Goal: Task Accomplishment & Management: Use online tool/utility

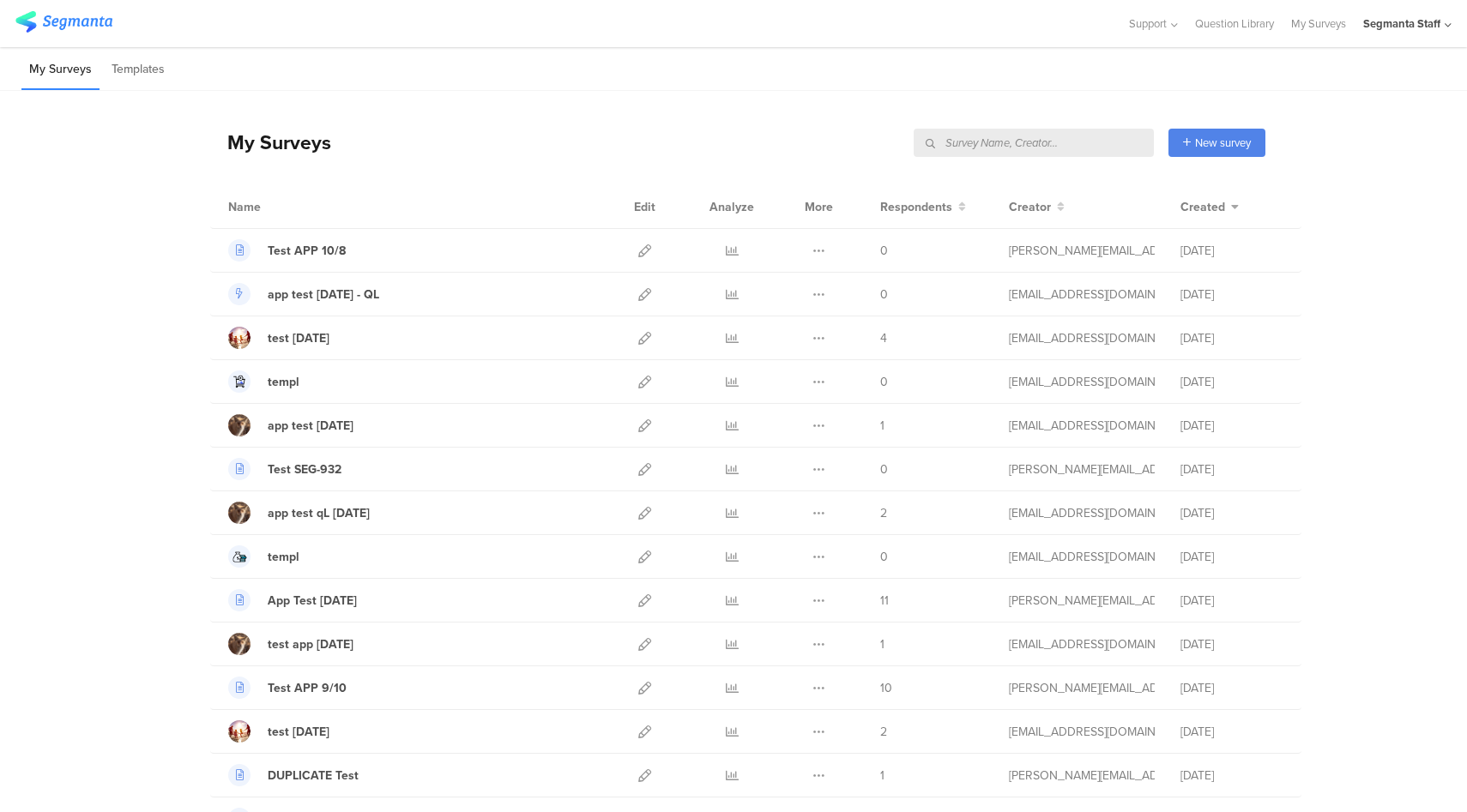
click at [1063, 145] on input "text" at bounding box center [1033, 143] width 240 height 29
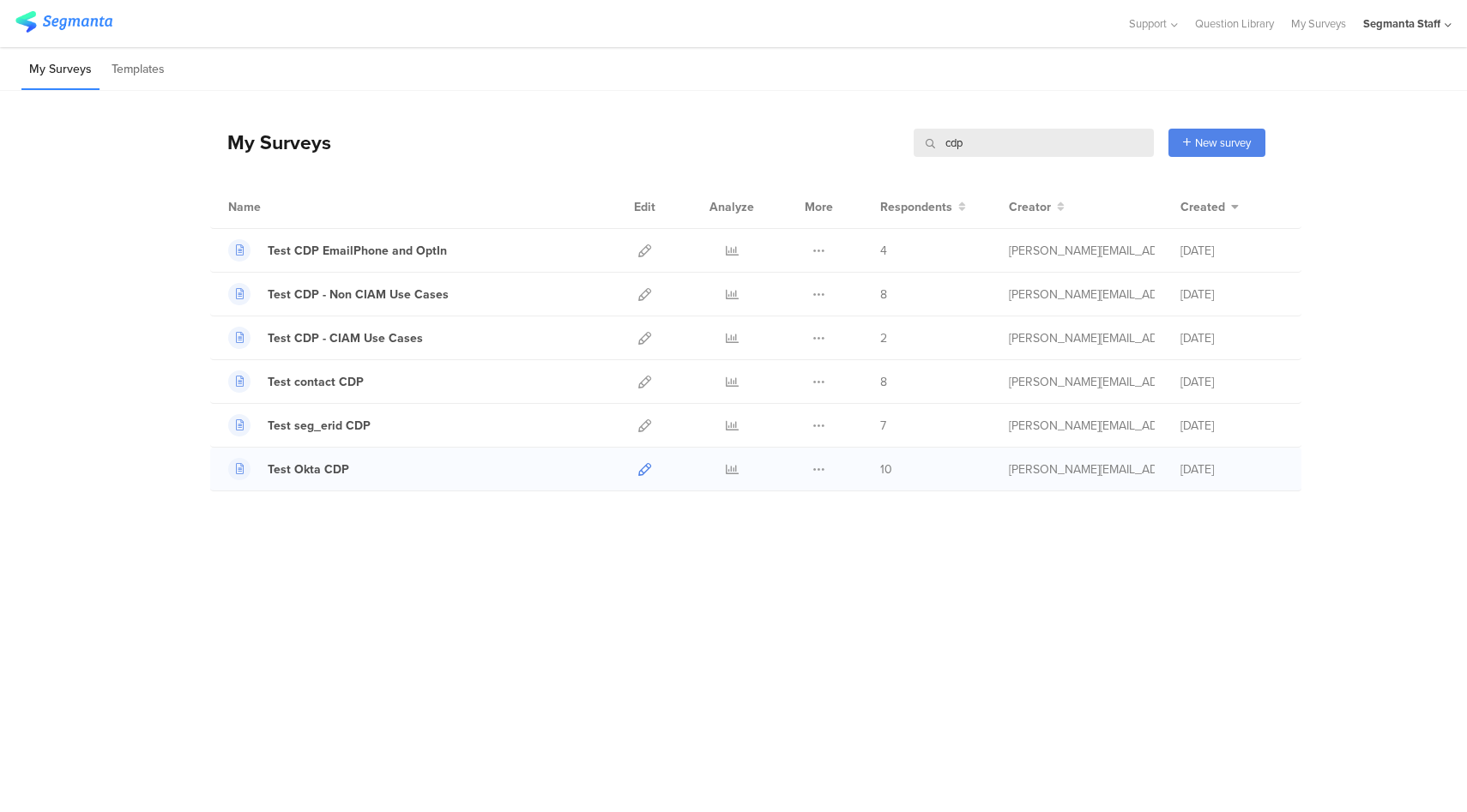
type input "cdp"
click at [643, 469] on icon at bounding box center [644, 469] width 13 height 13
click at [641, 421] on icon at bounding box center [644, 426] width 13 height 13
click at [640, 381] on icon at bounding box center [644, 382] width 13 height 13
click at [640, 248] on icon at bounding box center [644, 250] width 13 height 13
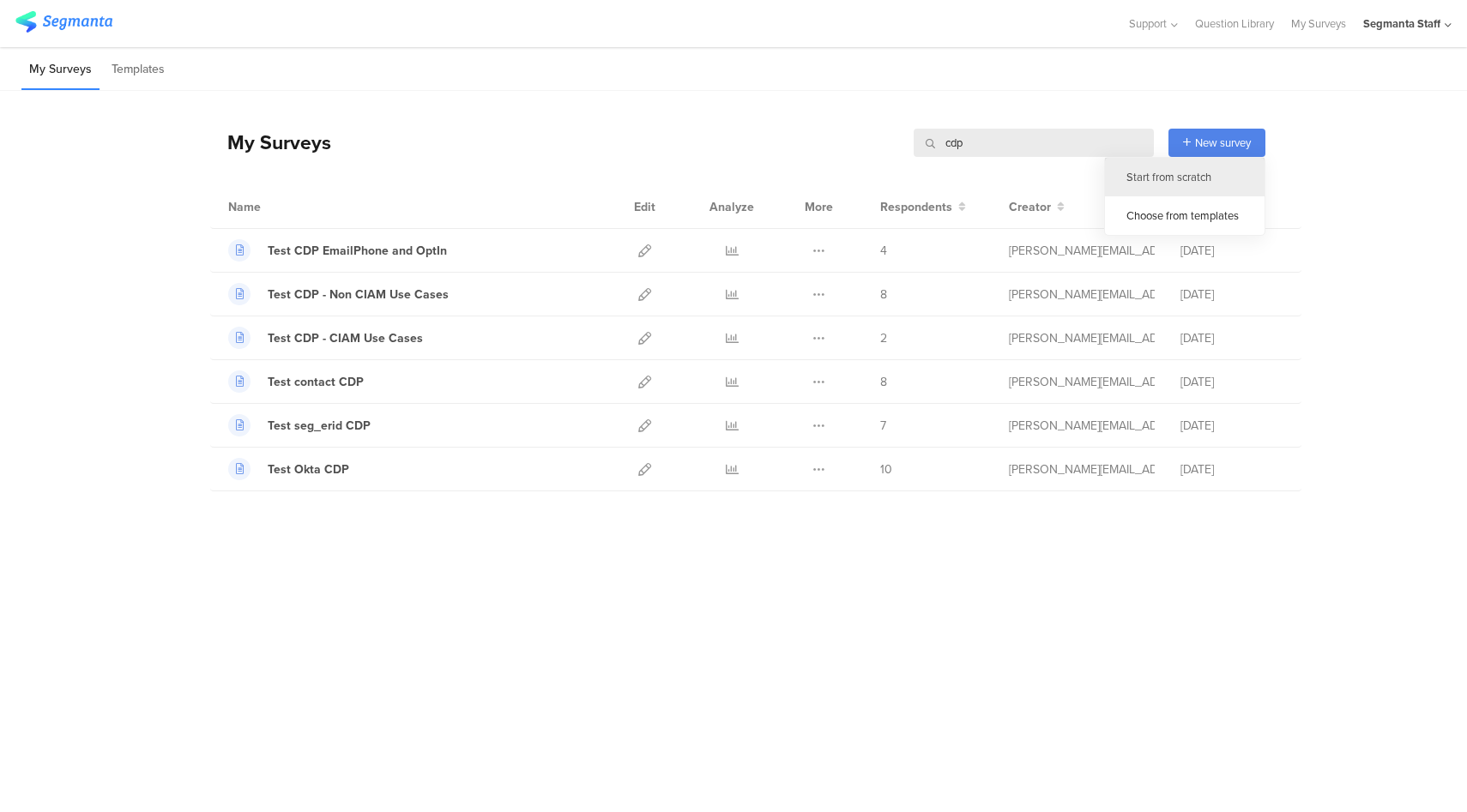
click at [1178, 182] on div "Start from scratch" at bounding box center [1184, 176] width 159 height 38
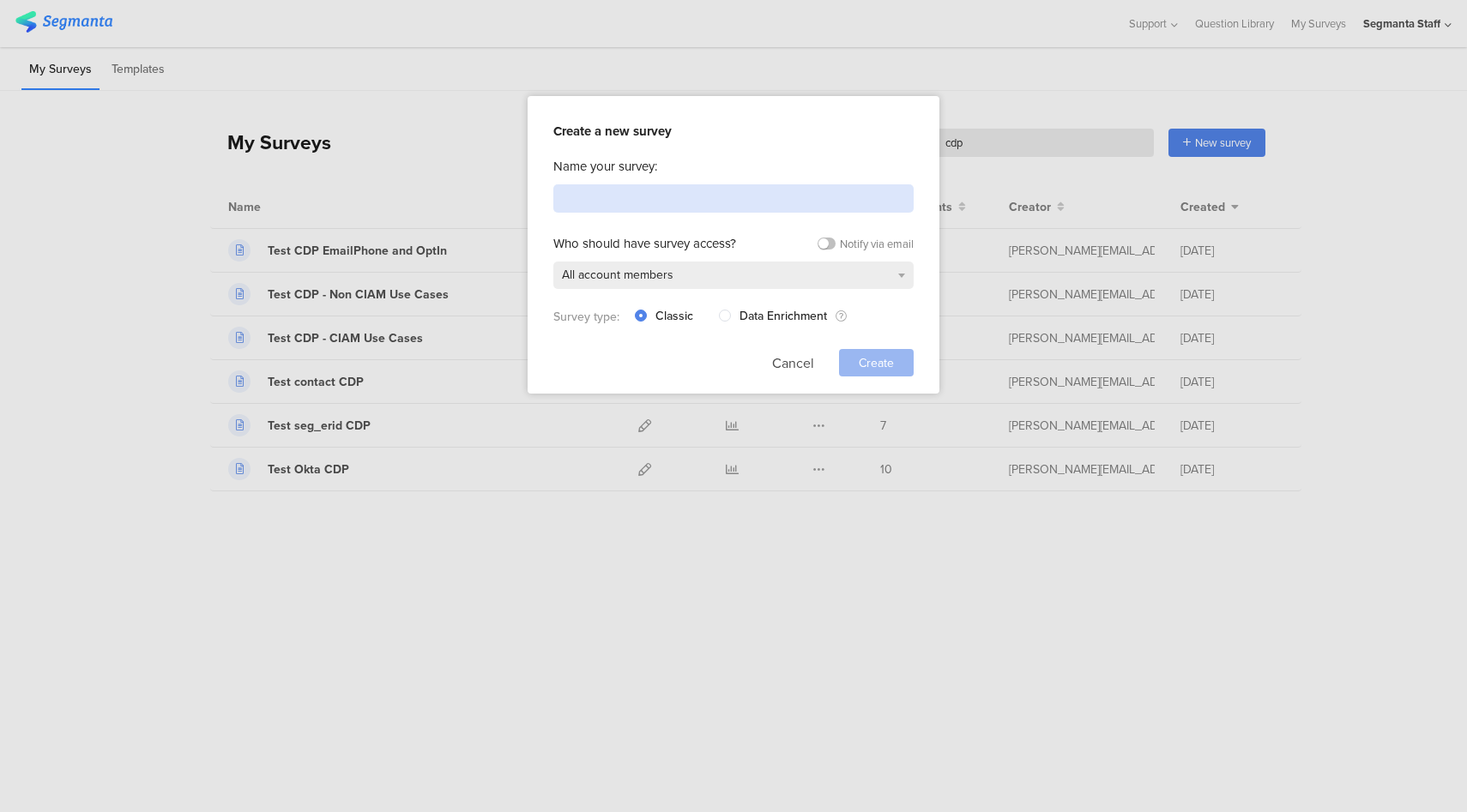
click at [640, 198] on input at bounding box center [733, 199] width 360 height 29
type input "App Test [DATE]"
click at [874, 372] on div "Create" at bounding box center [876, 362] width 74 height 28
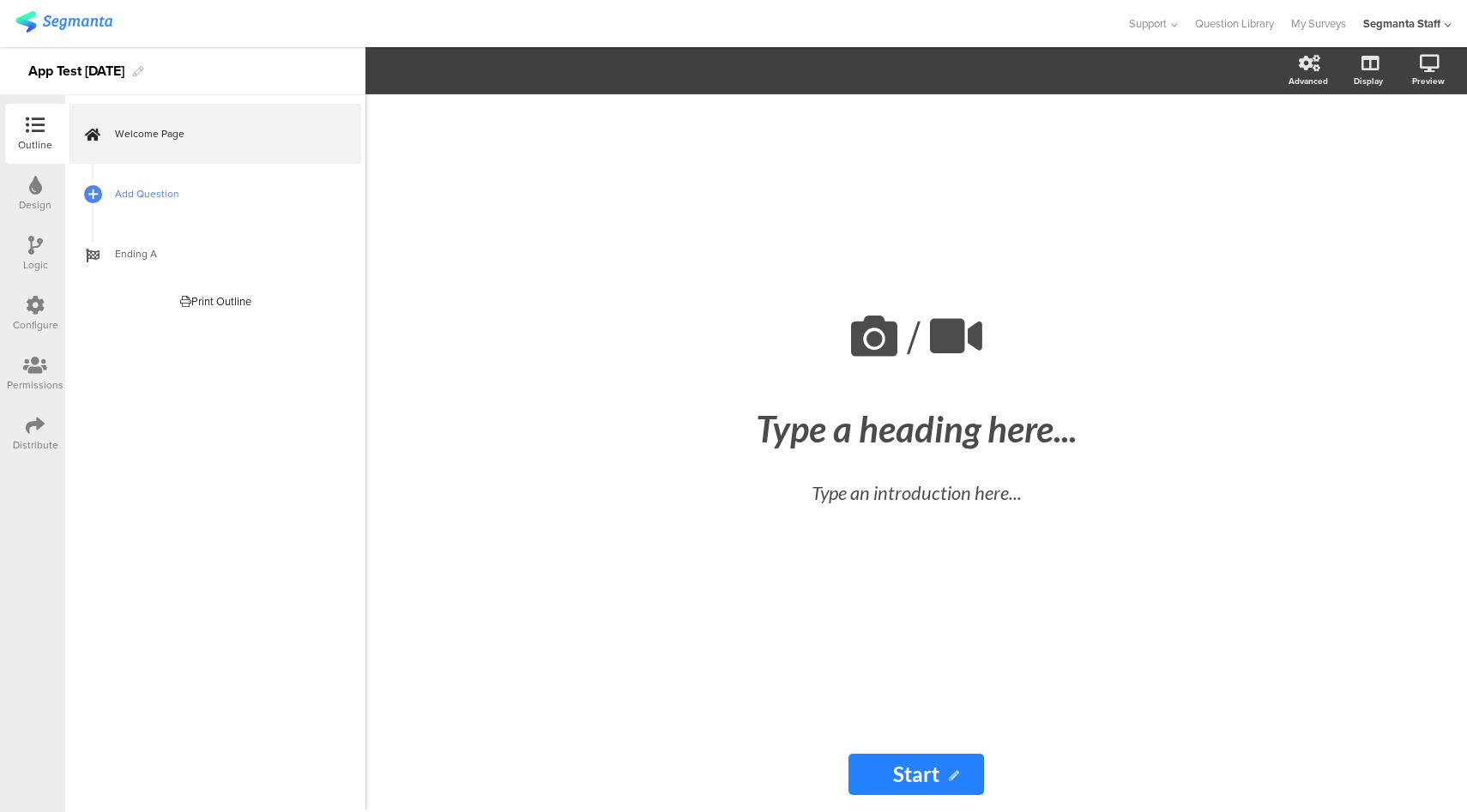
click at [223, 198] on span "Add Question" at bounding box center [224, 193] width 219 height 17
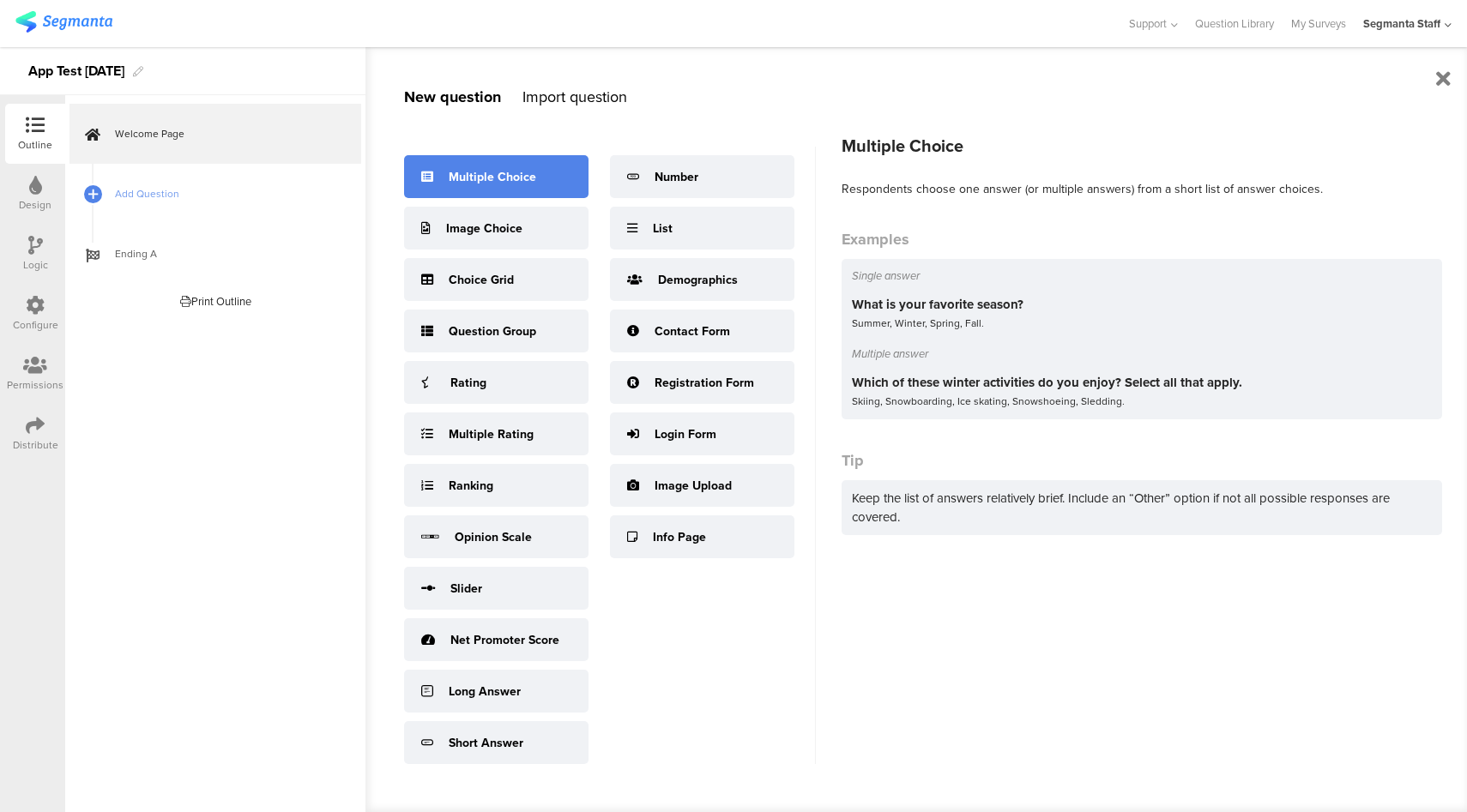
click at [469, 183] on div "Multiple Choice" at bounding box center [492, 177] width 88 height 18
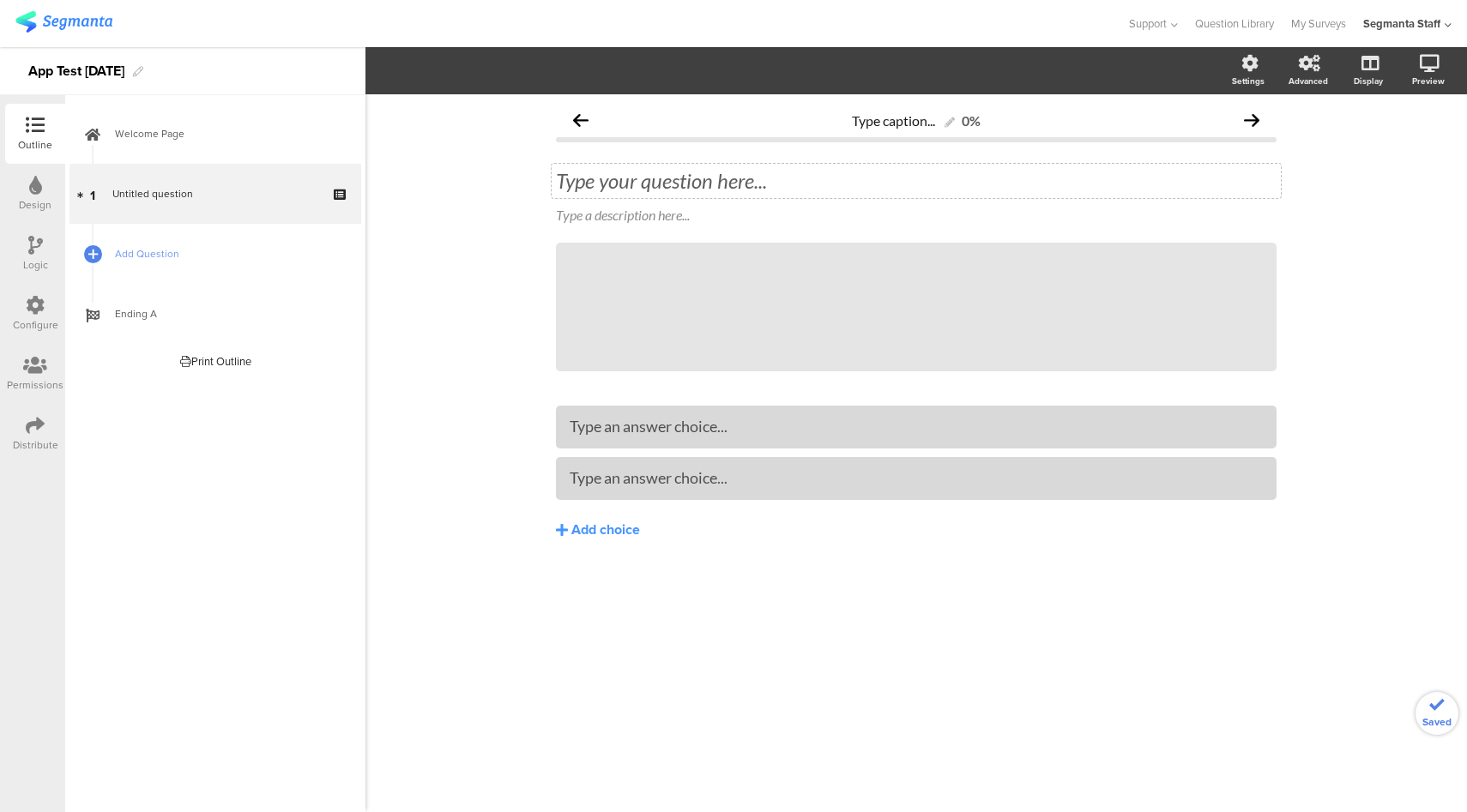
click at [609, 165] on div "Type your question here..." at bounding box center [916, 181] width 729 height 34
click at [238, 255] on span "Add Question" at bounding box center [224, 253] width 219 height 17
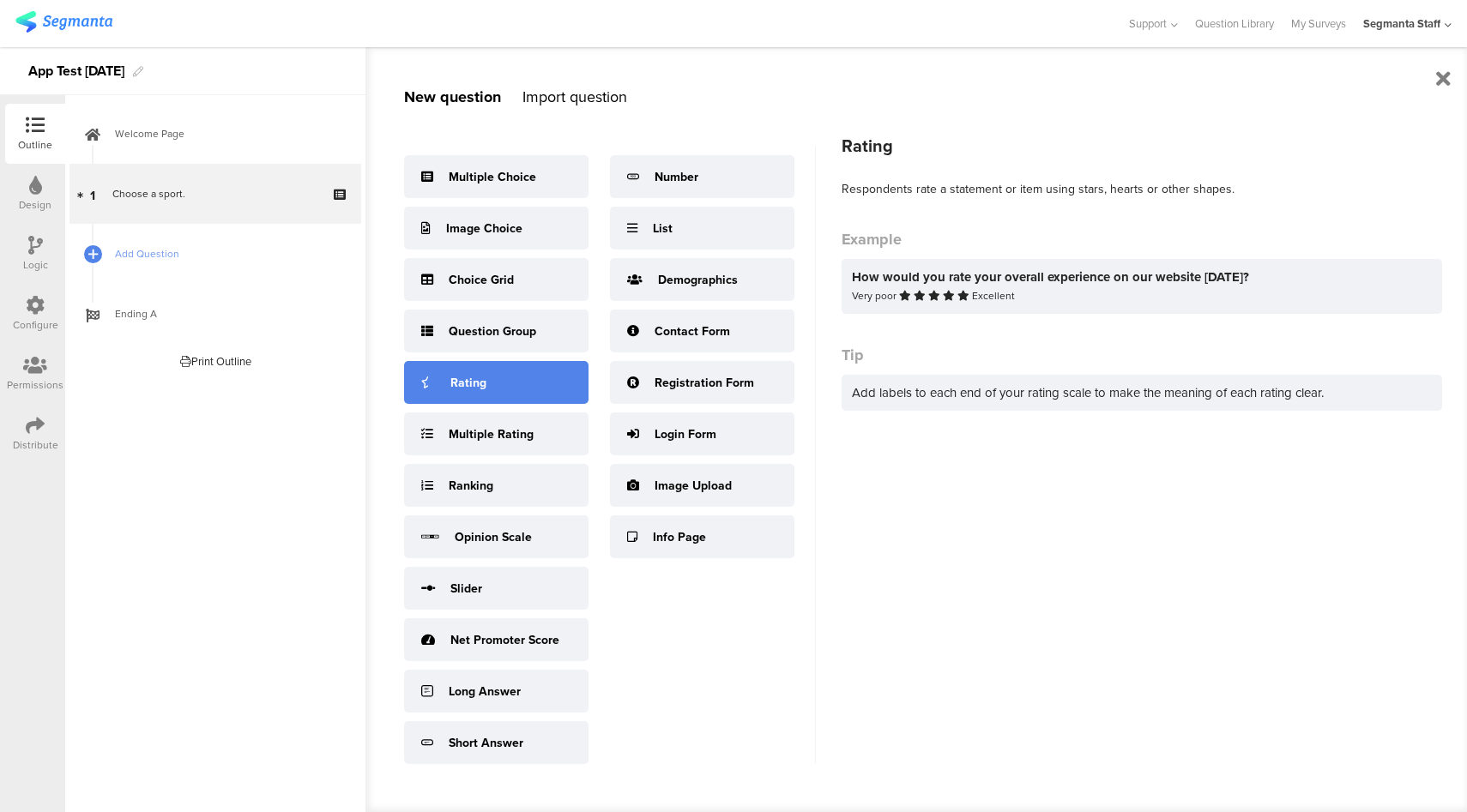
click at [500, 390] on div "Rating" at bounding box center [496, 383] width 184 height 43
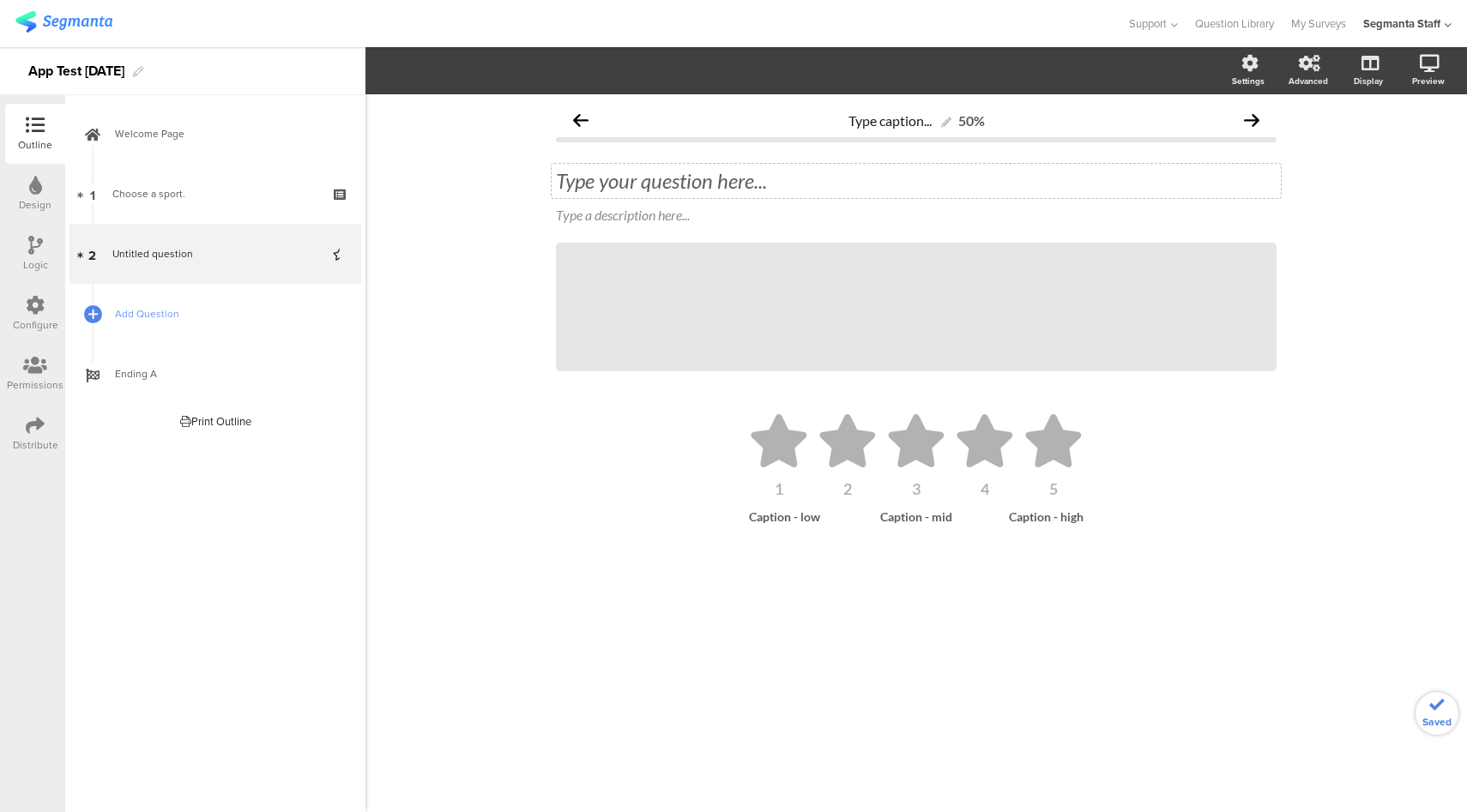
click at [648, 181] on div "Type your question here..." at bounding box center [916, 181] width 729 height 34
click at [165, 310] on span "Add Question" at bounding box center [224, 313] width 219 height 17
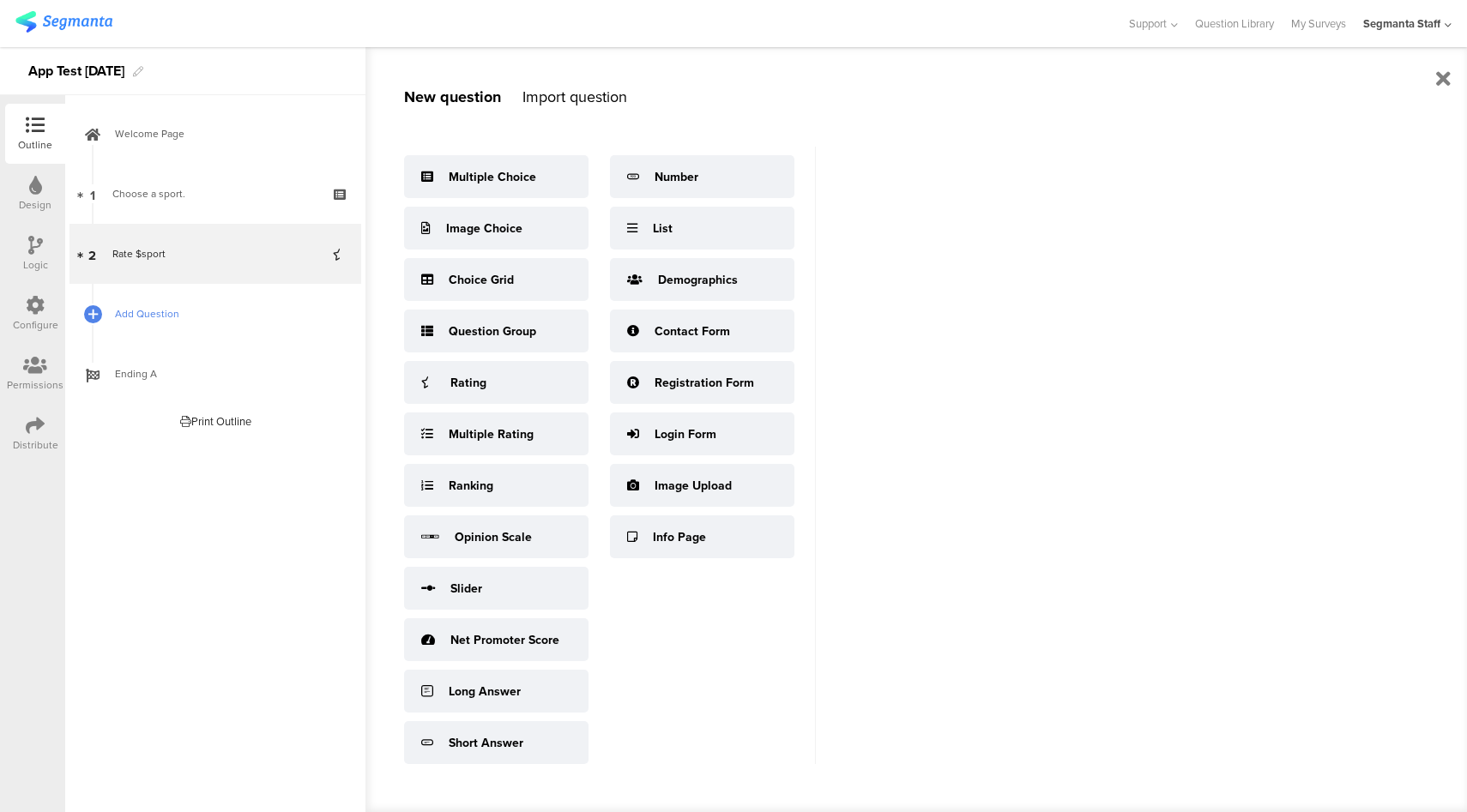
click at [170, 309] on span "Add Question" at bounding box center [224, 313] width 219 height 17
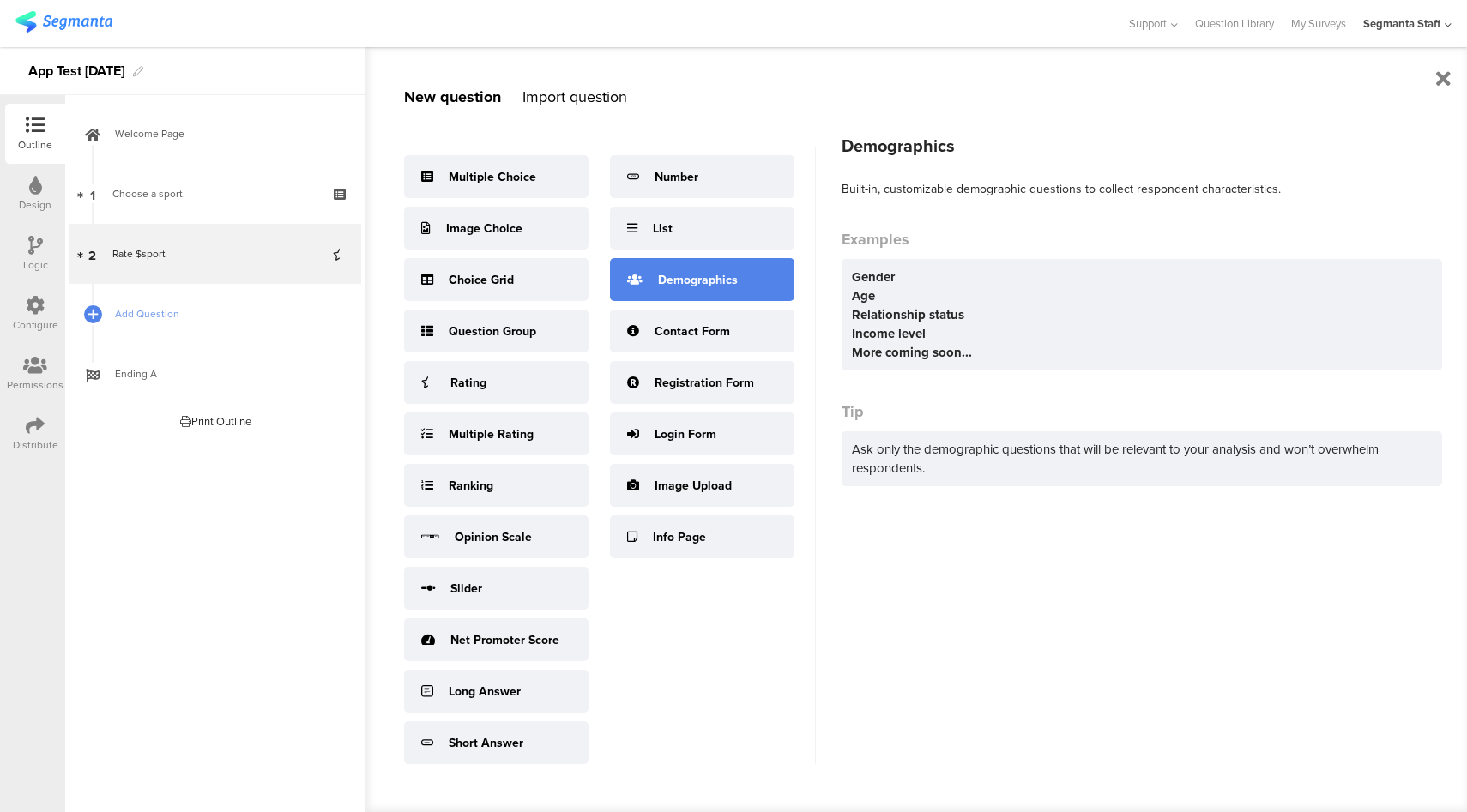
click at [709, 288] on div "Demographics" at bounding box center [702, 280] width 184 height 43
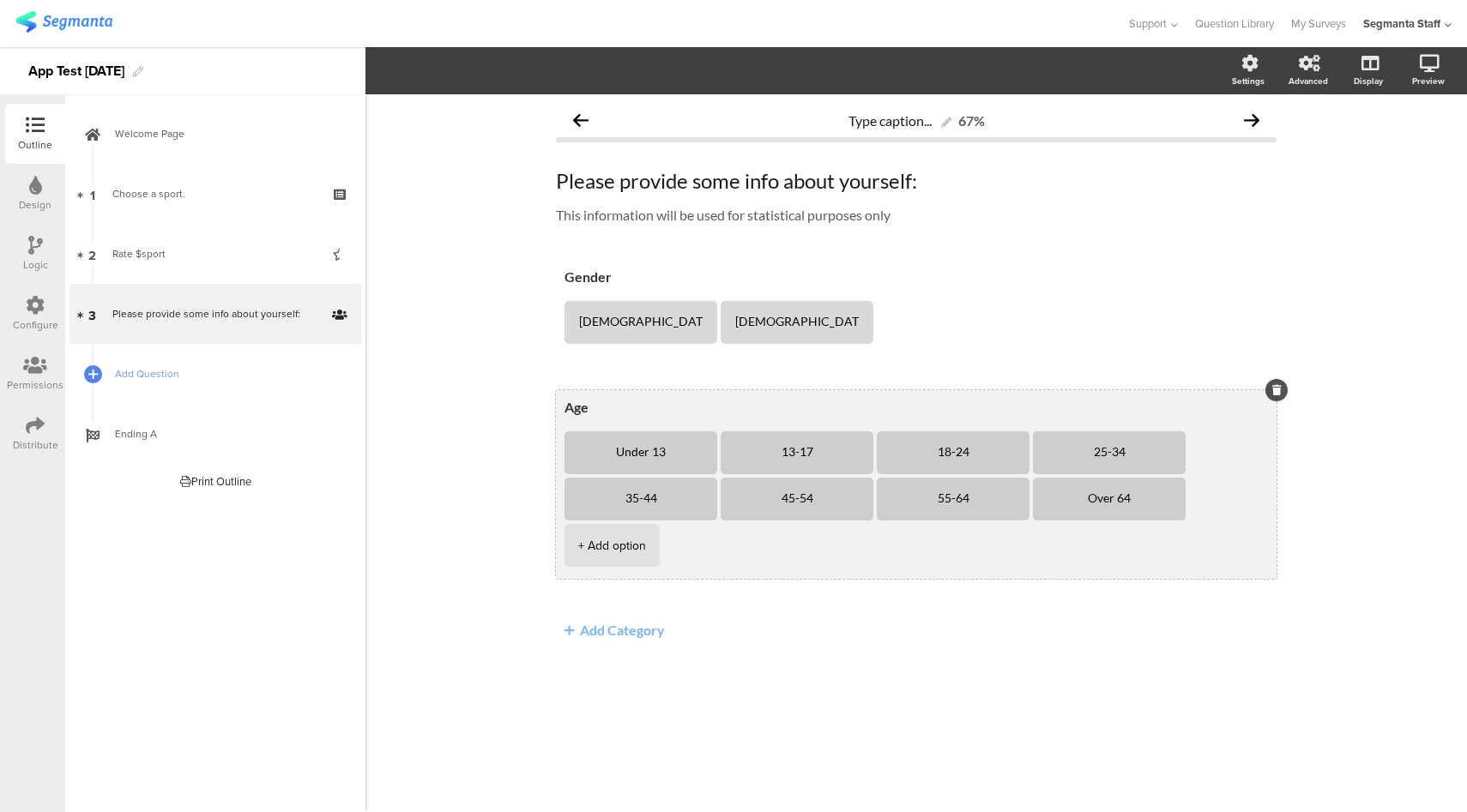
click at [855, 456] on li "13-17" at bounding box center [796, 453] width 153 height 43
click at [869, 427] on icon at bounding box center [873, 432] width 10 height 11
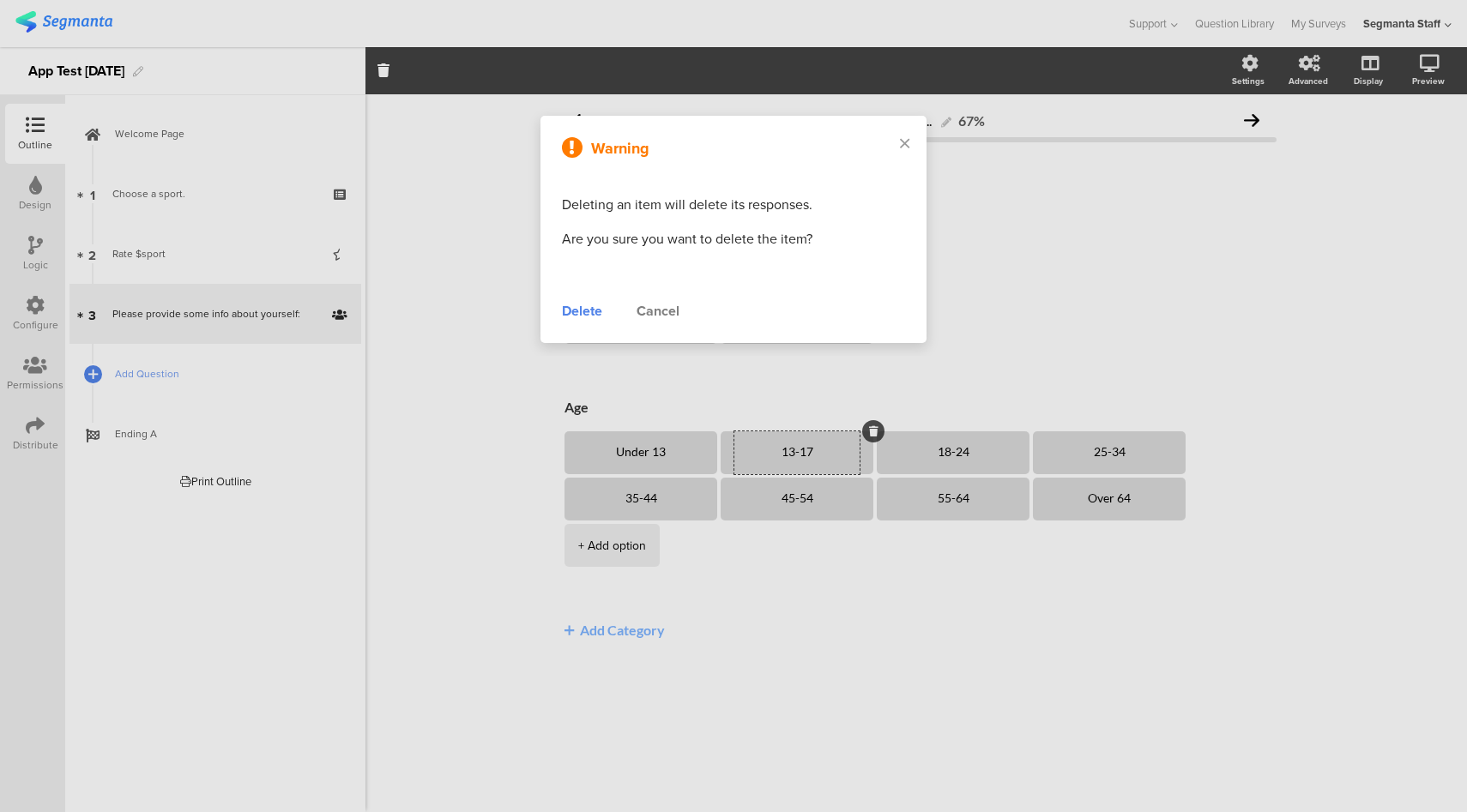
click at [579, 318] on div "Delete" at bounding box center [581, 311] width 40 height 21
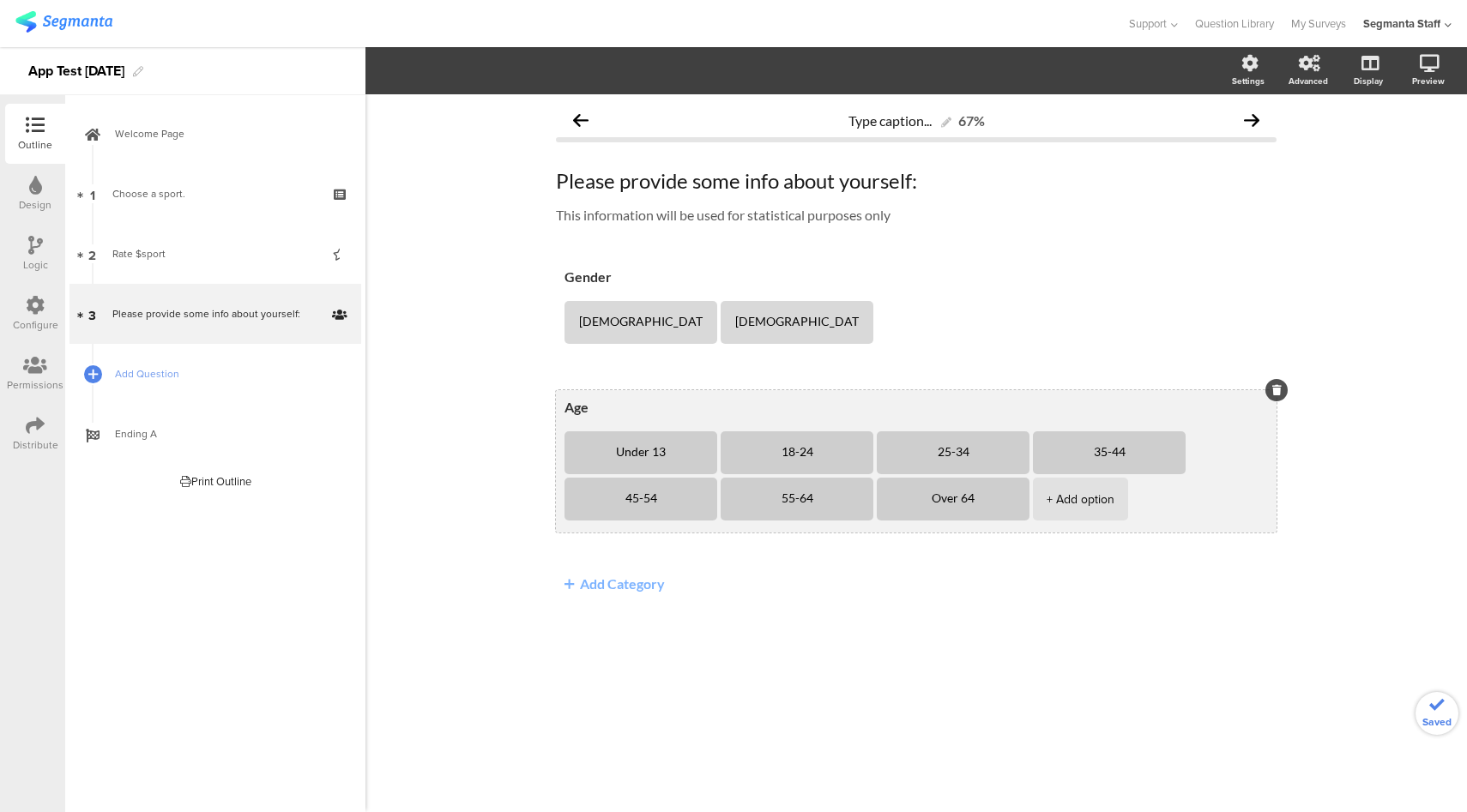
click at [859, 456] on li "18-24" at bounding box center [796, 453] width 153 height 43
click at [869, 427] on icon at bounding box center [873, 432] width 10 height 11
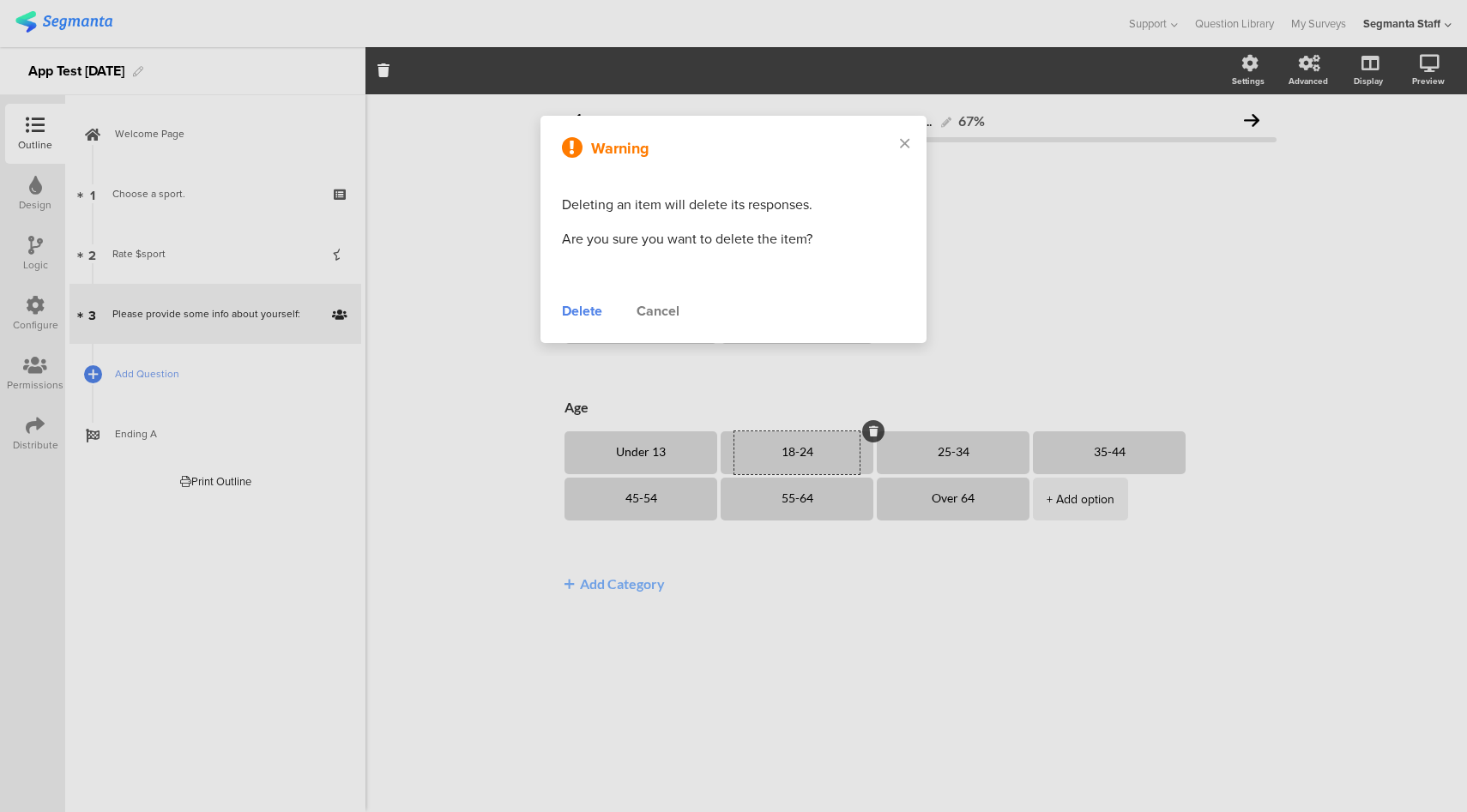
click at [575, 286] on div "Warning Deleting an item will delete its responses. Are you sure you want to de…" at bounding box center [733, 229] width 386 height 227
click at [574, 309] on div "Delete" at bounding box center [581, 311] width 40 height 21
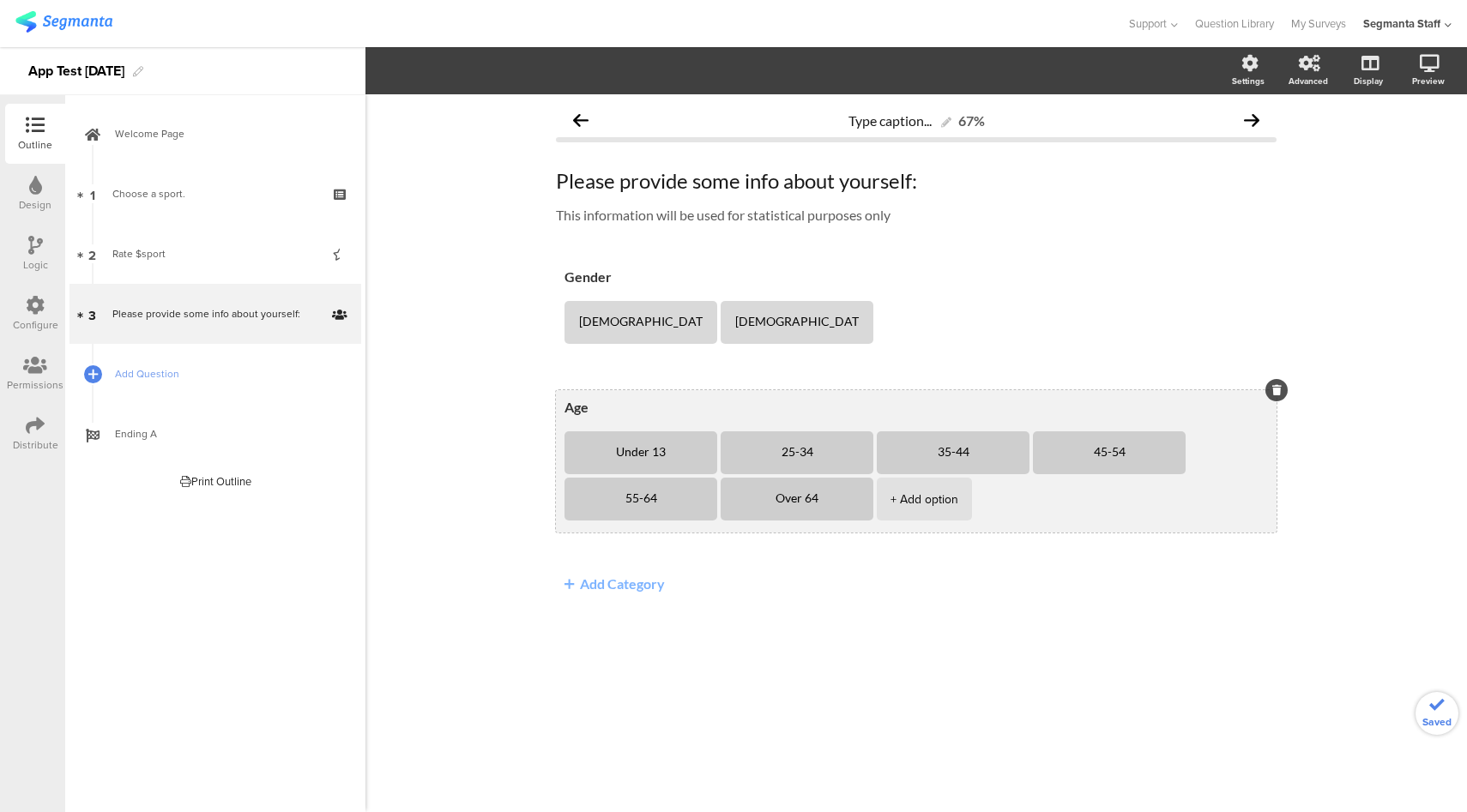
click at [855, 455] on li "25-34" at bounding box center [796, 453] width 153 height 43
click at [869, 432] on icon at bounding box center [873, 432] width 10 height 11
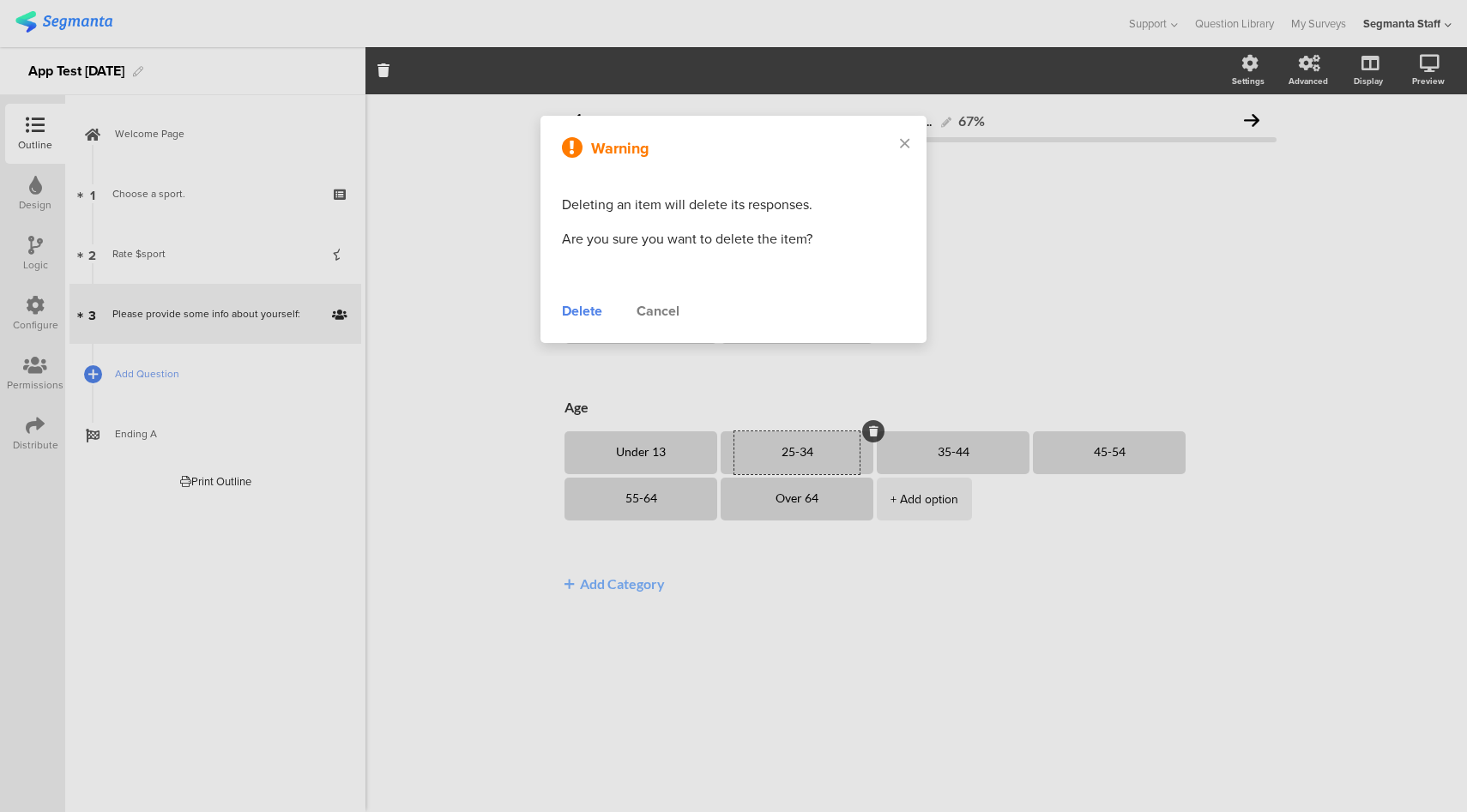
click at [589, 316] on div "Delete" at bounding box center [581, 311] width 40 height 21
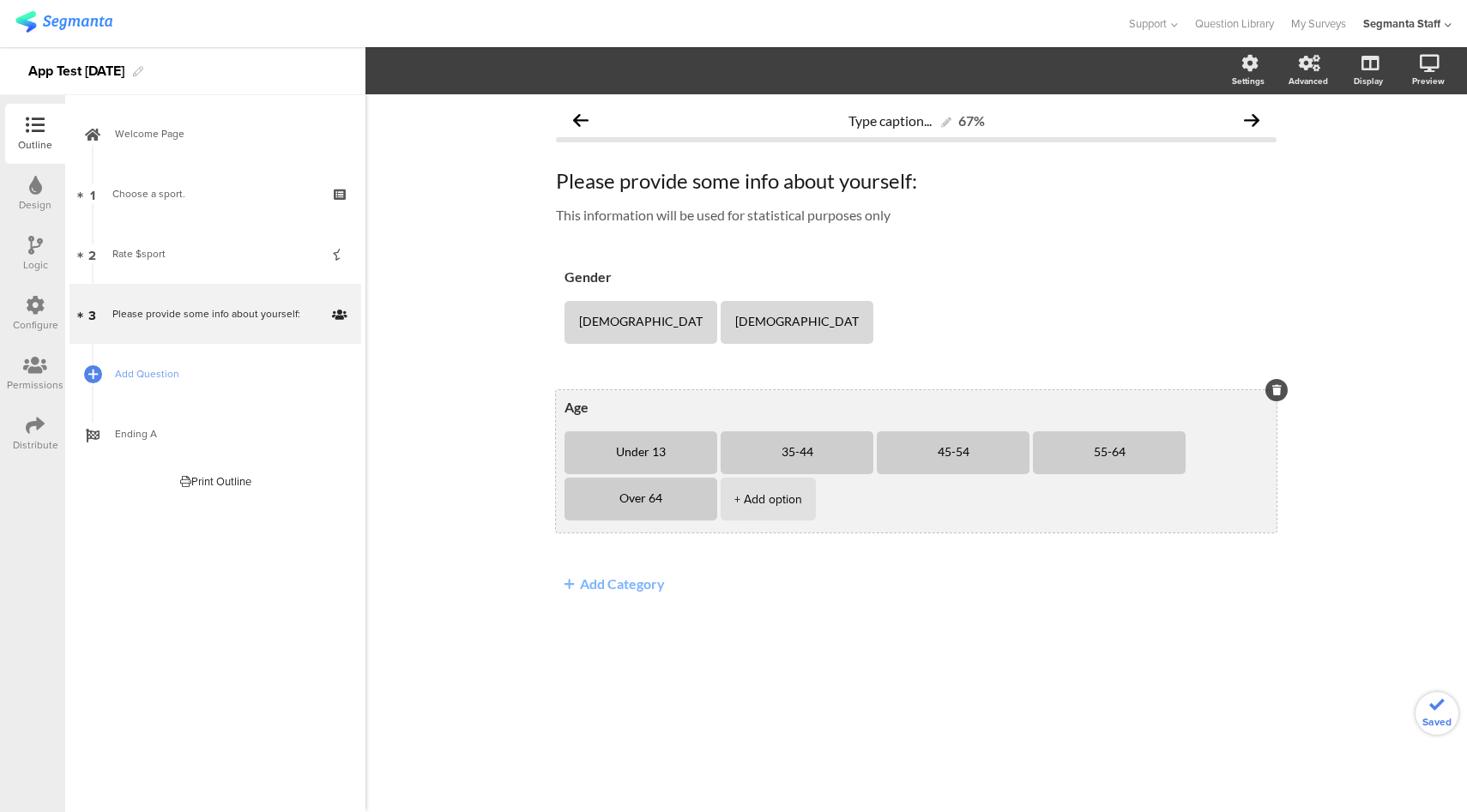
click at [852, 448] on li "35-44" at bounding box center [796, 453] width 153 height 43
click at [869, 429] on icon at bounding box center [873, 432] width 10 height 11
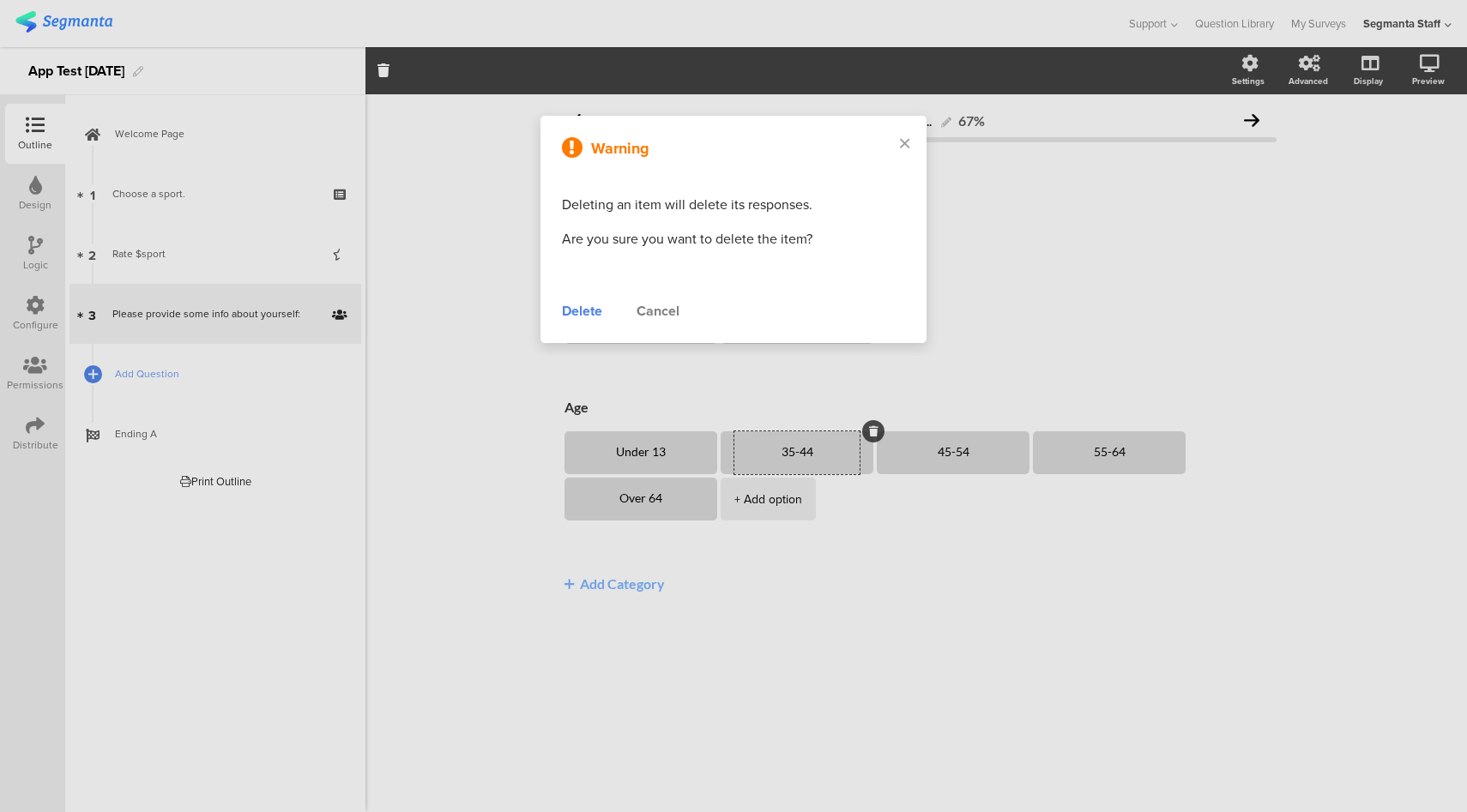
click at [574, 314] on div "Delete" at bounding box center [581, 311] width 40 height 21
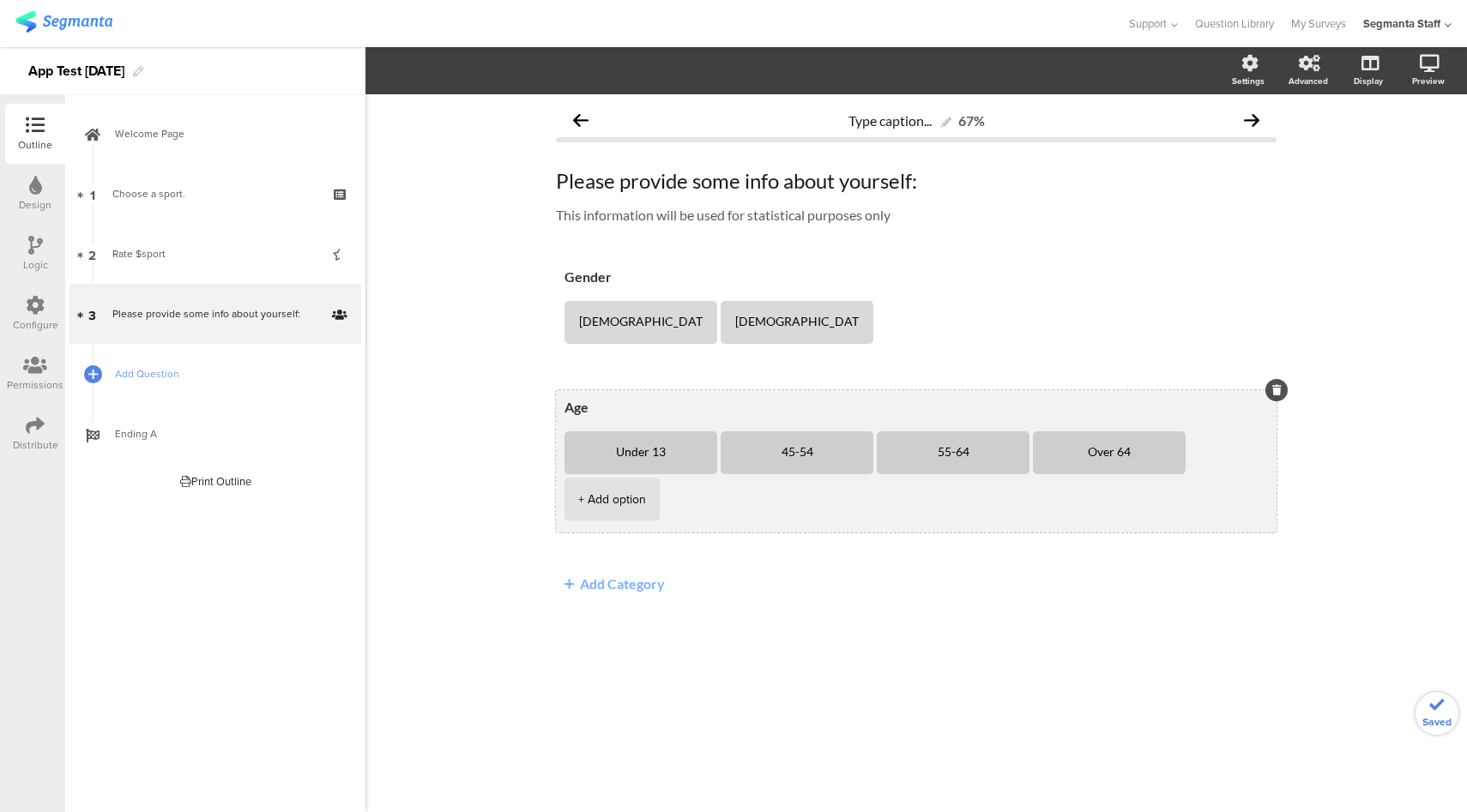
click at [856, 456] on li "45-54" at bounding box center [796, 453] width 153 height 43
click at [869, 430] on icon at bounding box center [873, 432] width 10 height 11
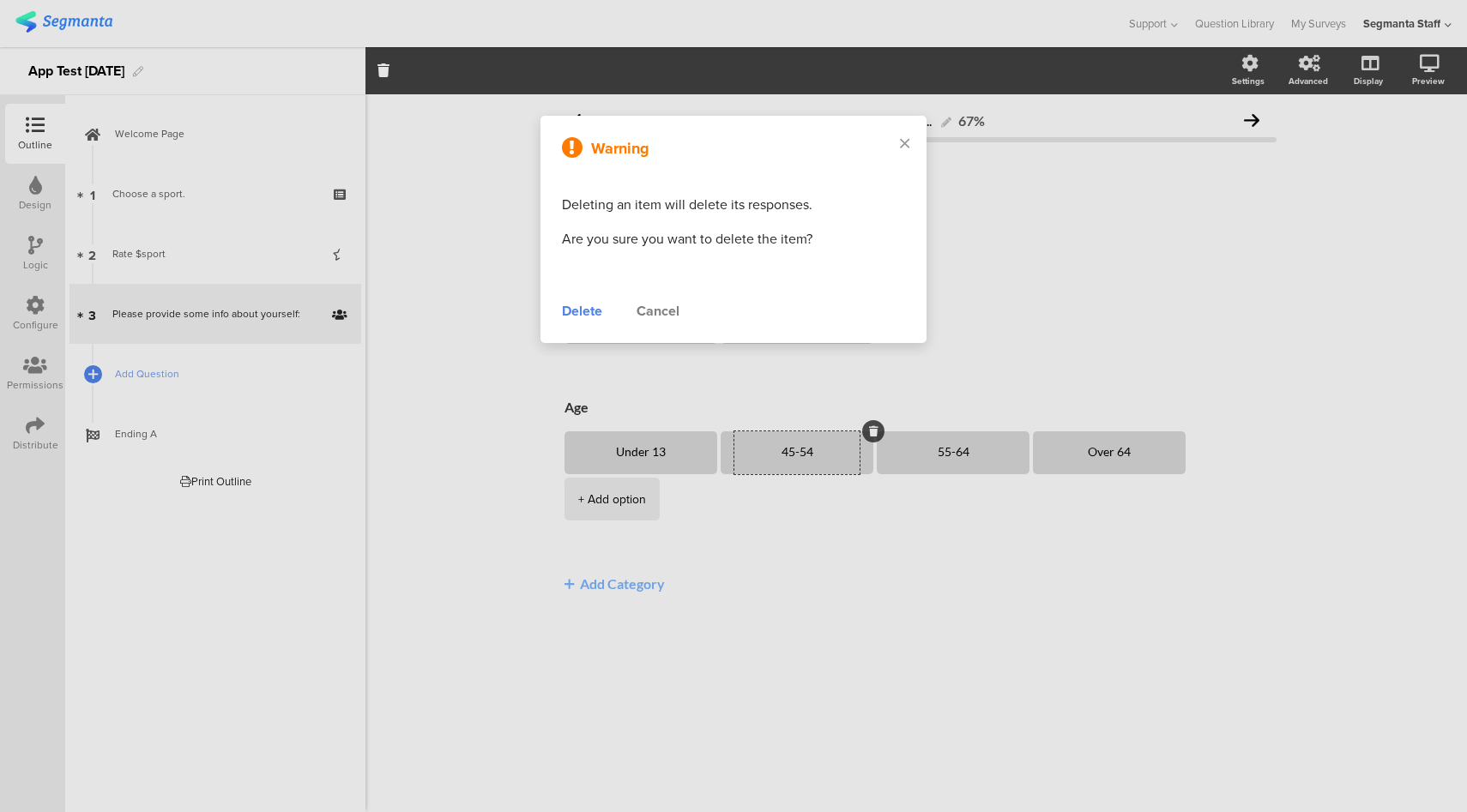
click at [566, 317] on div "Delete" at bounding box center [581, 311] width 40 height 21
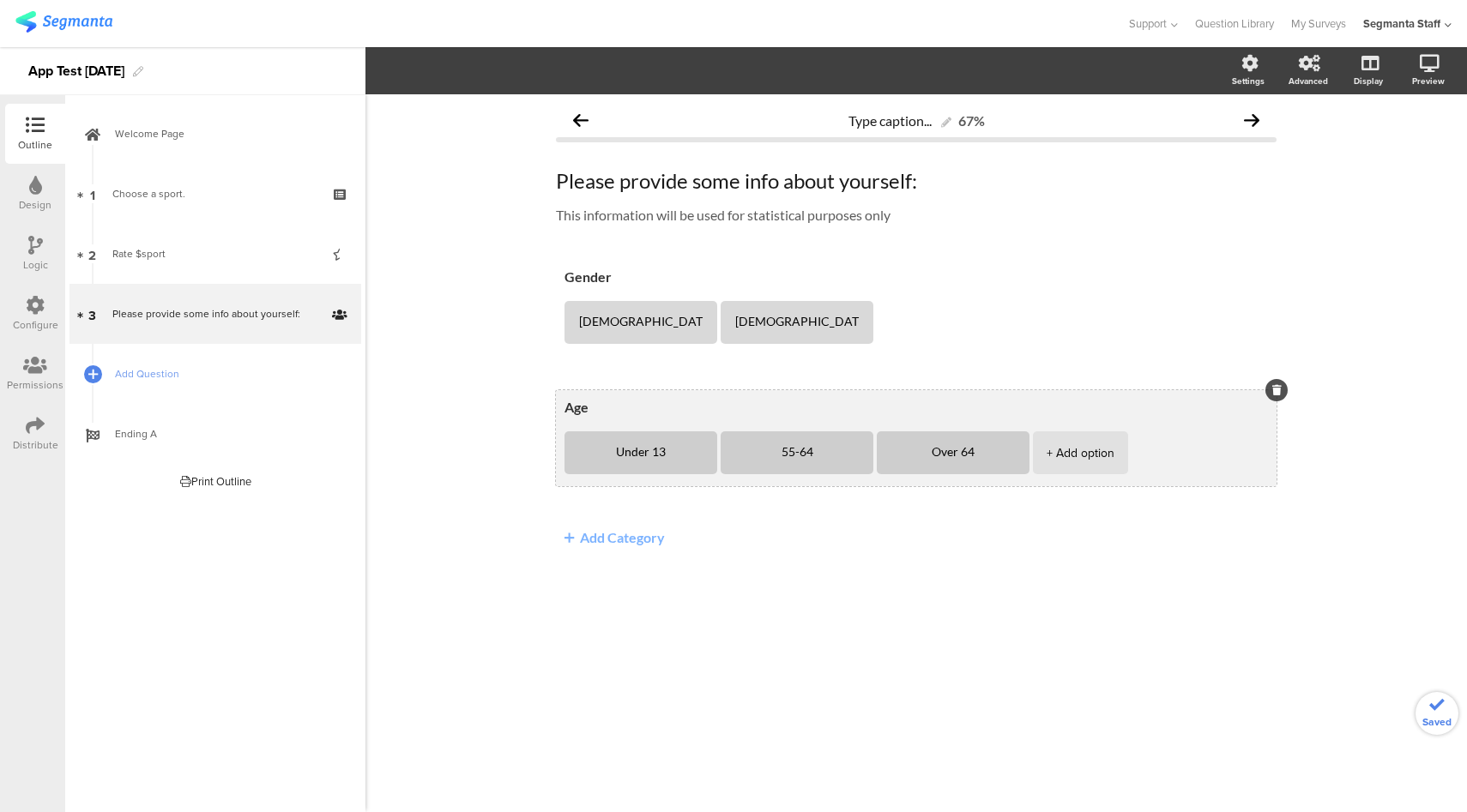
click at [859, 455] on li "55-64" at bounding box center [796, 453] width 153 height 43
click at [869, 427] on icon at bounding box center [873, 432] width 10 height 11
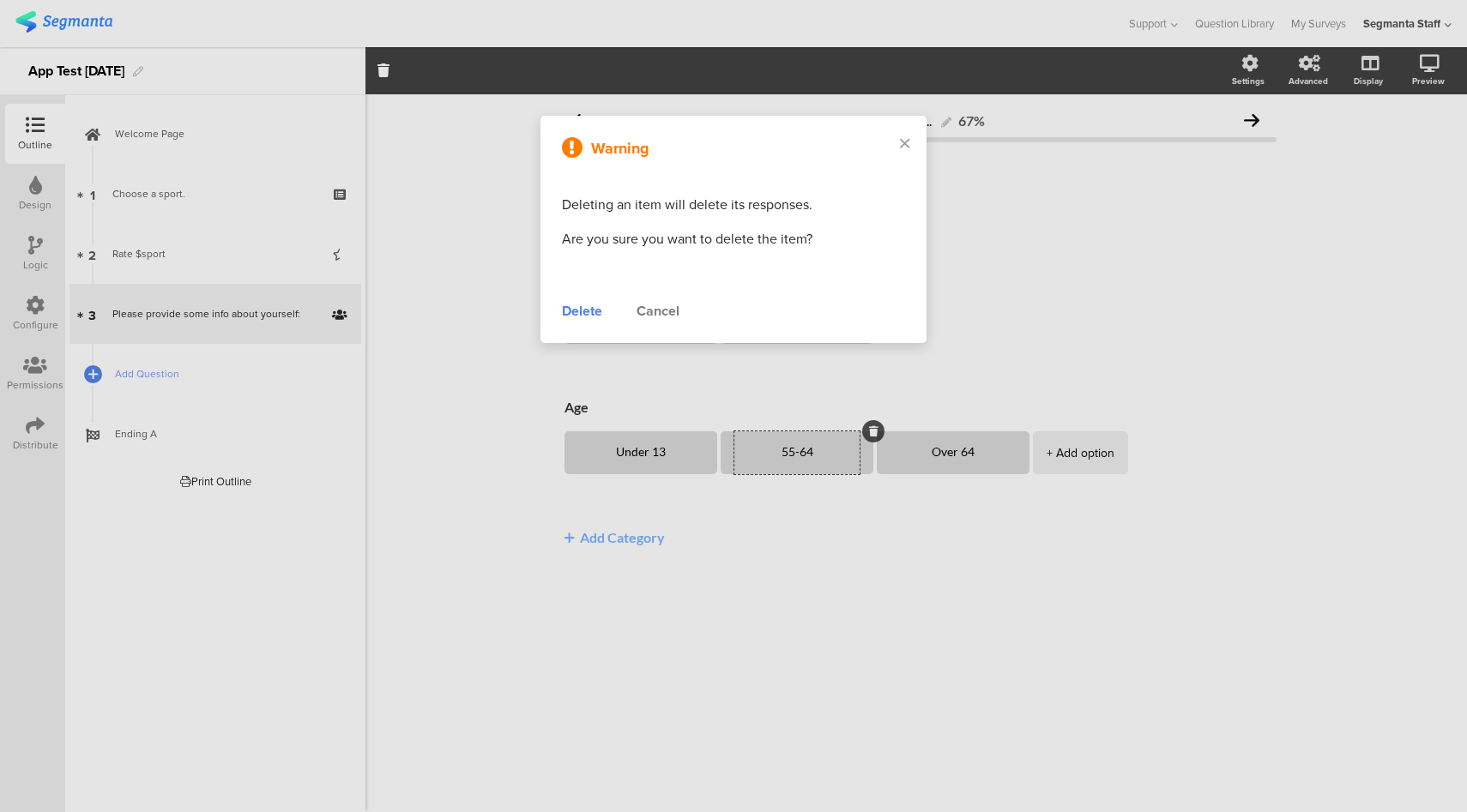
click at [589, 308] on div "Delete" at bounding box center [581, 311] width 40 height 21
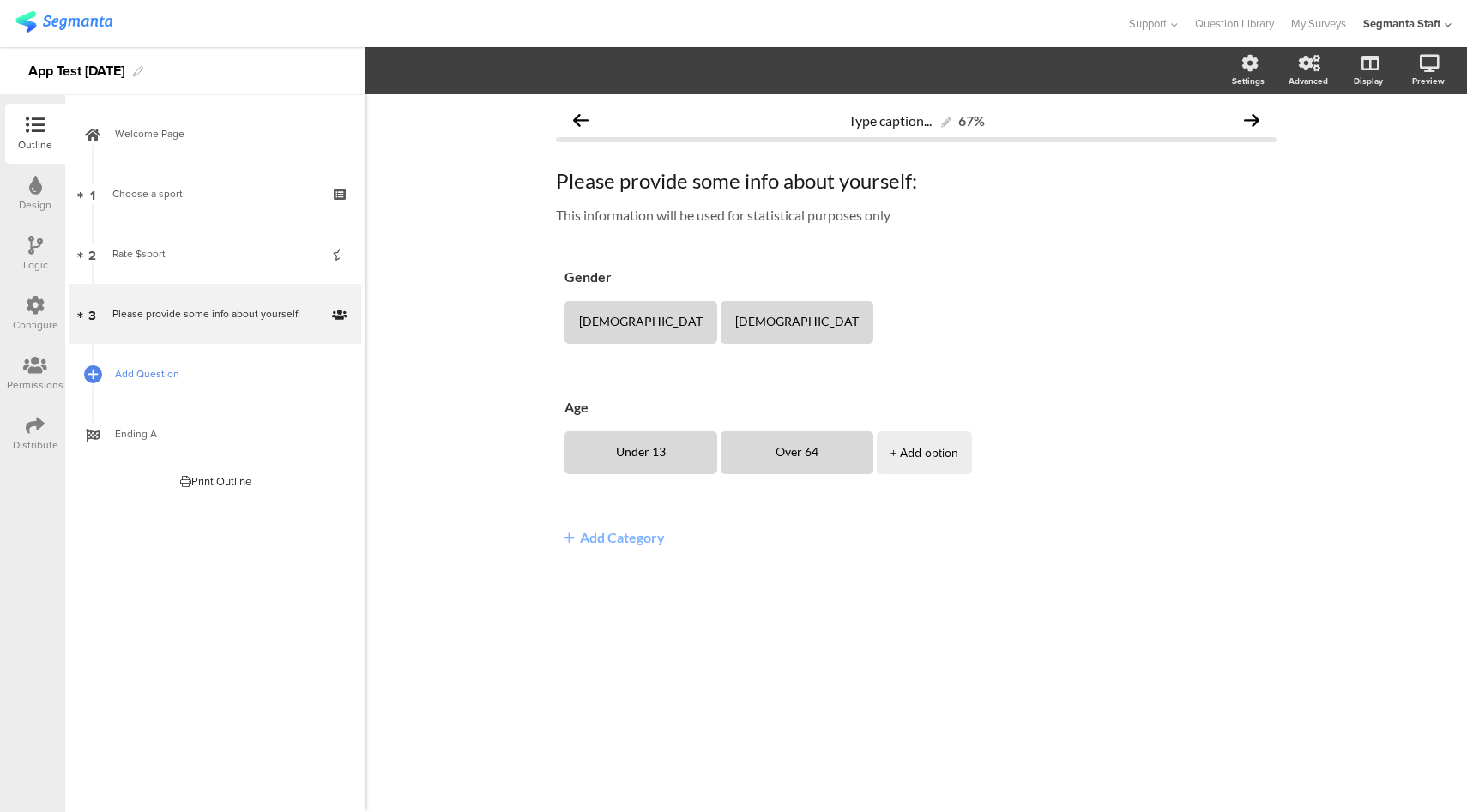
click at [132, 369] on span "Add Question" at bounding box center [224, 373] width 219 height 17
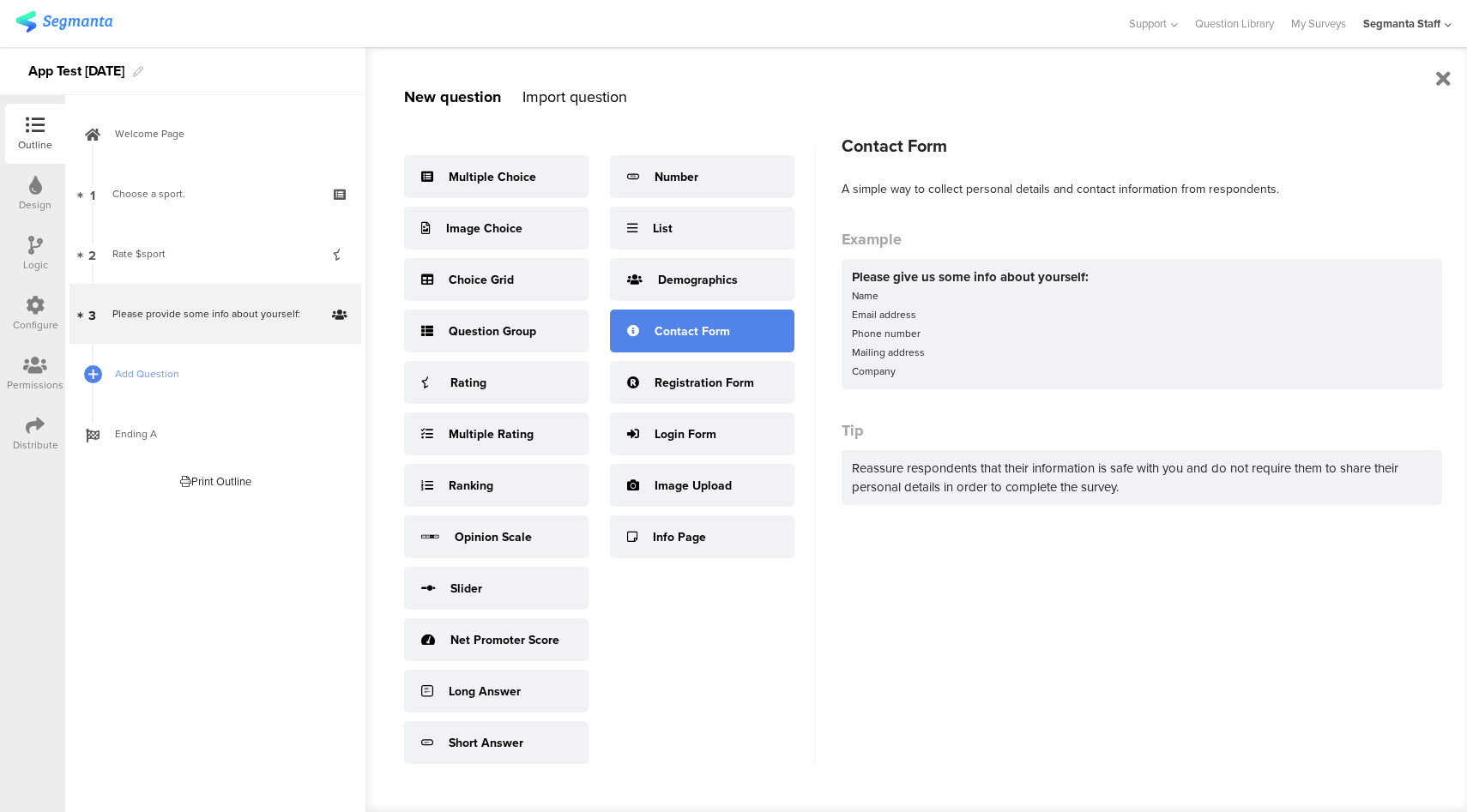
click at [719, 336] on div "Contact Form" at bounding box center [692, 332] width 75 height 18
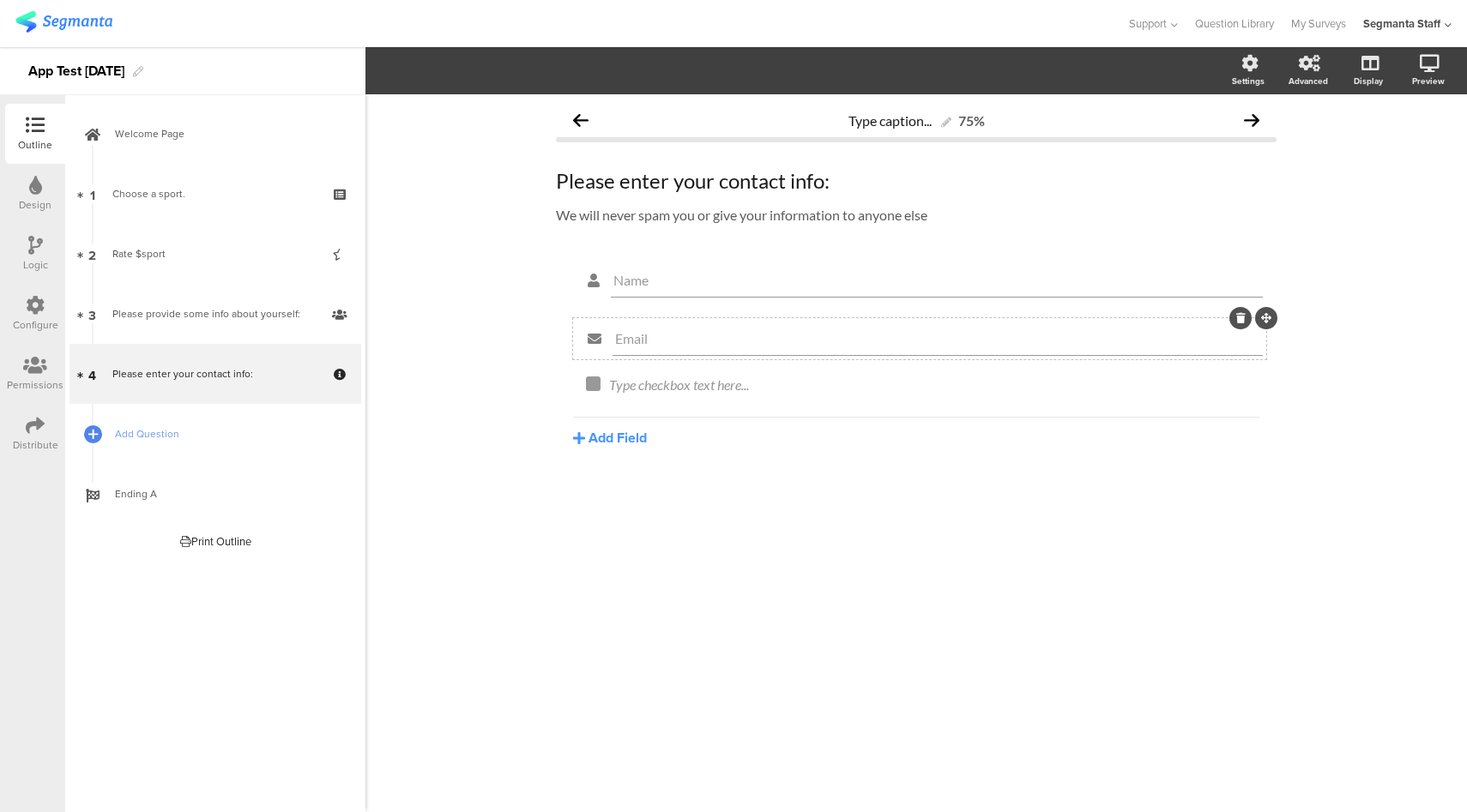
click at [1235, 321] on div at bounding box center [1240, 317] width 22 height 22
click at [1243, 325] on div at bounding box center [1240, 317] width 22 height 22
click at [1237, 317] on icon at bounding box center [1241, 318] width 10 height 11
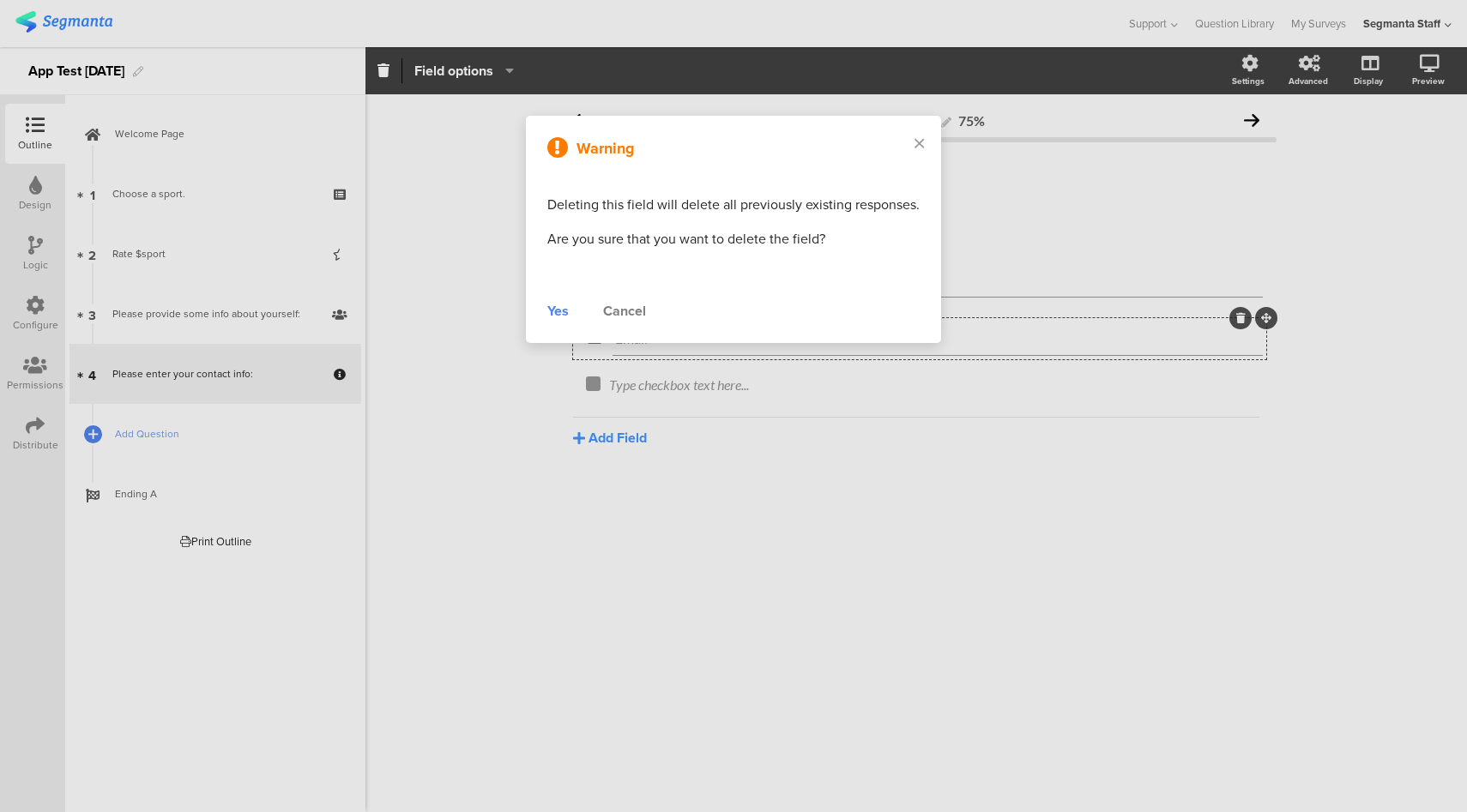
click at [563, 310] on div "Yes" at bounding box center [558, 311] width 21 height 21
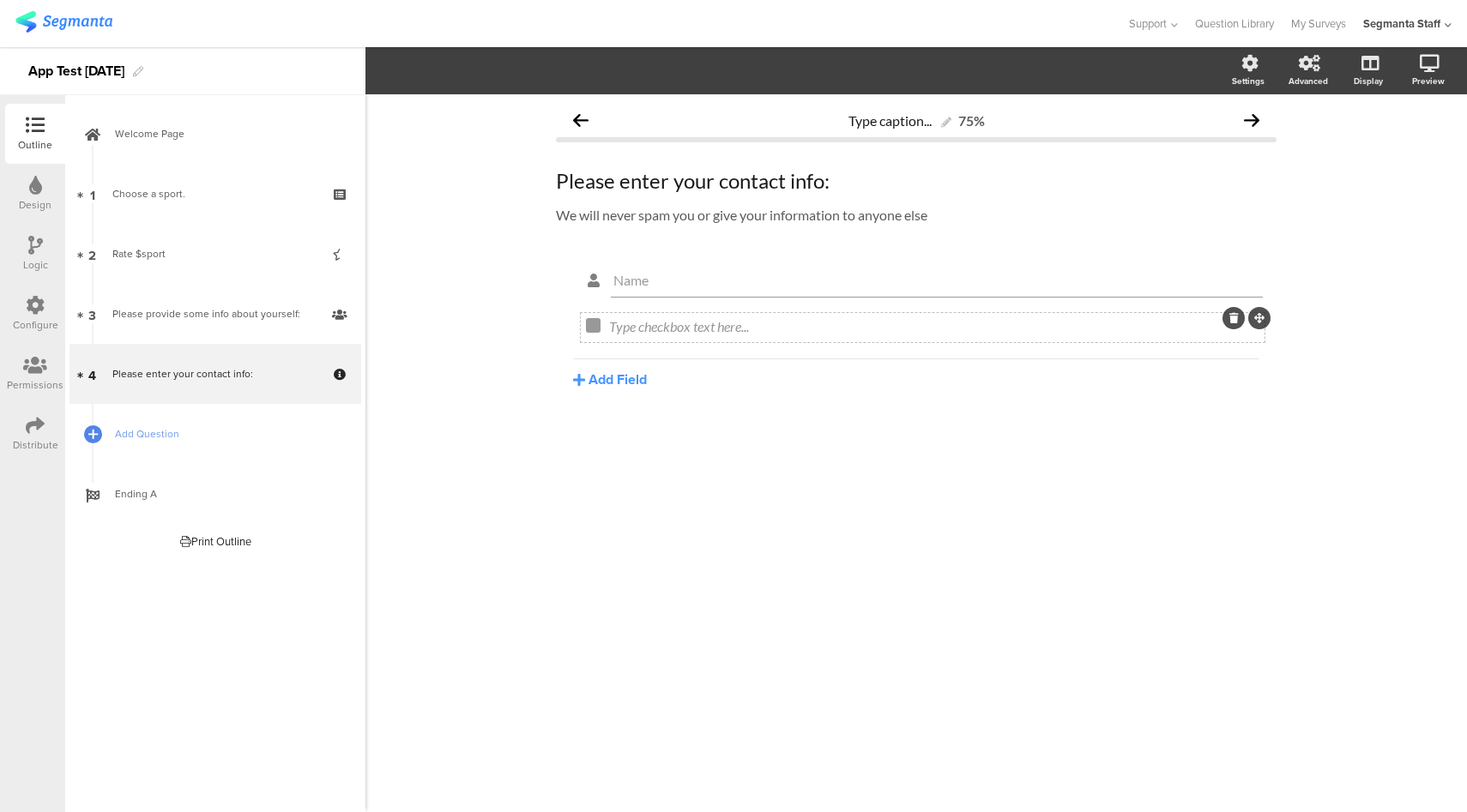
click at [1220, 319] on div at bounding box center [1245, 317] width 52 height 22
click at [1230, 321] on icon at bounding box center [1234, 318] width 10 height 11
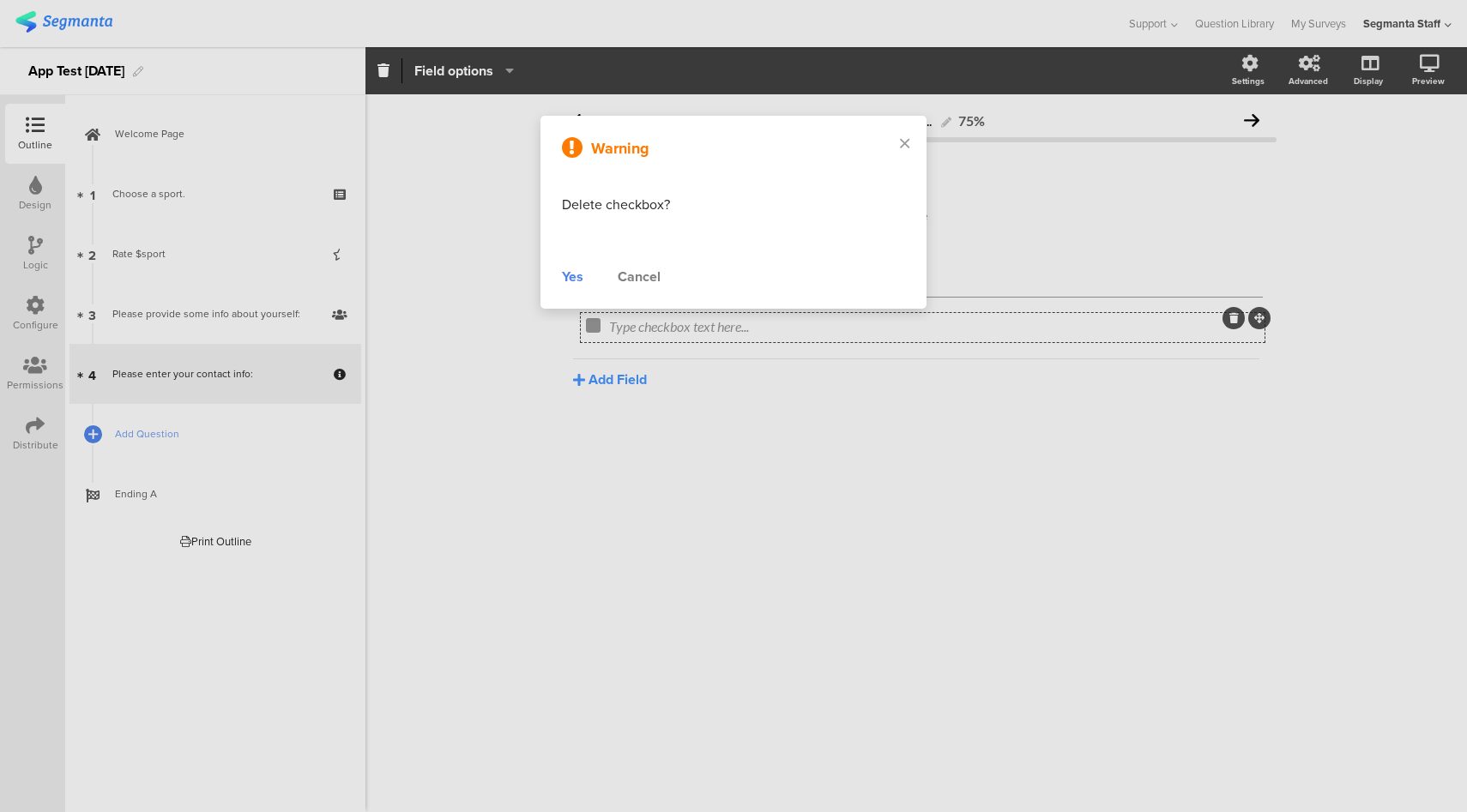
click at [573, 276] on div "Yes" at bounding box center [572, 276] width 21 height 21
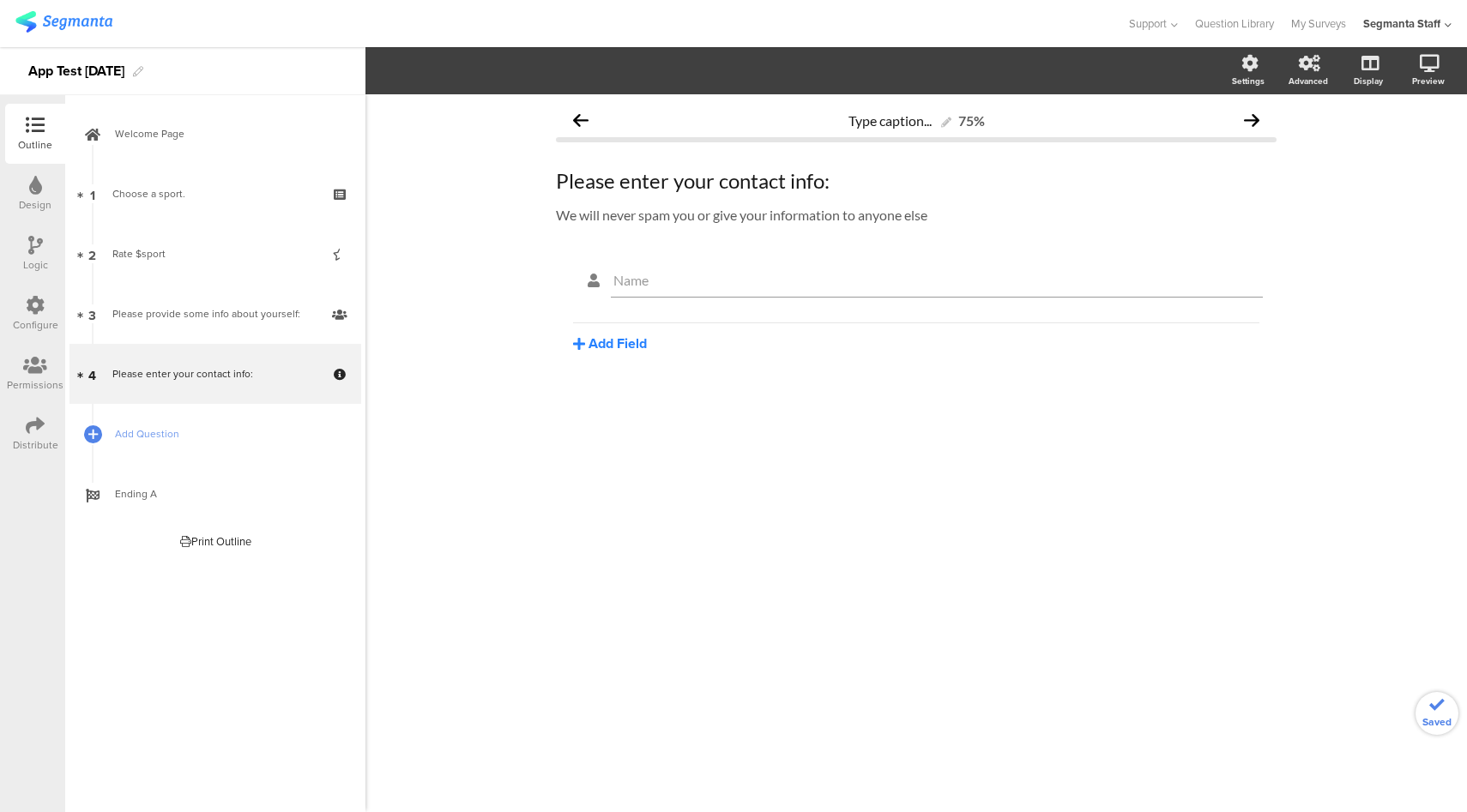
click at [622, 338] on button "Add Field" at bounding box center [610, 343] width 73 height 20
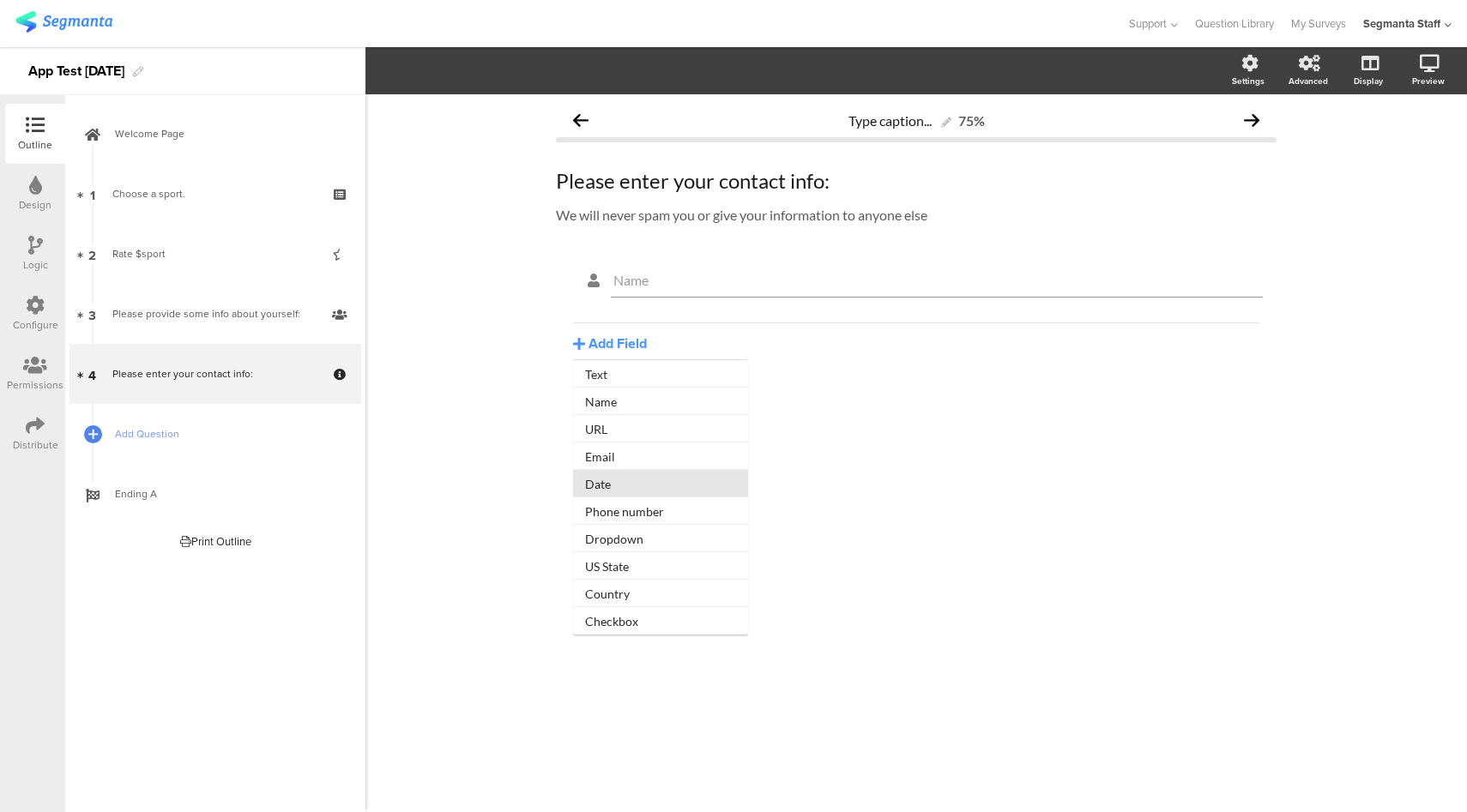
click at [615, 483] on button "Date" at bounding box center [661, 483] width 175 height 28
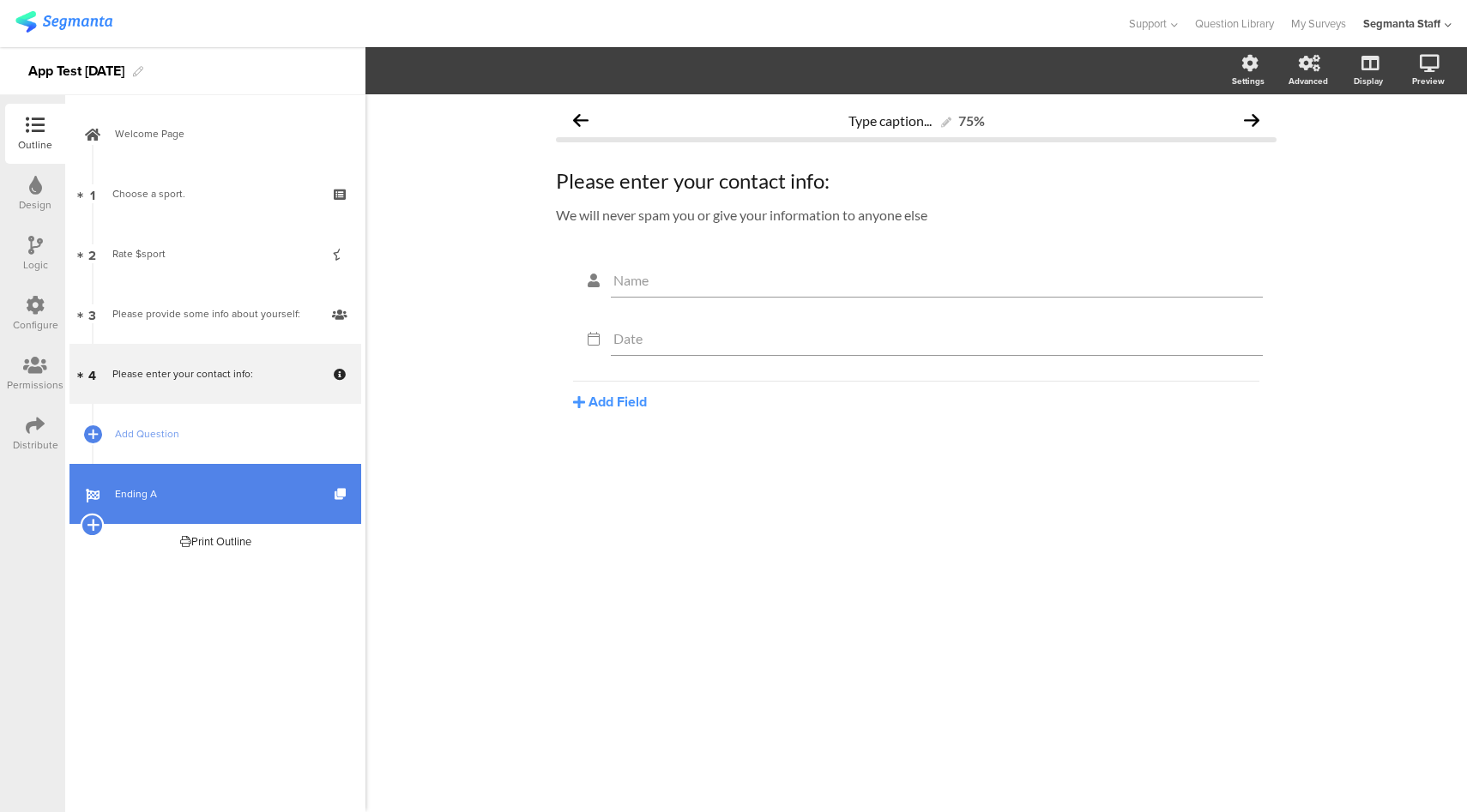
click at [96, 526] on icon at bounding box center [92, 524] width 11 height 15
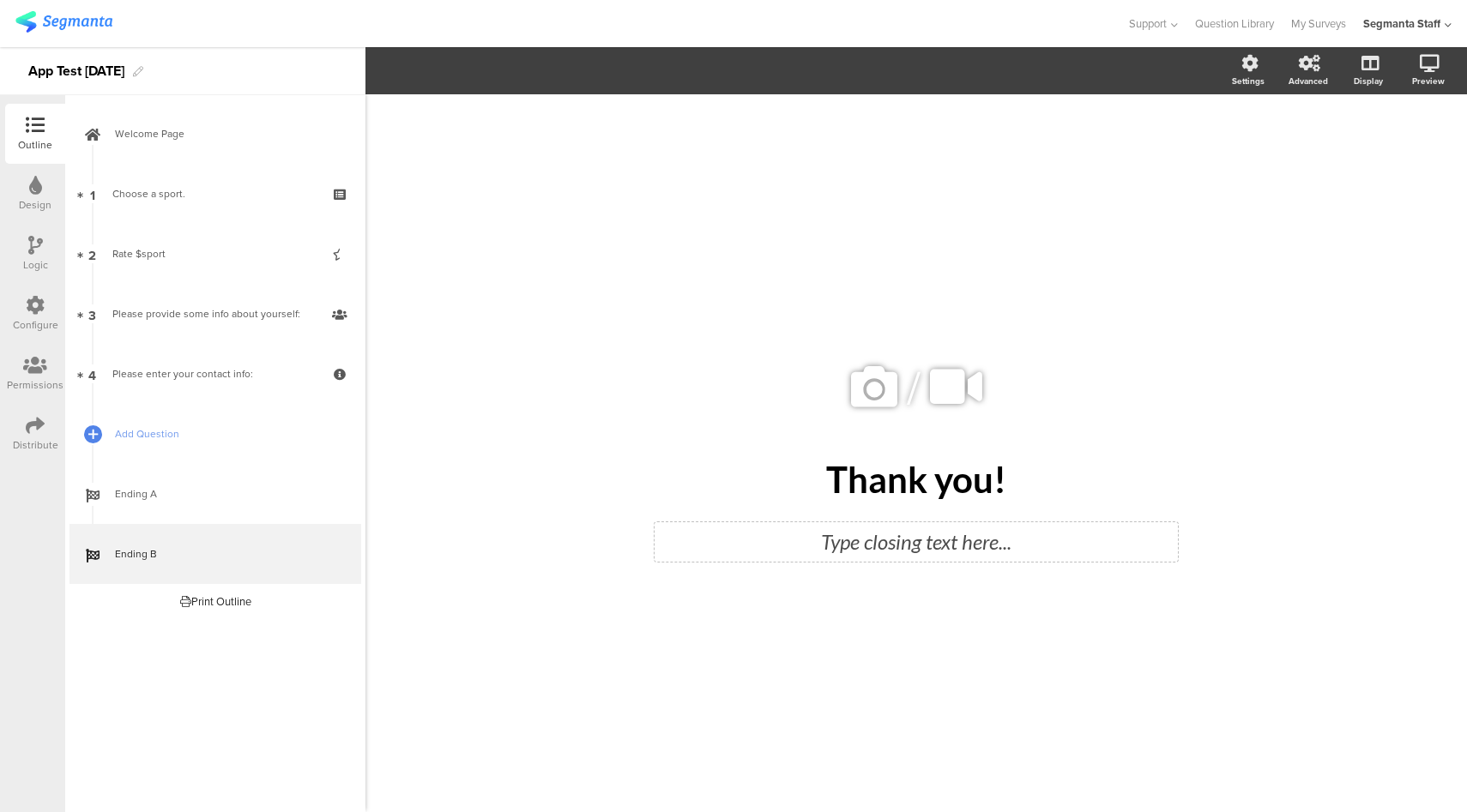
click at [920, 542] on div "Type closing text here..." at bounding box center [916, 542] width 523 height 39
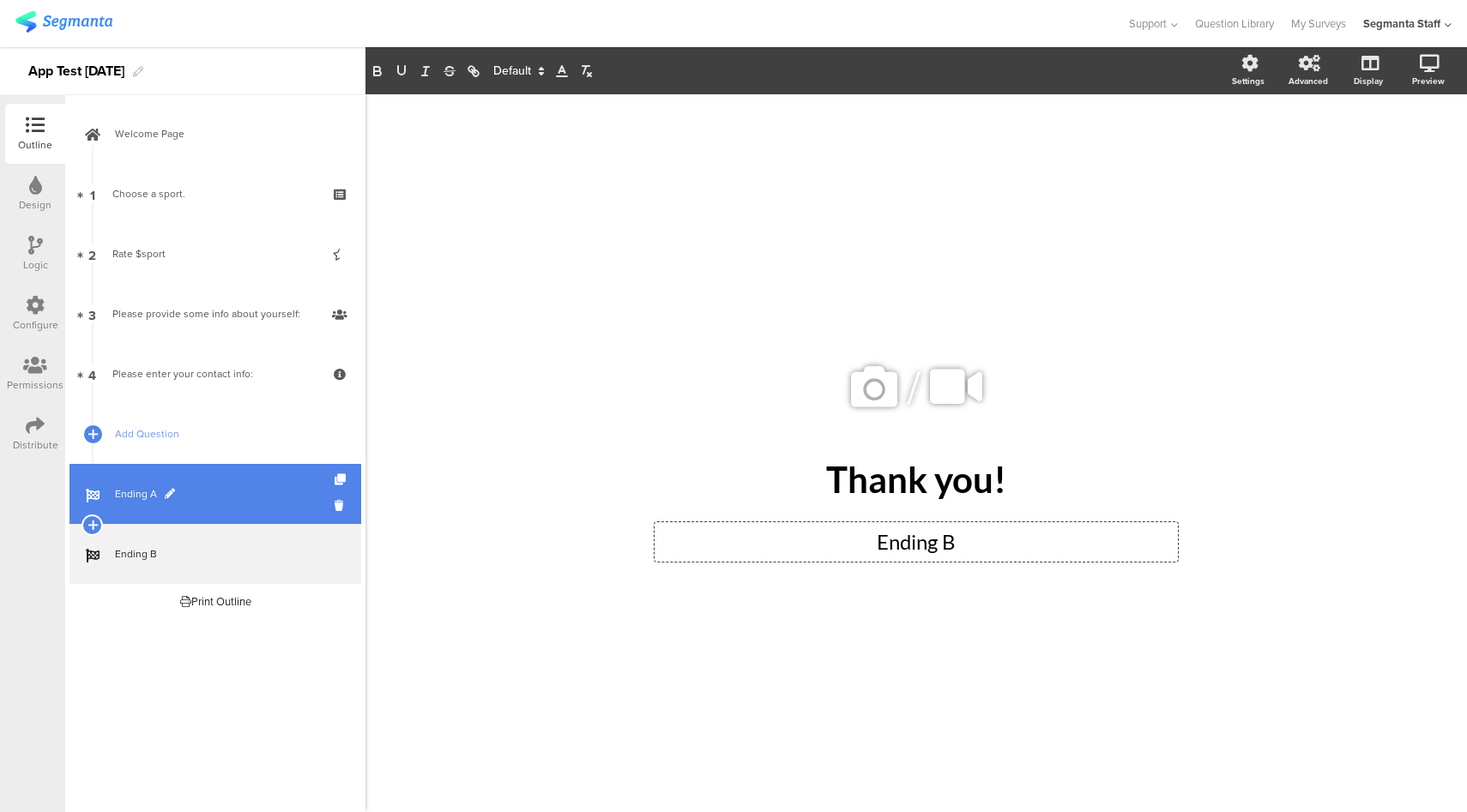
click at [269, 485] on link "Ending A" at bounding box center [216, 494] width 292 height 60
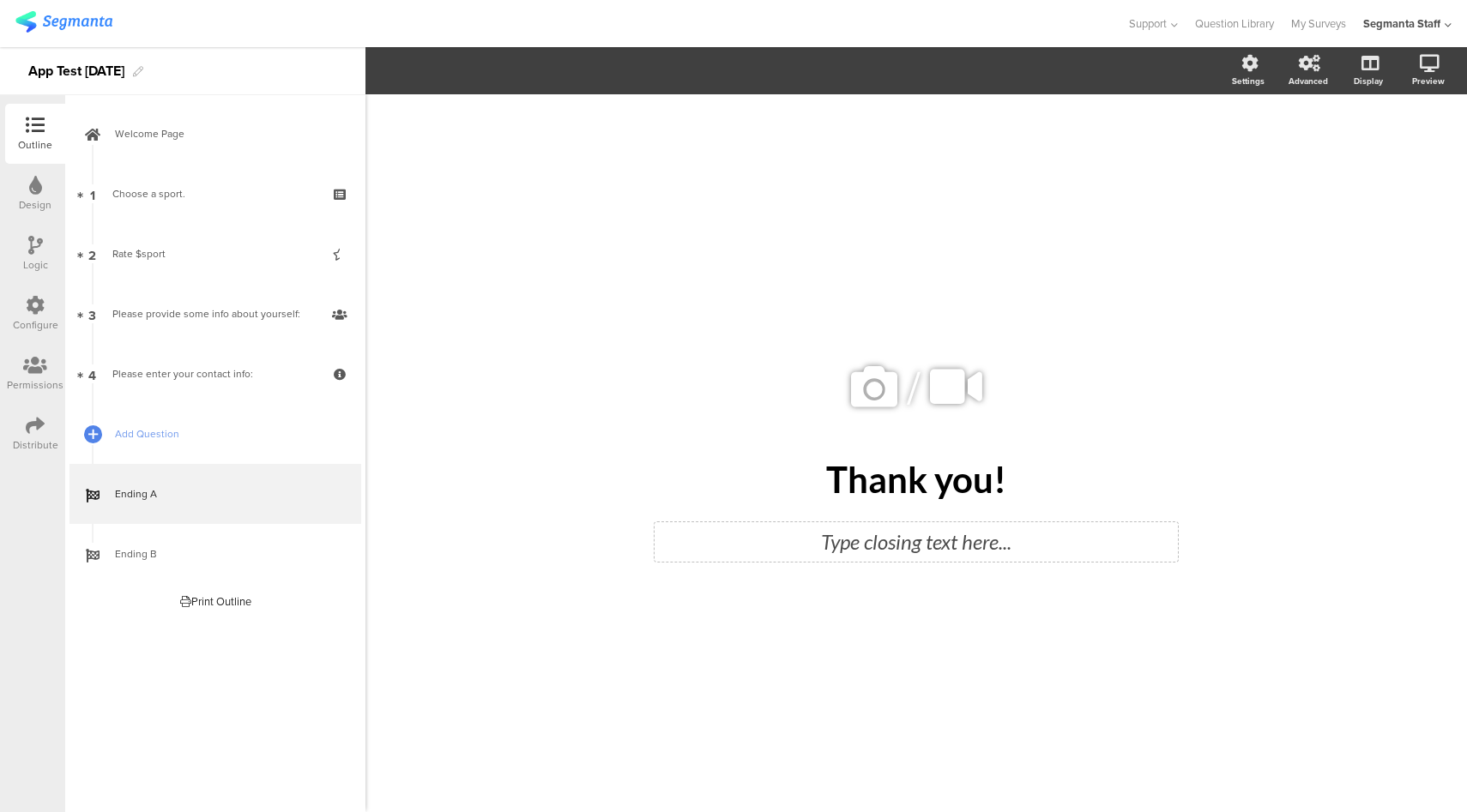
click at [928, 553] on div "Type closing text here..." at bounding box center [916, 542] width 523 height 39
click at [36, 434] on icon at bounding box center [35, 425] width 19 height 19
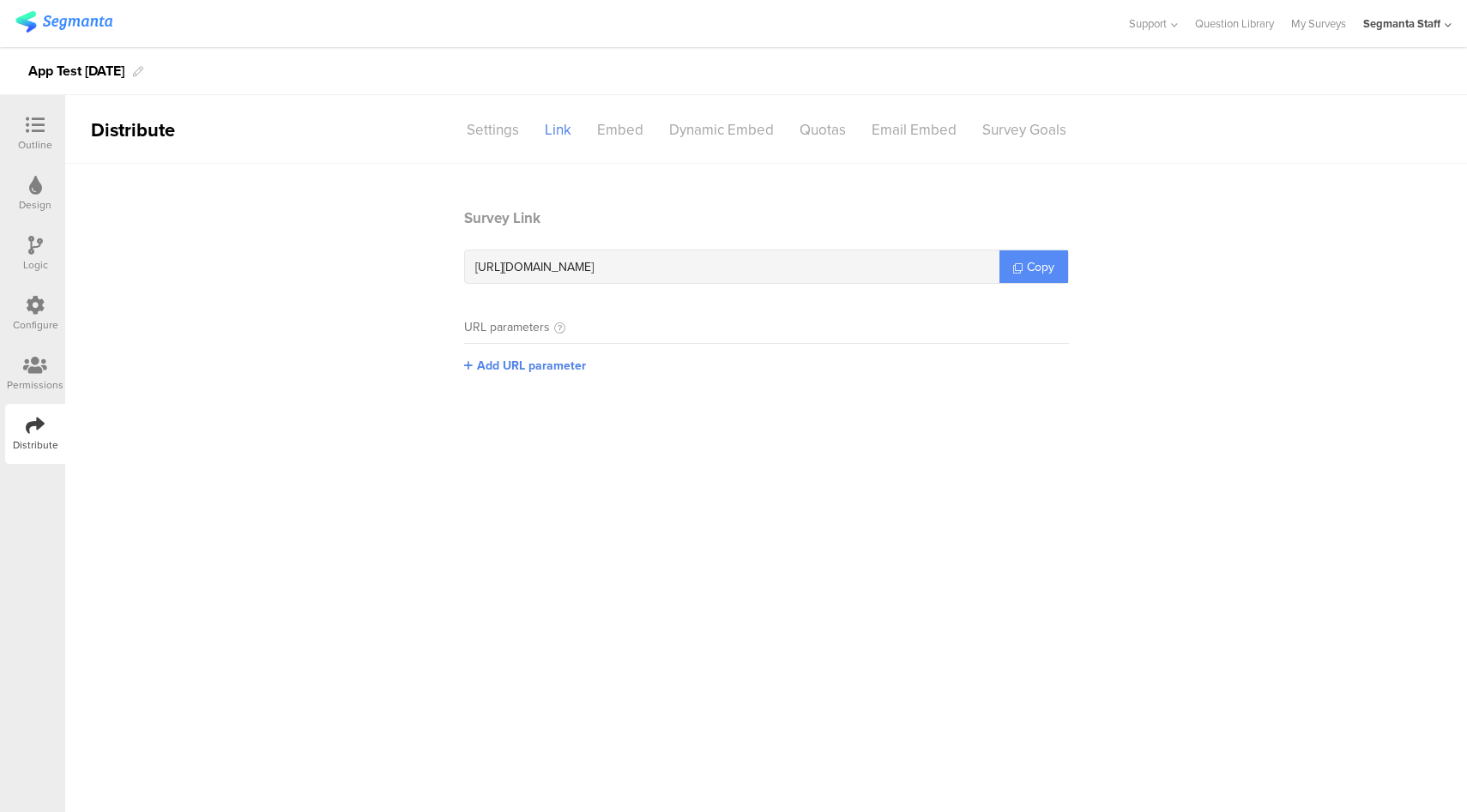
click at [1035, 268] on span "Copy" at bounding box center [1040, 267] width 28 height 18
click at [28, 316] on div at bounding box center [35, 307] width 19 height 21
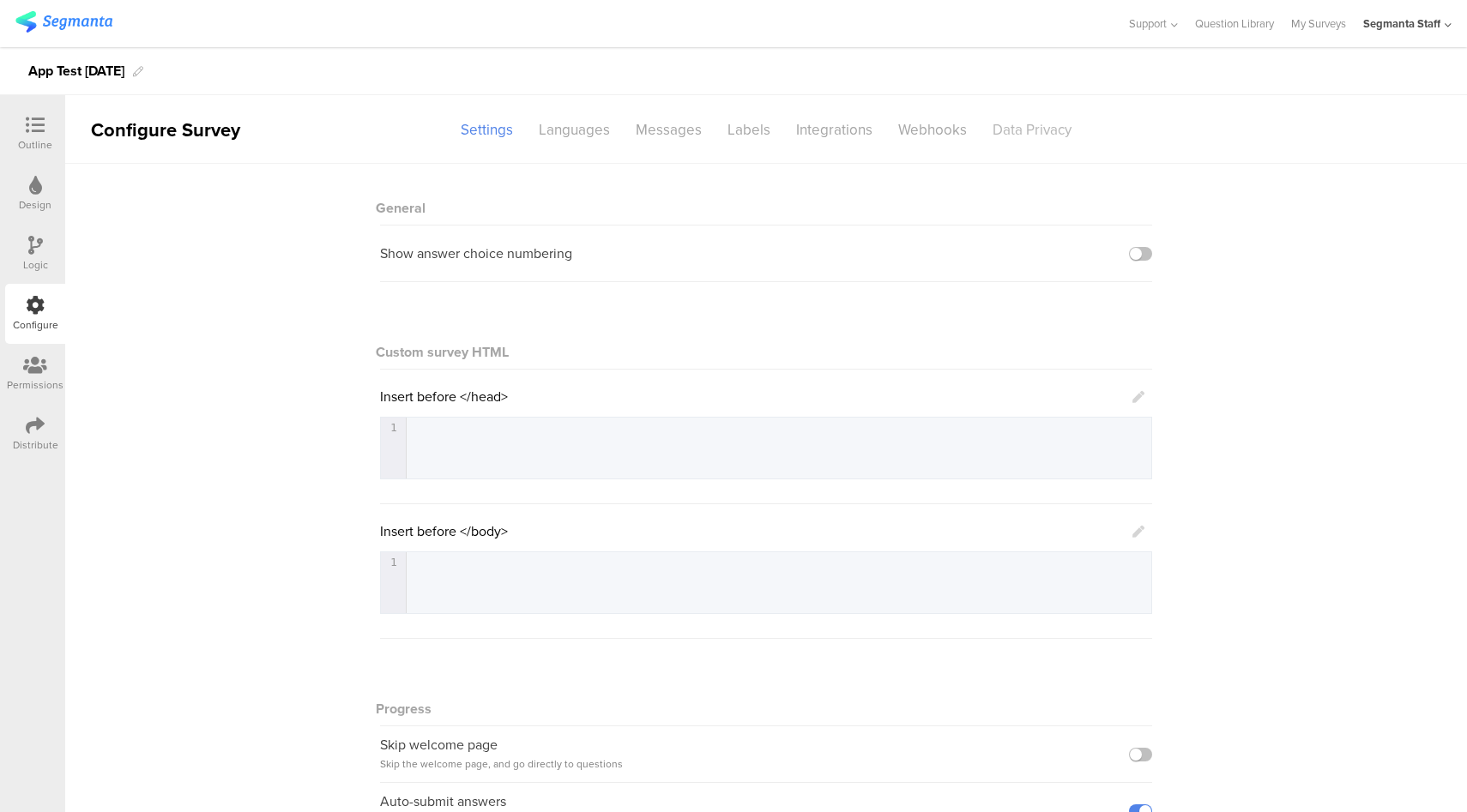
click at [1027, 126] on div "Data Privacy" at bounding box center [1031, 130] width 105 height 30
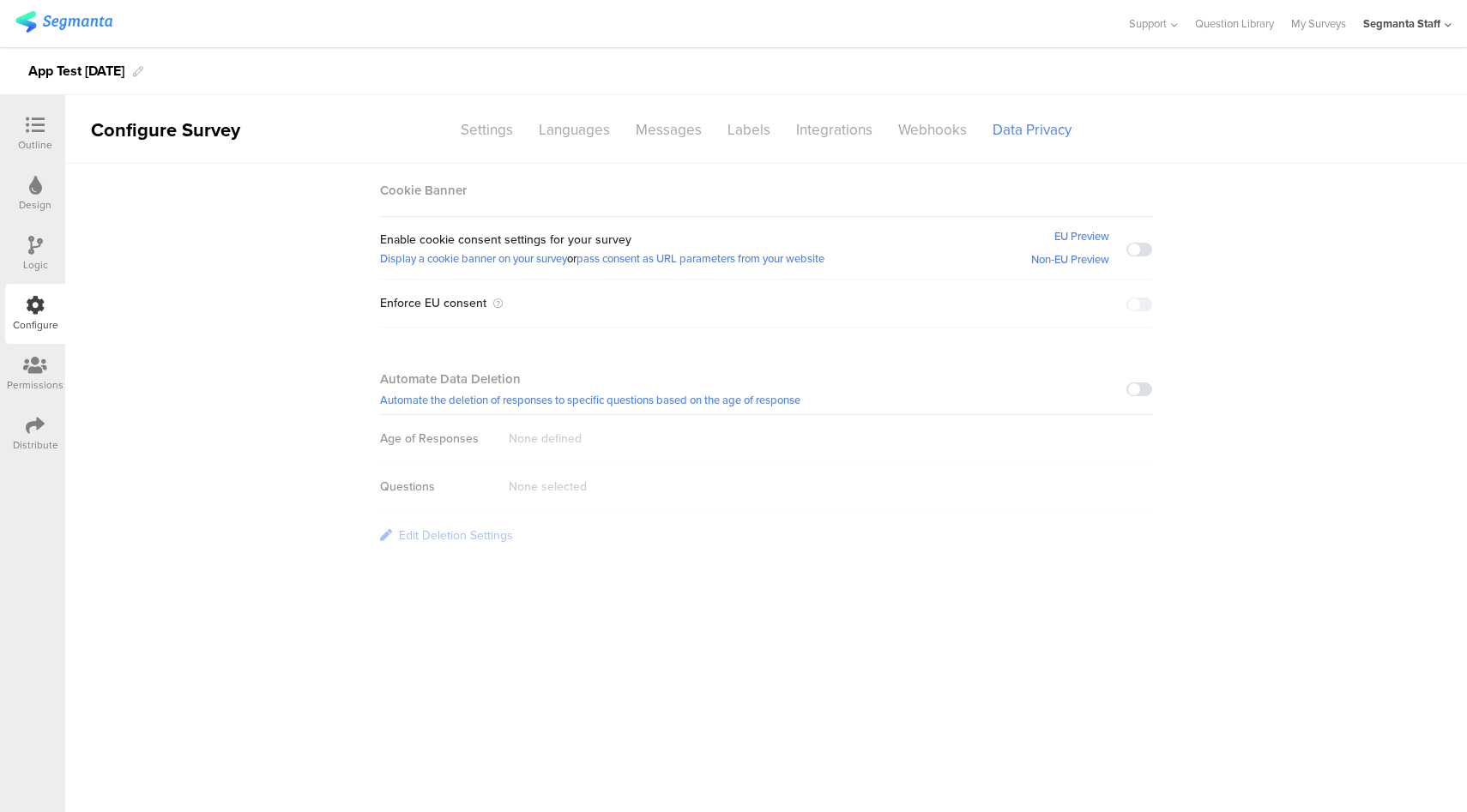
click at [1136, 250] on span at bounding box center [1139, 249] width 26 height 13
drag, startPoint x: 1139, startPoint y: 303, endPoint x: 1158, endPoint y: 303, distance: 19.0
click at [1139, 303] on span at bounding box center [1139, 304] width 26 height 13
click at [1225, 320] on section "SAVED Cookie Banner Enable cookie consent settings for your survey Display a co…" at bounding box center [766, 361] width 1402 height 395
click at [711, 124] on div "Messages" at bounding box center [668, 130] width 92 height 30
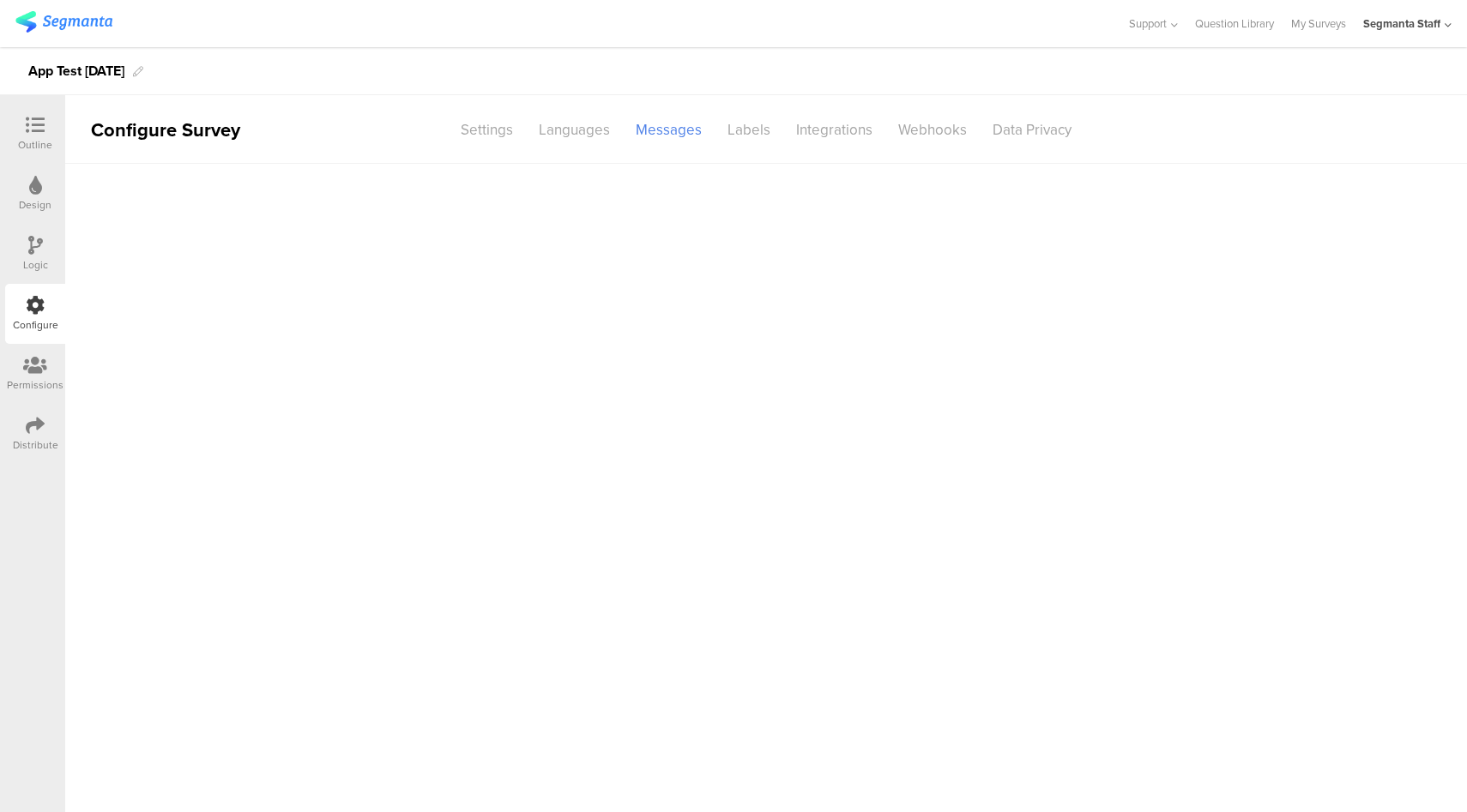
click at [743, 131] on div "Labels" at bounding box center [749, 130] width 69 height 30
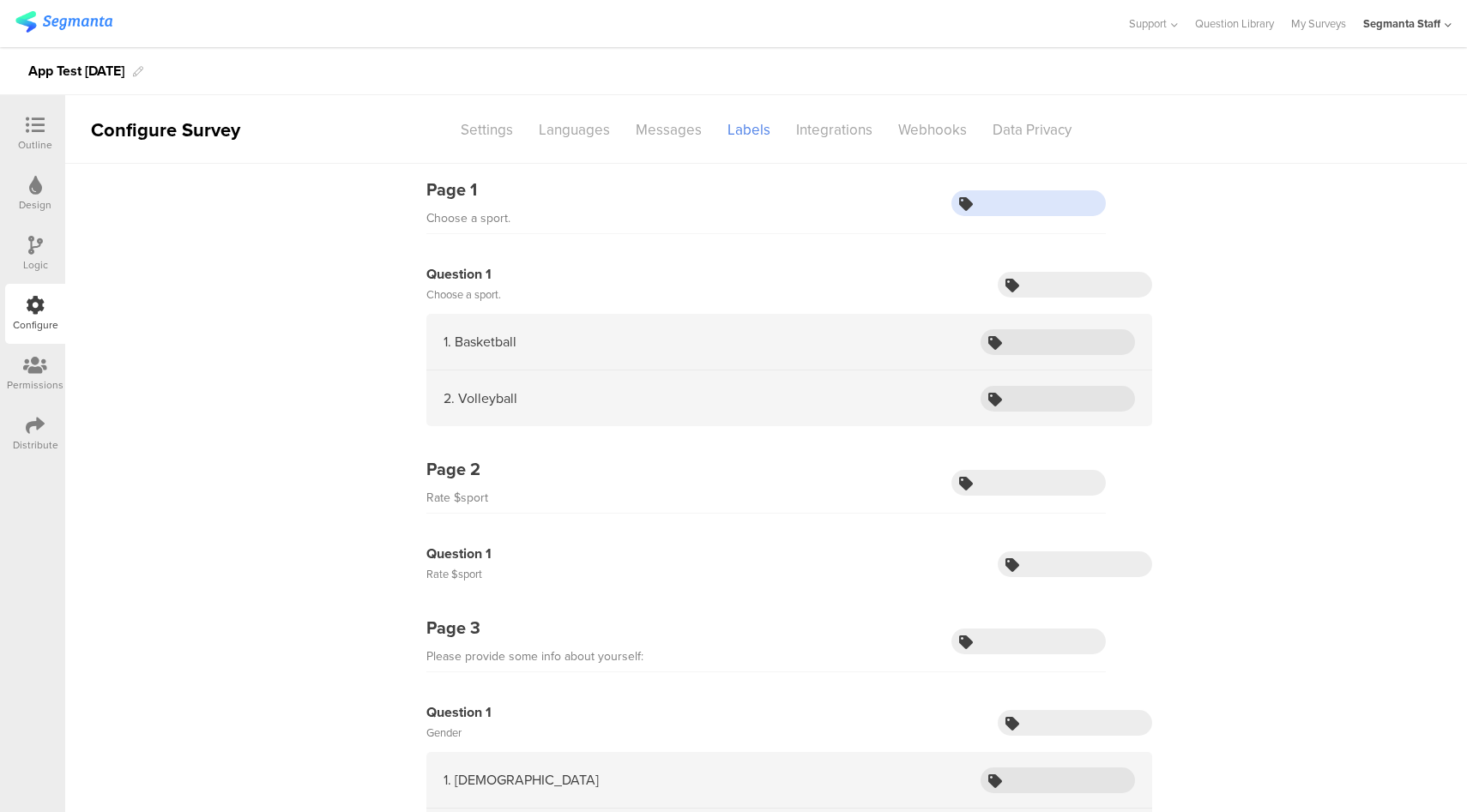
click at [995, 207] on input "text" at bounding box center [1028, 203] width 155 height 26
type input "sport"
type input "chooseSport"
type input "basketball"
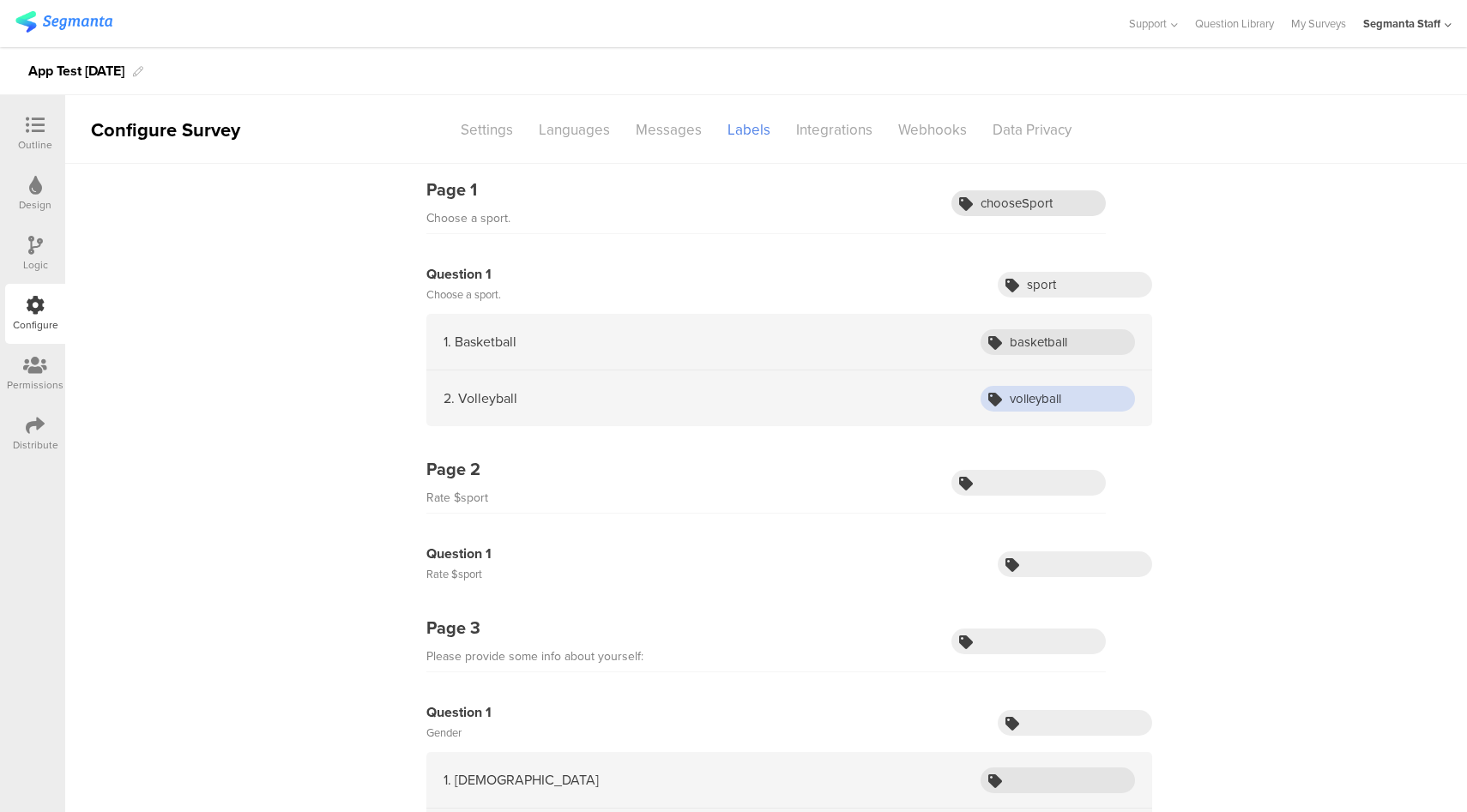
type input "volleyball"
type input "rateSport"
type input "rate"
type input "selfInfo"
type input "gender"
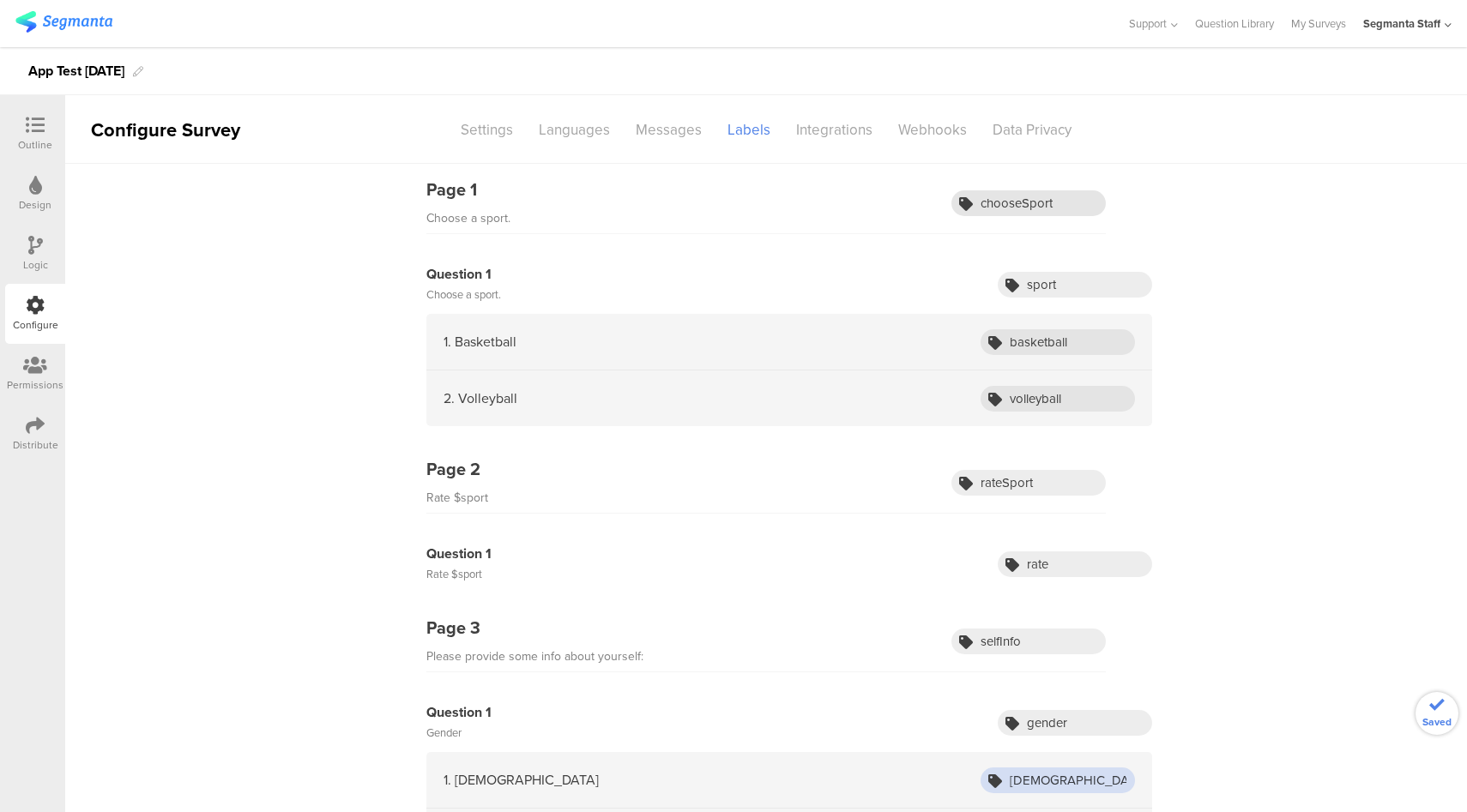
type input "male"
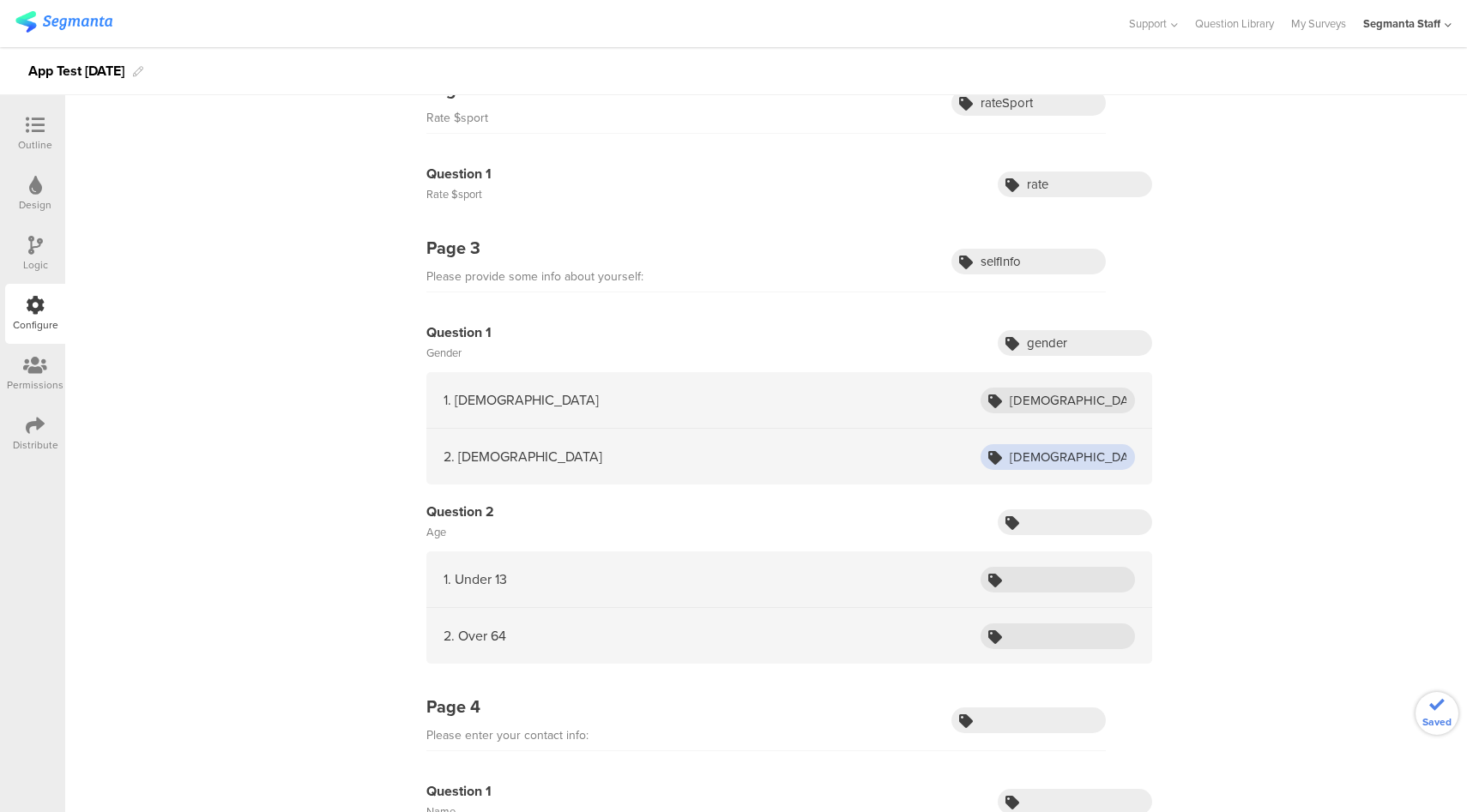
type input "female"
type input "age"
type input "kid"
type input "senior"
type input "contactInfo"
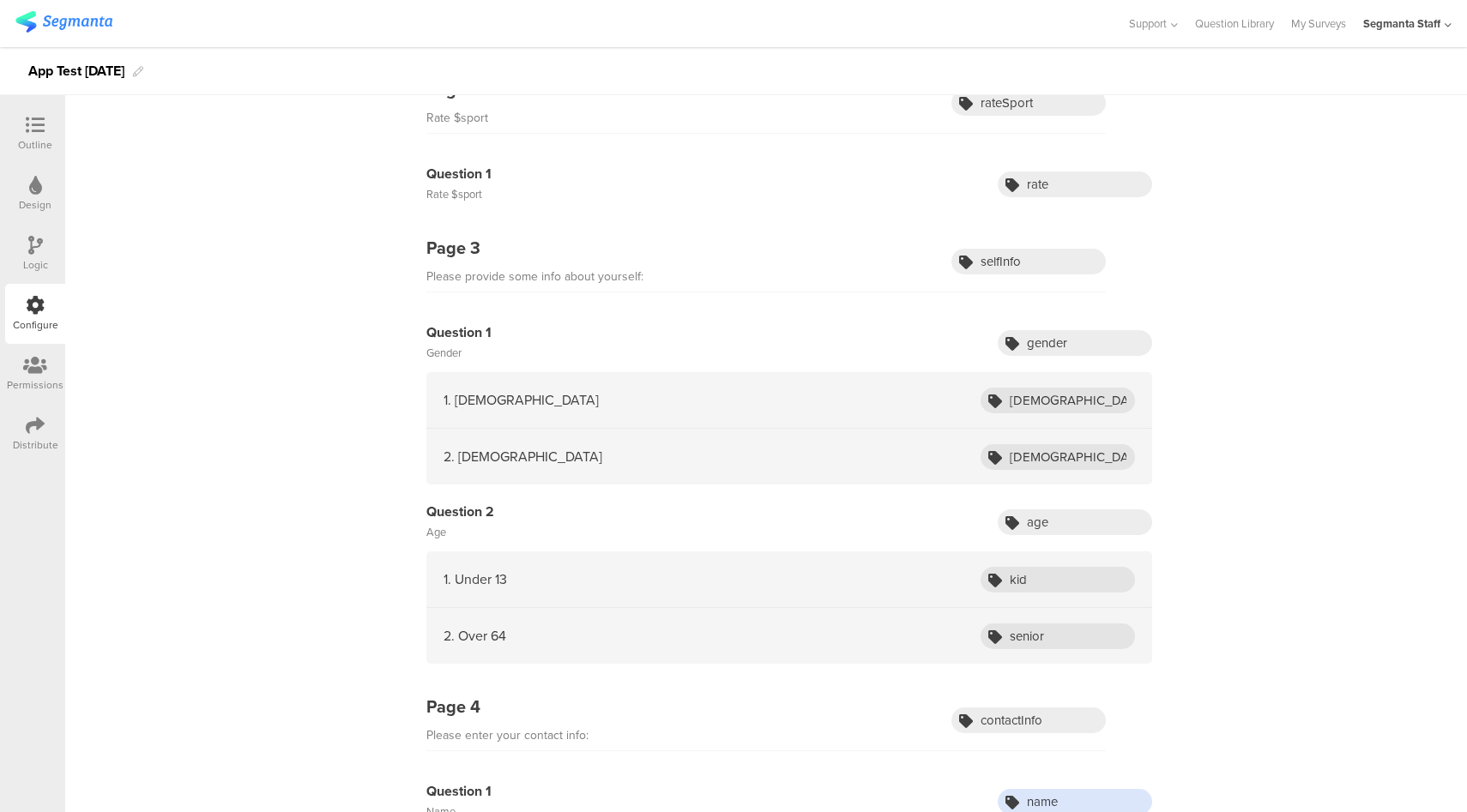
type input "name"
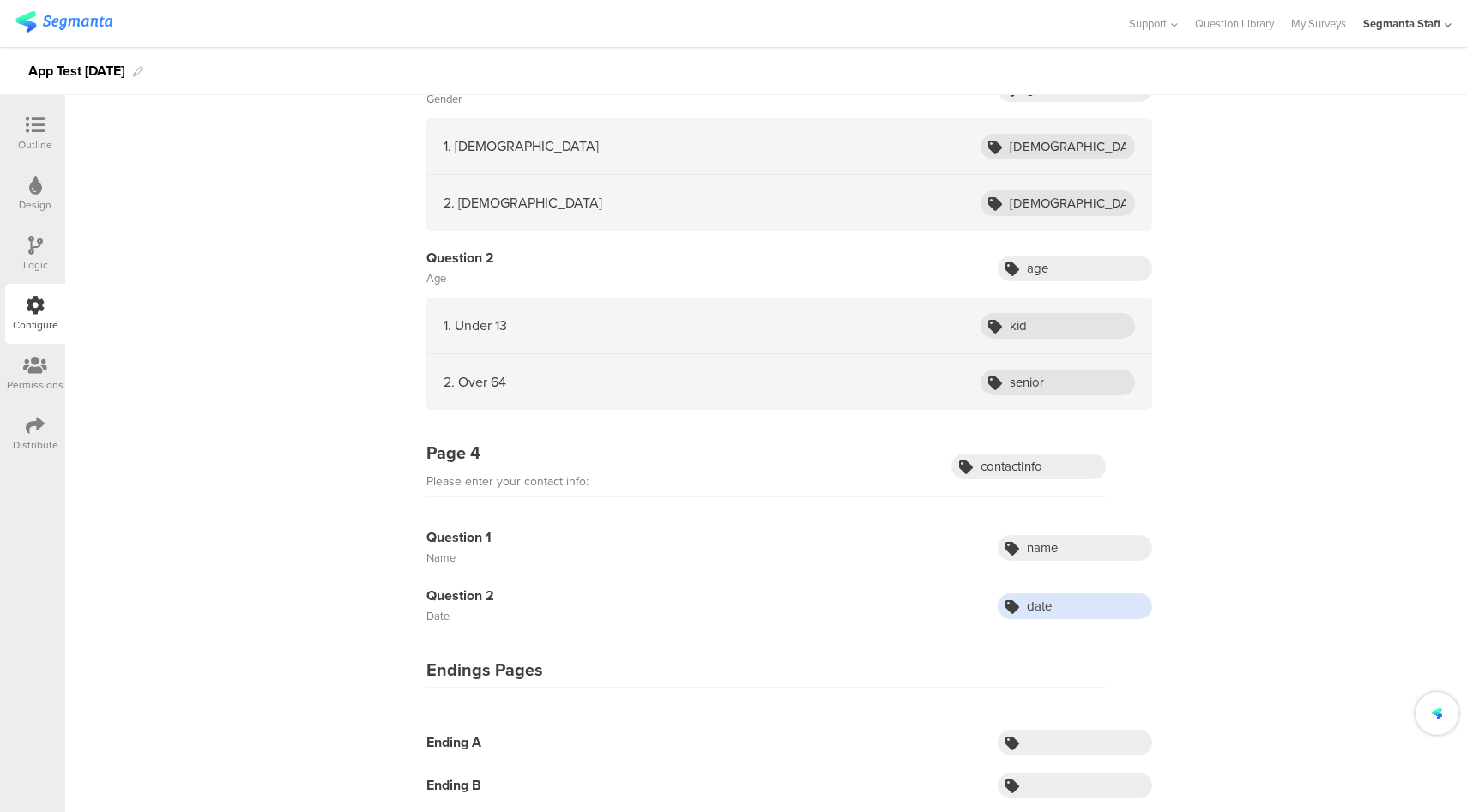
type input "date"
type input "endingA"
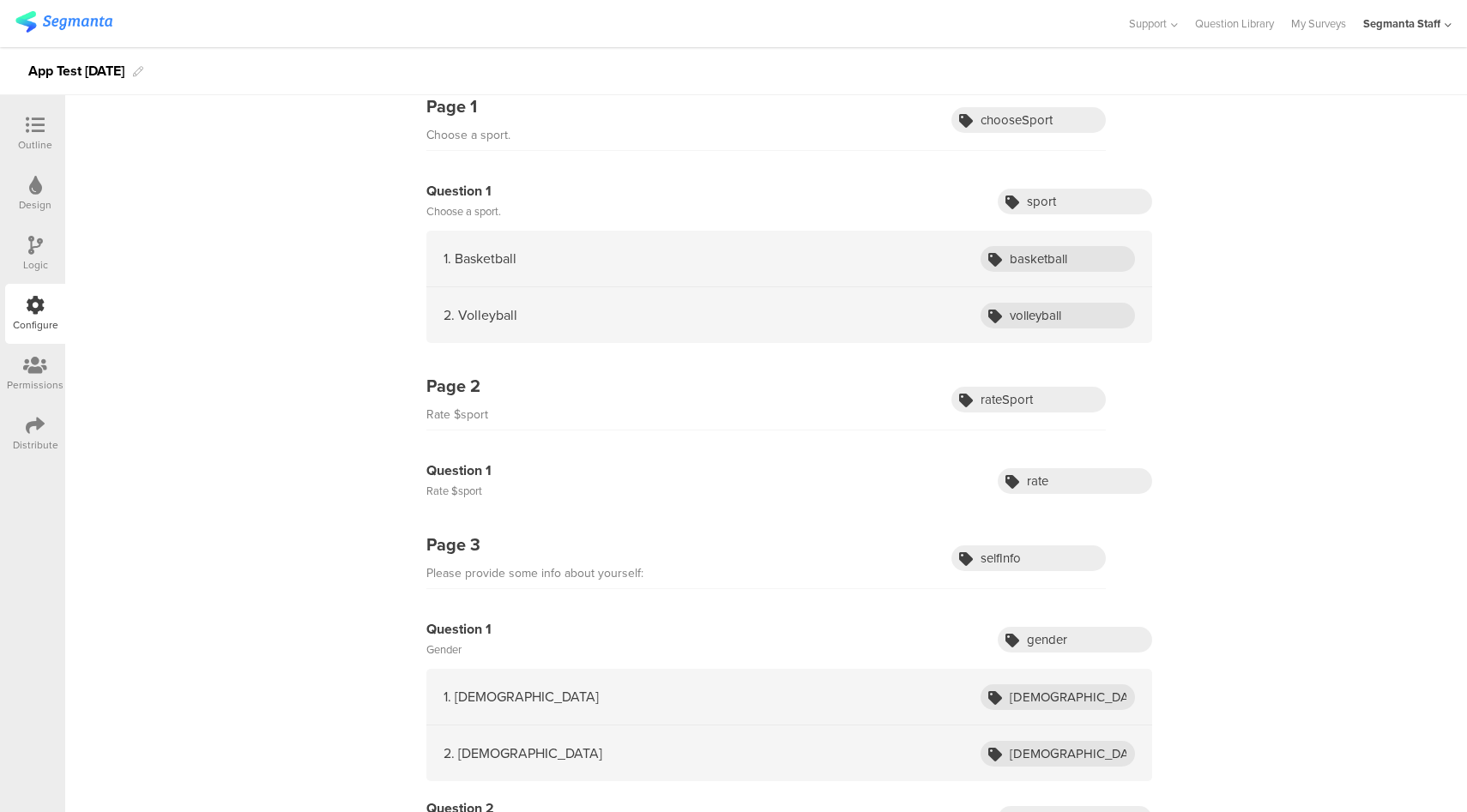
scroll to position [0, 0]
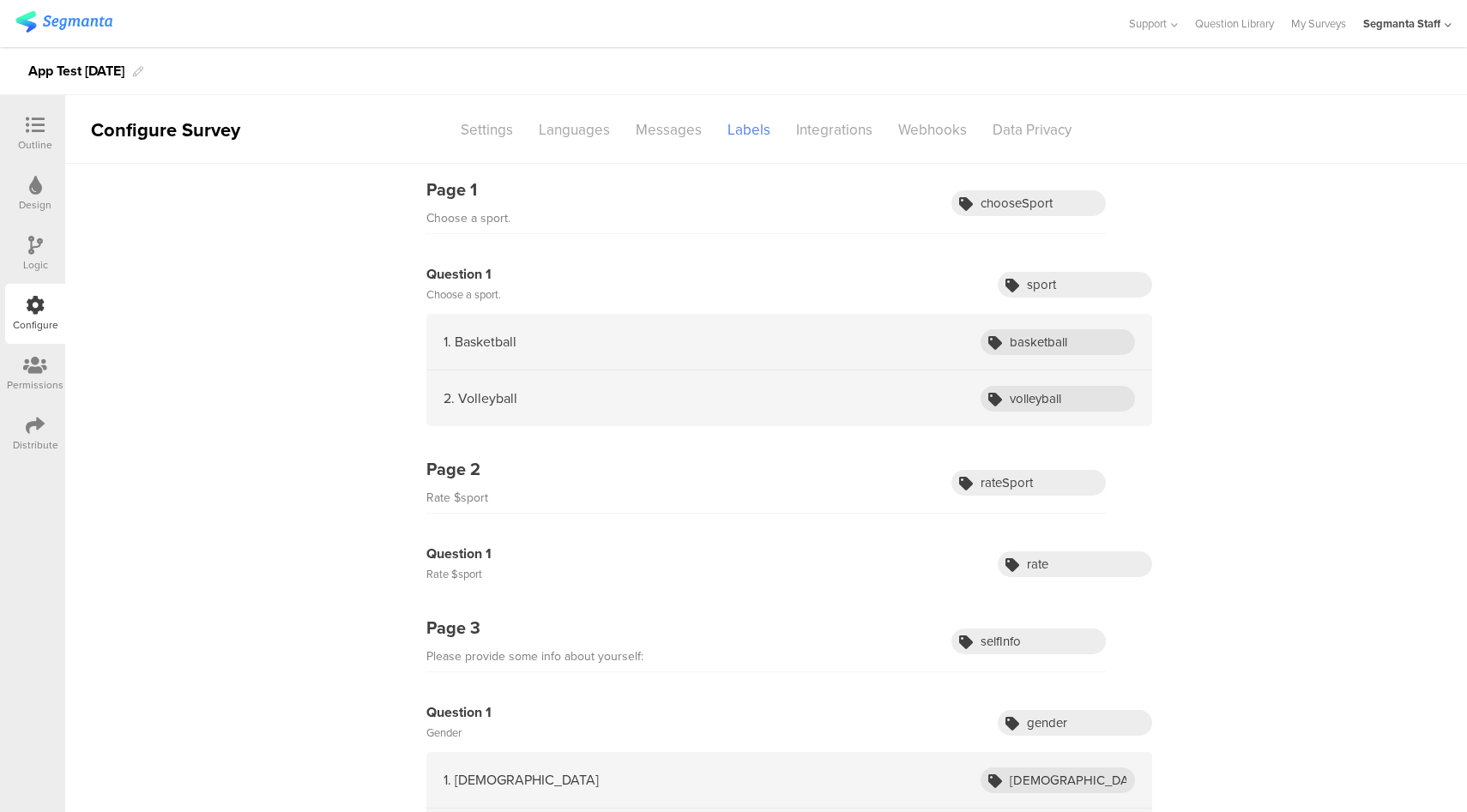
type input "endingB"
click at [1034, 129] on div "Data Privacy" at bounding box center [1031, 130] width 105 height 30
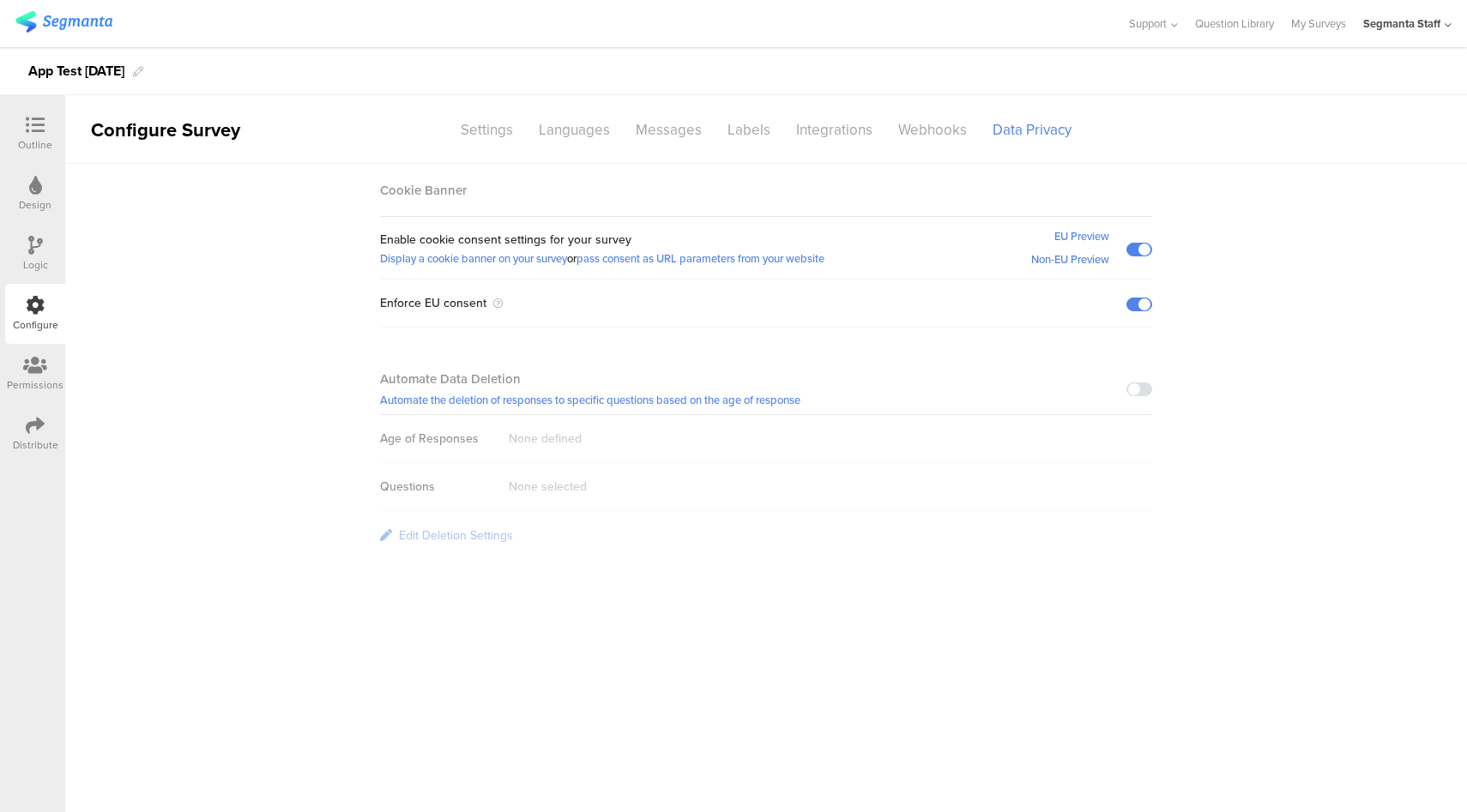
click at [1132, 385] on span at bounding box center [1139, 389] width 26 height 13
click at [1138, 249] on span at bounding box center [1139, 249] width 26 height 13
click at [507, 536] on div "Edit Deletion Settings" at bounding box center [456, 536] width 114 height 18
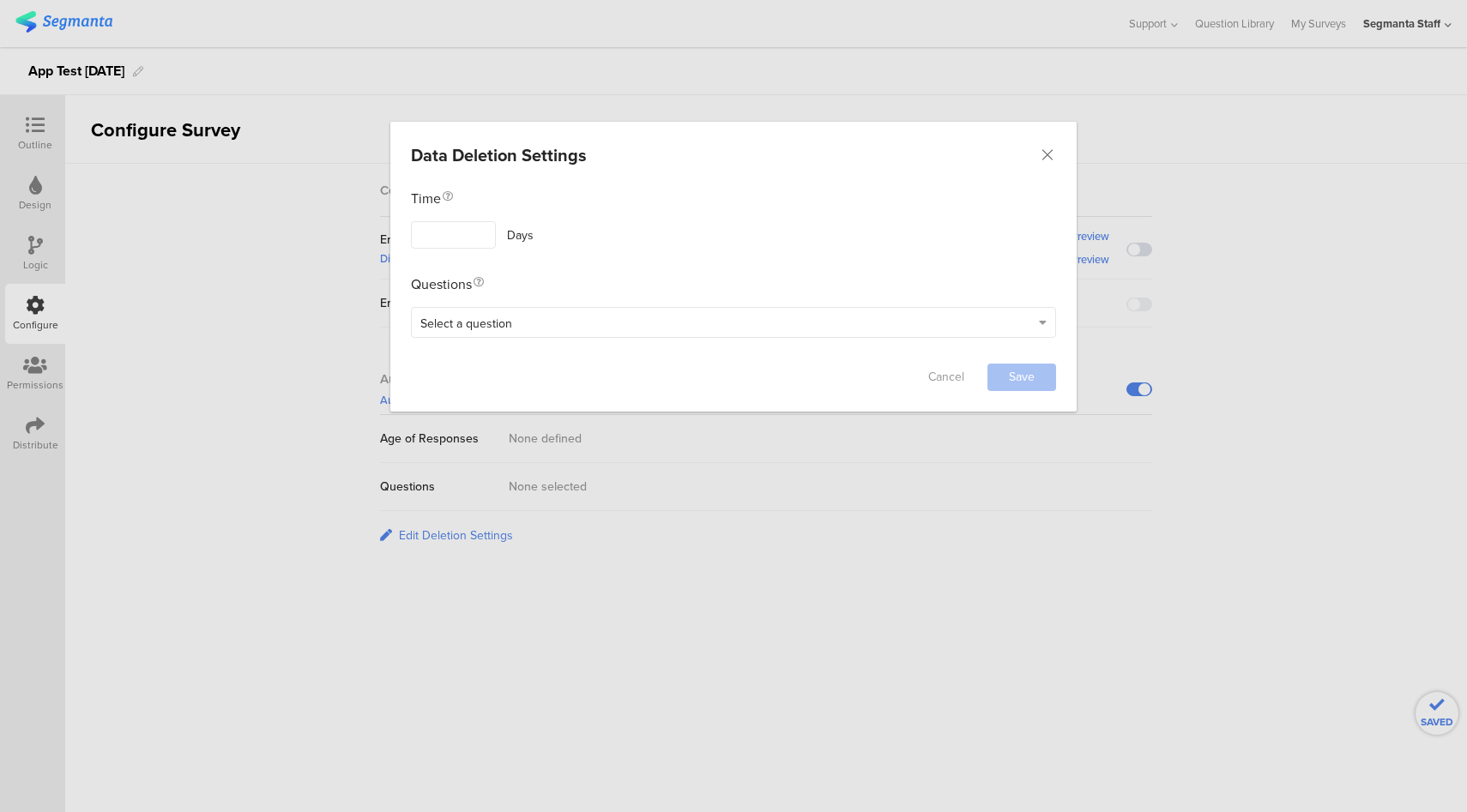
click at [758, 599] on div "Data Deletion Settings Failed saving changes. If the problem persists please co…" at bounding box center [734, 406] width 1467 height 812
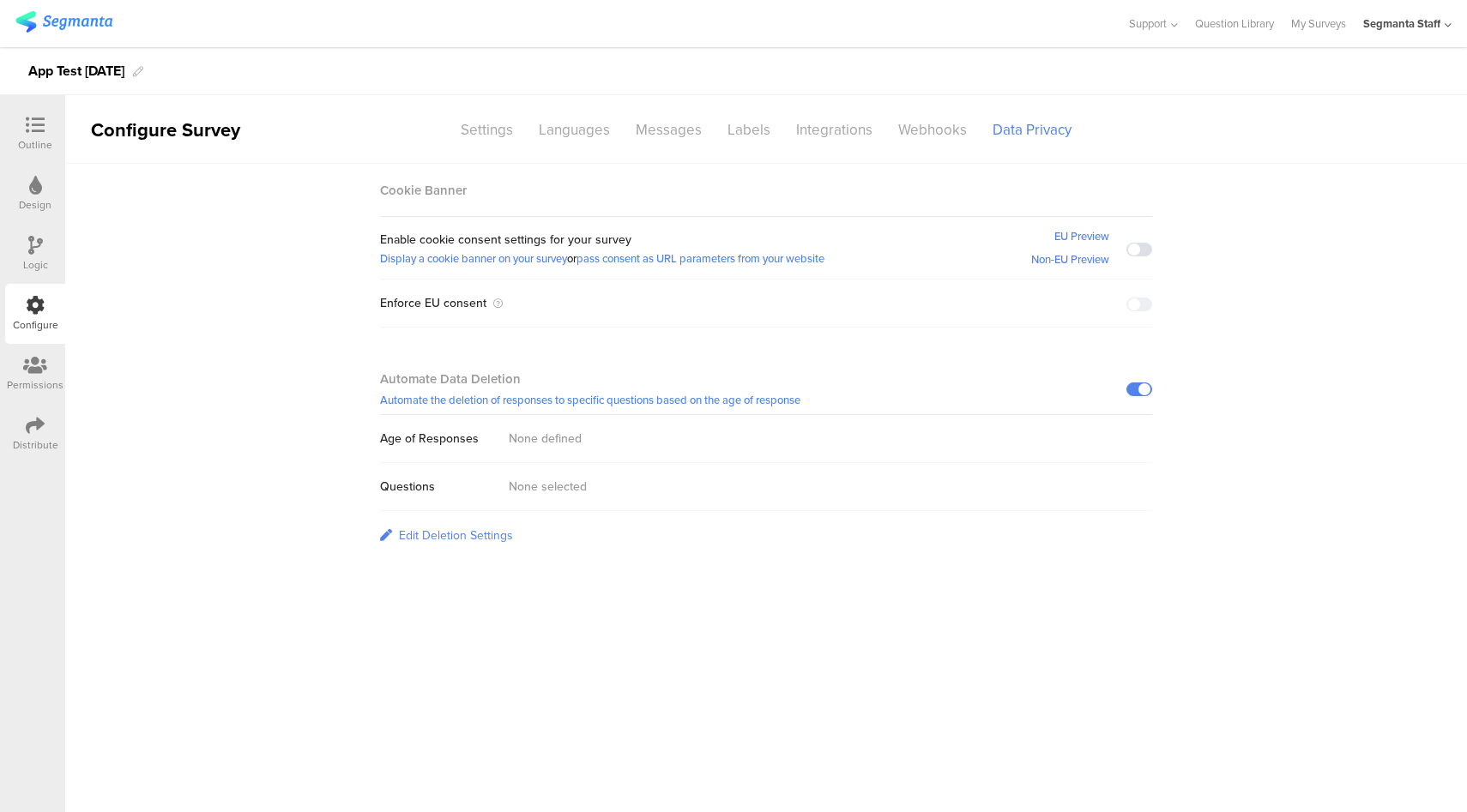
click at [490, 535] on div "Edit Deletion Settings" at bounding box center [456, 536] width 114 height 18
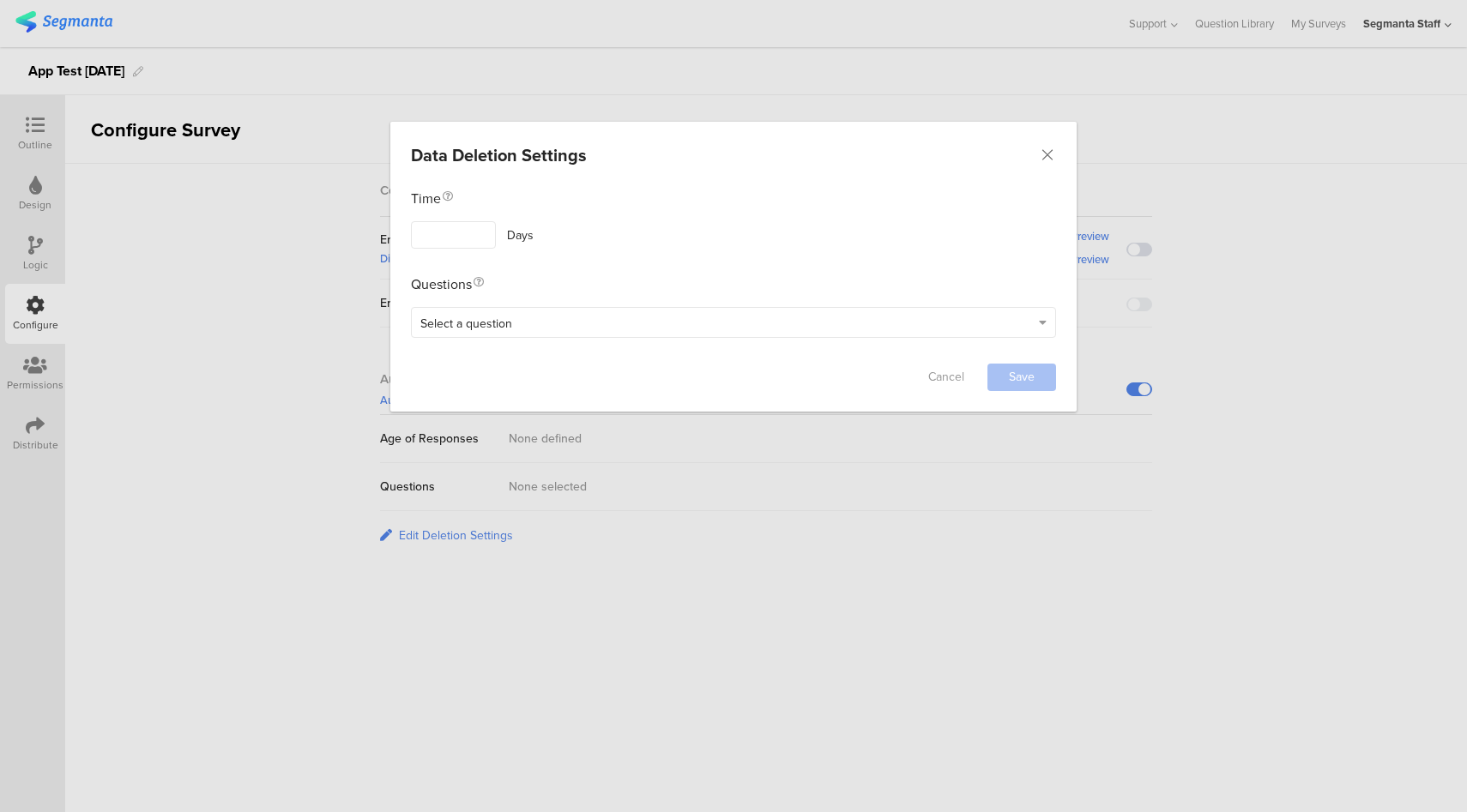
drag, startPoint x: 949, startPoint y: 371, endPoint x: 608, endPoint y: 472, distance: 355.6
click at [949, 370] on link "Cancel" at bounding box center [945, 377] width 69 height 28
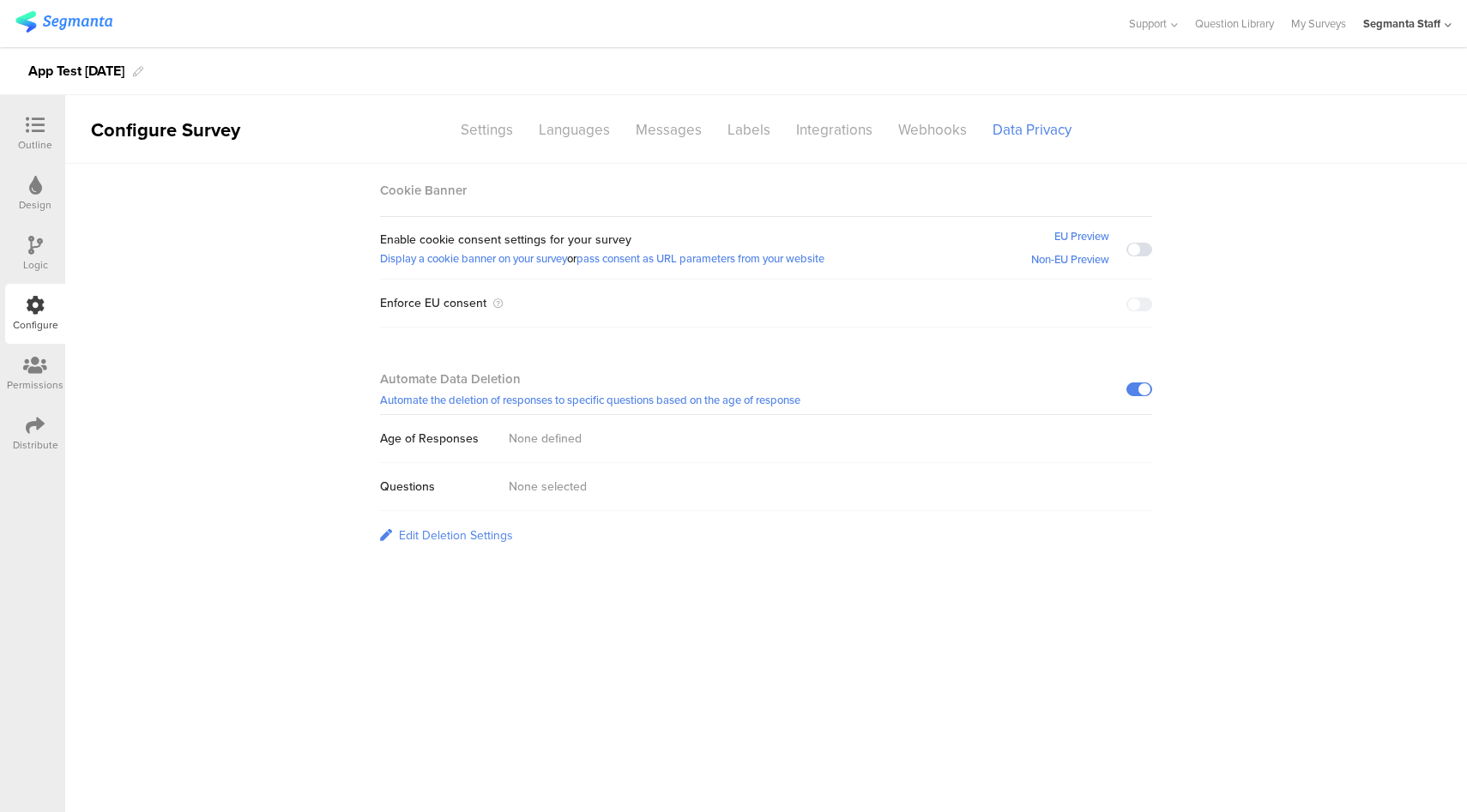
click at [487, 532] on div "Edit Deletion Settings" at bounding box center [456, 536] width 114 height 18
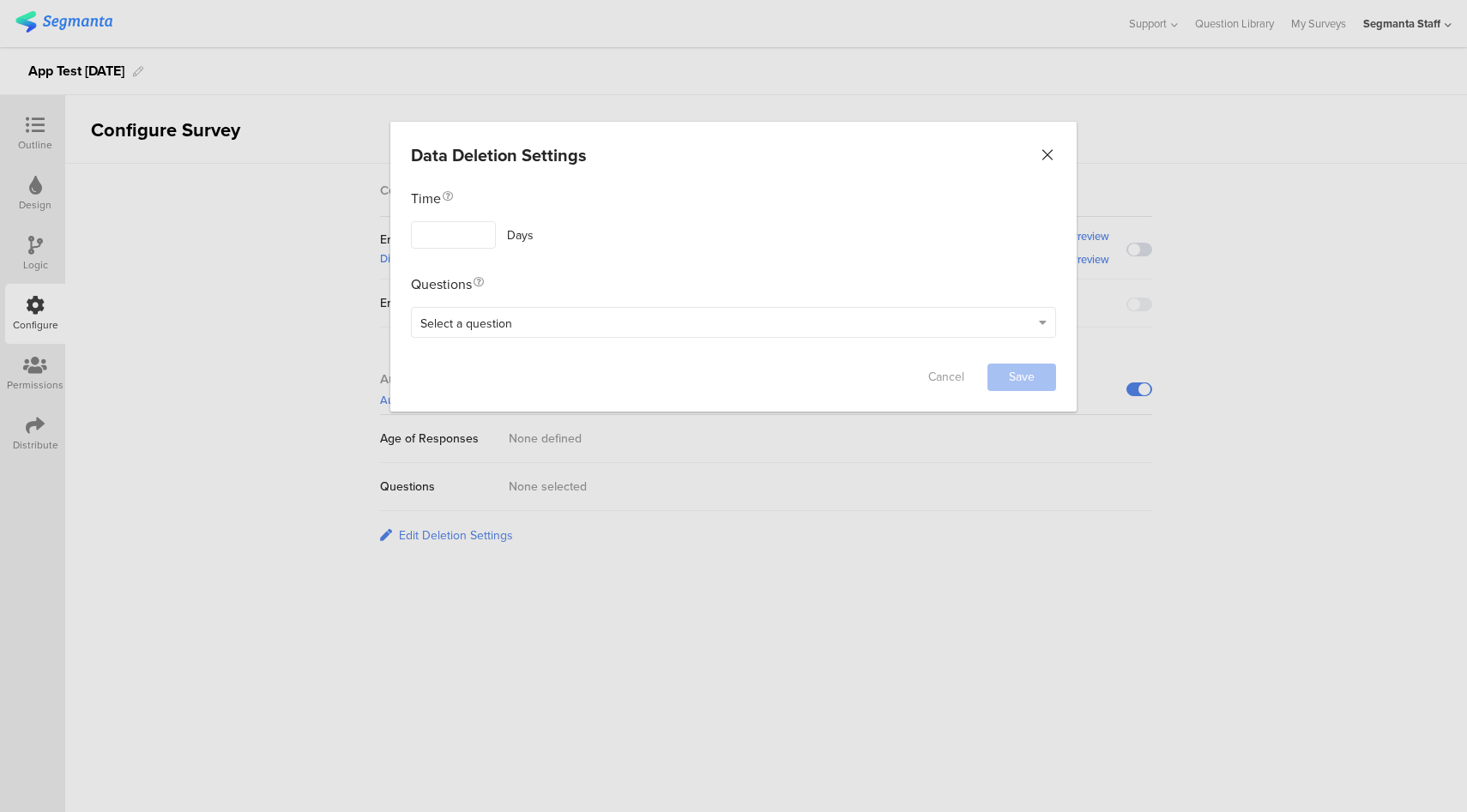
click at [1044, 154] on icon "Close" at bounding box center [1047, 155] width 17 height 17
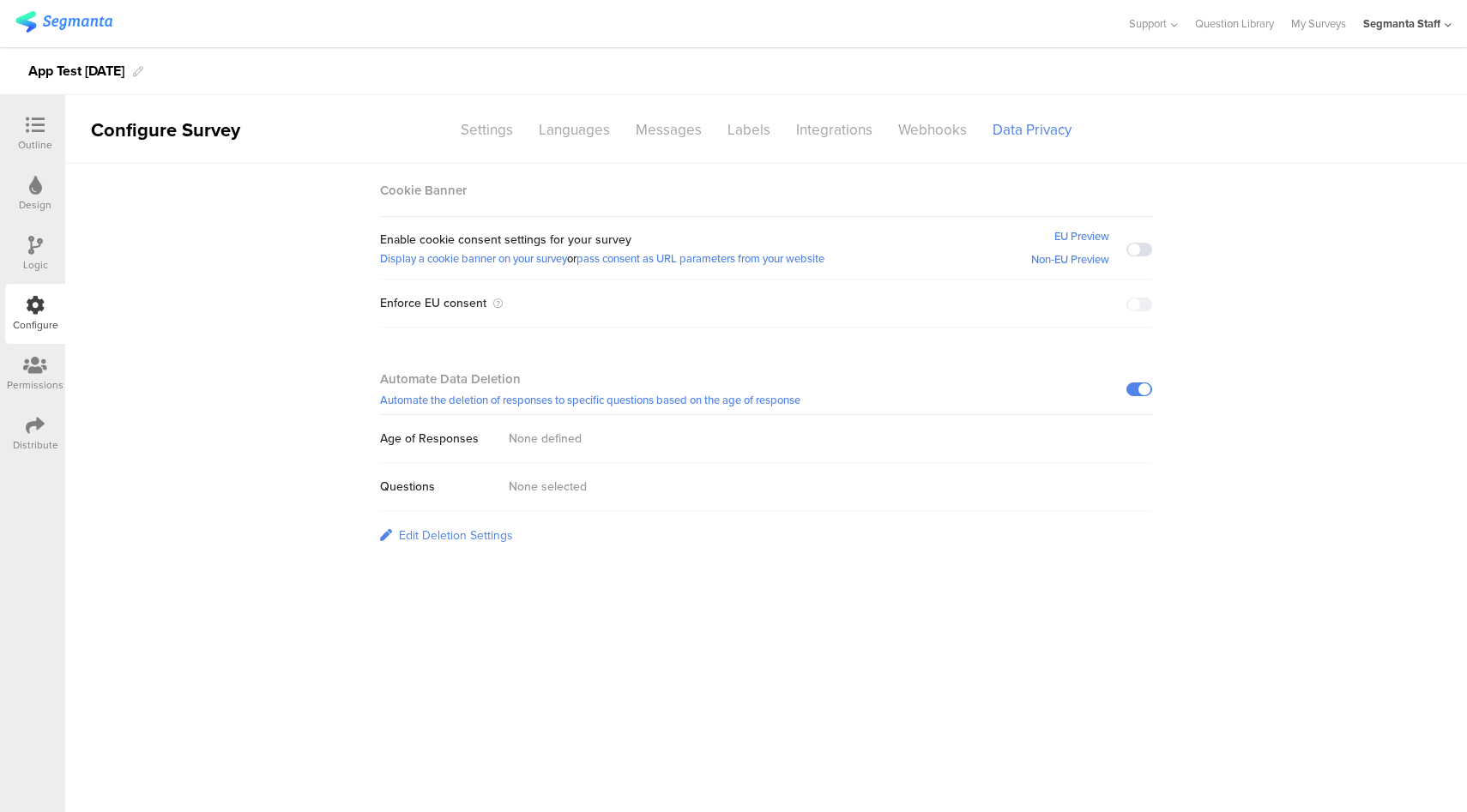
click at [1134, 386] on span at bounding box center [1139, 389] width 26 height 13
click at [1141, 388] on span at bounding box center [1139, 389] width 26 height 13
click at [464, 533] on div "Edit Deletion Settings" at bounding box center [456, 536] width 114 height 18
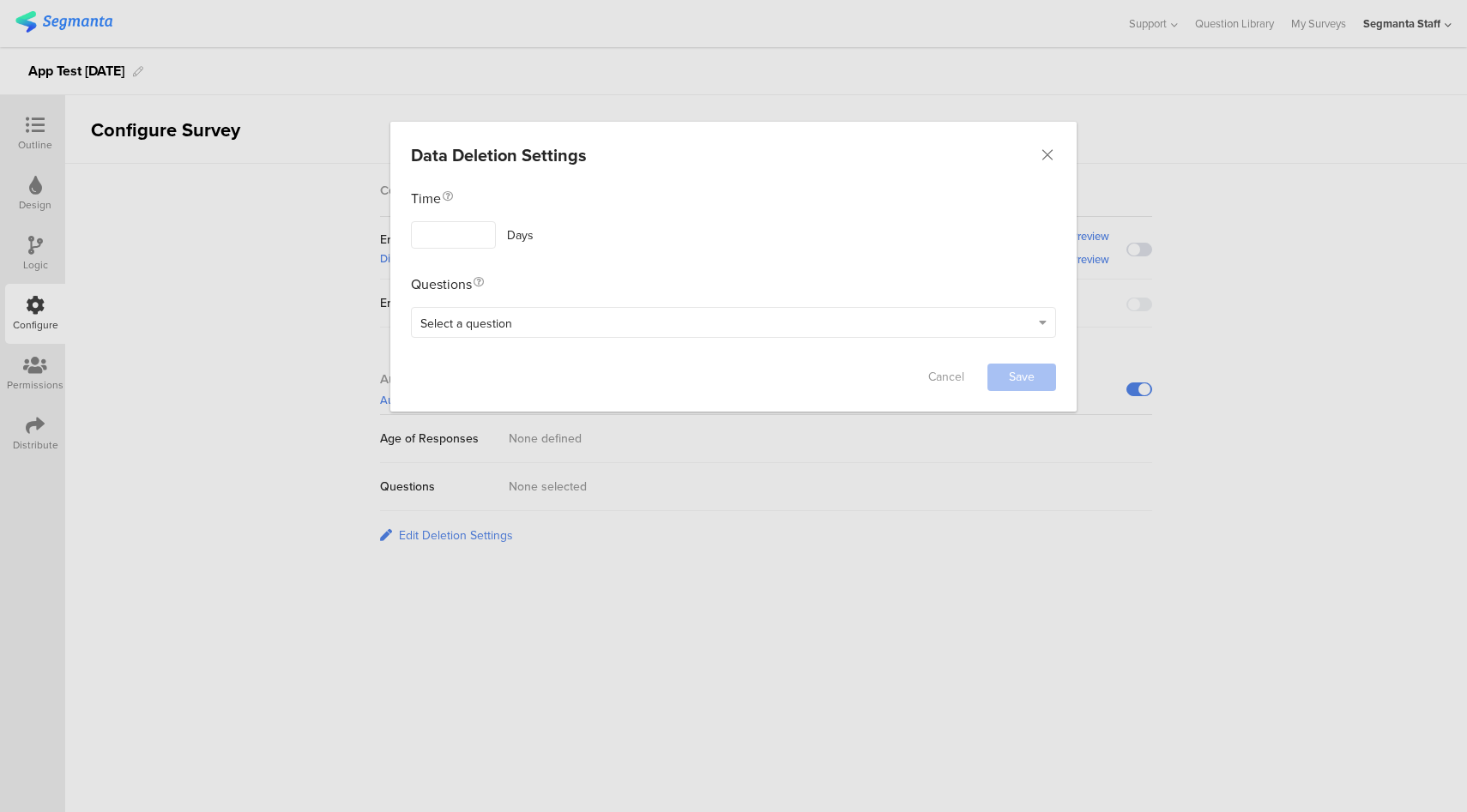
click at [446, 232] on input "dialog" at bounding box center [453, 234] width 85 height 28
type input "1"
click at [600, 326] on div "Select a question" at bounding box center [725, 323] width 610 height 20
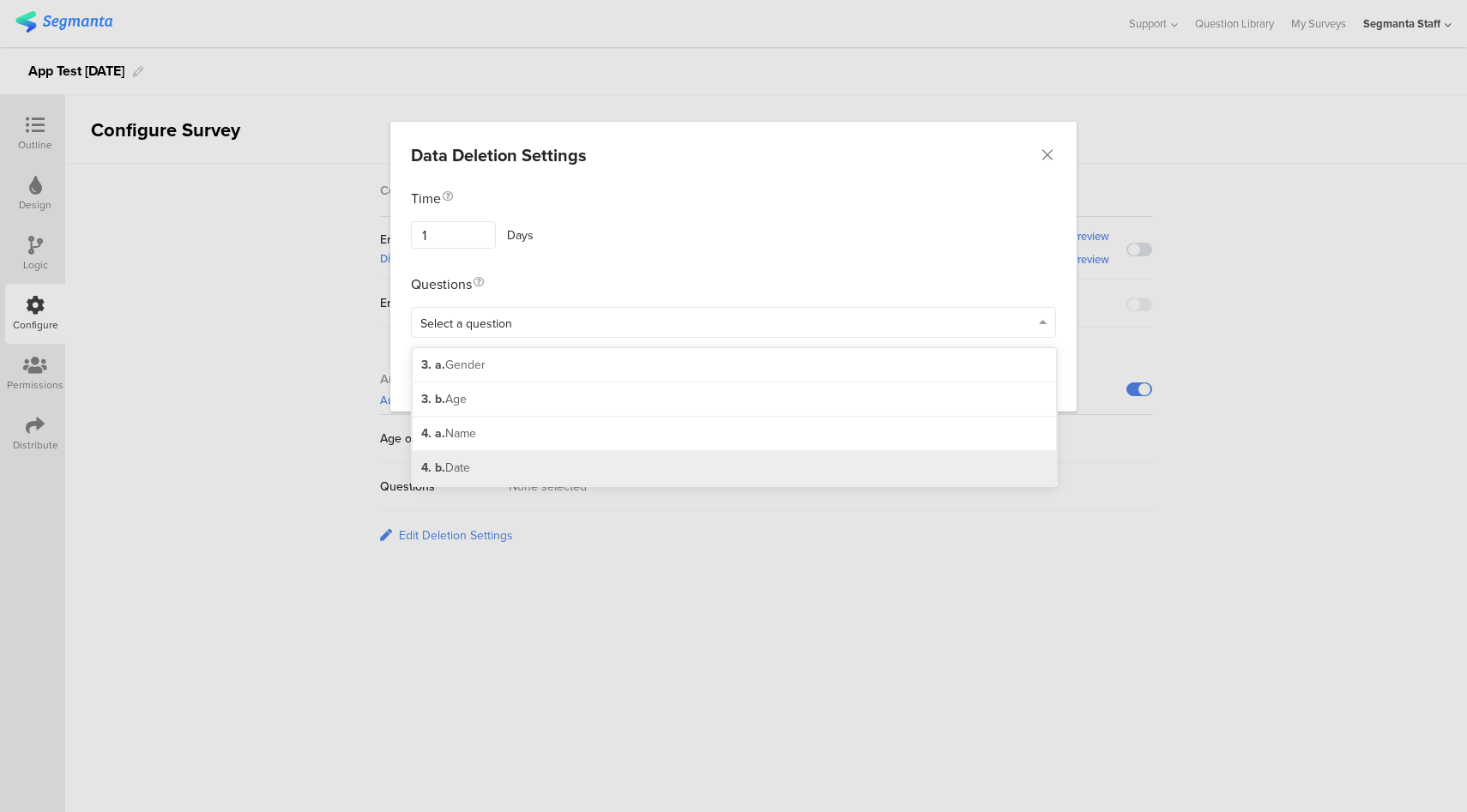
click at [511, 466] on div "4. b. Date" at bounding box center [734, 468] width 643 height 34
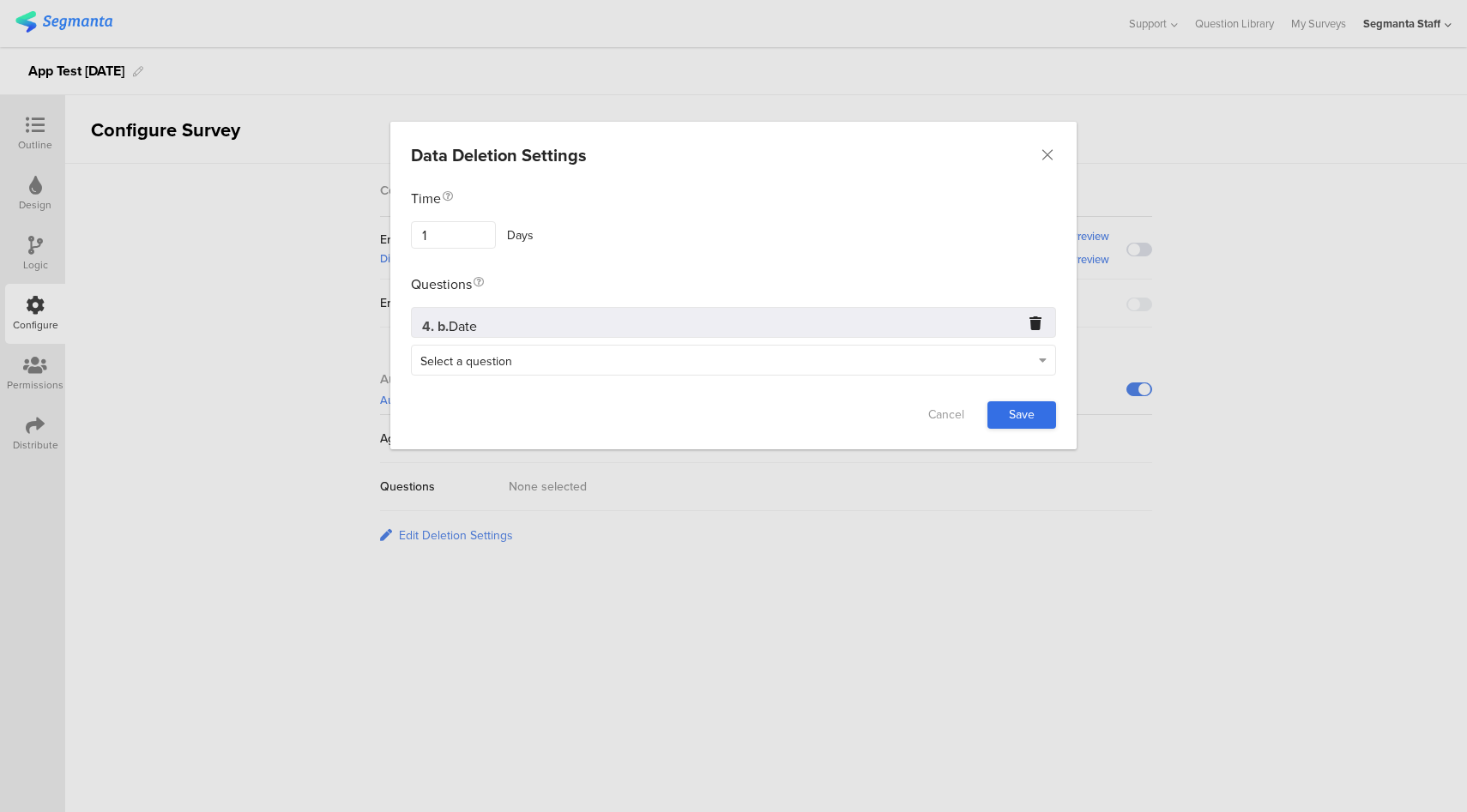
click at [1013, 418] on link "Save" at bounding box center [1022, 415] width 69 height 28
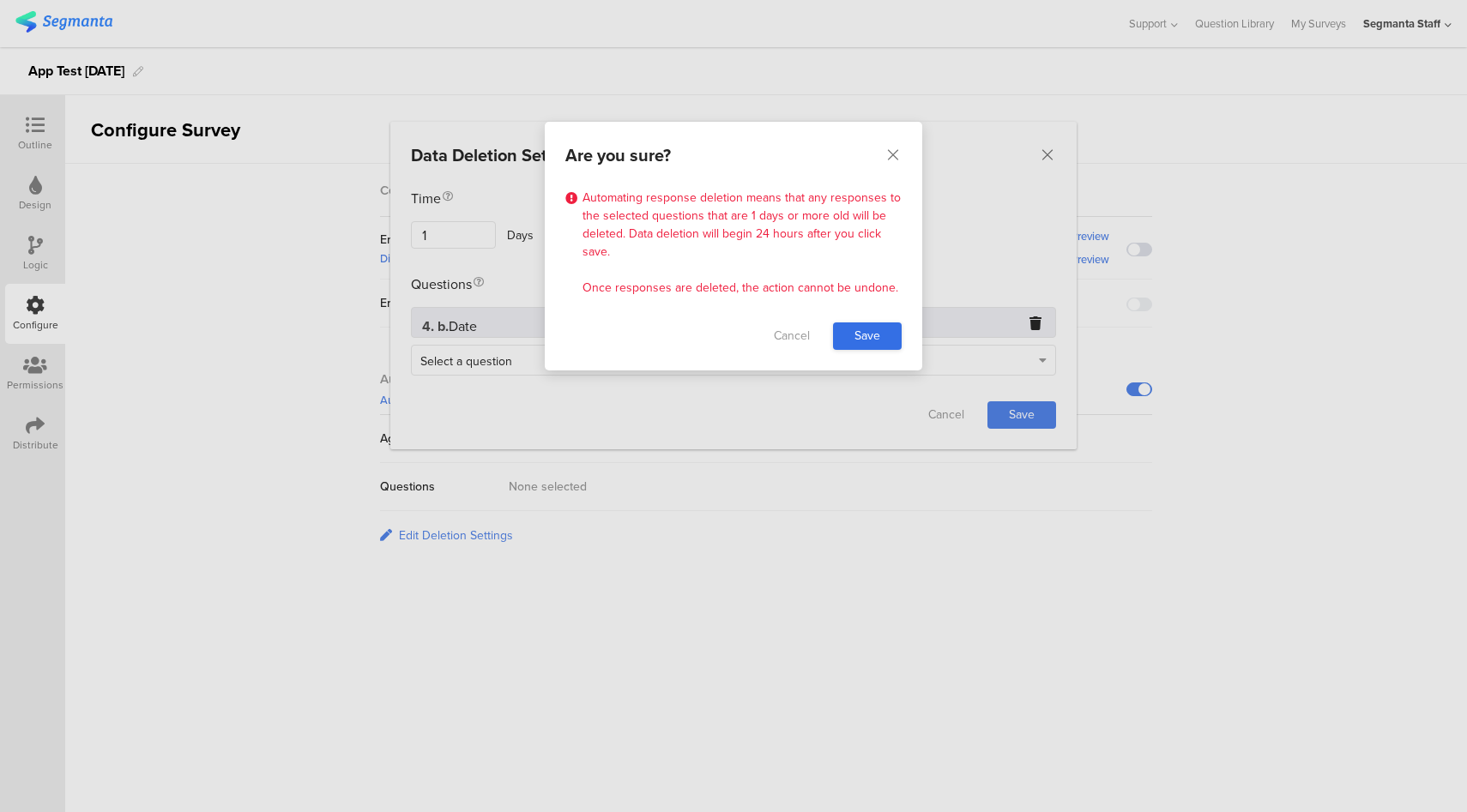
click at [850, 325] on link "Save" at bounding box center [867, 336] width 69 height 28
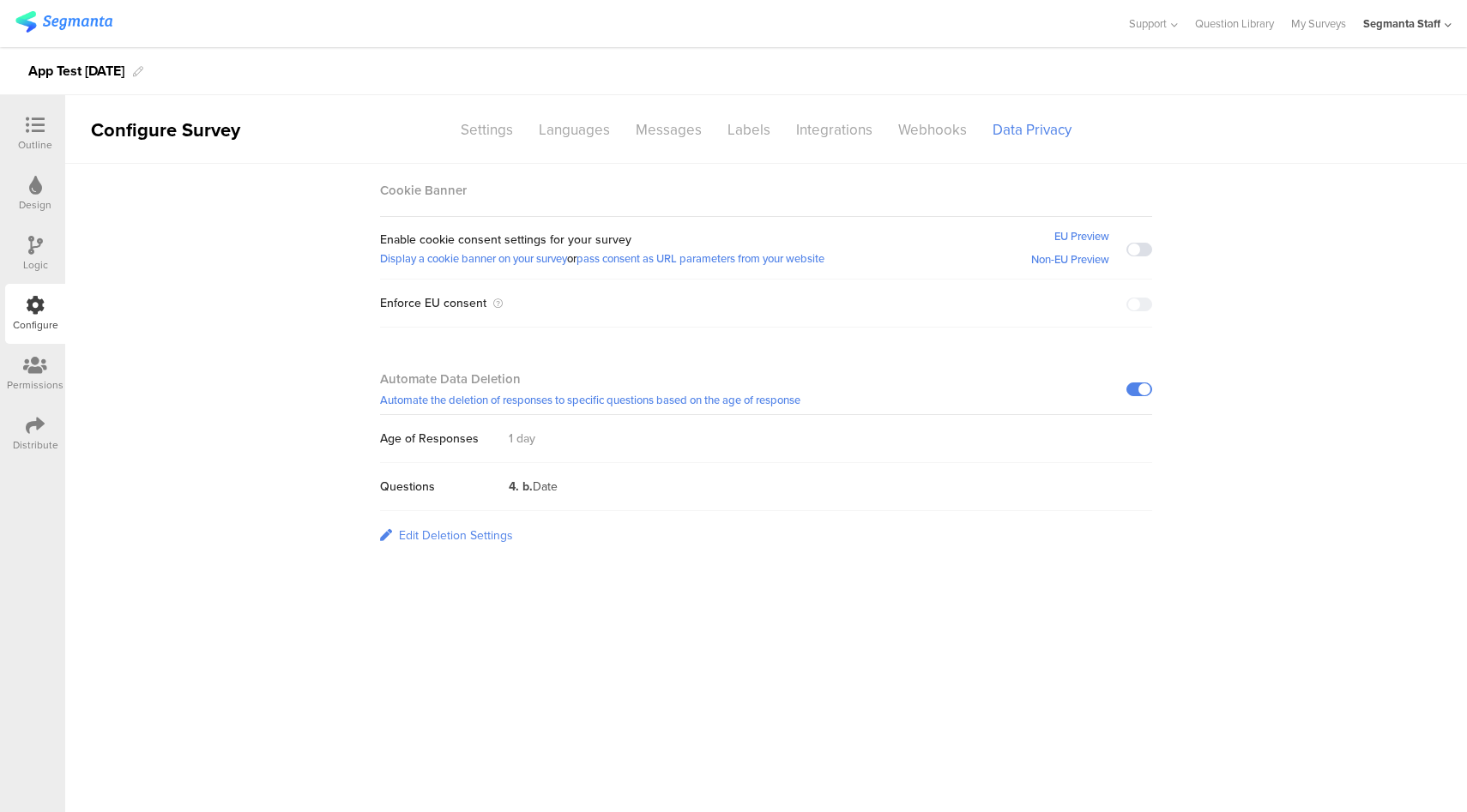
click at [478, 535] on div "Edit Deletion Settings" at bounding box center [456, 536] width 114 height 18
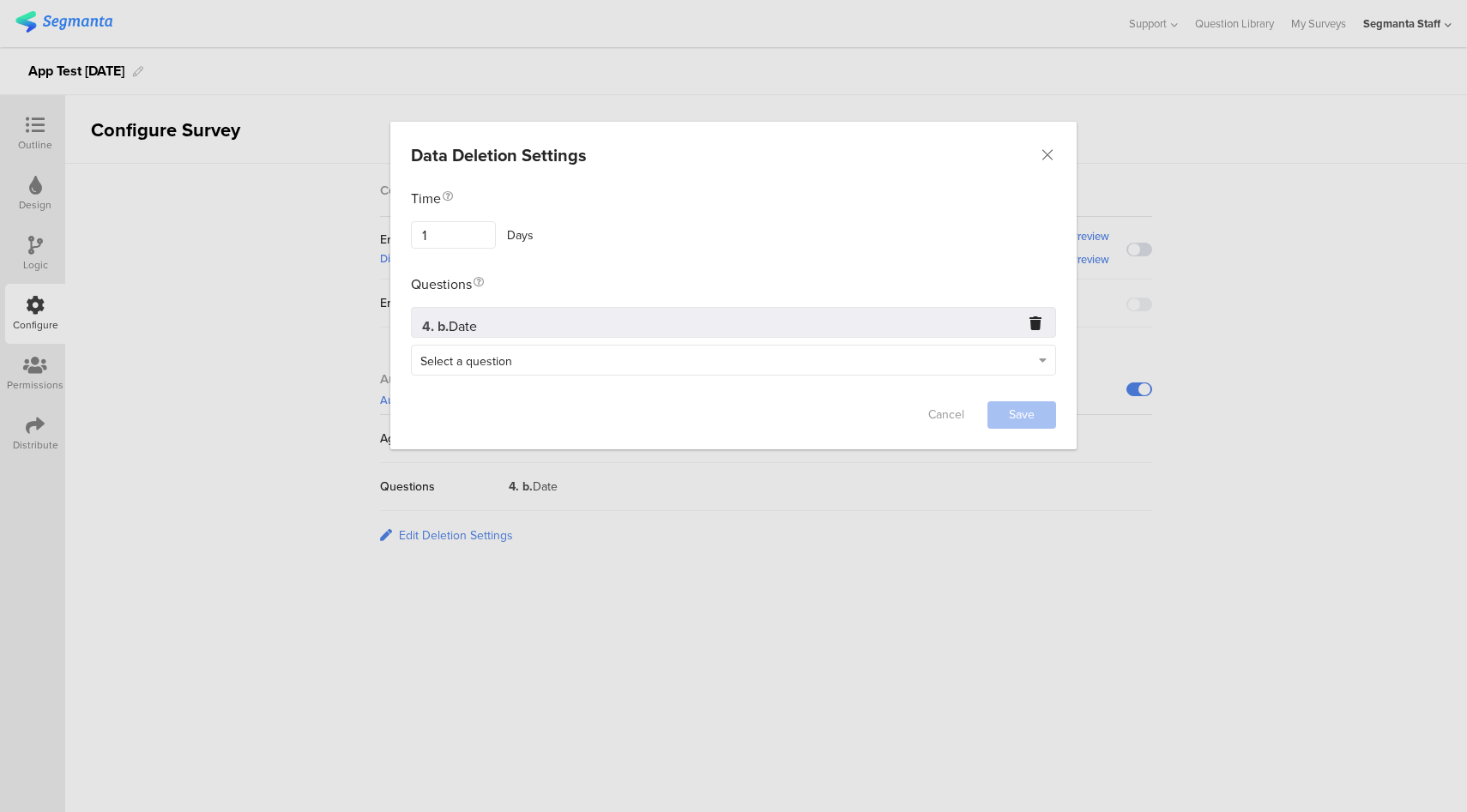
click at [642, 364] on div "Select a question" at bounding box center [725, 360] width 610 height 20
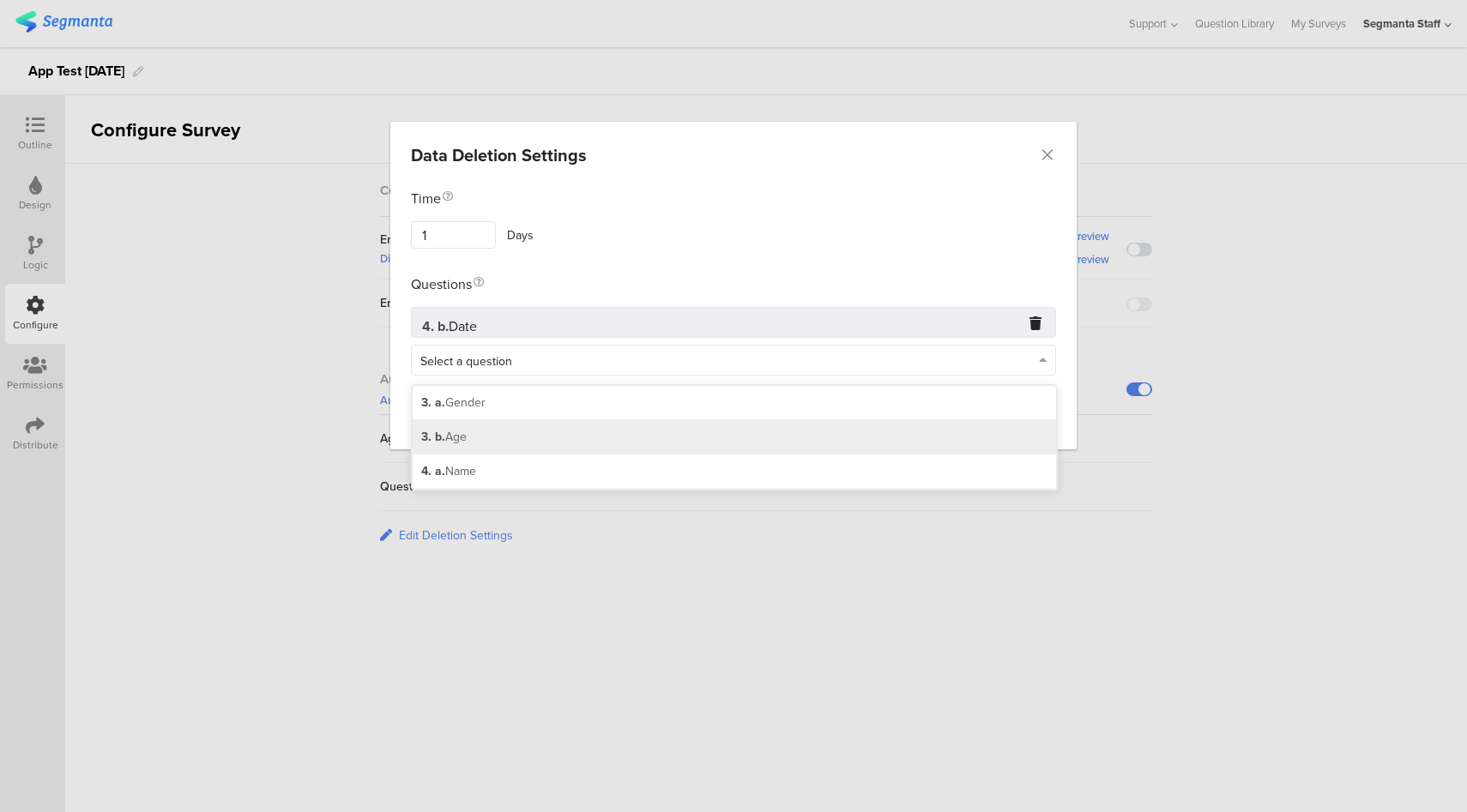
click at [550, 420] on div "3. b. Age" at bounding box center [734, 437] width 643 height 34
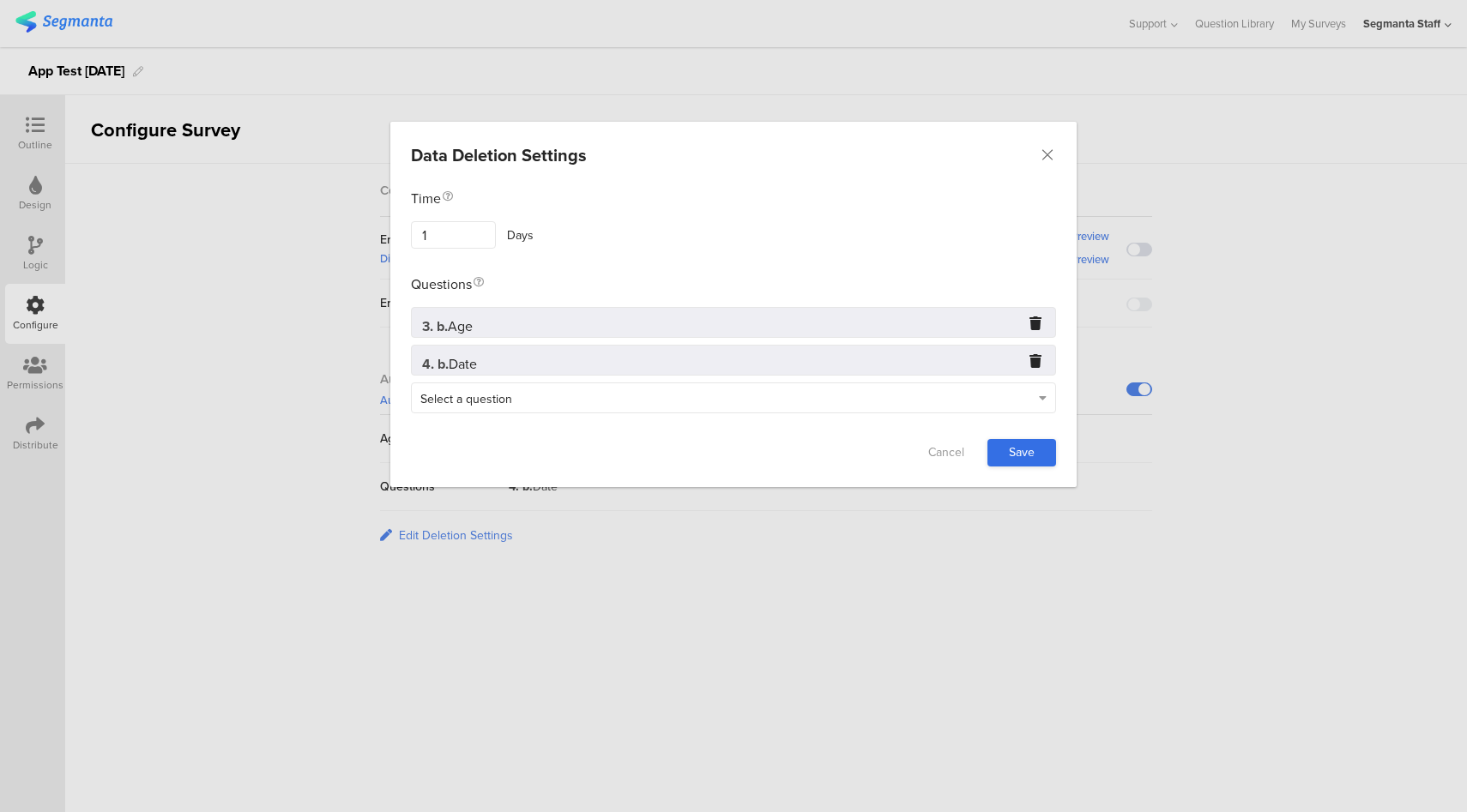
click at [1043, 439] on link "Save" at bounding box center [1022, 453] width 69 height 28
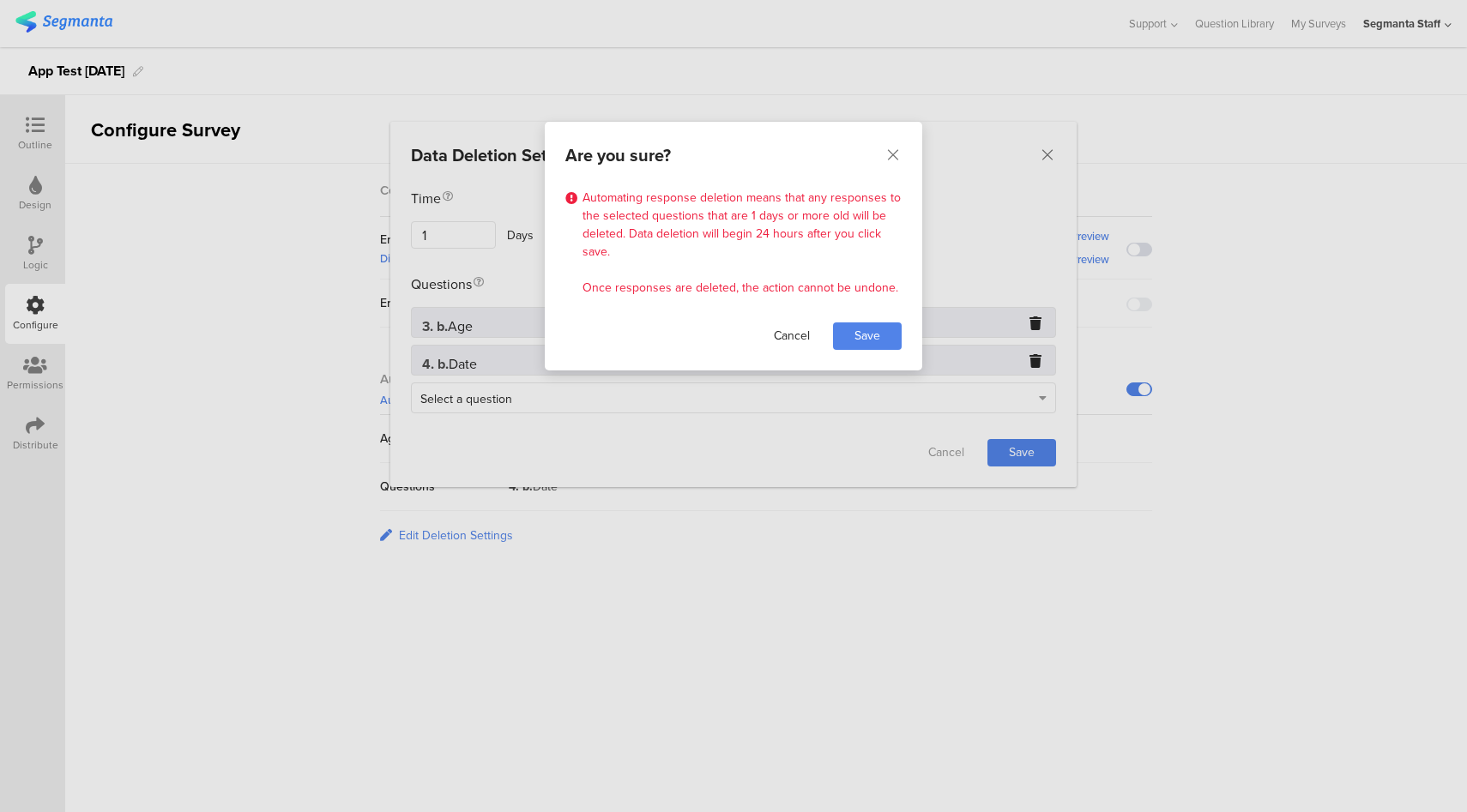
click at [797, 332] on link "Cancel" at bounding box center [792, 336] width 69 height 28
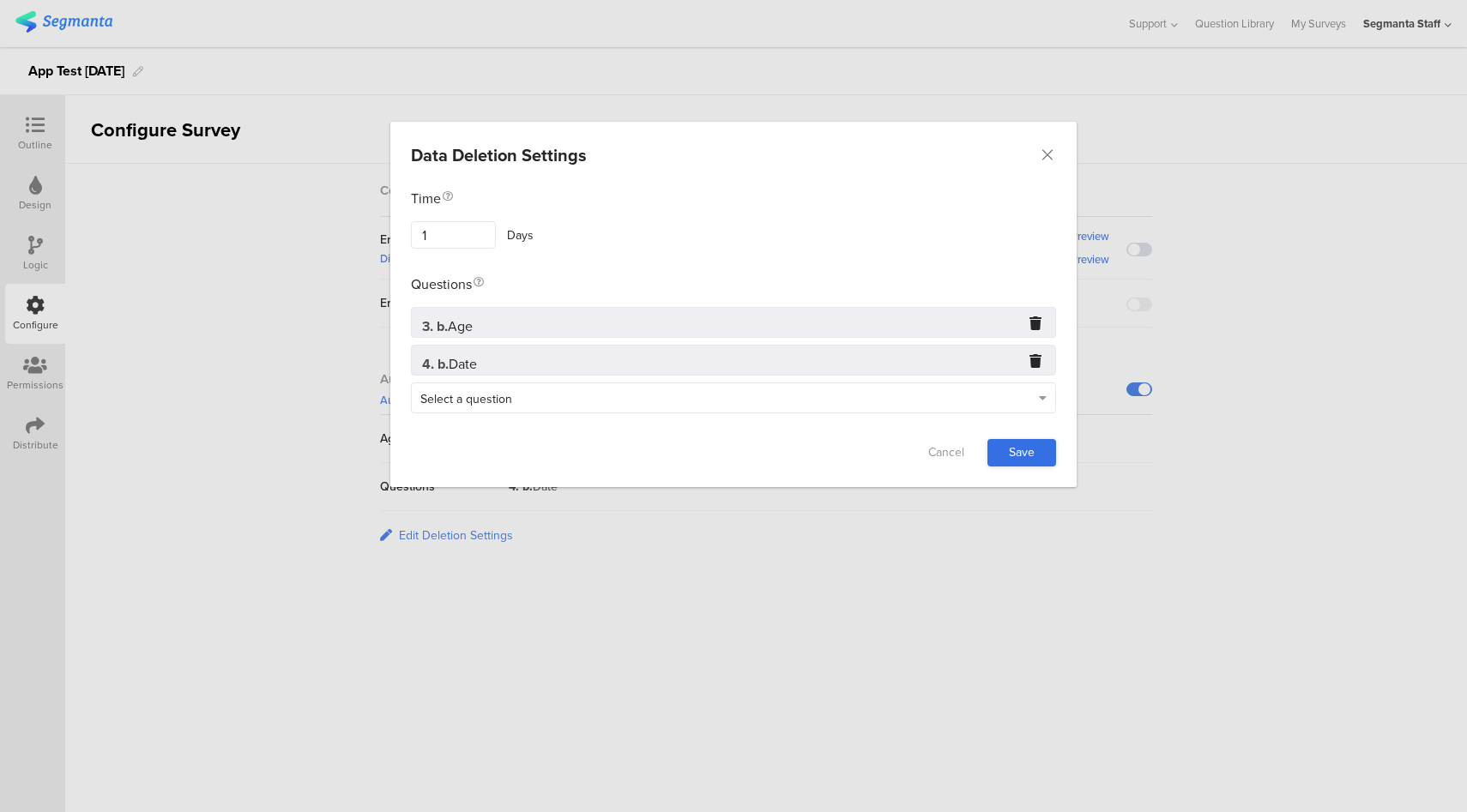
click at [1022, 439] on link "Save" at bounding box center [1022, 453] width 69 height 28
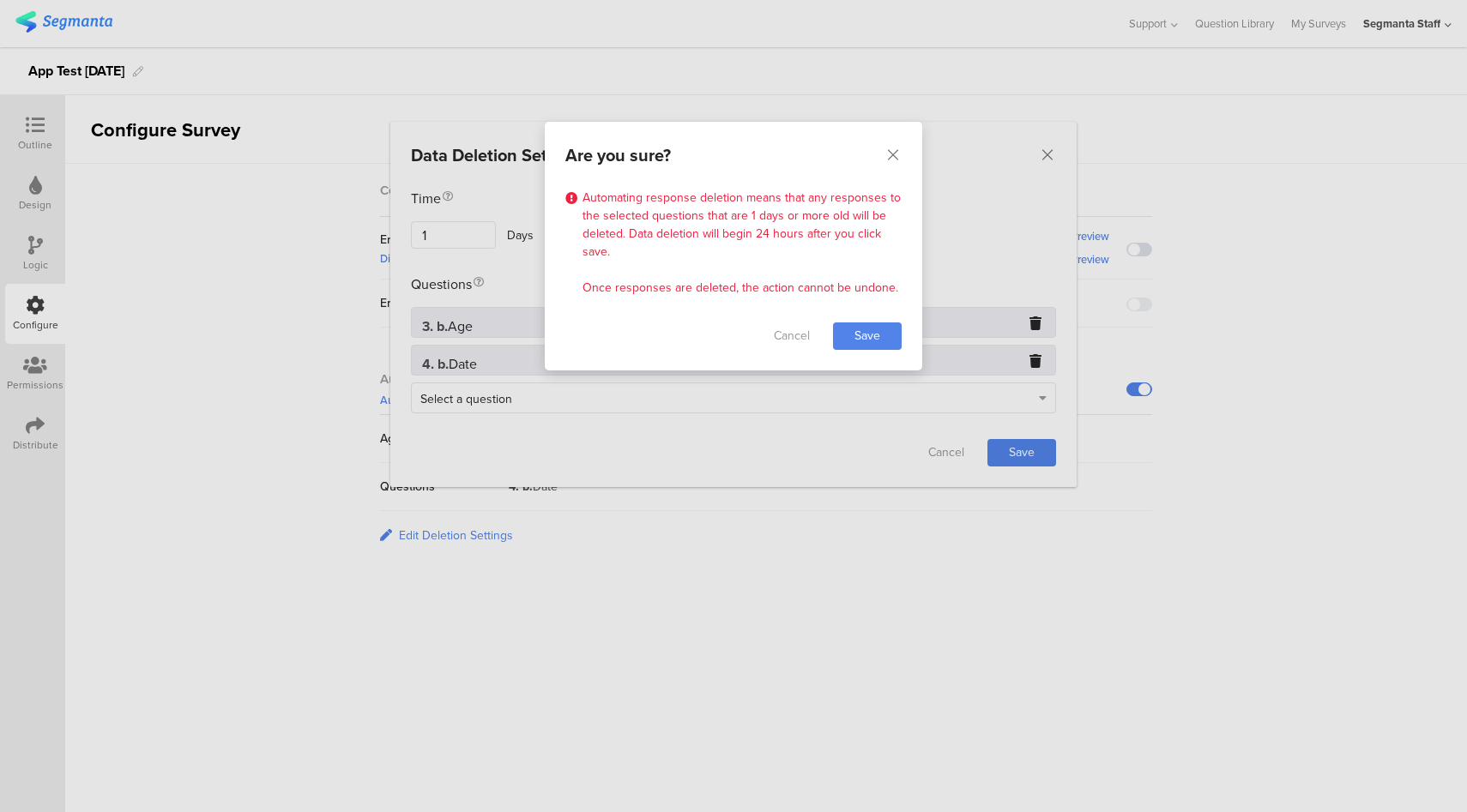
click at [1011, 219] on div "Are you sure? Automating response deletion means that any responses to the sele…" at bounding box center [734, 406] width 1467 height 812
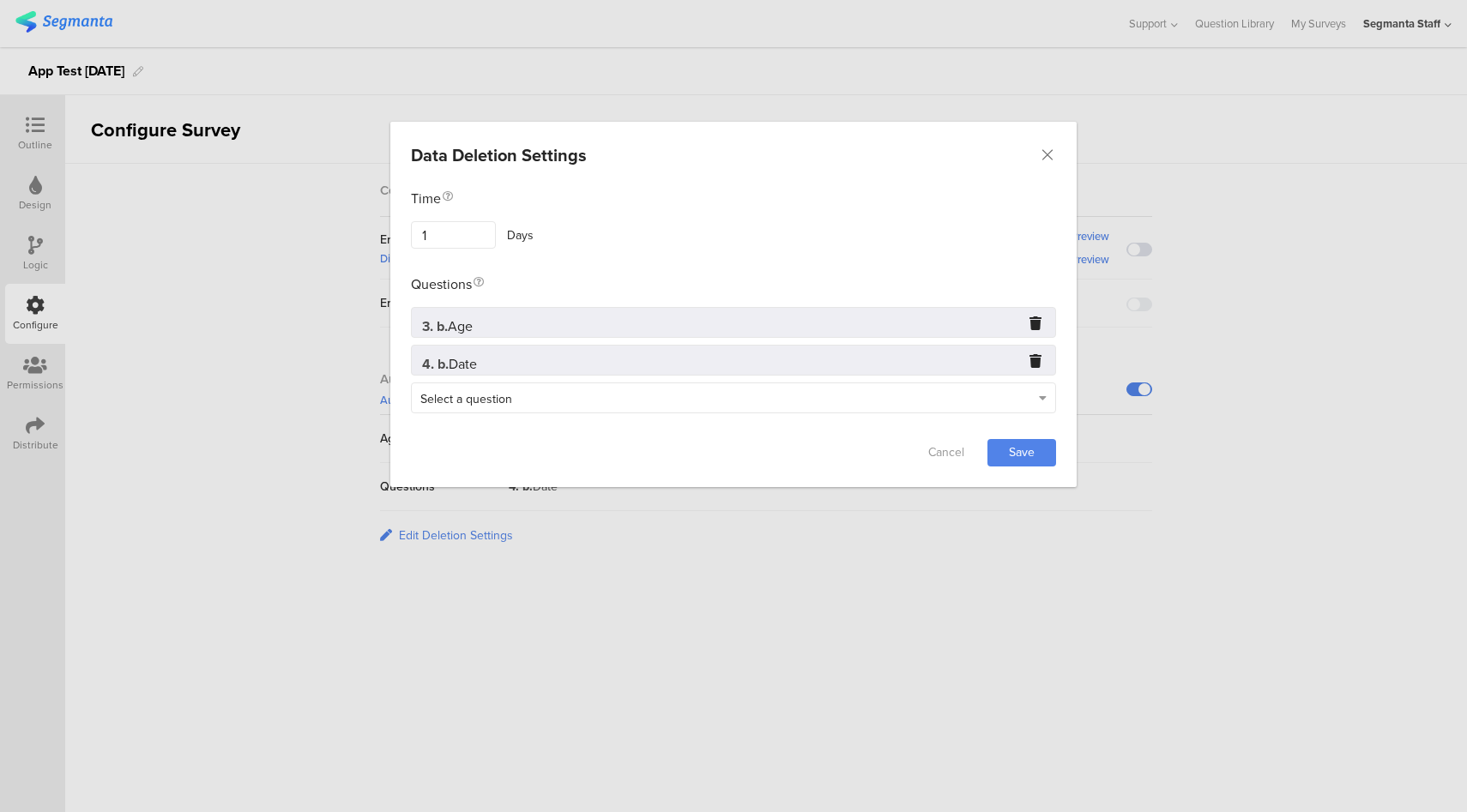
drag, startPoint x: 1033, startPoint y: 446, endPoint x: 921, endPoint y: 176, distance: 292.3
click at [1033, 443] on link "Save" at bounding box center [1022, 453] width 69 height 28
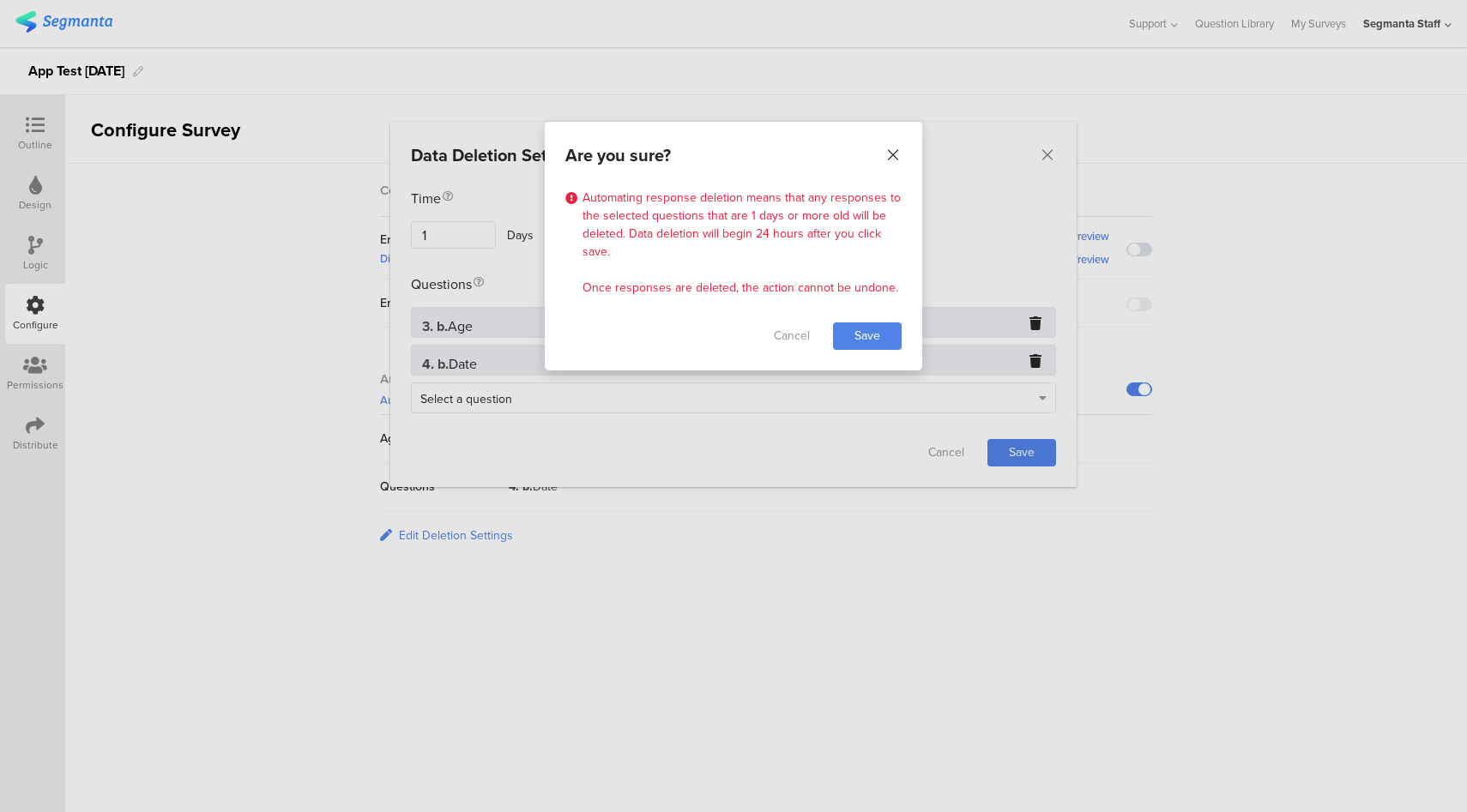
click at [894, 156] on icon "Close" at bounding box center [893, 155] width 17 height 17
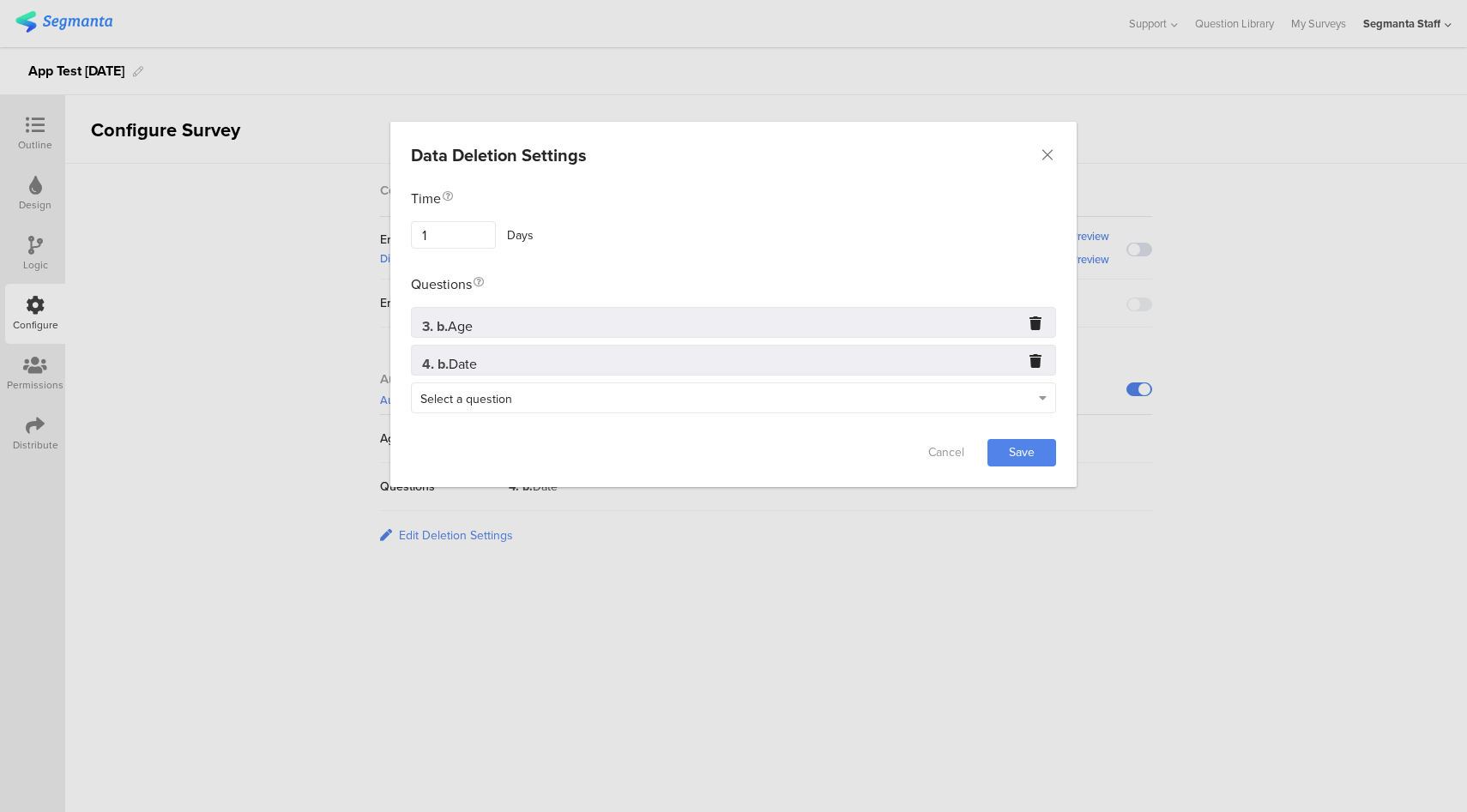
click at [1033, 355] on icon "dialog" at bounding box center [1035, 359] width 12 height 12
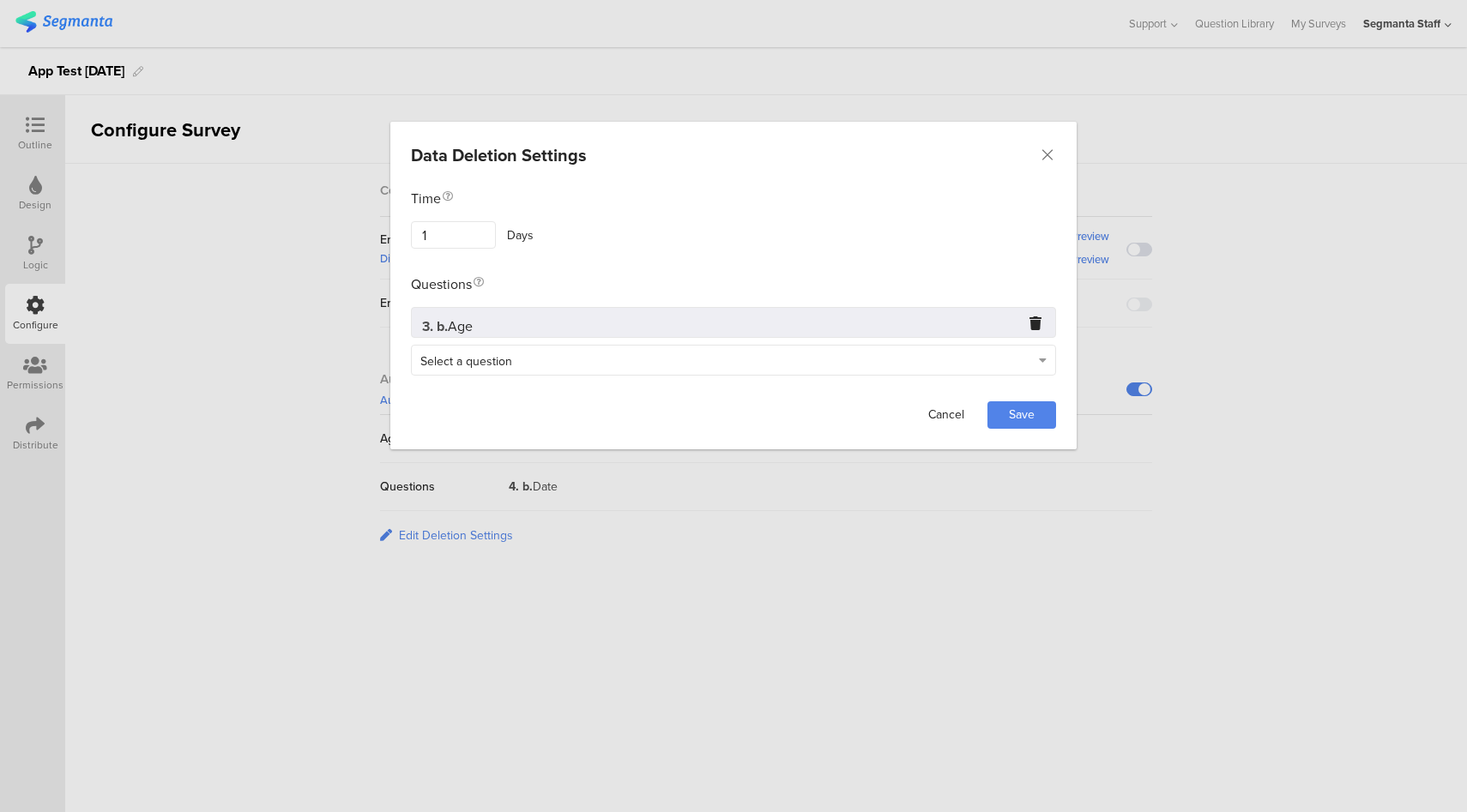
click at [937, 418] on link "Cancel" at bounding box center [945, 415] width 69 height 28
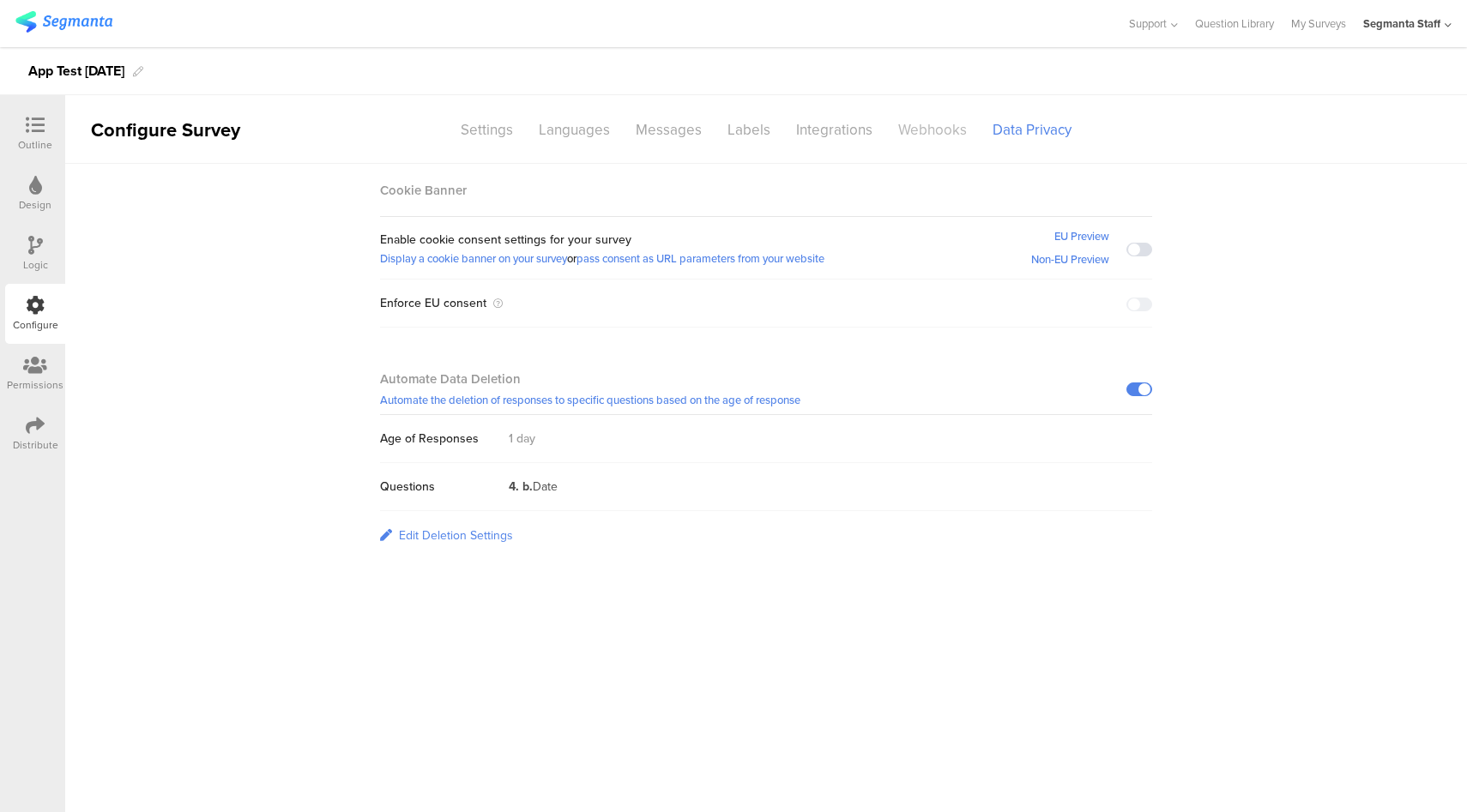
click at [928, 136] on div "Webhooks" at bounding box center [932, 130] width 94 height 30
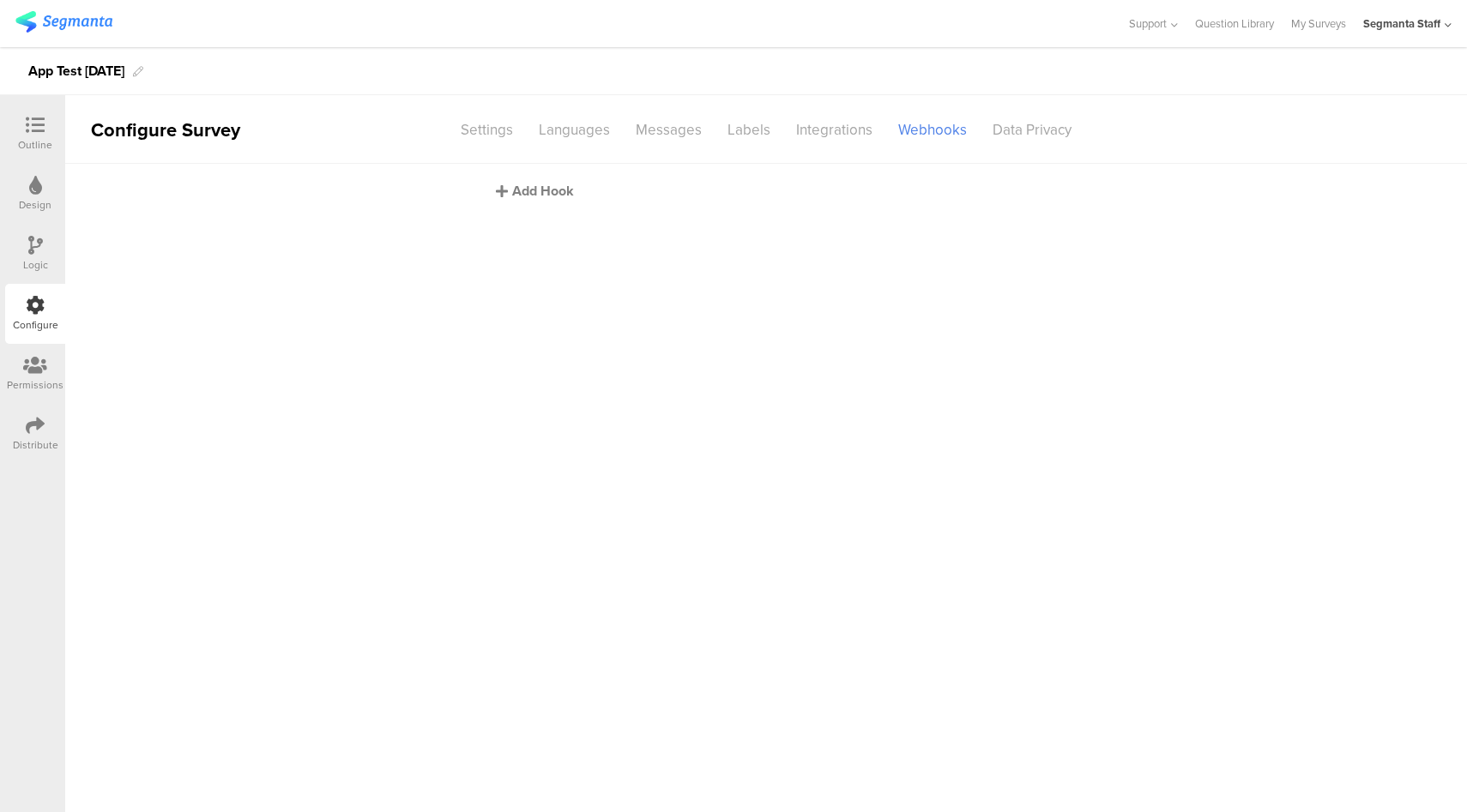
click at [549, 193] on div "Add Hook" at bounding box center [770, 190] width 549 height 20
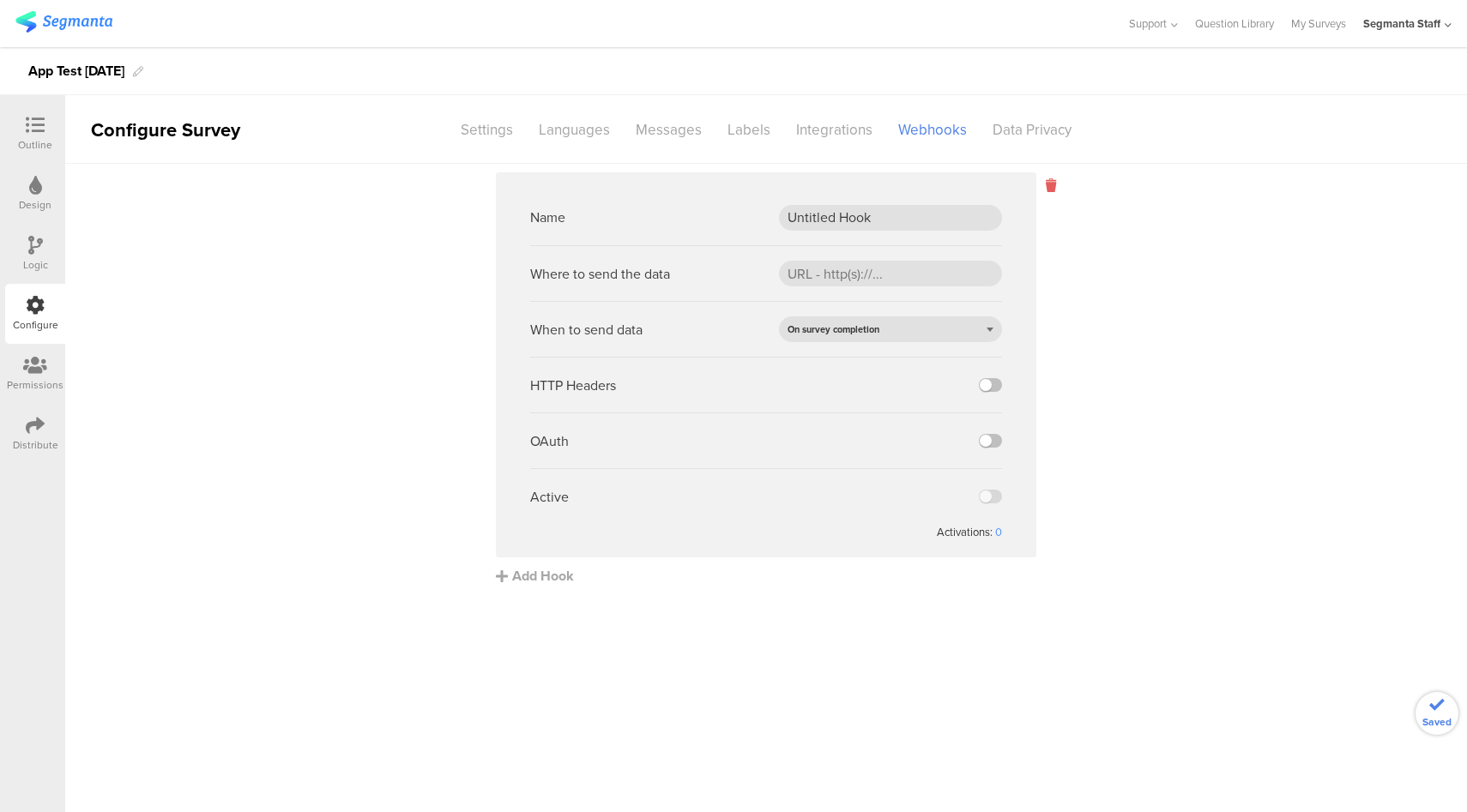
click at [1048, 184] on icon at bounding box center [1051, 186] width 11 height 20
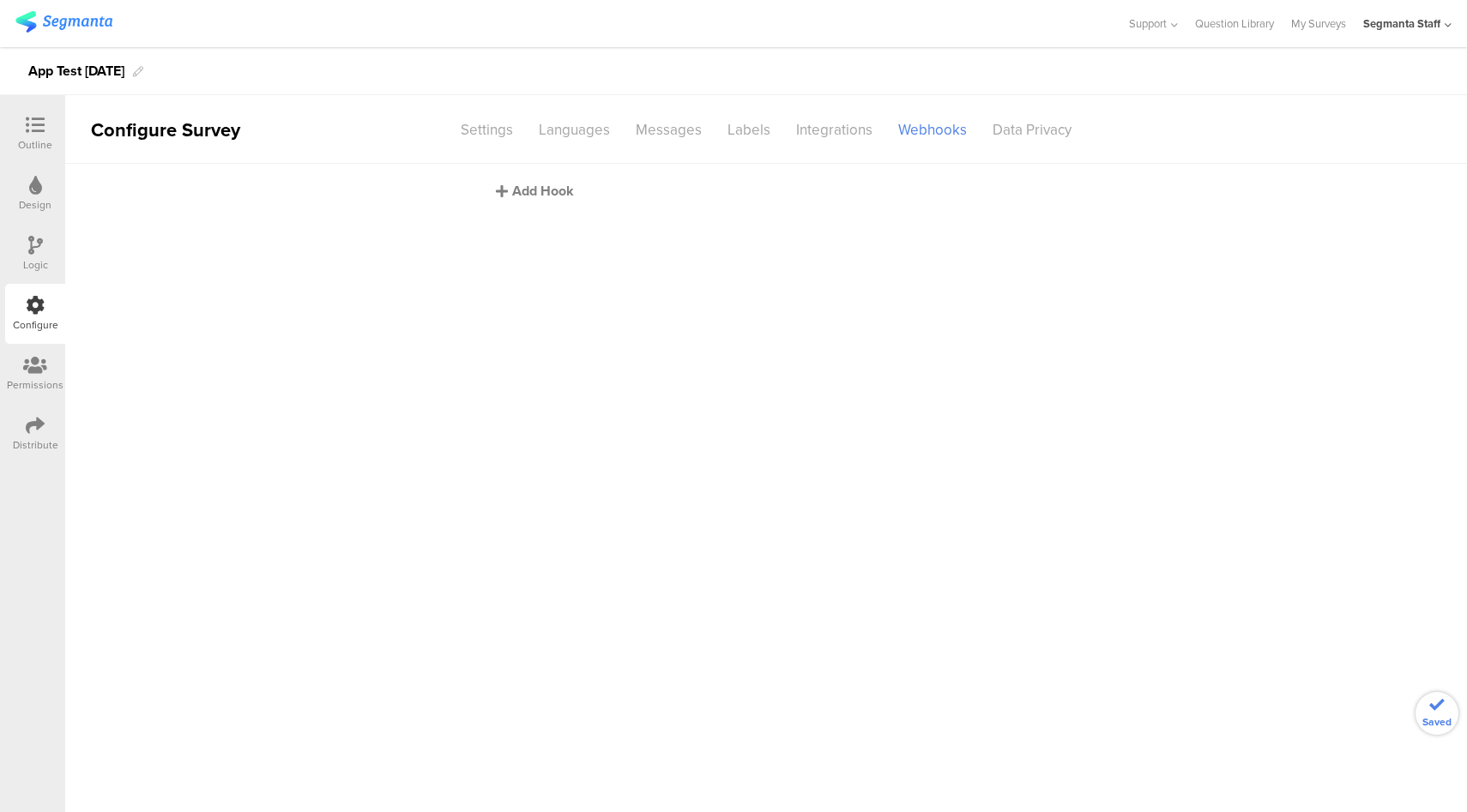
click at [553, 198] on div "Add Hook" at bounding box center [770, 190] width 549 height 20
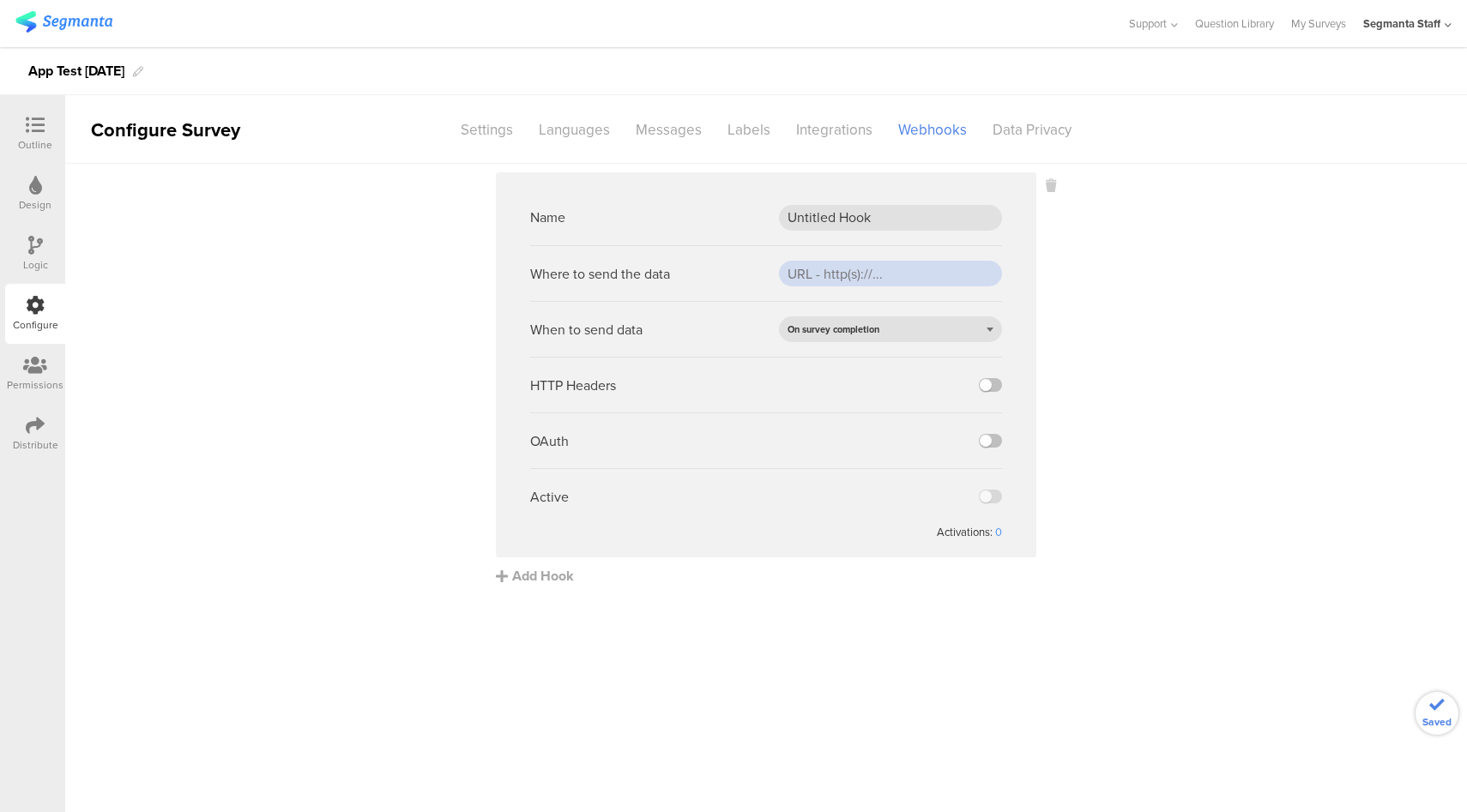
click at [845, 275] on input "url" at bounding box center [890, 273] width 223 height 26
paste input "https://eo5wmzhoyu3nzo.m.pipedream.net"
type input "https://eo5wmzhoyu3nzo.m.pipedream.net"
click at [996, 385] on label at bounding box center [990, 385] width 23 height 13
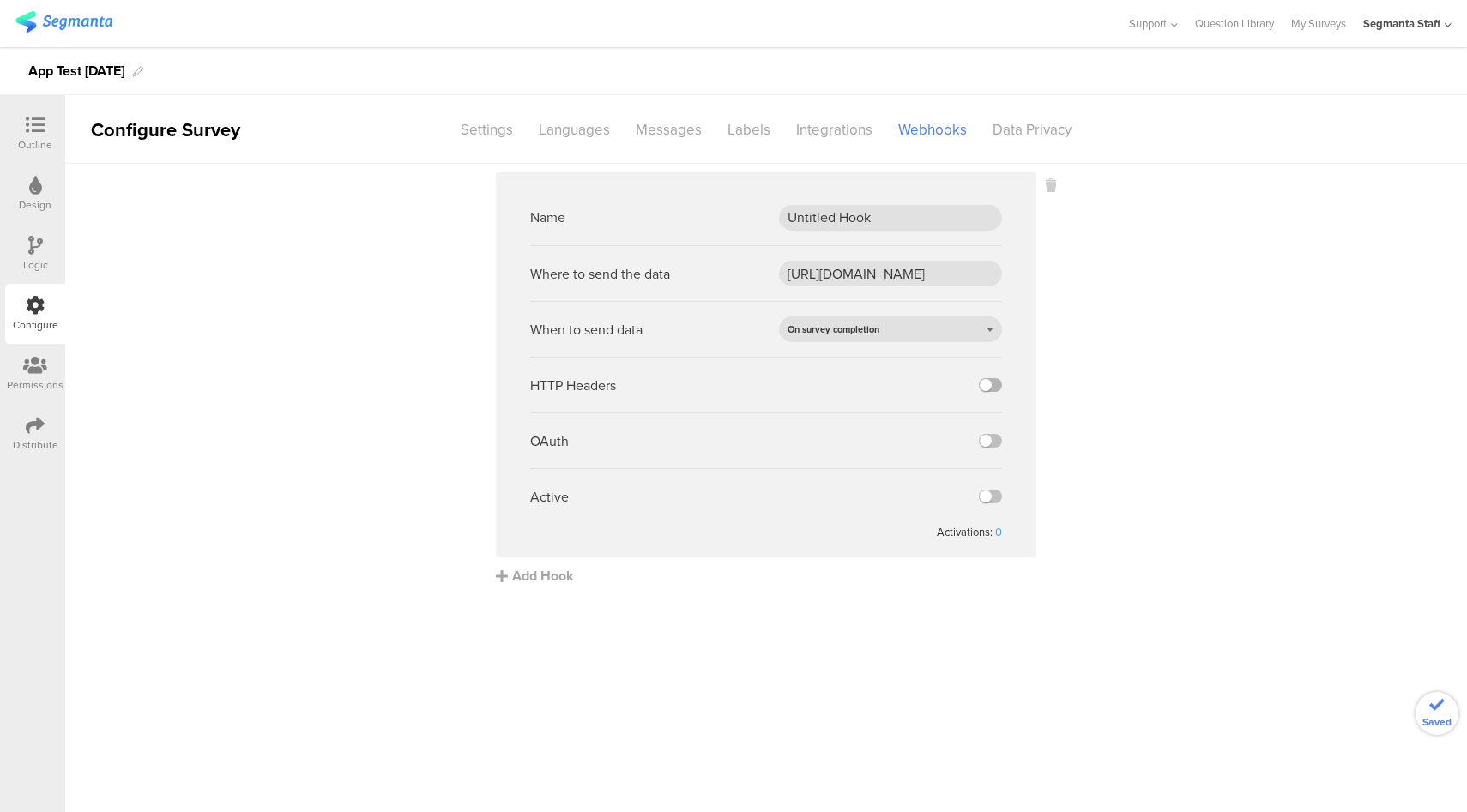
click at [0, 0] on input "checkbox" at bounding box center [0, 0] width 0 height 0
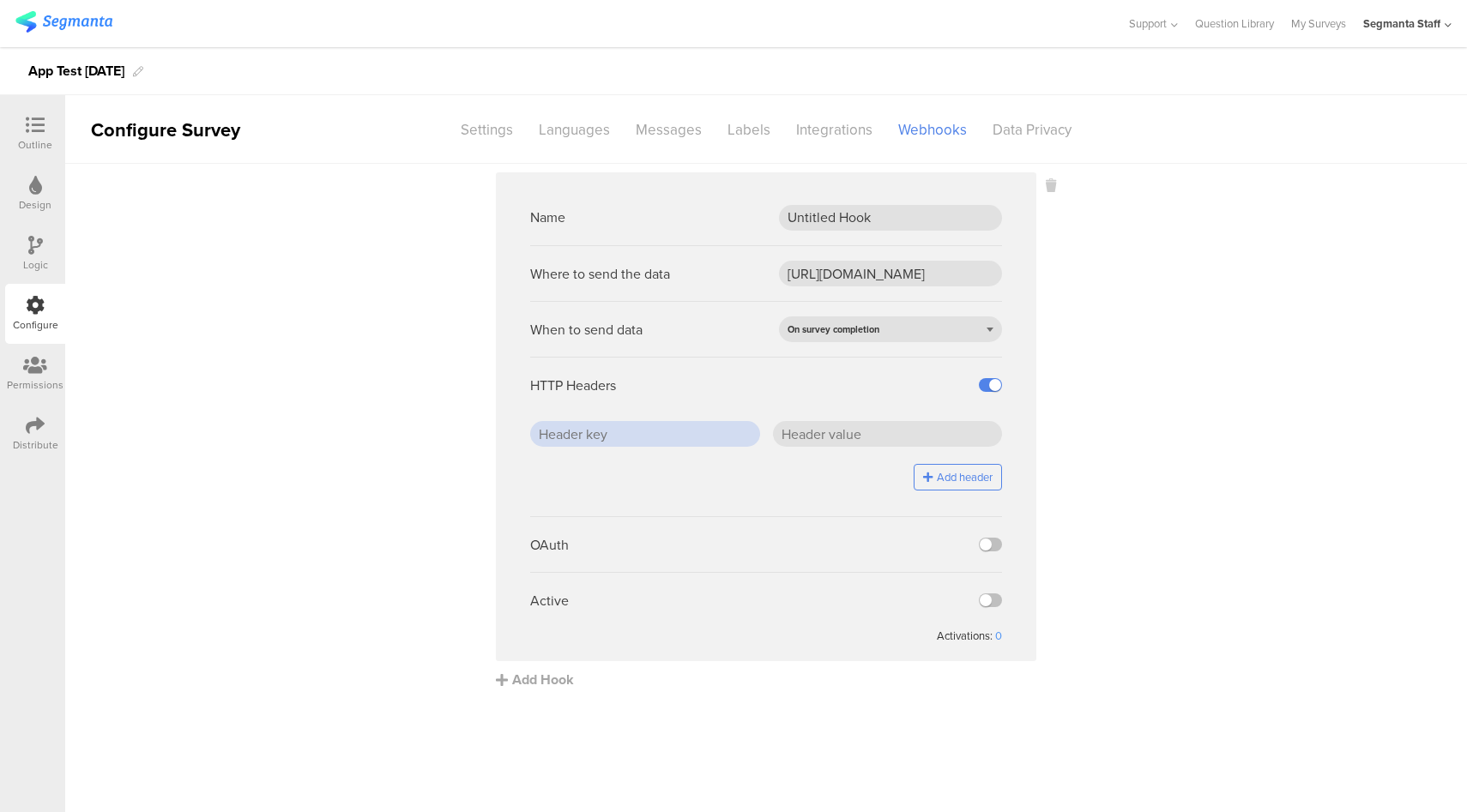
click at [657, 429] on input "text" at bounding box center [645, 434] width 230 height 26
type input "key1"
type input "value1"
click at [949, 486] on button "Add header" at bounding box center [957, 478] width 89 height 27
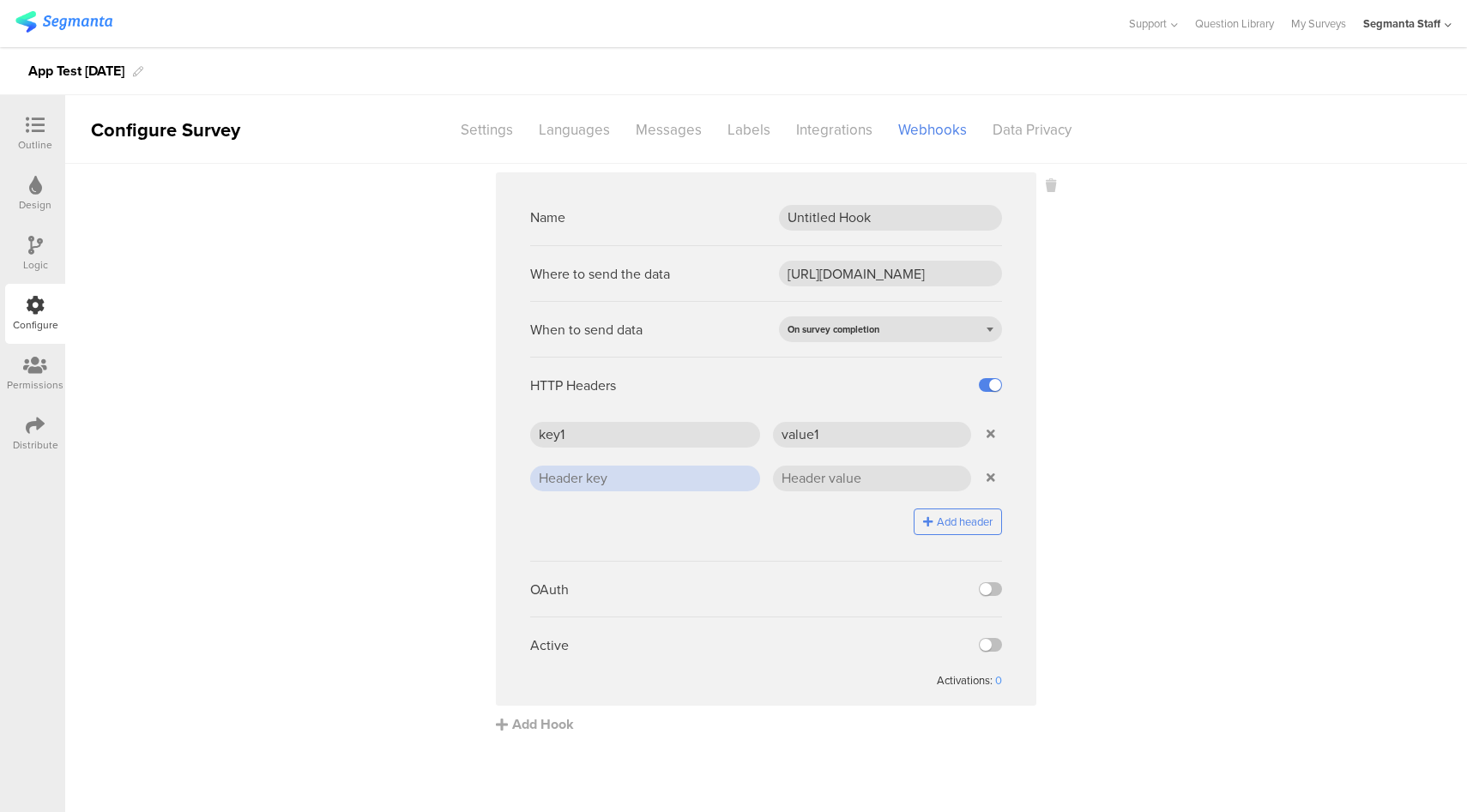
click at [695, 480] on input "text" at bounding box center [645, 478] width 230 height 26
type input "key2"
type input "value2"
click at [966, 527] on button "Add header" at bounding box center [957, 522] width 89 height 27
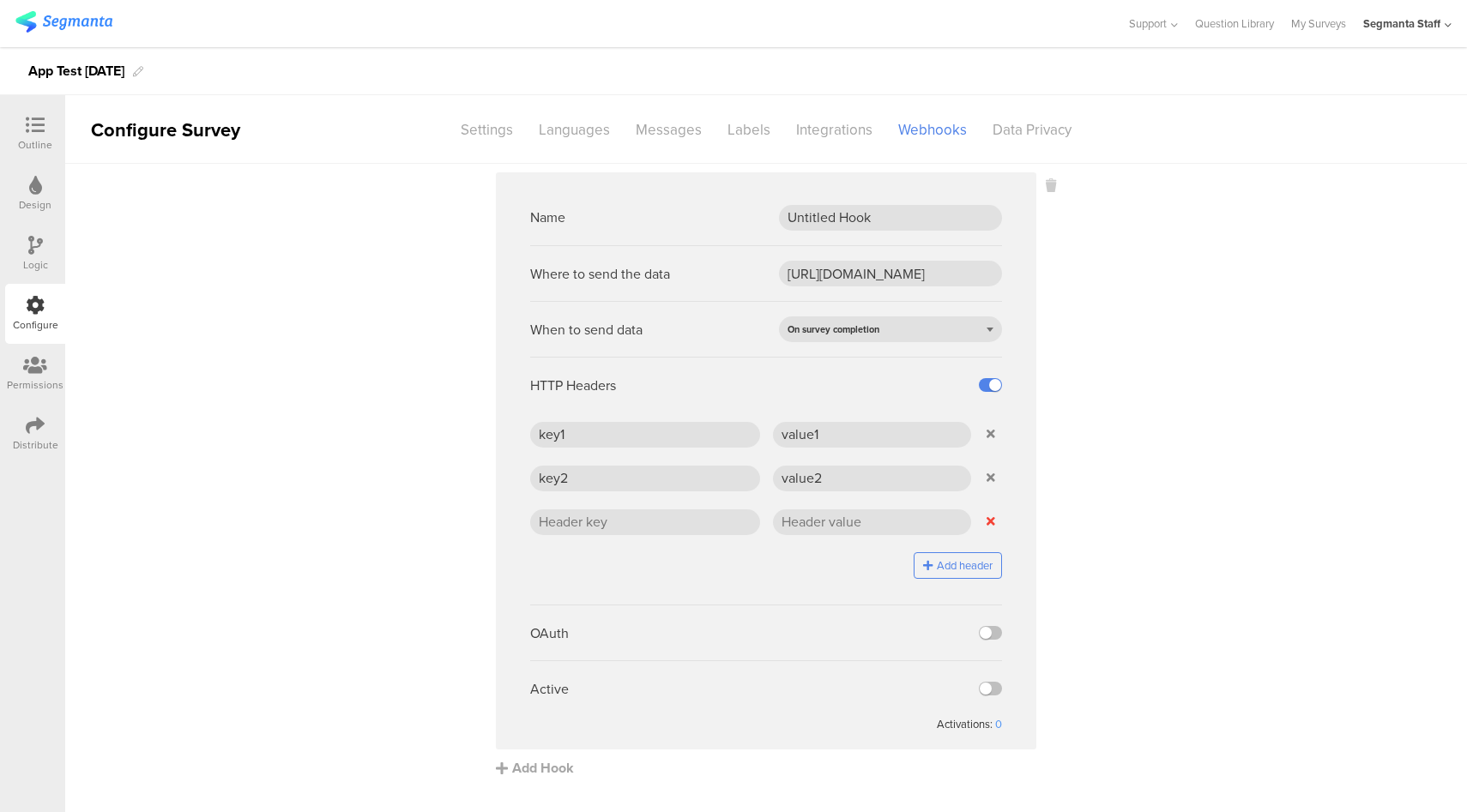
click at [991, 518] on icon at bounding box center [991, 520] width 9 height 12
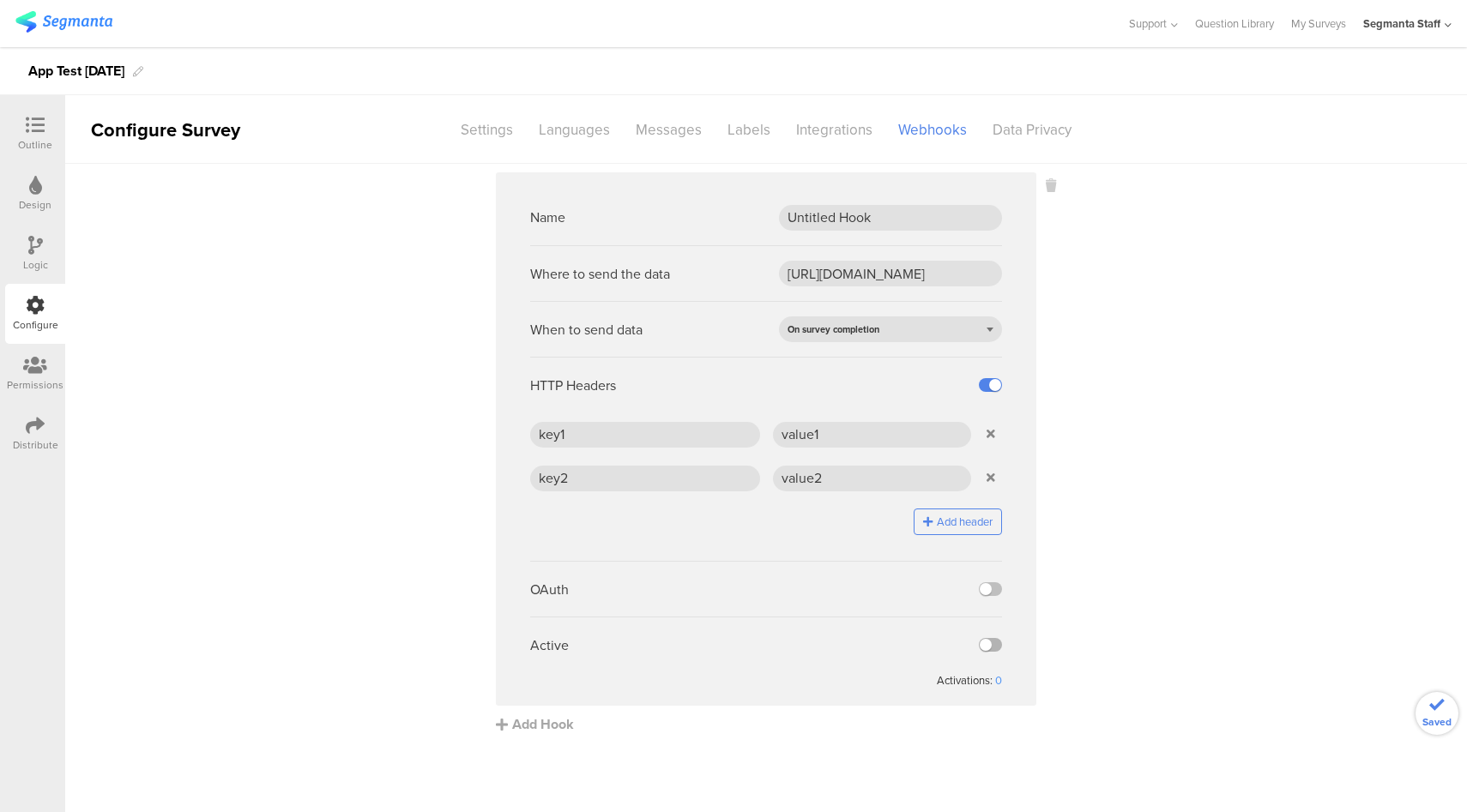
click at [989, 647] on label at bounding box center [990, 644] width 23 height 13
click at [0, 0] on input "checkbox" at bounding box center [0, 0] width 0 height 0
click at [31, 435] on div at bounding box center [35, 427] width 19 height 21
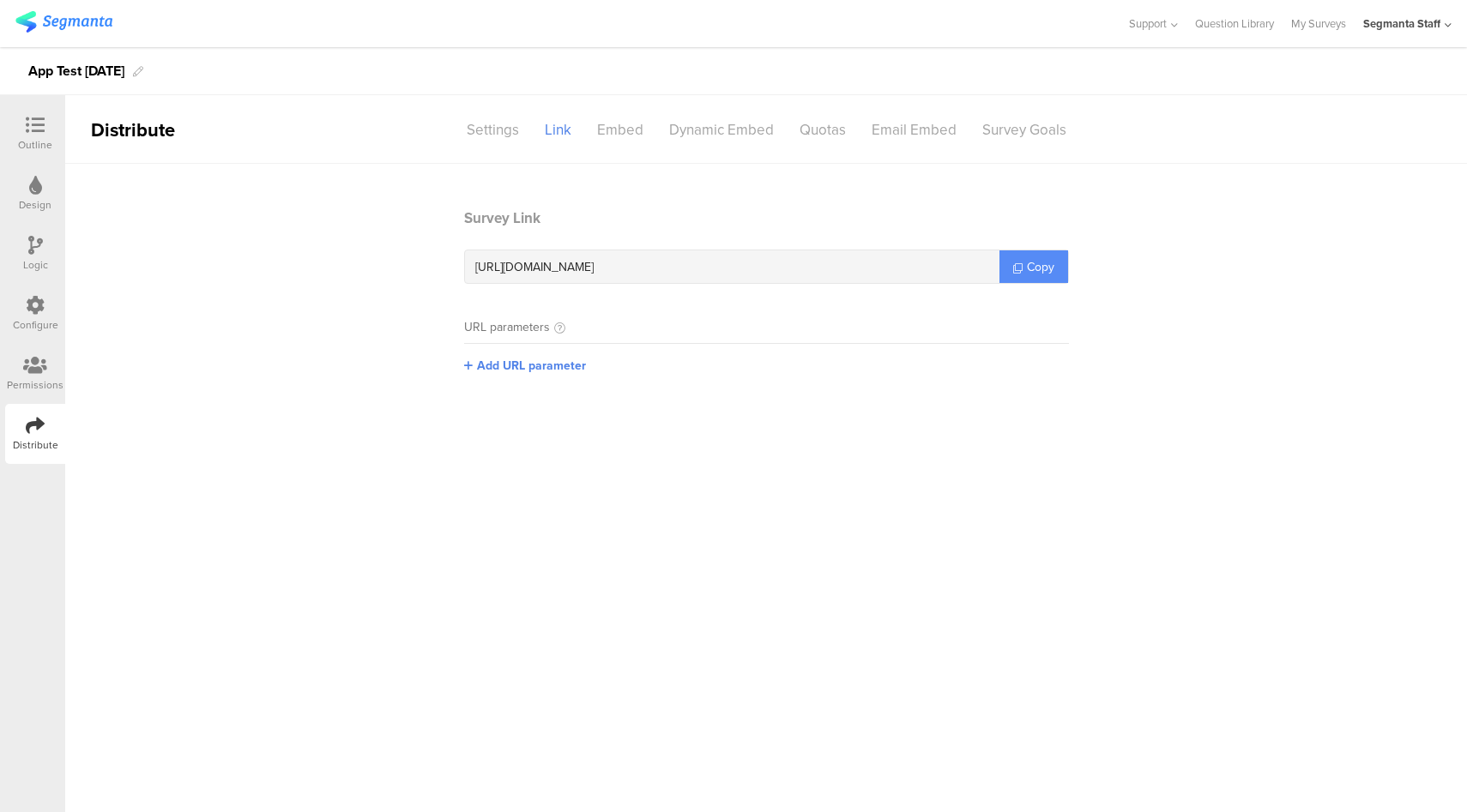
click at [1047, 262] on span "Copy" at bounding box center [1040, 267] width 28 height 18
click at [37, 300] on icon at bounding box center [35, 305] width 19 height 19
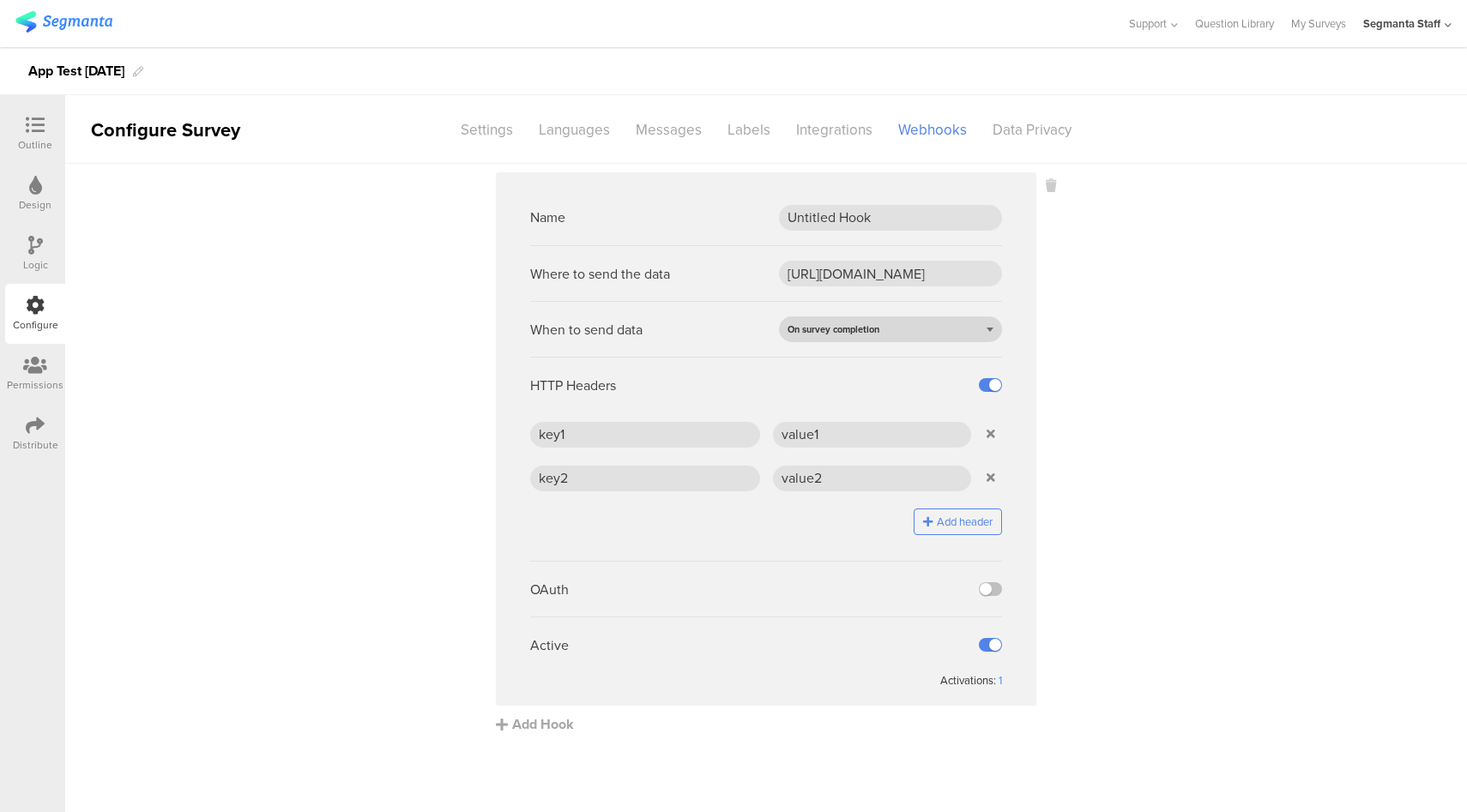
click at [891, 333] on div "On survey completion" at bounding box center [890, 329] width 223 height 26
click at [849, 376] on div "On question completion" at bounding box center [890, 381] width 223 height 26
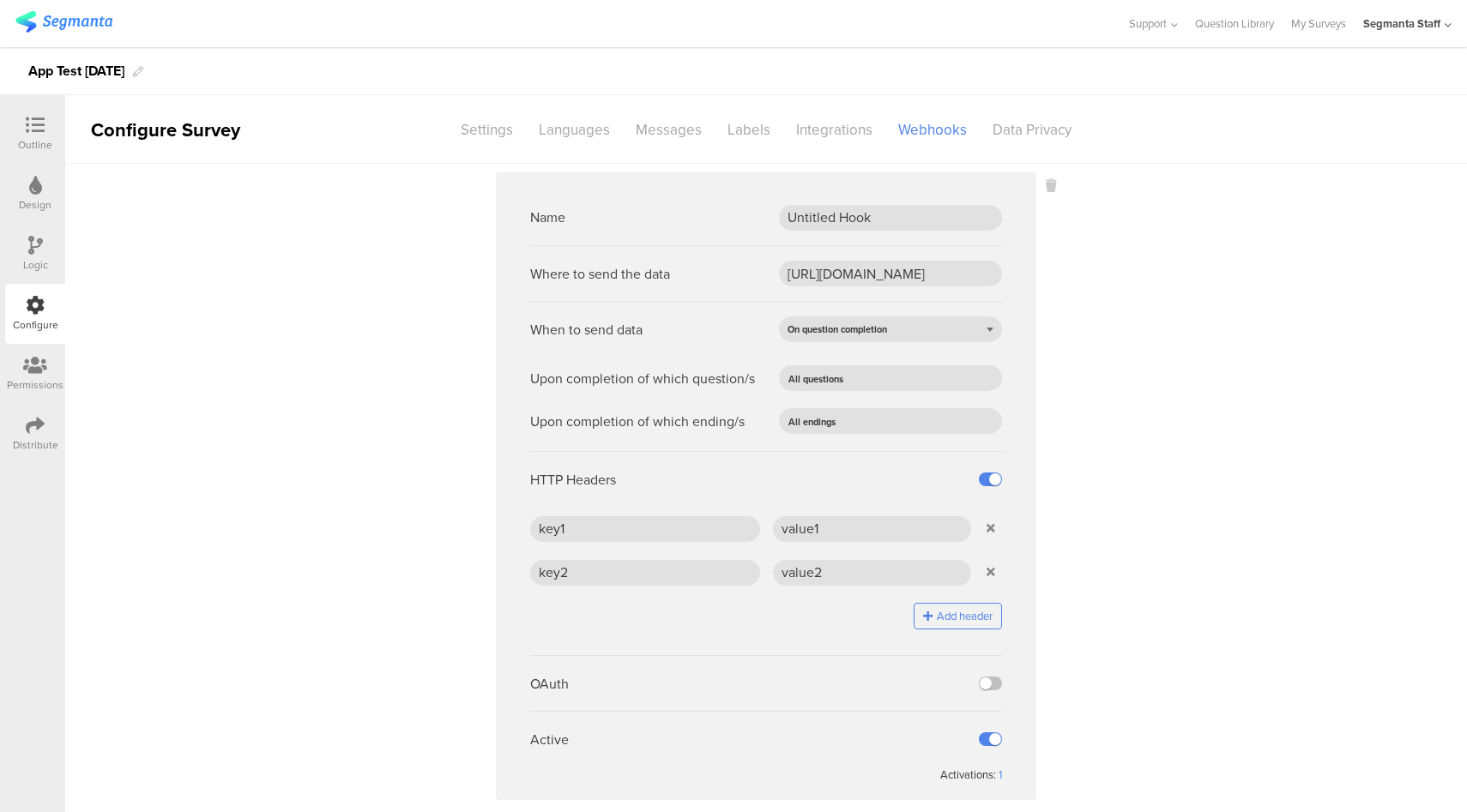
click at [1126, 392] on sg-webhook-settings "Name Untitled Hook Where to send the data https://eo5wmzhoyu3nzo.m.pipedream.ne…" at bounding box center [766, 501] width 1402 height 656
drag, startPoint x: 896, startPoint y: 388, endPoint x: 895, endPoint y: 361, distance: 27.0
click at [896, 388] on input "text" at bounding box center [915, 377] width 135 height 24
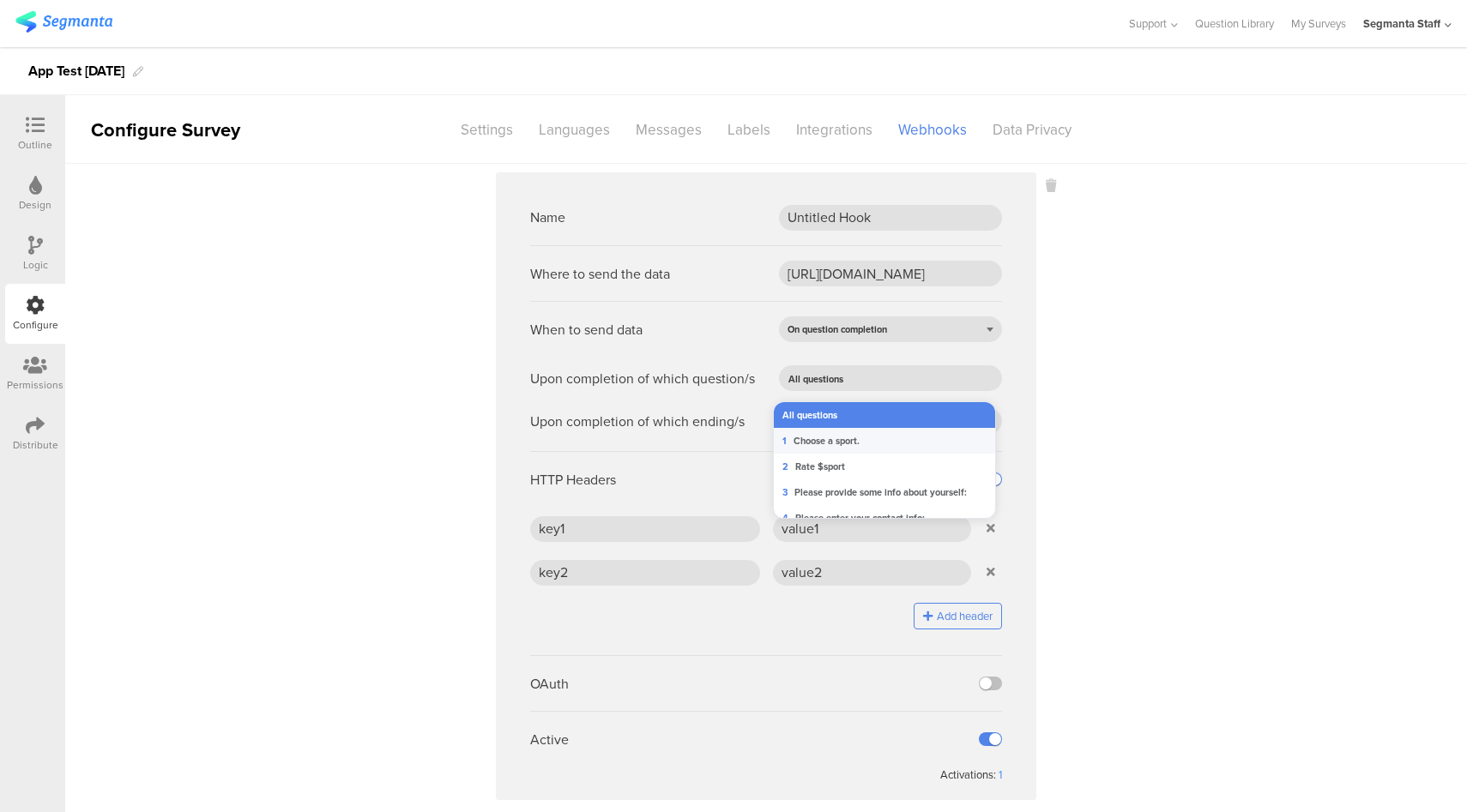
click at [861, 441] on li "1 Choose a sport." at bounding box center [891, 440] width 234 height 26
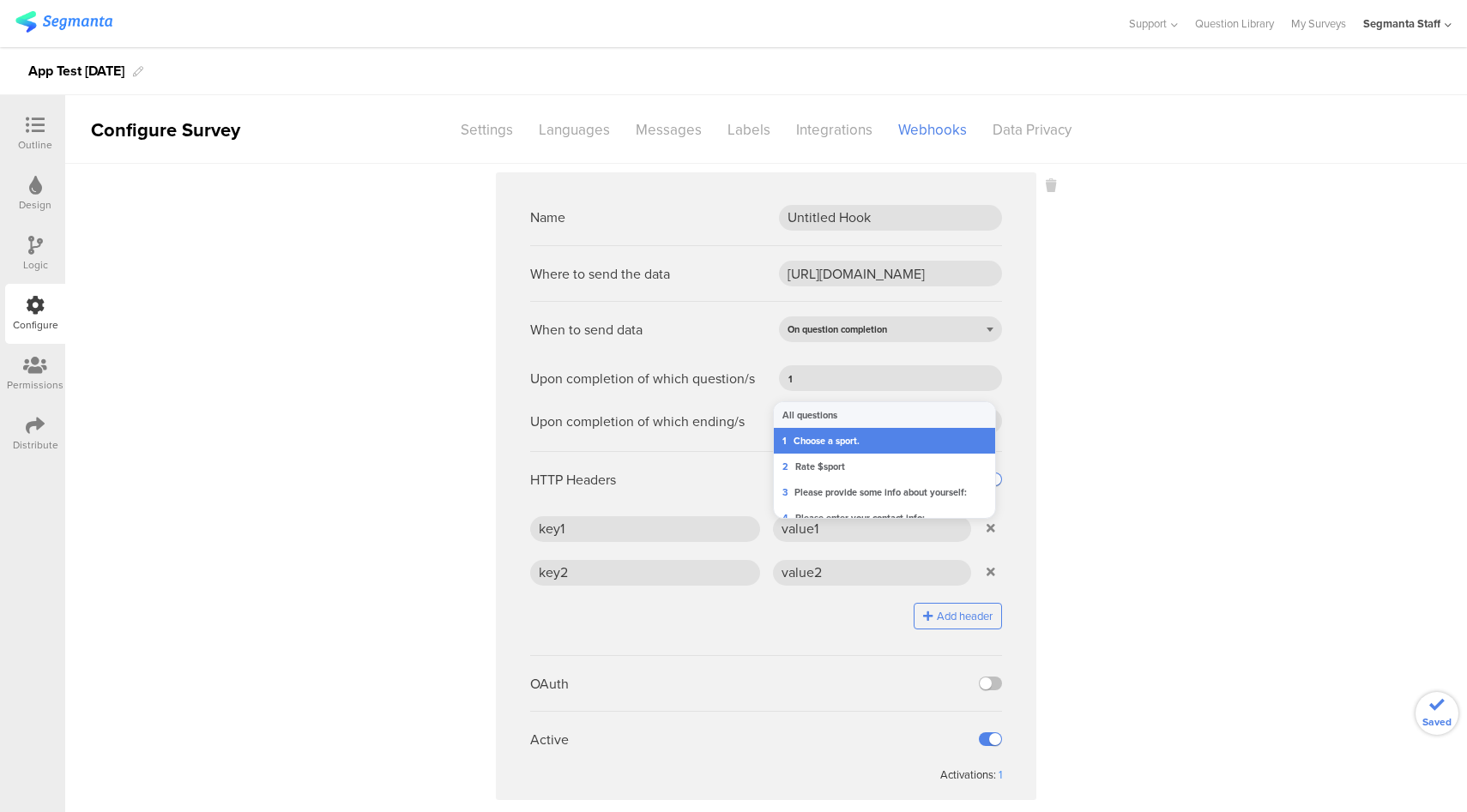
click at [1114, 411] on sg-webhook-settings "Name Untitled Hook Where to send the data https://eo5wmzhoyu3nzo.m.pipedream.ne…" at bounding box center [766, 501] width 1402 height 656
click at [844, 423] on input "text" at bounding box center [912, 420] width 142 height 24
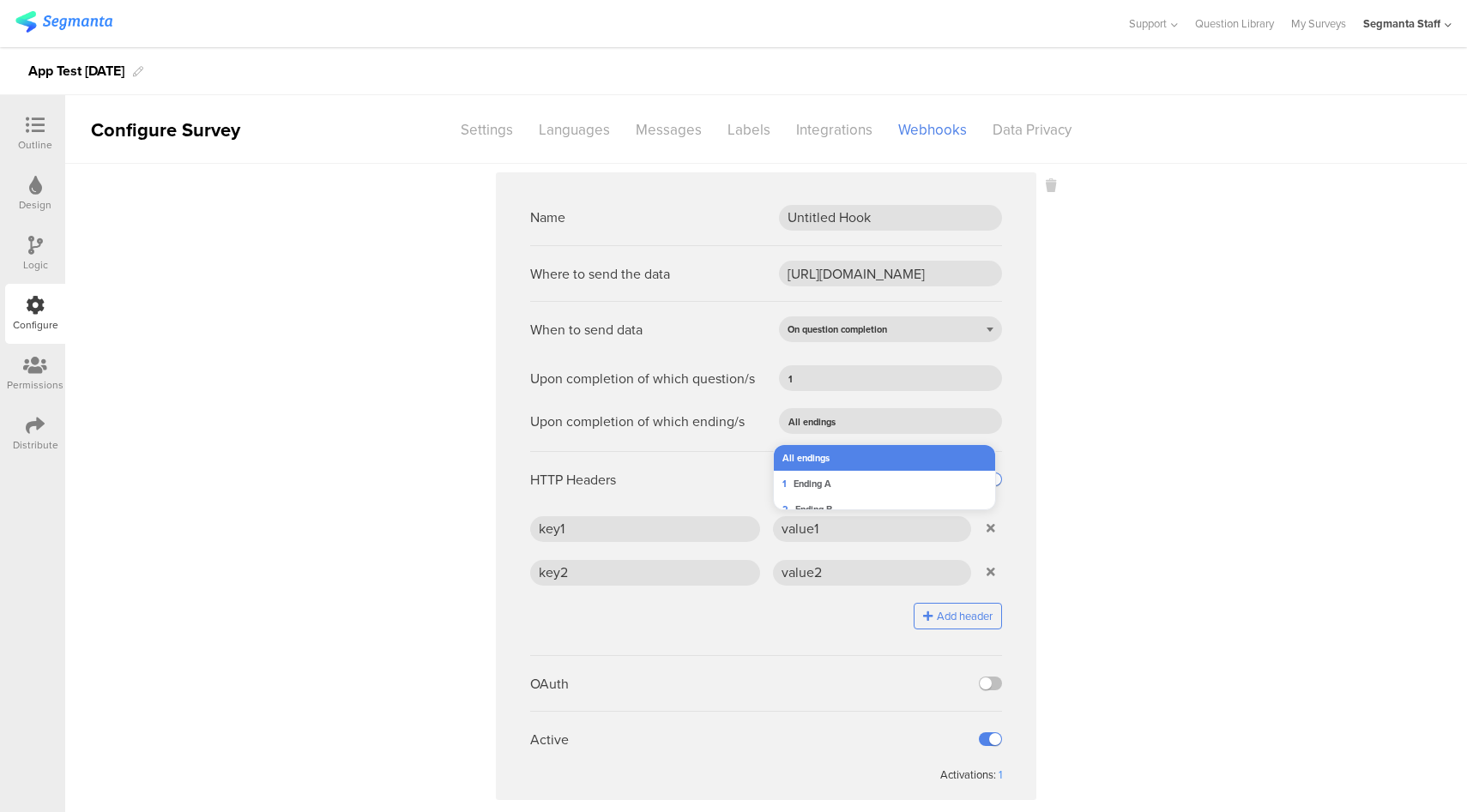
click at [841, 461] on li "All endings" at bounding box center [891, 458] width 234 height 26
click at [1251, 438] on sg-webhook-settings "Name Untitled Hook Where to send the data https://eo5wmzhoyu3nzo.m.pipedream.ne…" at bounding box center [766, 501] width 1402 height 656
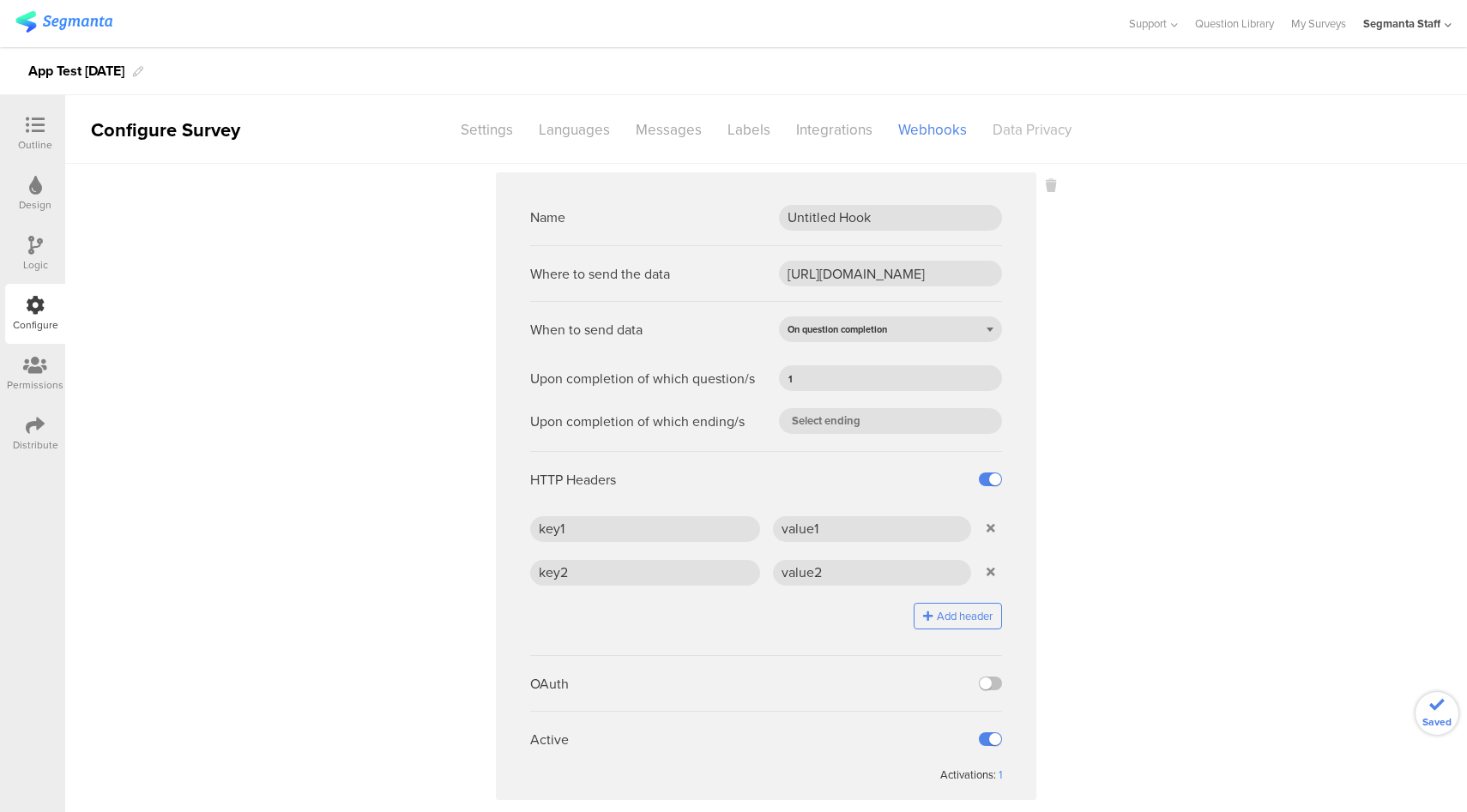
click at [1018, 133] on div "Data Privacy" at bounding box center [1031, 130] width 105 height 30
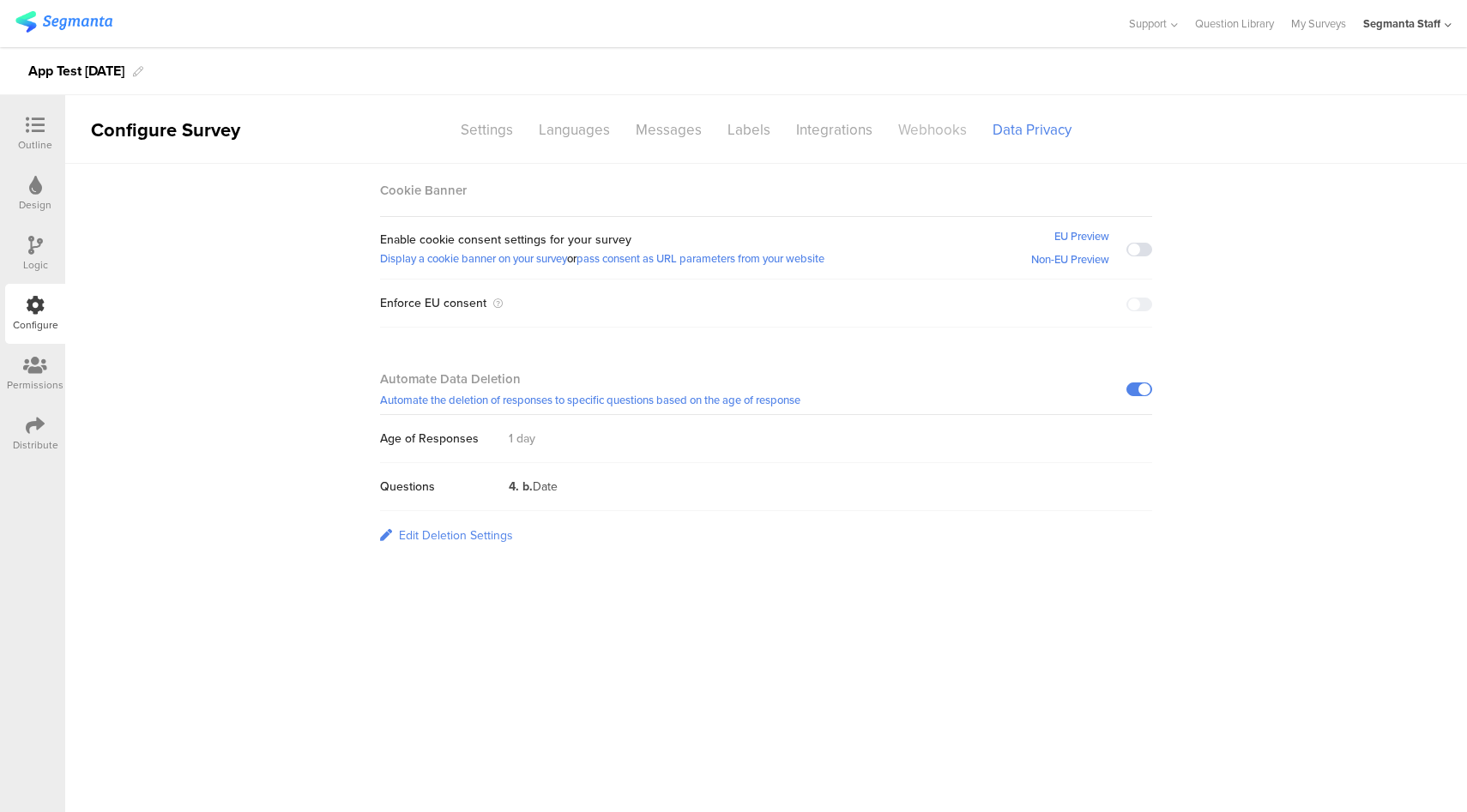
click at [924, 131] on div "Webhooks" at bounding box center [932, 130] width 94 height 30
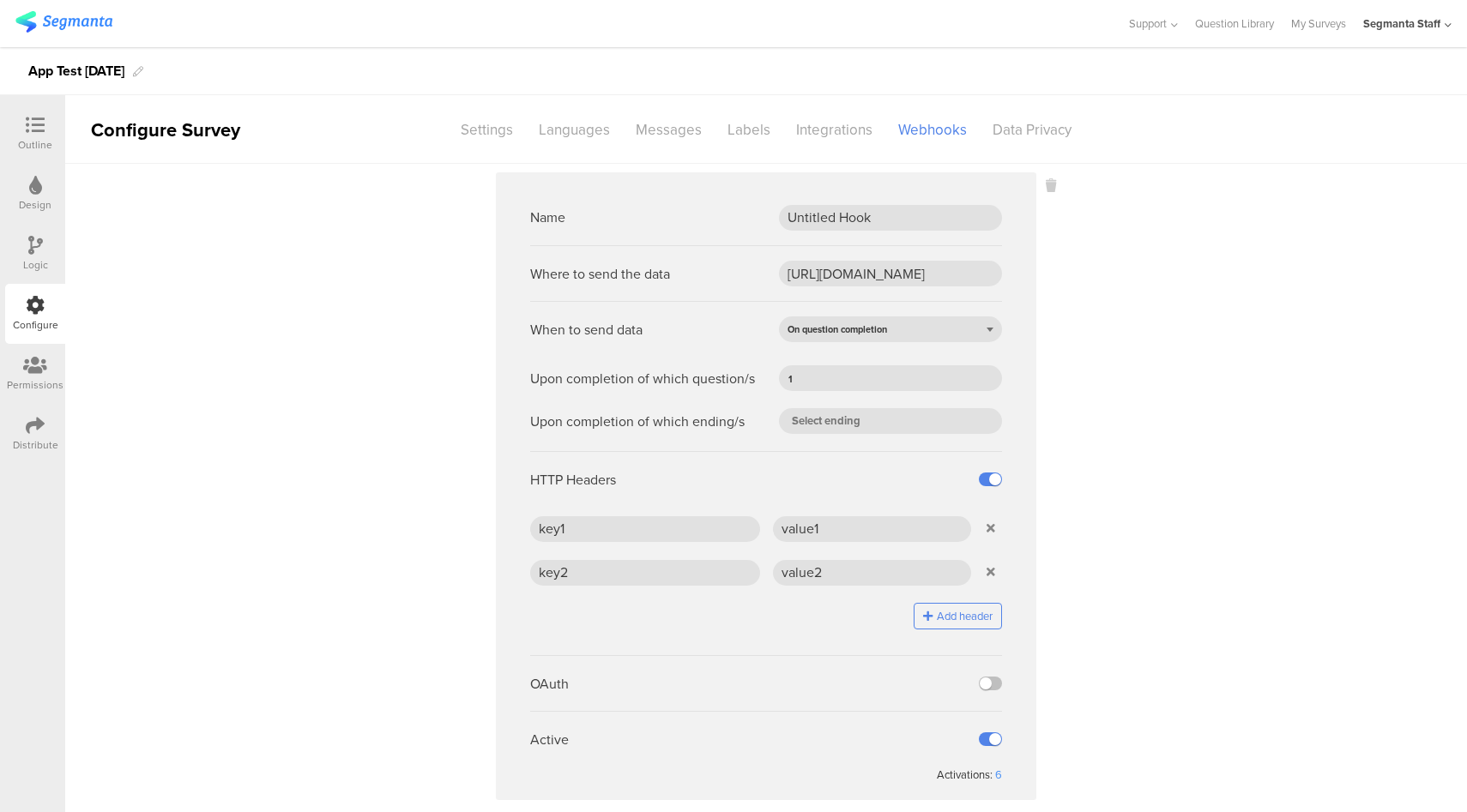
click at [1177, 391] on sg-webhook-settings "Name Untitled Hook Where to send the data https://eo5wmzhoyu3nzo.m.pipedream.ne…" at bounding box center [766, 501] width 1402 height 656
click at [32, 440] on div "Distribute" at bounding box center [35, 444] width 46 height 15
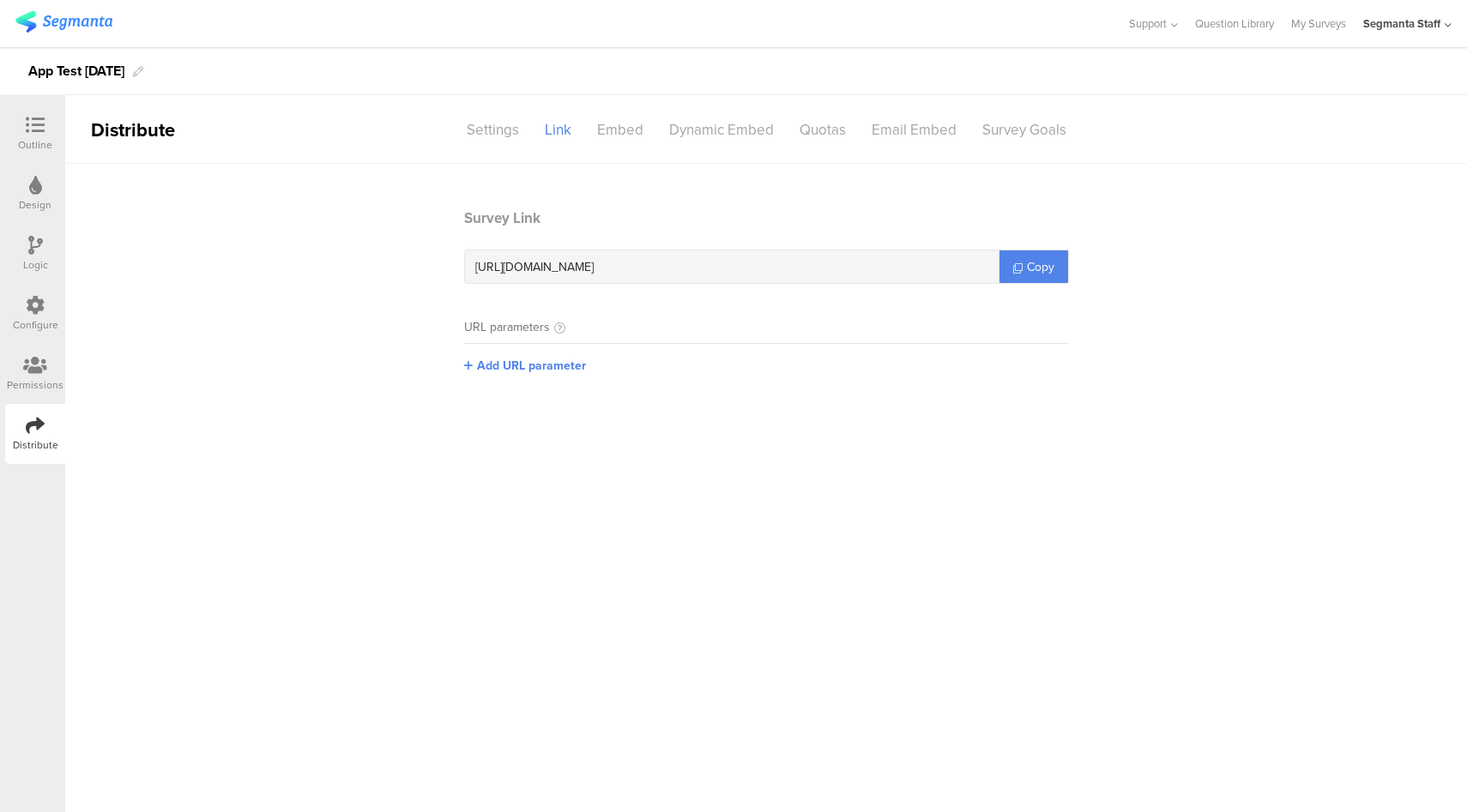
click at [55, 309] on div "Configure" at bounding box center [35, 313] width 60 height 60
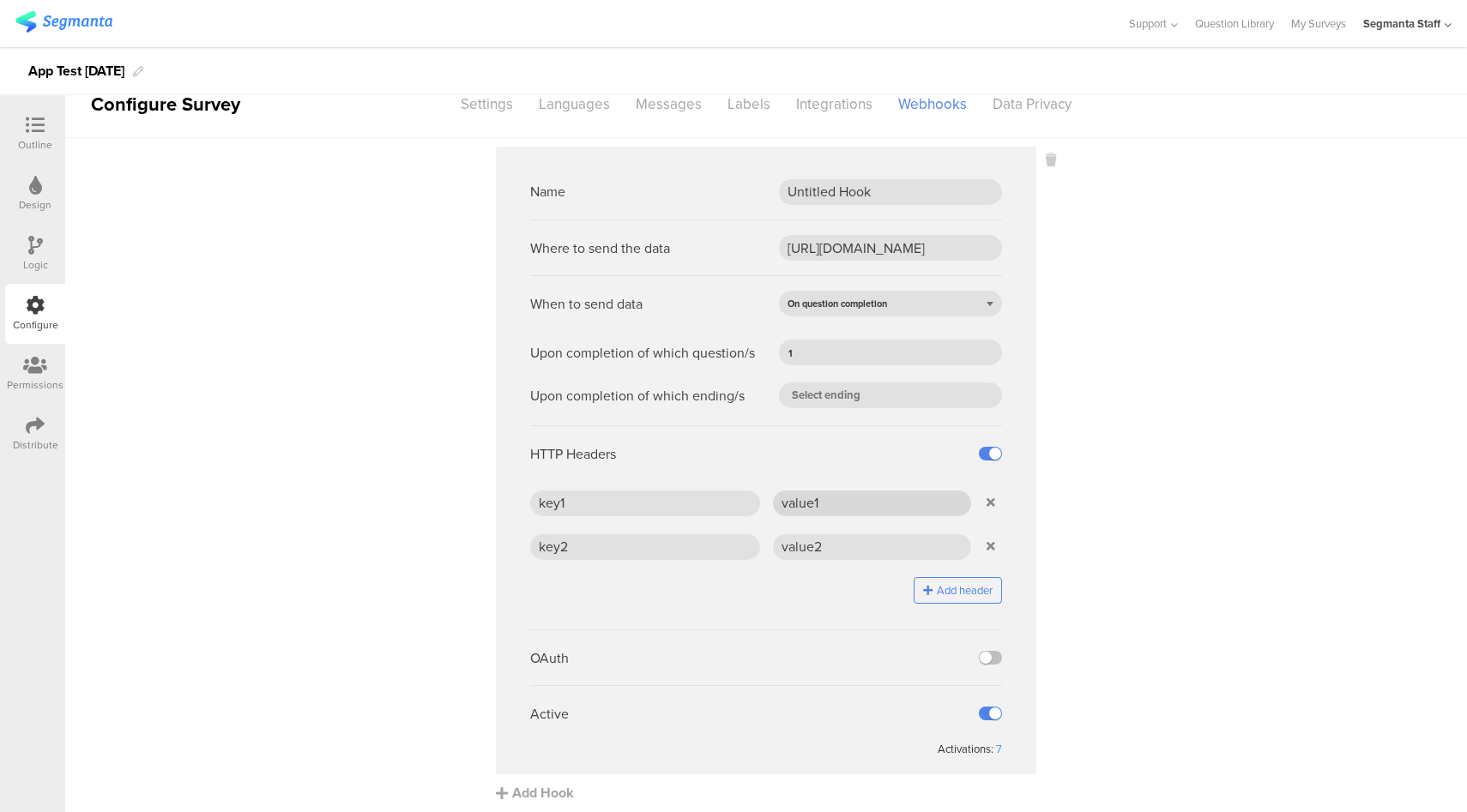
scroll to position [30, 0]
click at [988, 706] on label at bounding box center [990, 708] width 23 height 13
click at [0, 0] on input "checkbox" at bounding box center [0, 0] width 0 height 0
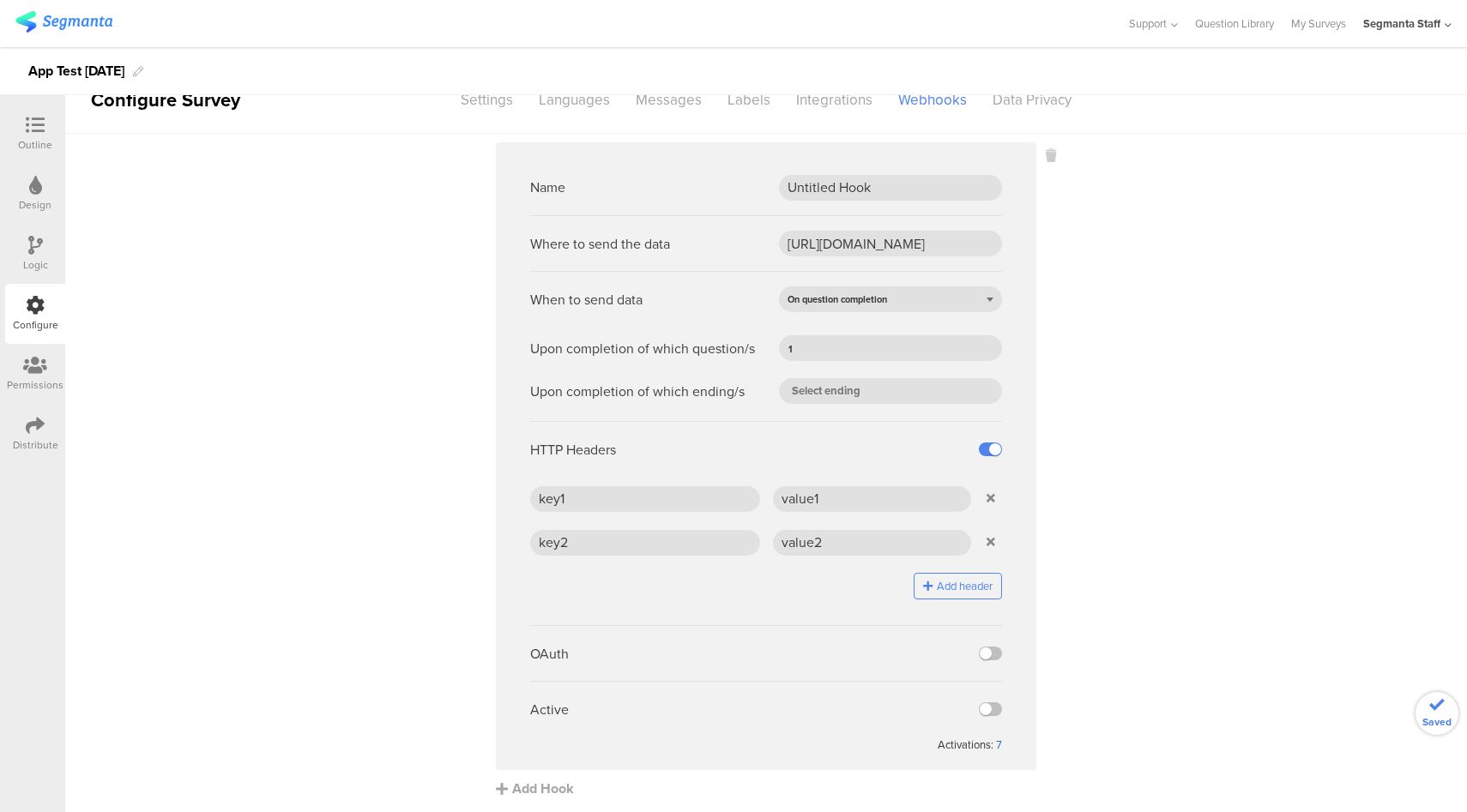
click at [996, 740] on div "7" at bounding box center [998, 745] width 6 height 16
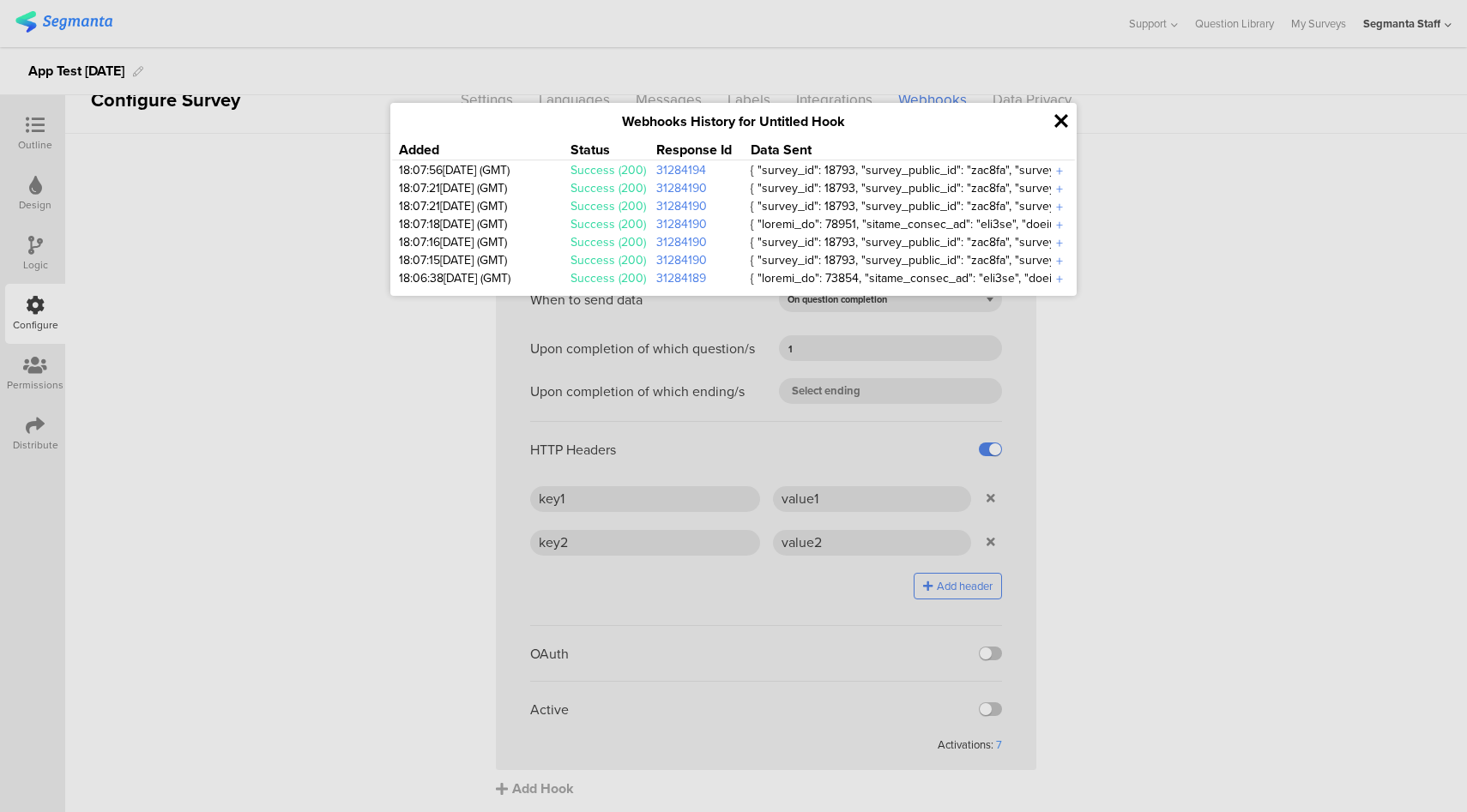
click at [1064, 122] on icon at bounding box center [1060, 122] width 13 height 20
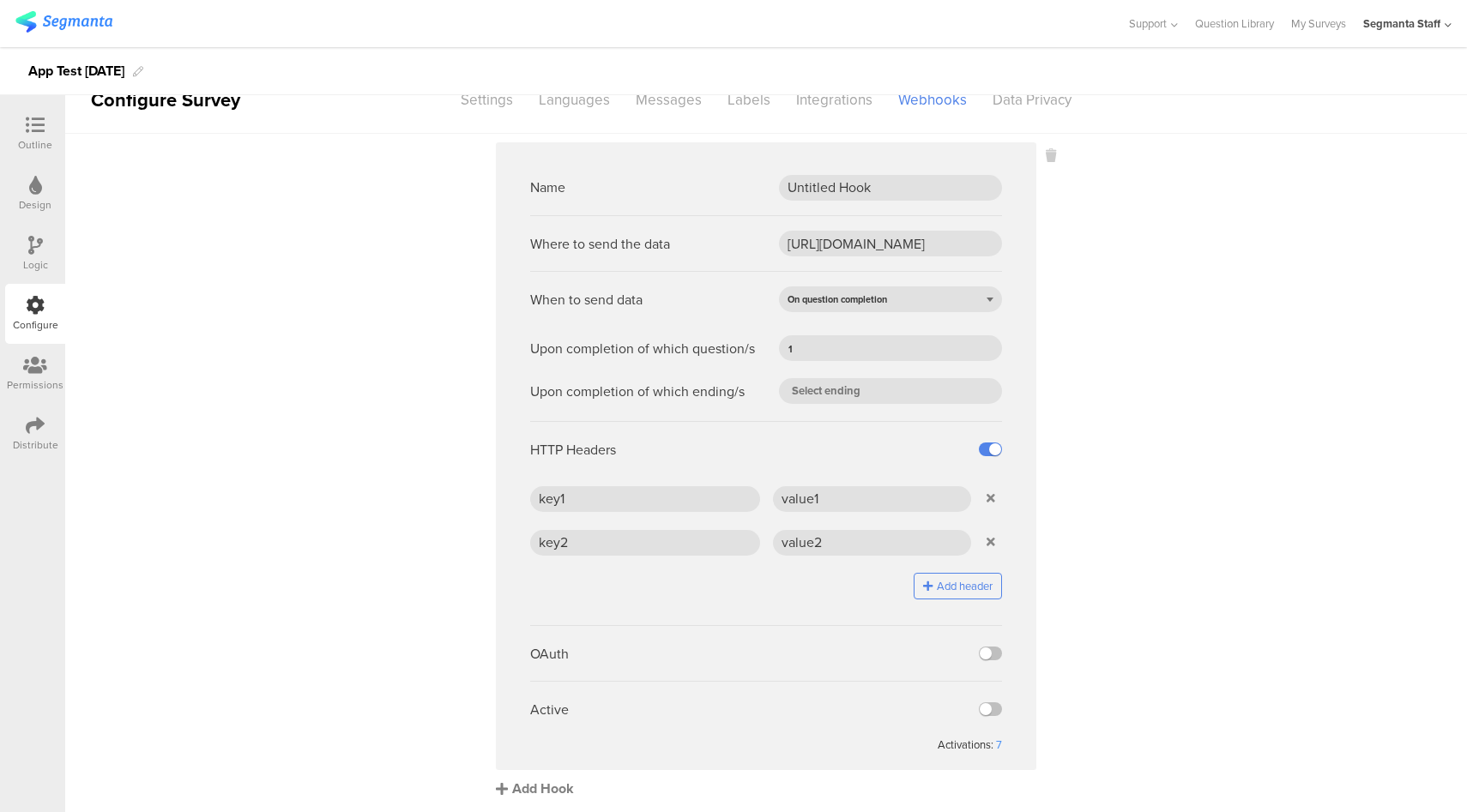
click at [560, 787] on div "Add Hook" at bounding box center [770, 789] width 549 height 20
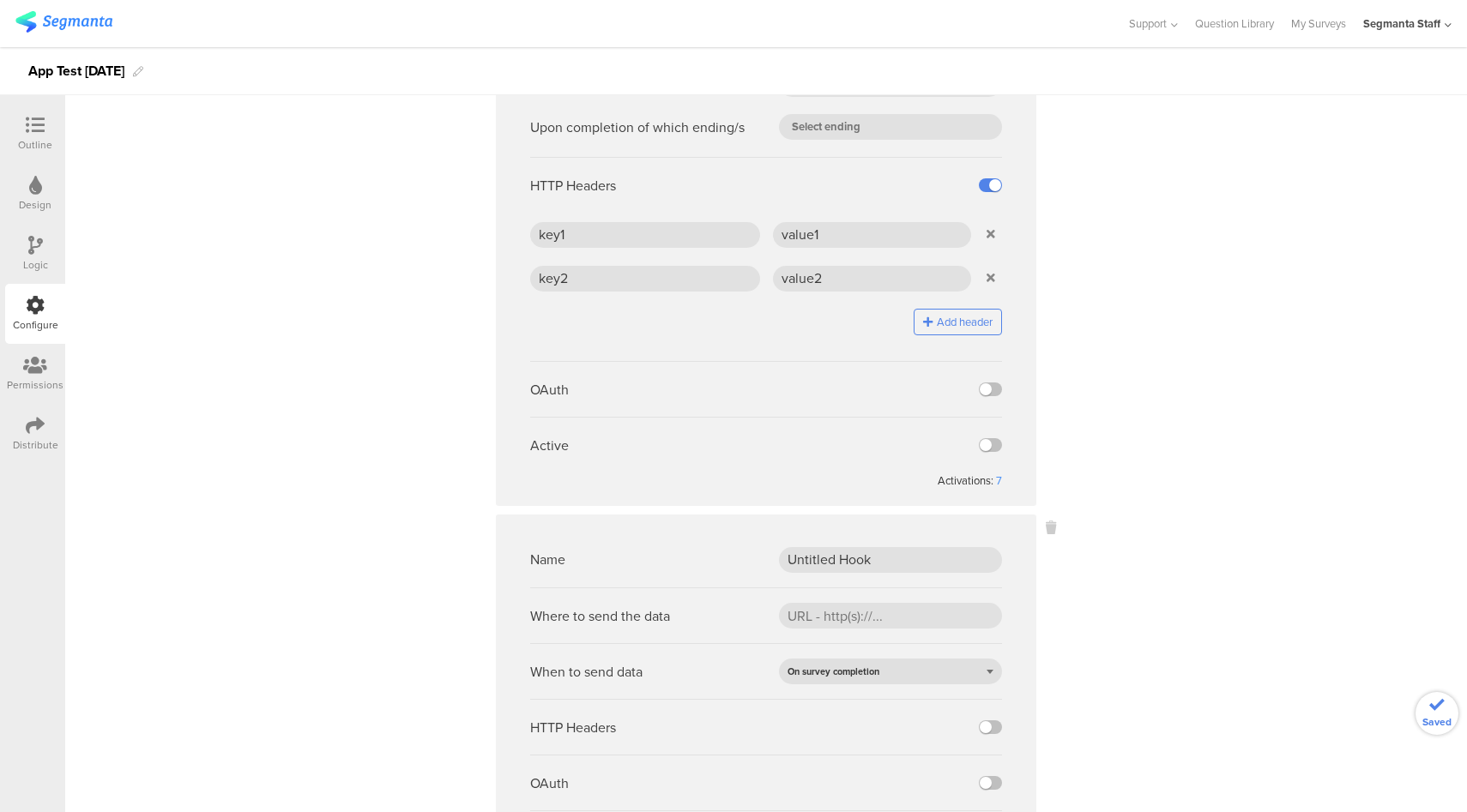
scroll to position [423, 0]
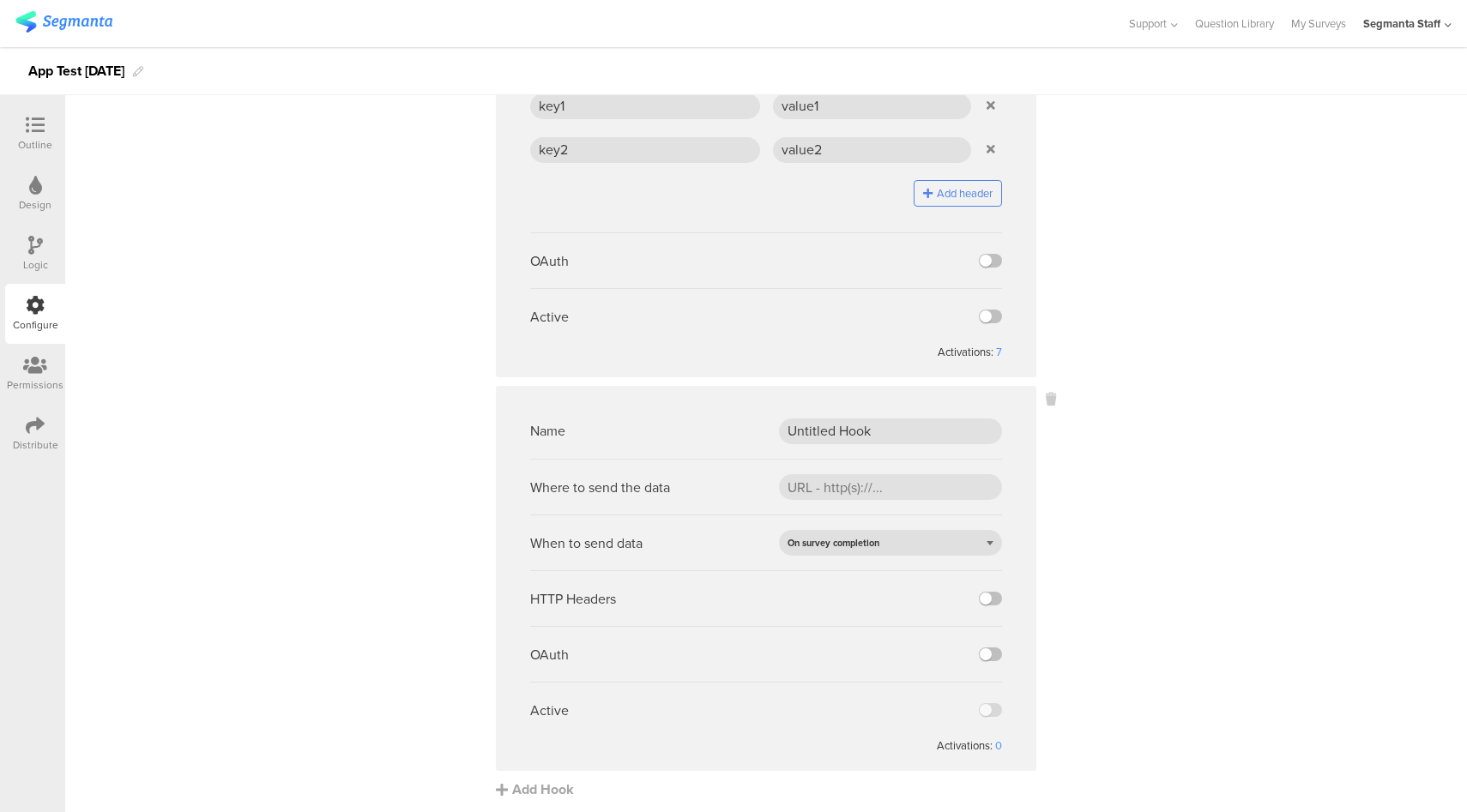
click at [1294, 337] on sg-webhook-settings "Name Untitled Hook Where to send the data https://eo5wmzhoyu3nzo.m.pipedream.ne…" at bounding box center [766, 275] width 1402 height 1050
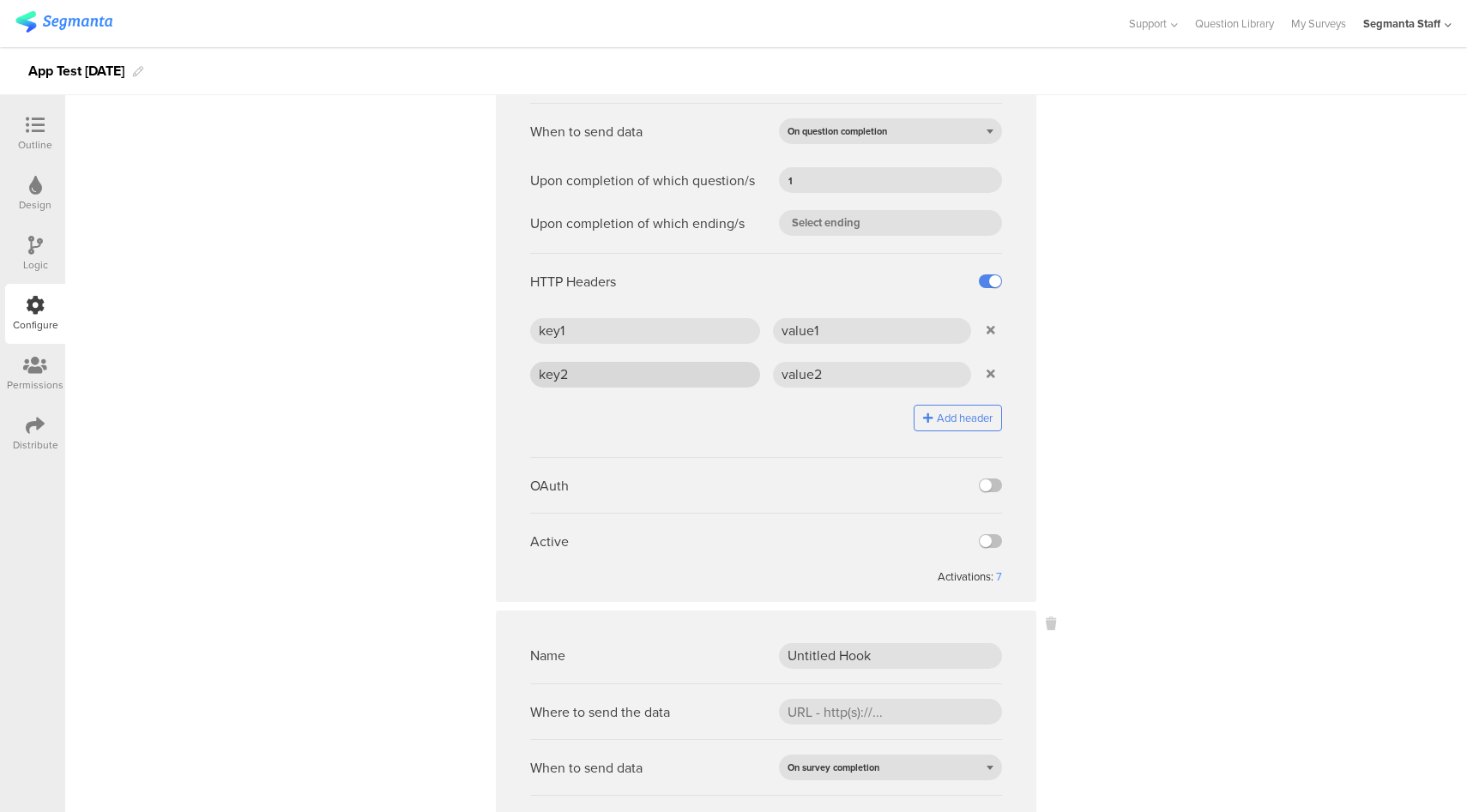
scroll to position [0, 0]
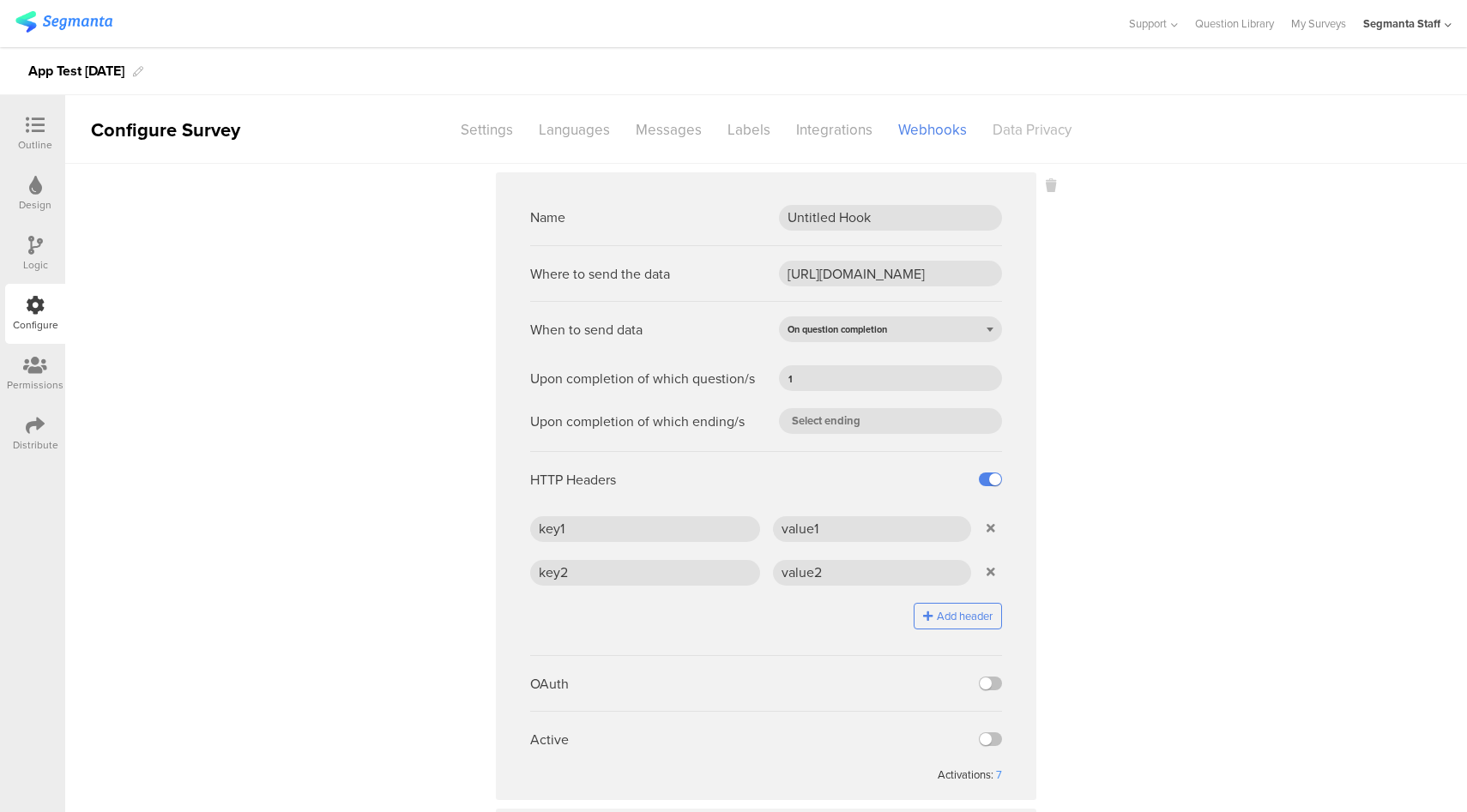
click at [1022, 122] on div "Data Privacy" at bounding box center [1031, 130] width 105 height 30
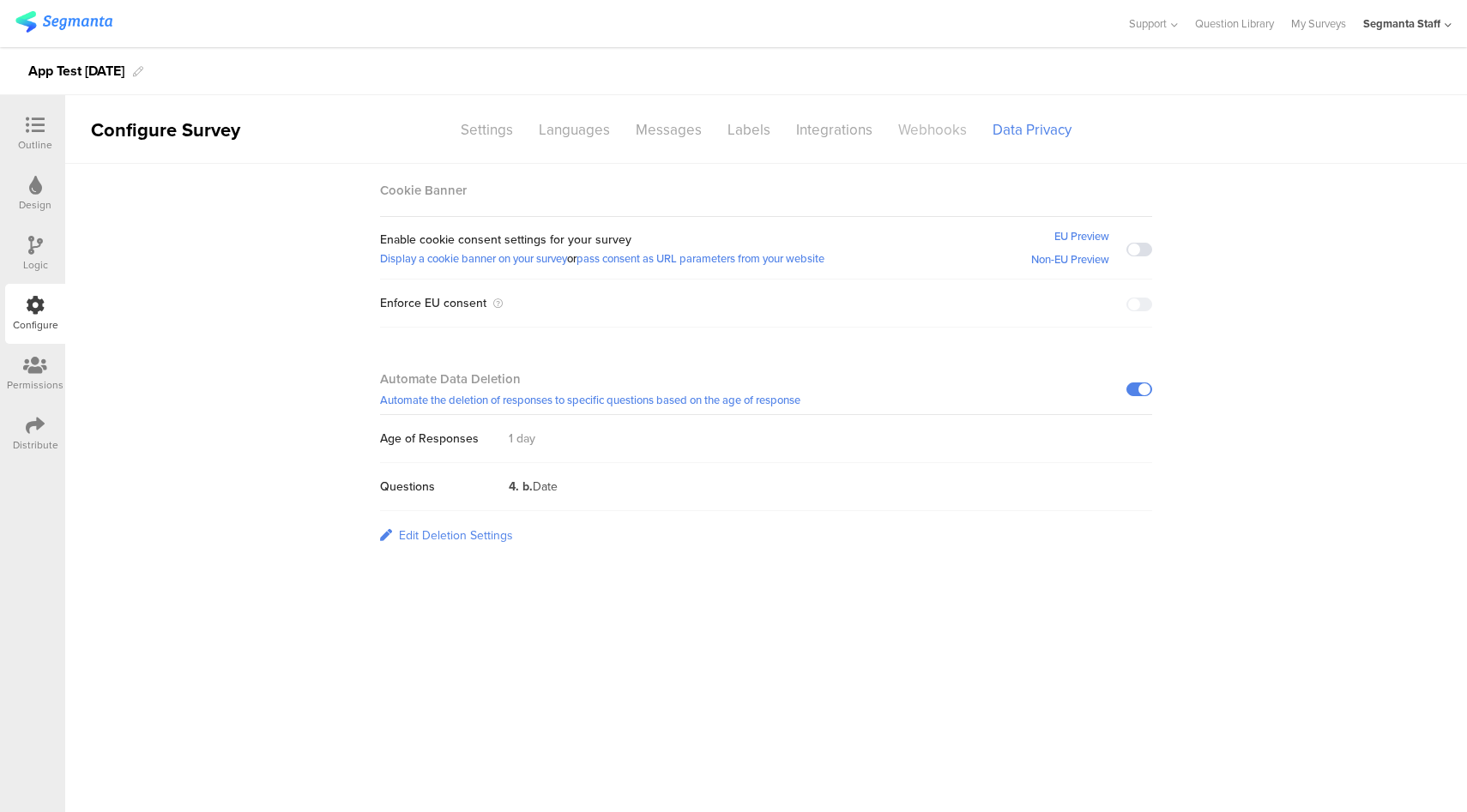
click at [912, 122] on div "Webhooks" at bounding box center [932, 130] width 94 height 30
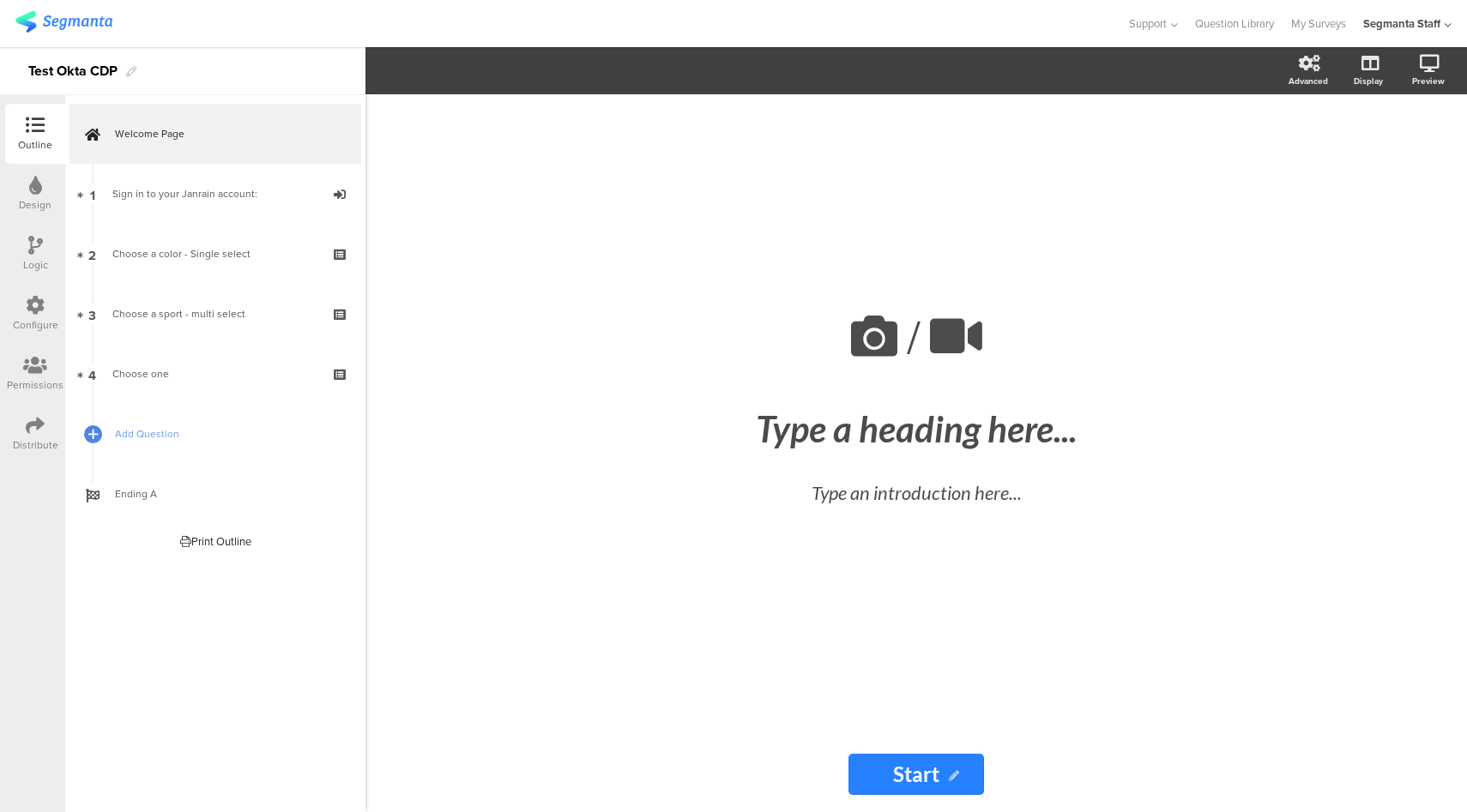
click at [36, 448] on div "Distribute" at bounding box center [35, 444] width 46 height 15
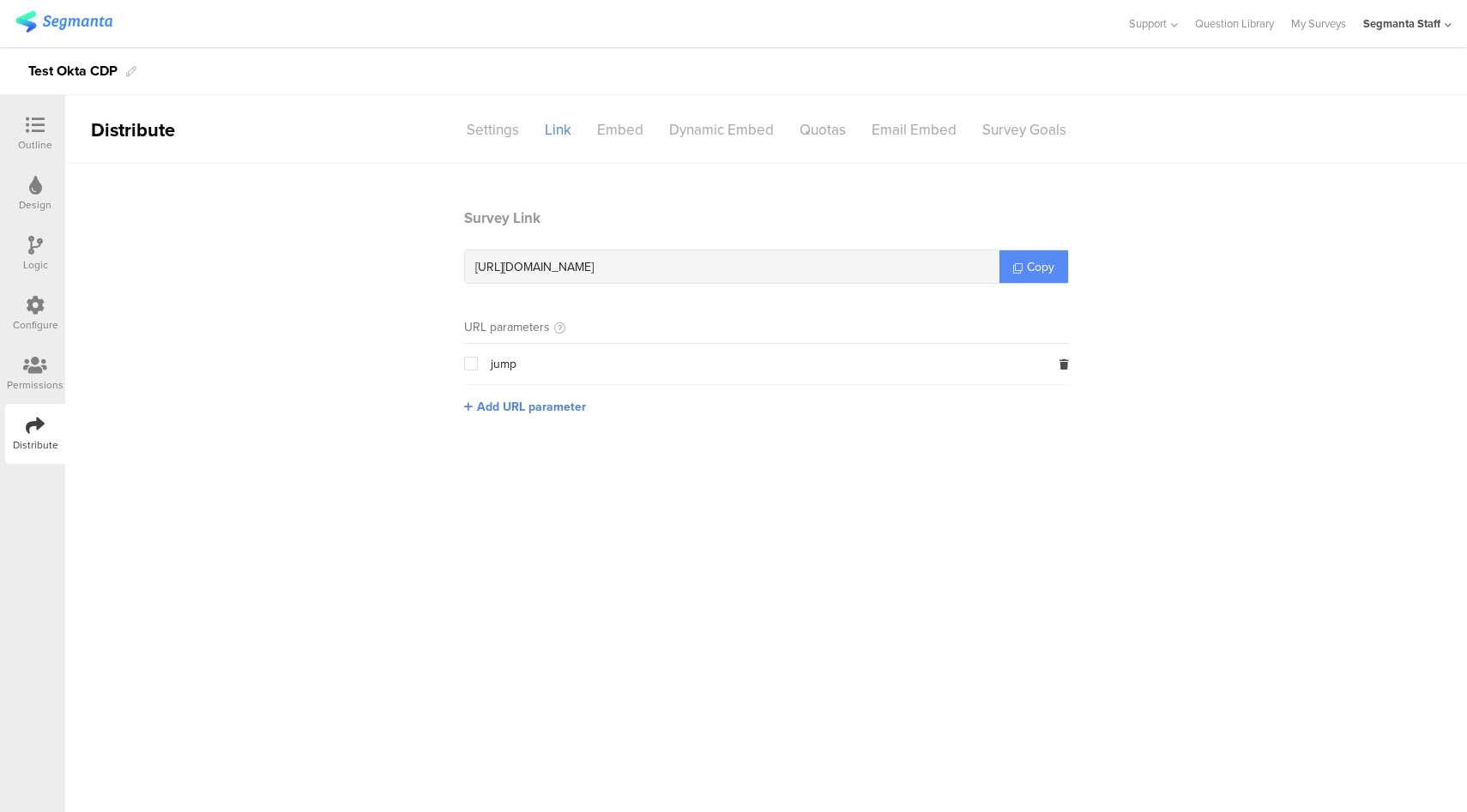
click at [1035, 282] on link "Copy" at bounding box center [1033, 266] width 69 height 32
click at [32, 317] on div "Configure" at bounding box center [35, 325] width 46 height 15
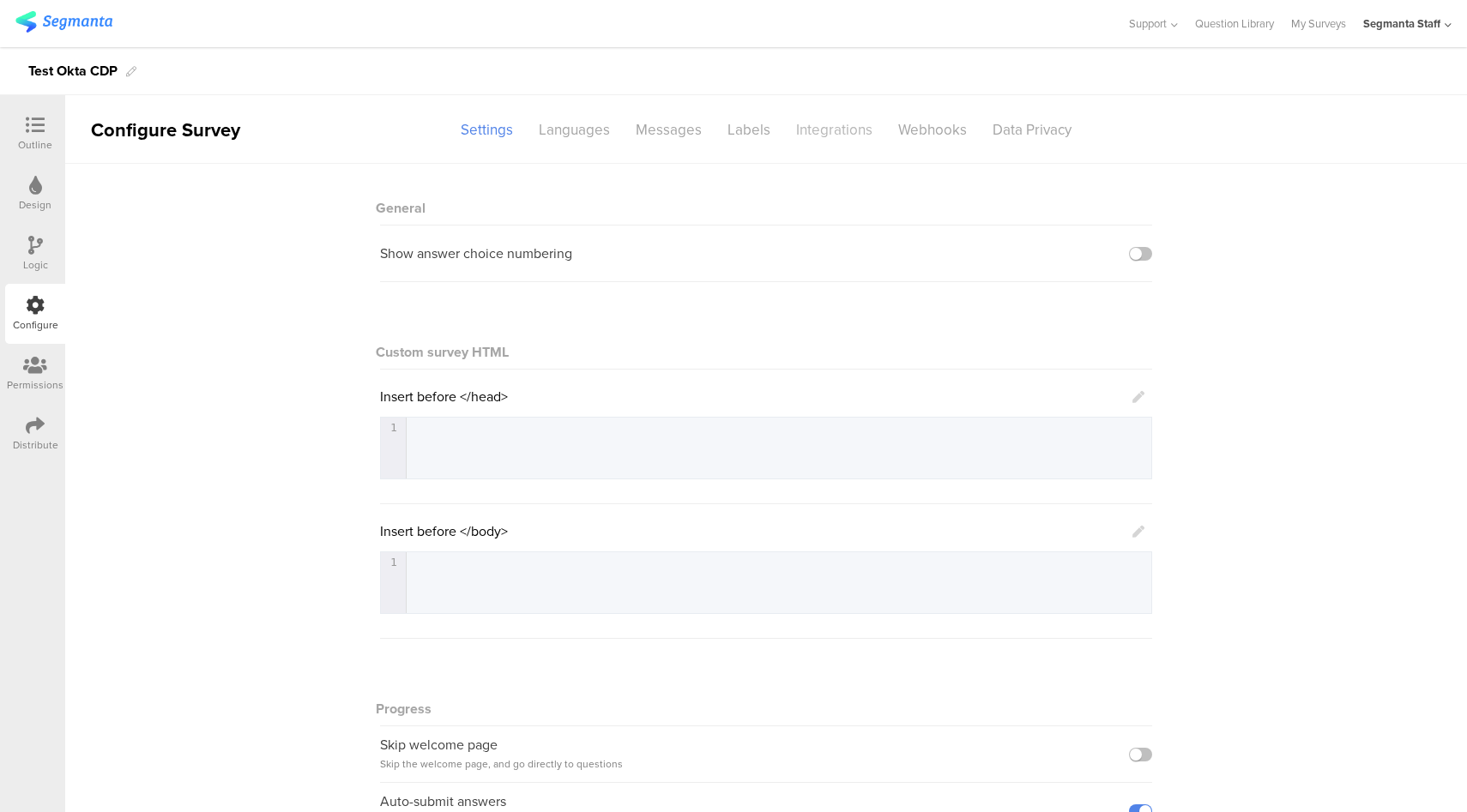
click at [813, 133] on div "Integrations" at bounding box center [834, 130] width 102 height 30
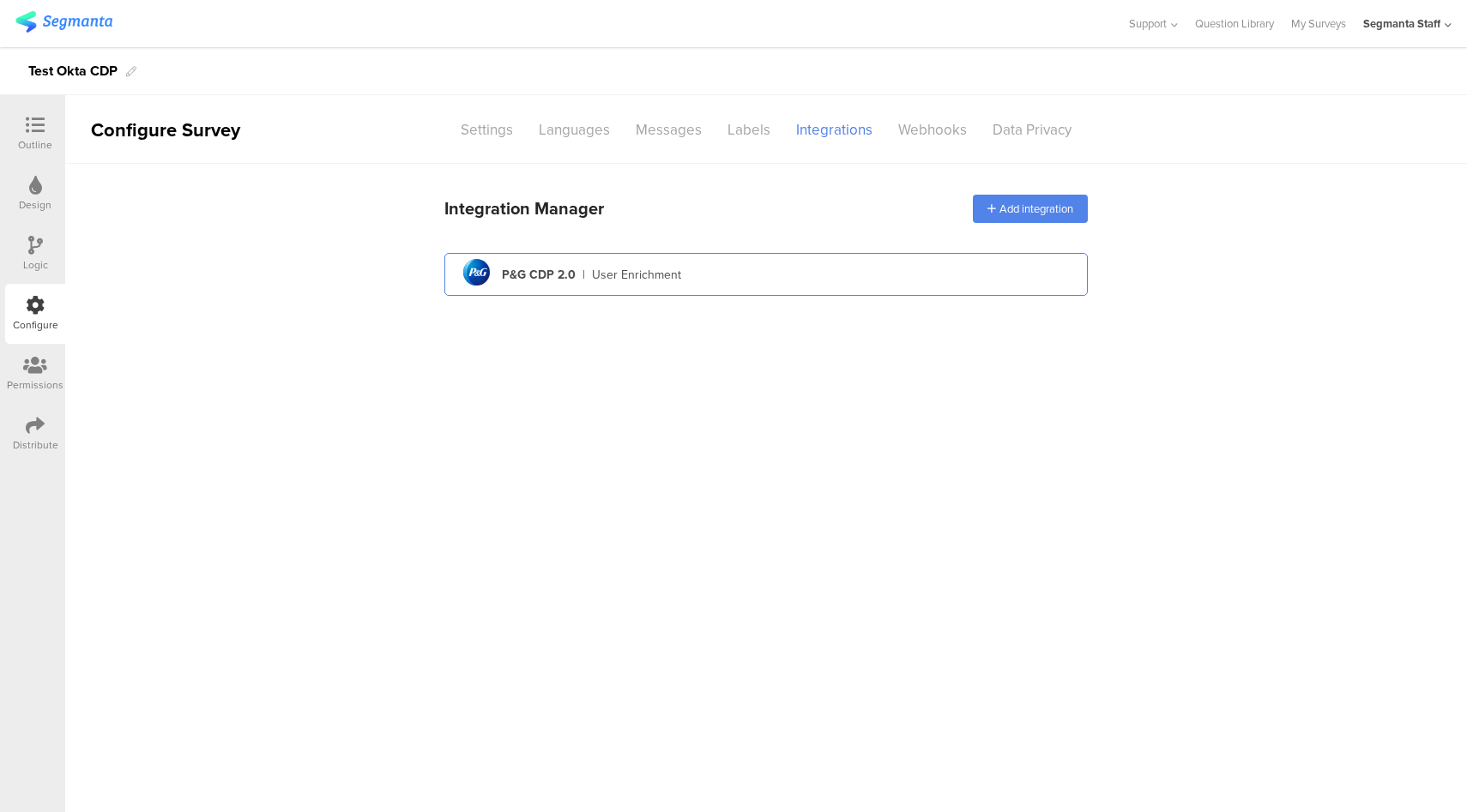
click at [759, 264] on div "pg logo P&G CDP 2.0 | User Enrichment" at bounding box center [766, 275] width 615 height 42
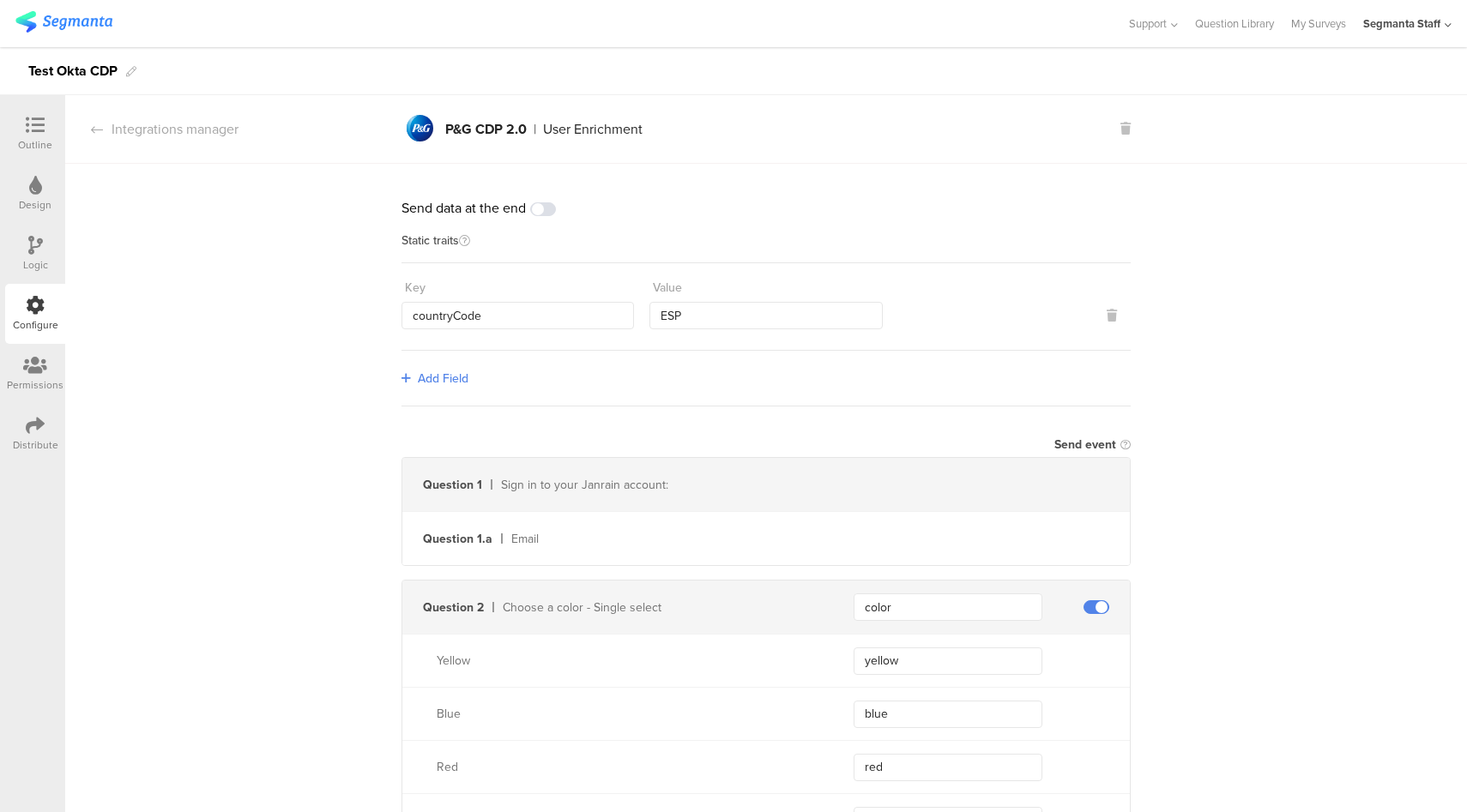
scroll to position [47, 0]
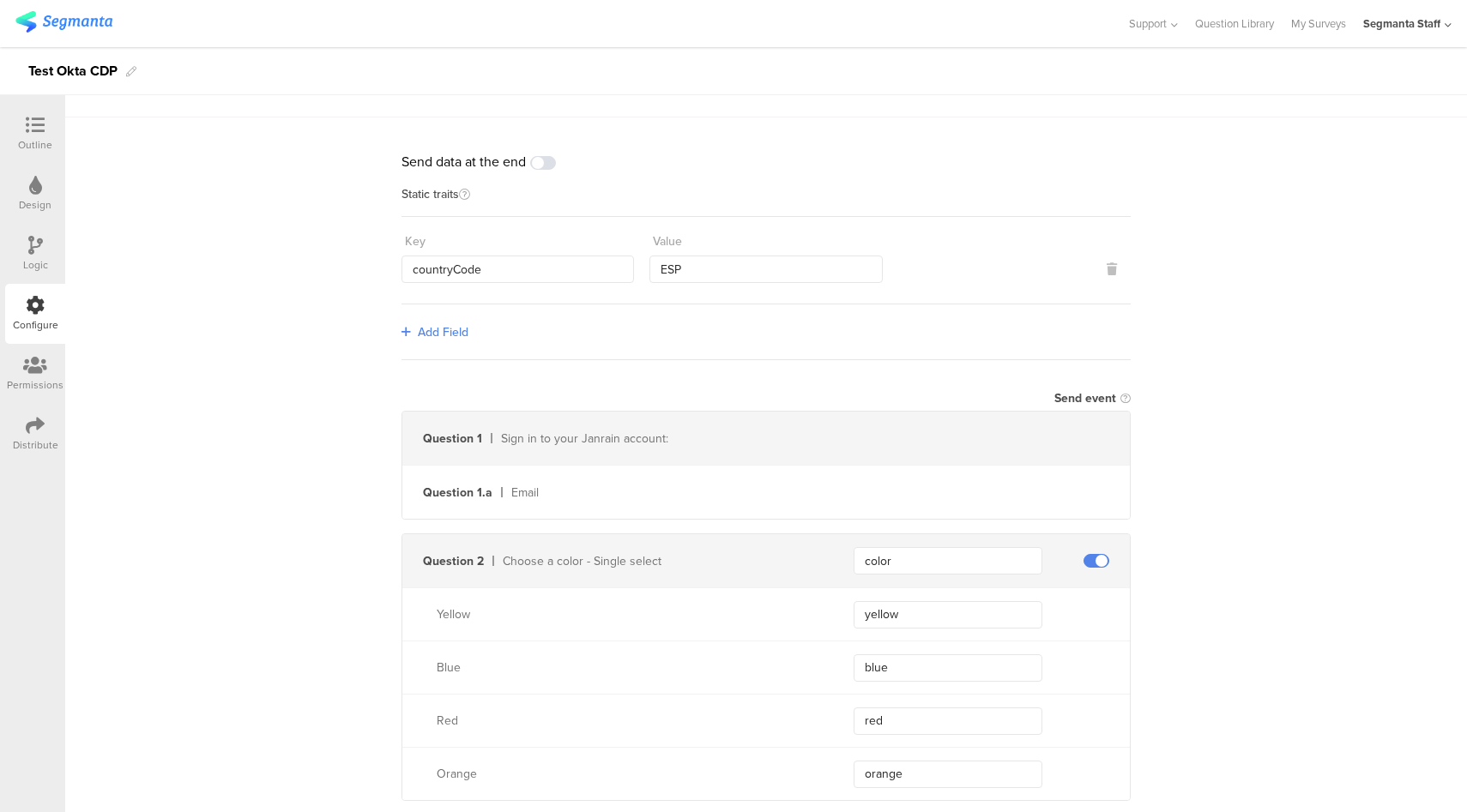
click at [44, 127] on icon at bounding box center [35, 124] width 19 height 19
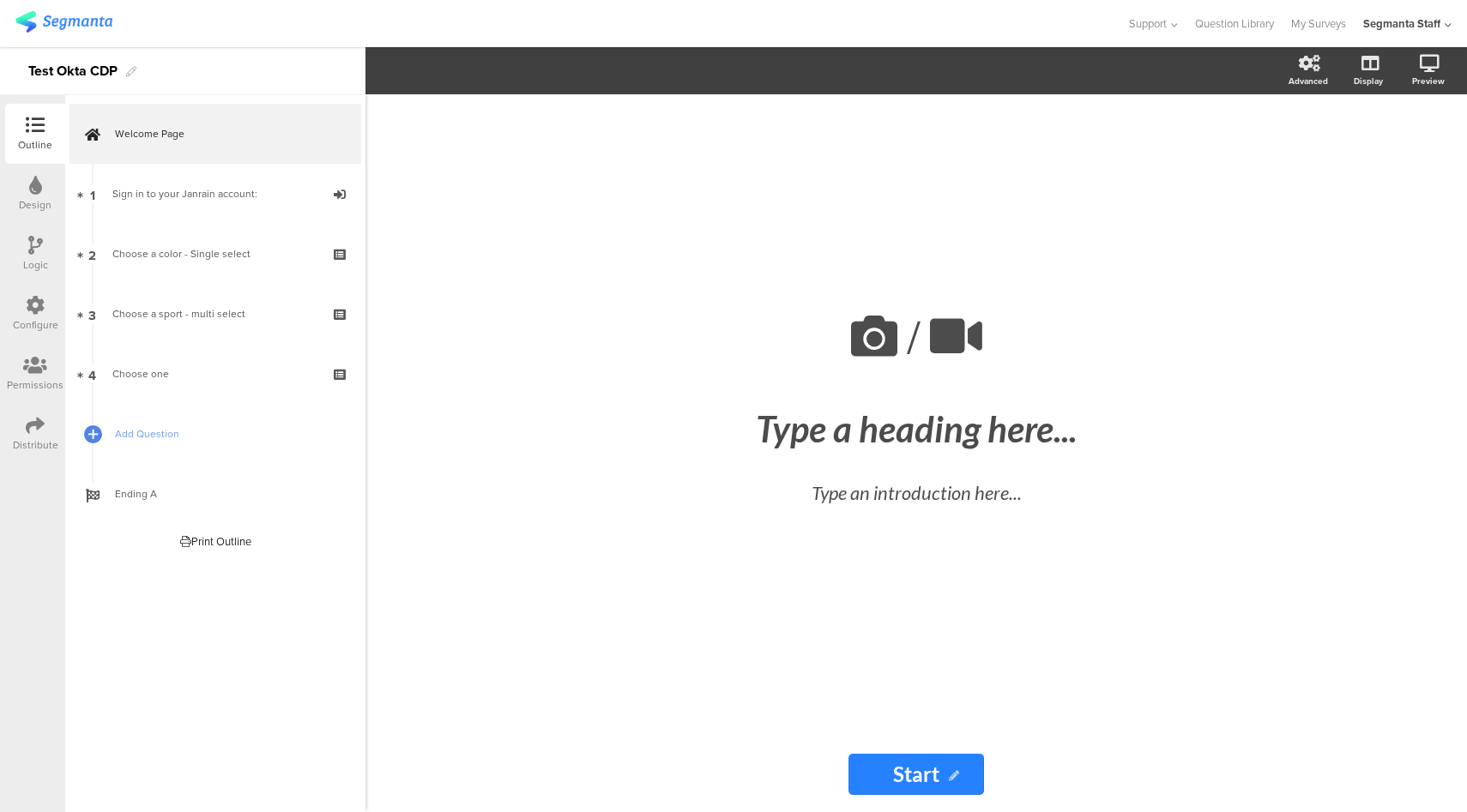
click at [14, 321] on div "Configure" at bounding box center [35, 325] width 46 height 15
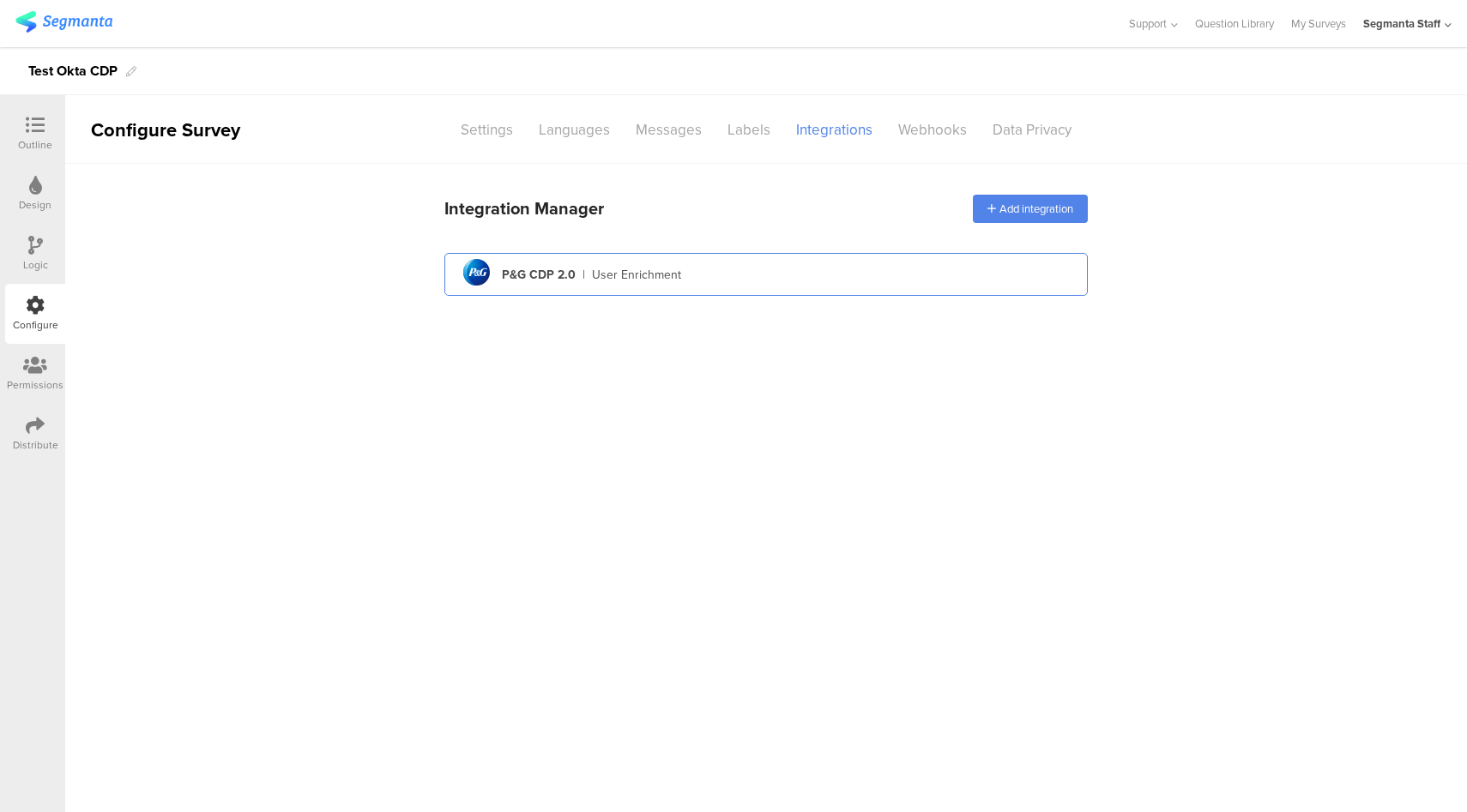
click at [674, 277] on div "User Enrichment" at bounding box center [637, 275] width 89 height 18
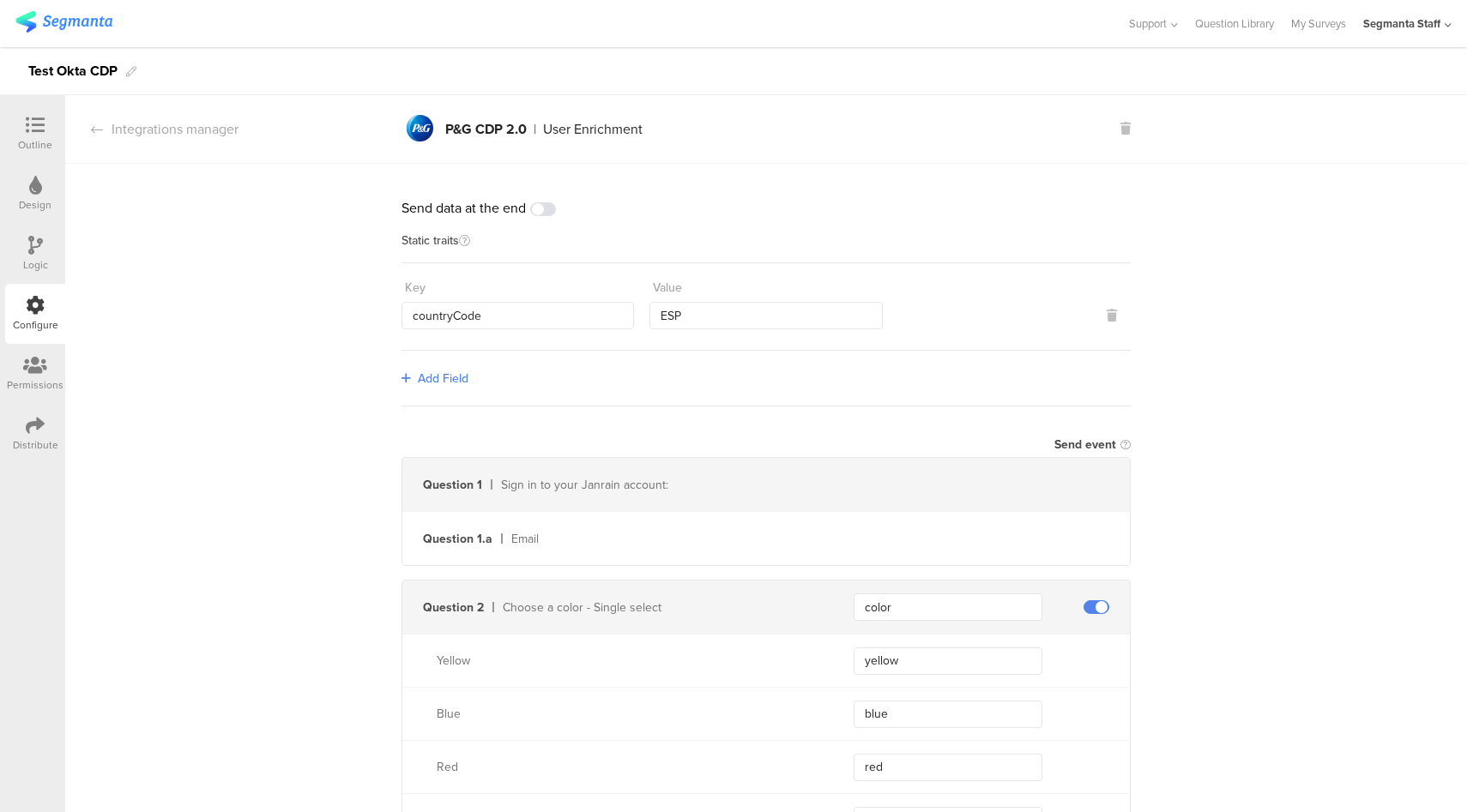
click at [540, 204] on span at bounding box center [543, 208] width 26 height 13
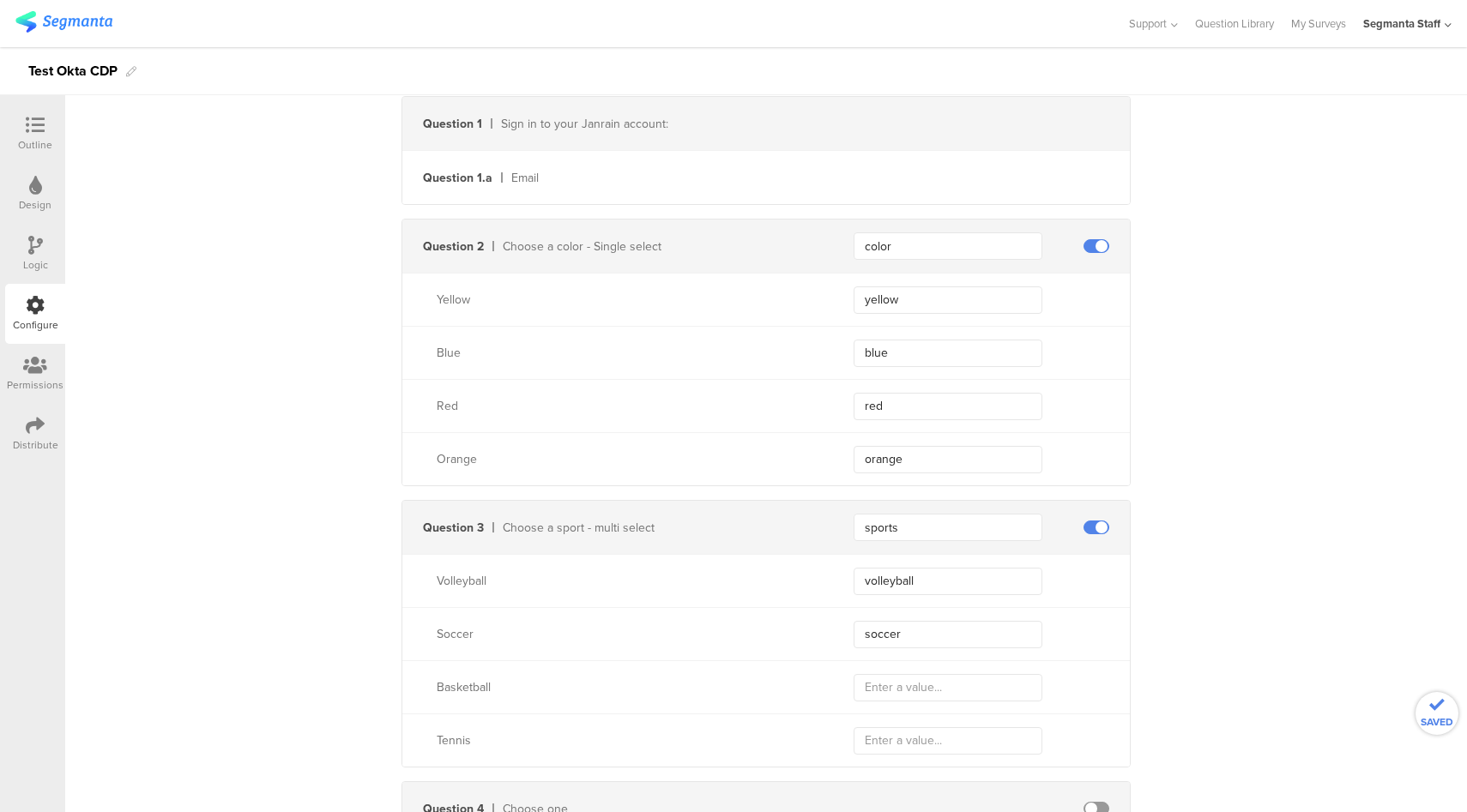
scroll to position [668, 0]
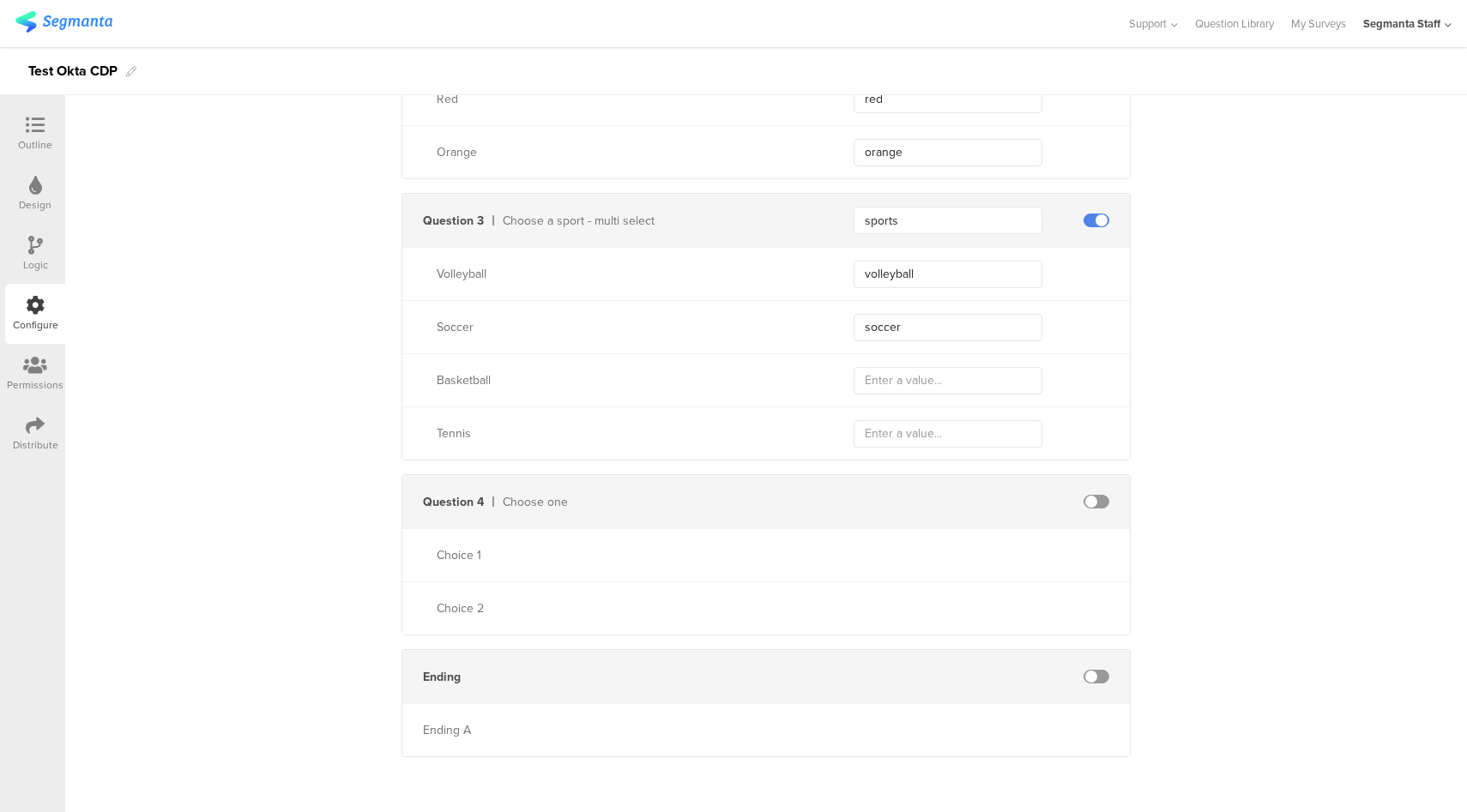
click at [1087, 678] on span at bounding box center [1096, 676] width 26 height 13
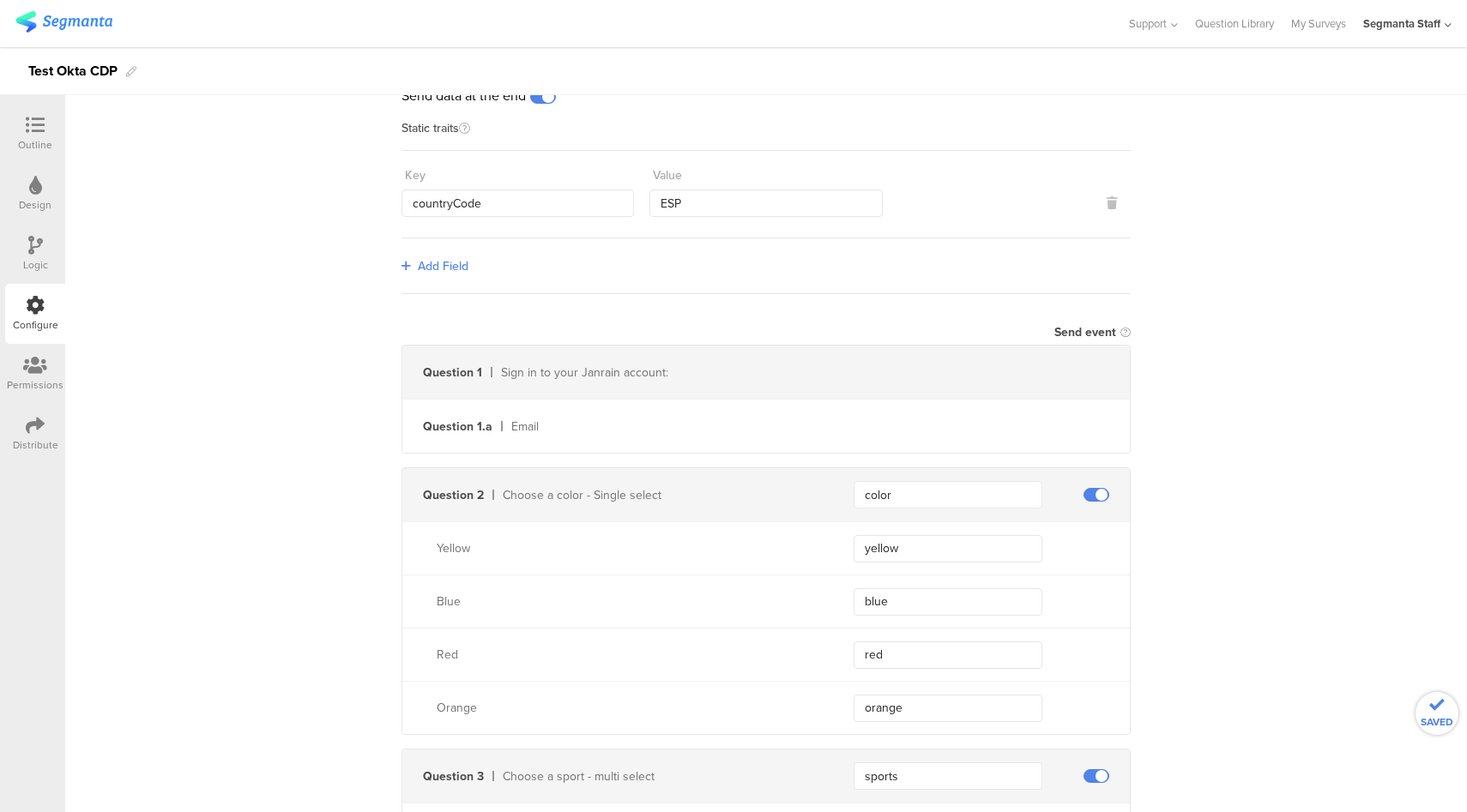
scroll to position [0, 0]
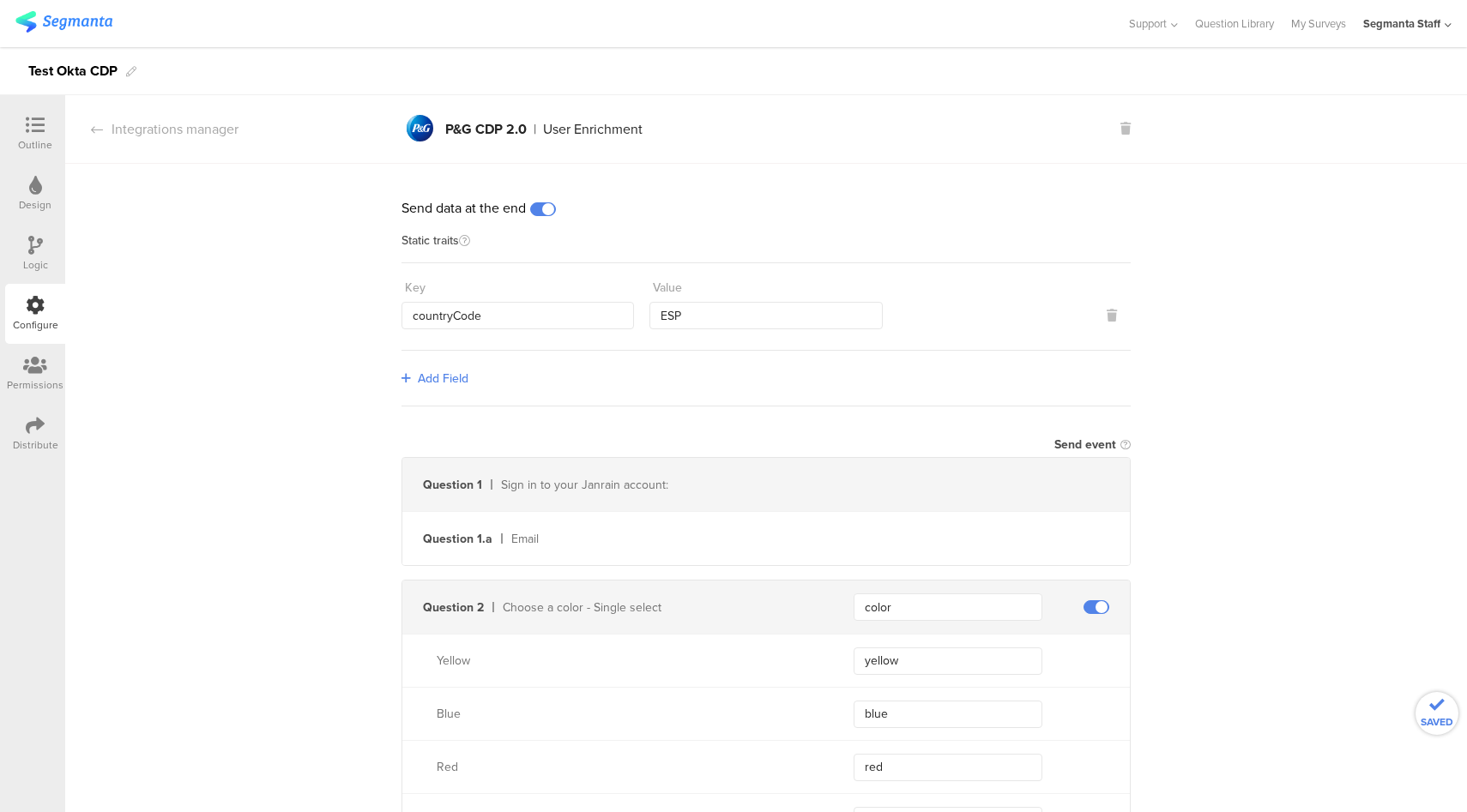
click at [33, 132] on icon at bounding box center [35, 124] width 19 height 19
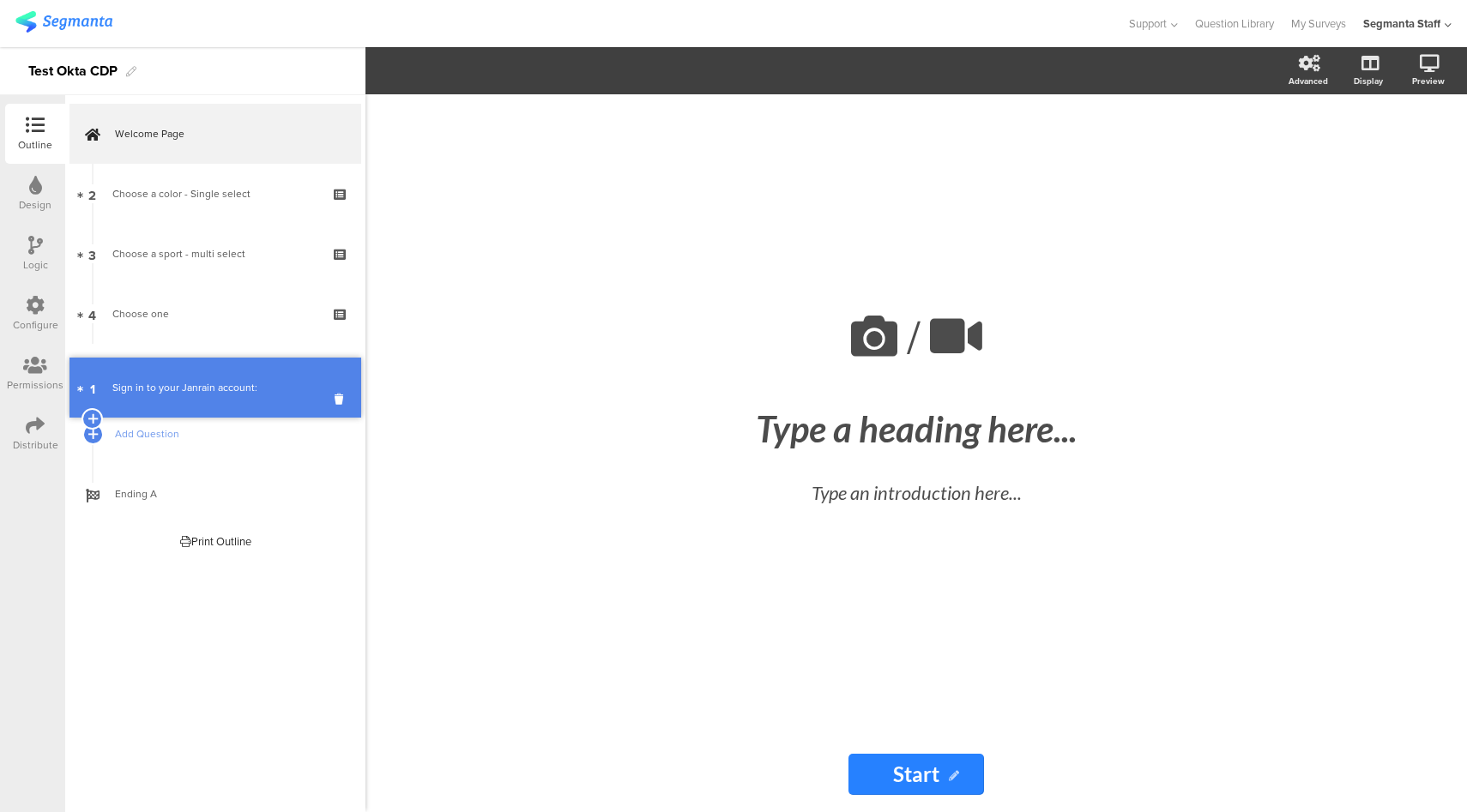
drag, startPoint x: 182, startPoint y: 195, endPoint x: 192, endPoint y: 359, distance: 164.3
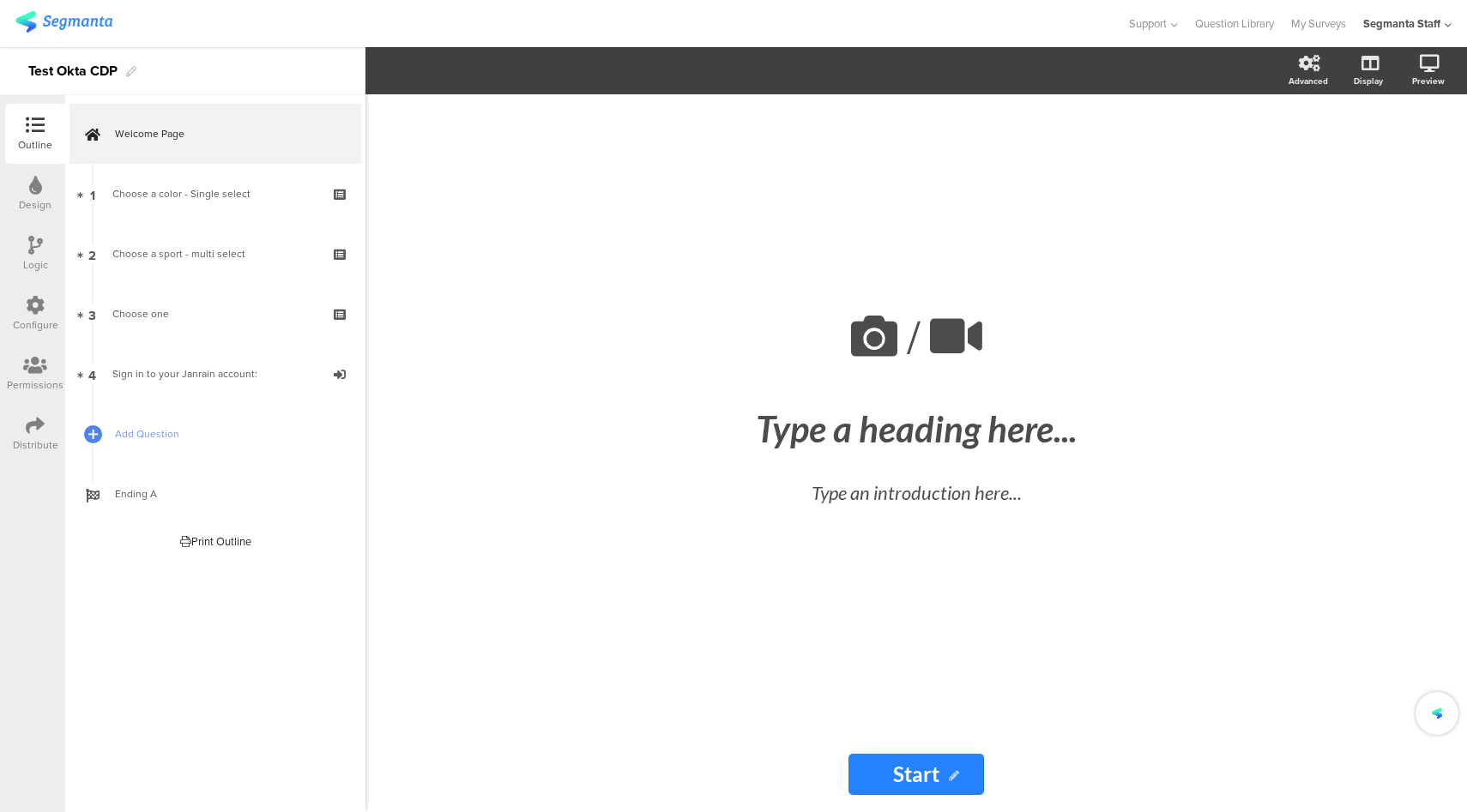
click at [29, 430] on icon at bounding box center [35, 425] width 19 height 19
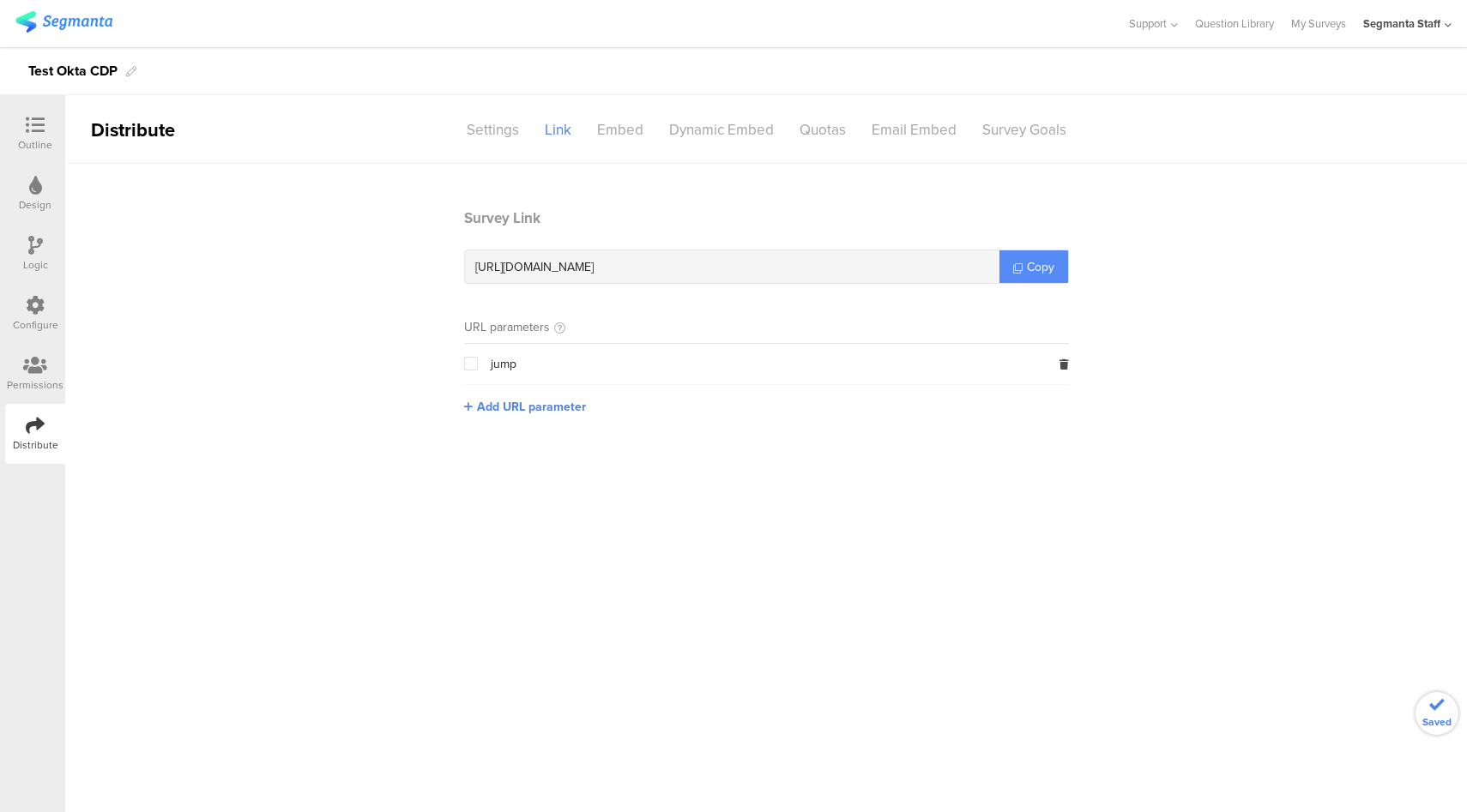
click at [1030, 274] on span "Copy" at bounding box center [1040, 267] width 28 height 18
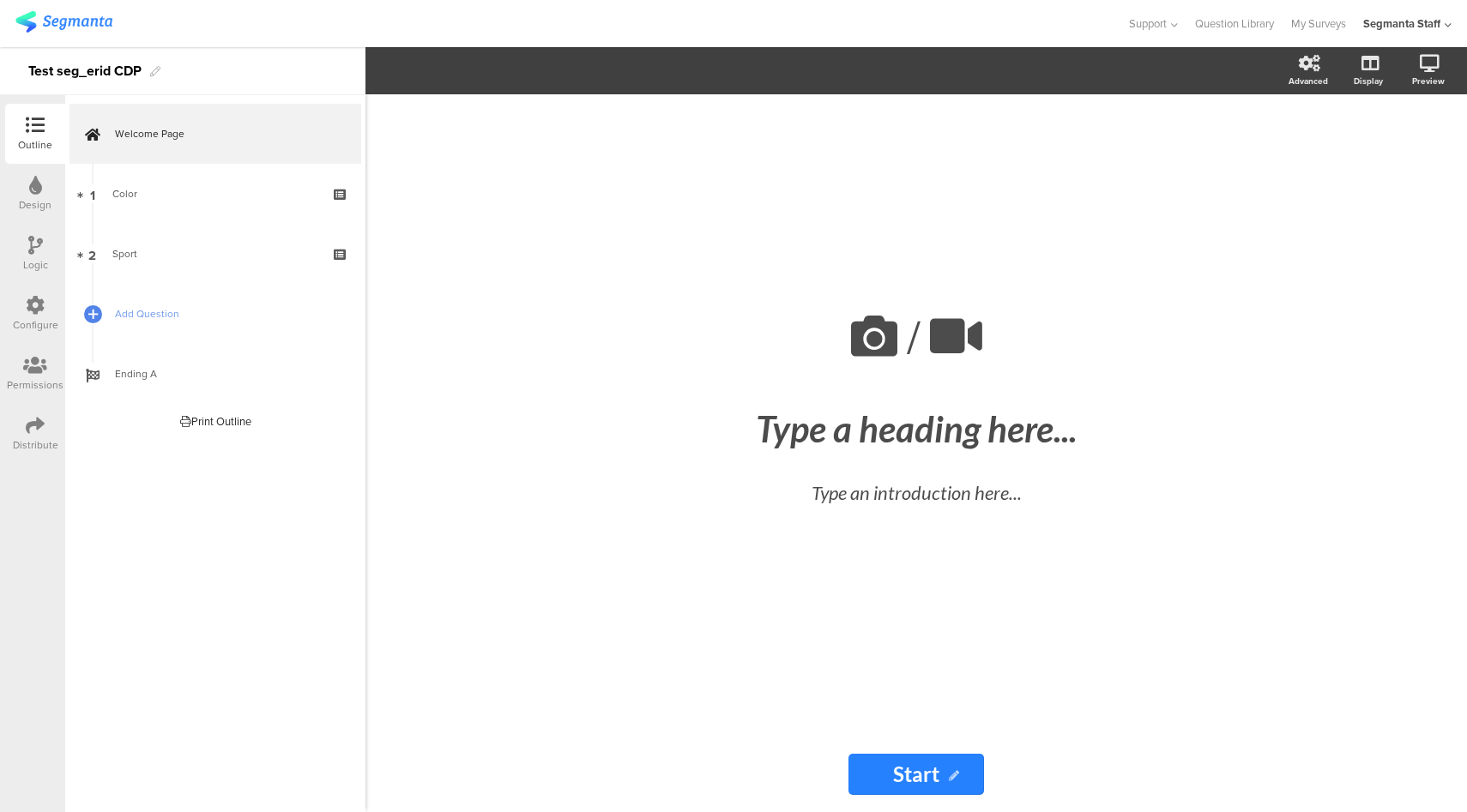
click at [46, 422] on div "Distribute" at bounding box center [35, 434] width 60 height 60
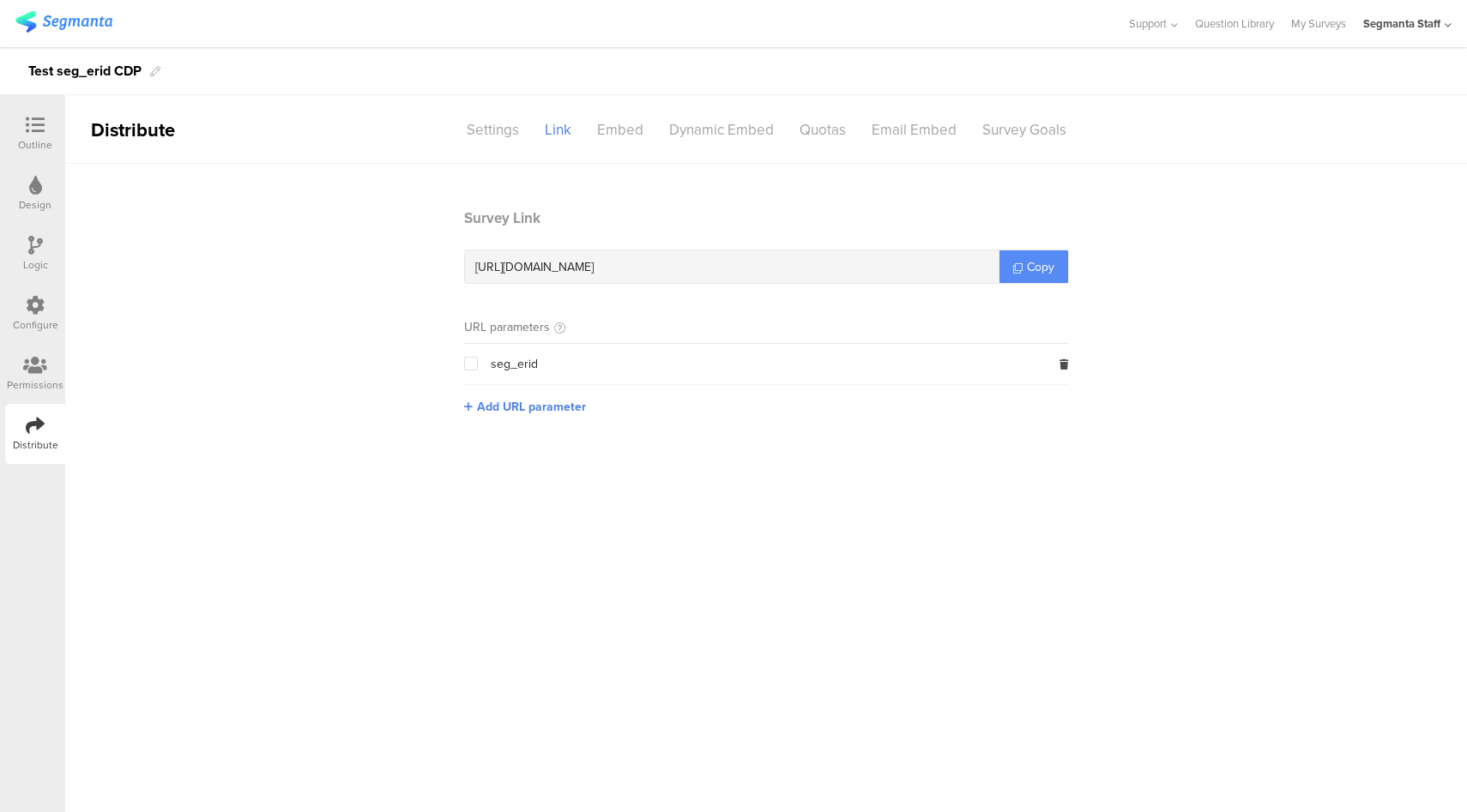
click at [1027, 260] on span "Copy" at bounding box center [1040, 267] width 28 height 18
click at [24, 314] on div "Configure" at bounding box center [35, 313] width 60 height 60
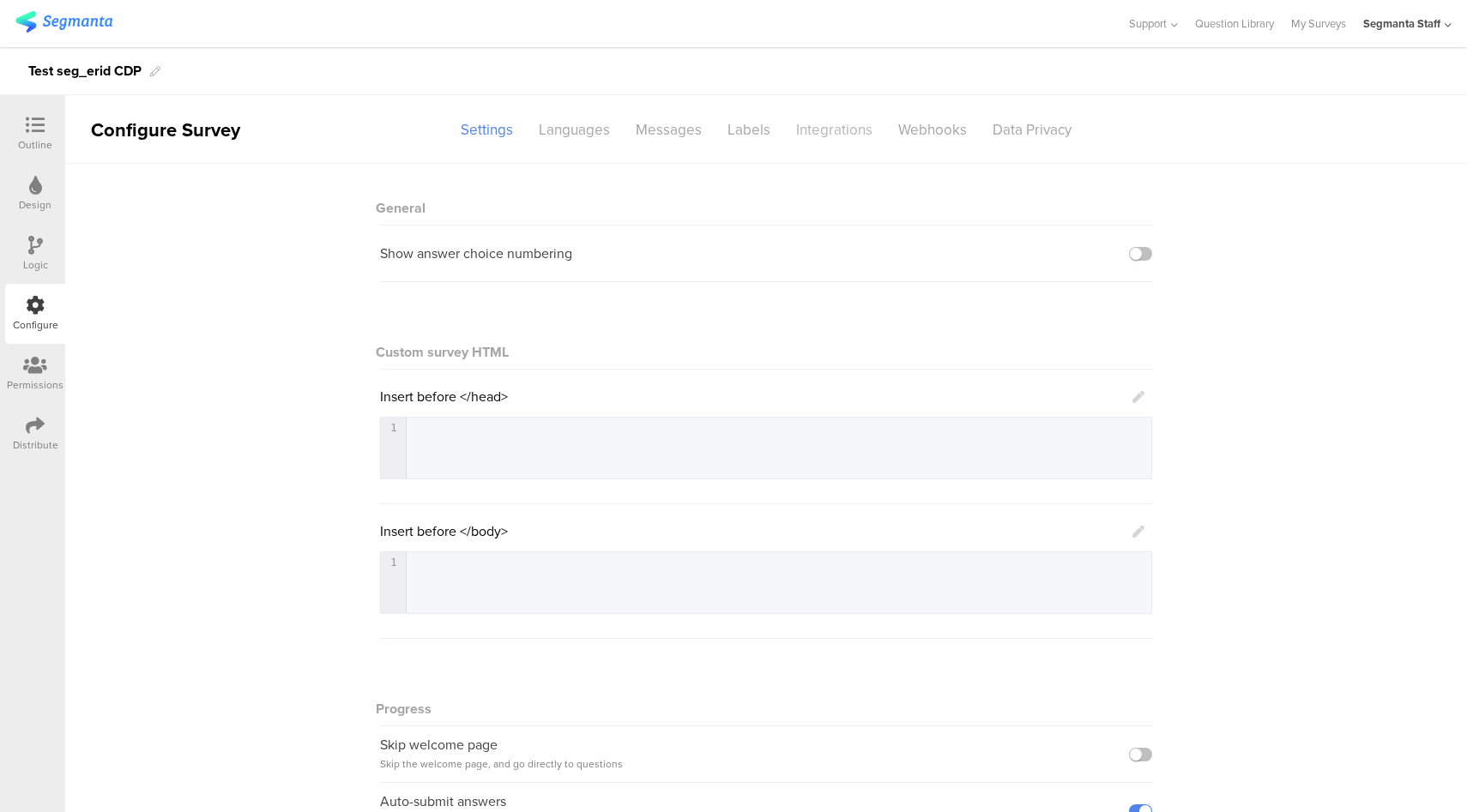
click at [822, 130] on div "Integrations" at bounding box center [834, 130] width 102 height 30
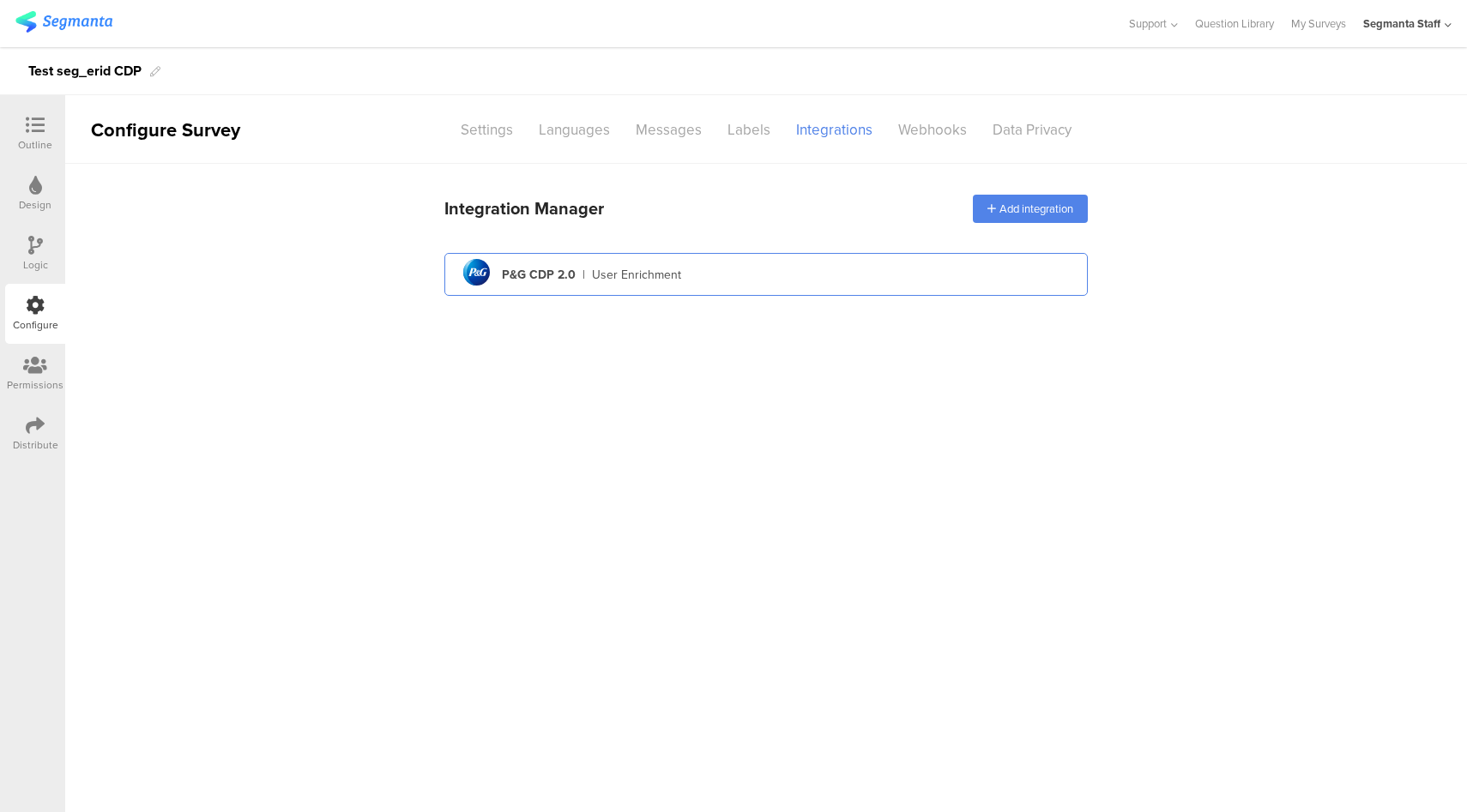
click at [756, 255] on div "pg logo P&G CDP 2.0 | User Enrichment" at bounding box center [766, 275] width 615 height 42
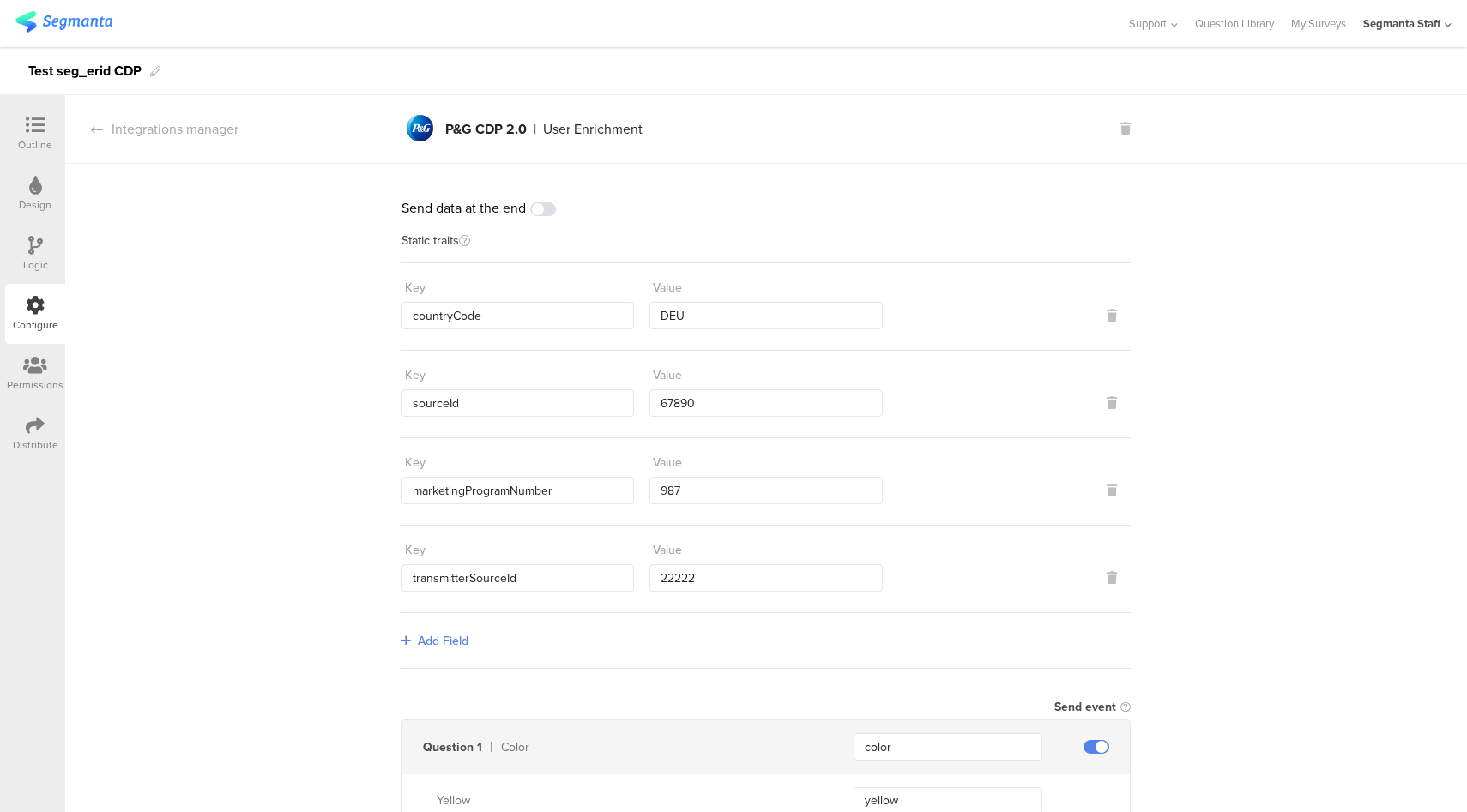
click at [1364, 299] on div "Send data at the end Static traits Key countryCode Value DEU Key sourceId Value…" at bounding box center [766, 677] width 1402 height 1028
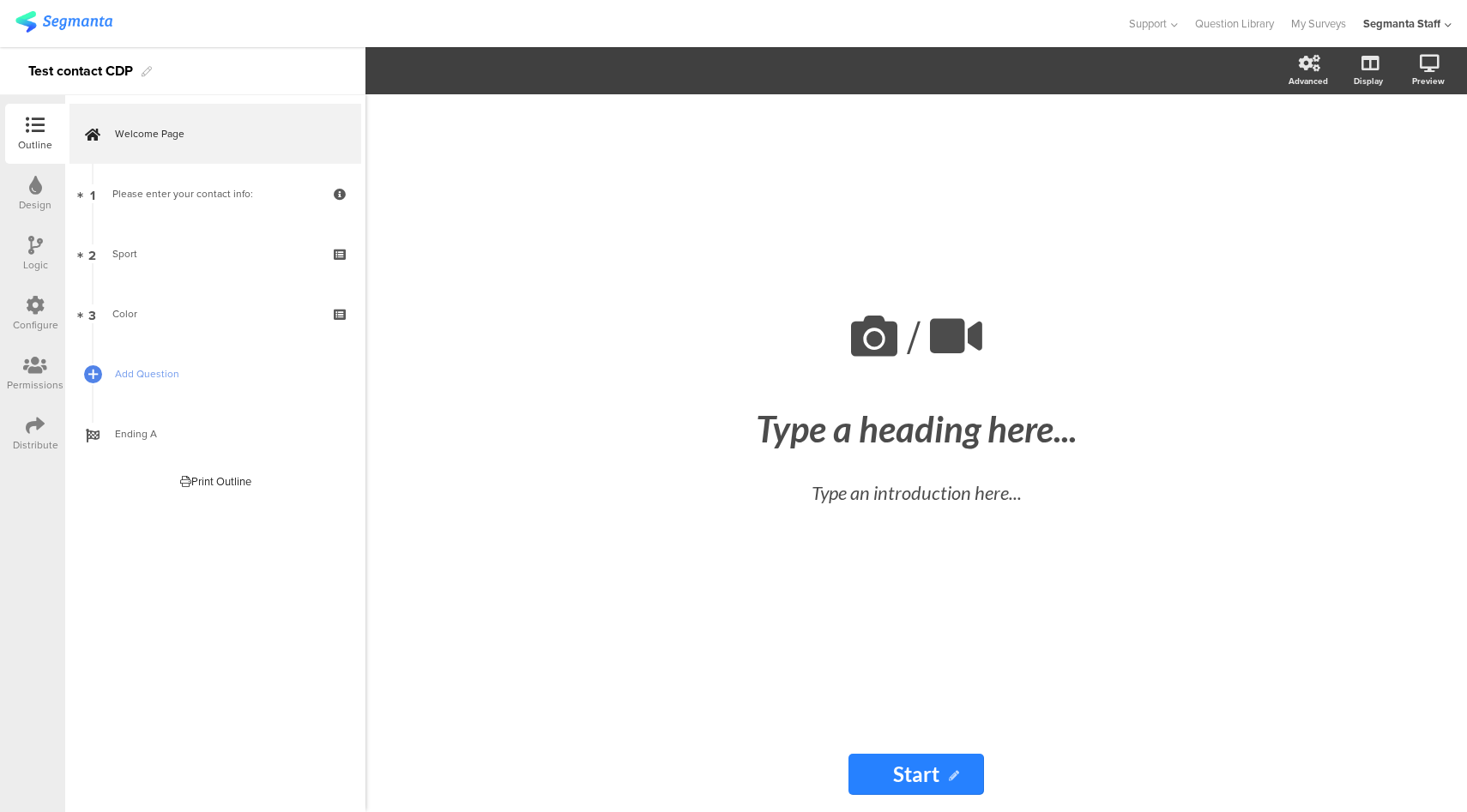
click at [30, 436] on div at bounding box center [35, 427] width 19 height 21
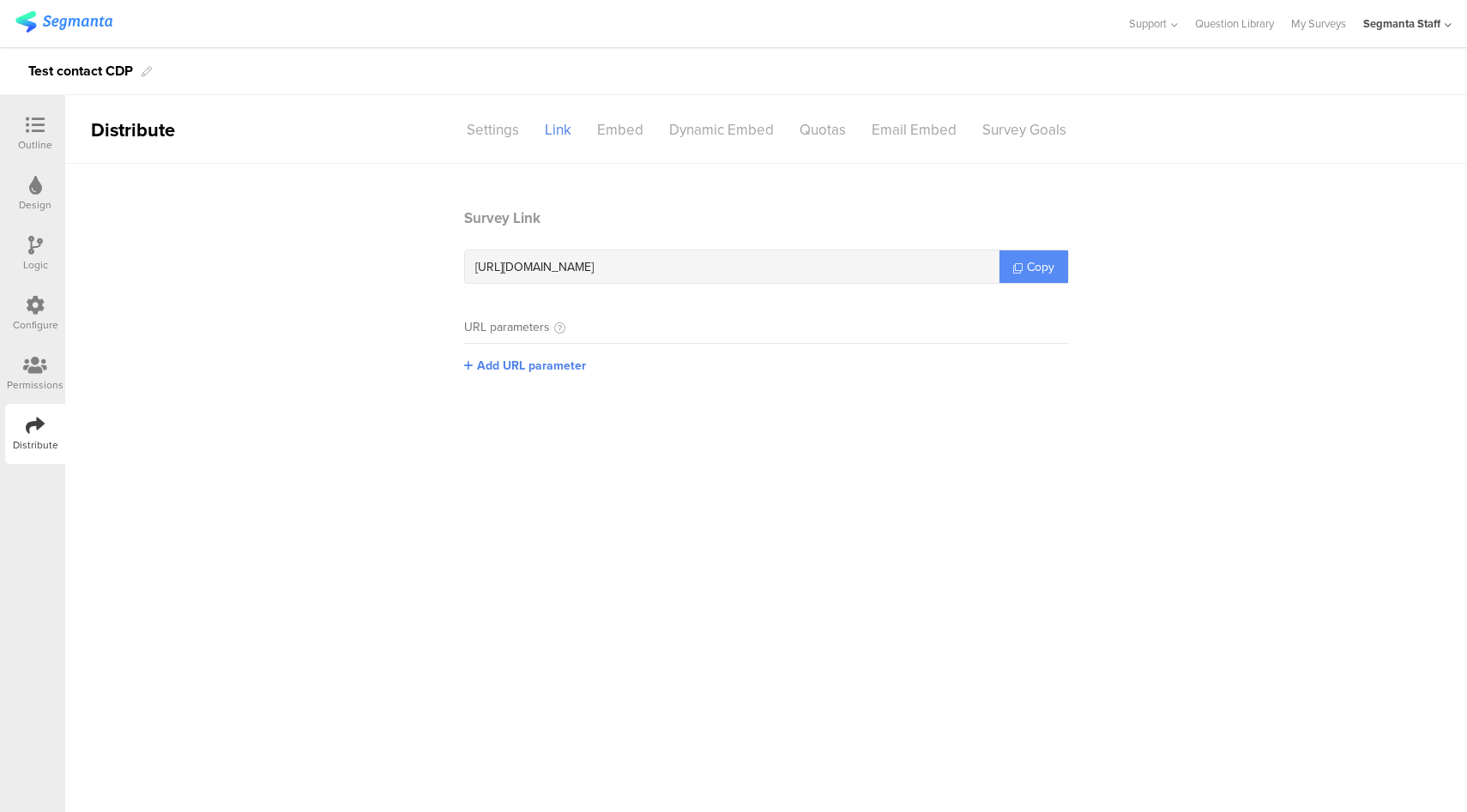
click at [1039, 267] on span "Copy" at bounding box center [1040, 267] width 28 height 18
drag, startPoint x: 31, startPoint y: 314, endPoint x: 56, endPoint y: 313, distance: 25.0
click at [30, 314] on icon at bounding box center [35, 305] width 19 height 19
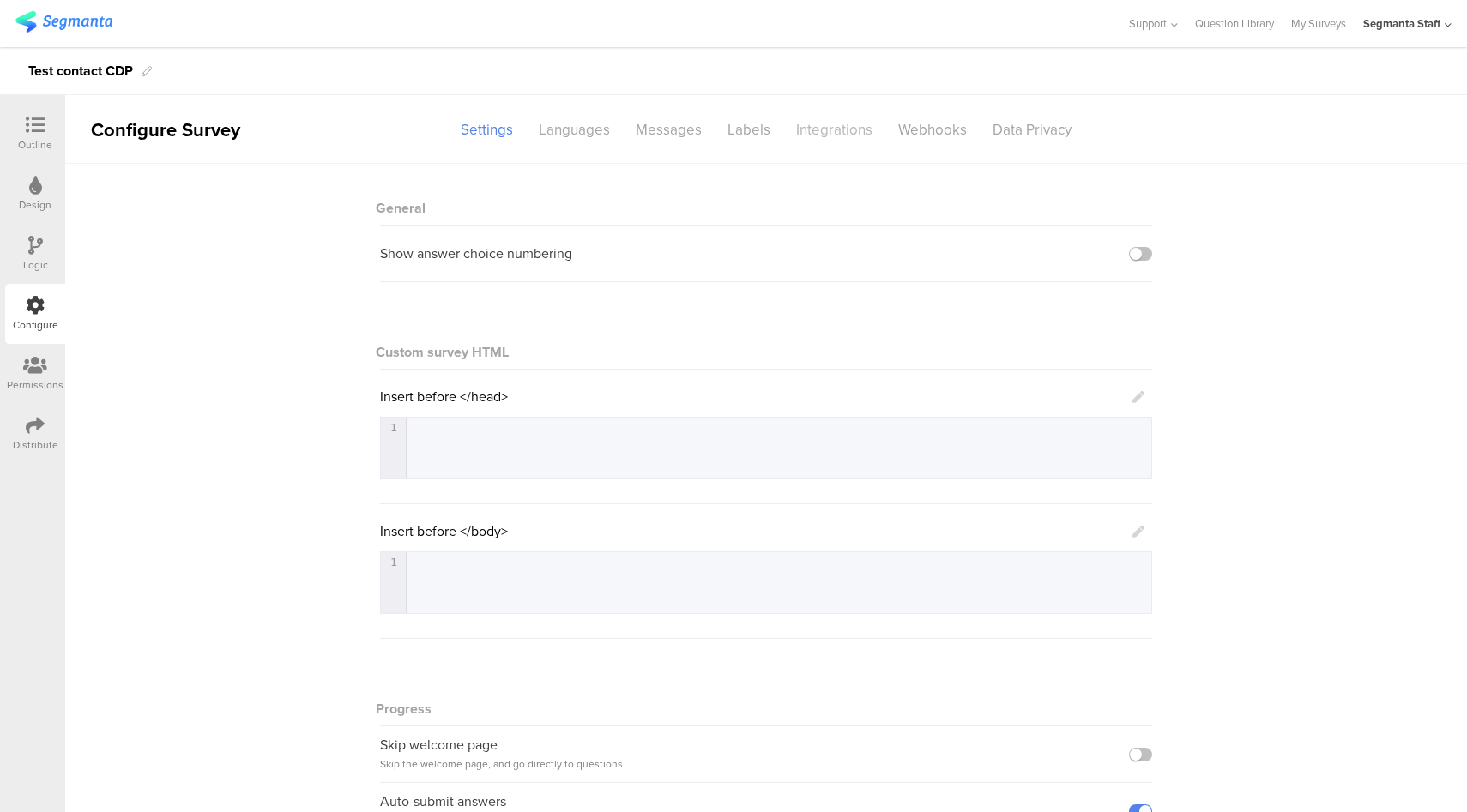
click at [829, 132] on div "Integrations" at bounding box center [834, 130] width 102 height 30
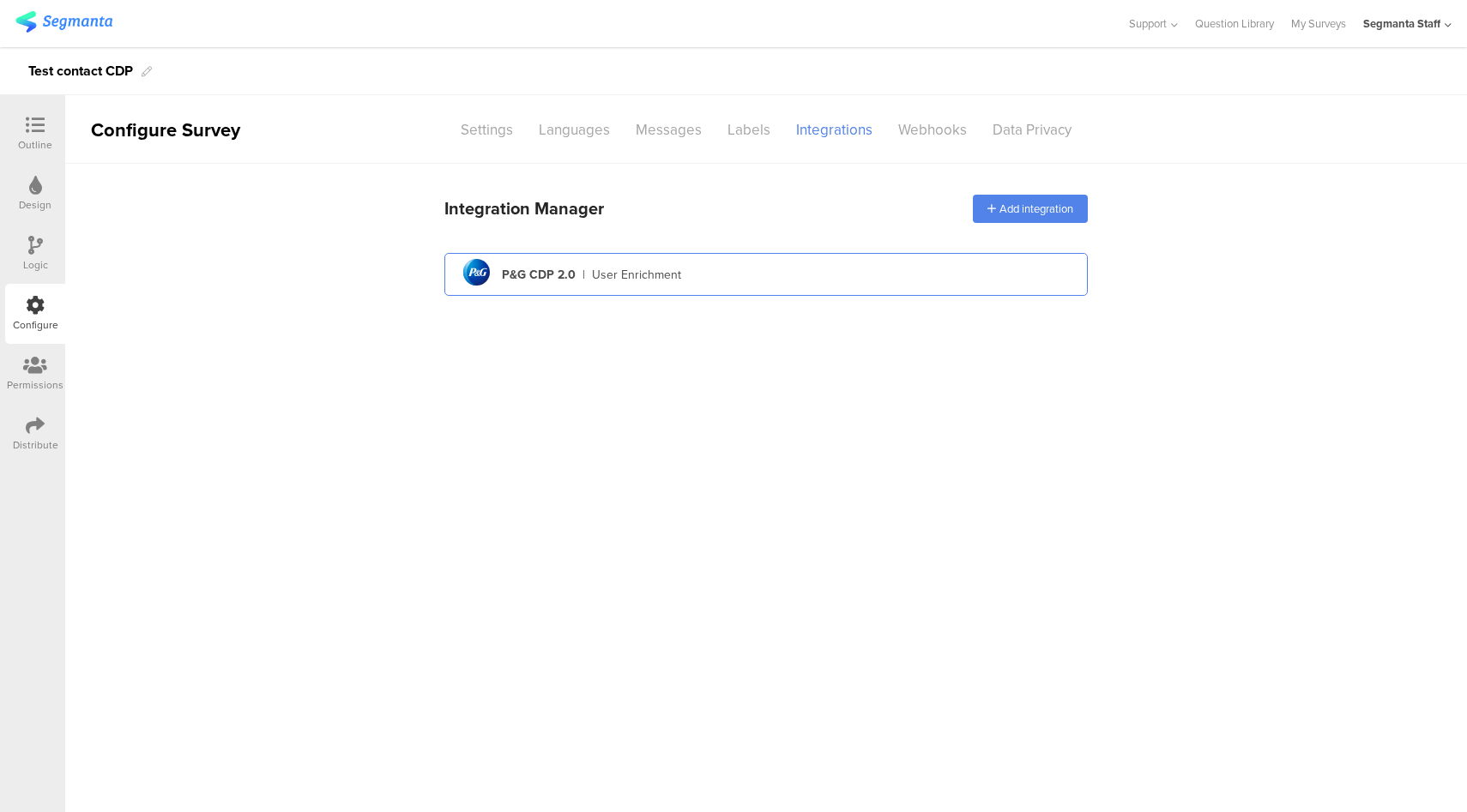
click at [767, 272] on div "pg logo P&G CDP 2.0 | User Enrichment" at bounding box center [766, 275] width 615 height 42
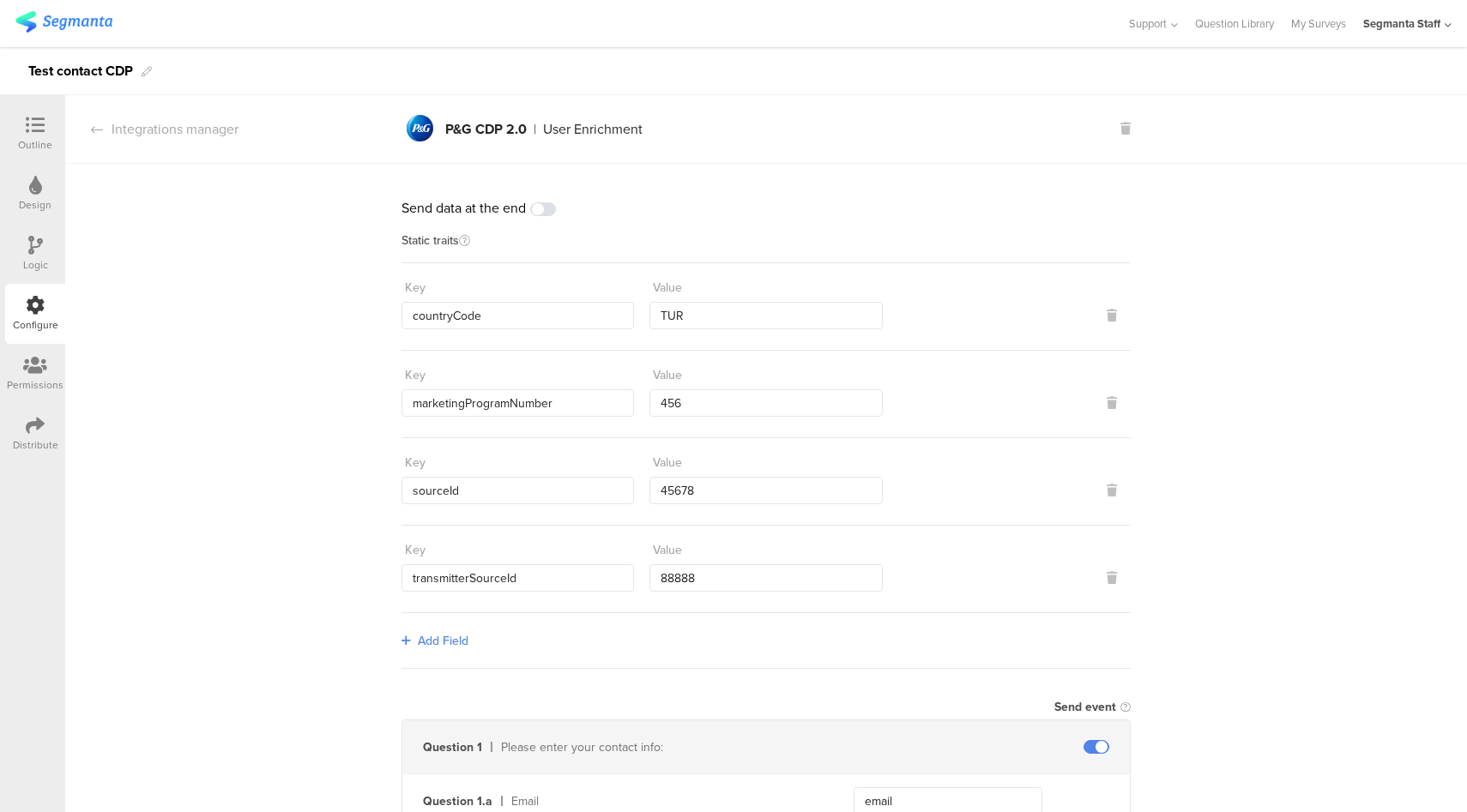
click at [535, 210] on span at bounding box center [543, 208] width 26 height 13
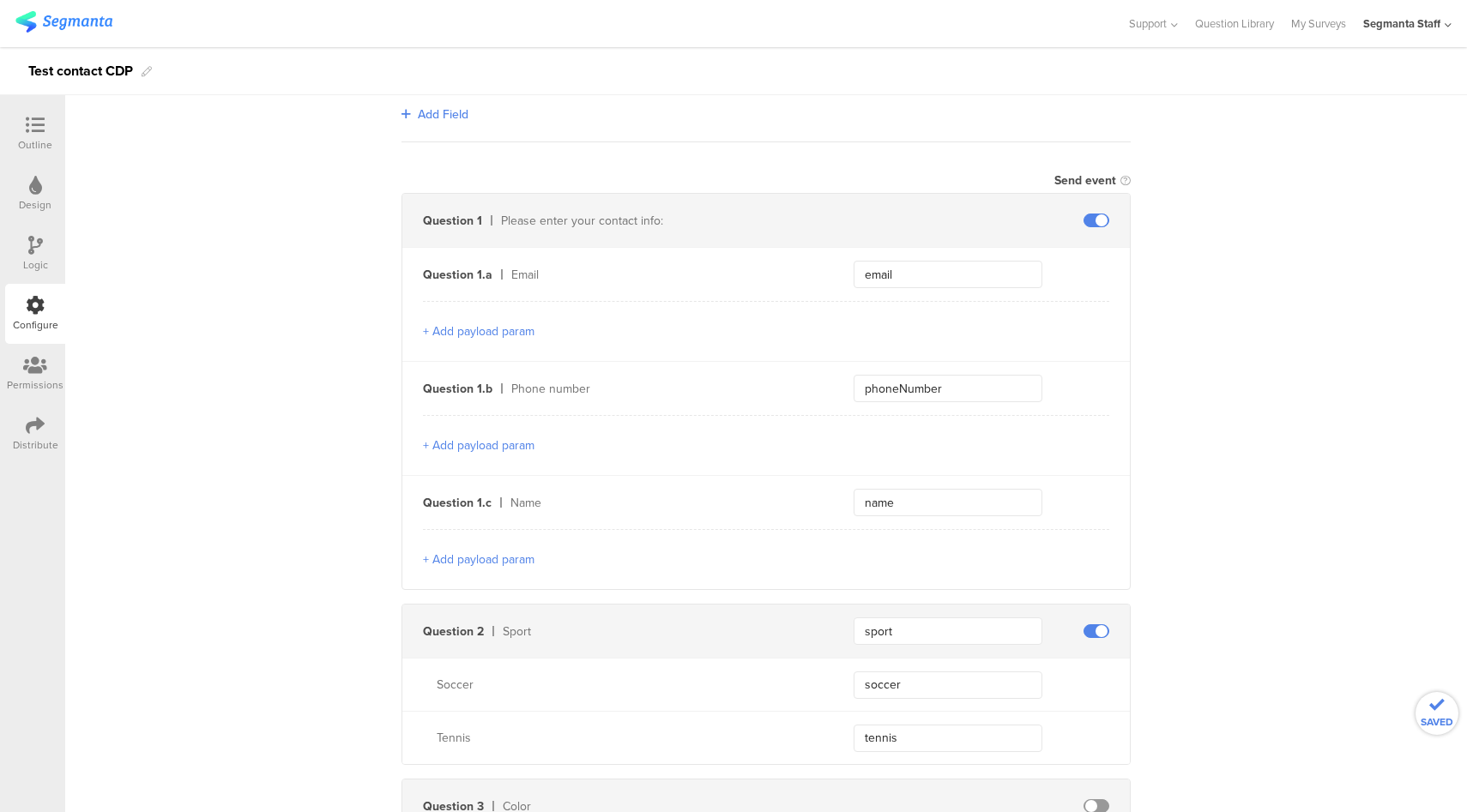
scroll to position [825, 0]
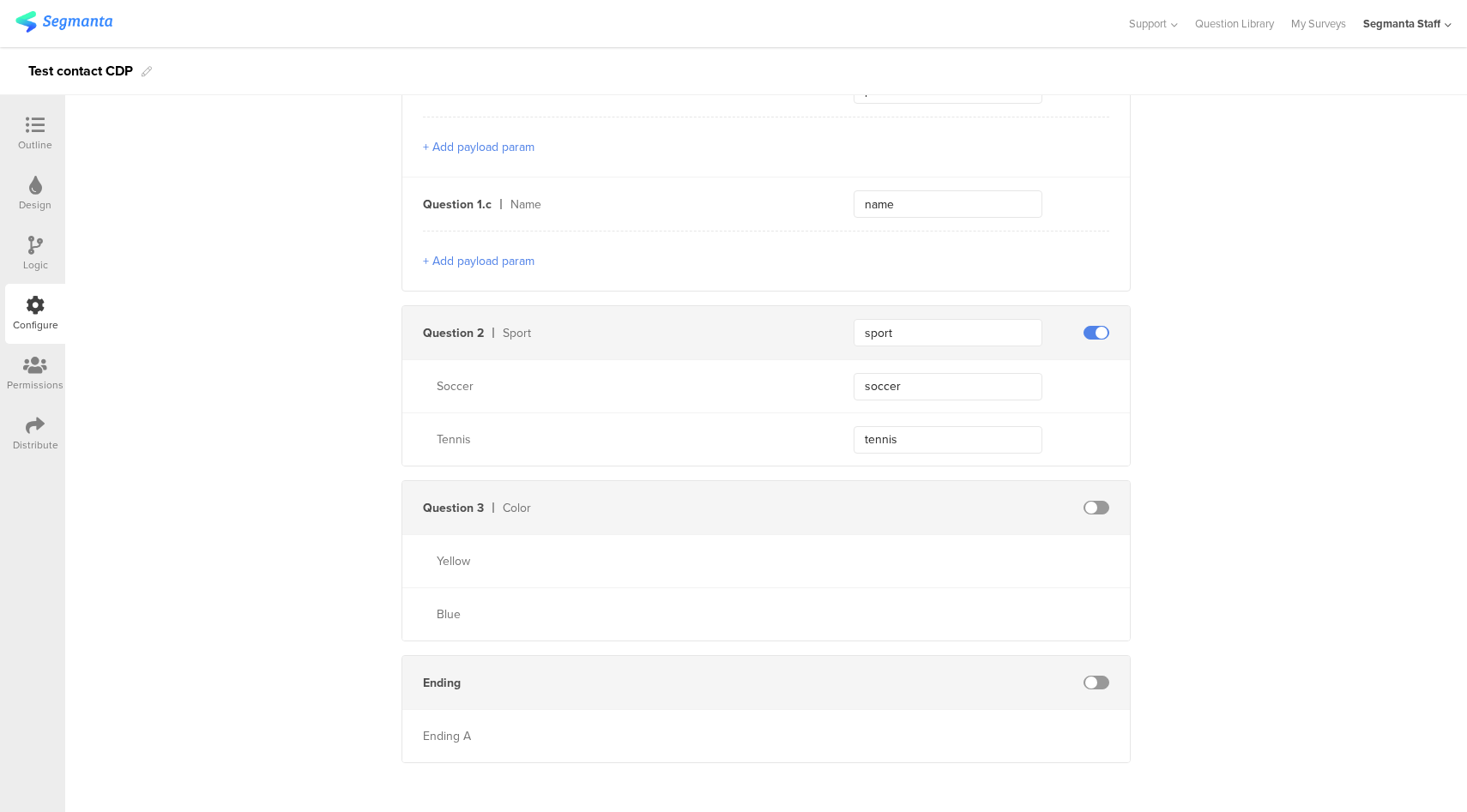
click at [1094, 676] on span at bounding box center [1096, 682] width 26 height 13
click at [45, 135] on div at bounding box center [35, 126] width 34 height 21
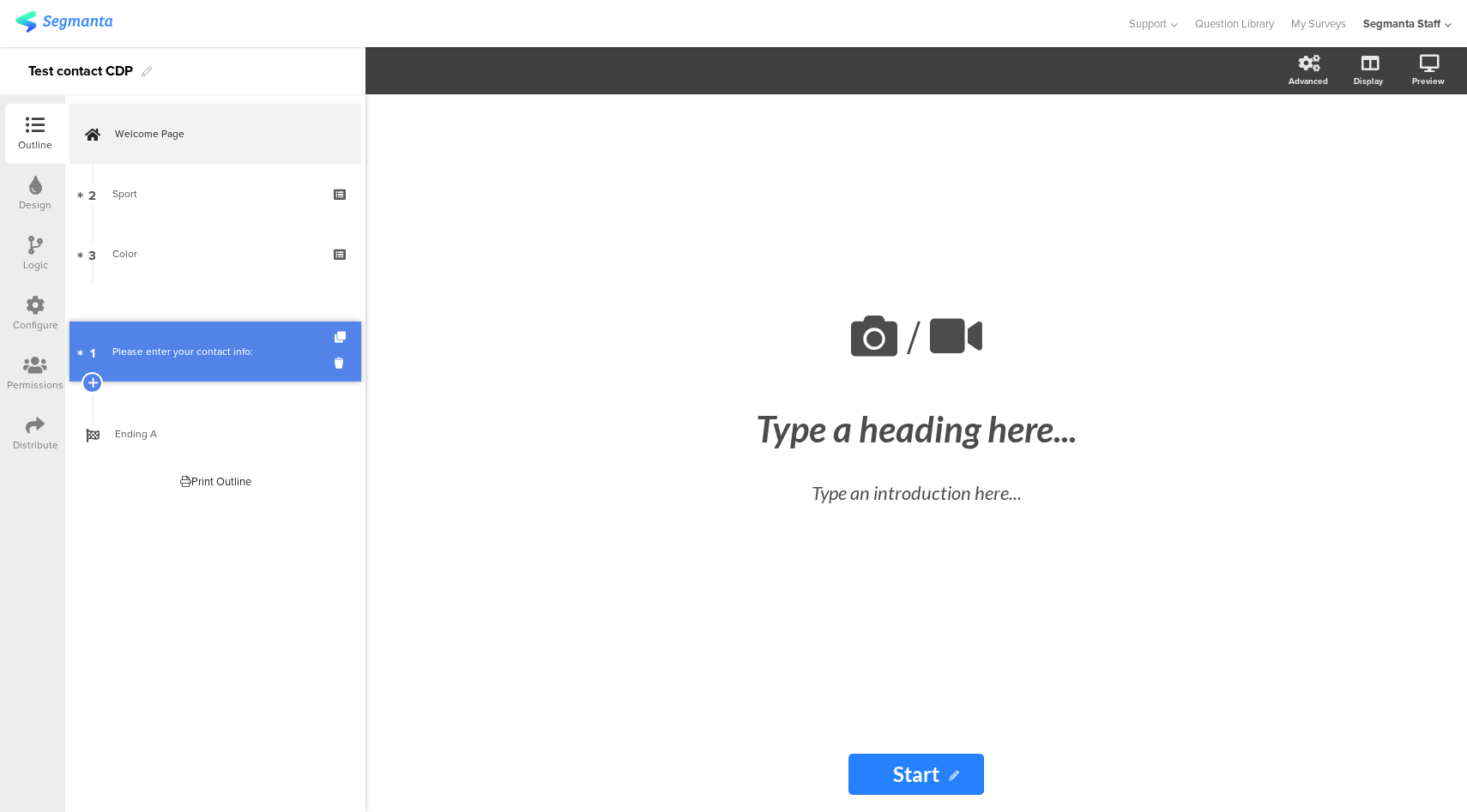
drag, startPoint x: 225, startPoint y: 198, endPoint x: 215, endPoint y: 325, distance: 127.4
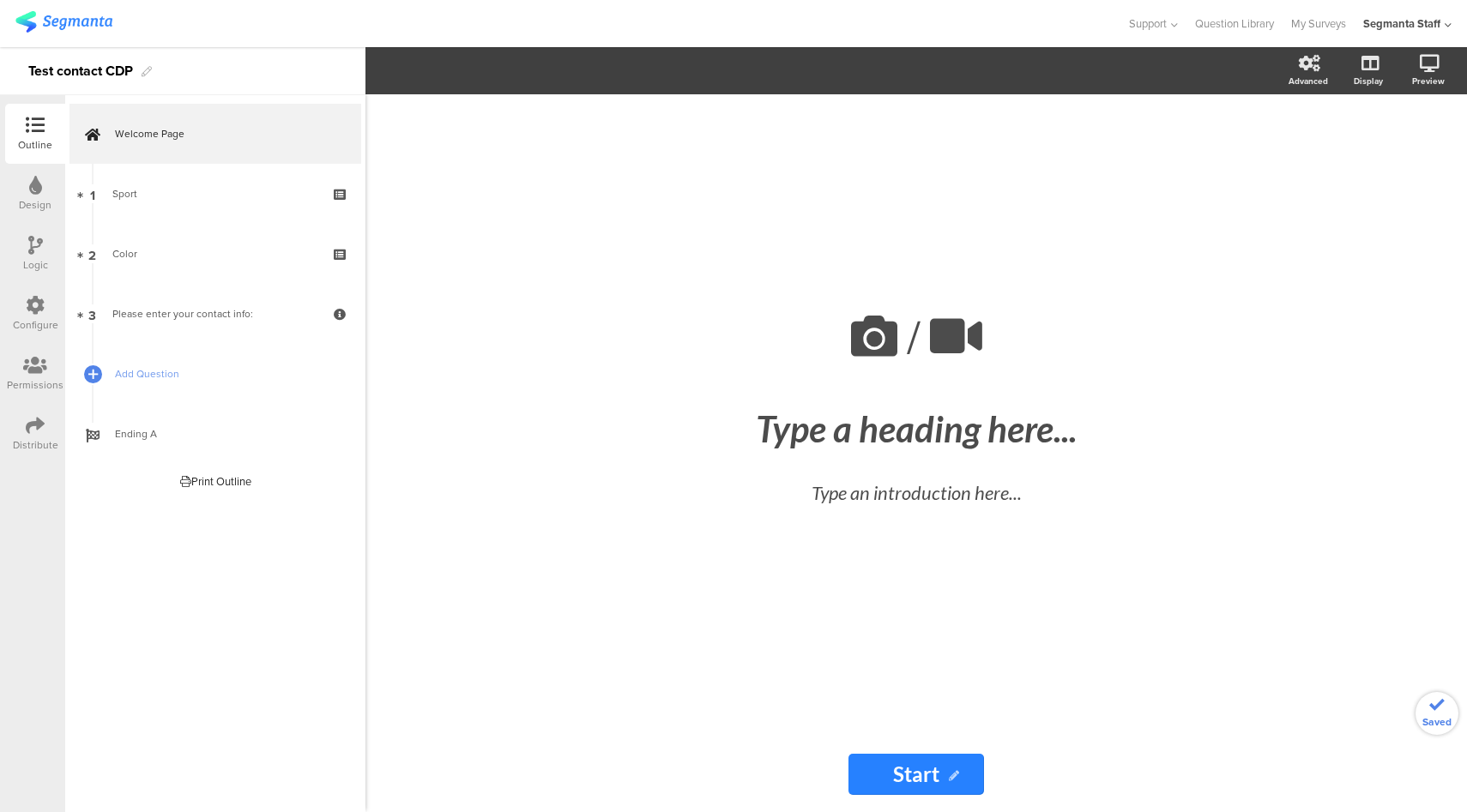
click at [24, 426] on div "Distribute" at bounding box center [35, 434] width 60 height 60
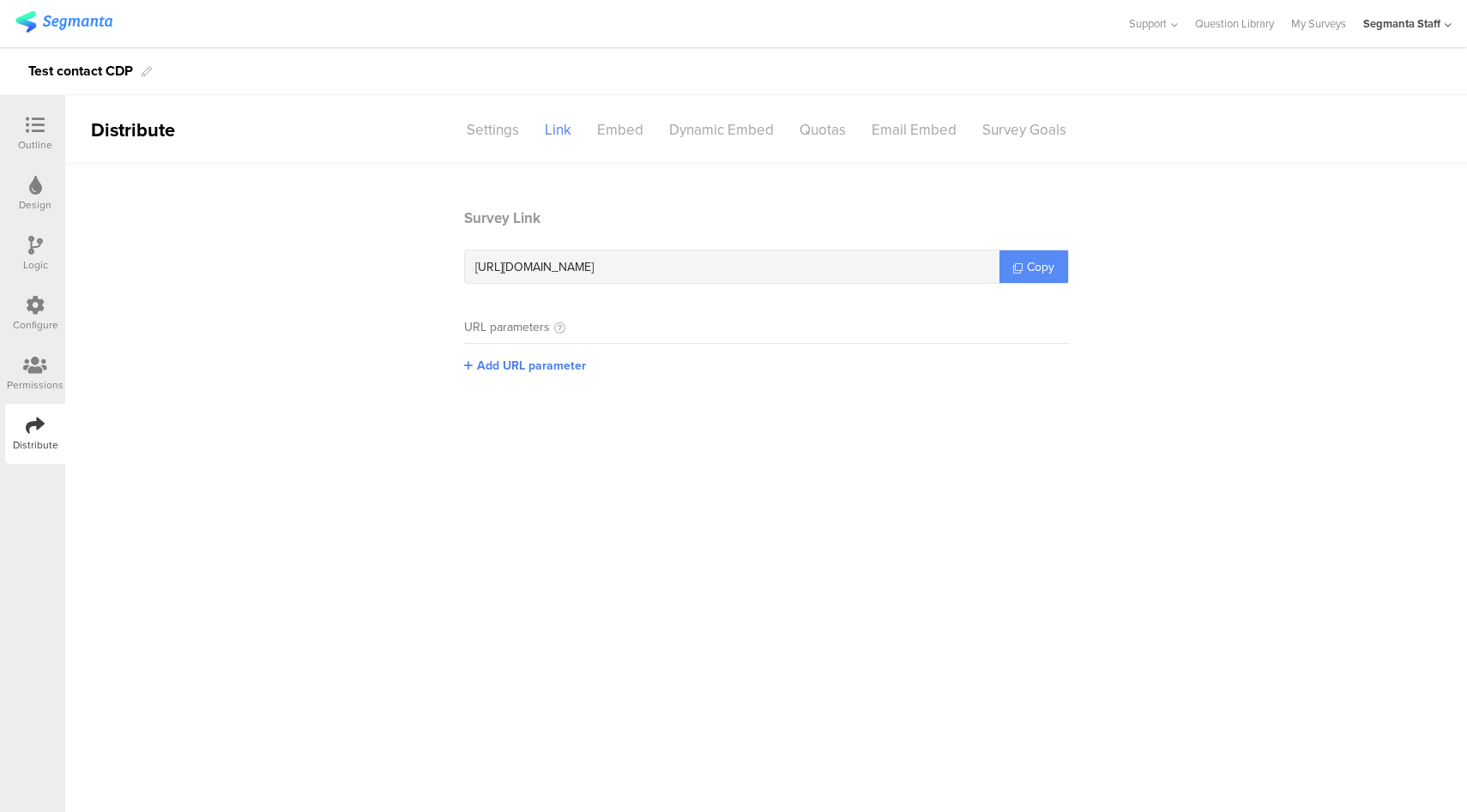
click at [1047, 269] on span "Copy" at bounding box center [1040, 267] width 28 height 18
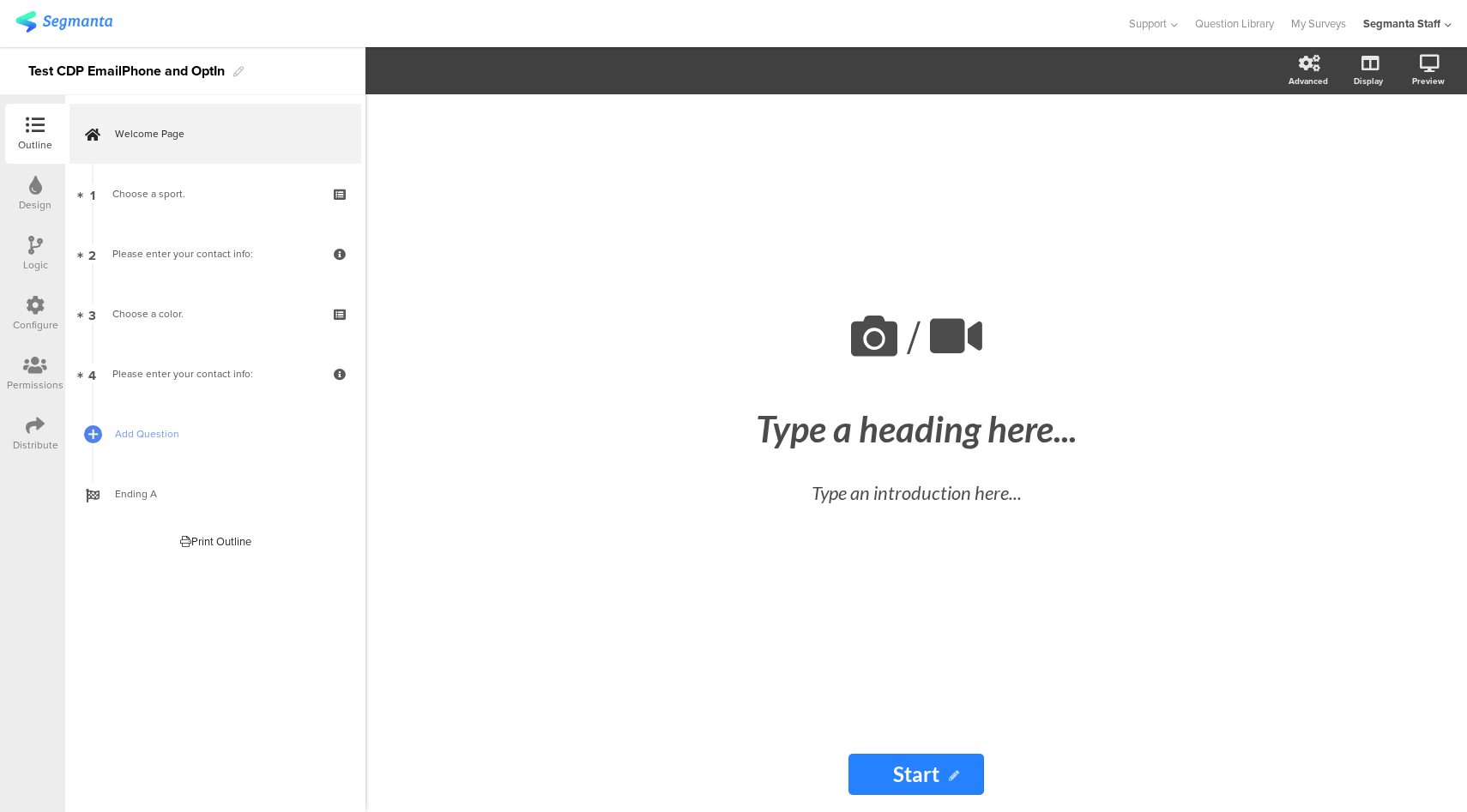
click at [11, 432] on div "Distribute" at bounding box center [35, 434] width 60 height 60
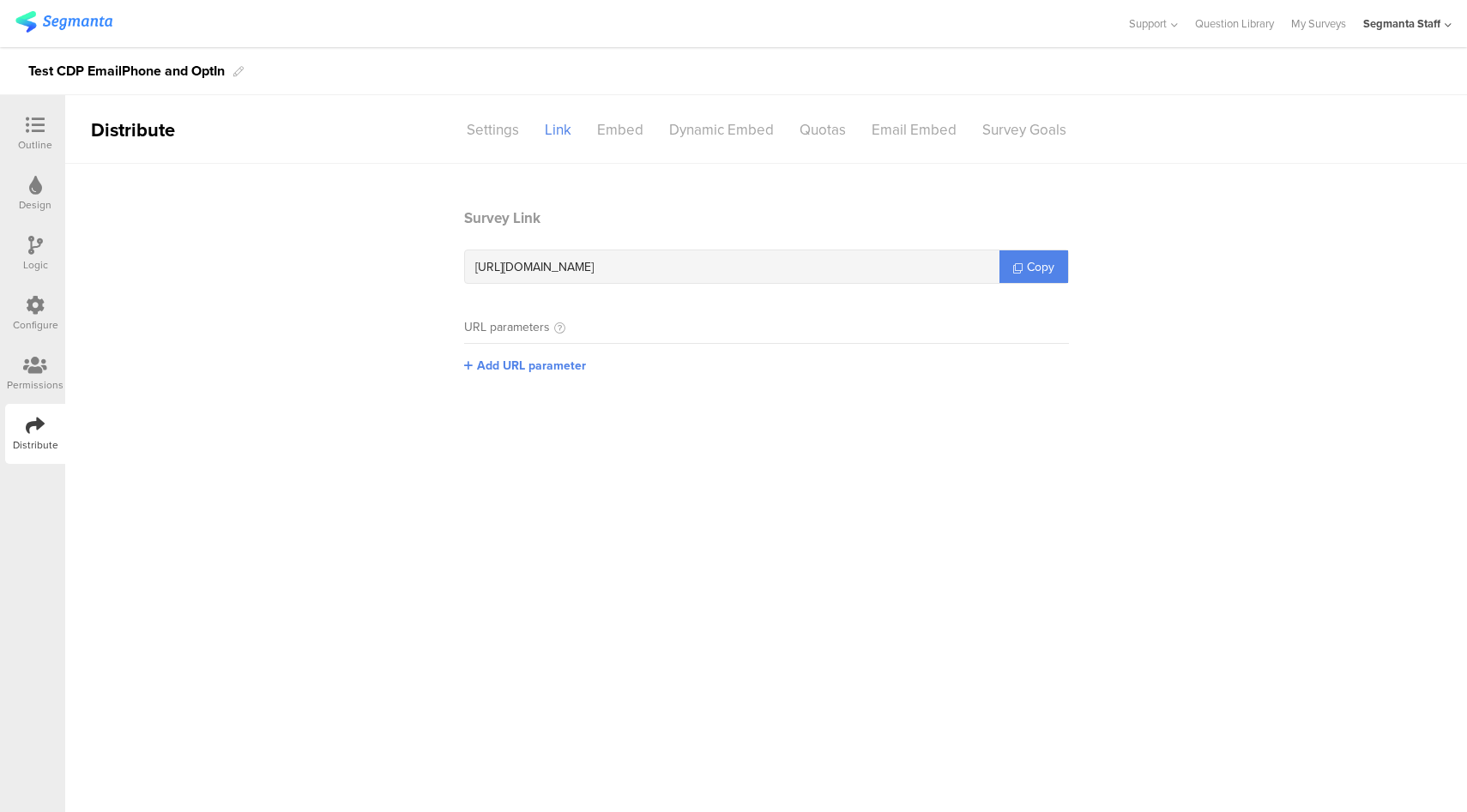
drag, startPoint x: 1059, startPoint y: 259, endPoint x: 988, endPoint y: 266, distance: 71.3
click at [1058, 260] on link "Copy" at bounding box center [1033, 266] width 69 height 32
click at [47, 304] on div "Configure" at bounding box center [35, 313] width 60 height 60
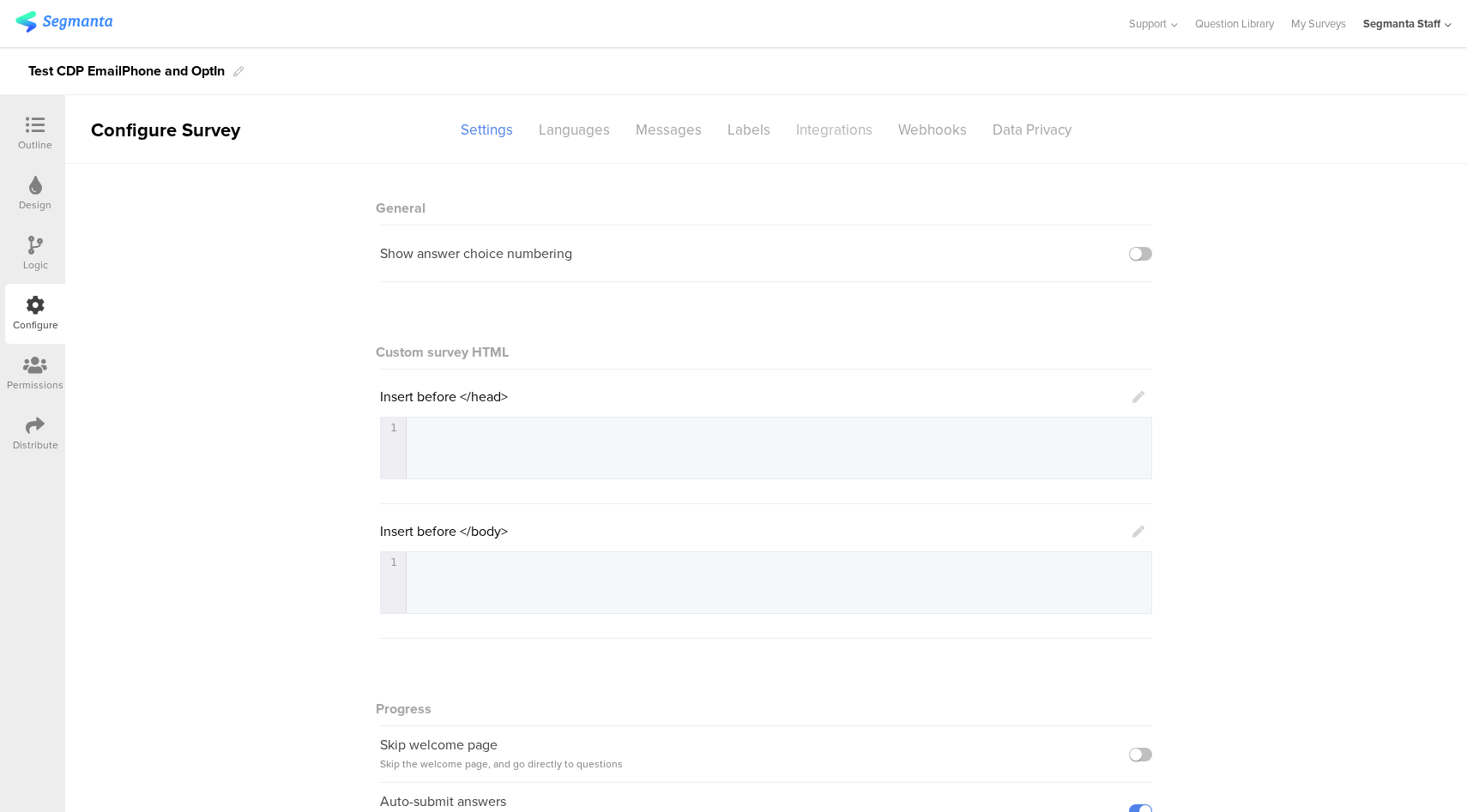
click at [835, 136] on div "Integrations" at bounding box center [834, 130] width 102 height 30
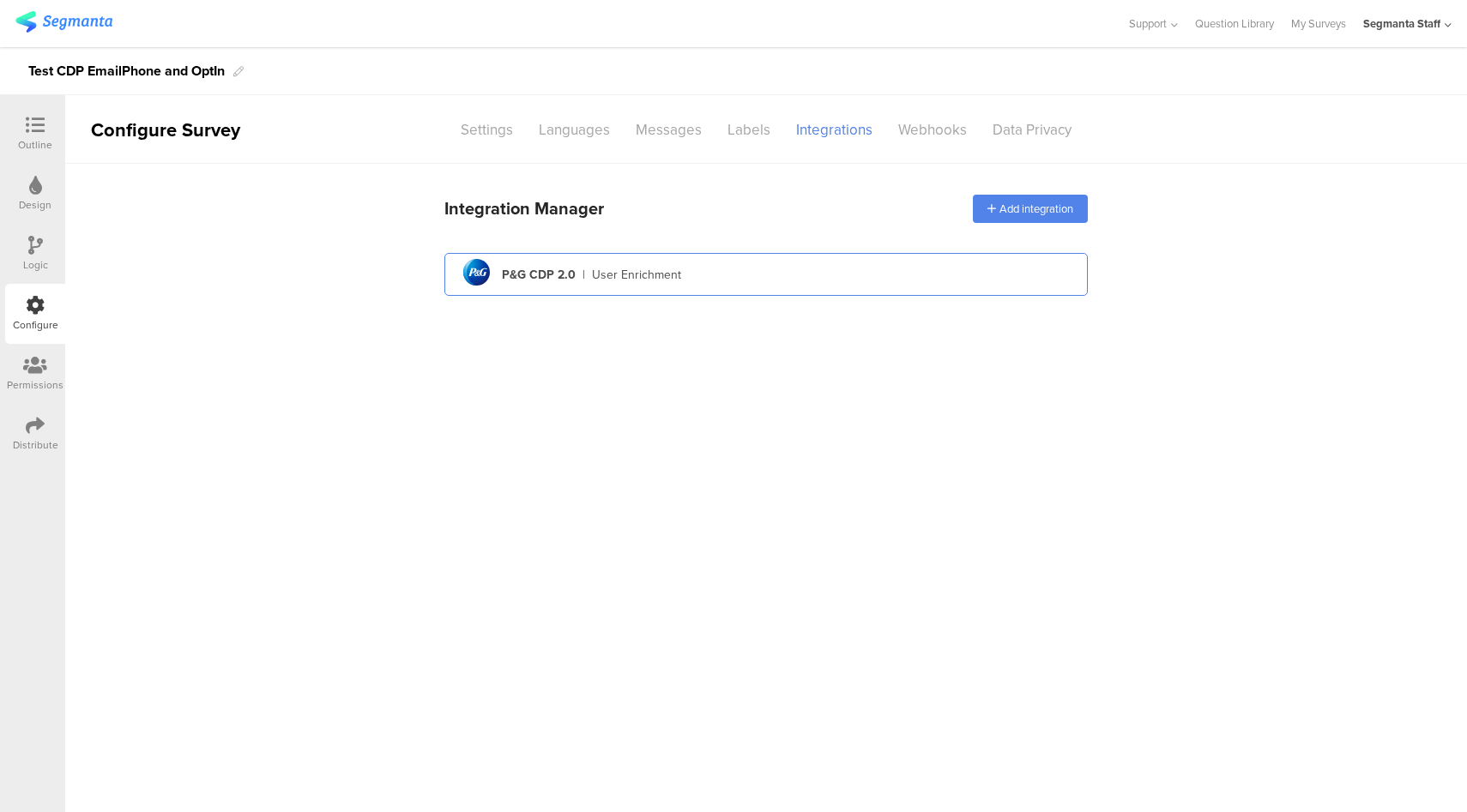
click at [734, 273] on div "pg logo P&G CDP 2.0 | User Enrichment" at bounding box center [766, 275] width 615 height 42
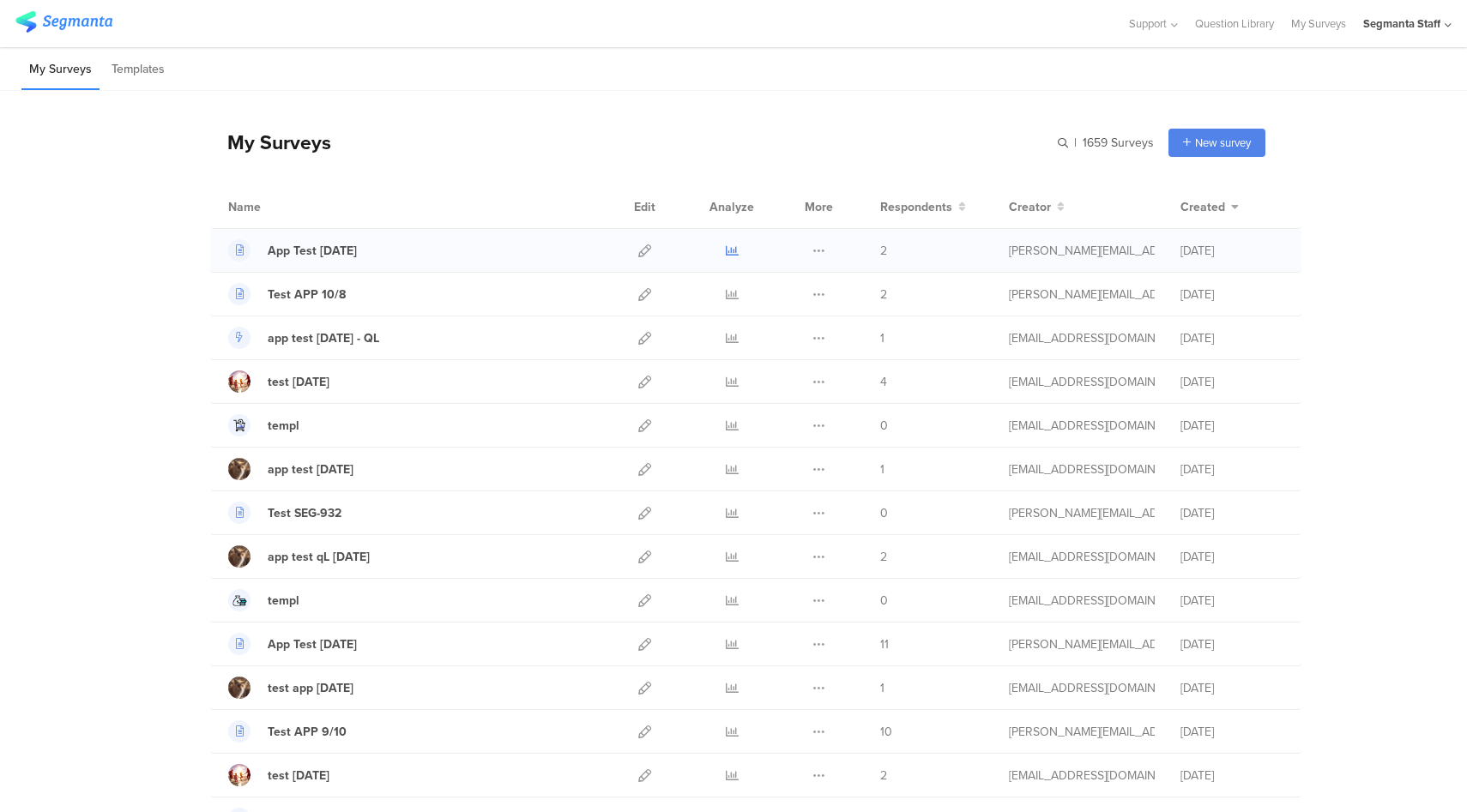
click at [725, 247] on icon at bounding box center [732, 250] width 13 height 13
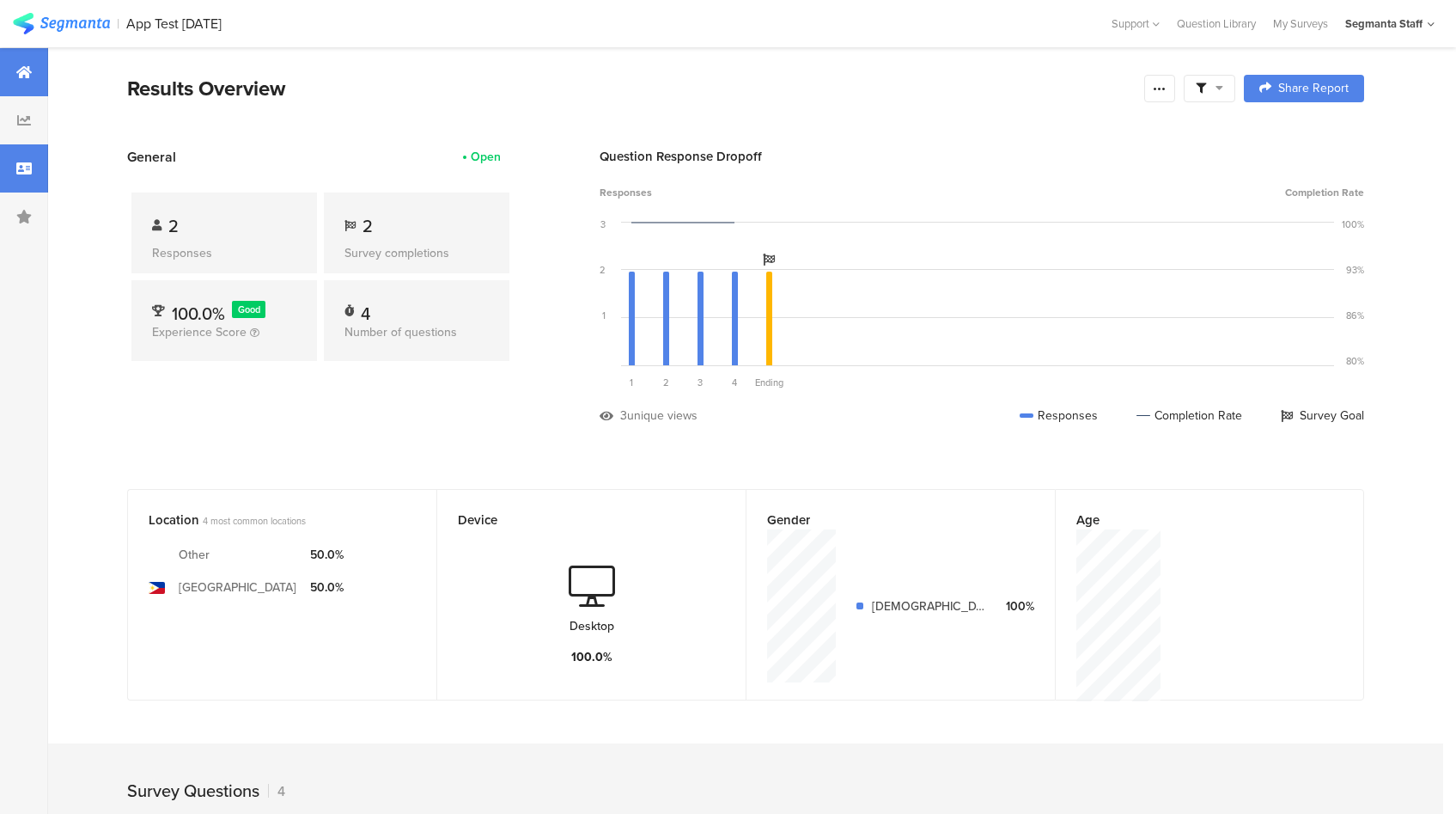
click at [25, 183] on div at bounding box center [24, 169] width 48 height 48
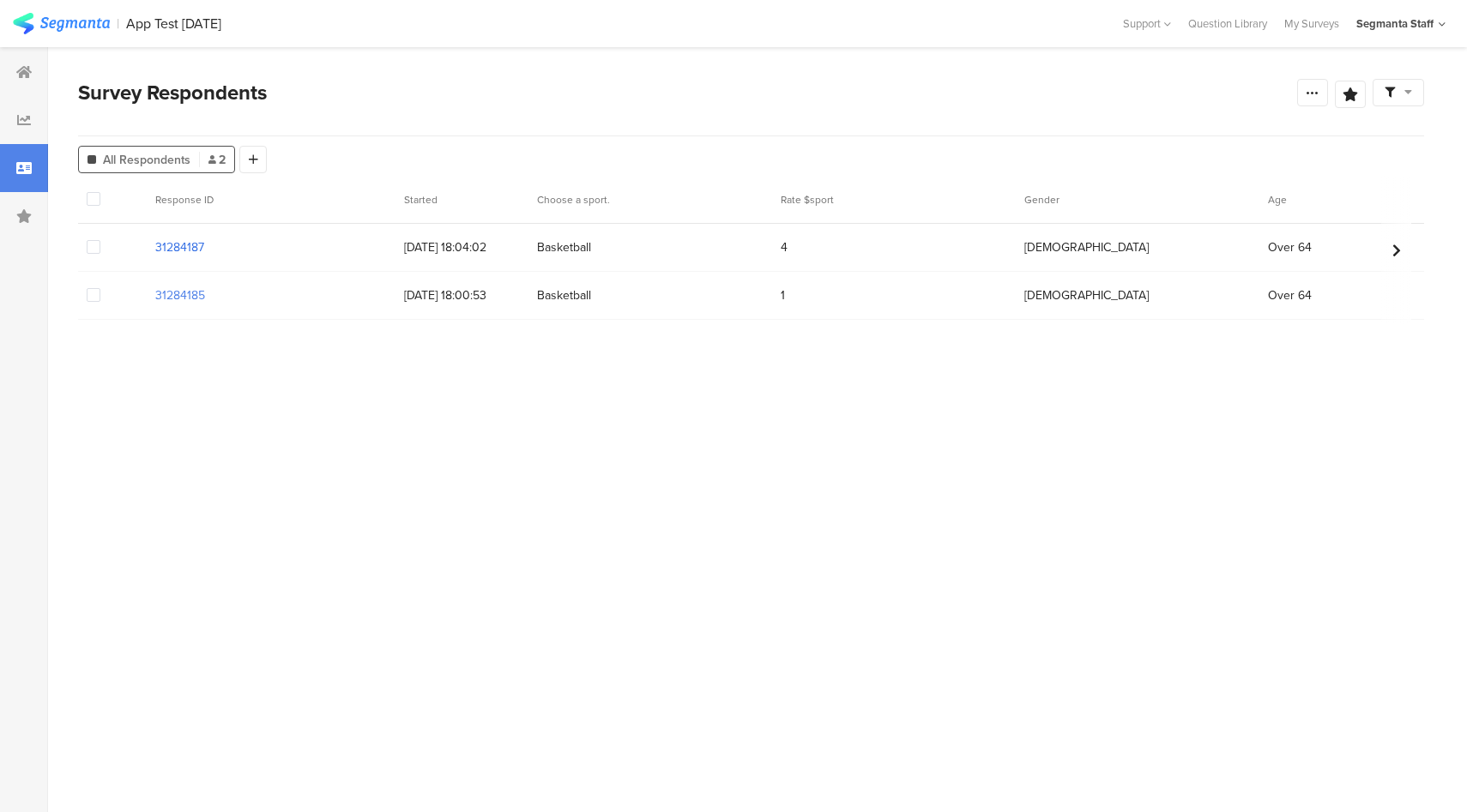
click at [198, 245] on section "31284187" at bounding box center [180, 248] width 49 height 18
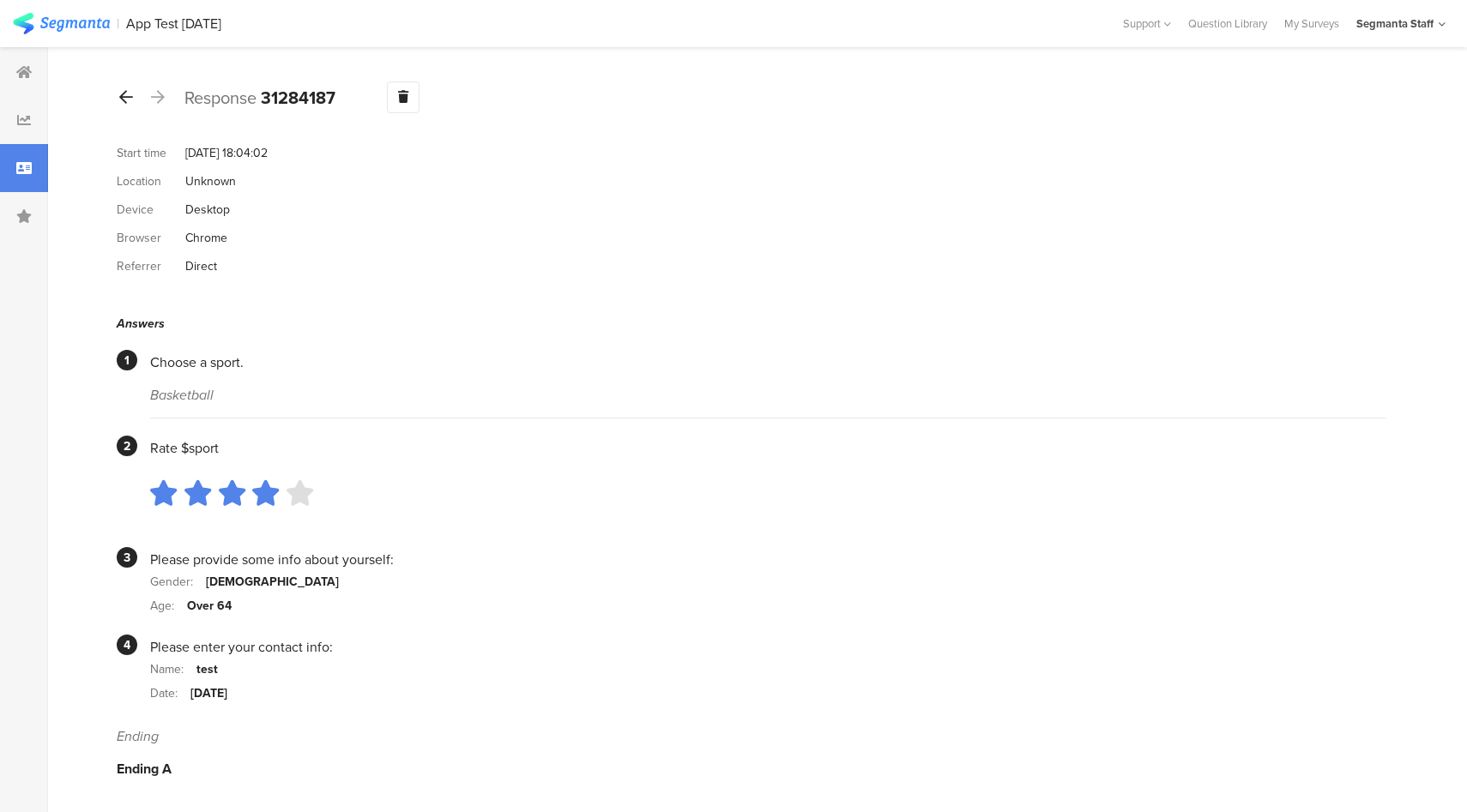
click at [131, 100] on icon at bounding box center [125, 97] width 13 height 15
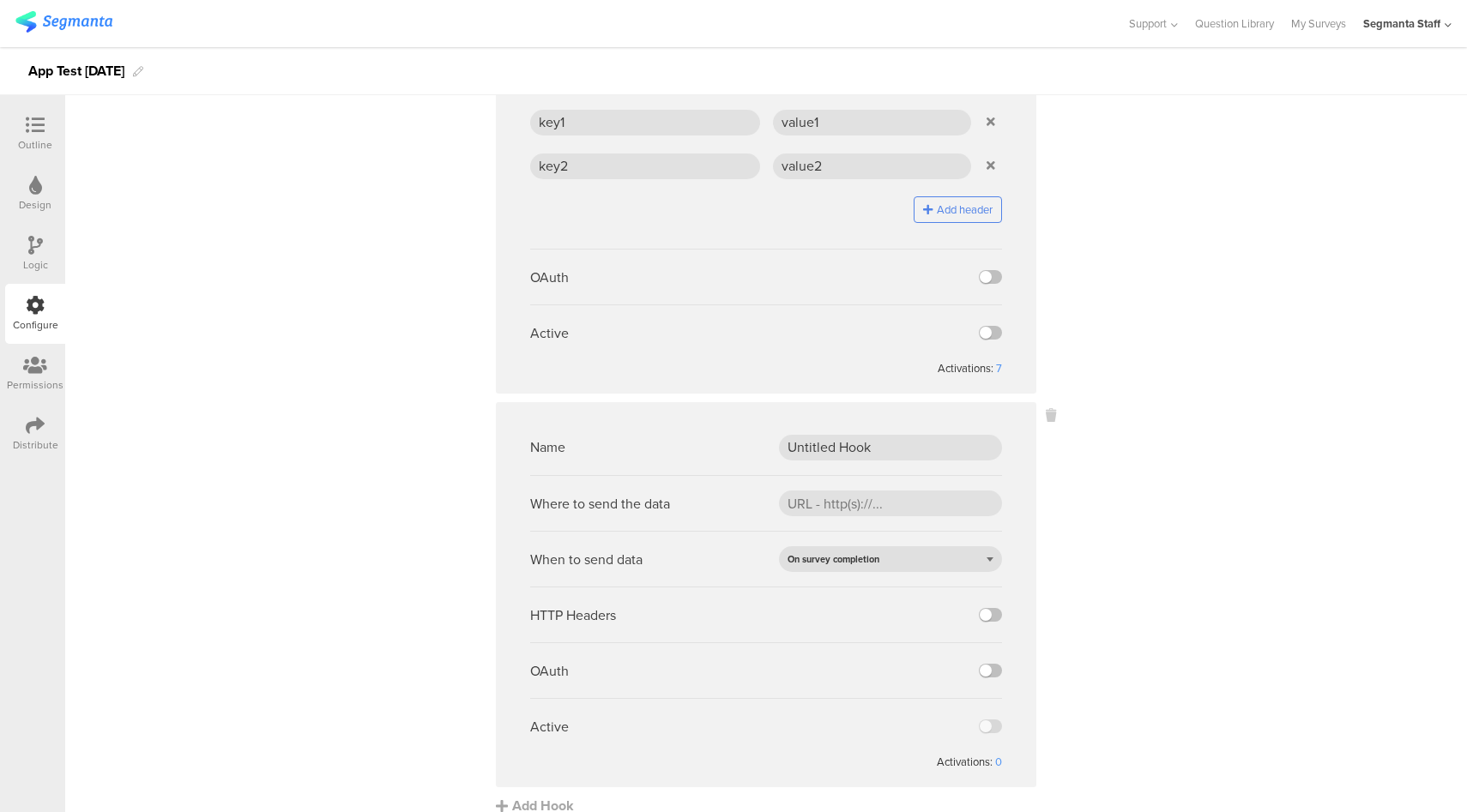
scroll to position [423, 0]
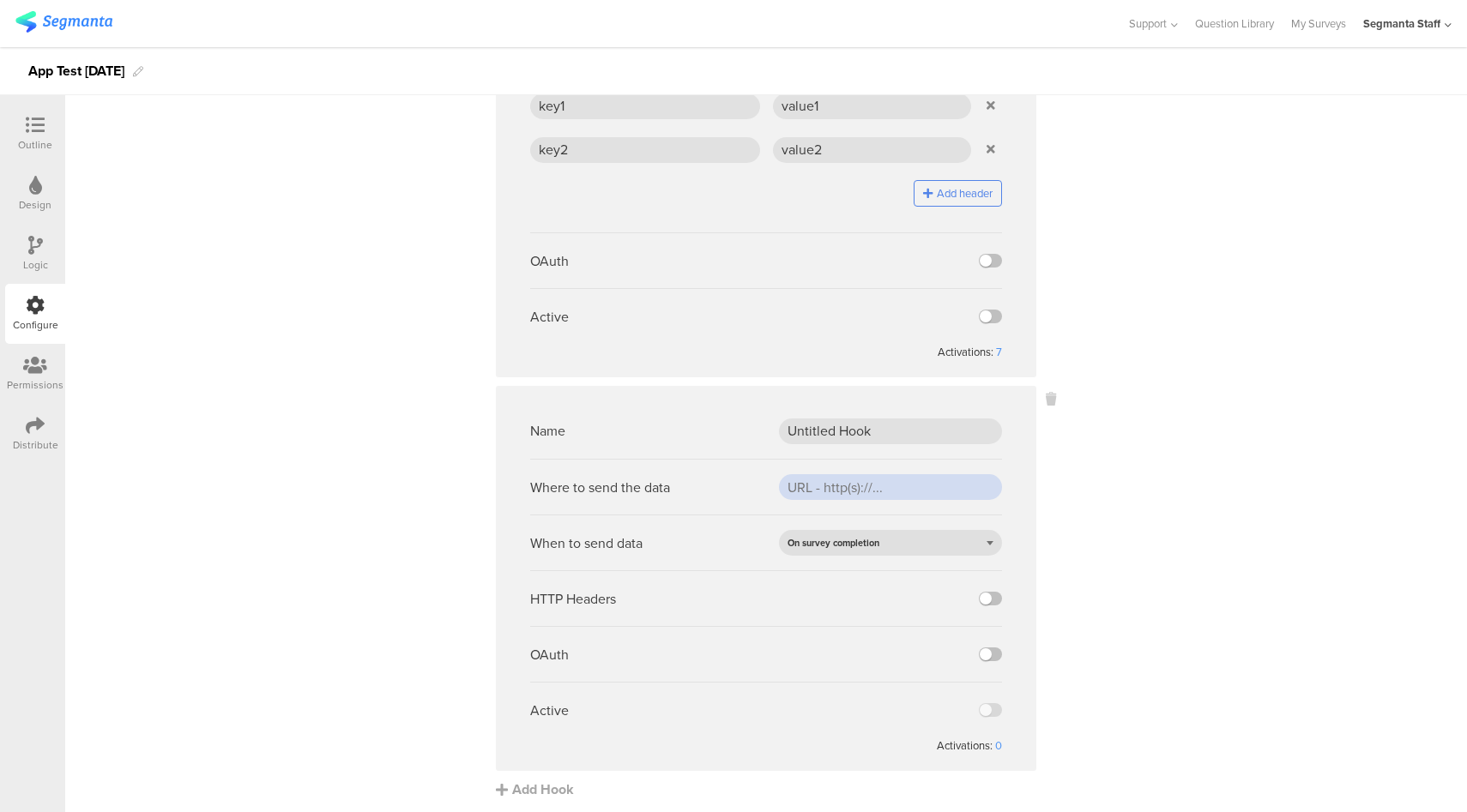
click at [858, 488] on input "url" at bounding box center [890, 486] width 223 height 26
paste input "[URL][DOMAIN_NAME]"
type input "[URL][DOMAIN_NAME]"
click at [985, 650] on label at bounding box center [990, 654] width 23 height 13
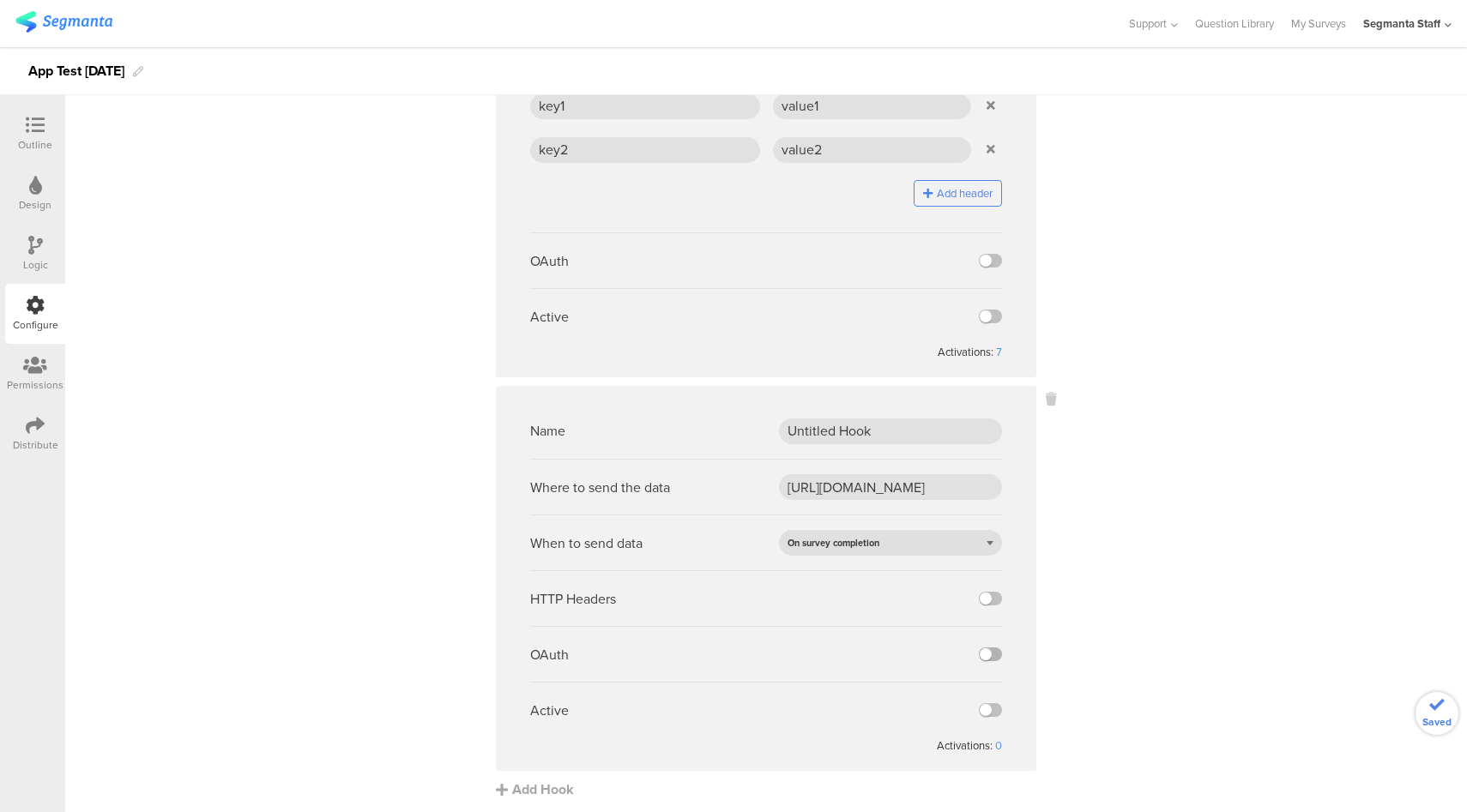
click at [0, 0] on input "checkbox" at bounding box center [0, 0] width 0 height 0
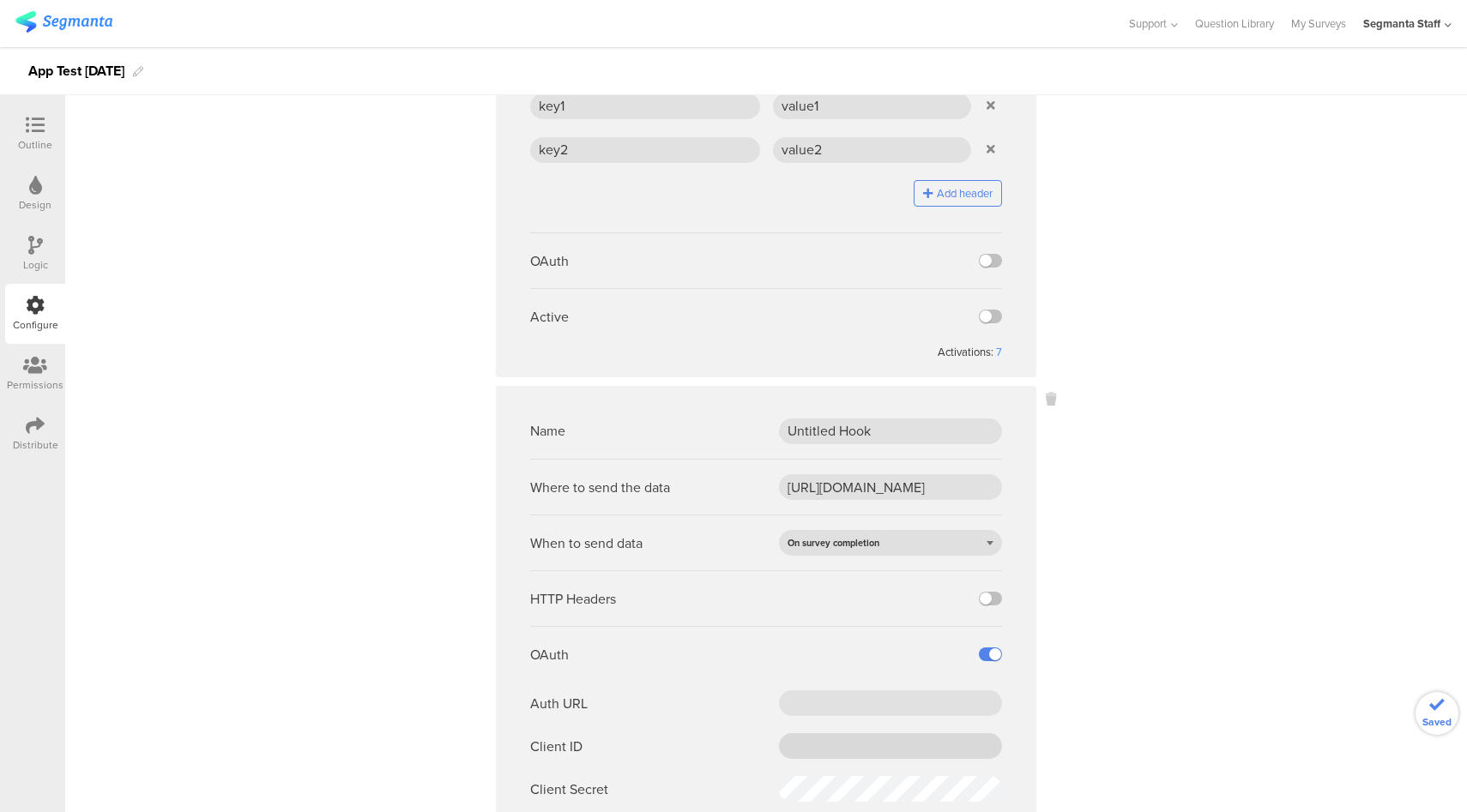
scroll to position [646, 0]
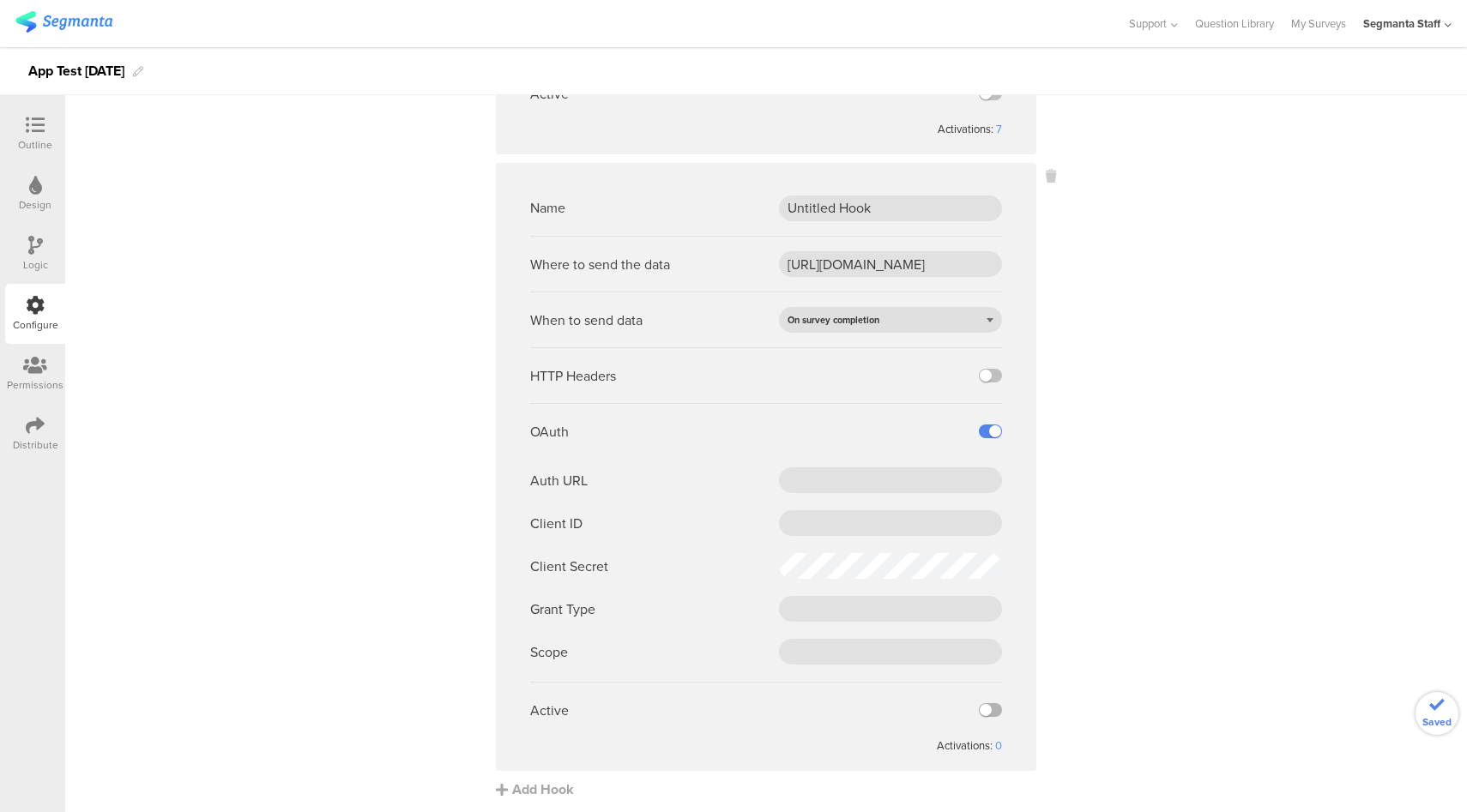
click at [986, 703] on label at bounding box center [990, 709] width 23 height 13
click at [0, 0] on input "checkbox" at bounding box center [0, 0] width 0 height 0
click at [855, 476] on input "text" at bounding box center [890, 480] width 223 height 26
paste input "https://pepsico.oktapreview.com/oauth2/default/v1/token"
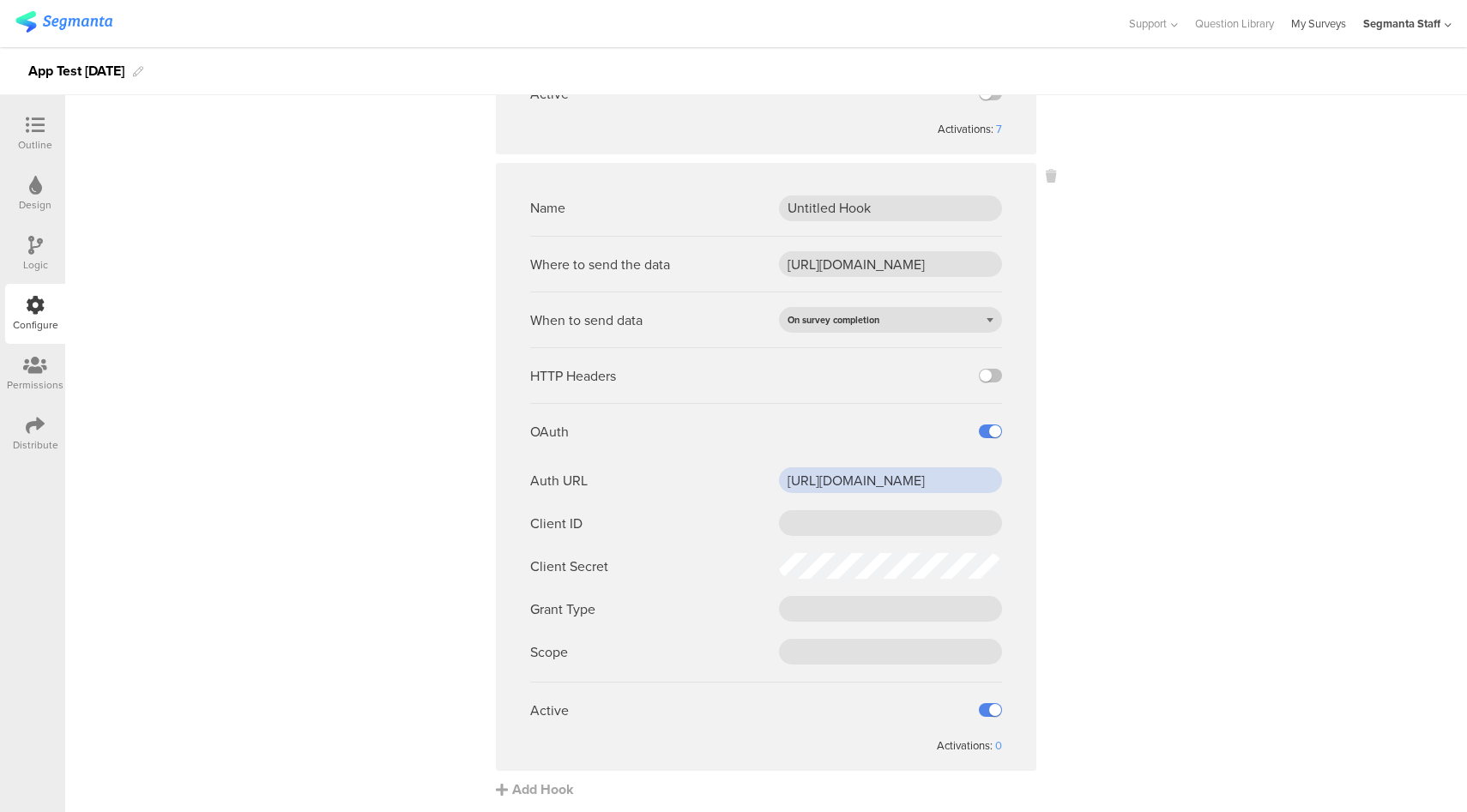
type input "https://pepsico.oktapreview.com/oauth2/default/v1/token"
click at [808, 517] on input "text" at bounding box center [890, 523] width 223 height 26
paste input "0oa2e95c7da3J57Wq0h8"
type input "0oa2e95c7da3J57Wq0h8"
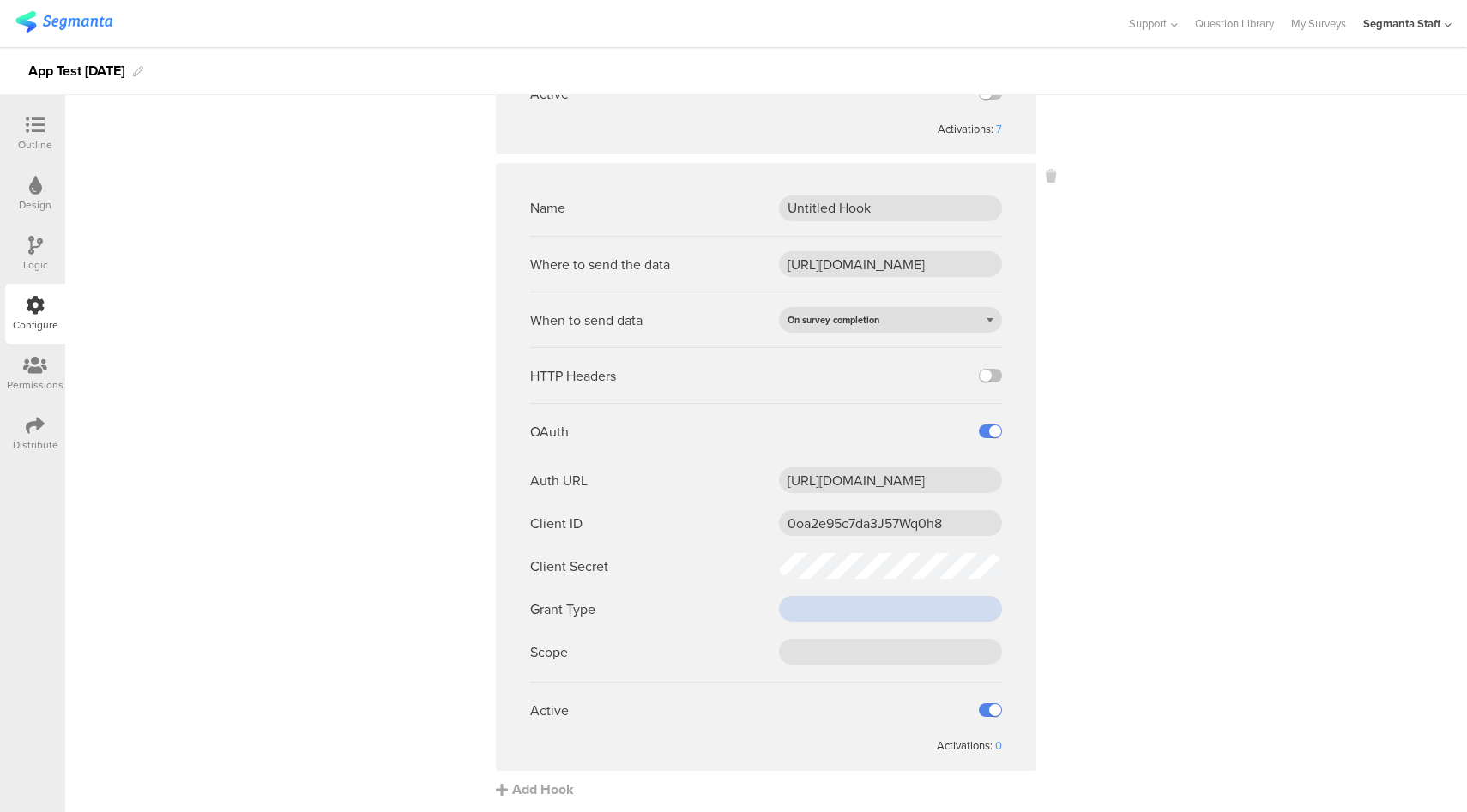
click at [843, 607] on input "text" at bounding box center [890, 608] width 223 height 26
paste input "client_credentials"
type input "client_credentials"
click at [835, 645] on input "text" at bounding box center [890, 651] width 223 height 26
paste input "cdp-segmanta"
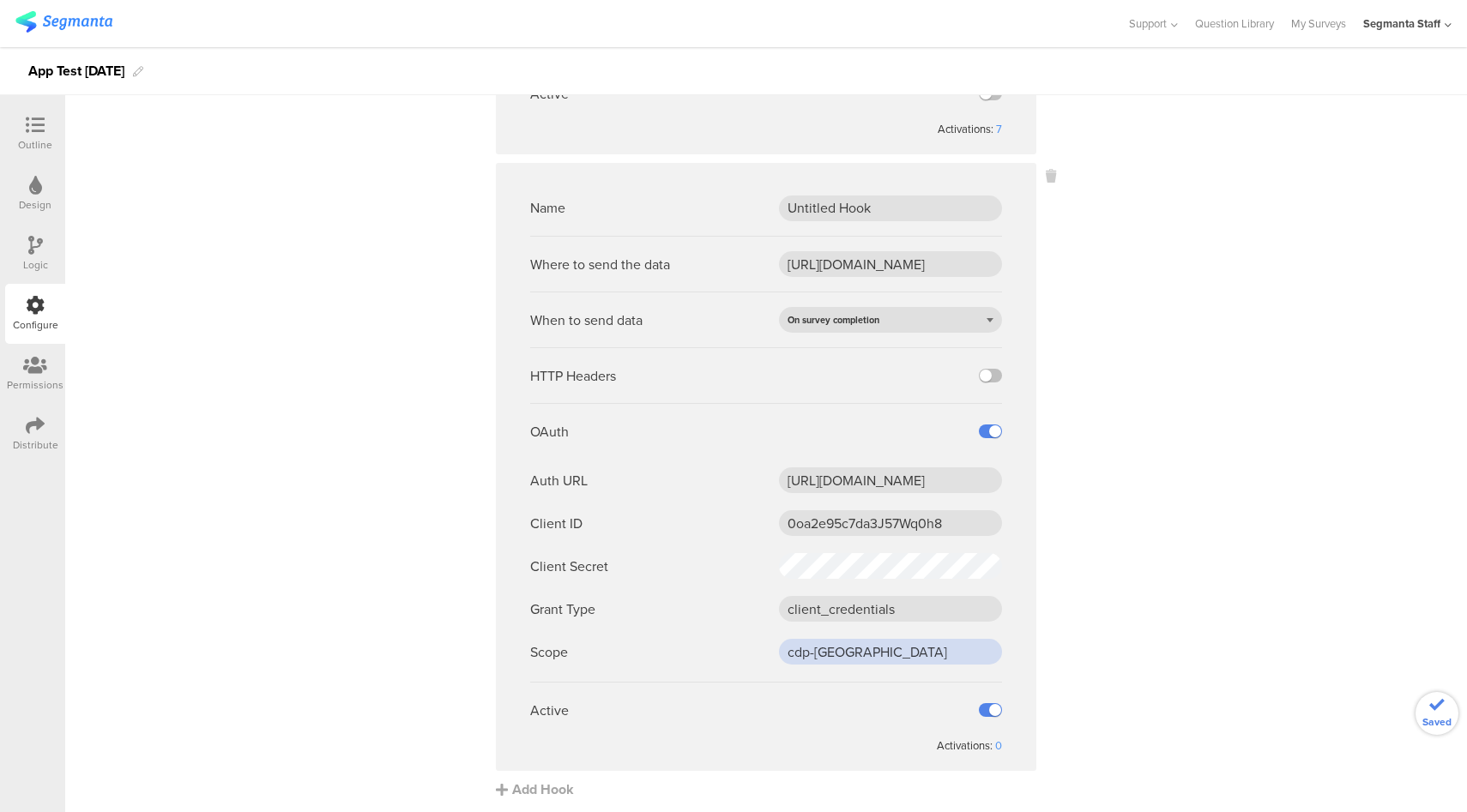
type input "cdp-segmanta"
click at [29, 427] on icon at bounding box center [35, 425] width 19 height 19
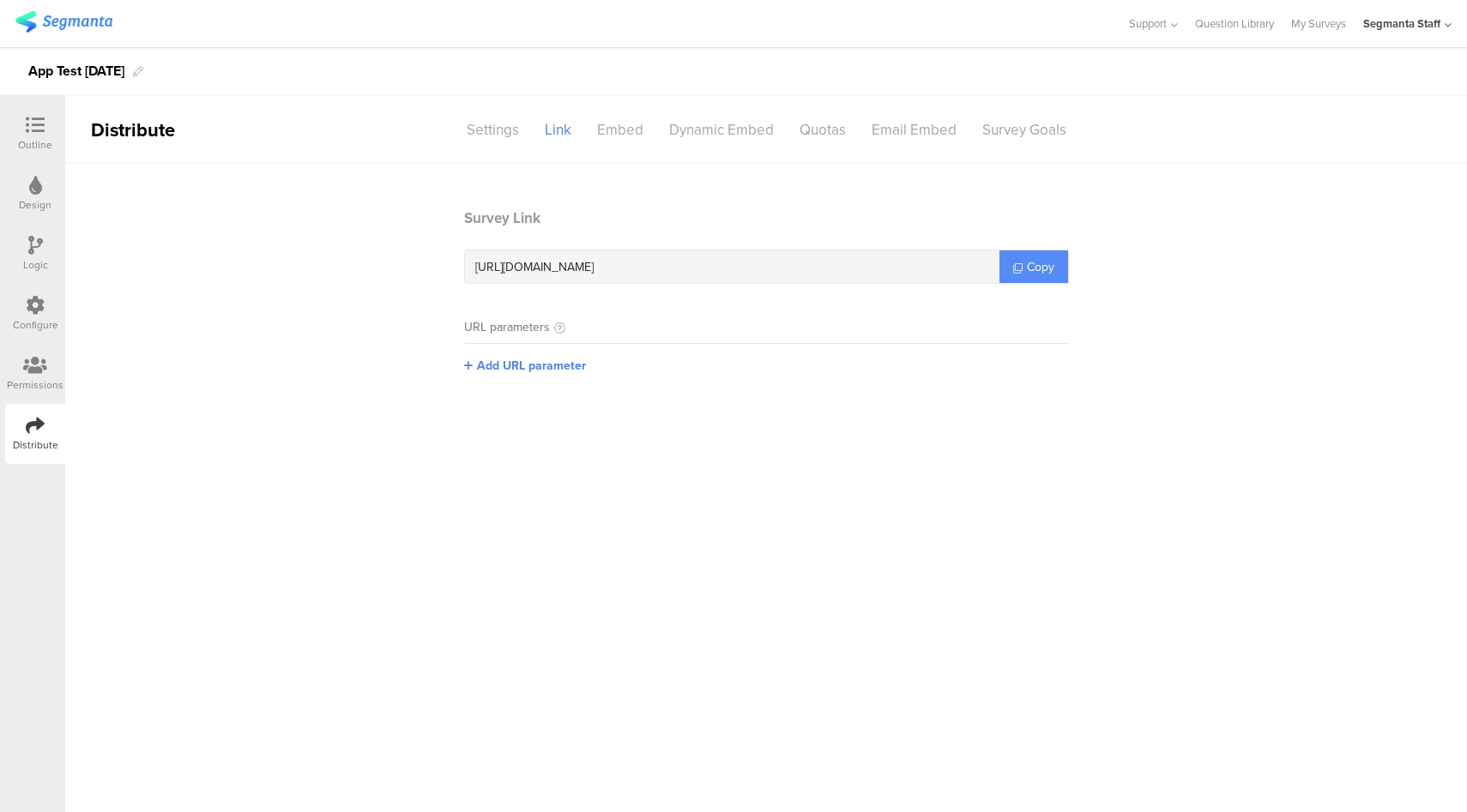
click at [1055, 262] on link "Copy" at bounding box center [1033, 266] width 69 height 32
click at [31, 320] on div "Configure" at bounding box center [35, 325] width 46 height 15
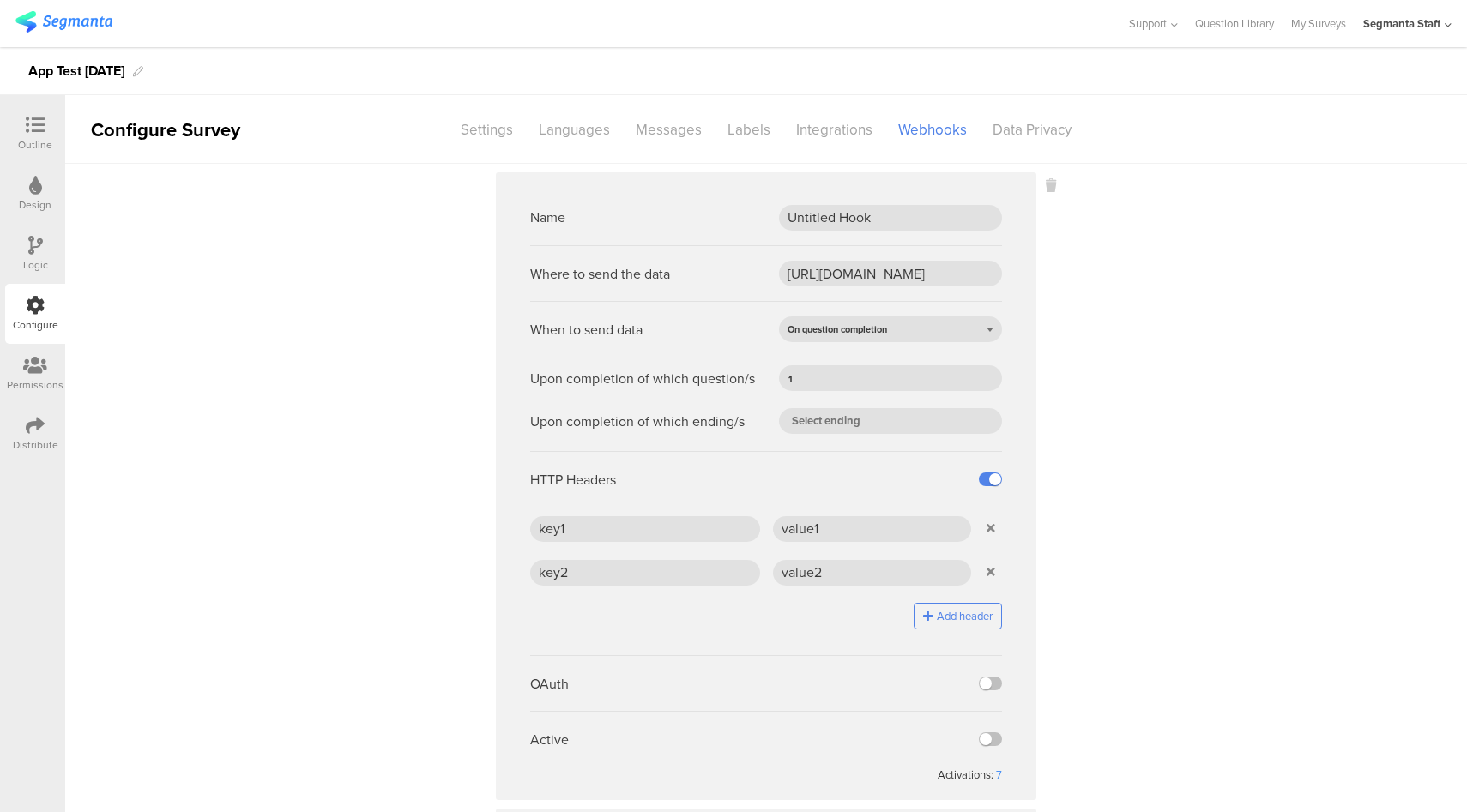
scroll to position [646, 0]
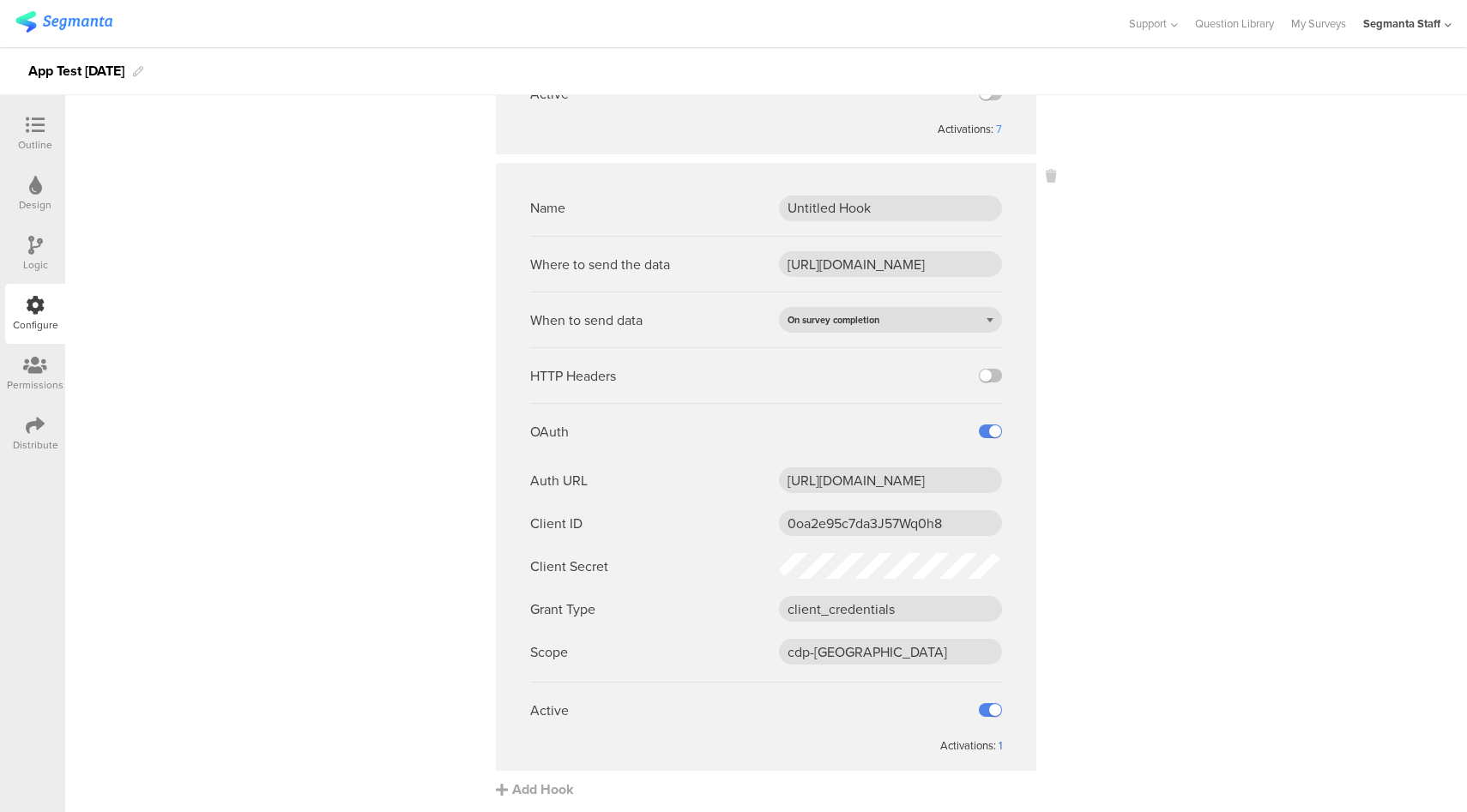
click at [998, 742] on div "1" at bounding box center [1000, 746] width 4 height 16
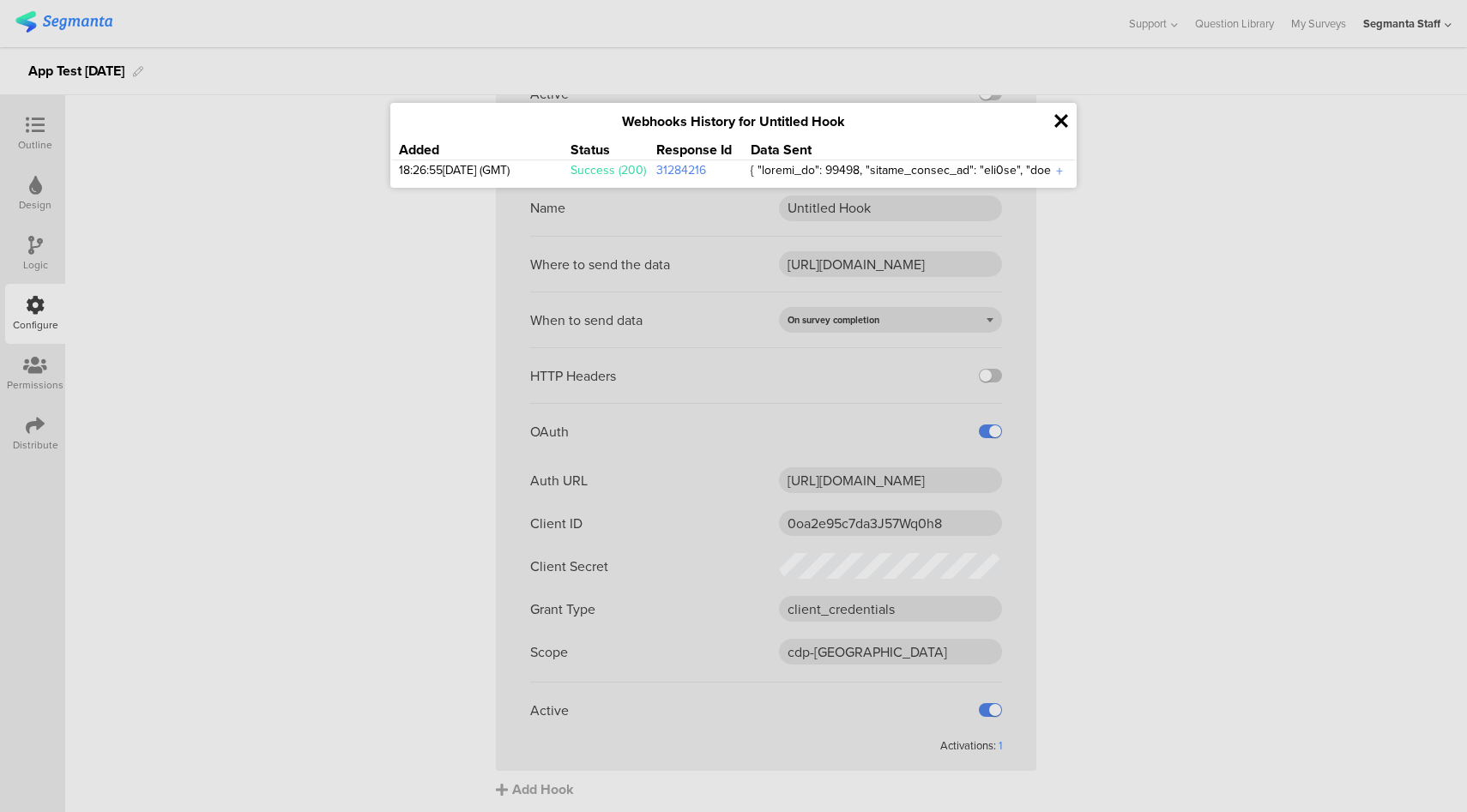
click at [1061, 114] on icon at bounding box center [1060, 122] width 13 height 20
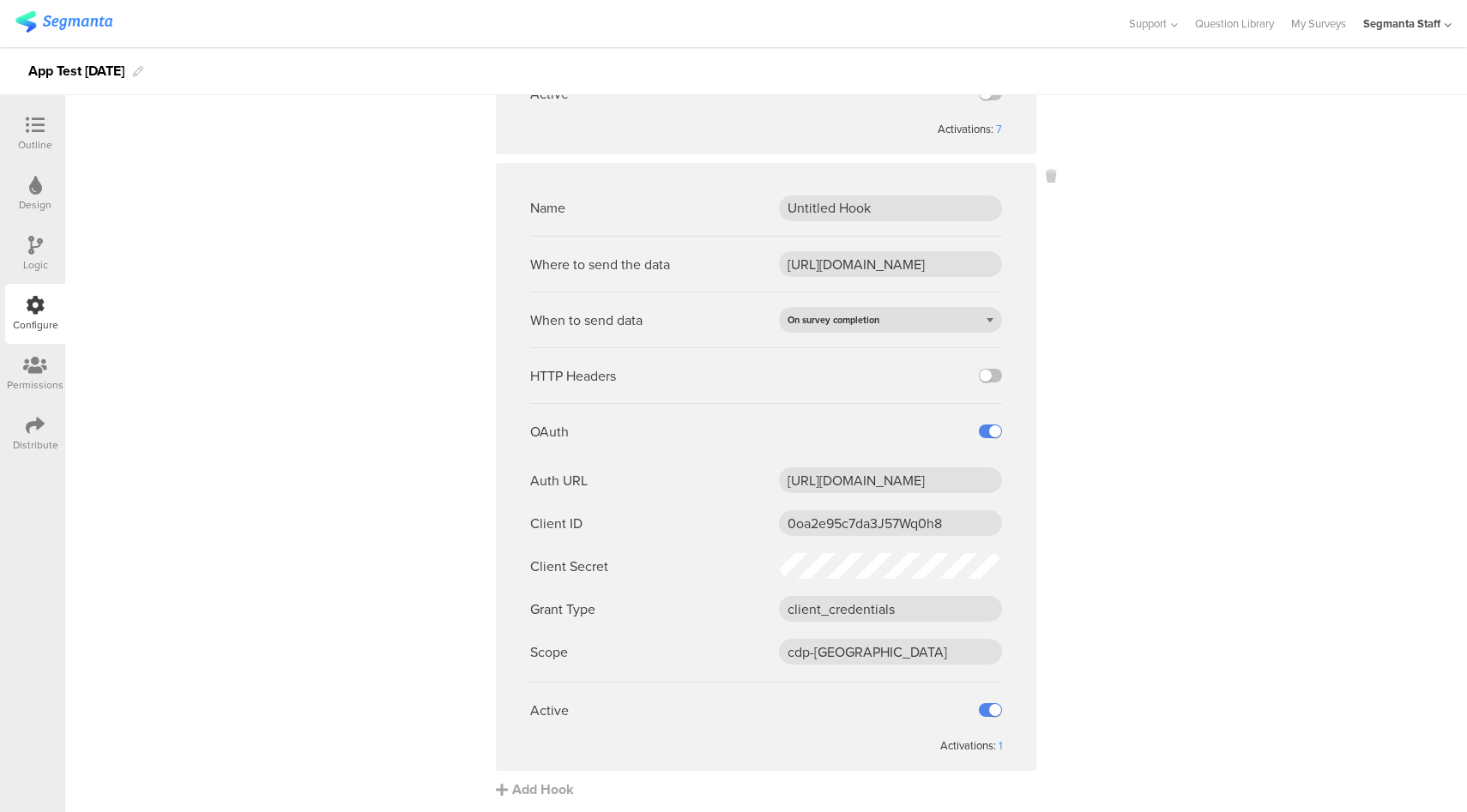
drag, startPoint x: 984, startPoint y: 712, endPoint x: 1064, endPoint y: 545, distance: 185.2
click at [985, 711] on label at bounding box center [990, 709] width 23 height 13
click at [0, 0] on input "checkbox" at bounding box center [0, 0] width 0 height 0
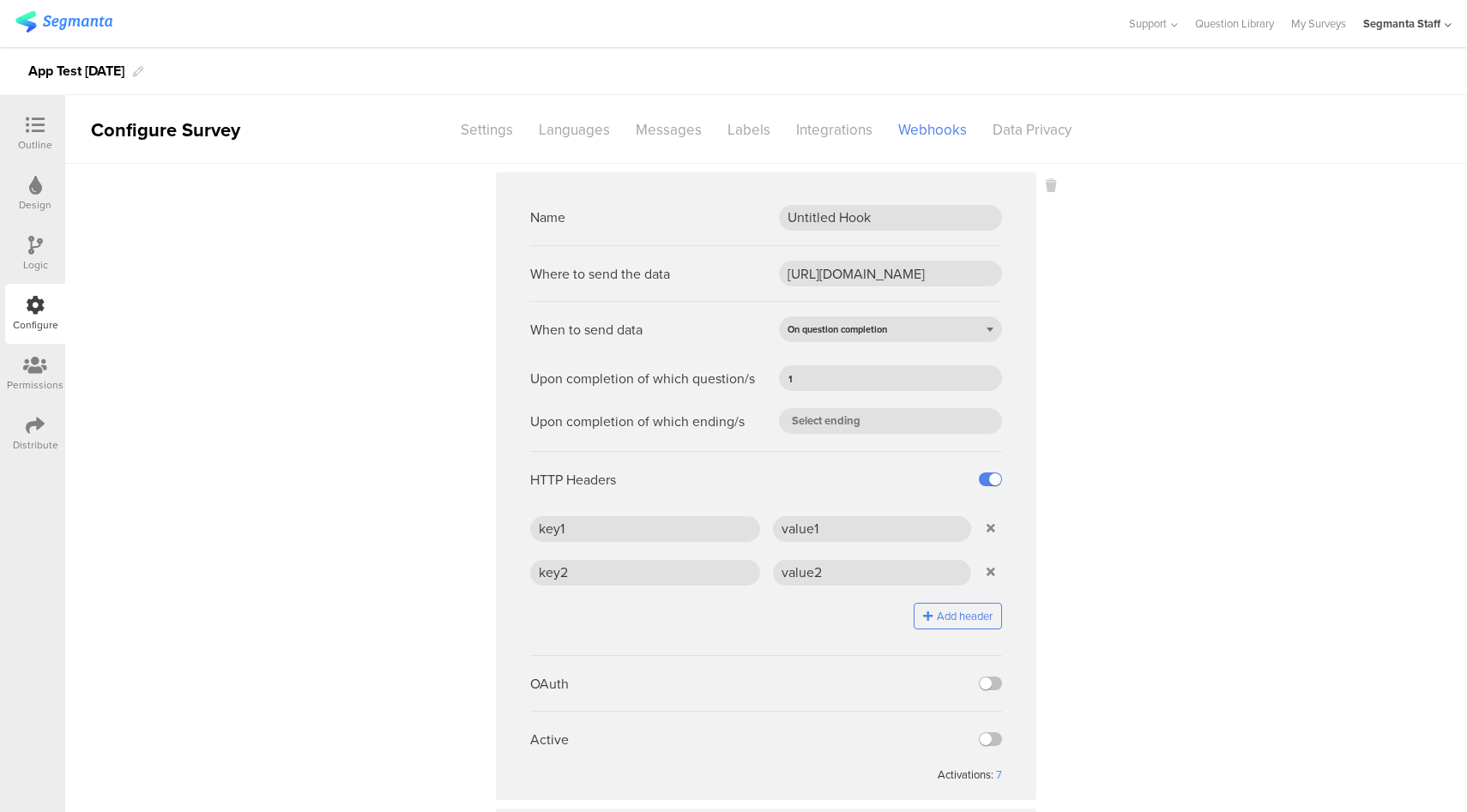
scroll to position [0, 0]
click at [495, 135] on div "Settings" at bounding box center [487, 130] width 78 height 30
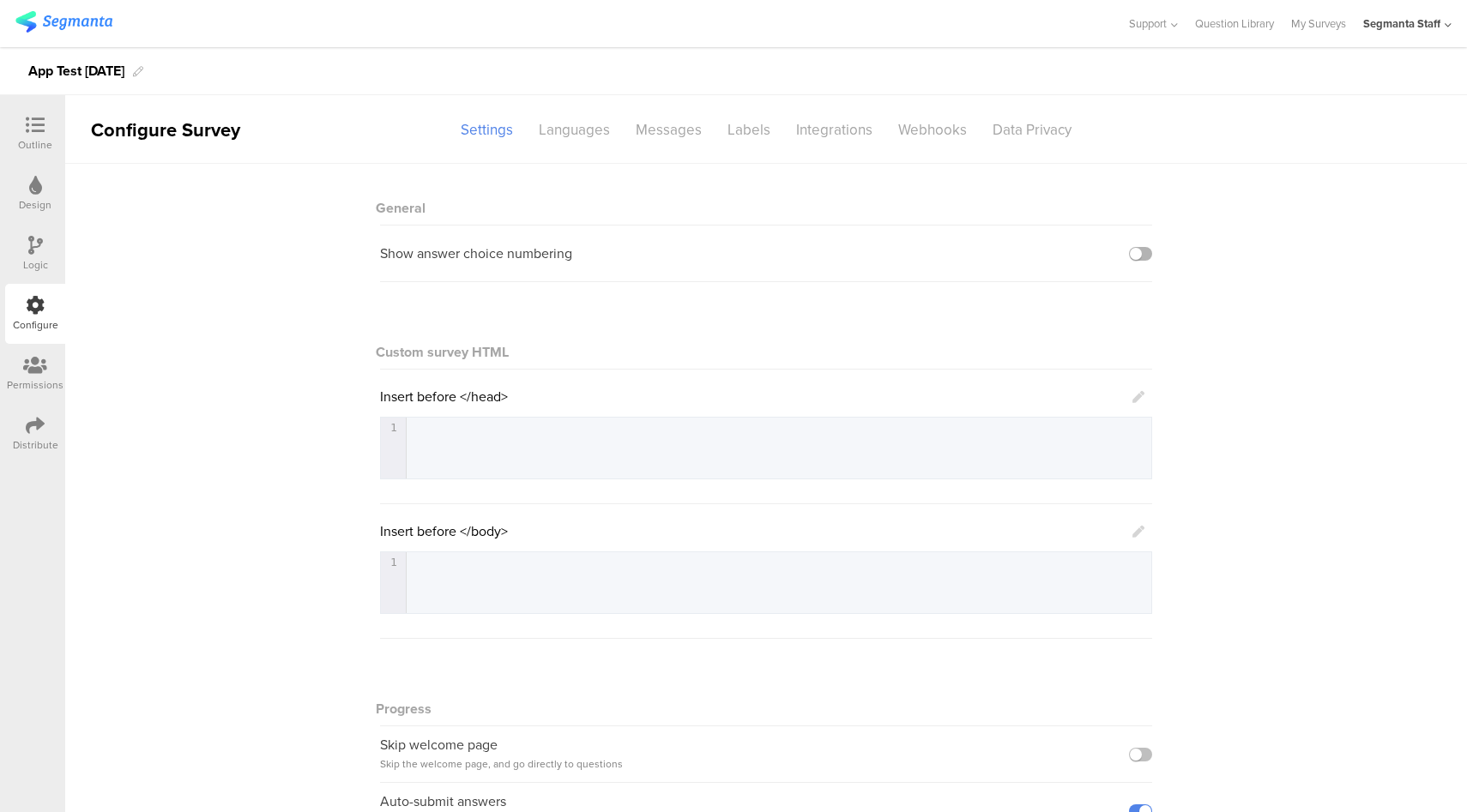
click at [1136, 253] on label at bounding box center [1141, 253] width 23 height 13
click at [0, 0] on input "checkbox" at bounding box center [0, 0] width 0 height 0
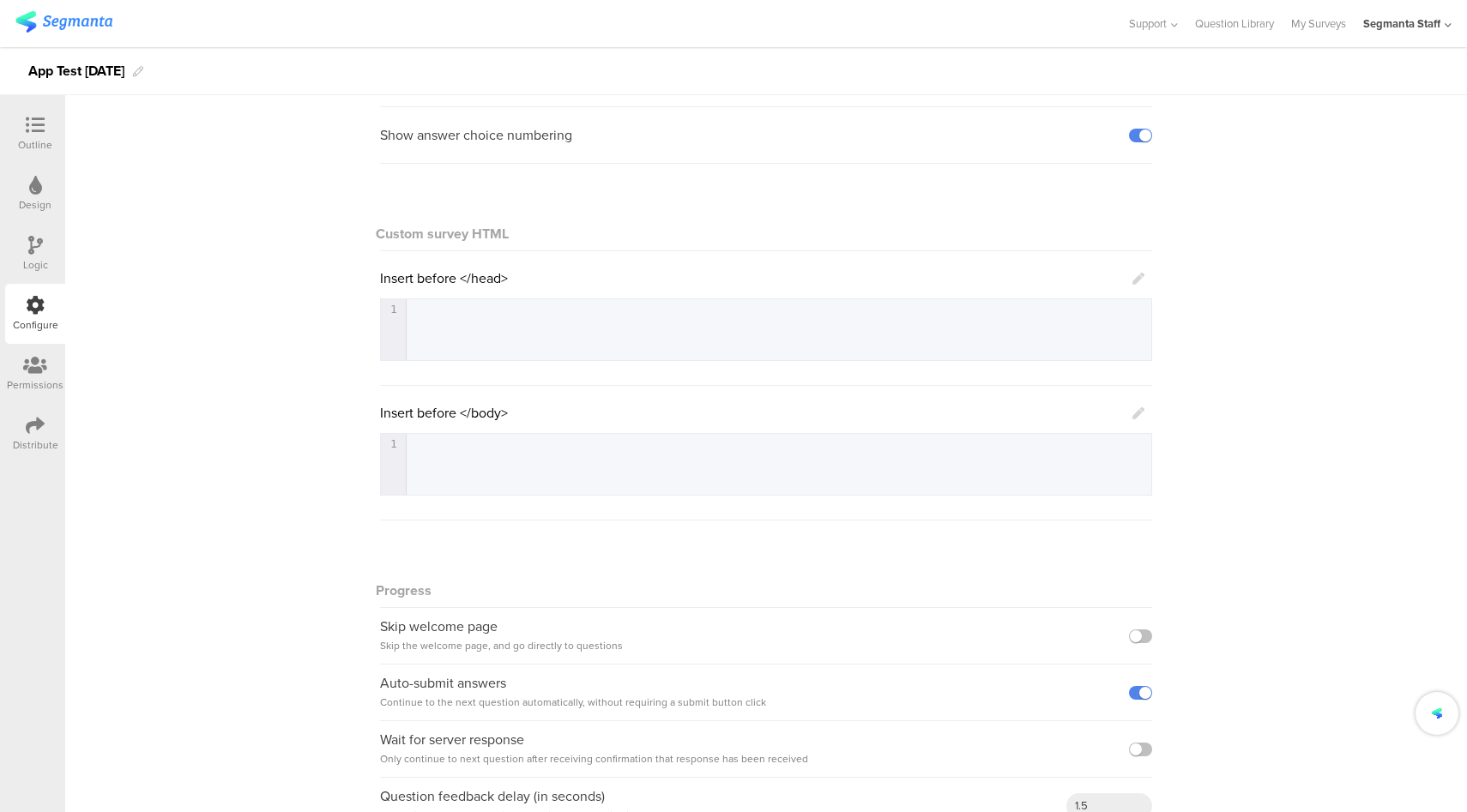
scroll to position [157, 0]
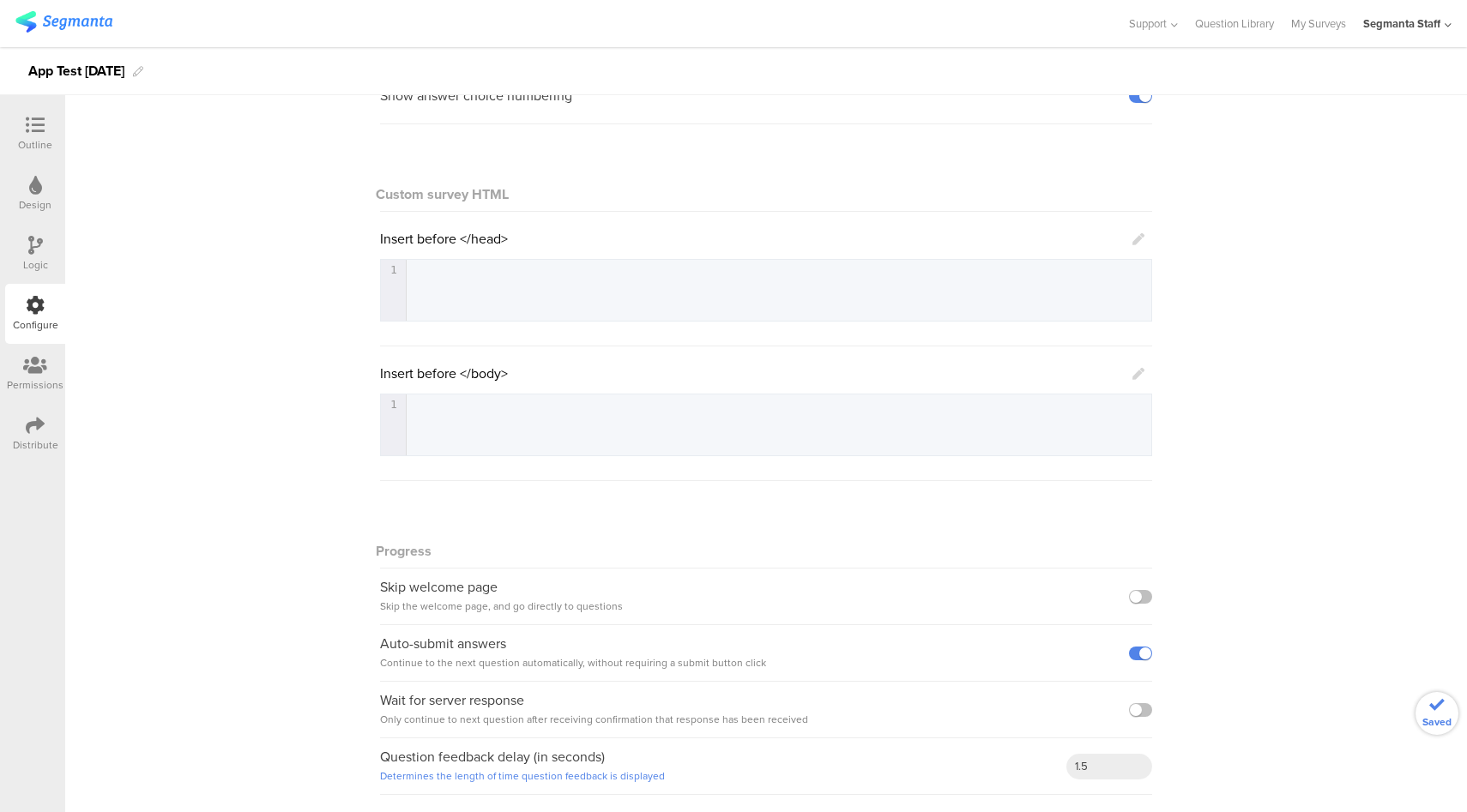
drag, startPoint x: 1142, startPoint y: 596, endPoint x: 1137, endPoint y: 620, distance: 24.5
click at [1142, 596] on label at bounding box center [1141, 596] width 23 height 13
click at [0, 0] on input "checkbox" at bounding box center [0, 0] width 0 height 0
click at [1136, 652] on label at bounding box center [1141, 653] width 23 height 13
click at [0, 0] on input "checkbox" at bounding box center [0, 0] width 0 height 0
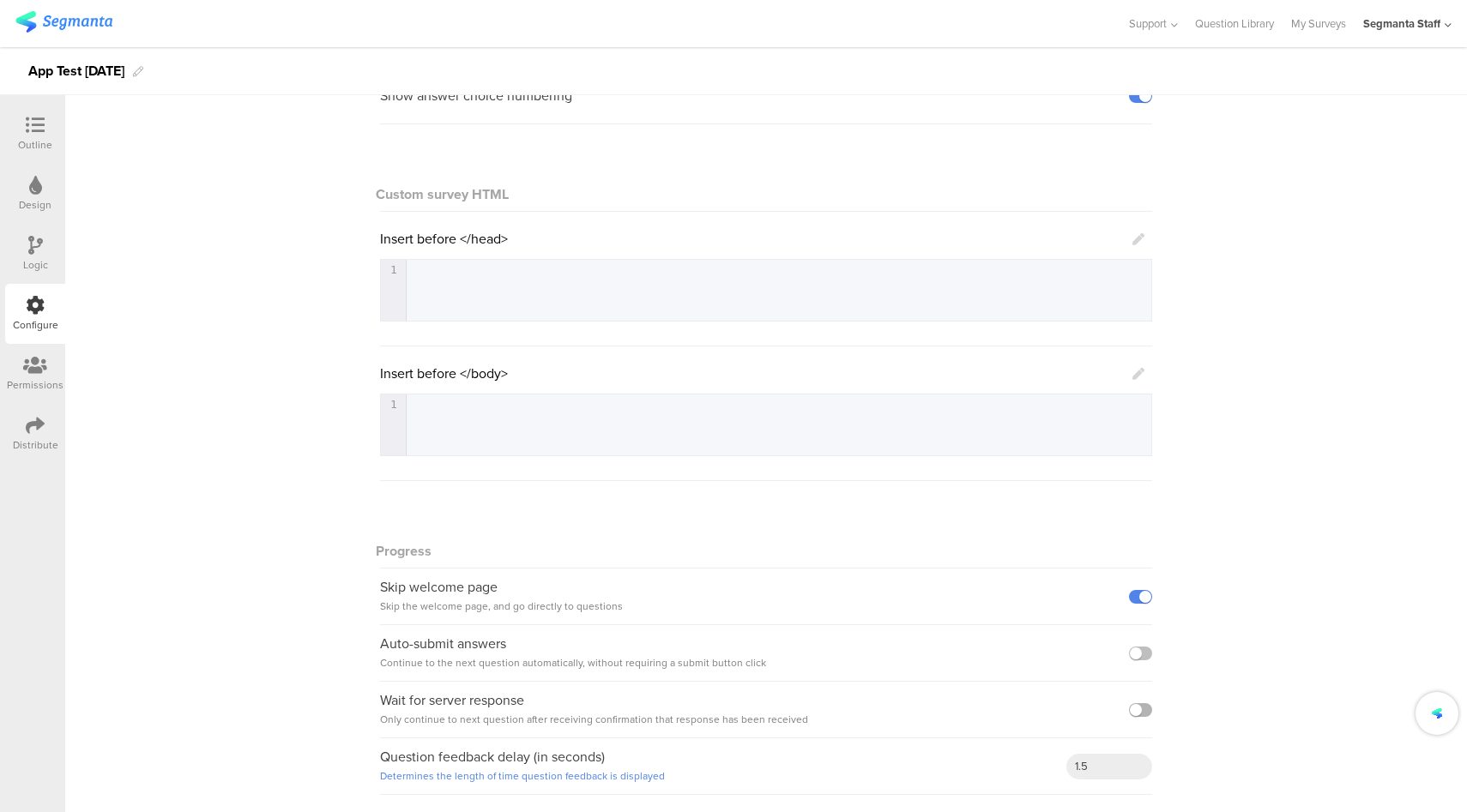
click at [1136, 711] on label at bounding box center [1141, 709] width 23 height 13
click at [0, 0] on input "checkbox" at bounding box center [0, 0] width 0 height 0
drag, startPoint x: 1049, startPoint y: 774, endPoint x: 1012, endPoint y: 774, distance: 37.0
click at [1012, 774] on div "Question feedback delay (in seconds) Determines the length of time question fee…" at bounding box center [766, 766] width 772 height 56
drag, startPoint x: 1088, startPoint y: 764, endPoint x: 1031, endPoint y: 764, distance: 57.0
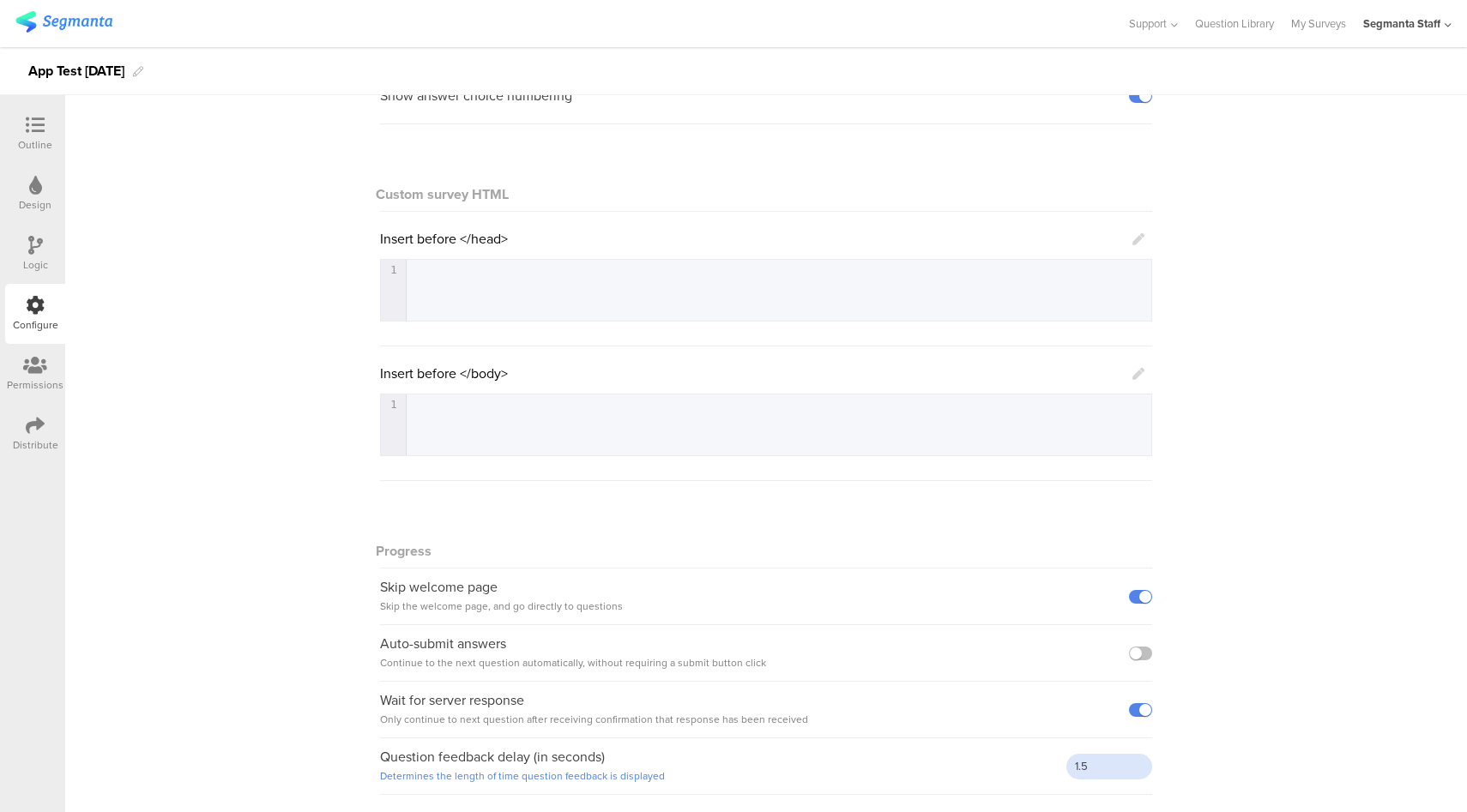
click at [1031, 764] on div "Question feedback delay (in seconds) Determines the length of time question fee…" at bounding box center [766, 766] width 772 height 56
type input "5"
click at [1264, 671] on div "General Show answer choice numbering Custom survey HTML Insert before </head> 1…" at bounding box center [766, 409] width 1402 height 806
click at [37, 123] on icon at bounding box center [35, 124] width 19 height 19
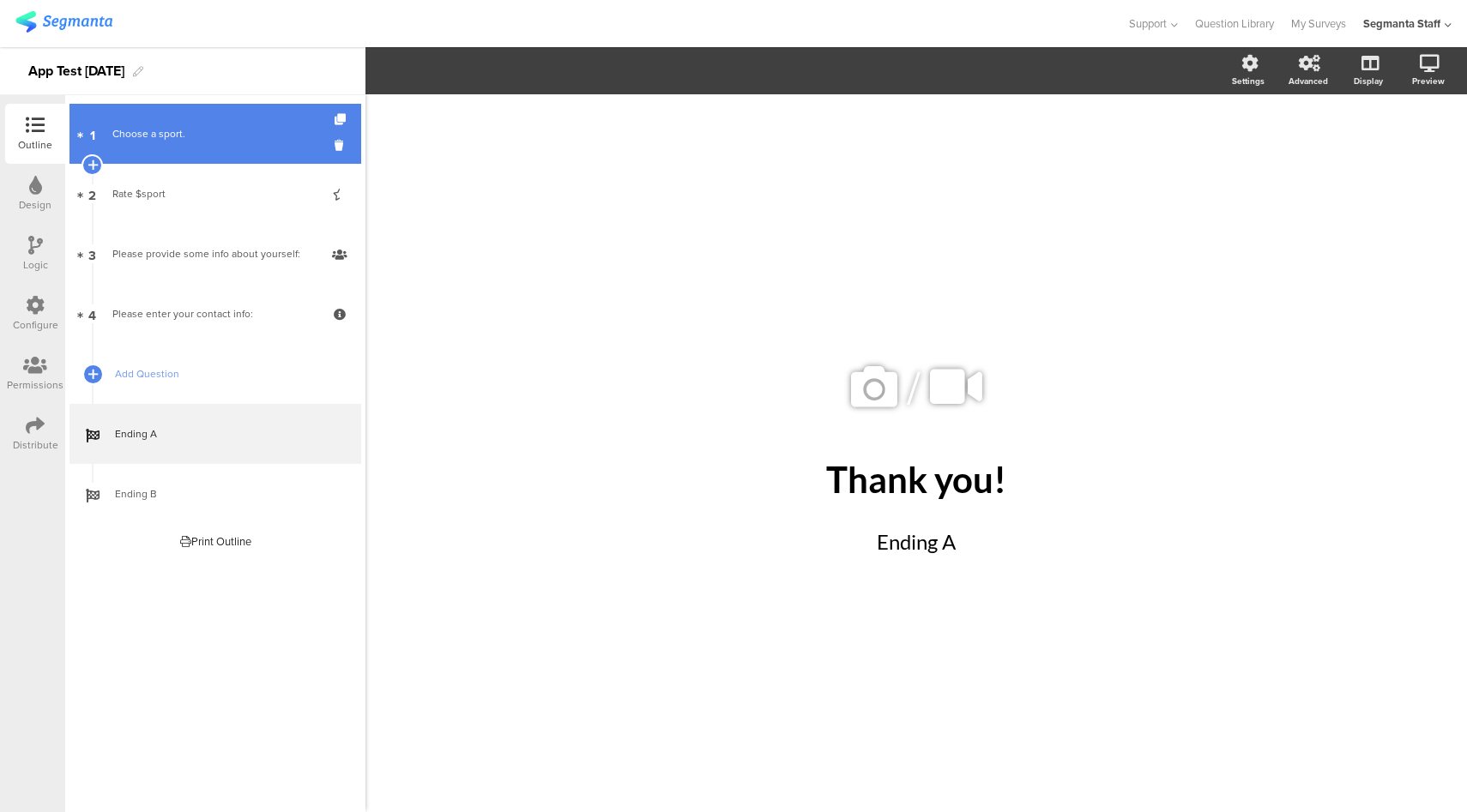
click at [224, 138] on div "Choose a sport." at bounding box center [215, 133] width 205 height 17
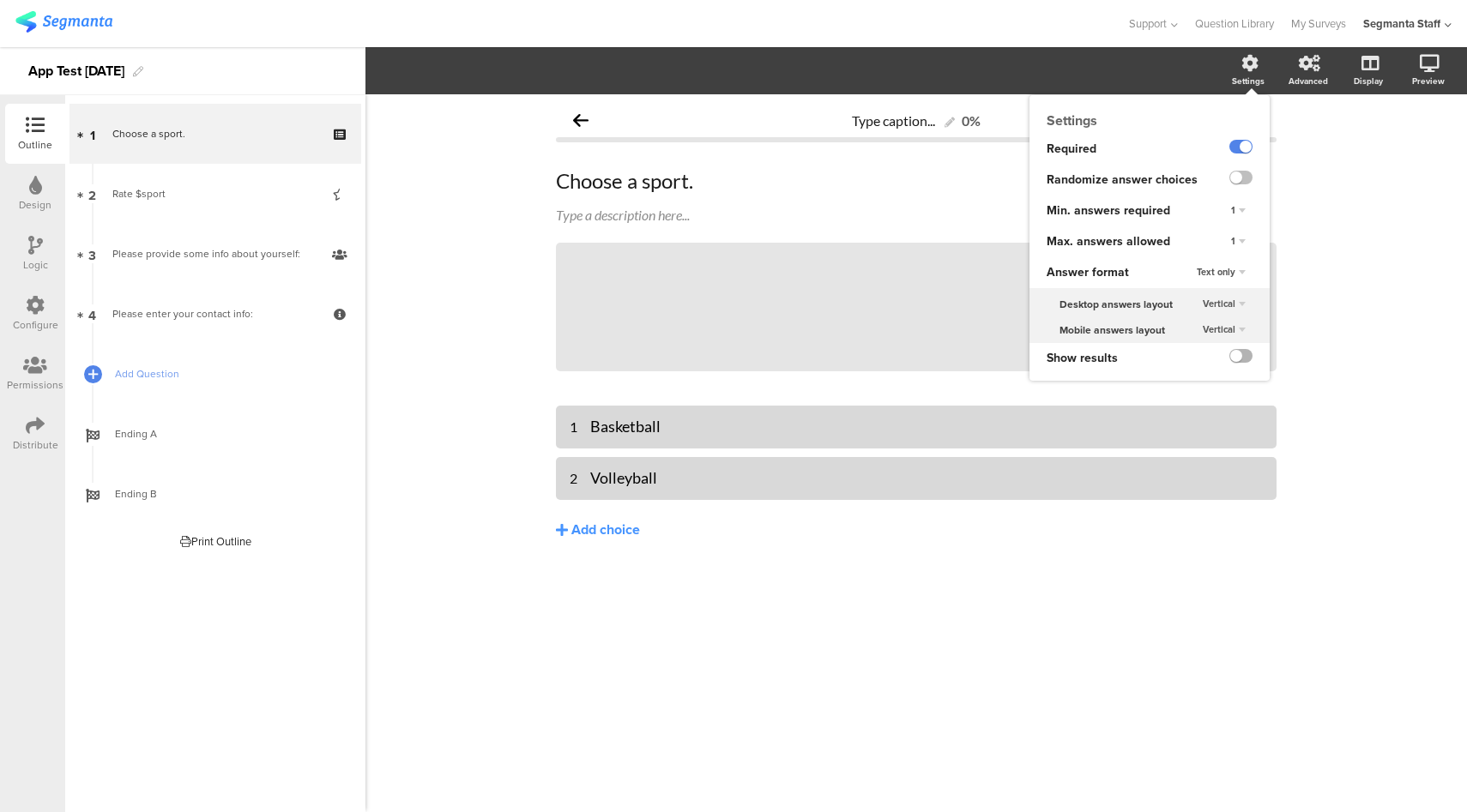
click at [1244, 353] on label at bounding box center [1241, 355] width 23 height 13
click at [0, 0] on input "checkbox" at bounding box center [0, 0] width 0 height 0
click at [1243, 355] on label at bounding box center [1241, 355] width 23 height 13
click at [0, 0] on input "checkbox" at bounding box center [0, 0] width 0 height 0
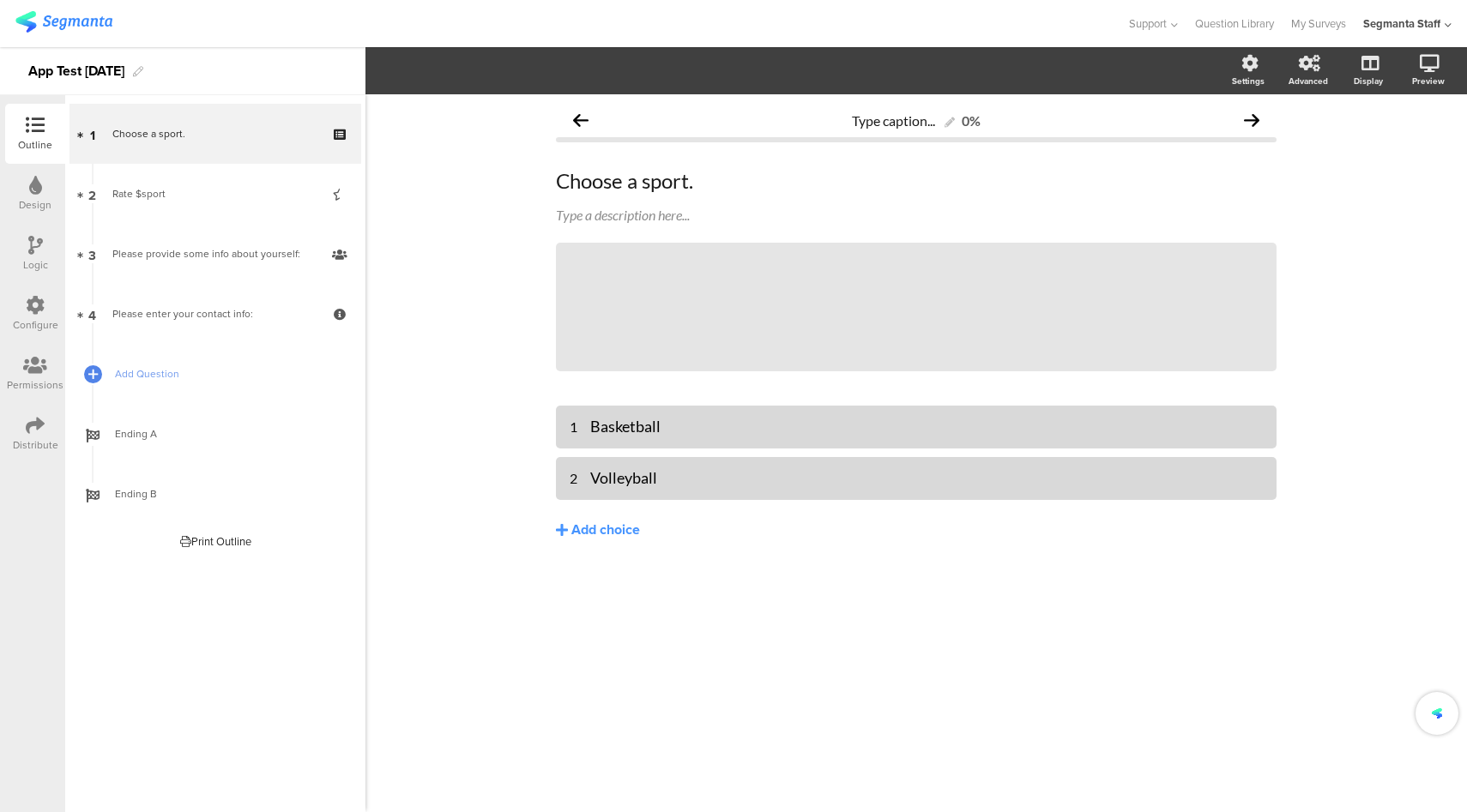
click at [27, 302] on icon at bounding box center [35, 305] width 19 height 19
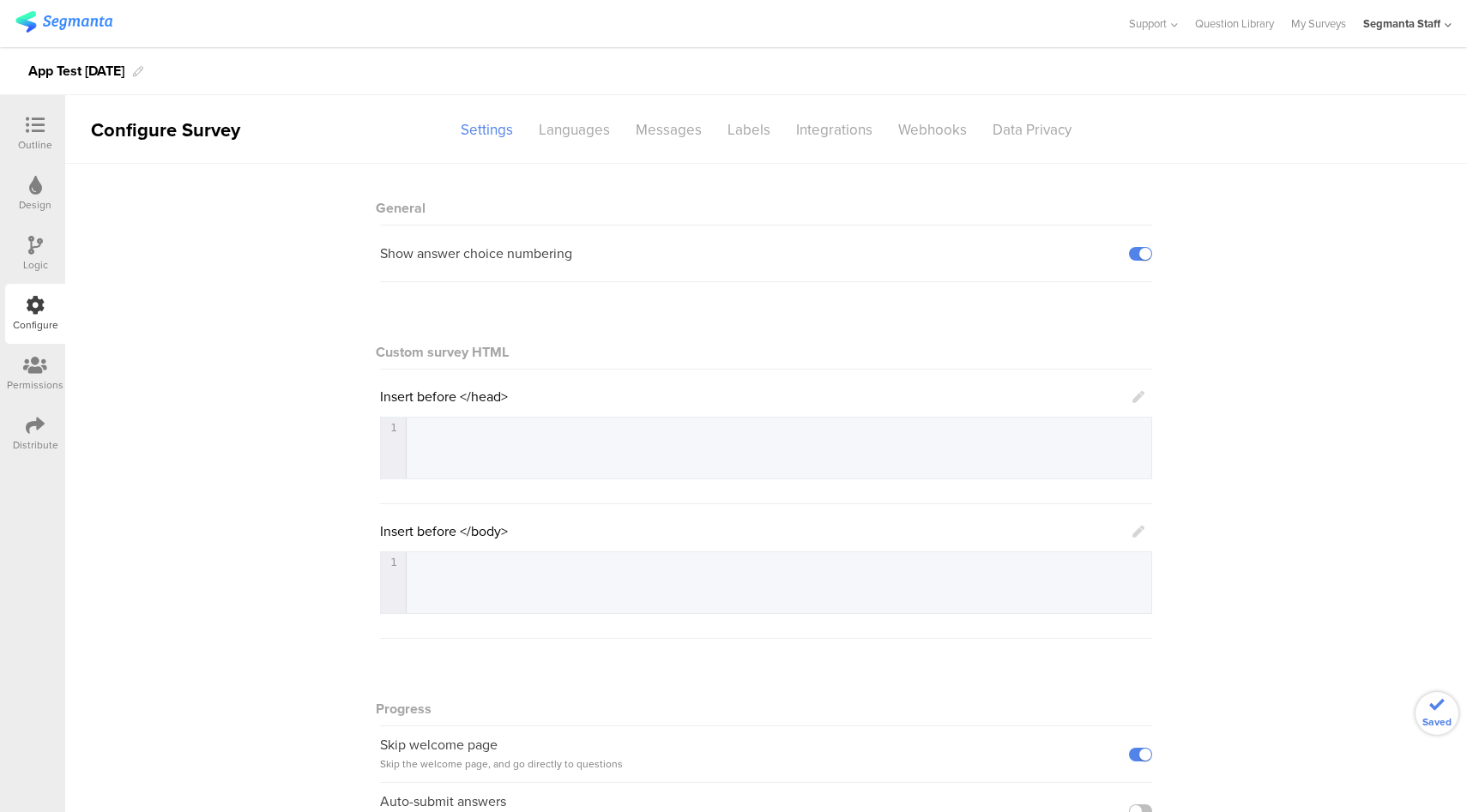
click at [1136, 260] on div "Show answer choice numbering" at bounding box center [766, 253] width 772 height 56
click at [1138, 257] on label at bounding box center [1141, 253] width 23 height 13
click at [0, 0] on input "checkbox" at bounding box center [0, 0] width 0 height 0
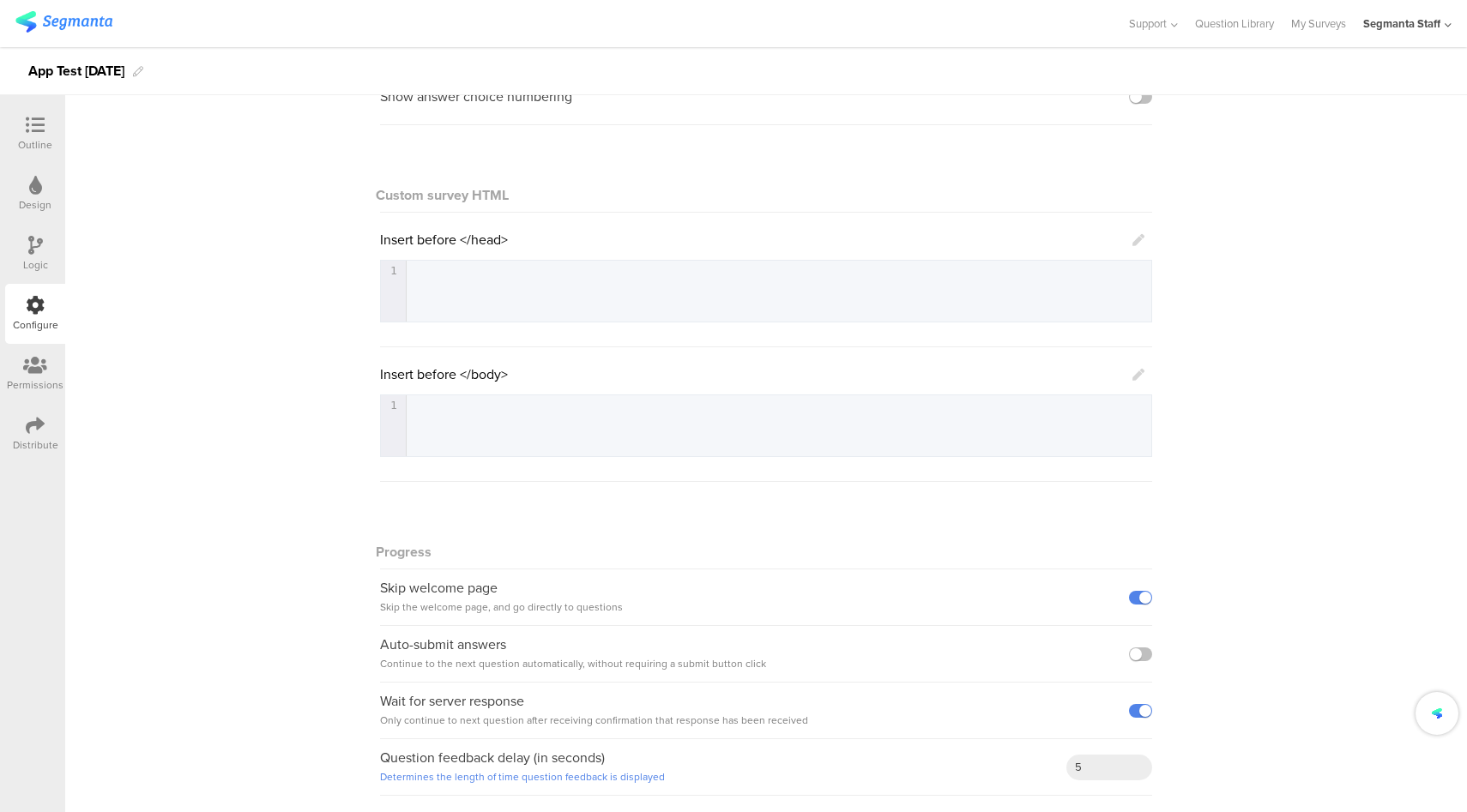
scroll to position [157, 0]
drag, startPoint x: 1136, startPoint y: 656, endPoint x: 1148, endPoint y: 607, distance: 50.4
click at [1136, 656] on label at bounding box center [1141, 653] width 23 height 13
click at [0, 0] on input "checkbox" at bounding box center [0, 0] width 0 height 0
click at [1141, 596] on label at bounding box center [1141, 596] width 23 height 13
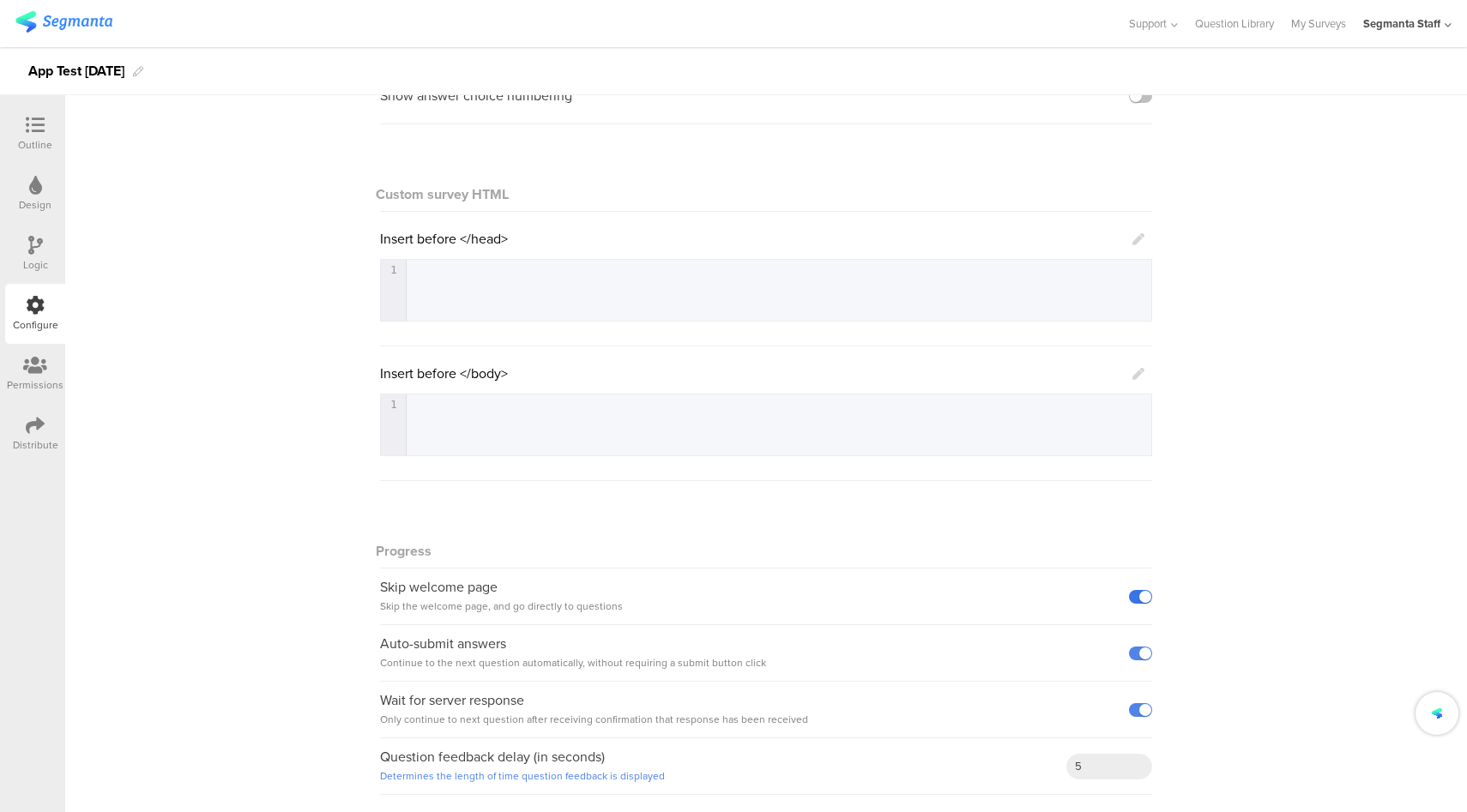
click at [0, 0] on input "checkbox" at bounding box center [0, 0] width 0 height 0
click at [1136, 706] on label at bounding box center [1141, 709] width 23 height 13
click at [0, 0] on input "checkbox" at bounding box center [0, 0] width 0 height 0
click at [1136, 241] on icon at bounding box center [1138, 239] width 12 height 12
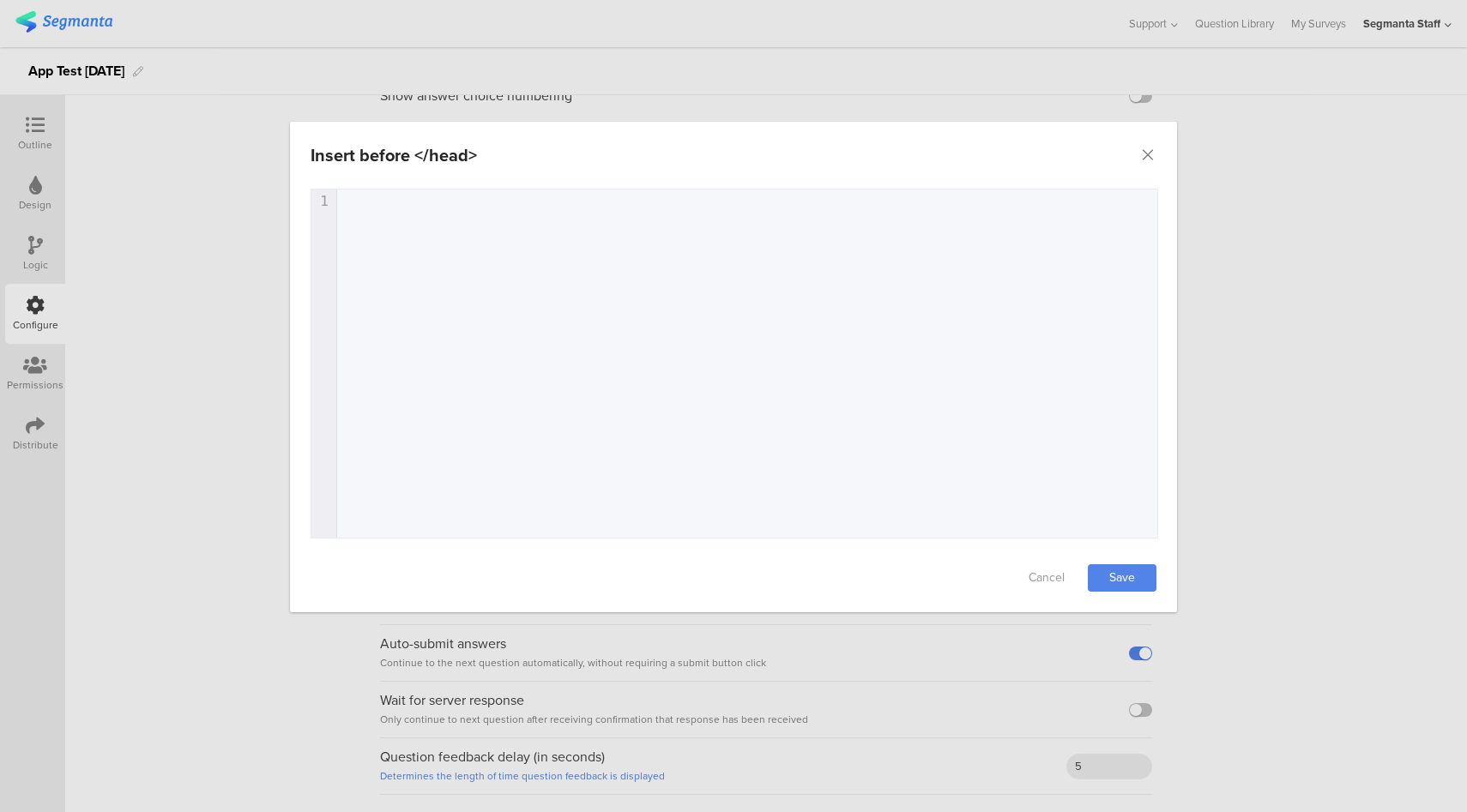
click at [611, 258] on div "1 1 ​" at bounding box center [755, 385] width 888 height 391
type textarea "<script></script>"
type textarea "<p>Hello!!</p>"
click at [1116, 568] on link "Save" at bounding box center [1122, 578] width 69 height 28
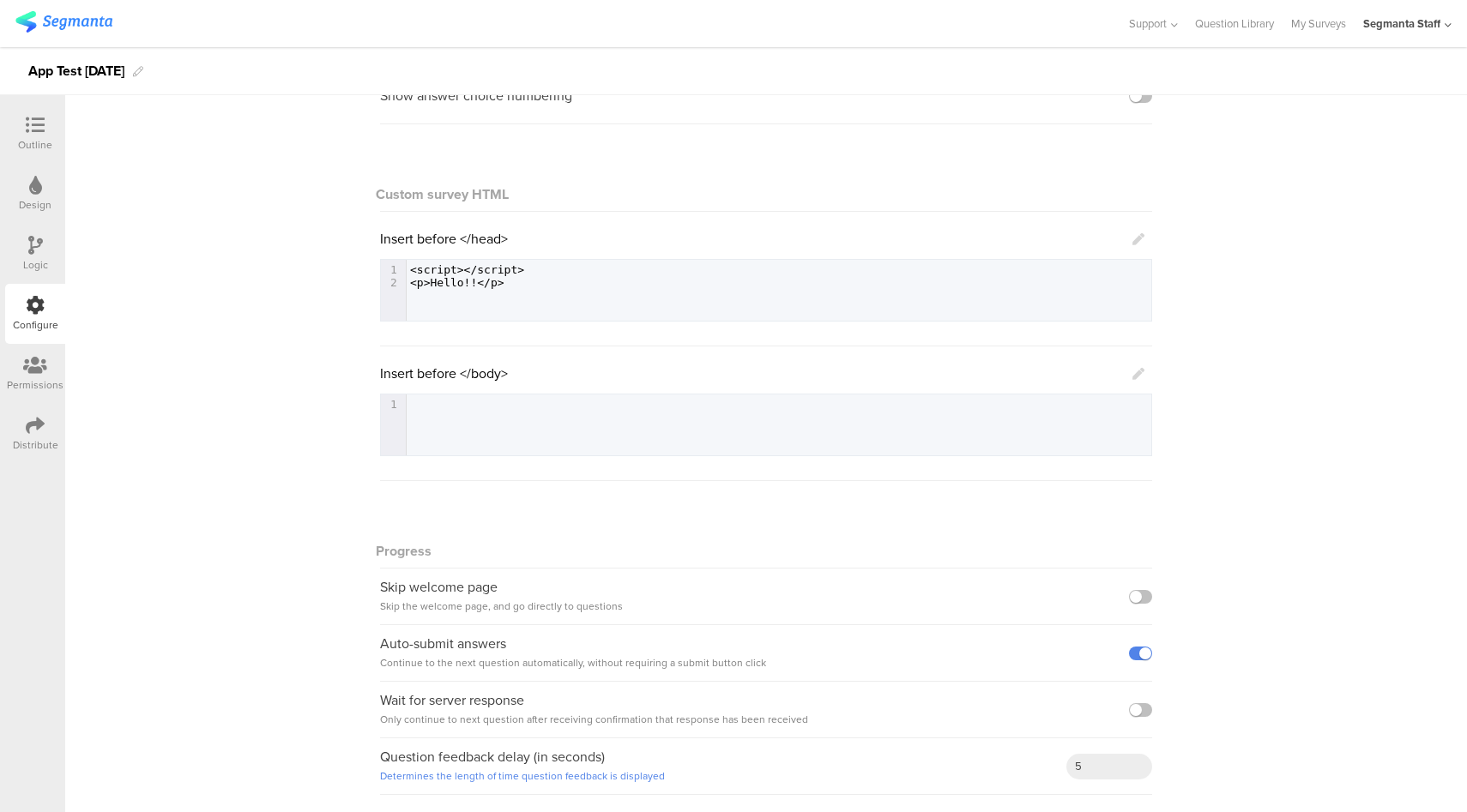
drag, startPoint x: 1128, startPoint y: 241, endPoint x: 1201, endPoint y: 241, distance: 73.0
click at [1132, 242] on icon at bounding box center [1138, 239] width 12 height 12
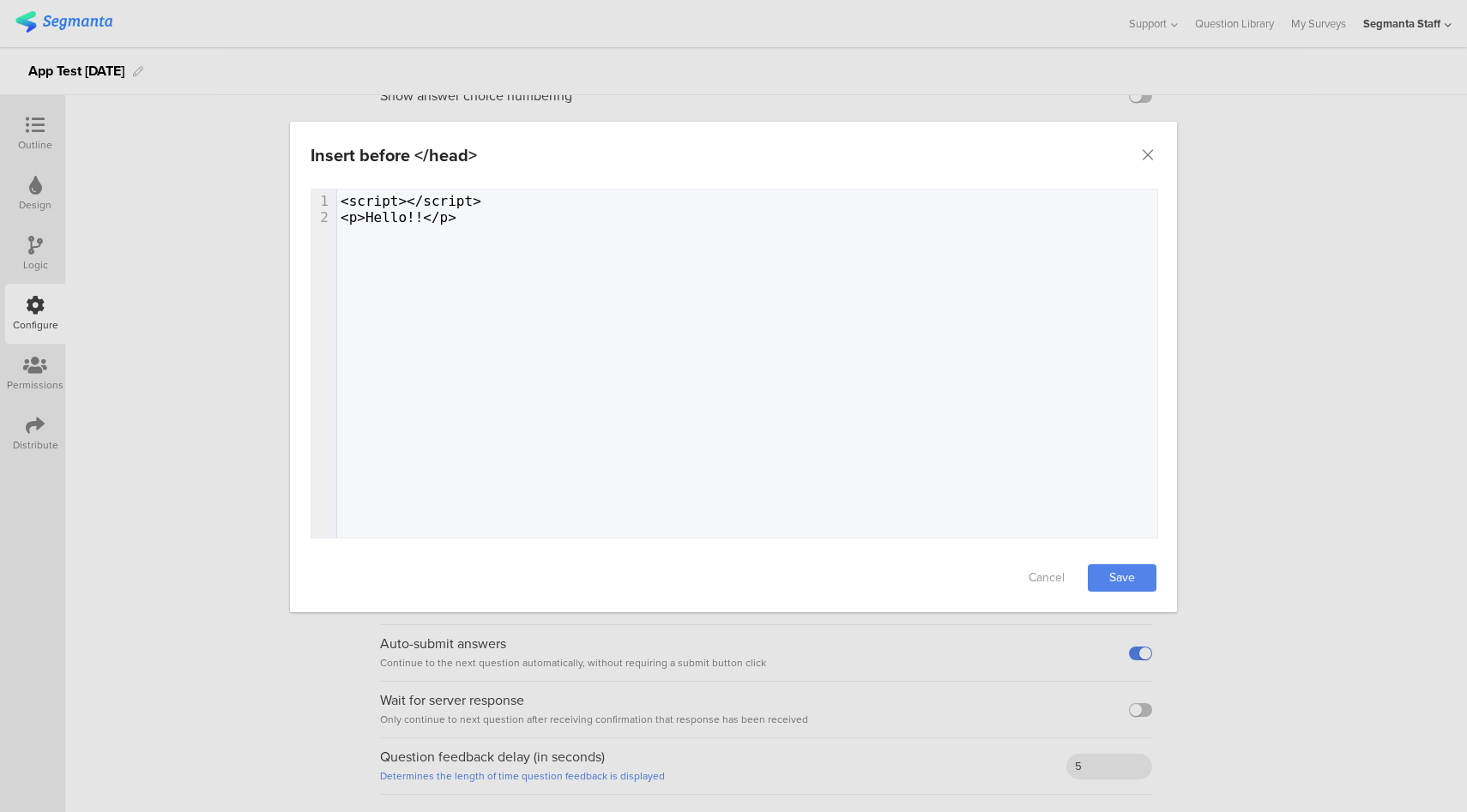
click at [1276, 241] on div "Insert before </head> Failed saving changes. If the problem persists please con…" at bounding box center [734, 406] width 1467 height 812
drag, startPoint x: 1145, startPoint y: 150, endPoint x: 1135, endPoint y: 201, distance: 52.0
click at [1145, 150] on icon "Close" at bounding box center [1147, 155] width 17 height 17
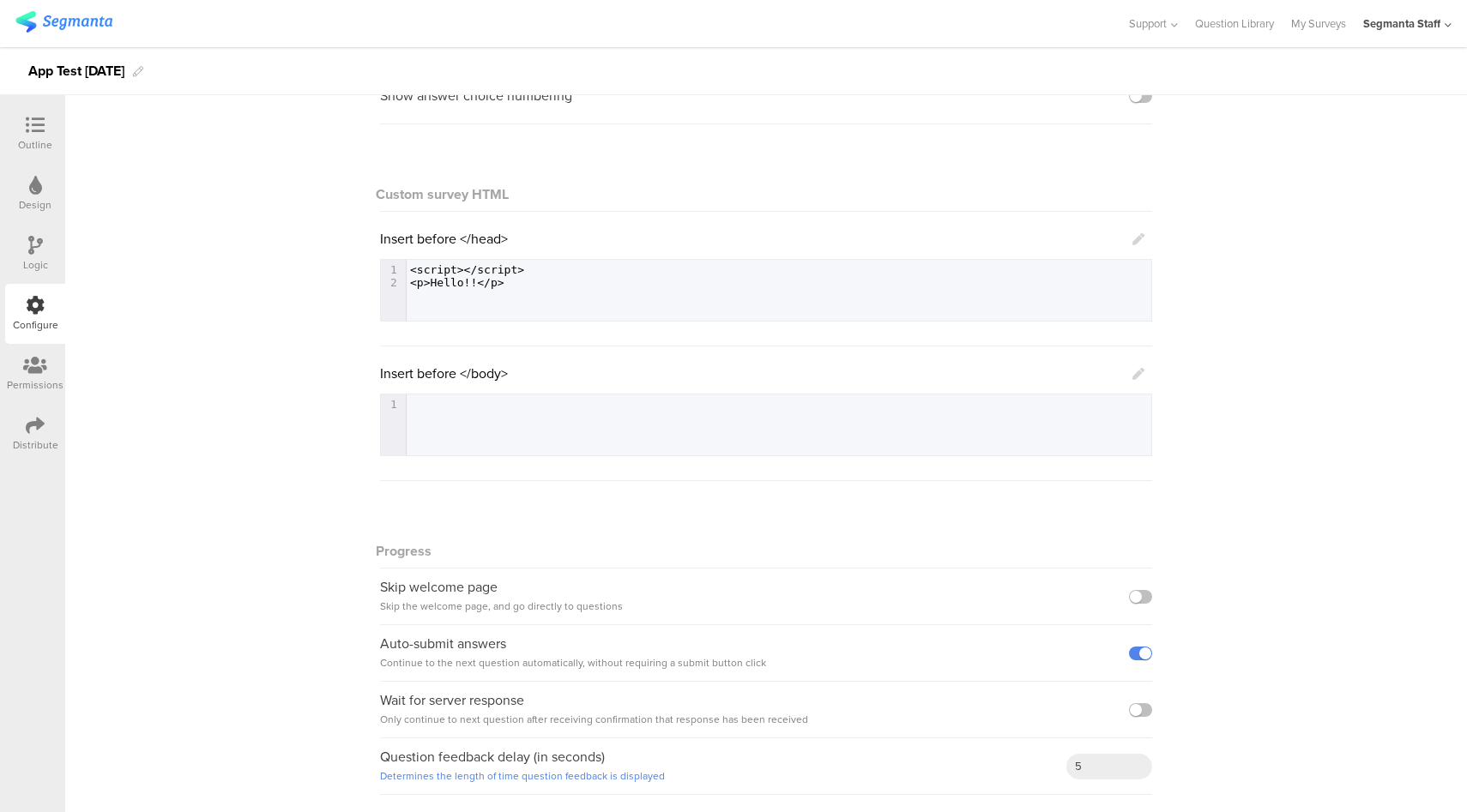
click at [1132, 241] on icon at bounding box center [1138, 239] width 12 height 12
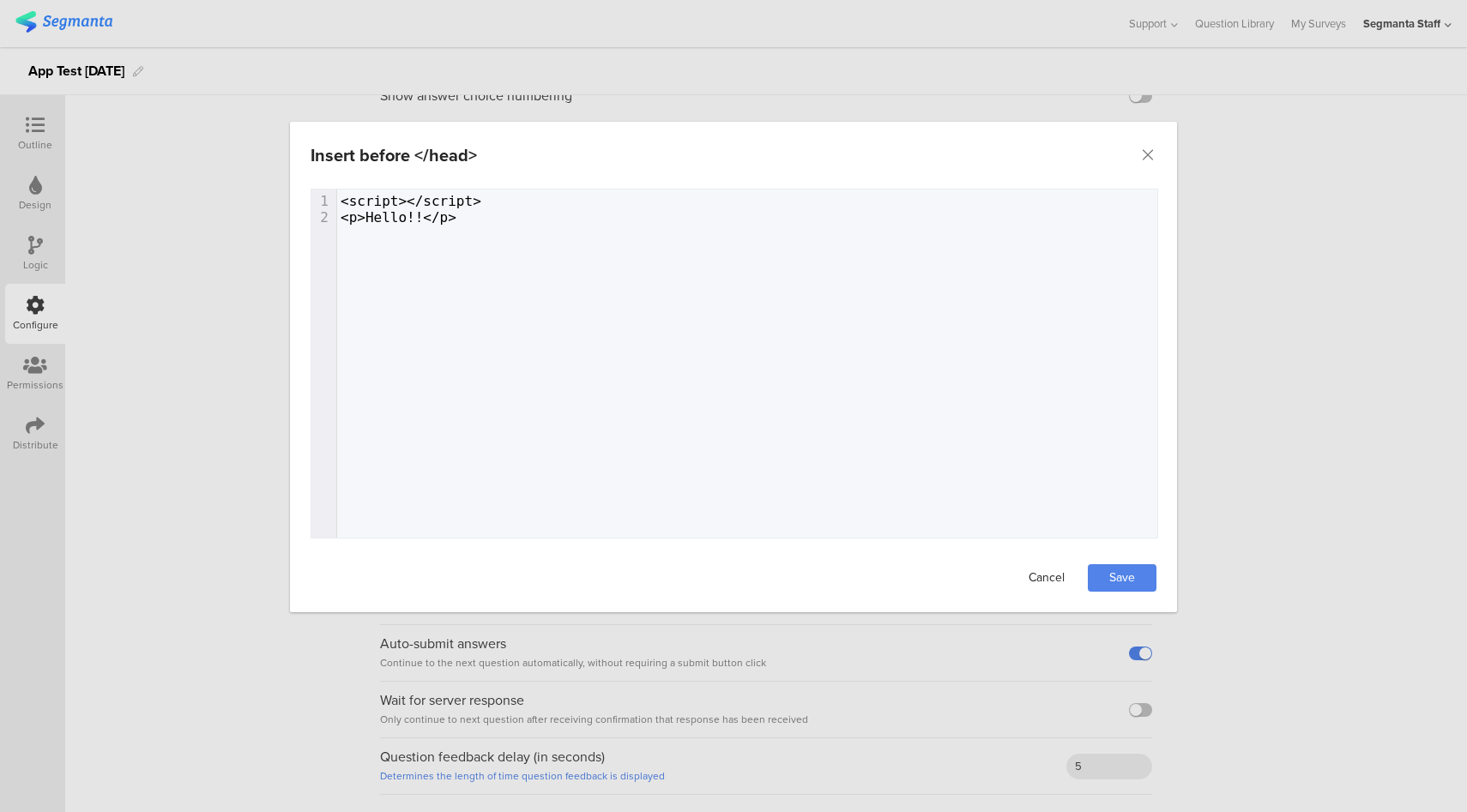
click at [1038, 578] on link "Cancel" at bounding box center [1046, 578] width 69 height 28
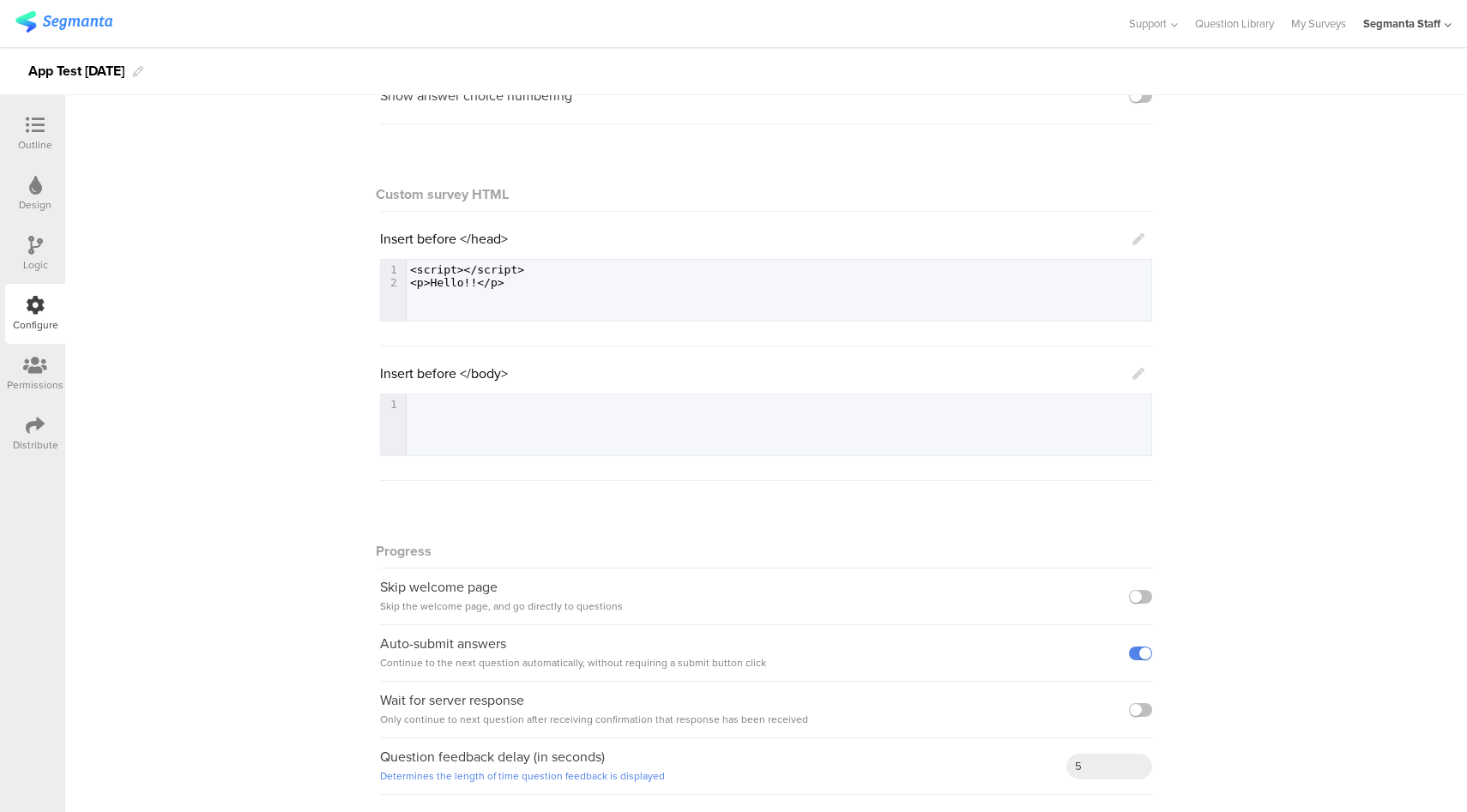
click at [1132, 374] on icon at bounding box center [1138, 373] width 12 height 12
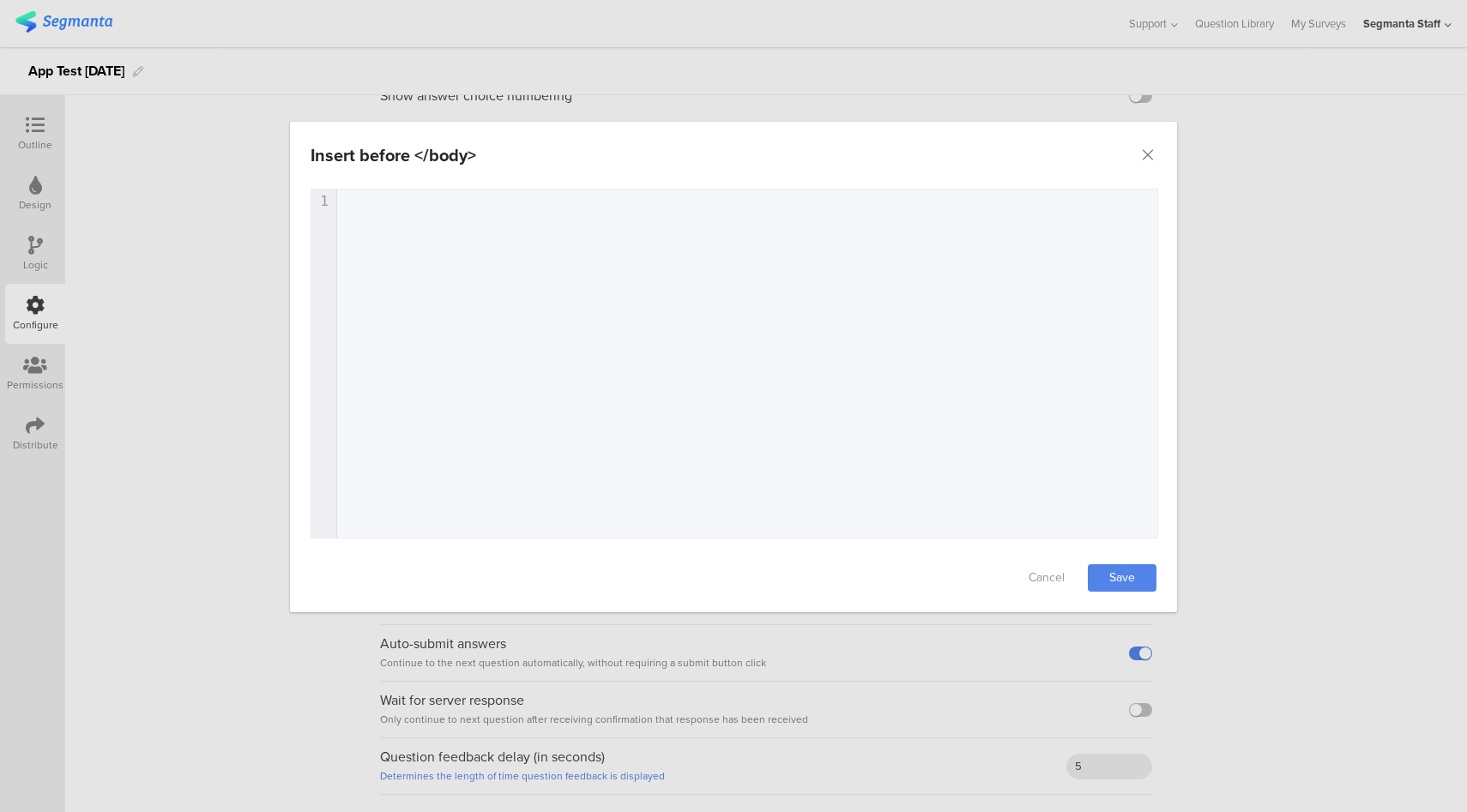
click at [837, 323] on div "1 1 ​" at bounding box center [755, 385] width 888 height 391
paste textarea "<"
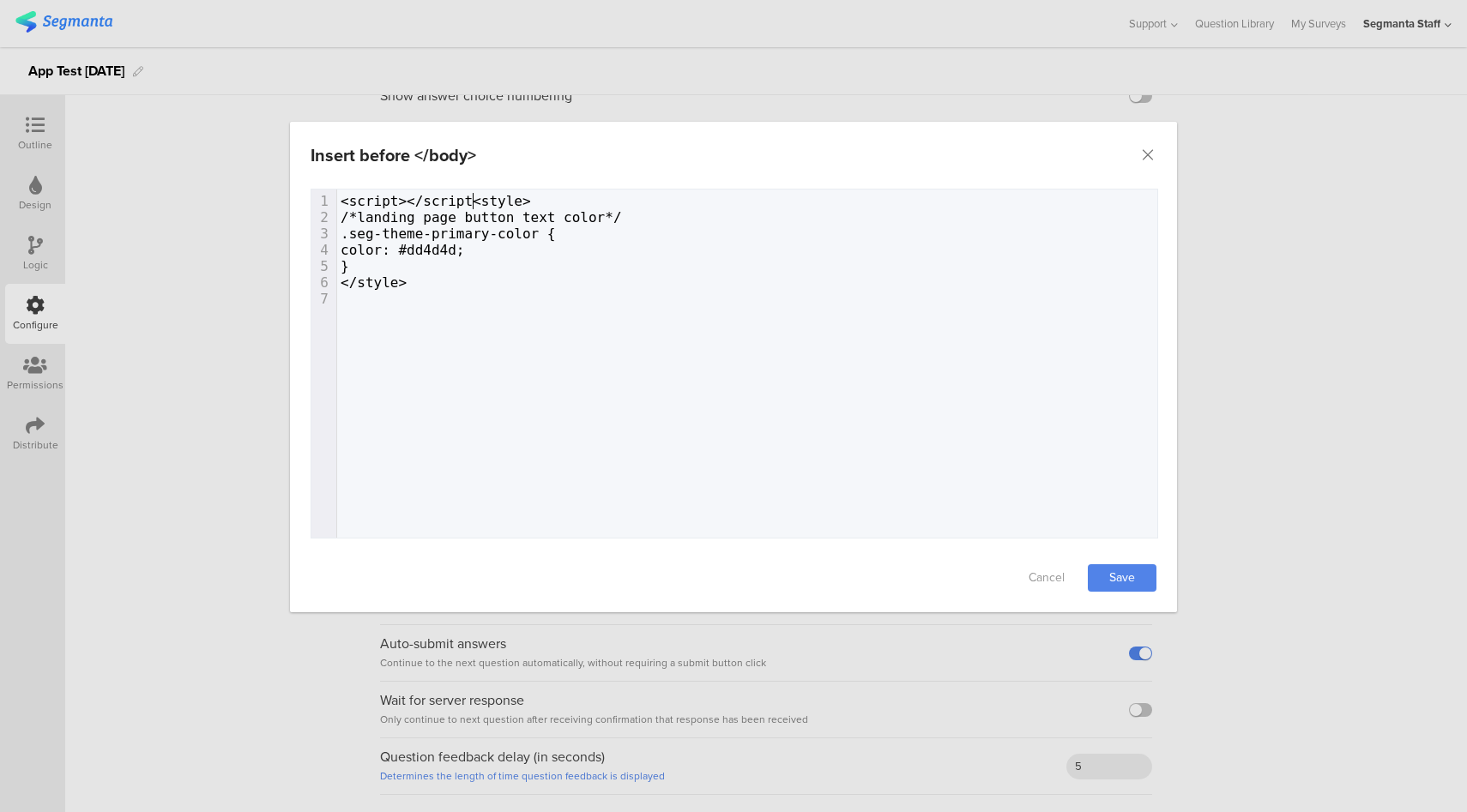
type textarea "<script></script>"
click at [1157, 582] on div "Cancel Save" at bounding box center [733, 578] width 886 height 69
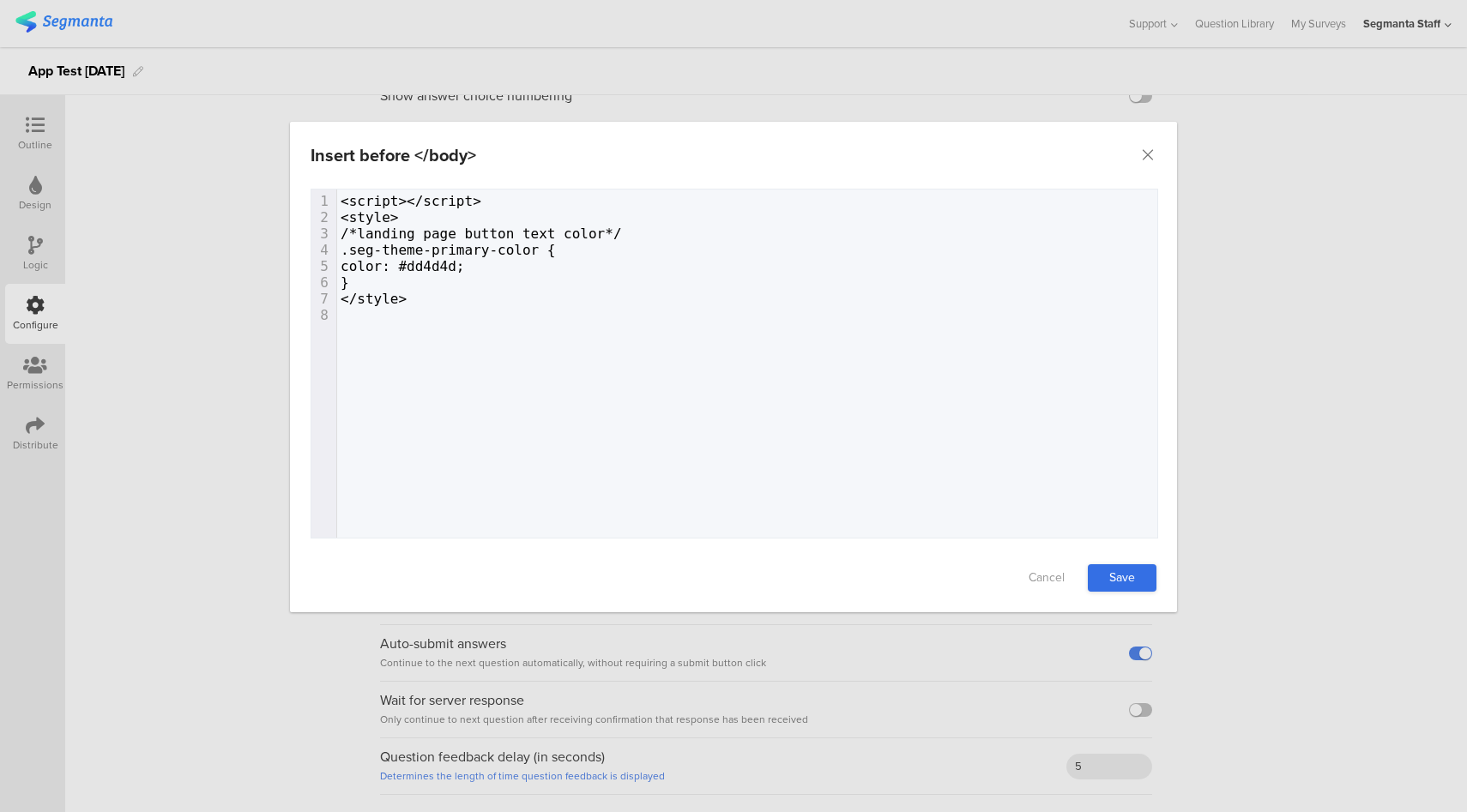
click at [1114, 586] on link "Save" at bounding box center [1122, 578] width 69 height 28
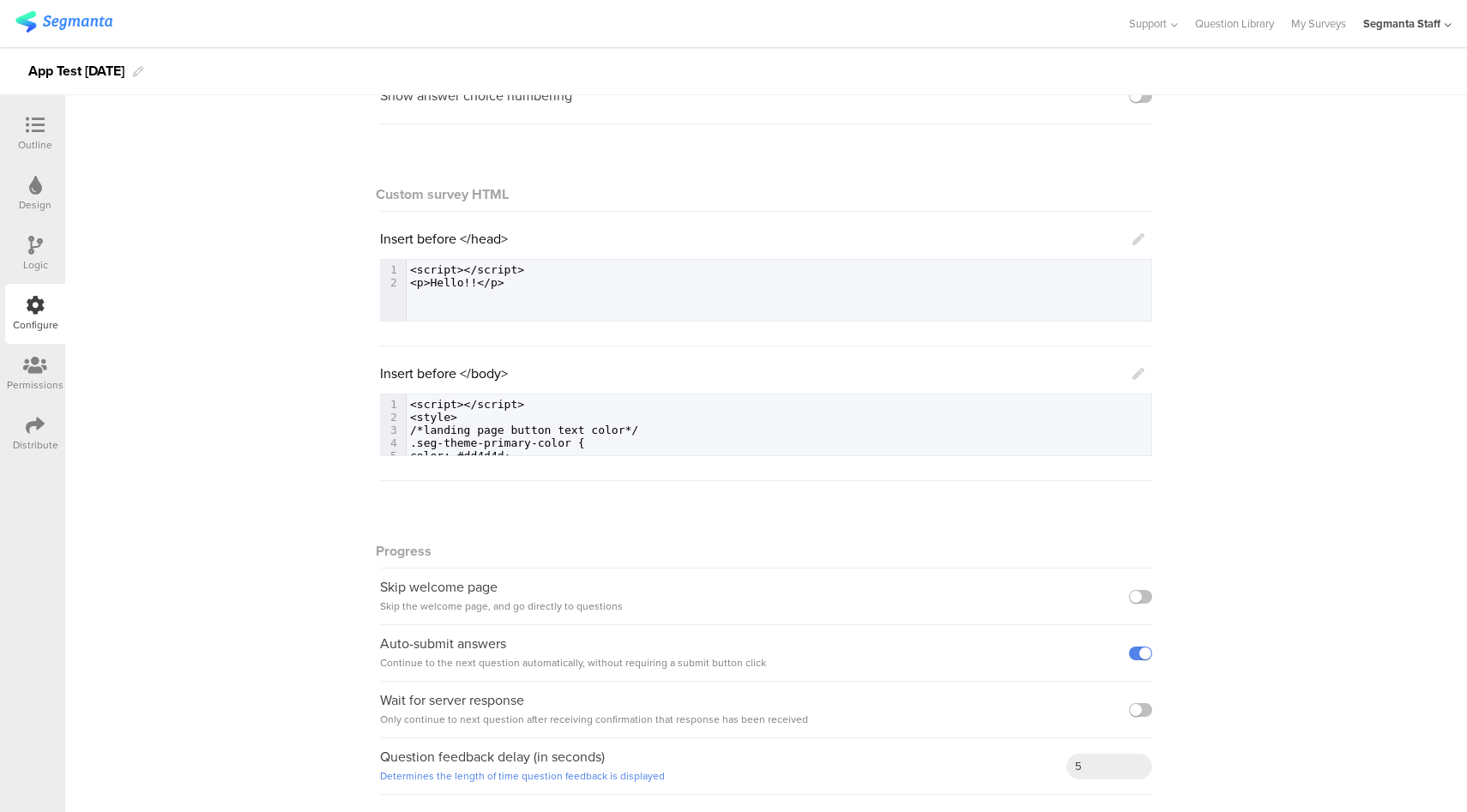
click at [1132, 376] on icon at bounding box center [1138, 373] width 12 height 12
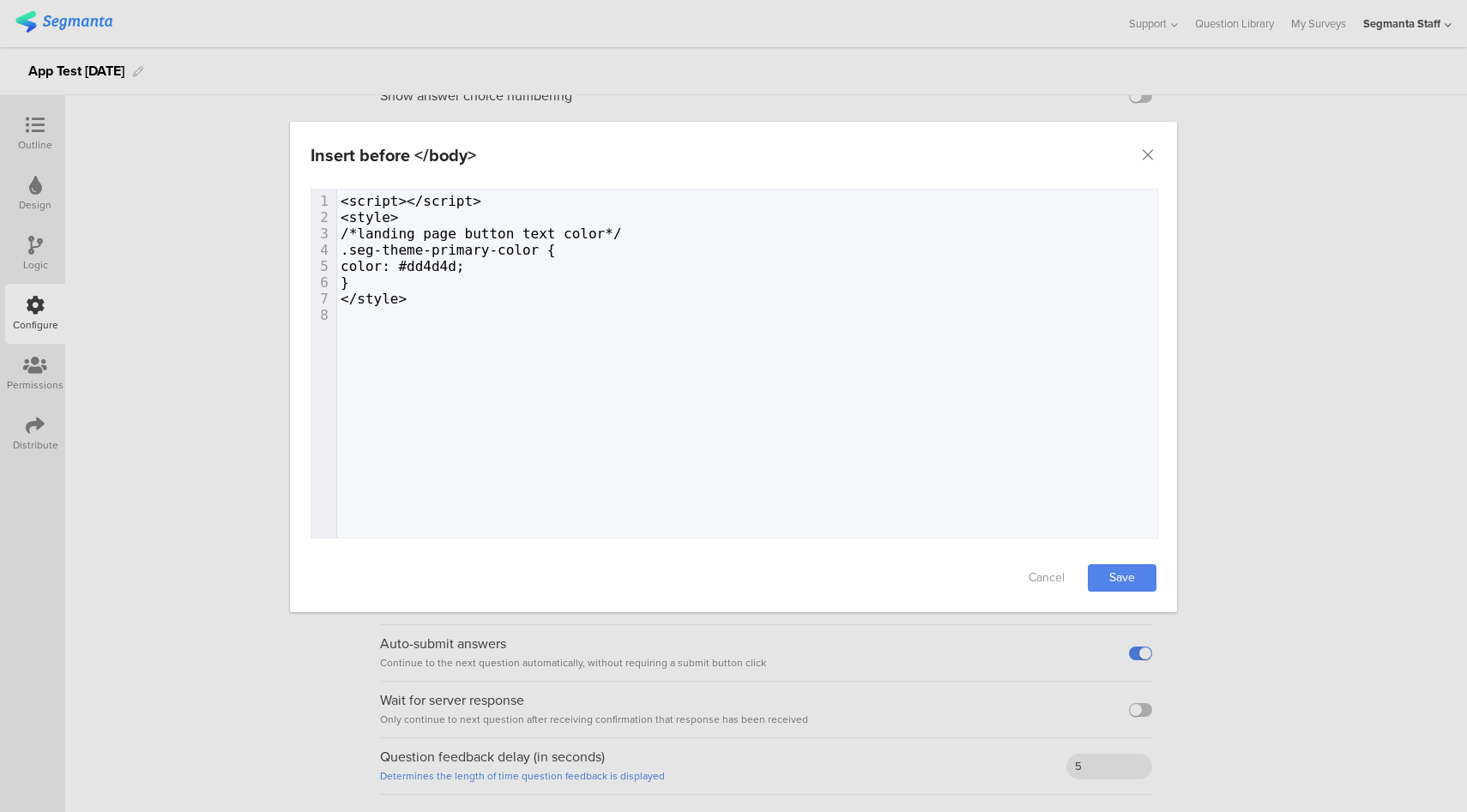
click at [1253, 367] on div "Insert before </body> Failed saving changes. If the problem persists please con…" at bounding box center [734, 406] width 1467 height 812
click at [1146, 156] on icon "Close" at bounding box center [1147, 155] width 17 height 17
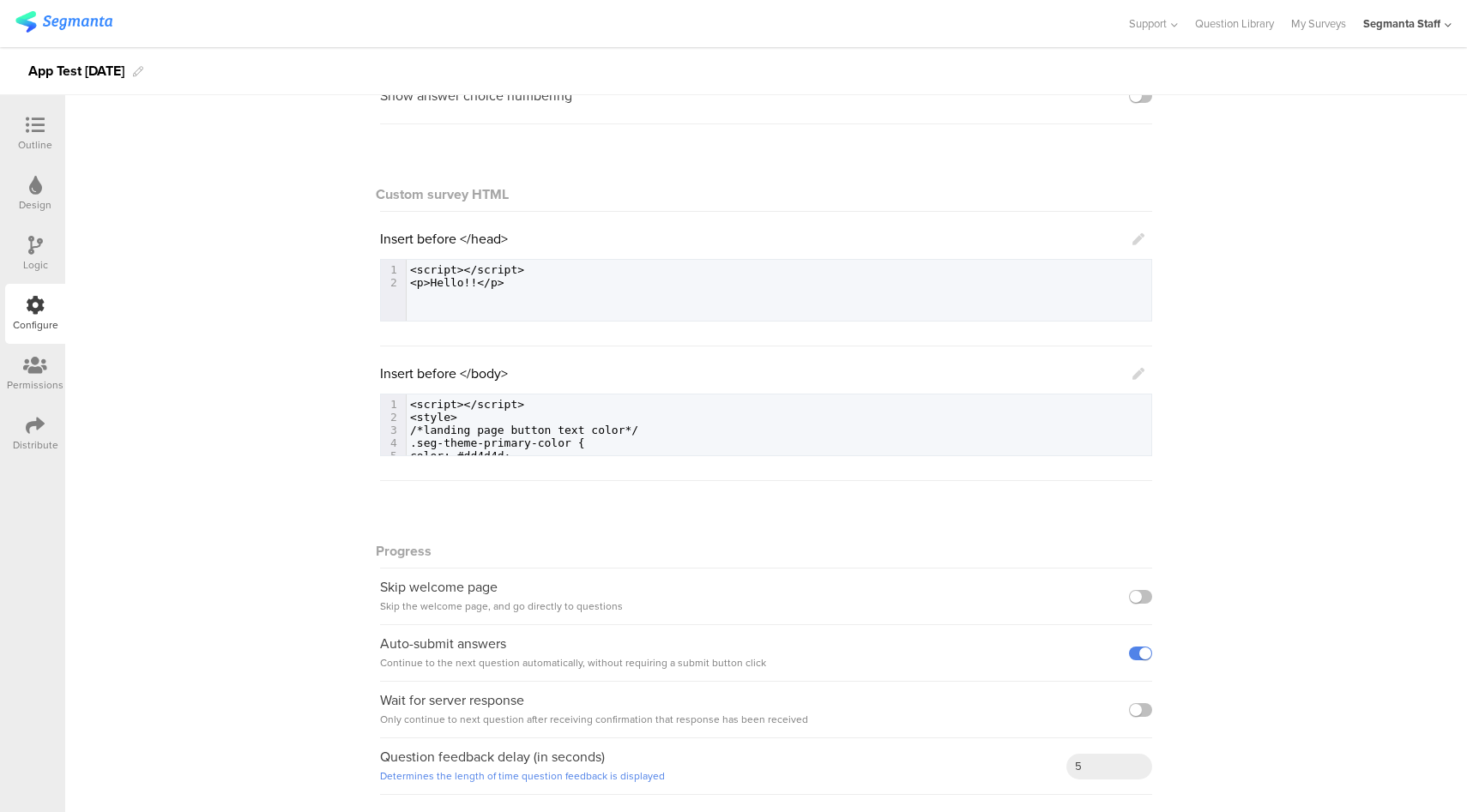
click at [1132, 371] on icon at bounding box center [1138, 373] width 12 height 12
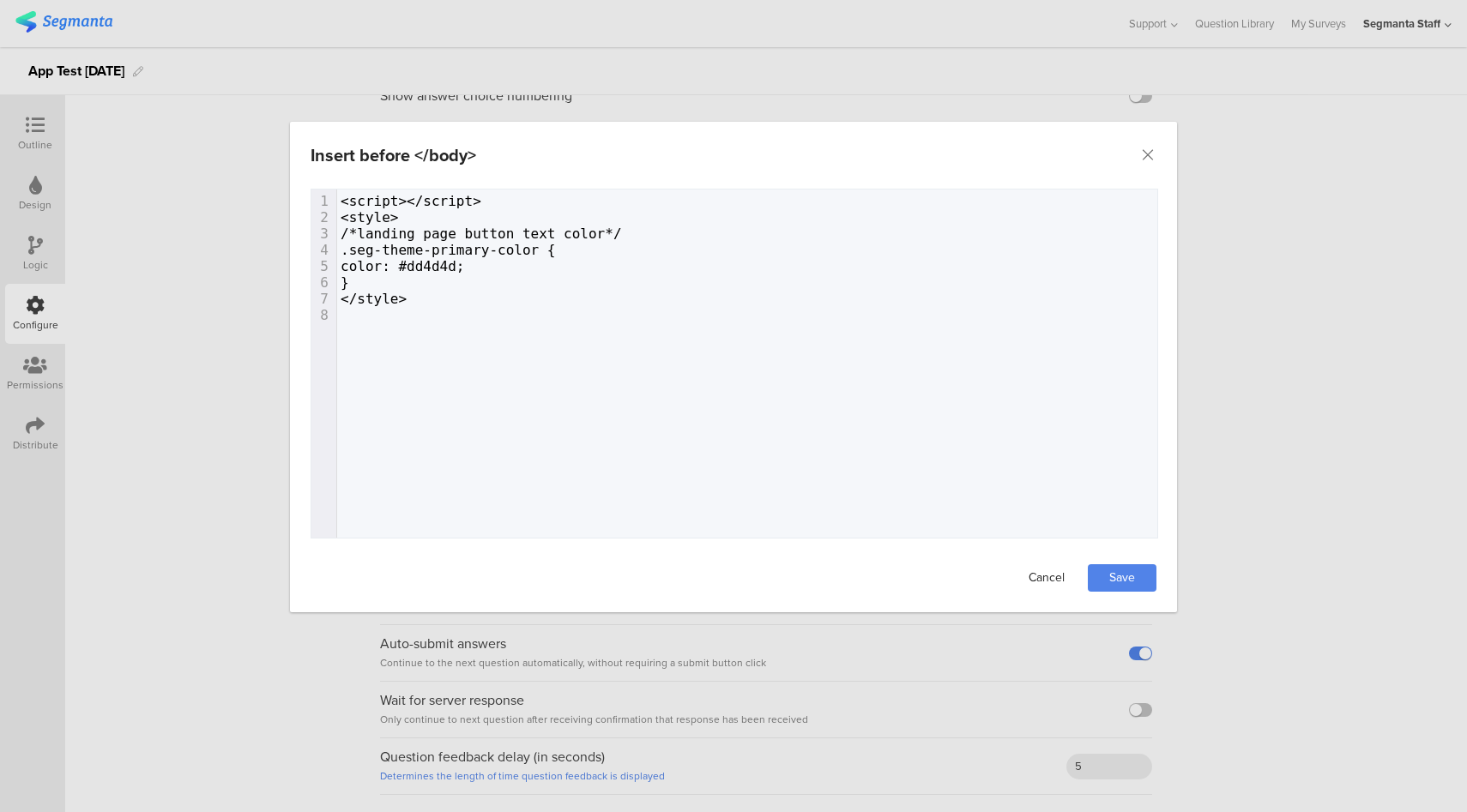
click at [1039, 582] on link "Cancel" at bounding box center [1046, 578] width 69 height 28
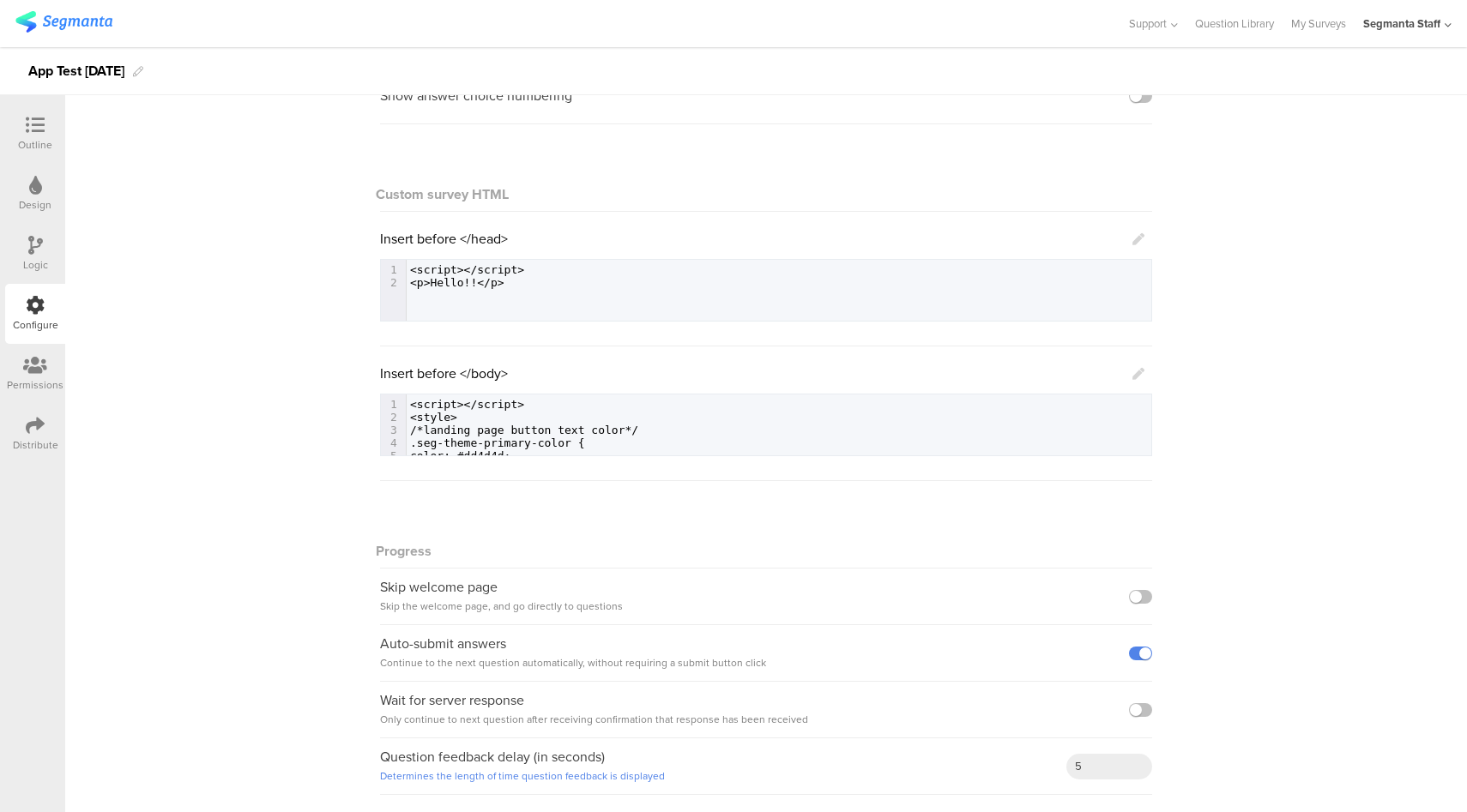
click at [39, 430] on icon at bounding box center [35, 425] width 19 height 19
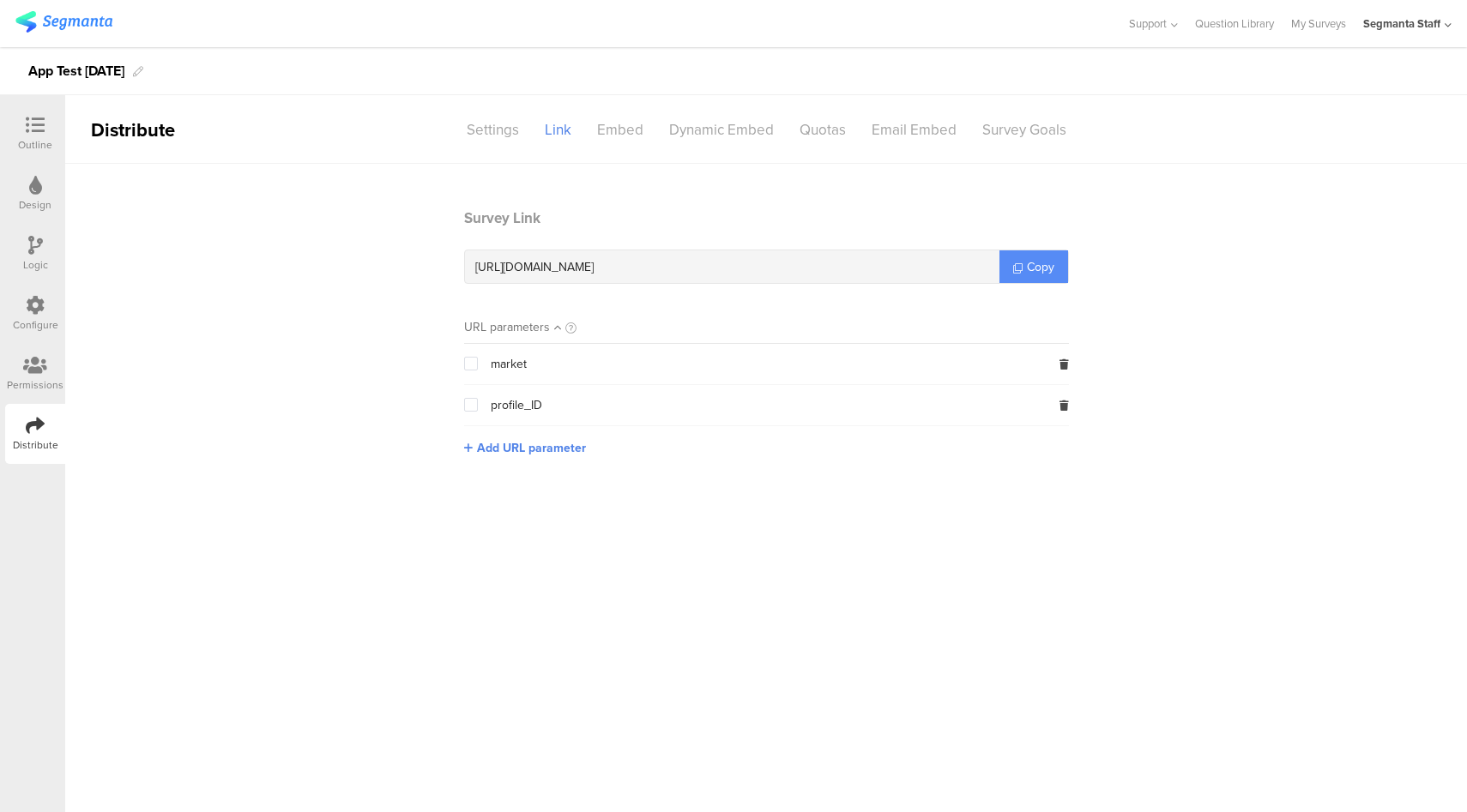
click at [1055, 268] on link "Copy" at bounding box center [1033, 266] width 69 height 32
click at [33, 296] on icon at bounding box center [35, 305] width 19 height 19
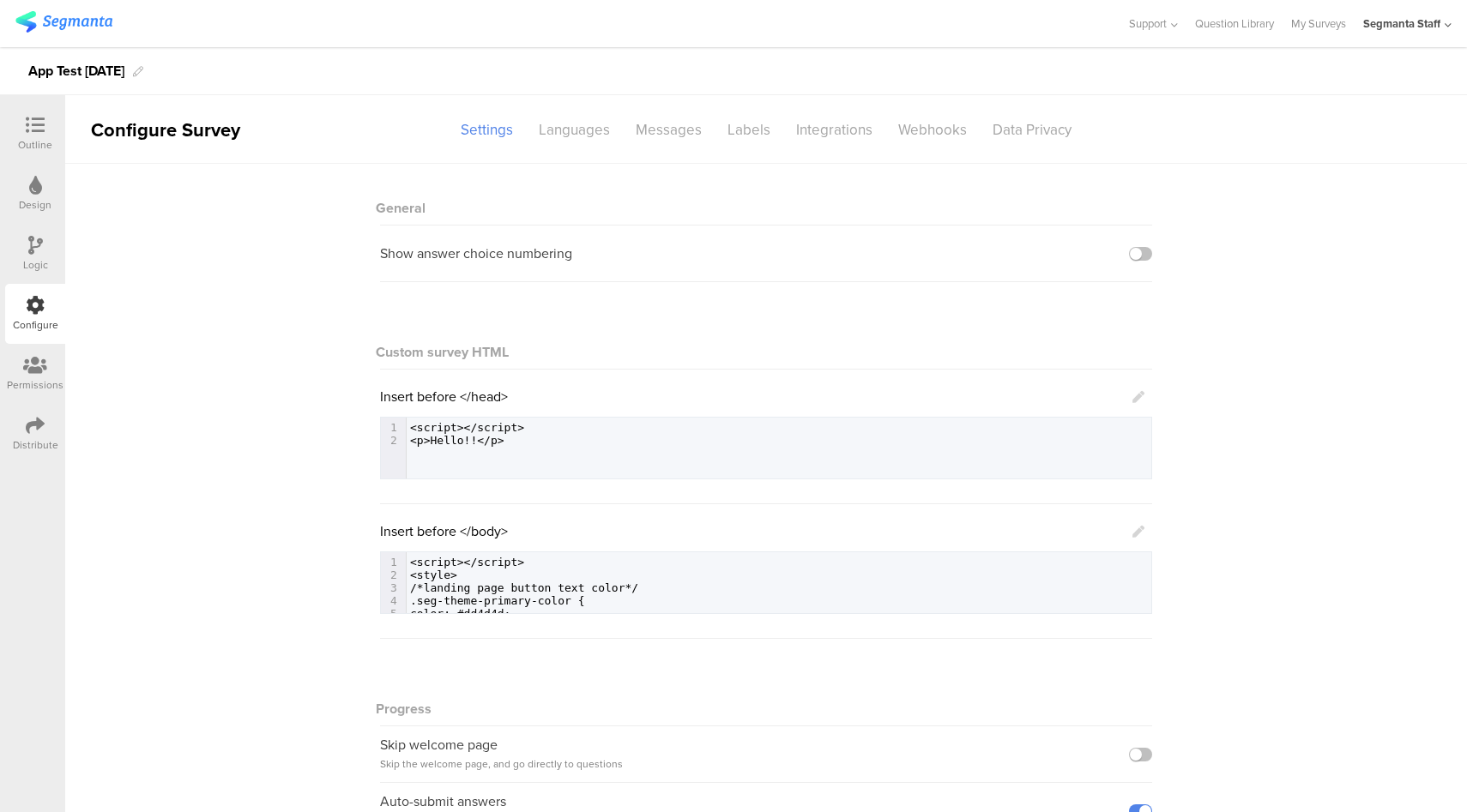
click at [1132, 532] on icon at bounding box center [1138, 531] width 12 height 12
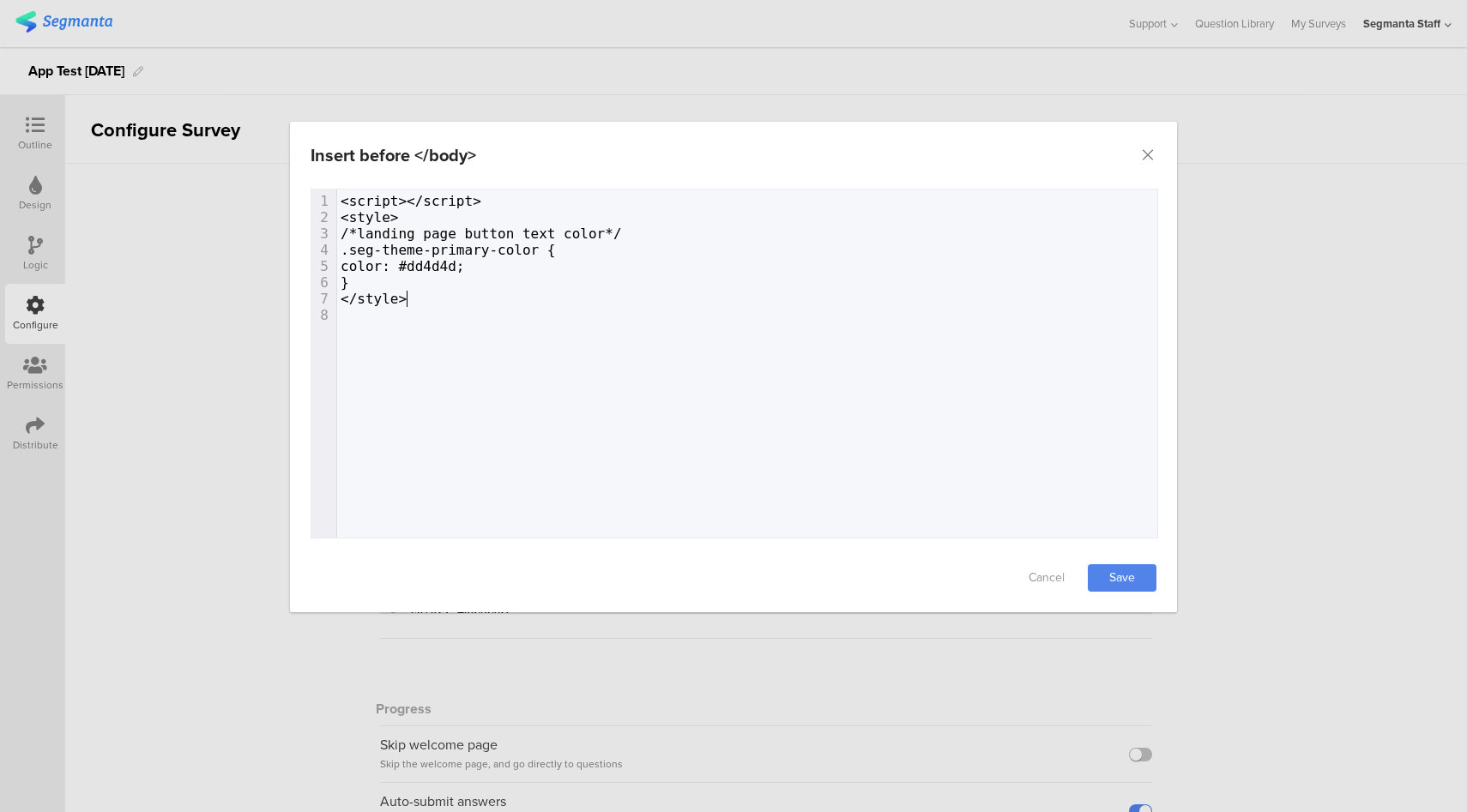
type textarea "<style> /*landing page button text color*/ .seg-theme-primary-color { color: #d…"
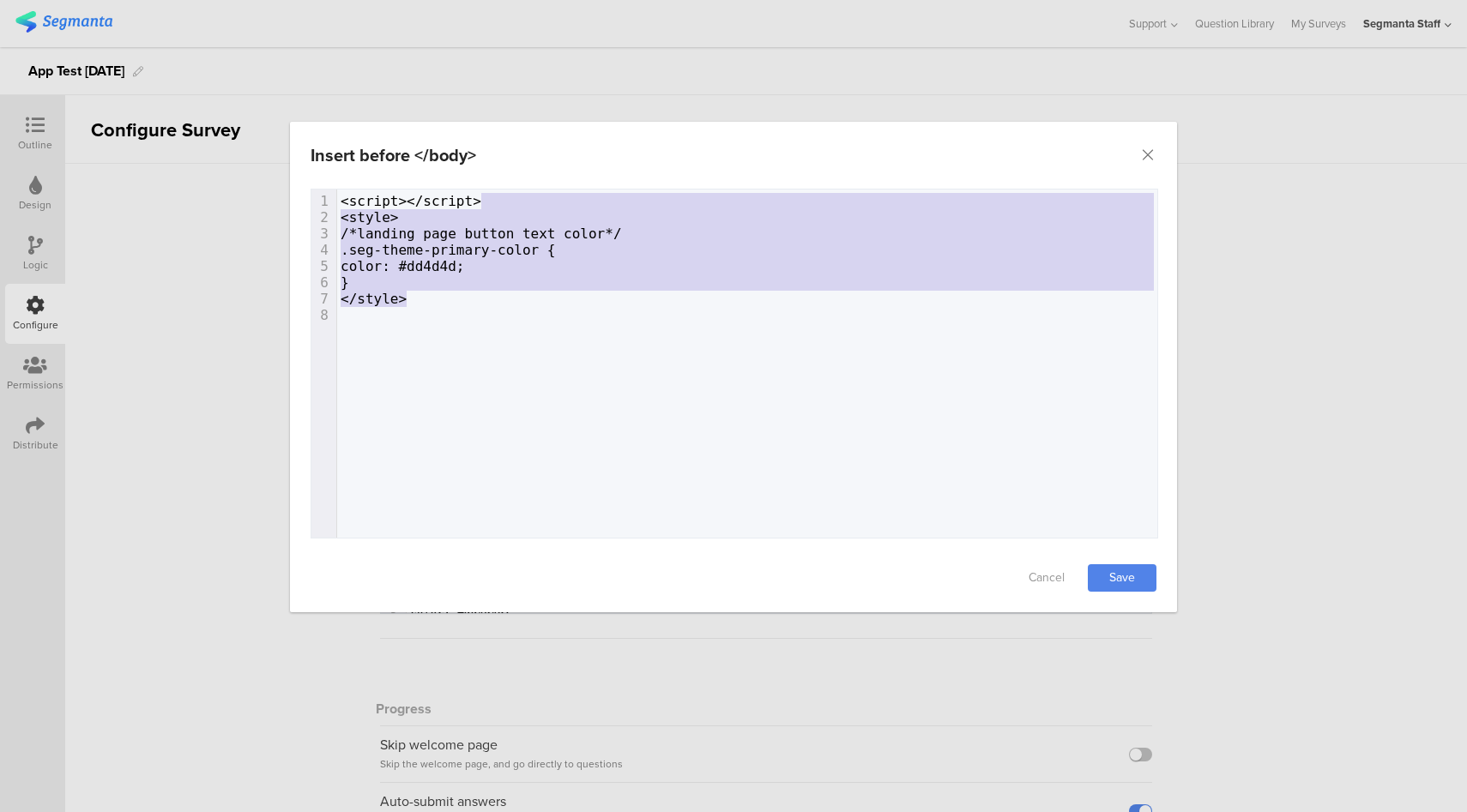
drag, startPoint x: 448, startPoint y: 303, endPoint x: 573, endPoint y: 198, distance: 163.2
click at [573, 198] on div "1 <script></script> 2 <style> 3 /*landing page button text color*/ 4 .seg-theme…" at bounding box center [753, 258] width 833 height 131
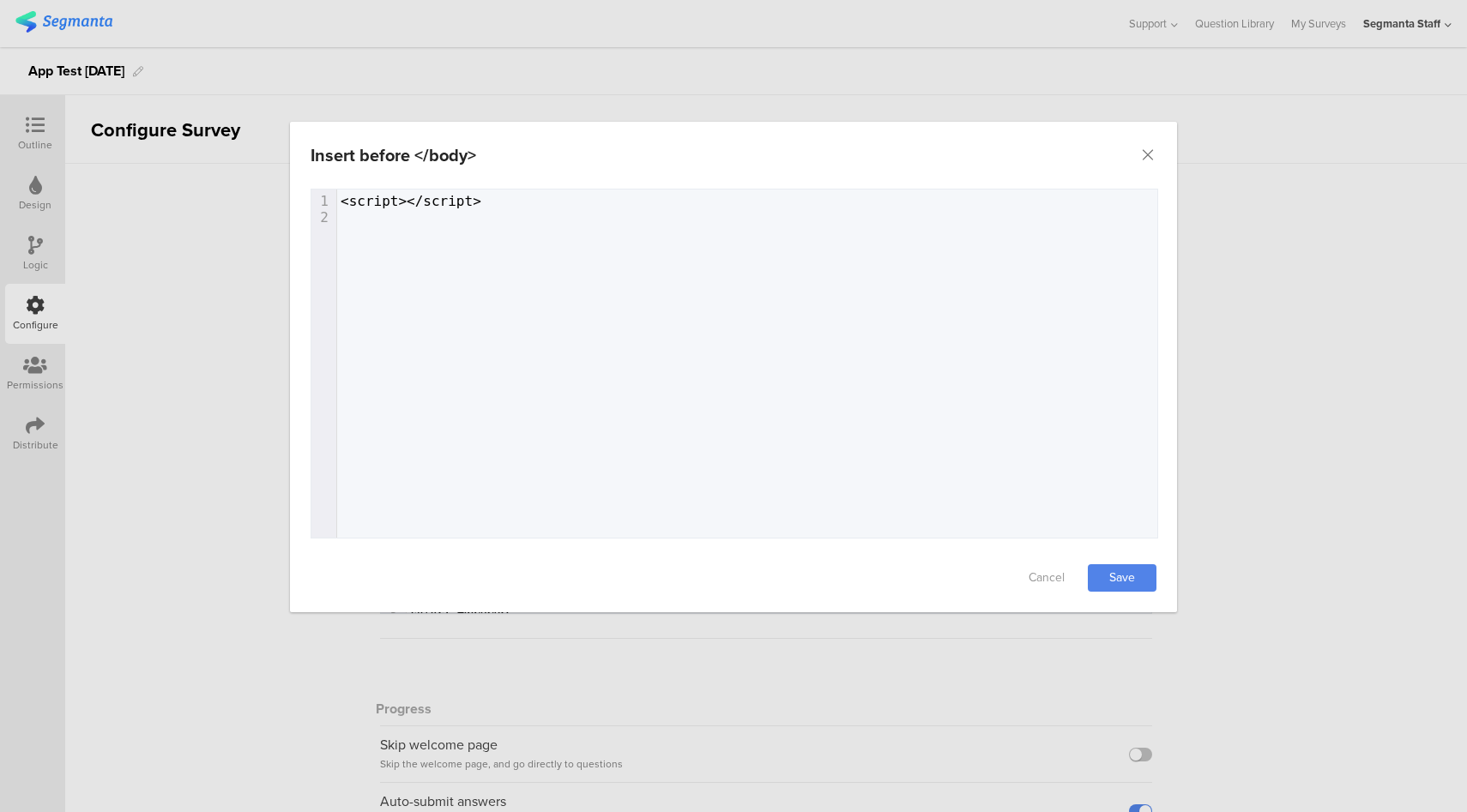
click at [601, 233] on div "x 1 <script></script> 2 ​" at bounding box center [755, 385] width 888 height 391
click at [1112, 573] on link "Save" at bounding box center [1122, 578] width 69 height 28
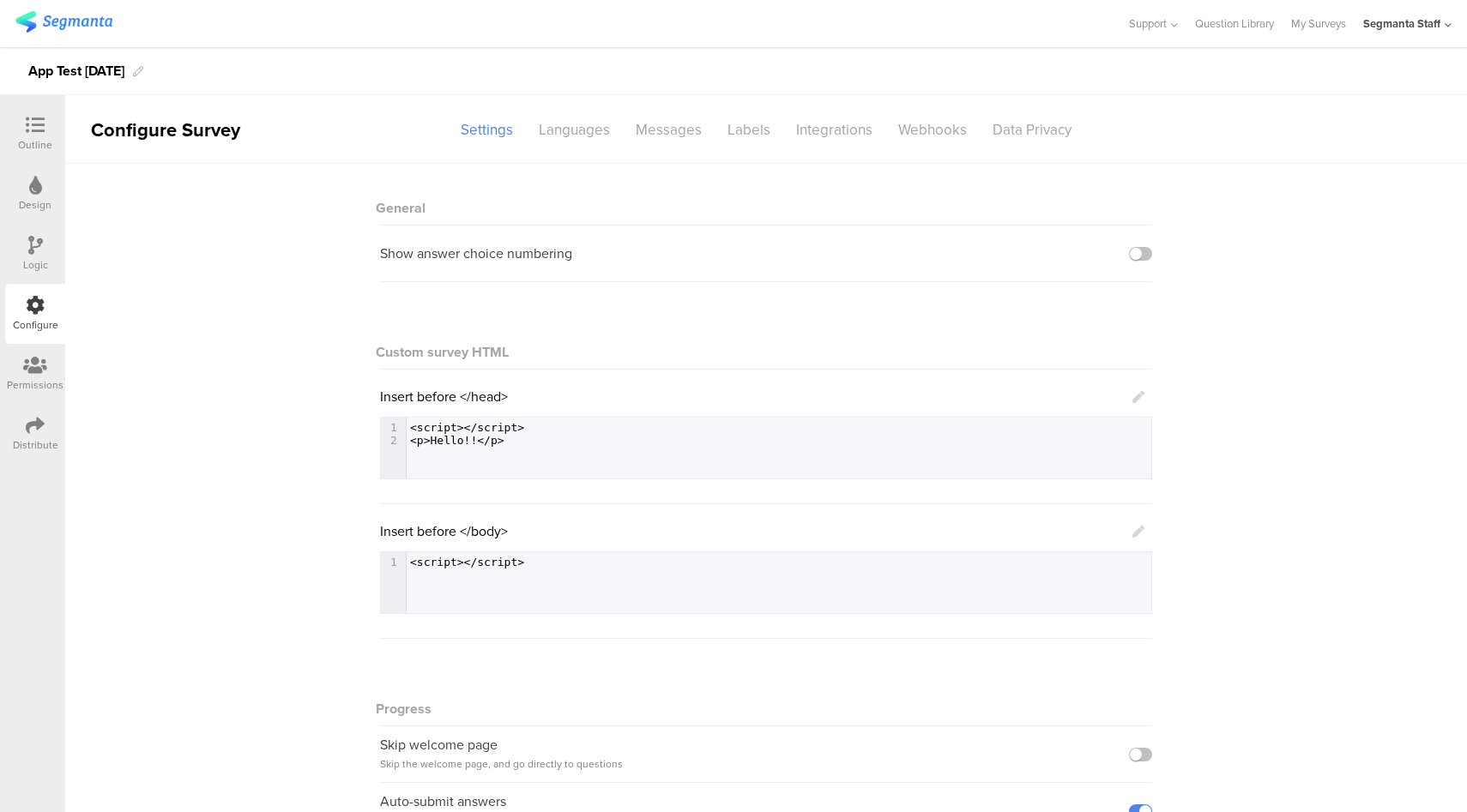
click at [1132, 395] on icon at bounding box center [1138, 396] width 12 height 12
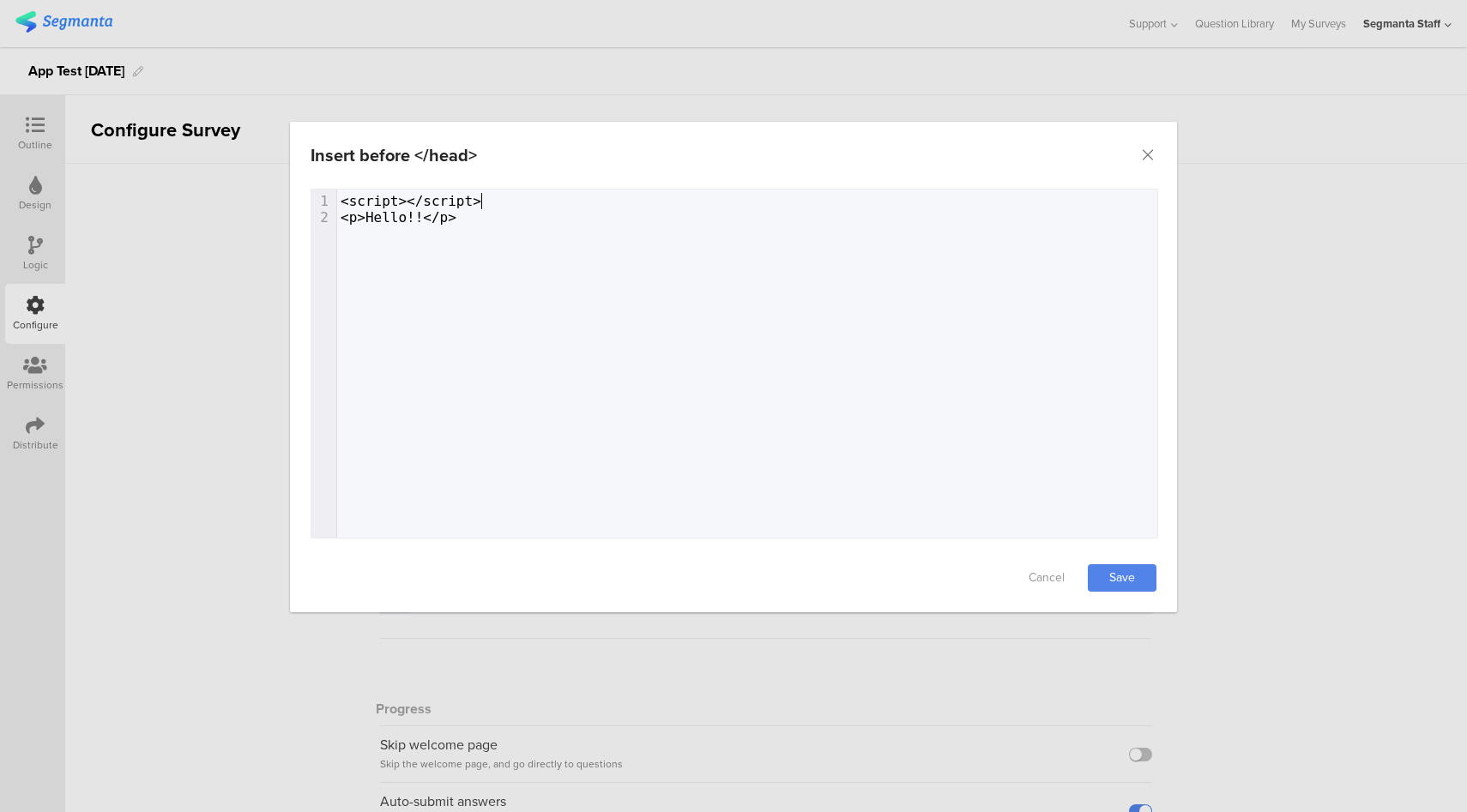
drag, startPoint x: 498, startPoint y: 207, endPoint x: 505, endPoint y: 196, distance: 13.0
click at [505, 196] on pre "<script></script>" at bounding box center [753, 201] width 833 height 16
type textarea "<p>Hello!!</p>"
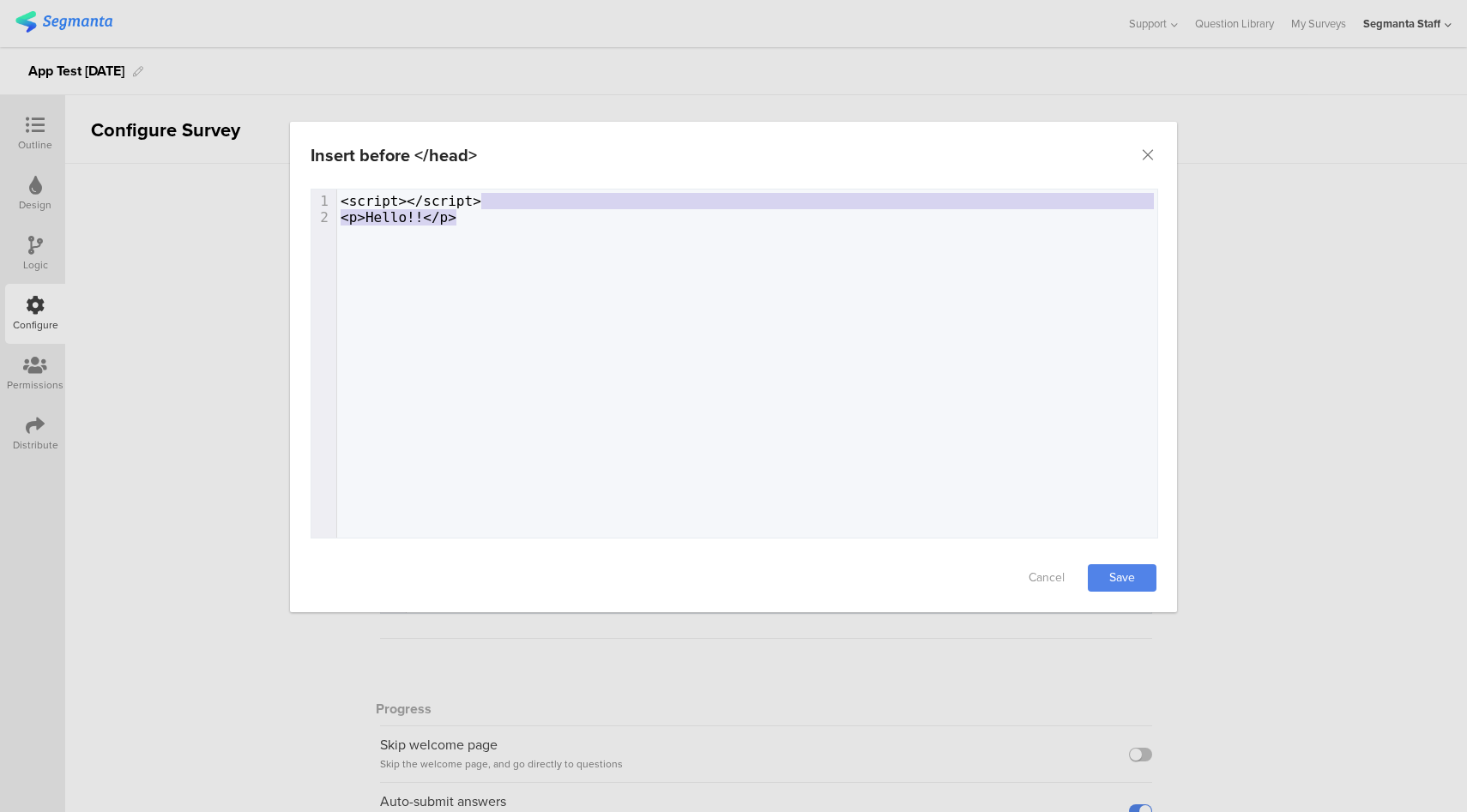
drag, startPoint x: 491, startPoint y: 224, endPoint x: 504, endPoint y: 199, distance: 28.2
click at [504, 199] on div "x 1 <script></script> 2 <p>Hello!!</p>" at bounding box center [753, 209] width 833 height 39
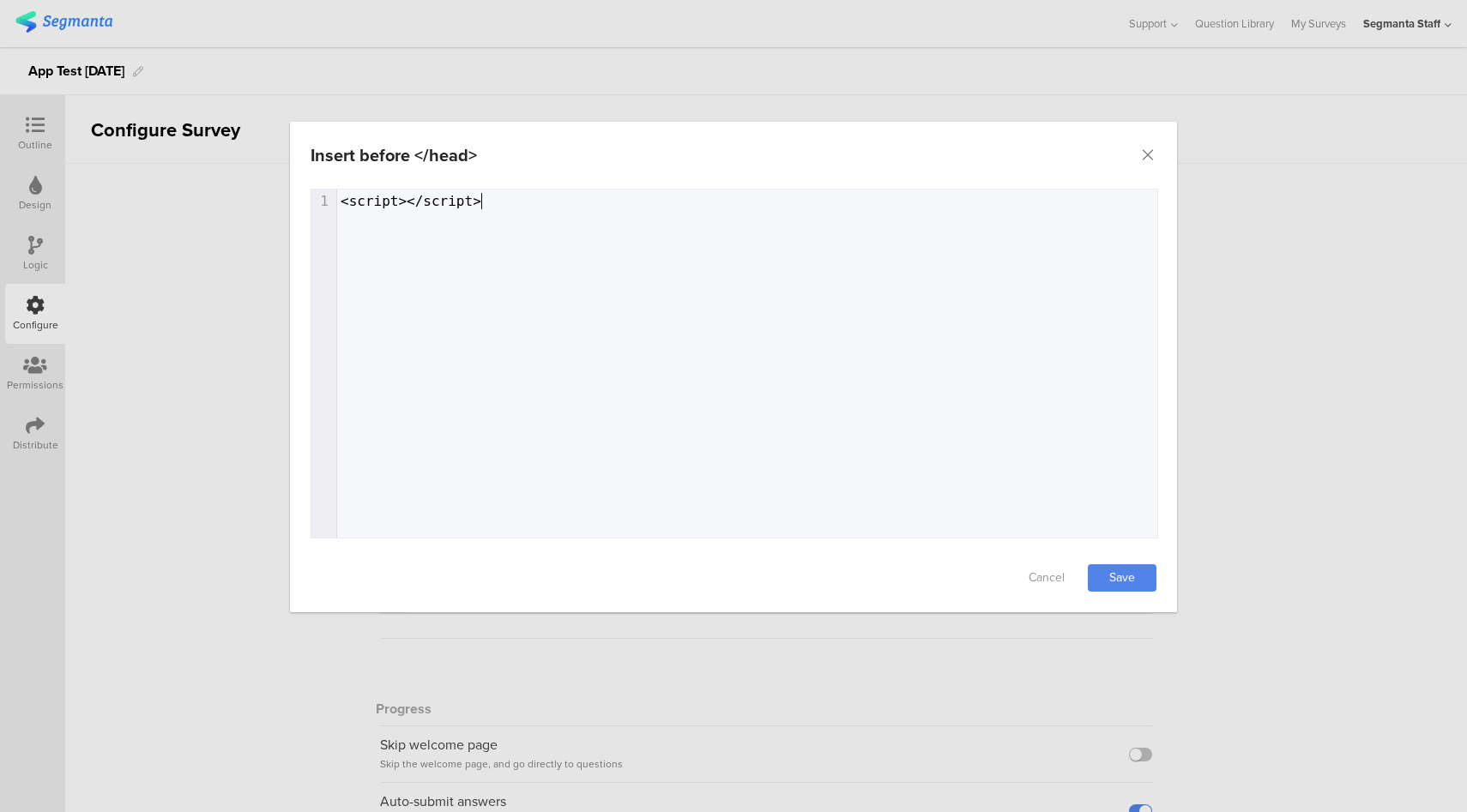
click at [1133, 594] on div "Cancel Save" at bounding box center [733, 578] width 886 height 69
click at [1135, 578] on link "Save" at bounding box center [1122, 578] width 69 height 28
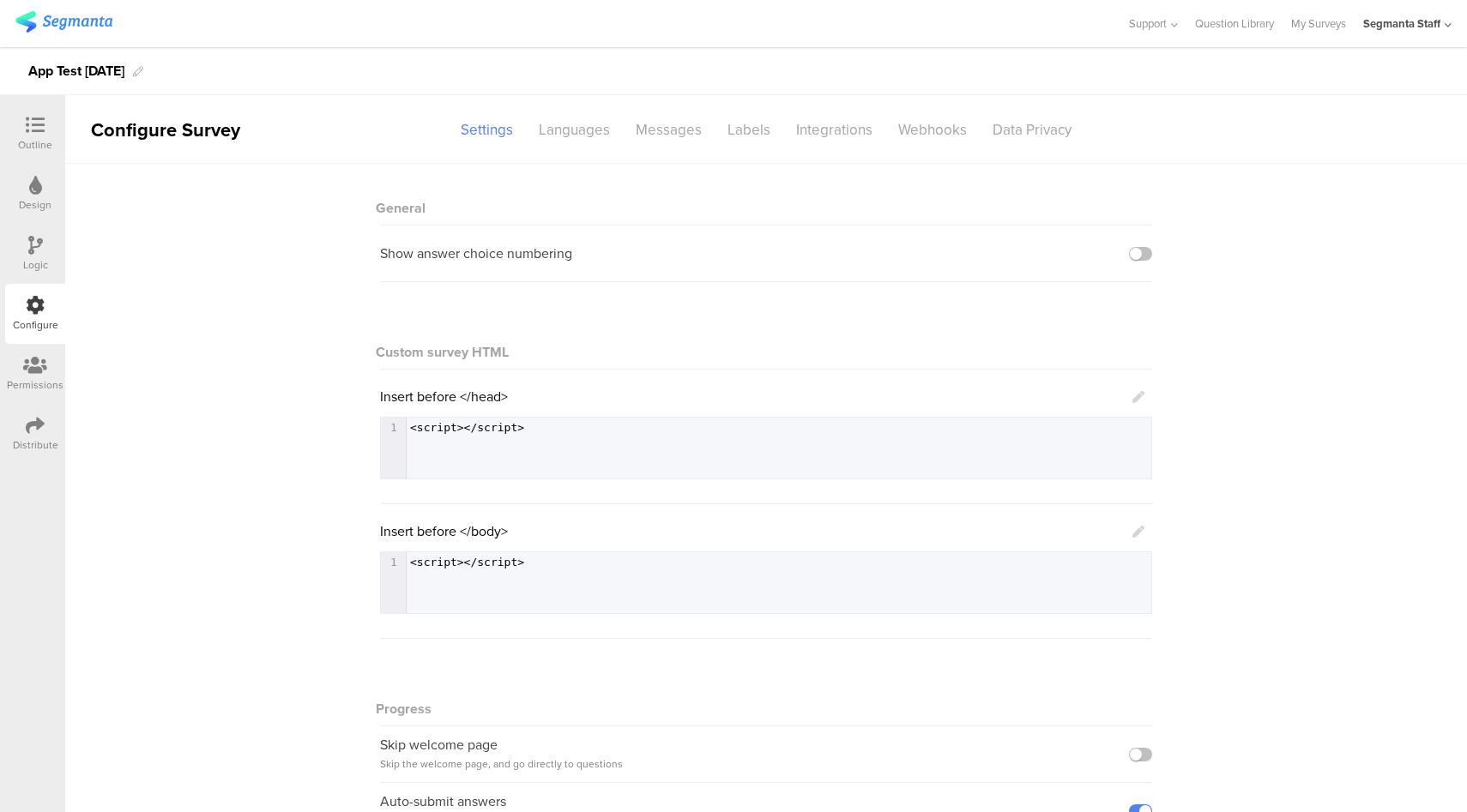
click at [813, 145] on sg-section-page-header "Configure Survey Settings Languages Messages Labels Integrations Webhooks Data …" at bounding box center [766, 129] width 1402 height 69
click at [815, 139] on div "Integrations" at bounding box center [834, 130] width 102 height 30
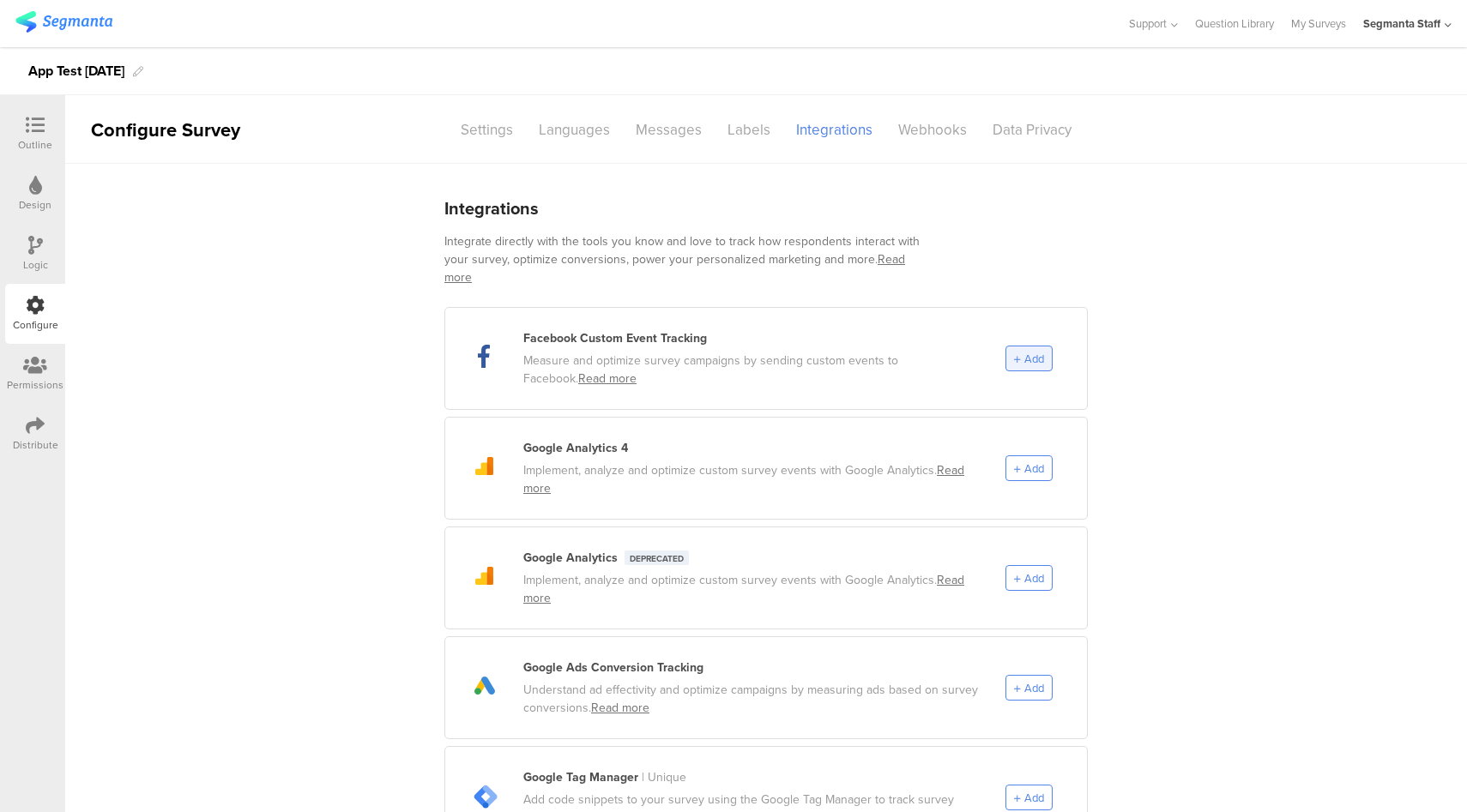
click at [1024, 351] on span "Add" at bounding box center [1034, 359] width 20 height 16
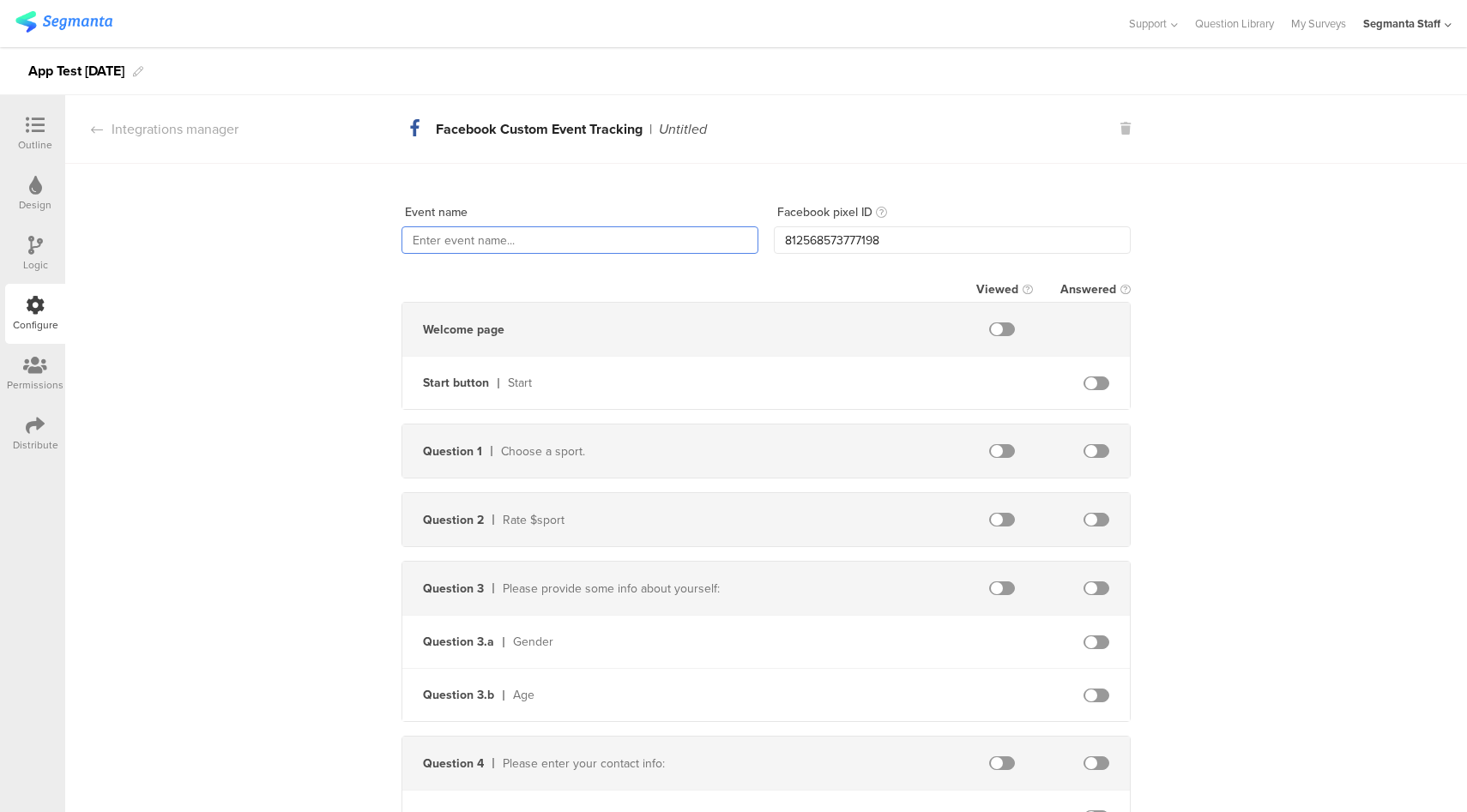
click at [452, 234] on input "text" at bounding box center [580, 240] width 357 height 28
type input "AppCET"
click at [1092, 450] on span at bounding box center [1096, 451] width 26 height 13
click at [1086, 520] on span at bounding box center [1096, 519] width 26 height 13
click at [175, 128] on div "Integrations manager" at bounding box center [152, 129] width 174 height 20
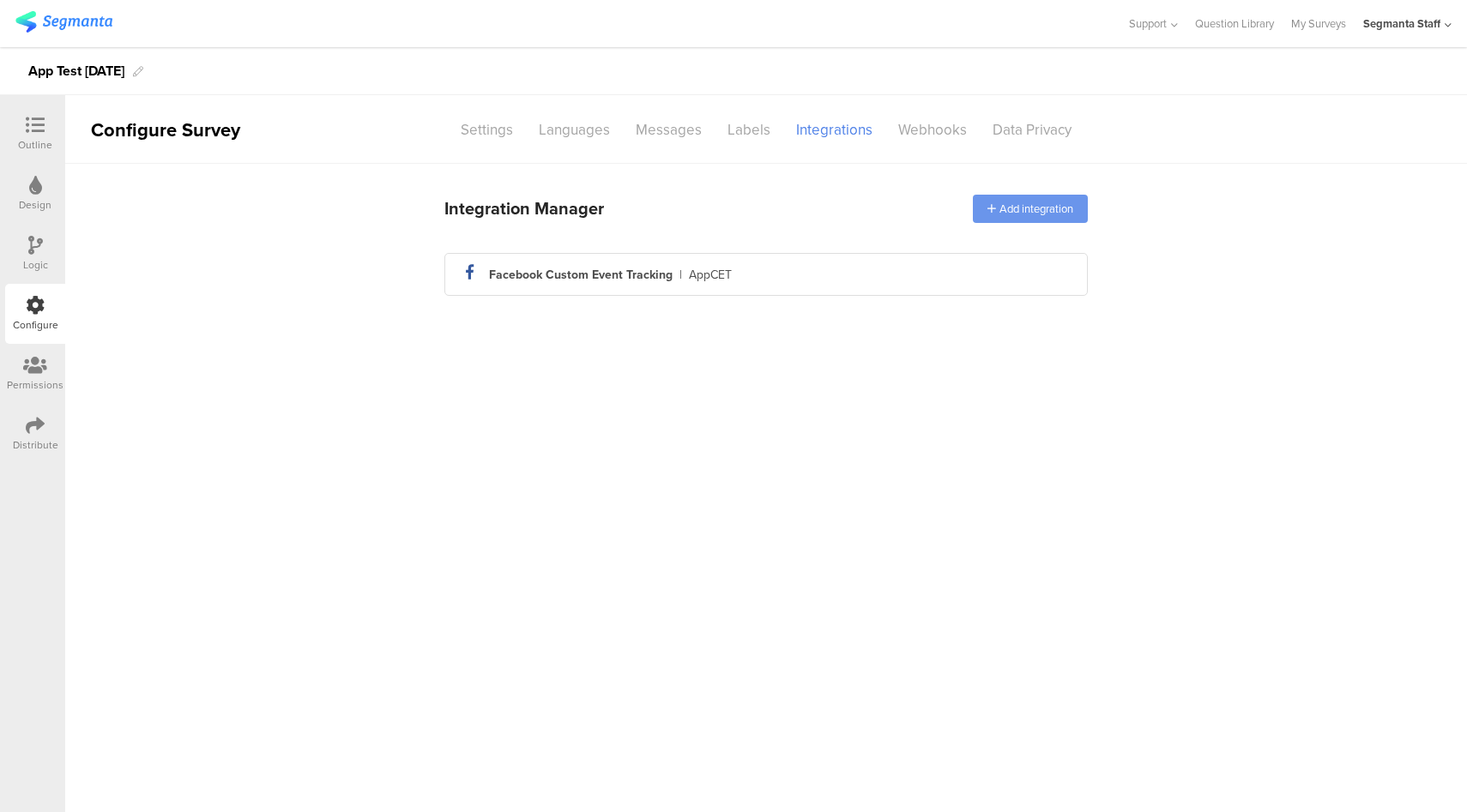
click at [996, 207] on div "Add integration" at bounding box center [1030, 209] width 114 height 29
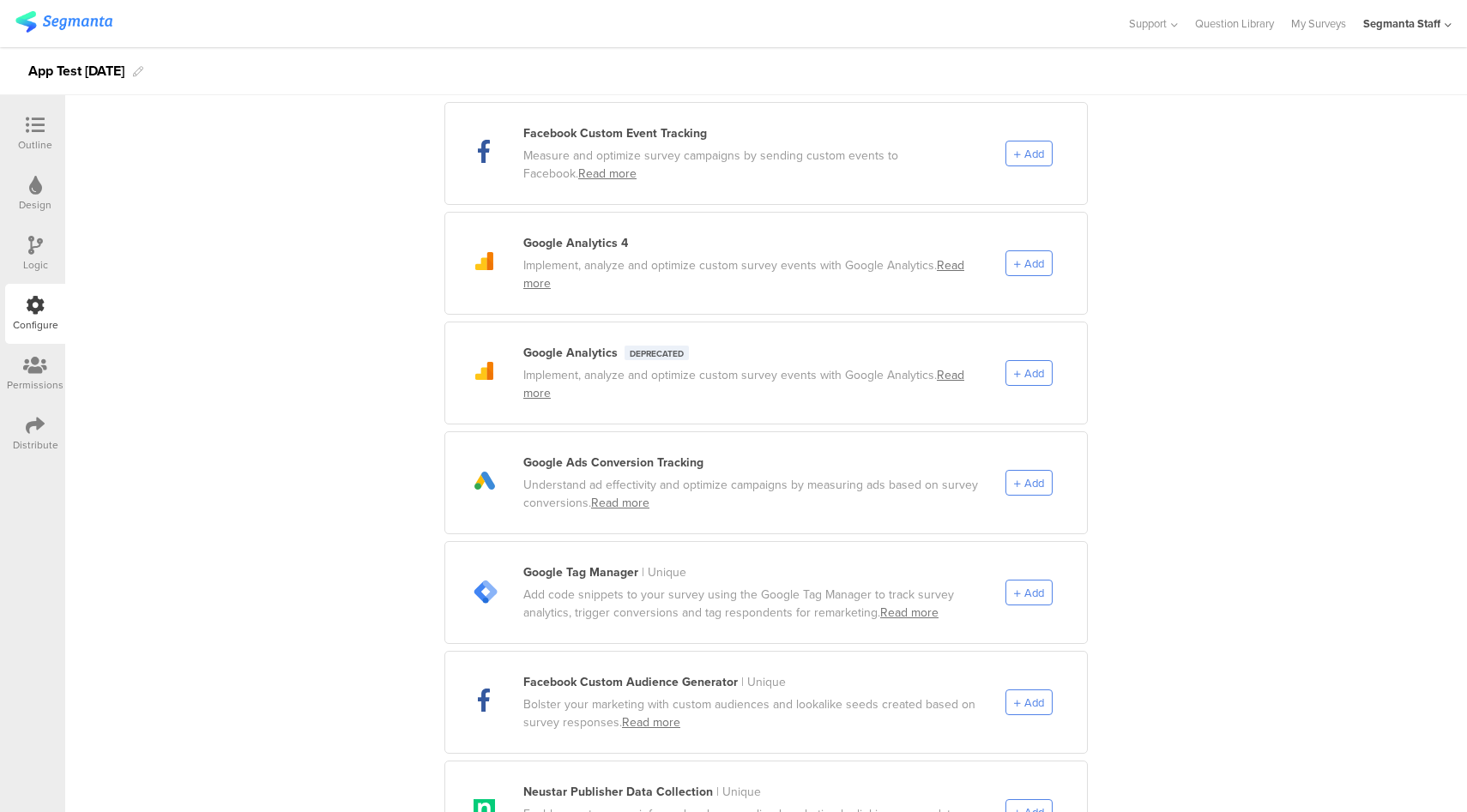
scroll to position [353, 0]
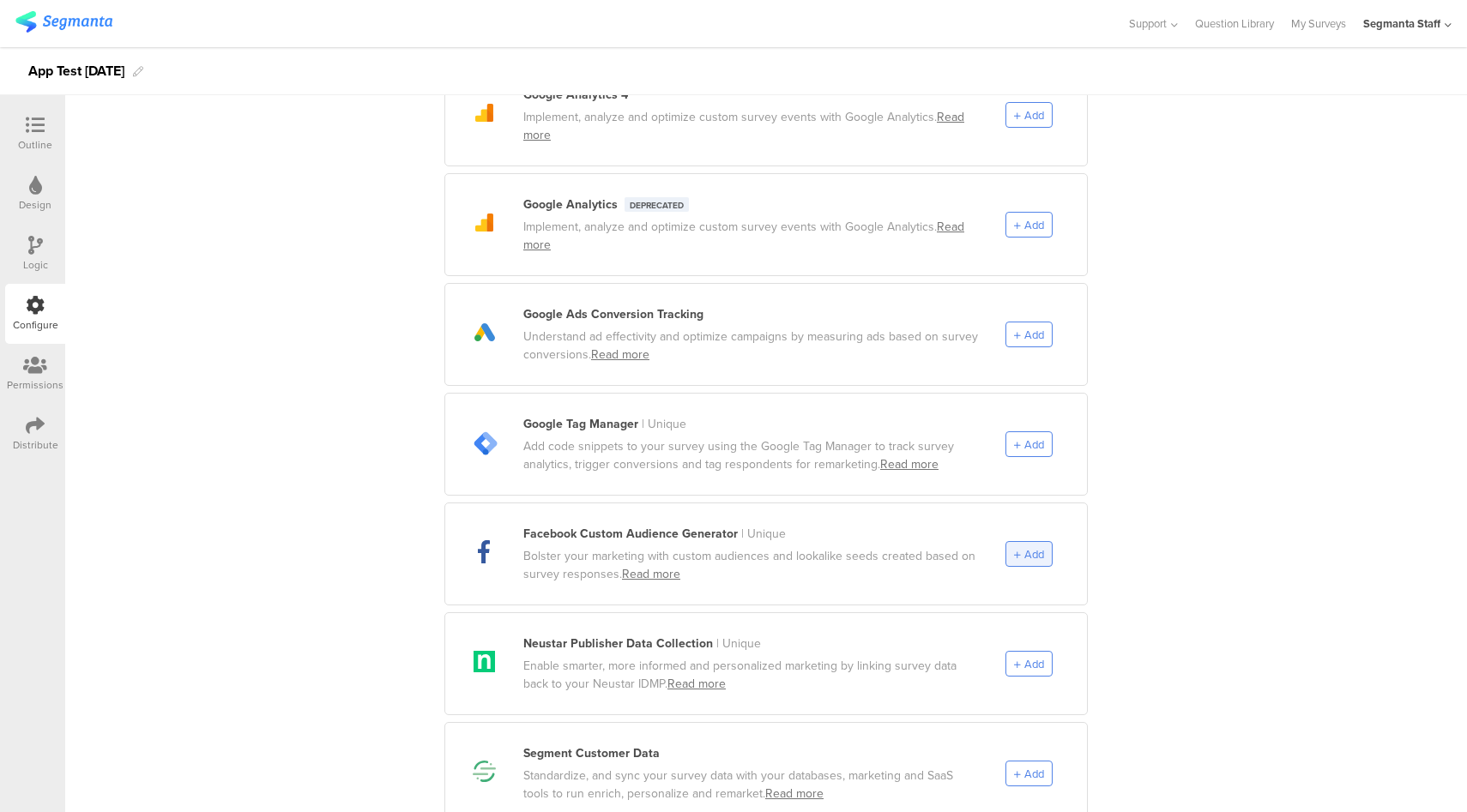
click at [1032, 546] on span "Add" at bounding box center [1034, 554] width 20 height 16
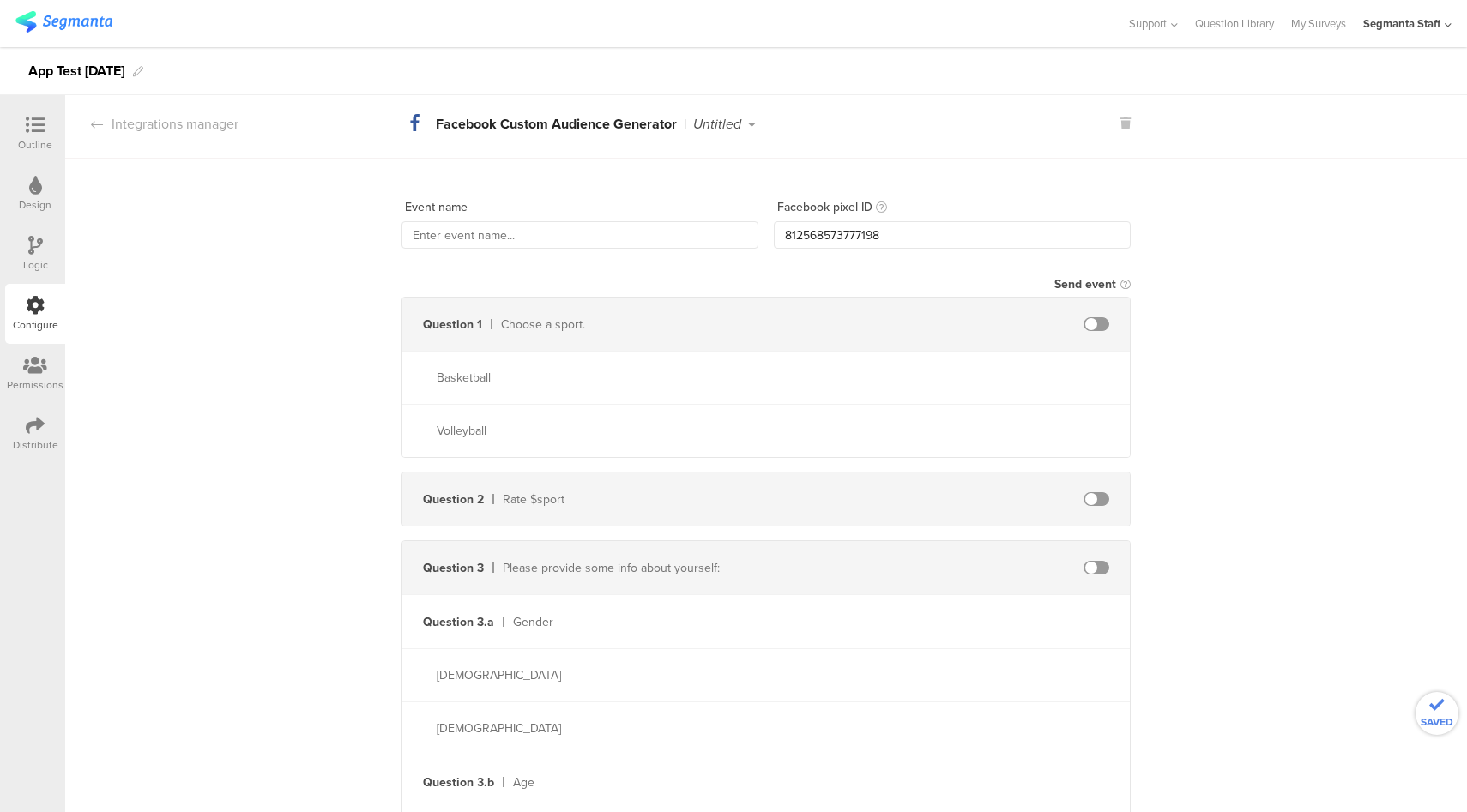
scroll to position [0, 0]
click at [553, 229] on input "text" at bounding box center [580, 240] width 357 height 28
type input "AppCAG"
click at [1101, 323] on div at bounding box center [1096, 329] width 26 height 13
click at [1094, 329] on span at bounding box center [1096, 329] width 26 height 13
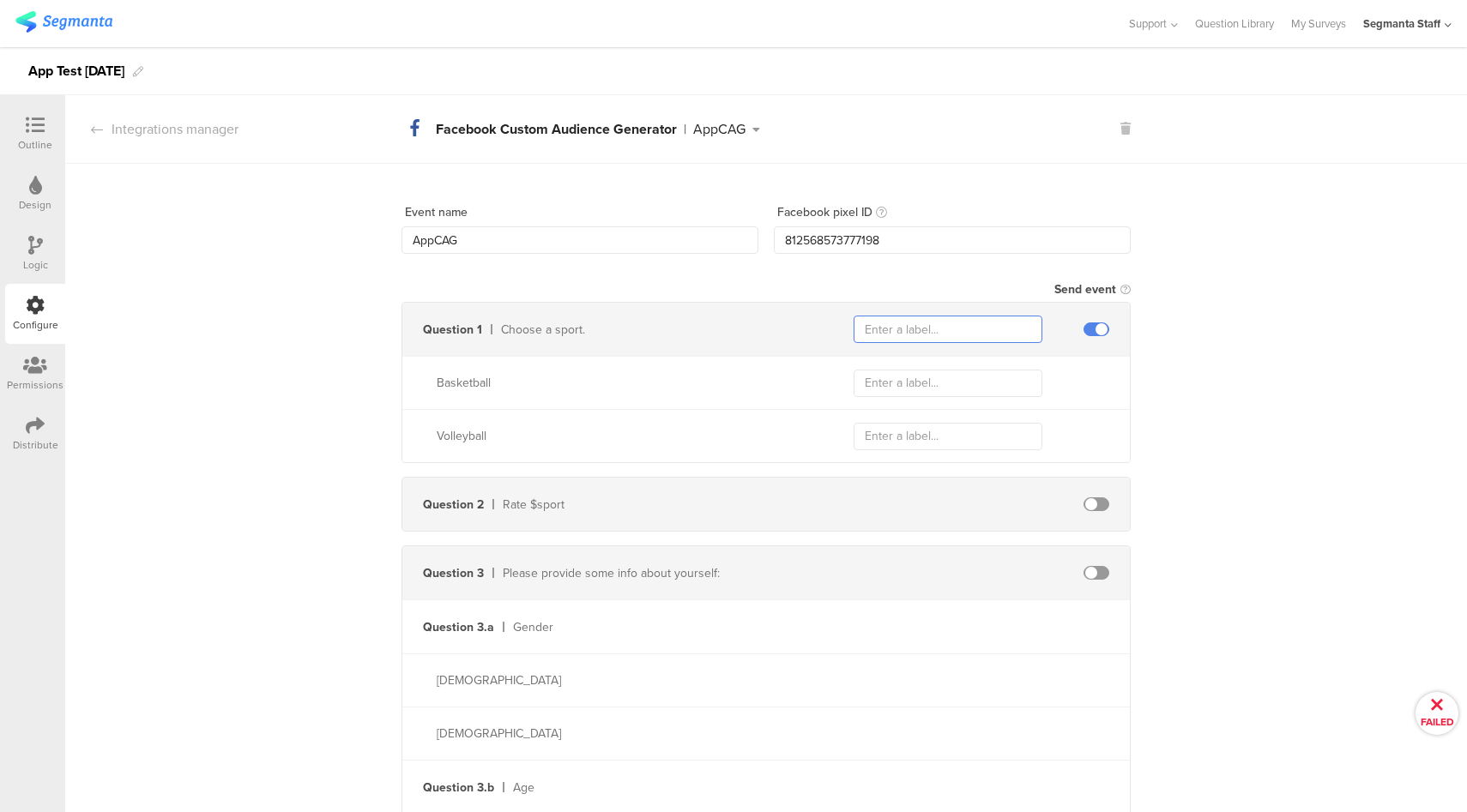
click at [937, 330] on input "text" at bounding box center [947, 329] width 189 height 28
type input "sport"
type input "bb"
type input "vb"
click at [1095, 504] on span at bounding box center [1096, 503] width 26 height 13
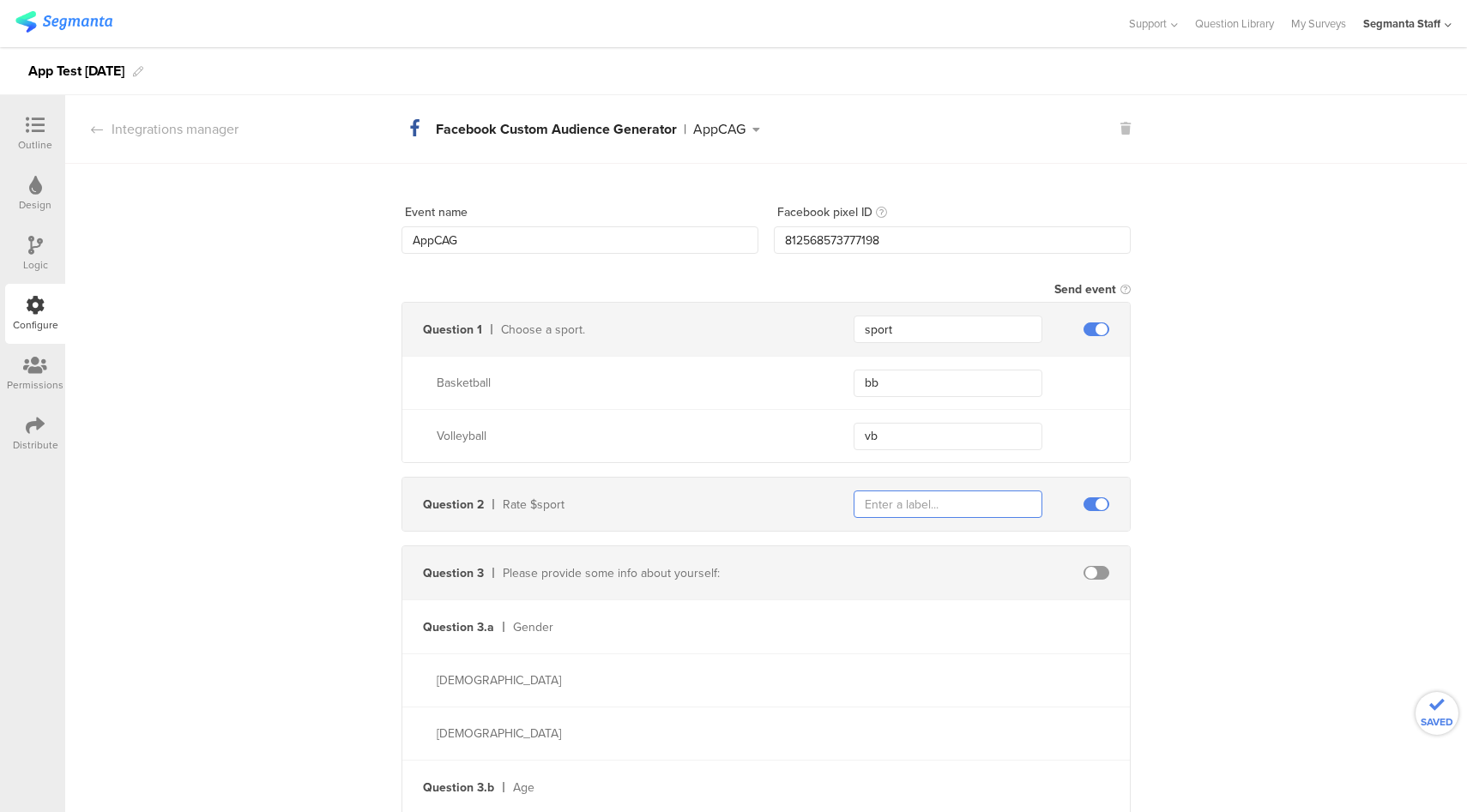
click at [917, 495] on input "text" at bounding box center [947, 503] width 189 height 28
type input "rate"
click at [40, 437] on div "Distribute" at bounding box center [35, 444] width 46 height 15
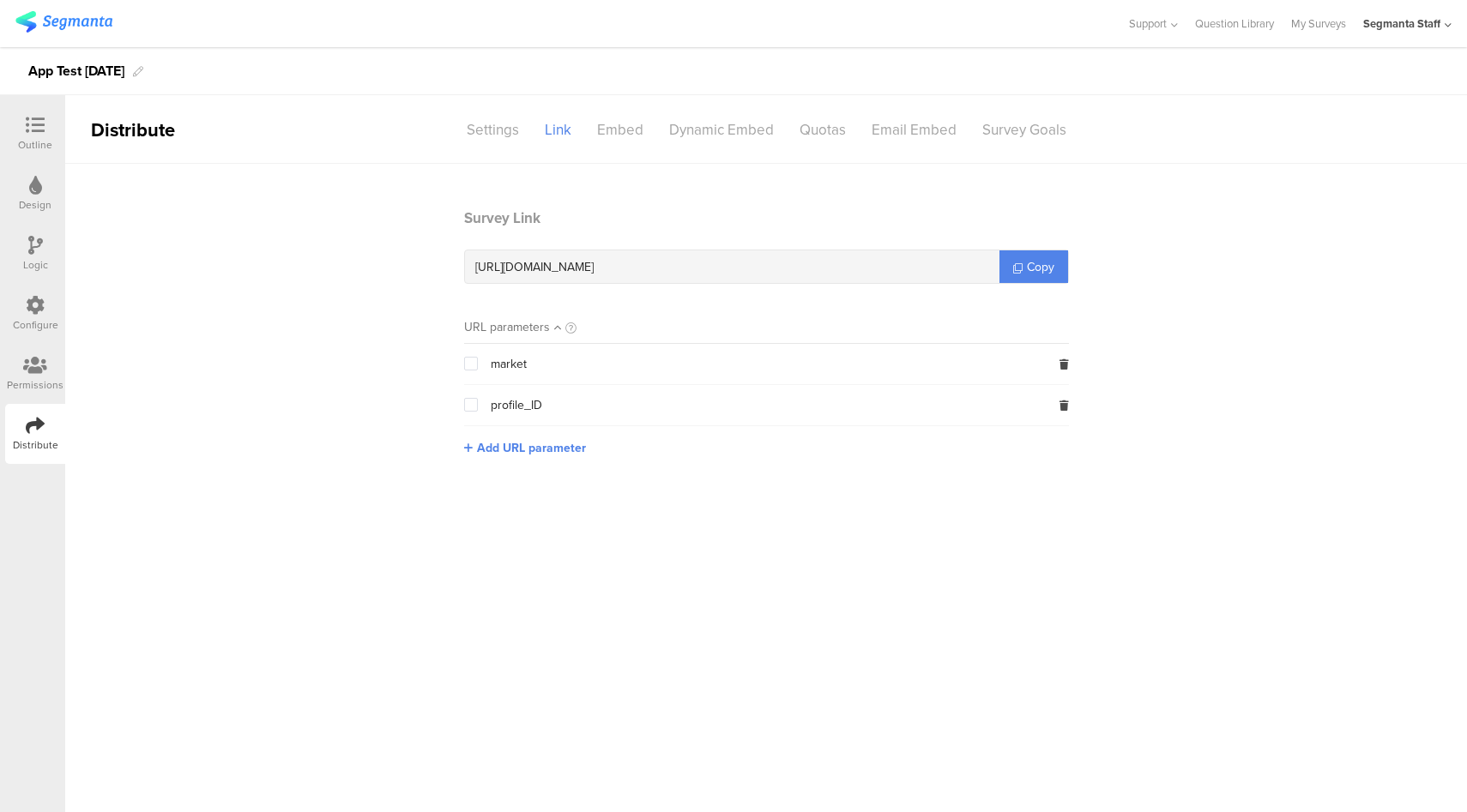
drag, startPoint x: 1041, startPoint y: 269, endPoint x: 1353, endPoint y: 23, distance: 397.3
click at [1047, 264] on span "Copy" at bounding box center [1040, 267] width 28 height 18
click at [33, 291] on div "Configure" at bounding box center [35, 313] width 60 height 60
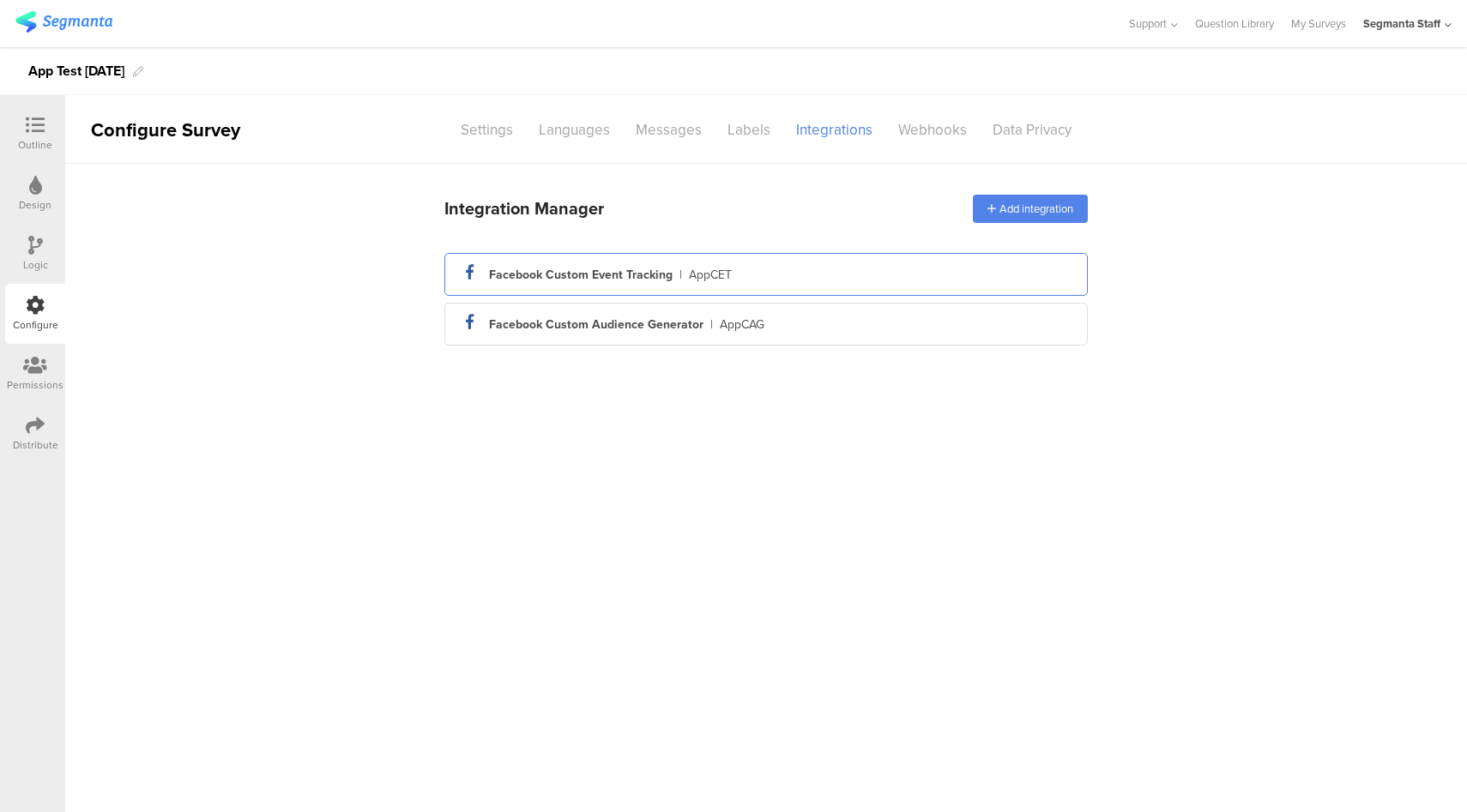
click at [929, 290] on div "facebook_icon Created with Sketch. Facebook Custom Event Tracking | AppCET" at bounding box center [766, 275] width 643 height 43
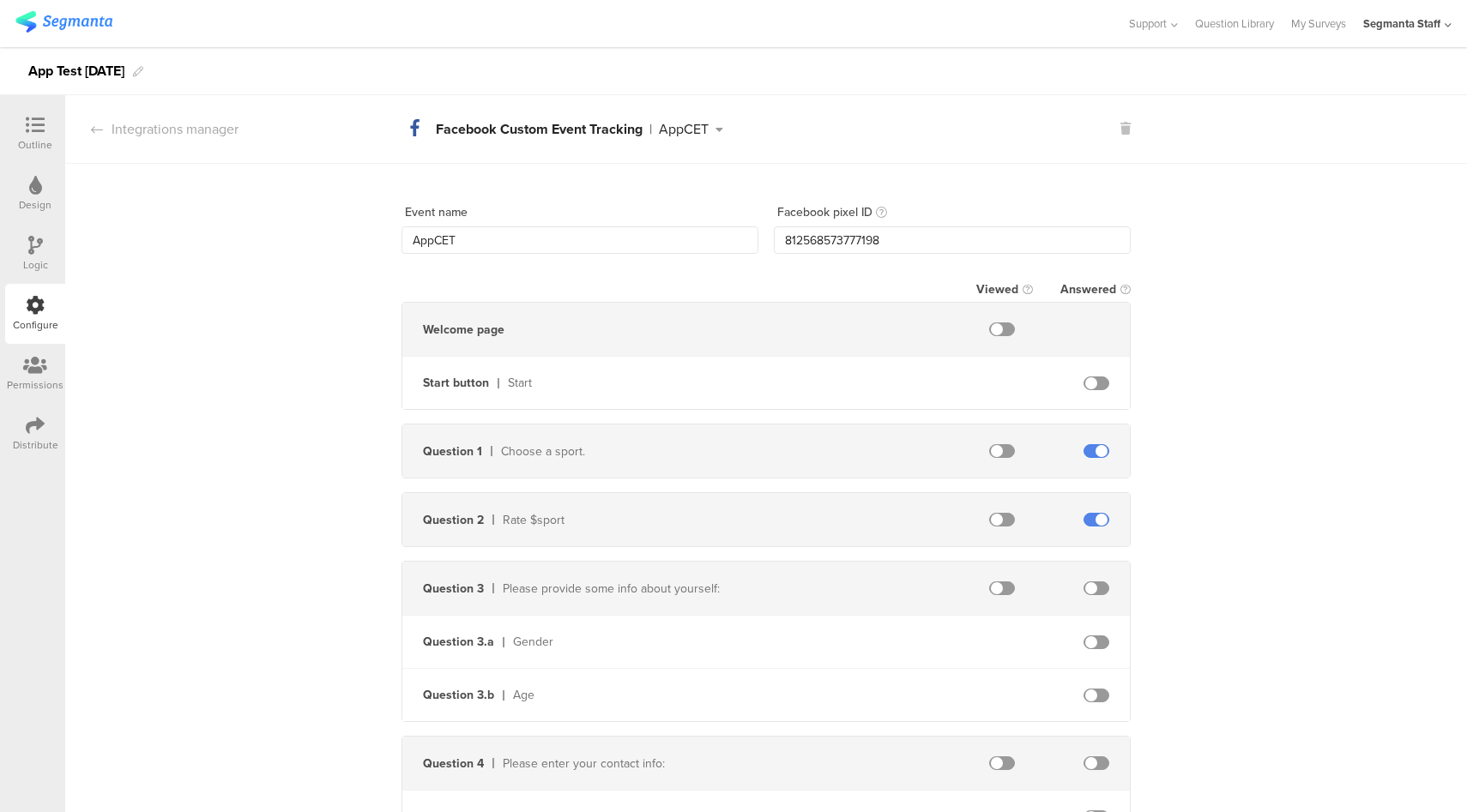
click at [1120, 135] on icon at bounding box center [1125, 128] width 11 height 12
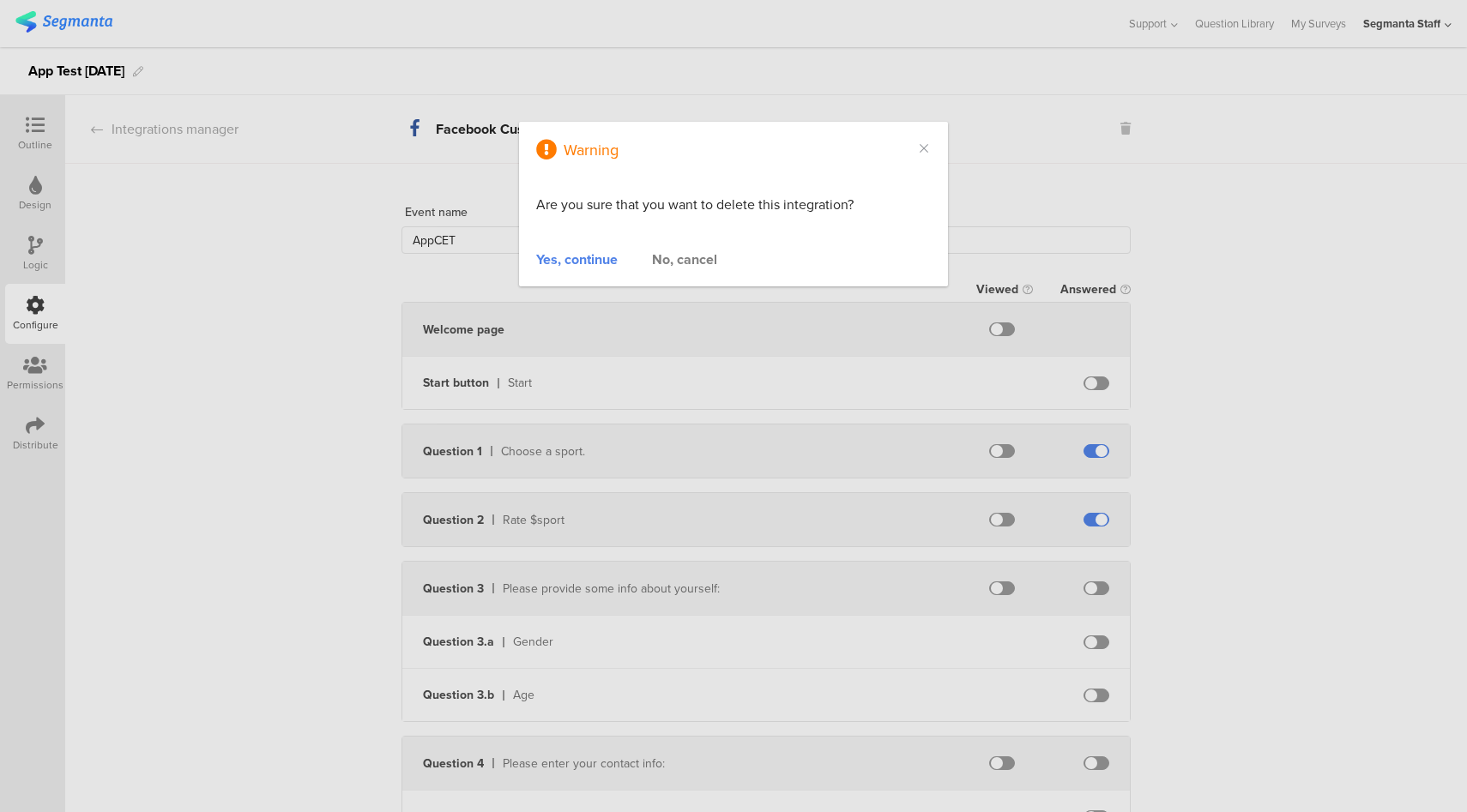
drag, startPoint x: 678, startPoint y: 258, endPoint x: 1097, endPoint y: 146, distance: 433.7
click at [679, 258] on div "No, cancel" at bounding box center [684, 259] width 65 height 20
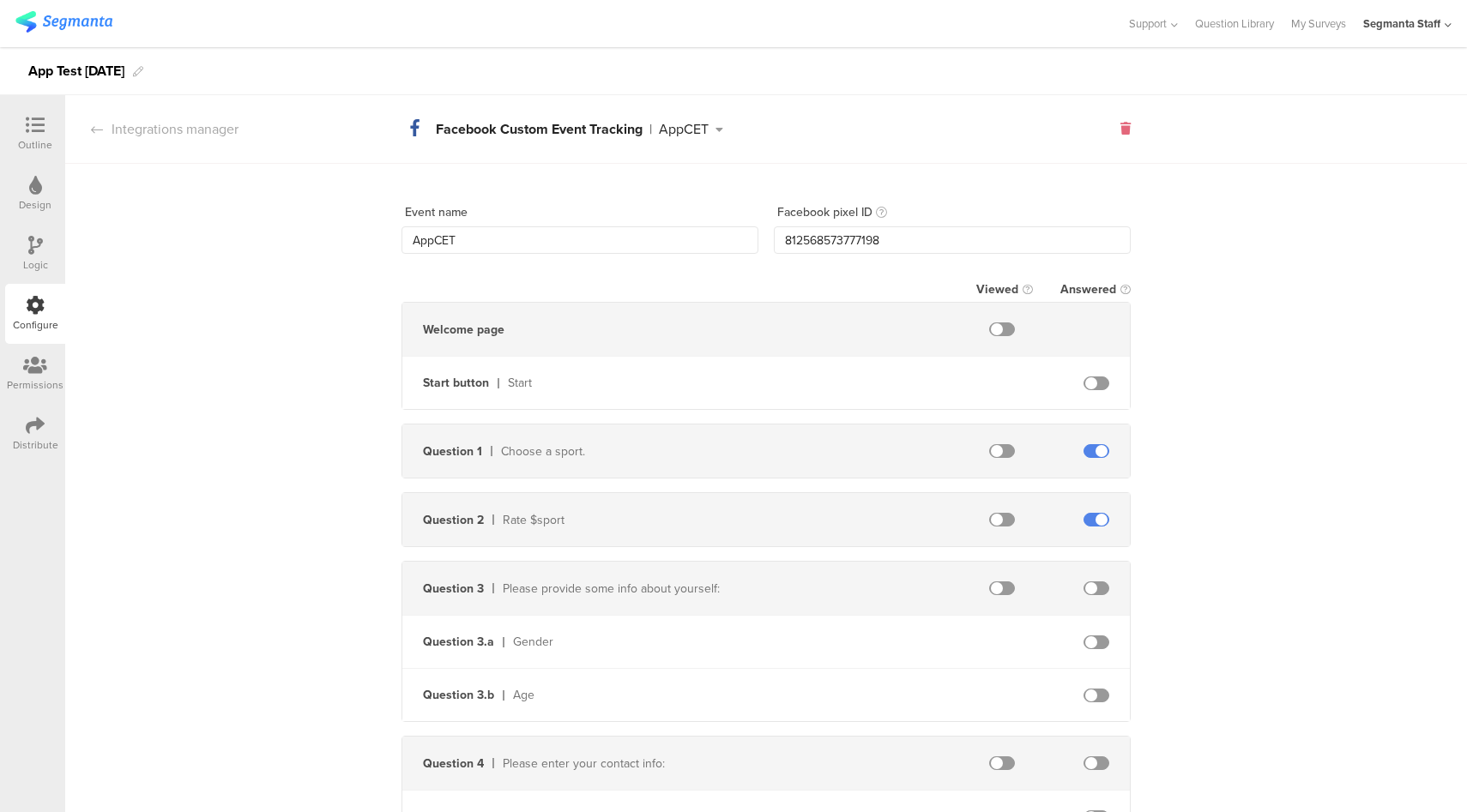
click at [1120, 131] on icon at bounding box center [1125, 128] width 11 height 12
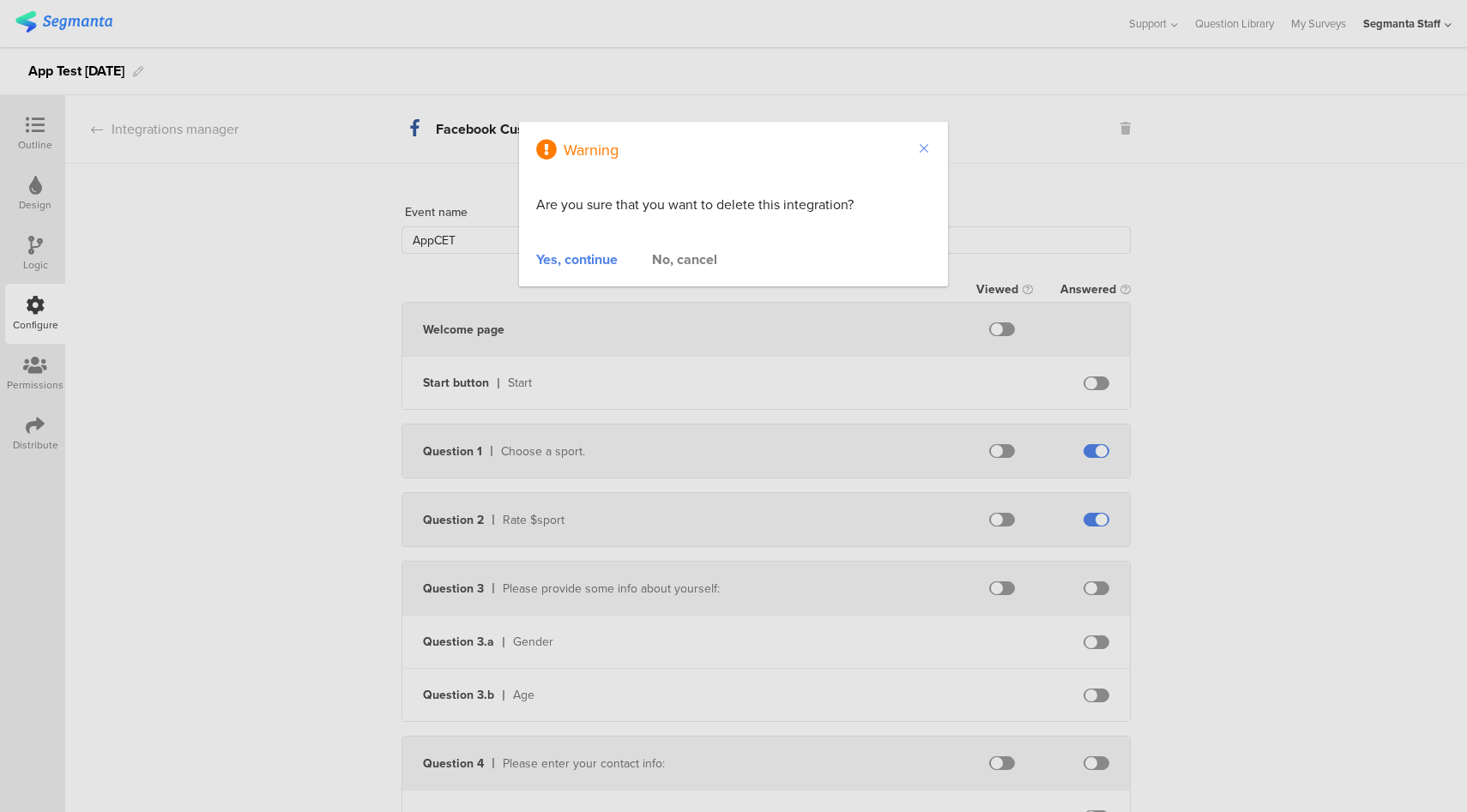
click at [922, 149] on icon "Close" at bounding box center [923, 148] width 13 height 13
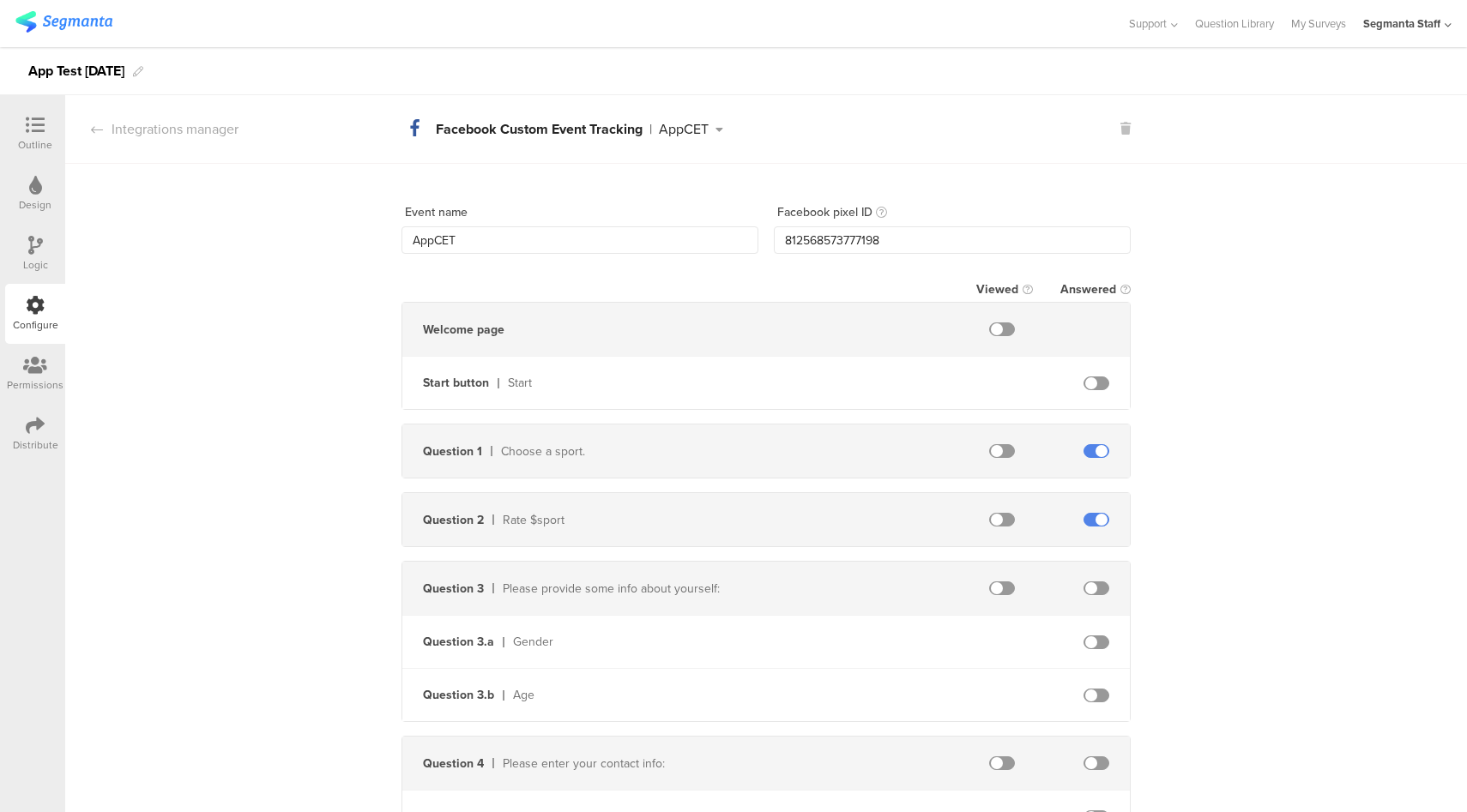
click at [676, 131] on div "AppCET" at bounding box center [683, 129] width 50 height 13
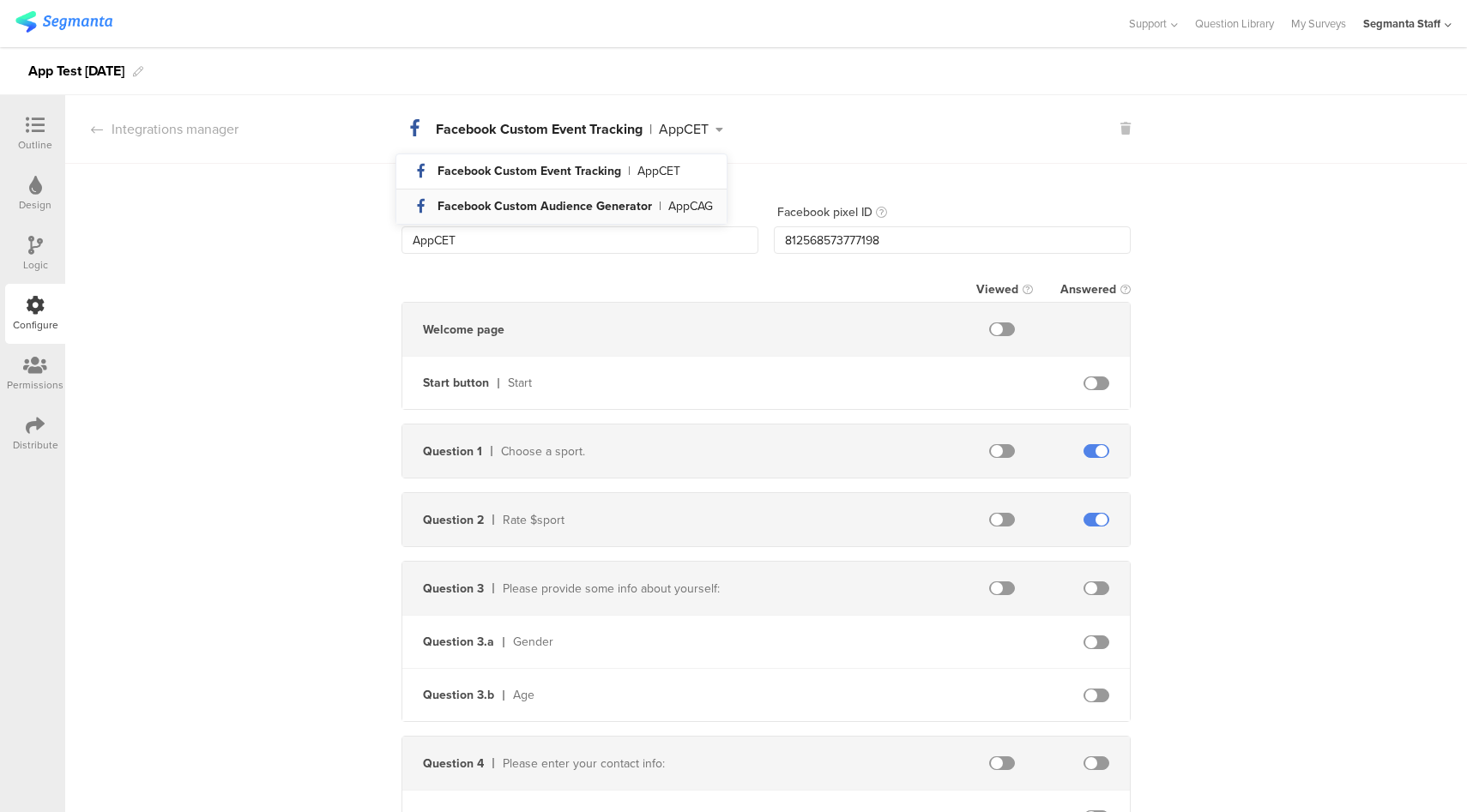
click at [677, 212] on div "AppCAG" at bounding box center [691, 206] width 45 height 12
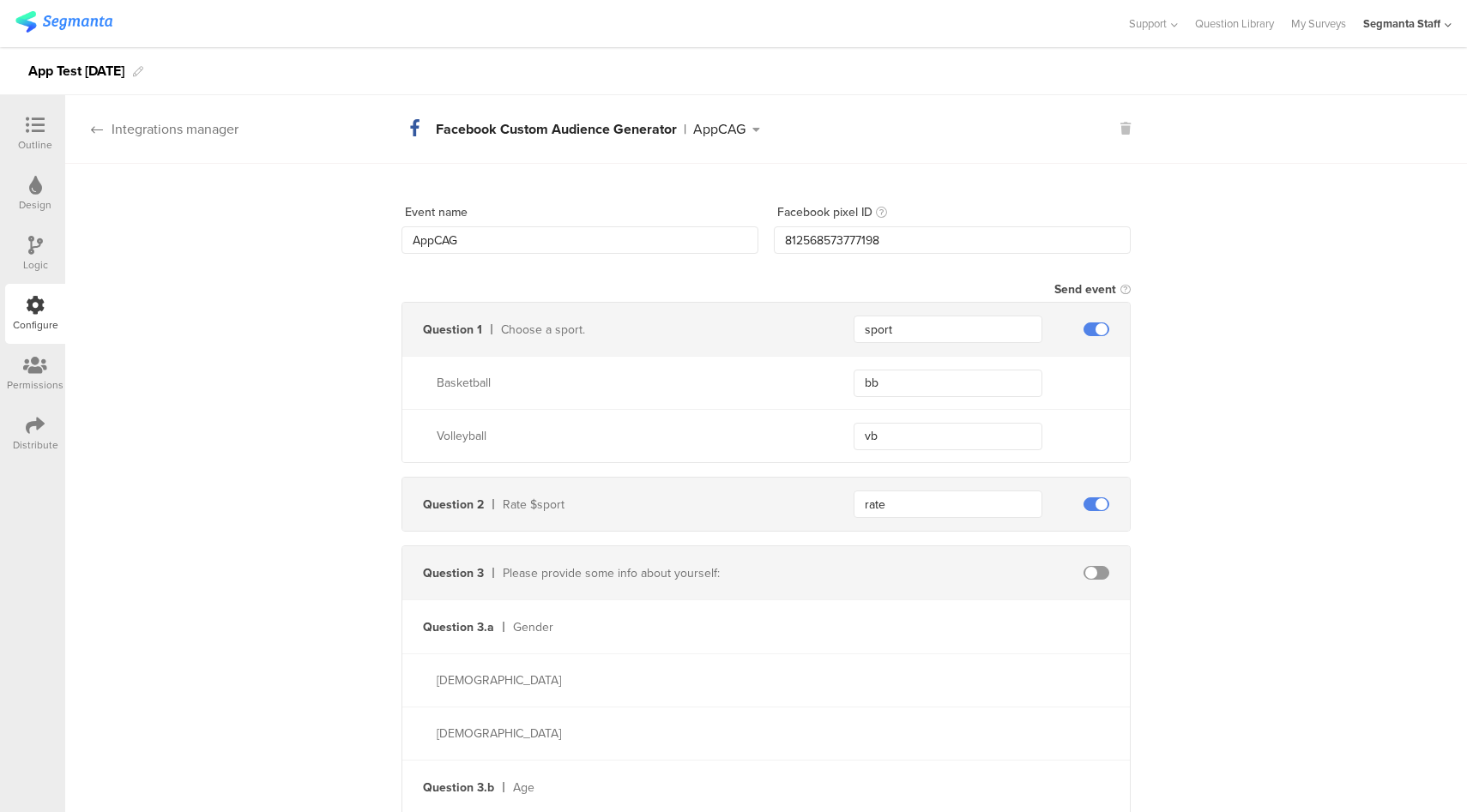
click at [223, 127] on div "Integrations manager" at bounding box center [152, 129] width 174 height 20
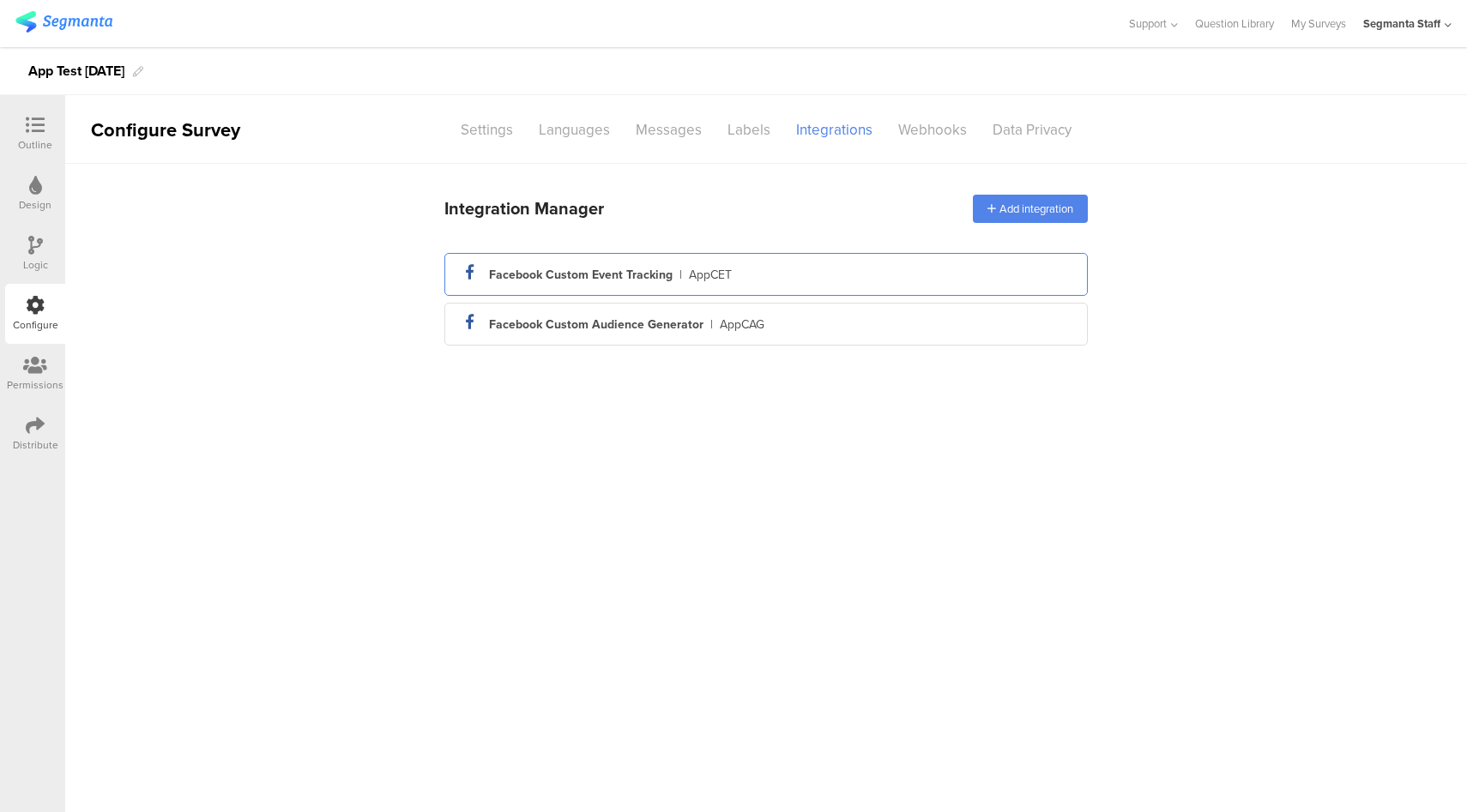
click at [1000, 272] on div "facebook_icon Created with Sketch. Facebook Custom Event Tracking | AppCET" at bounding box center [766, 275] width 615 height 30
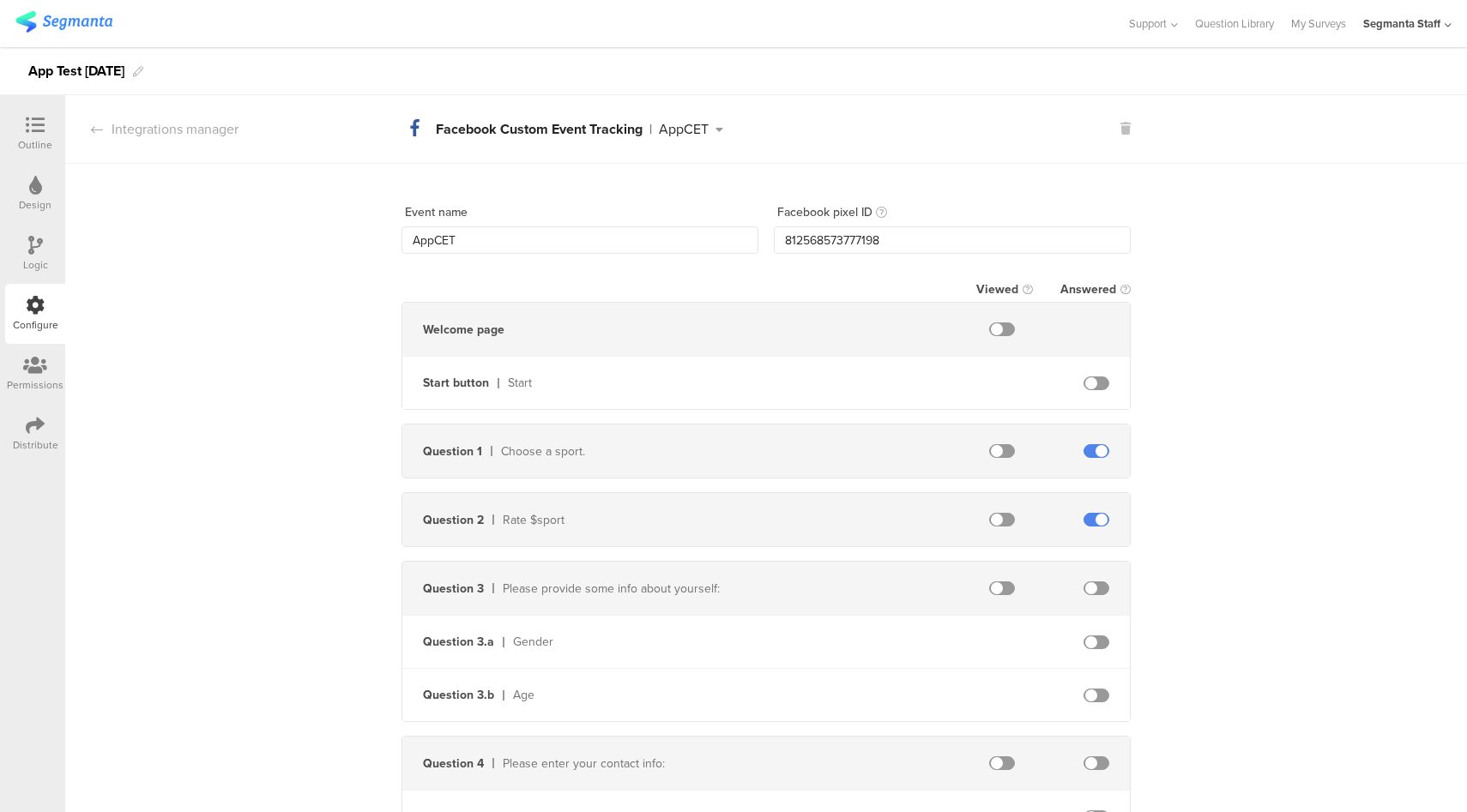
drag, startPoint x: 1120, startPoint y: 131, endPoint x: 1082, endPoint y: 156, distance: 45.5
click at [1120, 131] on icon at bounding box center [1125, 128] width 11 height 12
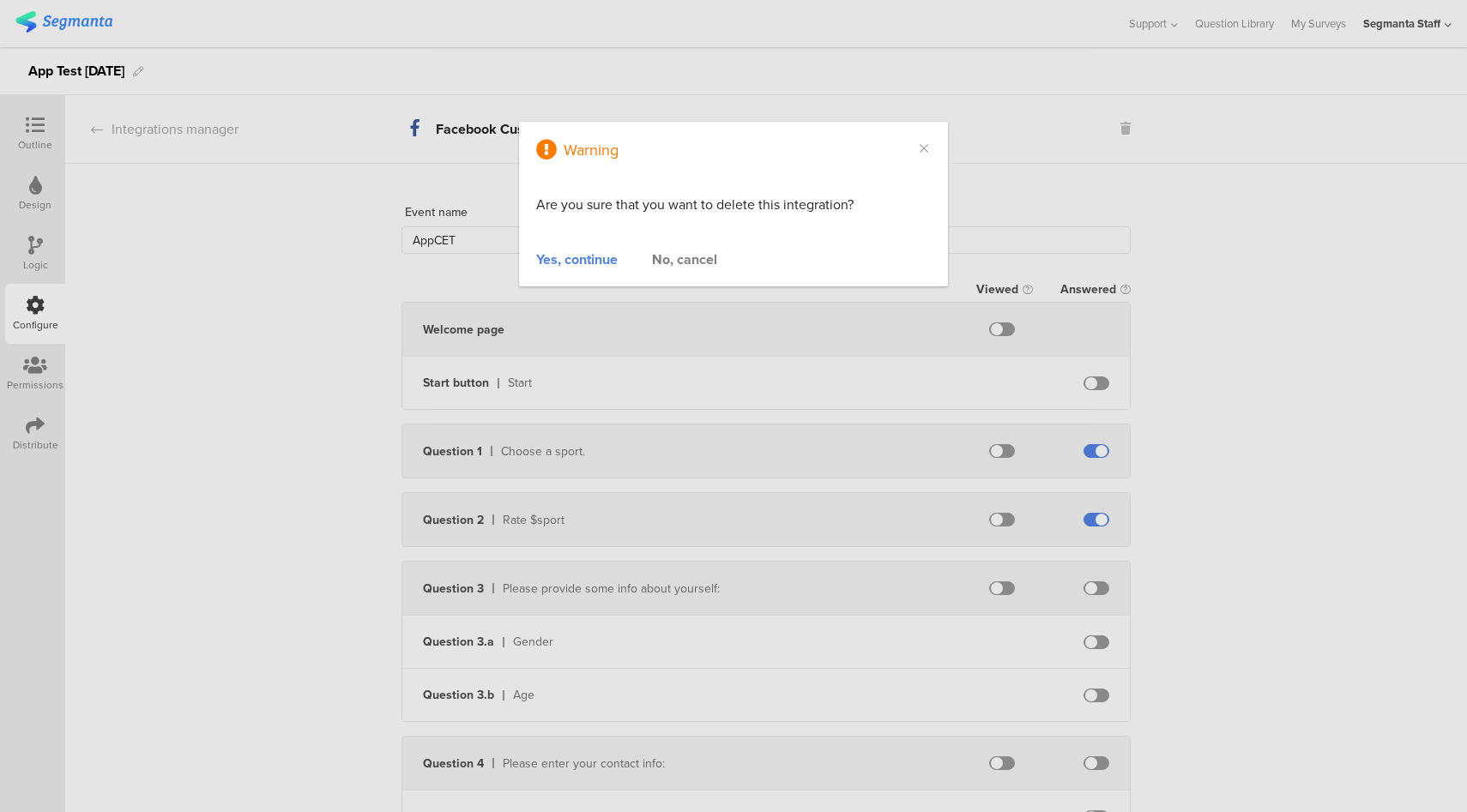
click at [599, 260] on div "Yes, continue" at bounding box center [576, 259] width 81 height 20
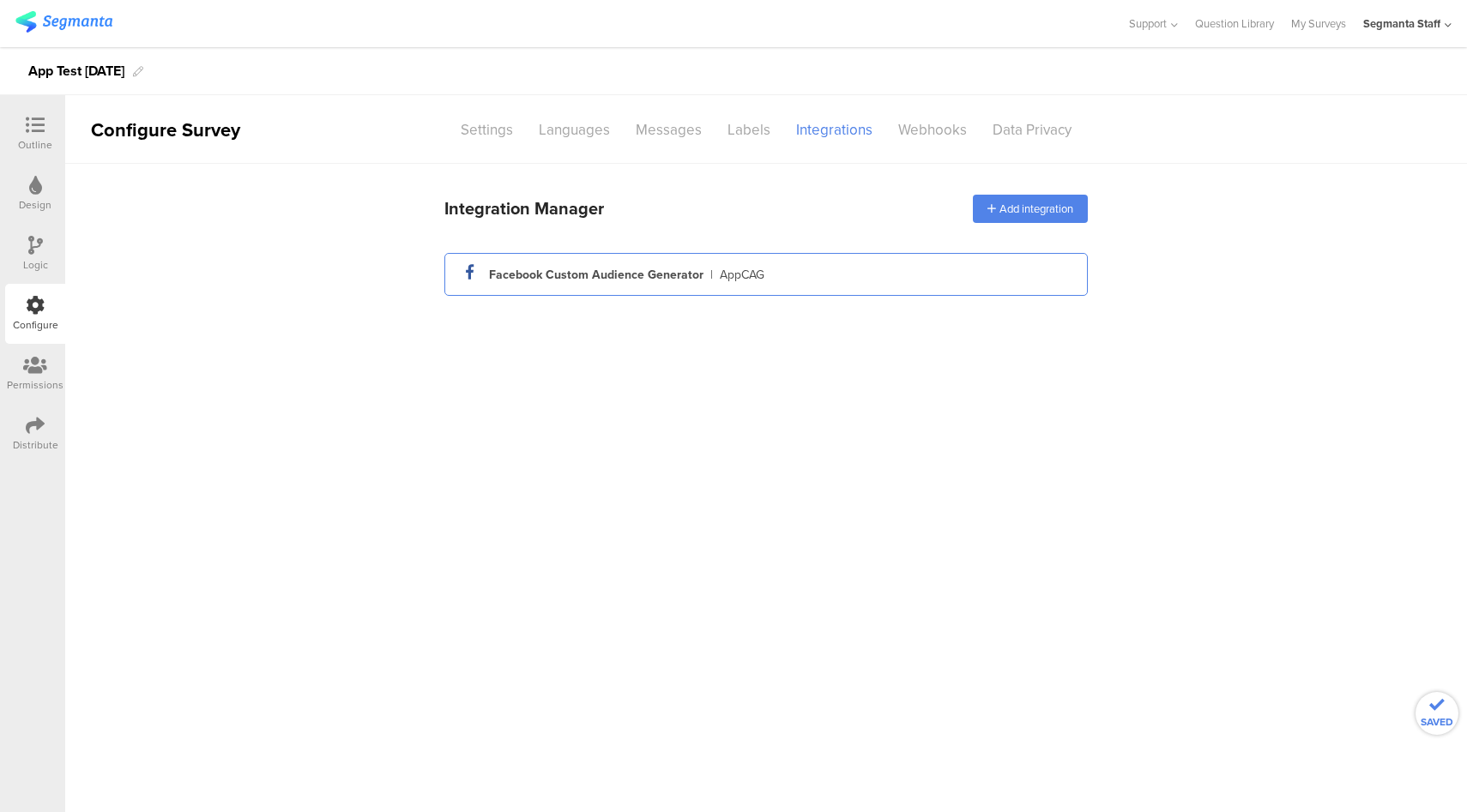
click at [739, 283] on div "facebook_icon Created with Sketch. Facebook Custom Audience Generator | AppCAG" at bounding box center [766, 275] width 615 height 30
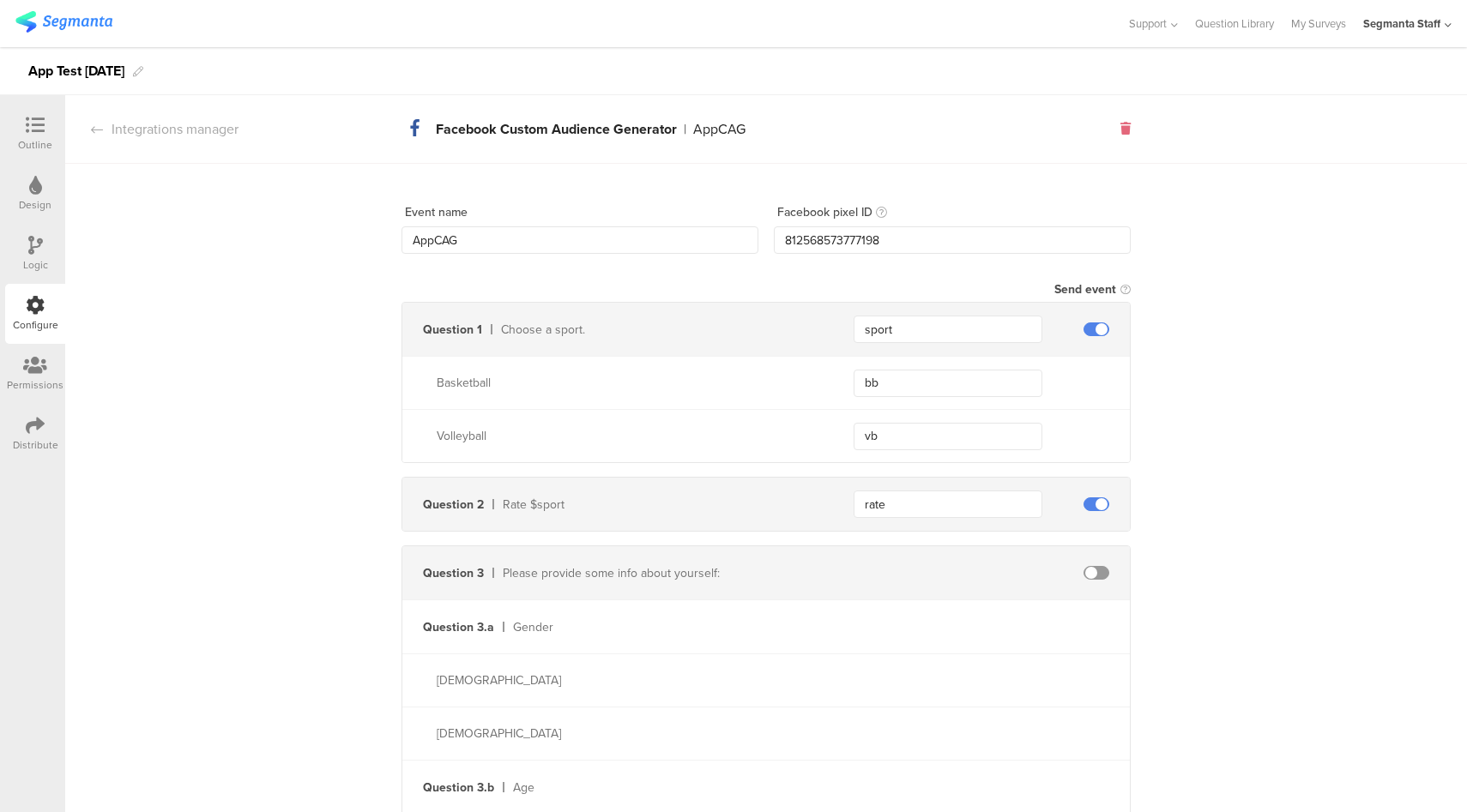
click at [1120, 126] on icon at bounding box center [1125, 128] width 11 height 12
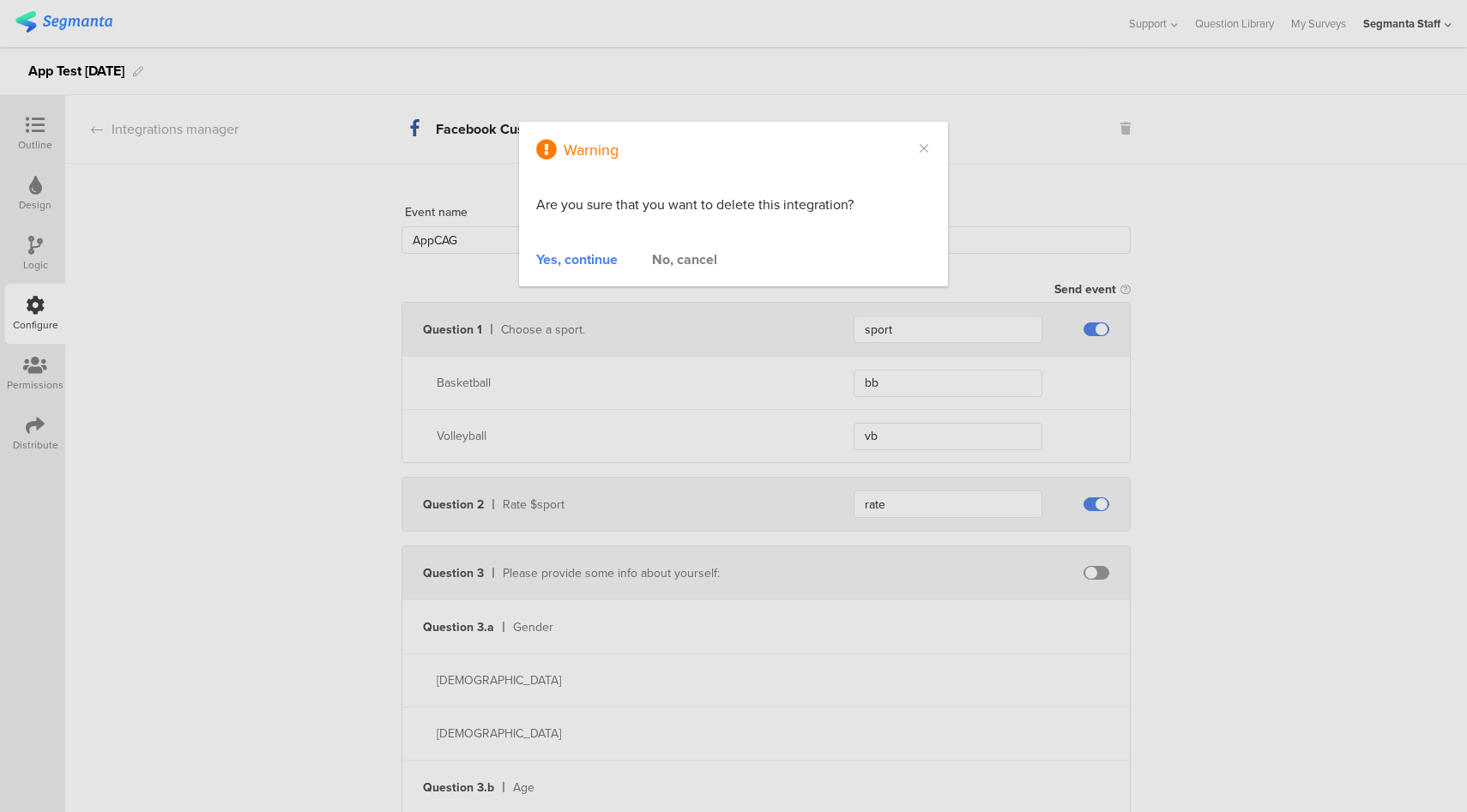
click at [612, 256] on div "Yes, continue" at bounding box center [576, 259] width 81 height 20
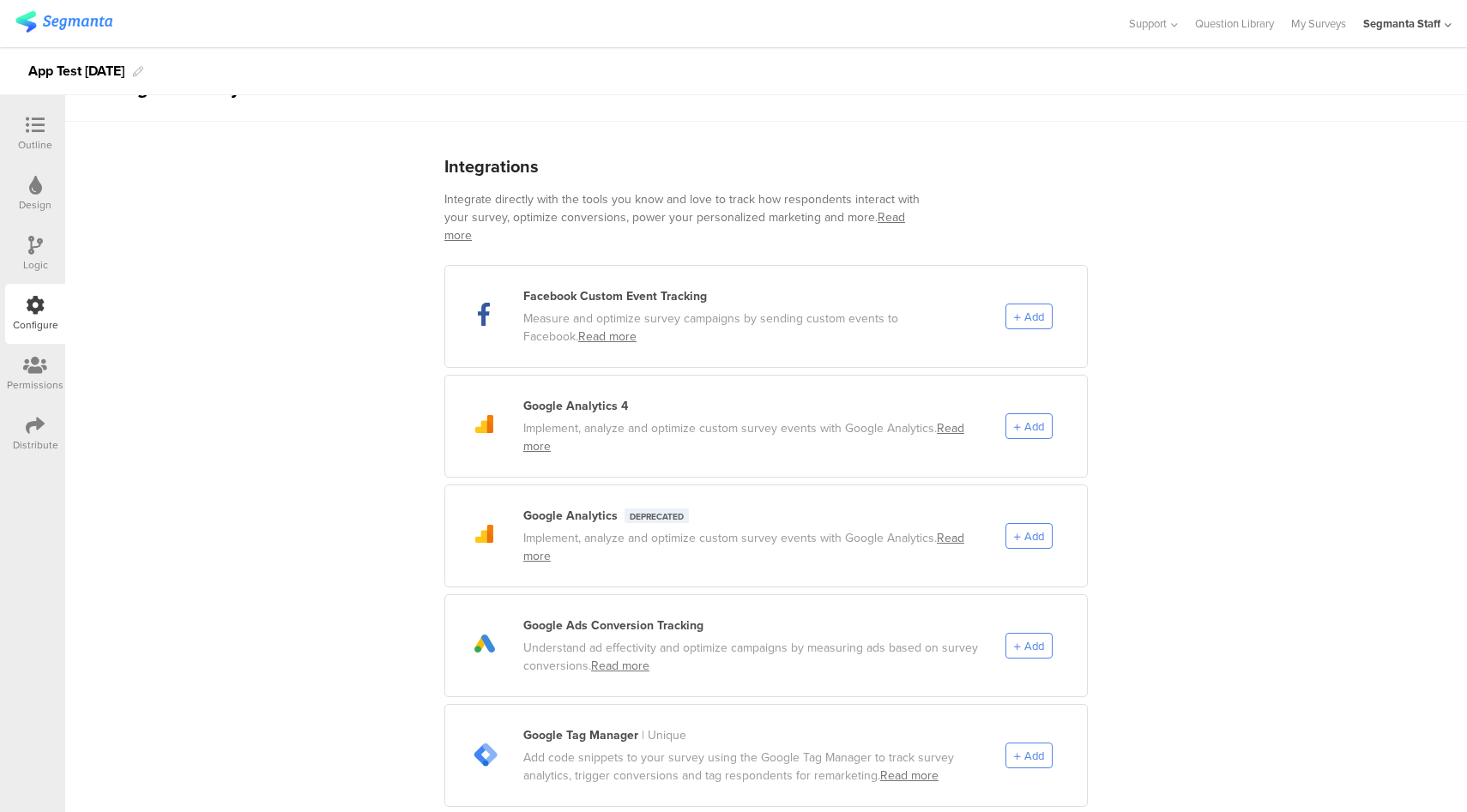
scroll to position [146, 0]
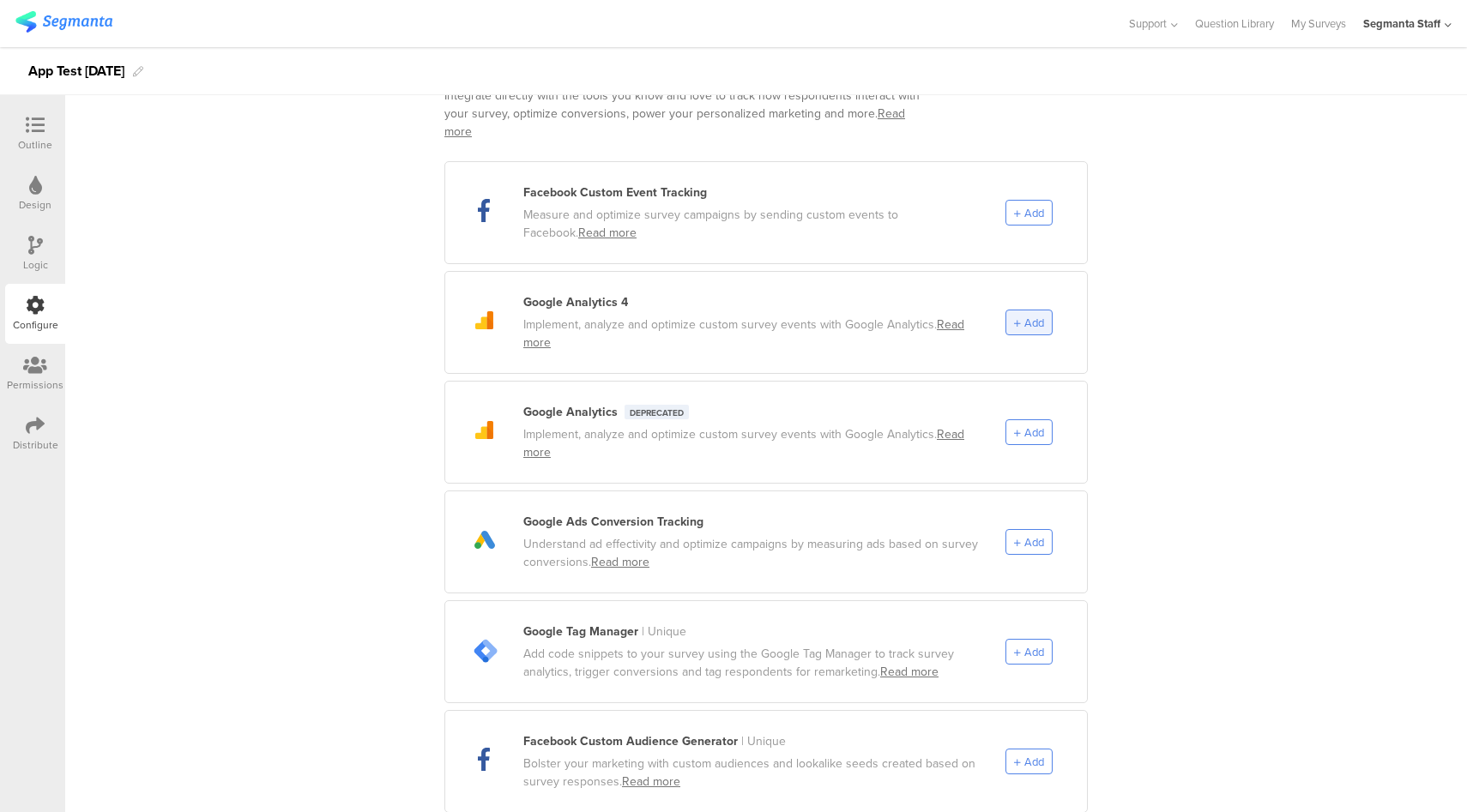
click at [1024, 315] on span "Add" at bounding box center [1034, 323] width 20 height 16
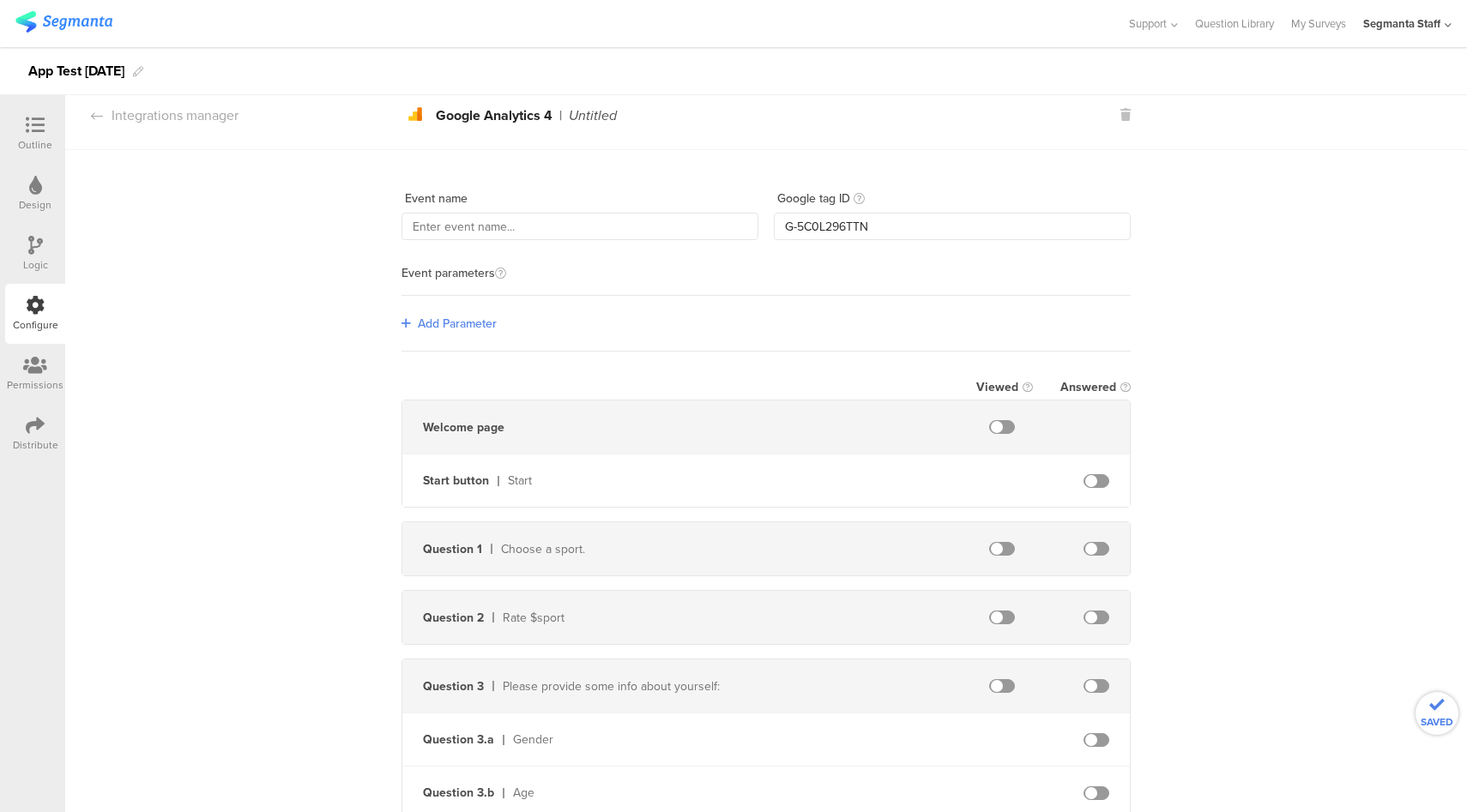
scroll to position [0, 0]
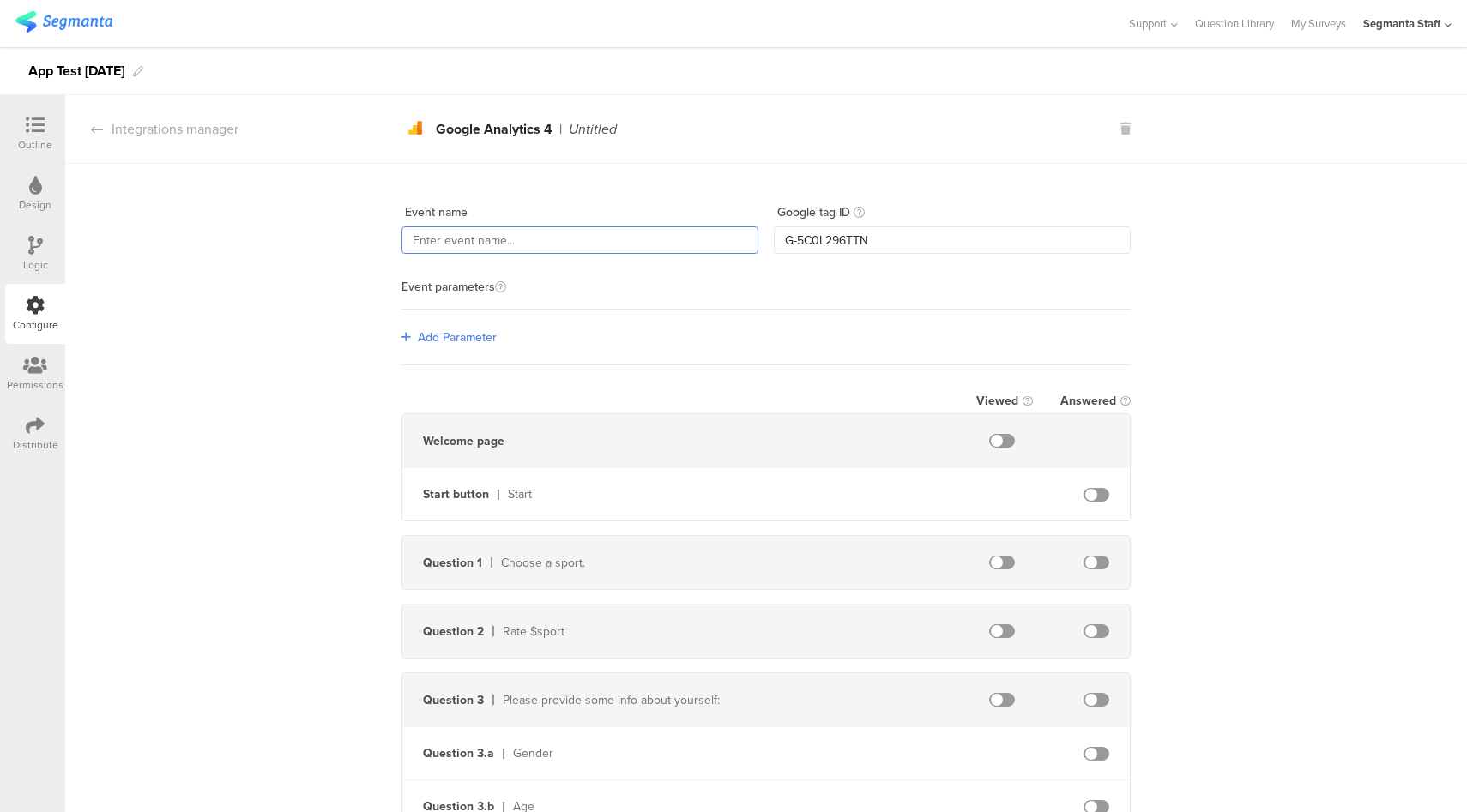
click at [584, 237] on input "text" at bounding box center [580, 240] width 357 height 28
type input "AppStart"
click at [473, 333] on span "Add Parameter" at bounding box center [457, 337] width 79 height 18
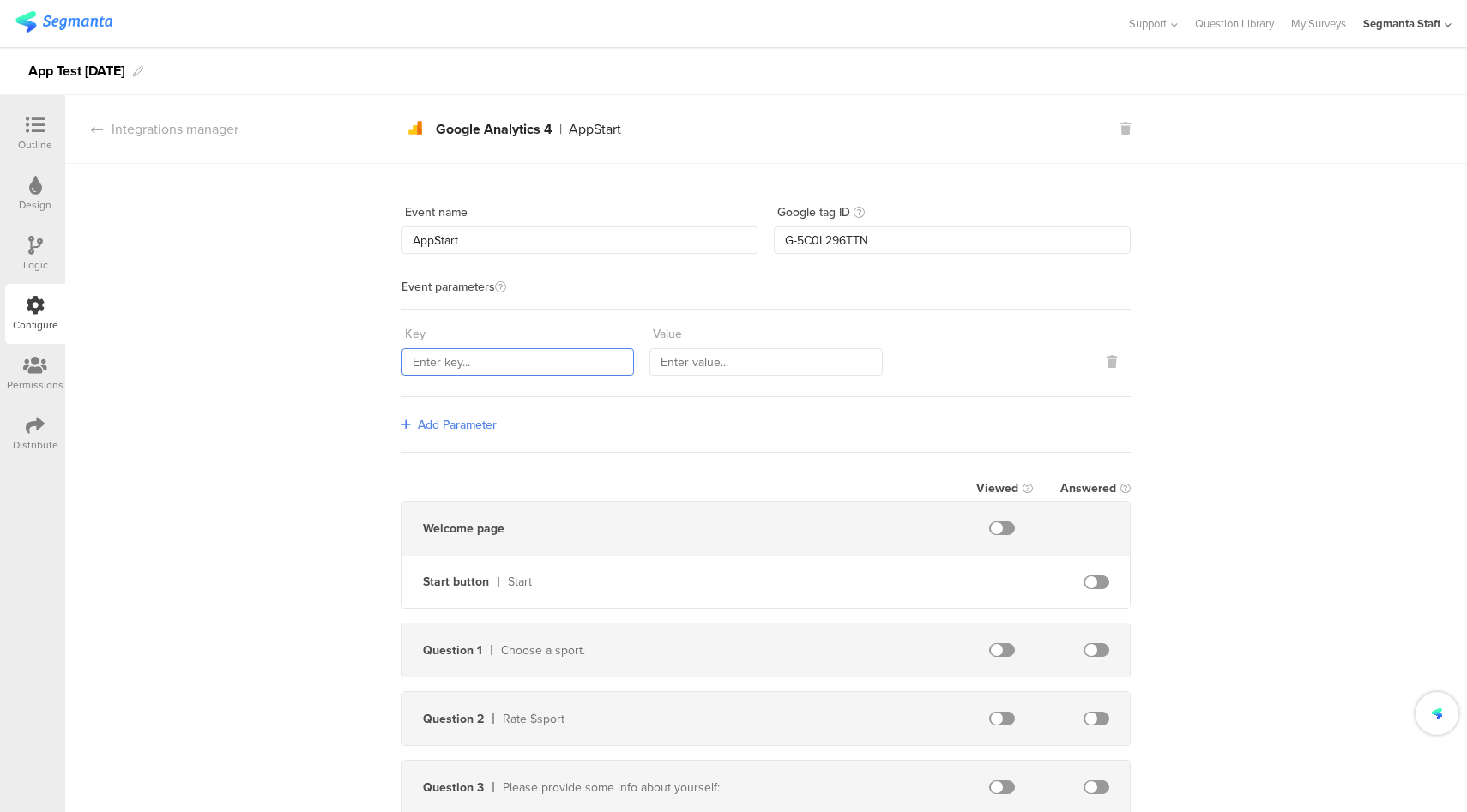
click at [497, 359] on input "text" at bounding box center [518, 361] width 233 height 28
type input "Start"
type input "Clicked"
click at [1091, 576] on span at bounding box center [1096, 581] width 26 height 13
click at [217, 133] on div "Integrations manager" at bounding box center [152, 129] width 174 height 20
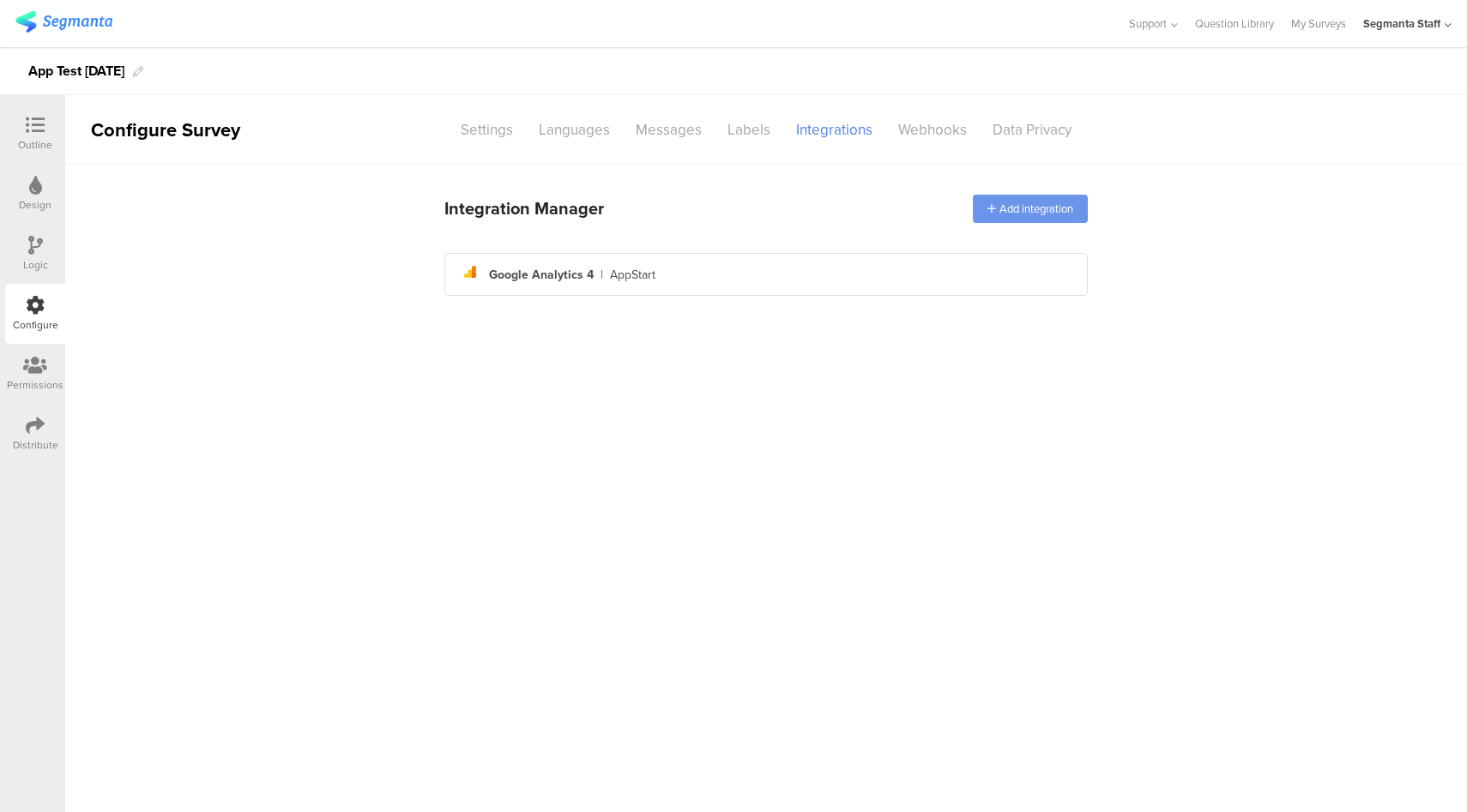
click at [1019, 204] on div "Add integration" at bounding box center [1030, 209] width 114 height 29
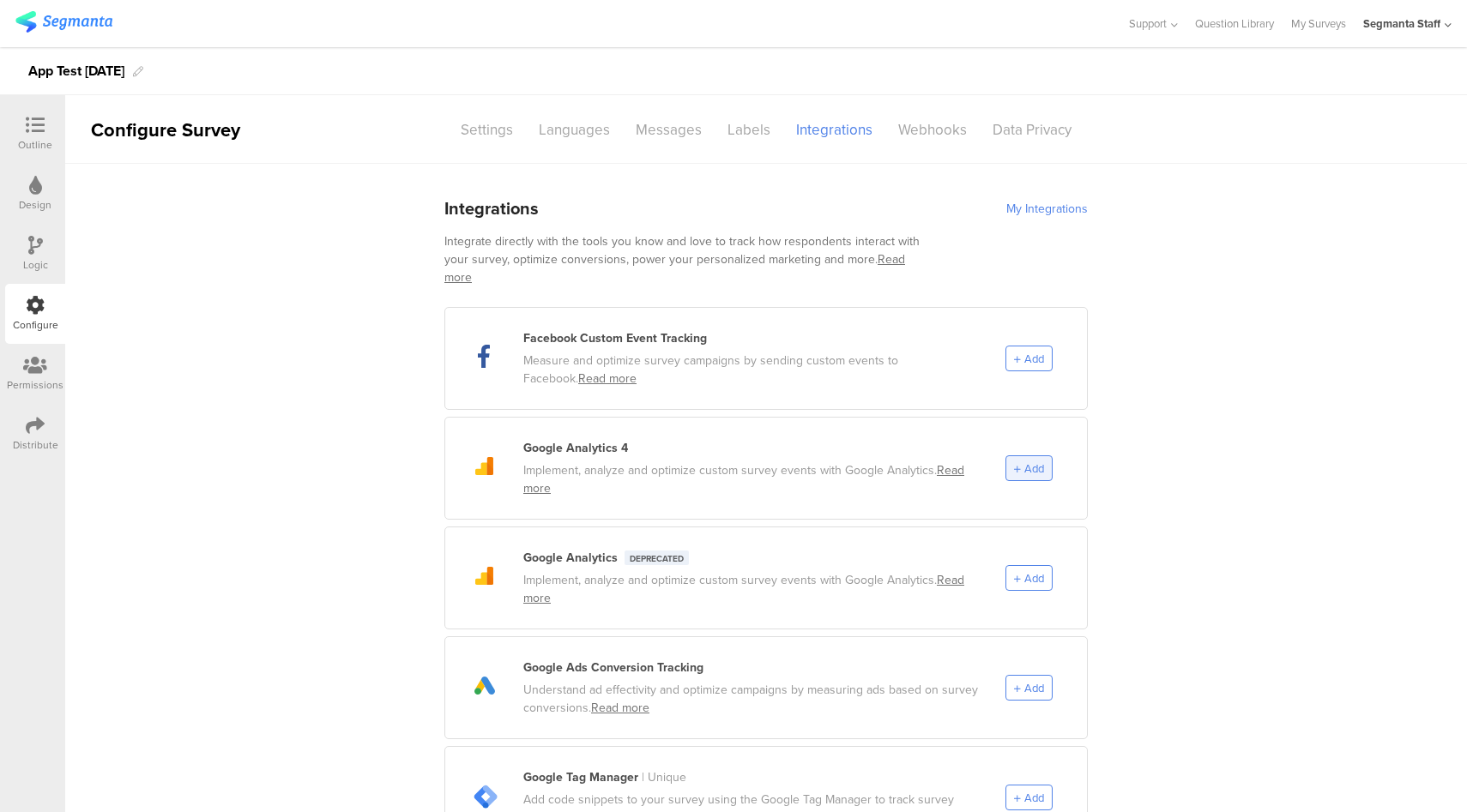
click at [1015, 458] on div "Add" at bounding box center [1029, 468] width 47 height 26
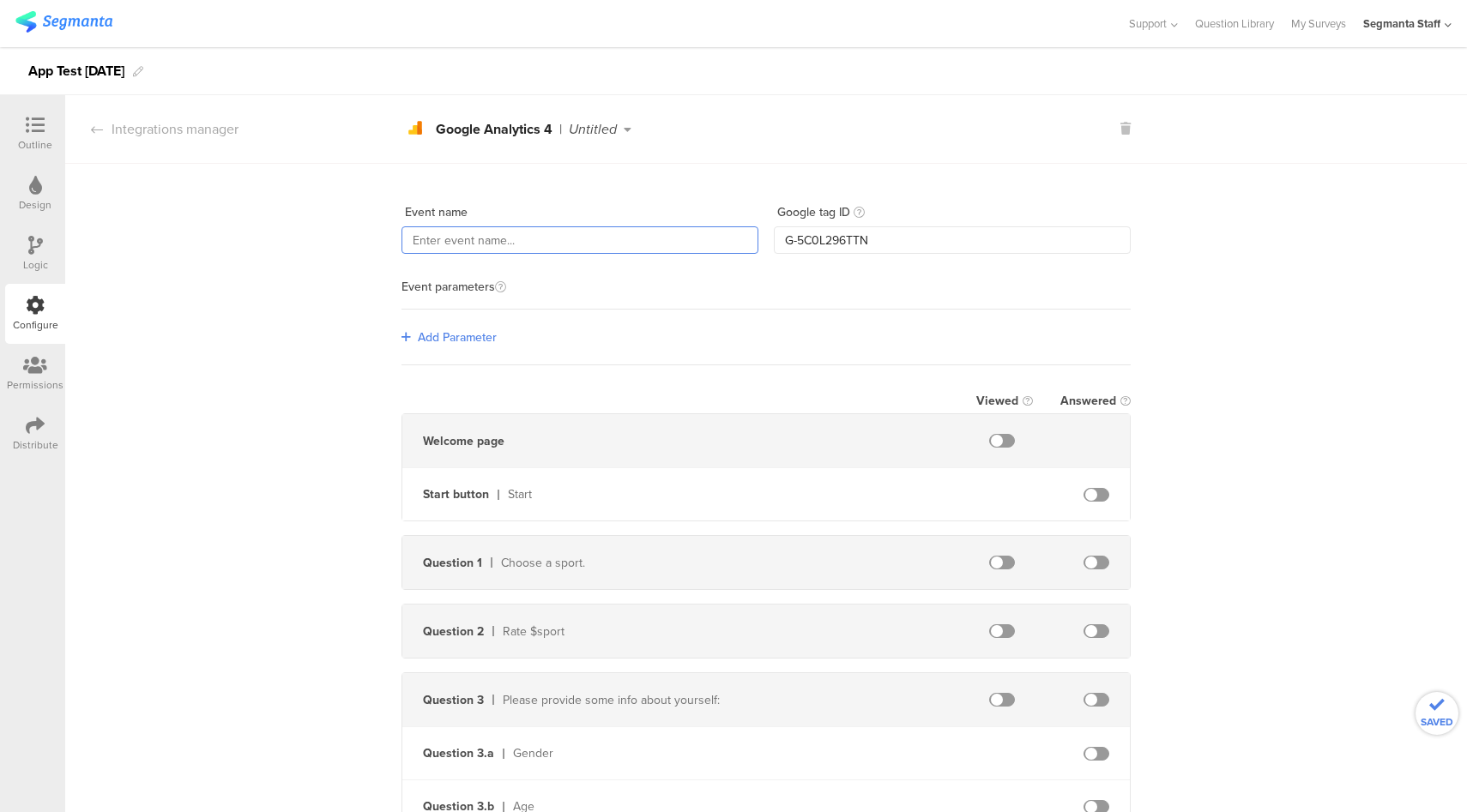
click at [596, 233] on input "text" at bounding box center [580, 240] width 357 height 28
type input "AppQ1"
click at [473, 337] on span "Add Parameter" at bounding box center [457, 337] width 79 height 18
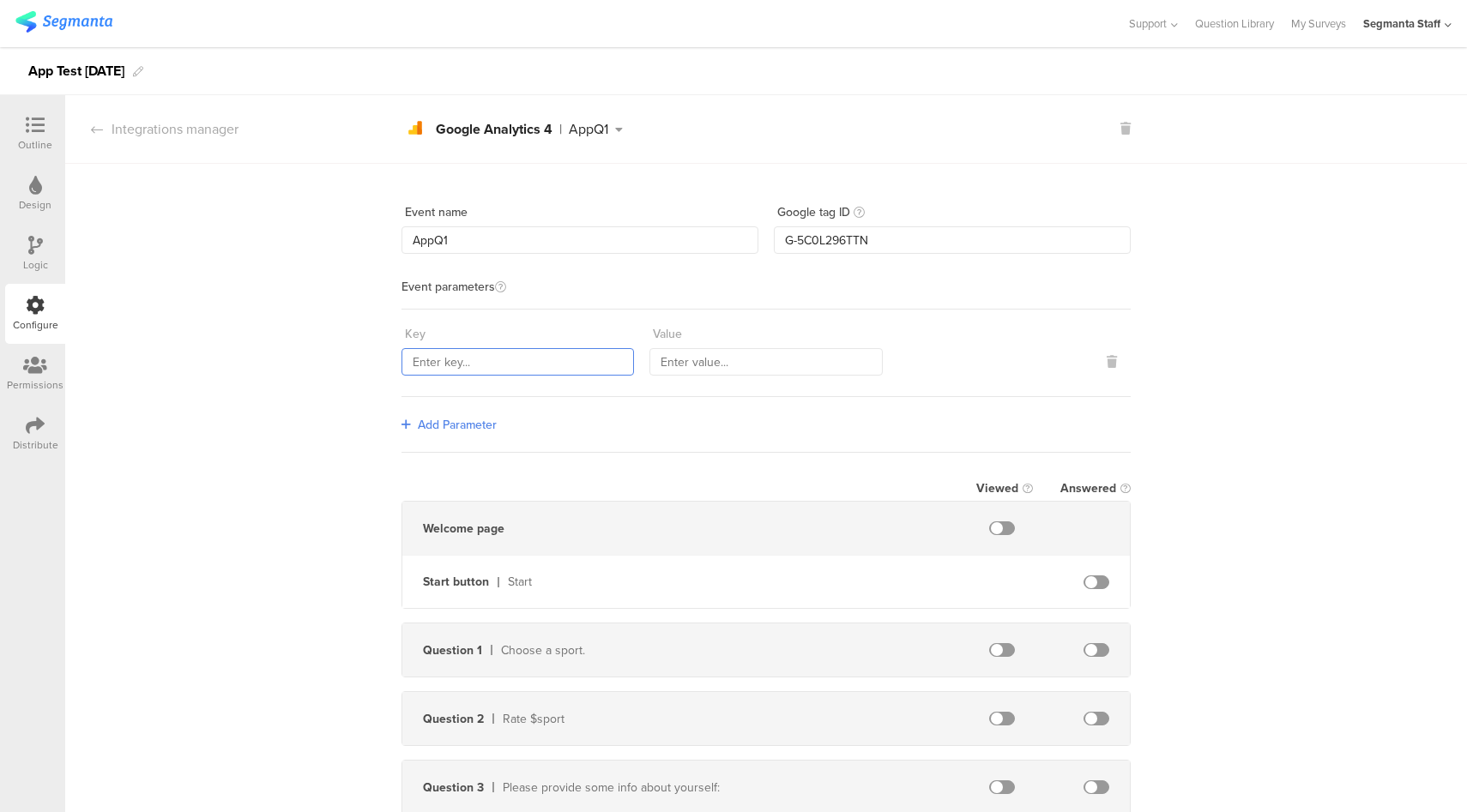
click at [553, 363] on input "text" at bounding box center [518, 361] width 233 height 28
type input "Q1"
click at [714, 361] on input "text" at bounding box center [766, 361] width 233 height 28
type input "Answered"
click at [1095, 647] on span at bounding box center [1096, 649] width 26 height 13
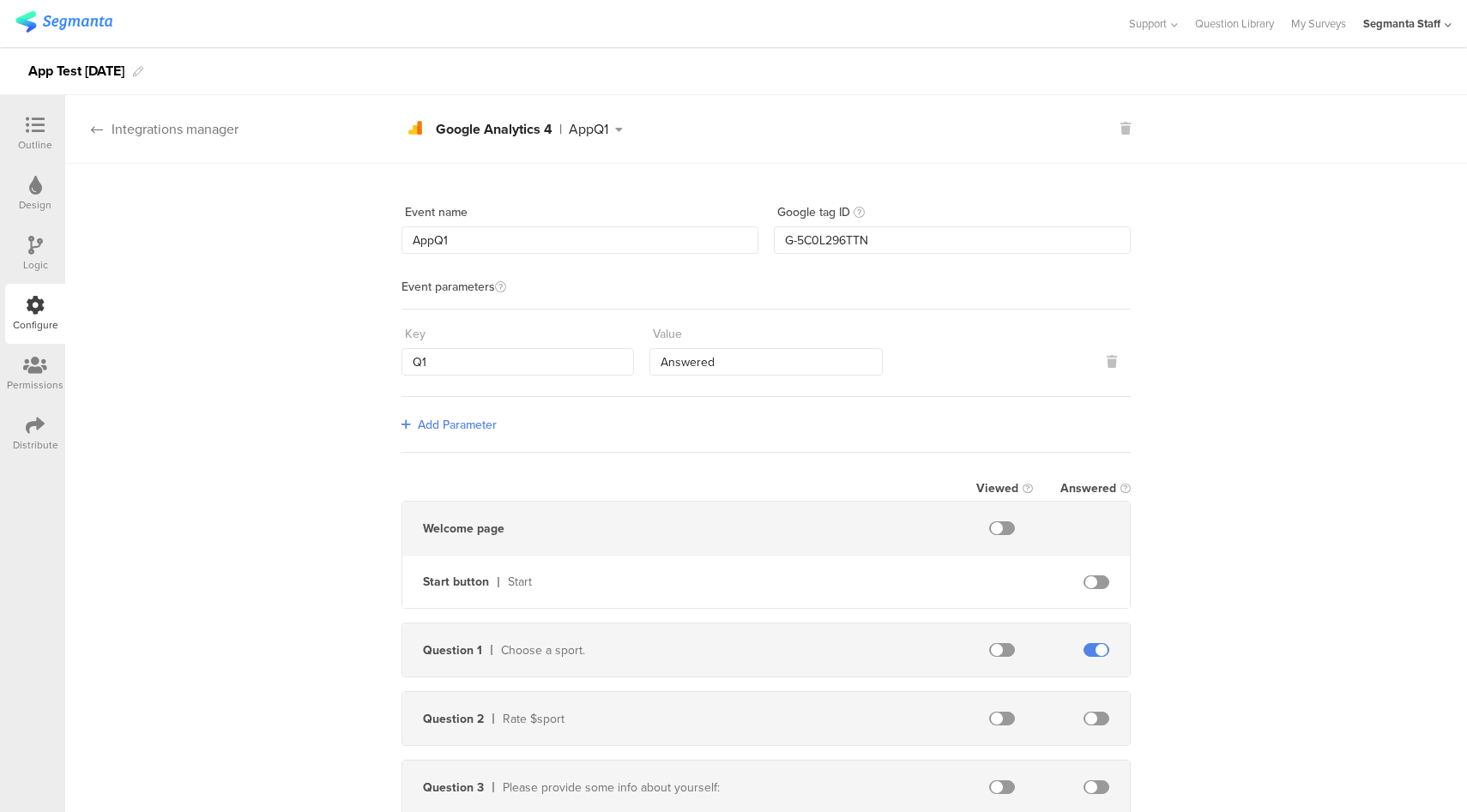
click at [145, 134] on div "Integrations manager" at bounding box center [152, 129] width 174 height 20
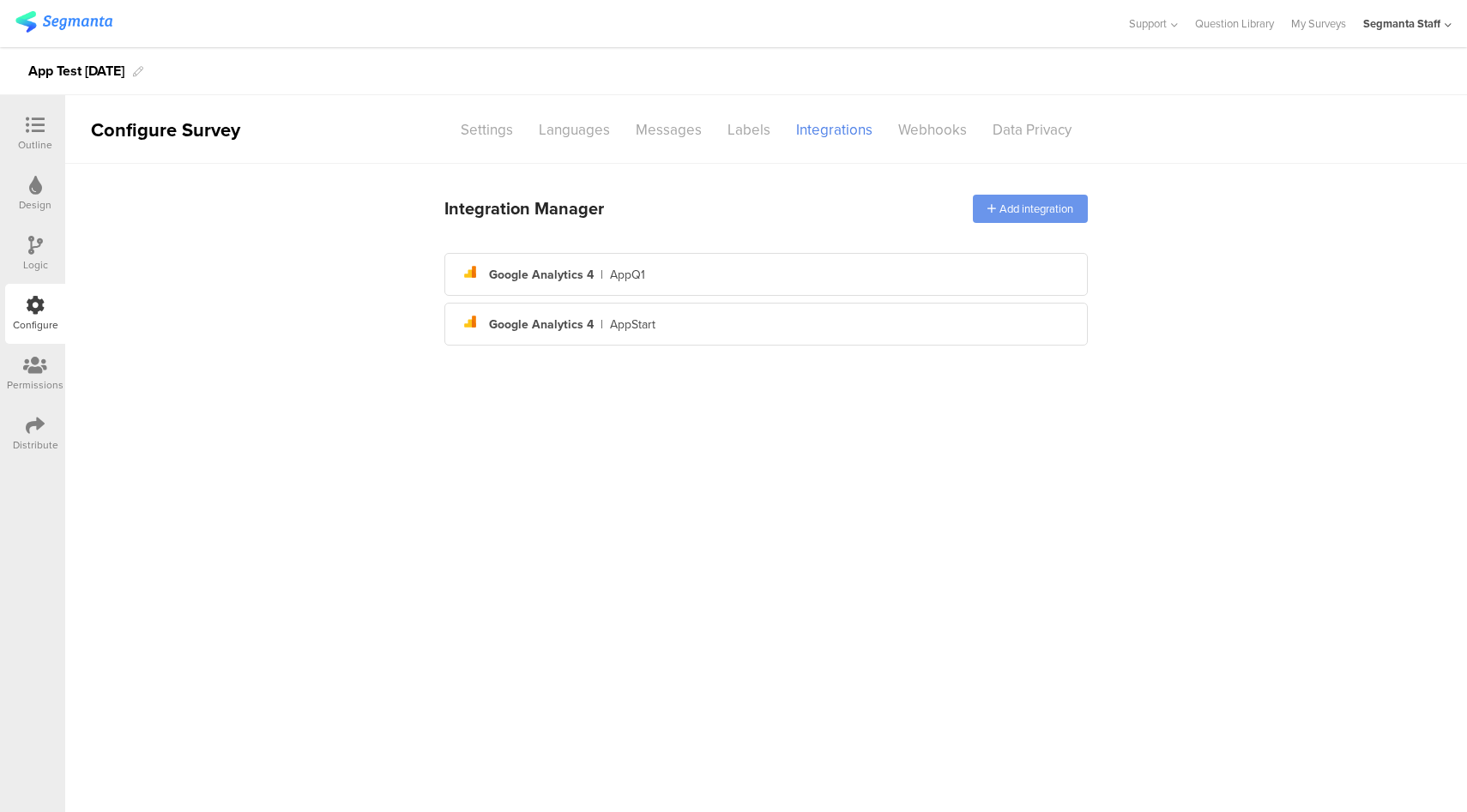
click at [1022, 205] on div "Add integration" at bounding box center [1030, 209] width 114 height 29
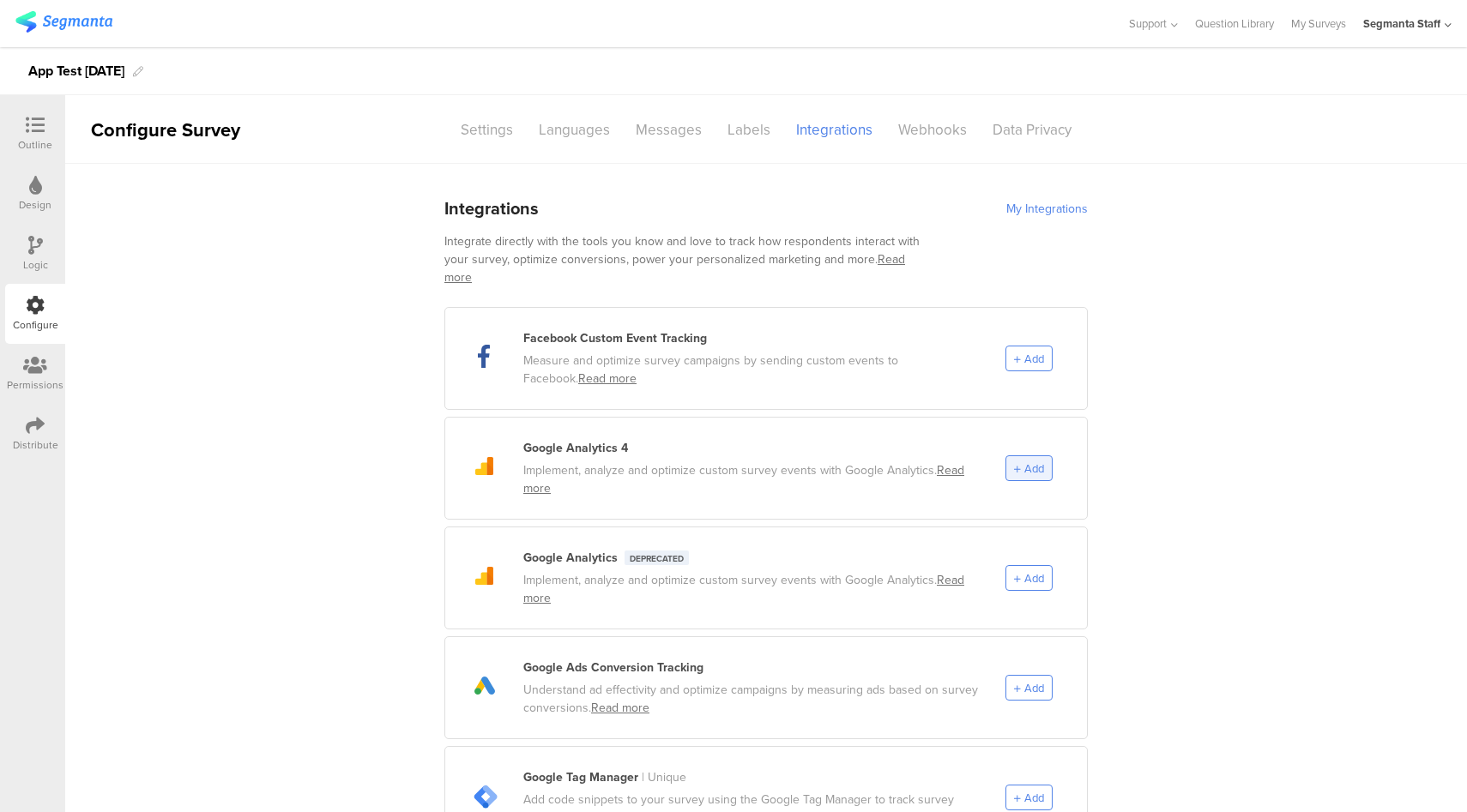
click at [1024, 461] on span "Add" at bounding box center [1034, 469] width 20 height 16
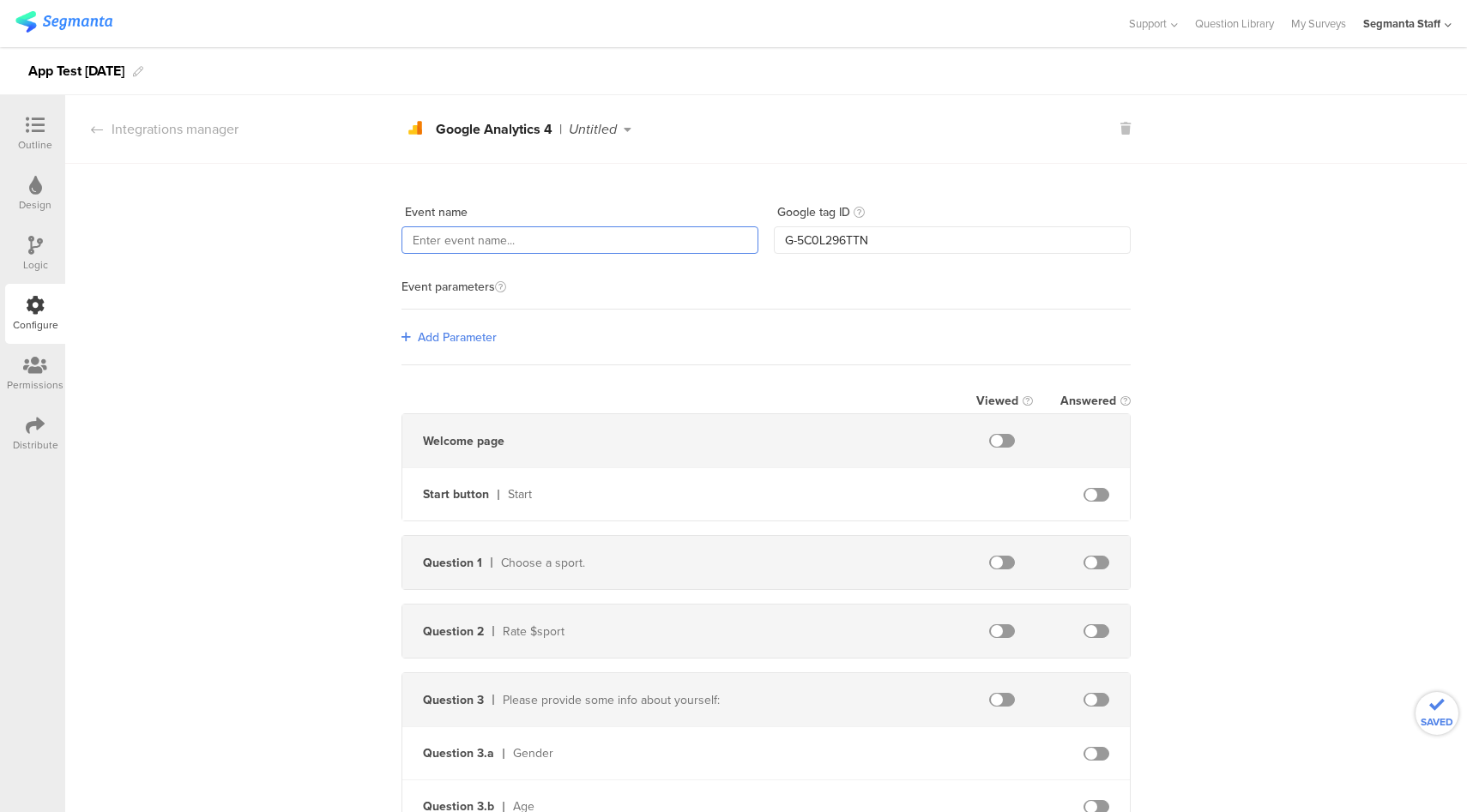
click at [490, 245] on input "text" at bounding box center [580, 240] width 357 height 28
type input "AppEnding"
click at [444, 334] on span "Add Parameter" at bounding box center [457, 337] width 79 height 18
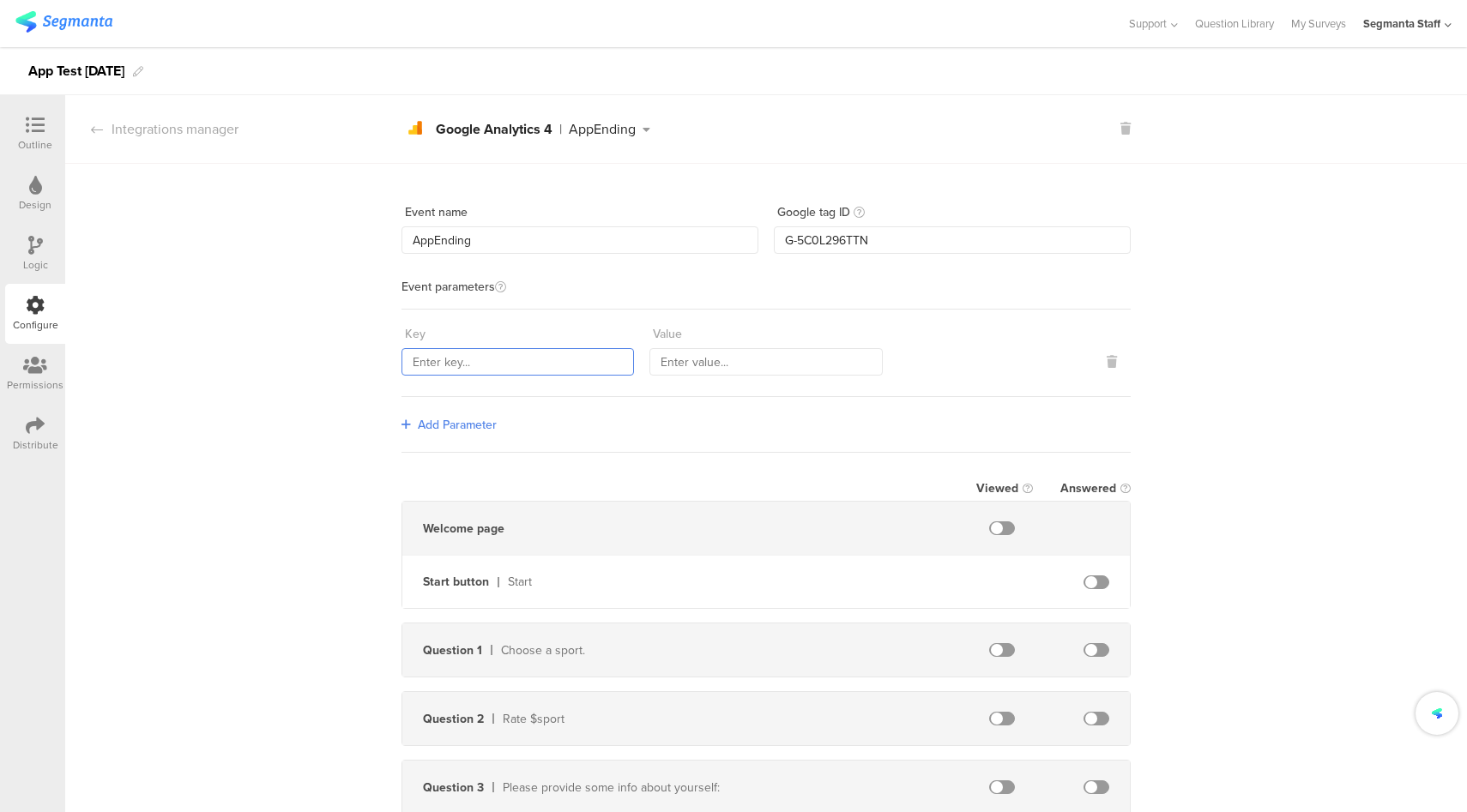
click at [479, 362] on input "text" at bounding box center [518, 361] width 233 height 28
type input "Ending"
type input "VIewed"
click at [320, 491] on div "Event name AppEnding Google tag ID G-5C0L296TTN Event parameters Key Ending Val…" at bounding box center [766, 705] width 1402 height 1083
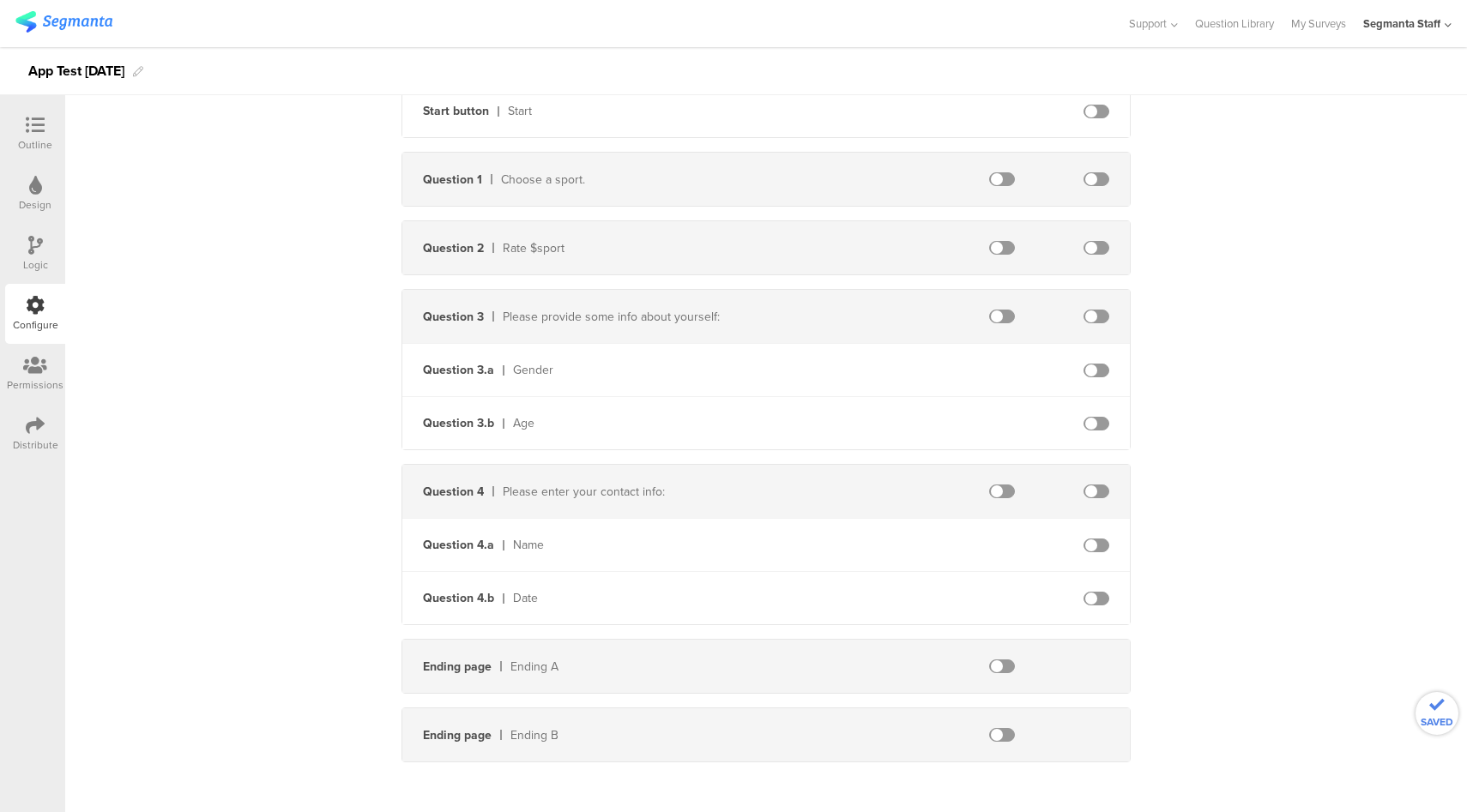
scroll to position [476, 0]
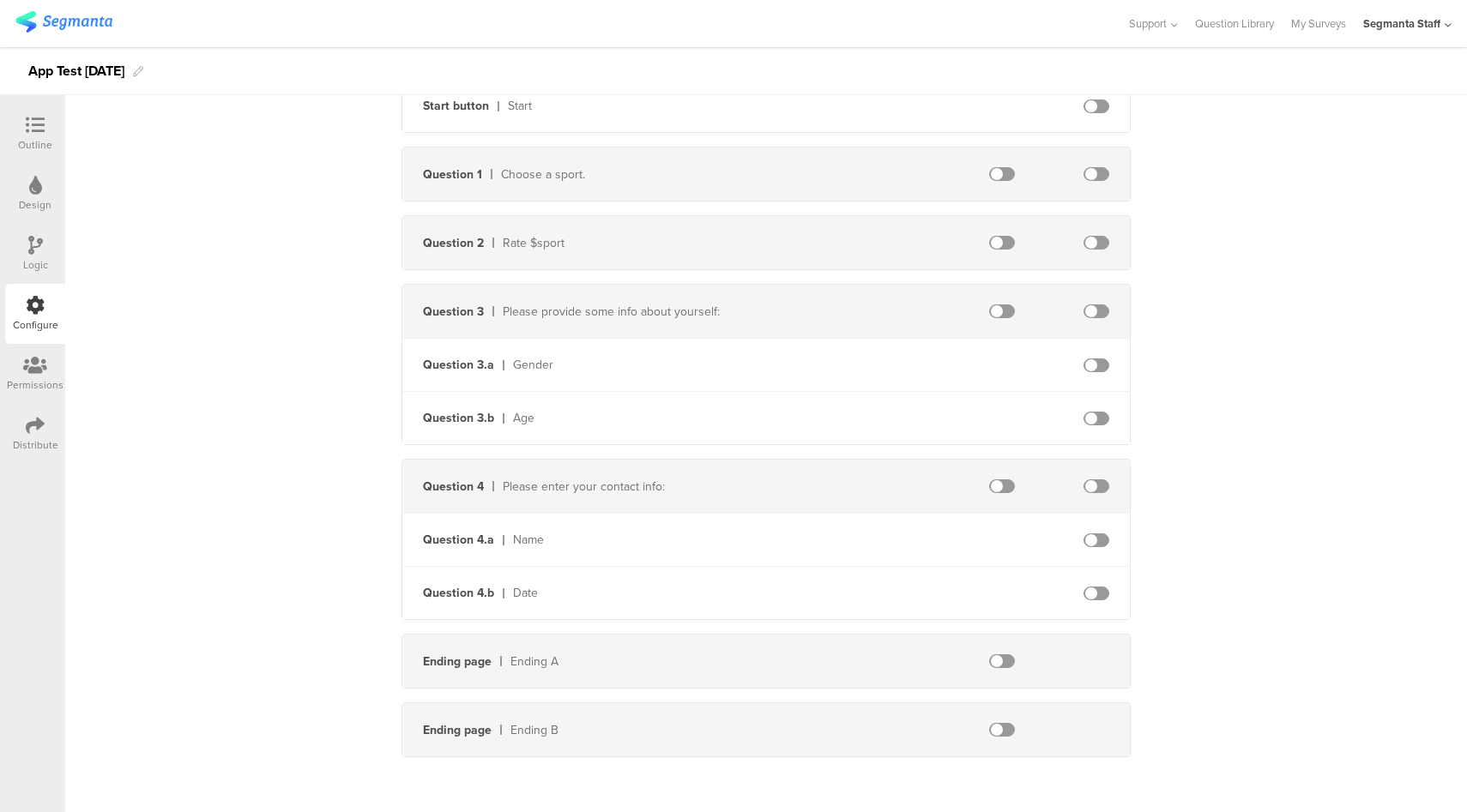
click at [995, 656] on span at bounding box center [1002, 661] width 26 height 13
click at [33, 440] on div "Distribute" at bounding box center [35, 444] width 46 height 15
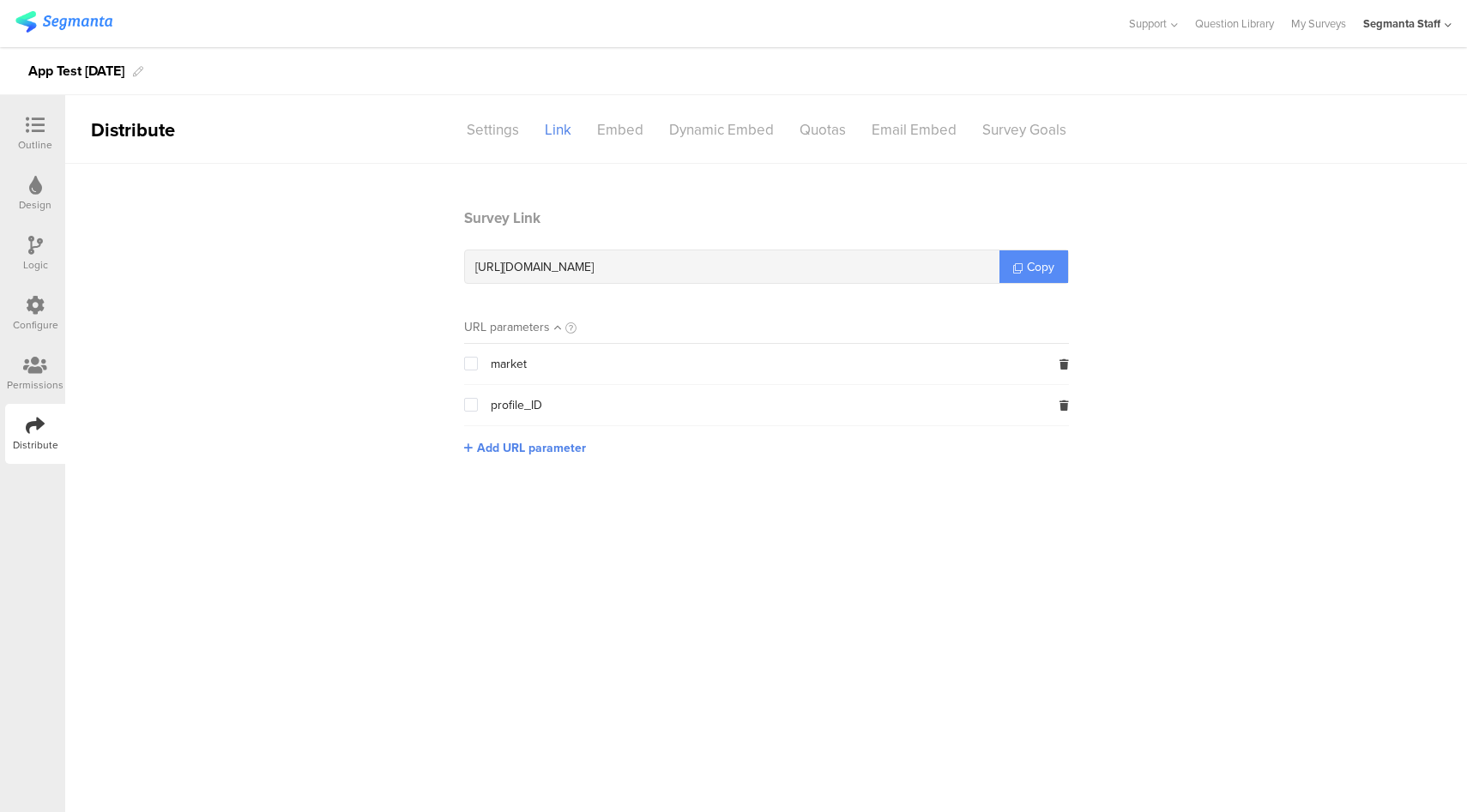
click at [1014, 259] on link "Copy" at bounding box center [1033, 266] width 69 height 32
click at [28, 309] on icon at bounding box center [35, 305] width 19 height 19
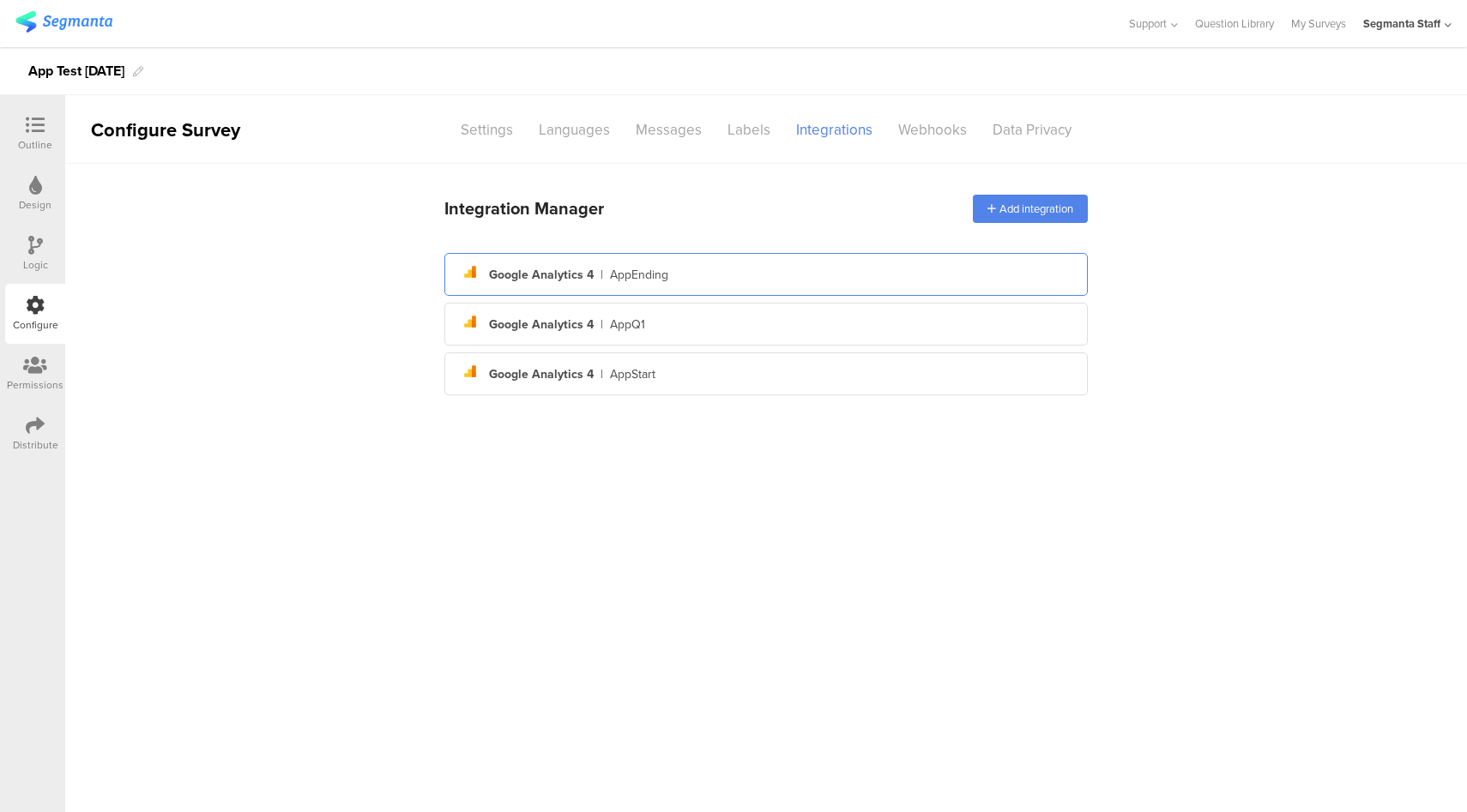
click at [757, 273] on div "analytics Created with Sketch. Google Analytics 4 | AppEnding" at bounding box center [766, 275] width 615 height 30
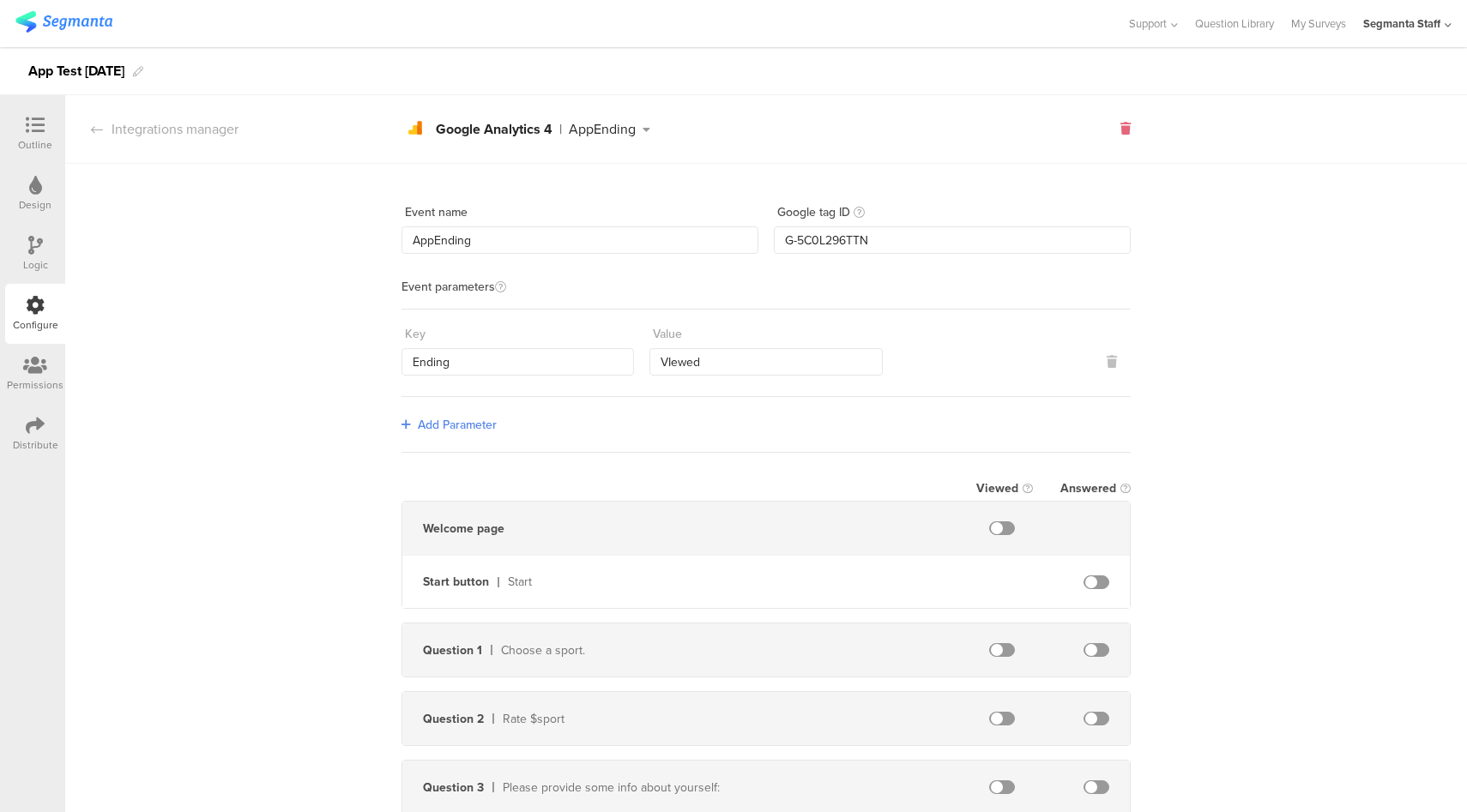
click at [1120, 135] on icon at bounding box center [1125, 128] width 11 height 12
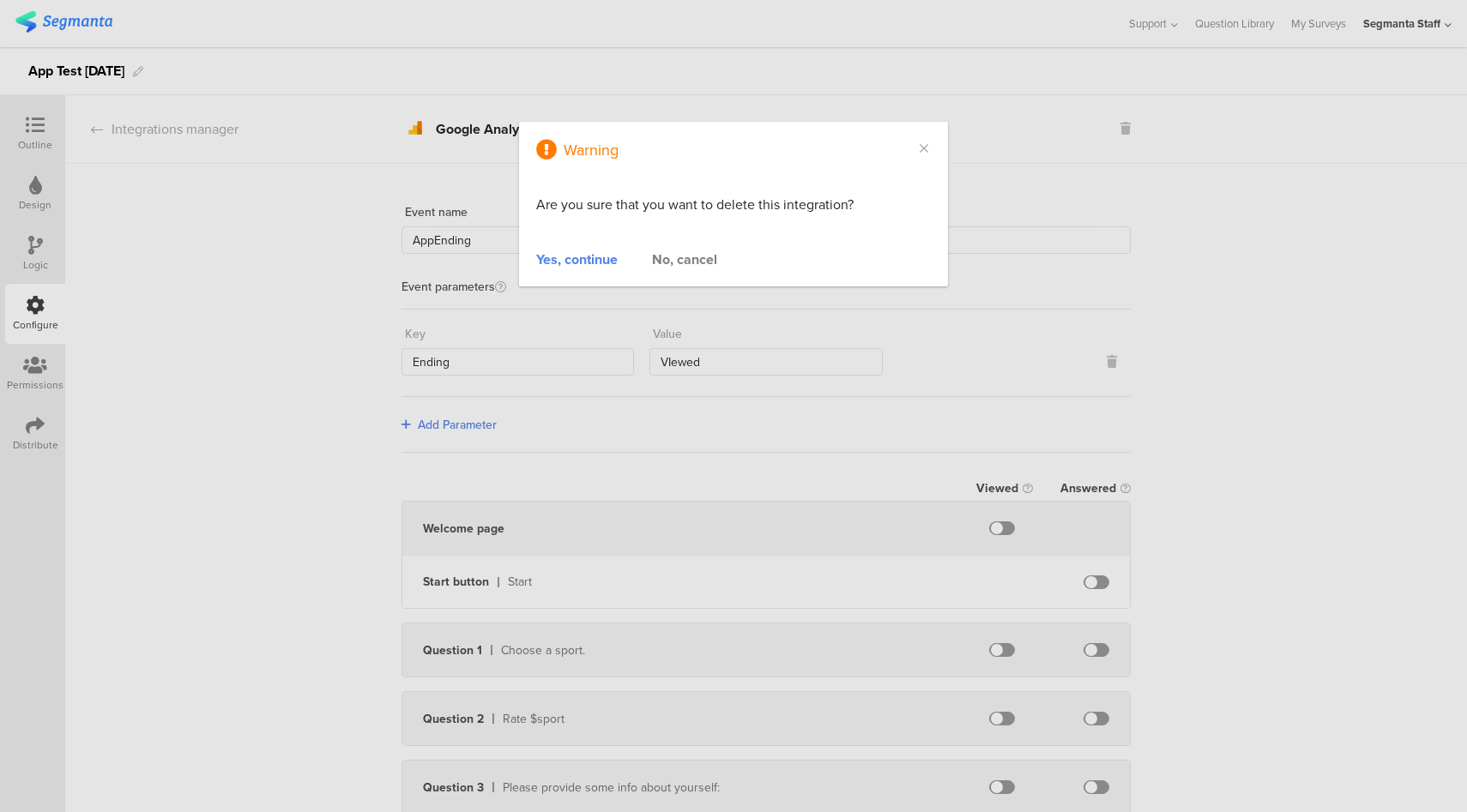
click at [563, 251] on div "Yes, continue" at bounding box center [576, 259] width 81 height 20
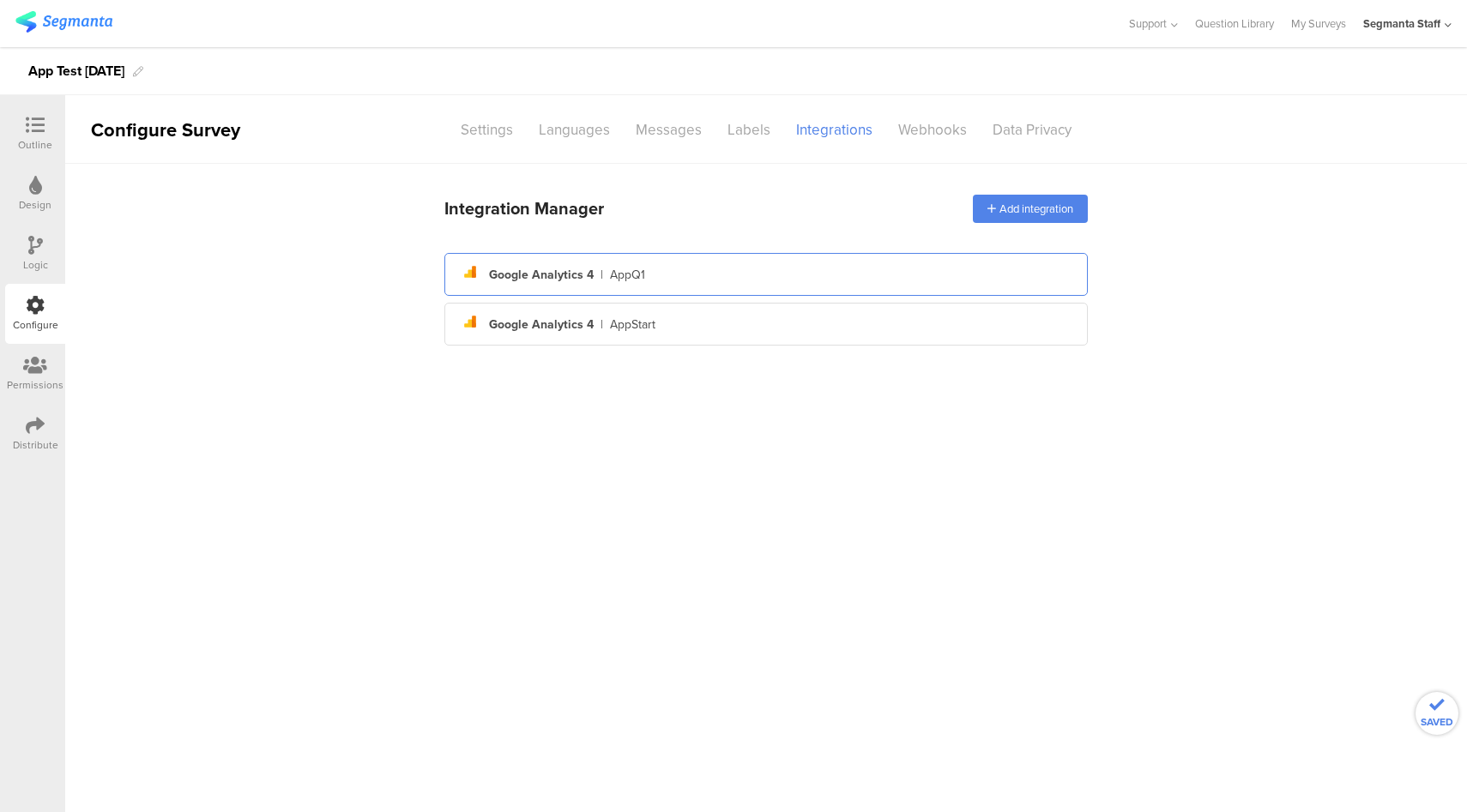
click at [664, 292] on div "analytics Created with Sketch. Google Analytics 4 | AppQ1" at bounding box center [766, 275] width 643 height 43
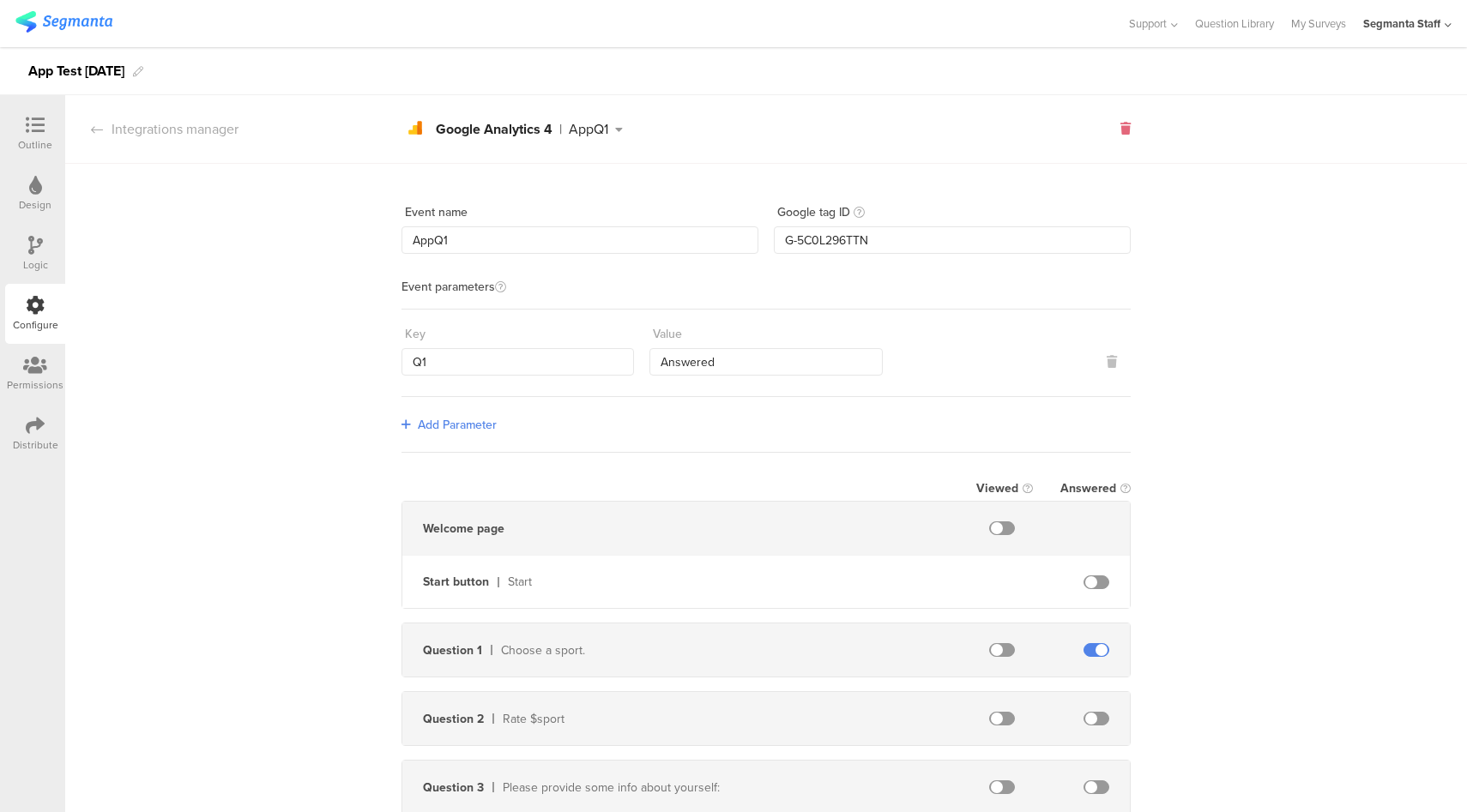
click at [1120, 136] on div at bounding box center [1125, 129] width 11 height 18
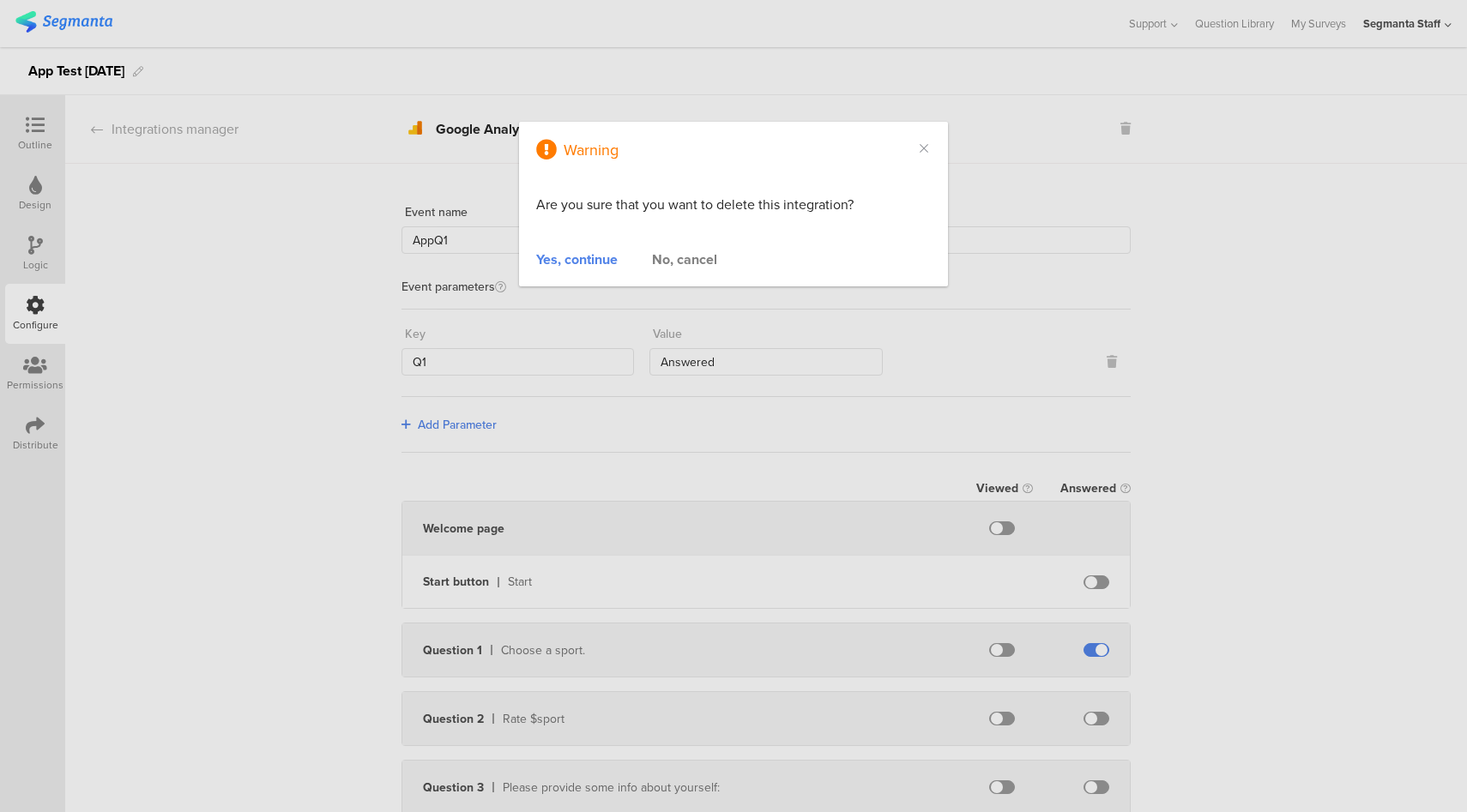
click at [580, 251] on div "Yes, continue" at bounding box center [576, 259] width 81 height 20
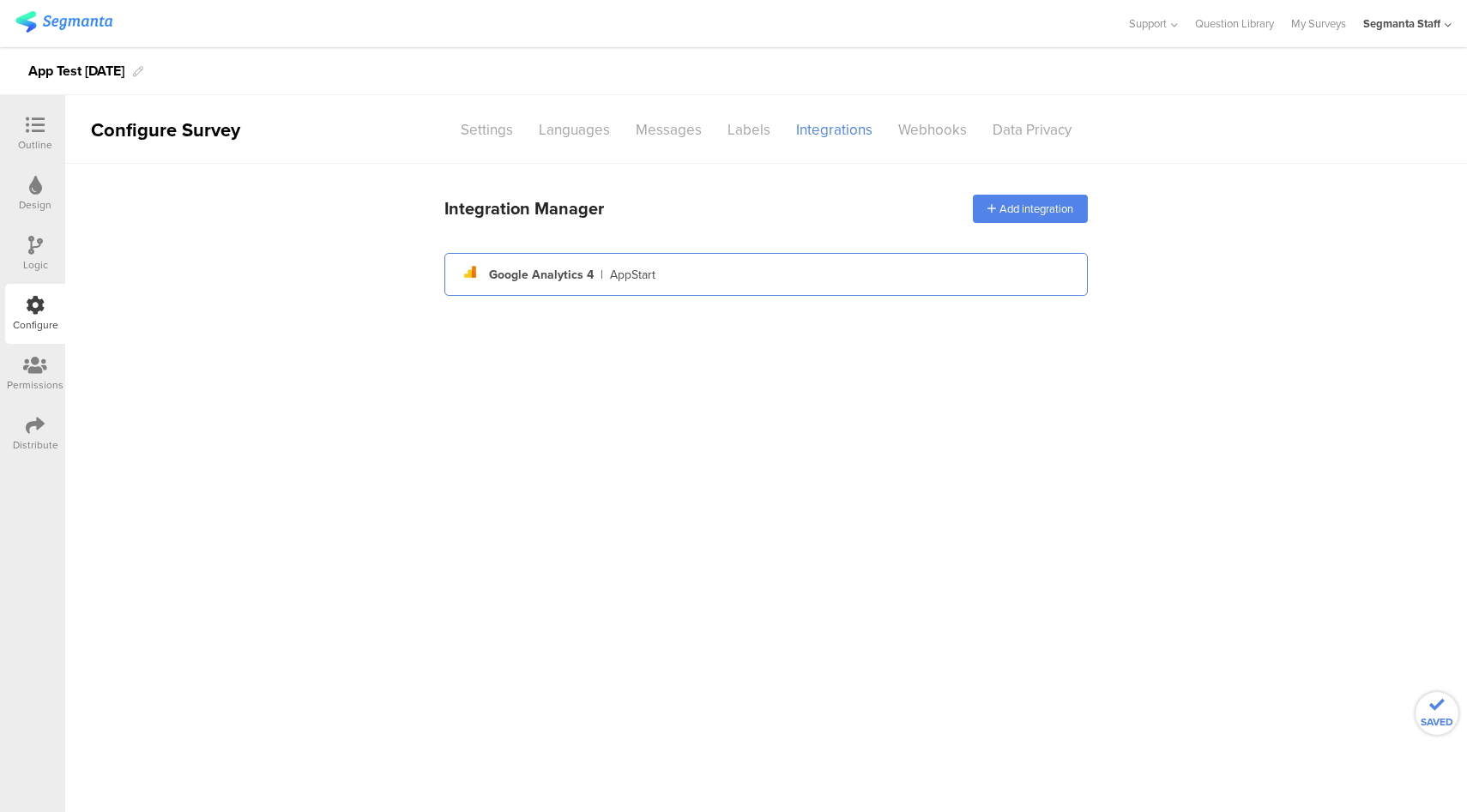
click at [910, 278] on div "analytics Created with Sketch. Google Analytics 4 | AppStart" at bounding box center [766, 275] width 615 height 30
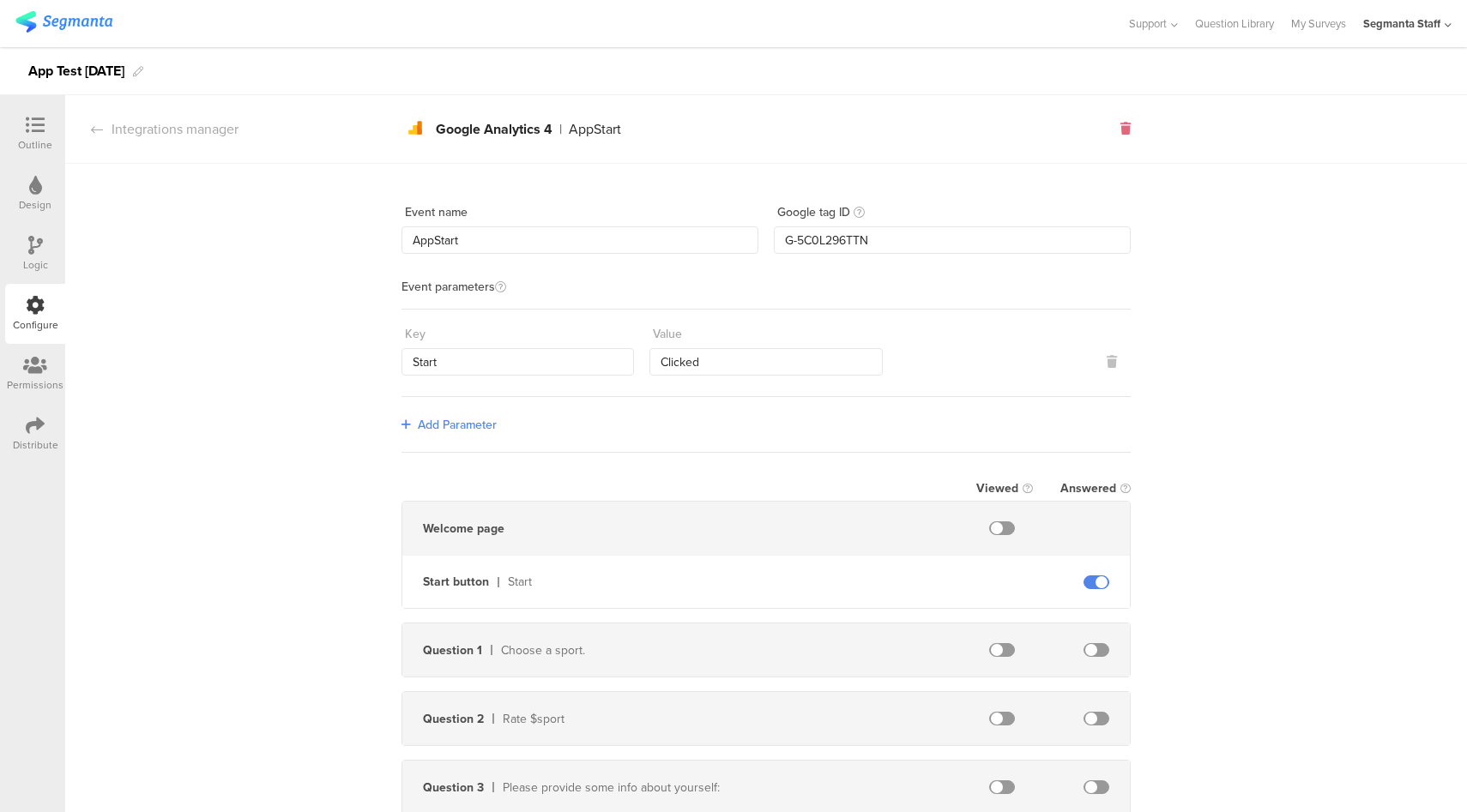
click at [1120, 131] on icon at bounding box center [1125, 128] width 11 height 12
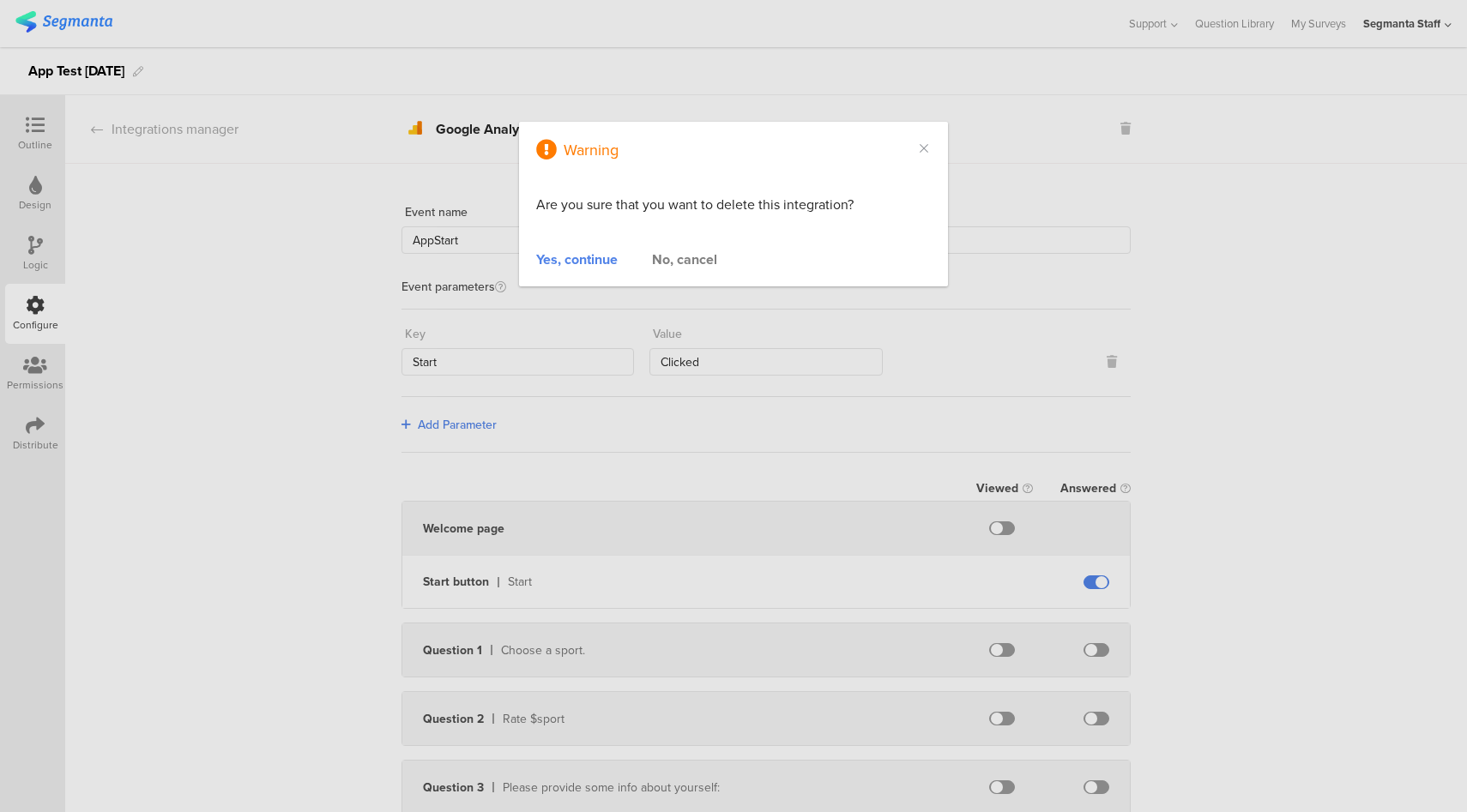
click at [584, 239] on div "Are you sure that you want to delete this integration?" at bounding box center [733, 205] width 428 height 72
click at [579, 257] on div "Yes, continue" at bounding box center [576, 259] width 81 height 20
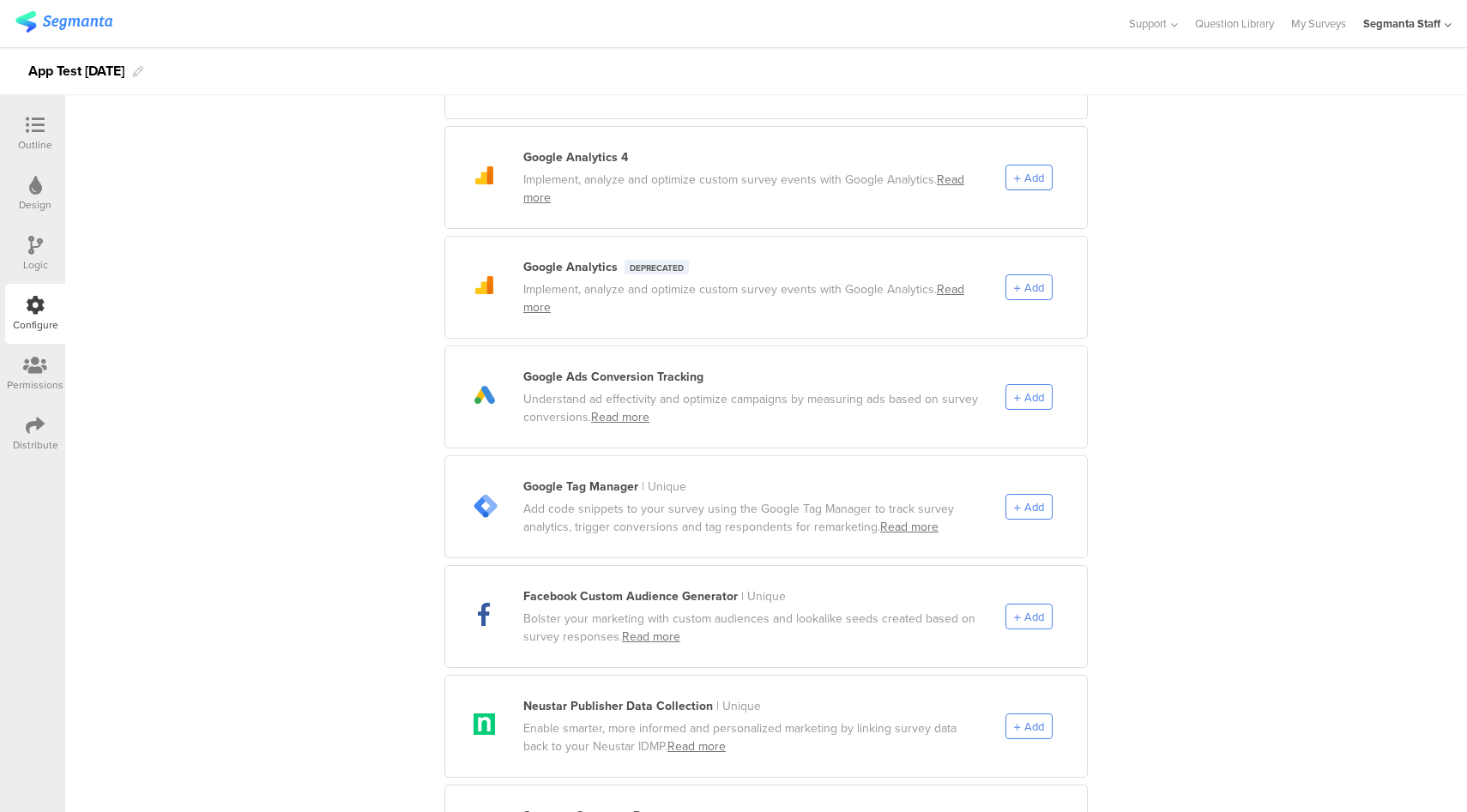
scroll to position [294, 0]
click at [1016, 276] on span "Add" at bounding box center [1029, 284] width 30 height 16
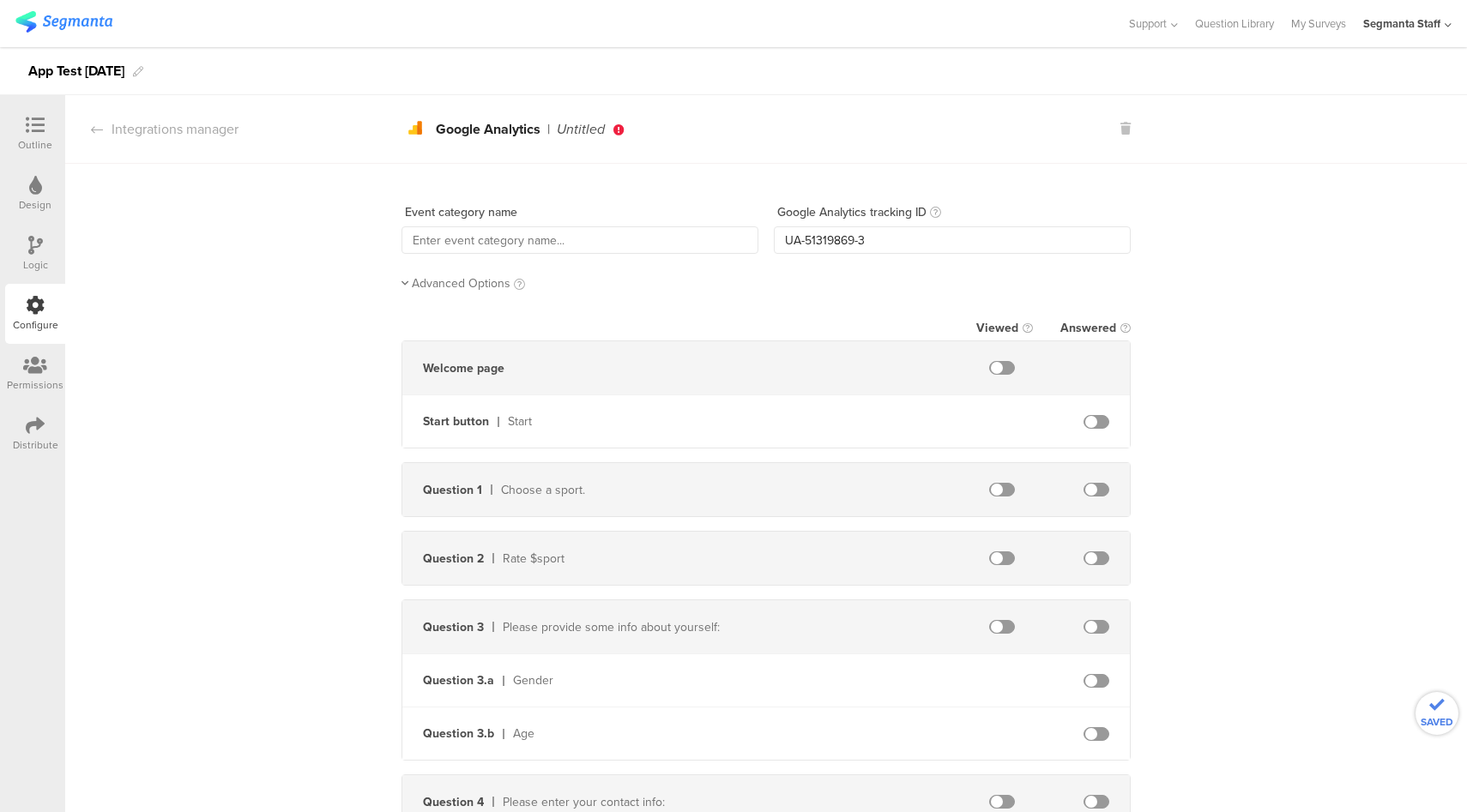
scroll to position [0, 0]
click at [1084, 417] on span at bounding box center [1096, 421] width 26 height 13
click at [1088, 421] on span at bounding box center [1096, 421] width 26 height 13
click at [441, 280] on span "Advanced Options" at bounding box center [461, 283] width 98 height 18
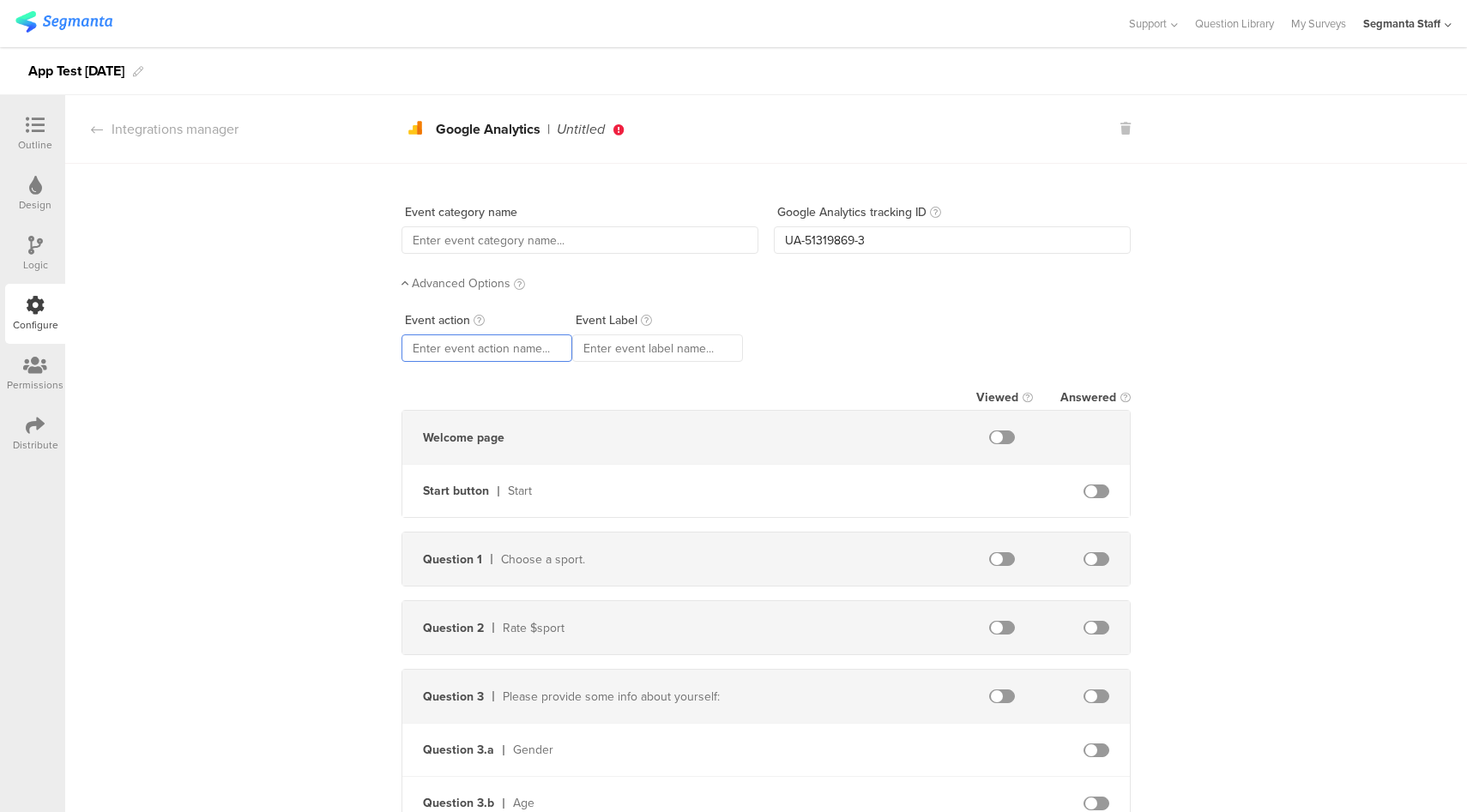
click at [474, 347] on input "text" at bounding box center [487, 348] width 171 height 28
type input "czczs"
click at [672, 340] on input "text" at bounding box center [657, 348] width 171 height 28
type input "czcz"
click at [875, 242] on input "UA-51319869-3" at bounding box center [952, 240] width 357 height 28
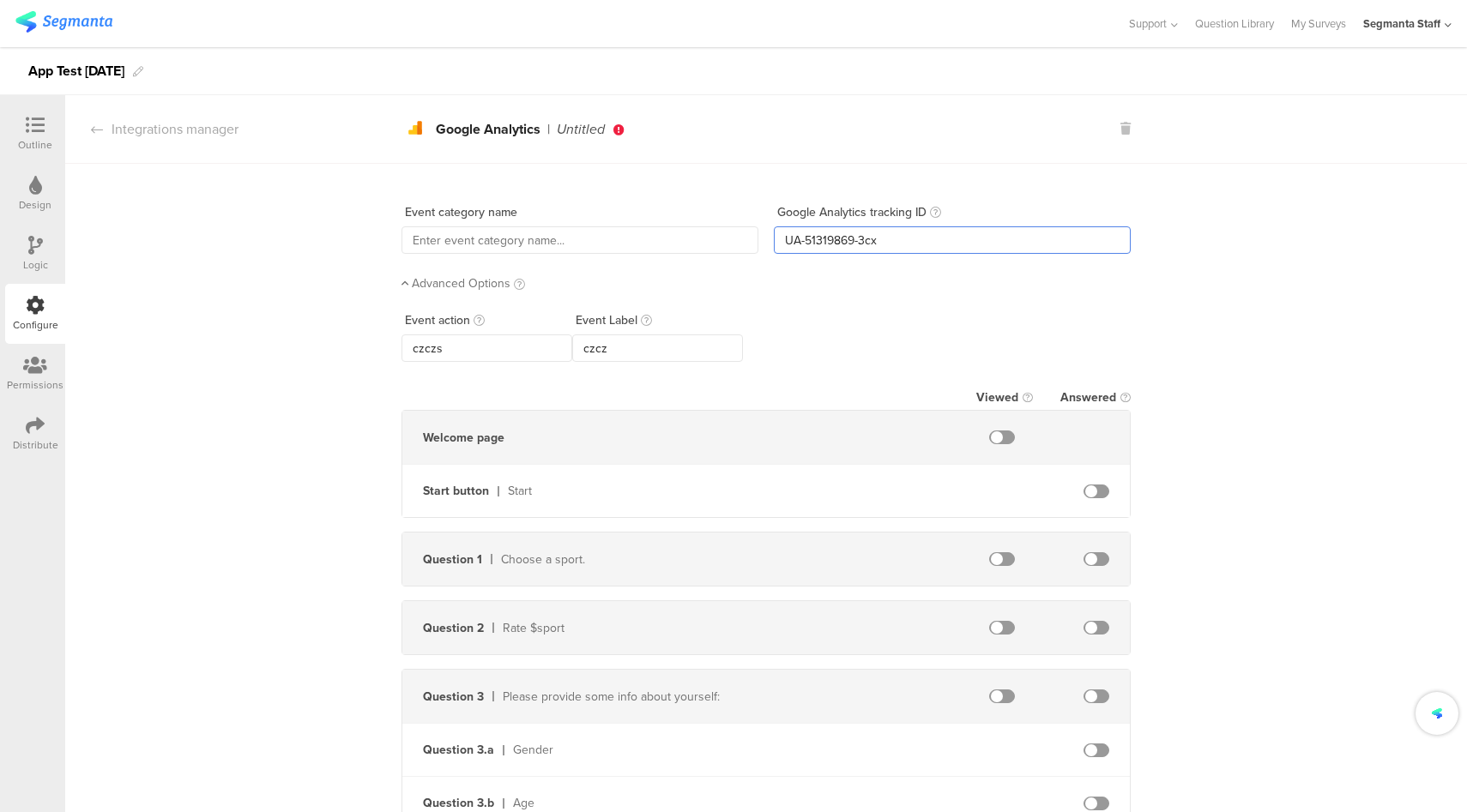
type input "UA-51319869-3cx"
click at [605, 238] on input "text" at bounding box center [580, 240] width 357 height 28
type input "czcxz"
click at [200, 141] on section "Integrations manager analytics Created with Sketch. Google Analytics | czcxz an…" at bounding box center [766, 129] width 1402 height 69
click at [206, 131] on div "Integrations manager" at bounding box center [152, 129] width 174 height 20
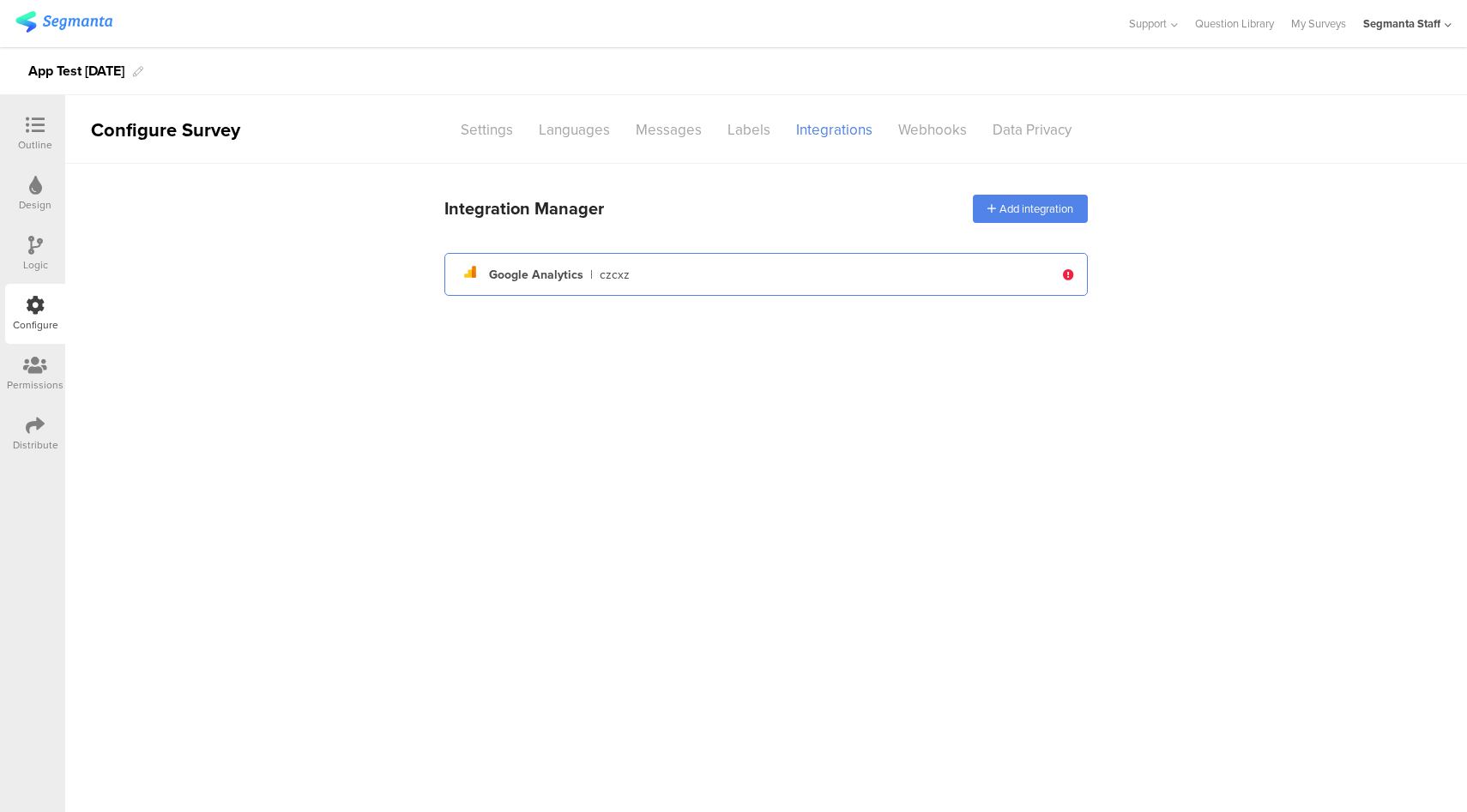
click at [755, 269] on div "analytics Created with Sketch. Google Analytics | czcxz" at bounding box center [756, 275] width 596 height 30
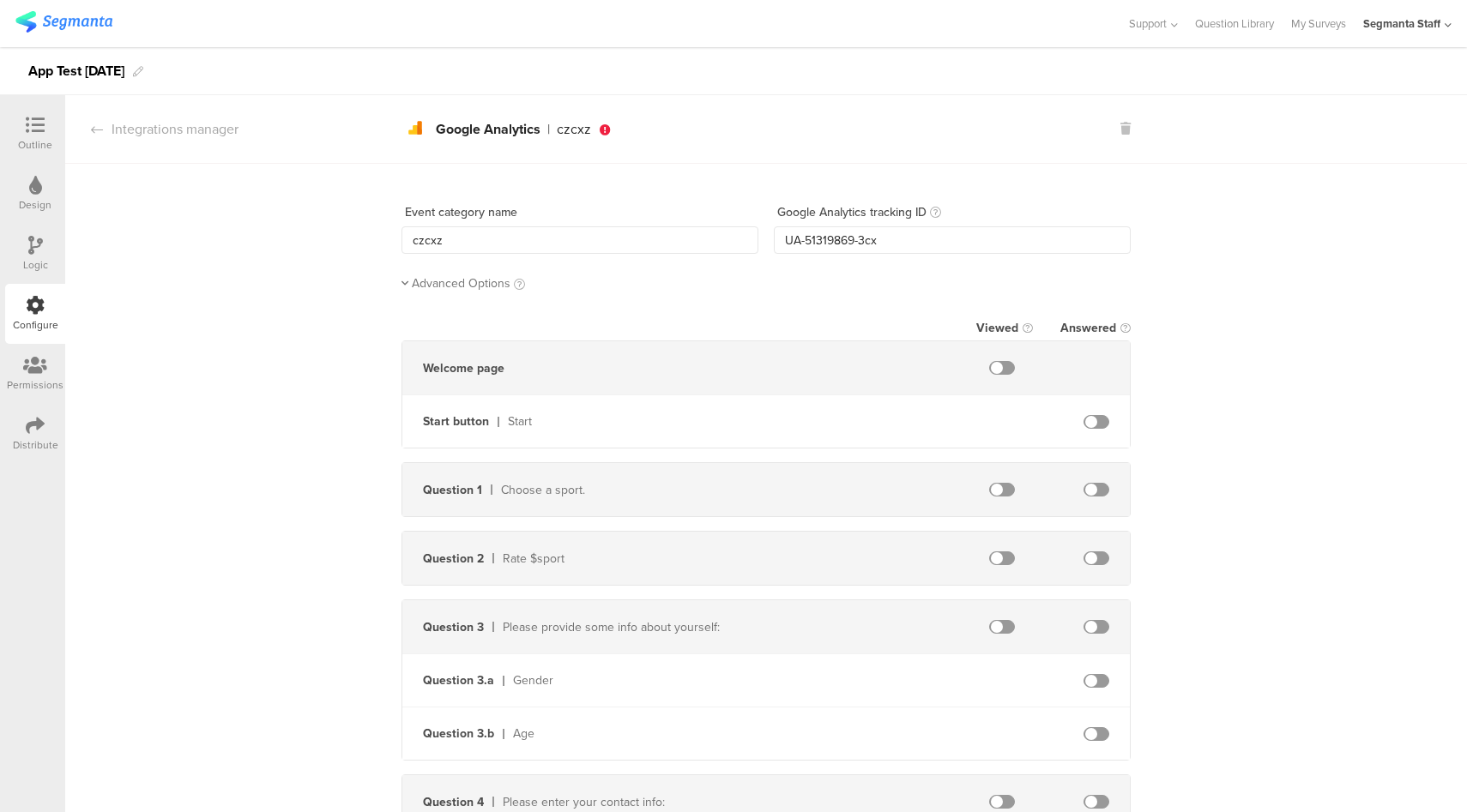
click at [453, 278] on span "Advanced Options" at bounding box center [461, 283] width 98 height 18
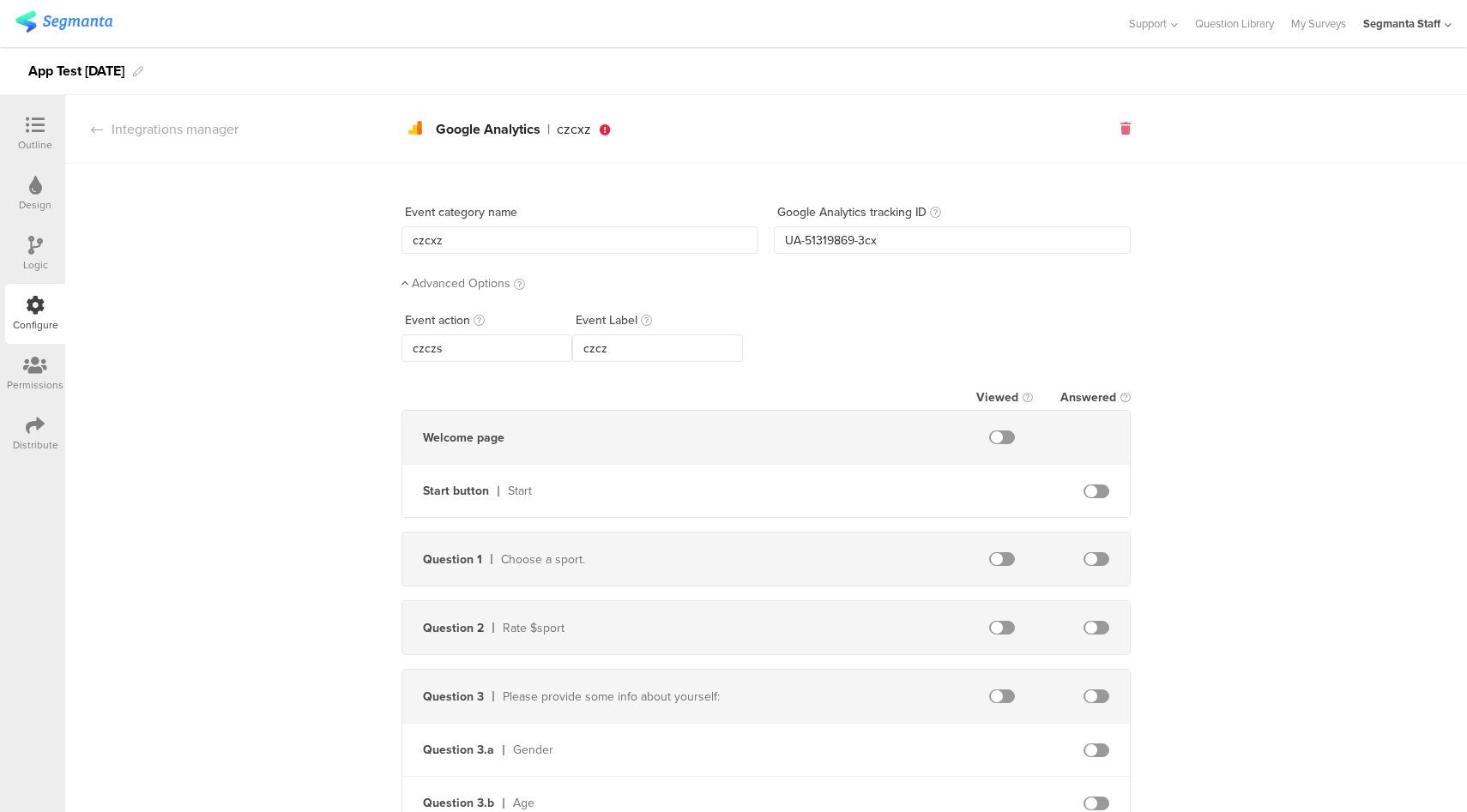
click at [1120, 133] on icon at bounding box center [1125, 128] width 11 height 12
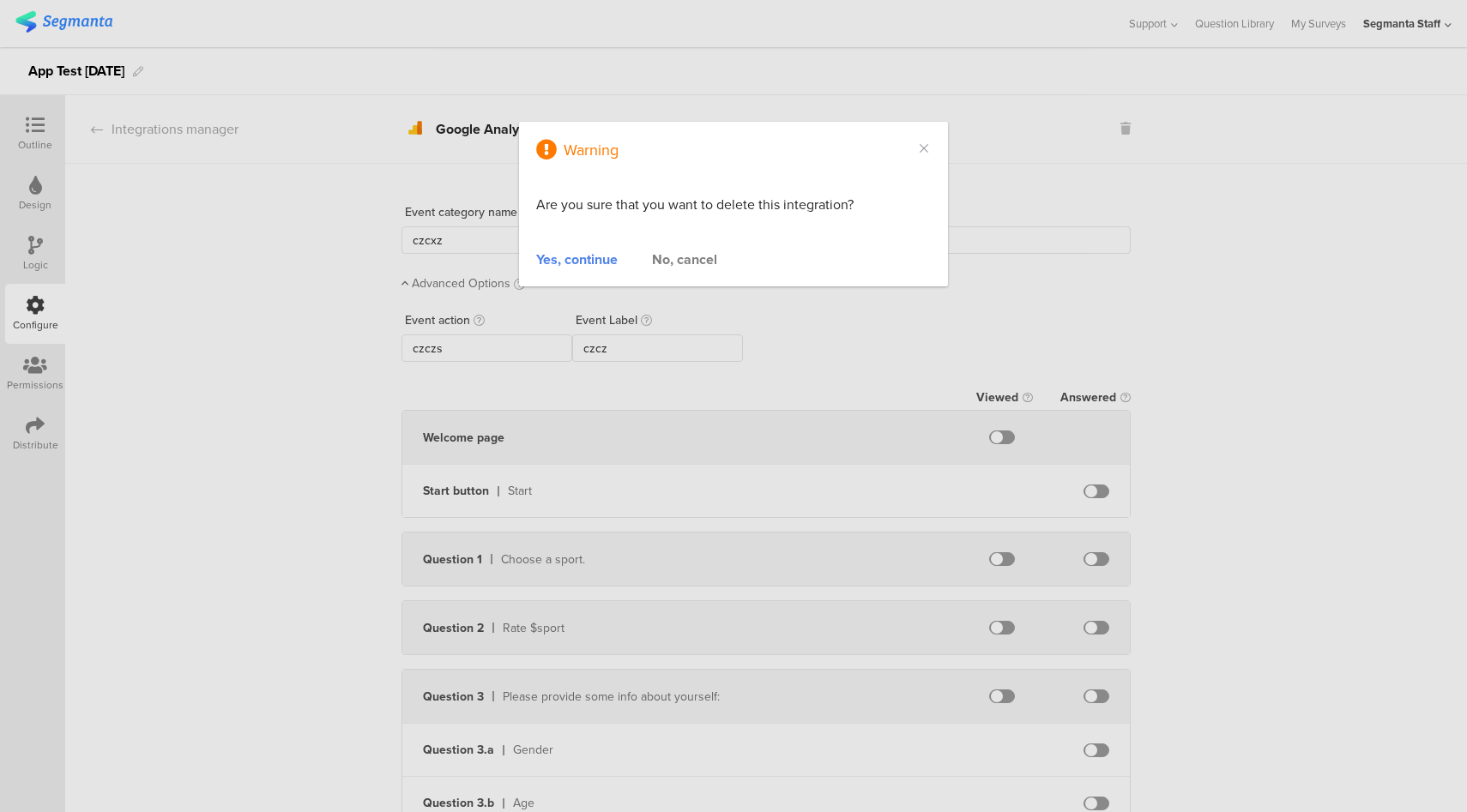
click at [564, 259] on div "Yes, continue" at bounding box center [576, 259] width 81 height 20
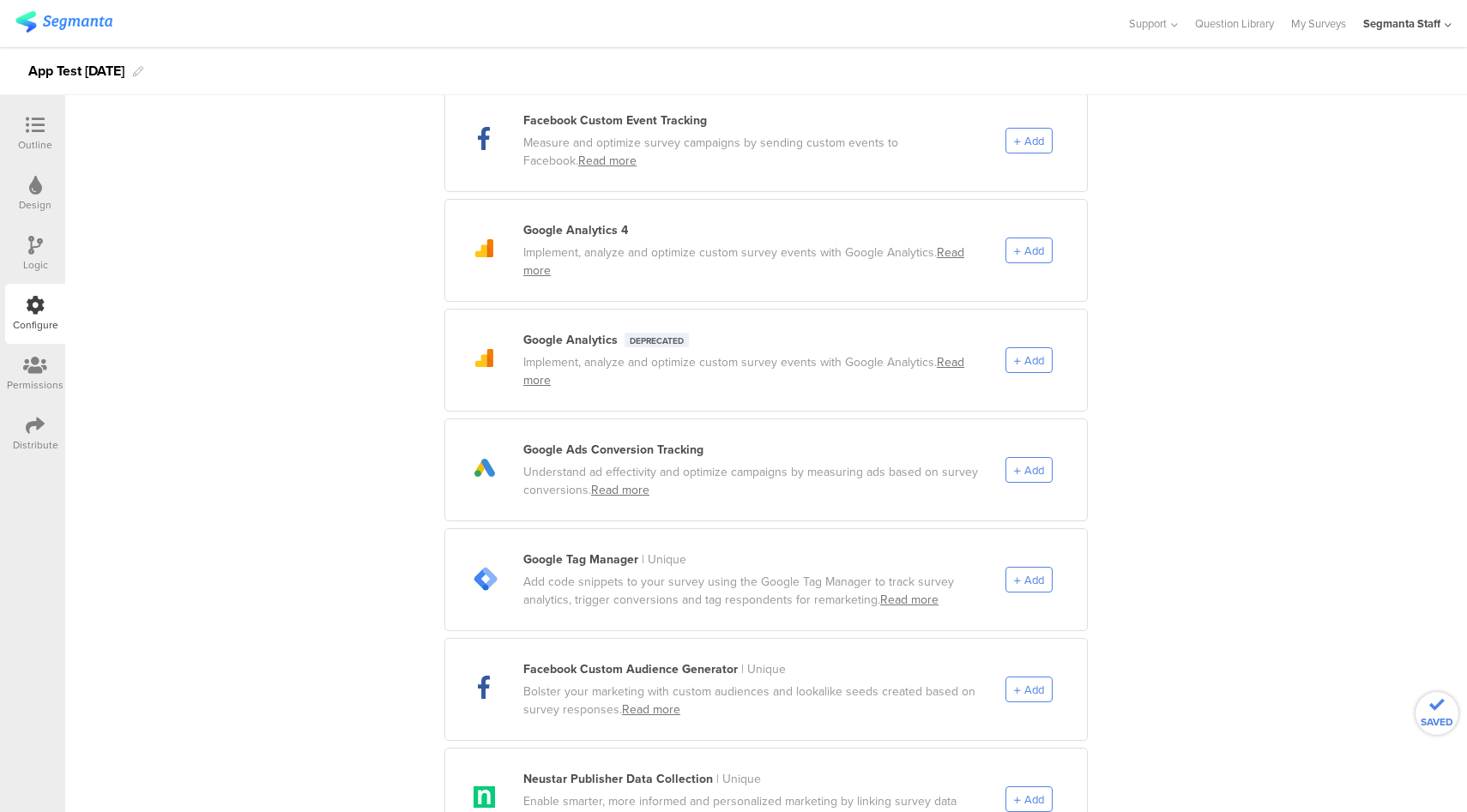
scroll to position [218, 0]
click at [1014, 462] on div "Add" at bounding box center [1029, 469] width 47 height 26
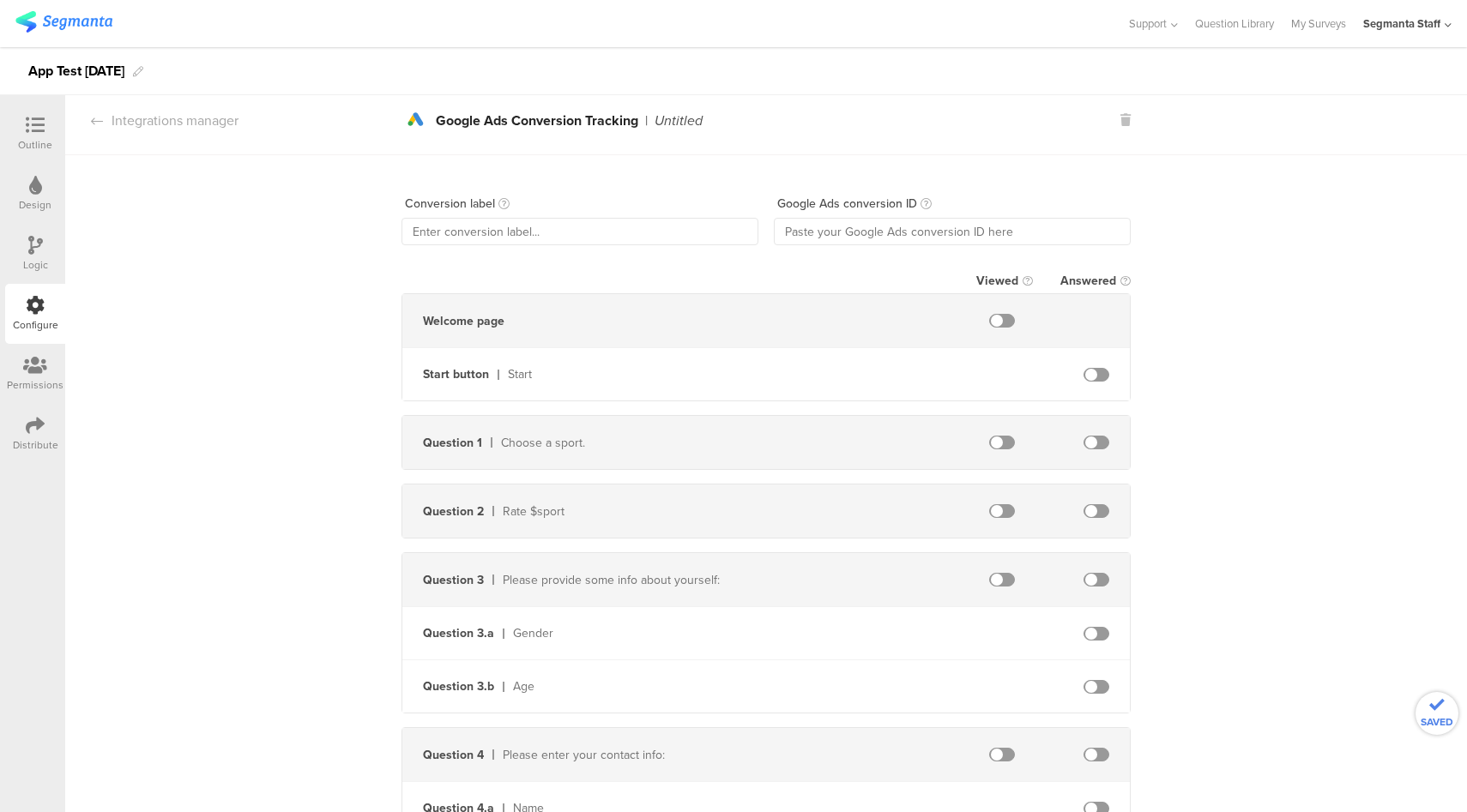
scroll to position [0, 0]
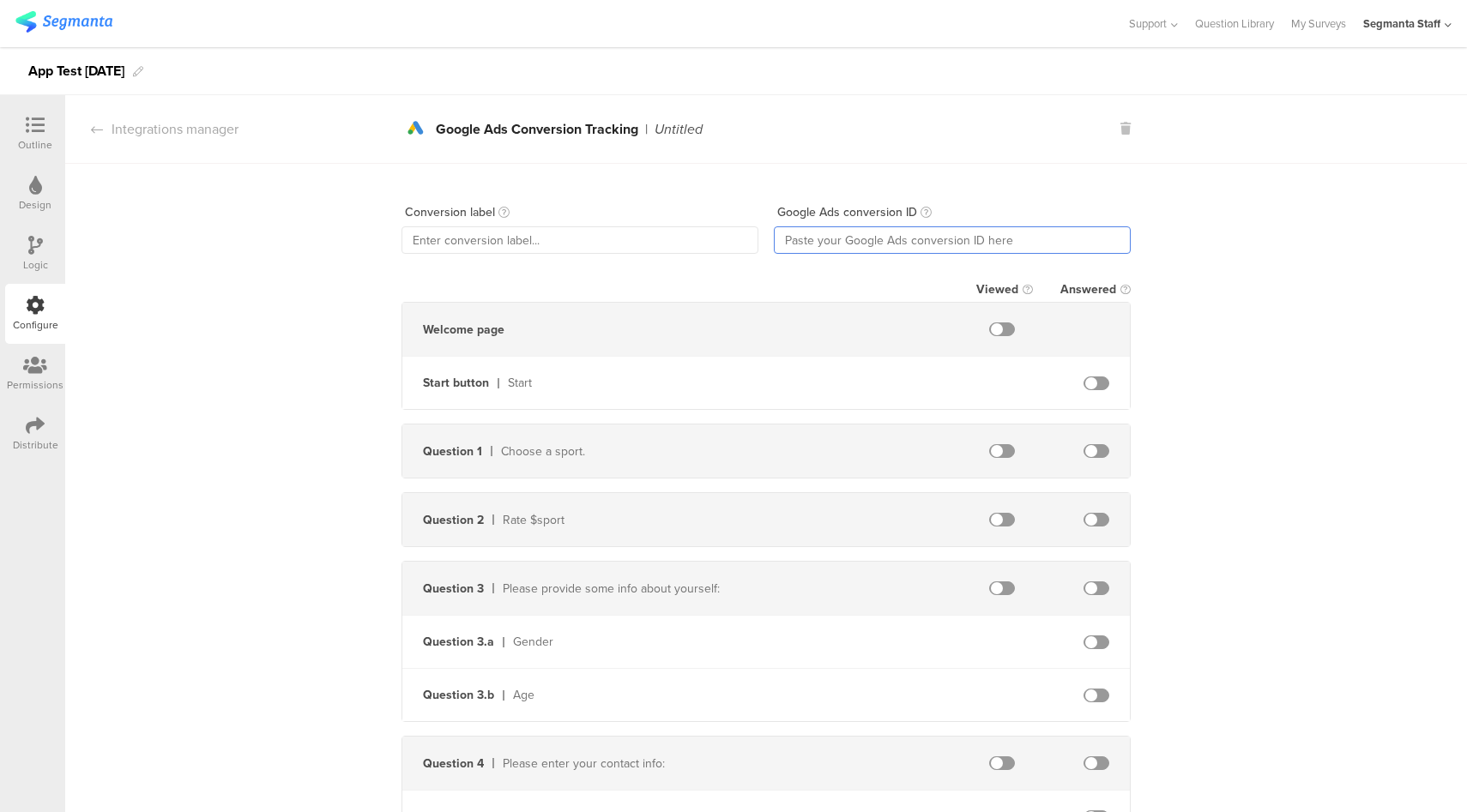
click at [873, 243] on input "text" at bounding box center [952, 240] width 357 height 28
paste input "11190846639"
type input "11190846639"
click at [445, 227] on input "text" at bounding box center [580, 240] width 357 height 28
type input "AdsApp"
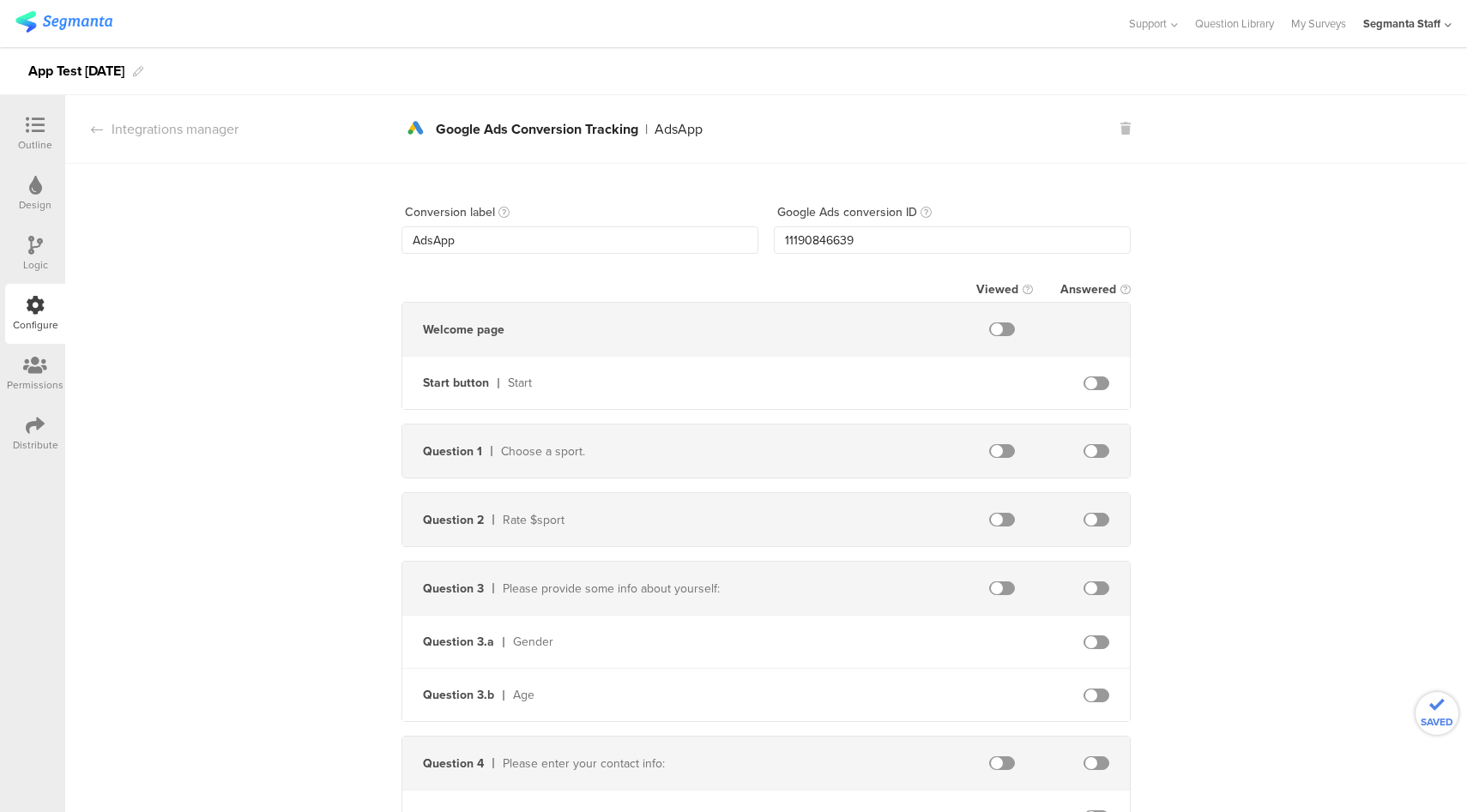
click at [1092, 453] on span at bounding box center [1096, 451] width 26 height 13
click at [225, 128] on div "Integrations manager" at bounding box center [152, 129] width 174 height 20
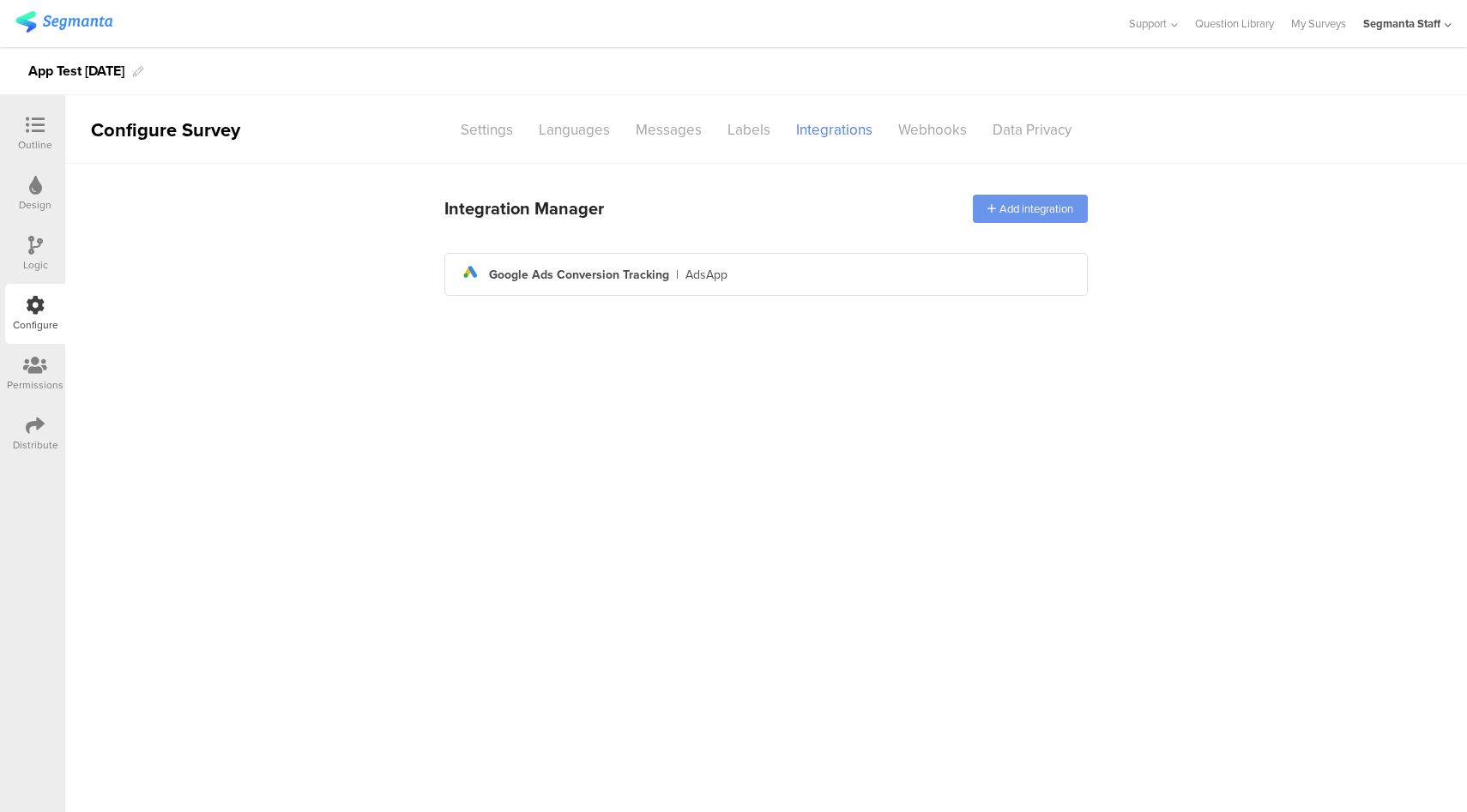
click at [1066, 210] on div "Add integration" at bounding box center [1030, 209] width 114 height 29
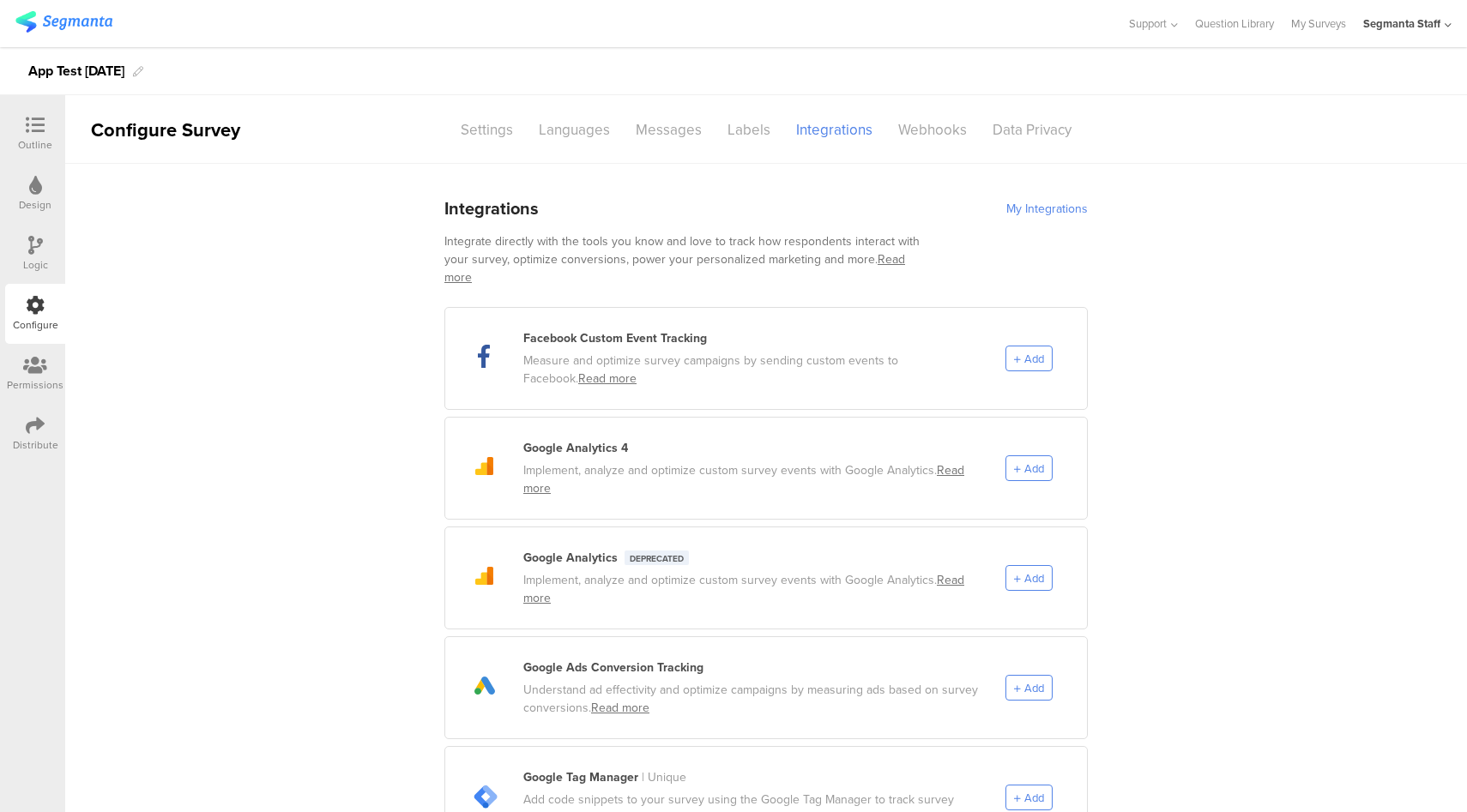
scroll to position [291, 0]
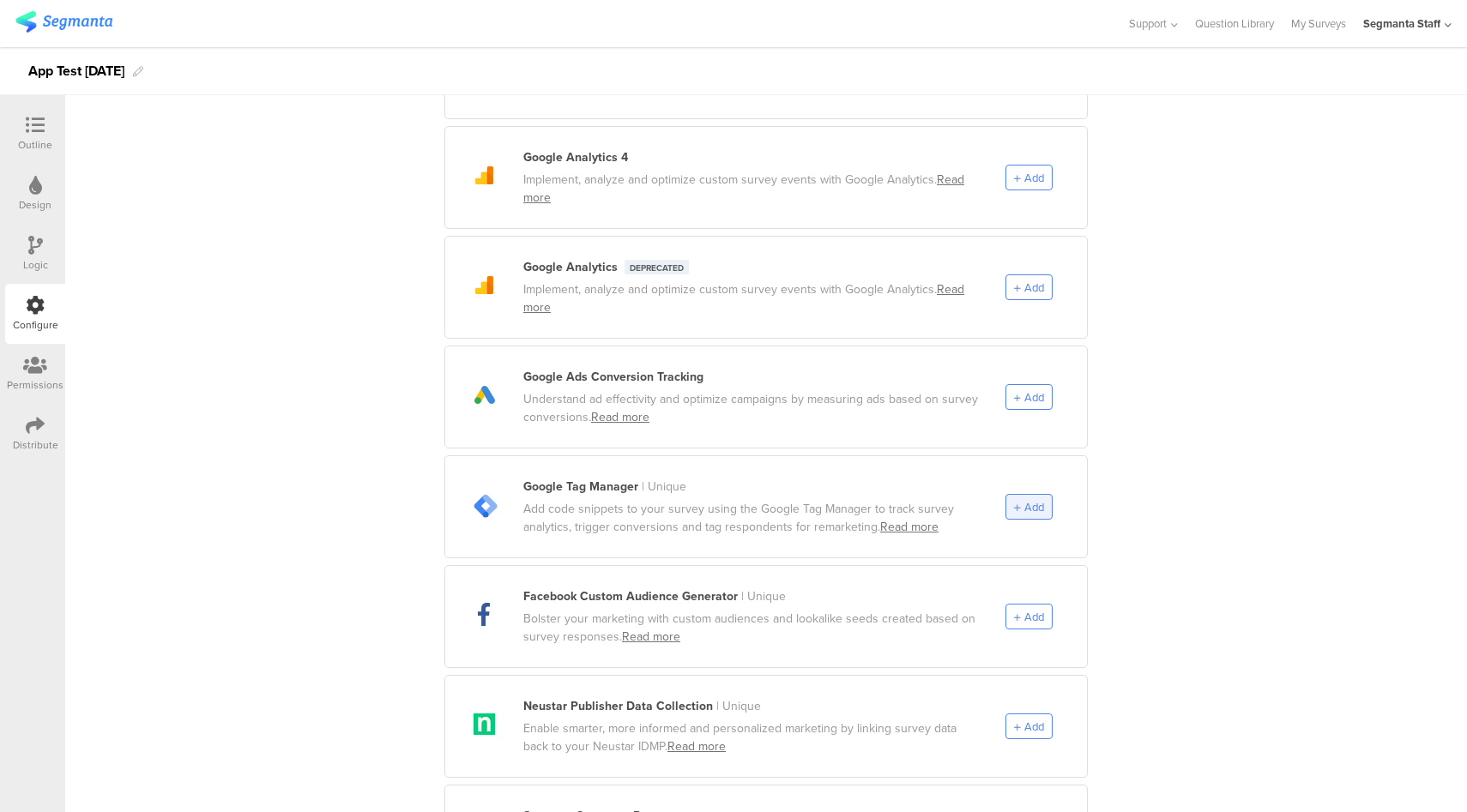
click at [1030, 499] on span "Add" at bounding box center [1034, 507] width 20 height 16
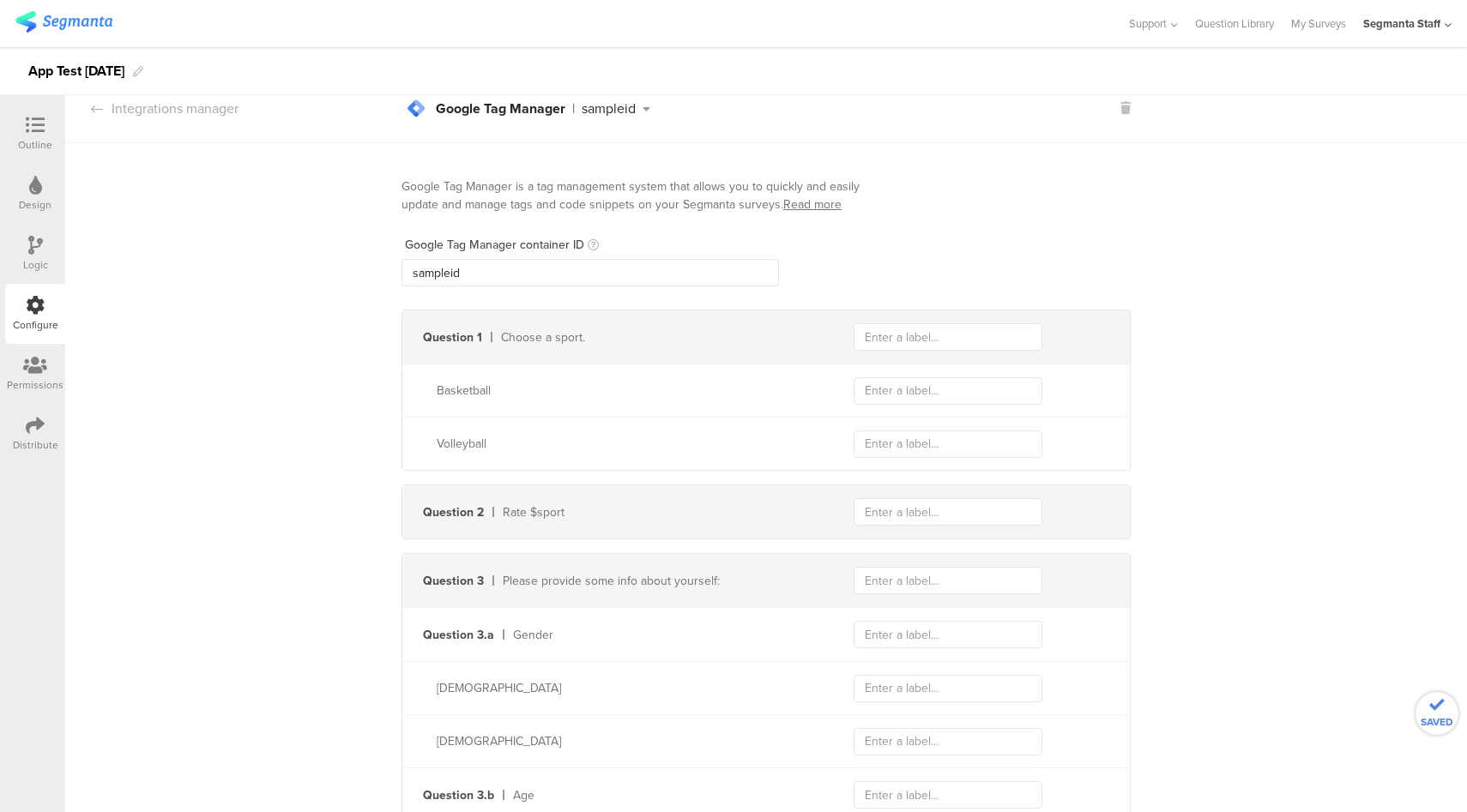
scroll to position [0, 0]
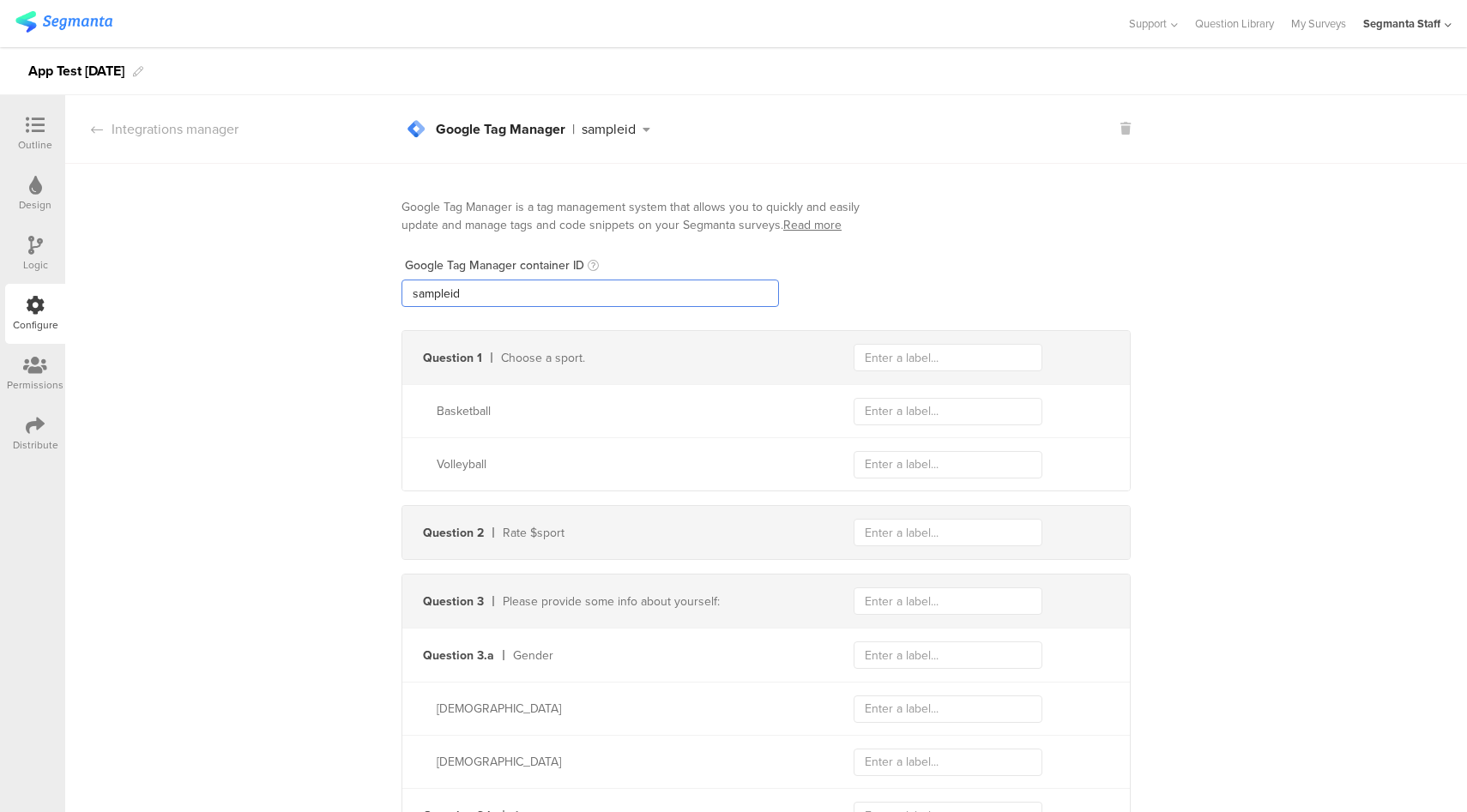
click at [586, 293] on input "sampleid" at bounding box center [590, 293] width 377 height 28
paste input "GTM-WQWPMFG"
type input "GTM-WQWPMFG"
click at [973, 351] on input "text" at bounding box center [947, 358] width 189 height 28
type input "sport"
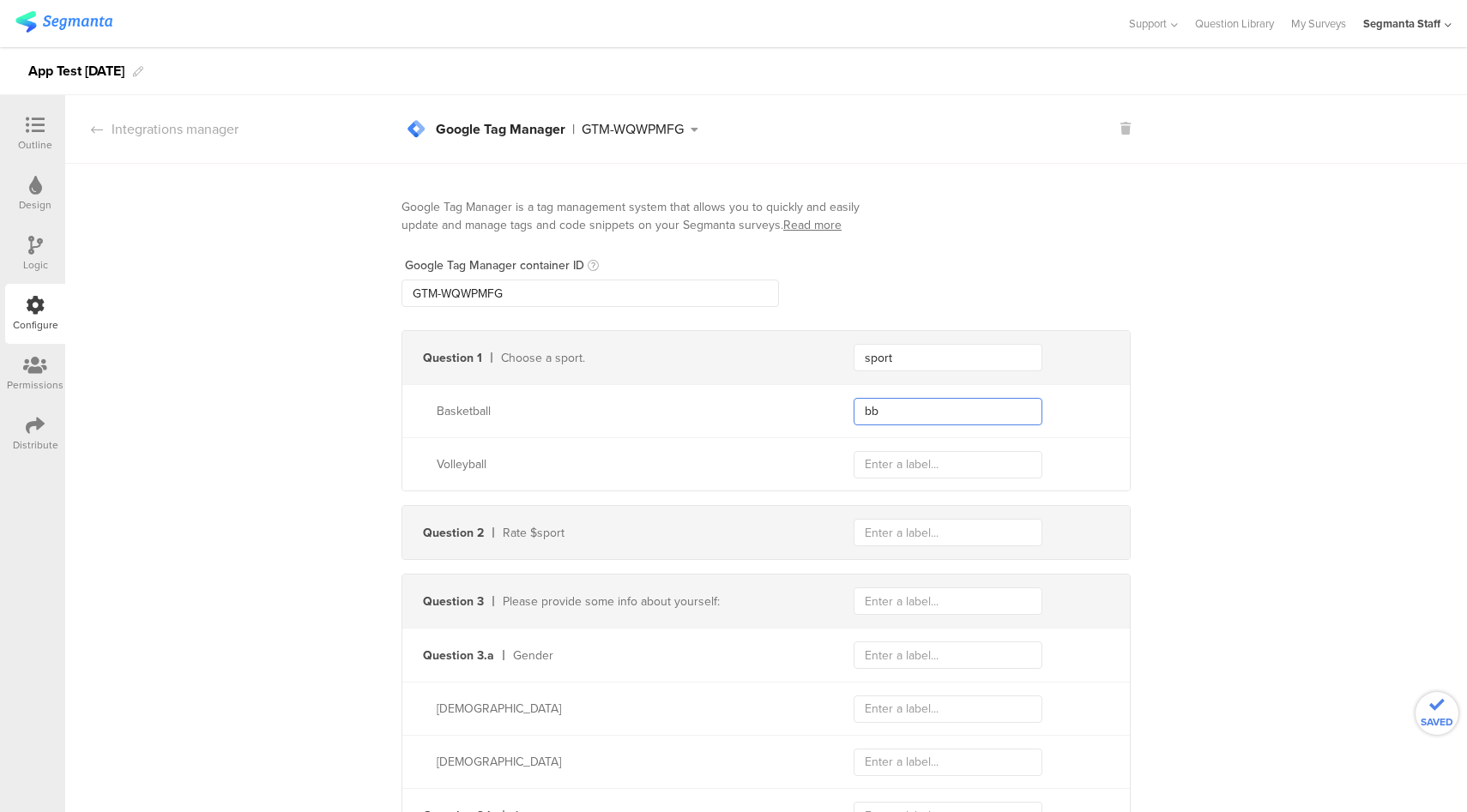
type input "bb"
type input "vb"
click at [38, 424] on icon at bounding box center [35, 425] width 19 height 19
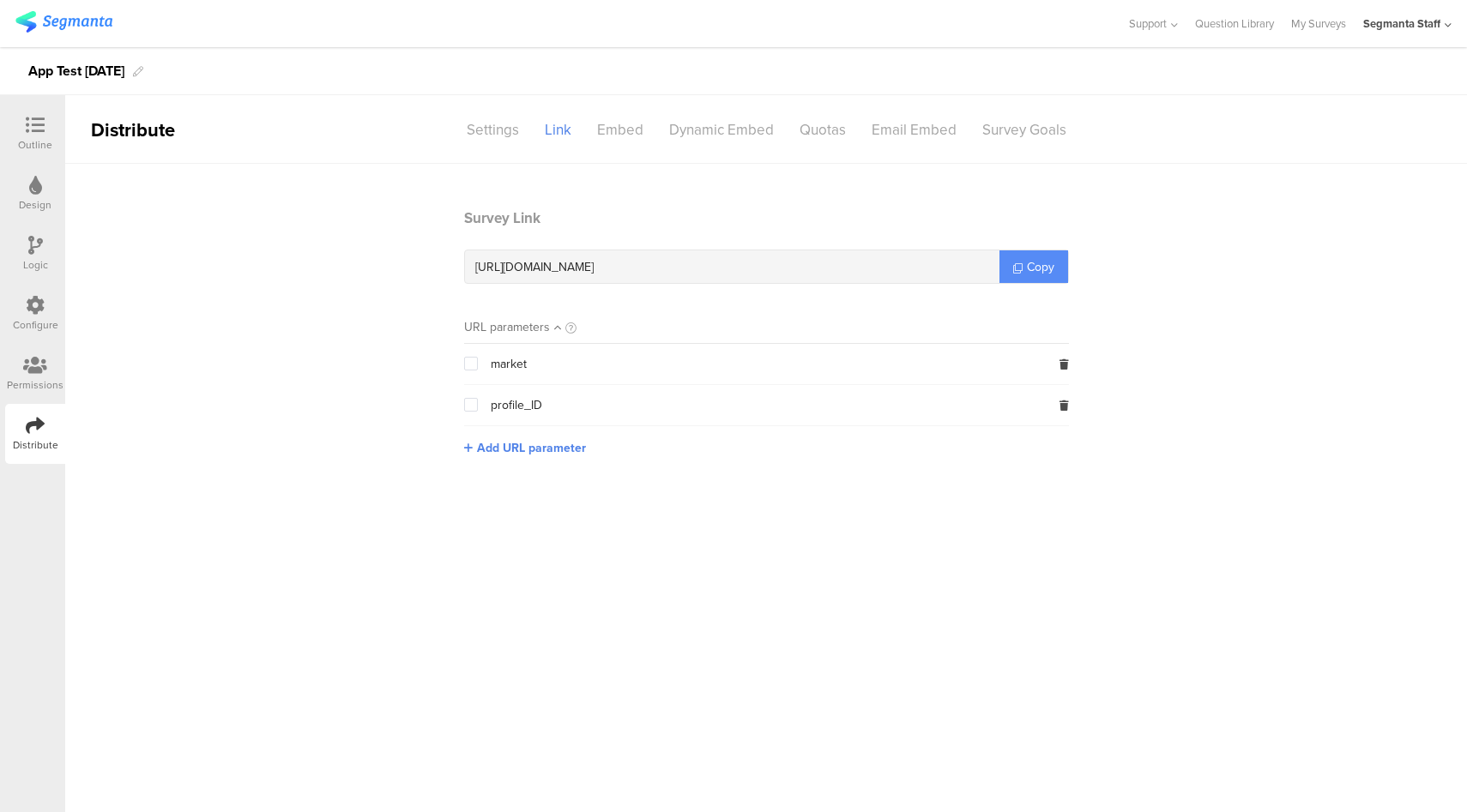
click at [1025, 266] on link "Copy" at bounding box center [1033, 266] width 69 height 32
click at [31, 308] on icon at bounding box center [35, 305] width 19 height 19
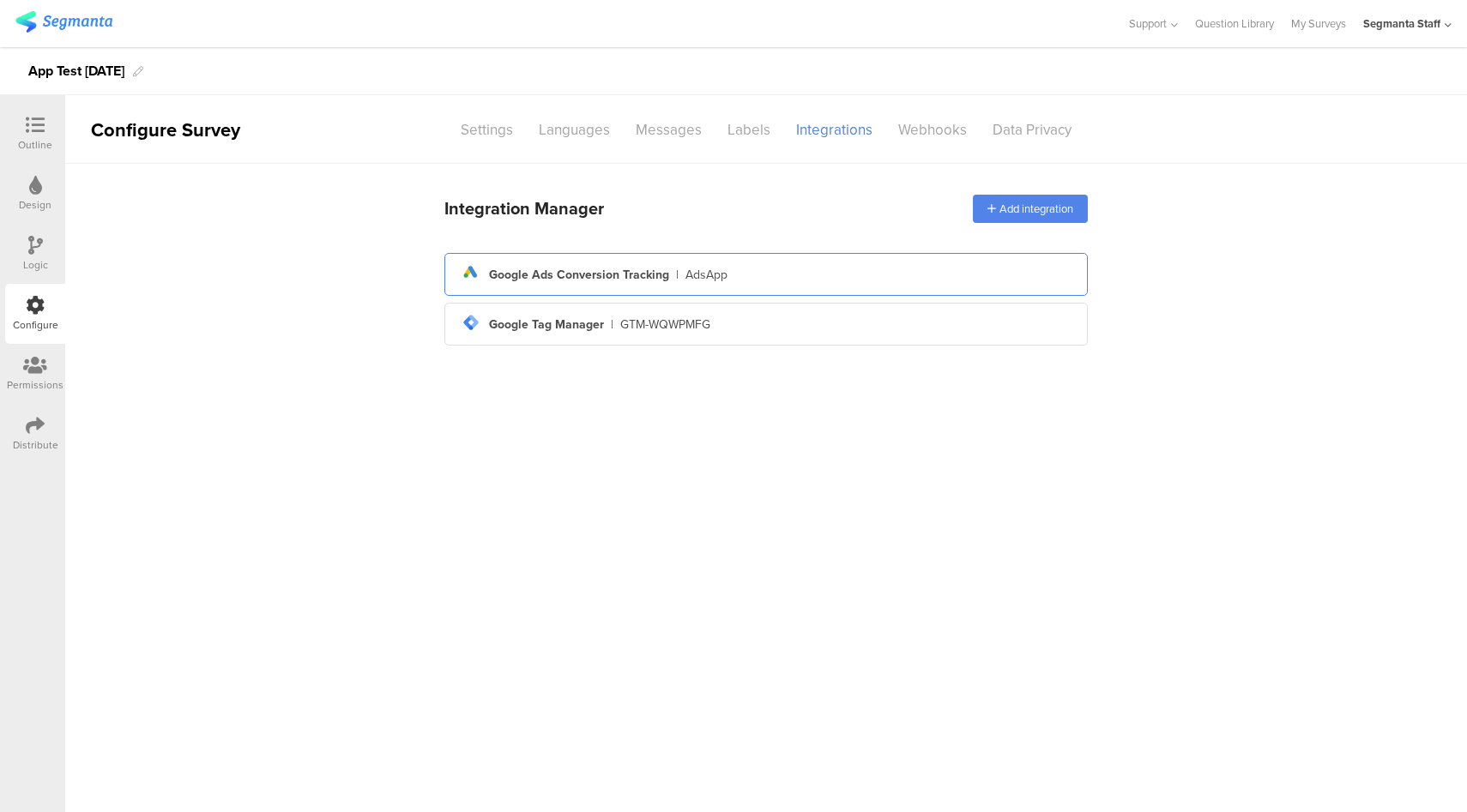
click at [793, 272] on div "ads Created with Sketch. Google Ads Conversion Tracking | AdsApp" at bounding box center [766, 275] width 615 height 30
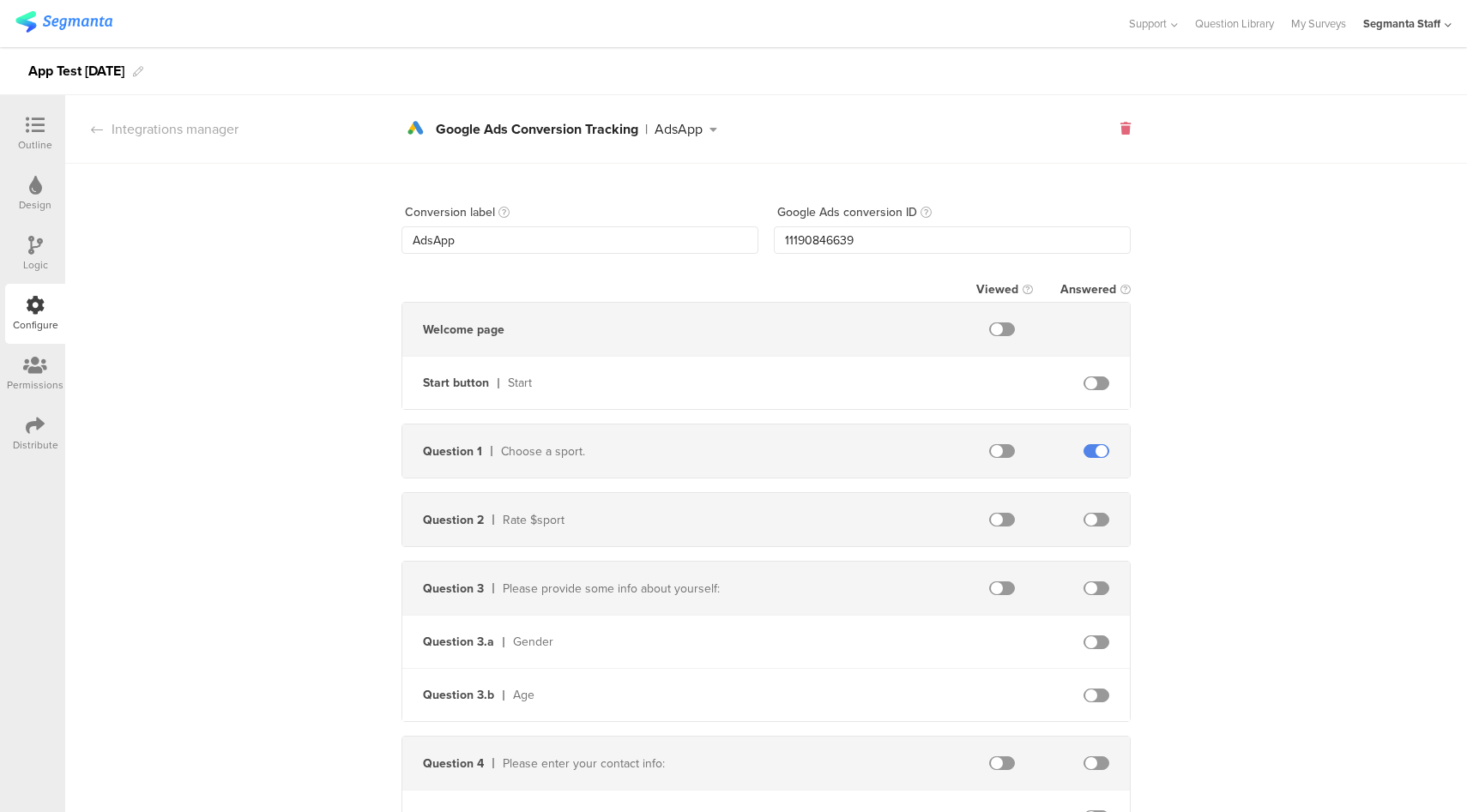
click at [1120, 129] on icon at bounding box center [1125, 128] width 11 height 12
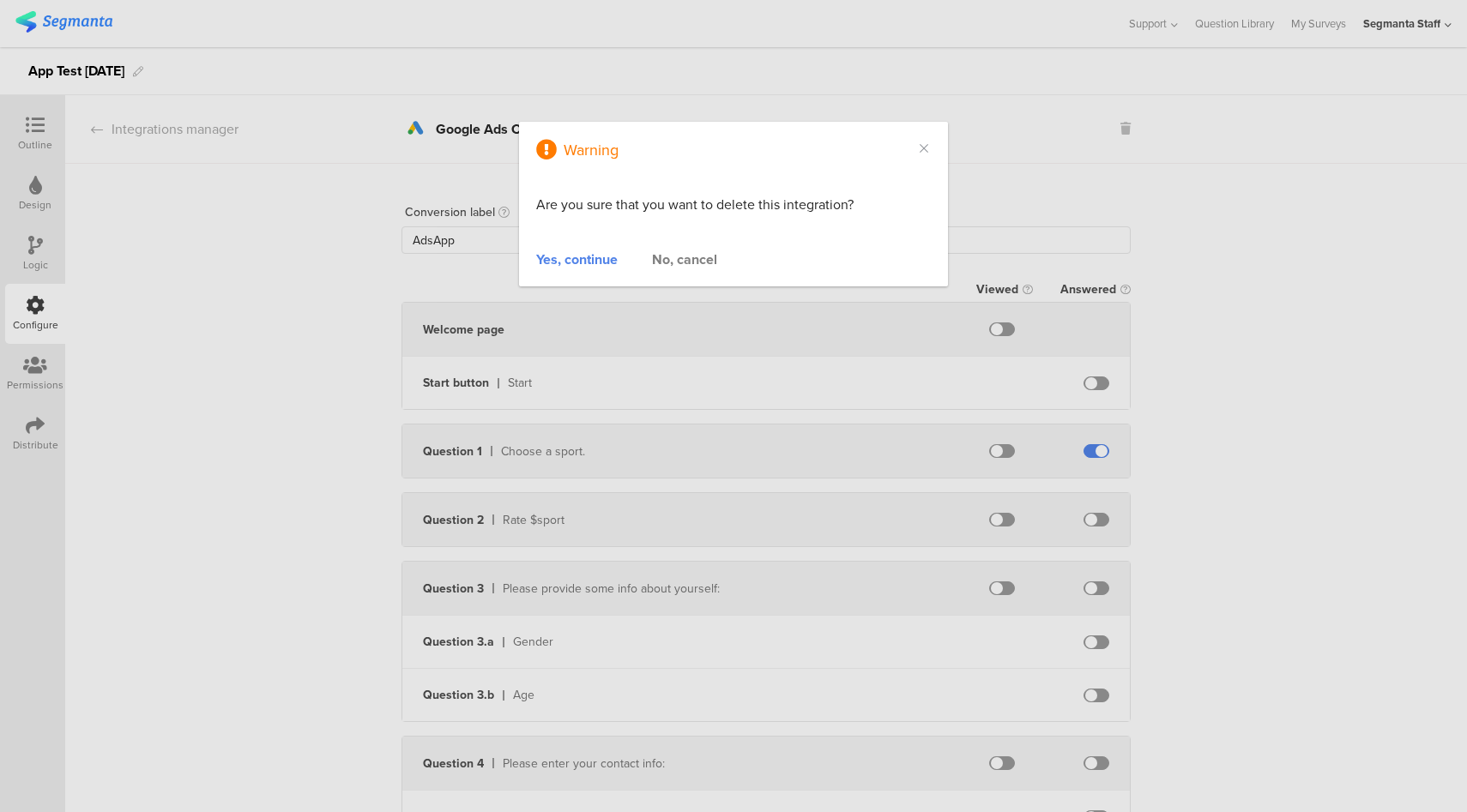
click at [577, 264] on div "Yes, continue" at bounding box center [576, 259] width 81 height 20
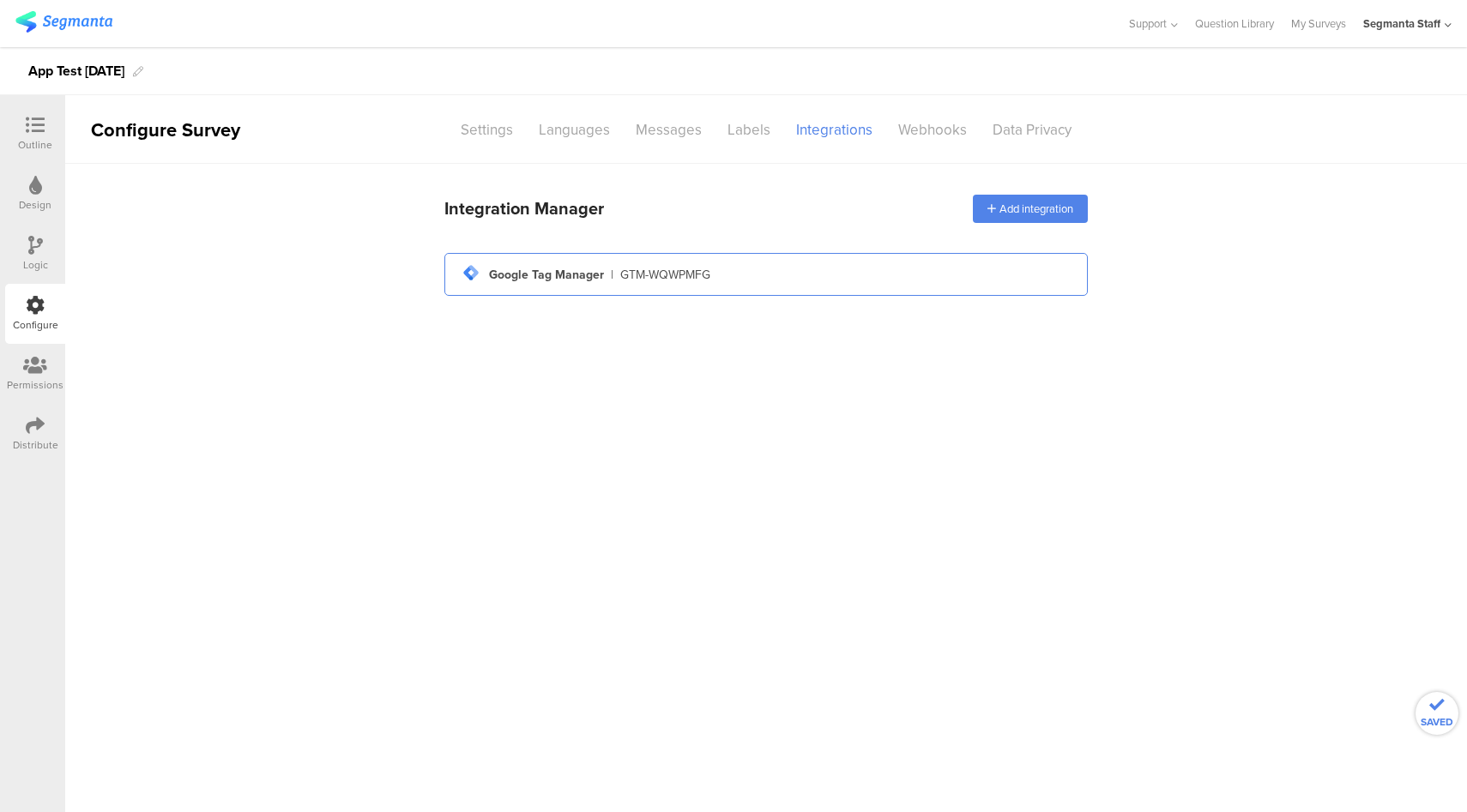
click at [577, 279] on div "Google Tag Manager" at bounding box center [547, 275] width 114 height 18
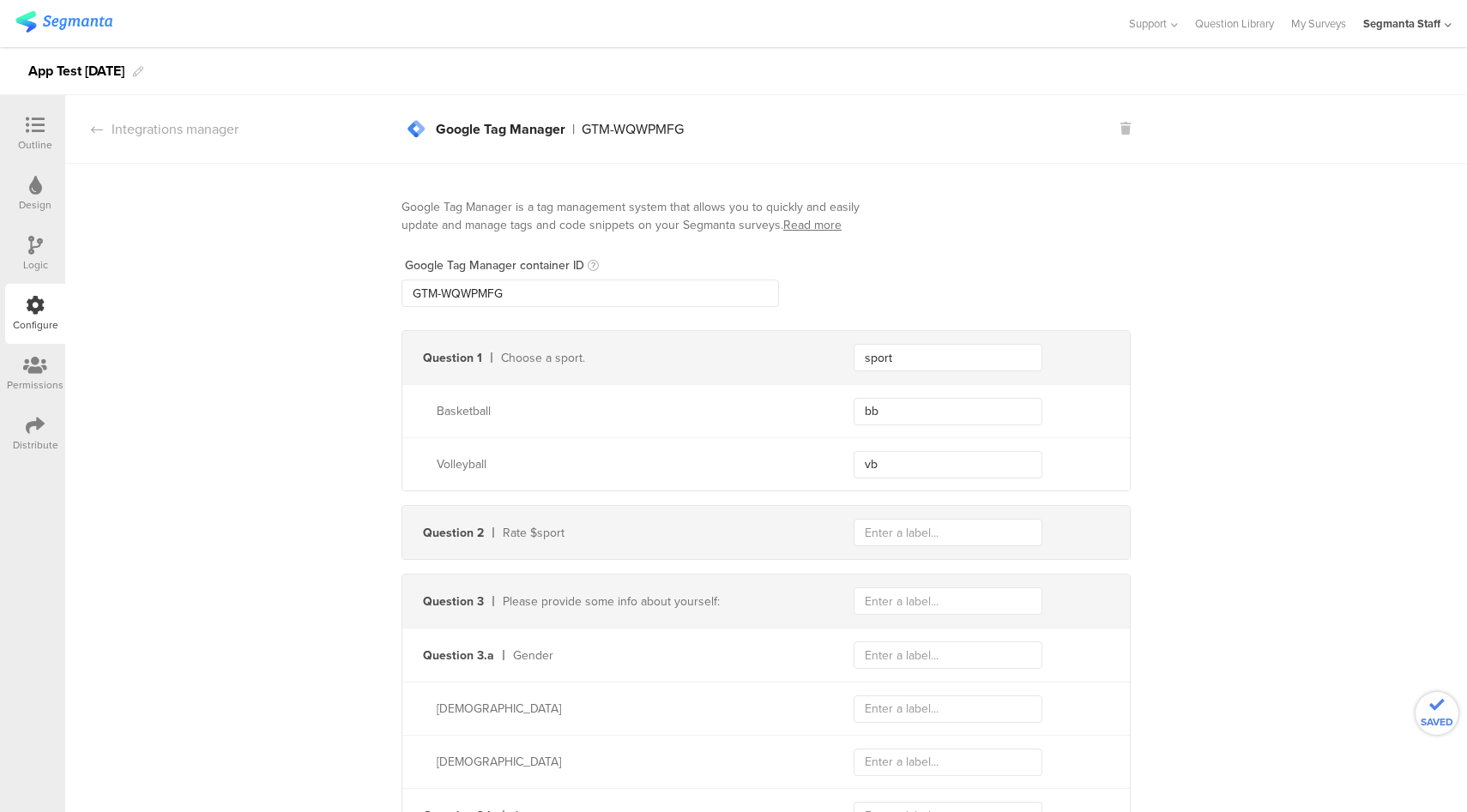
click at [1111, 132] on div "tag-manager Created with Sketch. Google Tag Manager | GTM-WQWPMFG tag-manager C…" at bounding box center [766, 130] width 729 height 30
click at [1120, 130] on icon at bounding box center [1125, 128] width 11 height 12
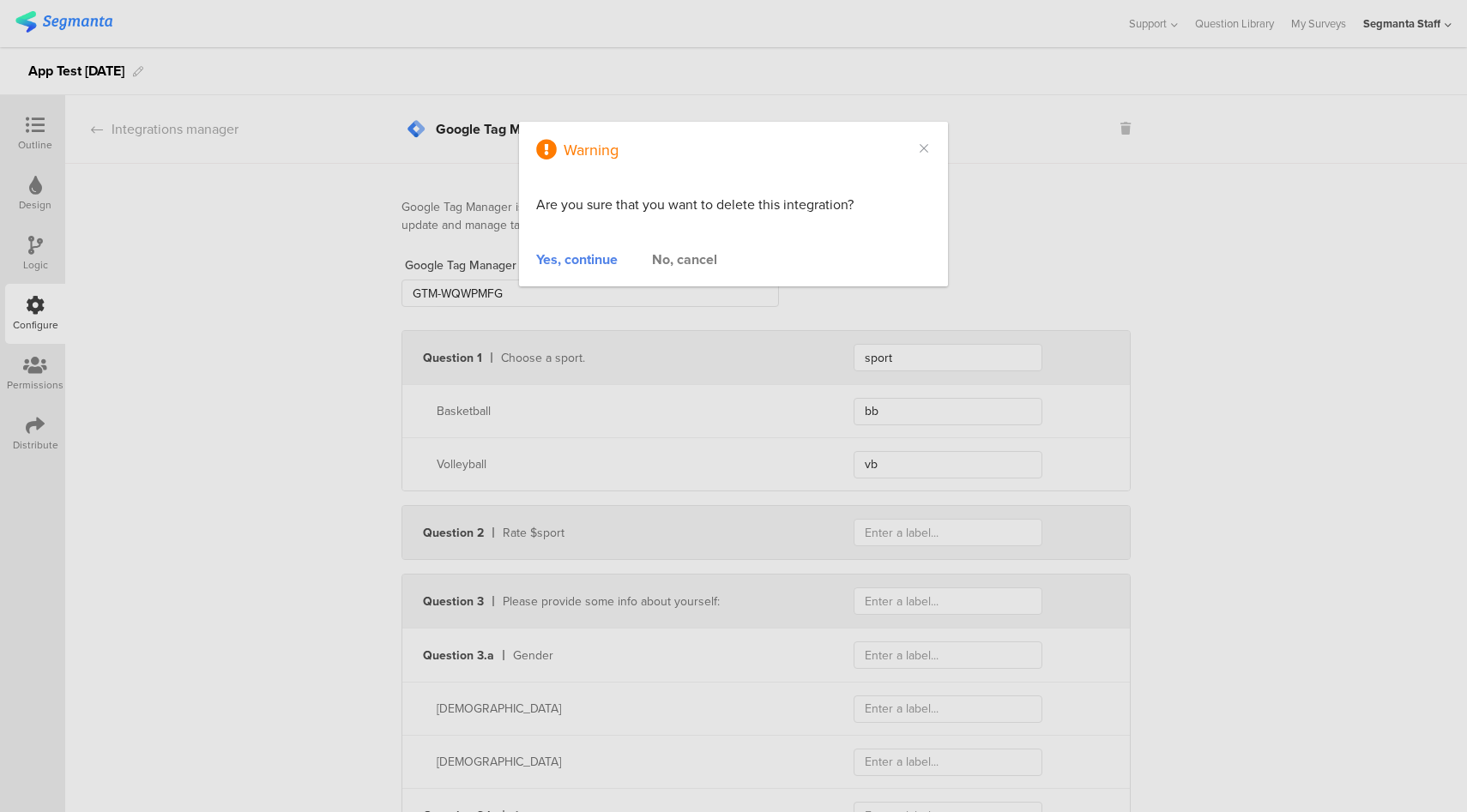
click at [572, 261] on div "Yes, continue" at bounding box center [576, 259] width 81 height 20
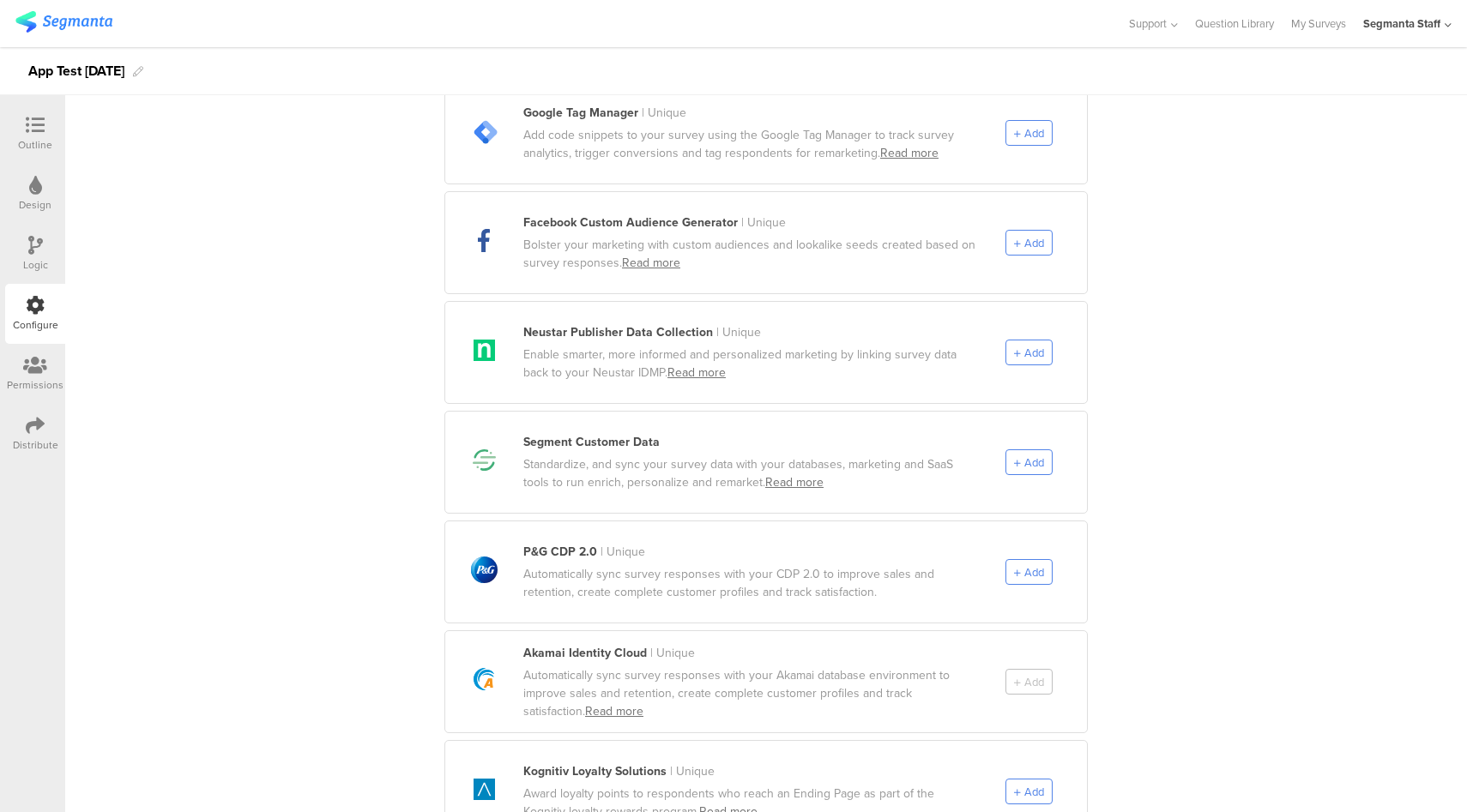
scroll to position [664, 0]
click at [1032, 455] on span "Add" at bounding box center [1034, 463] width 20 height 16
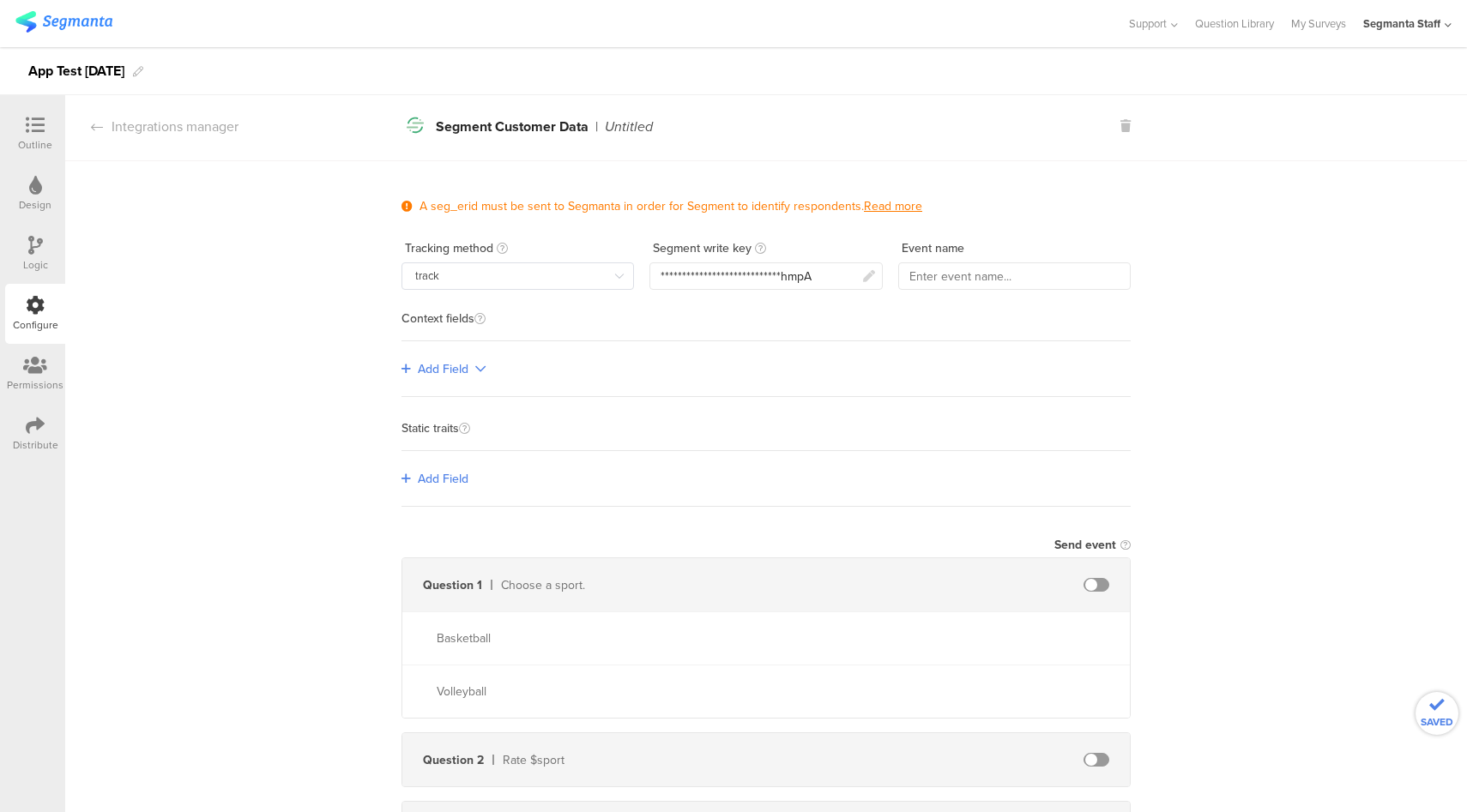
scroll to position [0, 0]
click at [946, 284] on input "text" at bounding box center [1014, 278] width 233 height 28
type input "AppTest"
click at [437, 369] on span "Add Field" at bounding box center [443, 372] width 51 height 18
click at [483, 399] on link "Single-level" at bounding box center [461, 405] width 129 height 35
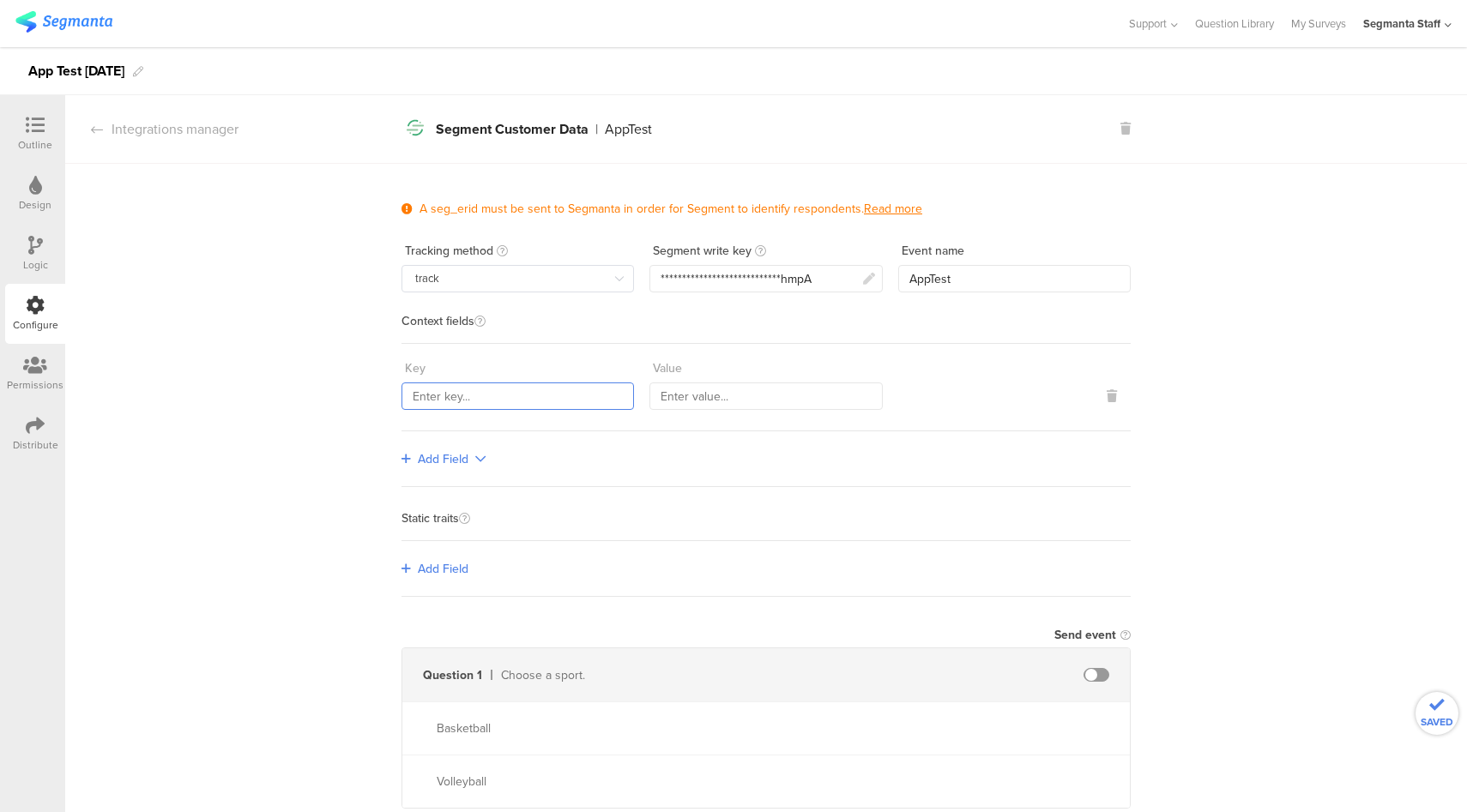
click at [497, 385] on input "text" at bounding box center [518, 396] width 233 height 28
type input "sKey"
type input "sValue"
click at [410, 452] on link "Add Field" at bounding box center [444, 459] width 84 height 18
click at [434, 483] on link "Single-level" at bounding box center [461, 492] width 129 height 35
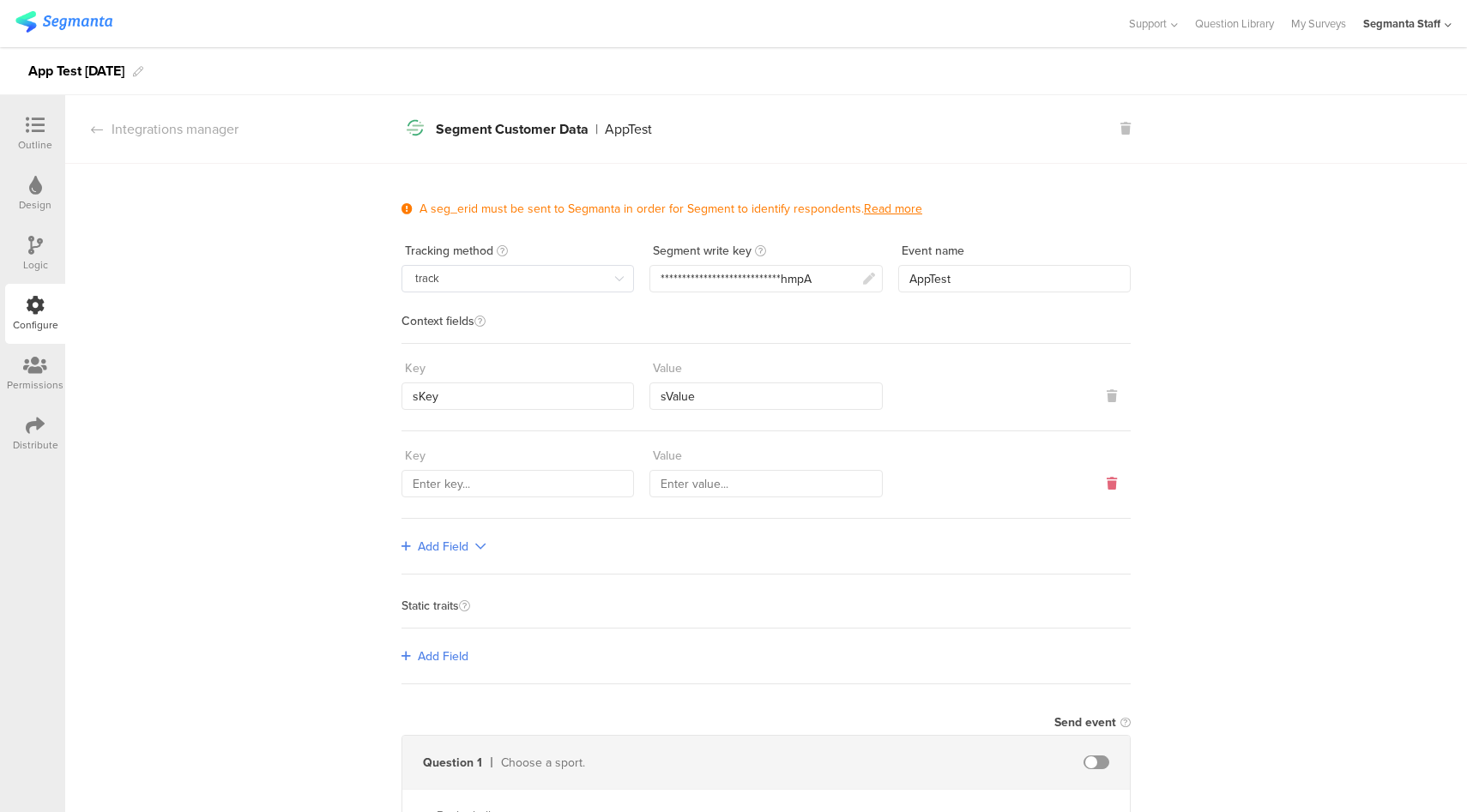
click at [1107, 479] on icon at bounding box center [1112, 483] width 11 height 12
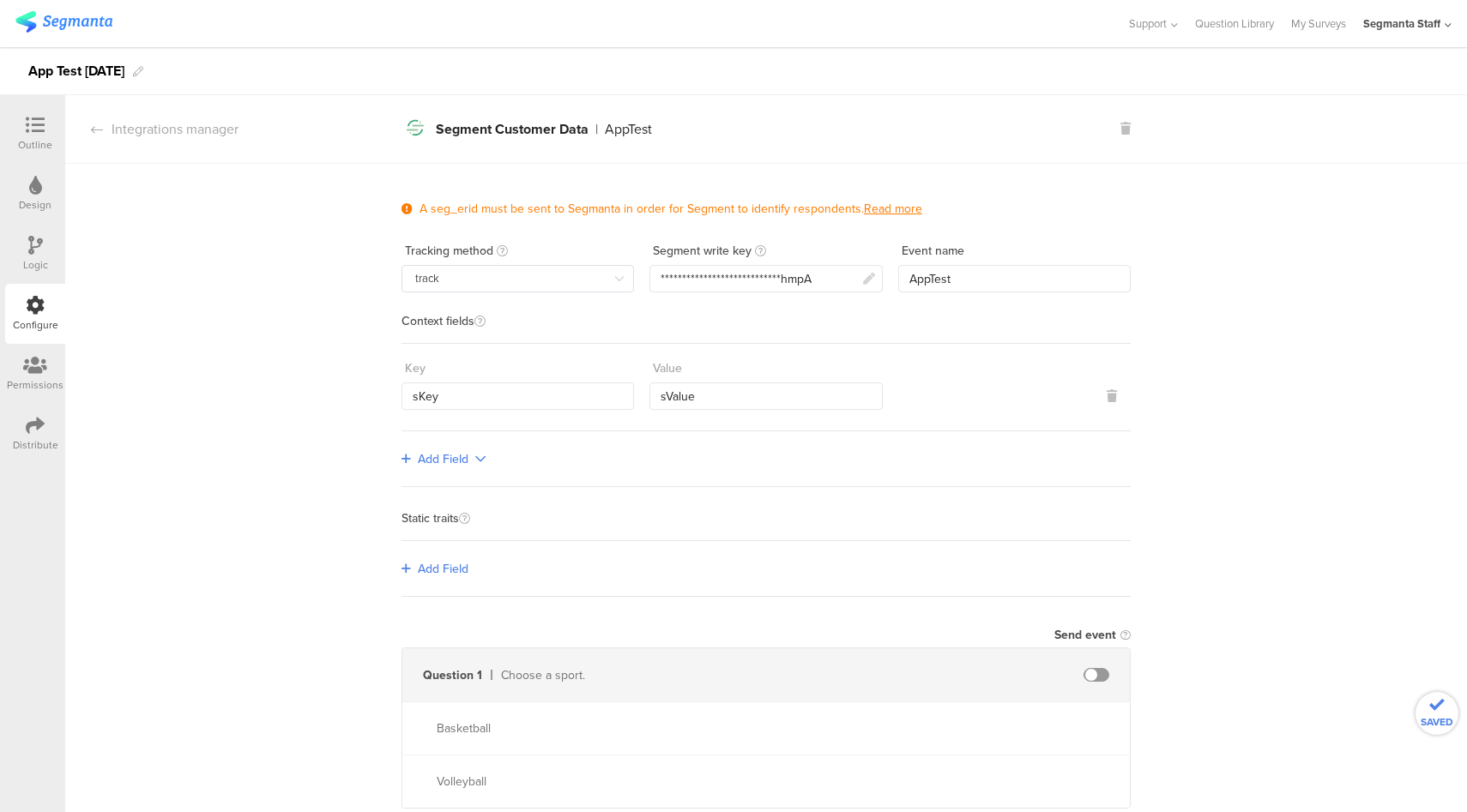
click at [456, 457] on span "Add Field" at bounding box center [443, 459] width 51 height 18
click at [455, 526] on link "Multi-level" at bounding box center [461, 528] width 129 height 34
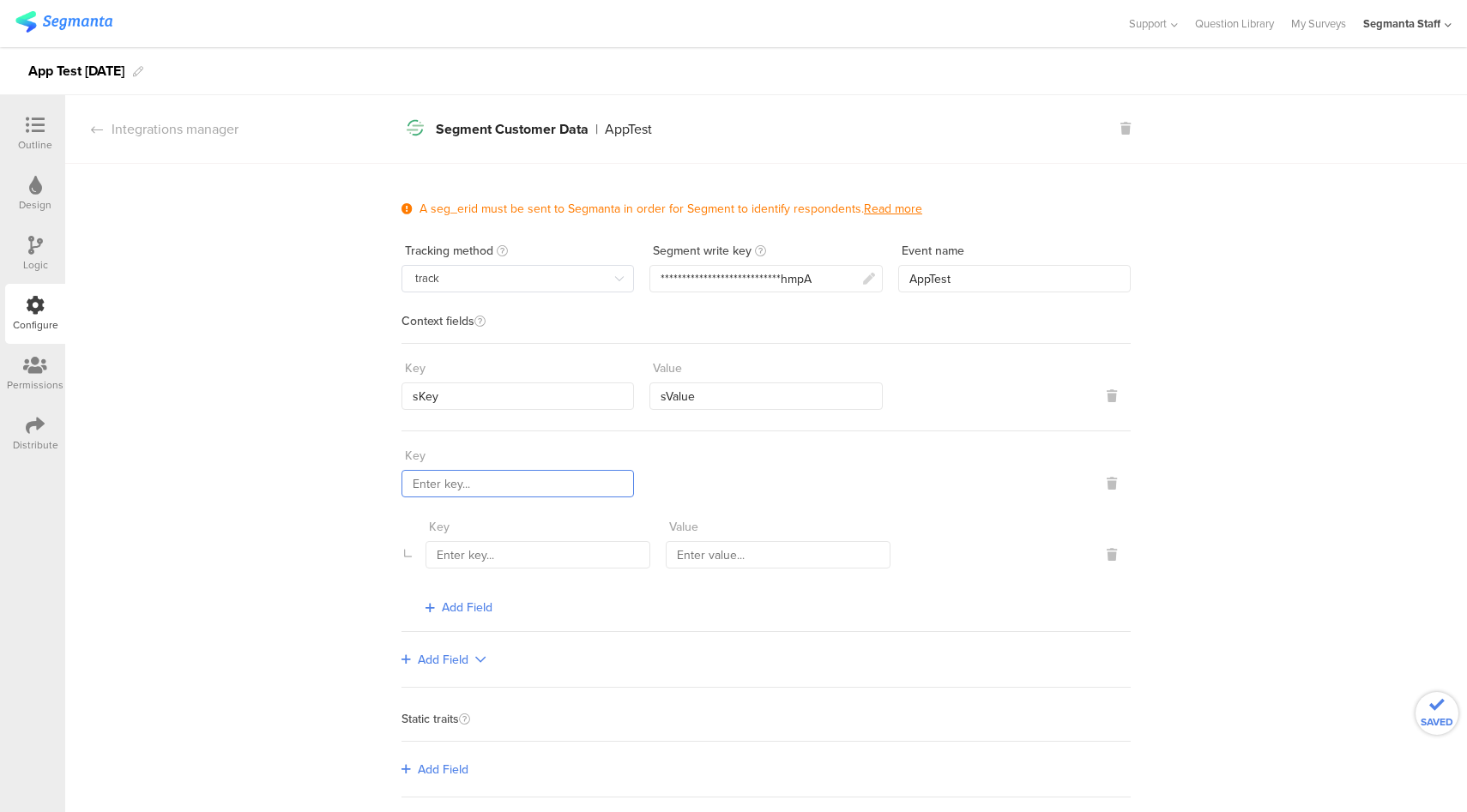
click at [572, 486] on input "text" at bounding box center [518, 483] width 233 height 28
type input "multiple"
type input "mKey1"
type input "mValue1"
click at [448, 598] on span "Add Field" at bounding box center [467, 607] width 51 height 18
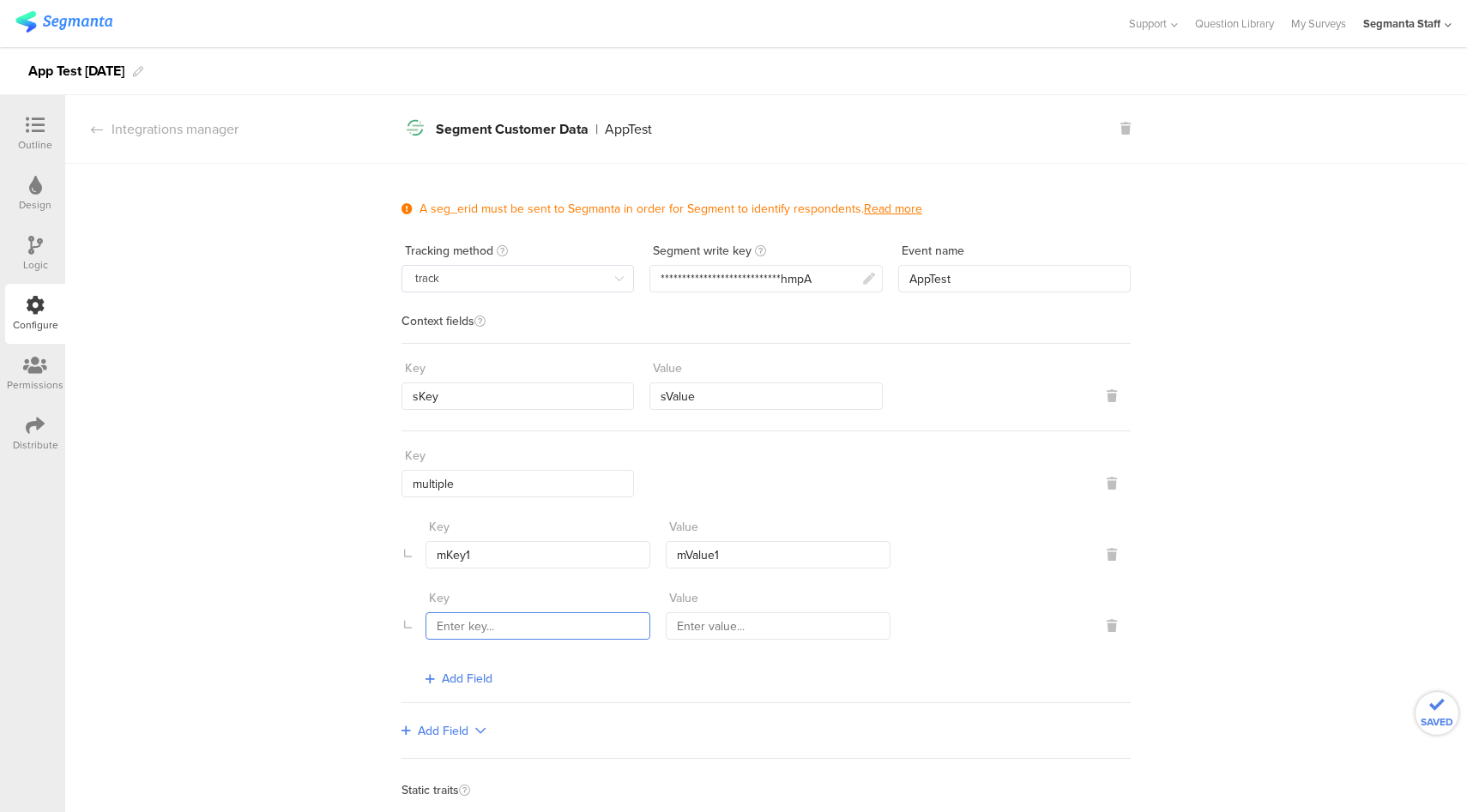
click at [475, 613] on input "text" at bounding box center [538, 626] width 225 height 28
type input "mKey2"
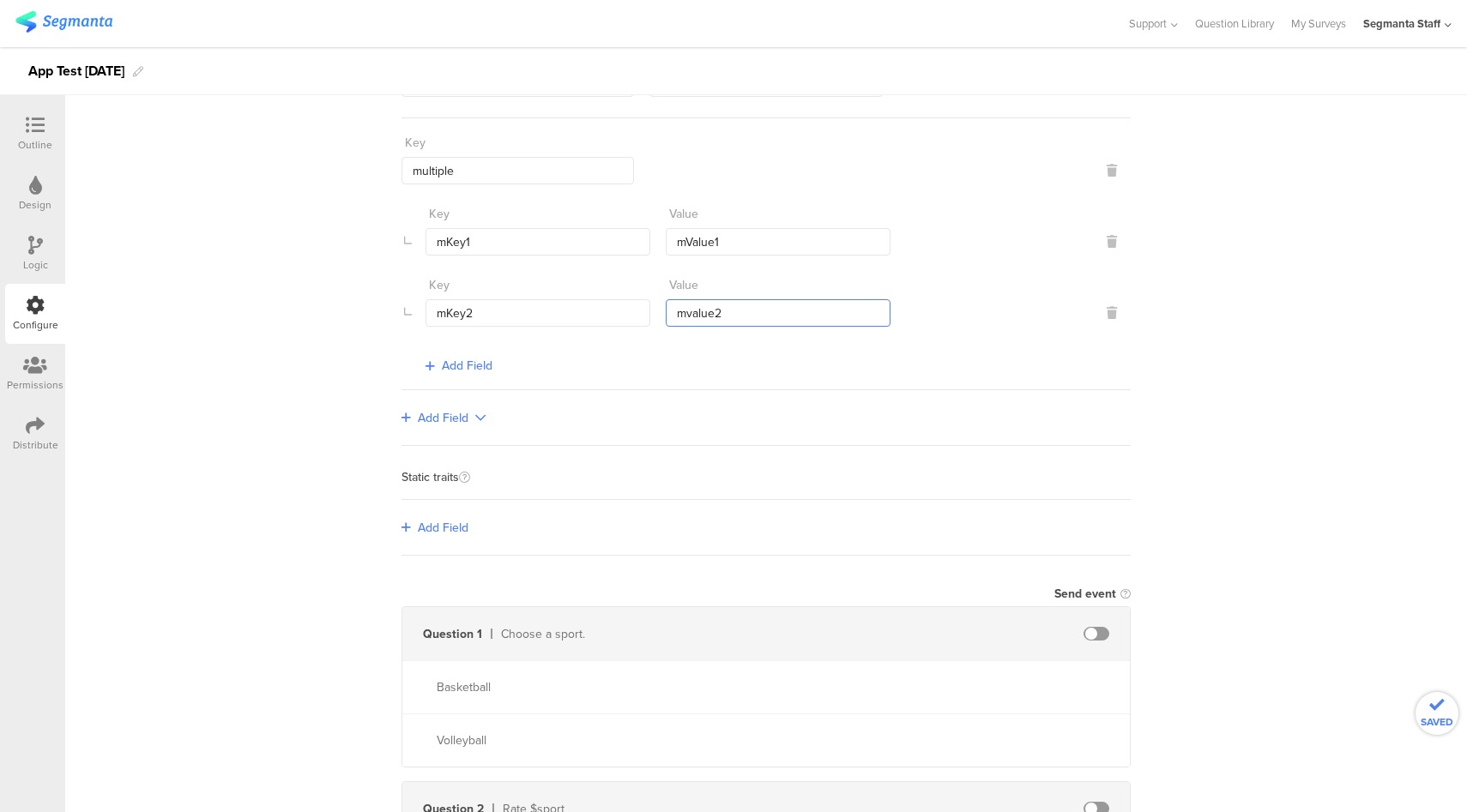
scroll to position [323, 0]
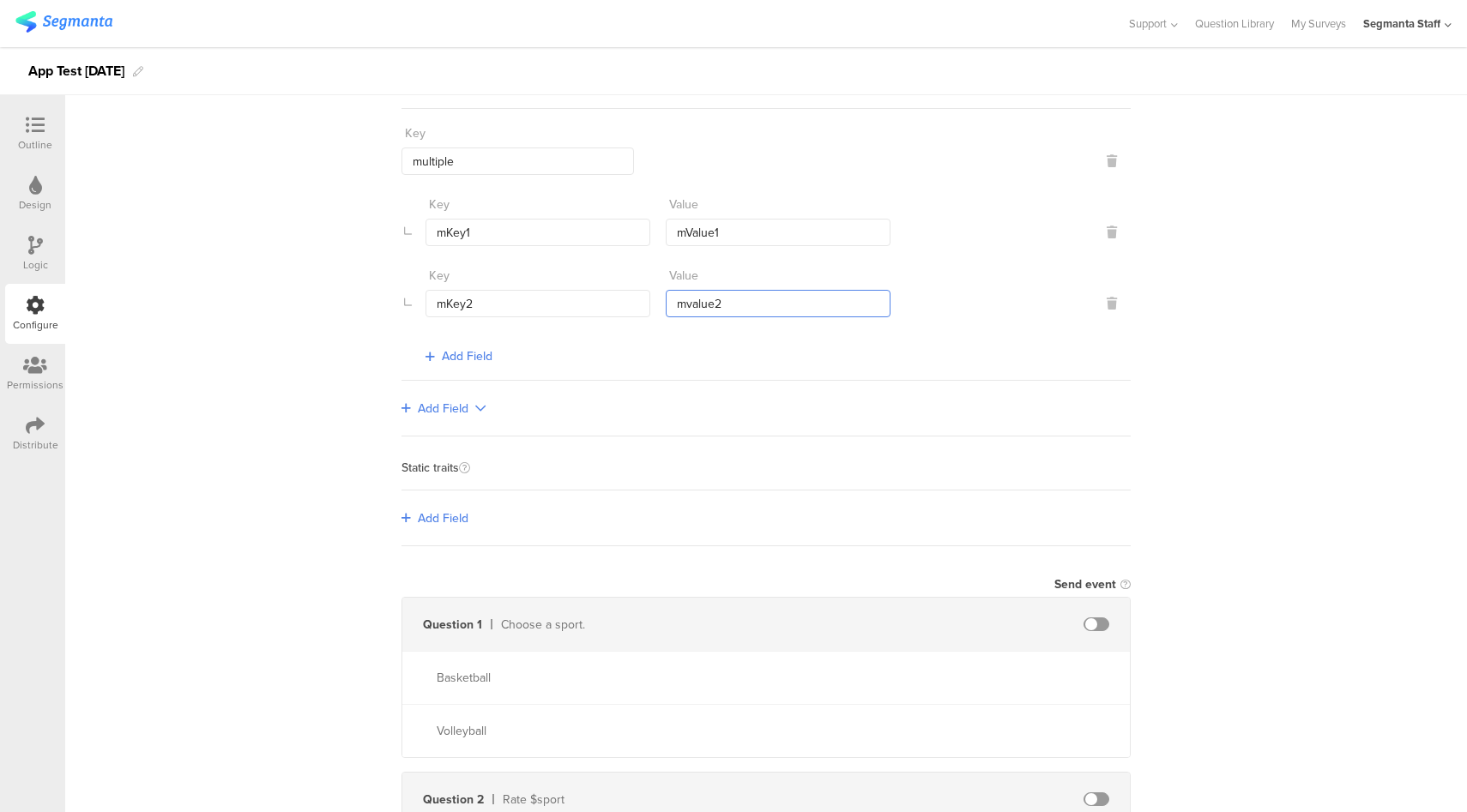
type input "mvalue2"
click at [438, 512] on span "Add Field" at bounding box center [443, 519] width 51 height 18
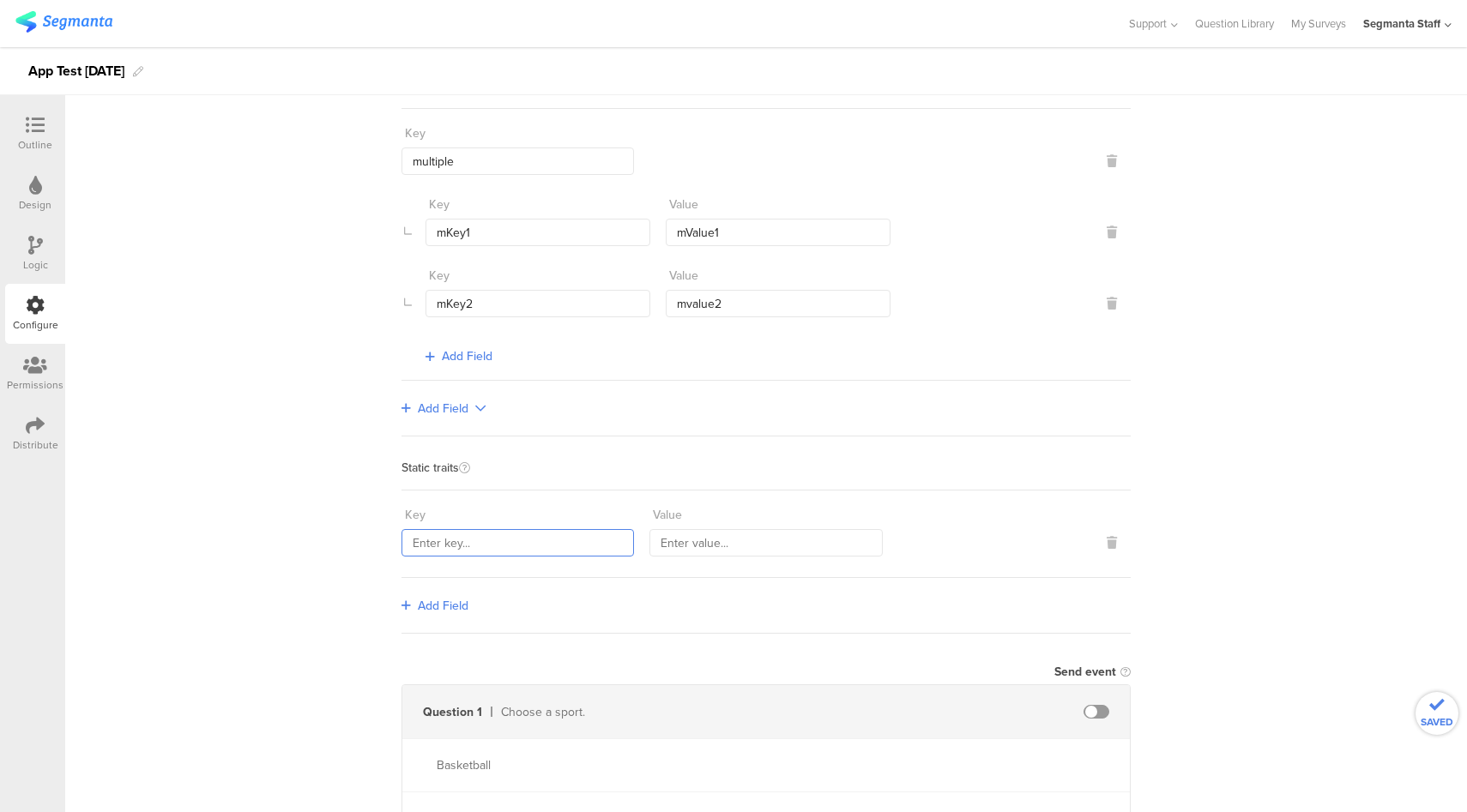
click at [479, 543] on input "text" at bounding box center [518, 543] width 233 height 28
type input "staticKey"
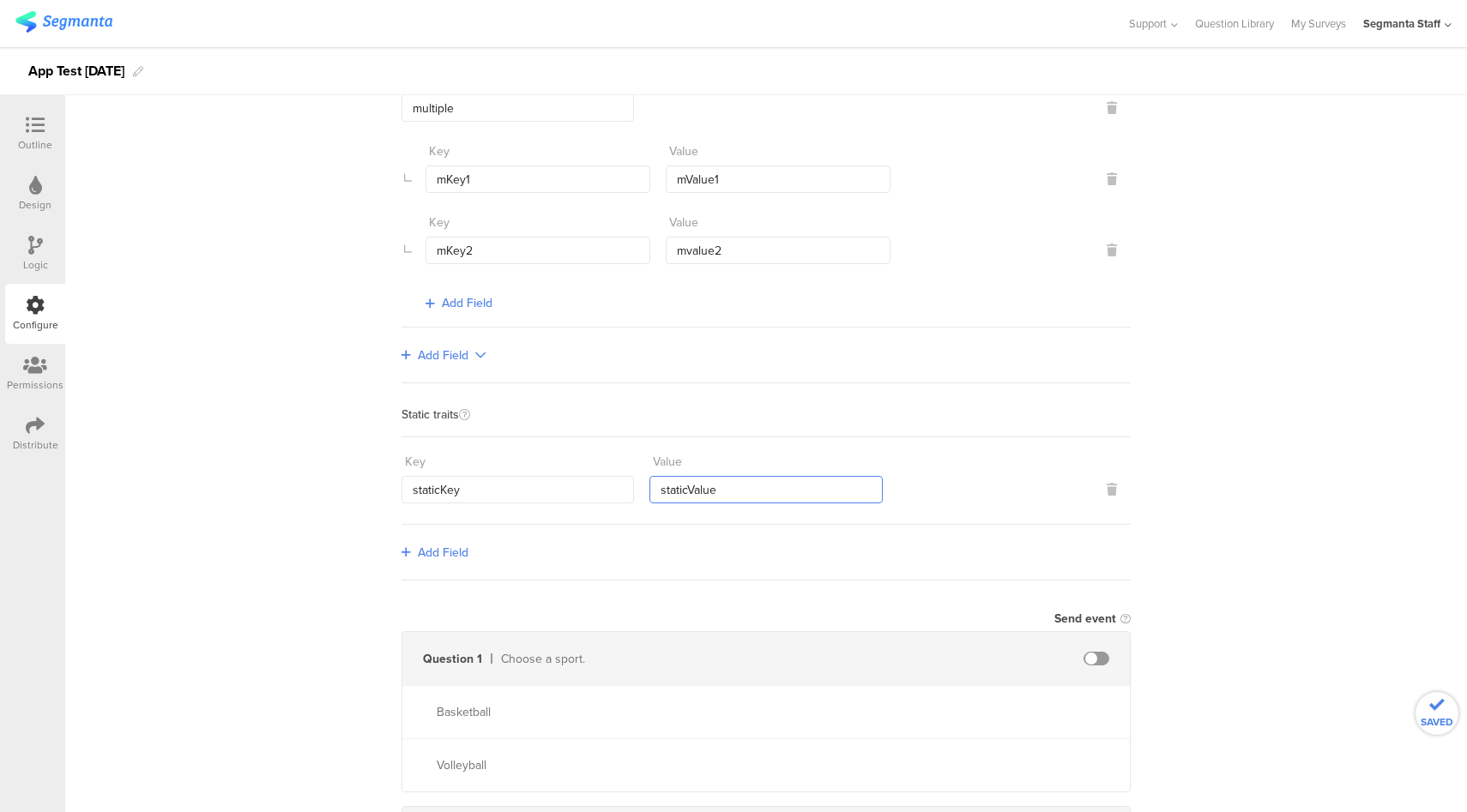
scroll to position [446, 0]
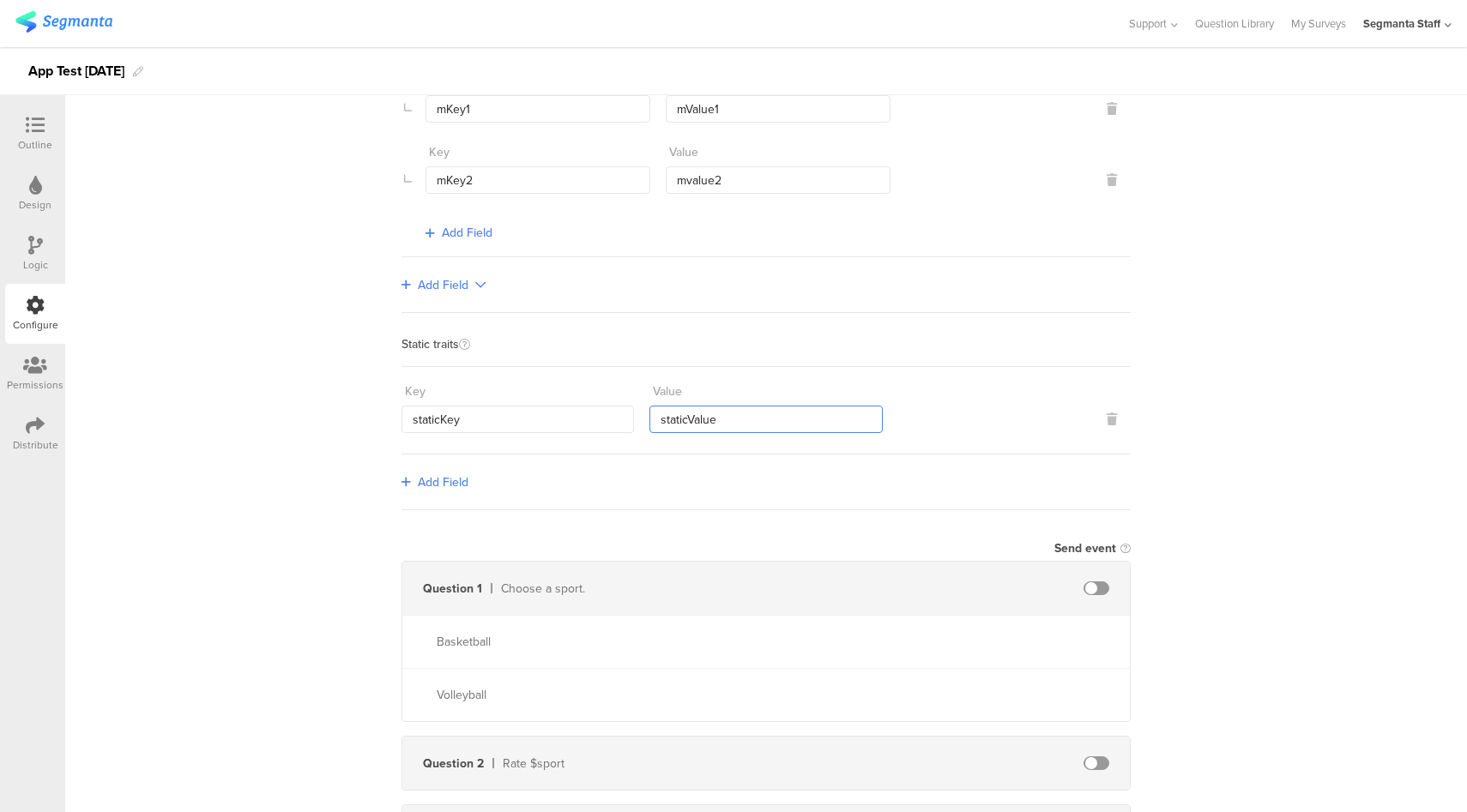
type input "staticValue"
click at [1095, 583] on span at bounding box center [1096, 588] width 26 height 13
click at [937, 574] on input "text" at bounding box center [947, 588] width 189 height 28
type input "sport"
type input "bb"
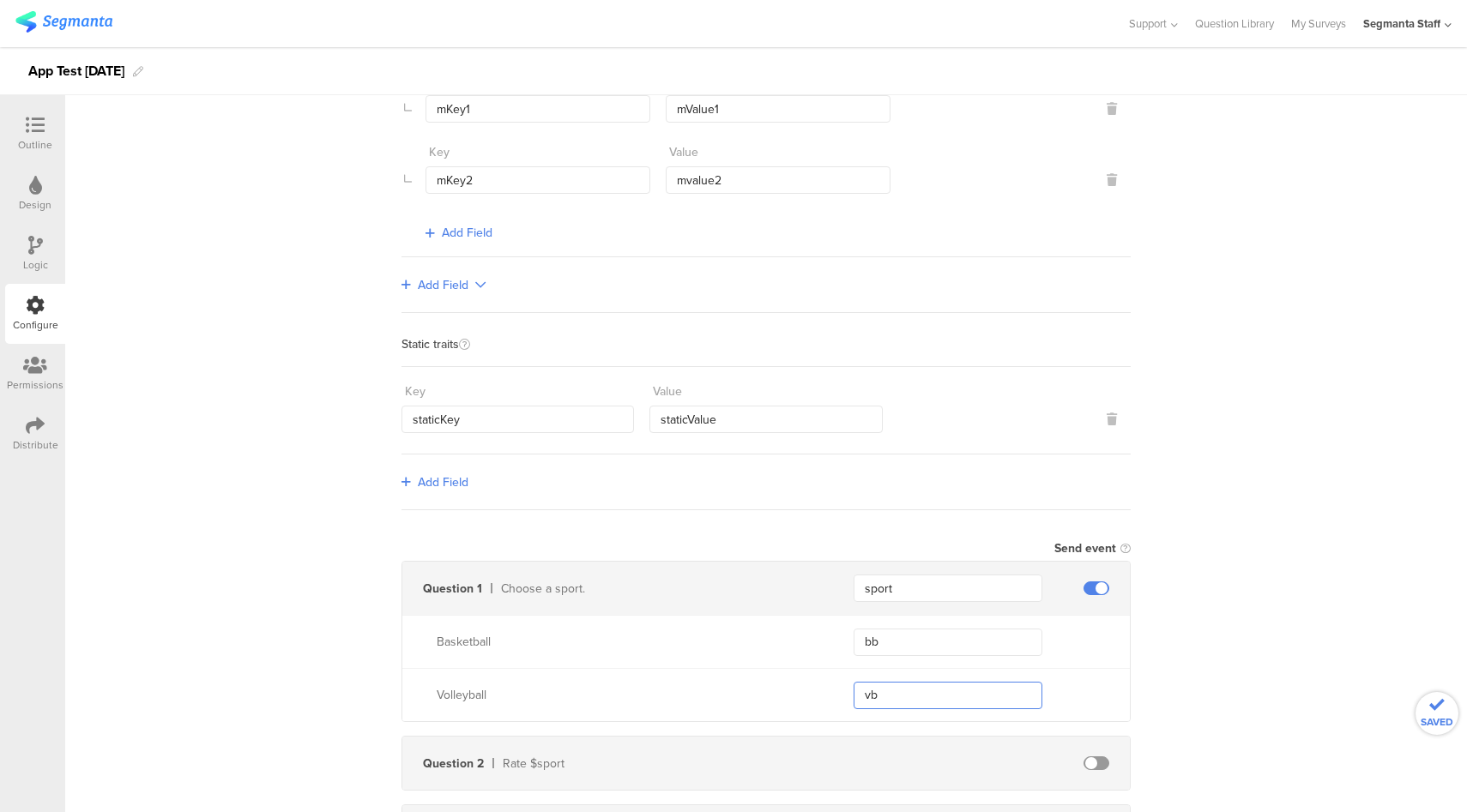
type input "vb"
type input "rate"
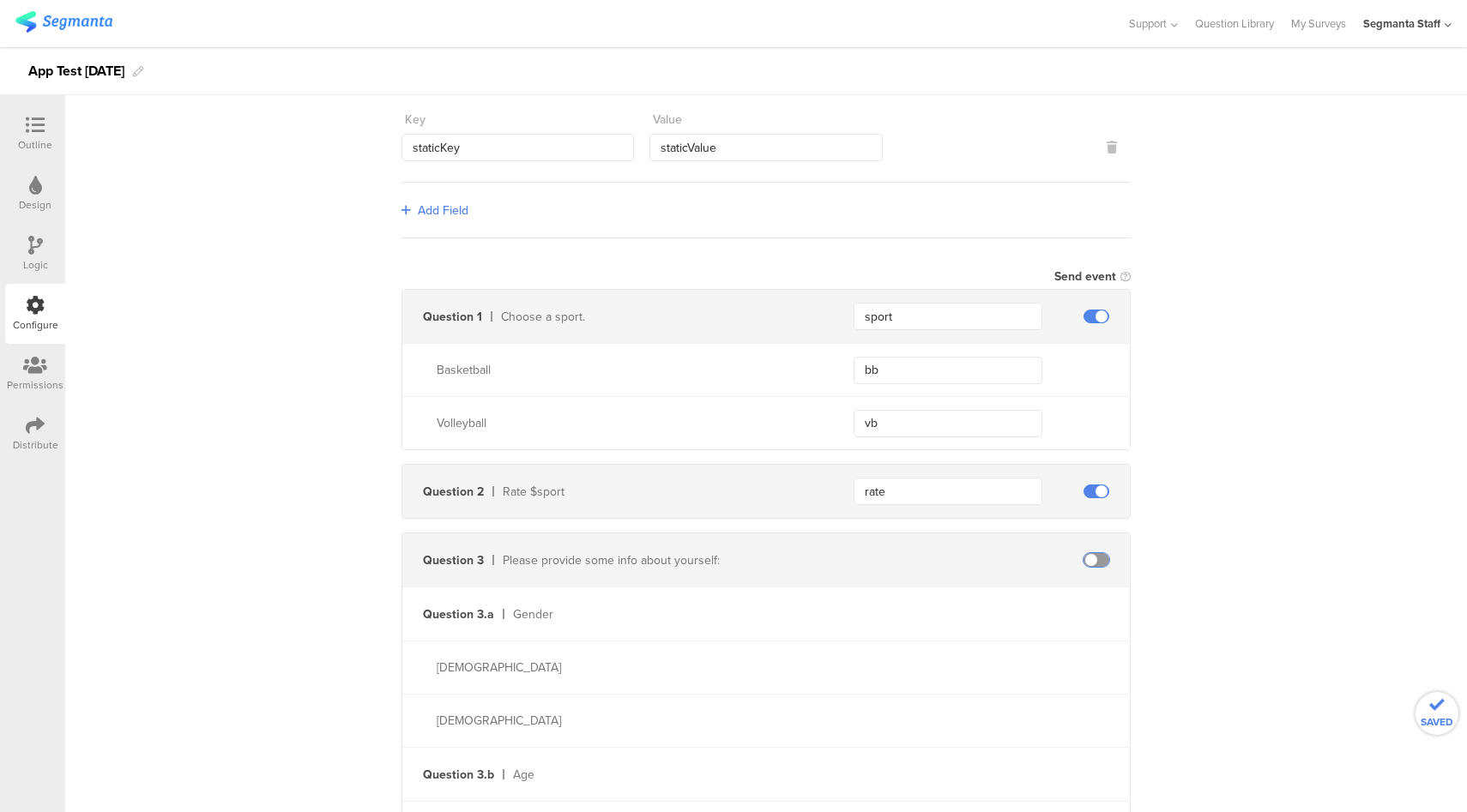
scroll to position [719, 0]
type input "gender"
type input "male"
type input "female"
type input "age"
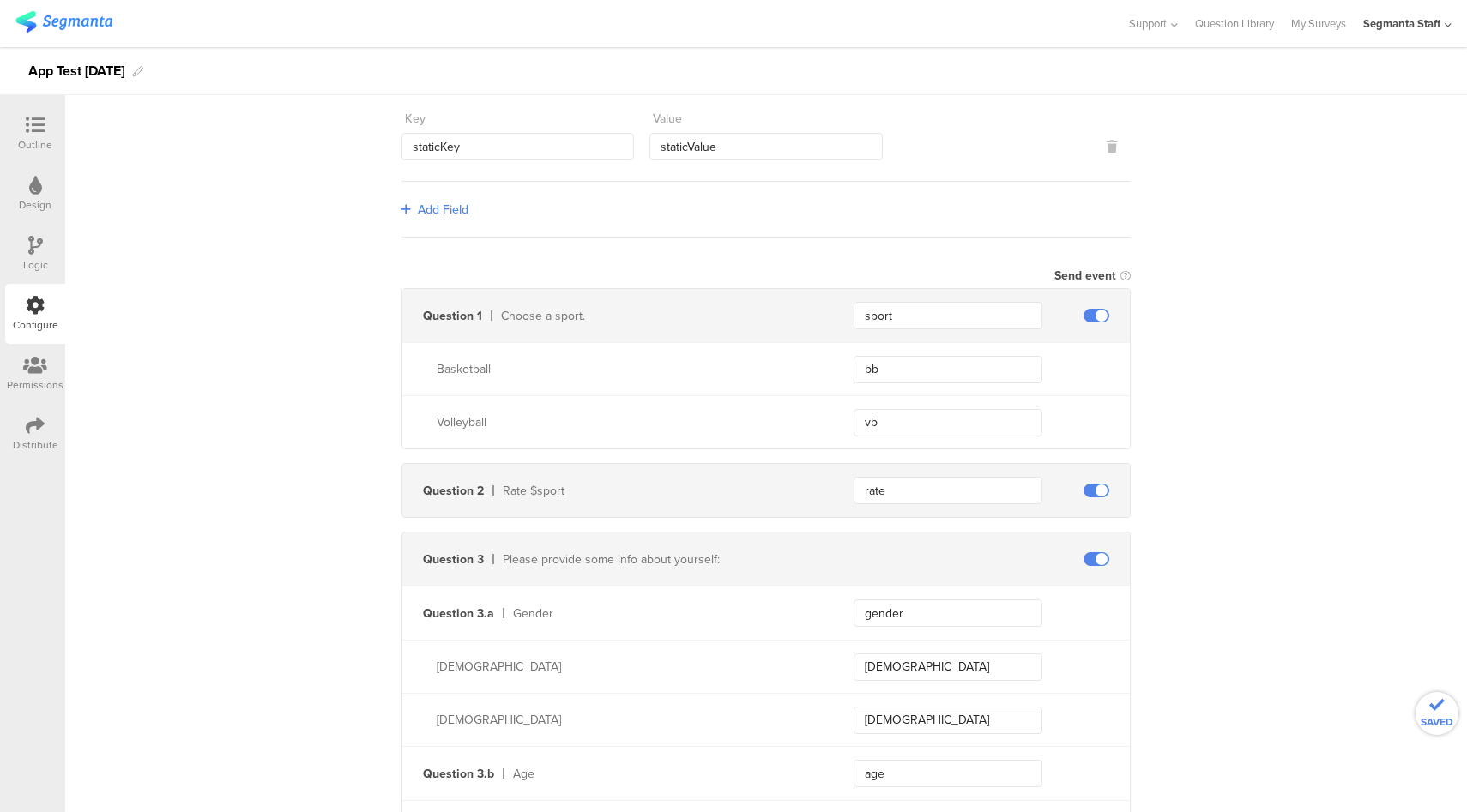
scroll to position [740, 0]
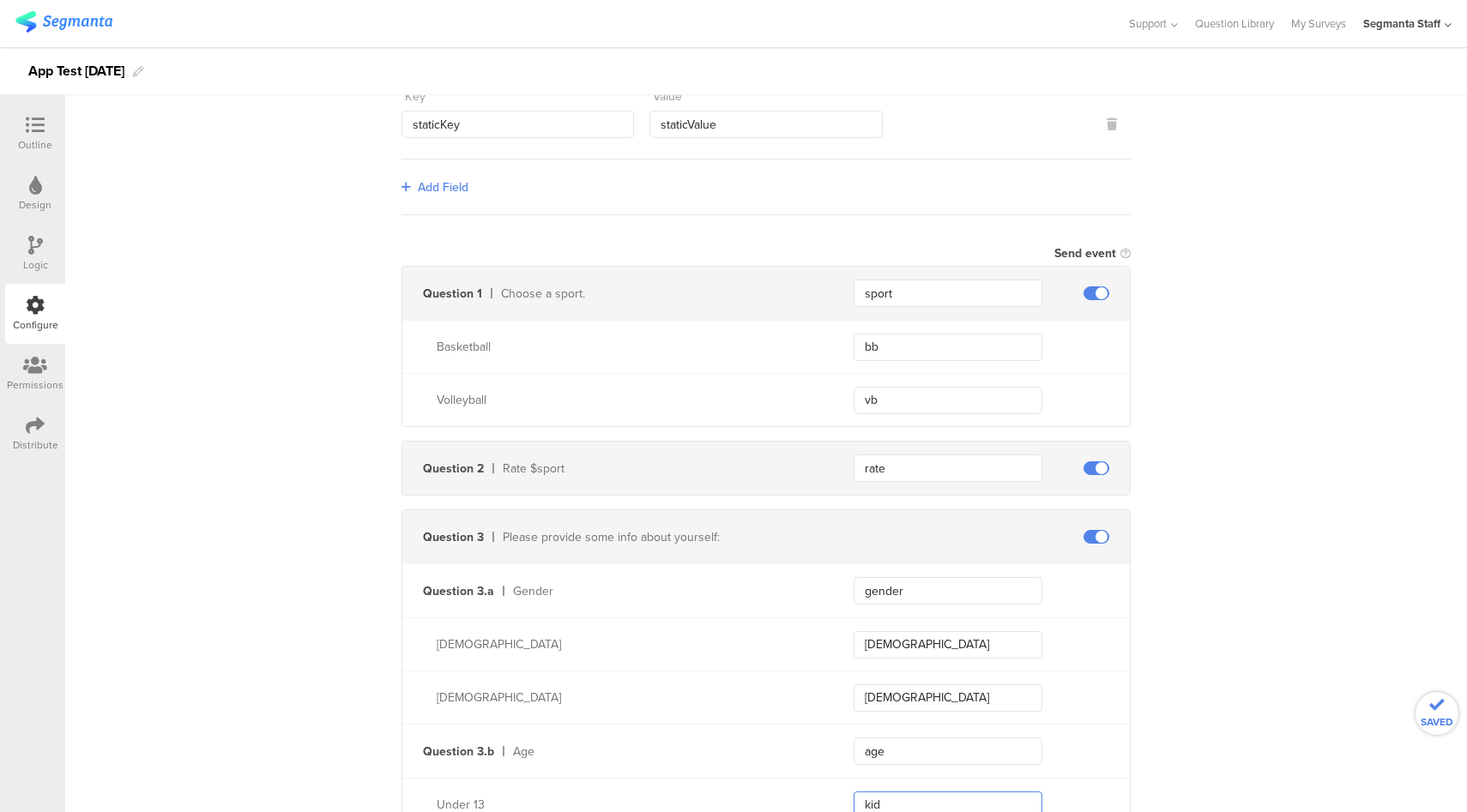
type input "kid"
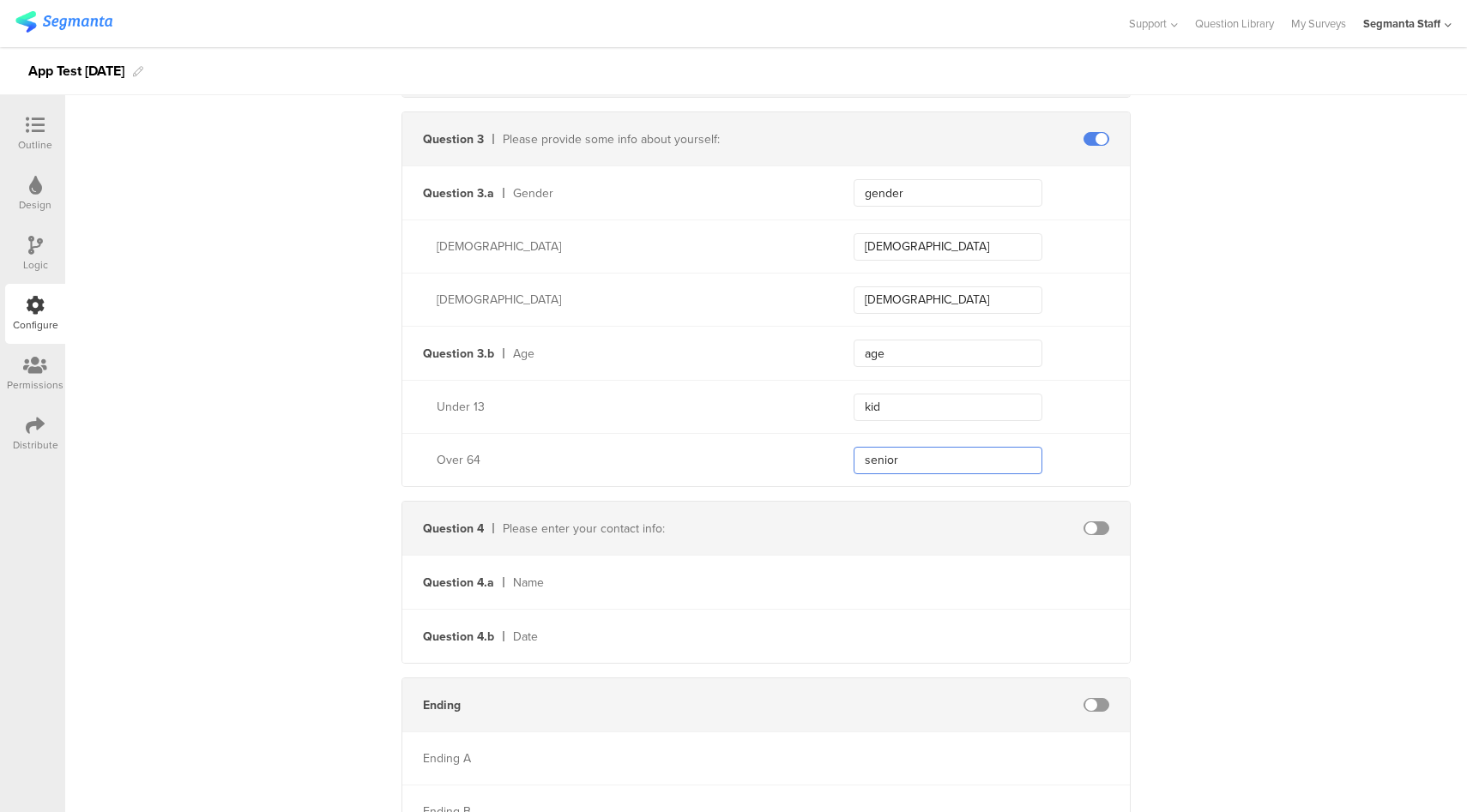
type input "senior"
type input "name"
type input "date"
type input "endin"
type input "a"
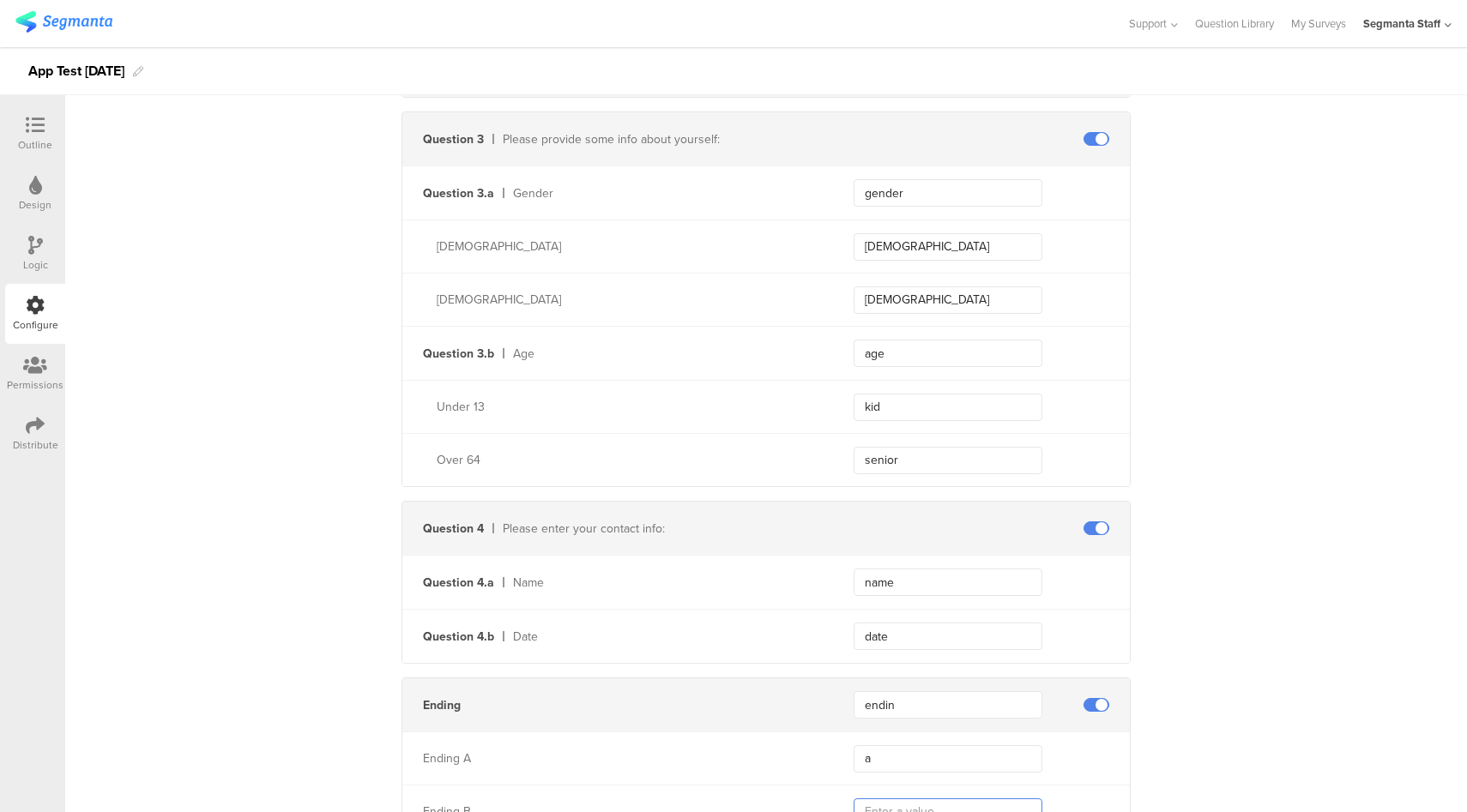
scroll to position [1146, 0]
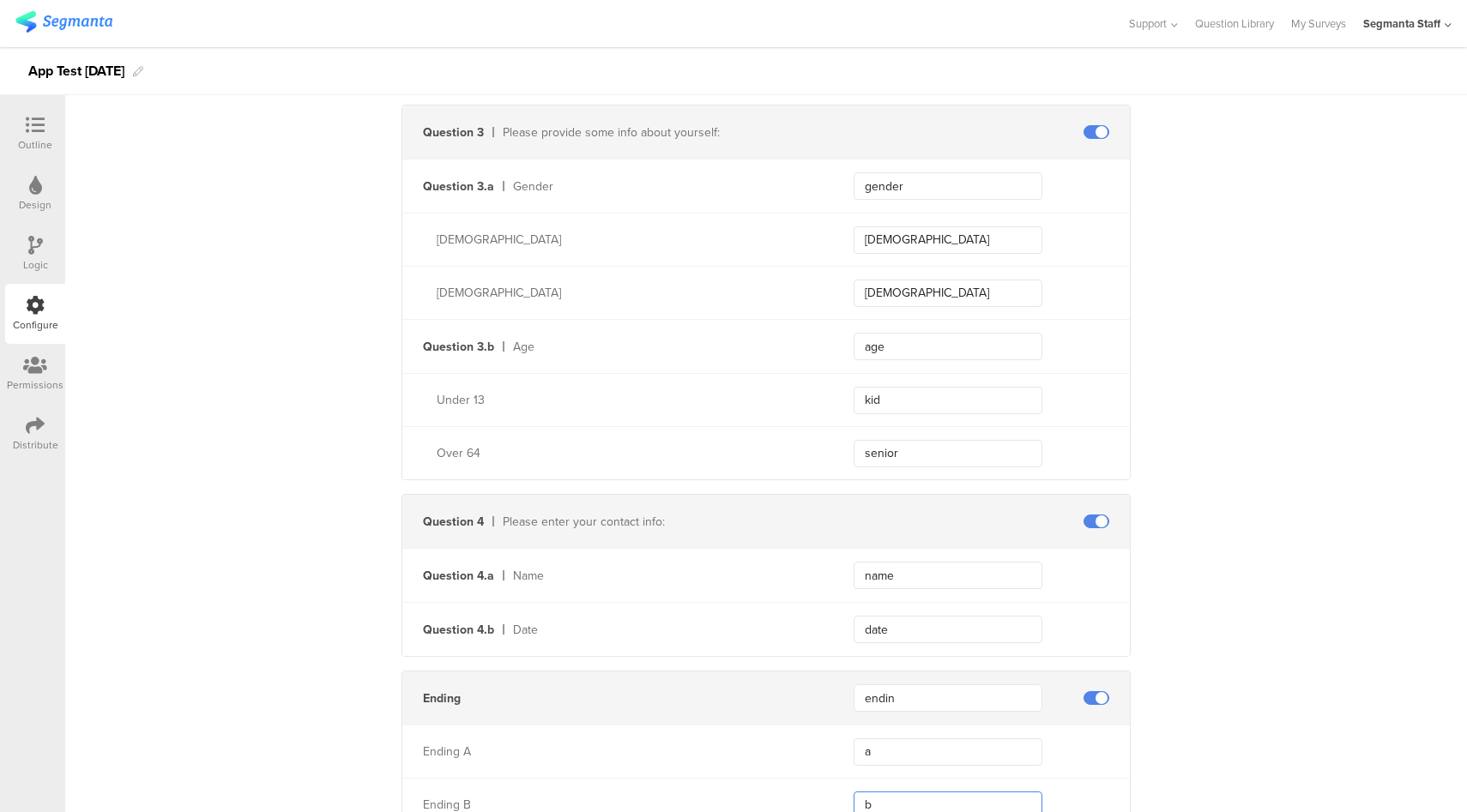
type input "b"
click at [21, 440] on div "Distribute" at bounding box center [35, 444] width 46 height 15
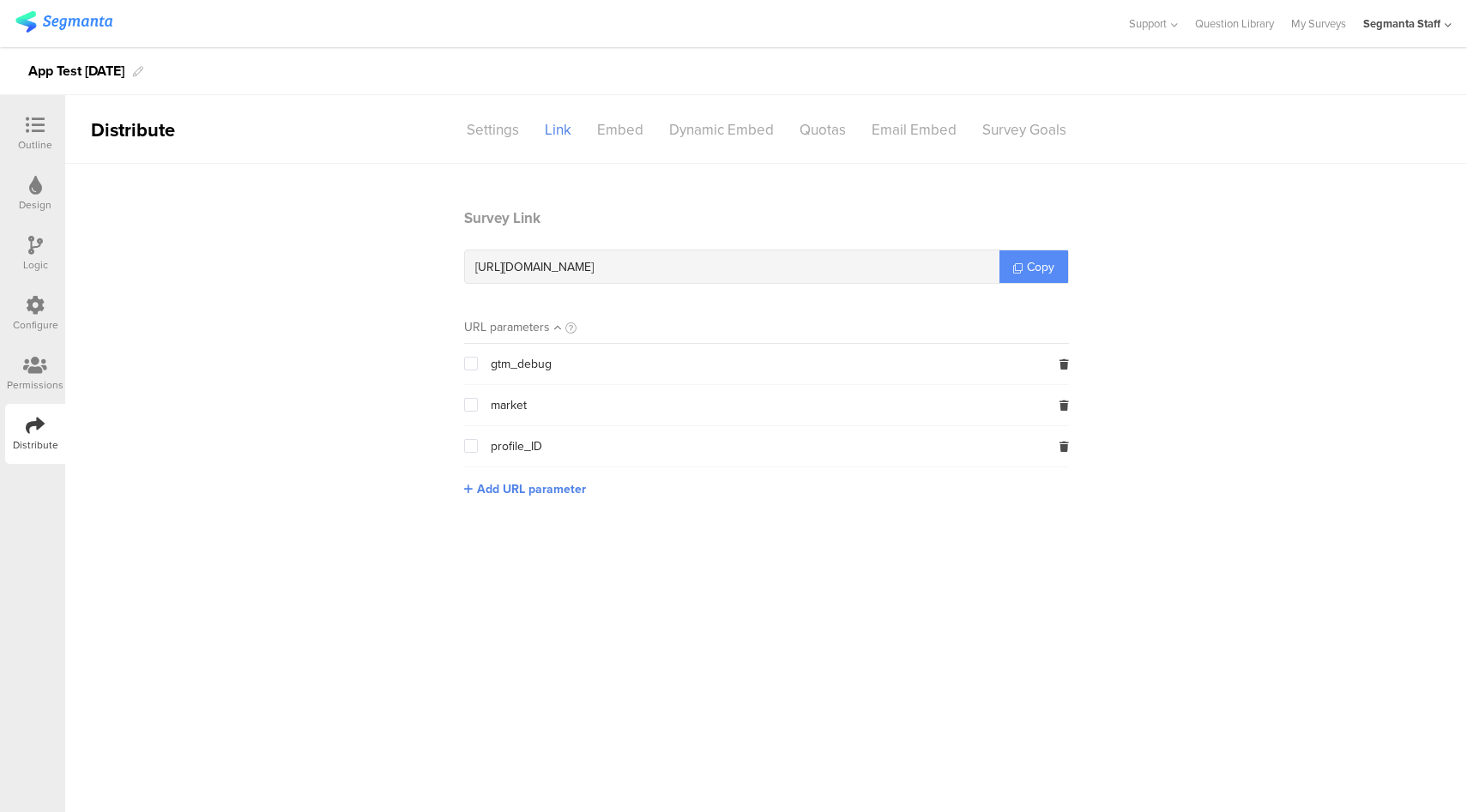
click at [1039, 266] on span "Copy" at bounding box center [1040, 267] width 28 height 18
click at [2, 309] on div "Outline Design Logic Configure Permissions Distribute" at bounding box center [32, 283] width 65 height 360
click at [42, 308] on icon at bounding box center [35, 305] width 19 height 19
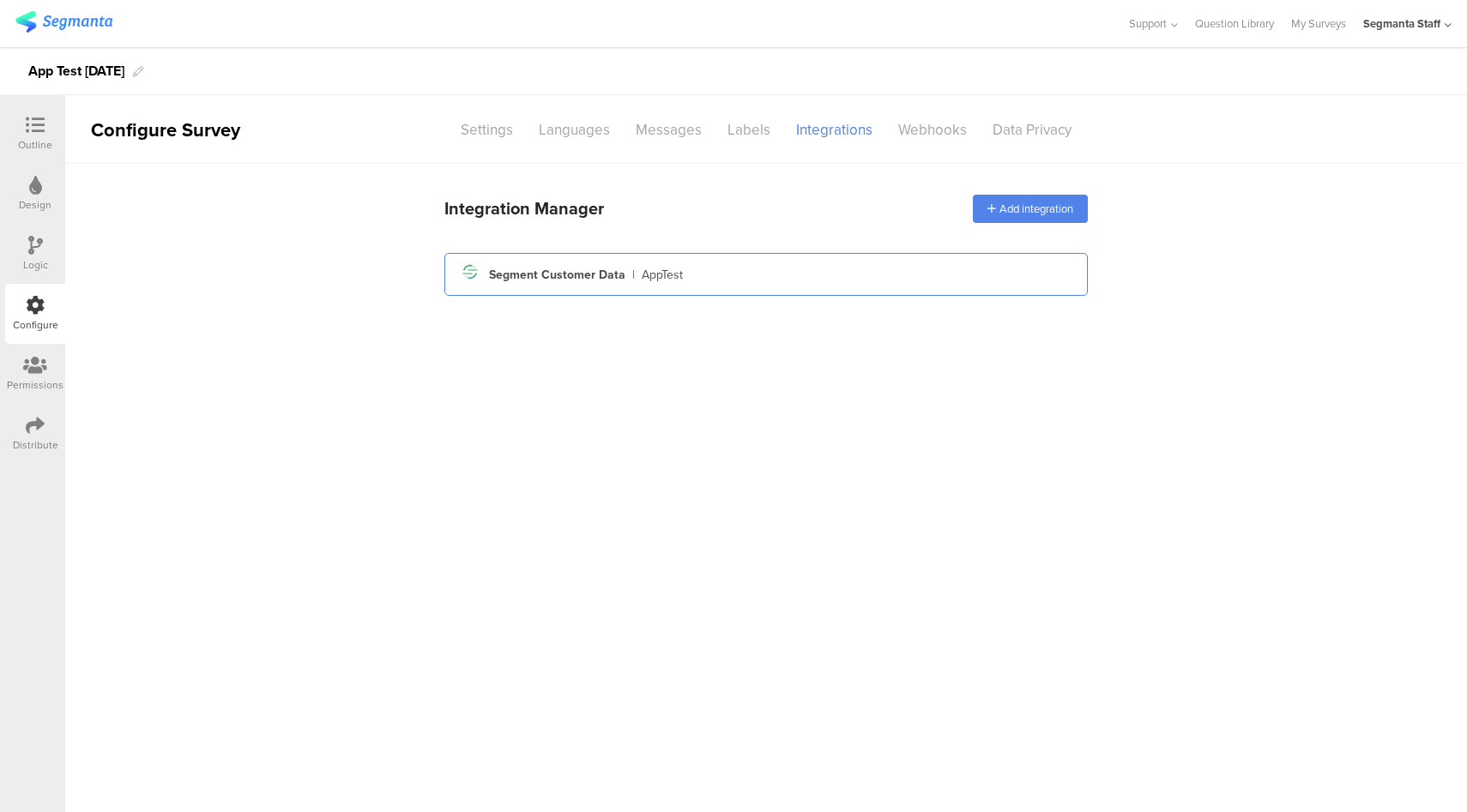
click at [766, 278] on div "Segment icon Created with Sketch. Segment Customer Data | AppTest" at bounding box center [766, 275] width 615 height 30
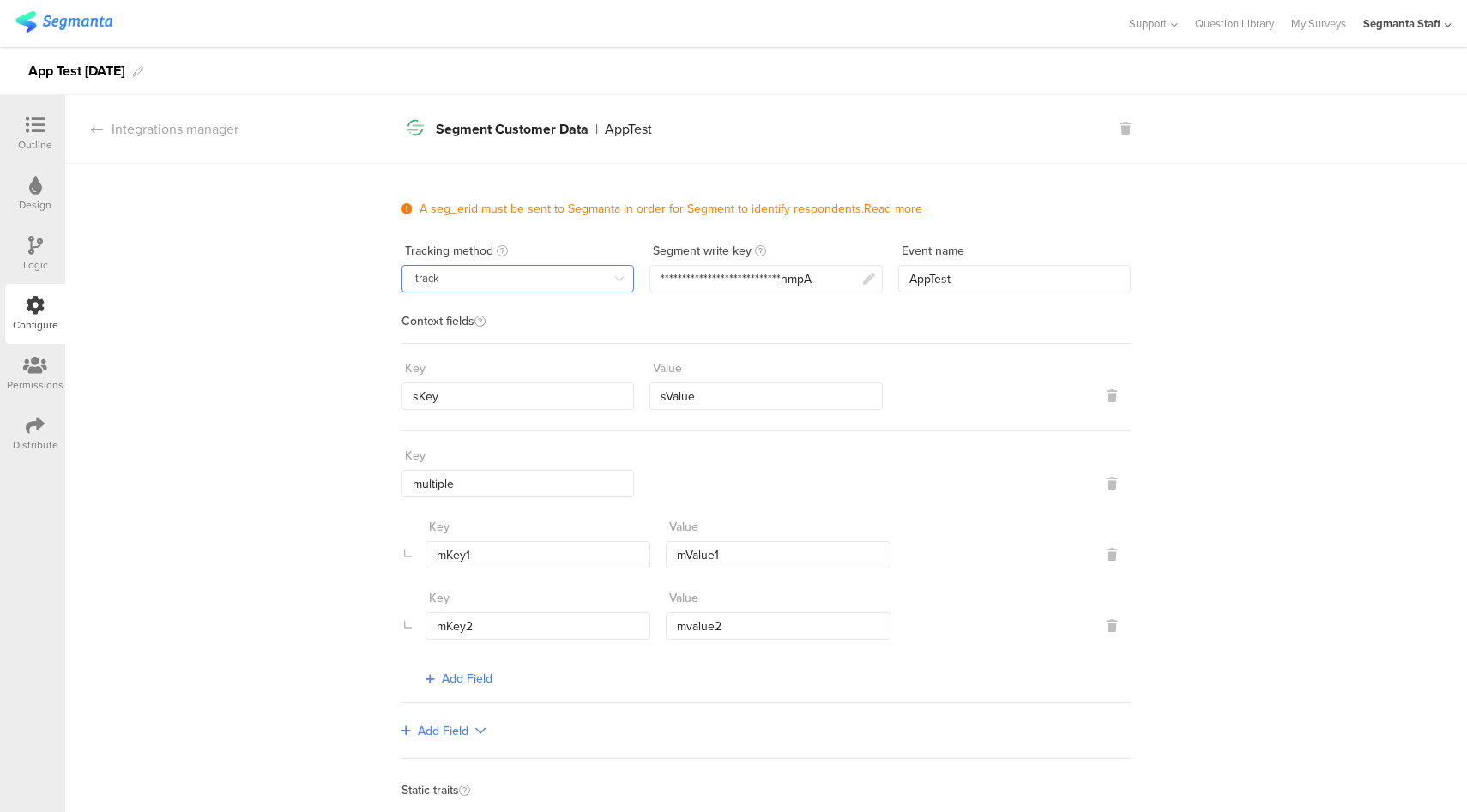
click at [467, 266] on input "track" at bounding box center [518, 278] width 233 height 28
click at [482, 349] on li "identify" at bounding box center [518, 350] width 243 height 30
type input "identify"
click at [38, 433] on icon at bounding box center [35, 425] width 19 height 19
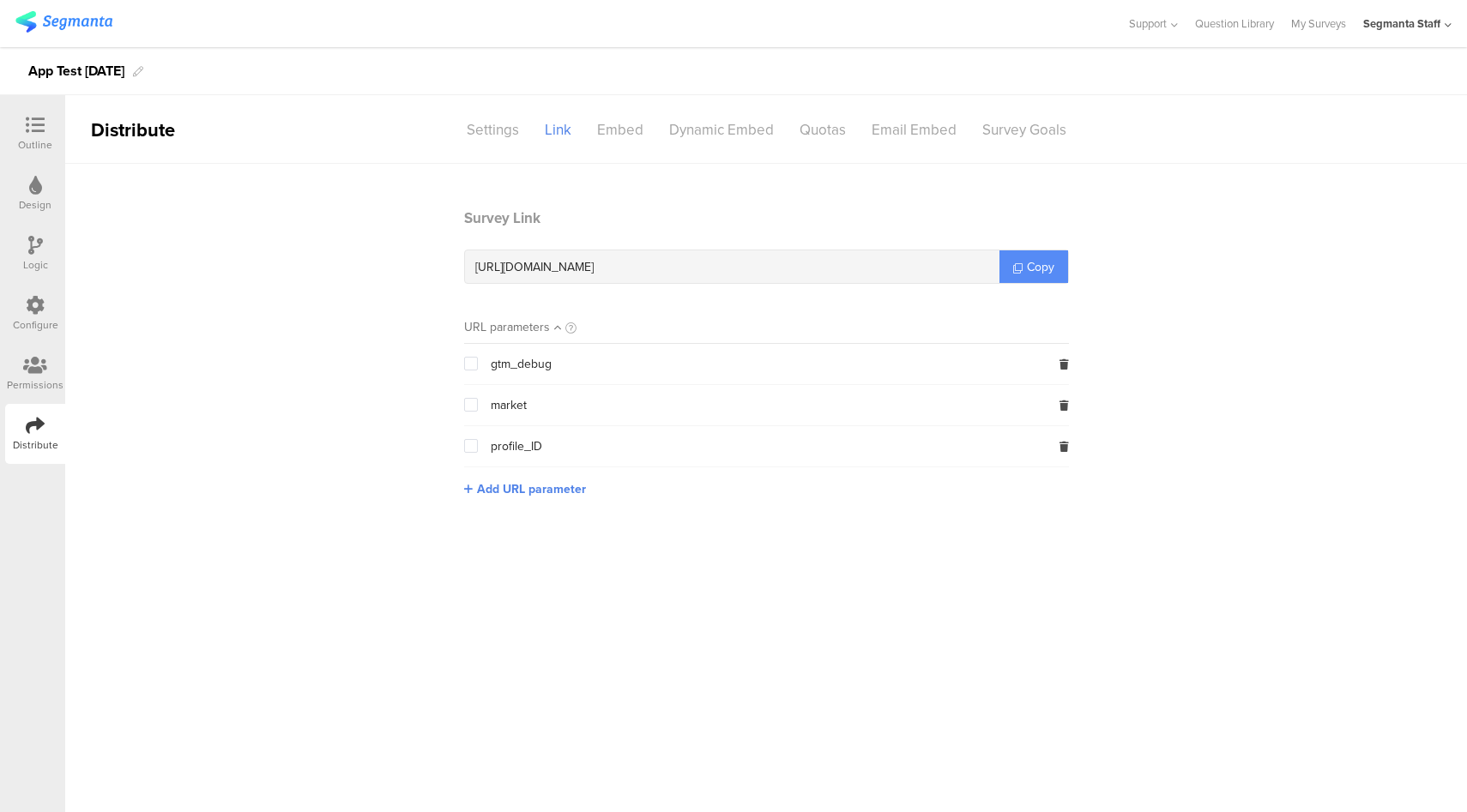
click at [1031, 263] on span "Copy" at bounding box center [1040, 267] width 28 height 18
click at [32, 317] on div "Configure" at bounding box center [35, 325] width 46 height 15
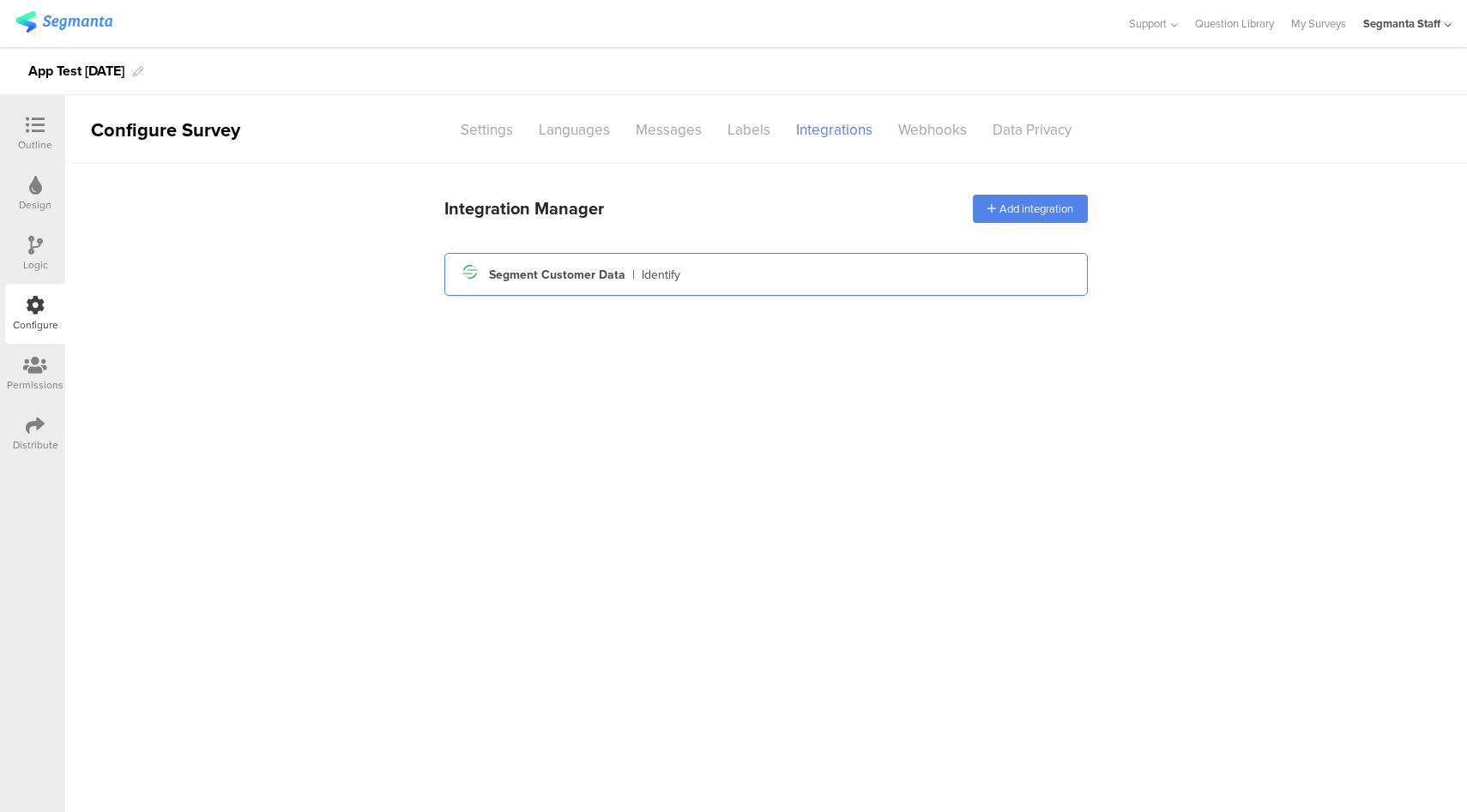
click at [607, 278] on div "Segment Customer Data" at bounding box center [557, 275] width 136 height 18
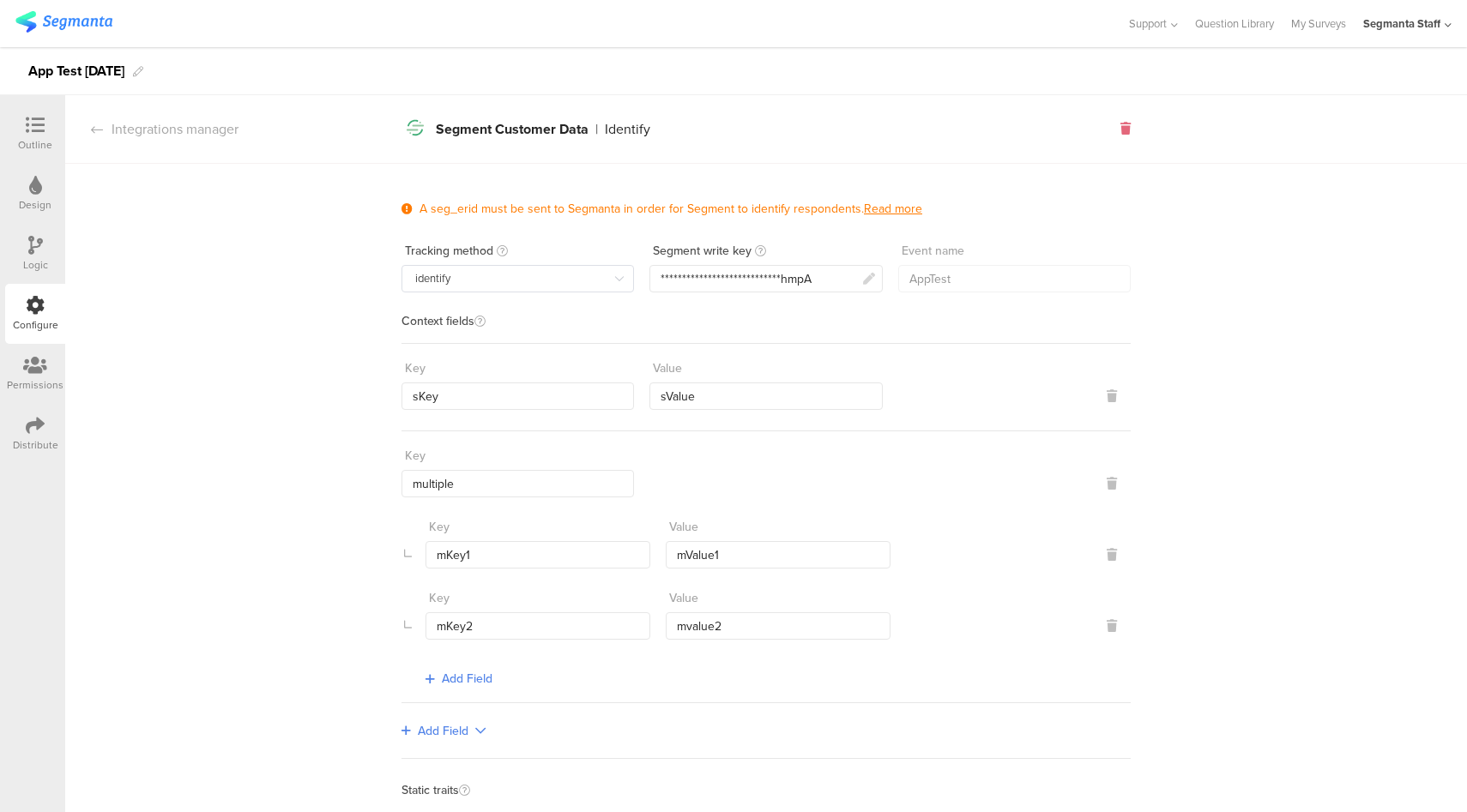
click at [1120, 131] on icon at bounding box center [1125, 128] width 11 height 12
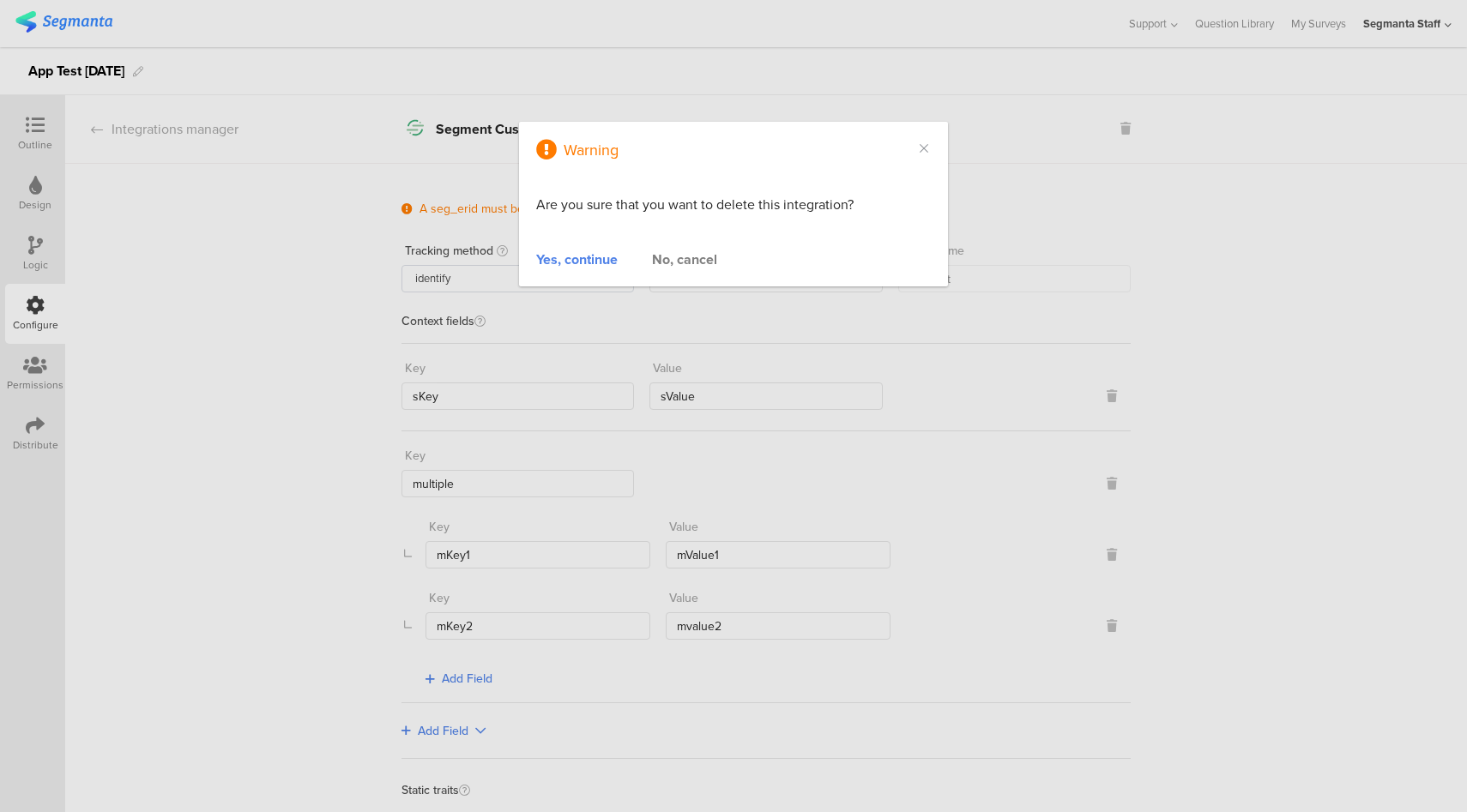
click at [580, 256] on div "Yes, continue" at bounding box center [576, 259] width 81 height 20
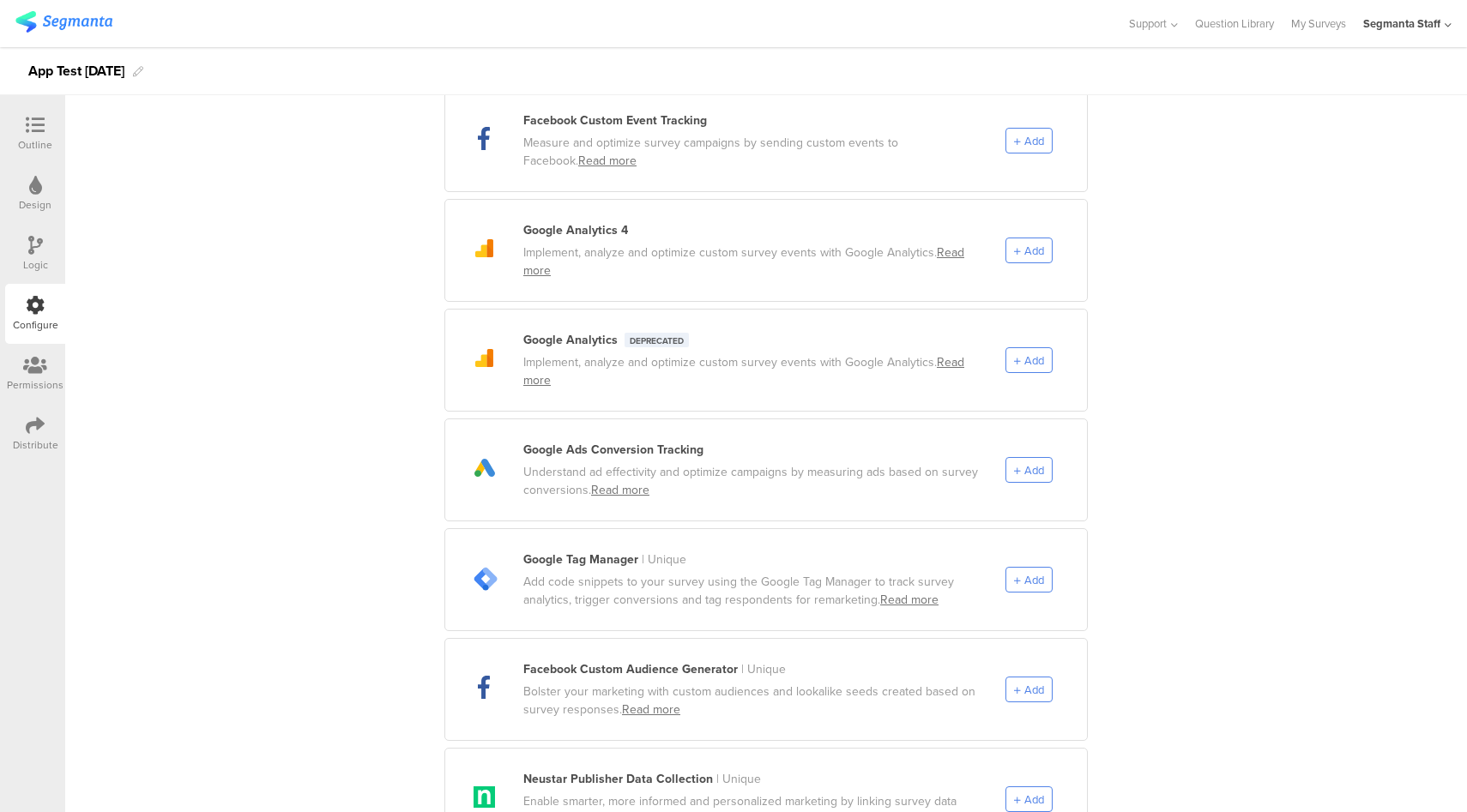
scroll to position [233, 0]
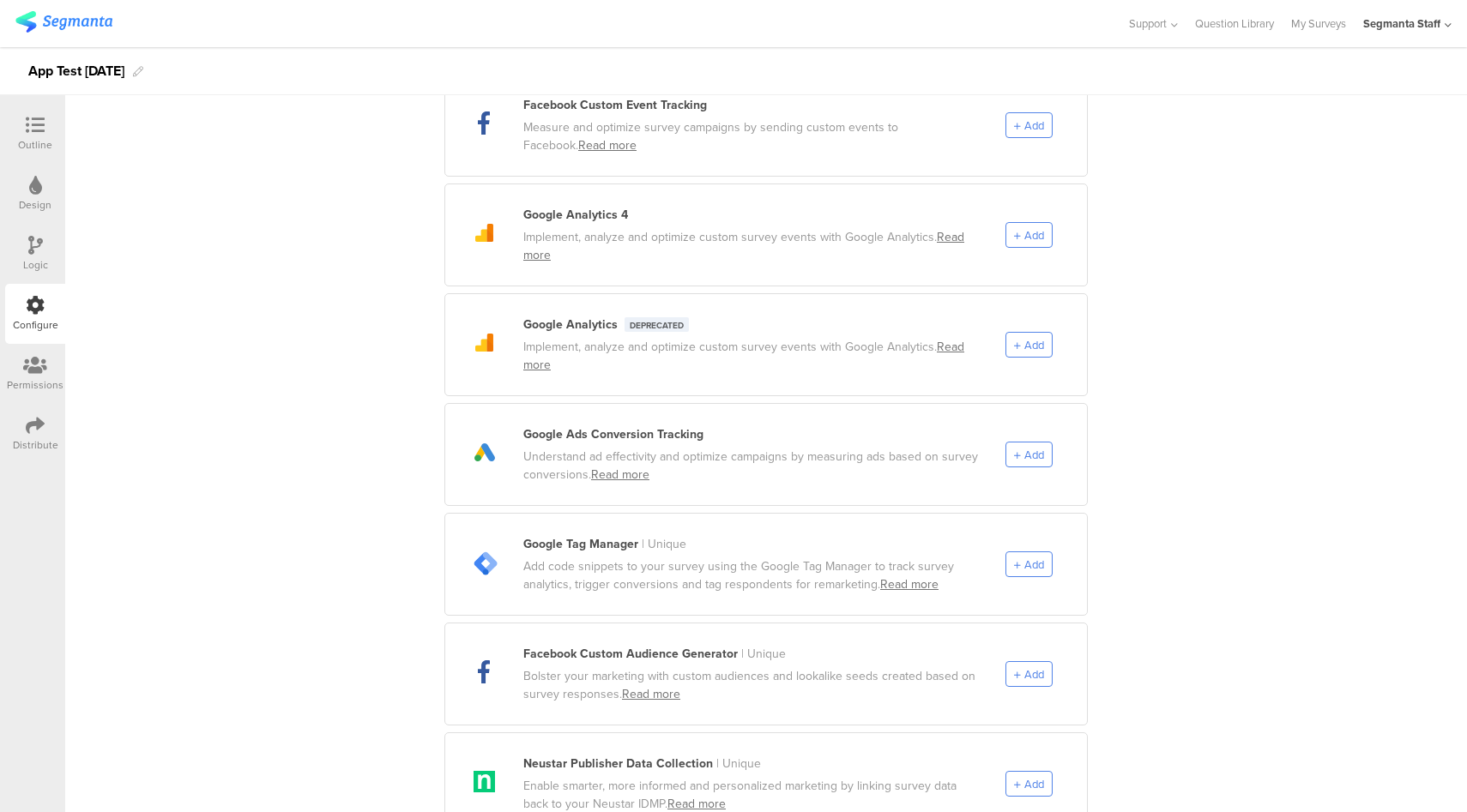
click at [1251, 187] on div "Integrations Integrate directly with the tools you know and love to track how r…" at bounding box center [766, 660] width 1402 height 1460
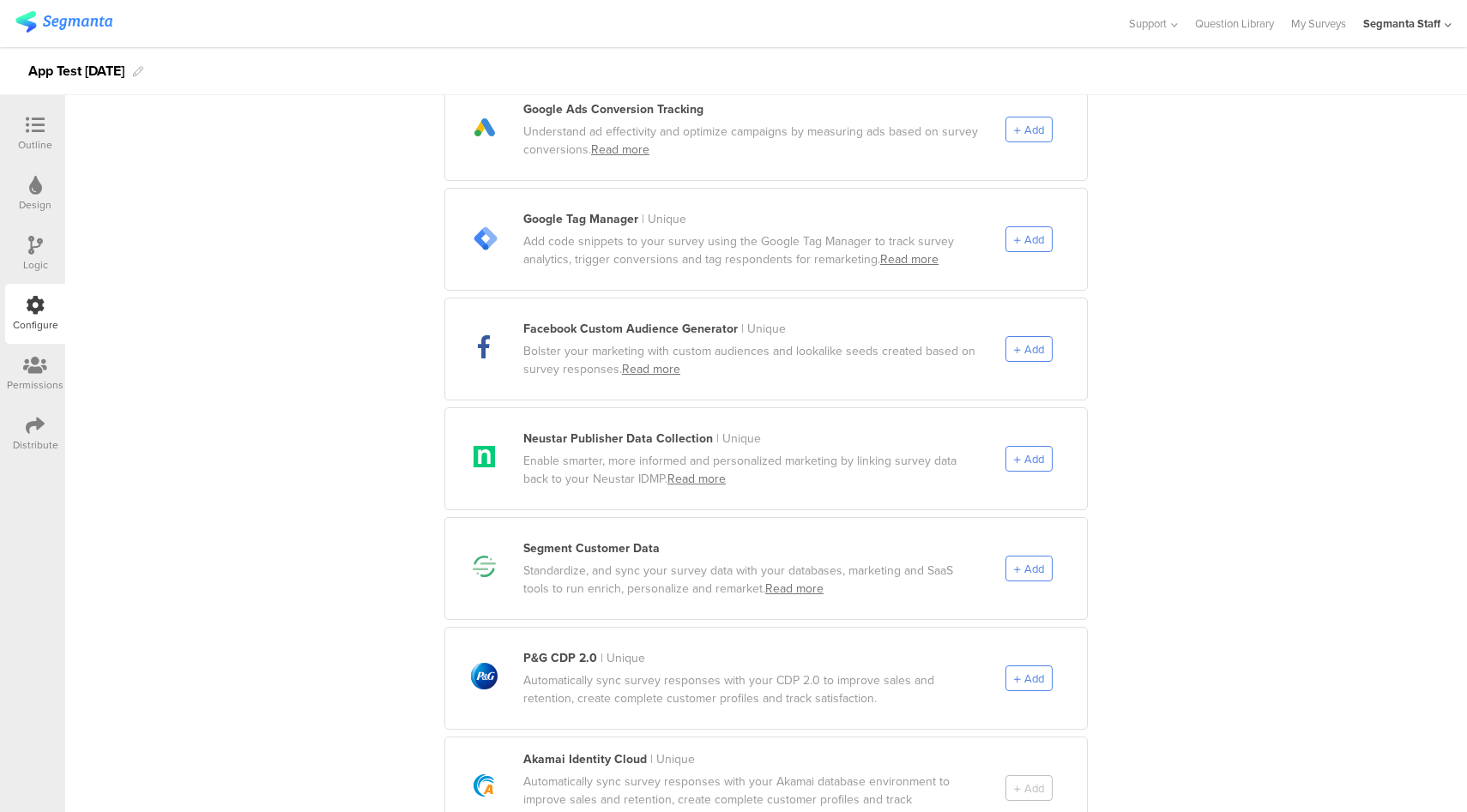
scroll to position [837, 0]
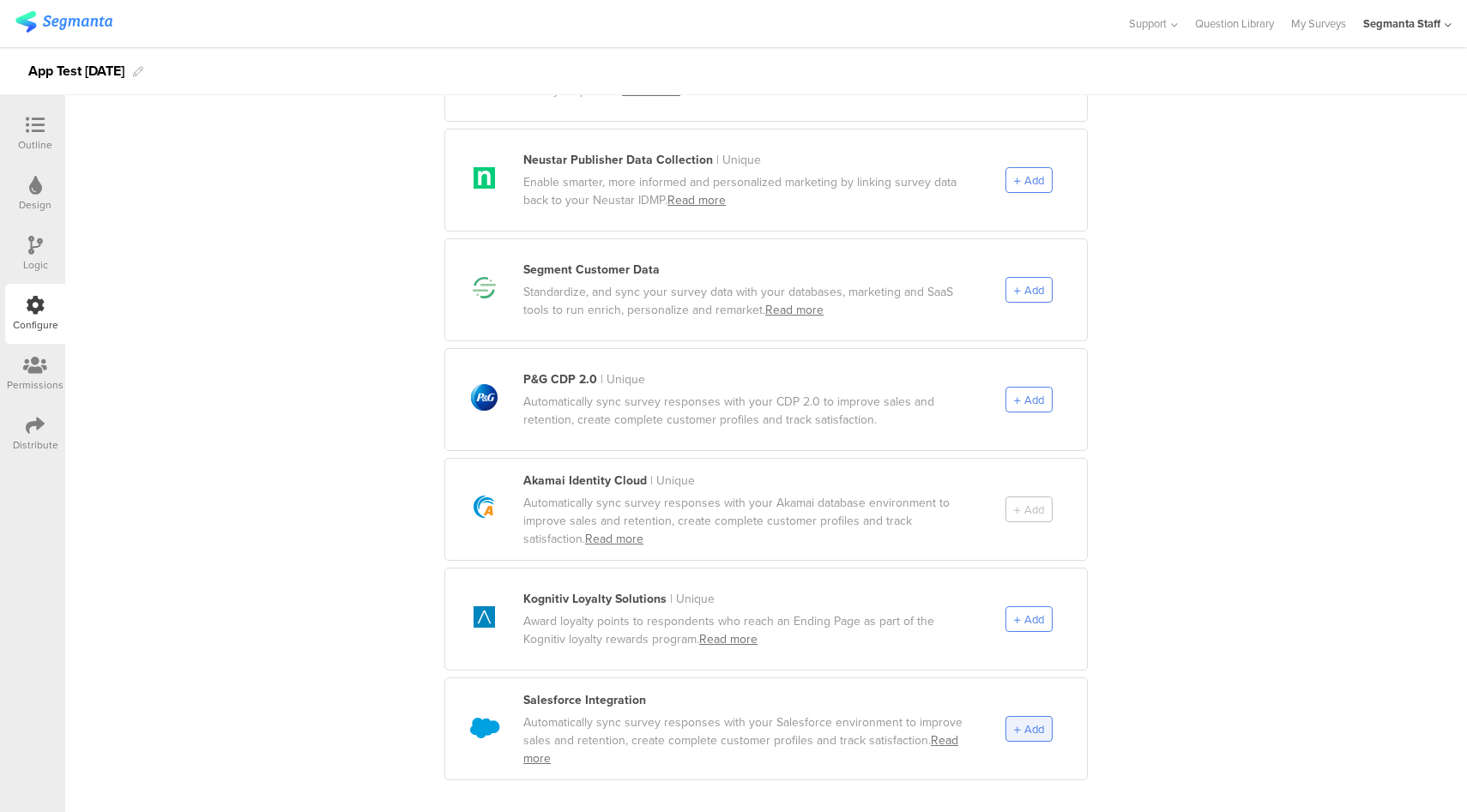
click at [1030, 721] on span "Add" at bounding box center [1034, 729] width 20 height 16
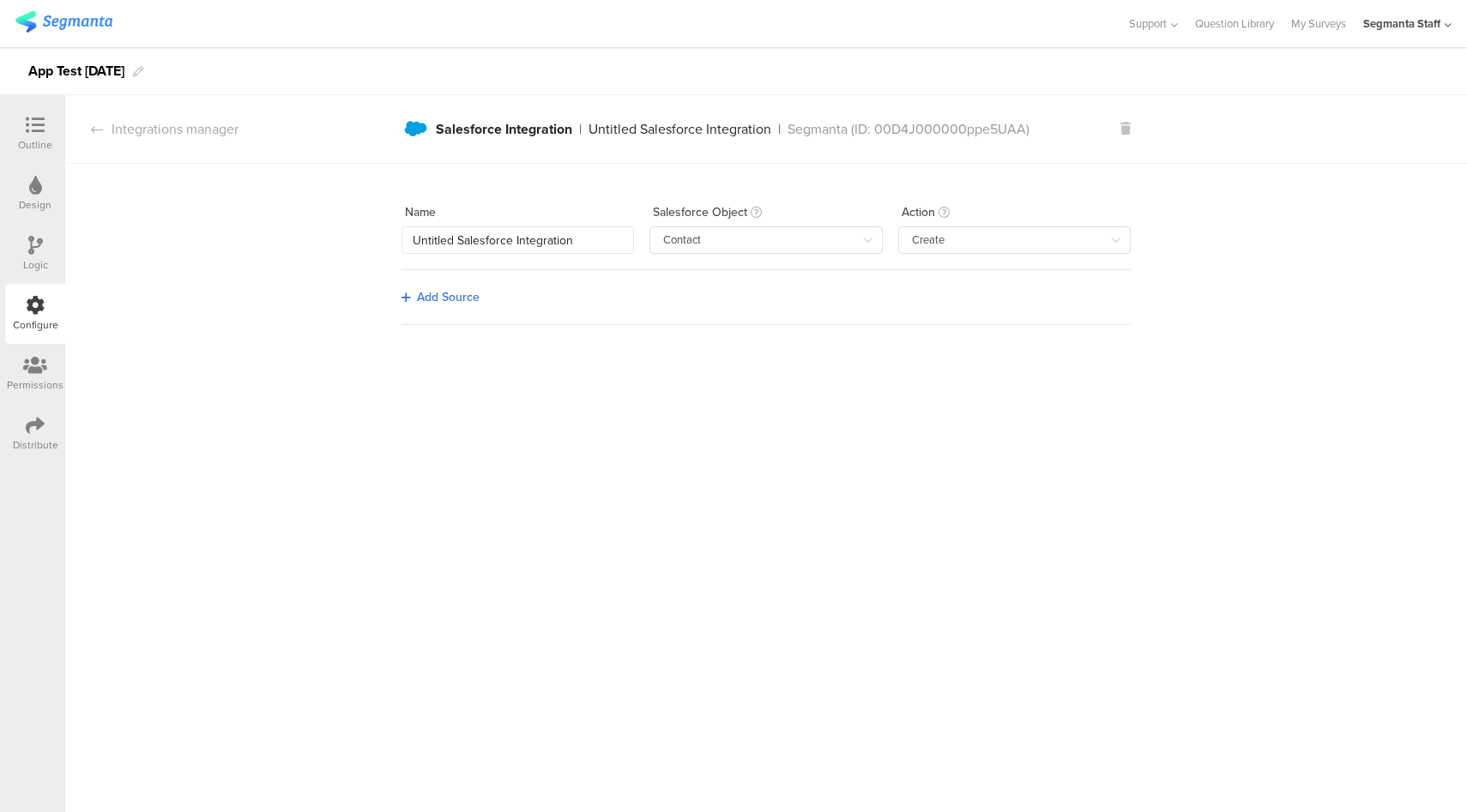
click at [417, 298] on div "Add Source" at bounding box center [448, 297] width 63 height 18
click at [1005, 234] on input "Create" at bounding box center [1014, 240] width 233 height 28
click at [1004, 309] on li "Update" at bounding box center [1021, 313] width 243 height 30
type input "Update"
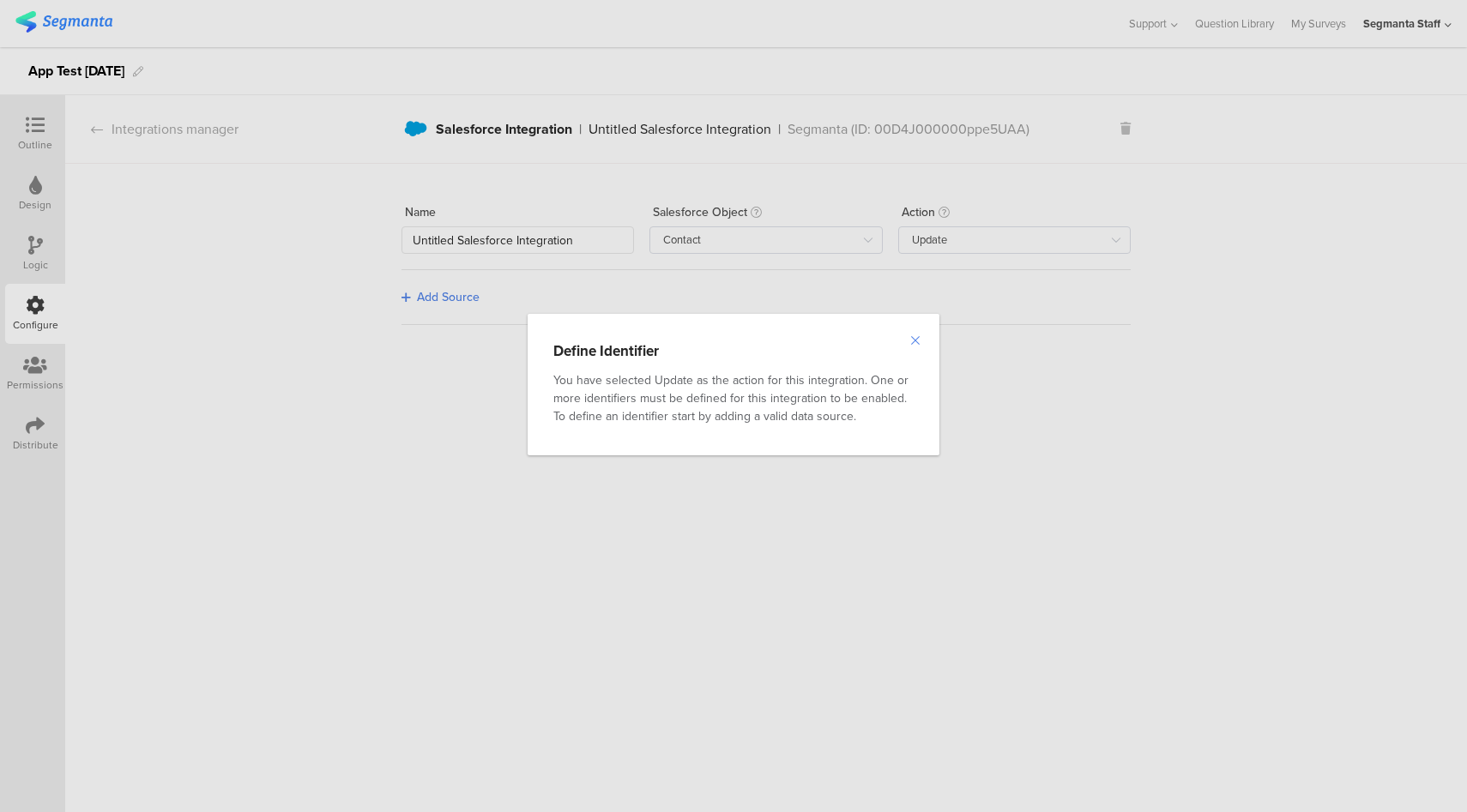
click at [913, 338] on icon "Close" at bounding box center [914, 340] width 13 height 13
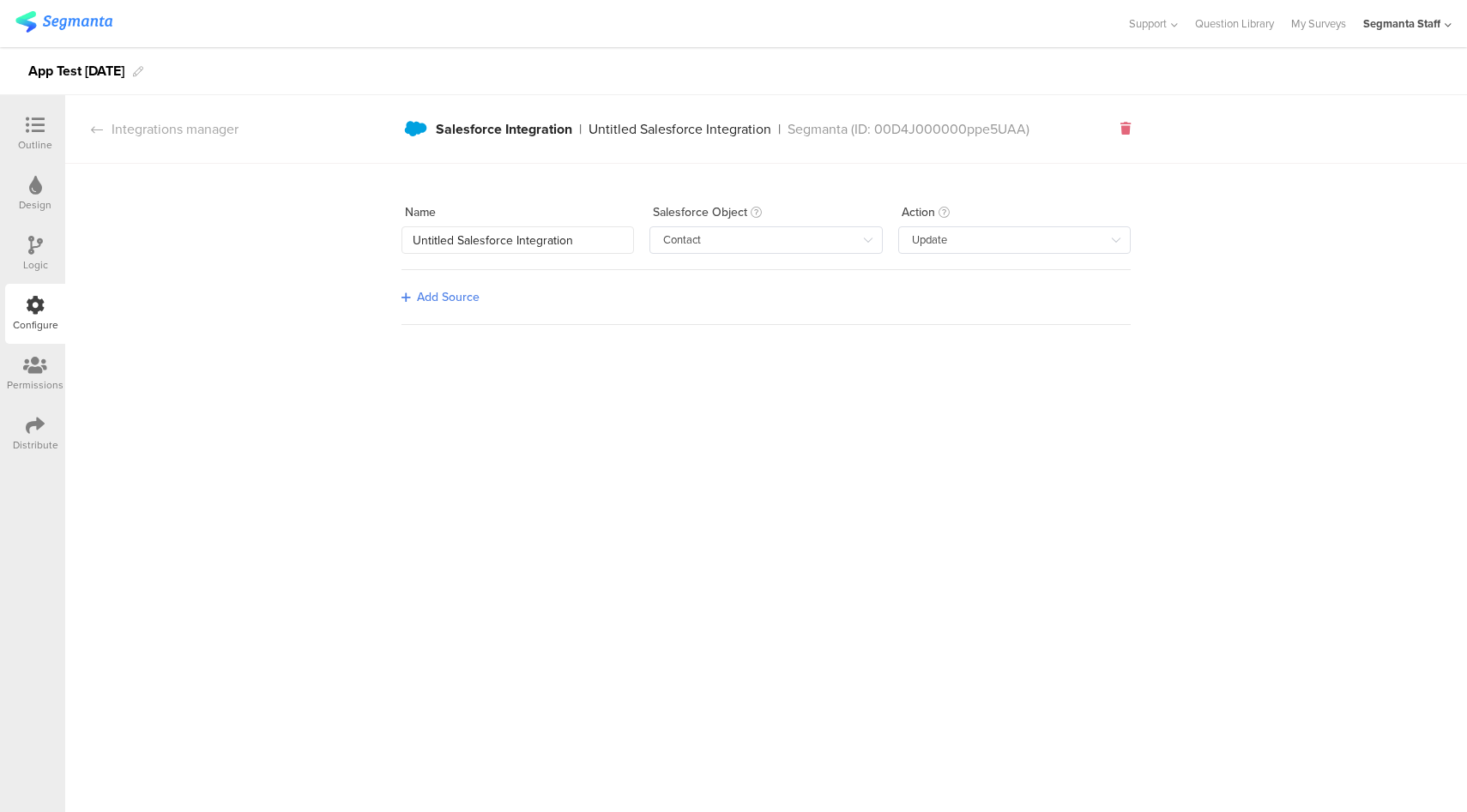
click at [1122, 129] on icon at bounding box center [1125, 128] width 11 height 12
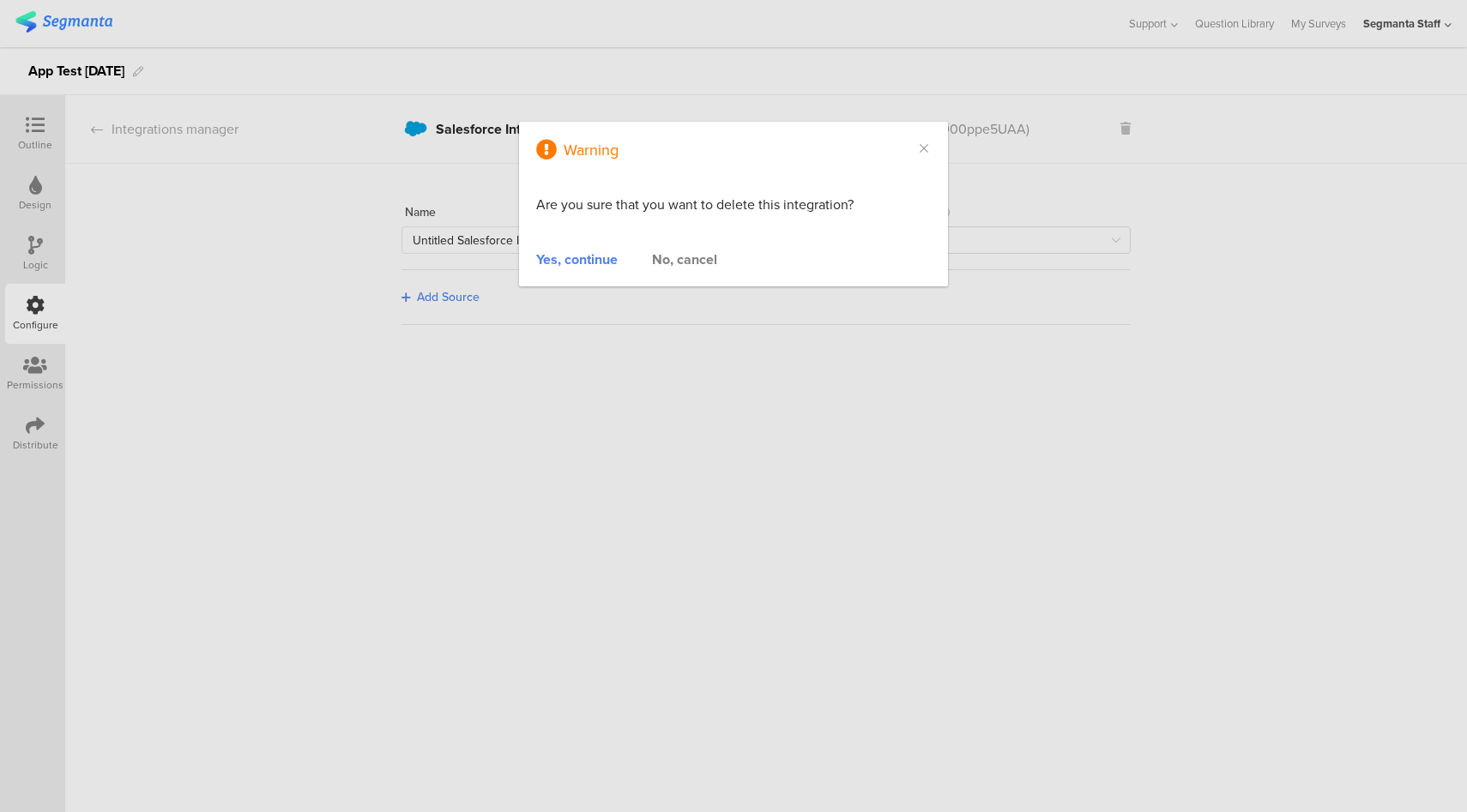
click at [597, 258] on div "Yes, continue" at bounding box center [576, 259] width 81 height 20
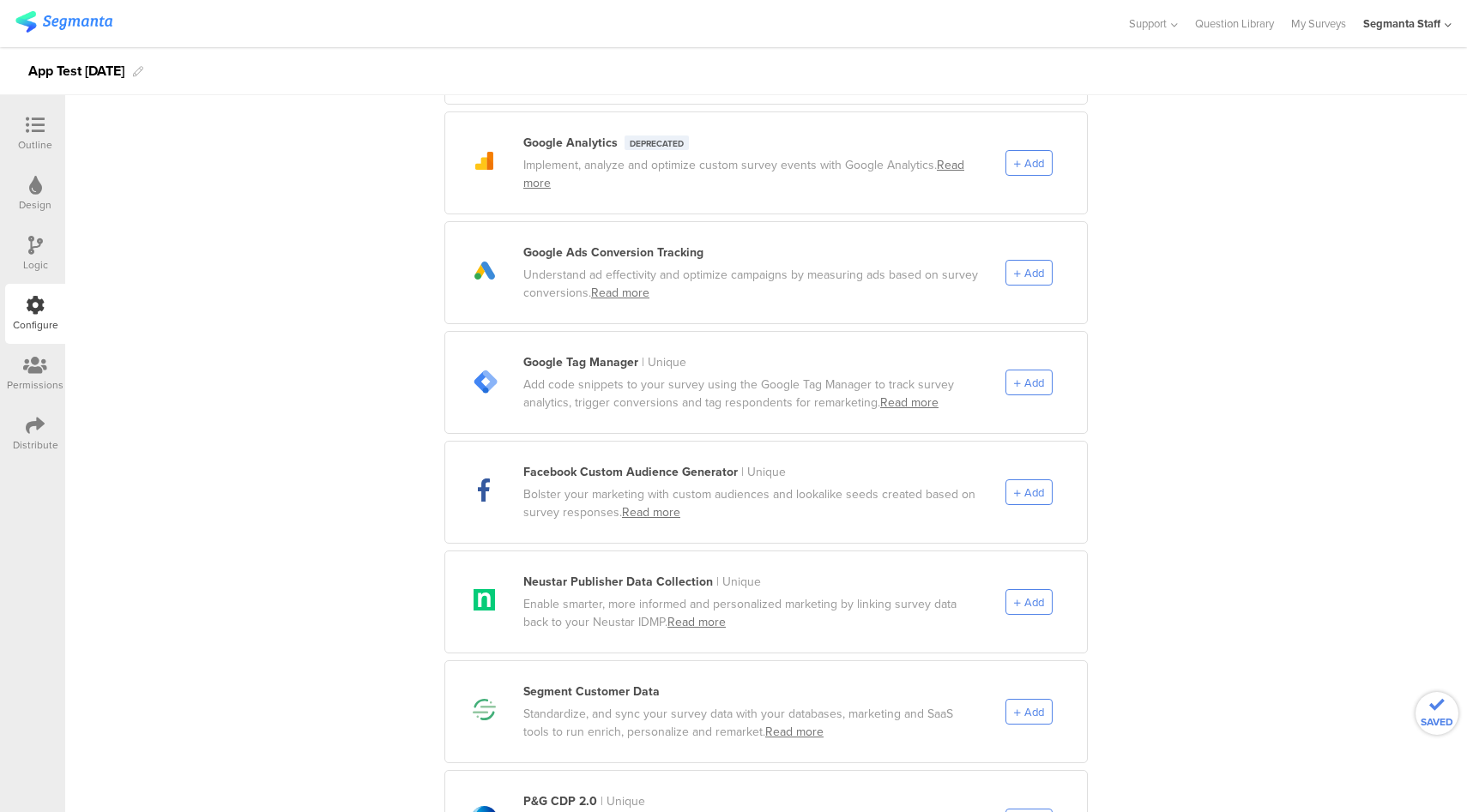
scroll to position [837, 0]
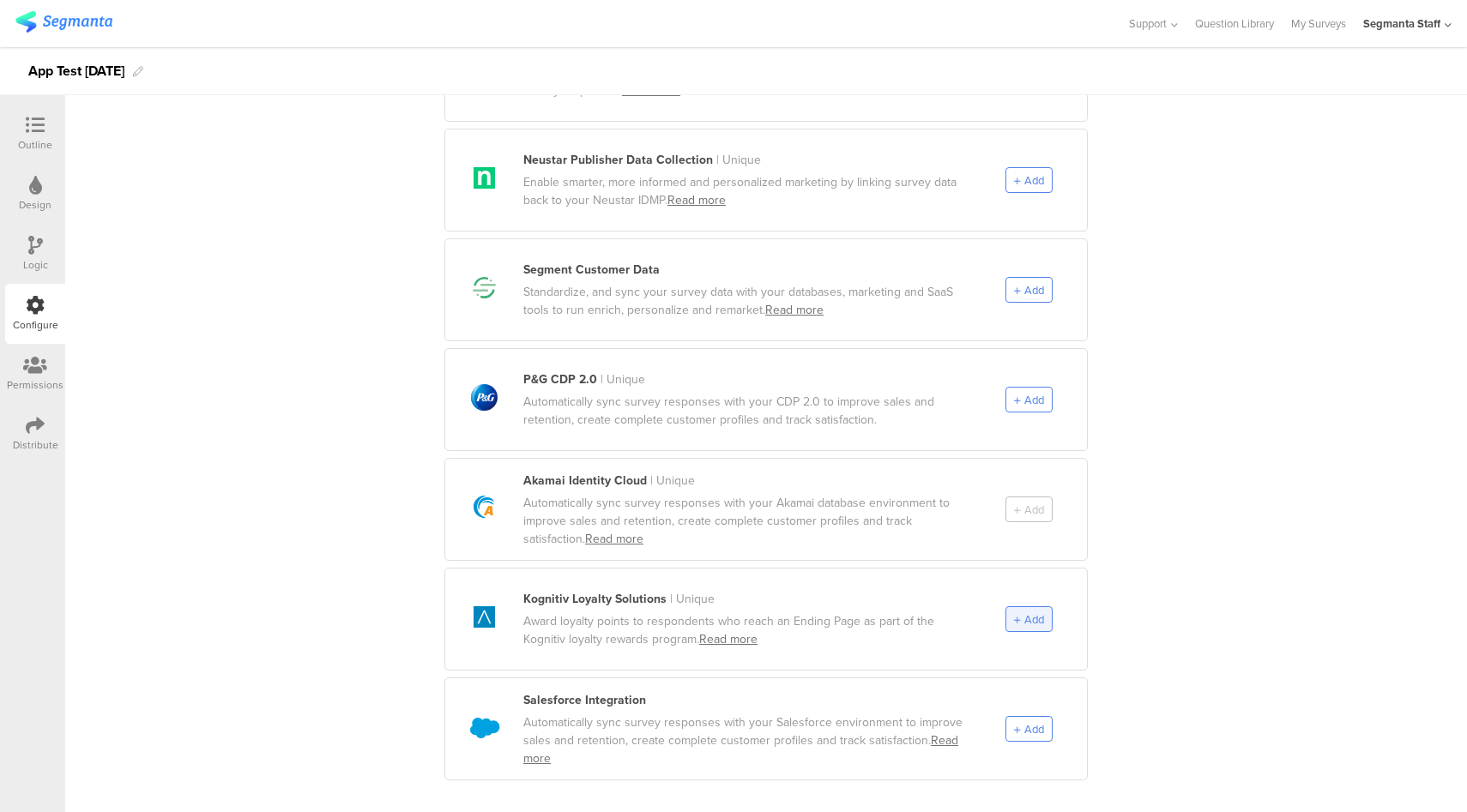
click at [1015, 612] on span "Add" at bounding box center [1029, 620] width 30 height 16
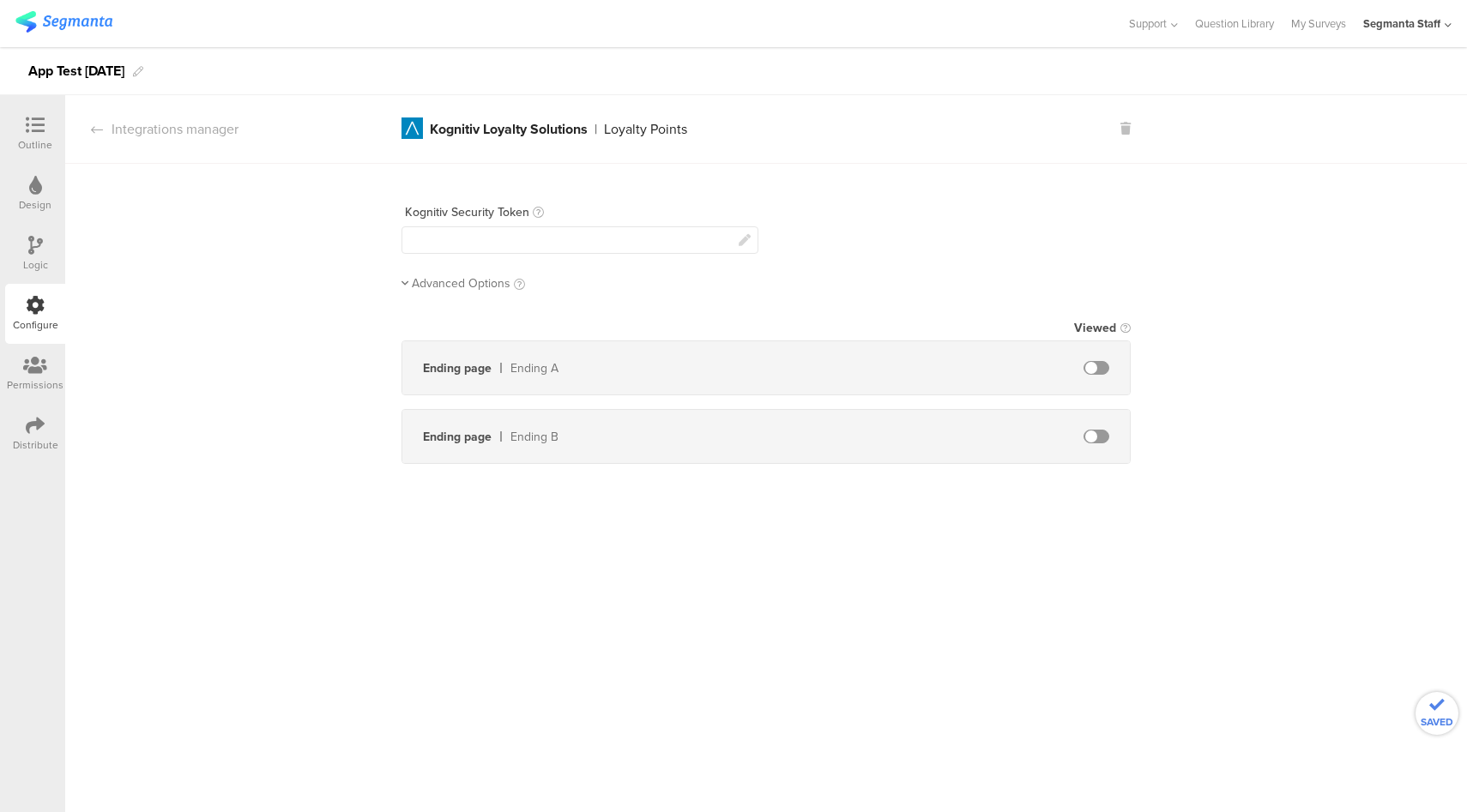
scroll to position [0, 0]
click at [490, 292] on div "Update Kognitiv account security token Cancel Save Kognitiv Security Token Adva…" at bounding box center [766, 330] width 729 height 266
click at [500, 280] on span "Advanced Options" at bounding box center [461, 283] width 98 height 18
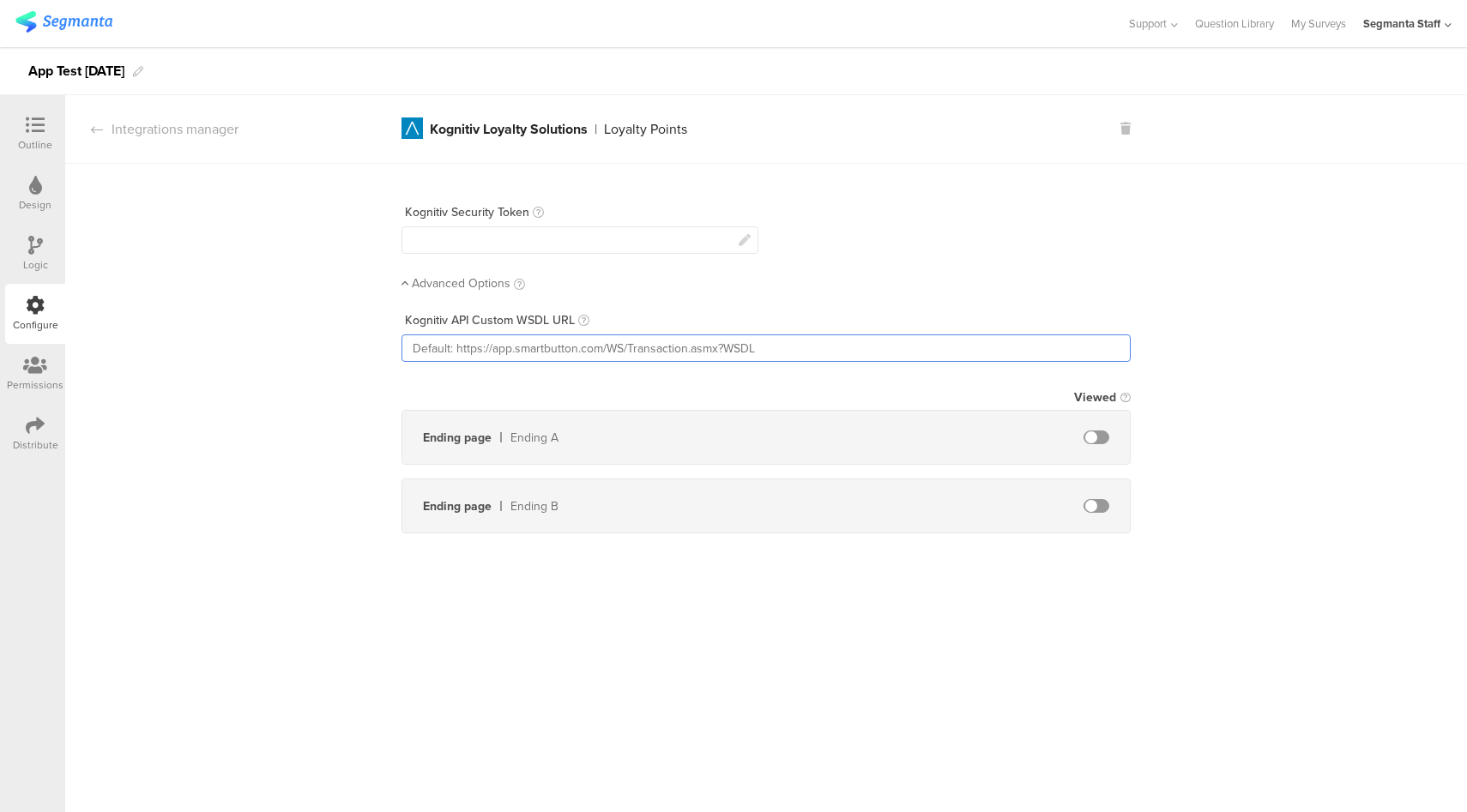
click at [553, 344] on input "text" at bounding box center [766, 348] width 729 height 28
paste input "https://app.segmanta.com/dashboard/survey/18793/edit/page/303341/configure/?mod…"
type input "https://app.segmanta.com/dashboard/survey/18793/edit/page/303341/configure/?mod…"
click at [680, 238] on div at bounding box center [580, 240] width 357 height 28
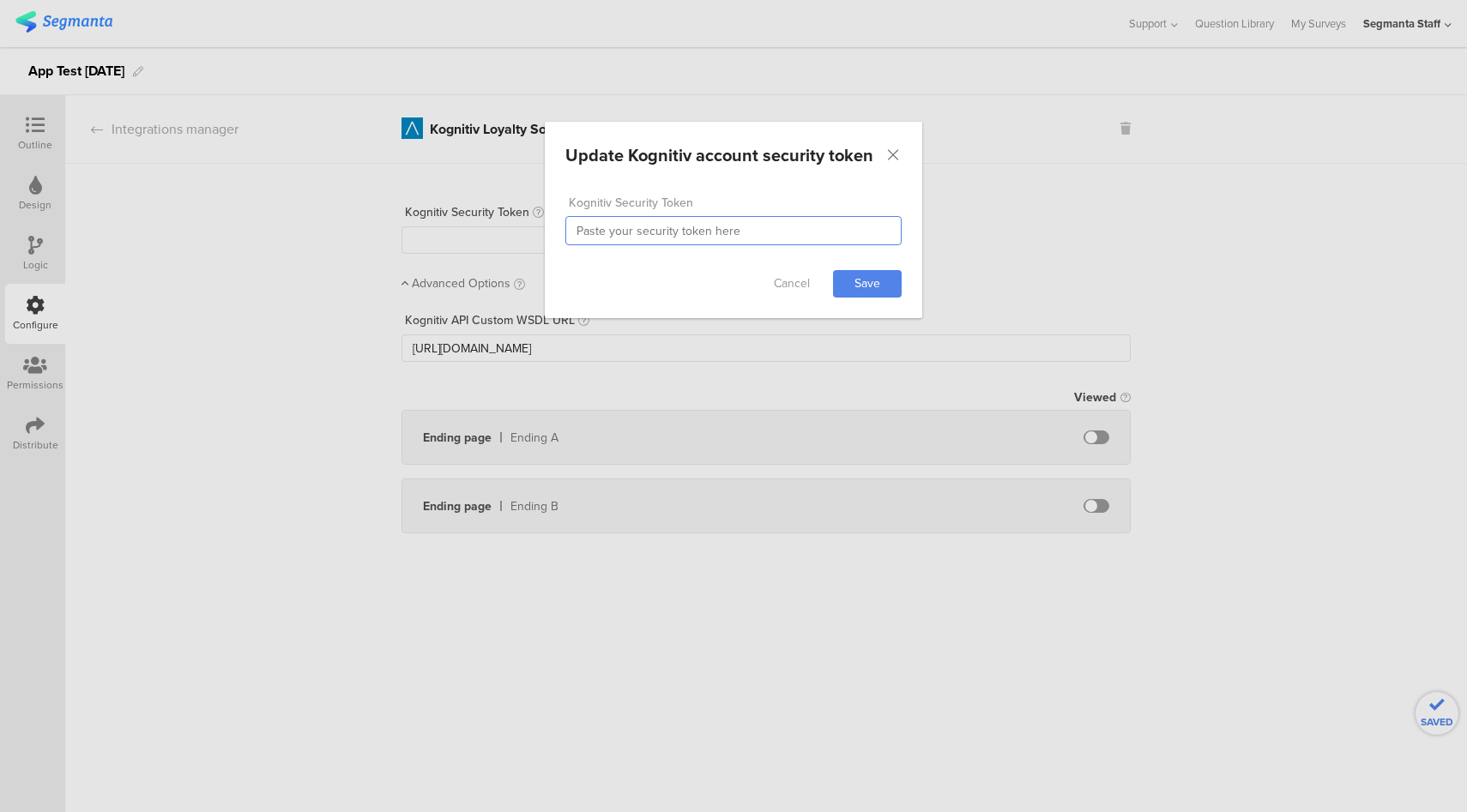
click at [666, 230] on input "dialog" at bounding box center [734, 231] width 336 height 30
type input "sdcdscvs"
click at [888, 286] on link "Save" at bounding box center [867, 283] width 69 height 28
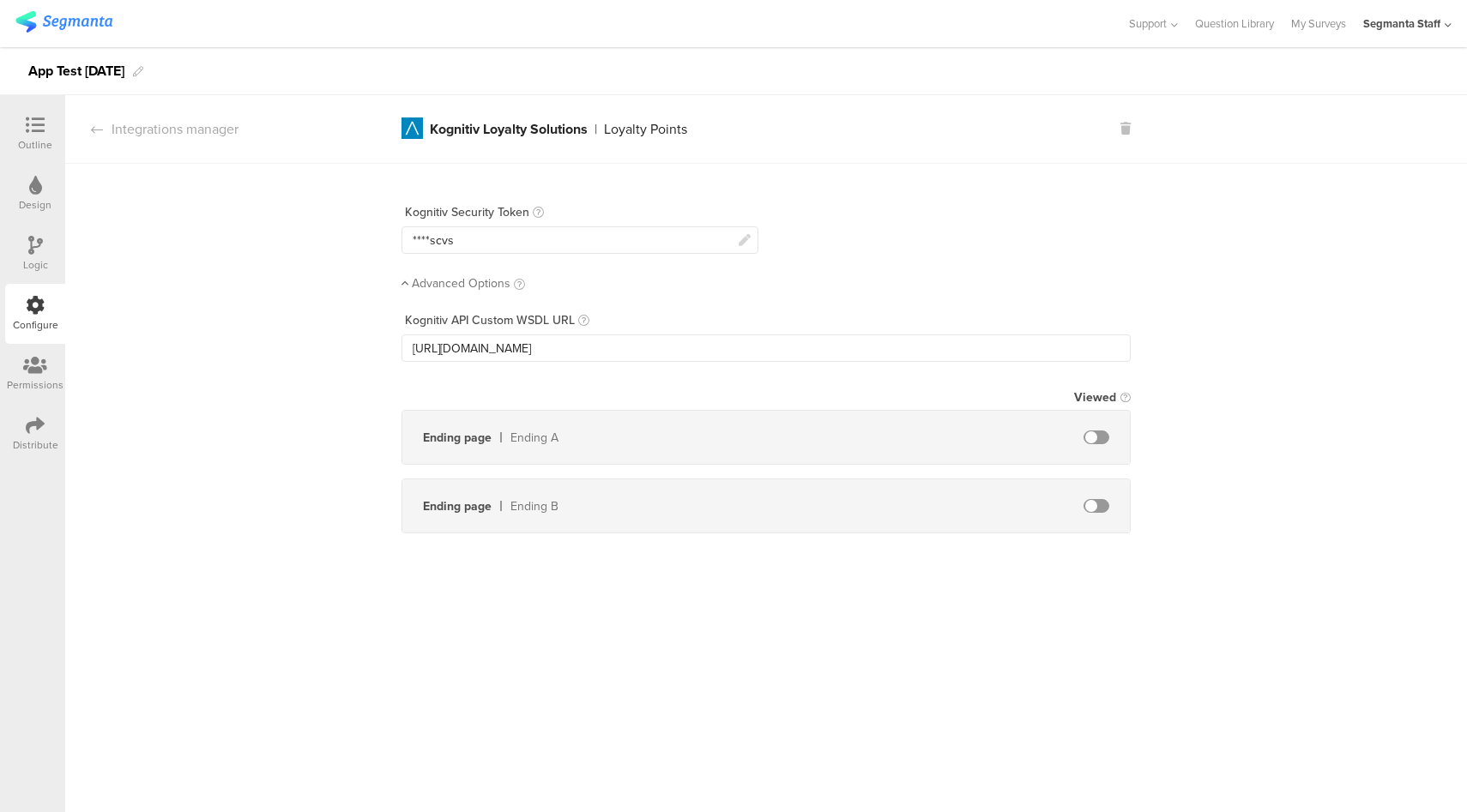
click at [520, 242] on body "You are using an unsupported version of Internet Explorer. Unsupported browsers…" at bounding box center [734, 406] width 1467 height 812
click at [644, 238] on div "****scvs" at bounding box center [580, 240] width 357 height 28
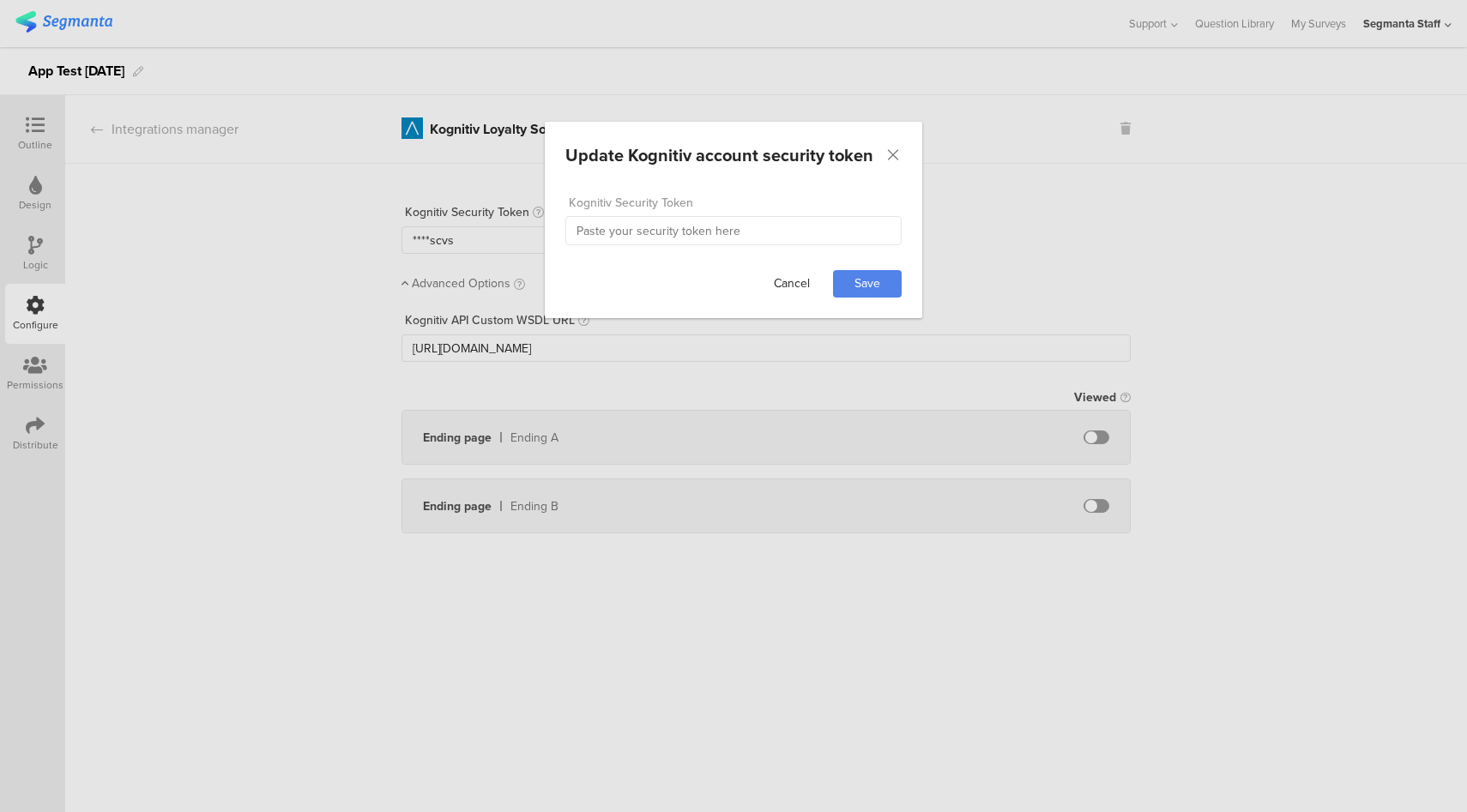
click at [786, 282] on link "Cancel" at bounding box center [792, 283] width 69 height 28
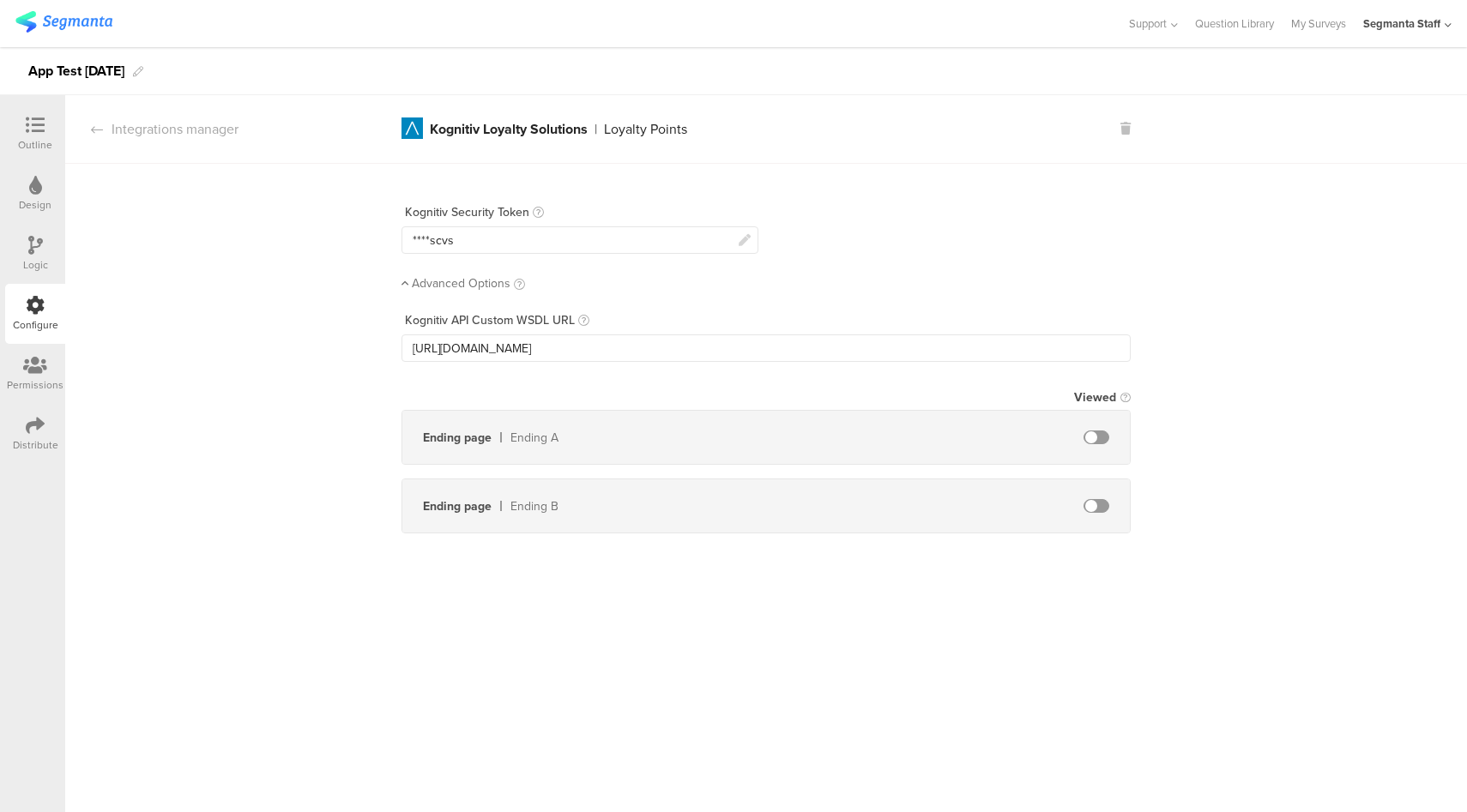
click at [558, 246] on div "****scvs" at bounding box center [580, 240] width 357 height 28
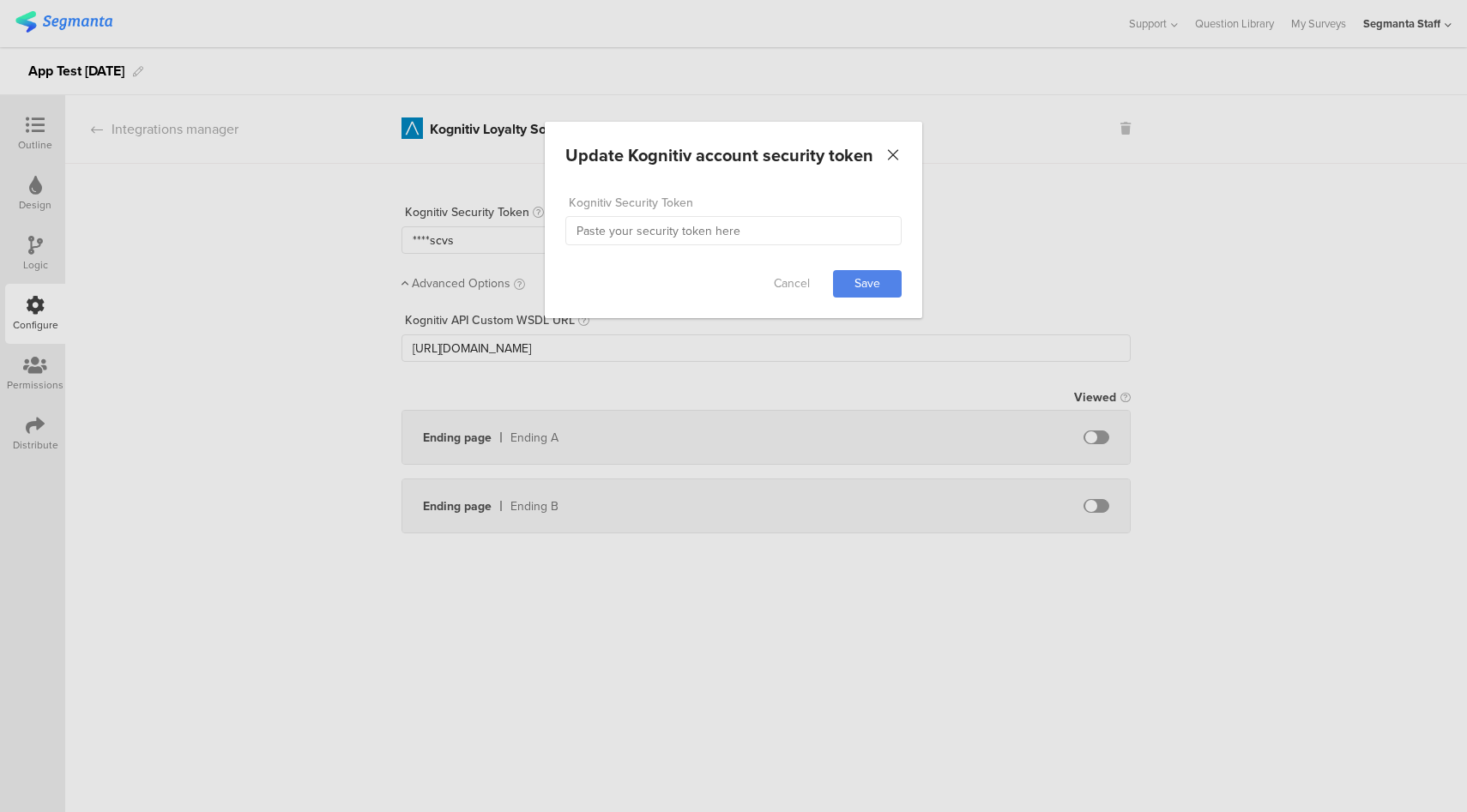
click at [897, 155] on icon "Close" at bounding box center [893, 155] width 17 height 17
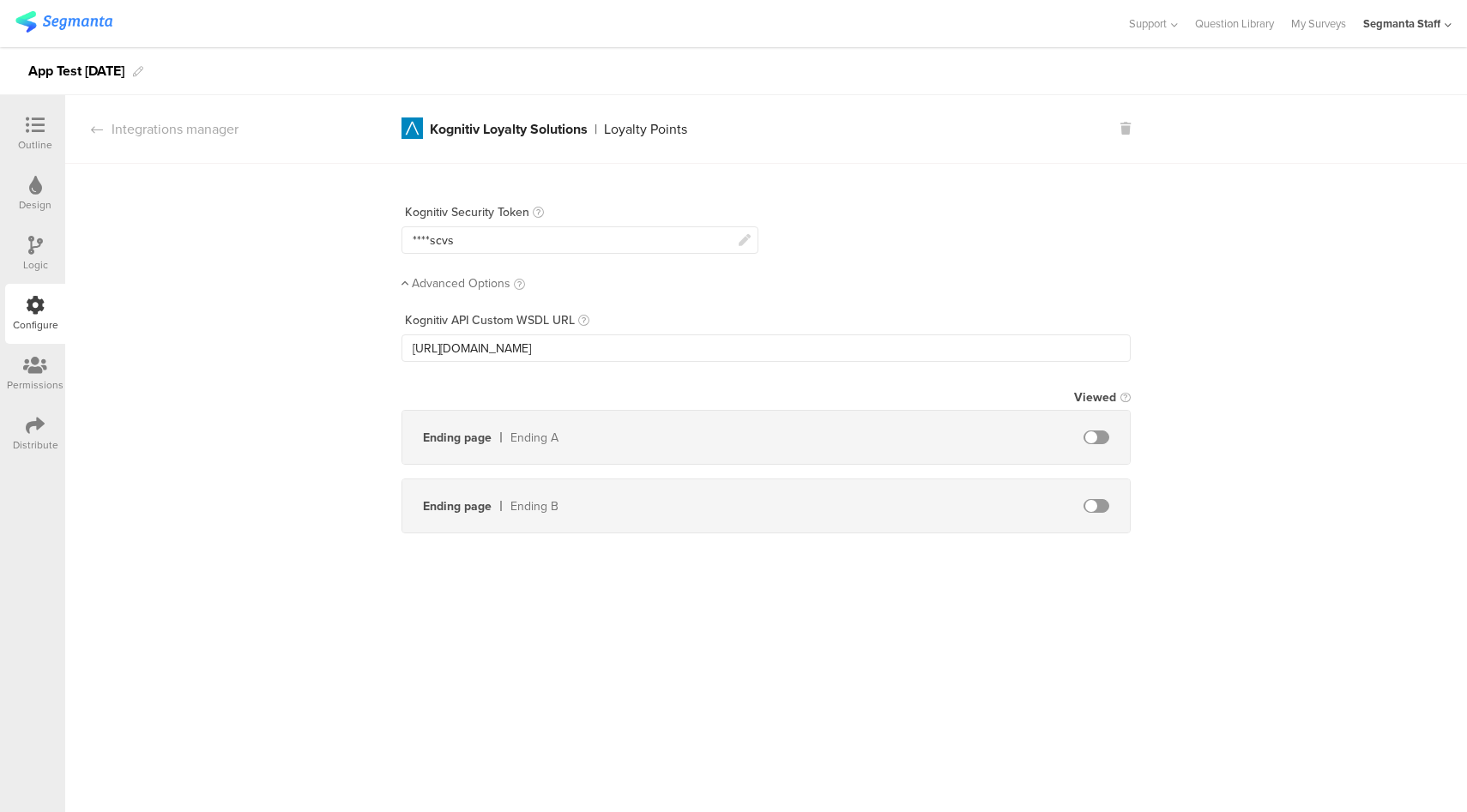
click at [1096, 436] on span at bounding box center [1096, 436] width 26 height 13
click at [1096, 503] on span at bounding box center [1096, 505] width 26 height 13
click at [729, 435] on input "text" at bounding box center [738, 437] width 189 height 28
type input "gift"
type input "0"
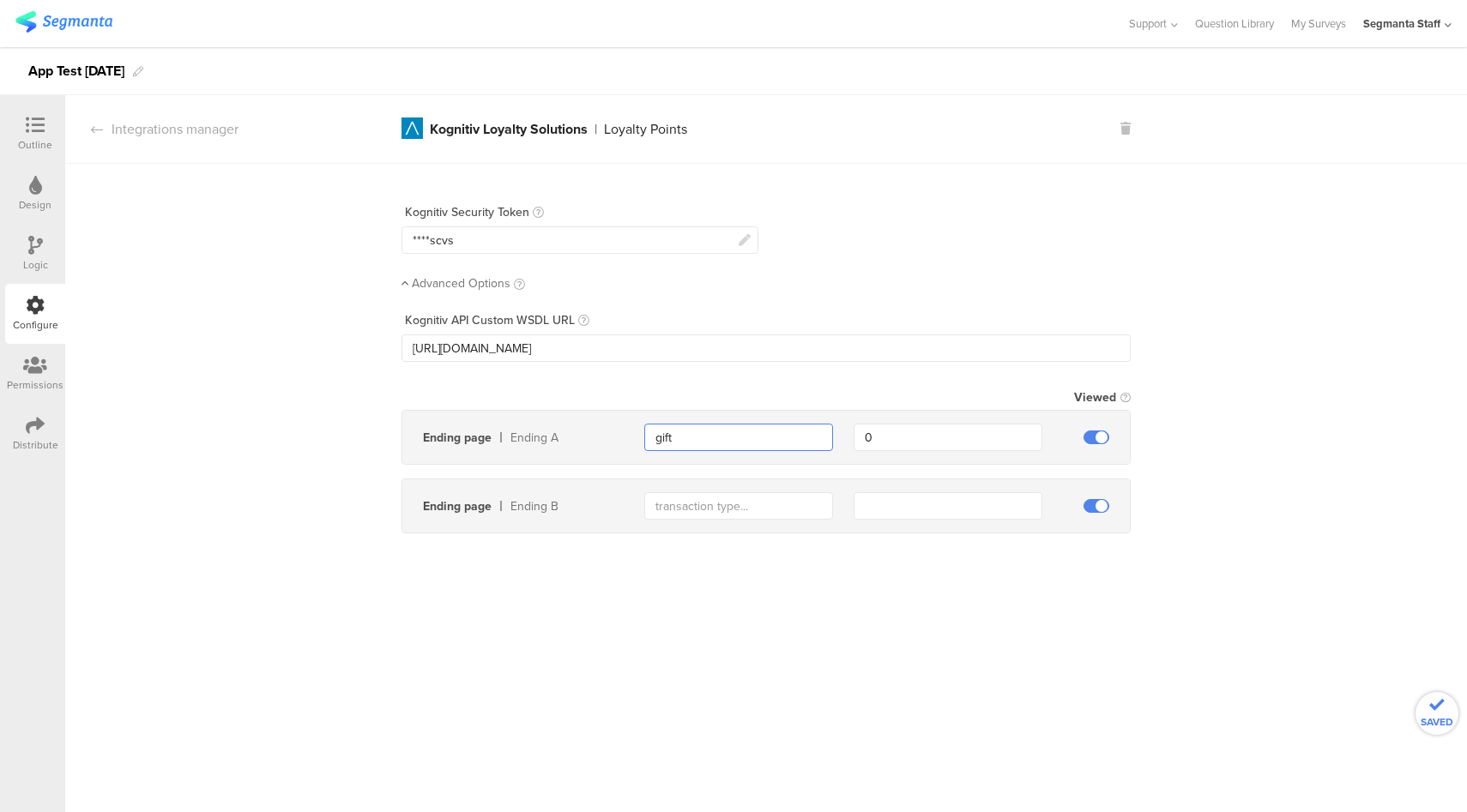
type input "gift"
type input "100"
type input "reward"
type input "200"
type input "reward"
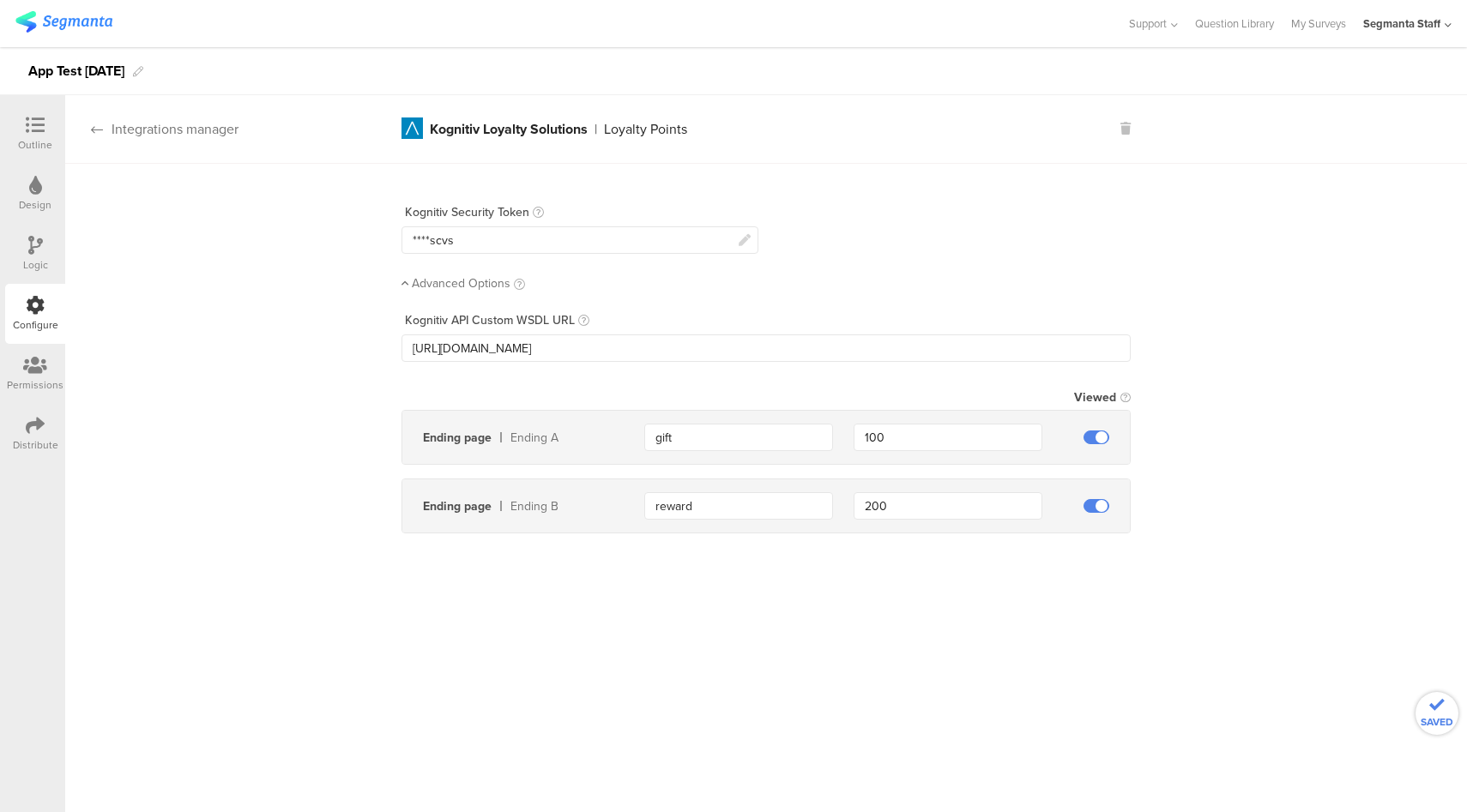
click at [182, 124] on div "Integrations manager" at bounding box center [152, 129] width 174 height 20
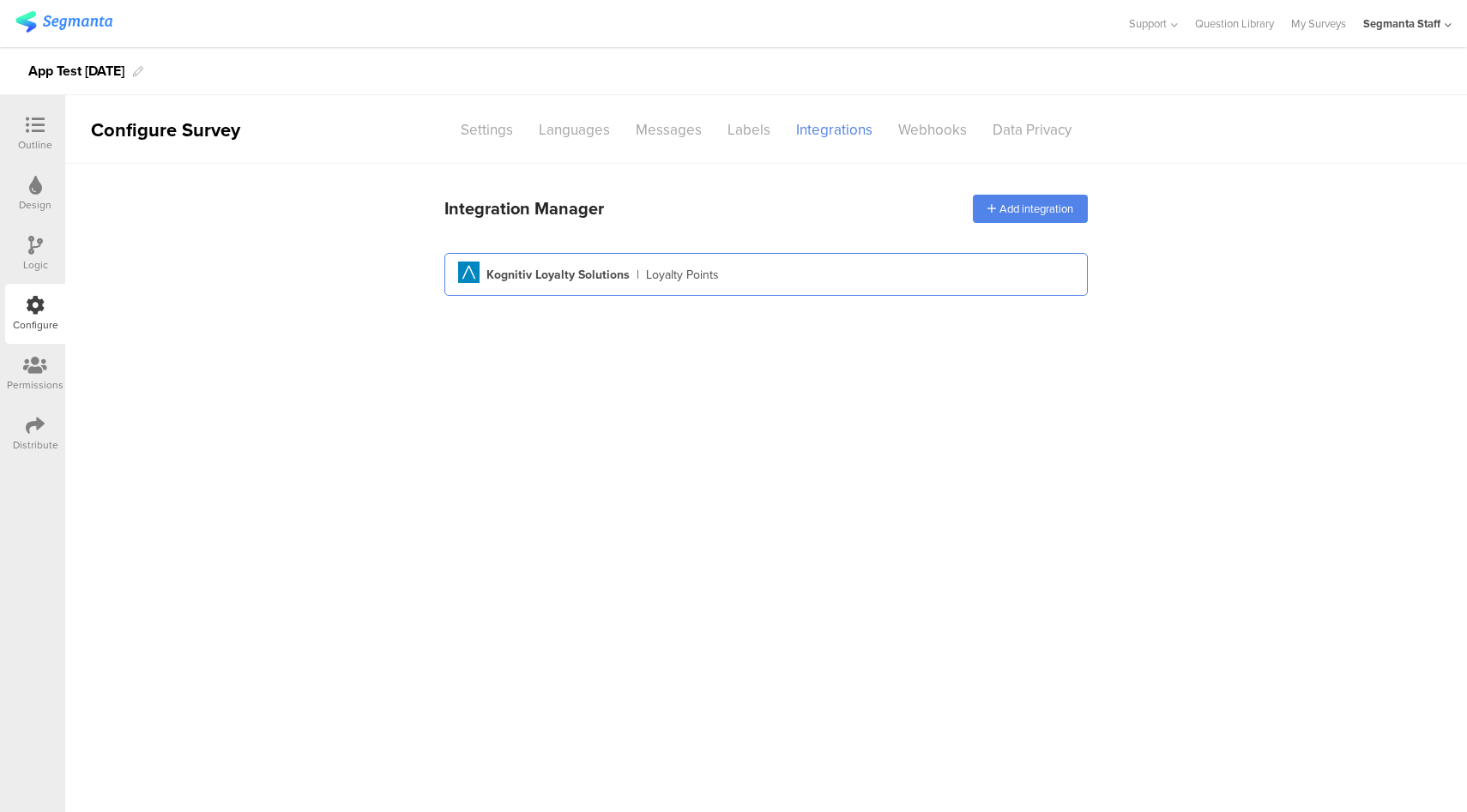
click at [649, 287] on div "Aimia Created with Sketch. Kognitiv Loyalty Solutions | Loyalty Points" at bounding box center [766, 275] width 643 height 43
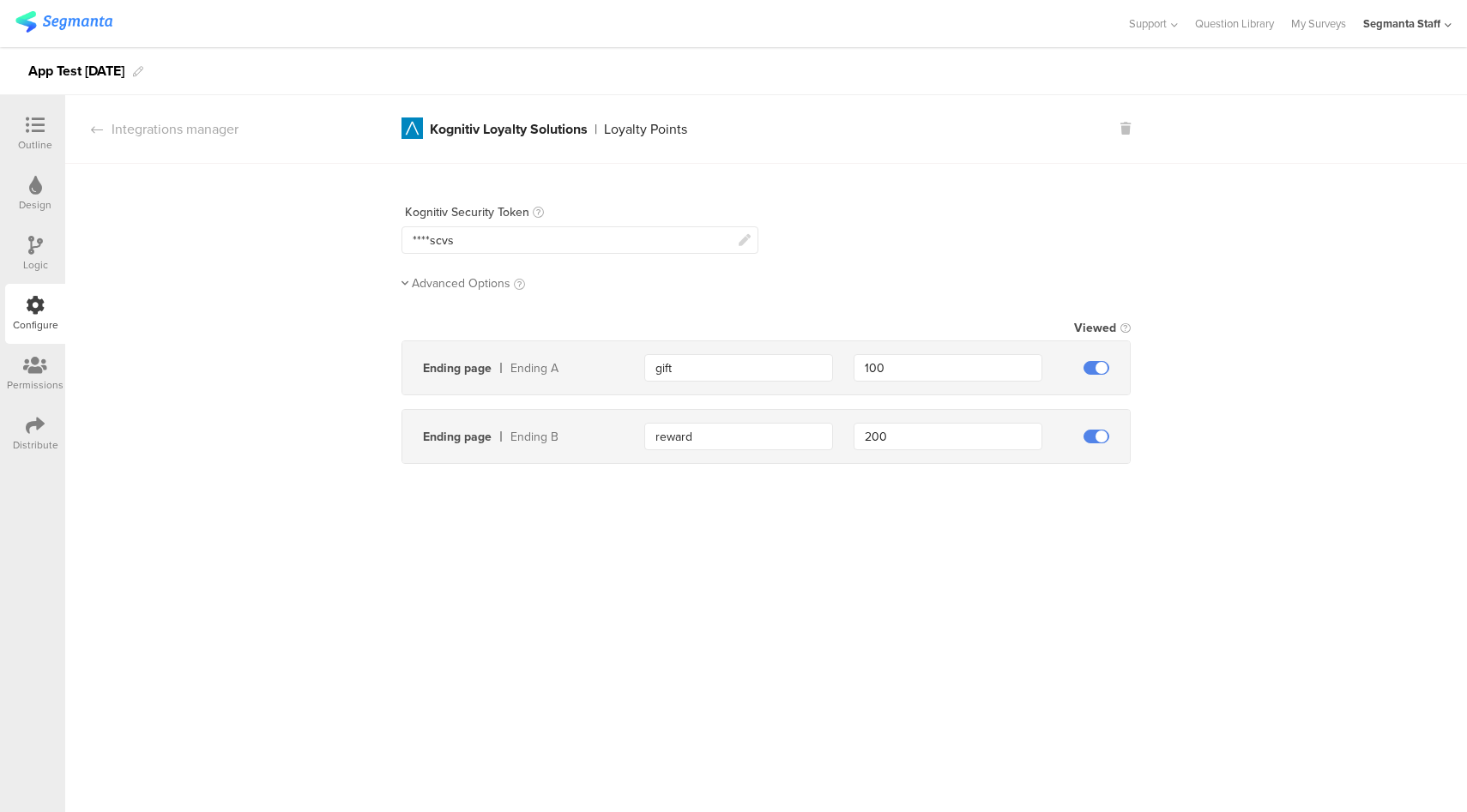
click at [402, 292] on div "Update Kognitiv account security token Cancel Save Kognitiv Security Token ****…" at bounding box center [766, 330] width 729 height 266
click at [487, 279] on span "Advanced Options" at bounding box center [461, 283] width 98 height 18
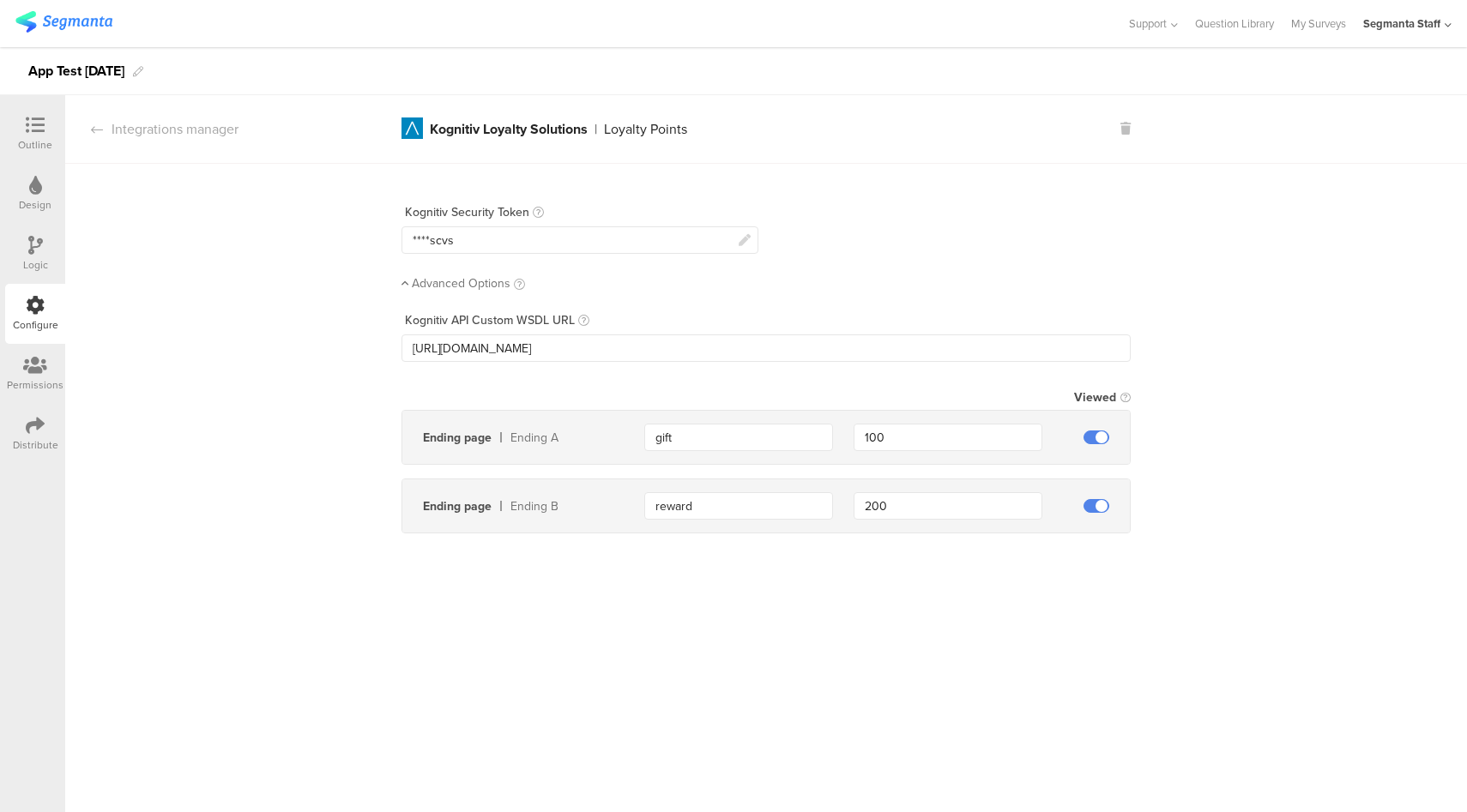
drag, startPoint x: 1124, startPoint y: 127, endPoint x: 1075, endPoint y: 148, distance: 53.3
click at [1124, 127] on icon at bounding box center [1125, 128] width 11 height 12
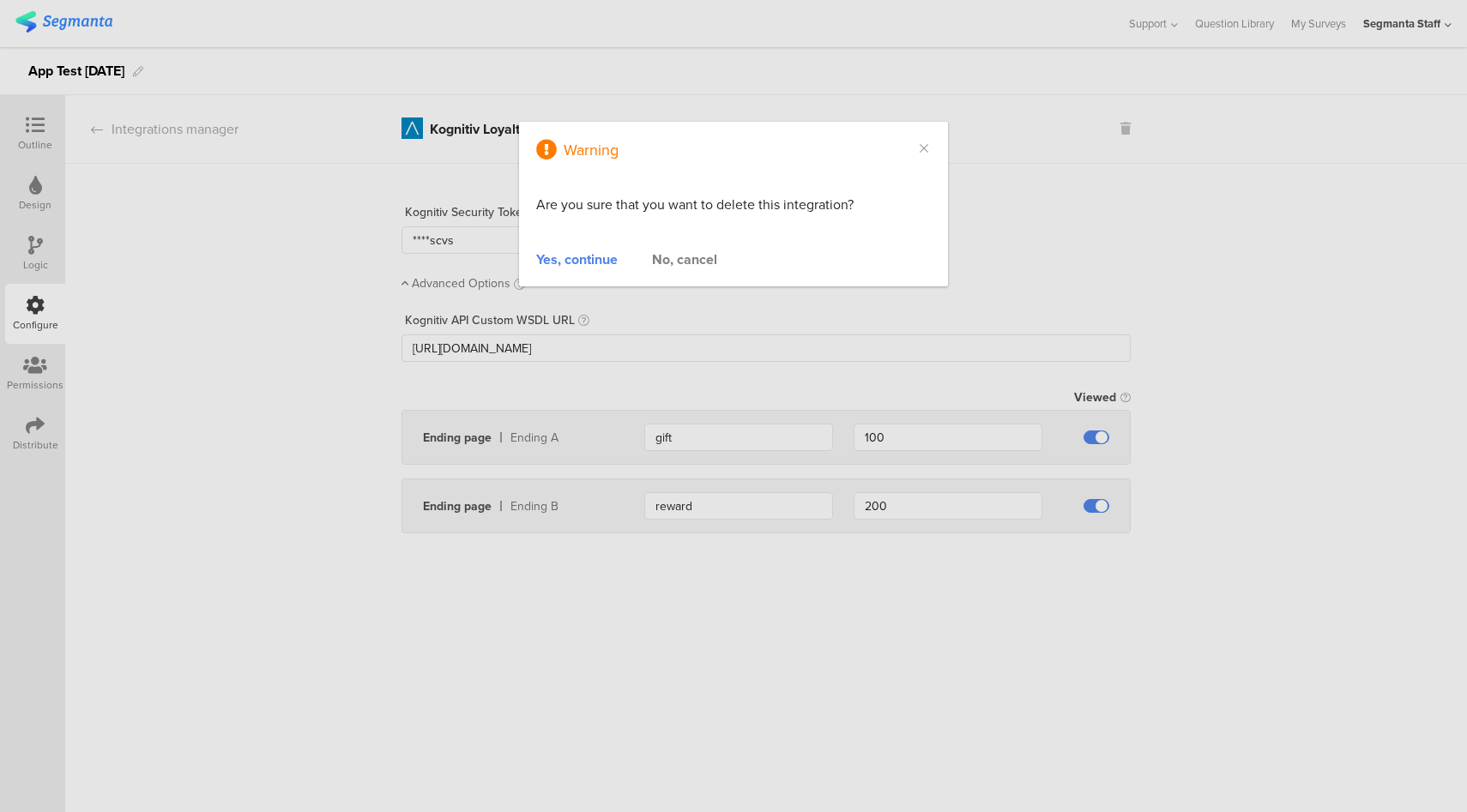
click at [600, 264] on div "Yes, continue" at bounding box center [576, 259] width 81 height 20
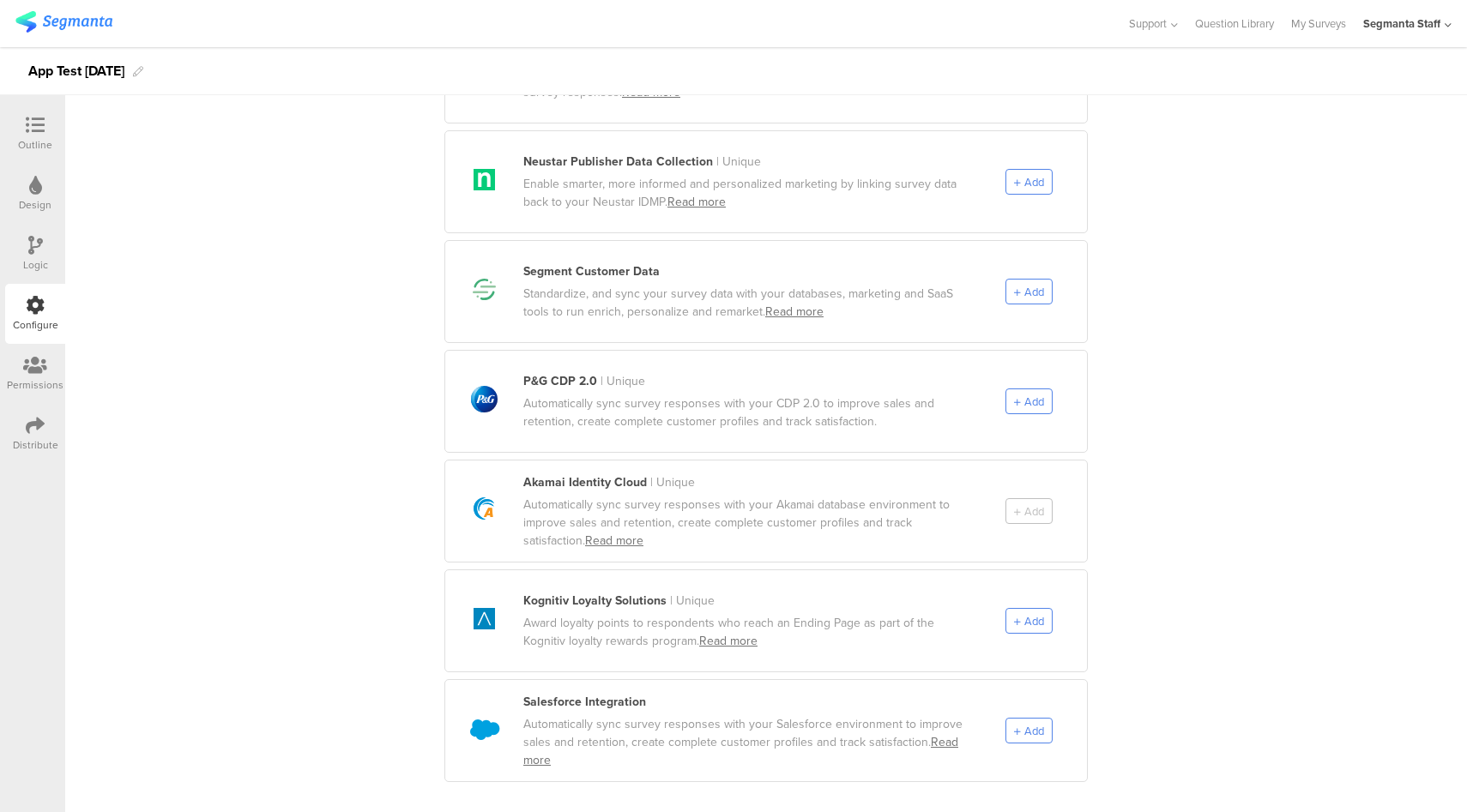
scroll to position [837, 0]
click at [1029, 392] on span "Add" at bounding box center [1034, 400] width 20 height 16
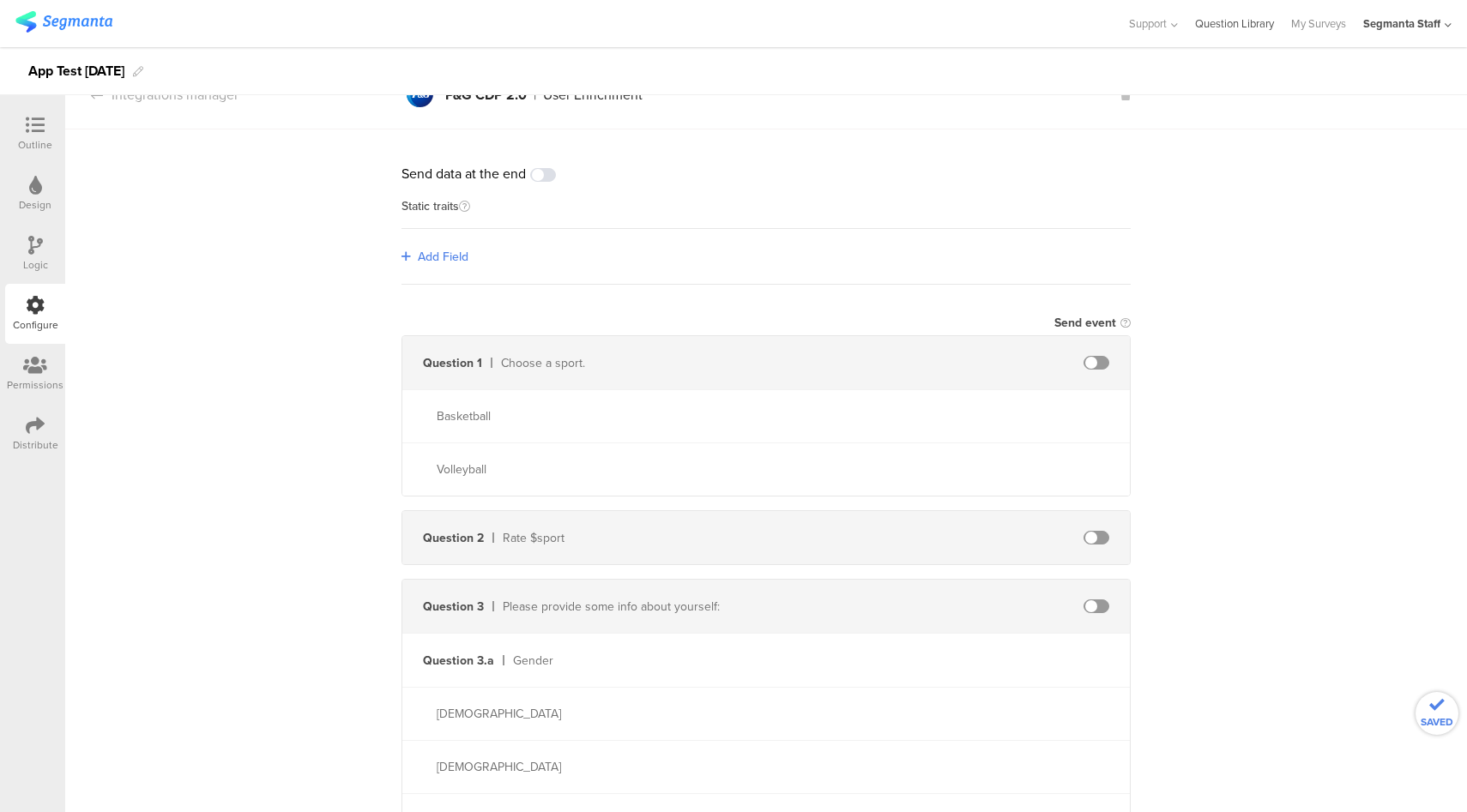
scroll to position [0, 0]
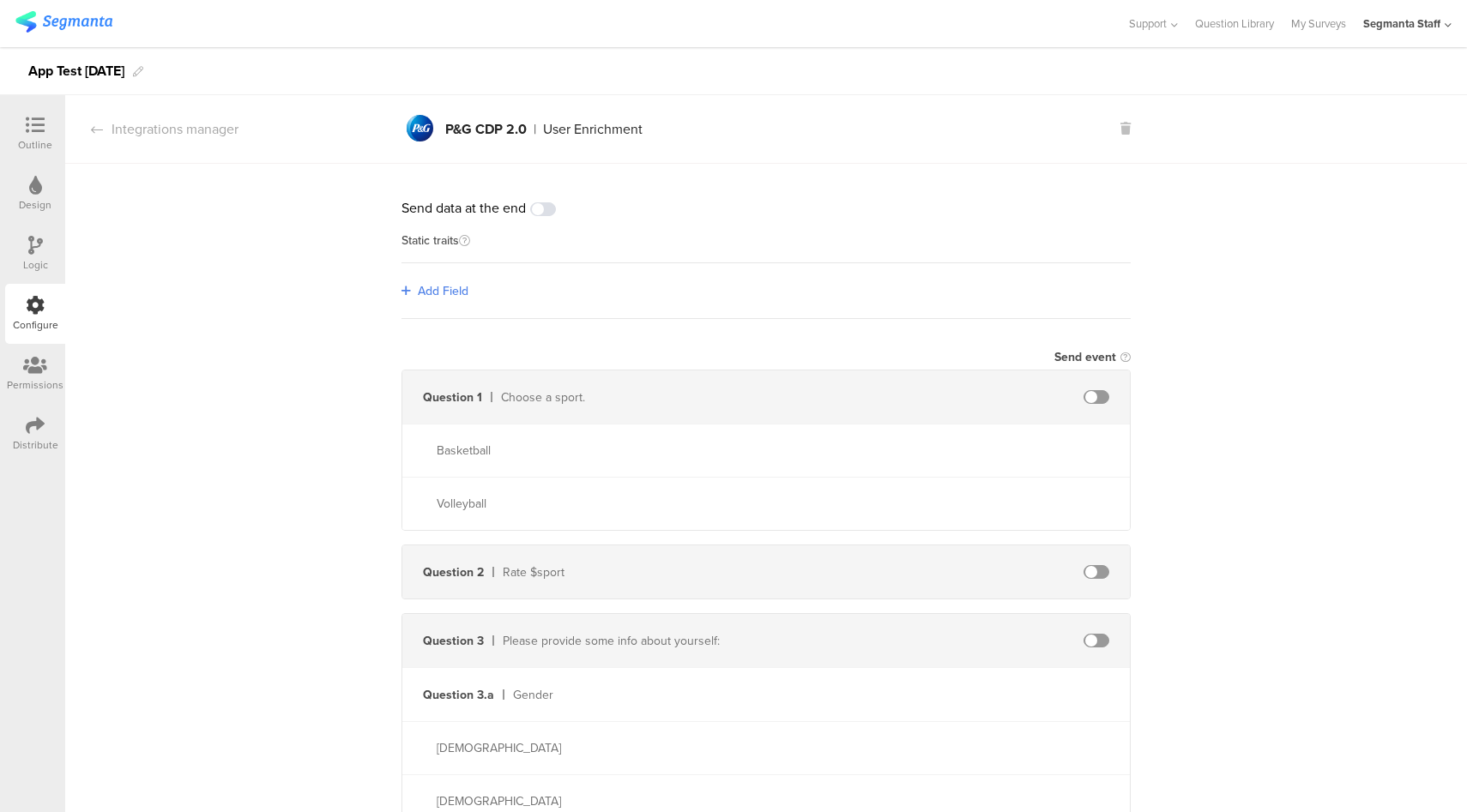
click at [445, 292] on span "Add Field" at bounding box center [443, 291] width 51 height 18
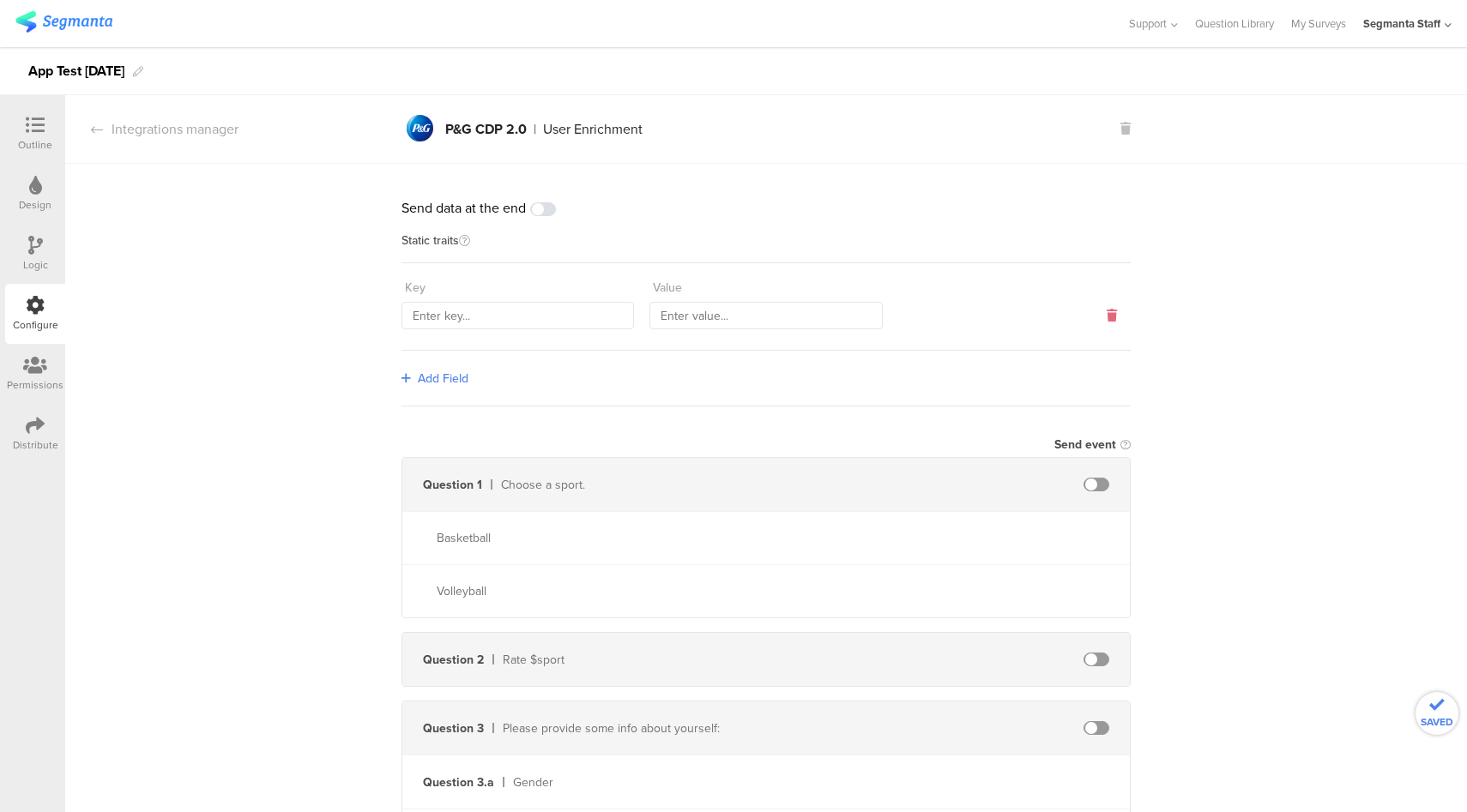
click at [1107, 316] on icon at bounding box center [1112, 315] width 11 height 12
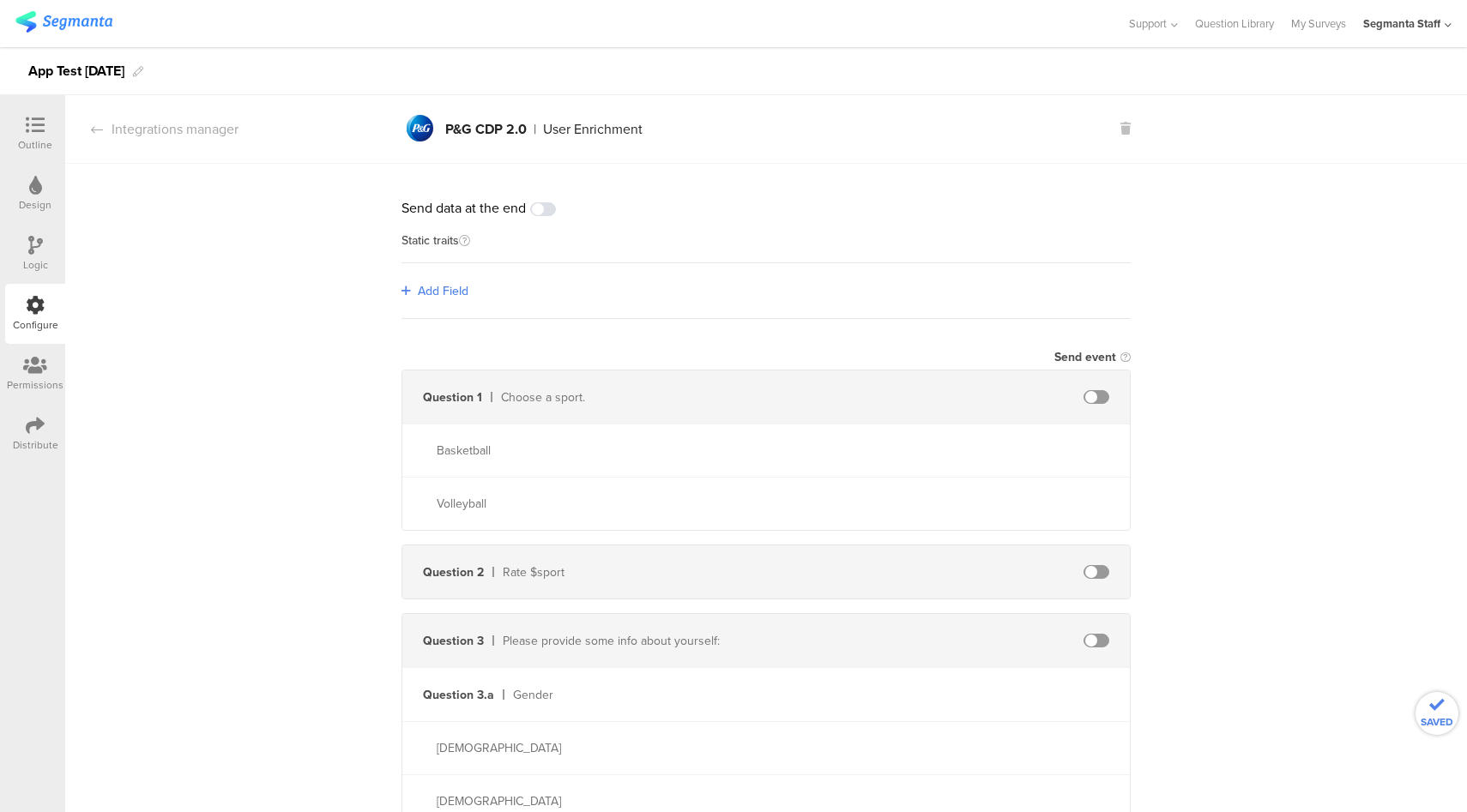
click at [537, 216] on span at bounding box center [543, 208] width 26 height 13
click at [537, 216] on span at bounding box center [543, 208] width 26 height 13
click at [1120, 126] on icon at bounding box center [1125, 128] width 11 height 12
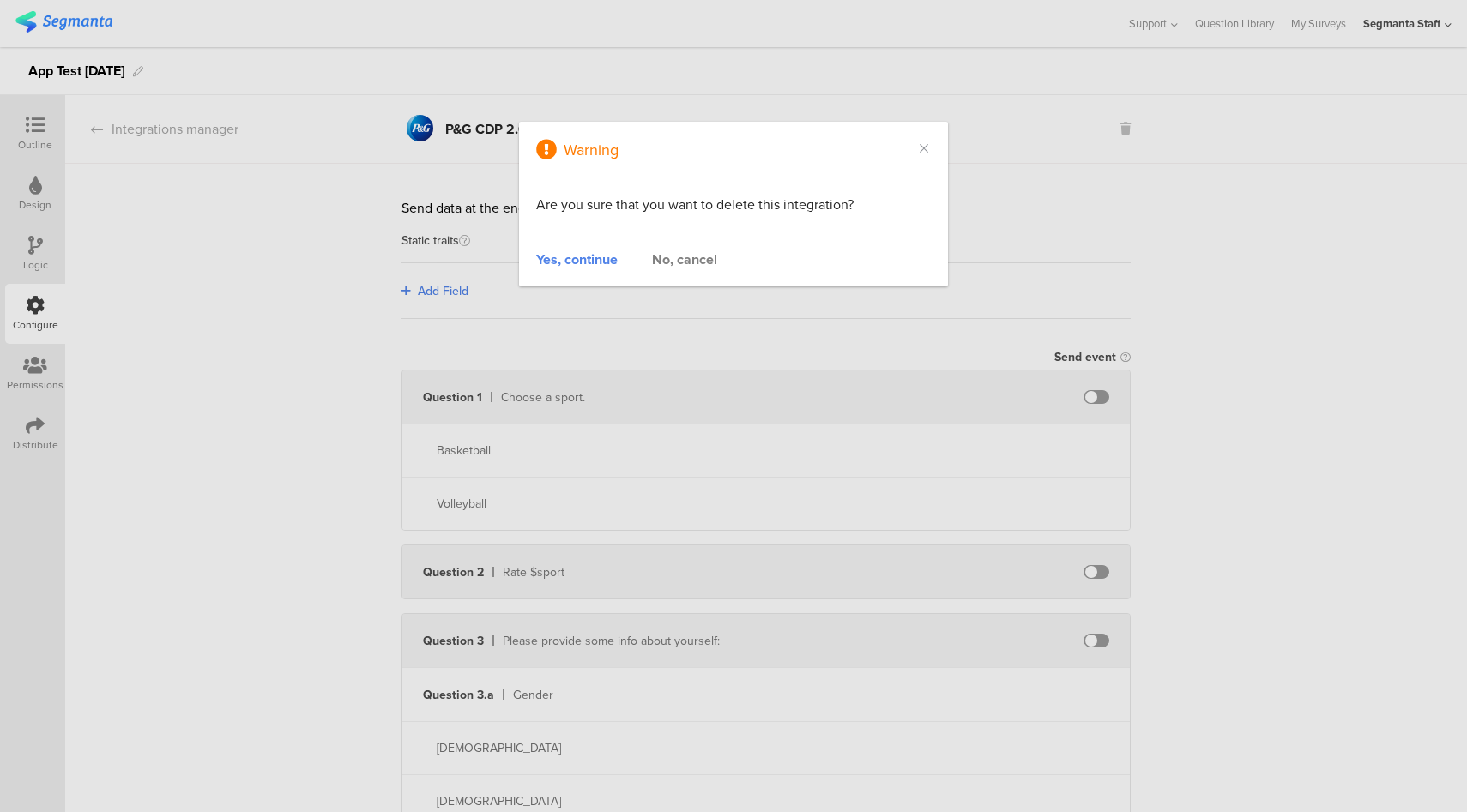
click at [593, 258] on div "Yes, continue" at bounding box center [576, 259] width 81 height 20
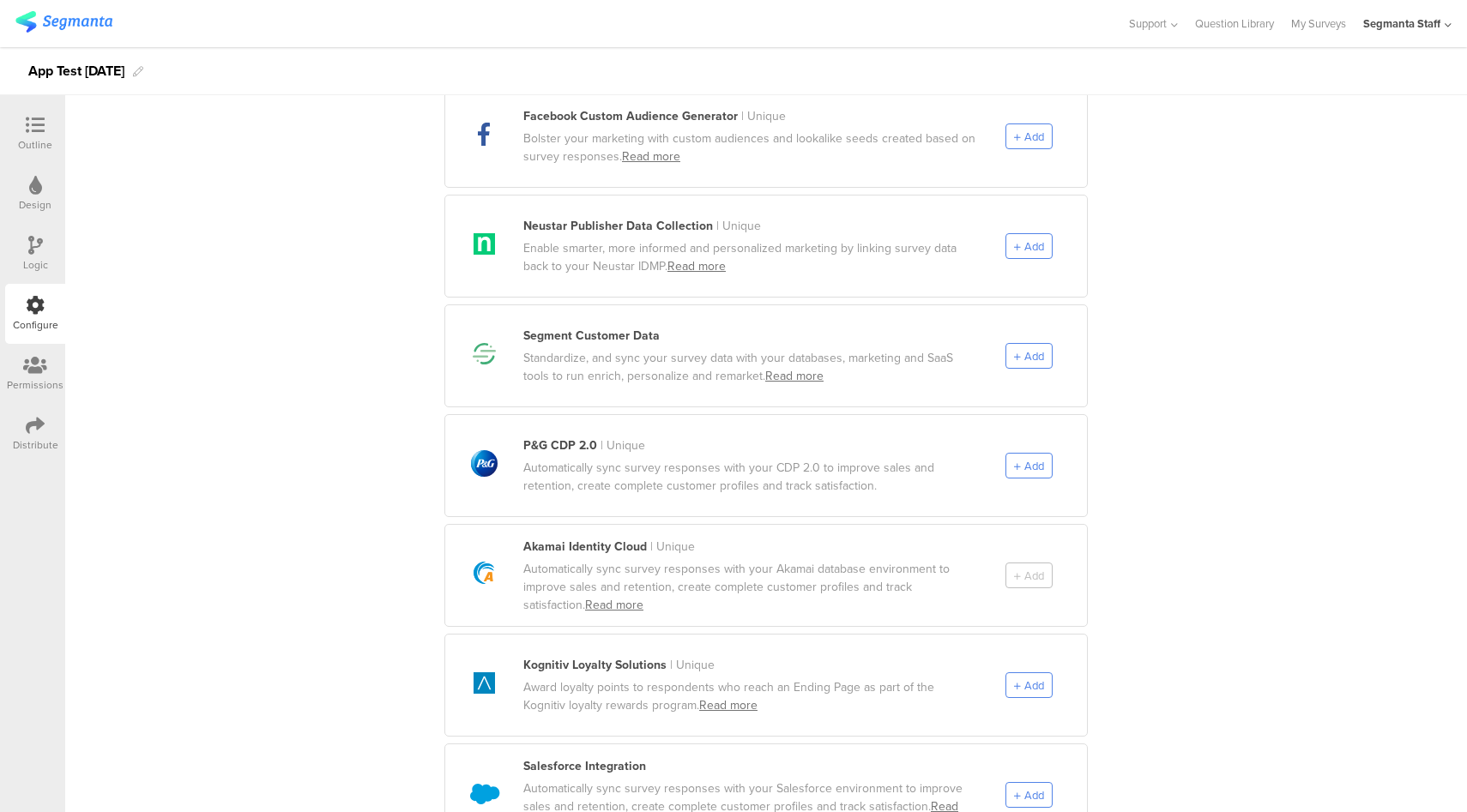
scroll to position [770, 0]
click at [1025, 240] on span "Add" at bounding box center [1034, 248] width 20 height 16
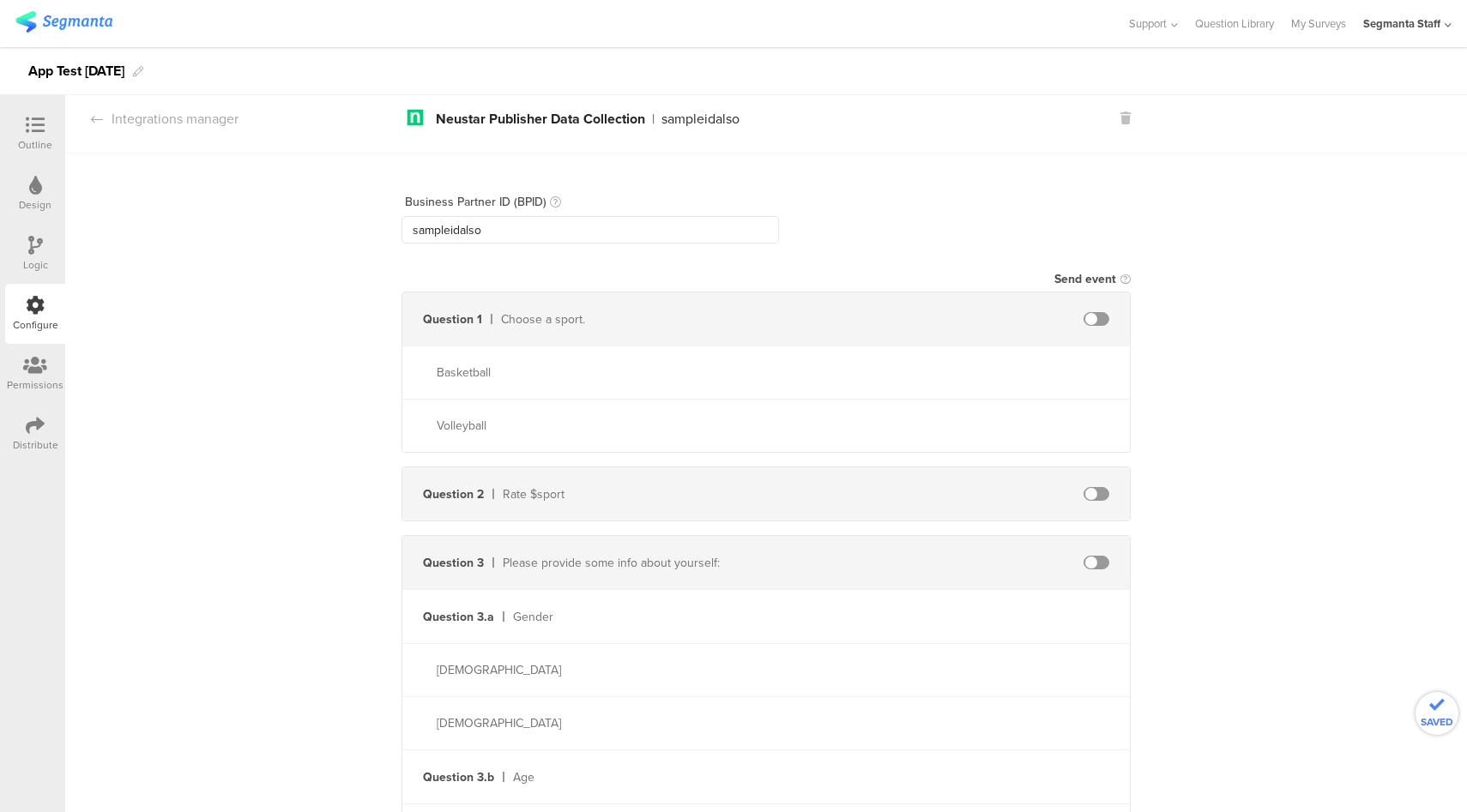
scroll to position [0, 0]
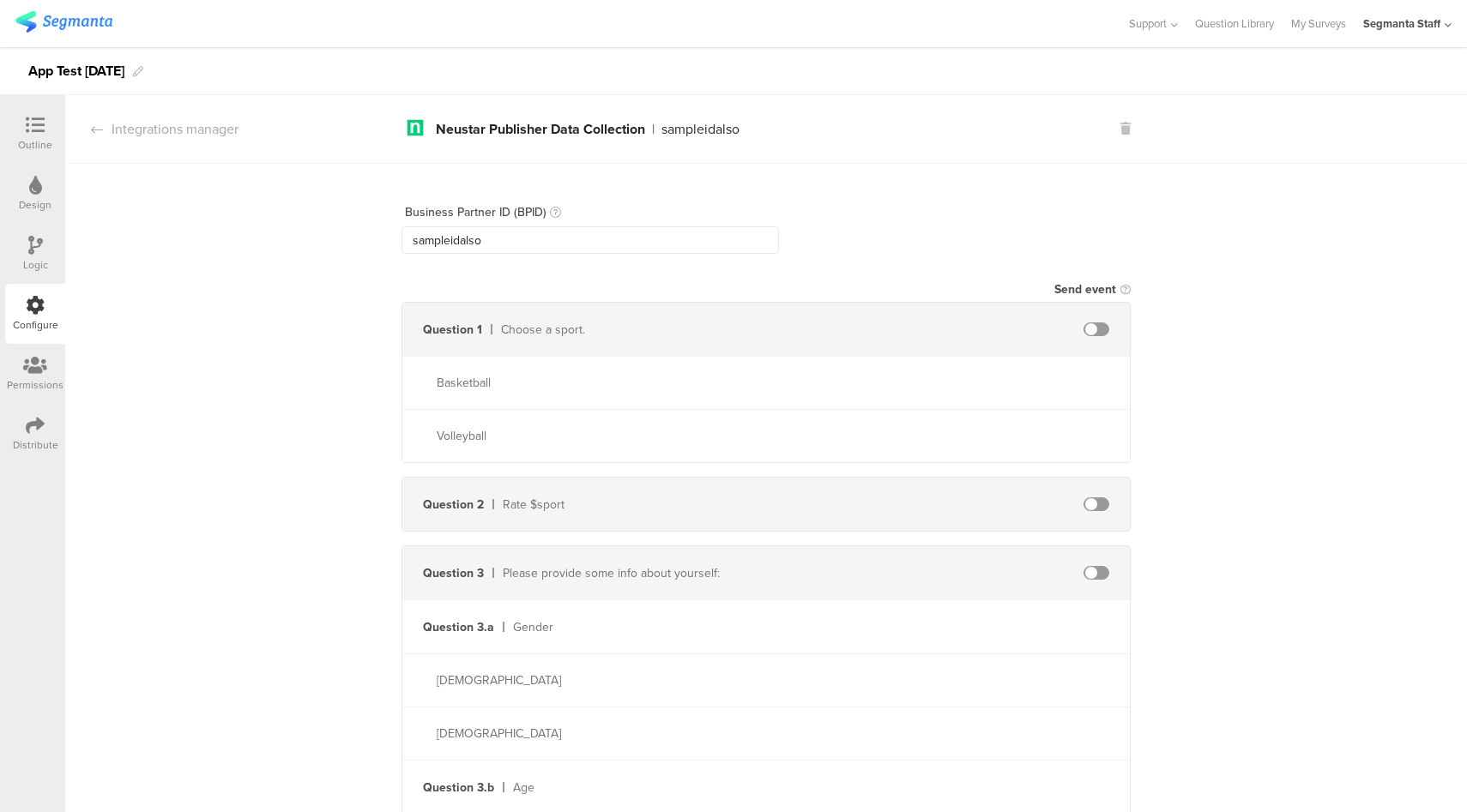
click at [1092, 327] on span at bounding box center [1096, 329] width 26 height 13
click at [942, 338] on input "text" at bounding box center [947, 329] width 189 height 28
type input "test"
type input "bb"
type input "vb"
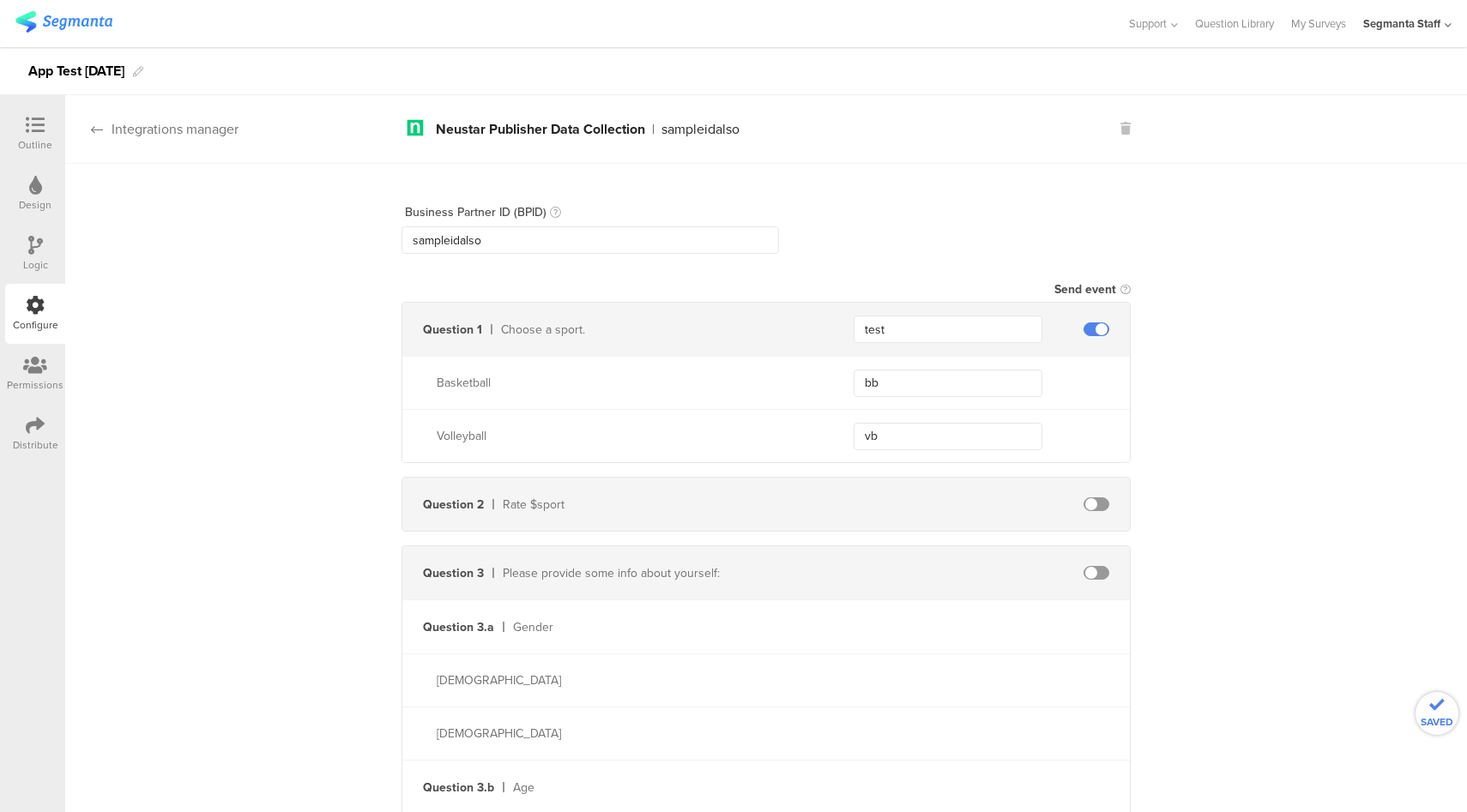
click at [149, 131] on div "Integrations manager" at bounding box center [152, 129] width 174 height 20
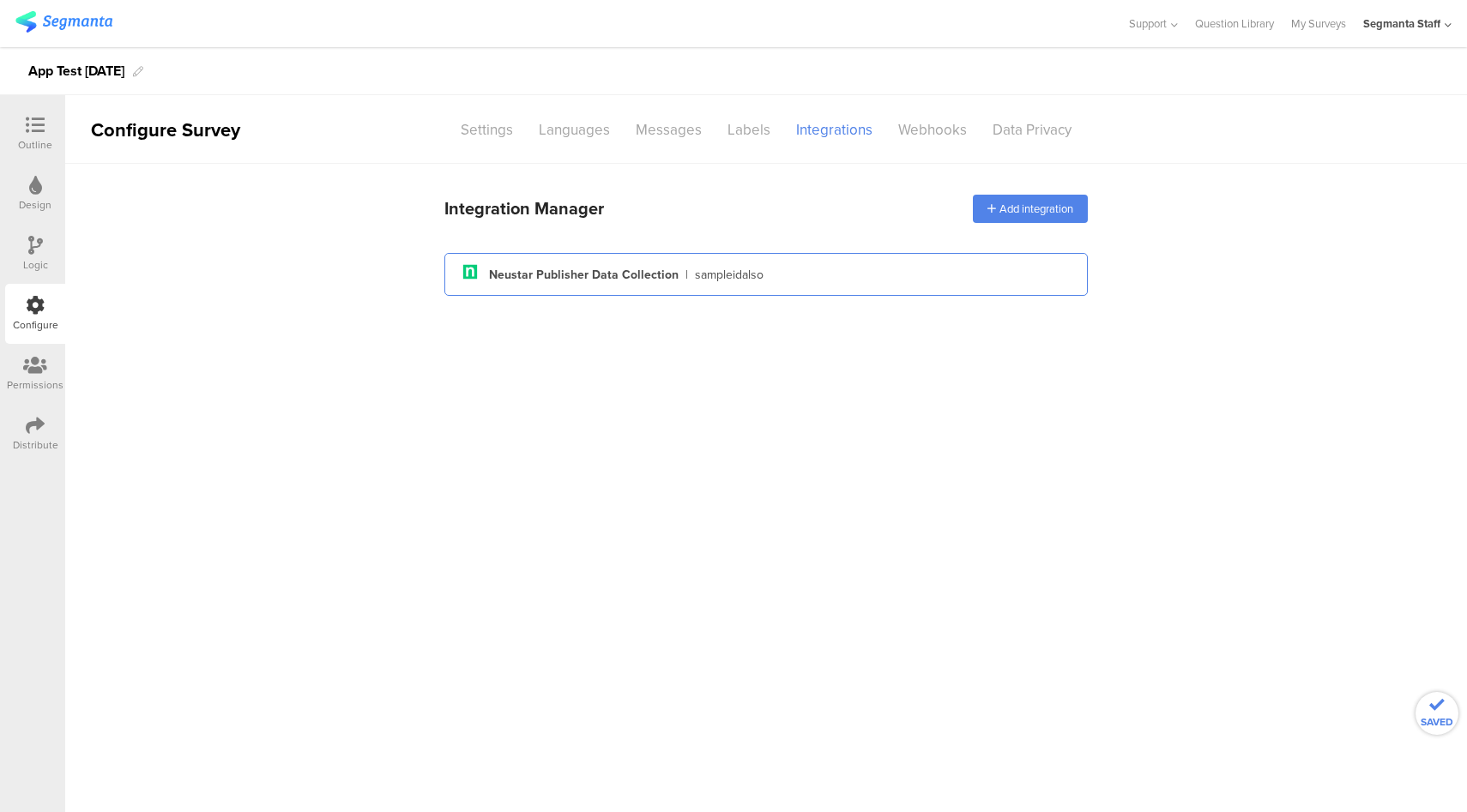
click at [697, 267] on div "sampleidalso" at bounding box center [729, 275] width 69 height 18
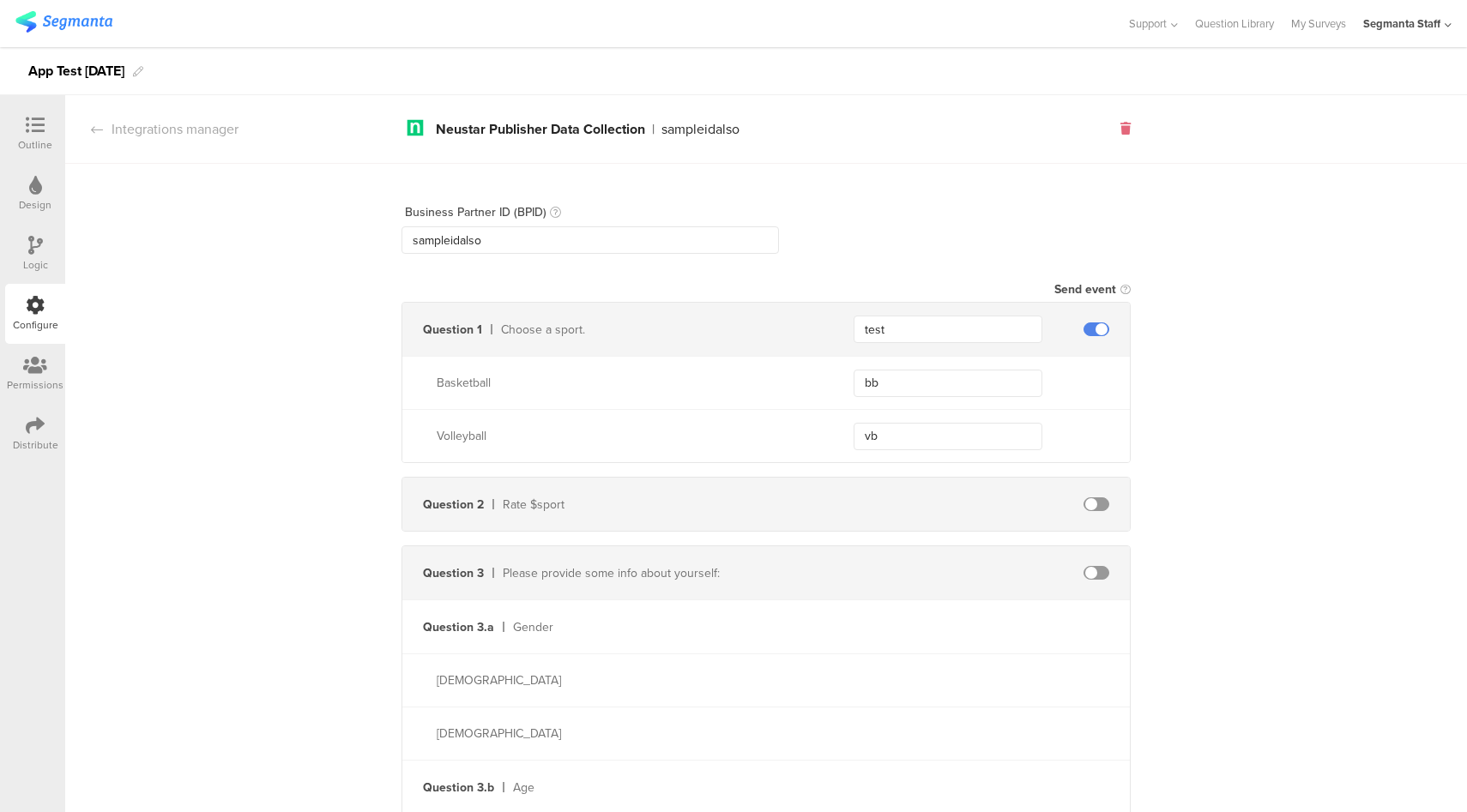
click at [1120, 131] on icon at bounding box center [1125, 128] width 11 height 12
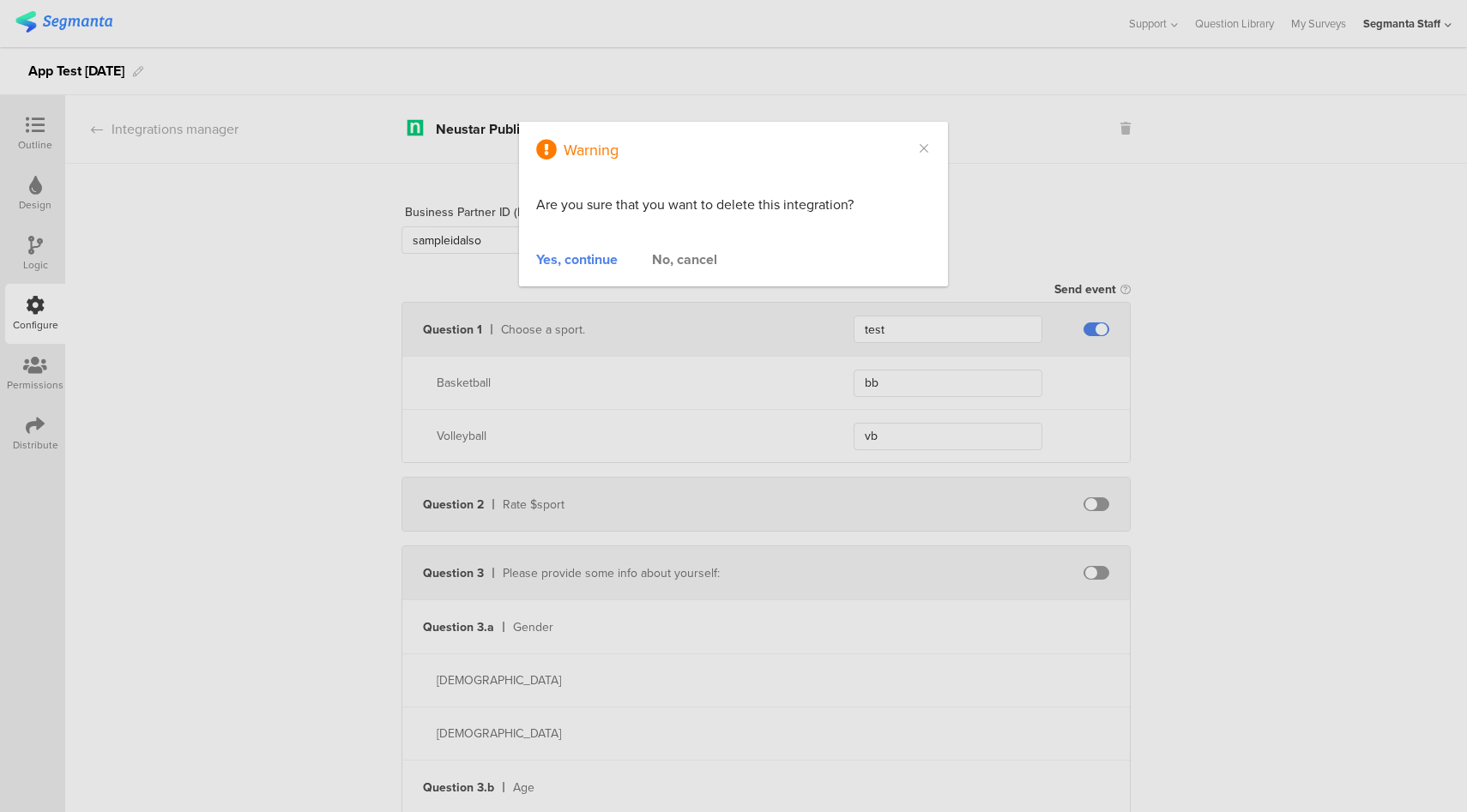
click at [585, 264] on div "Yes, continue" at bounding box center [576, 259] width 81 height 20
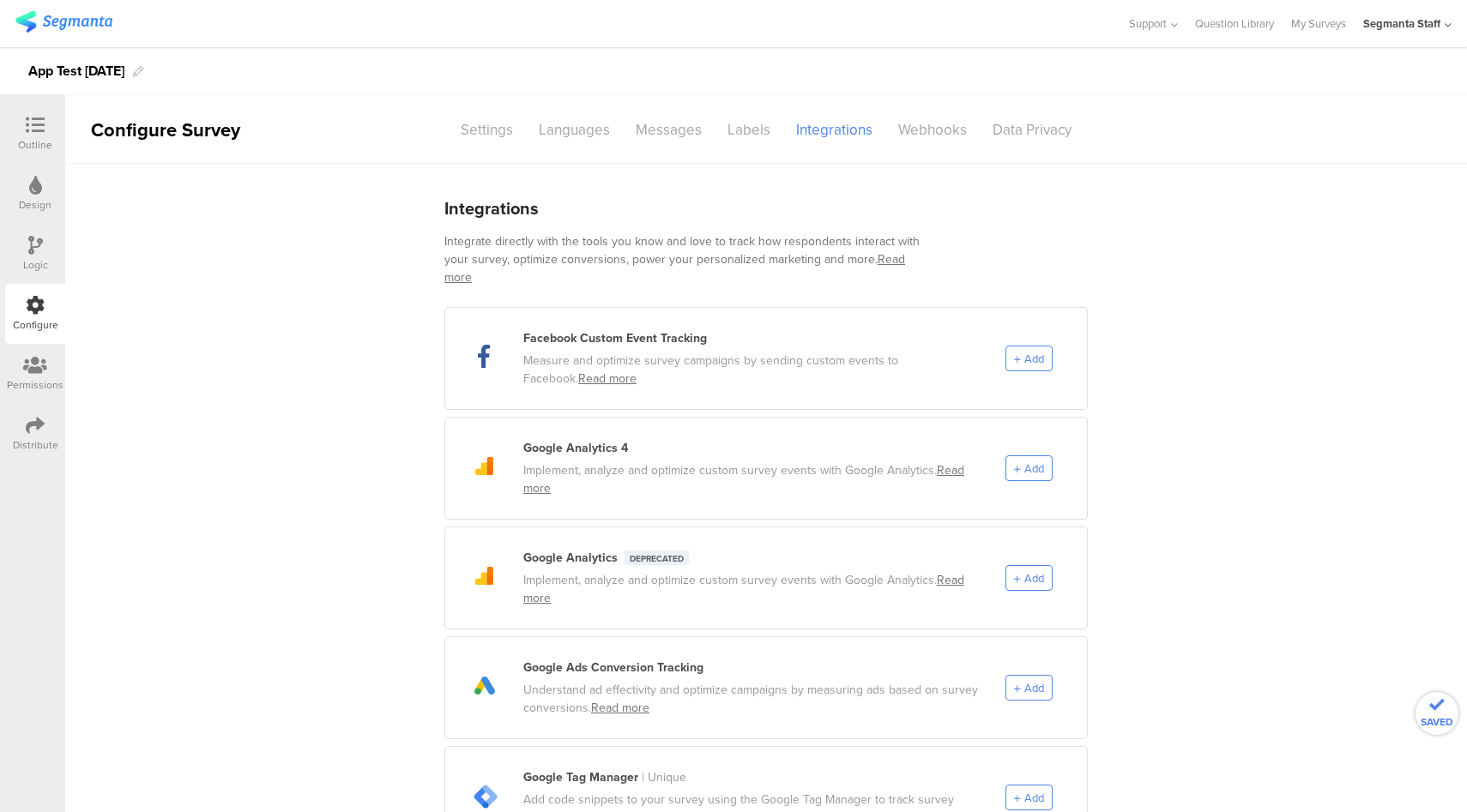
click at [1431, 26] on div "Segmanta Staff" at bounding box center [1402, 23] width 77 height 16
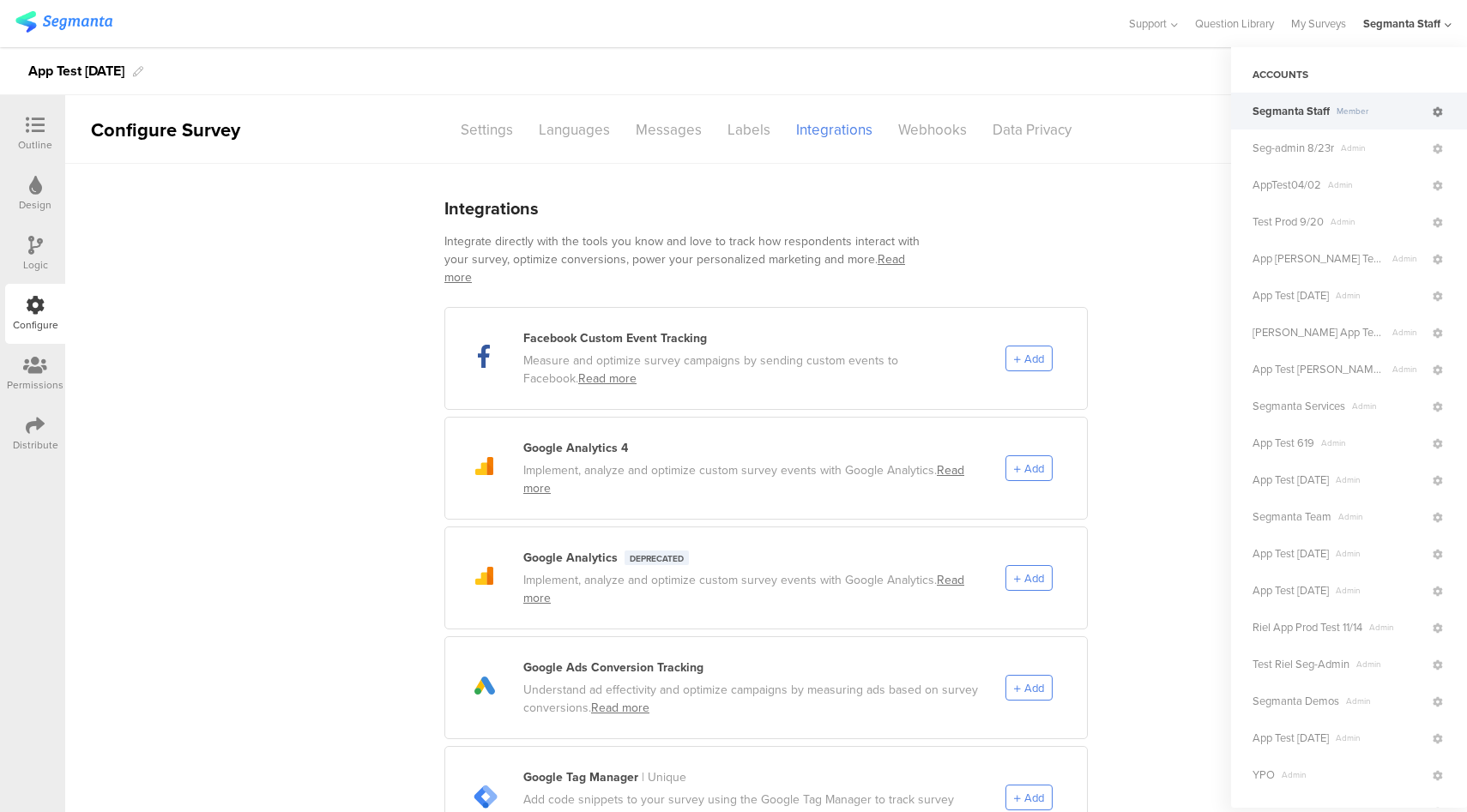
click at [1432, 112] on icon at bounding box center [1437, 113] width 11 height 11
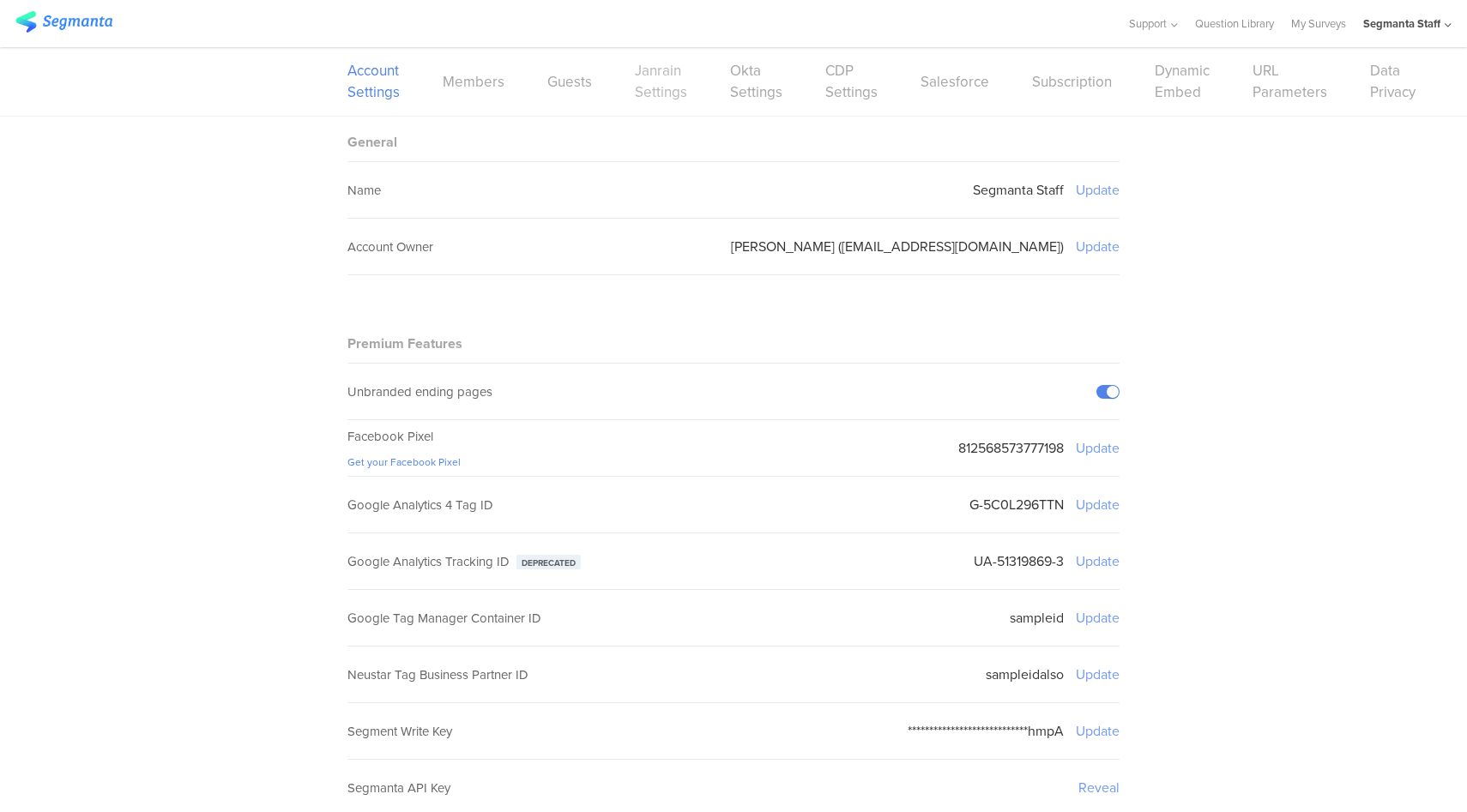
click at [639, 96] on link "Janrain Settings" at bounding box center [661, 81] width 52 height 43
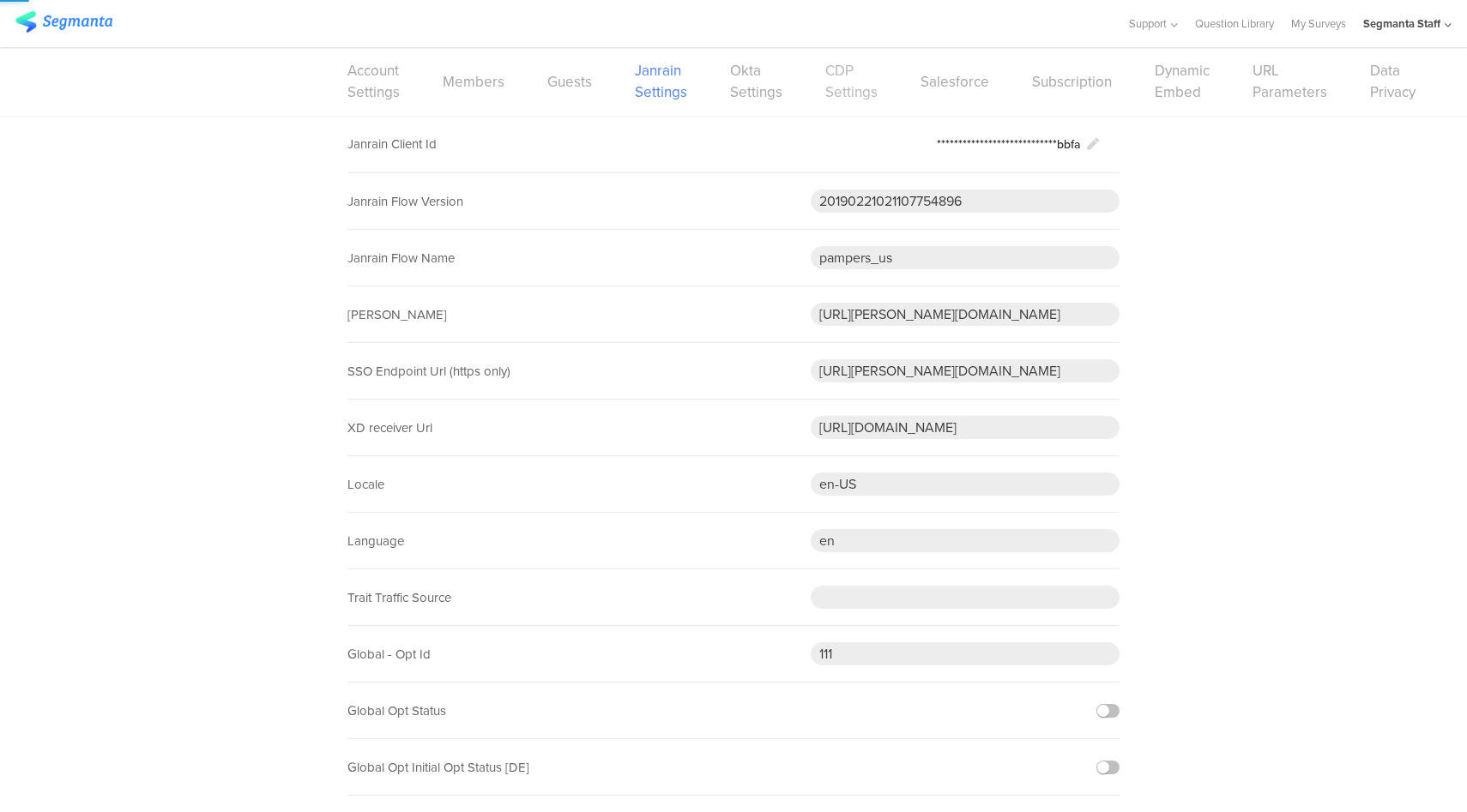
click at [860, 93] on link "CDP Settings" at bounding box center [851, 81] width 52 height 43
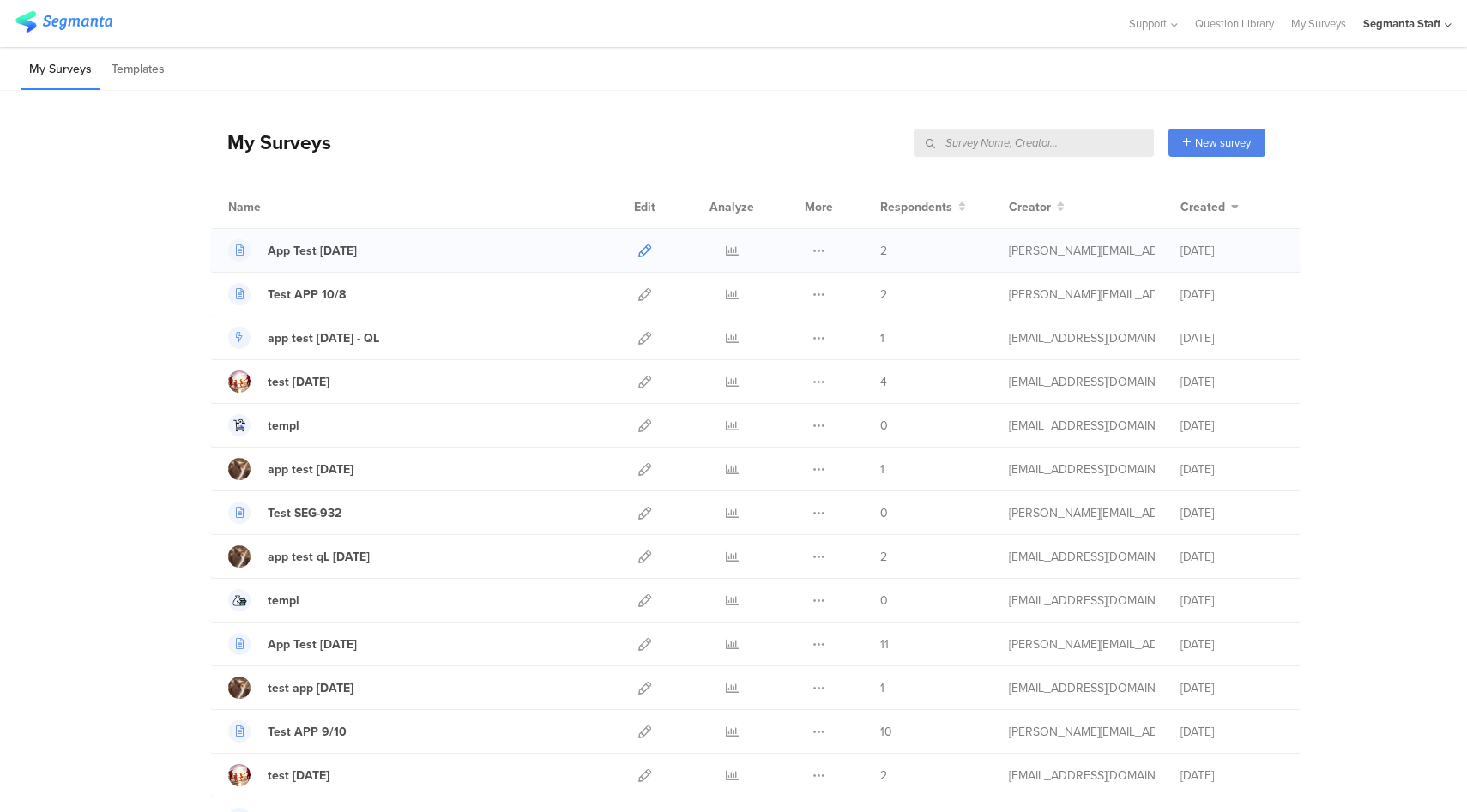
click at [638, 250] on icon at bounding box center [644, 250] width 13 height 13
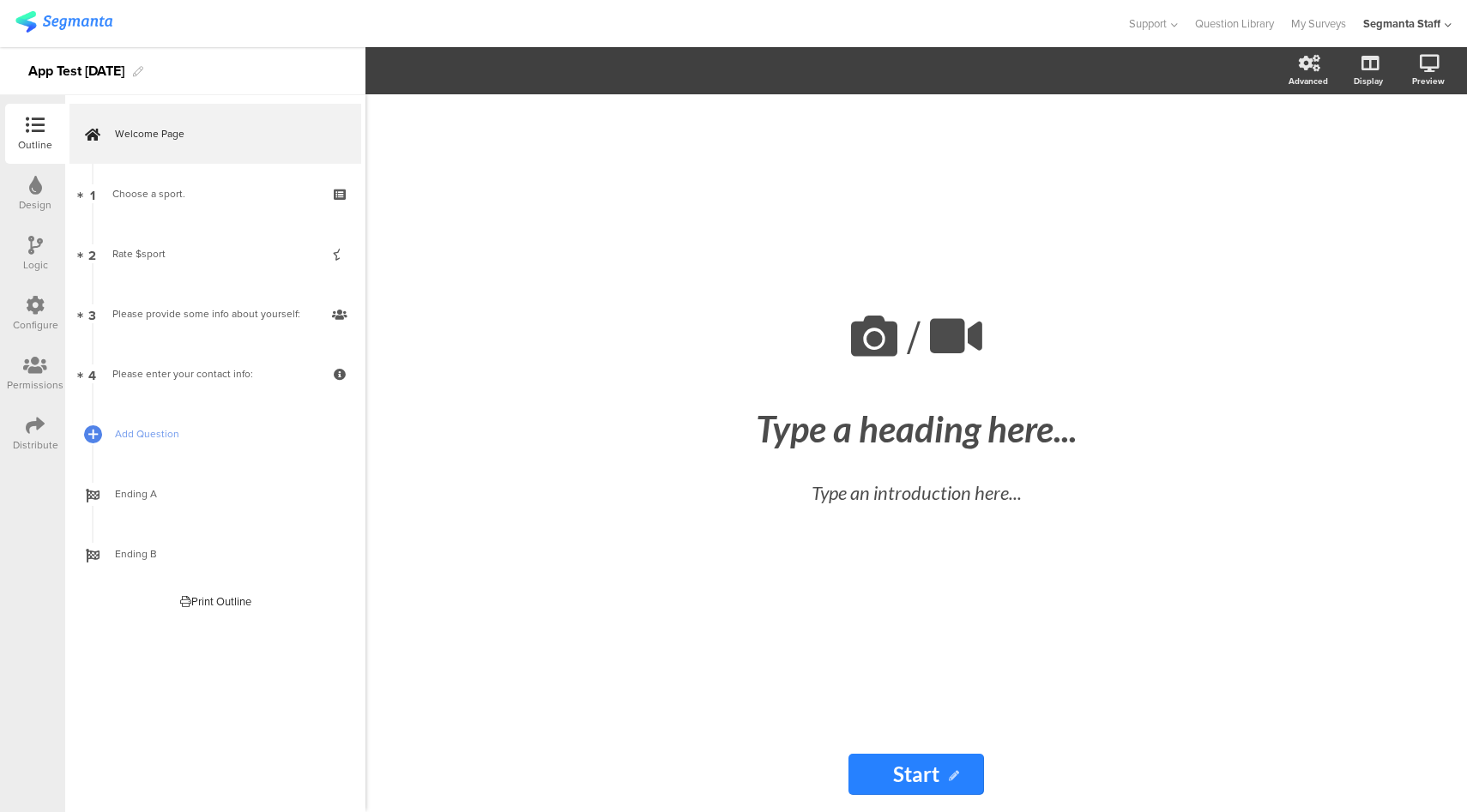
click at [11, 308] on div "Configure" at bounding box center [35, 313] width 60 height 60
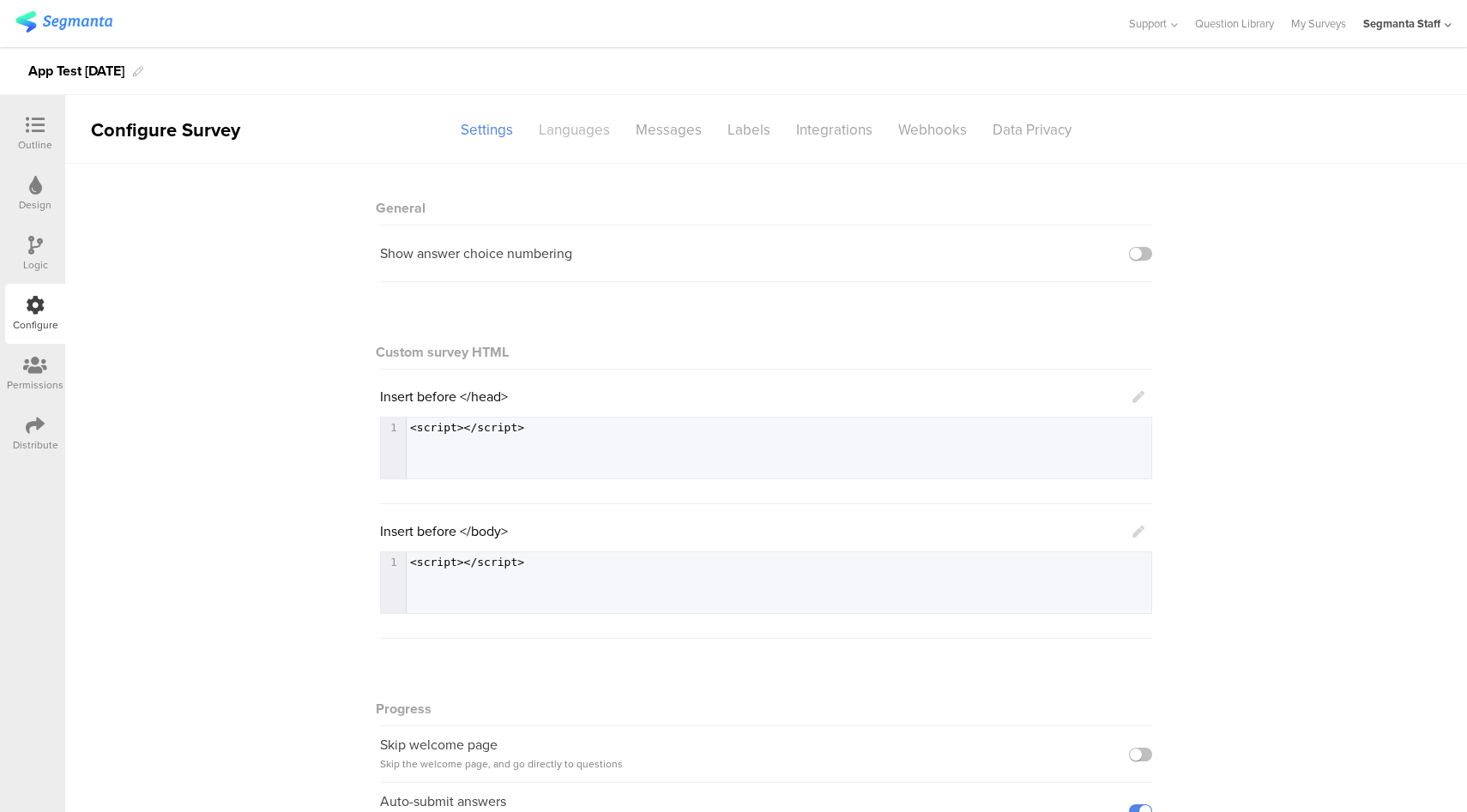
click at [582, 141] on div "Languages" at bounding box center [574, 130] width 97 height 30
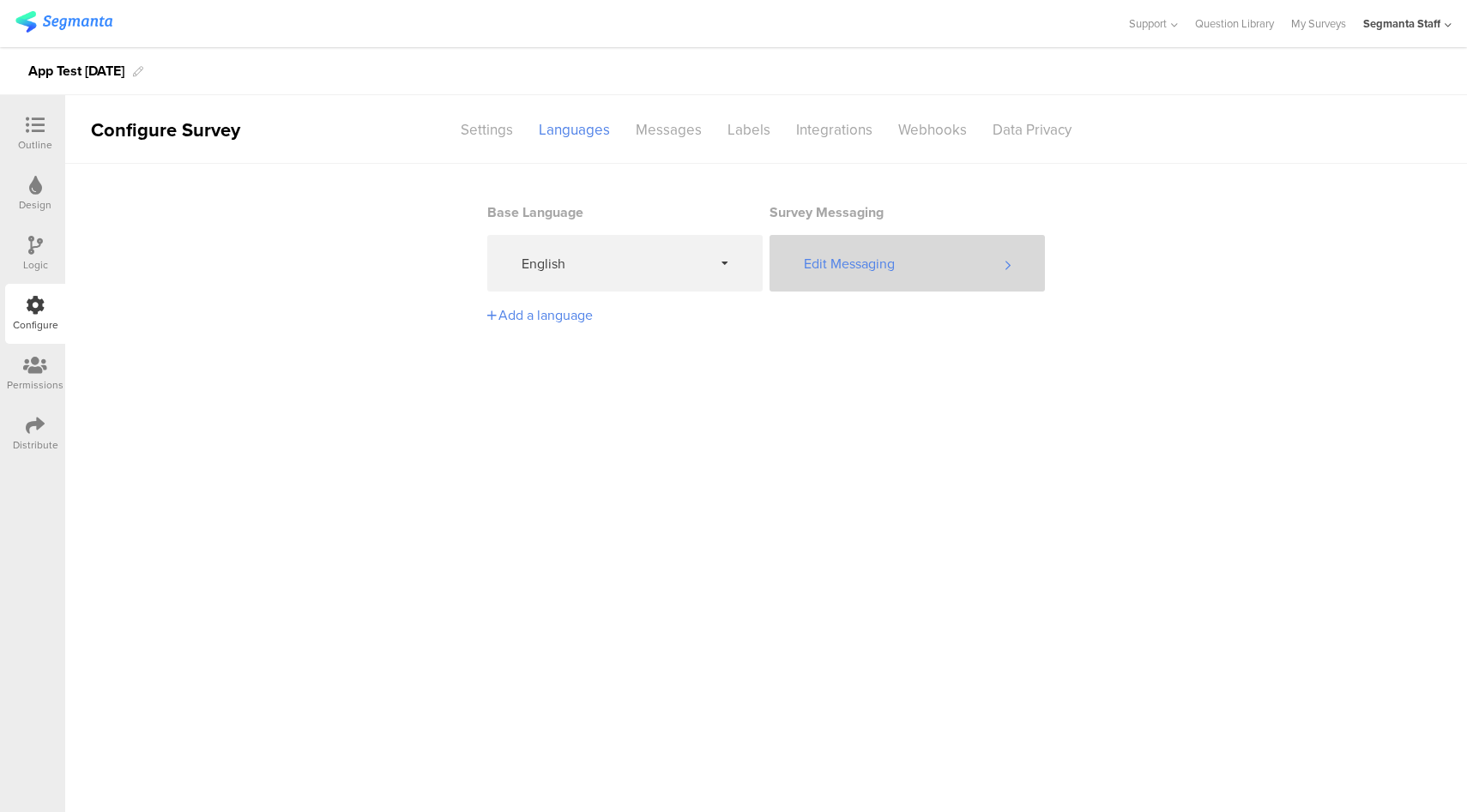
click at [847, 278] on div "Edit Messaging" at bounding box center [907, 263] width 276 height 56
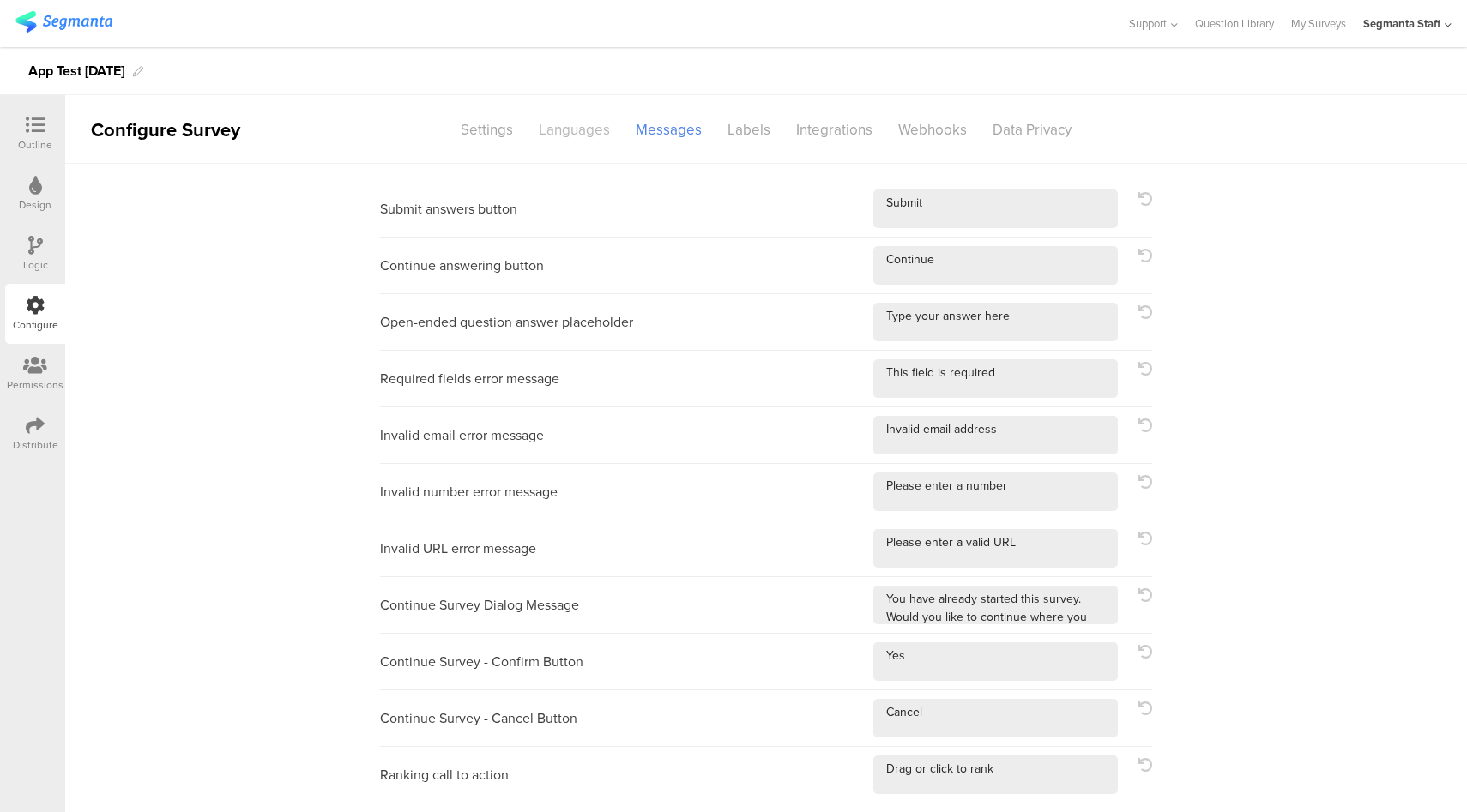
click at [572, 132] on div "Languages" at bounding box center [574, 130] width 97 height 30
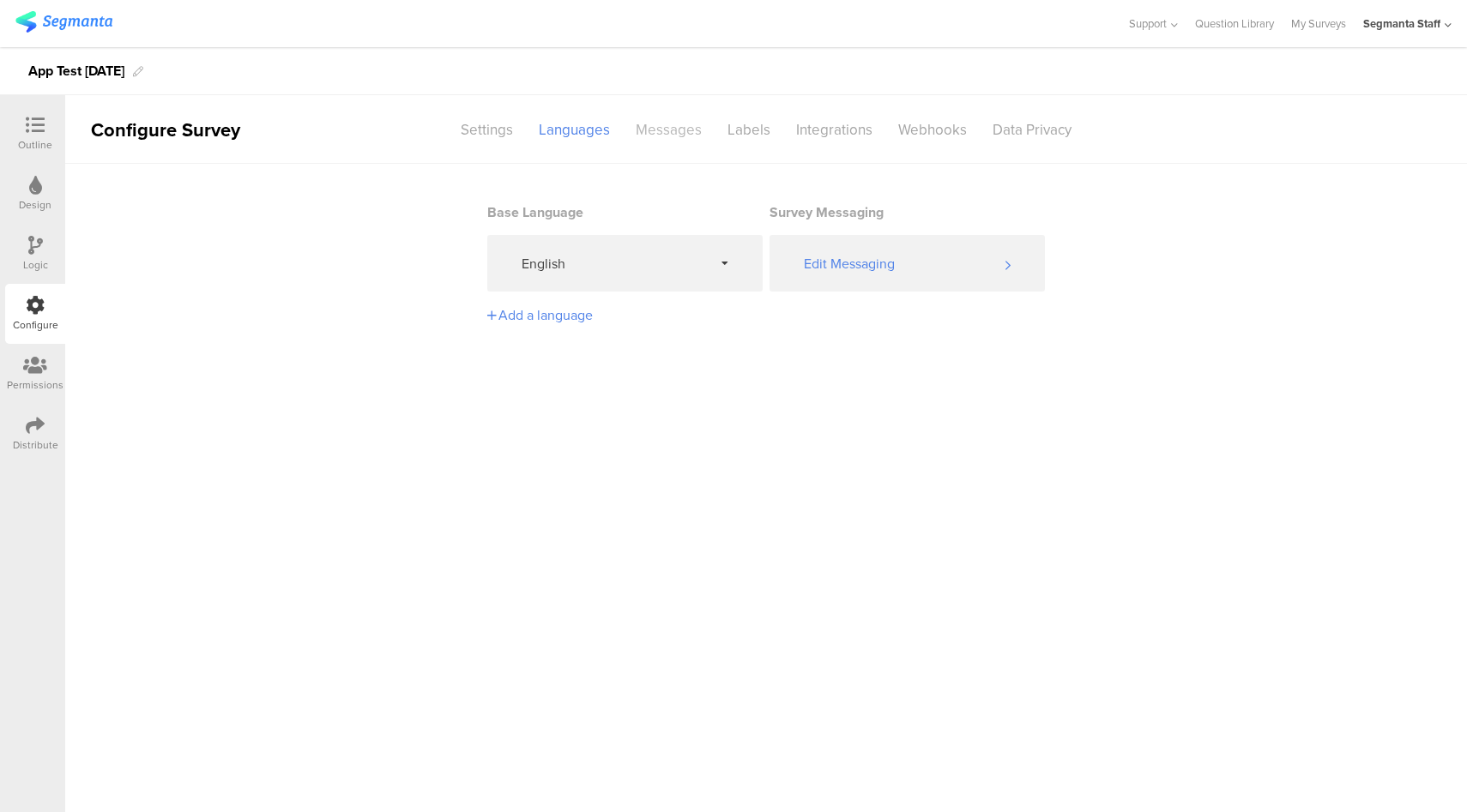
click at [663, 126] on div "Messages" at bounding box center [668, 130] width 92 height 30
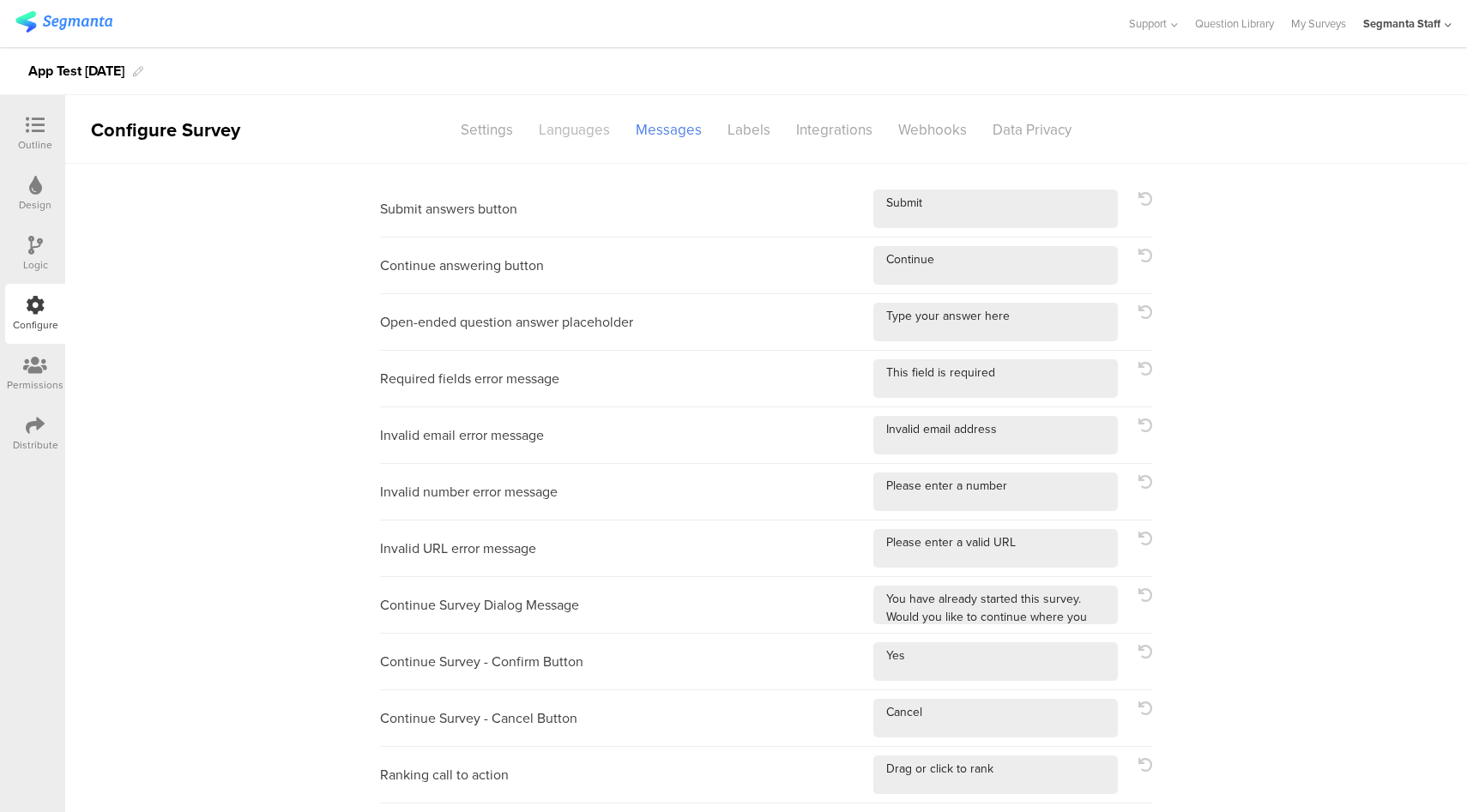
click at [547, 131] on div "Languages" at bounding box center [574, 130] width 97 height 30
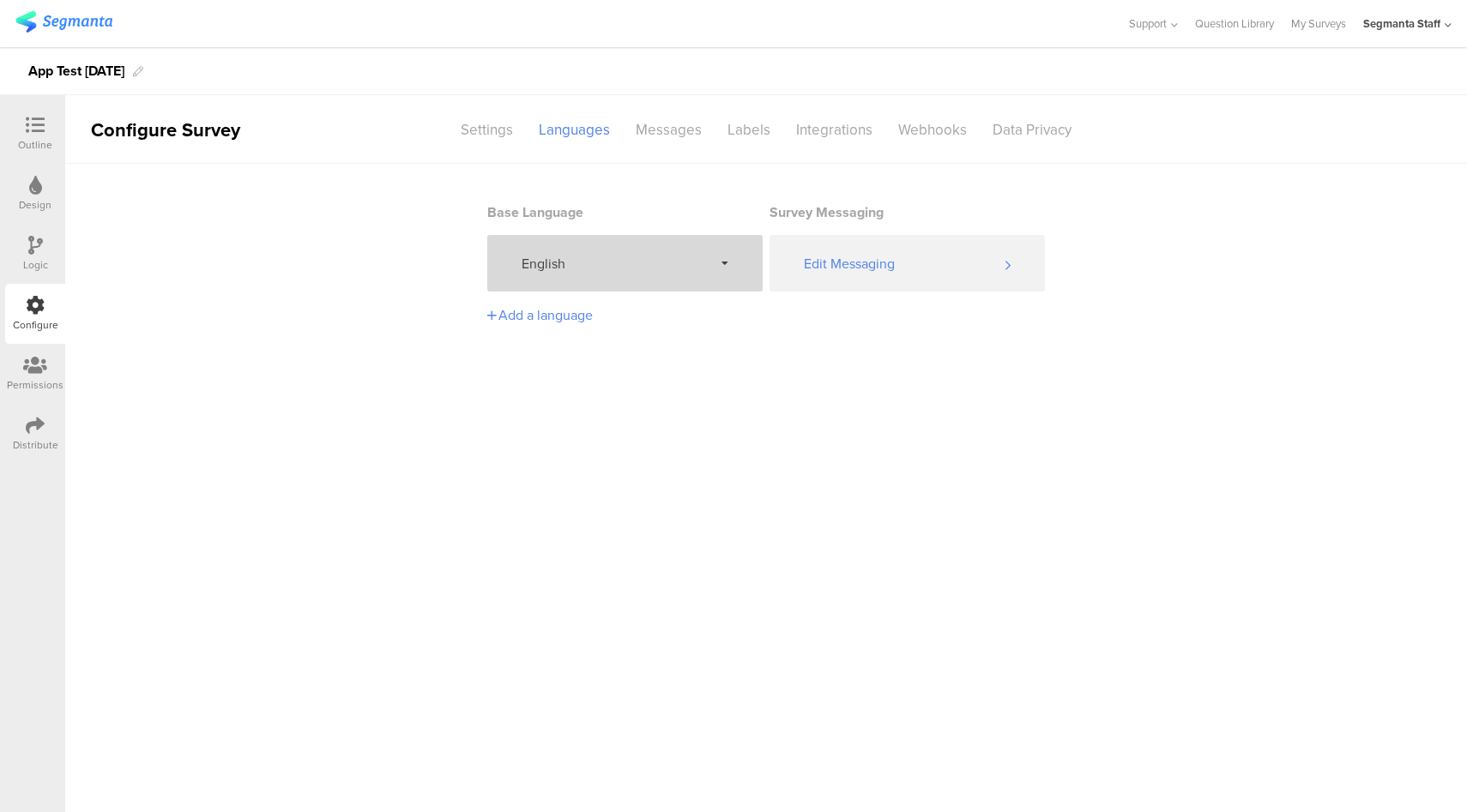
click at [584, 280] on div "English" at bounding box center [625, 263] width 276 height 56
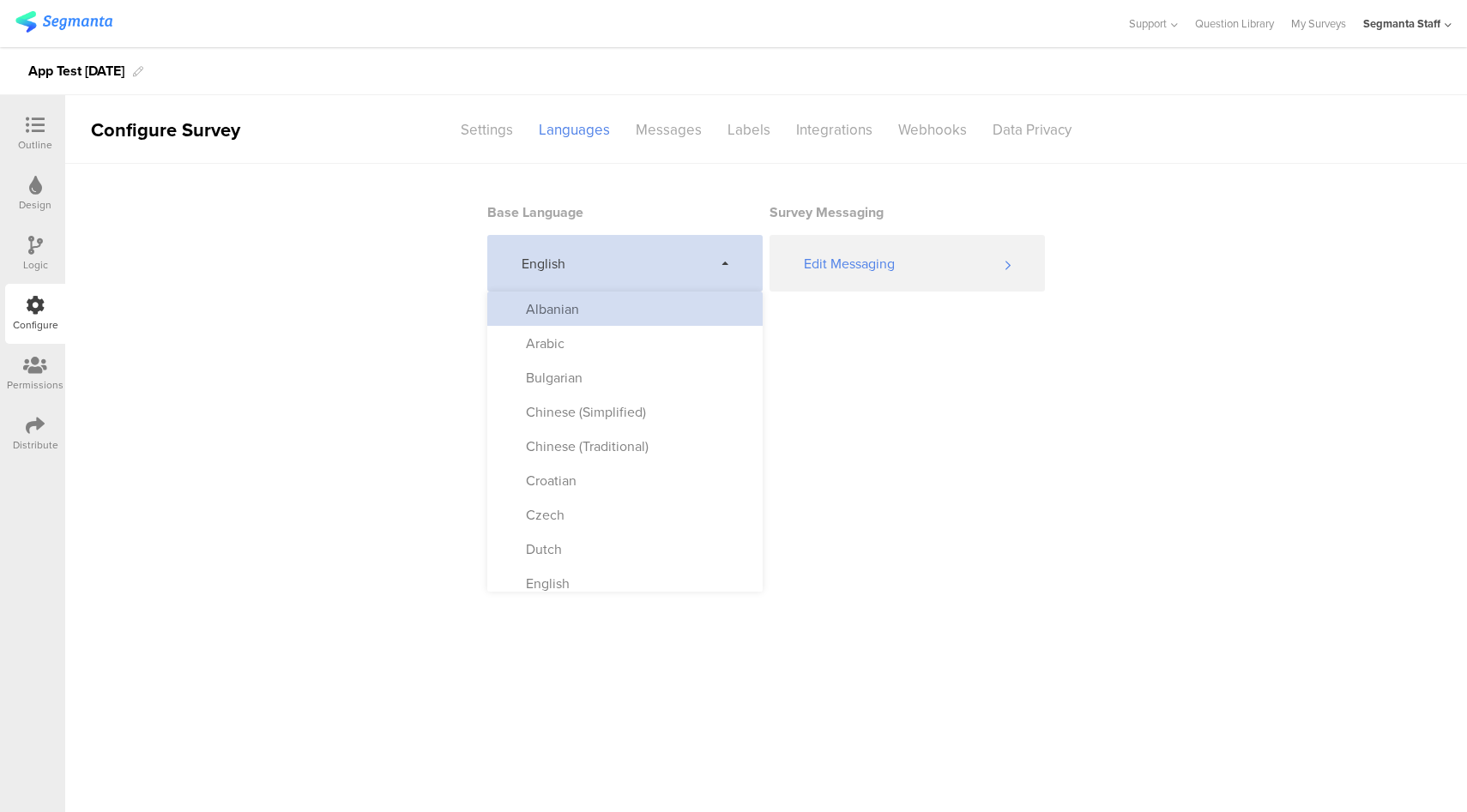
click at [626, 316] on div "Albanian" at bounding box center [625, 309] width 276 height 34
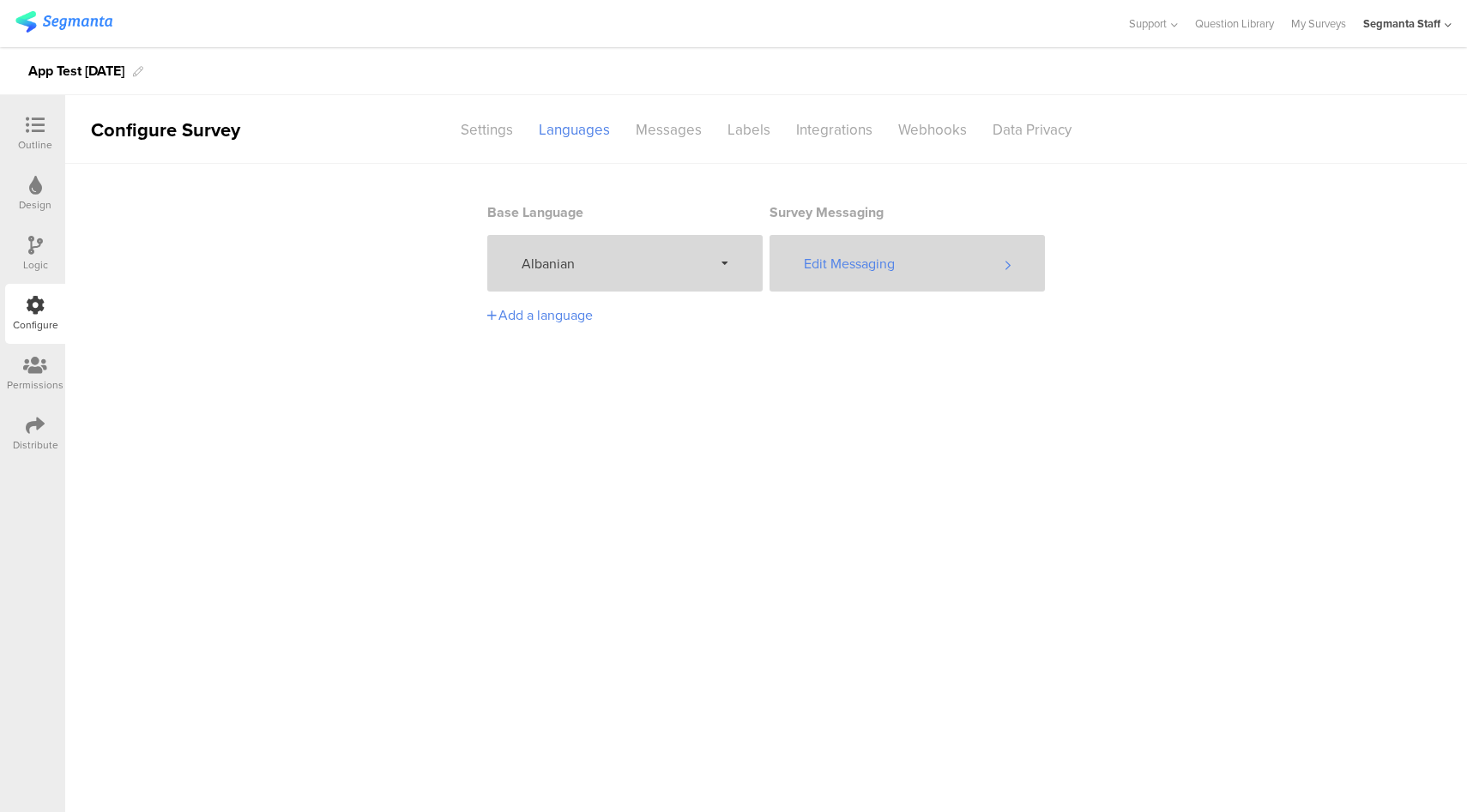
click at [914, 260] on div "Edit Messaging" at bounding box center [907, 263] width 276 height 56
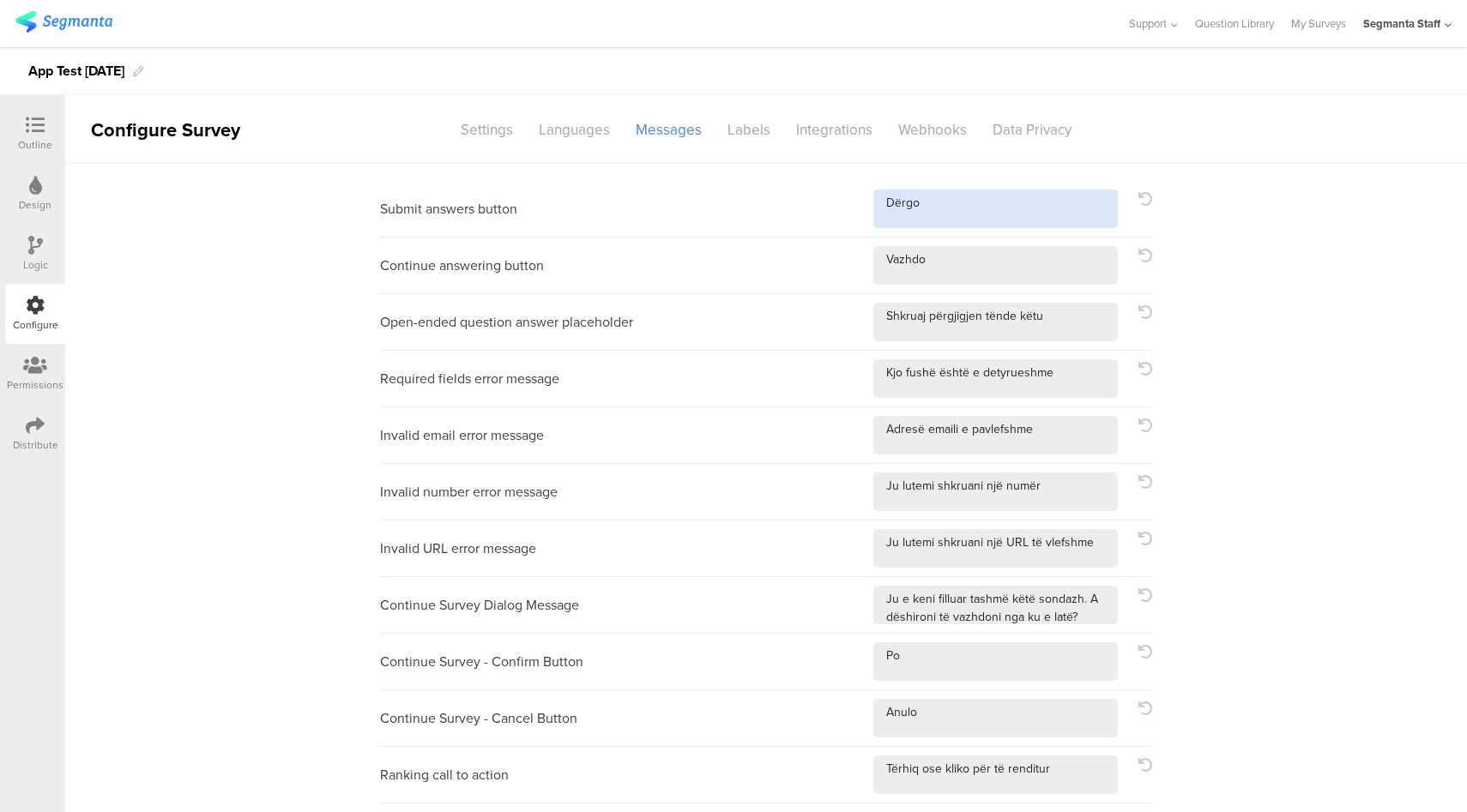
click at [993, 209] on textarea at bounding box center [995, 208] width 244 height 38
type textarea "Dërgo!"
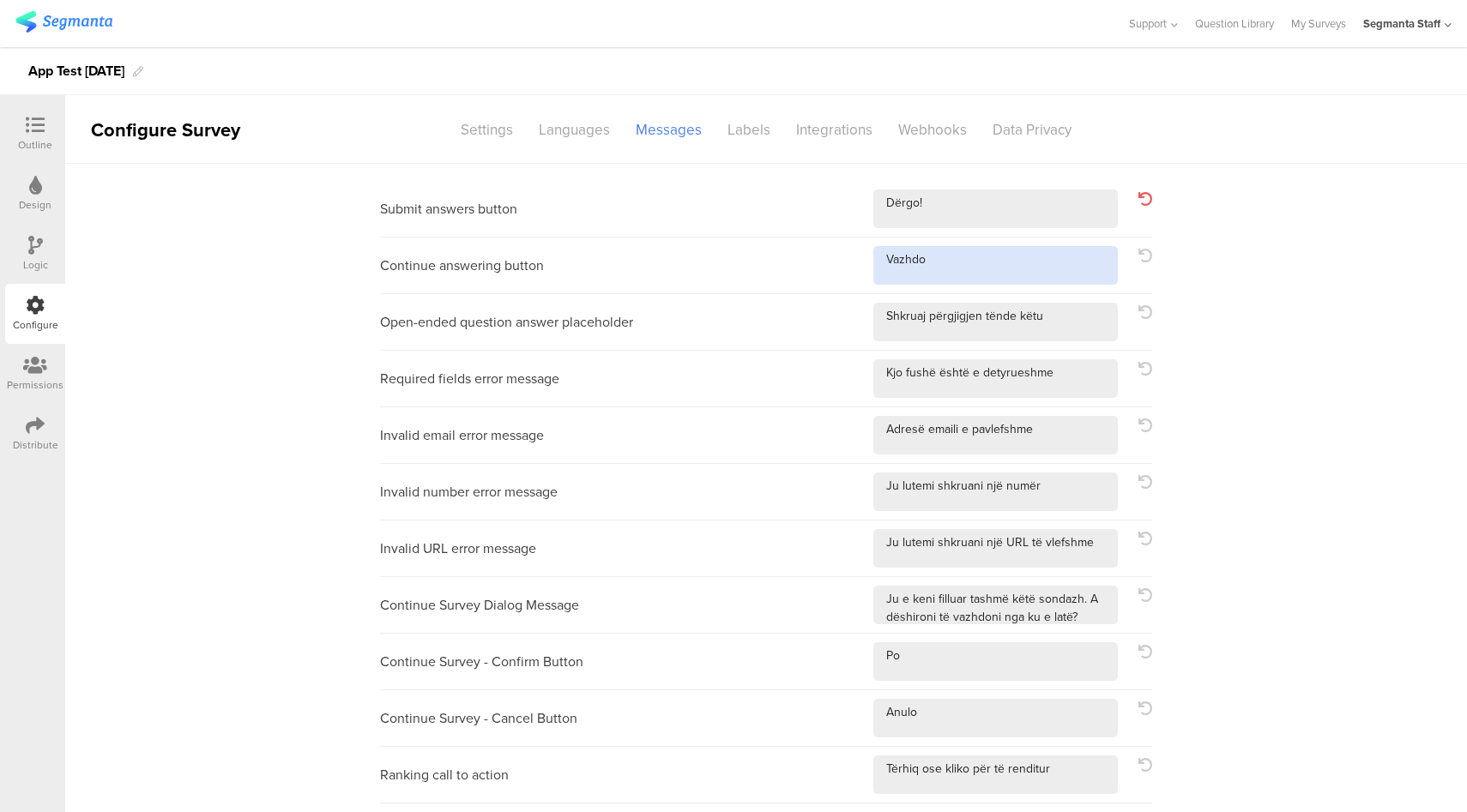
click at [1026, 262] on textarea at bounding box center [995, 265] width 244 height 38
type textarea "Vazhdo!"
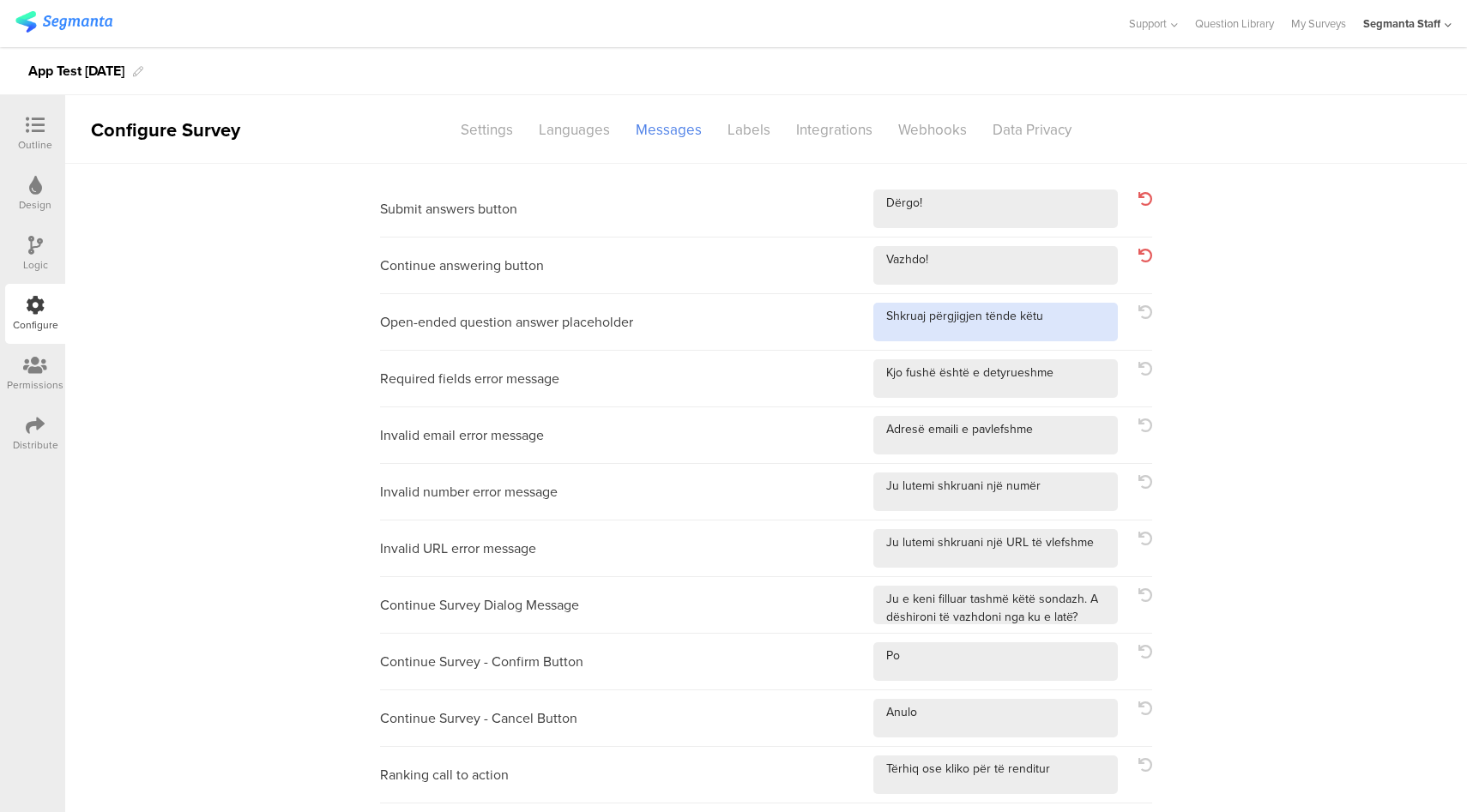
click at [1060, 323] on textarea at bounding box center [995, 321] width 244 height 38
type textarea "Shkruaj përgjigjen tënde këtu!"
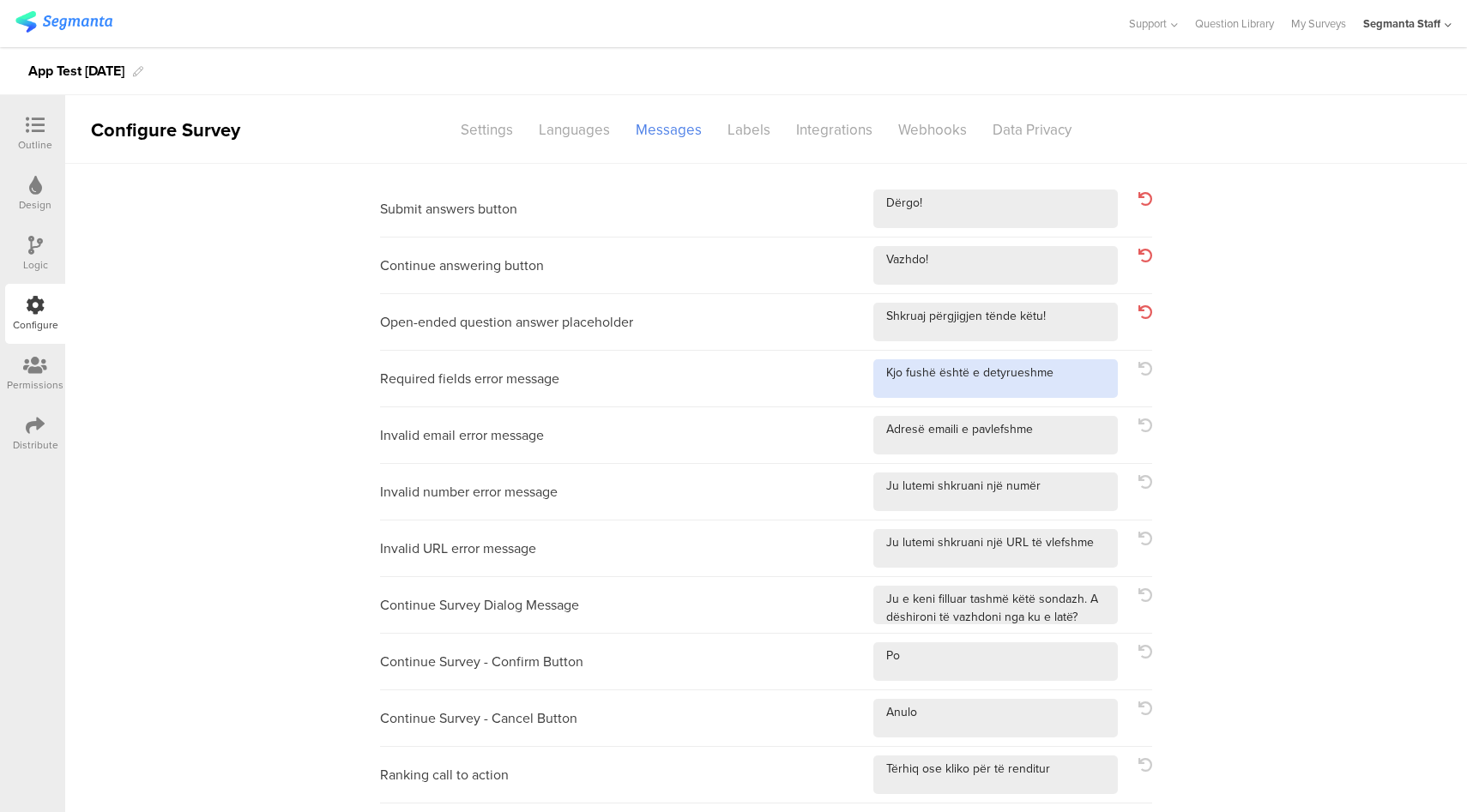
click at [1074, 367] on textarea at bounding box center [995, 378] width 244 height 38
type textarea "Kjo fushë është e detyrueshme!"
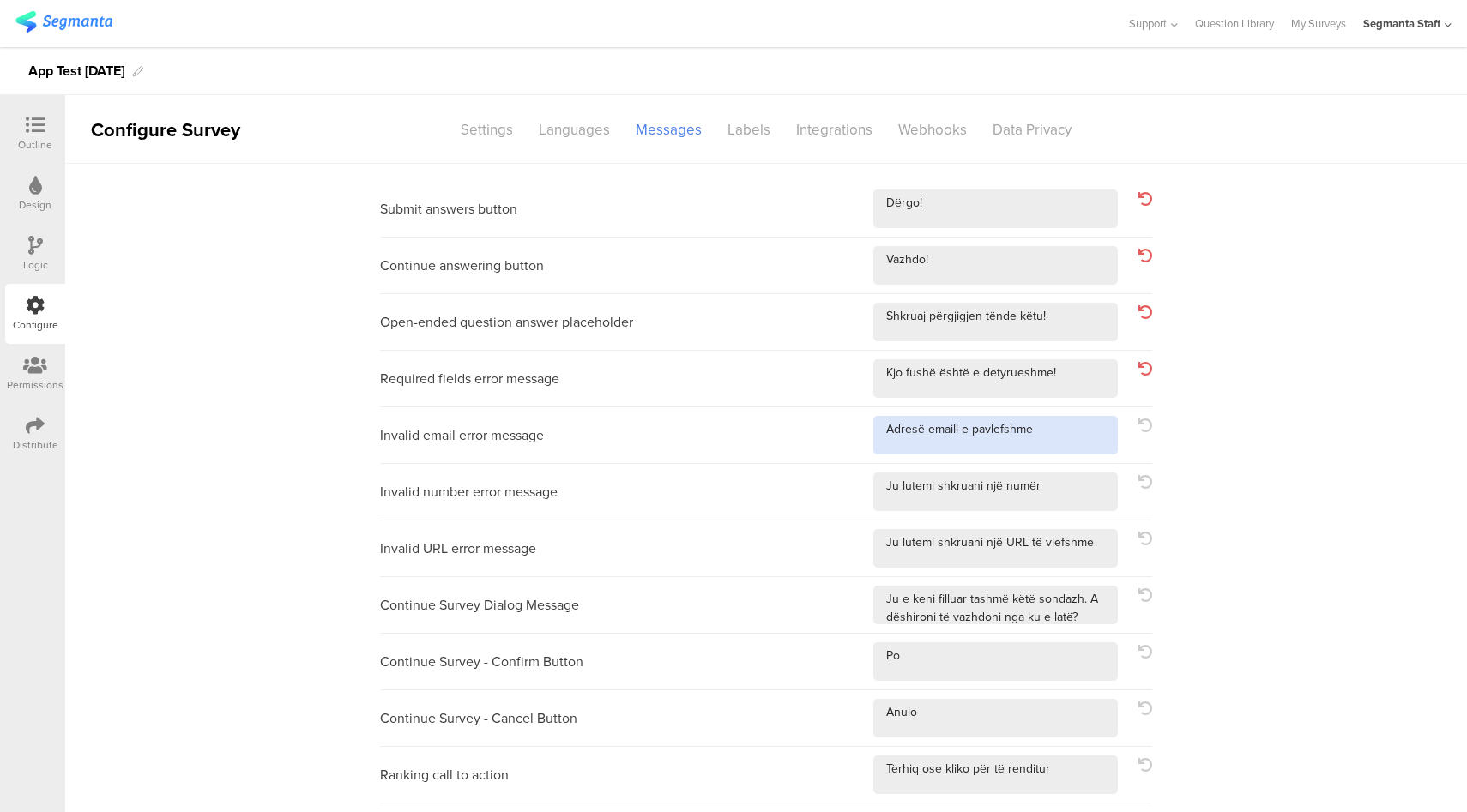
click at [1076, 439] on textarea at bounding box center [995, 435] width 244 height 38
type textarea "Adresë emaili e pavlefshme!"
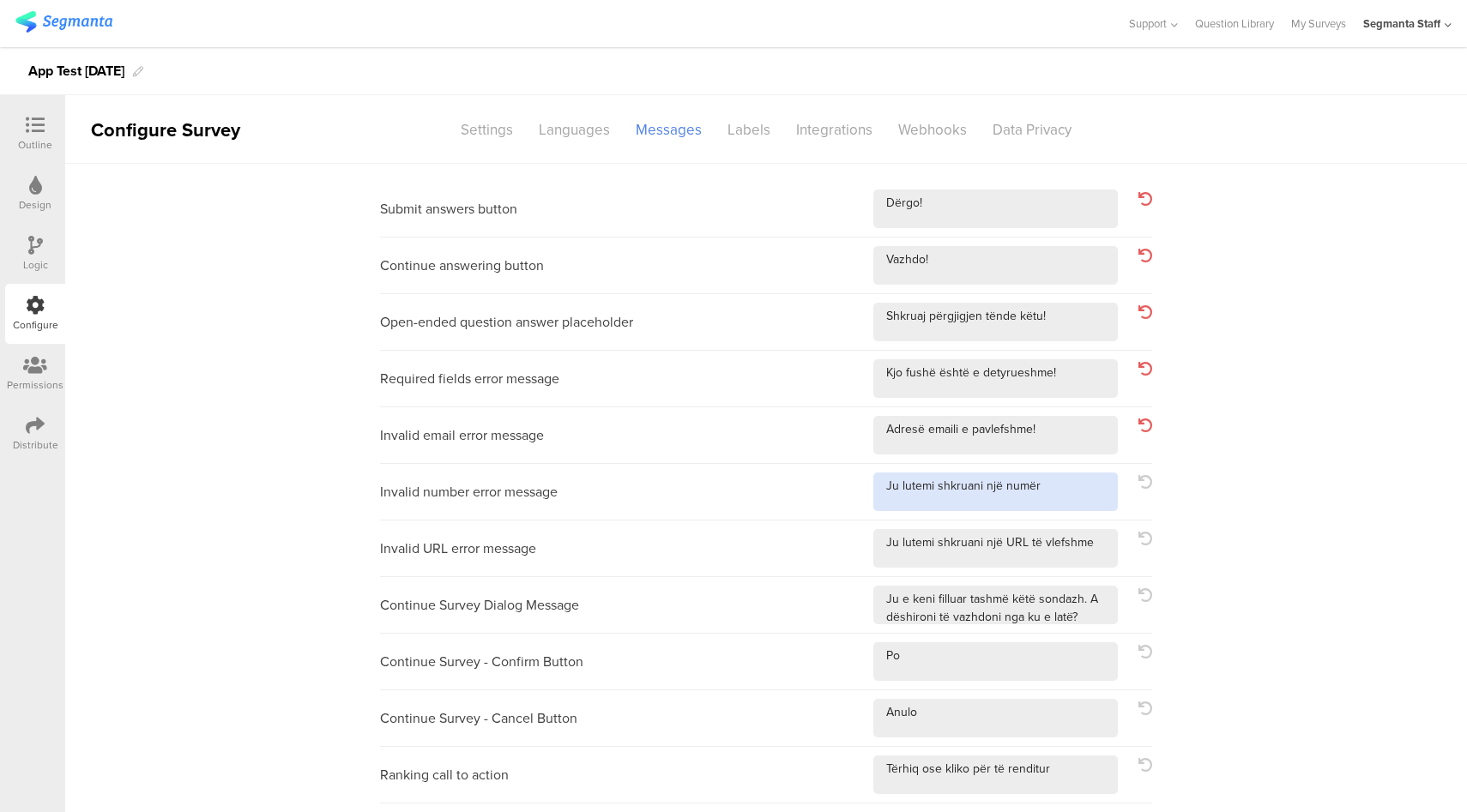
click at [1074, 489] on textarea at bounding box center [995, 491] width 244 height 38
type textarea "Ju lutemi shkruani një numër!"
click at [1105, 557] on textarea at bounding box center [995, 548] width 244 height 38
type textarea "Ju lutemi shkruani një URL të vlefshme!"
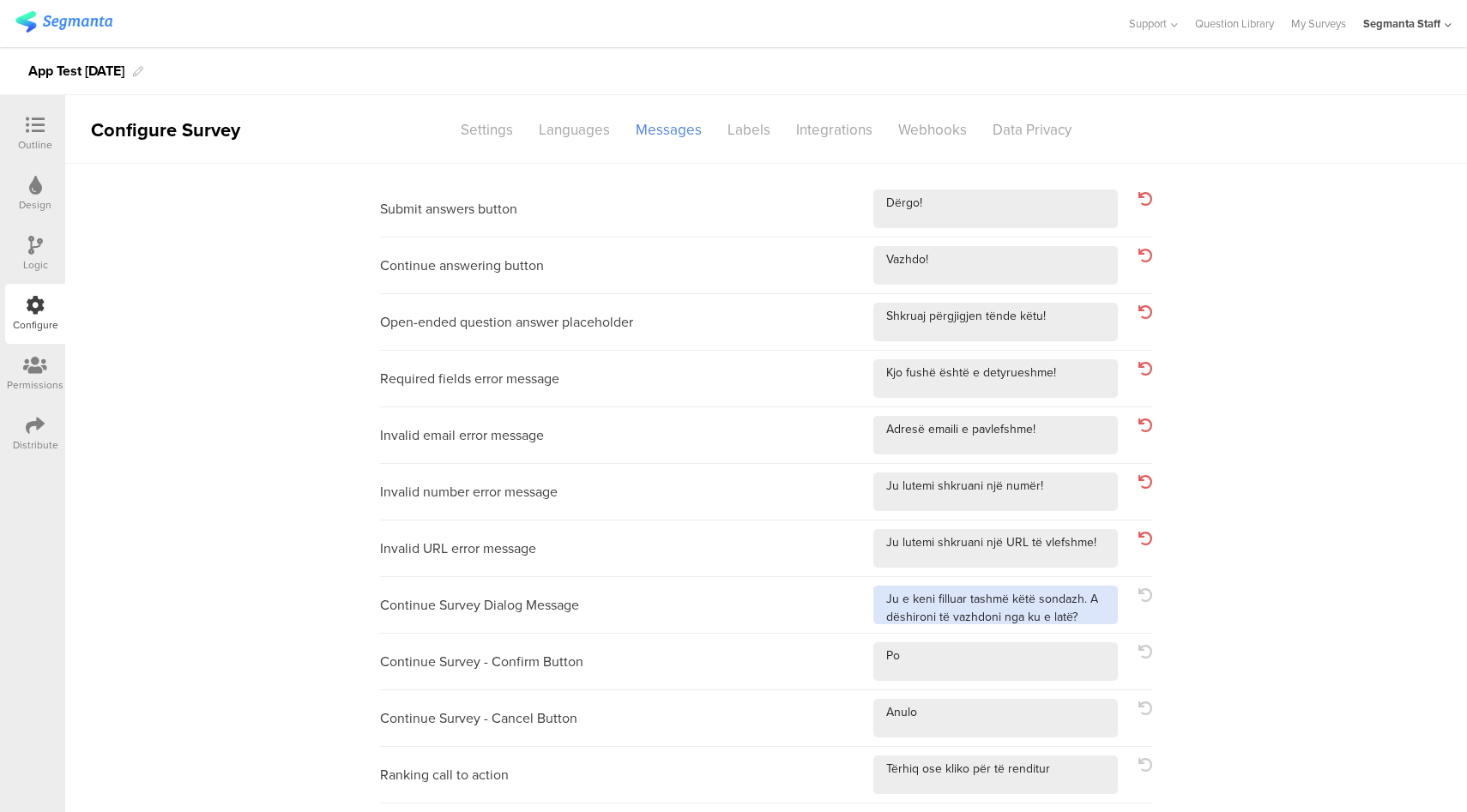
click at [1096, 613] on textarea at bounding box center [995, 605] width 244 height 38
type textarea "Ju e keni filluar tashmë këtë sondazh. A dëshironi të vazhdoni nga ku e latë?!"
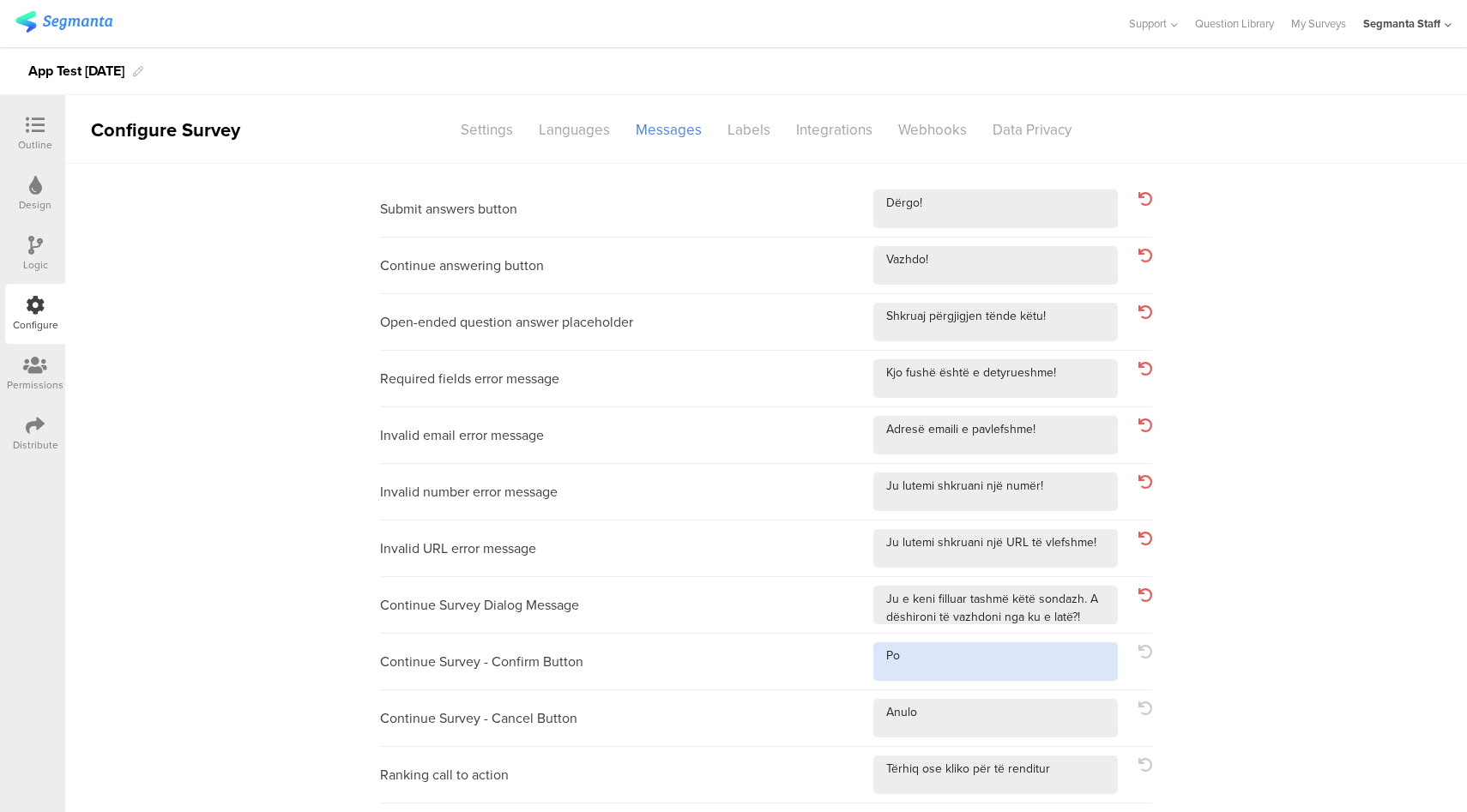
click at [1064, 659] on textarea at bounding box center [995, 661] width 244 height 38
type textarea "Po!"
click at [1024, 723] on textarea at bounding box center [995, 717] width 244 height 38
type textarea "[PERSON_NAME]!"
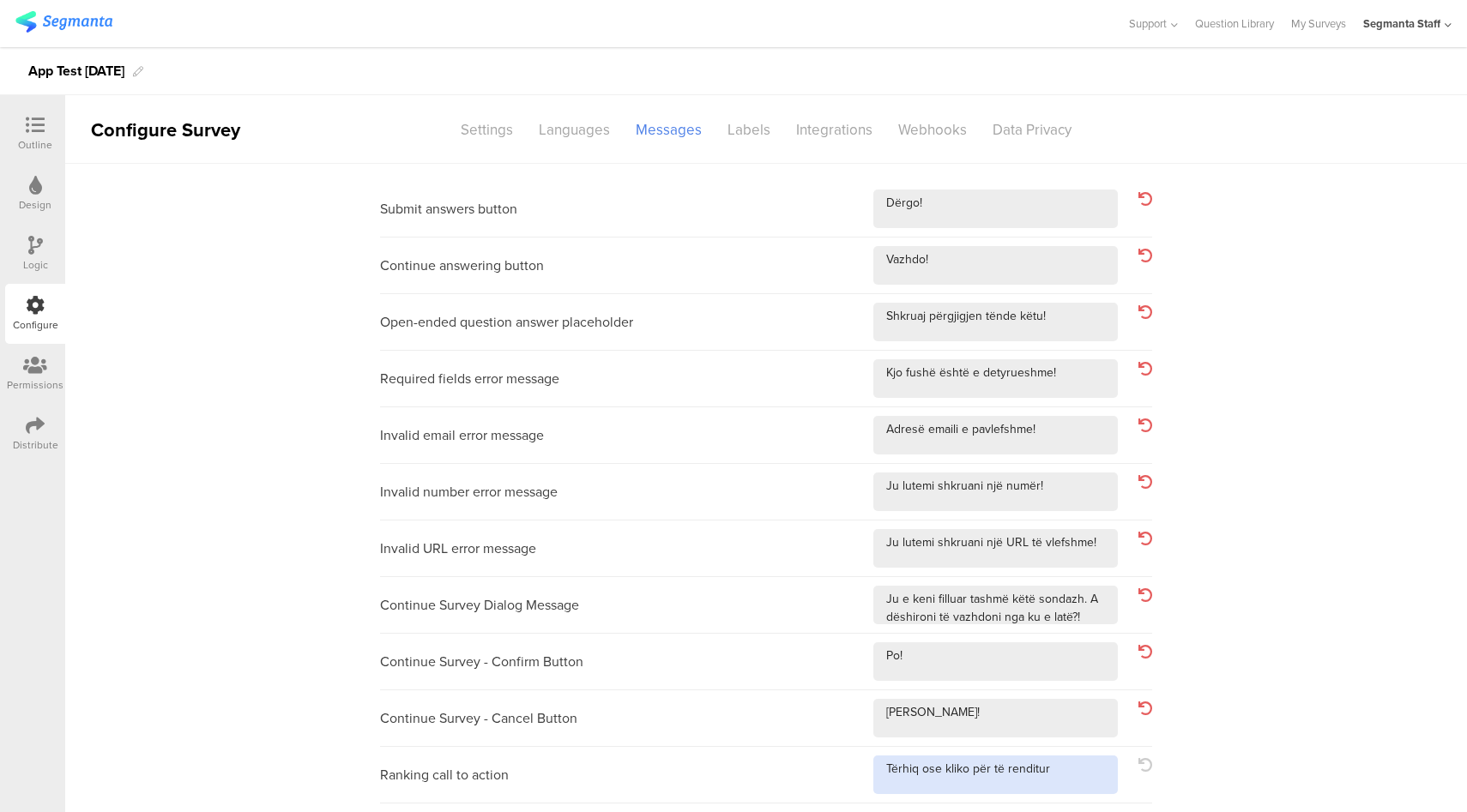
click at [1067, 773] on textarea at bounding box center [995, 774] width 244 height 38
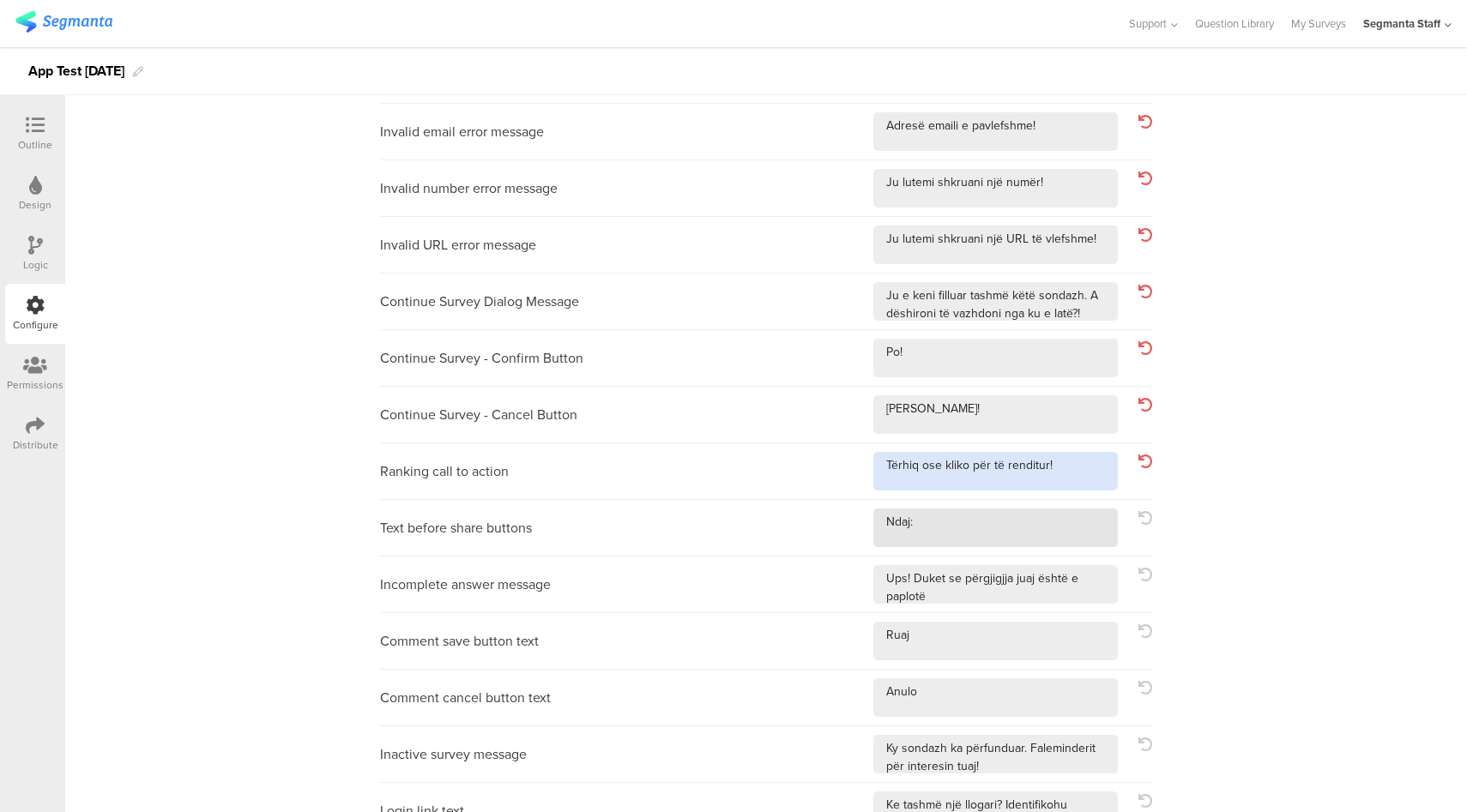
type textarea "Tërhiq ose kliko për të renditur!"
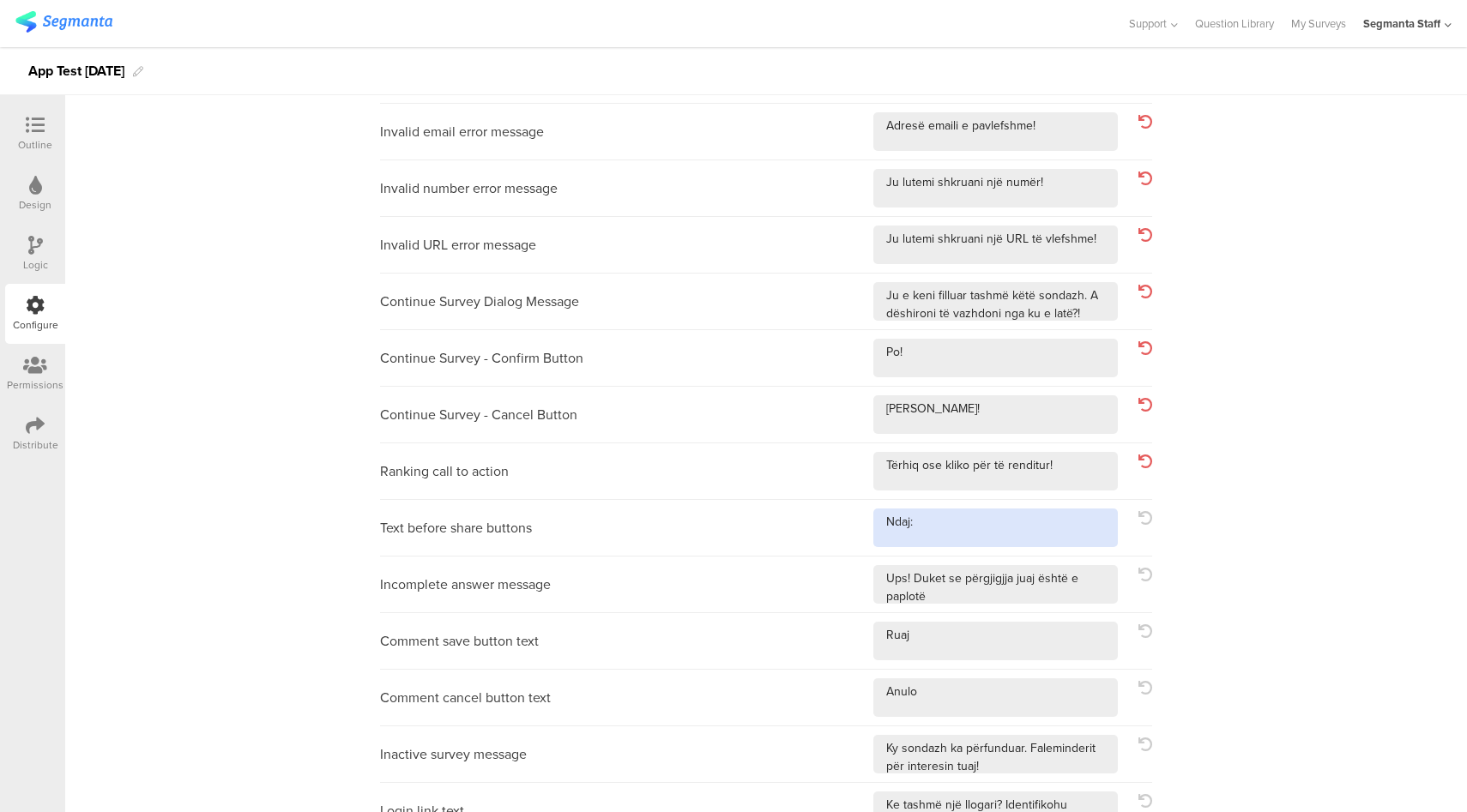
click at [949, 533] on textarea at bounding box center [995, 528] width 244 height 38
type textarea "Ndaj:!"
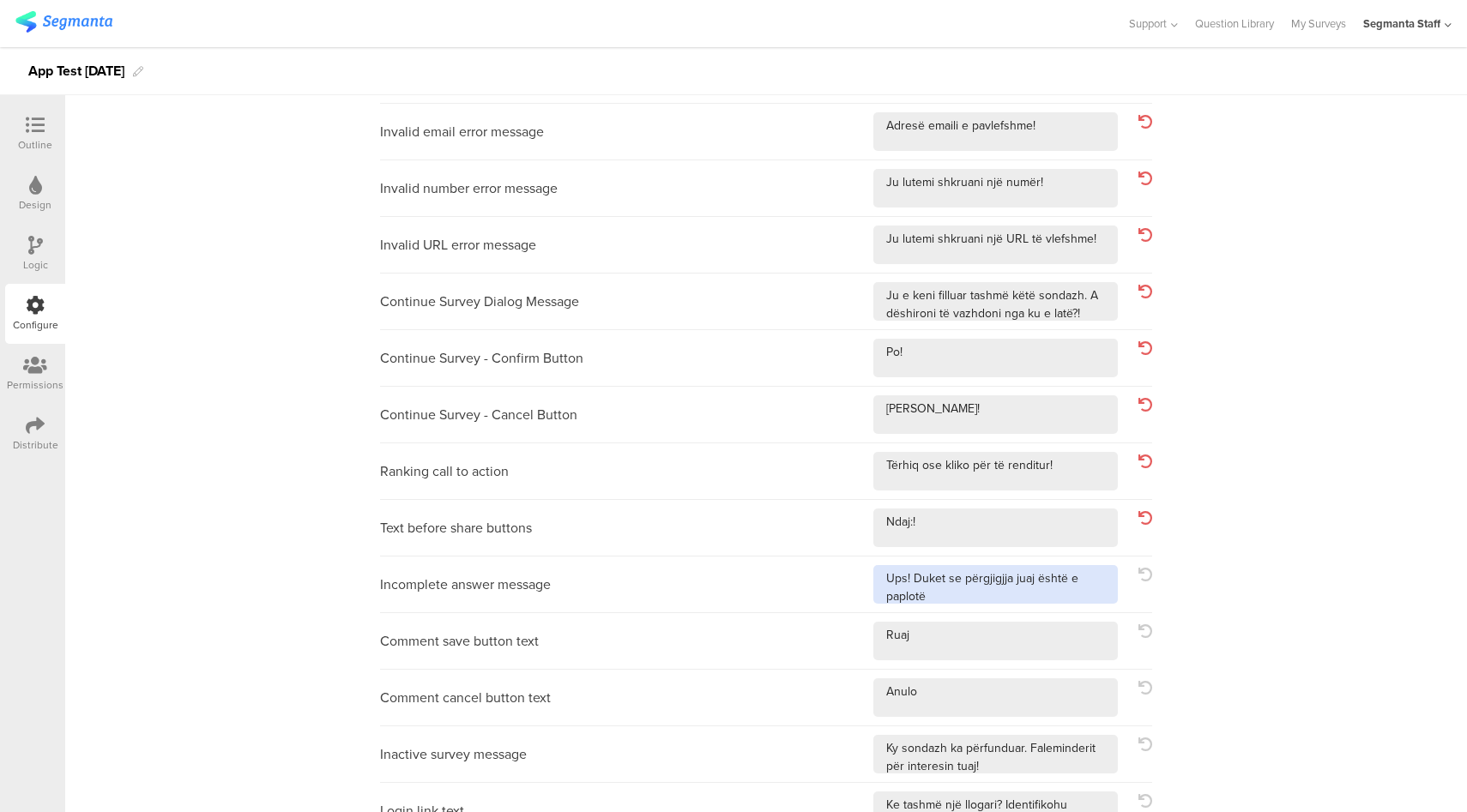
drag, startPoint x: 988, startPoint y: 594, endPoint x: 990, endPoint y: 602, distance: 8.2
click at [988, 594] on textarea at bounding box center [995, 584] width 244 height 38
type textarea "Ups! Duket se përgjigjja juaj është e paplotë!"
click at [990, 636] on textarea at bounding box center [995, 640] width 244 height 38
type textarea "Ruaj!"
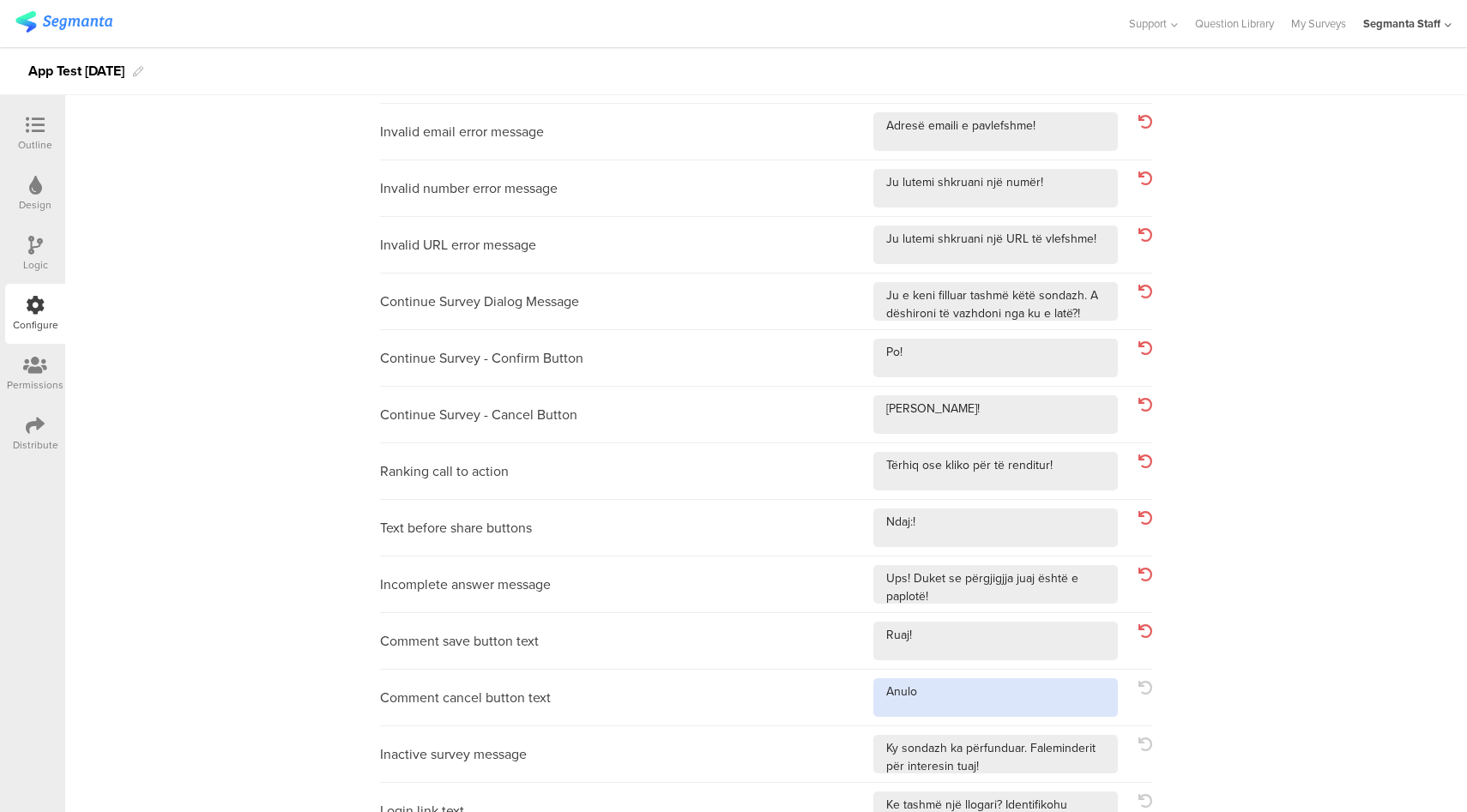
click at [1002, 702] on textarea at bounding box center [995, 697] width 244 height 38
type textarea "[PERSON_NAME]!"
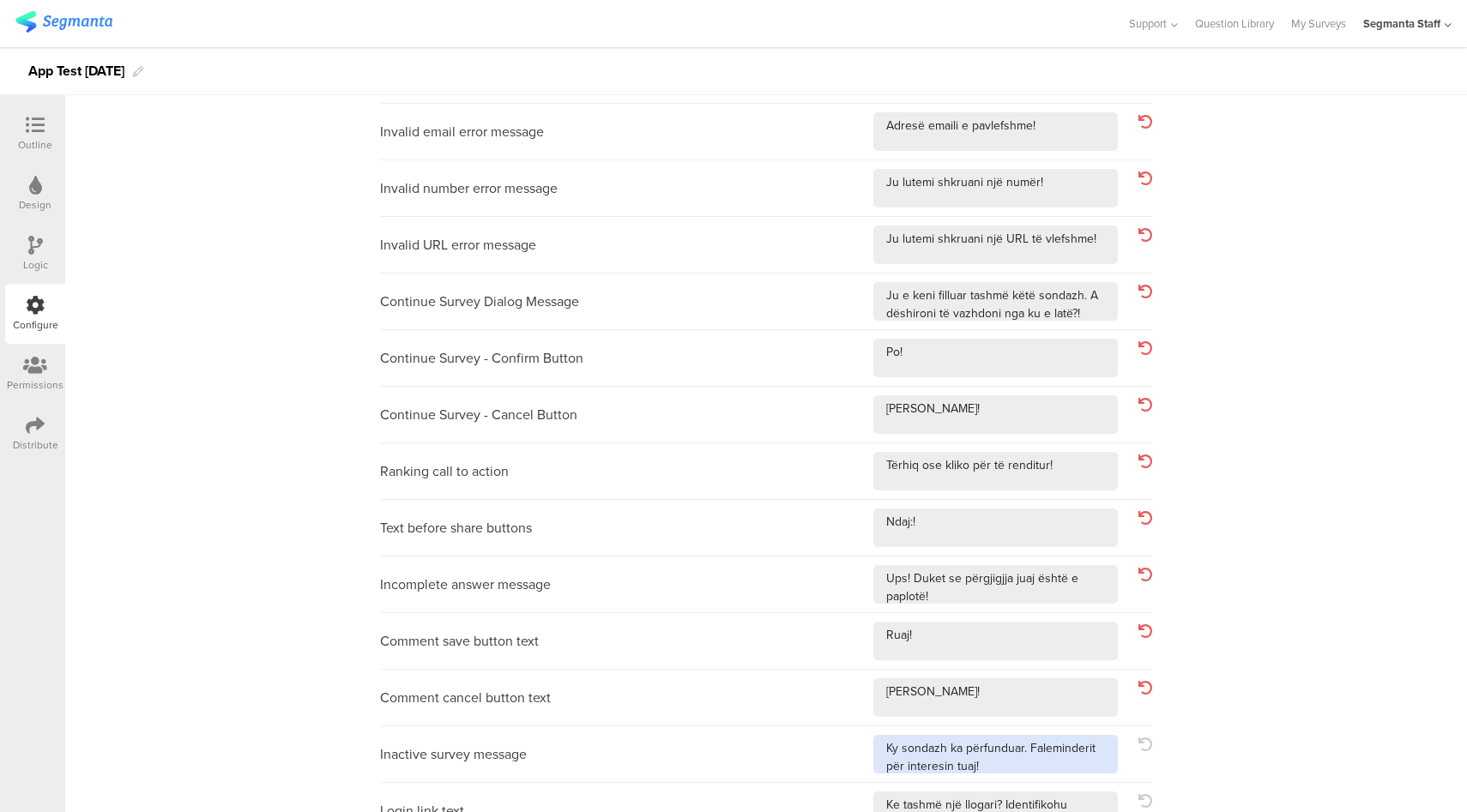
click at [1029, 766] on textarea at bounding box center [995, 754] width 244 height 38
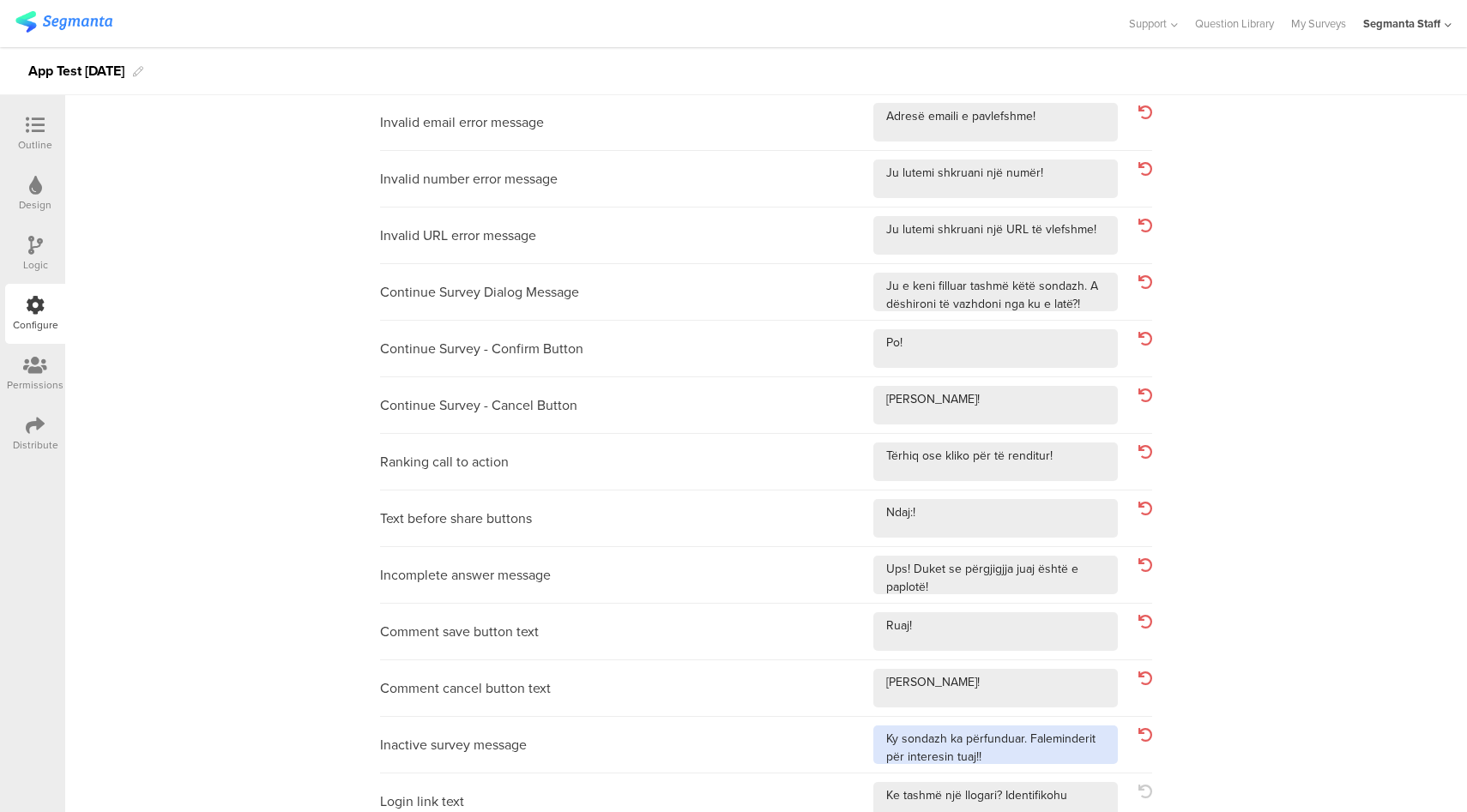
scroll to position [326, 0]
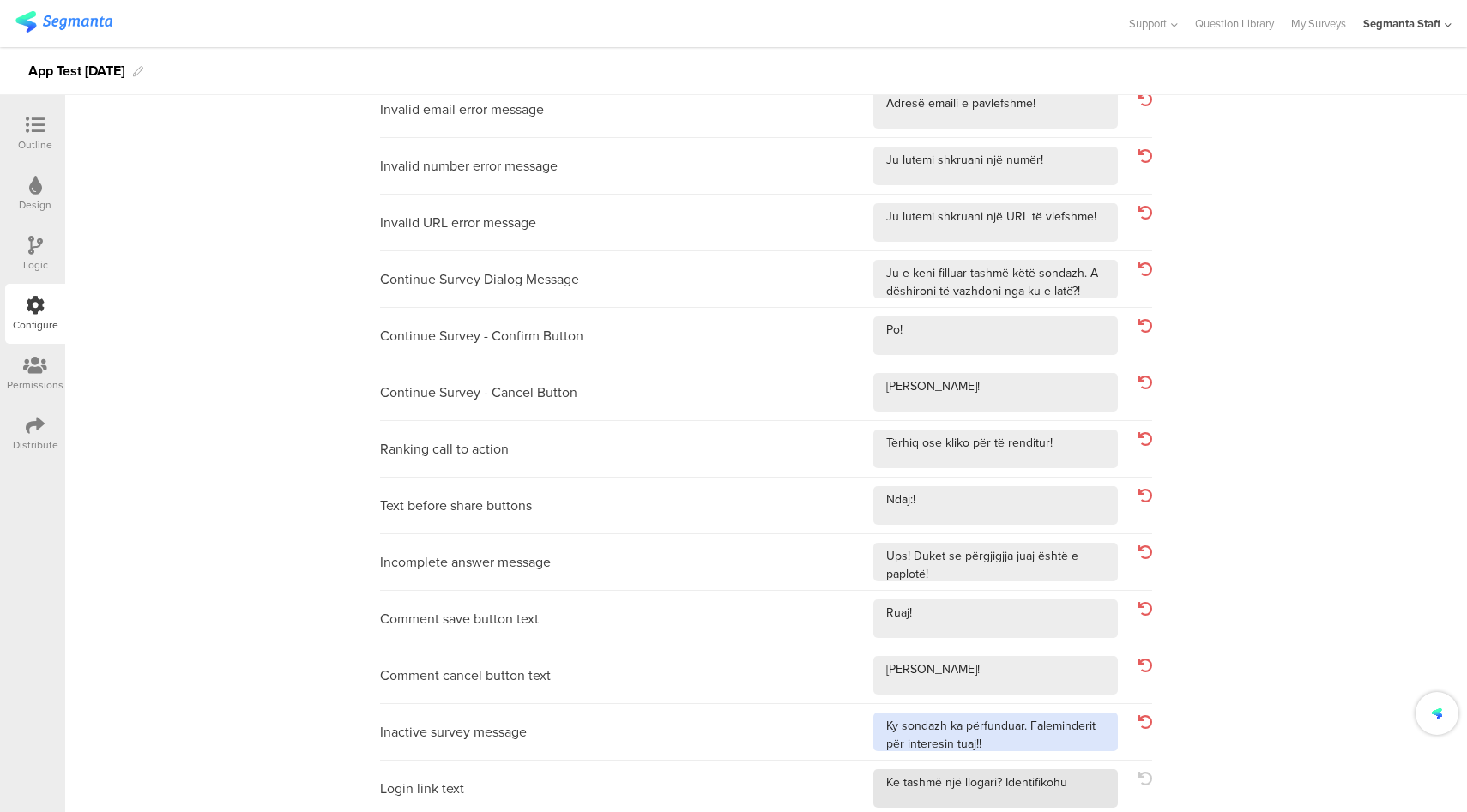
type textarea "Ky sondazh ka përfunduar. Faleminderit për interesin tuaj!!"
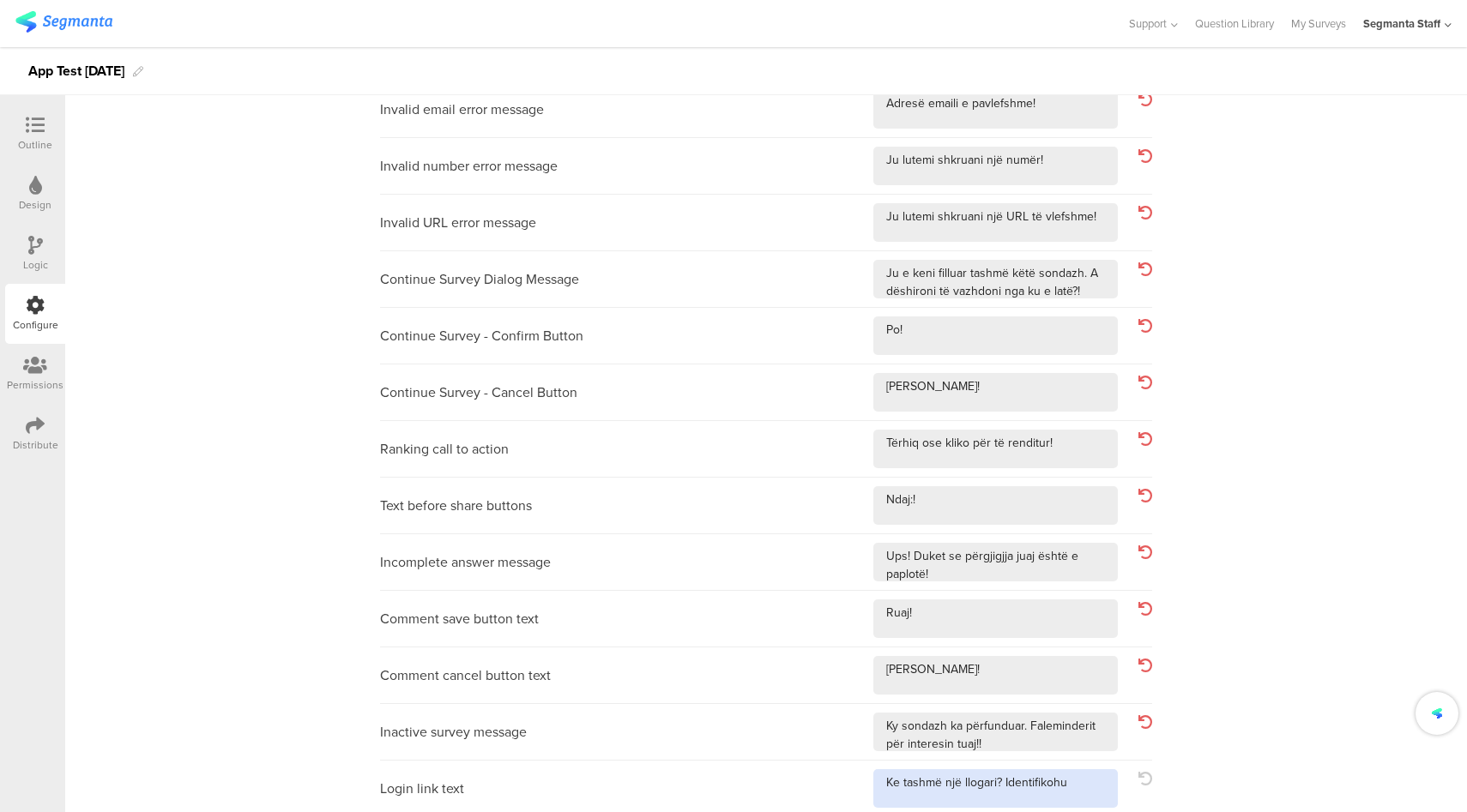
click at [1084, 802] on textarea at bounding box center [995, 788] width 244 height 38
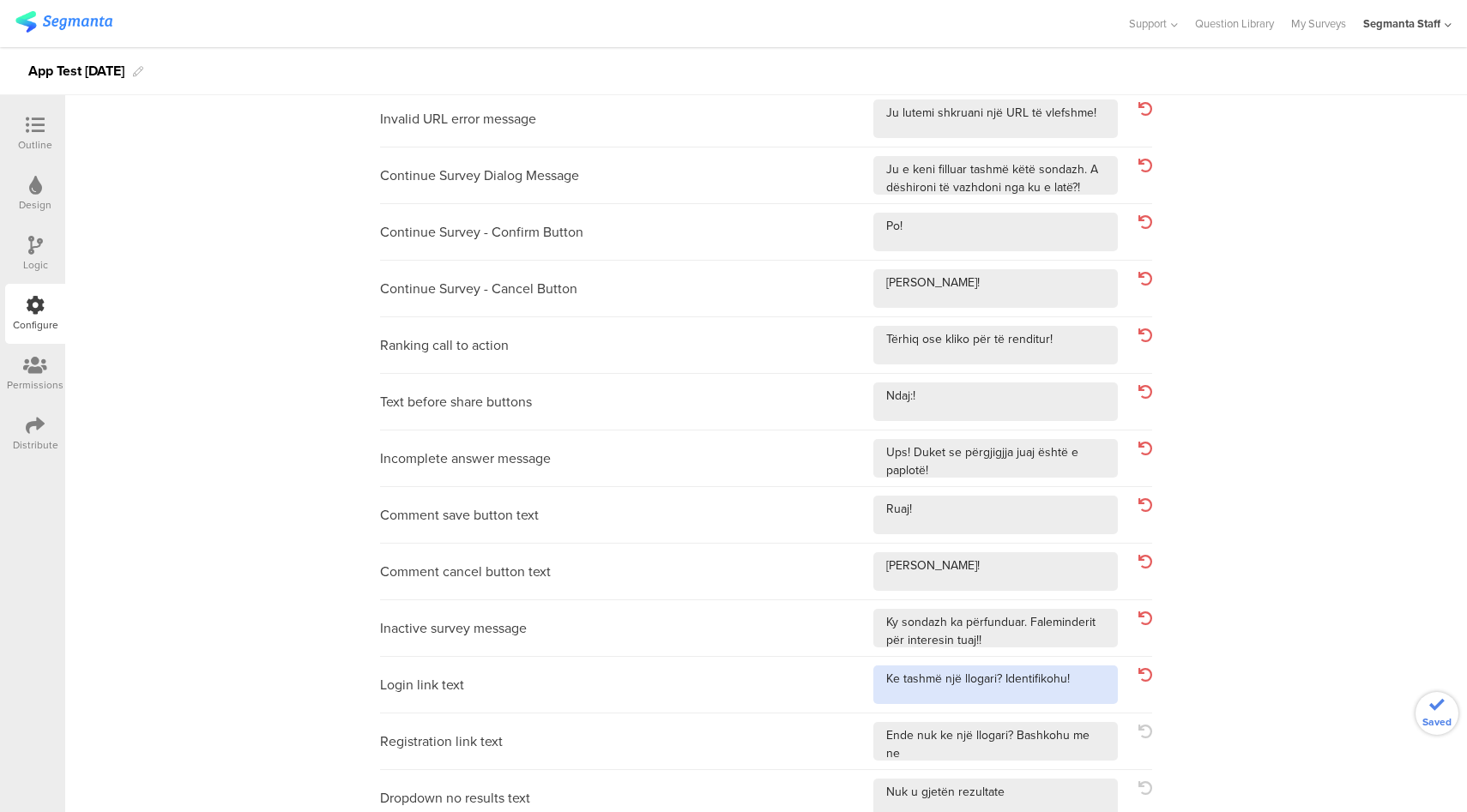
scroll to position [501, 0]
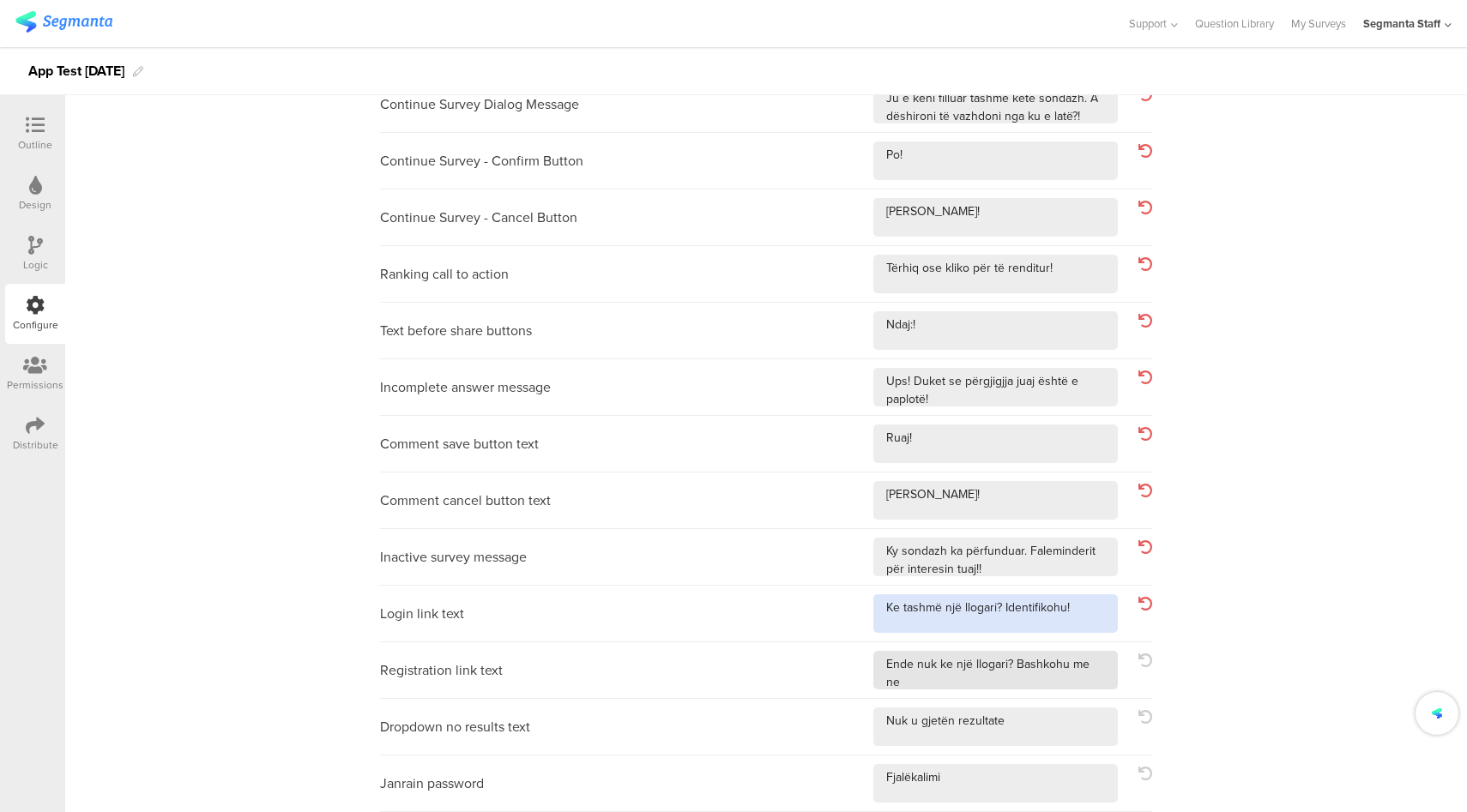
type textarea "Ke tashmë një llogari? Identifikohu!"
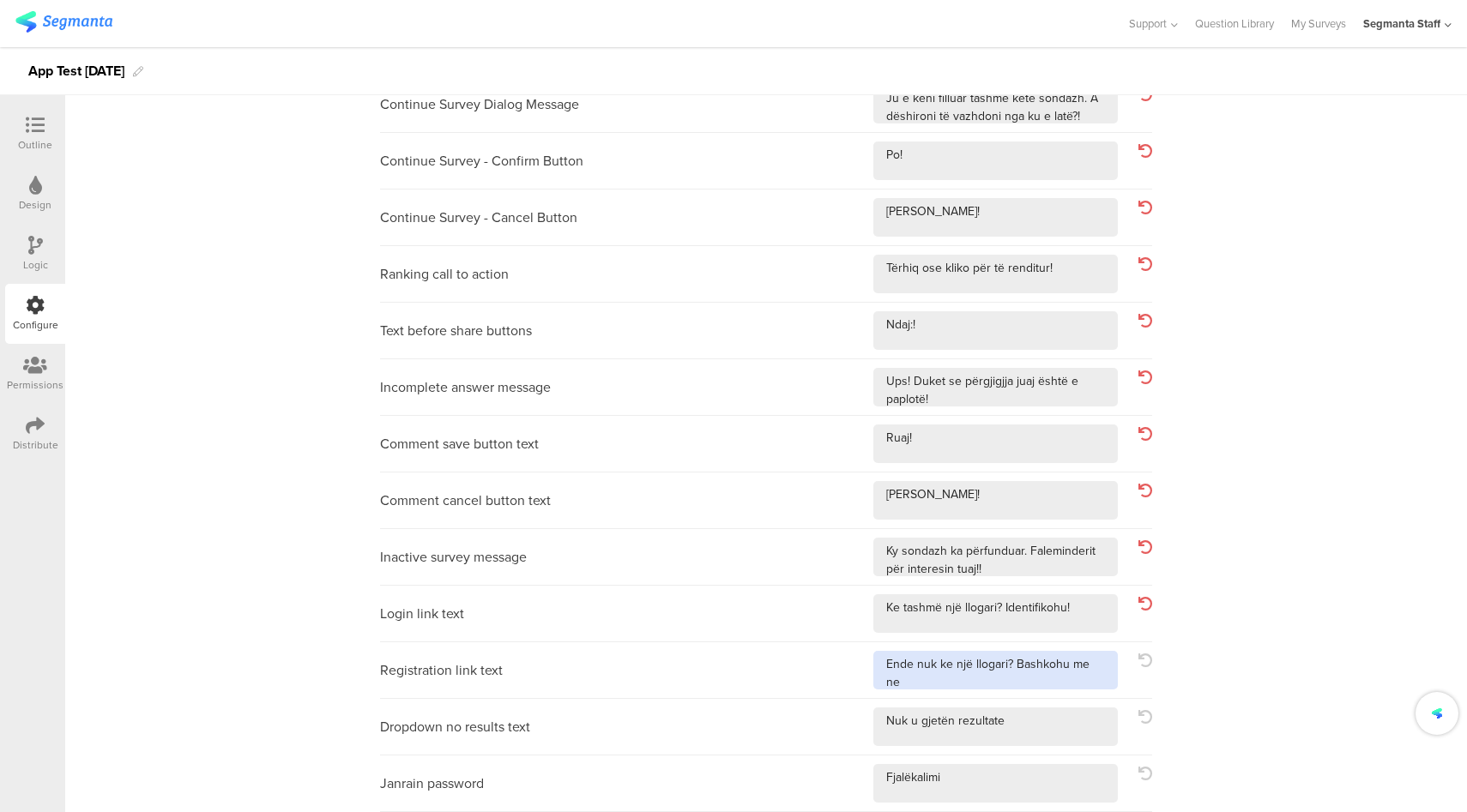
click at [1107, 664] on textarea at bounding box center [995, 670] width 244 height 38
type textarea "Ende nuk ke një llogari? [PERSON_NAME] me ne!"
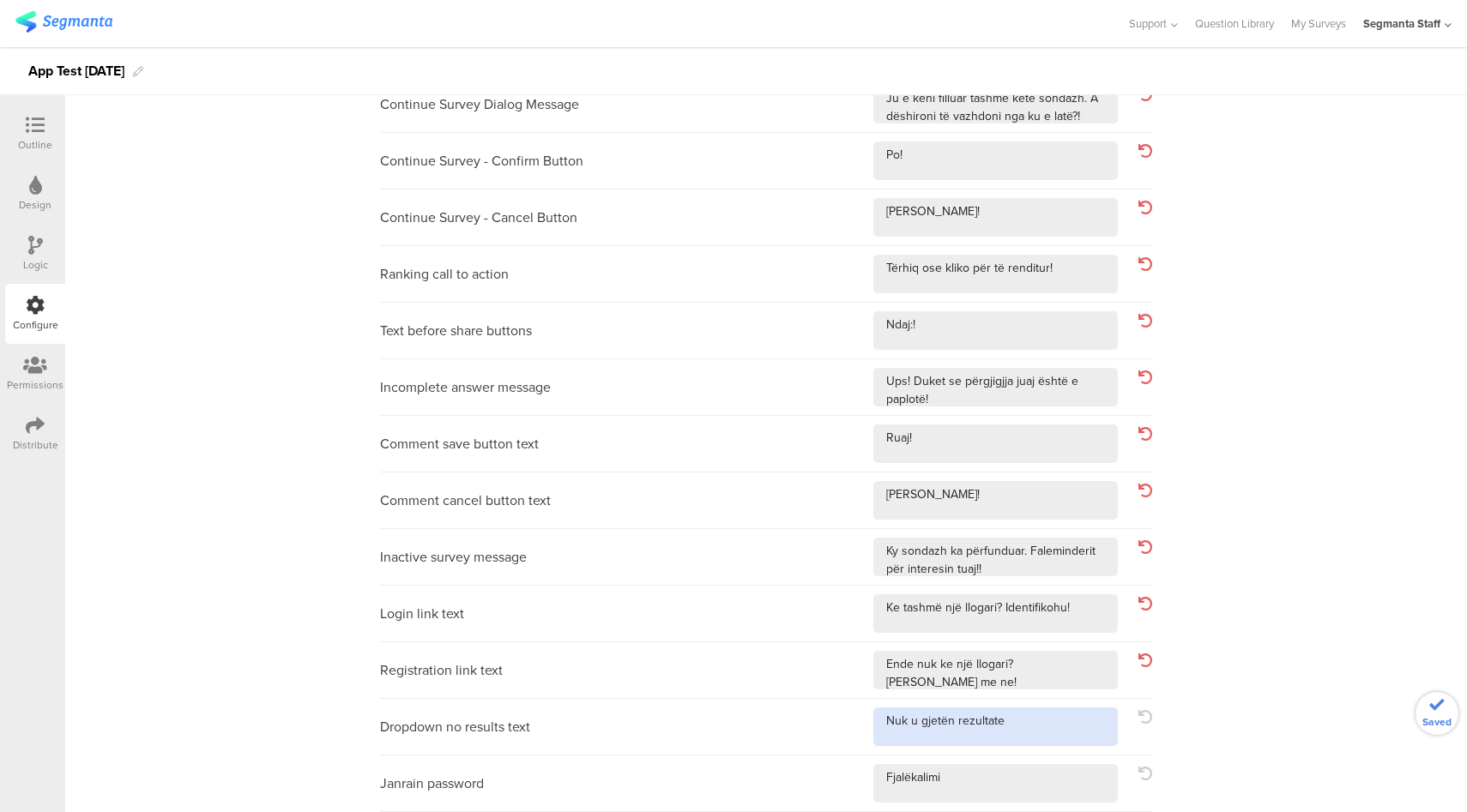
click at [1074, 732] on textarea at bounding box center [995, 726] width 244 height 38
type textarea "Nuk u gjetën rezultate!"
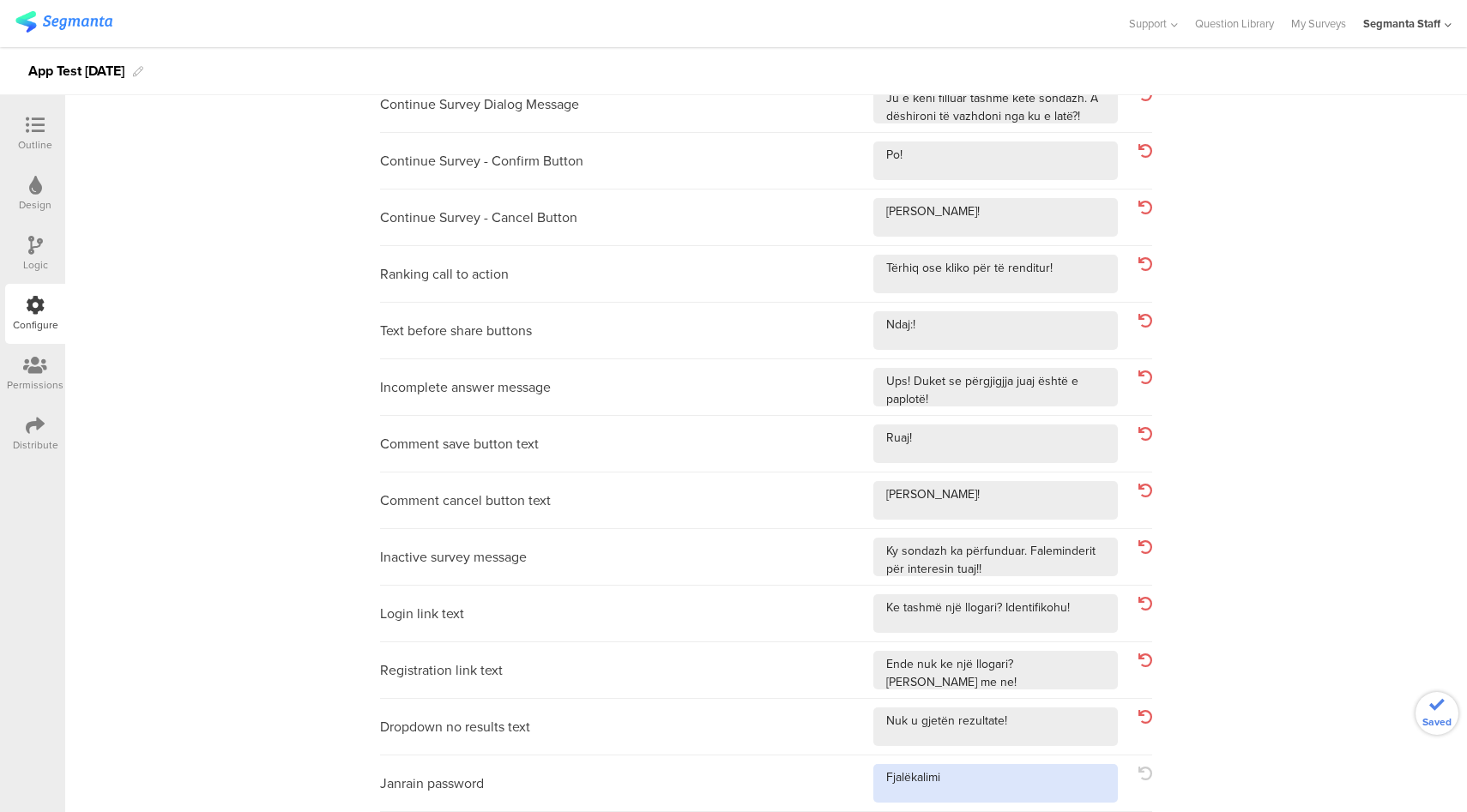
click at [1028, 787] on textarea at bounding box center [995, 782] width 244 height 38
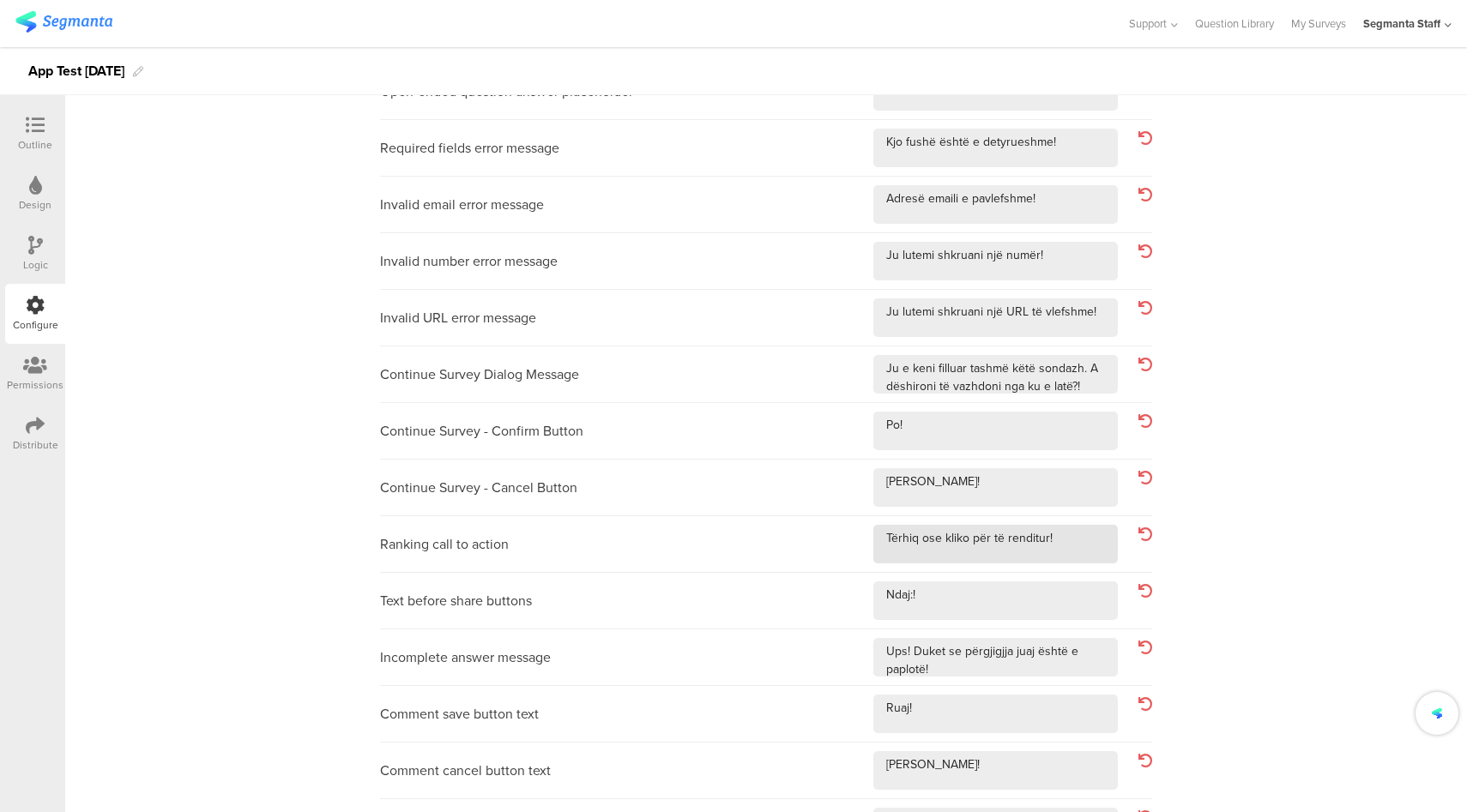
scroll to position [0, 0]
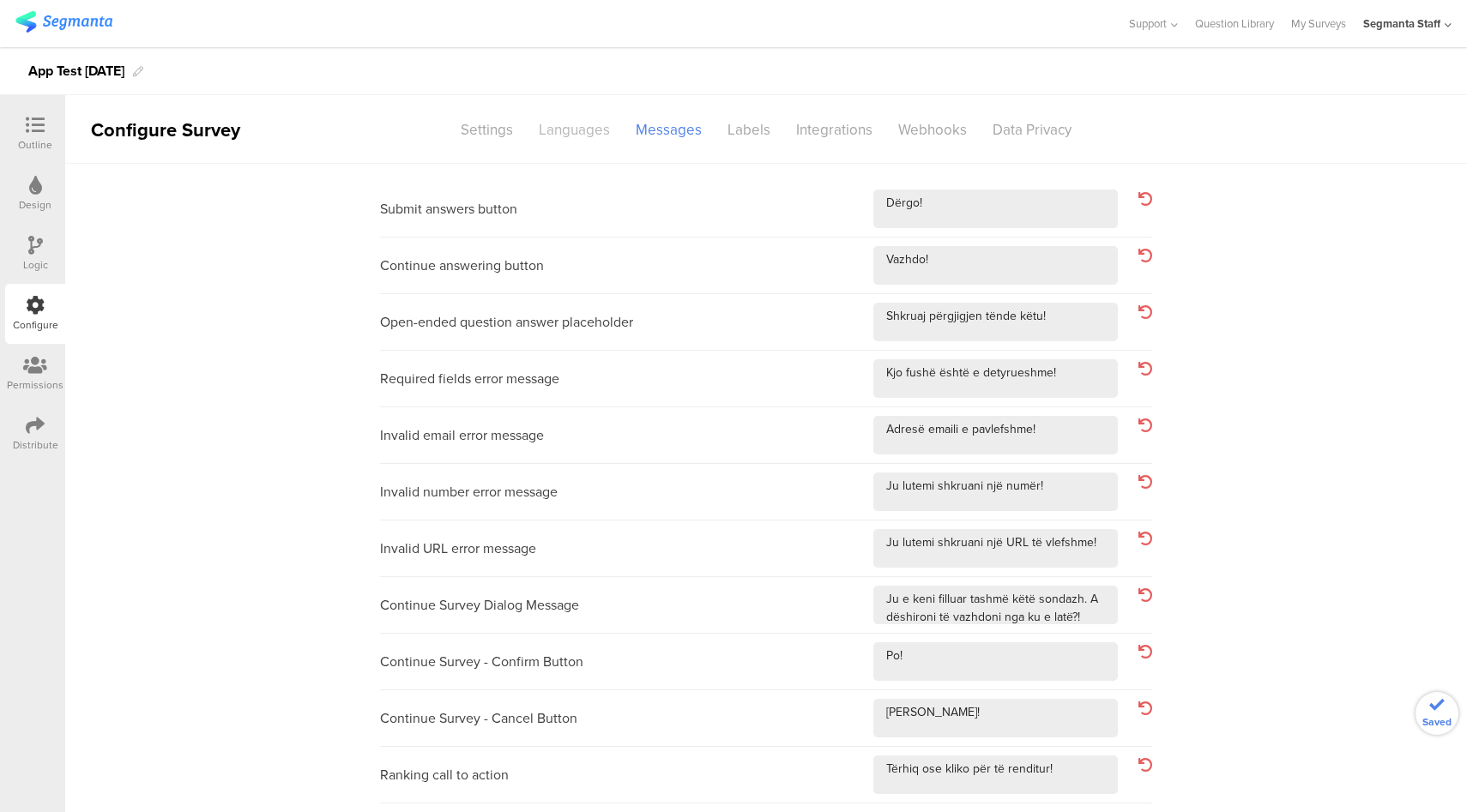
type textarea "Fjalëkalimi!"
click at [590, 137] on div "Languages" at bounding box center [574, 130] width 97 height 30
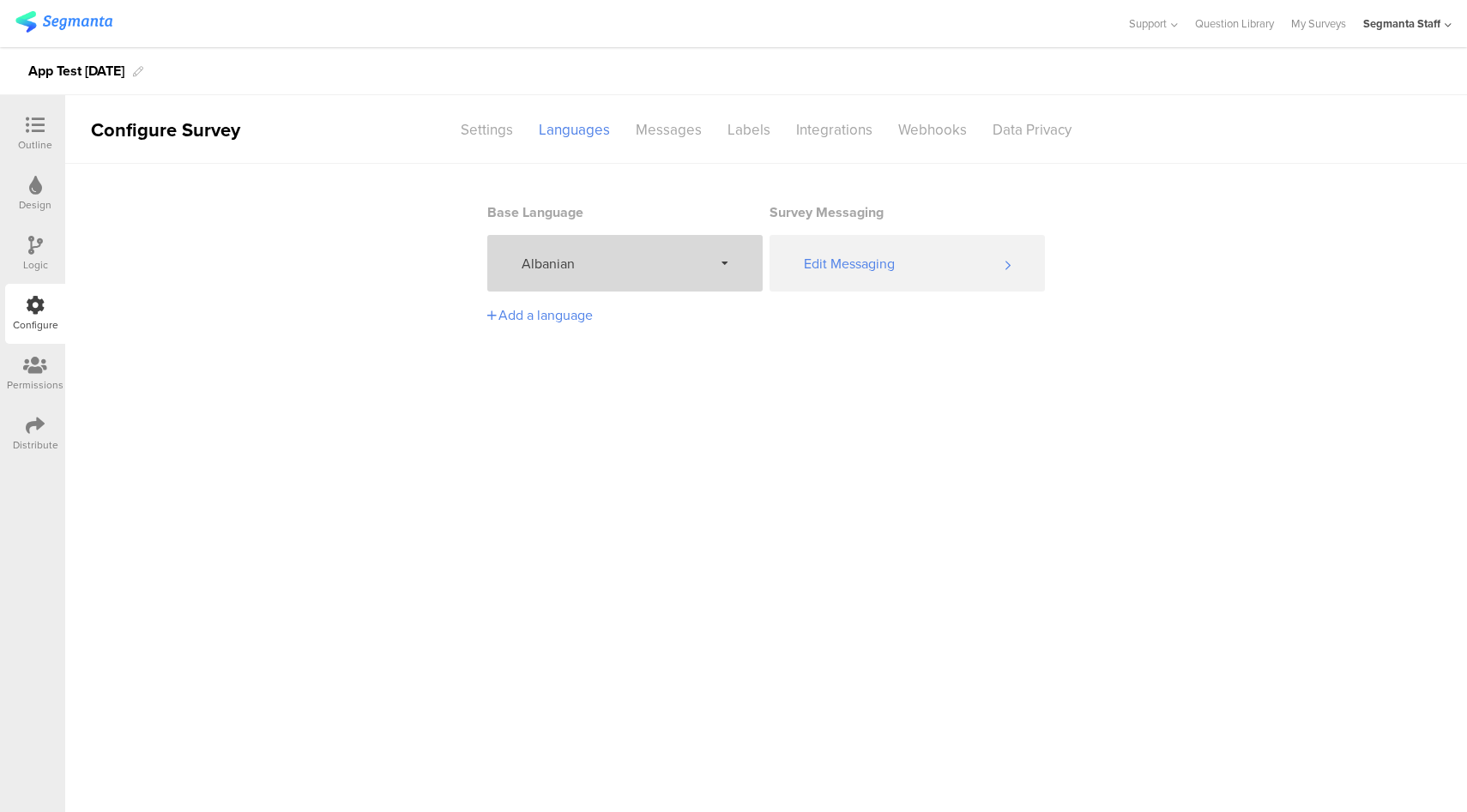
click at [646, 266] on span "Albanian" at bounding box center [617, 264] width 191 height 20
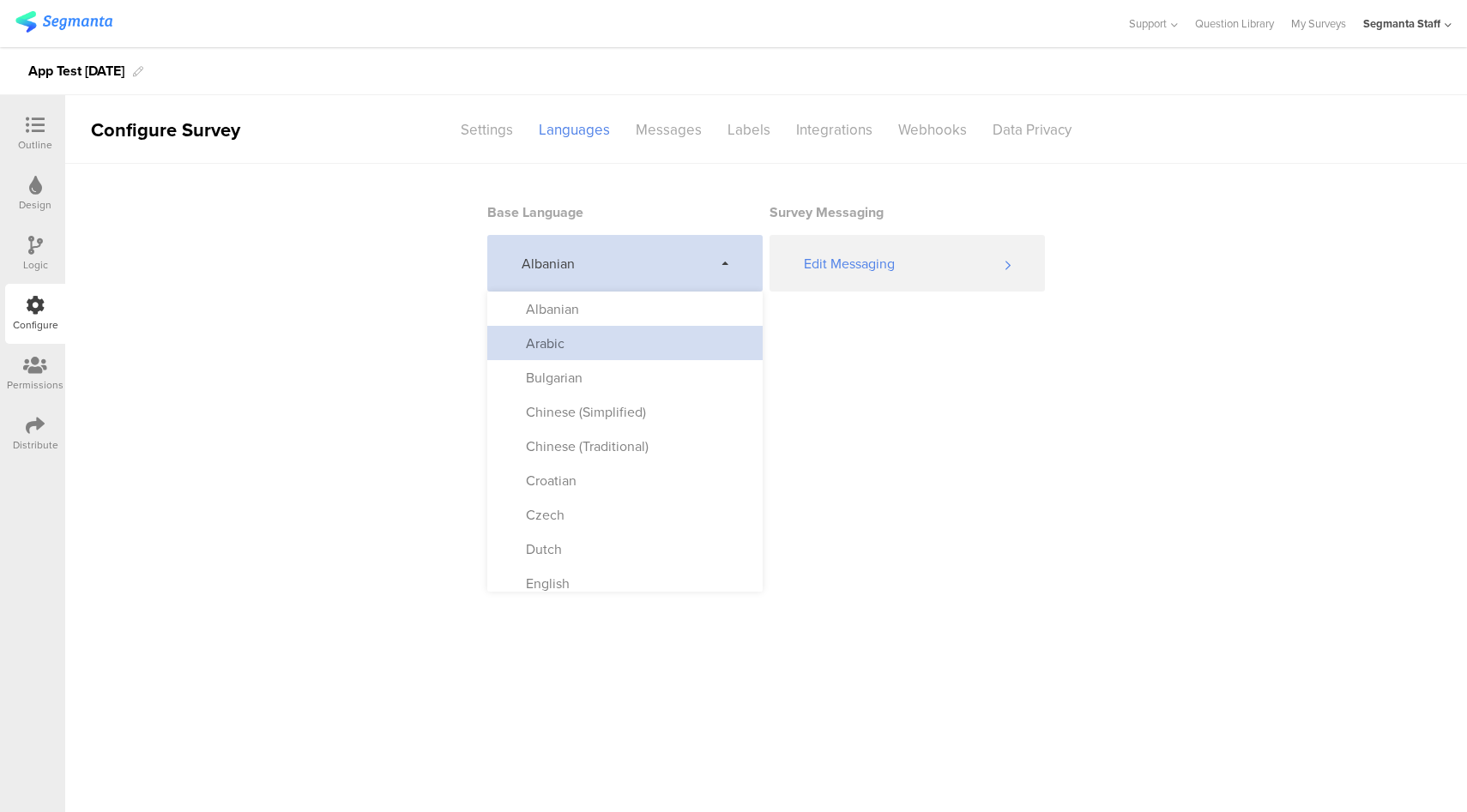
click at [590, 339] on div "Arabic" at bounding box center [625, 343] width 276 height 34
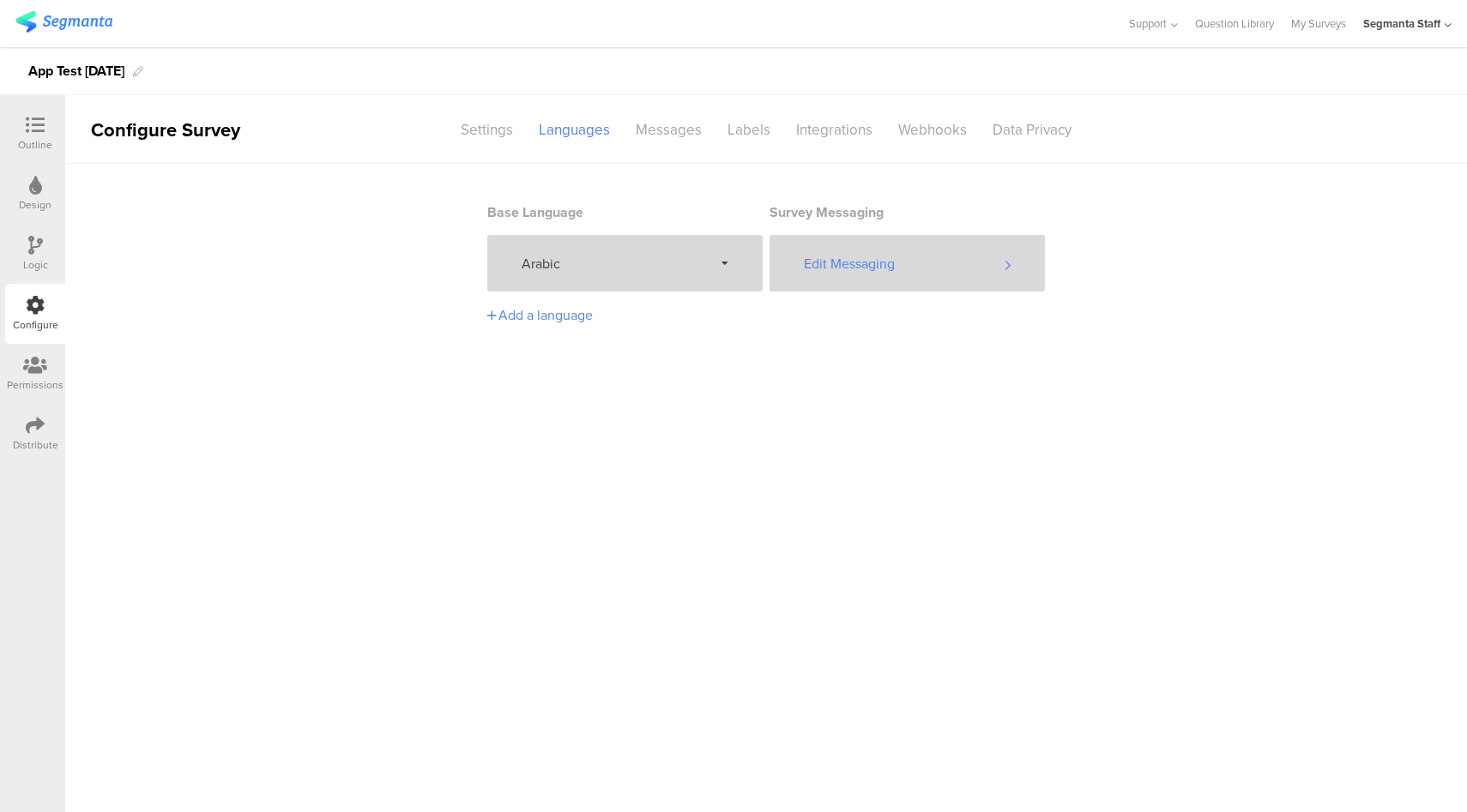
click at [908, 268] on div "Edit Messaging" at bounding box center [907, 263] width 276 height 56
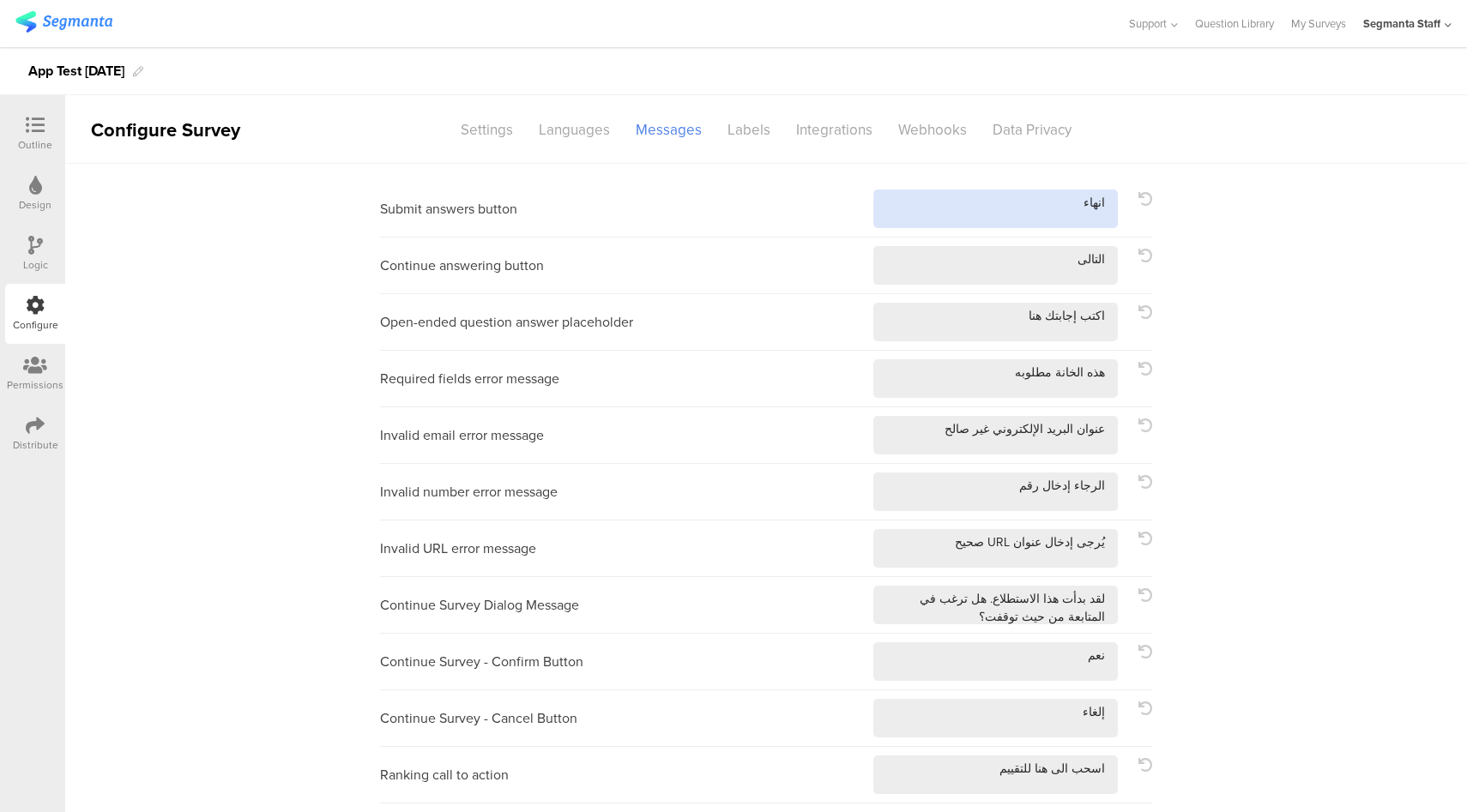
click at [973, 214] on textarea at bounding box center [995, 208] width 244 height 38
type textarea "انهاء!"
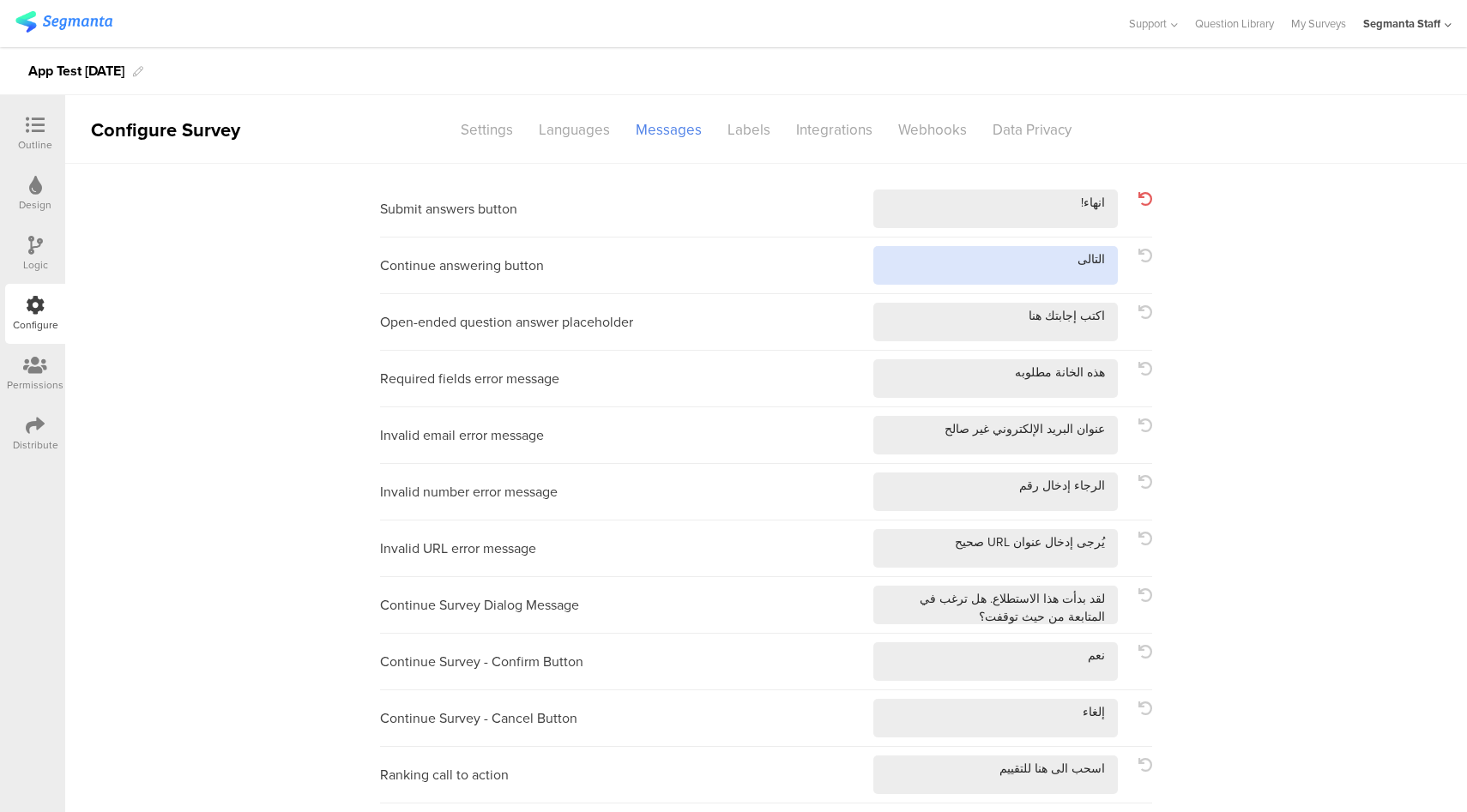
click at [954, 267] on textarea at bounding box center [995, 265] width 244 height 38
type textarea "التالى!"
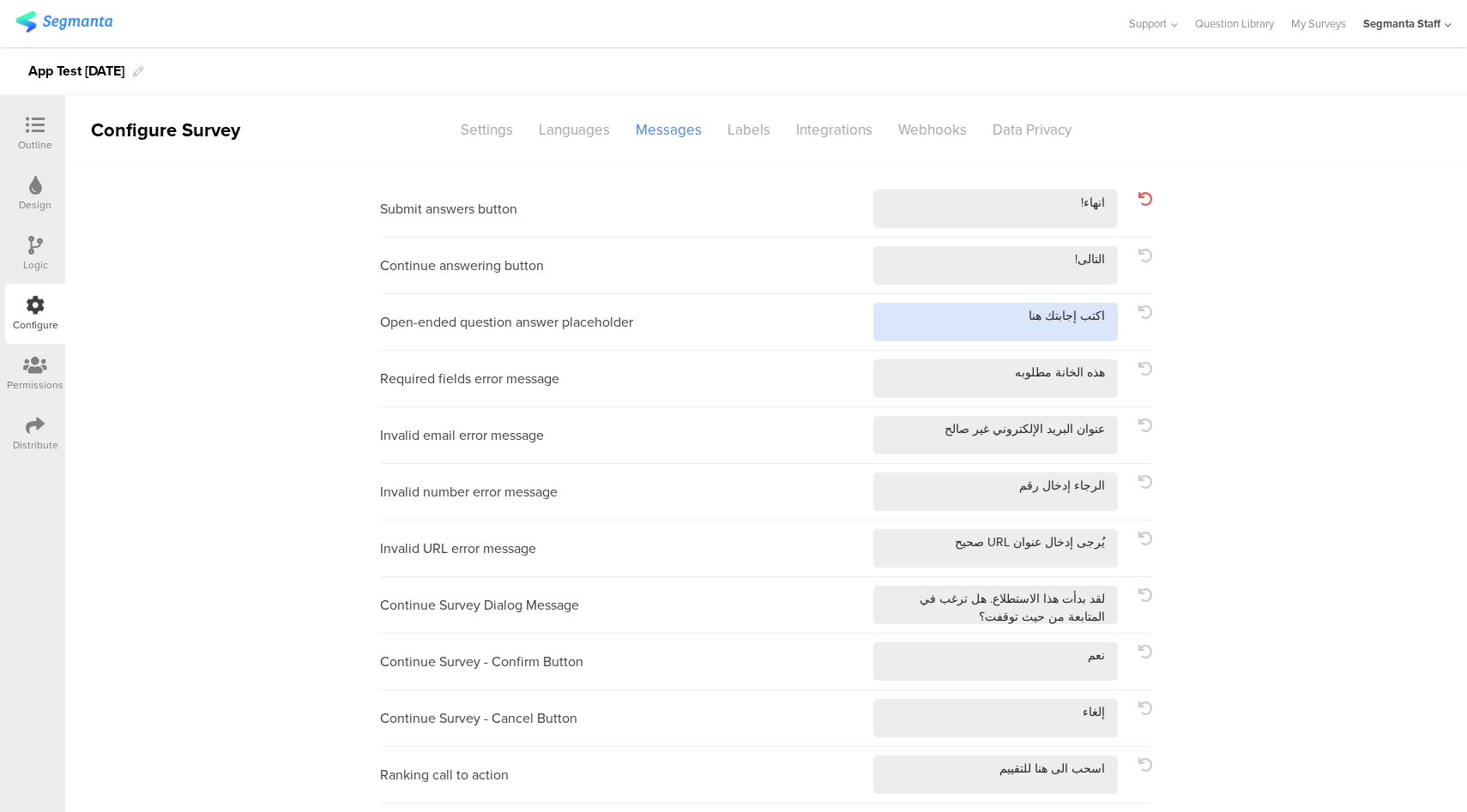
click at [929, 328] on textarea at bounding box center [995, 321] width 244 height 38
type textarea "اكتب إجابتك هنا!"
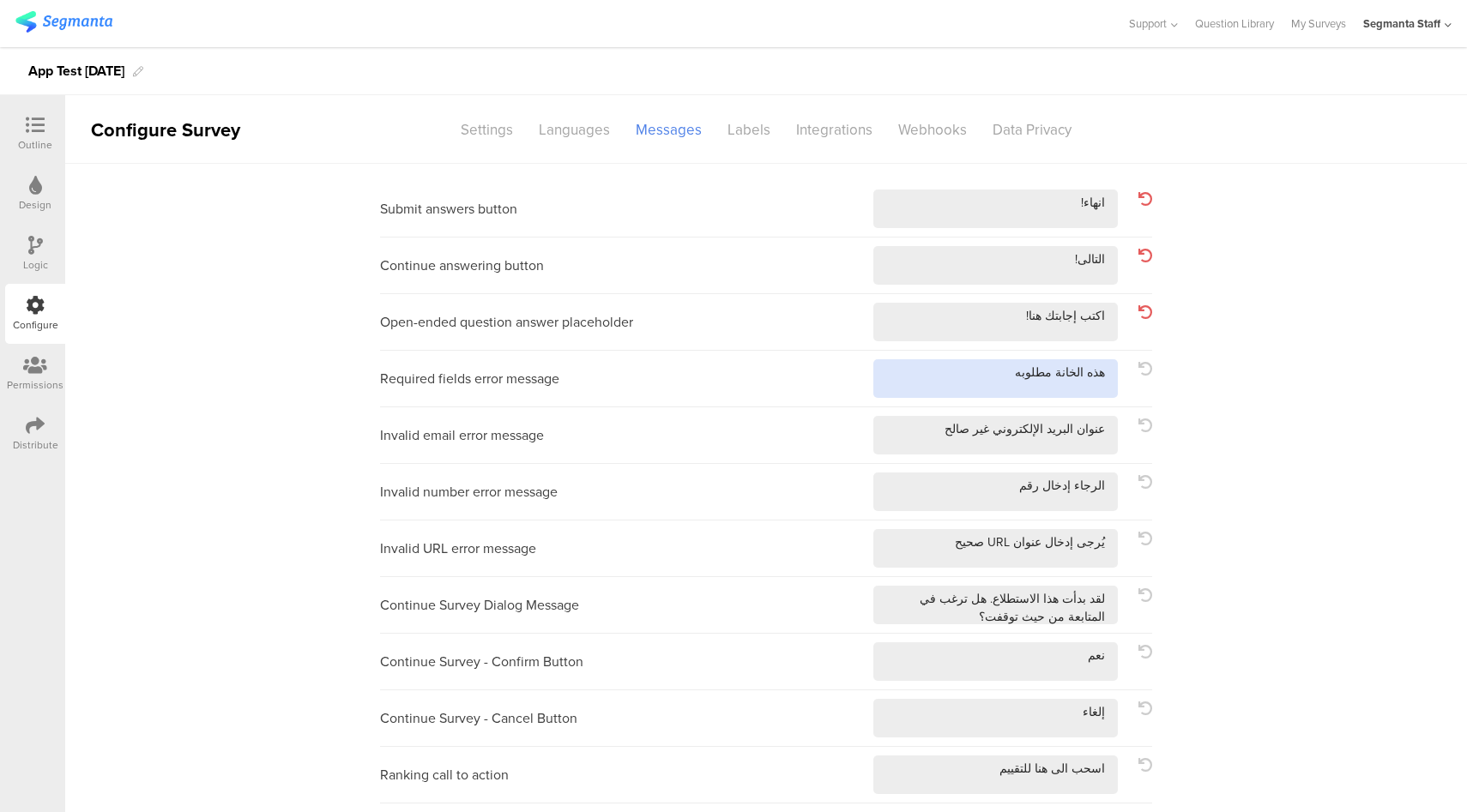
click at [941, 376] on textarea at bounding box center [995, 378] width 244 height 38
type textarea "هذه الخانة مطلوبه!"
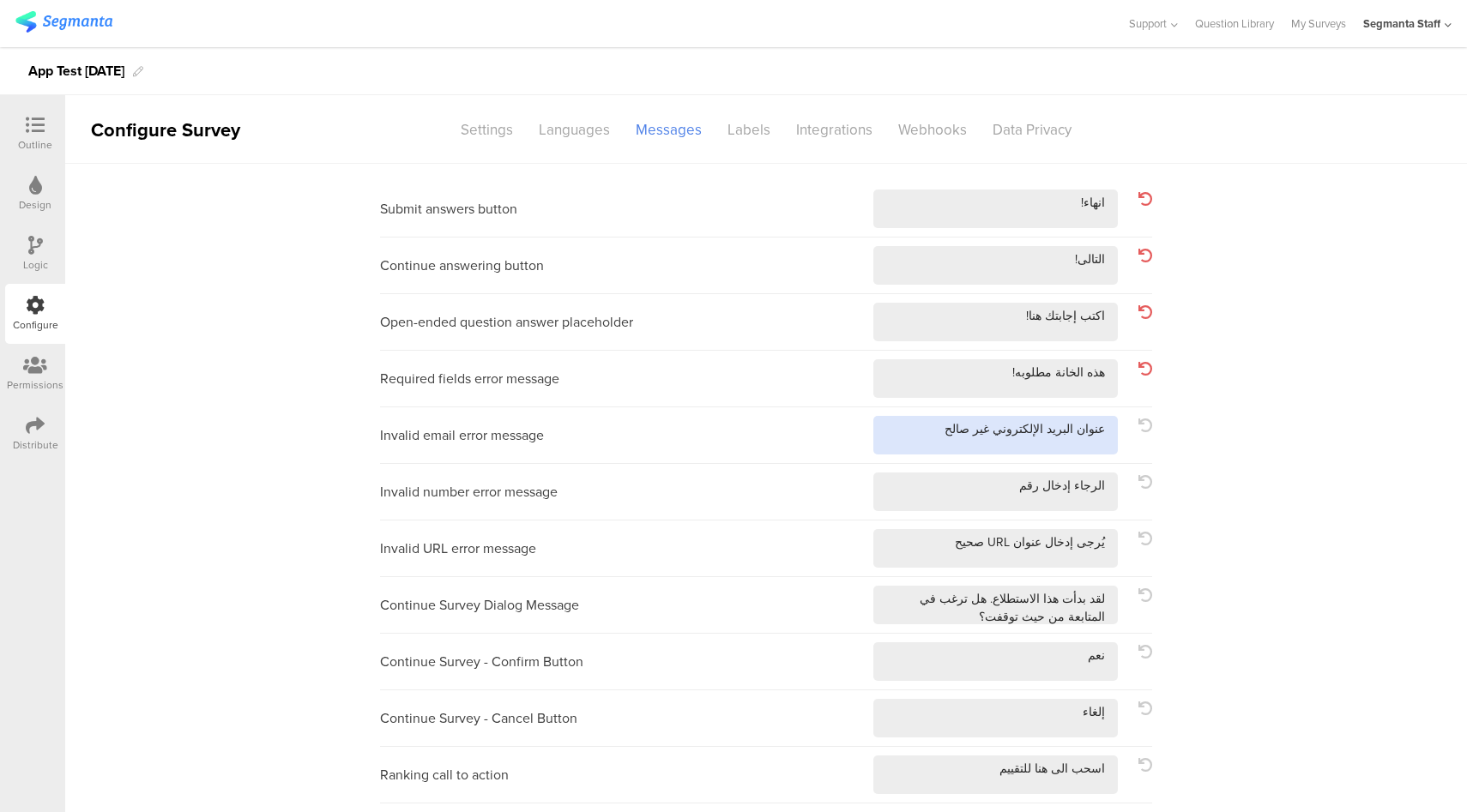
click at [937, 427] on textarea at bounding box center [995, 435] width 244 height 38
type textarea "عنوان البريد الإلكتروني غير صالح!"
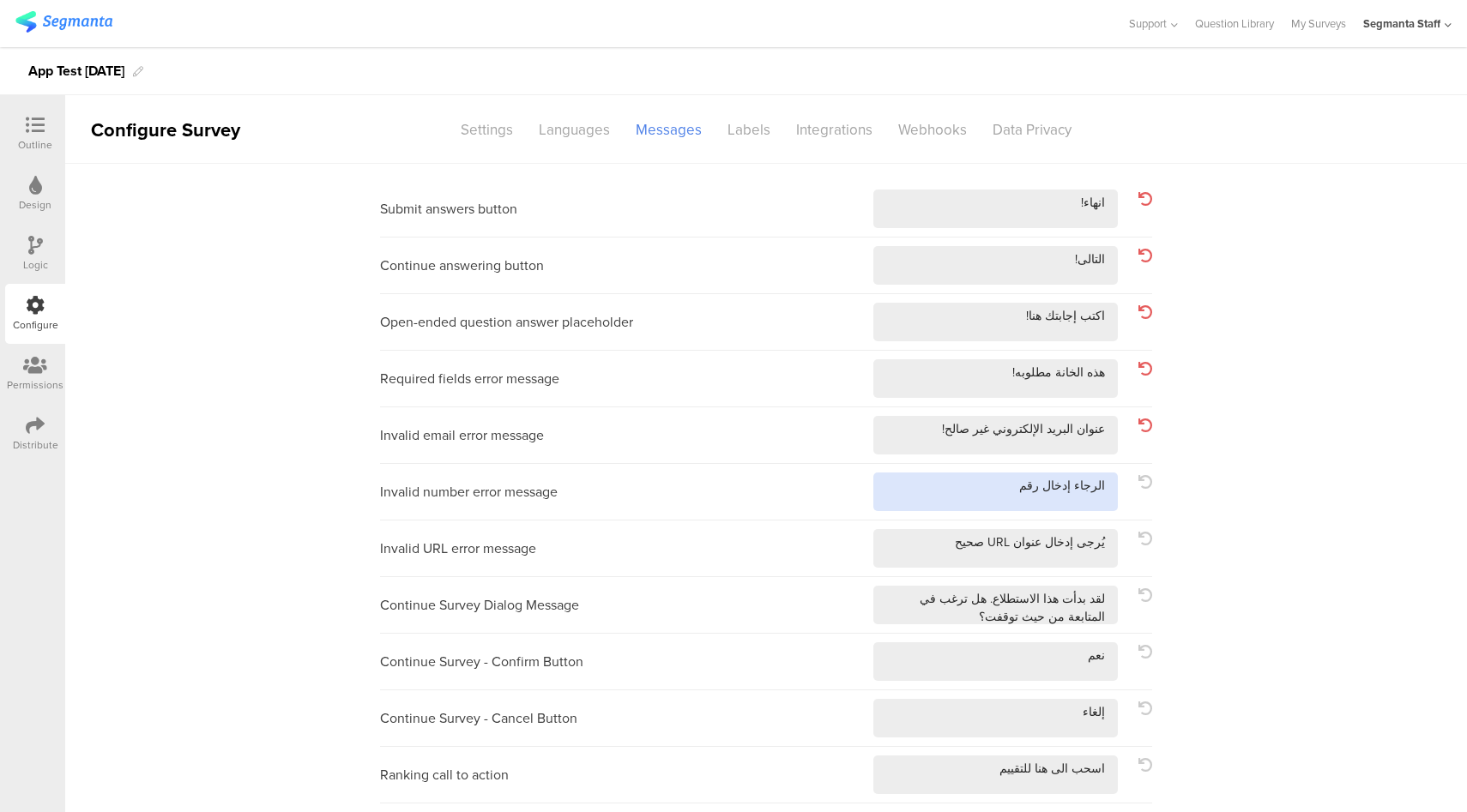
click at [948, 485] on textarea at bounding box center [995, 491] width 244 height 38
type textarea "الرجاء إدخال رقم!"
click at [939, 534] on textarea at bounding box center [995, 548] width 244 height 38
type textarea "يُرجى إدخال عنوان URL صحيح!"
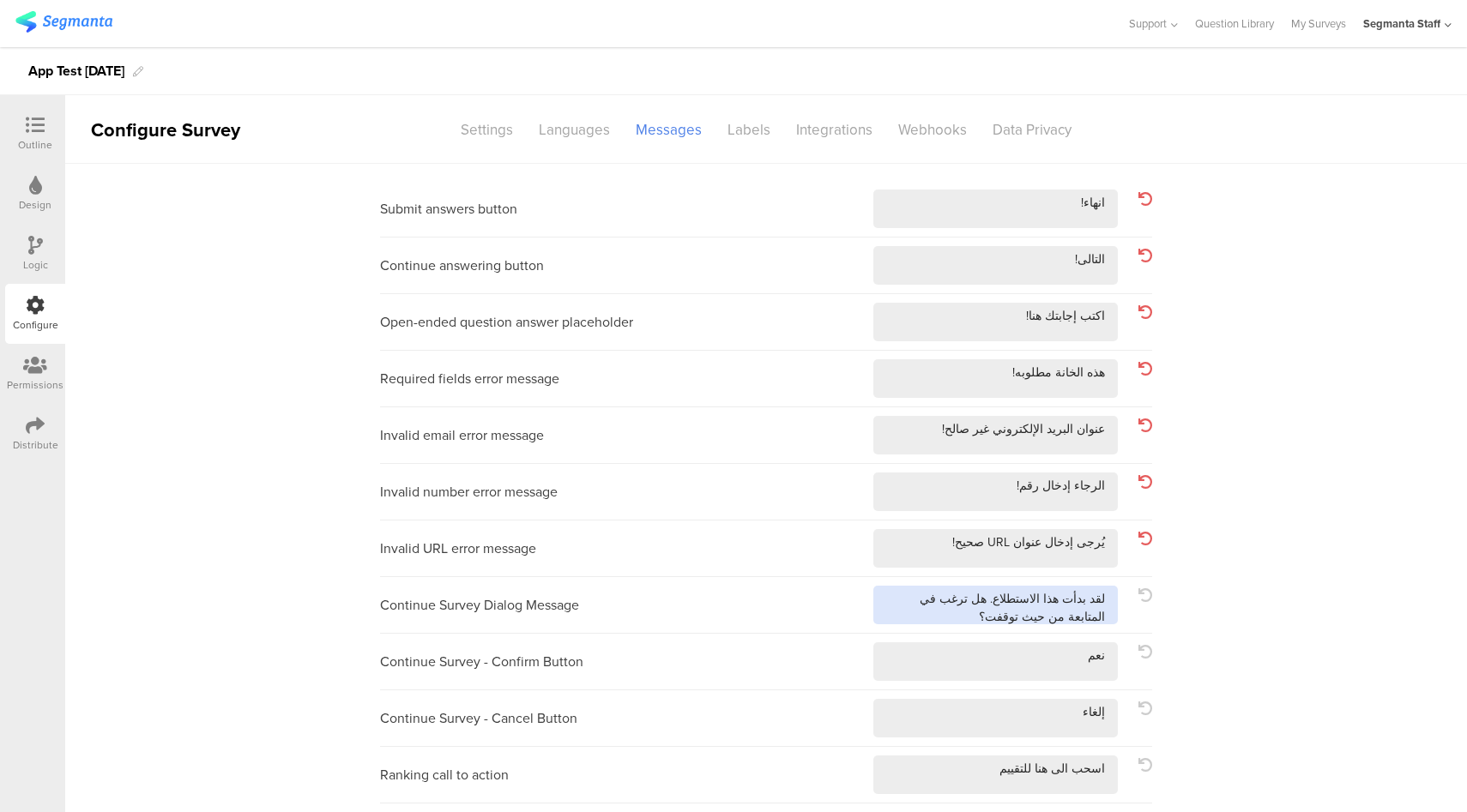
click at [962, 613] on textarea at bounding box center [995, 605] width 244 height 38
type textarea "لقد بدأت هذا الاستطلاع. هل ترغب في المتابعة من حيث توقفت؟!"
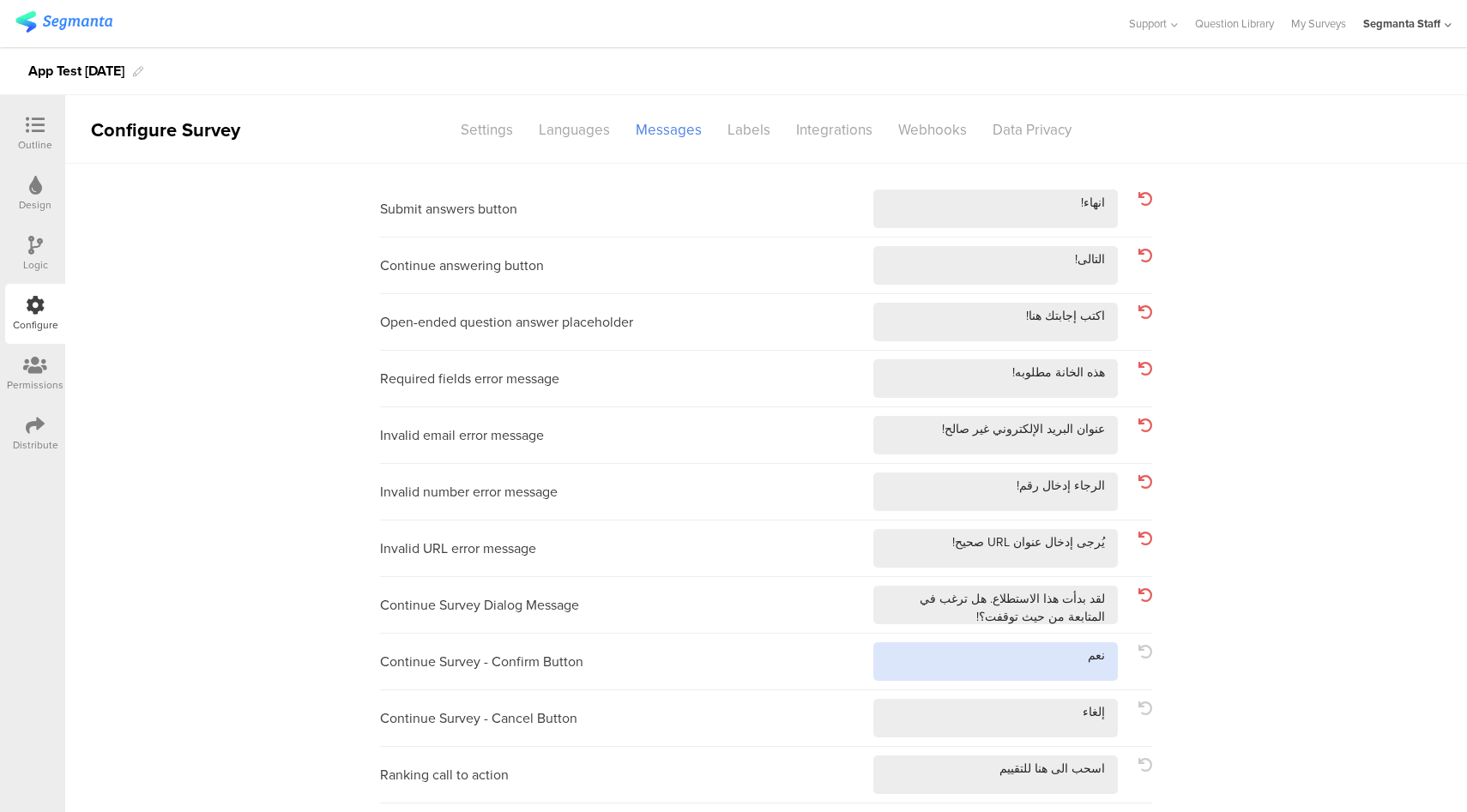
click at [961, 657] on textarea at bounding box center [995, 661] width 244 height 38
type textarea "نعم!"
click at [966, 713] on textarea at bounding box center [995, 717] width 244 height 38
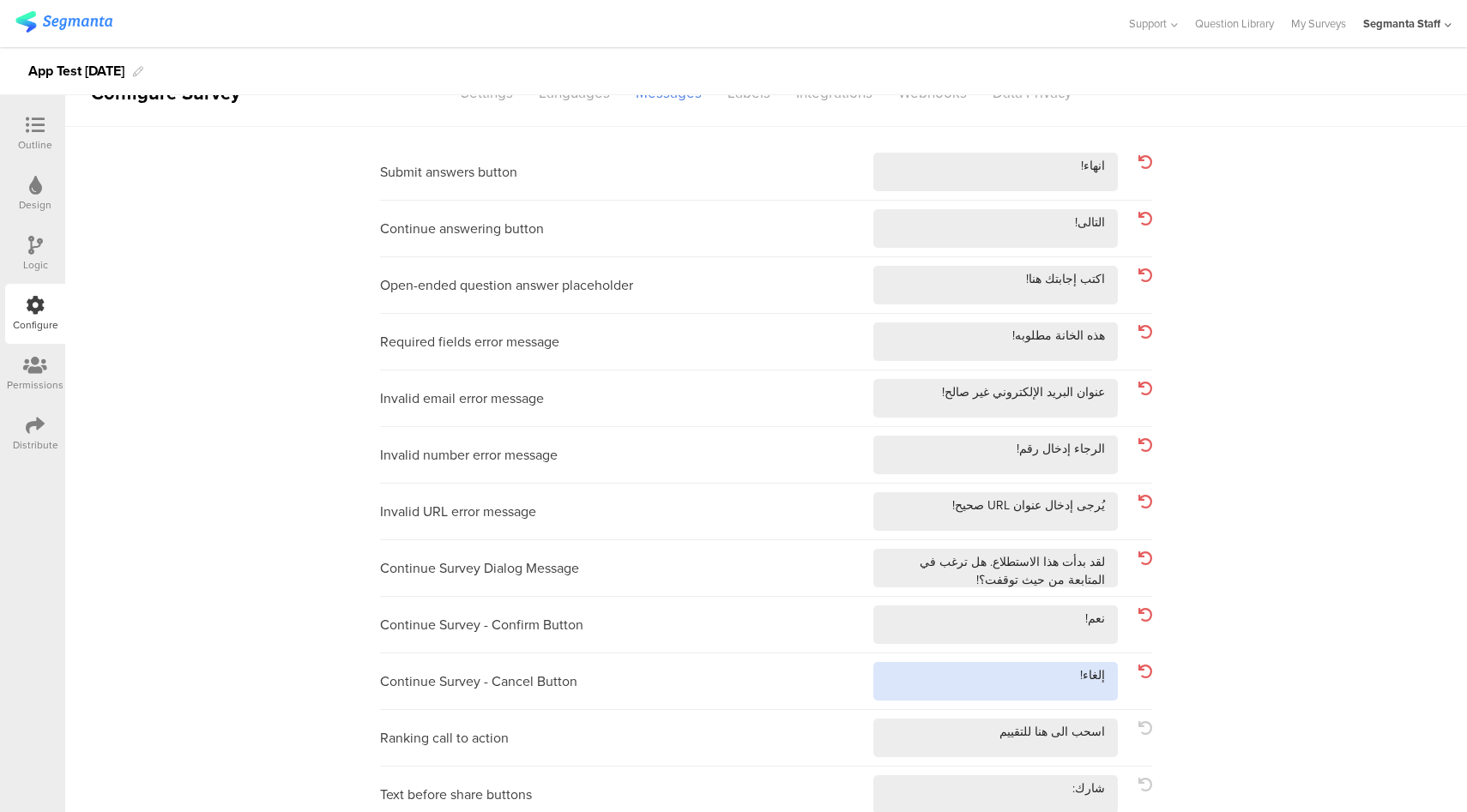
scroll to position [115, 0]
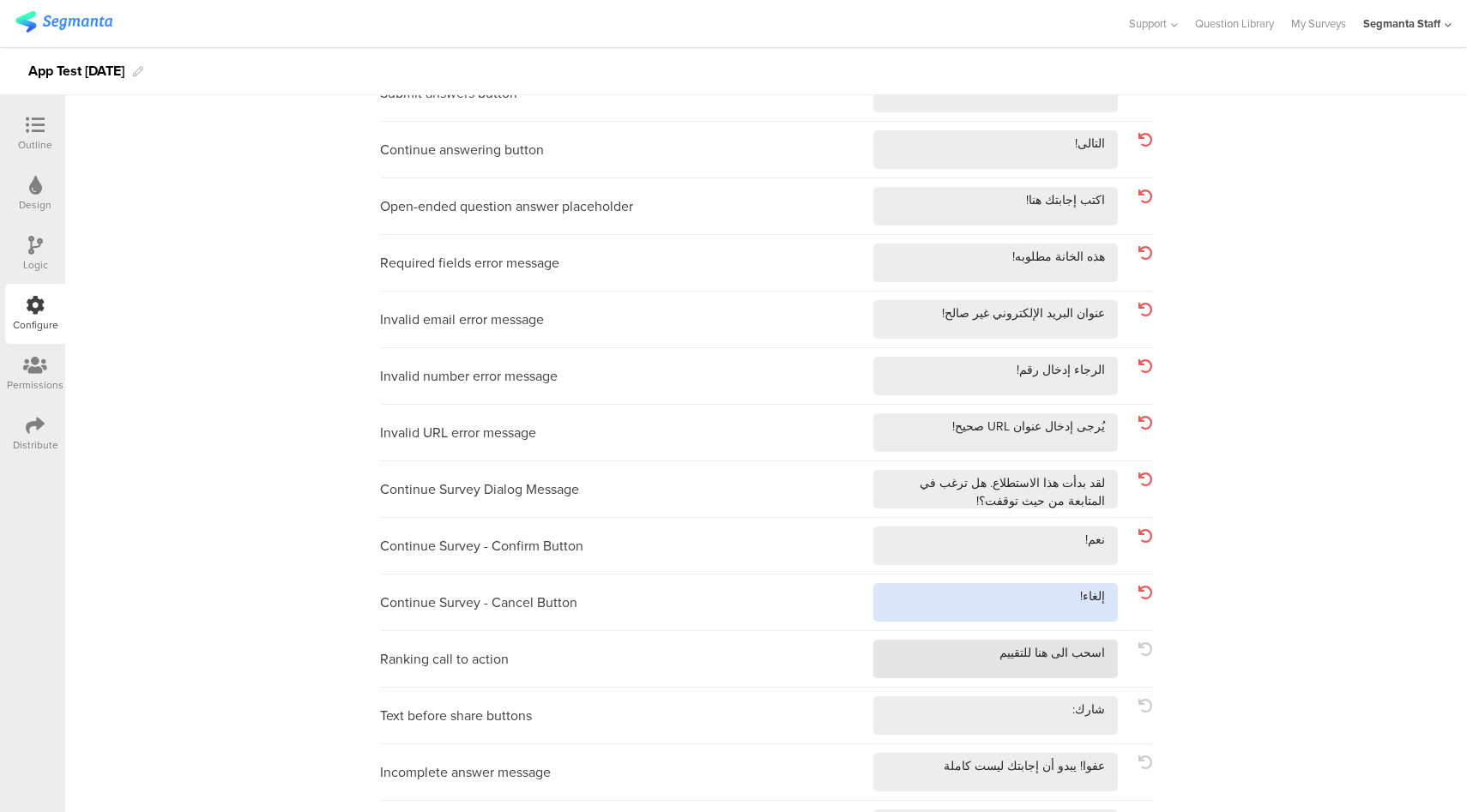
type textarea "إلغاء!"
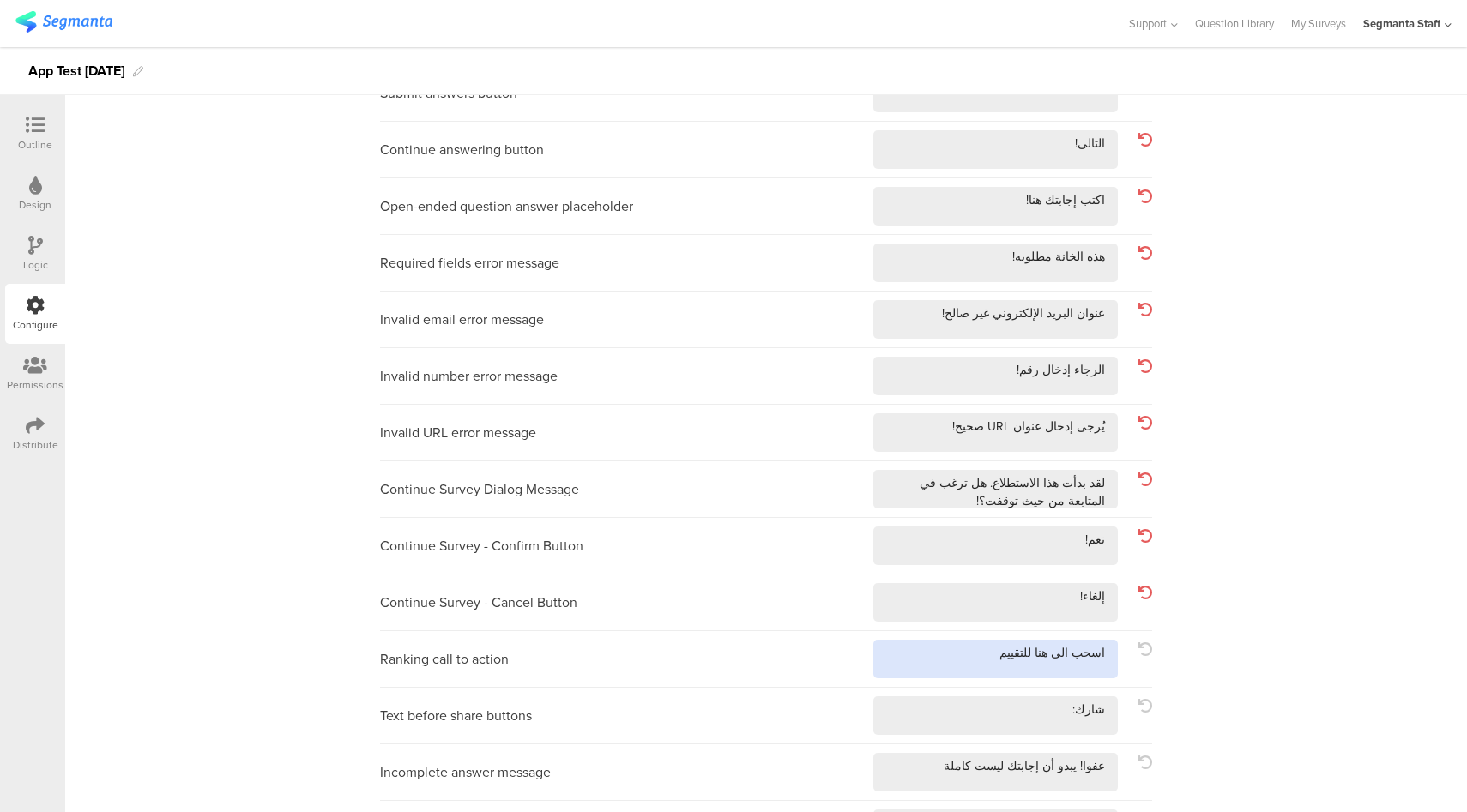
click at [963, 660] on textarea at bounding box center [995, 658] width 244 height 38
type textarea "اسحب الى هنا للتقييم!"
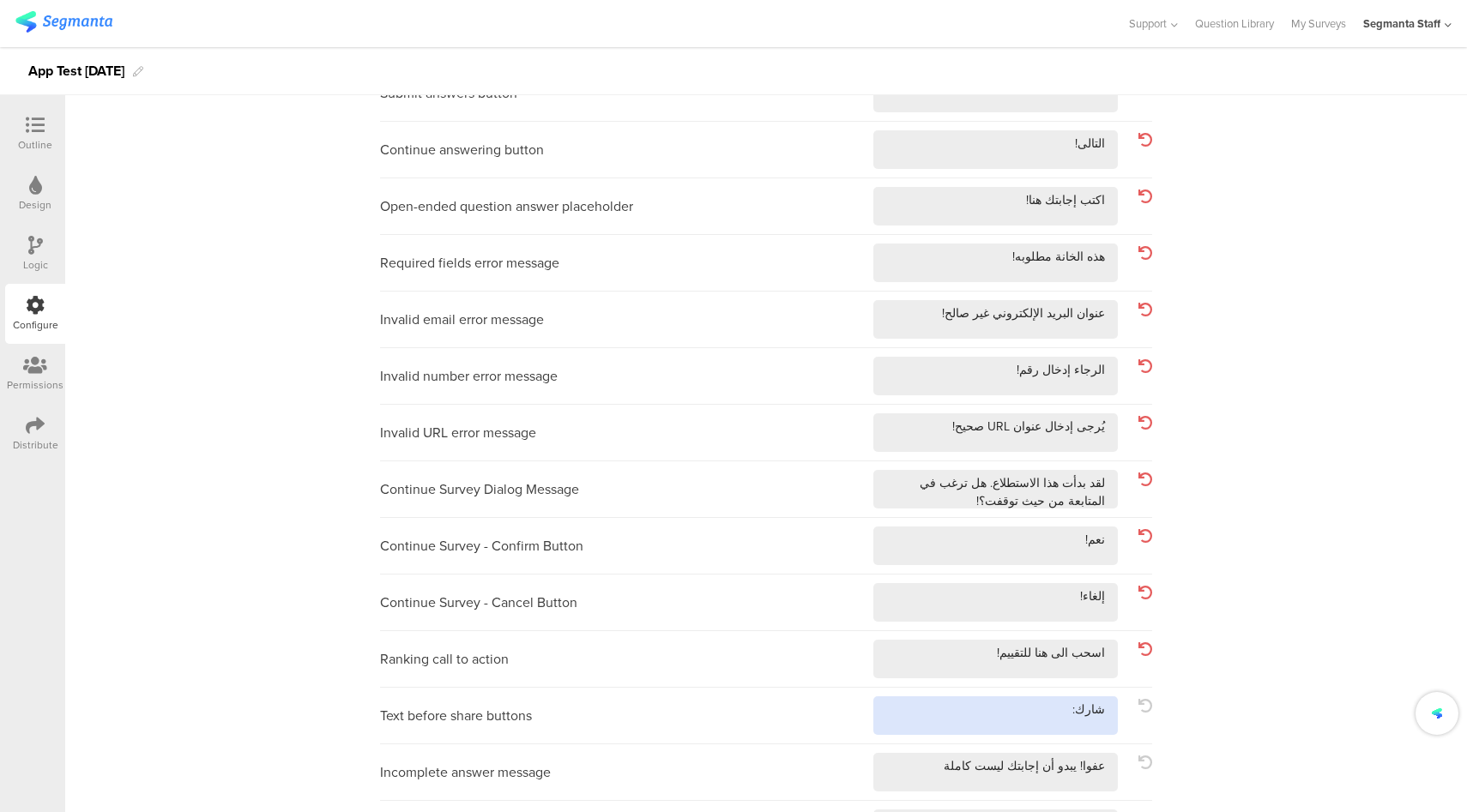
click at [980, 730] on textarea at bounding box center [995, 715] width 244 height 38
type textarea "شارك:!"
click at [920, 797] on div "Incomplete answer message" at bounding box center [766, 772] width 772 height 56
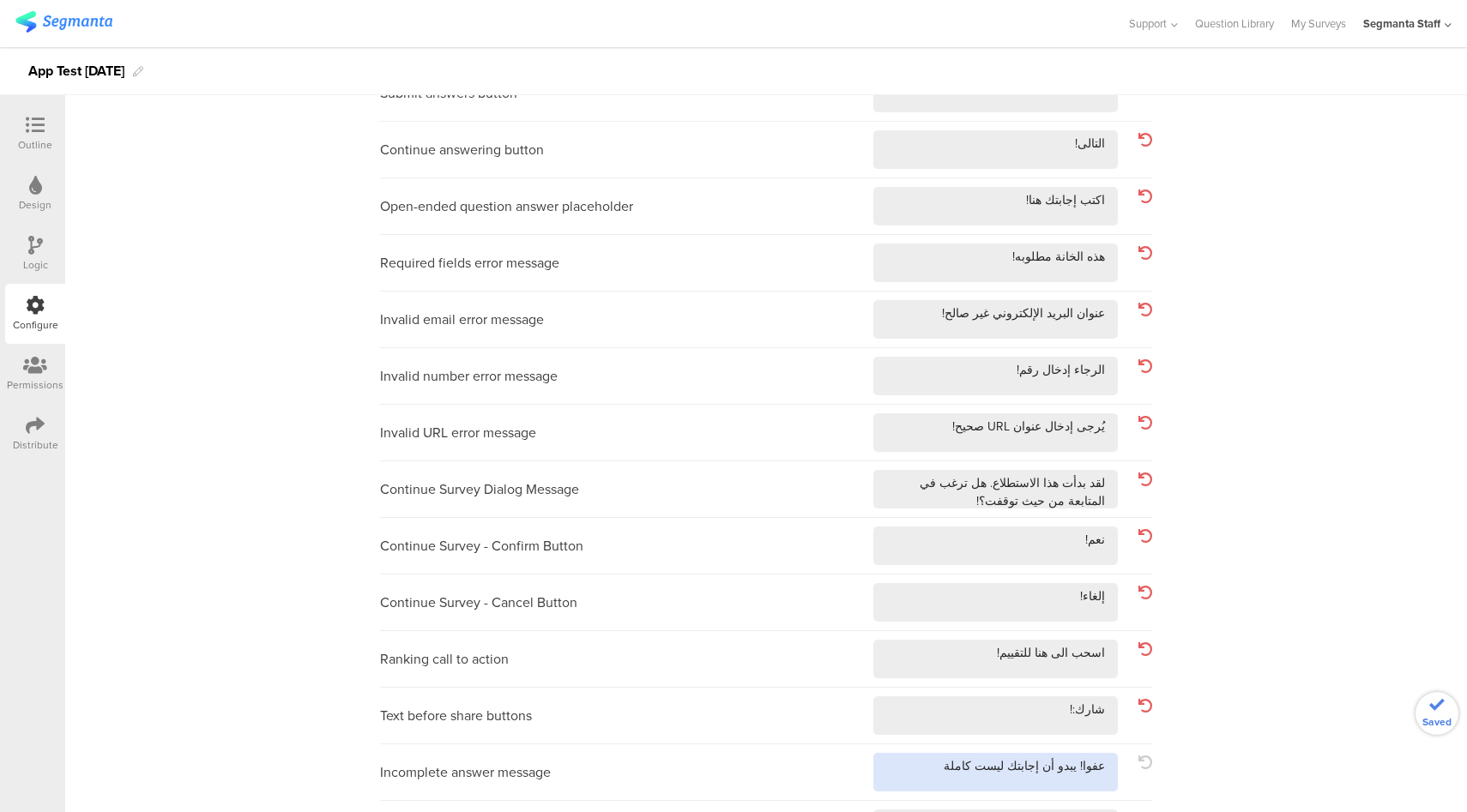
click at [939, 755] on textarea at bounding box center [995, 772] width 244 height 38
click at [931, 765] on textarea at bounding box center [995, 772] width 244 height 38
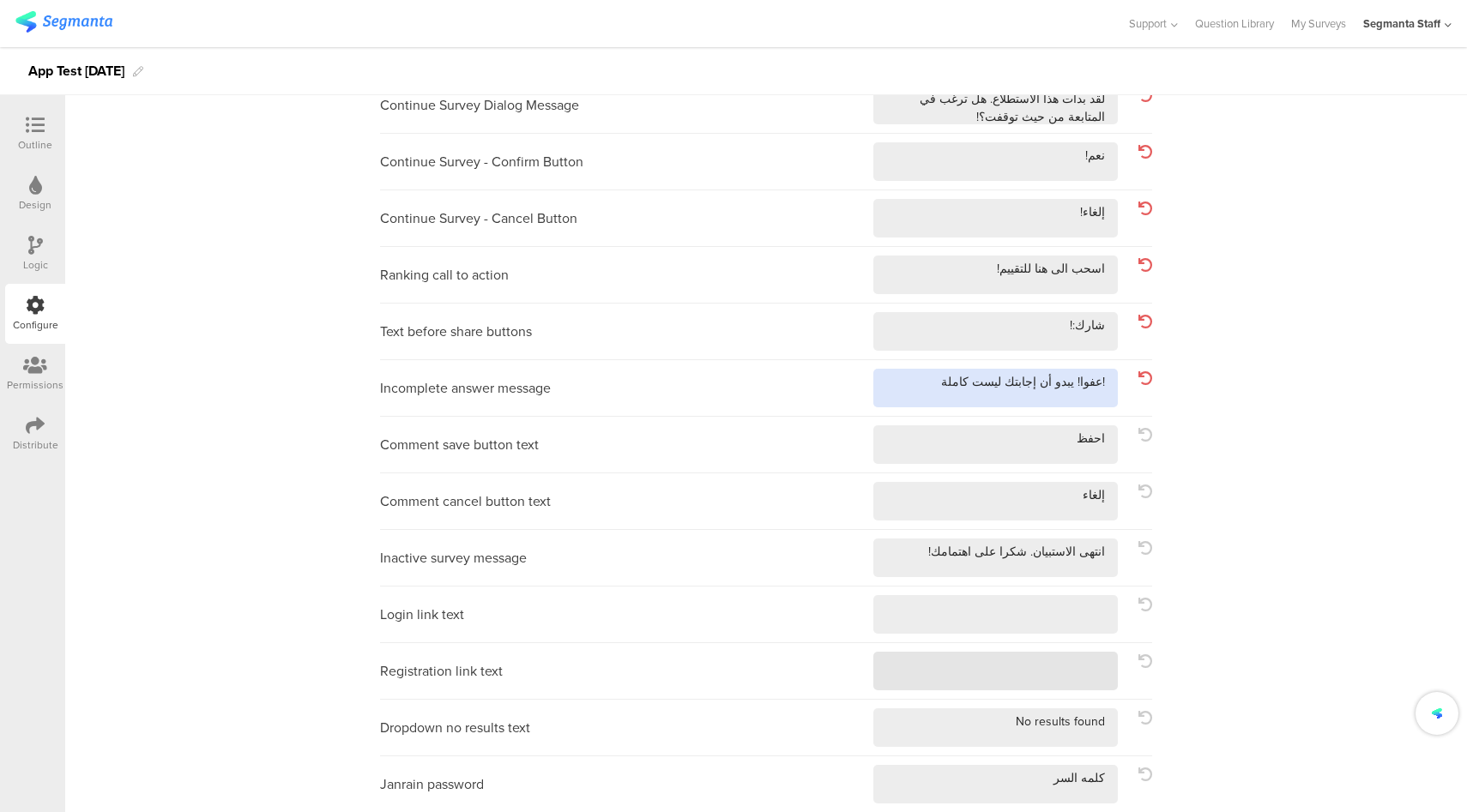
scroll to position [501, 0]
type textarea "!عفوا! يبدو أن إجابتك ليست كاملة"
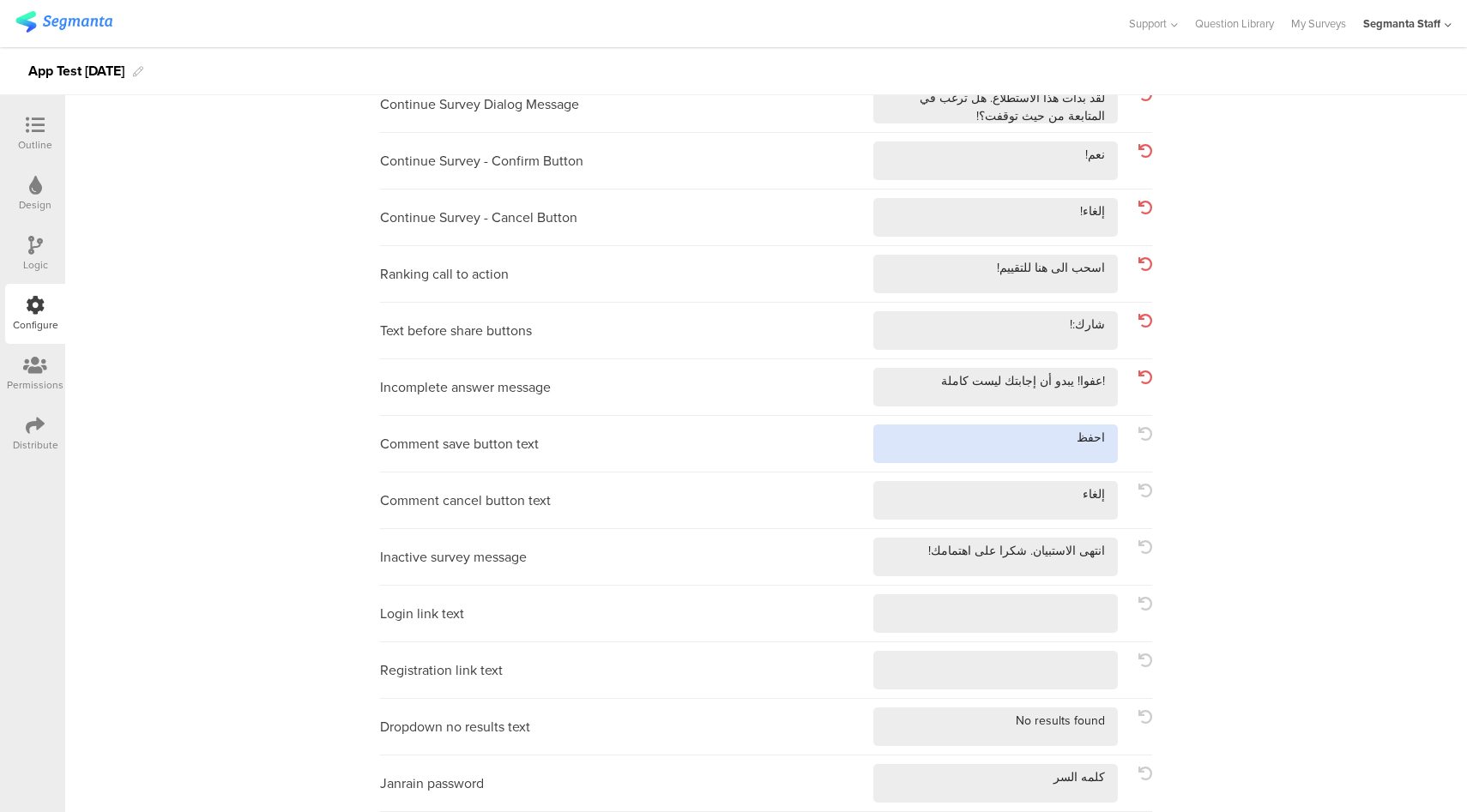
click at [1007, 437] on textarea at bounding box center [995, 444] width 244 height 38
type textarea "احفظ!"
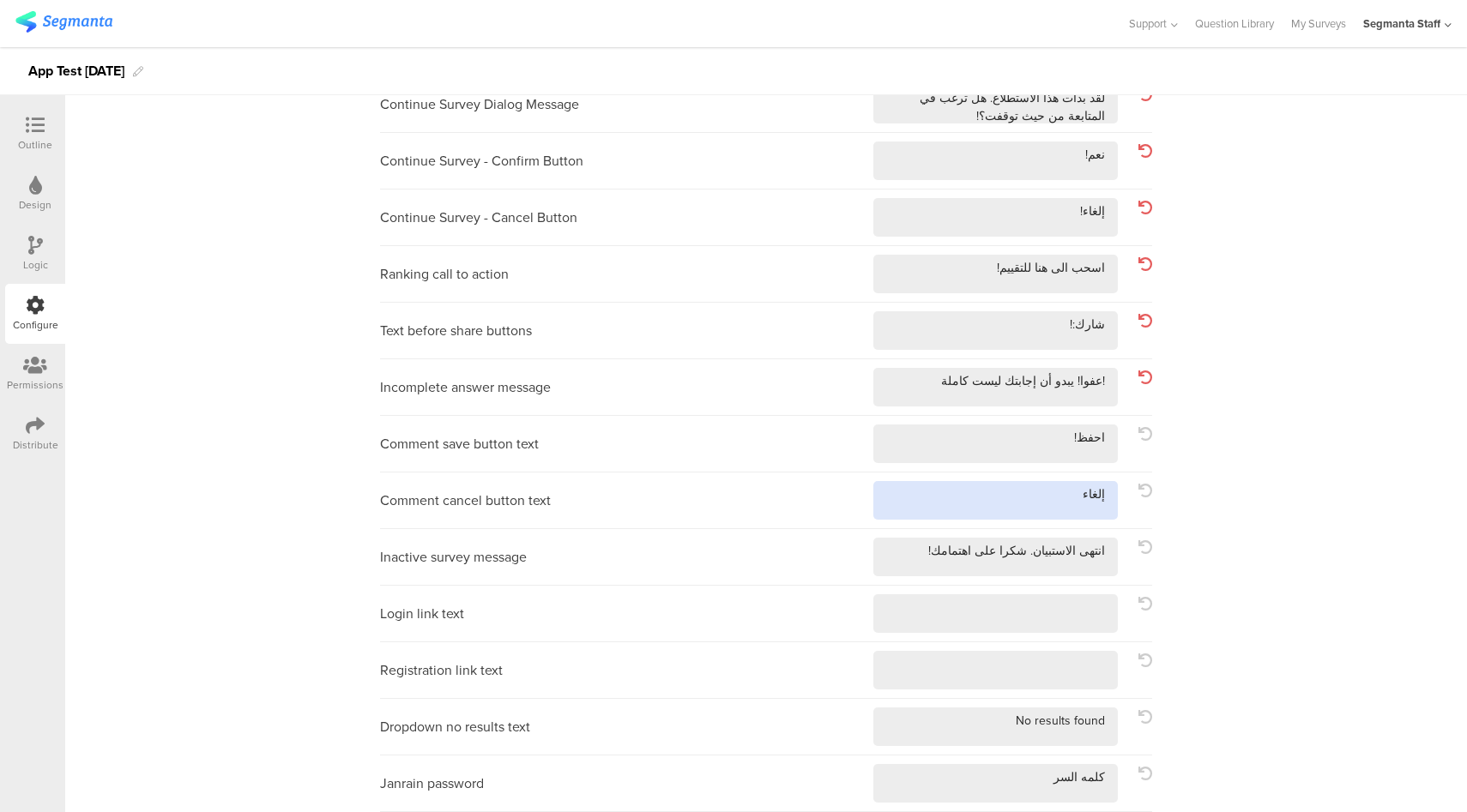
click at [1013, 489] on textarea at bounding box center [995, 500] width 244 height 38
type textarea "إلغاء!"
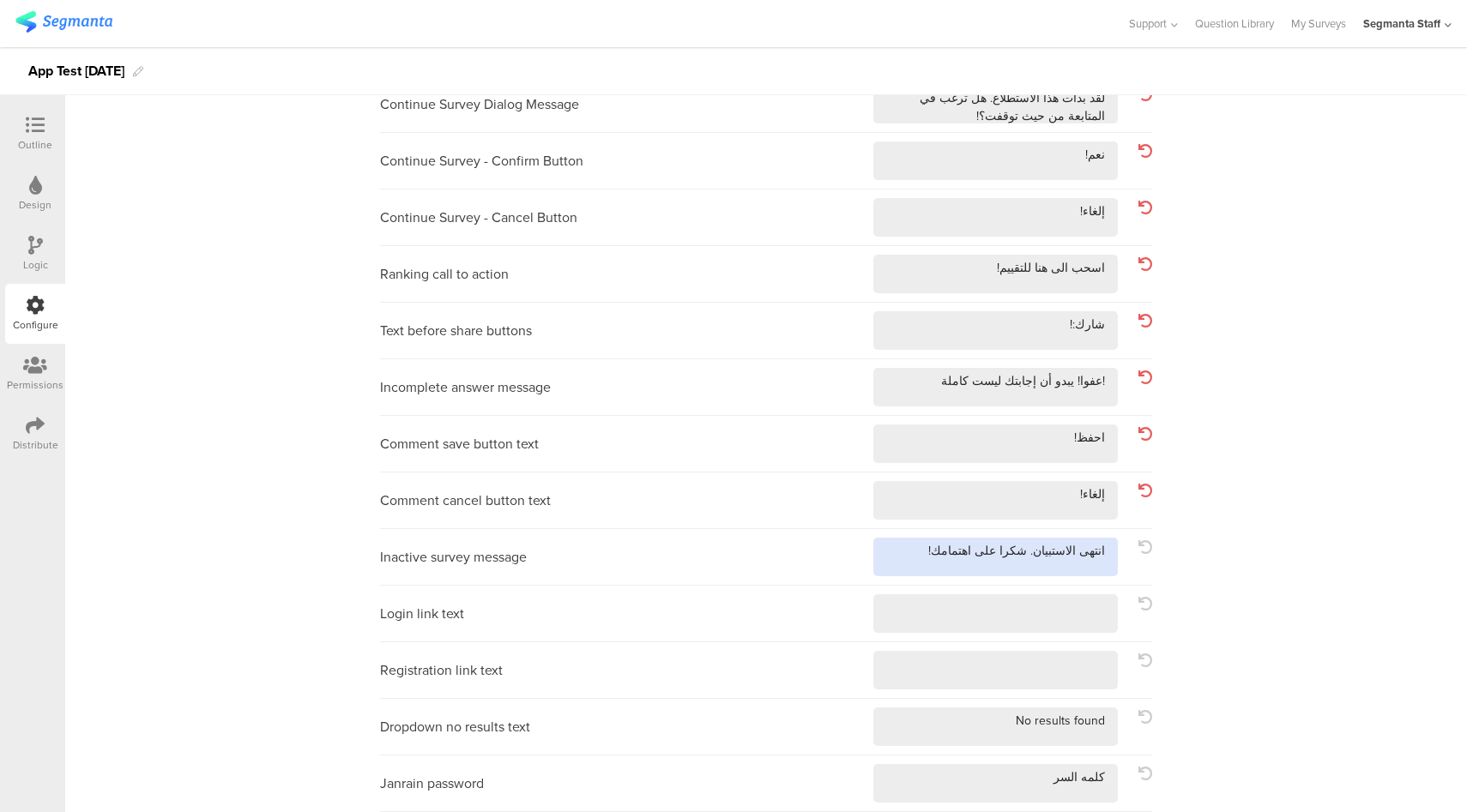
click at [912, 568] on textarea at bounding box center [995, 556] width 244 height 38
type textarea "انتهى الاستبيان. شكرا على اهتمامك!!"
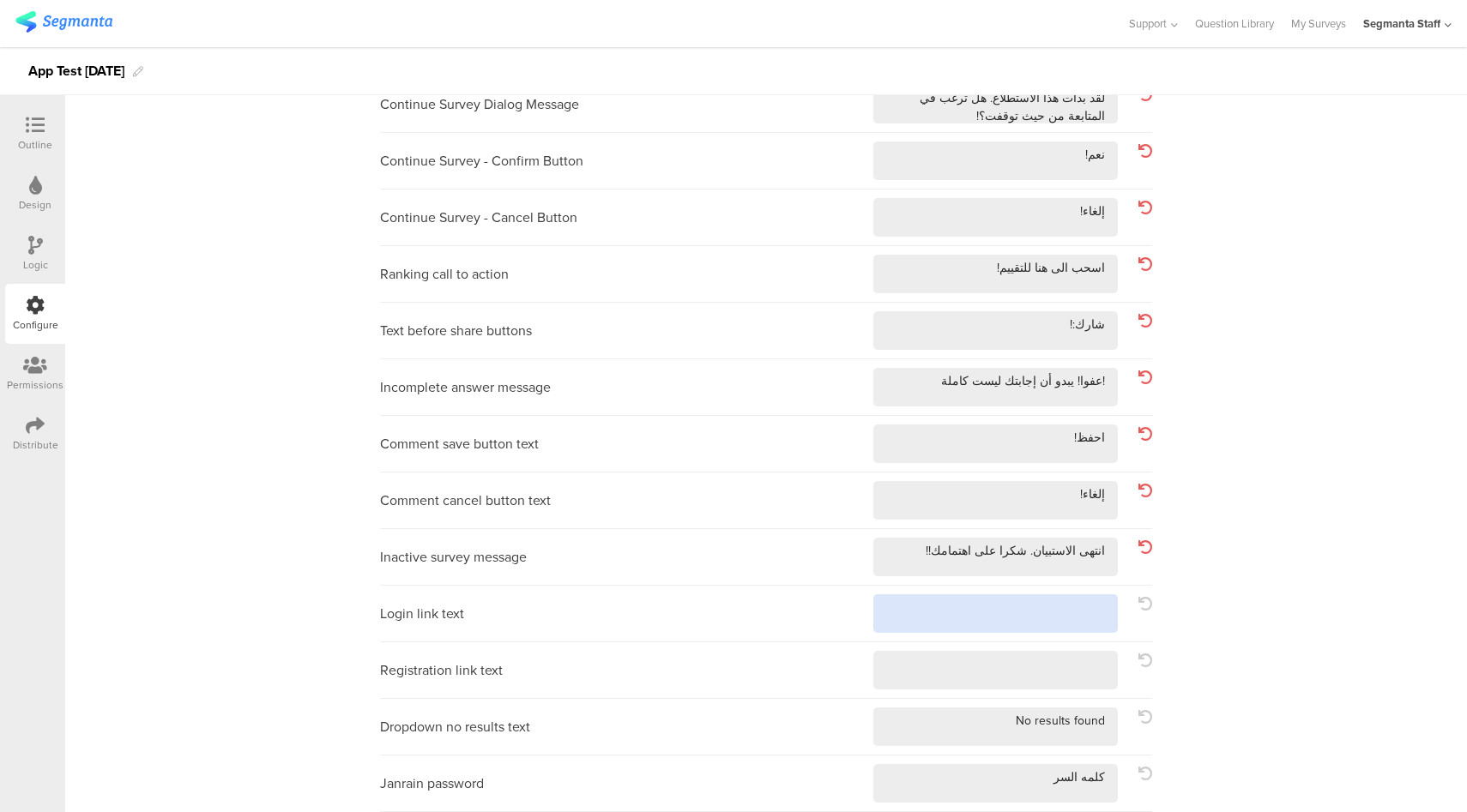
click at [963, 608] on textarea at bounding box center [995, 613] width 244 height 38
type textarea "!"
click at [959, 678] on textarea at bounding box center [995, 670] width 244 height 38
type textarea "!"
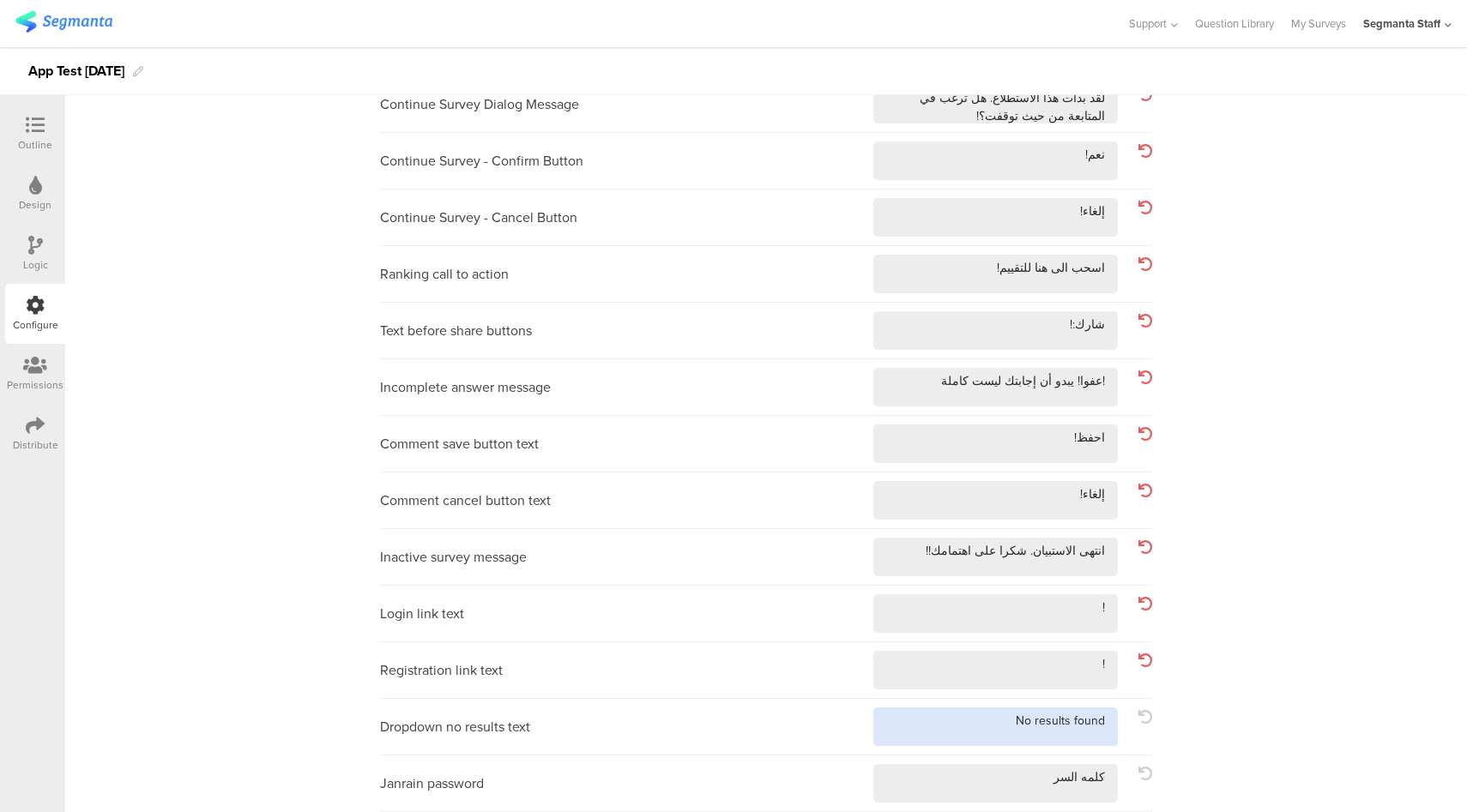
click at [950, 740] on textarea at bounding box center [995, 726] width 244 height 38
type textarea "No results found!"
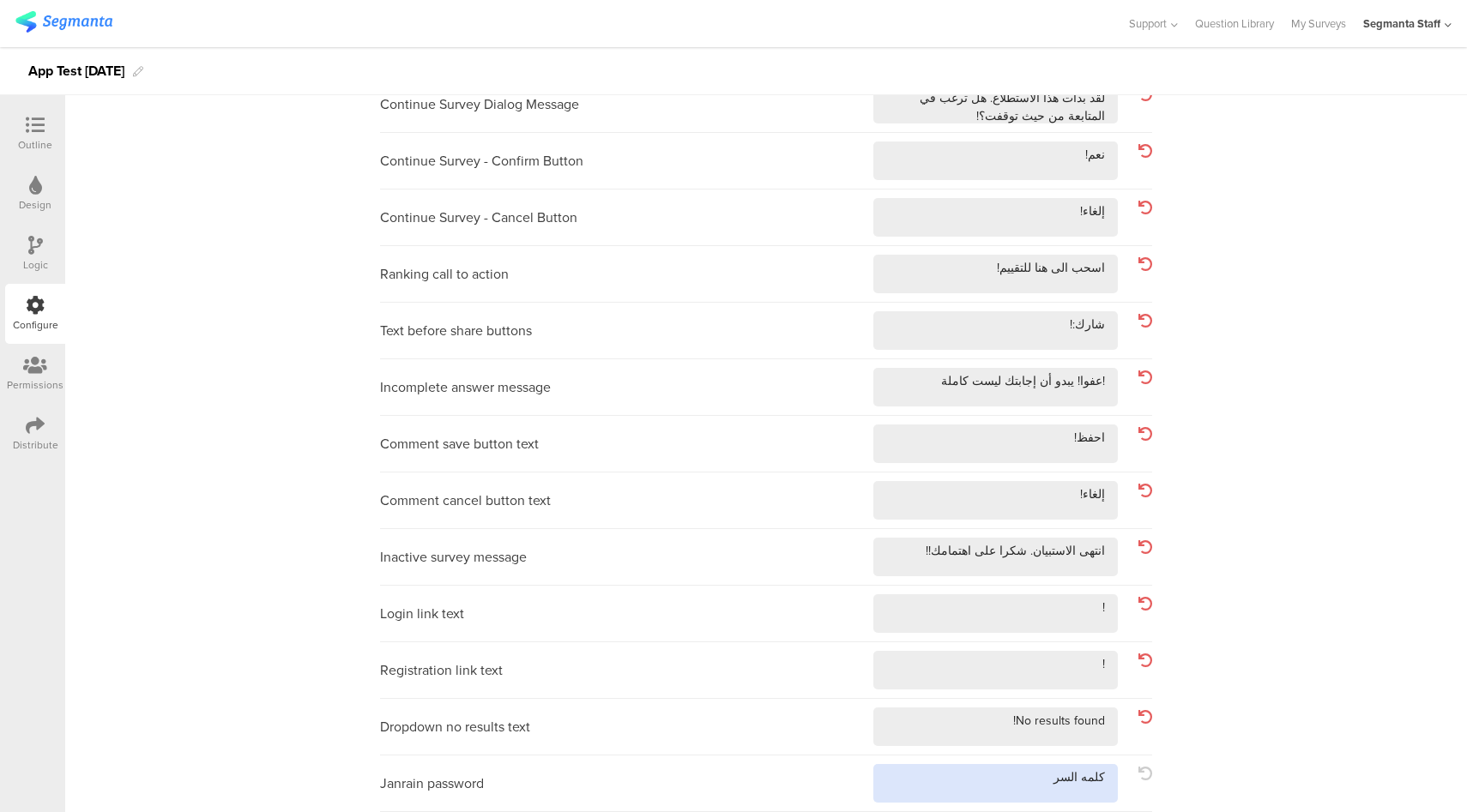
click at [977, 799] on textarea at bounding box center [995, 782] width 244 height 38
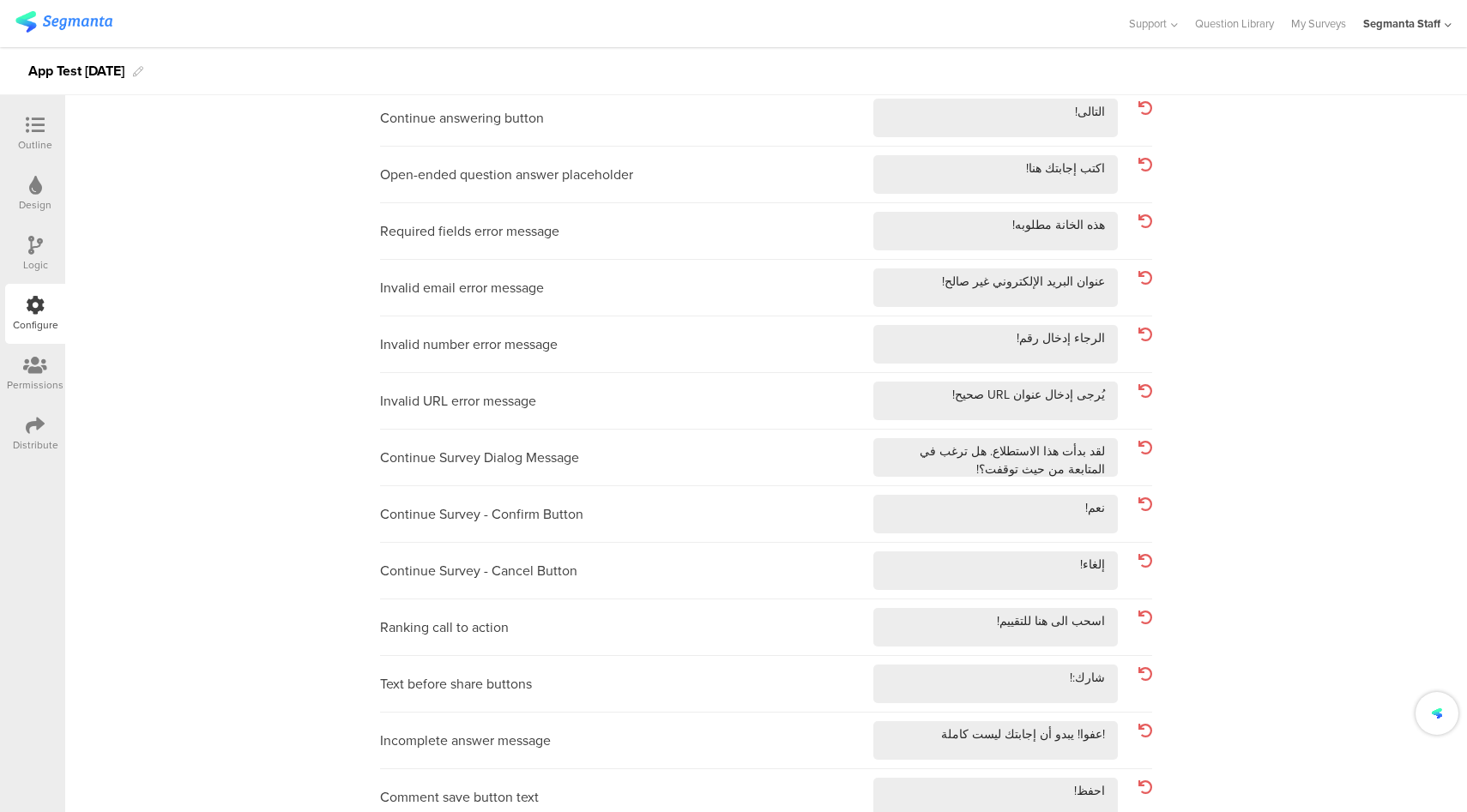
scroll to position [0, 0]
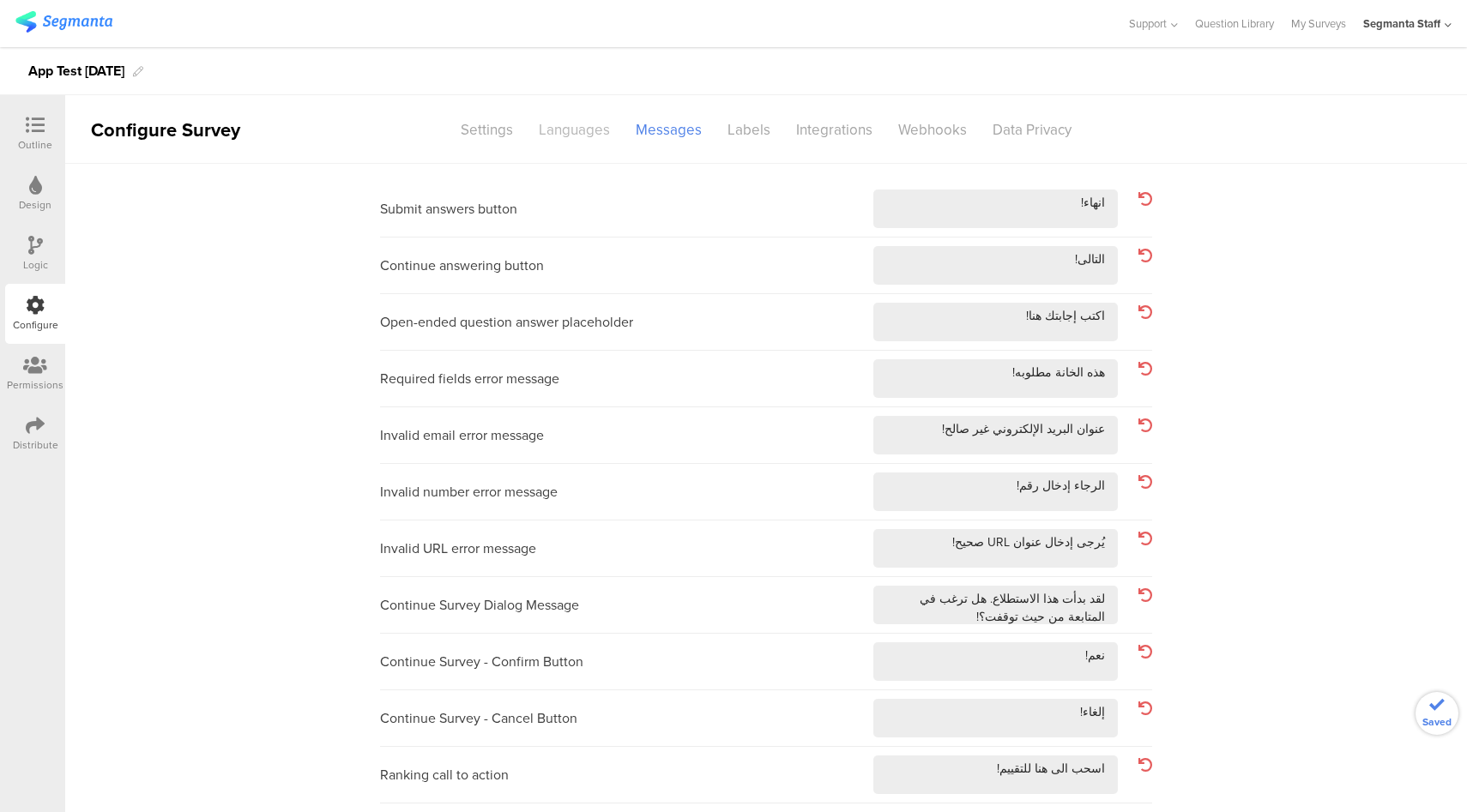
type textarea "كلمه السر!"
click at [583, 128] on div "Languages" at bounding box center [574, 130] width 97 height 30
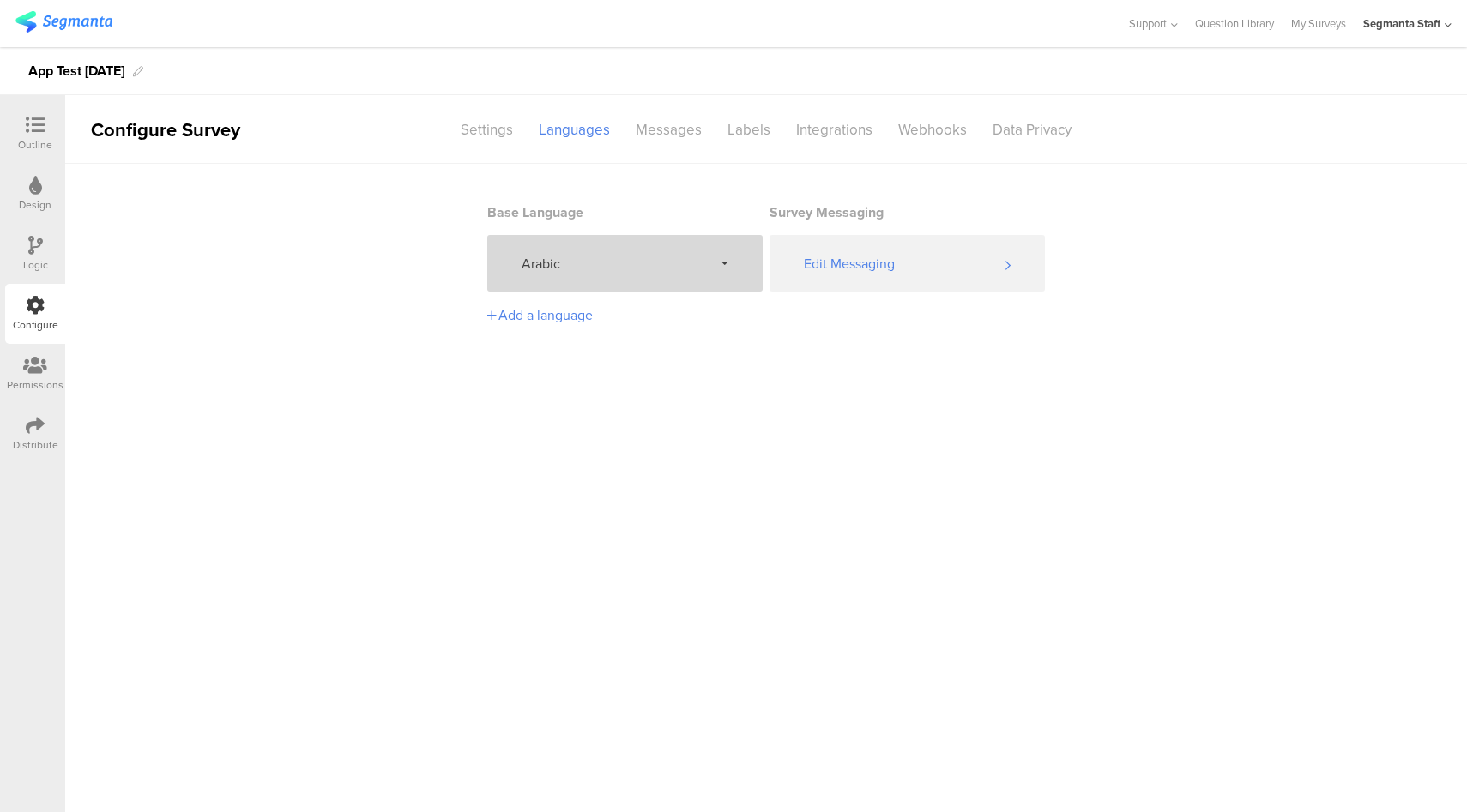
click at [601, 268] on span "Arabic" at bounding box center [617, 264] width 191 height 20
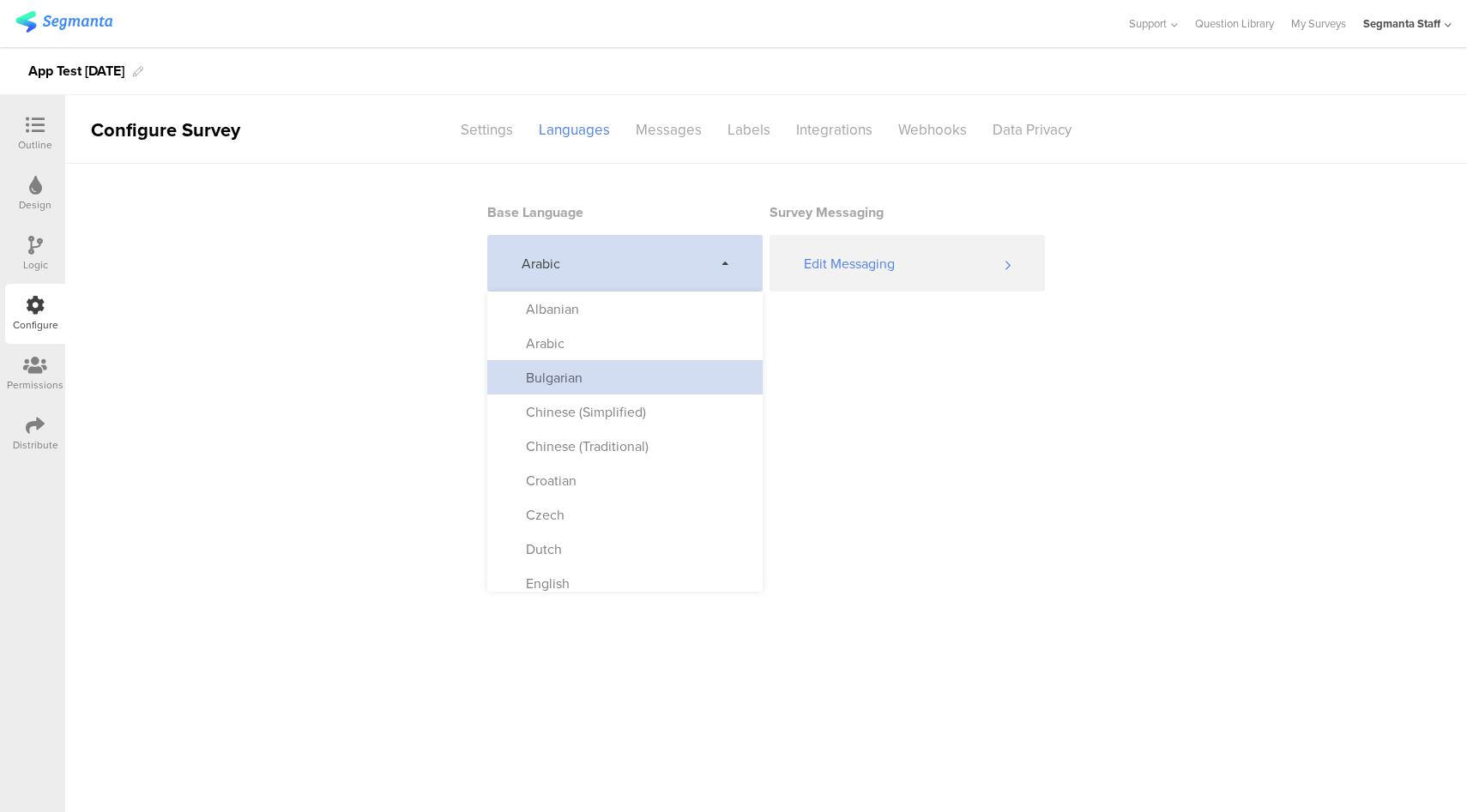
click at [584, 389] on div "Bulgarian" at bounding box center [625, 377] width 276 height 34
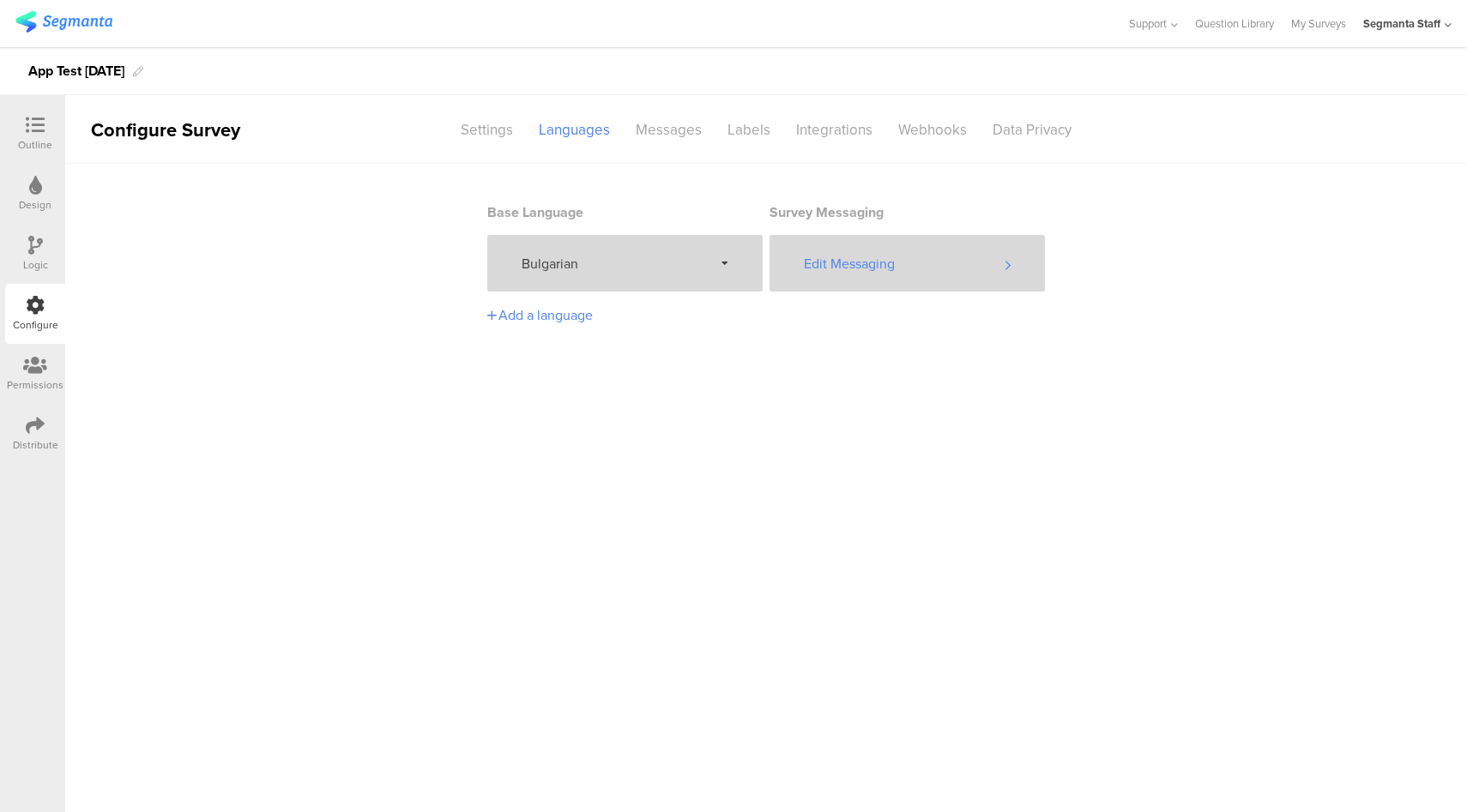
click at [928, 258] on div "Edit Messaging" at bounding box center [907, 263] width 276 height 56
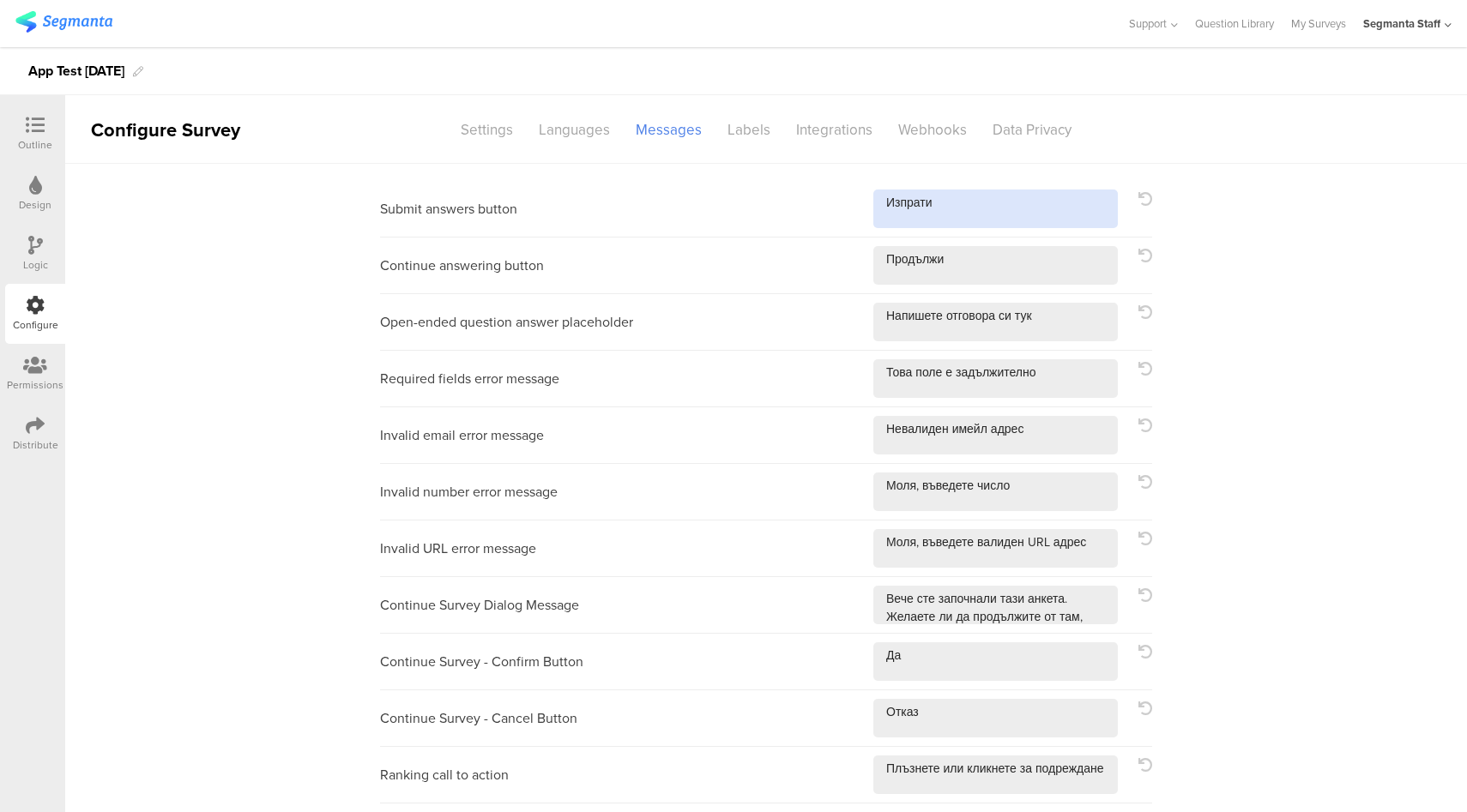
click at [953, 211] on textarea at bounding box center [995, 208] width 244 height 38
type textarea "Изпрати!"
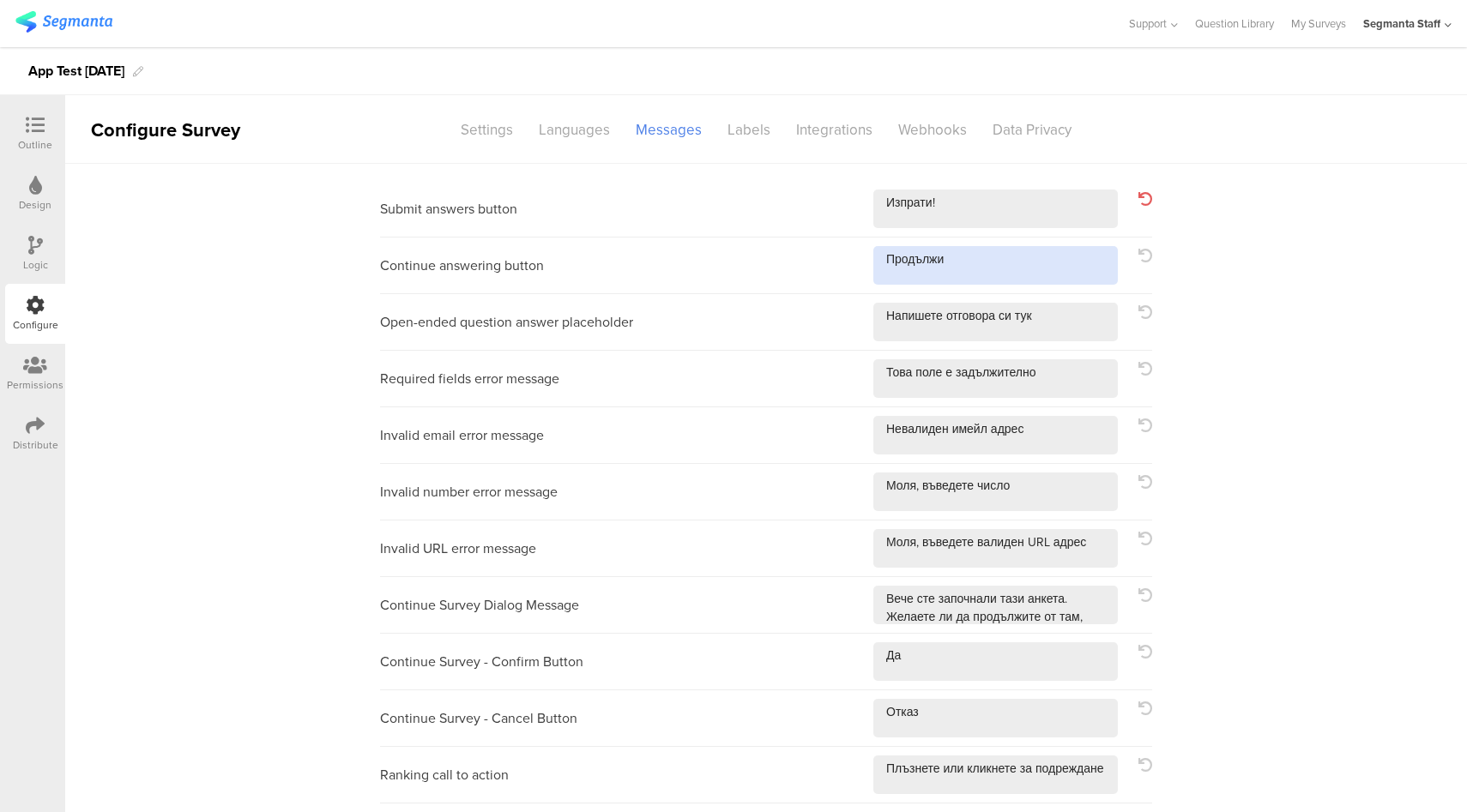
click at [986, 267] on textarea at bounding box center [995, 265] width 244 height 38
type textarea "Продължи!"
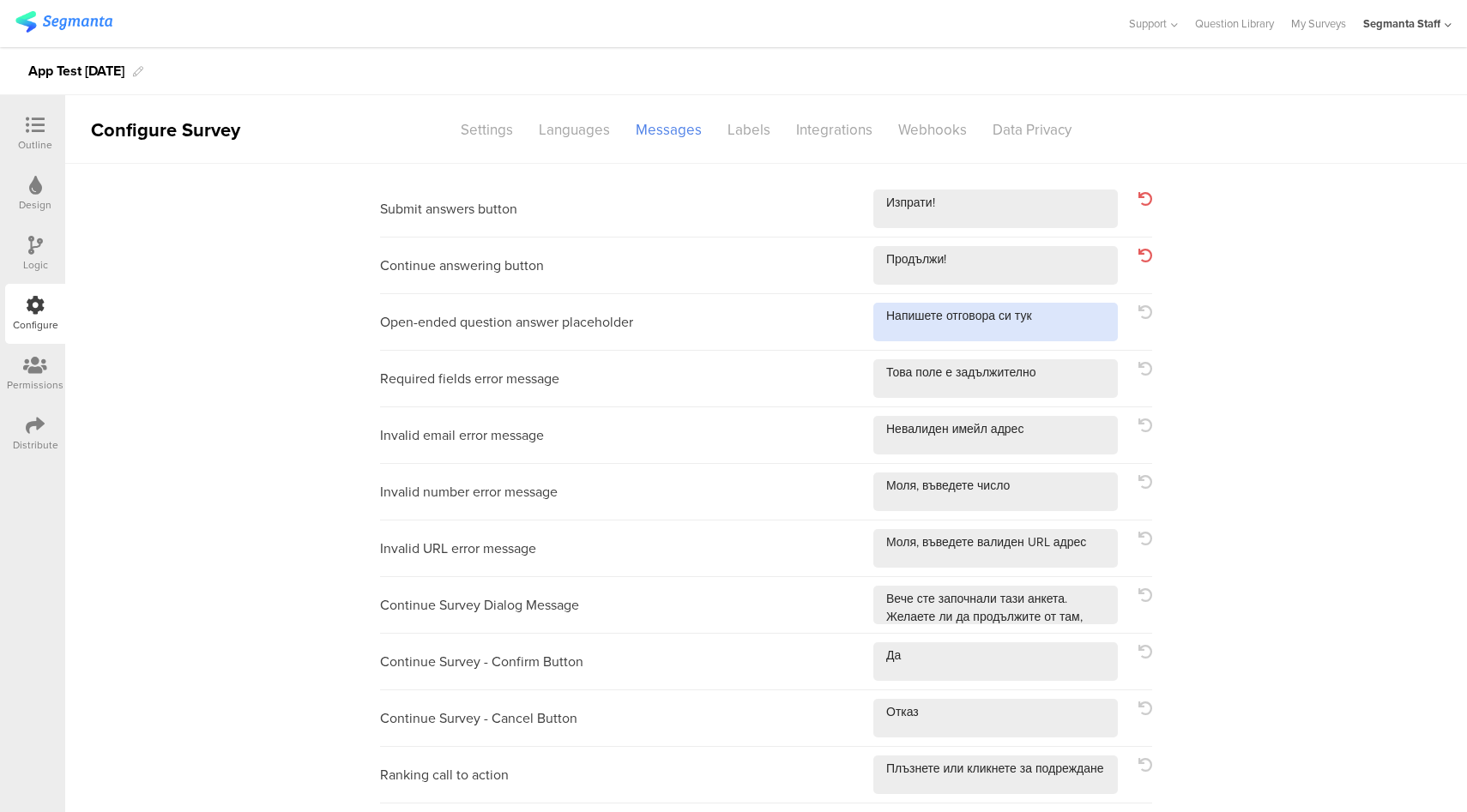
click at [1080, 313] on textarea at bounding box center [995, 321] width 244 height 38
type textarea "Напишете отговора си тук!"
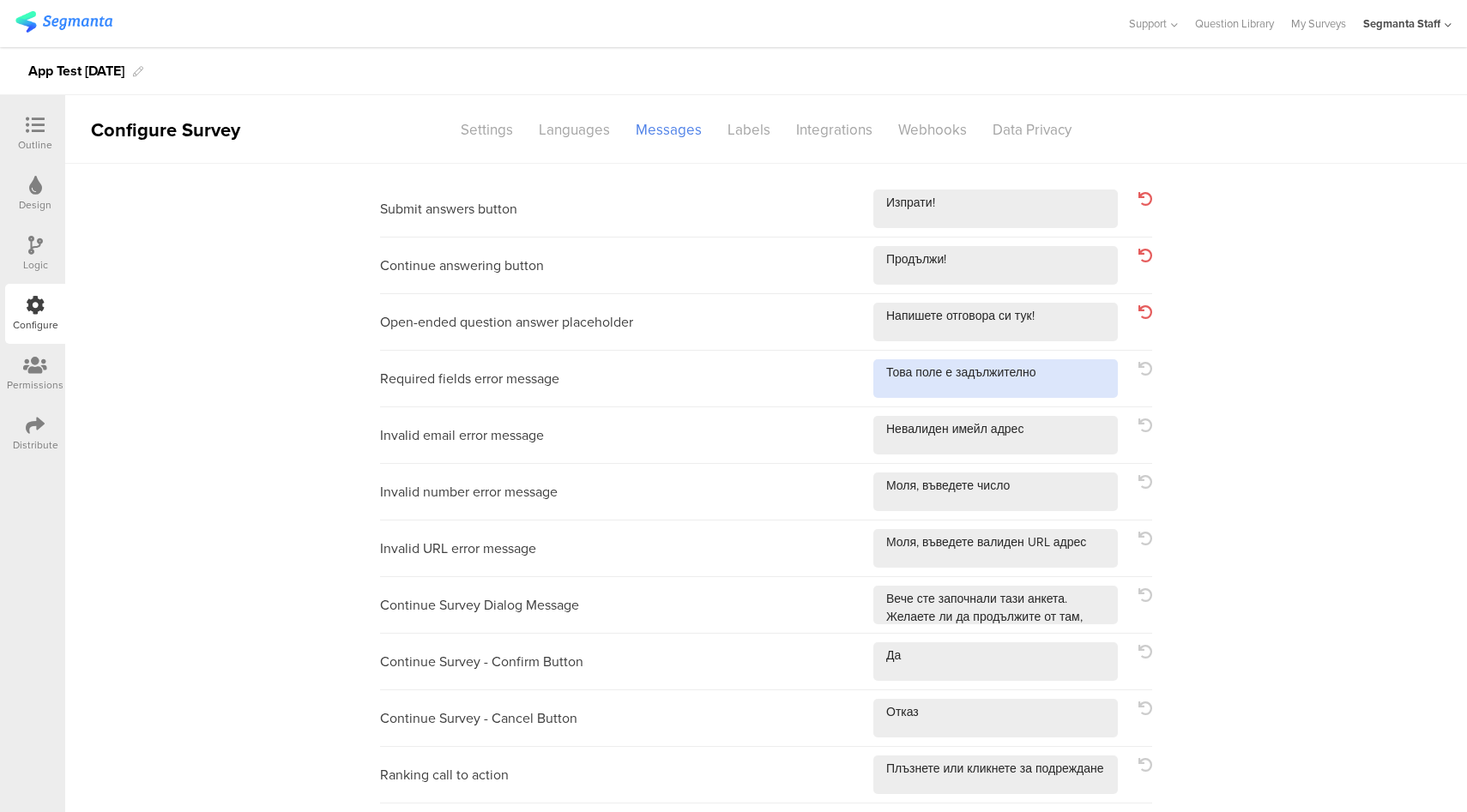
click at [1060, 365] on textarea at bounding box center [995, 378] width 244 height 38
type textarea "Това поле е задължително!"
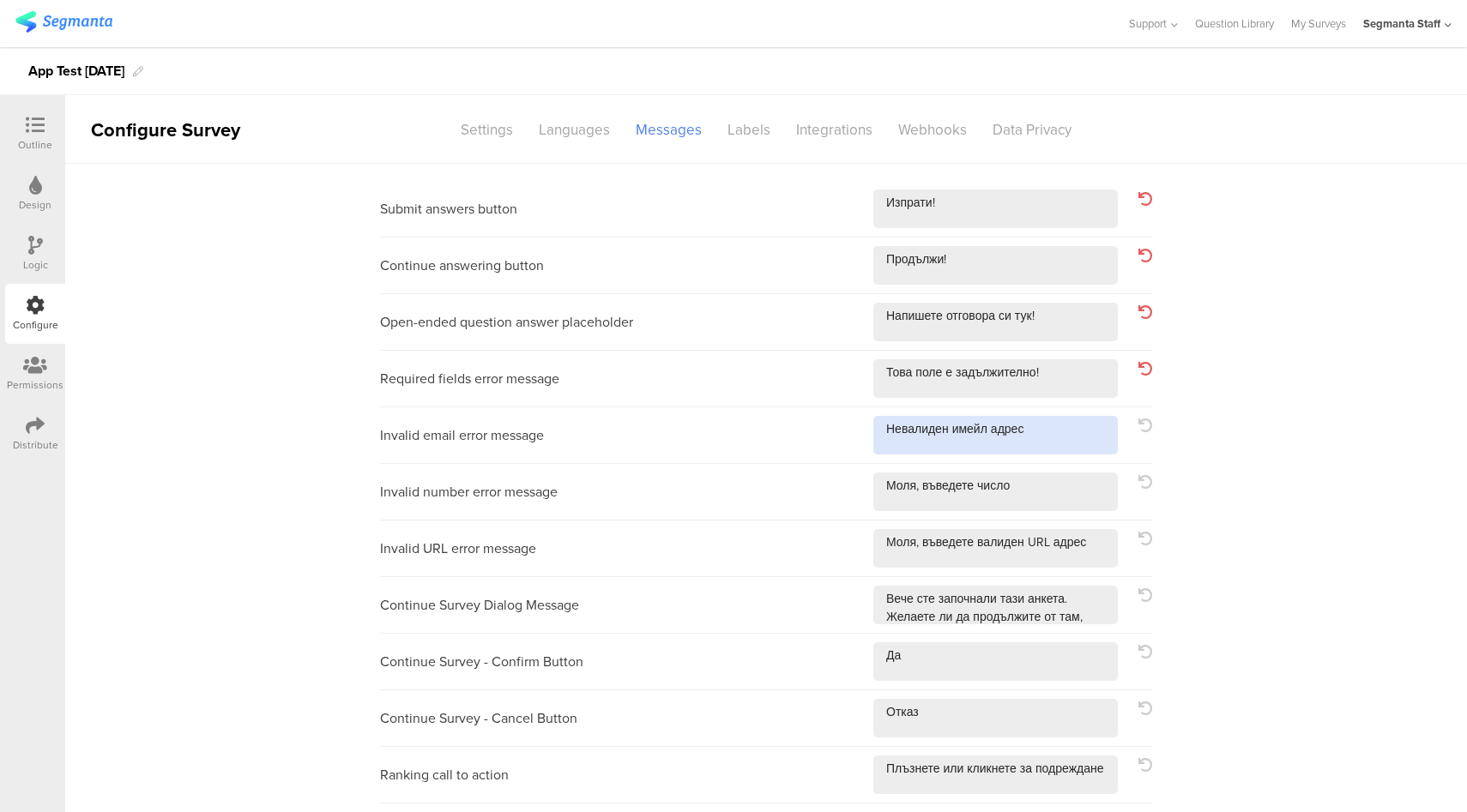
click at [1054, 433] on textarea at bounding box center [995, 435] width 244 height 38
type textarea "Невалиден имейл адрес!"
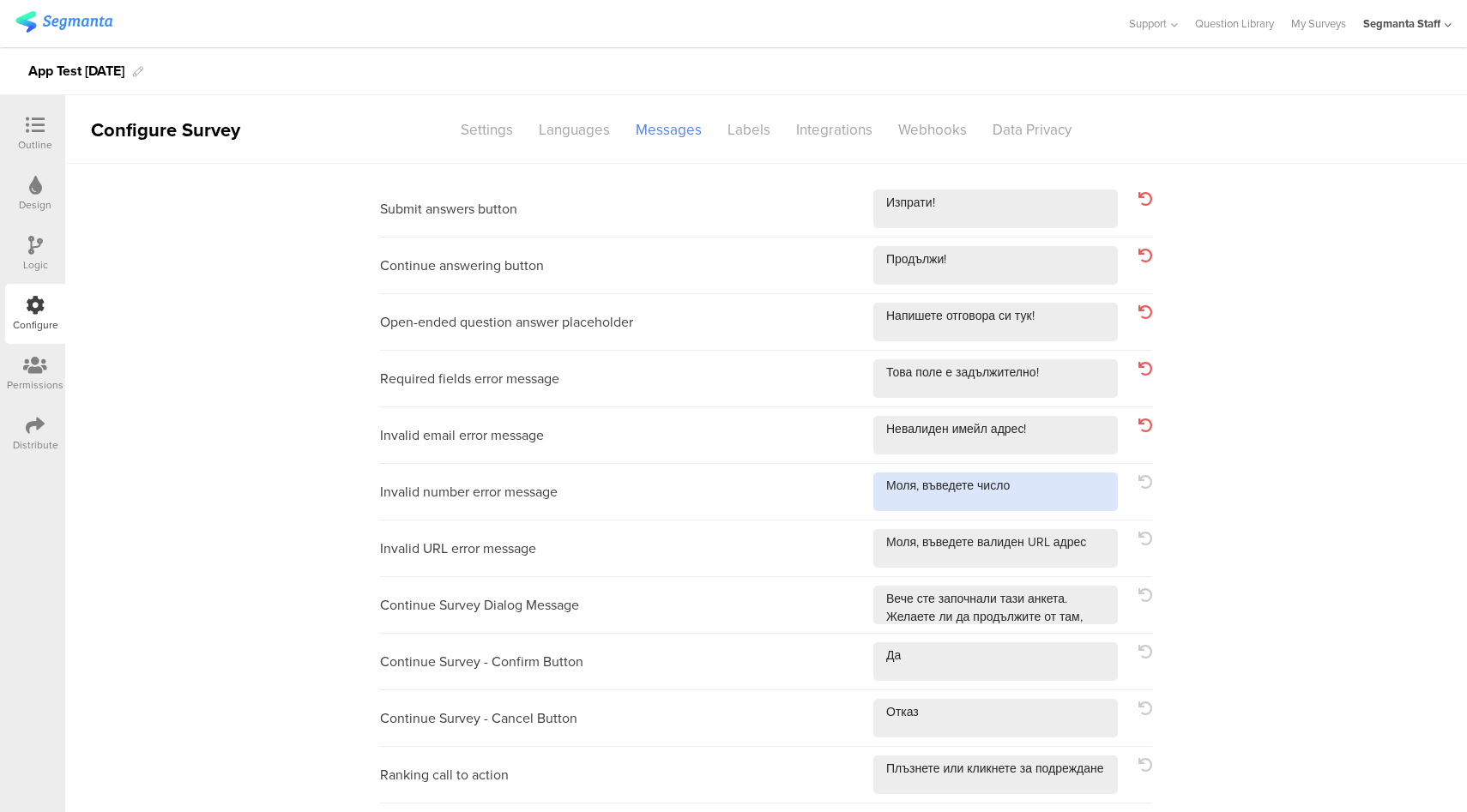
click at [1080, 497] on textarea at bounding box center [995, 491] width 244 height 38
type textarea "Моля, въведете число!"
click at [1097, 552] on textarea at bounding box center [995, 548] width 244 height 38
type textarea "Моля, въведете валиден URL адрес!"
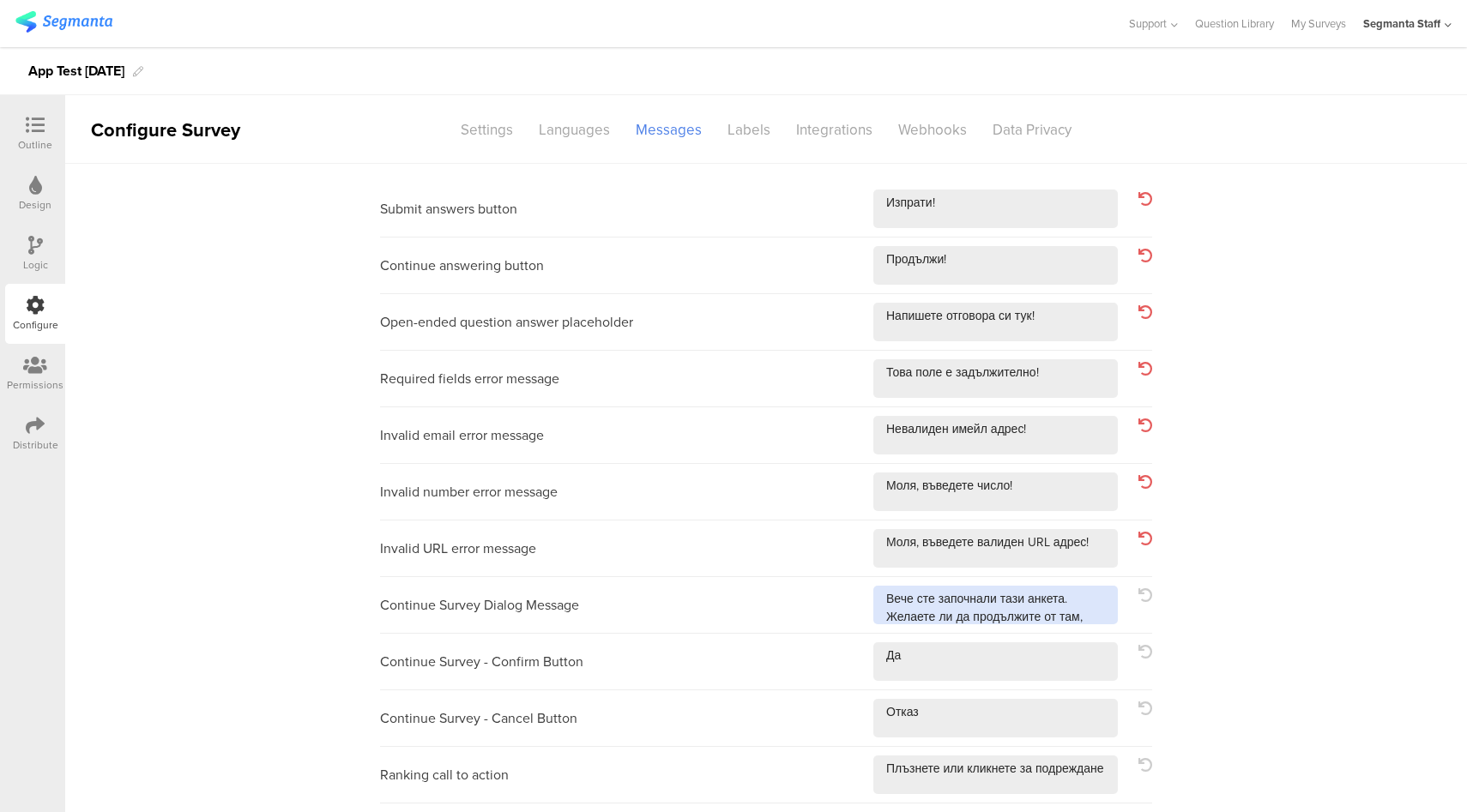
click at [1097, 610] on textarea at bounding box center [995, 605] width 244 height 38
type textarea "Вече сте започнали тази анкета. Желаете ли да продължите от там, където сте спр…"
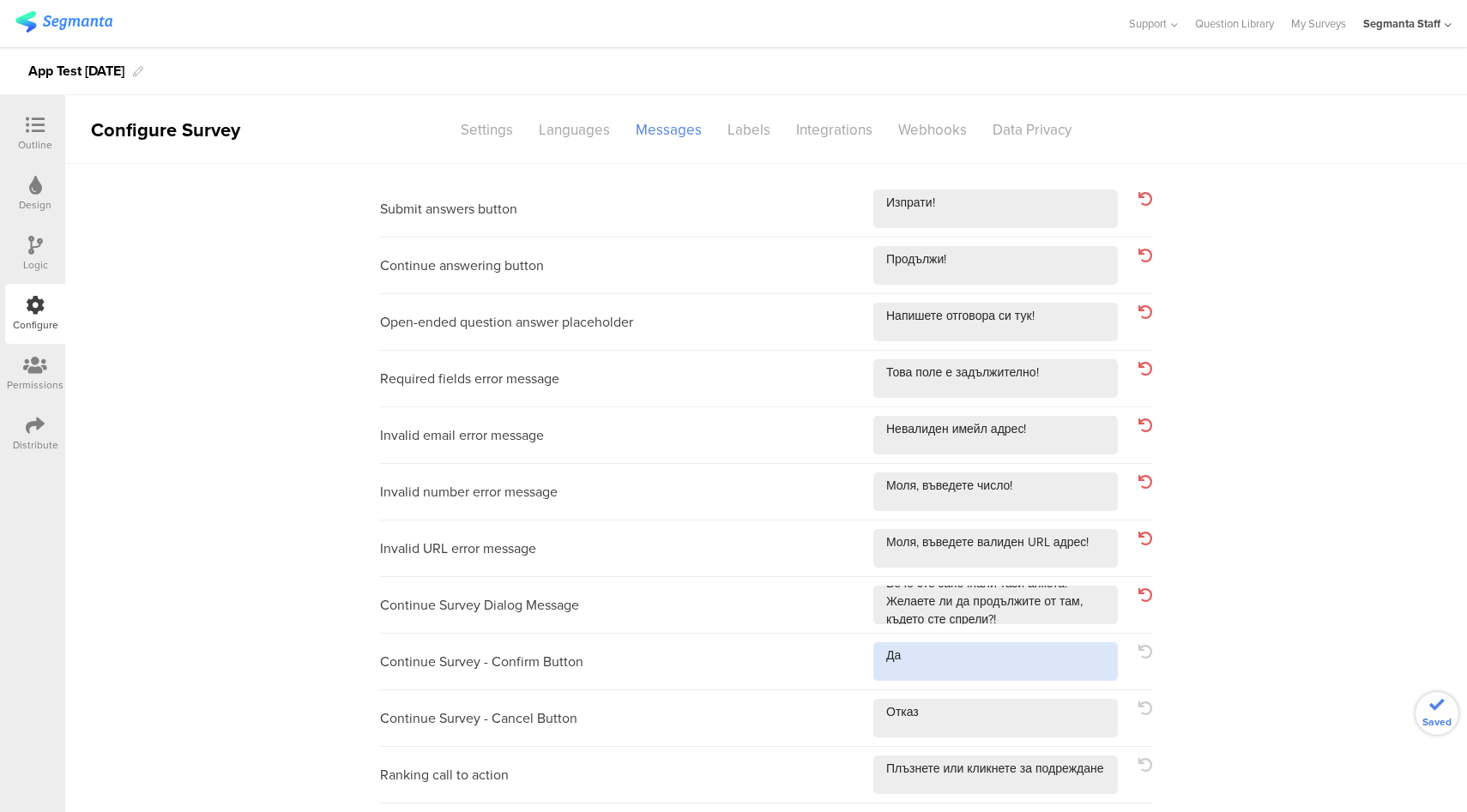
click at [1005, 664] on textarea at bounding box center [995, 661] width 244 height 38
type textarea "Да!"
click at [1022, 720] on textarea at bounding box center [995, 717] width 244 height 38
type textarea "Отказ!"
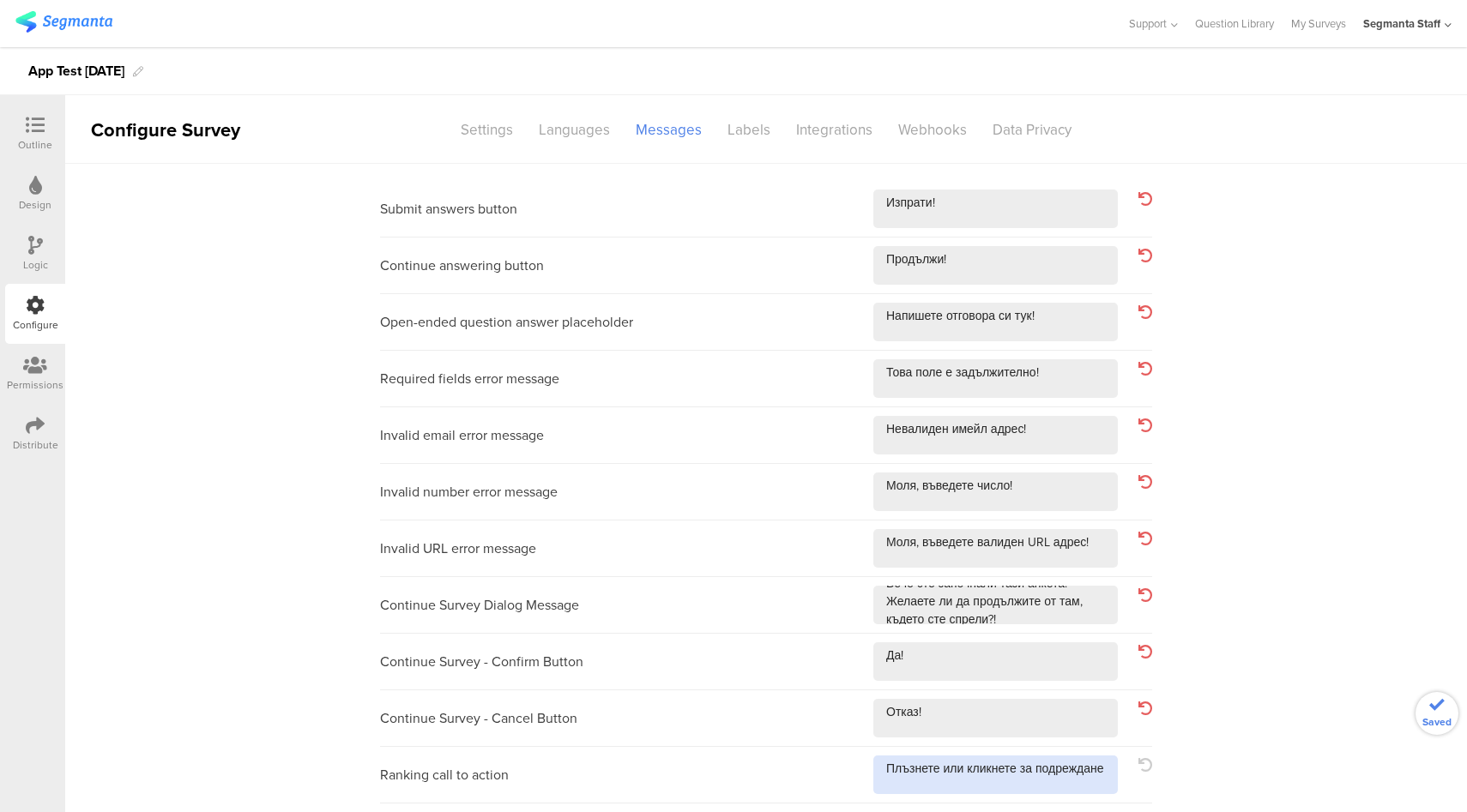
click at [1035, 790] on textarea at bounding box center [995, 774] width 244 height 38
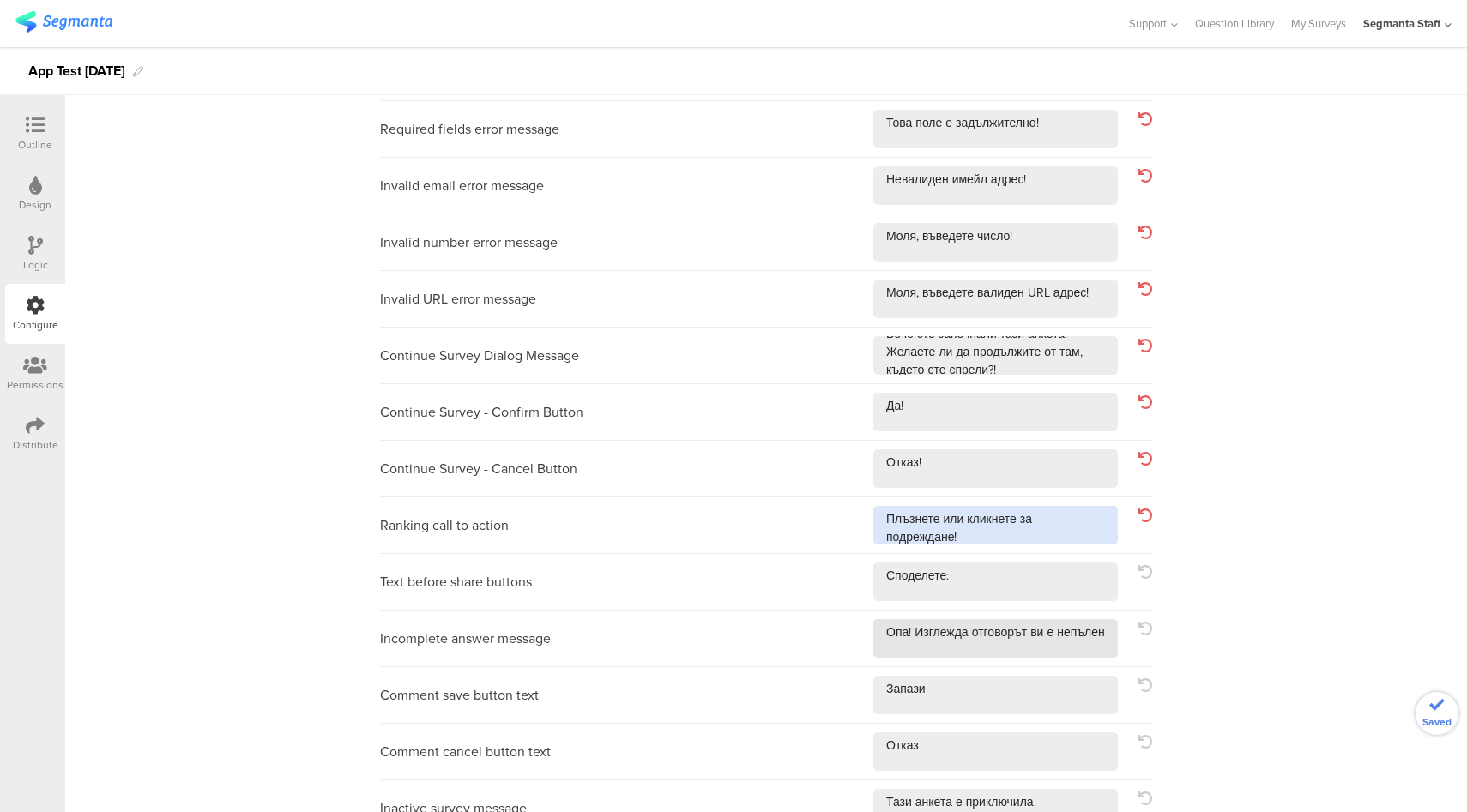
scroll to position [255, 0]
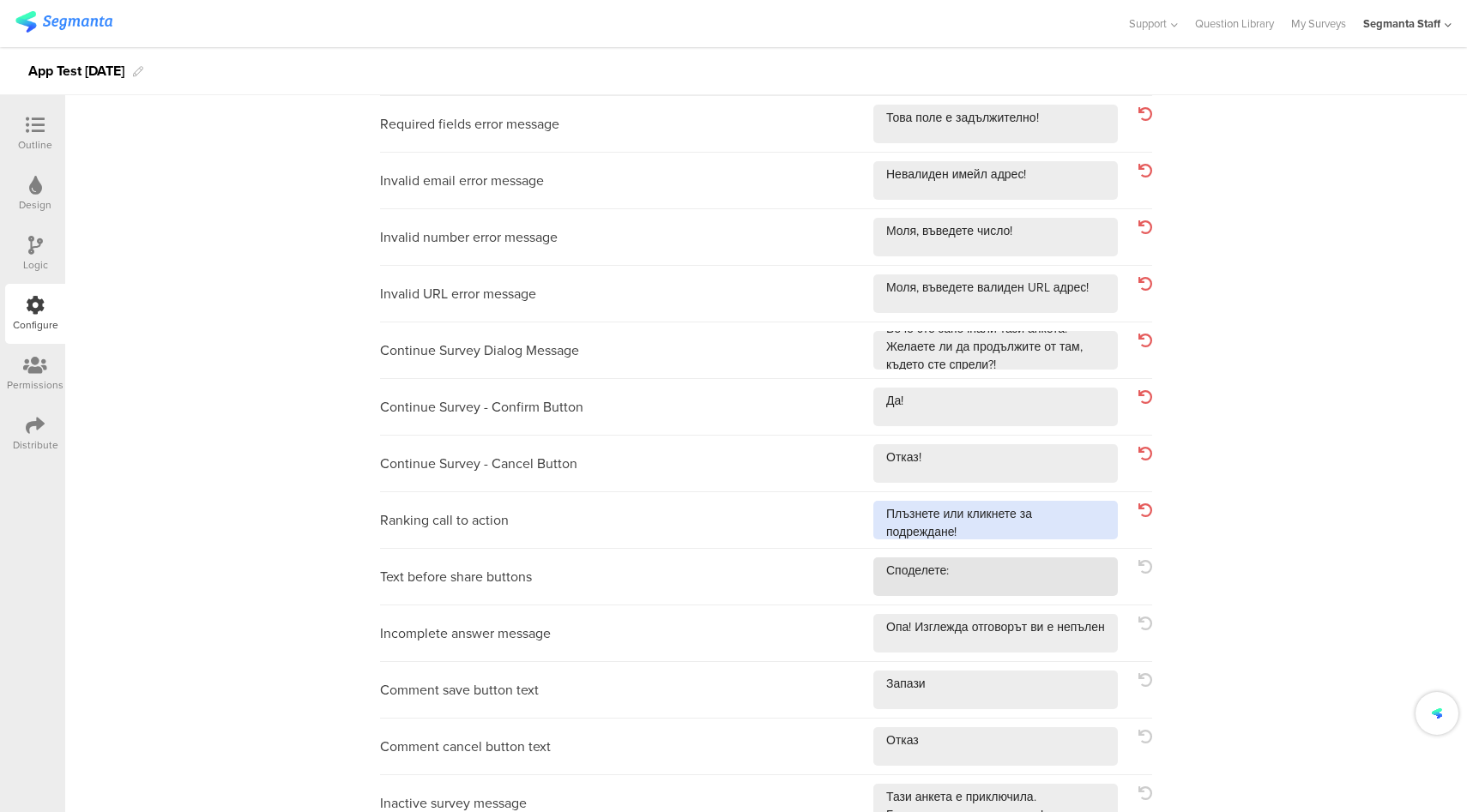
type textarea "Плъзнете или кликнете за подреждане!"
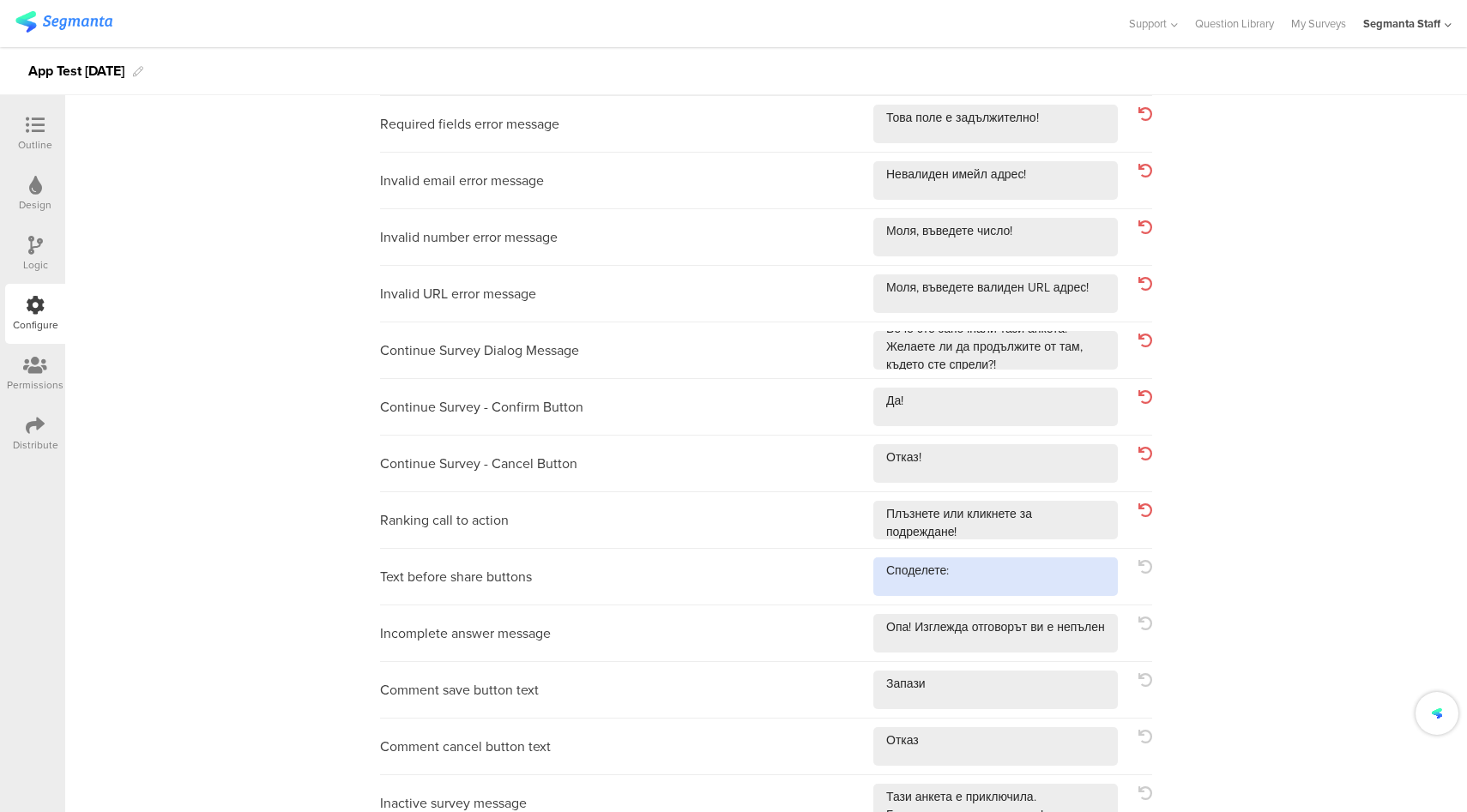
click at [1035, 575] on textarea at bounding box center [995, 576] width 244 height 38
type textarea "Споделете:!"
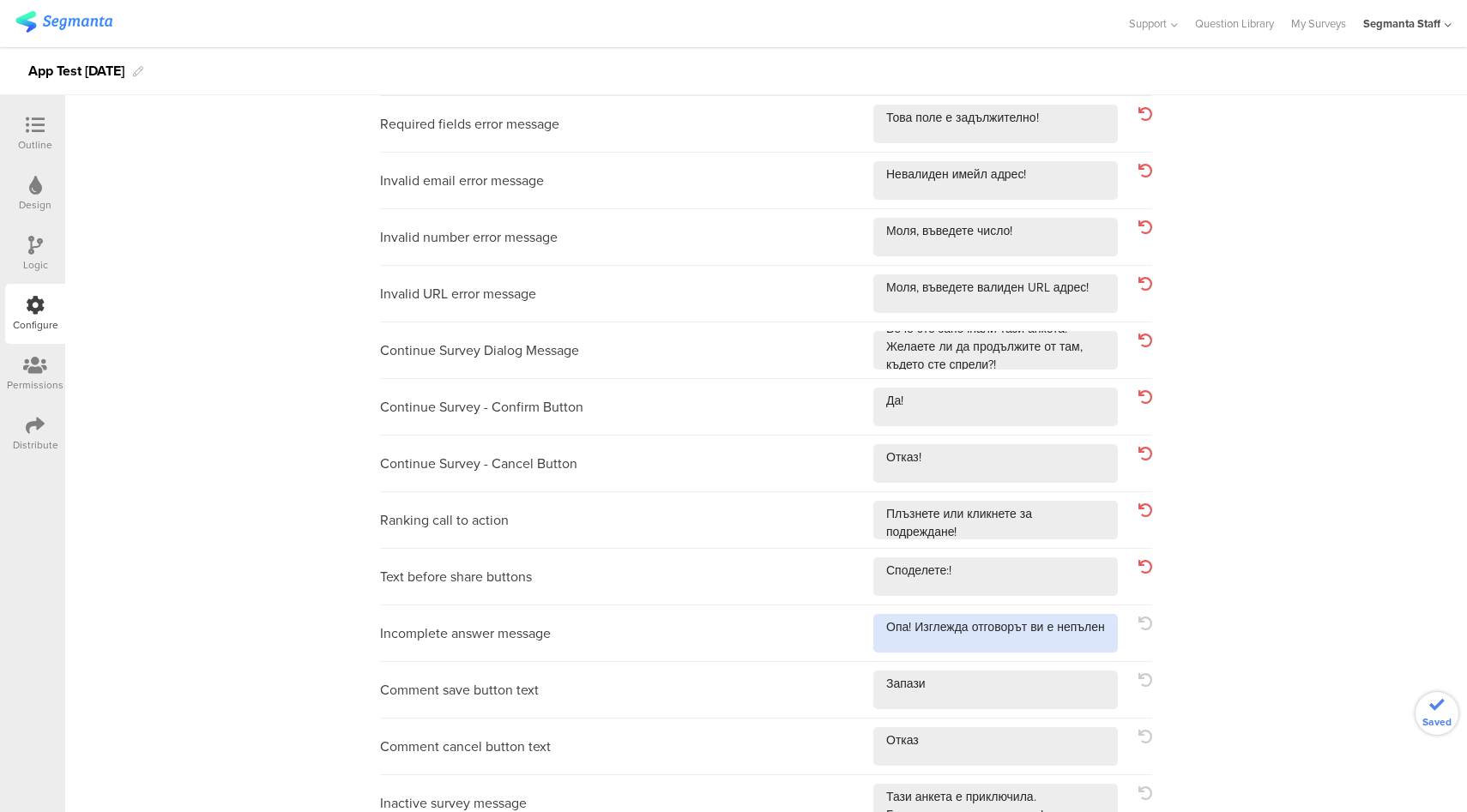
click at [1082, 637] on textarea at bounding box center [995, 633] width 244 height 38
type textarea "Опа! Изглежда отговорът ви е непълен!"
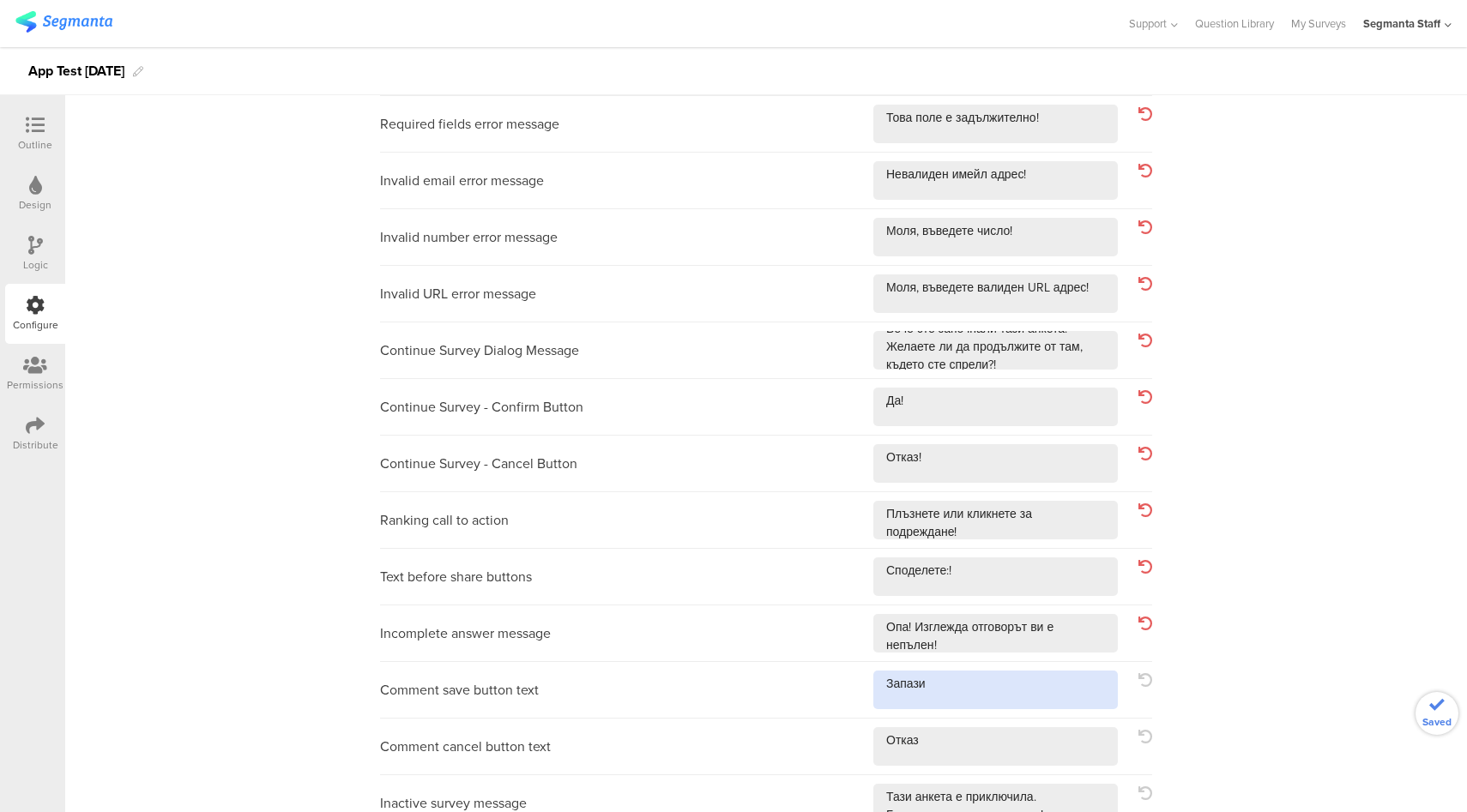
click at [1039, 683] on textarea at bounding box center [995, 689] width 244 height 38
type textarea "Запази!"
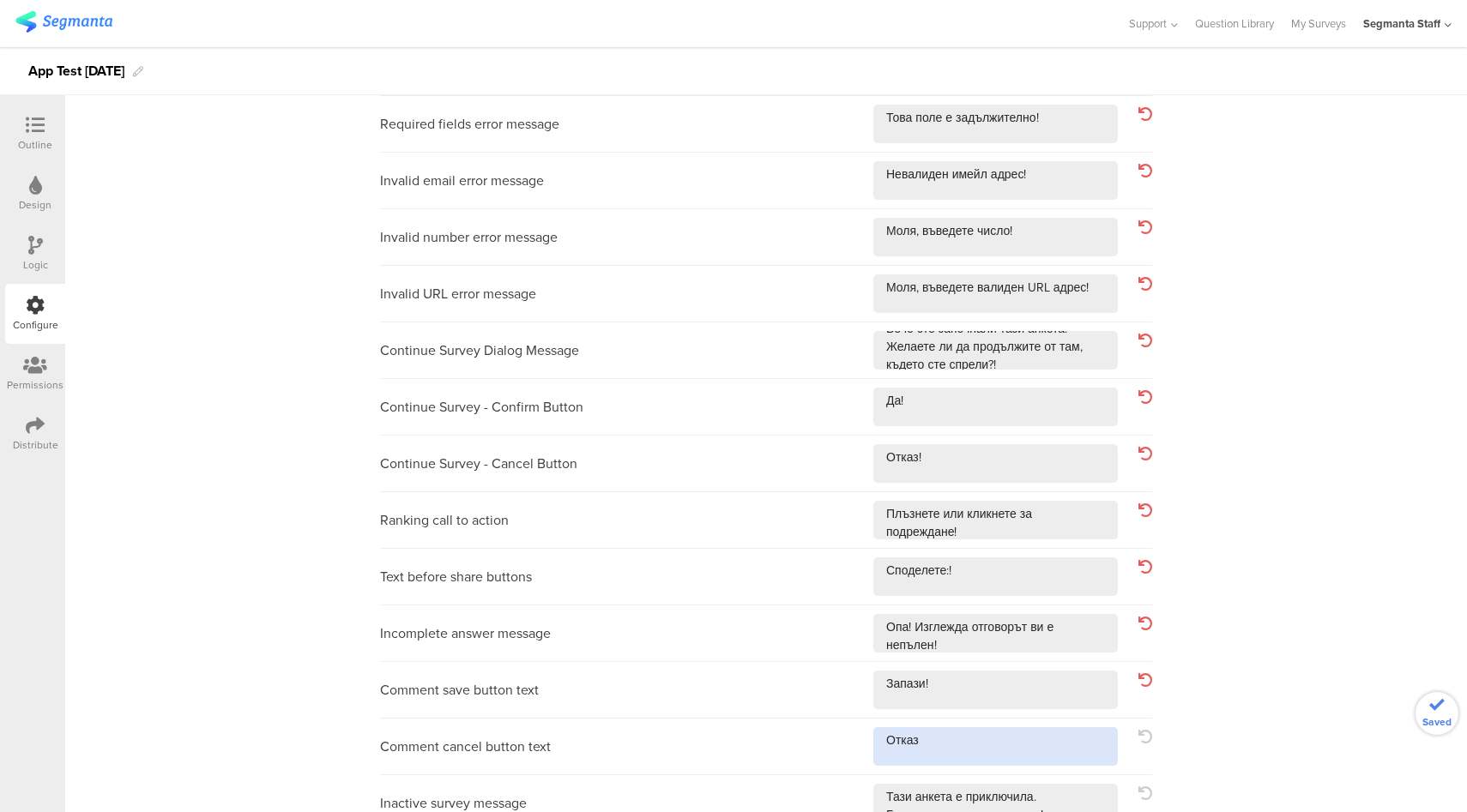
click at [1025, 730] on textarea at bounding box center [995, 746] width 244 height 38
type textarea "!Отказ!"
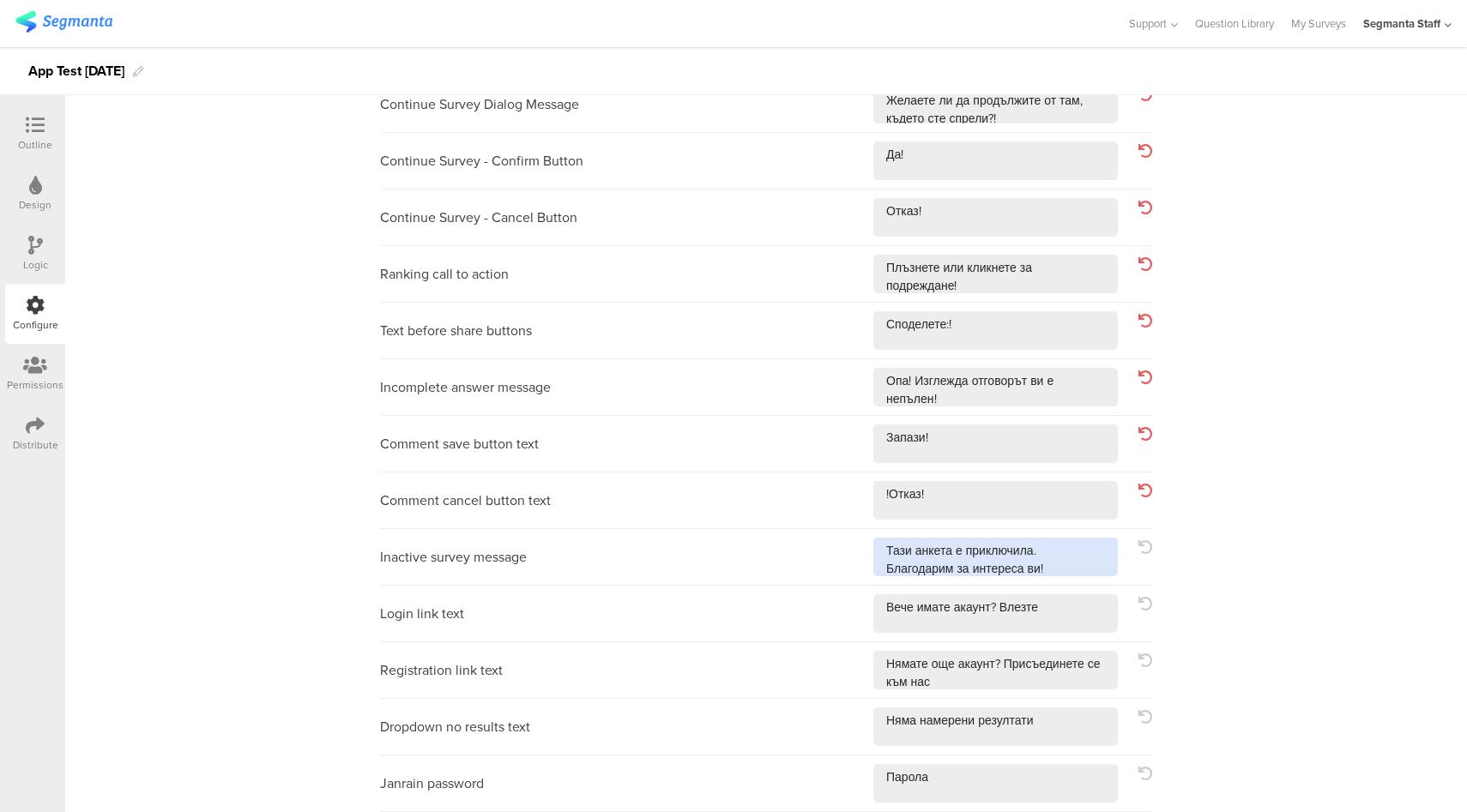
click at [1064, 566] on textarea at bounding box center [995, 556] width 244 height 38
type textarea "Тази анкета е приключила. Благодарим за интереса ви!!"
drag, startPoint x: 1068, startPoint y: 612, endPoint x: 1070, endPoint y: 622, distance: 10.2
click at [1067, 612] on textarea at bounding box center [995, 613] width 244 height 38
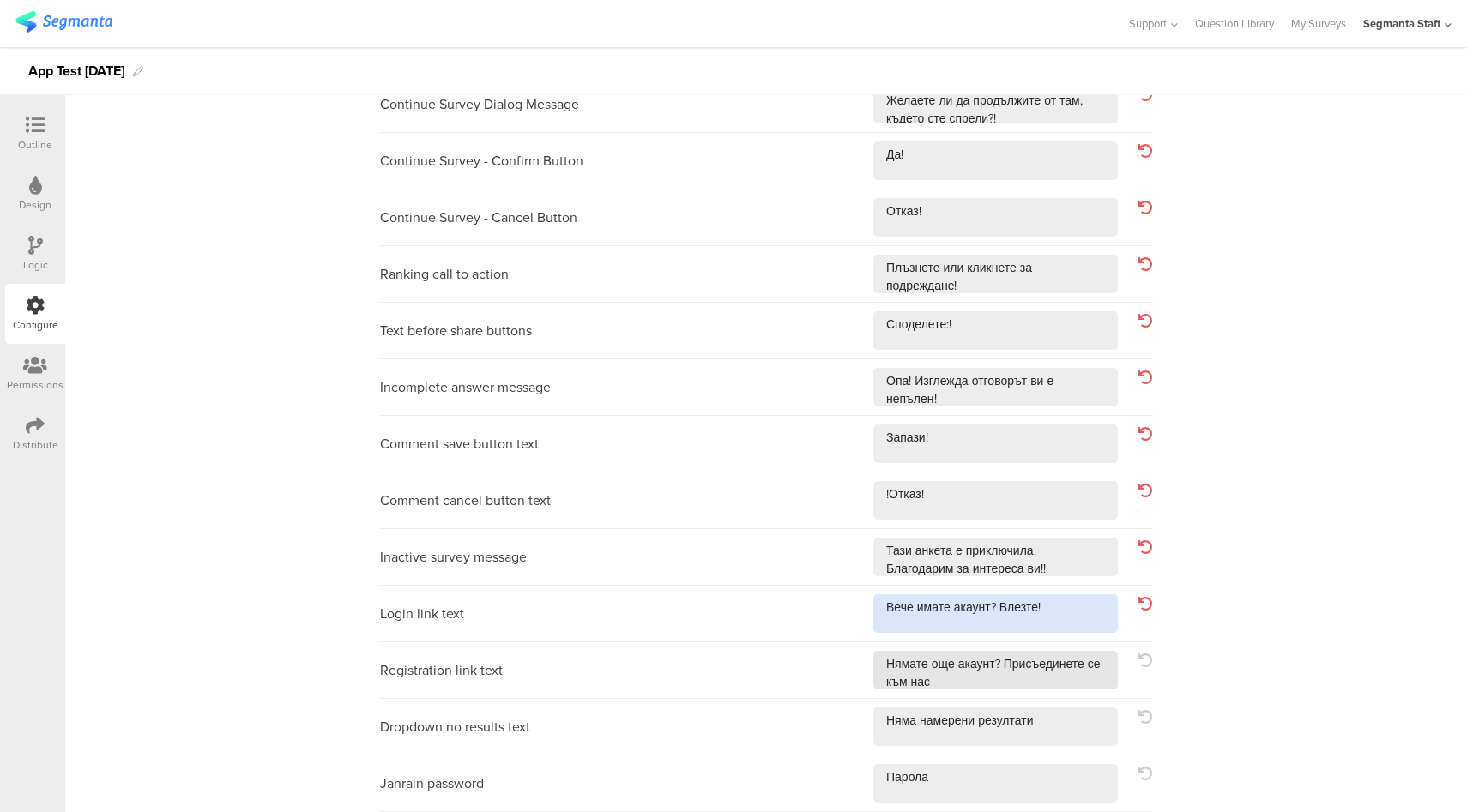
type textarea "Вече имате акаунт? Влезте!"
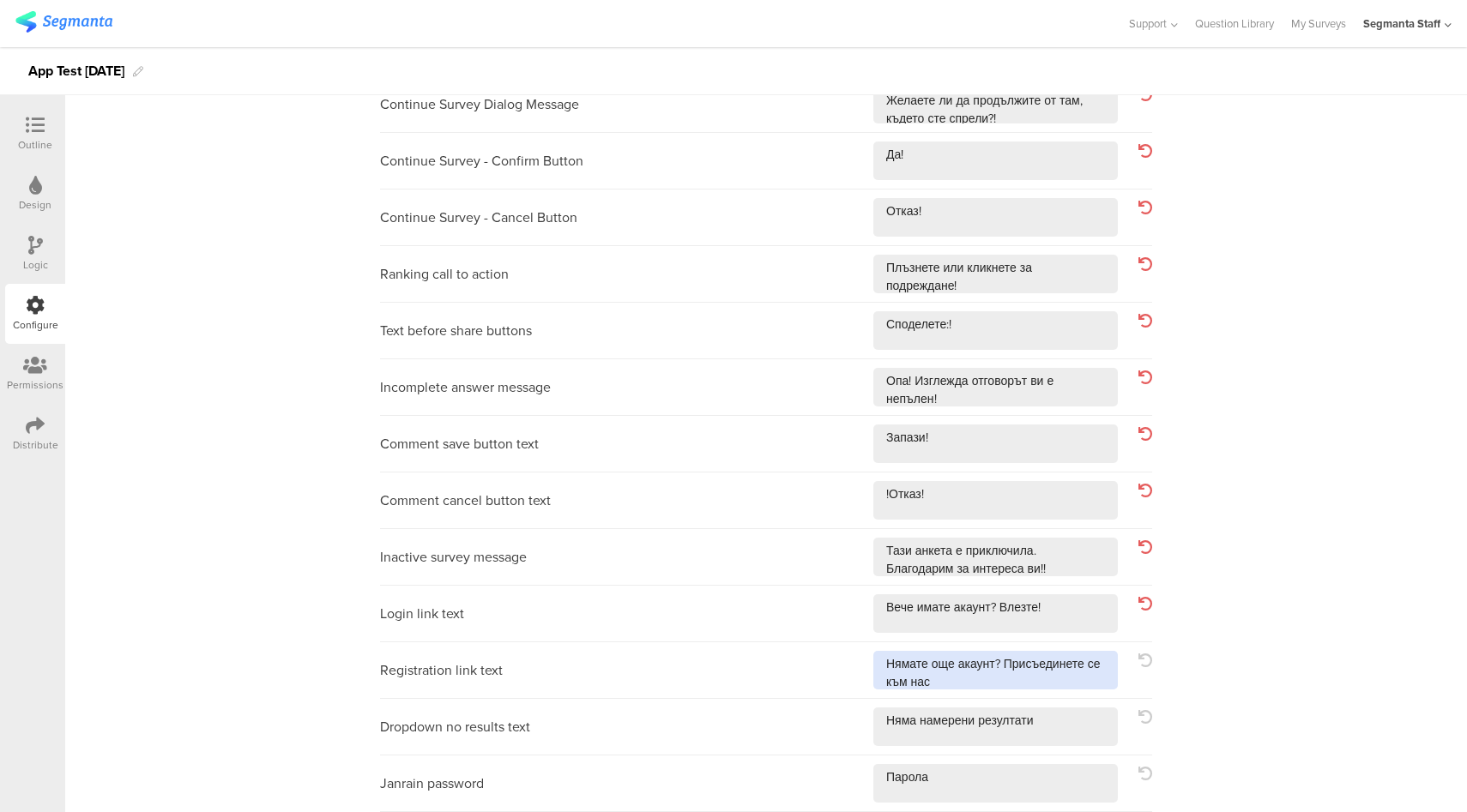
click at [1053, 678] on textarea at bounding box center [995, 670] width 244 height 38
type textarea "Нямате още акаунт? Присъединете се към нас!"
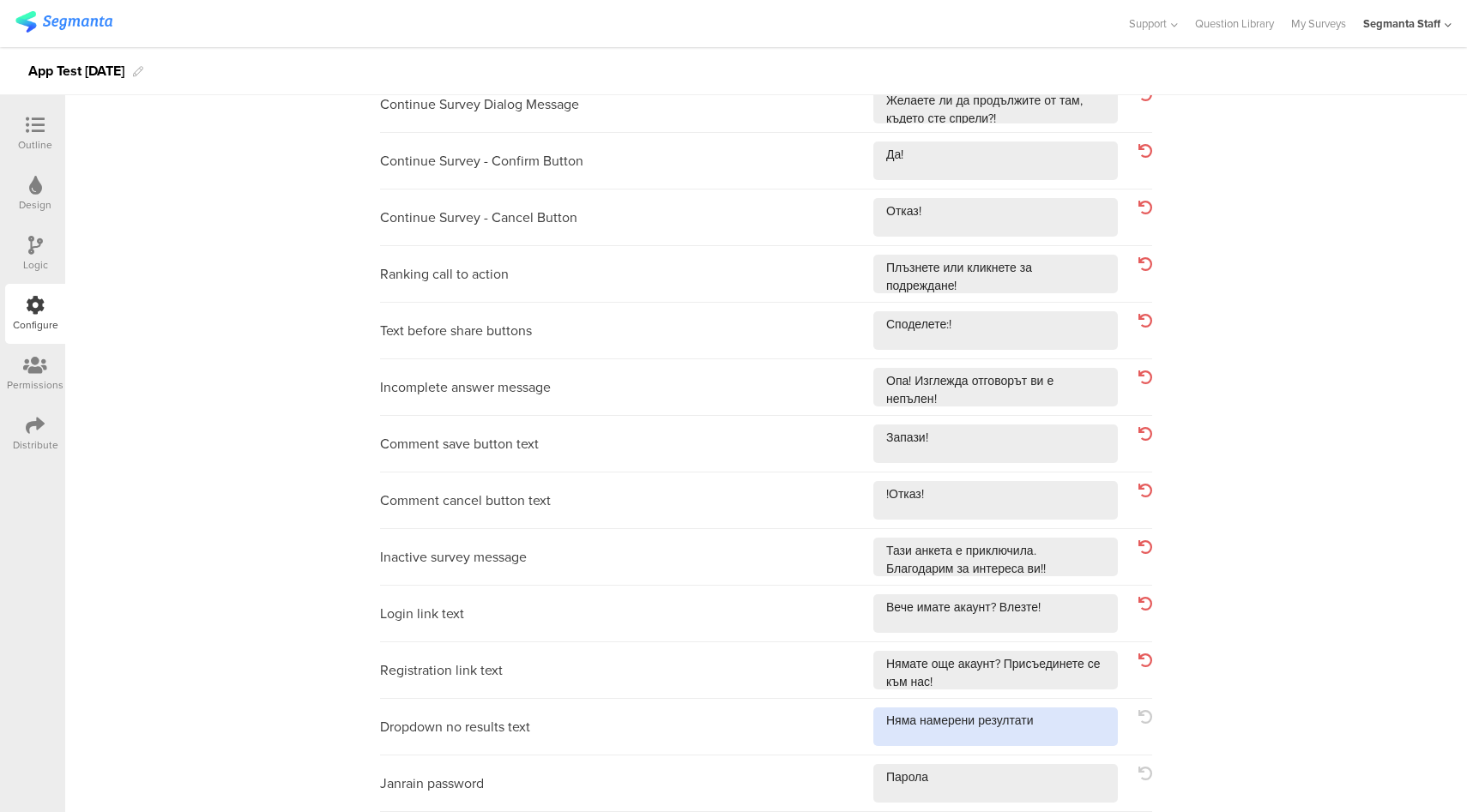
click at [1046, 725] on textarea at bounding box center [995, 726] width 244 height 38
type textarea "[PERSON_NAME] намерени резултати!"
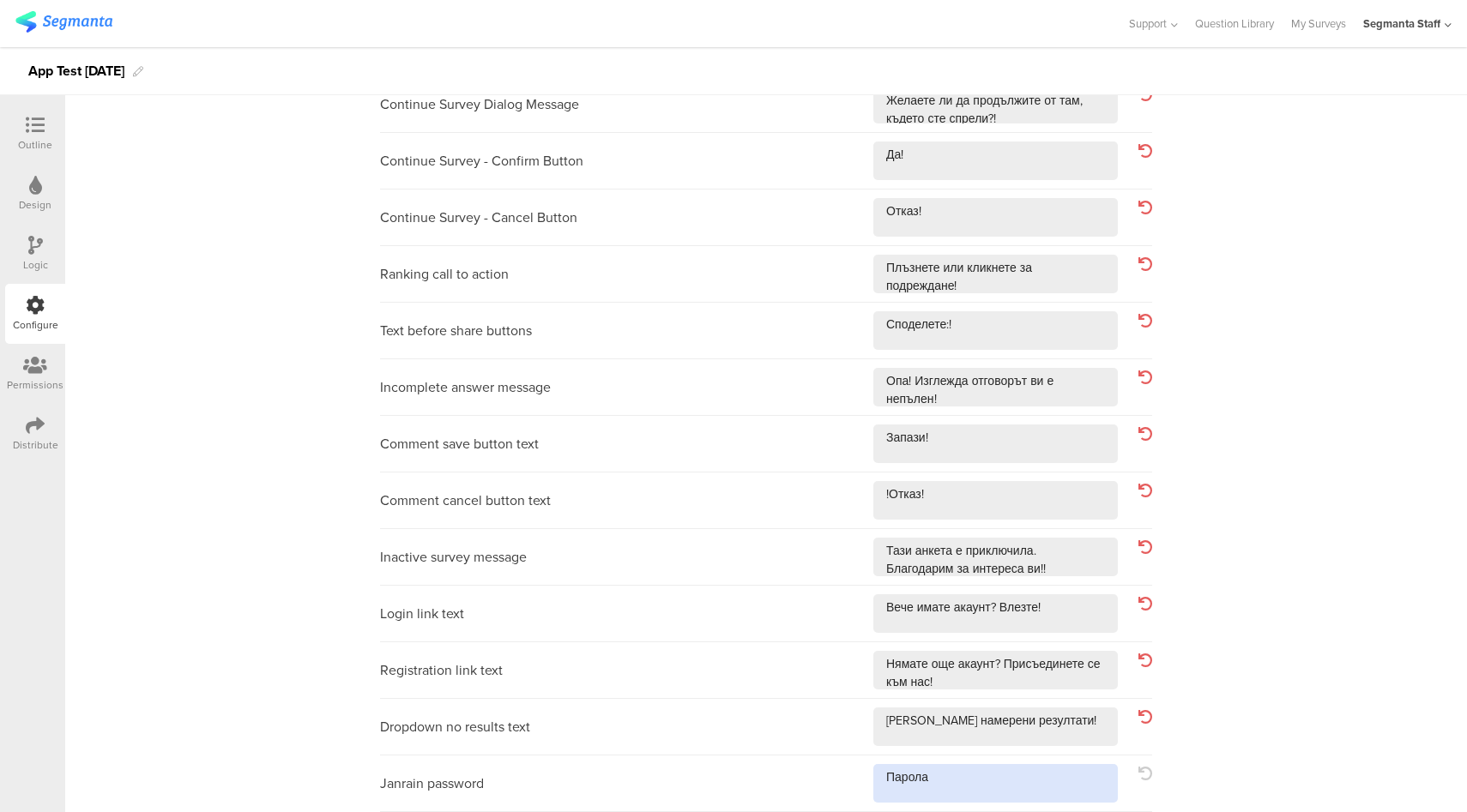
click at [1039, 781] on textarea at bounding box center [995, 782] width 244 height 38
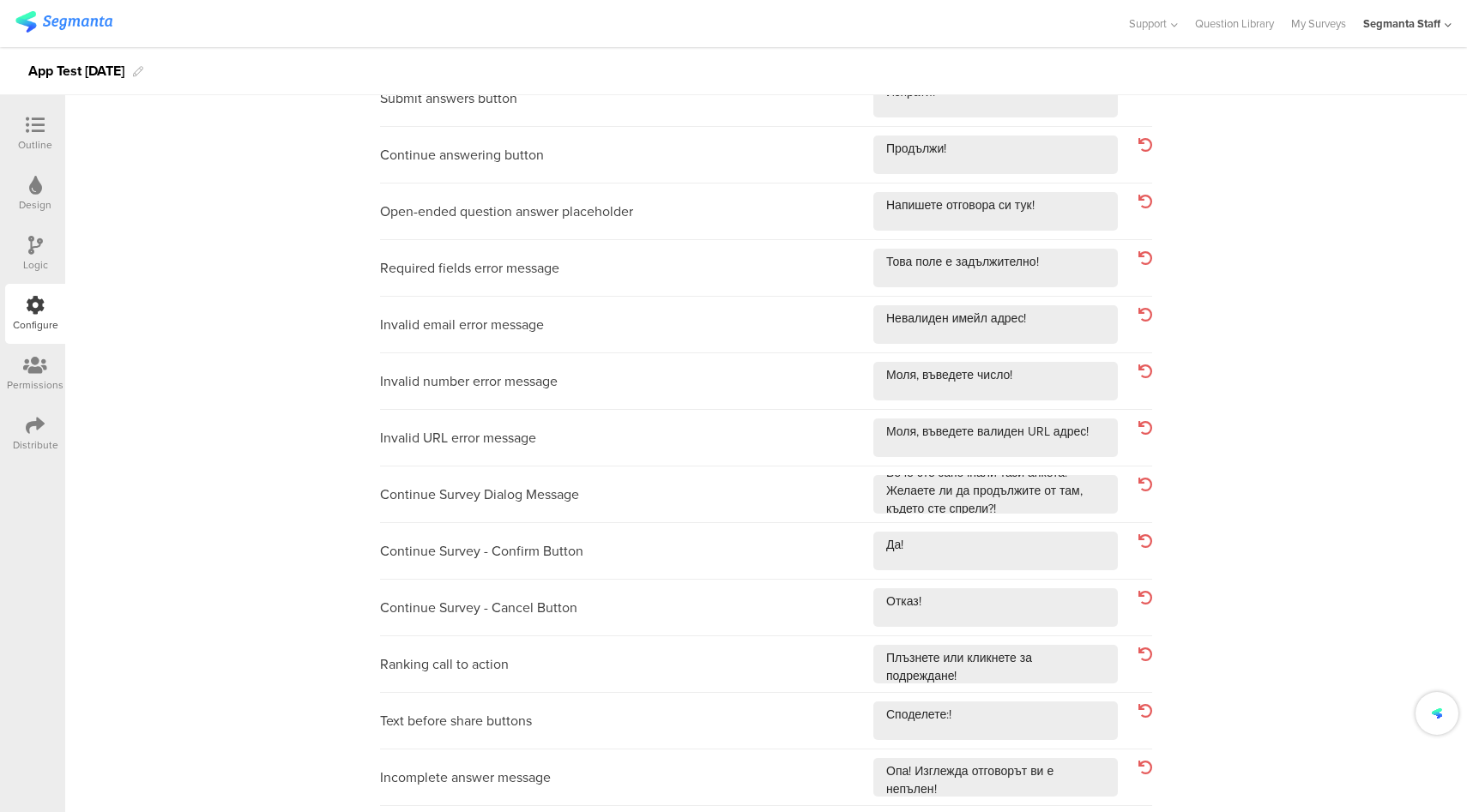
scroll to position [0, 0]
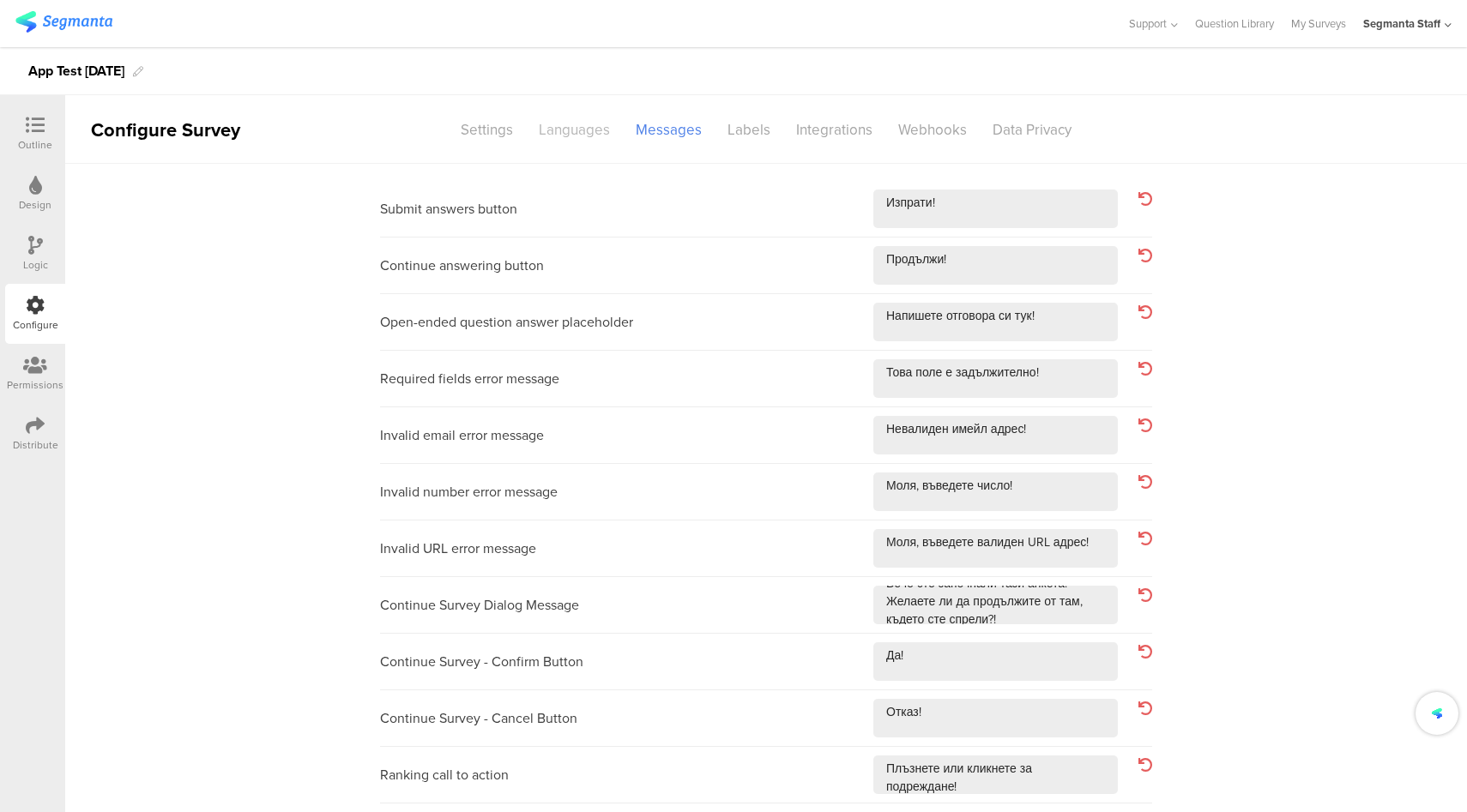
type textarea "Парола!"
click at [553, 123] on div "Languages" at bounding box center [574, 130] width 97 height 30
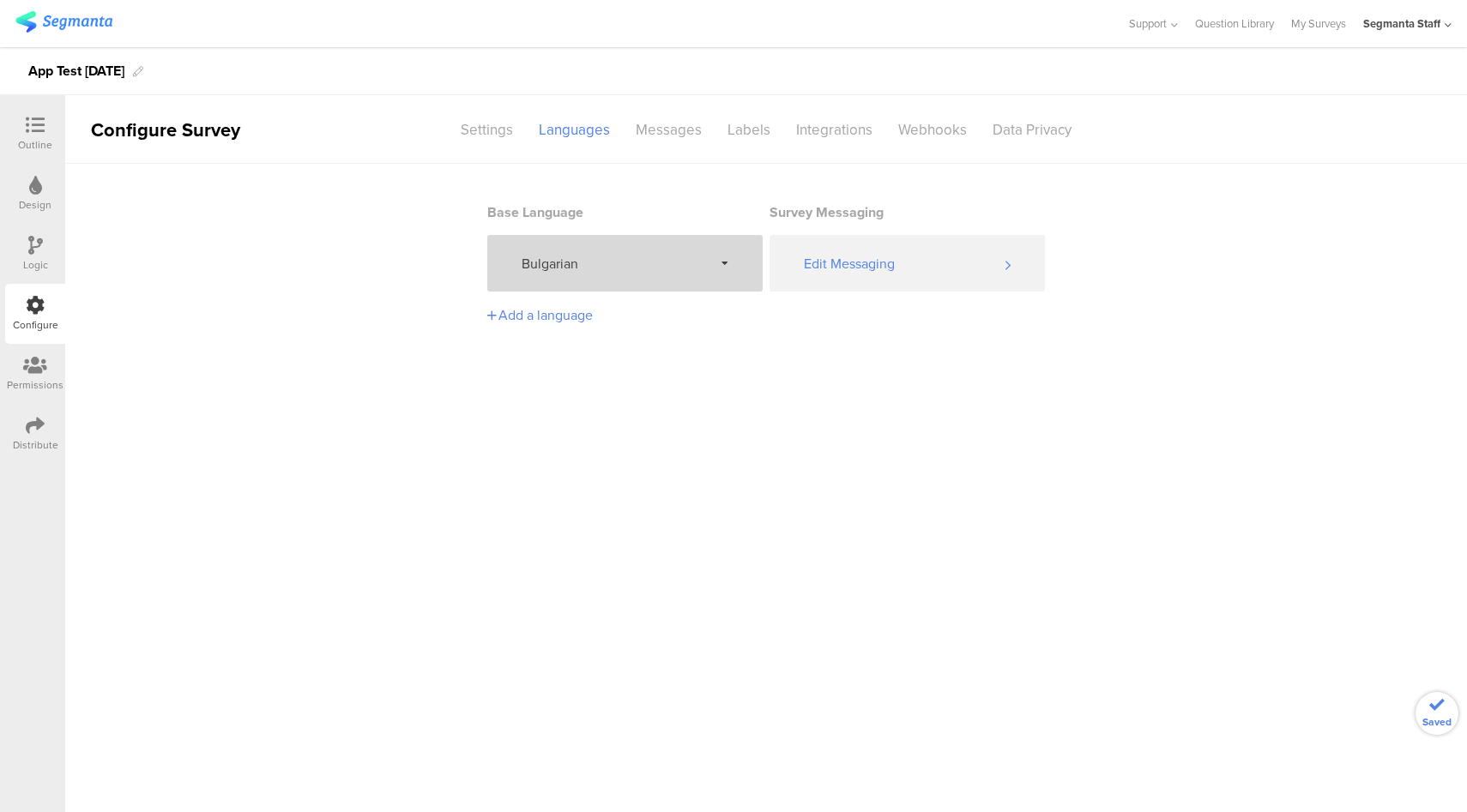
click at [630, 249] on div "Bulgarian" at bounding box center [625, 263] width 276 height 56
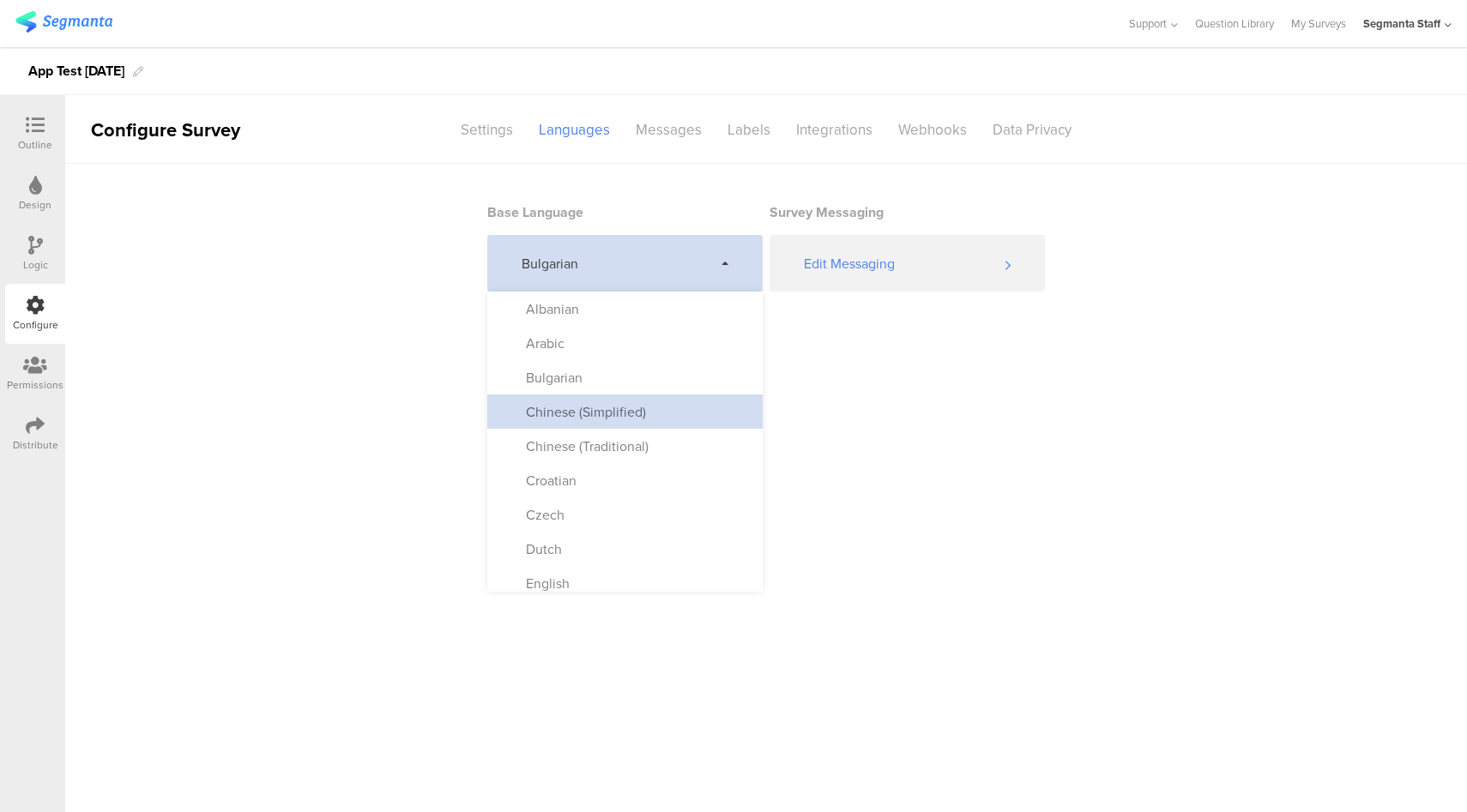
click at [605, 410] on div "Chinese (Simplified)" at bounding box center [577, 412] width 137 height 20
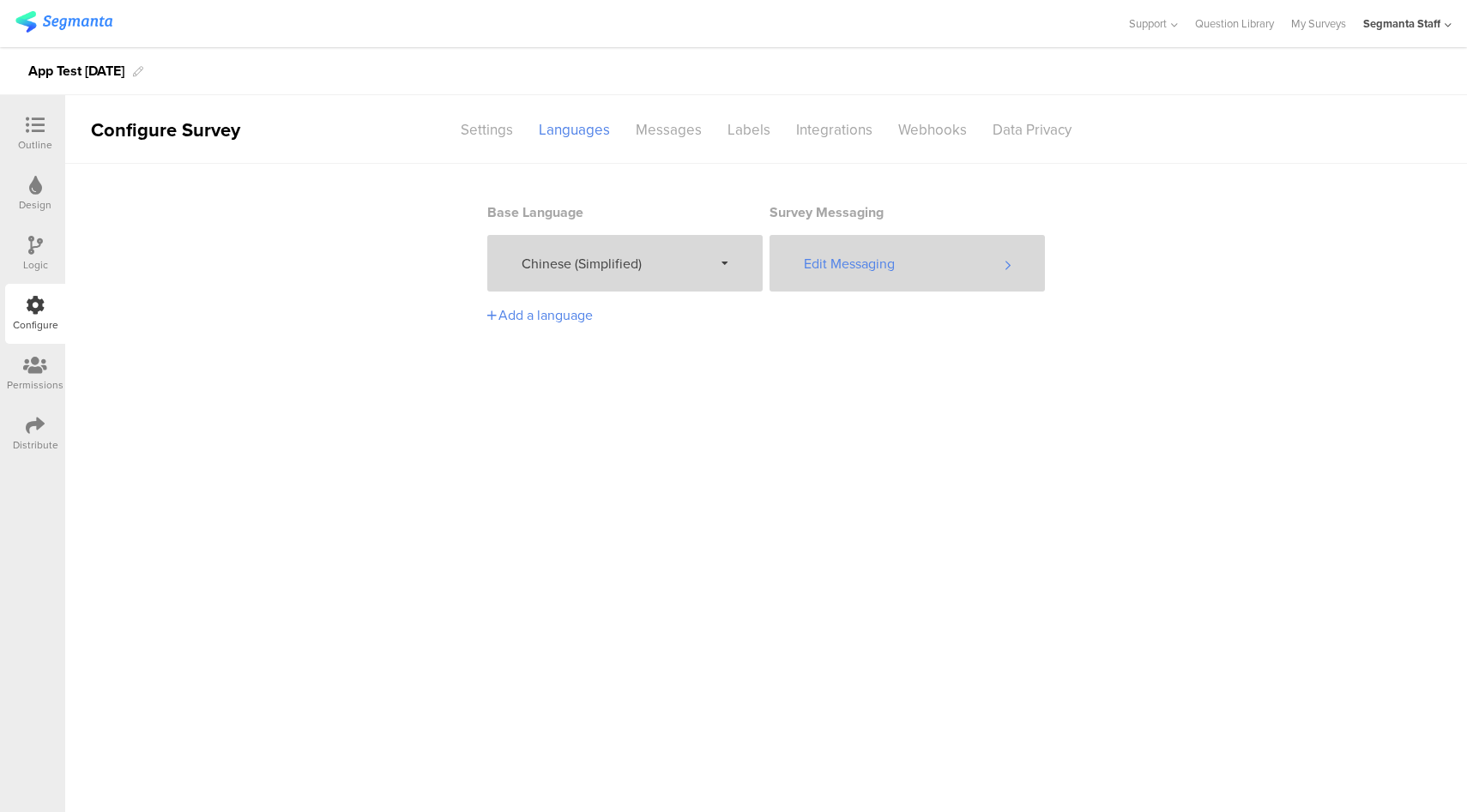
click at [891, 257] on div "Edit Messaging" at bounding box center [907, 263] width 276 height 56
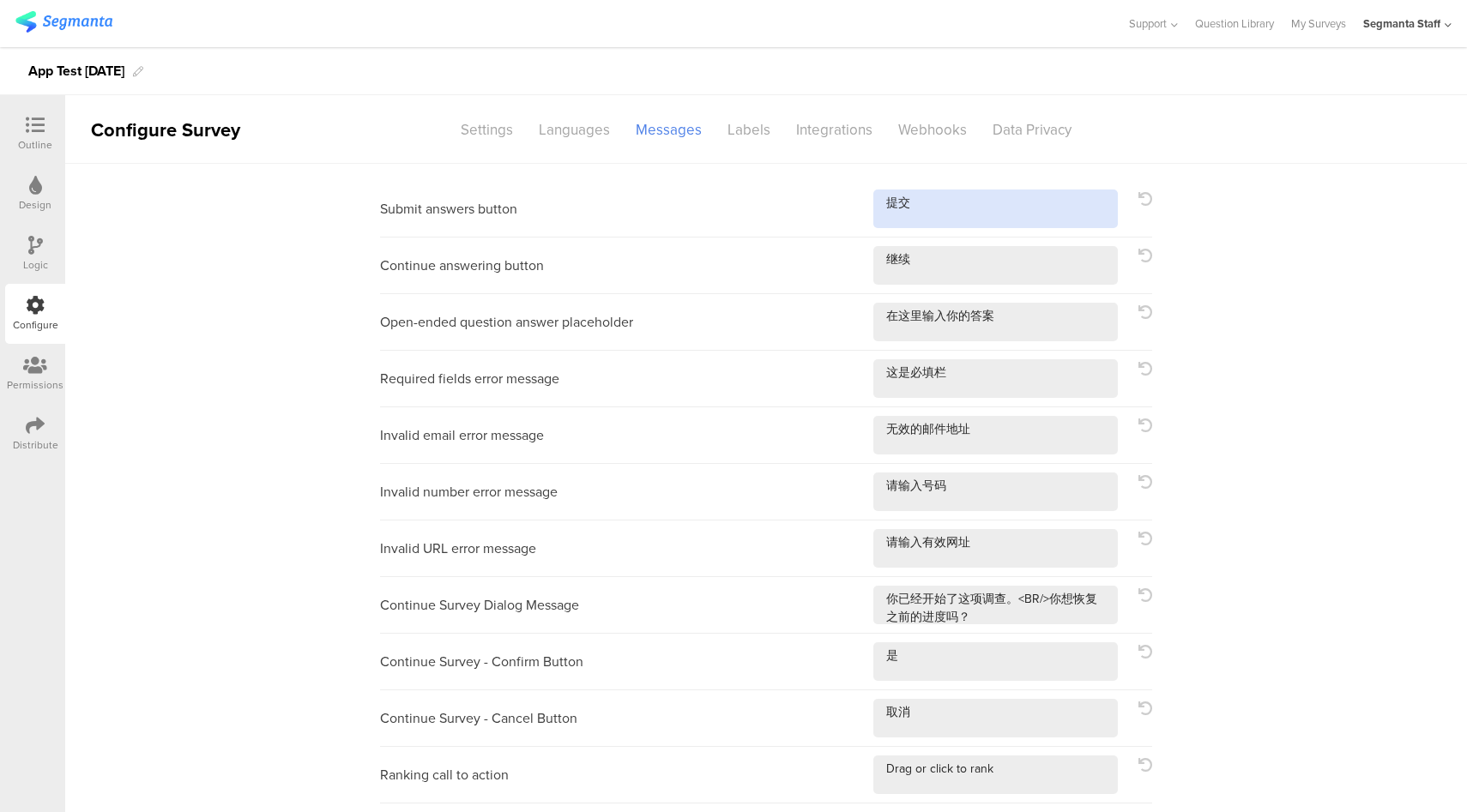
click at [1005, 207] on textarea at bounding box center [995, 208] width 244 height 38
type textarea "提交!"
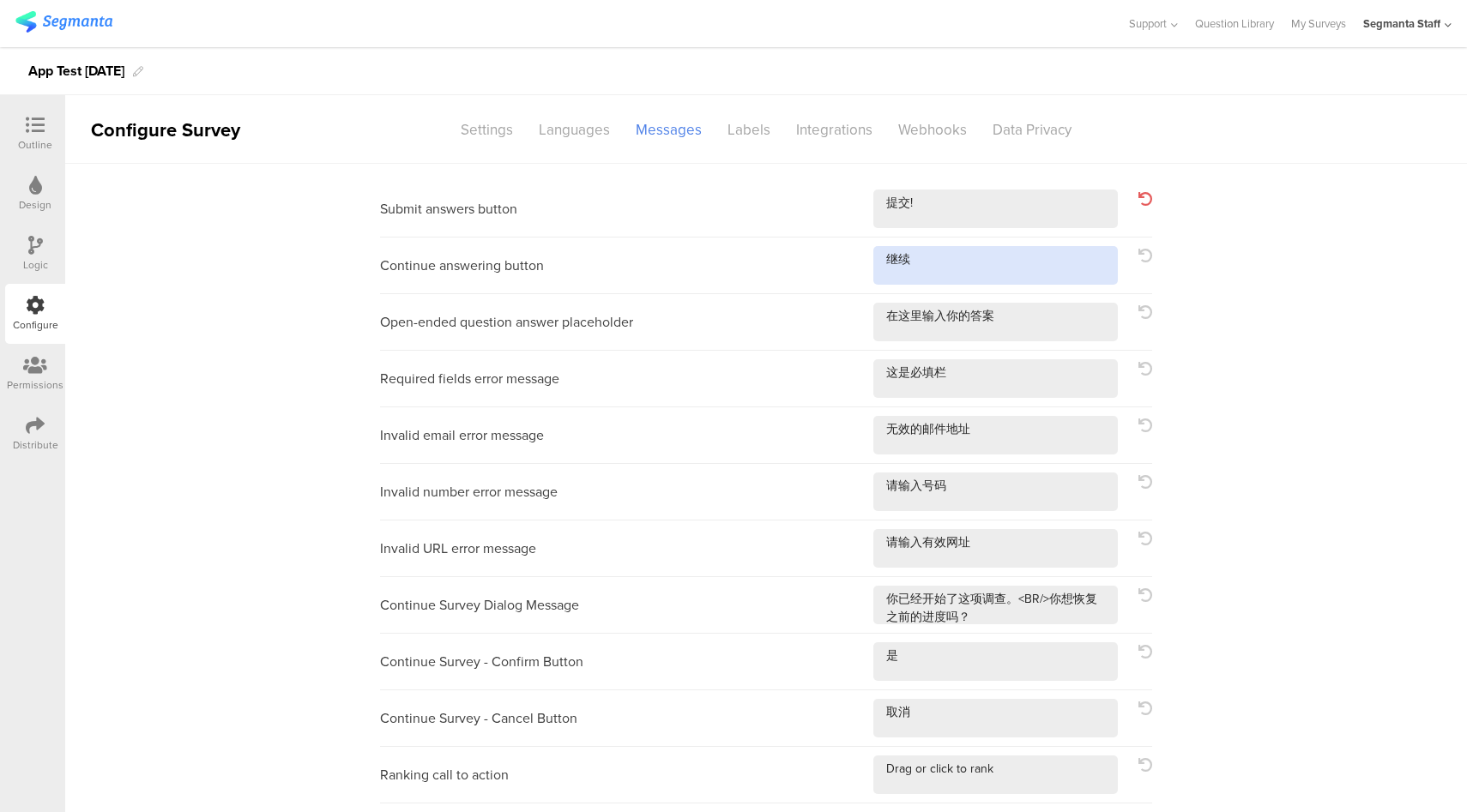
click at [983, 281] on textarea at bounding box center [995, 265] width 244 height 38
type textarea "继续!"
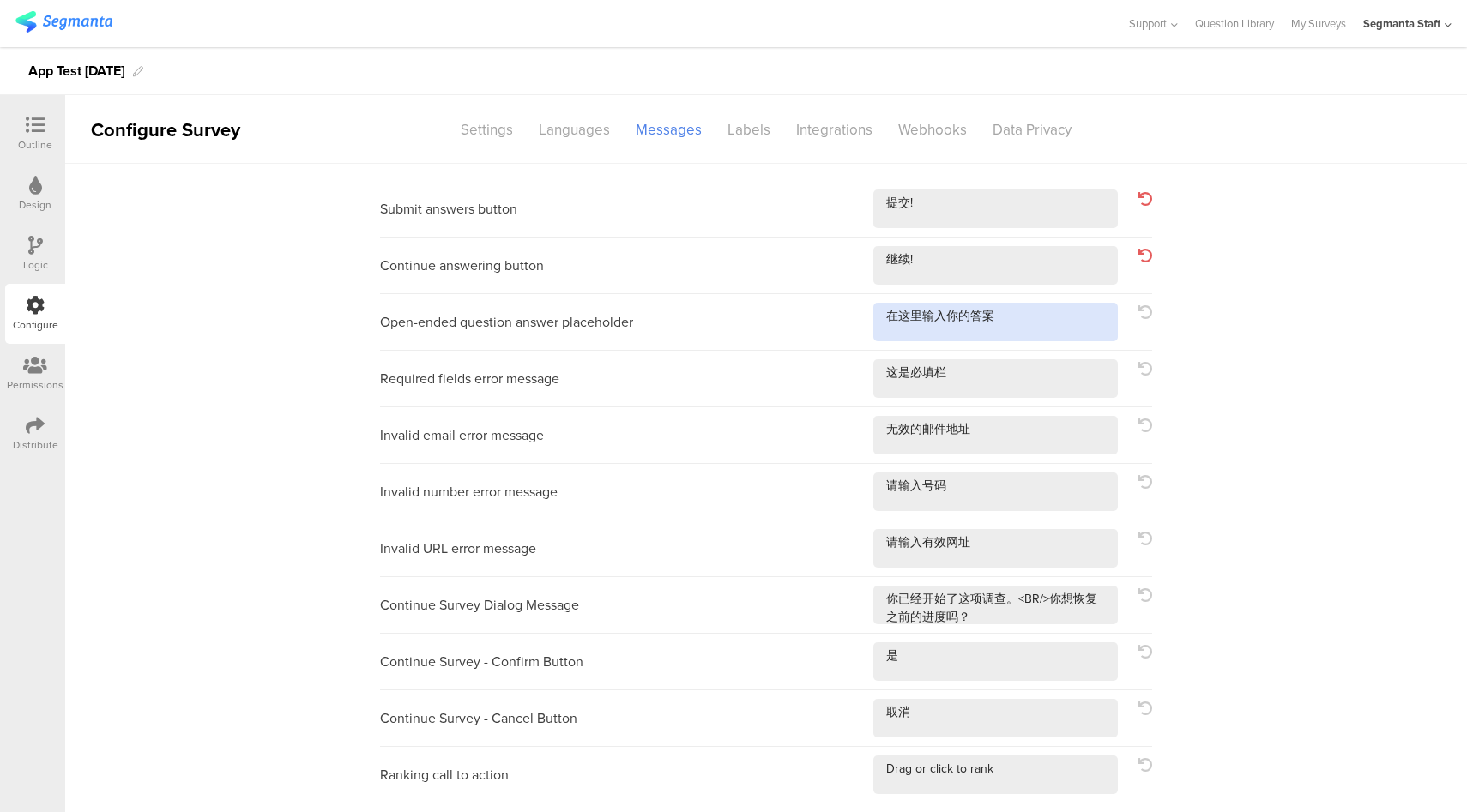
click at [1029, 314] on textarea at bounding box center [995, 321] width 244 height 38
type textarea "在这里输入你的答案!"
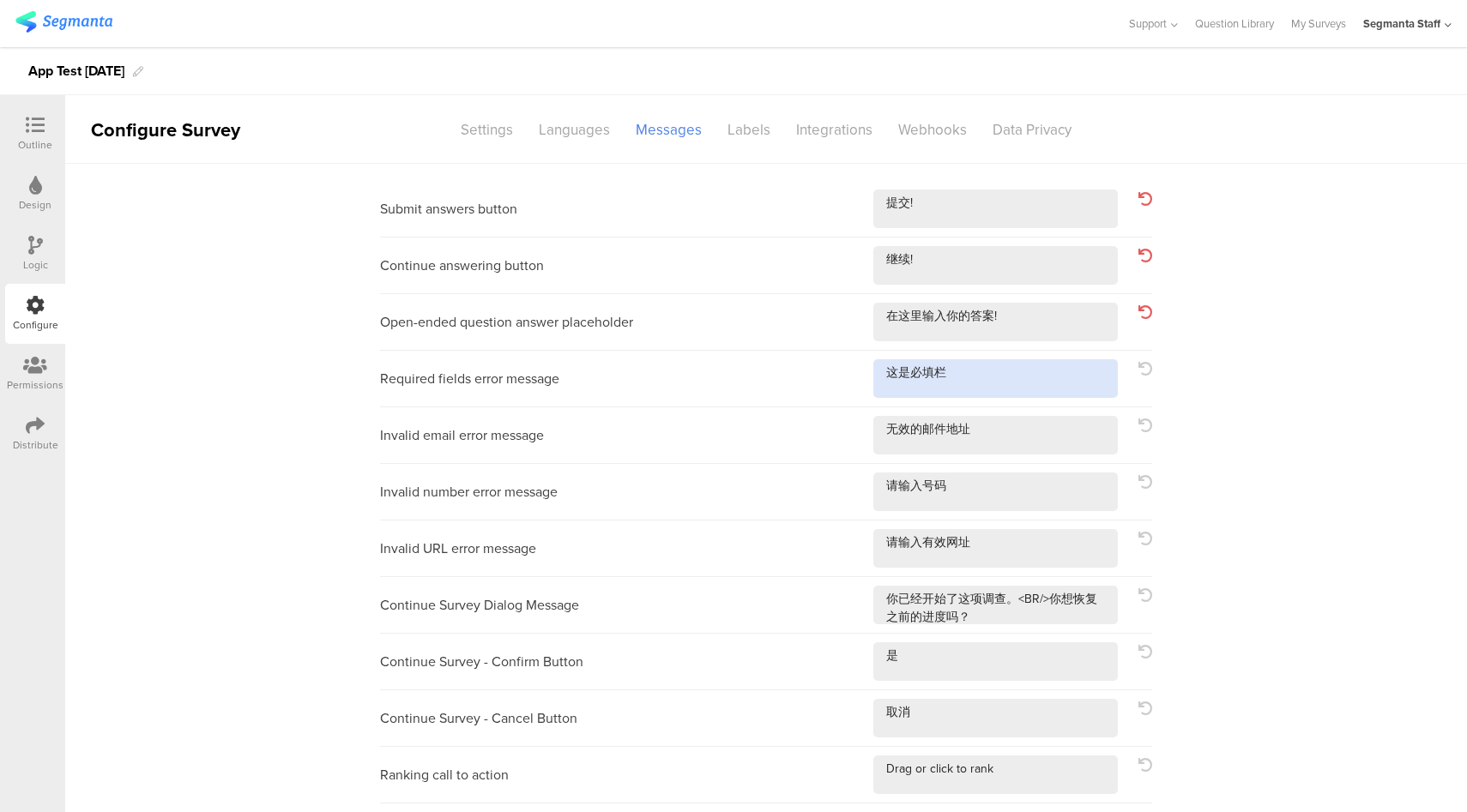
drag, startPoint x: 1007, startPoint y: 378, endPoint x: 1005, endPoint y: 429, distance: 51.0
click at [1007, 378] on textarea at bounding box center [995, 378] width 244 height 38
type textarea "这是必填栏!"
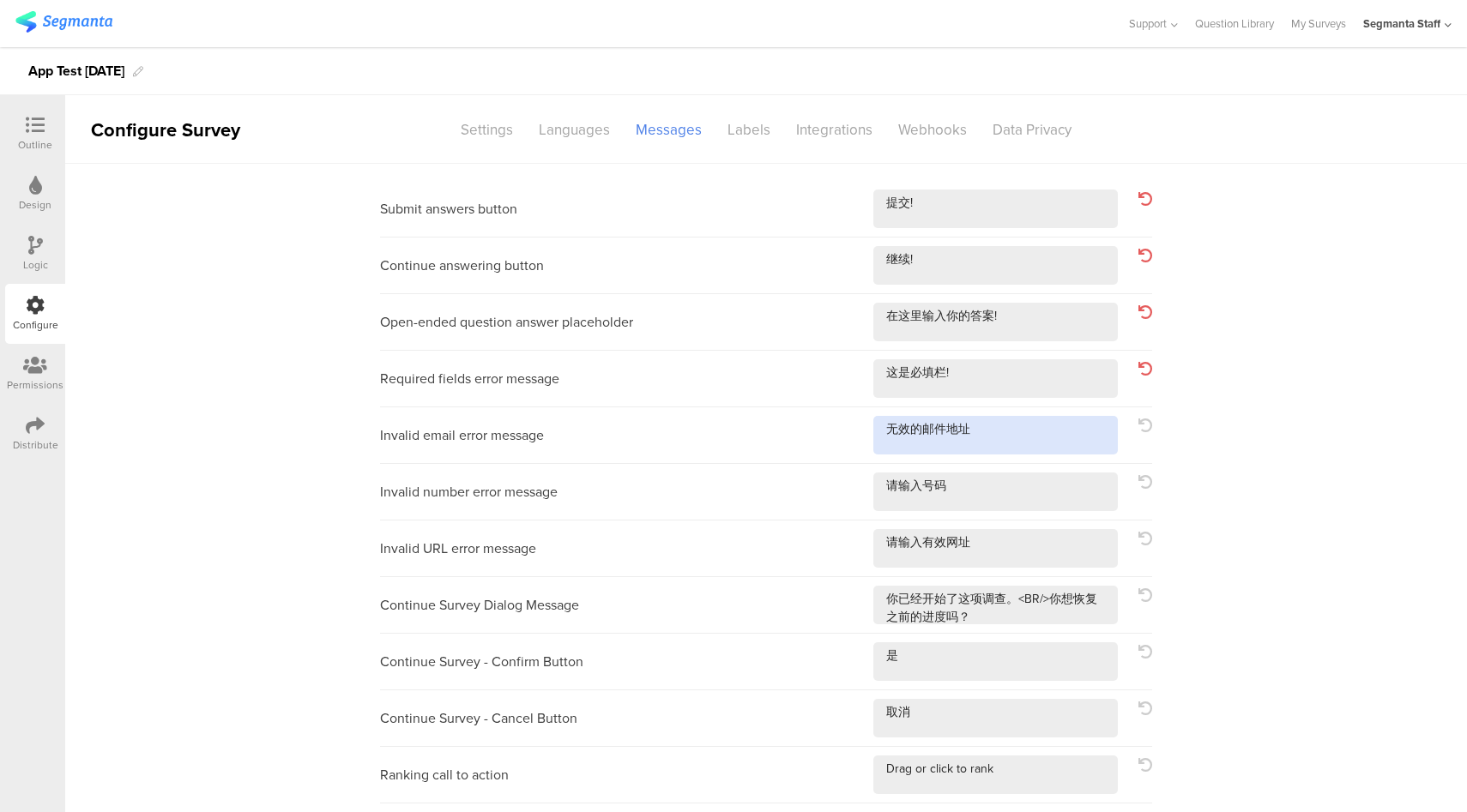
click at [1005, 444] on textarea at bounding box center [995, 435] width 244 height 38
type textarea "无效的邮件地址!"
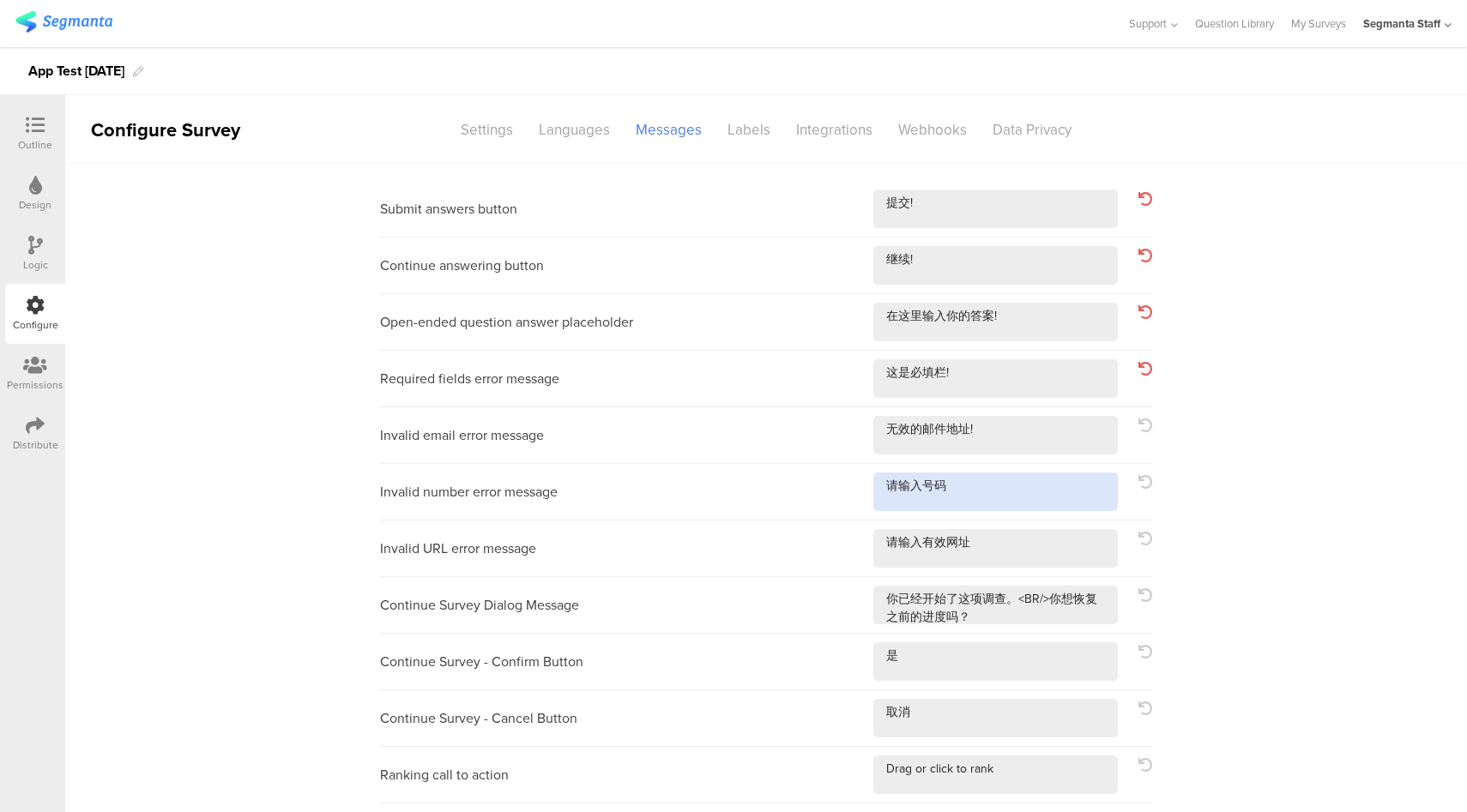
click at [1013, 490] on textarea at bounding box center [995, 491] width 244 height 38
type textarea "请输入号码!"
click at [1022, 540] on textarea at bounding box center [995, 548] width 244 height 38
type textarea "请输入有效网址!"
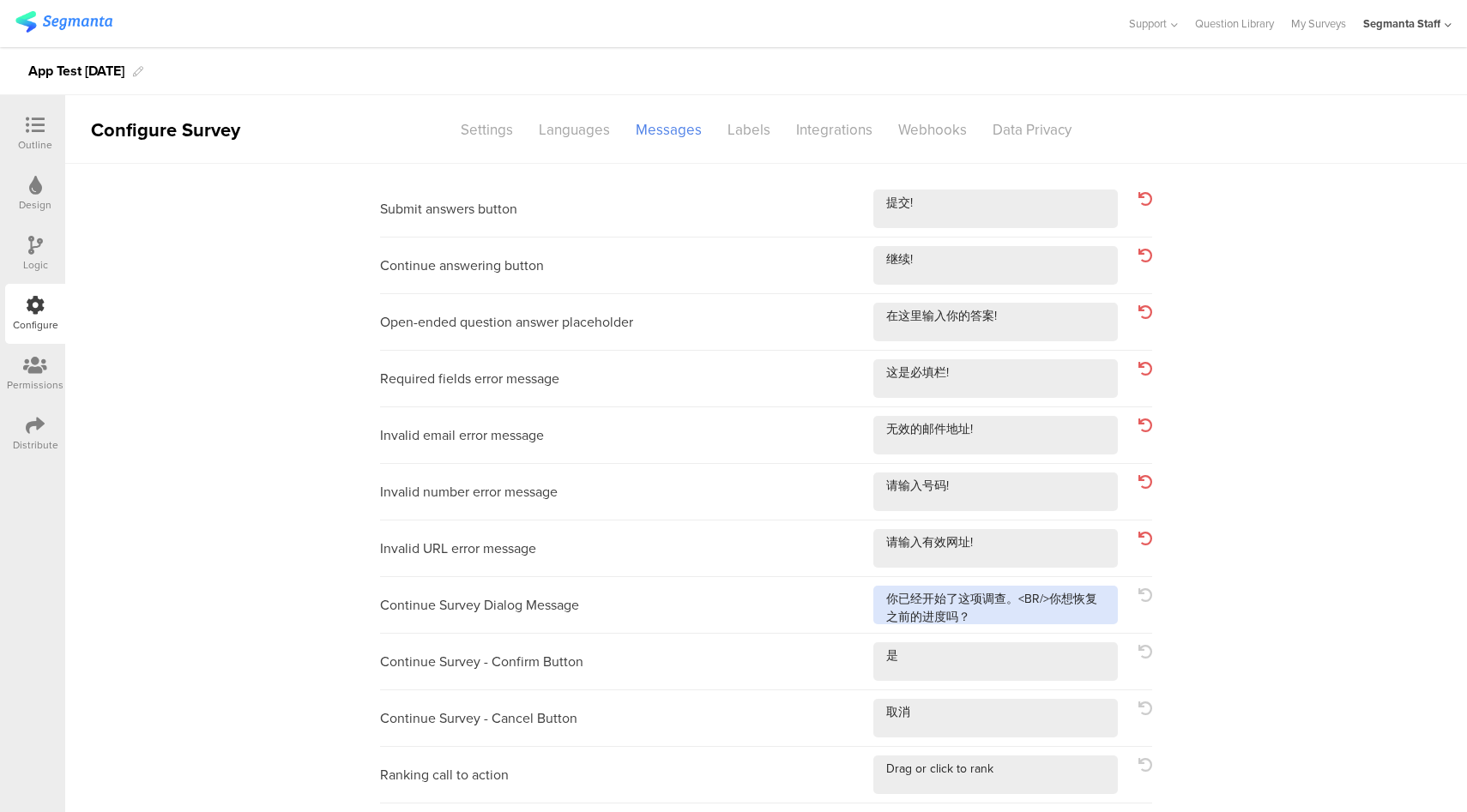
click at [1079, 615] on textarea at bounding box center [995, 605] width 244 height 38
type textarea "你已经开始了这项调查。<BR/>你想恢复之前的进度吗？!"
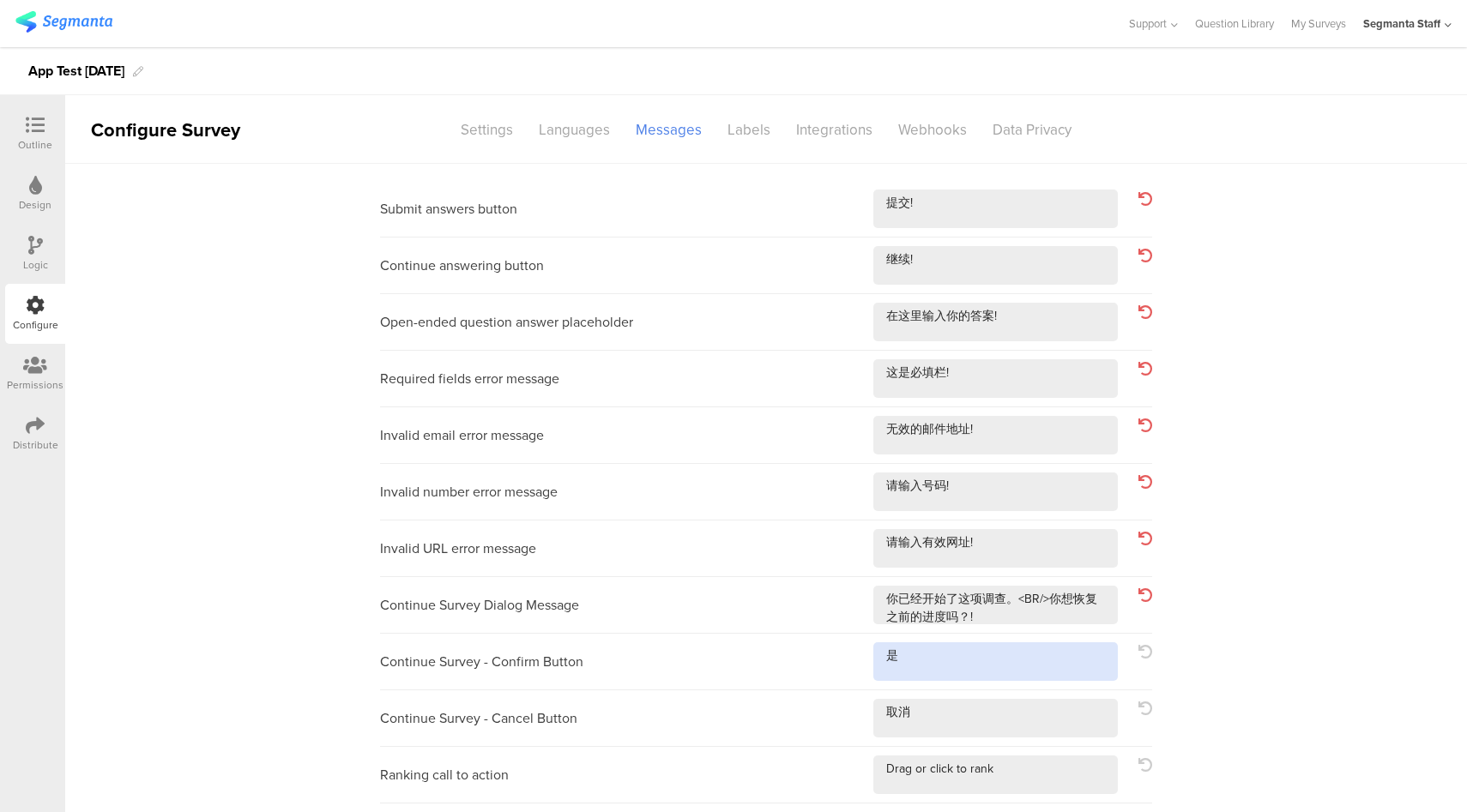
click at [1032, 655] on textarea at bounding box center [995, 661] width 244 height 38
type textarea "是!"
click at [1012, 699] on textarea at bounding box center [995, 717] width 244 height 38
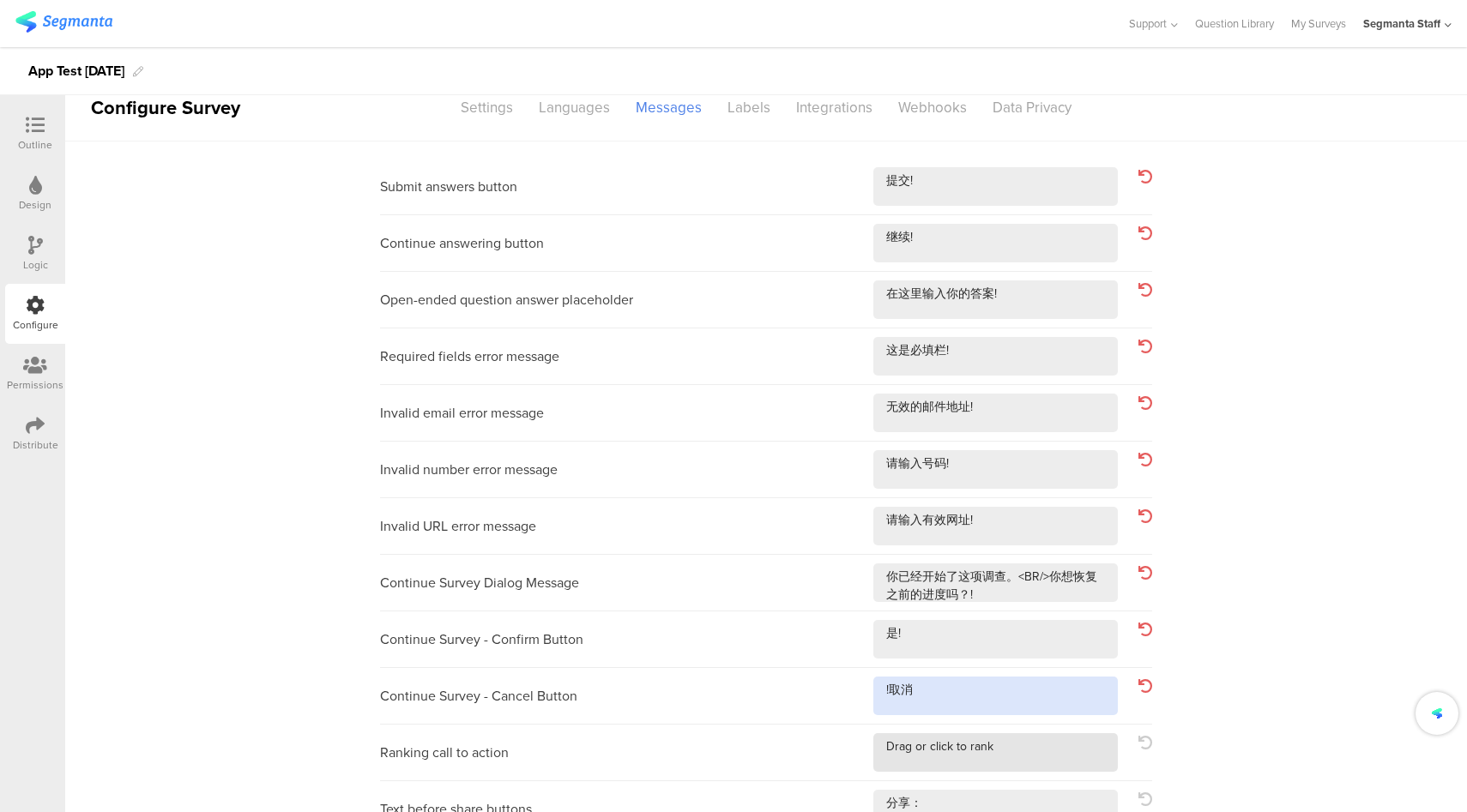
type textarea "!取消"
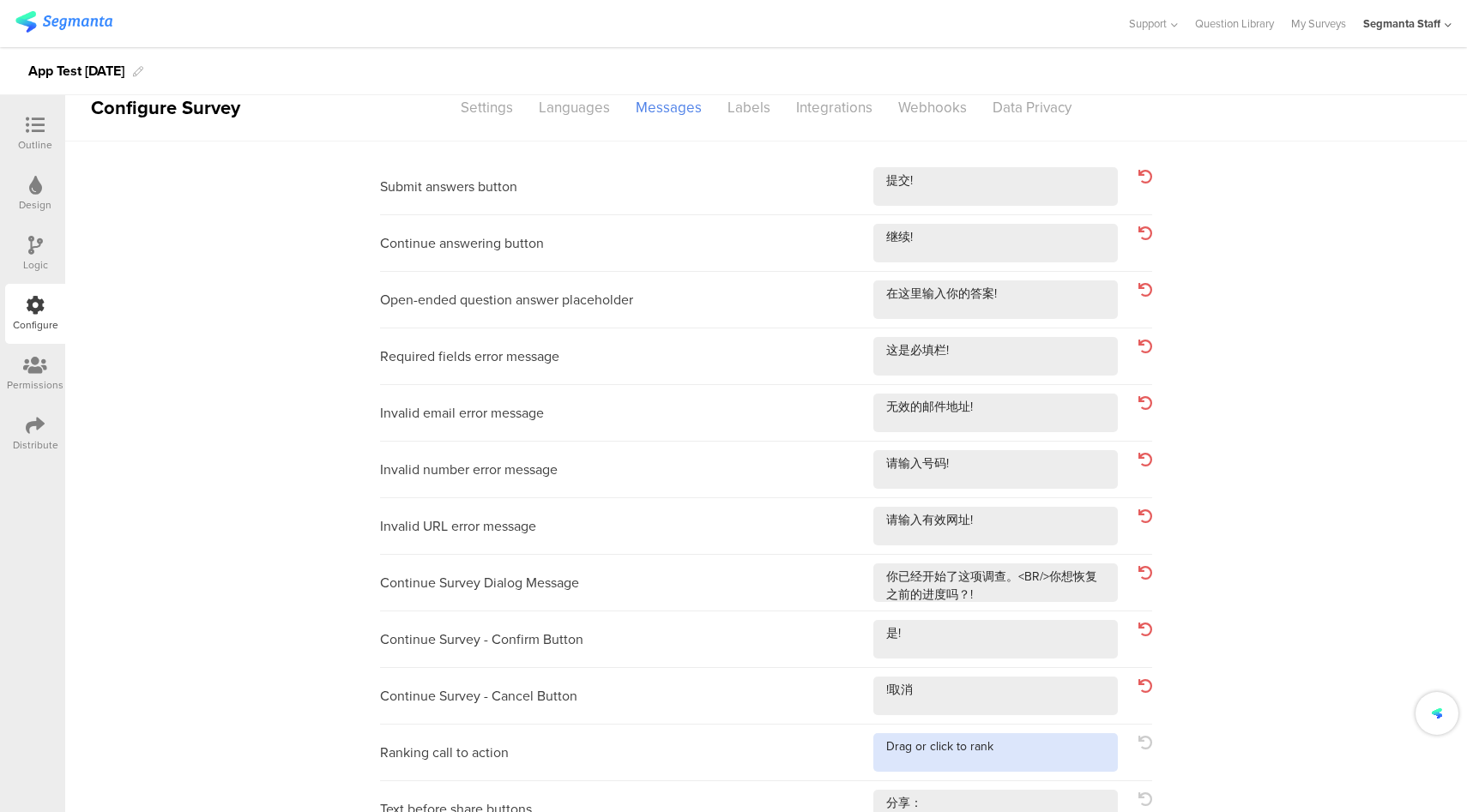
click at [1018, 749] on textarea at bounding box center [995, 752] width 244 height 38
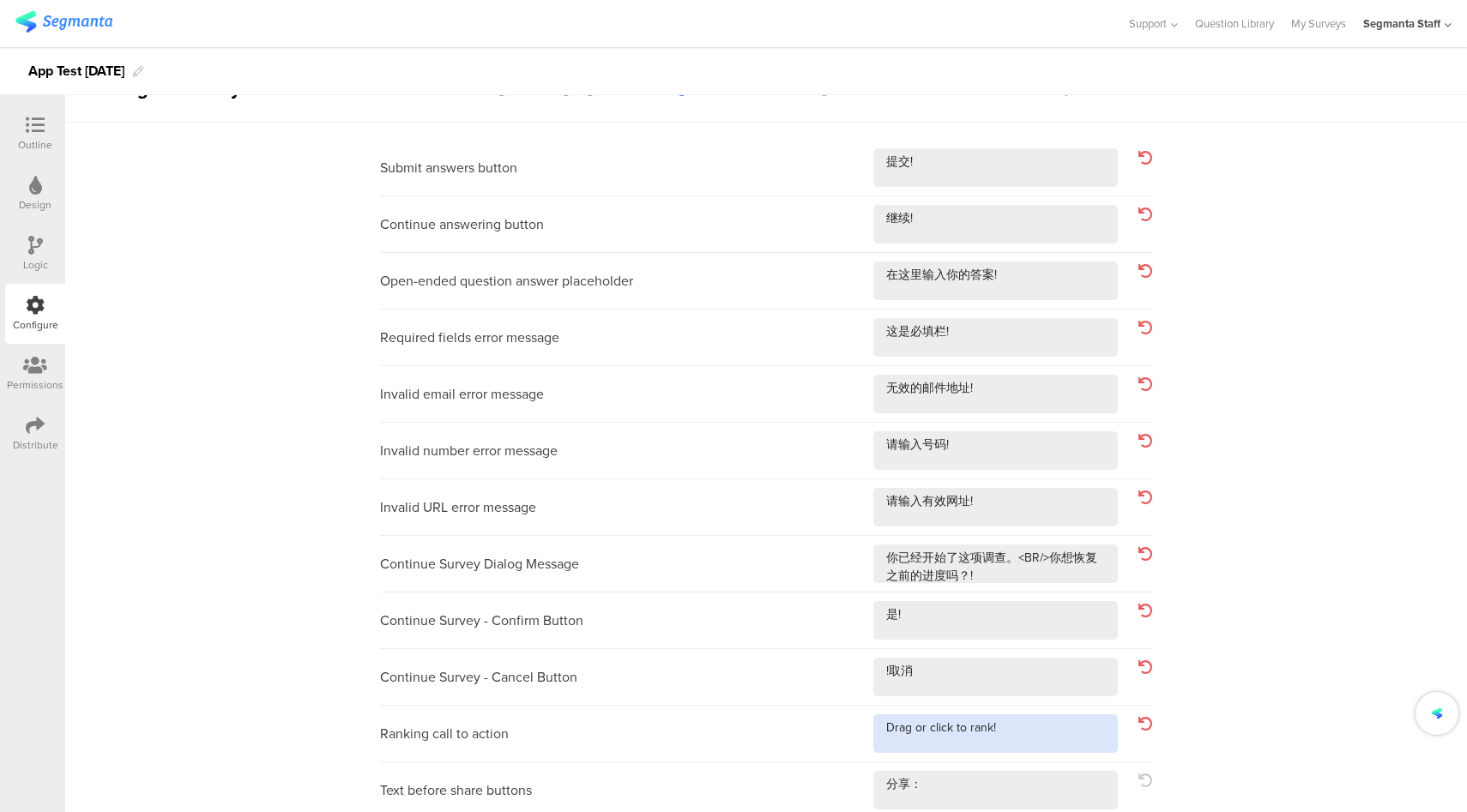
scroll to position [138, 0]
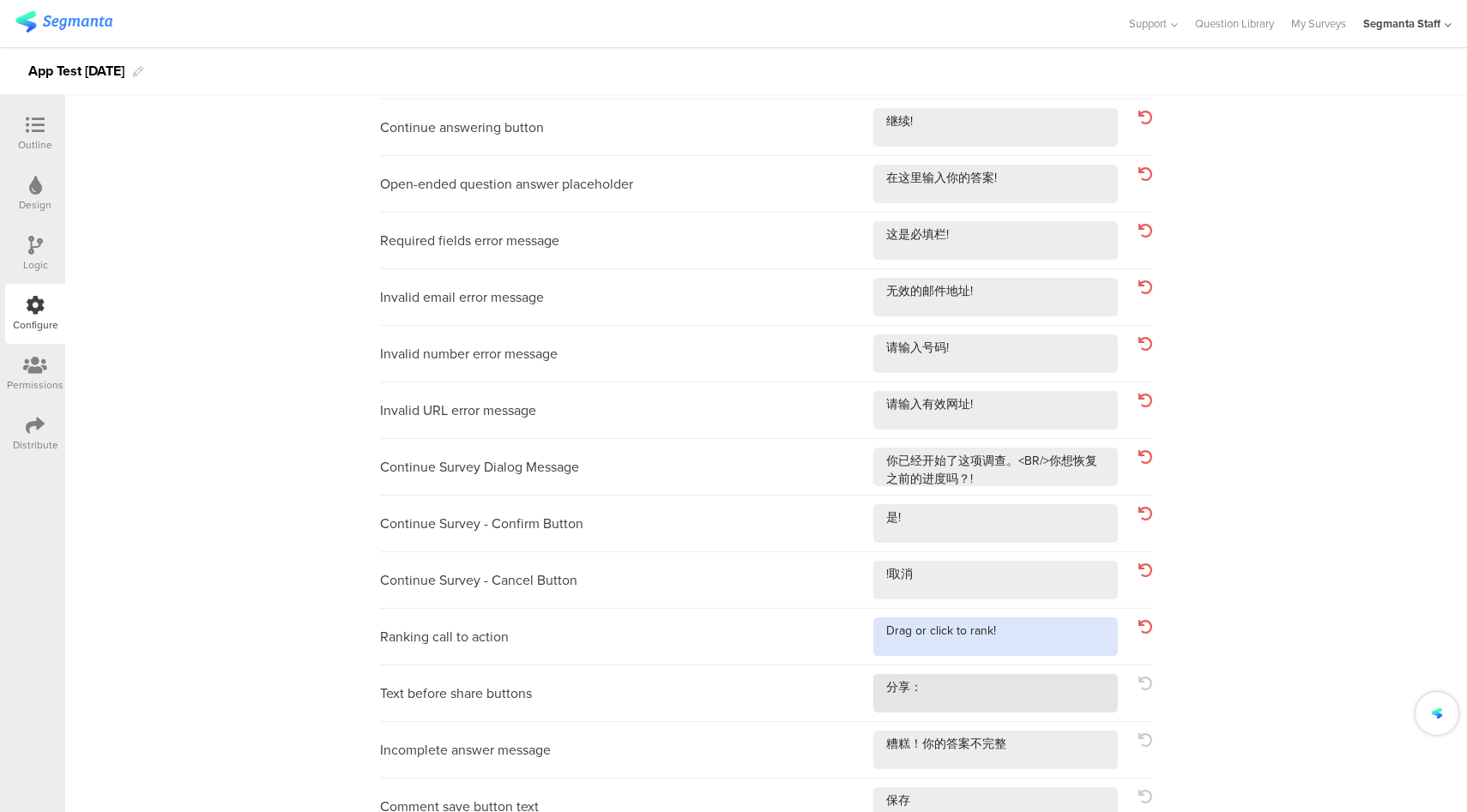
type textarea "Drag or click to rank!"
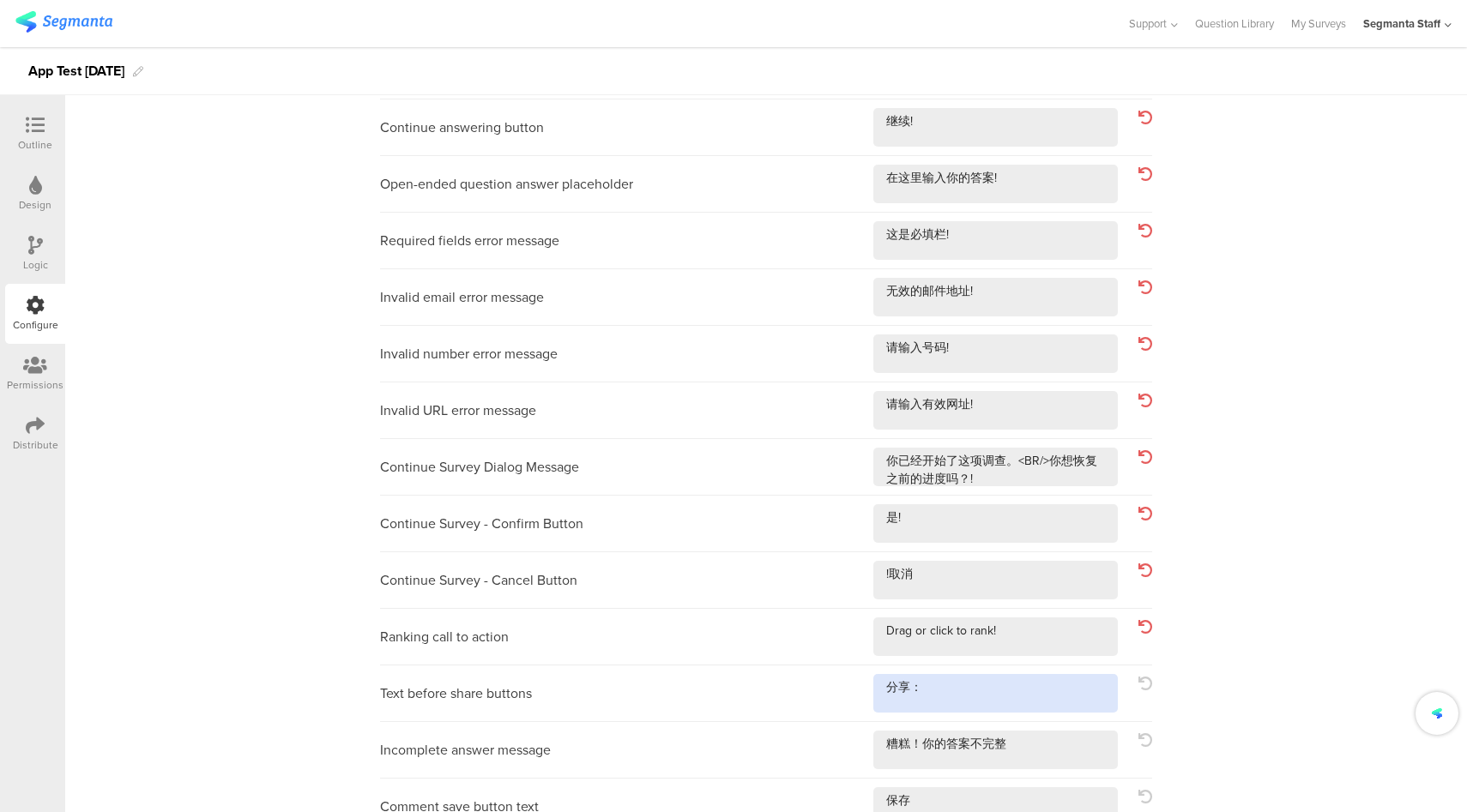
click at [1026, 696] on textarea at bounding box center [995, 693] width 244 height 38
type textarea "分享：!"
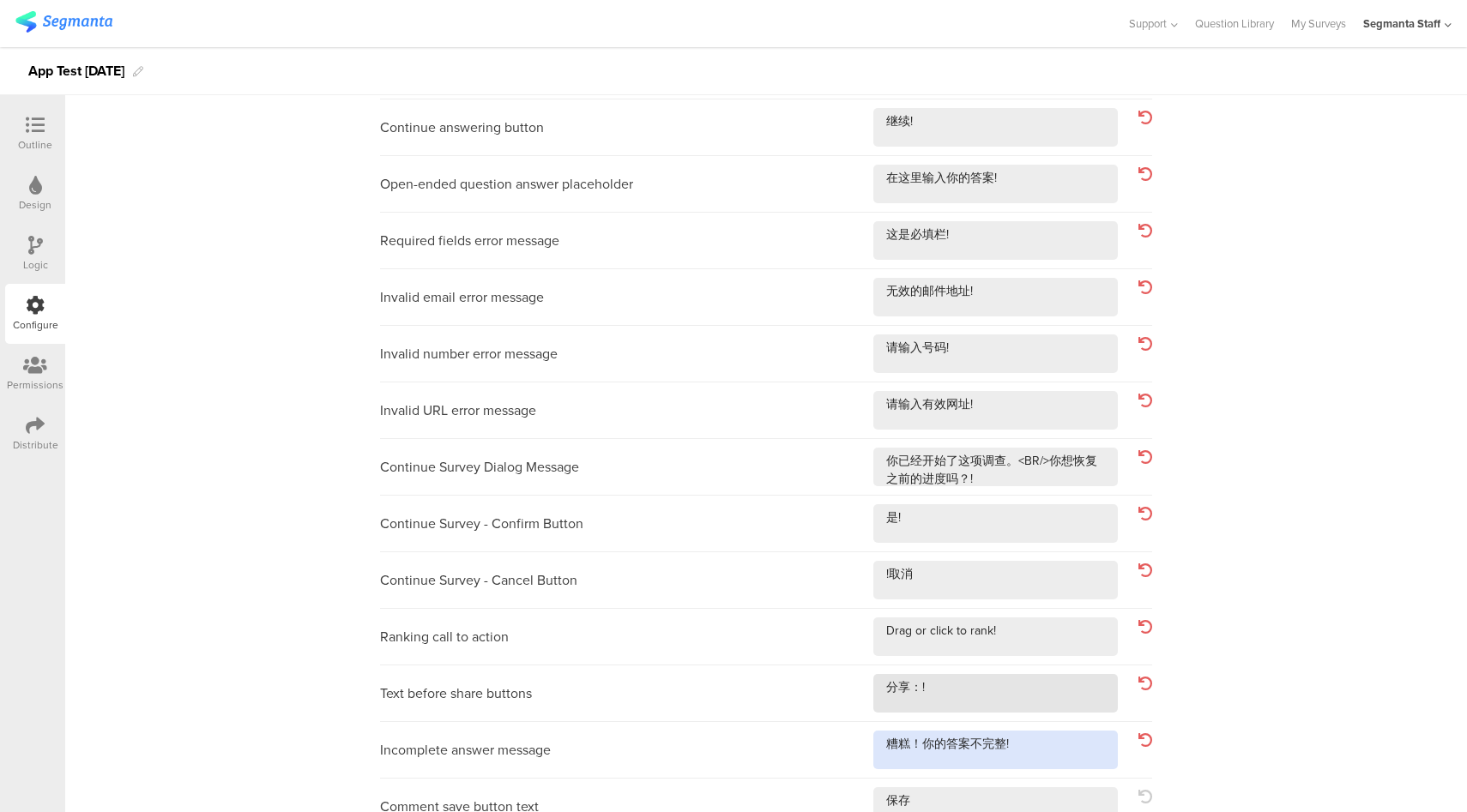
type textarea "糟糕！你的答案不完整!"
type textarea "保存!"
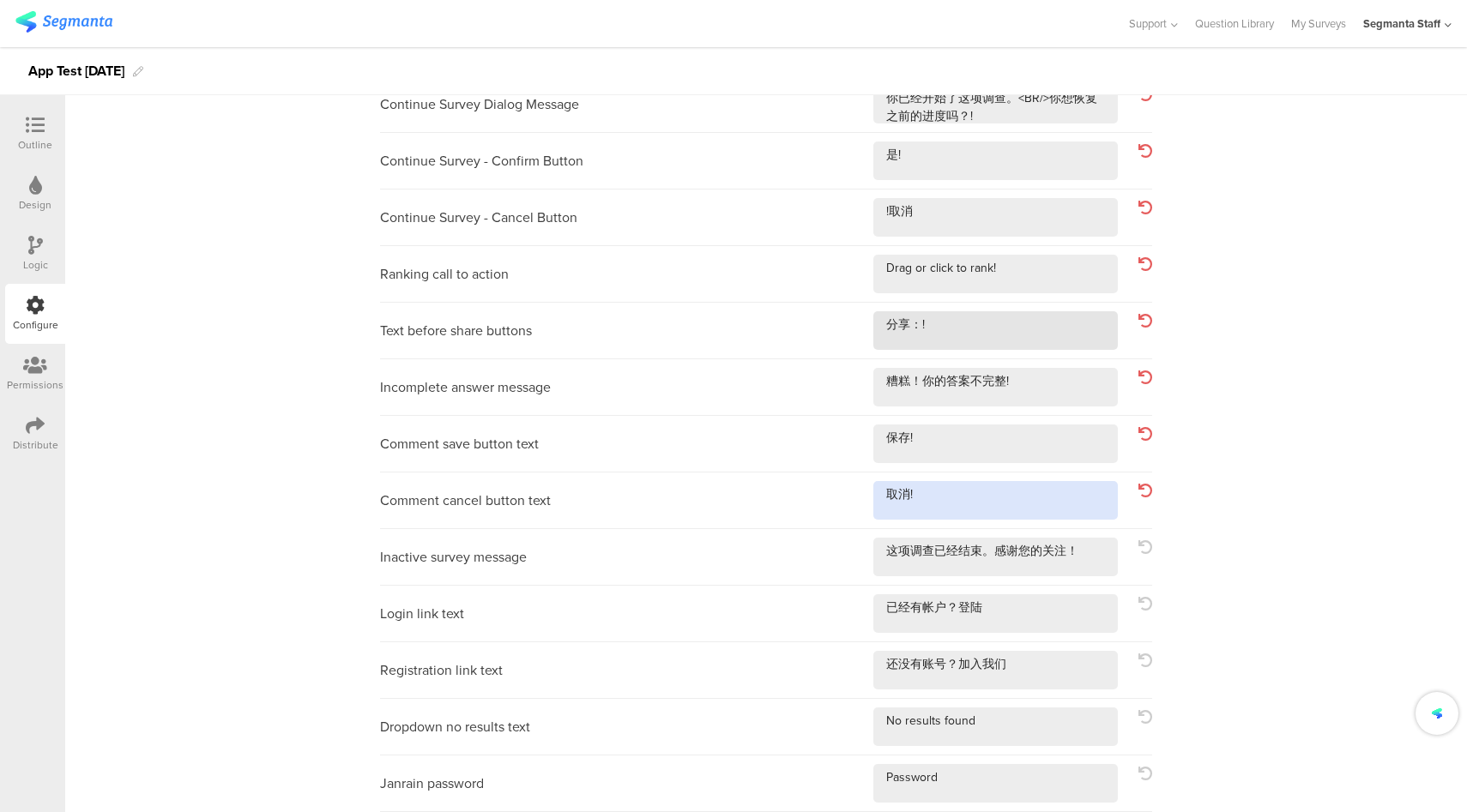
type textarea "取消!"
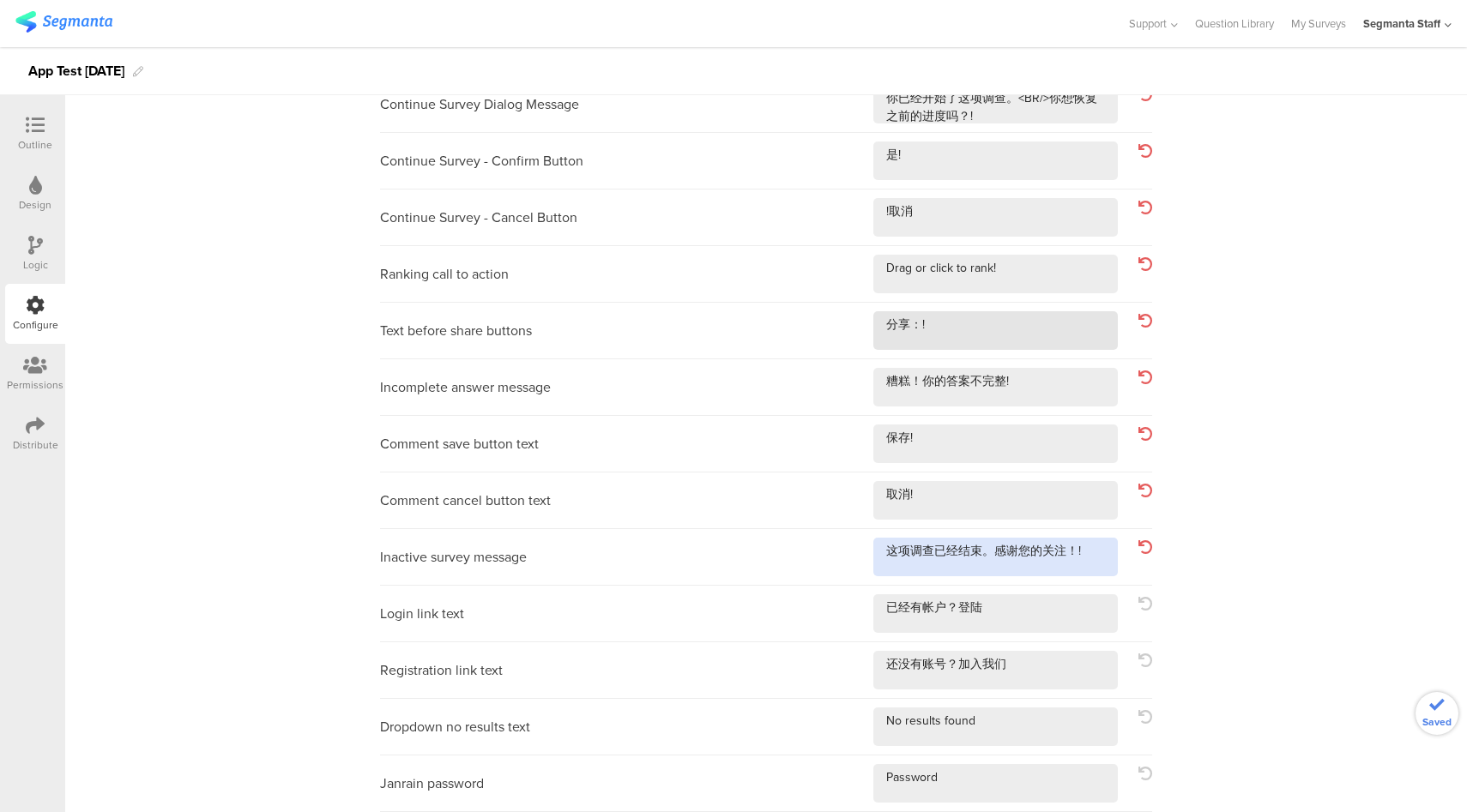
type textarea "这项调查已经结束。感谢您的关注！!"
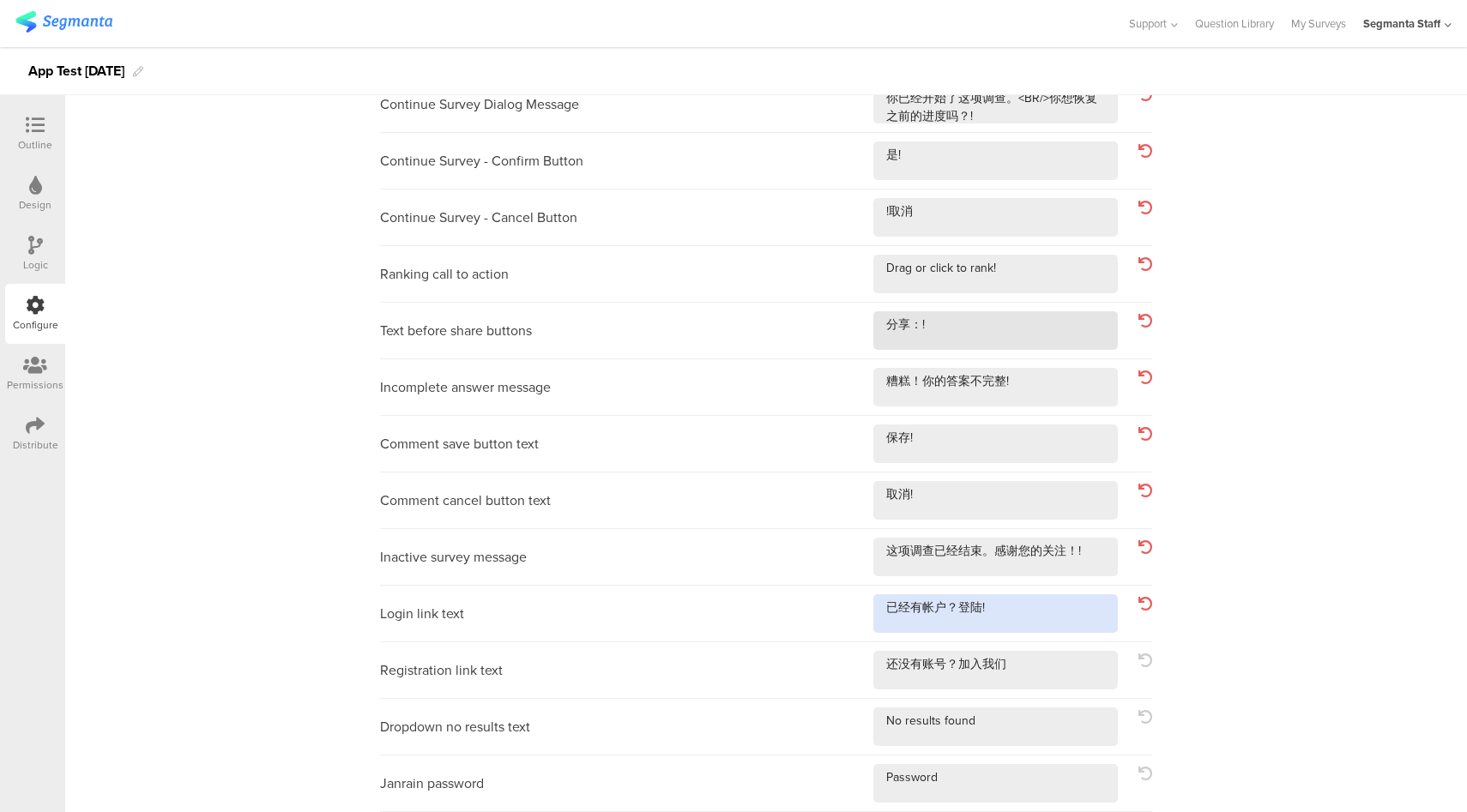
type textarea "已经有帐户？登陆!"
type textarea "还没有账号？加入我们!"
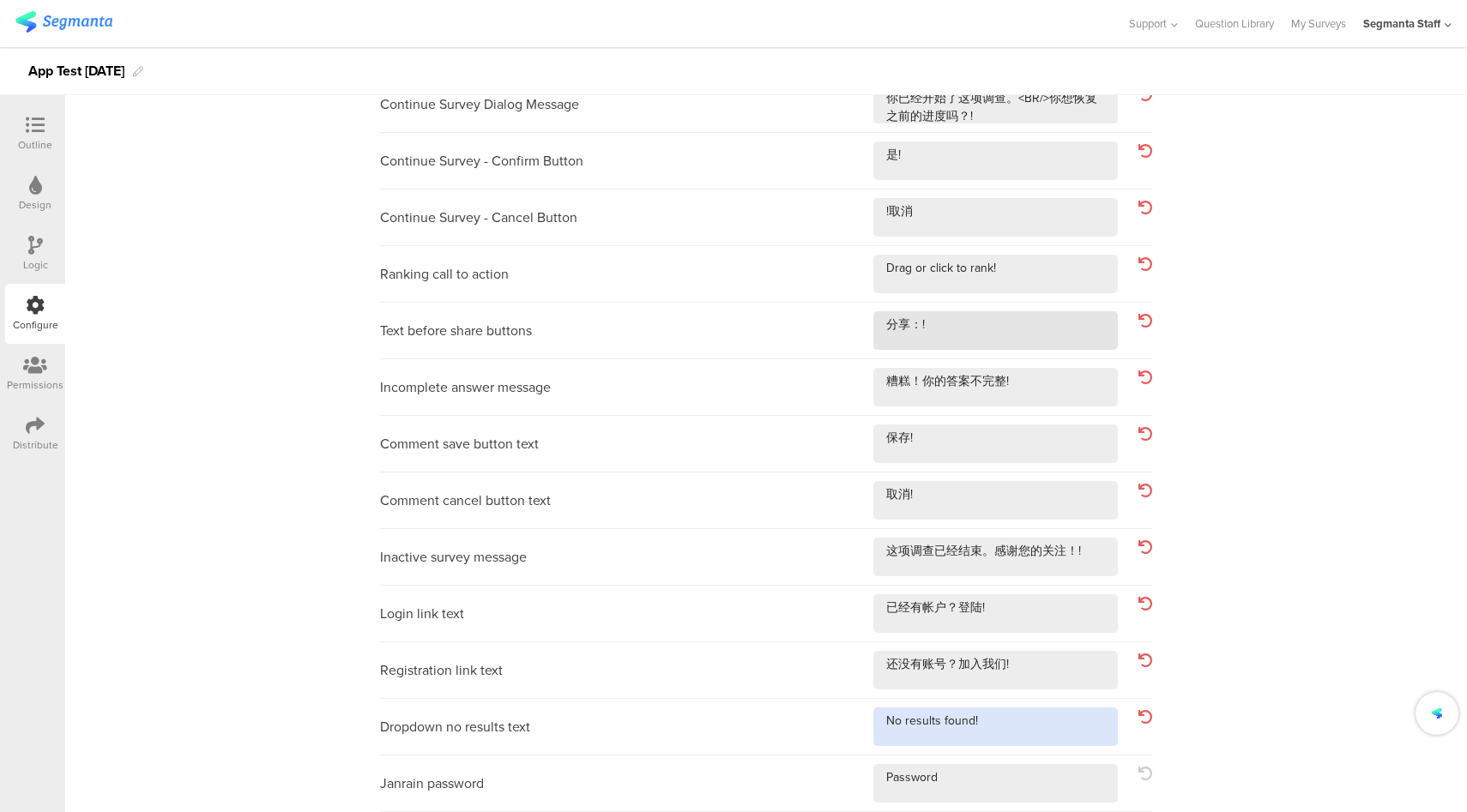
type textarea "No results found!"
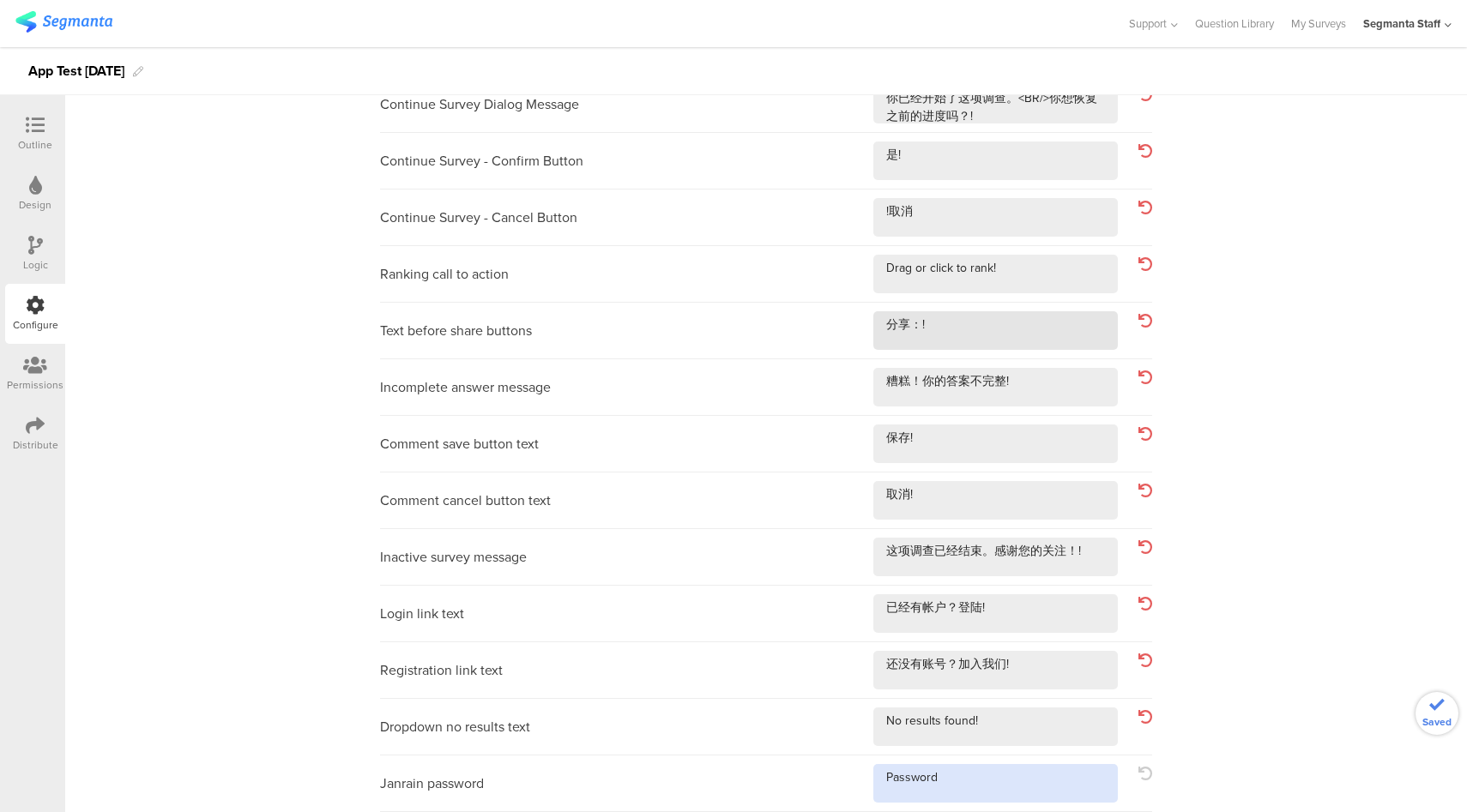
type textarea "Password!"
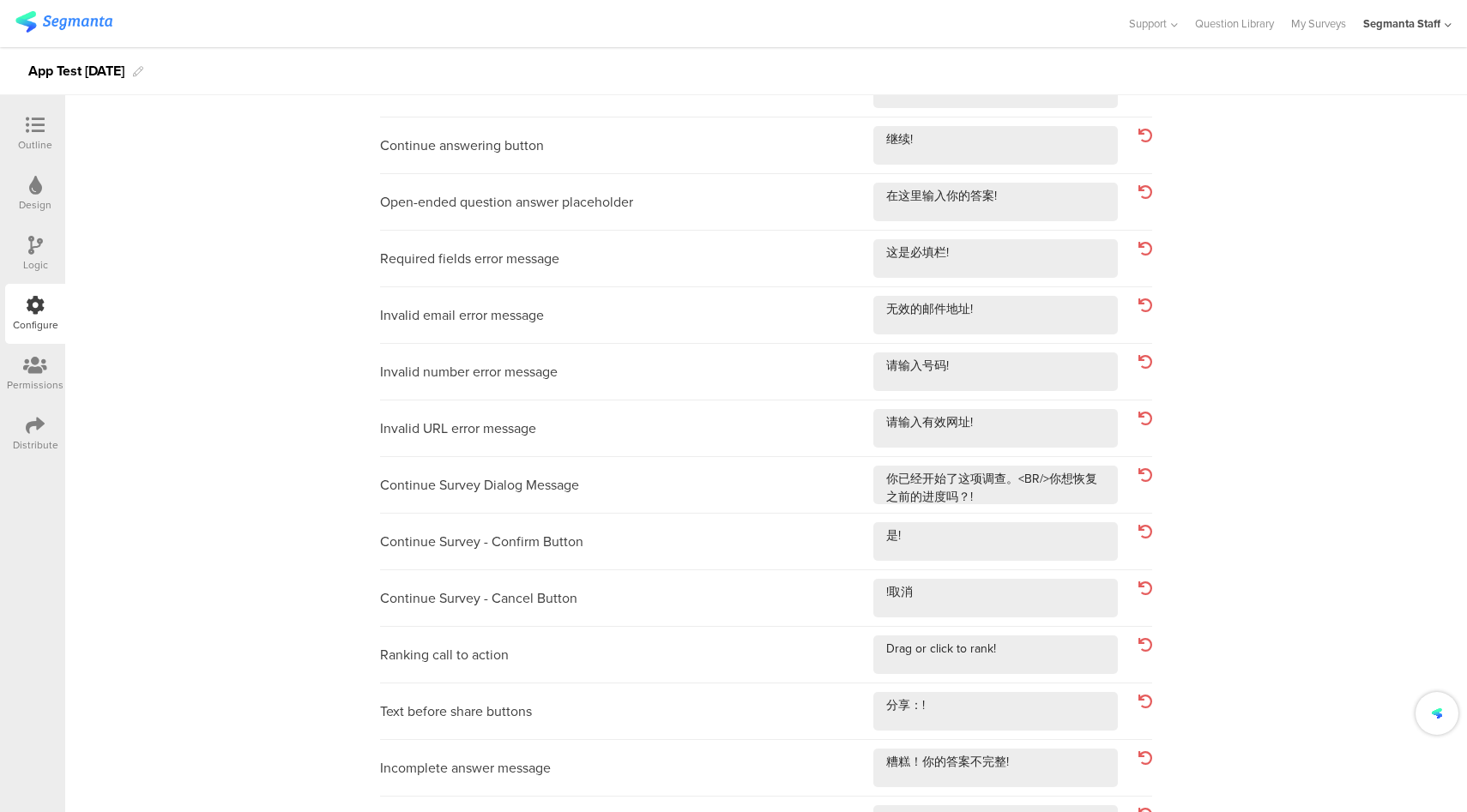
scroll to position [0, 0]
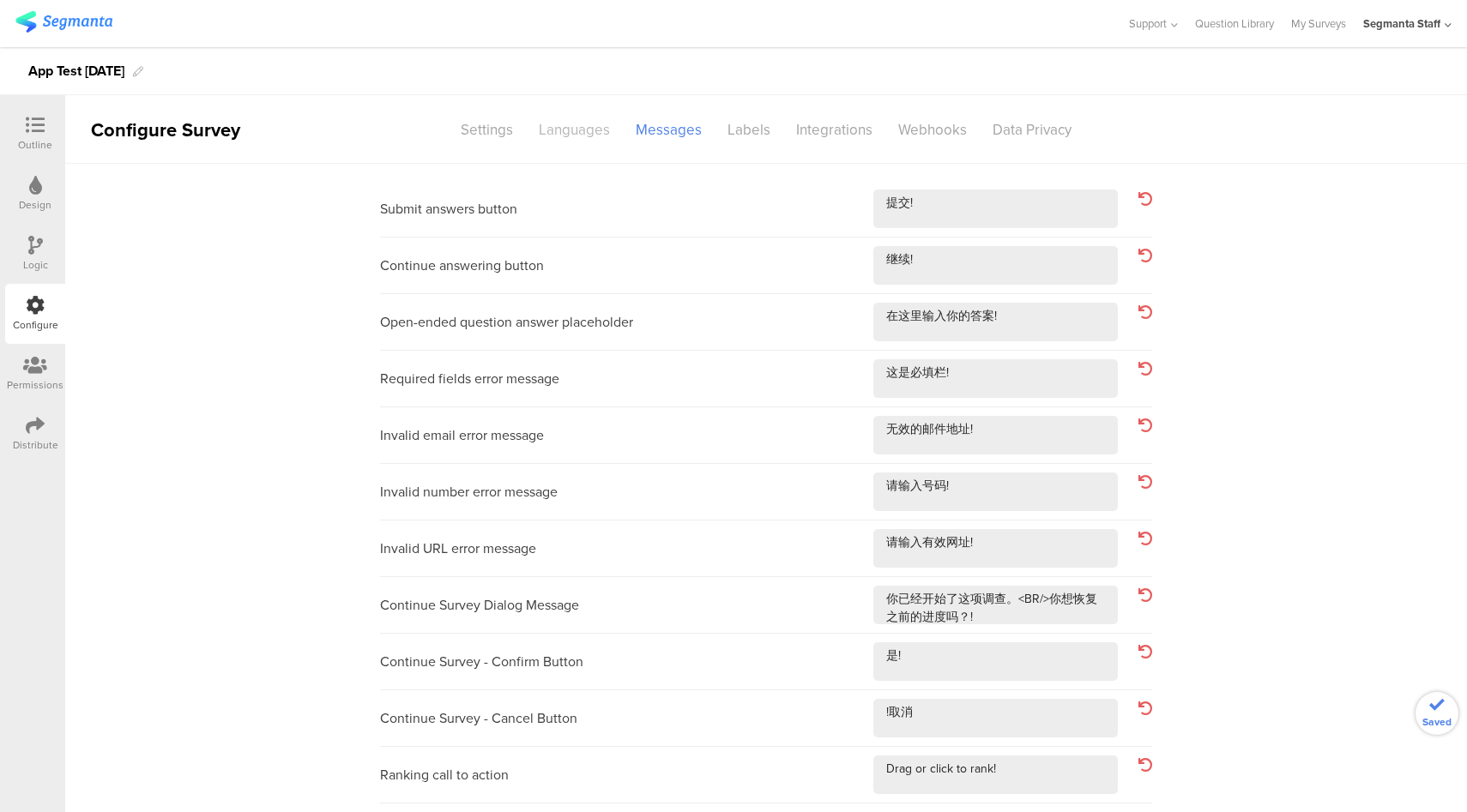
click at [559, 142] on div "Languages" at bounding box center [574, 130] width 97 height 30
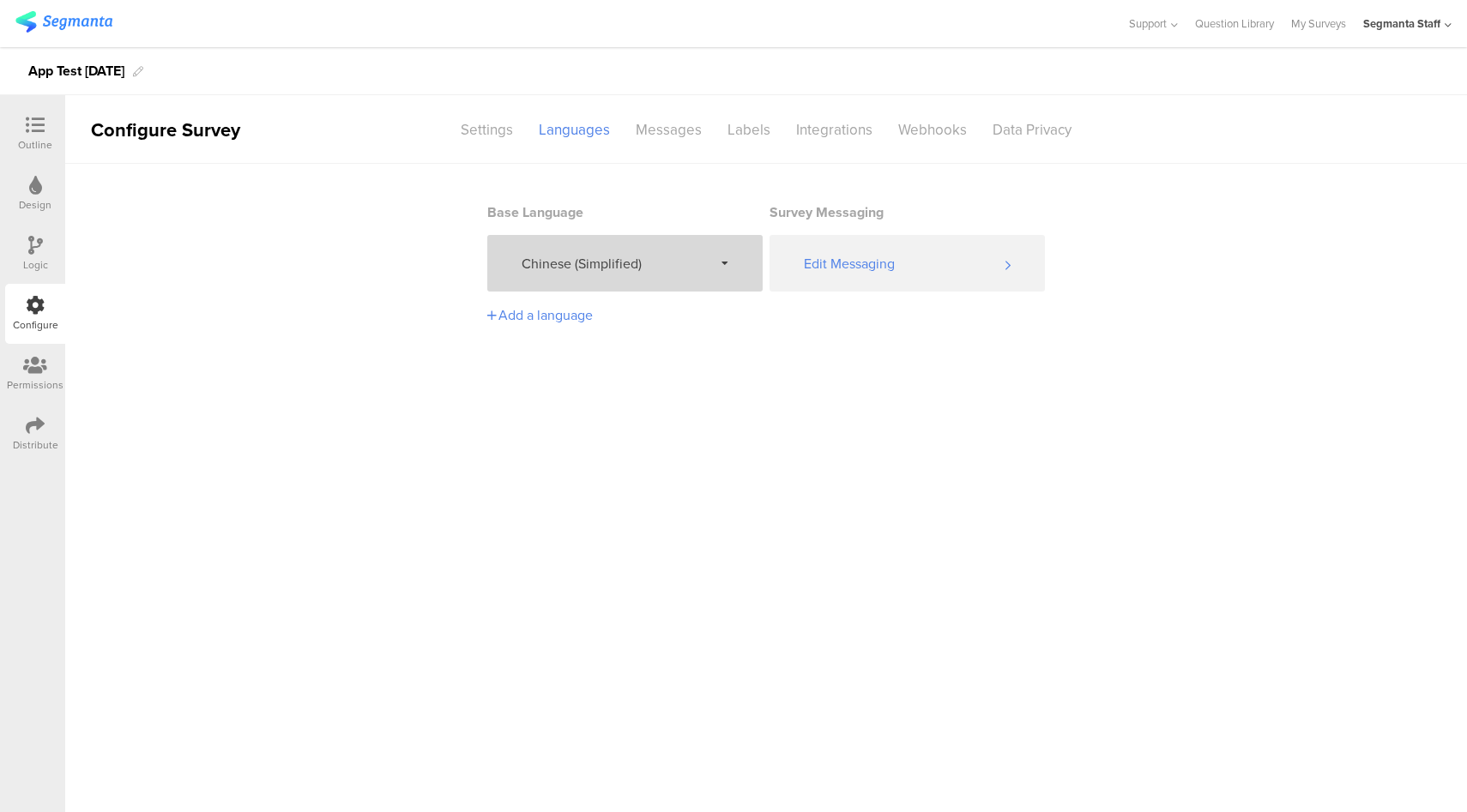
click at [652, 276] on div "Chinese (Simplified)" at bounding box center [625, 263] width 276 height 56
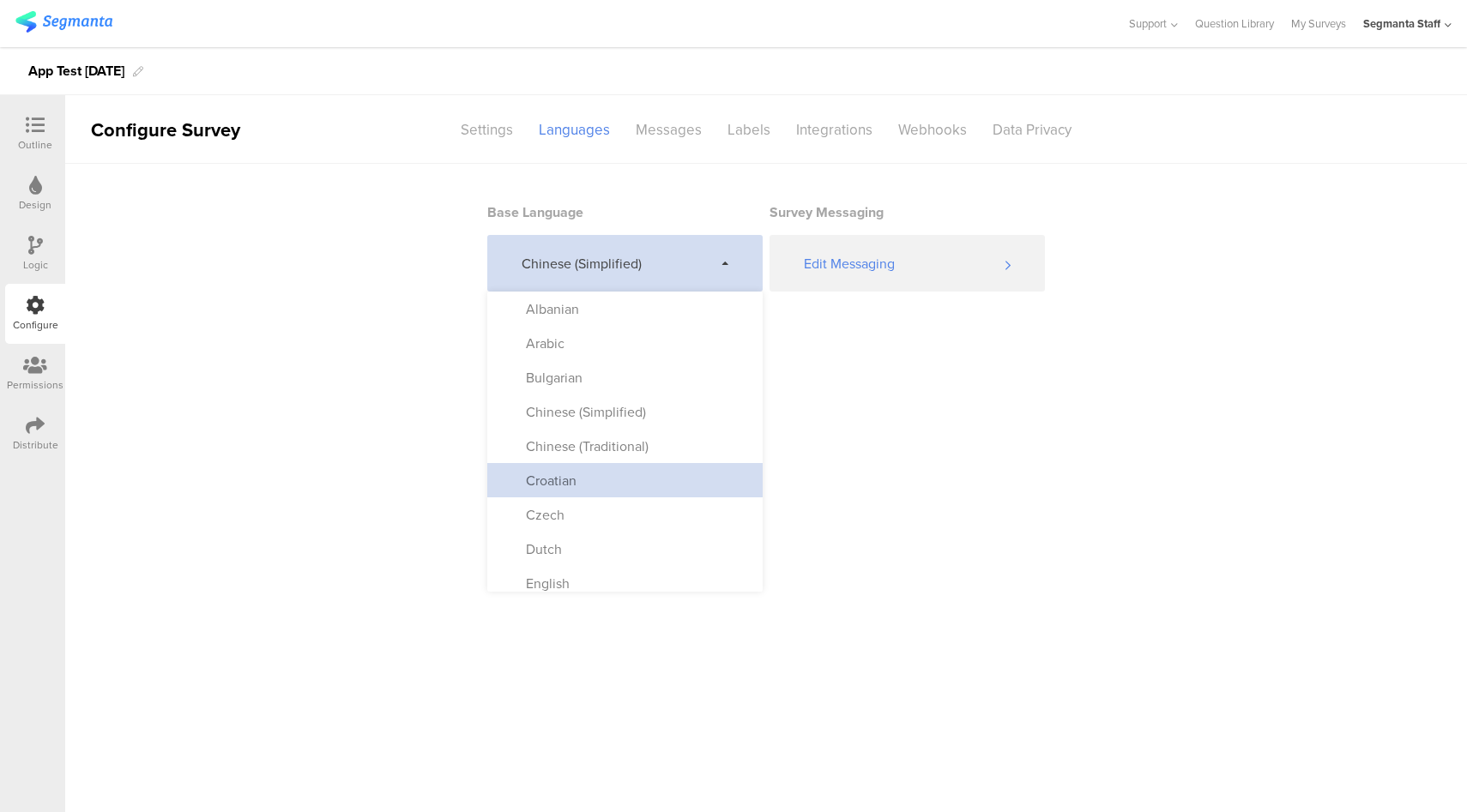
click at [616, 487] on div "Croatian" at bounding box center [625, 480] width 276 height 34
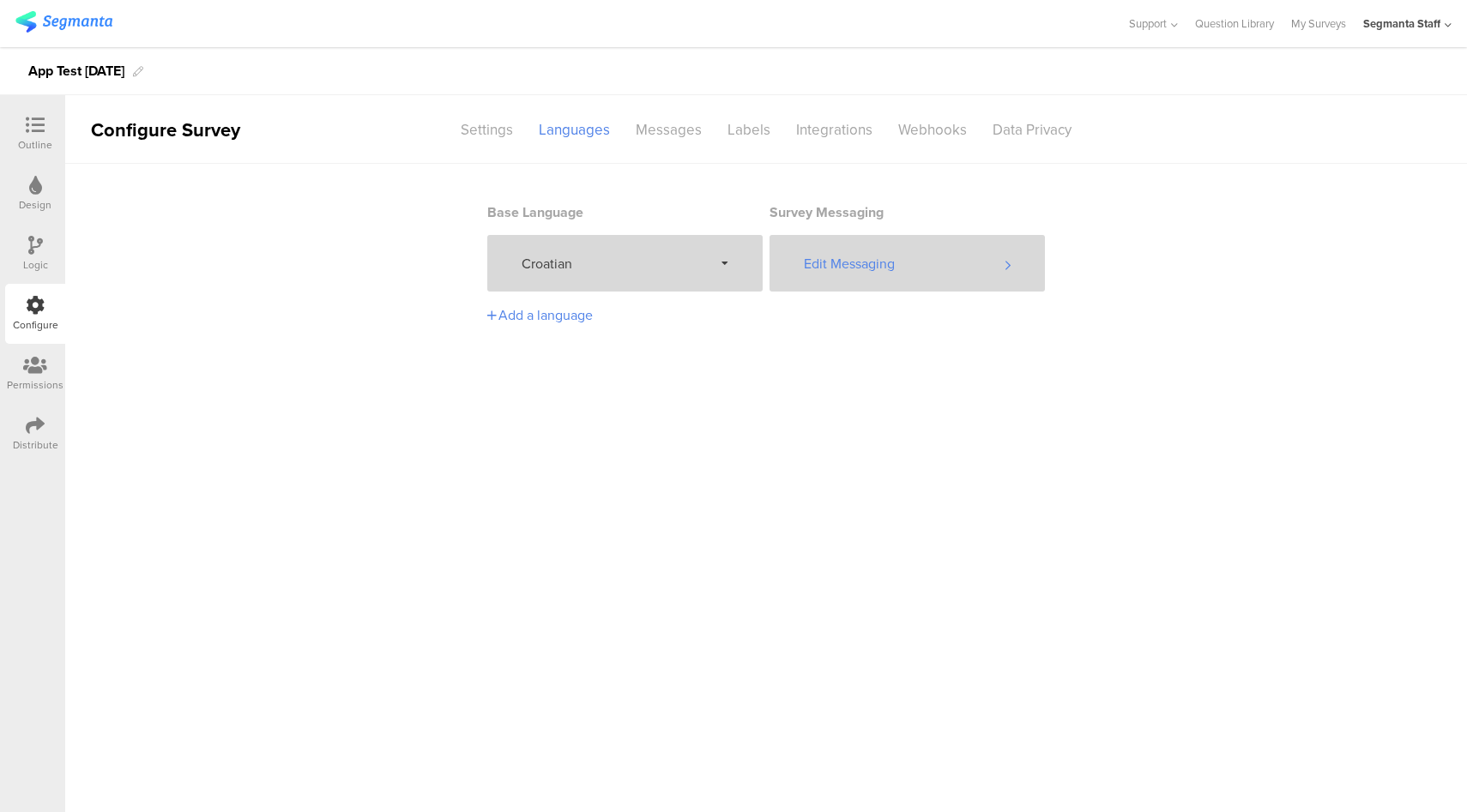
click at [855, 258] on div "Edit Messaging" at bounding box center [907, 263] width 276 height 56
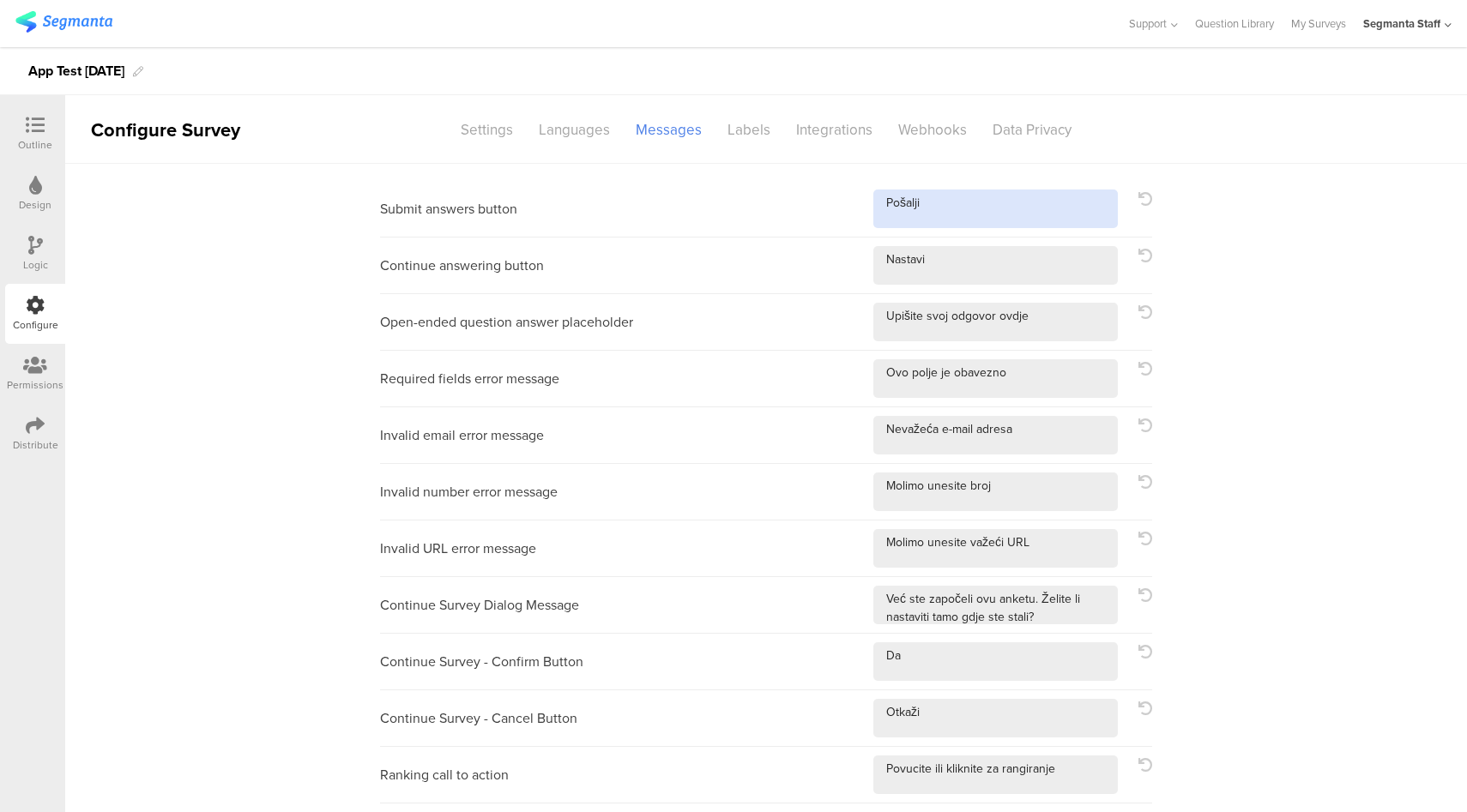
click at [970, 218] on textarea at bounding box center [995, 208] width 244 height 38
type textarea "Pošalji!"
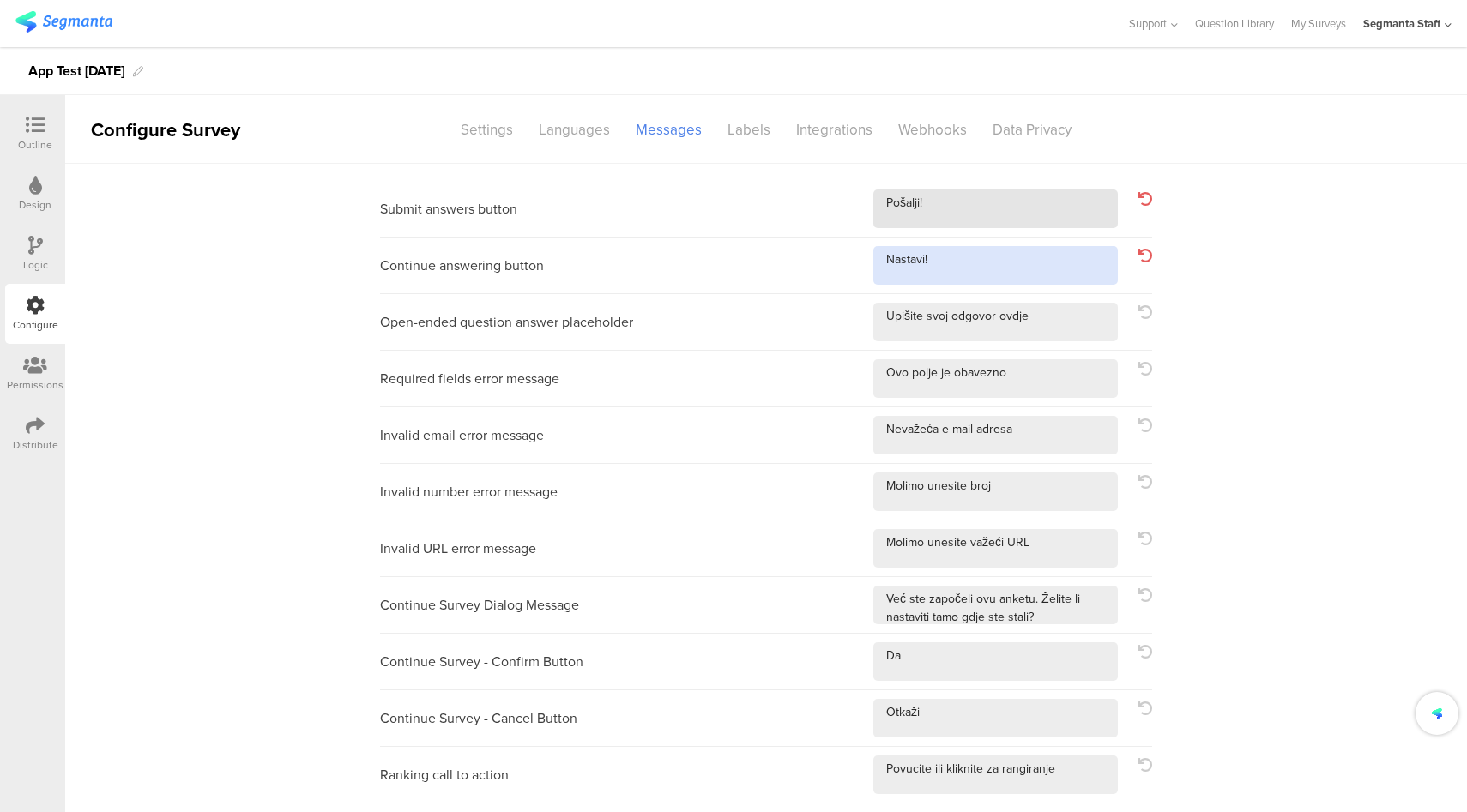
type textarea "Nastavi!"
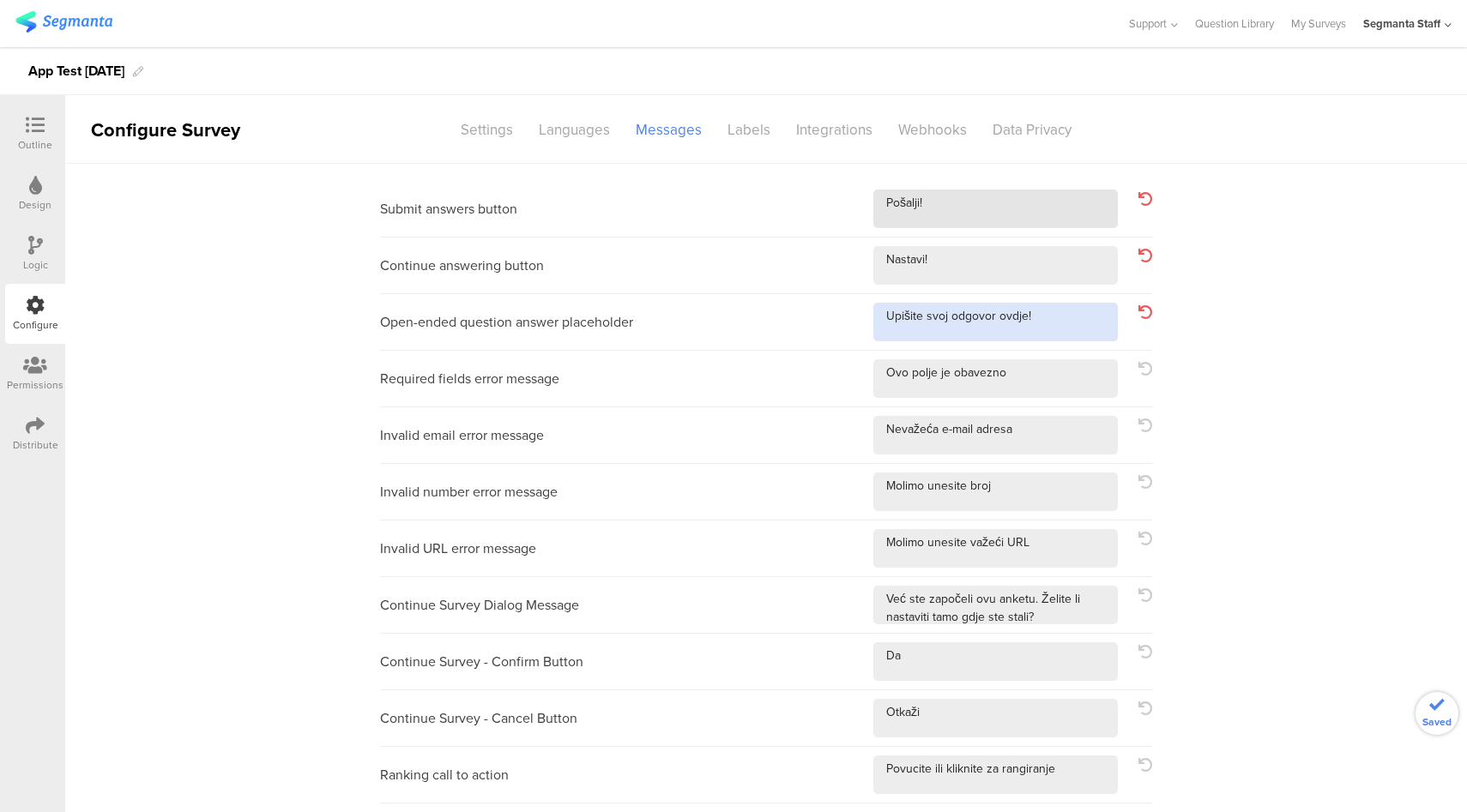
type textarea "Upišite svoj odgovor ovdje!"
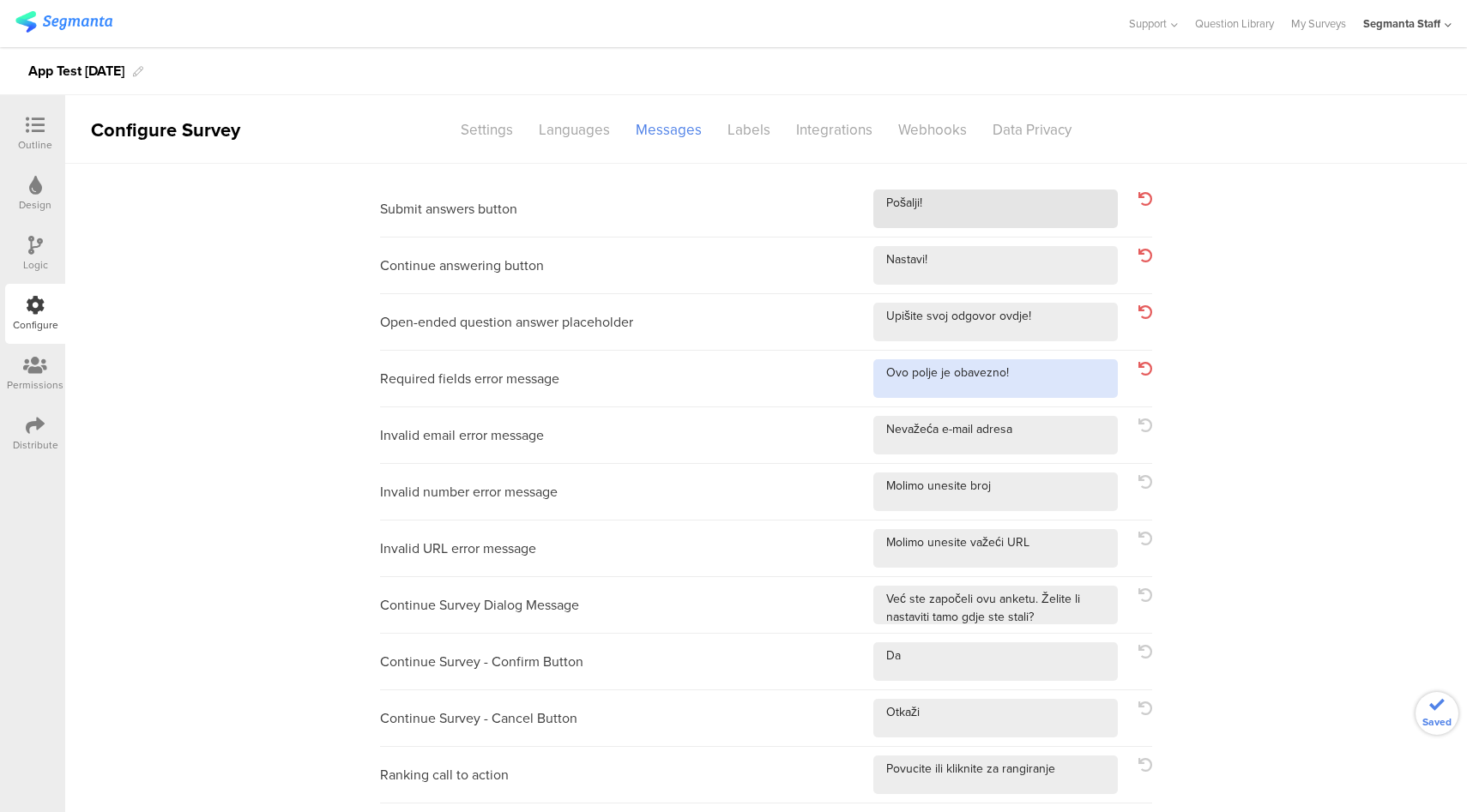
type textarea "Ovo polje je obavezno!"
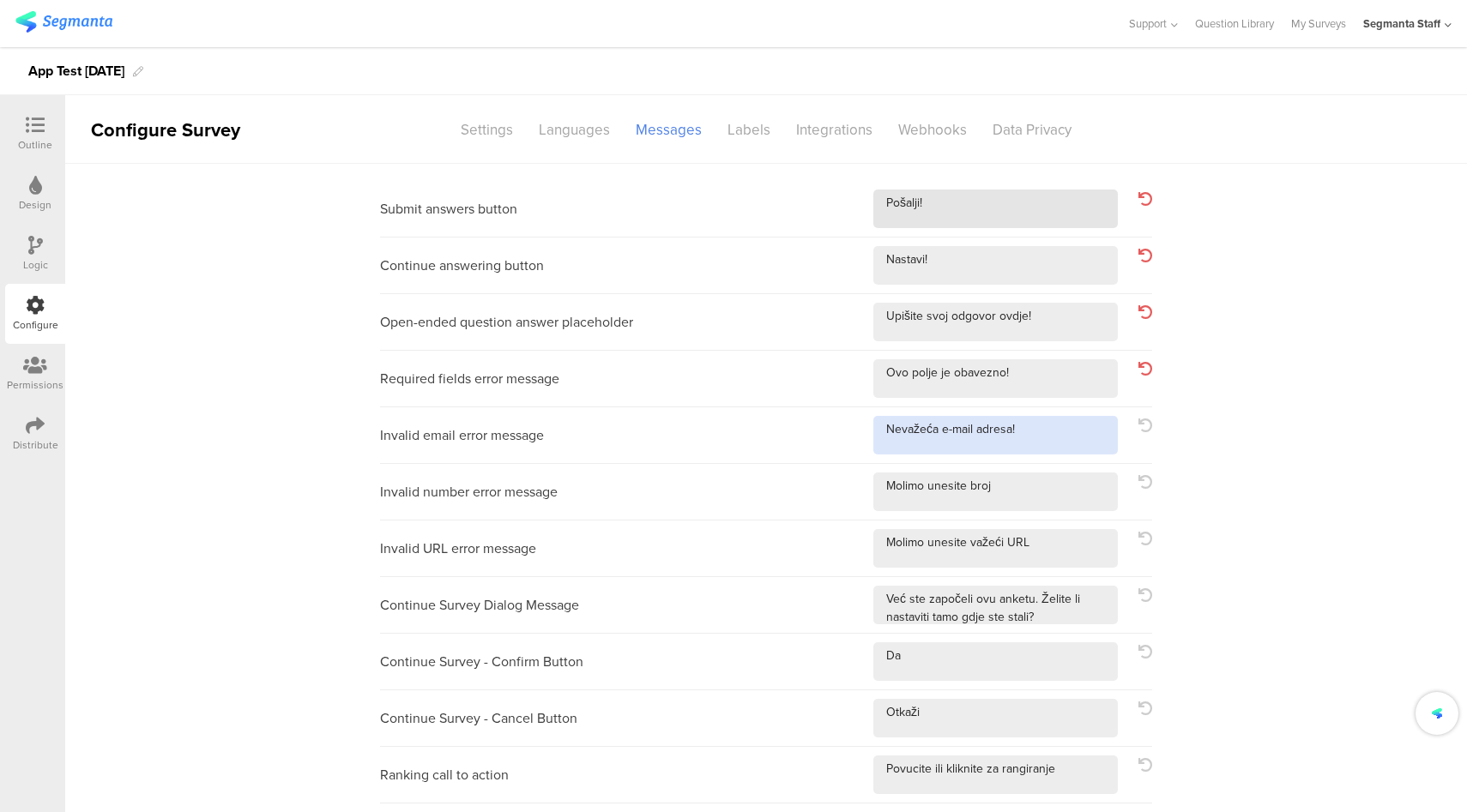
type textarea "Nevažeća e-mail adresa!"
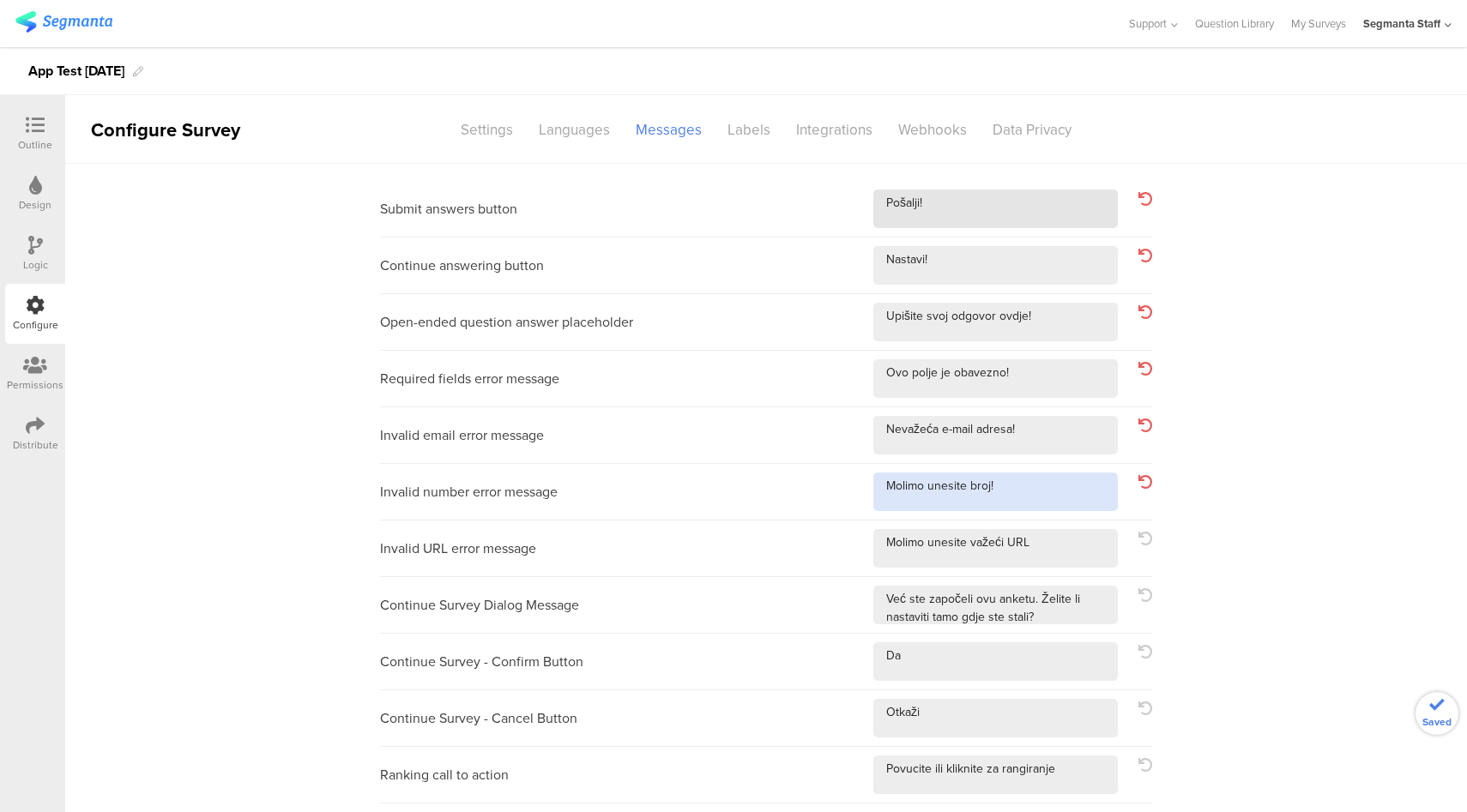
type textarea "Molimo unesite broj!"
type textarea "Molimo unesite važeći URL!"
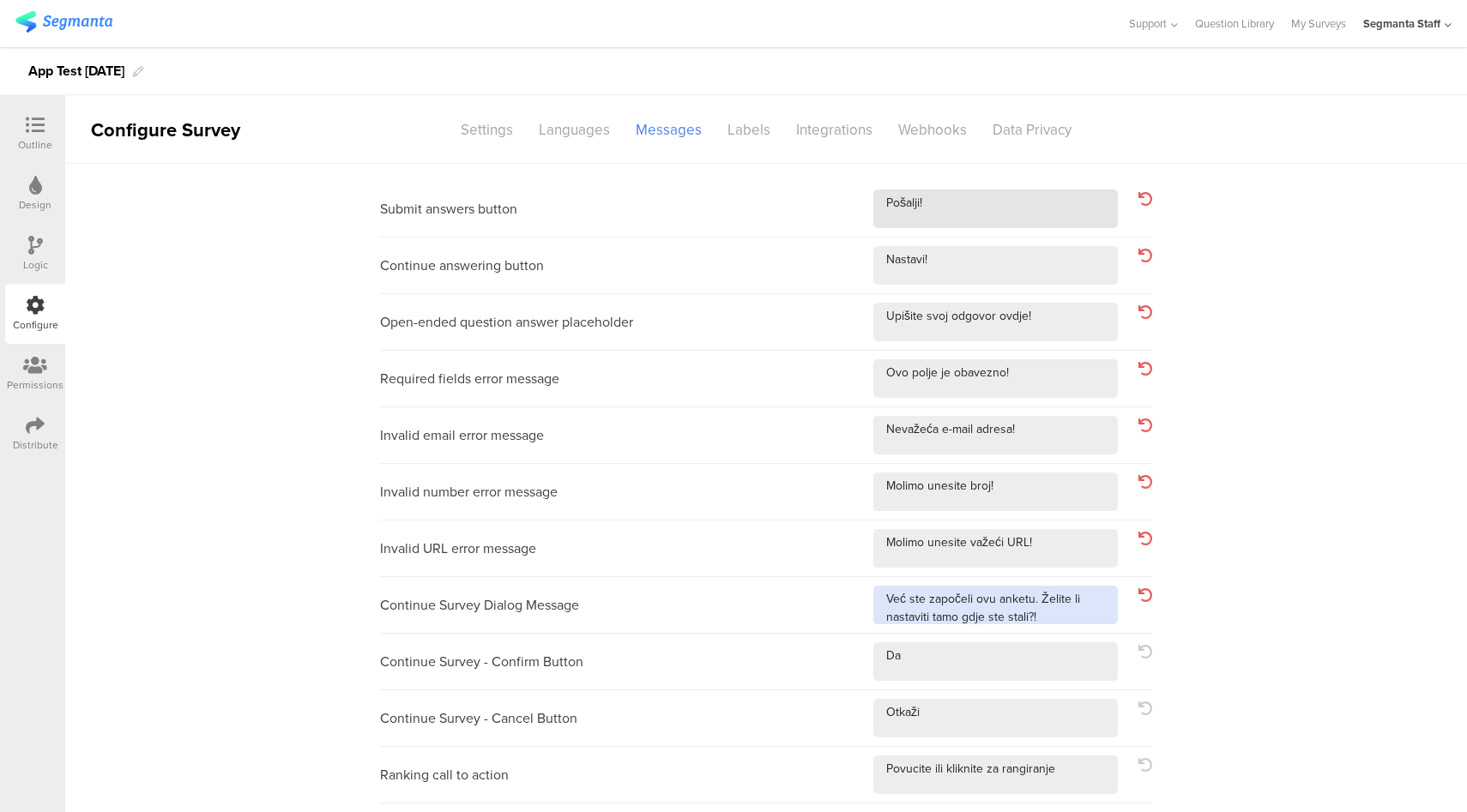
type textarea "Već ste započeli ovu anketu. Želite li nastaviti tamo gdje ste stali?!"
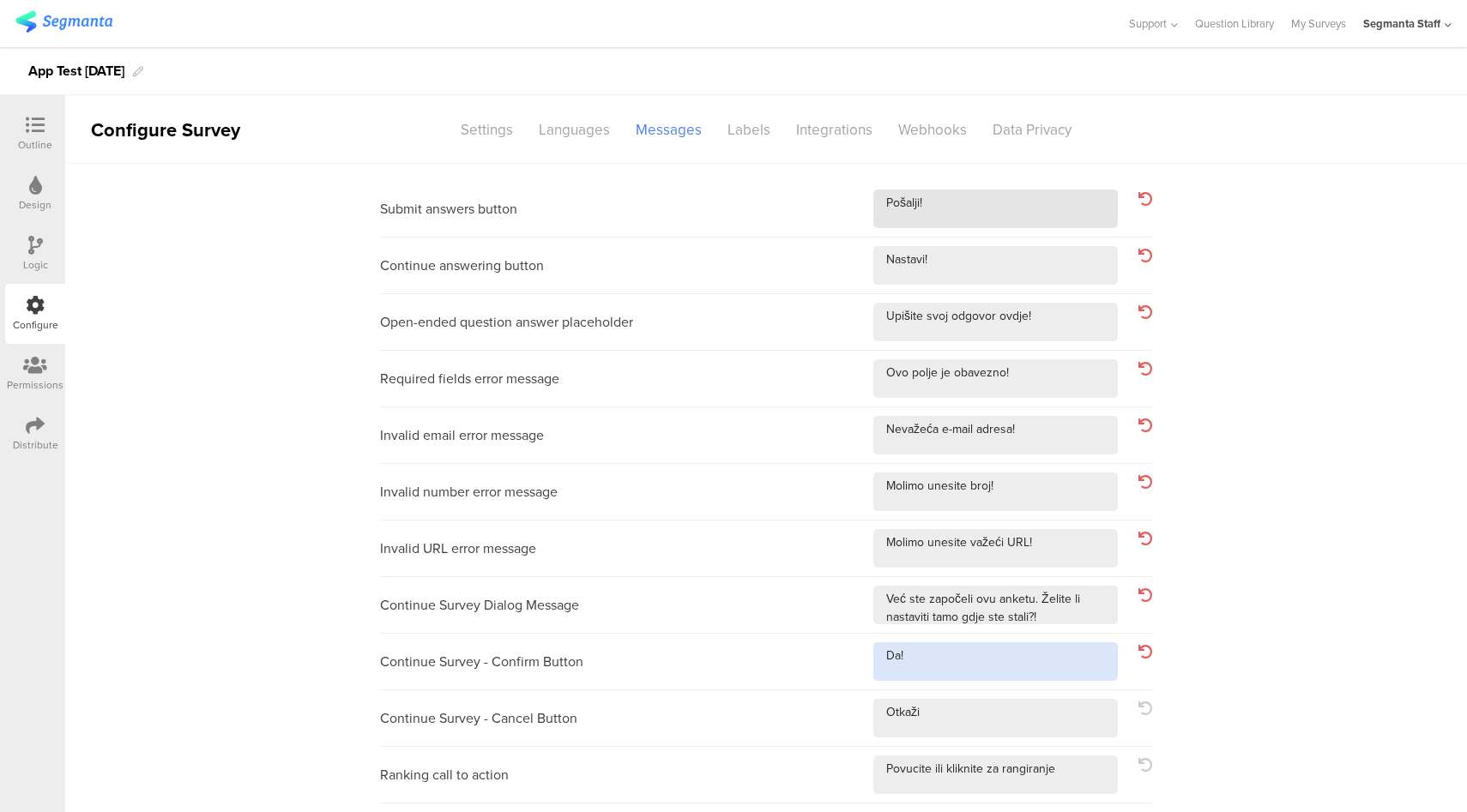
type textarea "Da!"
type textarea "Otkaži!"
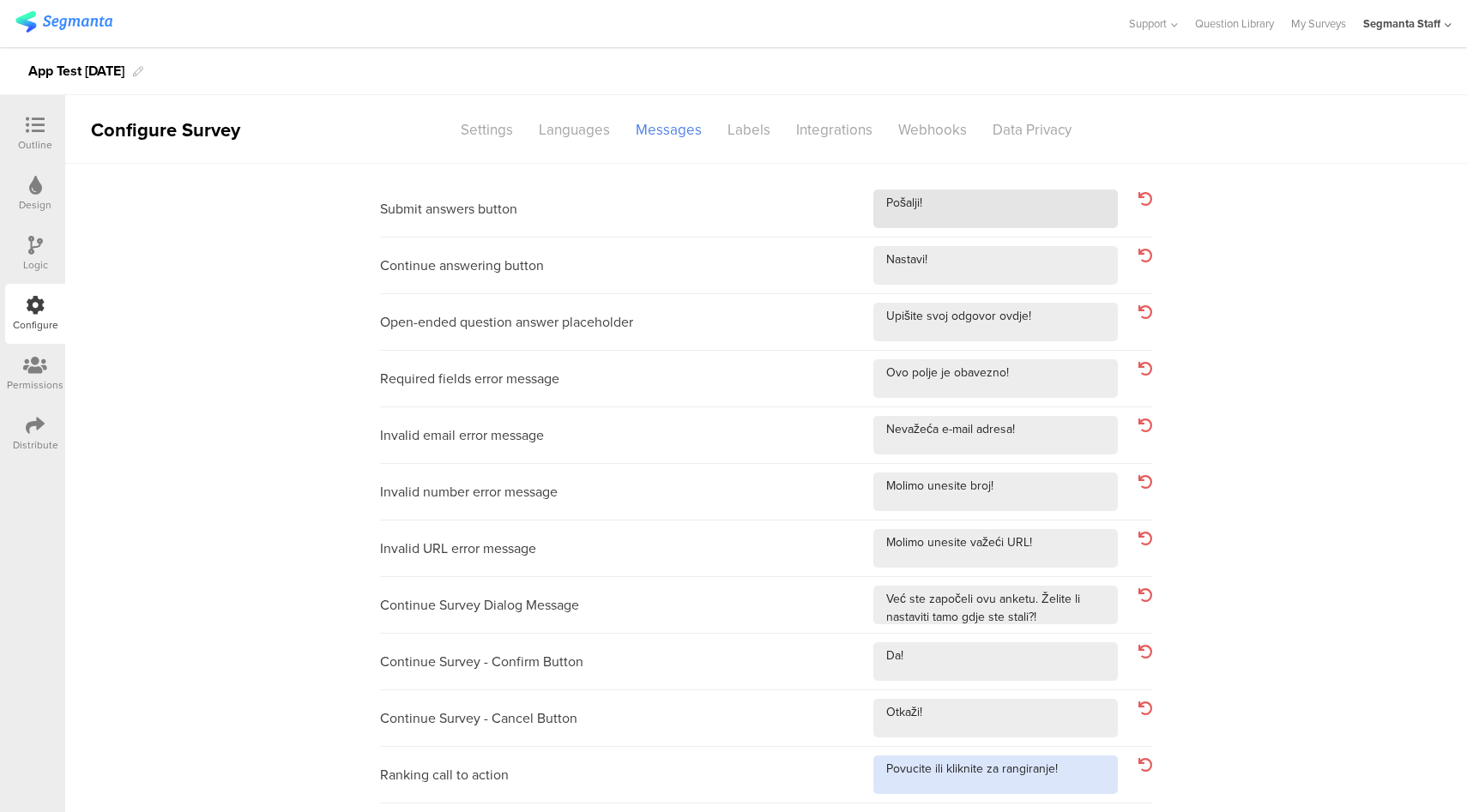
type textarea "Povucite ili kliknite za rangiranje!"
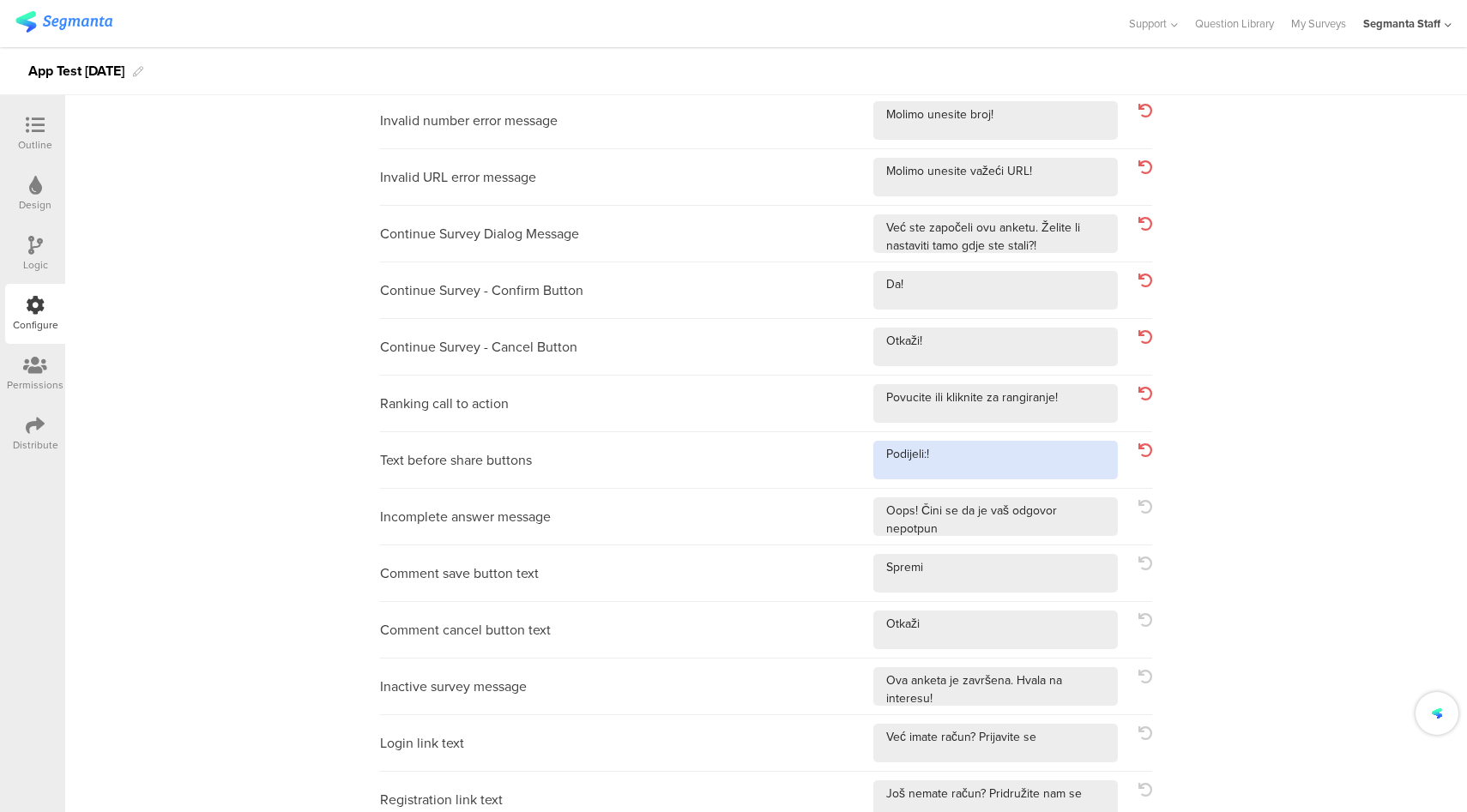
type textarea "Podijeli:!"
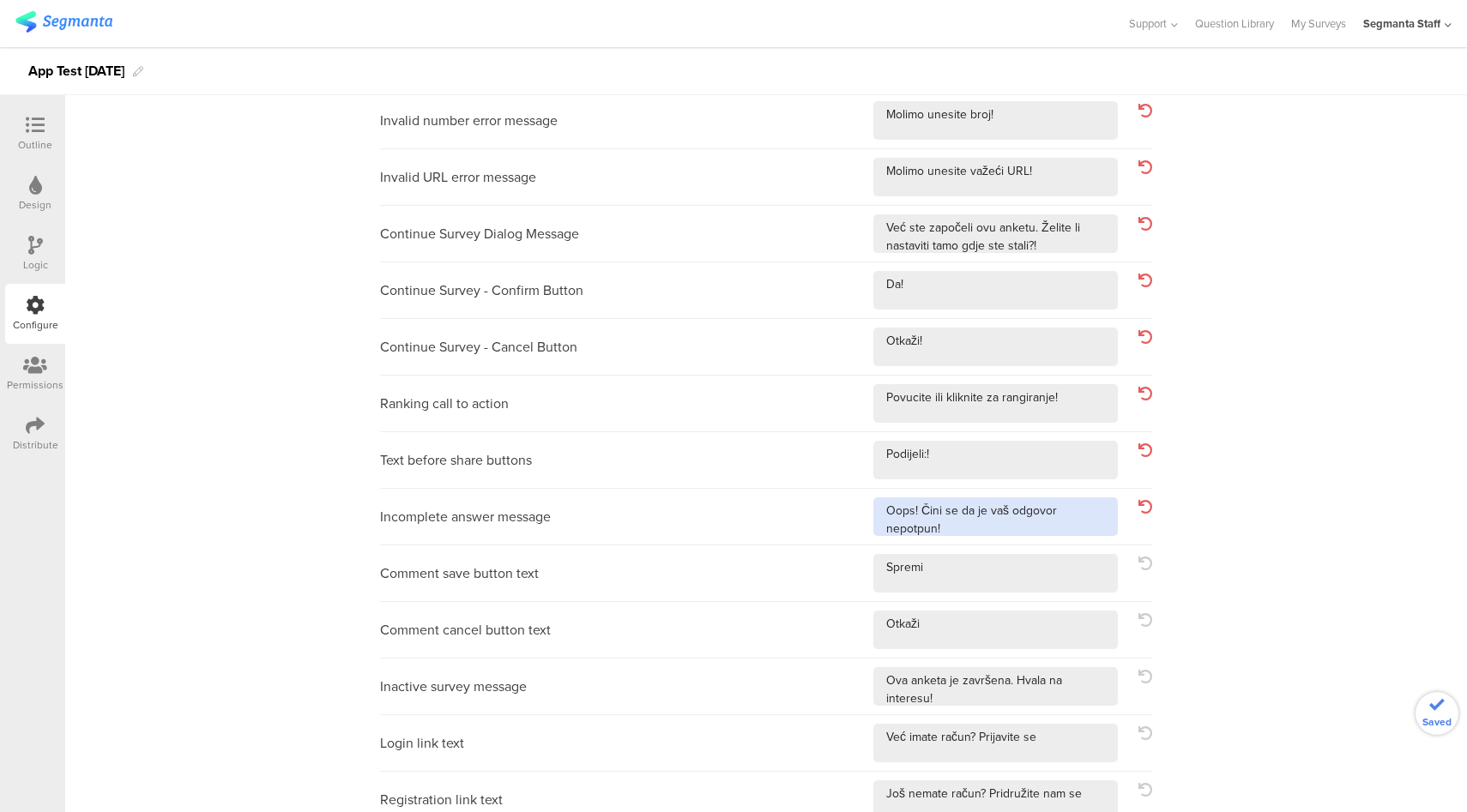
type textarea "Oops! Čini se da je vaš odgovor nepotpun!"
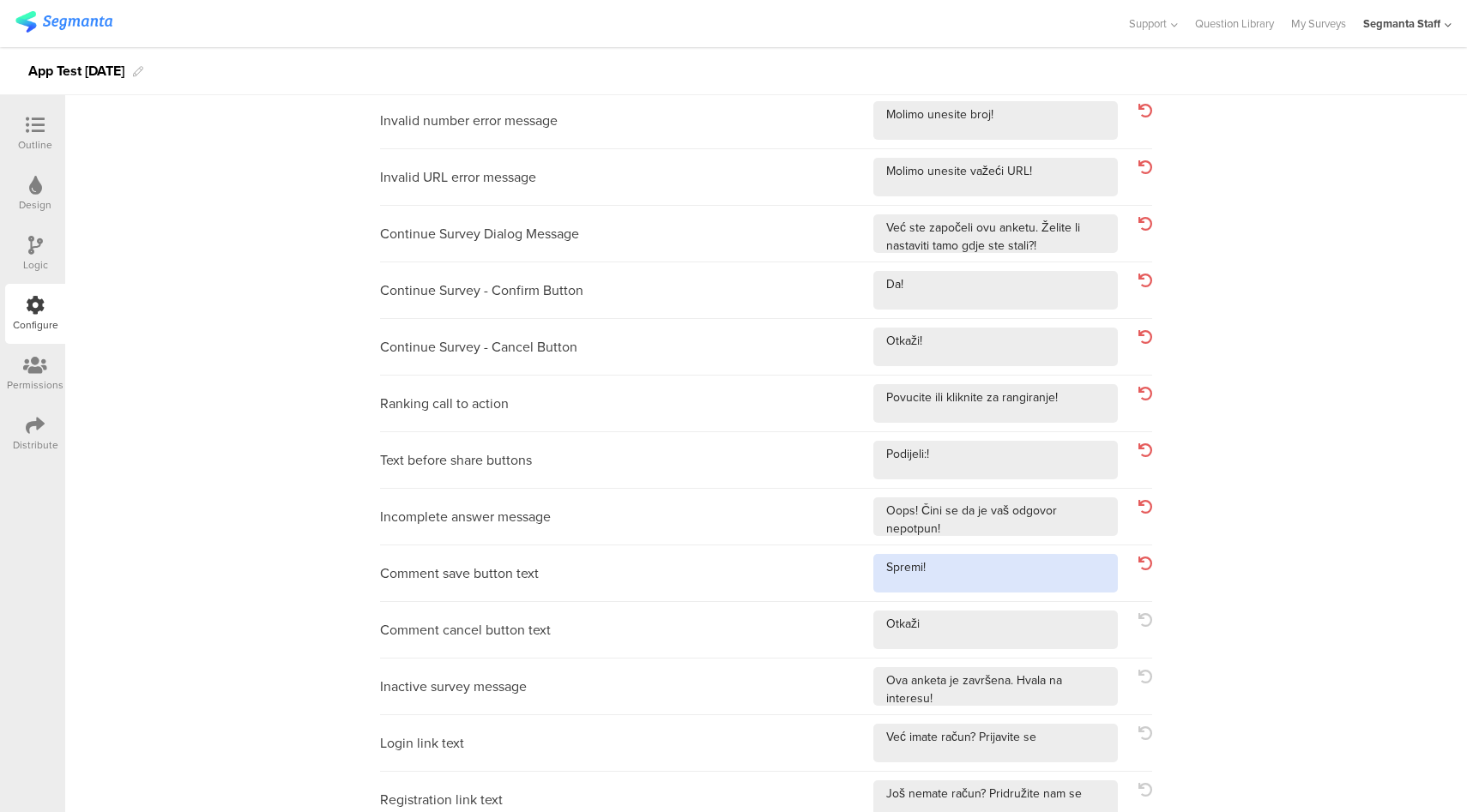
type textarea "Spremi!"
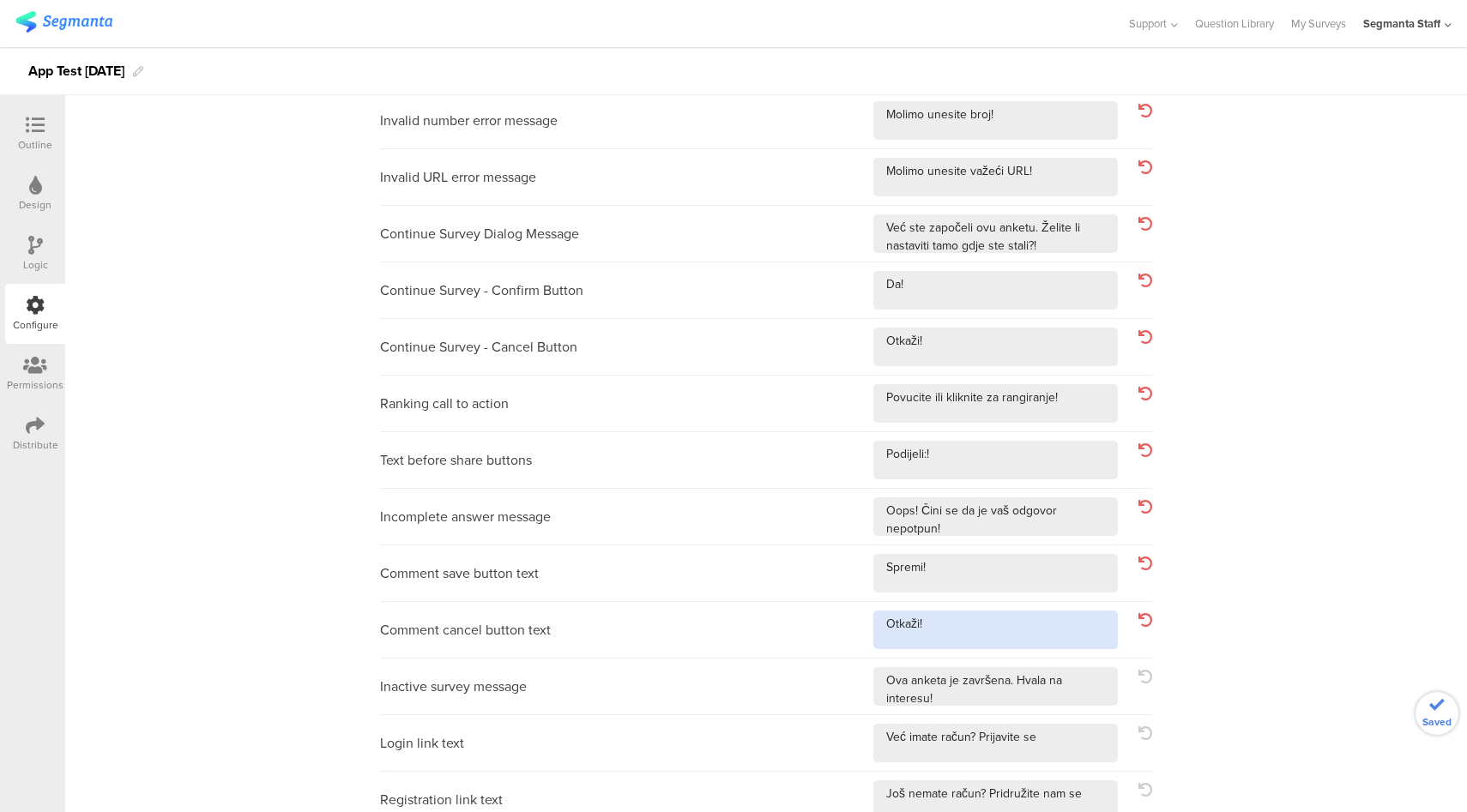
type textarea "Otkaži!"
type textarea "Ova anketa je završena. Hvala na interesu!!"
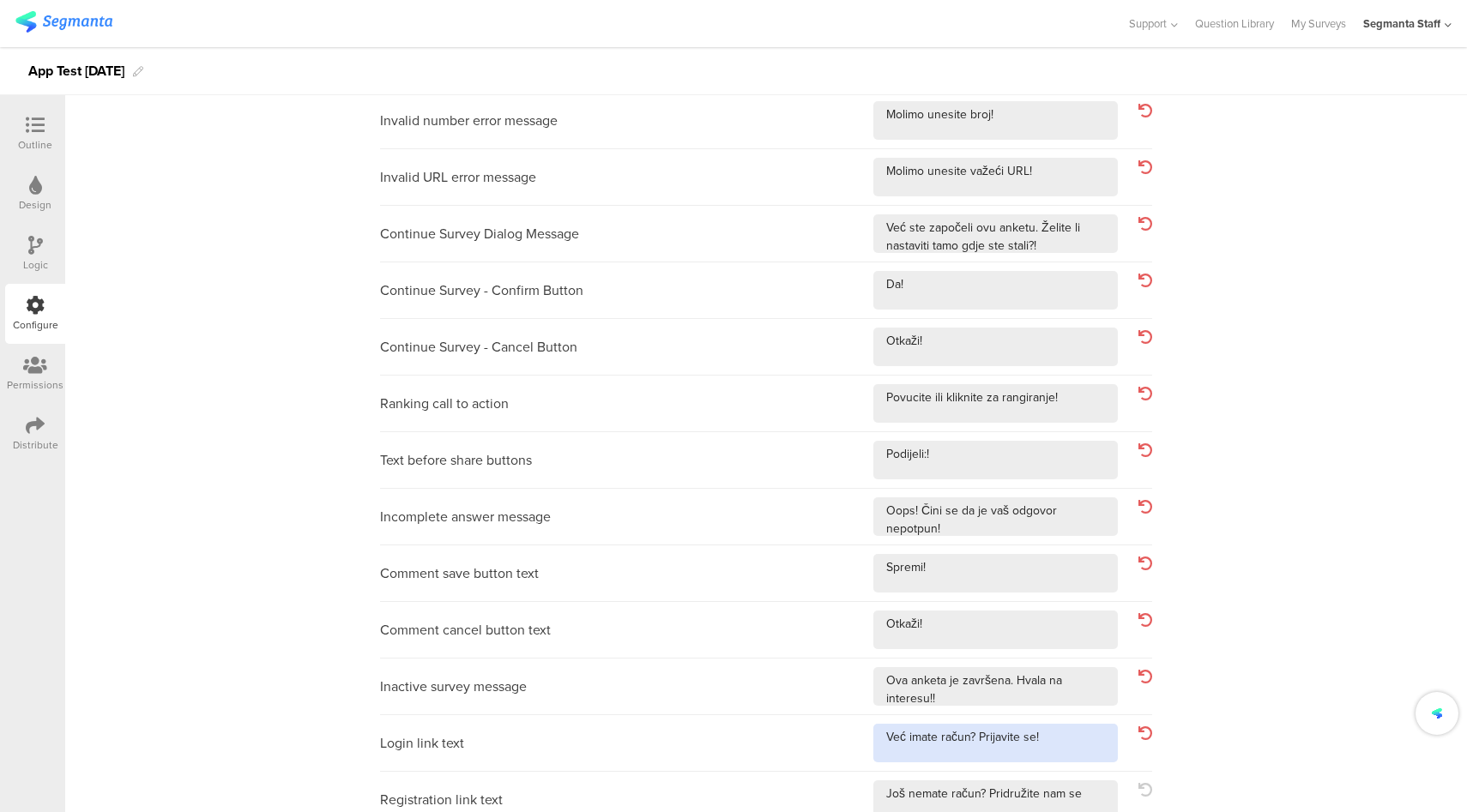
type textarea "Već imate račun? Prijavite se!"
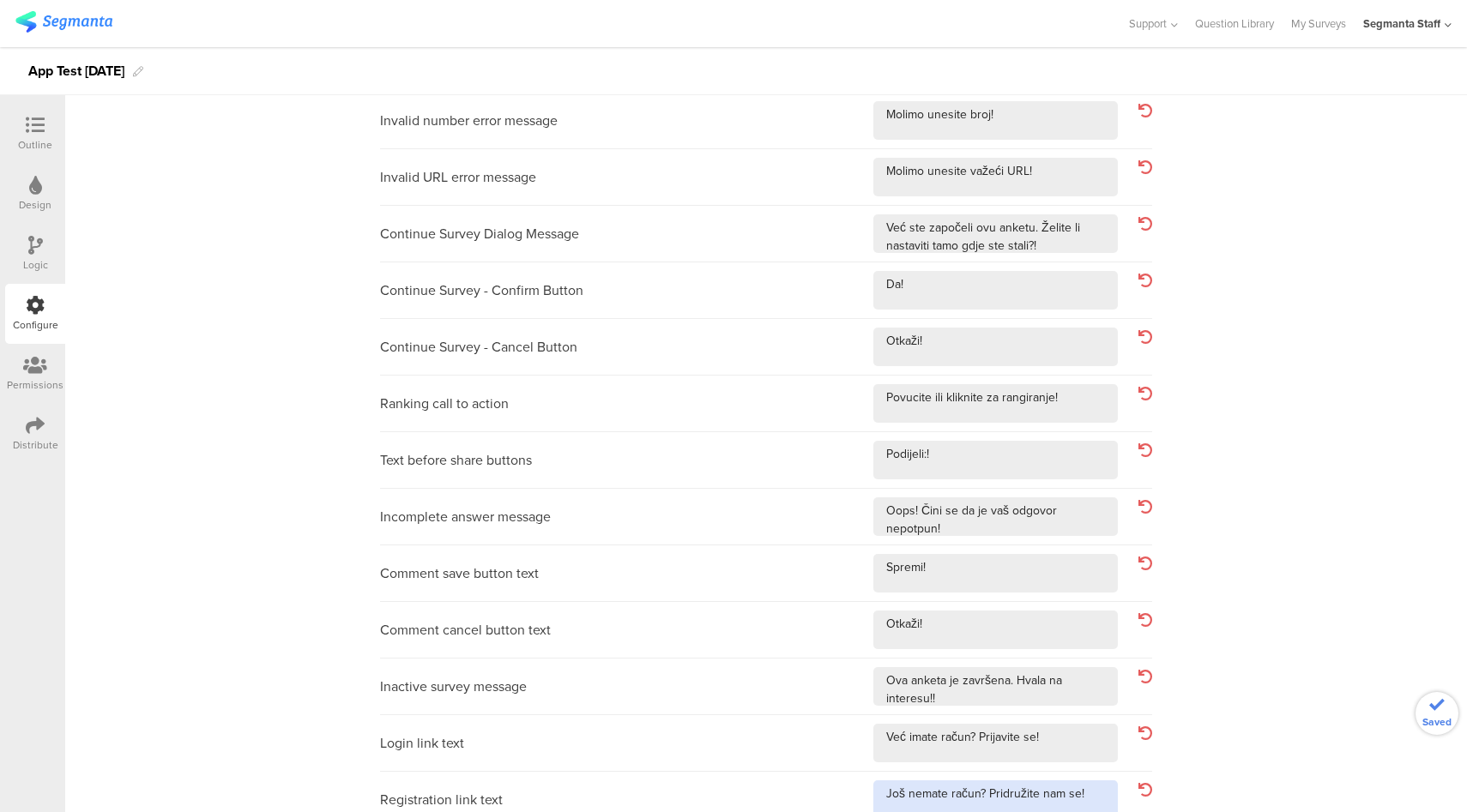
type textarea "Još nemate račun? Pridružite nam se!"
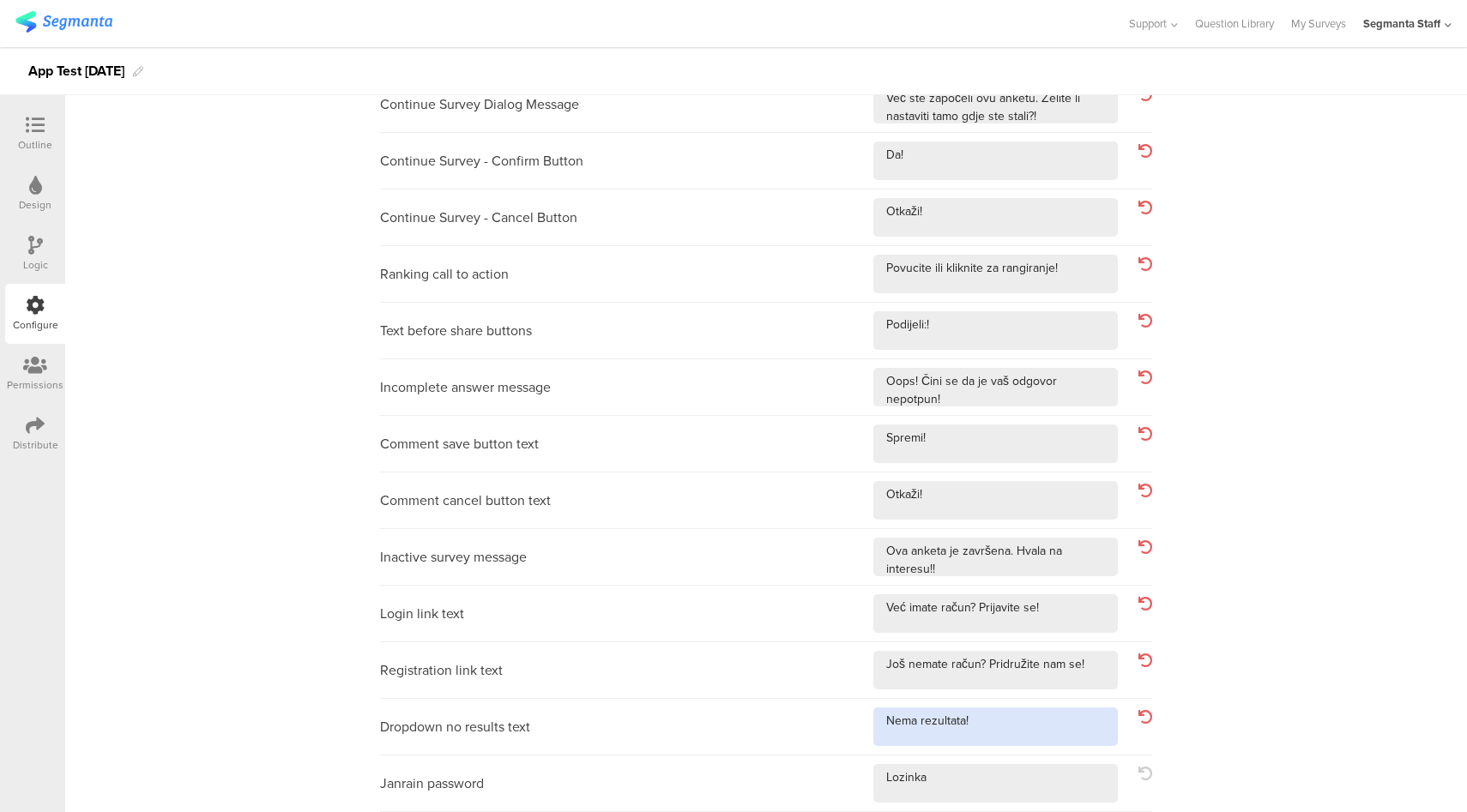
type textarea "Nema rezultata!"
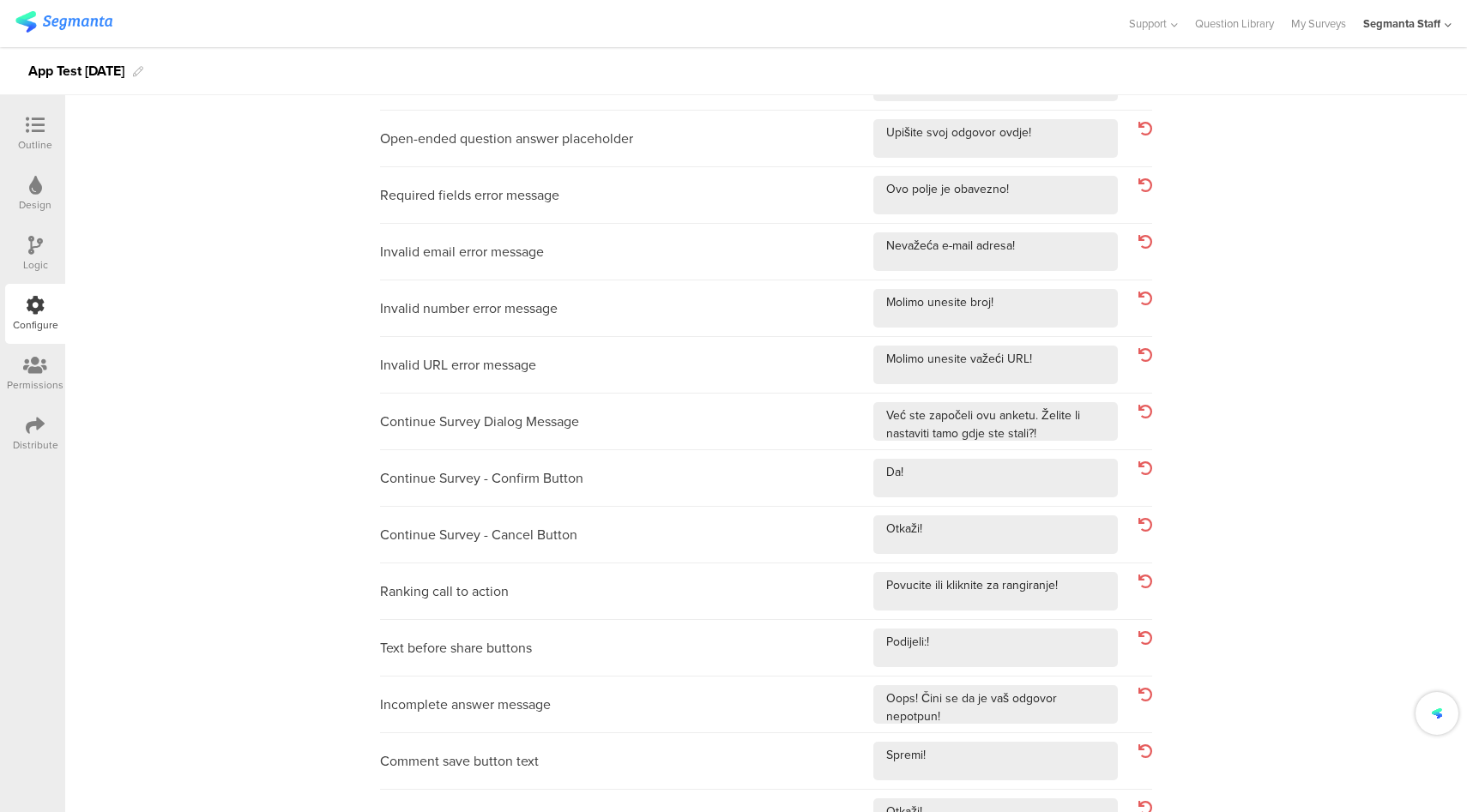
scroll to position [0, 0]
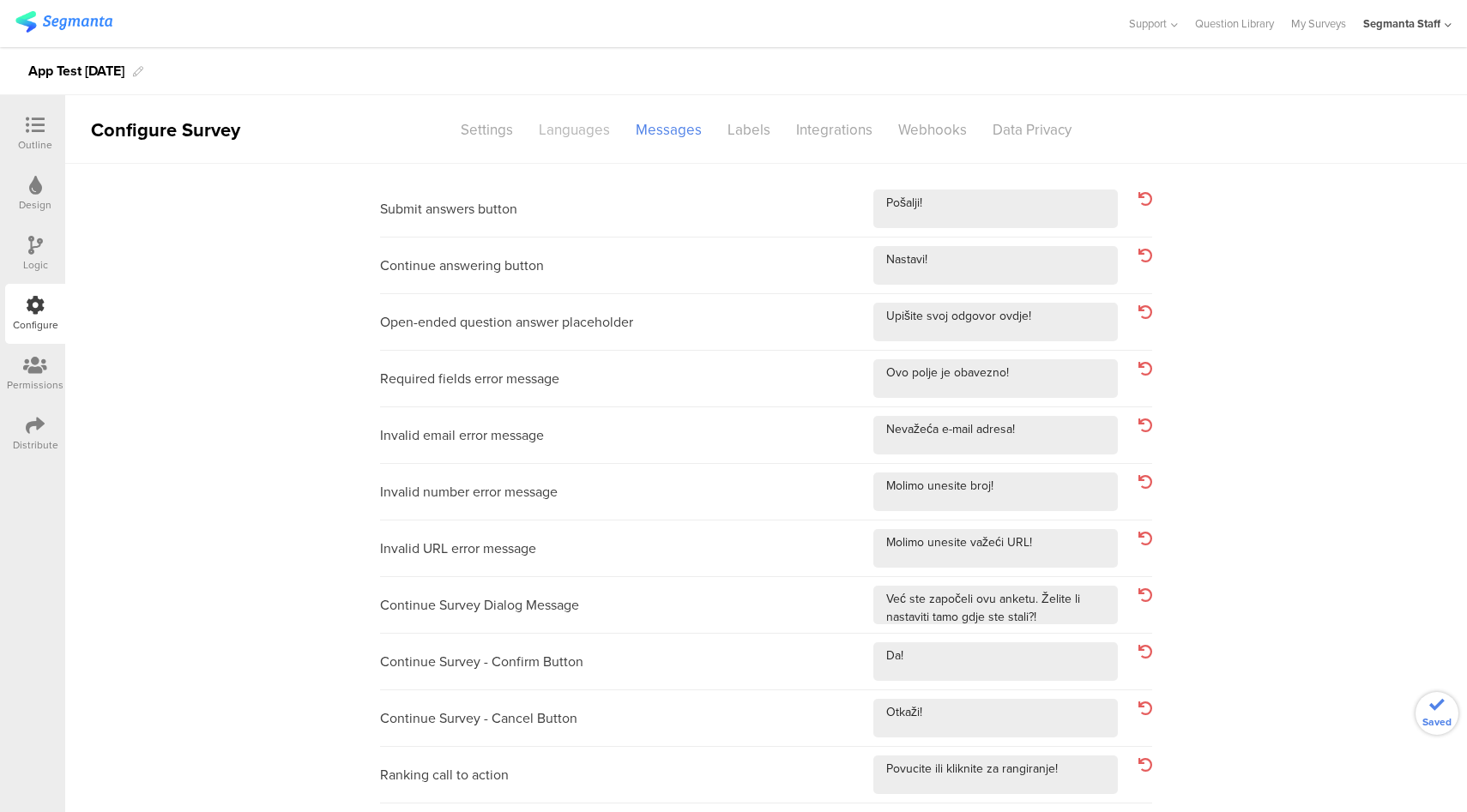
type textarea "Lozinka!"
click at [576, 128] on div "Languages" at bounding box center [574, 130] width 97 height 30
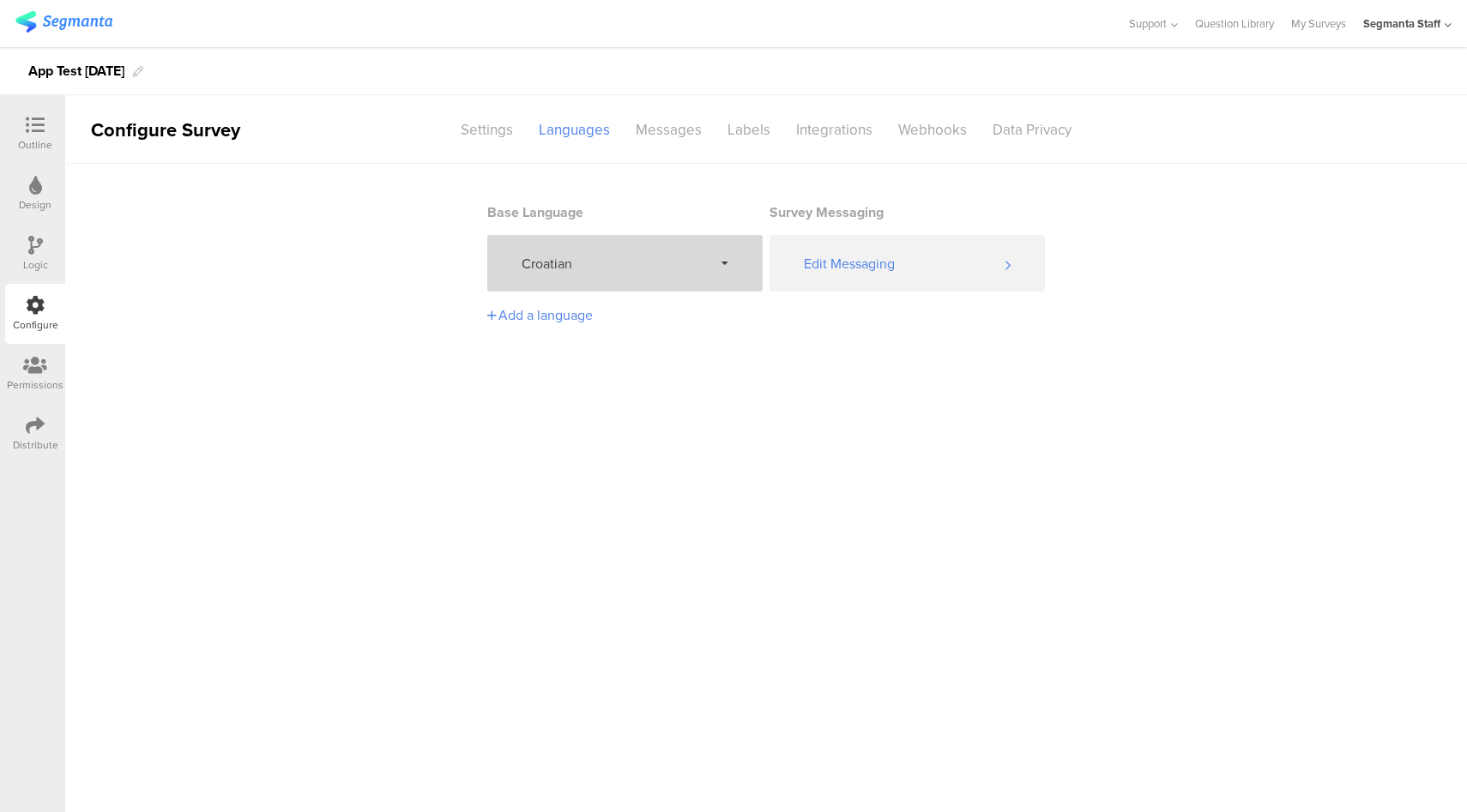
click at [623, 273] on span "Croatian" at bounding box center [617, 264] width 191 height 20
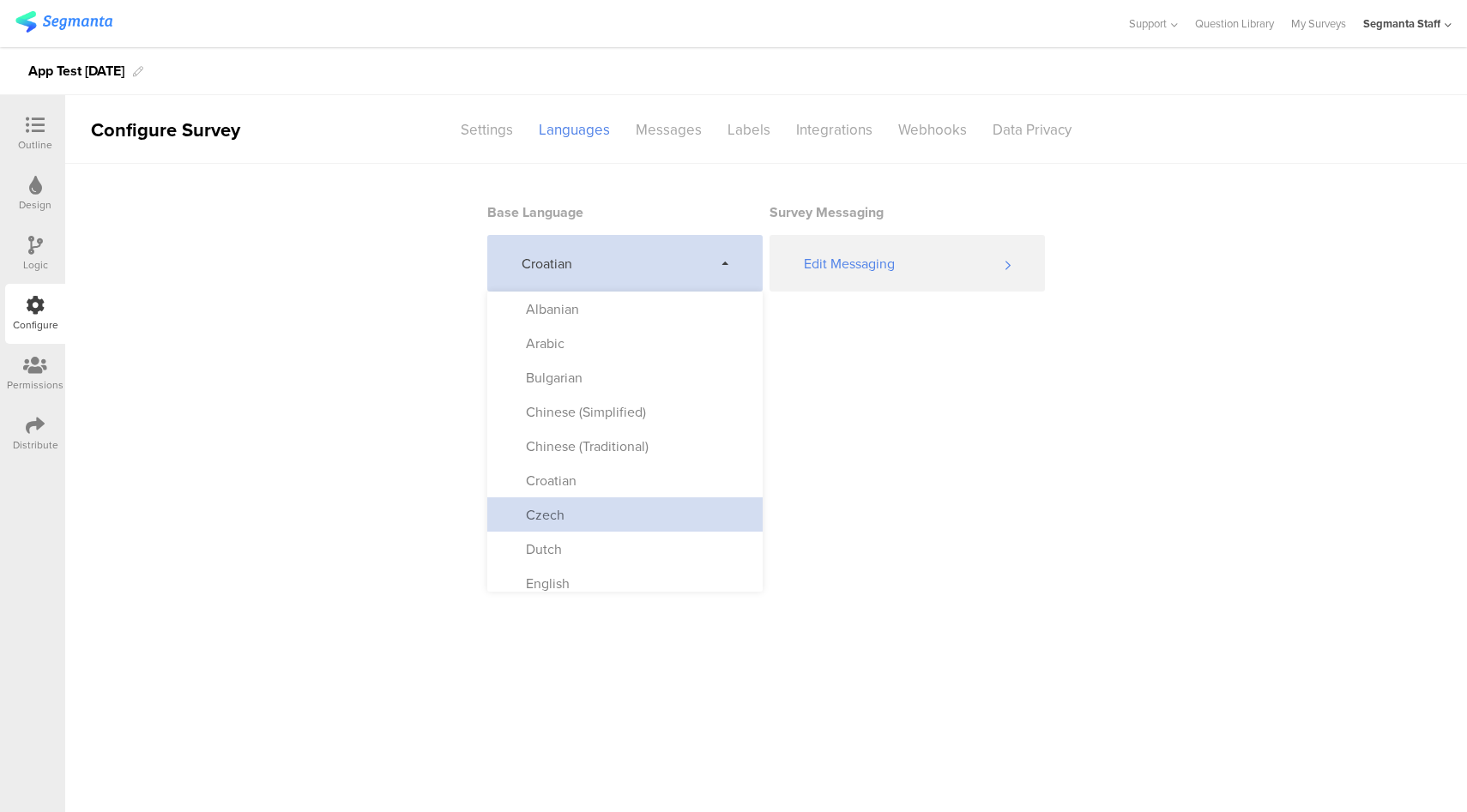
click at [573, 512] on div "Czech" at bounding box center [625, 514] width 276 height 34
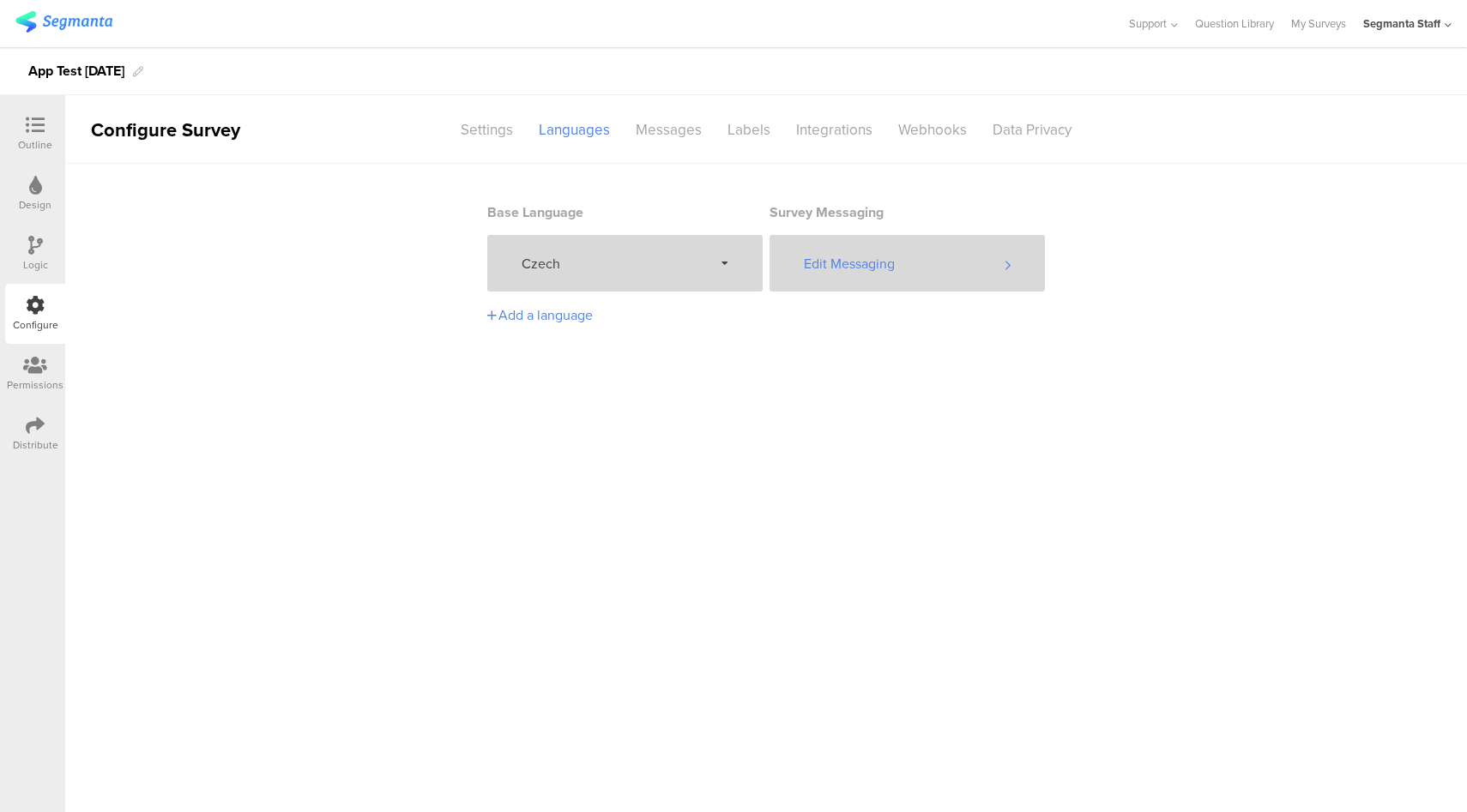
click at [910, 269] on div "Edit Messaging" at bounding box center [907, 263] width 276 height 56
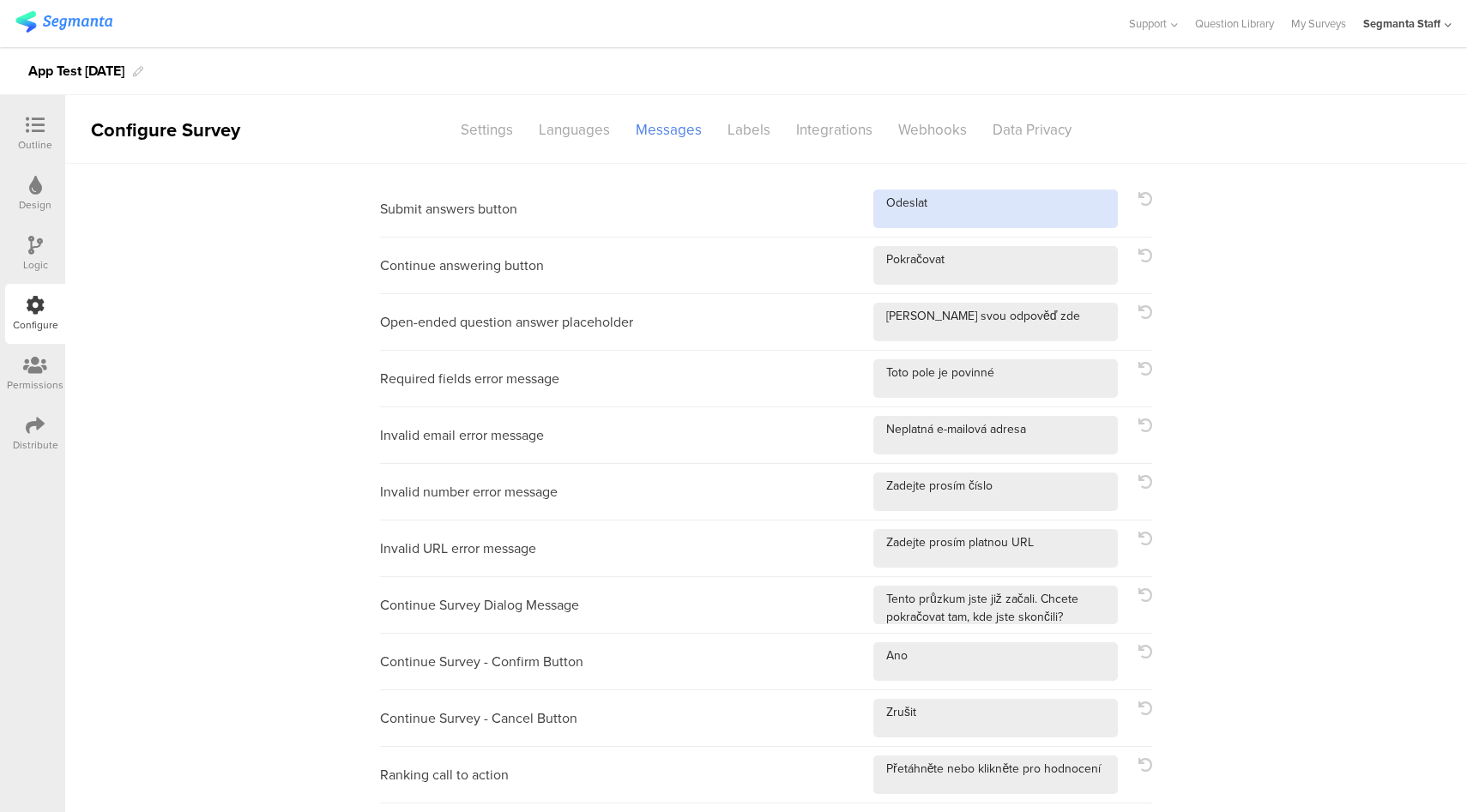
click at [972, 222] on textarea at bounding box center [995, 208] width 244 height 38
type textarea "Odeslat!"
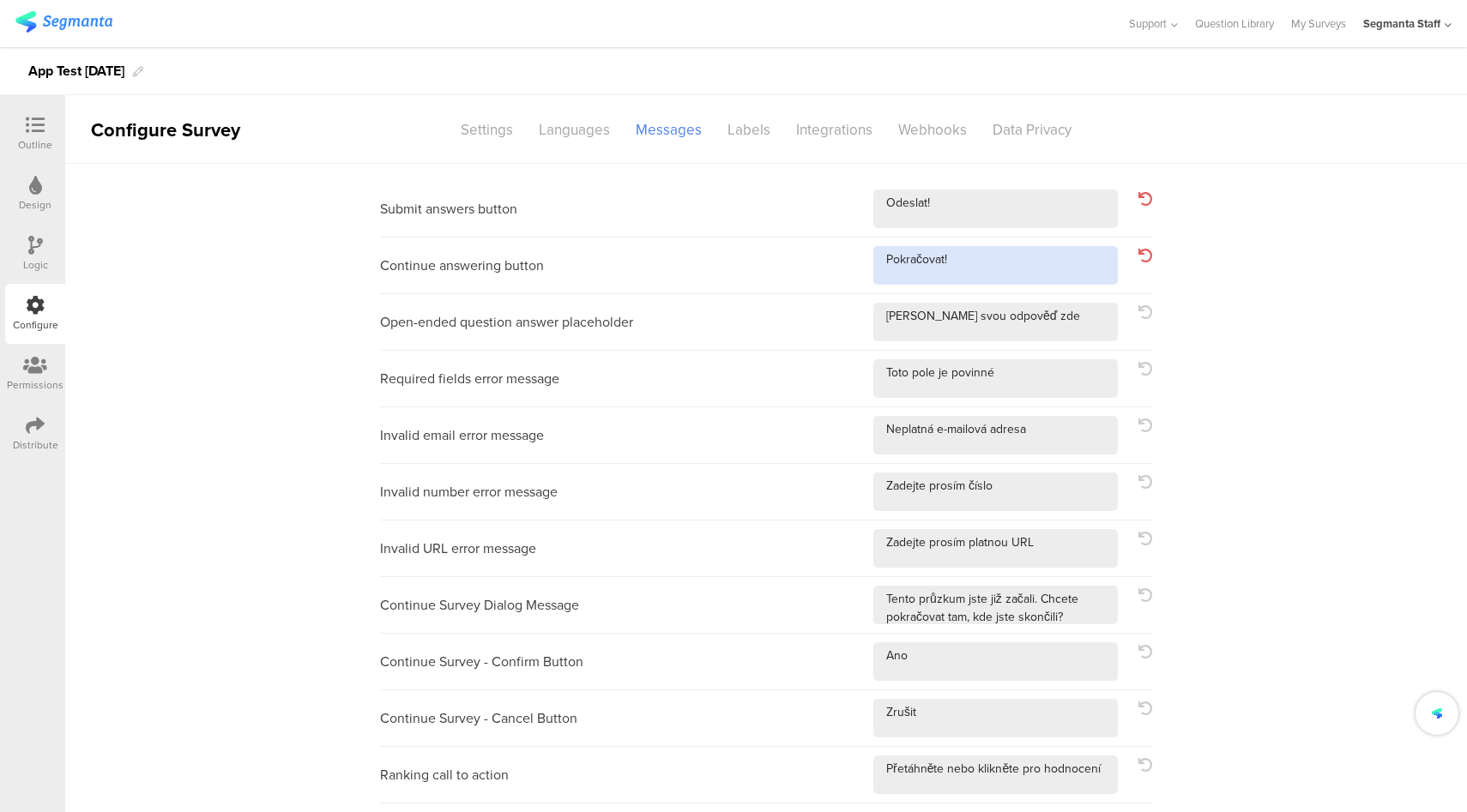
type textarea "Pokračovat!"
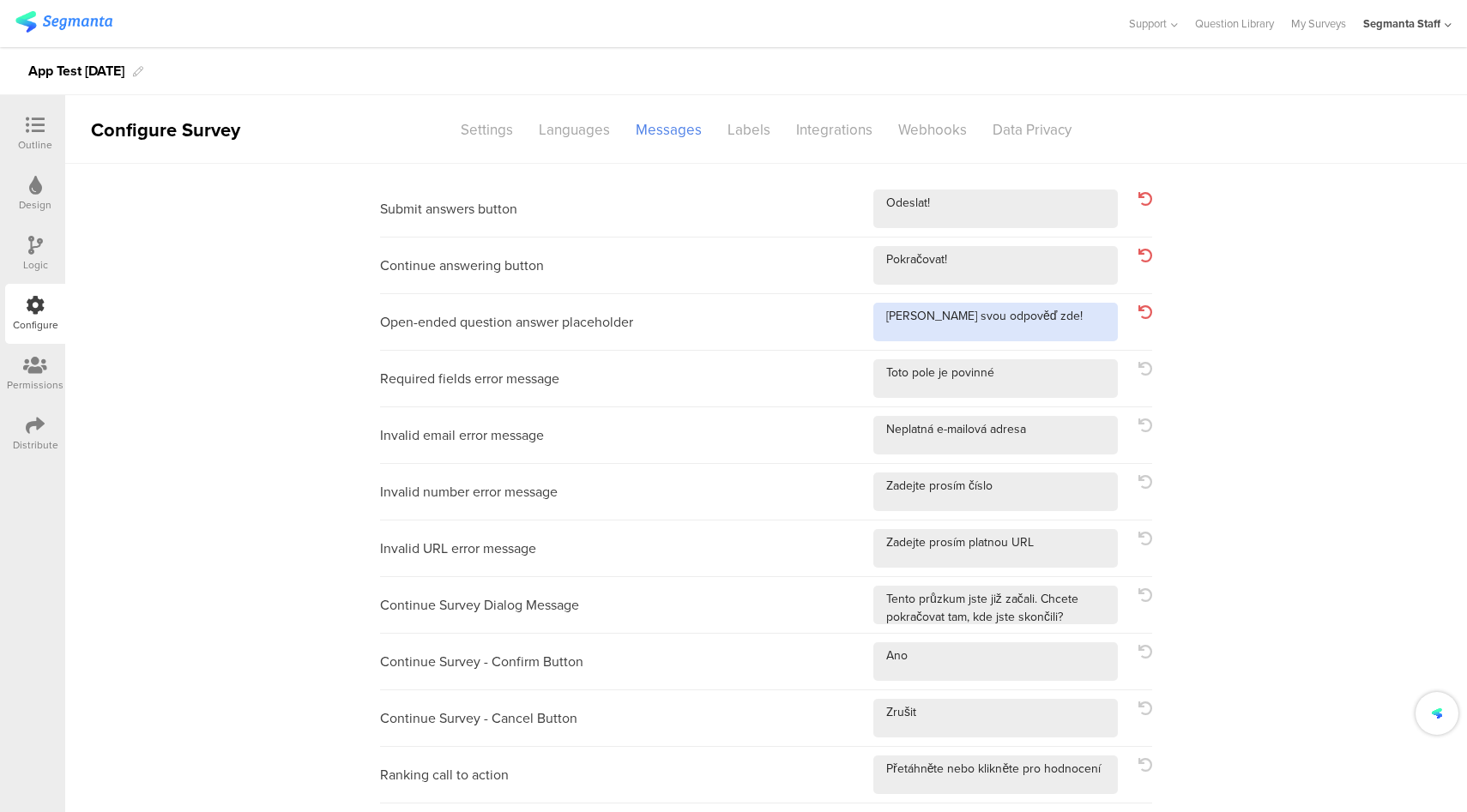
type textarea "[PERSON_NAME] svou odpověď zde!"
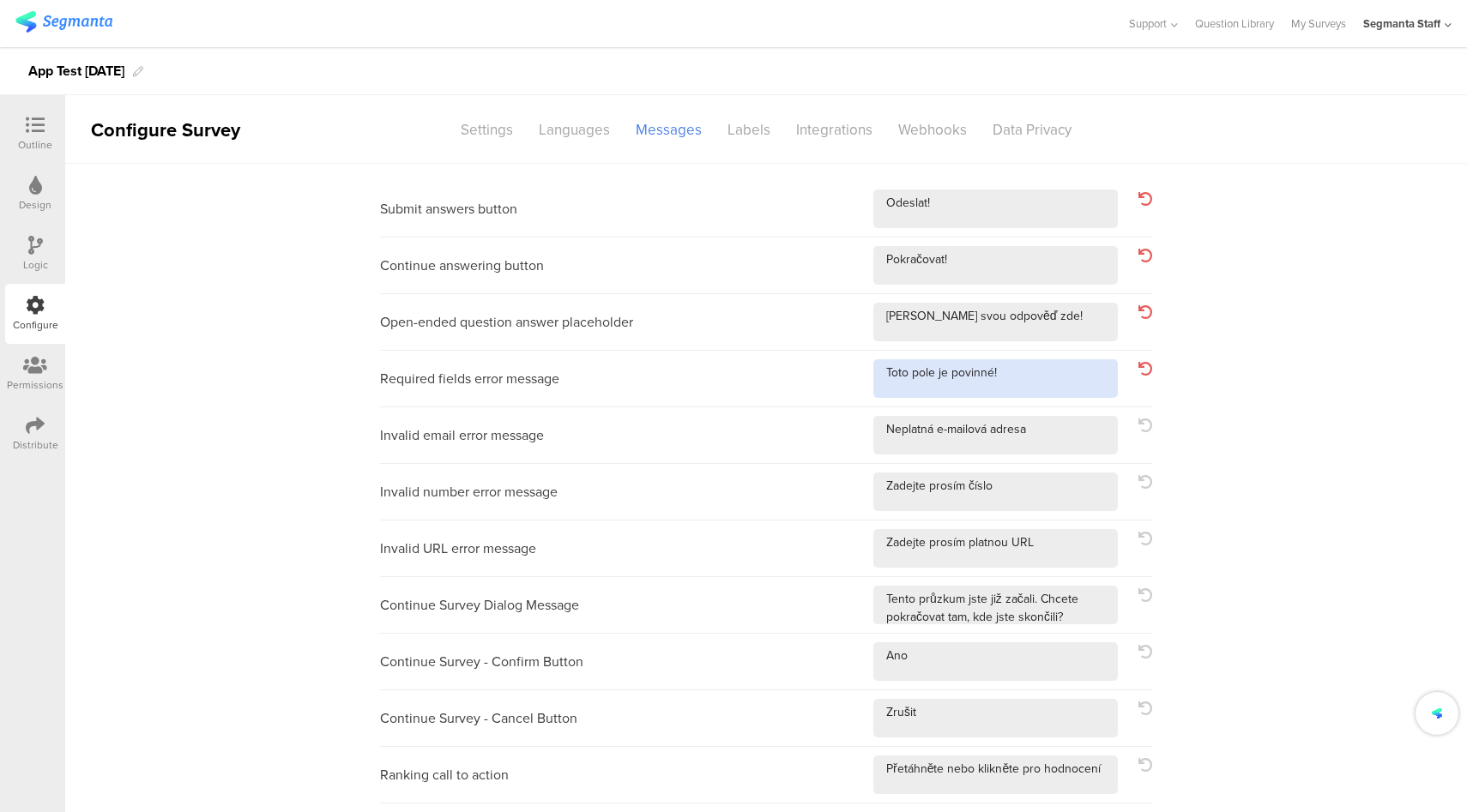
type textarea "Toto pole je povinné!"
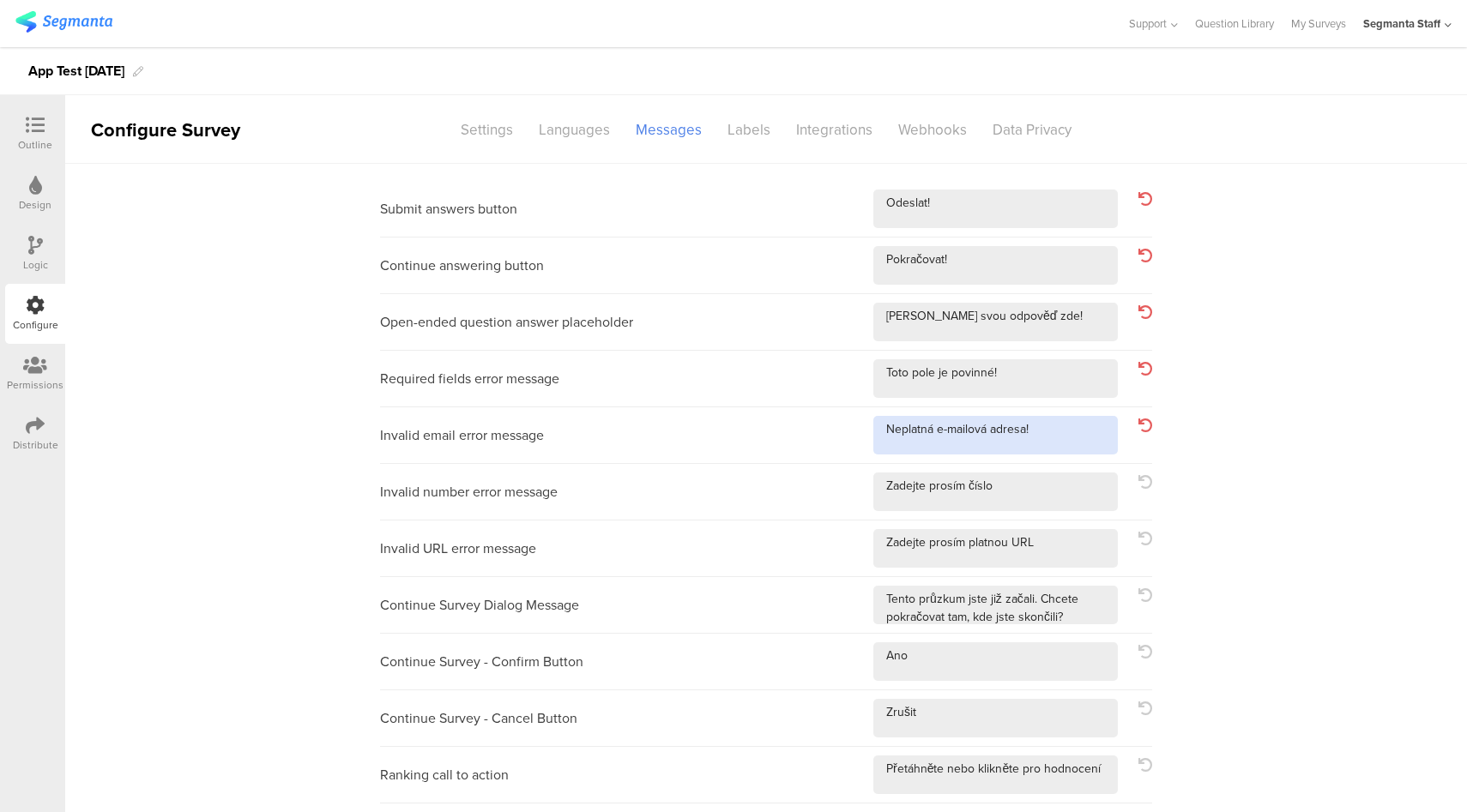
type textarea "Neplatná e-mailová adresa!"
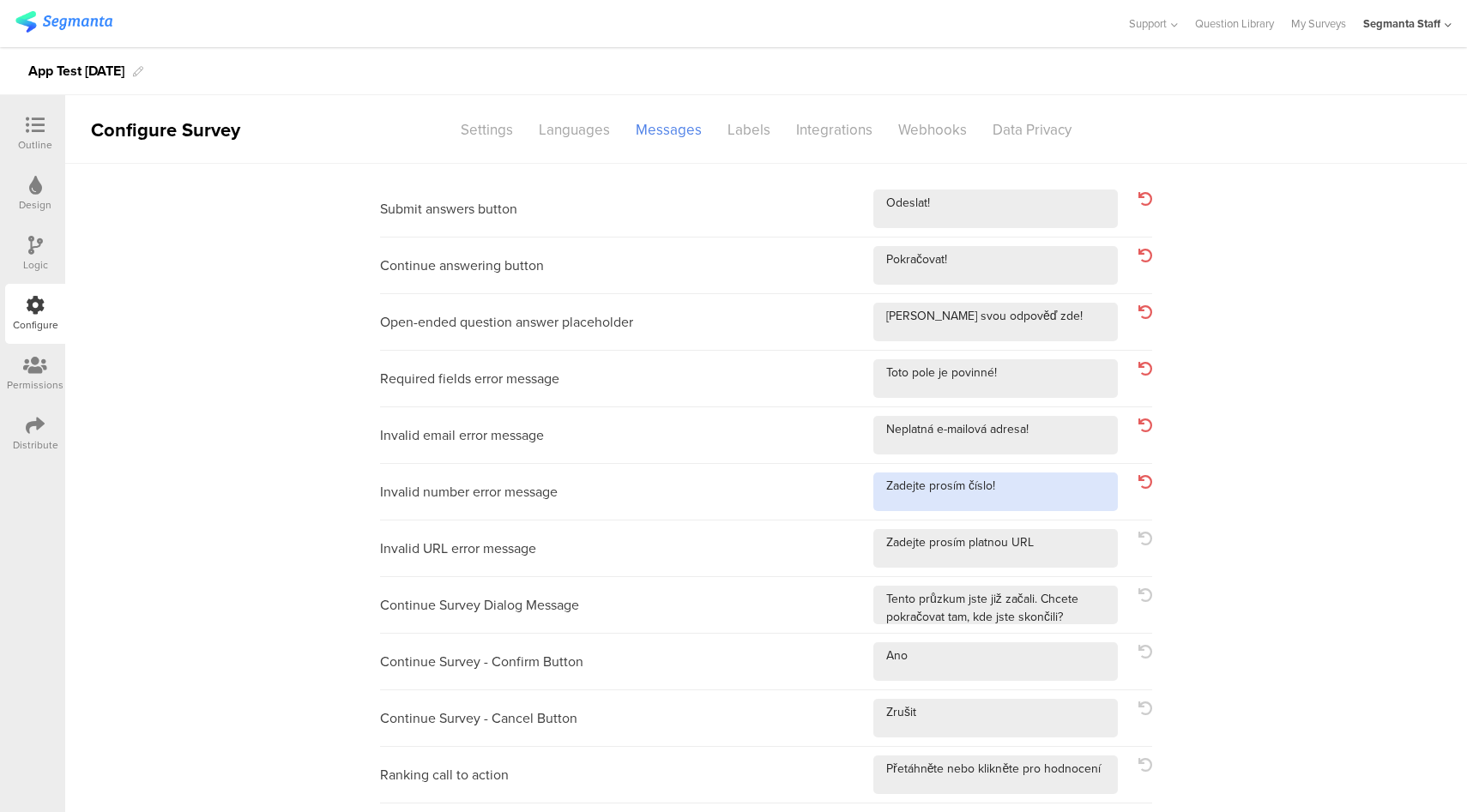
type textarea "Zadejte prosím číslo!"
type textarea "Zadejte prosím platnou URL!"
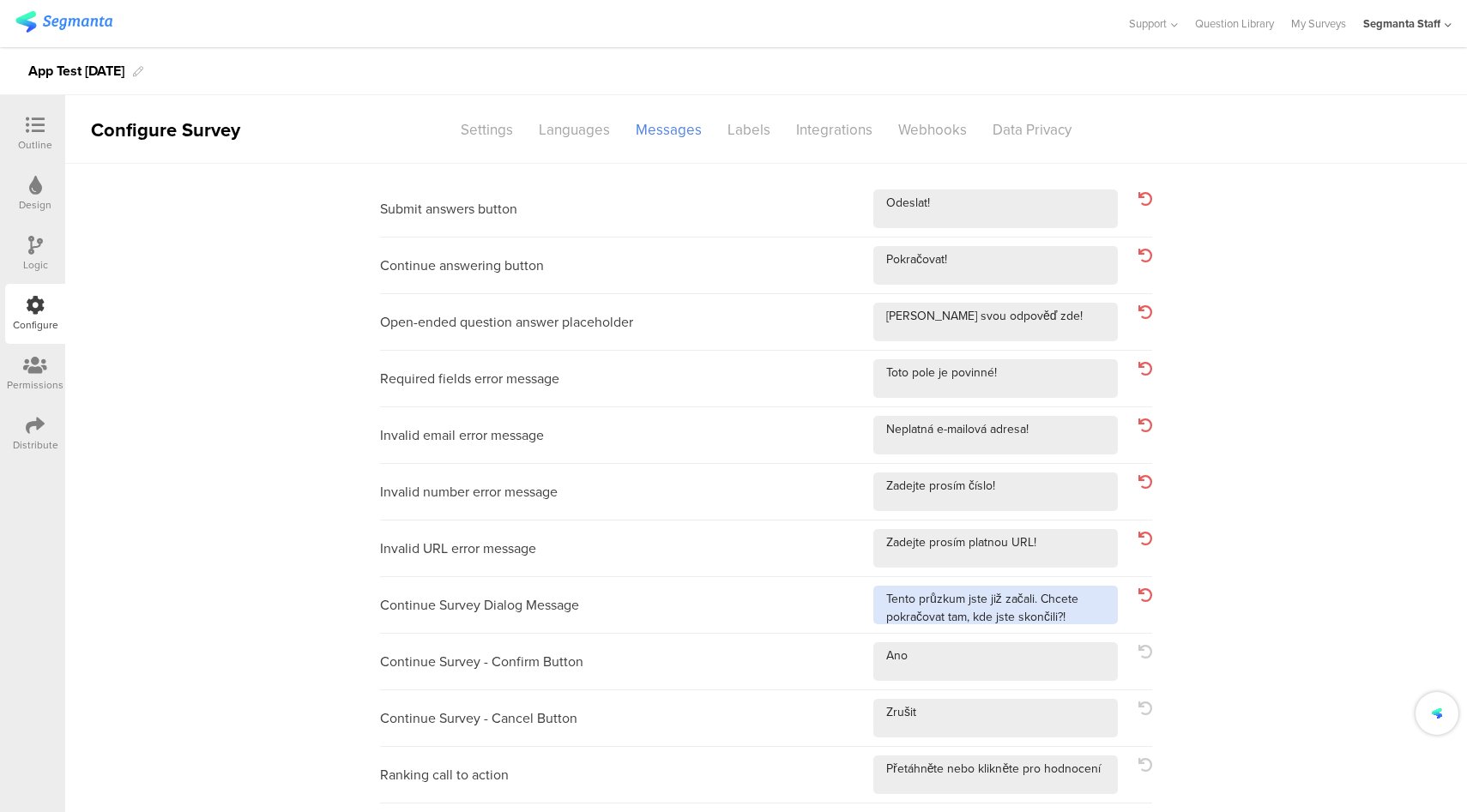
type textarea "Tento průzkum jste již začali. Chcete pokračovat tam, kde jste skončili?!"
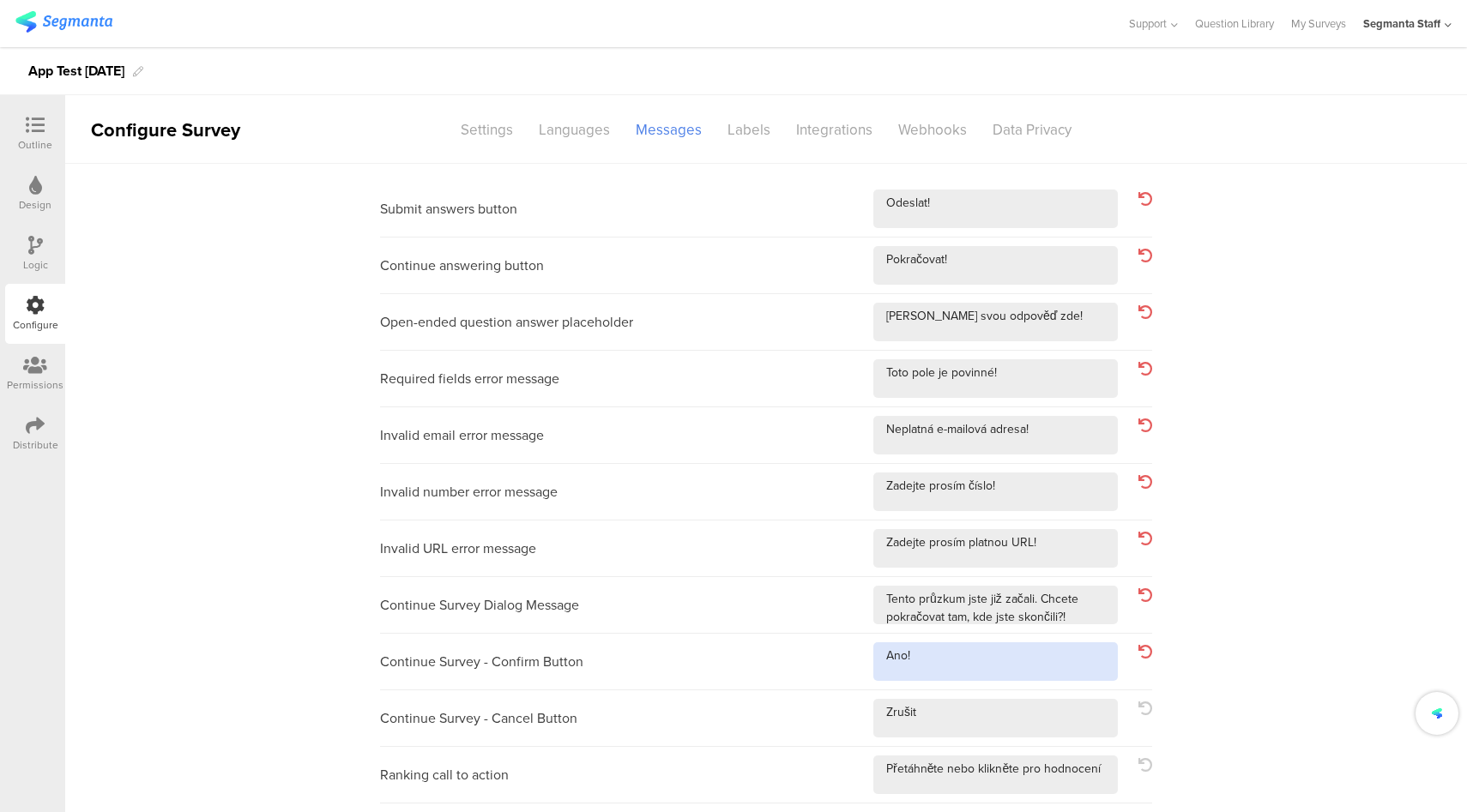
type textarea "Ano!"
type textarea "Zrušit!"
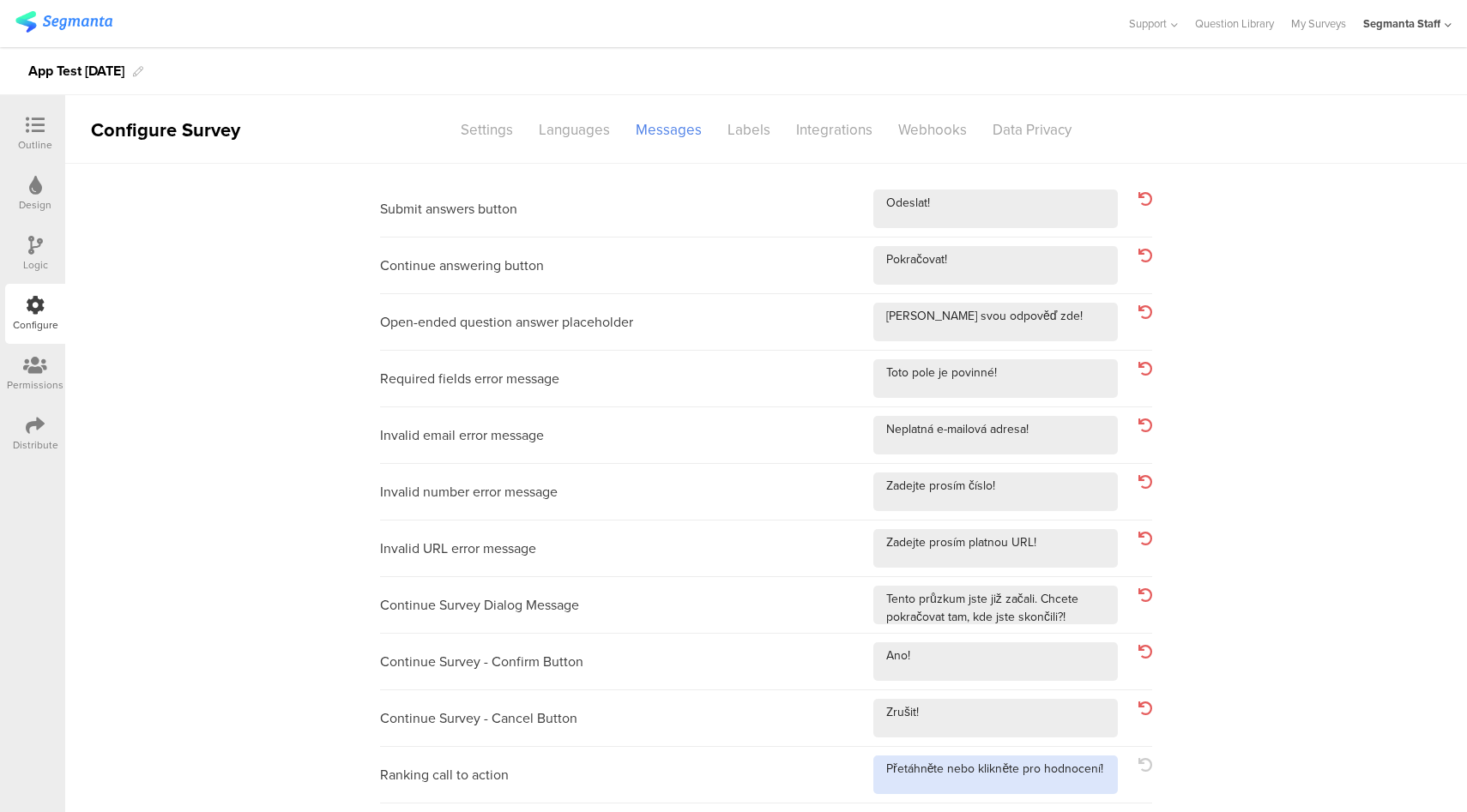
type textarea "Přetáhněte nebo klikněte pro hodnocení!"
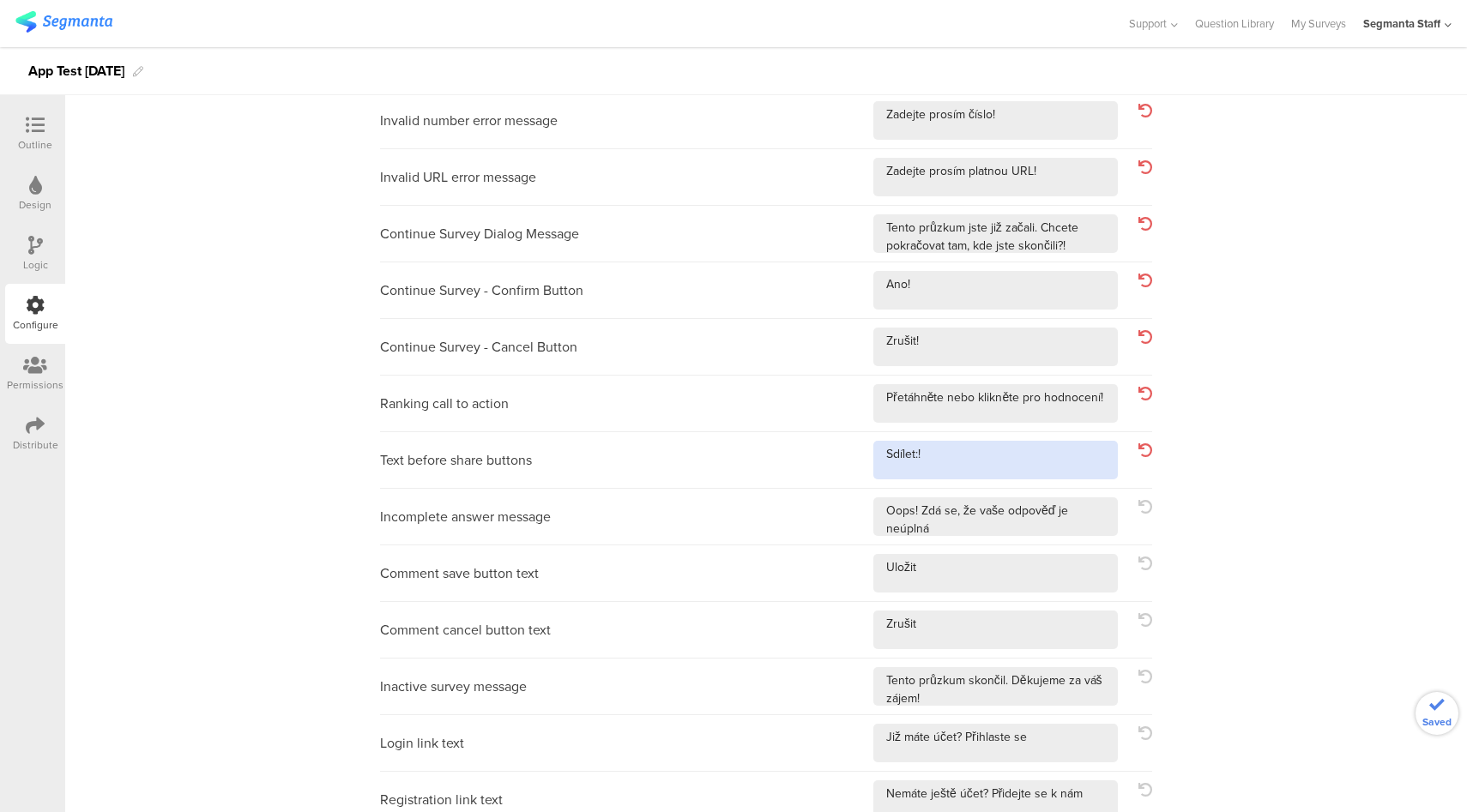
type textarea "Sdílet:!"
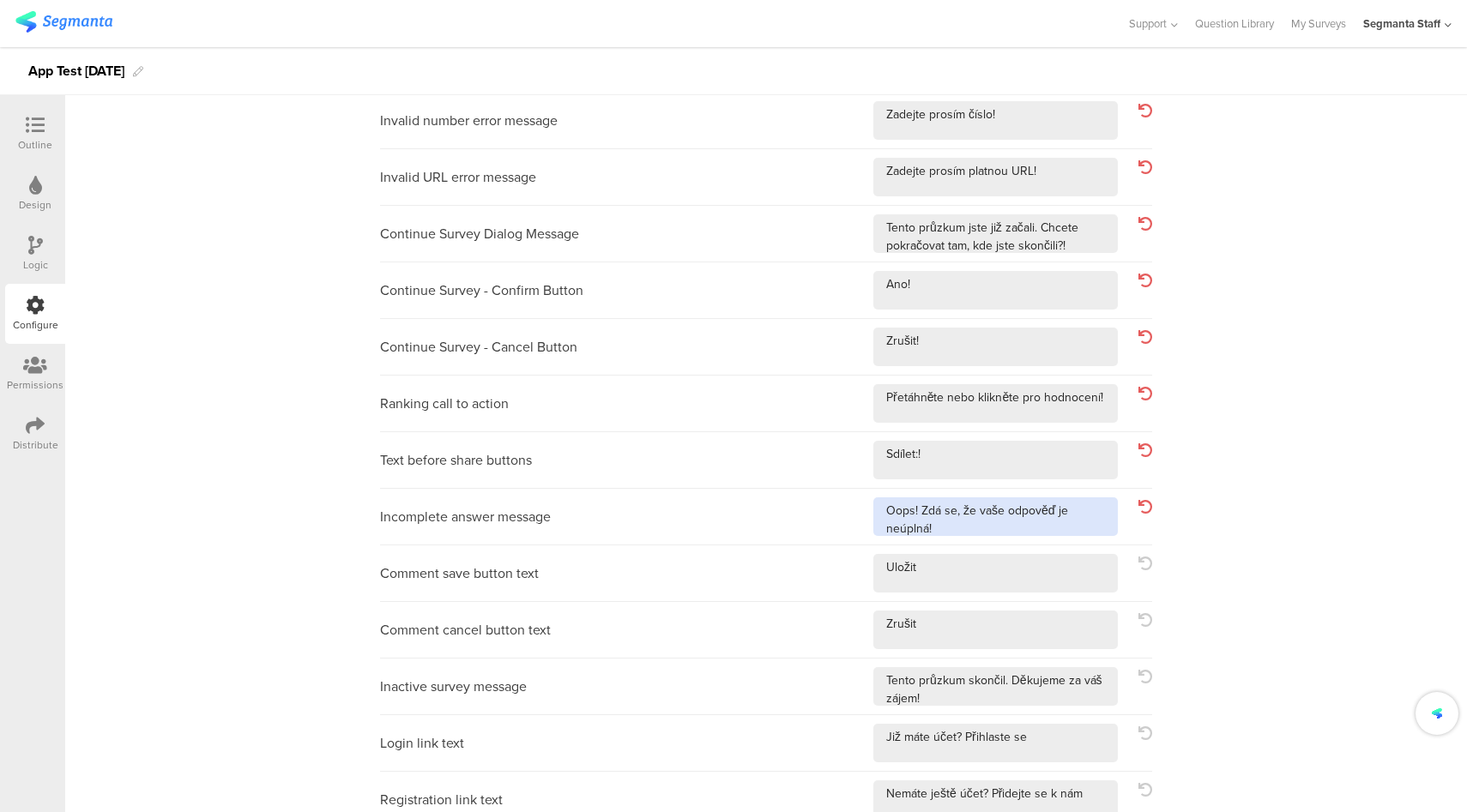
type textarea "Oops! Zdá se, že vaše odpověď je neúplná!"
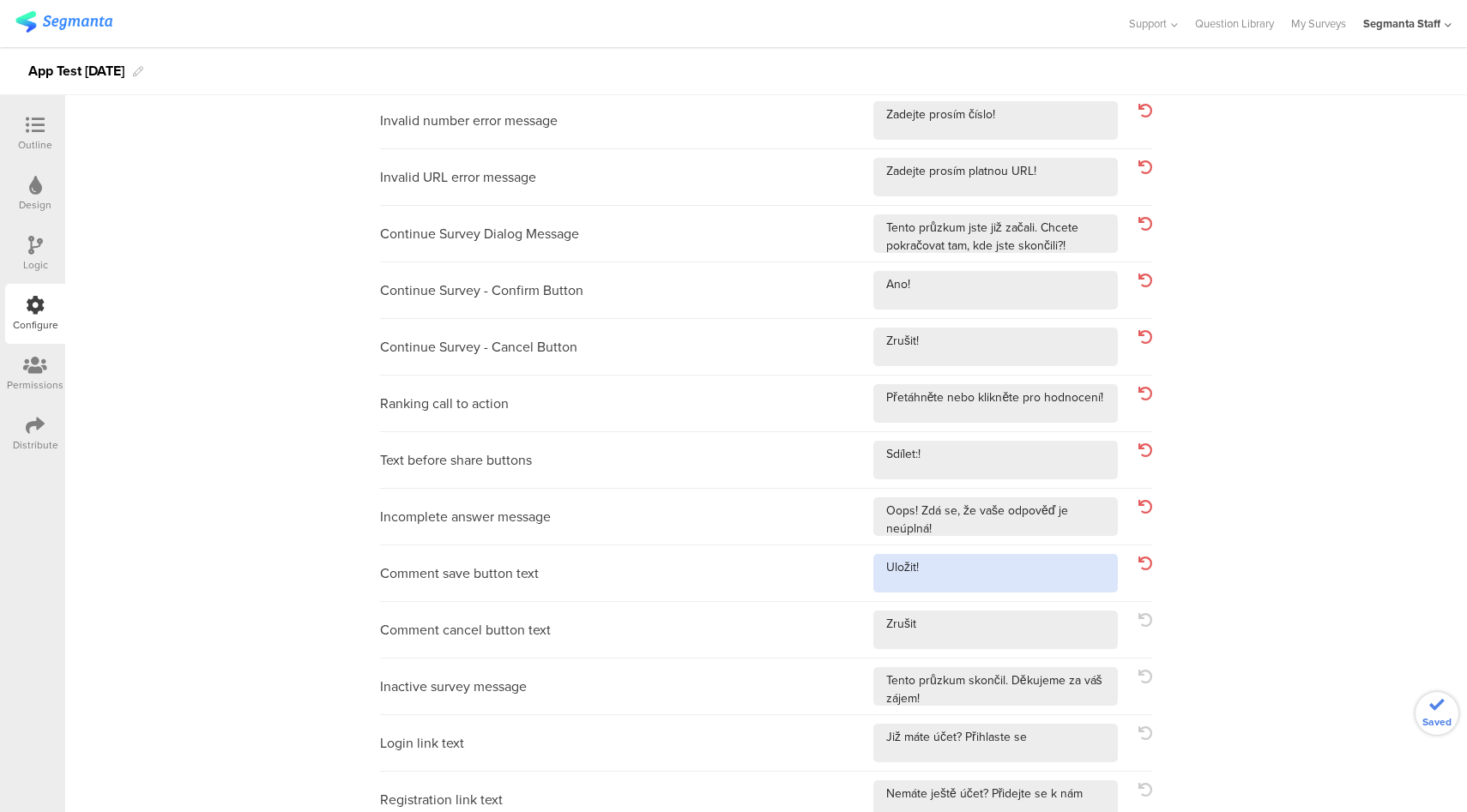
type textarea "Uložit!"
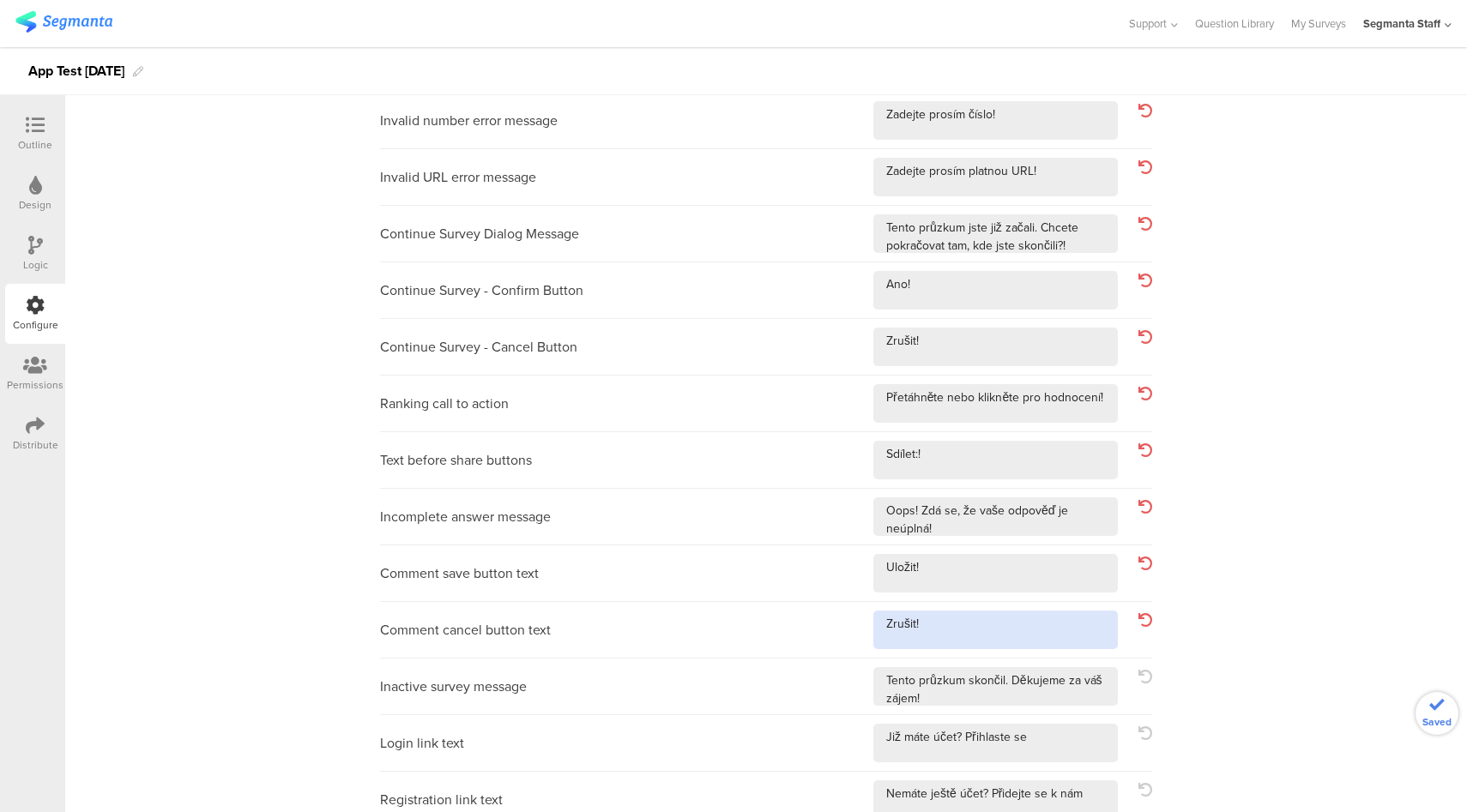
type textarea "Zrušit!"
type textarea "Tento průzkum skončil. Děkujeme za váš zájem!!"
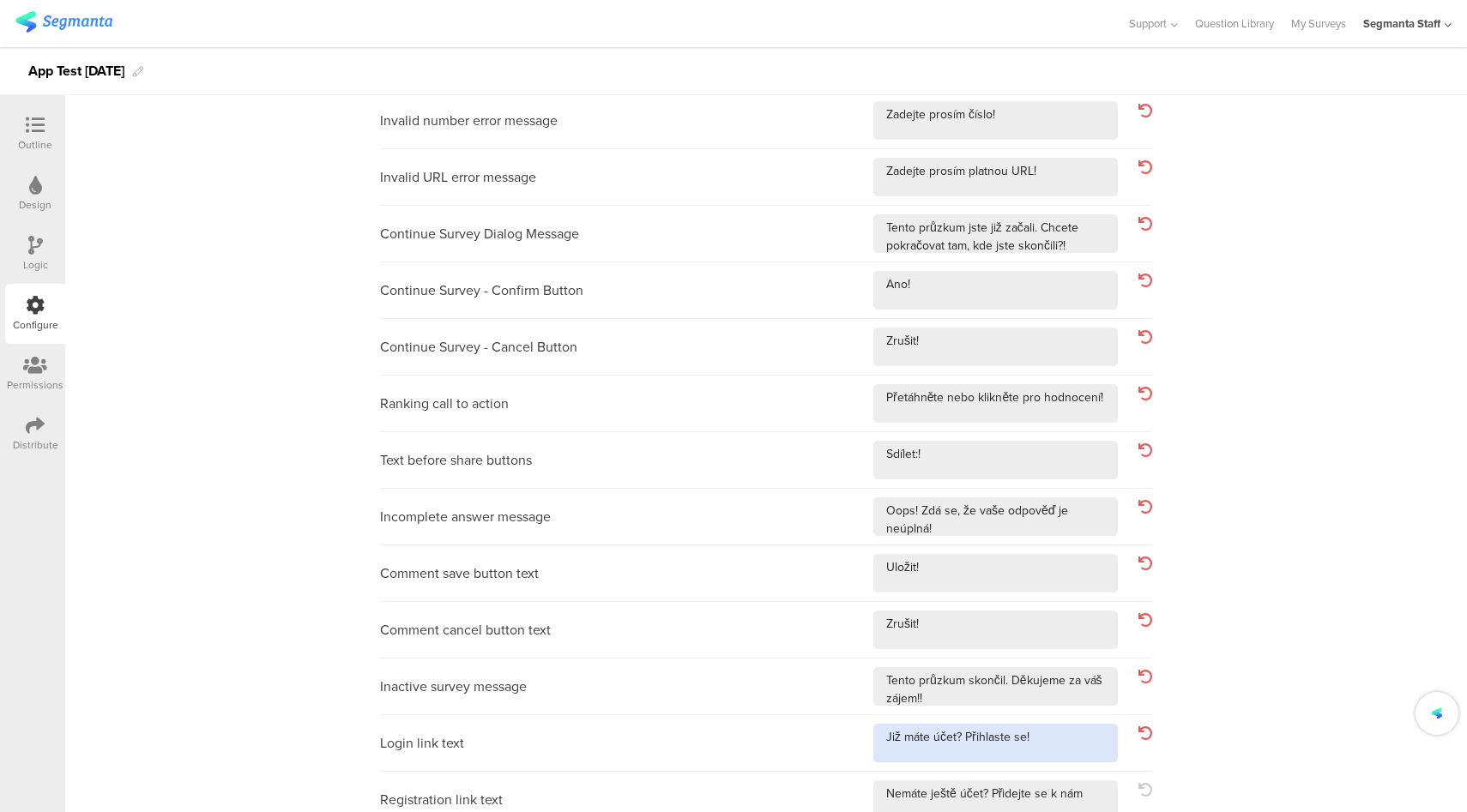
type textarea "Již máte účet? Přihlaste se!"
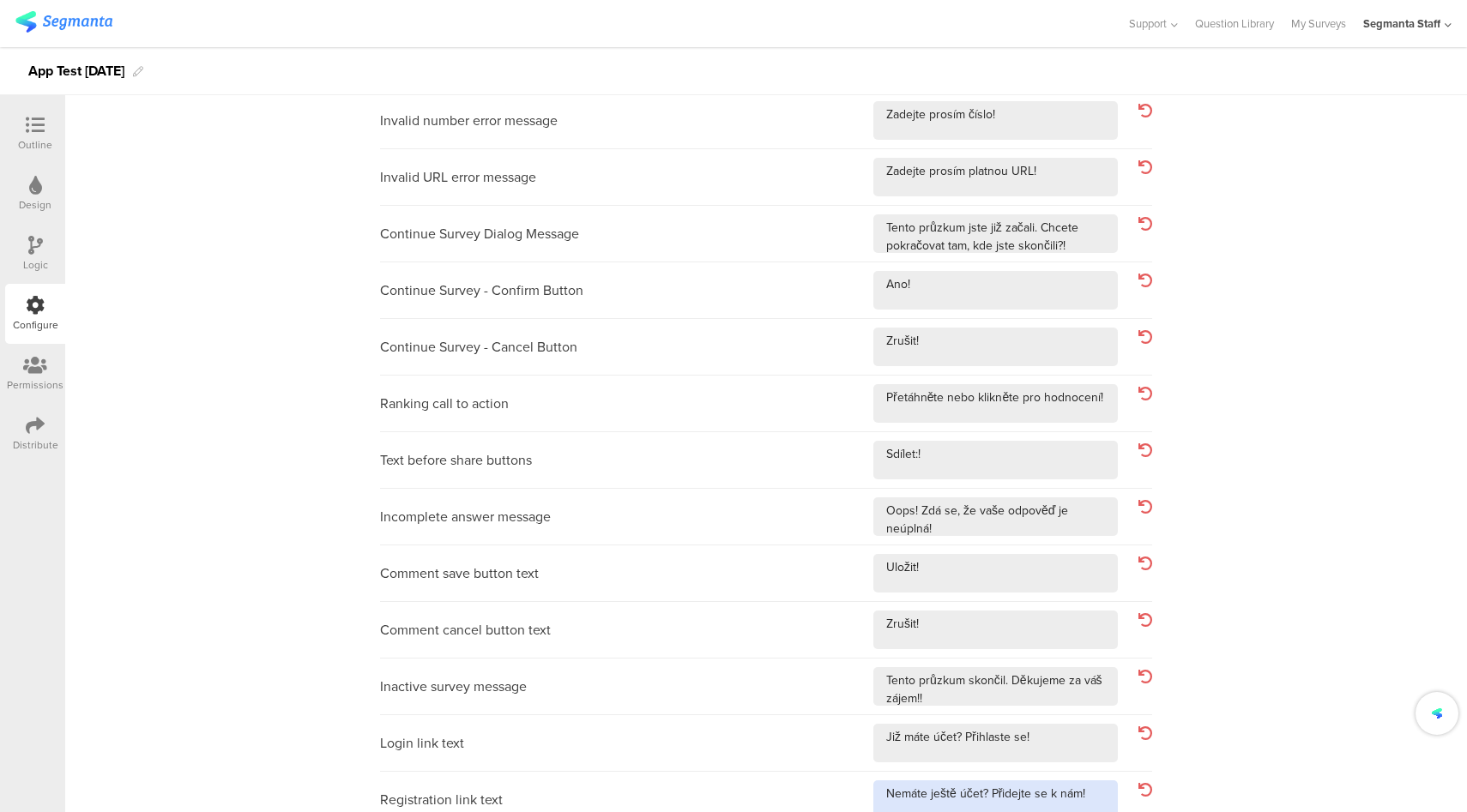
type textarea "Nemáte ještě účet? Přidejte se k nám!"
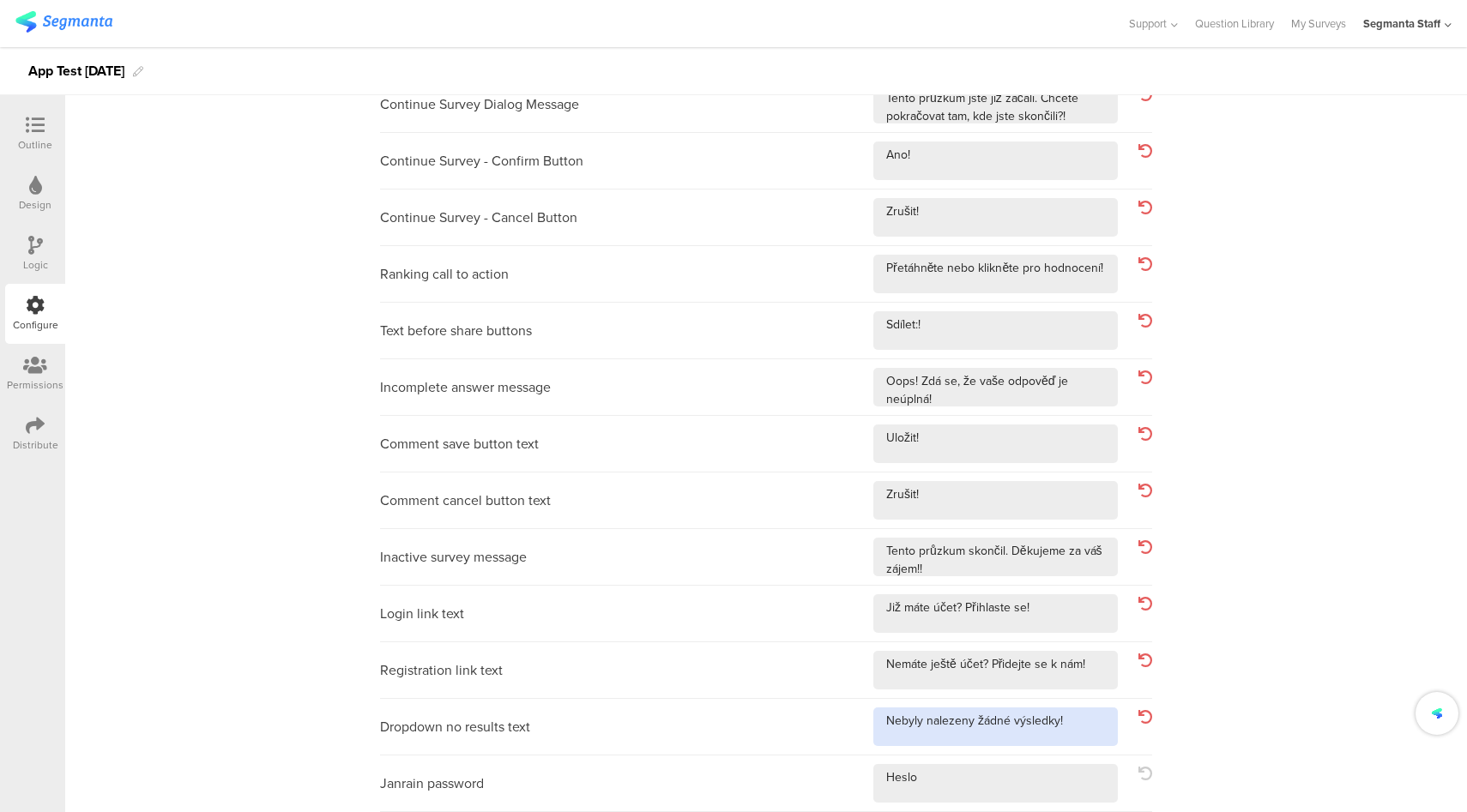
type textarea "Nebyly nalezeny žádné výsledky!"
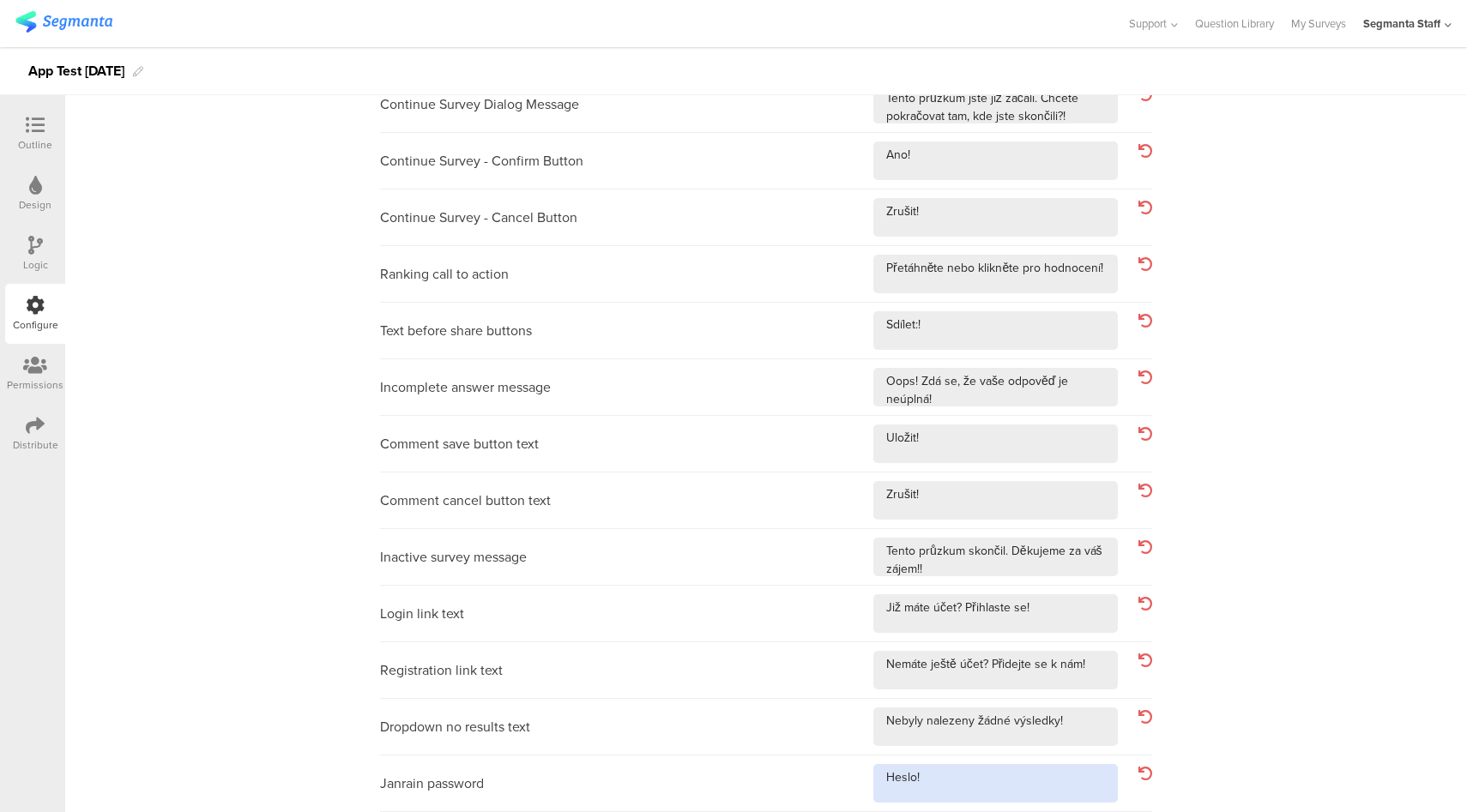
type textarea "Heslo!"
click at [683, 557] on div "Inactive survey message" at bounding box center [766, 557] width 772 height 56
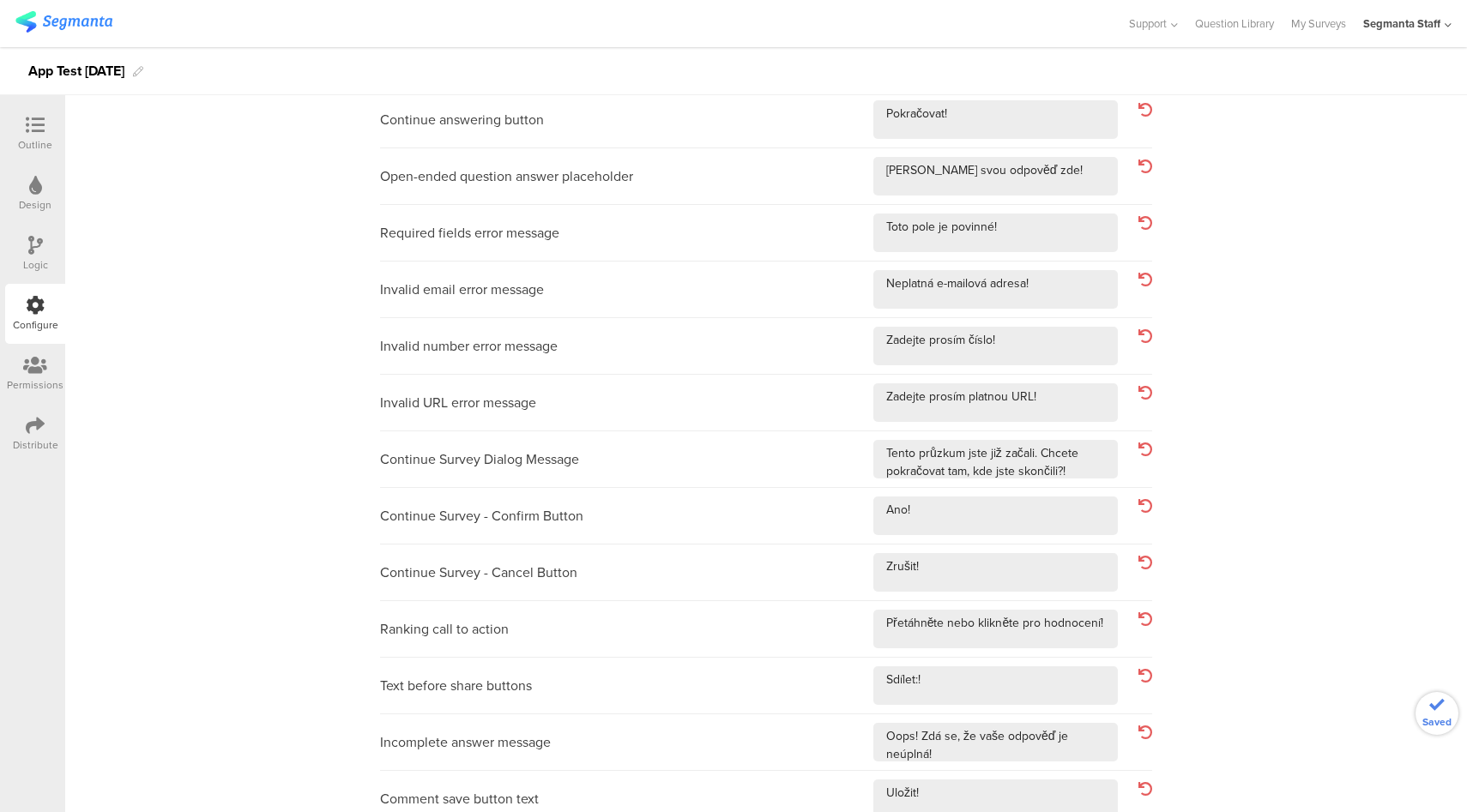
scroll to position [0, 0]
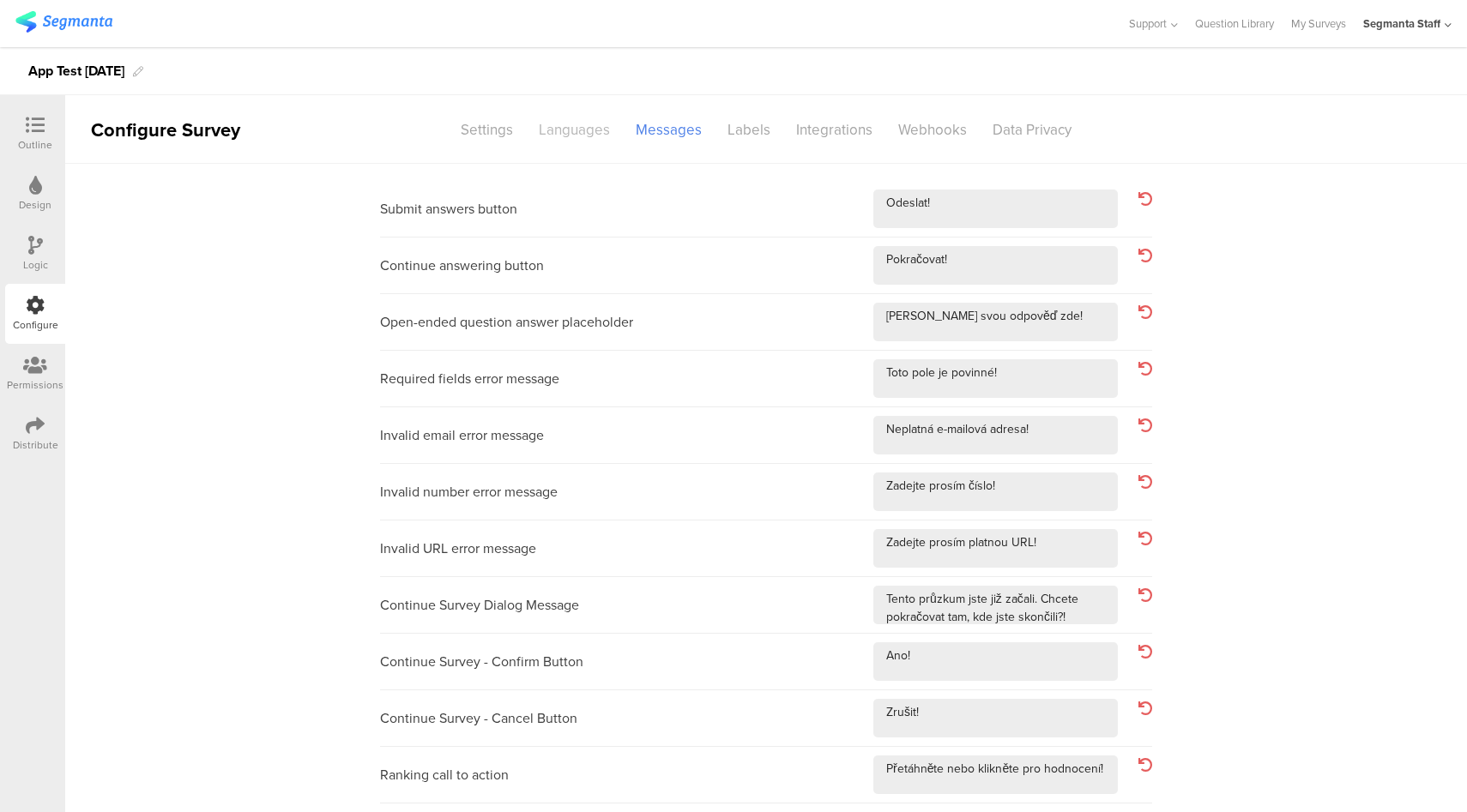
click at [578, 138] on div "Languages" at bounding box center [574, 130] width 97 height 30
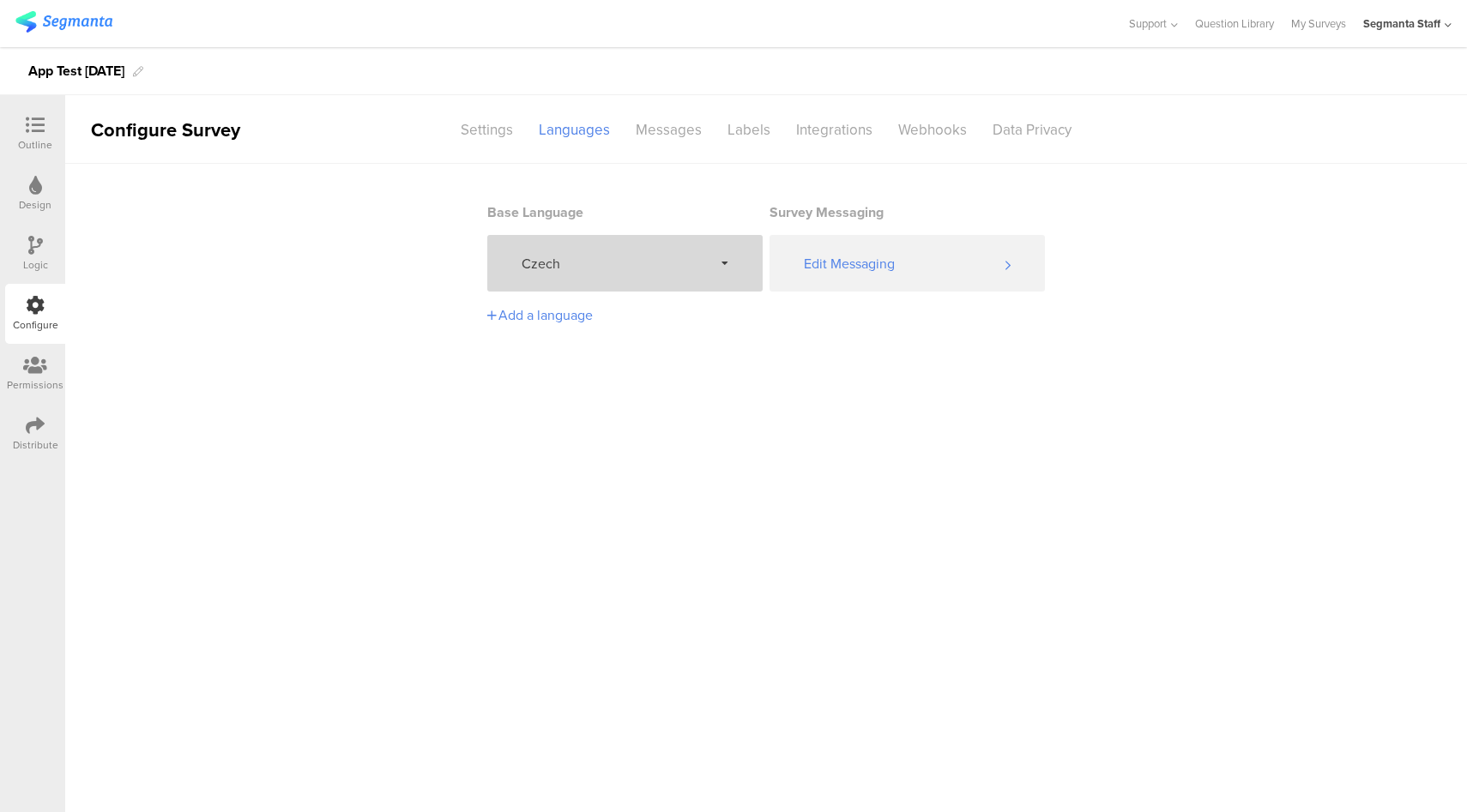
click at [607, 258] on span "Czech" at bounding box center [617, 264] width 191 height 20
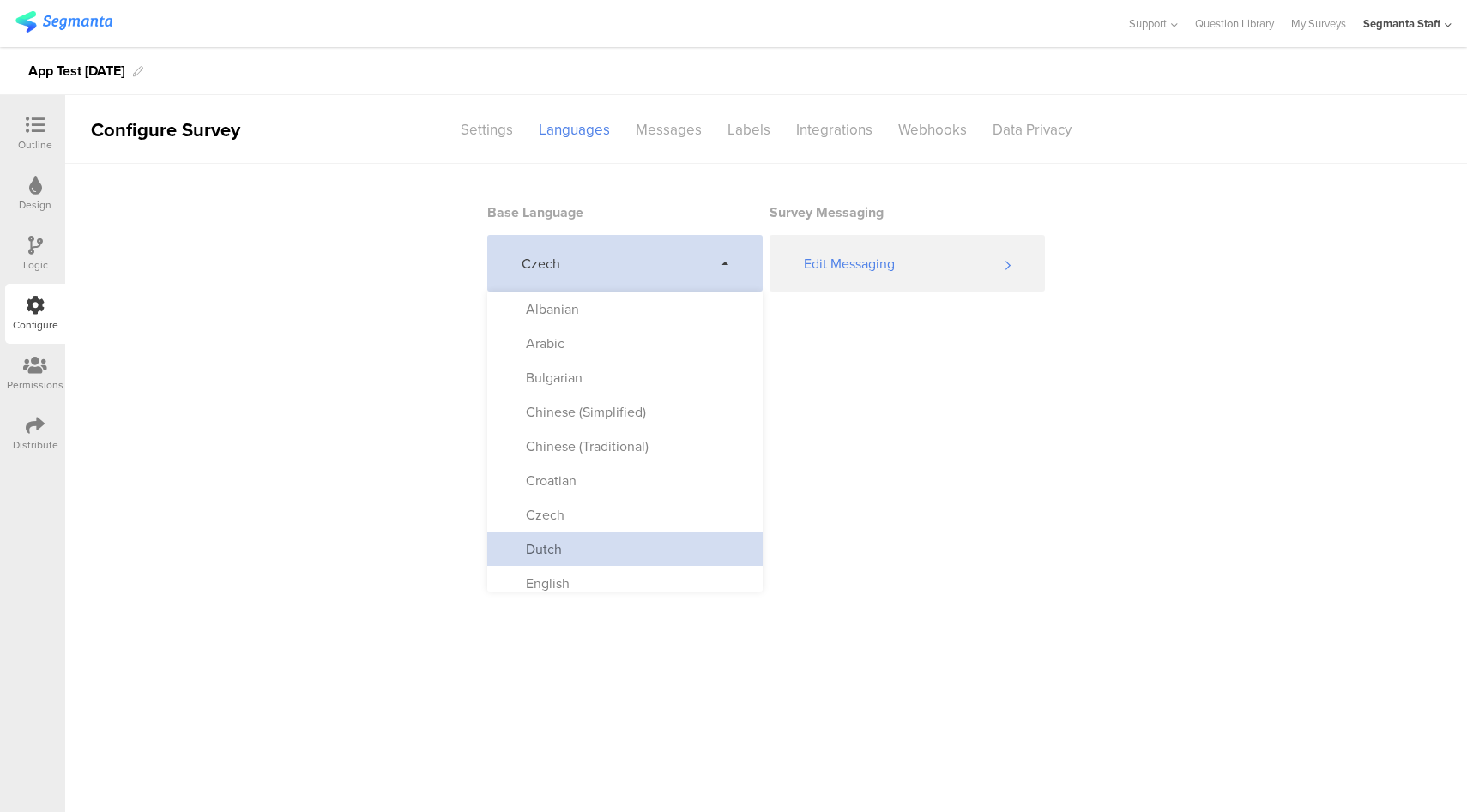
click at [609, 538] on div "Dutch" at bounding box center [625, 548] width 276 height 34
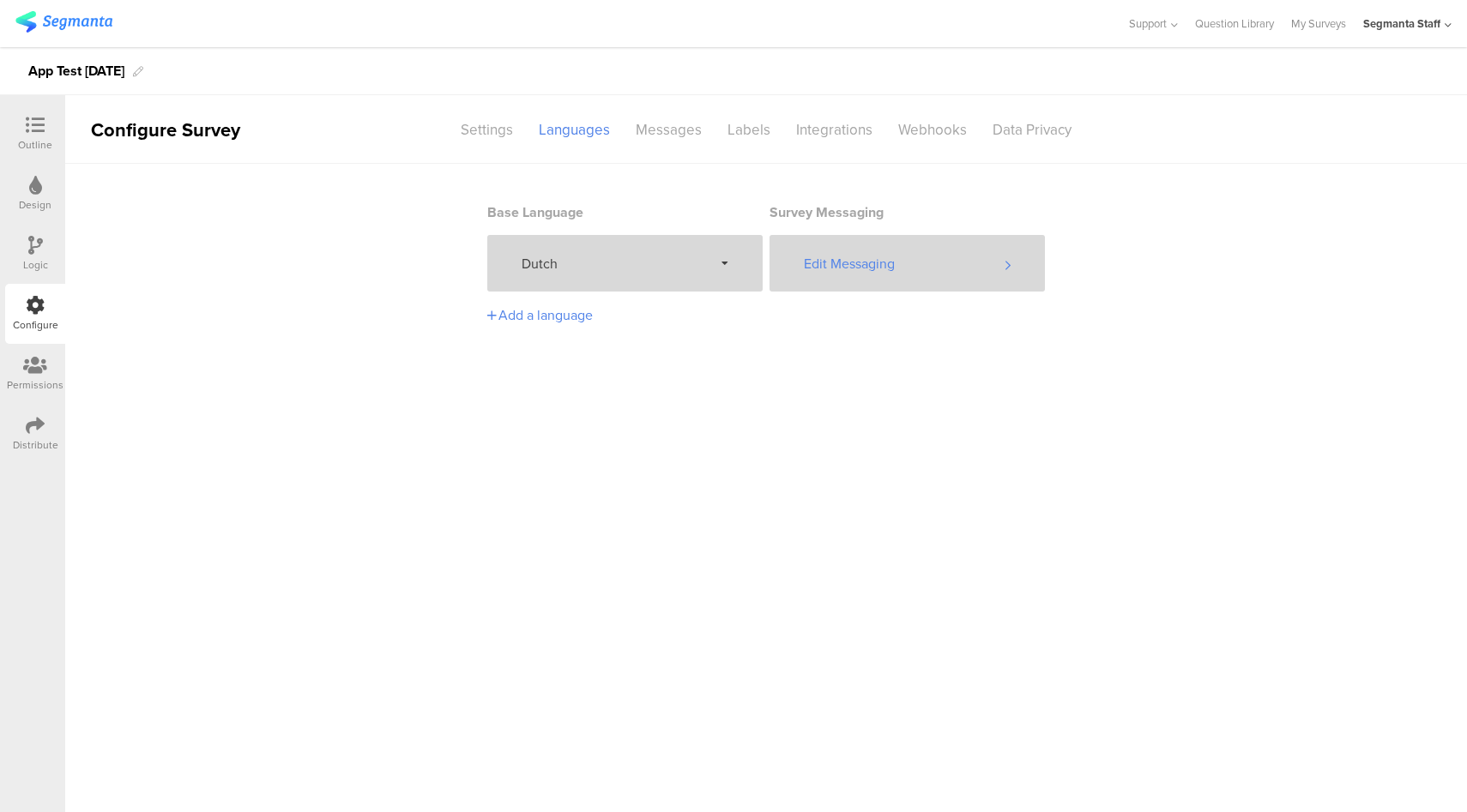
click at [895, 266] on div "Edit Messaging" at bounding box center [907, 263] width 276 height 56
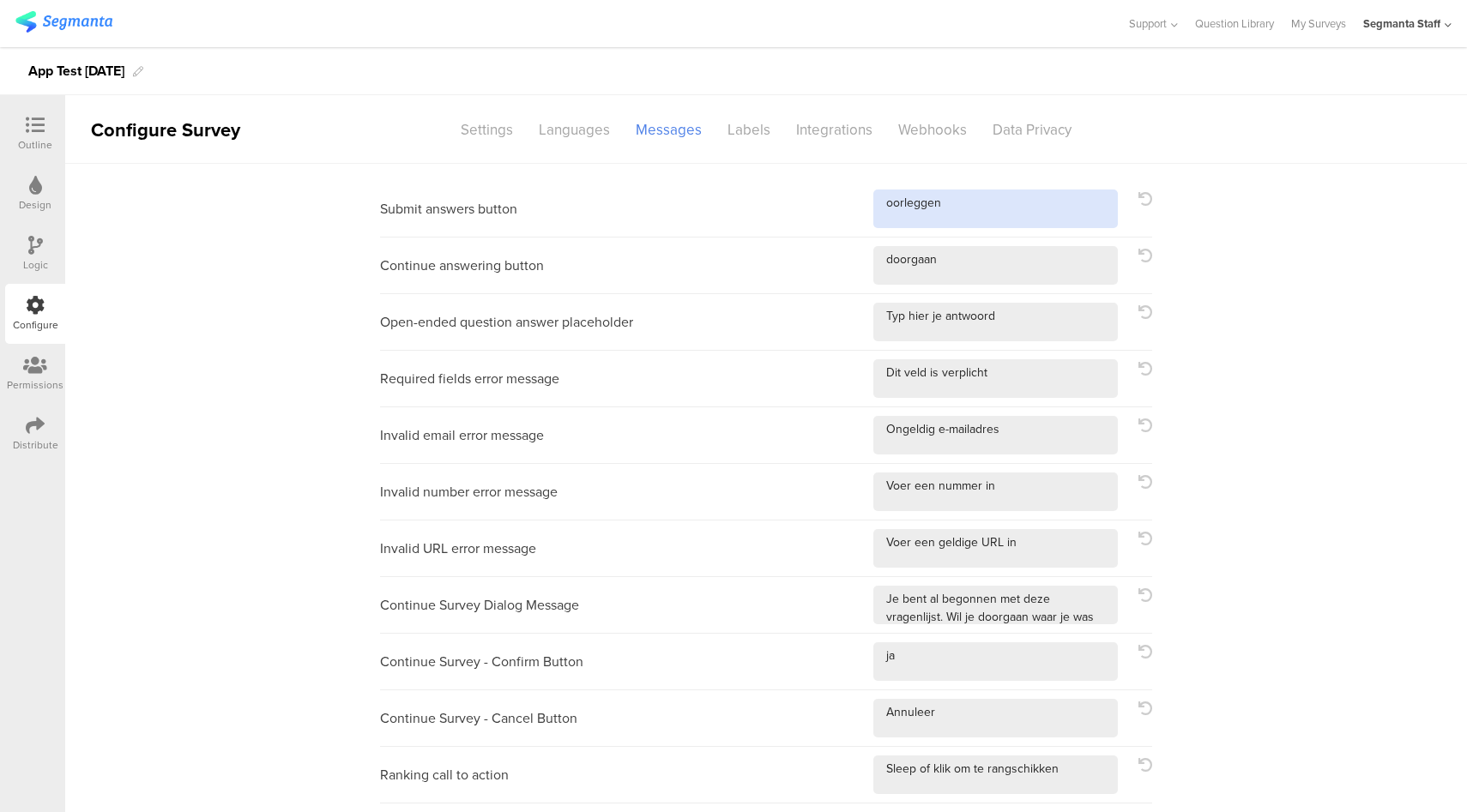
click at [997, 204] on textarea at bounding box center [995, 208] width 244 height 38
type textarea "oorleggen!"
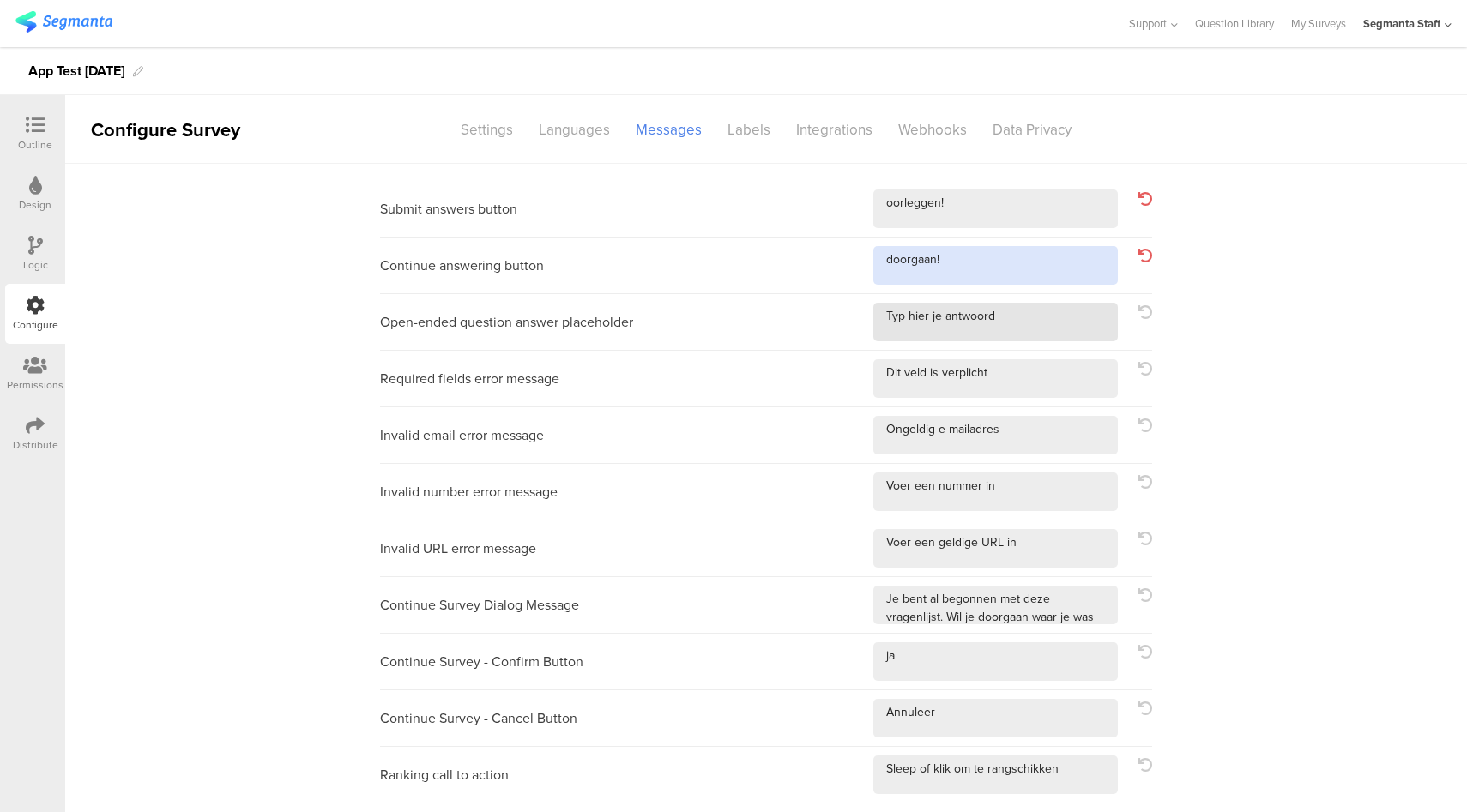
type textarea "doorgaan!"
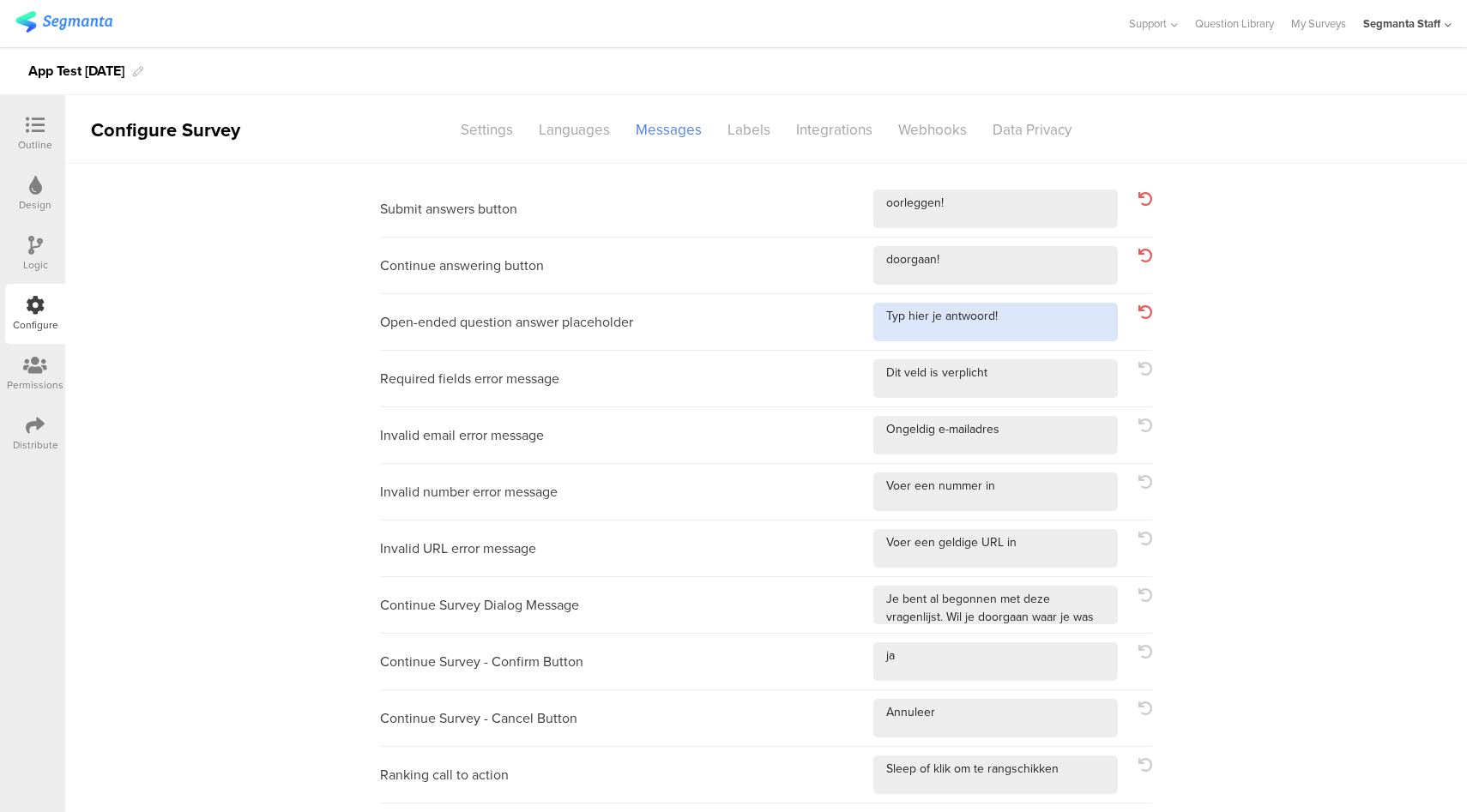
type textarea "Typ hier je antwoord!"
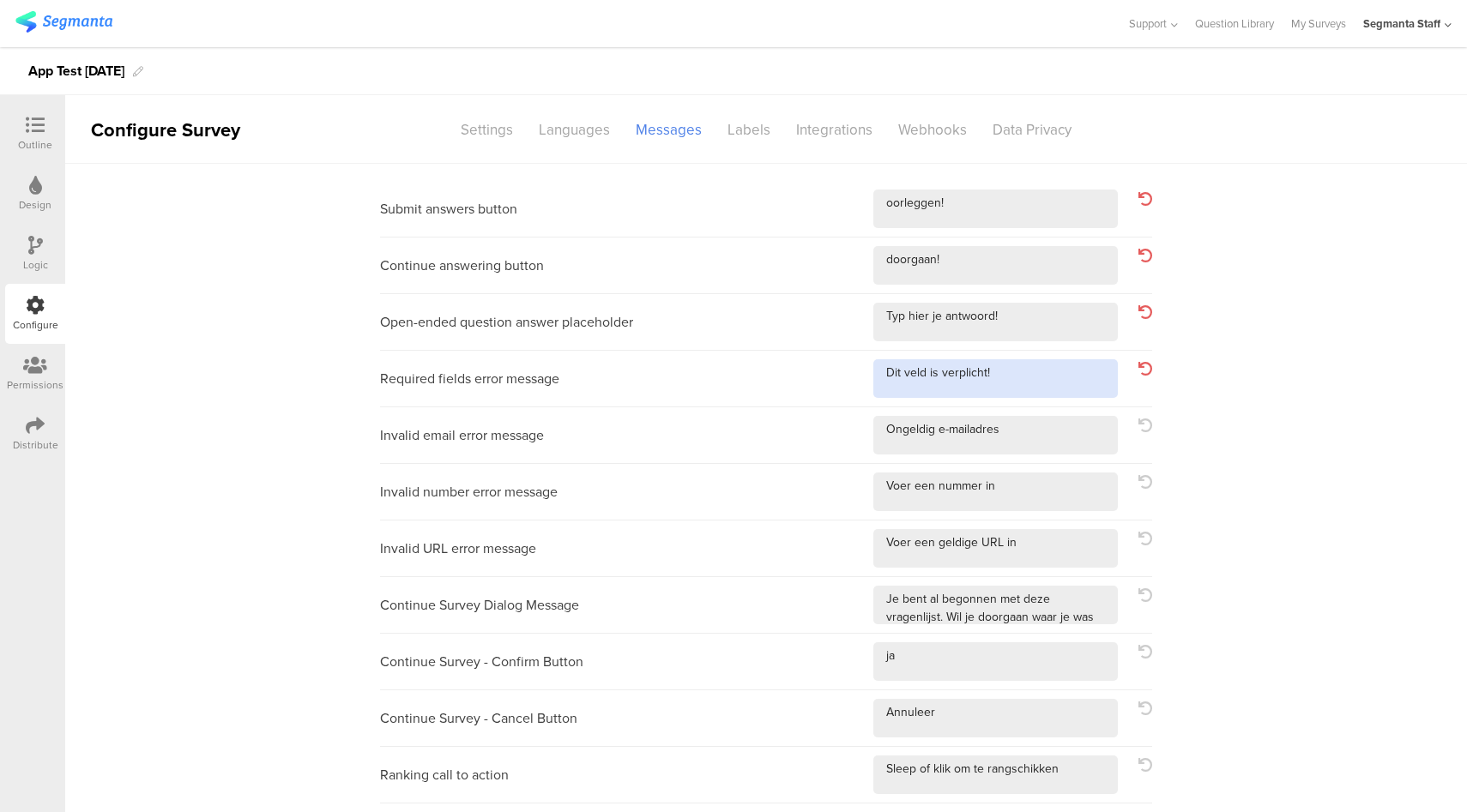
type textarea "Dit veld is verplicht!"
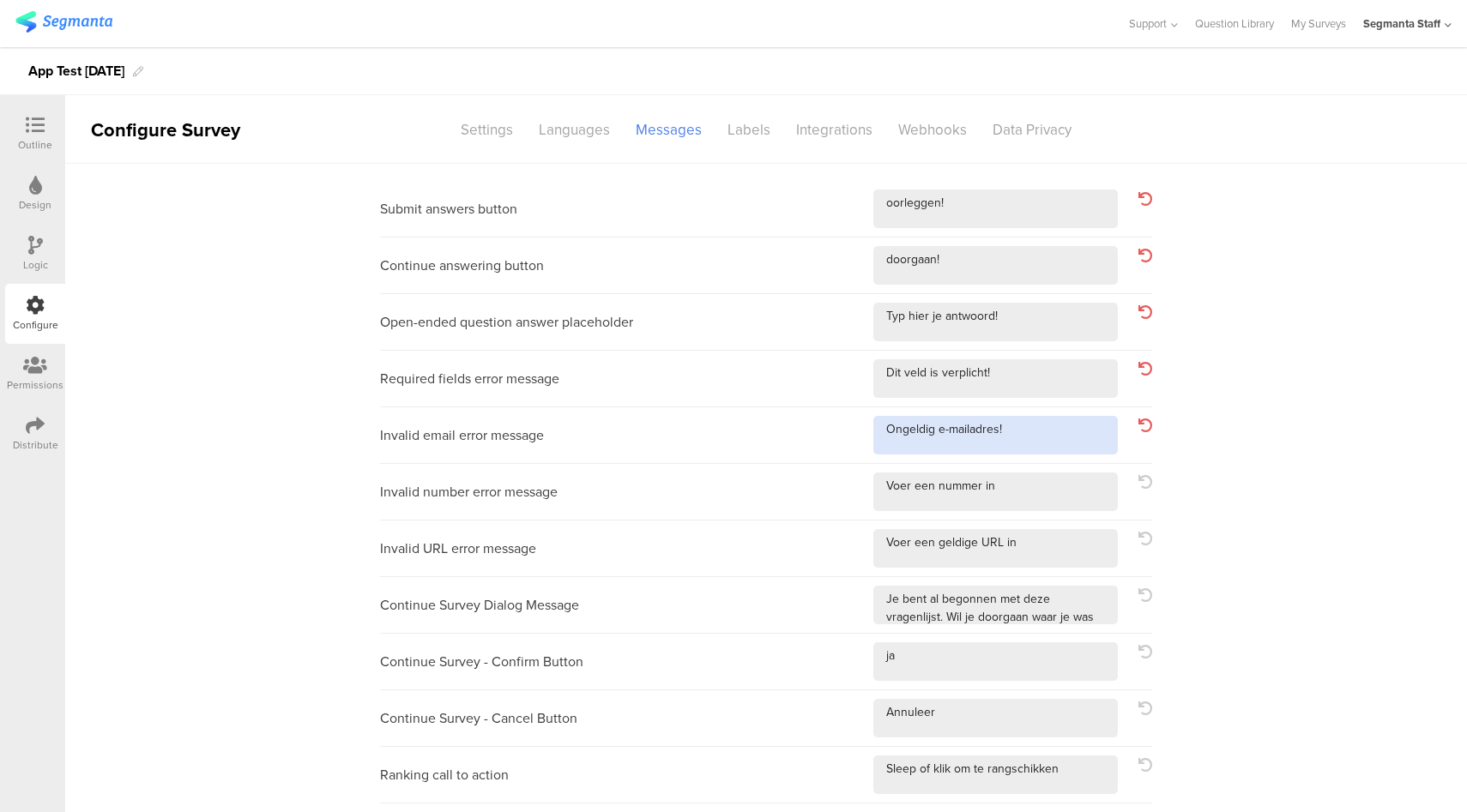
type textarea "Ongeldig e-mailadres!"
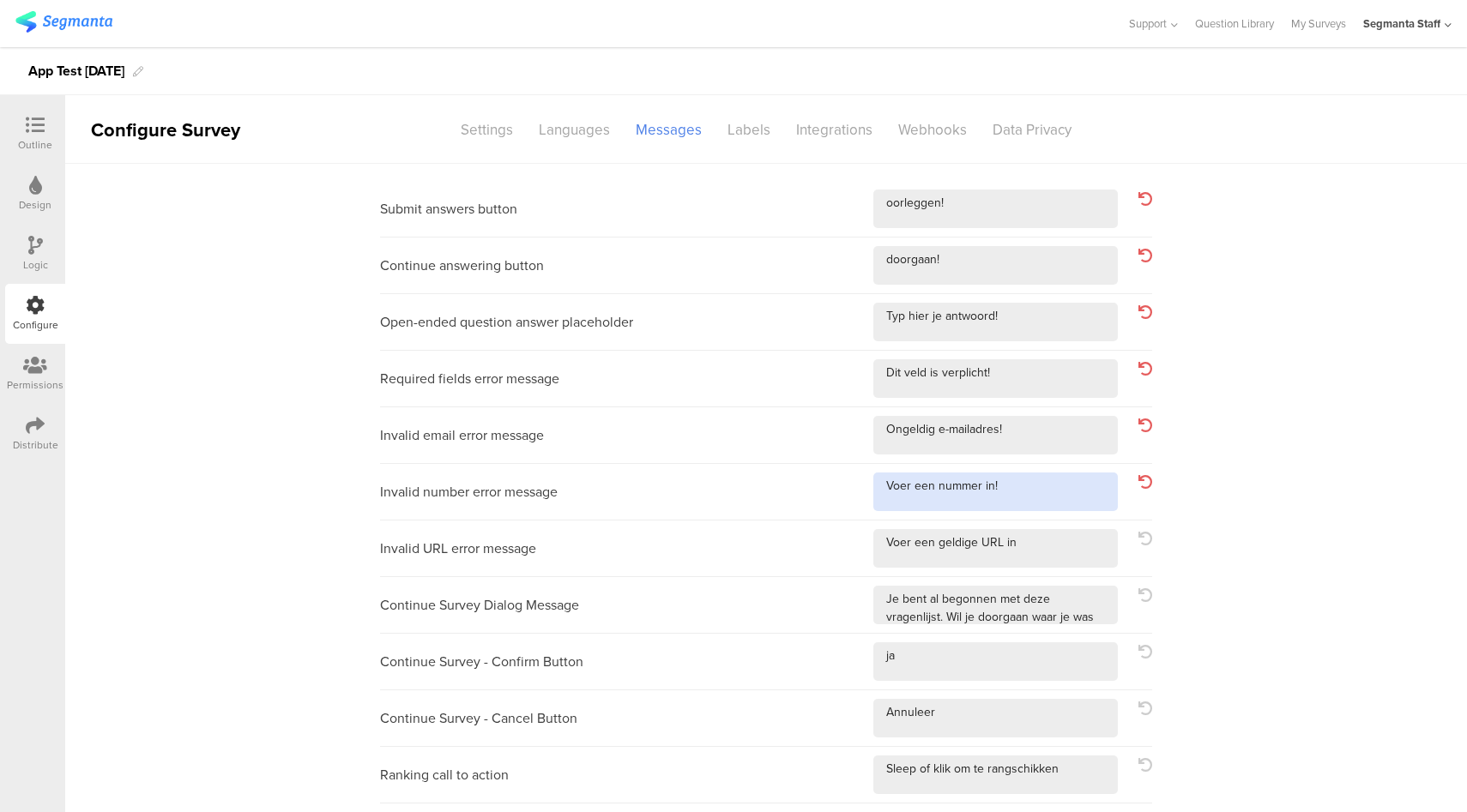
type textarea "Voer een nummer in!"
type textarea "Voer een geldige URL in!"
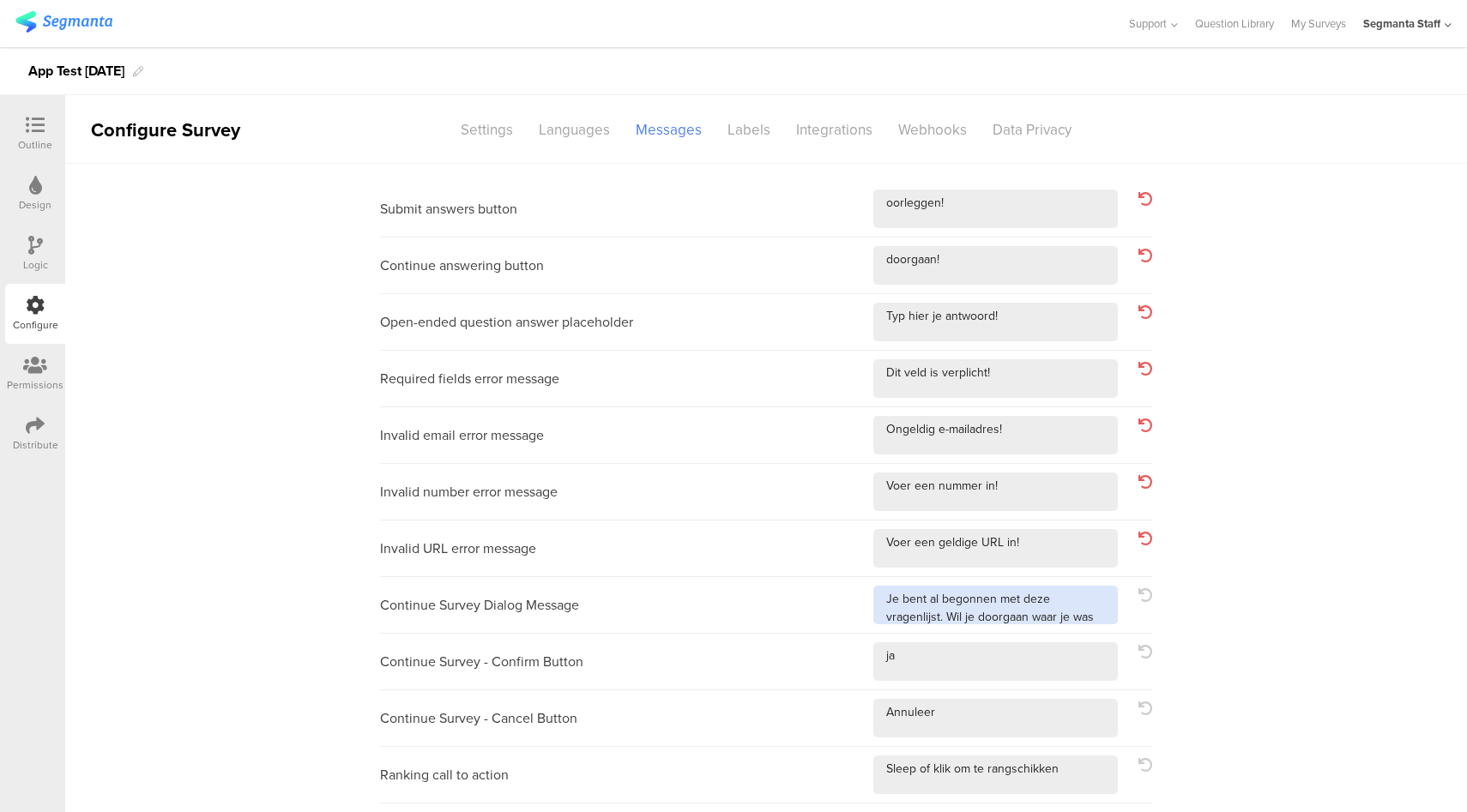
scroll to position [15, 0]
type textarea "Je bent al begonnen met deze vragenlijst. Wil je doorgaan waar je was gebleven?!"
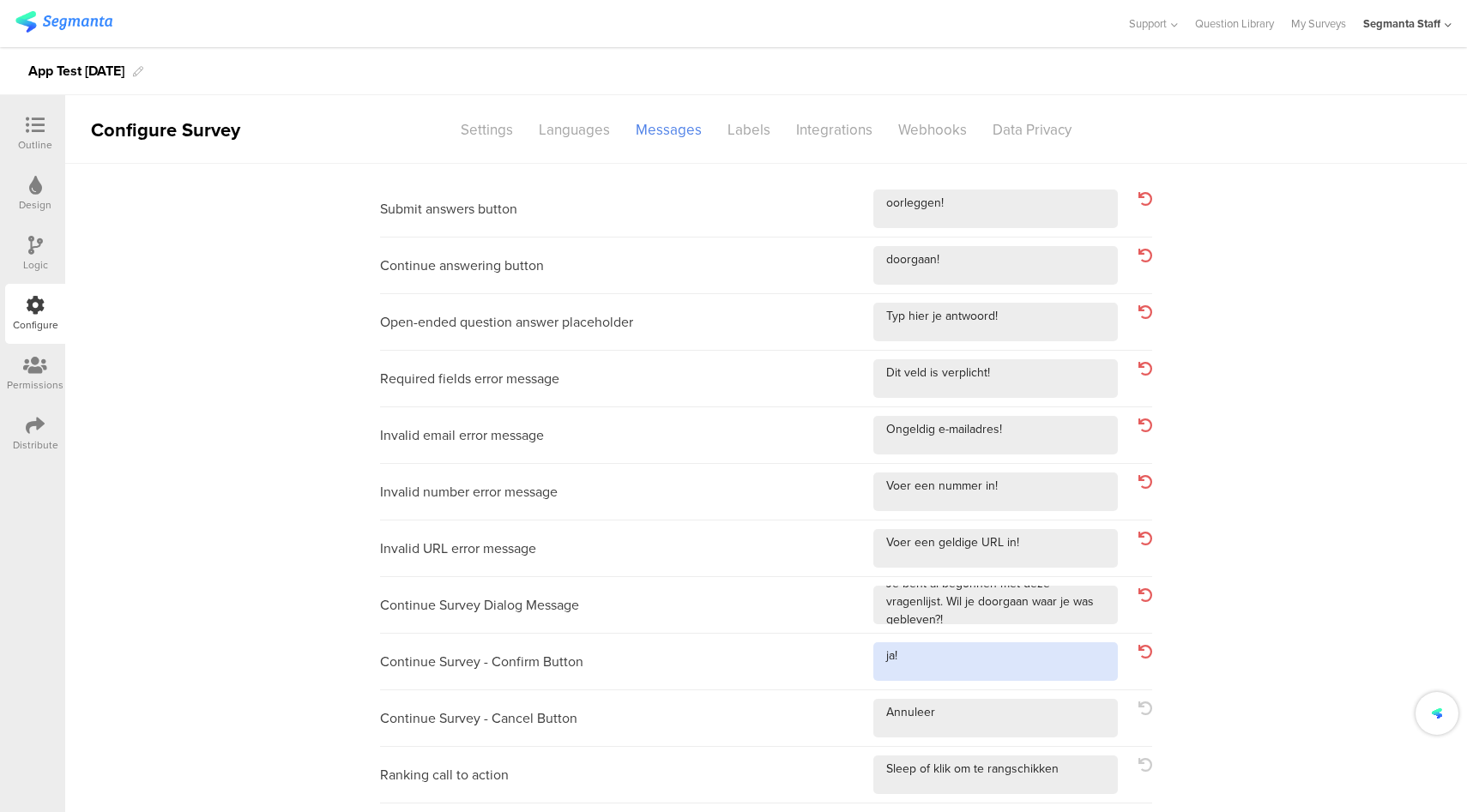
type textarea "ja!"
type textarea "Annuleer!"
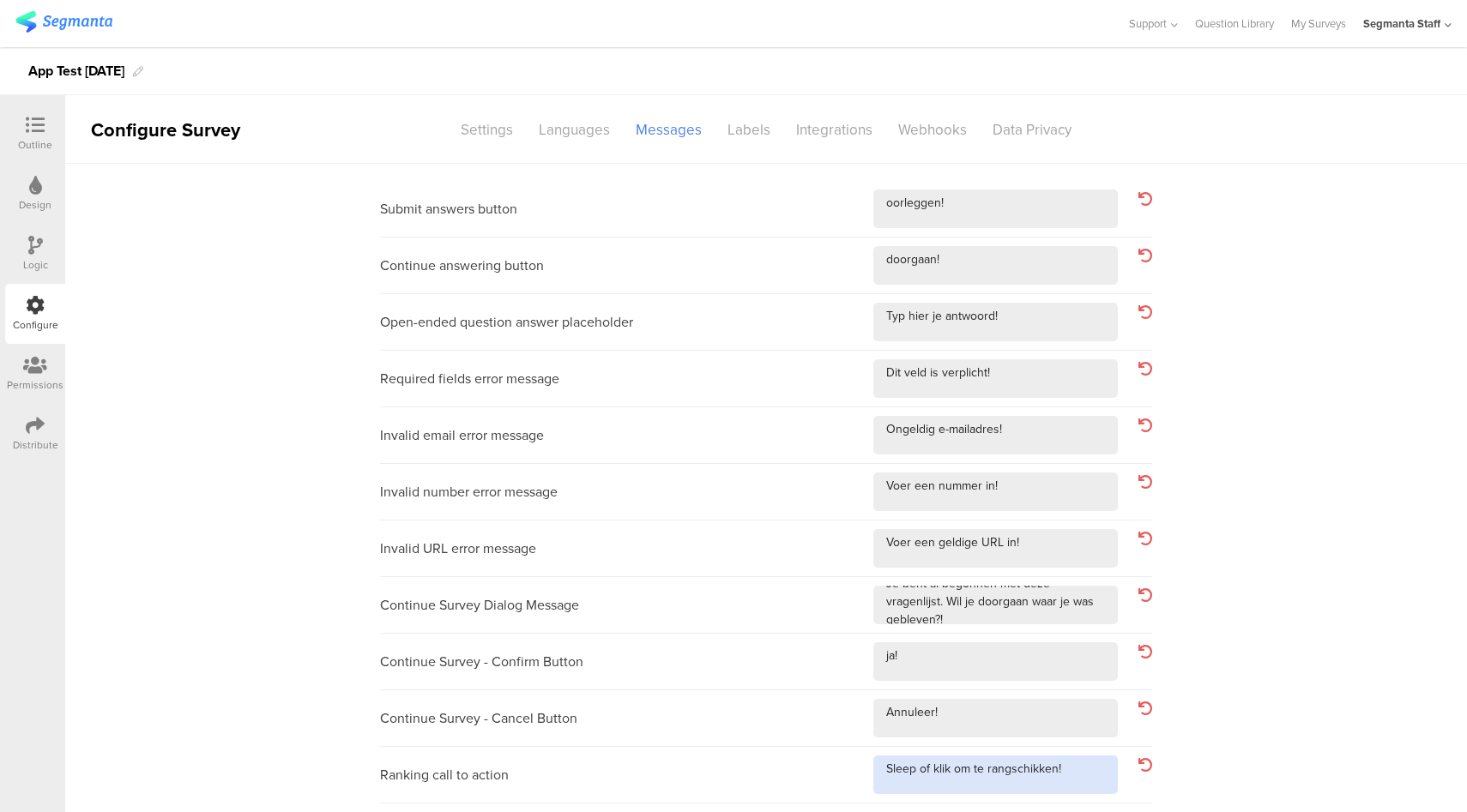
type textarea "Sleep of klik om te rangschikken!"
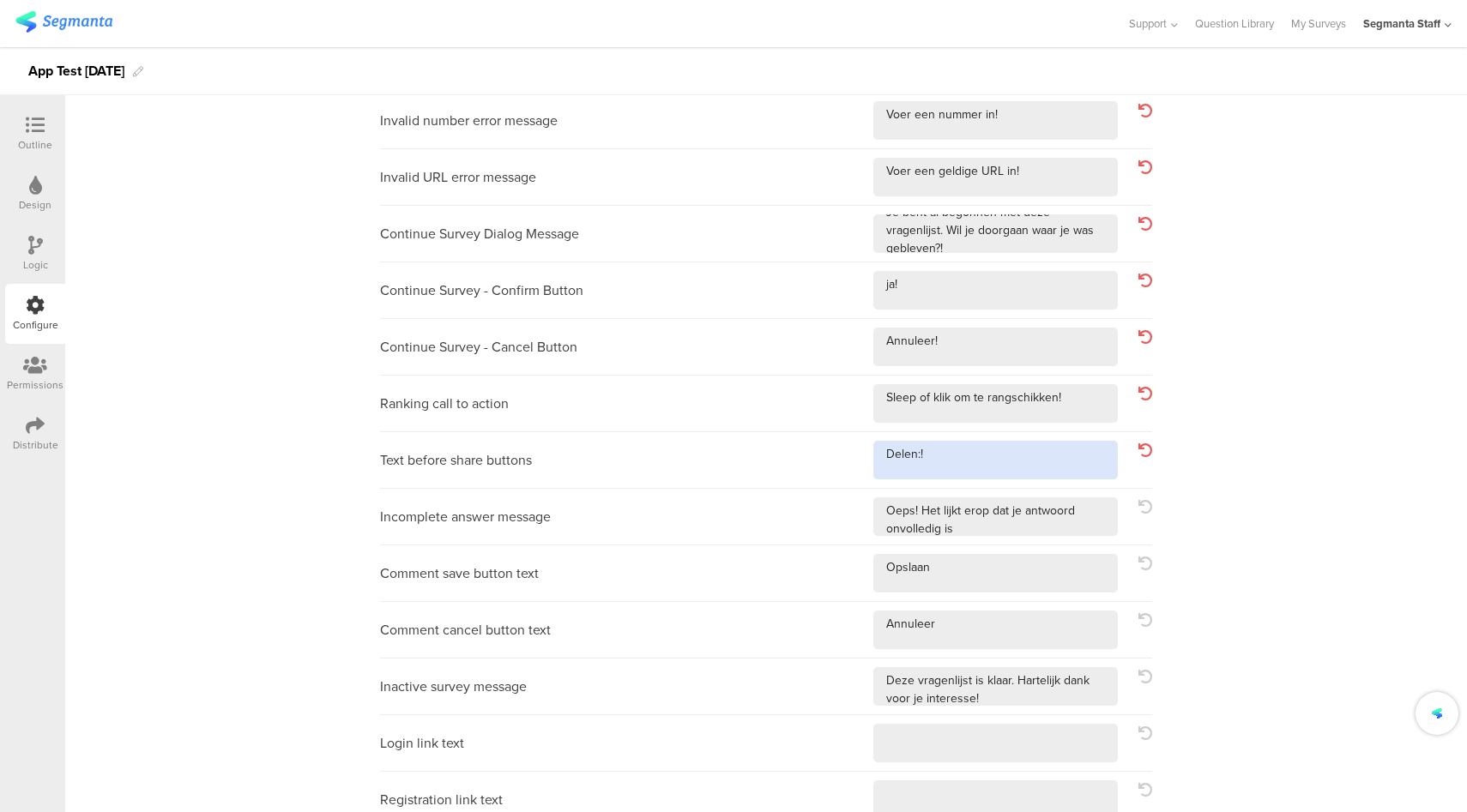
type textarea "Delen:!"
type textarea "Oeps! Het lijkt erop dat je antwoord onvolledig is!"
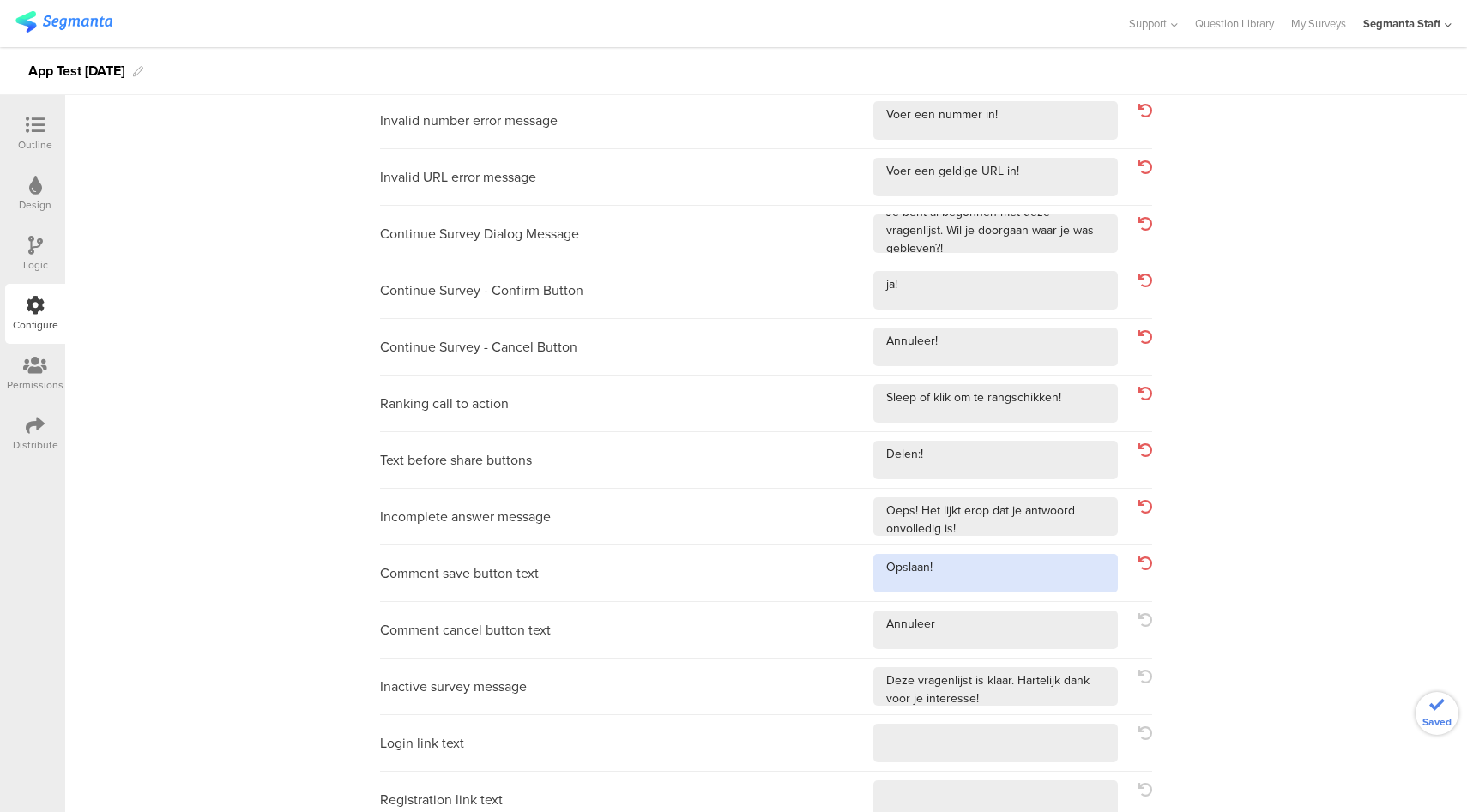
type textarea "Opslaan!"
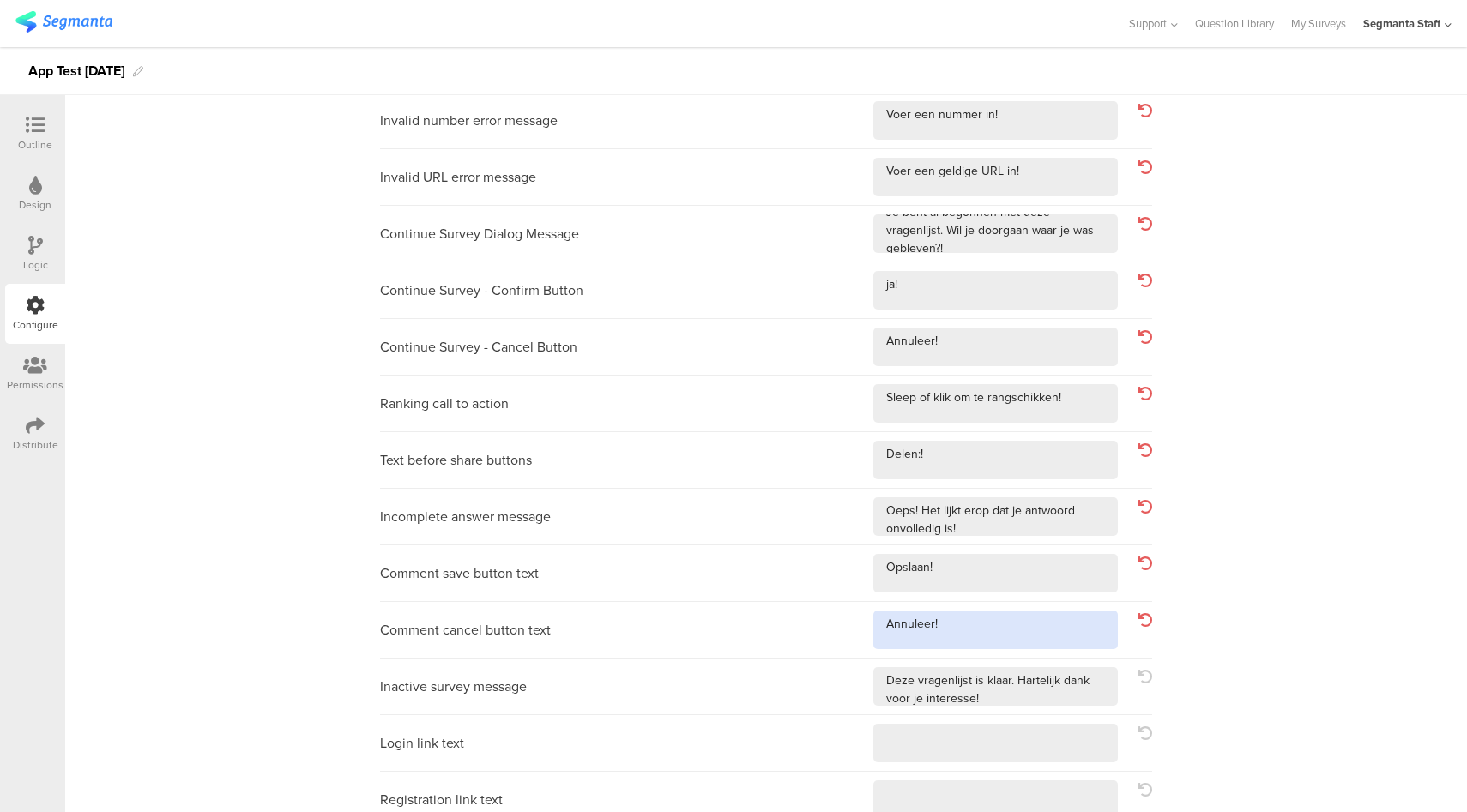
type textarea "Annuleer!"
type textarea "Deze vragenlijst is klaar. Hartelijk dank voor je interesse!!"
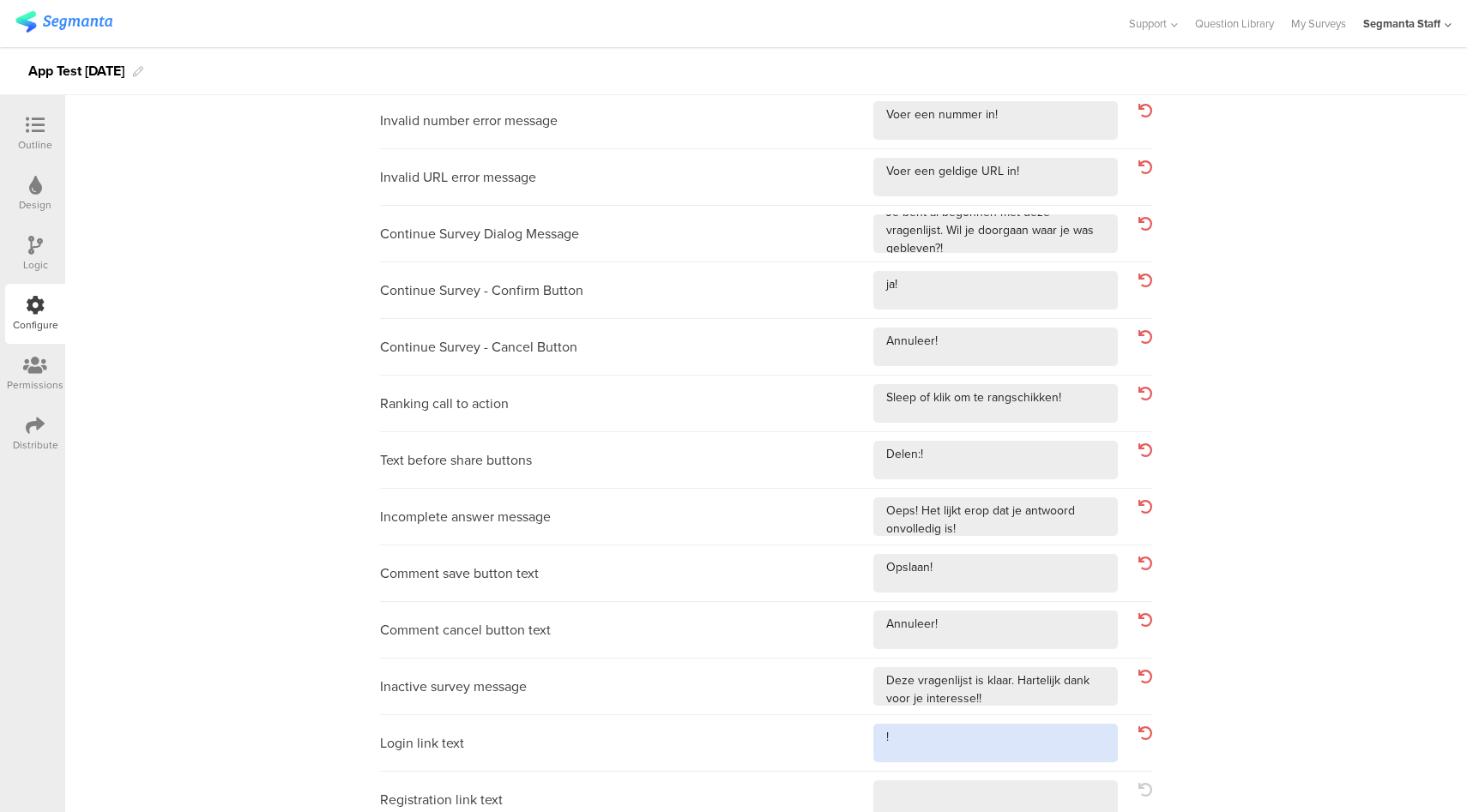
type textarea "!"
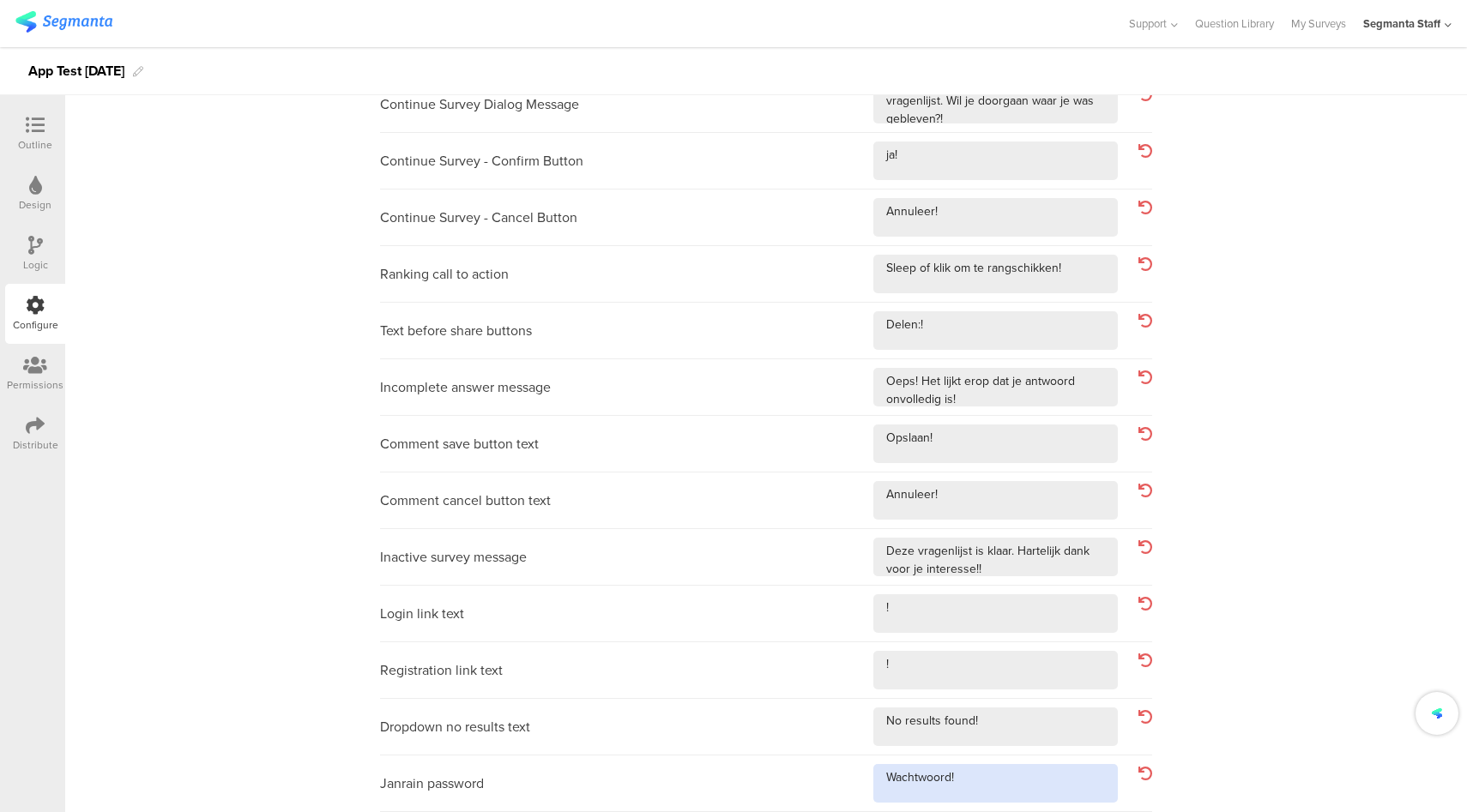
scroll to position [0, 0]
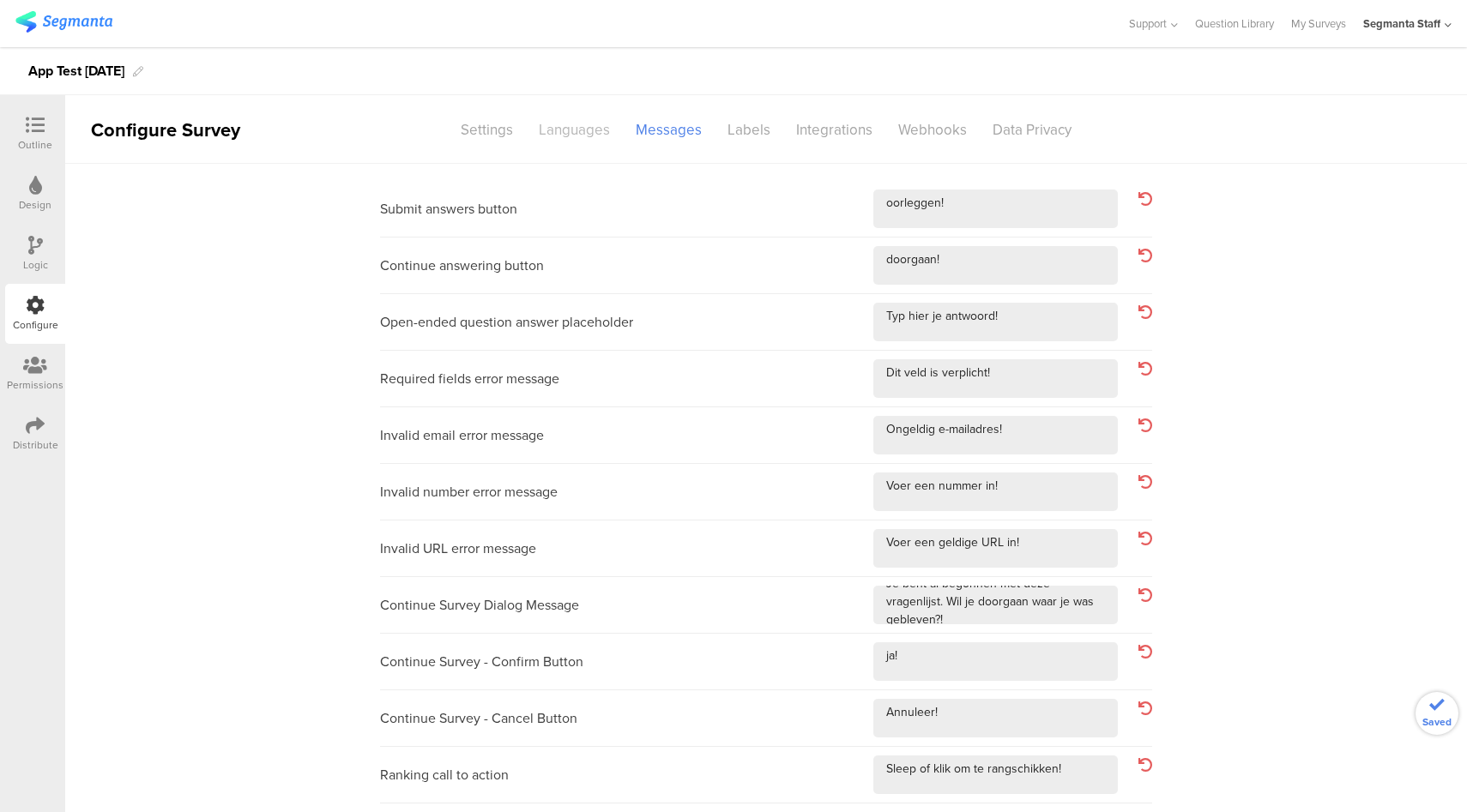
click at [583, 117] on div "Languages" at bounding box center [574, 130] width 97 height 30
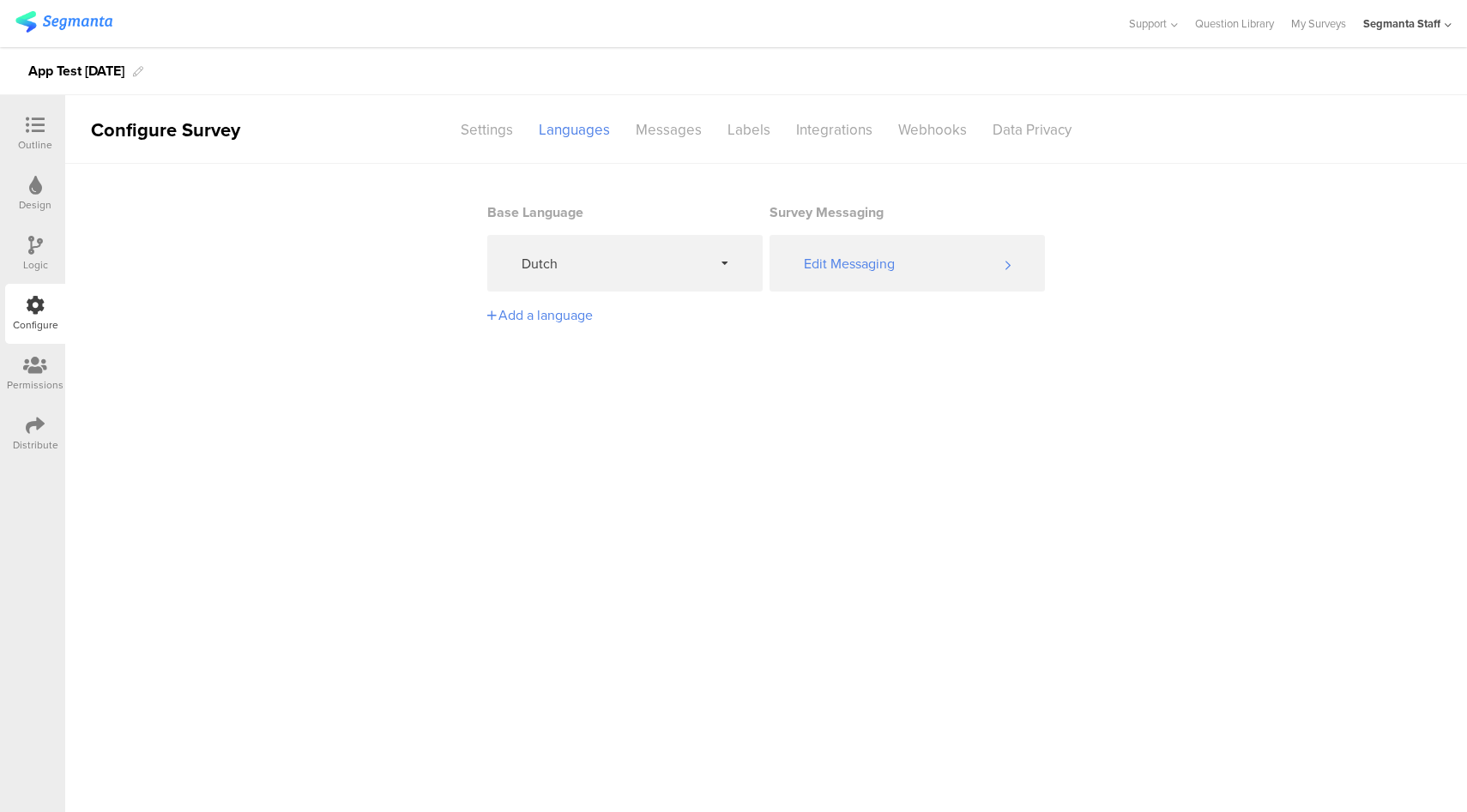
click at [632, 295] on section "Base Language [DEMOGRAPHIC_DATA] Survey Messaging Edit Messaging Add a language" at bounding box center [766, 249] width 557 height 171
click at [644, 266] on span "Dutch" at bounding box center [617, 264] width 191 height 20
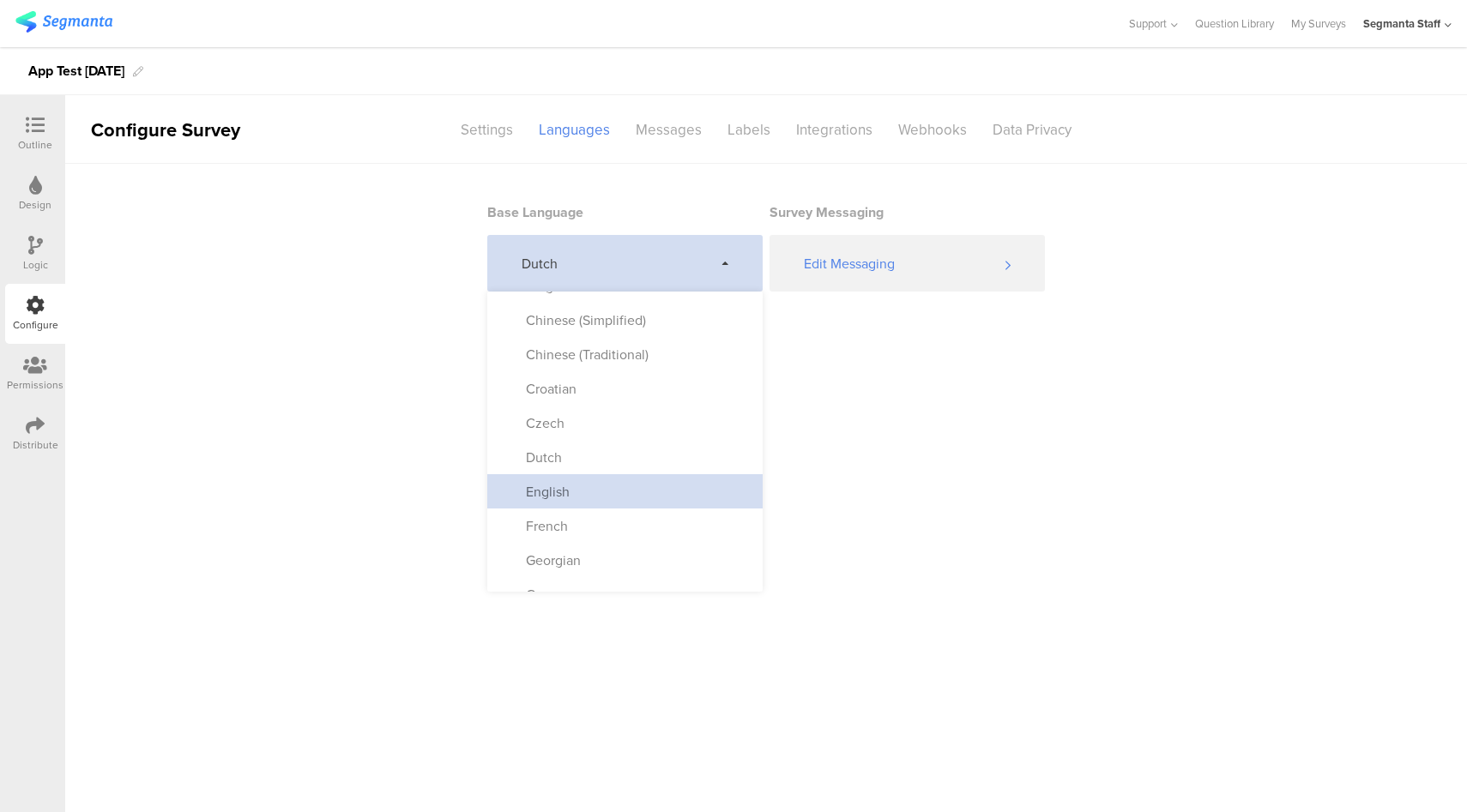
scroll to position [93, 0]
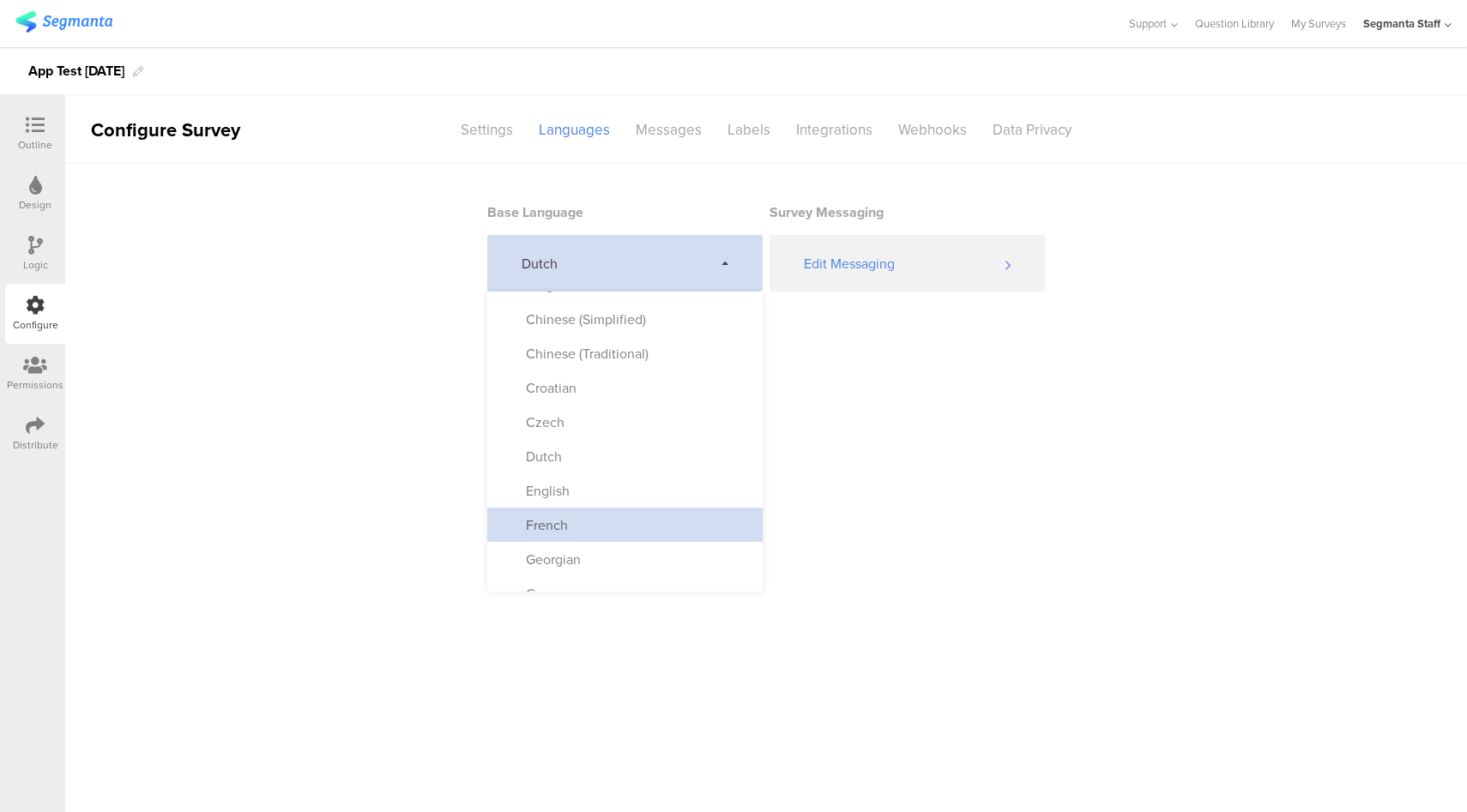
click at [594, 516] on div "French" at bounding box center [625, 525] width 276 height 34
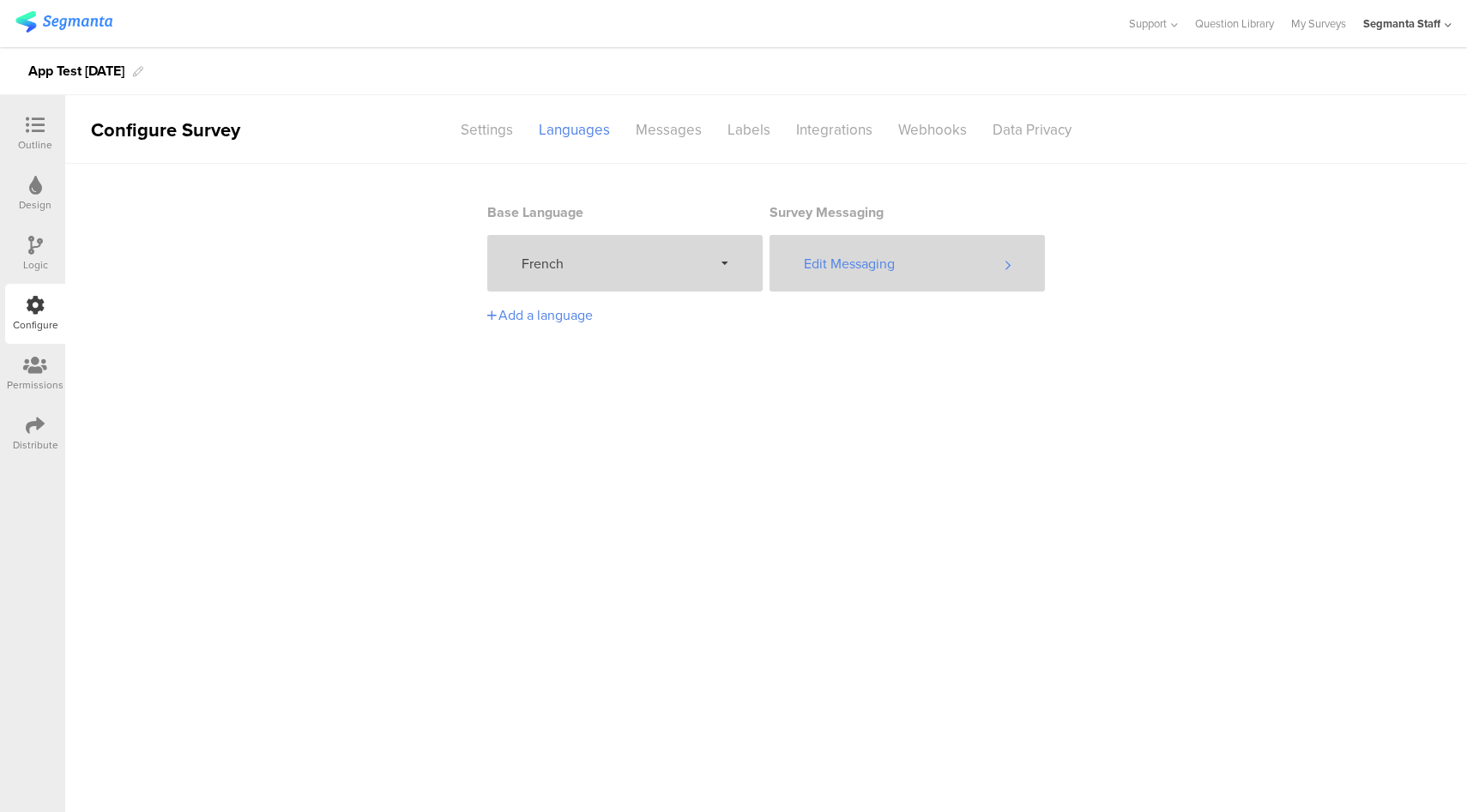
click at [887, 279] on div "Edit Messaging" at bounding box center [907, 263] width 276 height 56
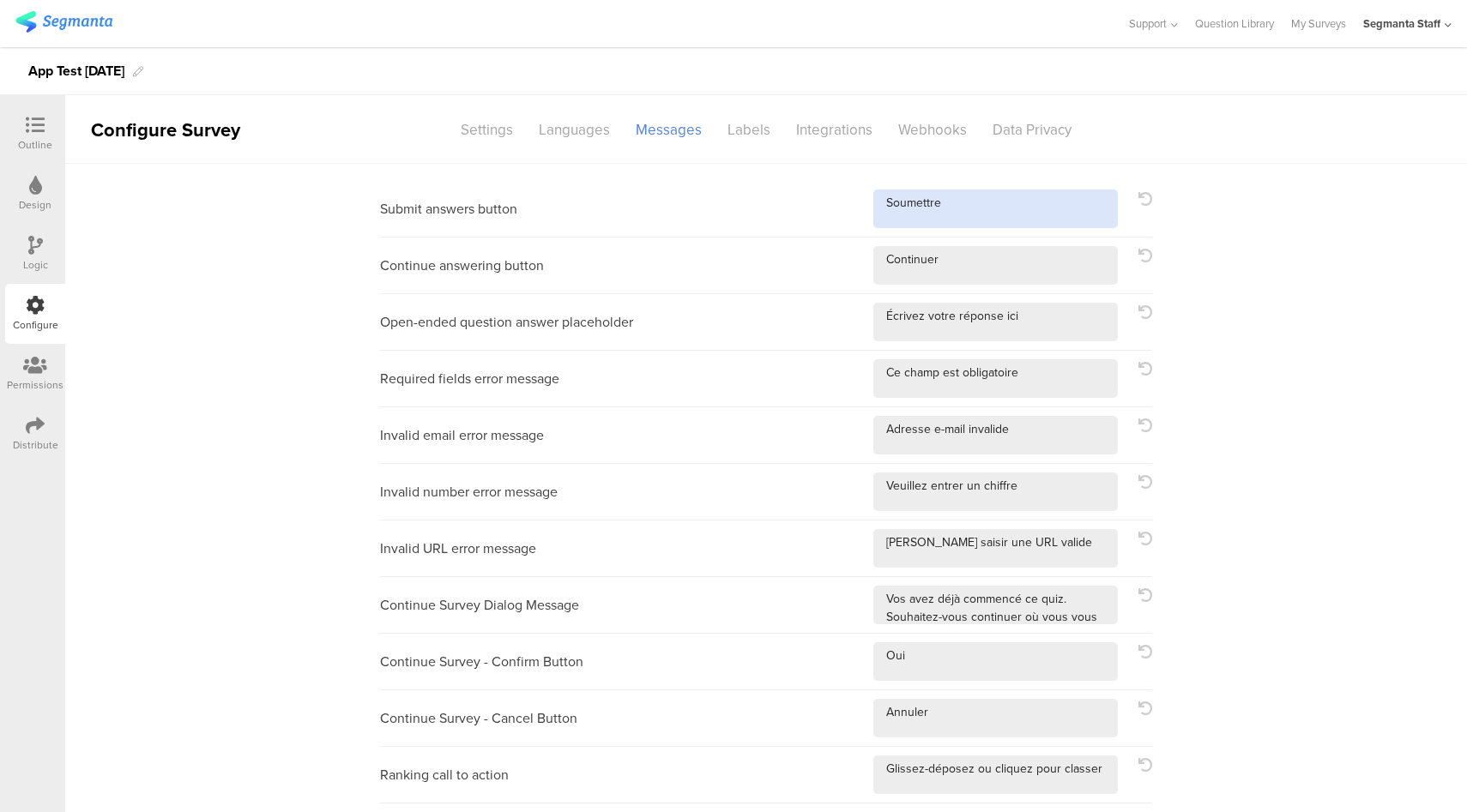
click at [990, 212] on textarea at bounding box center [995, 208] width 244 height 38
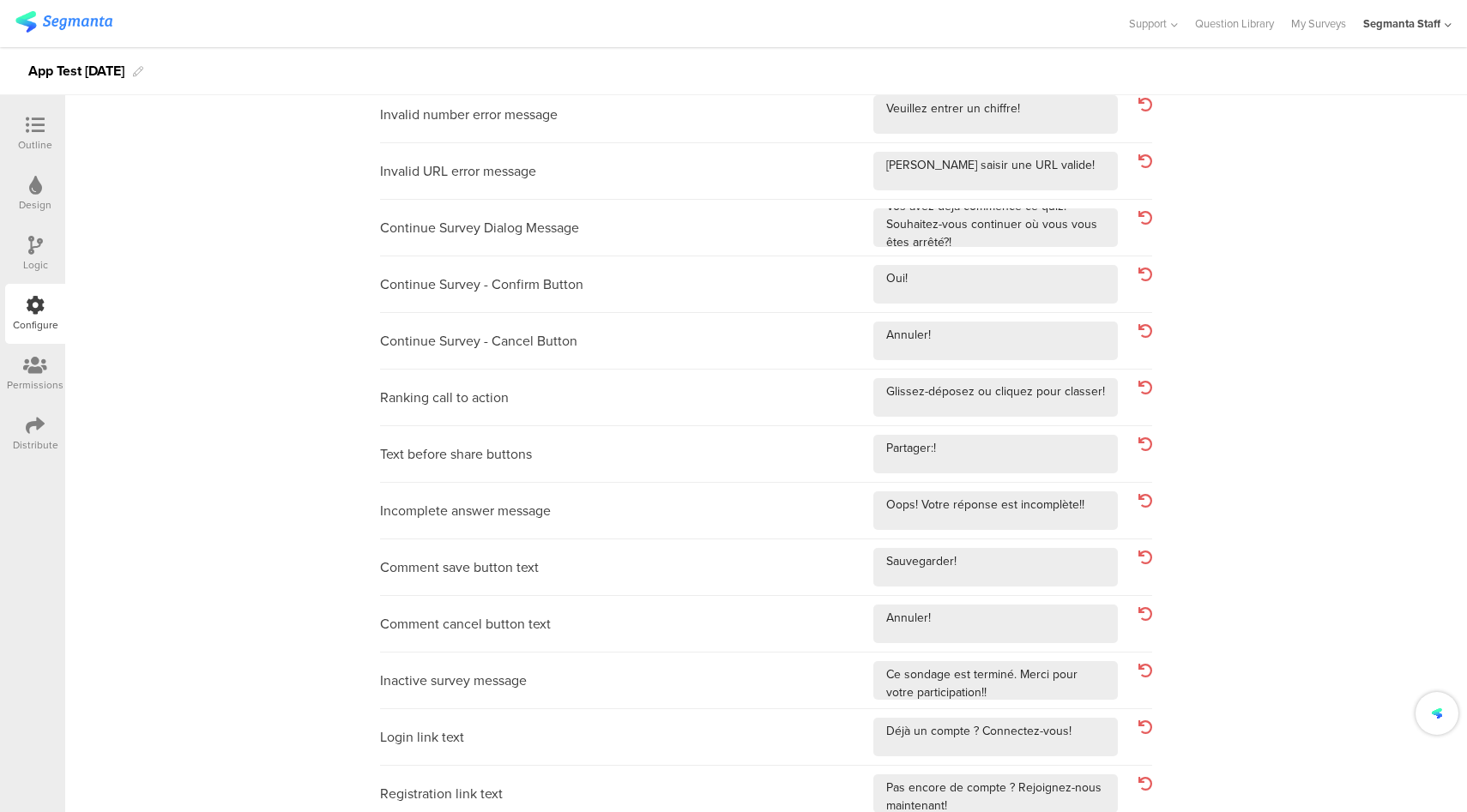
scroll to position [501, 0]
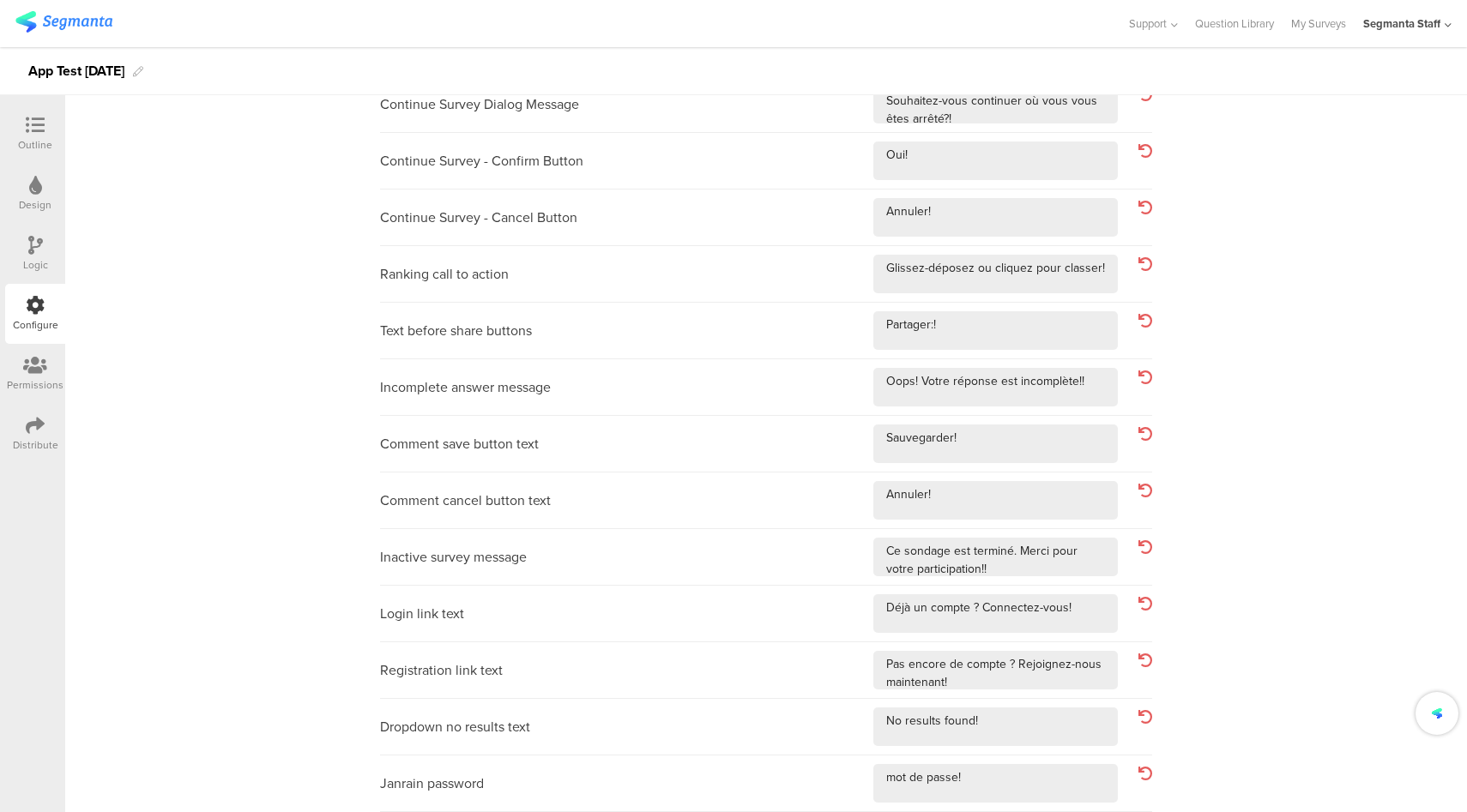
click at [827, 293] on div "Ranking call to action" at bounding box center [766, 274] width 772 height 56
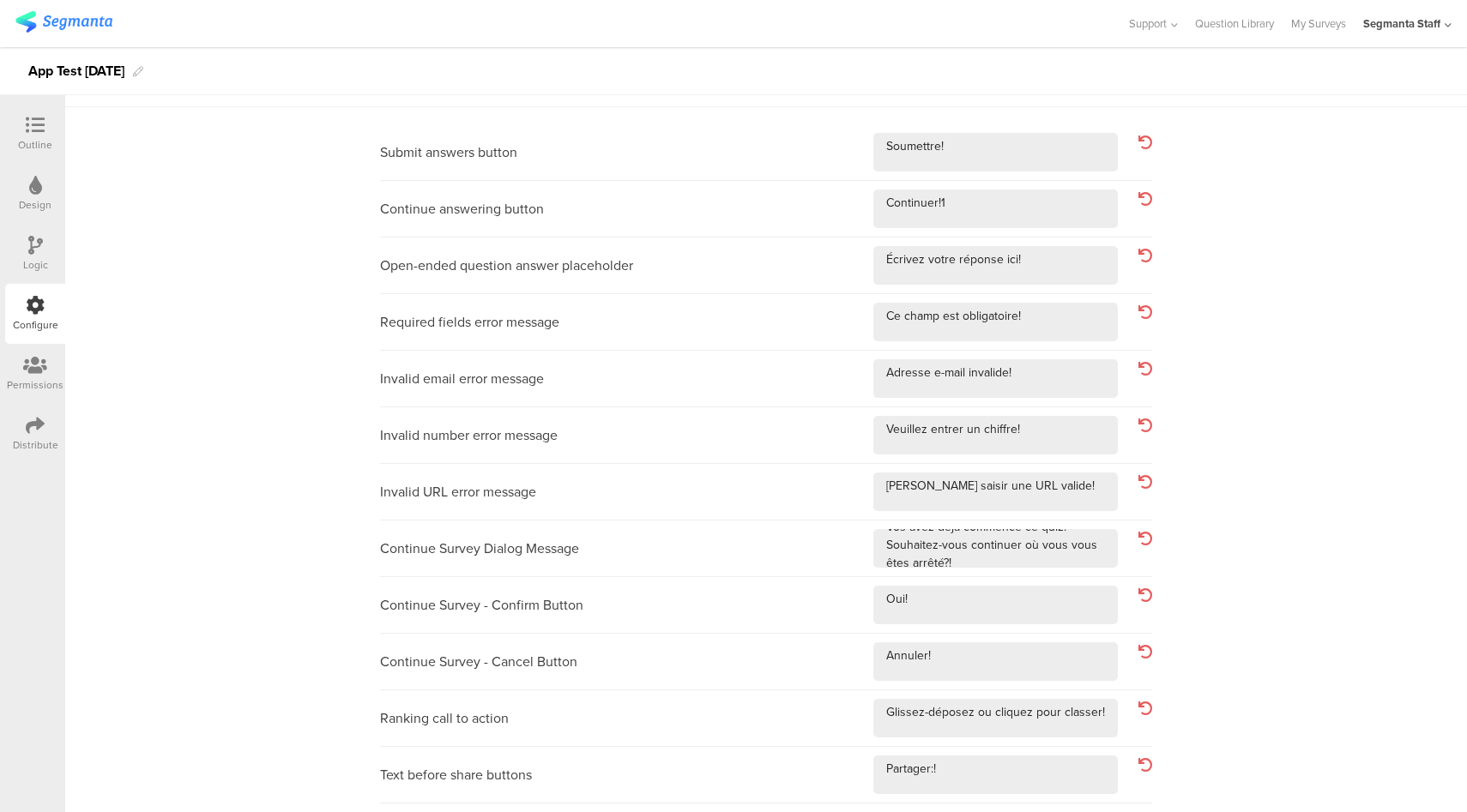
scroll to position [0, 0]
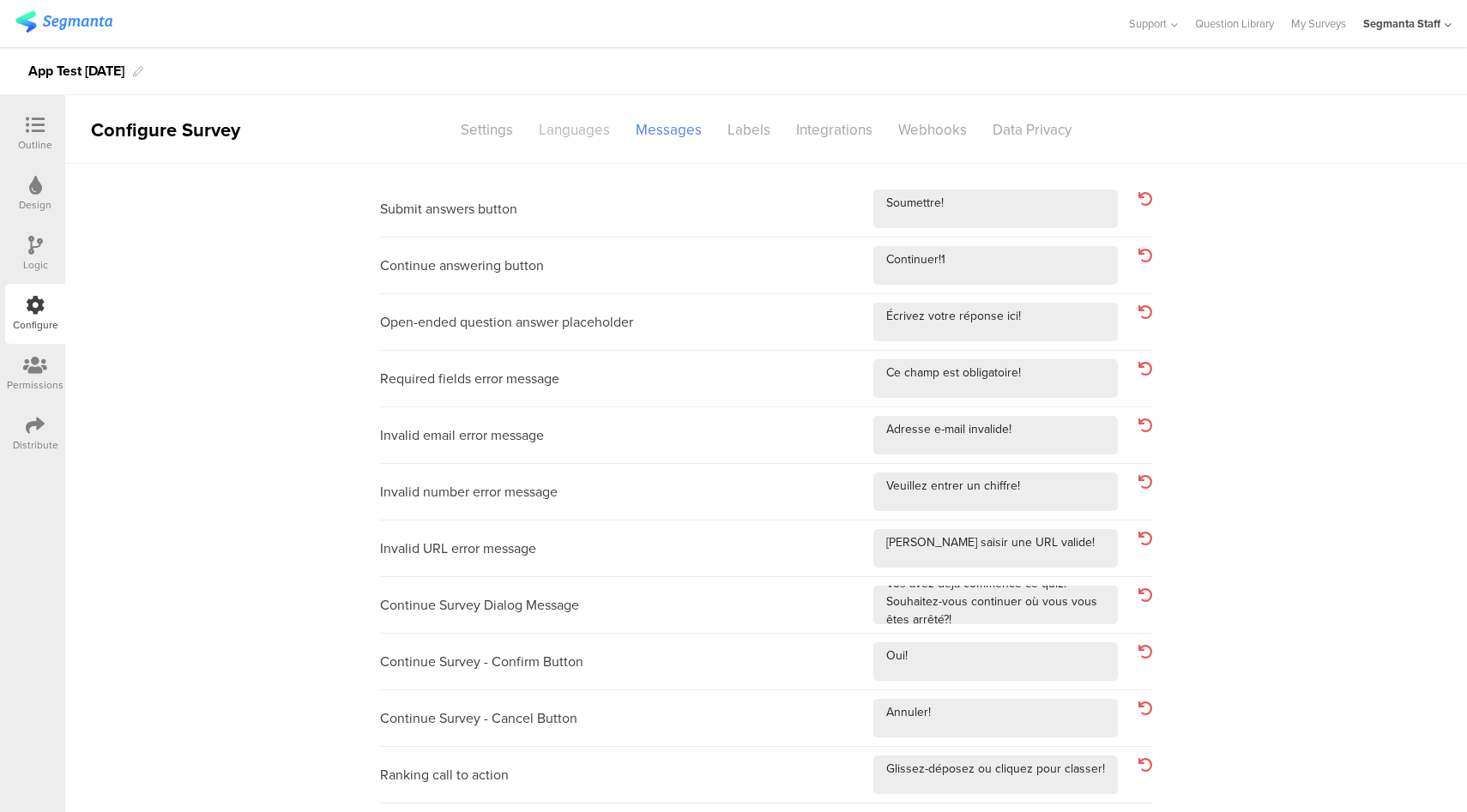
click at [591, 136] on div "Languages" at bounding box center [574, 130] width 97 height 30
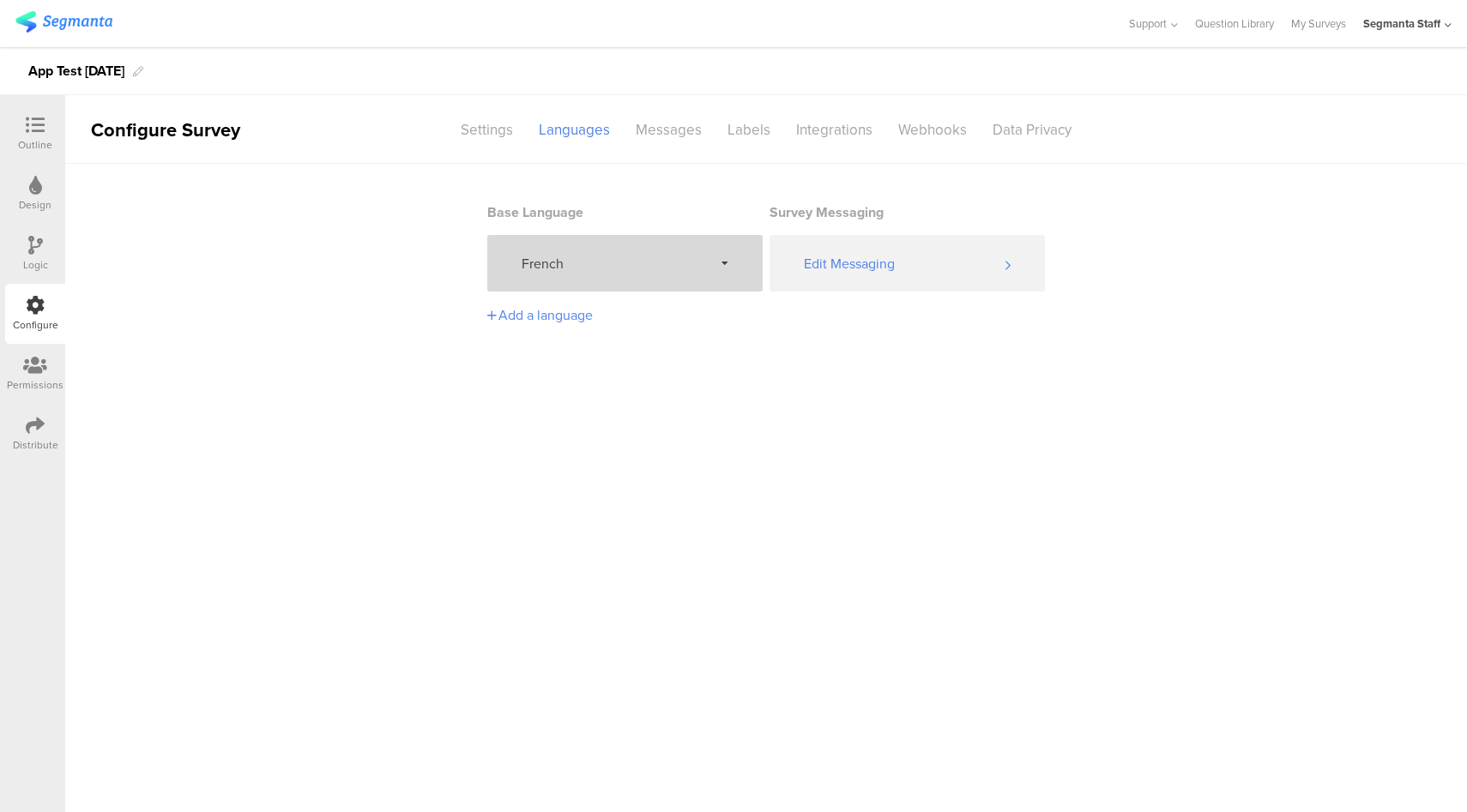
click at [601, 278] on div "French" at bounding box center [625, 263] width 276 height 56
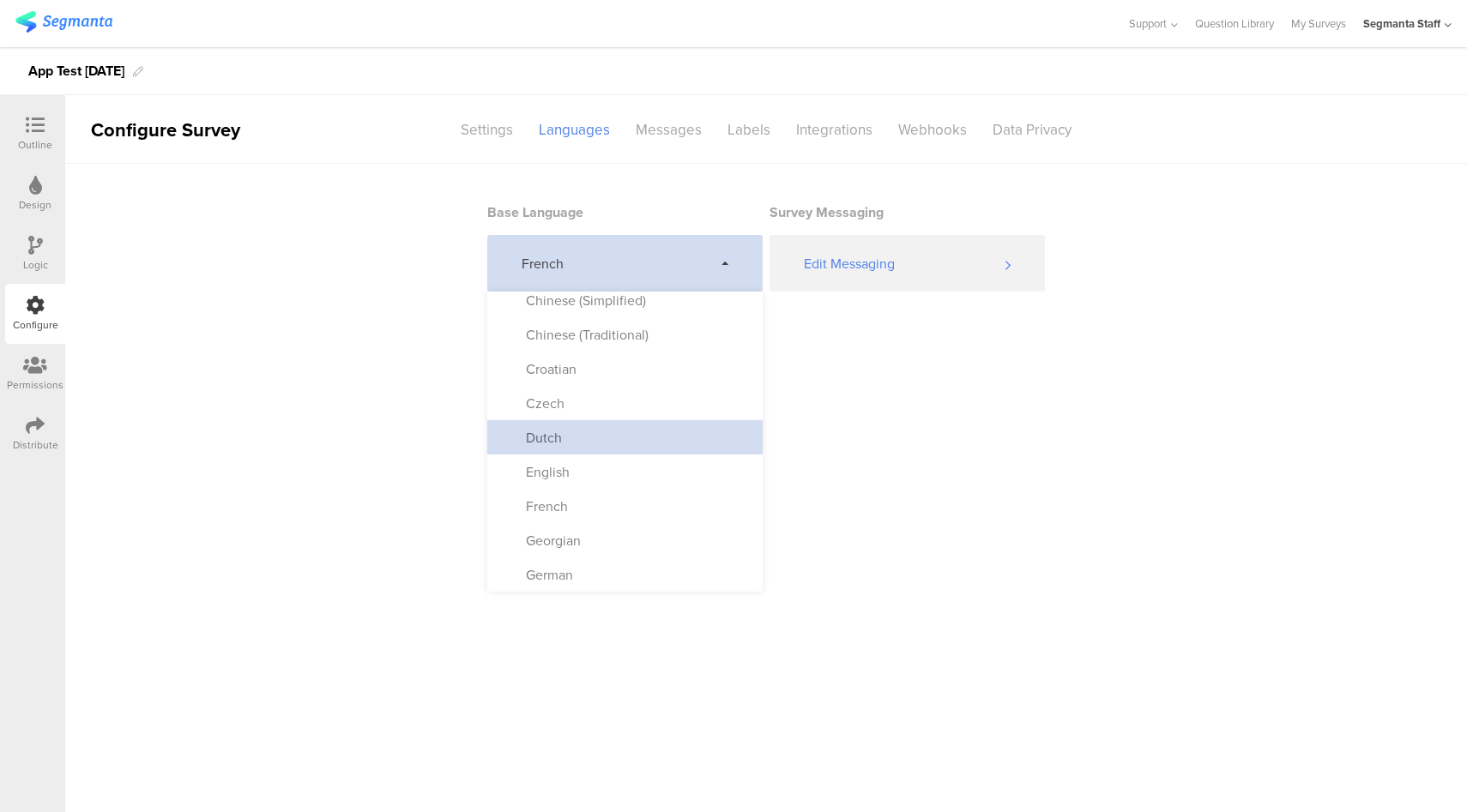
scroll to position [115, 0]
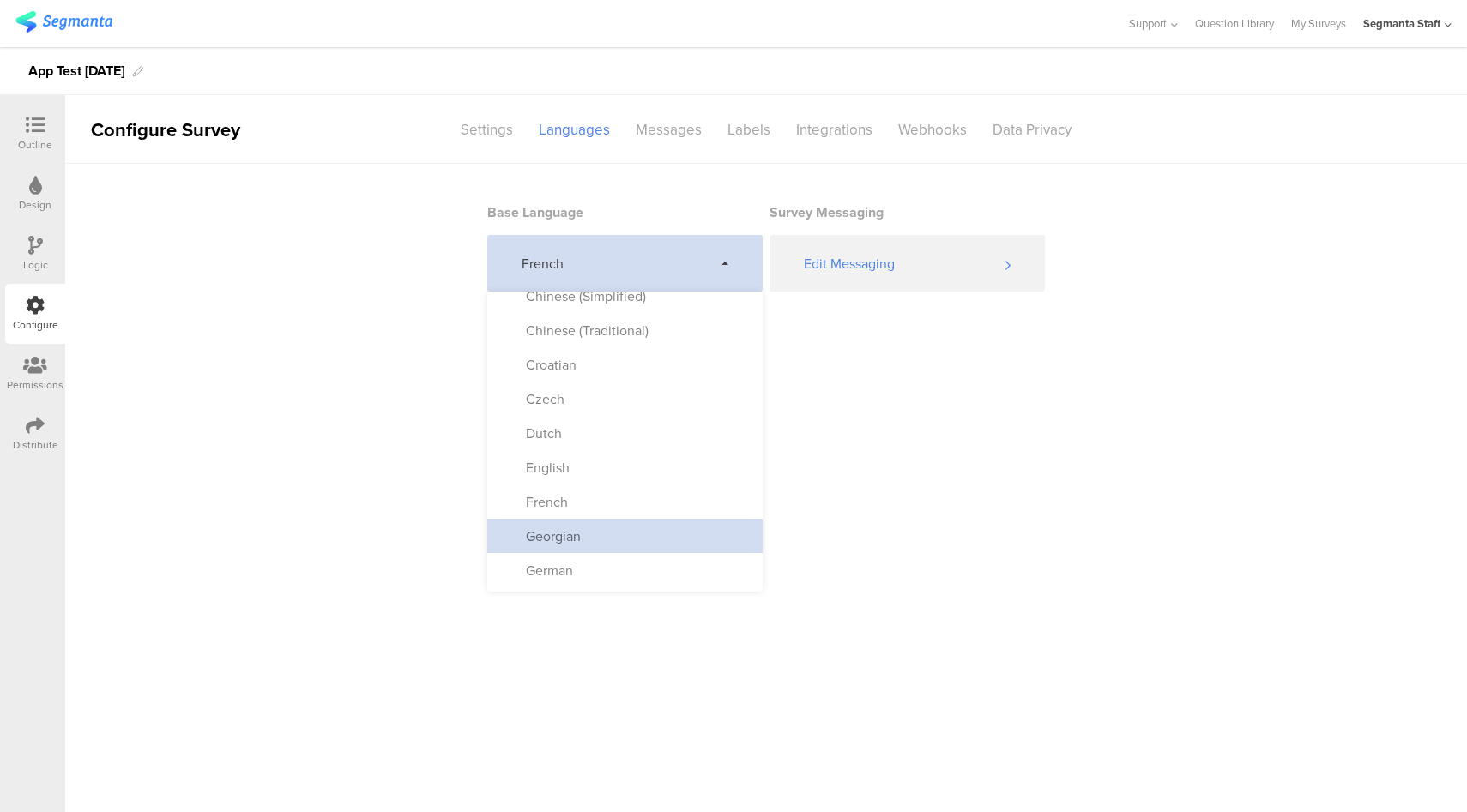
click at [613, 532] on div "Georgian" at bounding box center [625, 536] width 276 height 34
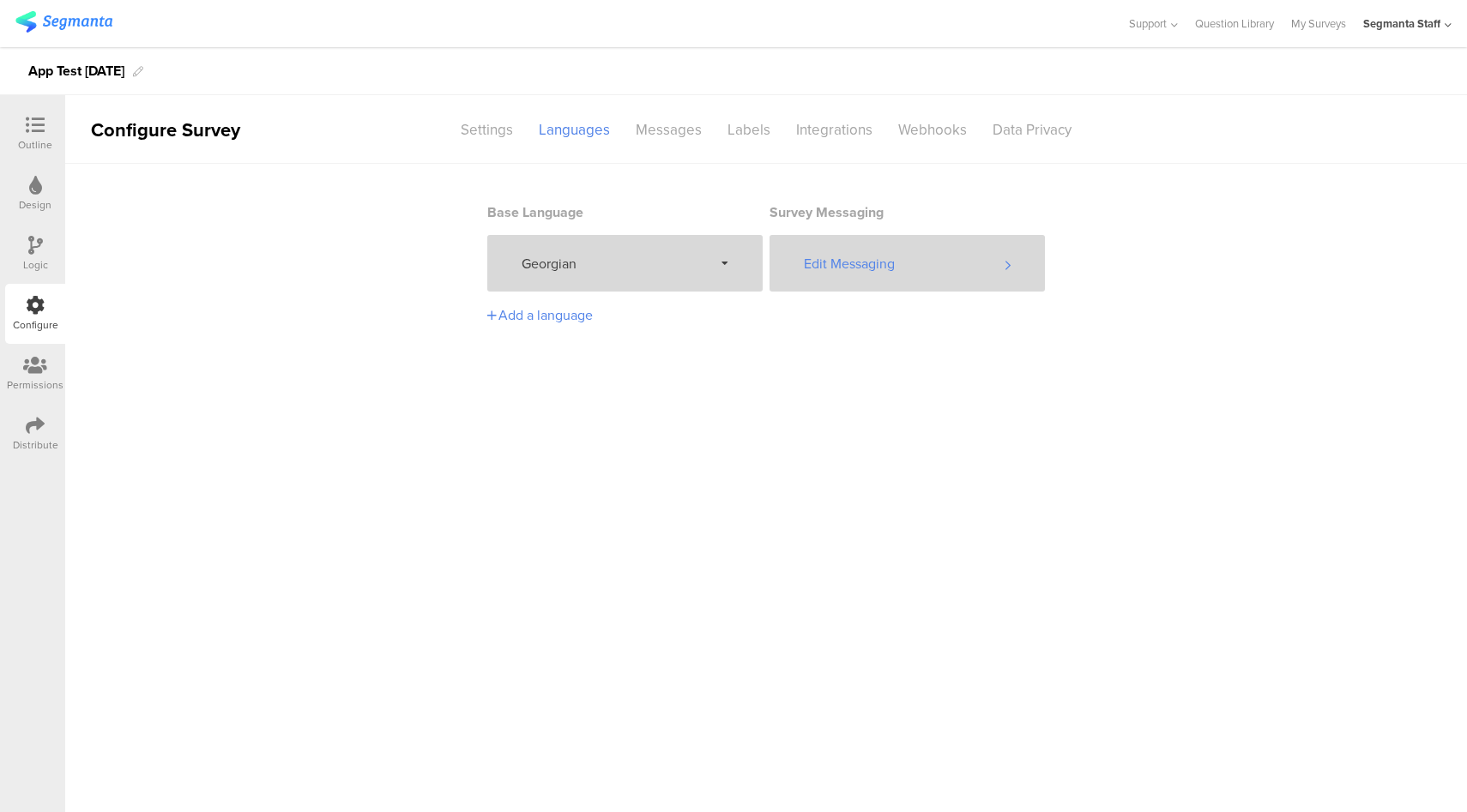
click at [903, 270] on div "Edit Messaging" at bounding box center [907, 263] width 276 height 56
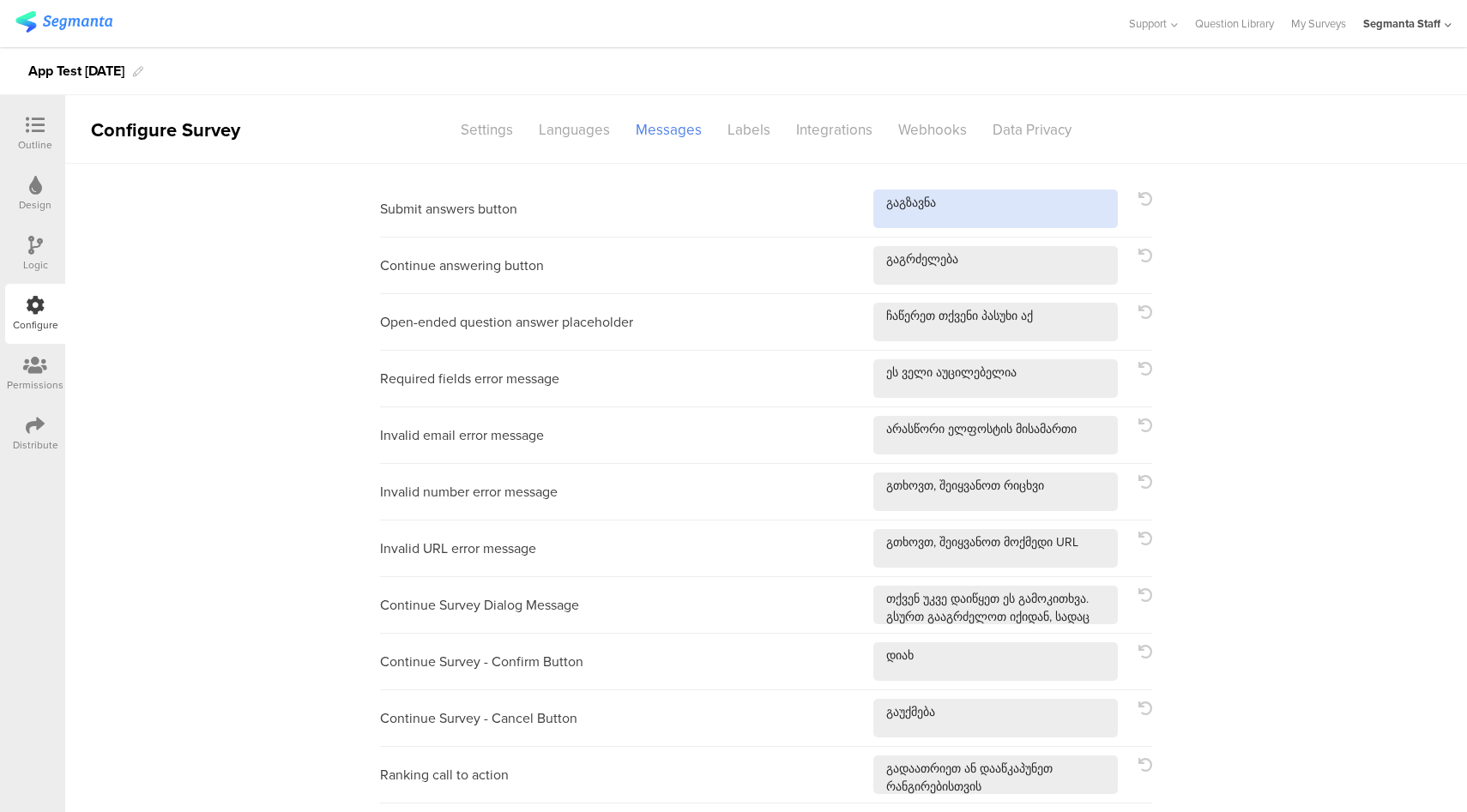
click at [1029, 206] on textarea at bounding box center [995, 208] width 244 height 38
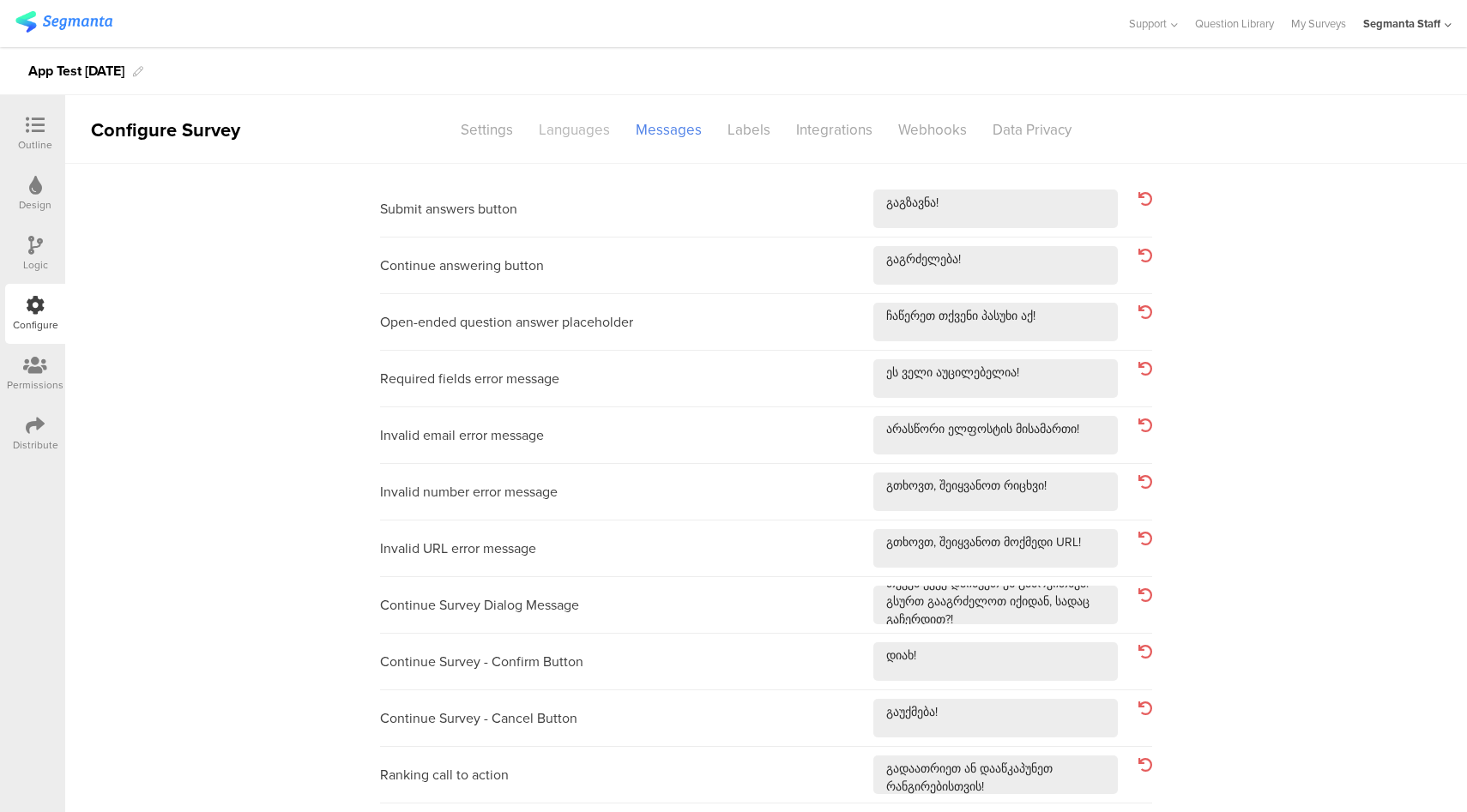
click at [590, 131] on div "Languages" at bounding box center [574, 130] width 97 height 30
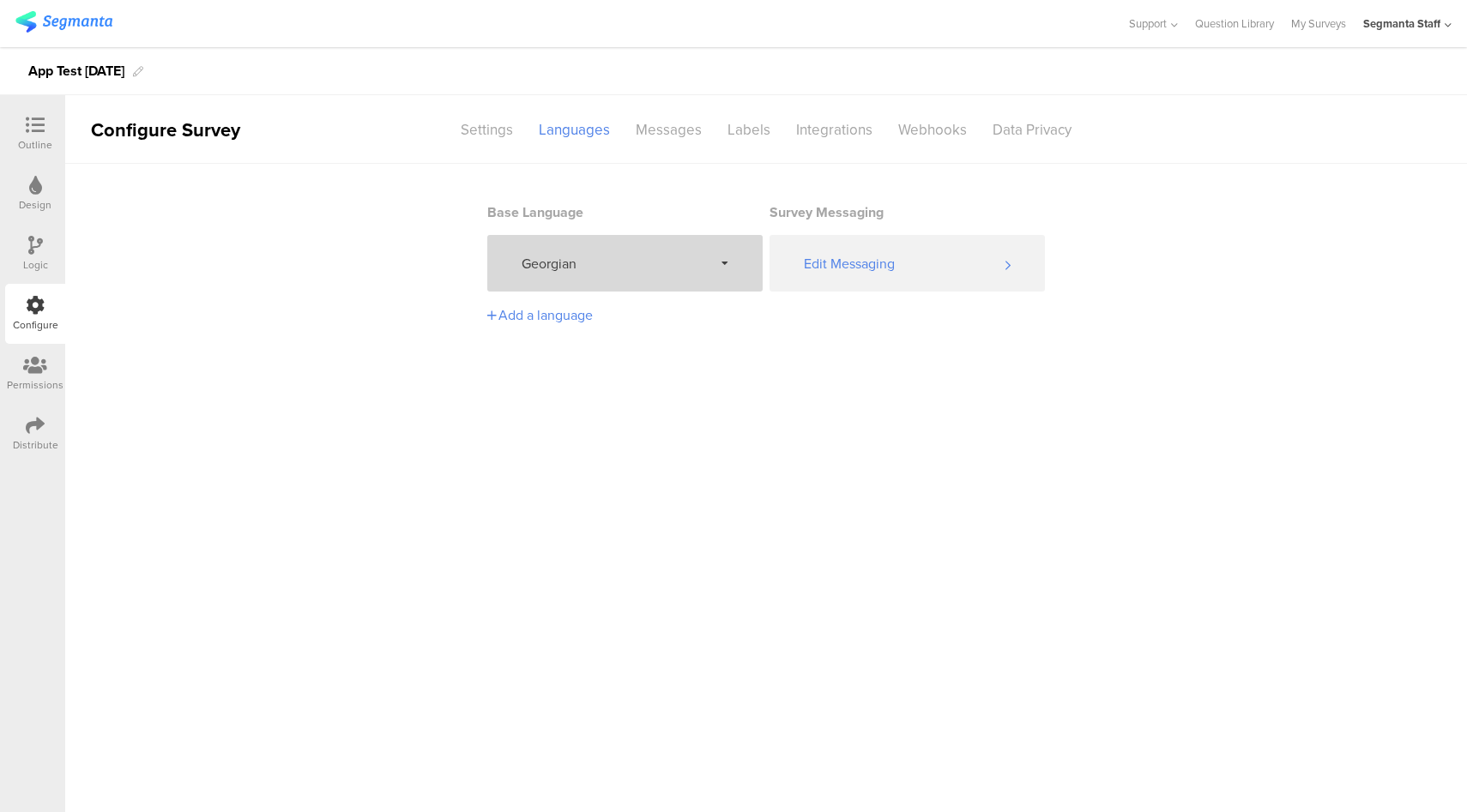
click at [611, 284] on div "Georgian" at bounding box center [625, 263] width 276 height 56
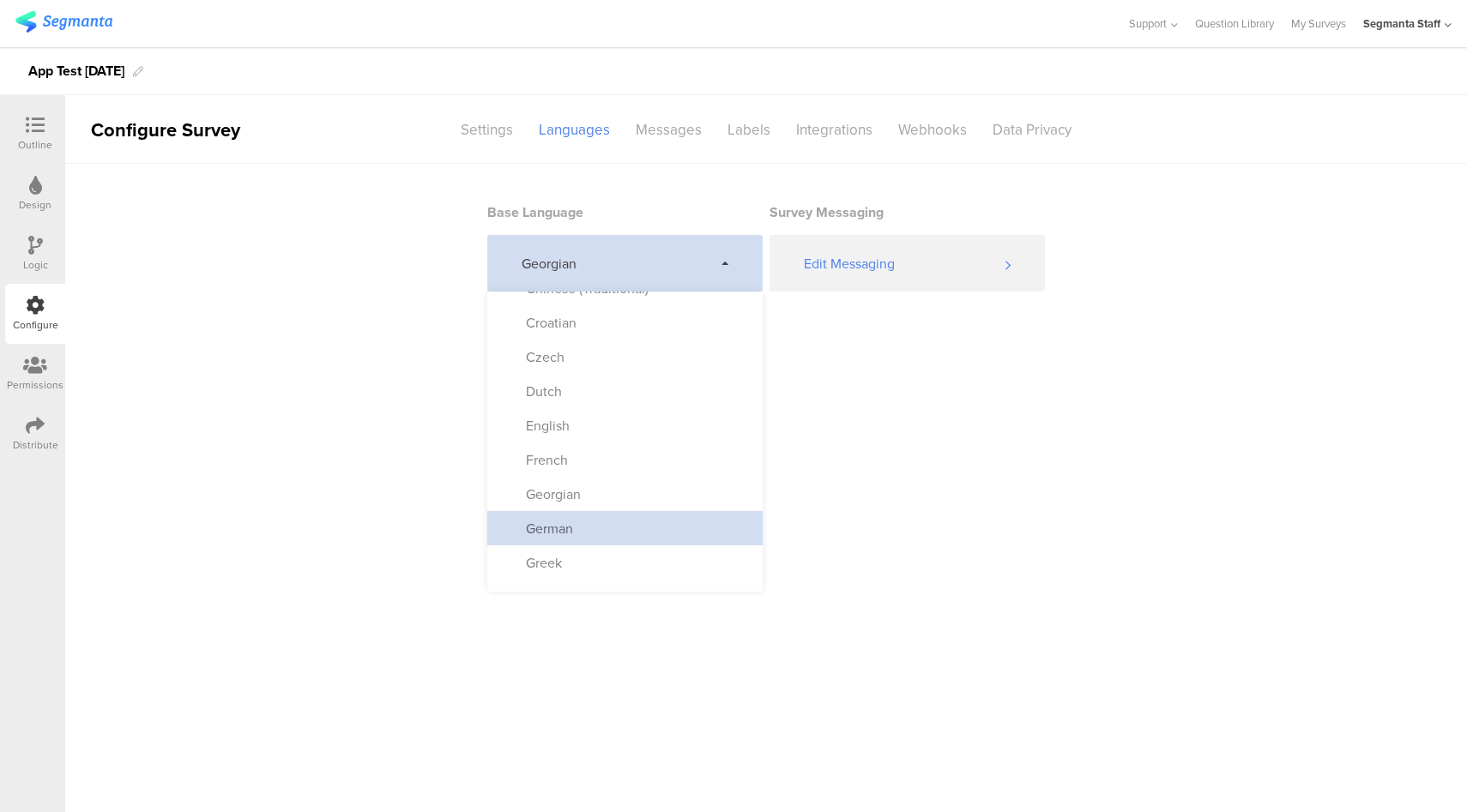
scroll to position [158, 0]
click at [605, 529] on div "German" at bounding box center [625, 528] width 276 height 34
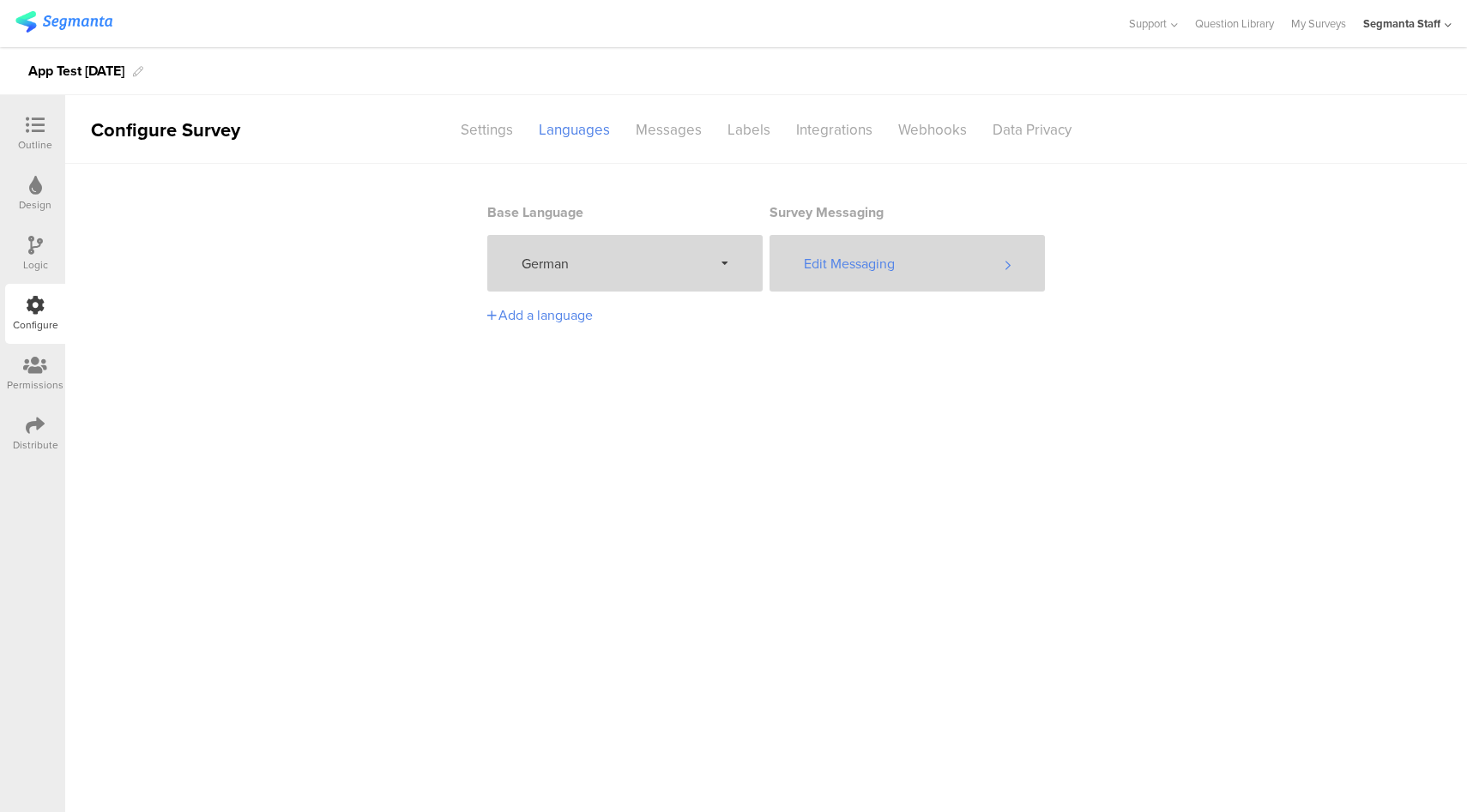
click at [917, 269] on div "Edit Messaging" at bounding box center [907, 263] width 276 height 56
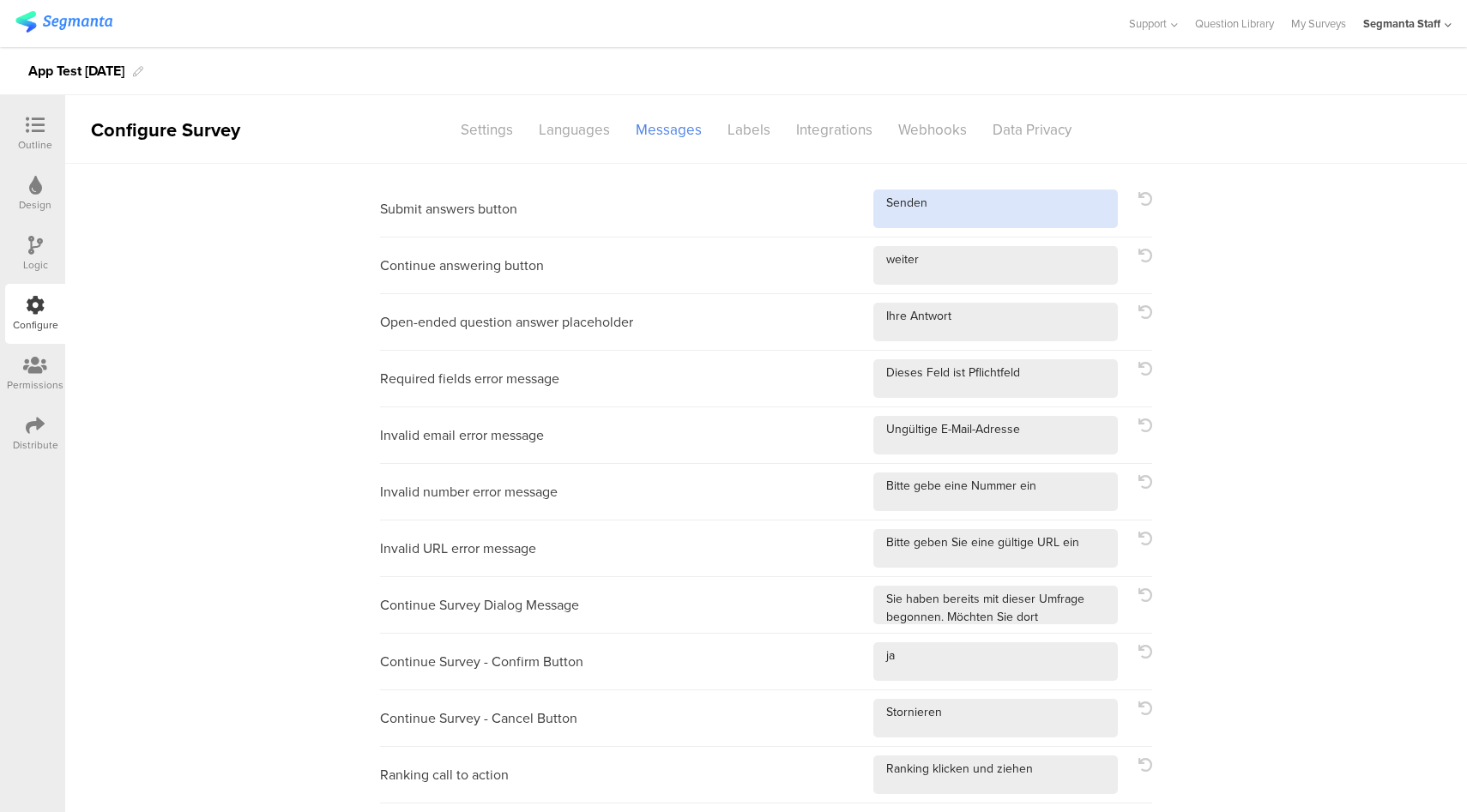
click at [1074, 202] on textarea at bounding box center [995, 208] width 244 height 38
click at [1023, 284] on div "Continue answering button" at bounding box center [766, 266] width 772 height 56
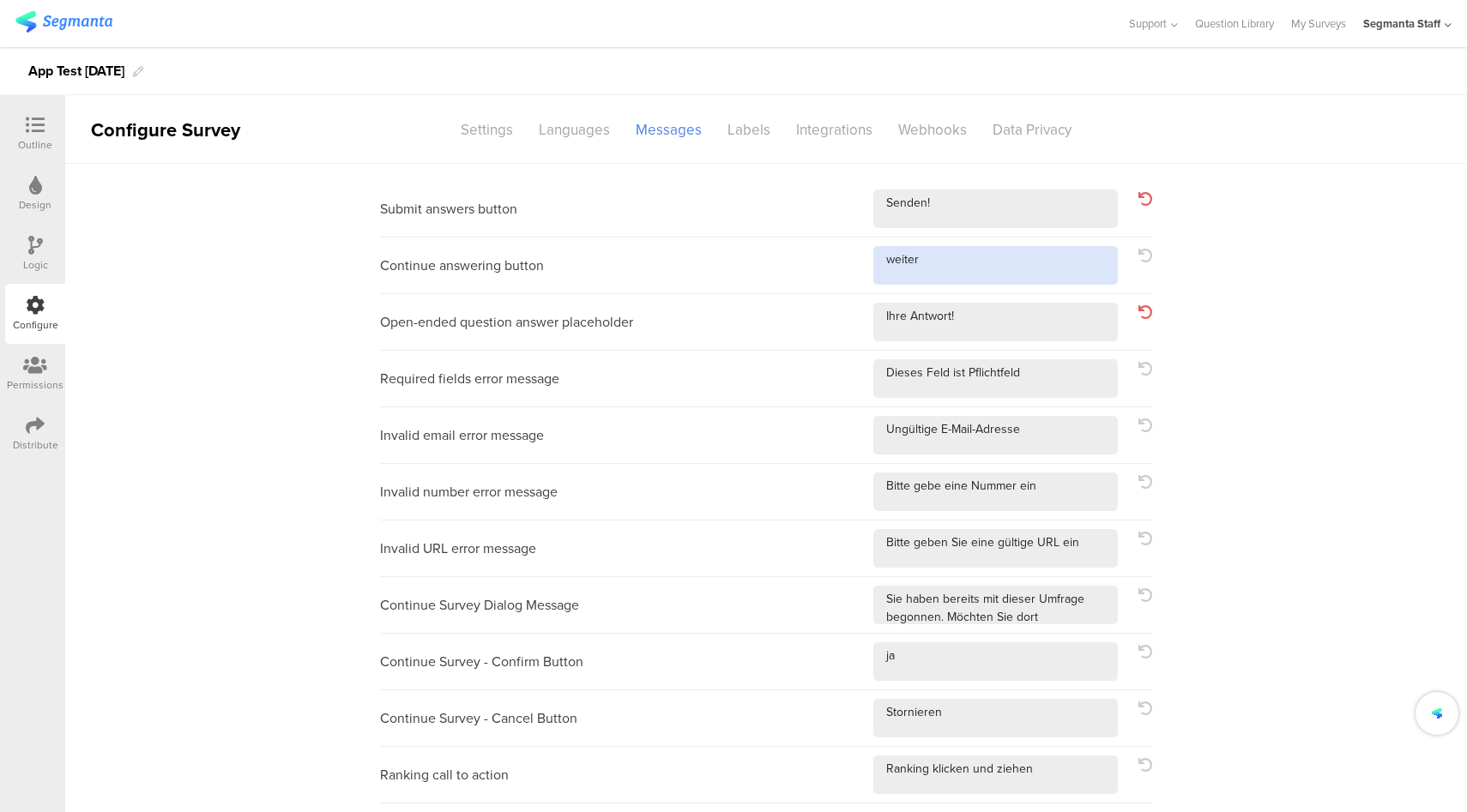
click at [990, 248] on textarea at bounding box center [995, 265] width 244 height 38
click at [992, 259] on textarea at bounding box center [995, 265] width 244 height 38
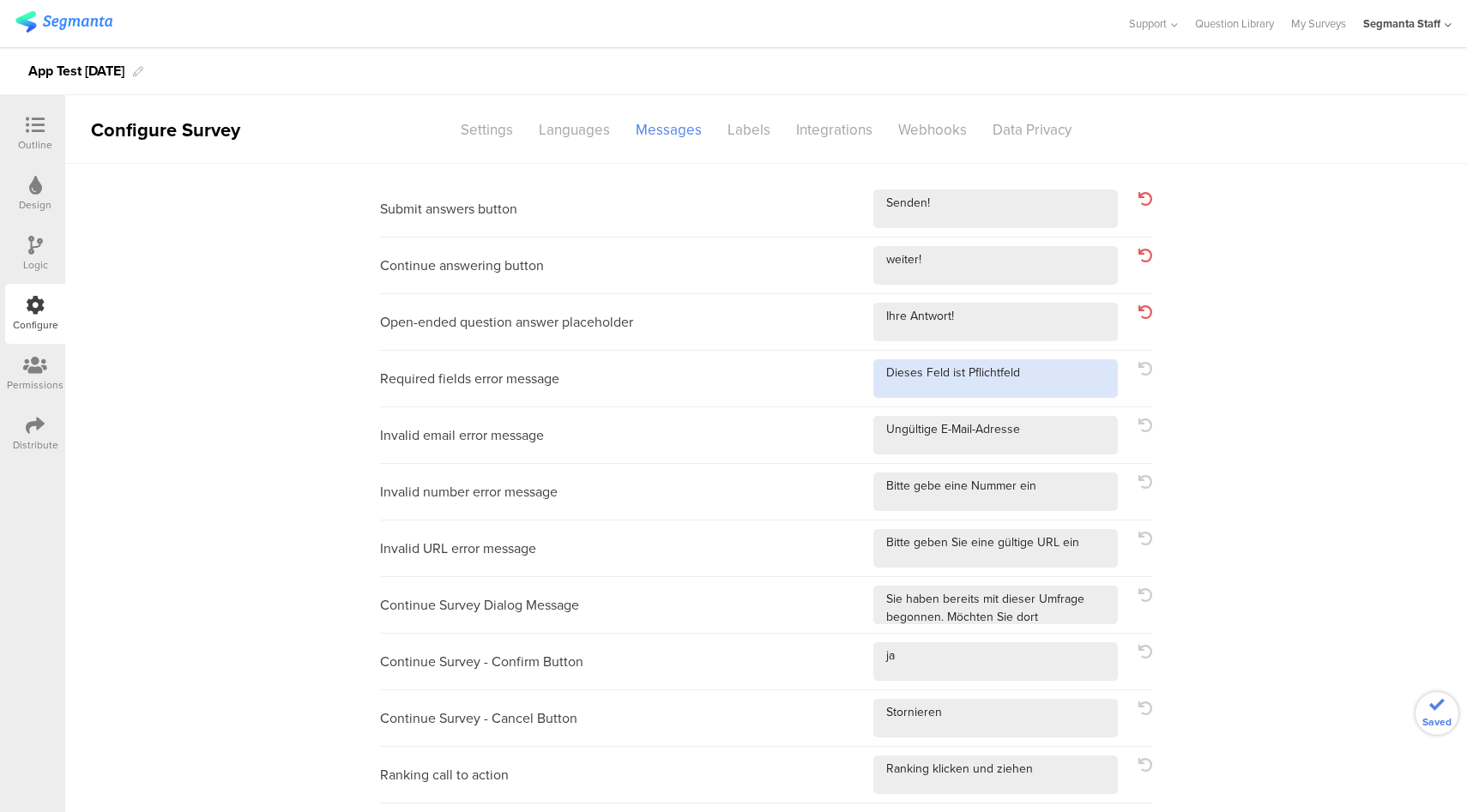
click at [1065, 387] on textarea at bounding box center [995, 378] width 244 height 38
click at [577, 131] on div "Languages" at bounding box center [574, 130] width 97 height 30
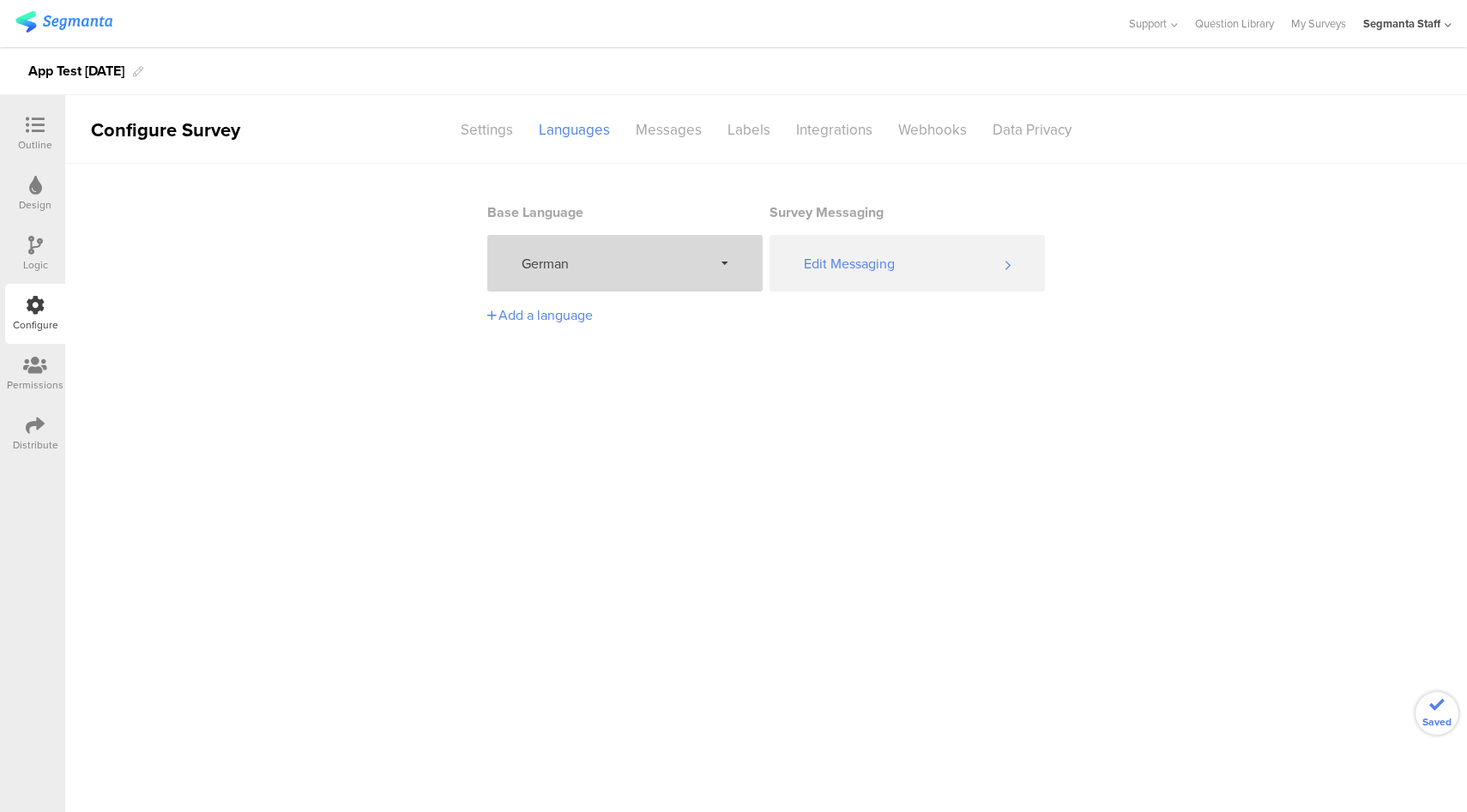
click at [643, 274] on div "German" at bounding box center [625, 263] width 276 height 56
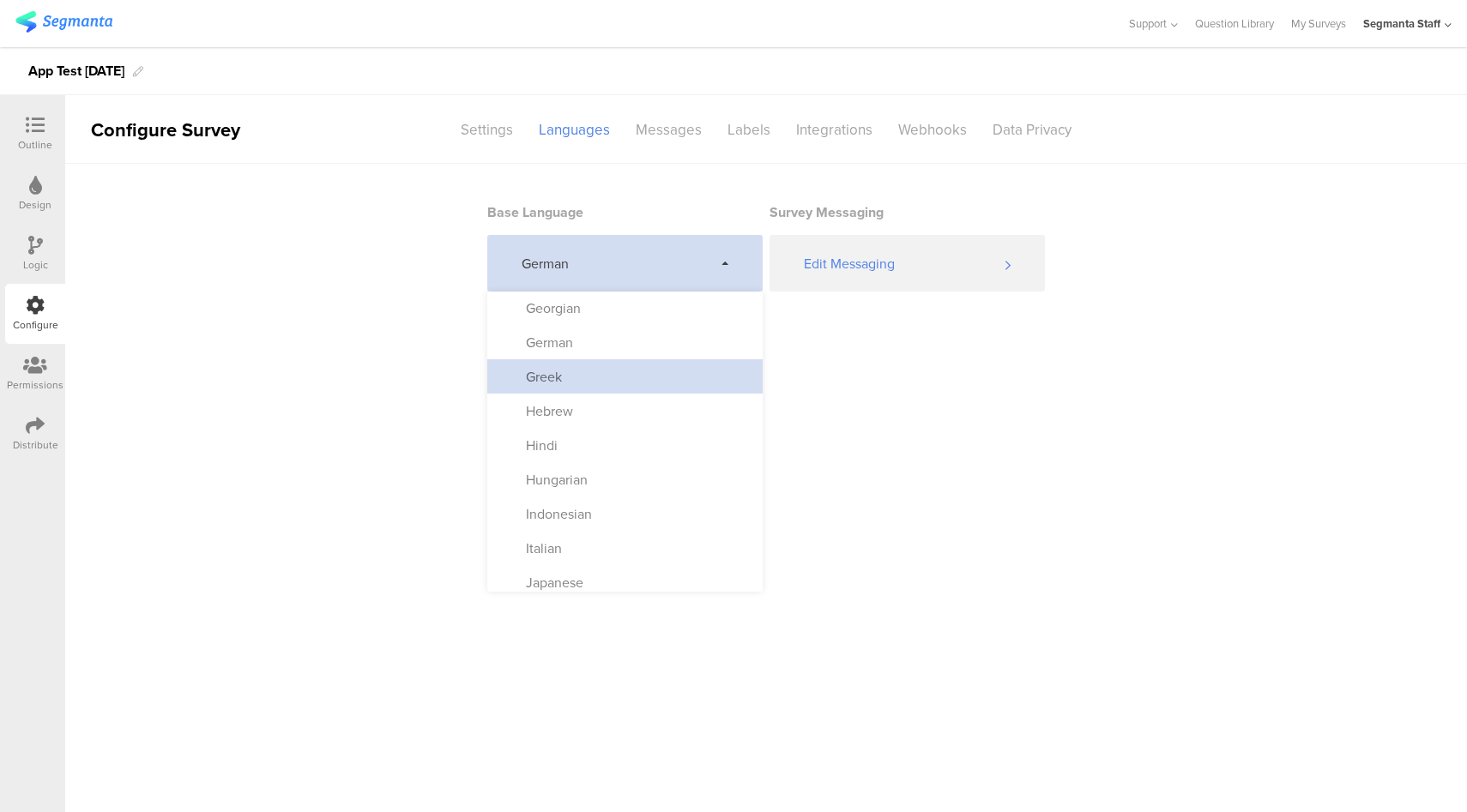
scroll to position [343, 0]
click at [607, 373] on div "Greek" at bounding box center [625, 378] width 276 height 34
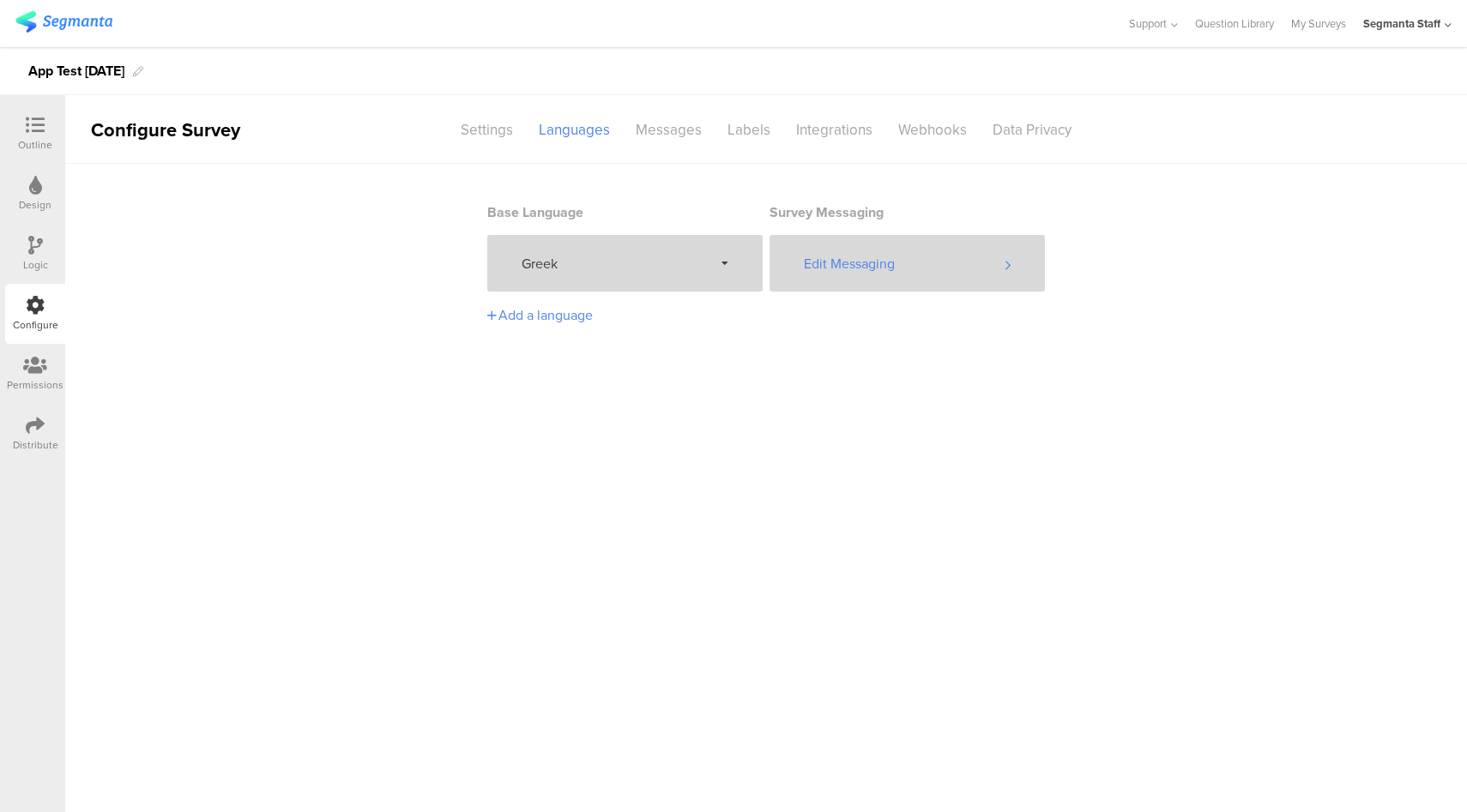
click at [883, 262] on div "Edit Messaging" at bounding box center [907, 263] width 276 height 56
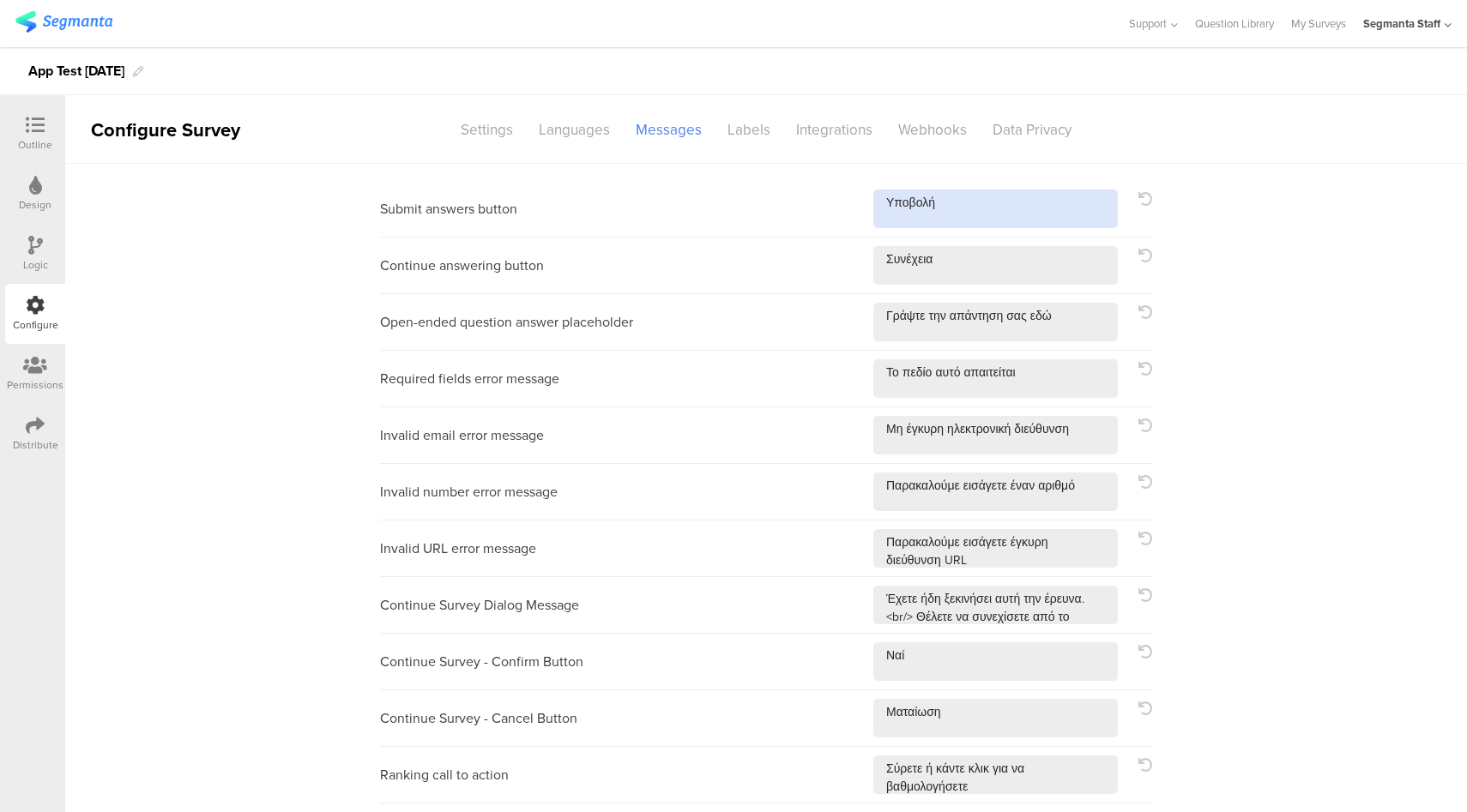
click at [959, 212] on textarea at bounding box center [995, 208] width 244 height 38
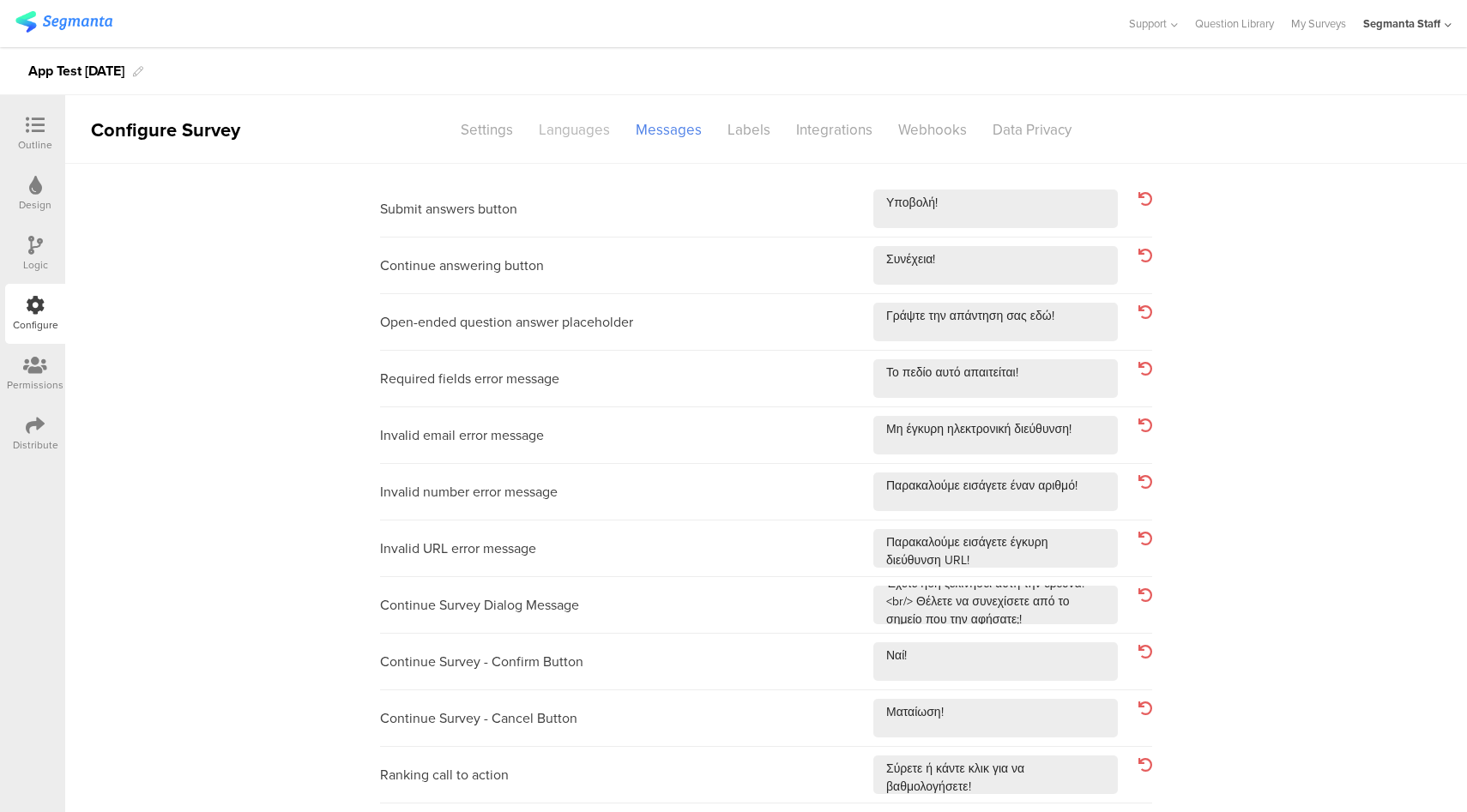
click at [562, 129] on div "Languages" at bounding box center [574, 130] width 97 height 30
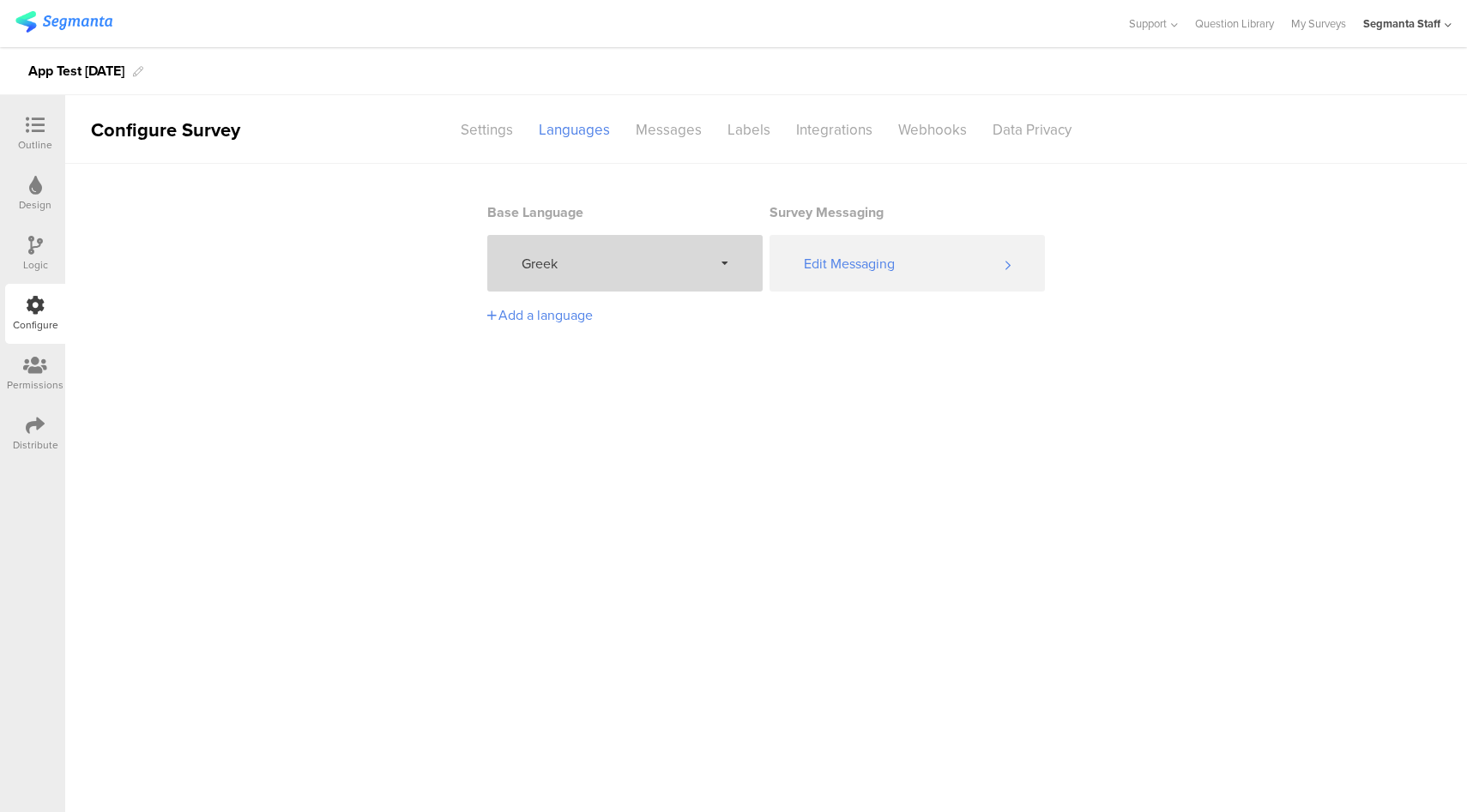
click at [677, 272] on span "Greek" at bounding box center [617, 264] width 191 height 20
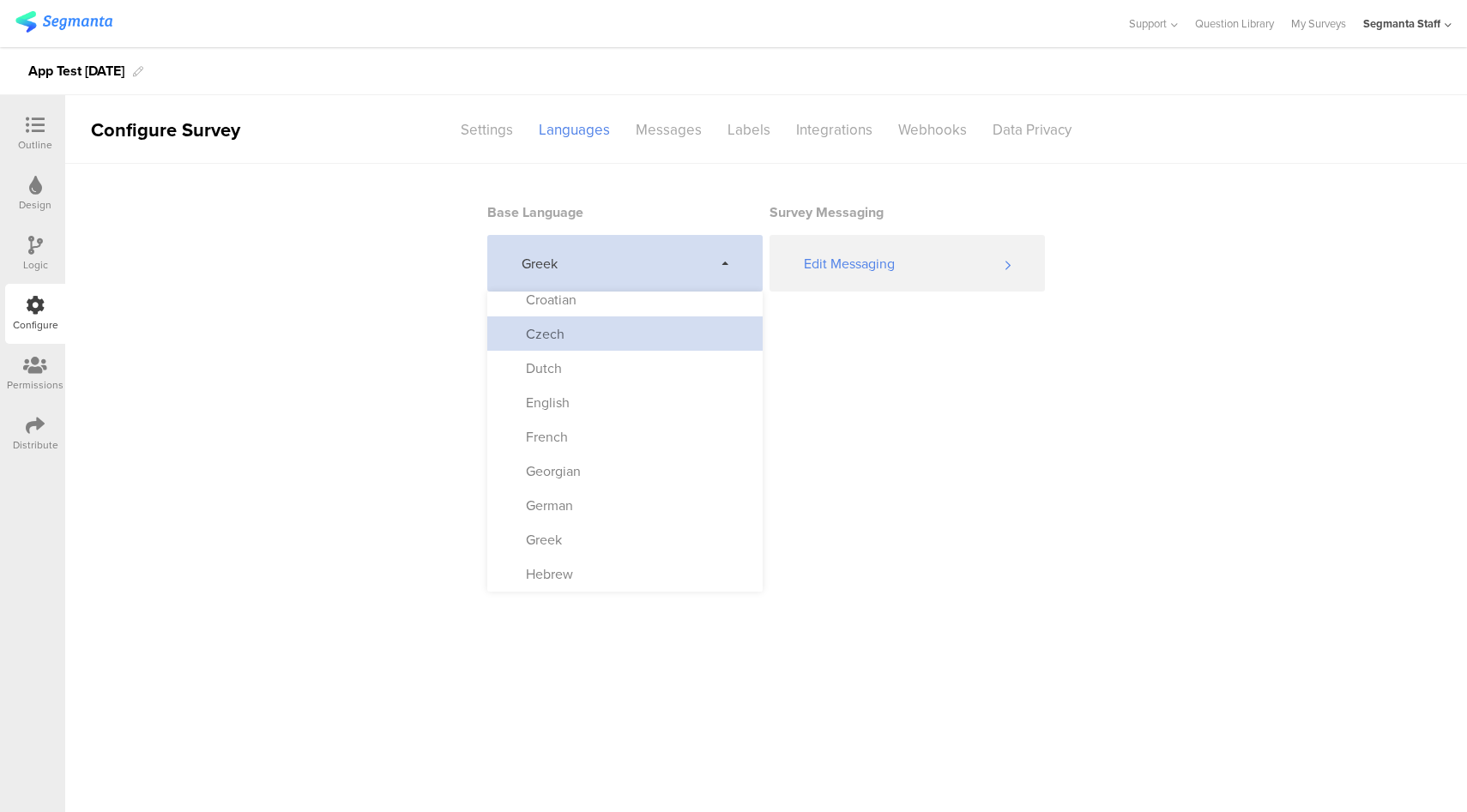
scroll to position [223, 0]
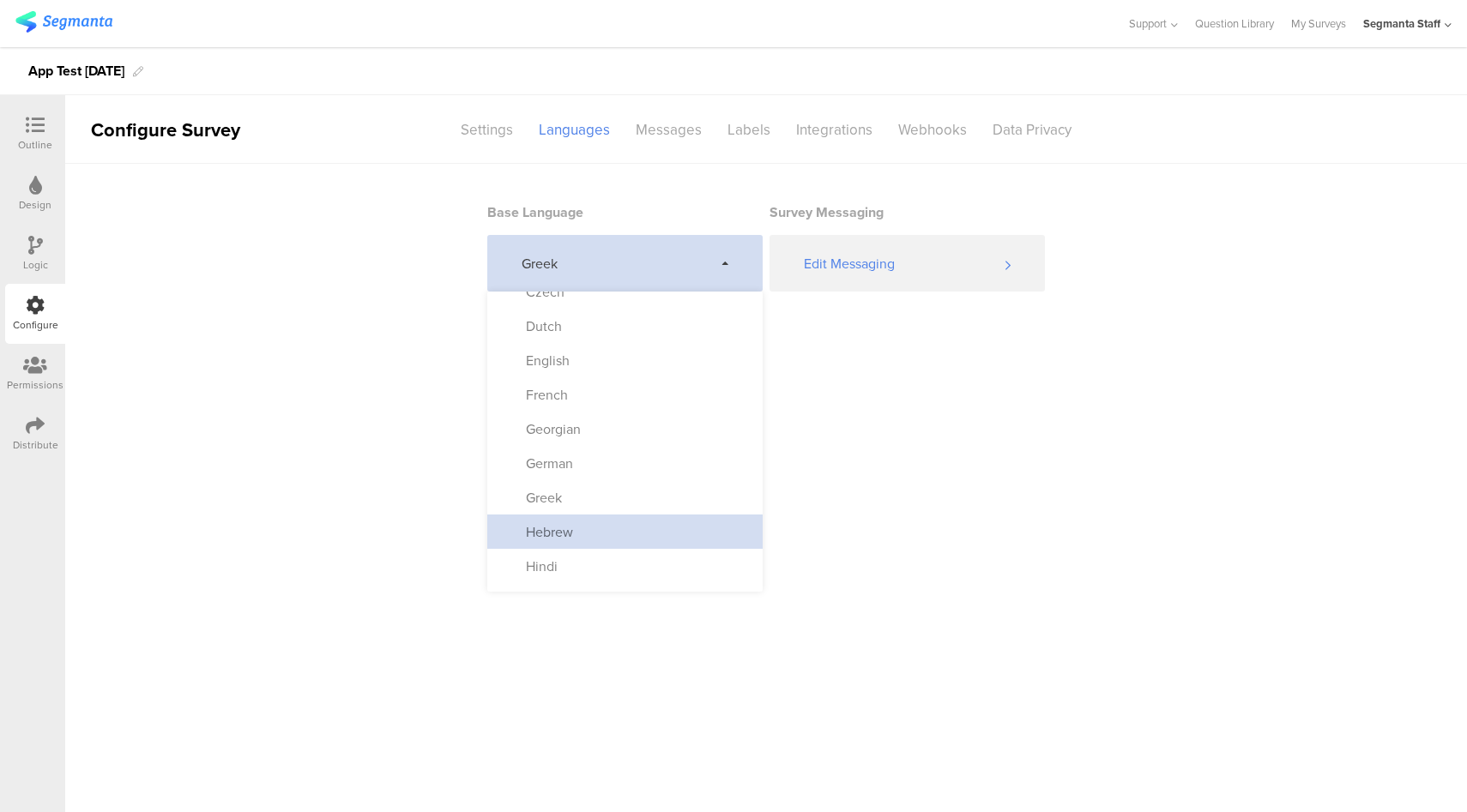
click at [594, 516] on div "Hebrew" at bounding box center [625, 531] width 276 height 34
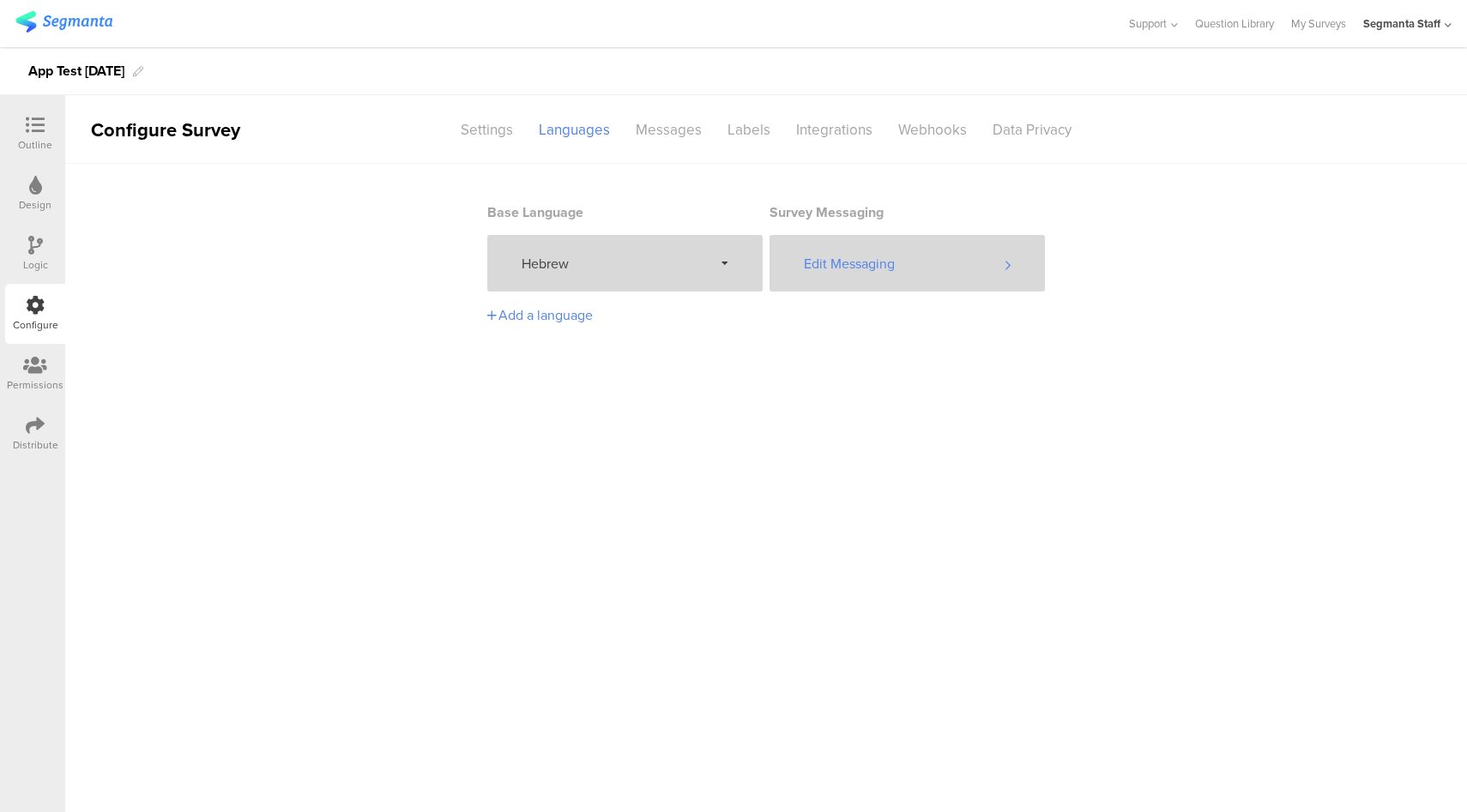
click at [922, 267] on div "Edit Messaging" at bounding box center [907, 263] width 276 height 56
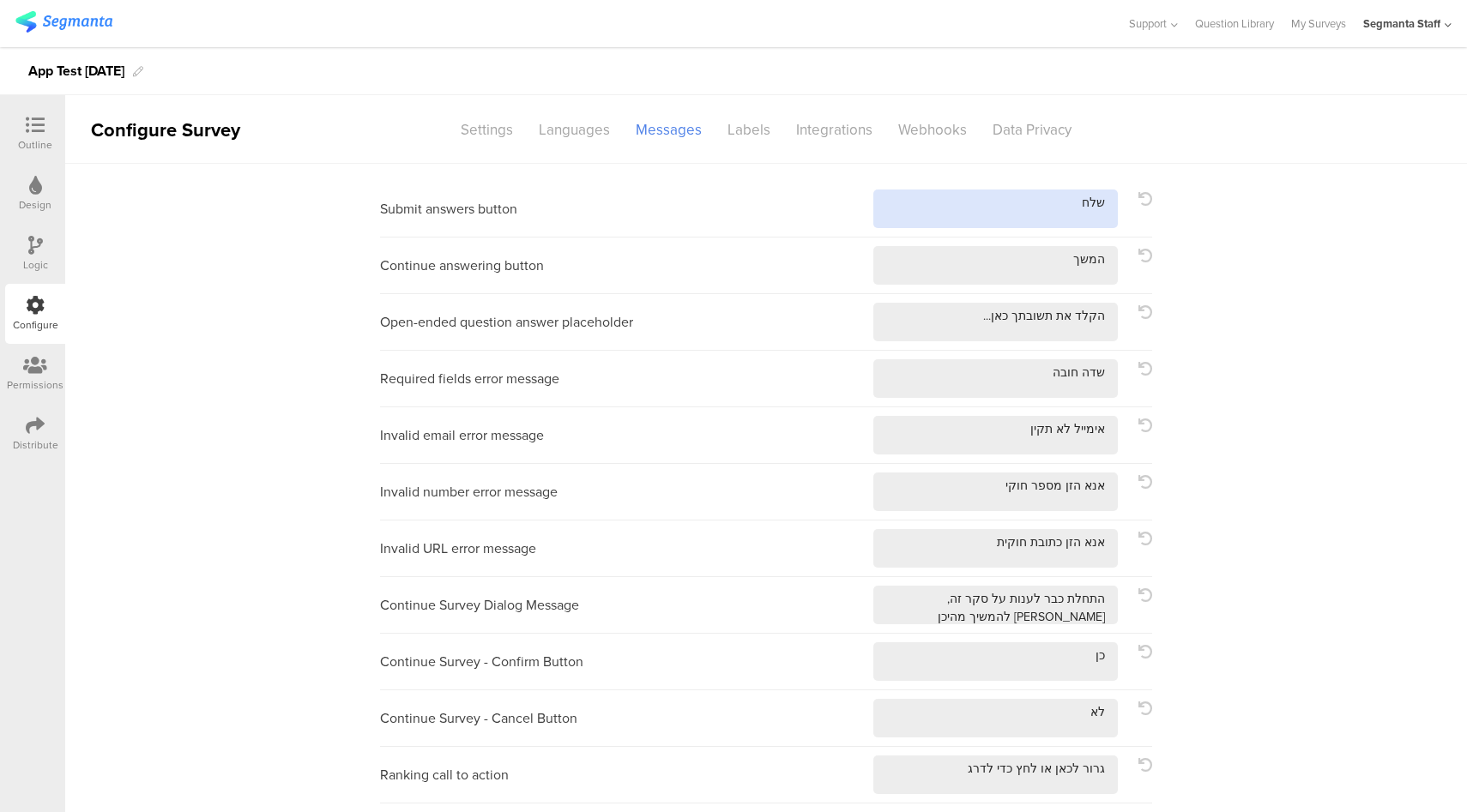
click at [1005, 218] on textarea at bounding box center [995, 208] width 244 height 38
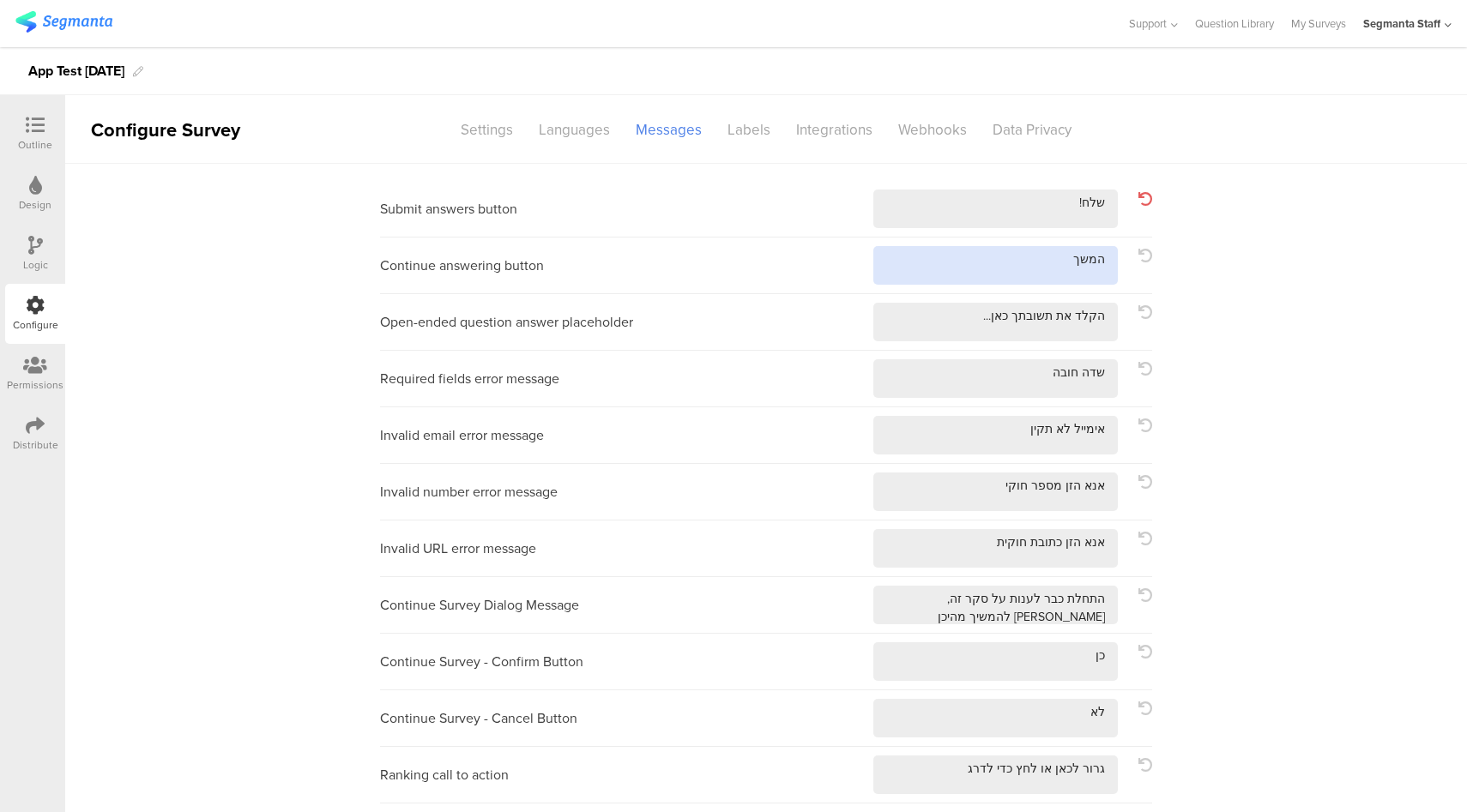
click at [990, 264] on textarea at bounding box center [995, 265] width 244 height 38
click at [981, 259] on textarea at bounding box center [995, 265] width 244 height 38
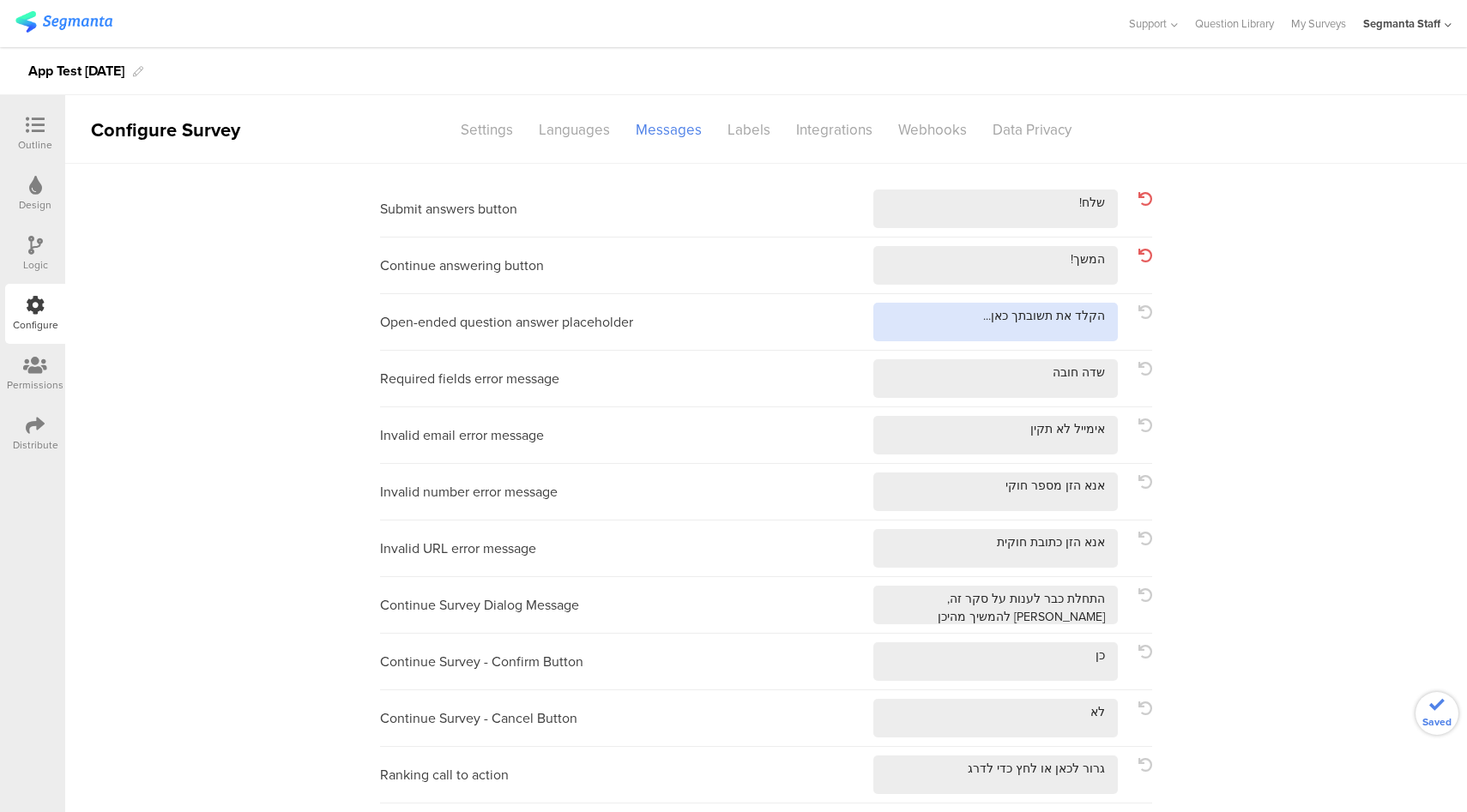
click at [937, 321] on textarea at bounding box center [995, 321] width 244 height 38
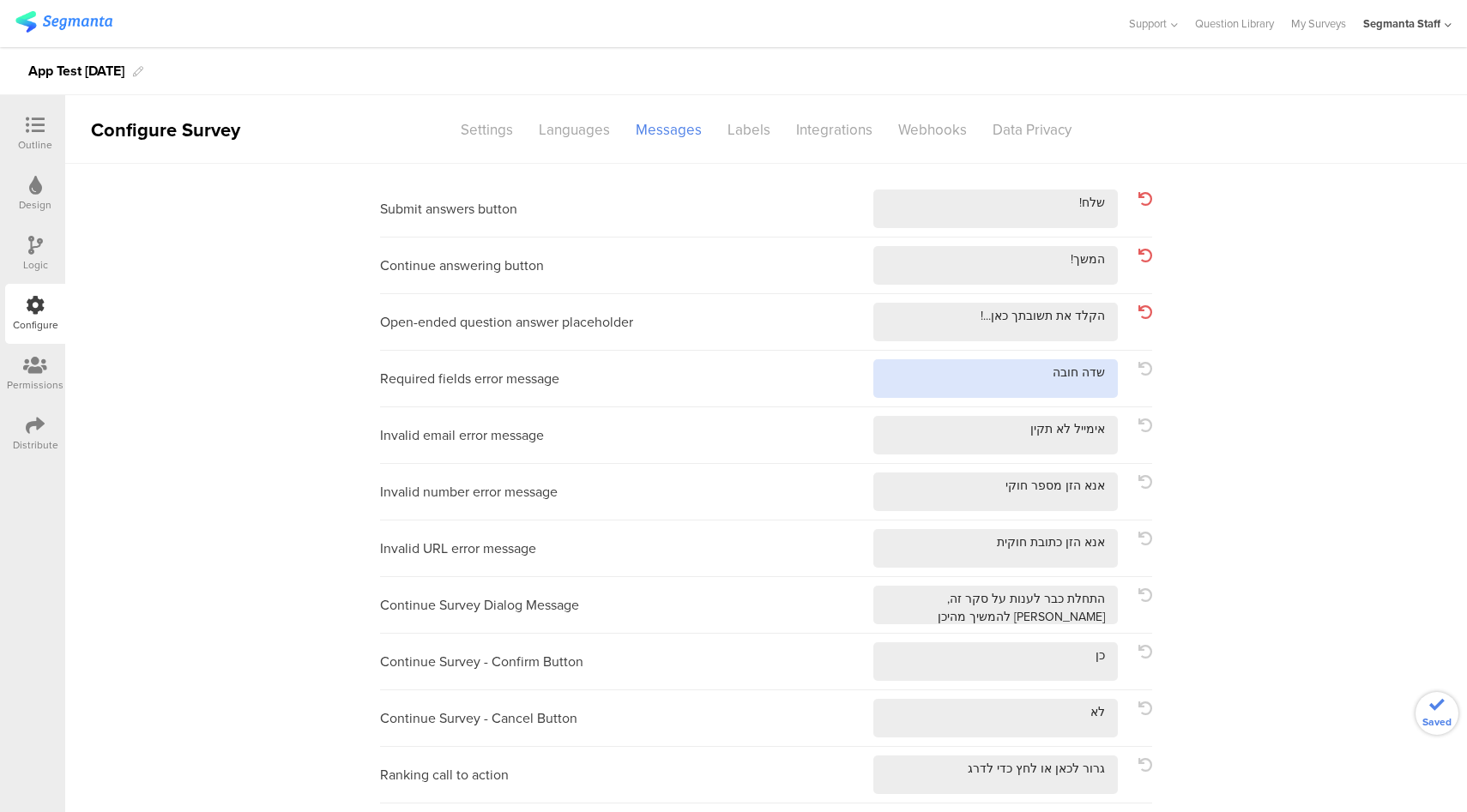
click at [994, 381] on textarea at bounding box center [995, 378] width 244 height 38
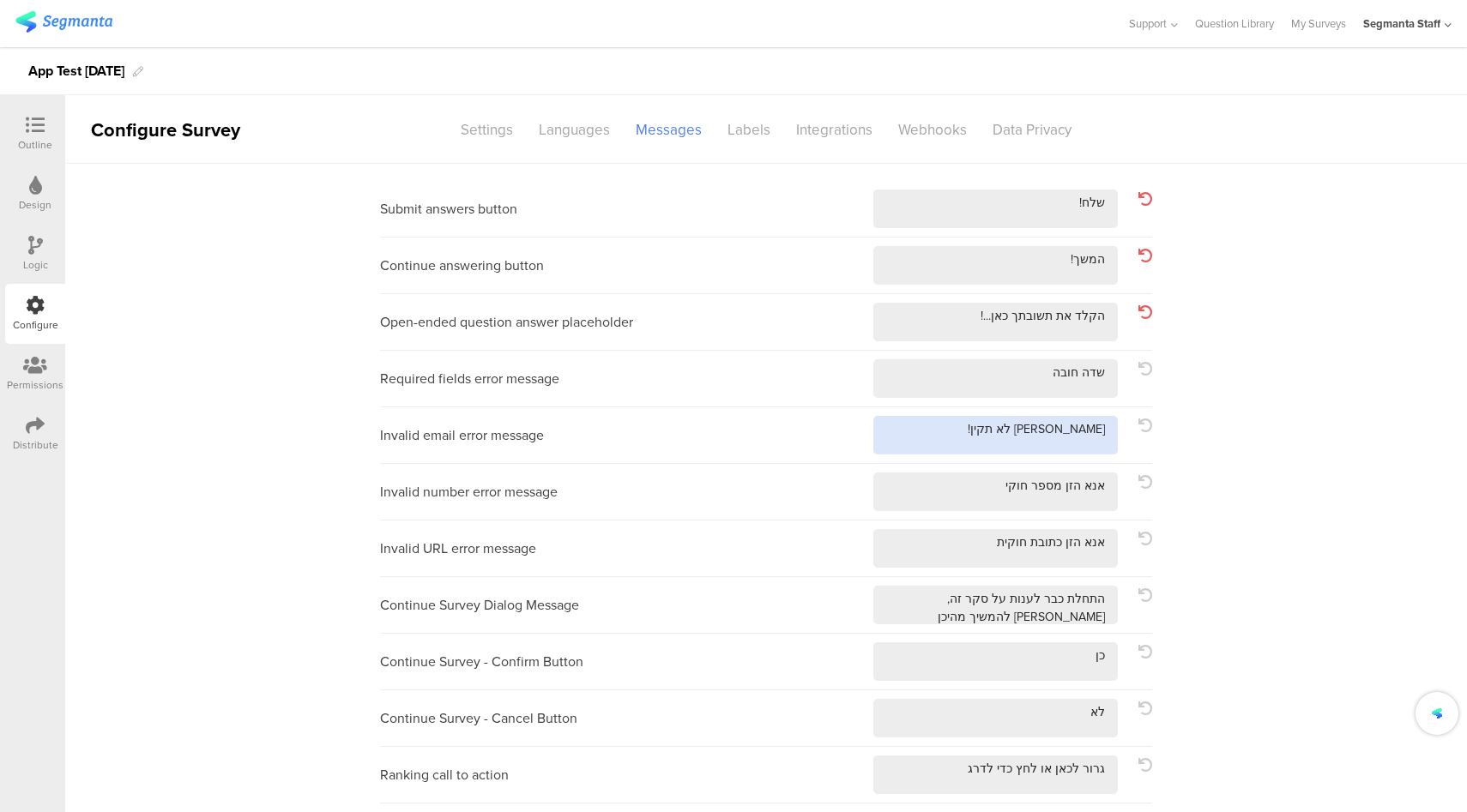
click at [971, 425] on textarea at bounding box center [995, 435] width 244 height 38
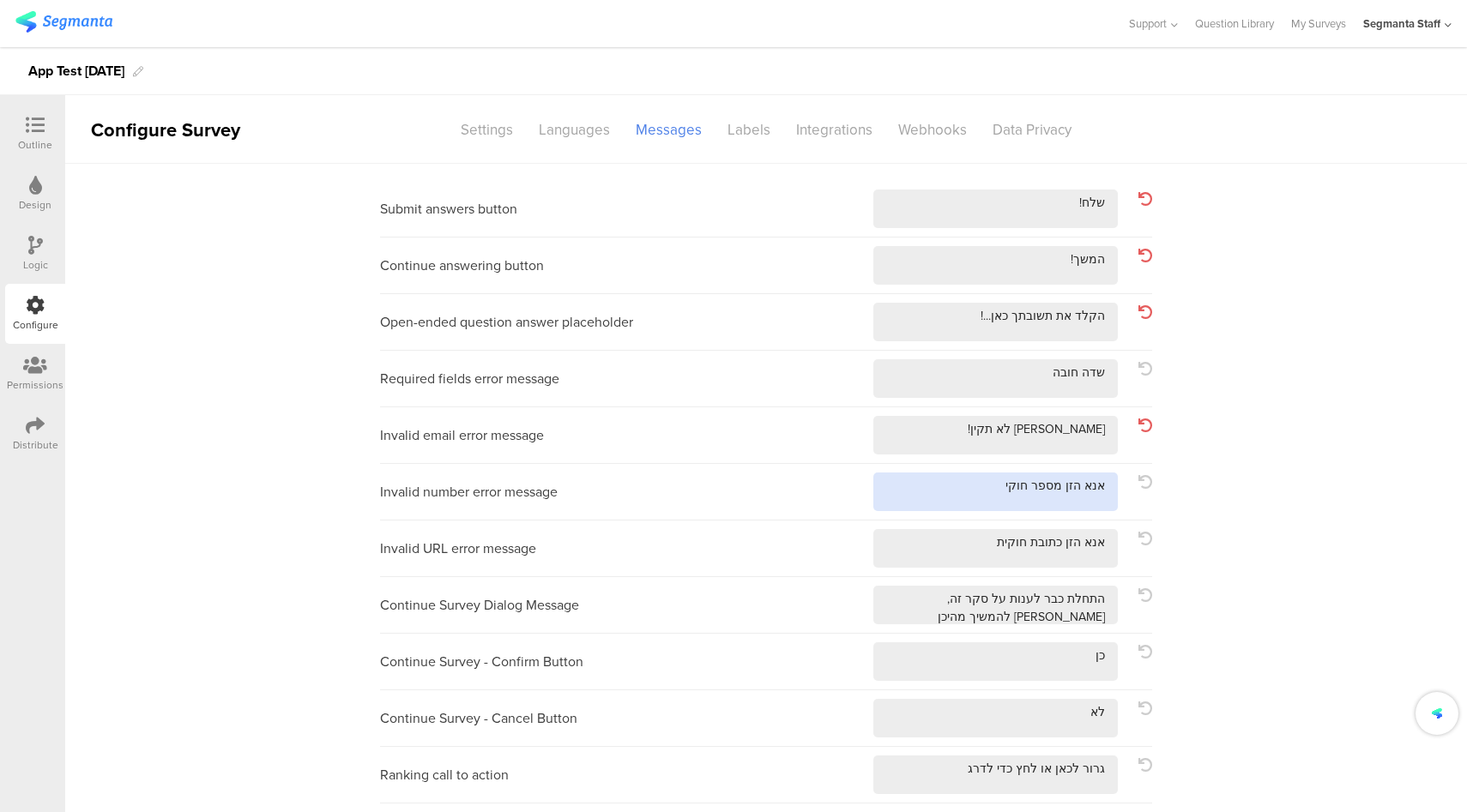
click at [952, 505] on textarea at bounding box center [995, 491] width 244 height 38
click at [950, 534] on textarea at bounding box center [995, 548] width 244 height 38
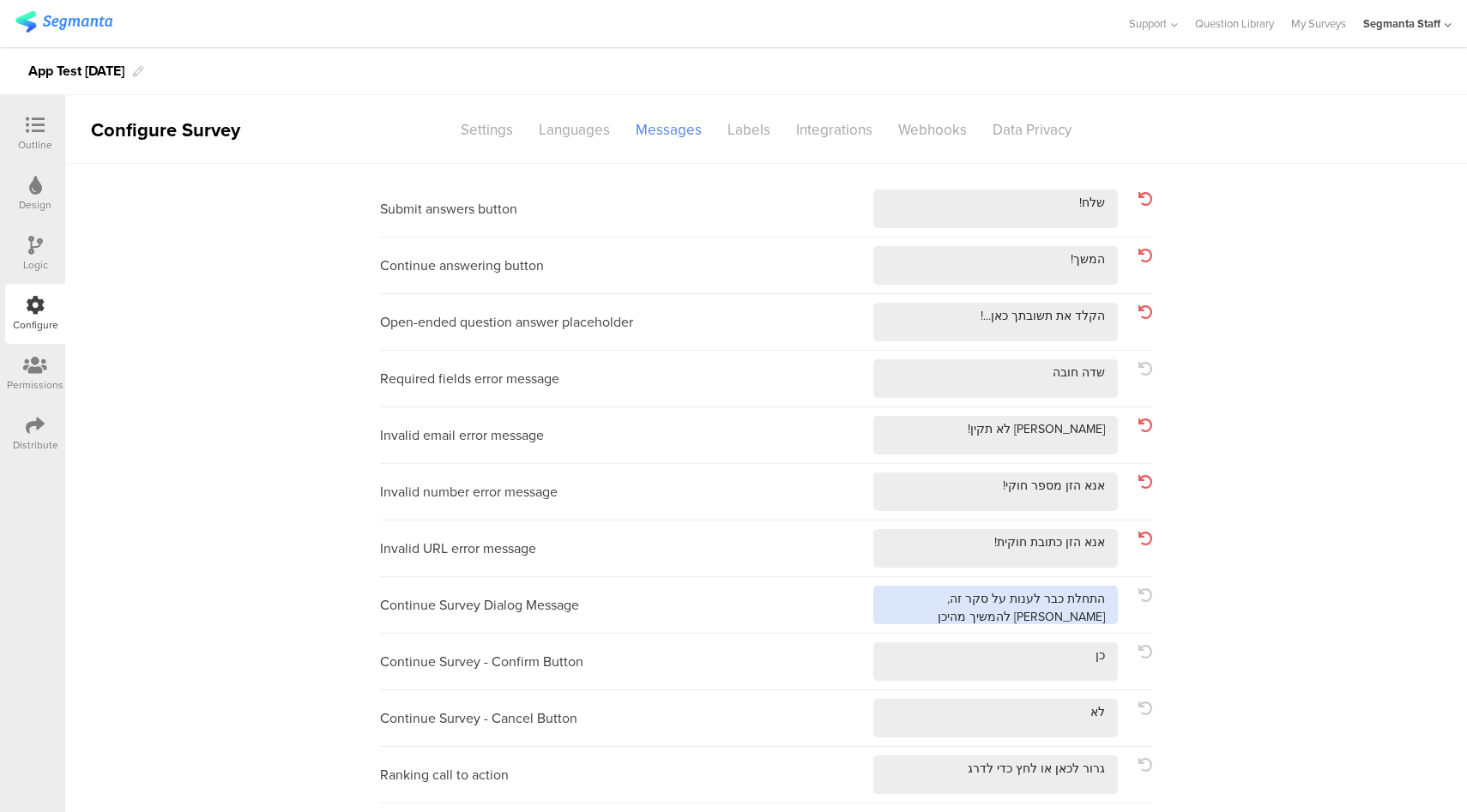
click at [952, 615] on textarea at bounding box center [995, 605] width 244 height 38
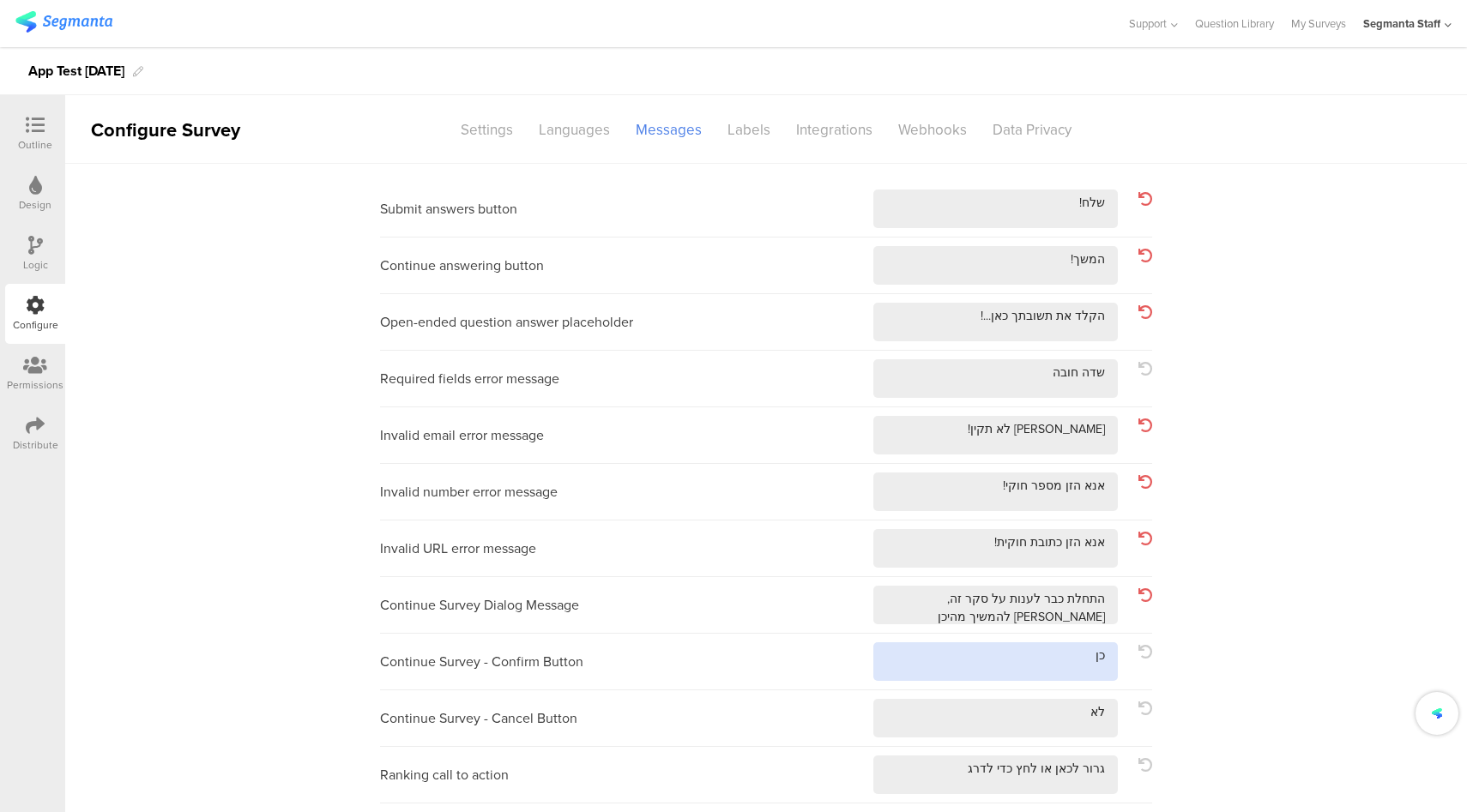
click at [1006, 672] on textarea at bounding box center [995, 661] width 244 height 38
click at [990, 723] on textarea at bounding box center [995, 717] width 244 height 38
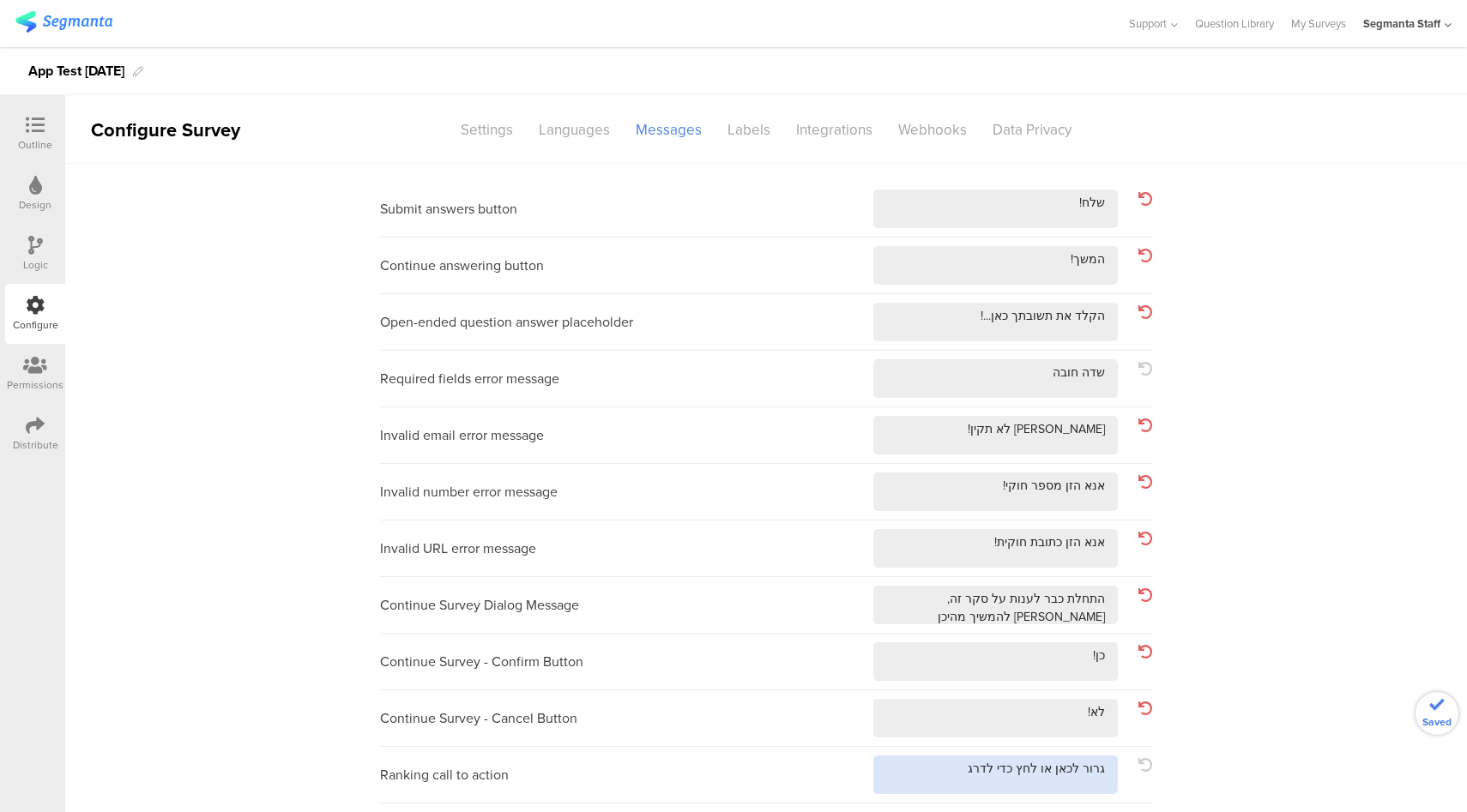
click at [947, 756] on textarea at bounding box center [995, 774] width 244 height 38
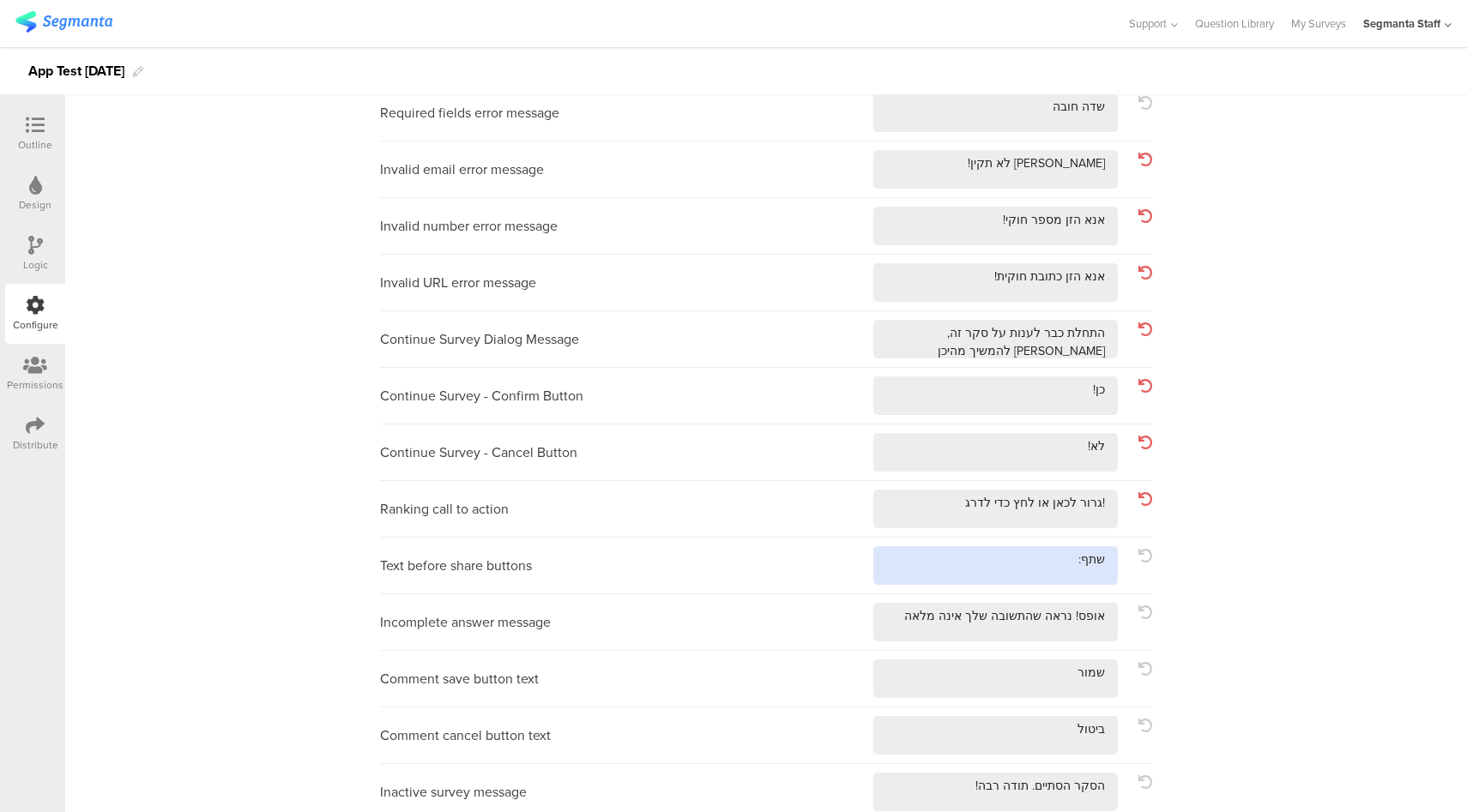
click at [916, 568] on textarea at bounding box center [995, 565] width 244 height 38
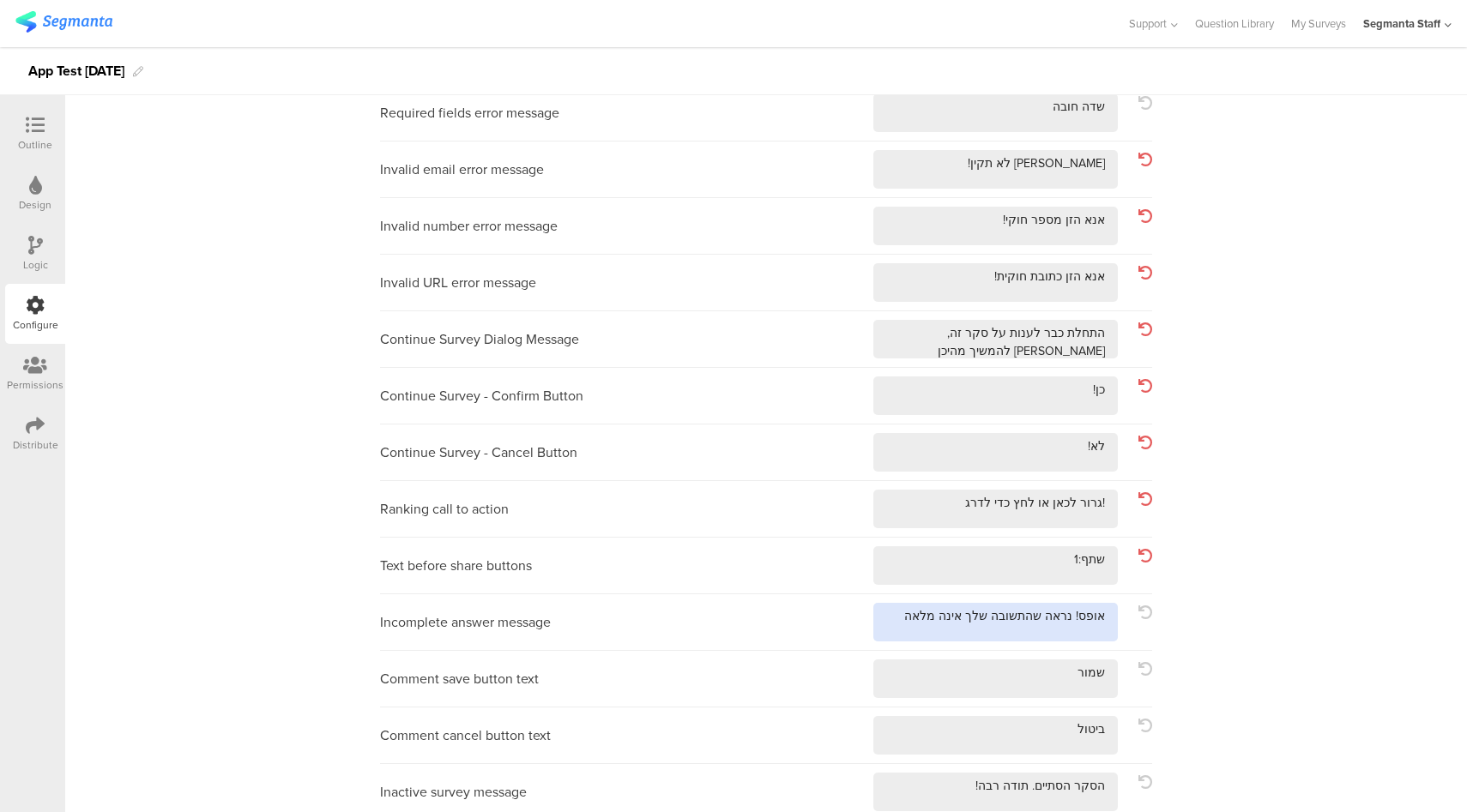
click at [886, 621] on textarea at bounding box center [995, 622] width 244 height 38
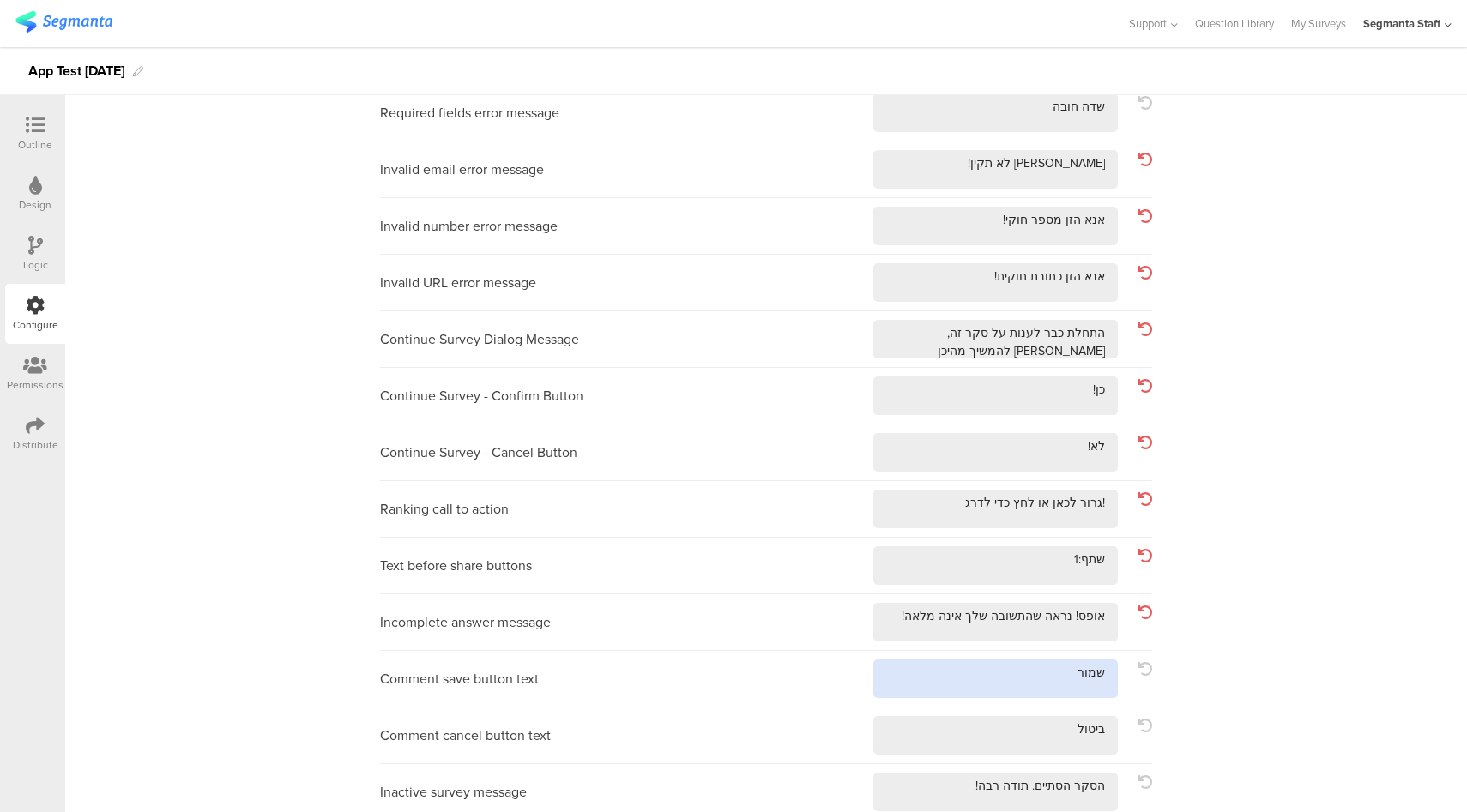
click at [962, 674] on textarea at bounding box center [995, 678] width 244 height 38
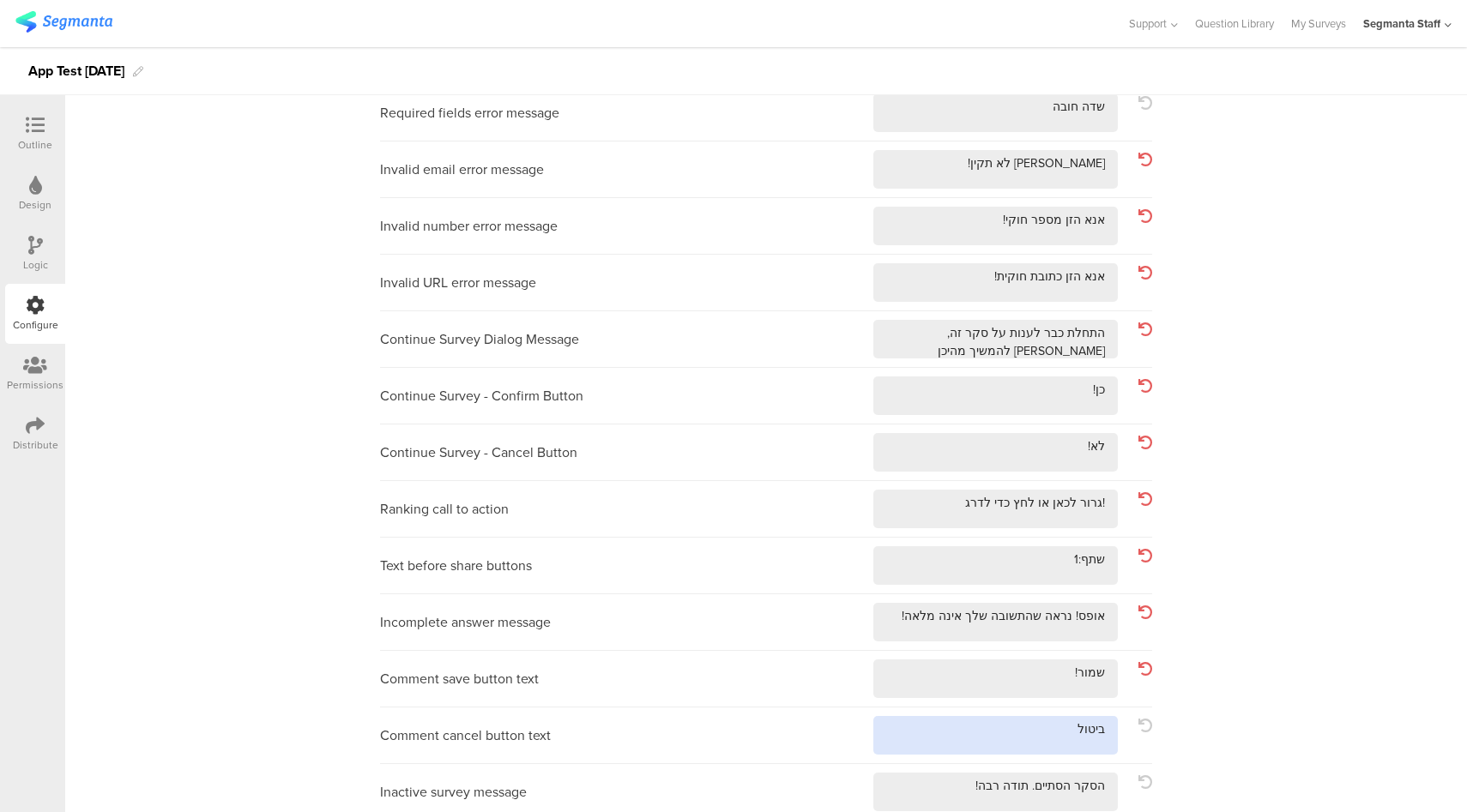
click at [941, 747] on textarea at bounding box center [995, 735] width 244 height 38
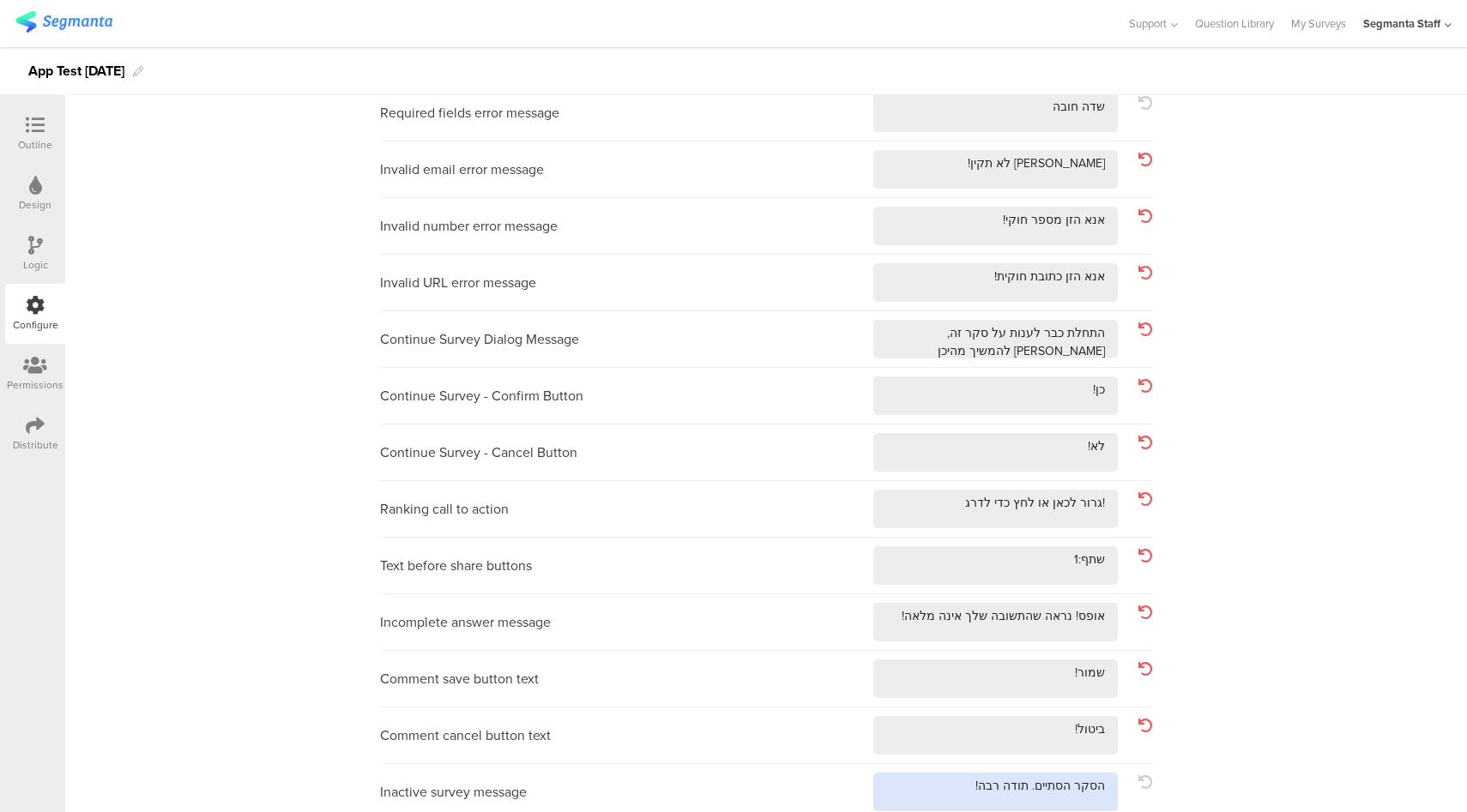
click at [938, 782] on textarea at bounding box center [995, 791] width 244 height 38
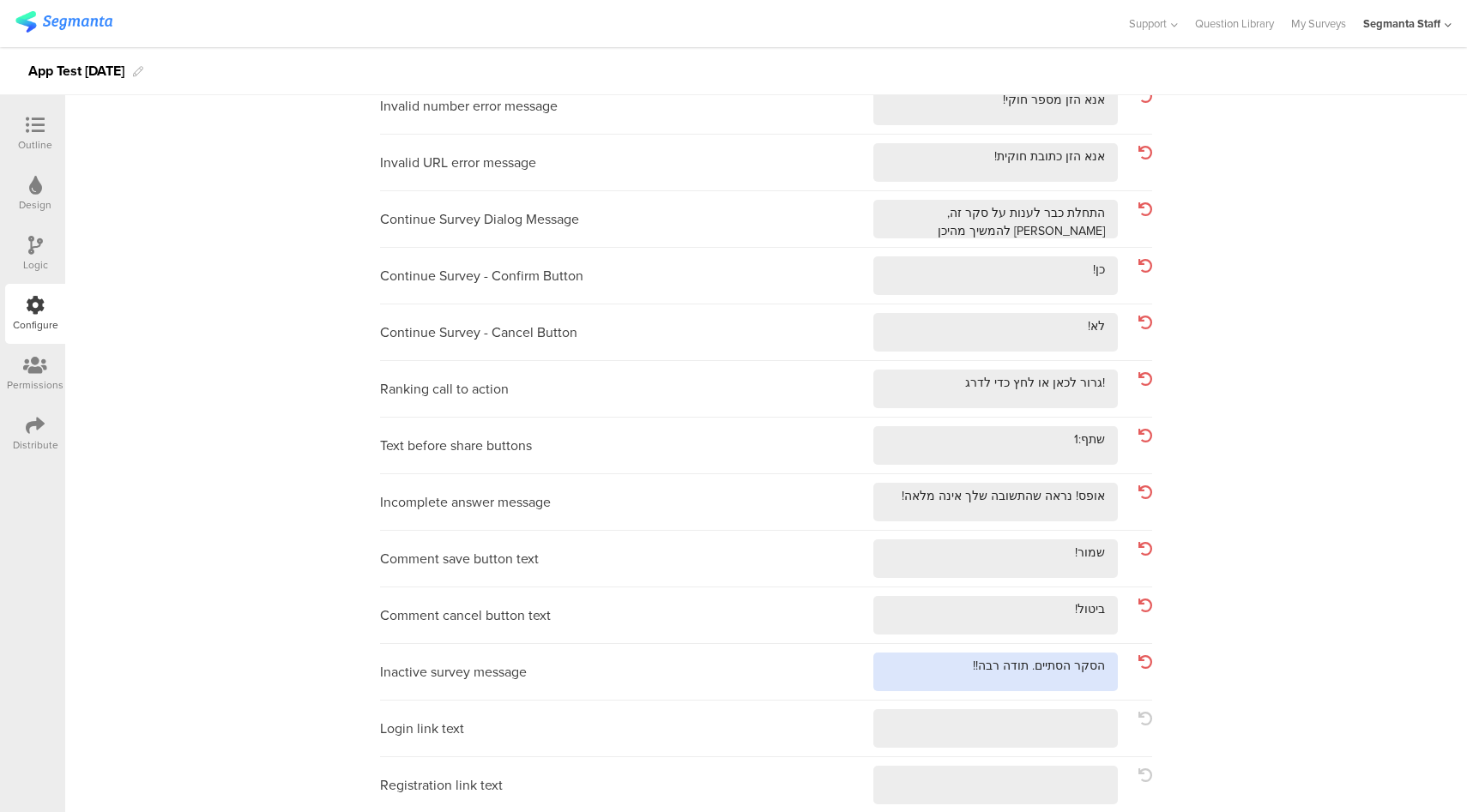
scroll to position [389, 0]
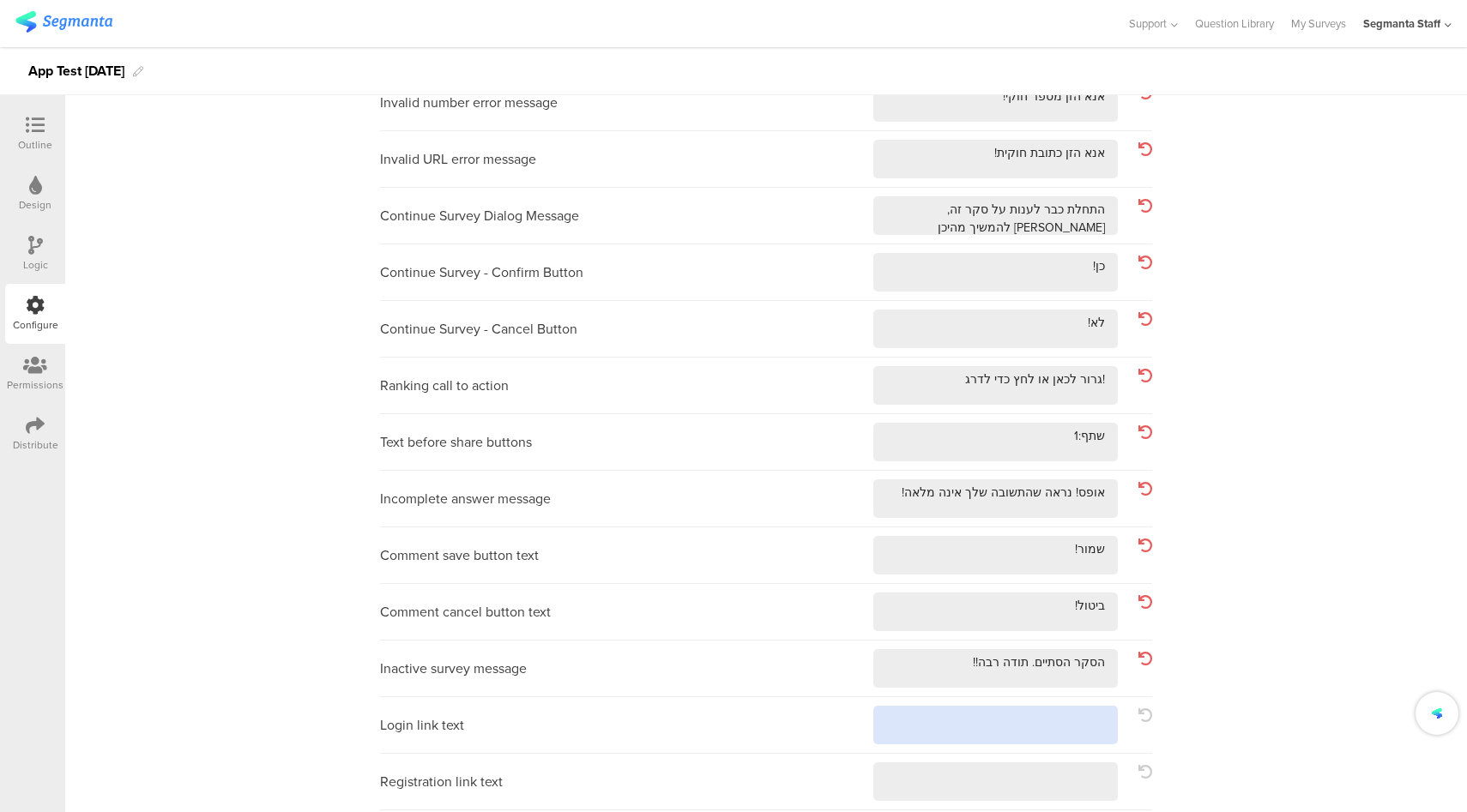
click at [974, 709] on textarea at bounding box center [995, 724] width 244 height 38
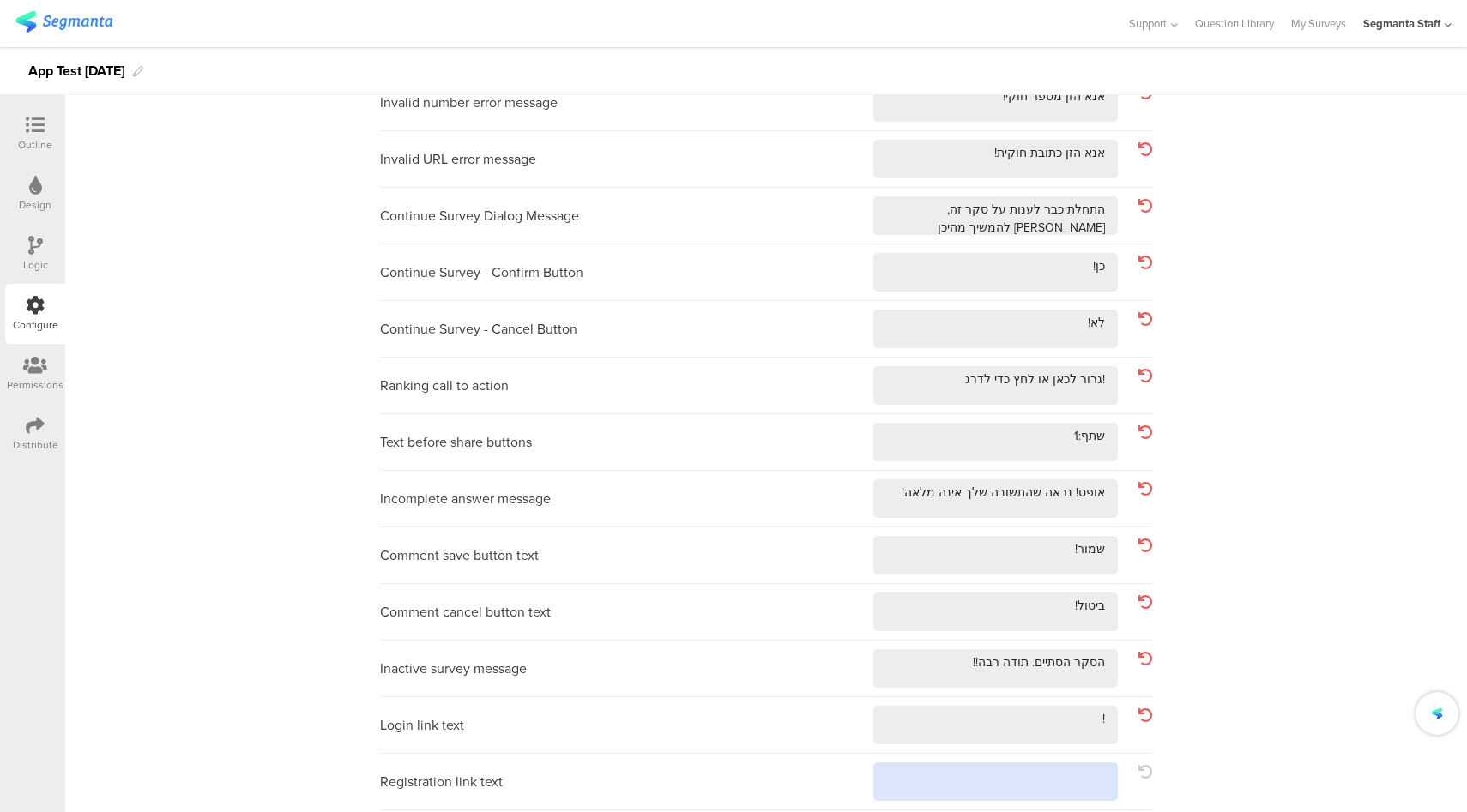
click at [957, 786] on textarea at bounding box center [995, 781] width 244 height 38
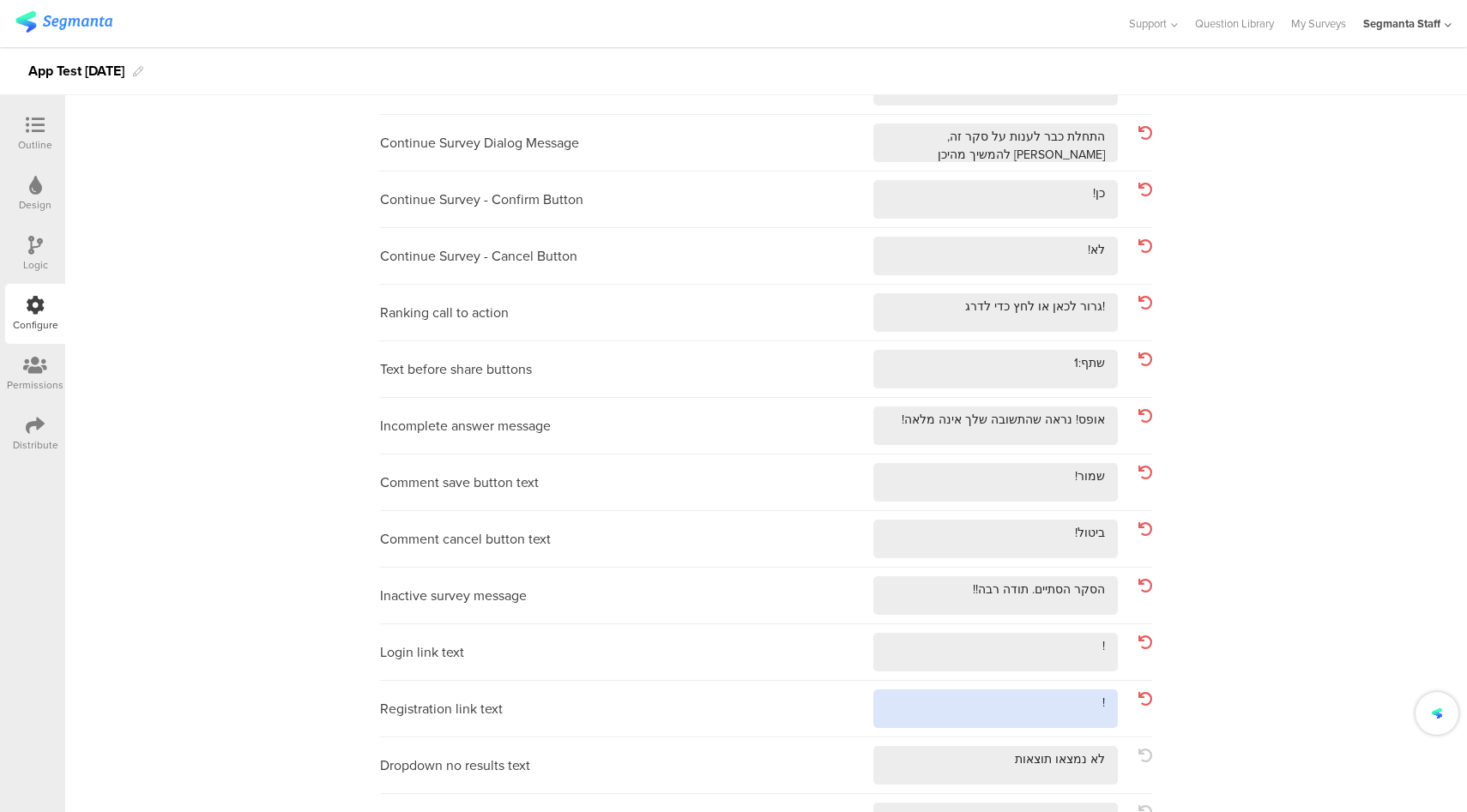
scroll to position [501, 0]
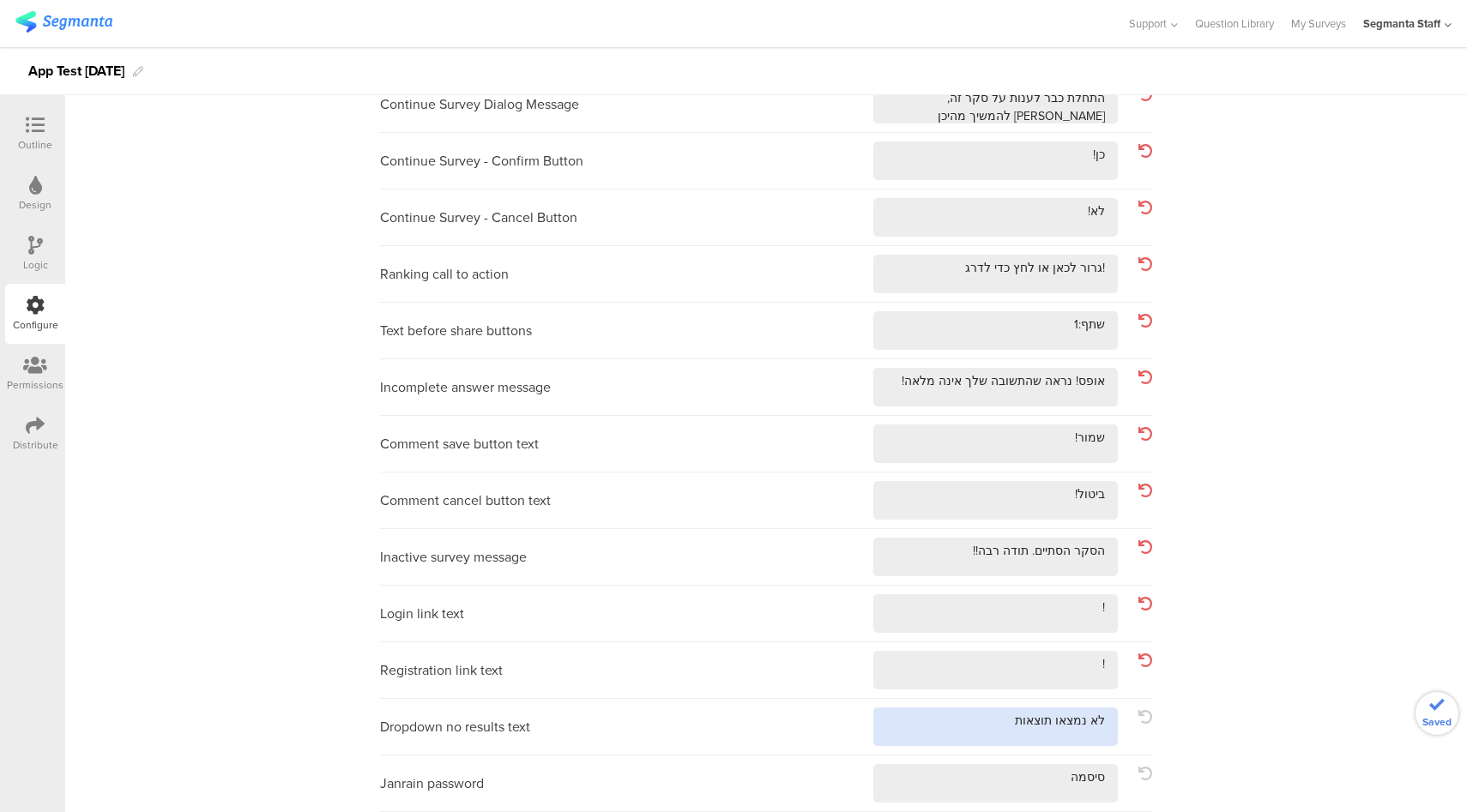
click at [949, 715] on textarea at bounding box center [995, 726] width 244 height 38
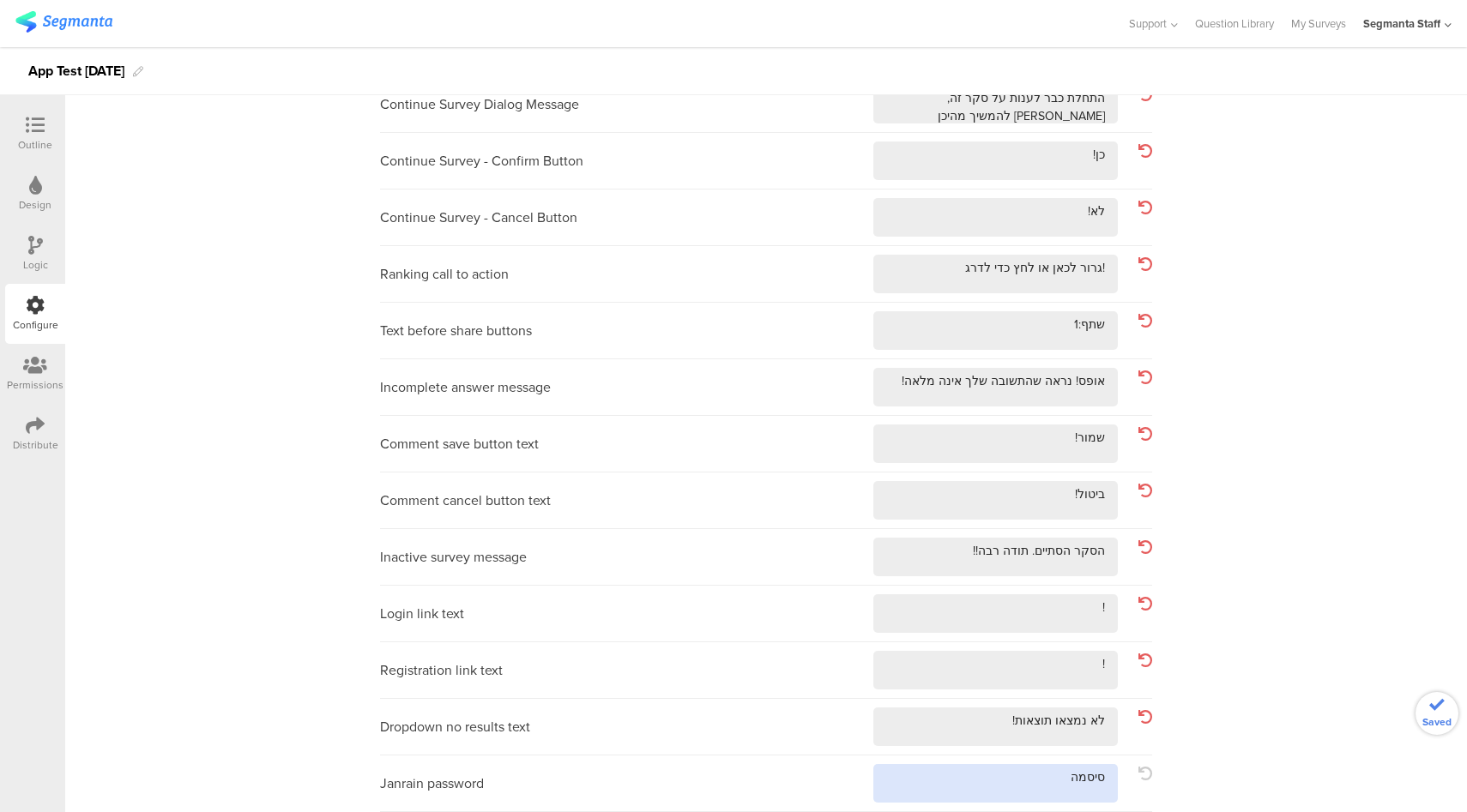
click at [990, 791] on textarea at bounding box center [995, 782] width 244 height 38
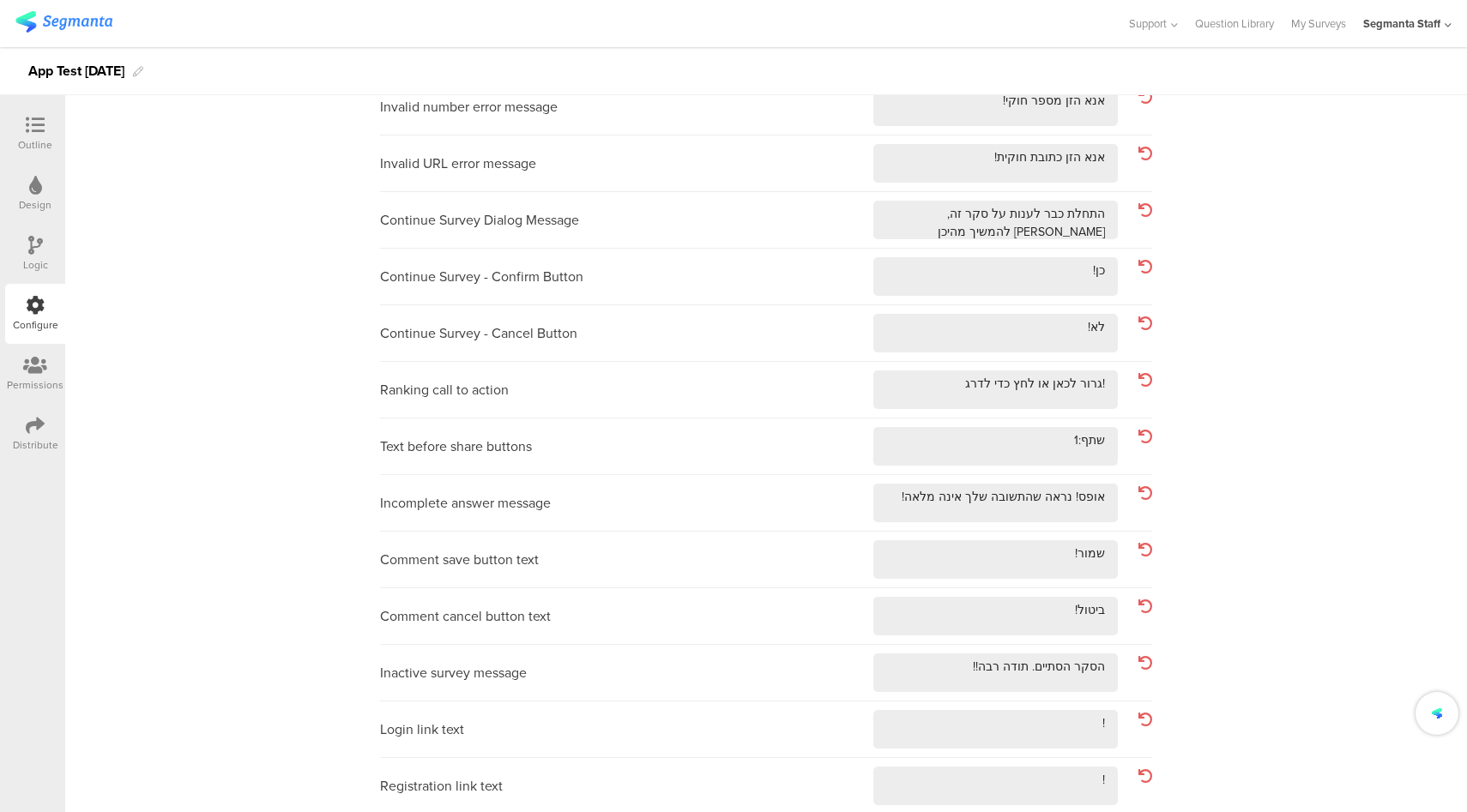
scroll to position [0, 0]
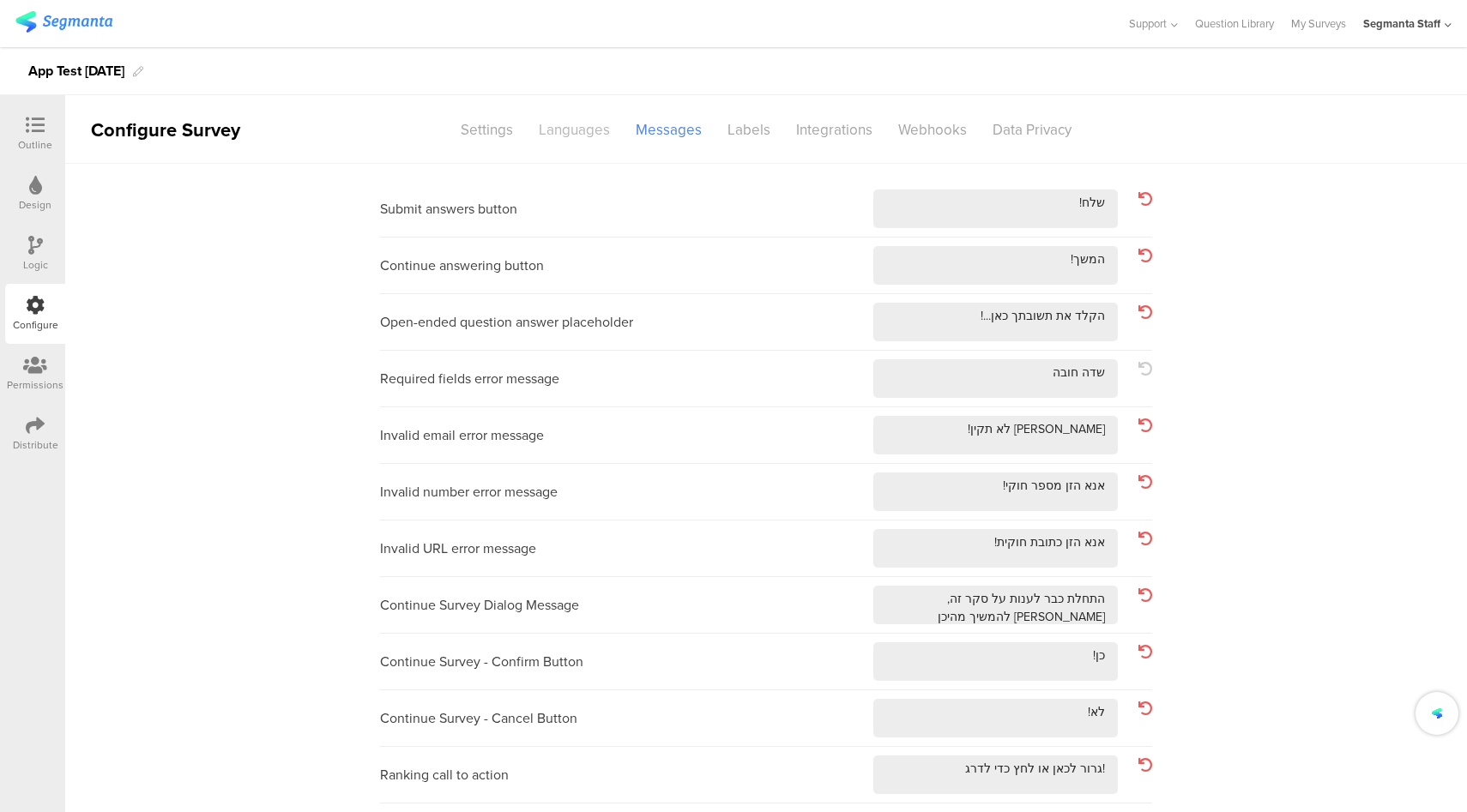
click at [593, 137] on div "Languages" at bounding box center [574, 130] width 97 height 30
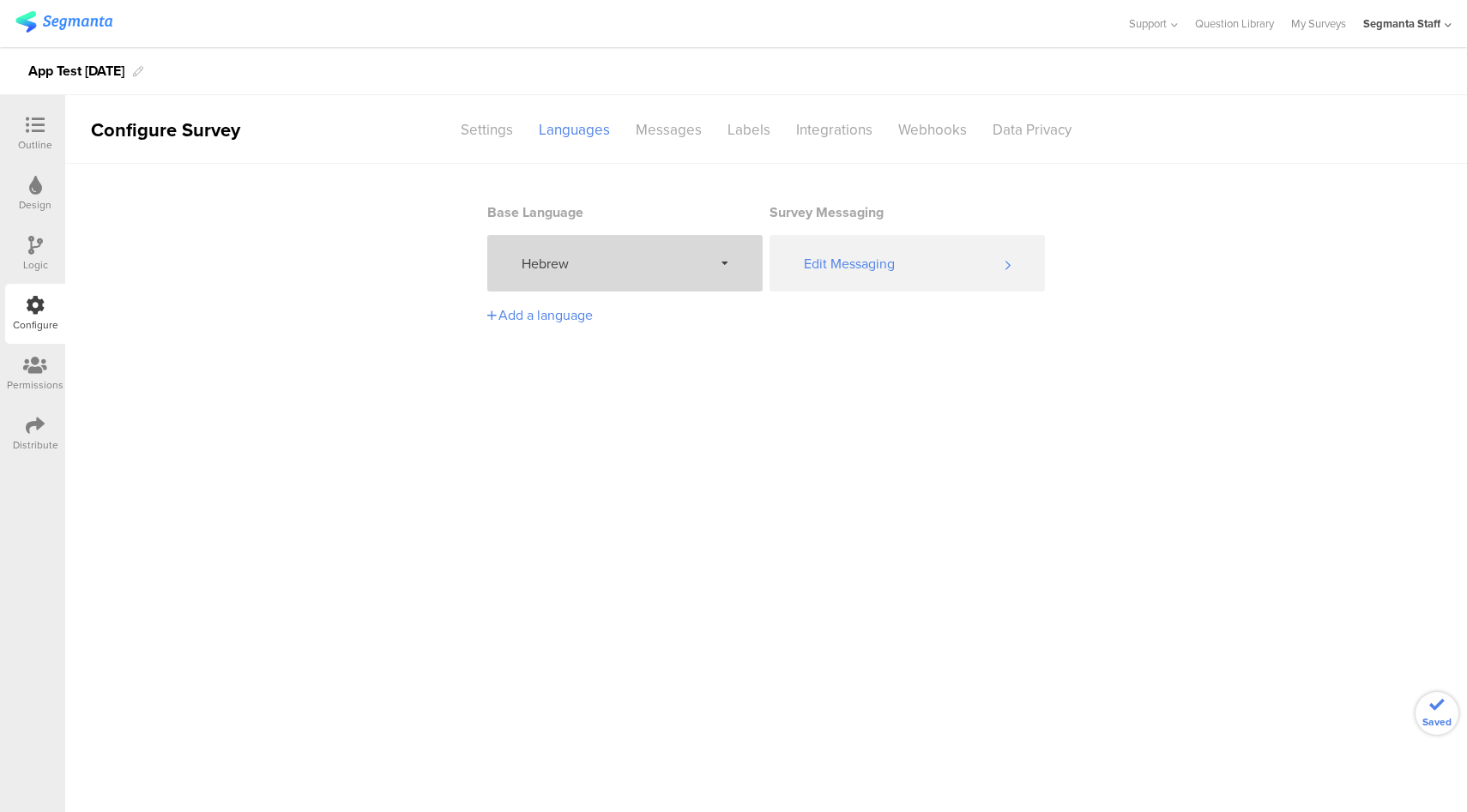
click at [646, 260] on span "Hebrew" at bounding box center [617, 264] width 191 height 20
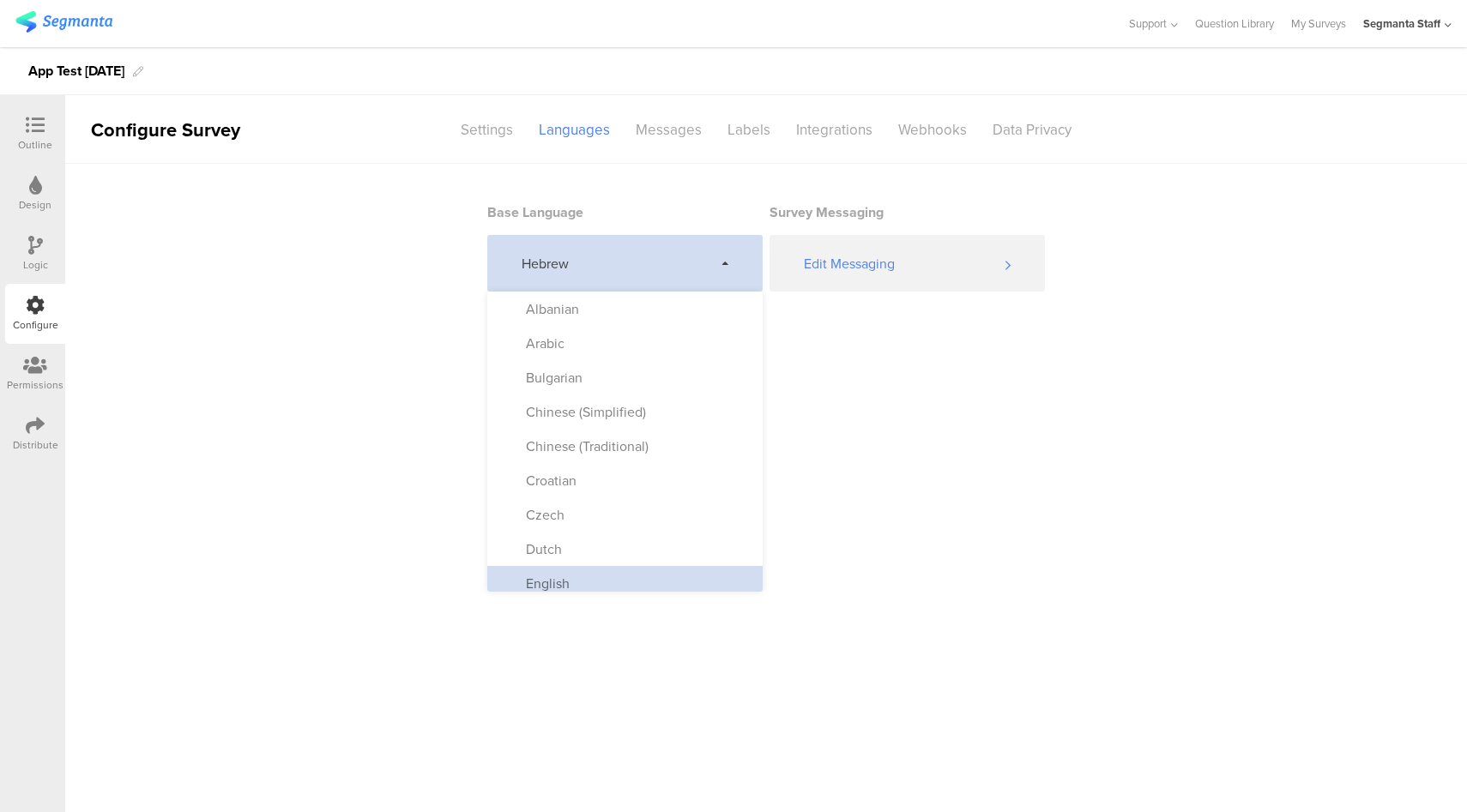
scroll to position [307, 0]
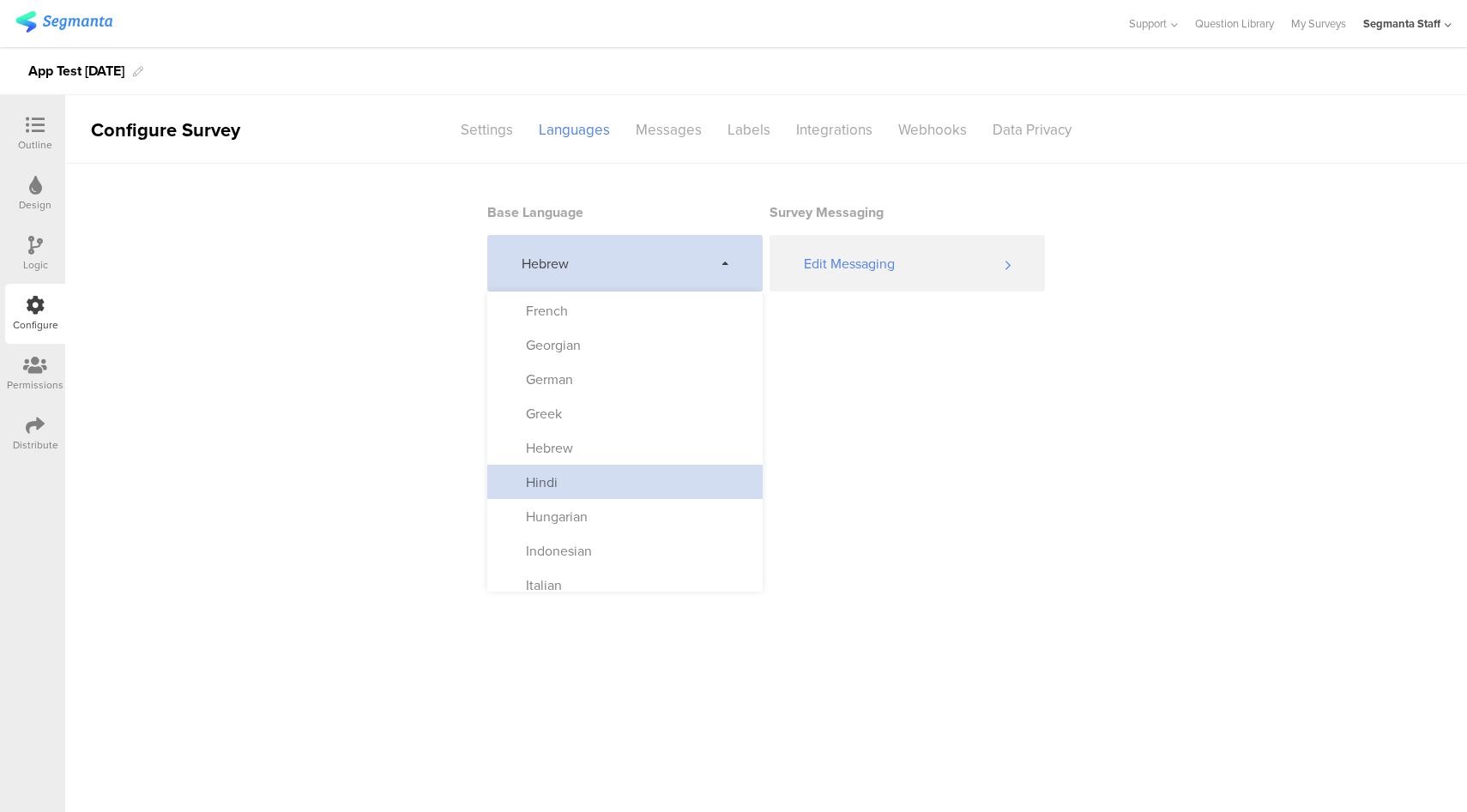
click at [632, 478] on div "Hindi" at bounding box center [625, 482] width 276 height 34
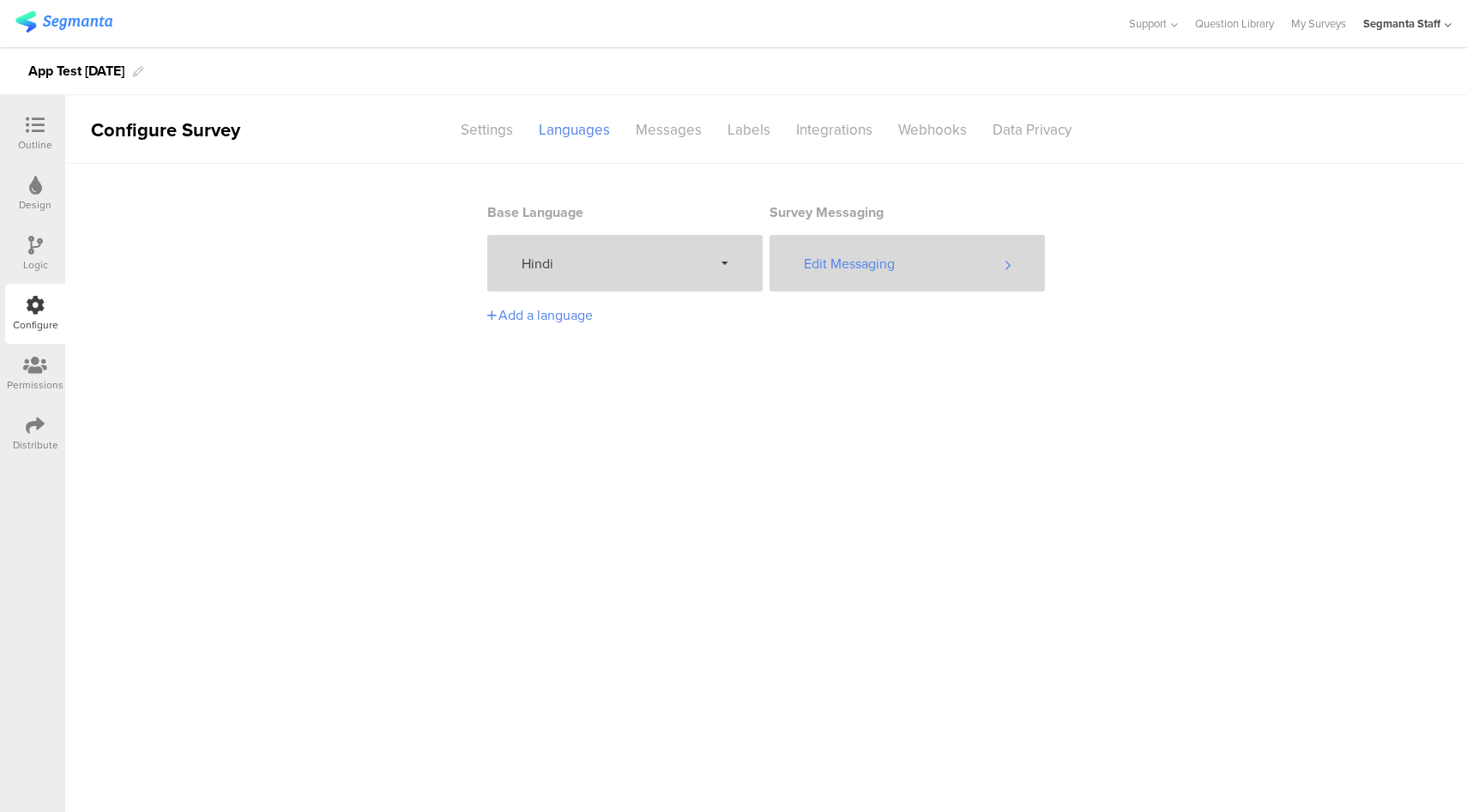
click at [930, 266] on div "Edit Messaging" at bounding box center [907, 263] width 276 height 56
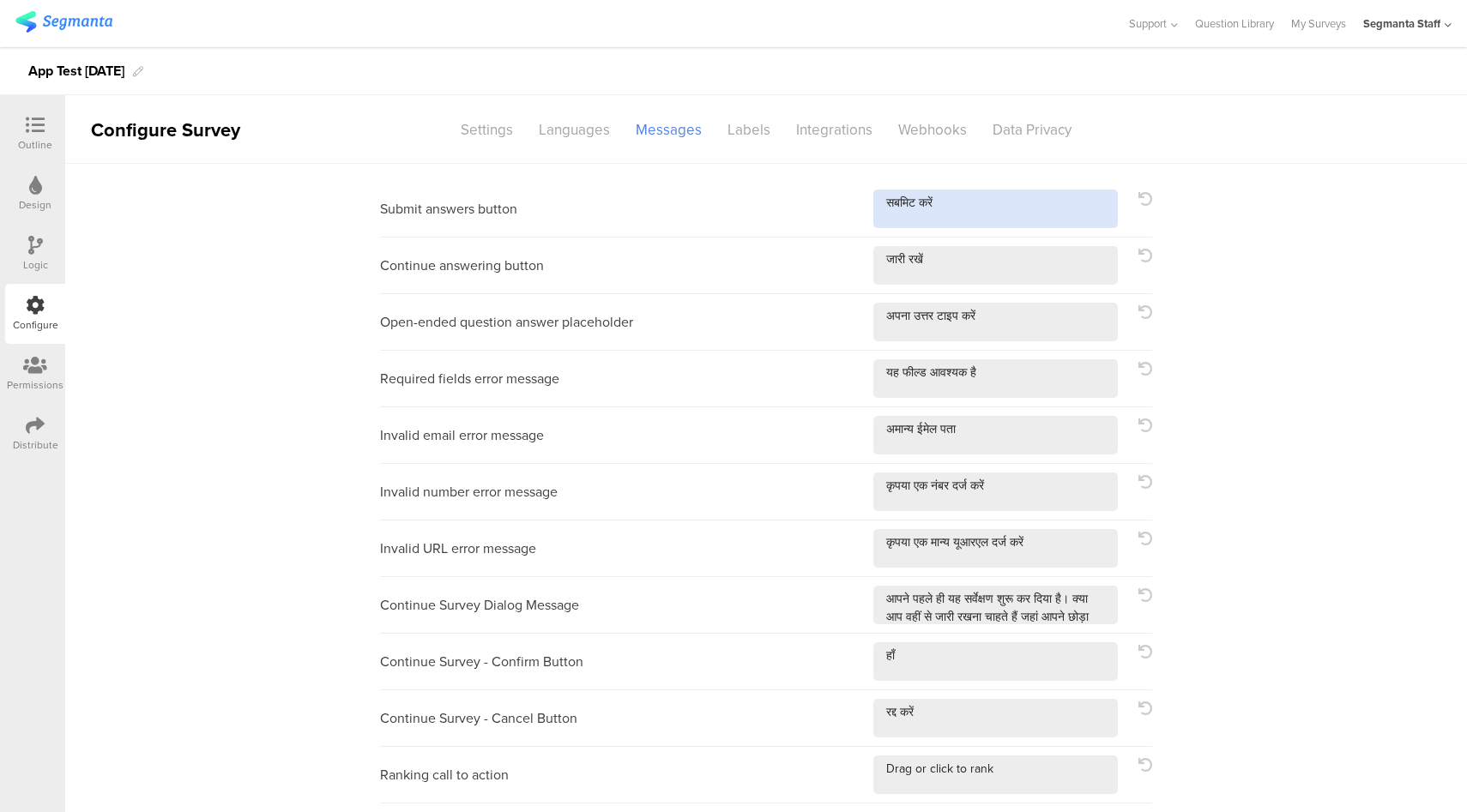
click at [1060, 207] on textarea at bounding box center [995, 208] width 244 height 38
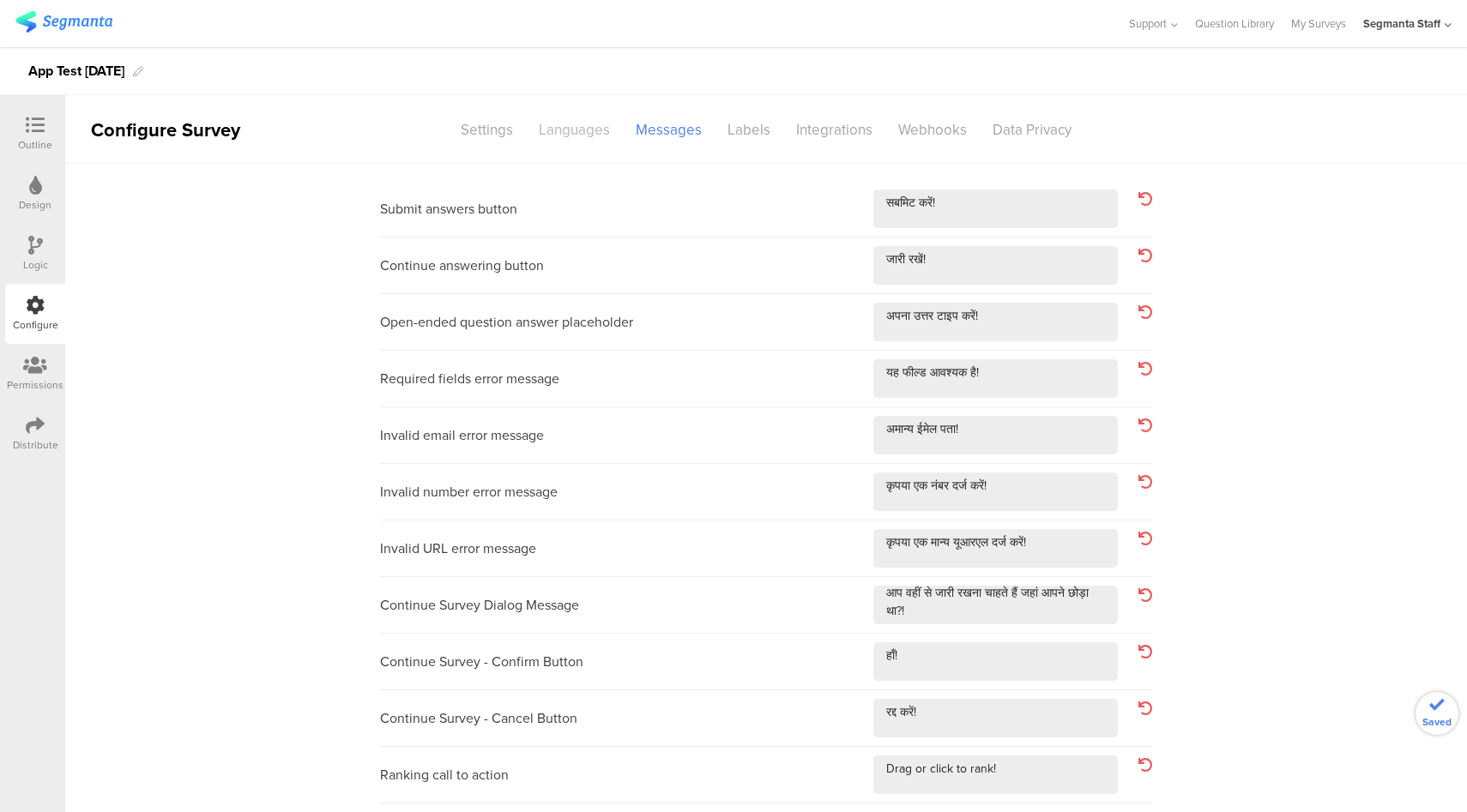
click at [589, 133] on div "Languages" at bounding box center [574, 130] width 97 height 30
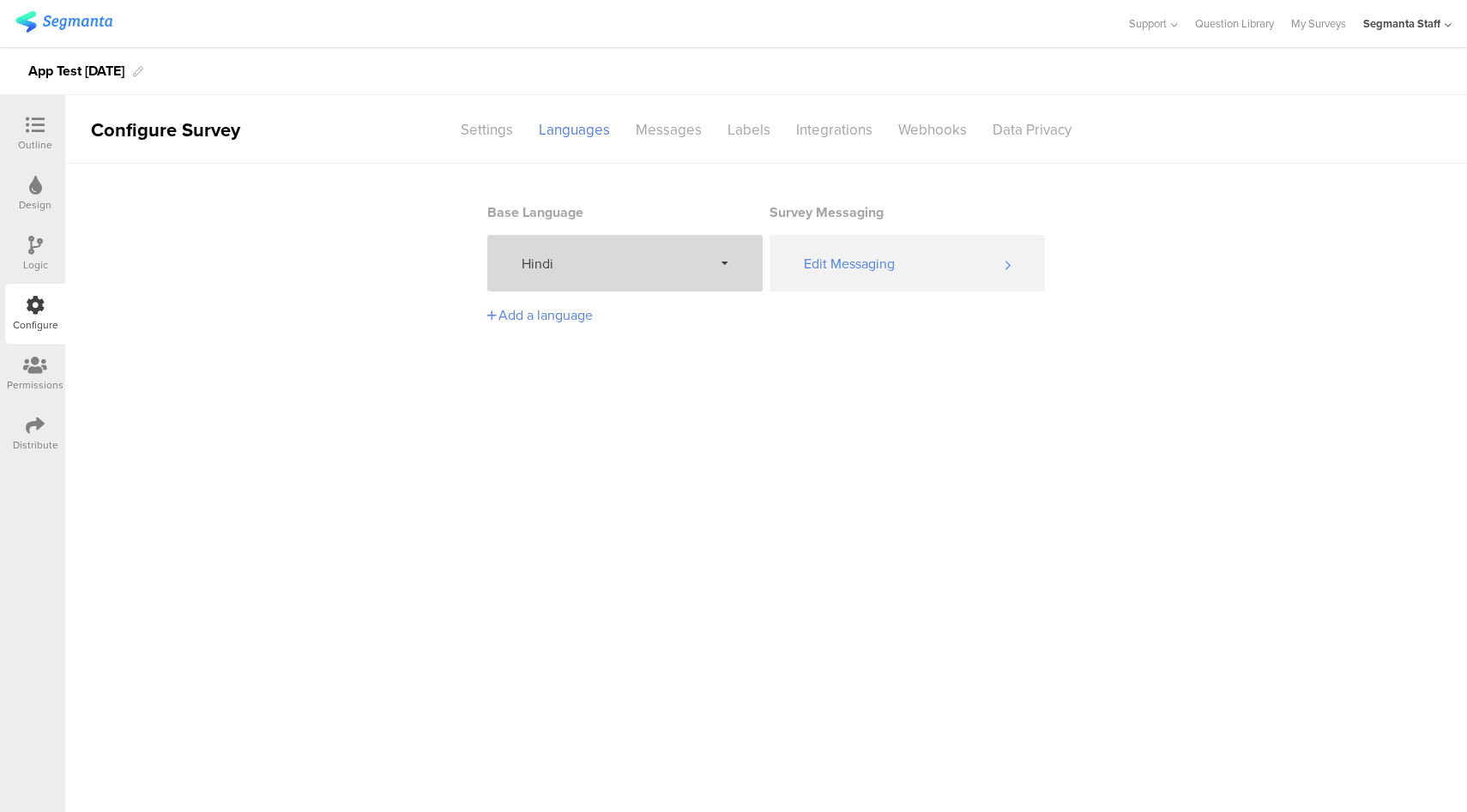
click at [643, 268] on span "Hindi" at bounding box center [617, 264] width 191 height 20
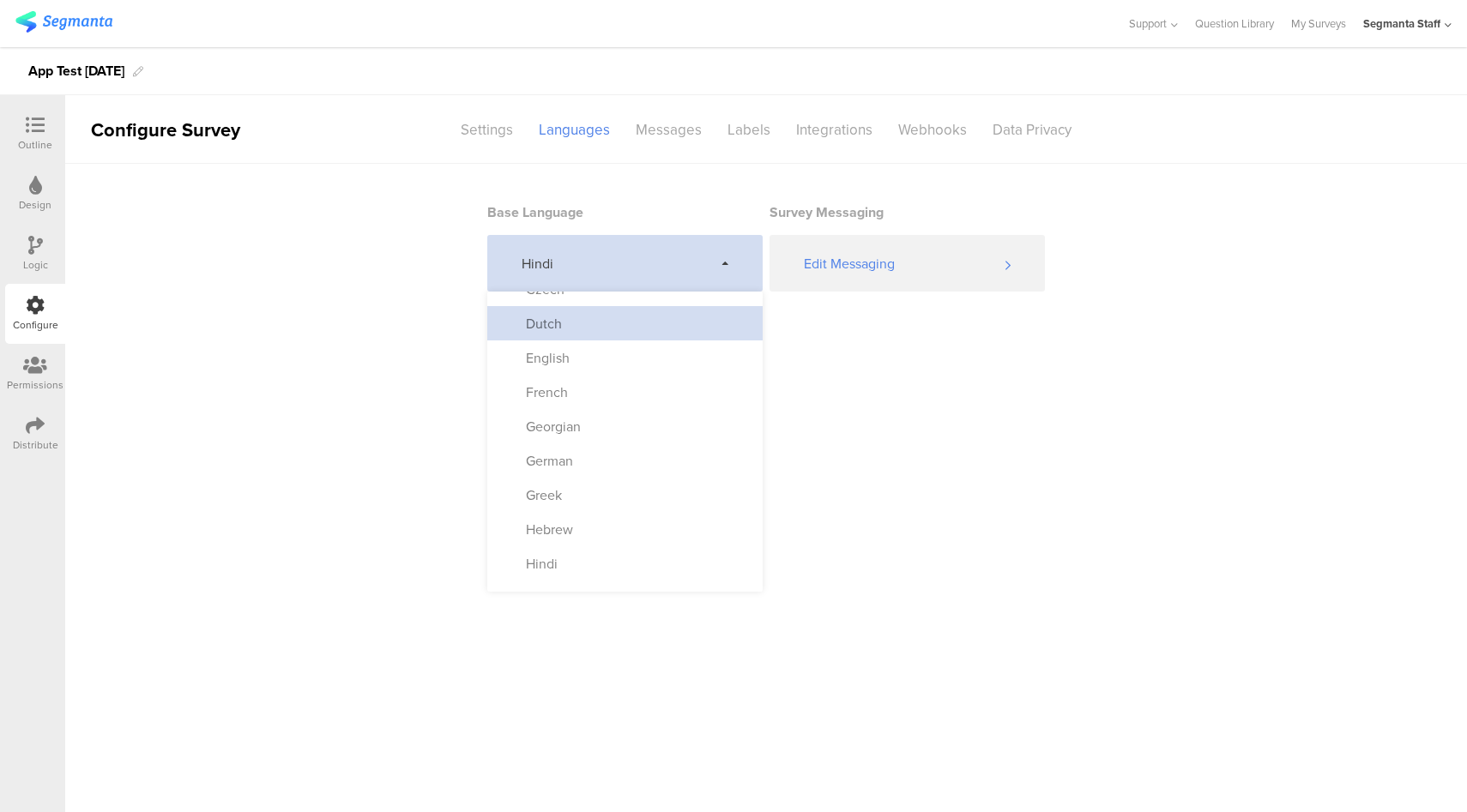
scroll to position [233, 0]
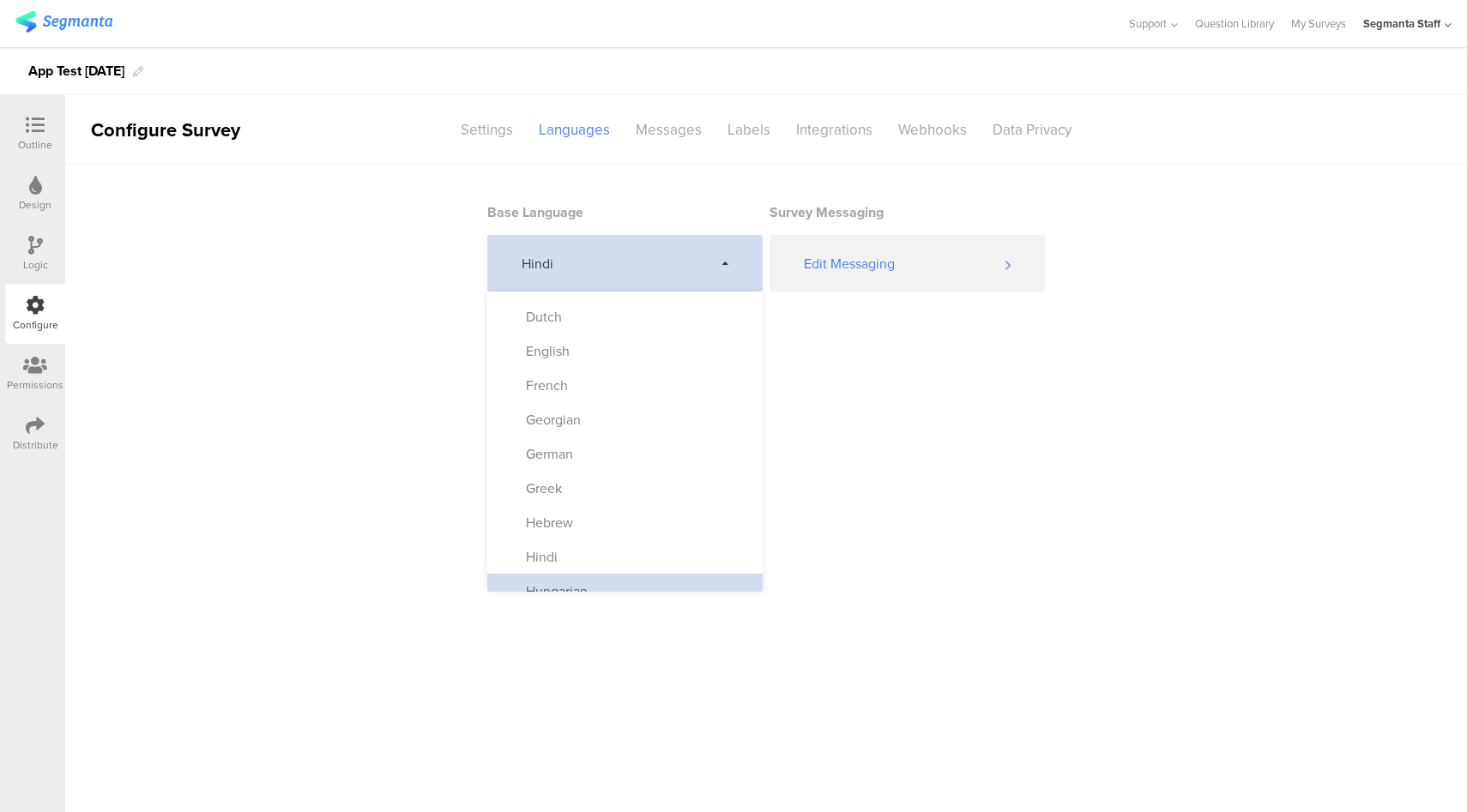
click at [587, 582] on div "Hungarian" at bounding box center [548, 591] width 79 height 20
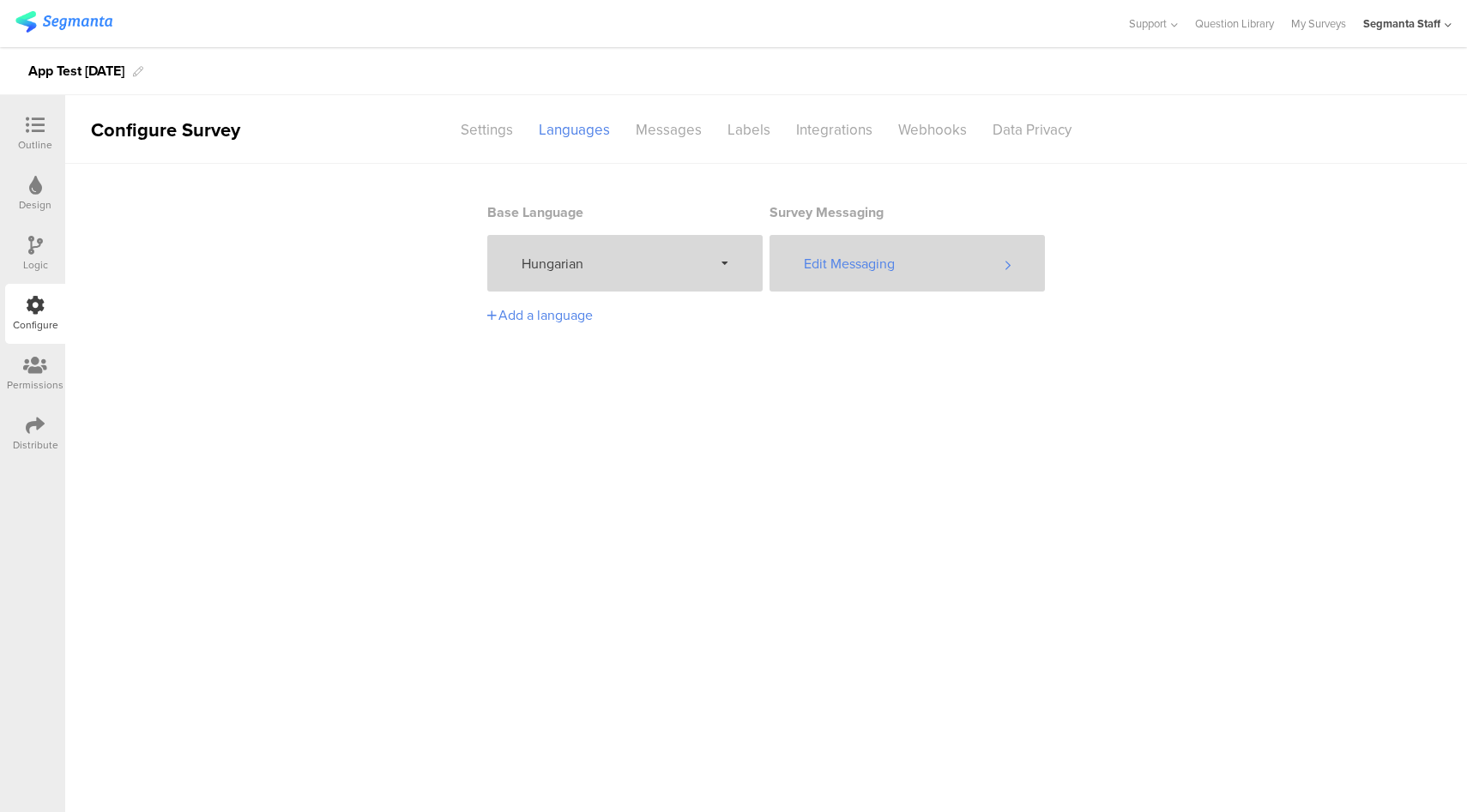
click at [871, 257] on div "Edit Messaging" at bounding box center [907, 263] width 276 height 56
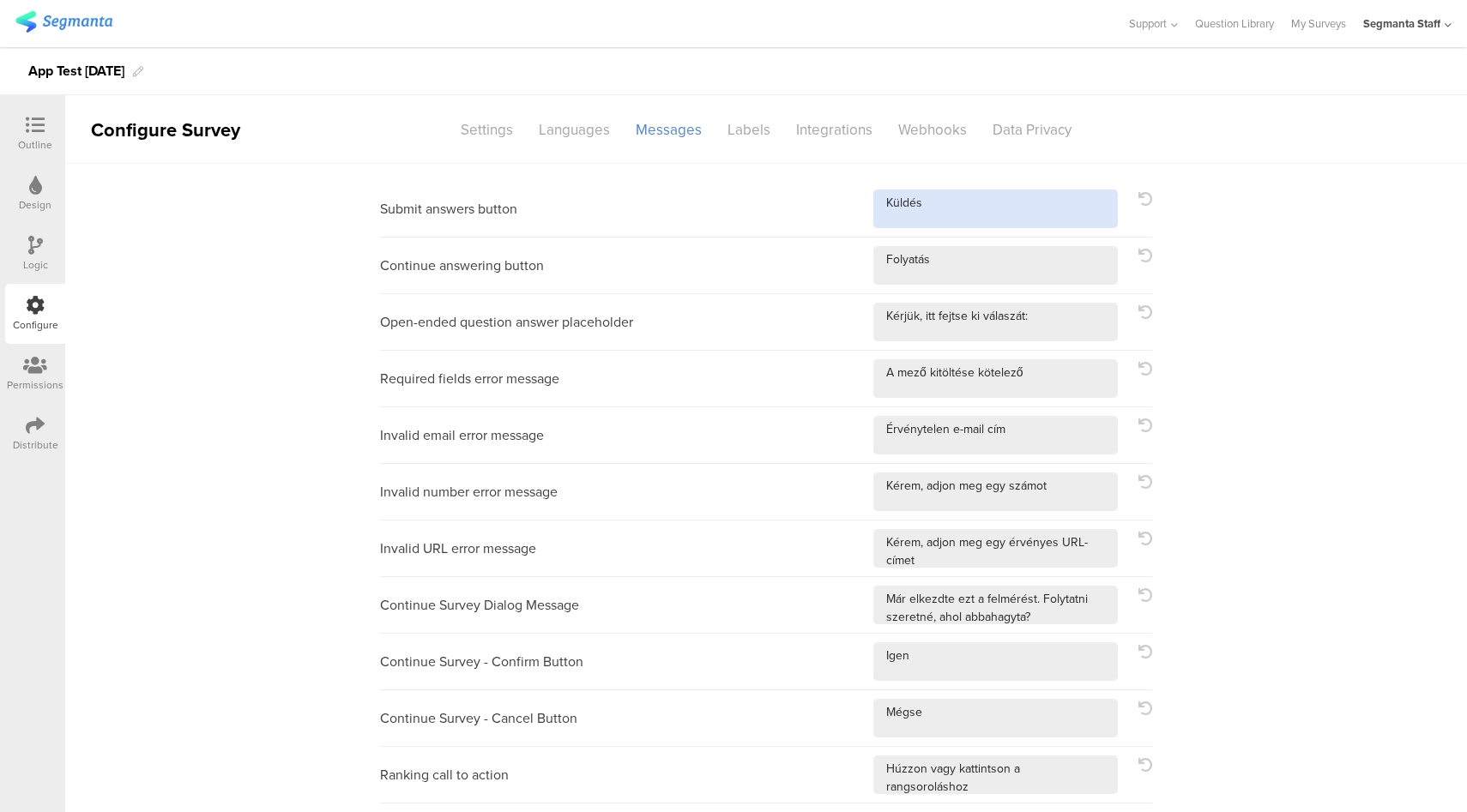
click at [969, 219] on textarea at bounding box center [995, 208] width 244 height 38
click at [1046, 284] on div "Continue answering button" at bounding box center [766, 266] width 772 height 56
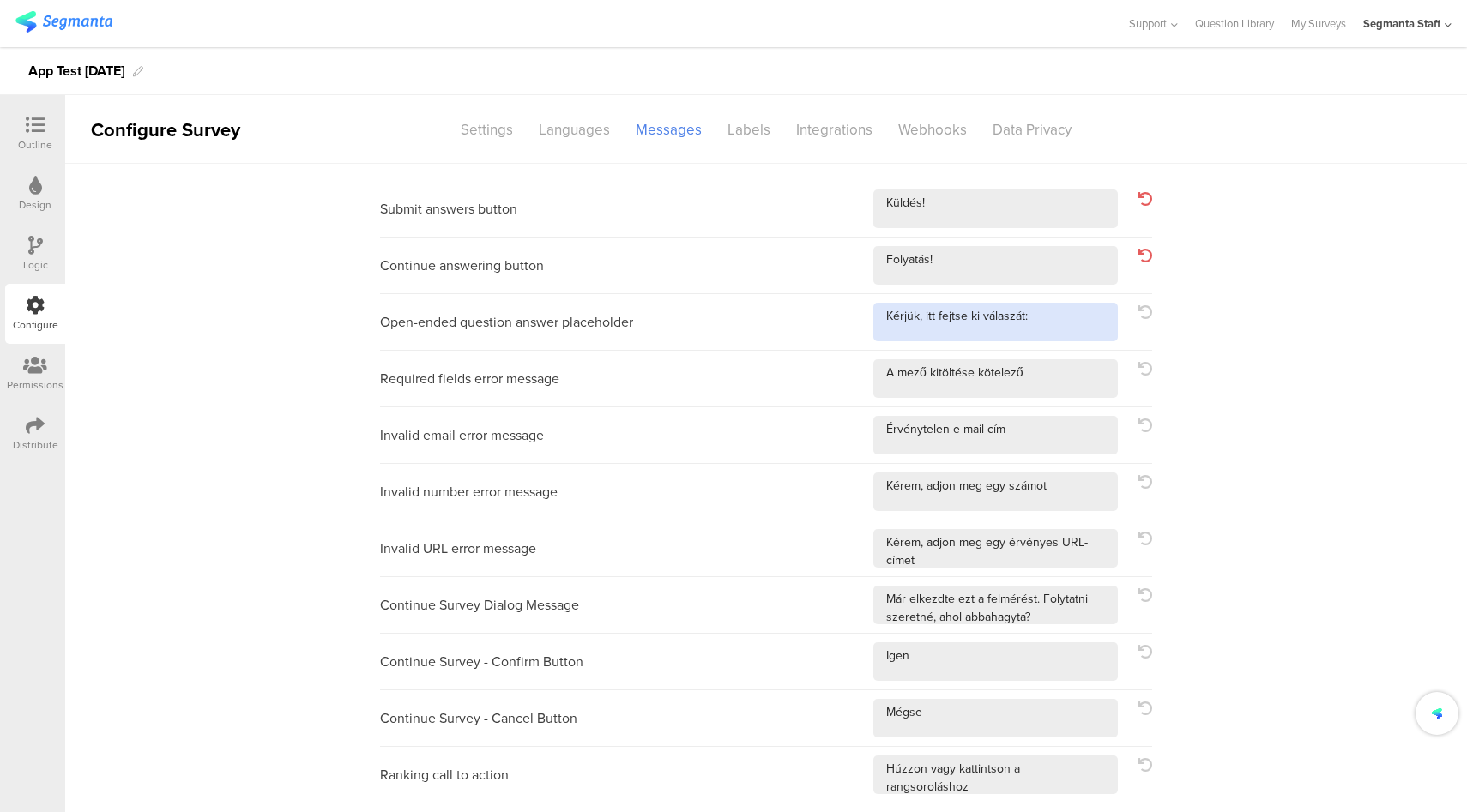
click at [1077, 322] on textarea at bounding box center [995, 321] width 244 height 38
click at [1074, 323] on textarea at bounding box center [995, 321] width 244 height 38
click at [575, 137] on div "Languages" at bounding box center [574, 130] width 97 height 30
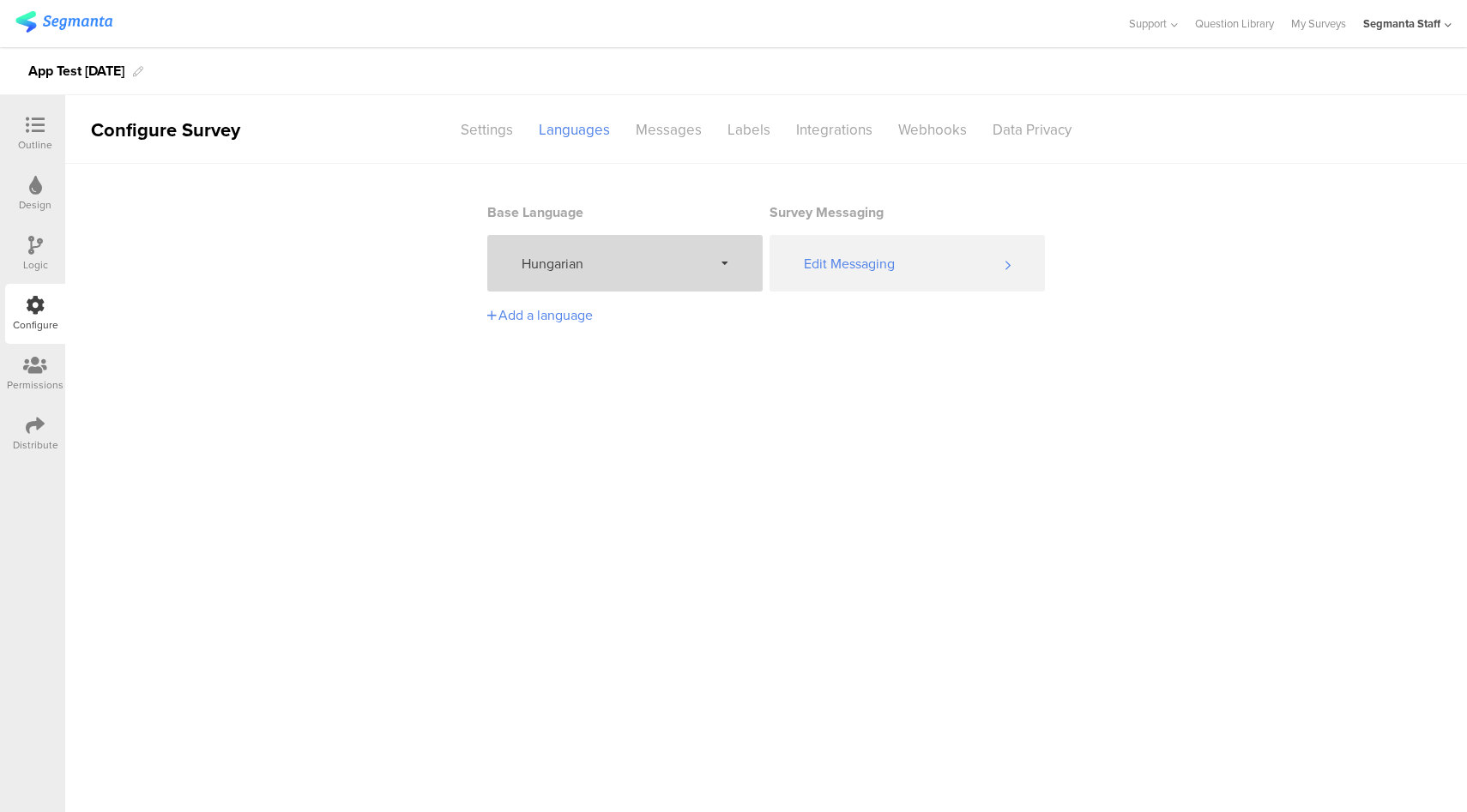
click at [670, 251] on div "Hungarian" at bounding box center [625, 263] width 276 height 56
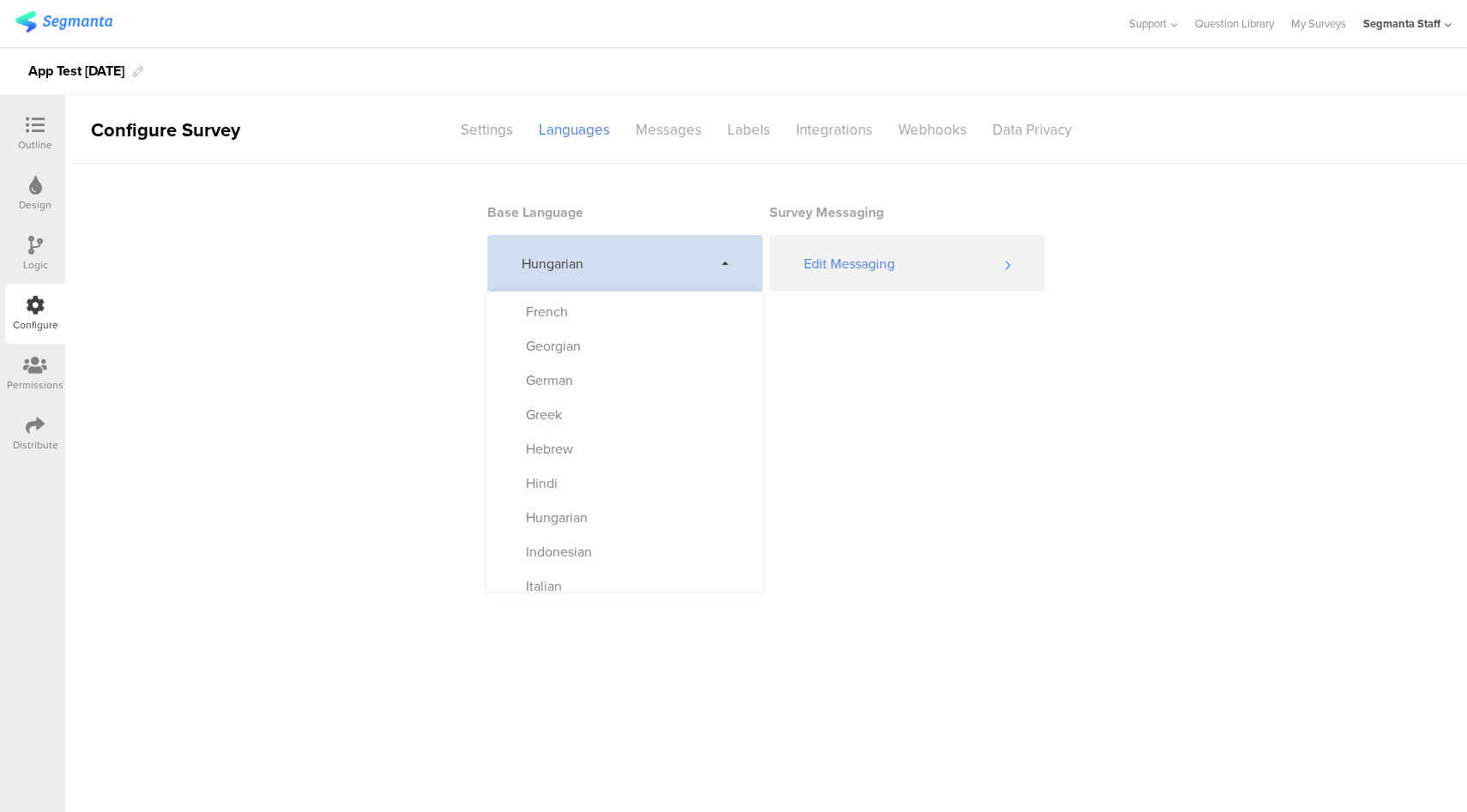
scroll to position [402, 0]
click at [620, 457] on div "Indonesian" at bounding box center [625, 455] width 276 height 34
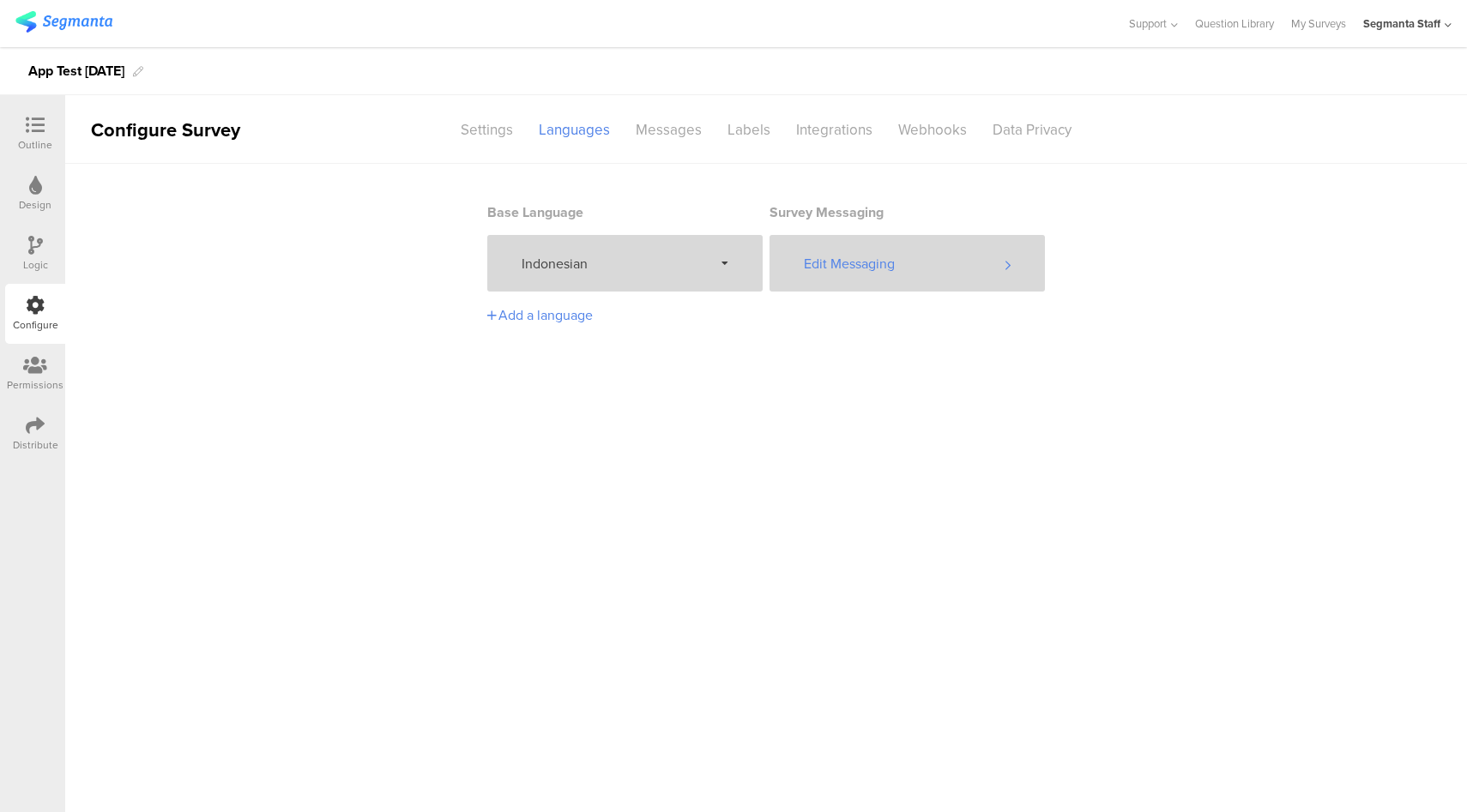
click at [898, 262] on div "Edit Messaging" at bounding box center [907, 263] width 276 height 56
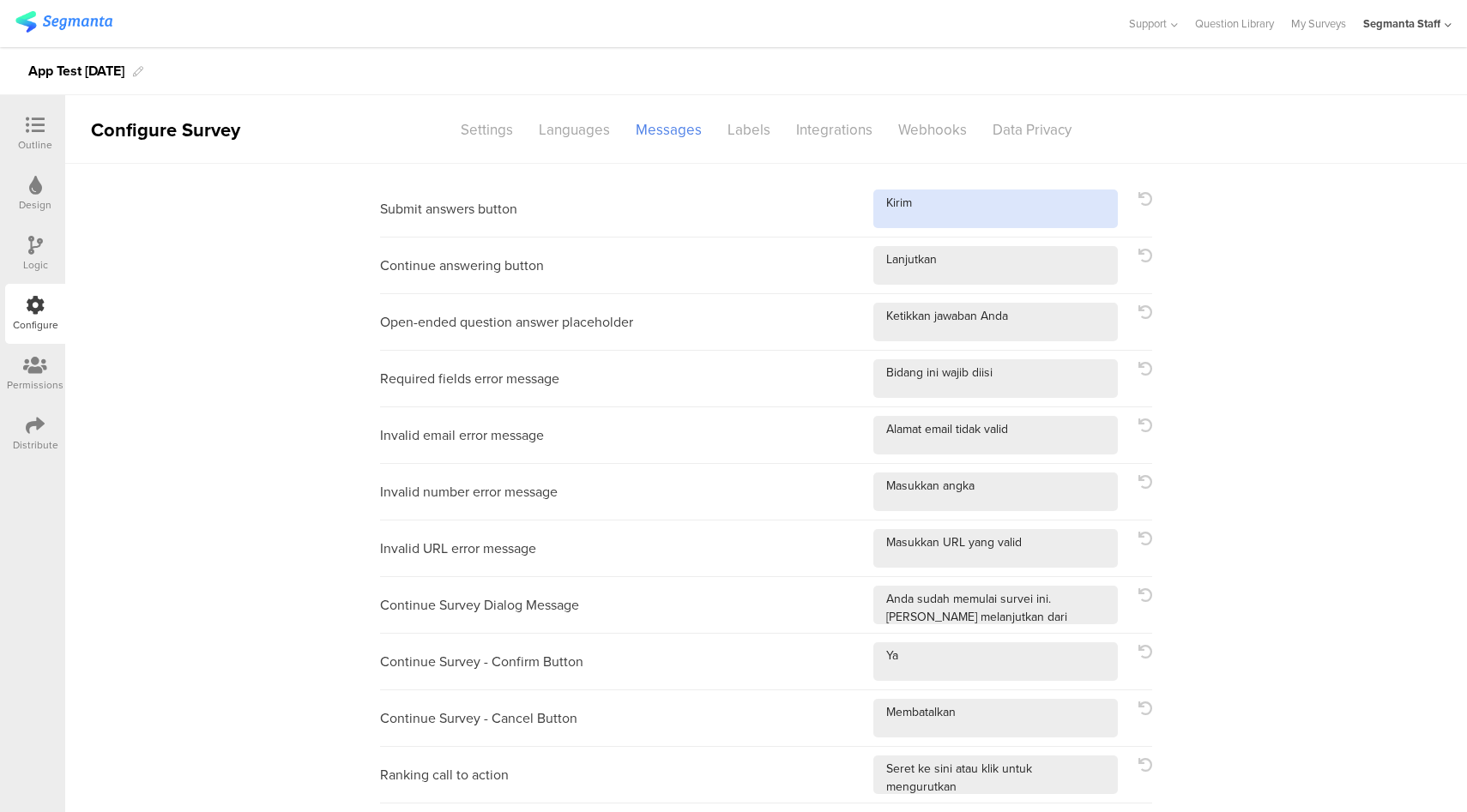
click at [998, 201] on textarea at bounding box center [995, 208] width 244 height 38
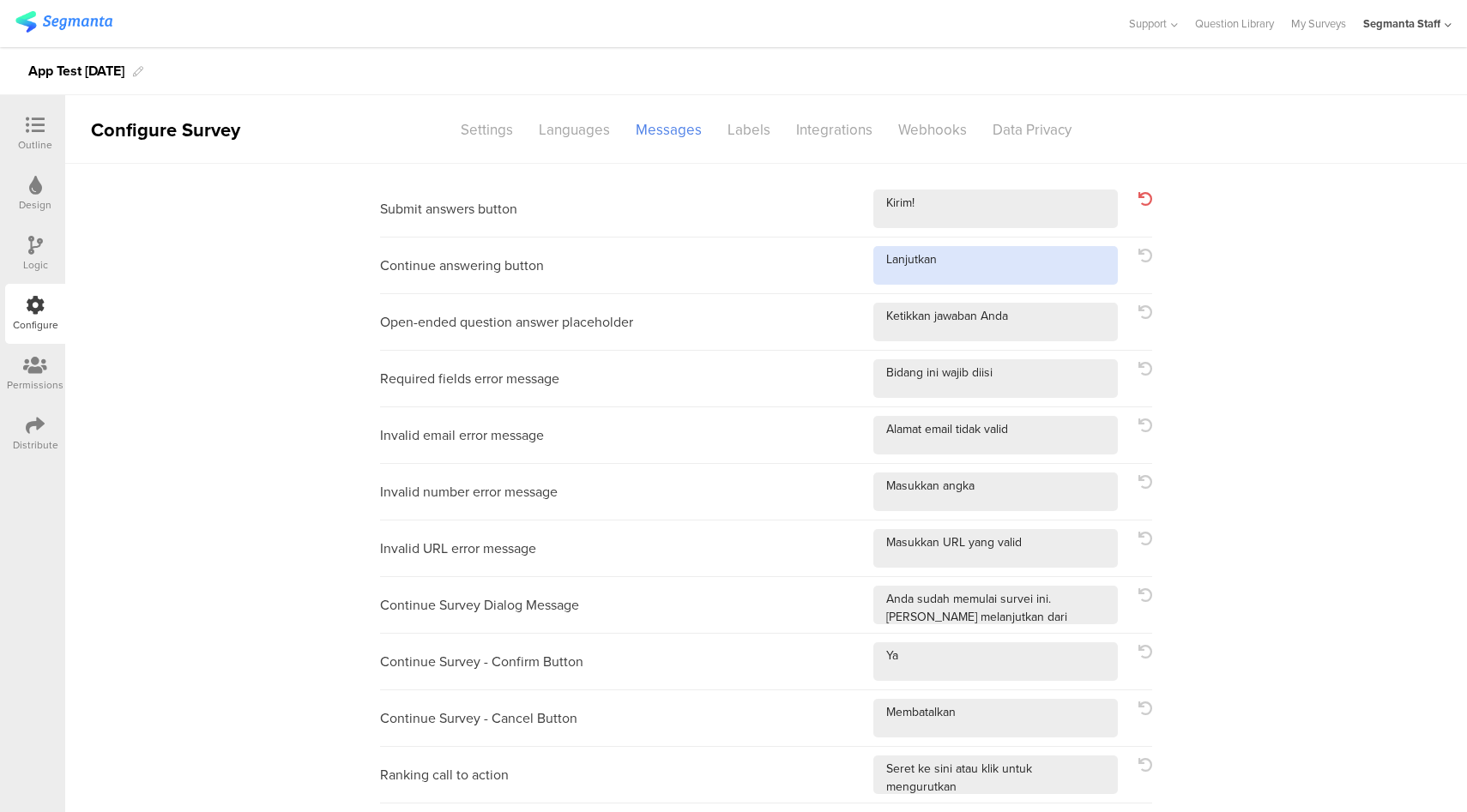
click at [1028, 276] on textarea at bounding box center [995, 265] width 244 height 38
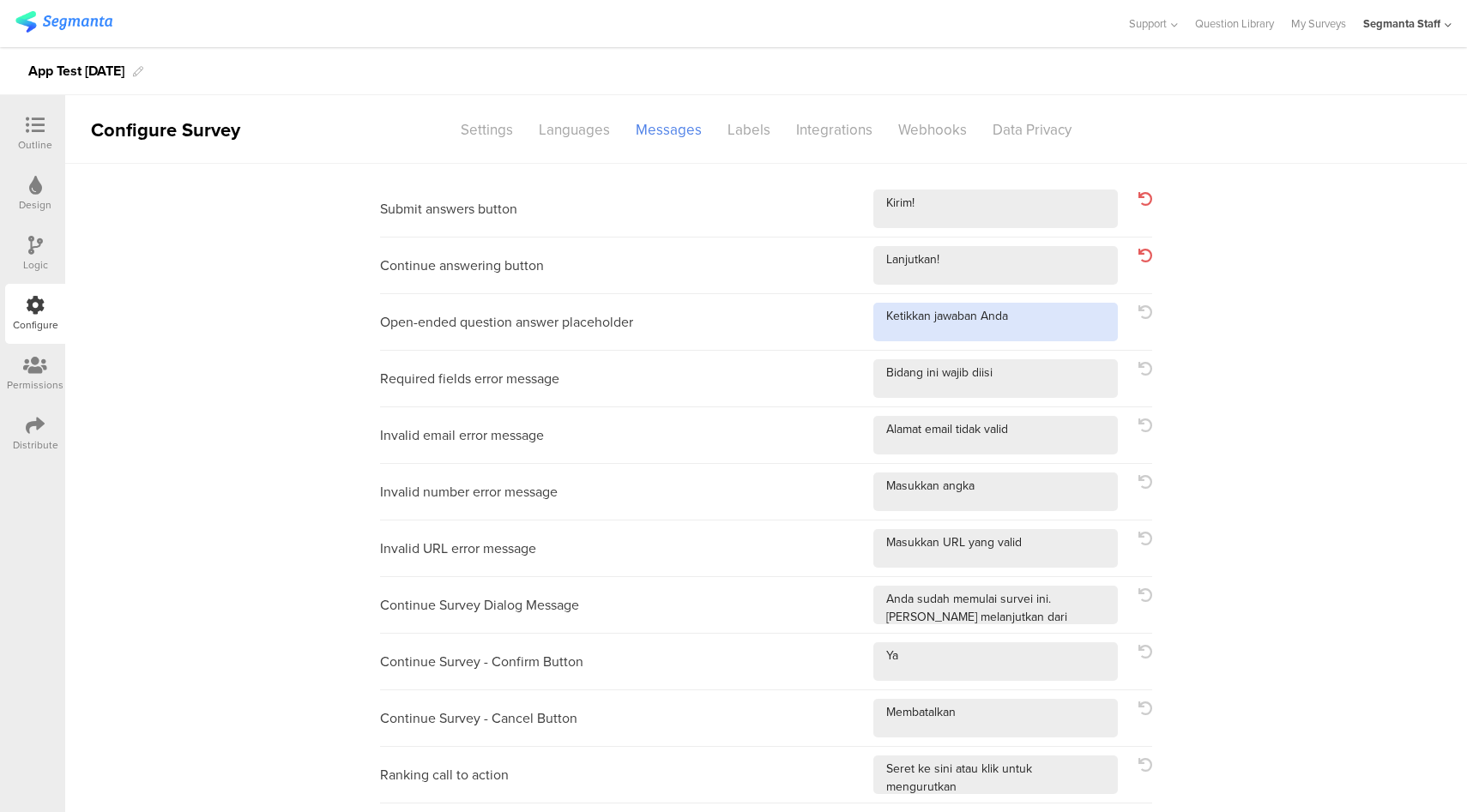
click at [1044, 316] on textarea at bounding box center [995, 321] width 244 height 38
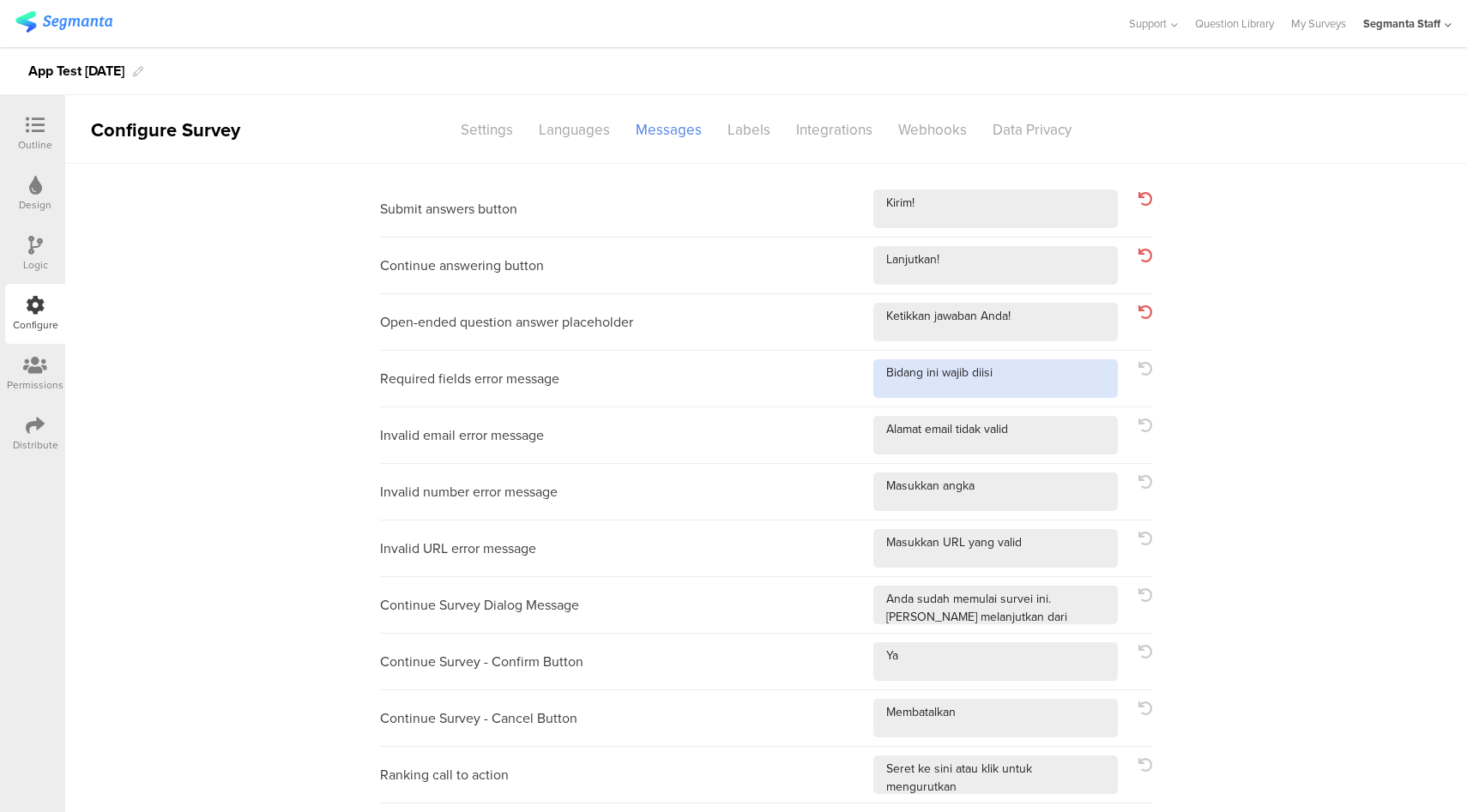
click at [1033, 384] on textarea at bounding box center [995, 378] width 244 height 38
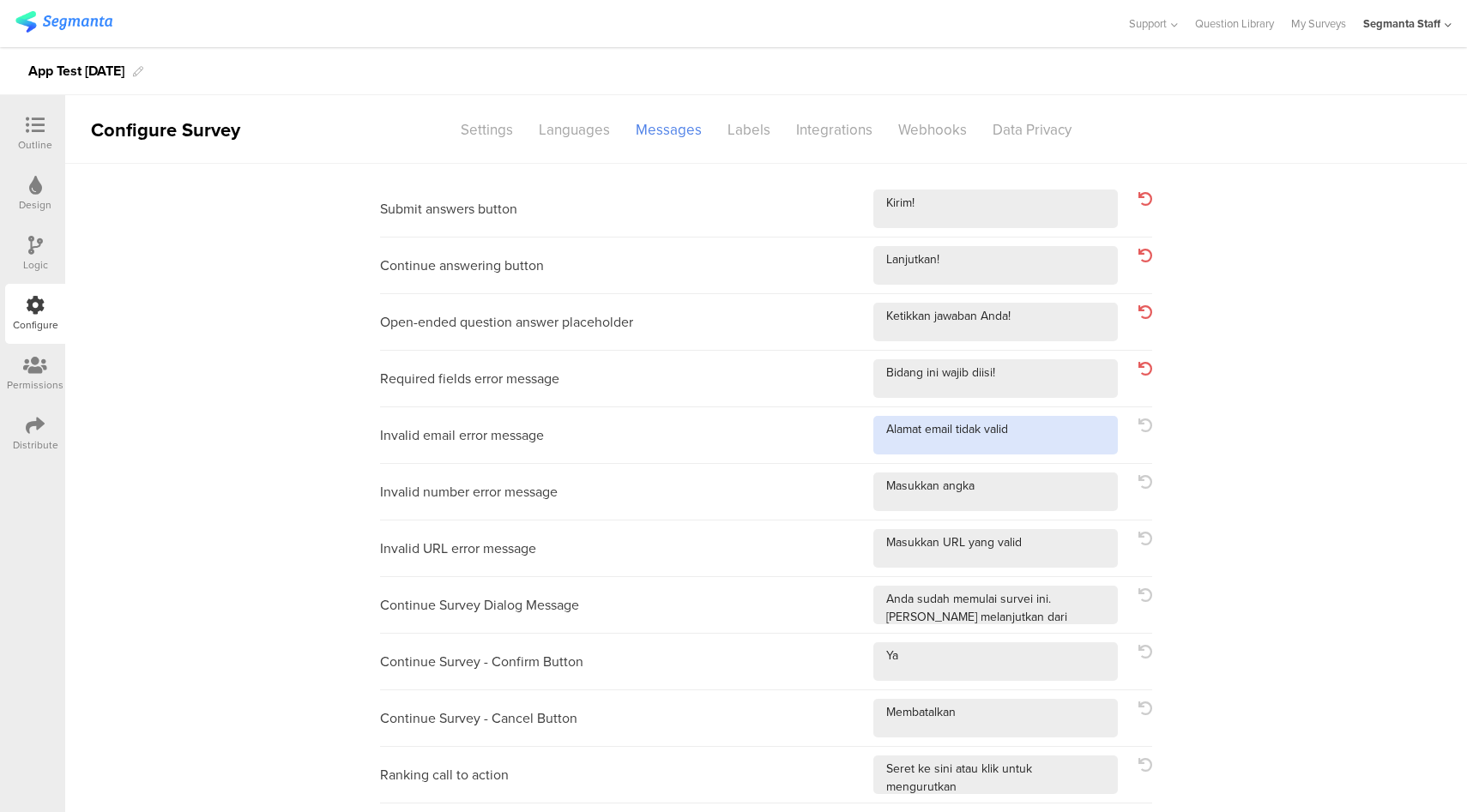
click at [1050, 429] on textarea at bounding box center [995, 435] width 244 height 38
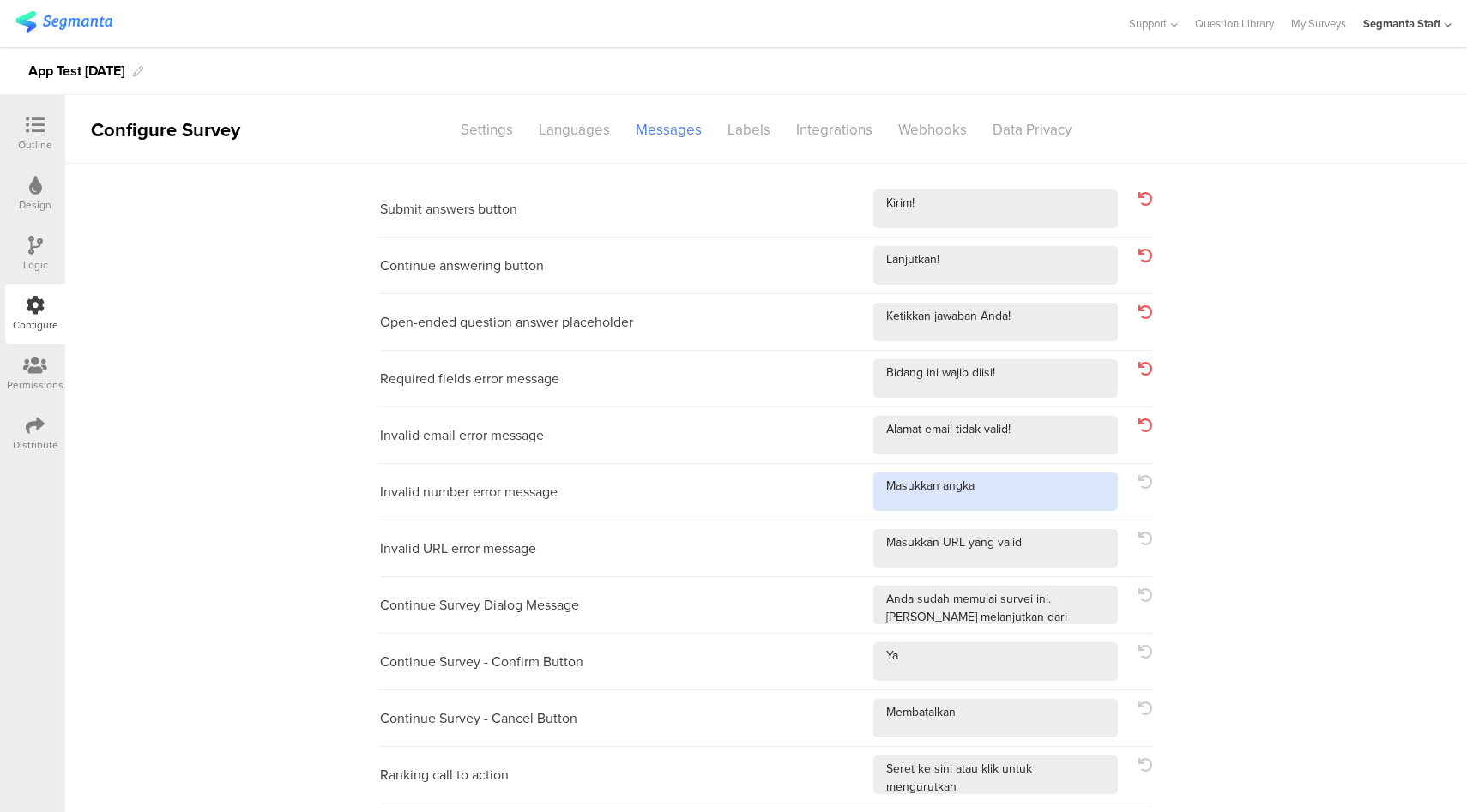
click at [1028, 490] on textarea at bounding box center [995, 491] width 244 height 38
click at [1070, 554] on textarea at bounding box center [995, 548] width 244 height 38
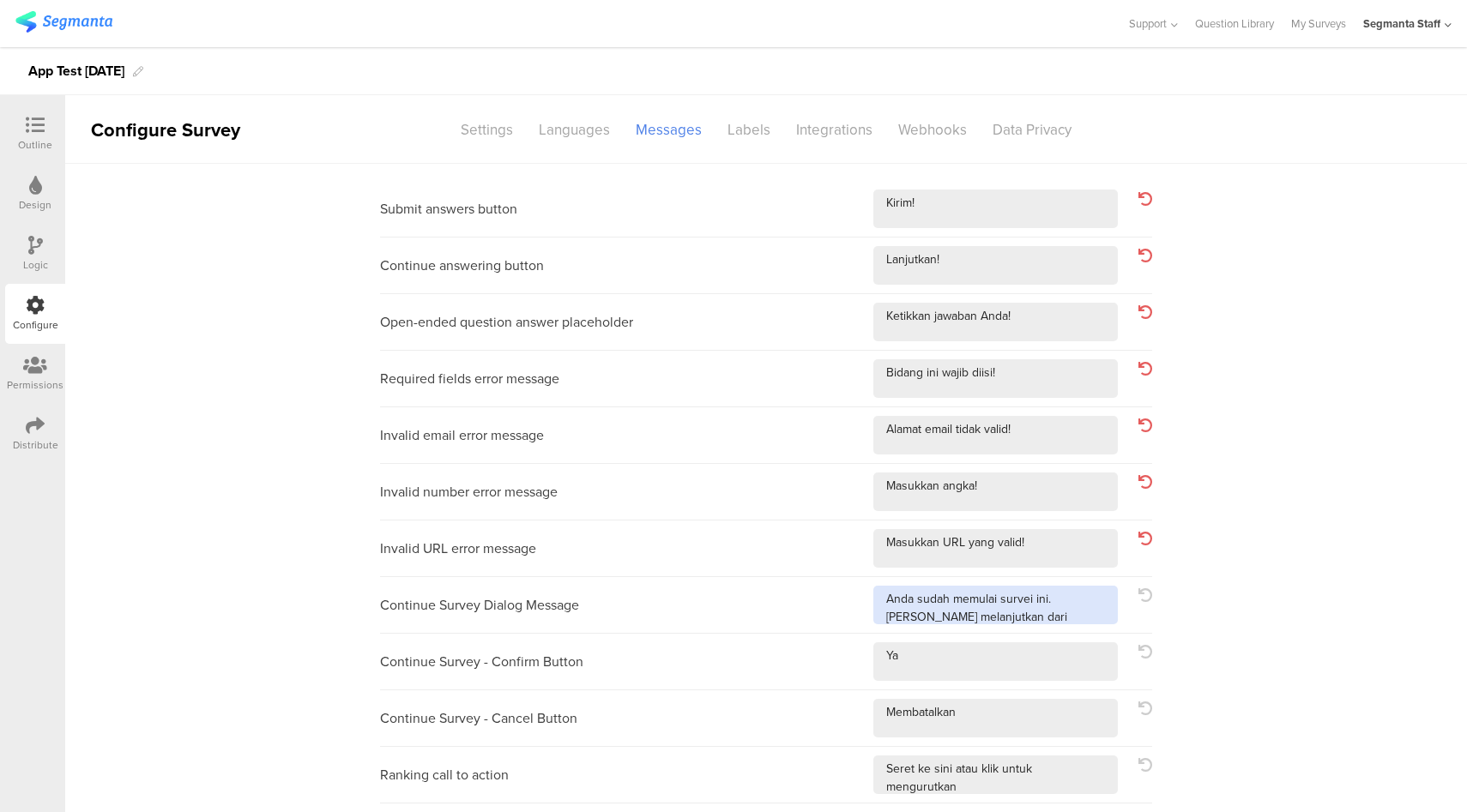
click at [1097, 612] on textarea at bounding box center [995, 605] width 244 height 38
click at [572, 130] on div "Languages" at bounding box center [574, 130] width 97 height 30
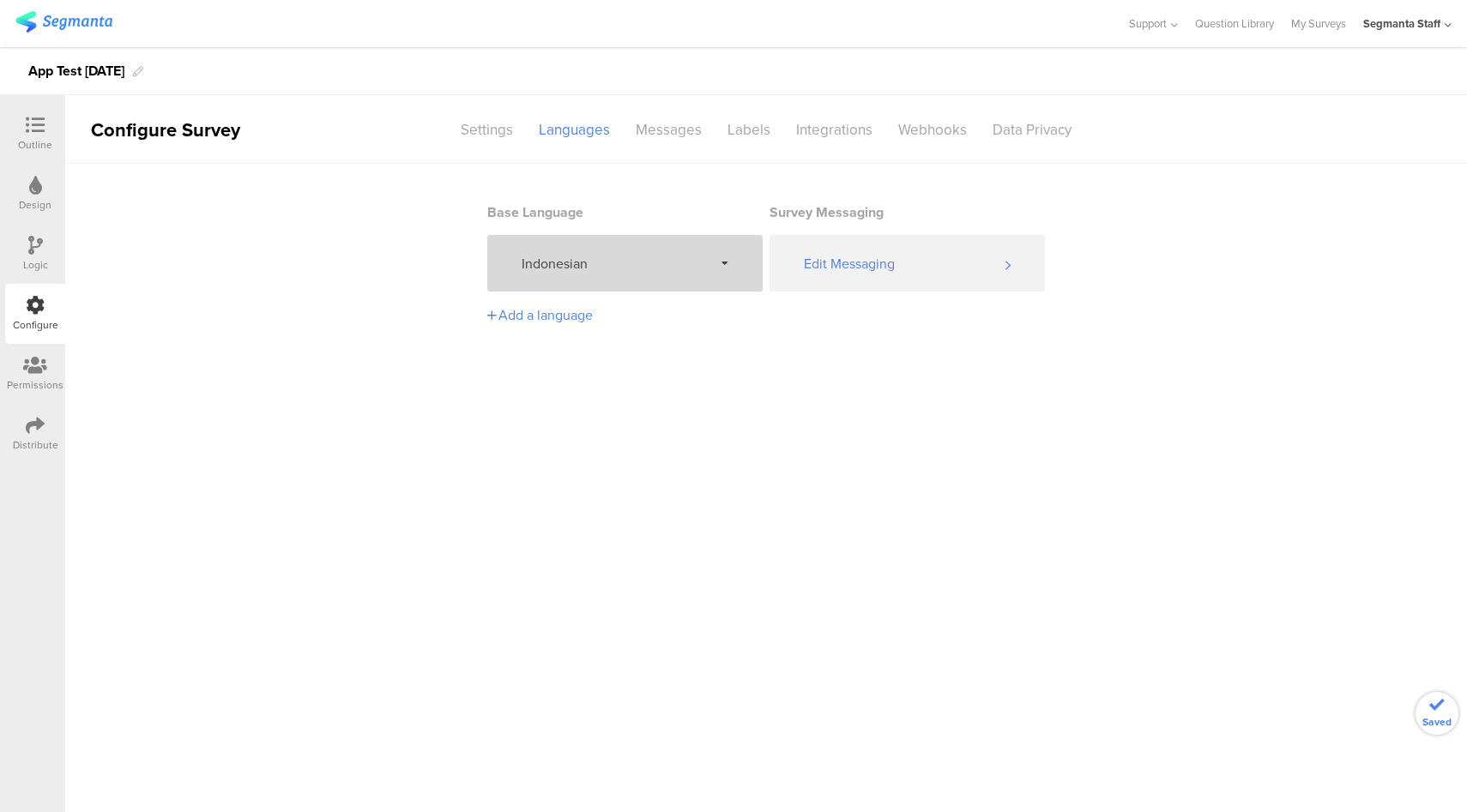
click at [595, 249] on div "Indonesian" at bounding box center [625, 263] width 276 height 56
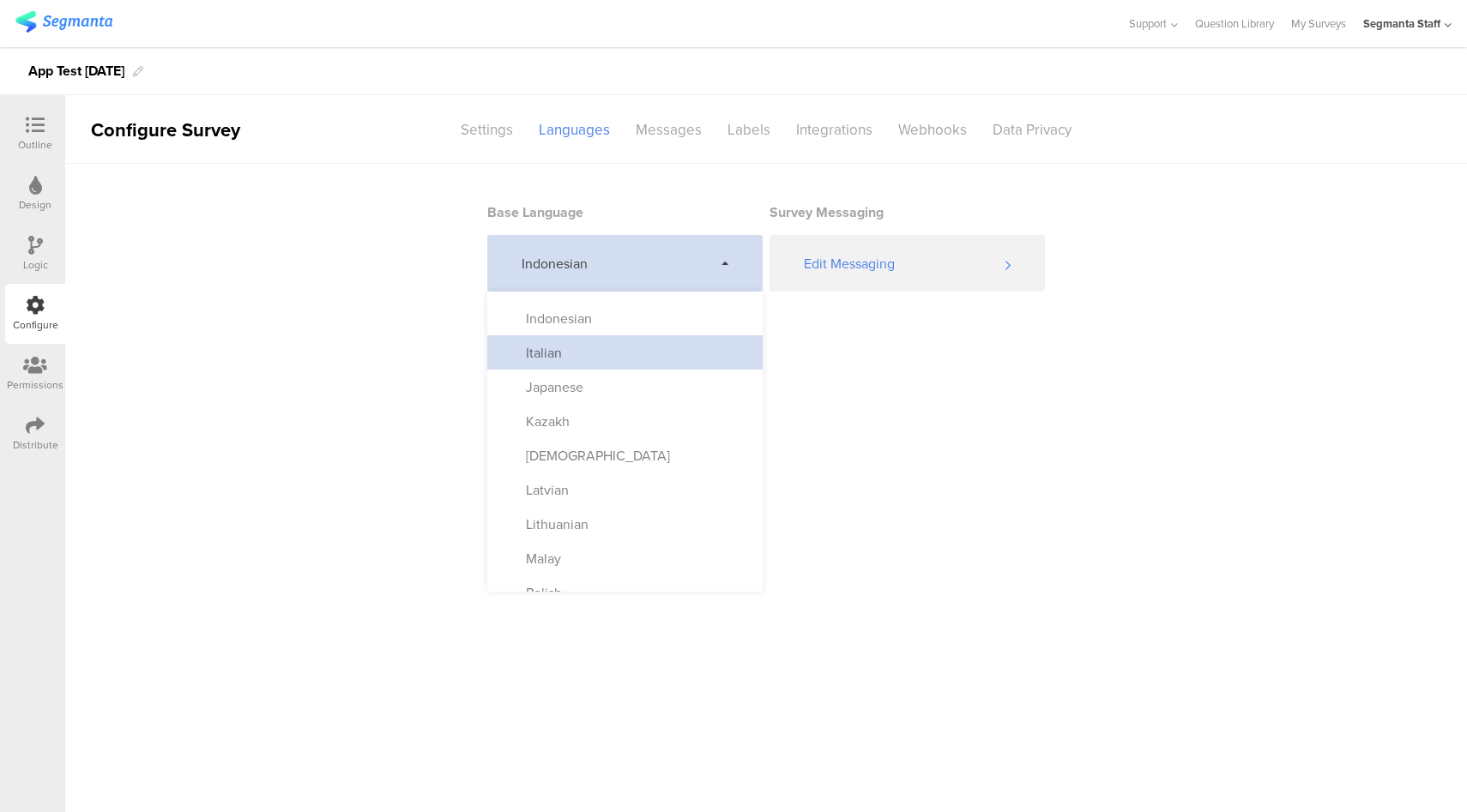
scroll to position [539, 0]
click at [607, 359] on div "Italian" at bounding box center [625, 352] width 276 height 34
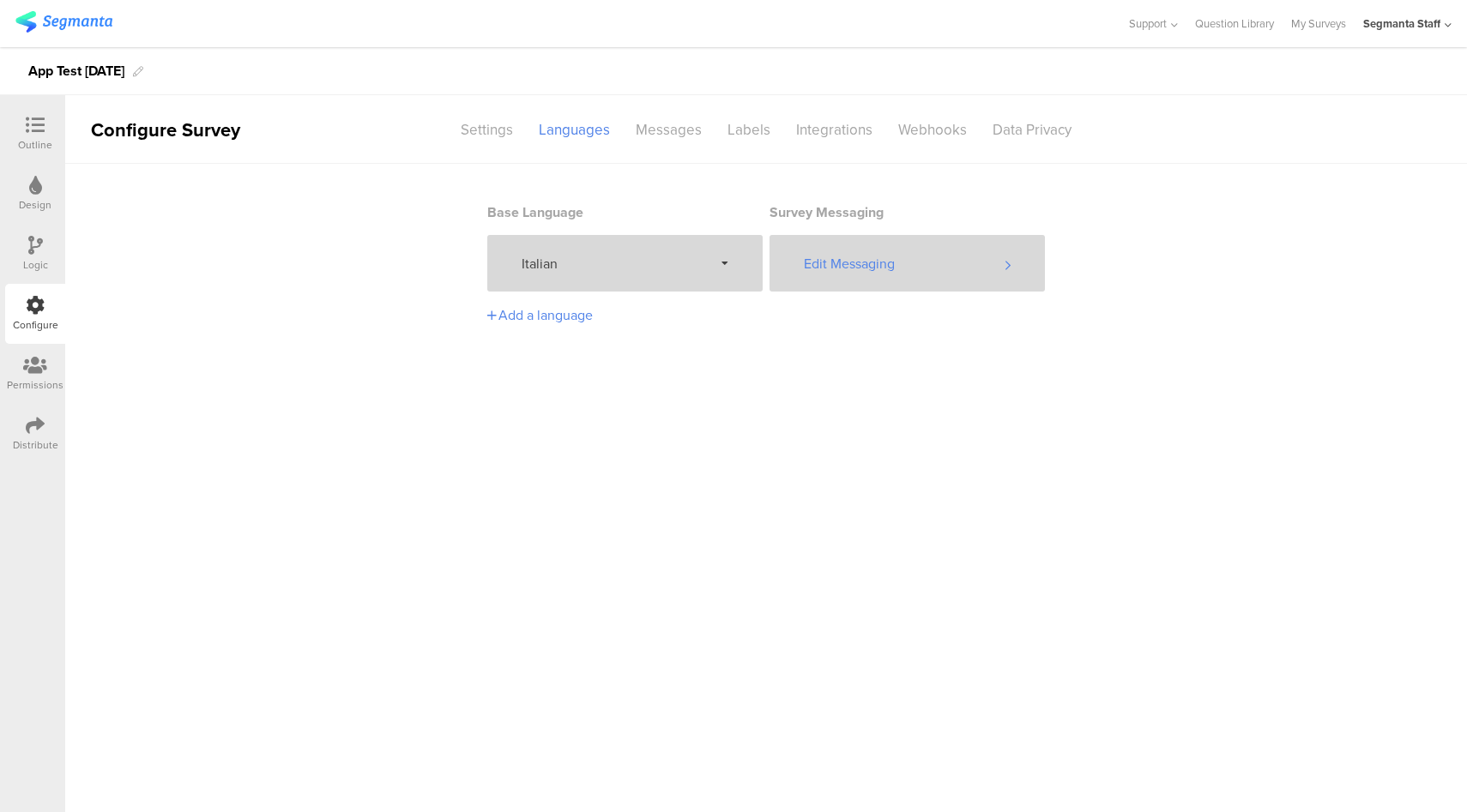
click at [924, 259] on div "Edit Messaging" at bounding box center [907, 263] width 276 height 56
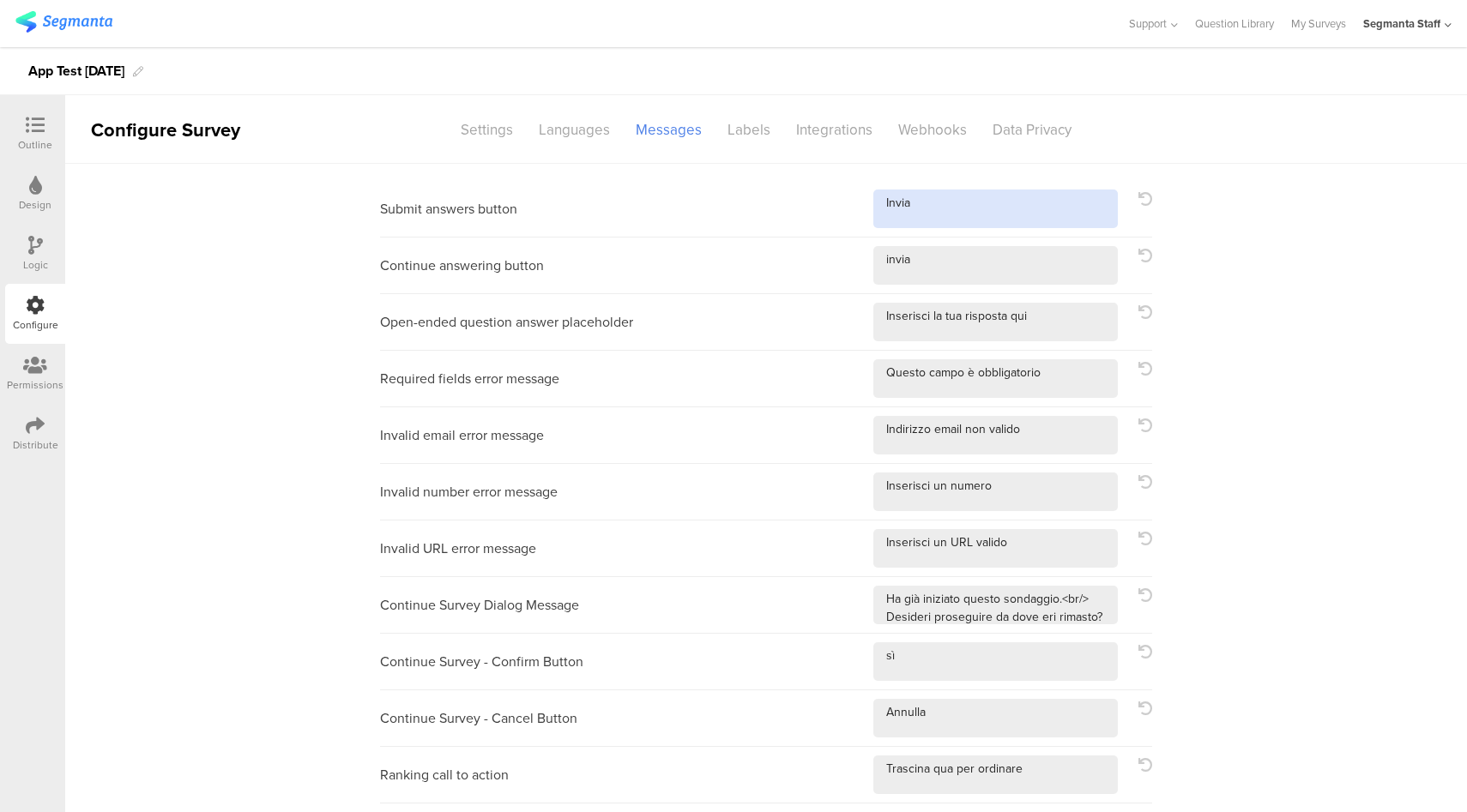
click at [1021, 215] on textarea at bounding box center [995, 208] width 244 height 38
click at [555, 135] on div "Languages" at bounding box center [574, 130] width 97 height 30
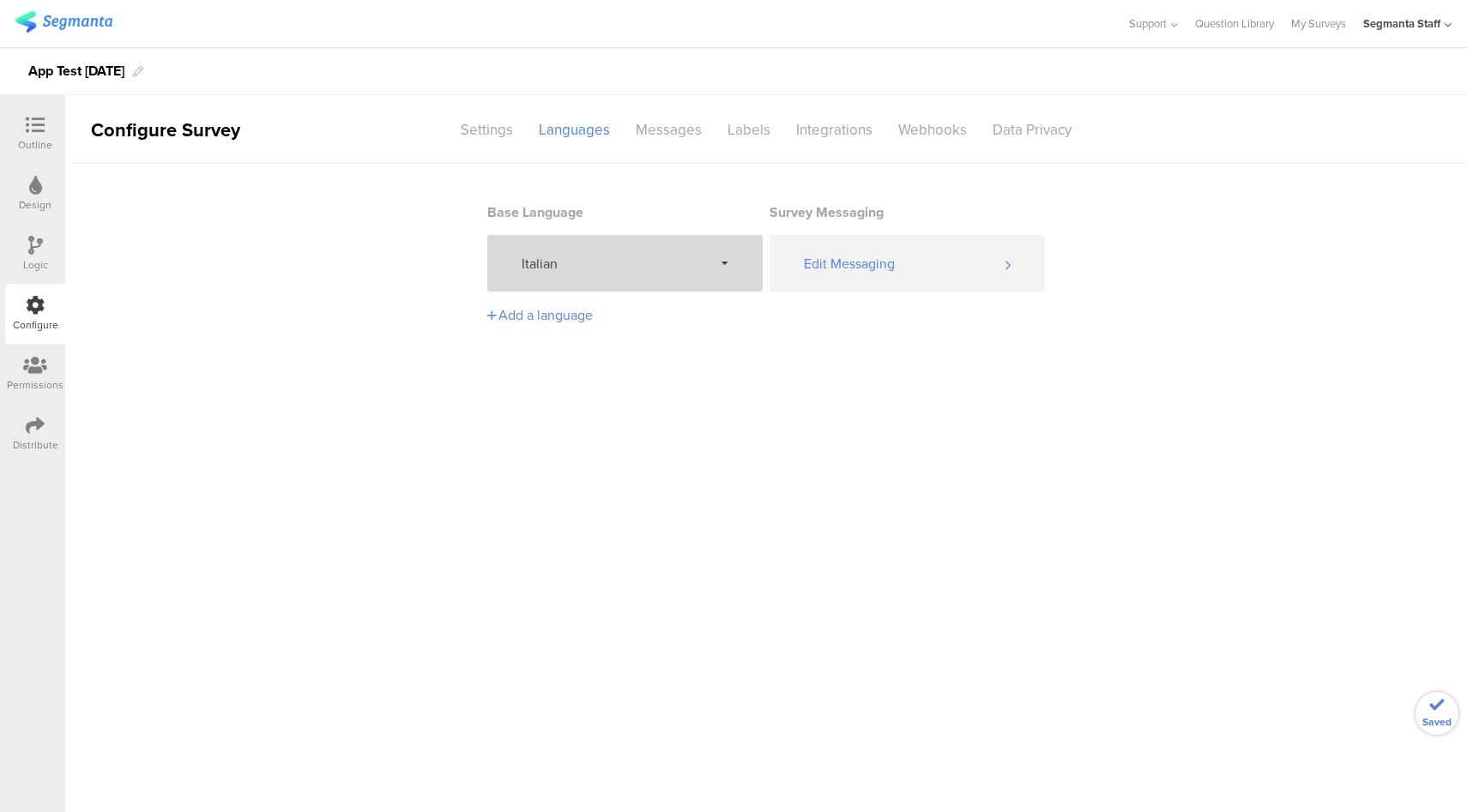
click at [641, 286] on div "Italian" at bounding box center [625, 263] width 276 height 56
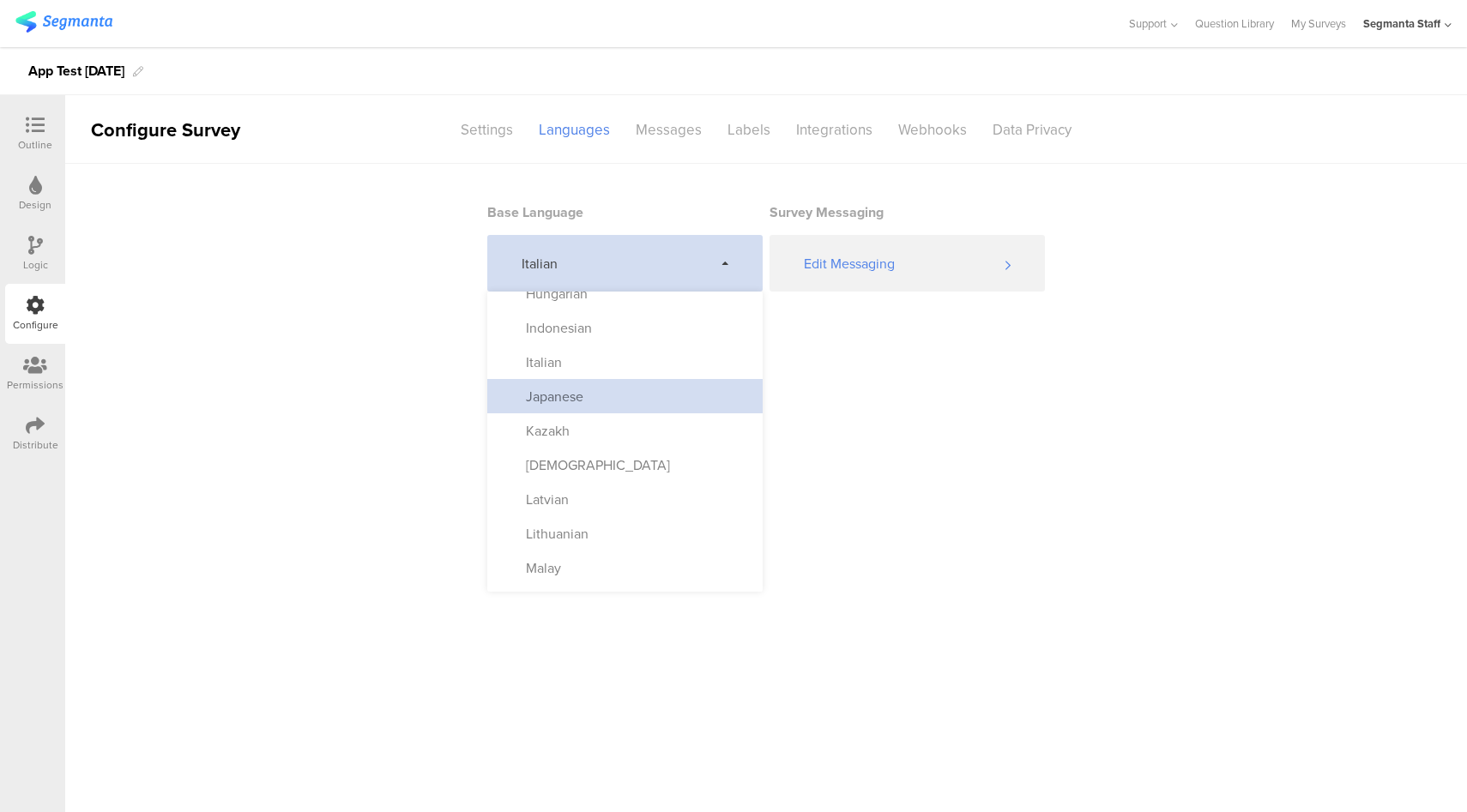
scroll to position [543, 0]
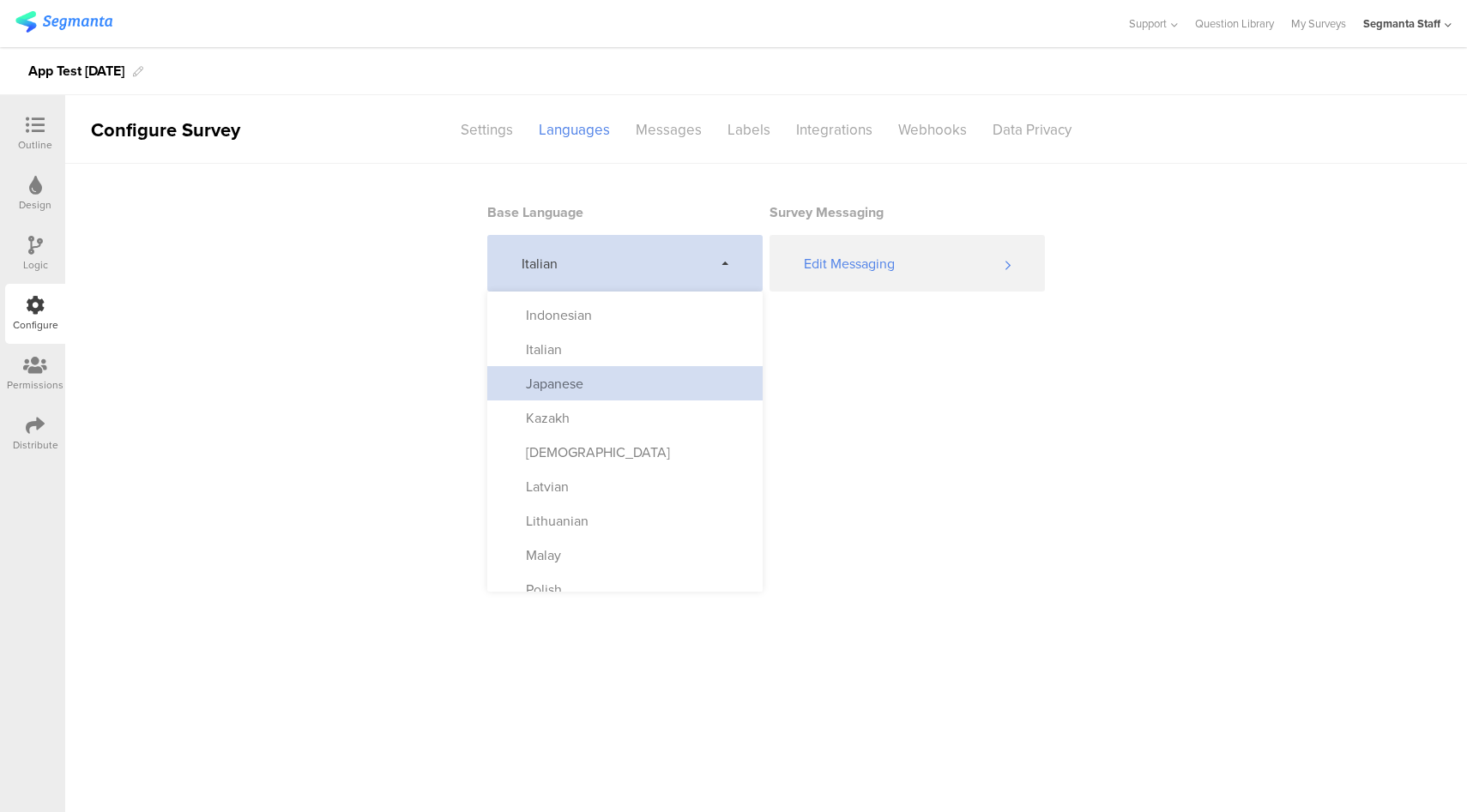
click at [630, 387] on div "Japanese" at bounding box center [625, 383] width 276 height 34
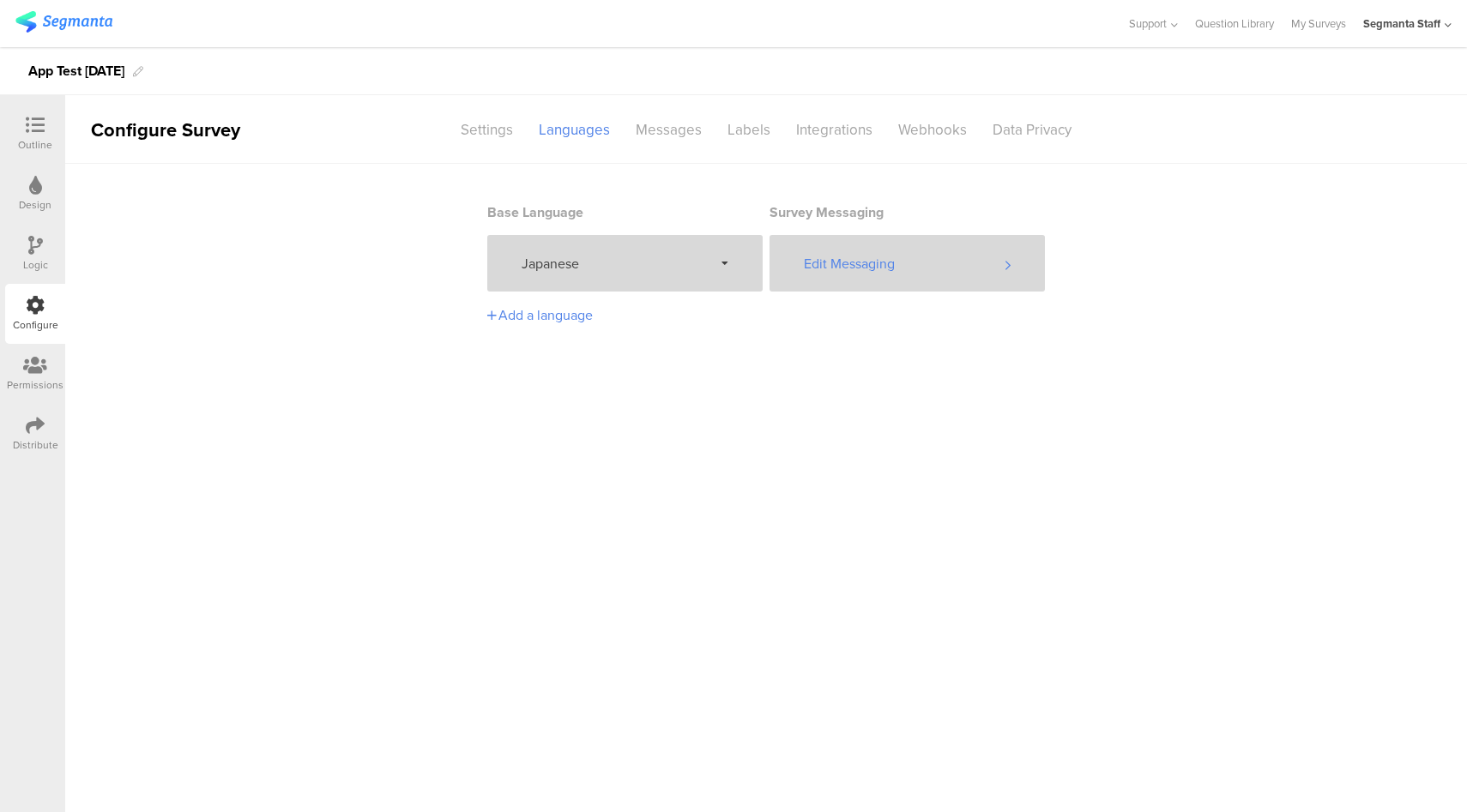
click at [913, 259] on div "Edit Messaging" at bounding box center [907, 263] width 276 height 56
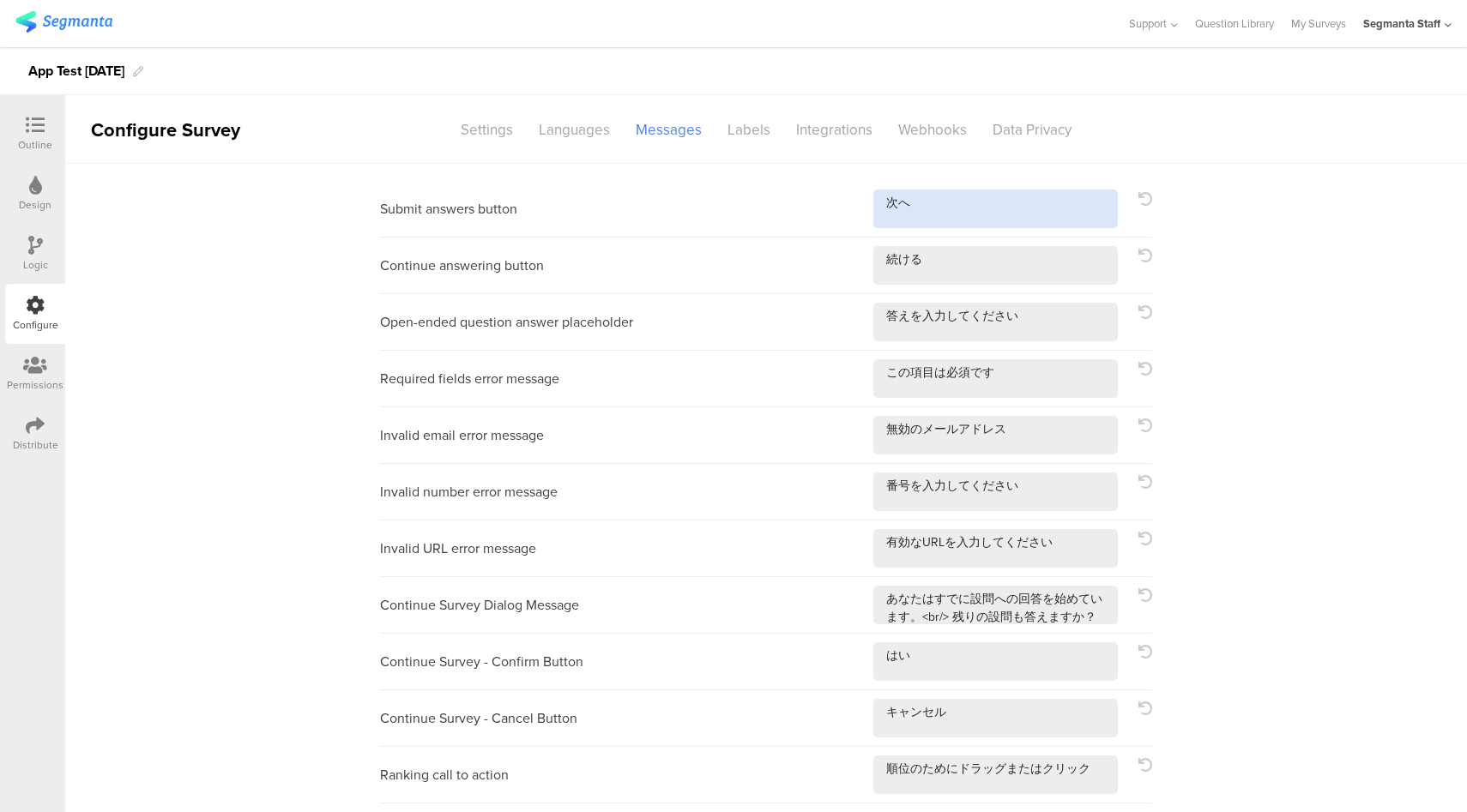
click at [1005, 206] on textarea at bounding box center [995, 208] width 244 height 38
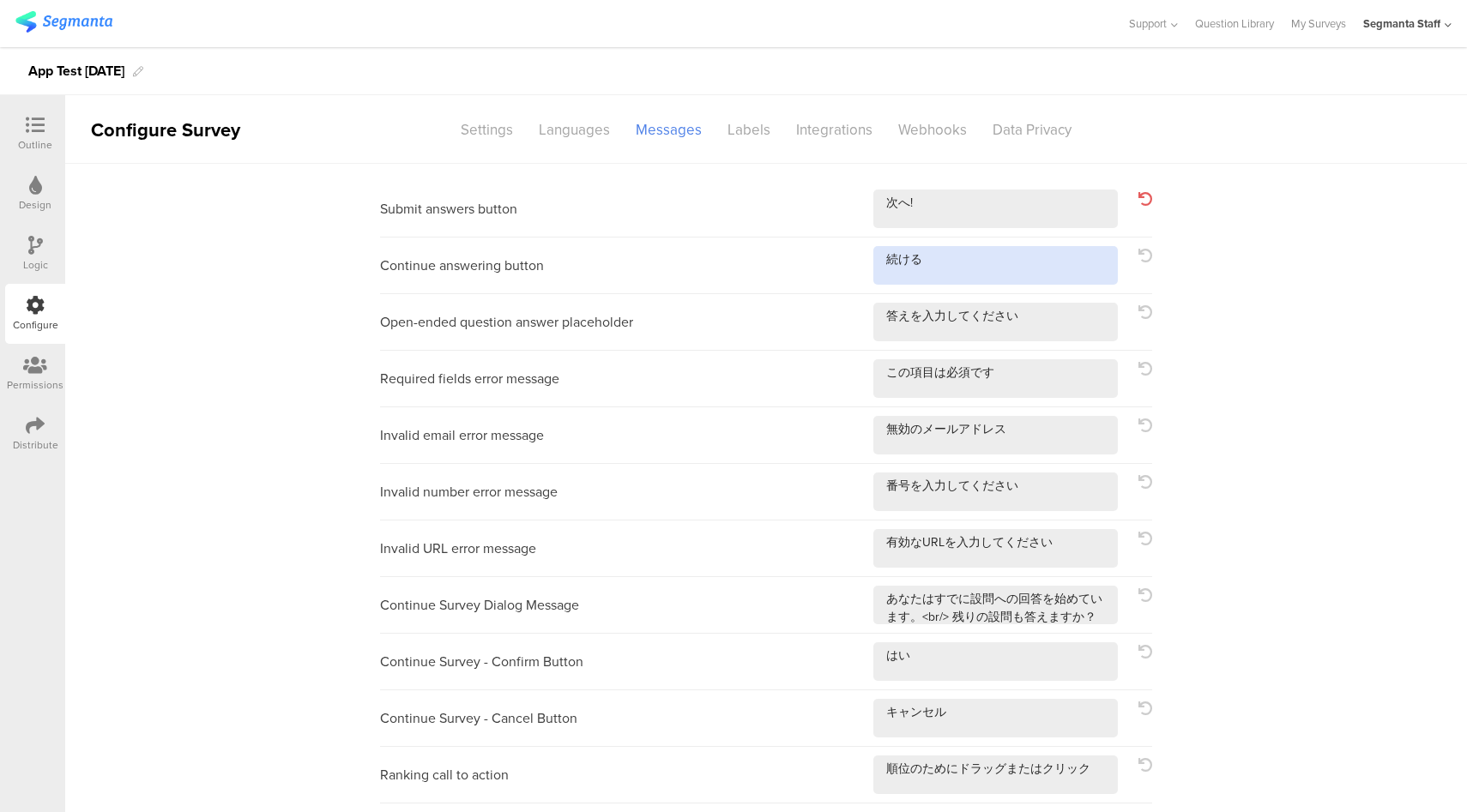
click at [979, 268] on textarea at bounding box center [995, 265] width 244 height 38
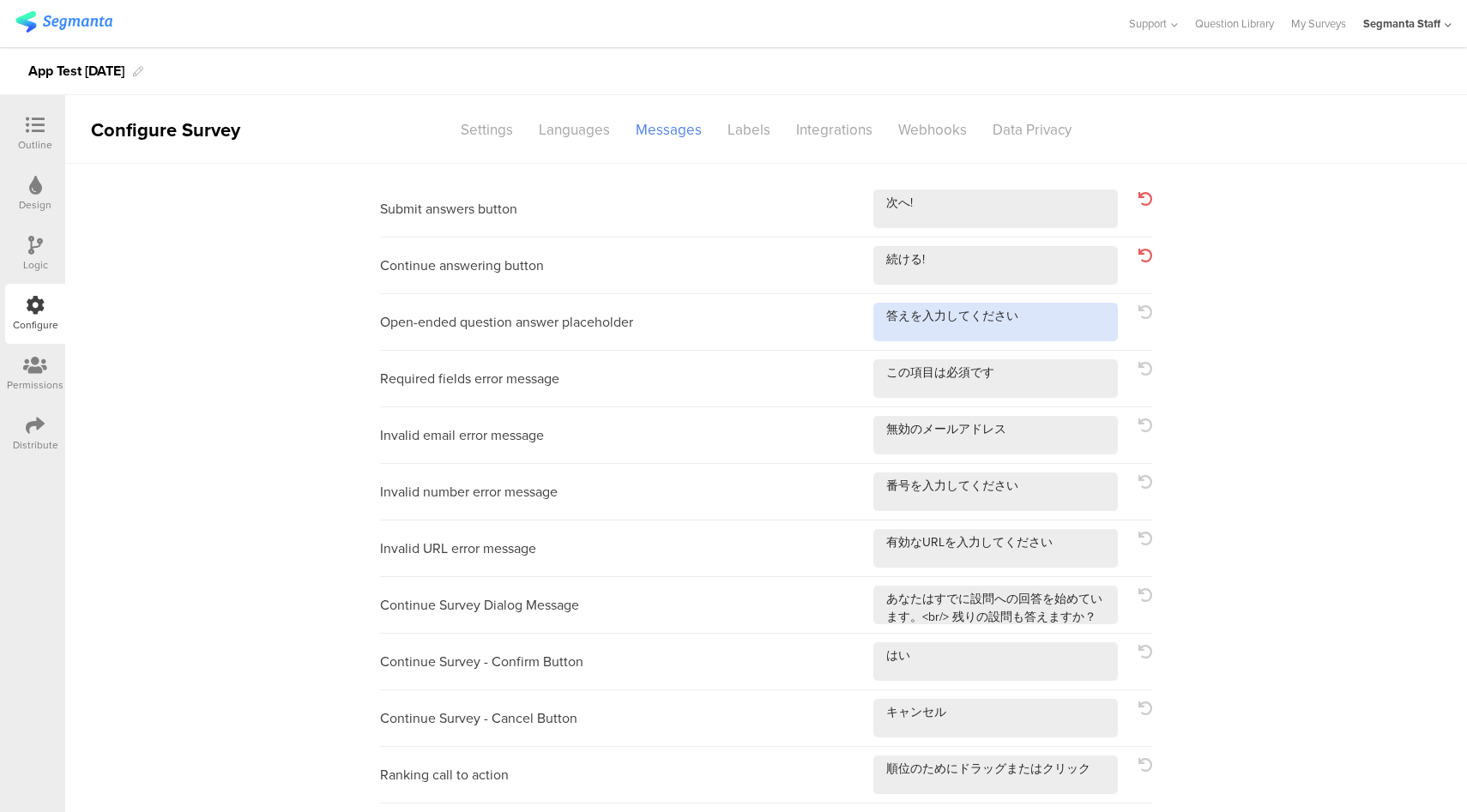
click at [1026, 315] on textarea at bounding box center [995, 321] width 244 height 38
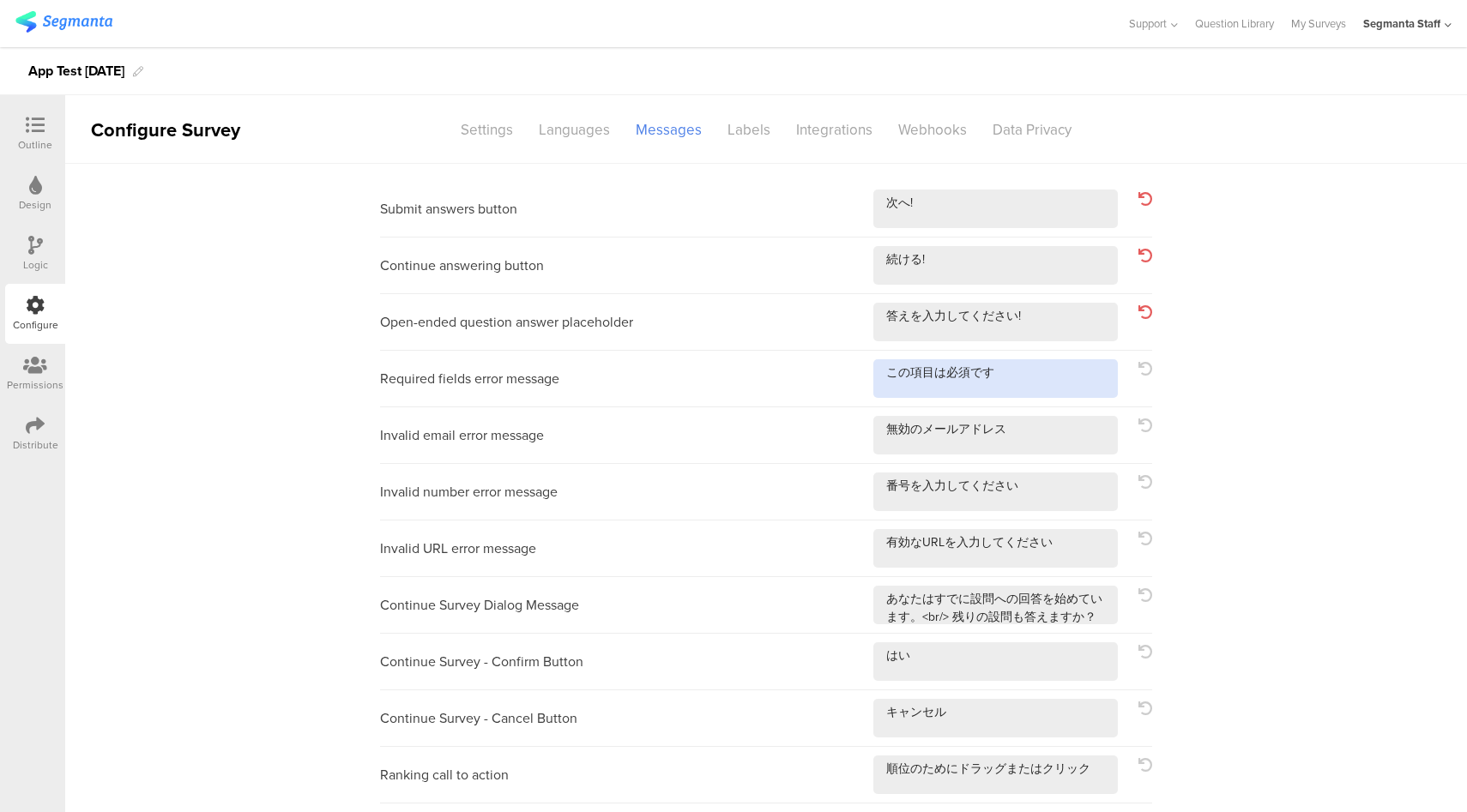
click at [1063, 382] on textarea at bounding box center [995, 378] width 244 height 38
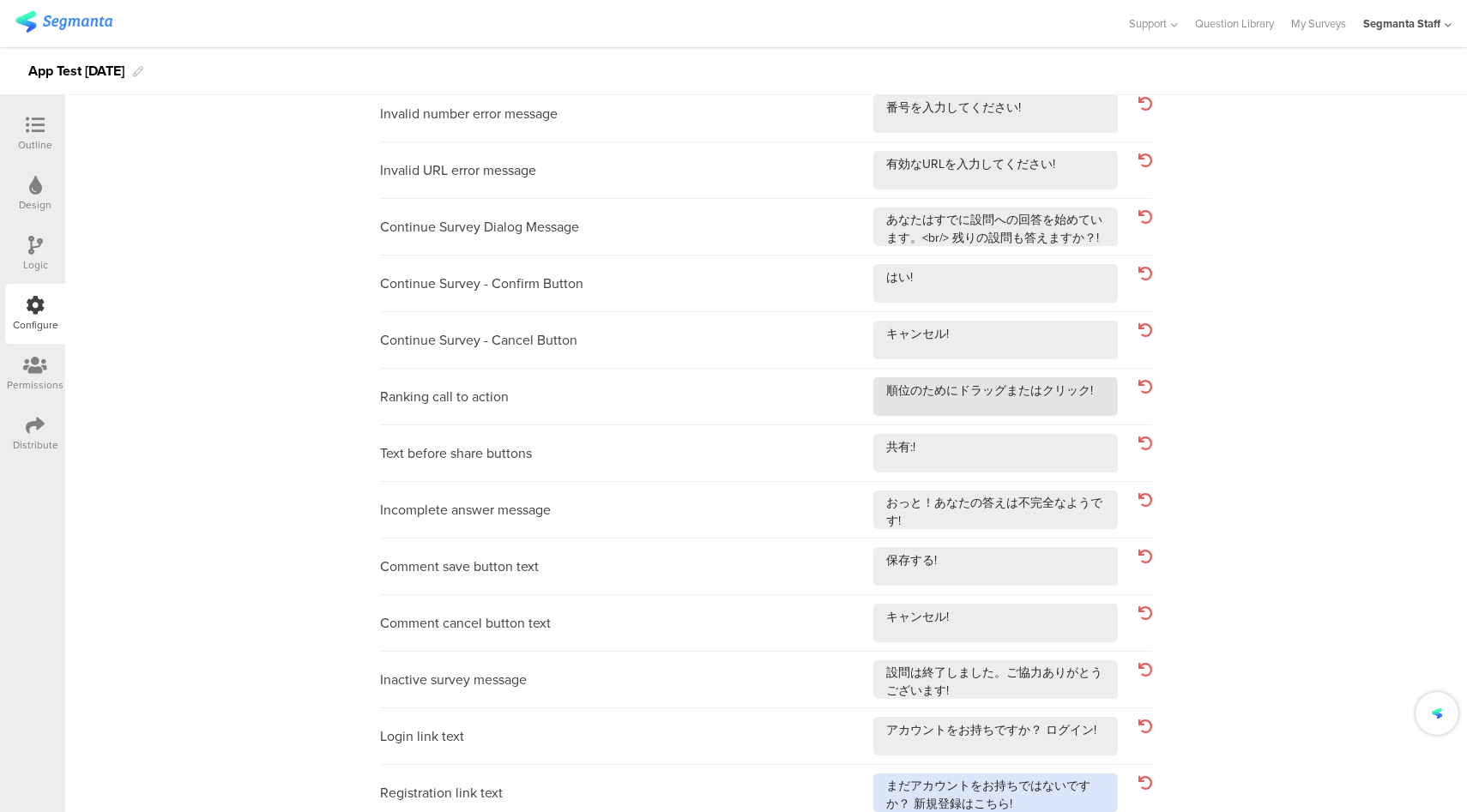
scroll to position [501, 0]
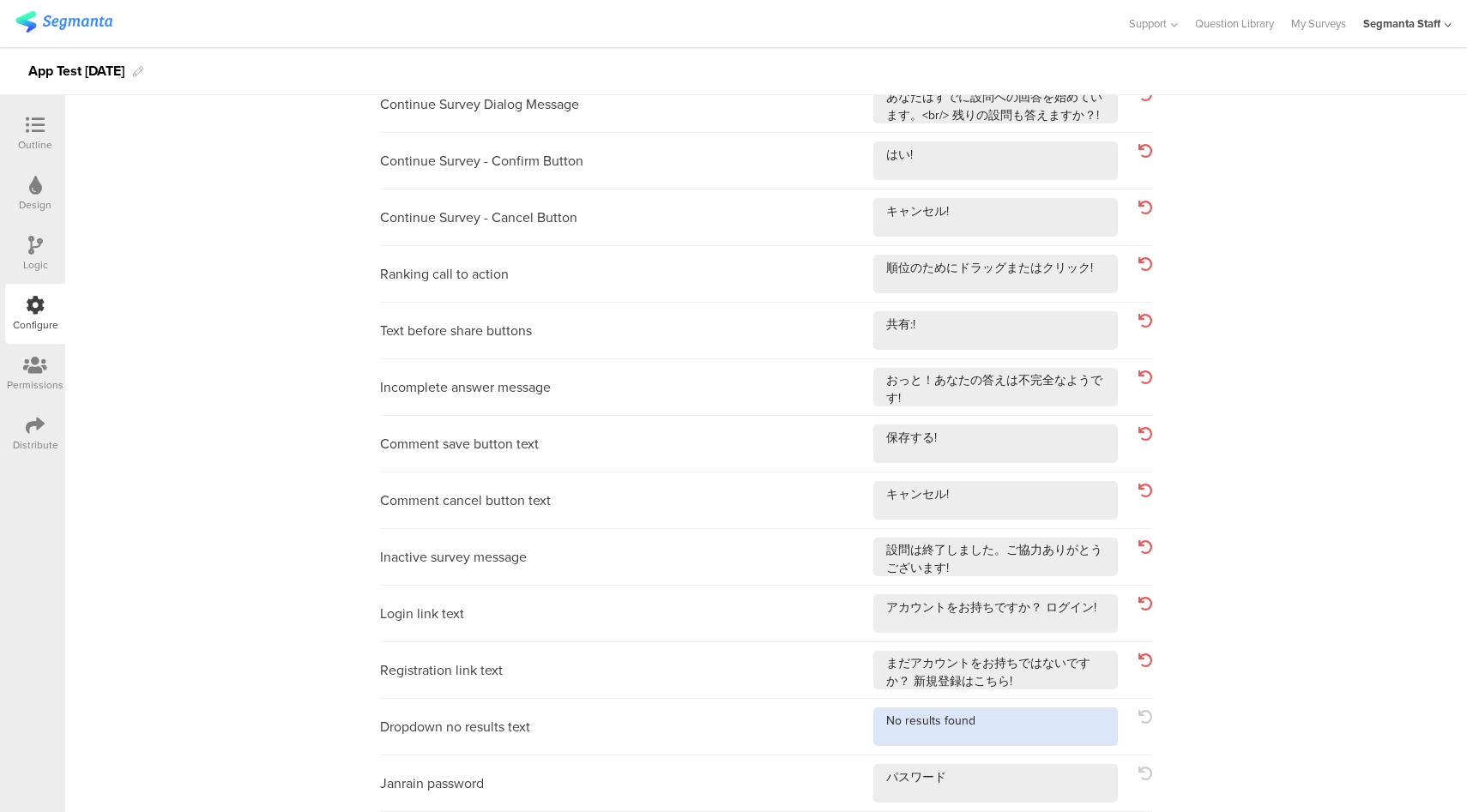
click at [1025, 732] on textarea at bounding box center [995, 726] width 244 height 38
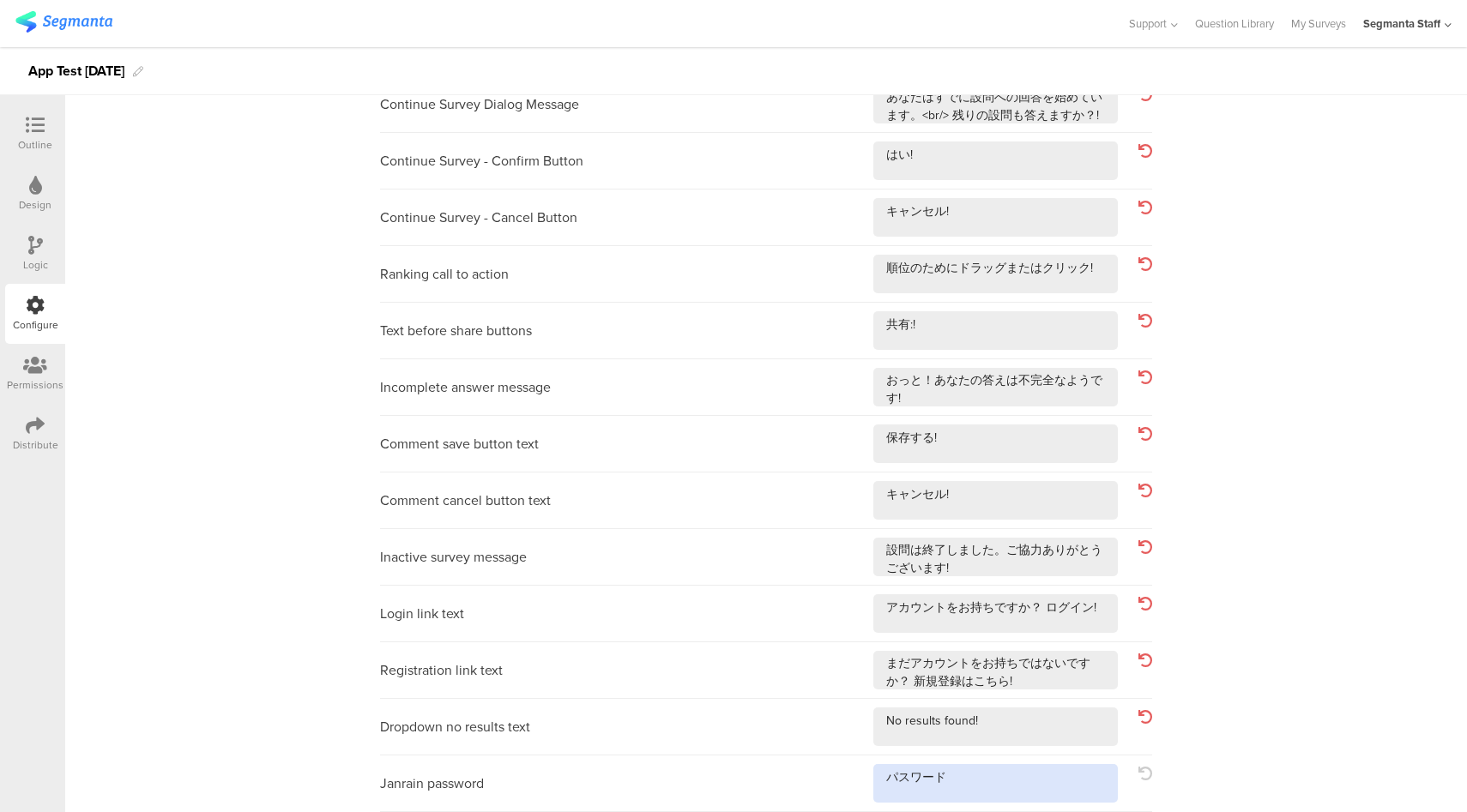
click at [980, 782] on textarea at bounding box center [995, 782] width 244 height 38
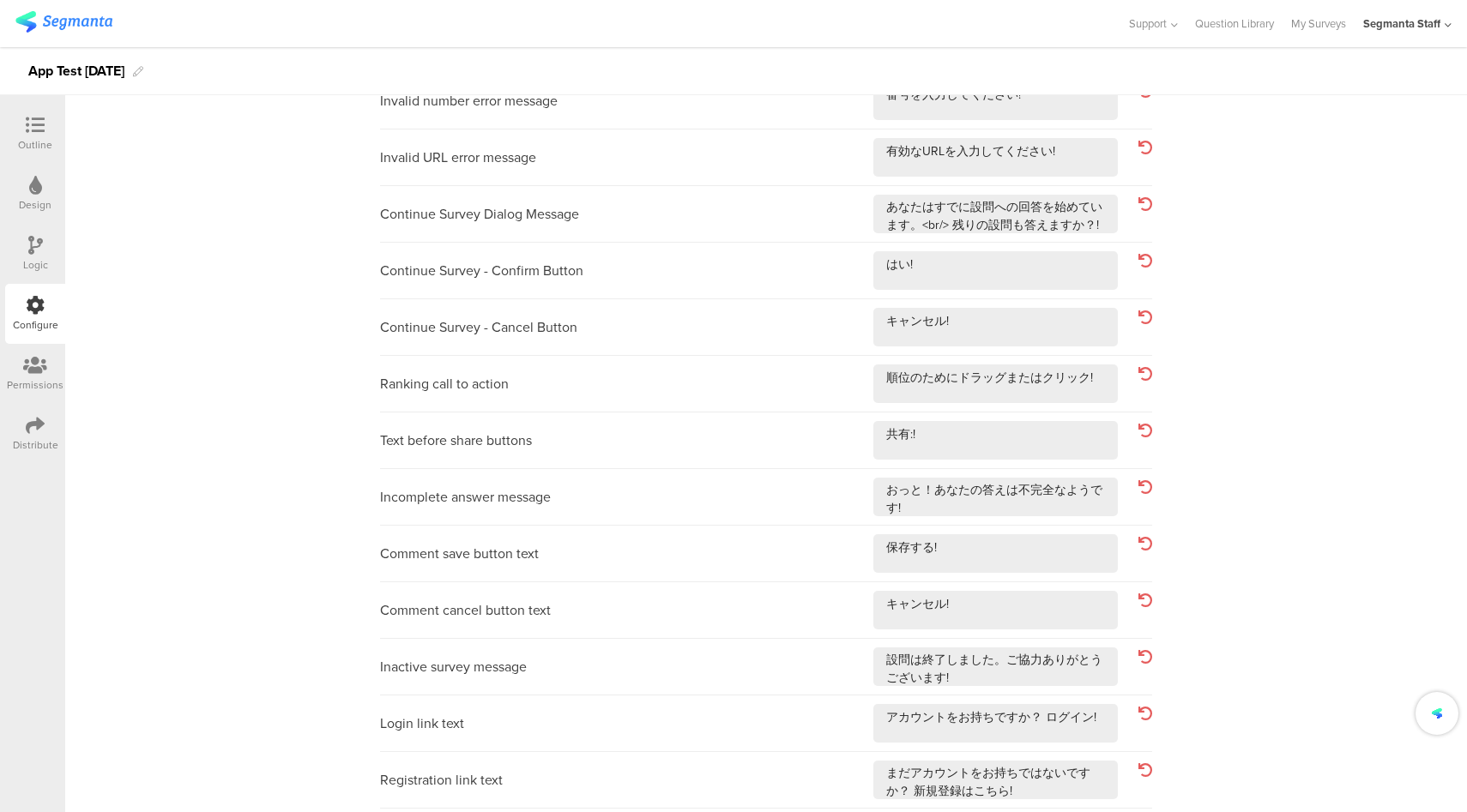
scroll to position [0, 0]
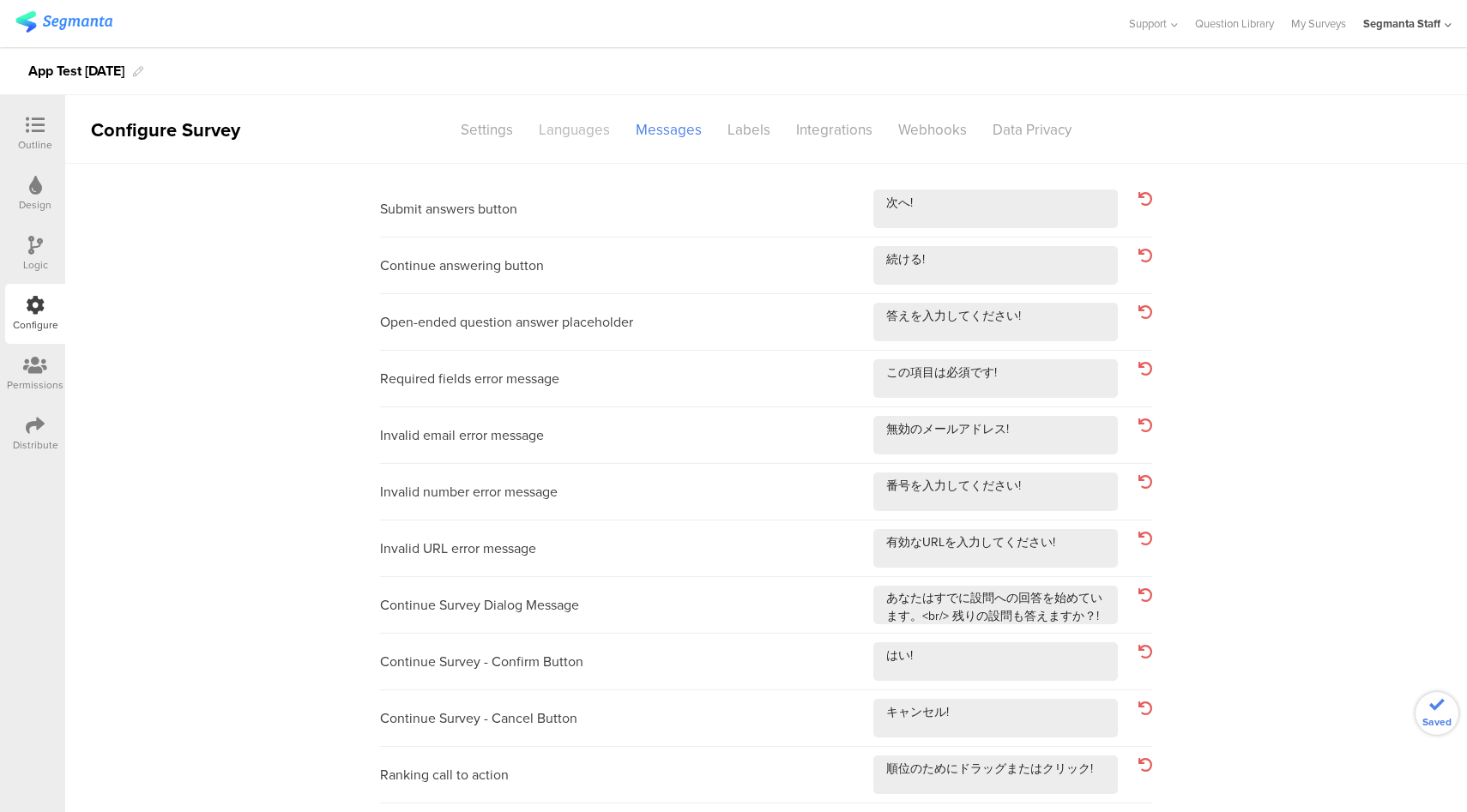
click at [568, 132] on div "Languages" at bounding box center [574, 130] width 97 height 30
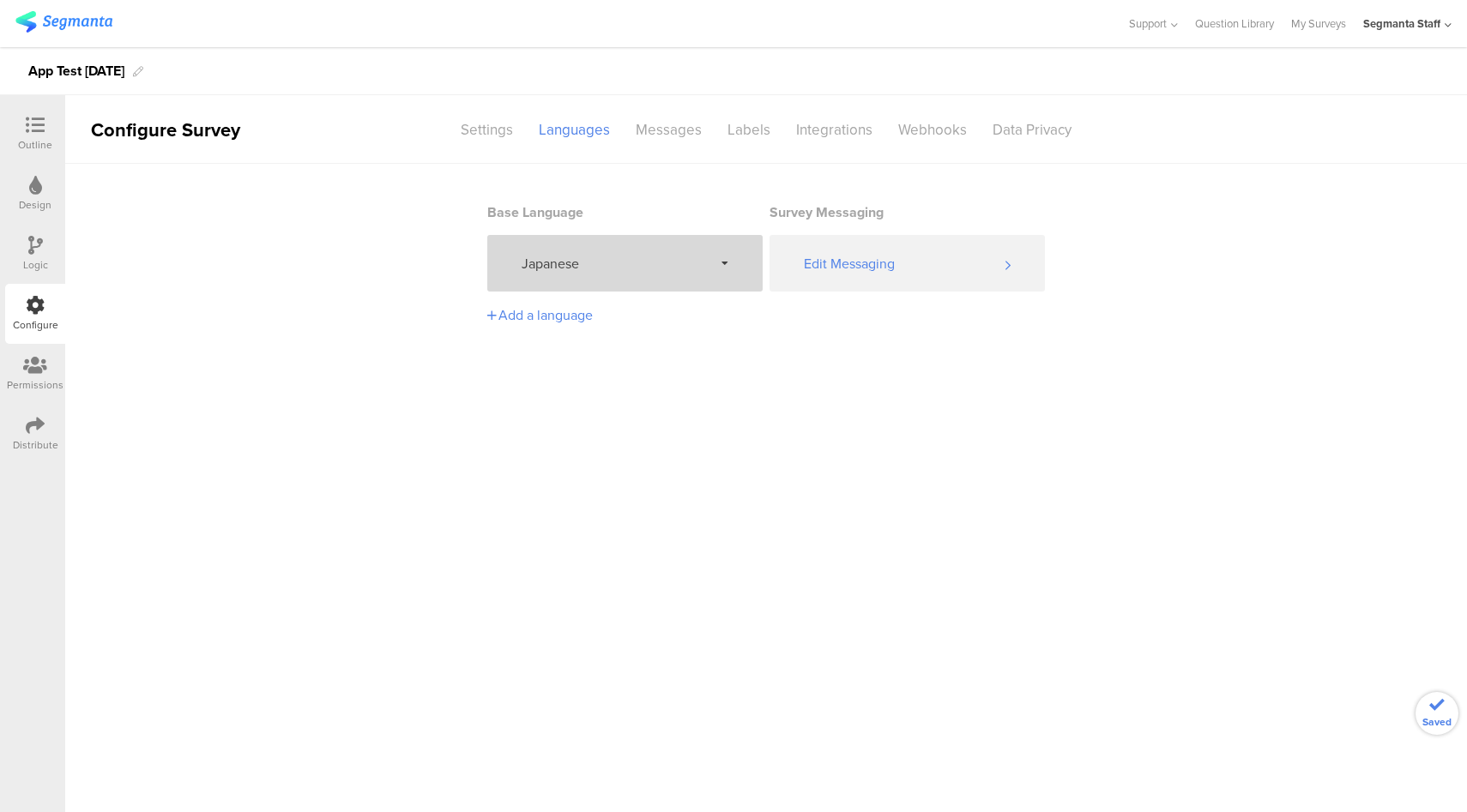
click at [636, 255] on span "Japanese" at bounding box center [617, 264] width 191 height 20
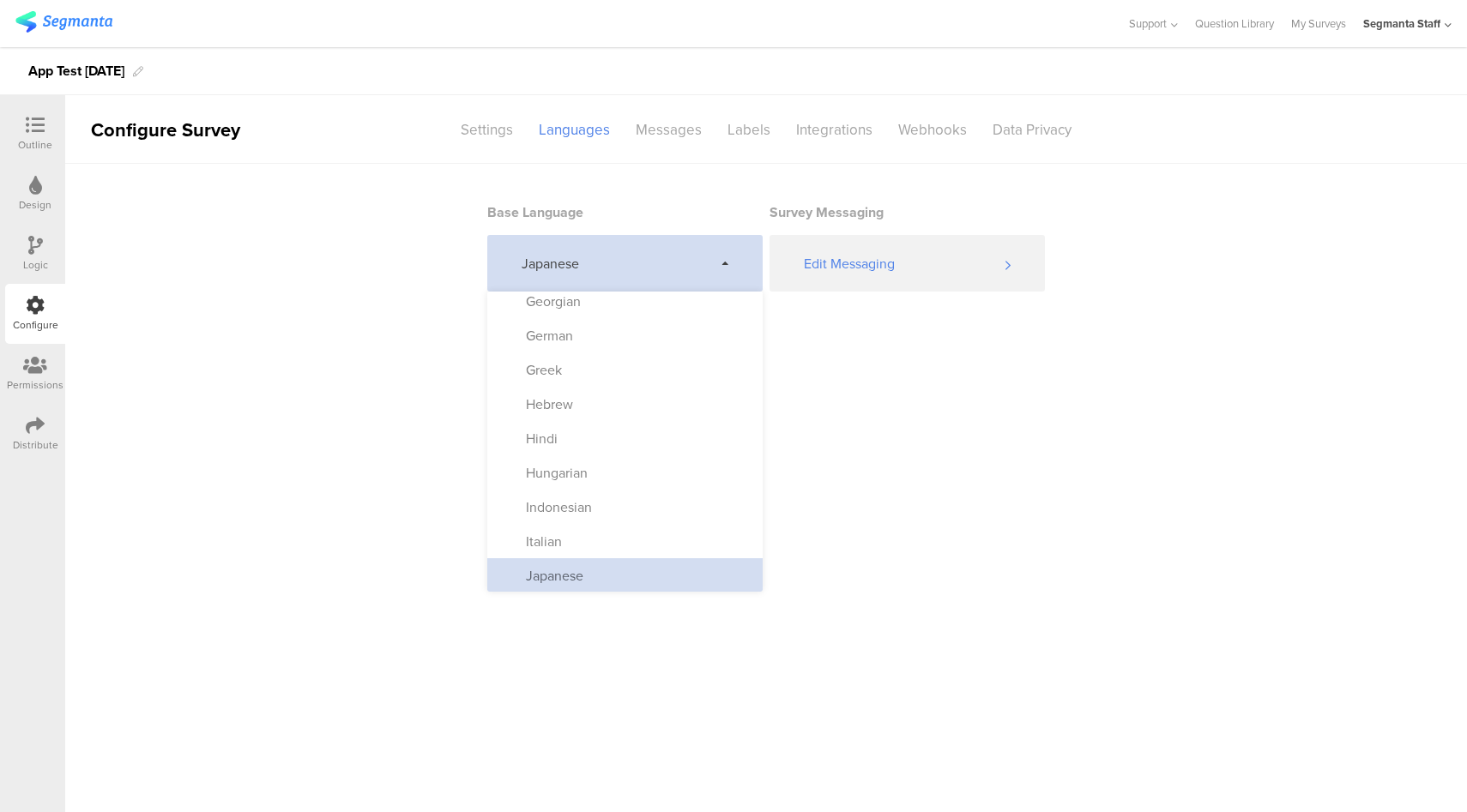
scroll to position [419, 0]
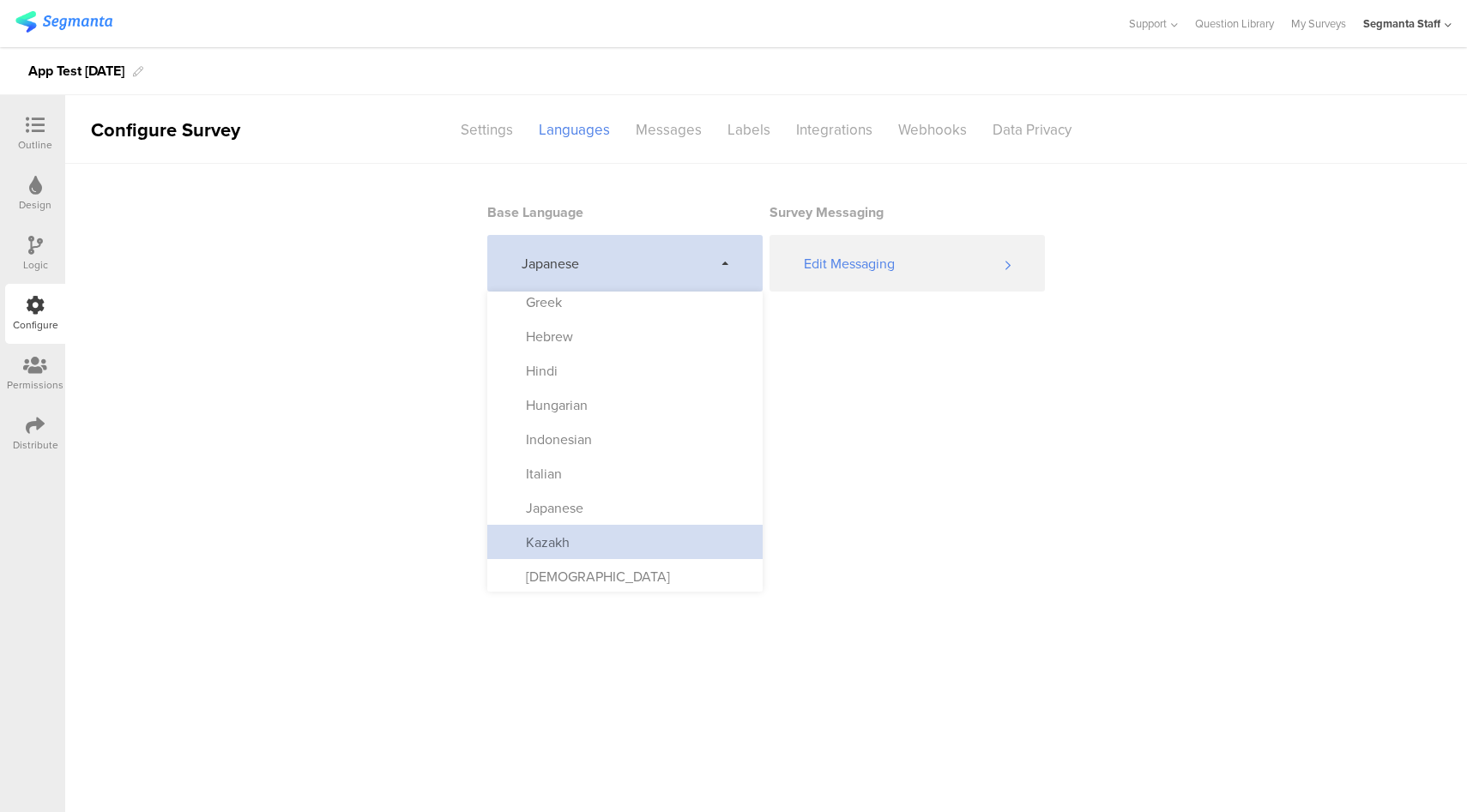
click at [602, 537] on div "Kazakh" at bounding box center [625, 542] width 276 height 34
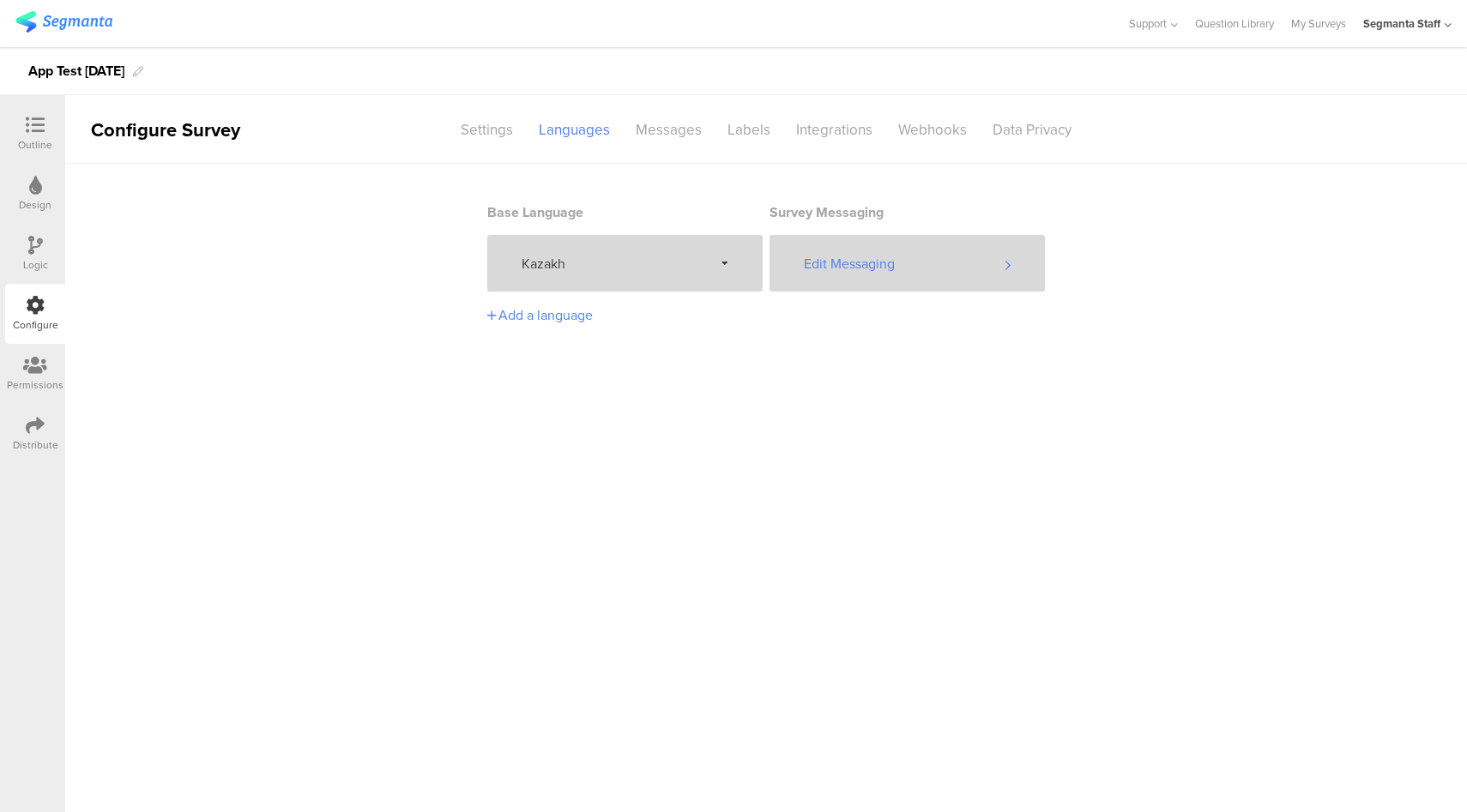
click at [880, 269] on div "Edit Messaging" at bounding box center [907, 263] width 276 height 56
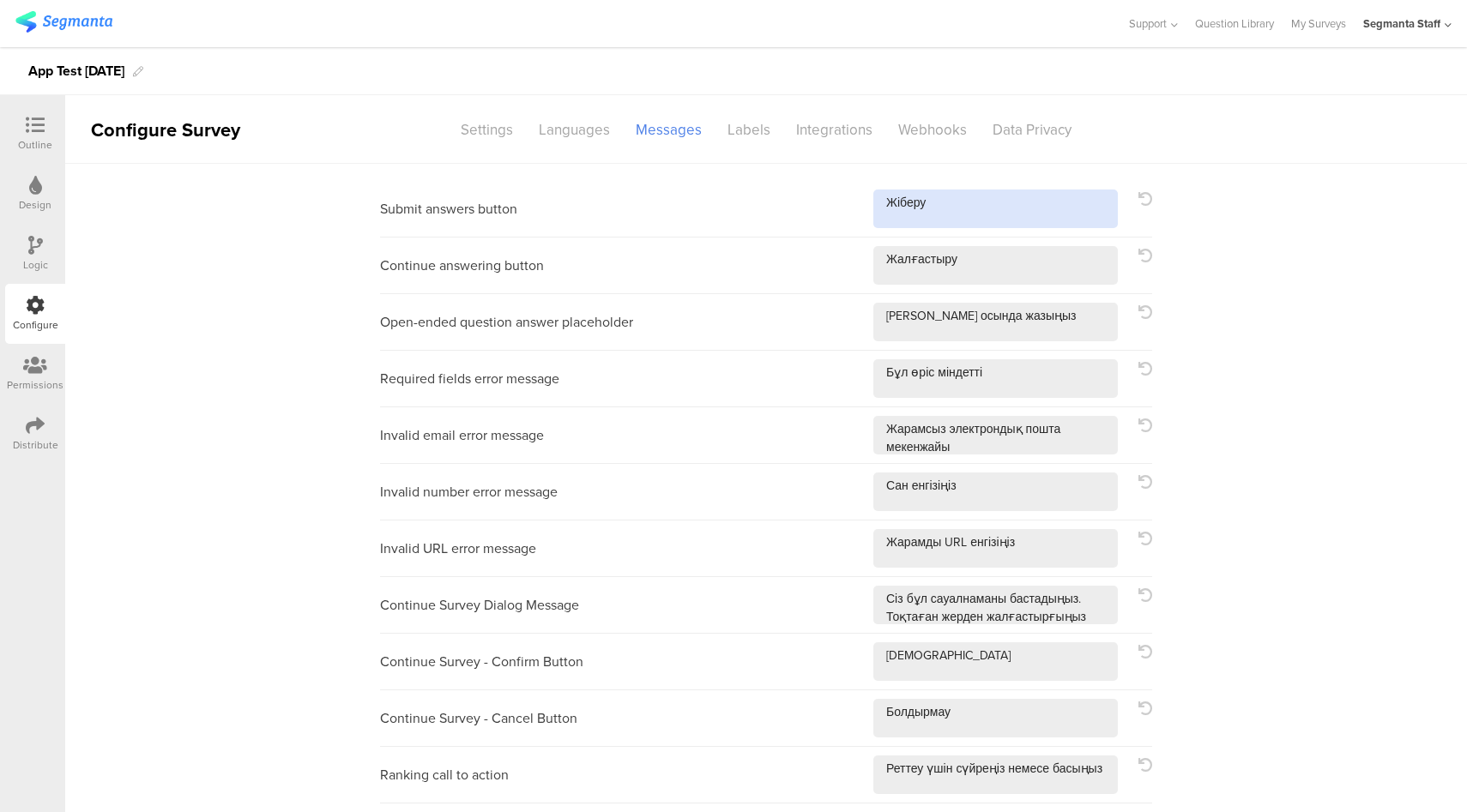
click at [990, 219] on textarea at bounding box center [995, 208] width 244 height 38
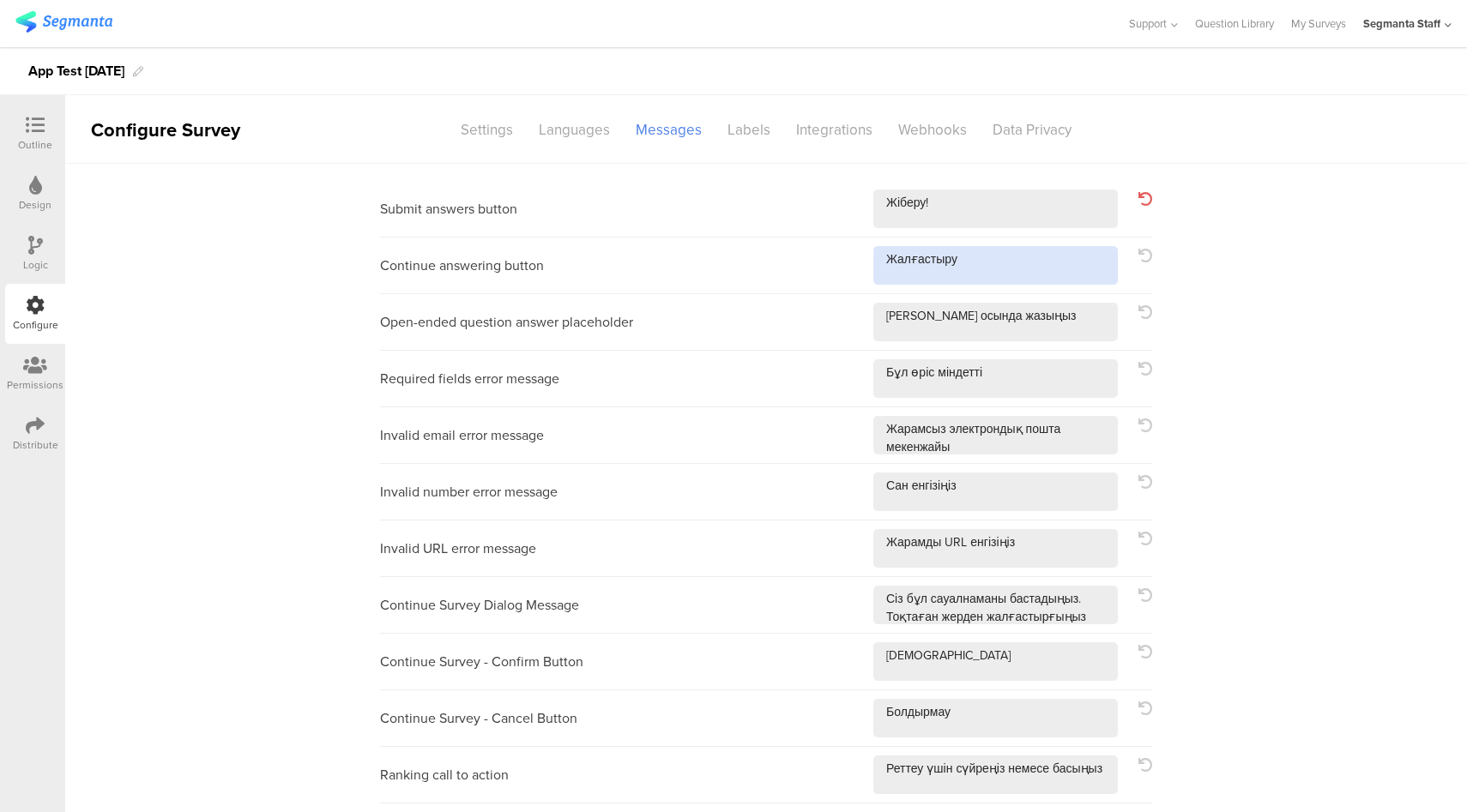
click at [1005, 280] on textarea at bounding box center [995, 265] width 244 height 38
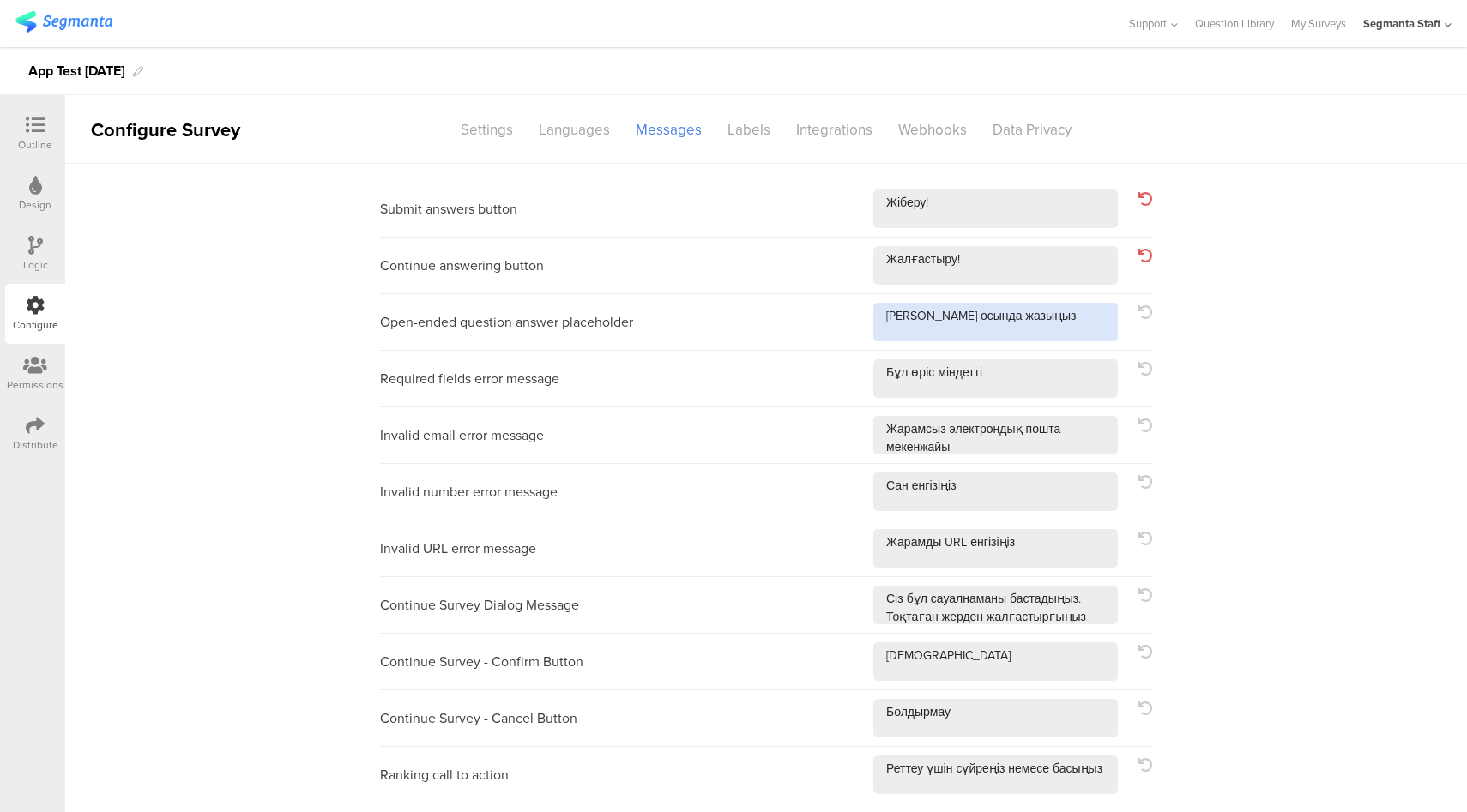
click at [1090, 333] on textarea at bounding box center [995, 321] width 244 height 38
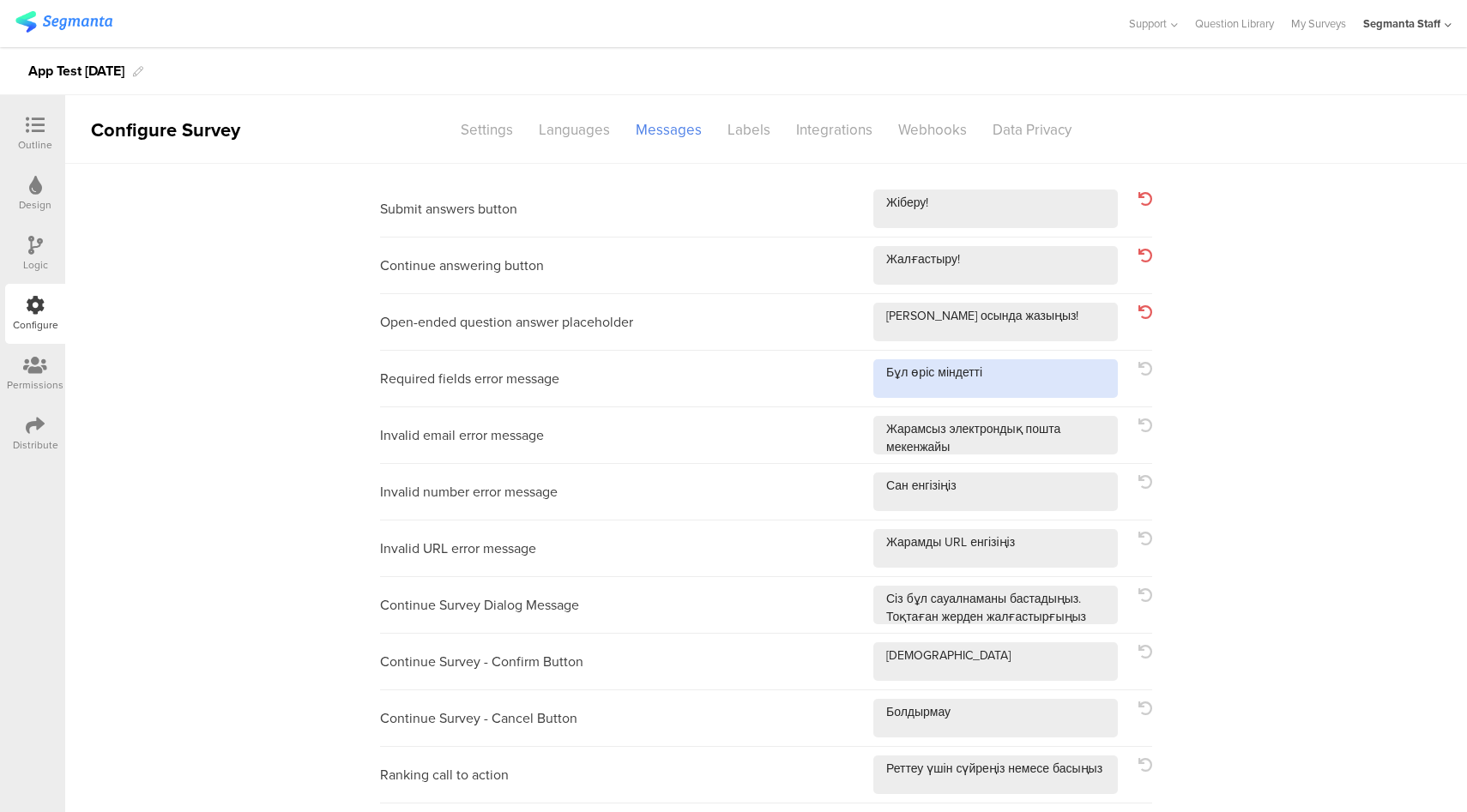
click at [1064, 383] on textarea at bounding box center [995, 378] width 244 height 38
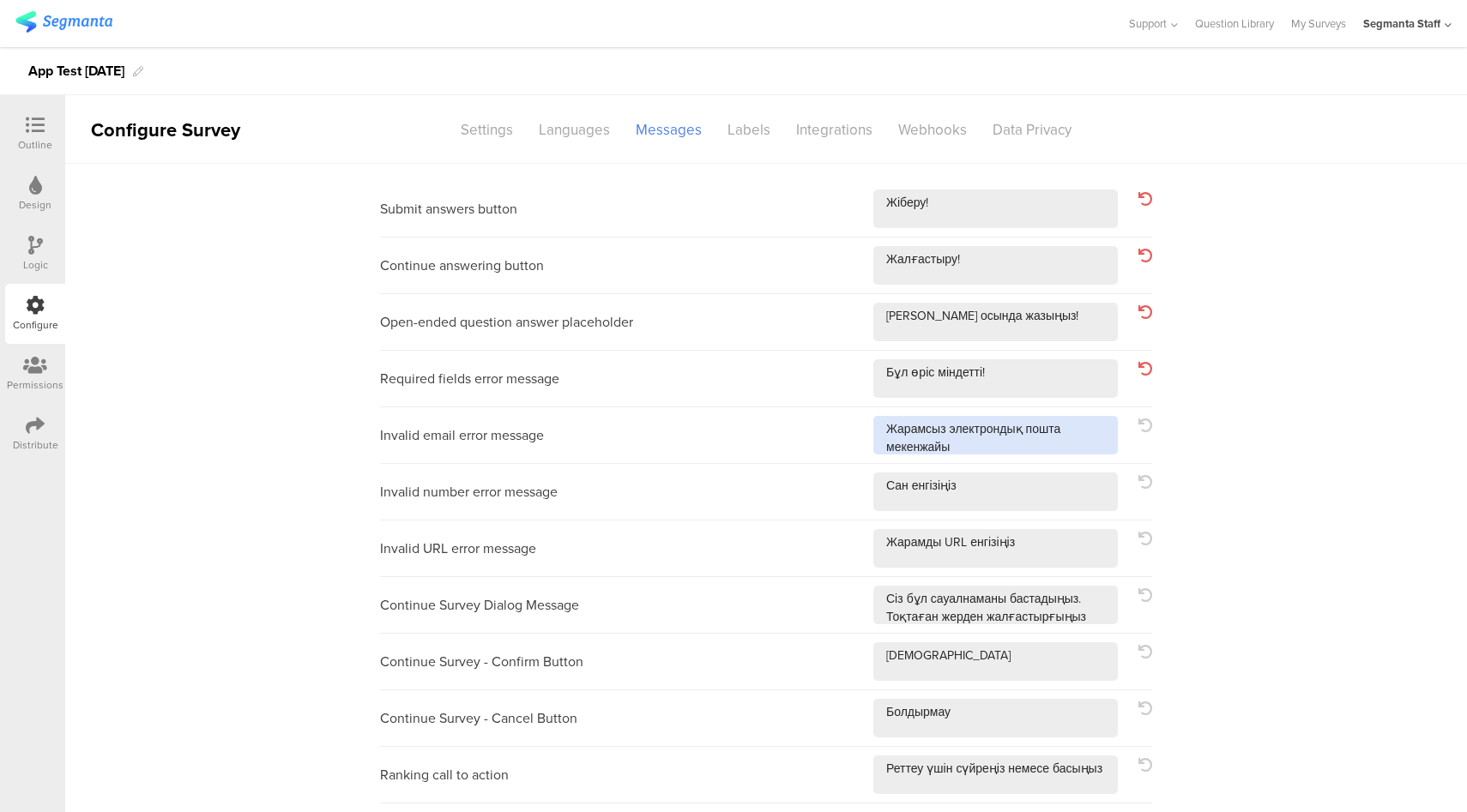
click at [1086, 439] on textarea at bounding box center [995, 435] width 244 height 38
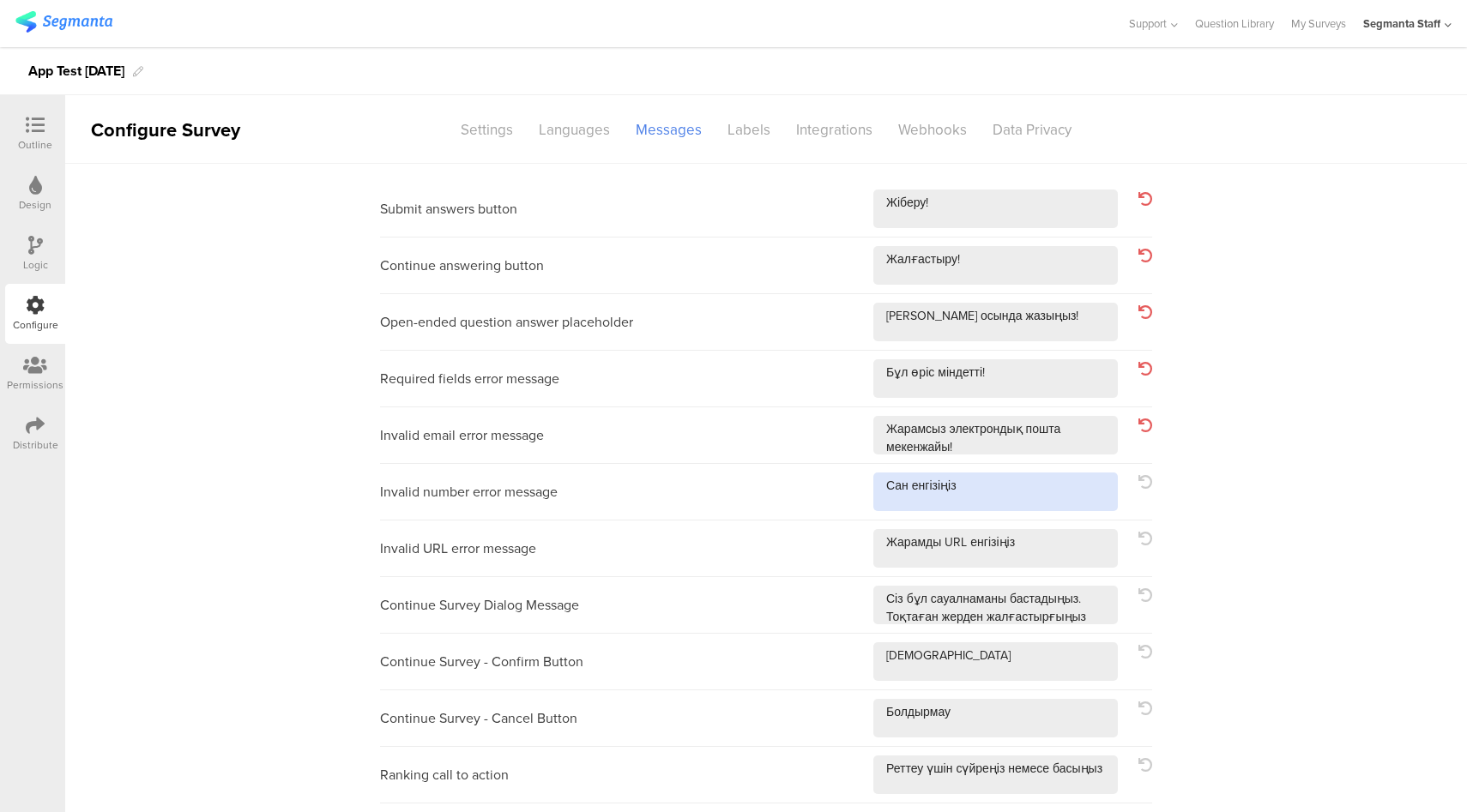
click at [1058, 491] on textarea at bounding box center [995, 491] width 244 height 38
click at [1052, 545] on textarea at bounding box center [995, 548] width 244 height 38
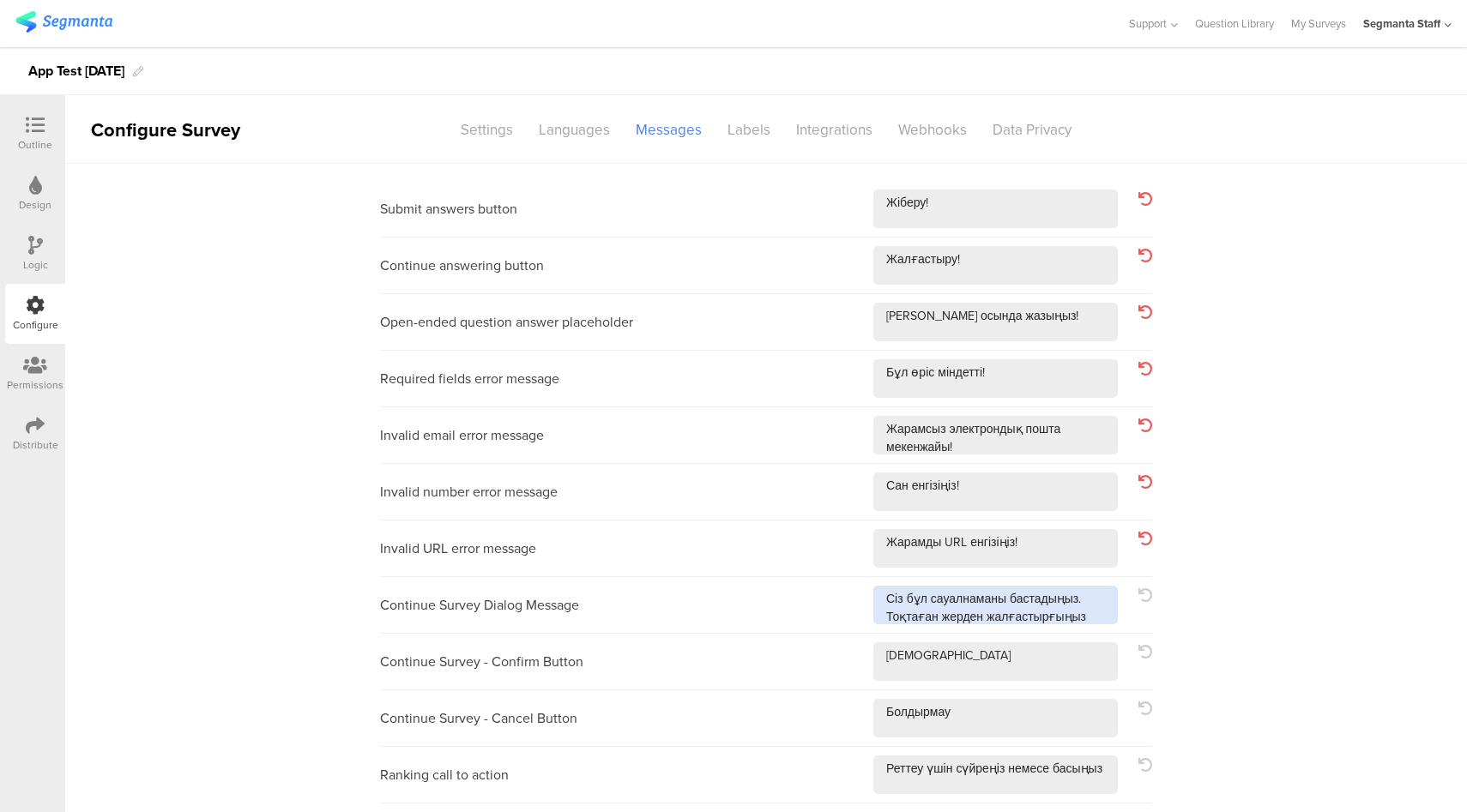
click at [1103, 622] on textarea at bounding box center [995, 605] width 244 height 38
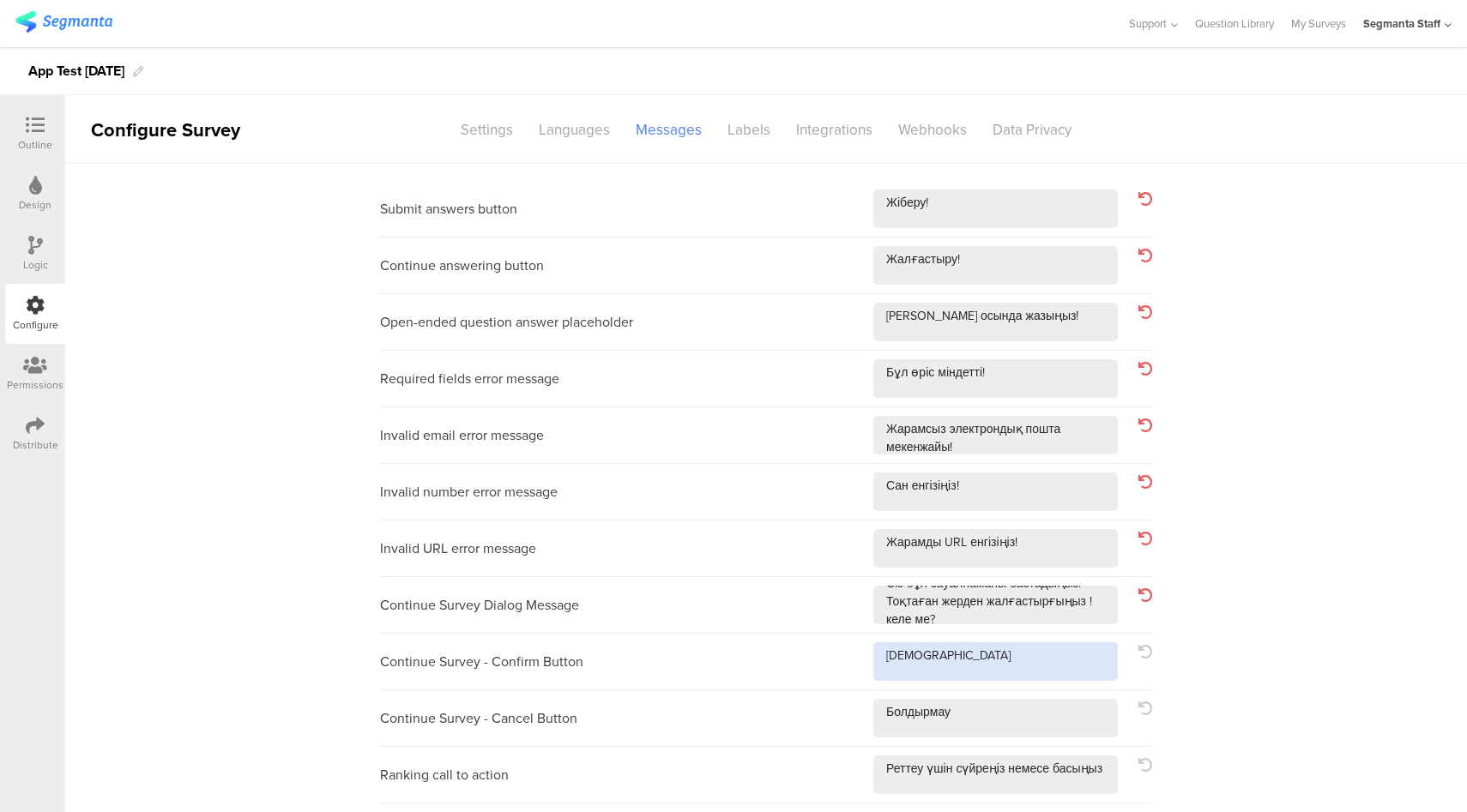
click at [1033, 676] on textarea at bounding box center [995, 661] width 244 height 38
click at [1032, 737] on textarea at bounding box center [995, 717] width 244 height 38
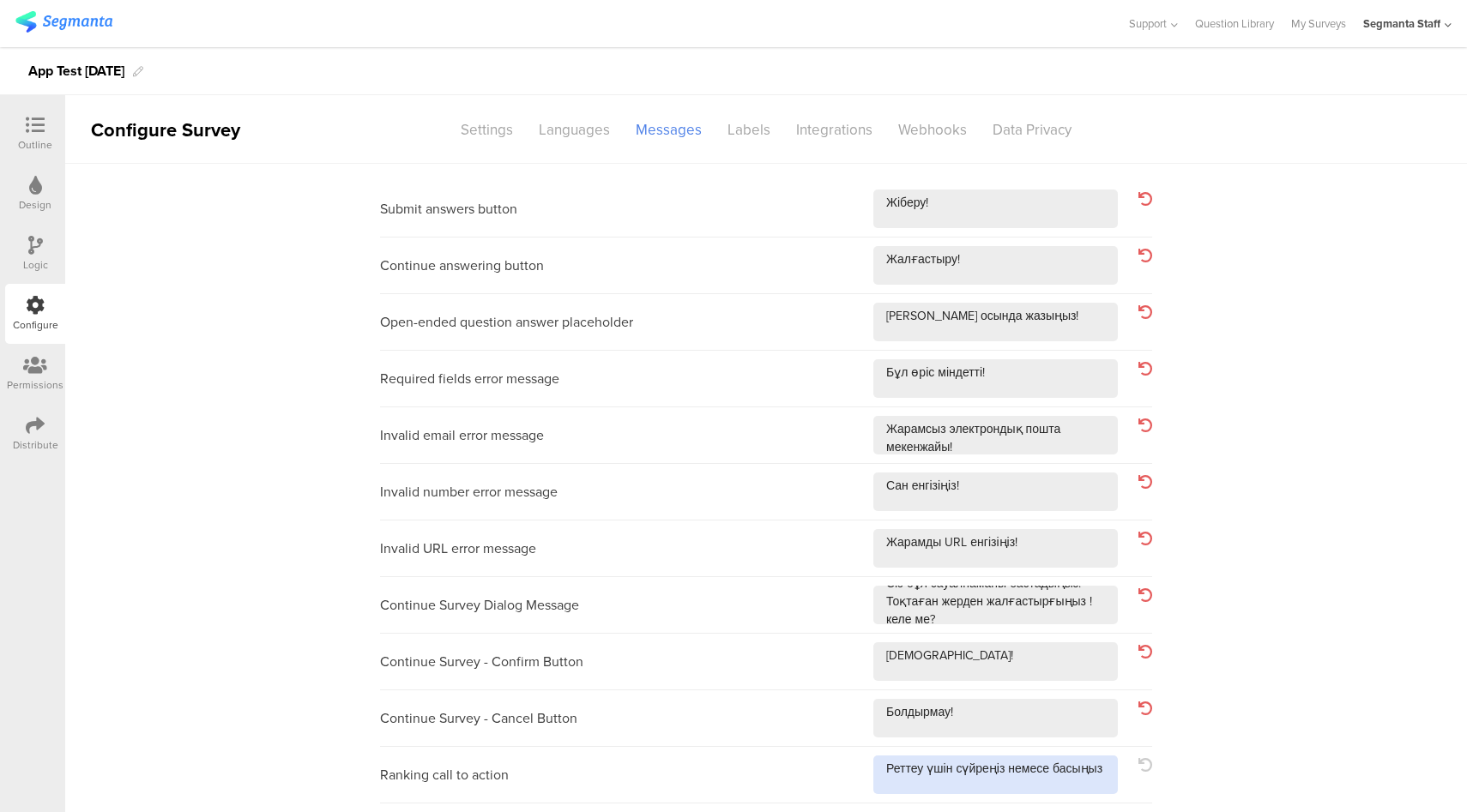
click at [1034, 761] on textarea at bounding box center [995, 774] width 244 height 38
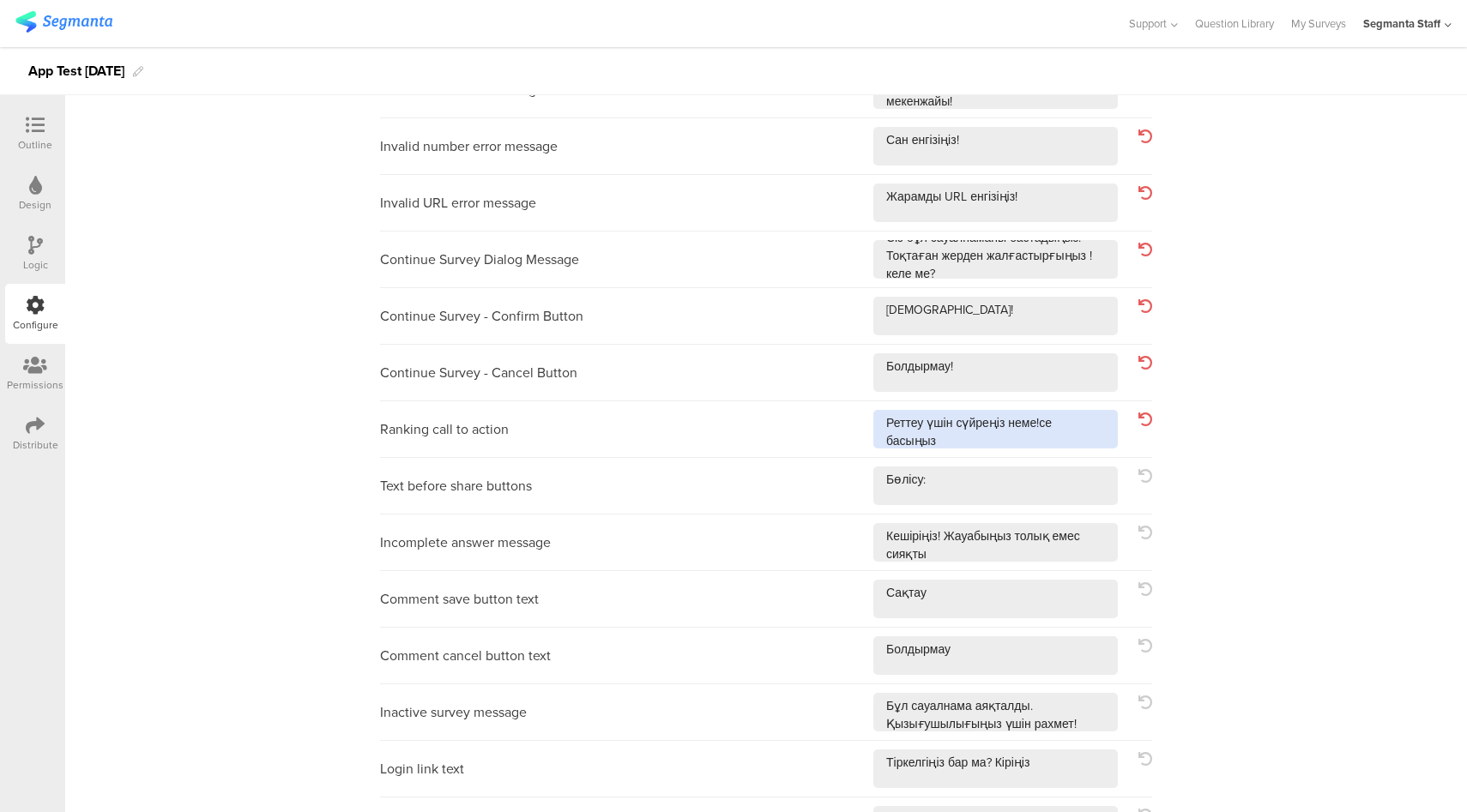
scroll to position [501, 0]
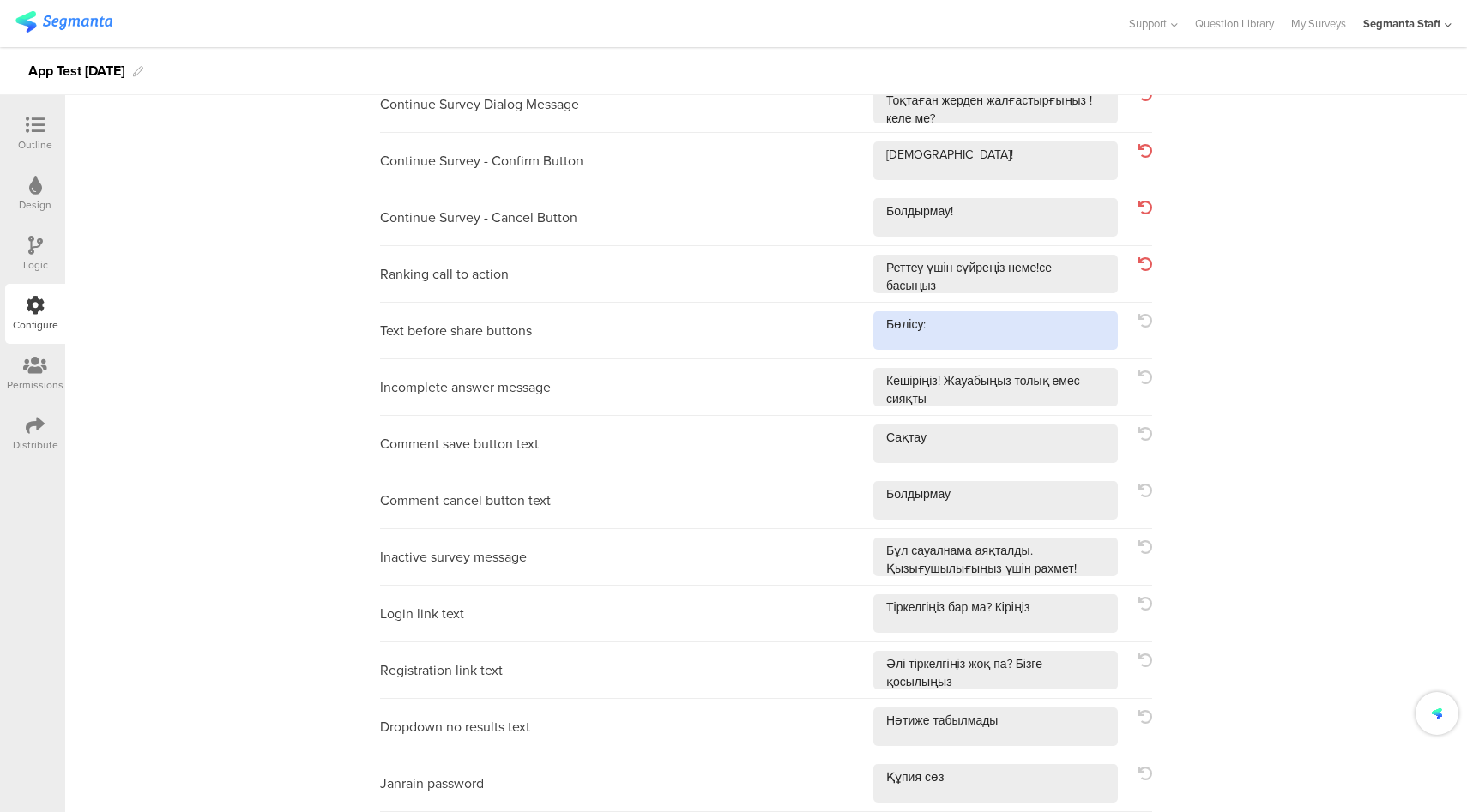
click at [1030, 316] on textarea at bounding box center [995, 330] width 244 height 38
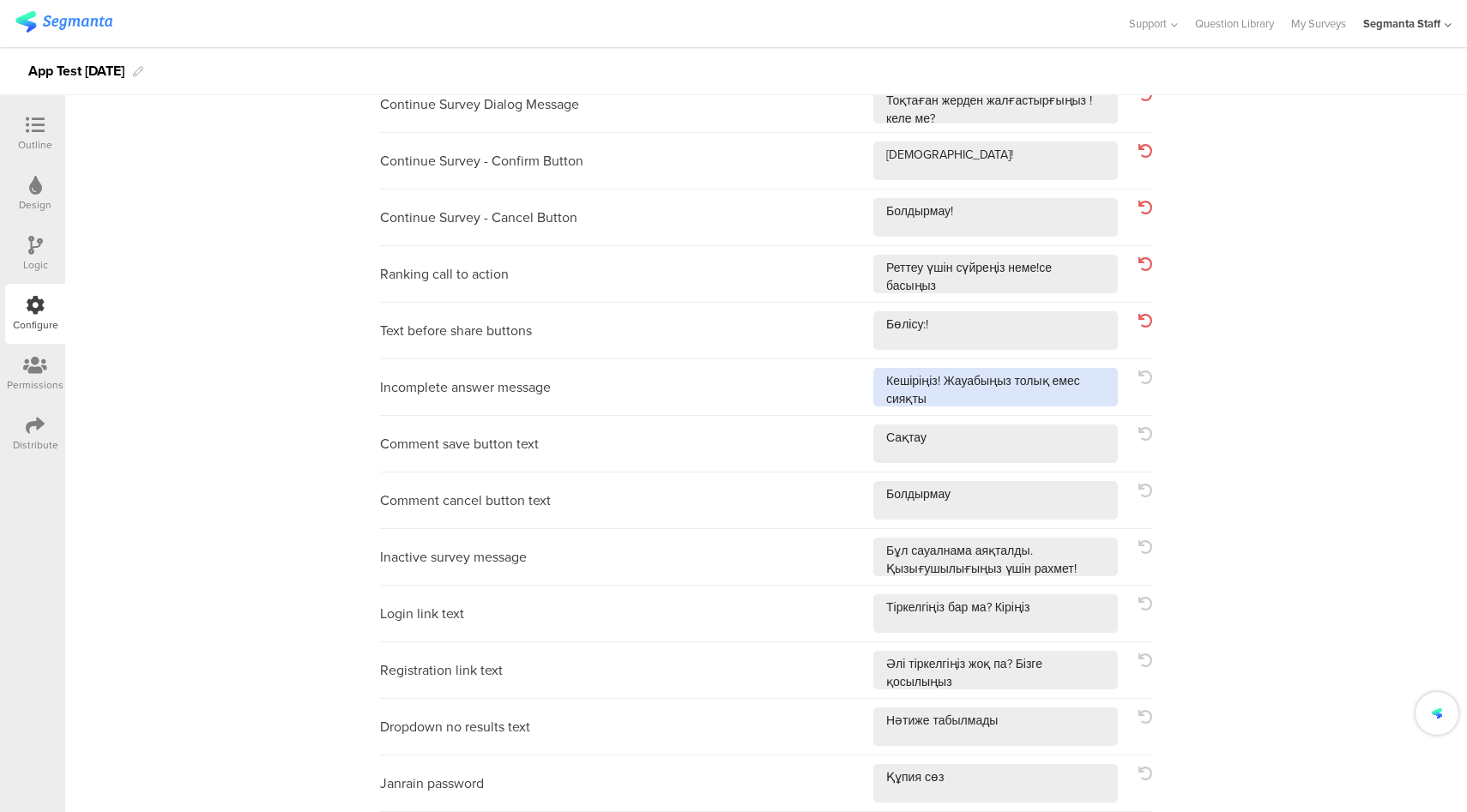
click at [1085, 381] on textarea at bounding box center [995, 386] width 244 height 38
click at [1064, 434] on textarea at bounding box center [995, 444] width 244 height 38
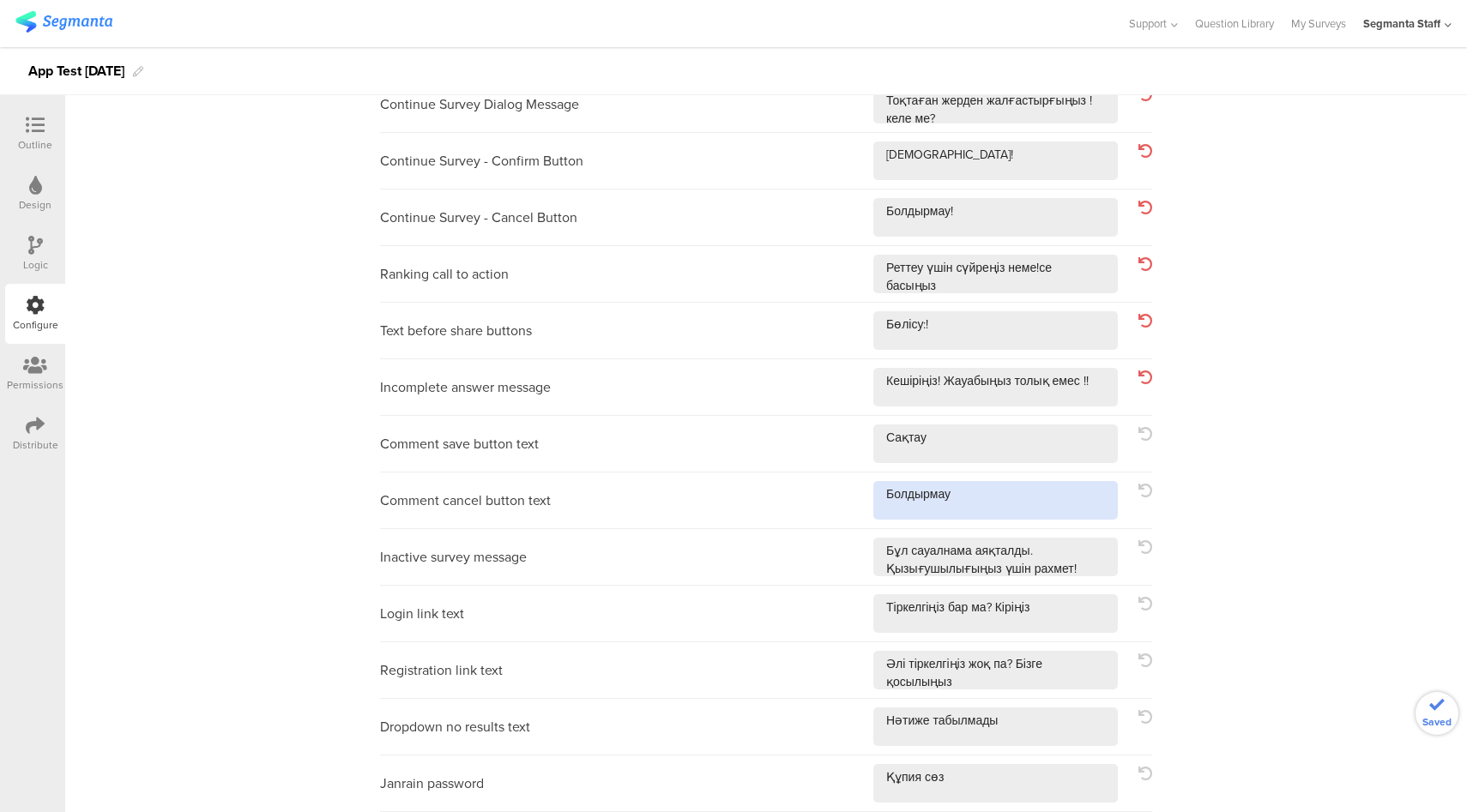
click at [1055, 489] on textarea at bounding box center [995, 500] width 244 height 38
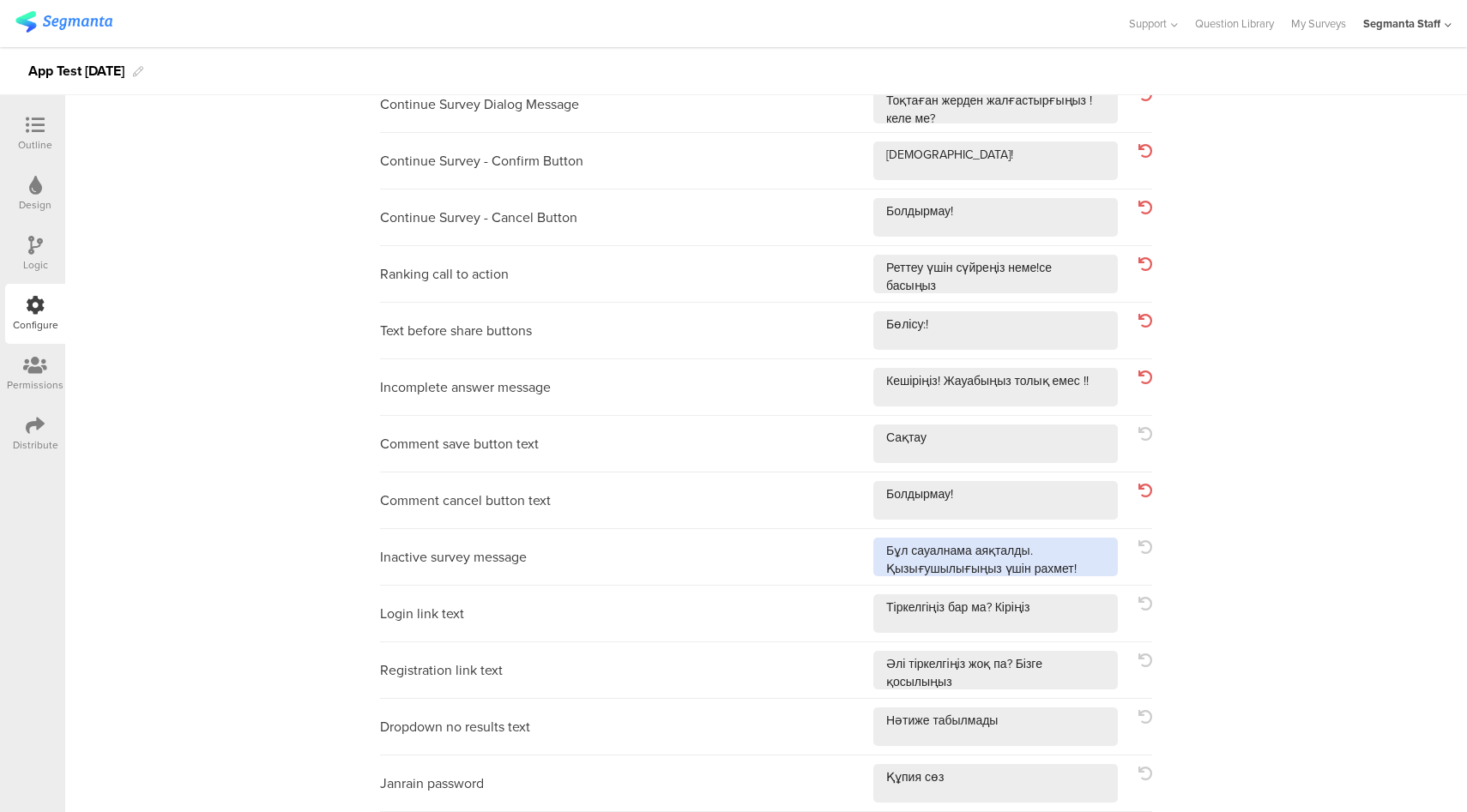
click at [1057, 556] on textarea at bounding box center [995, 556] width 244 height 38
click at [1081, 617] on textarea at bounding box center [995, 613] width 244 height 38
click at [1066, 664] on textarea at bounding box center [995, 670] width 244 height 38
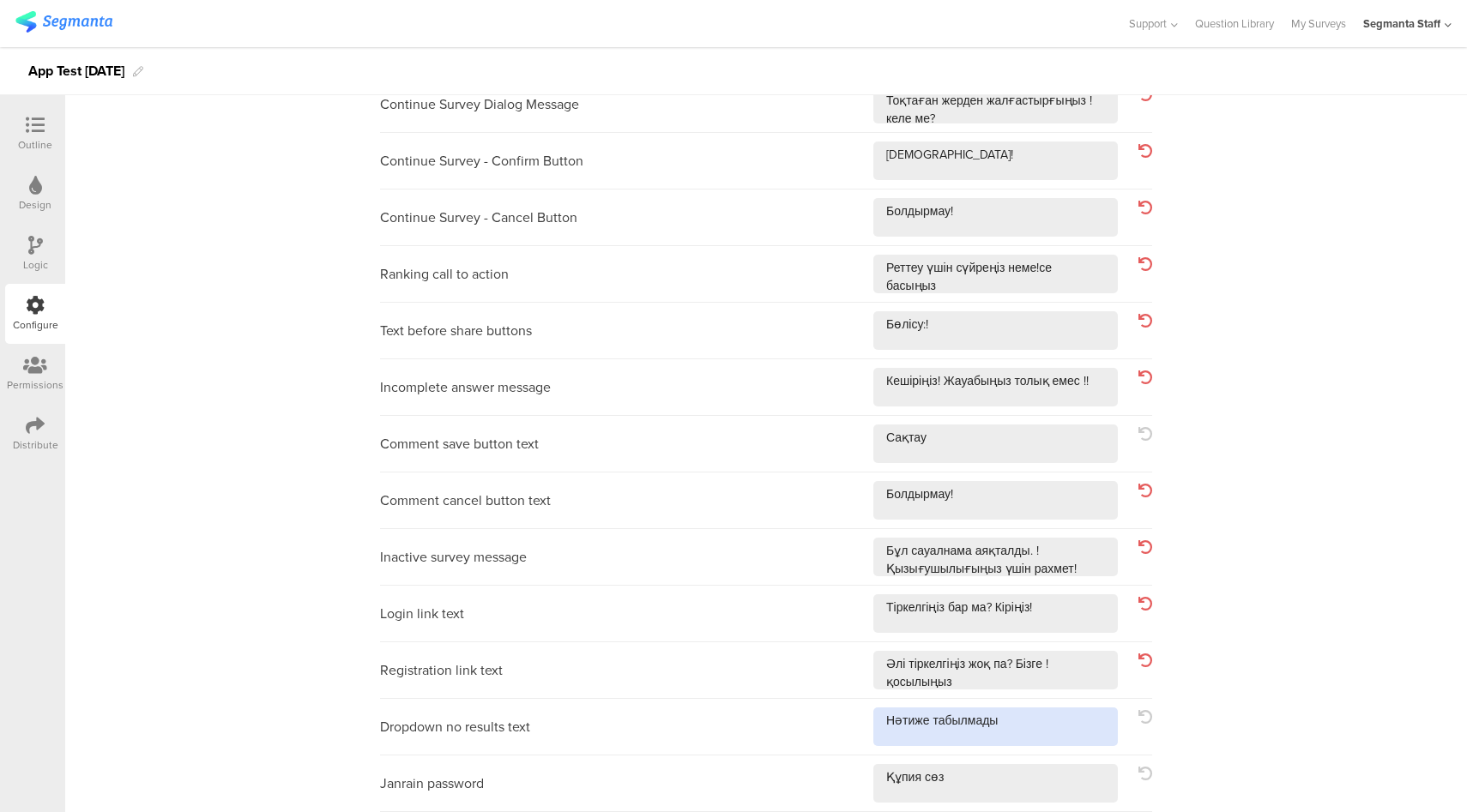
click at [1036, 727] on textarea at bounding box center [995, 726] width 244 height 38
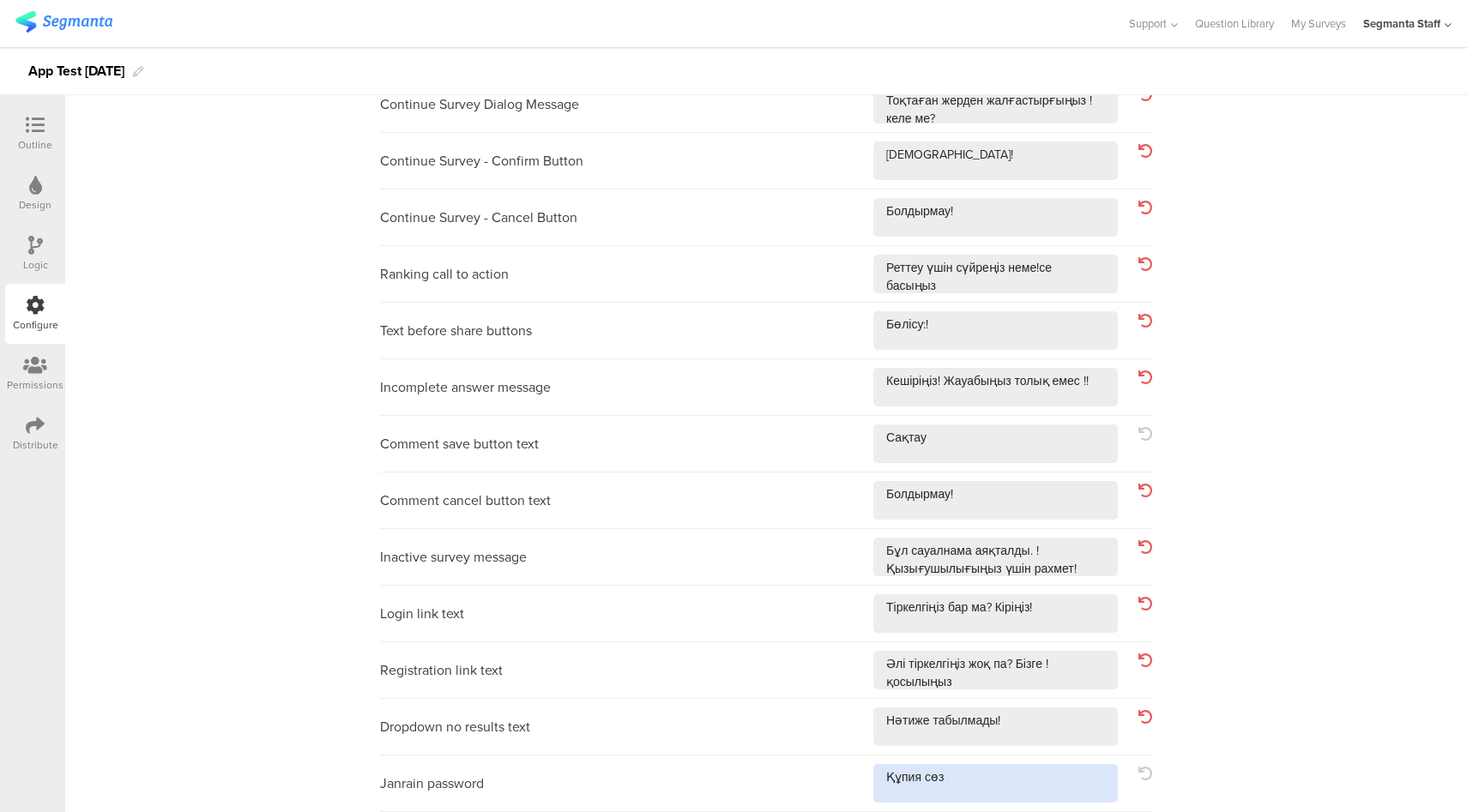
click at [1009, 777] on textarea at bounding box center [995, 782] width 244 height 38
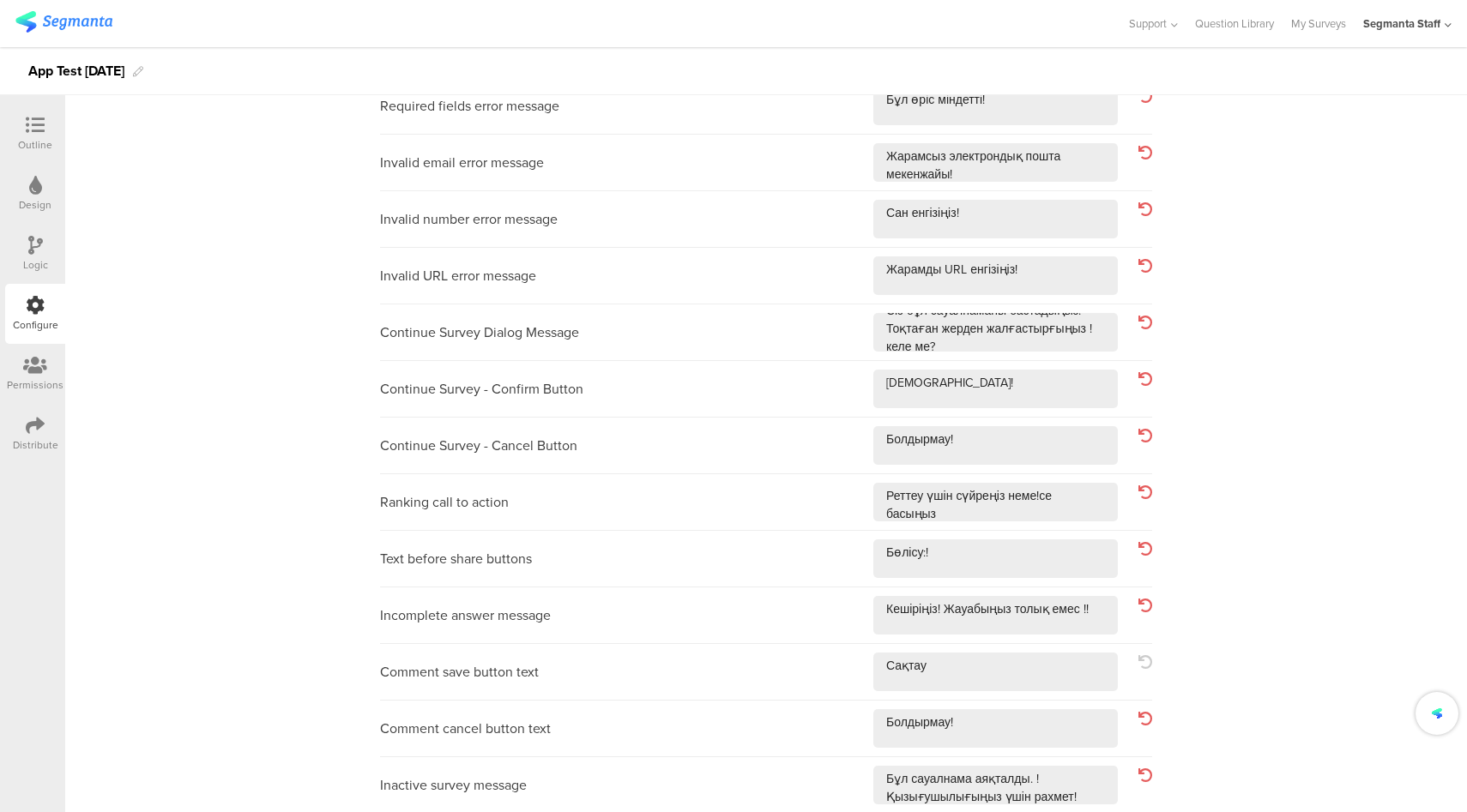
scroll to position [0, 0]
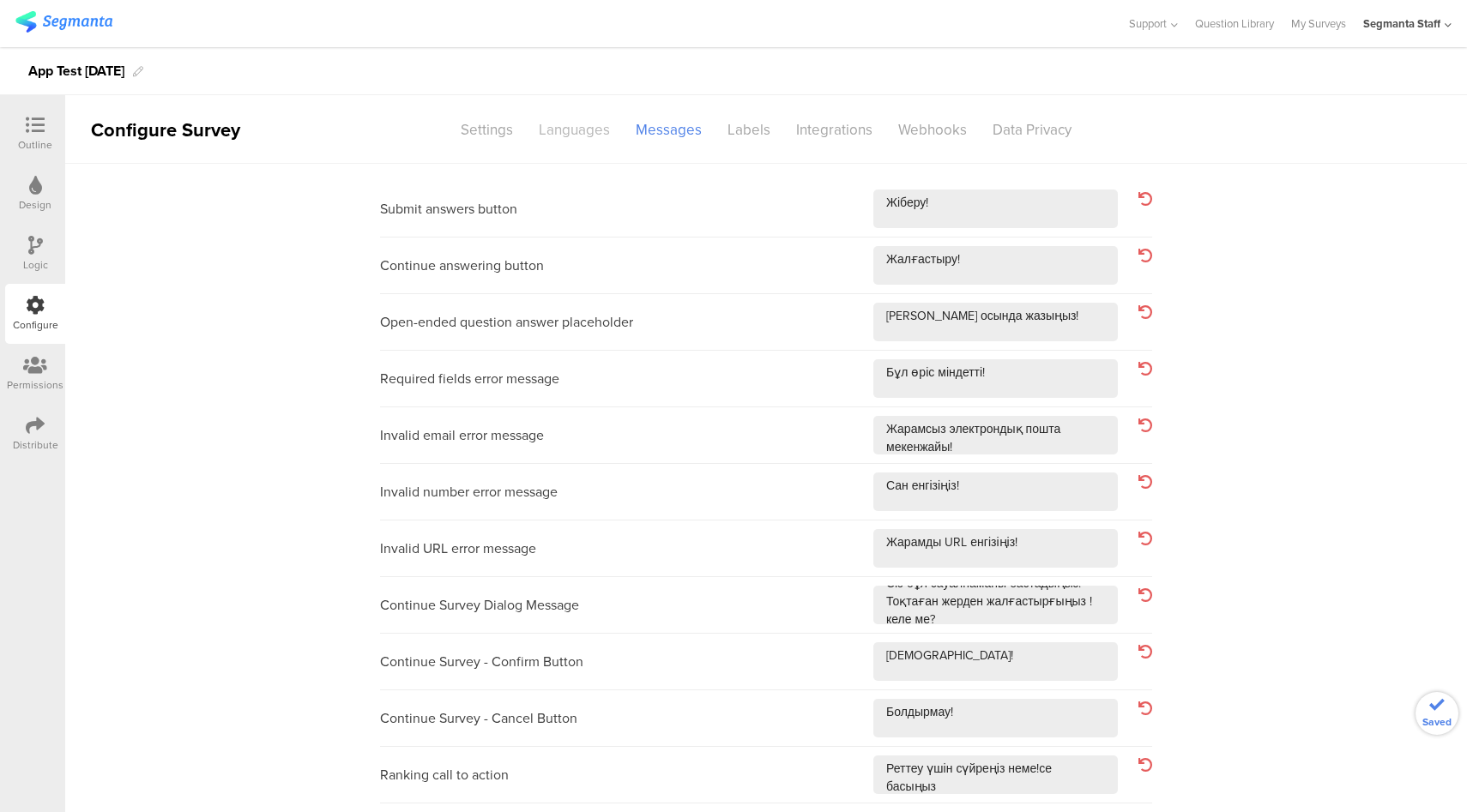
click at [562, 132] on div "Languages" at bounding box center [574, 130] width 97 height 30
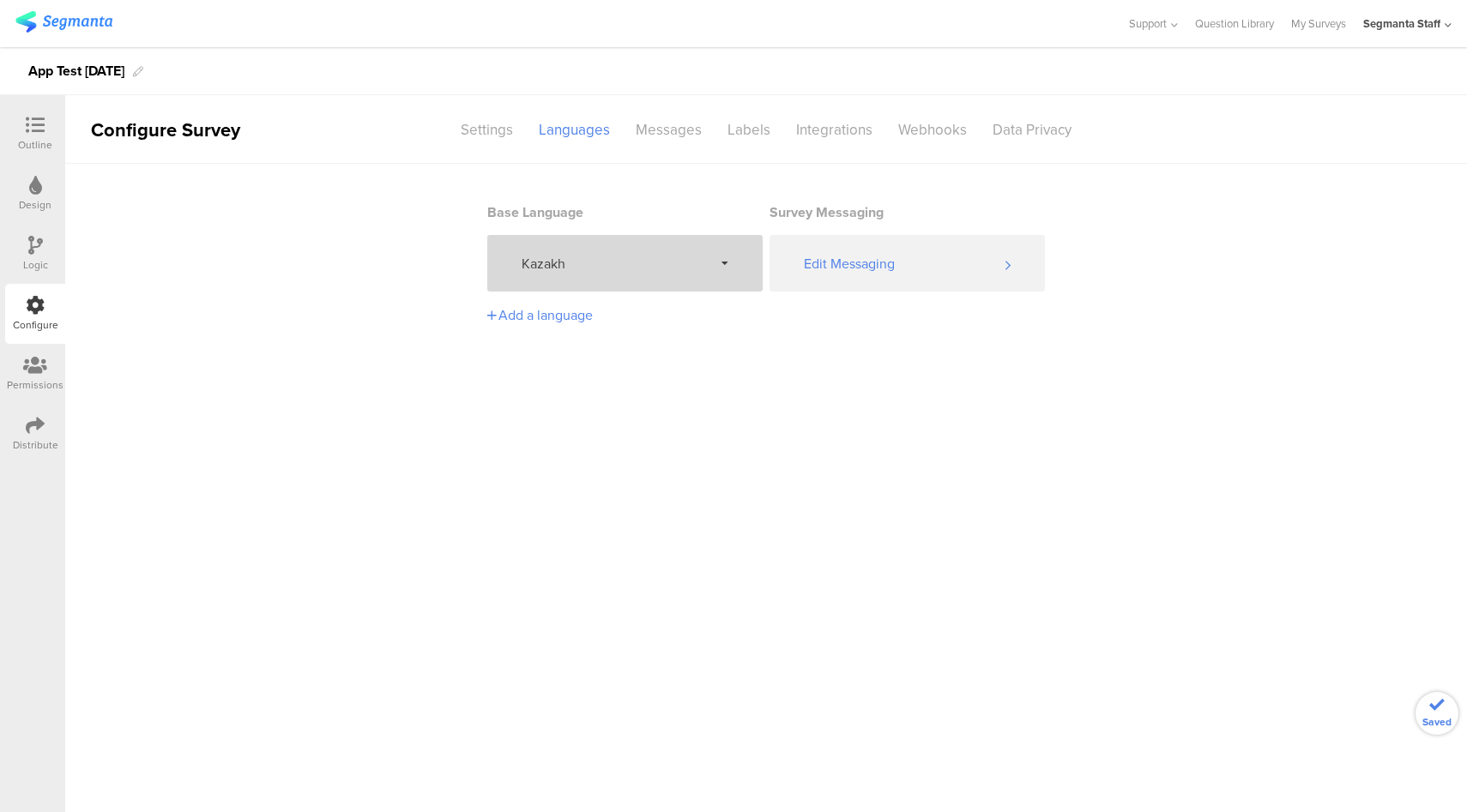
click at [636, 257] on span "Kazakh" at bounding box center [617, 264] width 191 height 20
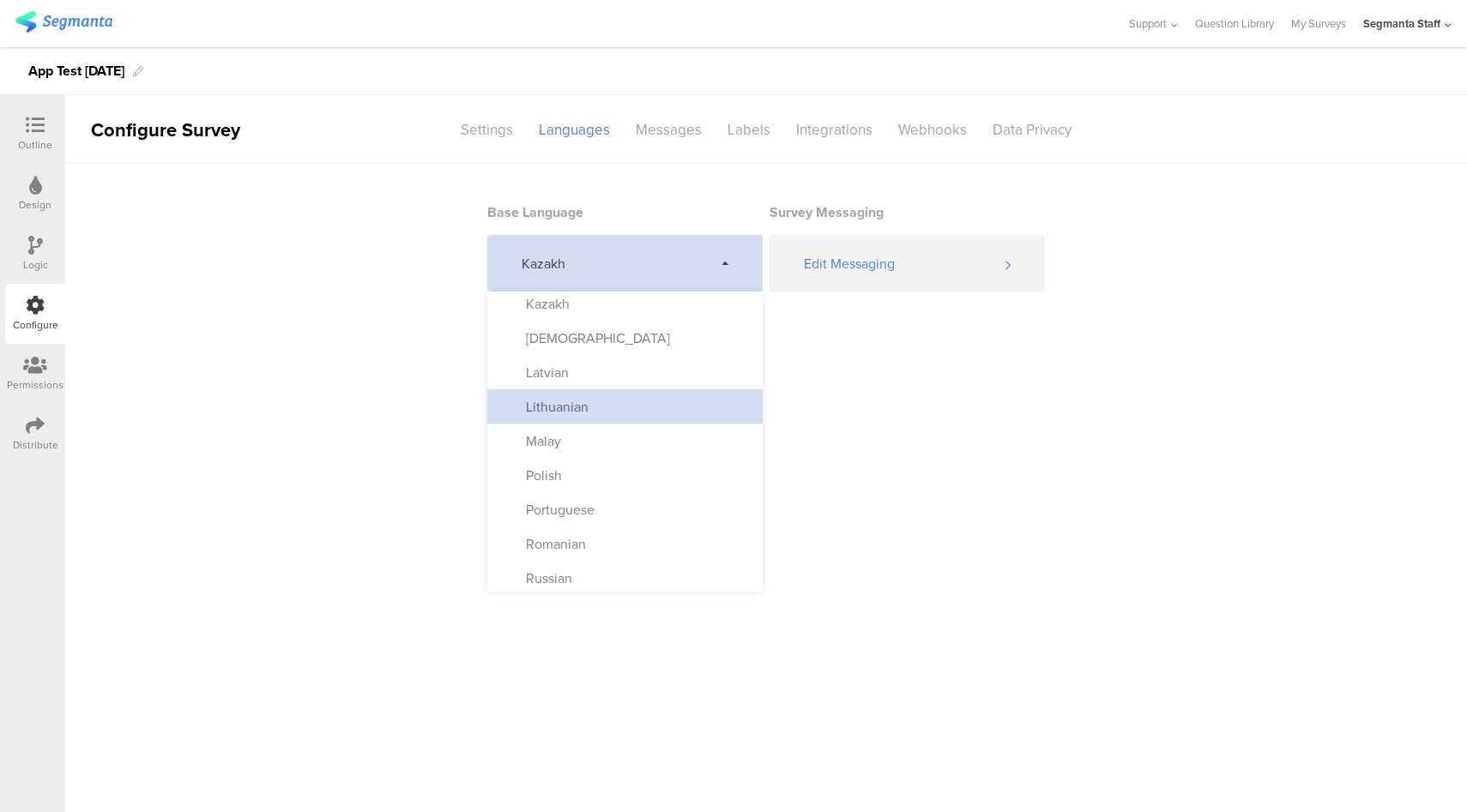
scroll to position [653, 0]
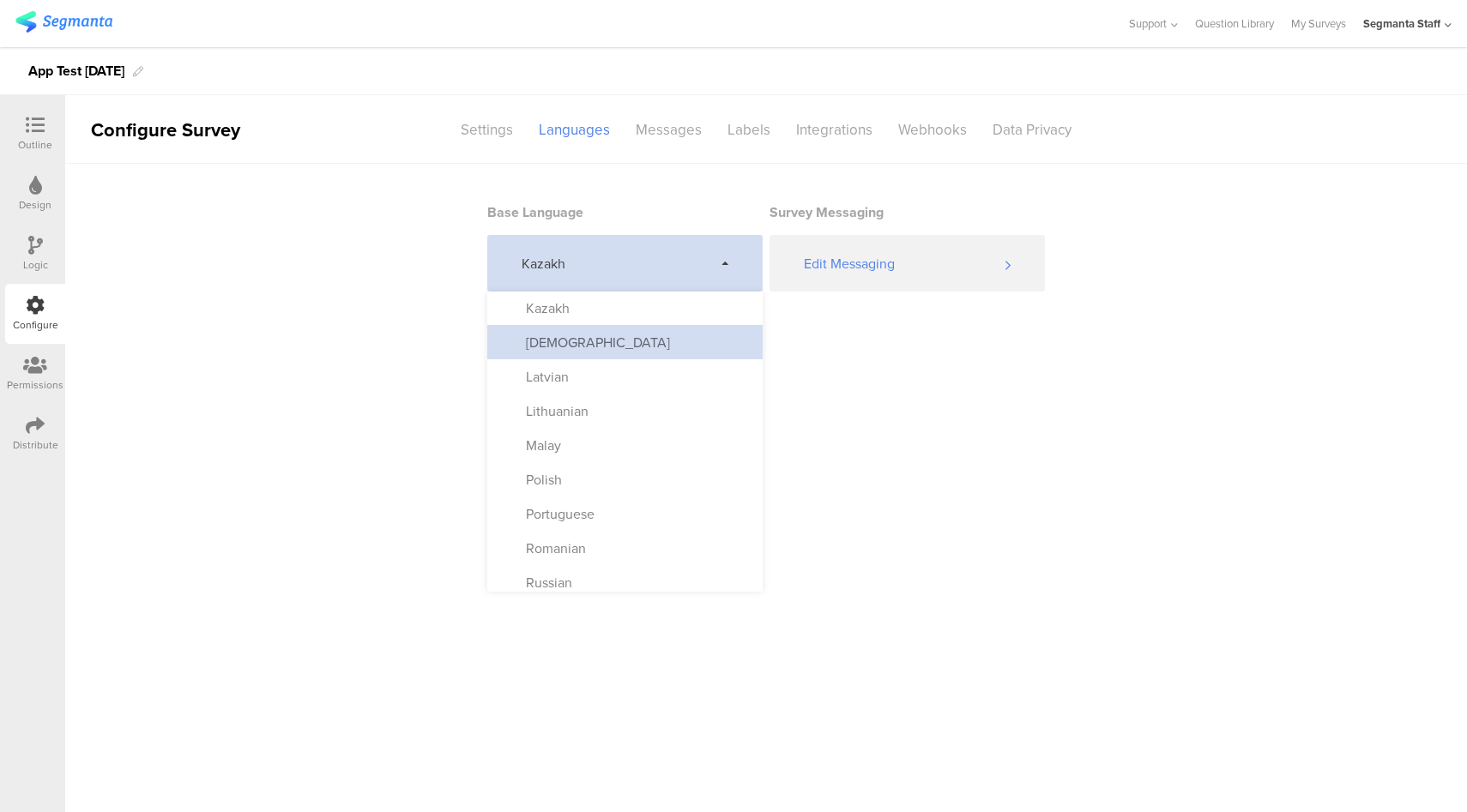
click at [624, 350] on div "[DEMOGRAPHIC_DATA]" at bounding box center [625, 342] width 276 height 34
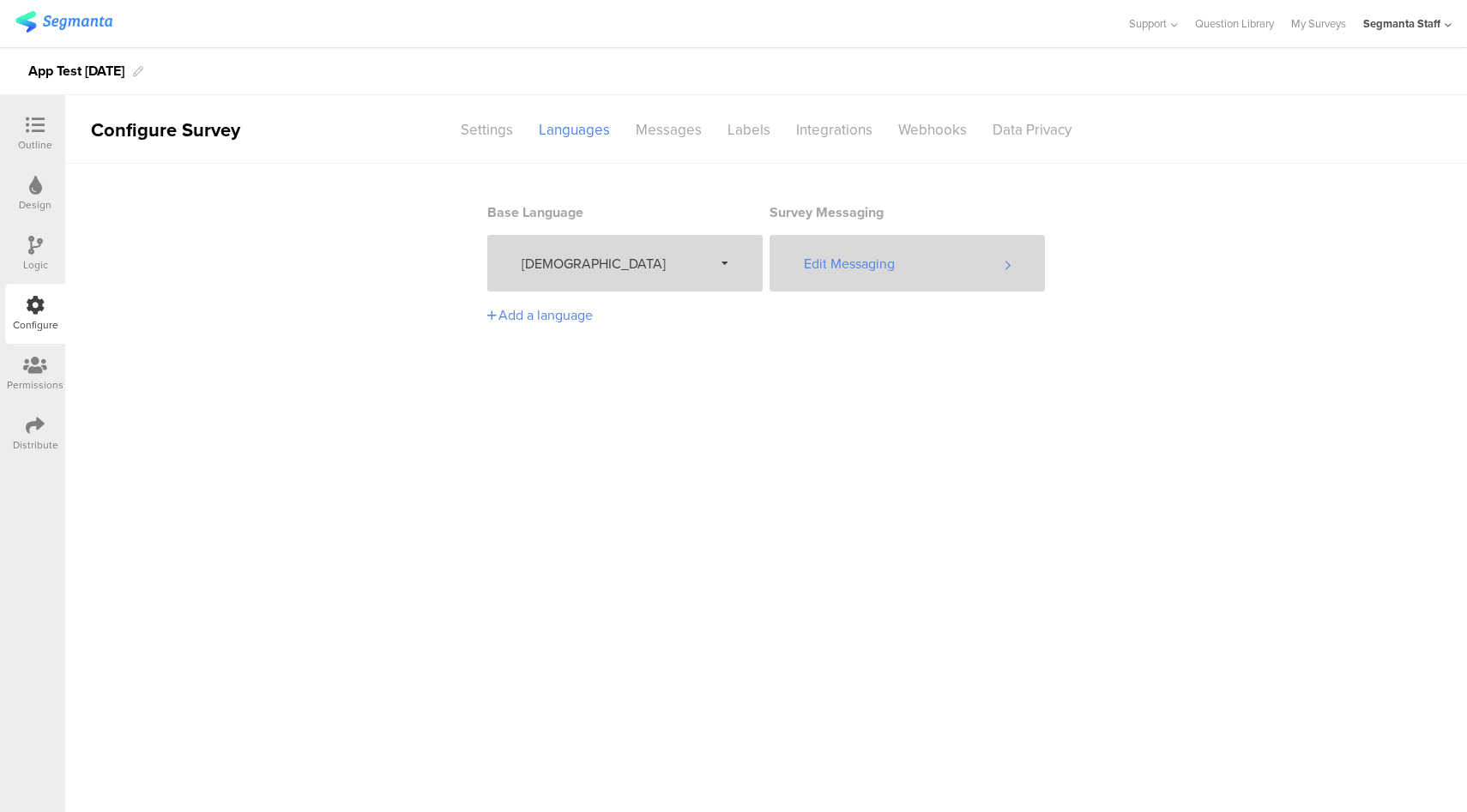
click at [886, 259] on div "Edit Messaging" at bounding box center [907, 263] width 276 height 56
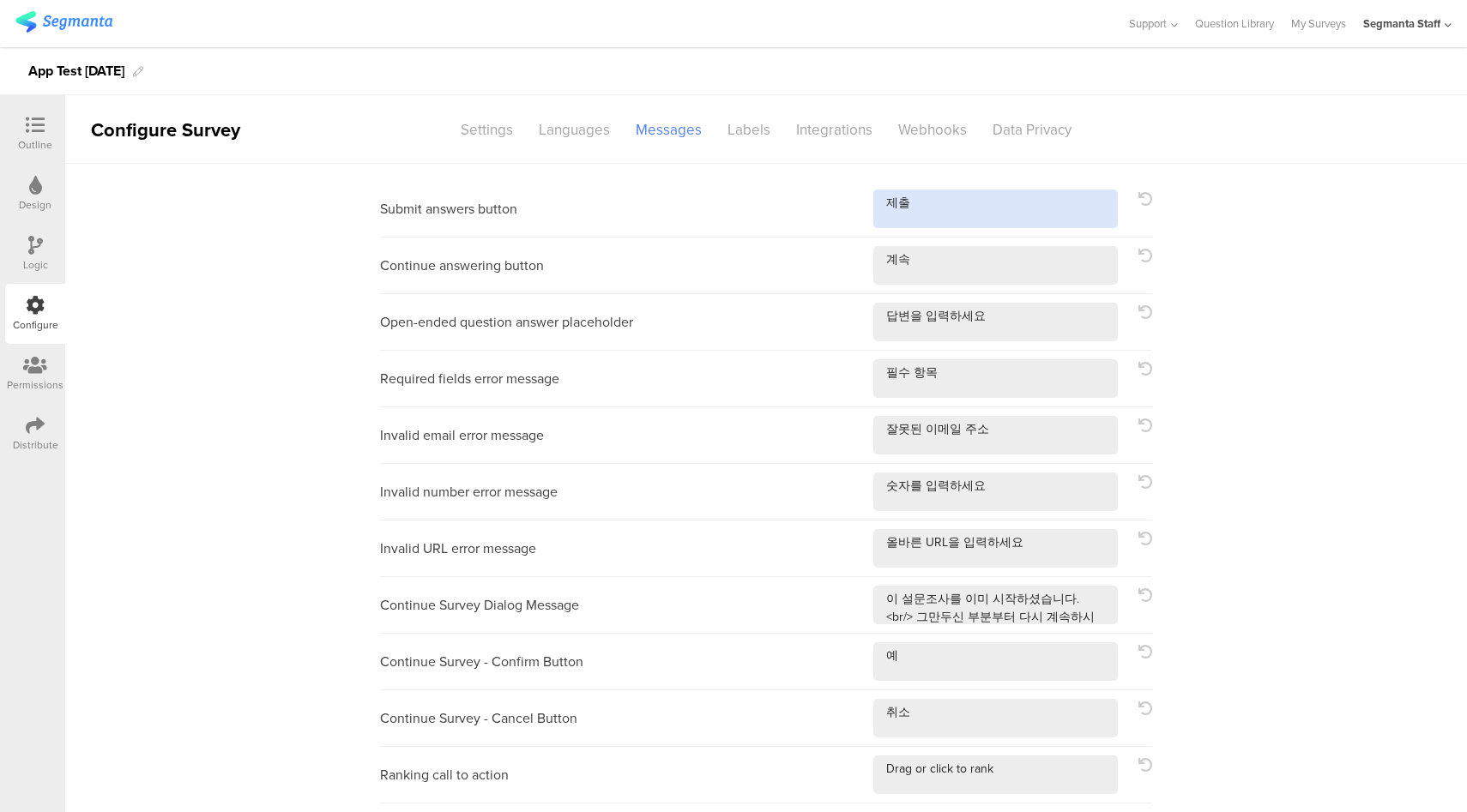
click at [988, 196] on textarea at bounding box center [995, 208] width 244 height 38
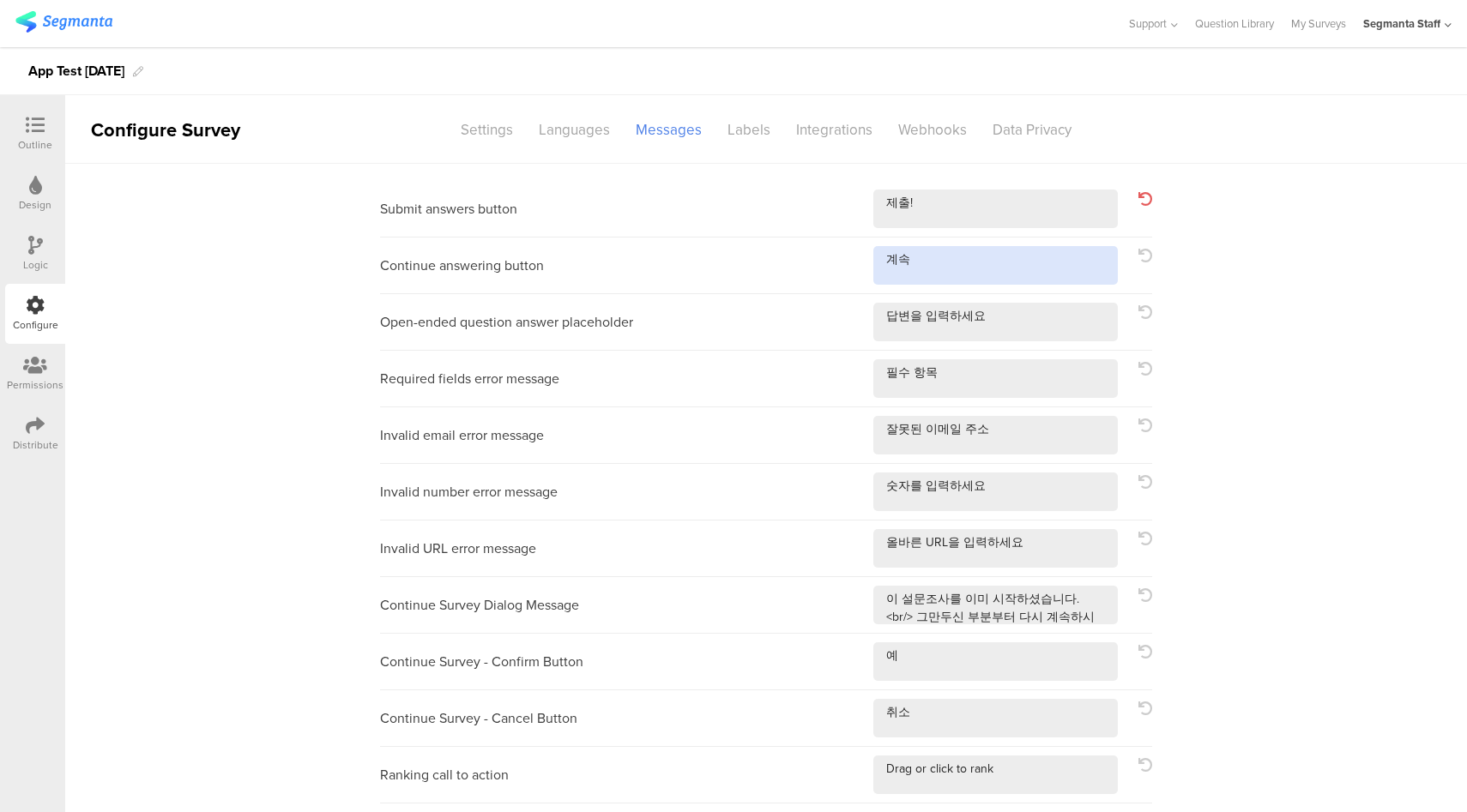
click at [968, 276] on textarea at bounding box center [995, 265] width 244 height 38
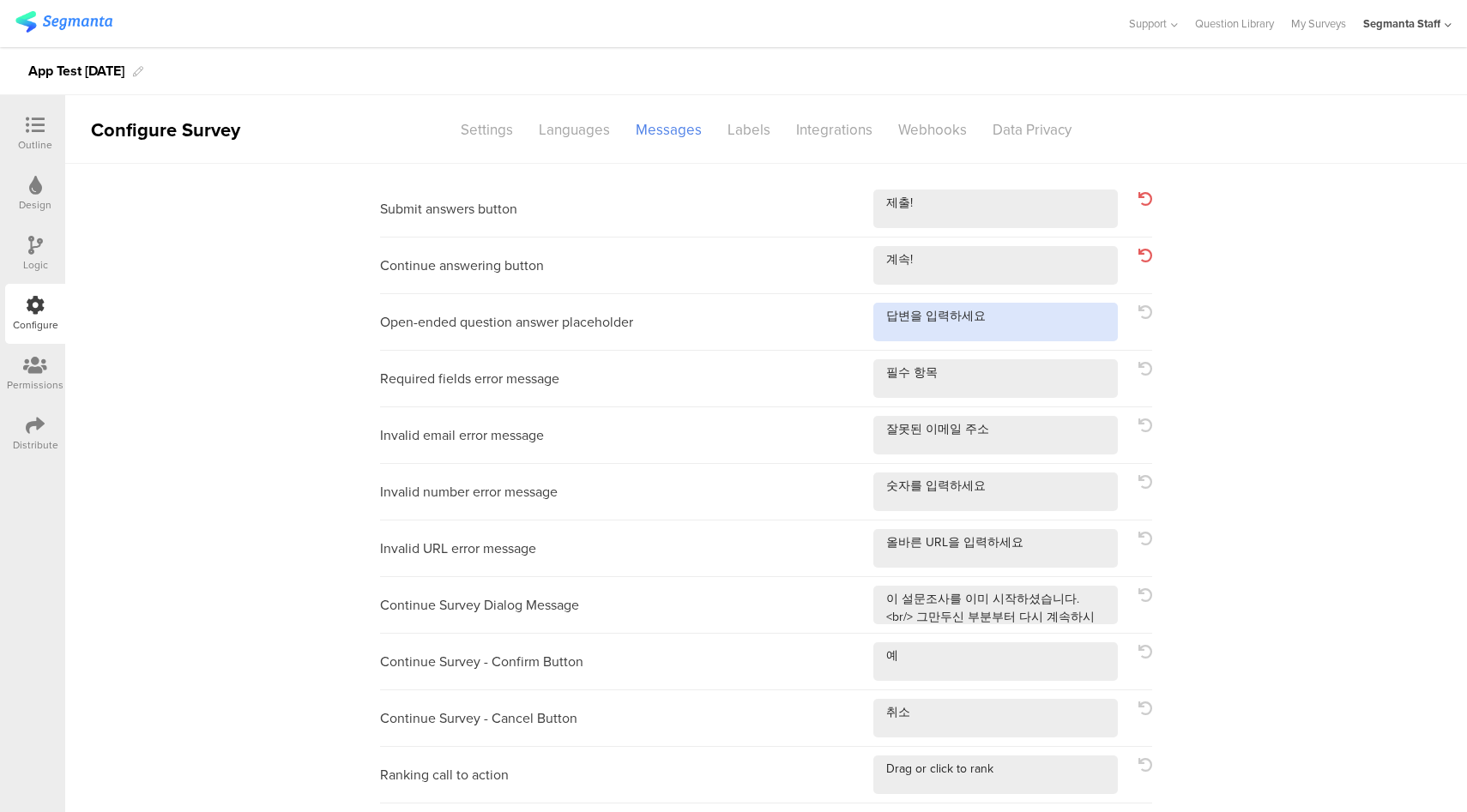
click at [1022, 334] on textarea at bounding box center [995, 321] width 244 height 38
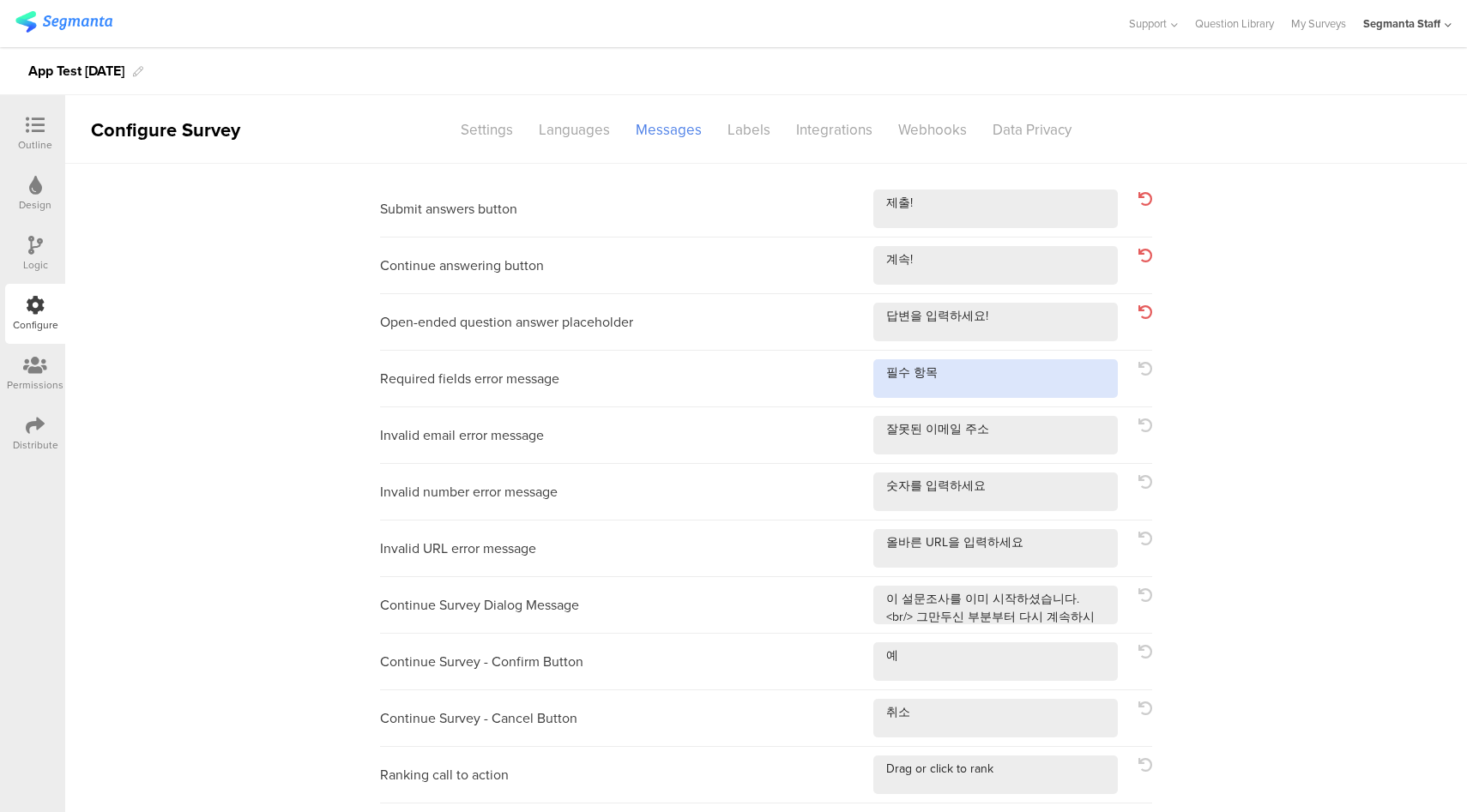
click at [1021, 367] on textarea at bounding box center [995, 378] width 244 height 38
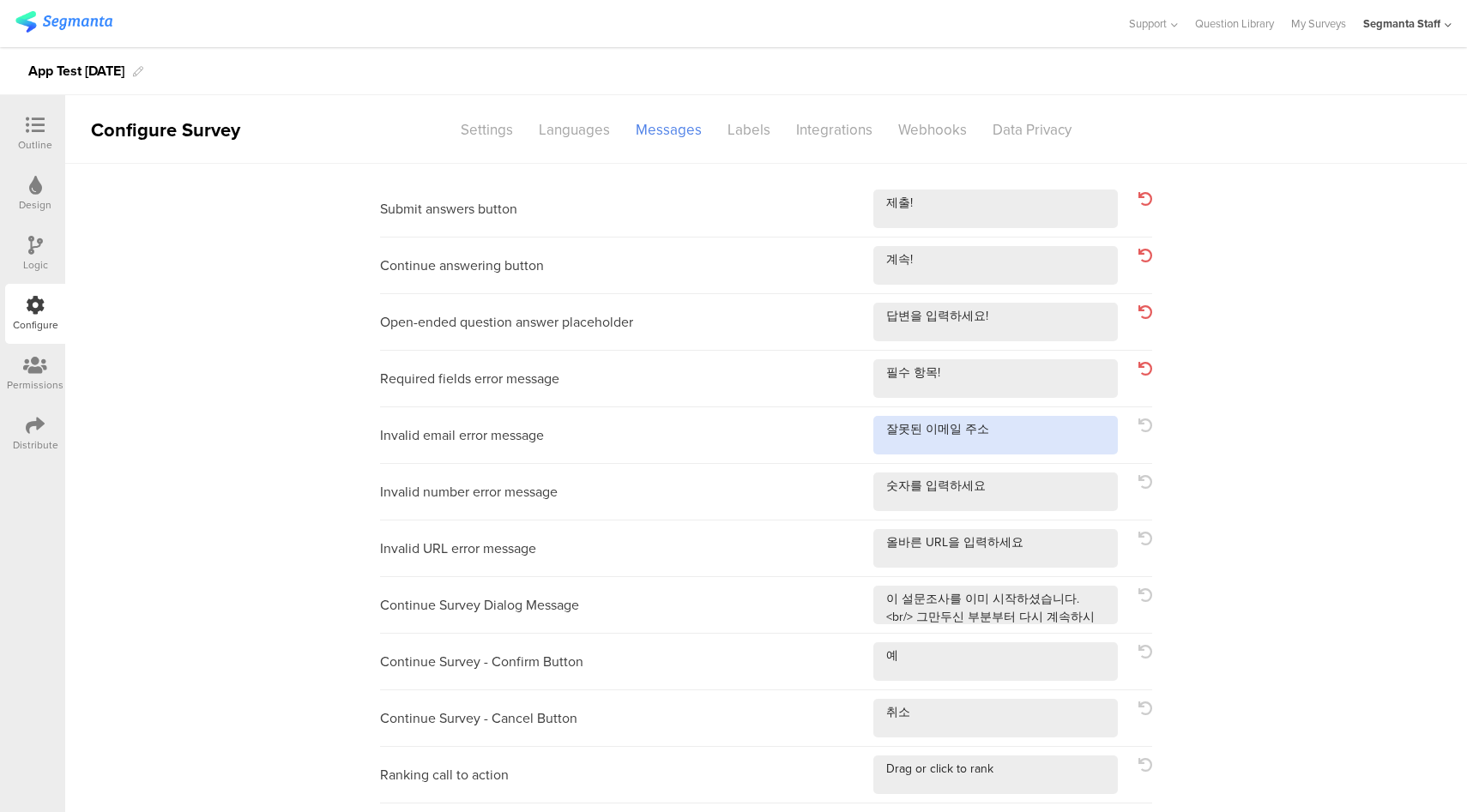
click at [1020, 436] on textarea at bounding box center [995, 435] width 244 height 38
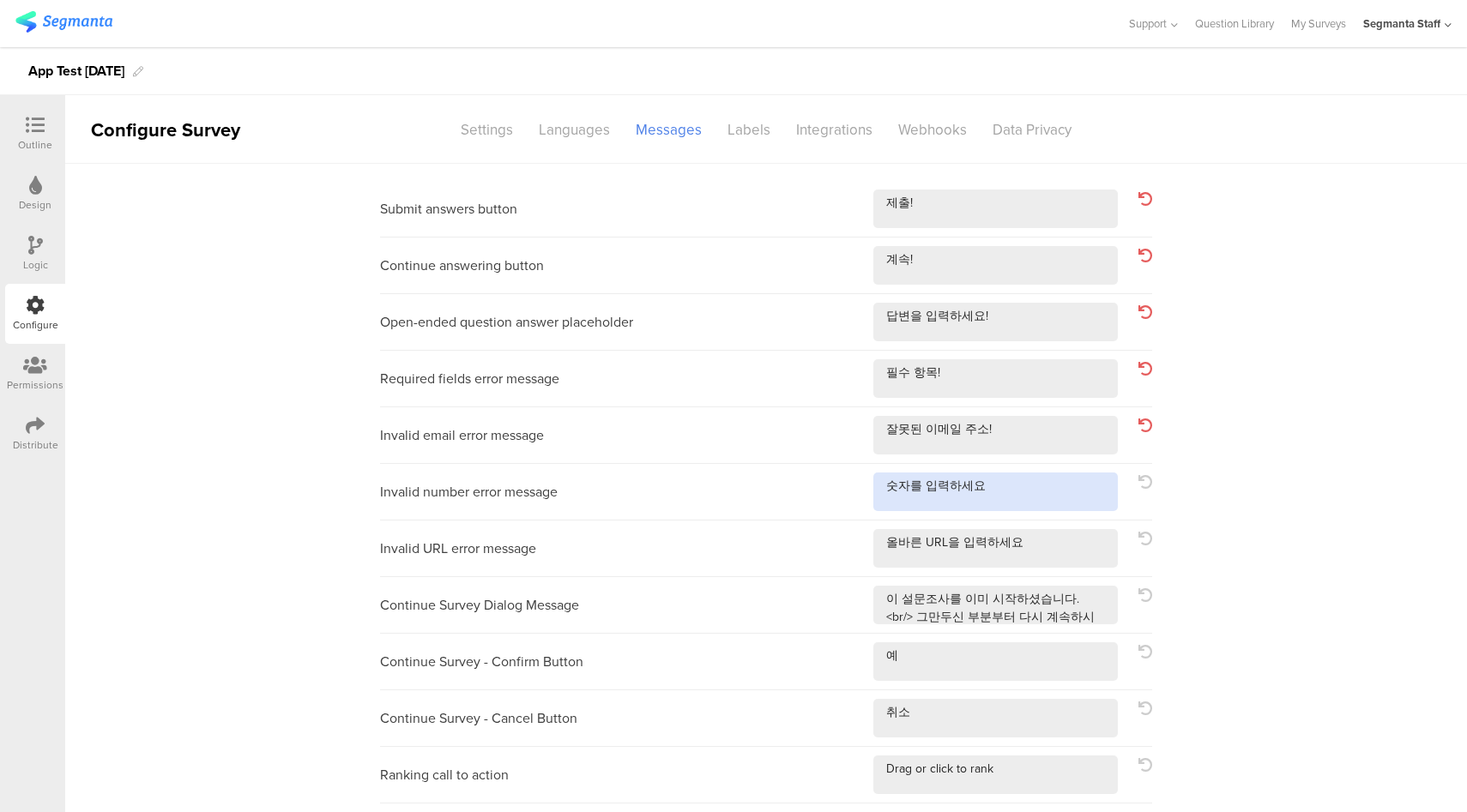
click at [1022, 510] on textarea at bounding box center [995, 491] width 244 height 38
click at [1065, 565] on textarea at bounding box center [995, 548] width 244 height 38
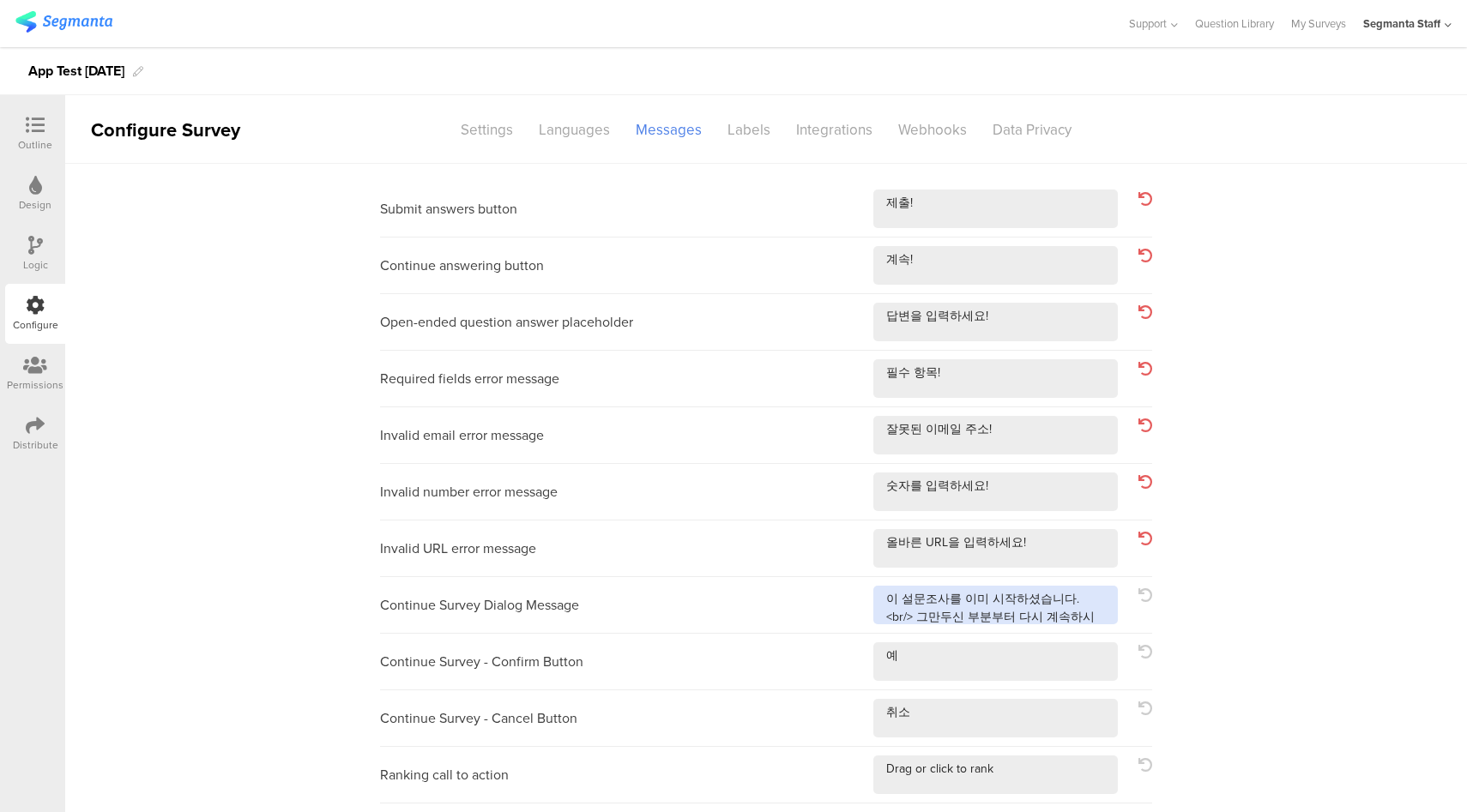
click at [1083, 619] on textarea at bounding box center [995, 605] width 244 height 38
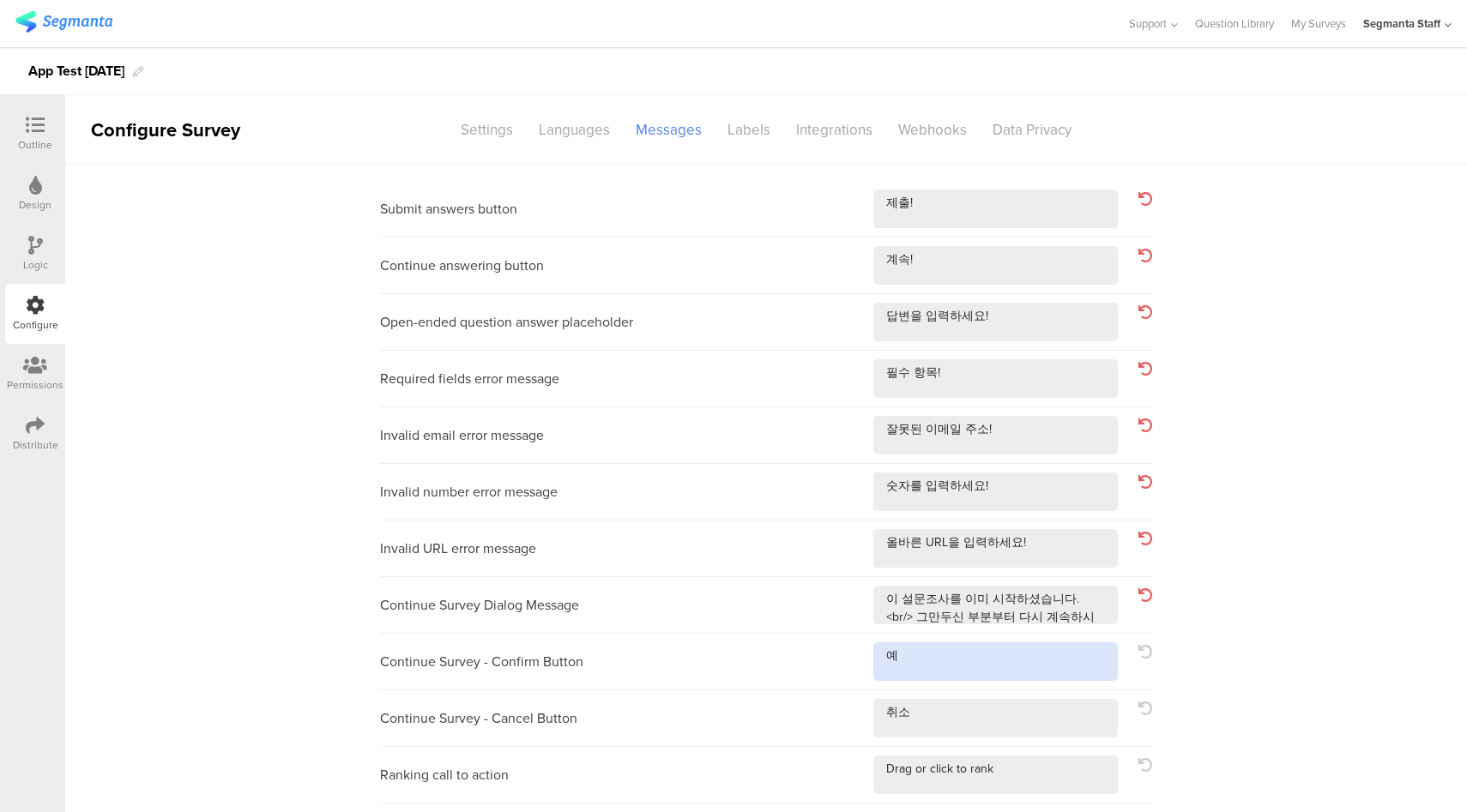
click at [1032, 667] on textarea at bounding box center [995, 661] width 244 height 38
click at [977, 729] on textarea at bounding box center [995, 717] width 244 height 38
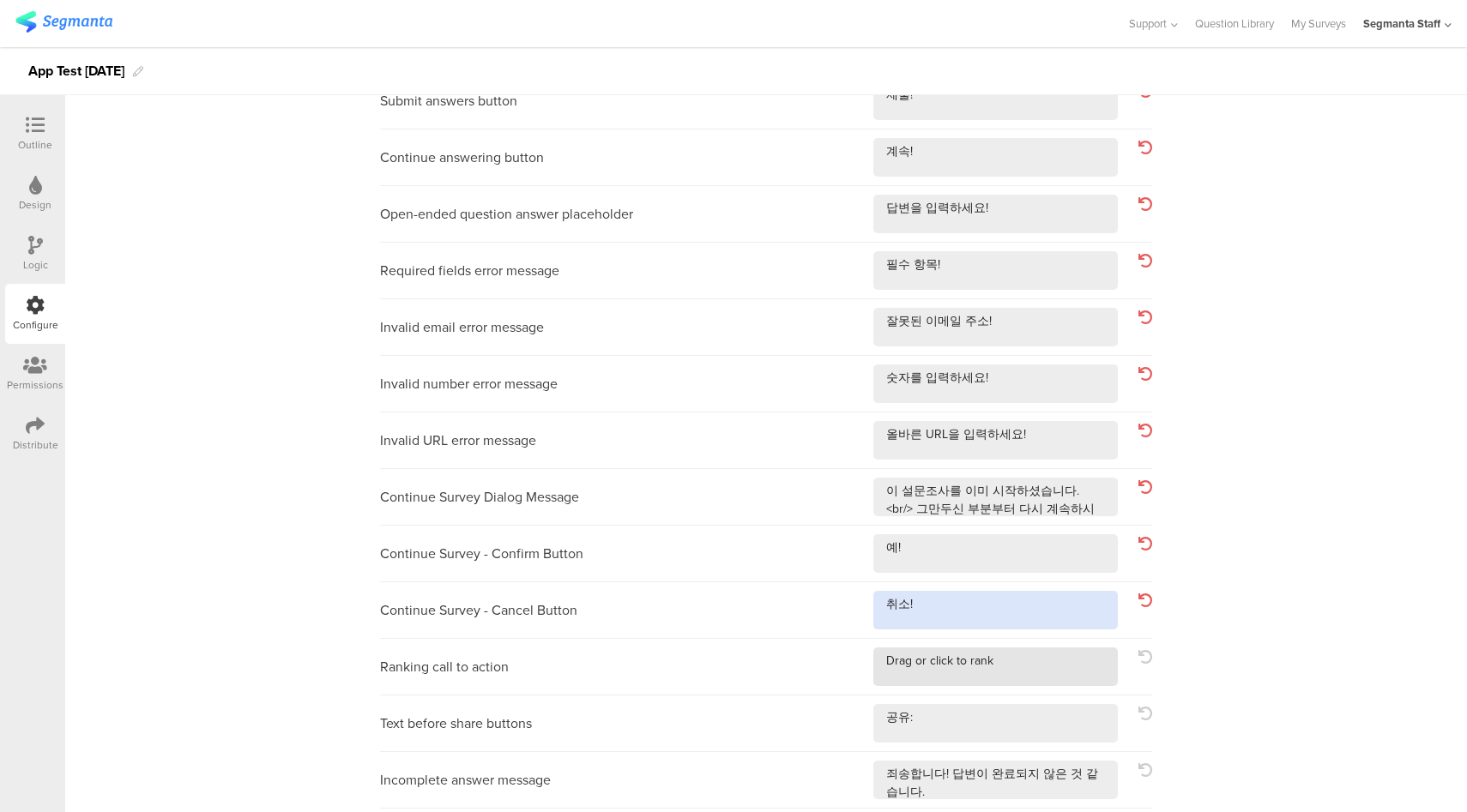
scroll to position [111, 0]
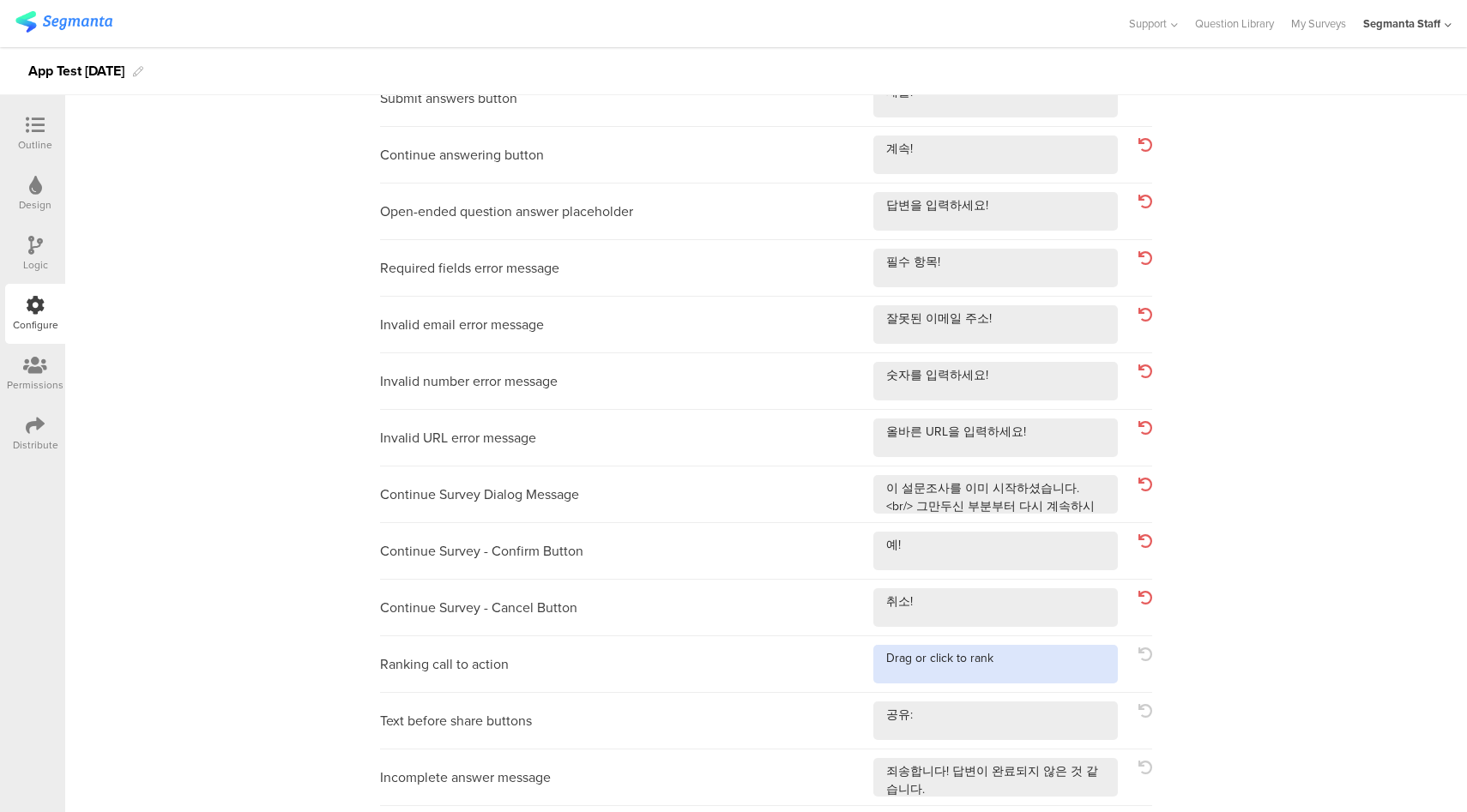
click at [1027, 654] on textarea at bounding box center [995, 664] width 244 height 38
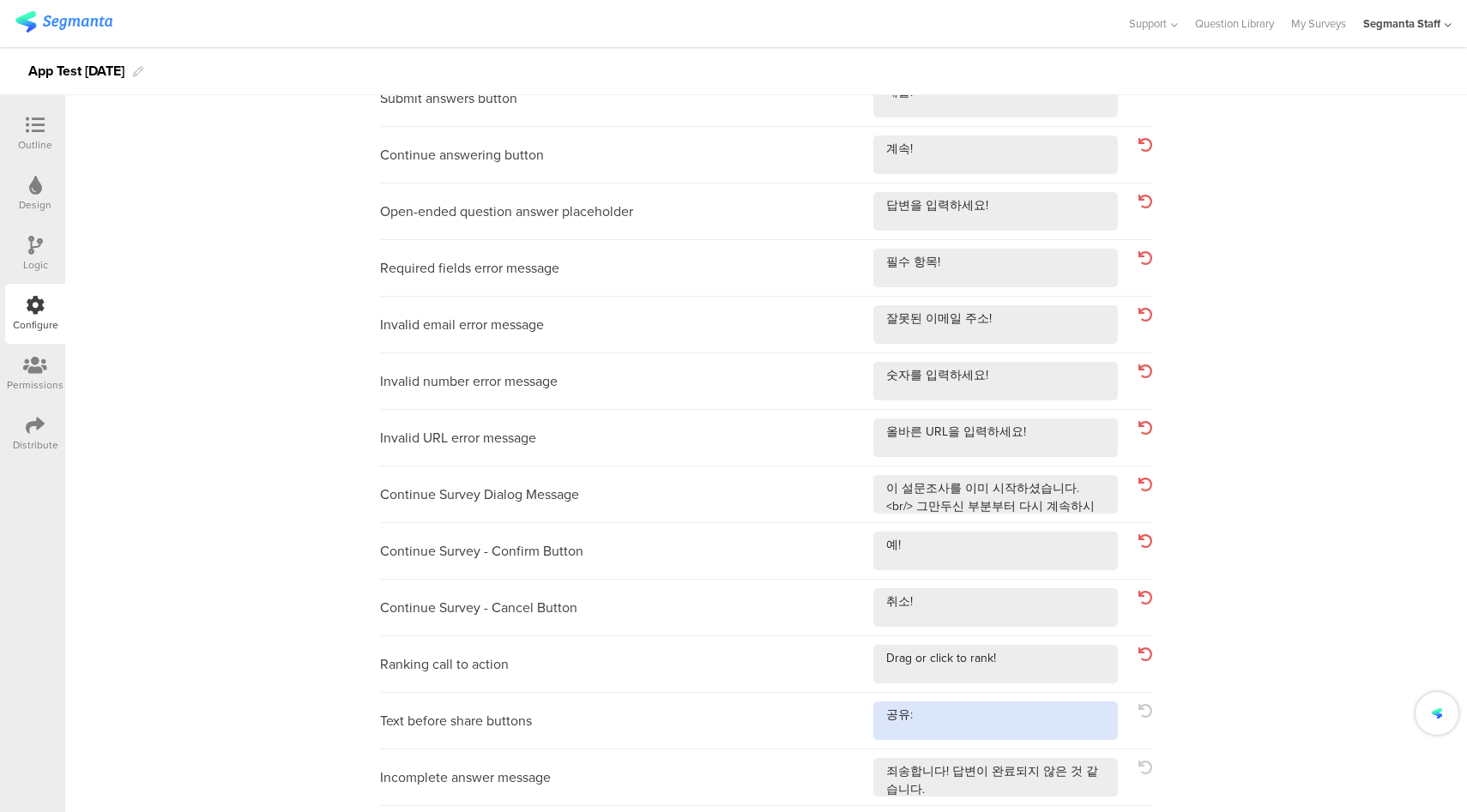
click at [965, 736] on textarea at bounding box center [995, 720] width 244 height 38
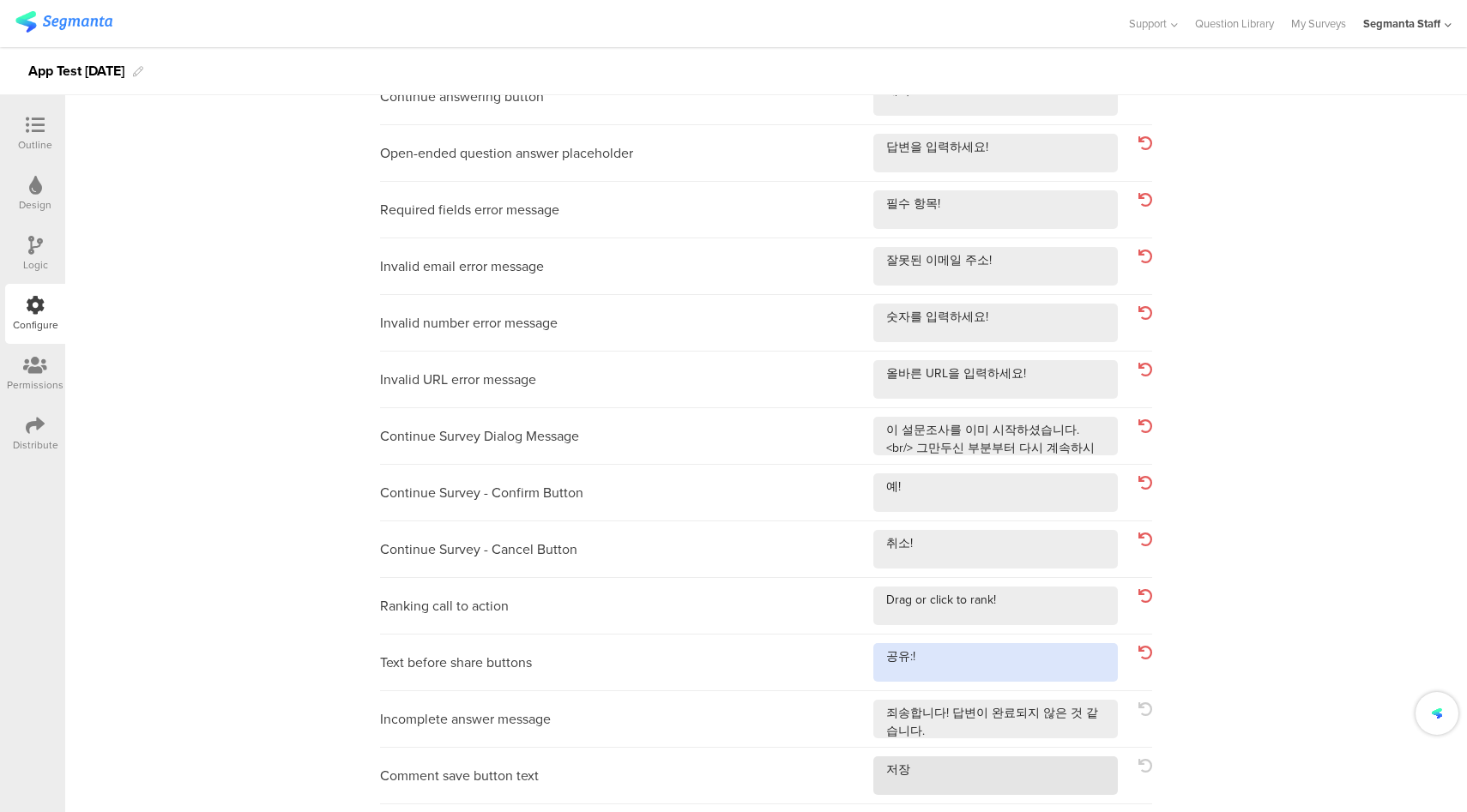
scroll to position [240, 0]
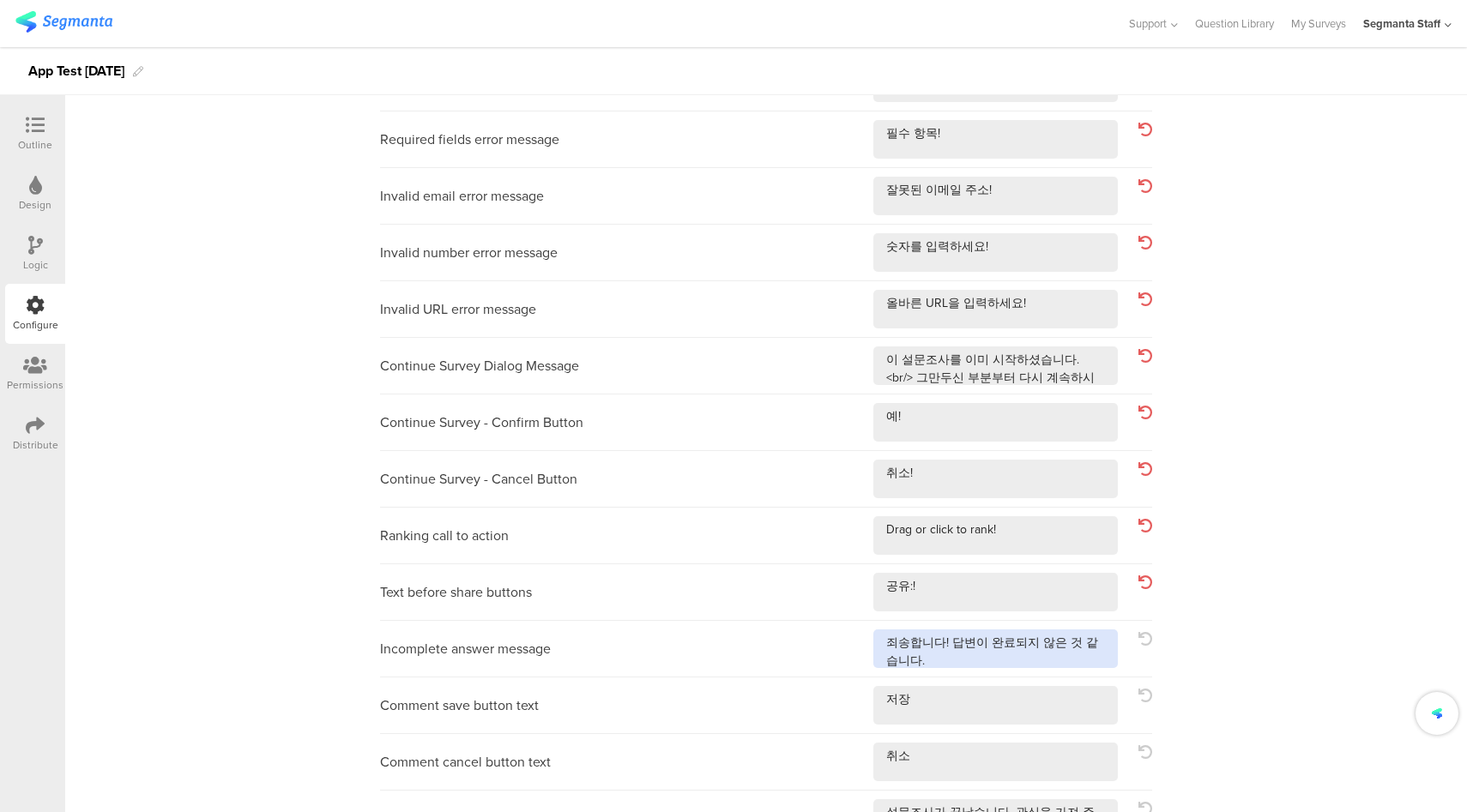
click at [1107, 646] on textarea at bounding box center [995, 648] width 244 height 38
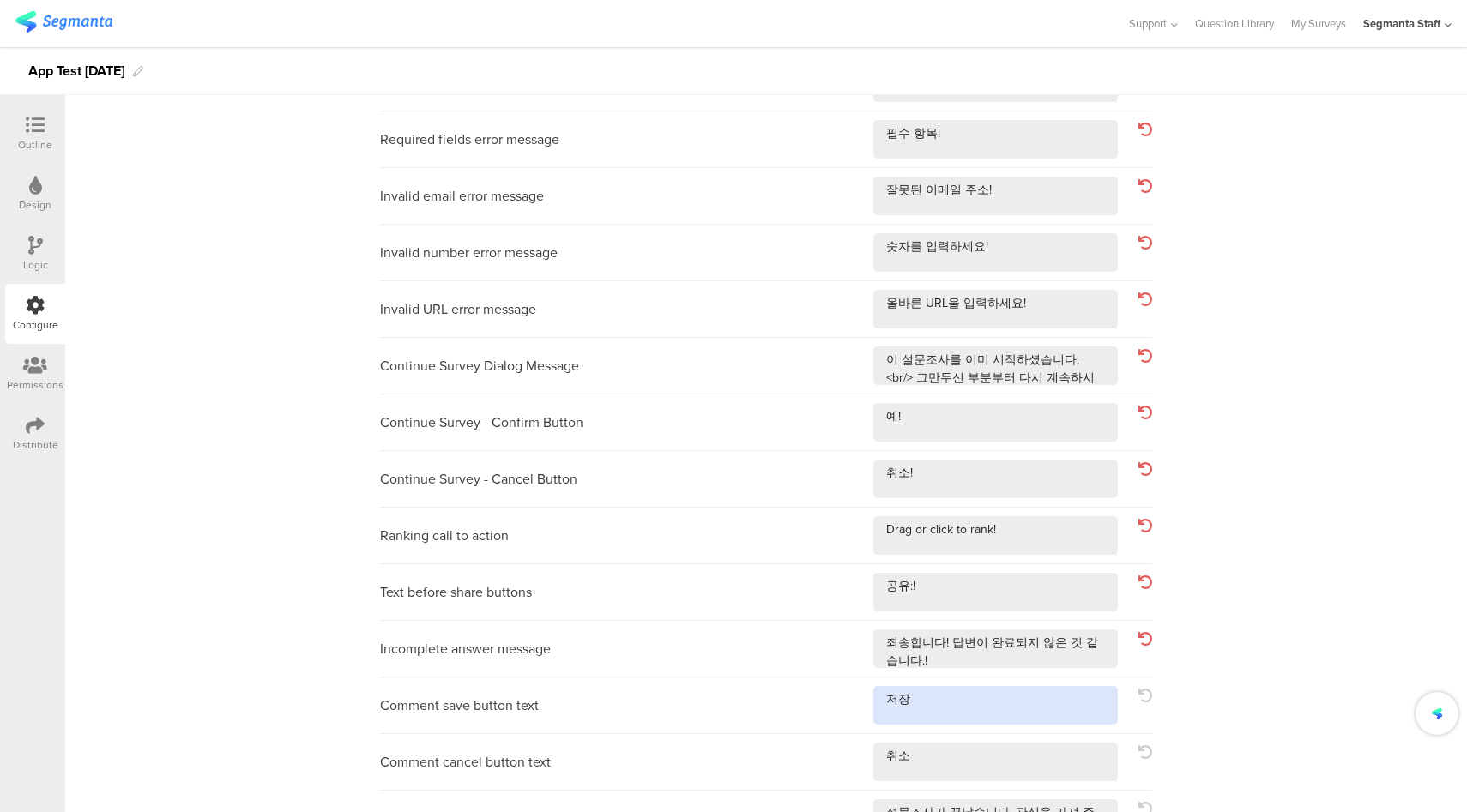
click at [1016, 719] on textarea at bounding box center [995, 705] width 244 height 38
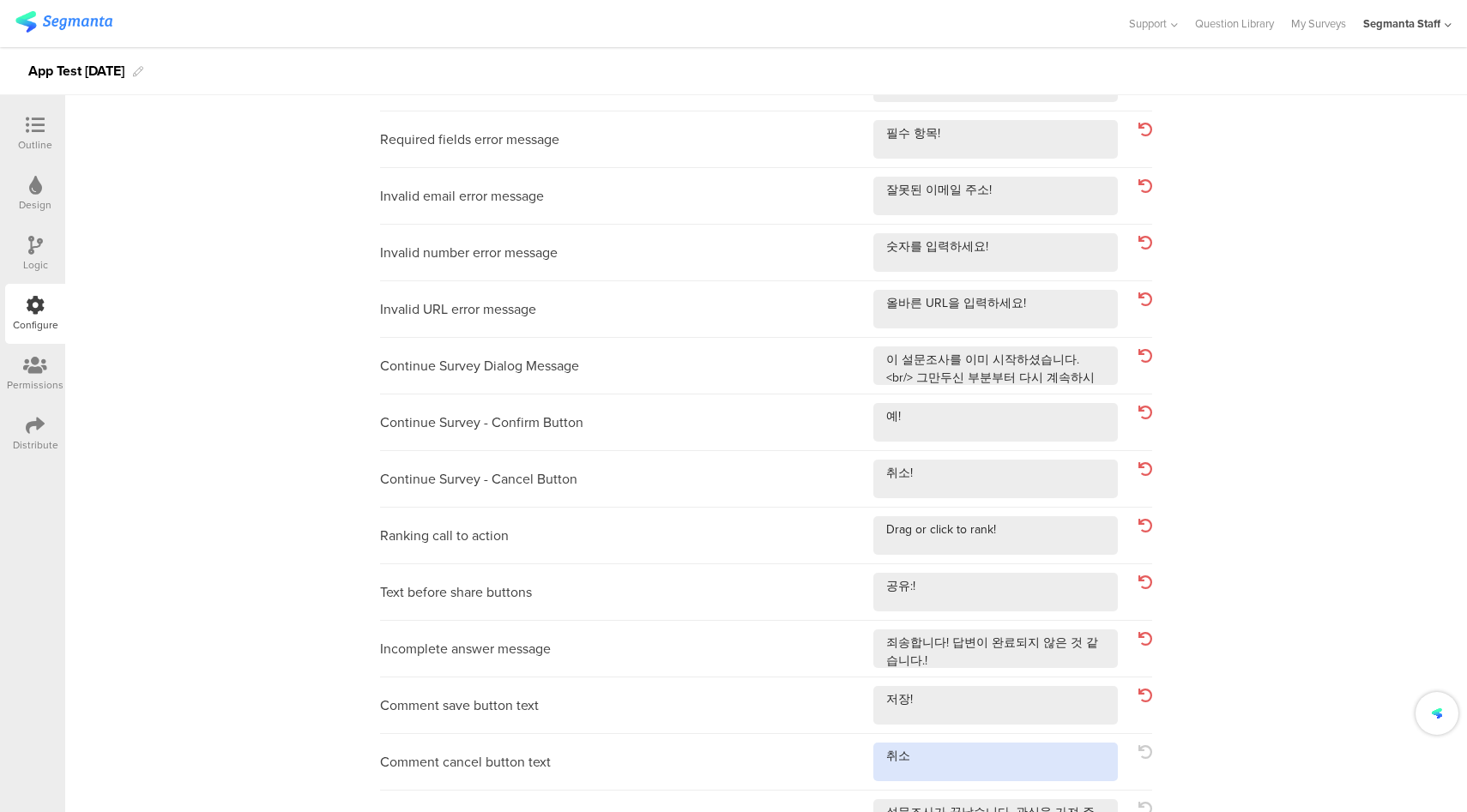
click at [967, 771] on textarea at bounding box center [995, 761] width 244 height 38
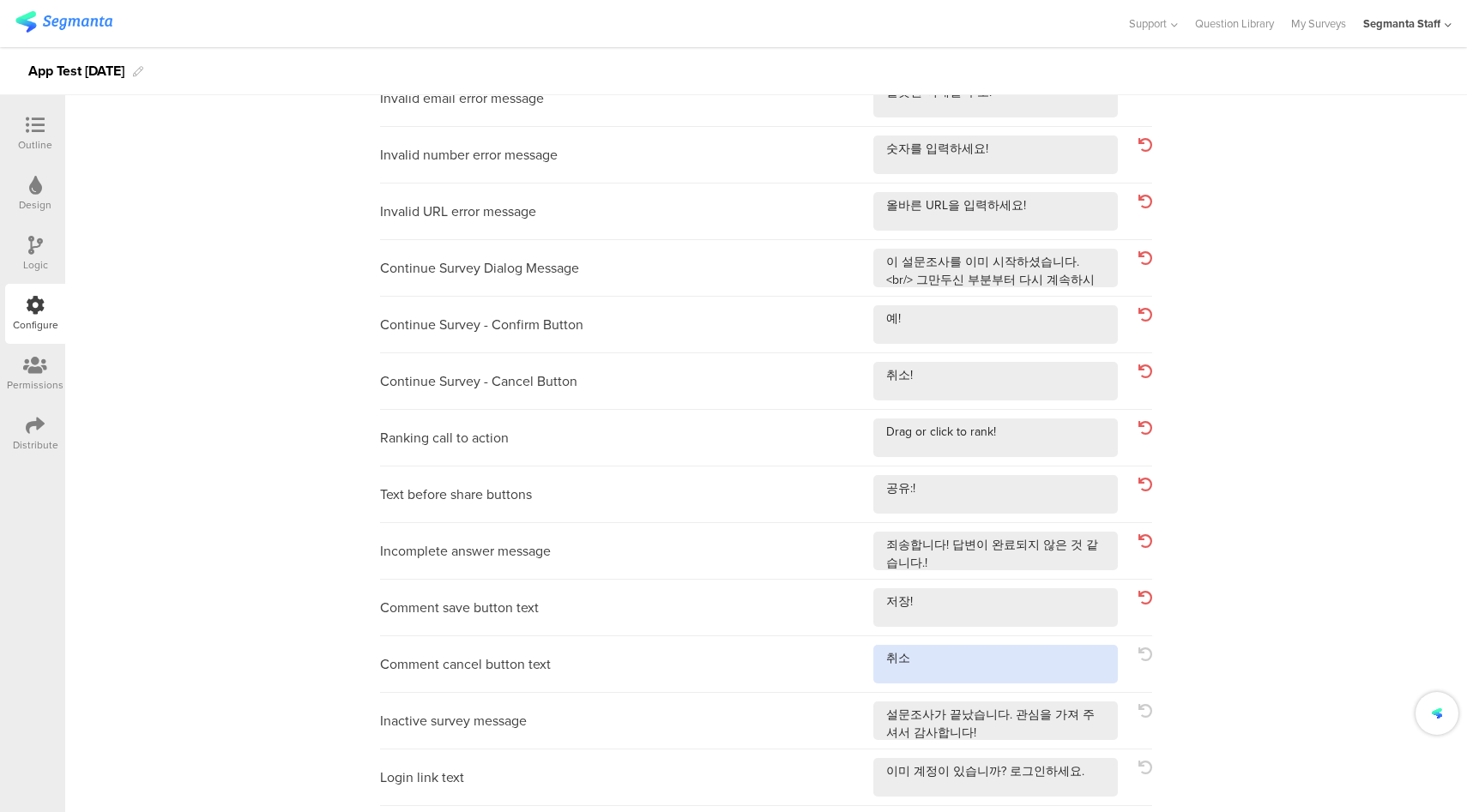
scroll to position [350, 0]
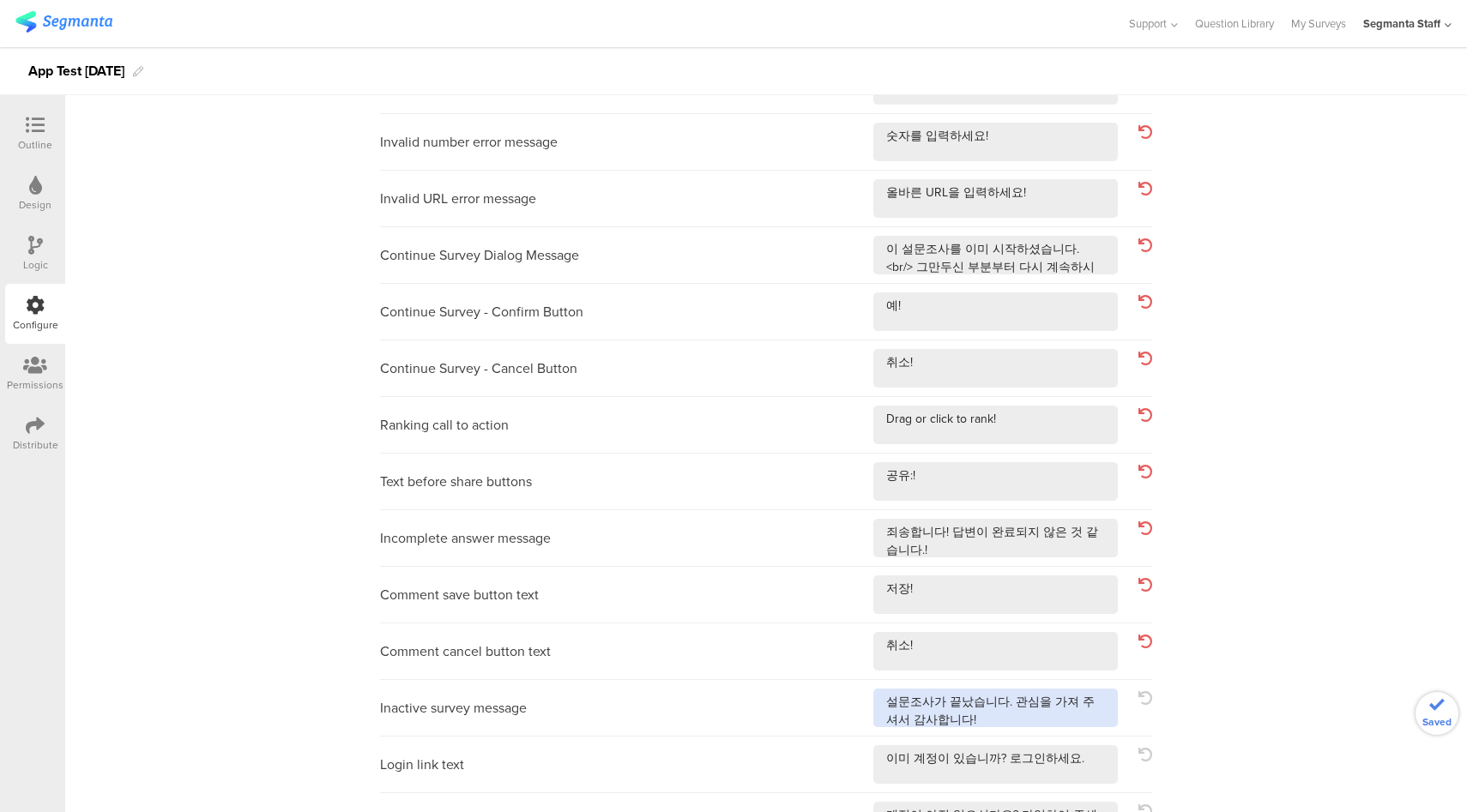
click at [1069, 717] on textarea at bounding box center [995, 707] width 244 height 38
click at [1072, 769] on textarea at bounding box center [995, 764] width 244 height 38
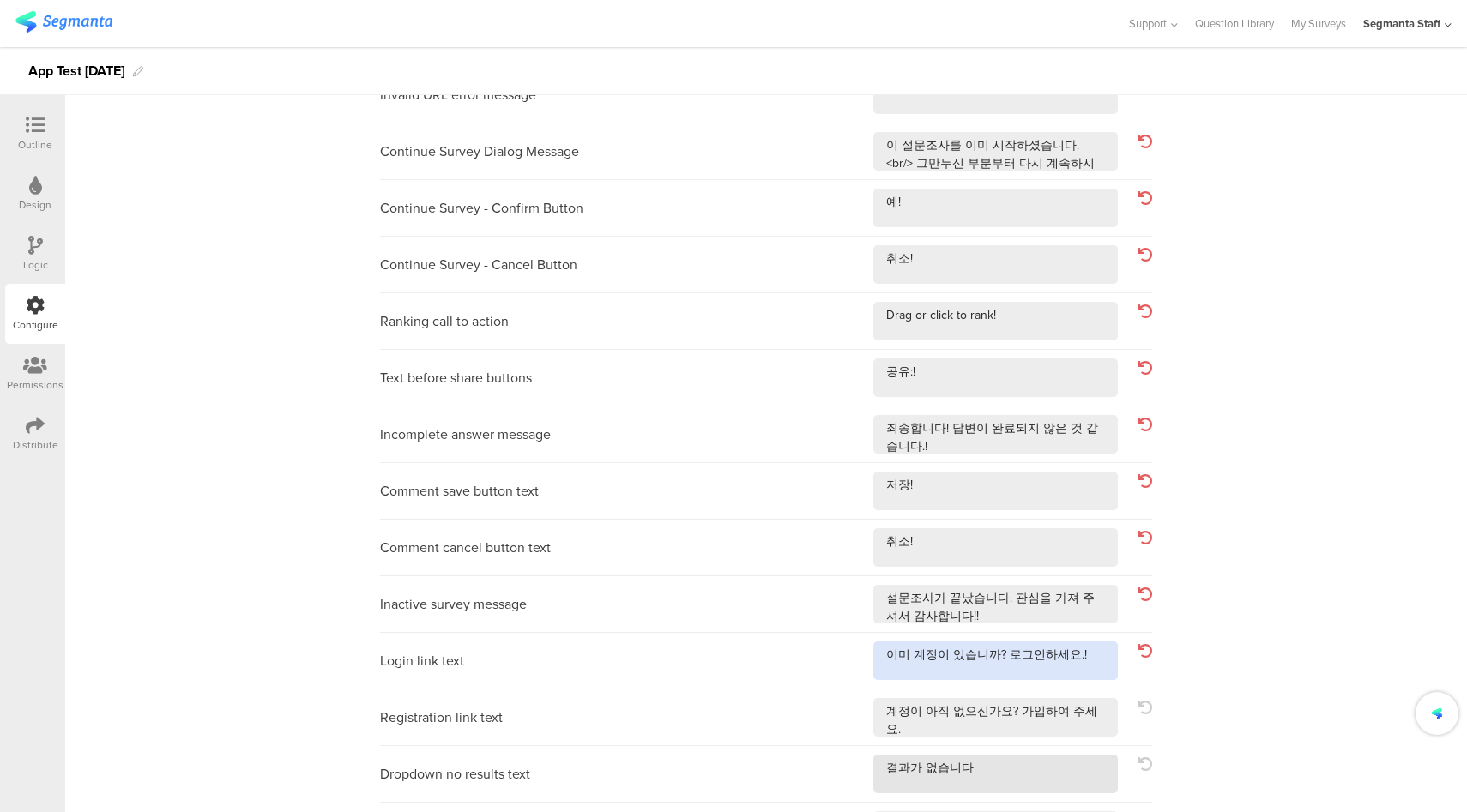
scroll to position [461, 0]
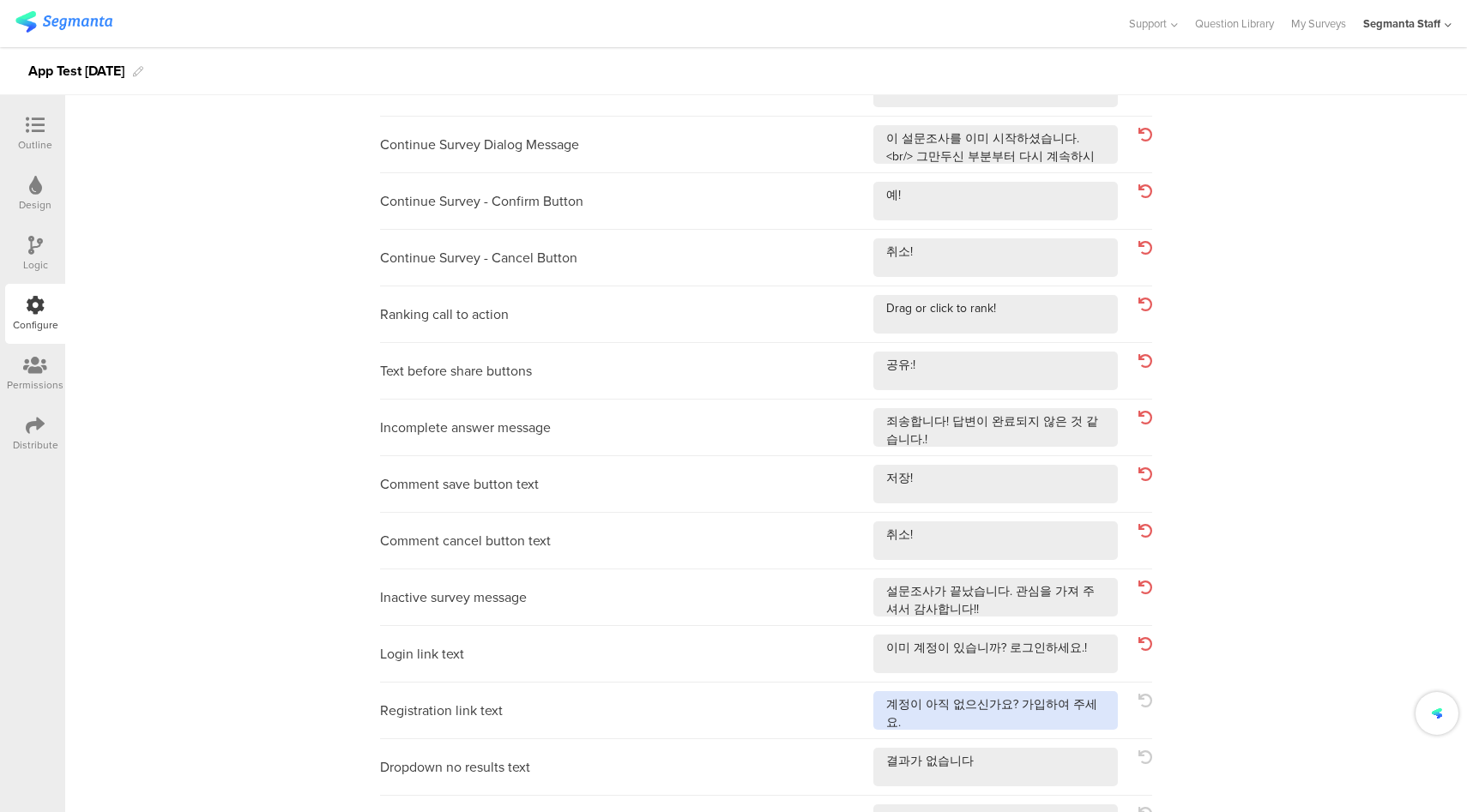
click at [1095, 713] on textarea at bounding box center [995, 710] width 244 height 38
click at [1054, 792] on div "Dropdown no results text" at bounding box center [766, 767] width 772 height 56
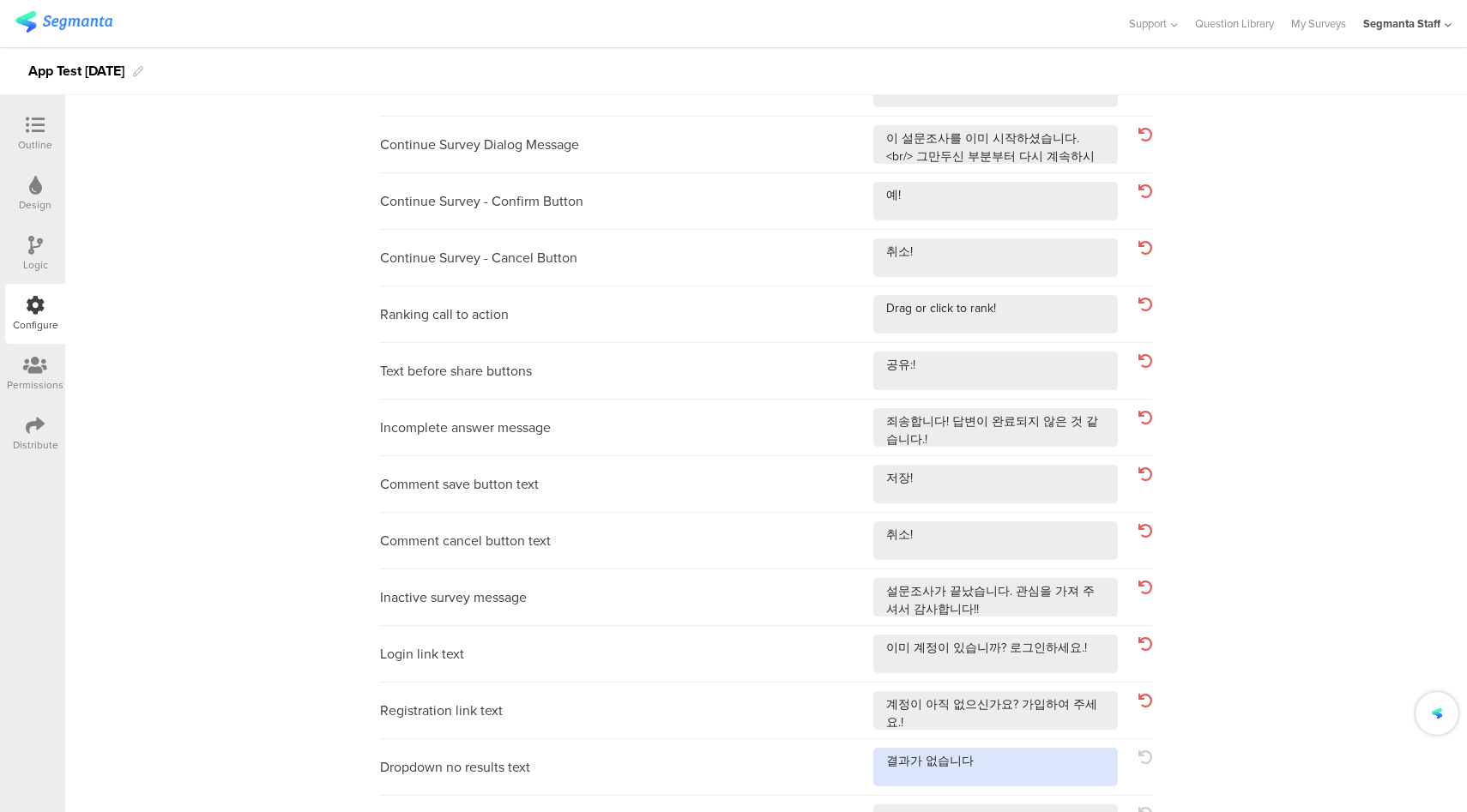
click at [1064, 767] on textarea at bounding box center [995, 766] width 244 height 38
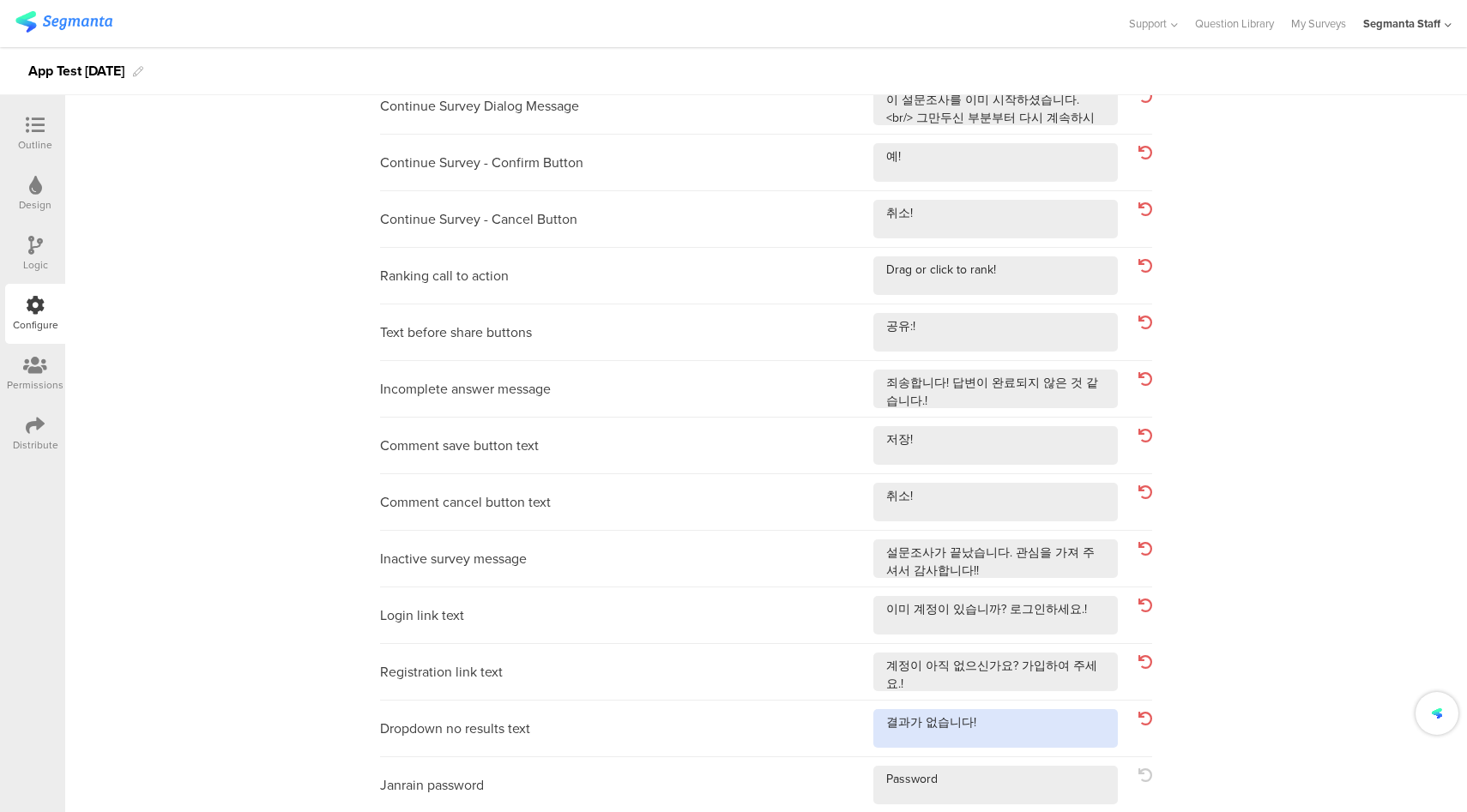
scroll to position [501, 0]
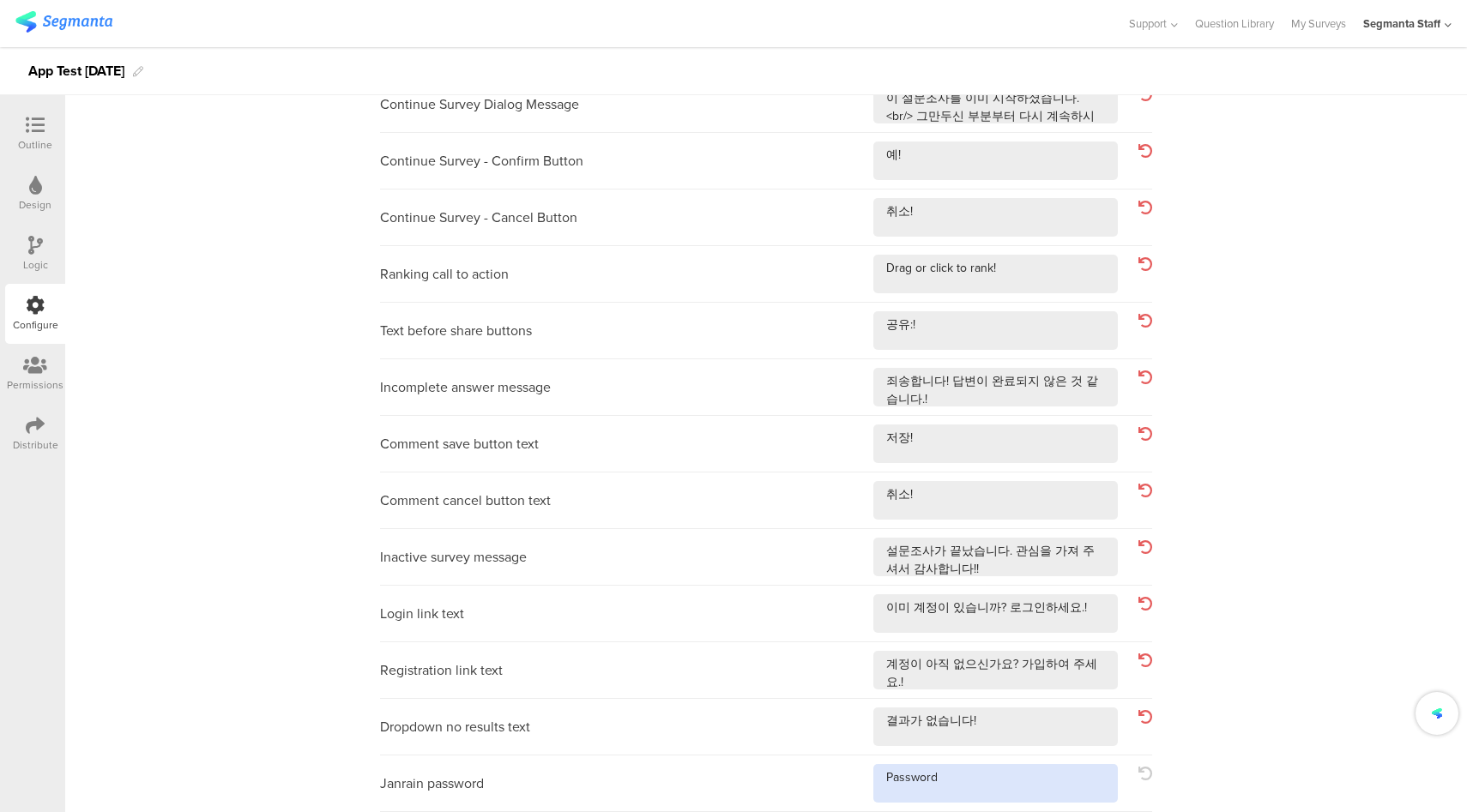
click at [1013, 798] on textarea at bounding box center [995, 782] width 244 height 38
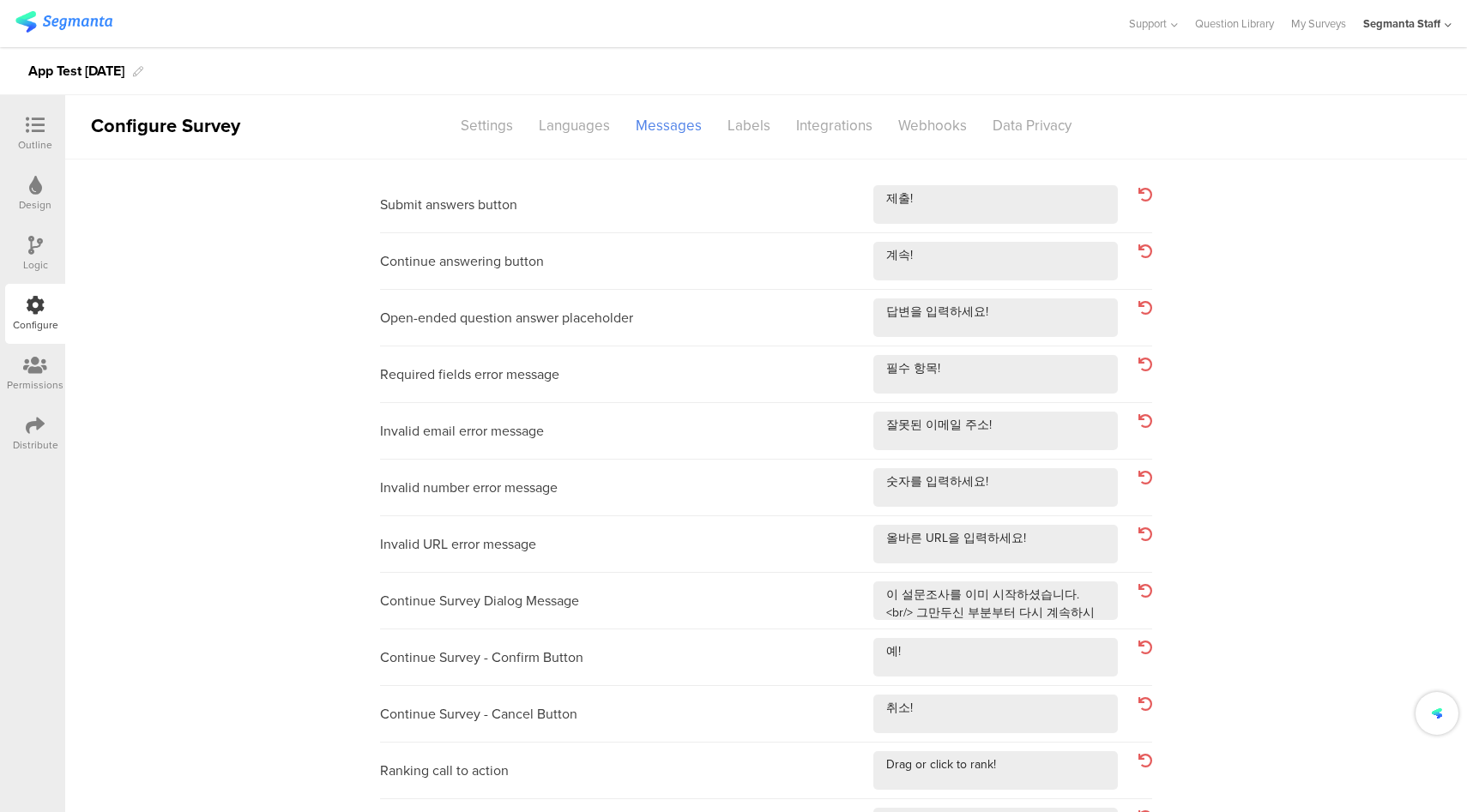
scroll to position [0, 0]
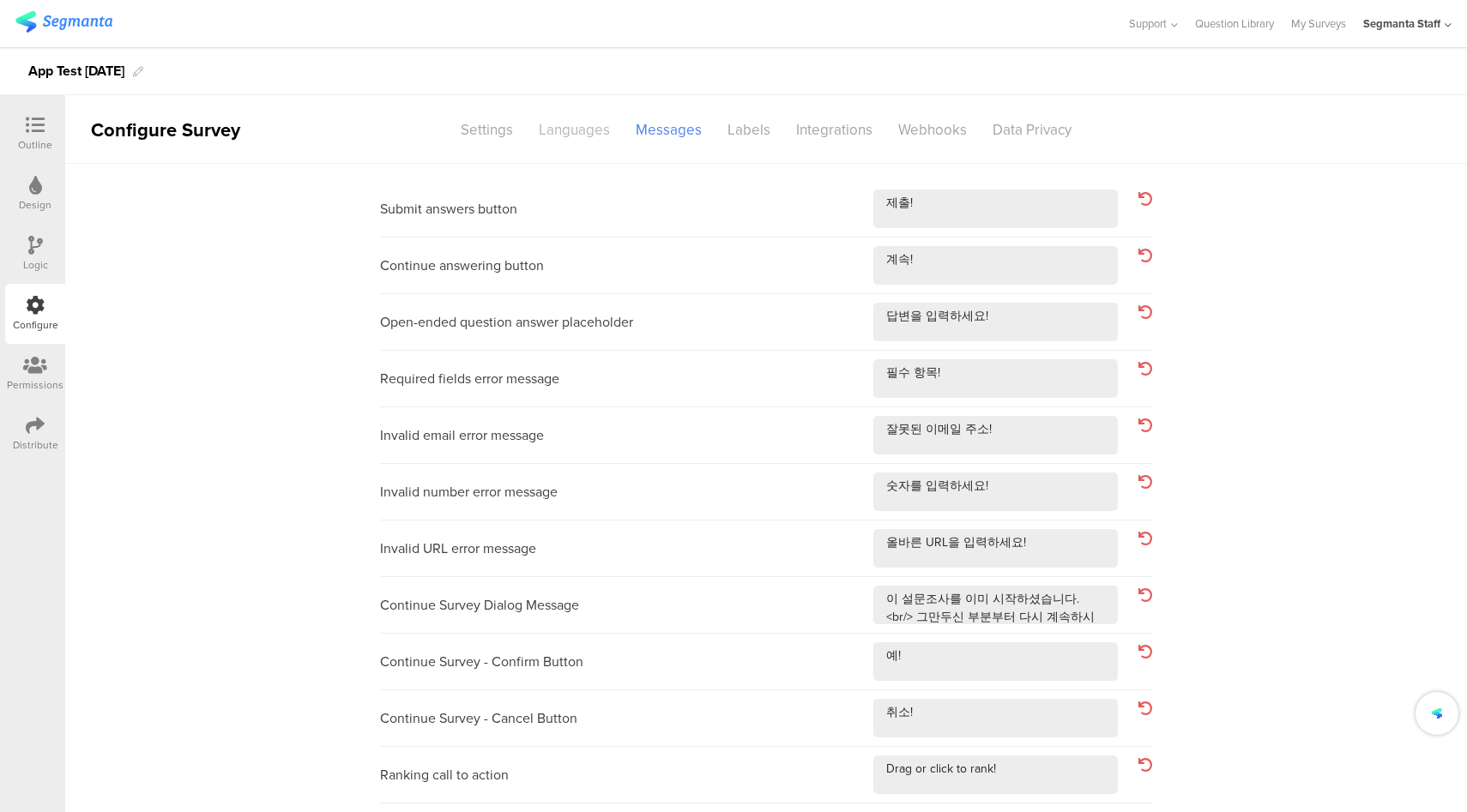
click at [571, 123] on div "Languages" at bounding box center [574, 130] width 97 height 30
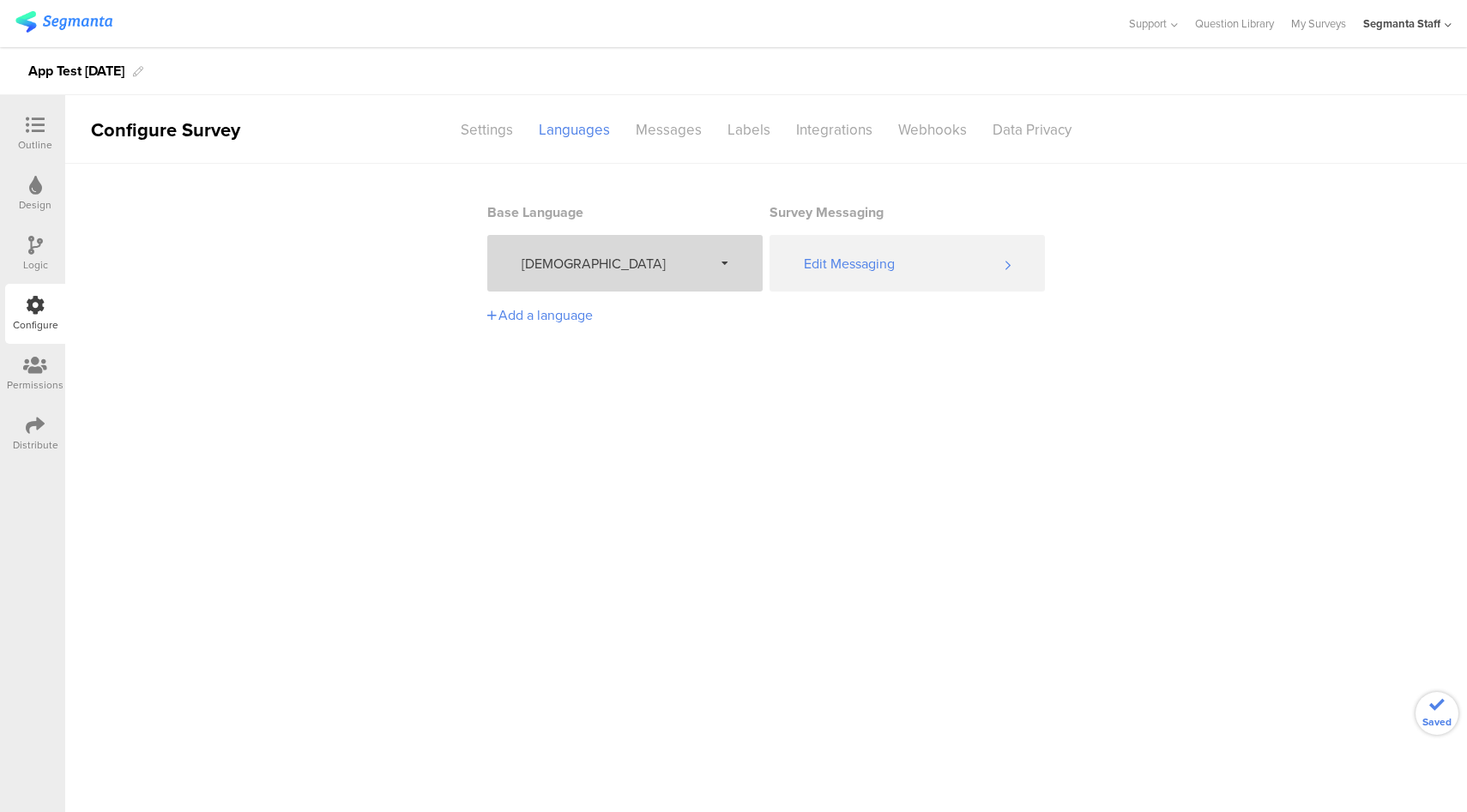
click at [604, 252] on div "[DEMOGRAPHIC_DATA]" at bounding box center [625, 263] width 276 height 56
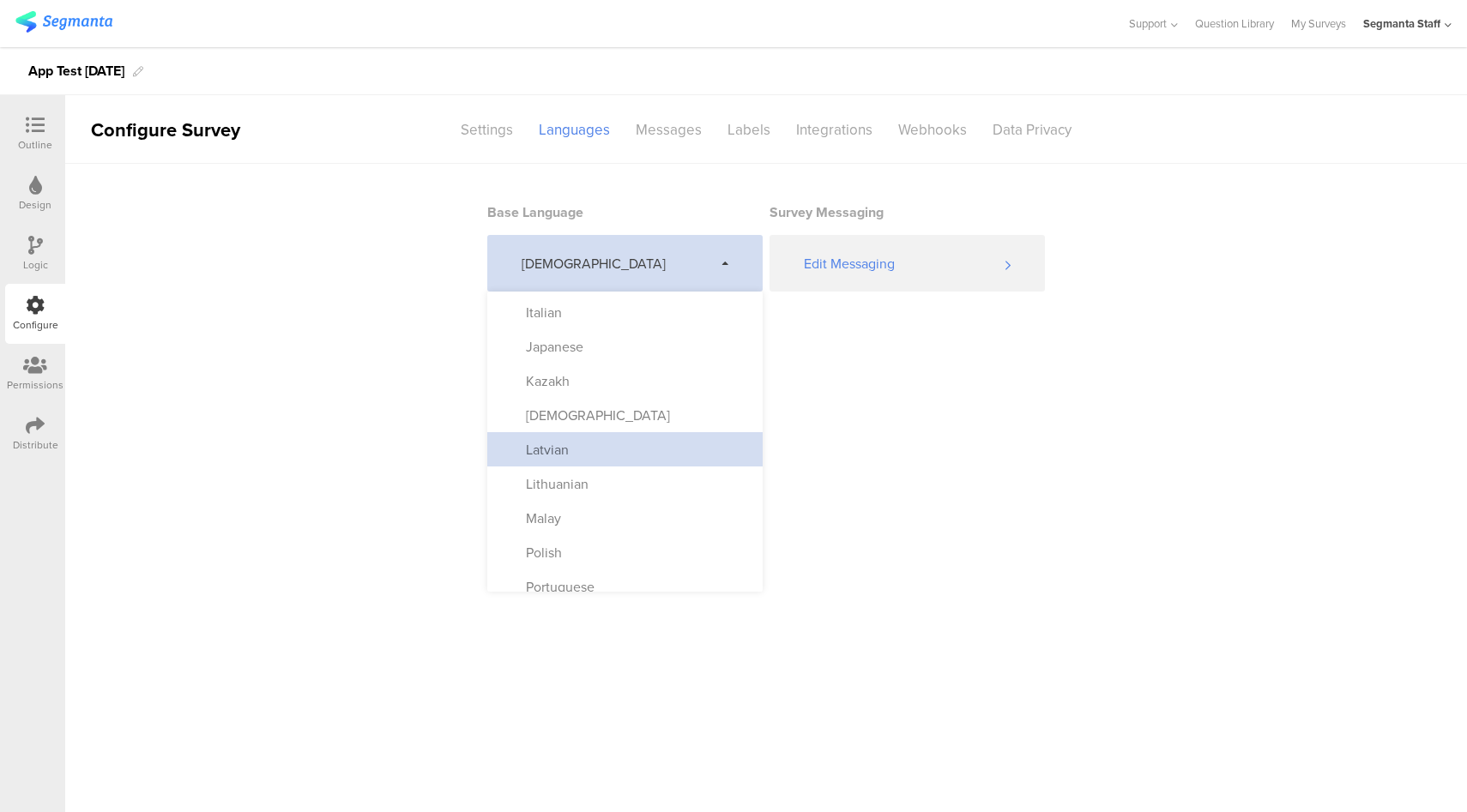
scroll to position [580, 0]
click at [596, 447] on div "Latvian" at bounding box center [625, 448] width 276 height 34
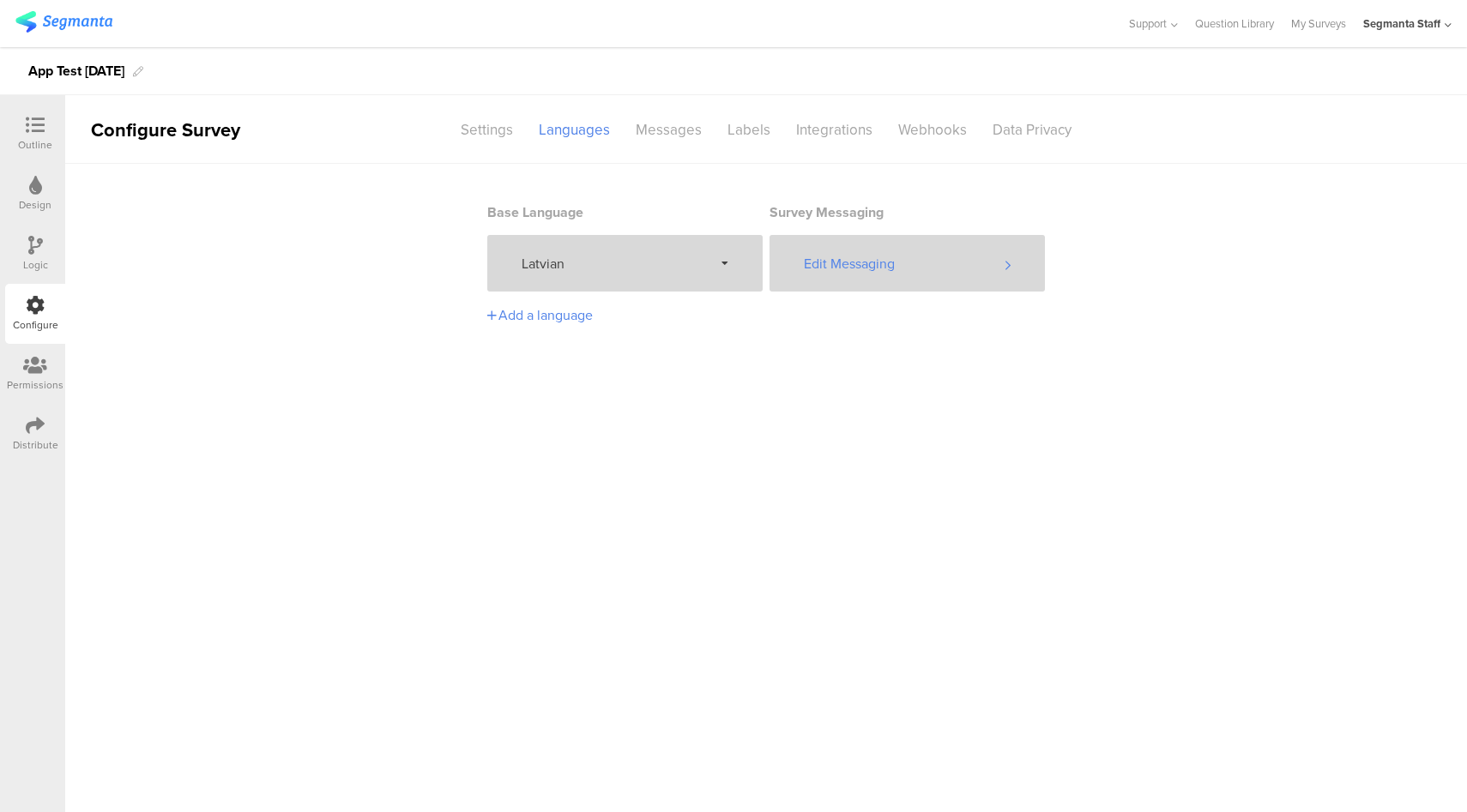
click at [841, 253] on div "Edit Messaging" at bounding box center [907, 263] width 276 height 56
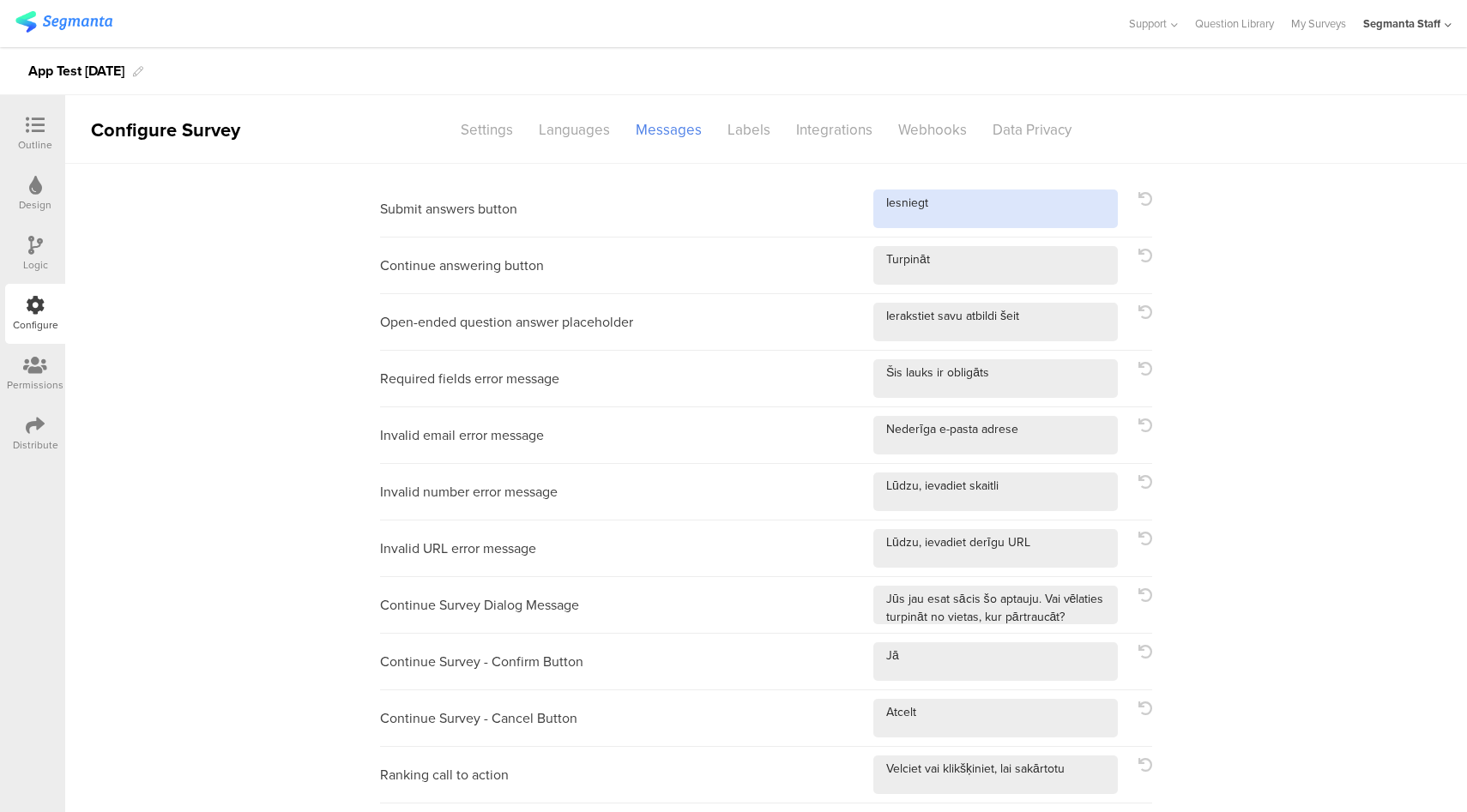
click at [1053, 207] on textarea at bounding box center [995, 208] width 244 height 38
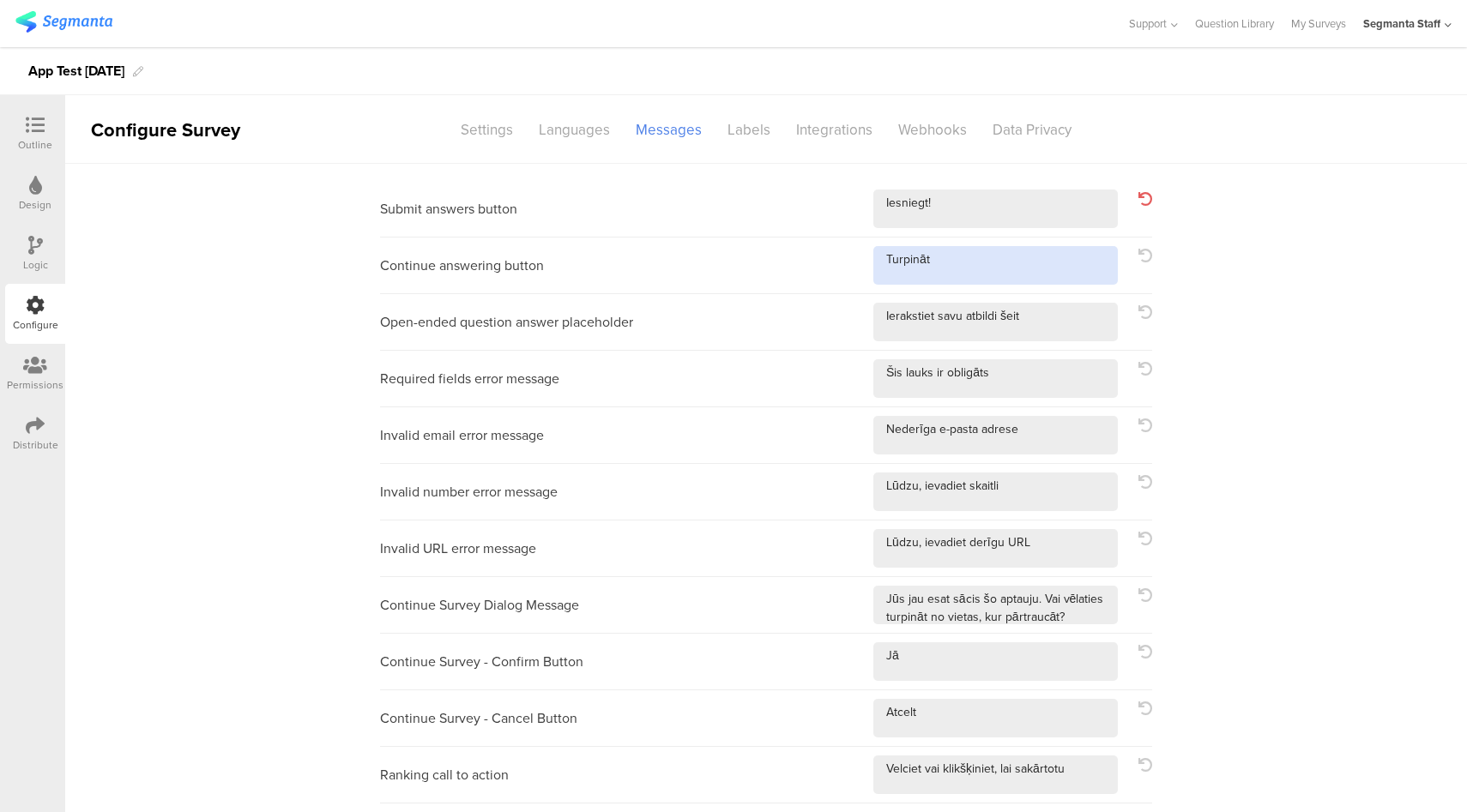
click at [1014, 274] on textarea at bounding box center [995, 265] width 244 height 38
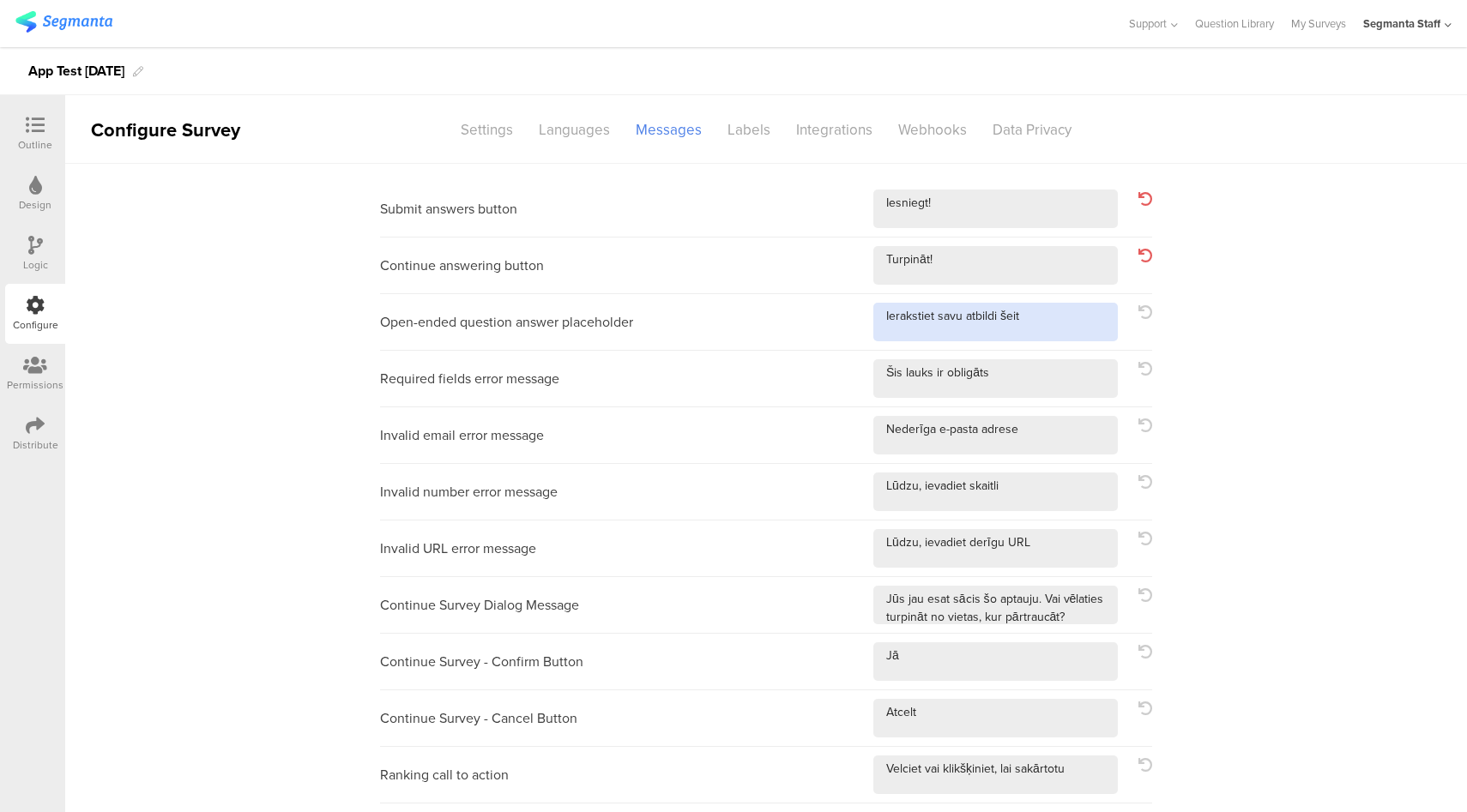
click at [1045, 330] on textarea at bounding box center [995, 321] width 244 height 38
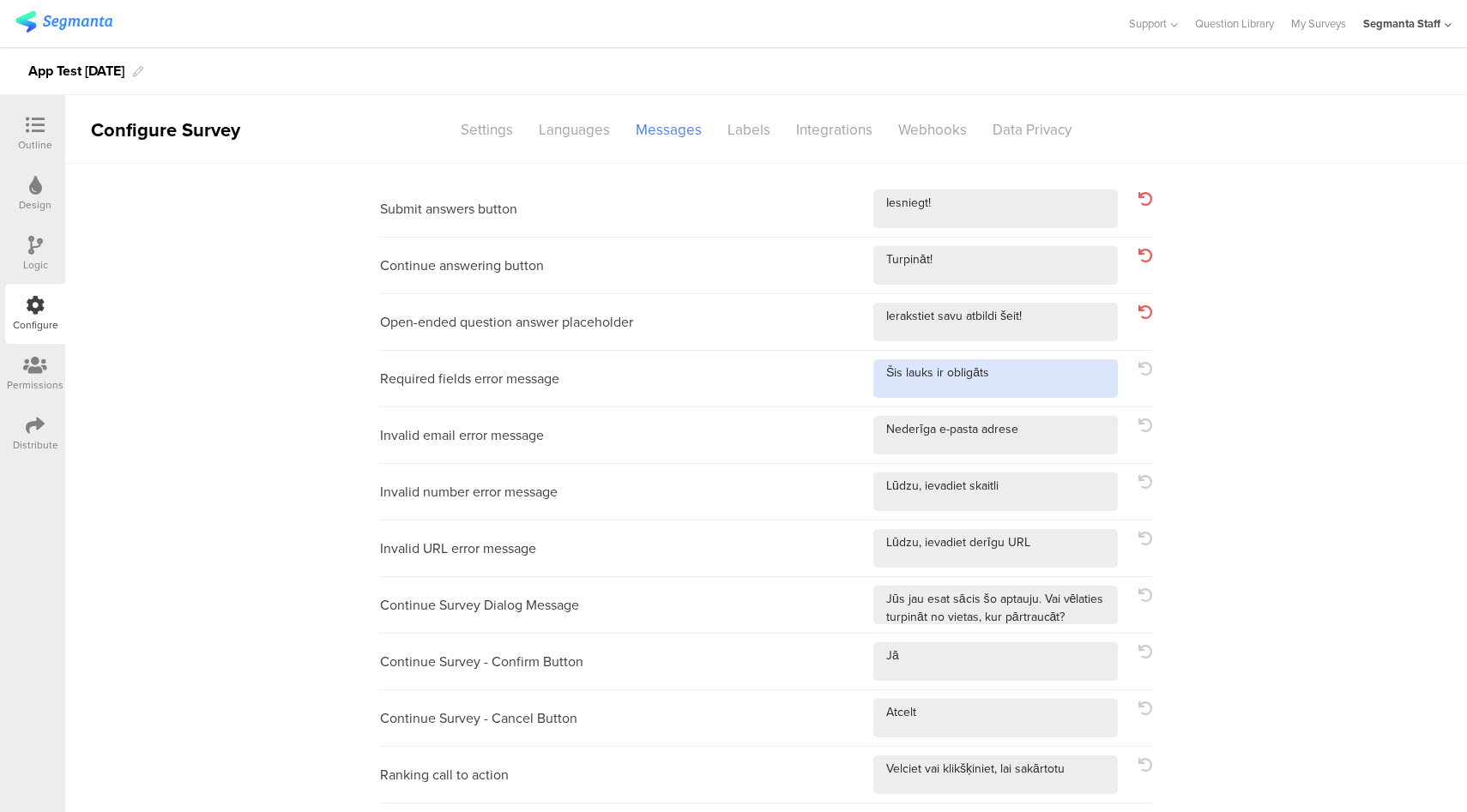
click at [1056, 377] on textarea at bounding box center [995, 378] width 244 height 38
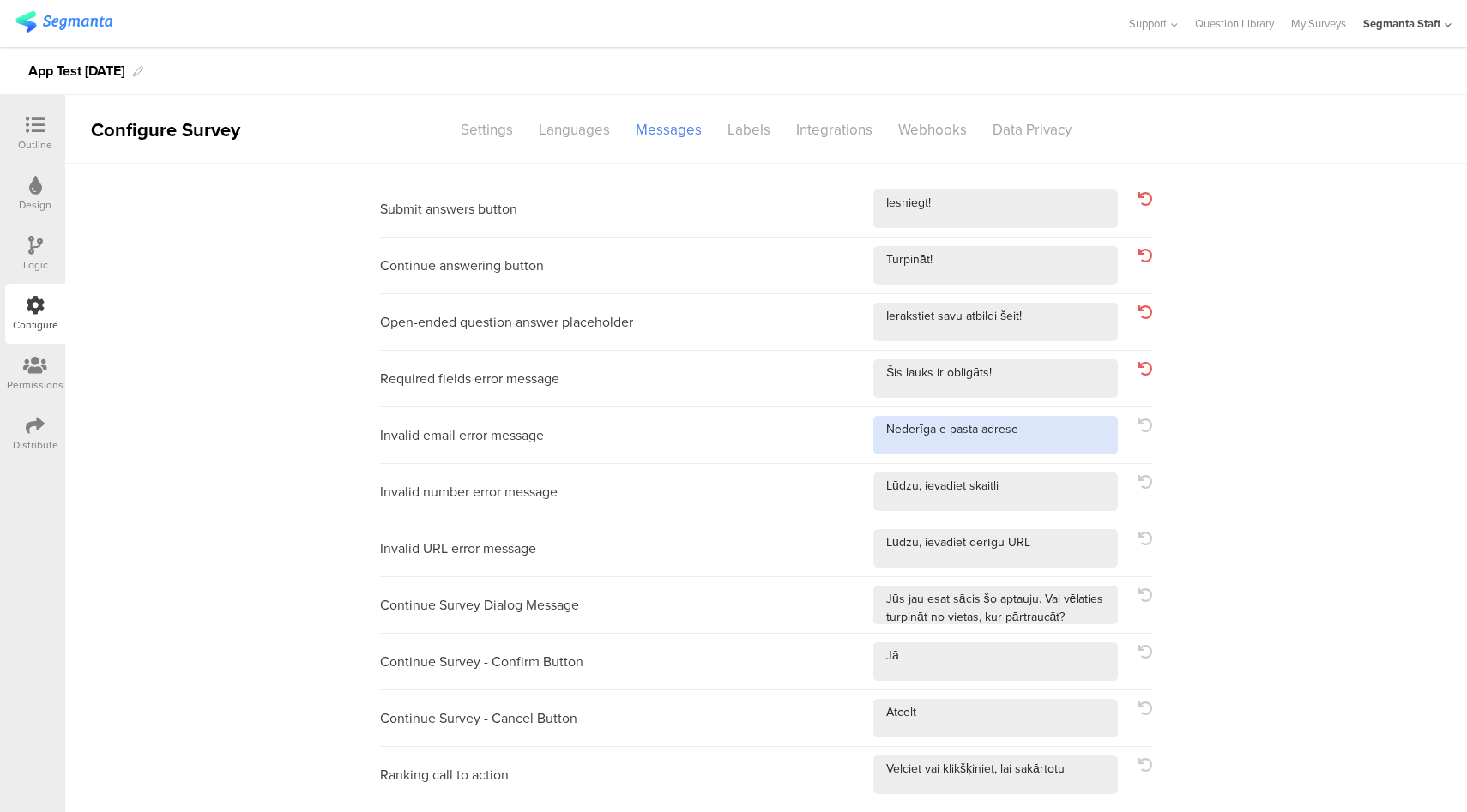
click at [1061, 439] on textarea at bounding box center [995, 435] width 244 height 38
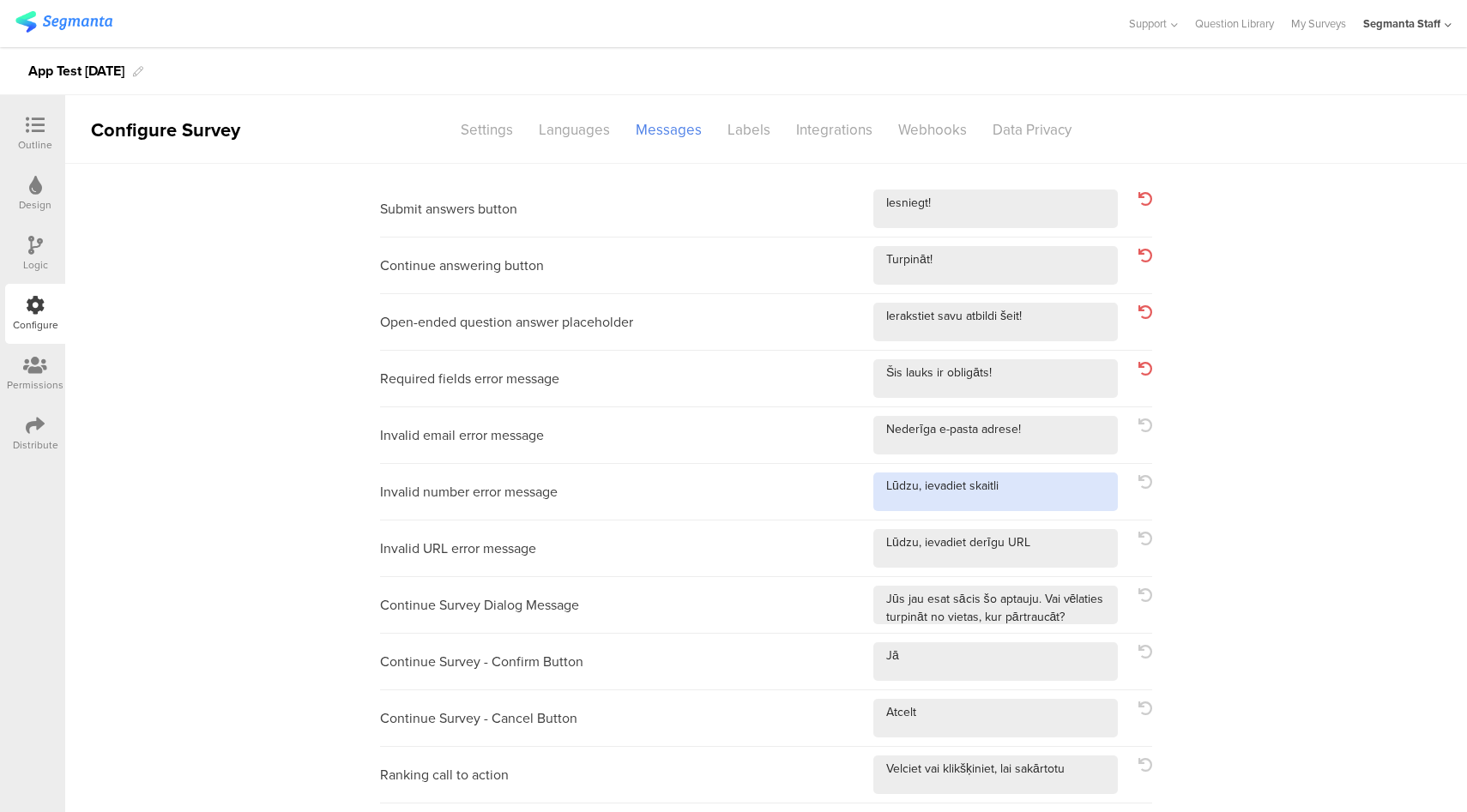
click at [1061, 487] on textarea at bounding box center [995, 491] width 244 height 38
click at [1055, 548] on textarea at bounding box center [995, 548] width 244 height 38
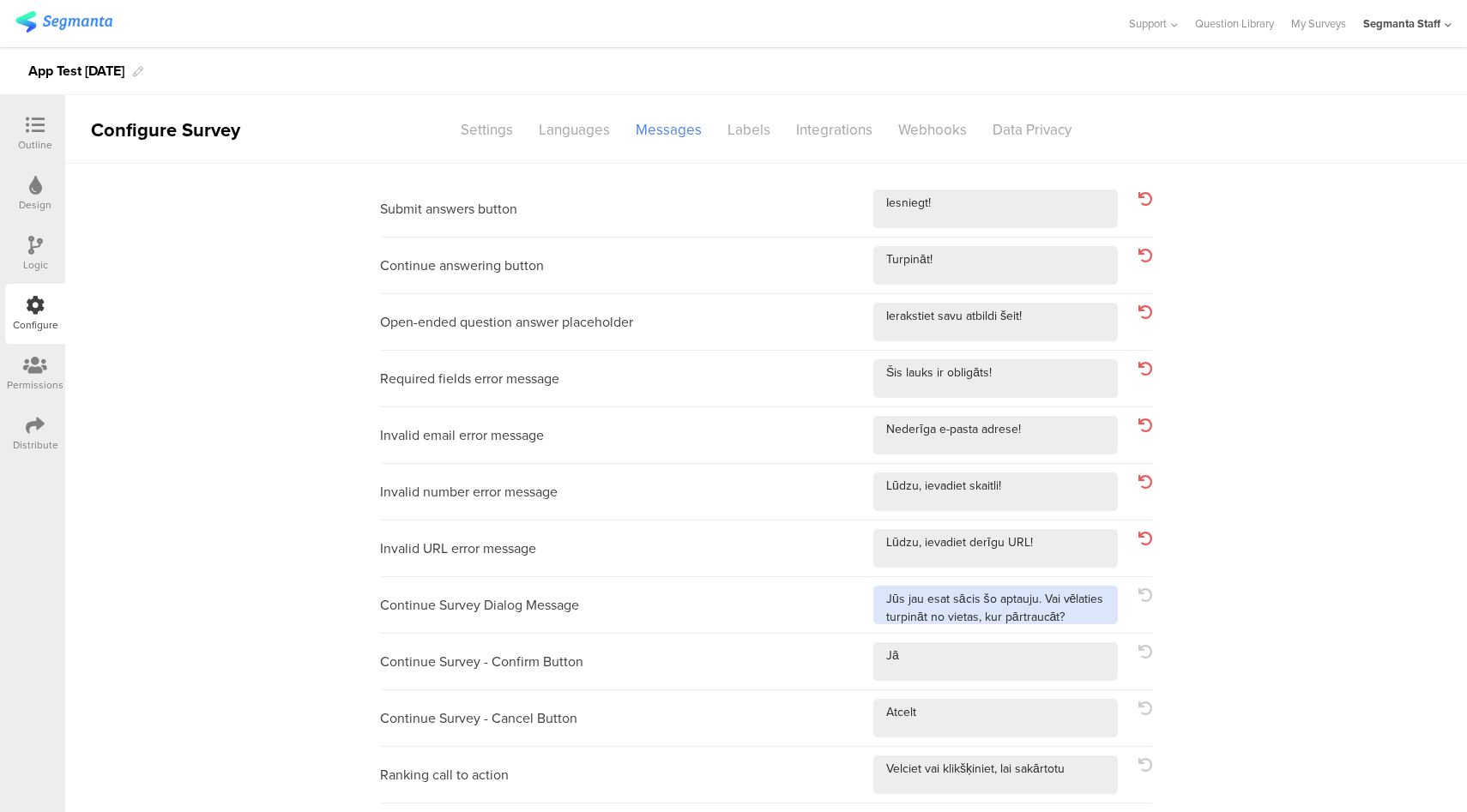
click at [1081, 621] on textarea at bounding box center [995, 605] width 244 height 38
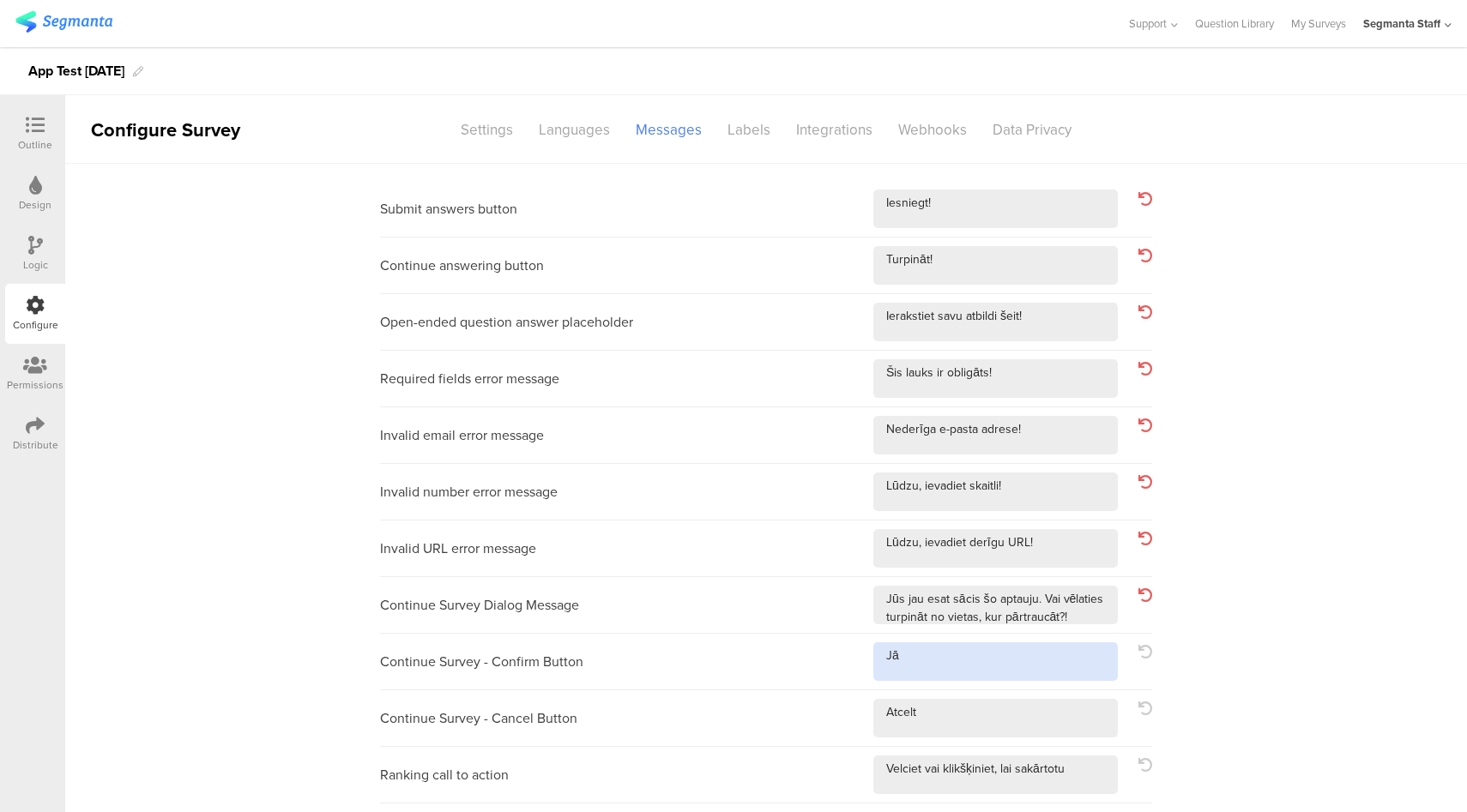
click at [1063, 665] on textarea at bounding box center [995, 661] width 244 height 38
click at [1046, 712] on textarea at bounding box center [995, 717] width 244 height 38
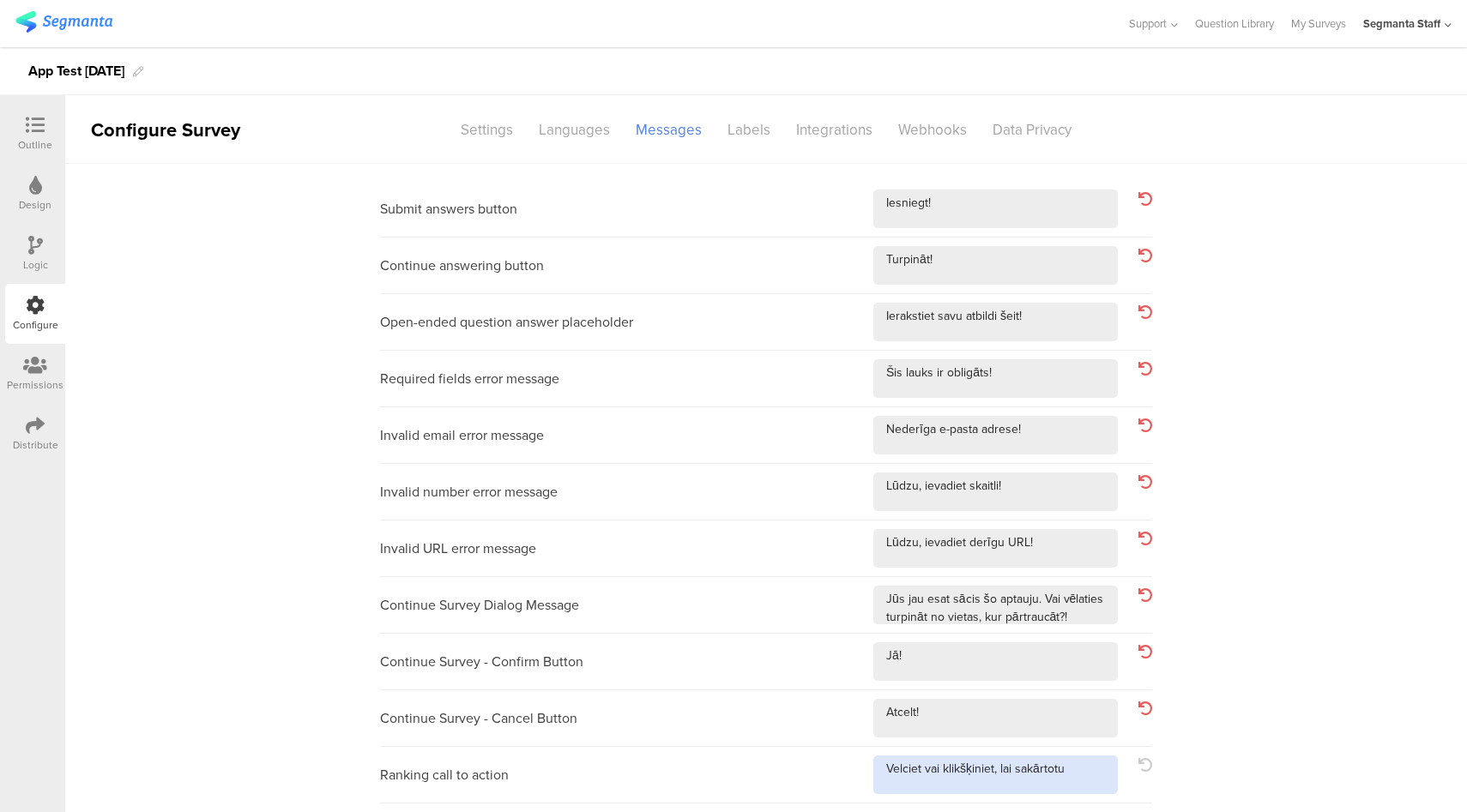
click at [1088, 777] on textarea at bounding box center [995, 774] width 244 height 38
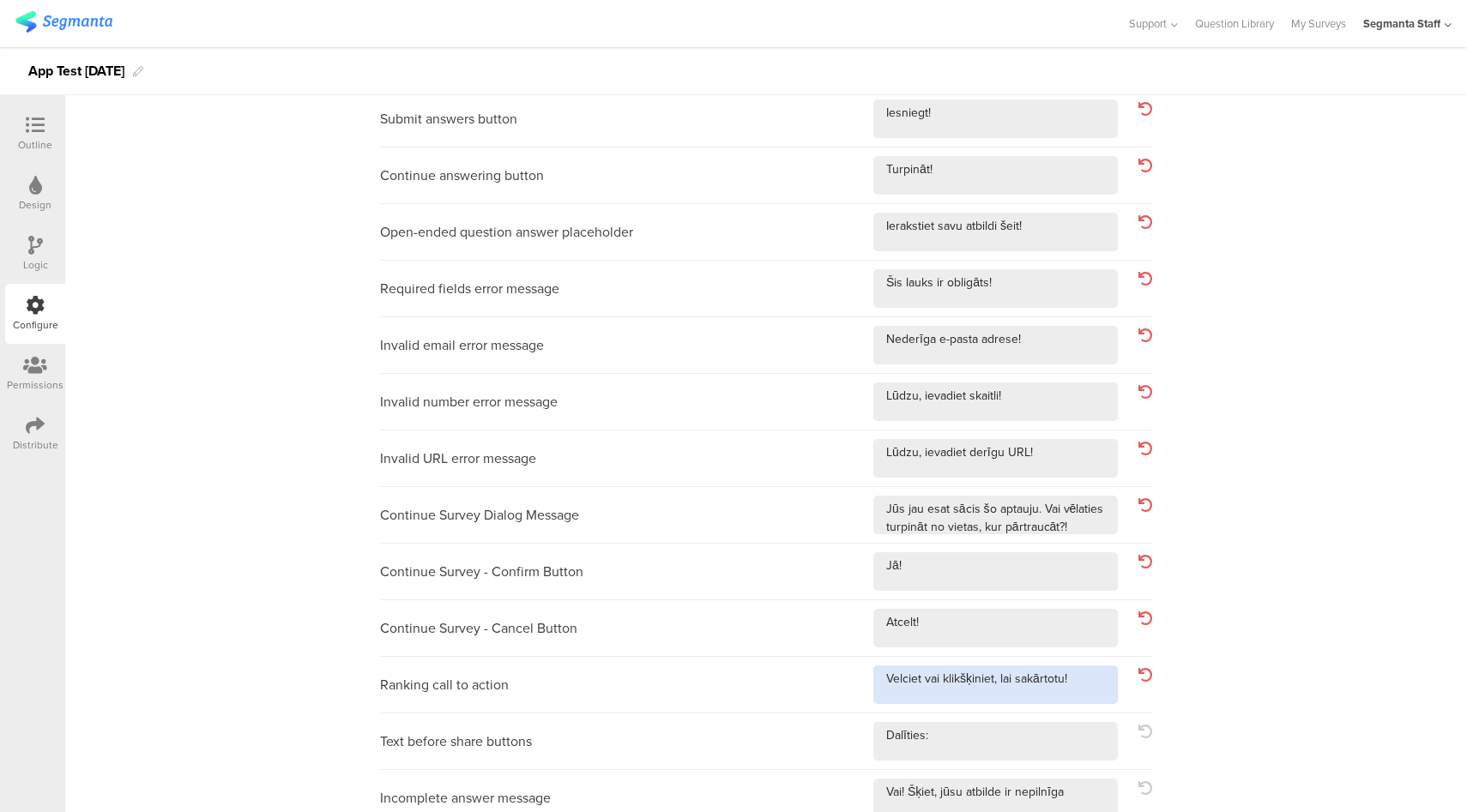
scroll to position [216, 0]
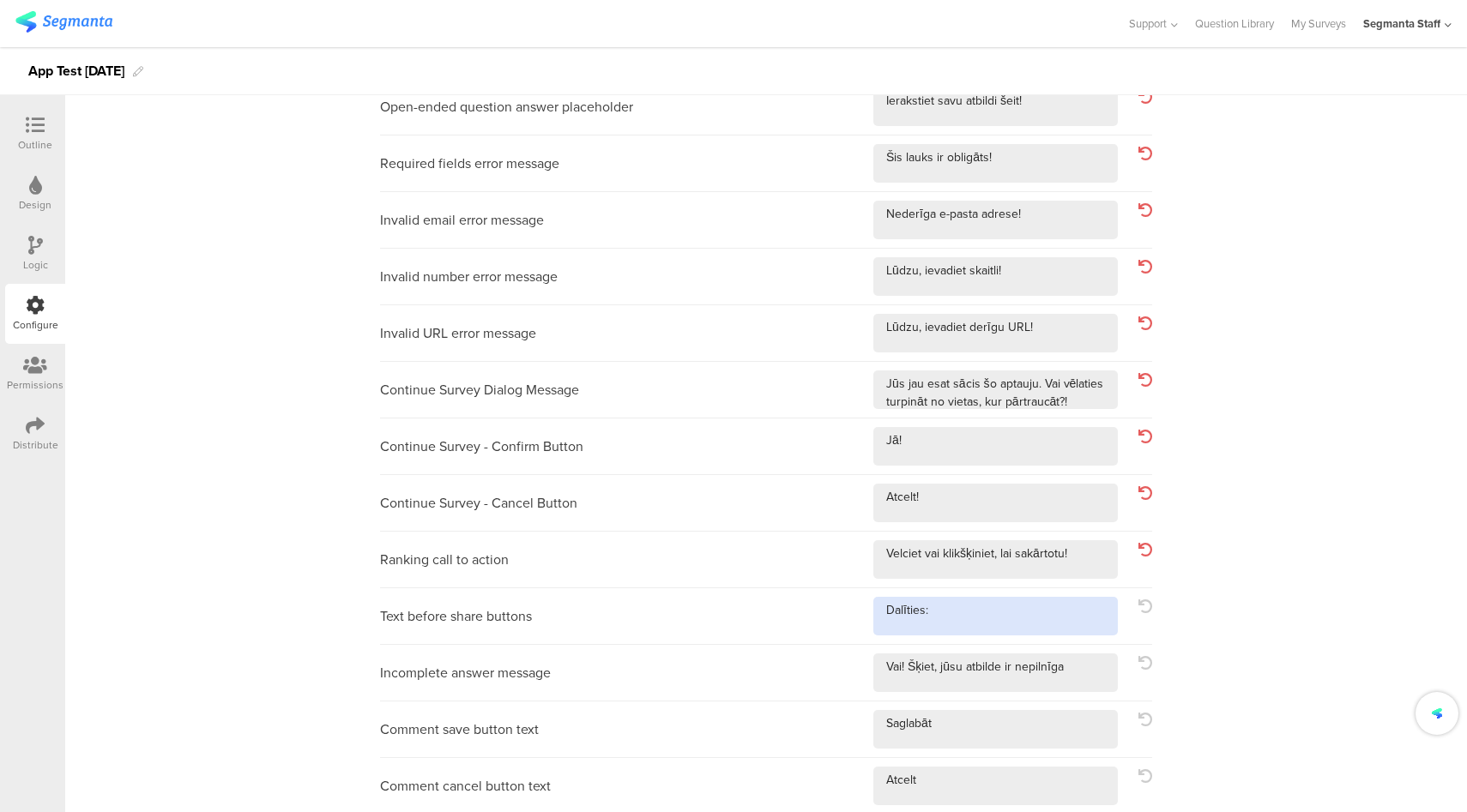
drag, startPoint x: 1040, startPoint y: 613, endPoint x: 1047, endPoint y: 628, distance: 16.6
click at [1040, 613] on textarea at bounding box center [995, 615] width 244 height 38
click at [1075, 669] on textarea at bounding box center [995, 672] width 244 height 38
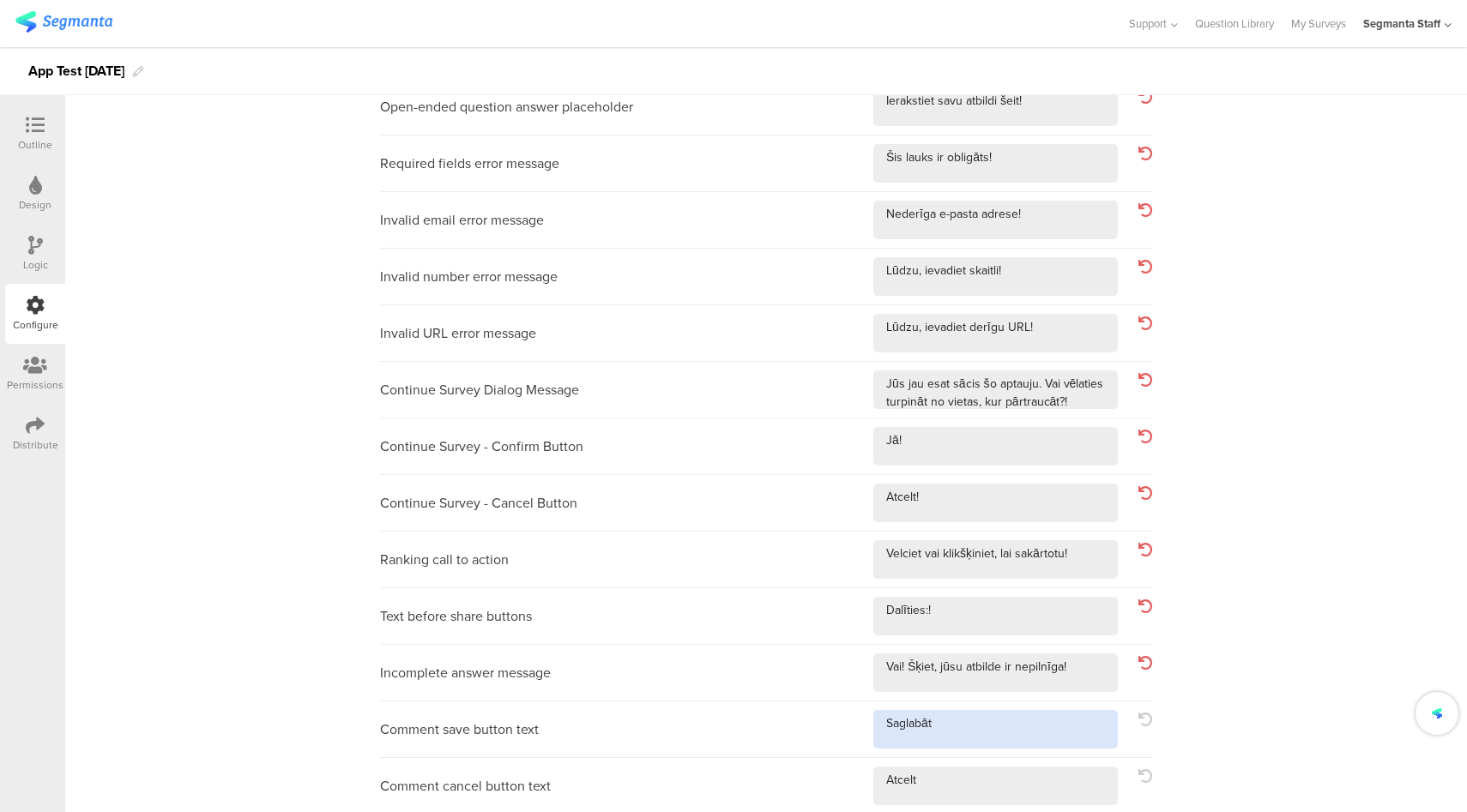
click at [1070, 747] on textarea at bounding box center [995, 729] width 244 height 38
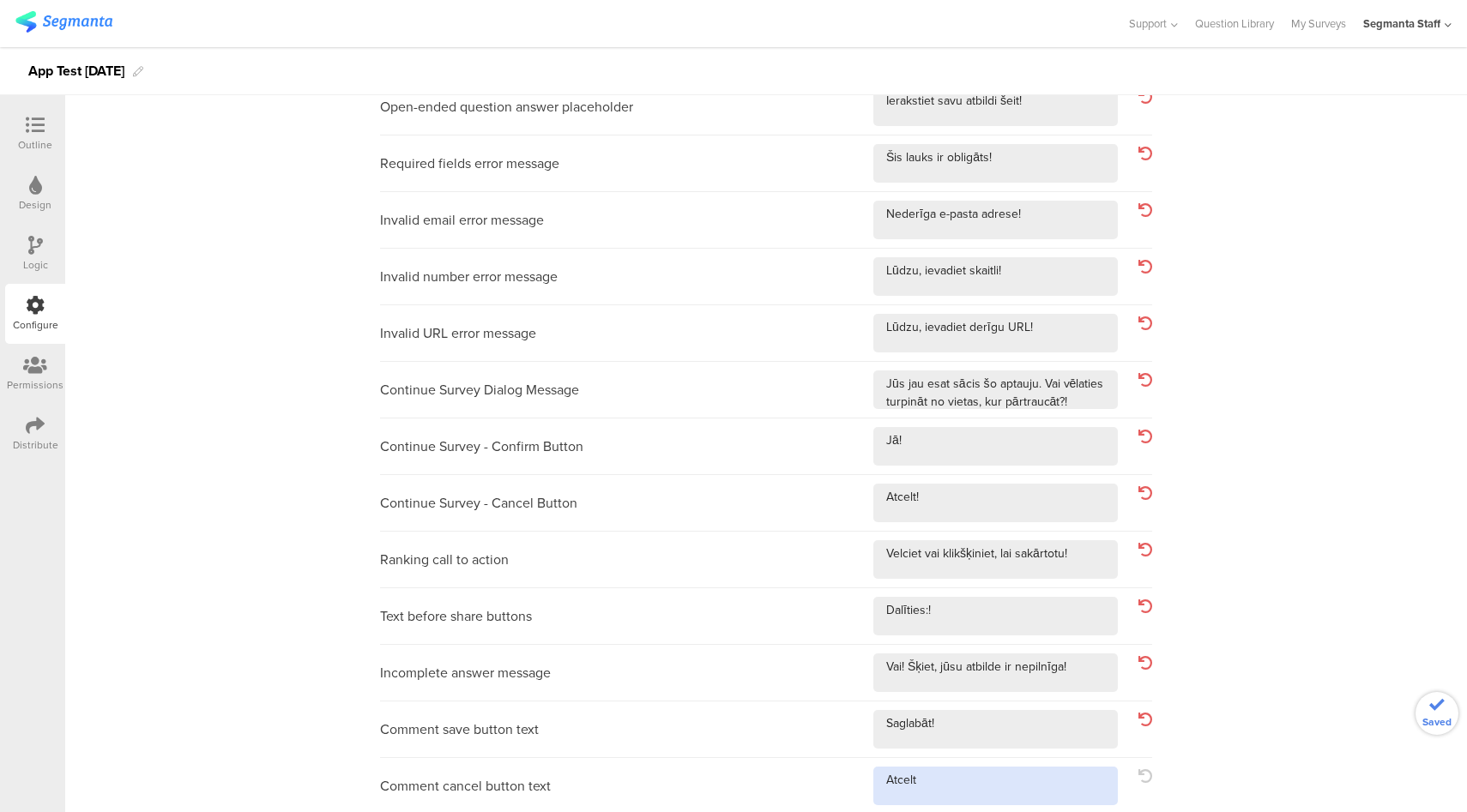
click at [1064, 791] on textarea at bounding box center [995, 785] width 244 height 38
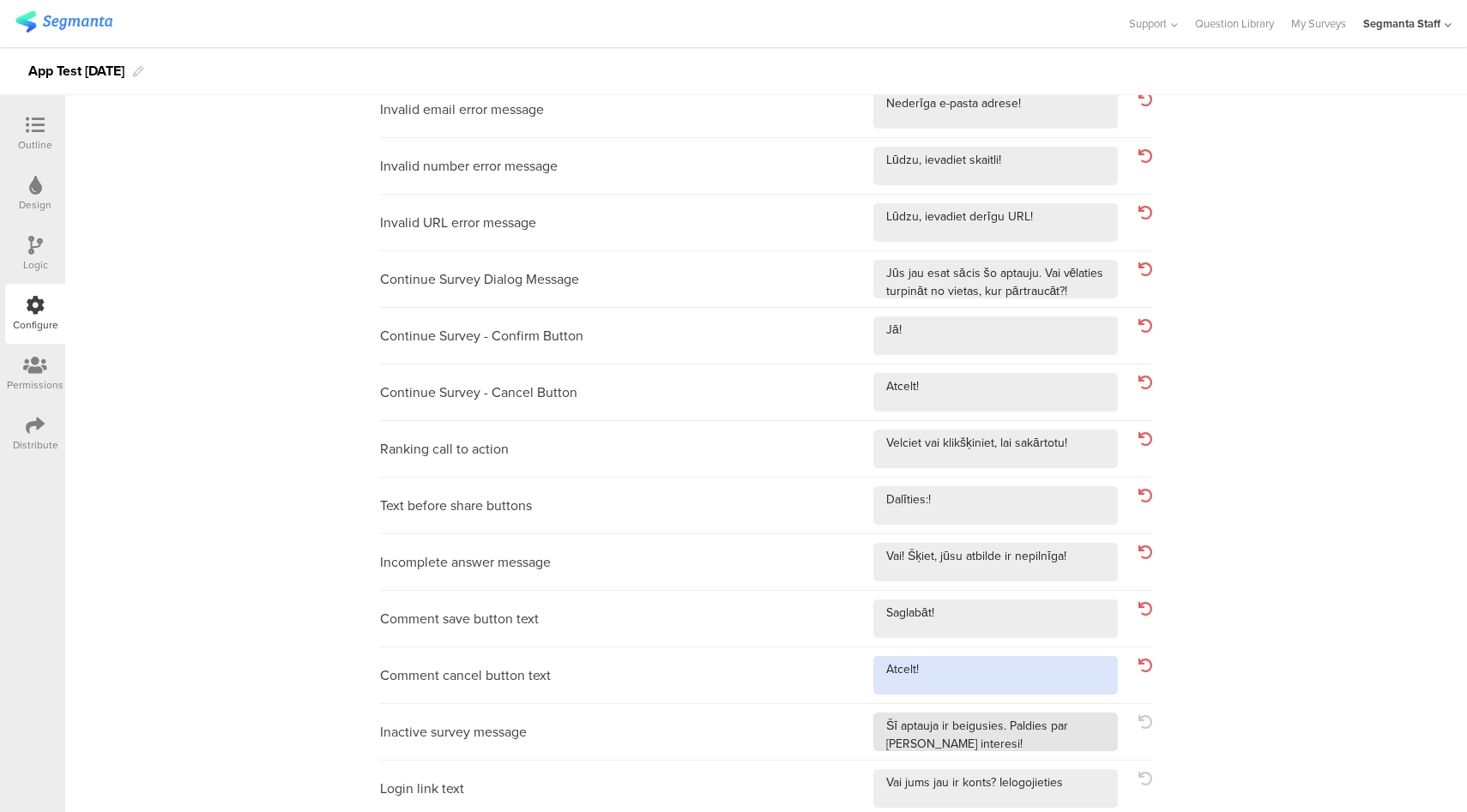
scroll to position [331, 0]
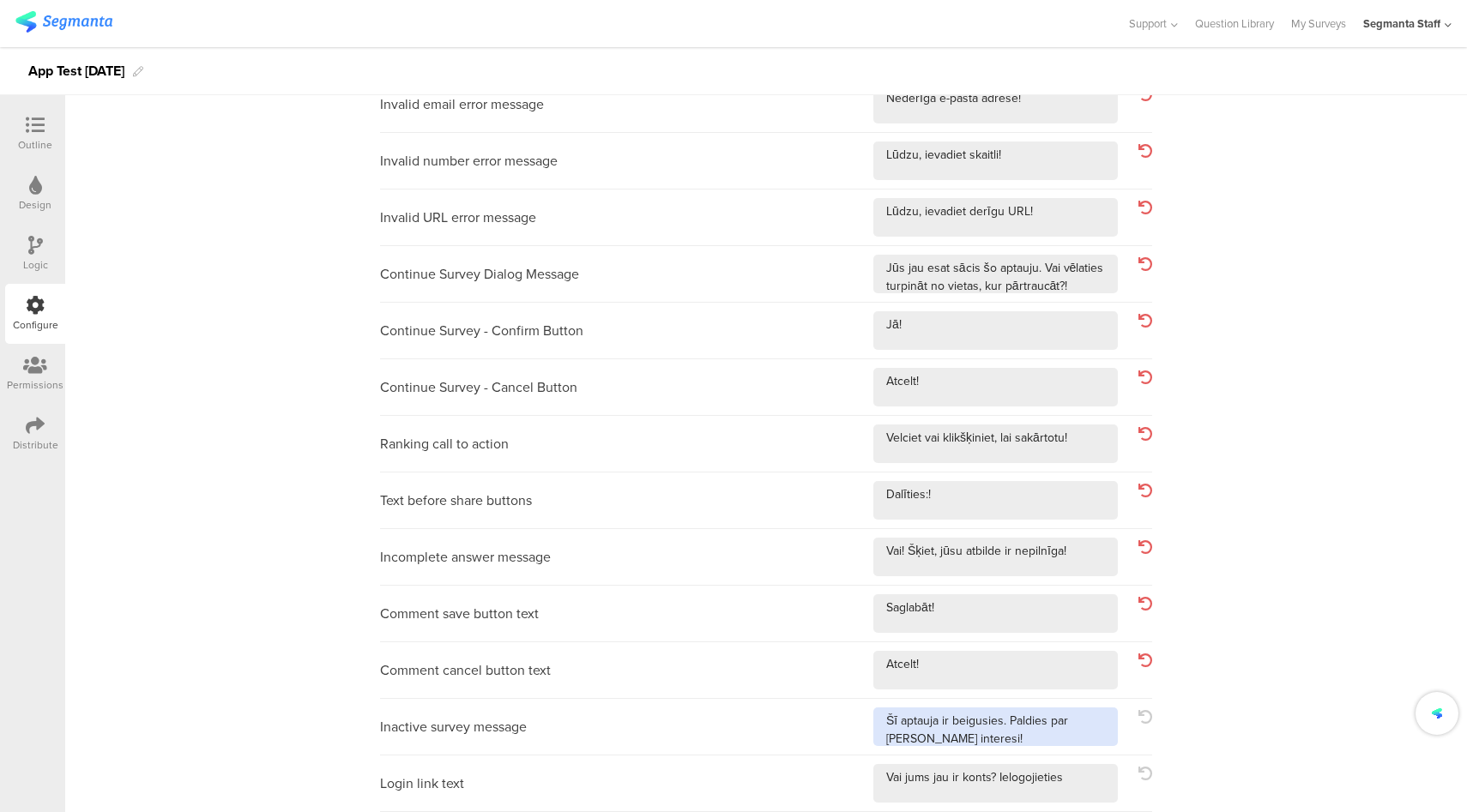
click at [1095, 740] on textarea at bounding box center [995, 726] width 244 height 38
click at [1086, 803] on div "Login link text" at bounding box center [766, 783] width 772 height 56
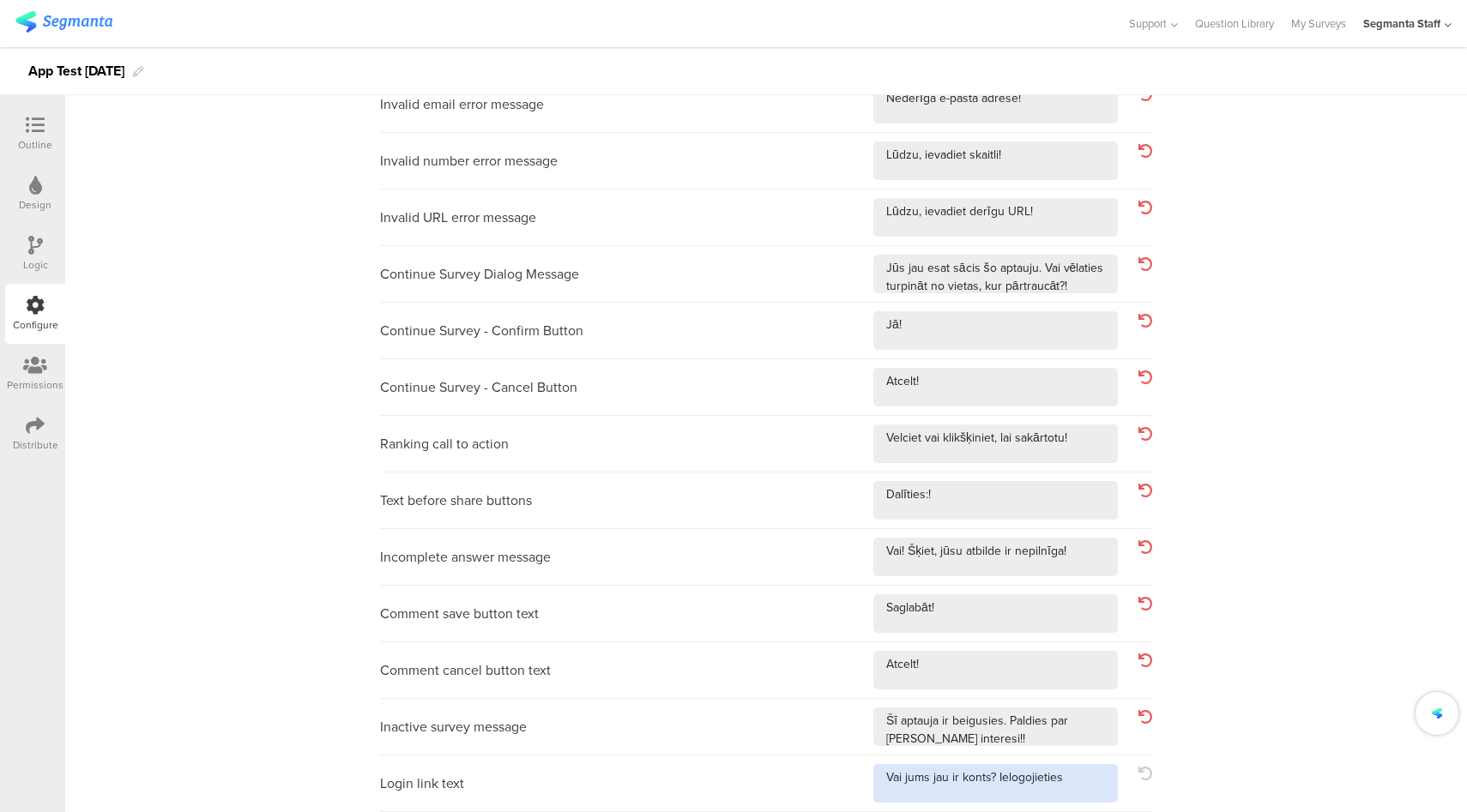
click at [1088, 783] on textarea at bounding box center [995, 782] width 244 height 38
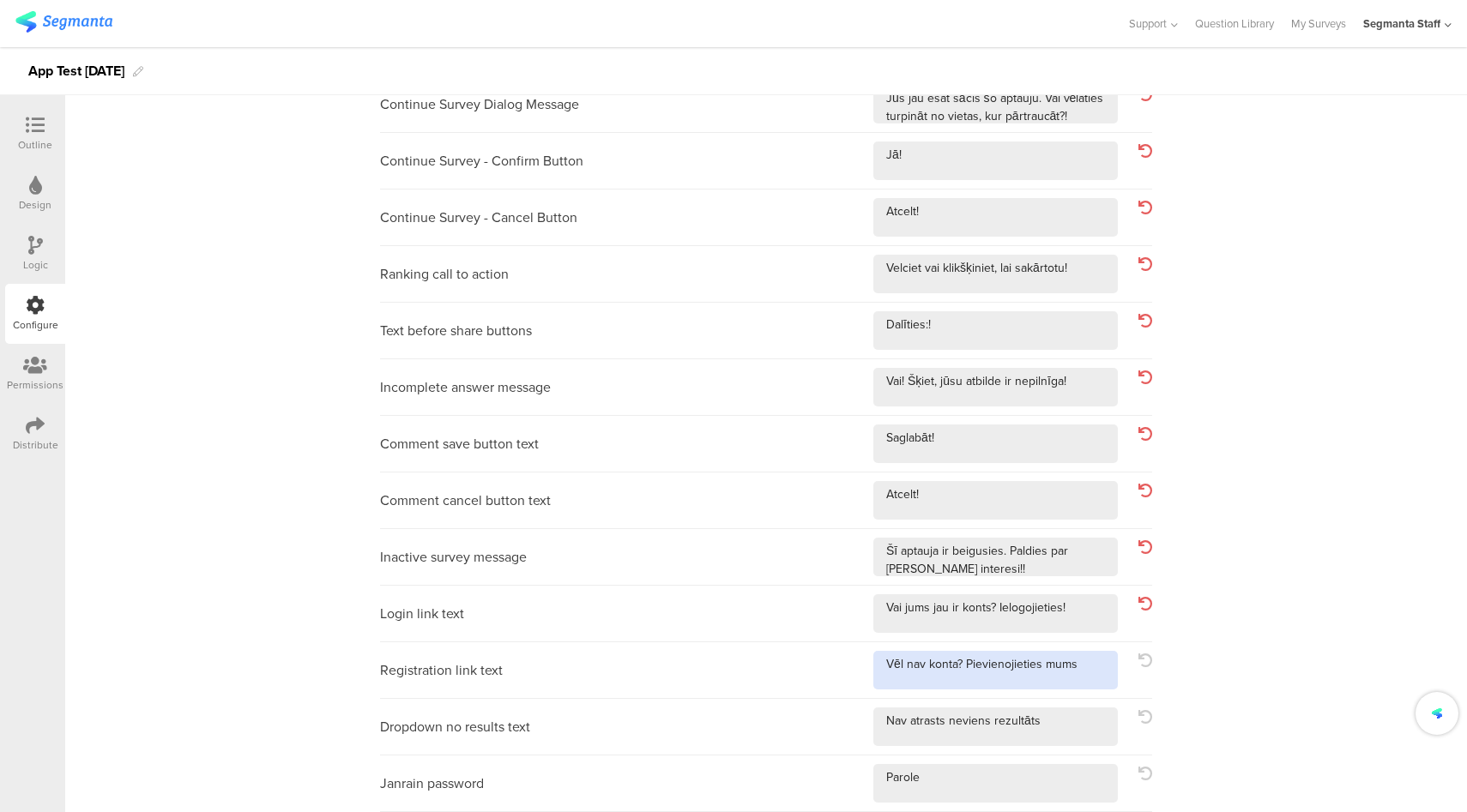
click at [1077, 678] on textarea at bounding box center [995, 670] width 244 height 38
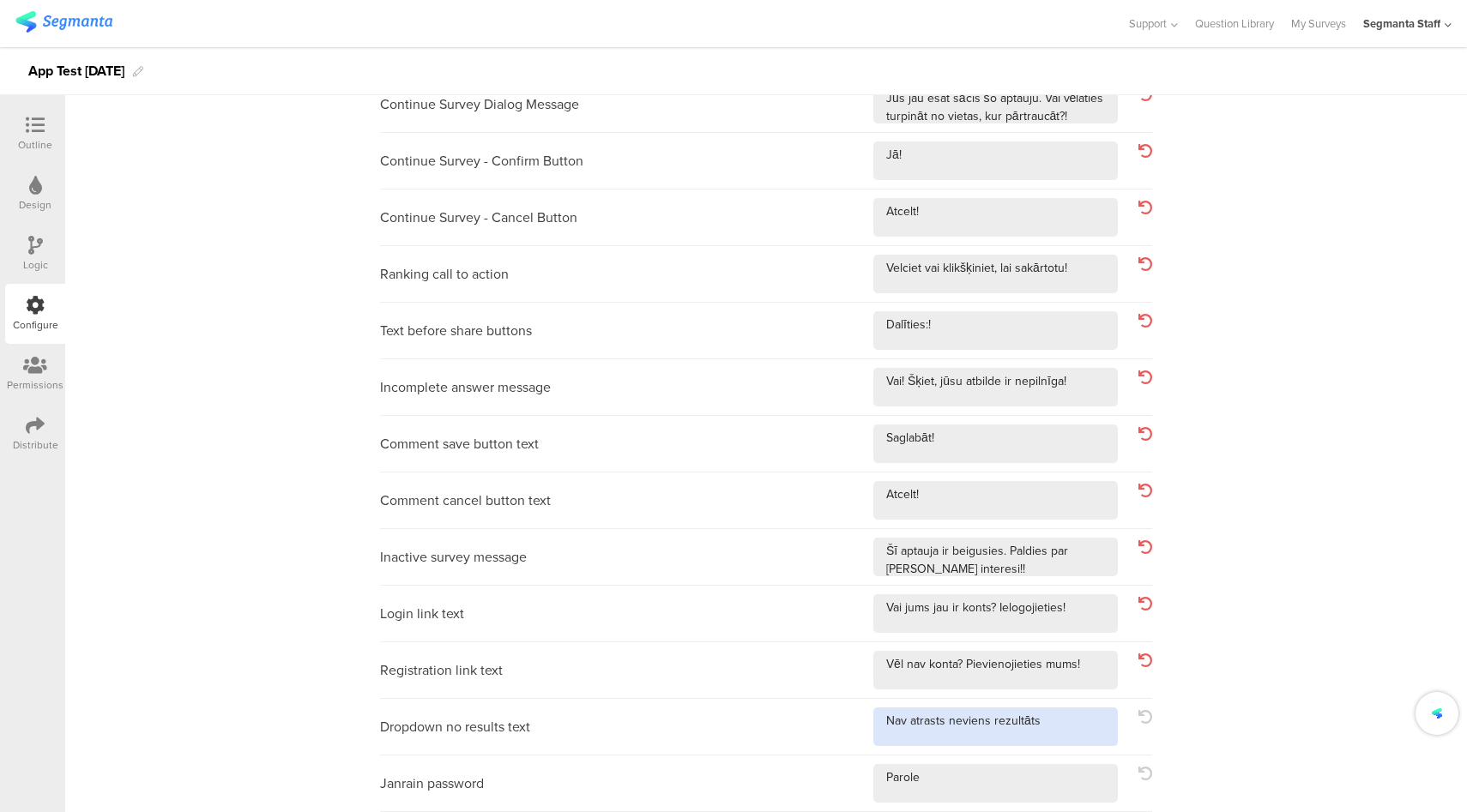
click at [1062, 740] on textarea at bounding box center [995, 726] width 244 height 38
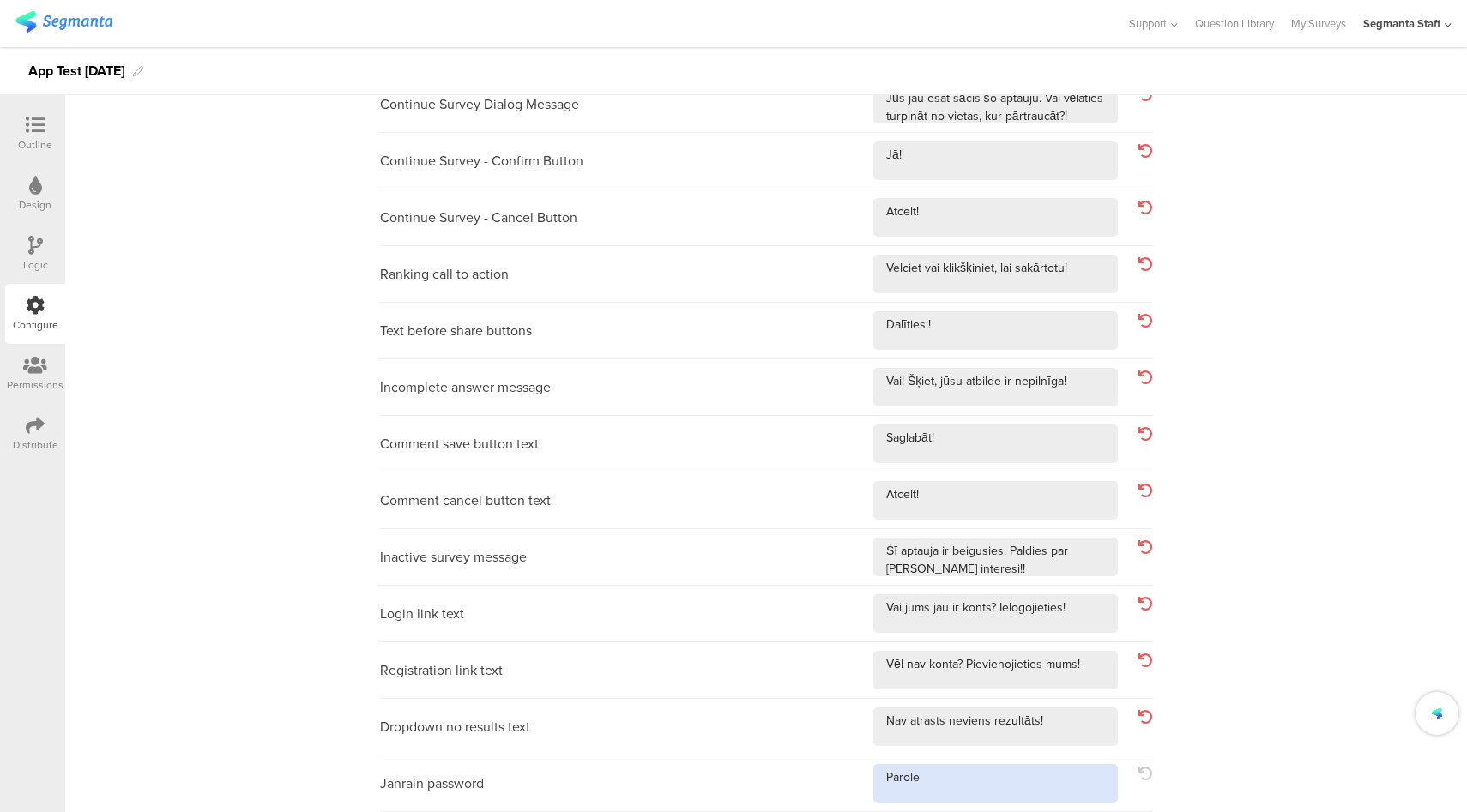
click at [1059, 796] on textarea at bounding box center [995, 782] width 244 height 38
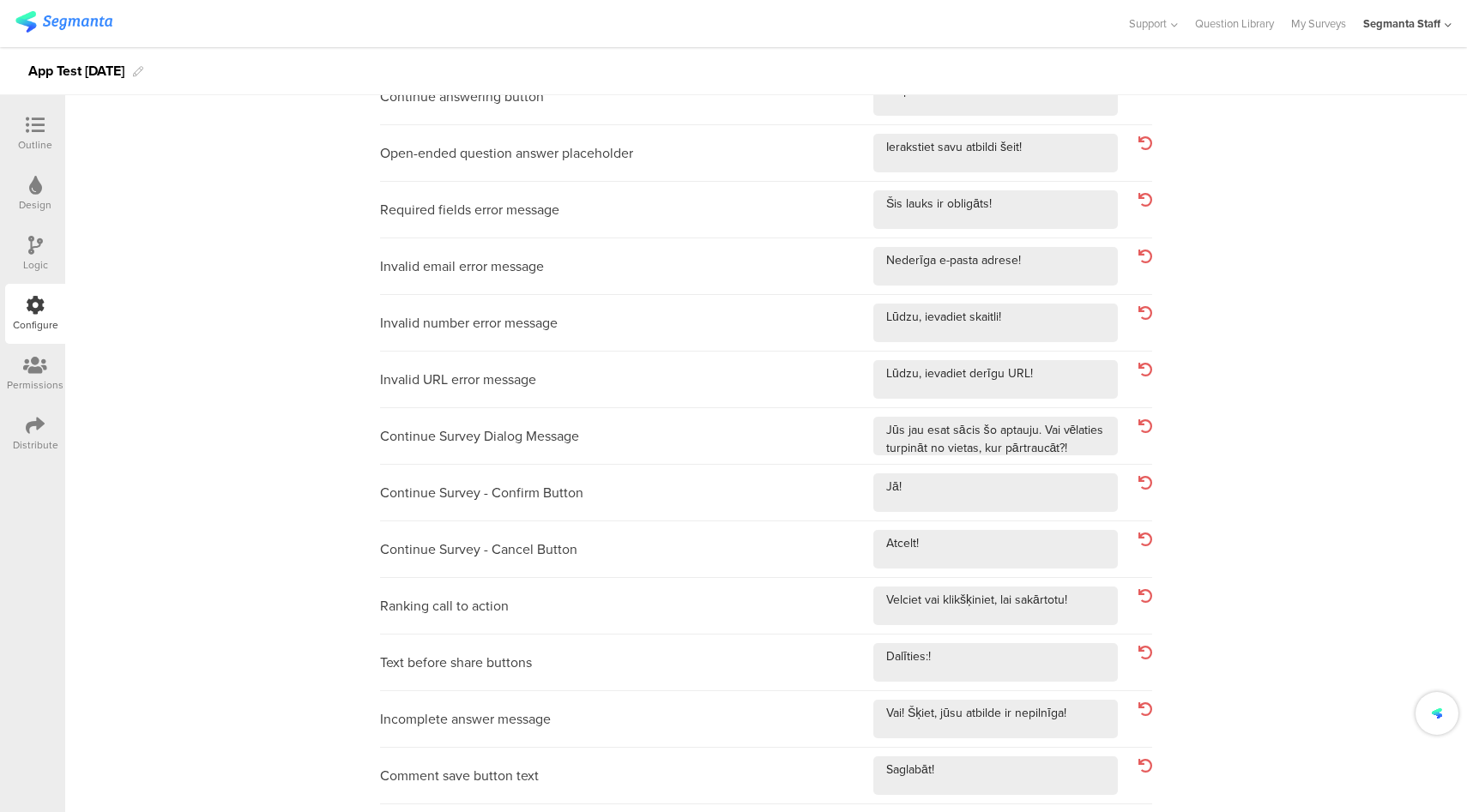
scroll to position [0, 0]
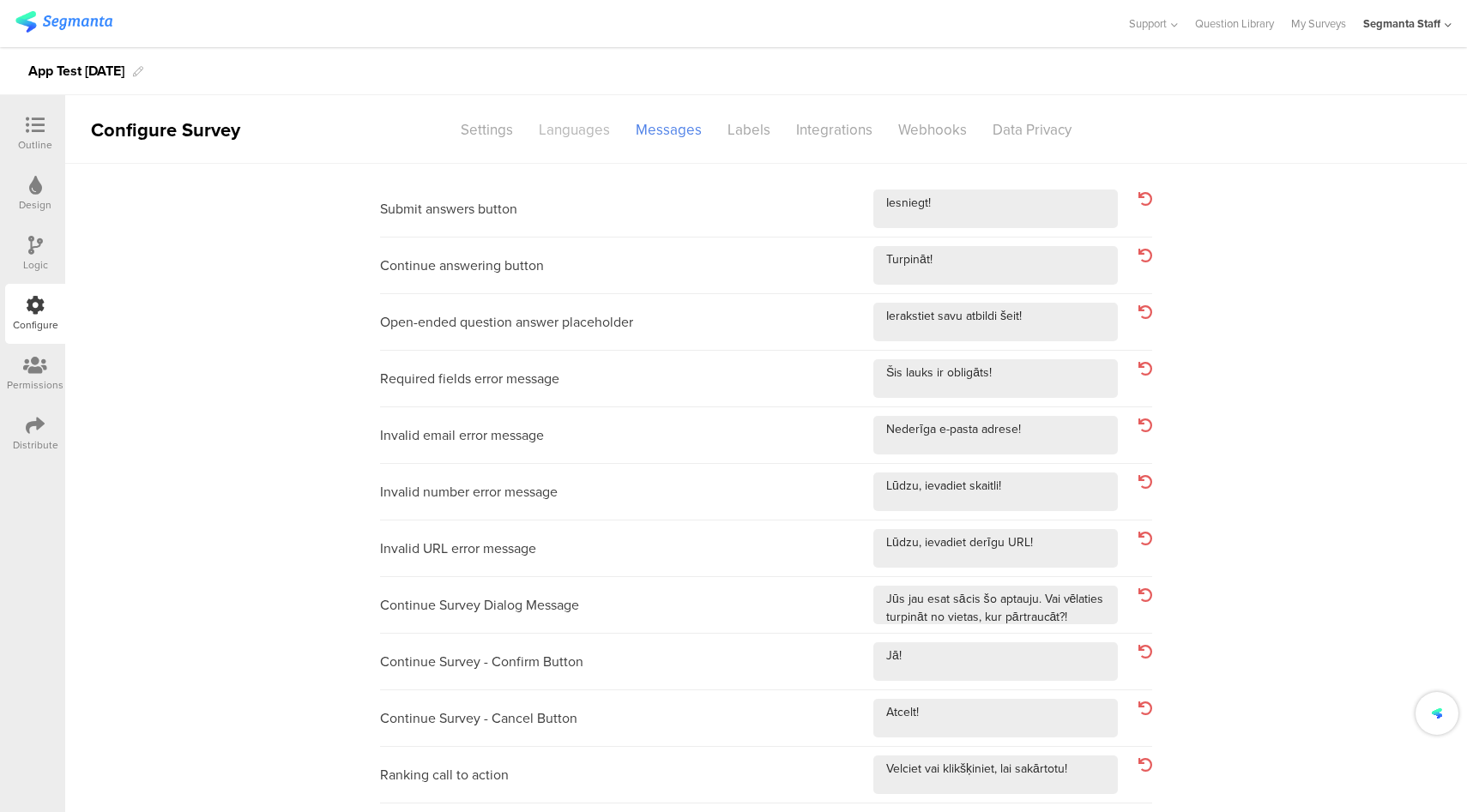
click at [547, 137] on div "Languages" at bounding box center [574, 130] width 97 height 30
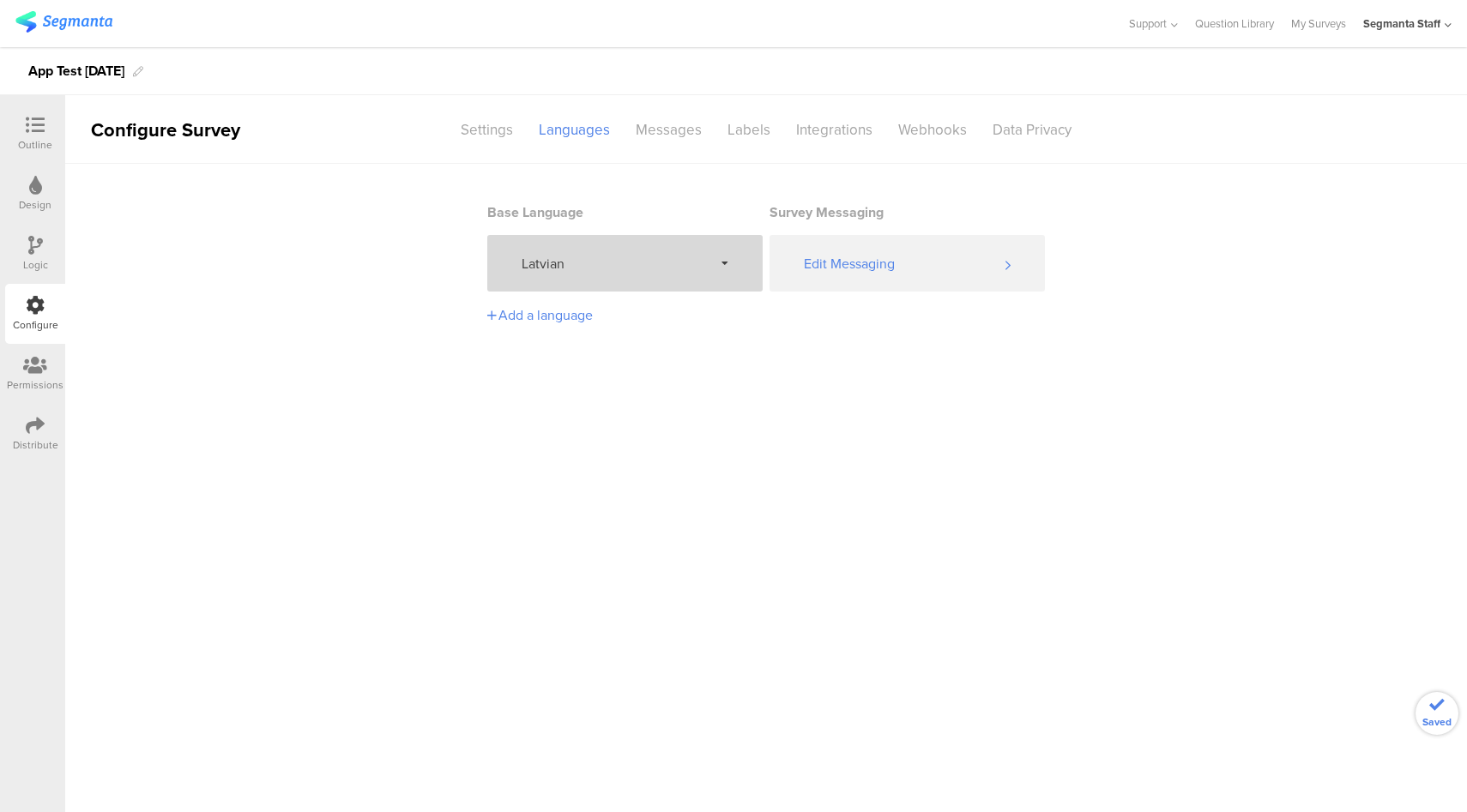
click at [691, 256] on span "Latvian" at bounding box center [617, 264] width 191 height 20
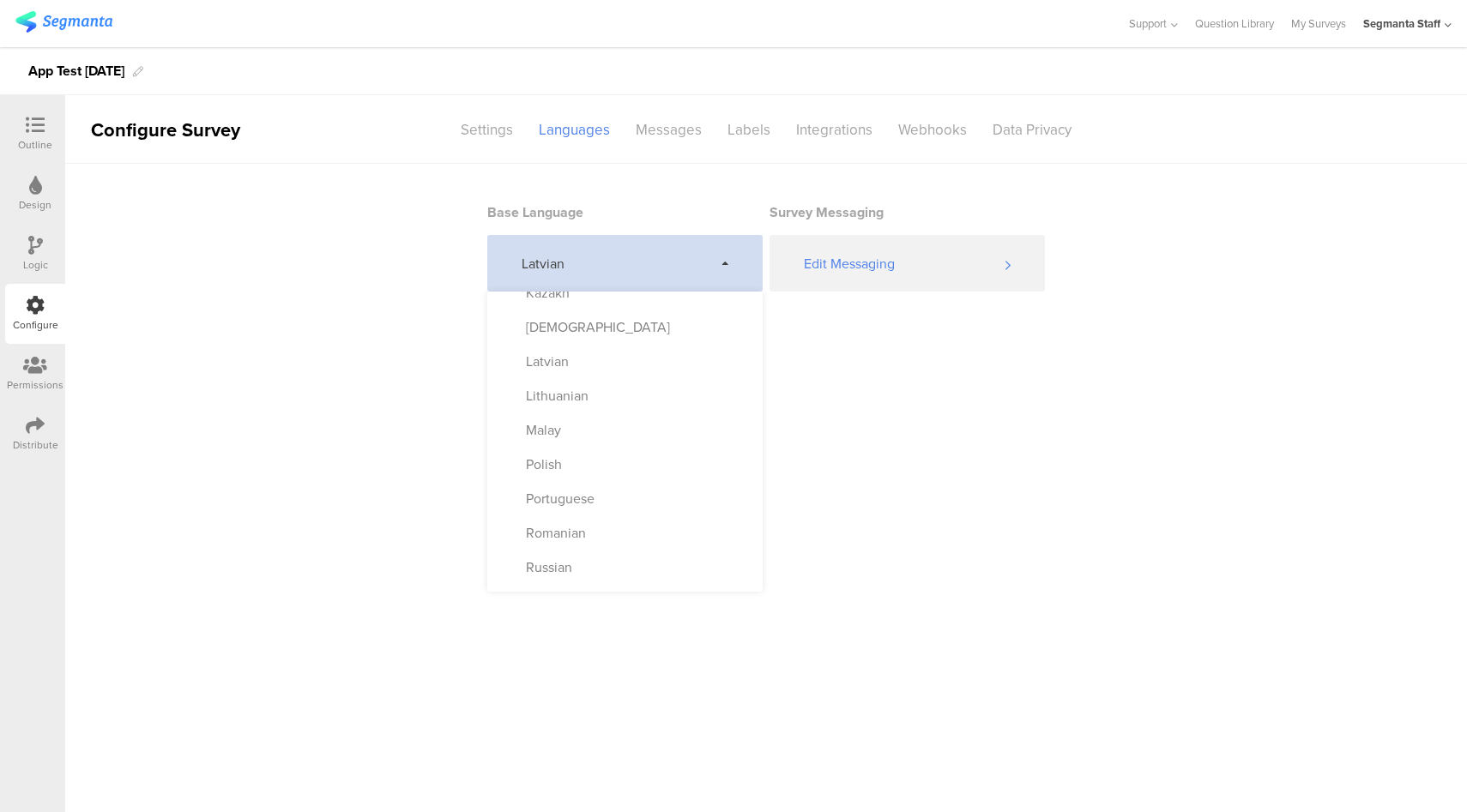
scroll to position [667, 0]
click at [657, 399] on div "Lithuanian" at bounding box center [625, 396] width 276 height 34
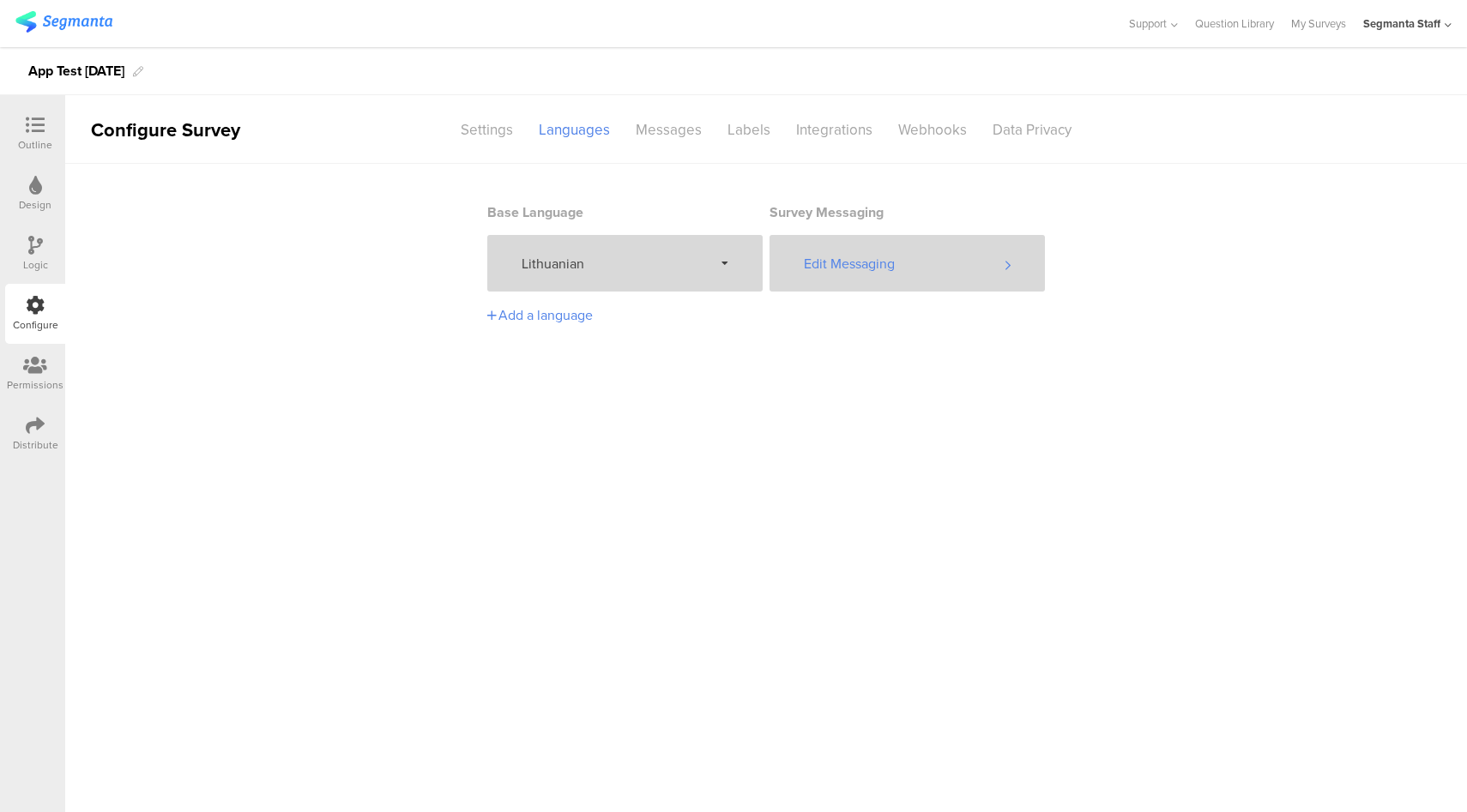
click at [911, 265] on div "Edit Messaging" at bounding box center [907, 263] width 276 height 56
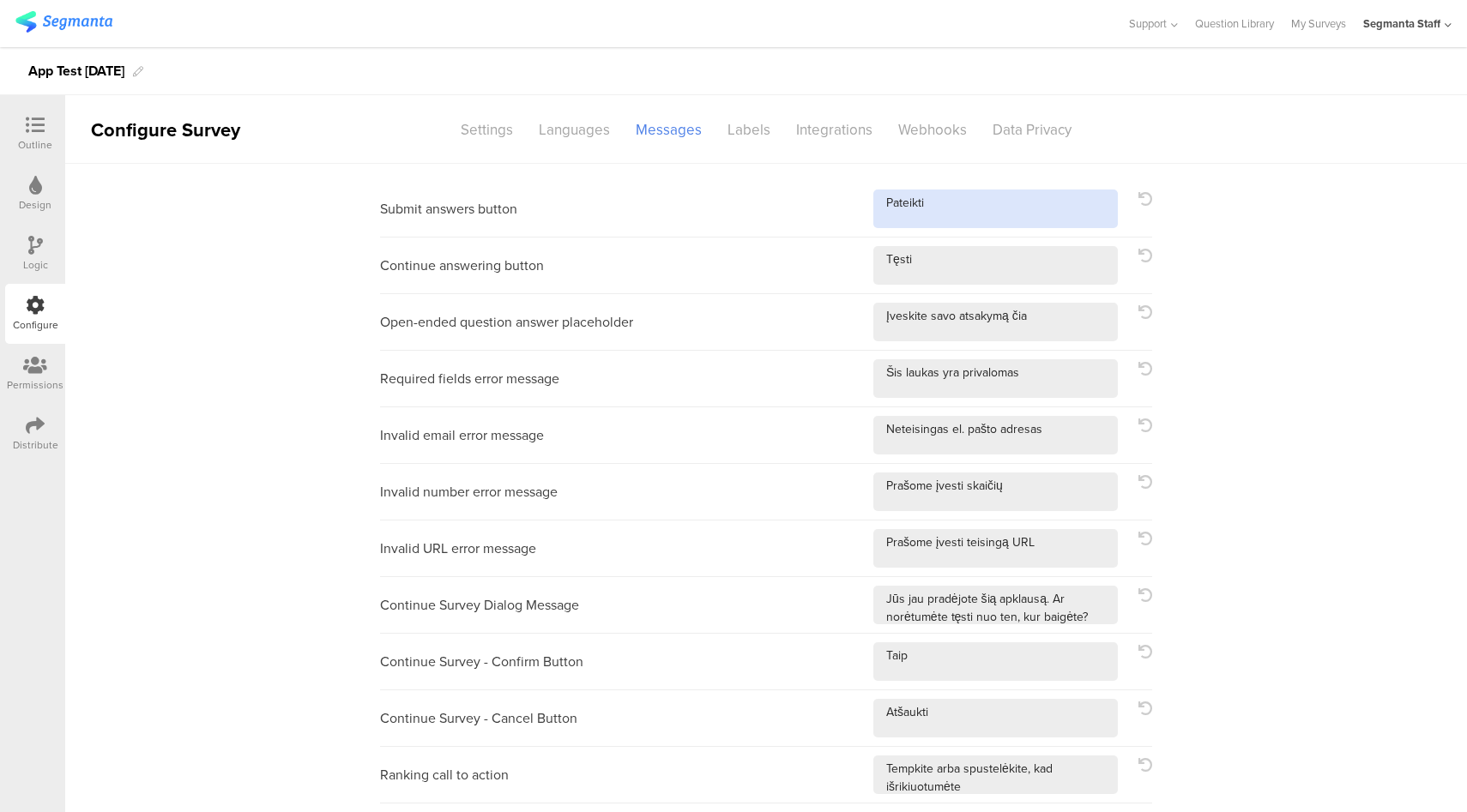
click at [1030, 201] on textarea at bounding box center [995, 208] width 244 height 38
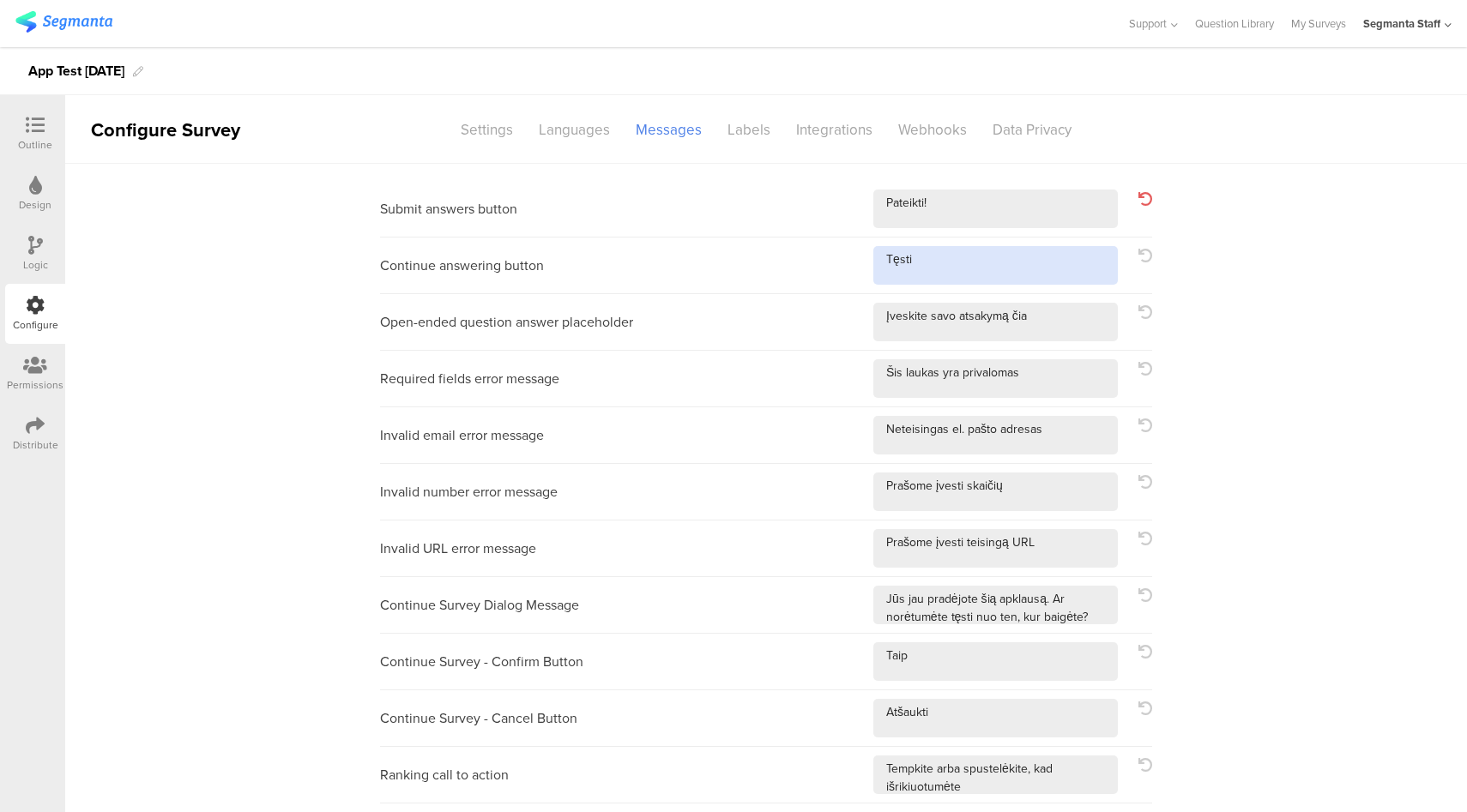
click at [1023, 257] on textarea at bounding box center [995, 265] width 244 height 38
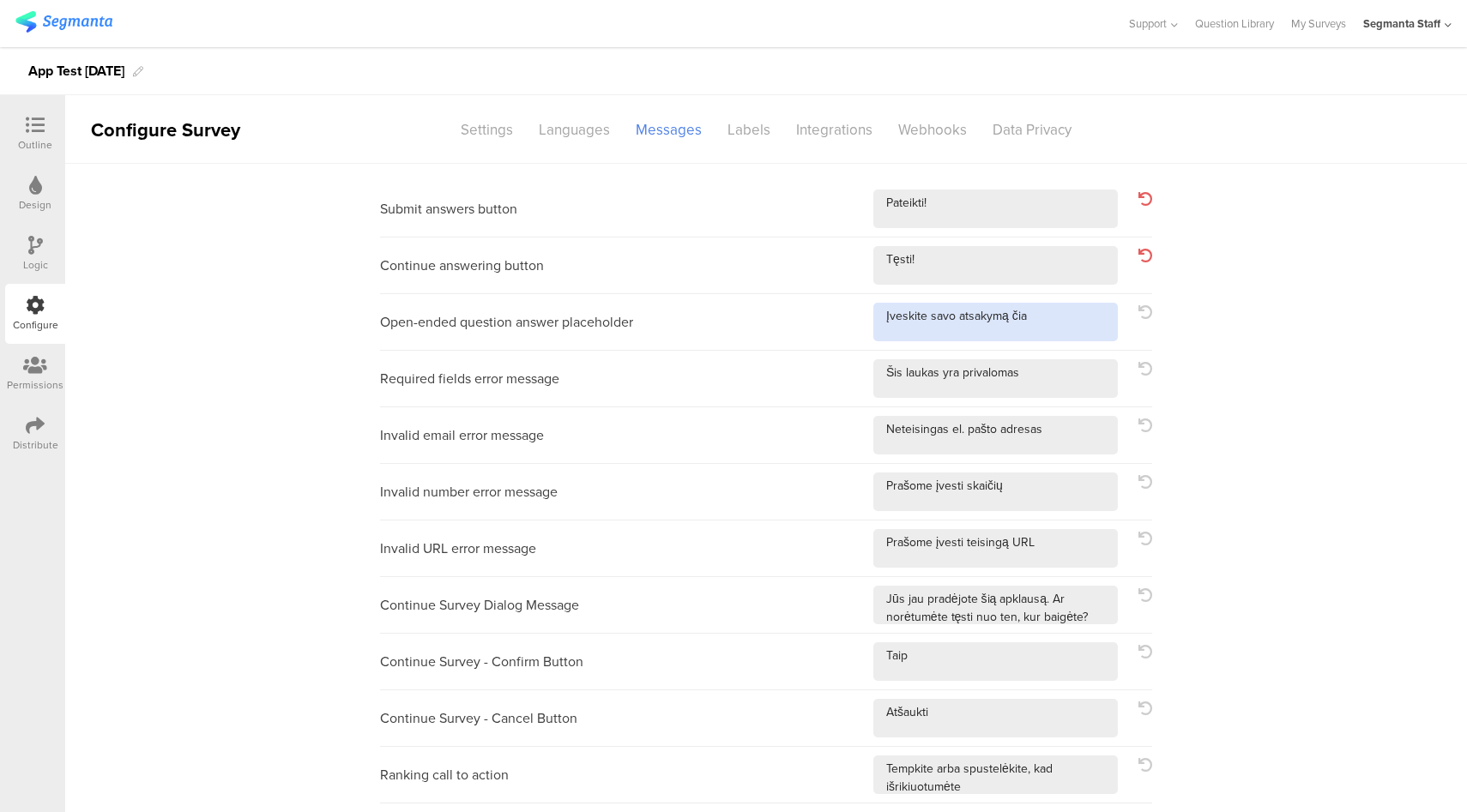
click at [1044, 314] on textarea at bounding box center [995, 321] width 244 height 38
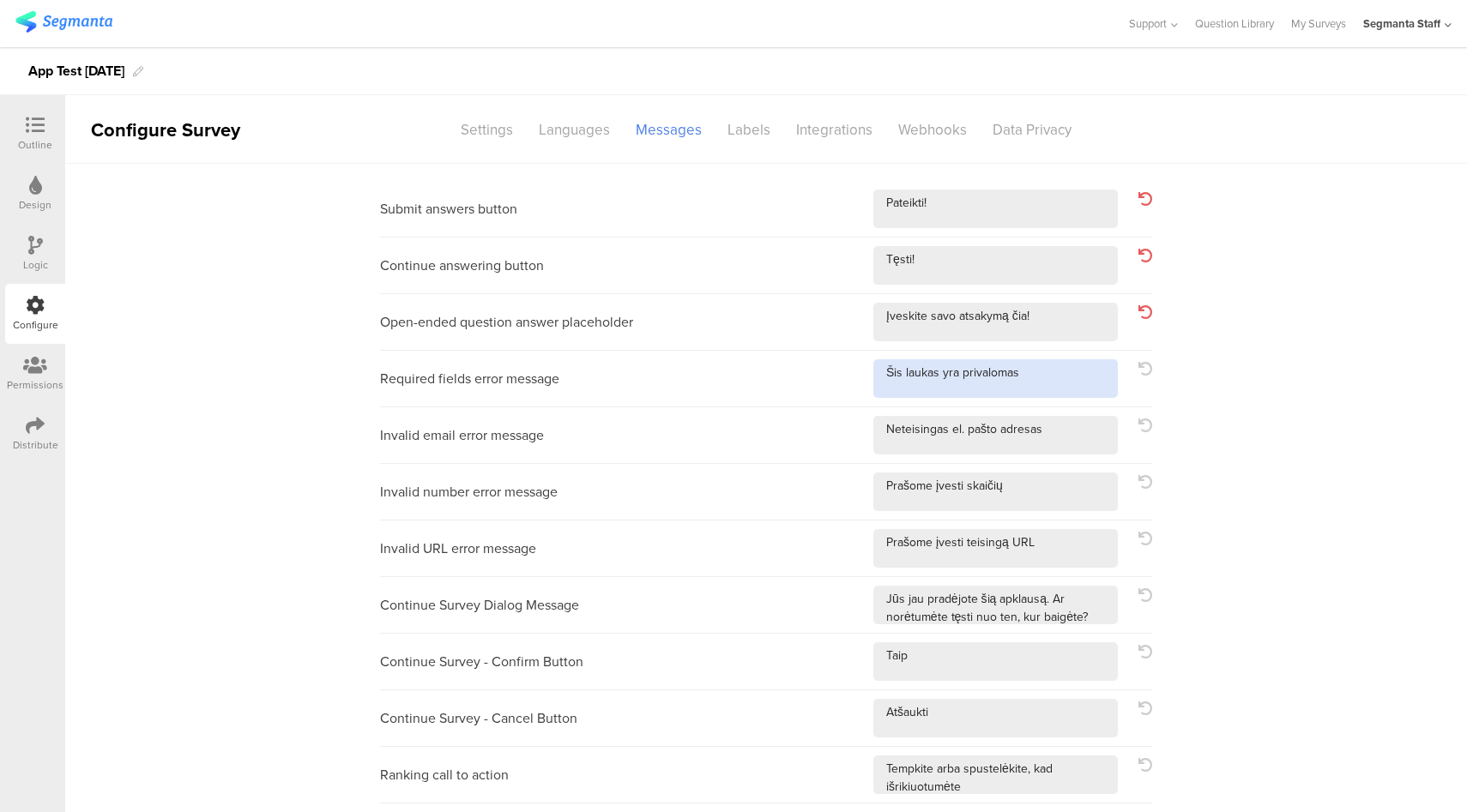
click at [1075, 397] on textarea at bounding box center [995, 378] width 244 height 38
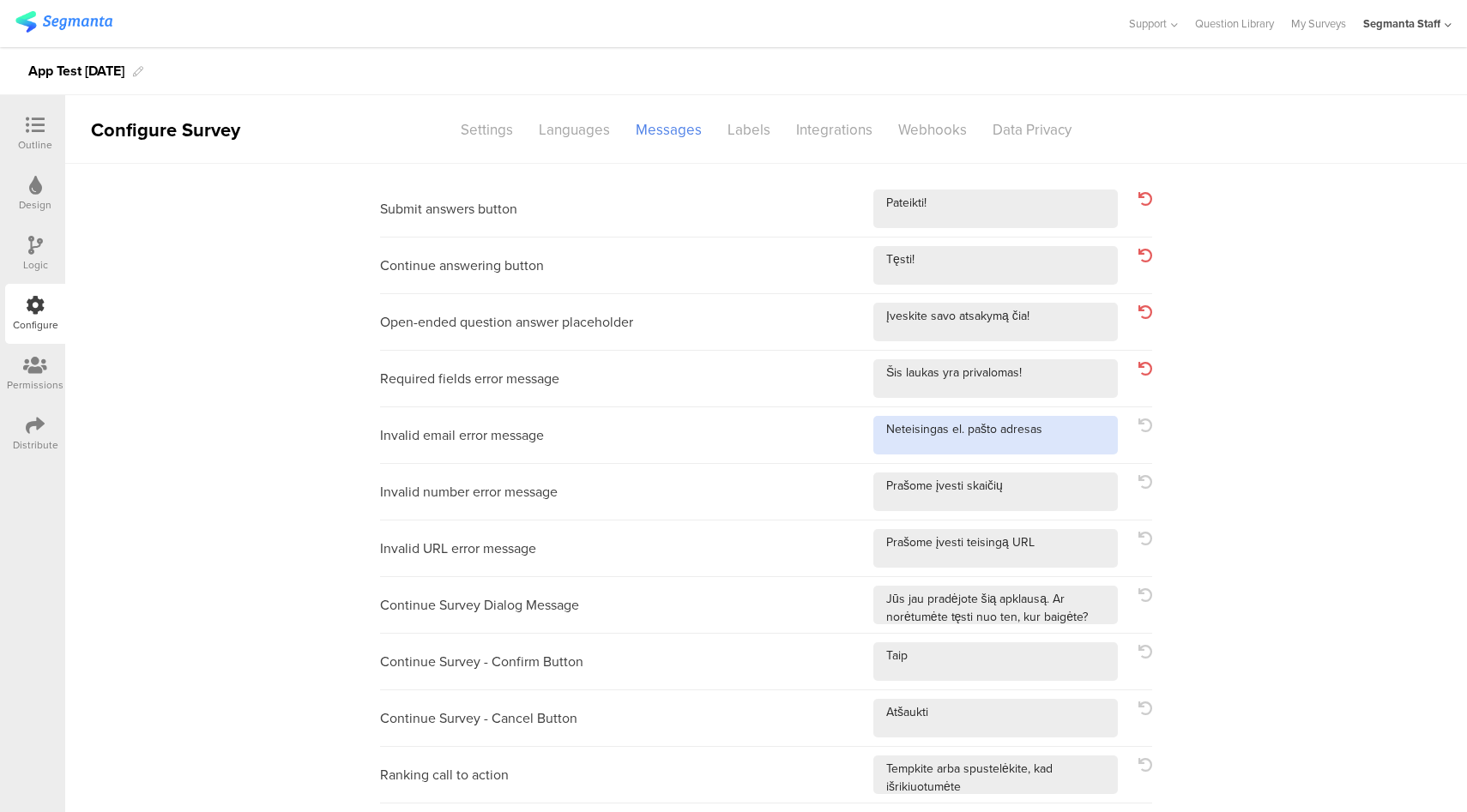
click at [1076, 434] on textarea at bounding box center [995, 435] width 244 height 38
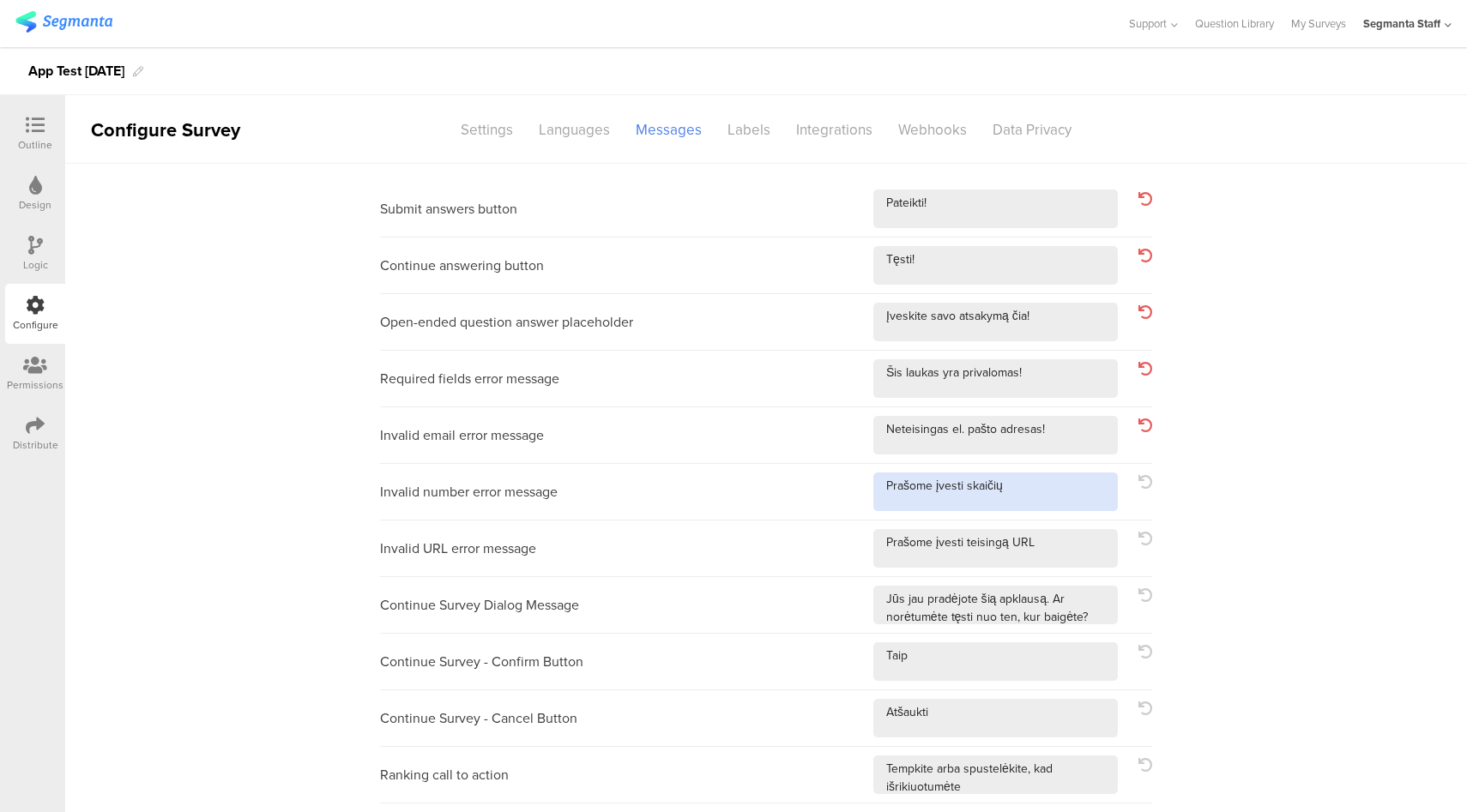
click at [1080, 481] on textarea at bounding box center [995, 491] width 244 height 38
click at [1074, 545] on textarea at bounding box center [995, 548] width 244 height 38
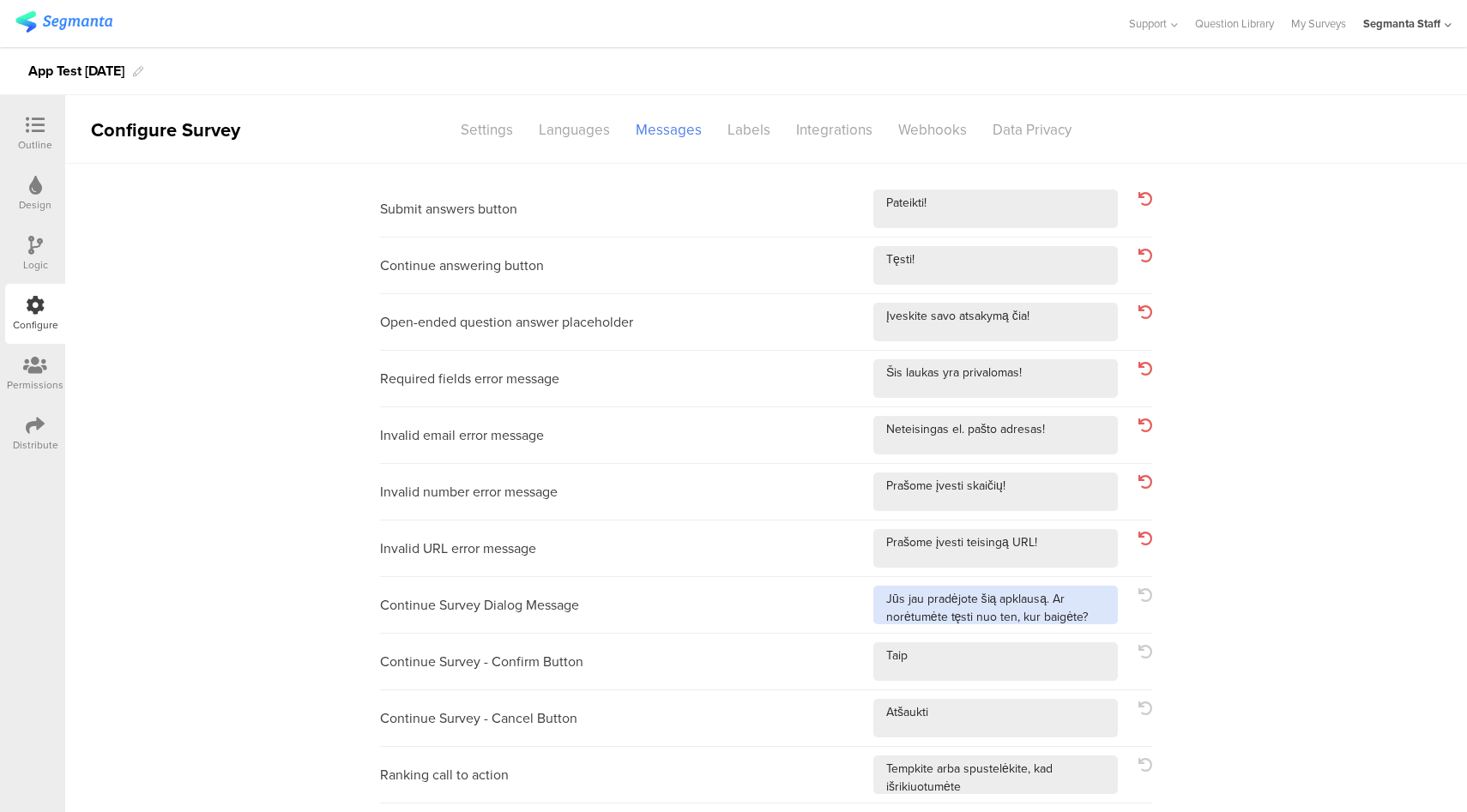
click at [1087, 613] on textarea at bounding box center [995, 605] width 244 height 38
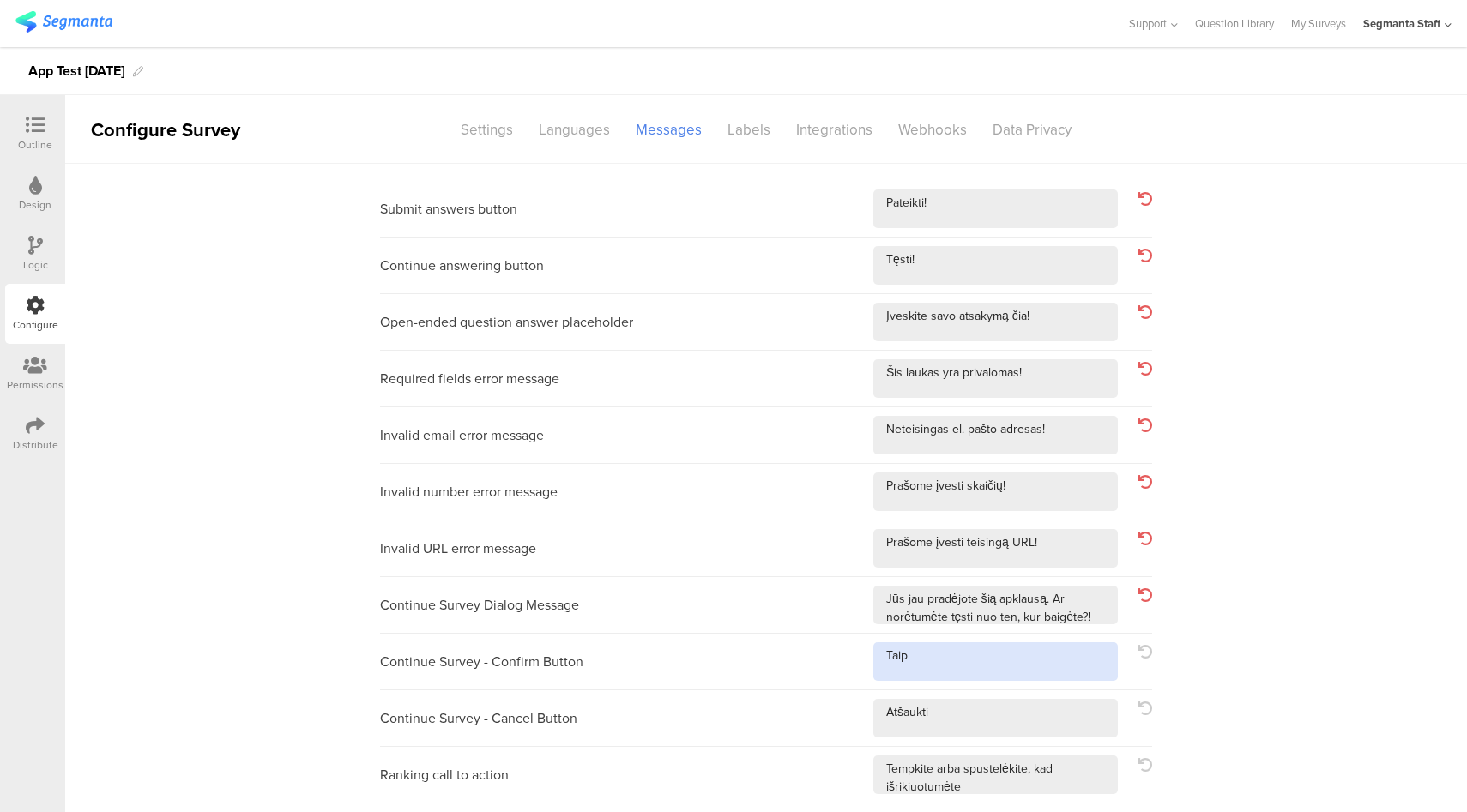
click at [1080, 659] on textarea at bounding box center [995, 661] width 244 height 38
click at [1057, 706] on textarea at bounding box center [995, 717] width 244 height 38
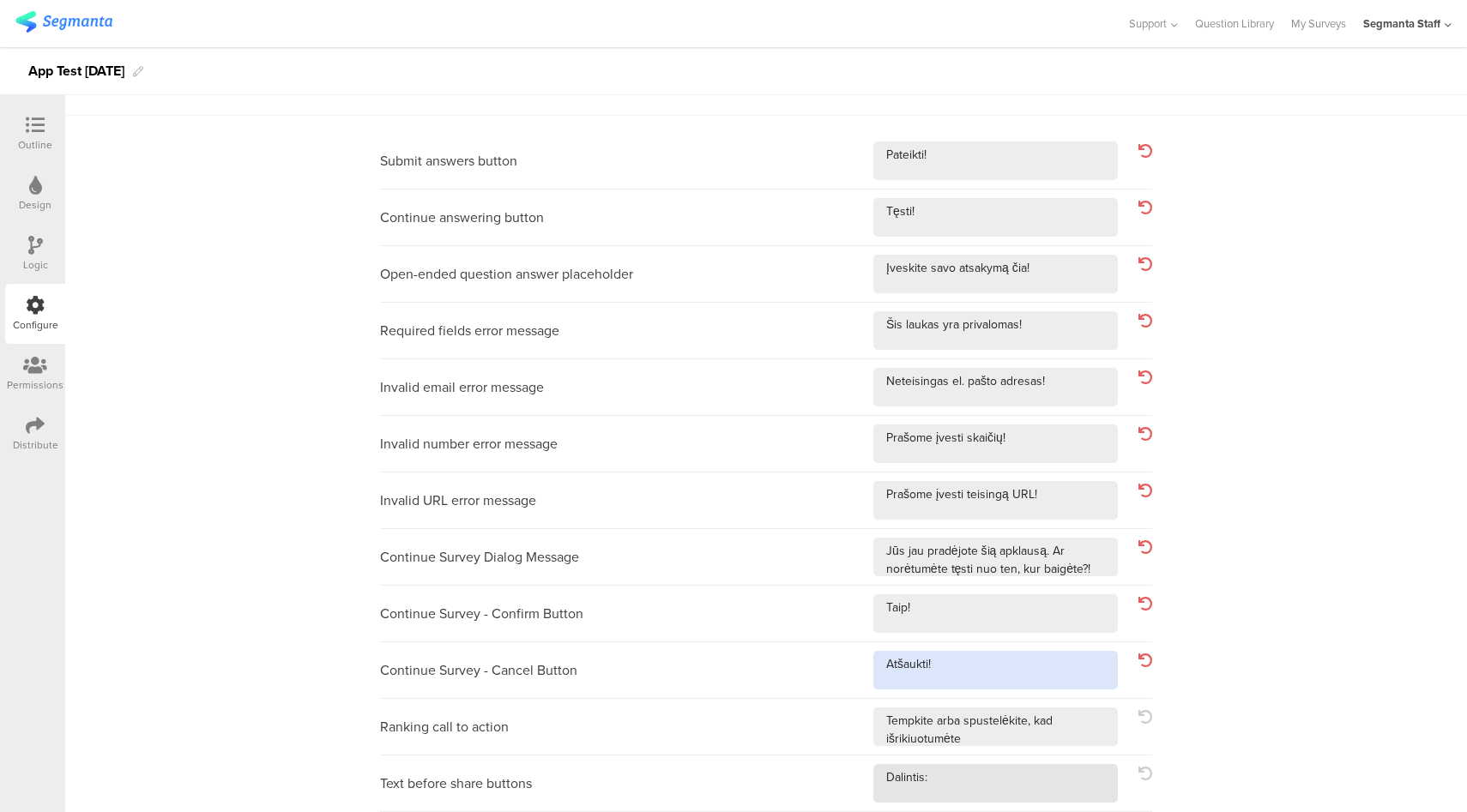
scroll to position [129, 0]
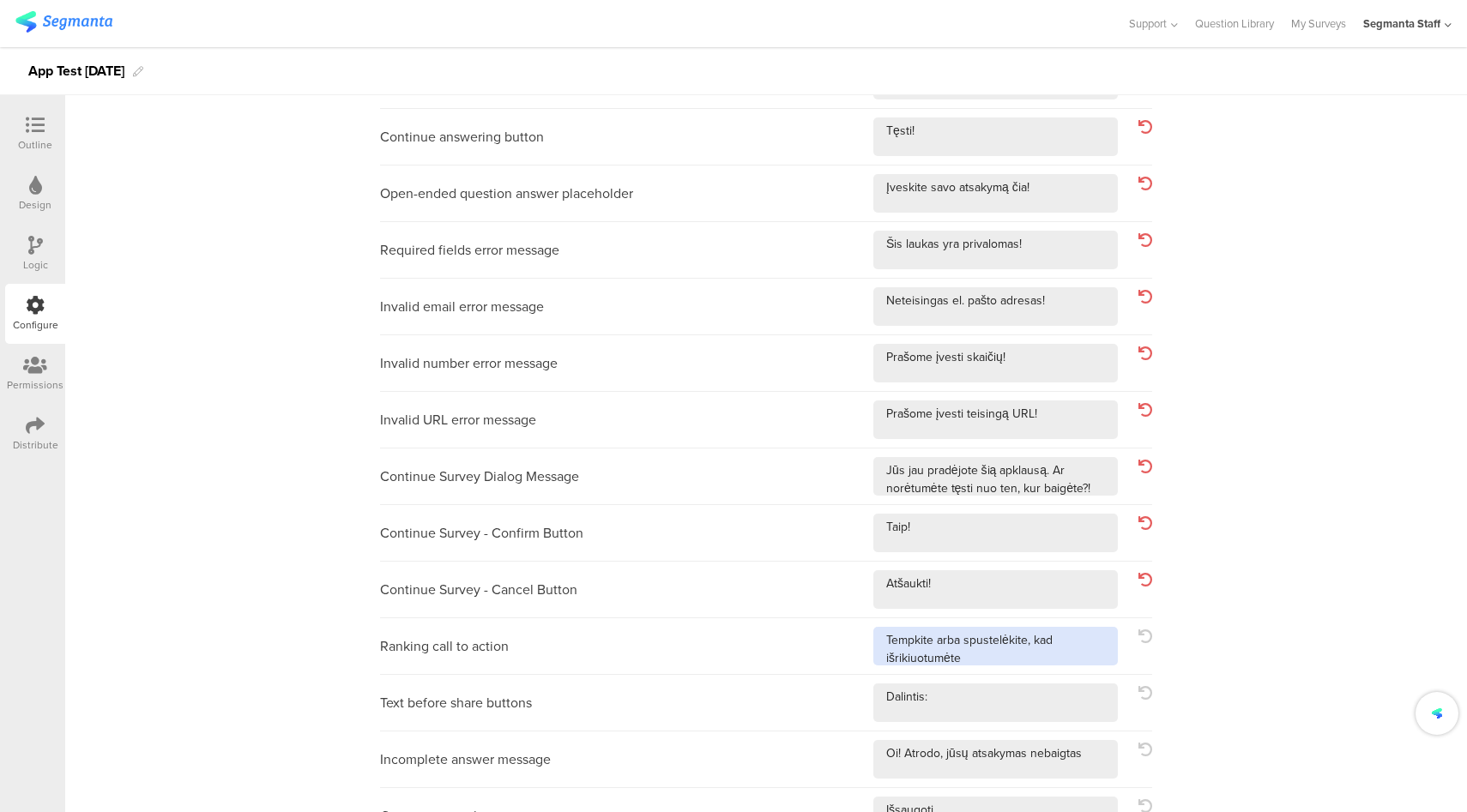
click at [1074, 652] on textarea at bounding box center [995, 646] width 244 height 38
click at [1047, 693] on textarea at bounding box center [995, 702] width 244 height 38
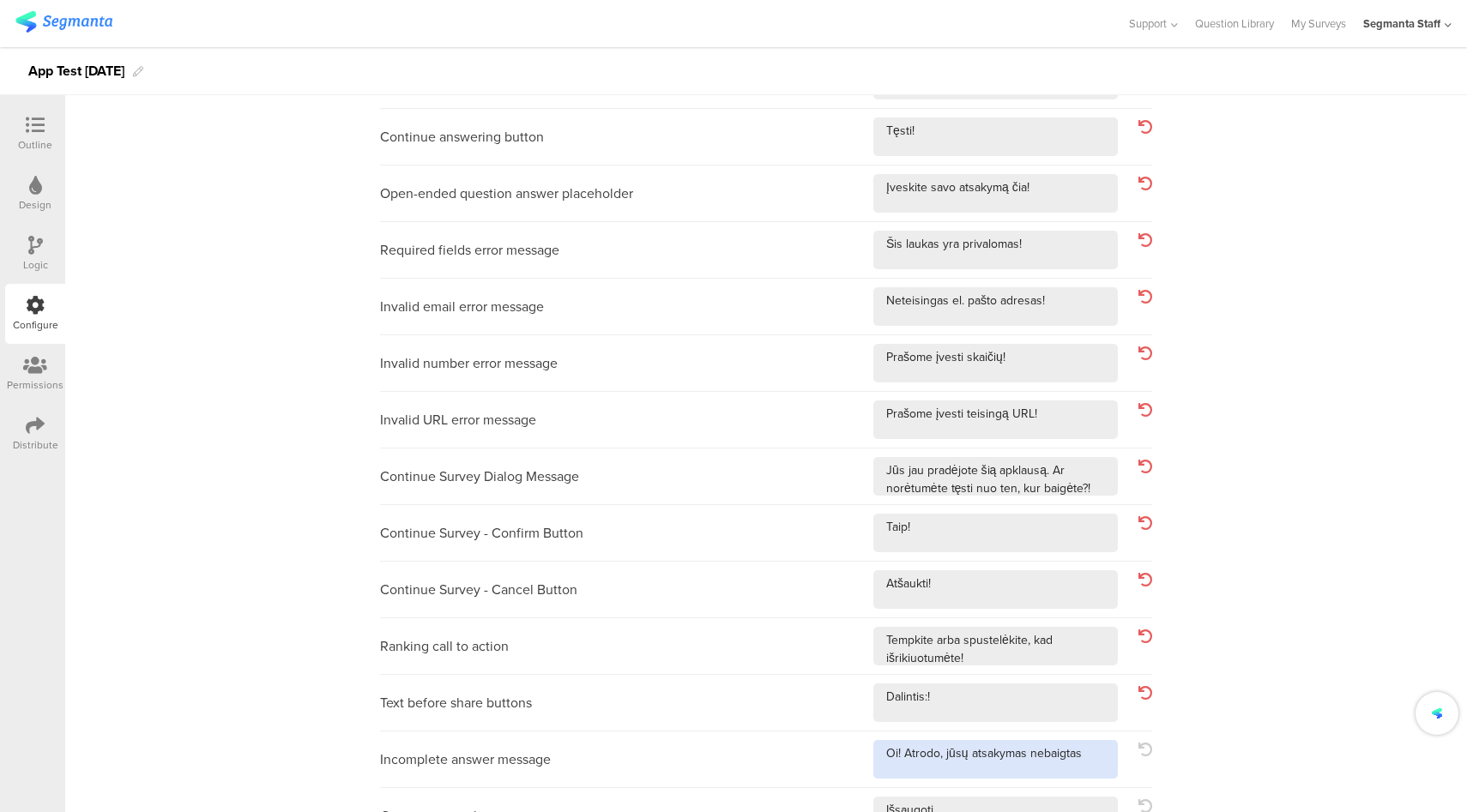
click at [1076, 759] on textarea at bounding box center [995, 759] width 244 height 38
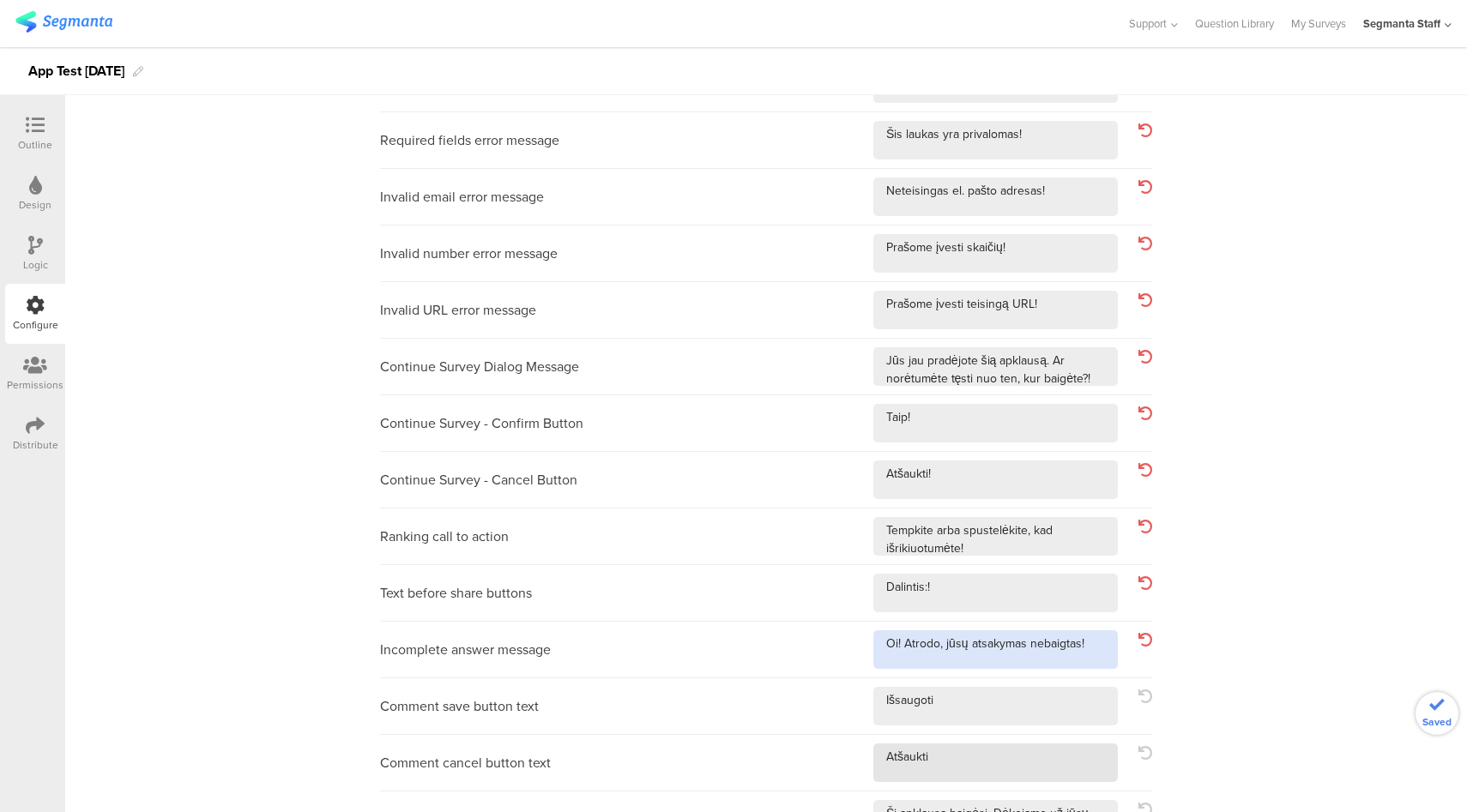
scroll to position [240, 0]
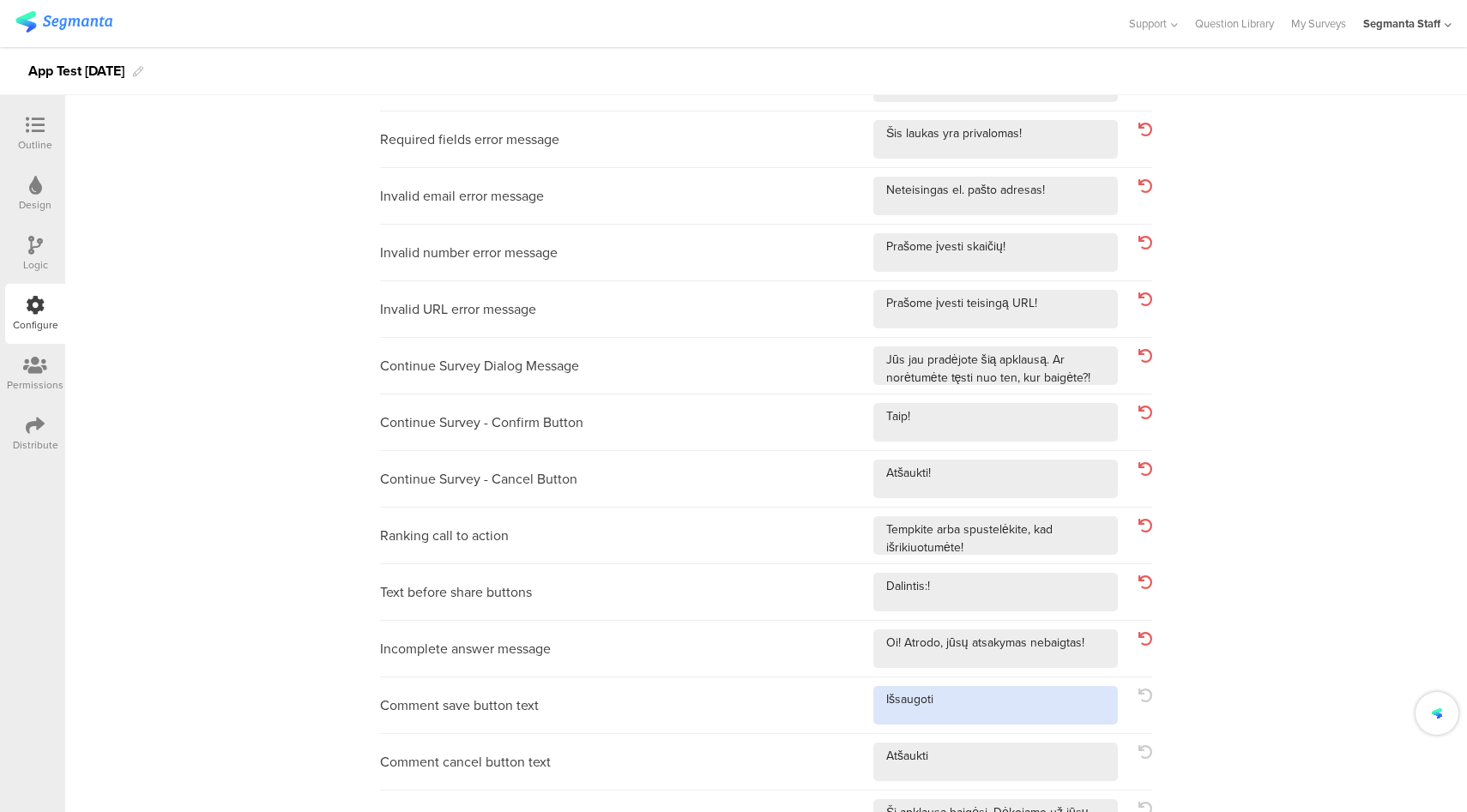
click at [1053, 714] on textarea at bounding box center [995, 705] width 244 height 38
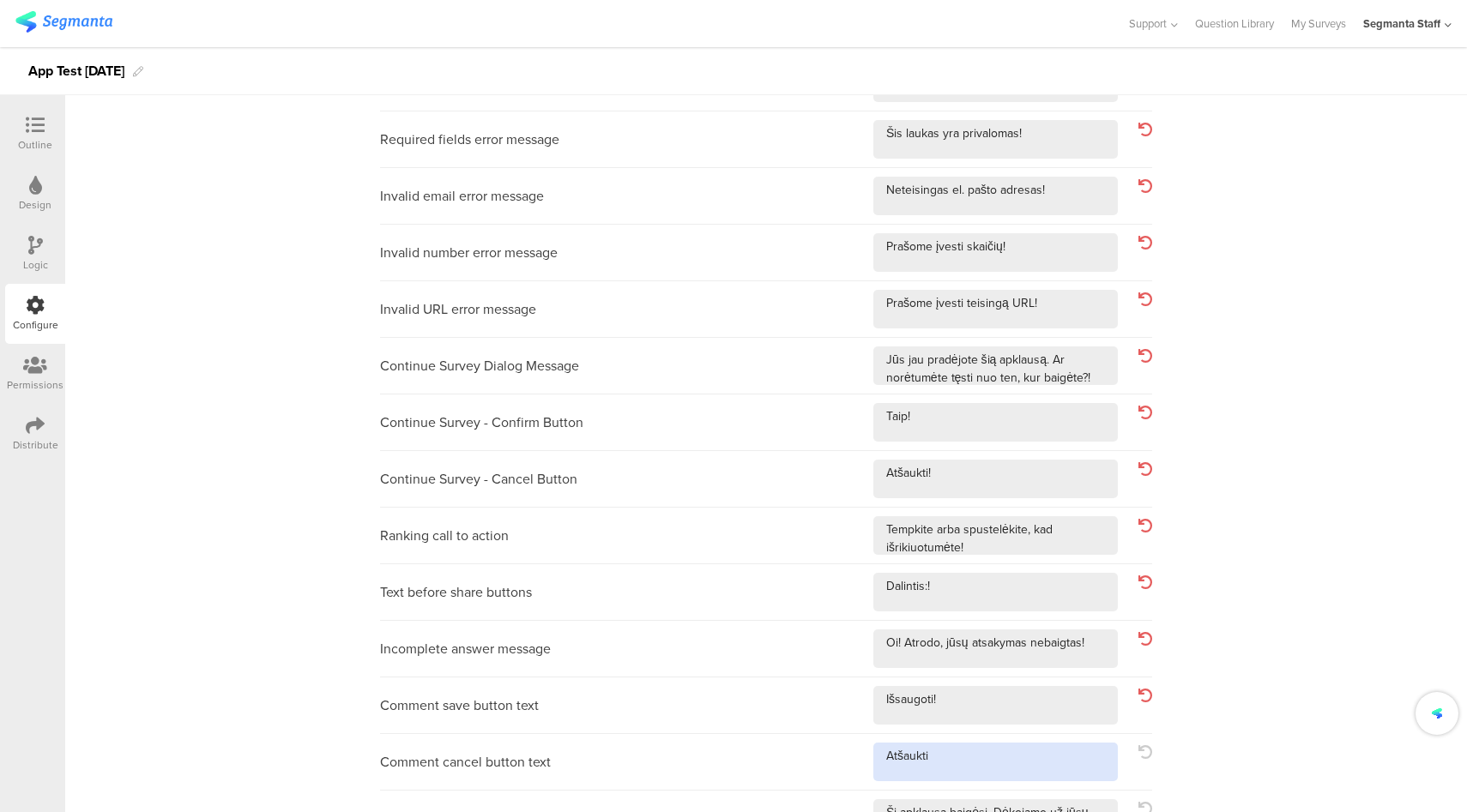
click at [1015, 775] on textarea at bounding box center [995, 761] width 244 height 38
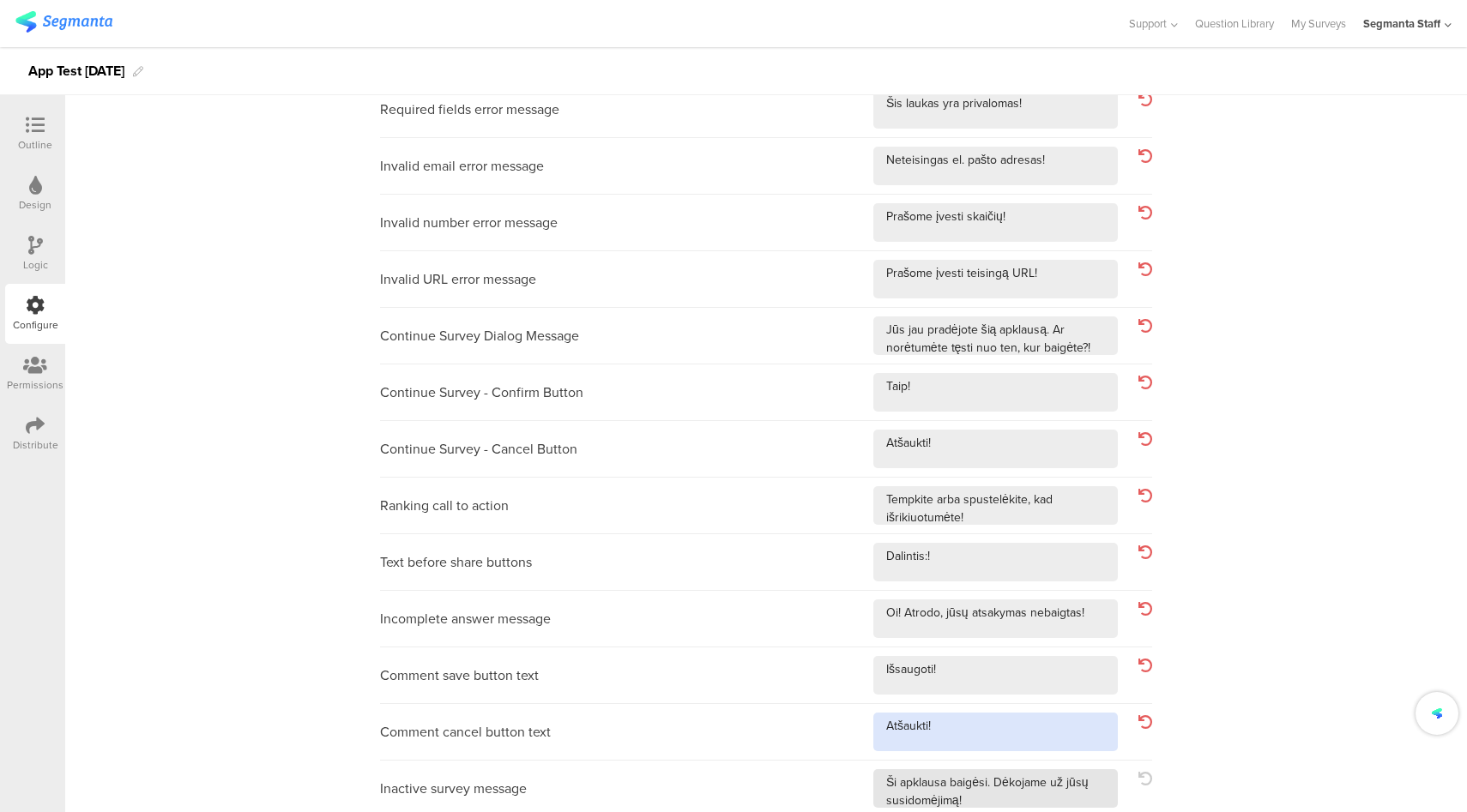
scroll to position [350, 0]
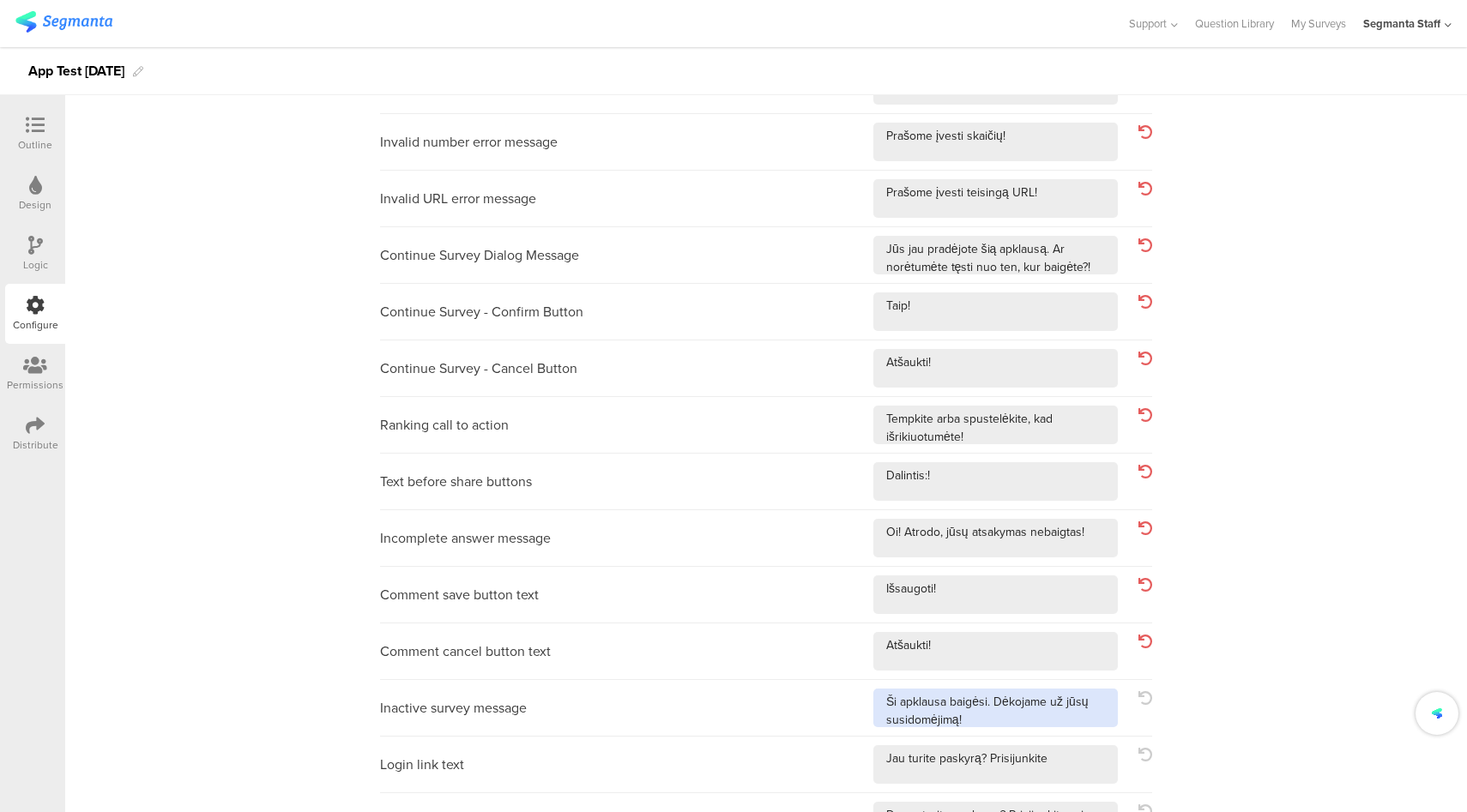
click at [1081, 721] on textarea at bounding box center [995, 707] width 244 height 38
click at [1046, 765] on textarea at bounding box center [995, 764] width 244 height 38
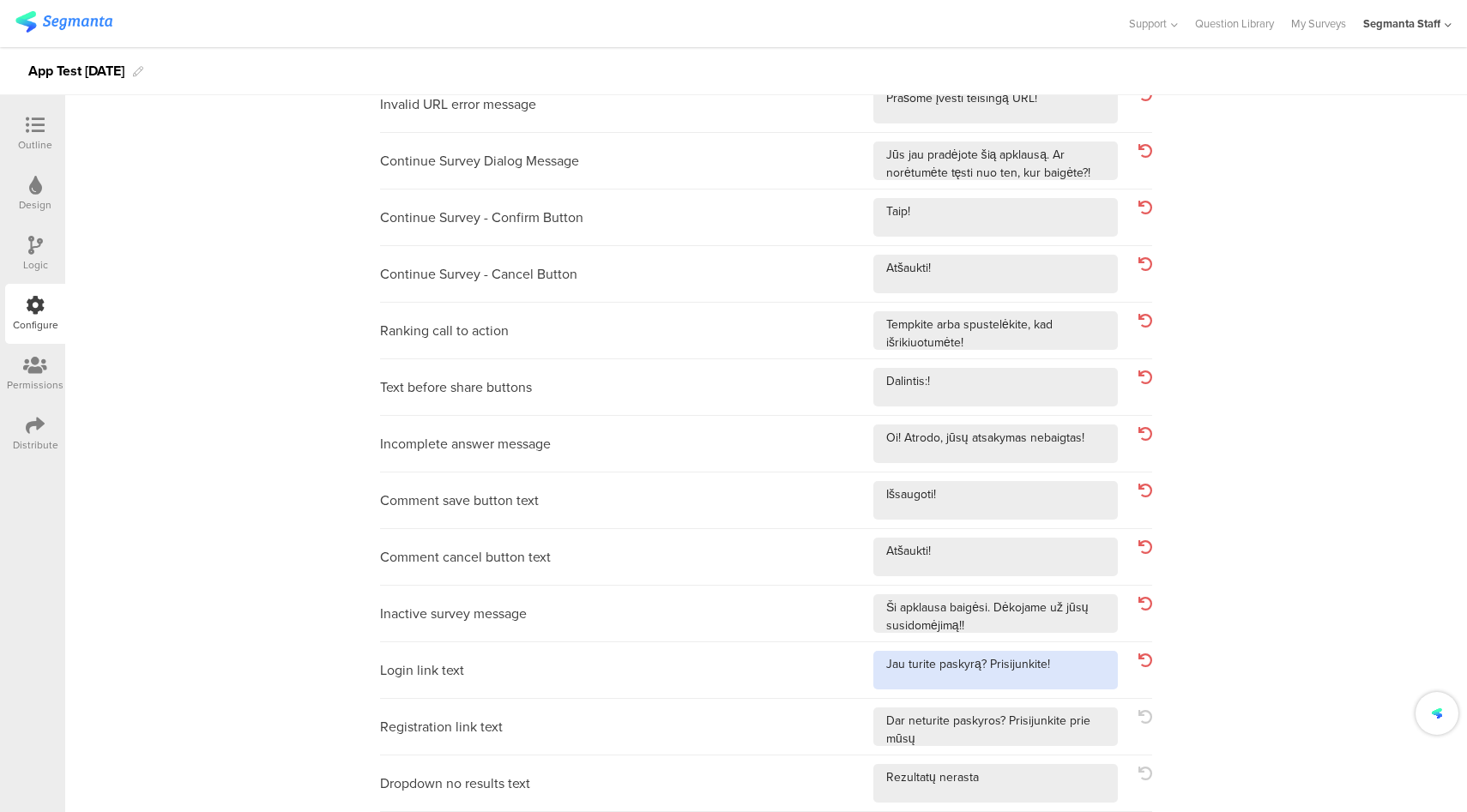
scroll to position [501, 0]
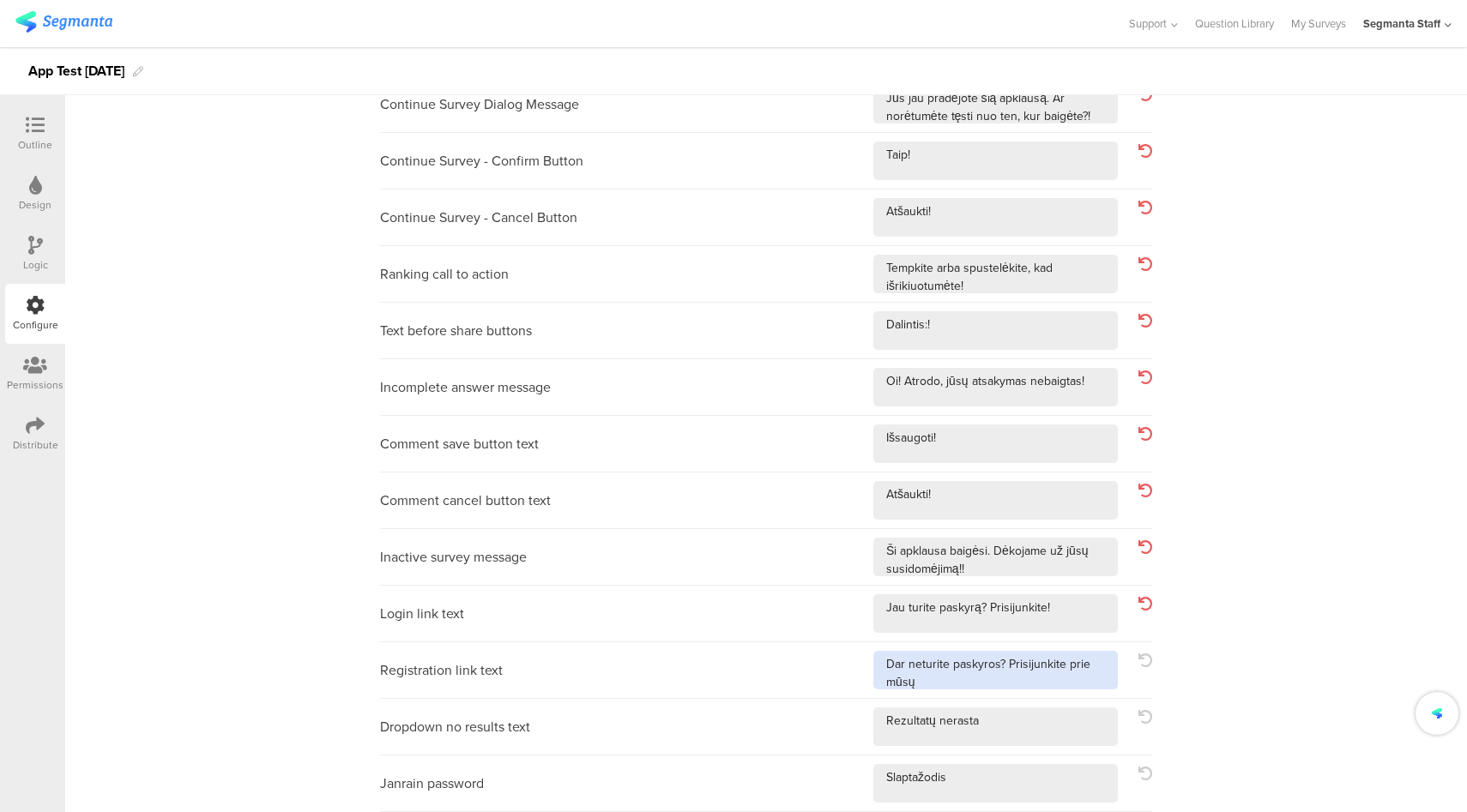
click at [1092, 684] on textarea at bounding box center [995, 670] width 244 height 38
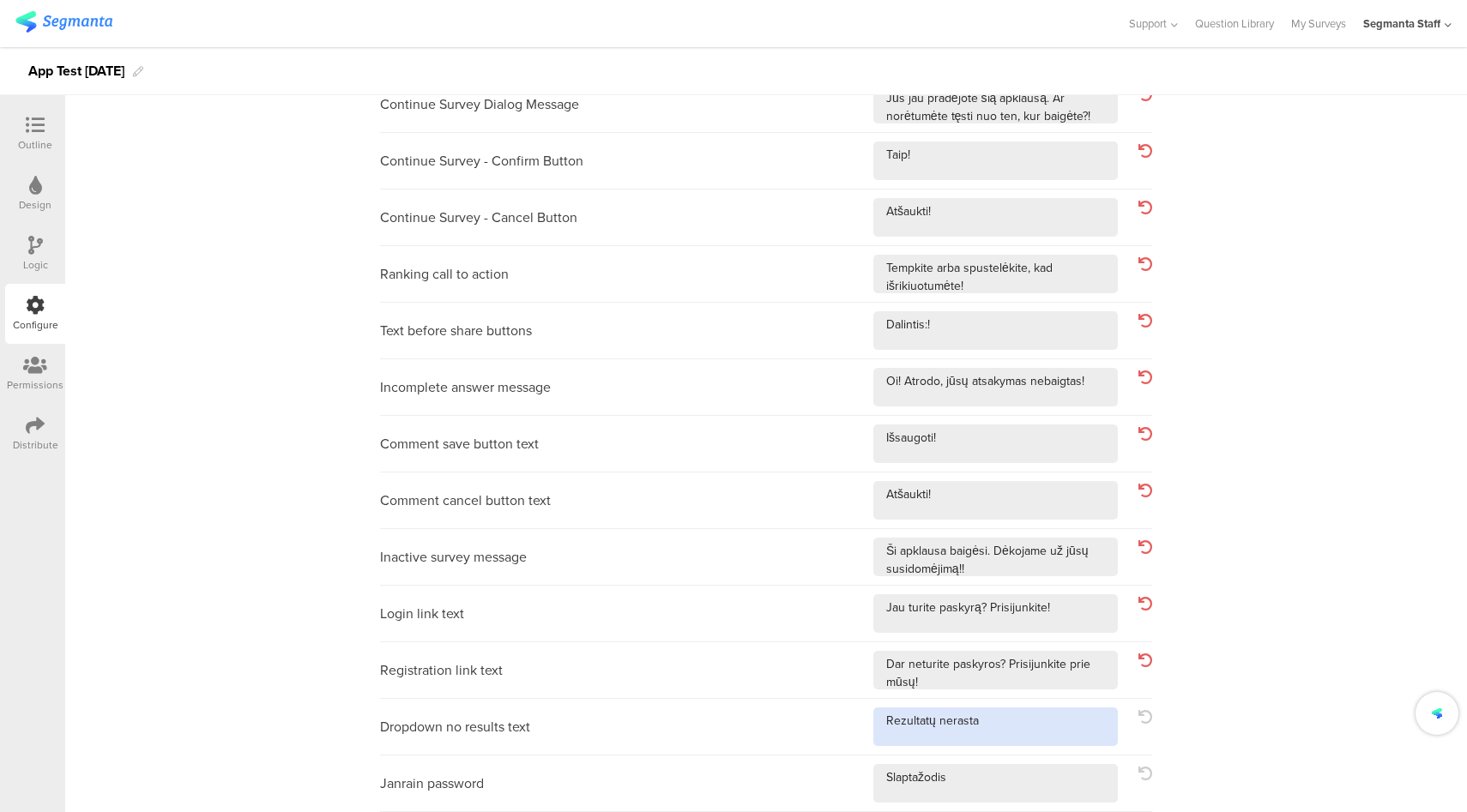
click at [1055, 728] on textarea at bounding box center [995, 726] width 244 height 38
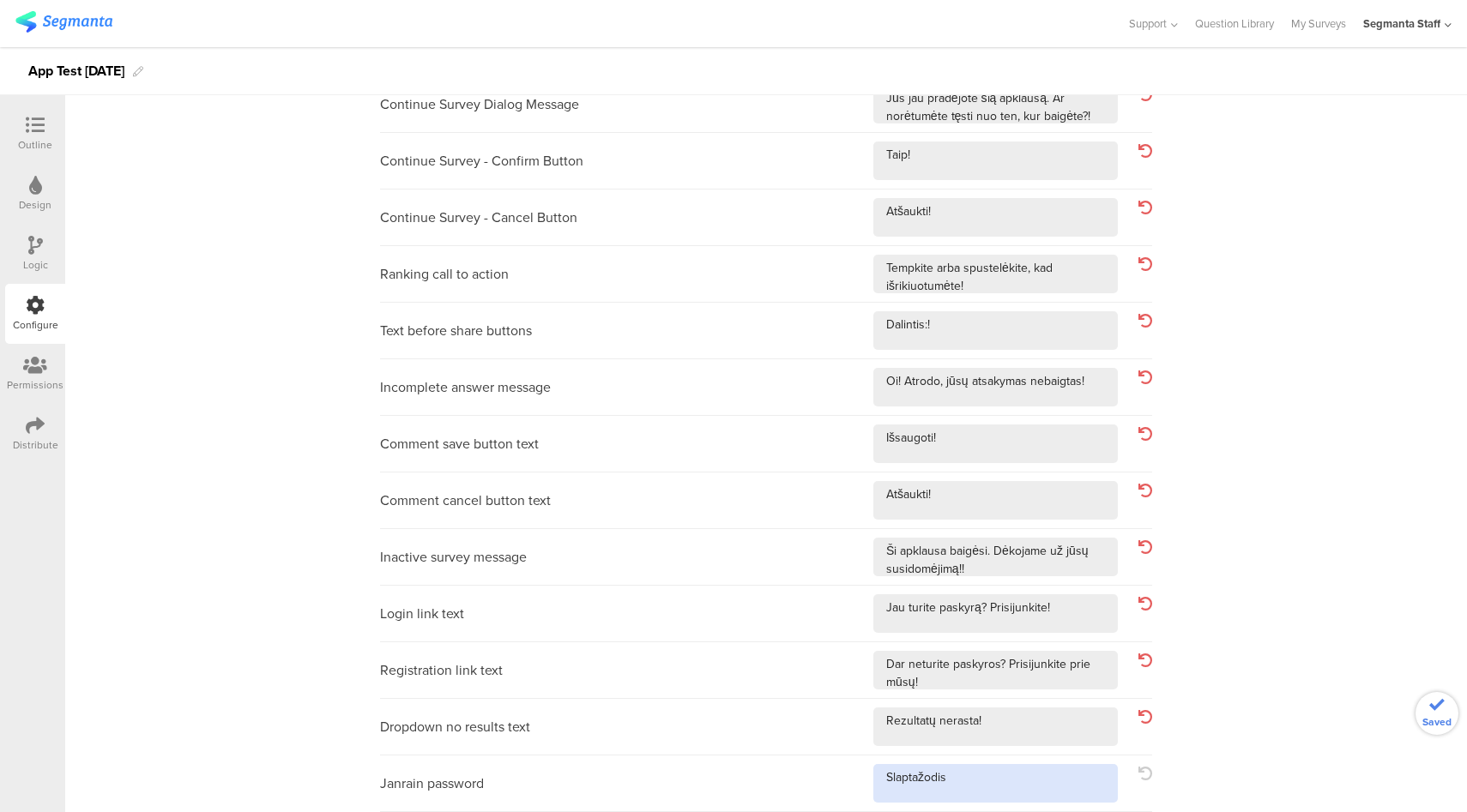
drag, startPoint x: 1033, startPoint y: 783, endPoint x: 1030, endPoint y: 775, distance: 8.5
click at [1032, 783] on textarea at bounding box center [995, 782] width 244 height 38
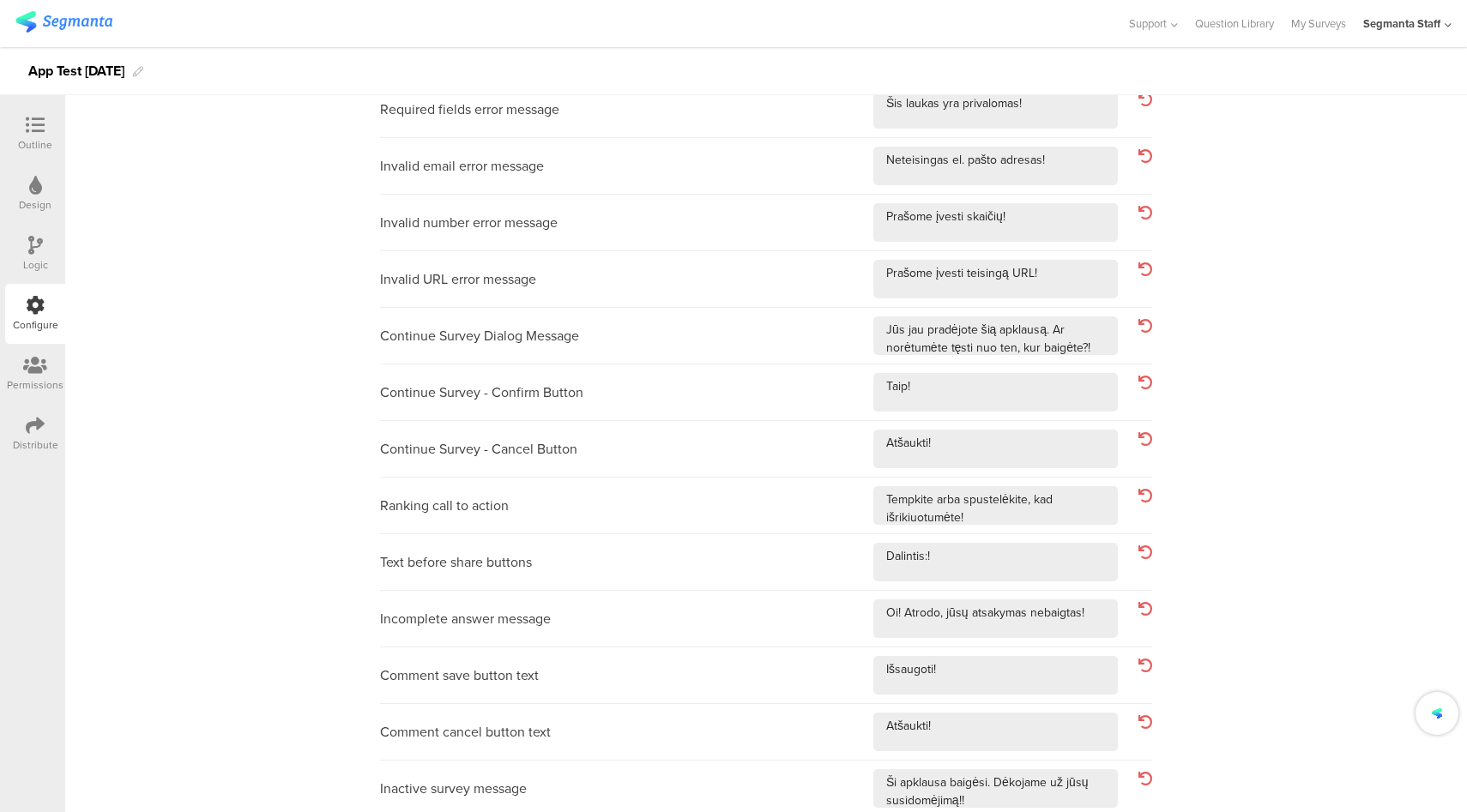
scroll to position [0, 0]
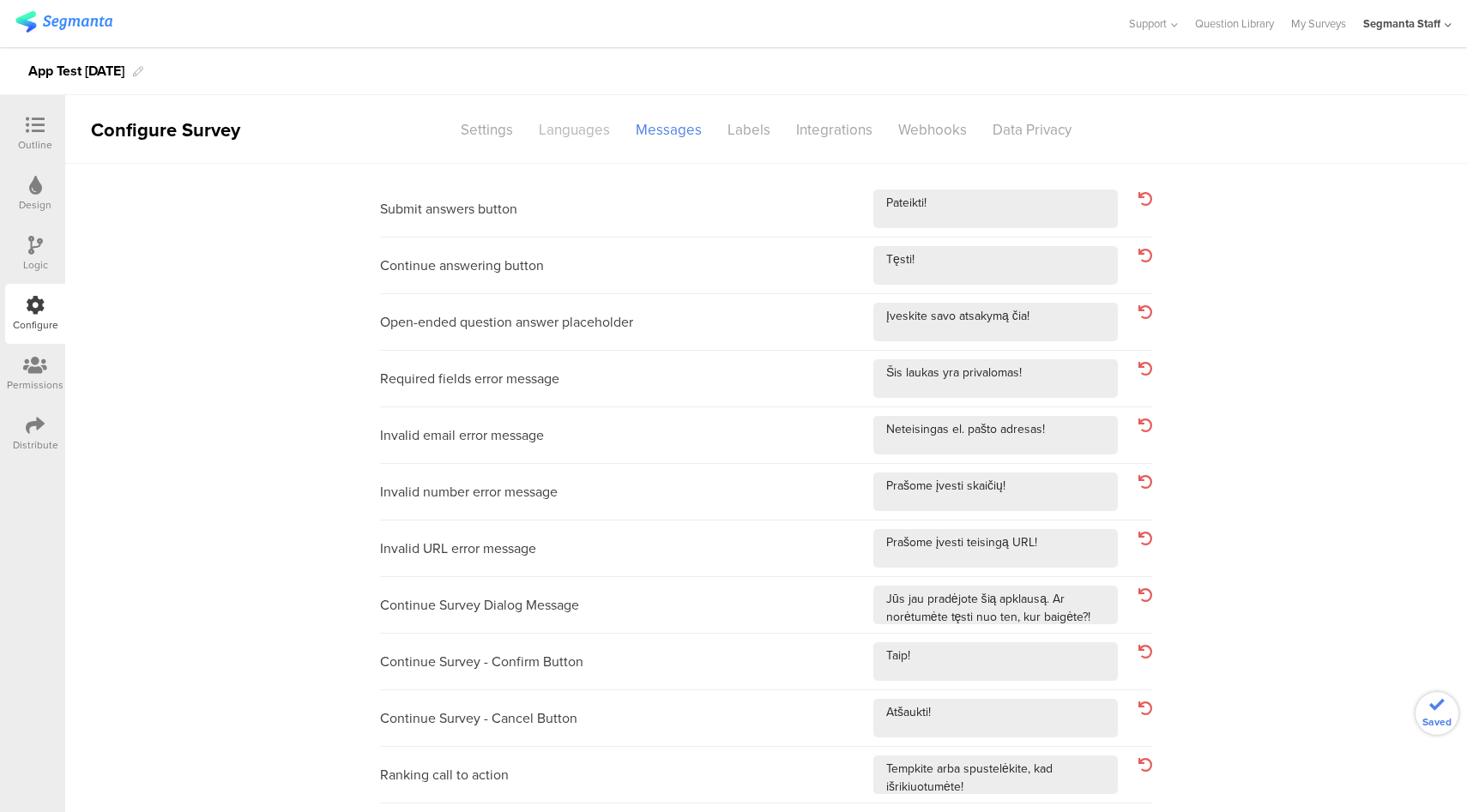
click at [584, 123] on div "Languages" at bounding box center [574, 130] width 97 height 30
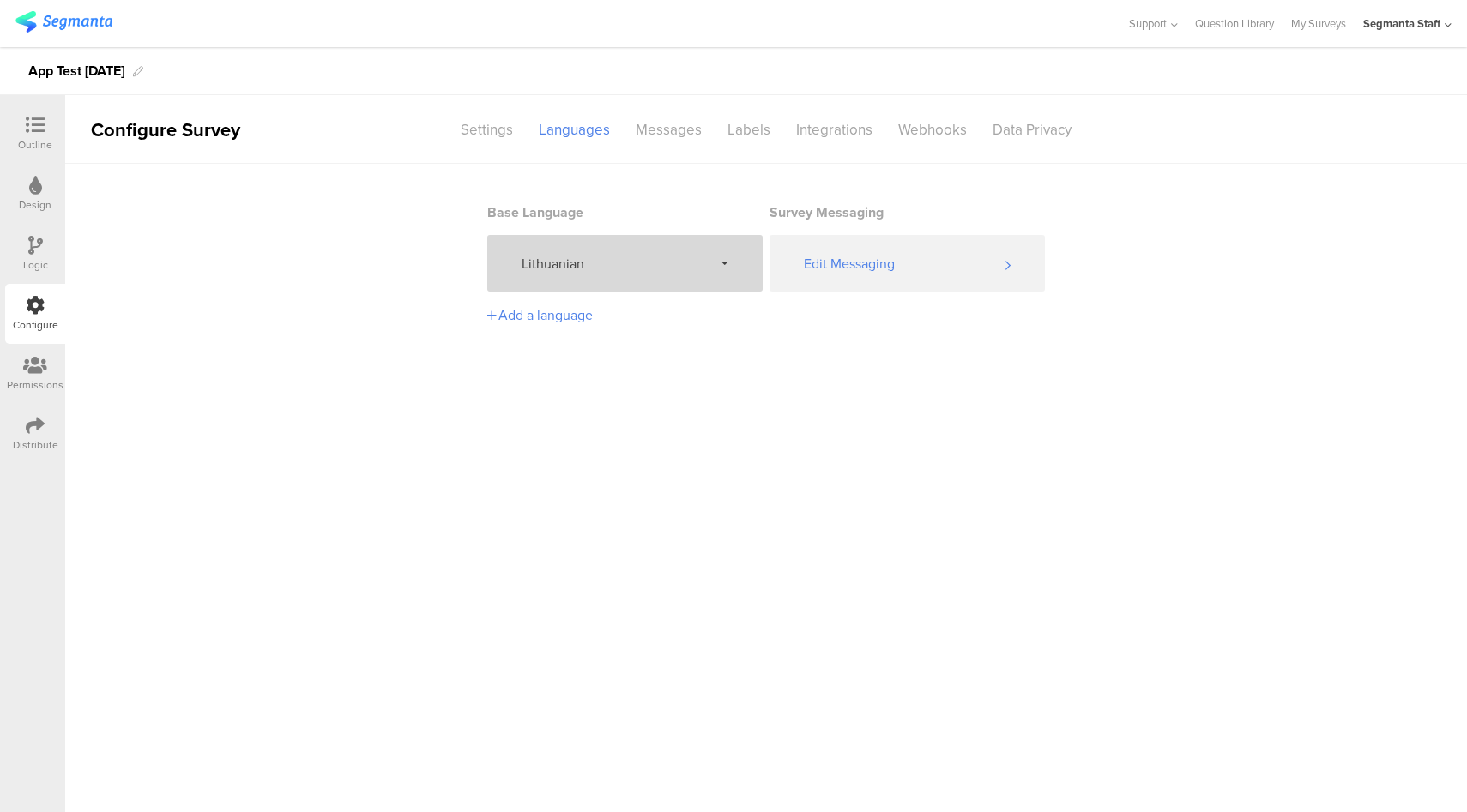
click at [623, 287] on div "Lithuanian" at bounding box center [625, 263] width 276 height 56
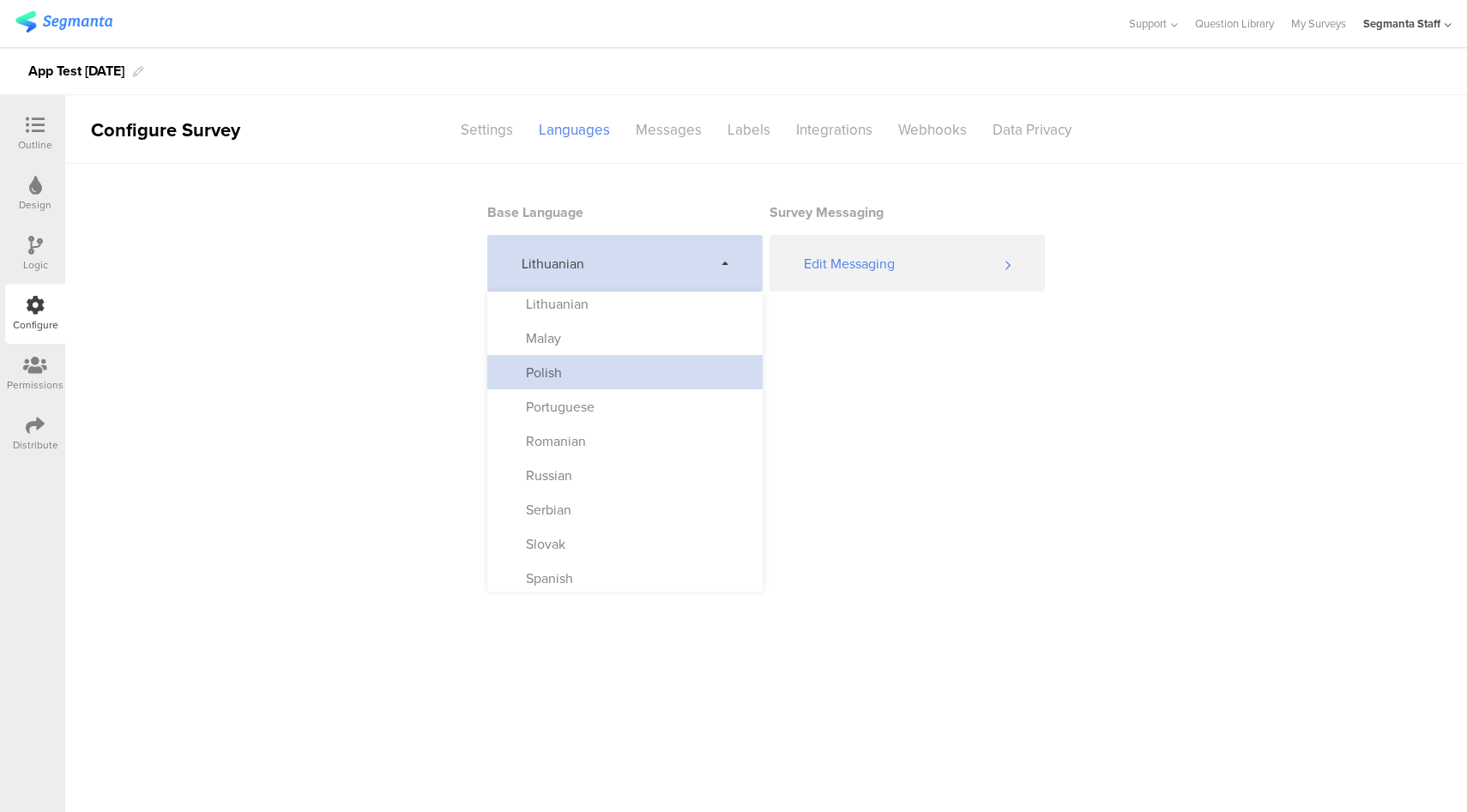
scroll to position [738, 0]
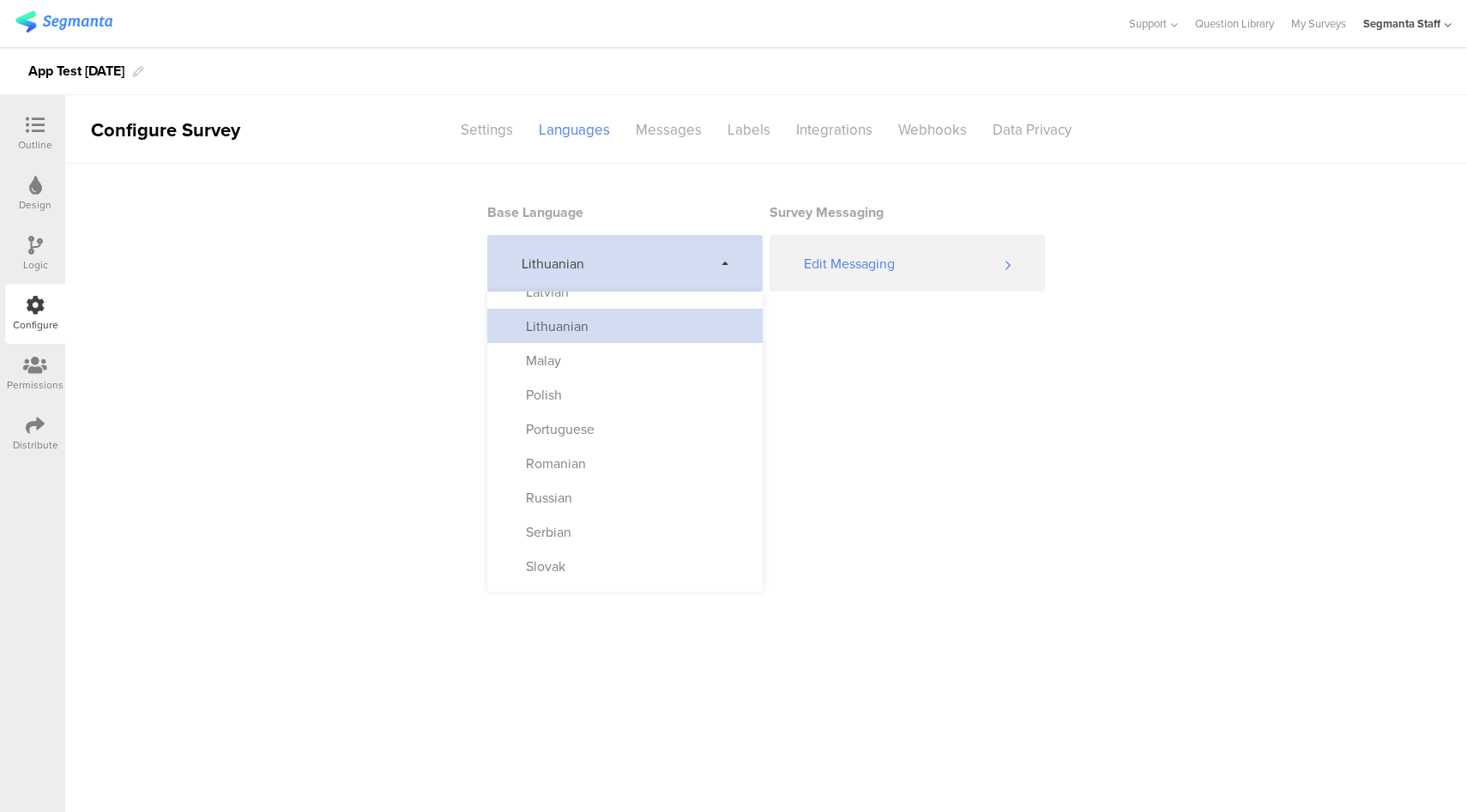
click at [582, 331] on div "Lithuanian" at bounding box center [548, 326] width 80 height 20
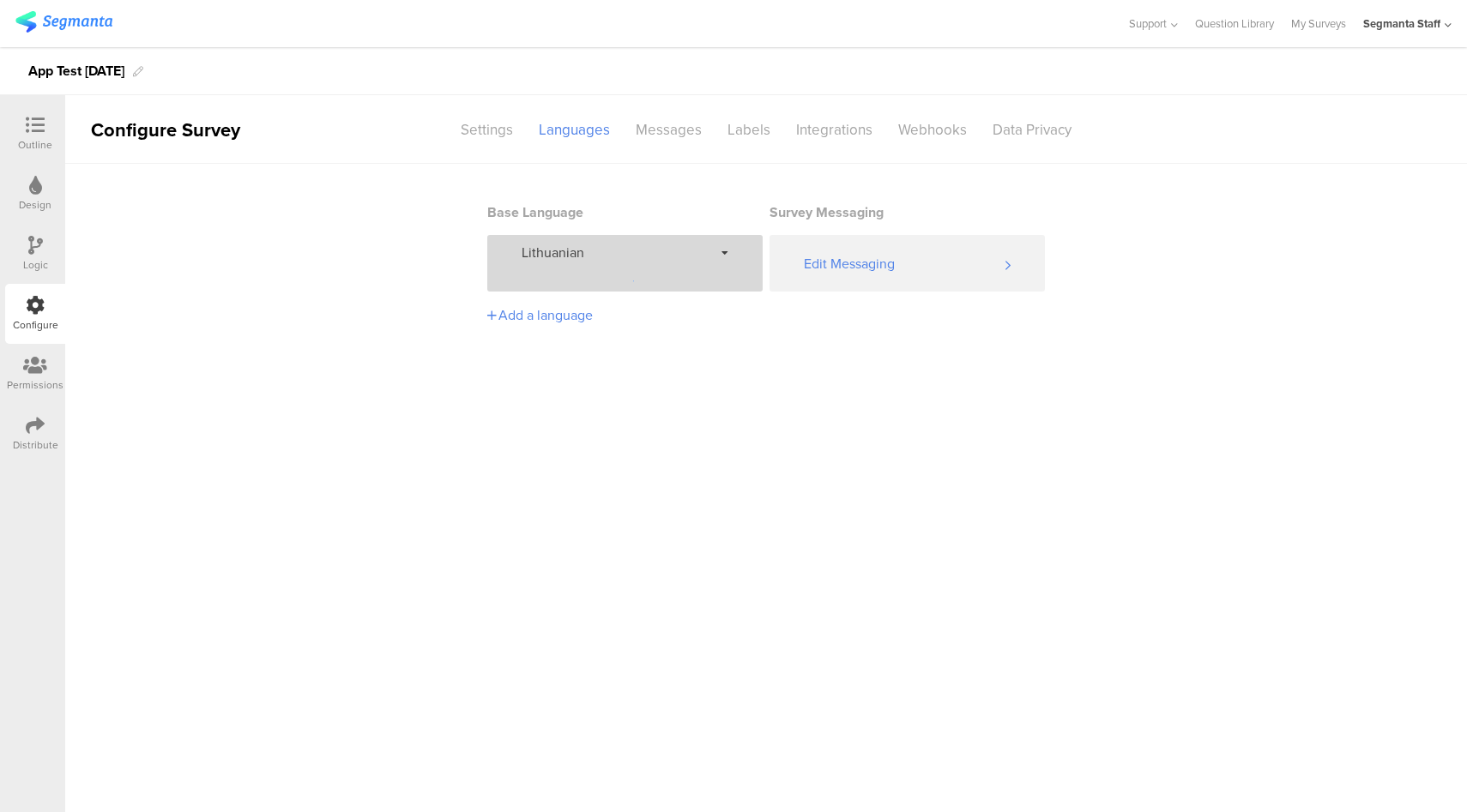
click at [648, 262] on div "Lithuanian" at bounding box center [625, 252] width 276 height 35
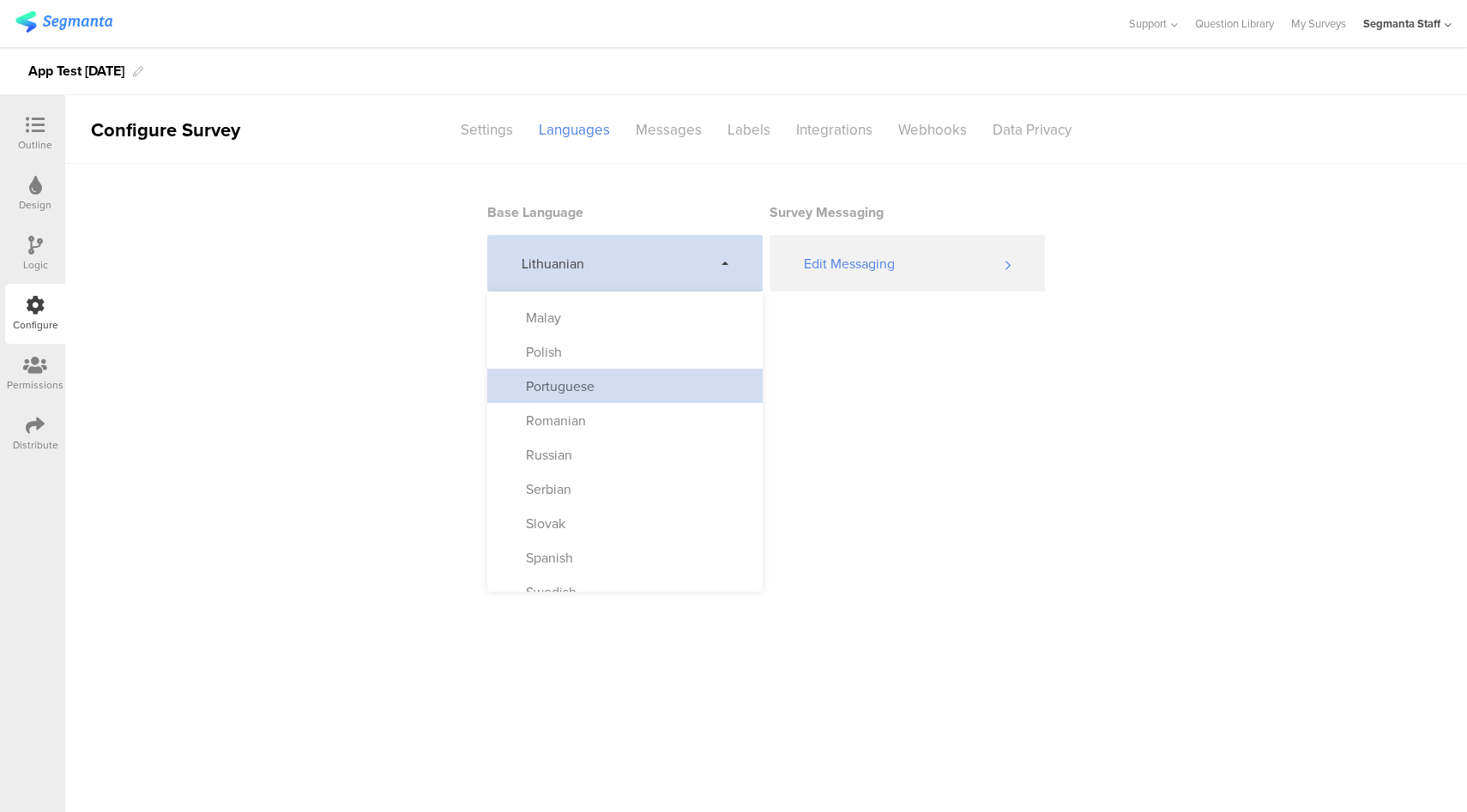
scroll to position [781, 0]
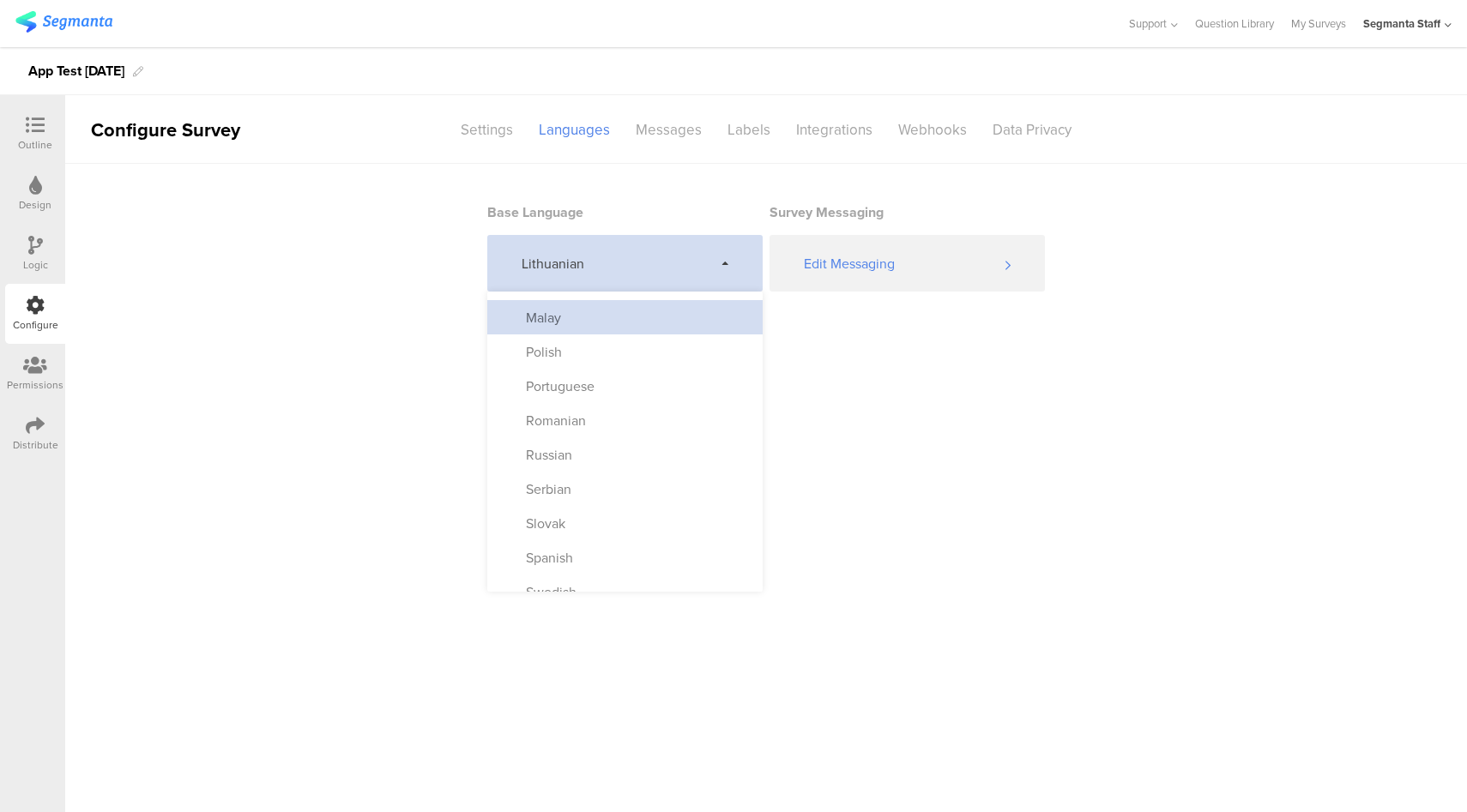
click at [631, 323] on div "Malay" at bounding box center [625, 317] width 276 height 34
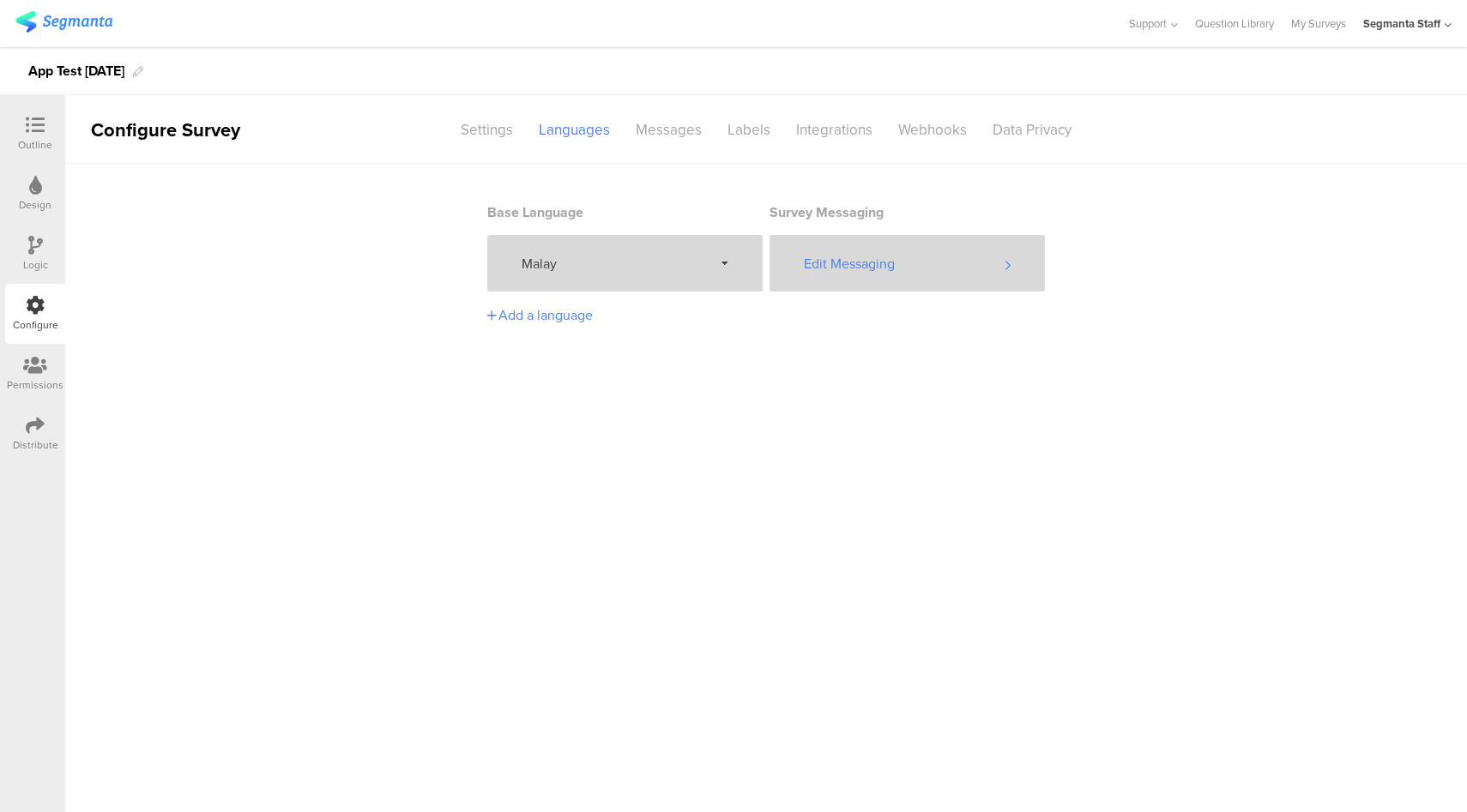
click at [865, 278] on div "Edit Messaging" at bounding box center [907, 263] width 276 height 56
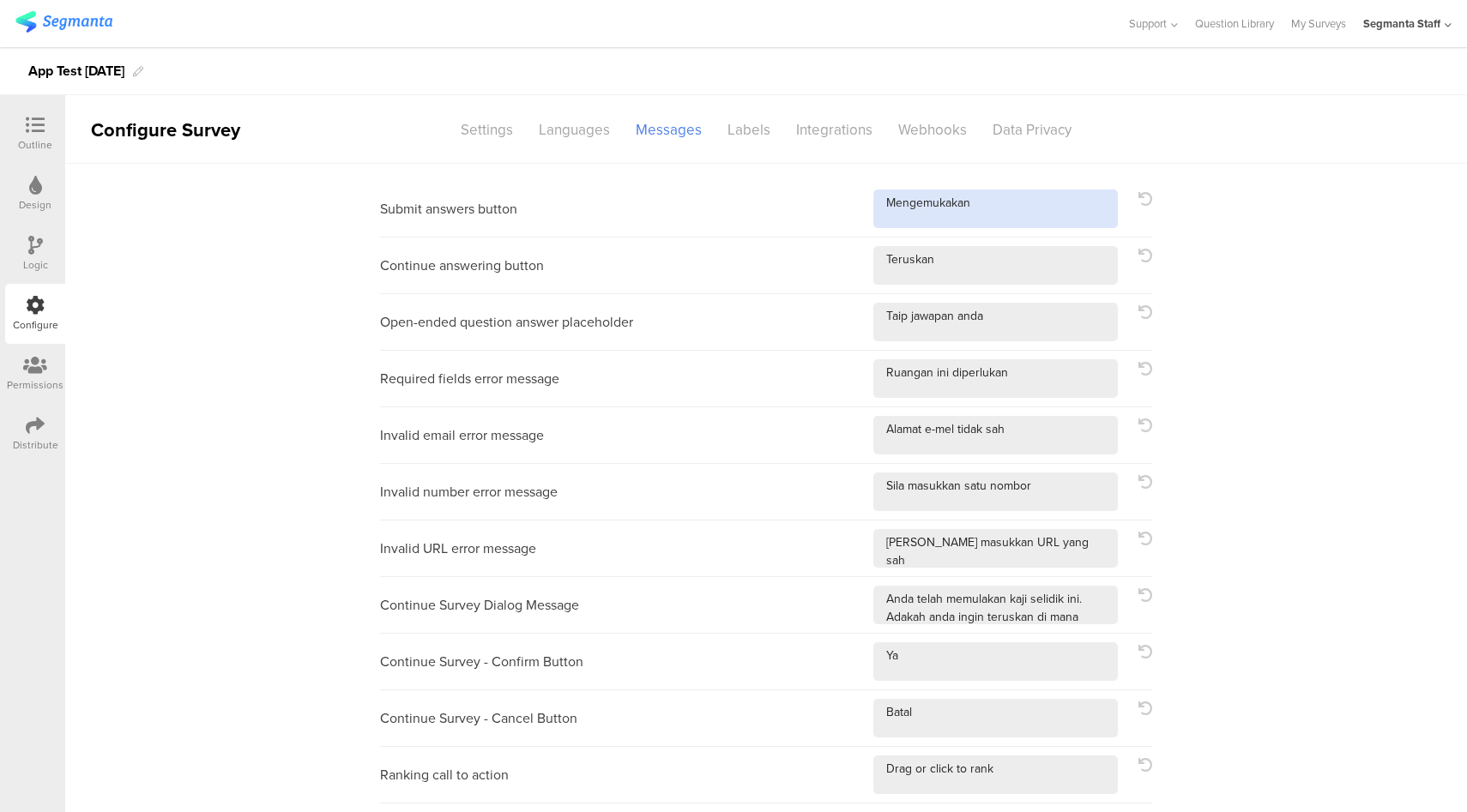
click at [1016, 209] on textarea at bounding box center [995, 208] width 244 height 38
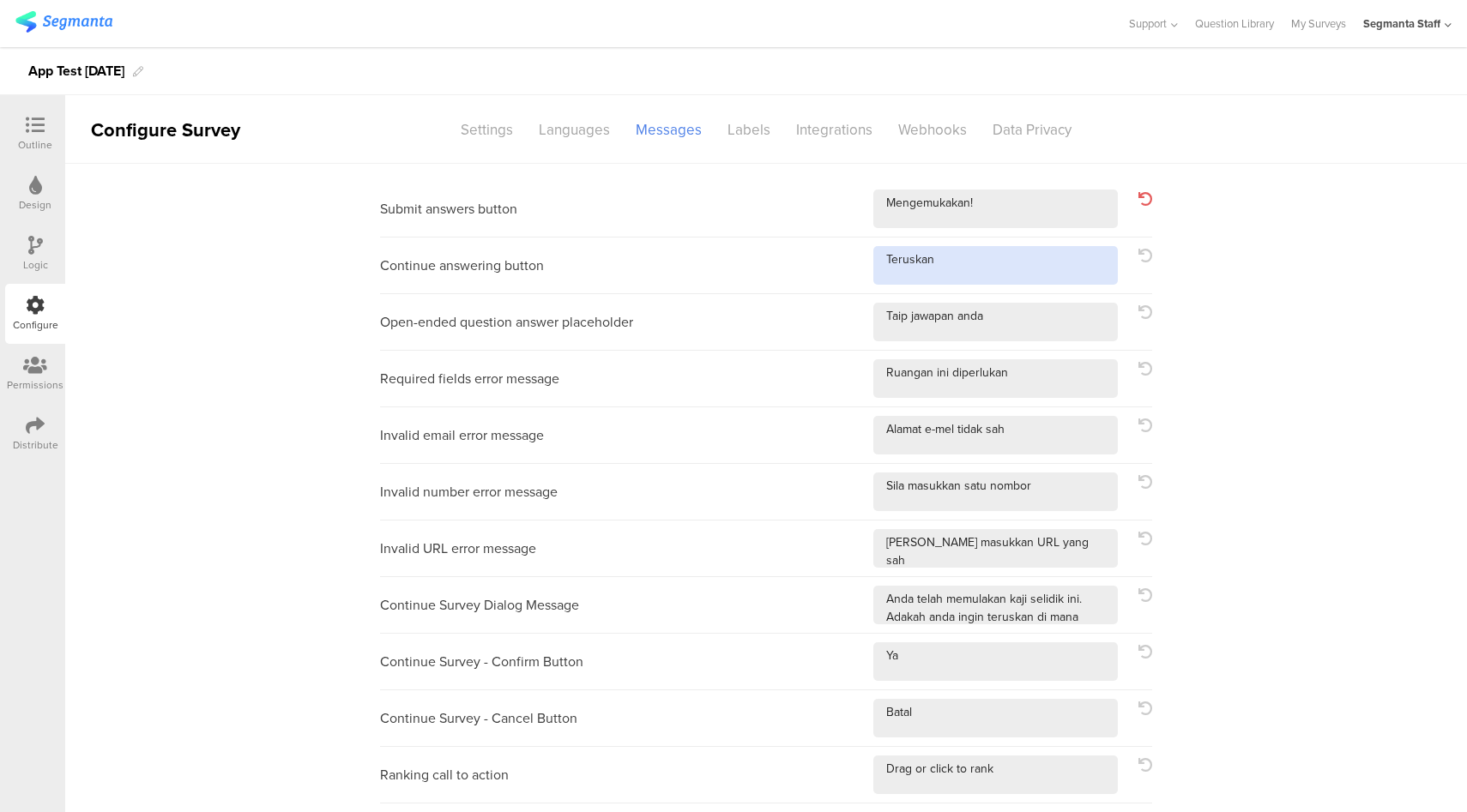
click at [994, 279] on textarea at bounding box center [995, 265] width 244 height 38
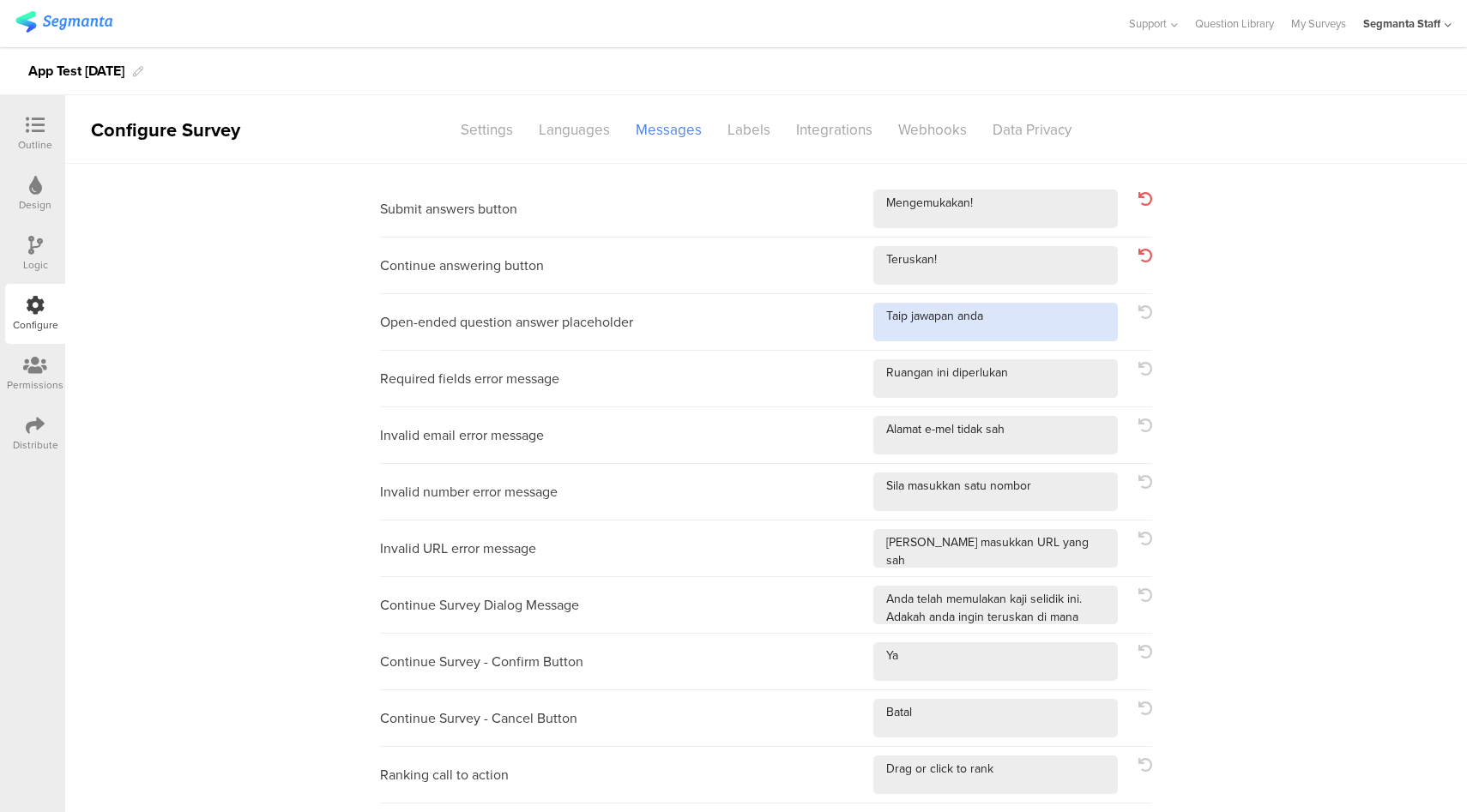
click at [1050, 320] on textarea at bounding box center [995, 321] width 244 height 38
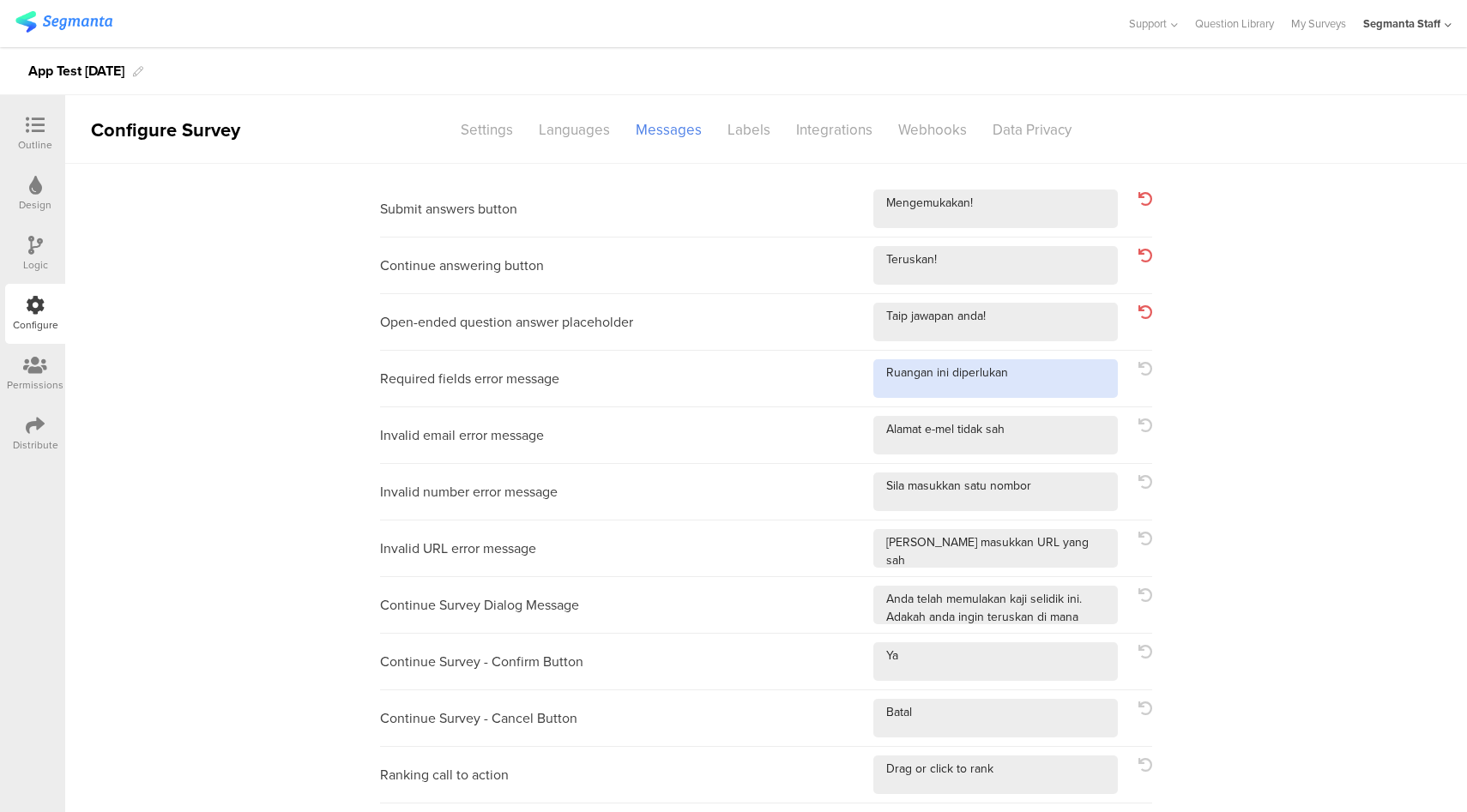
click at [1045, 361] on textarea at bounding box center [995, 378] width 244 height 38
click at [1049, 367] on textarea at bounding box center [995, 378] width 244 height 38
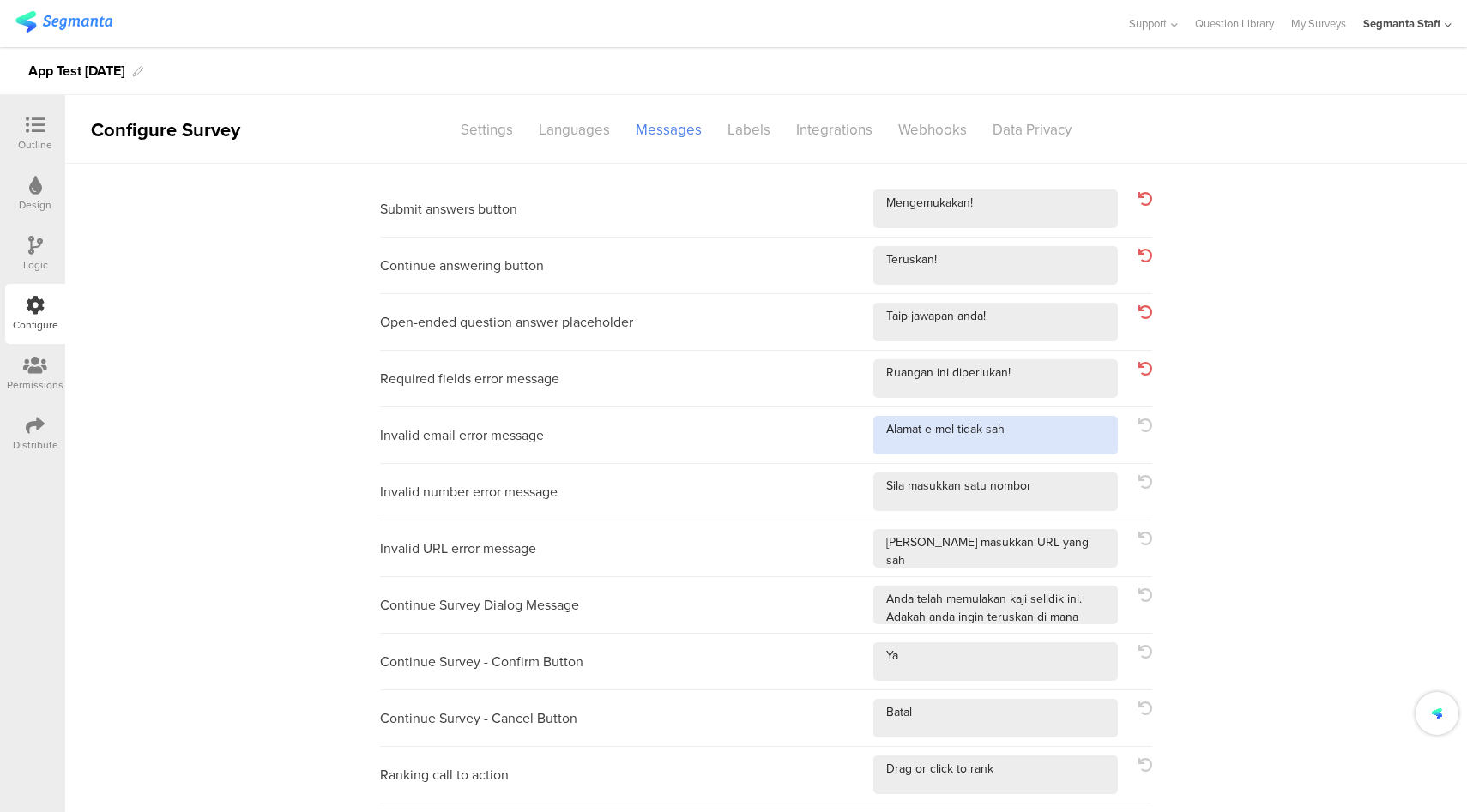
click at [1056, 419] on textarea at bounding box center [995, 435] width 244 height 38
click at [1068, 448] on textarea at bounding box center [995, 435] width 244 height 38
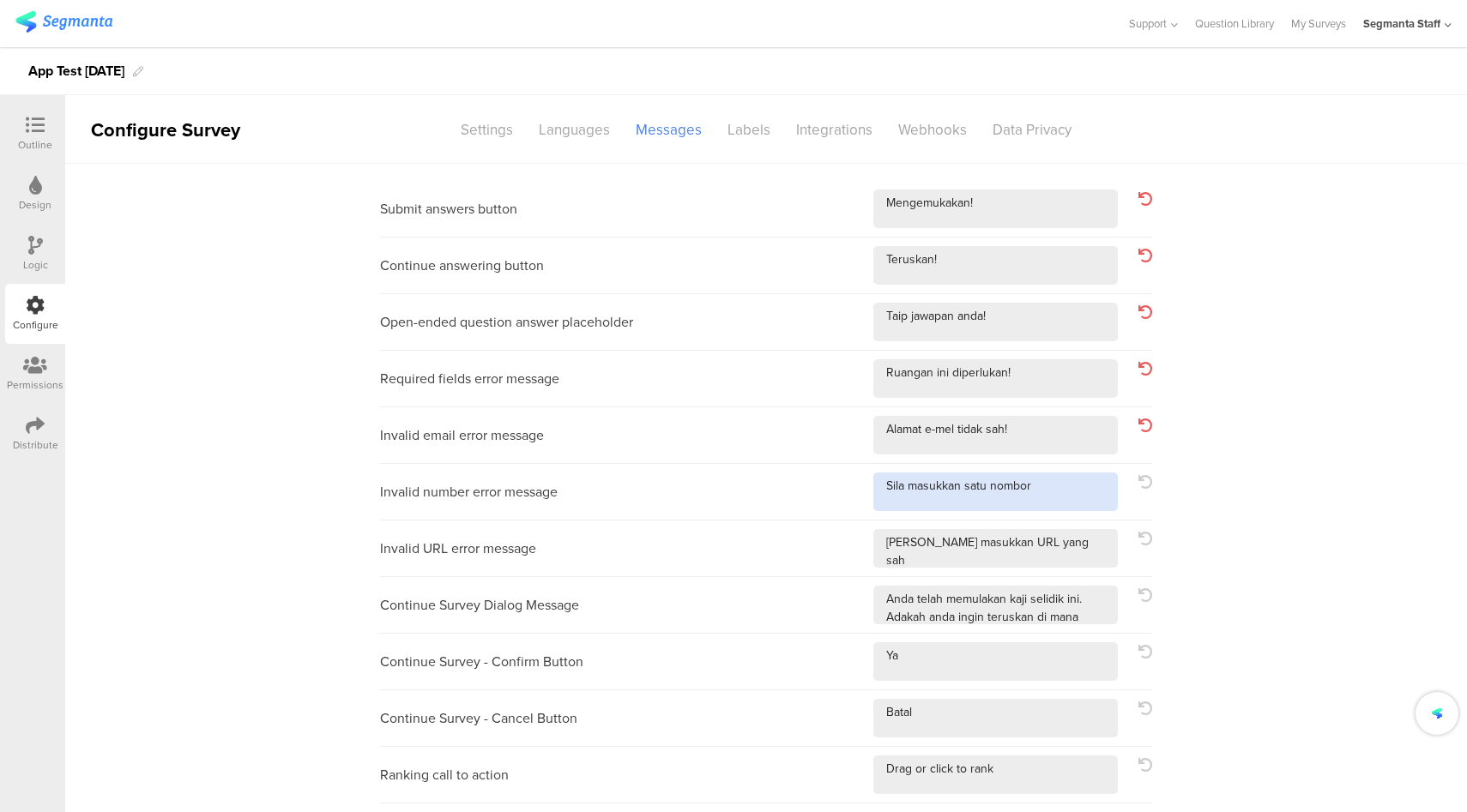
click at [1067, 486] on textarea at bounding box center [995, 491] width 244 height 38
click at [1069, 539] on textarea at bounding box center [995, 548] width 244 height 38
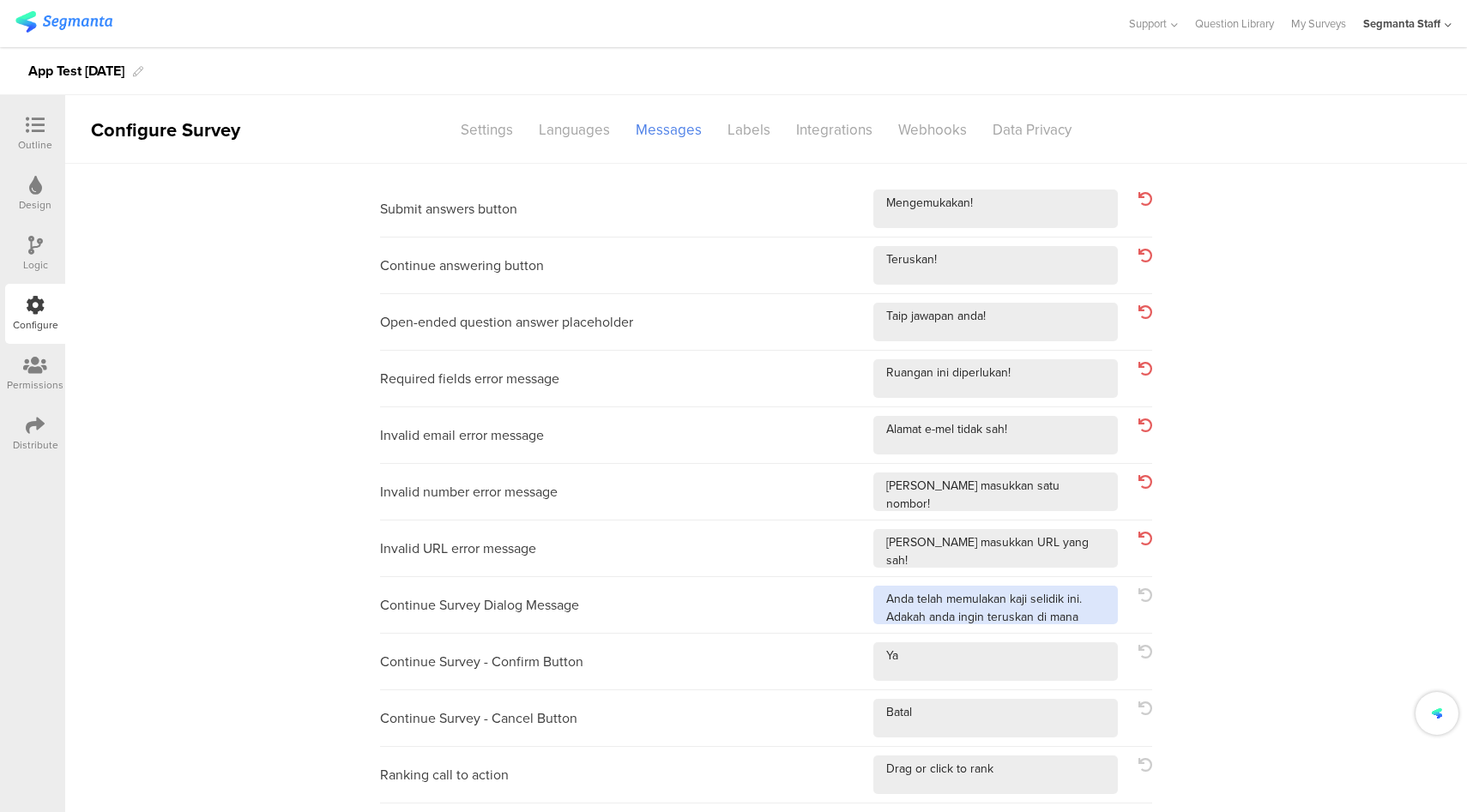
click at [1091, 613] on textarea at bounding box center [995, 605] width 244 height 38
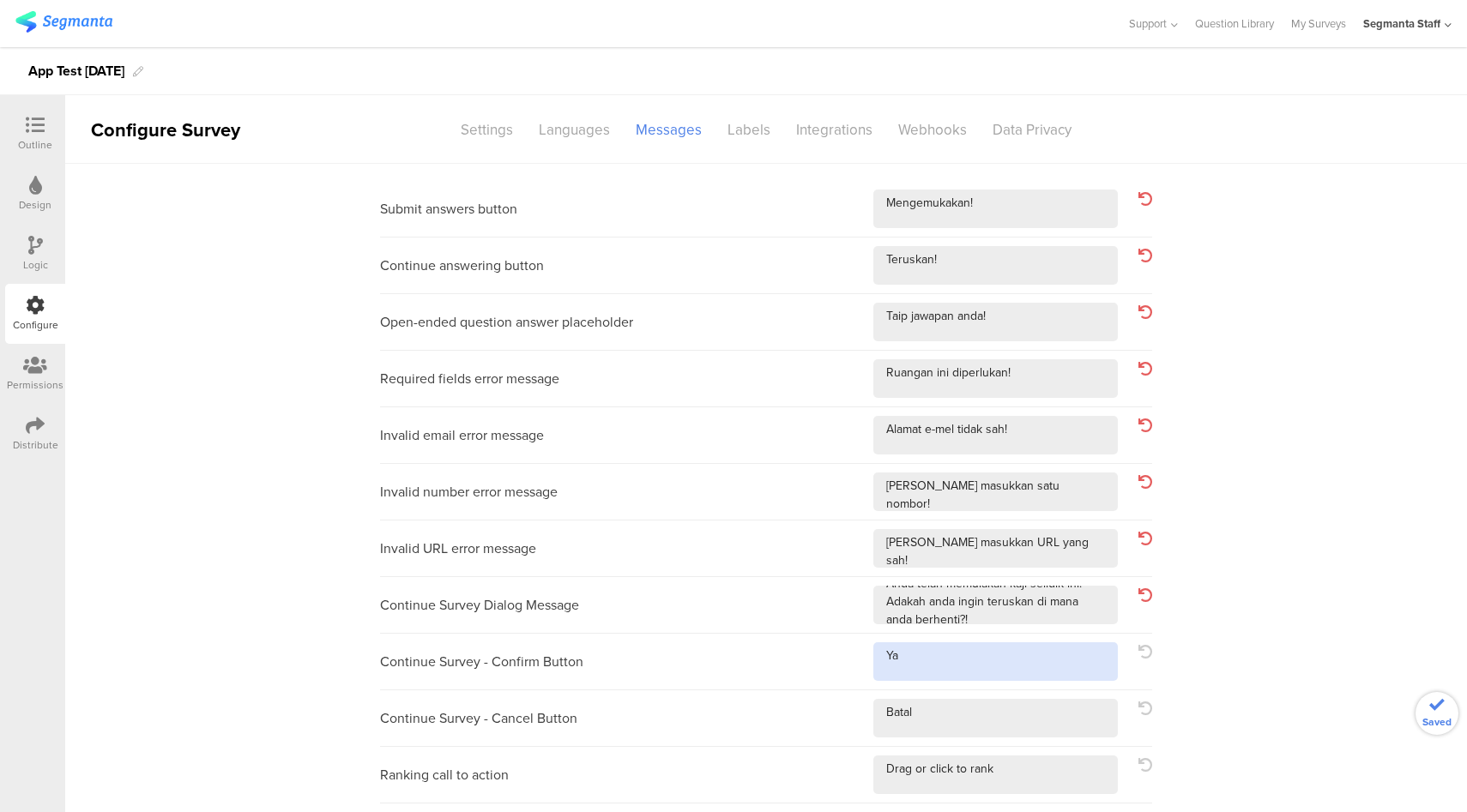
click at [1012, 655] on textarea at bounding box center [995, 661] width 244 height 38
click at [1008, 726] on textarea at bounding box center [995, 717] width 244 height 38
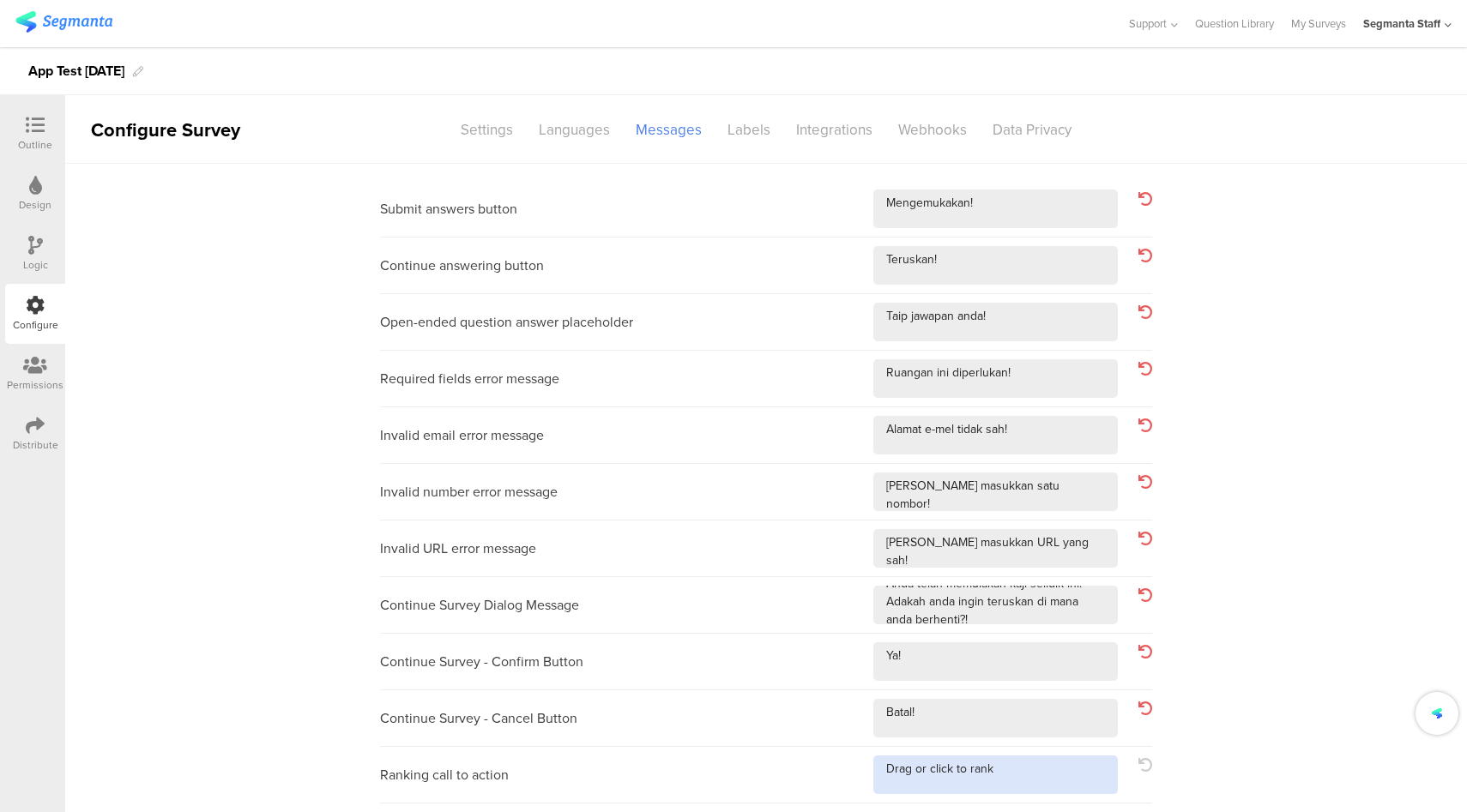
click at [1032, 780] on textarea at bounding box center [995, 774] width 244 height 38
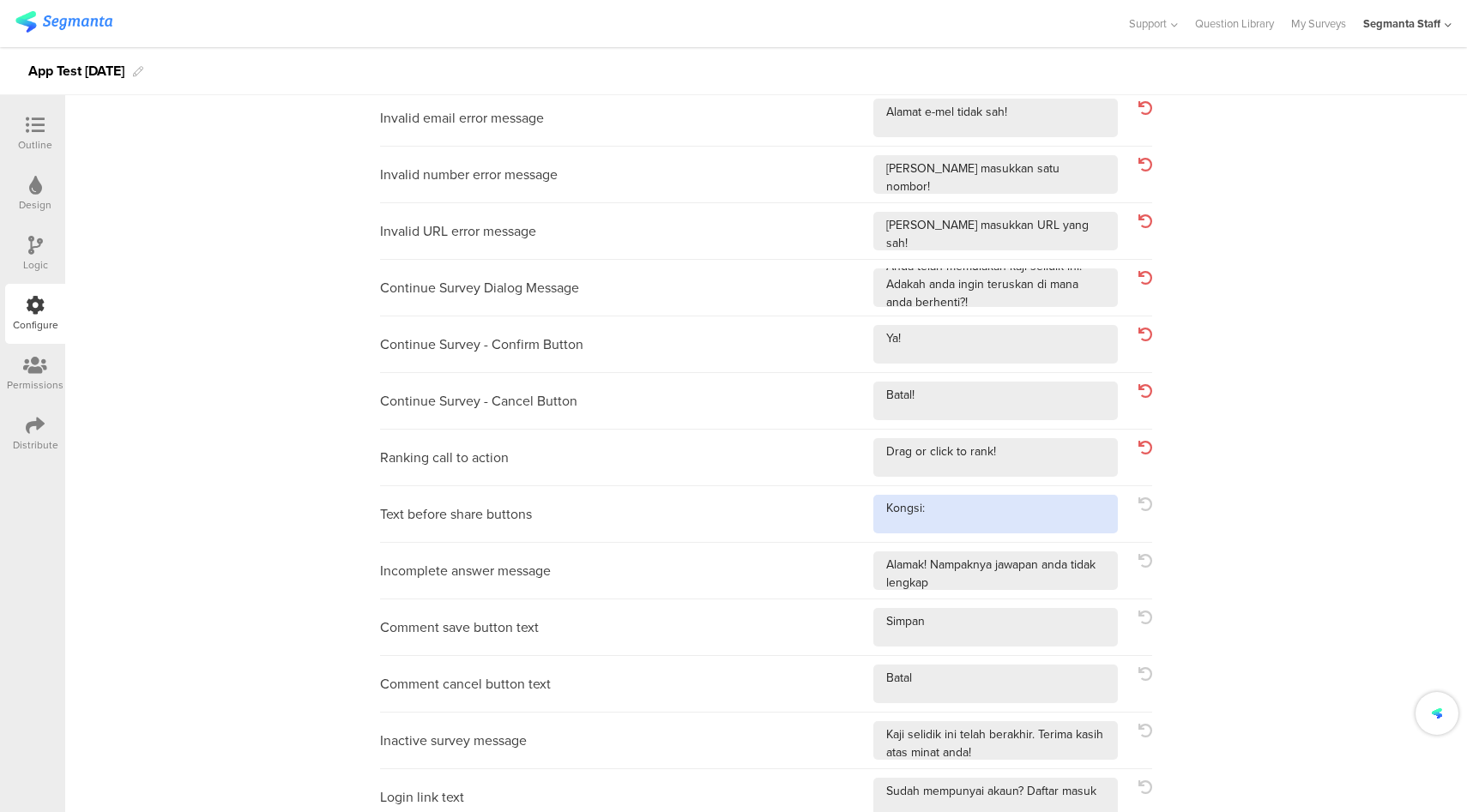
click at [1039, 509] on textarea at bounding box center [995, 513] width 244 height 38
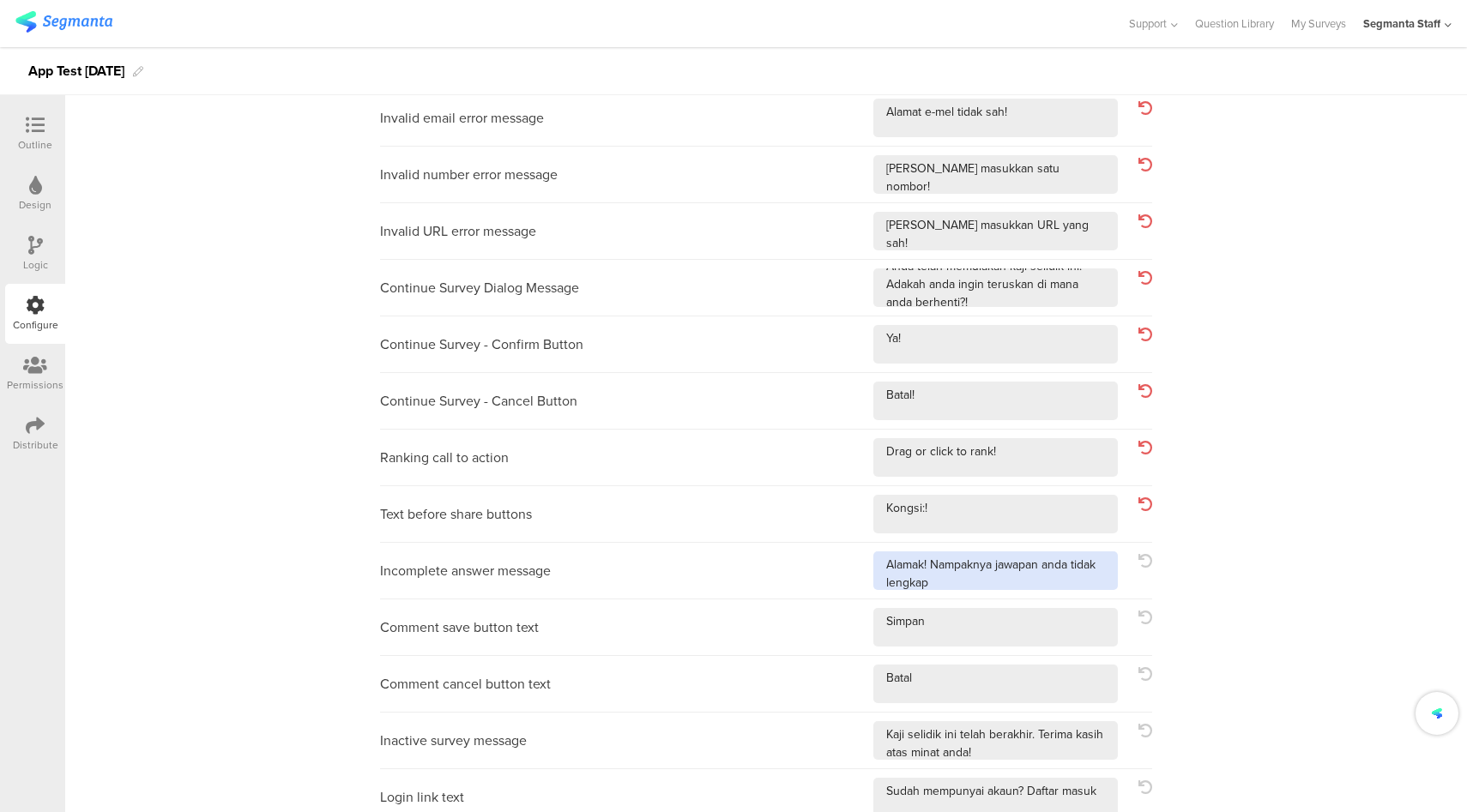
click at [1081, 583] on textarea at bounding box center [995, 571] width 244 height 38
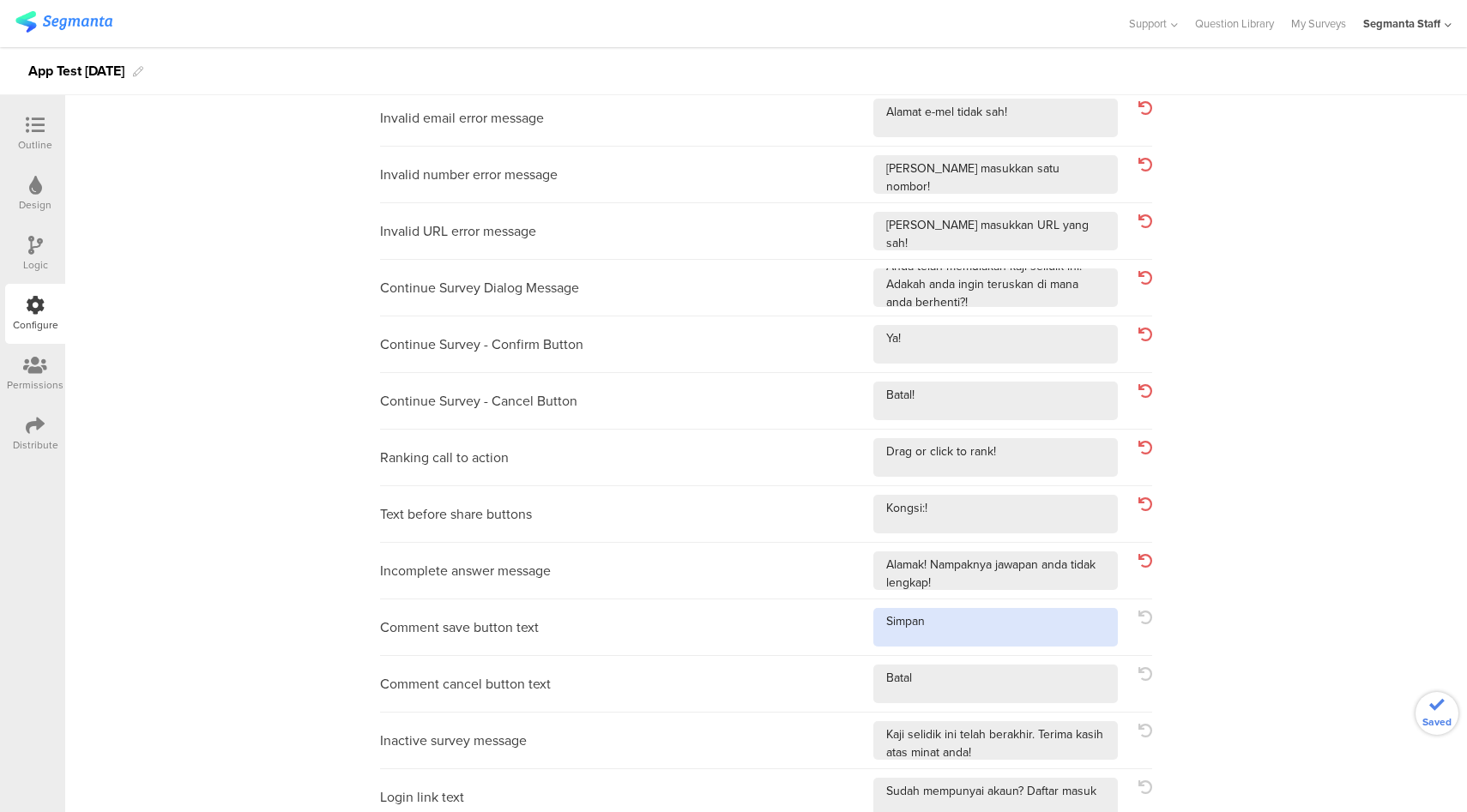
click at [1053, 627] on textarea at bounding box center [995, 627] width 244 height 38
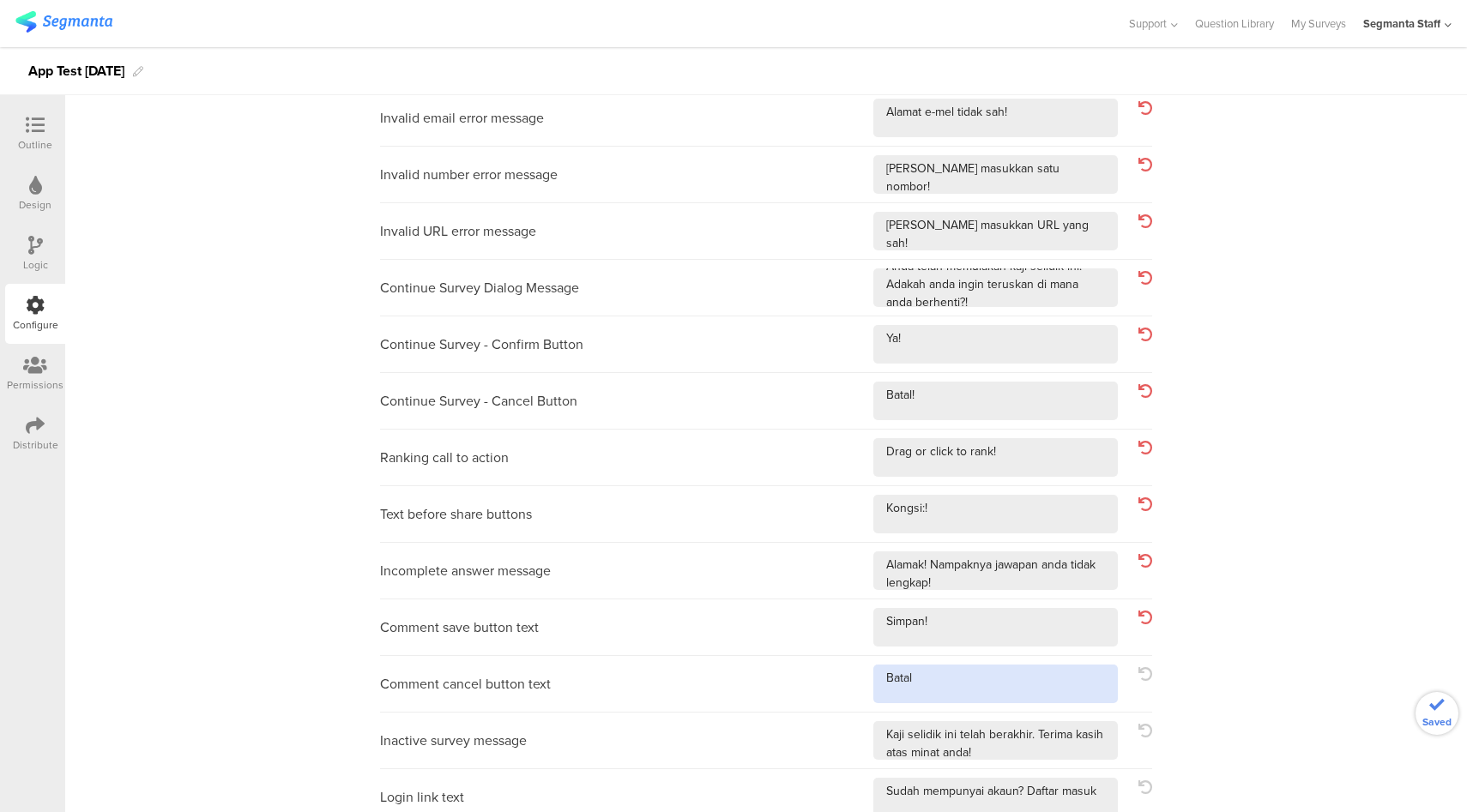
click at [1050, 686] on textarea at bounding box center [995, 683] width 244 height 38
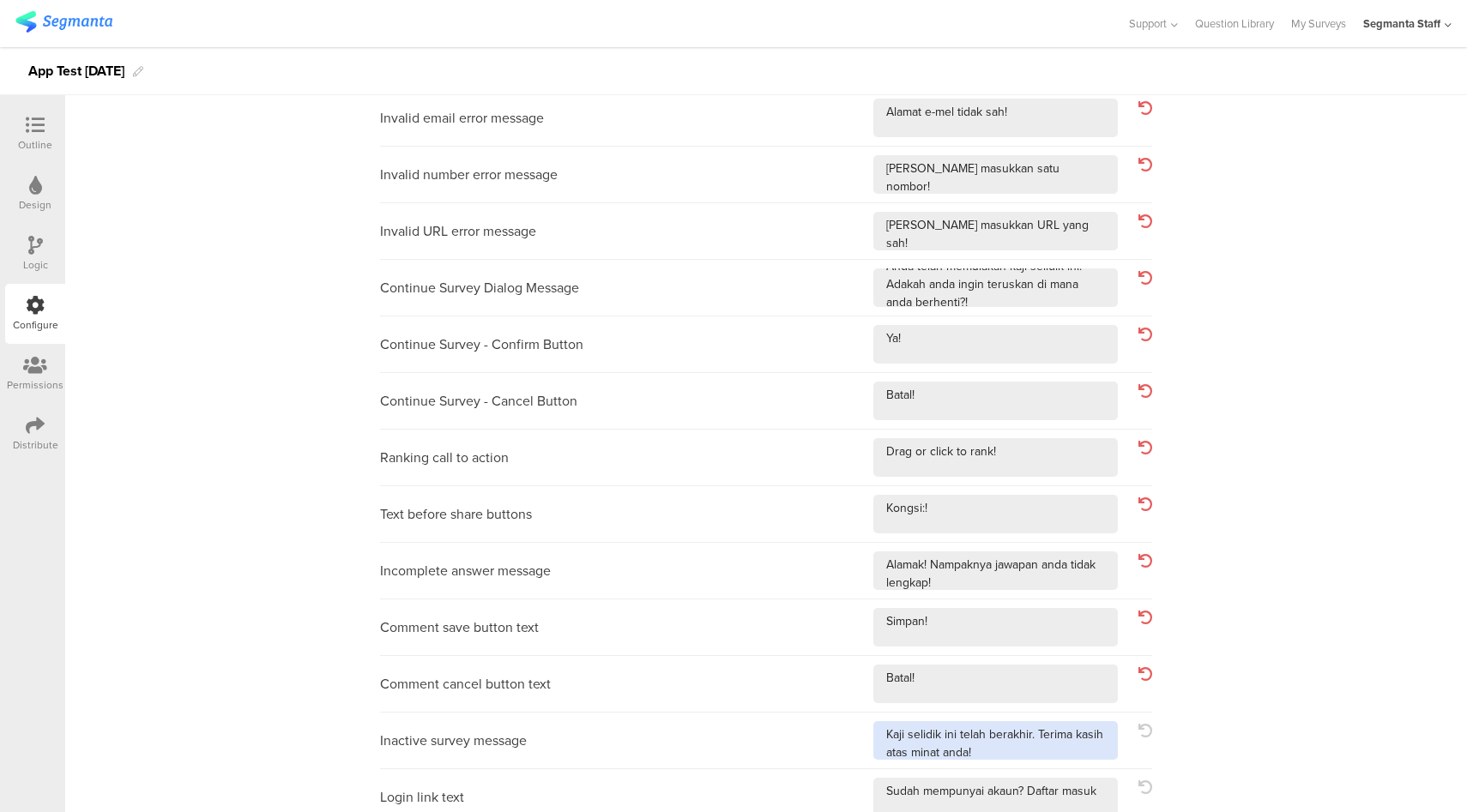
click at [1096, 754] on textarea at bounding box center [995, 740] width 244 height 38
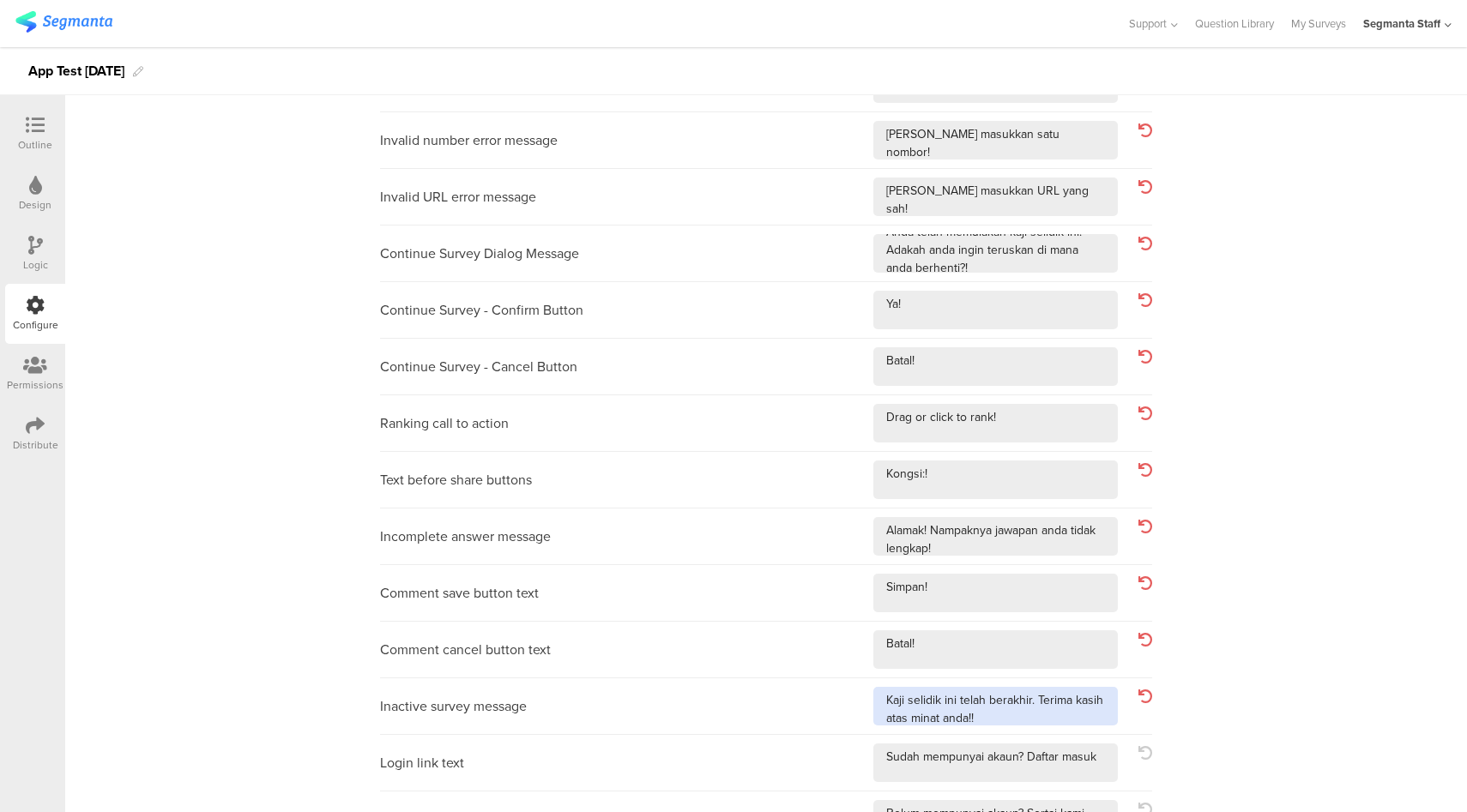
scroll to position [436, 0]
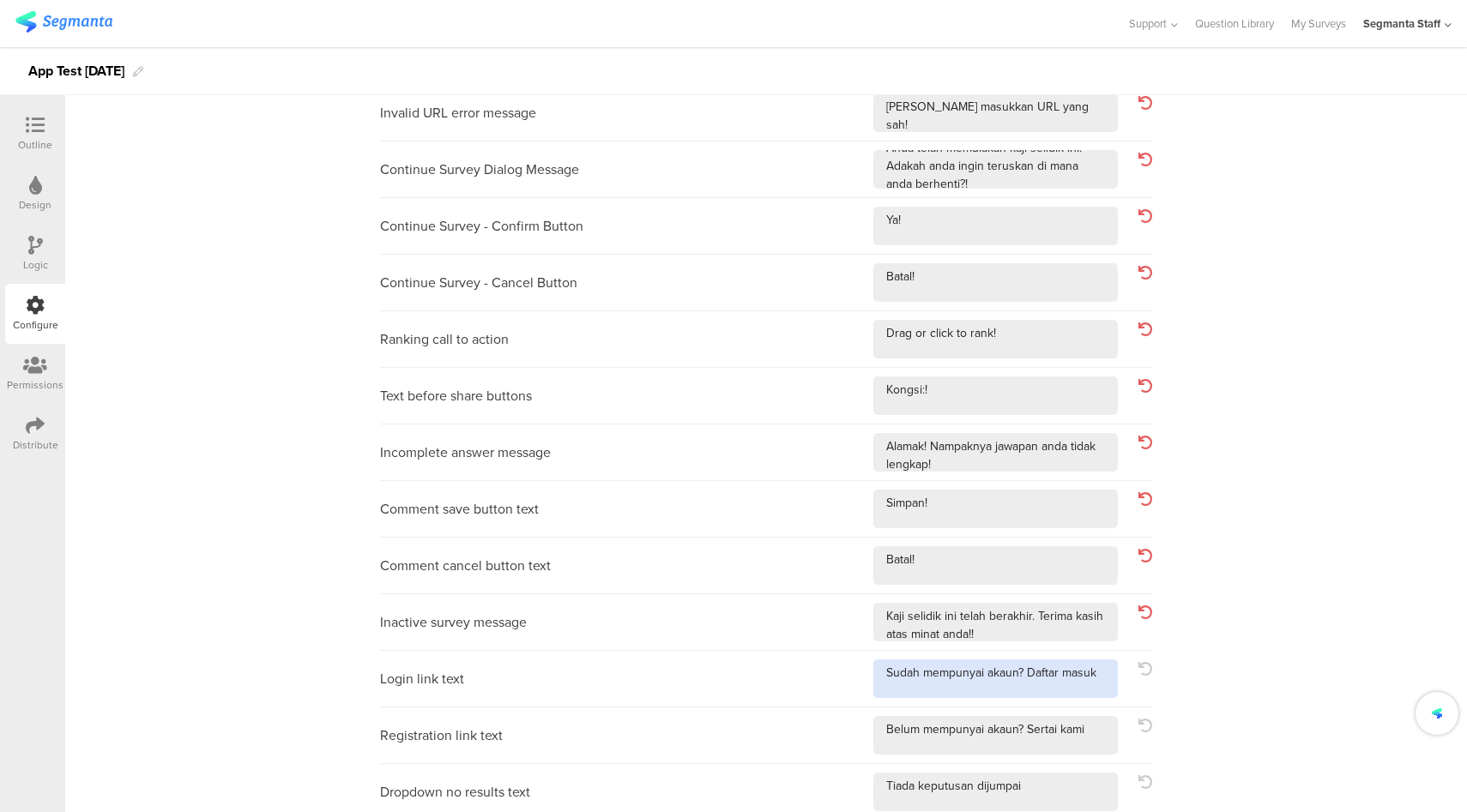
click at [1101, 667] on textarea at bounding box center [995, 678] width 244 height 38
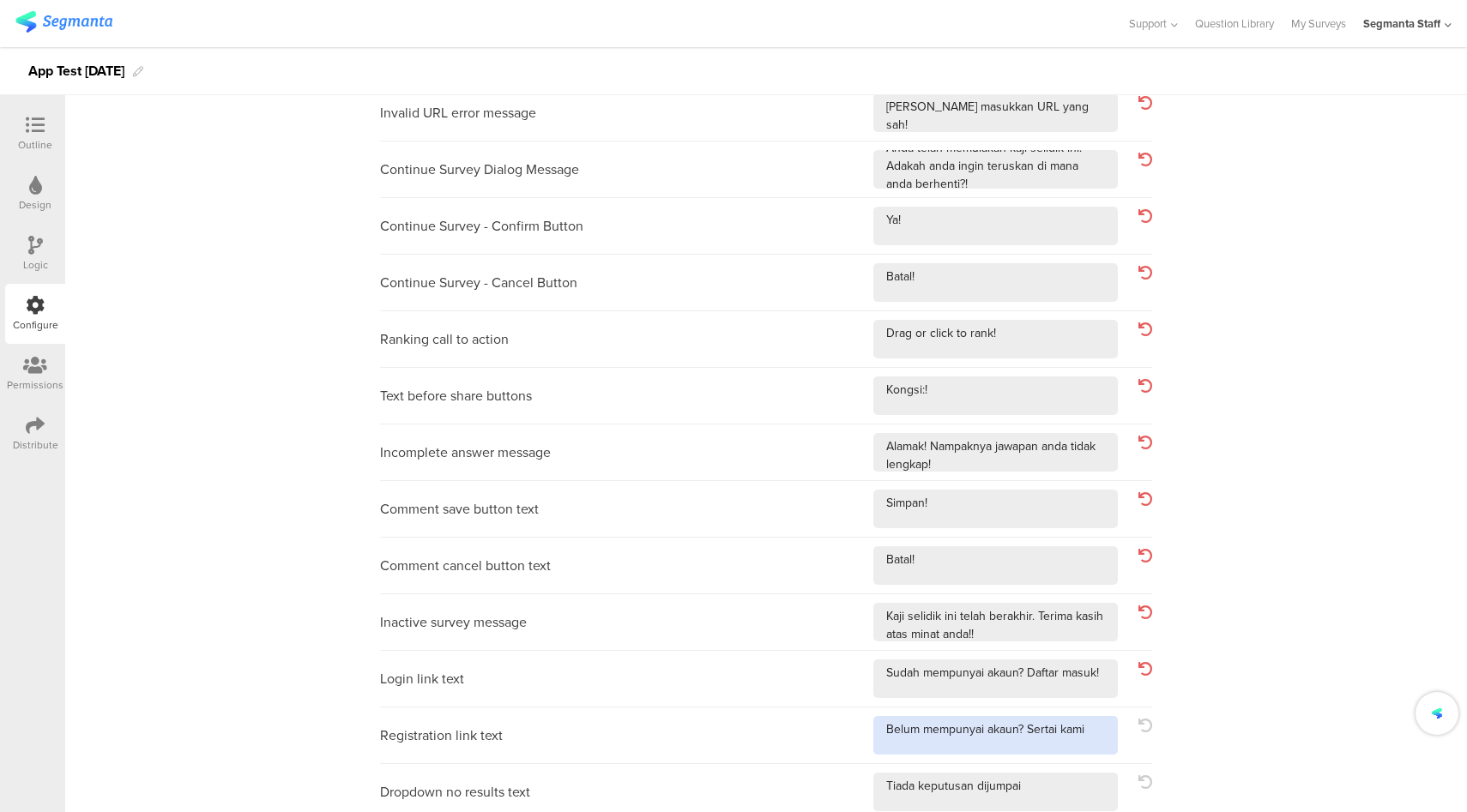
click at [1098, 734] on textarea at bounding box center [995, 735] width 244 height 38
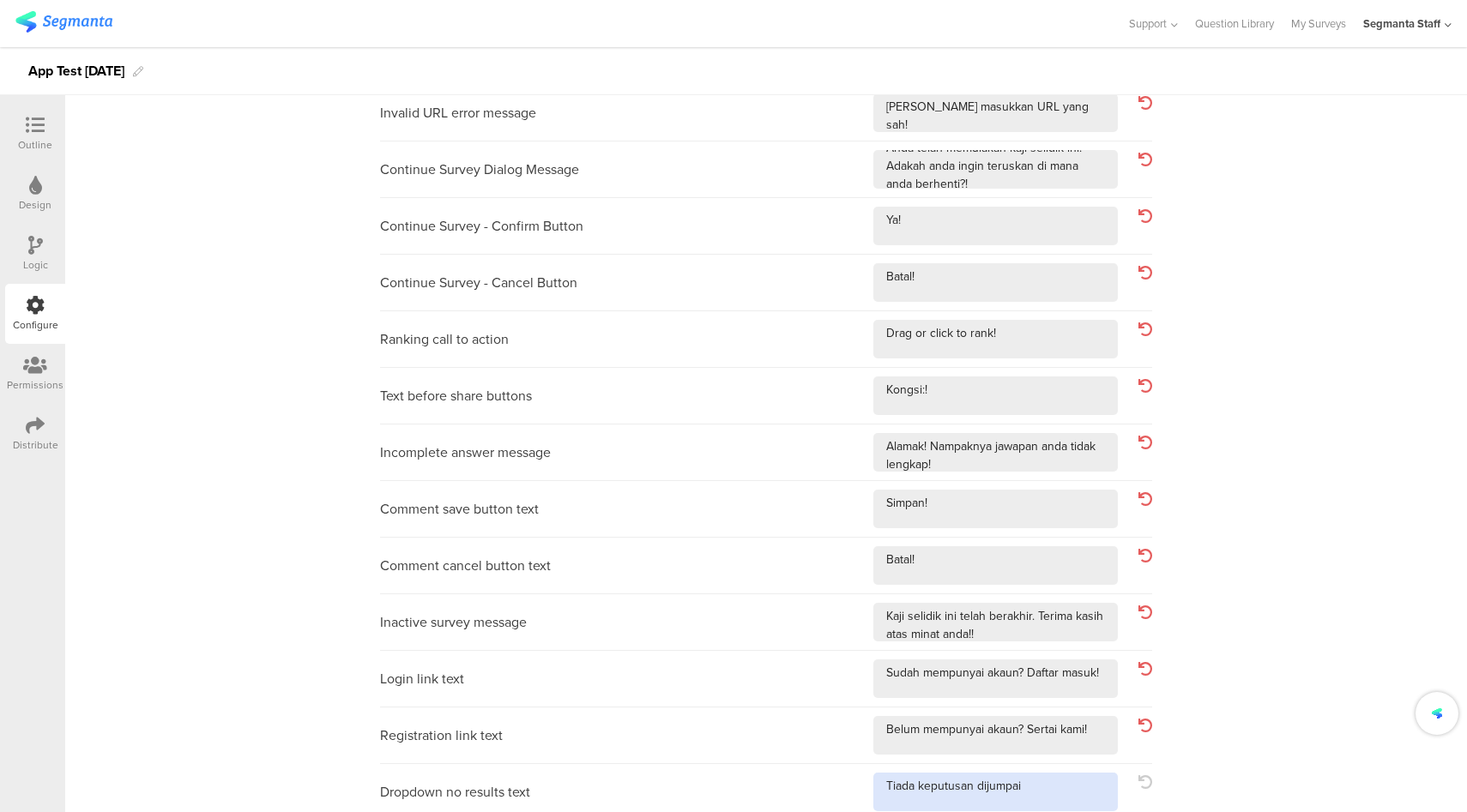
click at [1083, 788] on textarea at bounding box center [995, 791] width 244 height 38
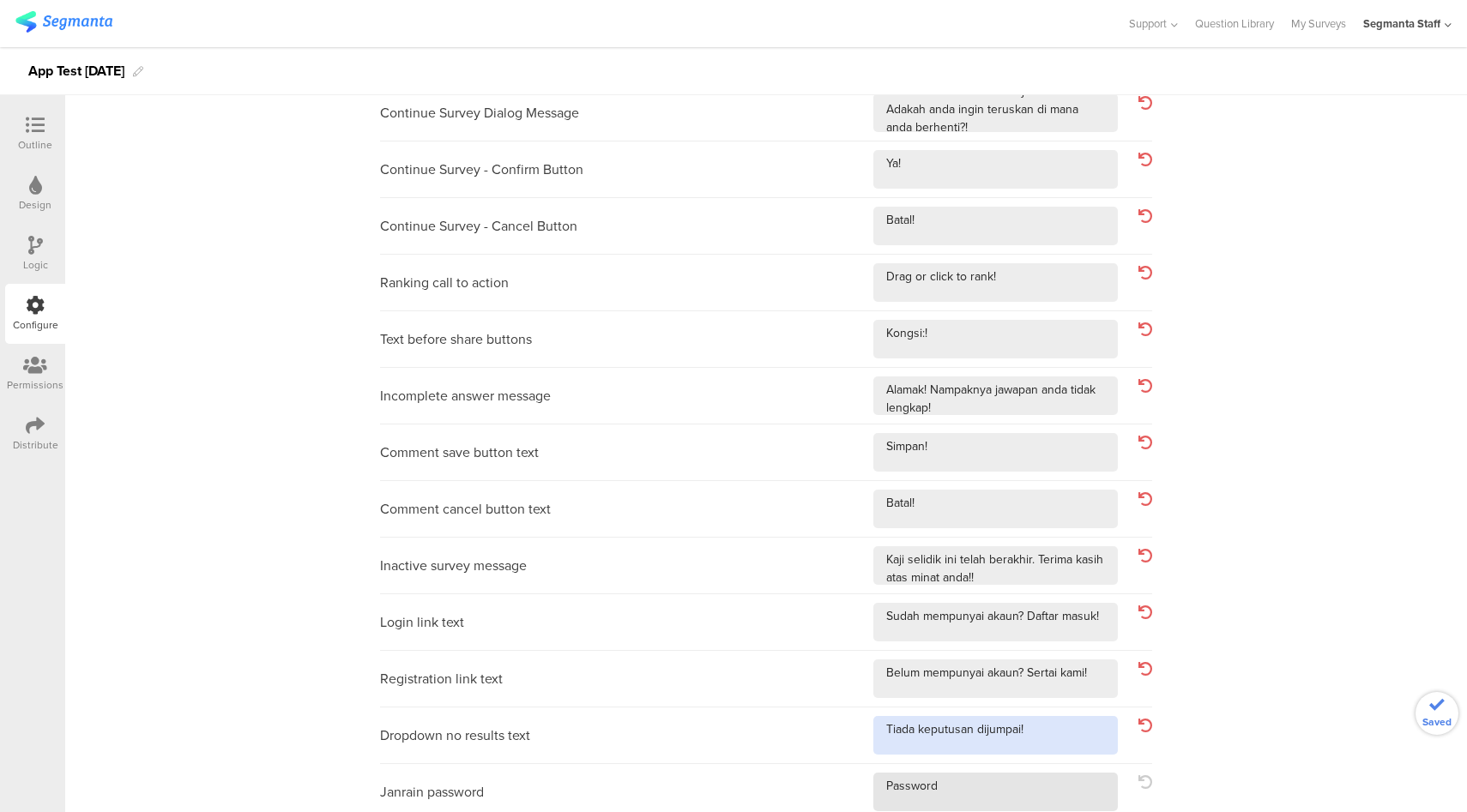
scroll to position [501, 0]
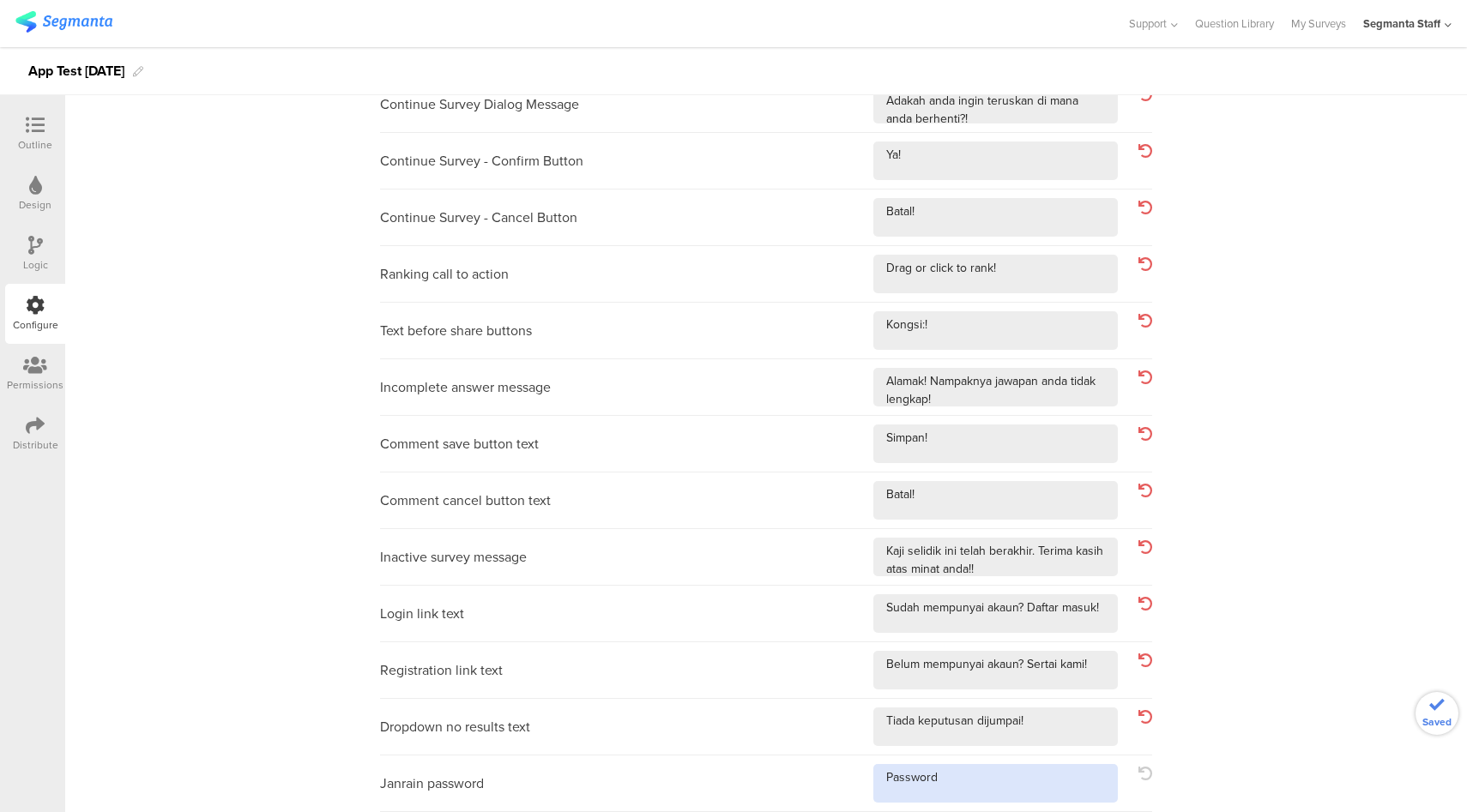
click at [1044, 766] on textarea at bounding box center [995, 782] width 244 height 38
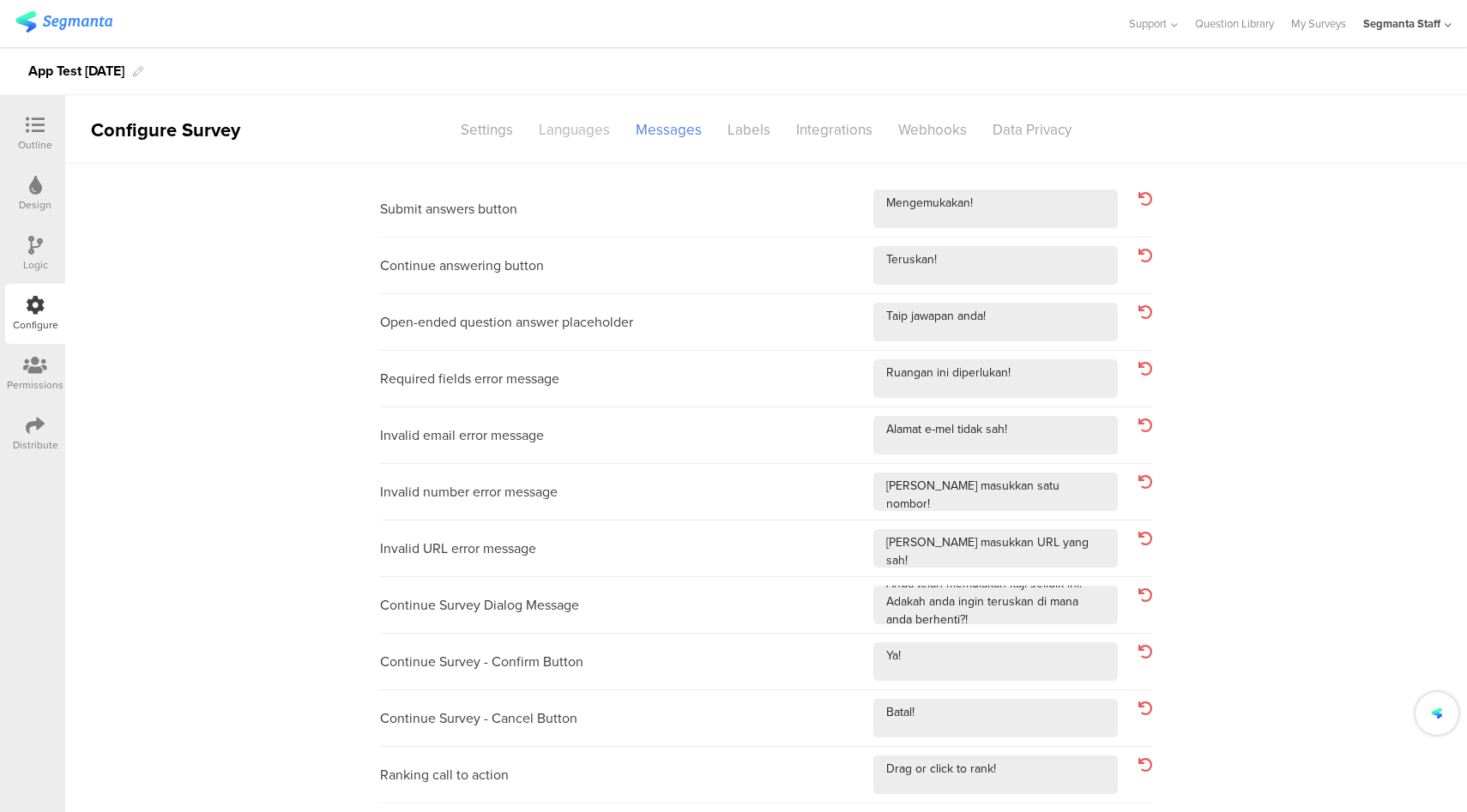
click at [585, 134] on div "Languages" at bounding box center [574, 130] width 97 height 30
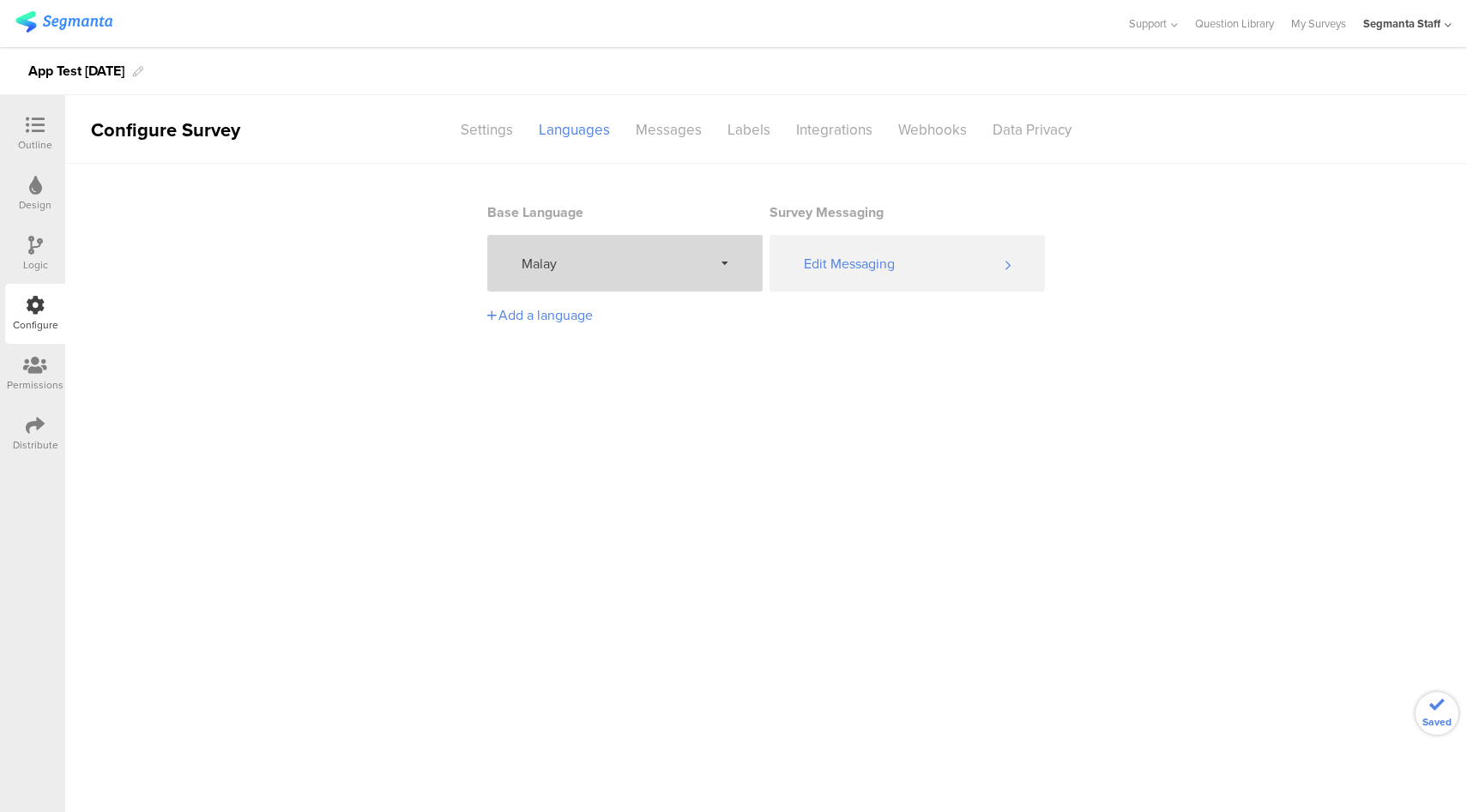
click at [643, 266] on span "Malay" at bounding box center [617, 264] width 191 height 20
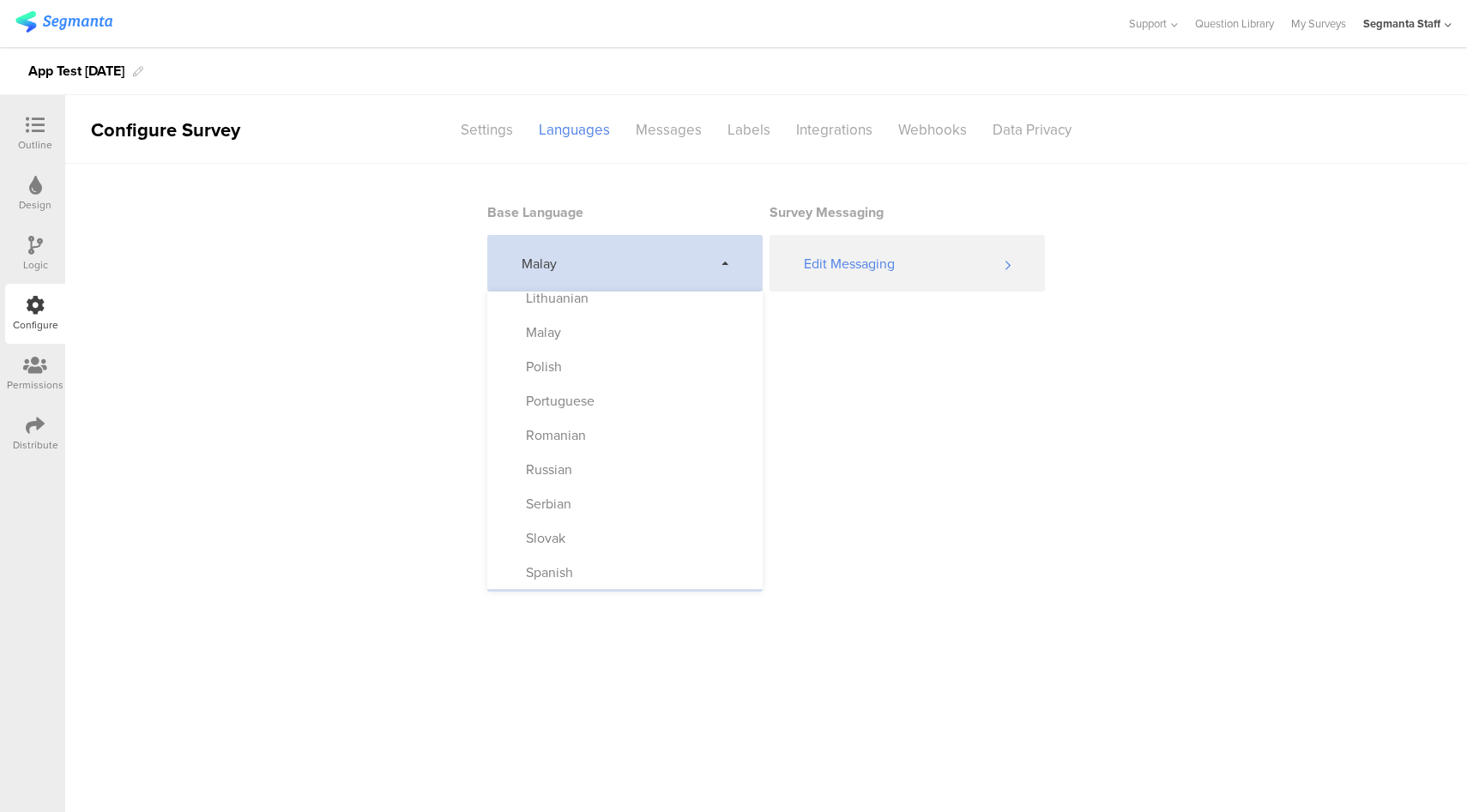
scroll to position [706, 0]
click at [592, 432] on div "Polish" at bounding box center [625, 426] width 276 height 34
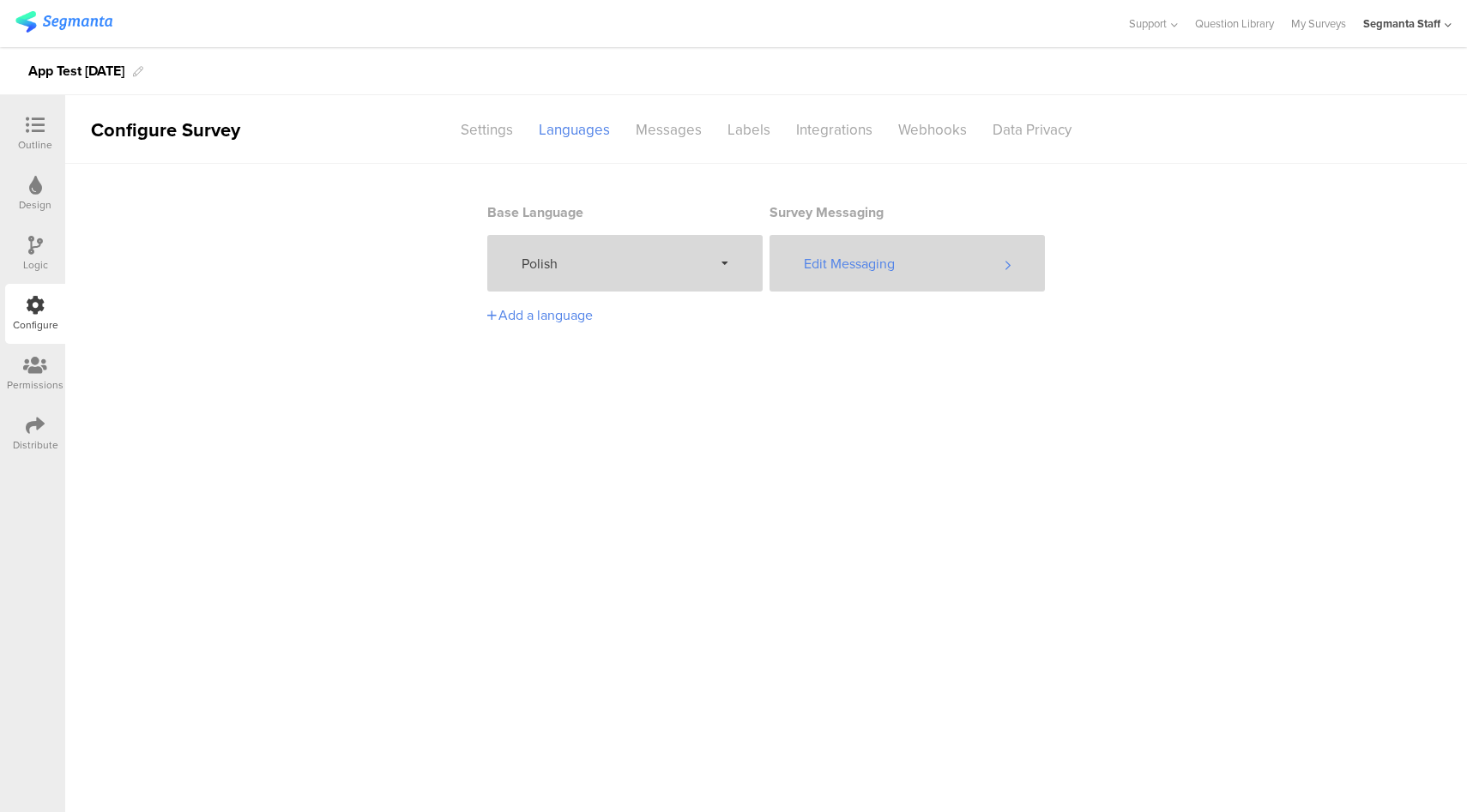
click at [865, 264] on div "Edit Messaging" at bounding box center [907, 263] width 276 height 56
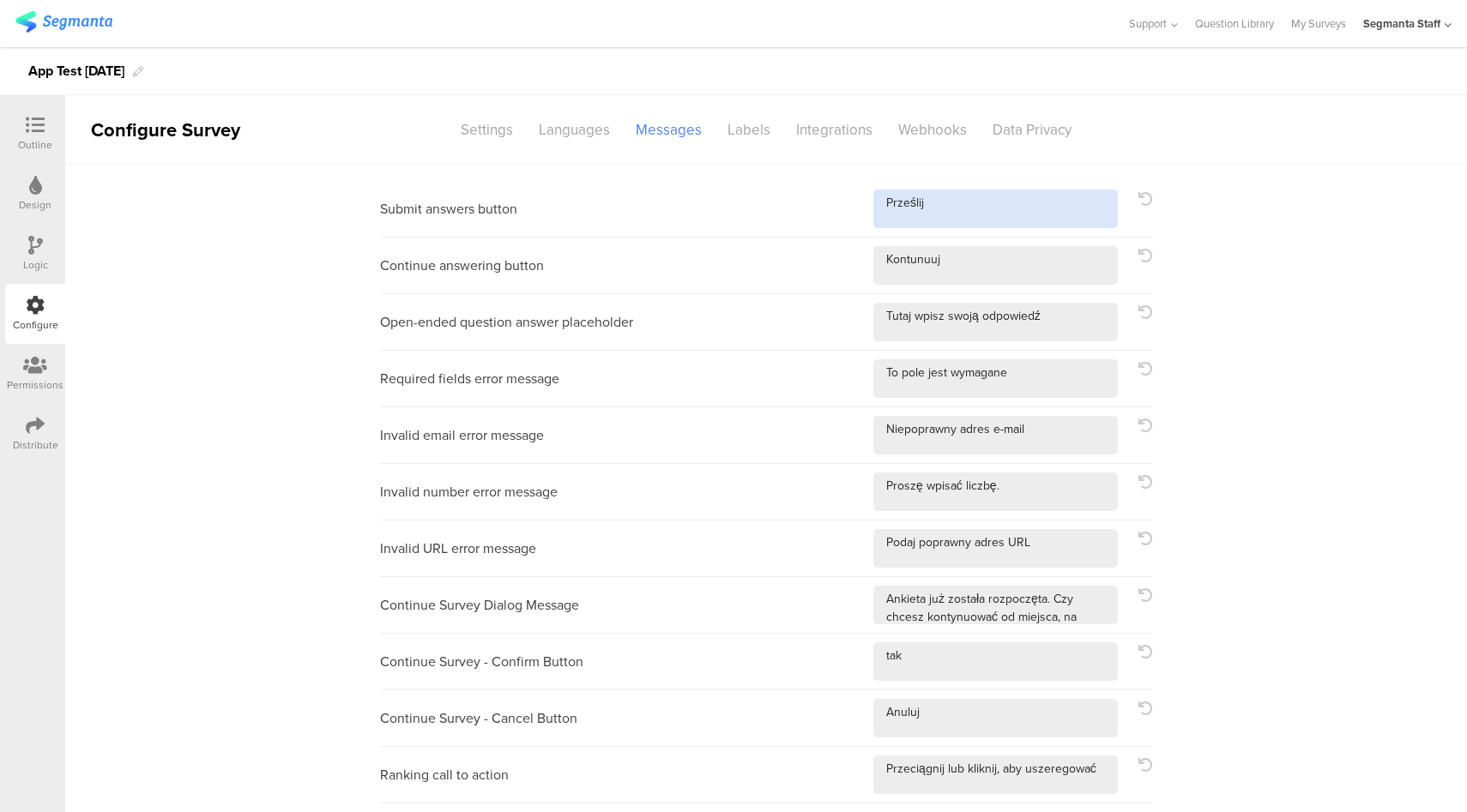
click at [1004, 212] on textarea at bounding box center [995, 208] width 244 height 38
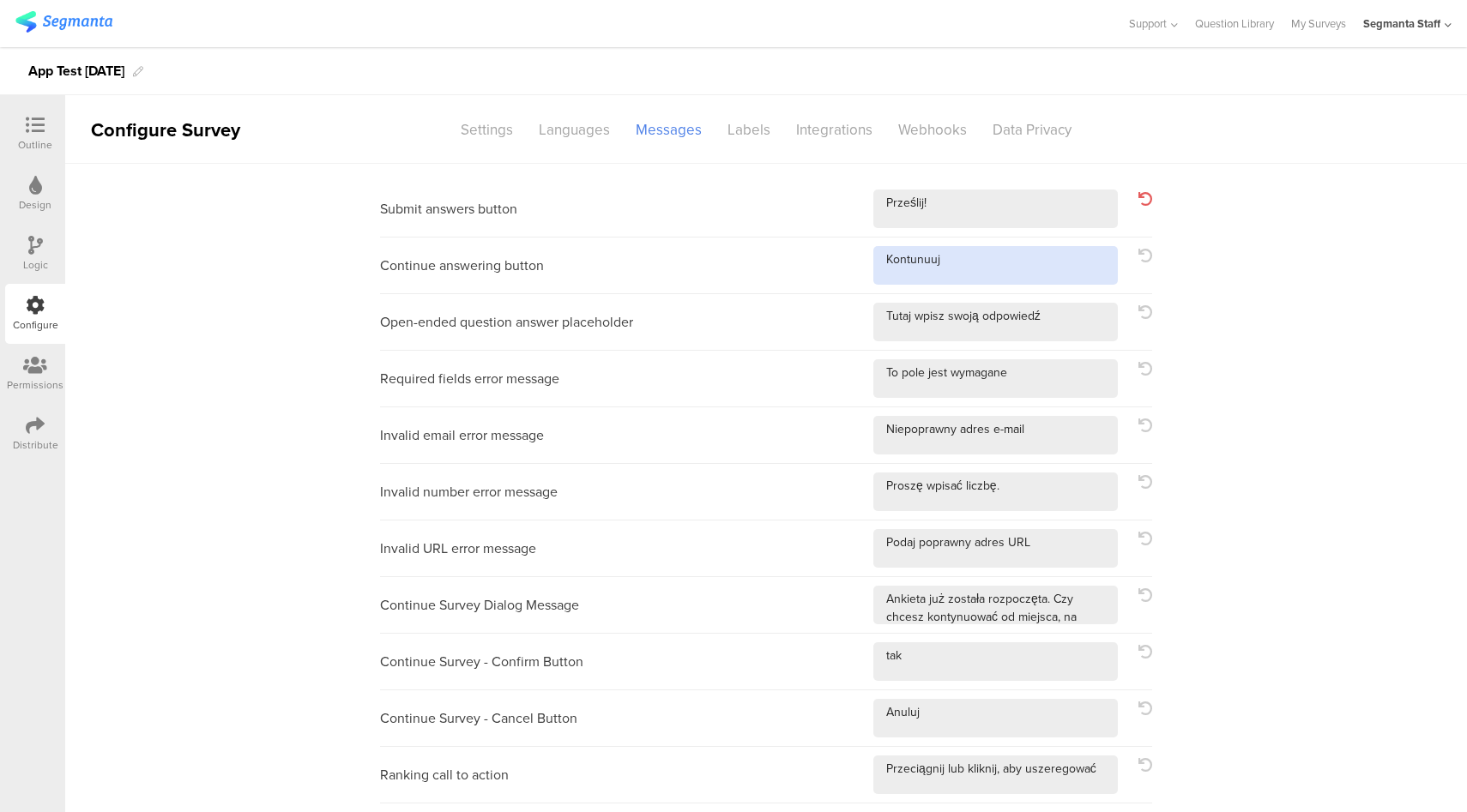
click at [1010, 275] on textarea at bounding box center [995, 265] width 244 height 38
click at [1090, 343] on div "Open-ended question answer placeholder" at bounding box center [766, 322] width 772 height 56
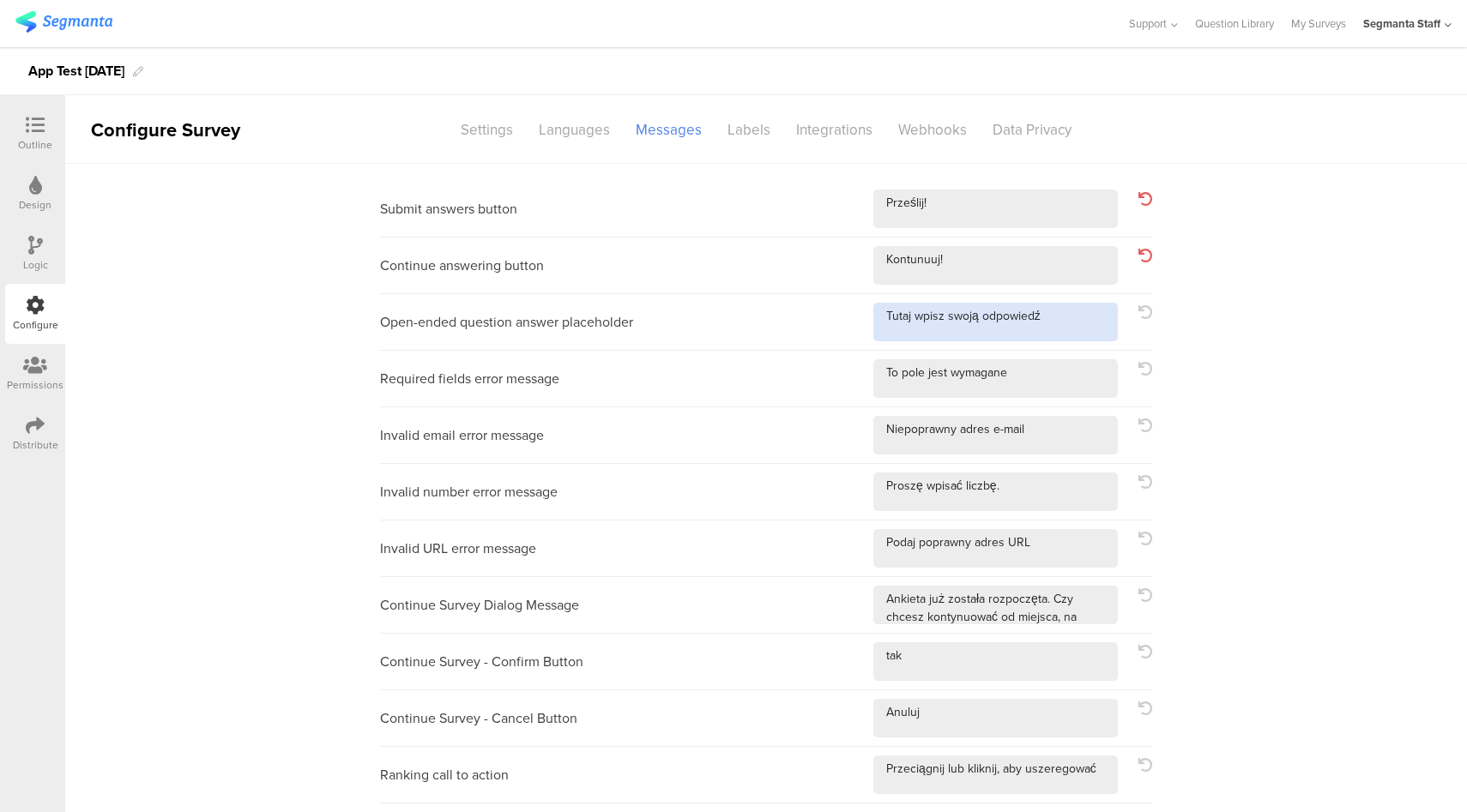
click at [1083, 335] on textarea at bounding box center [995, 321] width 244 height 38
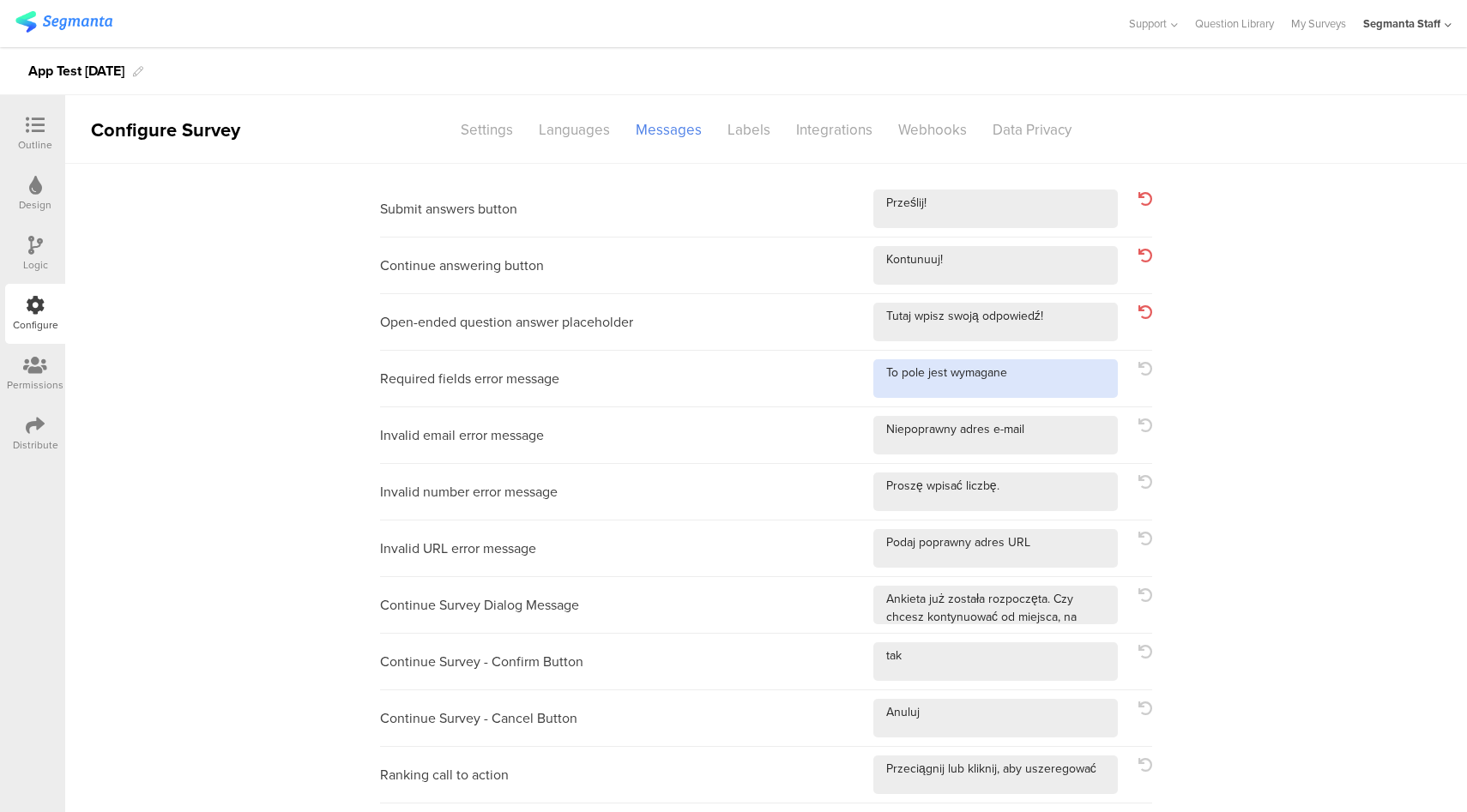
click at [1069, 388] on textarea at bounding box center [995, 378] width 244 height 38
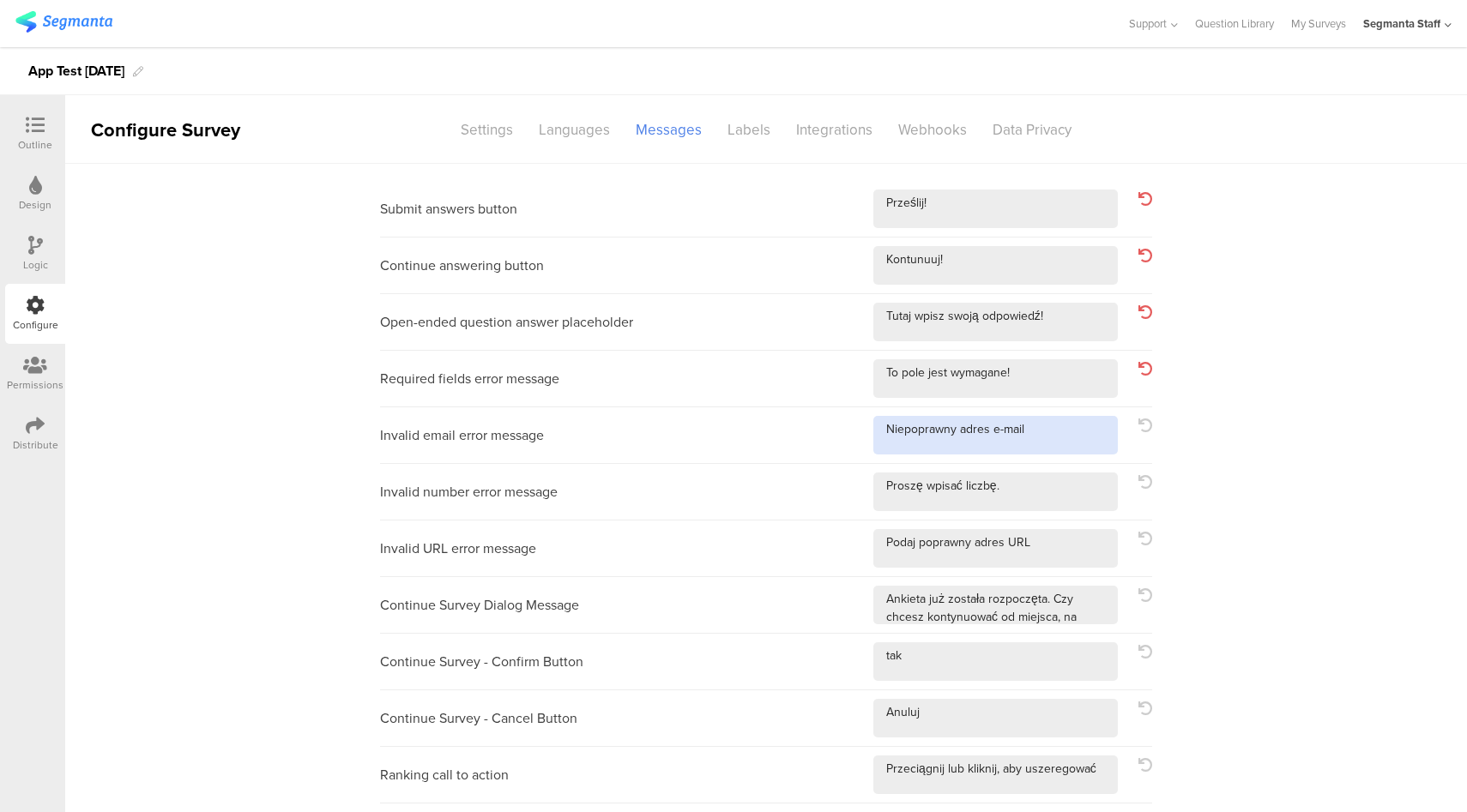
click at [1067, 443] on textarea at bounding box center [995, 435] width 244 height 38
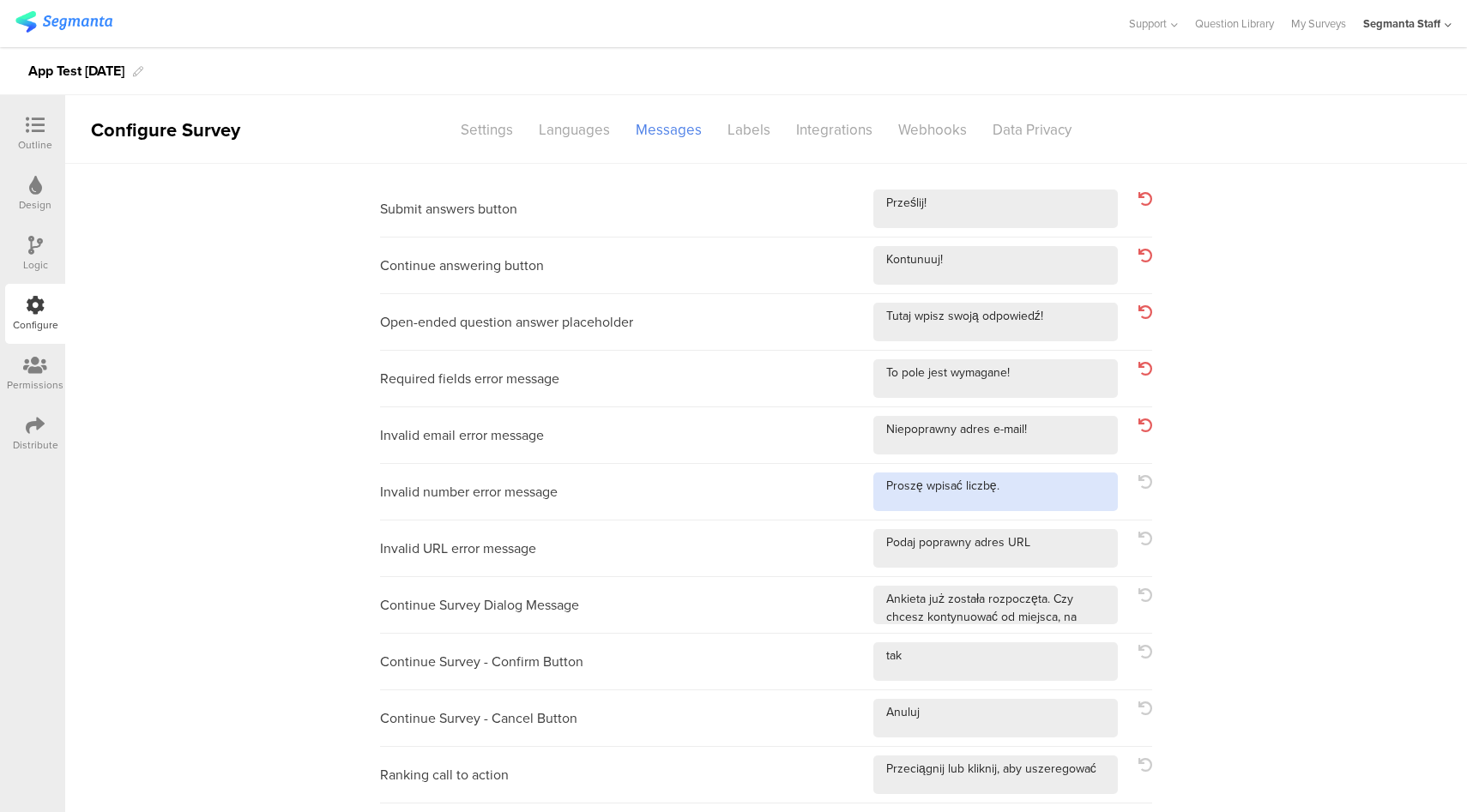
click at [1056, 487] on textarea at bounding box center [995, 491] width 244 height 38
click at [1056, 541] on textarea at bounding box center [995, 548] width 244 height 38
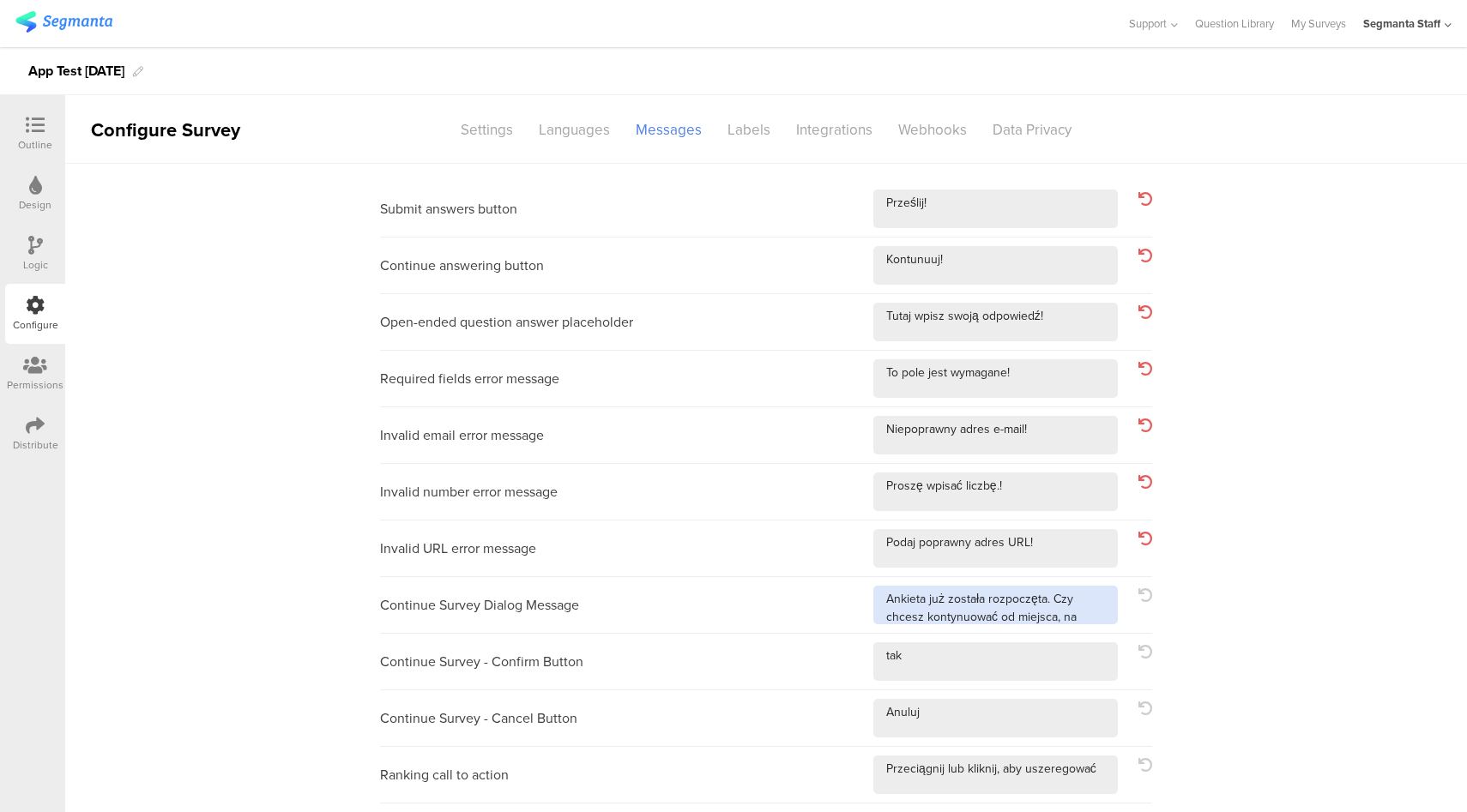
click at [1086, 607] on textarea at bounding box center [995, 605] width 244 height 38
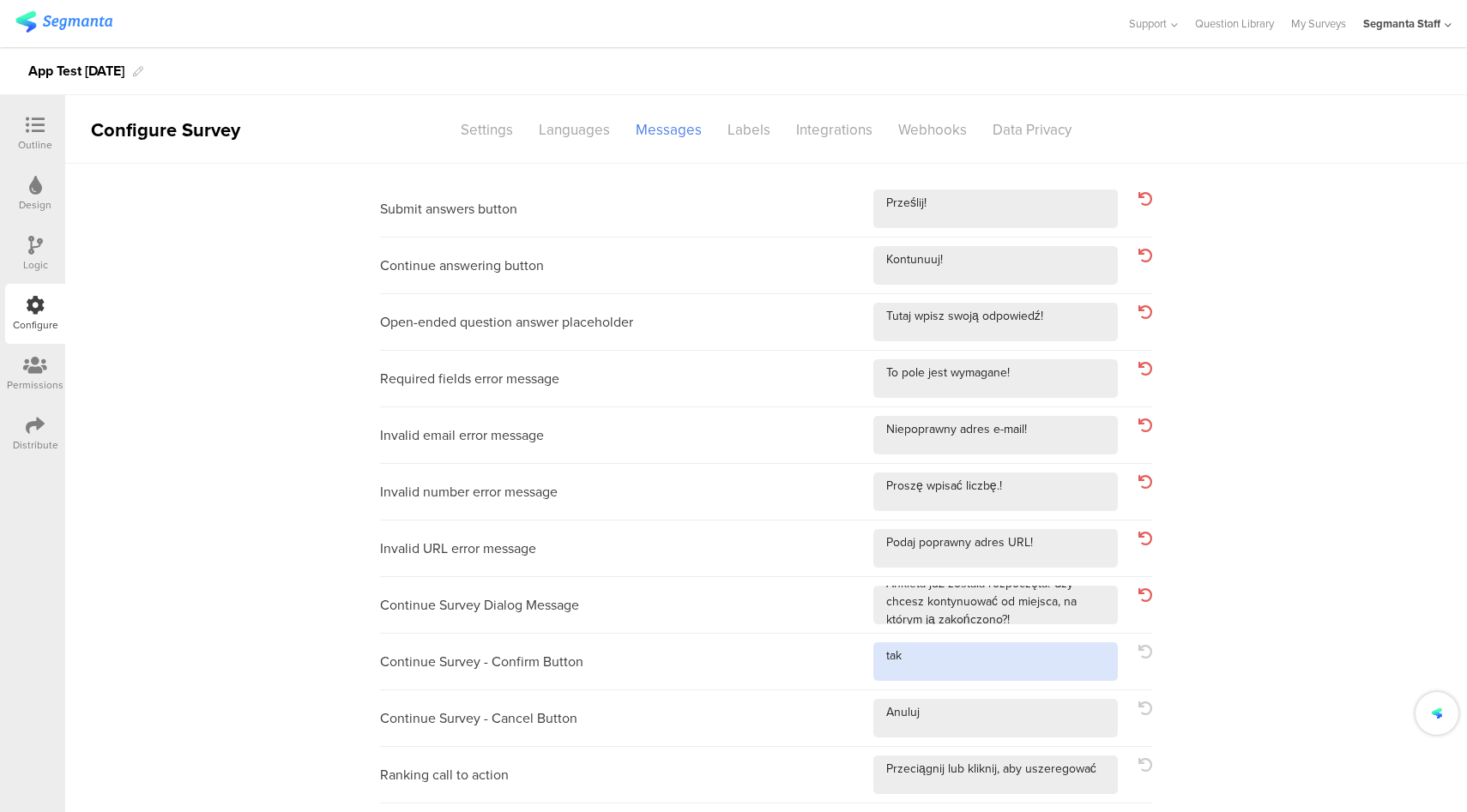
click at [1039, 656] on textarea at bounding box center [995, 661] width 244 height 38
click at [1020, 723] on textarea at bounding box center [995, 717] width 244 height 38
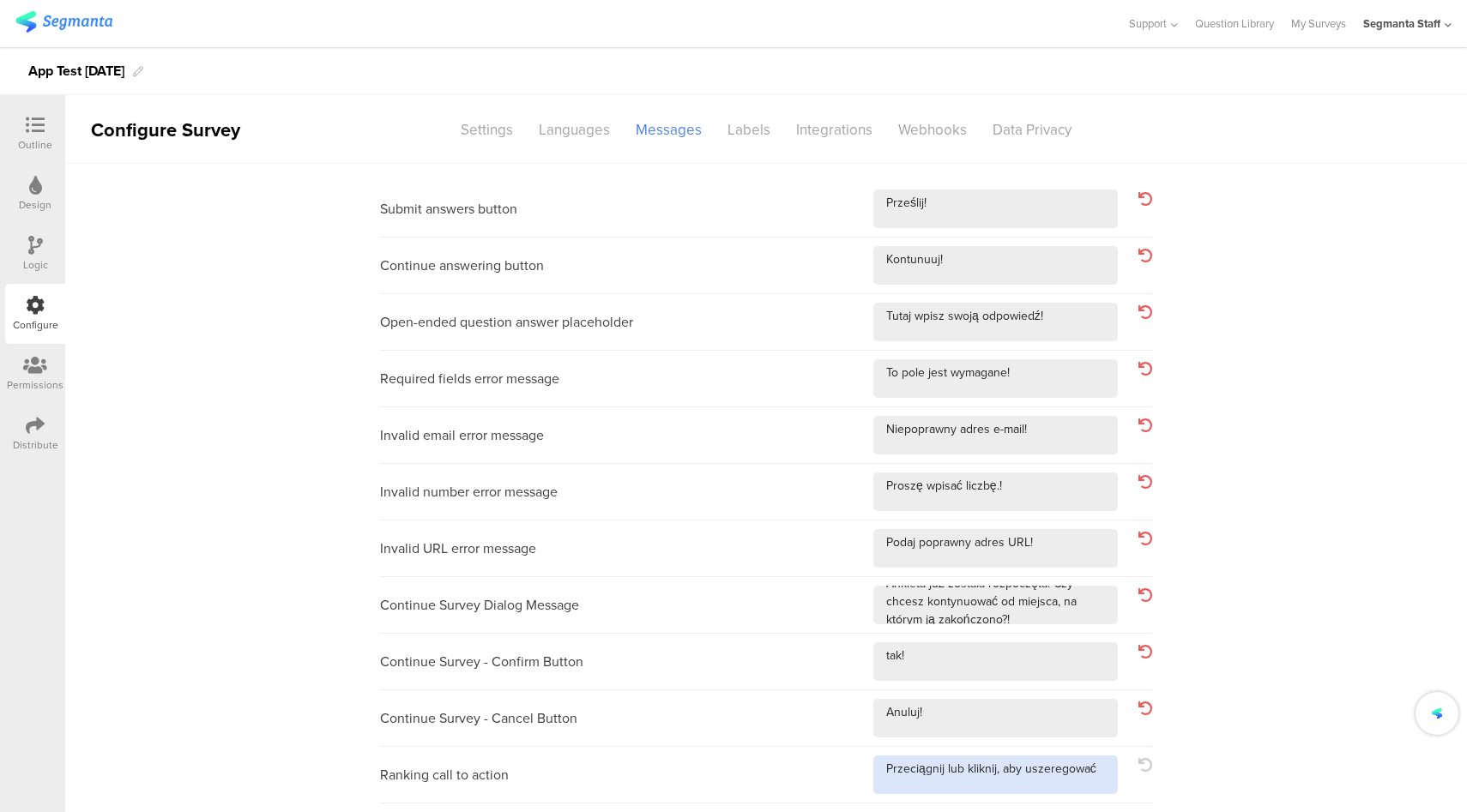
click at [1093, 781] on textarea at bounding box center [995, 774] width 244 height 38
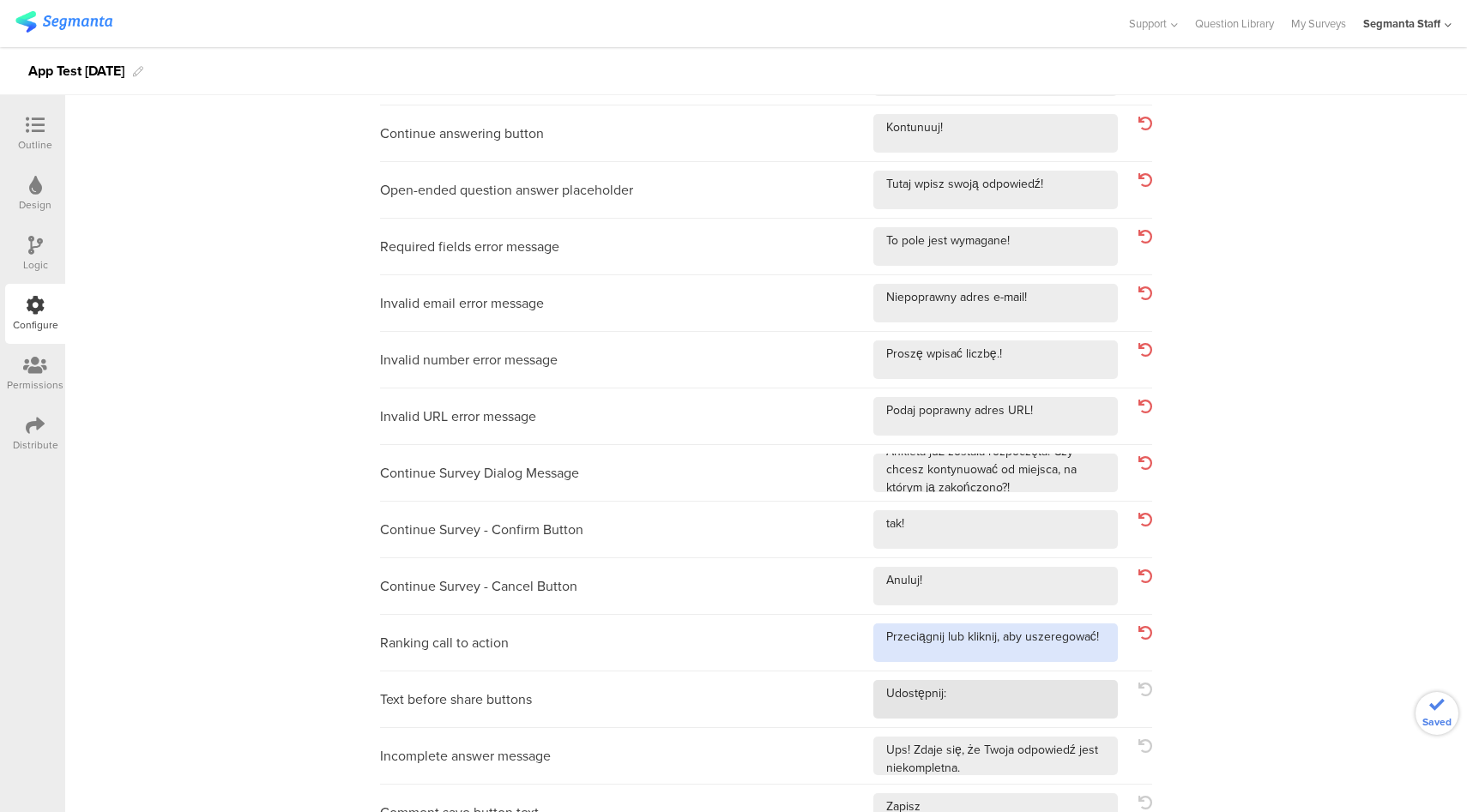
scroll to position [134, 0]
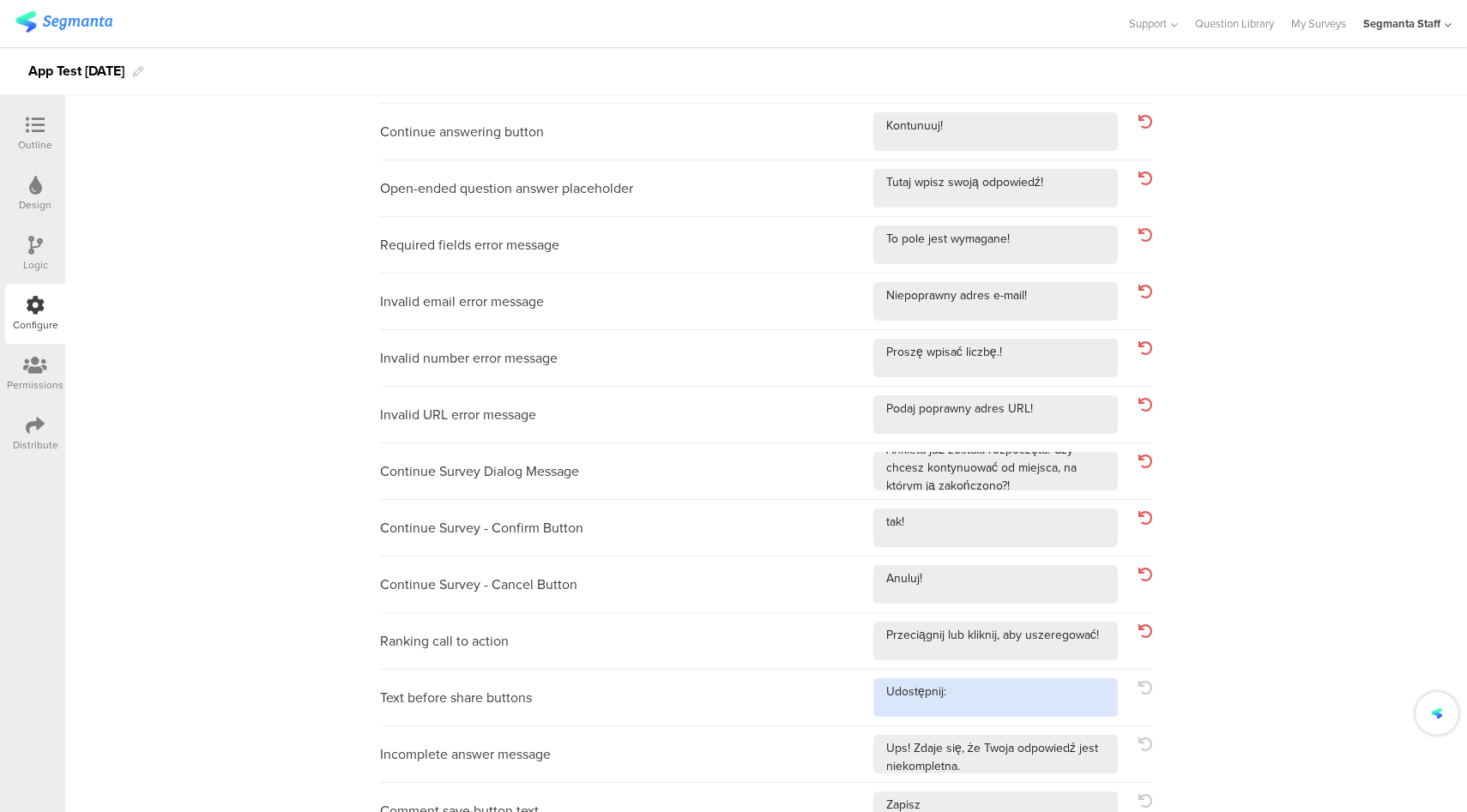
click at [1064, 685] on textarea at bounding box center [995, 697] width 244 height 38
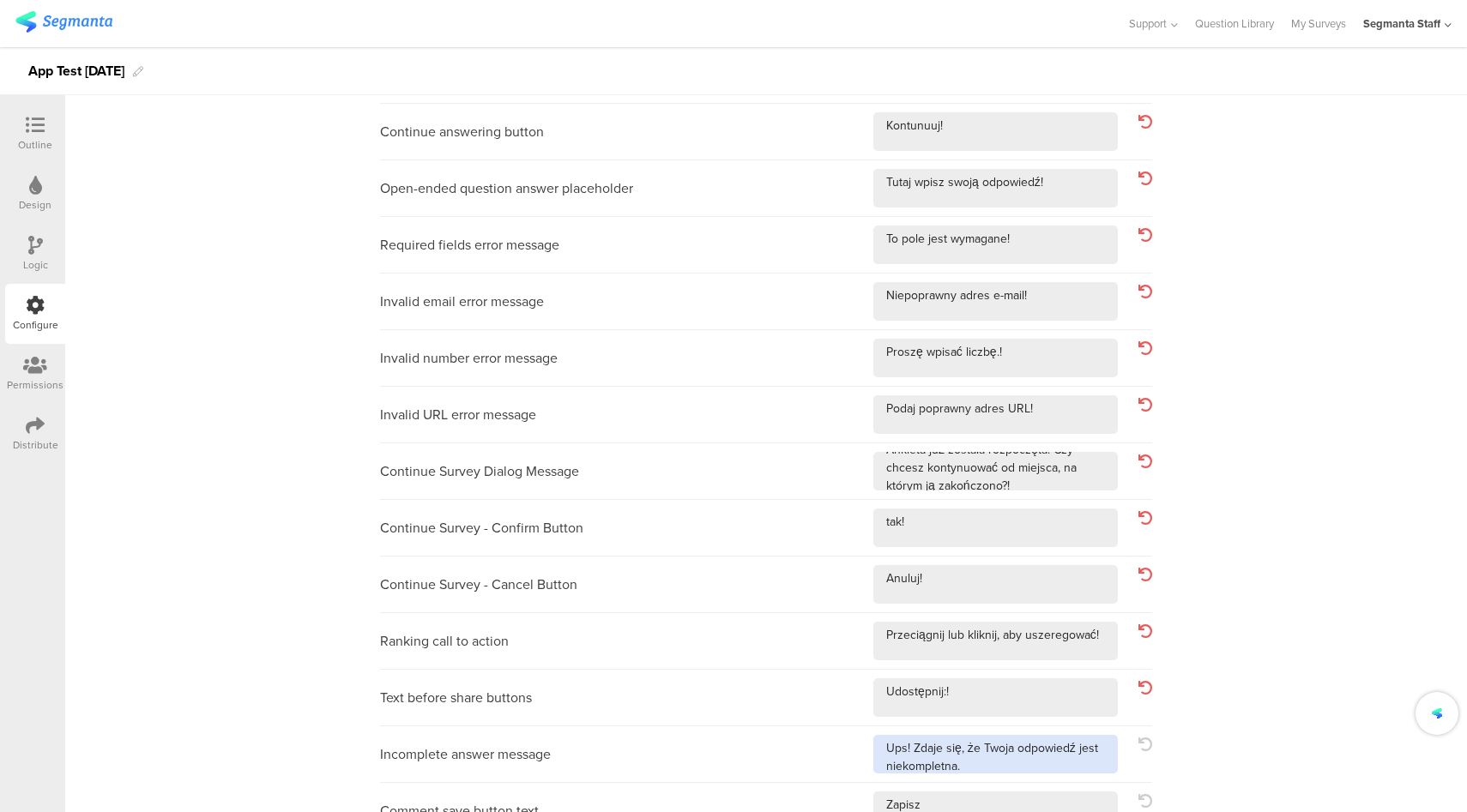
click at [1061, 763] on textarea at bounding box center [995, 754] width 244 height 38
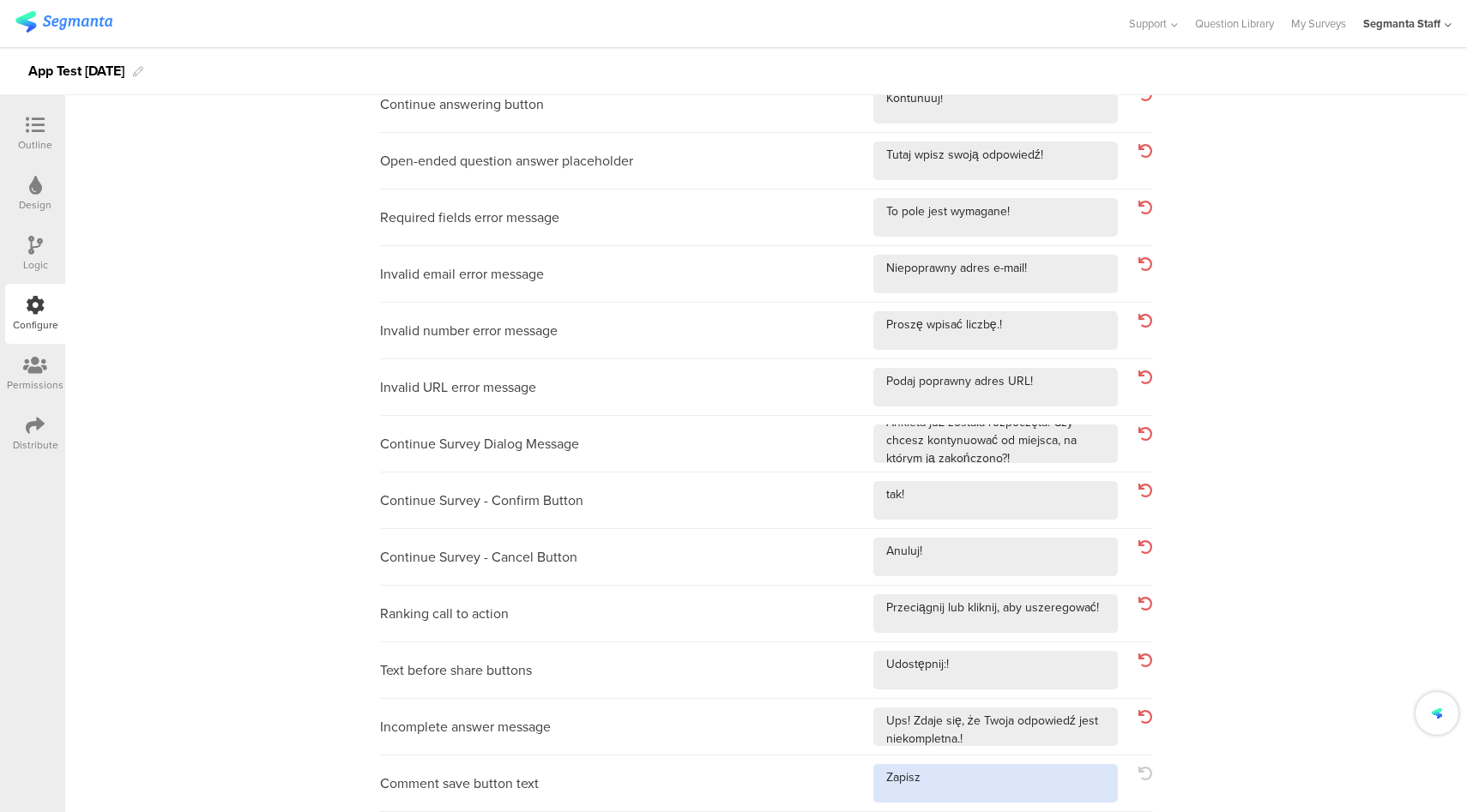
click at [1002, 780] on textarea at bounding box center [995, 782] width 244 height 38
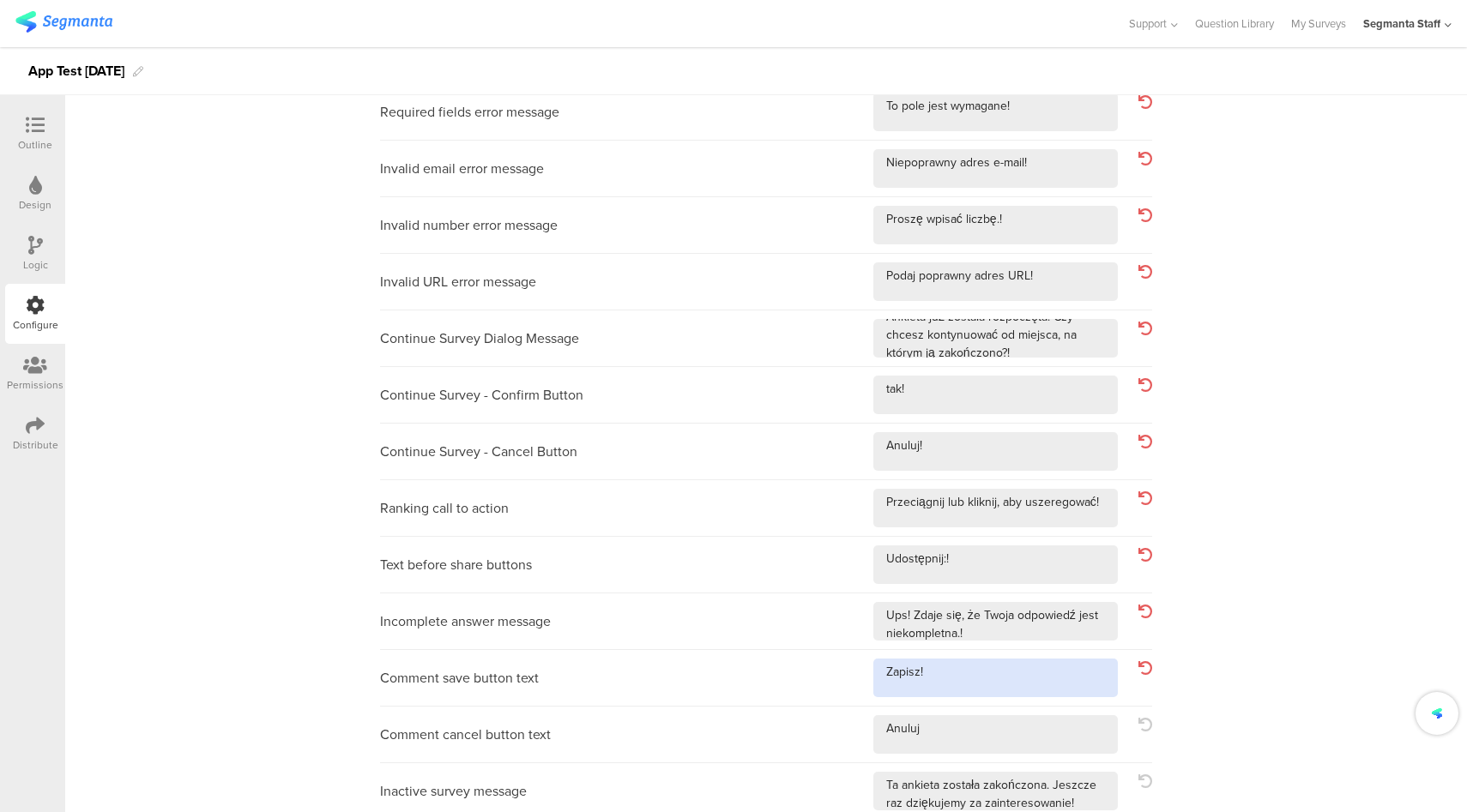
scroll to position [478, 0]
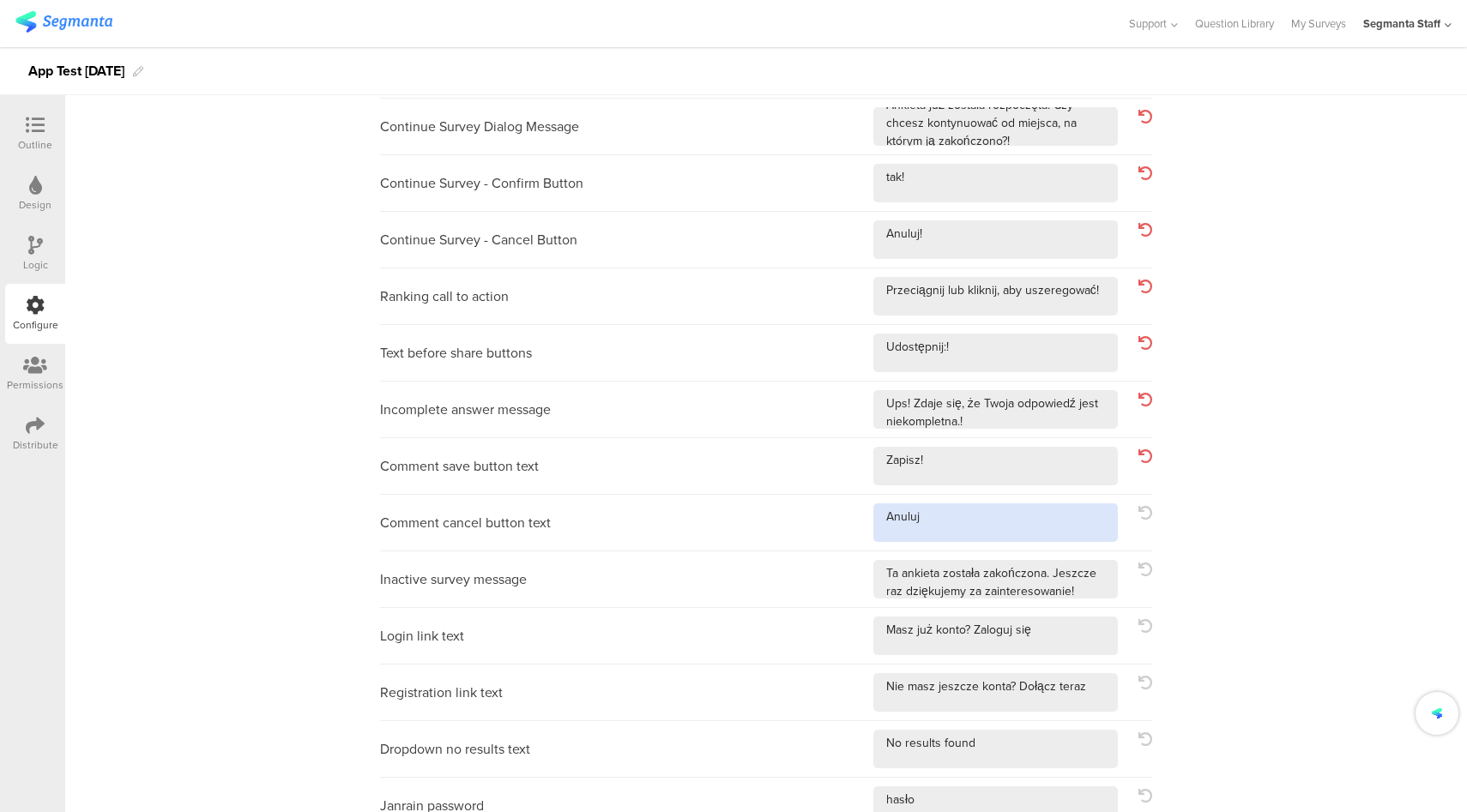
click at [1025, 521] on textarea at bounding box center [995, 522] width 244 height 38
click at [1090, 594] on textarea at bounding box center [995, 579] width 244 height 38
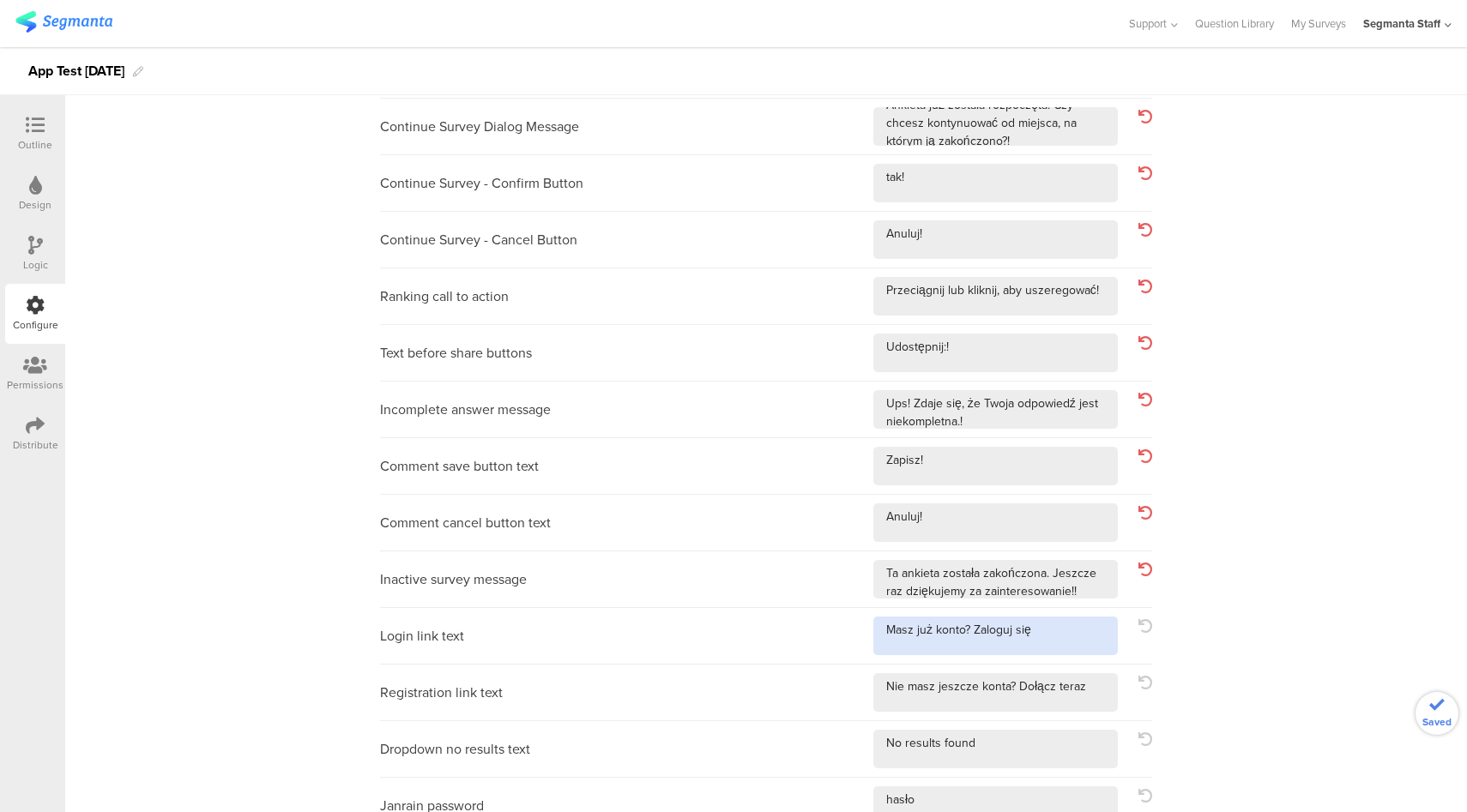
click at [1073, 626] on textarea at bounding box center [995, 635] width 244 height 38
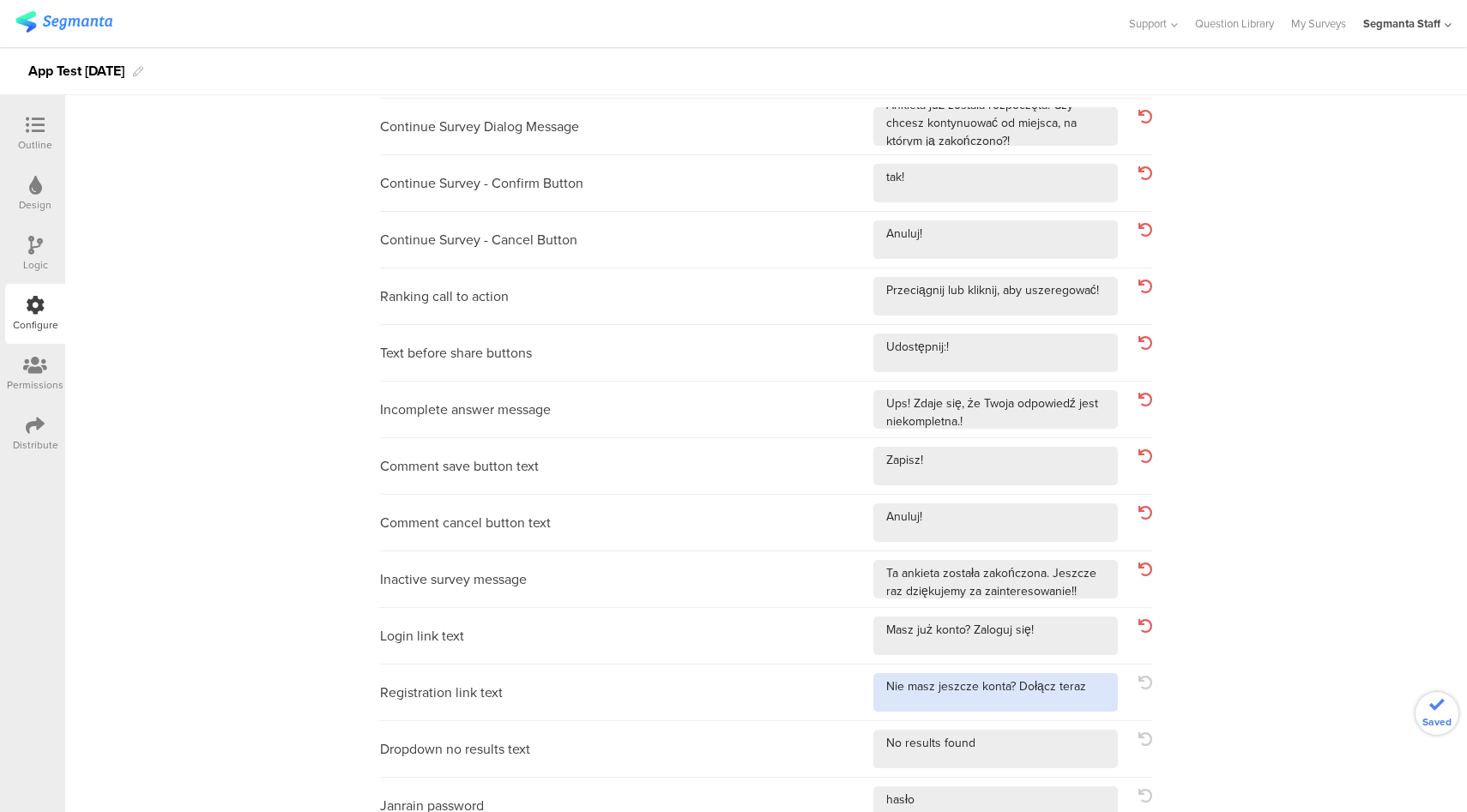
click at [1087, 689] on textarea at bounding box center [995, 692] width 244 height 38
click at [1061, 742] on textarea at bounding box center [995, 749] width 244 height 38
click at [1031, 808] on textarea at bounding box center [995, 805] width 244 height 38
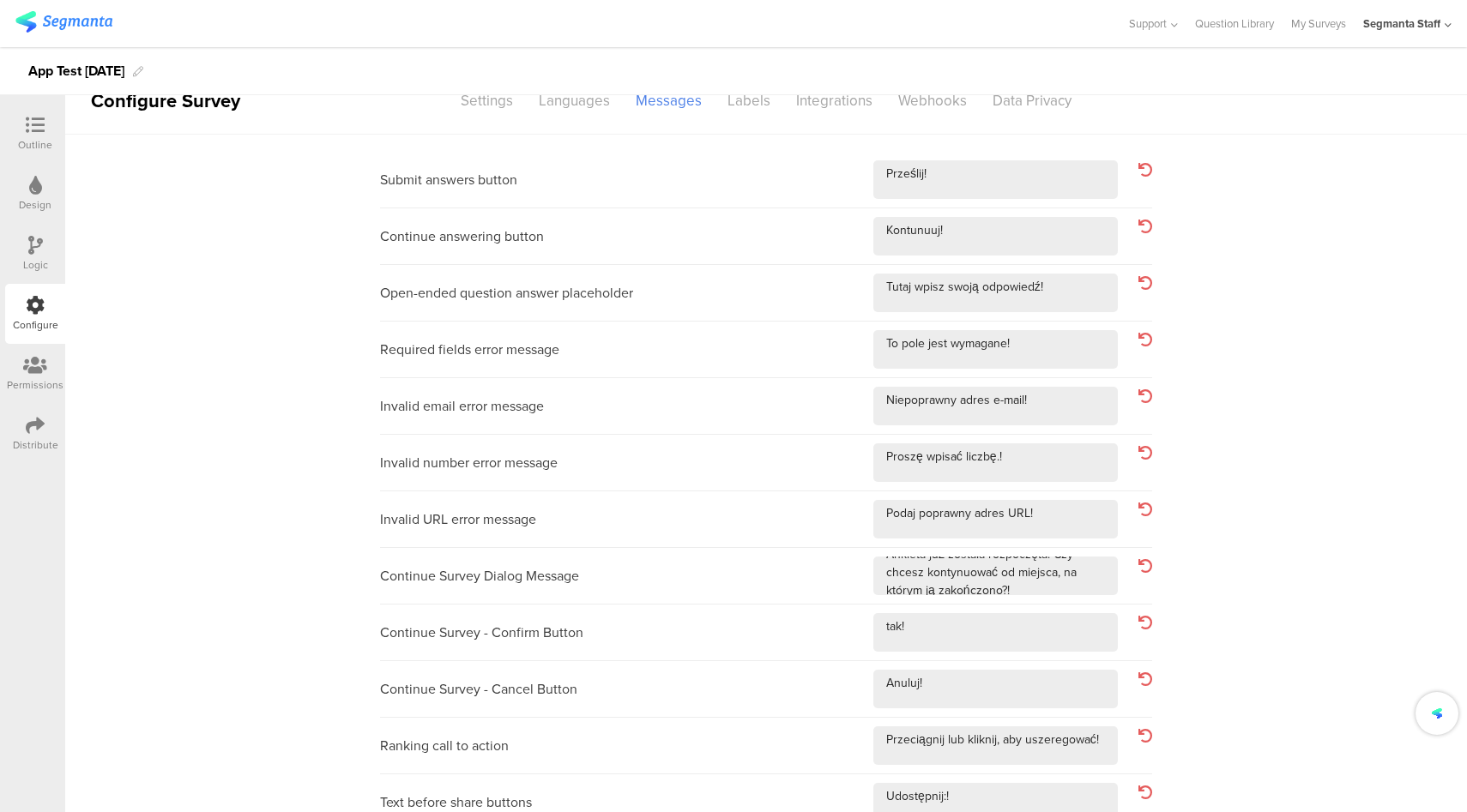
scroll to position [0, 0]
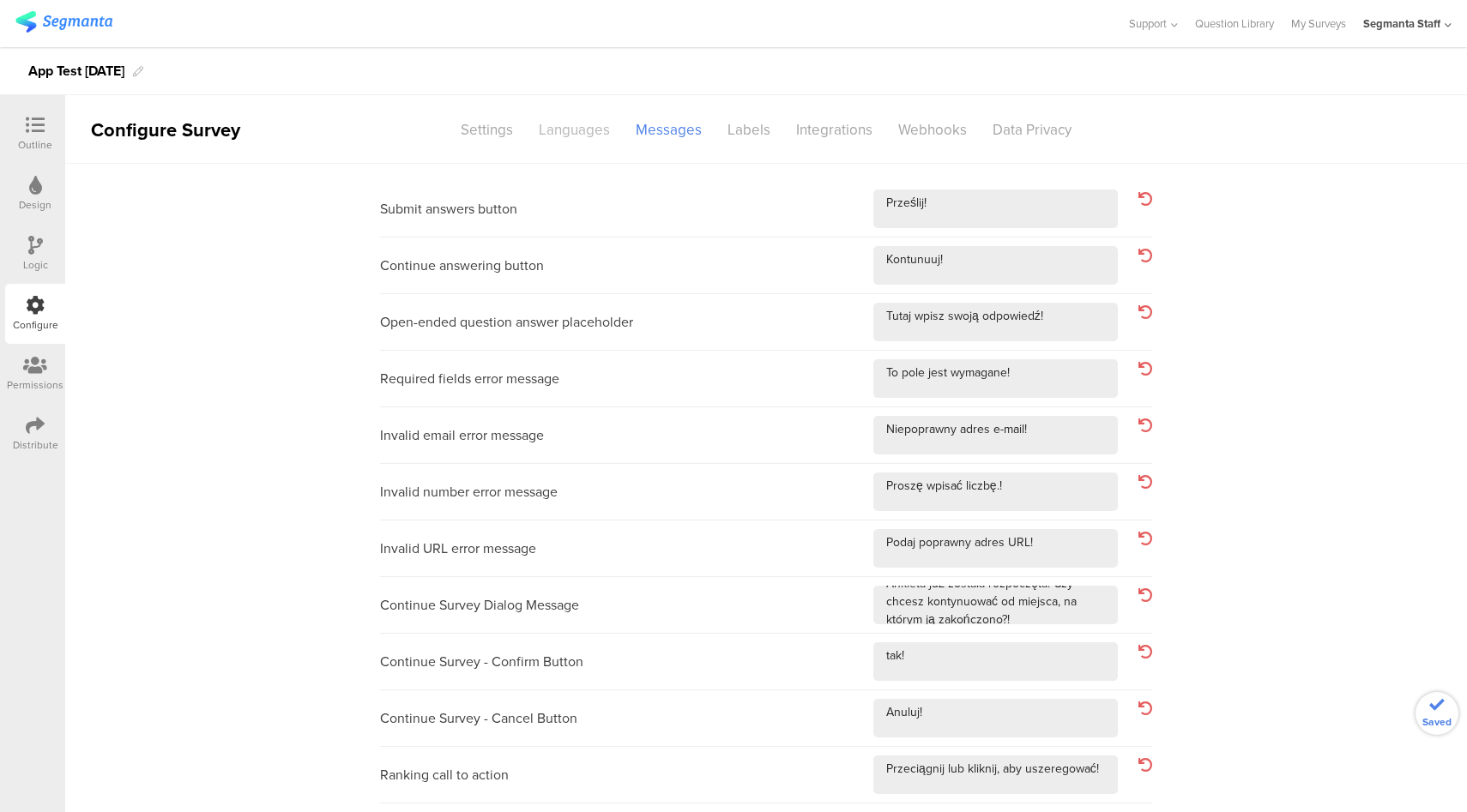
click at [579, 131] on div "Languages" at bounding box center [574, 130] width 97 height 30
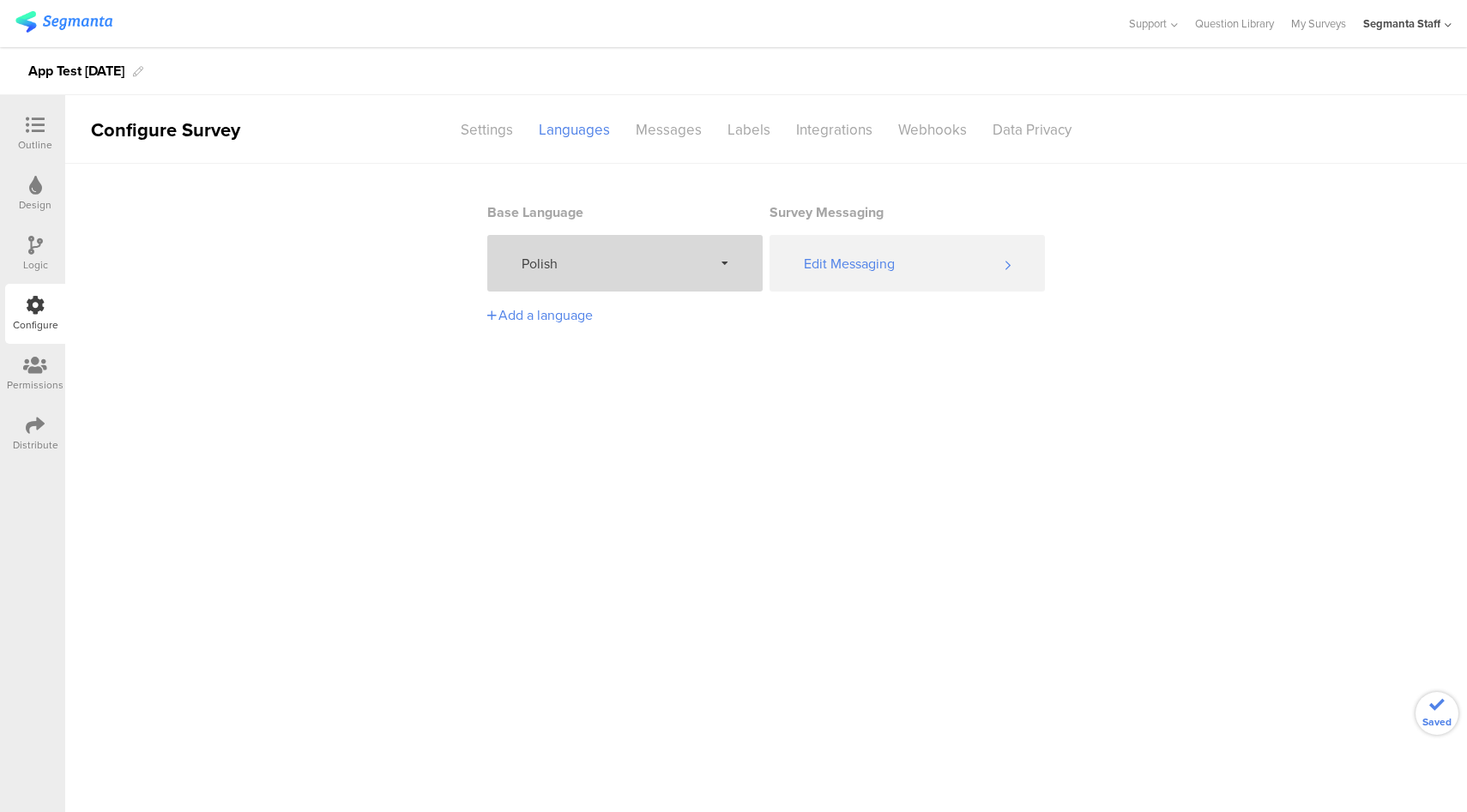
click at [650, 258] on span "Polish" at bounding box center [617, 264] width 191 height 20
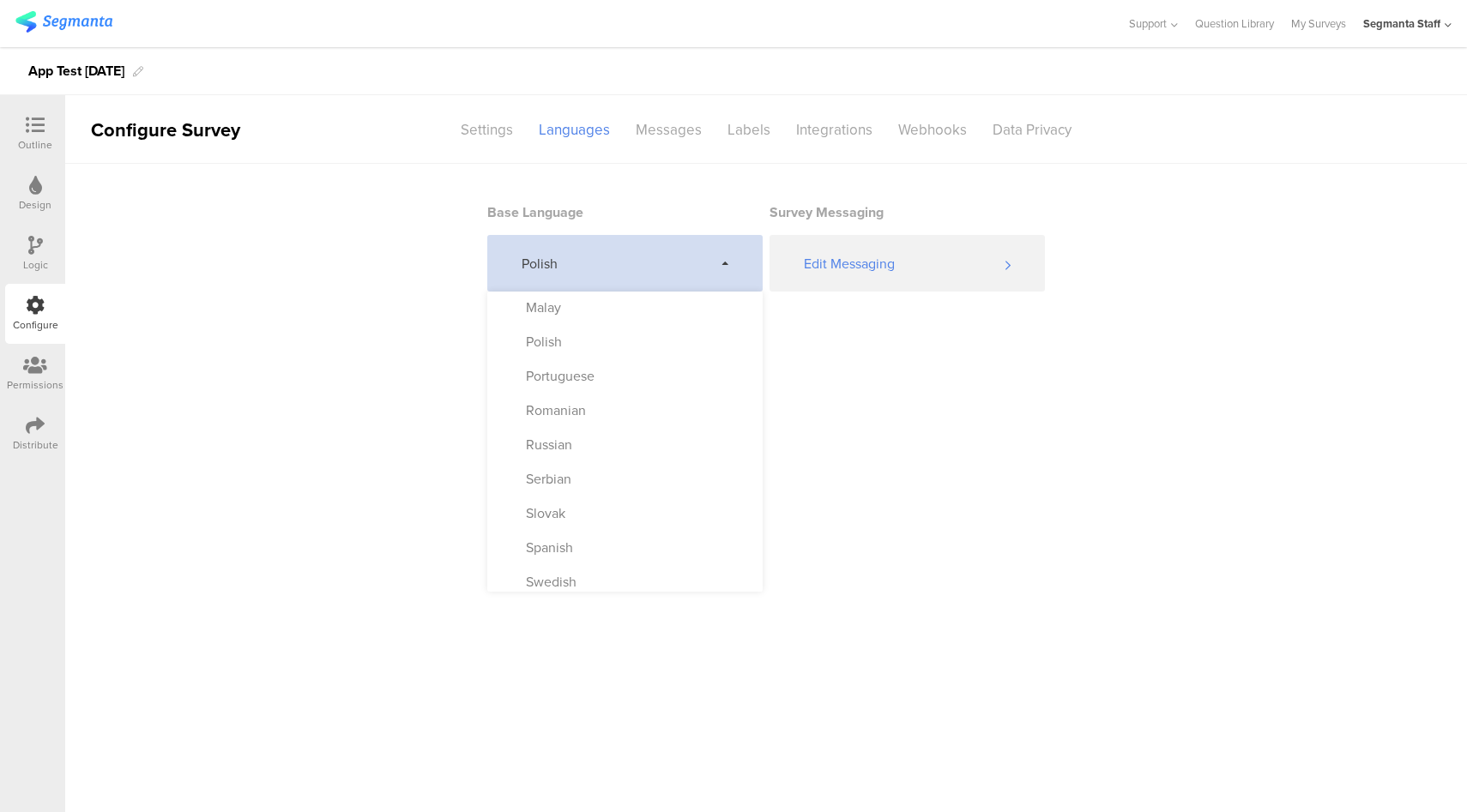
scroll to position [784, 0]
click at [610, 368] on div "Portuguese" at bounding box center [625, 382] width 276 height 34
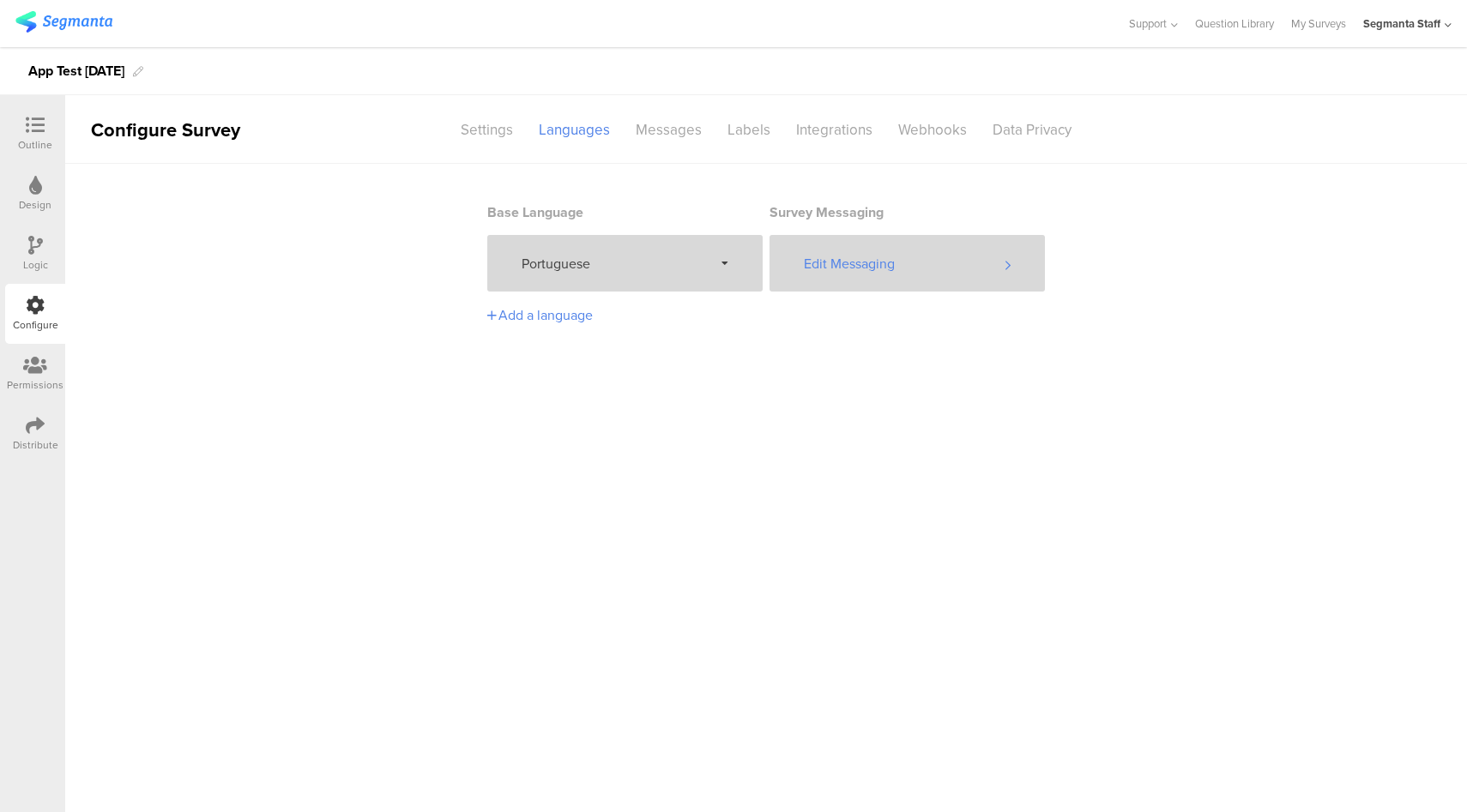
click at [878, 265] on div "Edit Messaging" at bounding box center [907, 263] width 276 height 56
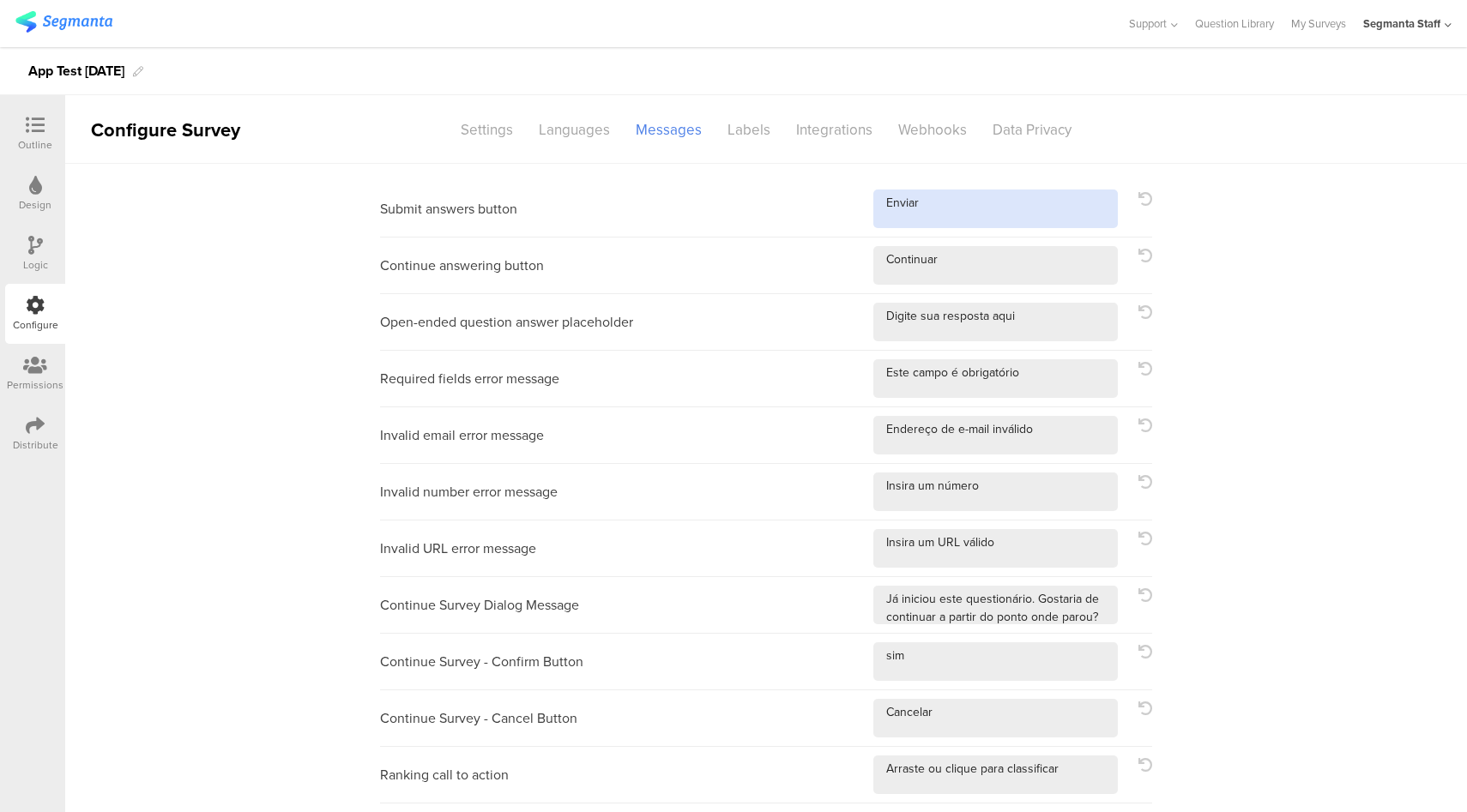
click at [1028, 198] on textarea at bounding box center [995, 208] width 244 height 38
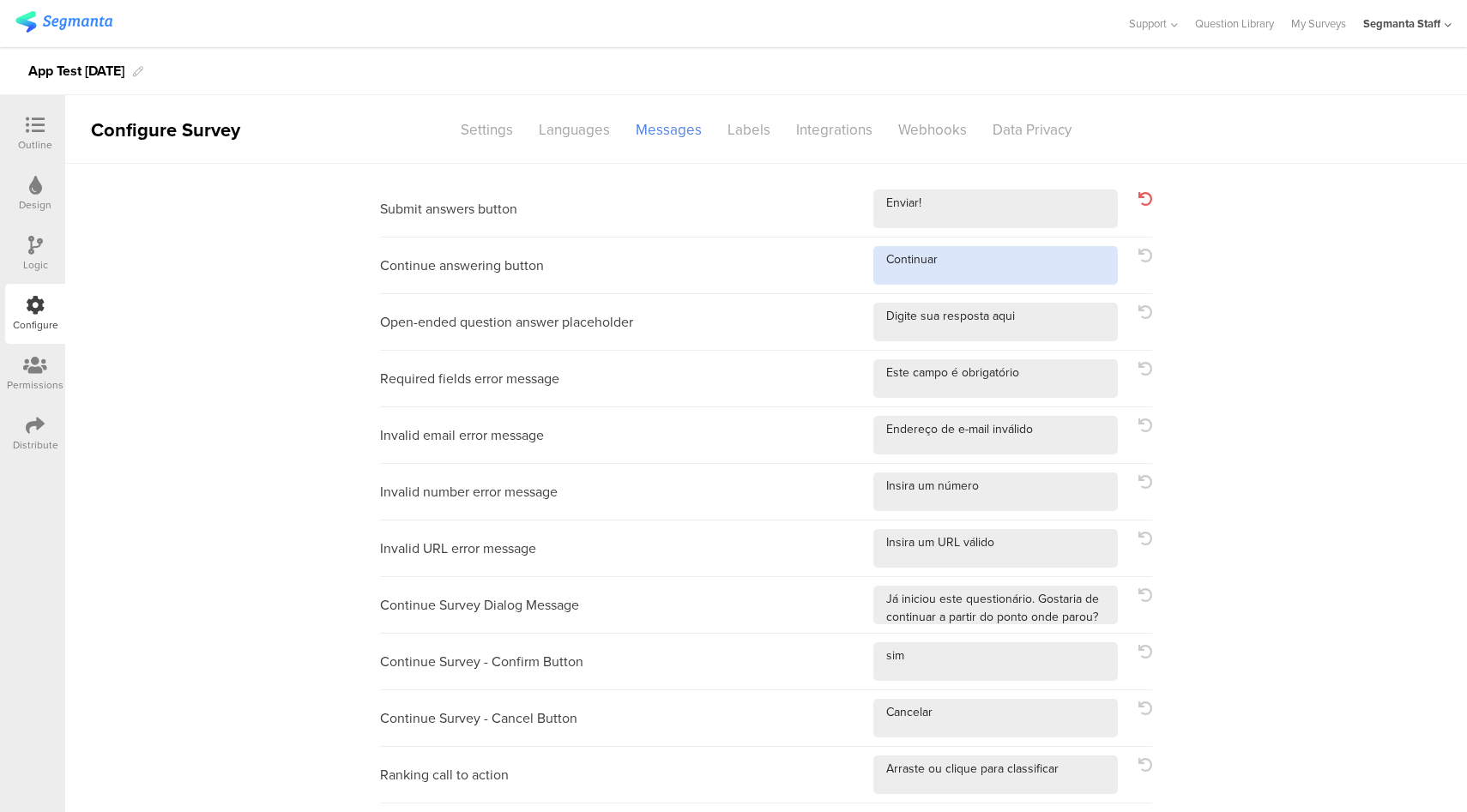
click at [997, 274] on textarea at bounding box center [995, 265] width 244 height 38
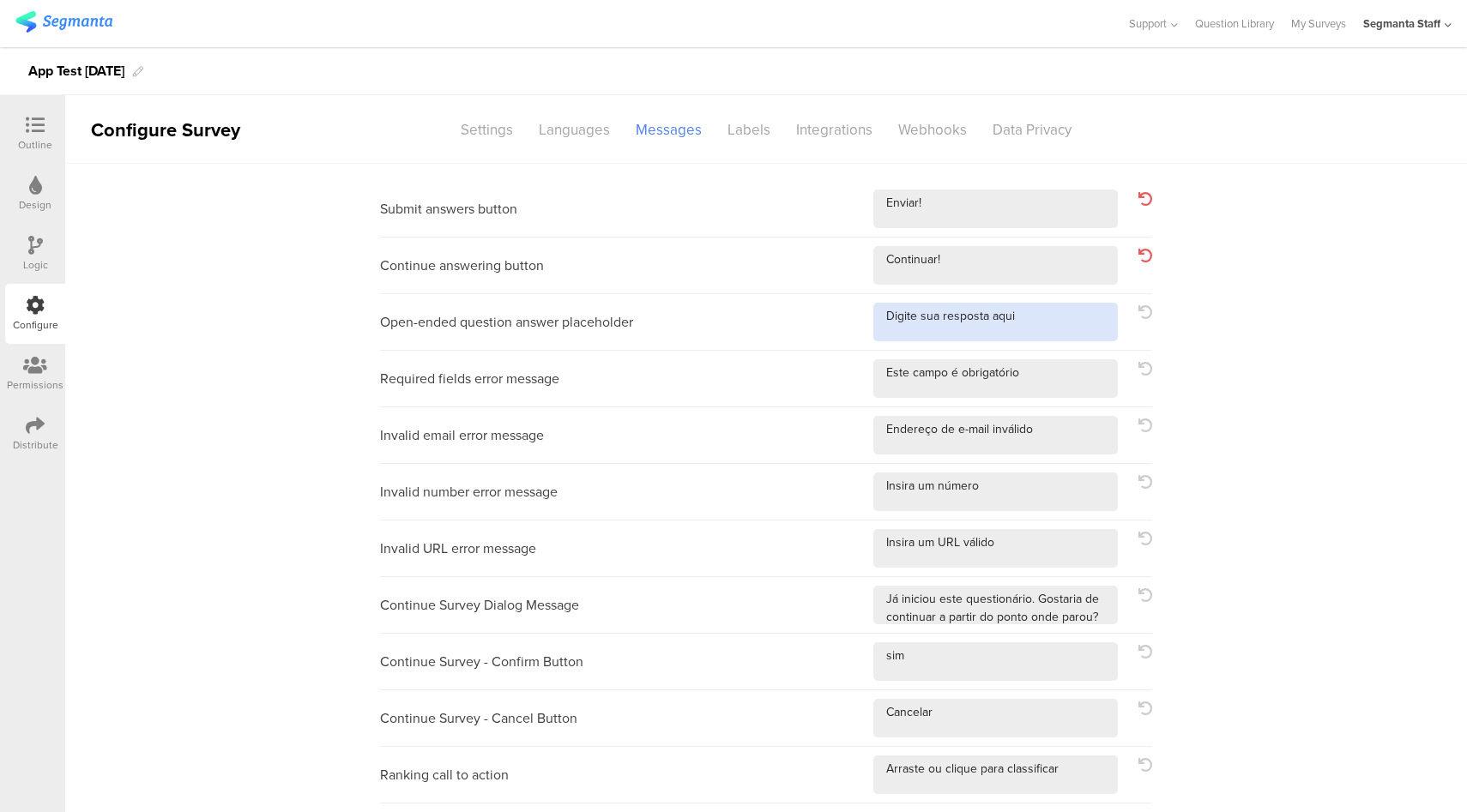
click at [1070, 336] on textarea at bounding box center [995, 321] width 244 height 38
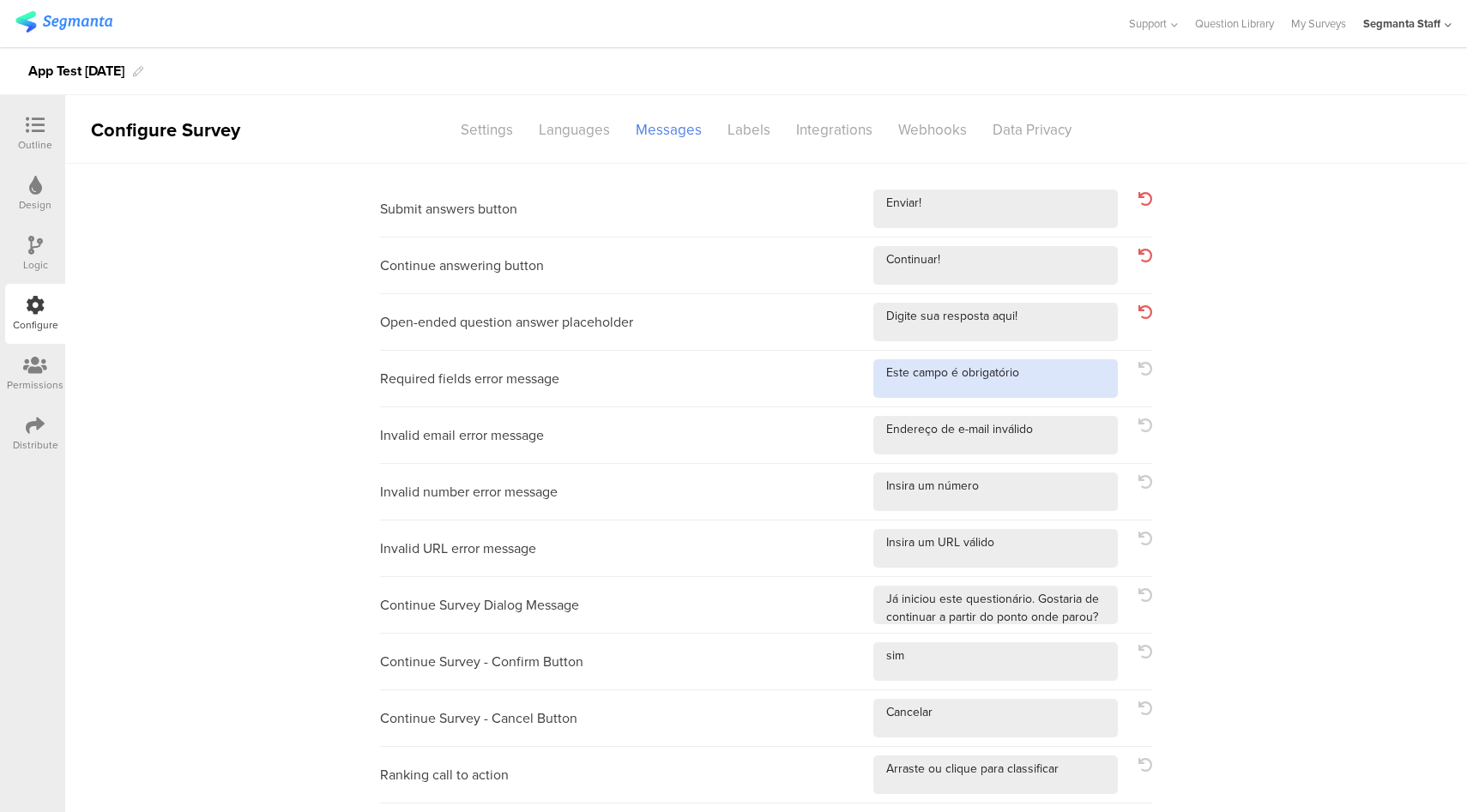
click at [1062, 385] on textarea at bounding box center [995, 378] width 244 height 38
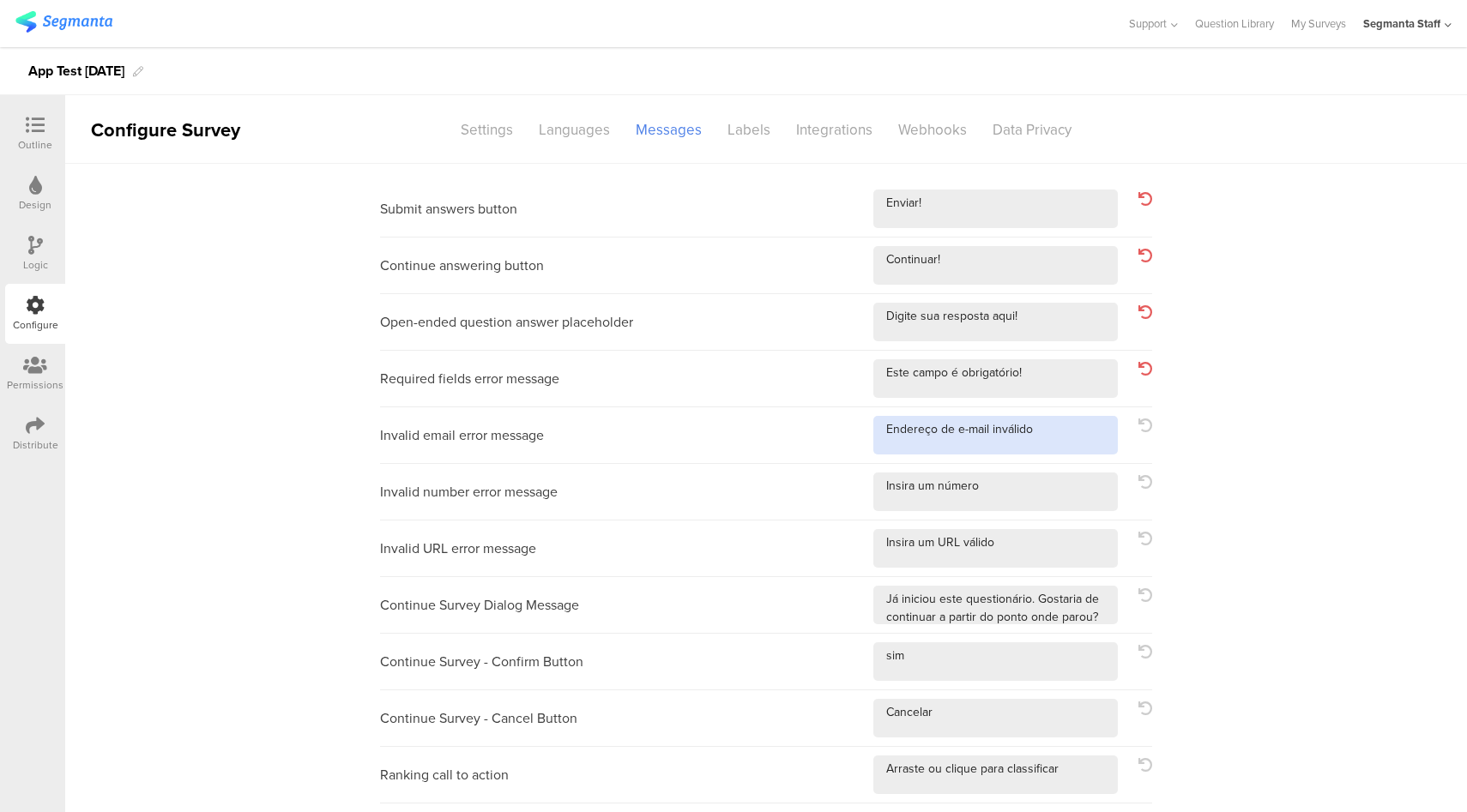
click at [1060, 431] on textarea at bounding box center [995, 435] width 244 height 38
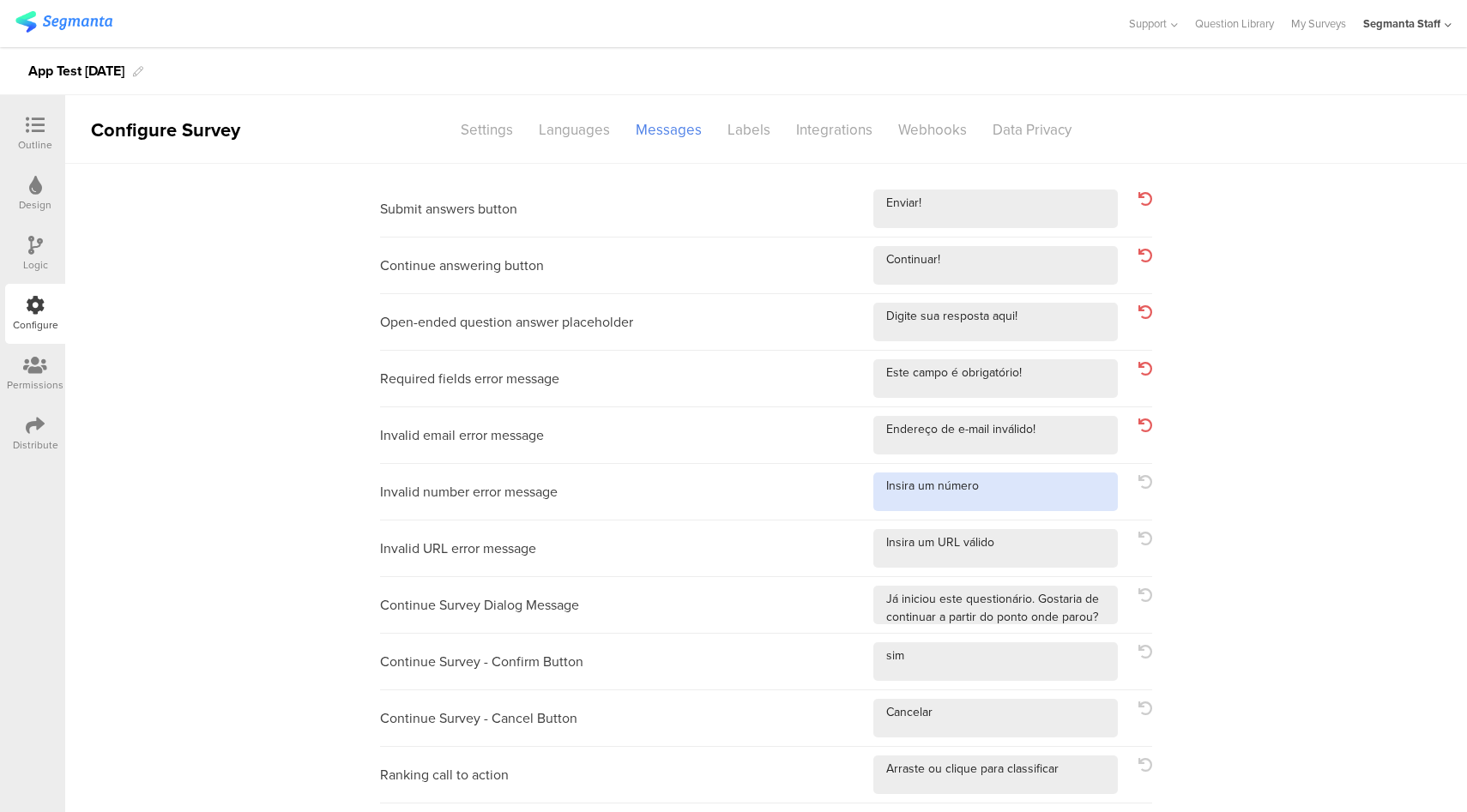
click at [1052, 481] on textarea at bounding box center [995, 491] width 244 height 38
click at [1036, 562] on textarea at bounding box center [995, 548] width 244 height 38
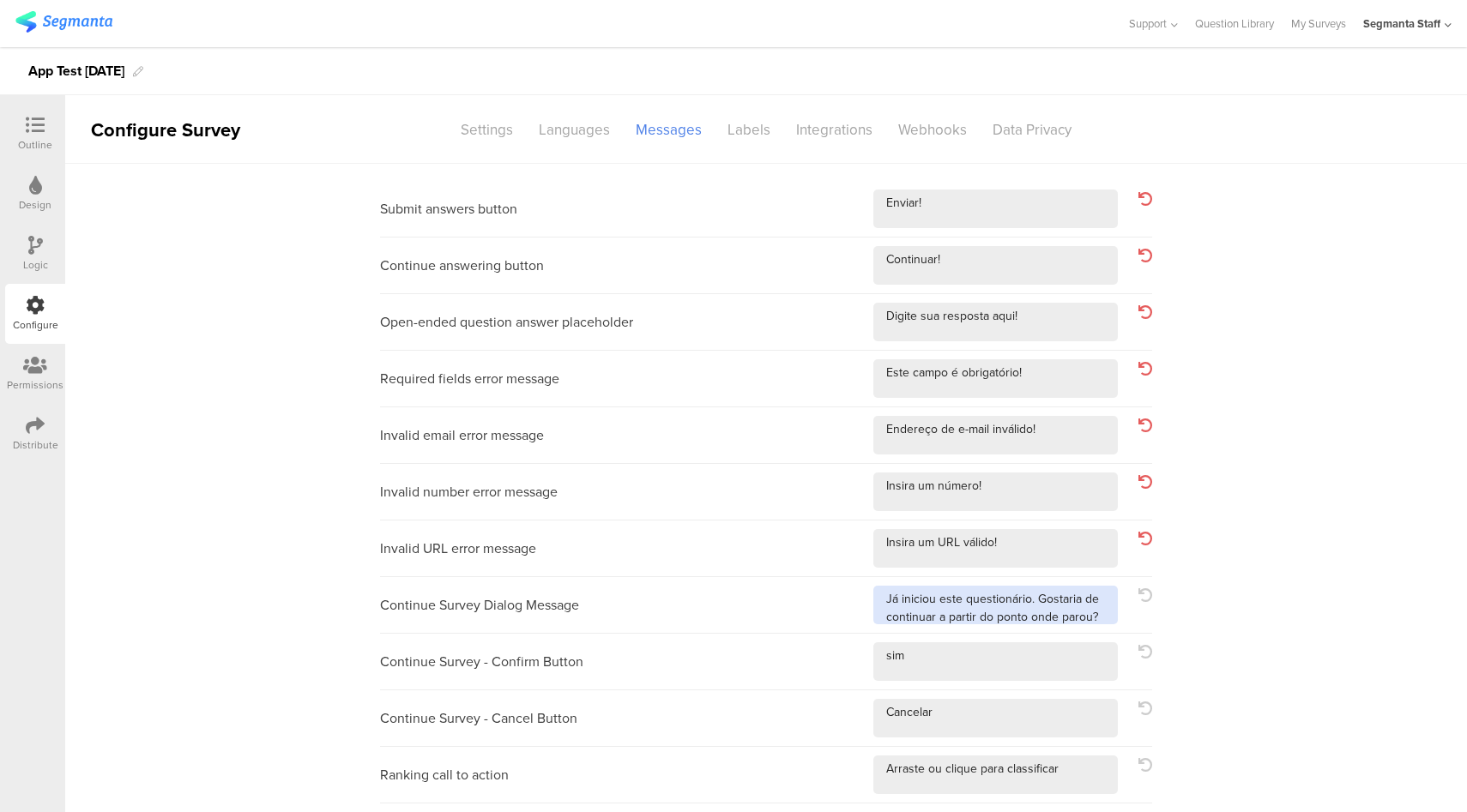
click at [1100, 616] on textarea at bounding box center [995, 605] width 244 height 38
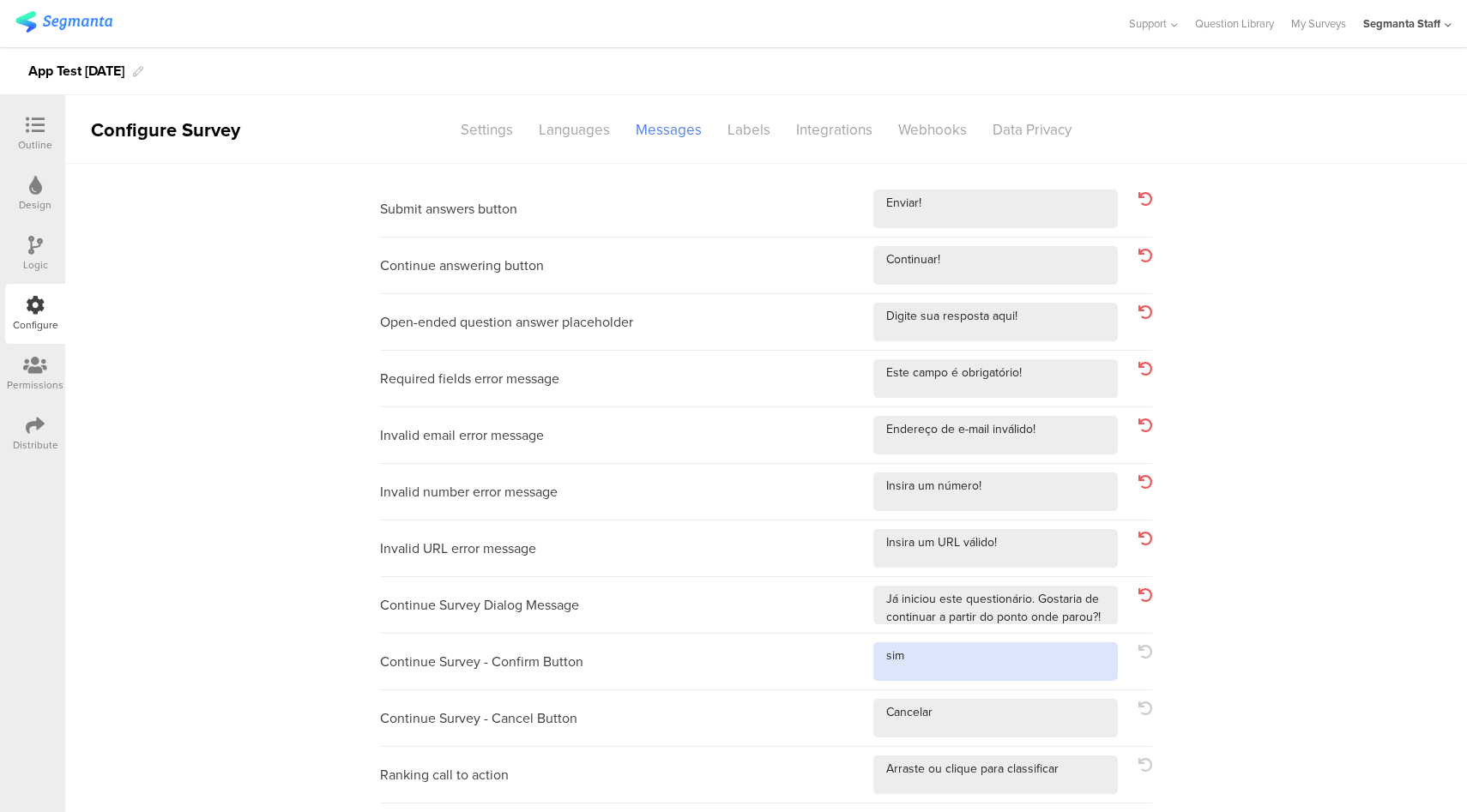
click at [1052, 670] on textarea at bounding box center [995, 661] width 244 height 38
click at [1038, 721] on textarea at bounding box center [995, 717] width 244 height 38
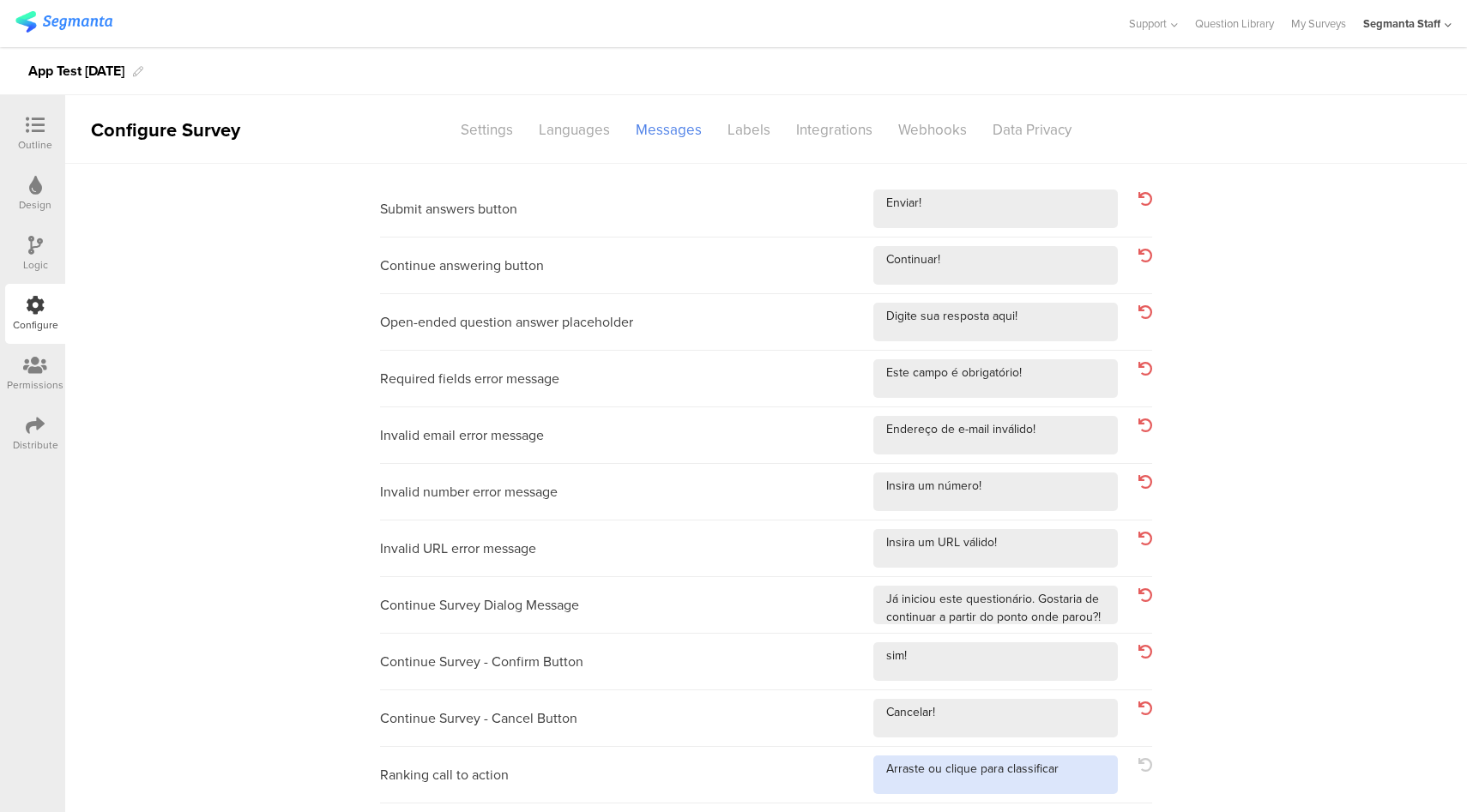
click at [1091, 774] on textarea at bounding box center [995, 774] width 244 height 38
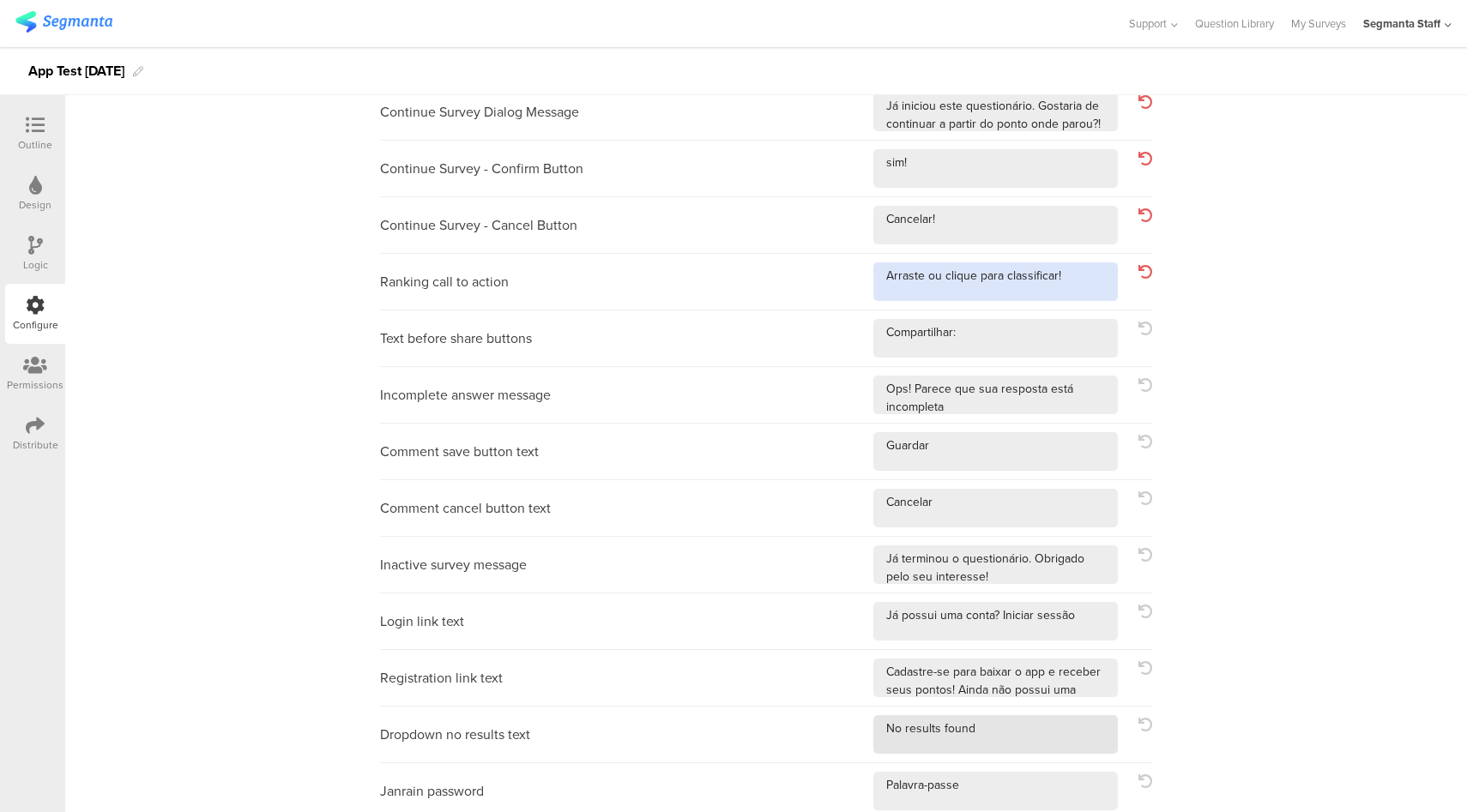
scroll to position [495, 0]
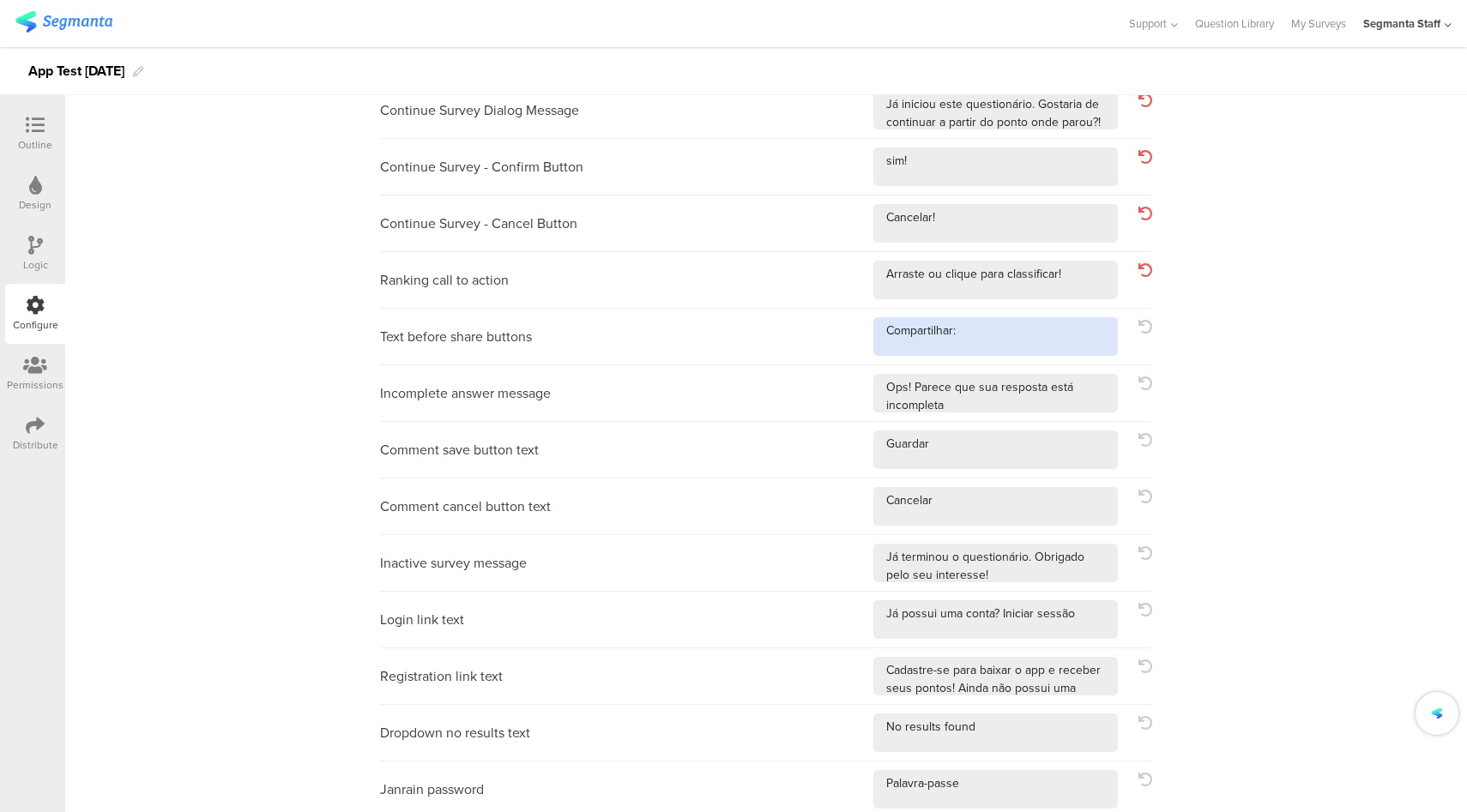
click at [1045, 332] on textarea at bounding box center [995, 336] width 244 height 38
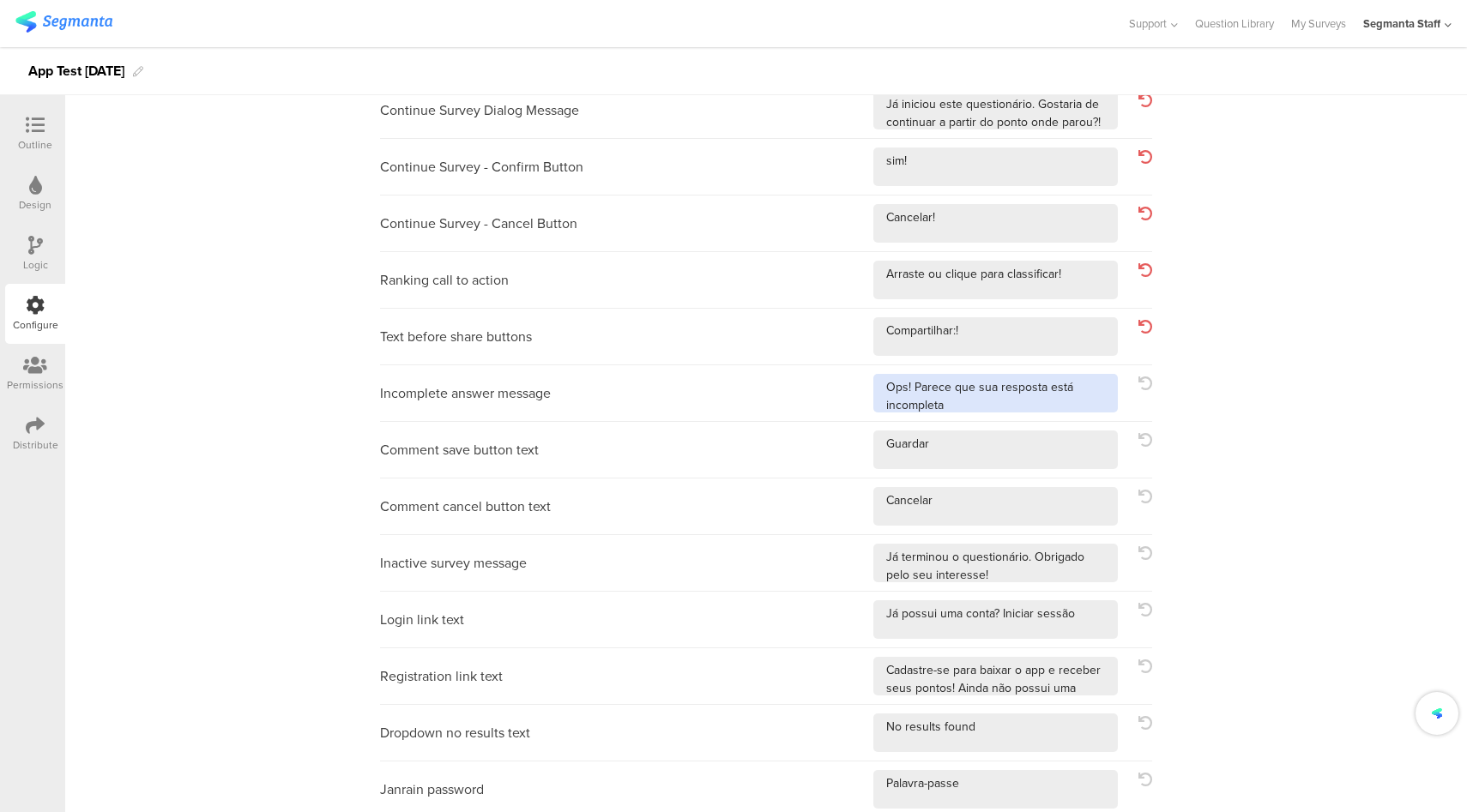
click at [1081, 399] on textarea at bounding box center [995, 393] width 244 height 38
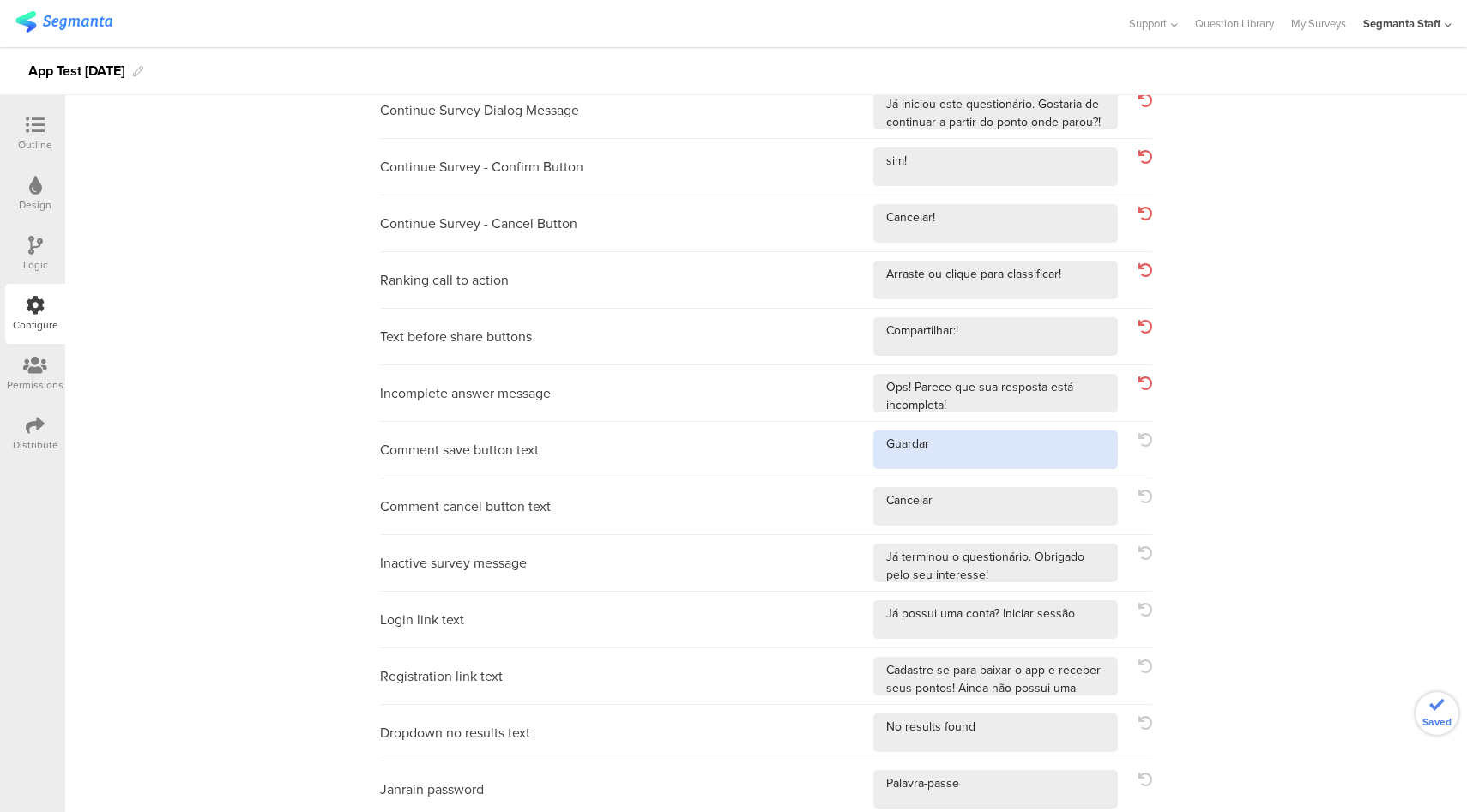
click at [1021, 435] on textarea at bounding box center [995, 449] width 244 height 38
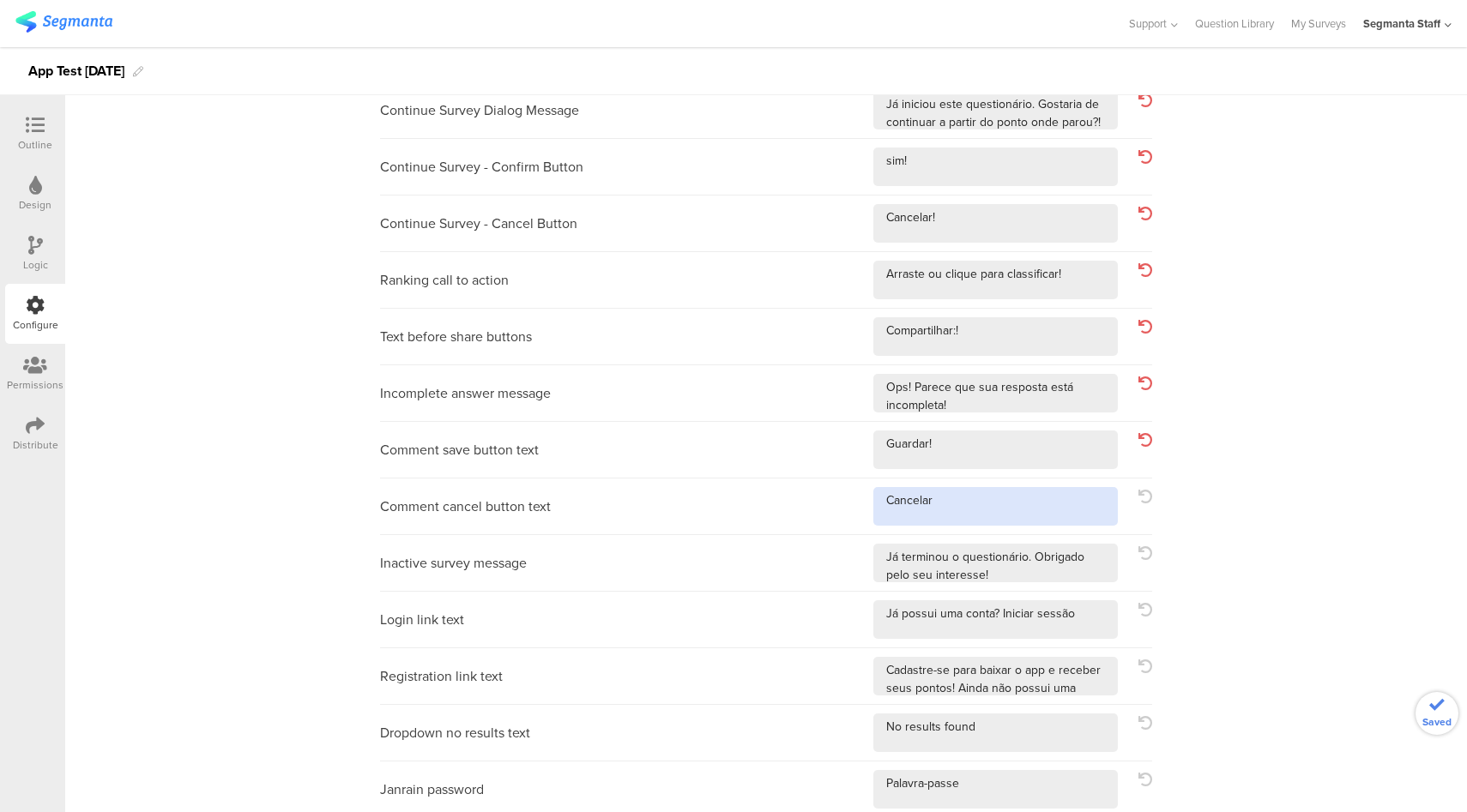
click at [1024, 509] on textarea at bounding box center [995, 506] width 244 height 38
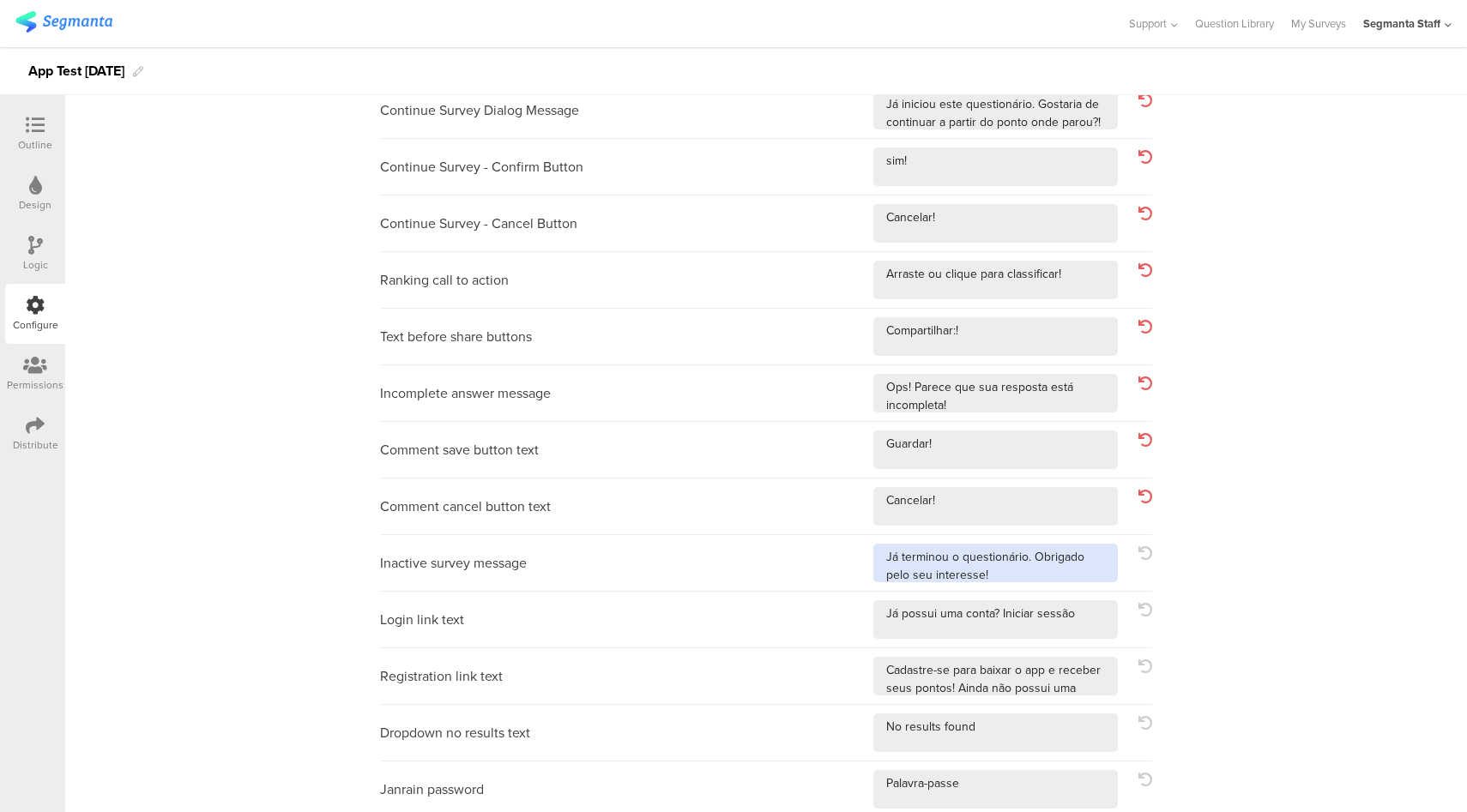
click at [1077, 580] on textarea at bounding box center [995, 562] width 244 height 38
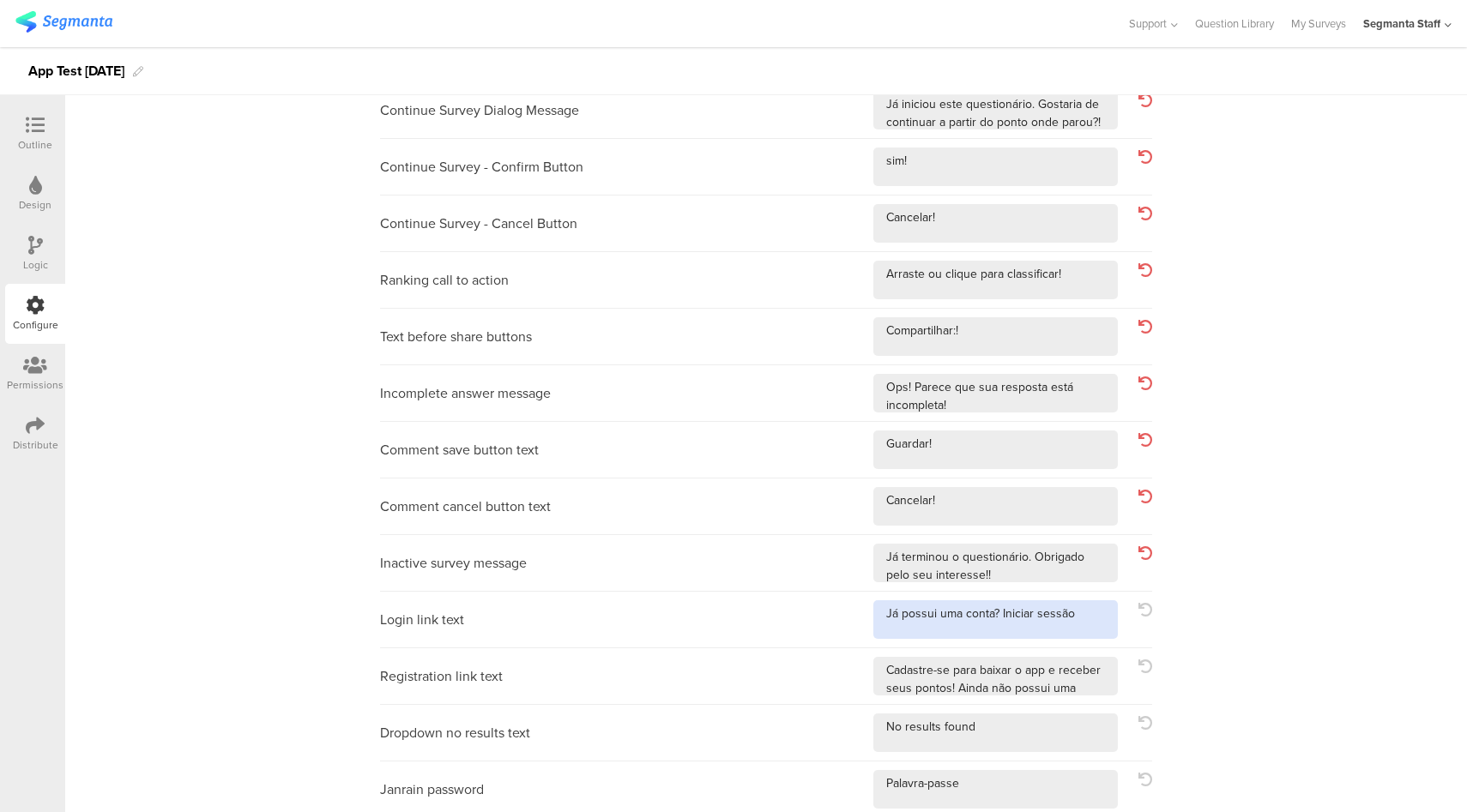
click at [1097, 620] on textarea at bounding box center [995, 619] width 244 height 38
click at [1084, 697] on div "Registration link text" at bounding box center [766, 676] width 772 height 56
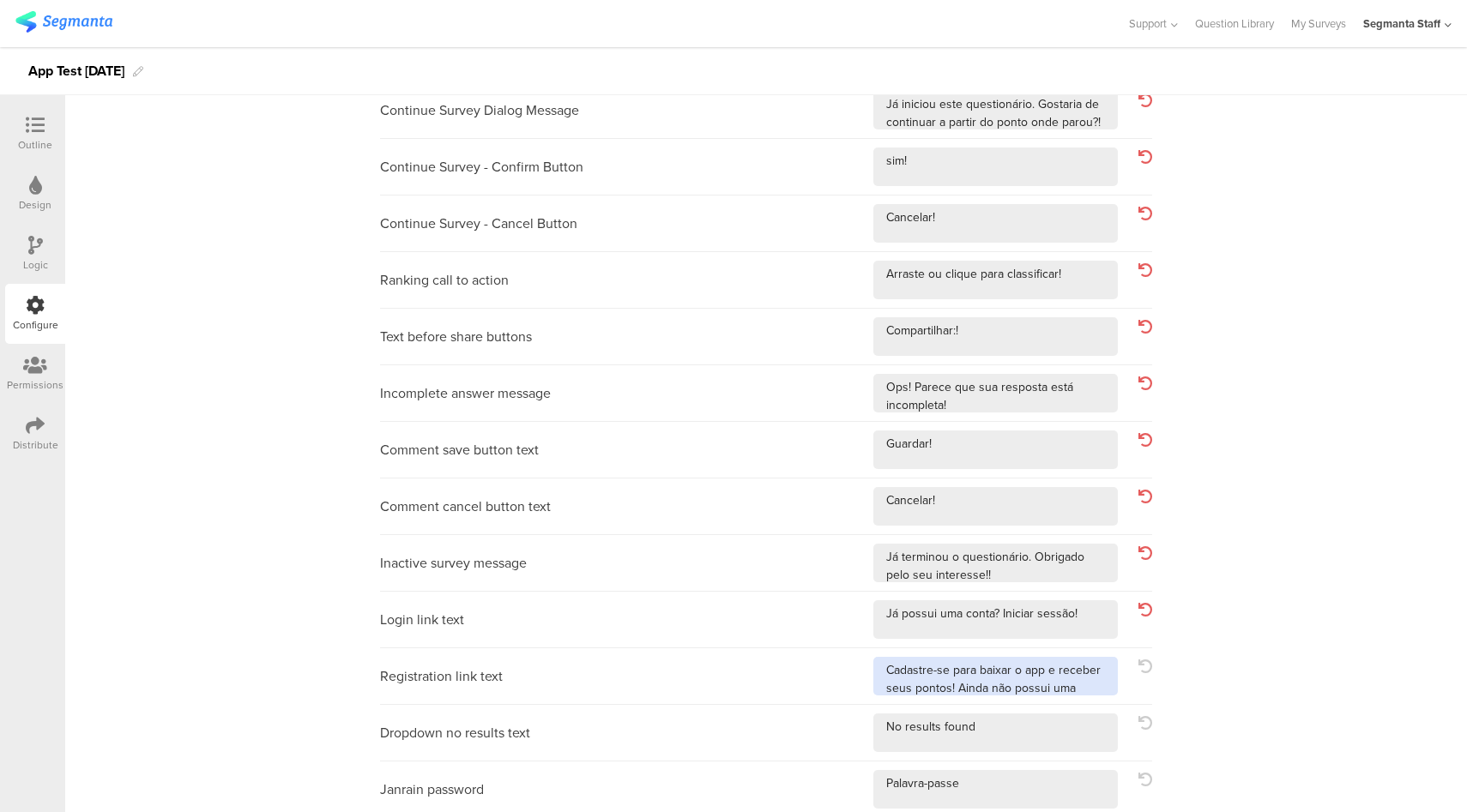
click at [1086, 687] on textarea at bounding box center [995, 675] width 244 height 38
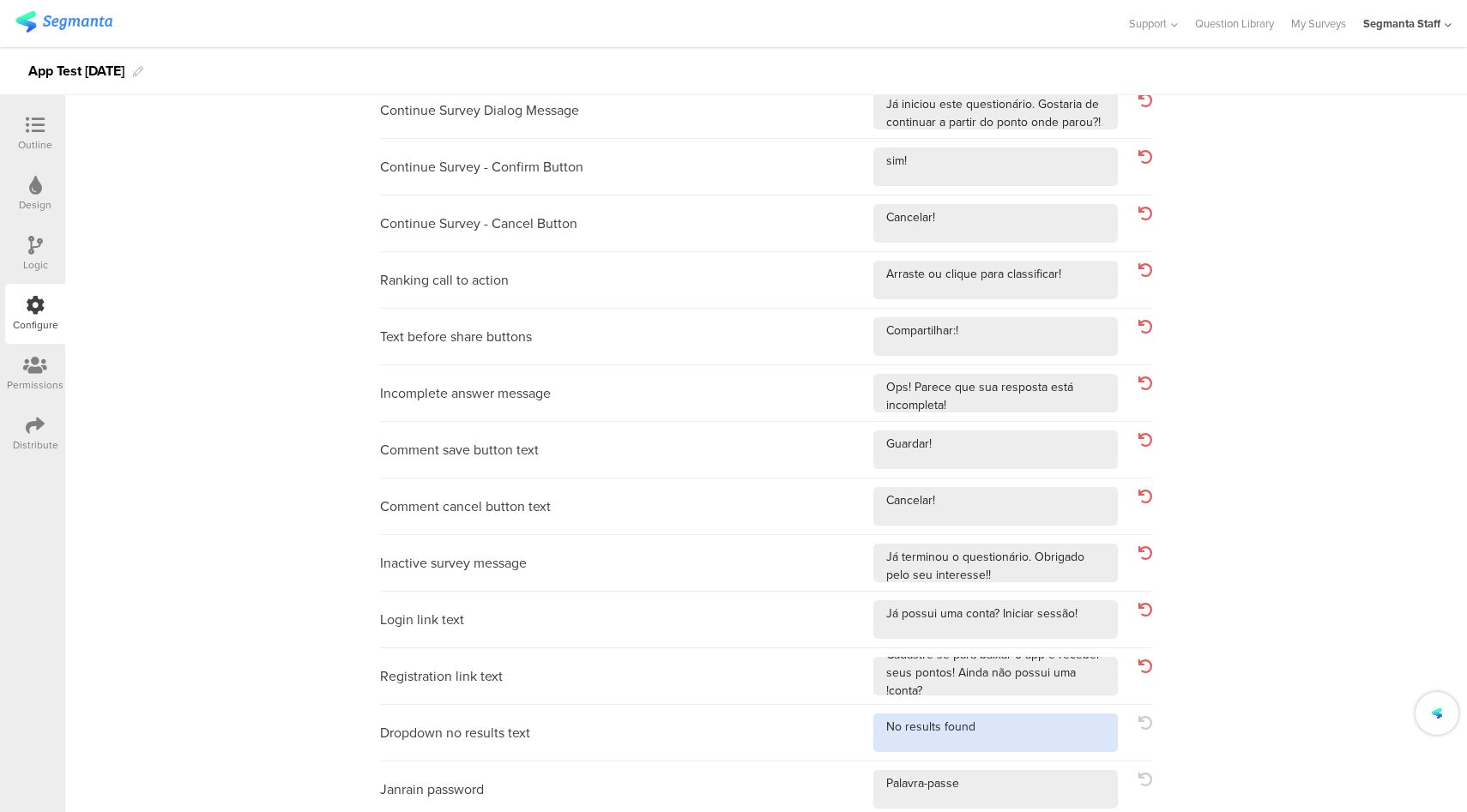
drag, startPoint x: 1047, startPoint y: 725, endPoint x: 1042, endPoint y: 739, distance: 14.9
click at [1046, 726] on textarea at bounding box center [995, 732] width 244 height 38
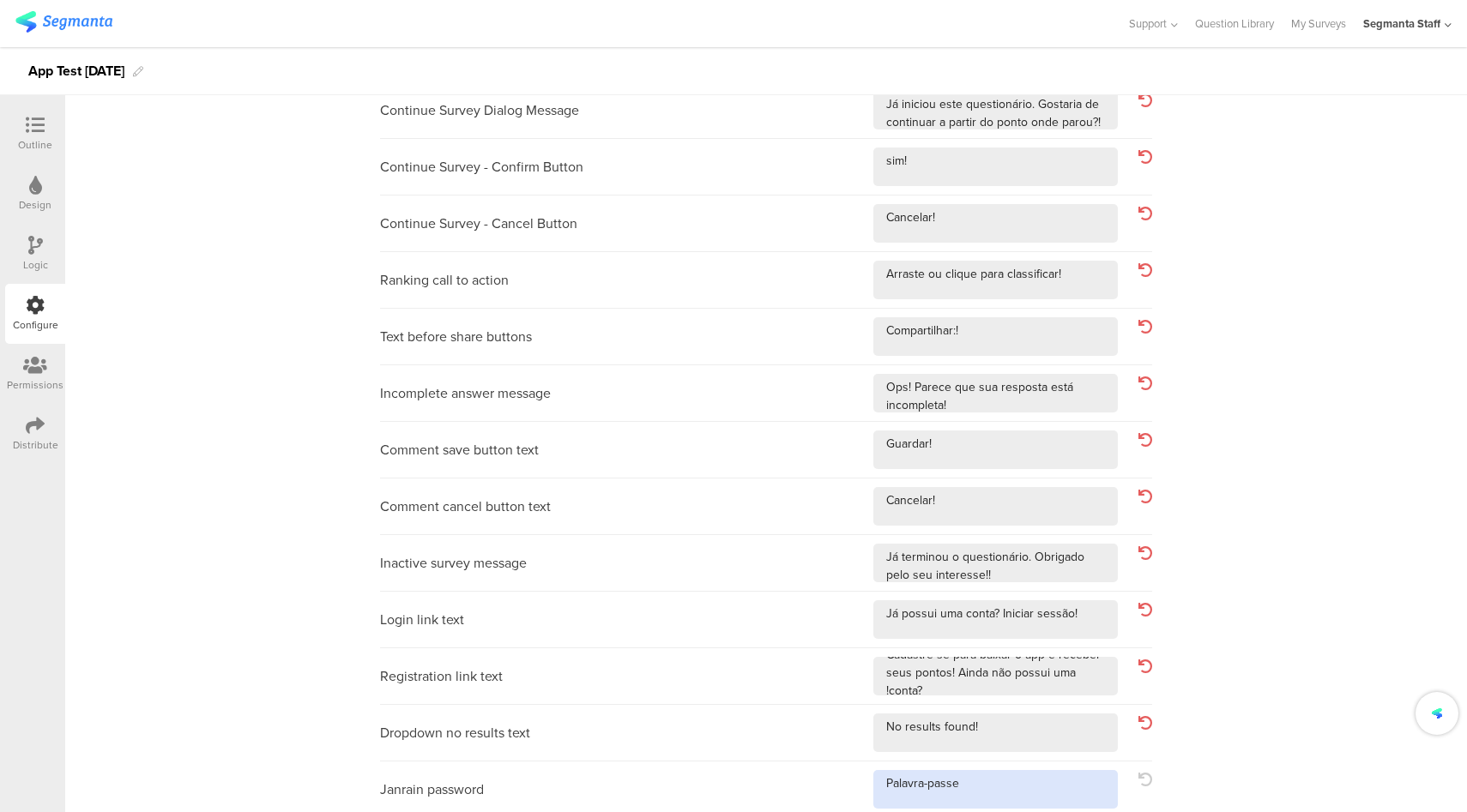
drag, startPoint x: 1031, startPoint y: 799, endPoint x: 1022, endPoint y: 780, distance: 21.0
click at [1031, 799] on textarea at bounding box center [995, 789] width 244 height 38
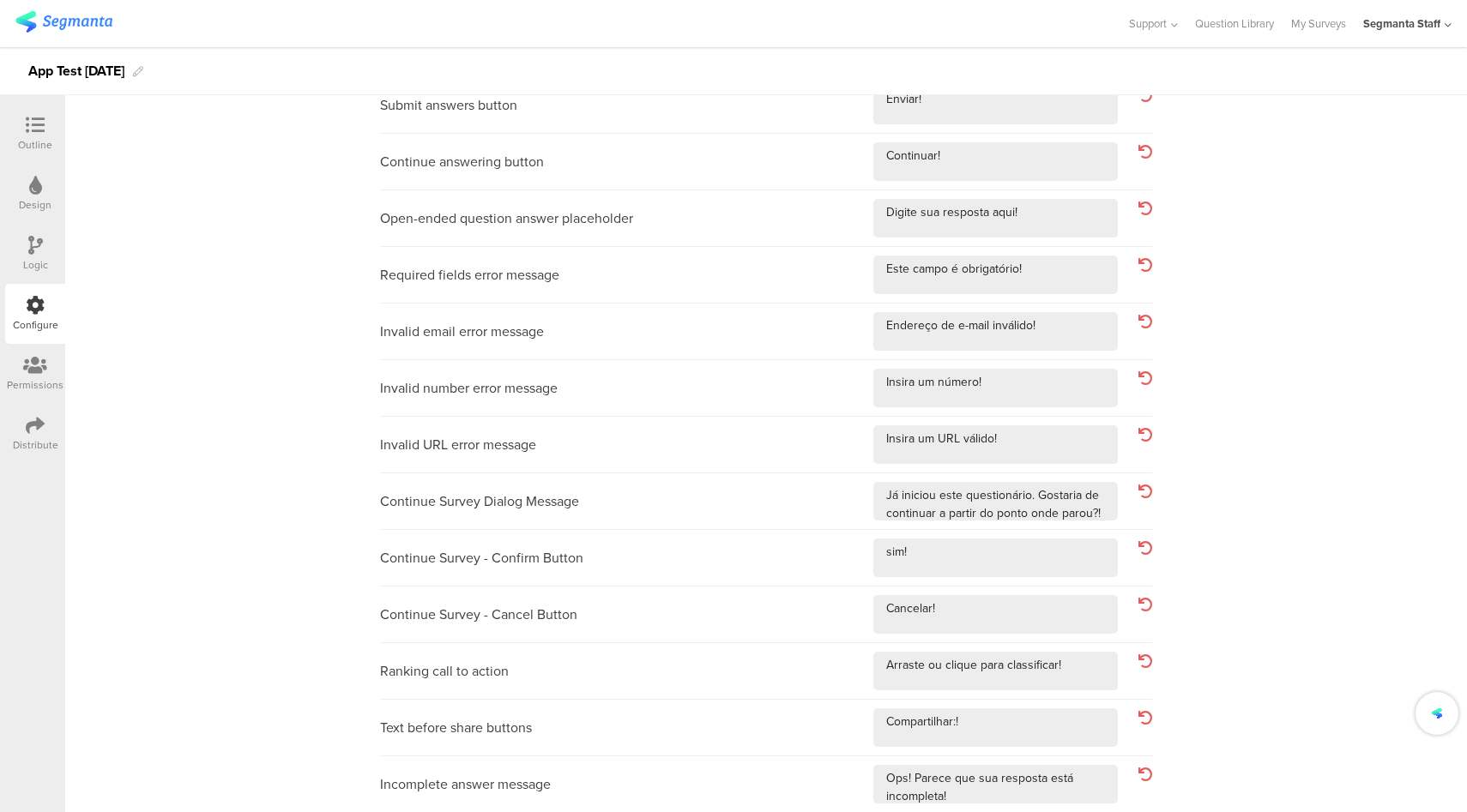
scroll to position [0, 0]
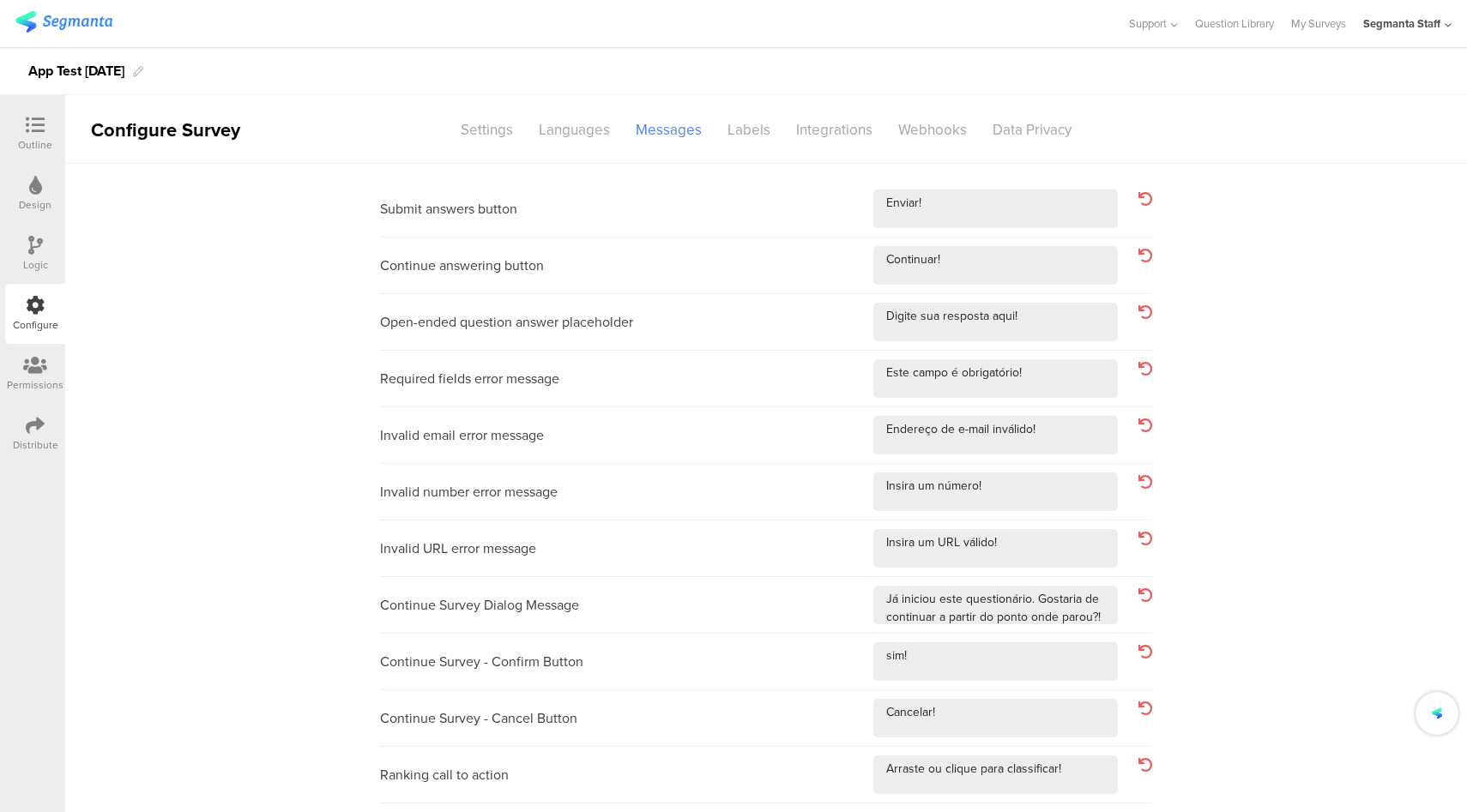
click at [577, 148] on sg-section-page-header "Configure Survey Settings Languages Messages Labels Integrations Webhooks Data …" at bounding box center [766, 129] width 1402 height 69
click at [581, 139] on div "Languages" at bounding box center [574, 130] width 97 height 30
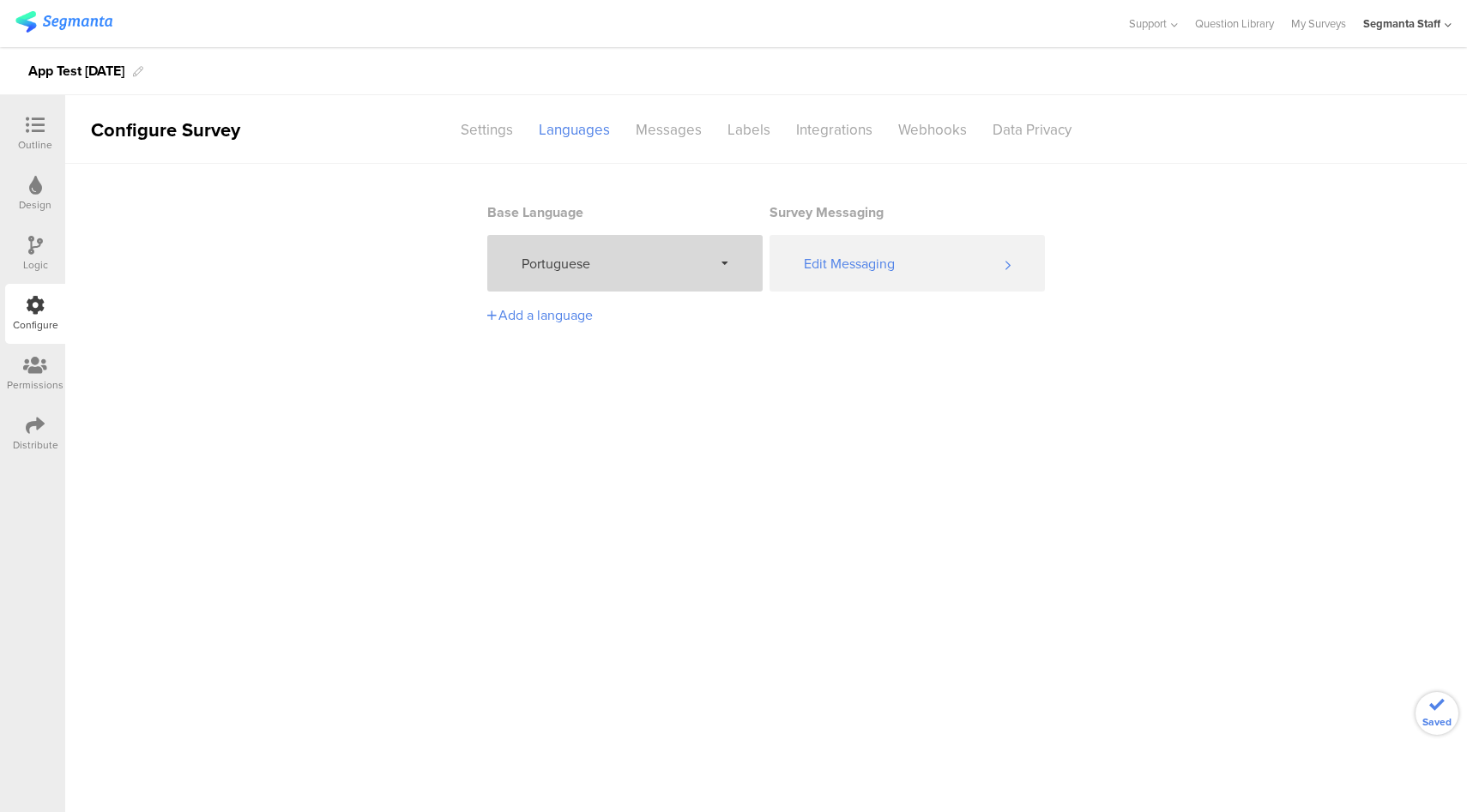
click at [609, 257] on span "Portuguese" at bounding box center [617, 264] width 191 height 20
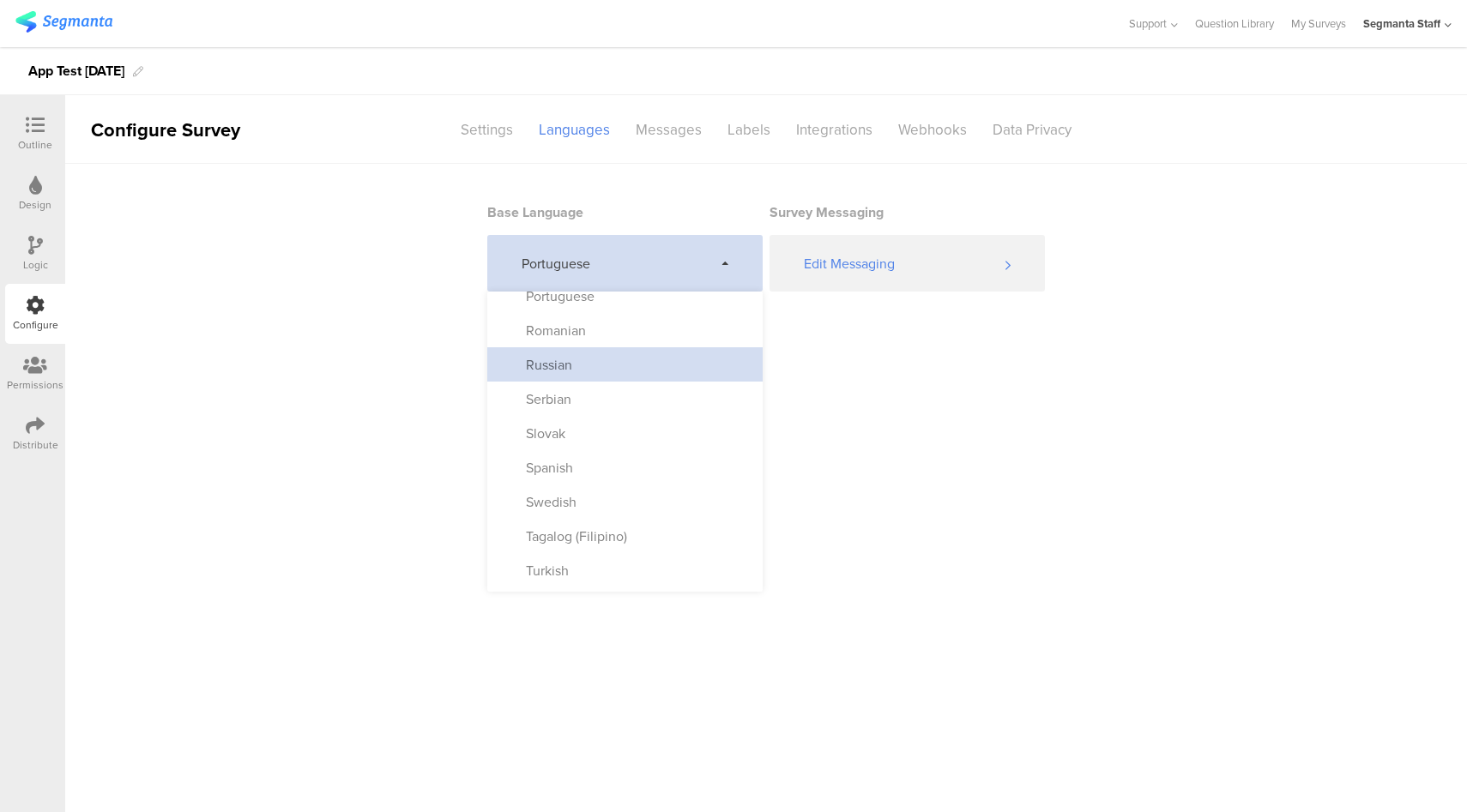
scroll to position [870, 0]
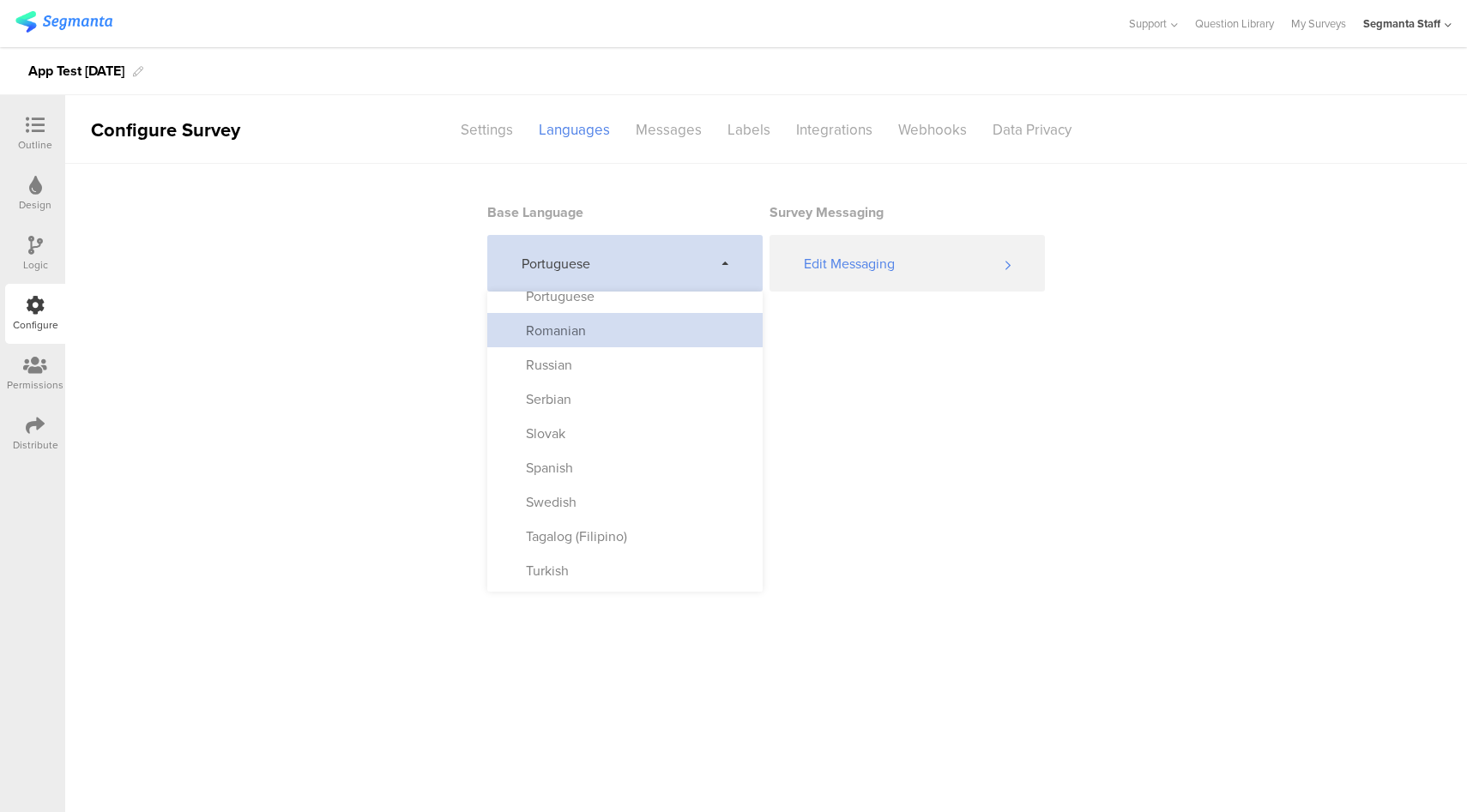
click at [643, 341] on div "Romanian" at bounding box center [625, 330] width 276 height 34
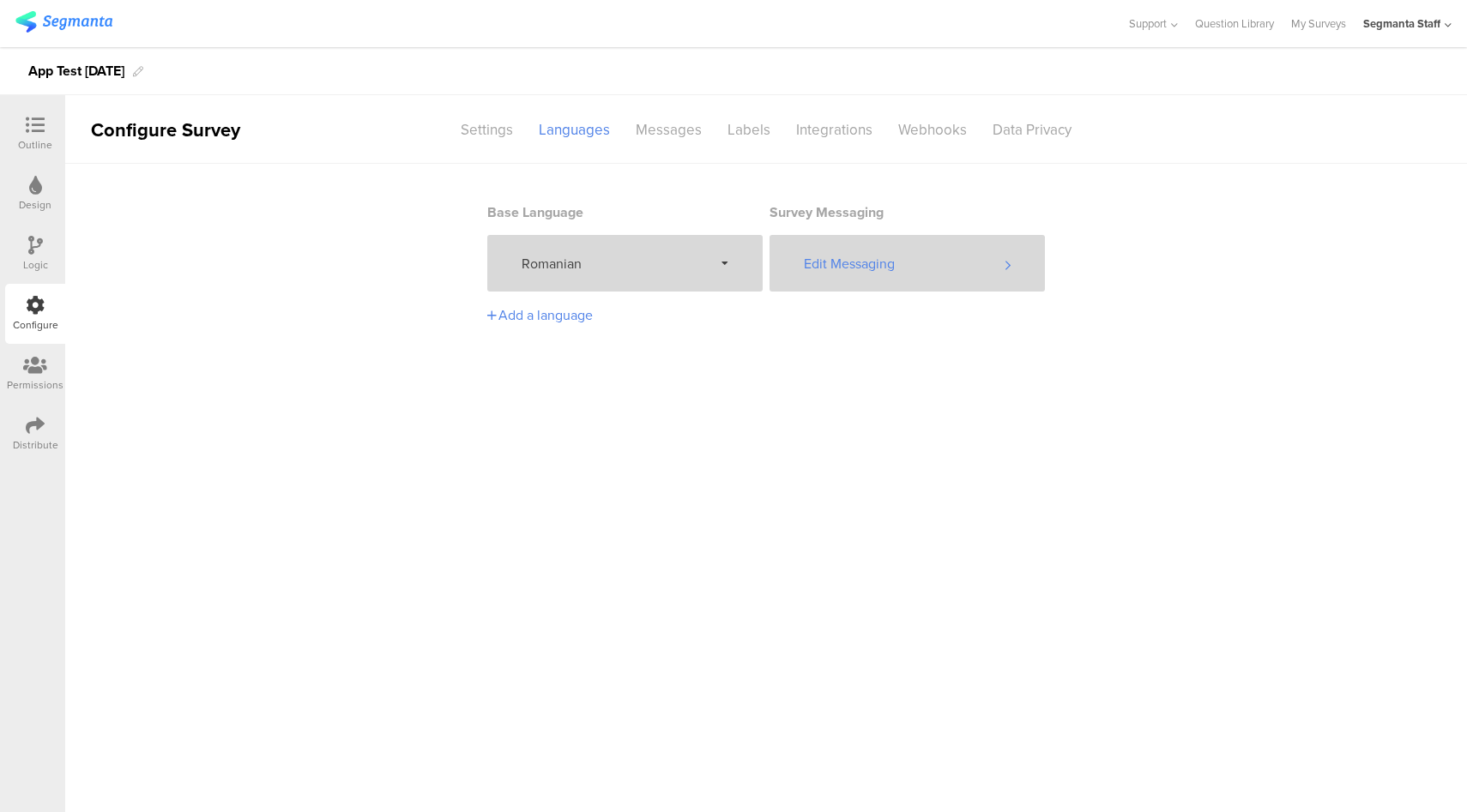
click at [950, 275] on div "Edit Messaging" at bounding box center [907, 263] width 276 height 56
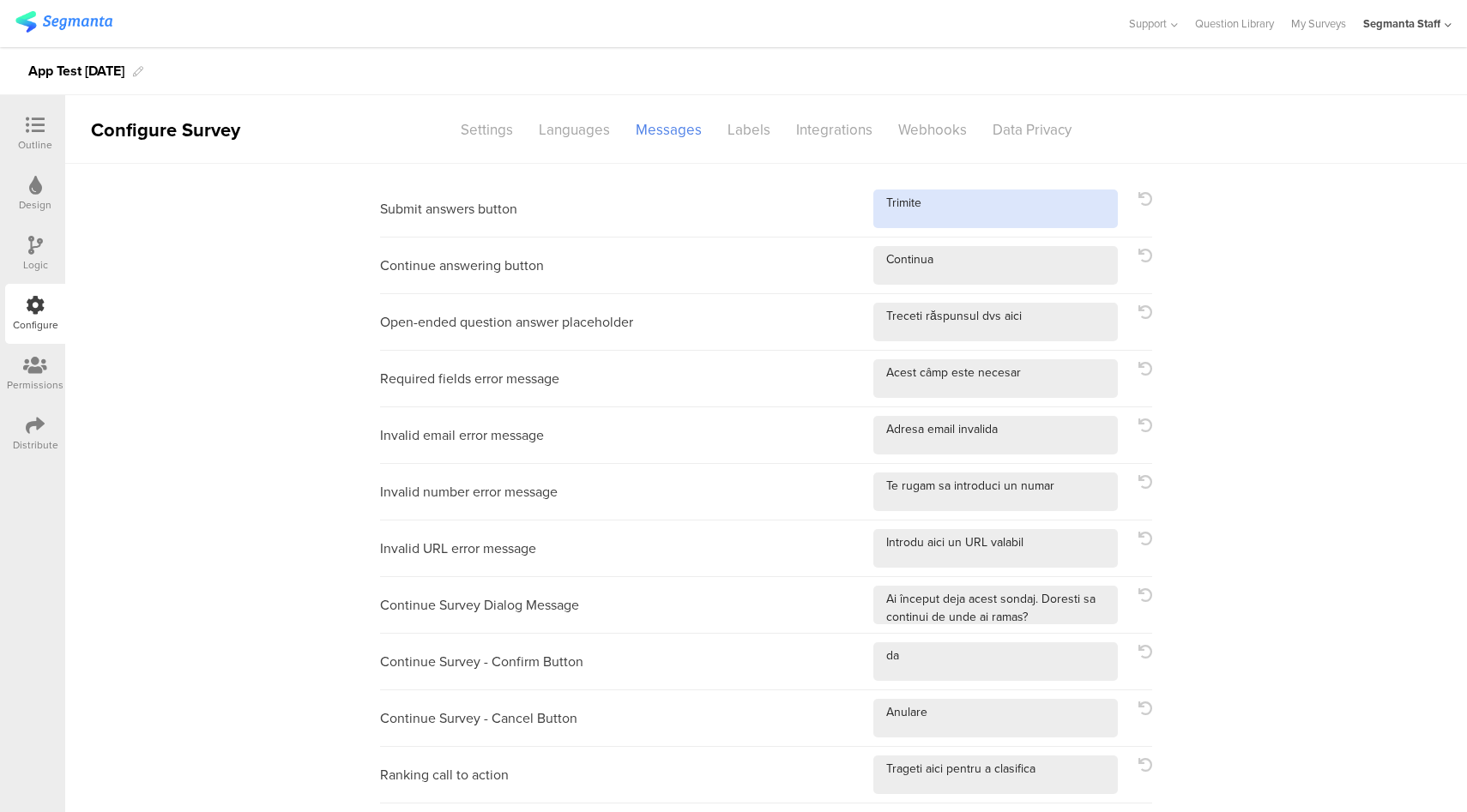
click at [1008, 208] on textarea at bounding box center [995, 208] width 244 height 38
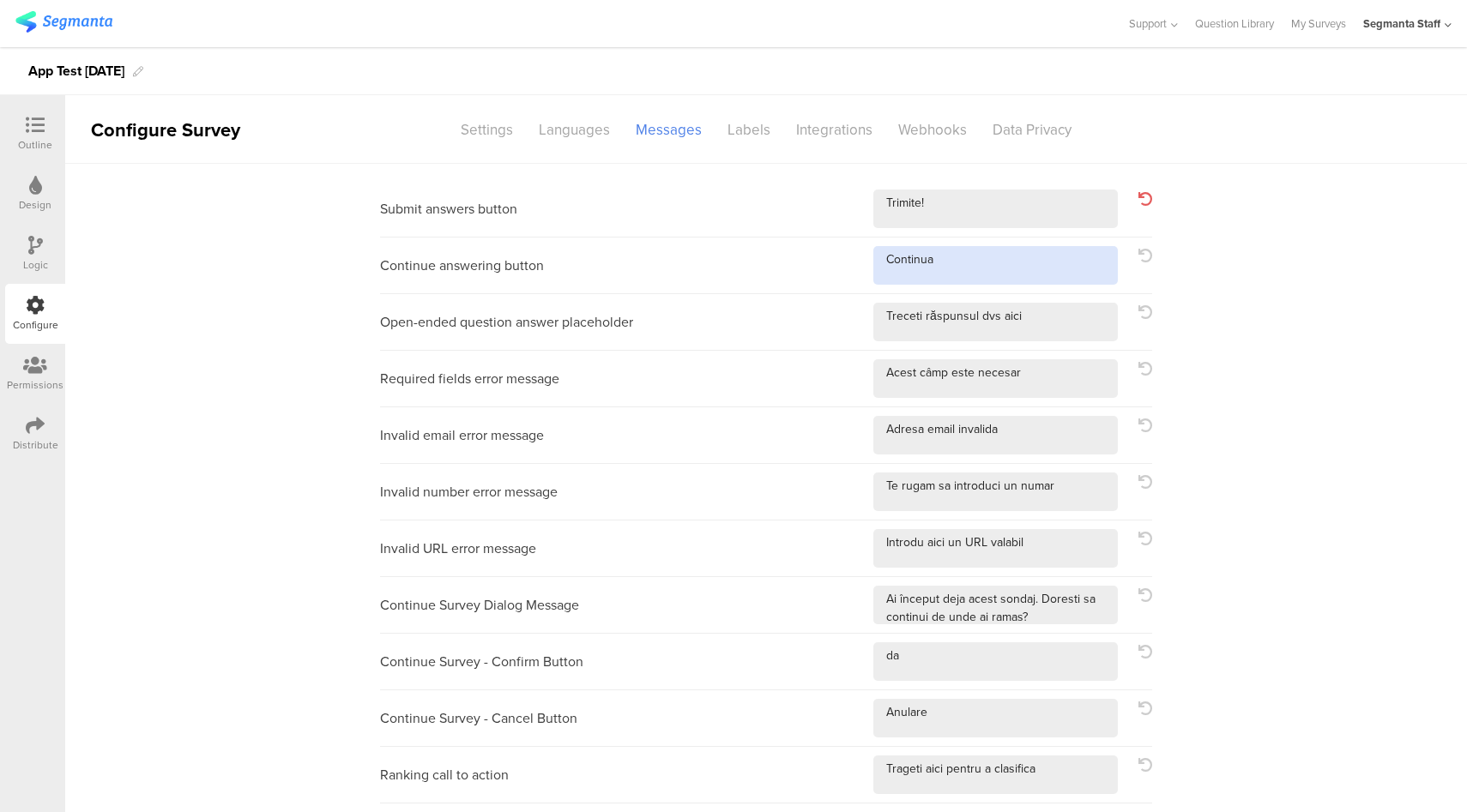
click at [1006, 269] on textarea at bounding box center [995, 265] width 244 height 38
click at [577, 135] on div "Languages" at bounding box center [574, 130] width 97 height 30
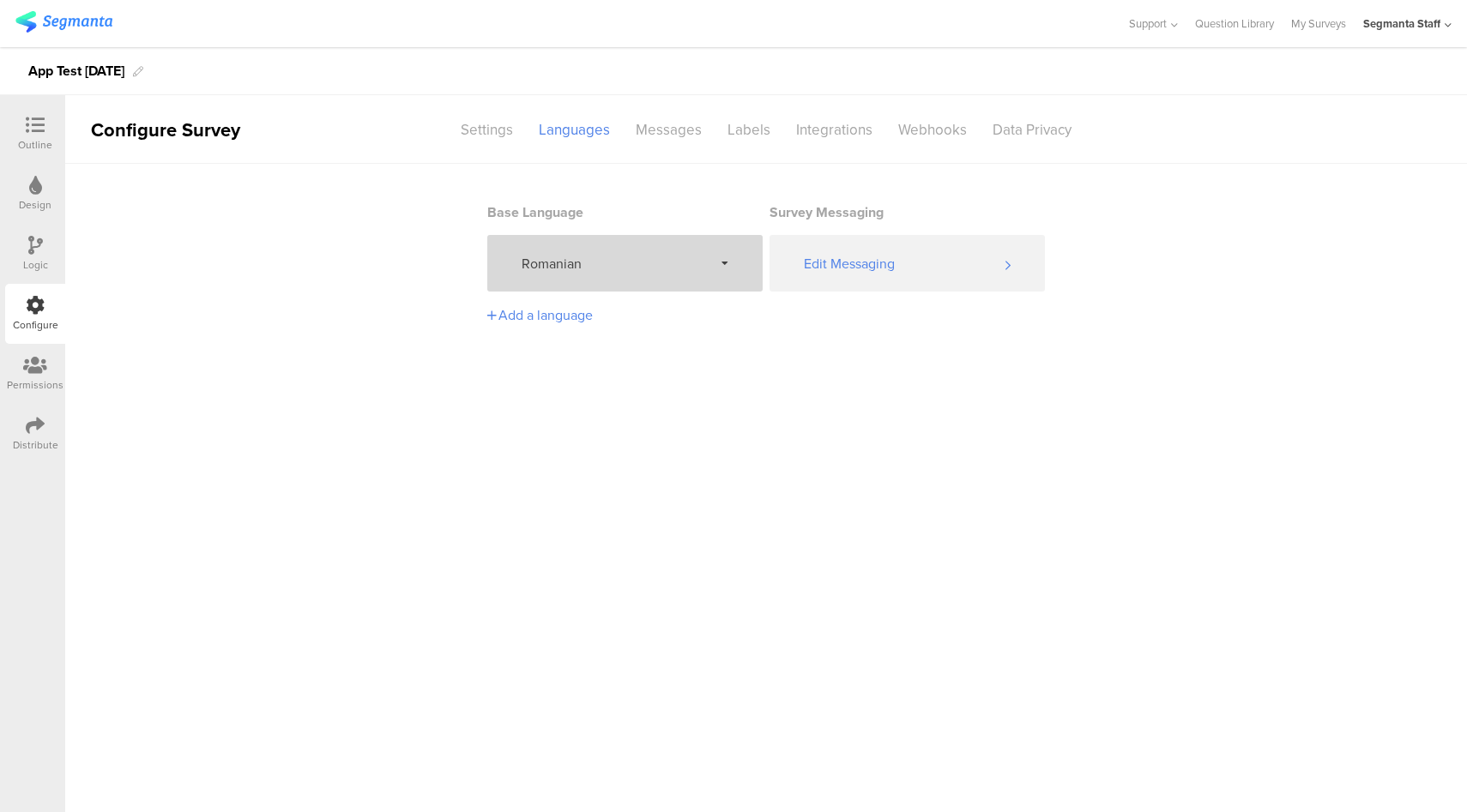
click at [652, 270] on span "Romanian" at bounding box center [617, 264] width 191 height 20
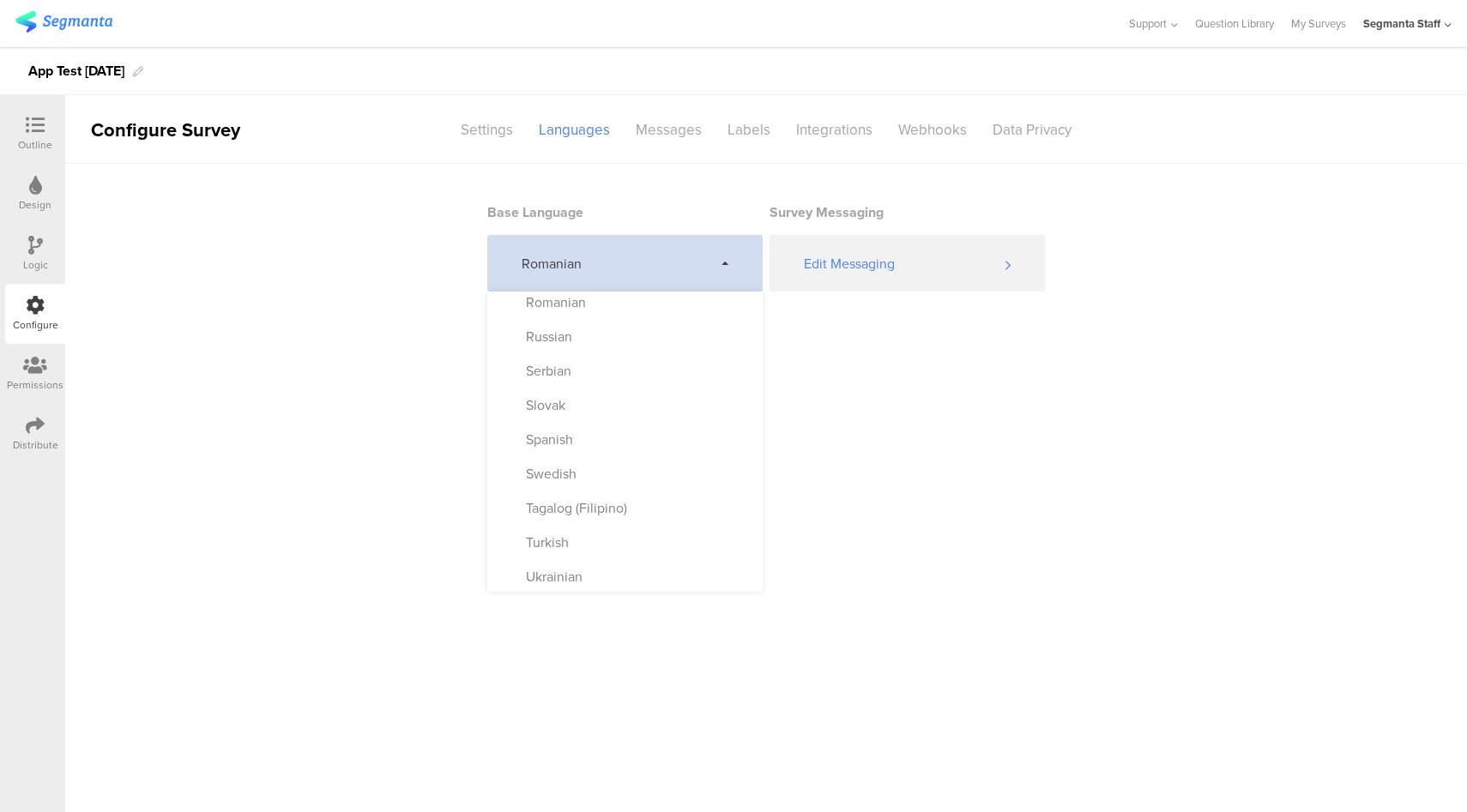
scroll to position [901, 0]
click at [586, 334] on div "Russian" at bounding box center [625, 334] width 276 height 34
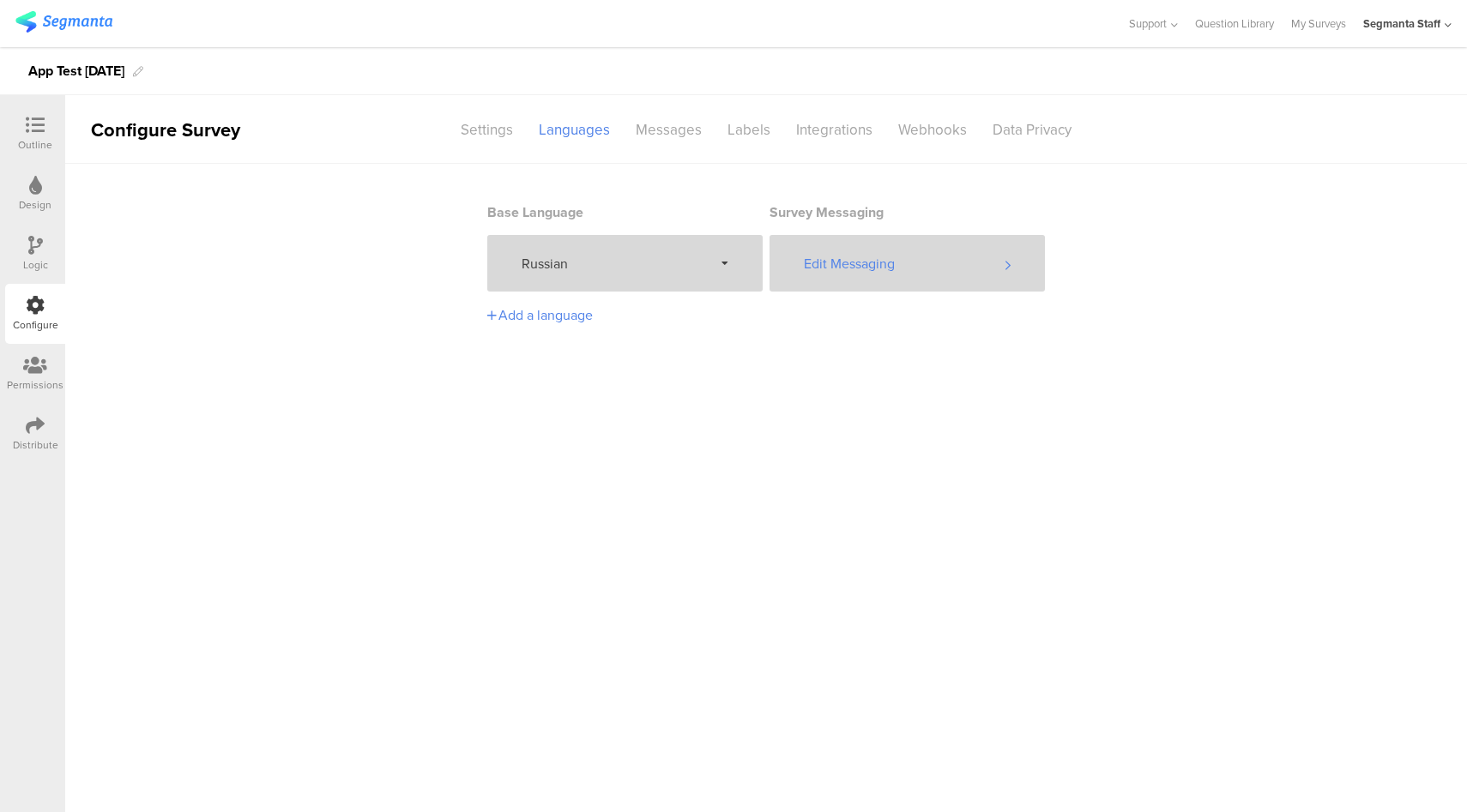
click at [820, 280] on div "Edit Messaging" at bounding box center [907, 263] width 276 height 56
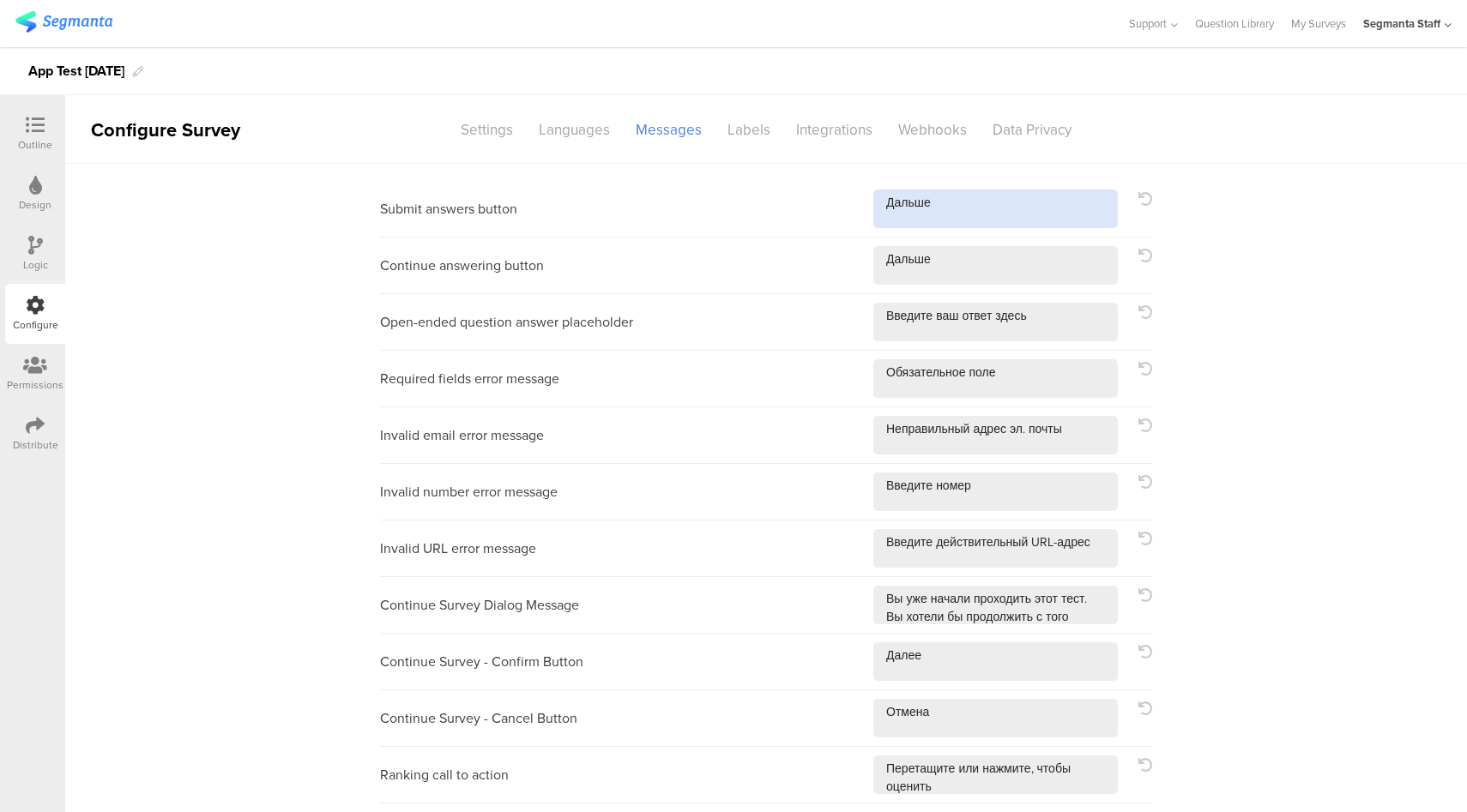
click at [966, 211] on textarea at bounding box center [995, 208] width 244 height 38
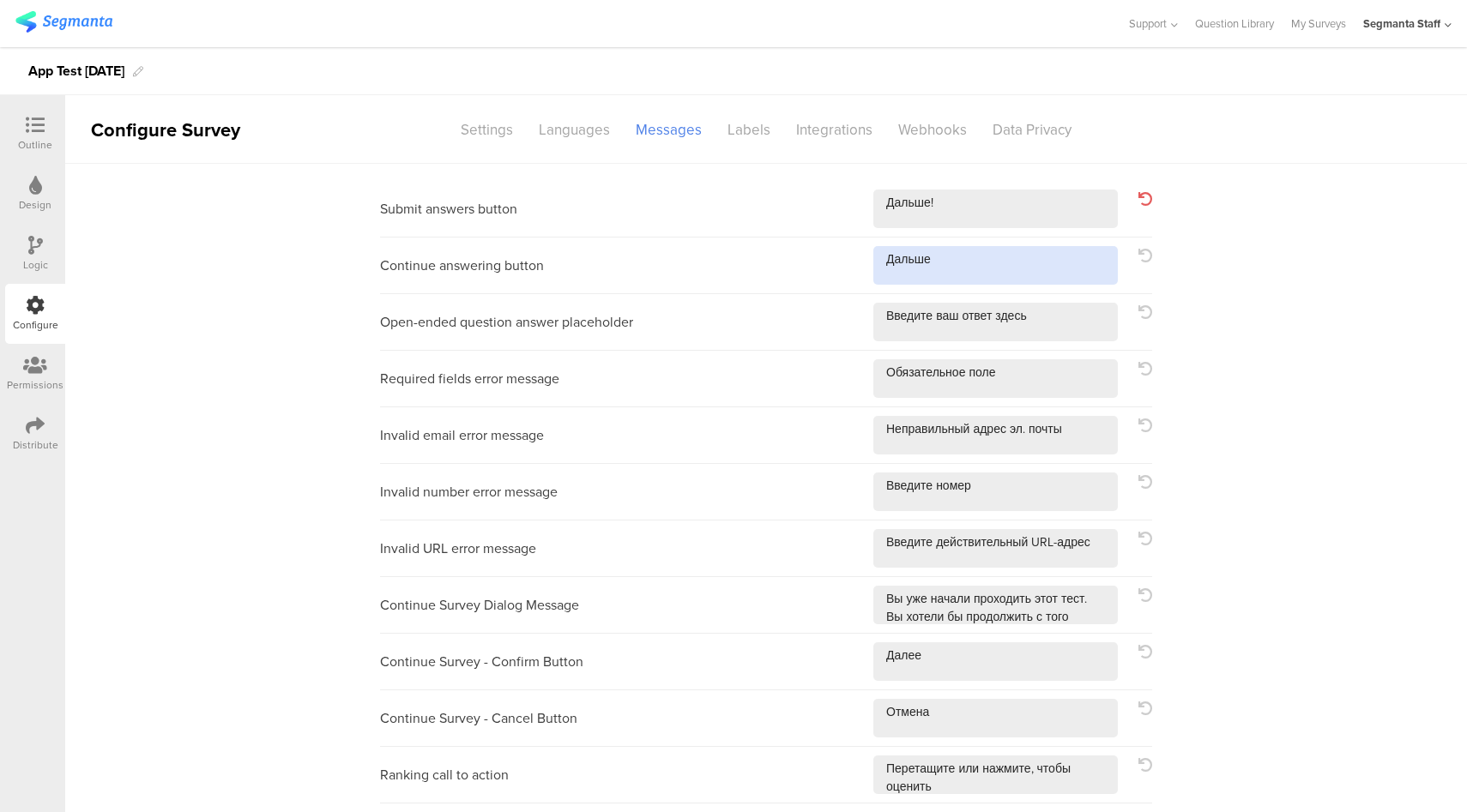
click at [983, 262] on textarea at bounding box center [995, 265] width 244 height 38
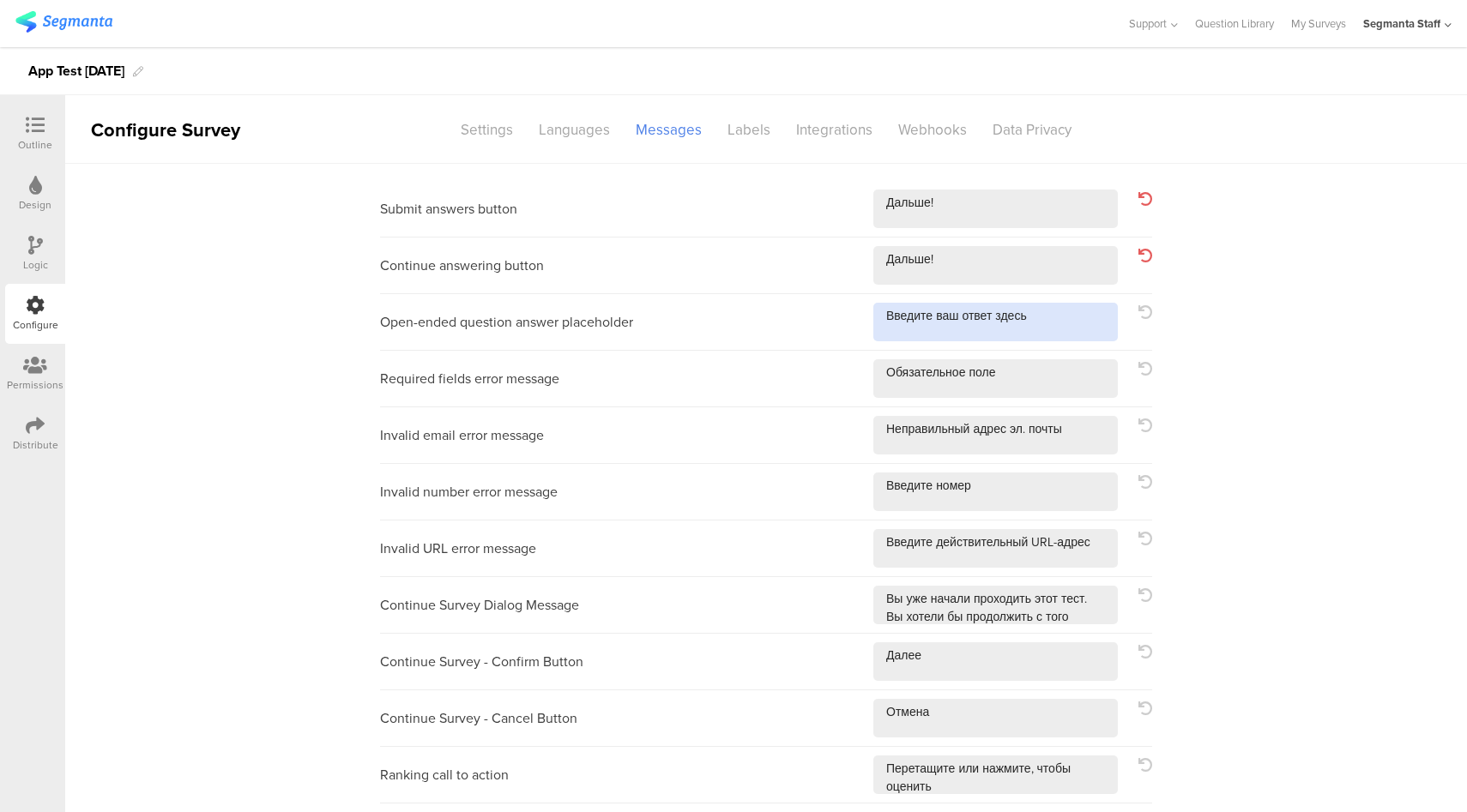
click at [1072, 319] on textarea at bounding box center [995, 321] width 244 height 38
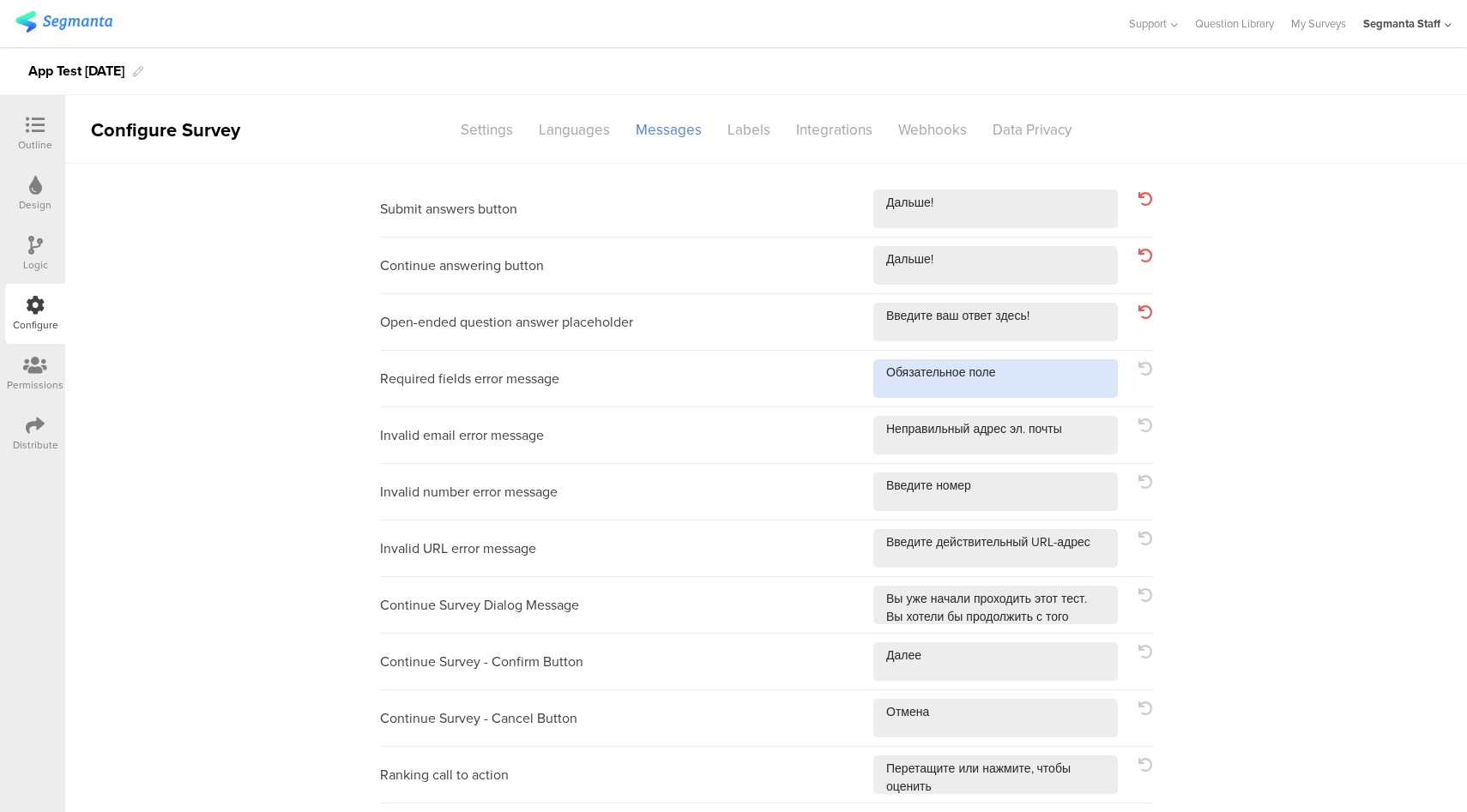
click at [1055, 372] on textarea at bounding box center [995, 378] width 244 height 38
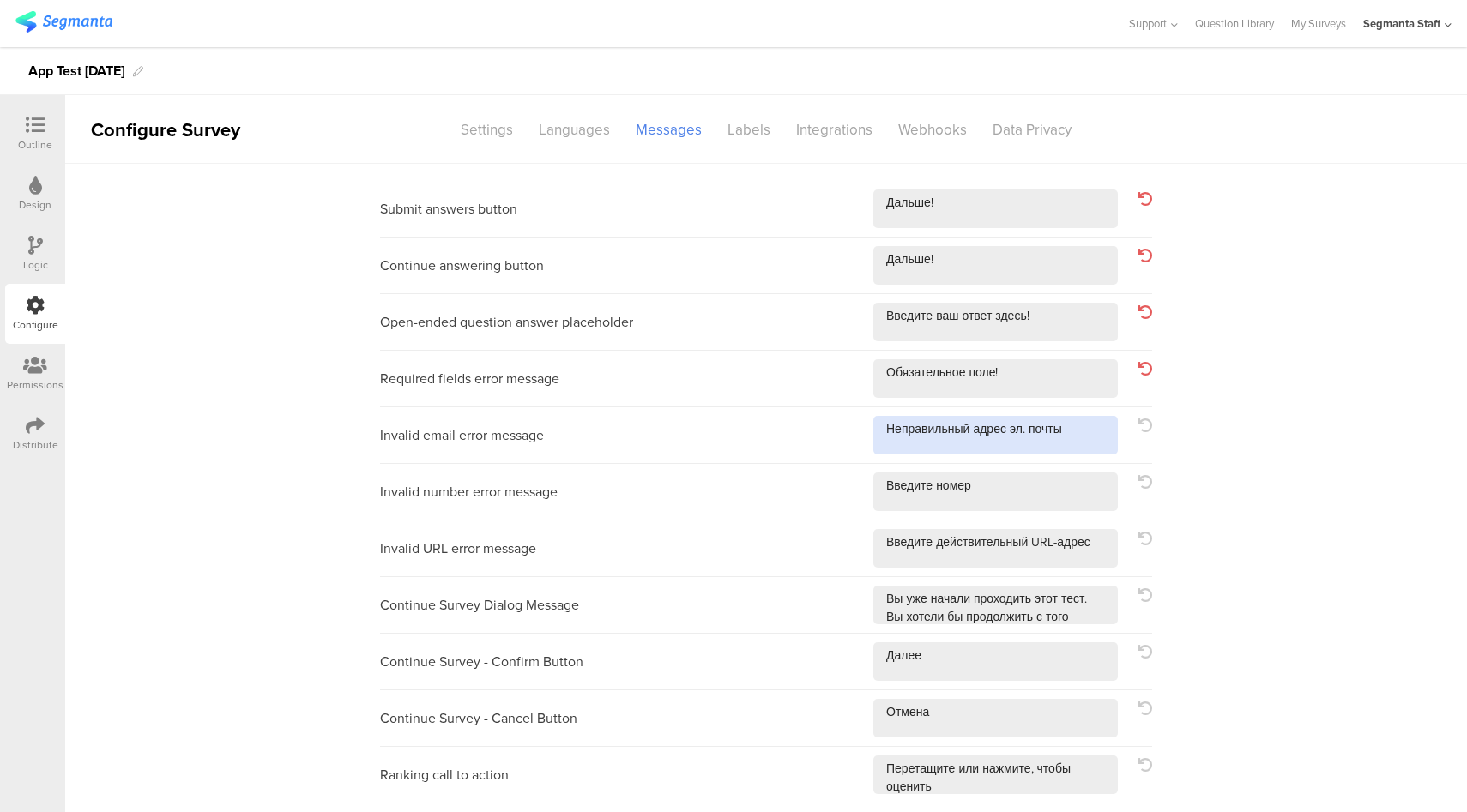
click at [1108, 436] on textarea at bounding box center [995, 435] width 244 height 38
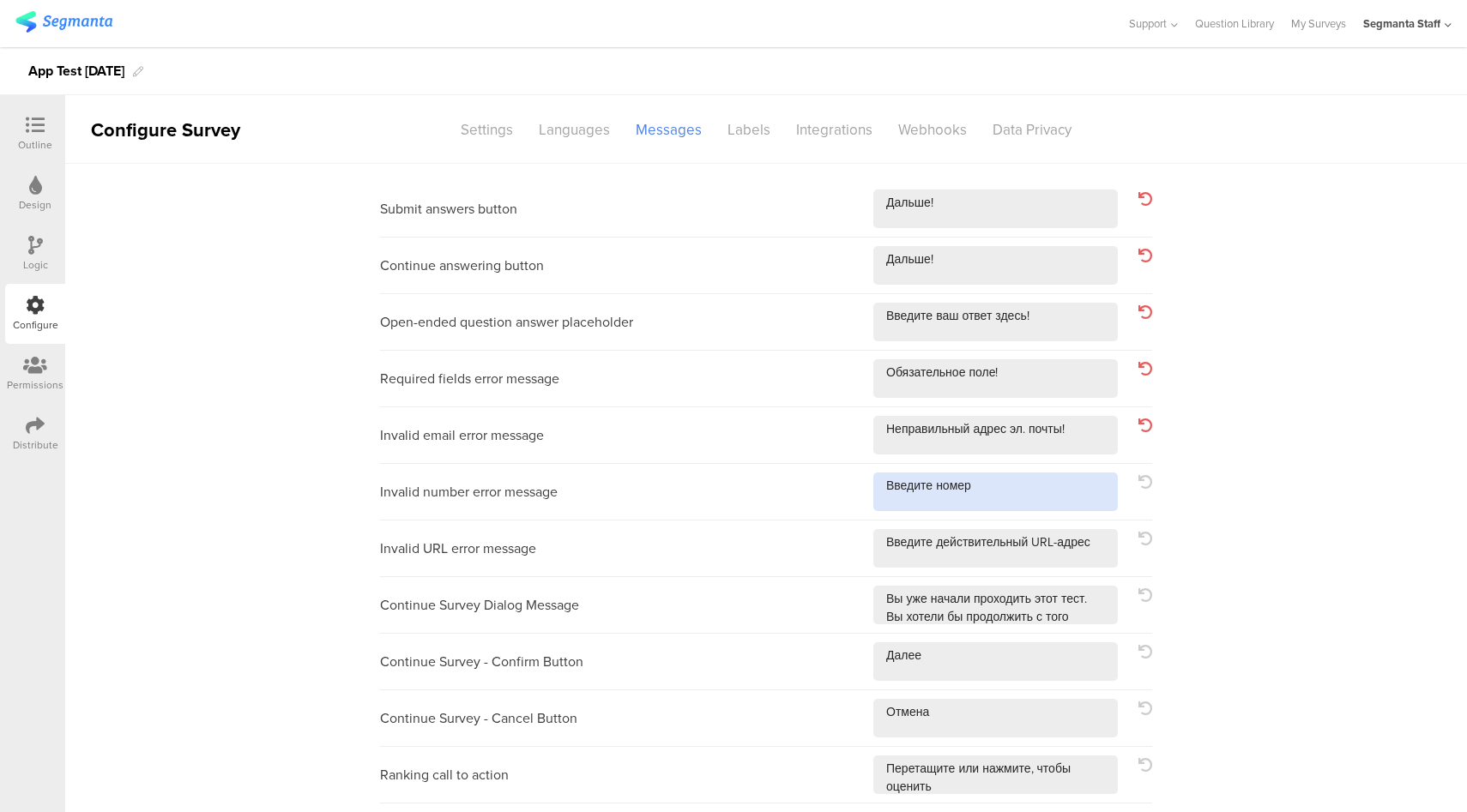
click at [1054, 502] on textarea at bounding box center [995, 491] width 244 height 38
click at [1094, 549] on textarea at bounding box center [995, 548] width 244 height 38
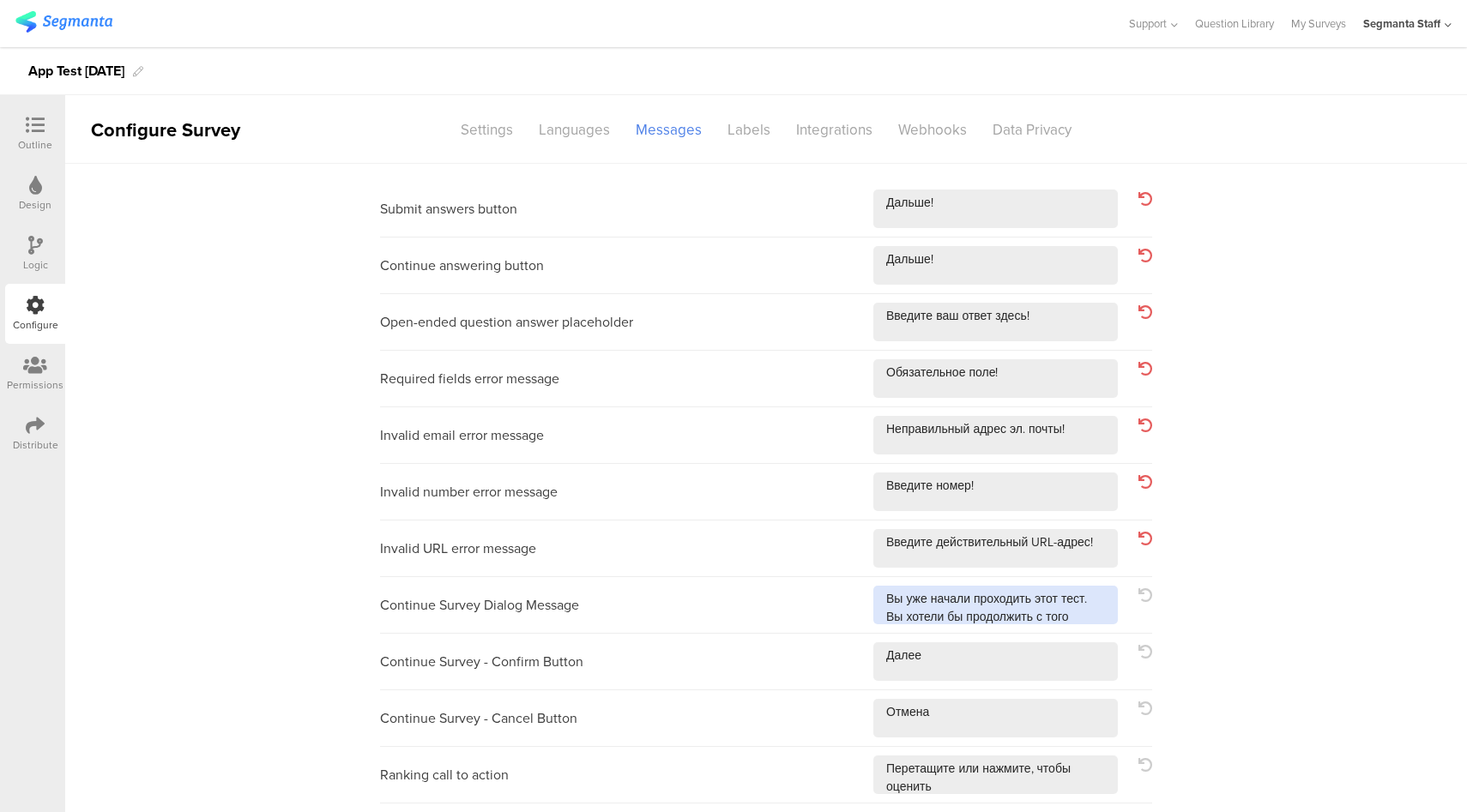
click at [1091, 615] on textarea at bounding box center [995, 605] width 244 height 38
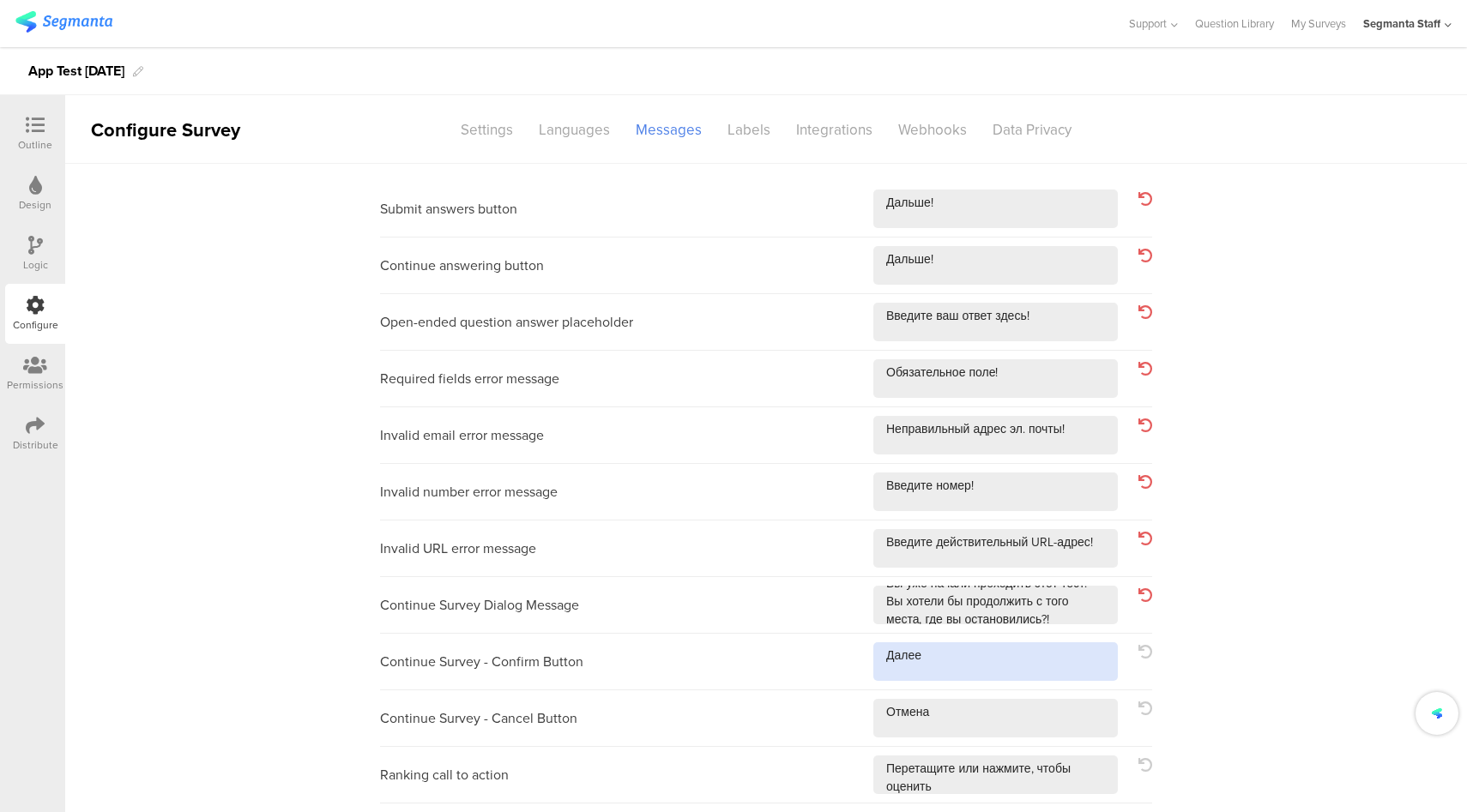
click at [953, 663] on textarea at bounding box center [995, 661] width 244 height 38
click at [1001, 726] on textarea at bounding box center [995, 717] width 244 height 38
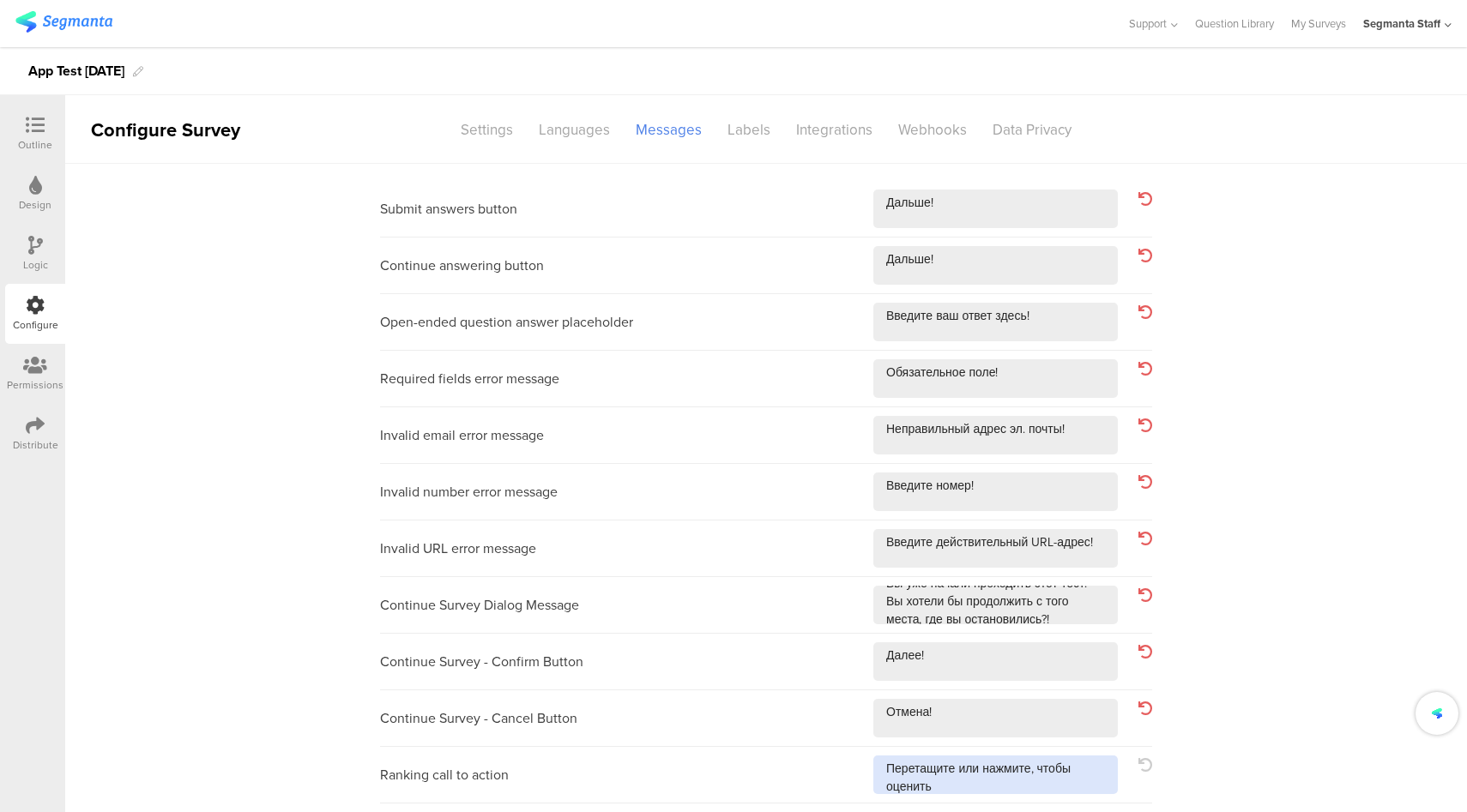
click at [1067, 793] on textarea at bounding box center [995, 774] width 244 height 38
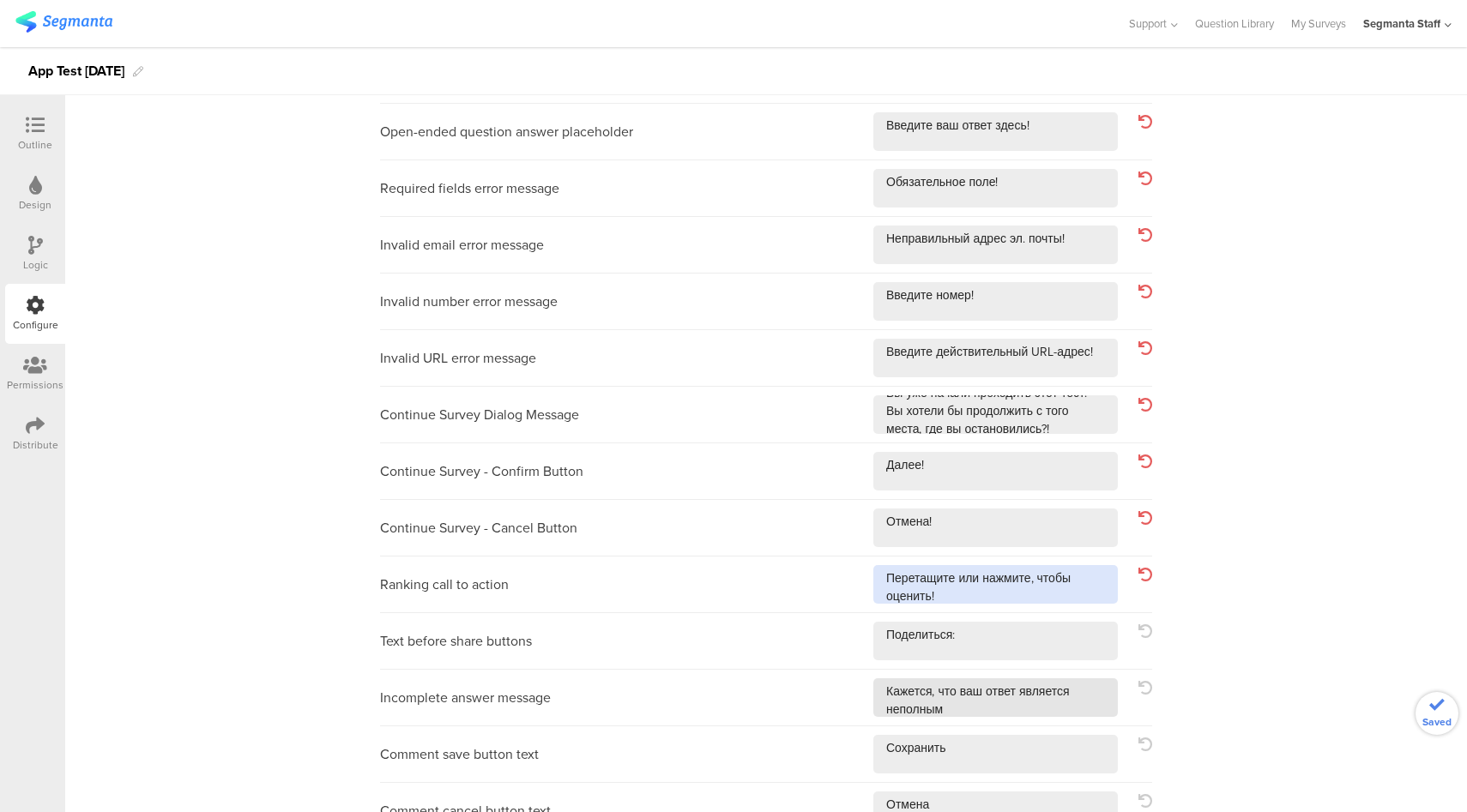
scroll to position [194, 0]
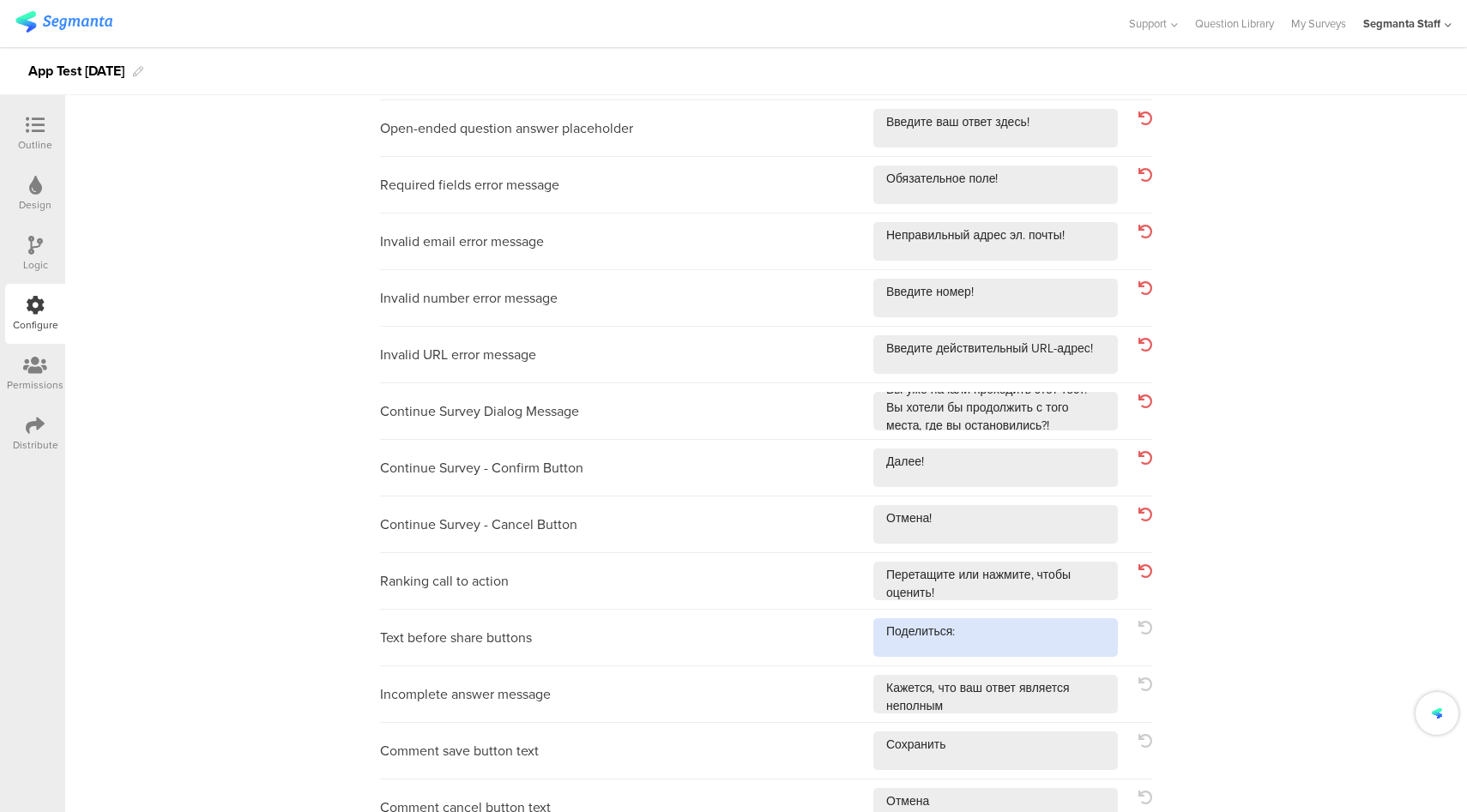
click at [1030, 630] on textarea at bounding box center [995, 637] width 244 height 38
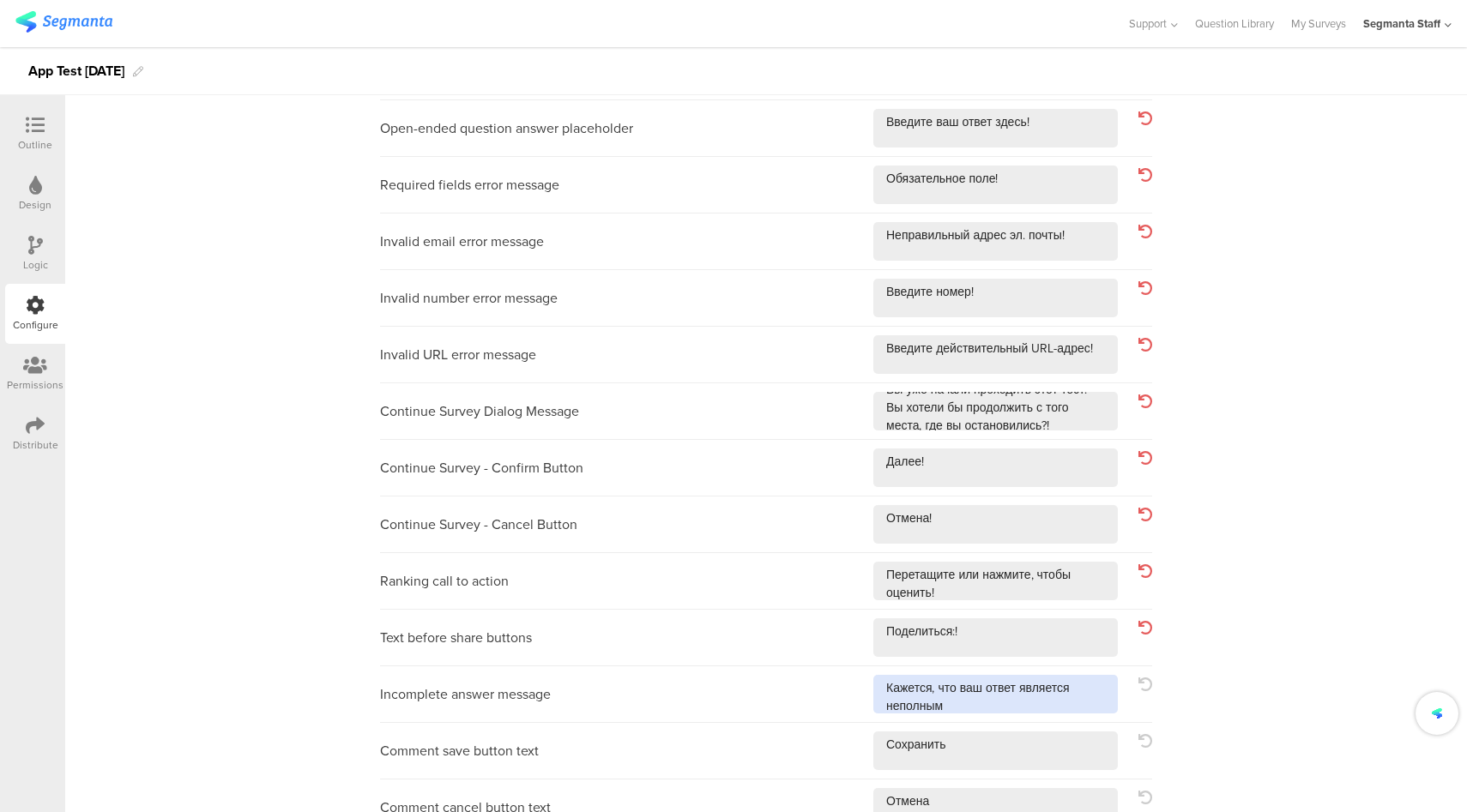
click at [1012, 707] on textarea at bounding box center [995, 694] width 244 height 38
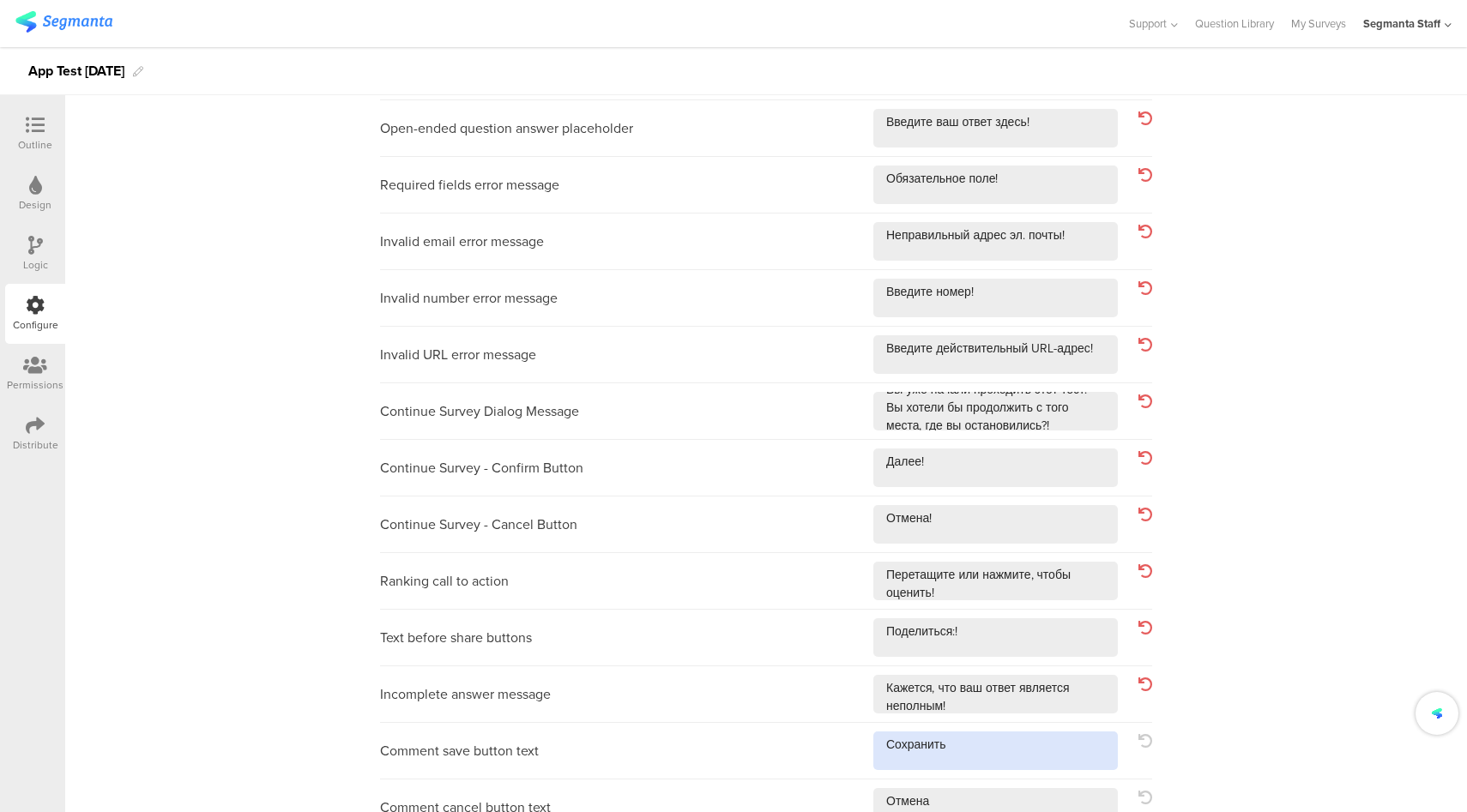
click at [1013, 757] on textarea at bounding box center [995, 750] width 244 height 38
click at [1005, 800] on textarea at bounding box center [995, 807] width 244 height 38
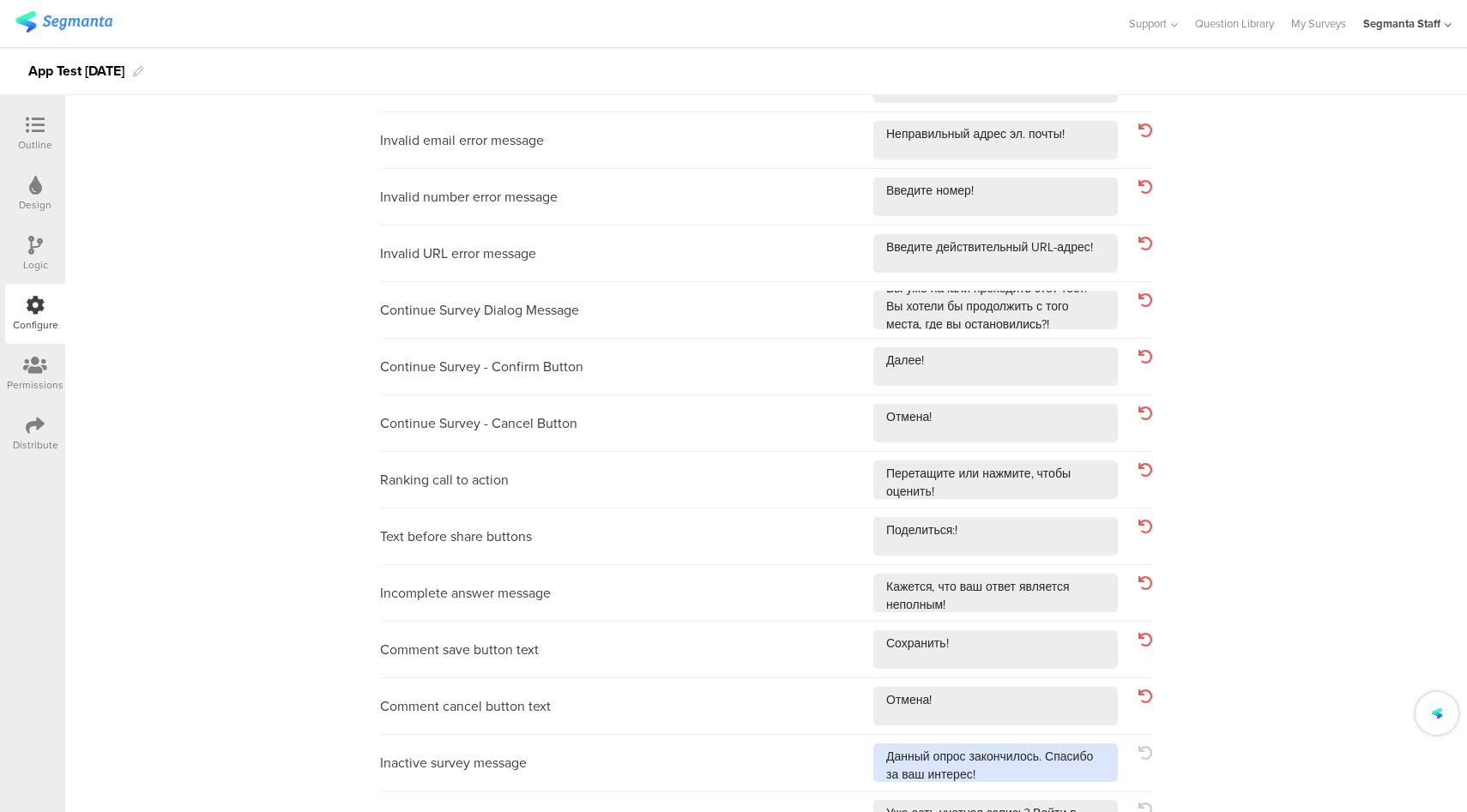
click at [1013, 774] on textarea at bounding box center [995, 762] width 244 height 38
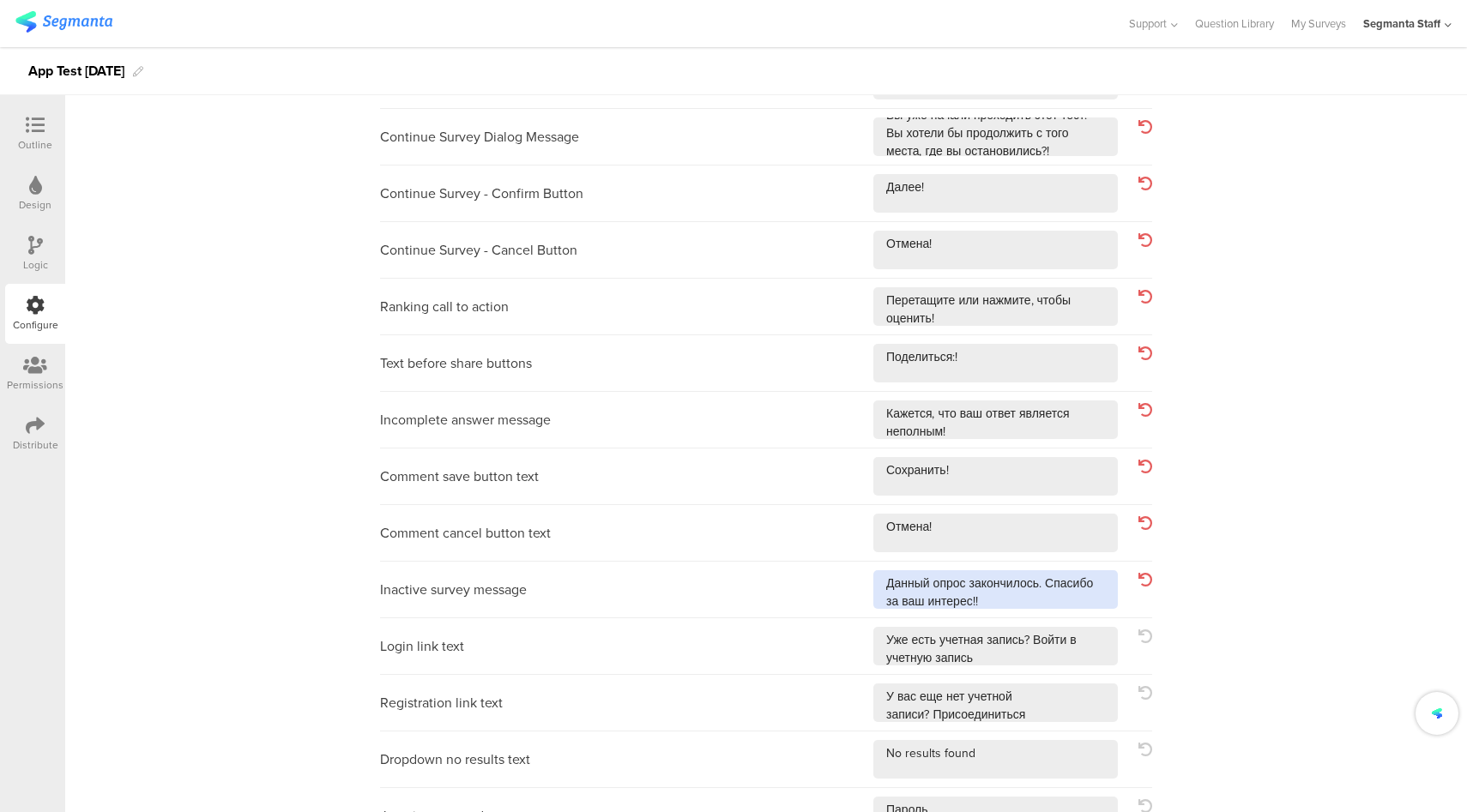
scroll to position [501, 0]
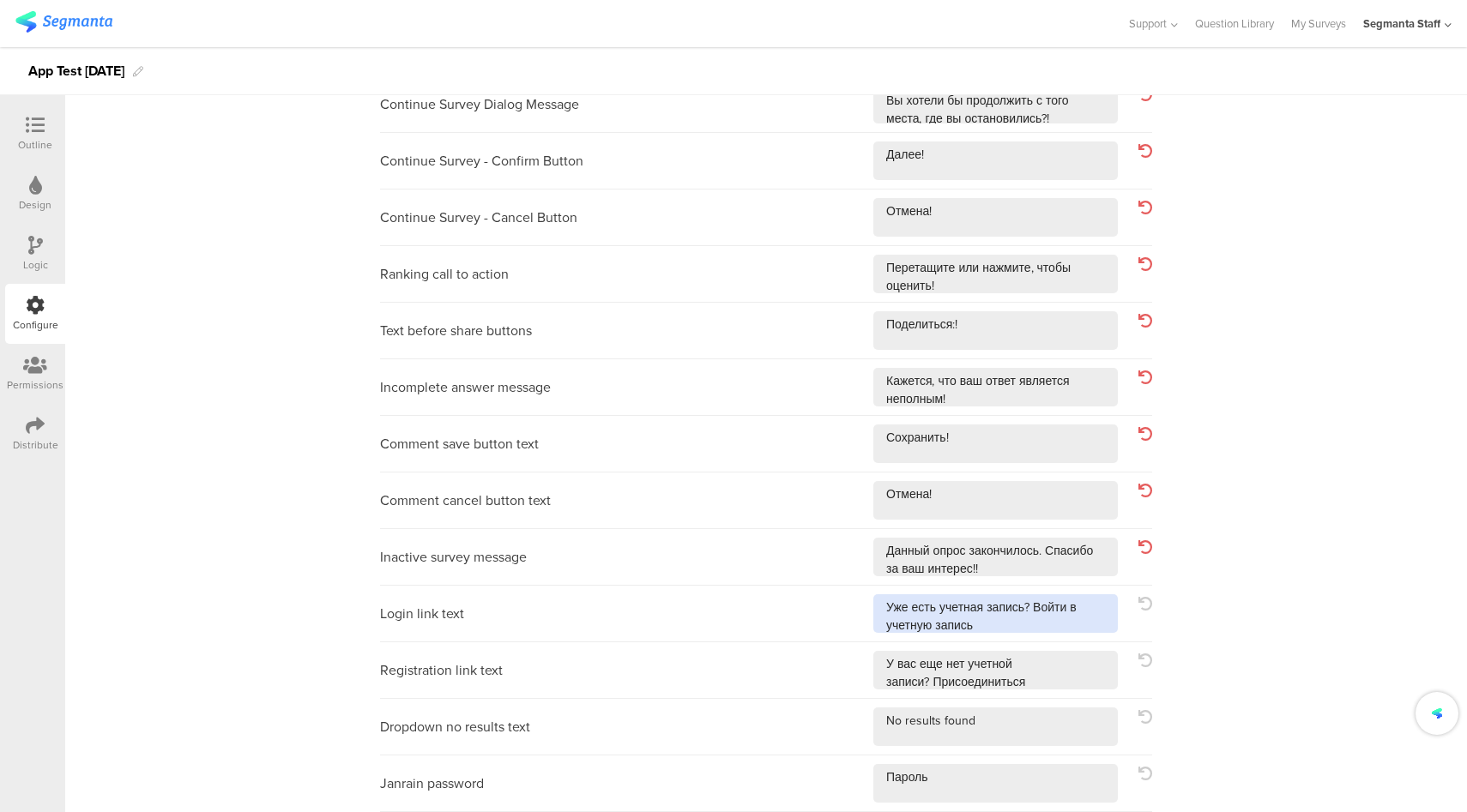
drag, startPoint x: 1053, startPoint y: 620, endPoint x: 1050, endPoint y: 632, distance: 12.4
click at [1053, 620] on textarea at bounding box center [995, 613] width 244 height 38
click at [1049, 685] on textarea at bounding box center [995, 670] width 244 height 38
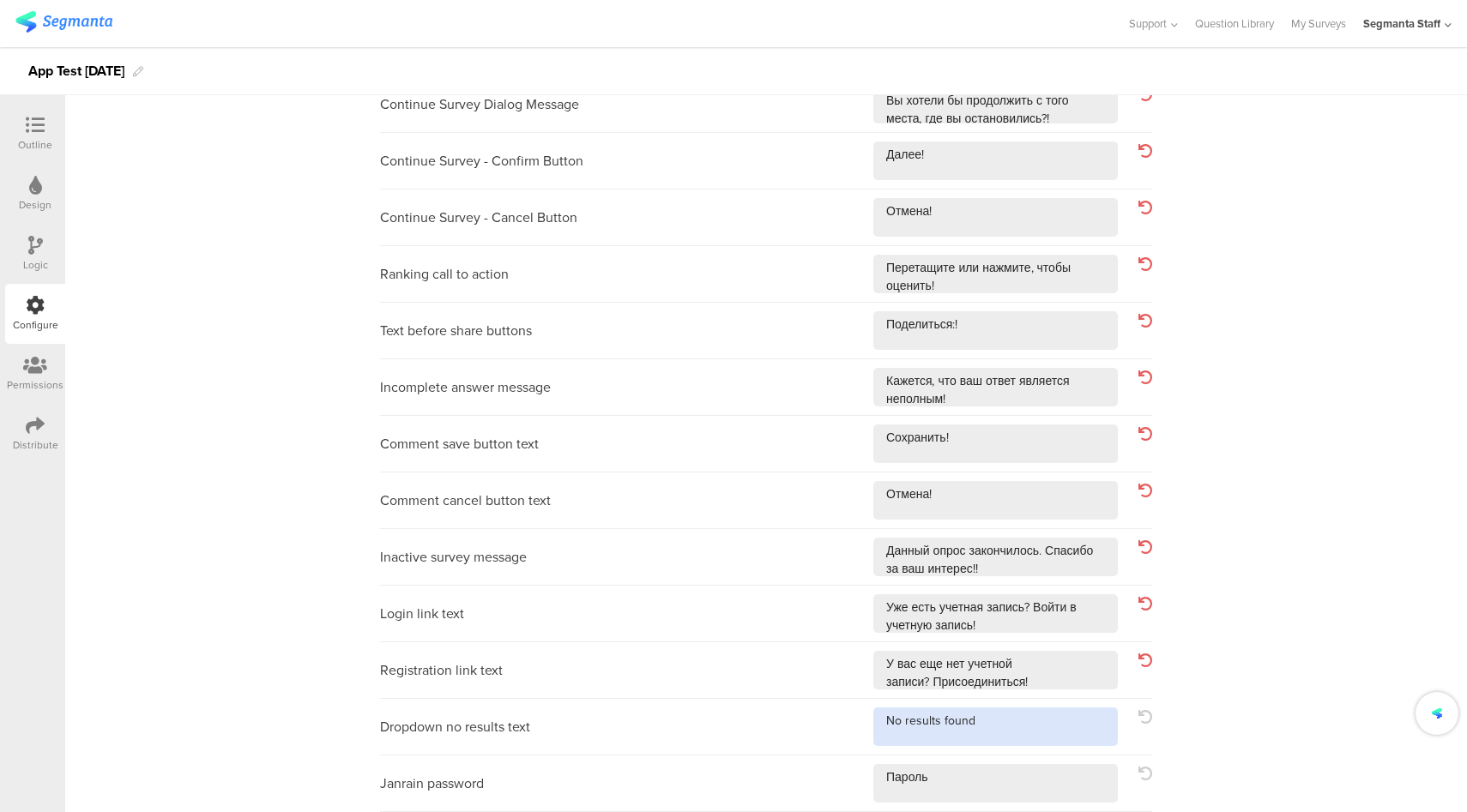
click at [1048, 722] on textarea at bounding box center [995, 726] width 244 height 38
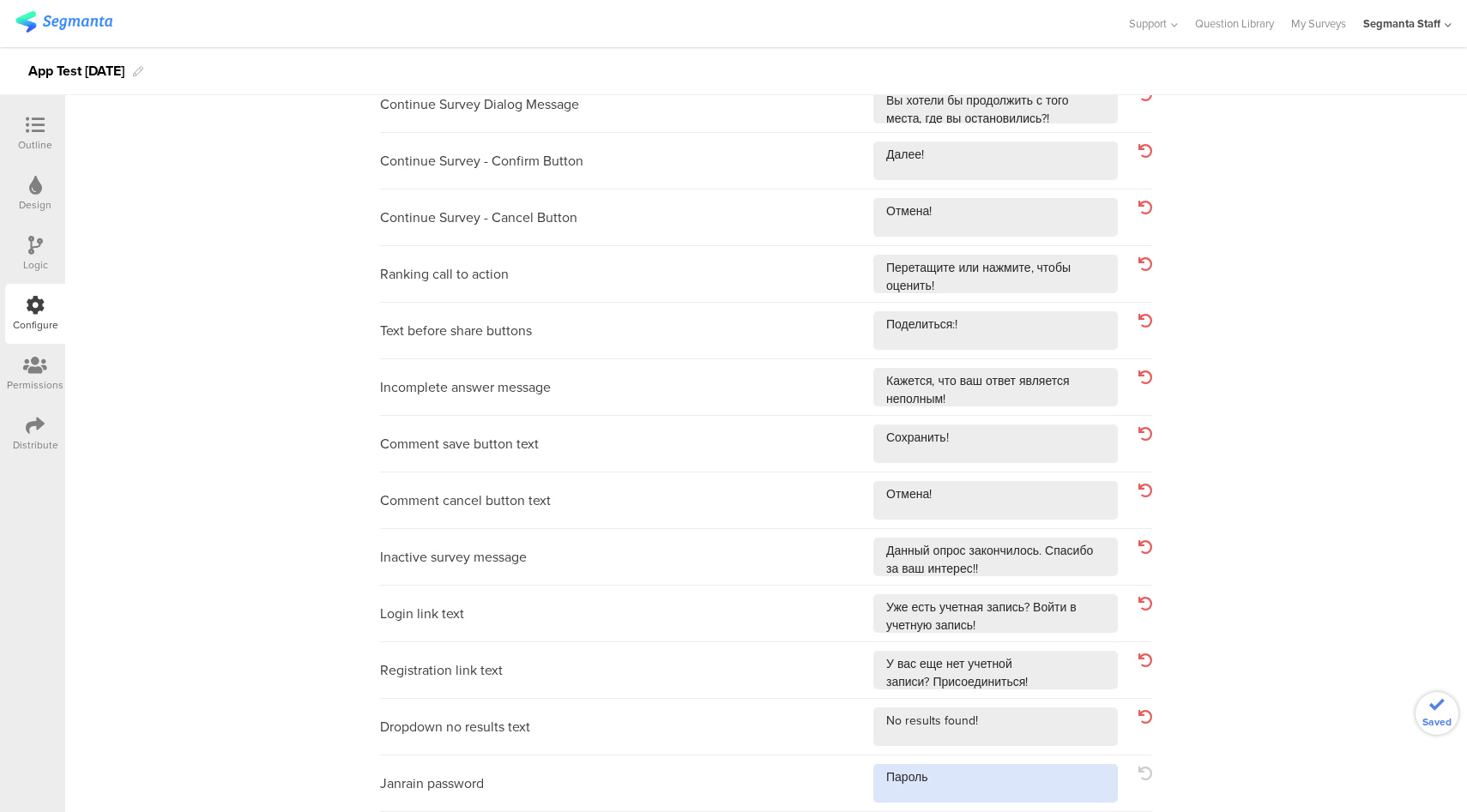
click at [1019, 777] on textarea at bounding box center [995, 782] width 244 height 38
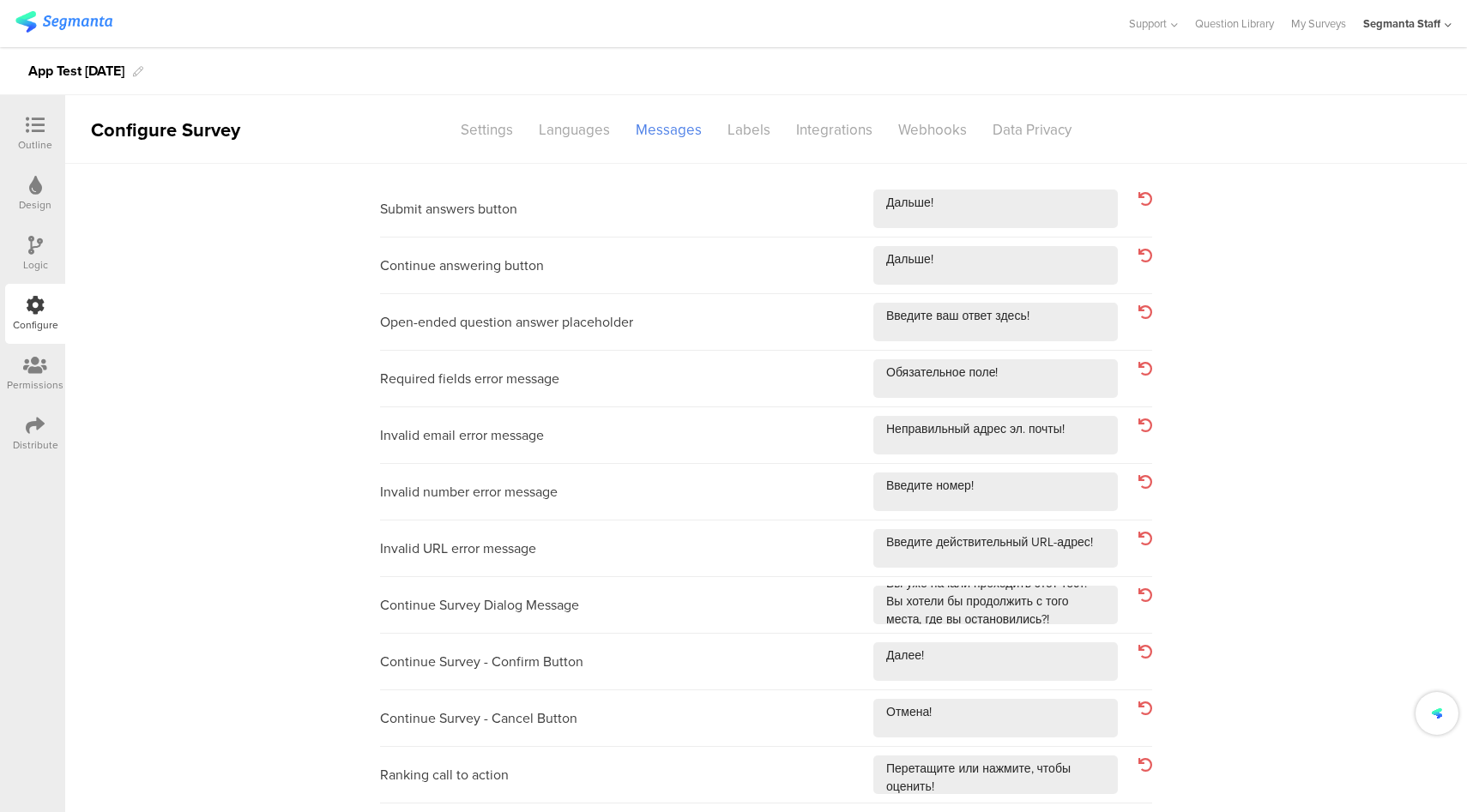
scroll to position [0, 0]
click at [581, 138] on div "Languages" at bounding box center [574, 130] width 97 height 30
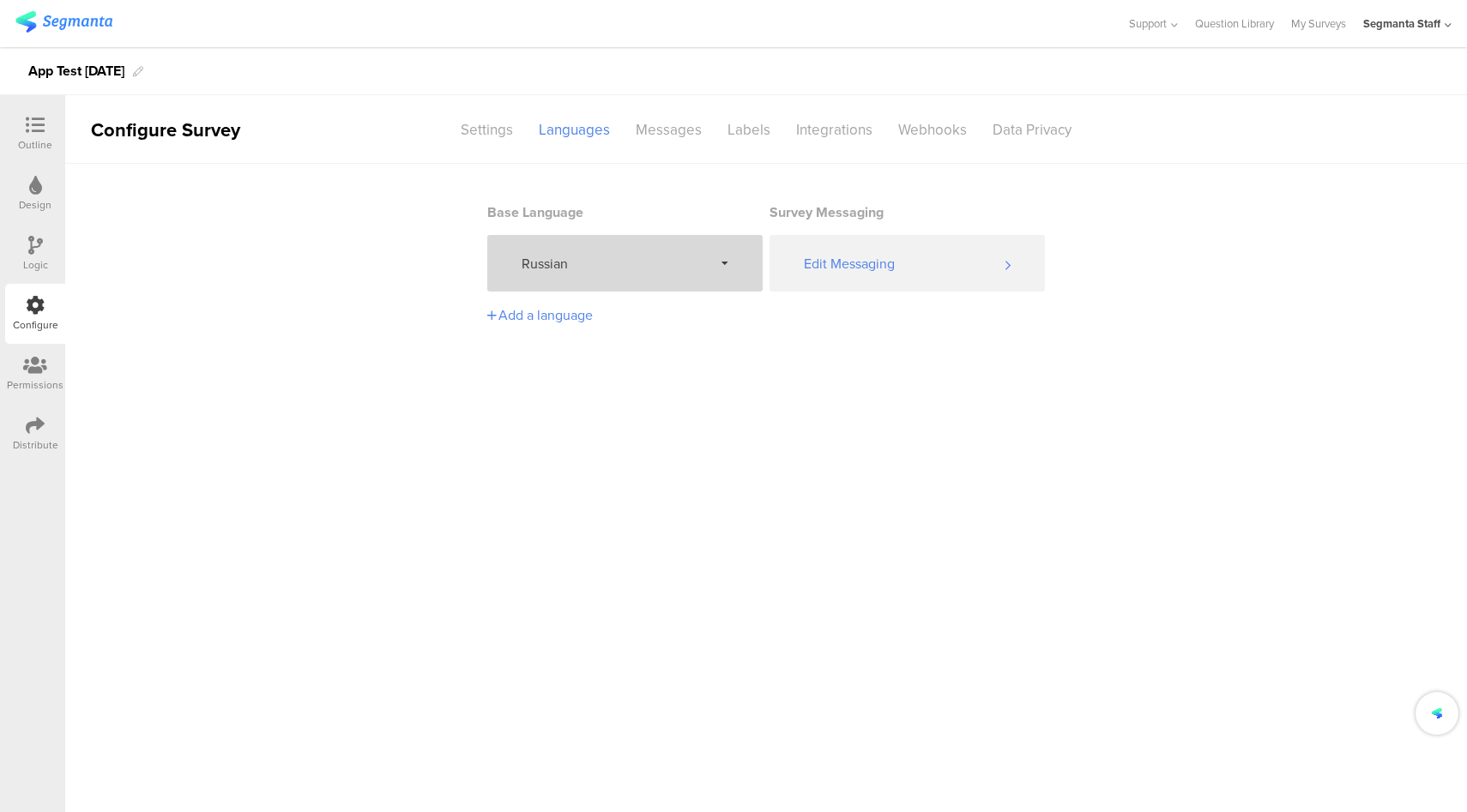
click at [628, 274] on div "Russian" at bounding box center [625, 263] width 276 height 56
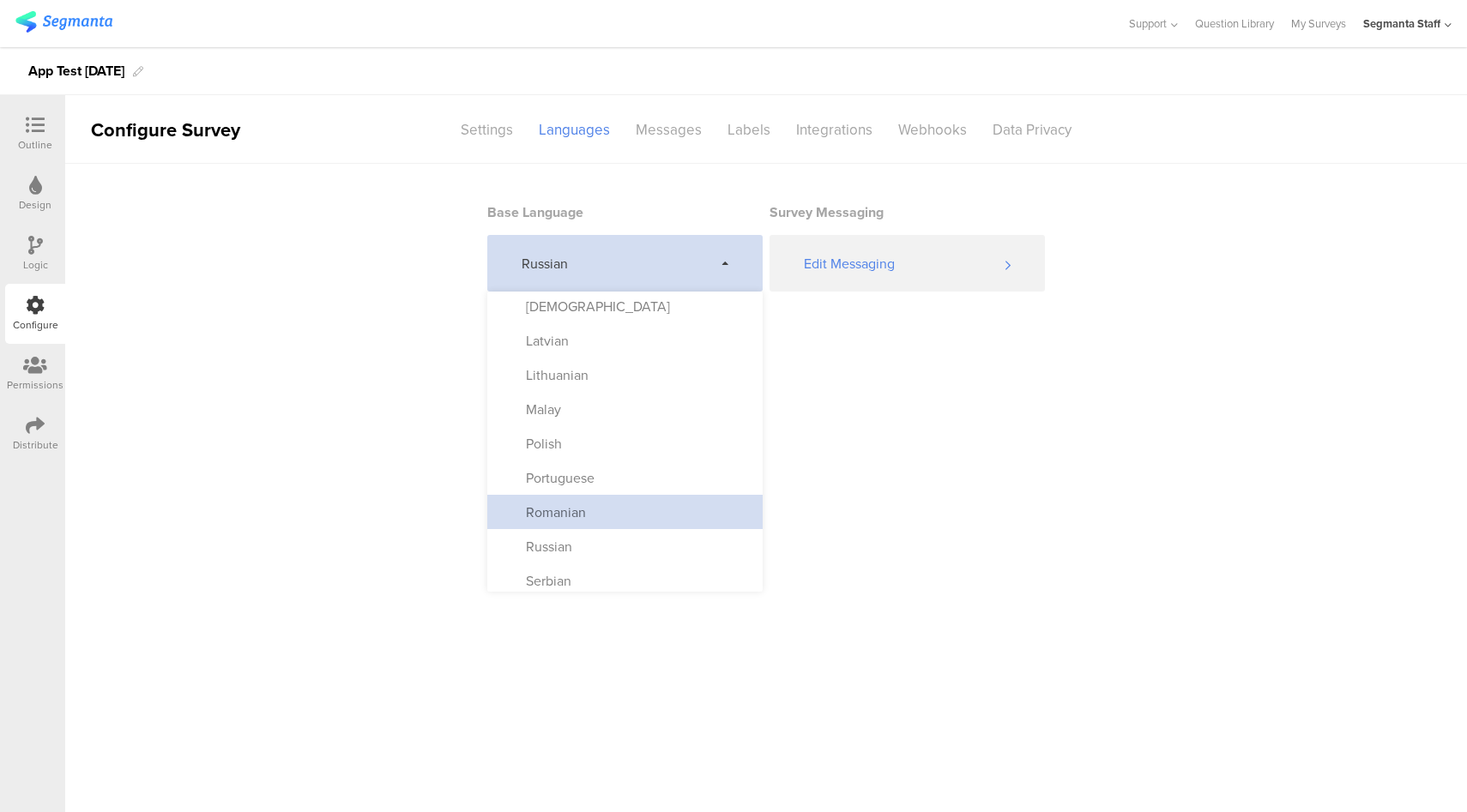
scroll to position [901, 0]
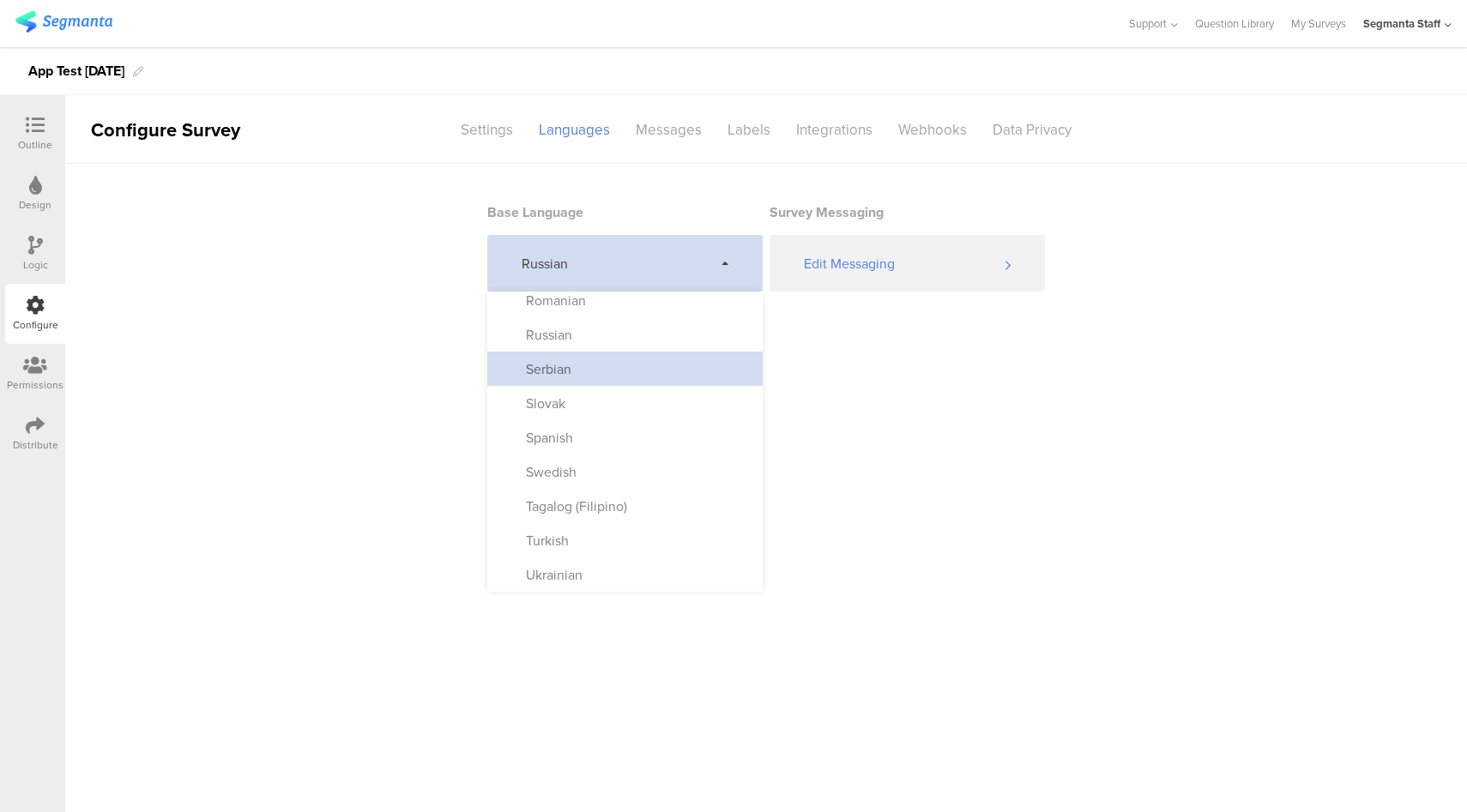
click at [637, 364] on div "Serbian" at bounding box center [625, 368] width 276 height 34
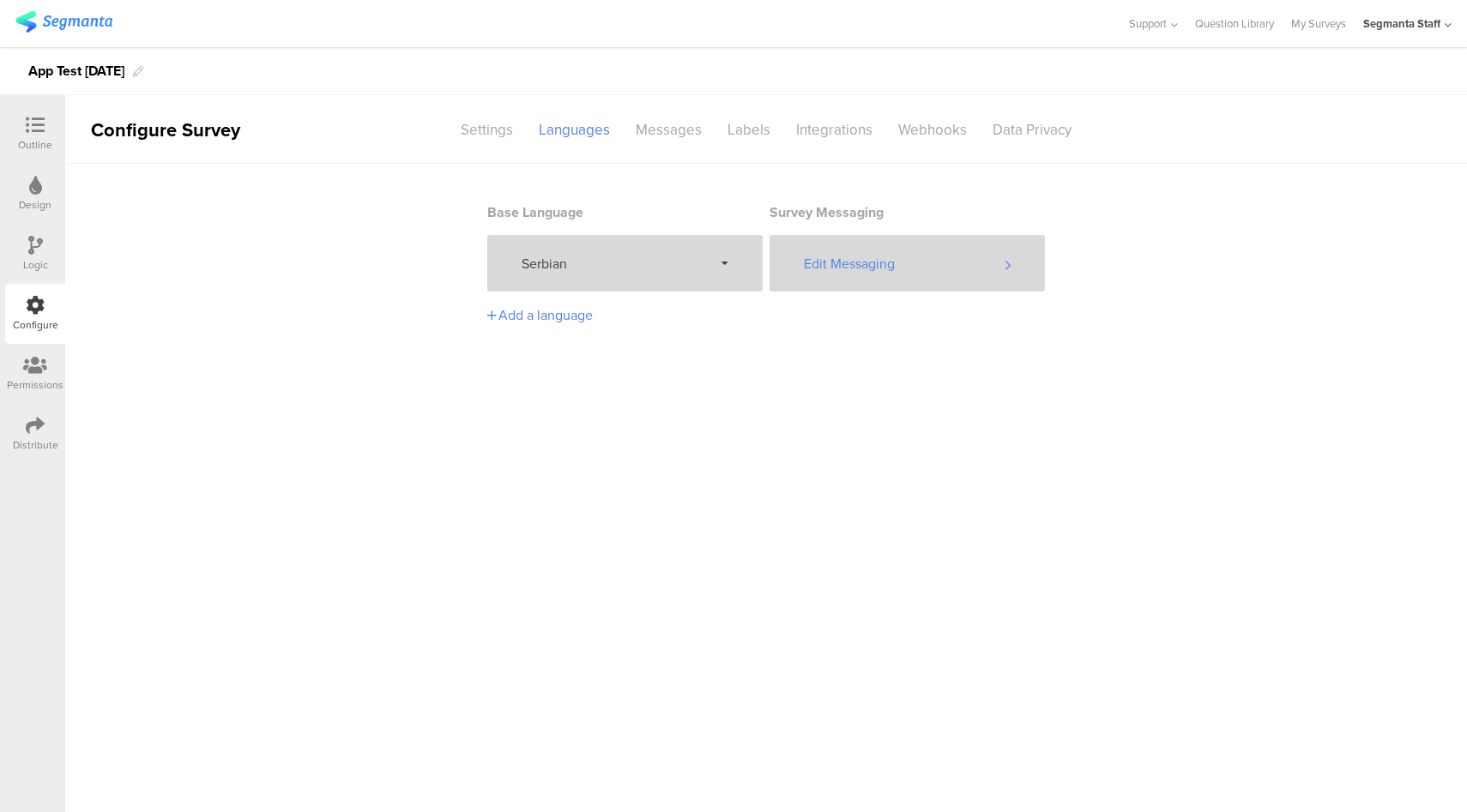
click at [874, 282] on div "Edit Messaging" at bounding box center [907, 263] width 276 height 56
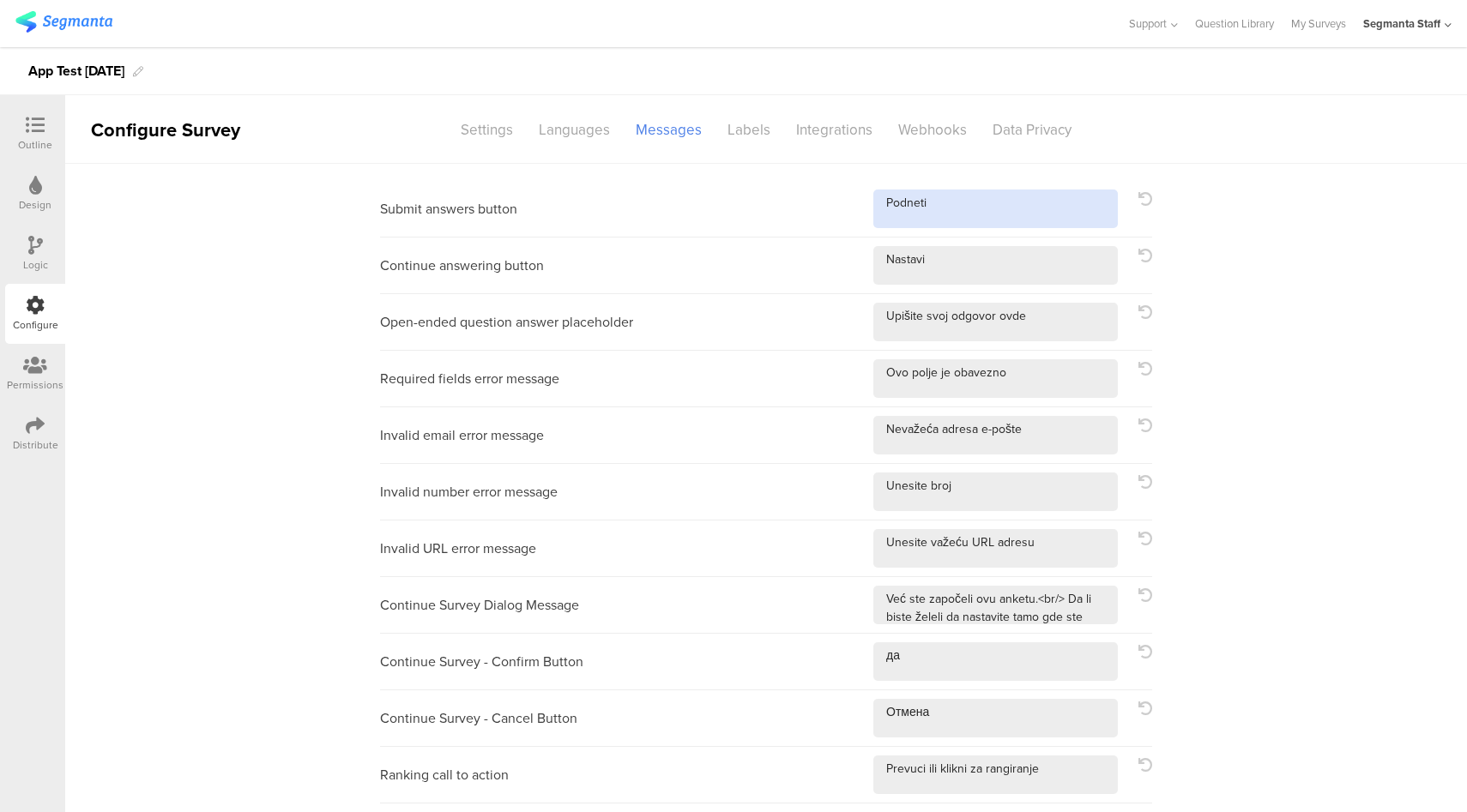
click at [967, 197] on textarea at bounding box center [995, 208] width 244 height 38
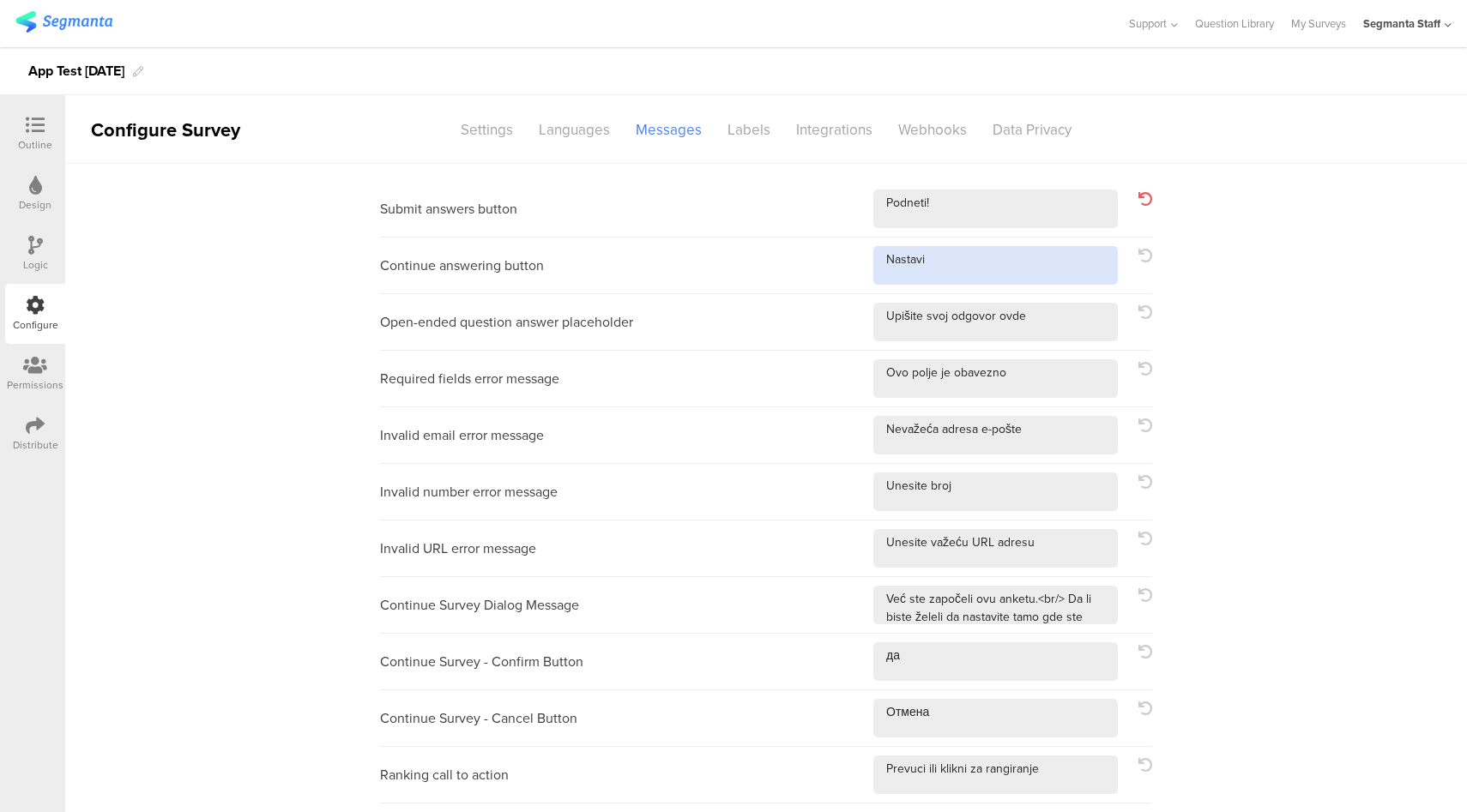
click at [992, 266] on textarea at bounding box center [995, 265] width 244 height 38
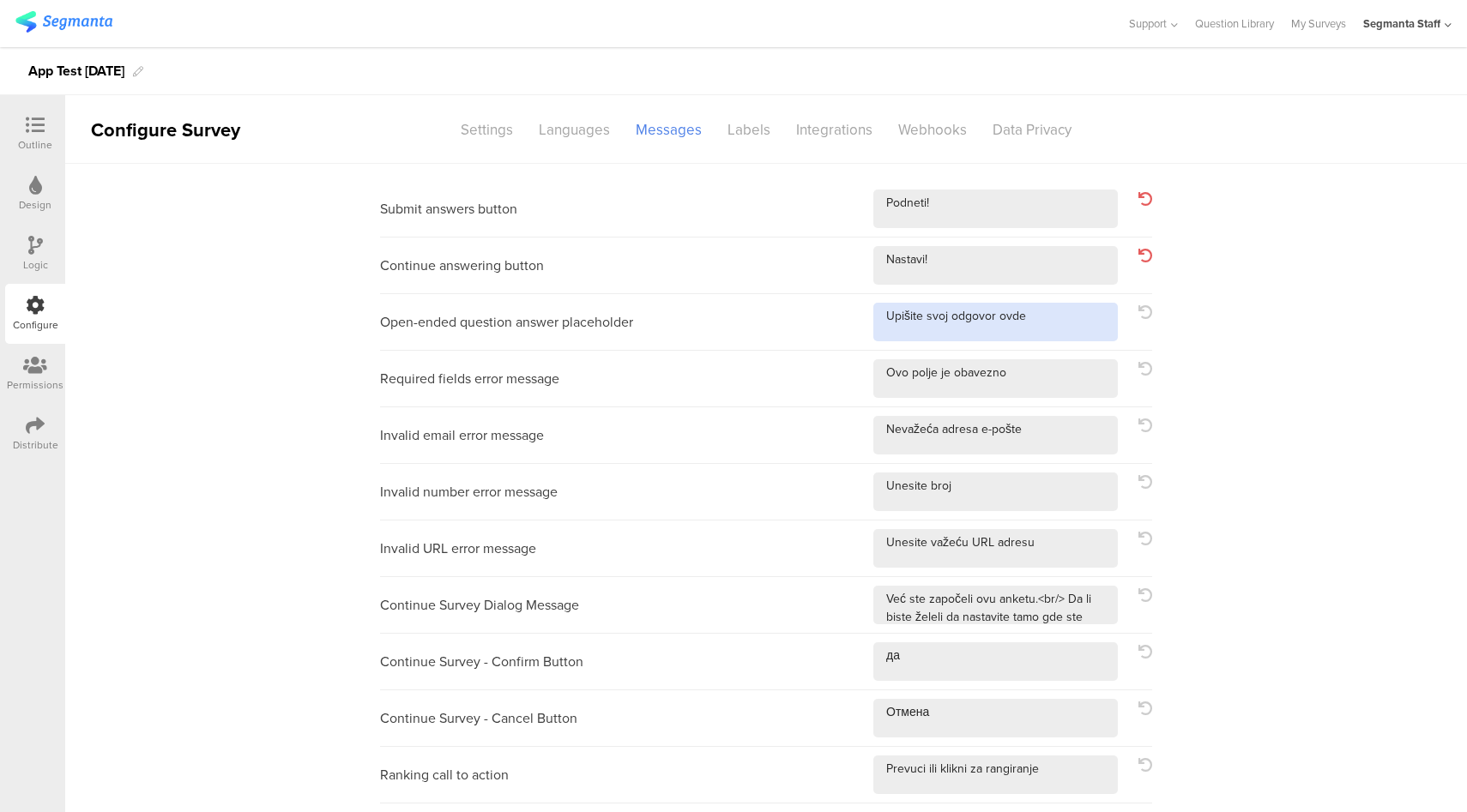
click at [1074, 327] on textarea at bounding box center [995, 321] width 244 height 38
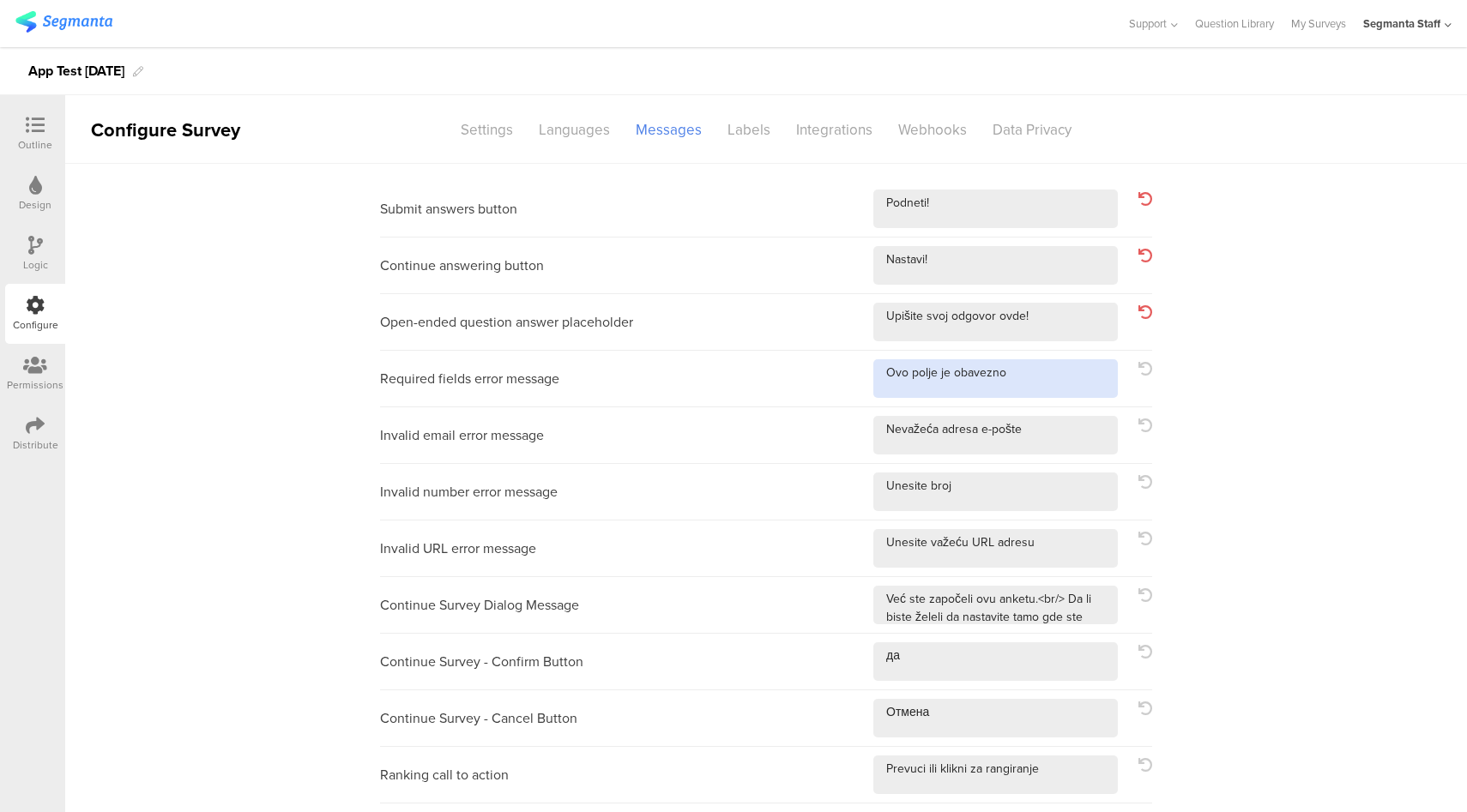
click at [1059, 362] on textarea at bounding box center [995, 378] width 244 height 38
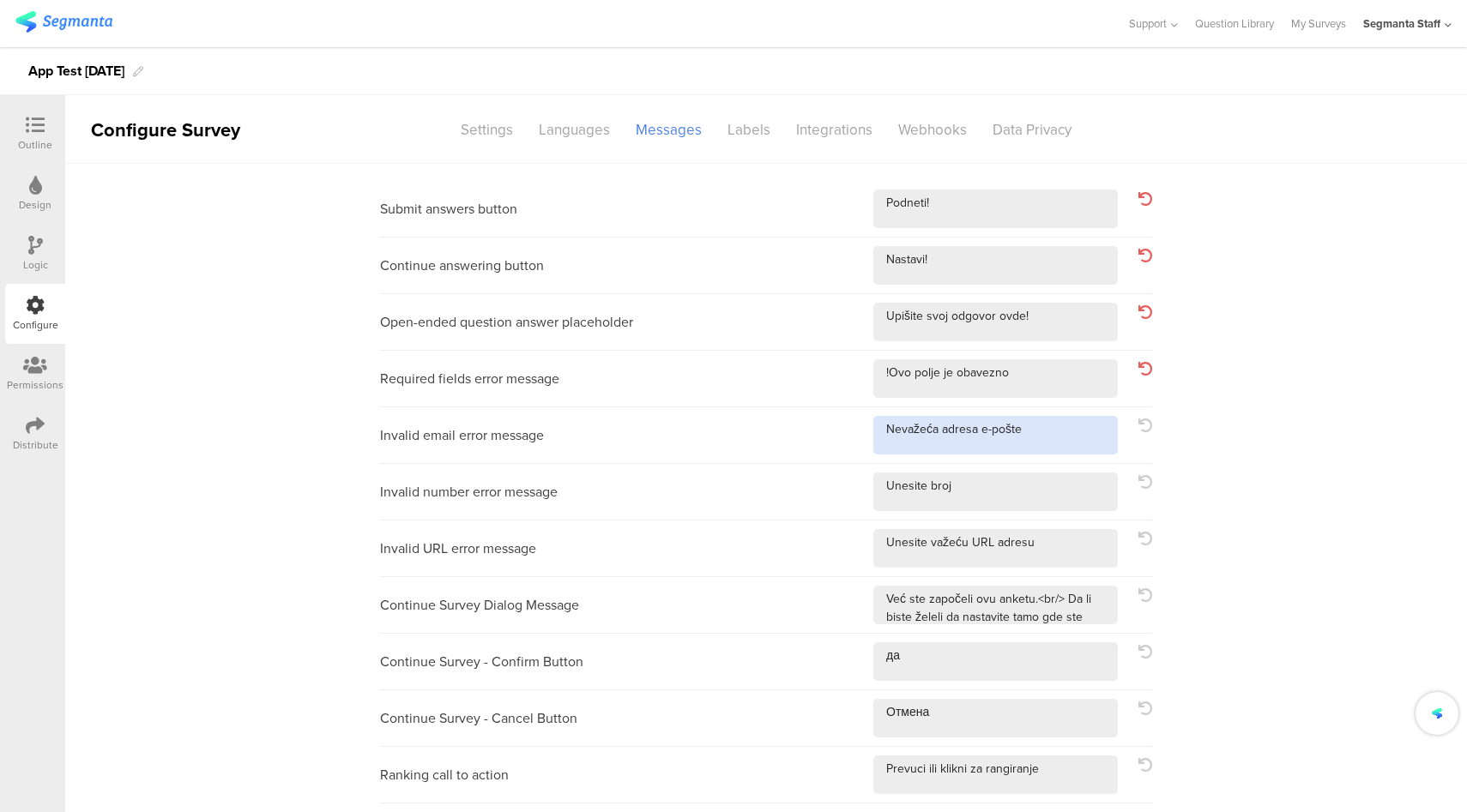
click at [1065, 435] on textarea at bounding box center [995, 435] width 244 height 38
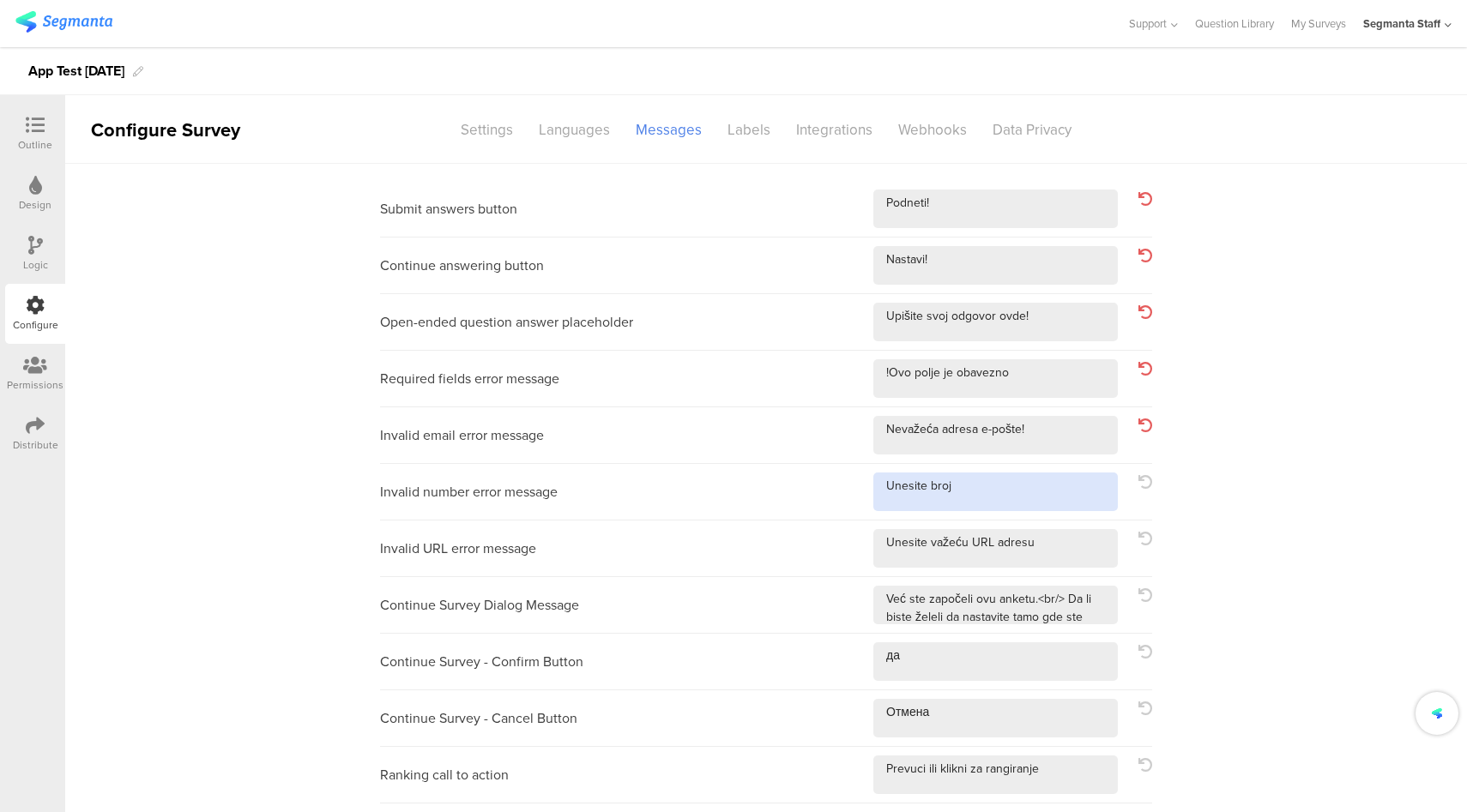
click at [1030, 495] on textarea at bounding box center [995, 491] width 244 height 38
click at [1053, 549] on textarea at bounding box center [995, 548] width 244 height 38
click at [1090, 628] on div "Continue Survey Dialog Message" at bounding box center [766, 605] width 772 height 56
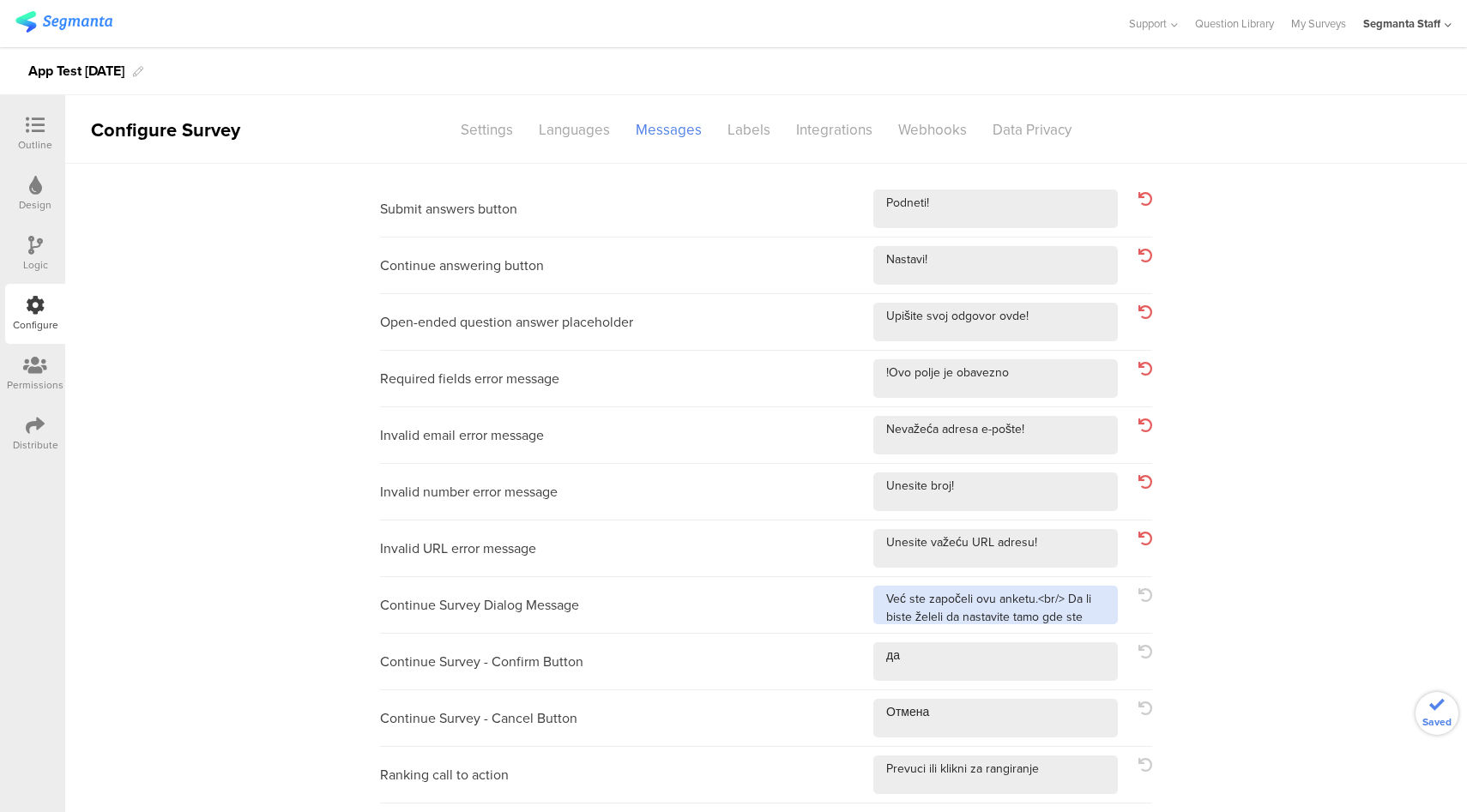
click at [1092, 621] on textarea at bounding box center [995, 605] width 244 height 38
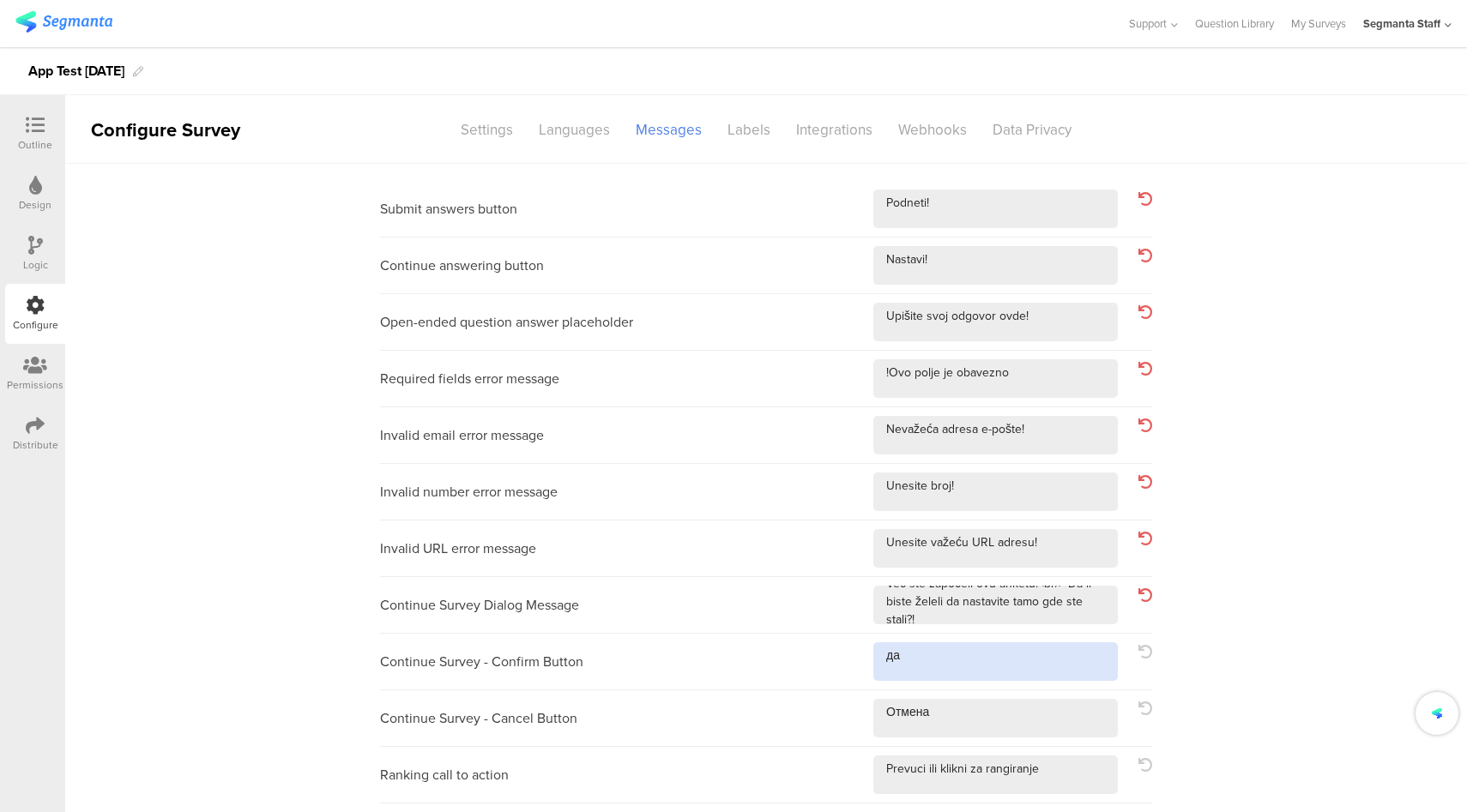
click at [1044, 649] on textarea at bounding box center [995, 661] width 244 height 38
click at [1027, 732] on textarea at bounding box center [995, 717] width 244 height 38
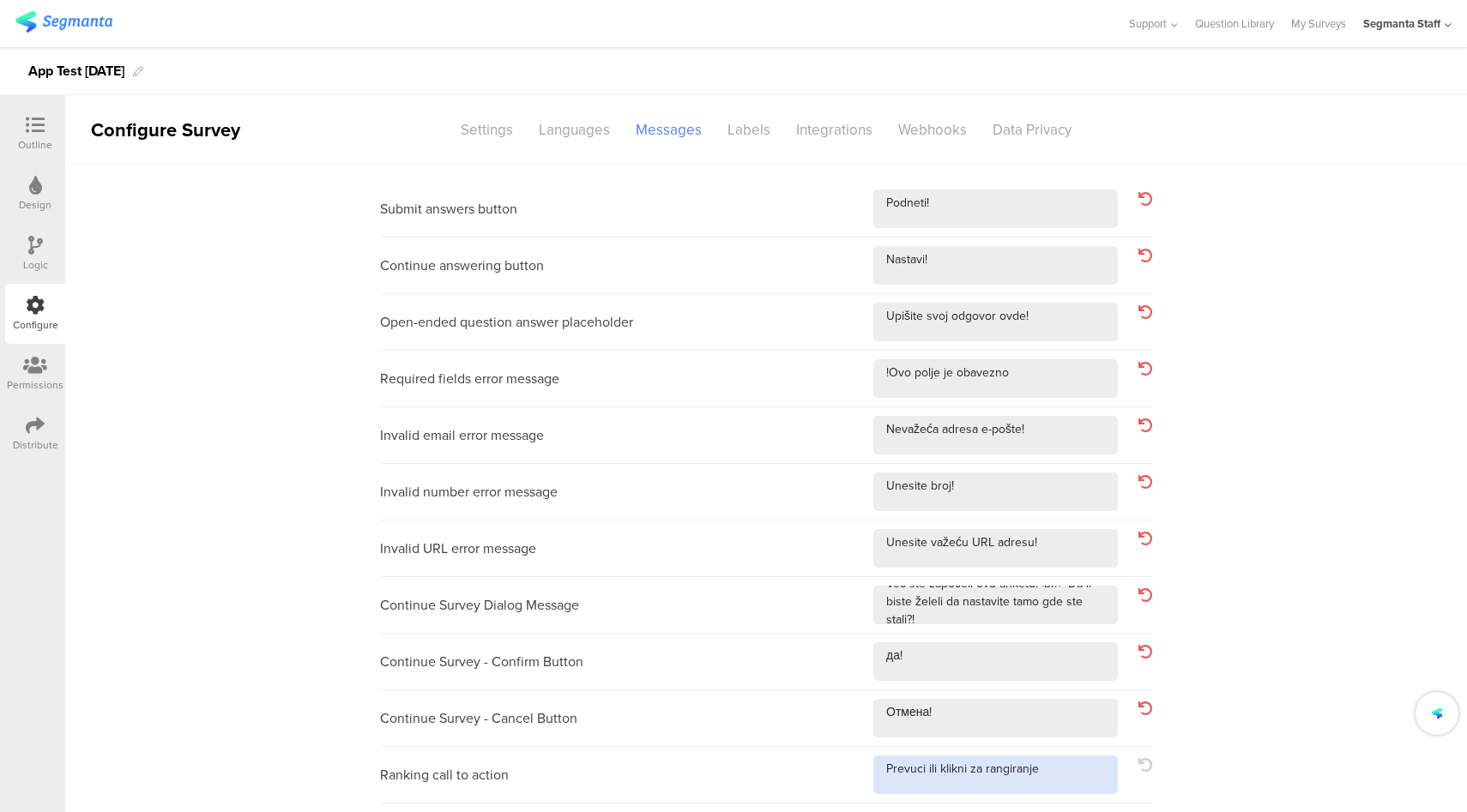
click at [1056, 772] on textarea at bounding box center [995, 774] width 244 height 38
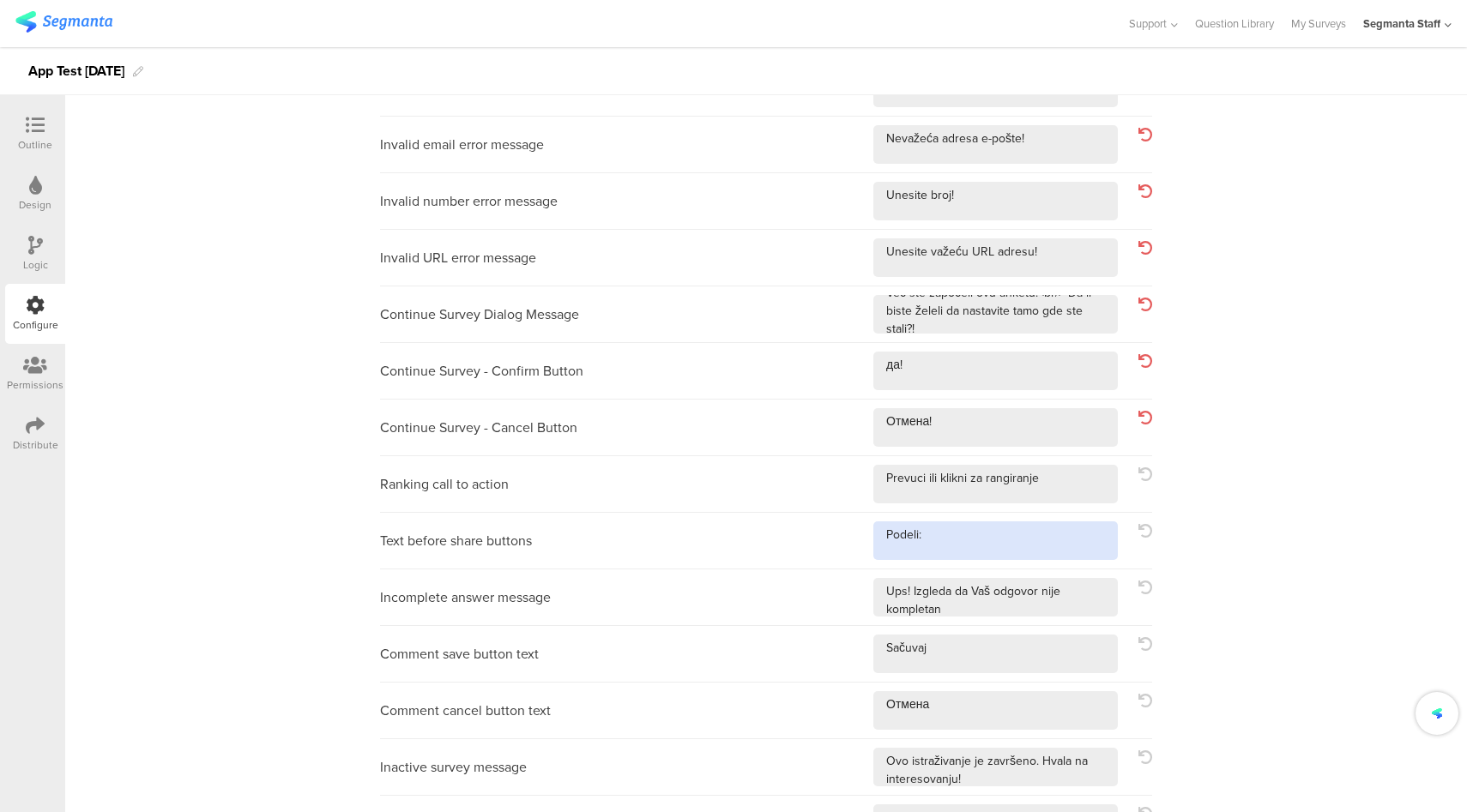
click at [1031, 540] on textarea at bounding box center [995, 540] width 244 height 38
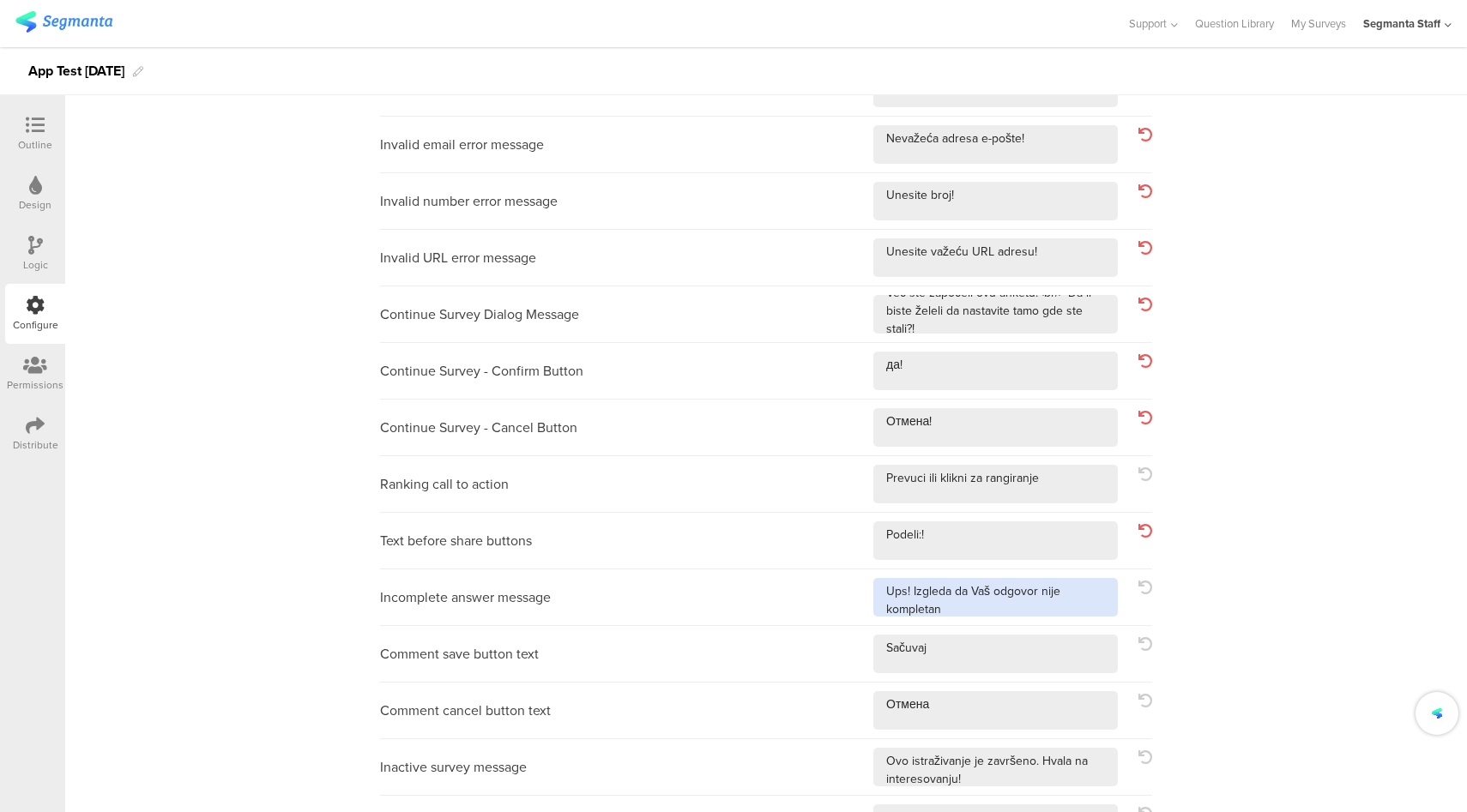
click at [1079, 605] on textarea at bounding box center [995, 596] width 244 height 38
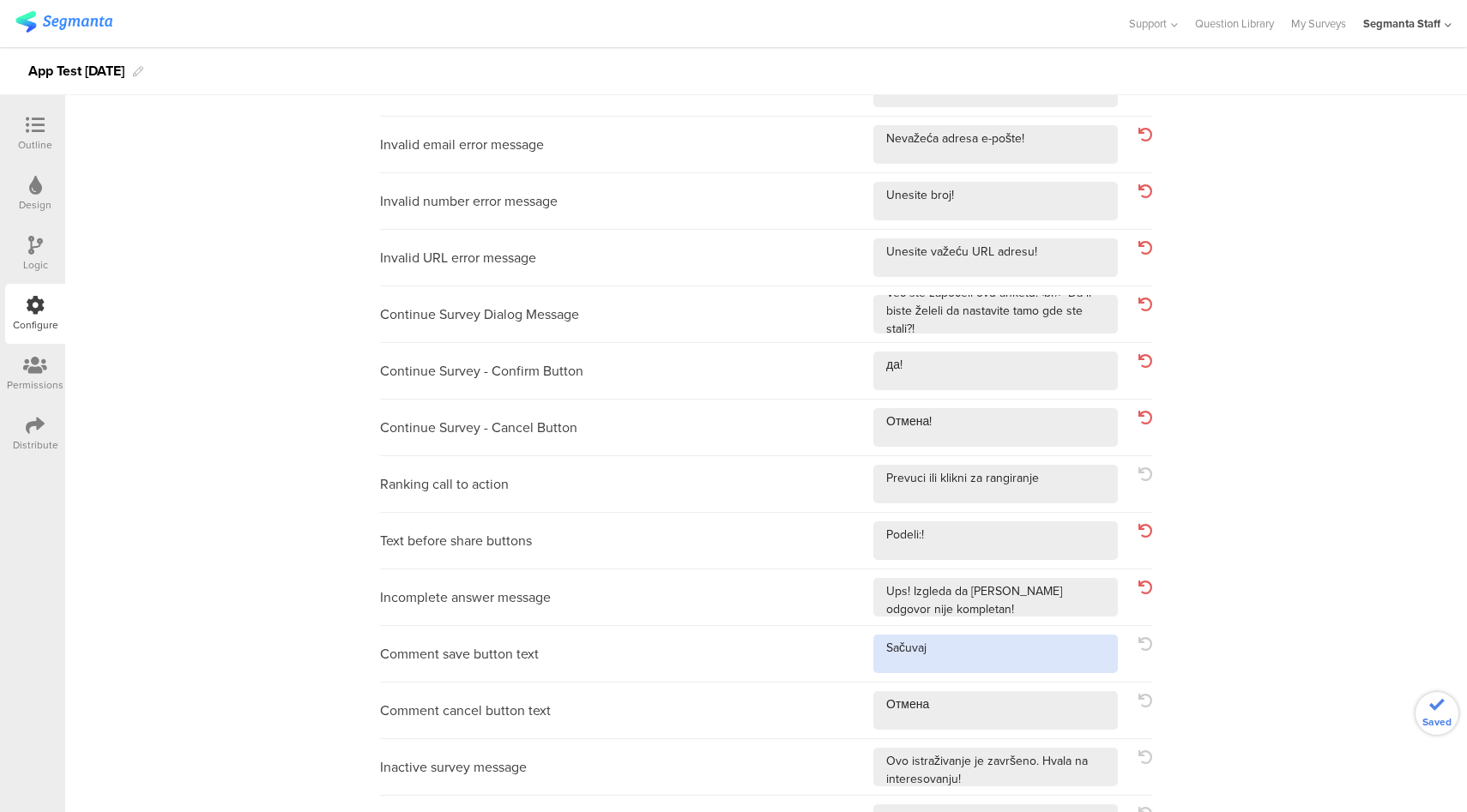
click at [1020, 649] on textarea at bounding box center [995, 654] width 244 height 38
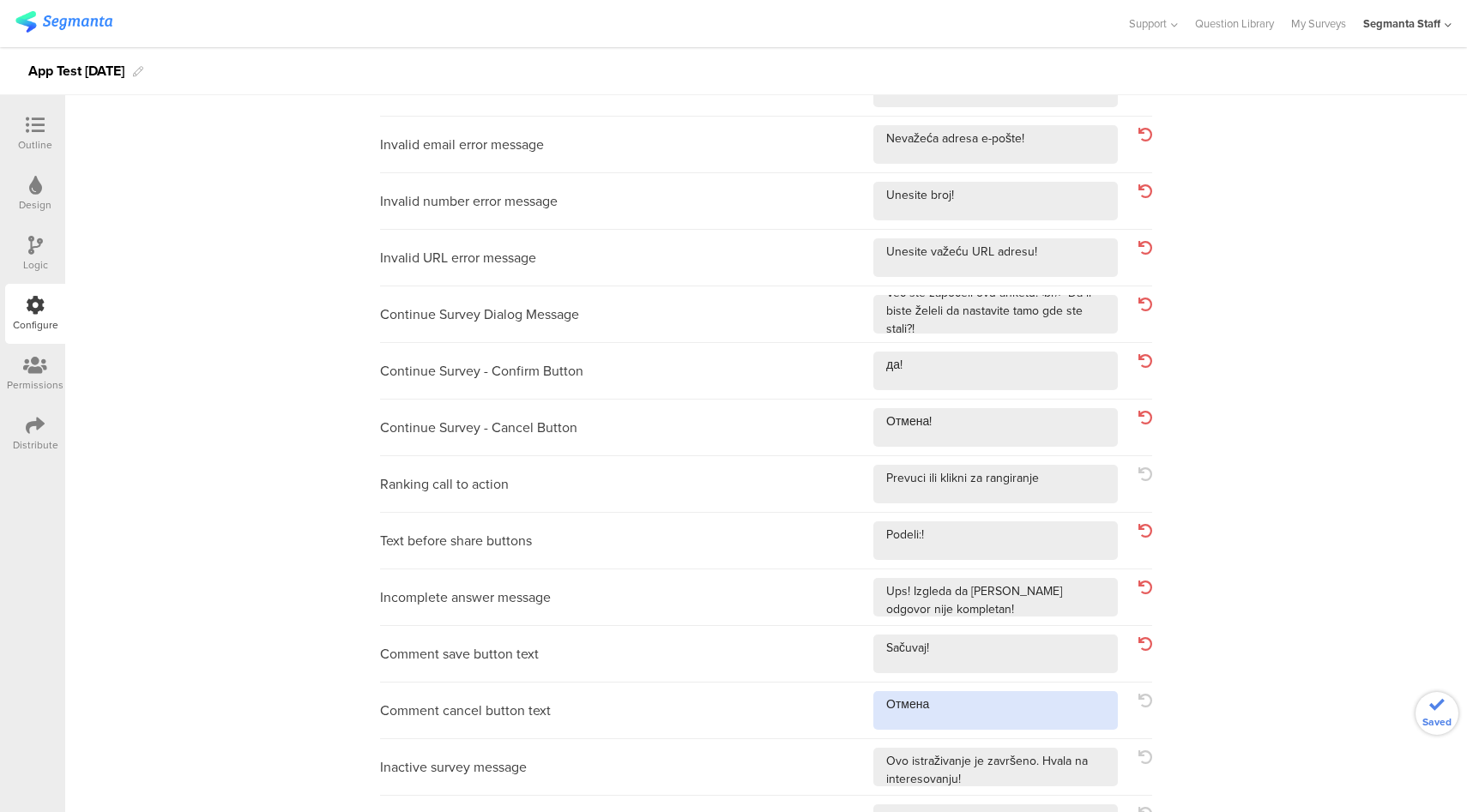
click at [1019, 716] on textarea at bounding box center [995, 710] width 244 height 38
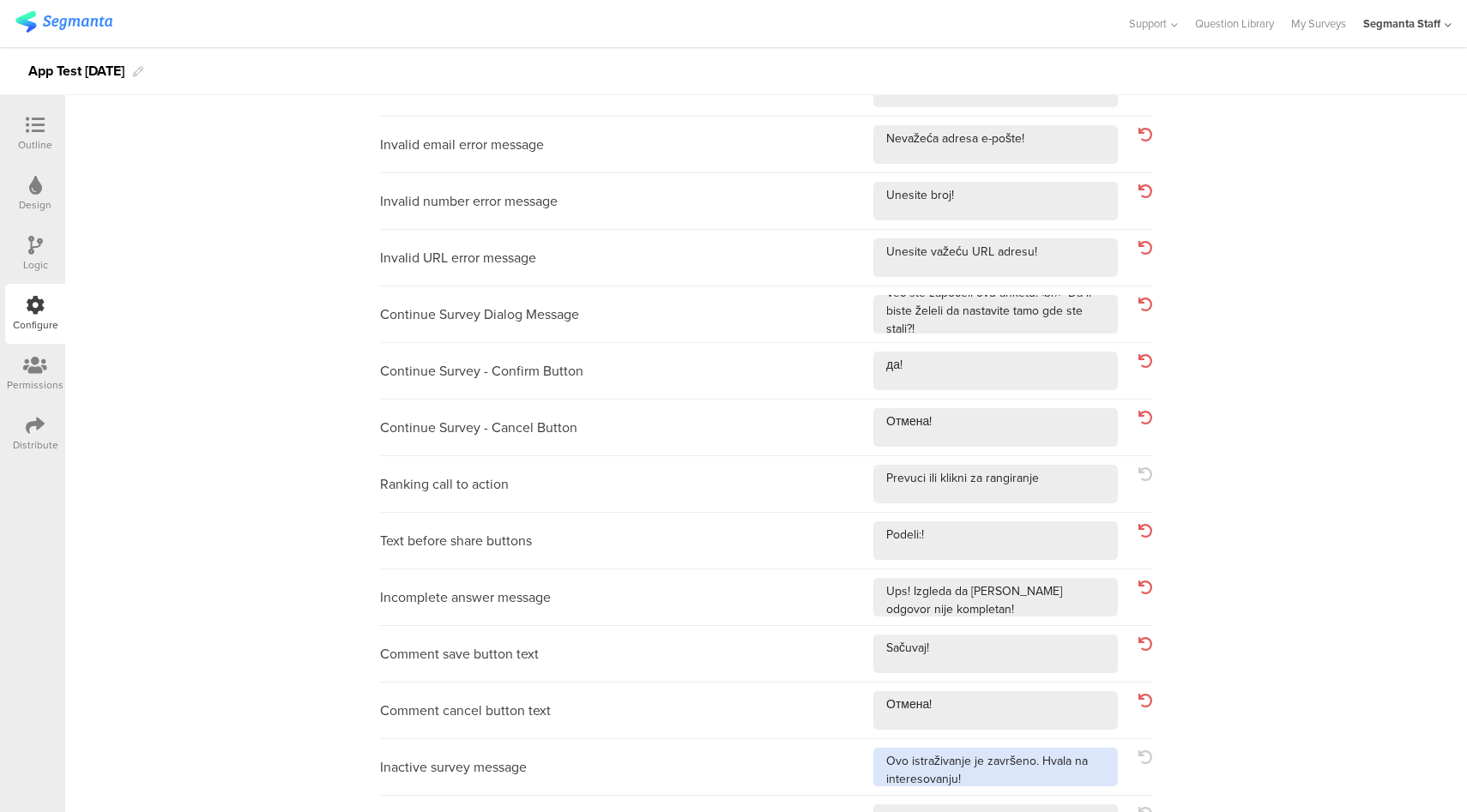
click at [1059, 777] on textarea at bounding box center [995, 766] width 244 height 38
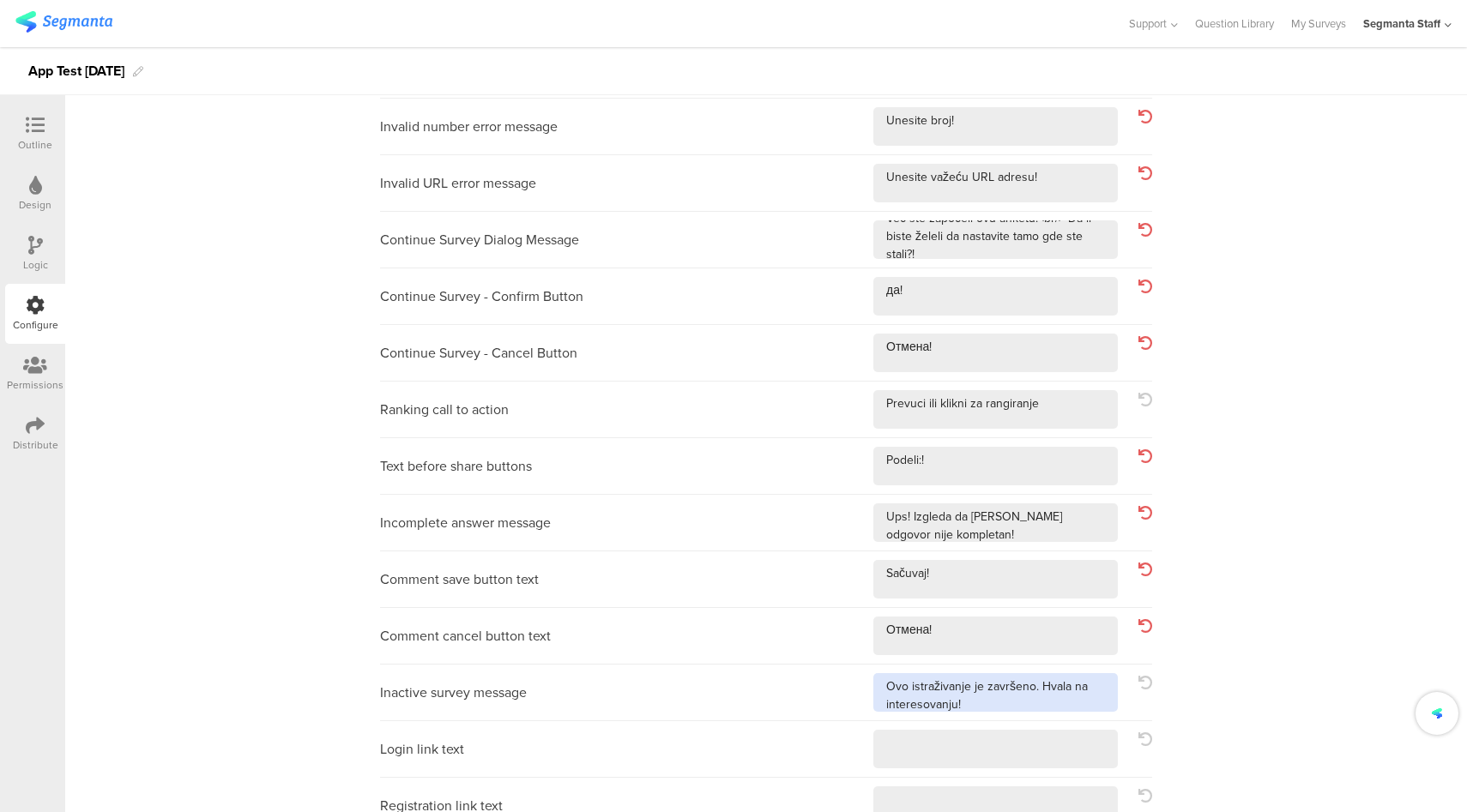
scroll to position [501, 0]
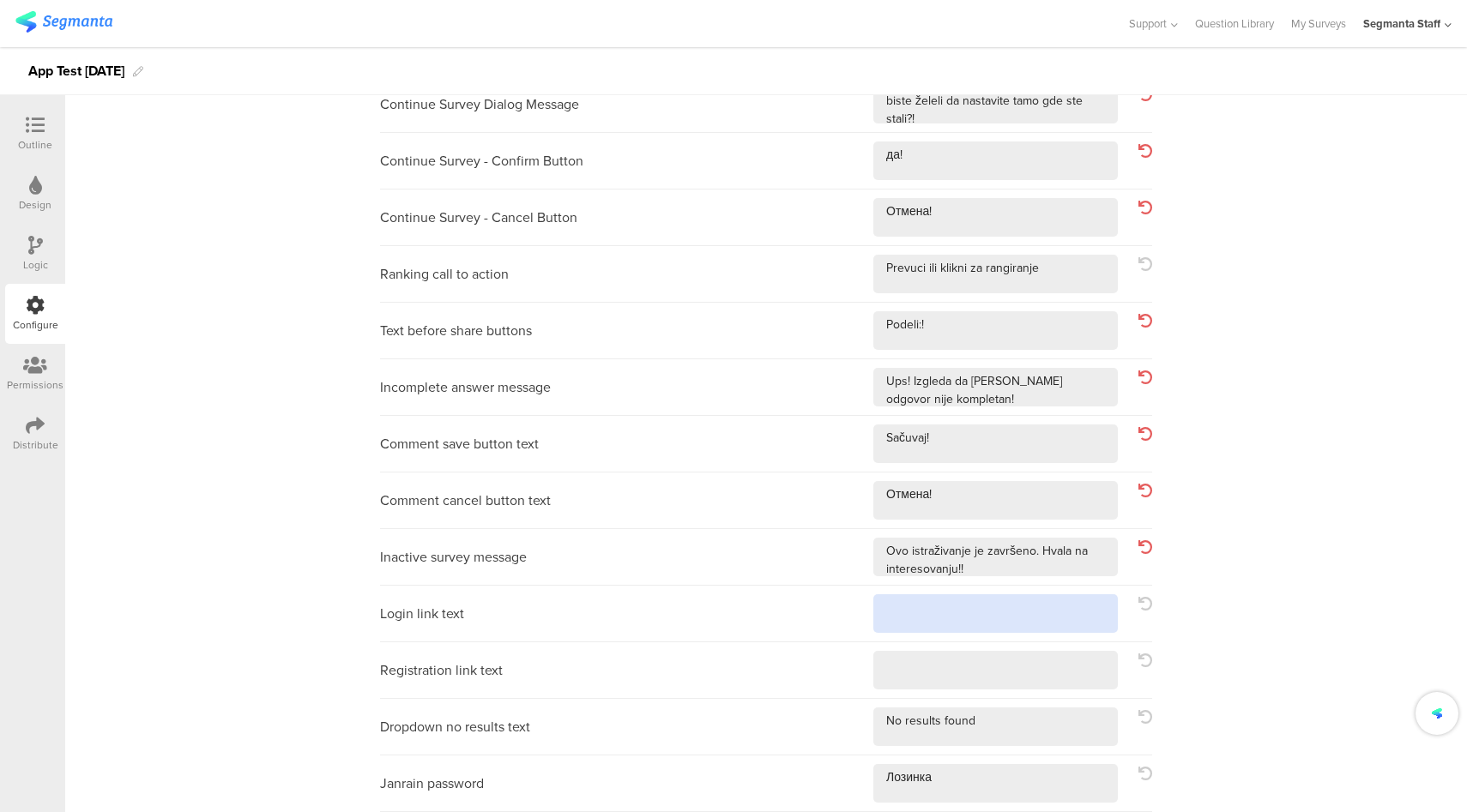
click at [955, 605] on textarea at bounding box center [995, 613] width 244 height 38
click at [997, 678] on textarea at bounding box center [995, 670] width 244 height 38
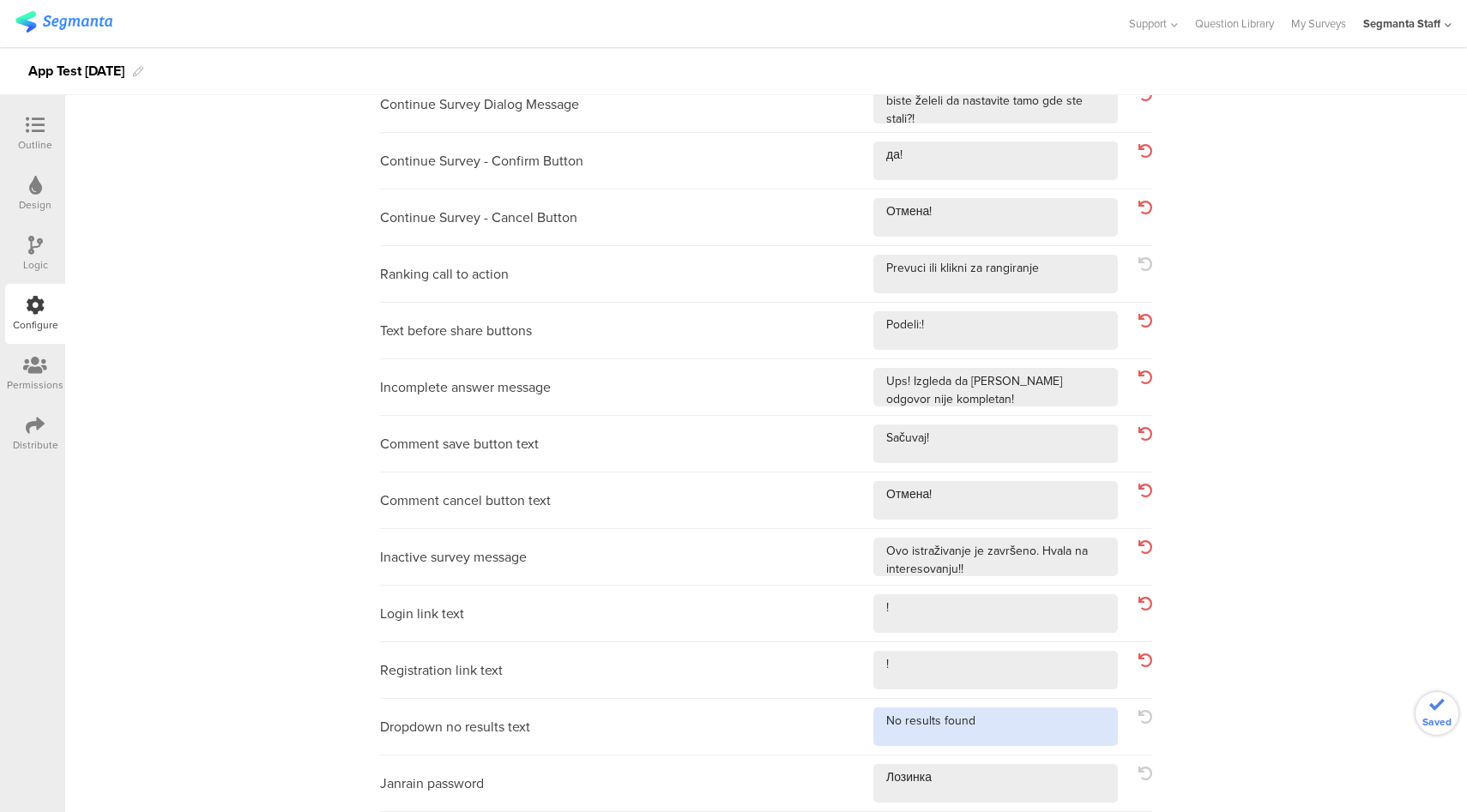
click at [1009, 724] on textarea at bounding box center [995, 726] width 244 height 38
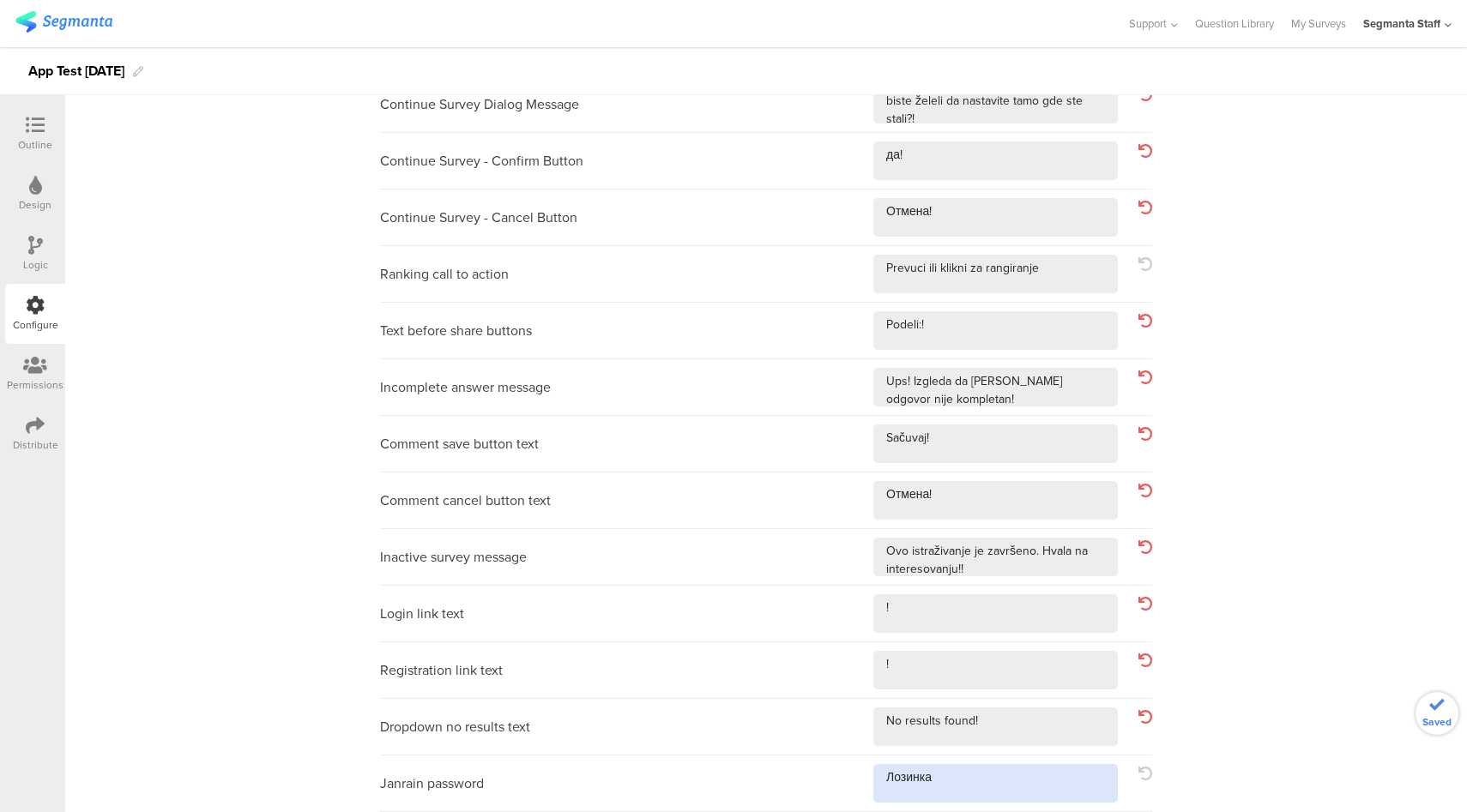
click at [995, 776] on textarea at bounding box center [995, 782] width 244 height 38
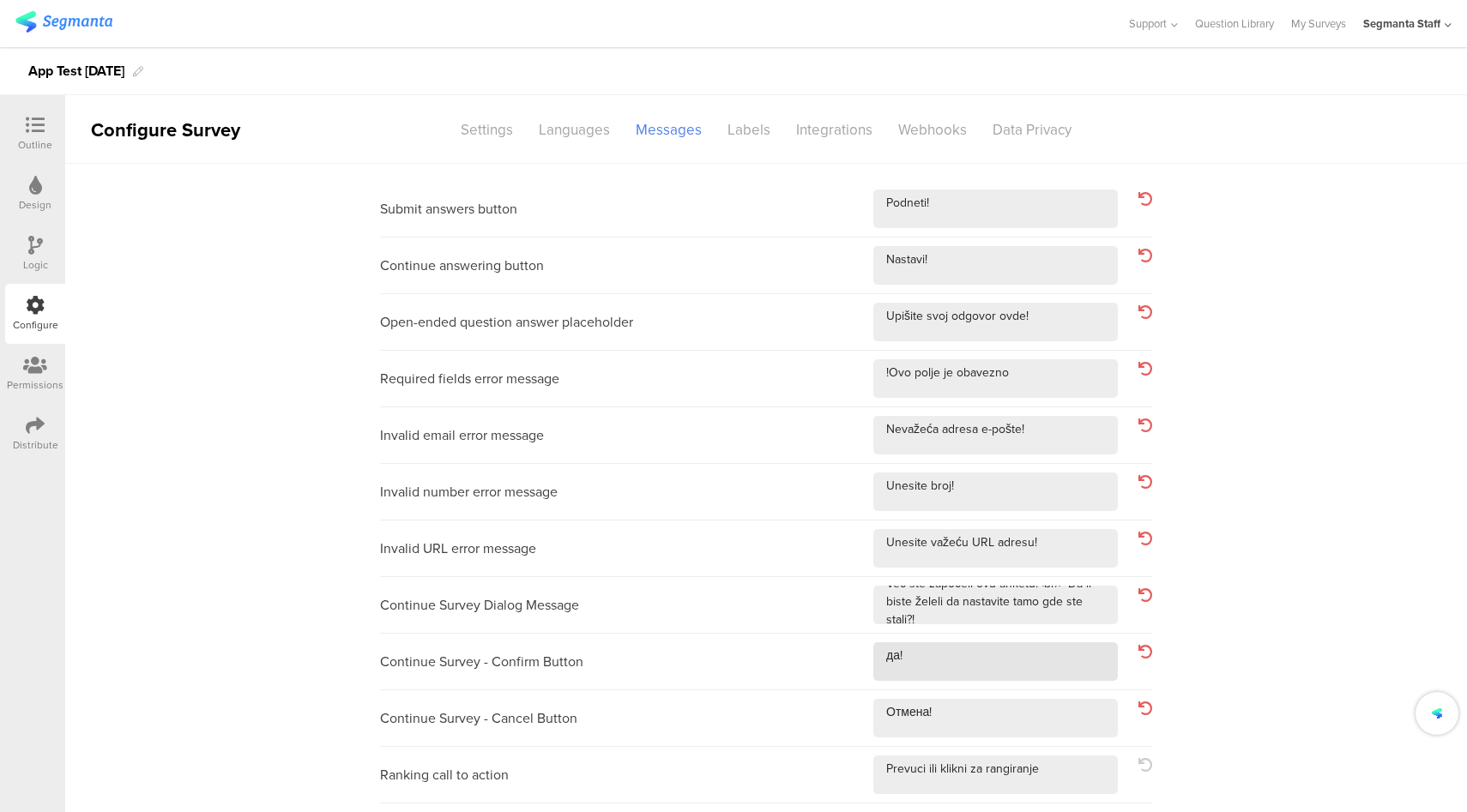
scroll to position [296, 0]
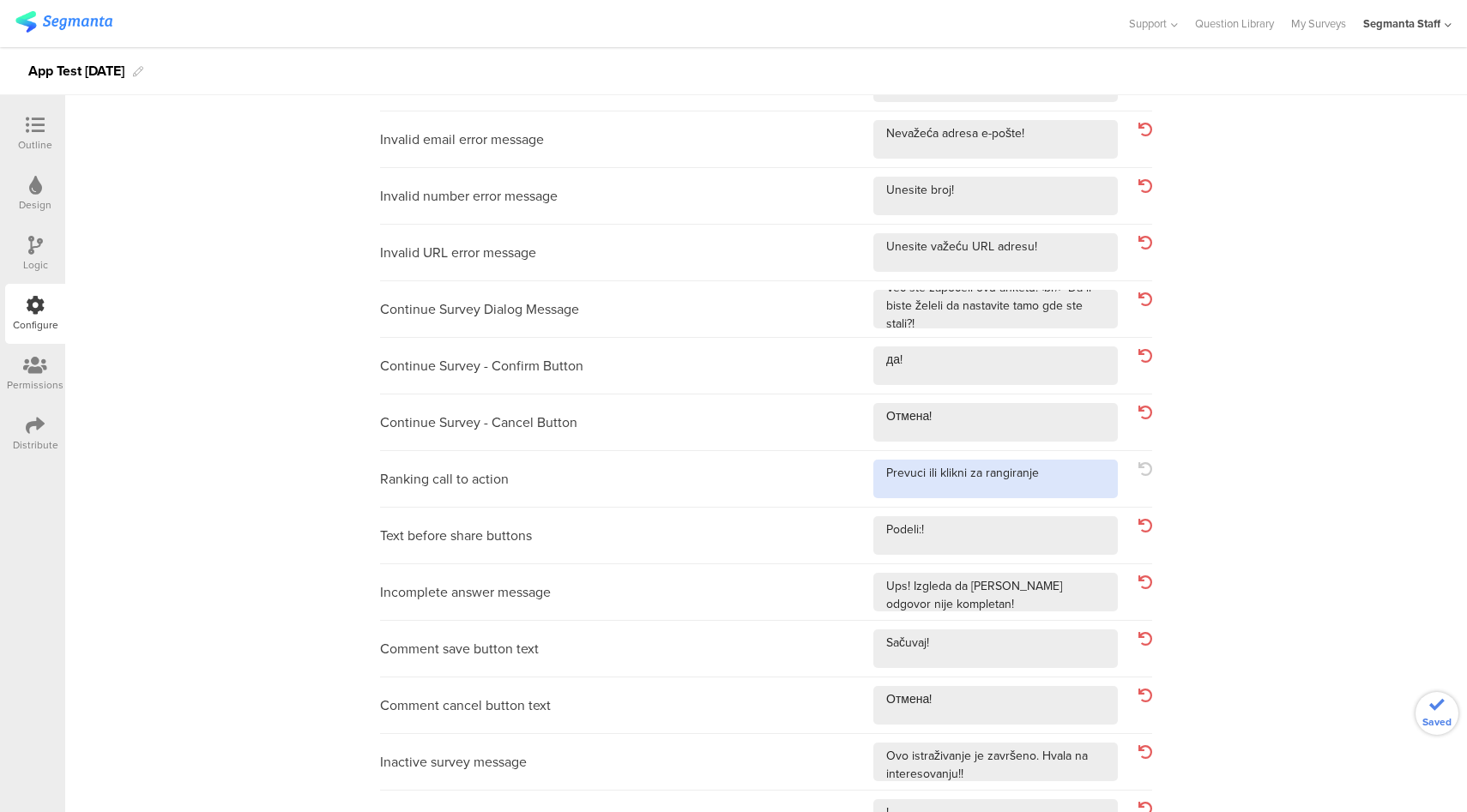
click at [1069, 474] on textarea at bounding box center [995, 478] width 244 height 38
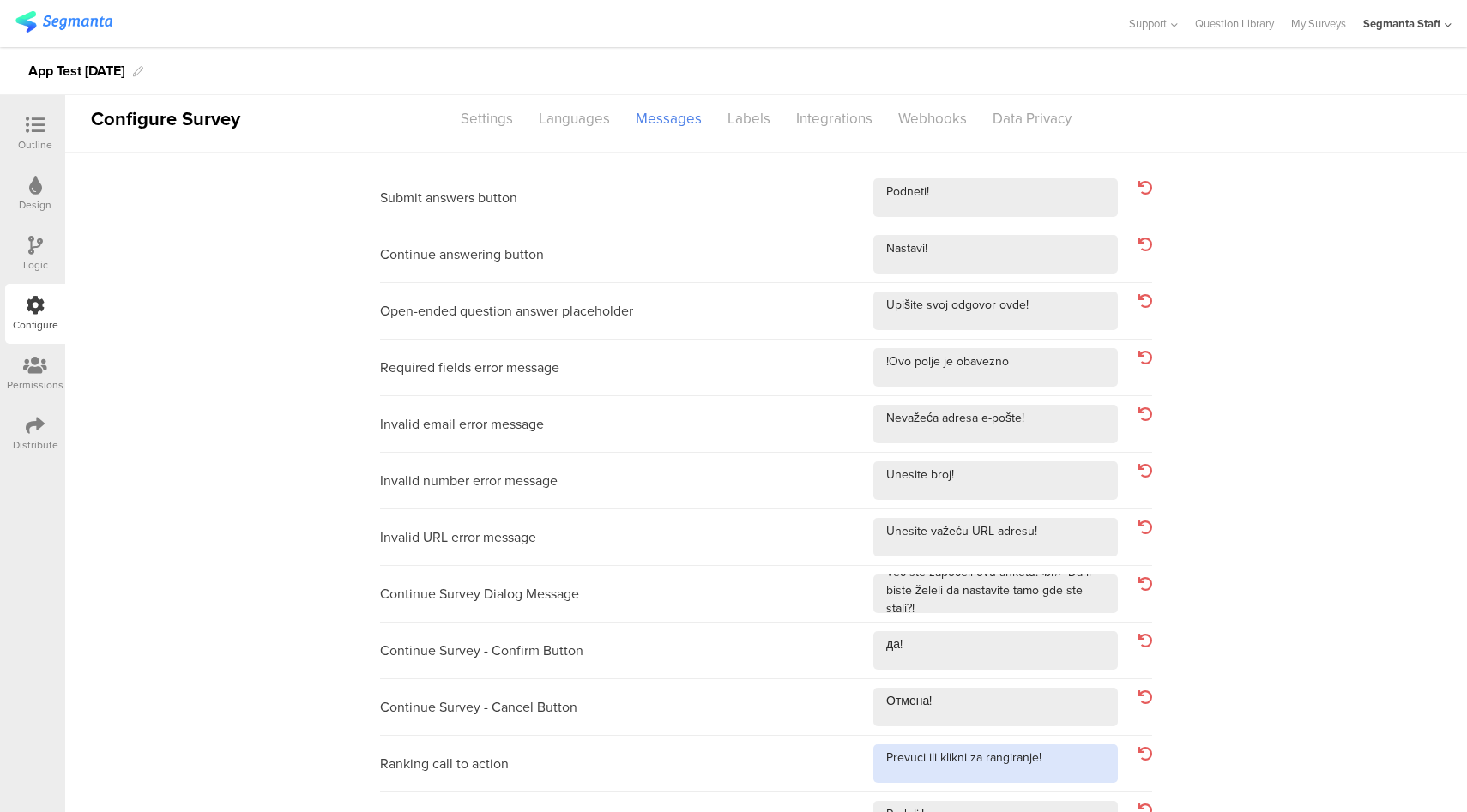
scroll to position [0, 0]
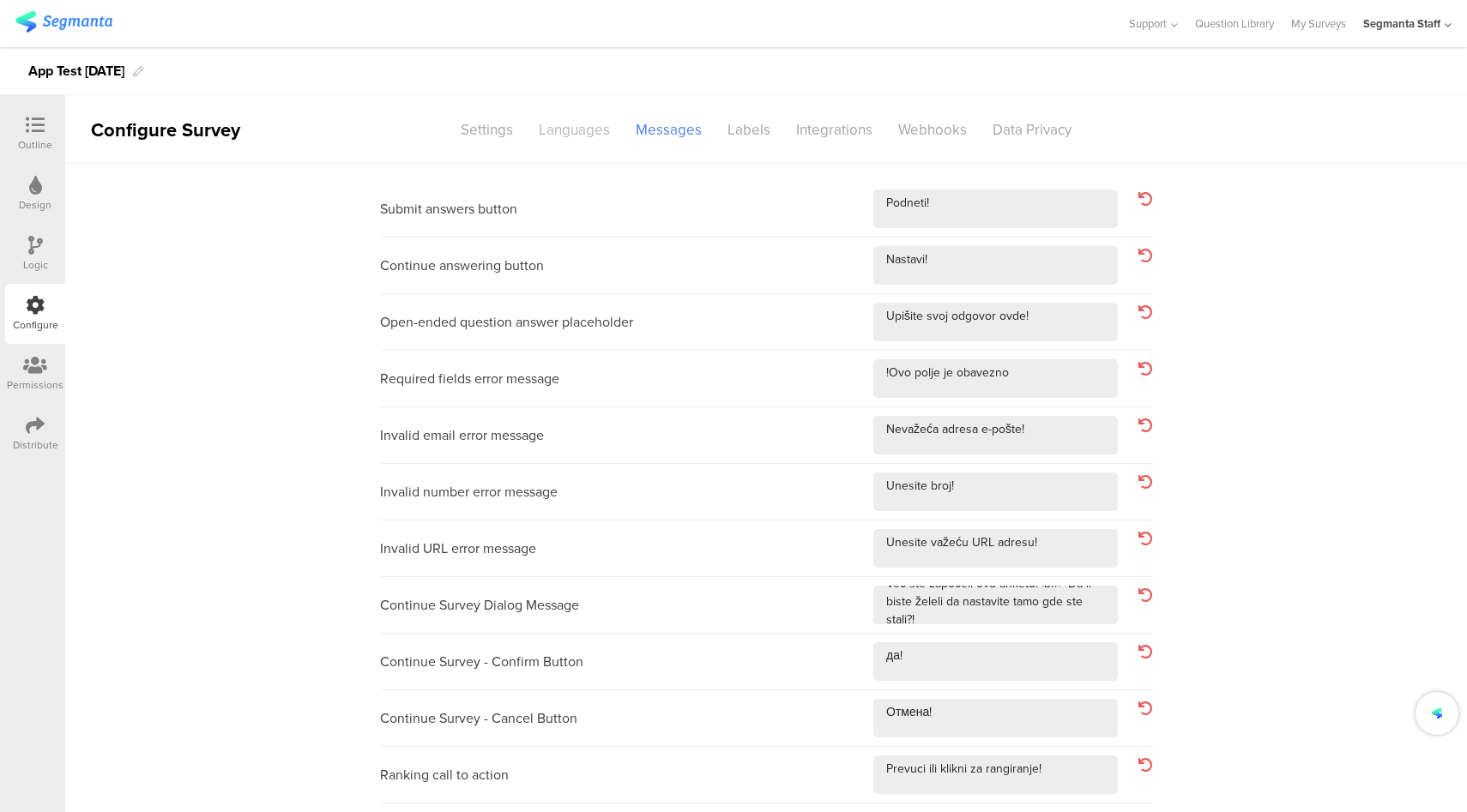
click at [565, 126] on div "Languages" at bounding box center [574, 130] width 97 height 30
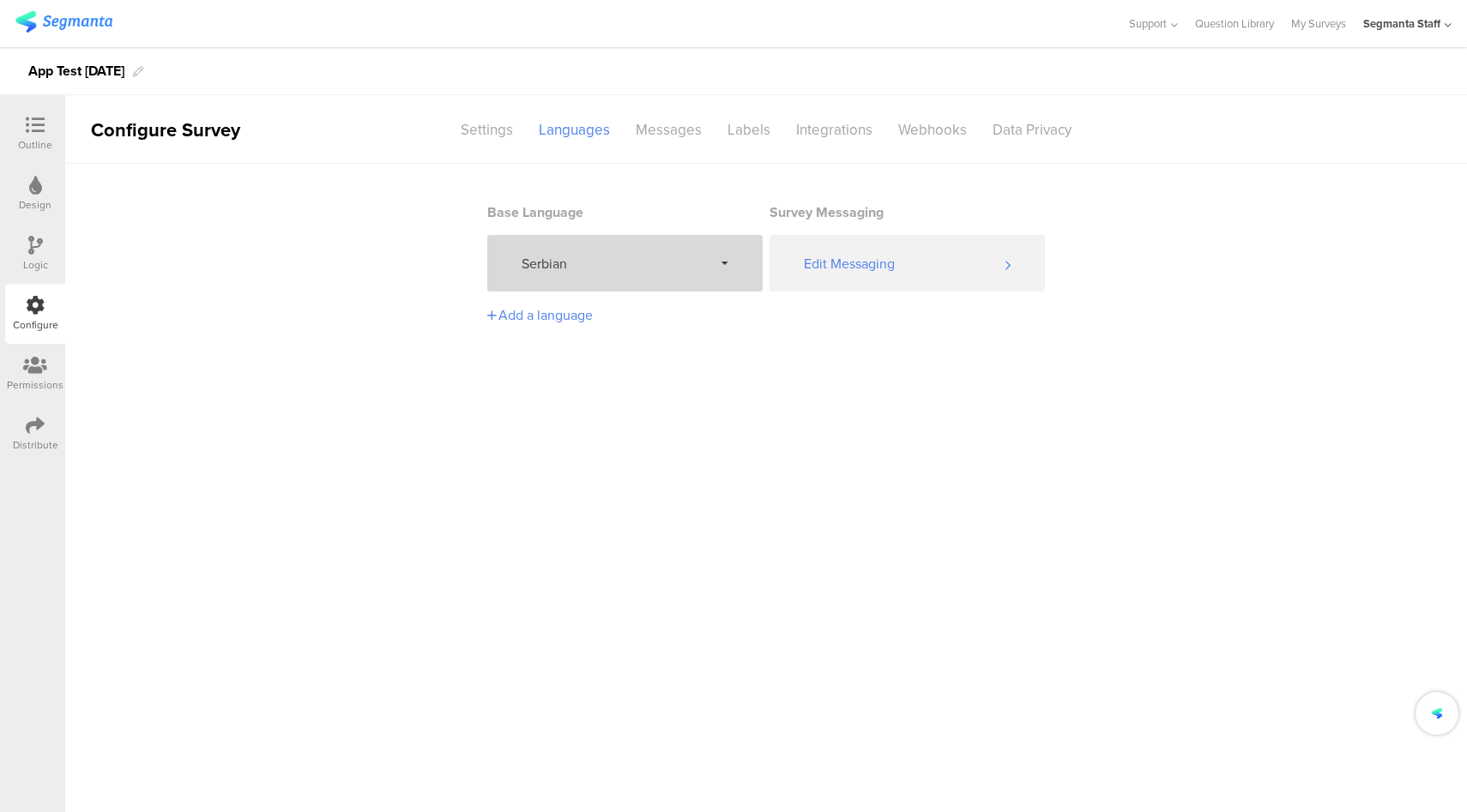
click at [604, 274] on div "Serbian" at bounding box center [625, 263] width 276 height 56
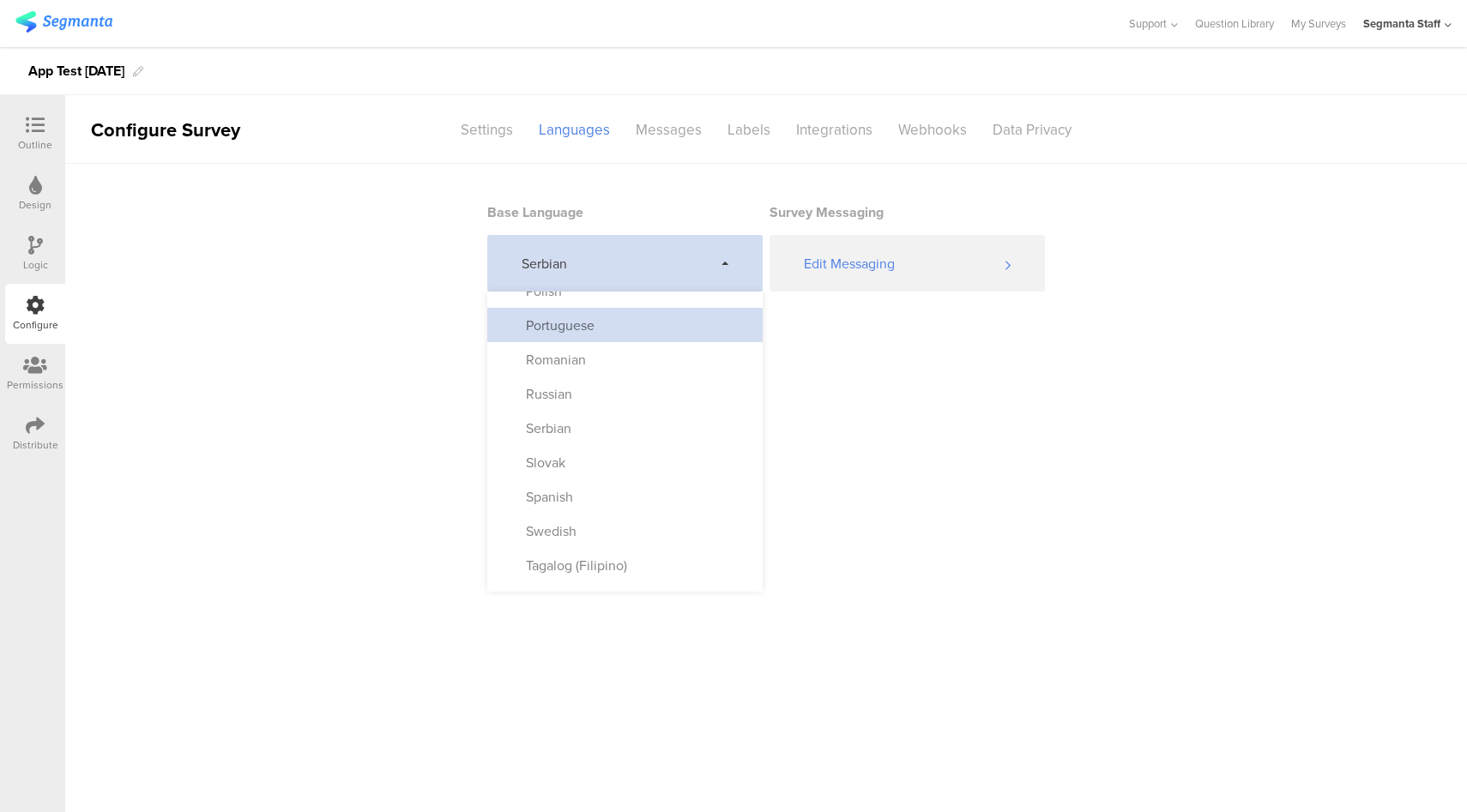
scroll to position [901, 0]
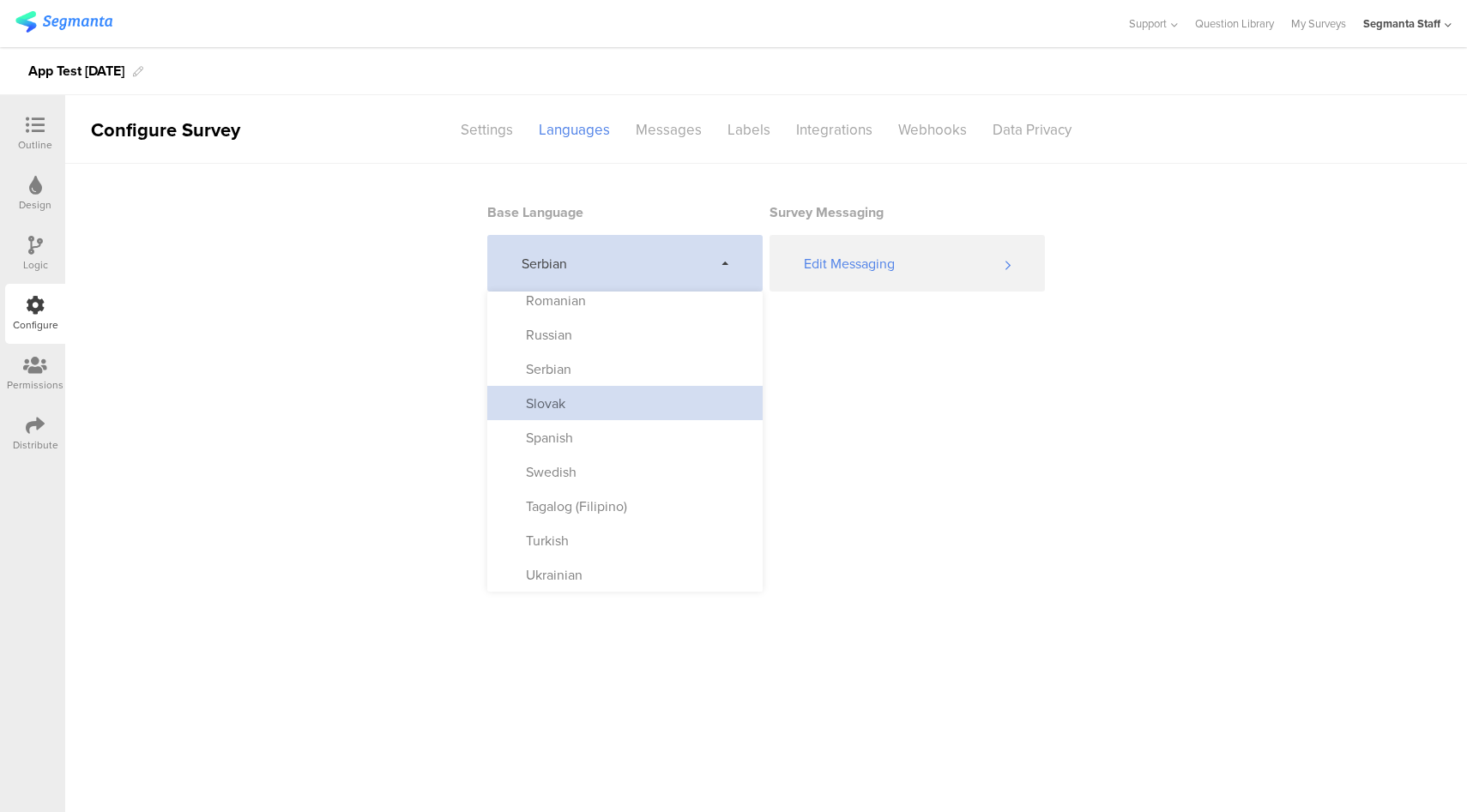
click at [616, 395] on div "Slovak" at bounding box center [625, 402] width 276 height 34
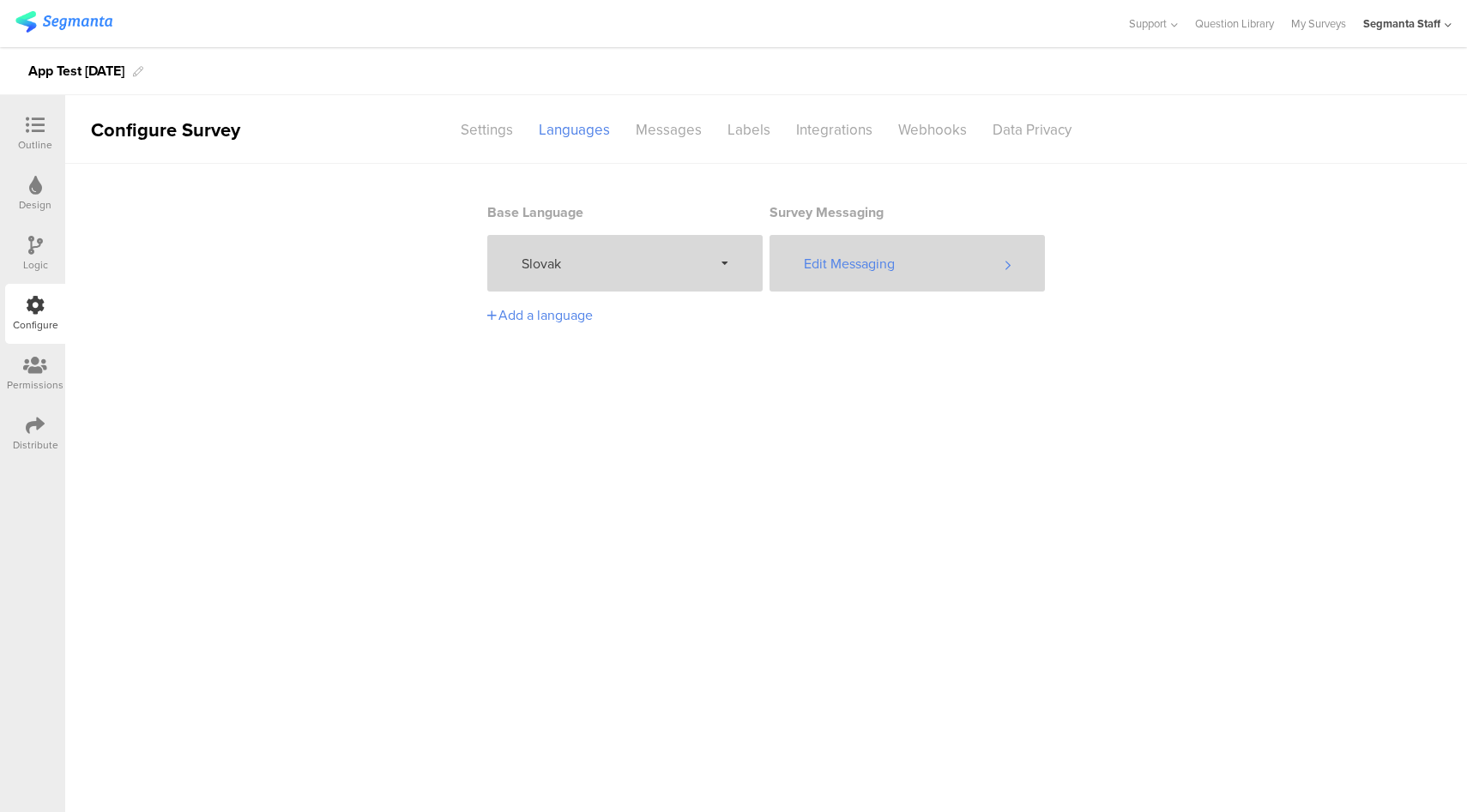
click at [866, 258] on div "Edit Messaging" at bounding box center [907, 263] width 276 height 56
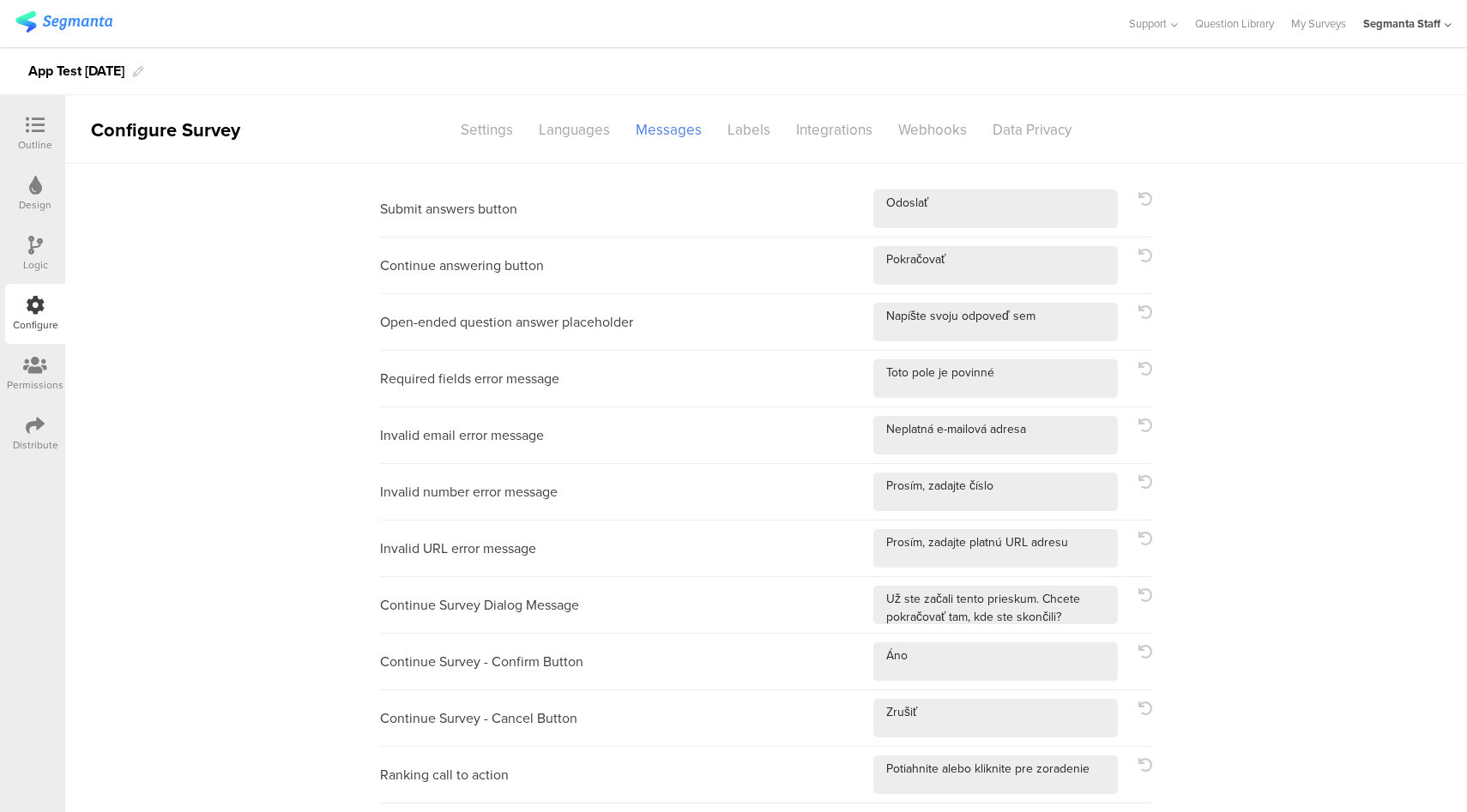
click at [949, 188] on div "Submit answers button" at bounding box center [766, 208] width 772 height 56
click at [954, 218] on textarea at bounding box center [995, 208] width 244 height 38
click at [988, 260] on textarea at bounding box center [995, 265] width 244 height 38
click at [1071, 334] on textarea at bounding box center [995, 321] width 244 height 38
click at [1053, 379] on textarea at bounding box center [995, 378] width 244 height 38
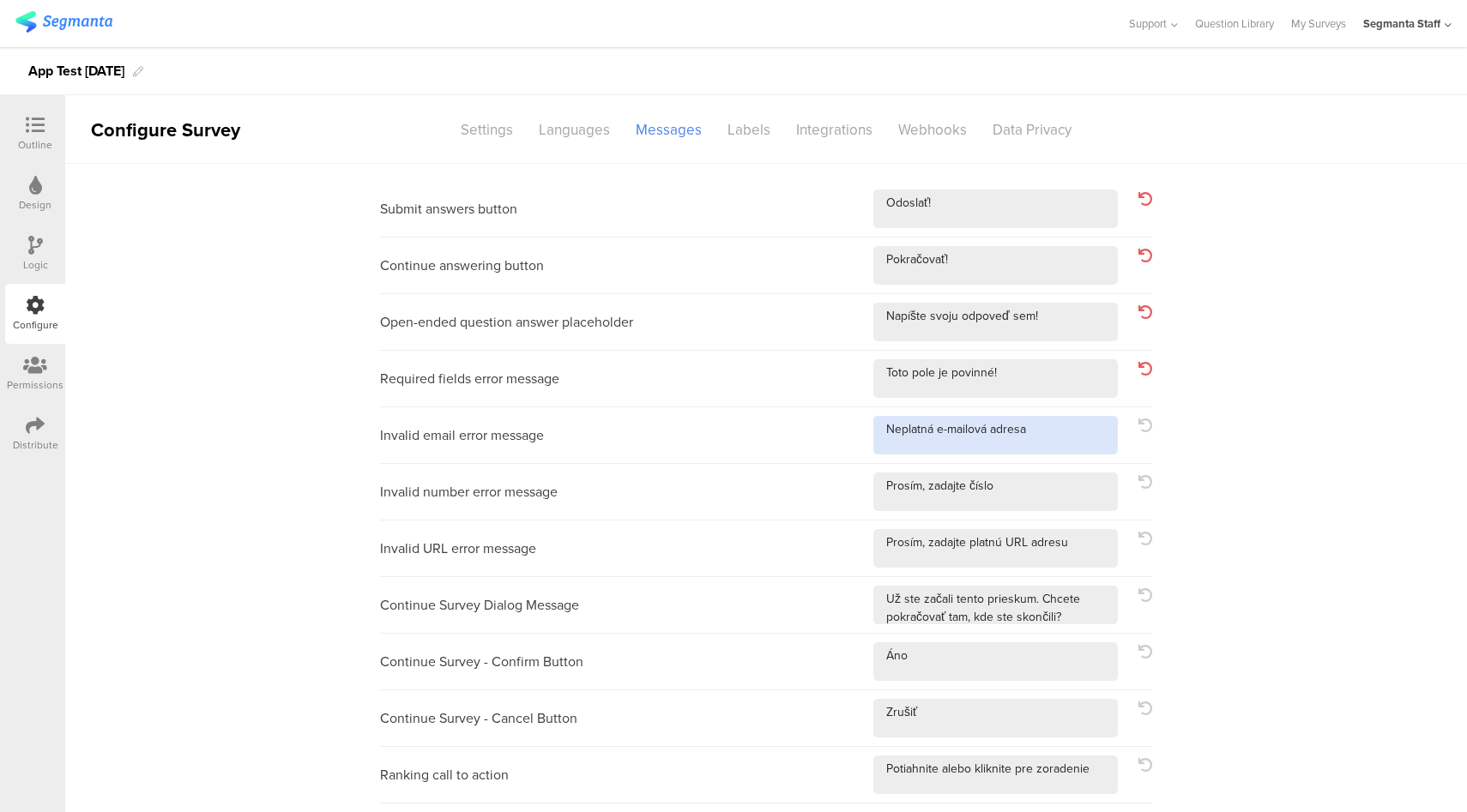
click at [1051, 432] on textarea at bounding box center [995, 435] width 244 height 38
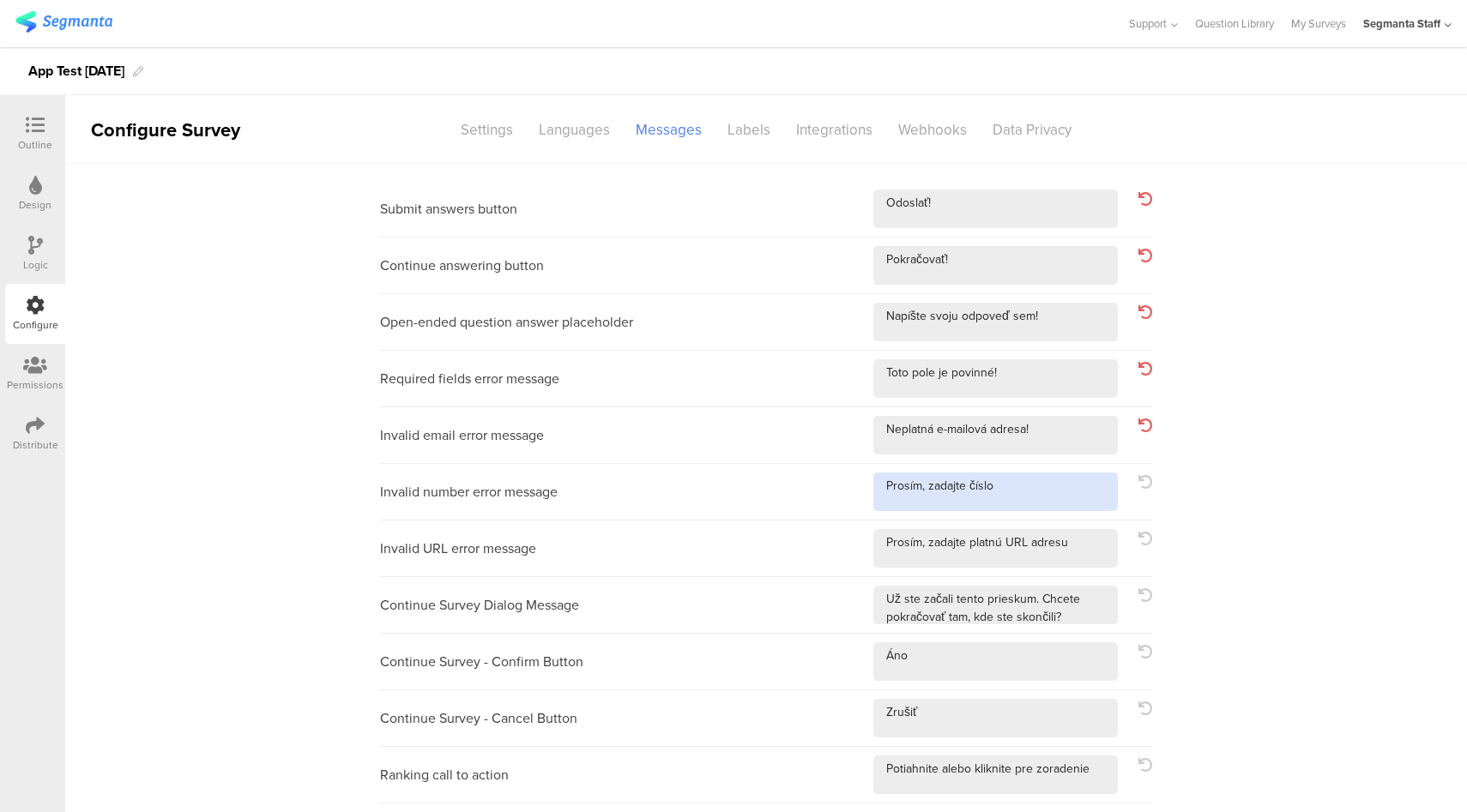
click at [1041, 488] on textarea at bounding box center [995, 491] width 244 height 38
click at [1080, 547] on textarea at bounding box center [995, 548] width 244 height 38
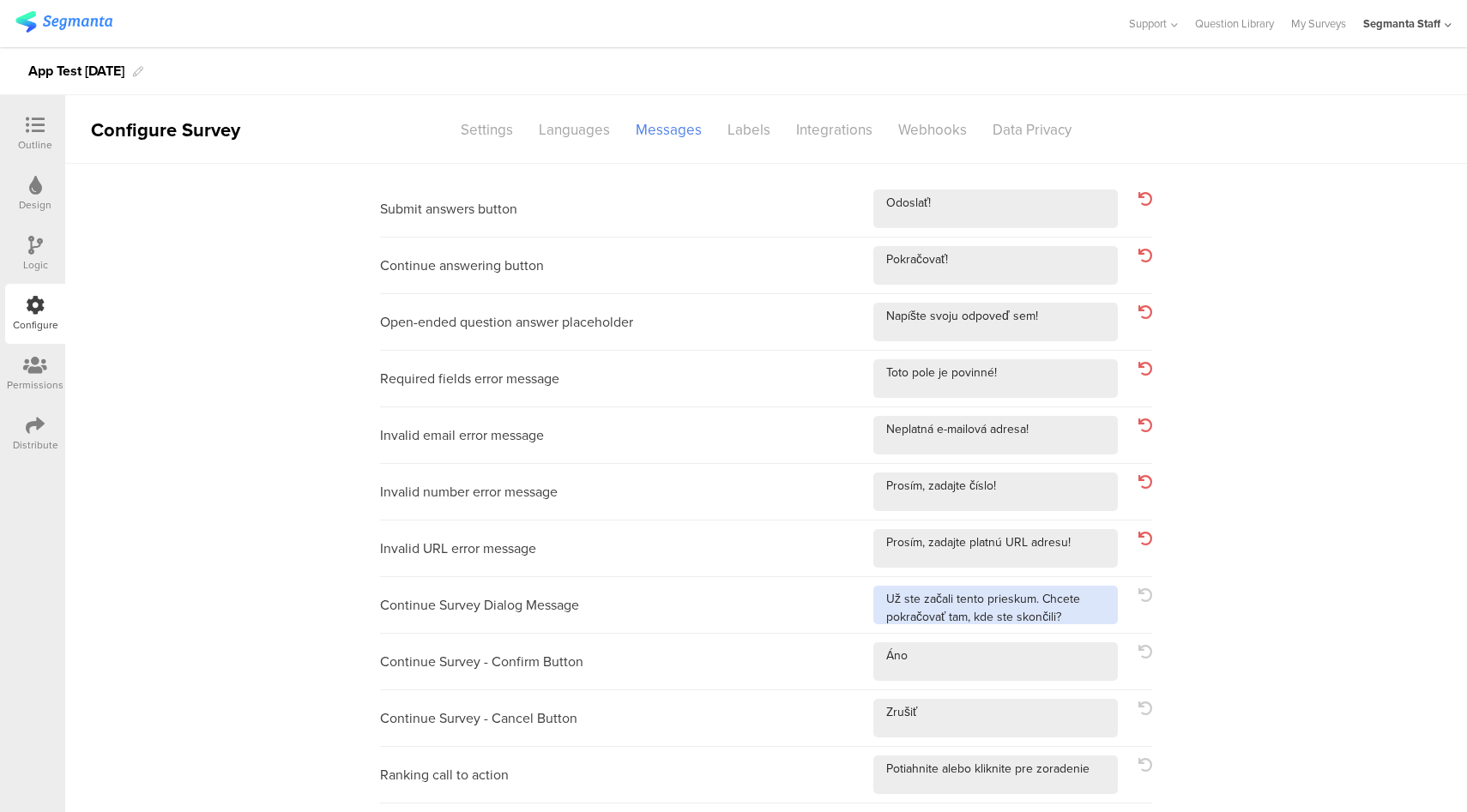
click at [1077, 621] on textarea at bounding box center [995, 605] width 244 height 38
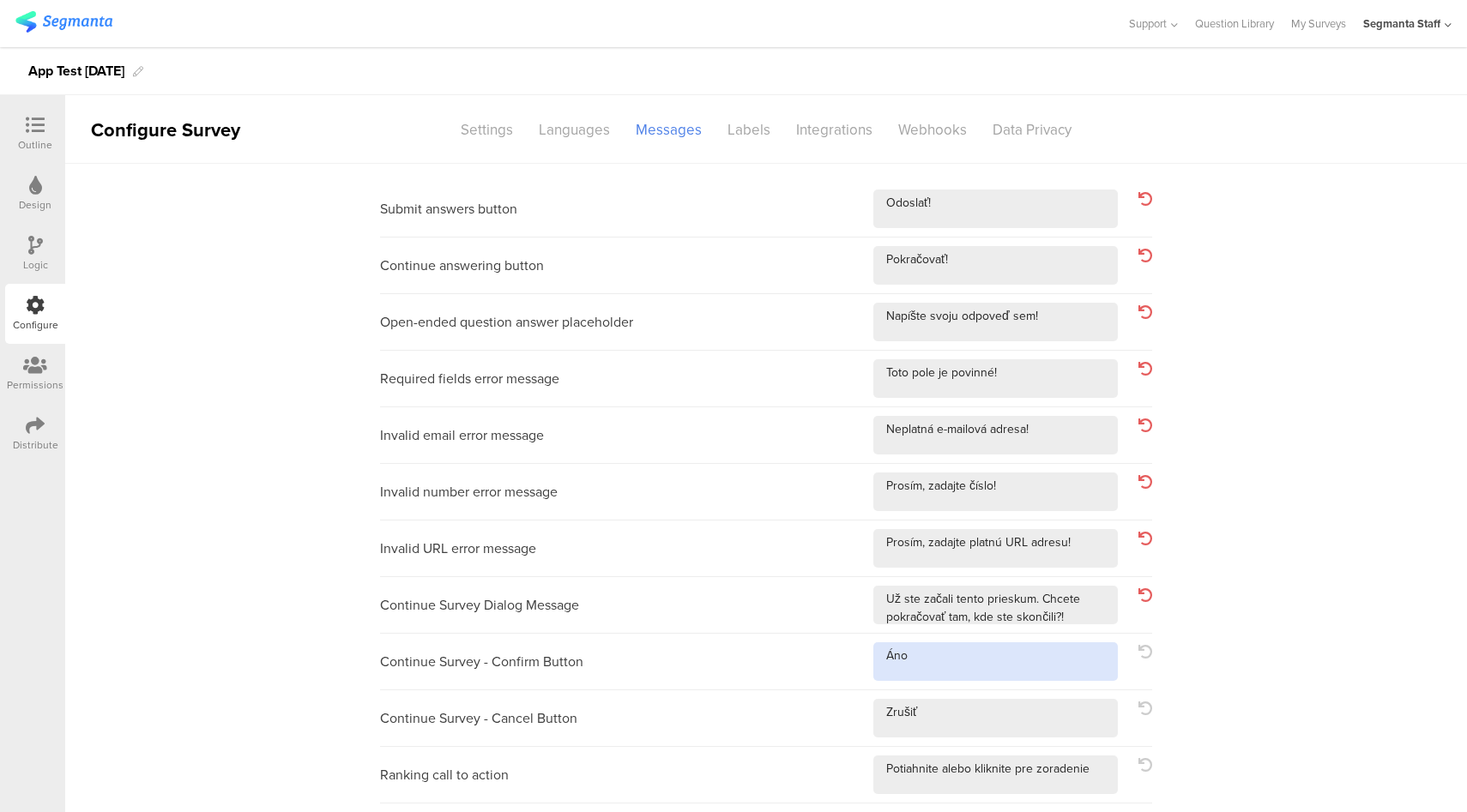
click at [1048, 660] on textarea at bounding box center [995, 661] width 244 height 38
drag, startPoint x: 1022, startPoint y: 727, endPoint x: 1047, endPoint y: 751, distance: 34.7
click at [1022, 727] on textarea at bounding box center [995, 717] width 244 height 38
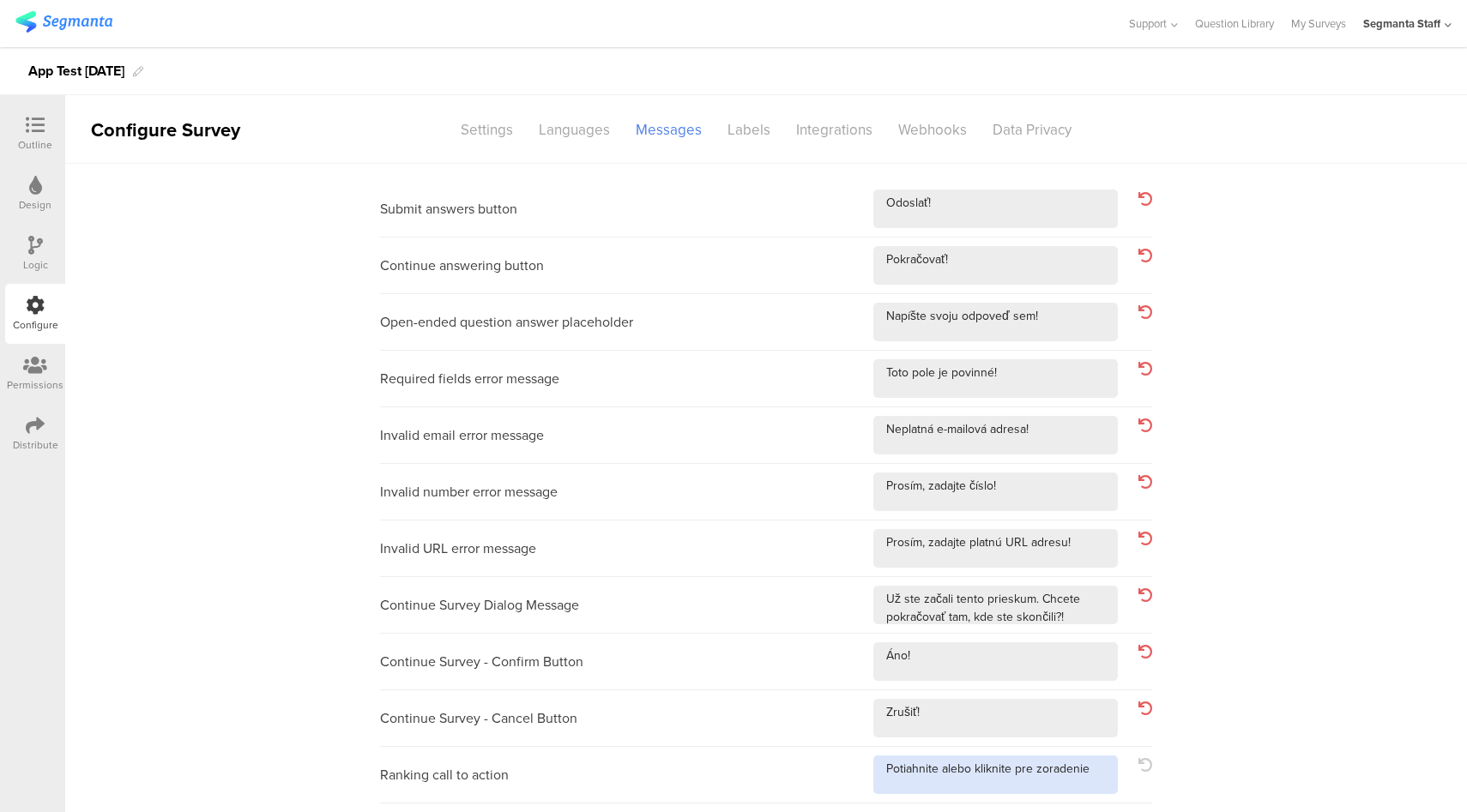
click at [1096, 780] on textarea at bounding box center [995, 774] width 244 height 38
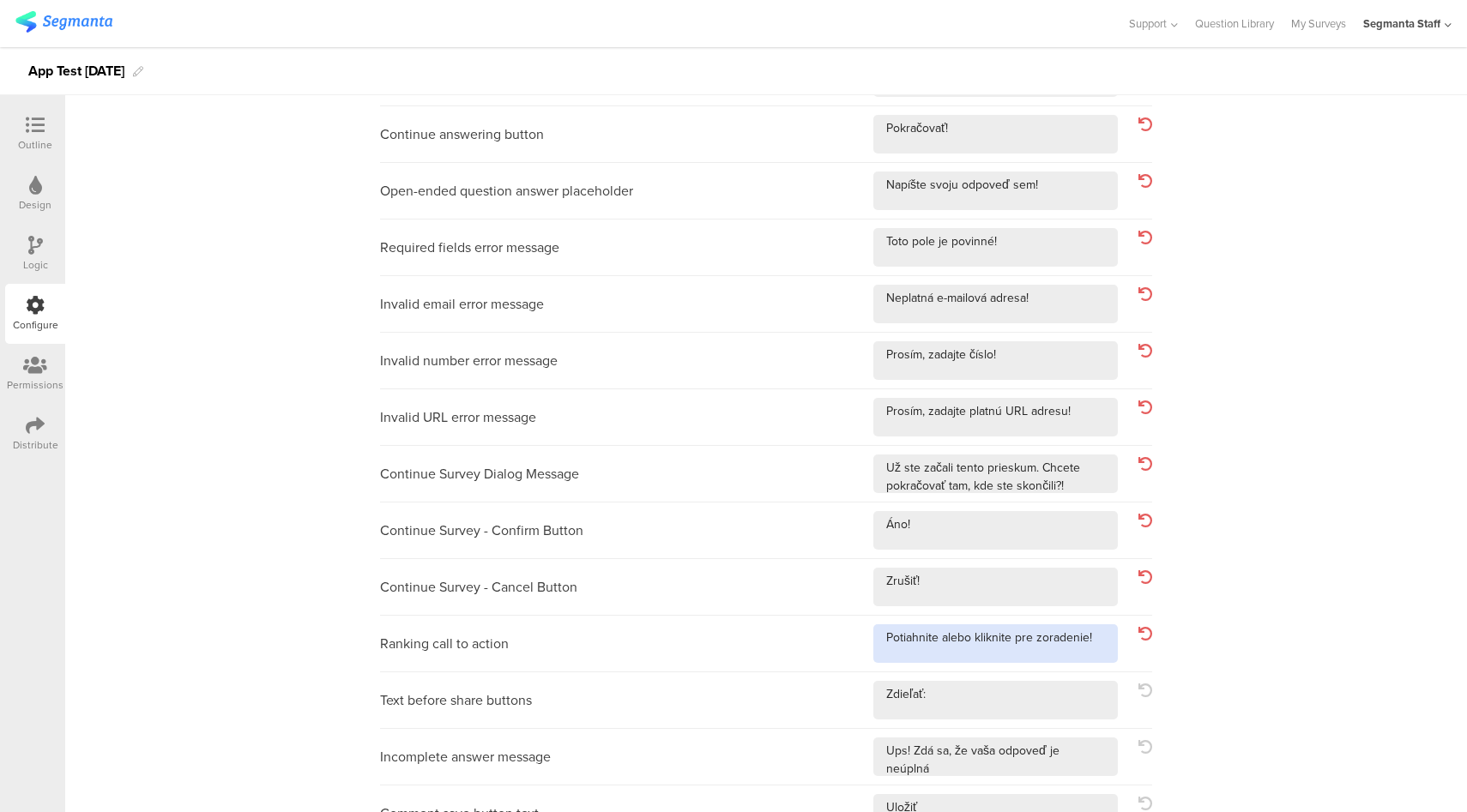
scroll to position [291, 0]
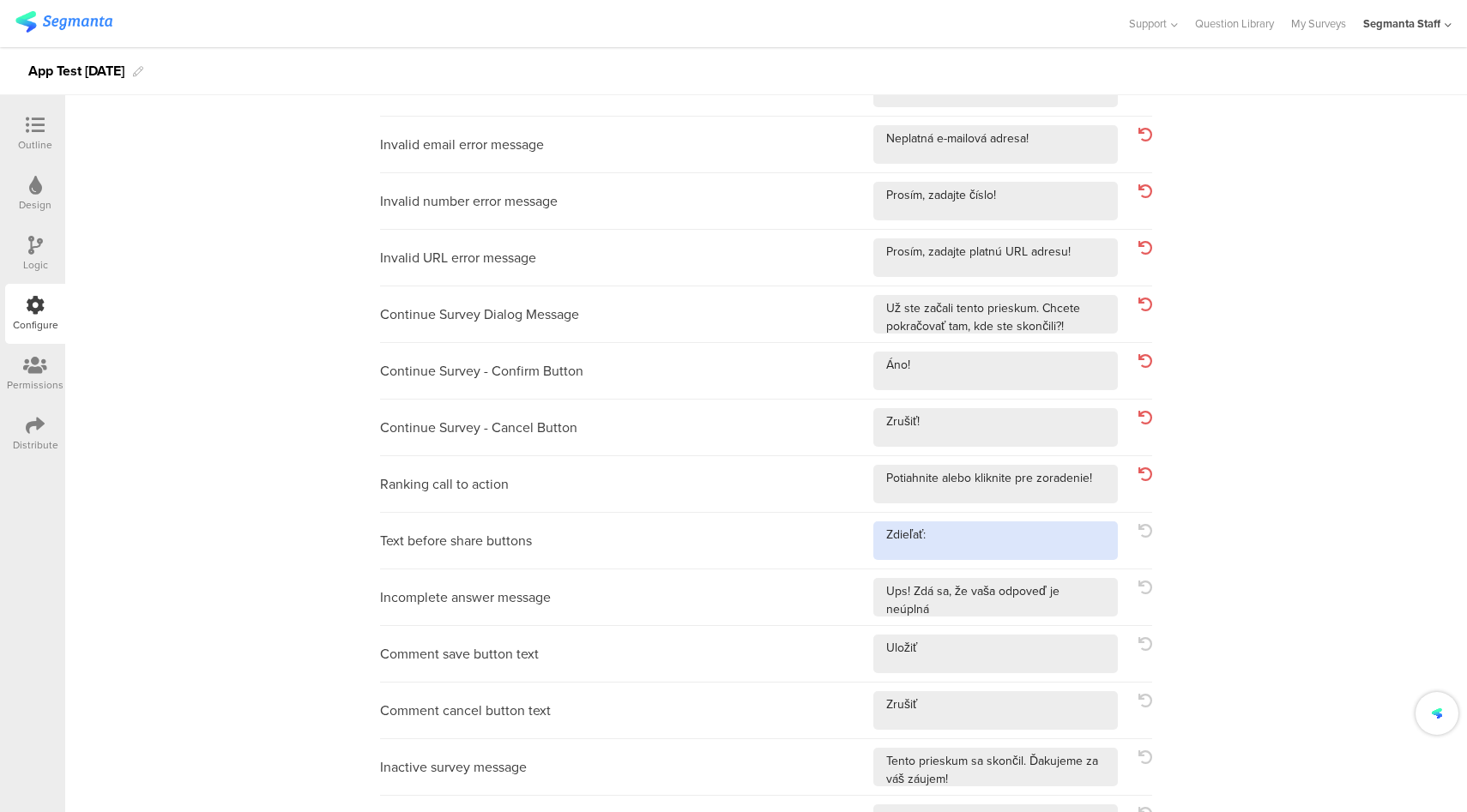
click at [1045, 526] on textarea at bounding box center [995, 540] width 244 height 38
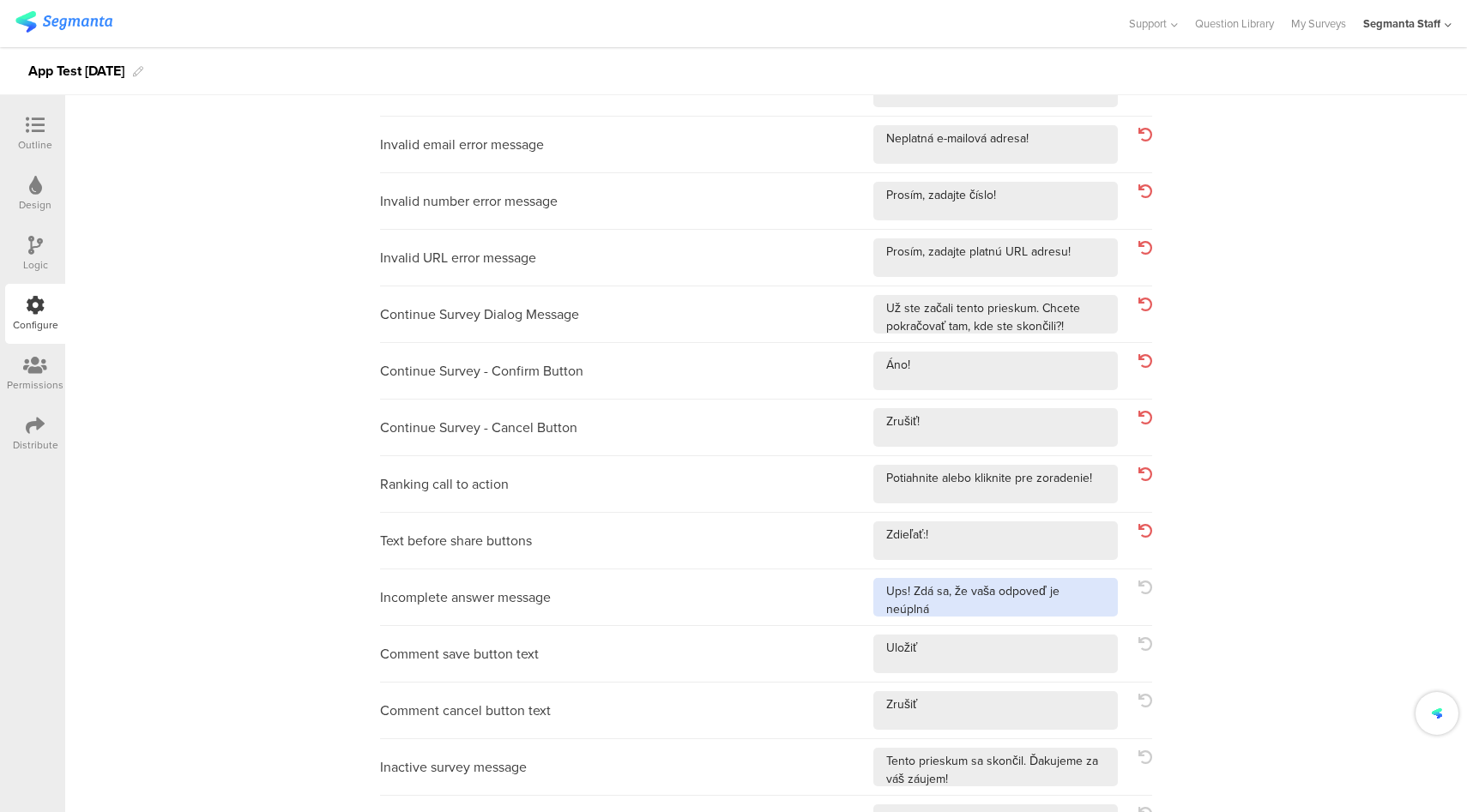
click at [1109, 592] on textarea at bounding box center [995, 596] width 244 height 38
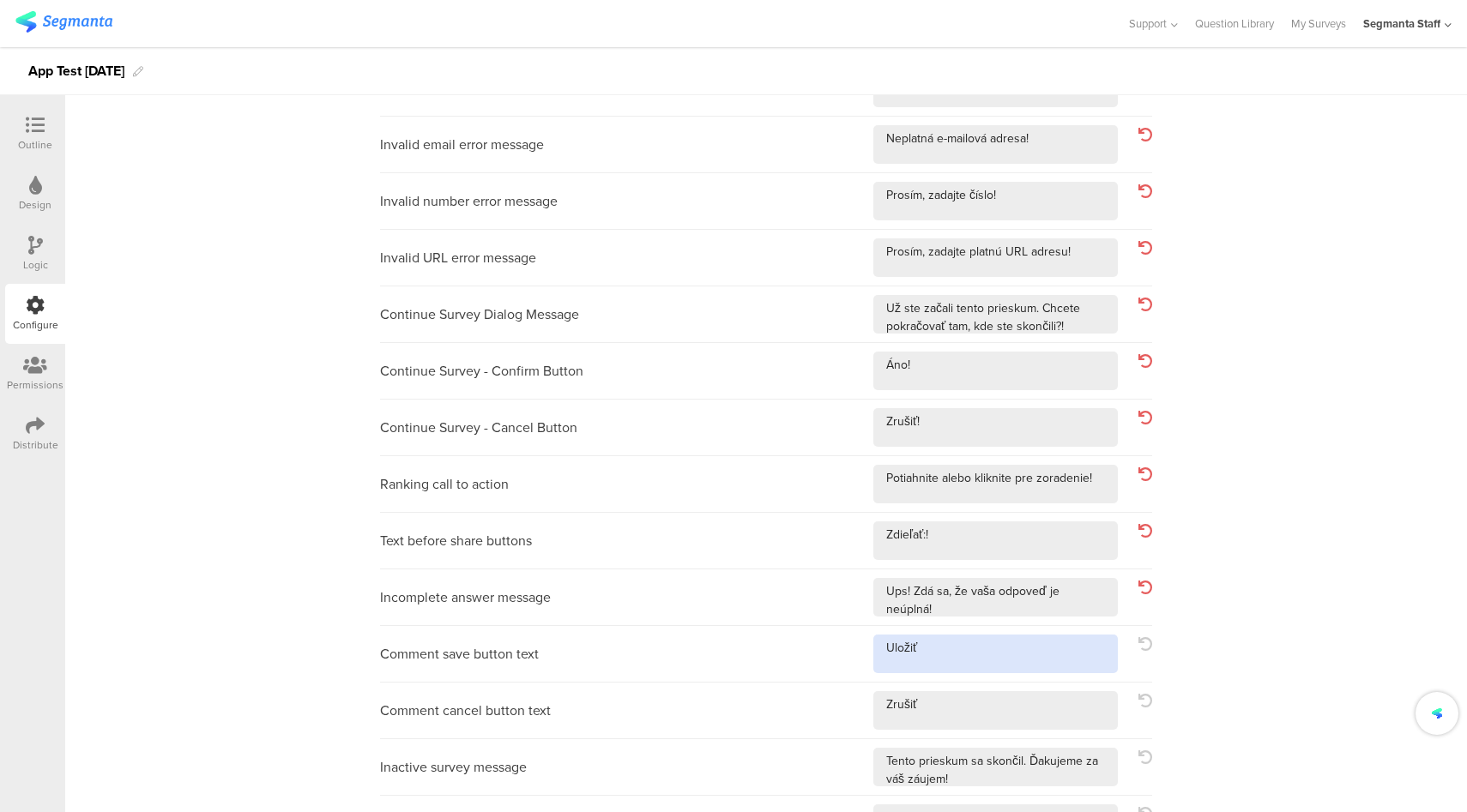
click at [1059, 657] on textarea at bounding box center [995, 654] width 244 height 38
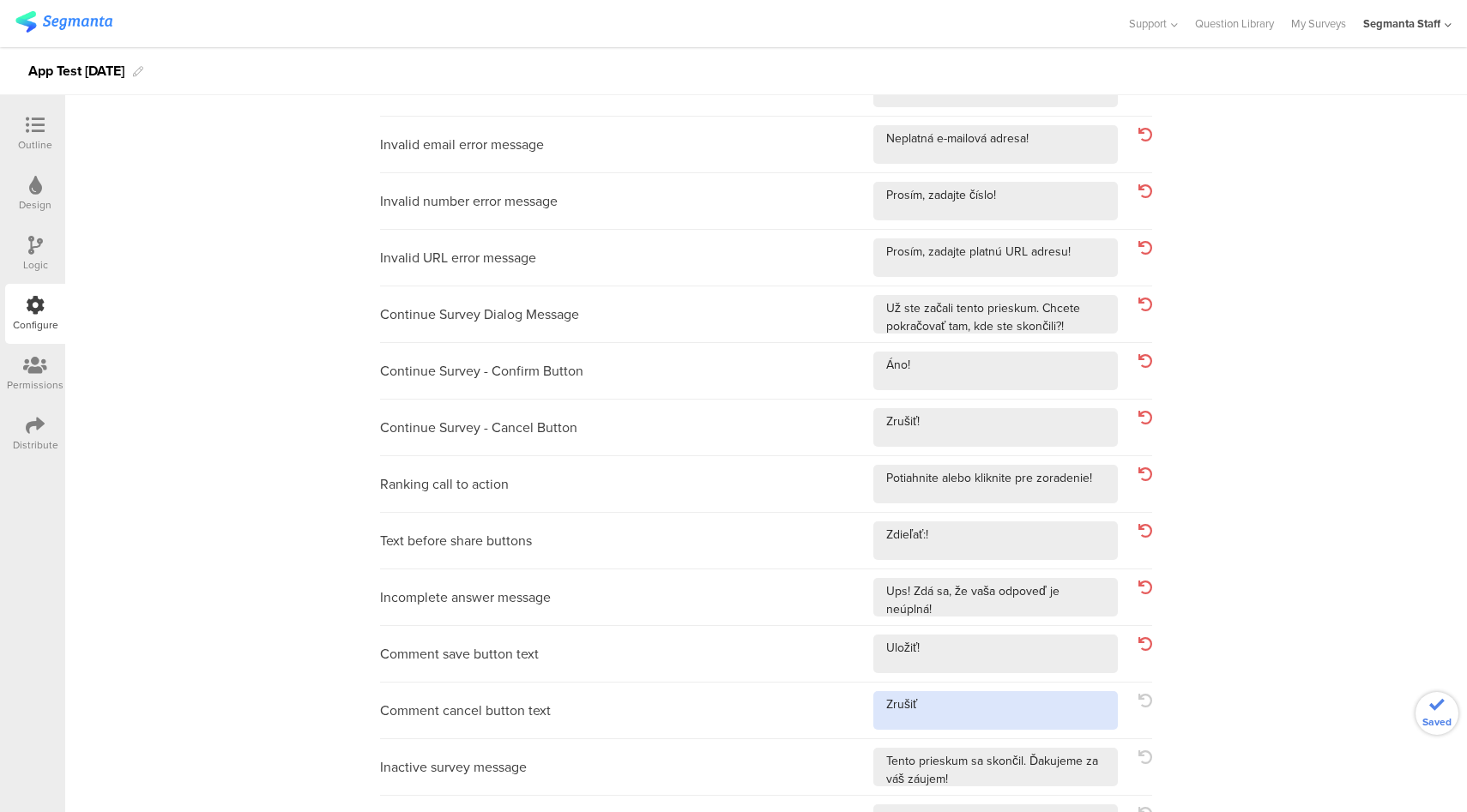
click at [1050, 722] on textarea at bounding box center [995, 710] width 244 height 38
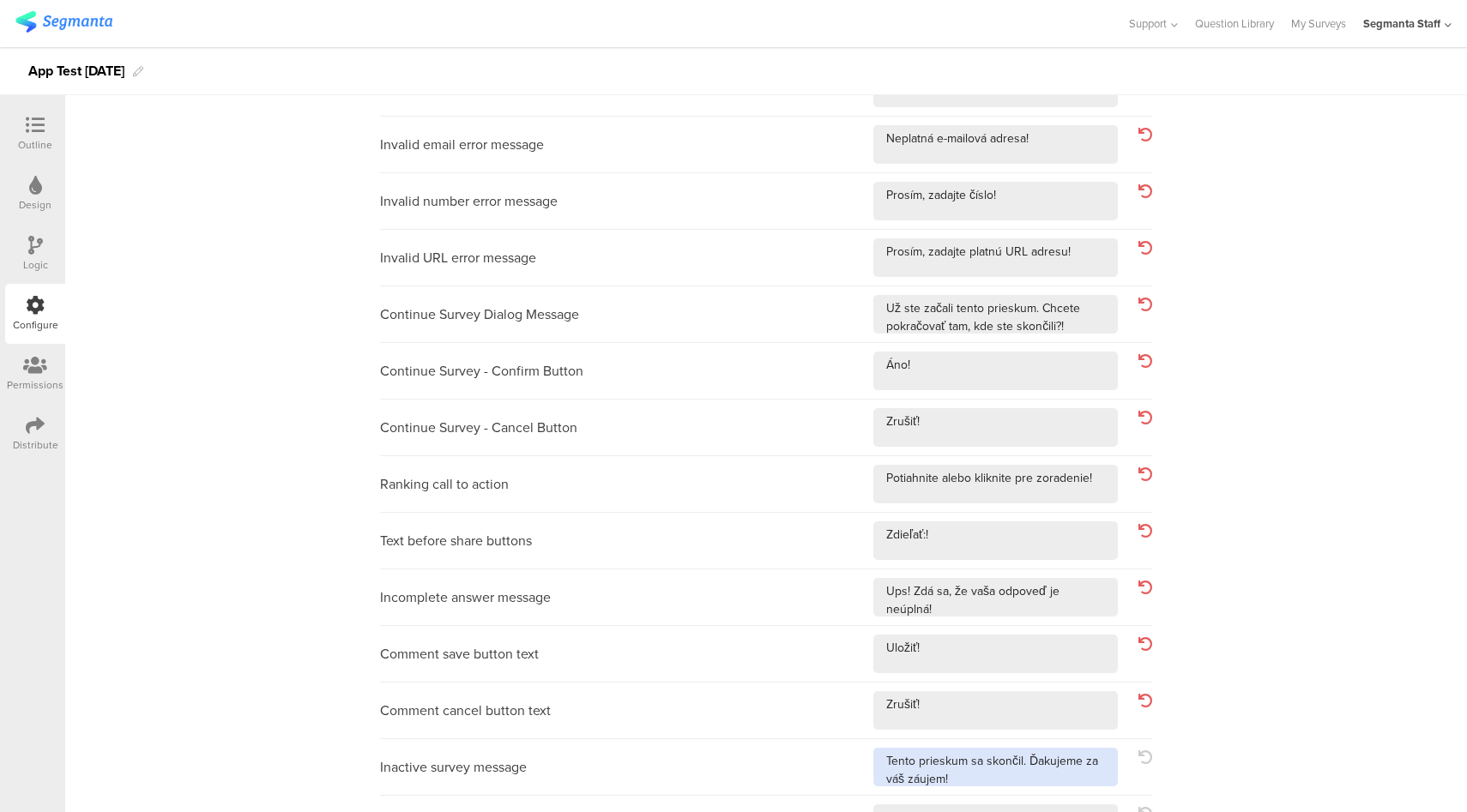
click at [1080, 775] on textarea at bounding box center [995, 766] width 244 height 38
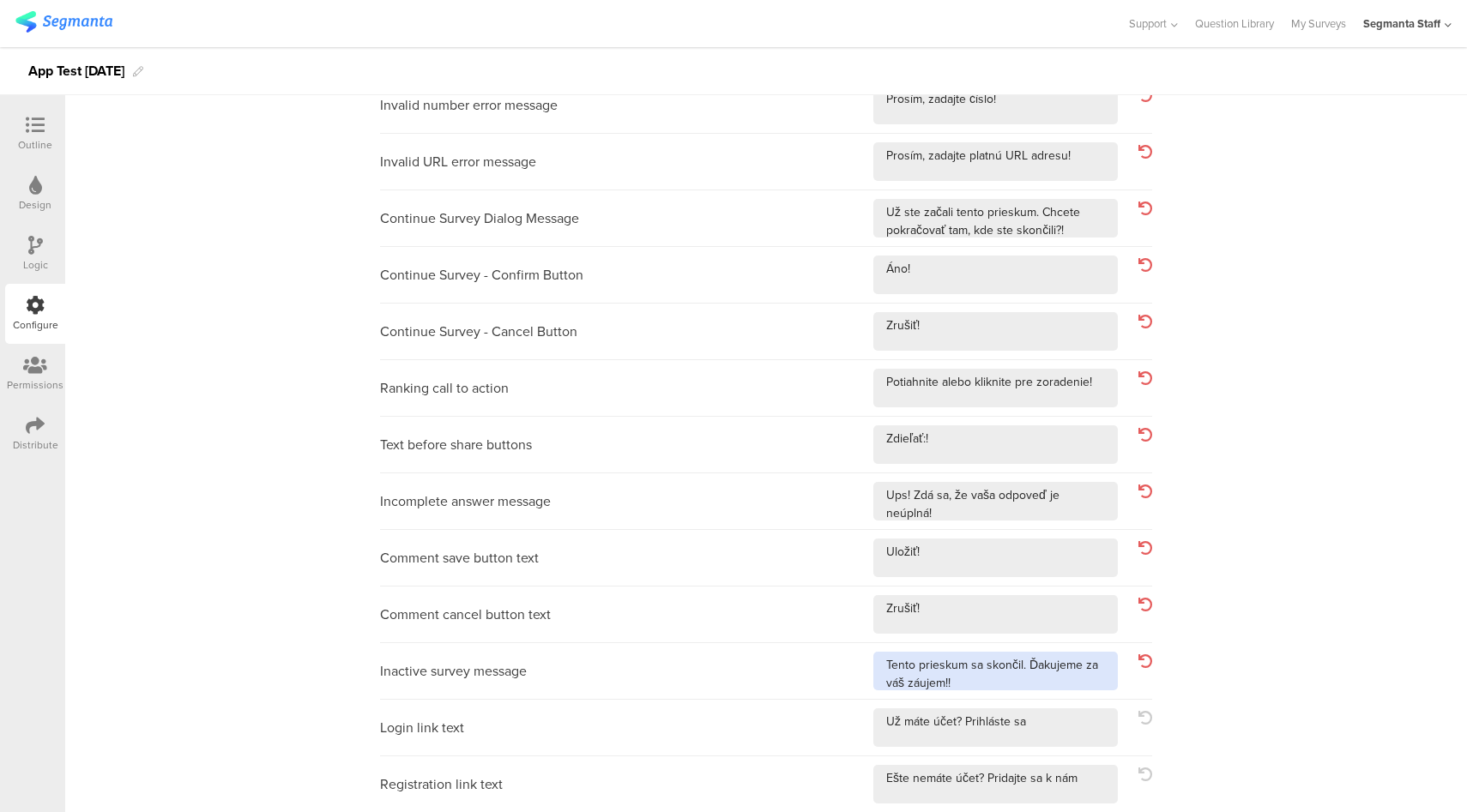
scroll to position [501, 0]
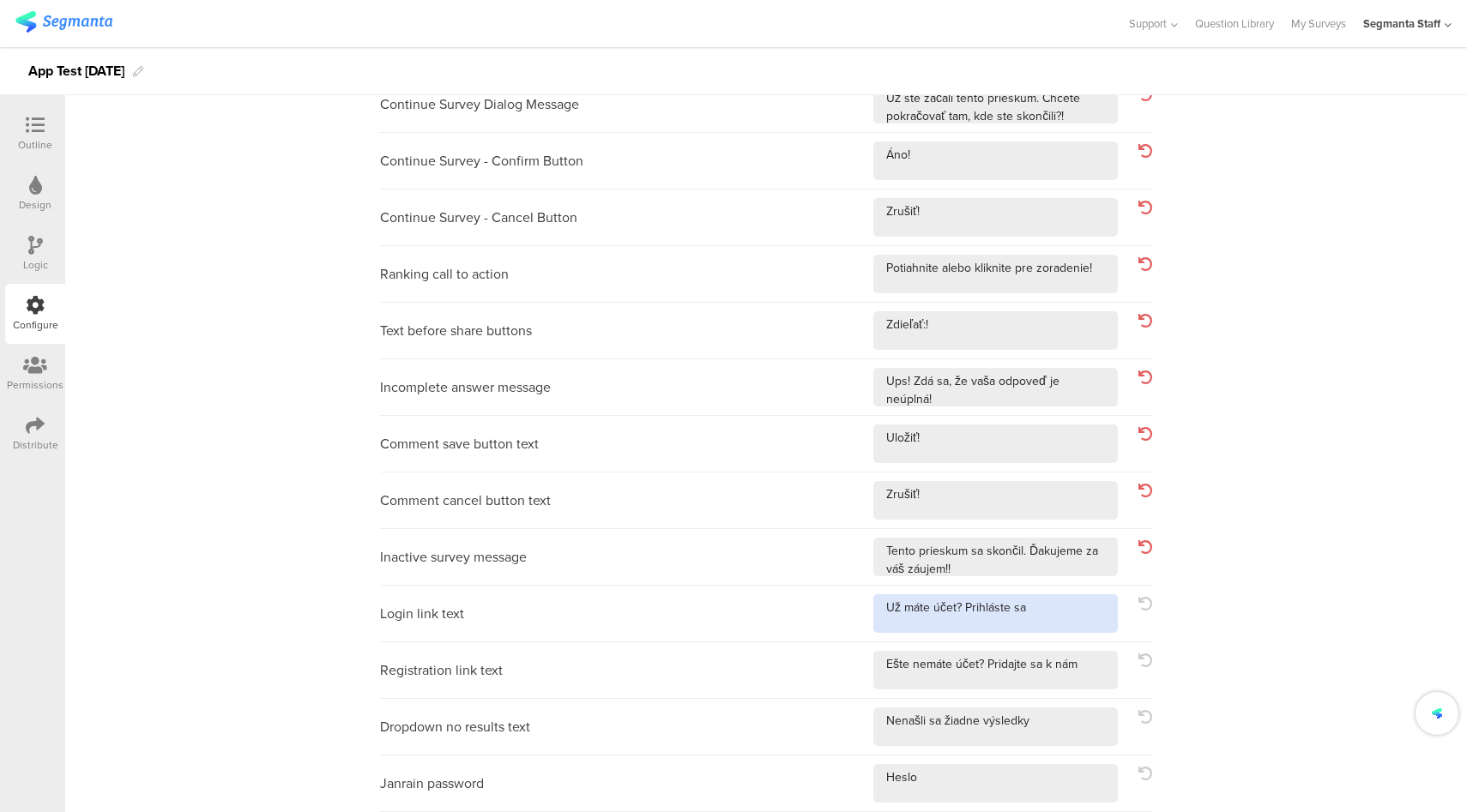
click at [1074, 631] on textarea at bounding box center [995, 613] width 244 height 38
click at [1090, 666] on textarea at bounding box center [995, 670] width 244 height 38
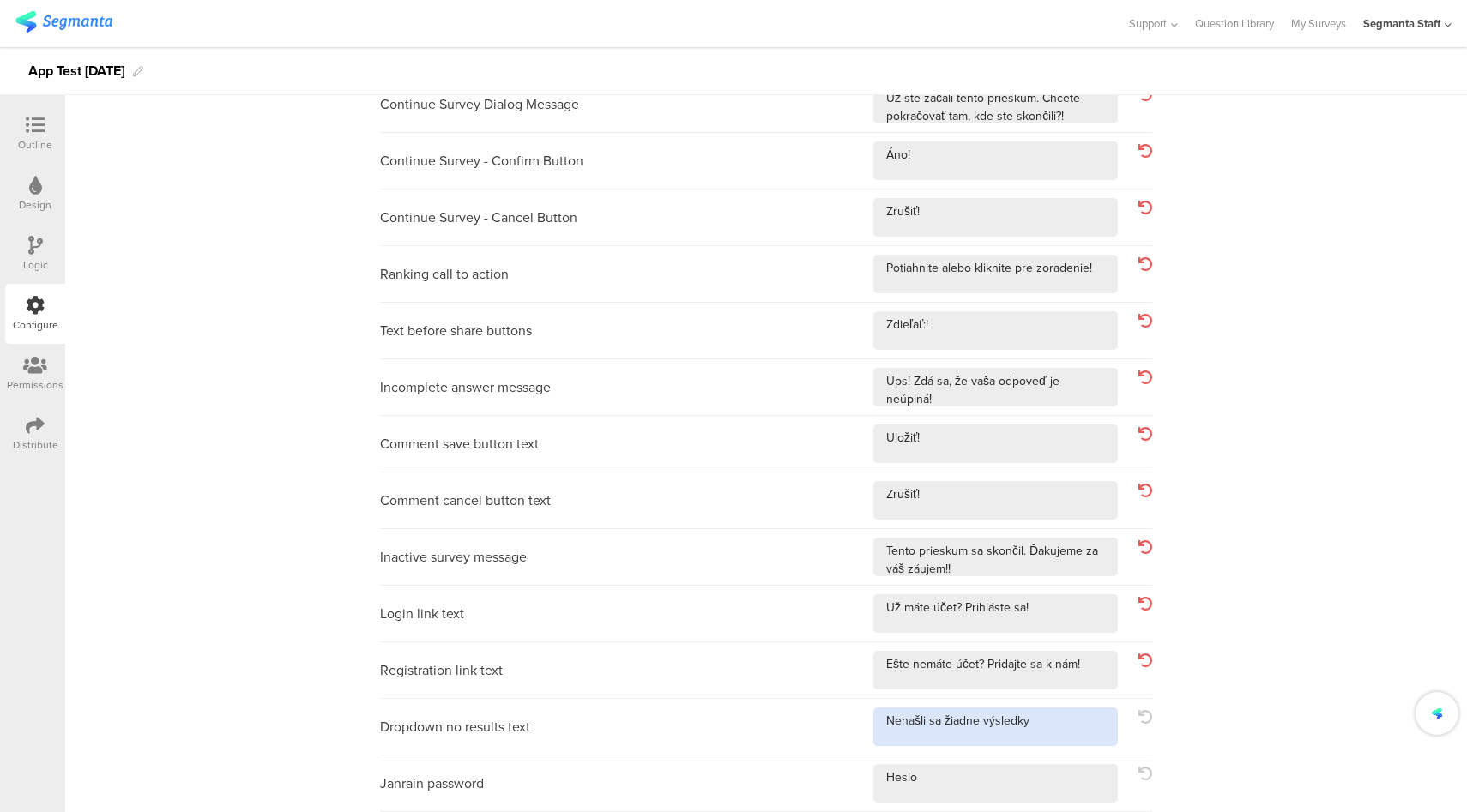
click at [1085, 724] on textarea at bounding box center [995, 726] width 244 height 38
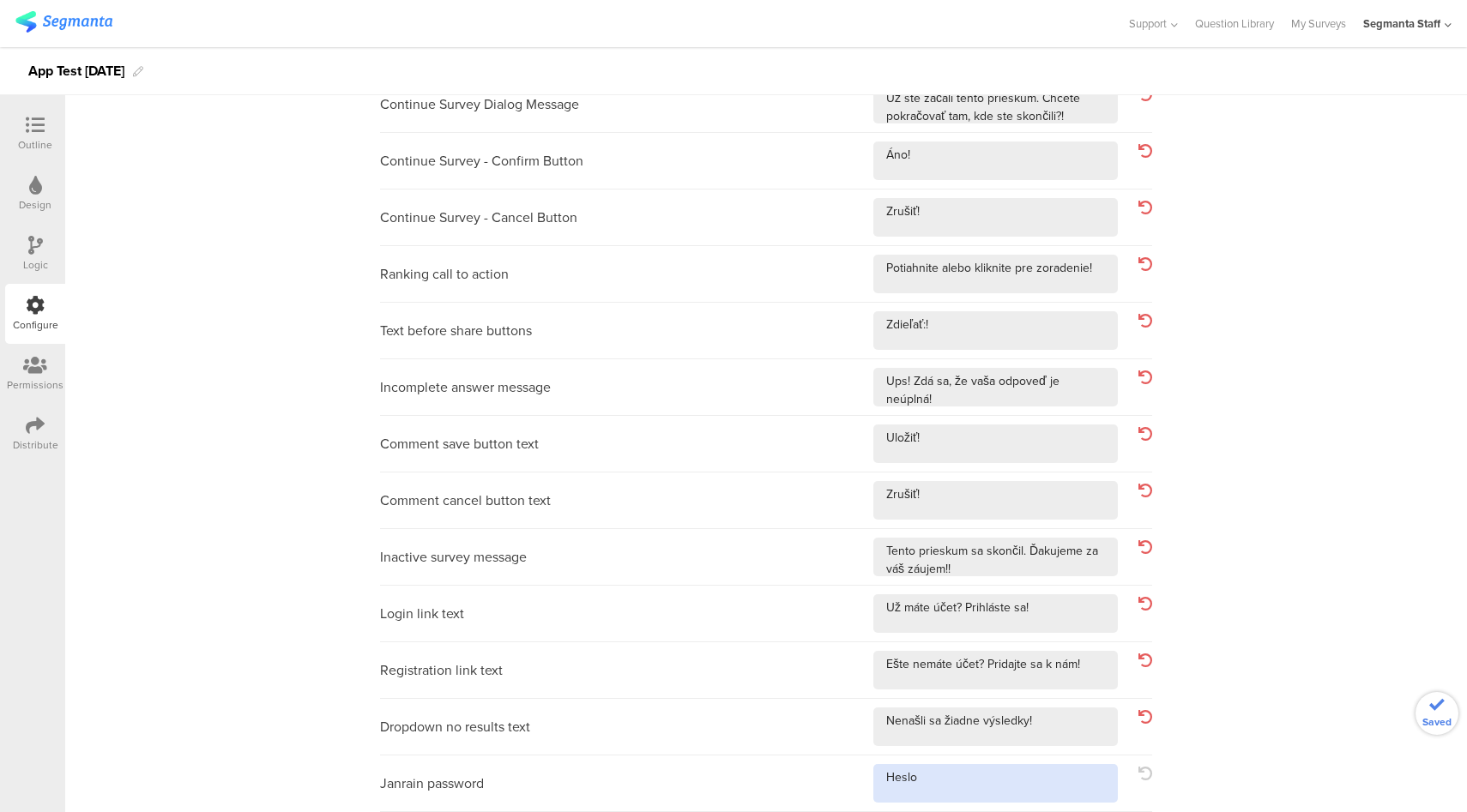
click at [1040, 784] on textarea at bounding box center [995, 782] width 244 height 38
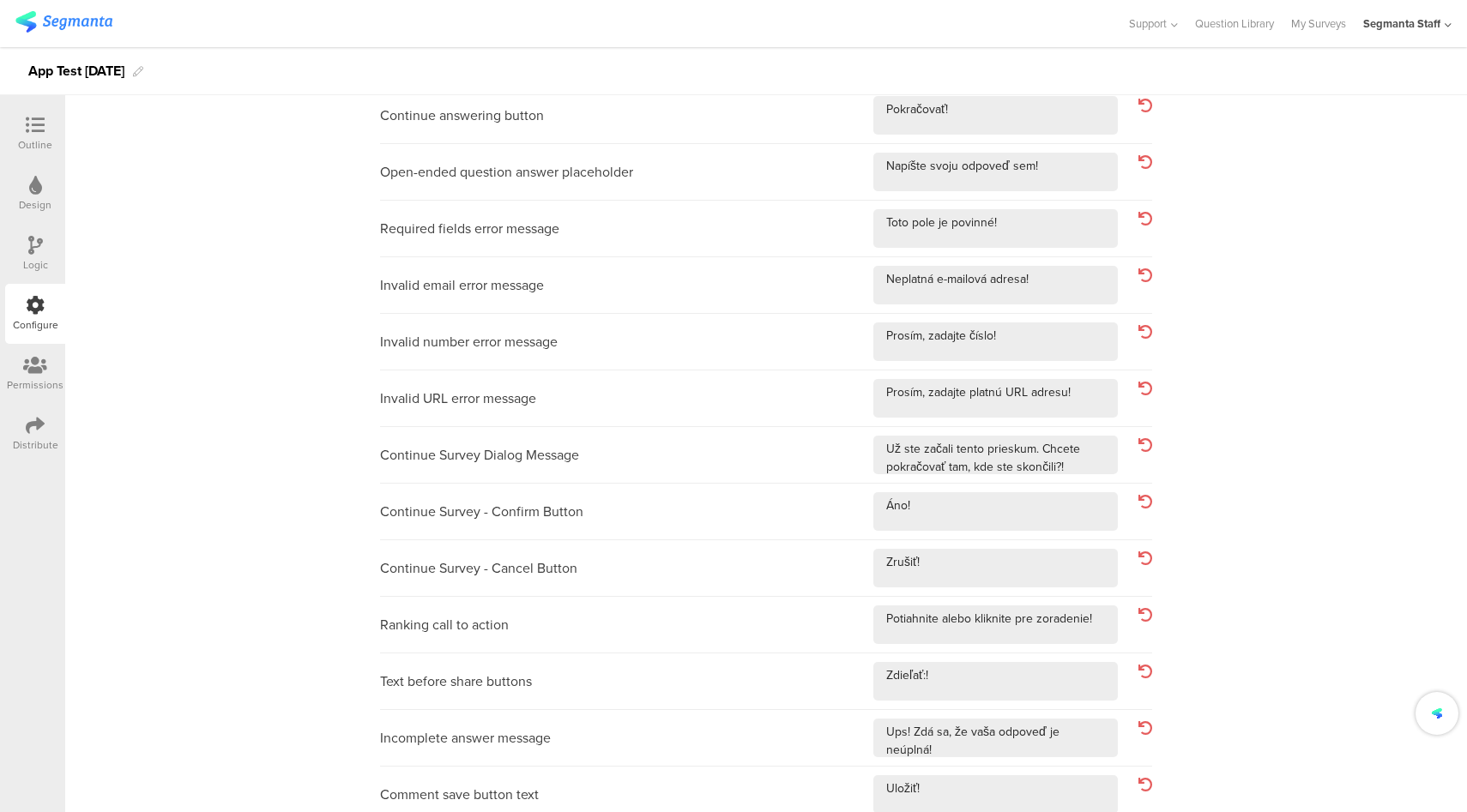
scroll to position [0, 0]
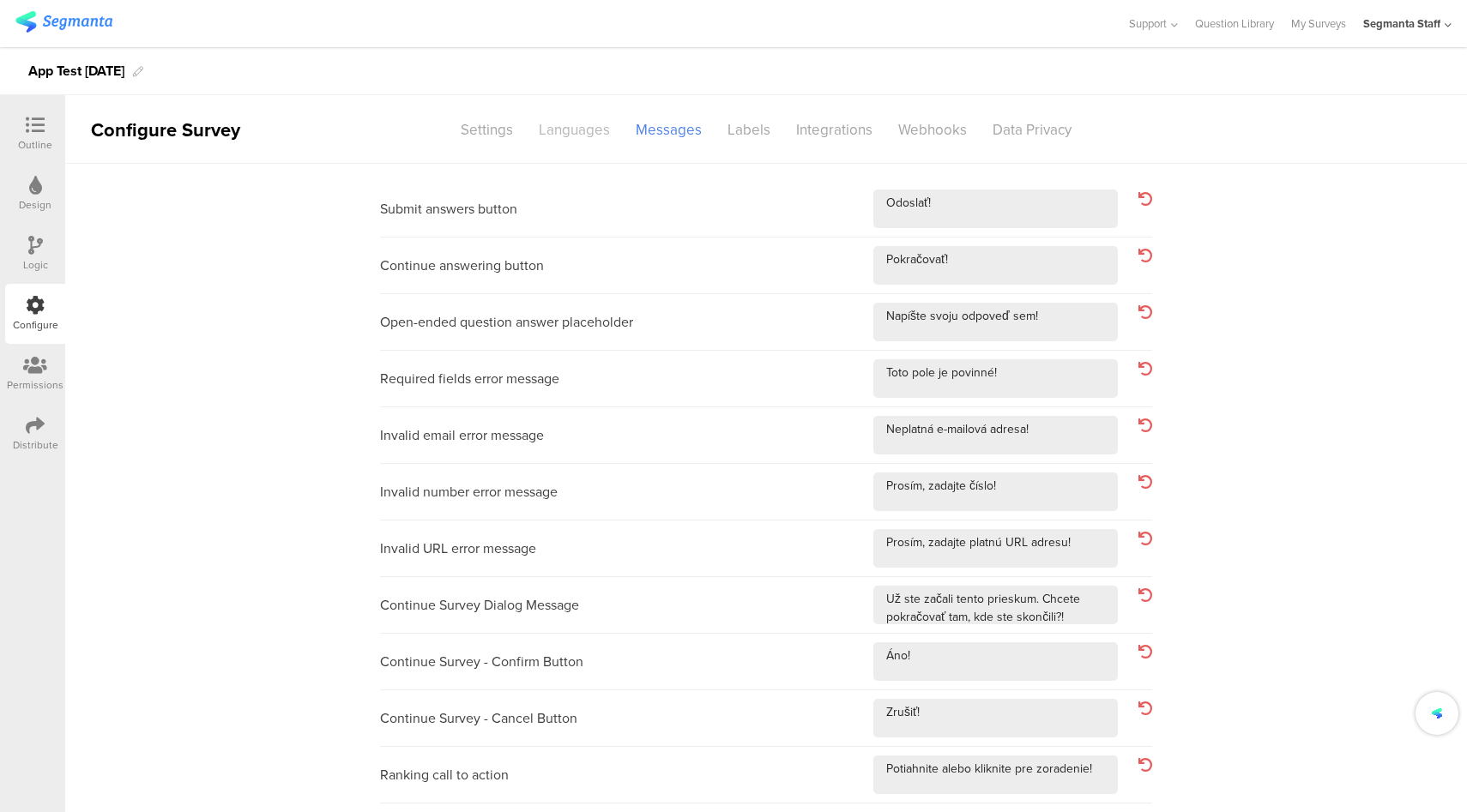
click at [553, 124] on div "Languages" at bounding box center [574, 130] width 97 height 30
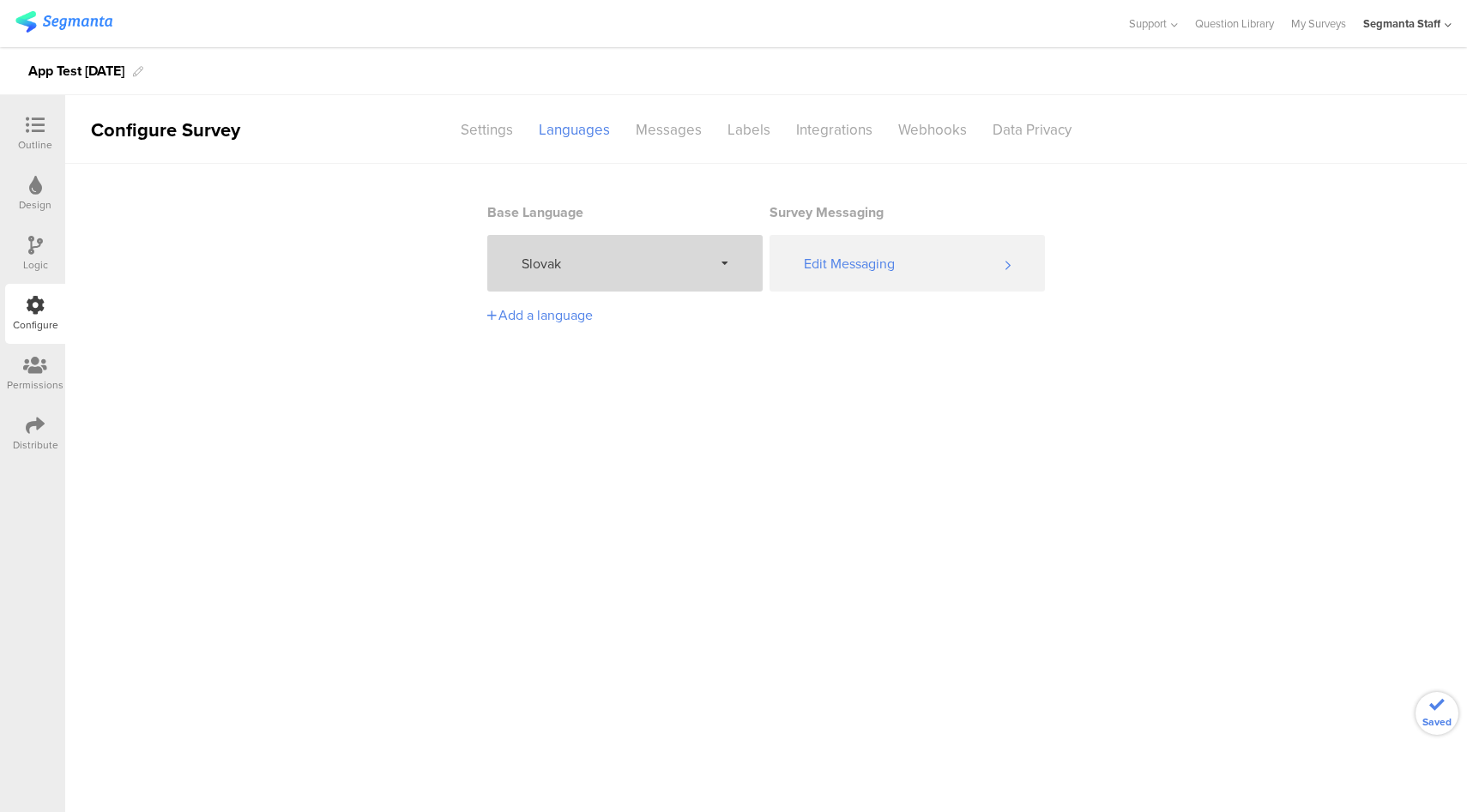
click at [615, 256] on span "Slovak" at bounding box center [617, 264] width 191 height 20
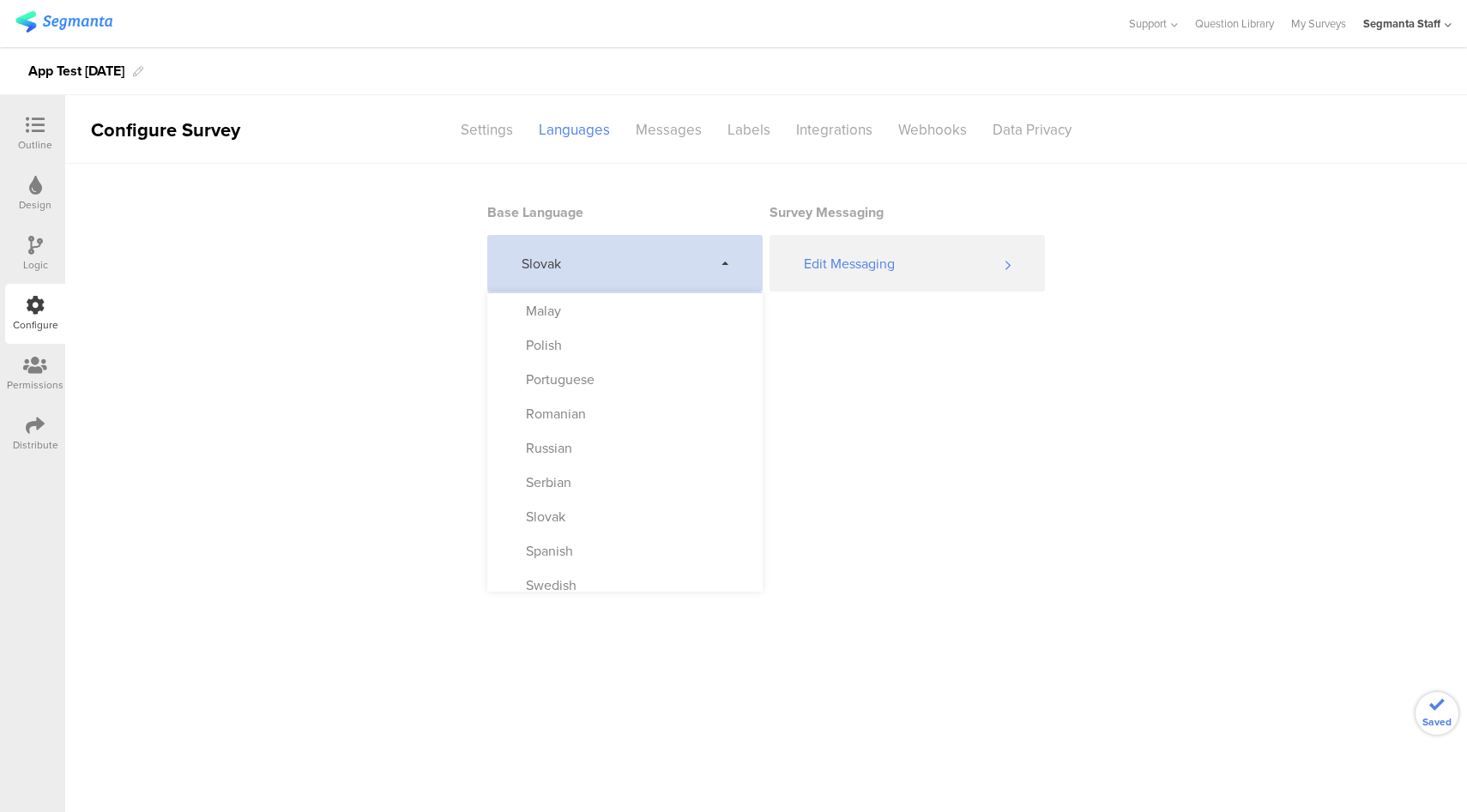
scroll to position [901, 0]
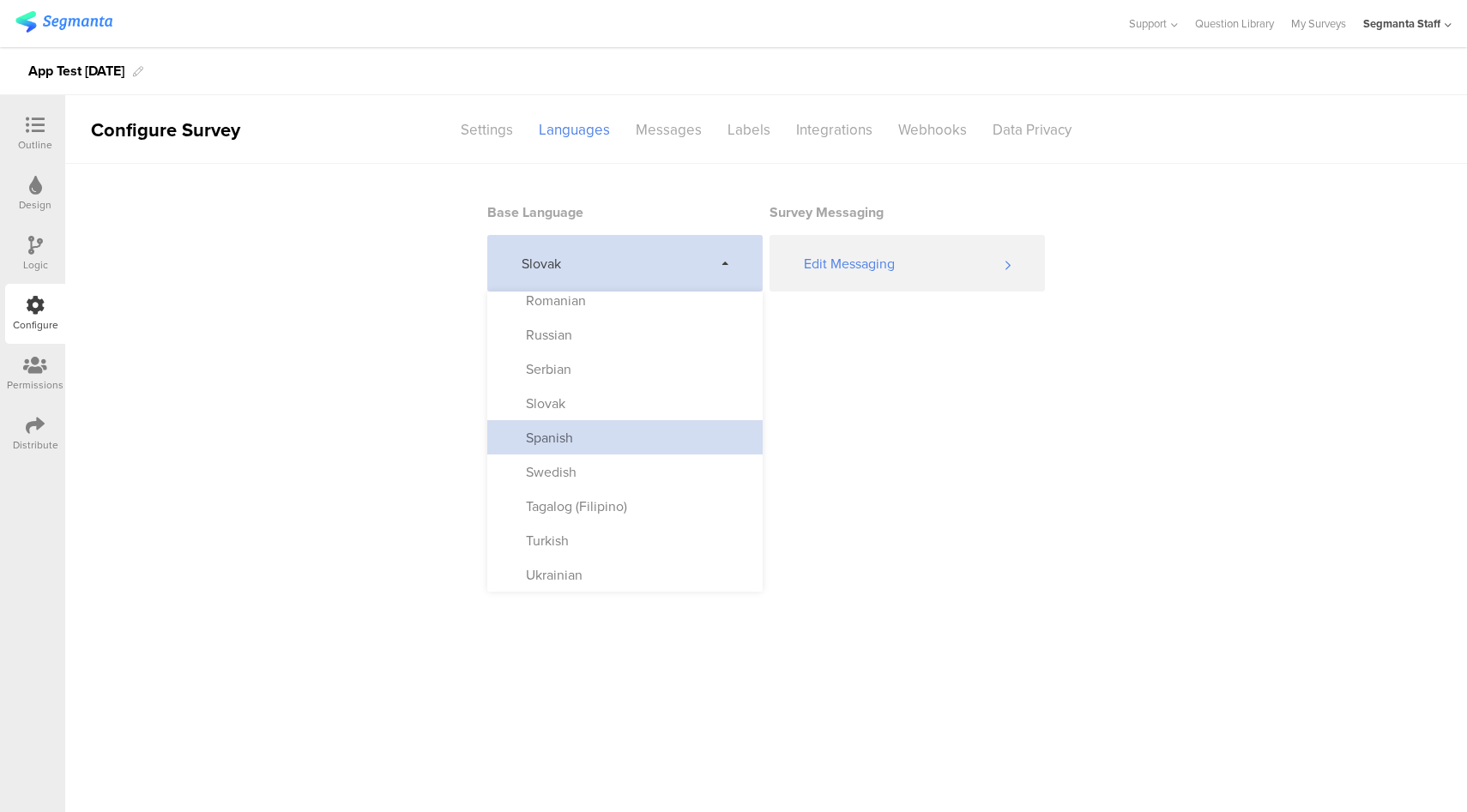
click at [595, 438] on div "Spanish" at bounding box center [625, 437] width 276 height 34
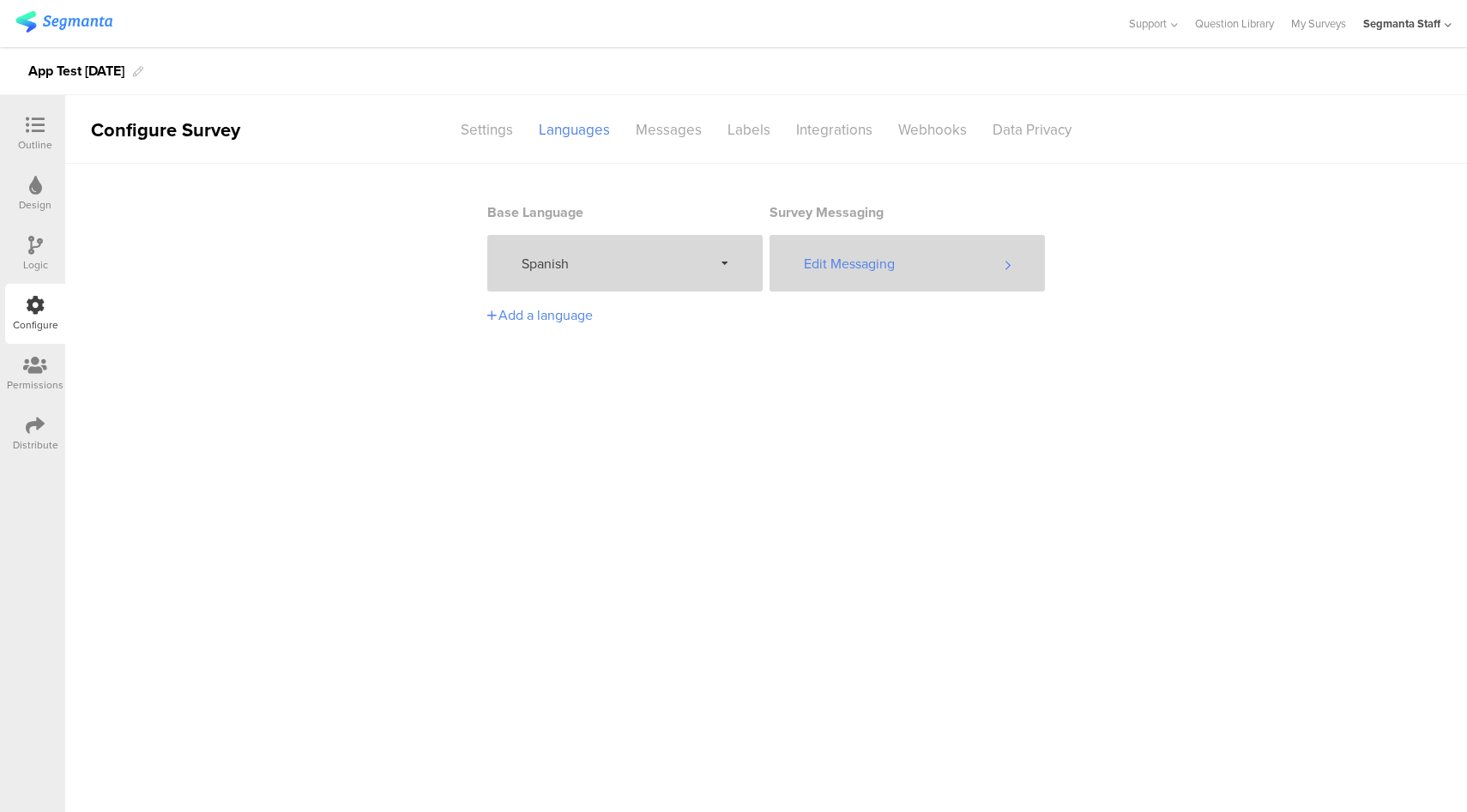
click at [886, 272] on div "Edit Messaging" at bounding box center [907, 263] width 276 height 56
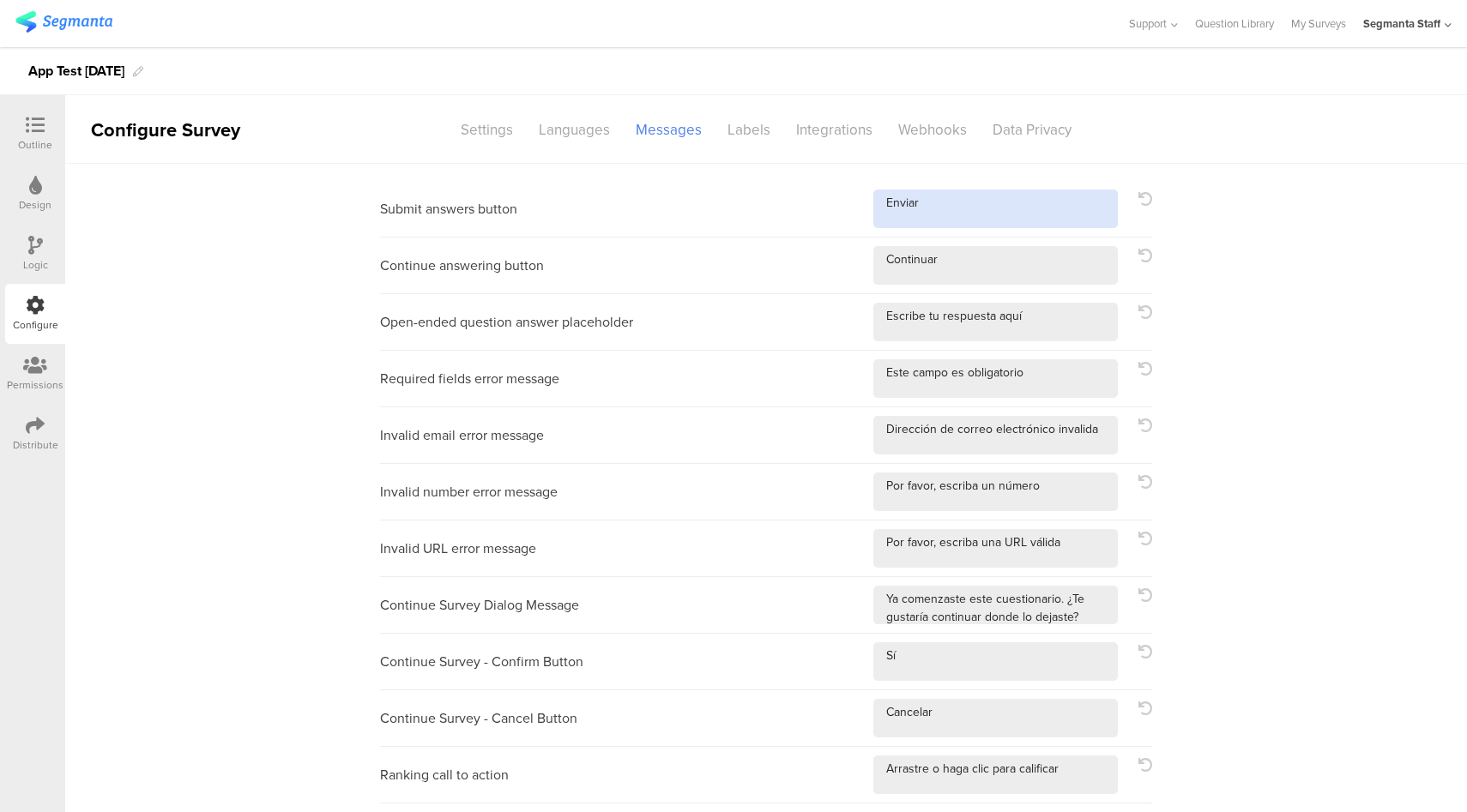
click at [996, 213] on textarea at bounding box center [995, 208] width 244 height 38
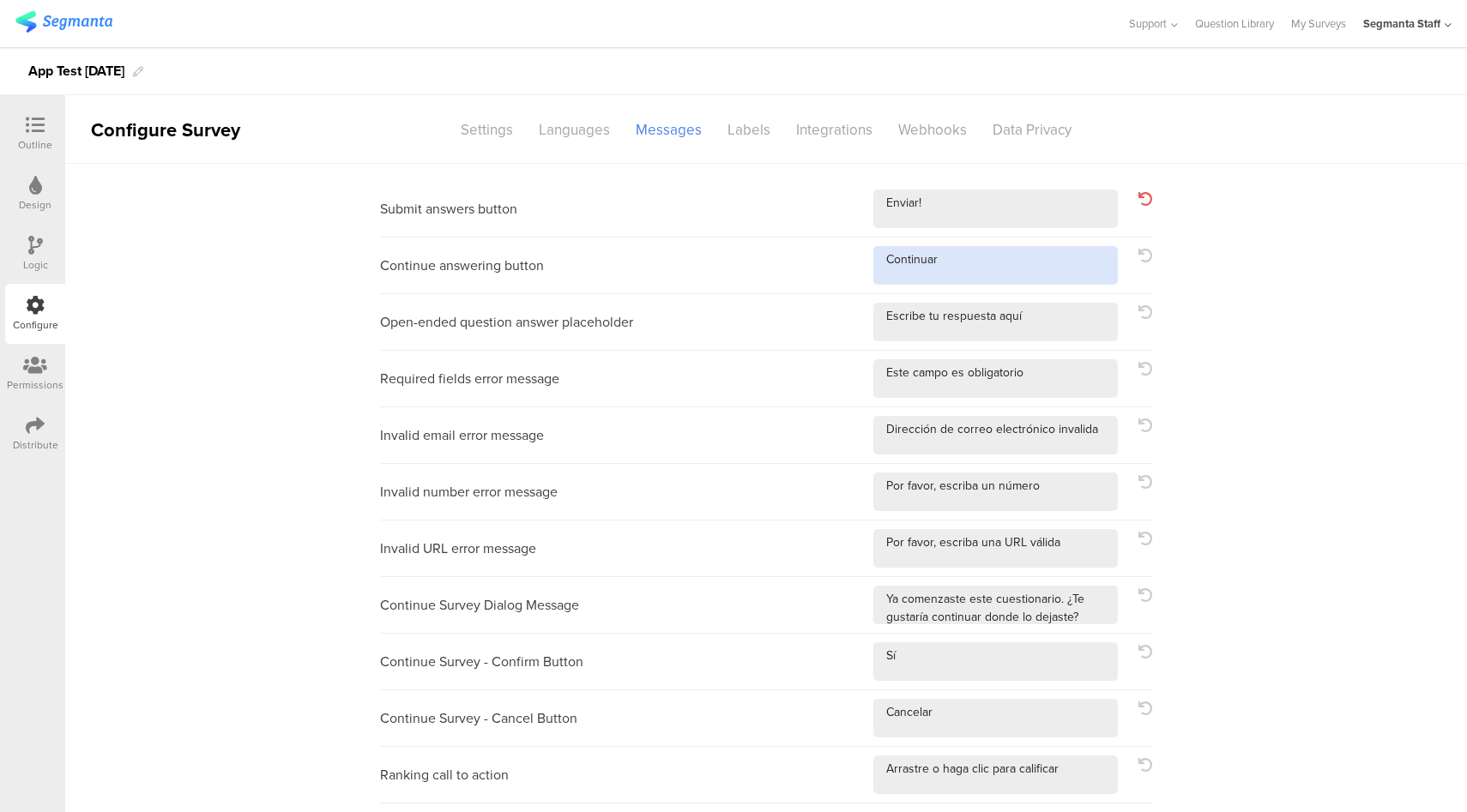
drag, startPoint x: 990, startPoint y: 266, endPoint x: 1004, endPoint y: 274, distance: 16.1
click at [990, 266] on textarea at bounding box center [995, 265] width 244 height 38
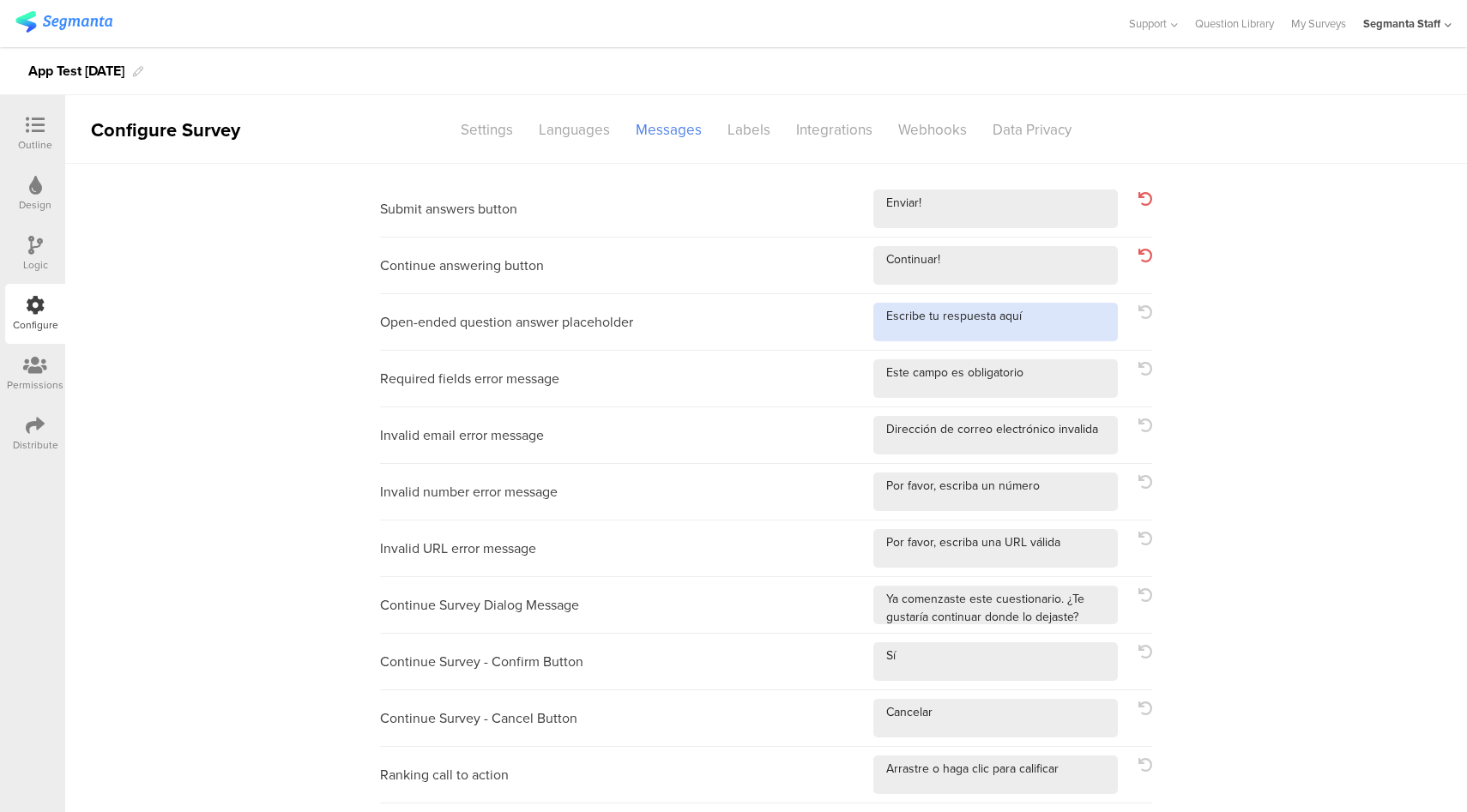
click at [1033, 310] on textarea at bounding box center [995, 321] width 244 height 38
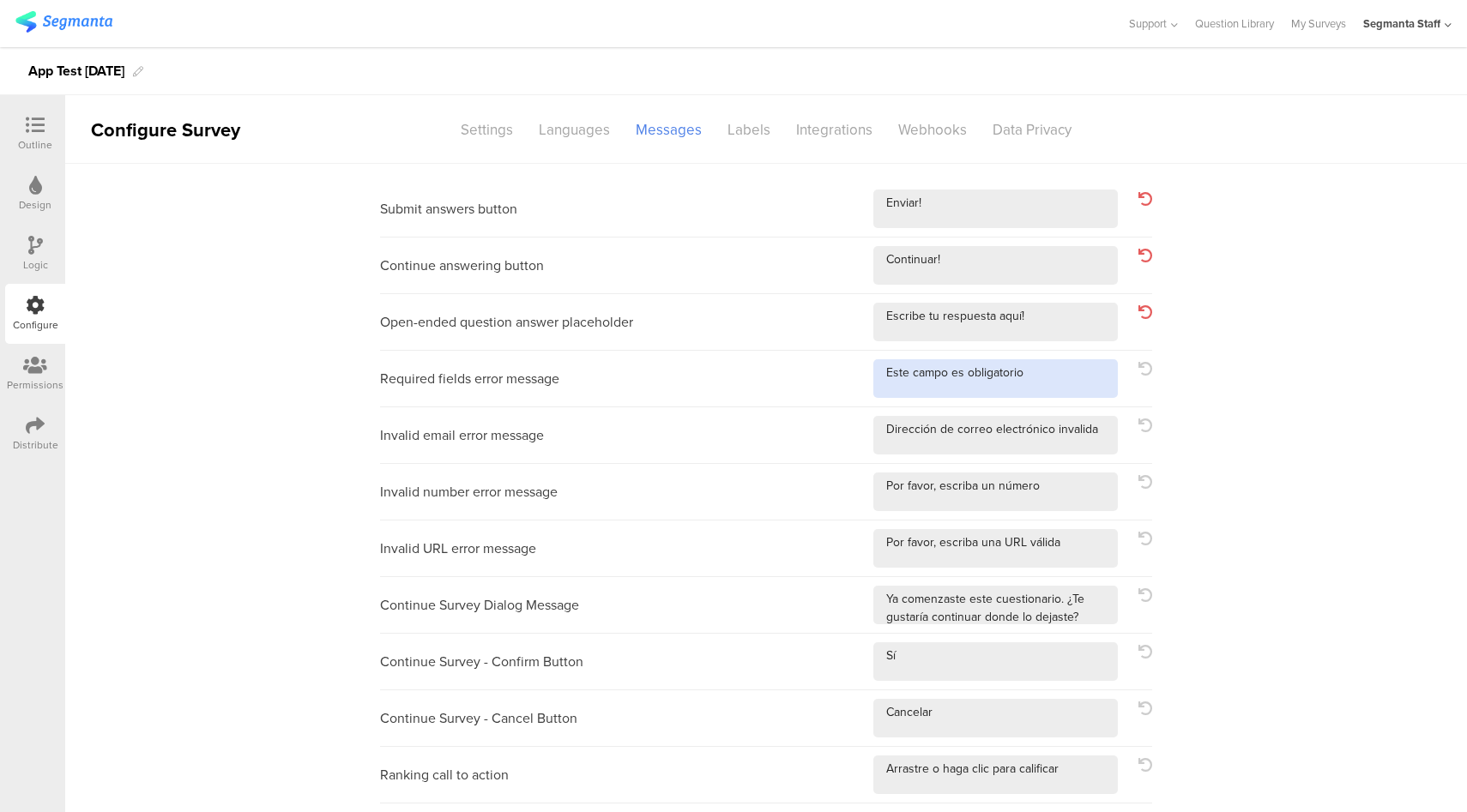
click at [1059, 383] on textarea at bounding box center [995, 378] width 244 height 38
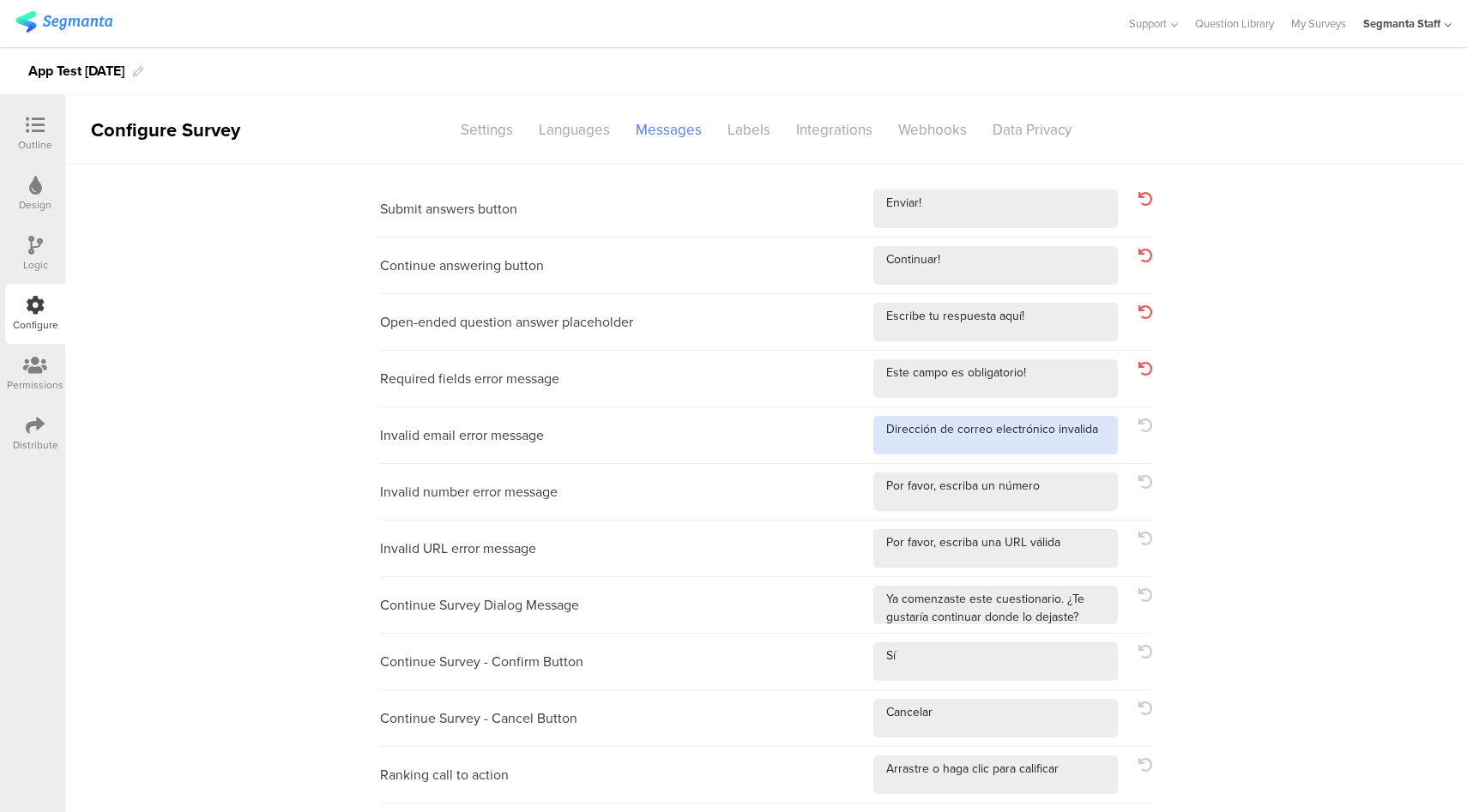
click at [1105, 438] on textarea at bounding box center [995, 435] width 244 height 38
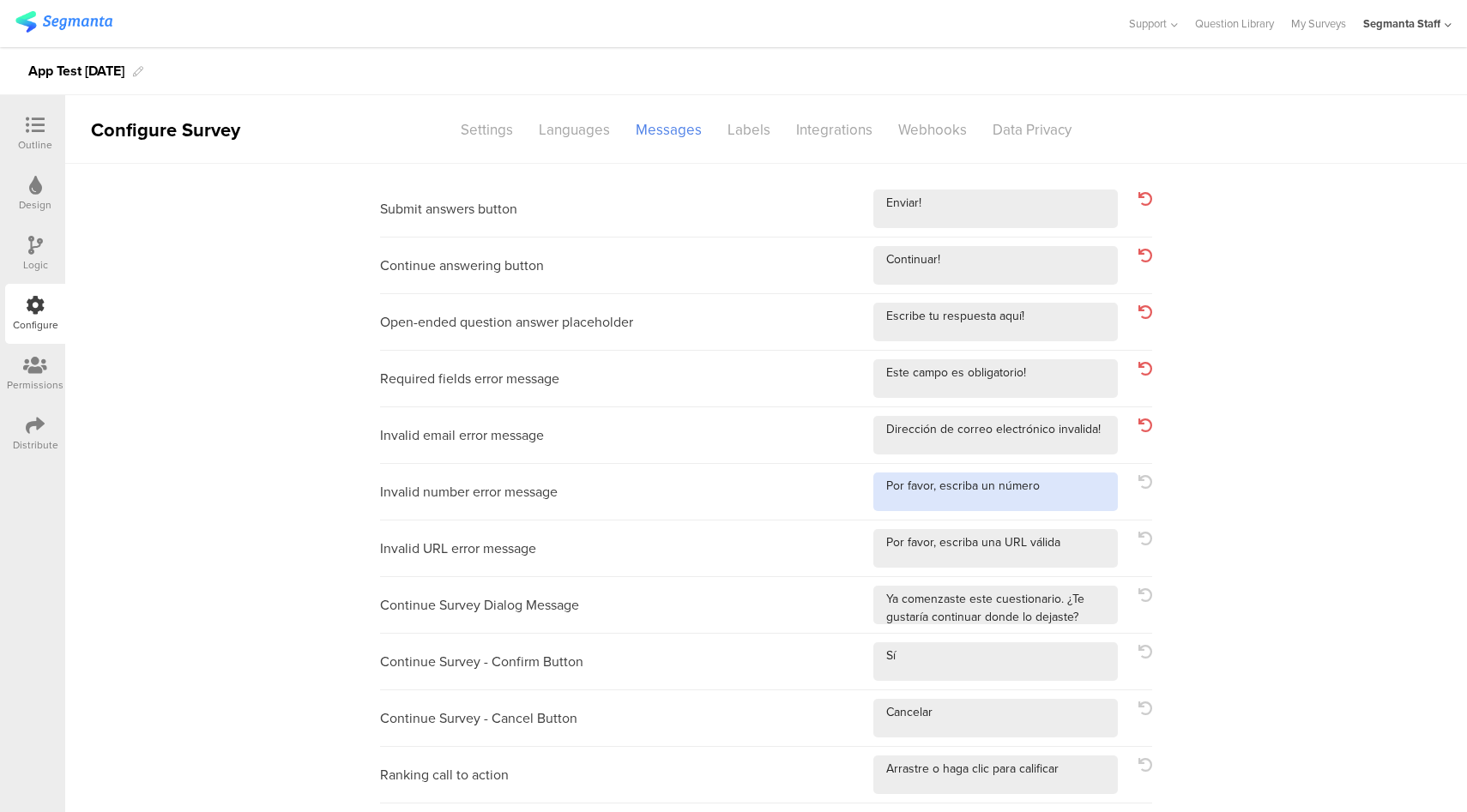
click at [1086, 491] on textarea at bounding box center [995, 491] width 244 height 38
click at [1085, 560] on textarea at bounding box center [995, 548] width 244 height 38
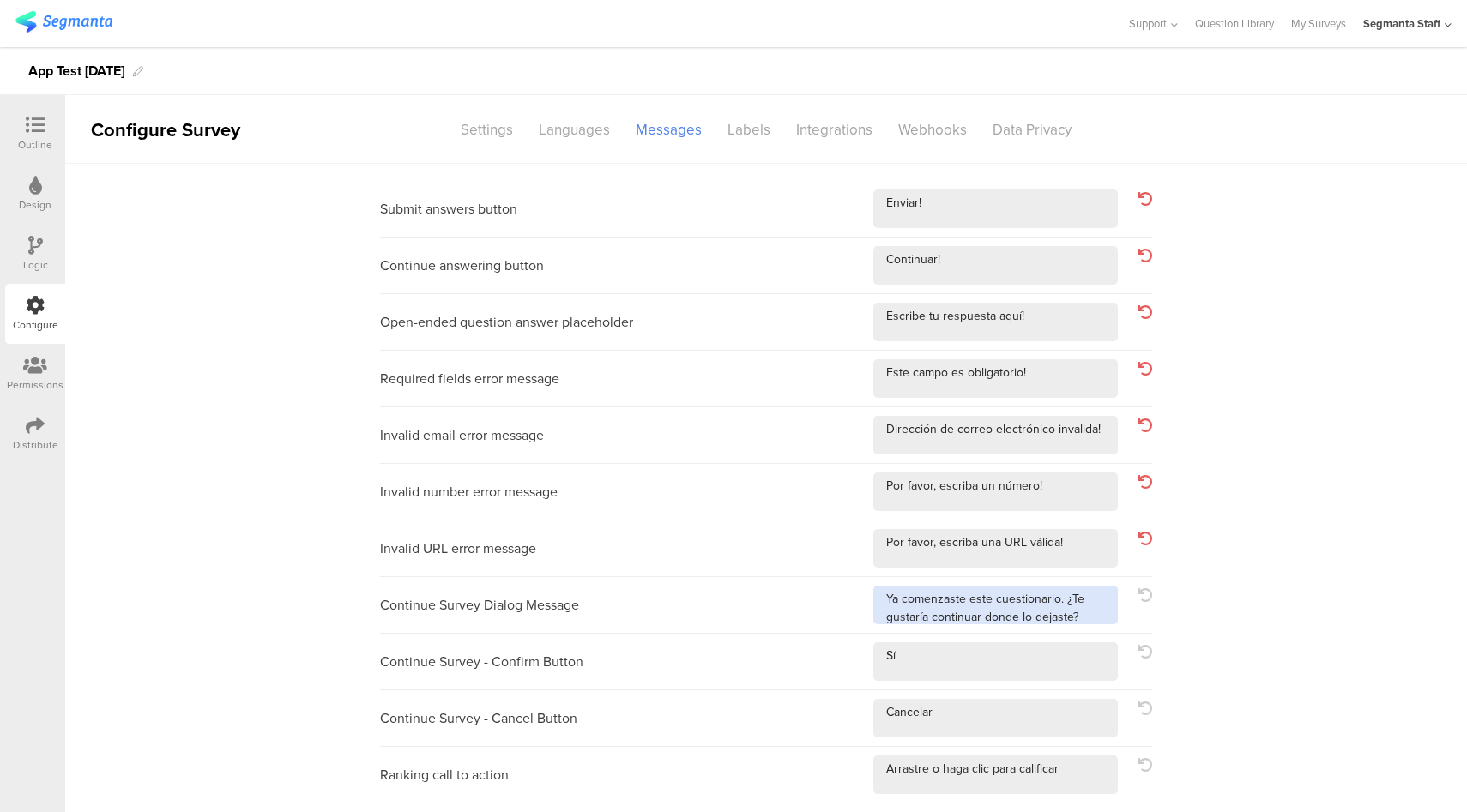
click at [1090, 617] on textarea at bounding box center [995, 605] width 244 height 38
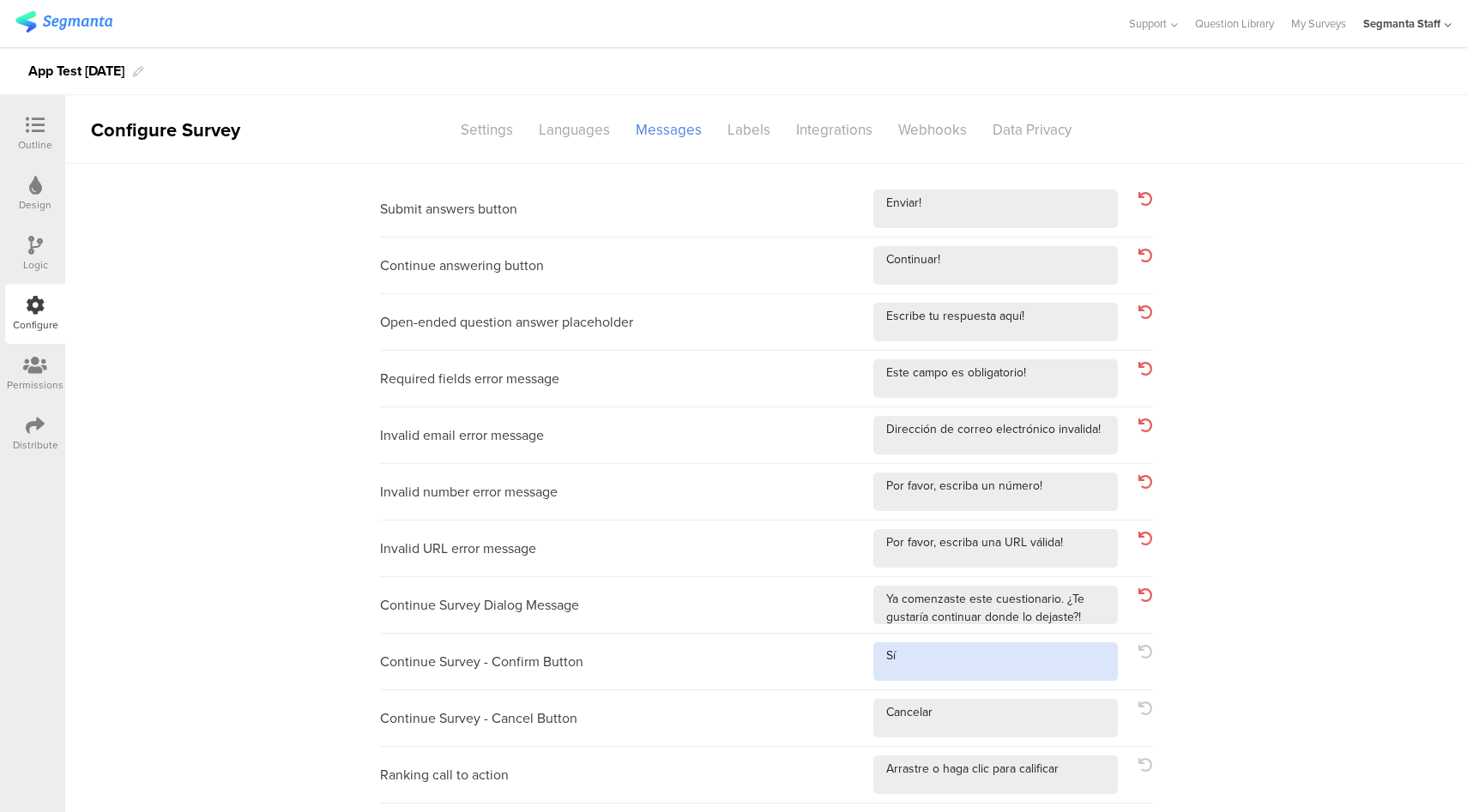
click at [1022, 662] on textarea at bounding box center [995, 661] width 244 height 38
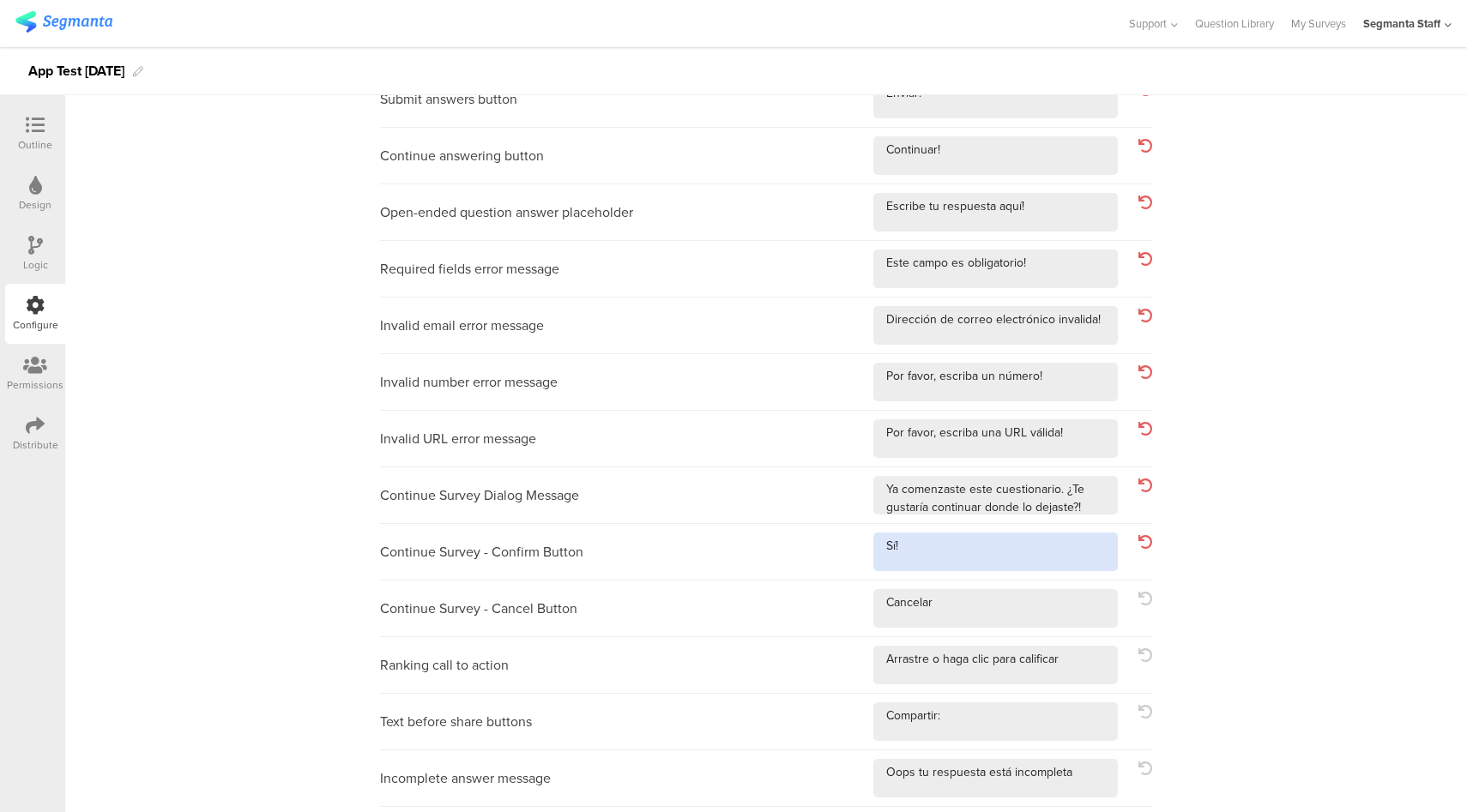
scroll to position [303, 0]
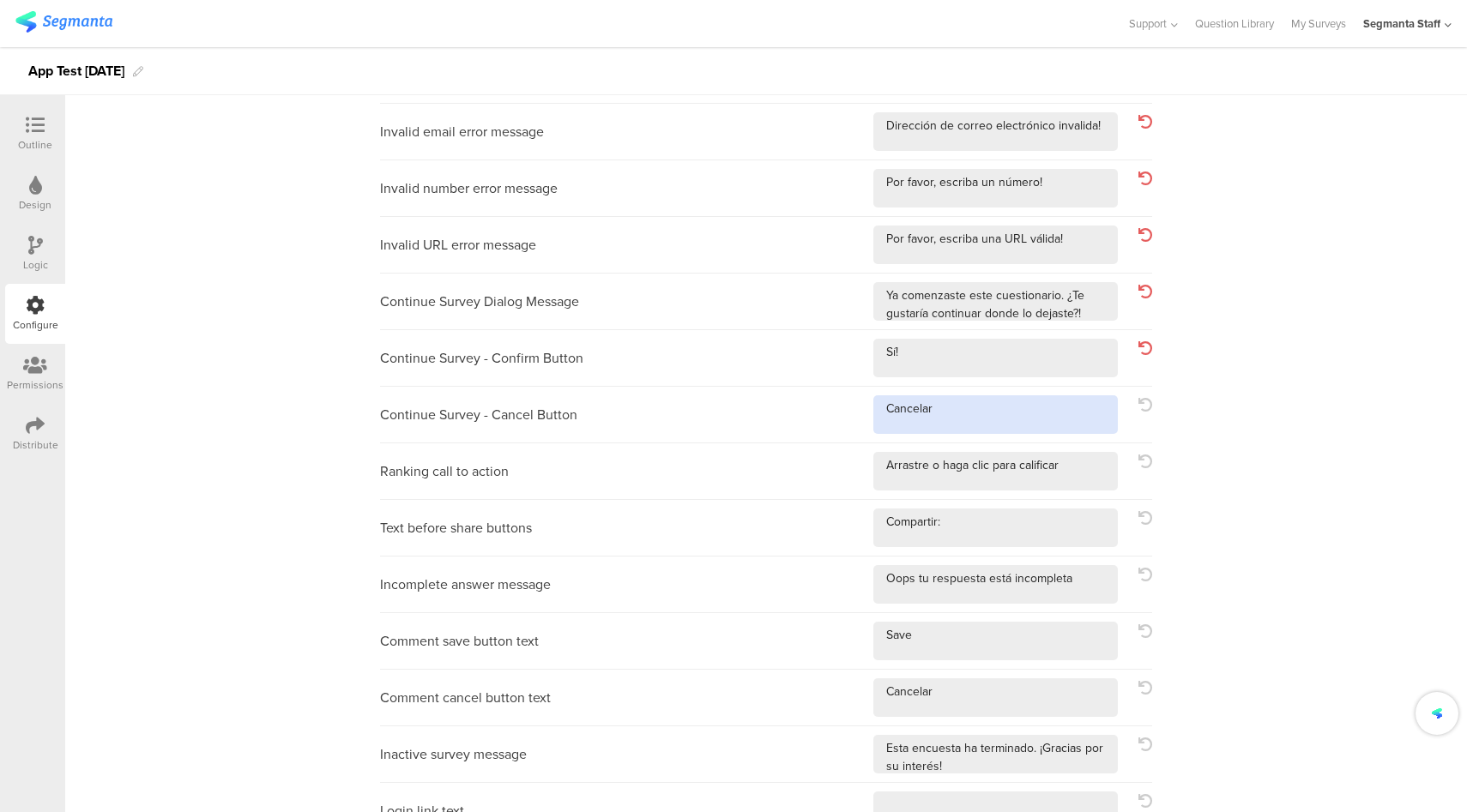
click at [954, 404] on textarea at bounding box center [995, 414] width 244 height 38
click at [1076, 459] on textarea at bounding box center [995, 470] width 244 height 38
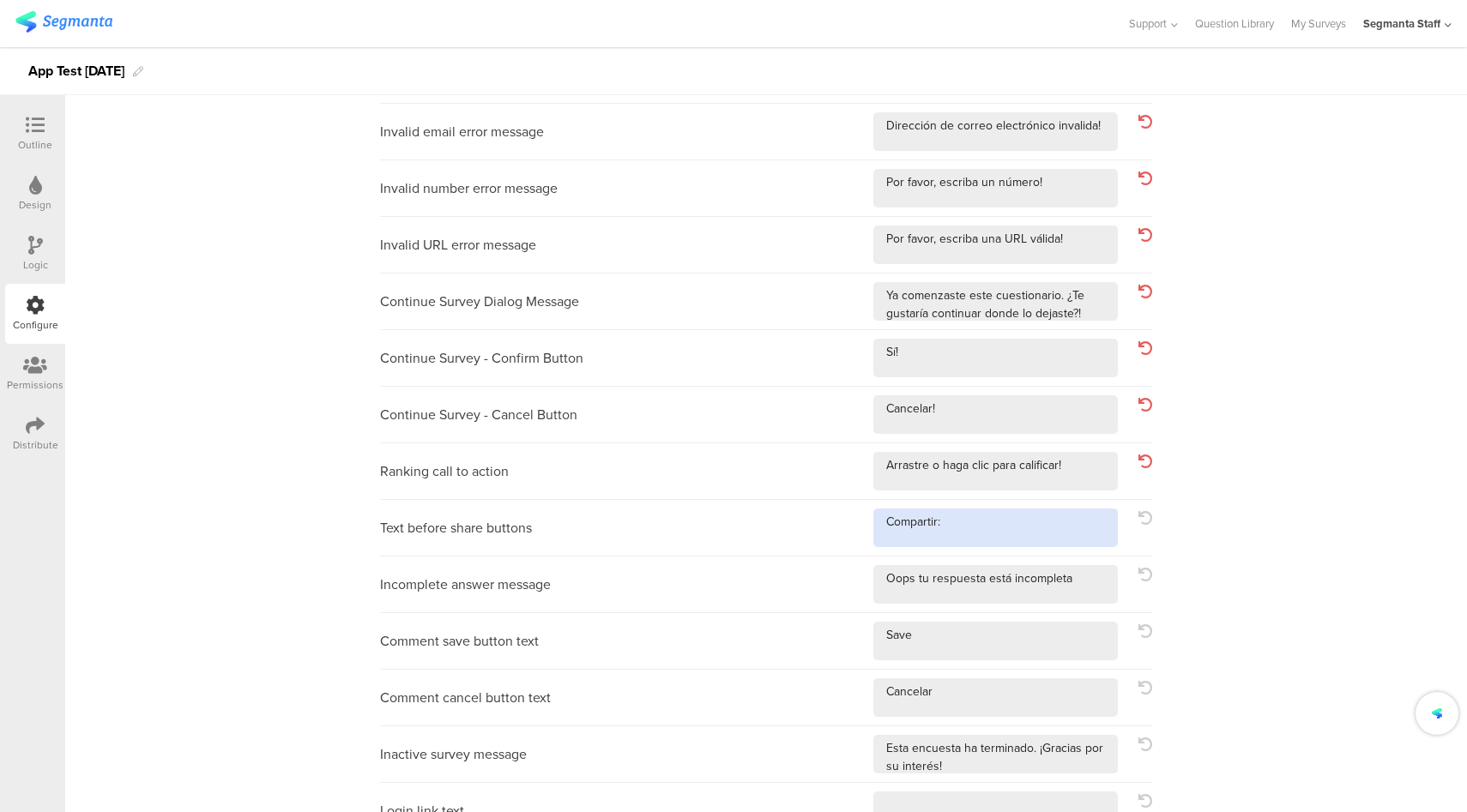
click at [1041, 520] on textarea at bounding box center [995, 528] width 244 height 38
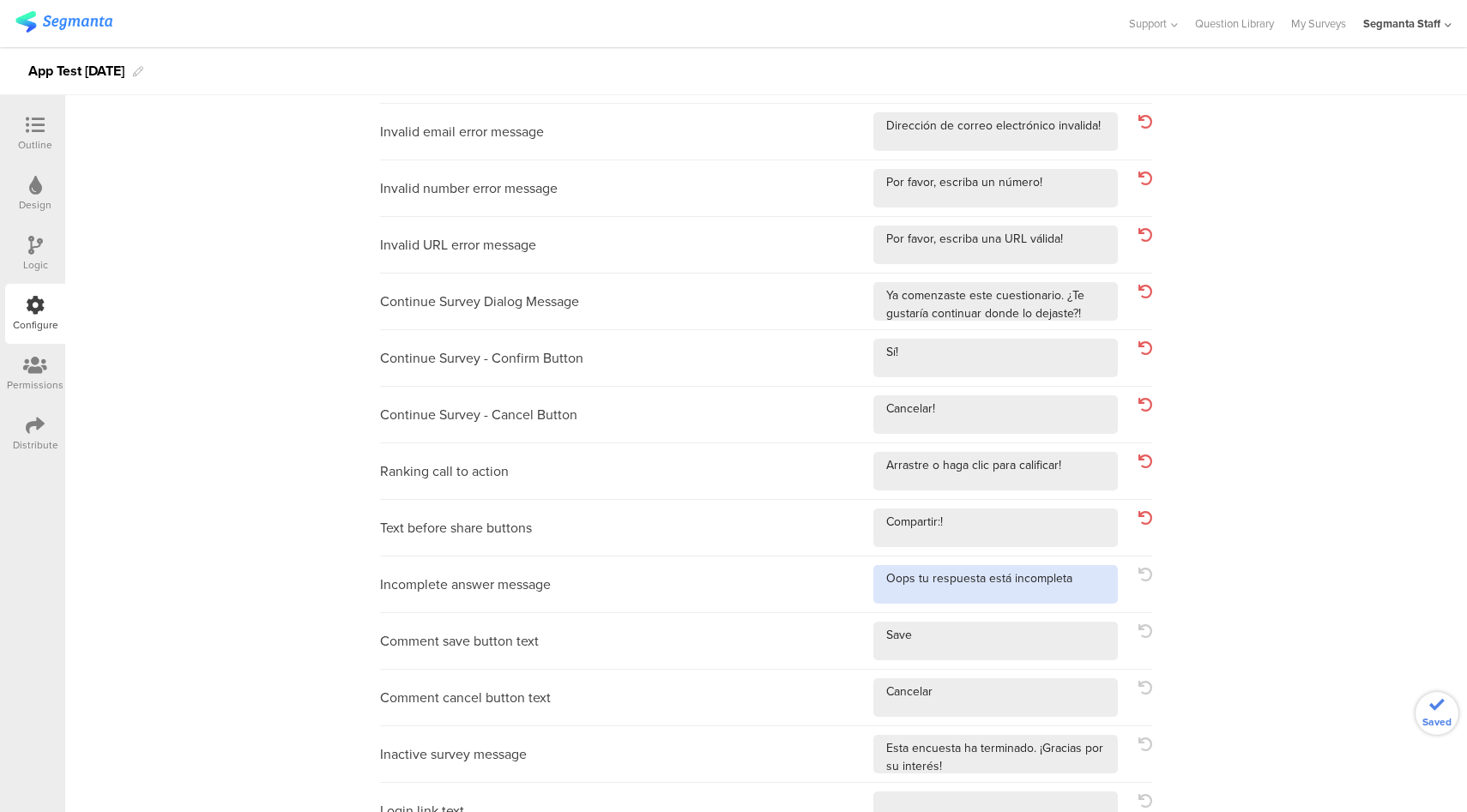
click at [1070, 597] on textarea at bounding box center [995, 584] width 244 height 38
click at [994, 651] on textarea at bounding box center [995, 640] width 244 height 38
click at [1017, 720] on div "Comment cancel button text" at bounding box center [766, 698] width 772 height 56
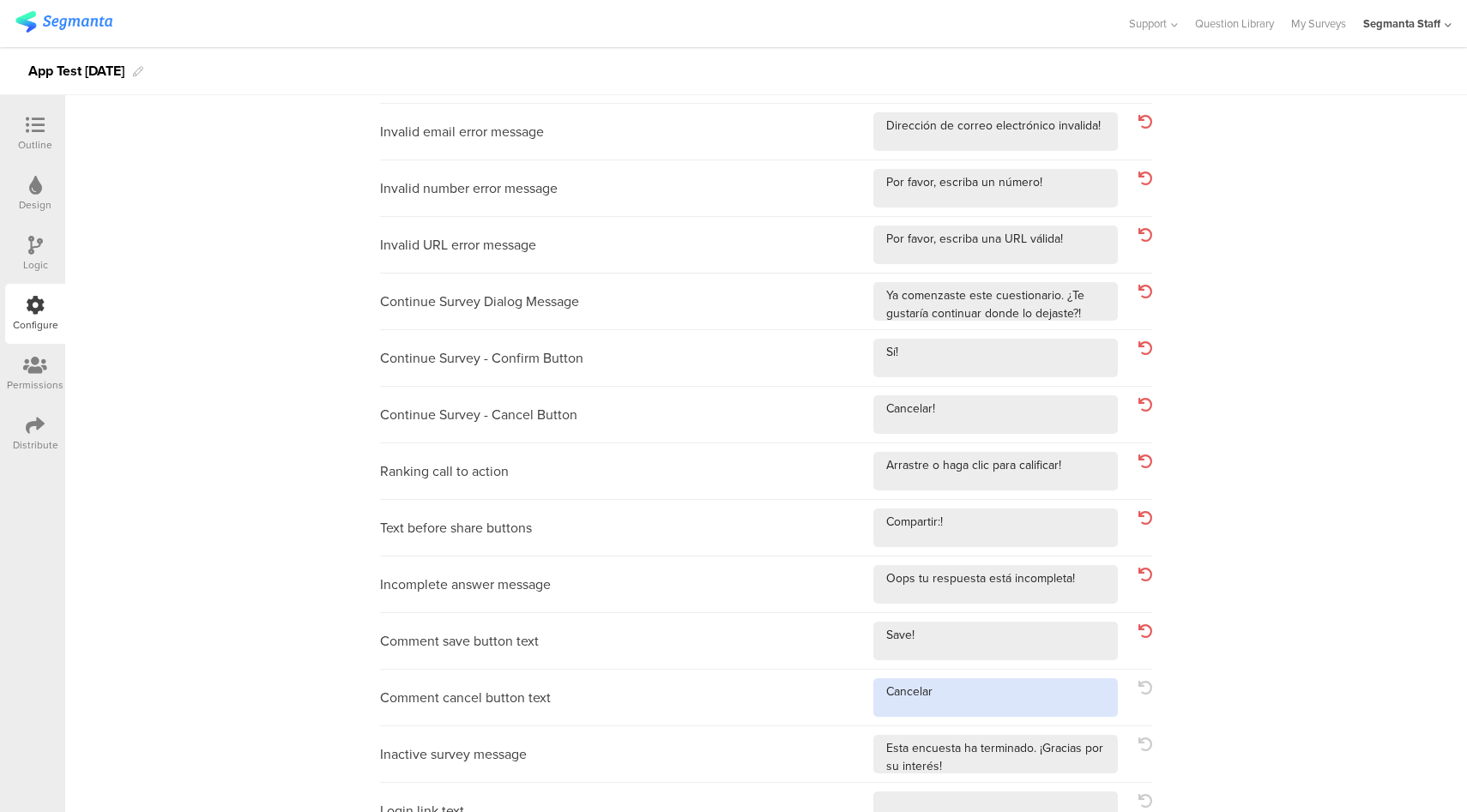
click at [1027, 697] on textarea at bounding box center [995, 697] width 244 height 38
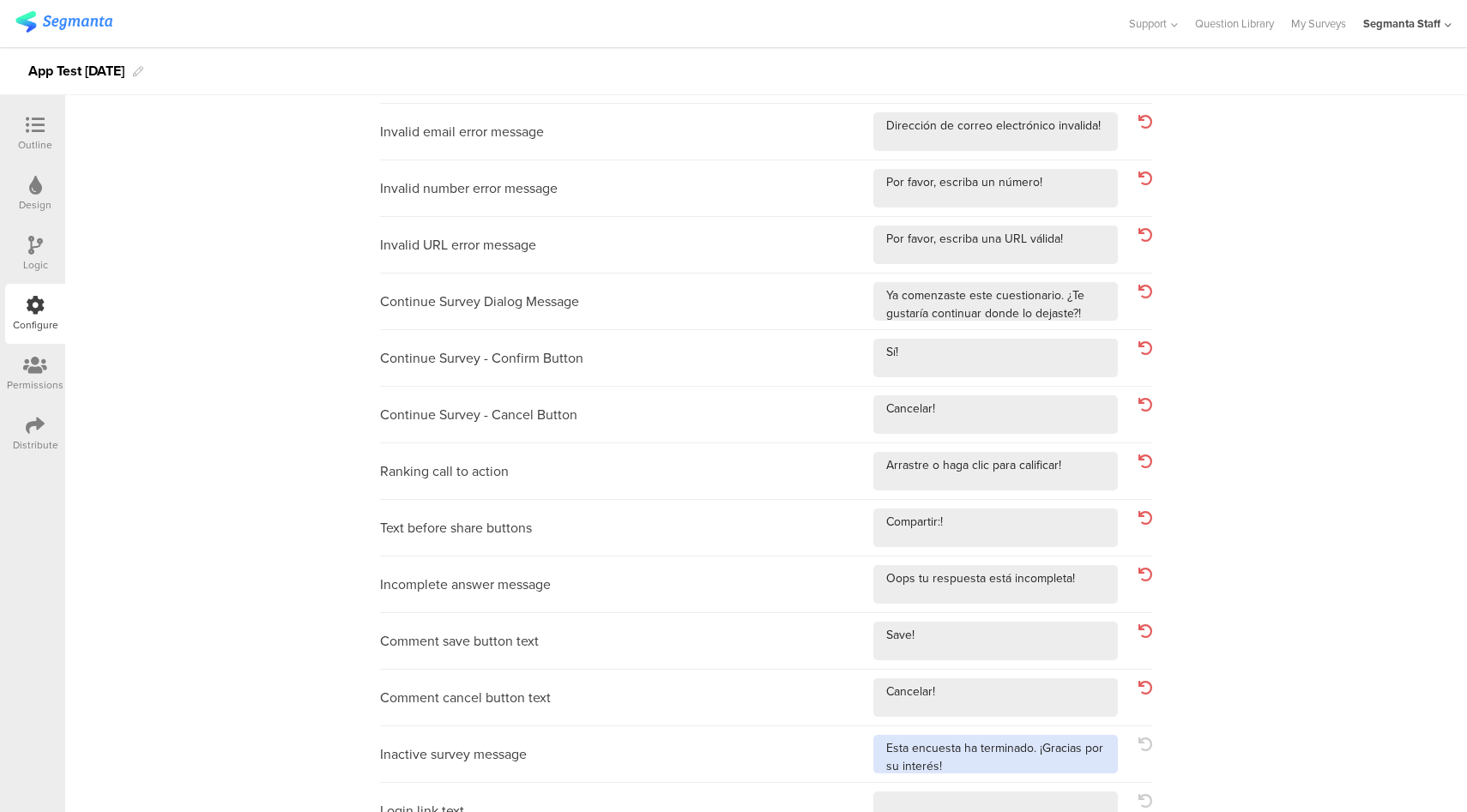
click at [1020, 759] on textarea at bounding box center [995, 754] width 244 height 38
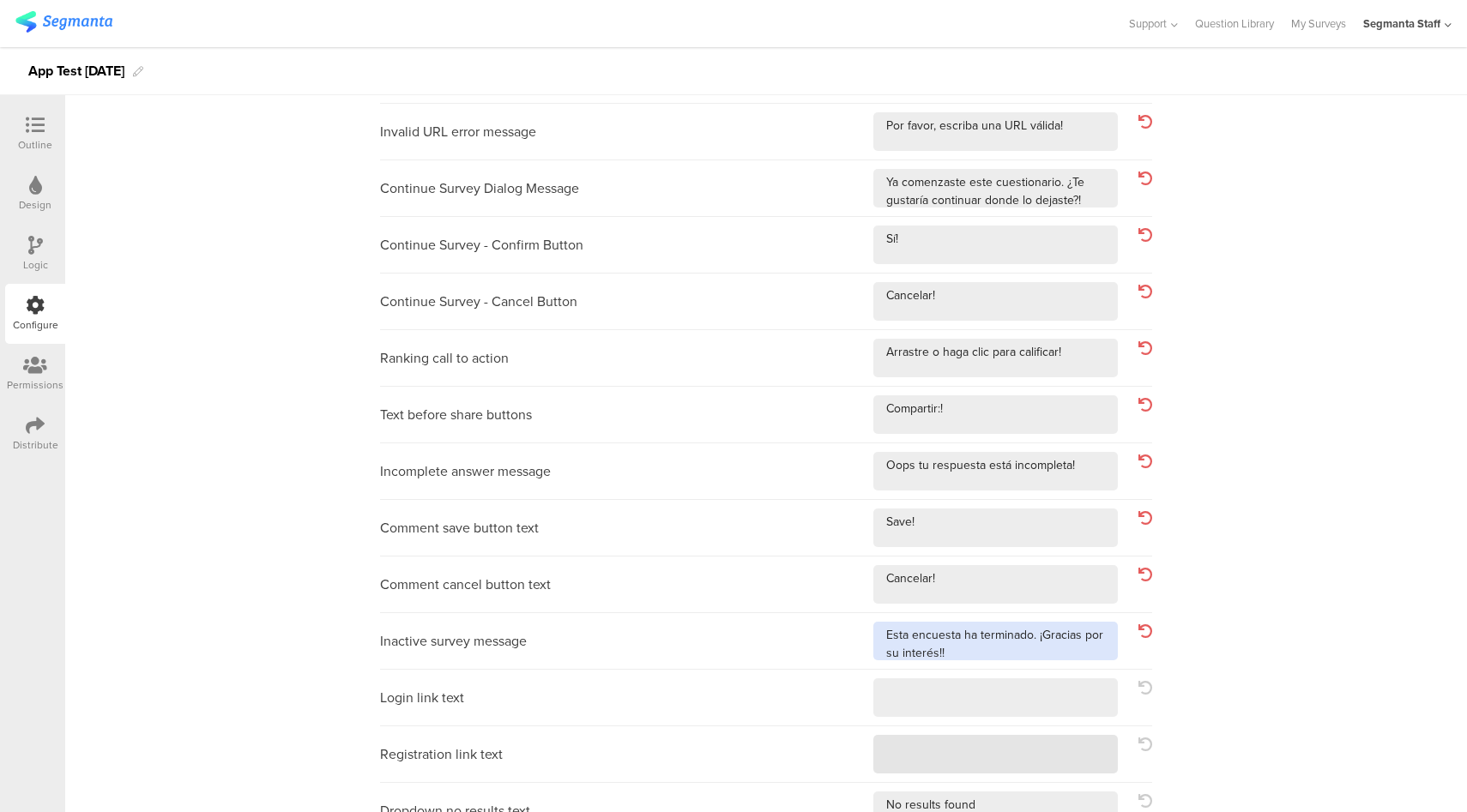
scroll to position [419, 0]
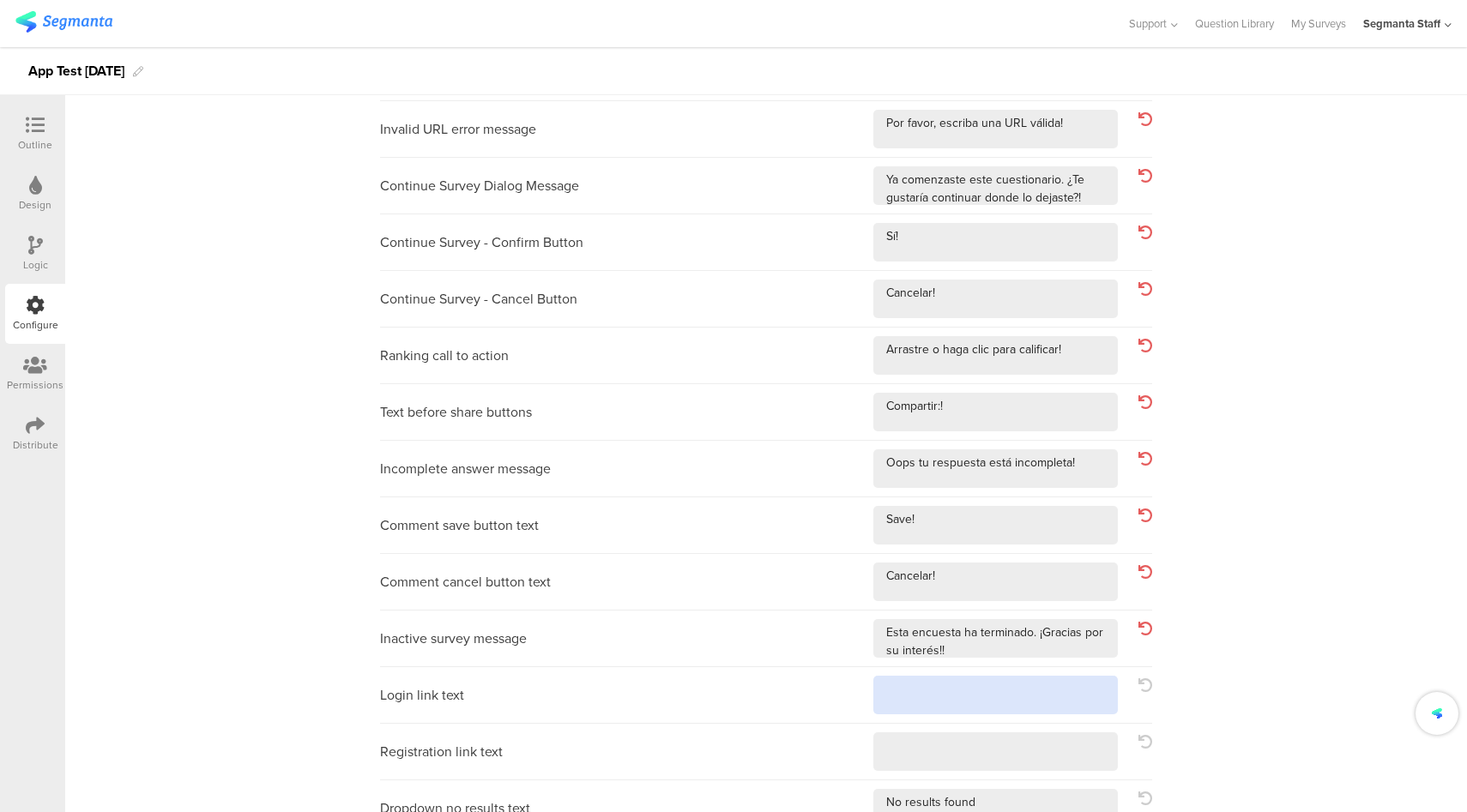
click at [1017, 706] on textarea at bounding box center [995, 695] width 244 height 38
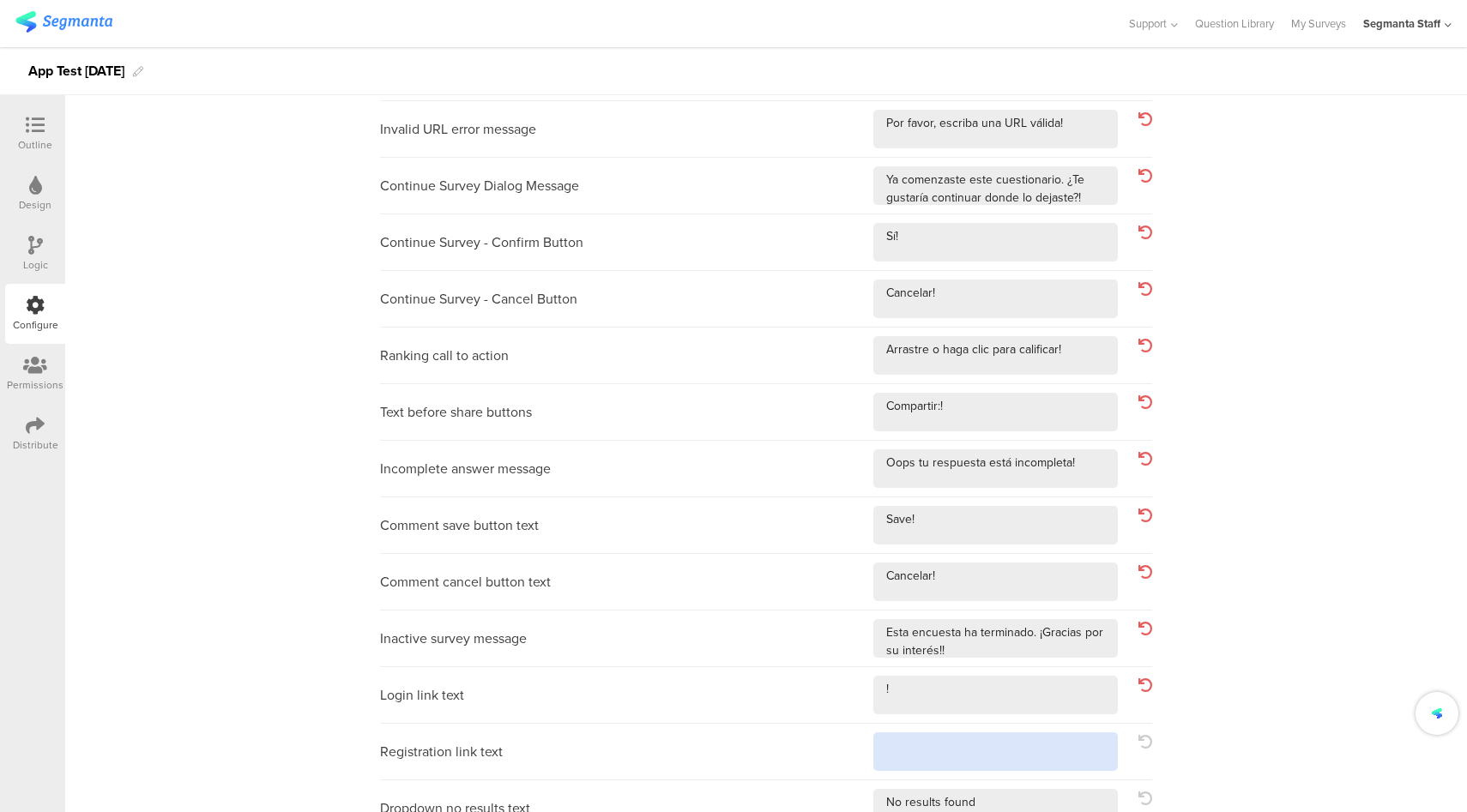
click at [1007, 753] on textarea at bounding box center [995, 751] width 244 height 38
click at [1013, 805] on textarea at bounding box center [995, 808] width 244 height 38
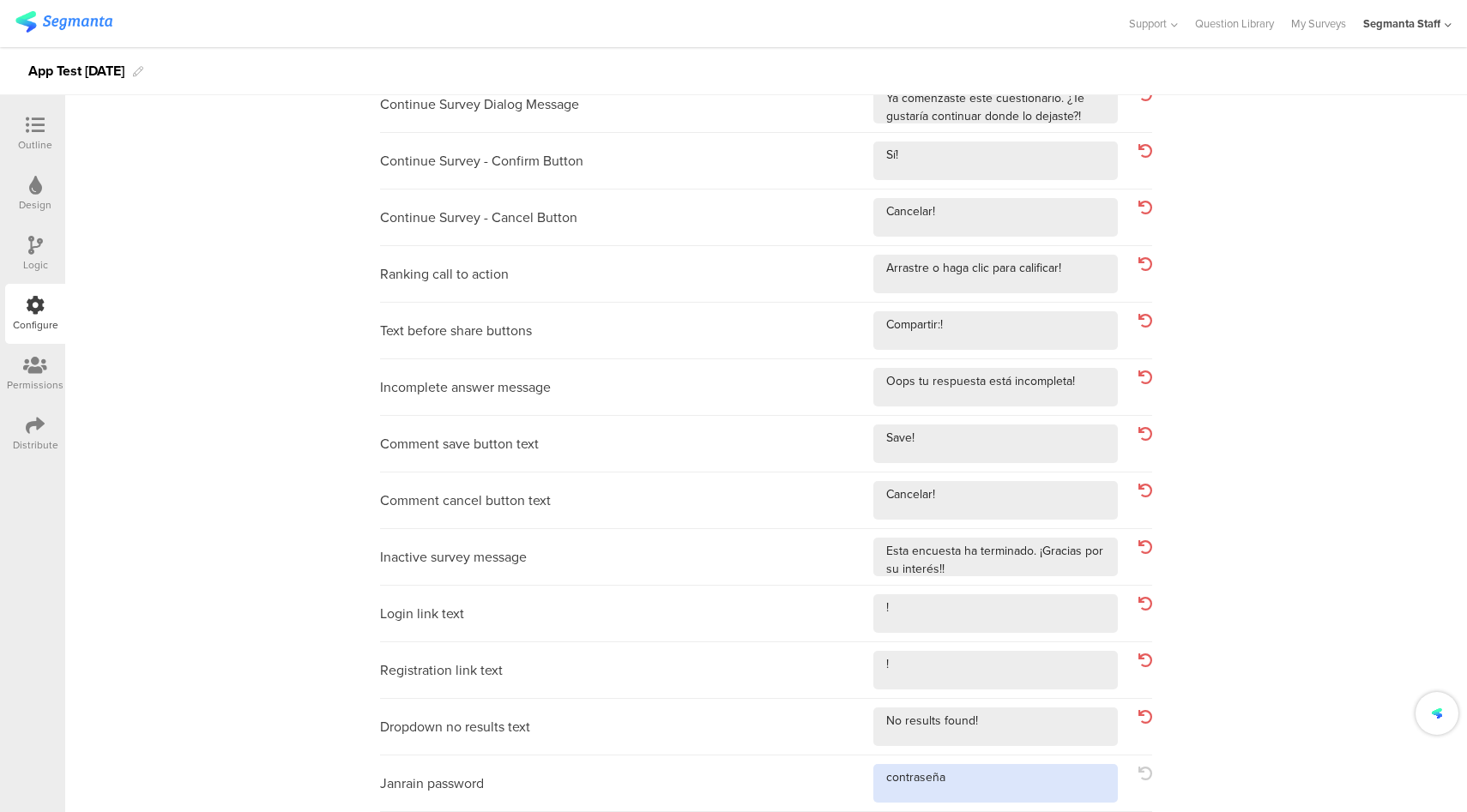
click at [1000, 793] on textarea at bounding box center [995, 782] width 244 height 38
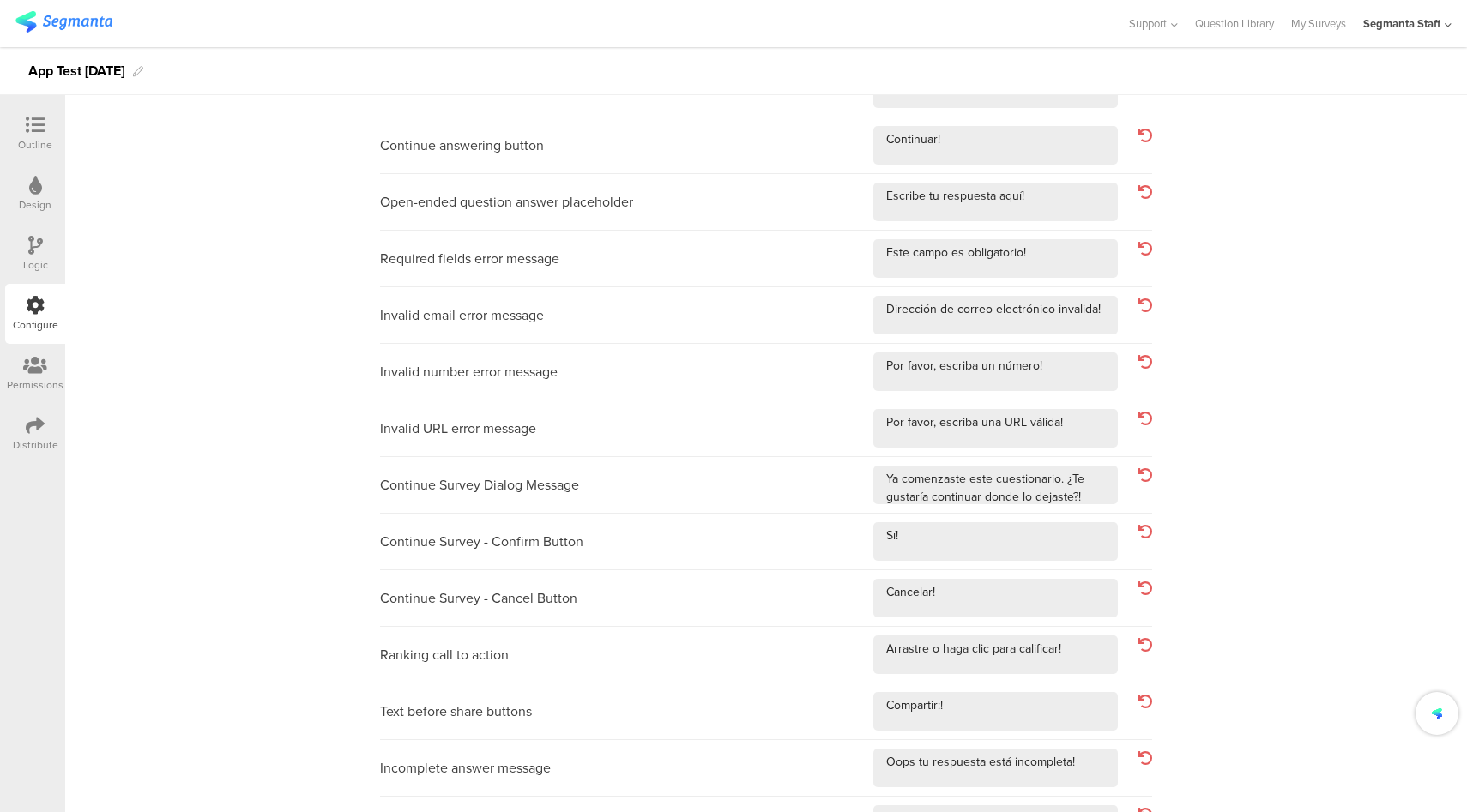
scroll to position [0, 0]
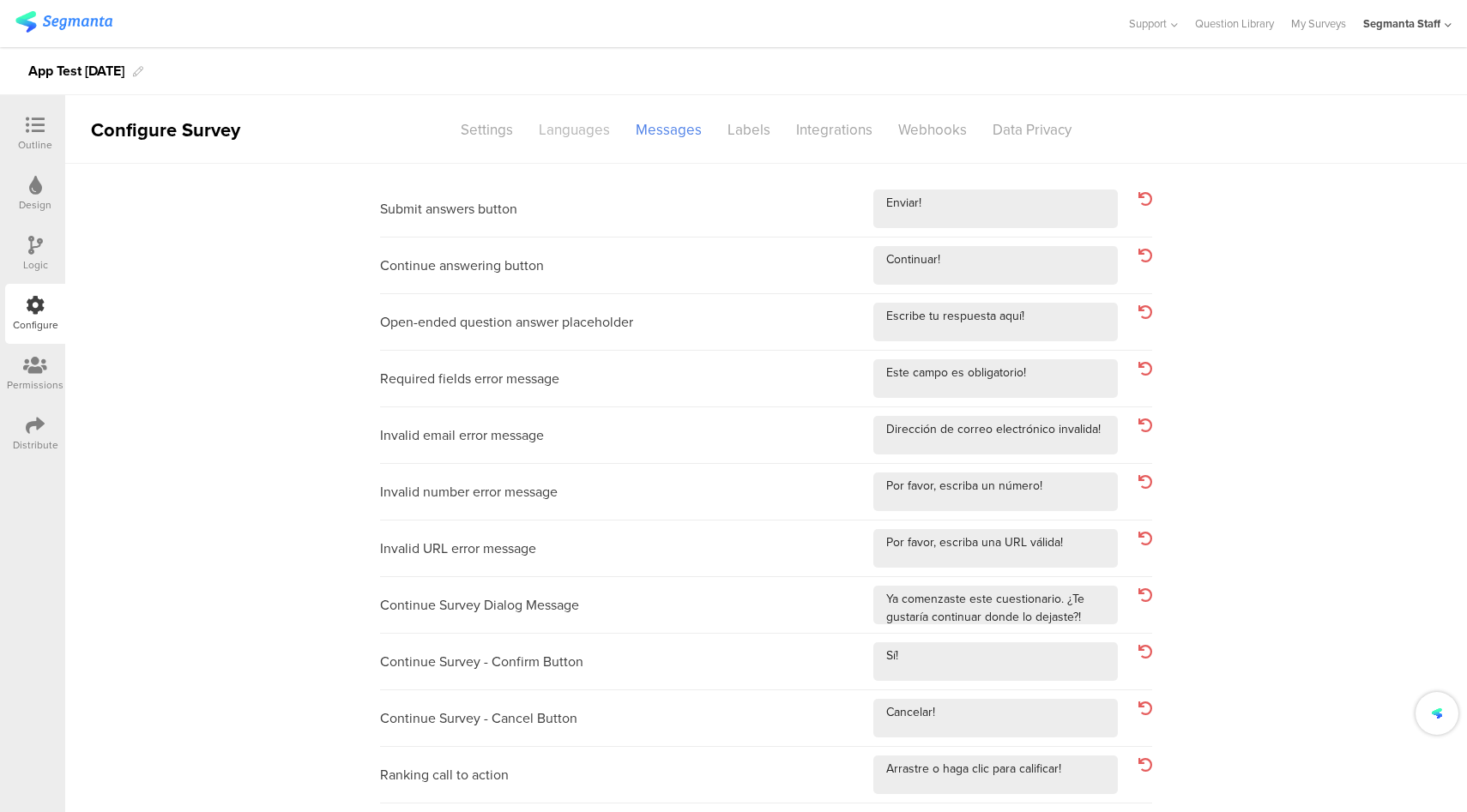
click at [597, 136] on div "Languages" at bounding box center [574, 130] width 97 height 30
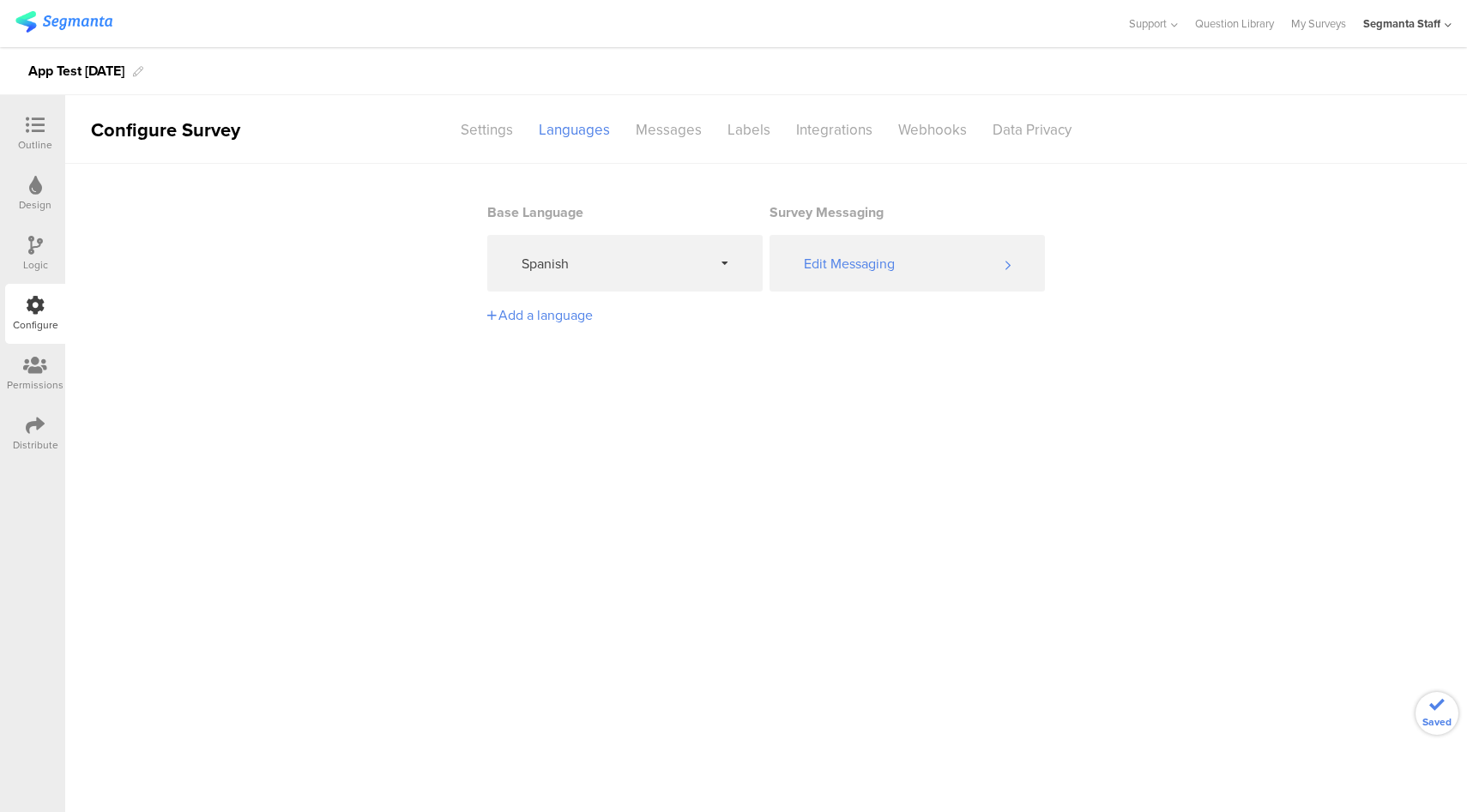
click at [656, 298] on section "Base Language Spanish Survey Messaging Edit Messaging Add a language" at bounding box center [766, 249] width 557 height 171
drag, startPoint x: 663, startPoint y: 275, endPoint x: 655, endPoint y: 286, distance: 13.6
click at [663, 274] on div "Spanish" at bounding box center [625, 263] width 276 height 56
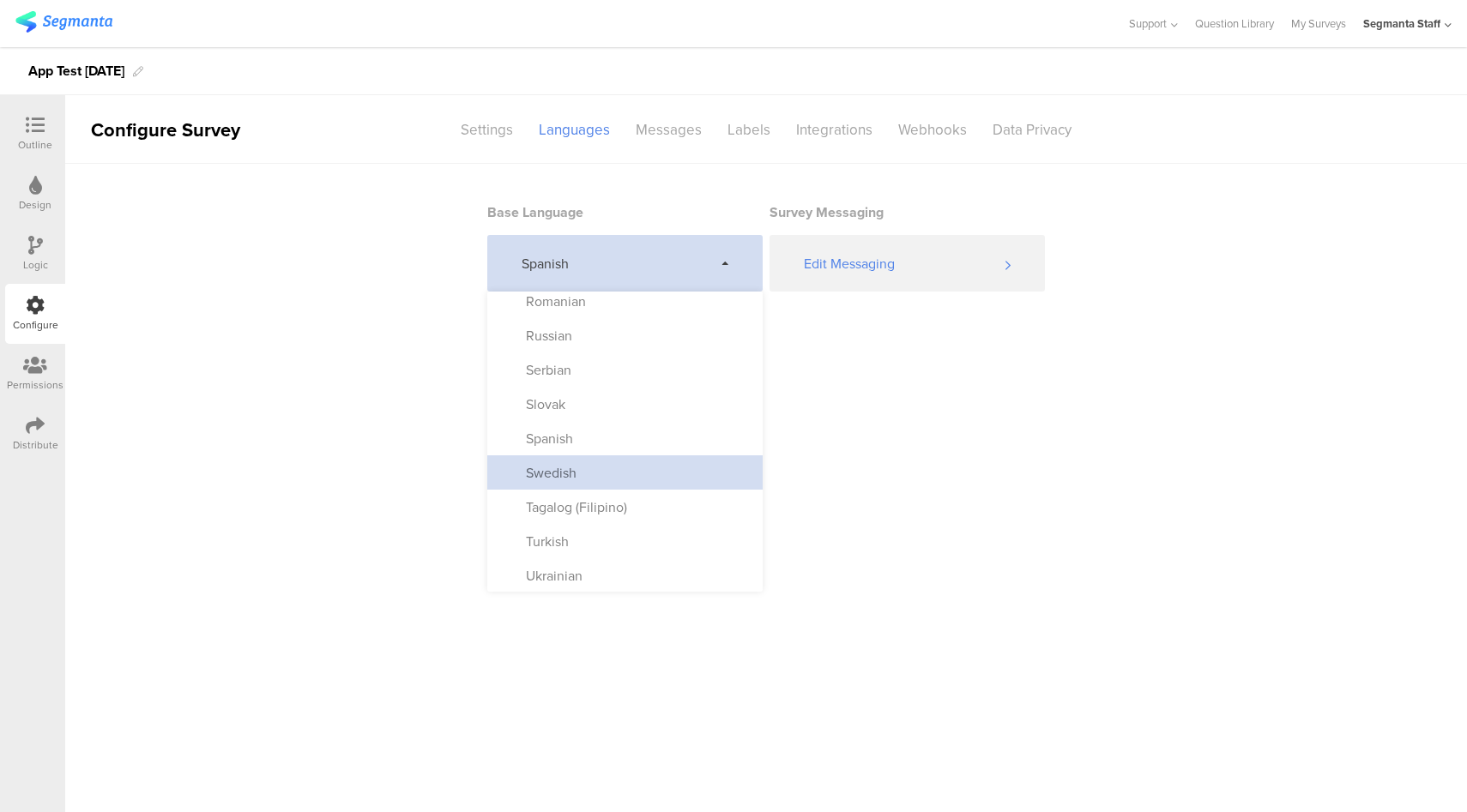
scroll to position [901, 0]
click at [636, 466] on div "Swedish" at bounding box center [625, 471] width 276 height 34
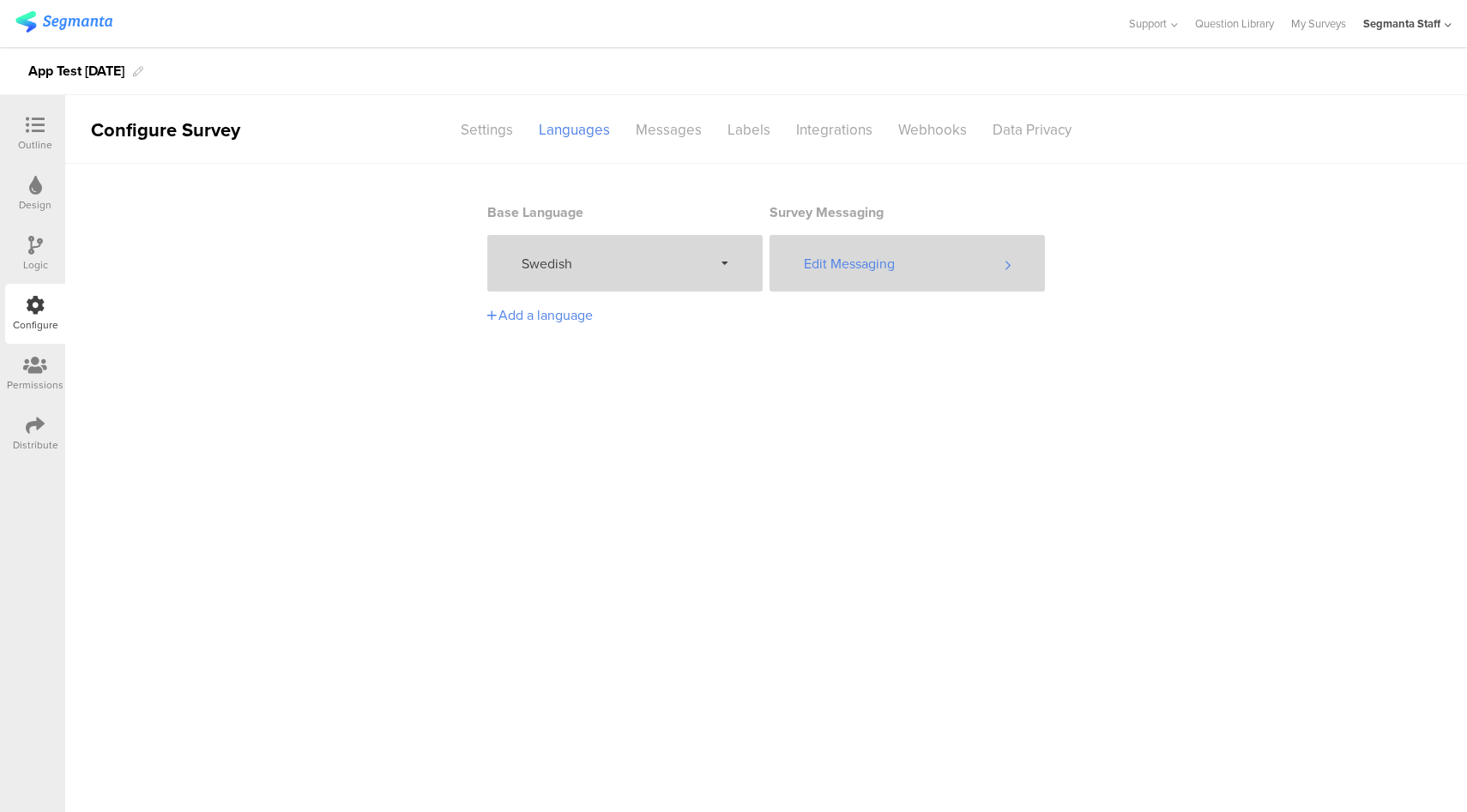
click at [854, 260] on div "Edit Messaging" at bounding box center [907, 263] width 276 height 56
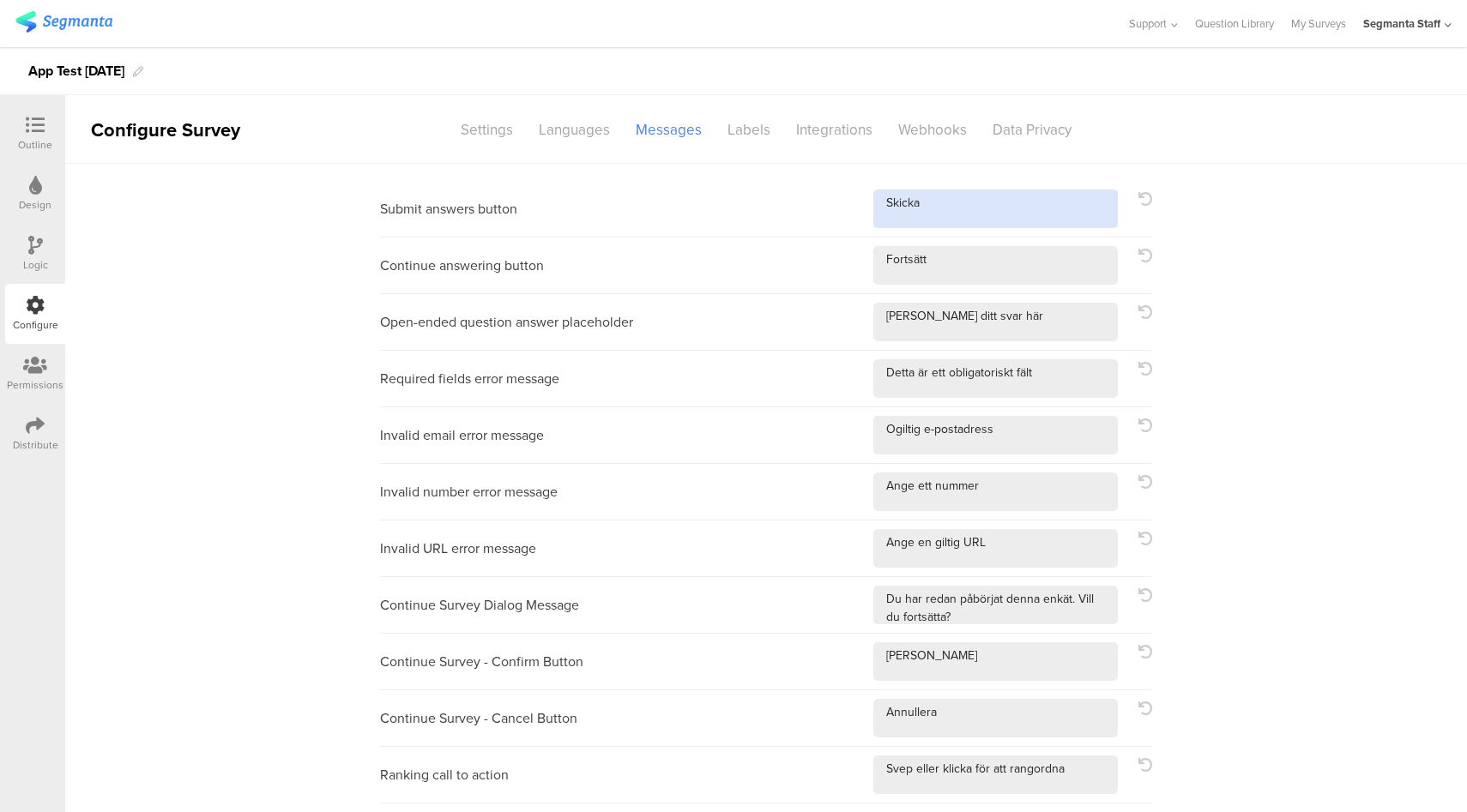
click at [943, 205] on textarea at bounding box center [995, 208] width 244 height 38
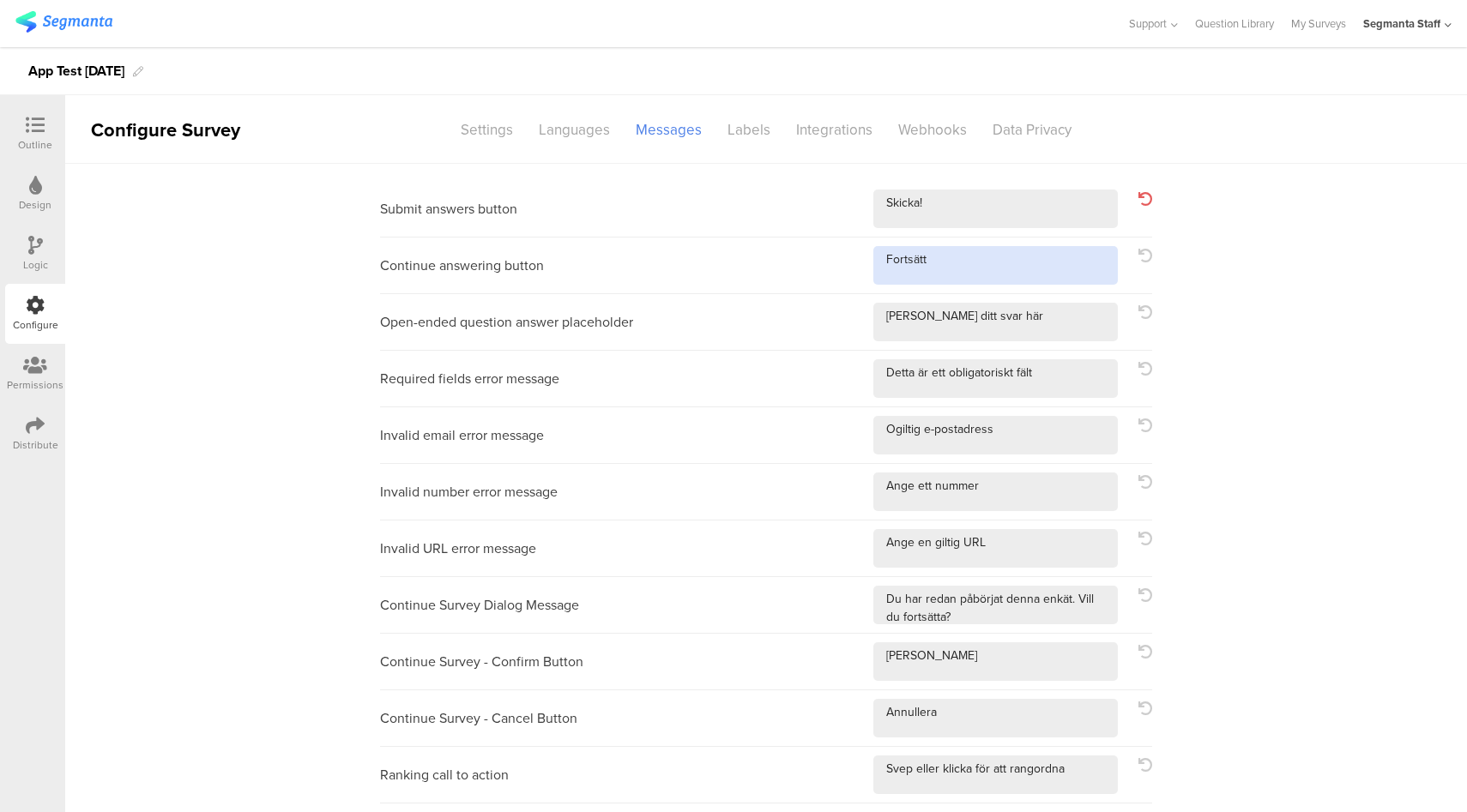
click at [988, 261] on textarea at bounding box center [995, 265] width 244 height 38
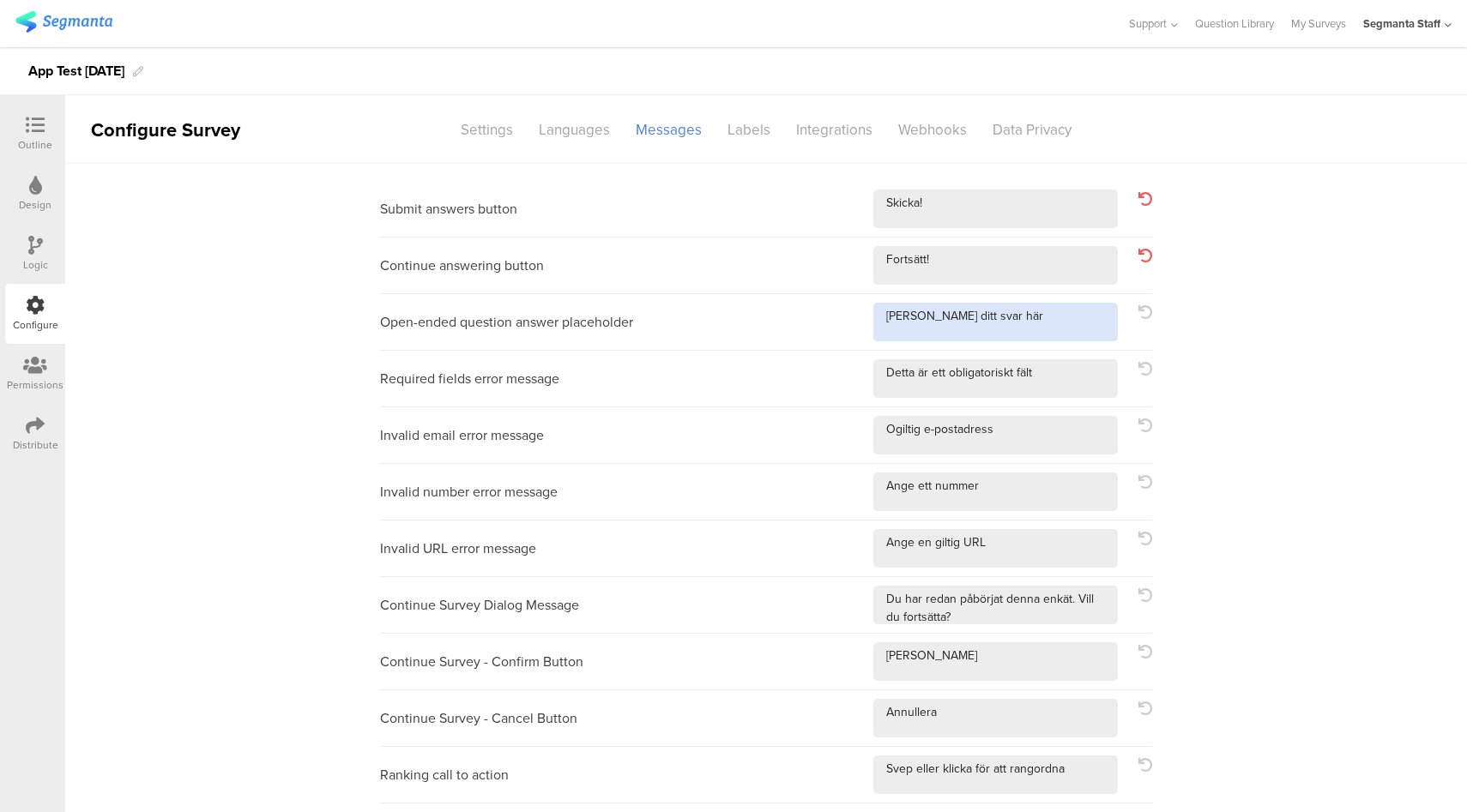
click at [1026, 315] on textarea at bounding box center [995, 321] width 244 height 38
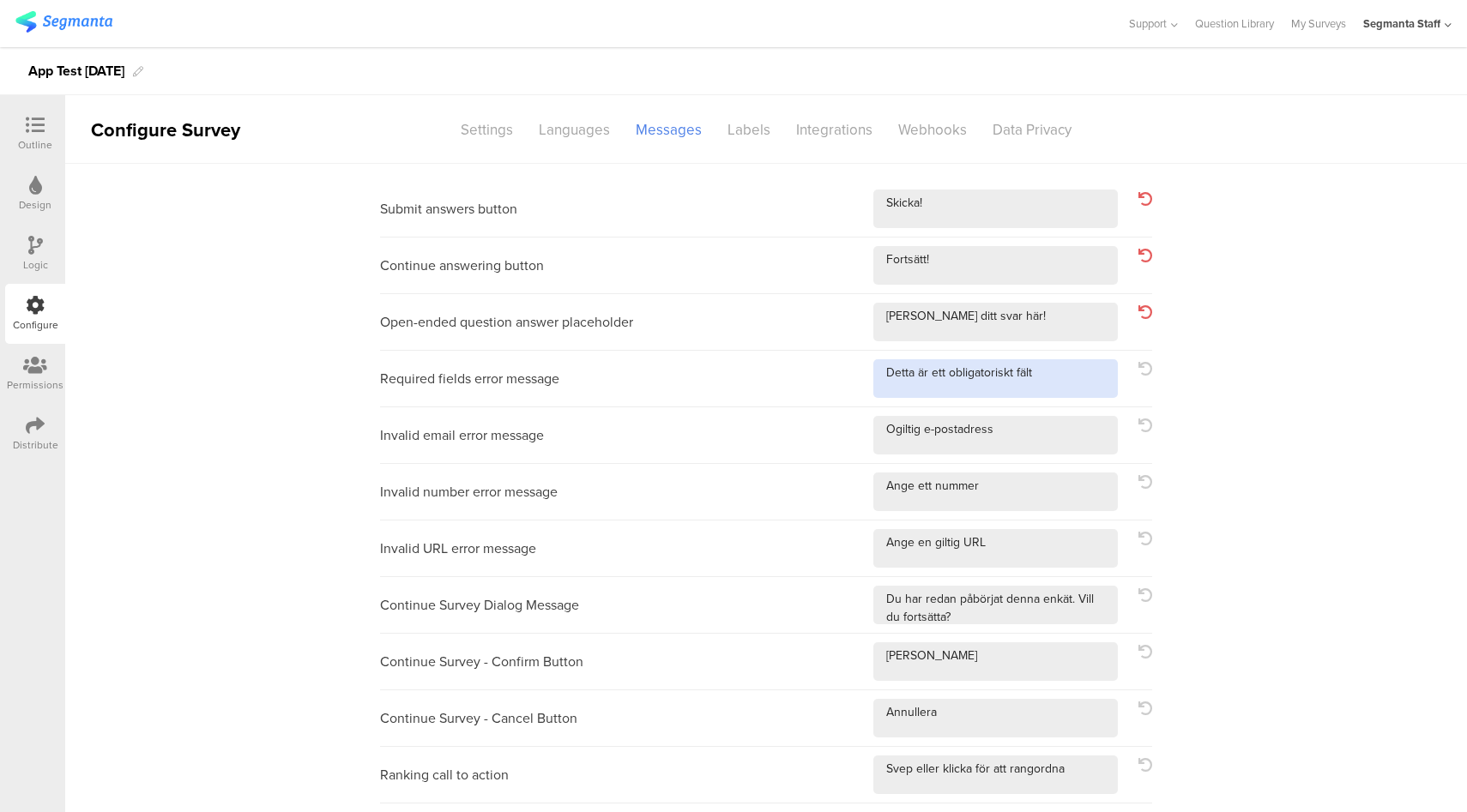
click at [1065, 385] on textarea at bounding box center [995, 378] width 244 height 38
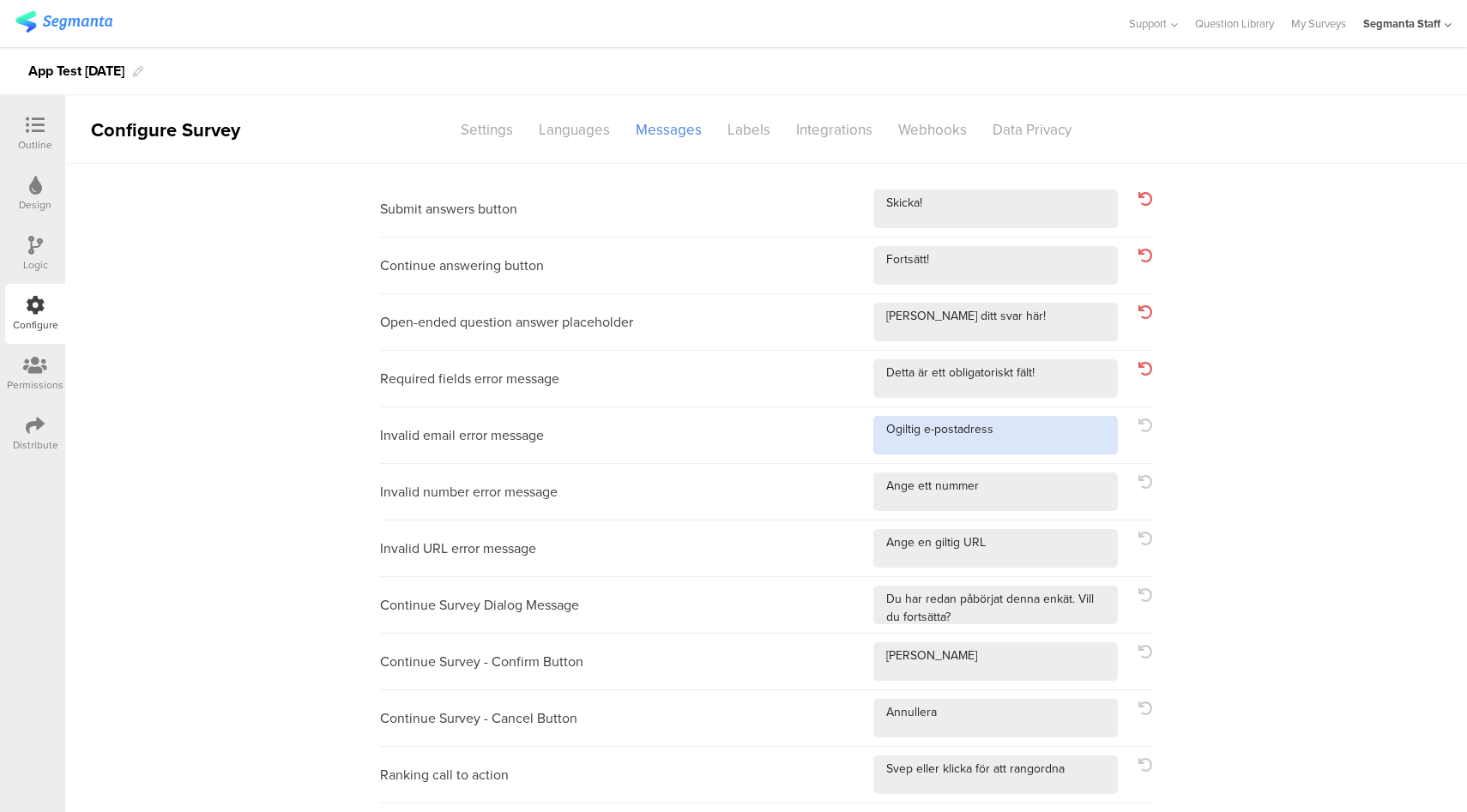
click at [1051, 430] on textarea at bounding box center [995, 435] width 244 height 38
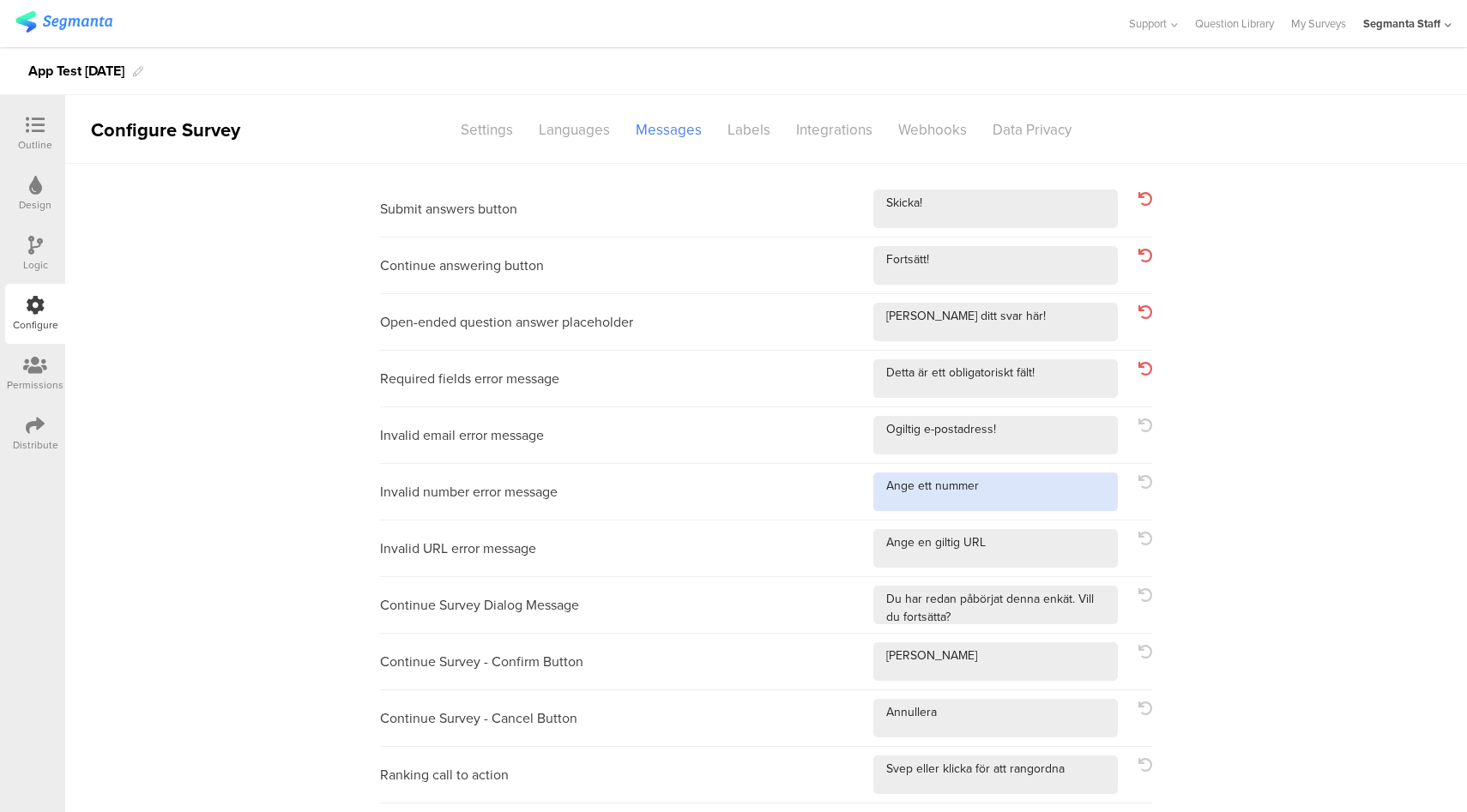
click at [1056, 507] on textarea at bounding box center [995, 491] width 244 height 38
click at [1059, 557] on textarea at bounding box center [995, 548] width 244 height 38
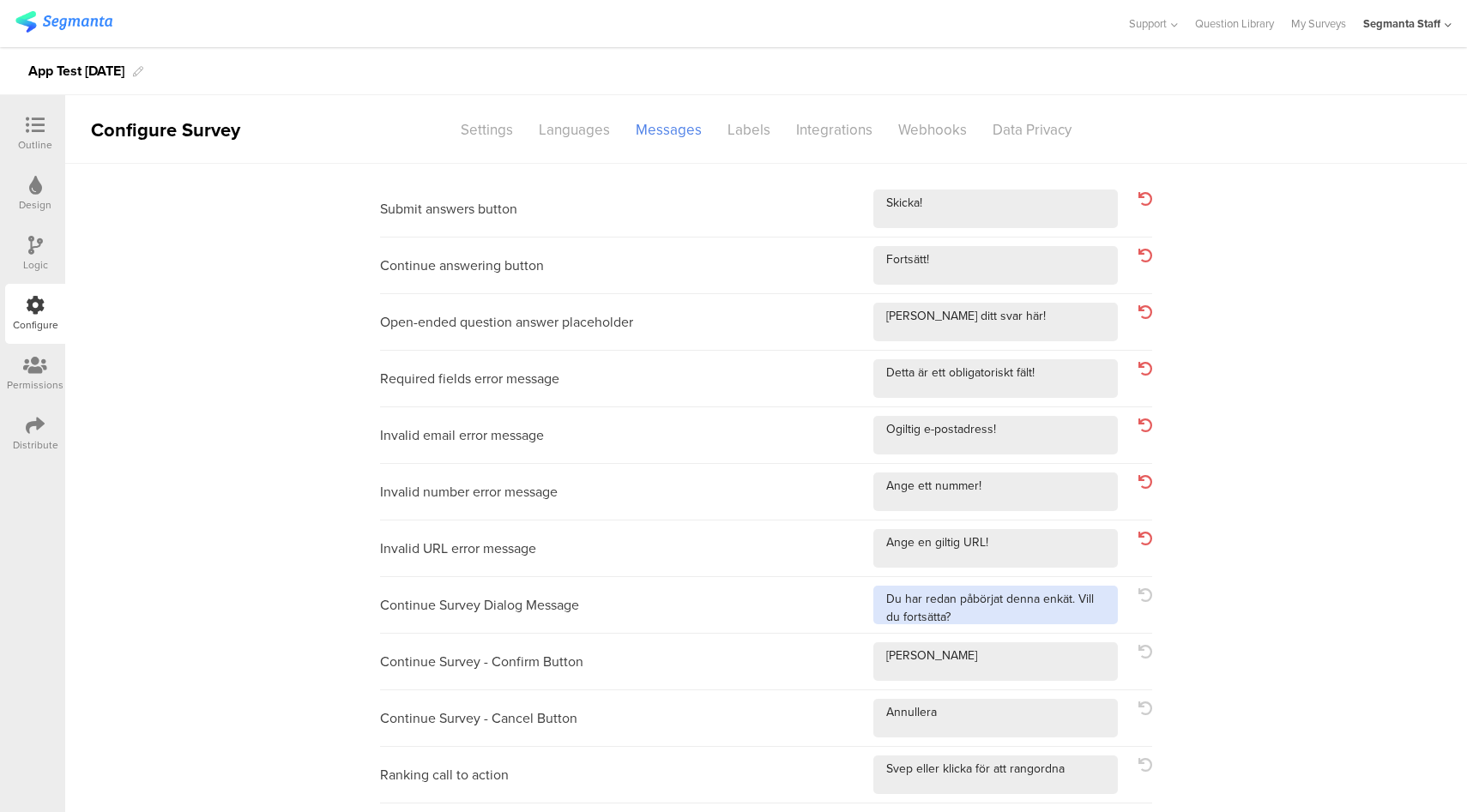
click at [1095, 617] on textarea at bounding box center [995, 605] width 244 height 38
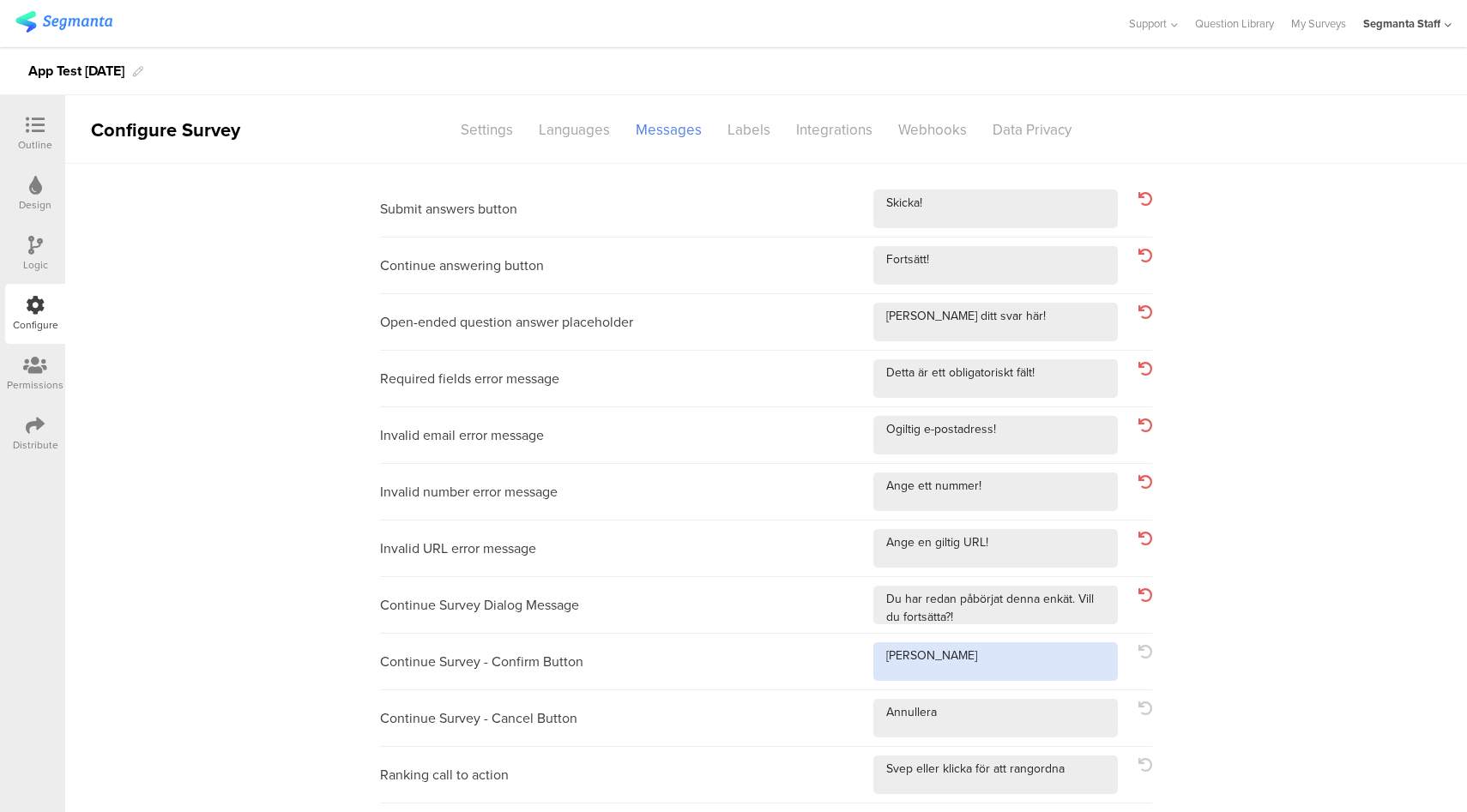
click at [1049, 668] on textarea at bounding box center [995, 661] width 244 height 38
click at [1031, 737] on div "Continue Survey - Cancel Button" at bounding box center [766, 718] width 772 height 56
click at [1031, 725] on textarea at bounding box center [995, 717] width 244 height 38
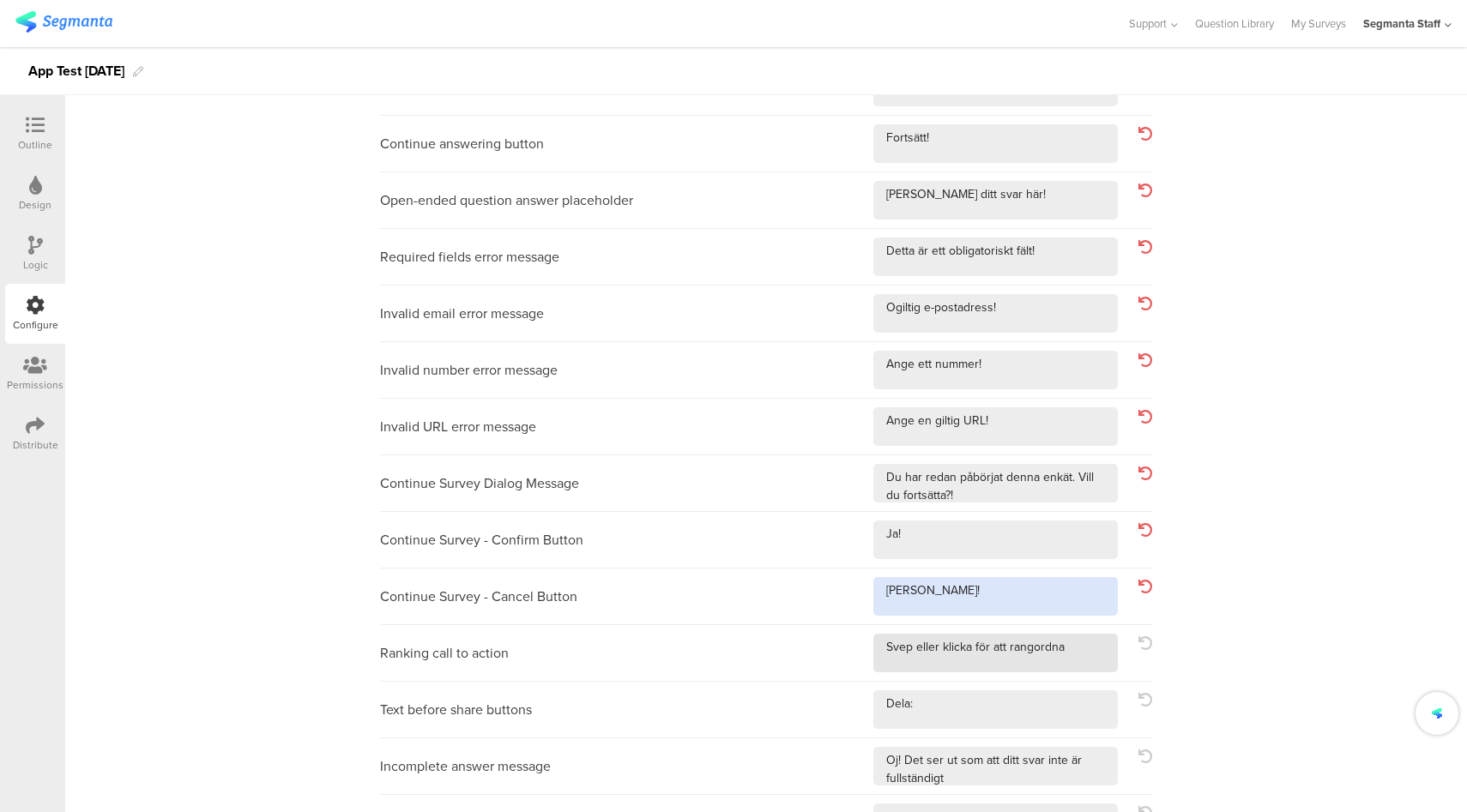
scroll to position [123, 0]
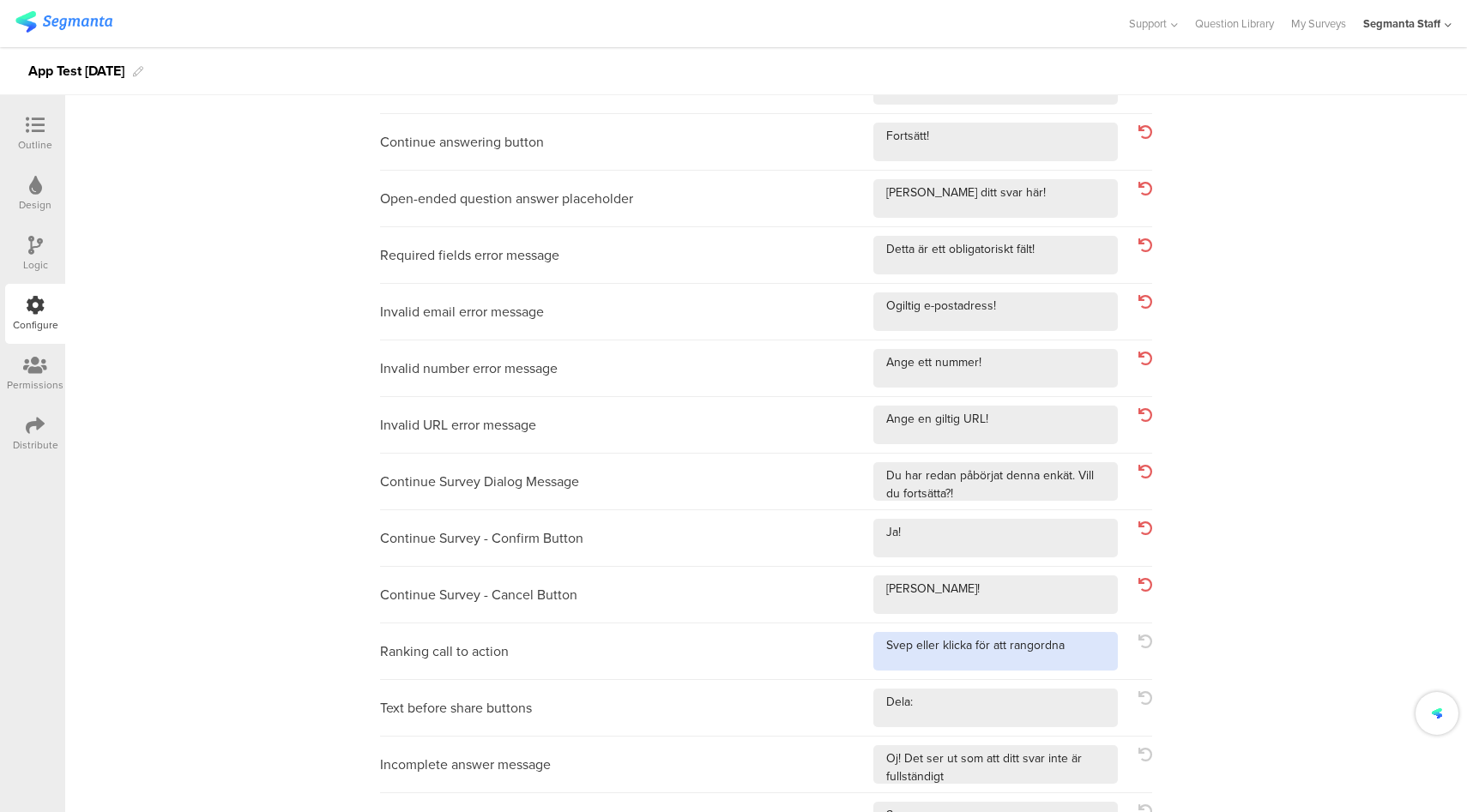
click at [1092, 650] on textarea at bounding box center [995, 651] width 244 height 38
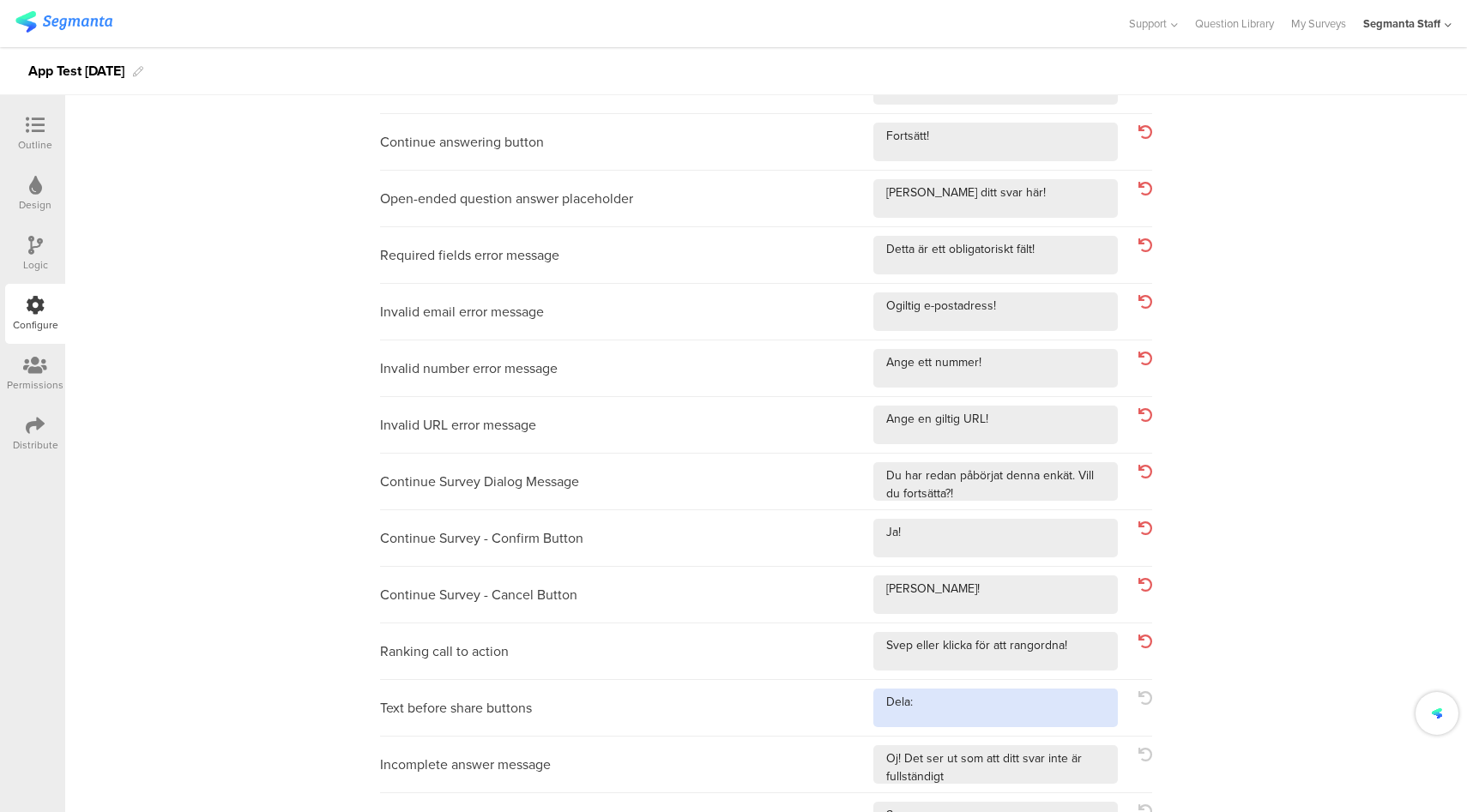
click at [1042, 709] on textarea at bounding box center [995, 707] width 244 height 38
click at [1030, 779] on textarea at bounding box center [995, 764] width 244 height 38
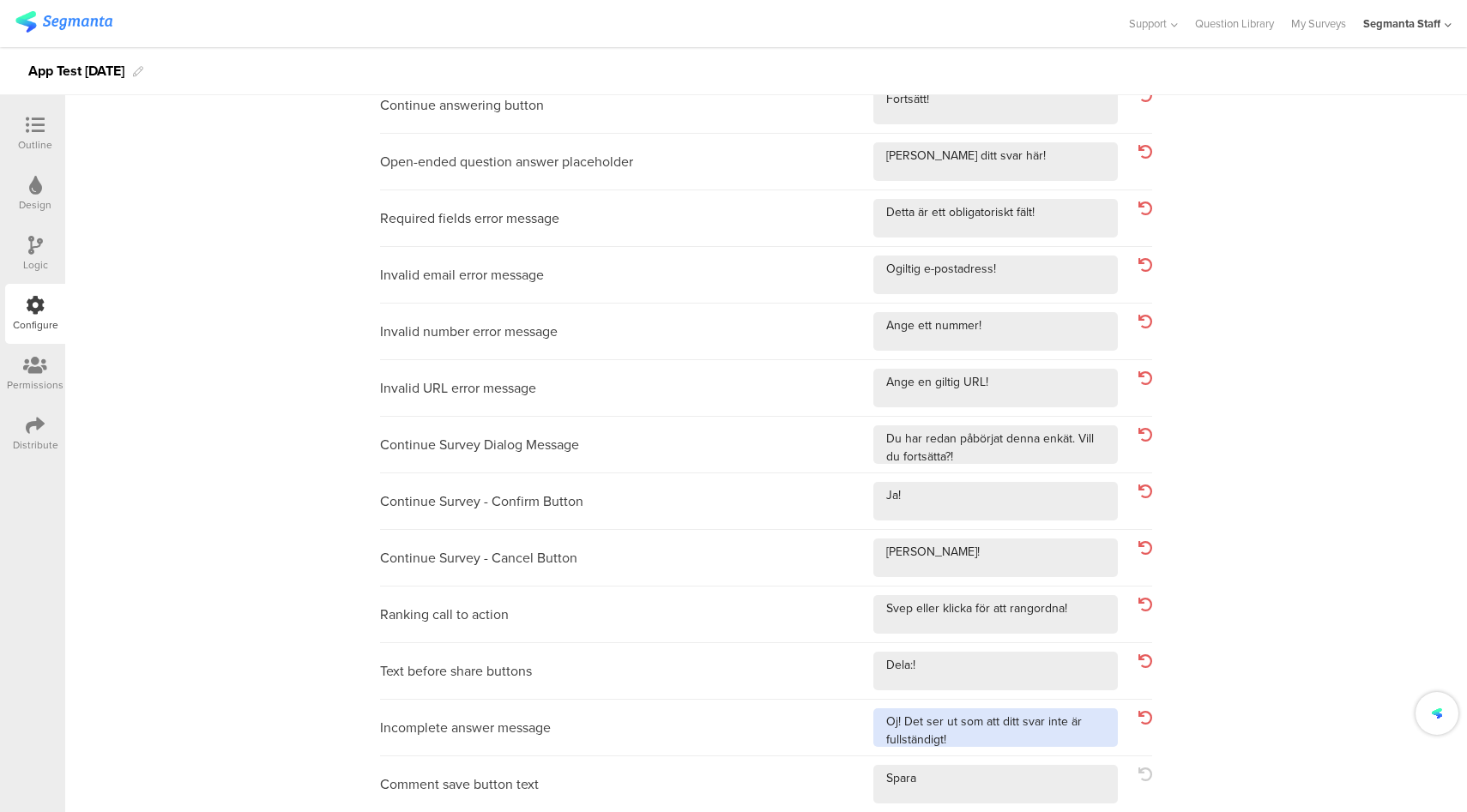
scroll to position [240, 0]
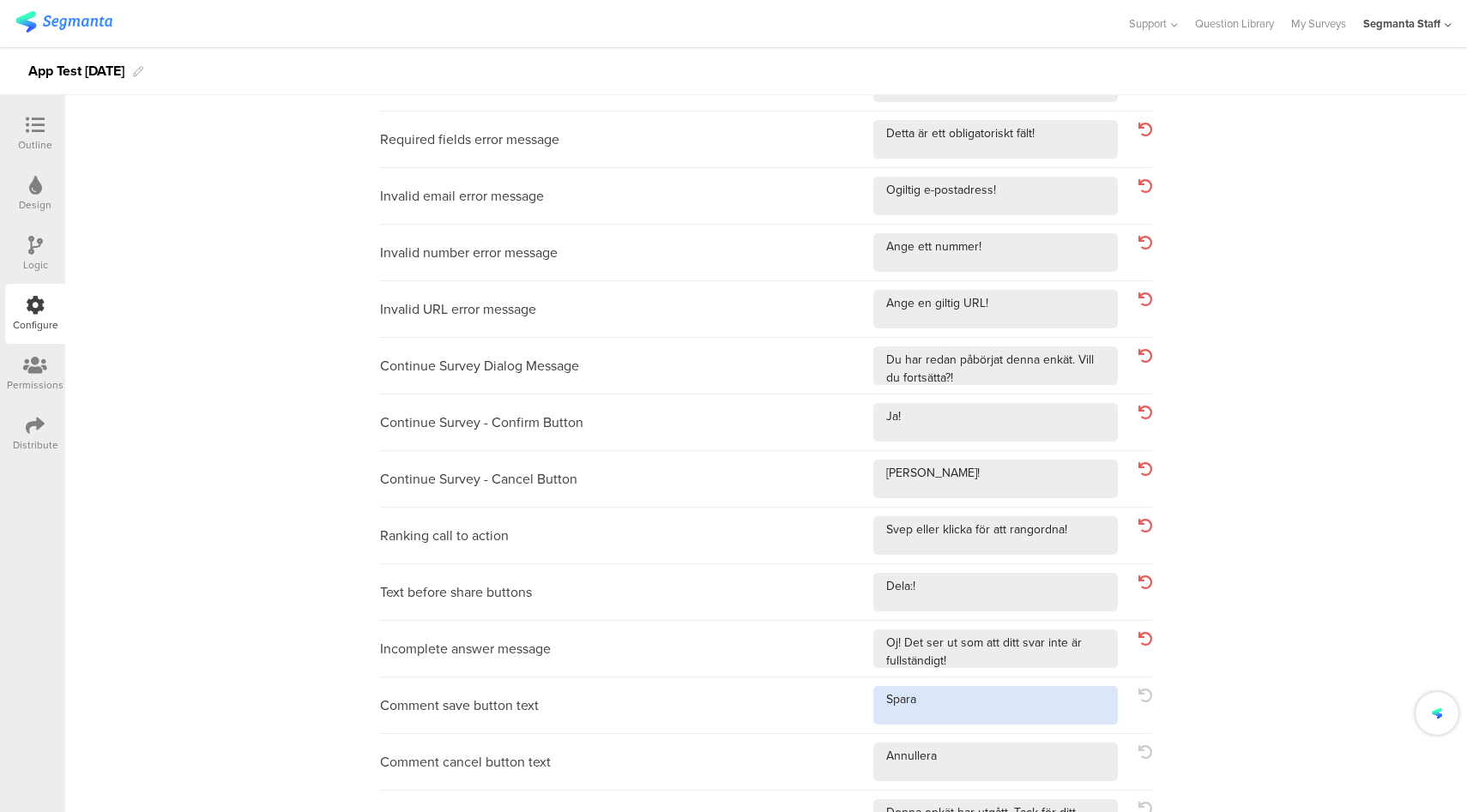
click at [987, 715] on textarea at bounding box center [995, 705] width 244 height 38
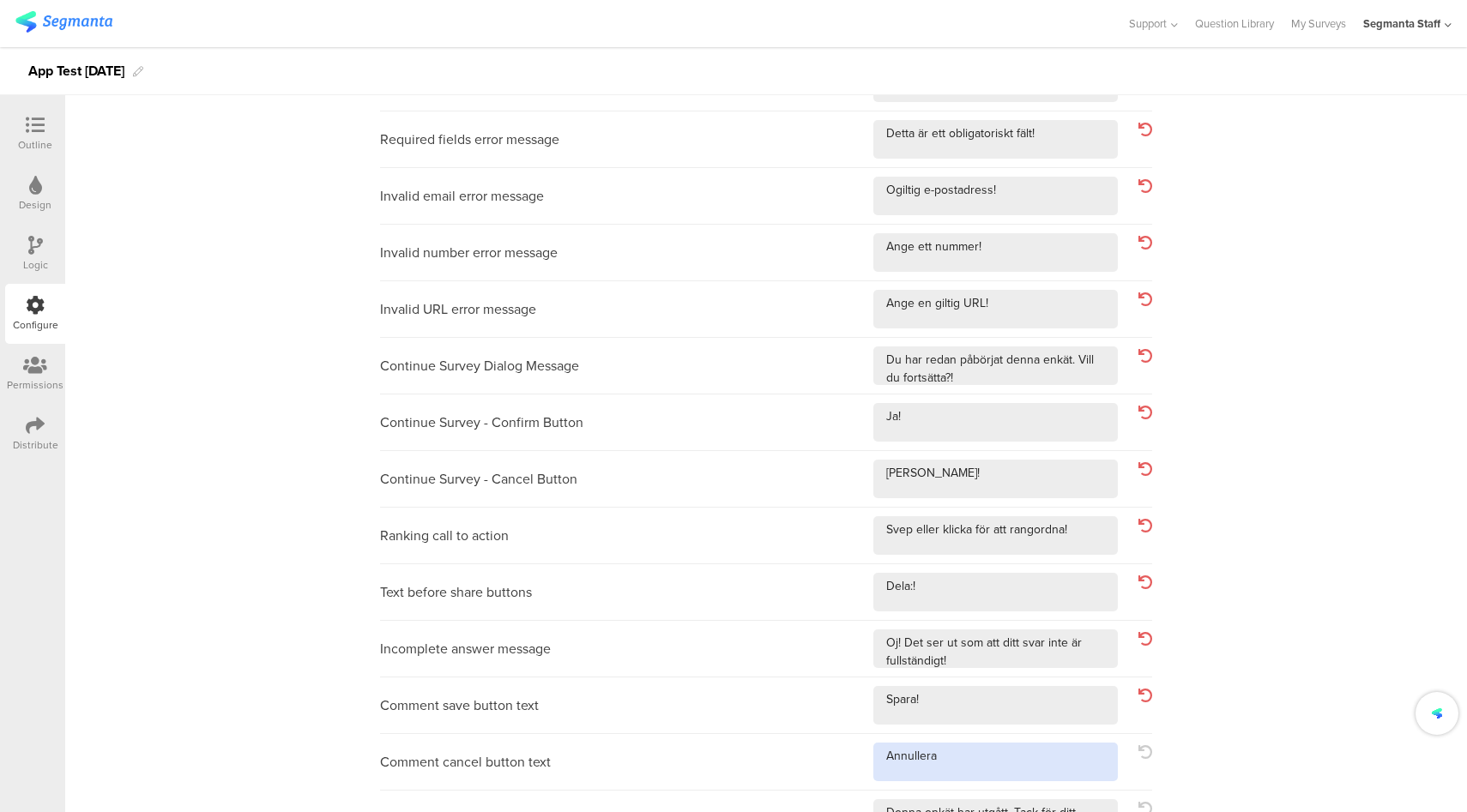
click at [987, 756] on textarea at bounding box center [995, 761] width 244 height 38
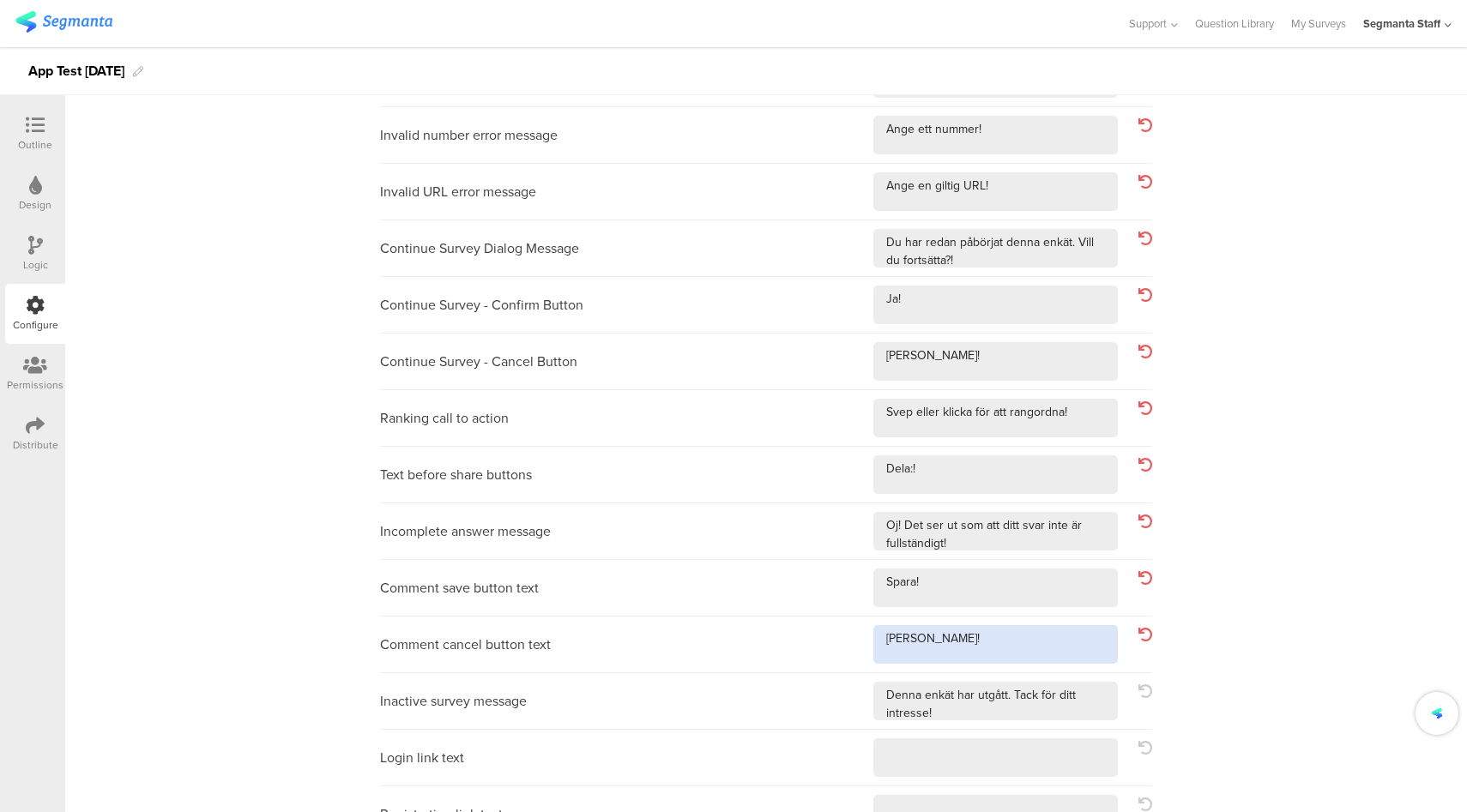
scroll to position [358, 0]
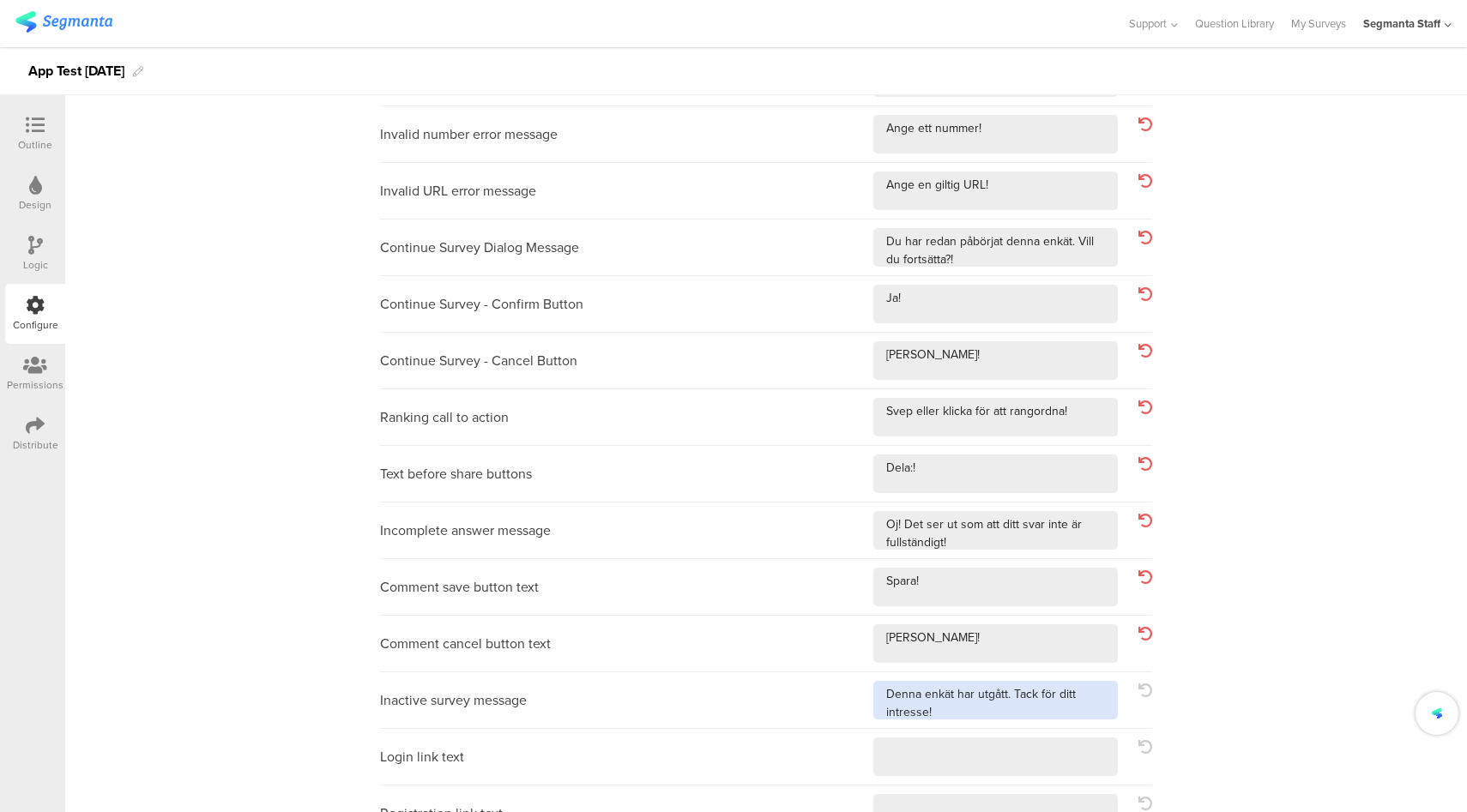
click at [1066, 715] on textarea at bounding box center [995, 699] width 244 height 38
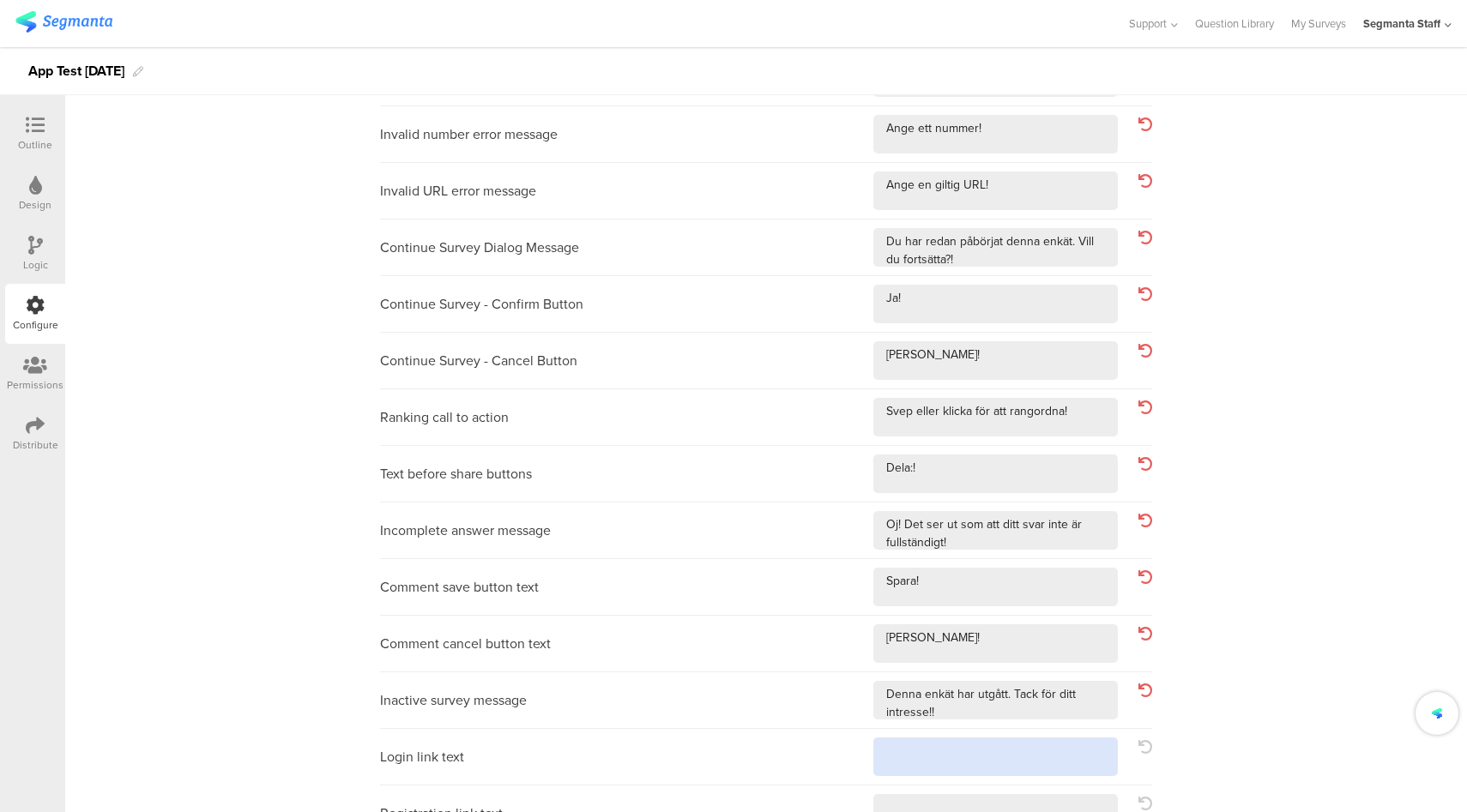
click at [1030, 742] on textarea at bounding box center [995, 757] width 244 height 38
click at [996, 798] on textarea at bounding box center [995, 813] width 244 height 38
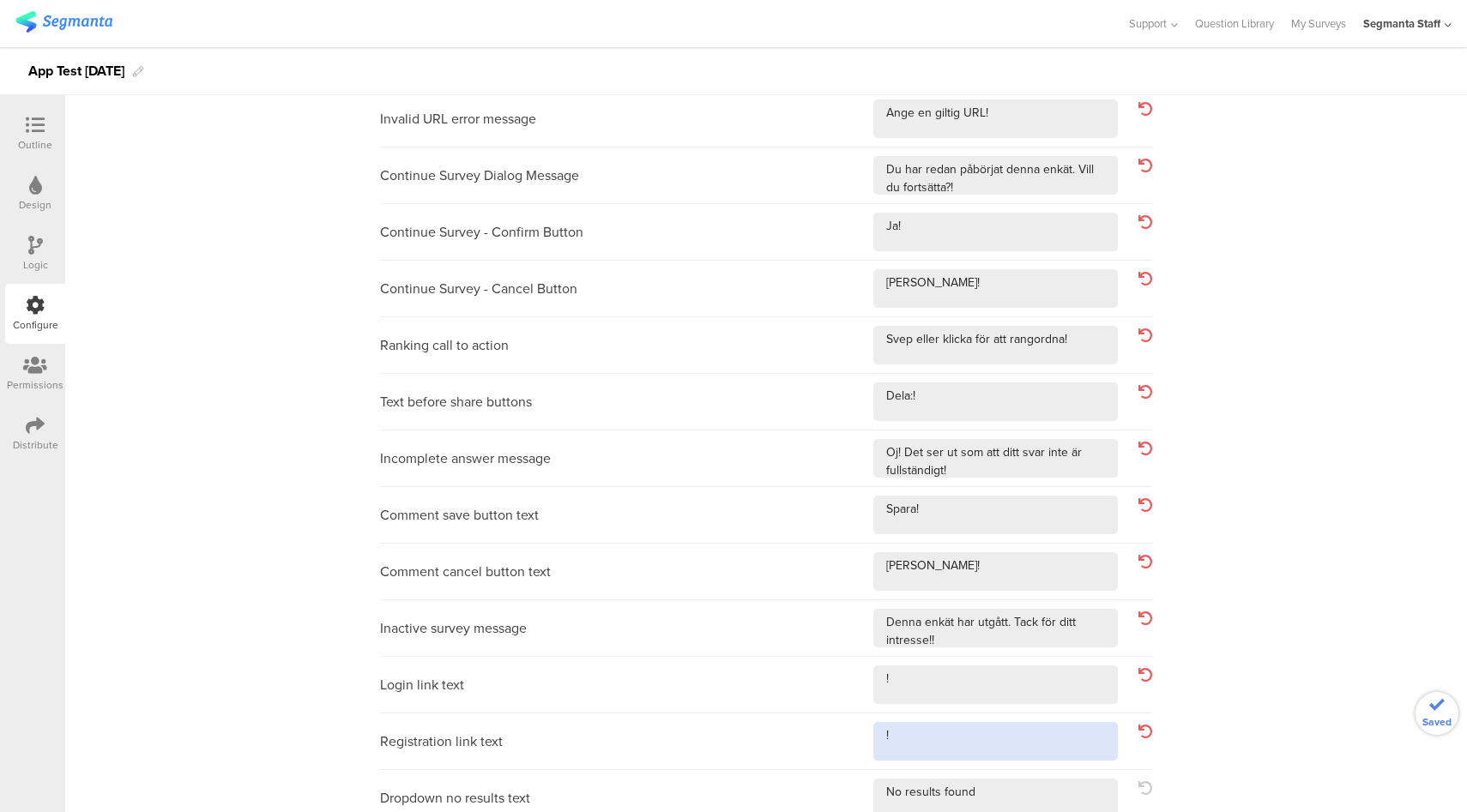
scroll to position [501, 0]
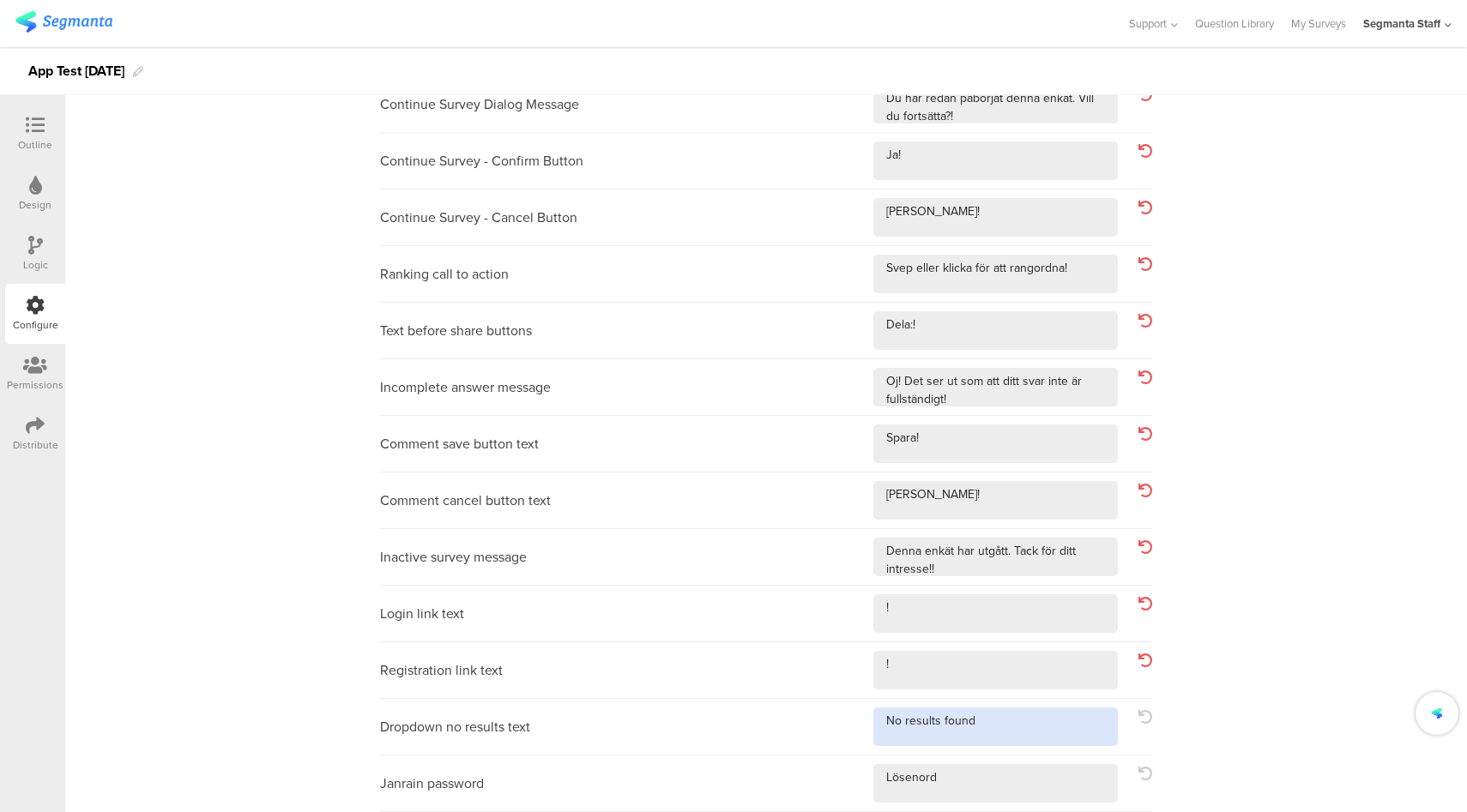
click at [1005, 739] on textarea at bounding box center [995, 726] width 244 height 38
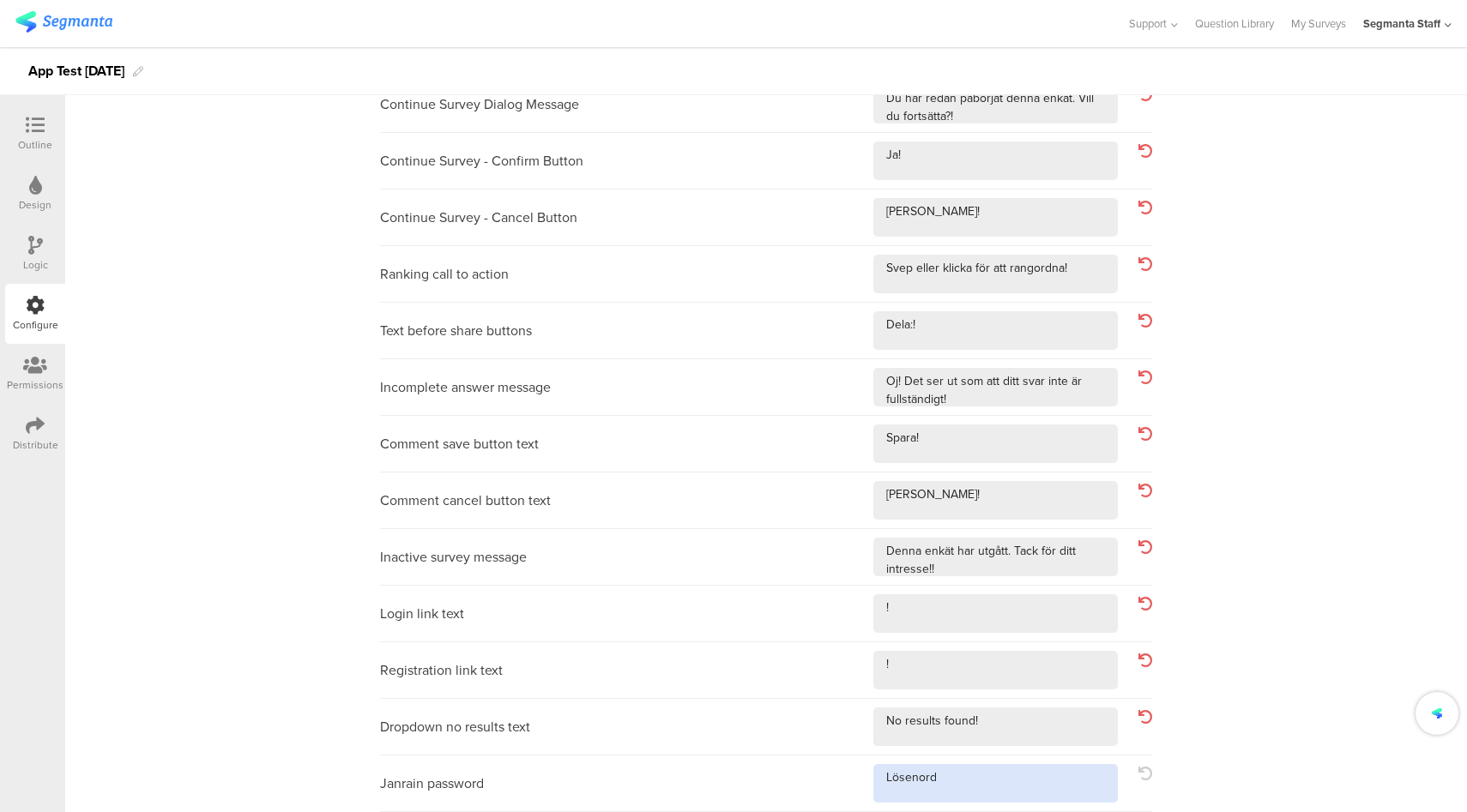
click at [986, 778] on textarea at bounding box center [995, 782] width 244 height 38
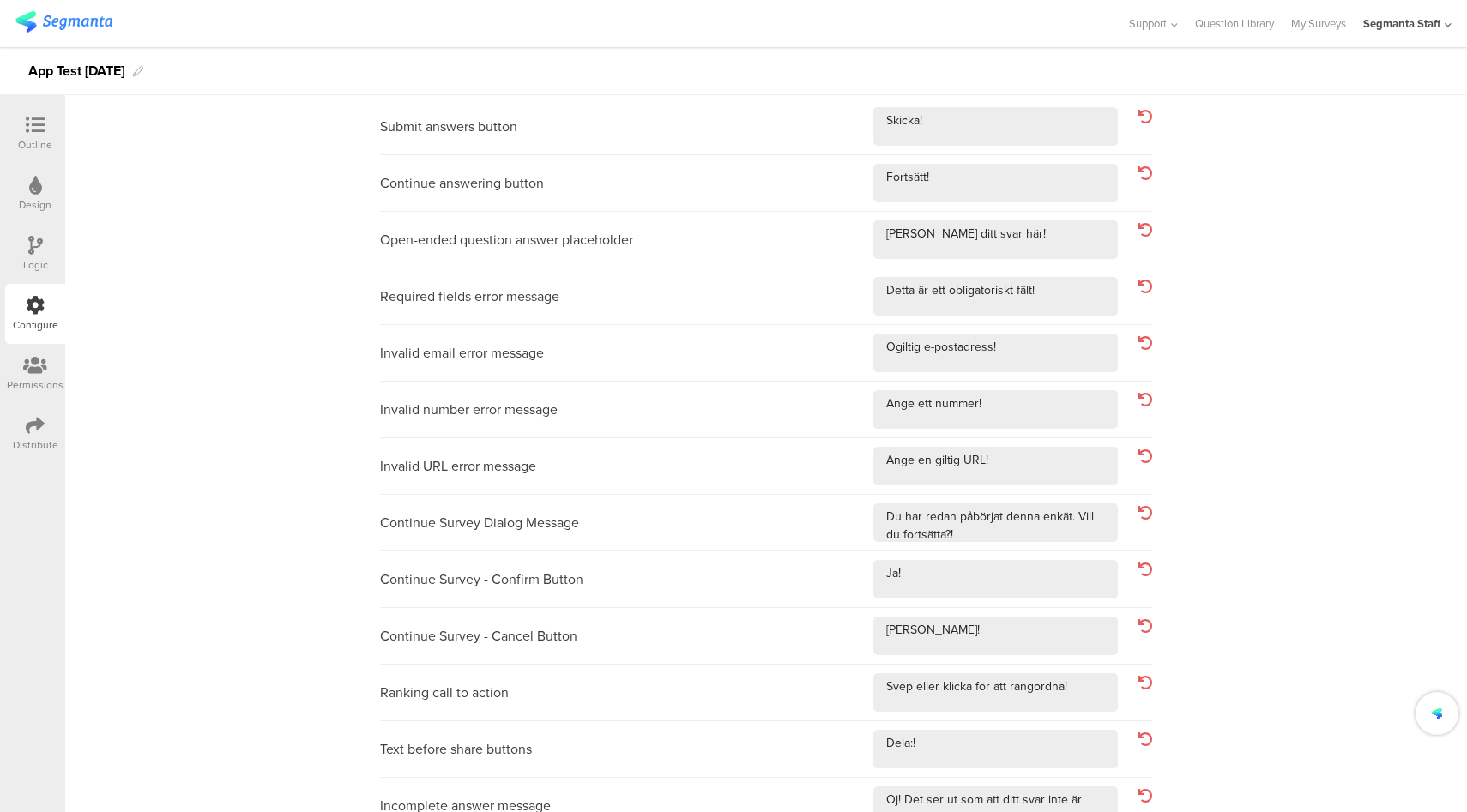
scroll to position [0, 0]
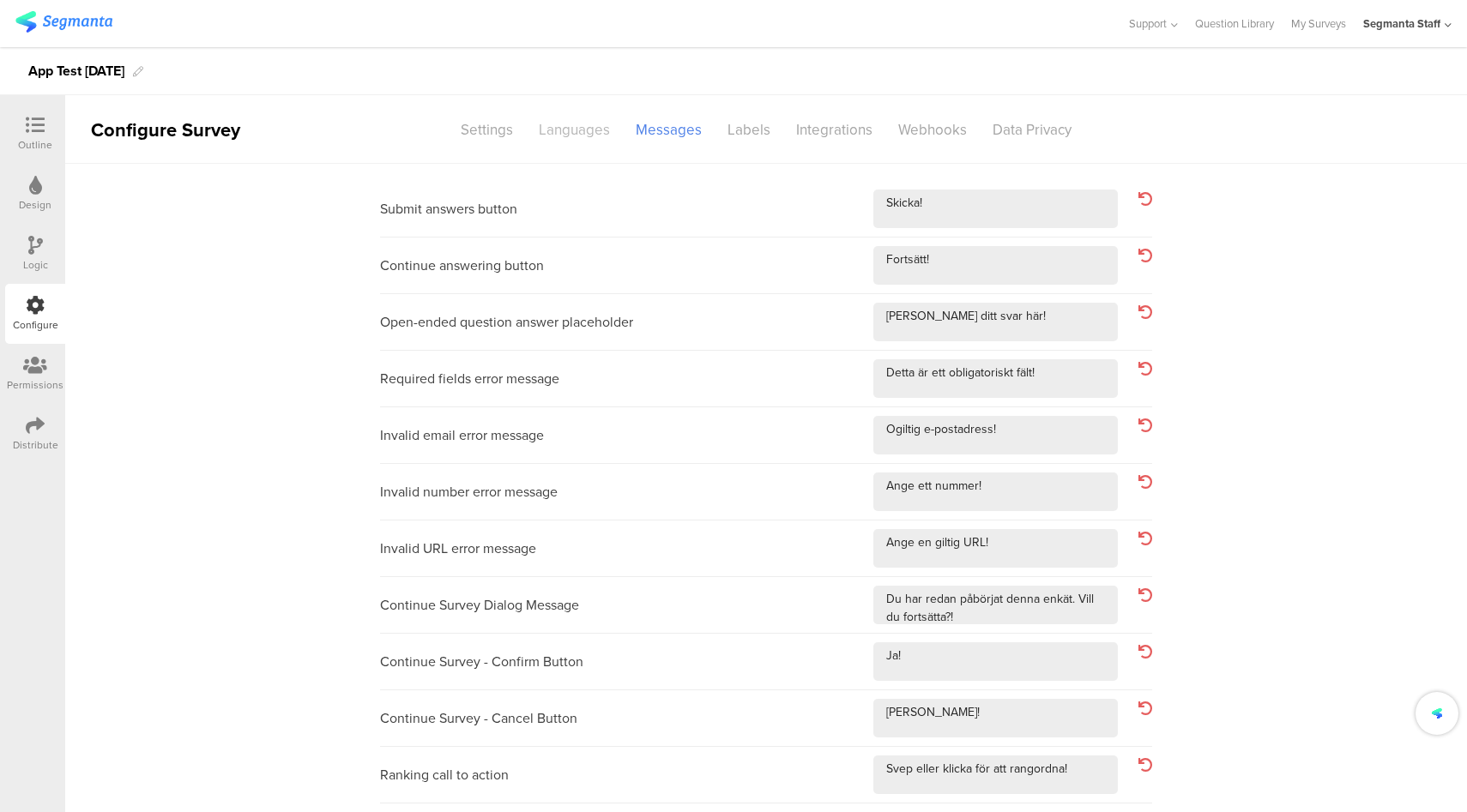
click at [578, 143] on div "Languages" at bounding box center [574, 130] width 97 height 30
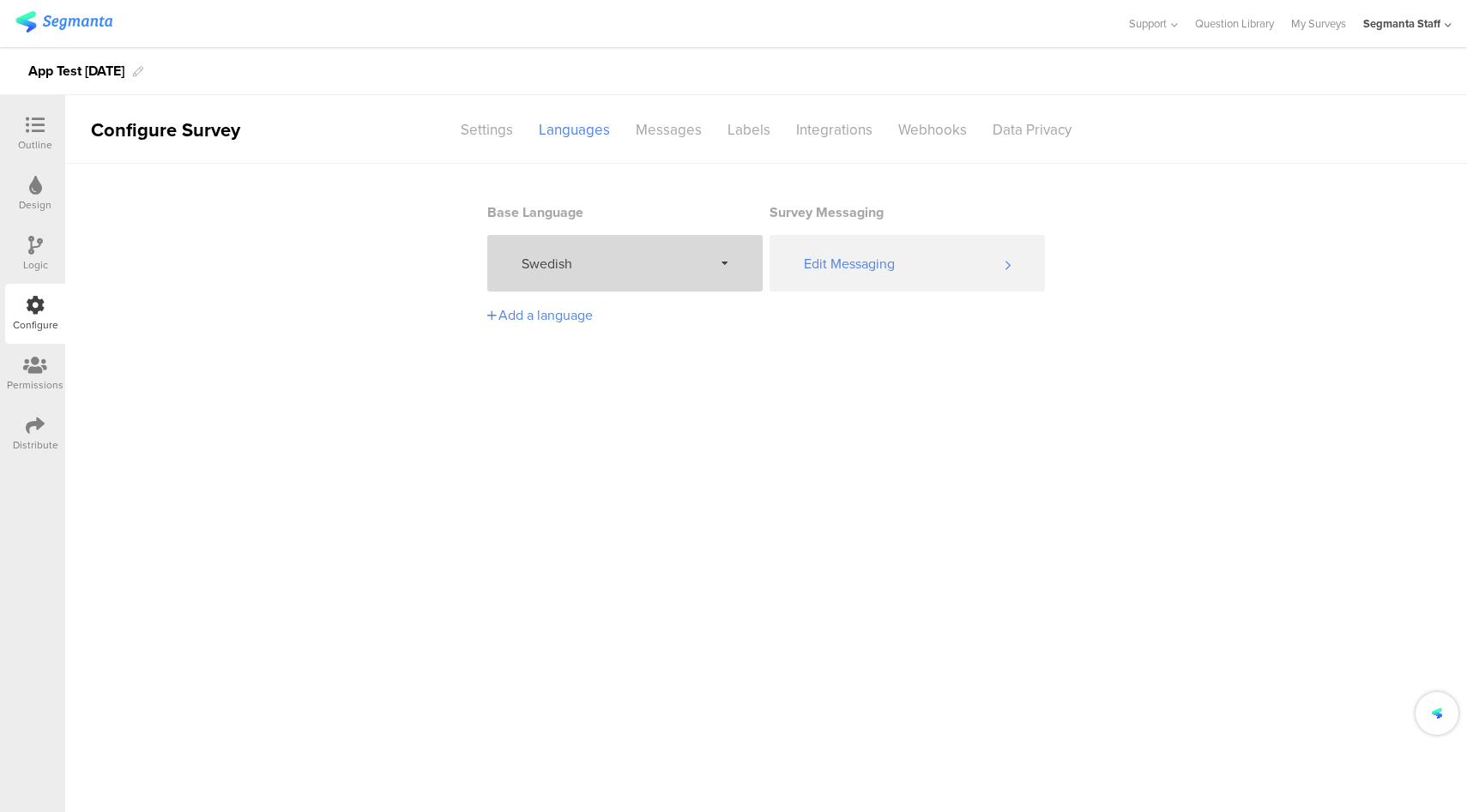
click at [603, 255] on span "Swedish" at bounding box center [617, 264] width 191 height 20
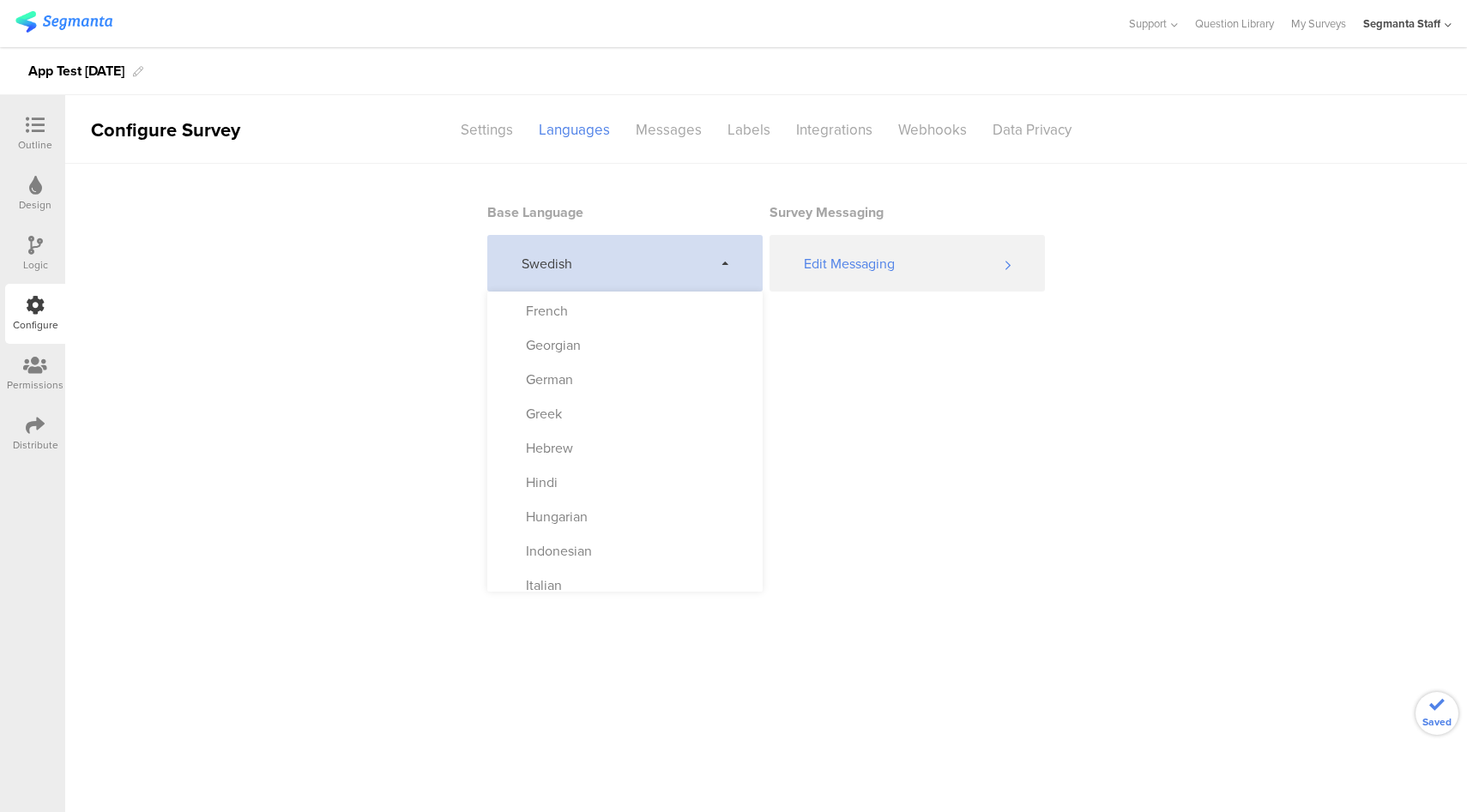
scroll to position [821, 0]
click at [580, 580] on div "Tagalog (Filipino)" at bounding box center [568, 586] width 118 height 20
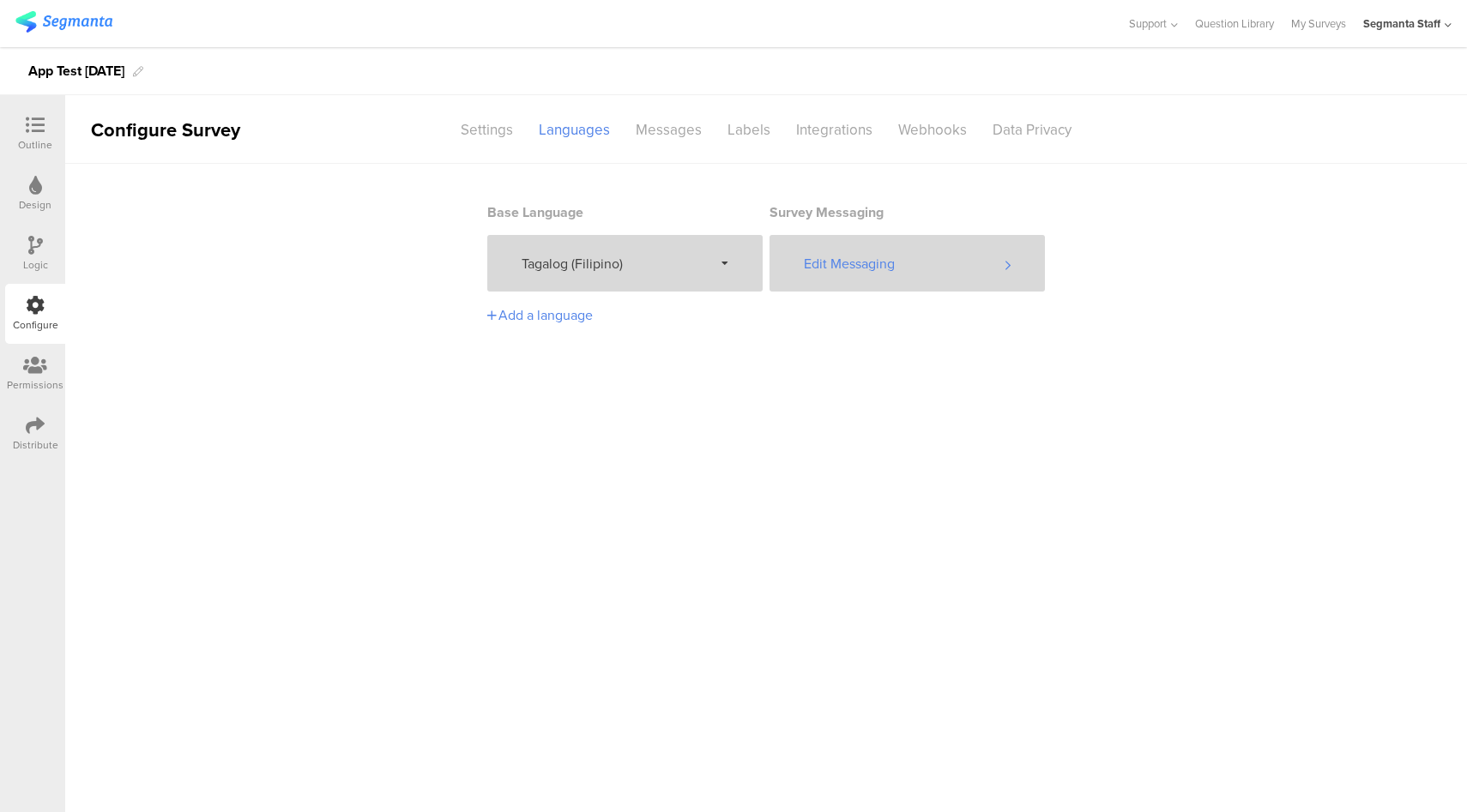
click at [864, 260] on div "Edit Messaging" at bounding box center [907, 263] width 276 height 56
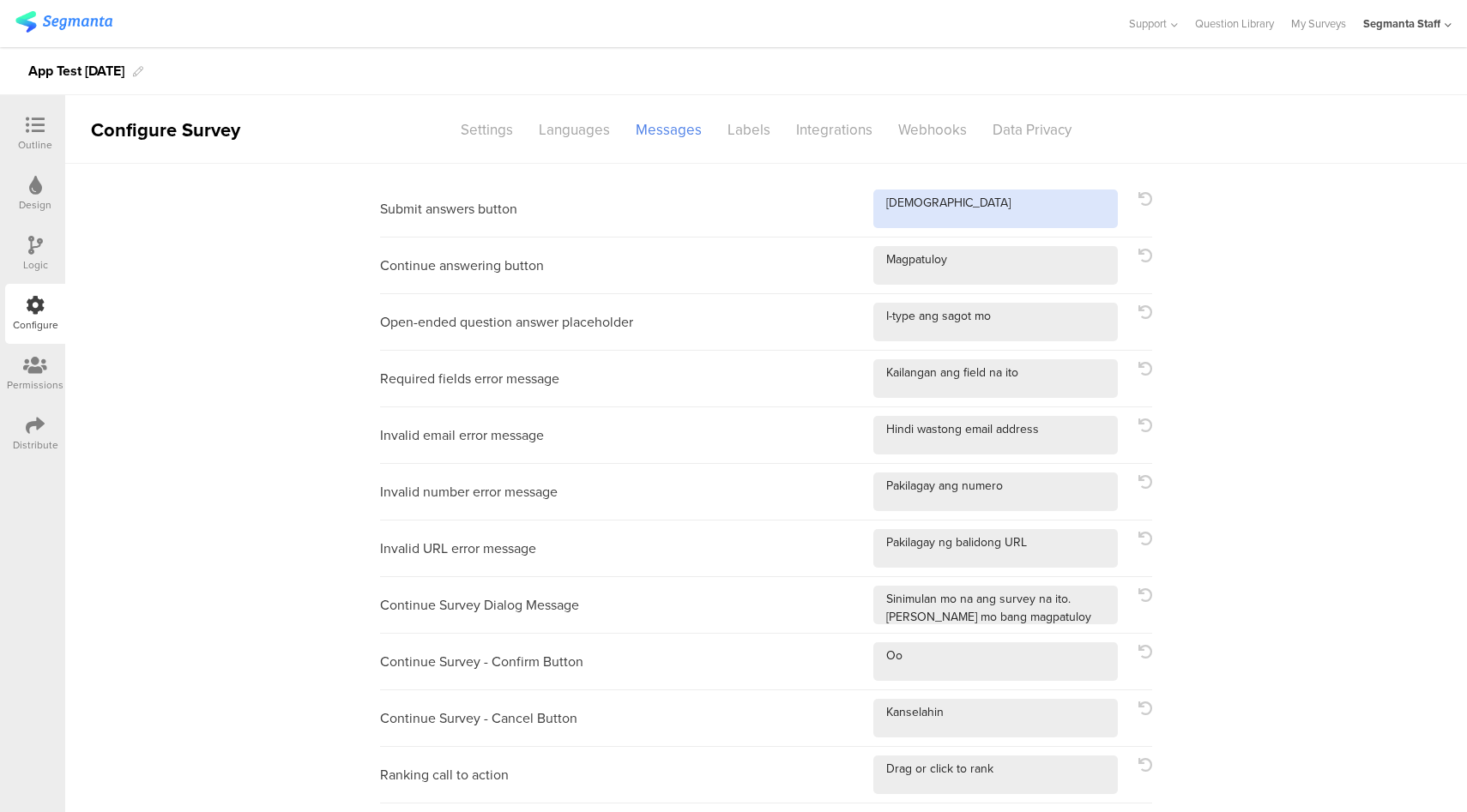
click at [975, 219] on textarea at bounding box center [995, 208] width 244 height 38
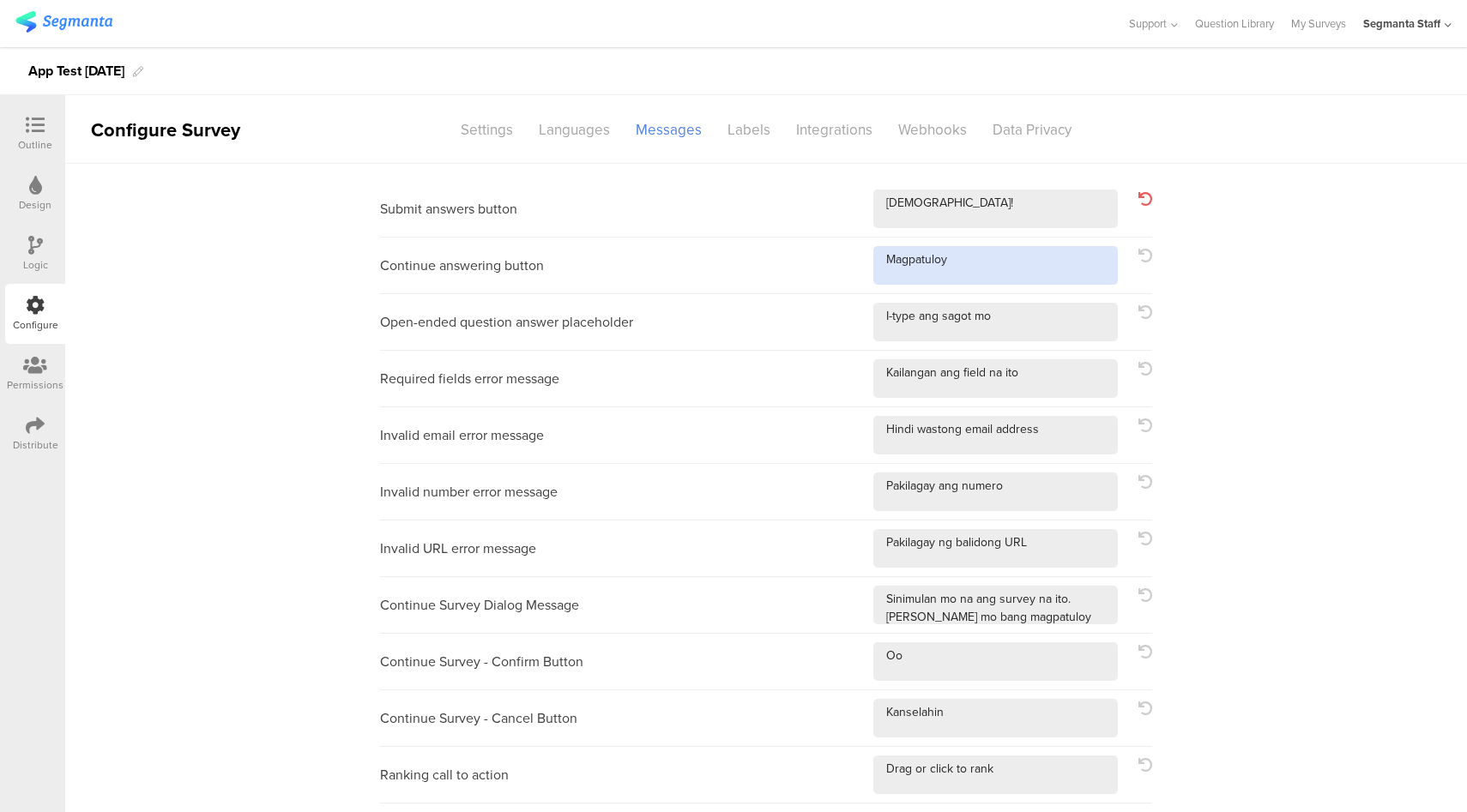
click at [983, 273] on textarea at bounding box center [995, 265] width 244 height 38
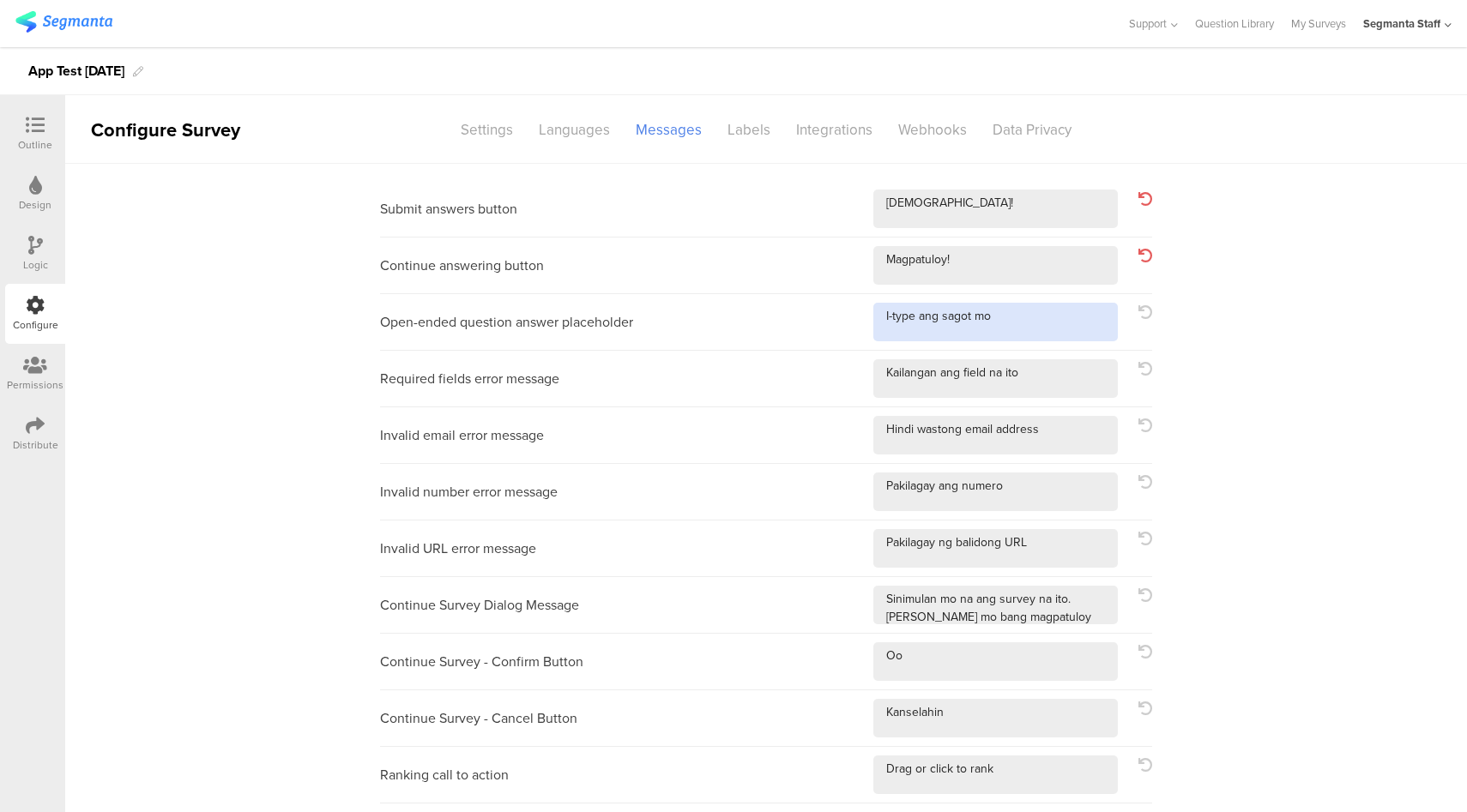
click at [1022, 317] on textarea at bounding box center [995, 321] width 244 height 38
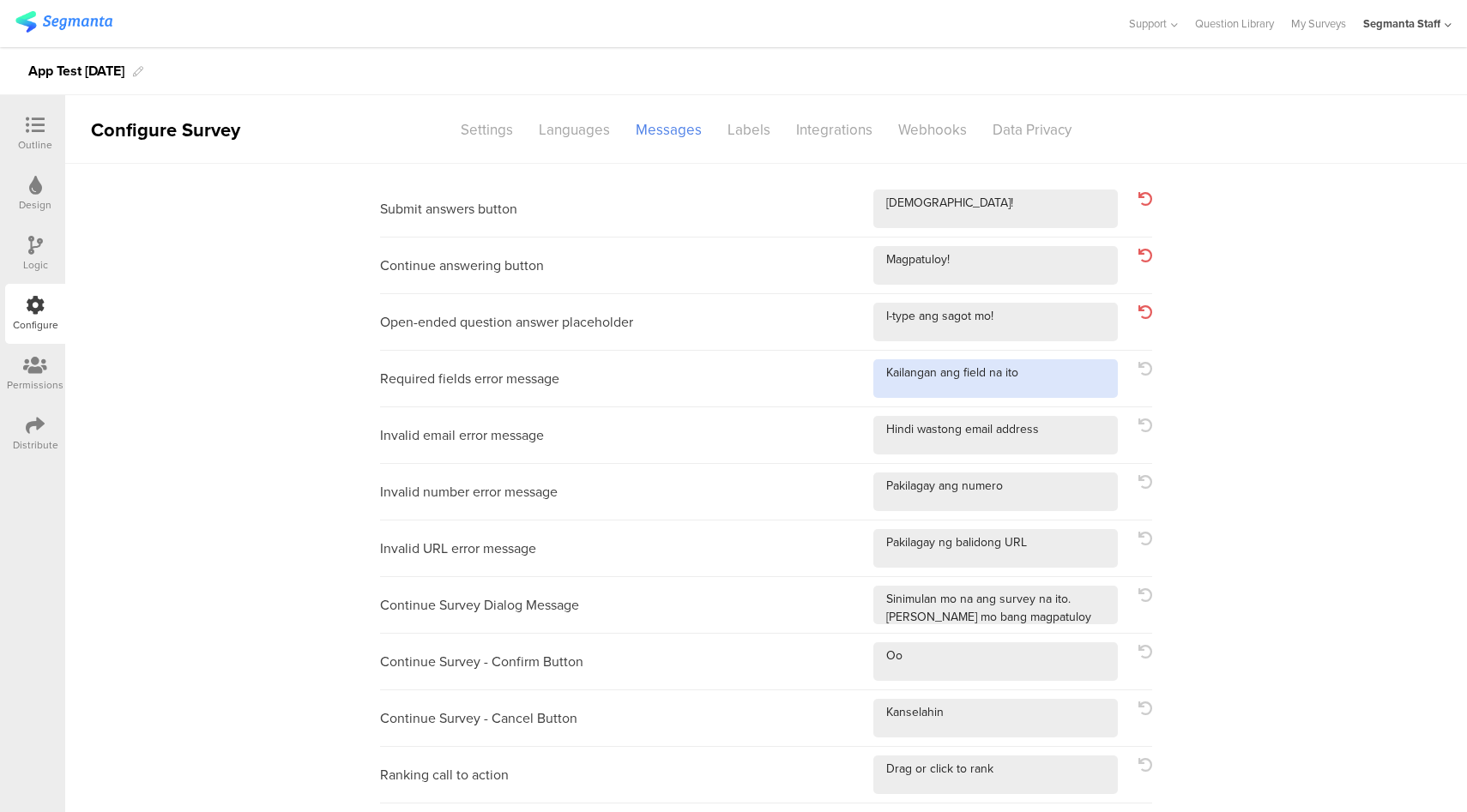
click at [1052, 376] on textarea at bounding box center [995, 378] width 244 height 38
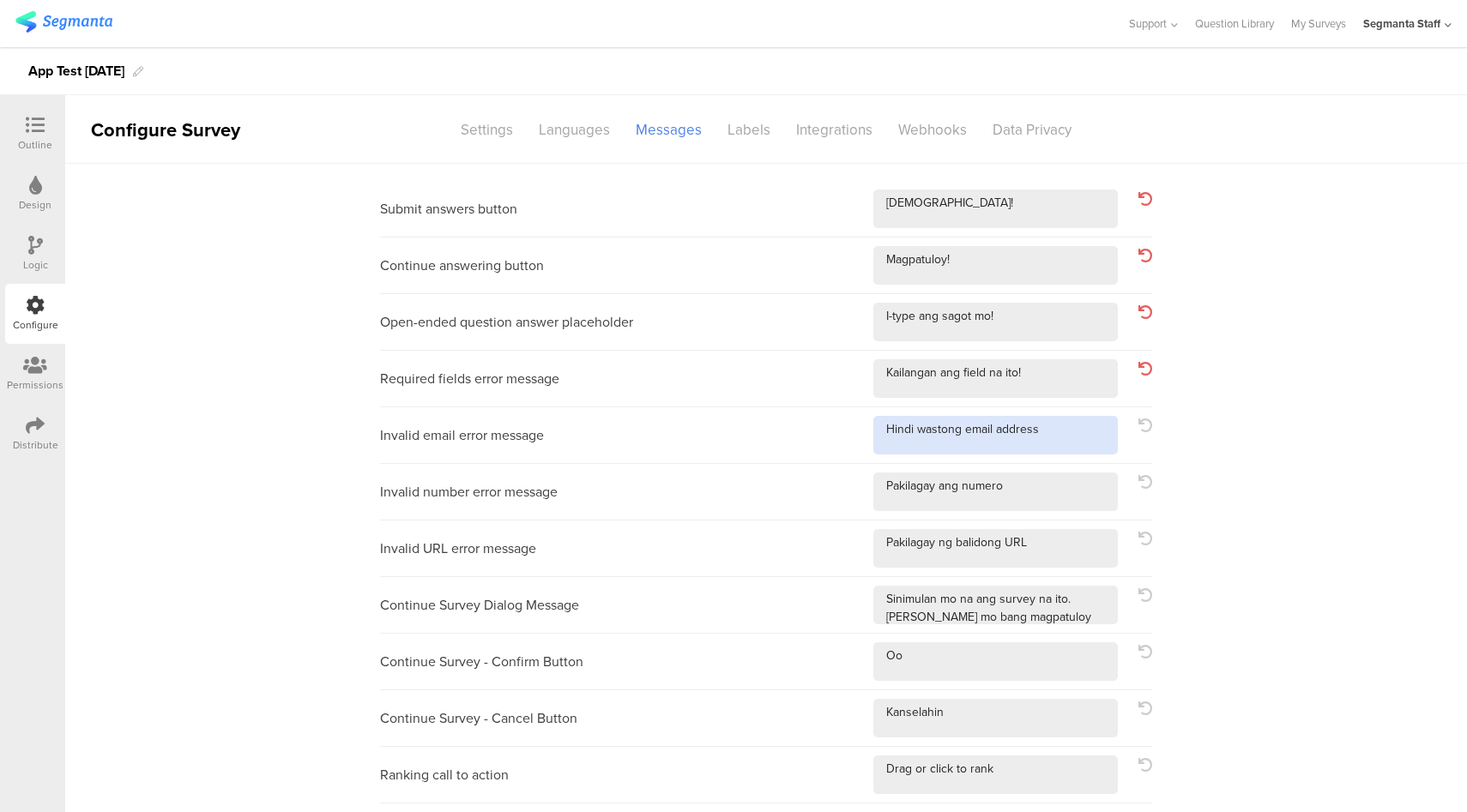
click at [1057, 427] on textarea at bounding box center [995, 435] width 244 height 38
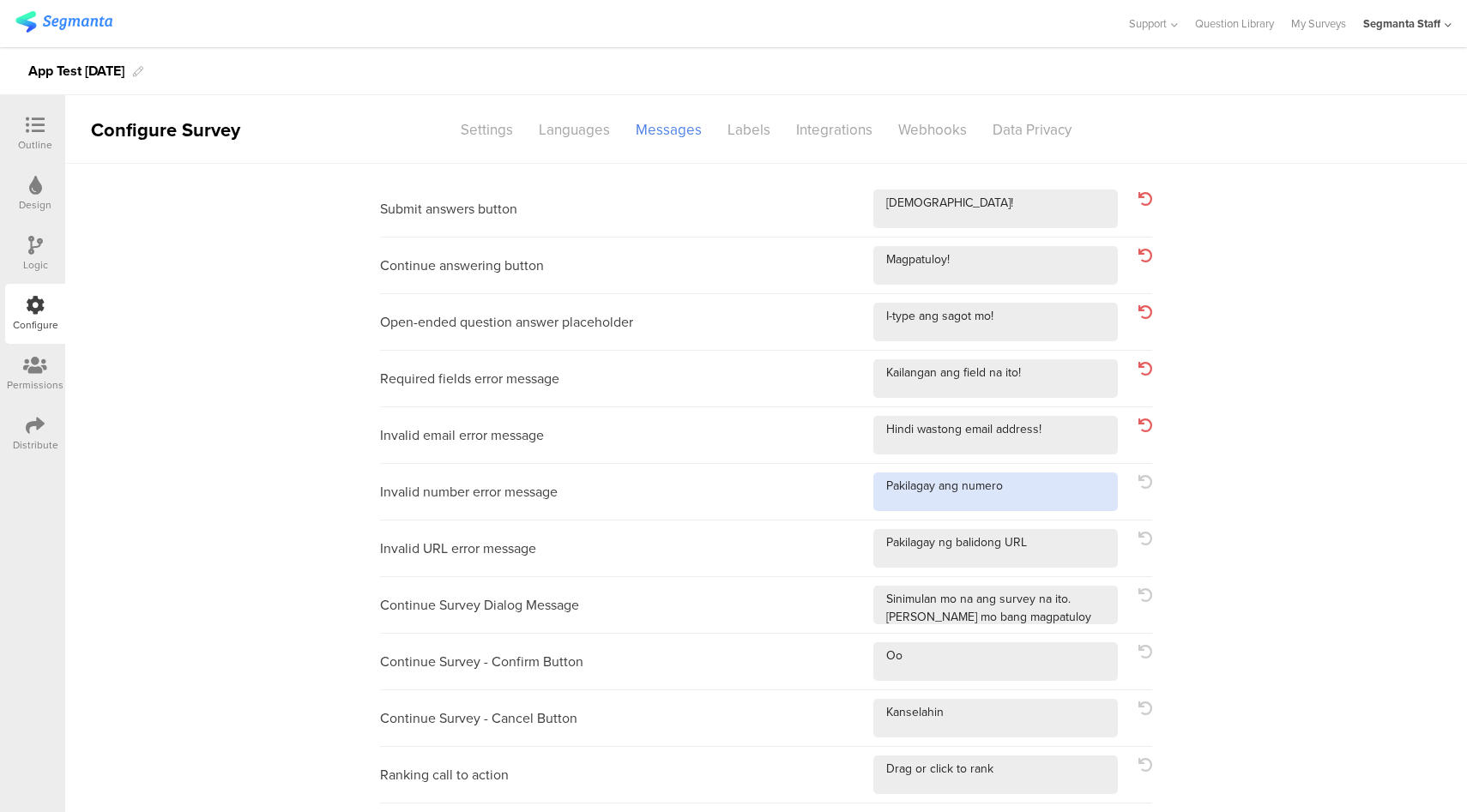
click at [1038, 487] on textarea at bounding box center [995, 491] width 244 height 38
click at [1060, 558] on textarea at bounding box center [995, 548] width 244 height 38
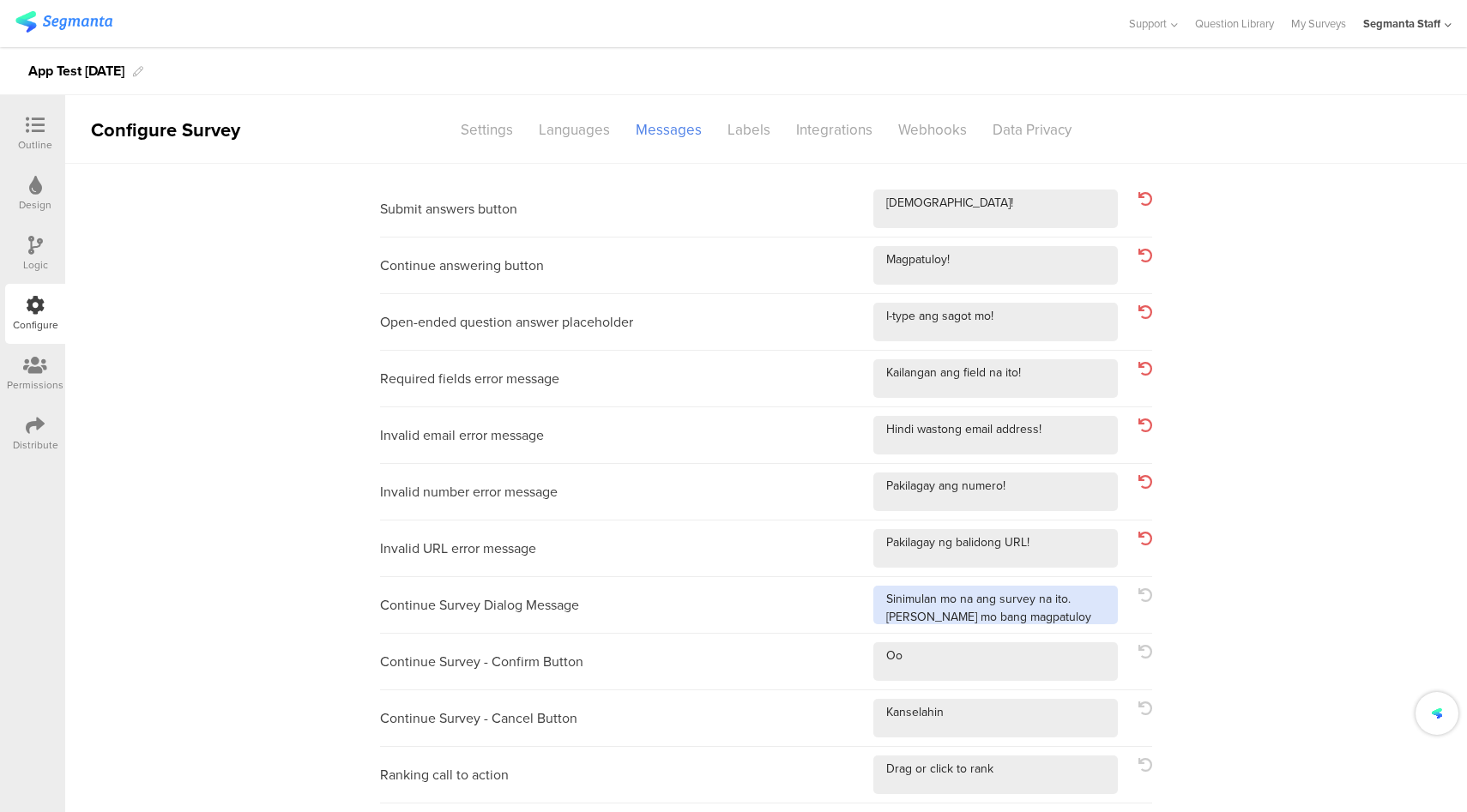
click at [1072, 613] on textarea at bounding box center [995, 605] width 244 height 38
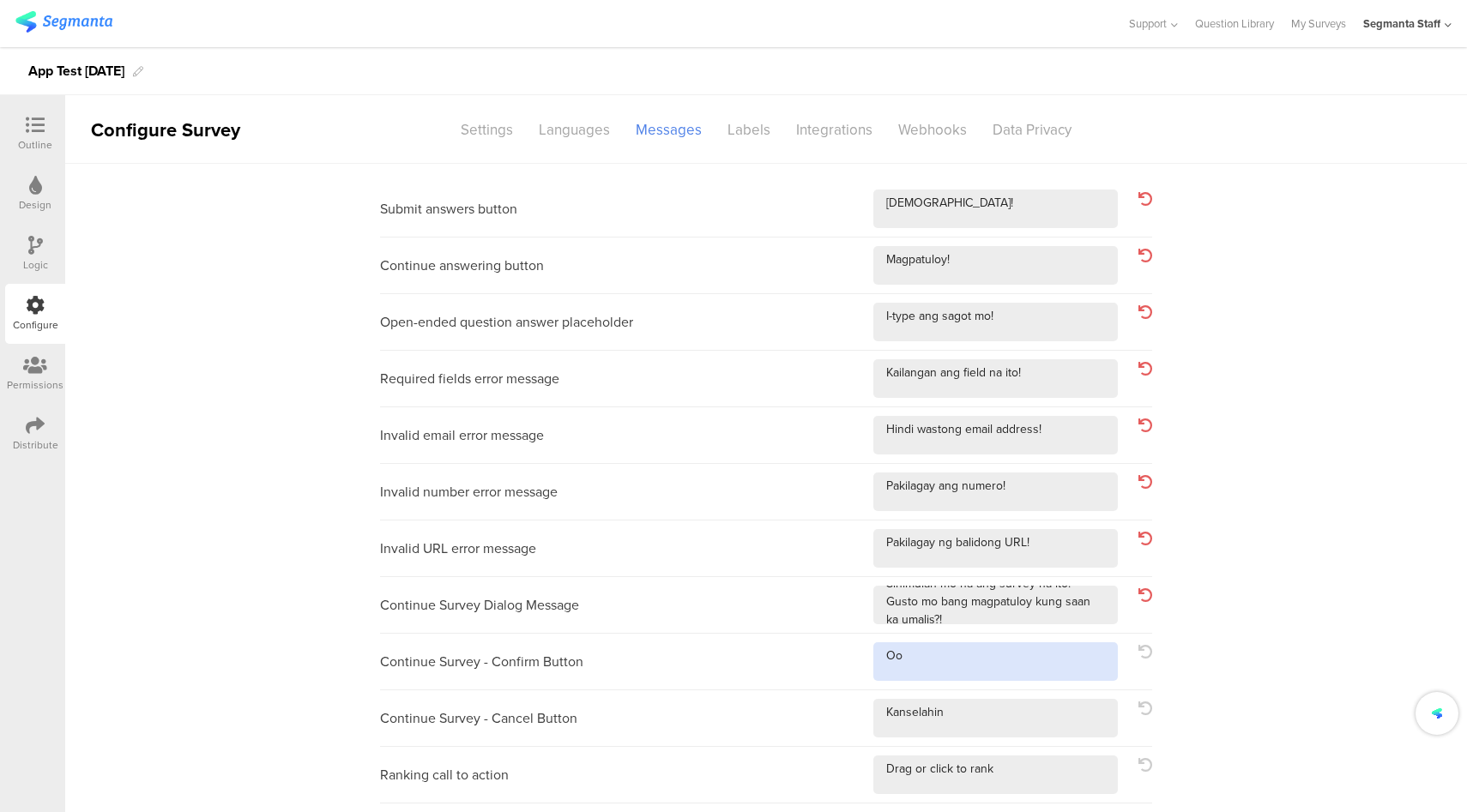
click at [1009, 675] on textarea at bounding box center [995, 661] width 244 height 38
click at [1004, 725] on textarea at bounding box center [995, 717] width 244 height 38
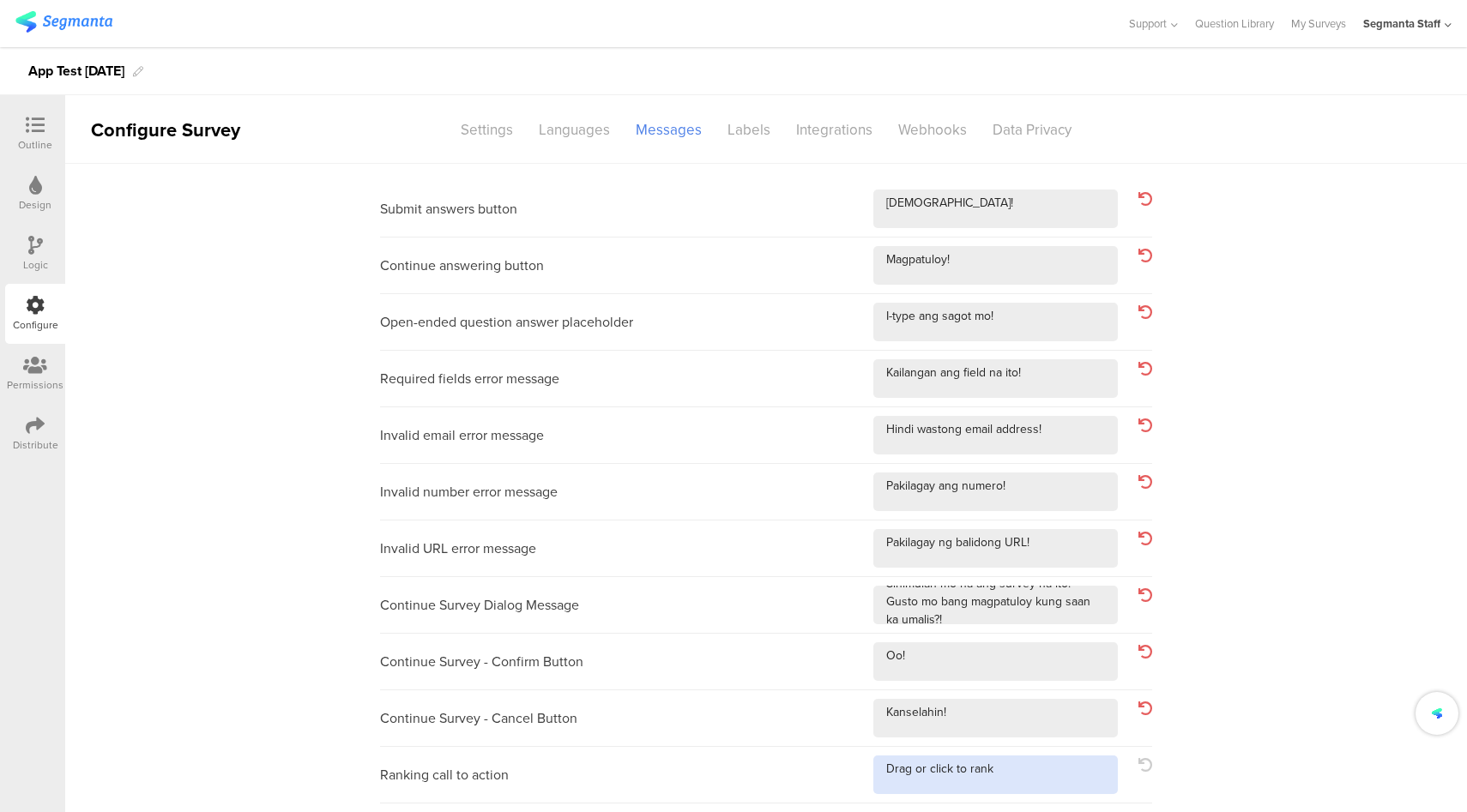
click at [1048, 770] on textarea at bounding box center [995, 774] width 244 height 38
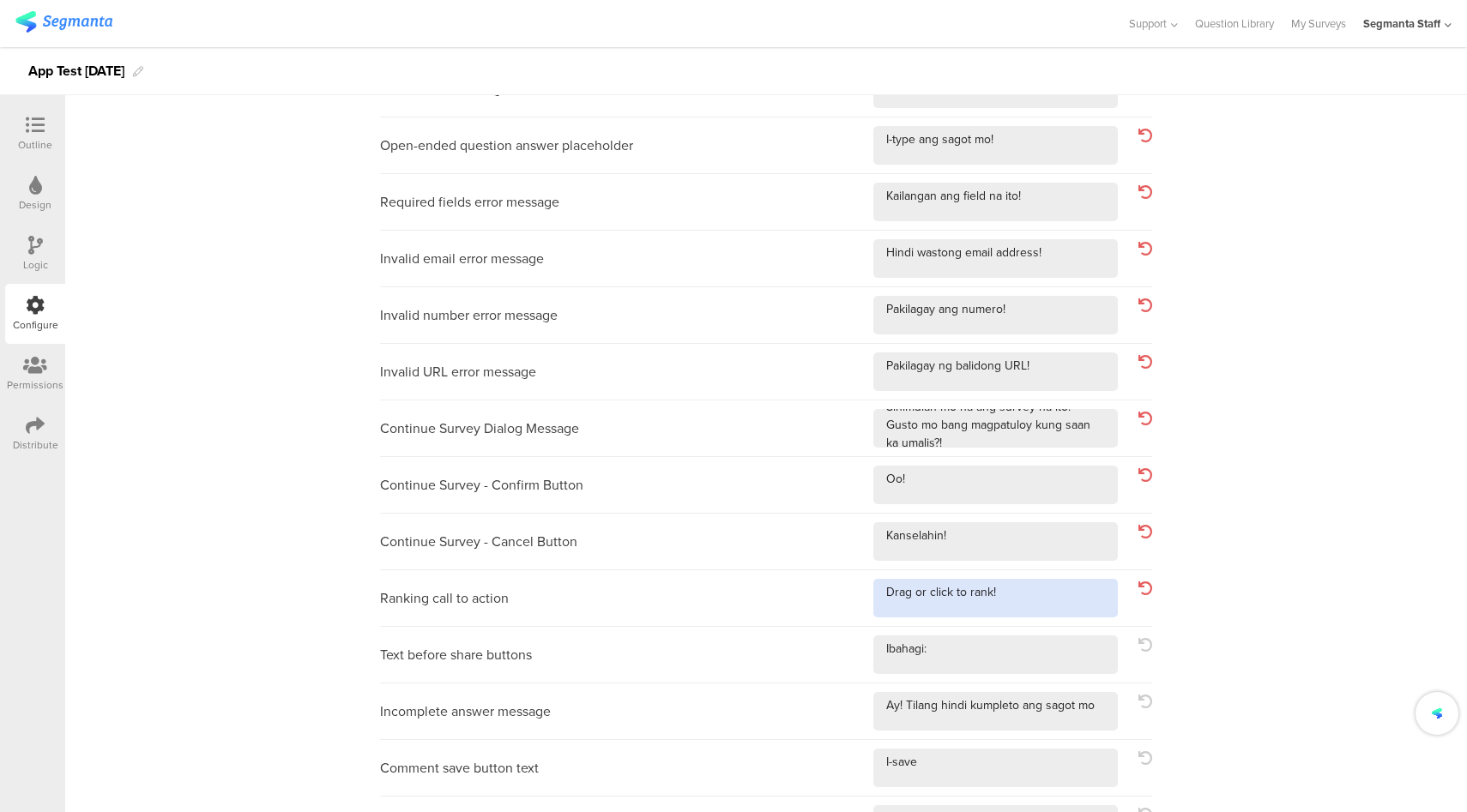
scroll to position [291, 0]
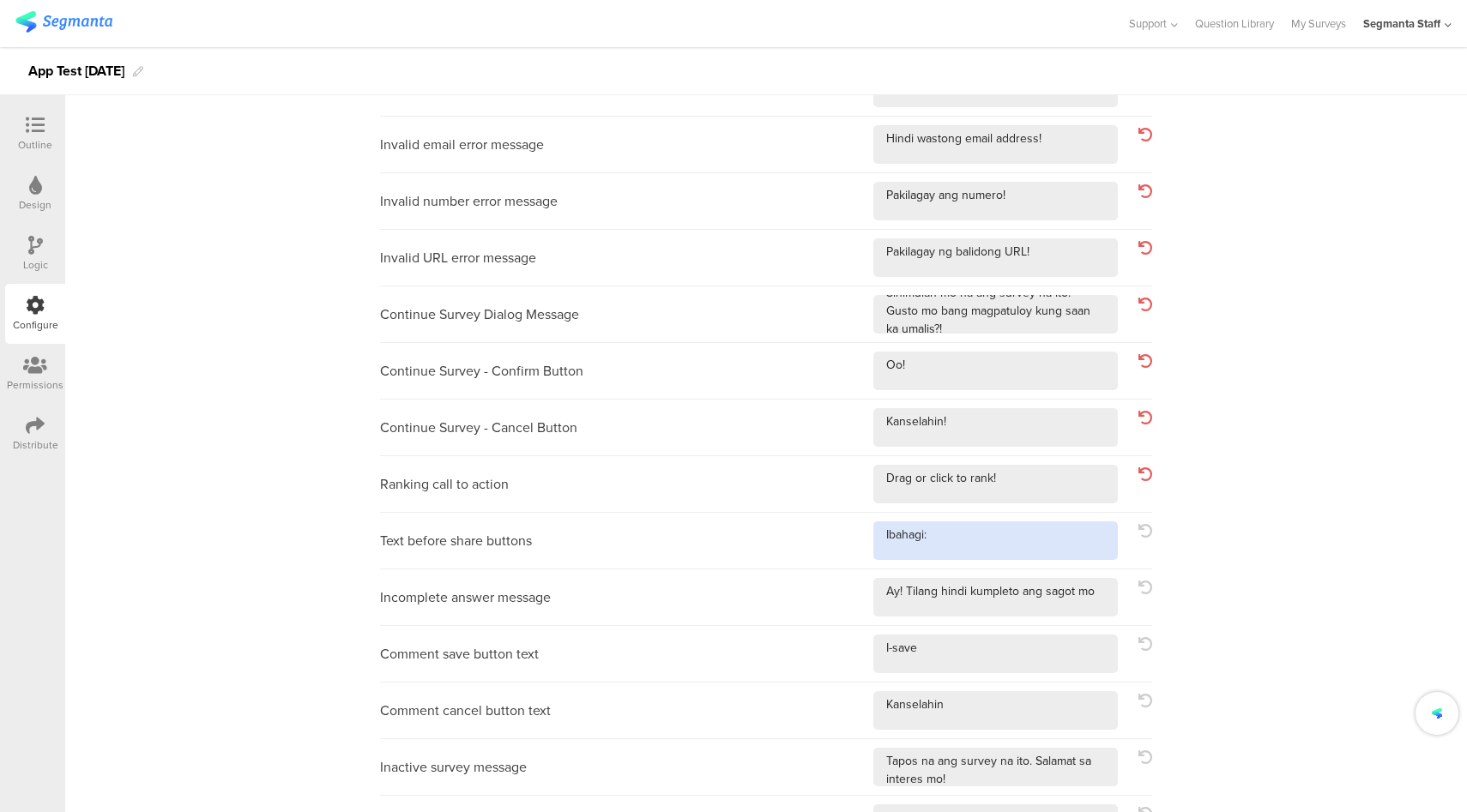
click at [1022, 528] on textarea at bounding box center [995, 540] width 244 height 38
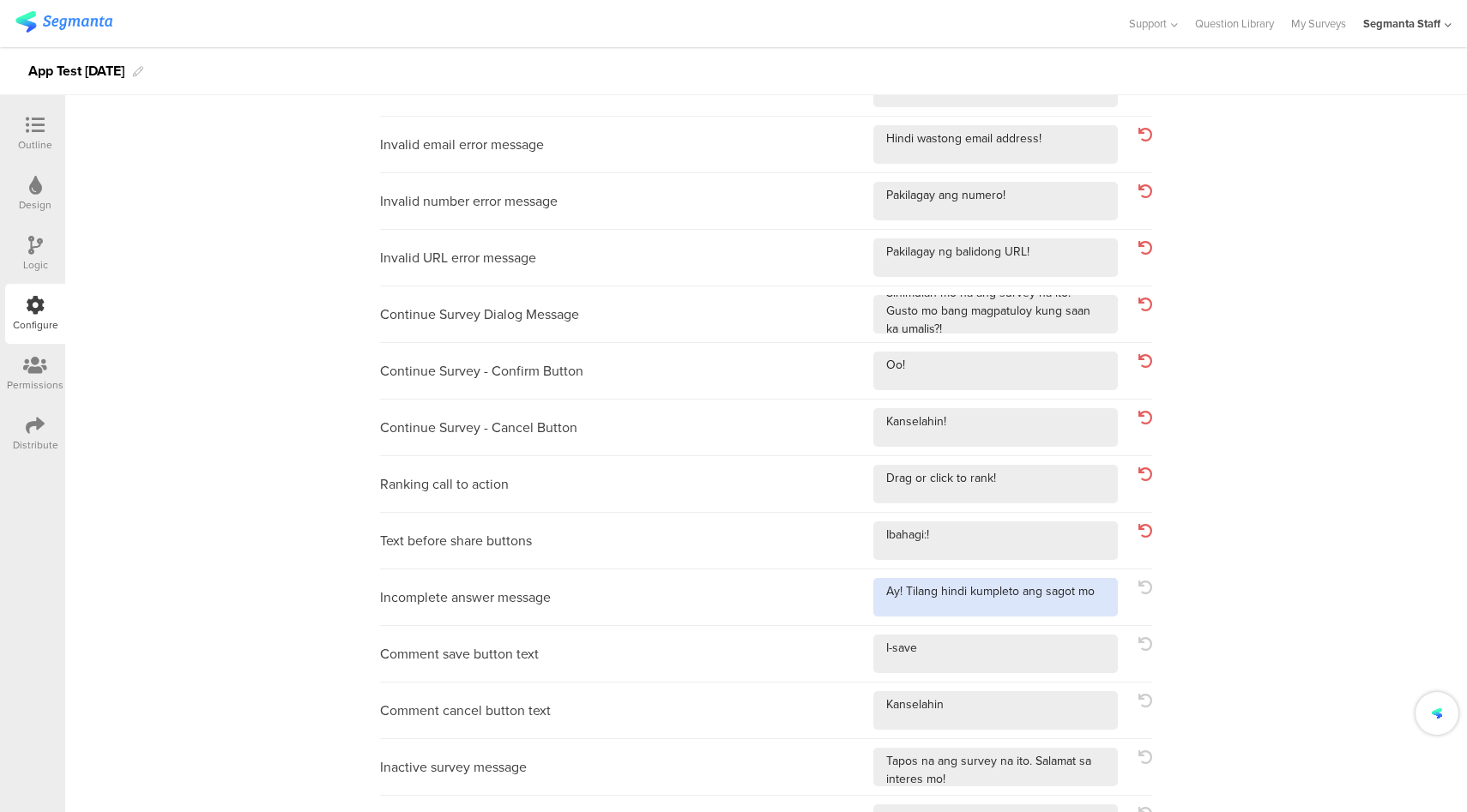
click at [1106, 598] on textarea at bounding box center [995, 596] width 244 height 38
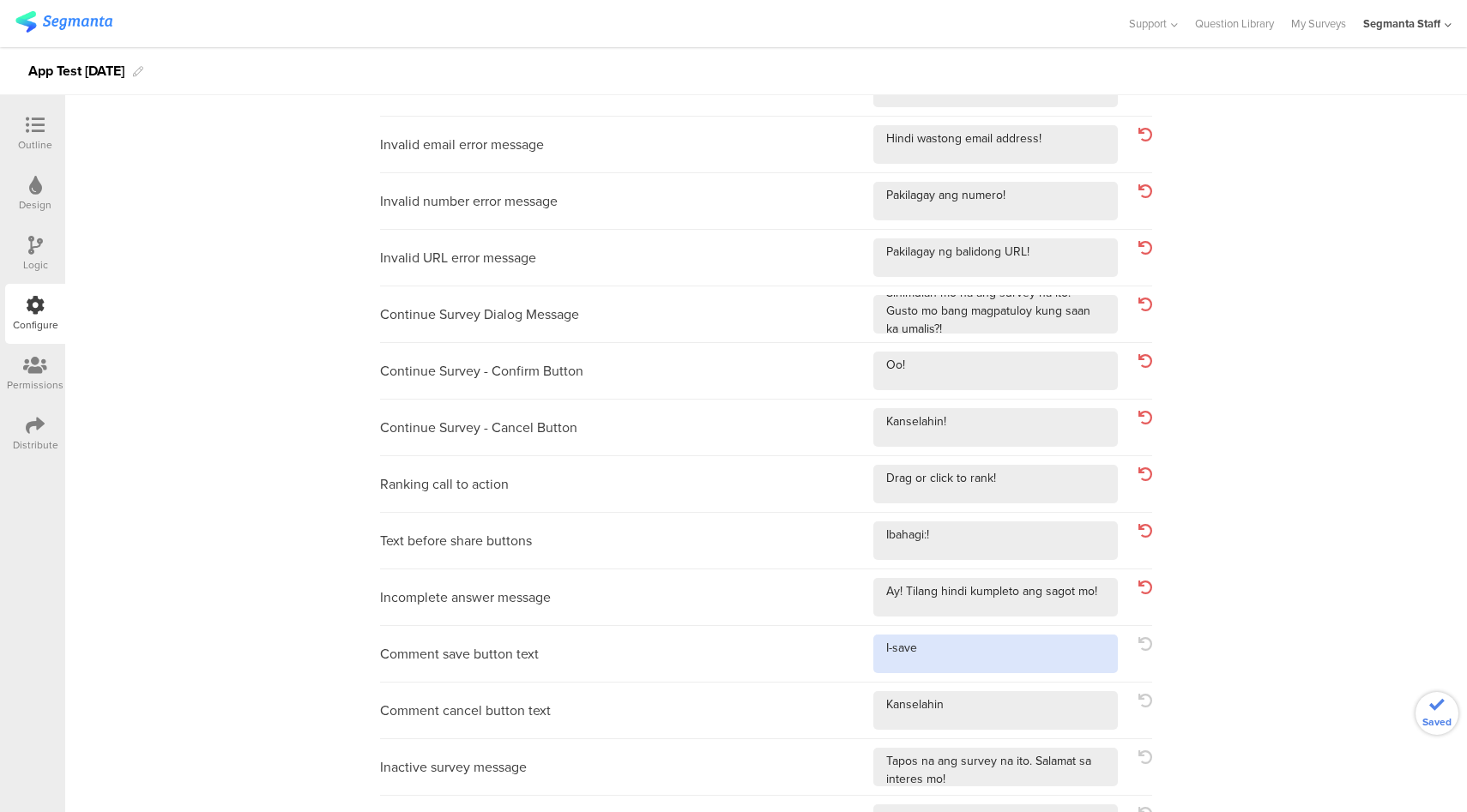
click at [1073, 637] on textarea at bounding box center [995, 654] width 244 height 38
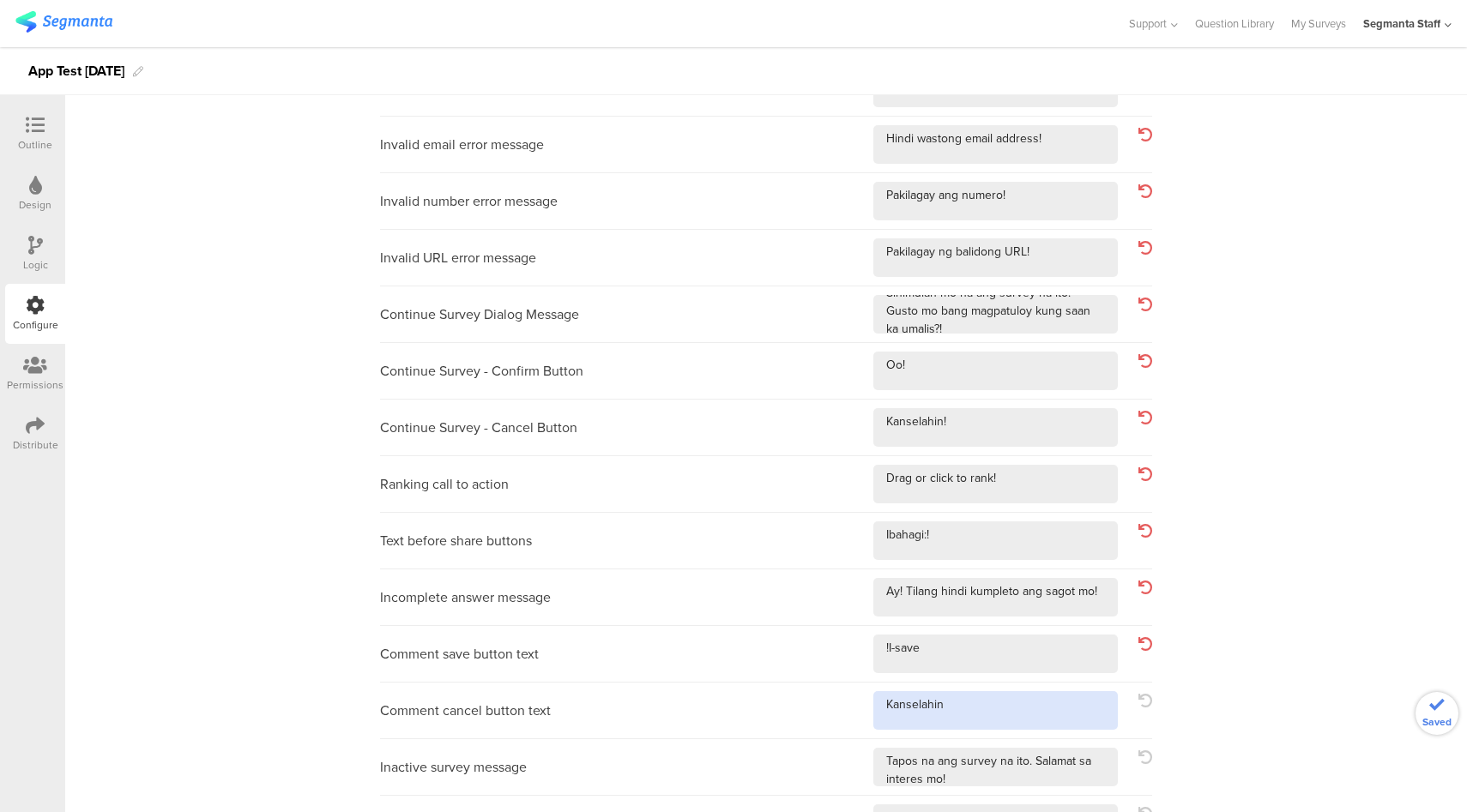
click at [1049, 716] on textarea at bounding box center [995, 710] width 244 height 38
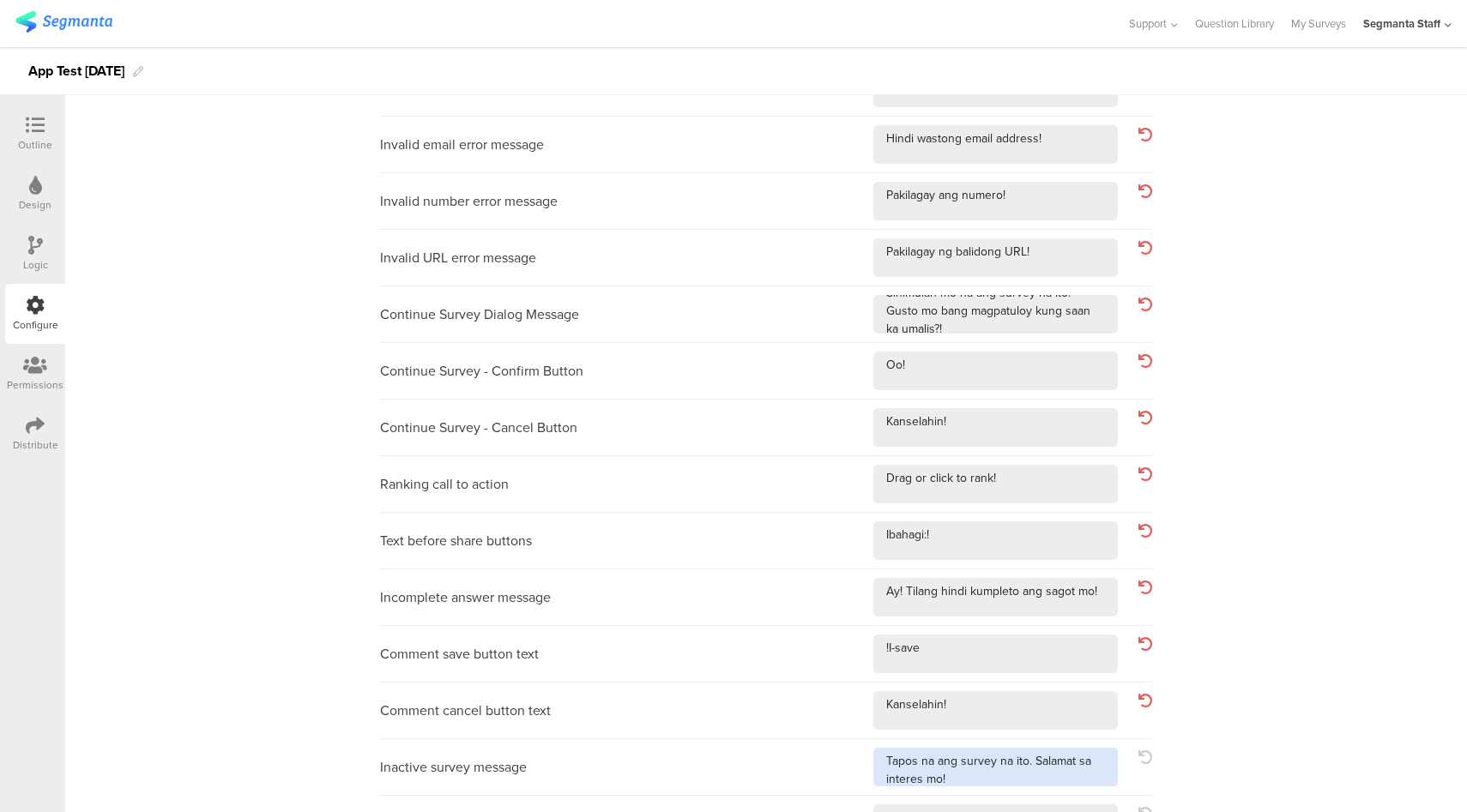
click at [1046, 780] on textarea at bounding box center [995, 766] width 244 height 38
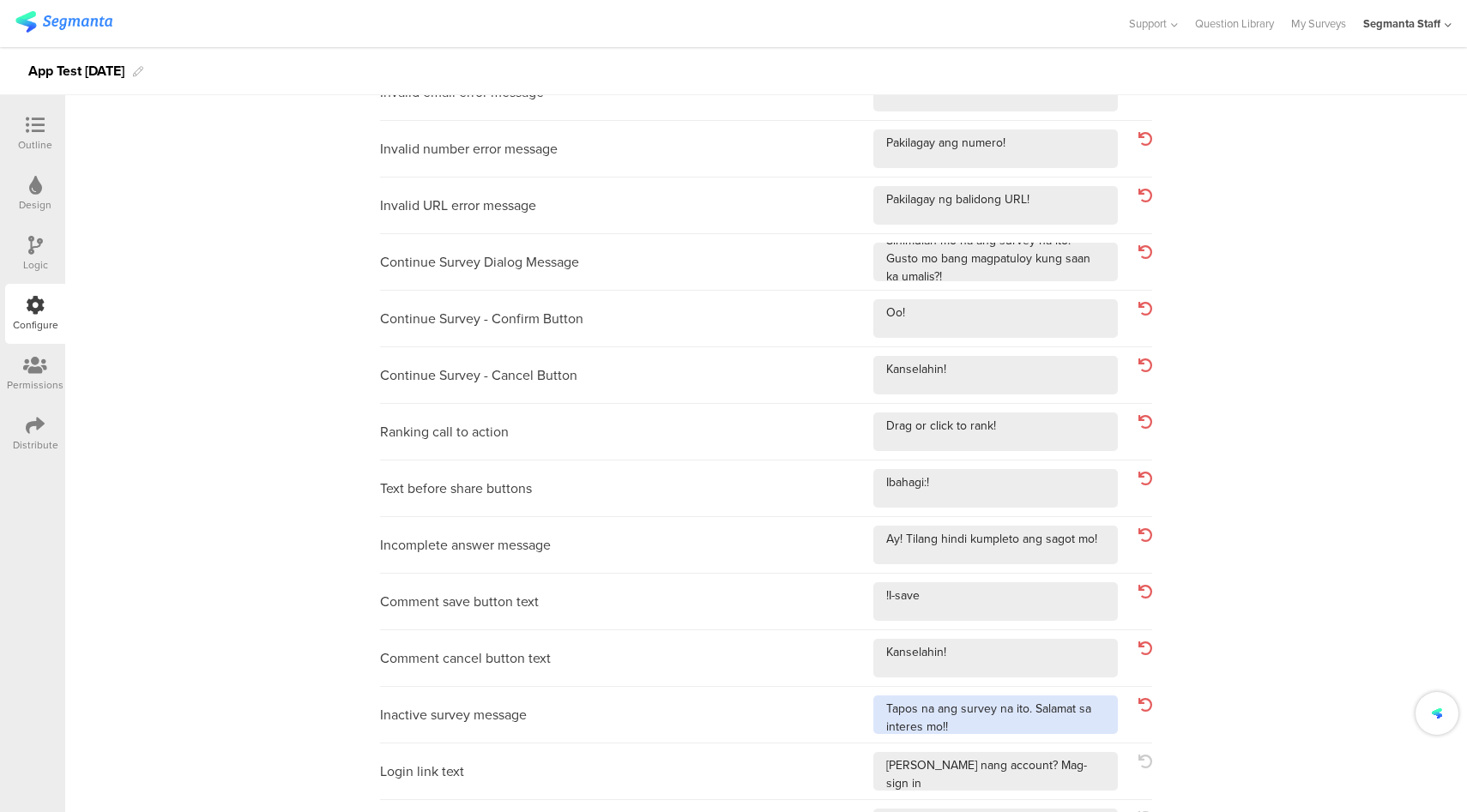
scroll to position [501, 0]
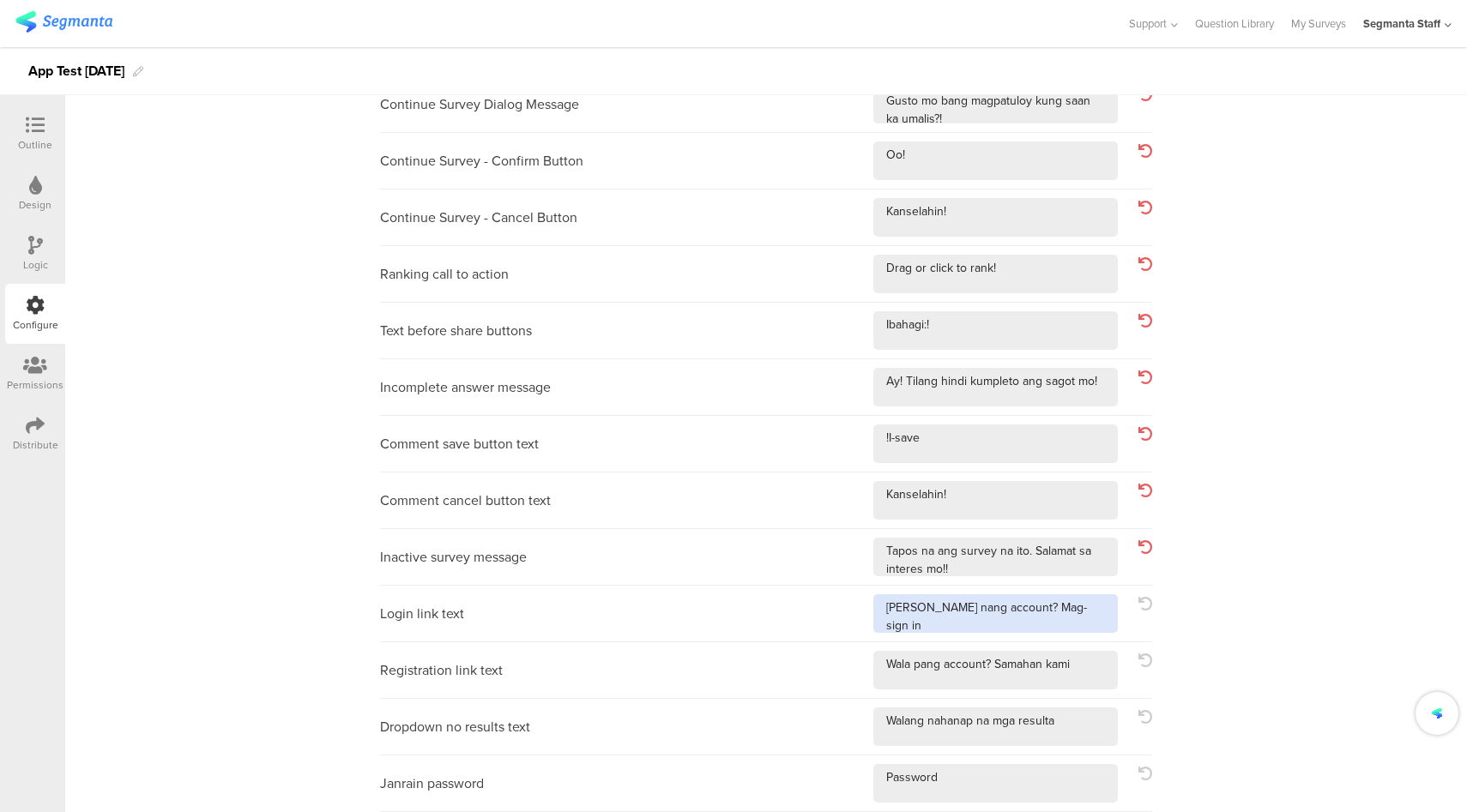
click at [1083, 612] on textarea at bounding box center [995, 613] width 244 height 38
click at [1076, 677] on textarea at bounding box center [995, 670] width 244 height 38
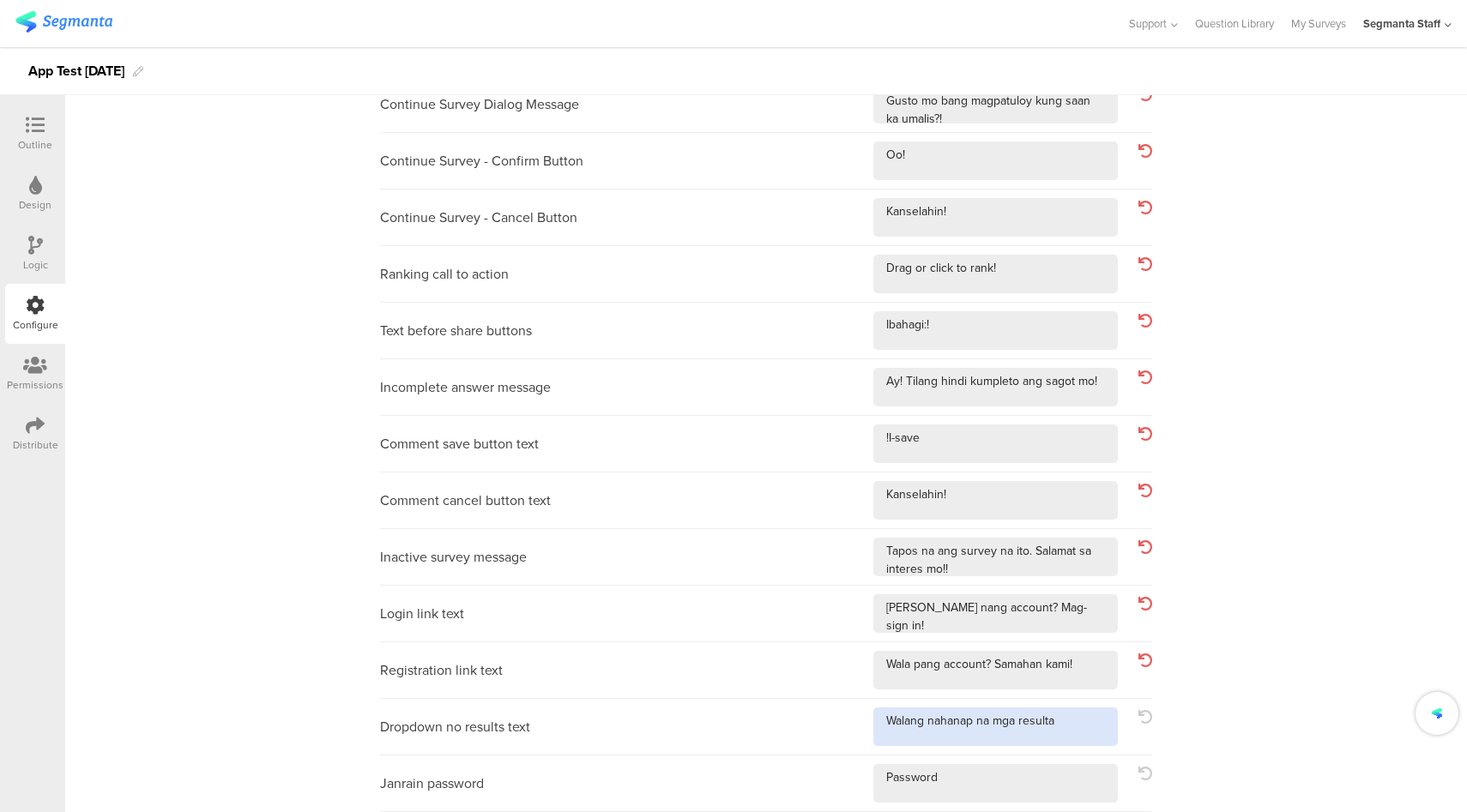
click at [1066, 728] on textarea at bounding box center [995, 726] width 244 height 38
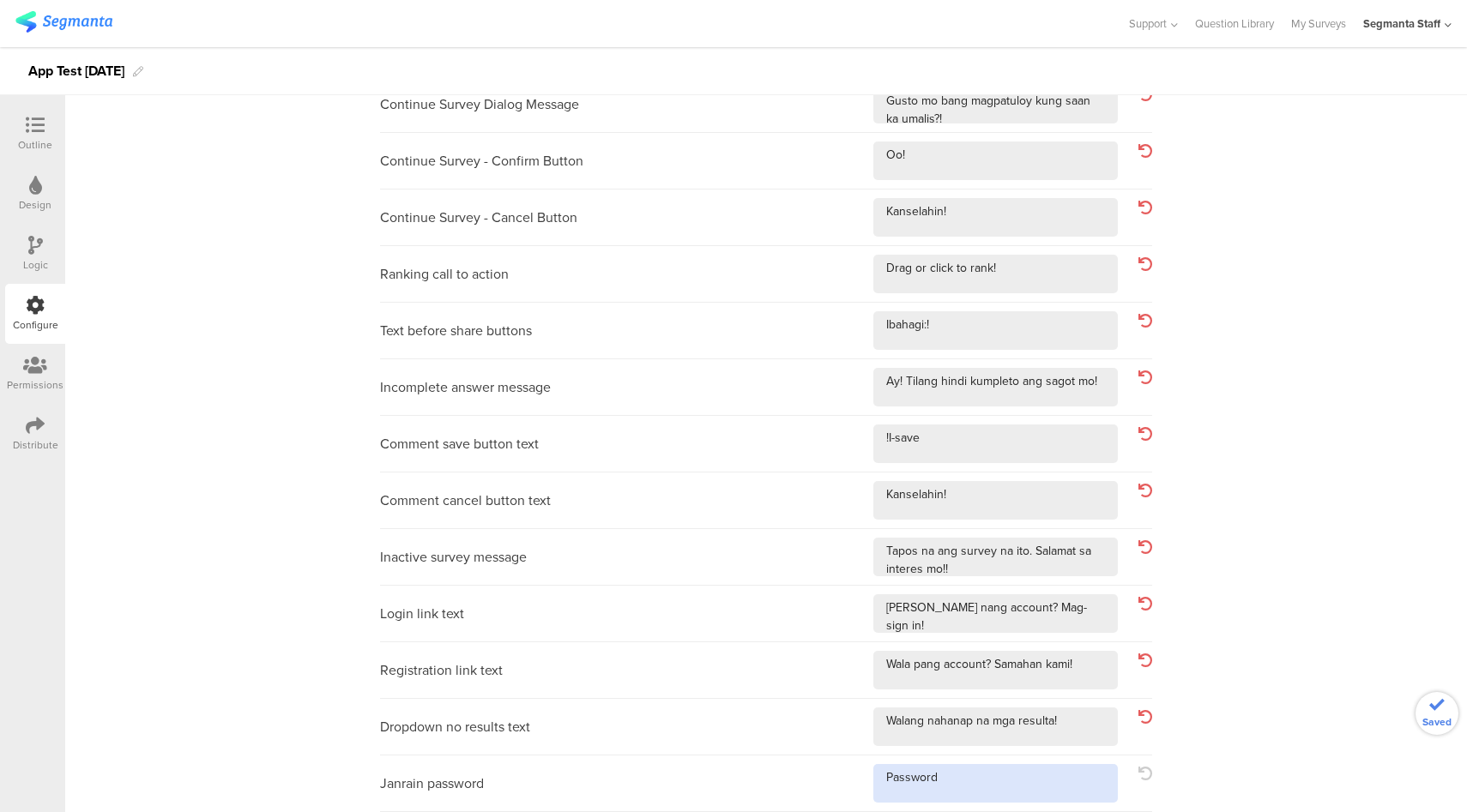
drag, startPoint x: 1024, startPoint y: 779, endPoint x: 1012, endPoint y: 767, distance: 17.0
click at [1024, 779] on textarea at bounding box center [995, 782] width 244 height 38
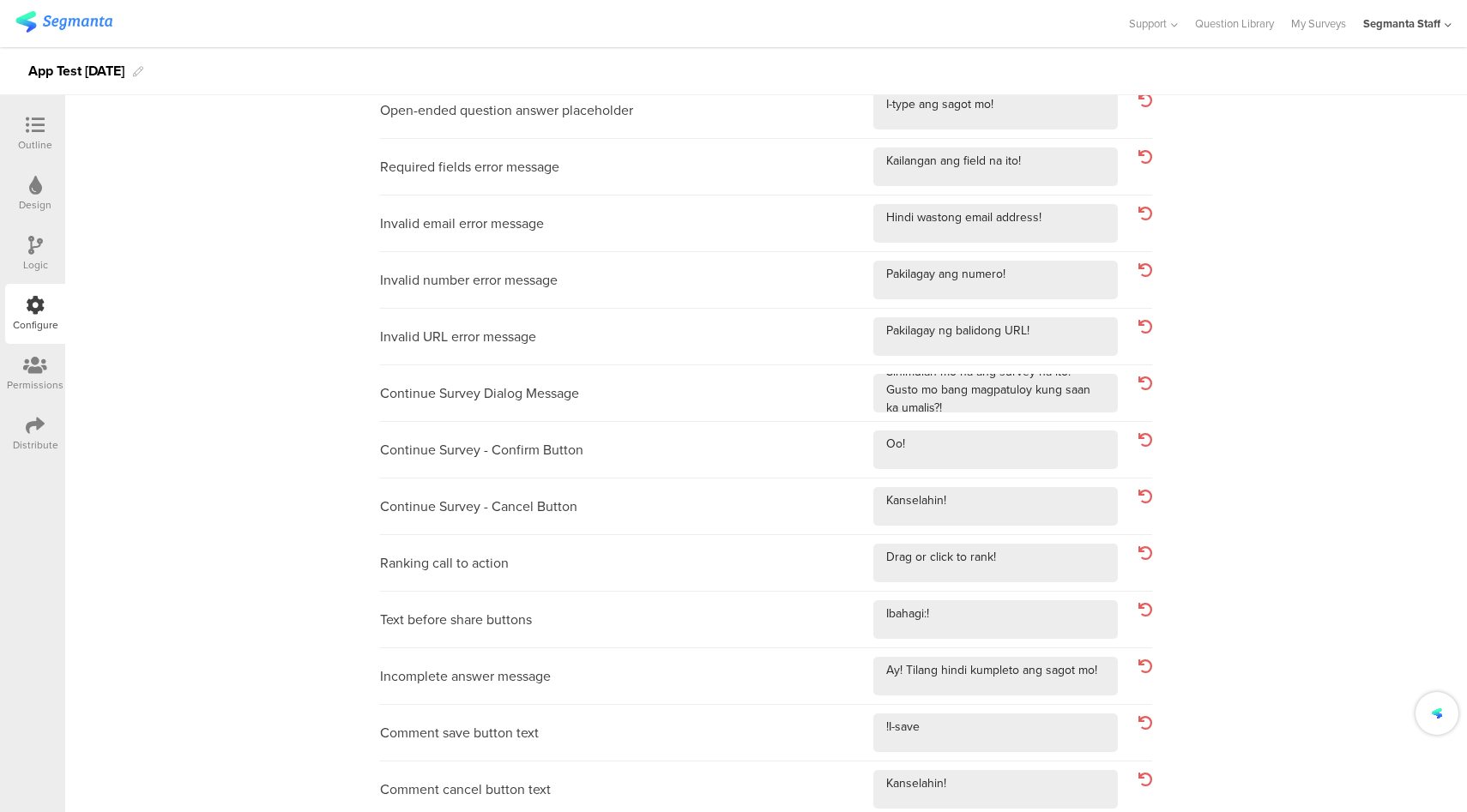
scroll to position [0, 0]
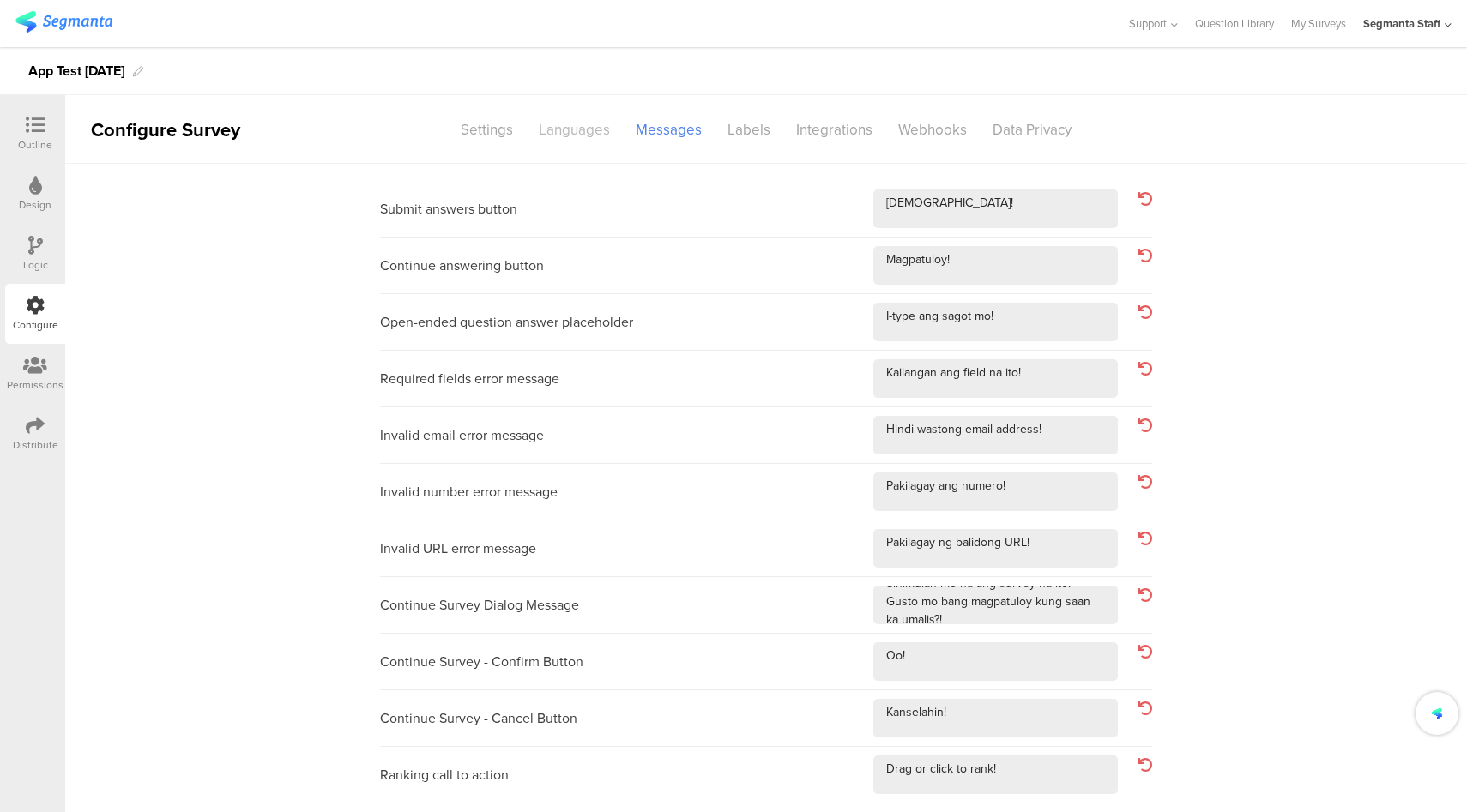
click at [572, 140] on div "Languages" at bounding box center [574, 130] width 97 height 30
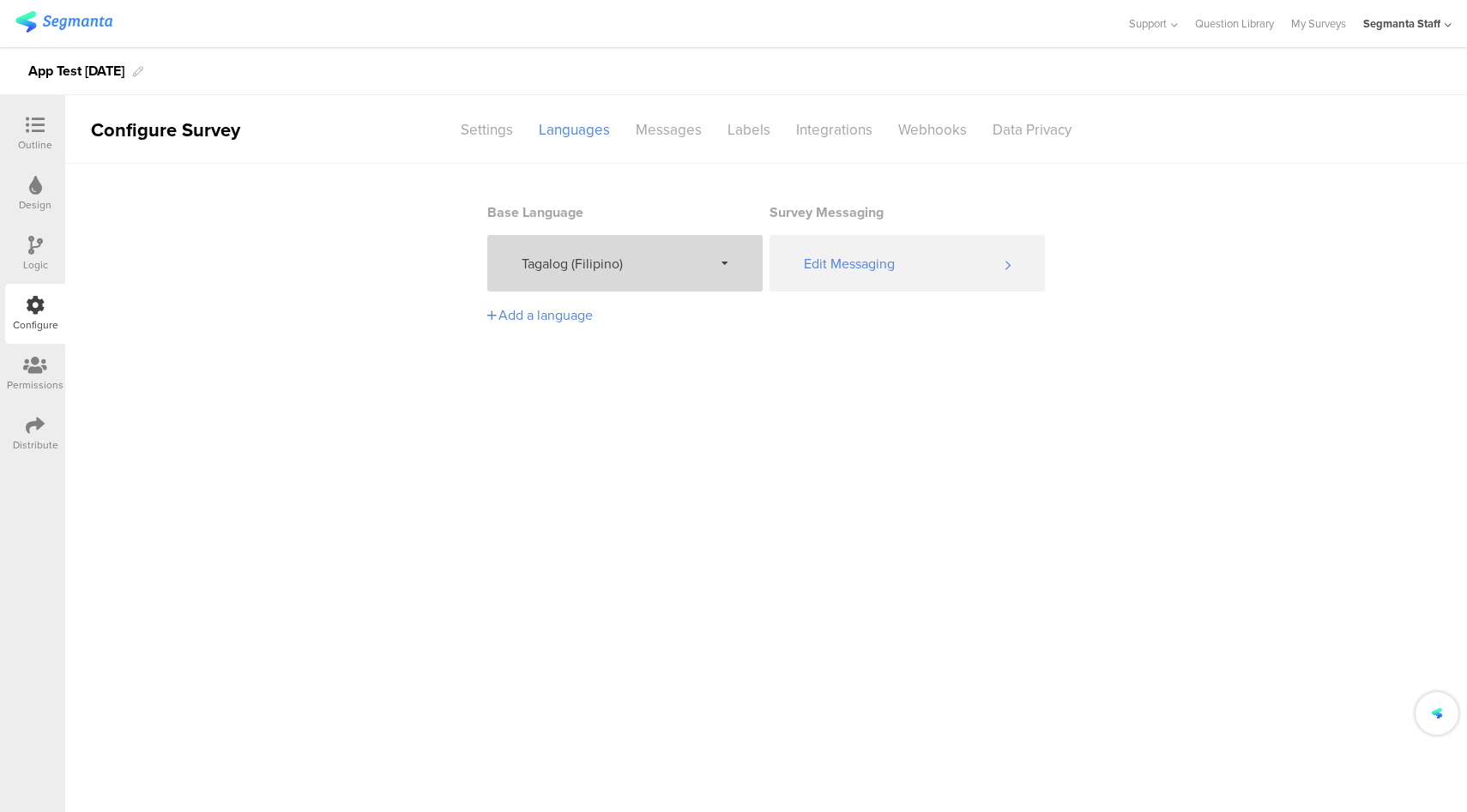
click at [593, 277] on div "Tagalog (Filipino)" at bounding box center [625, 263] width 276 height 56
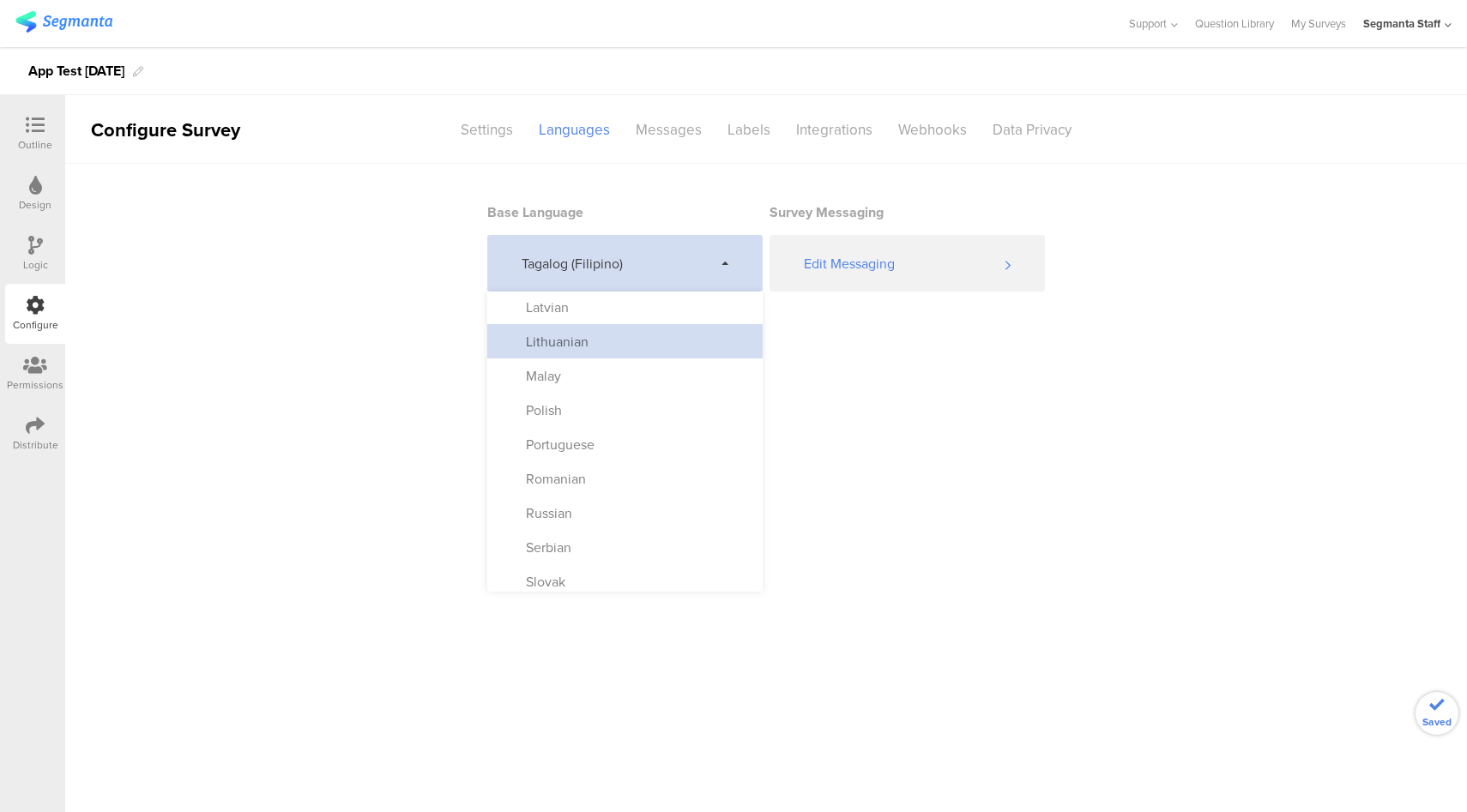
scroll to position [901, 0]
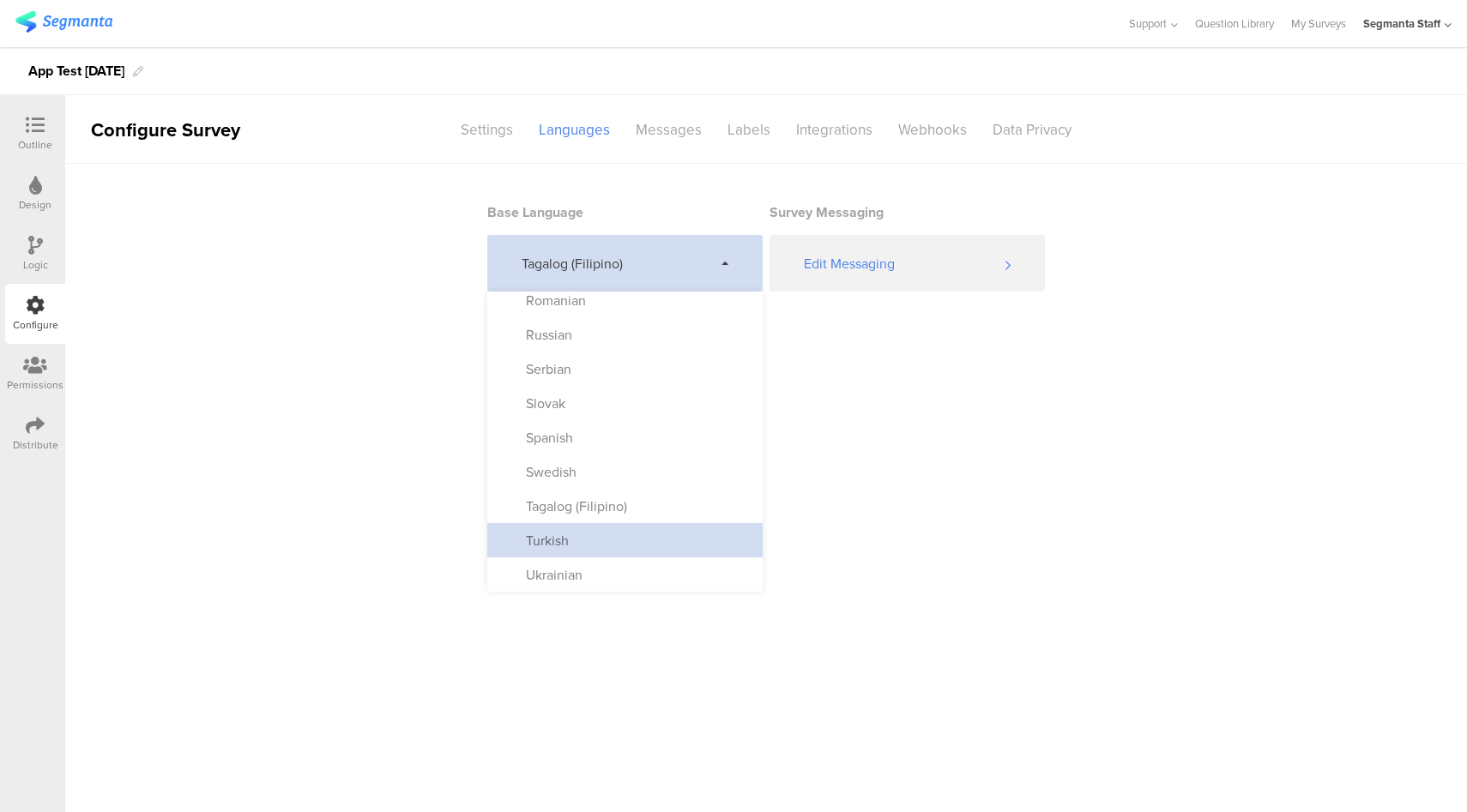
click at [636, 534] on div "Turkish" at bounding box center [625, 540] width 276 height 34
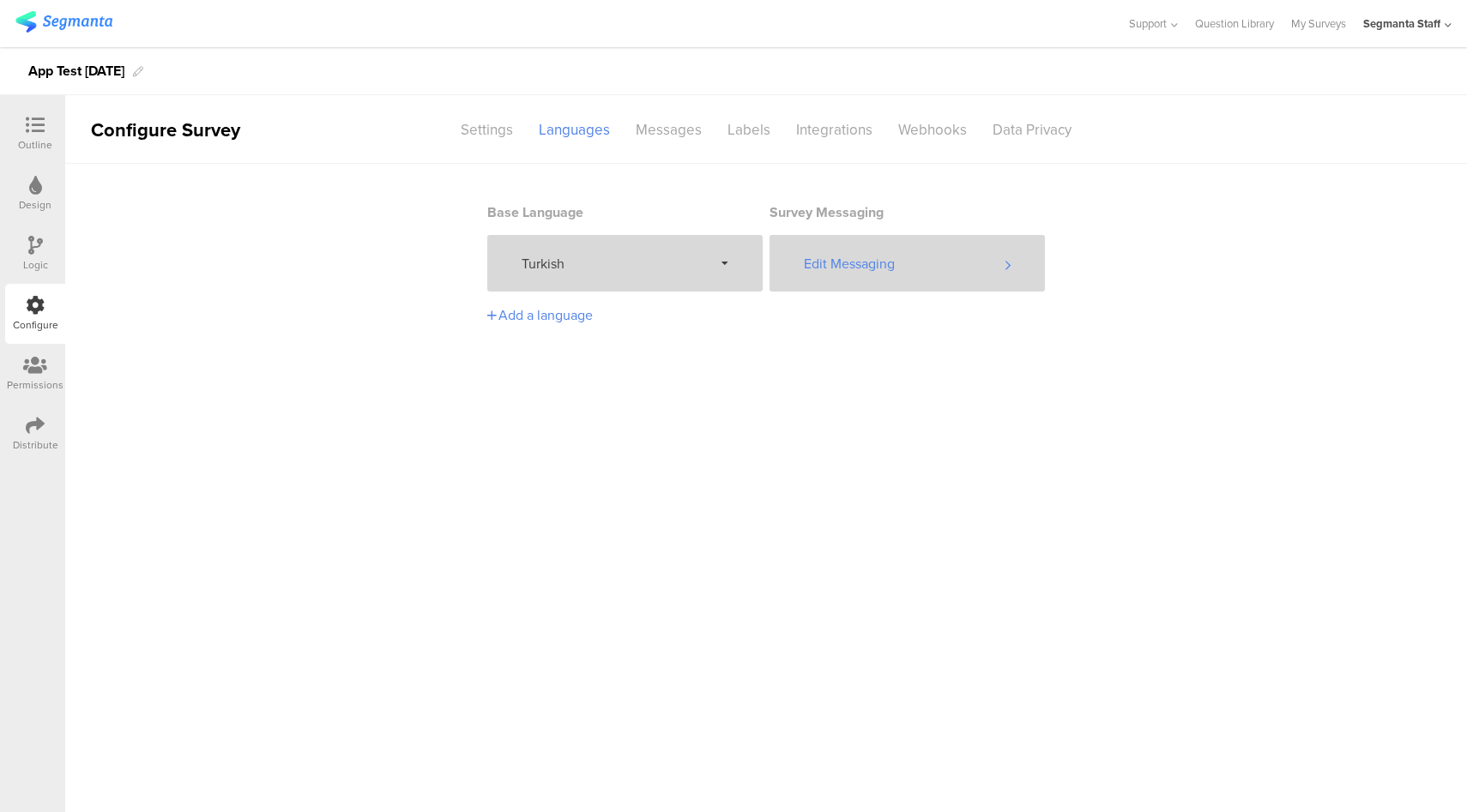
click at [906, 266] on div "Edit Messaging" at bounding box center [907, 263] width 276 height 56
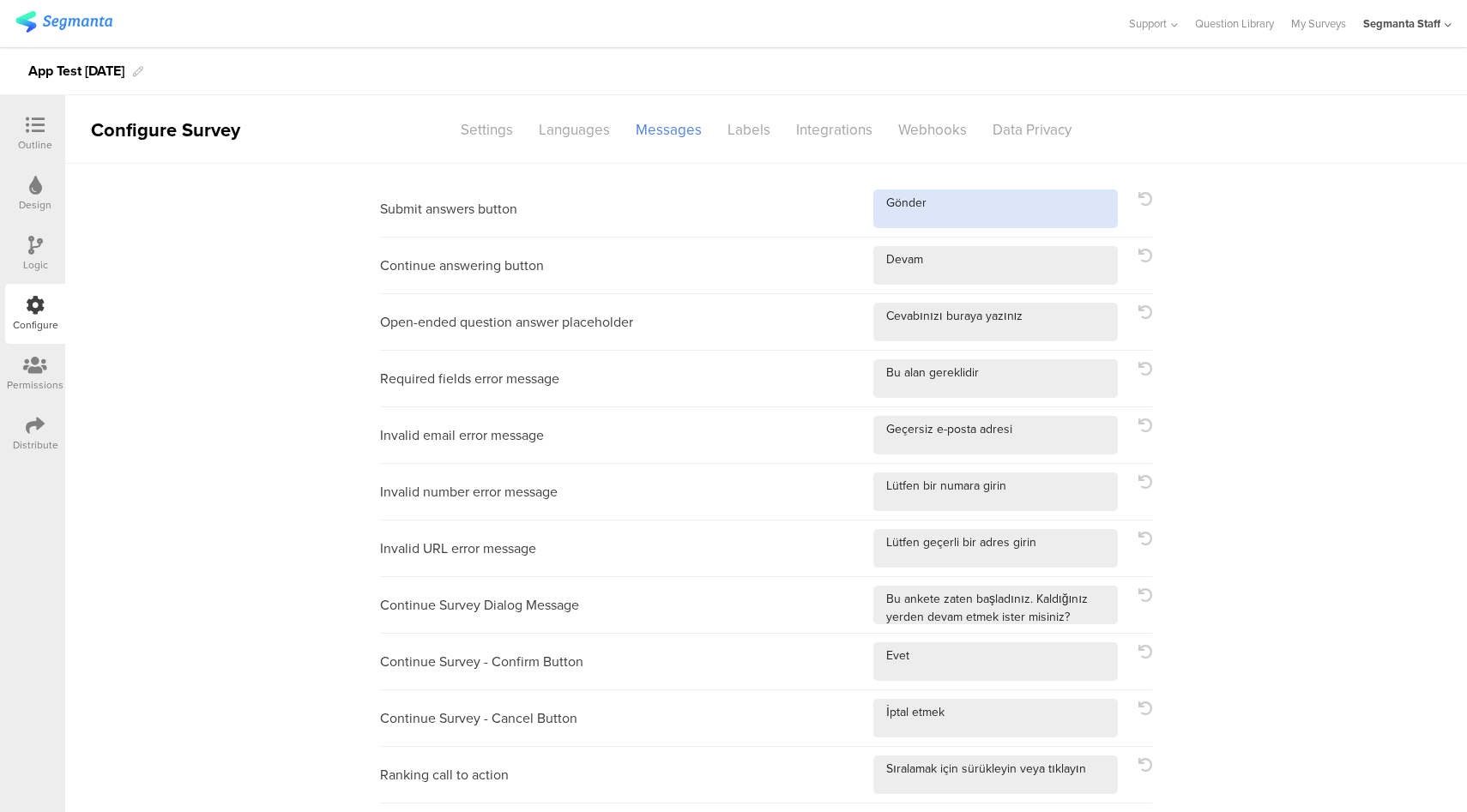
click at [990, 216] on textarea at bounding box center [995, 208] width 244 height 38
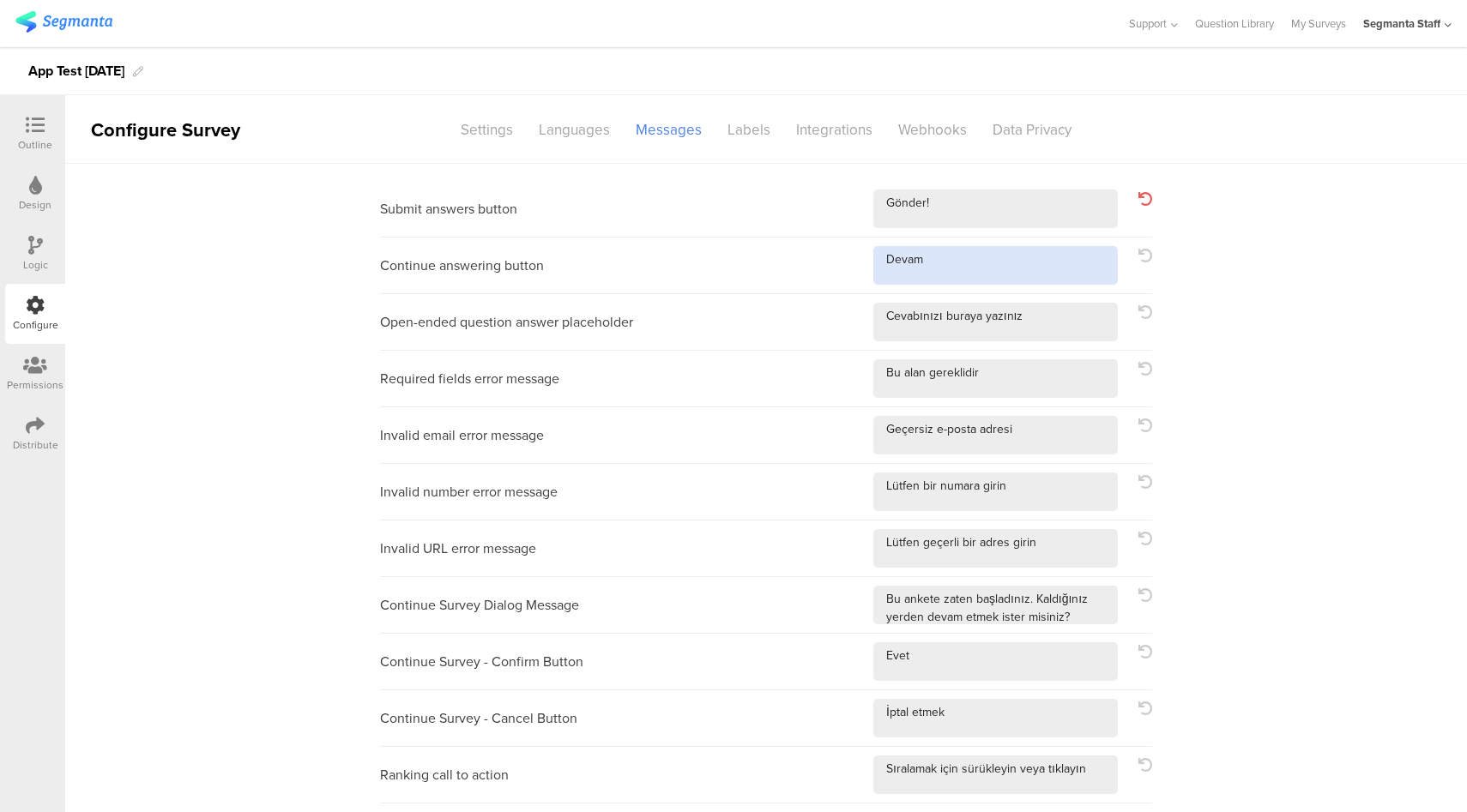
click at [994, 276] on textarea at bounding box center [995, 265] width 244 height 38
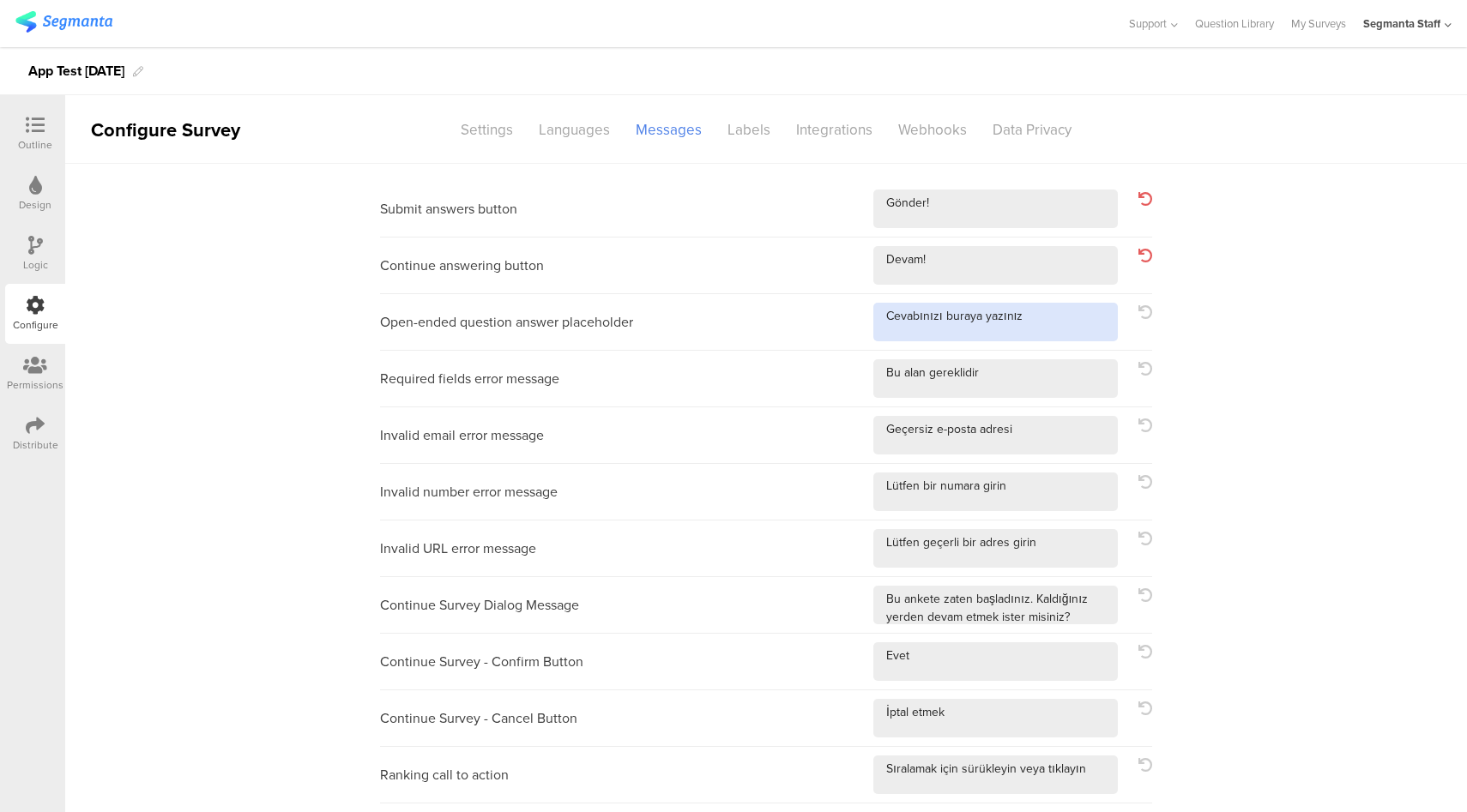
click at [1045, 315] on textarea at bounding box center [995, 321] width 244 height 38
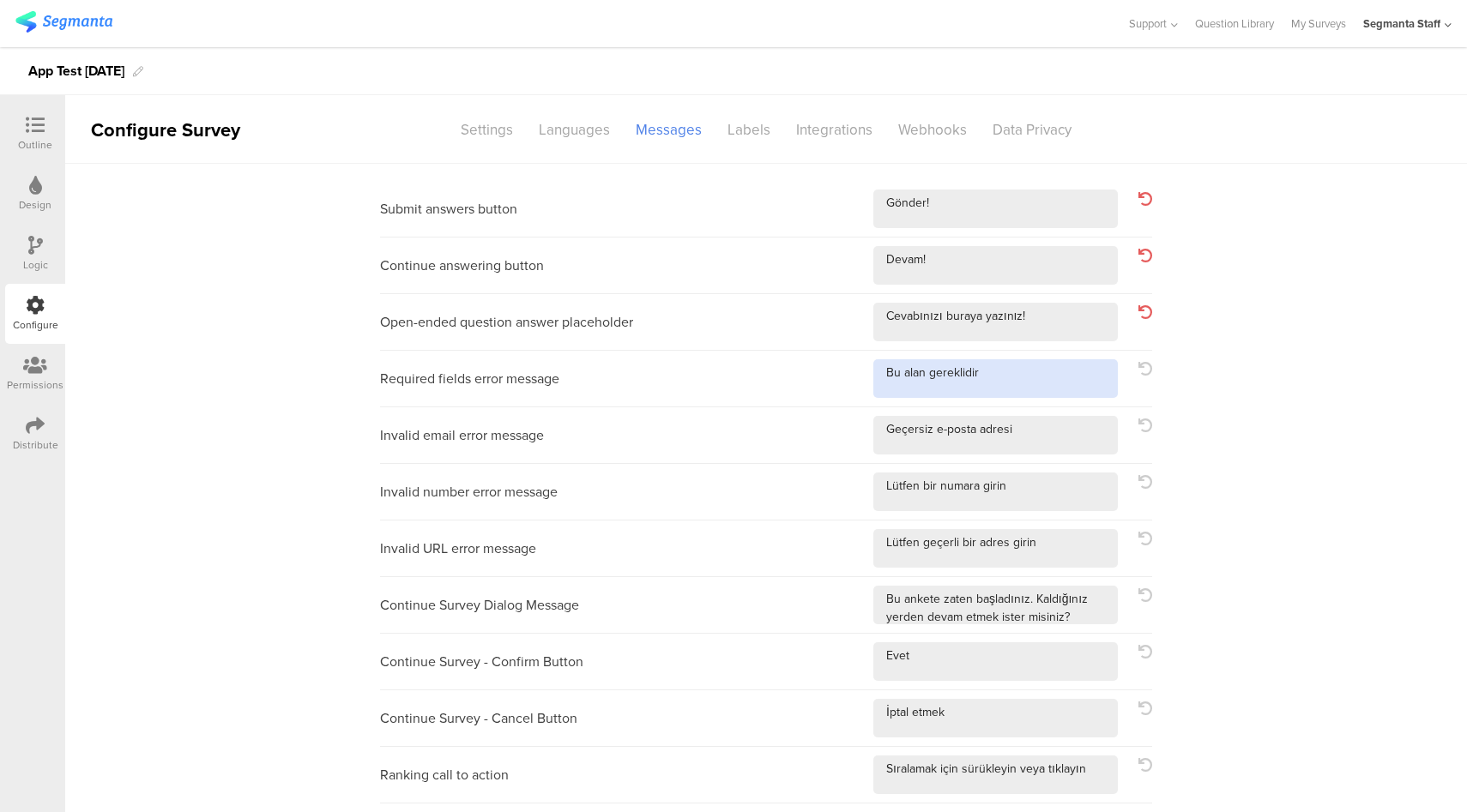
click at [1056, 367] on textarea at bounding box center [995, 378] width 244 height 38
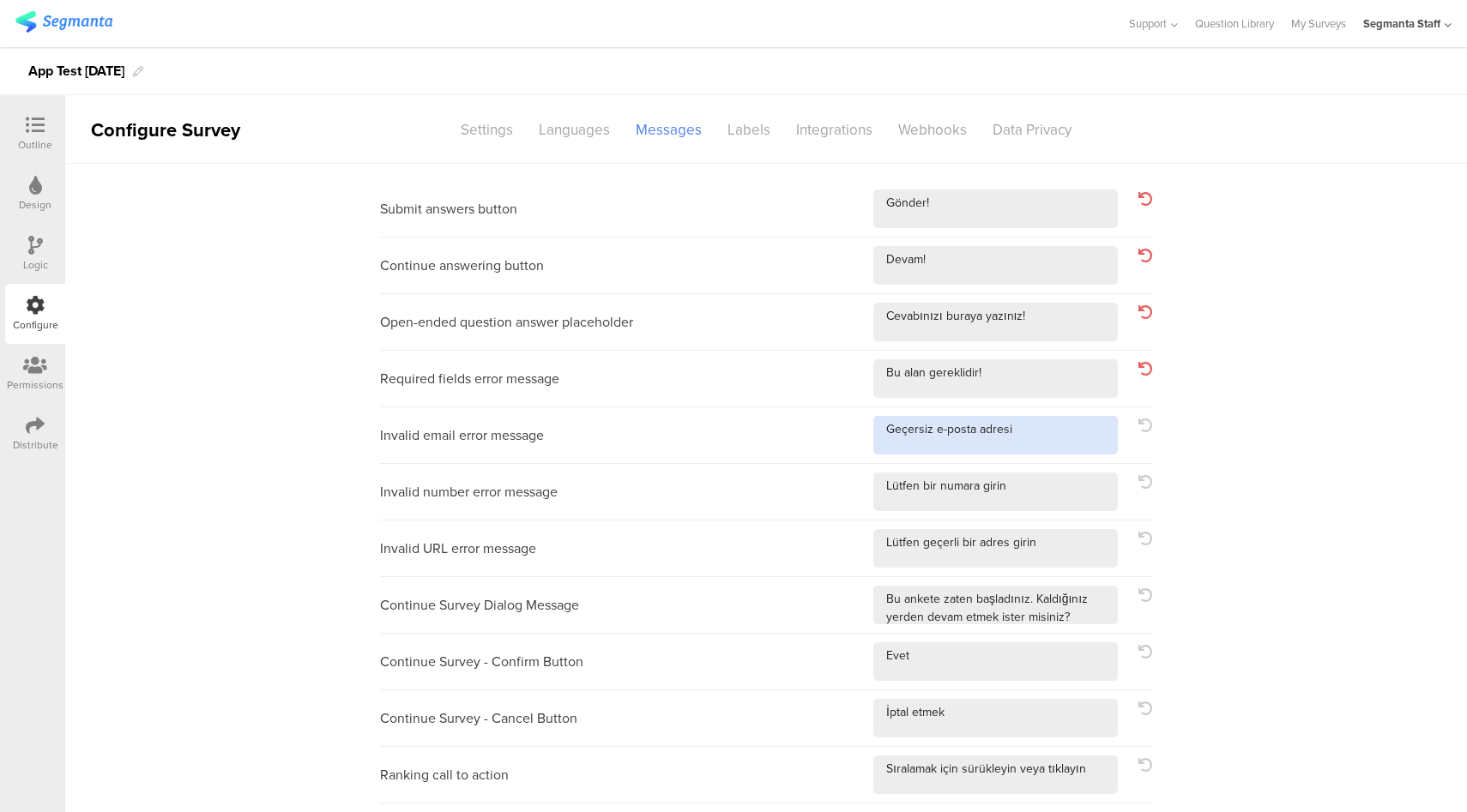
click at [1042, 435] on textarea at bounding box center [995, 435] width 244 height 38
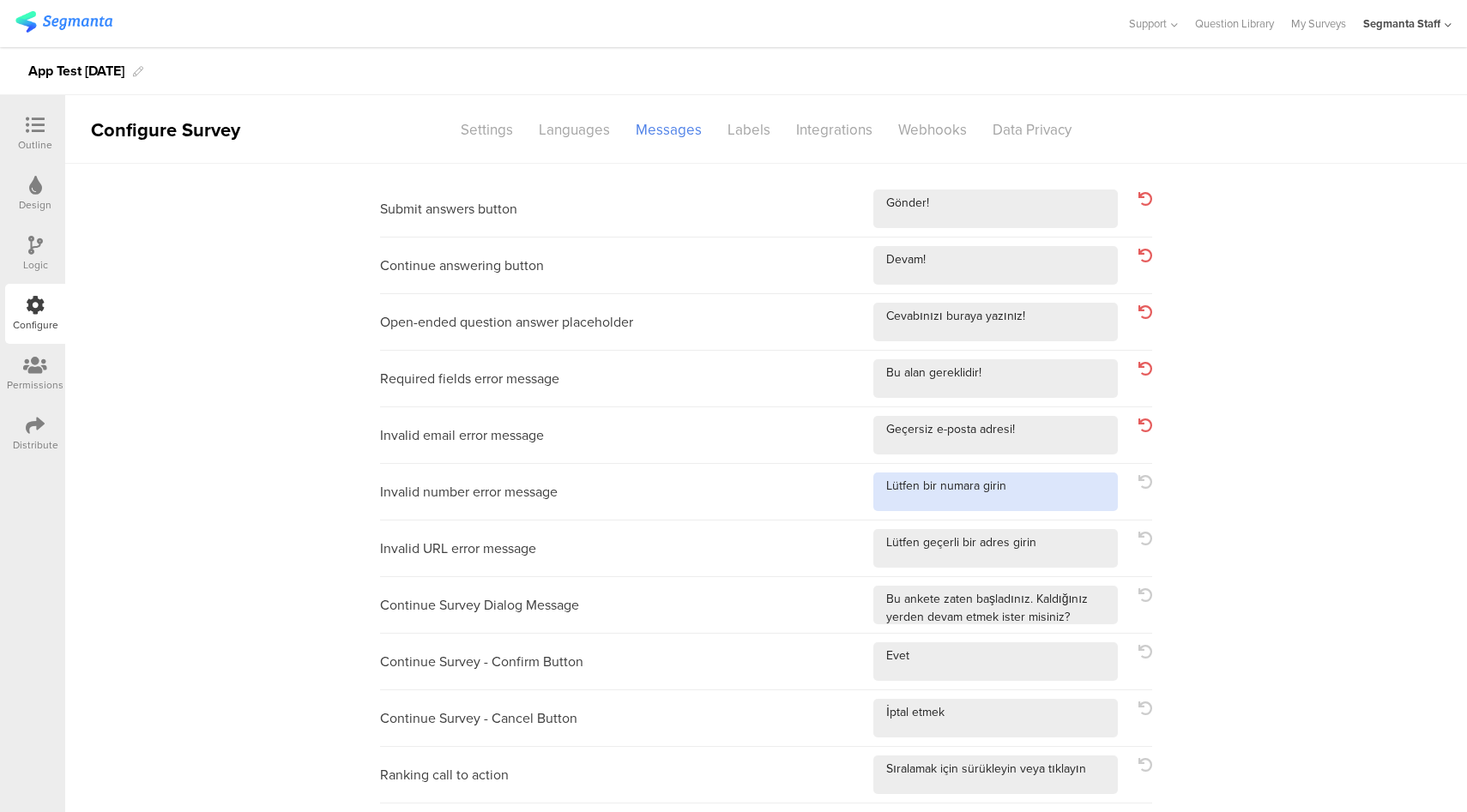
click at [1062, 491] on textarea at bounding box center [995, 491] width 244 height 38
click at [1061, 538] on textarea at bounding box center [995, 548] width 244 height 38
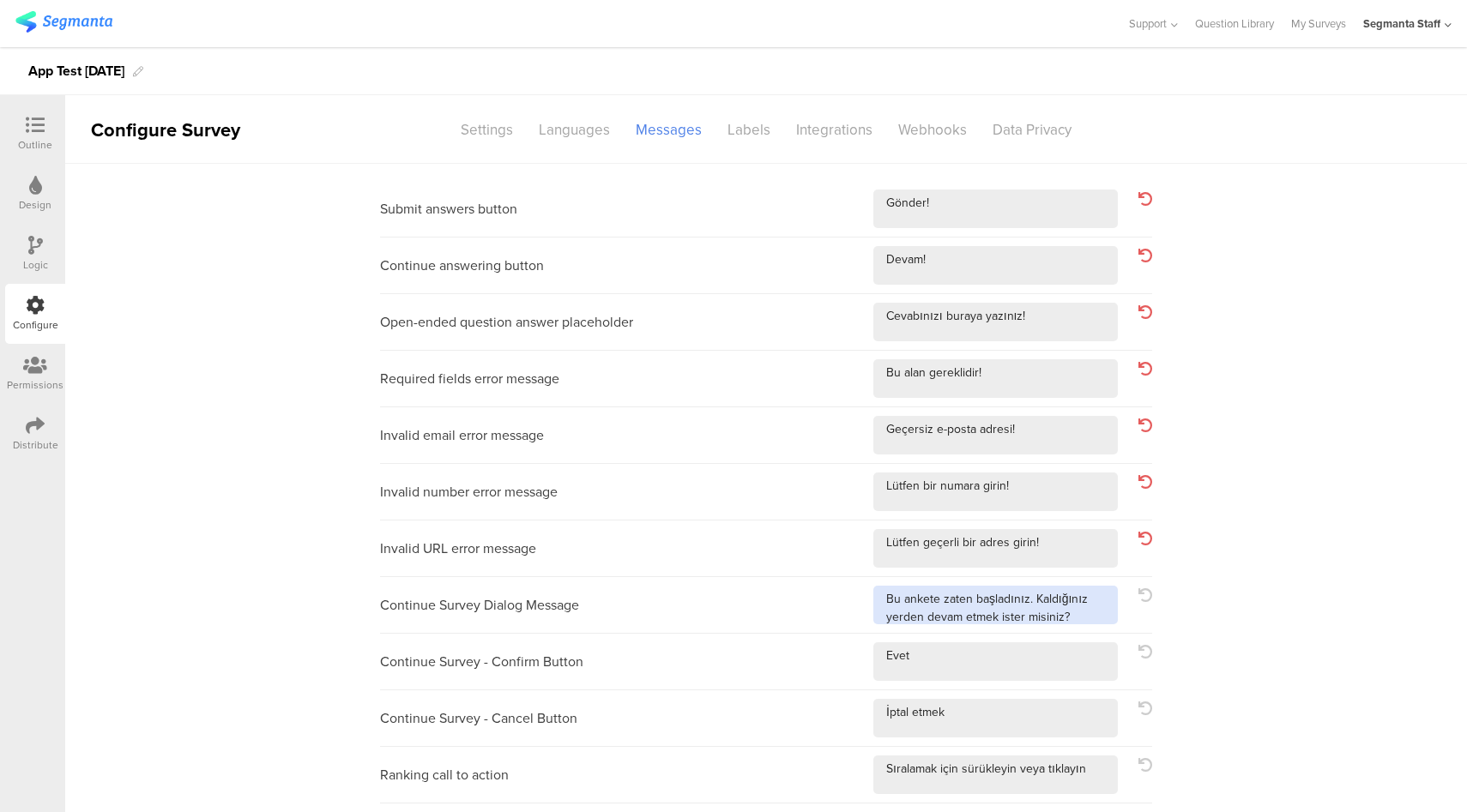
click at [1079, 617] on textarea at bounding box center [995, 605] width 244 height 38
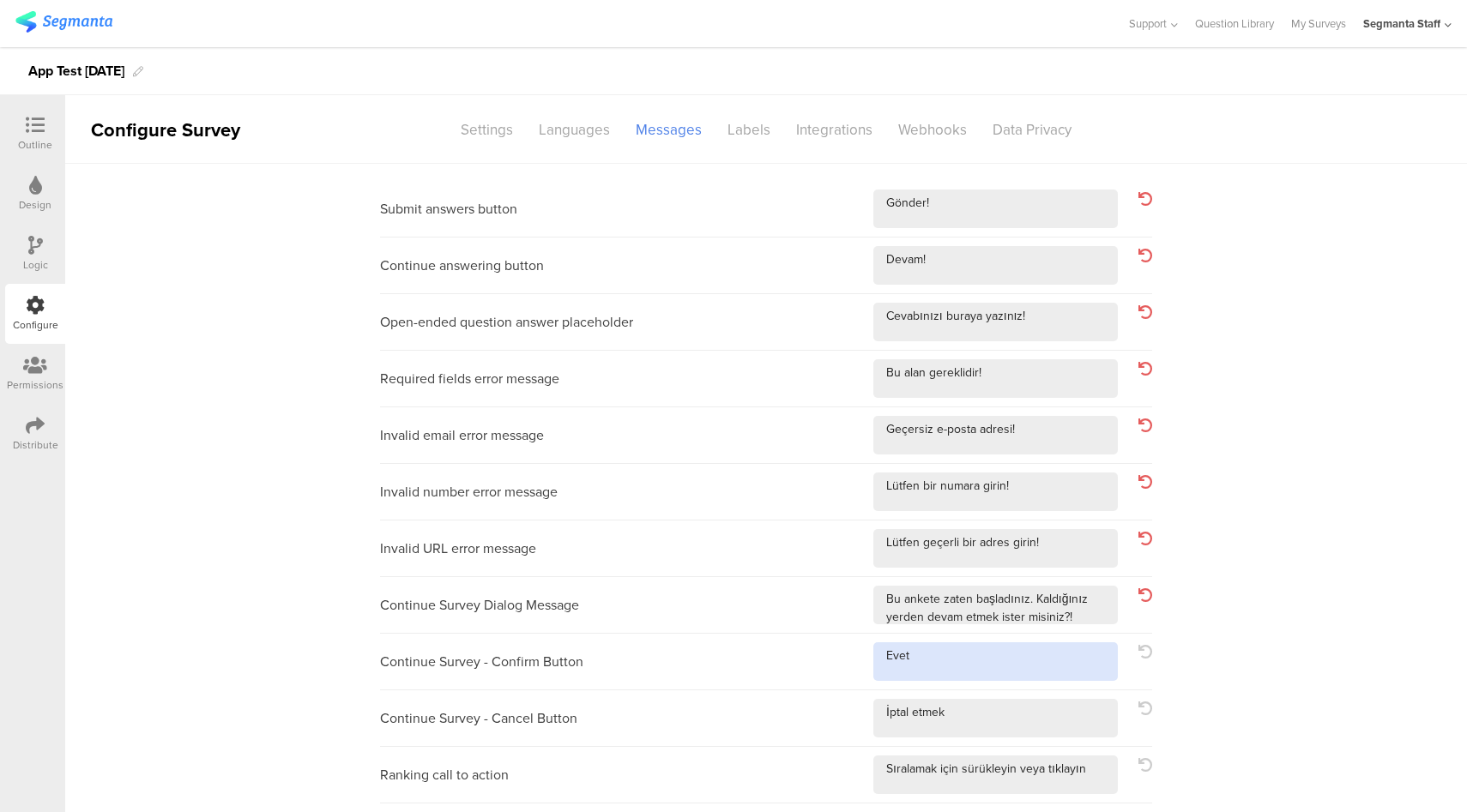
click at [1066, 666] on textarea at bounding box center [995, 661] width 244 height 38
click at [1037, 719] on textarea at bounding box center [995, 717] width 244 height 38
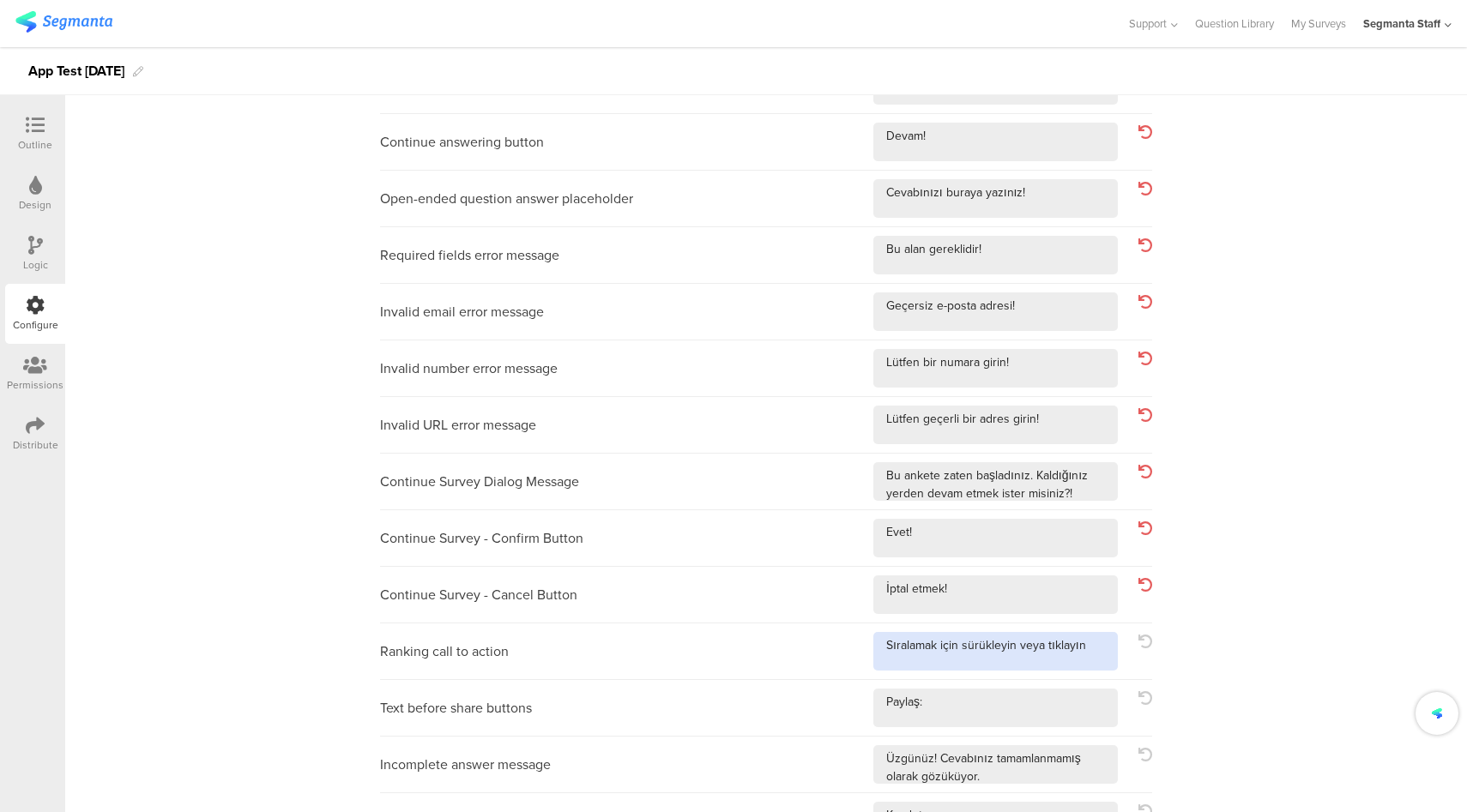
click at [1102, 639] on textarea at bounding box center [995, 651] width 244 height 38
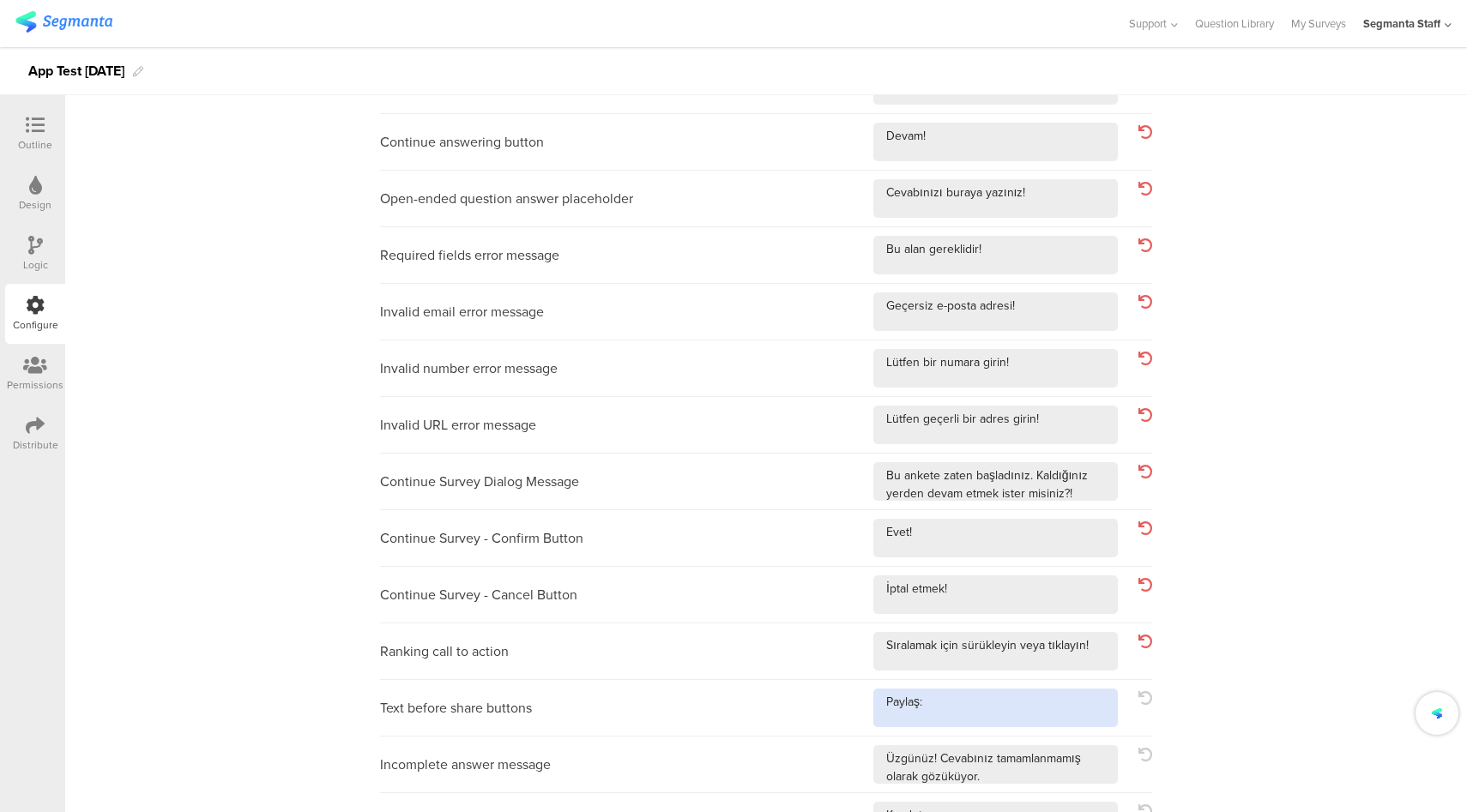
click at [1066, 706] on textarea at bounding box center [995, 707] width 244 height 38
click at [1082, 773] on textarea at bounding box center [995, 764] width 244 height 38
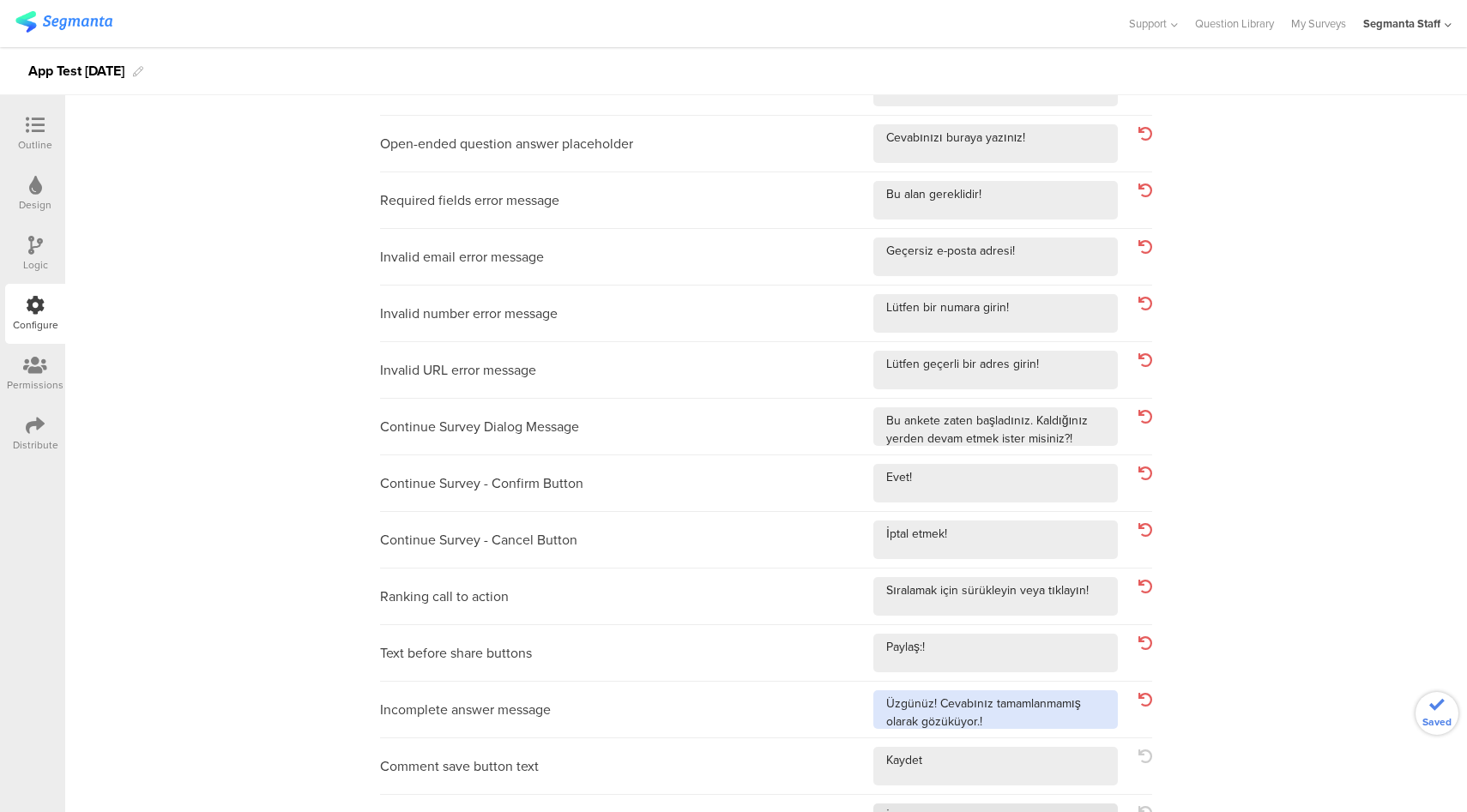
scroll to position [265, 0]
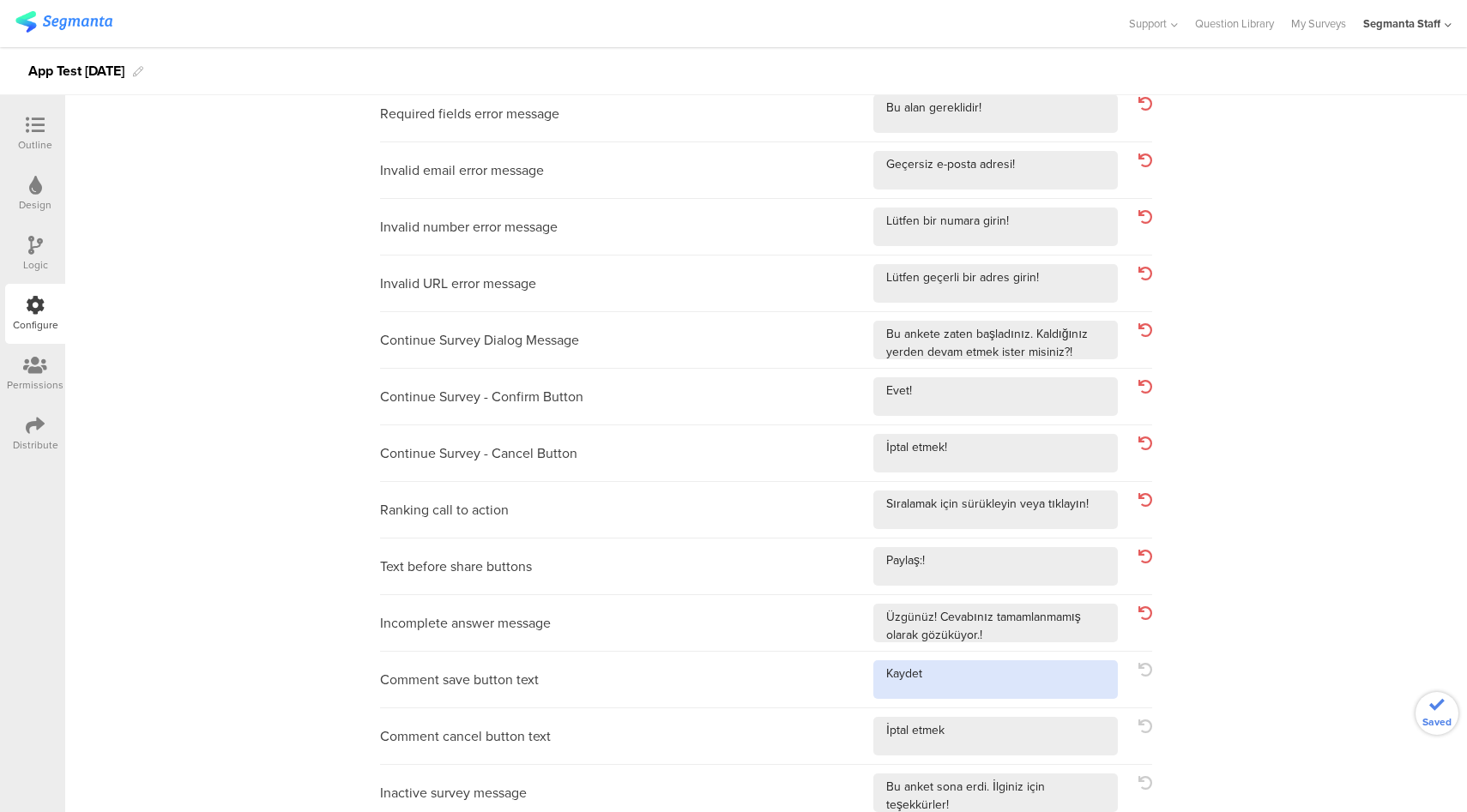
click at [1035, 684] on textarea at bounding box center [995, 679] width 244 height 38
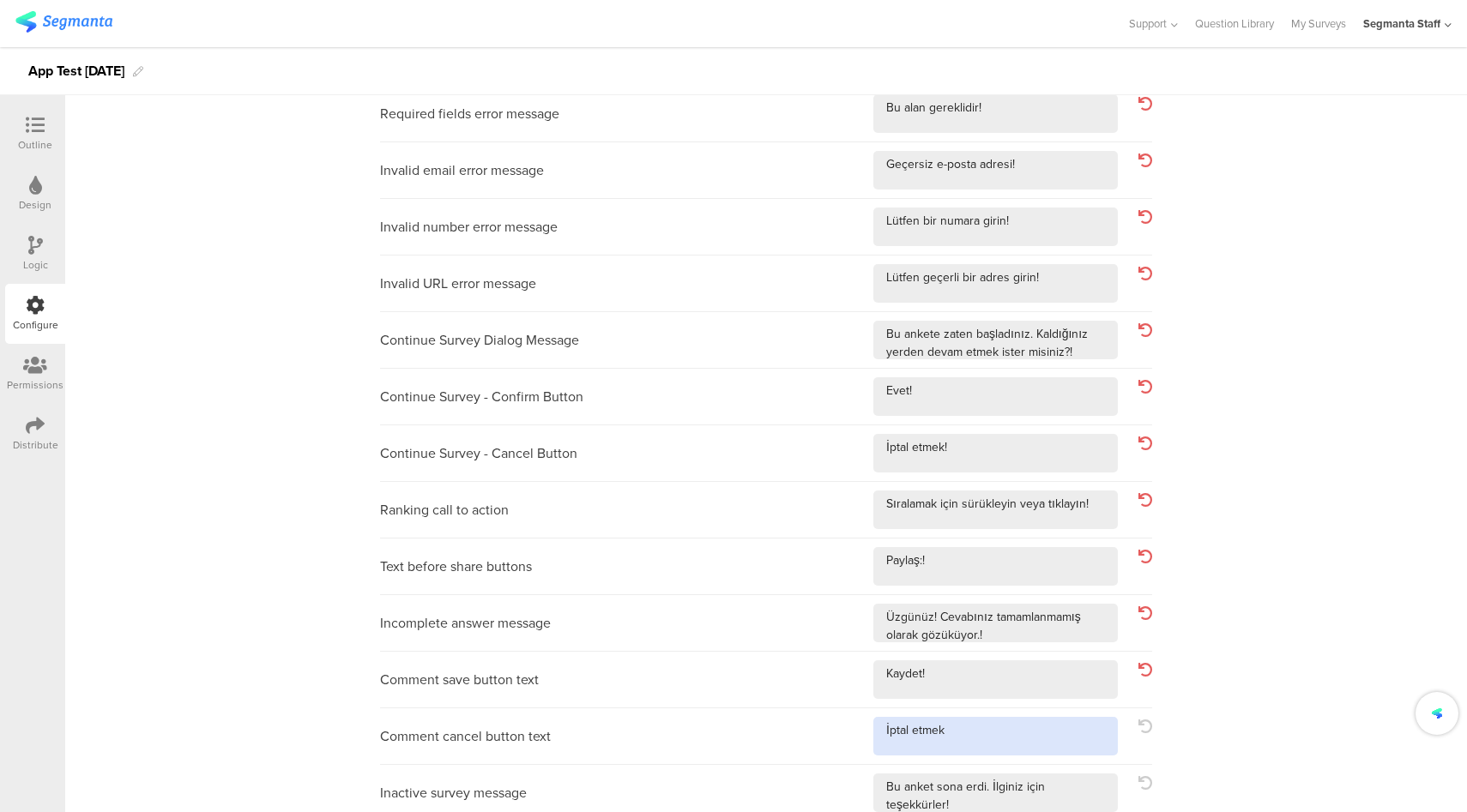
click at [1021, 740] on textarea at bounding box center [995, 736] width 244 height 38
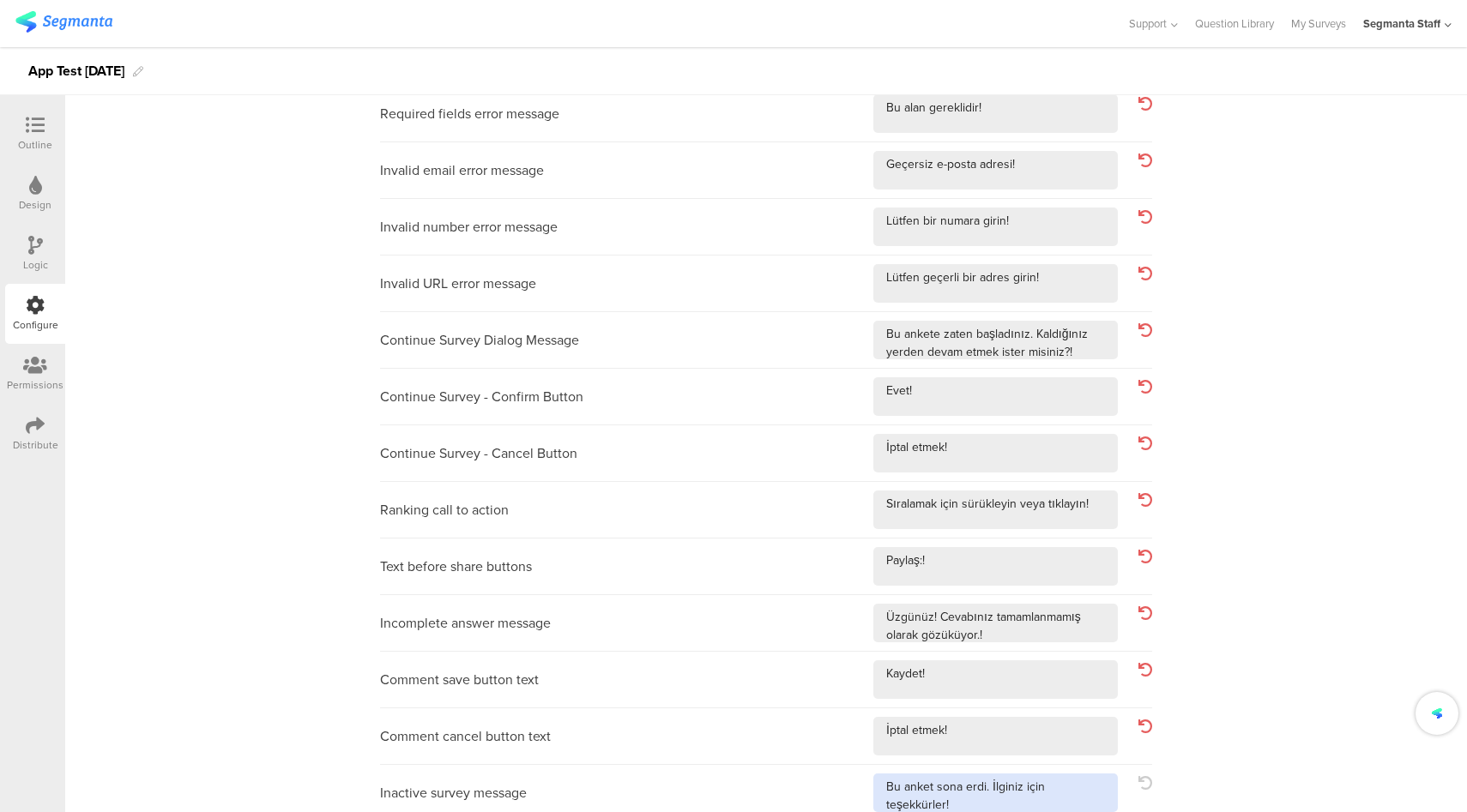
click at [1064, 802] on textarea at bounding box center [995, 792] width 244 height 38
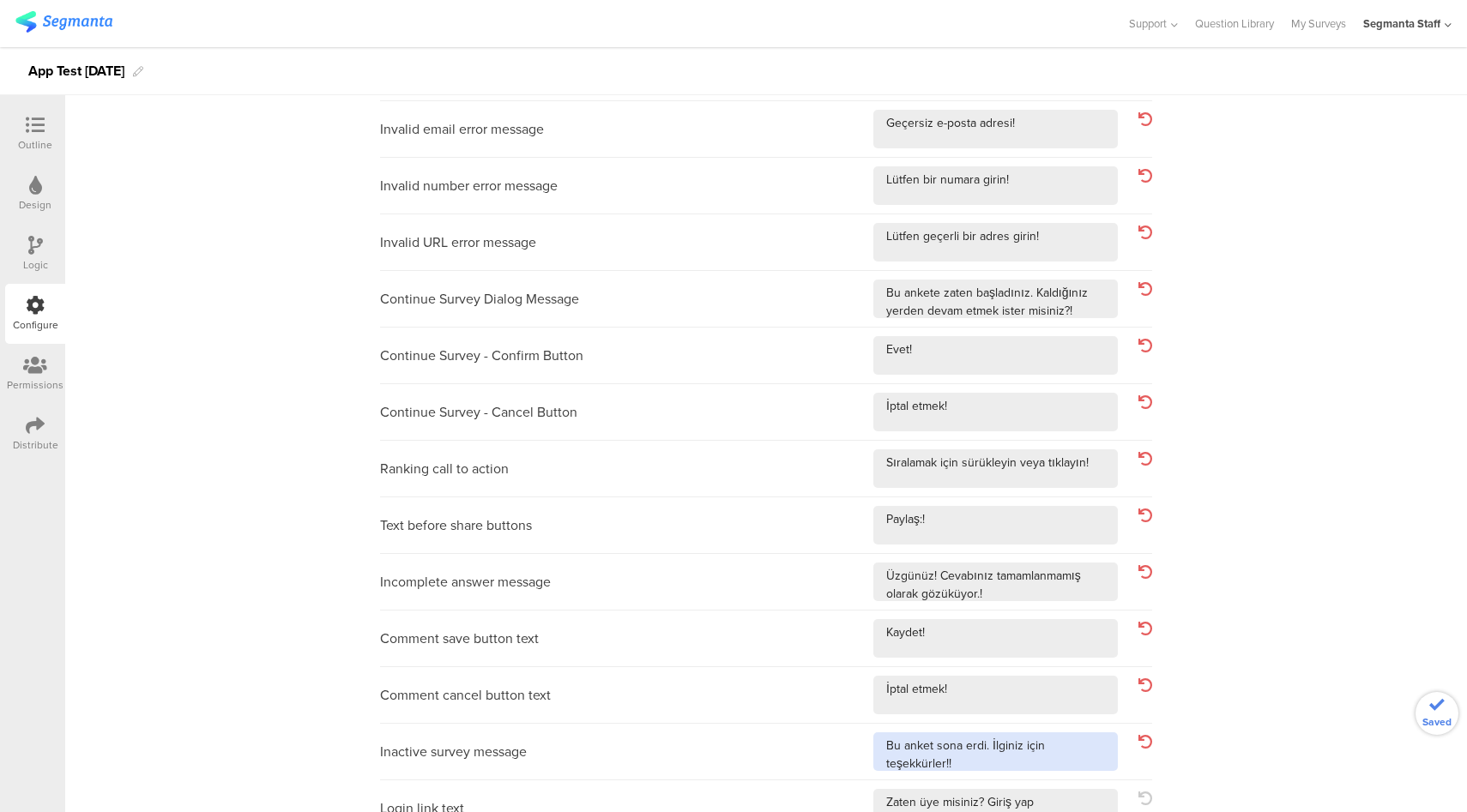
scroll to position [501, 0]
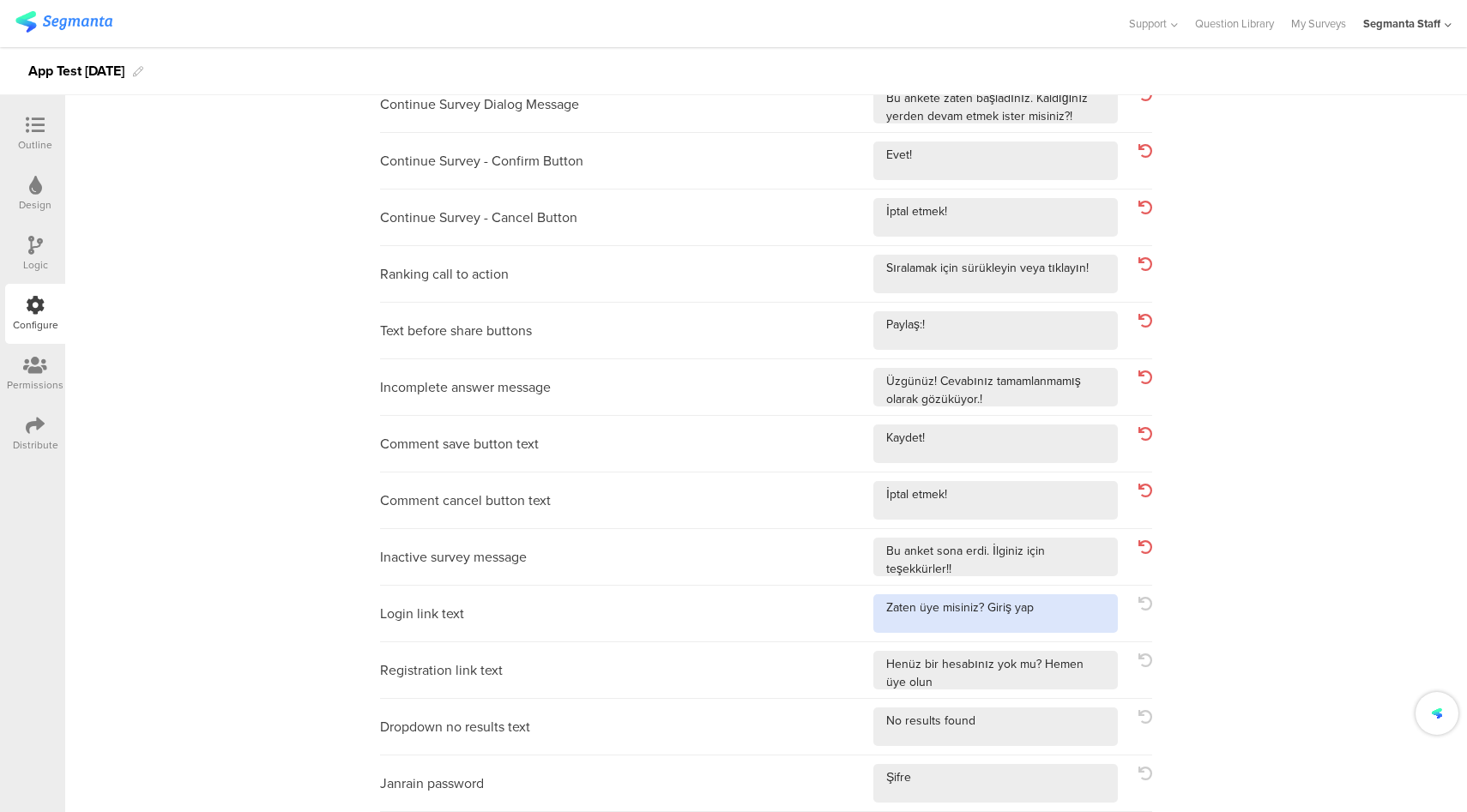
click at [1042, 615] on textarea at bounding box center [995, 613] width 244 height 38
click at [1097, 678] on textarea at bounding box center [995, 670] width 244 height 38
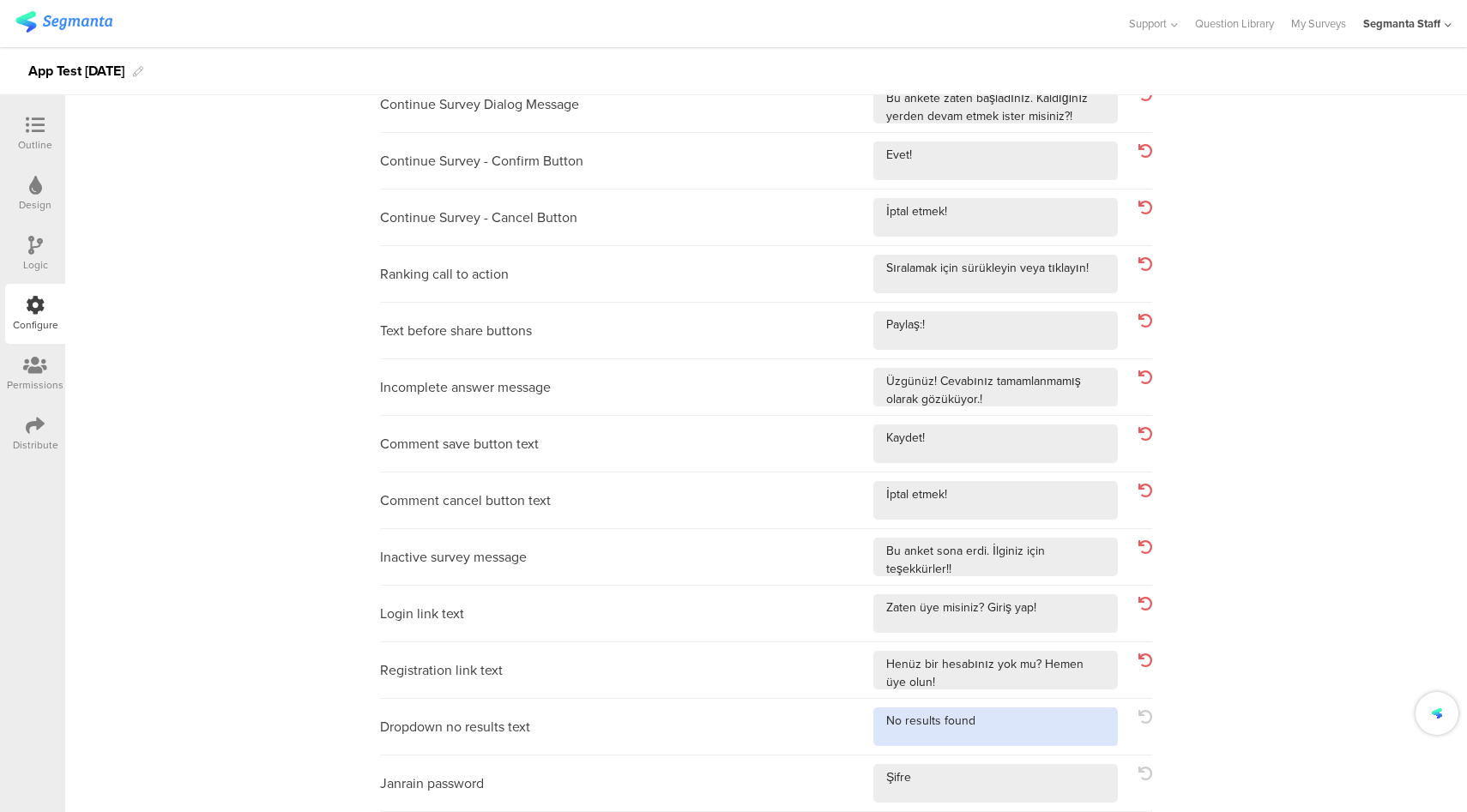
drag, startPoint x: 1037, startPoint y: 723, endPoint x: 1031, endPoint y: 743, distance: 20.9
click at [1036, 723] on textarea at bounding box center [995, 726] width 244 height 38
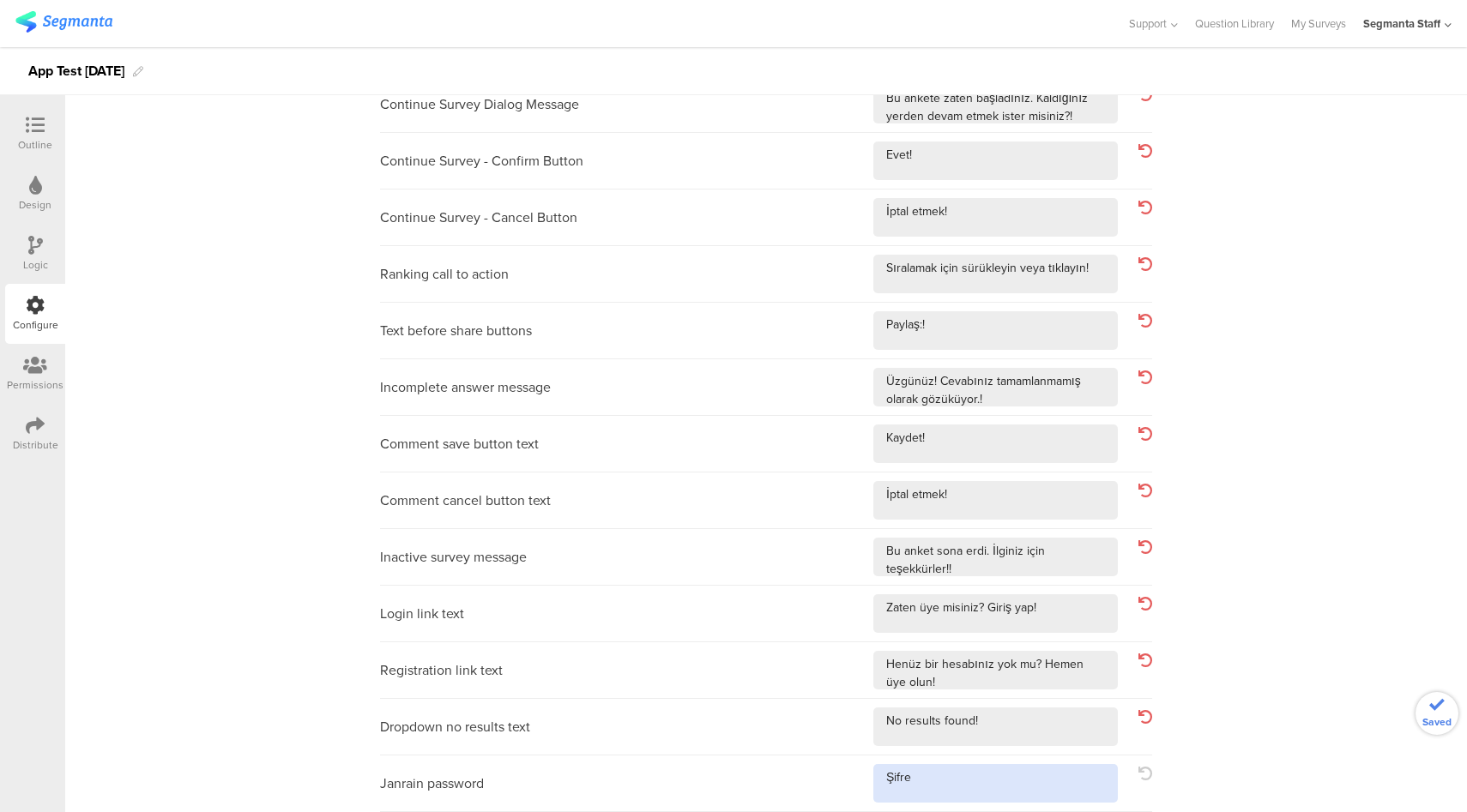
click at [1020, 782] on textarea at bounding box center [995, 782] width 244 height 38
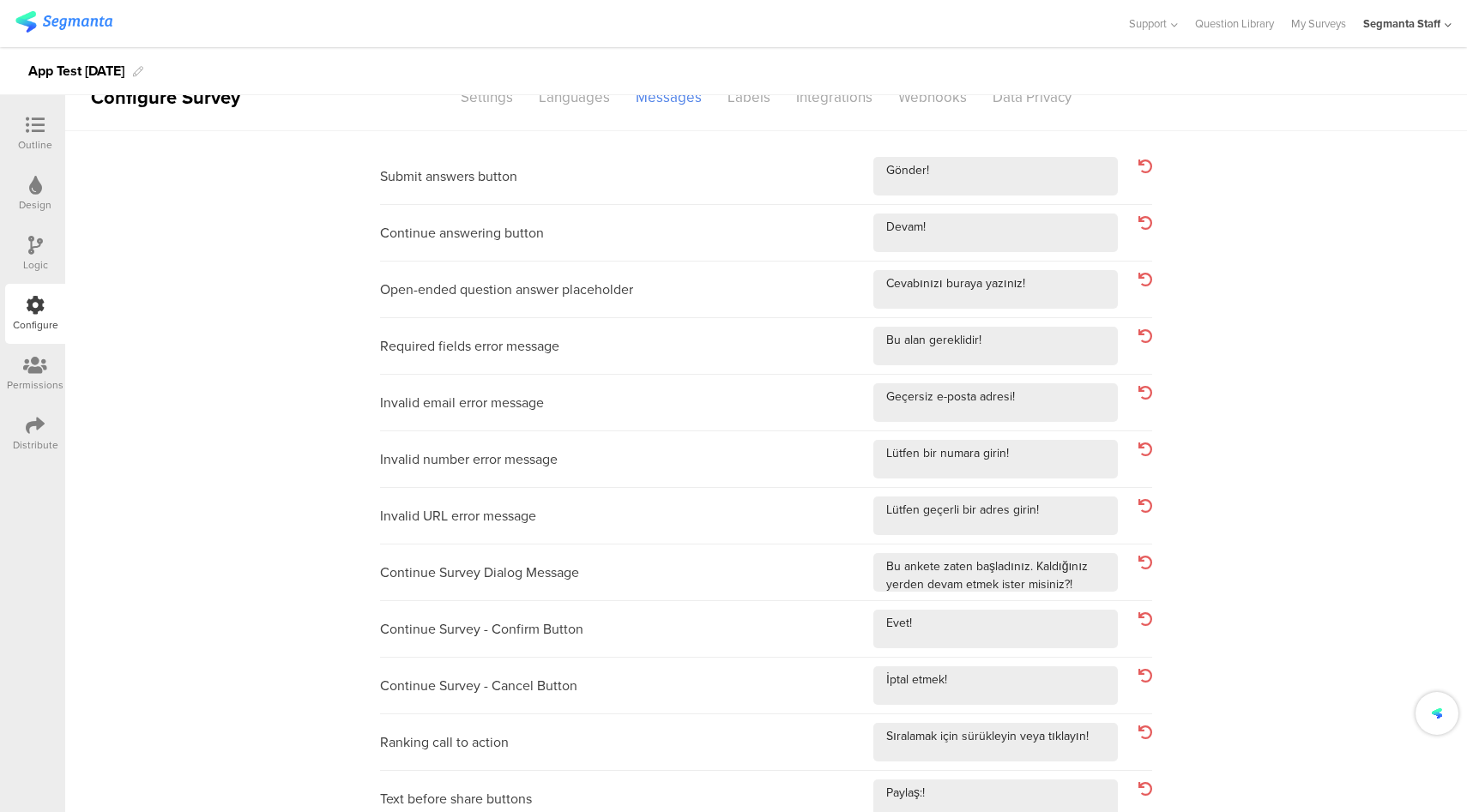
scroll to position [0, 0]
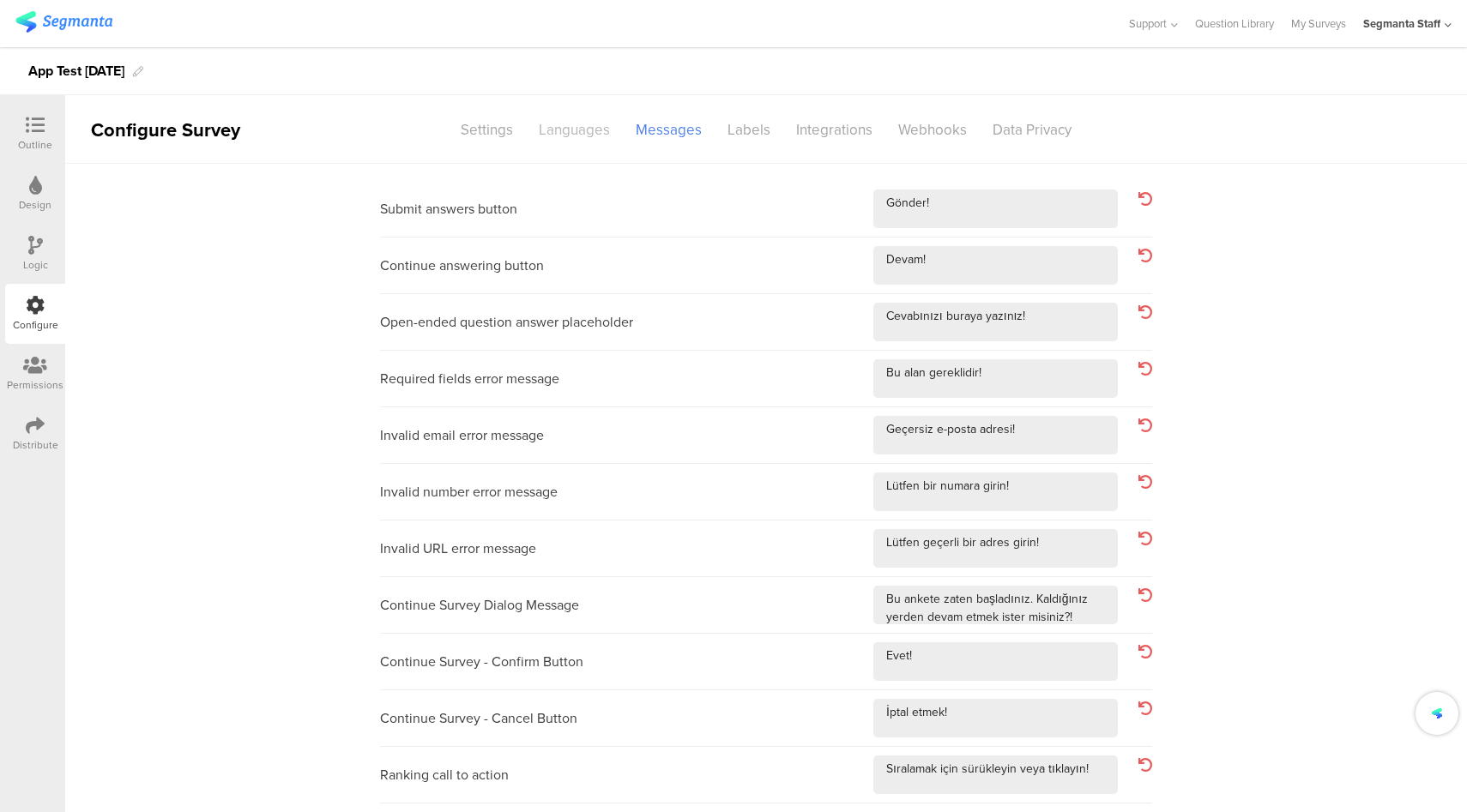
click at [575, 135] on div "Languages" at bounding box center [574, 130] width 97 height 30
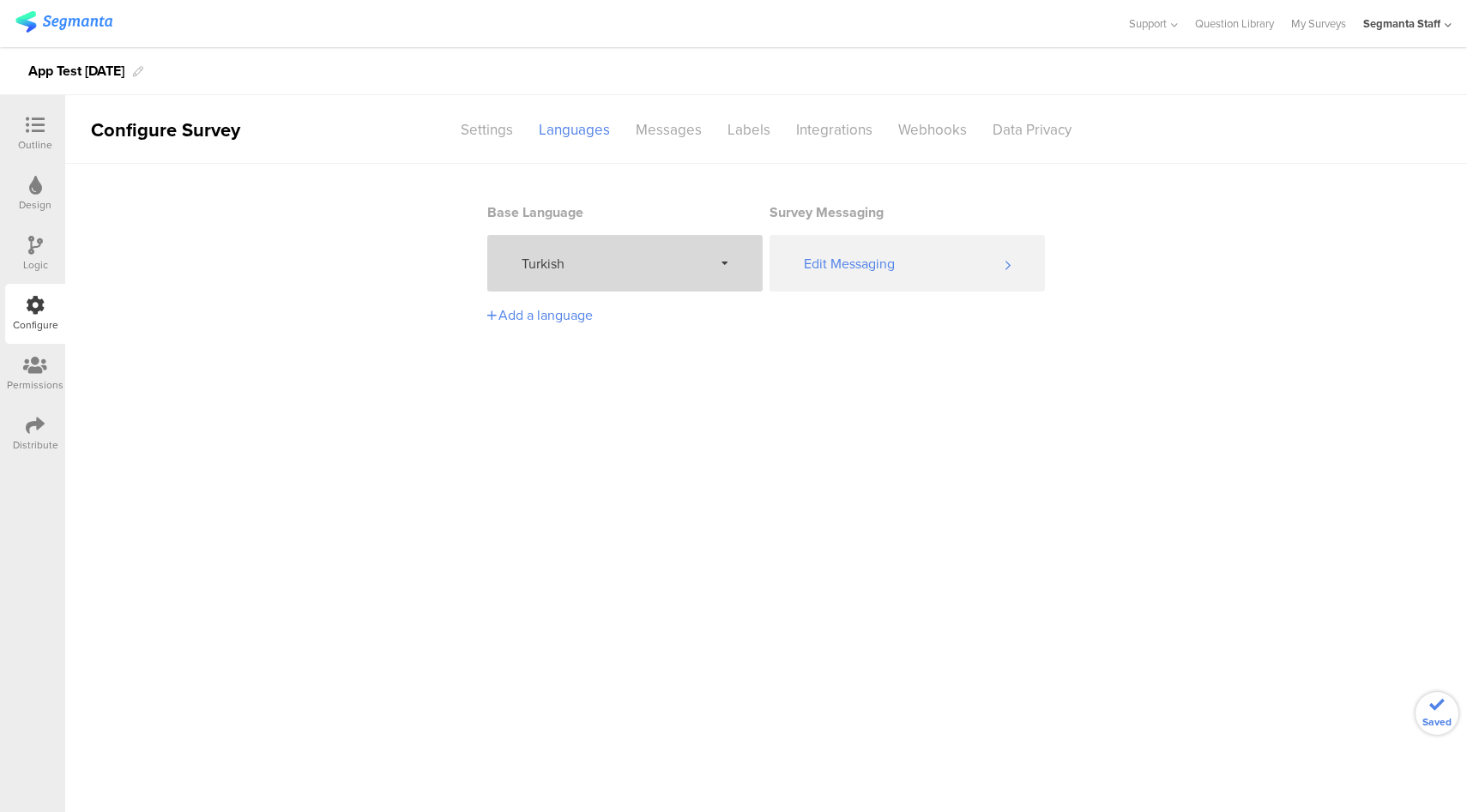
click at [644, 277] on div "Turkish" at bounding box center [625, 263] width 276 height 56
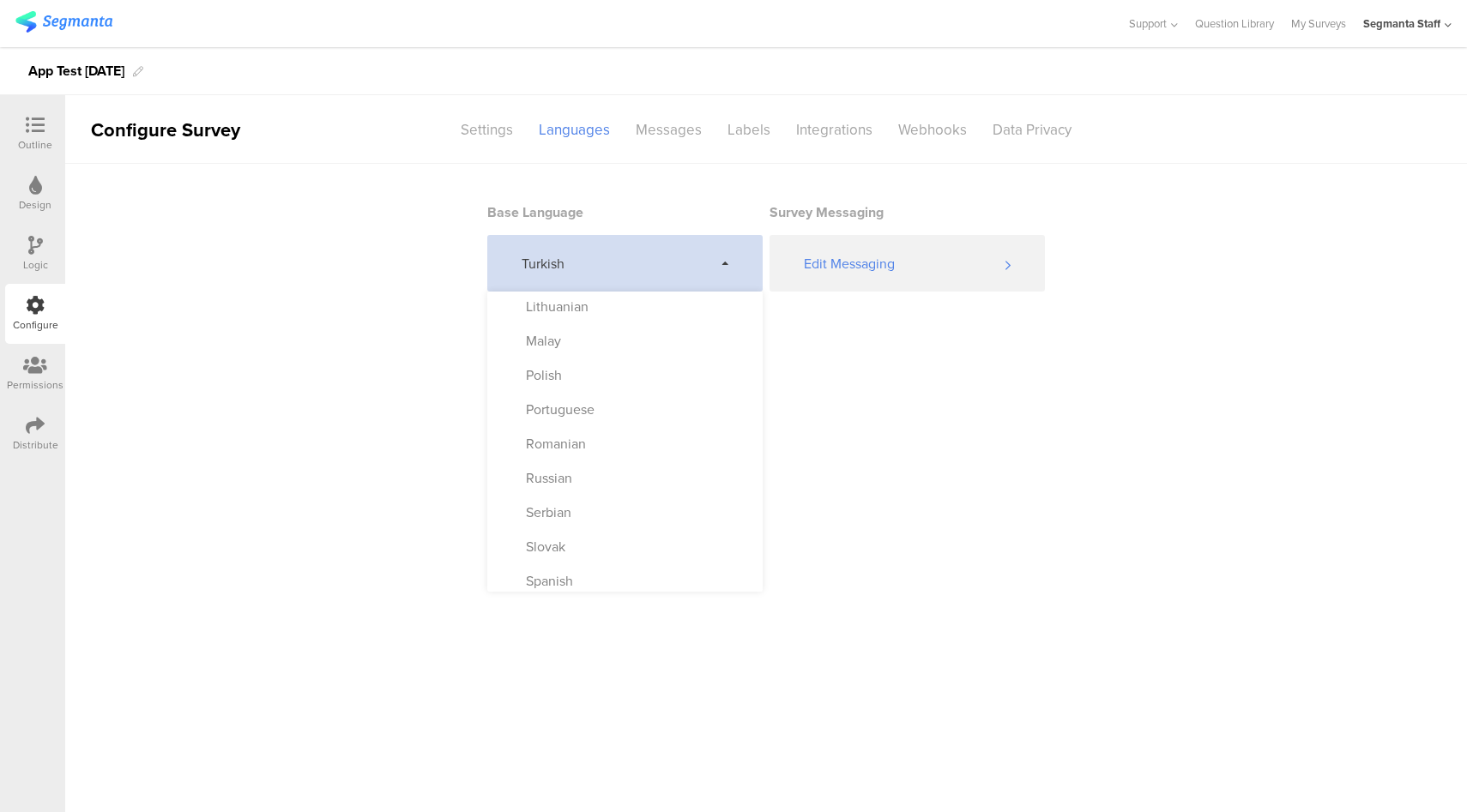
scroll to position [901, 0]
click at [610, 572] on div "Ukrainian" at bounding box center [625, 574] width 276 height 34
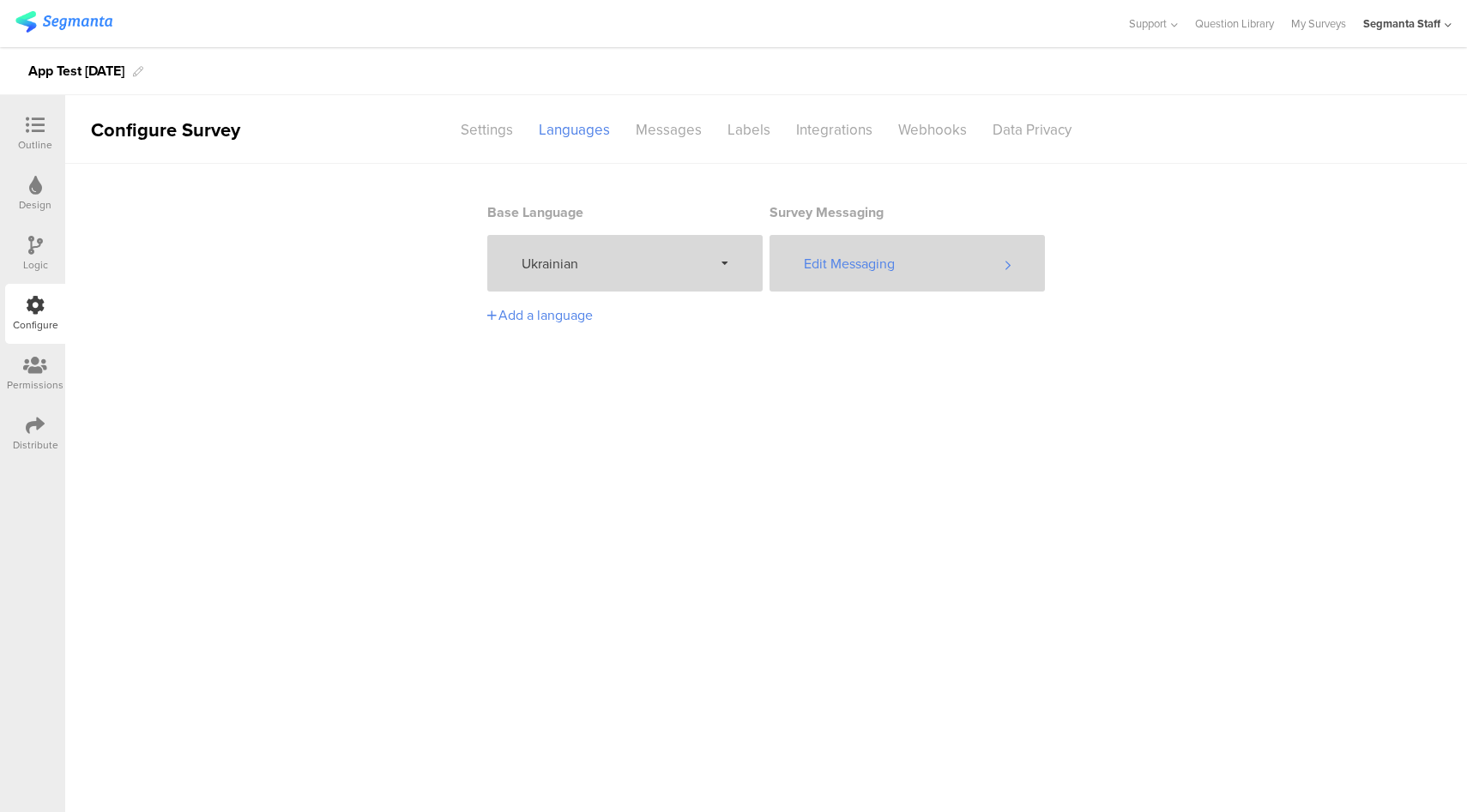
click at [908, 290] on div "Edit Messaging" at bounding box center [907, 263] width 276 height 56
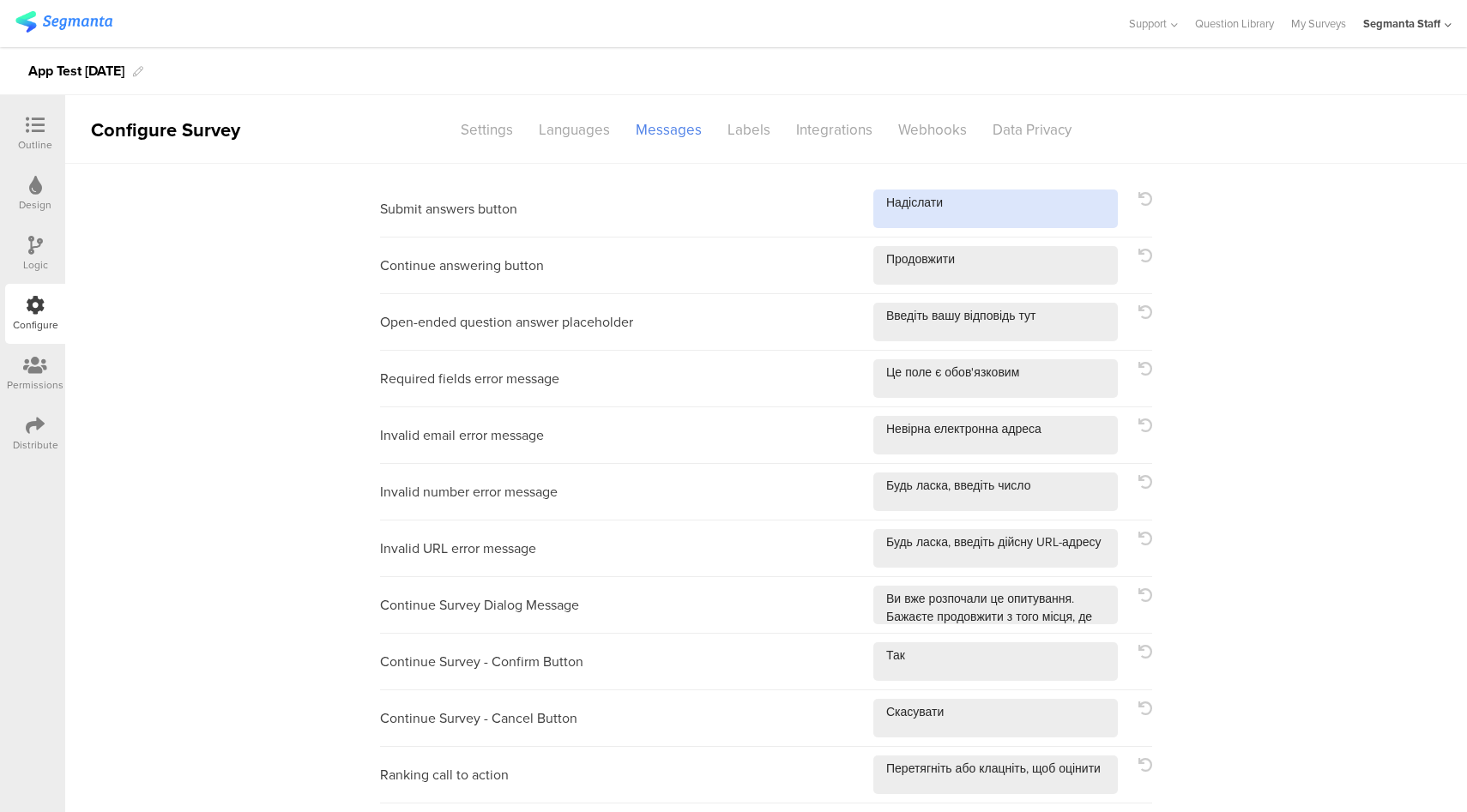
click at [980, 207] on textarea at bounding box center [995, 208] width 244 height 38
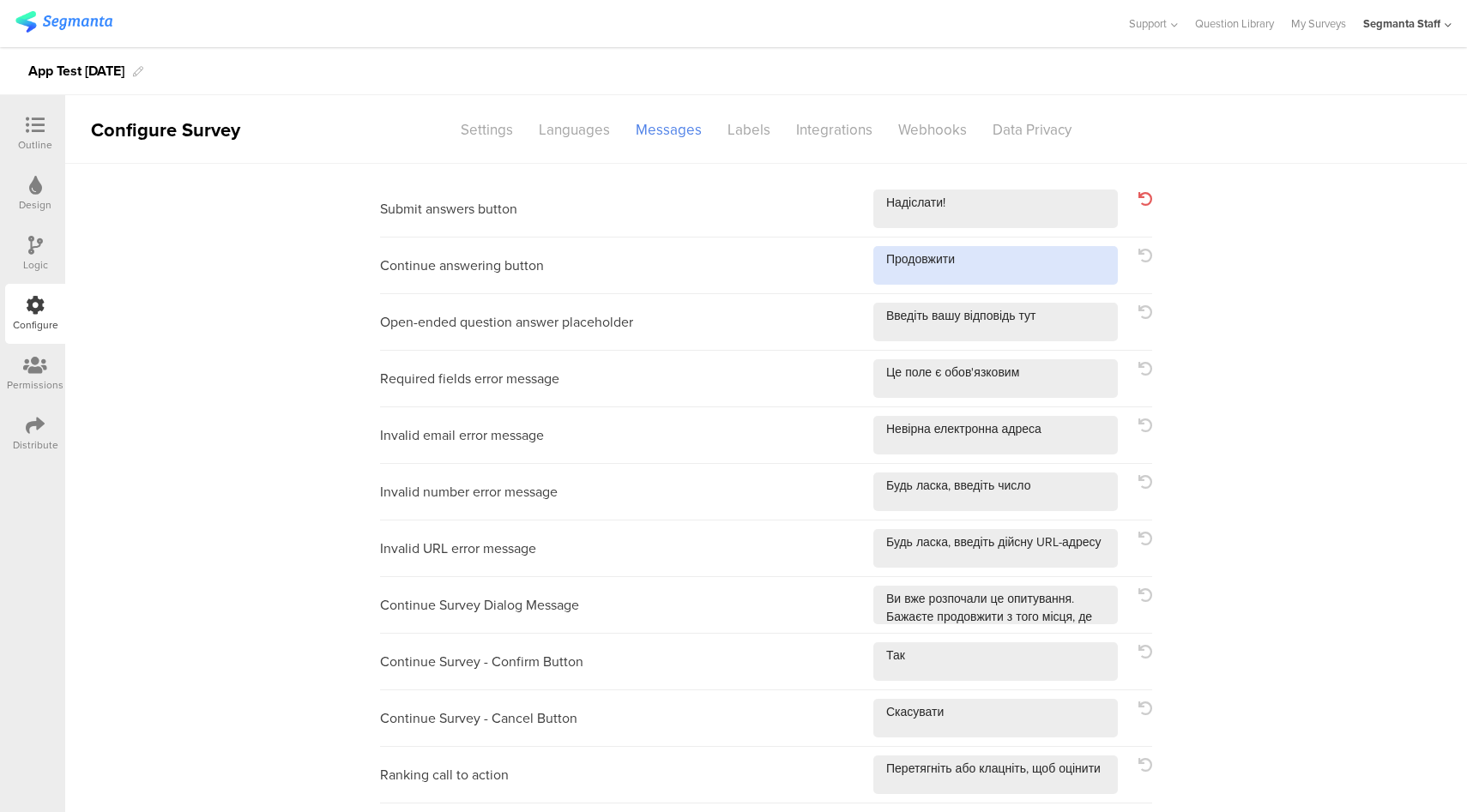
drag, startPoint x: 974, startPoint y: 276, endPoint x: 983, endPoint y: 275, distance: 9.1
click at [974, 276] on textarea at bounding box center [995, 265] width 244 height 38
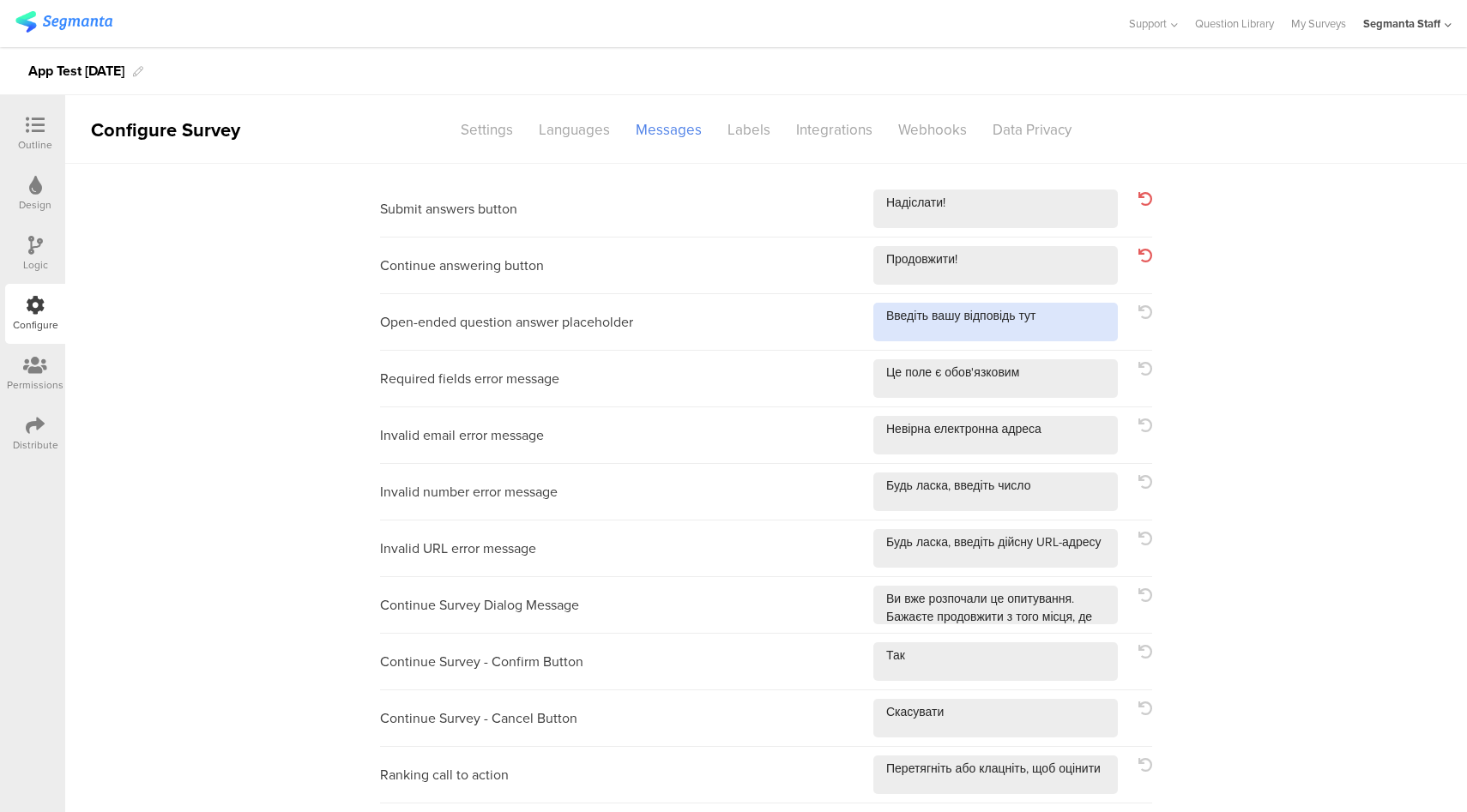
click at [1065, 325] on textarea at bounding box center [995, 321] width 244 height 38
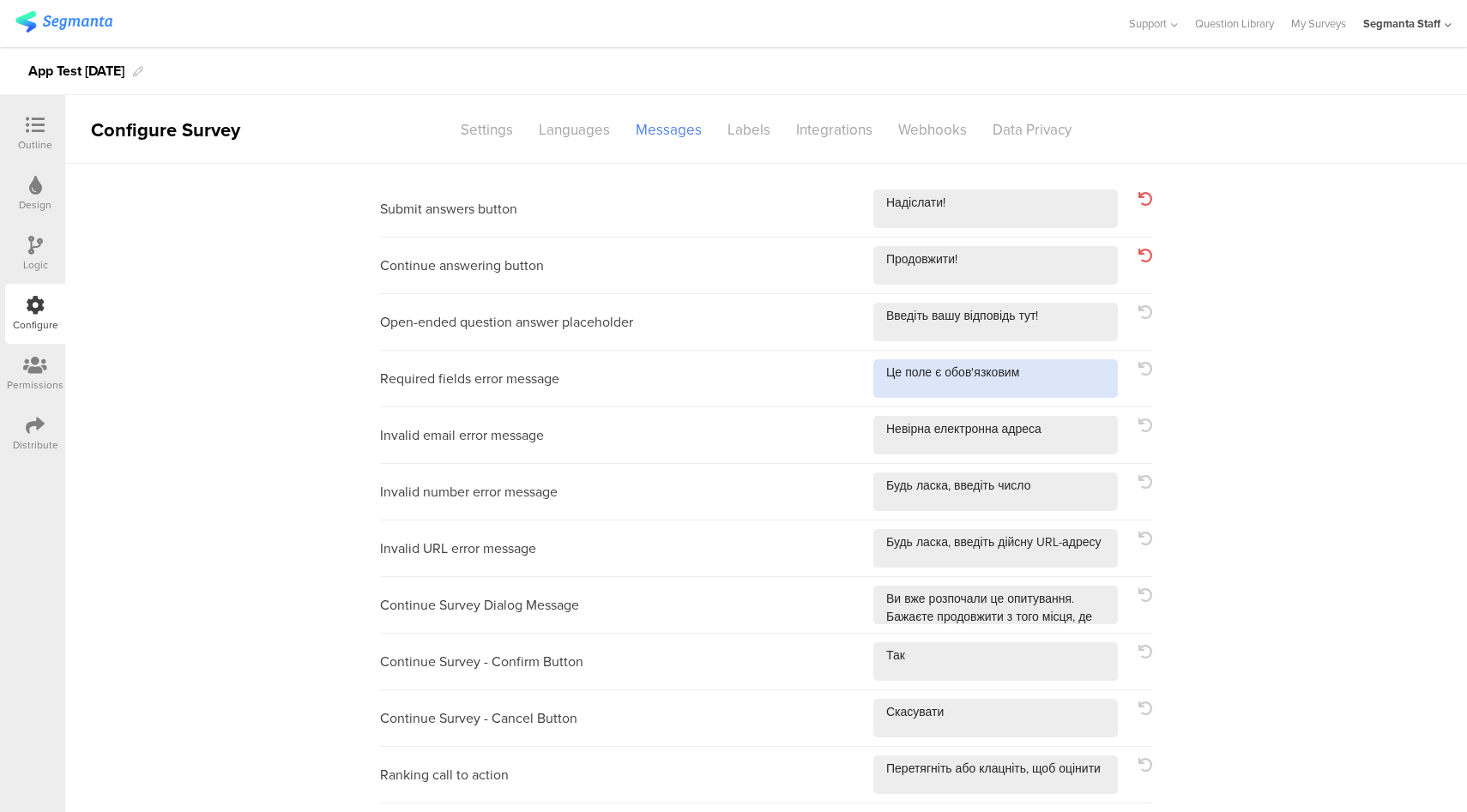
click at [1055, 381] on textarea at bounding box center [995, 378] width 244 height 38
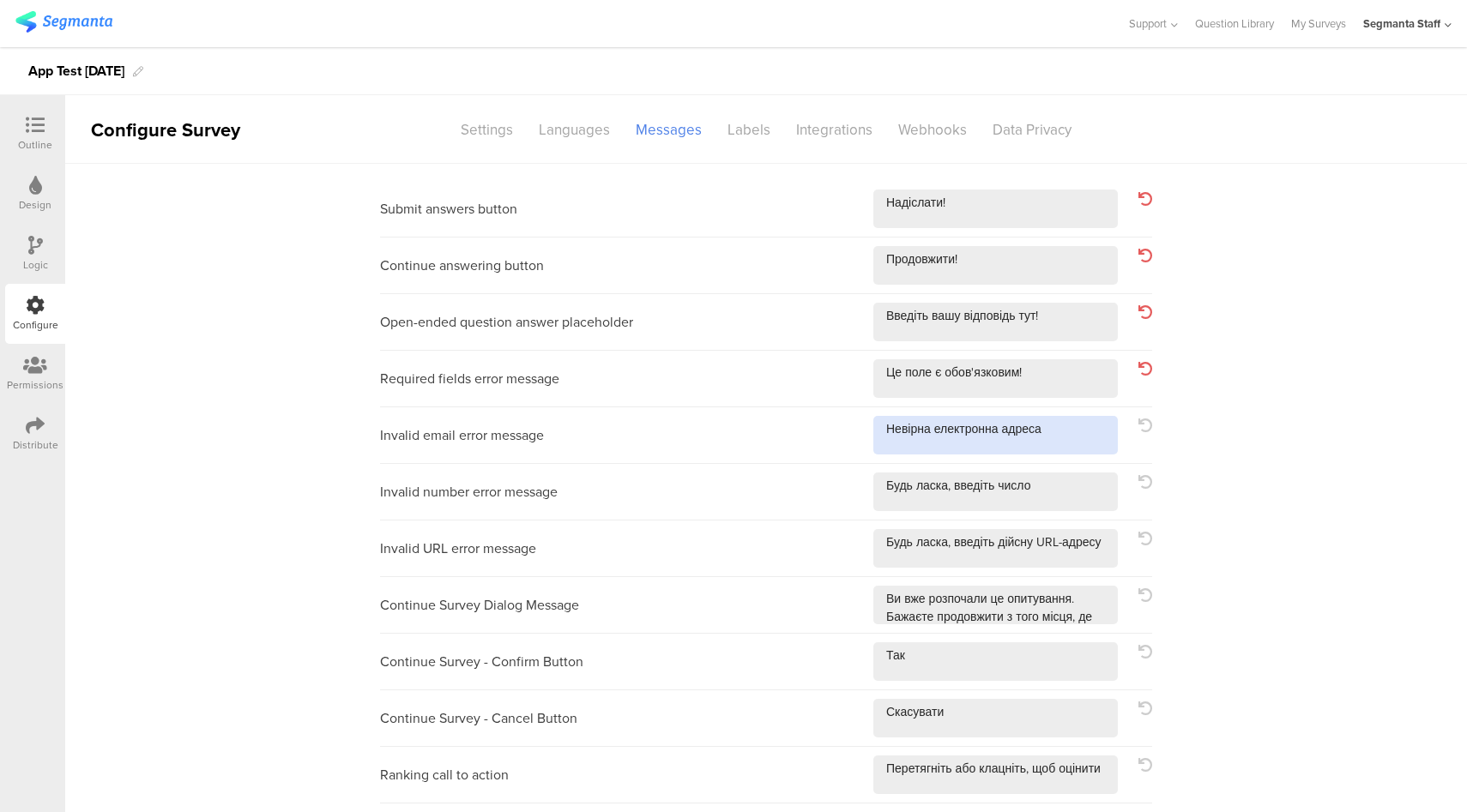
click at [1091, 442] on textarea at bounding box center [995, 435] width 244 height 38
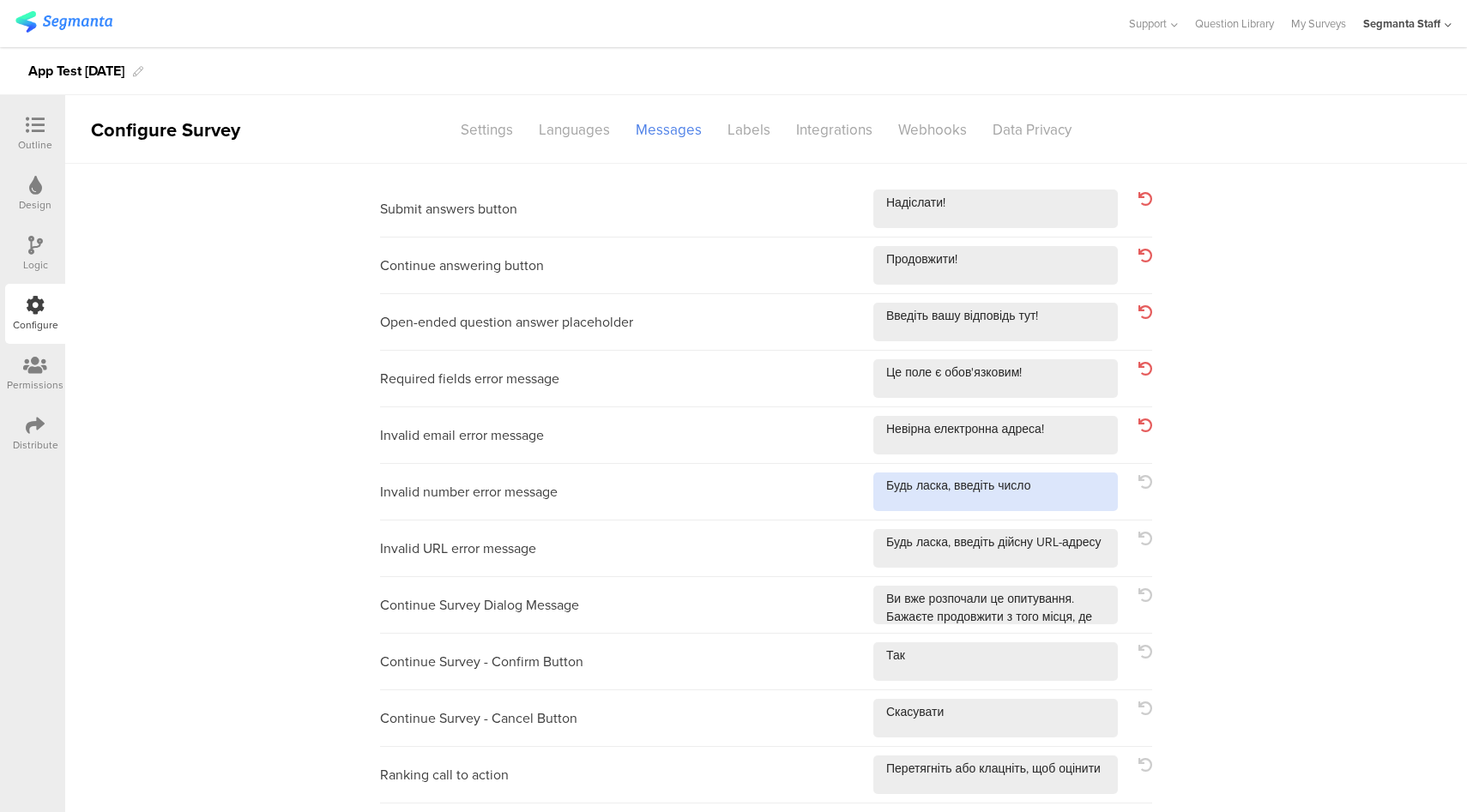
click at [1075, 499] on textarea at bounding box center [995, 491] width 244 height 38
drag, startPoint x: 1107, startPoint y: 550, endPoint x: 1103, endPoint y: 561, distance: 11.7
click at [1107, 550] on textarea at bounding box center [995, 548] width 244 height 38
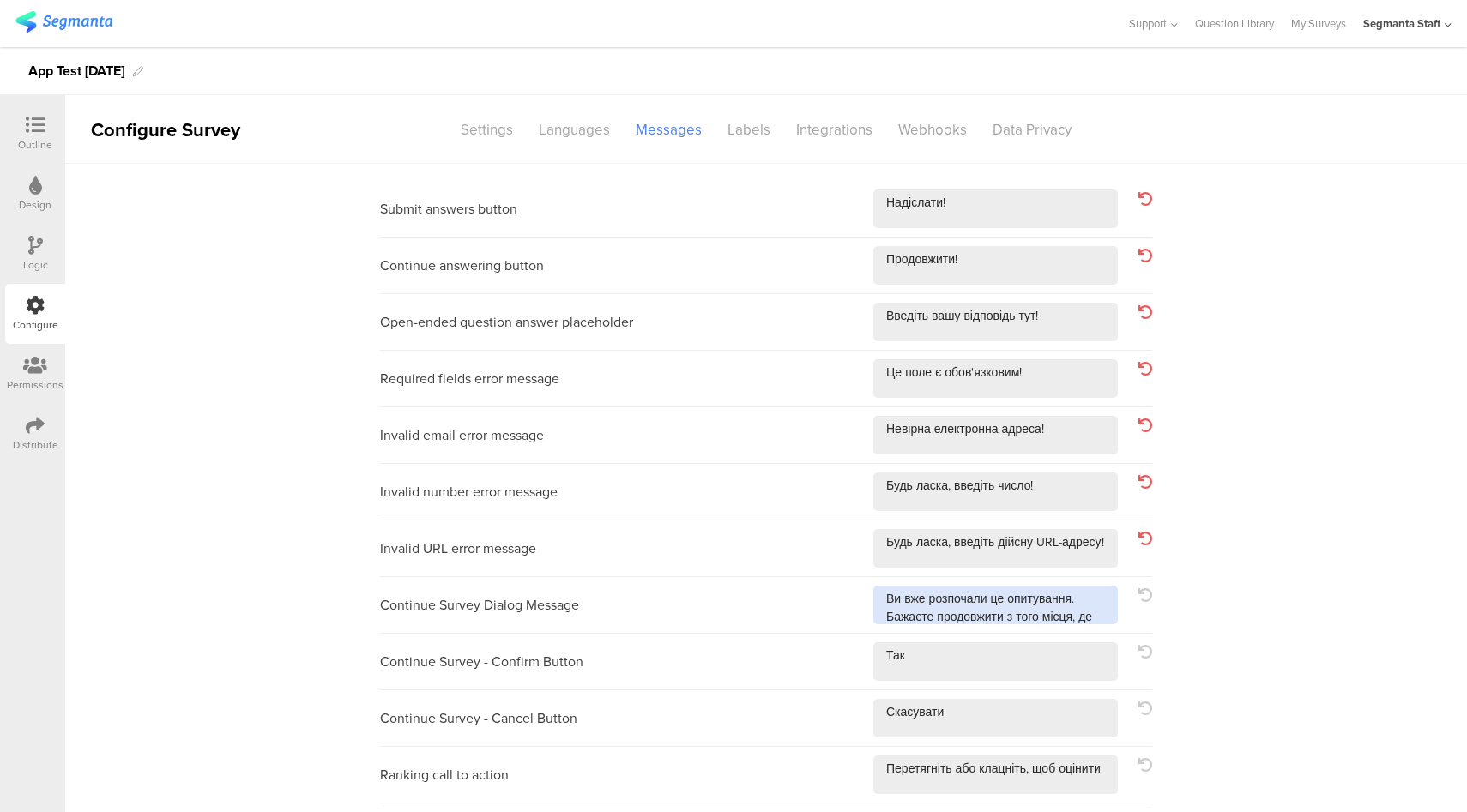
click at [1090, 612] on textarea at bounding box center [995, 605] width 244 height 38
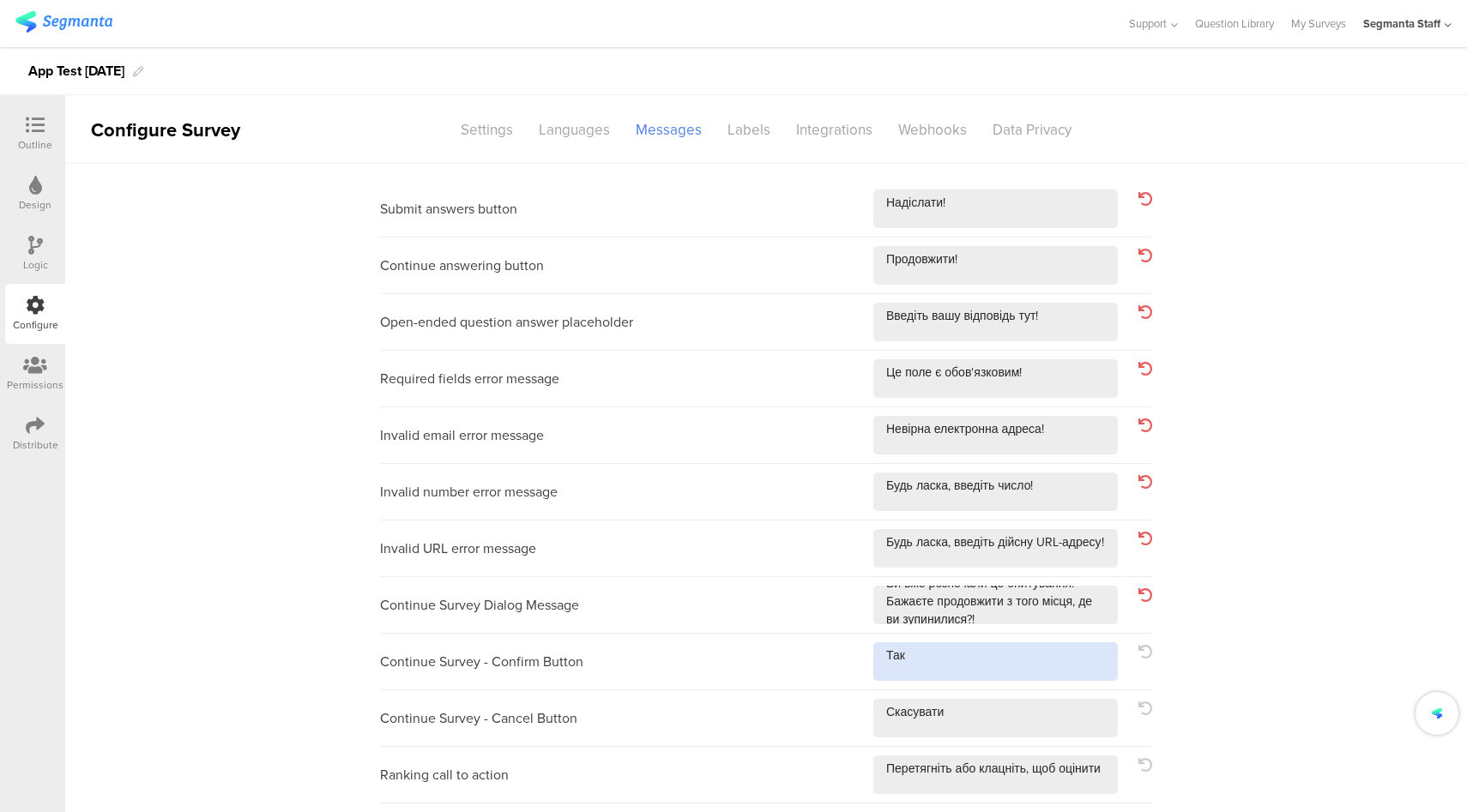
click at [1037, 660] on textarea at bounding box center [995, 661] width 244 height 38
click at [1027, 732] on textarea at bounding box center [995, 717] width 244 height 38
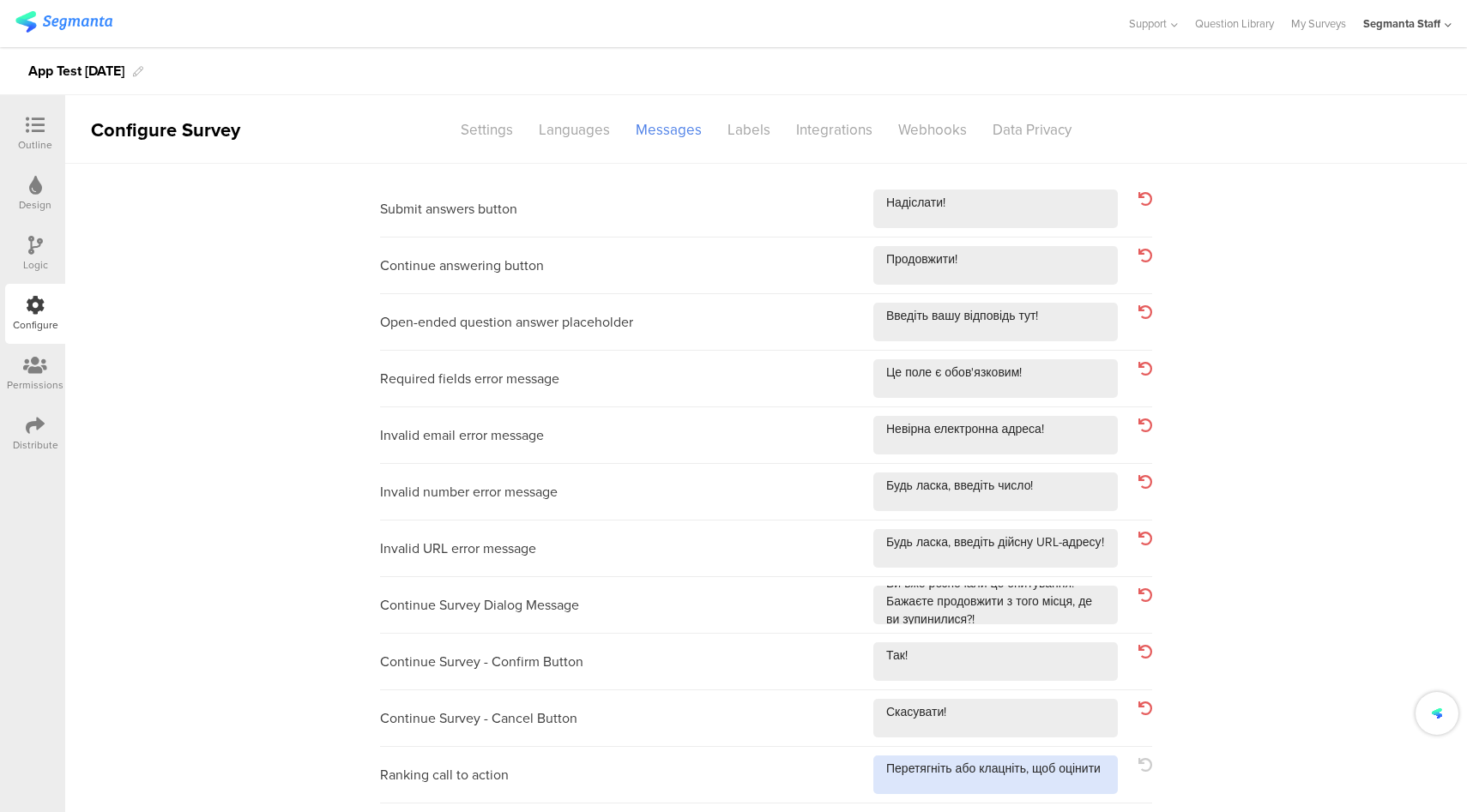
click at [1107, 776] on textarea at bounding box center [995, 774] width 244 height 38
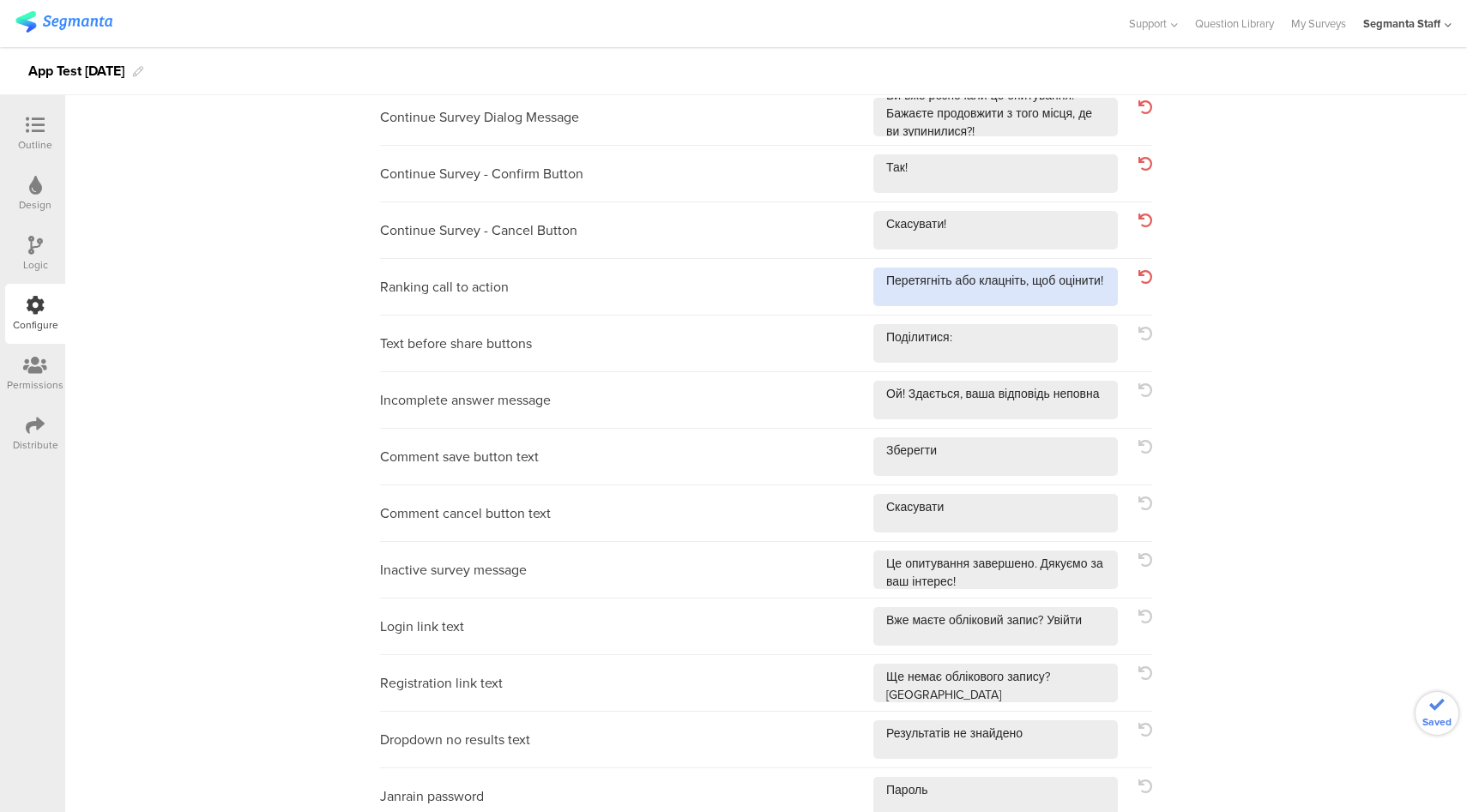
scroll to position [495, 0]
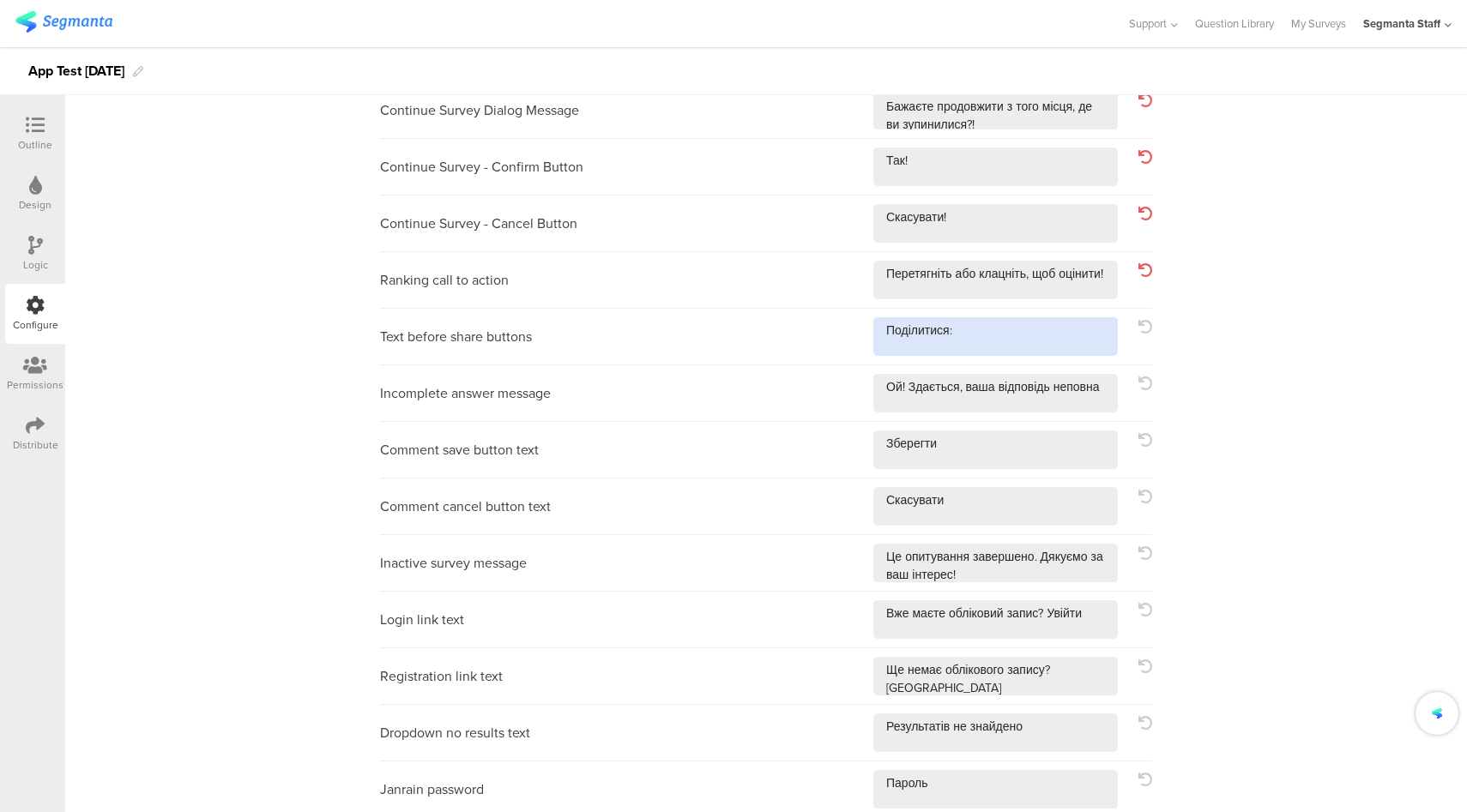
click at [1030, 343] on textarea at bounding box center [995, 336] width 244 height 38
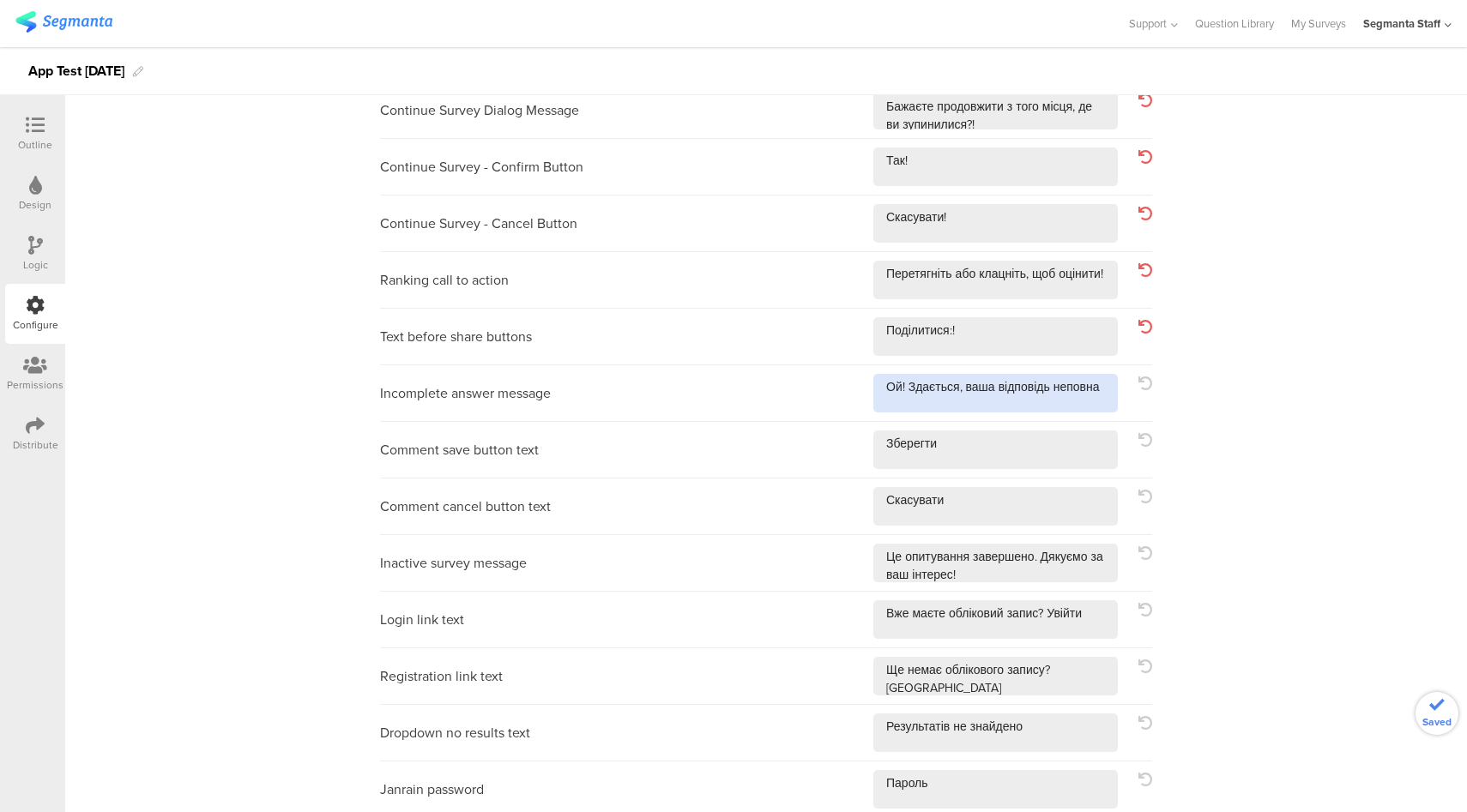
click at [1107, 390] on textarea at bounding box center [995, 393] width 244 height 38
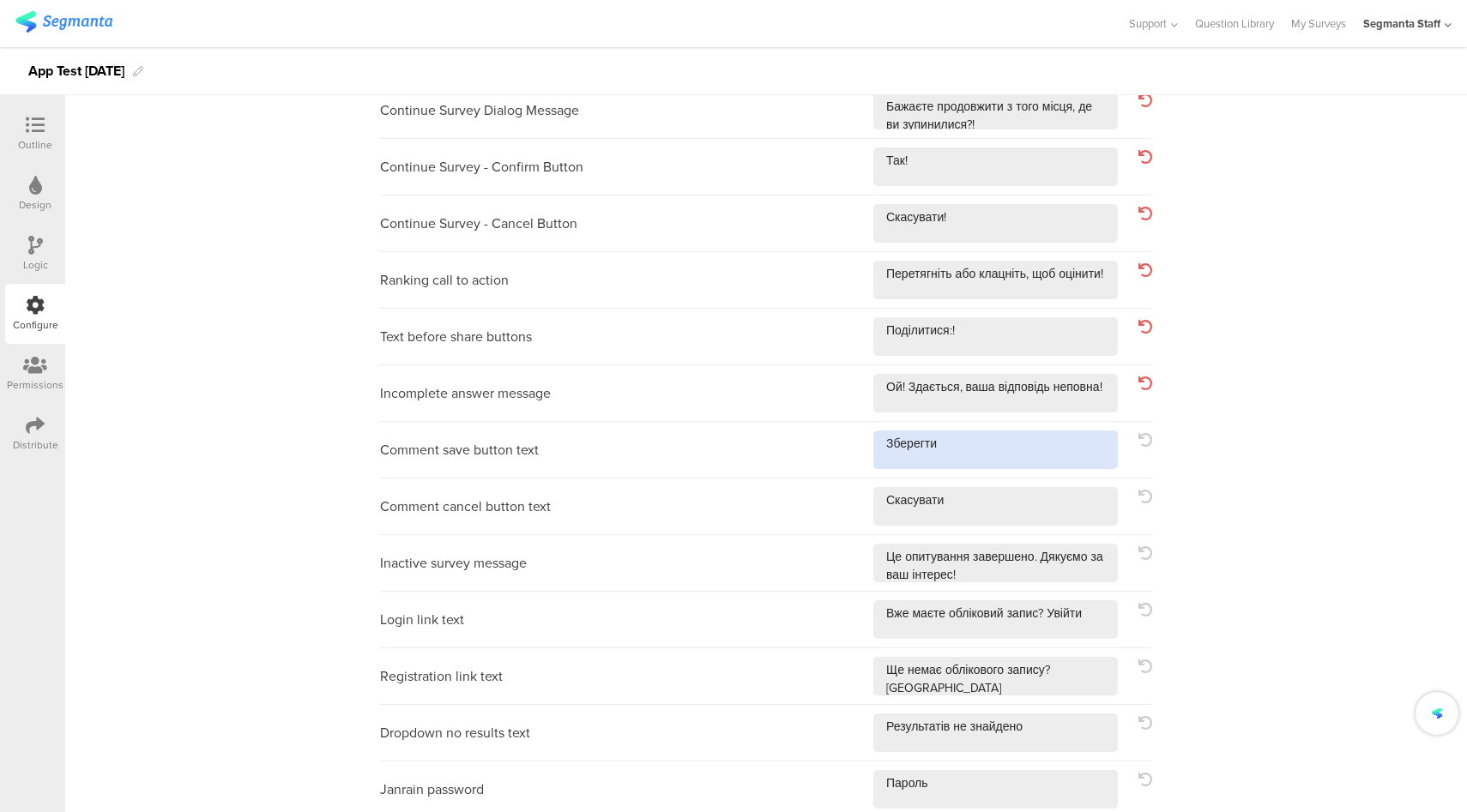
click at [1065, 458] on textarea at bounding box center [995, 449] width 244 height 38
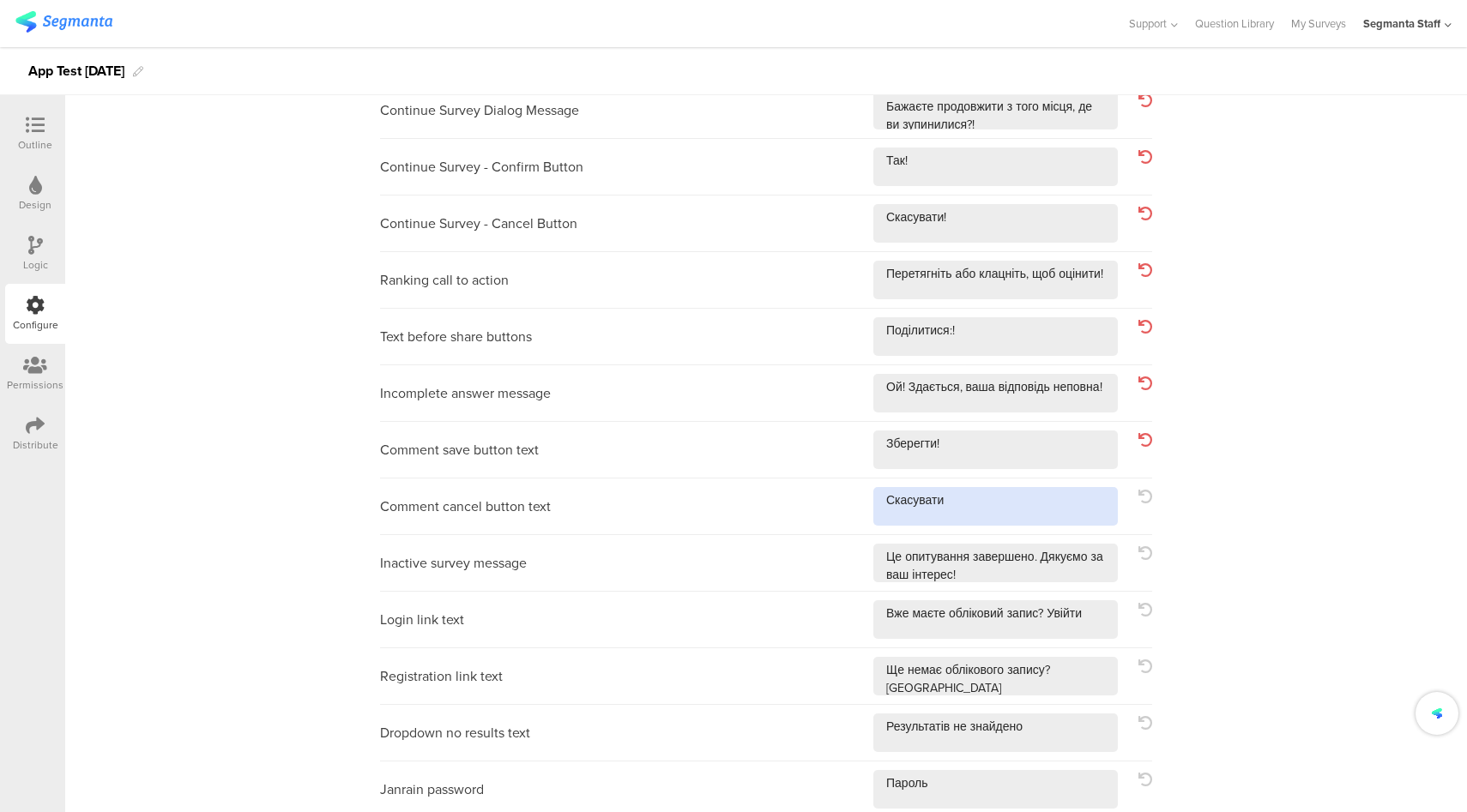
click at [1053, 514] on textarea at bounding box center [995, 506] width 244 height 38
click at [1079, 573] on textarea at bounding box center [995, 562] width 244 height 38
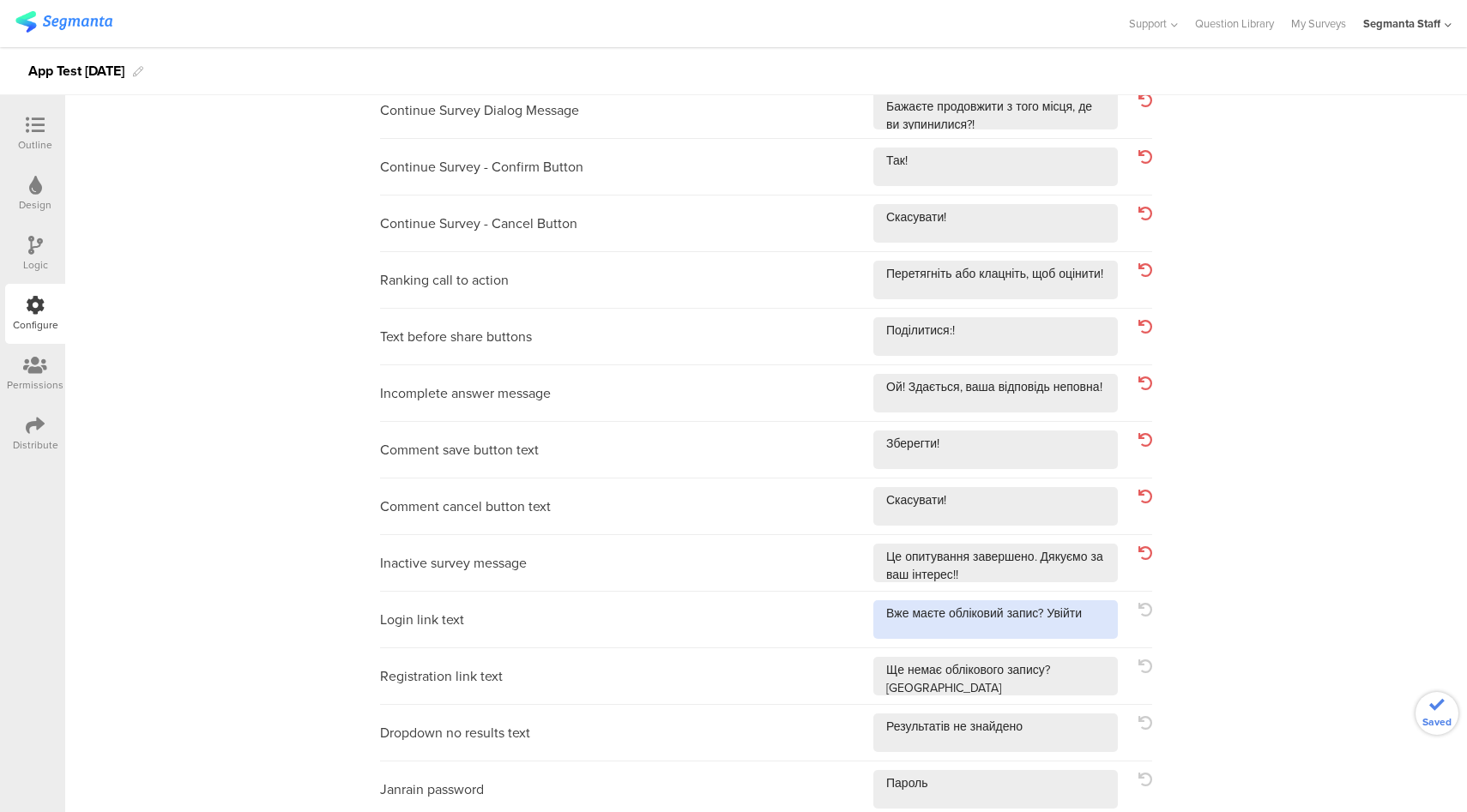
click at [1095, 623] on textarea at bounding box center [995, 619] width 244 height 38
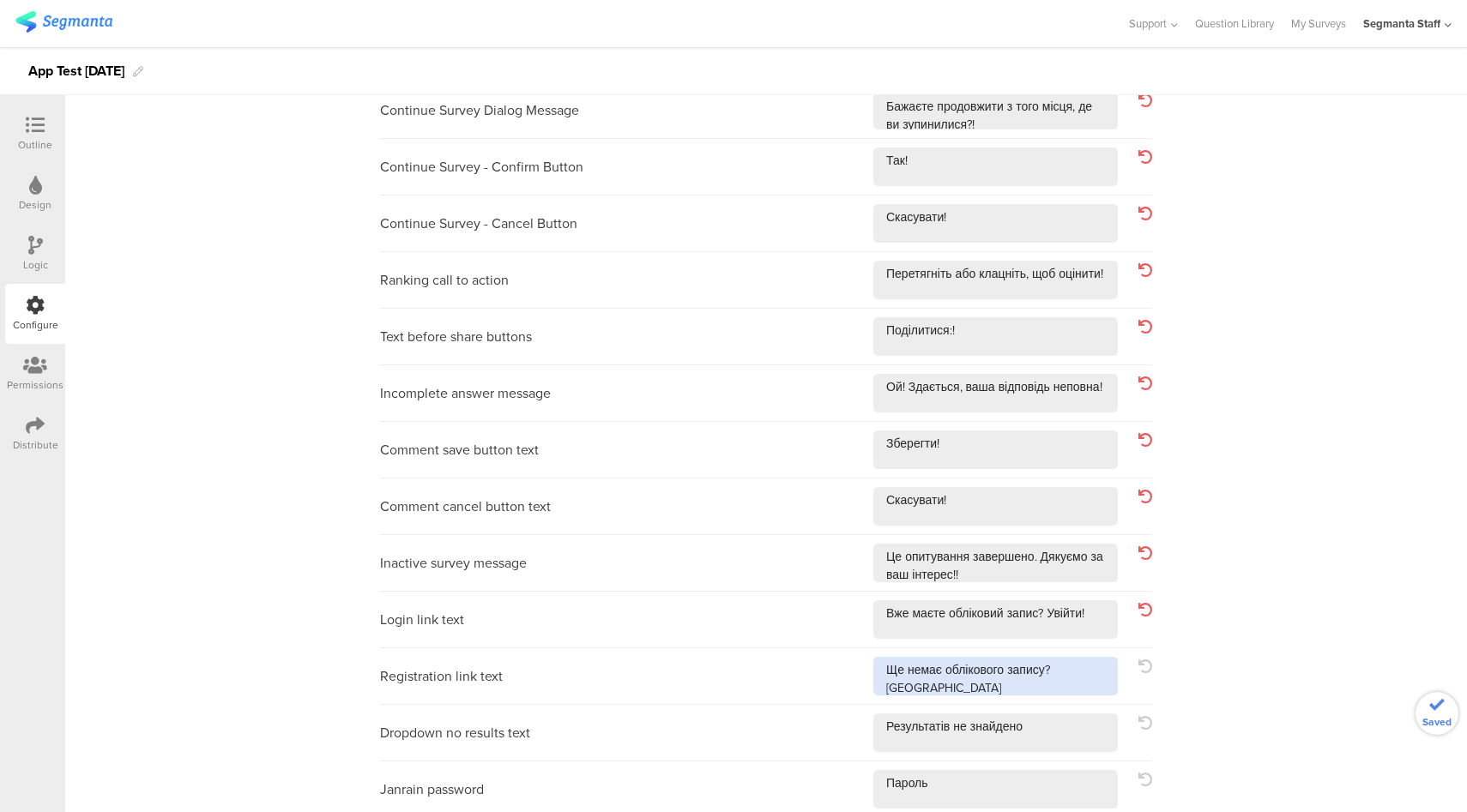
click at [1081, 674] on textarea at bounding box center [995, 675] width 244 height 38
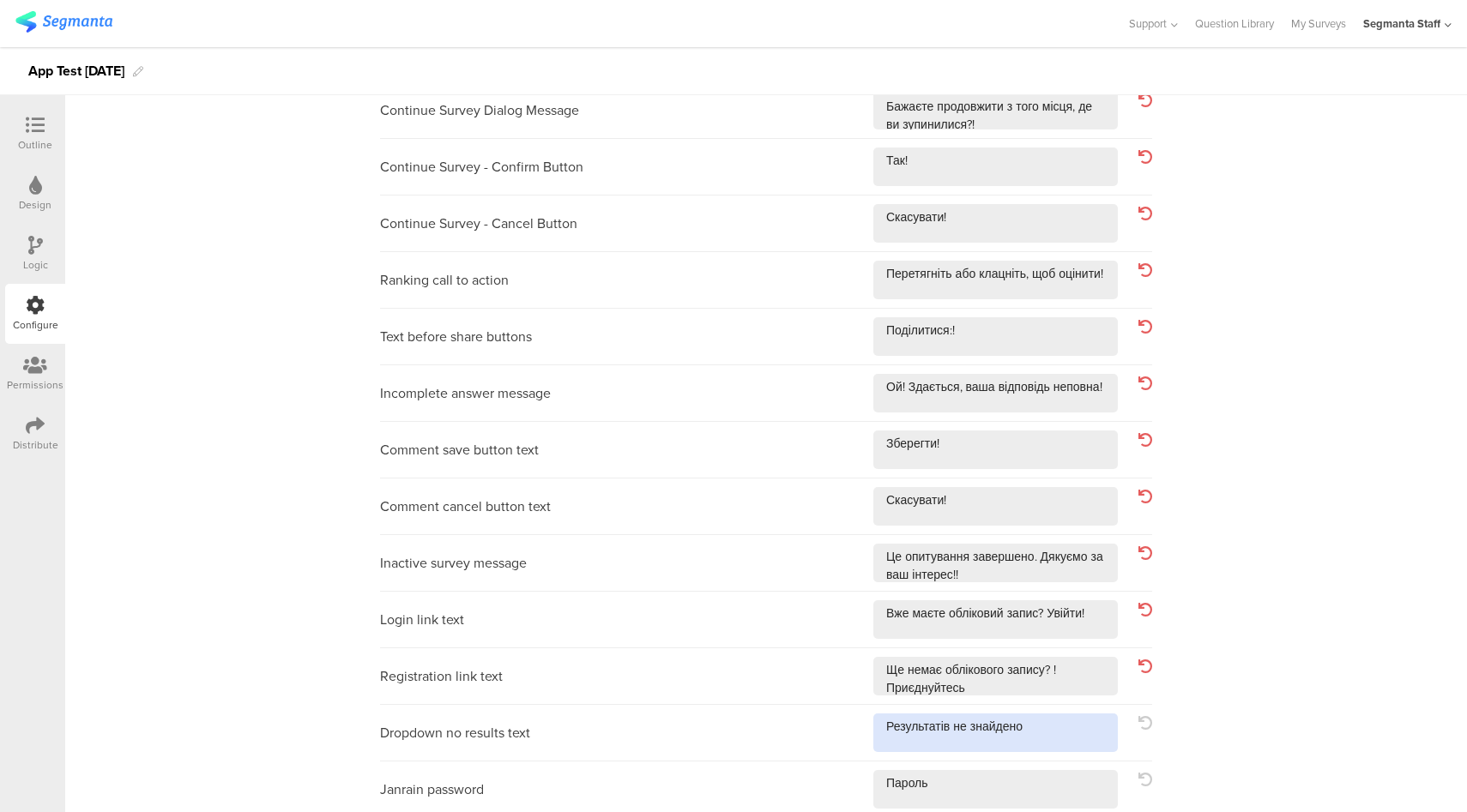
click at [1032, 730] on textarea at bounding box center [995, 732] width 244 height 38
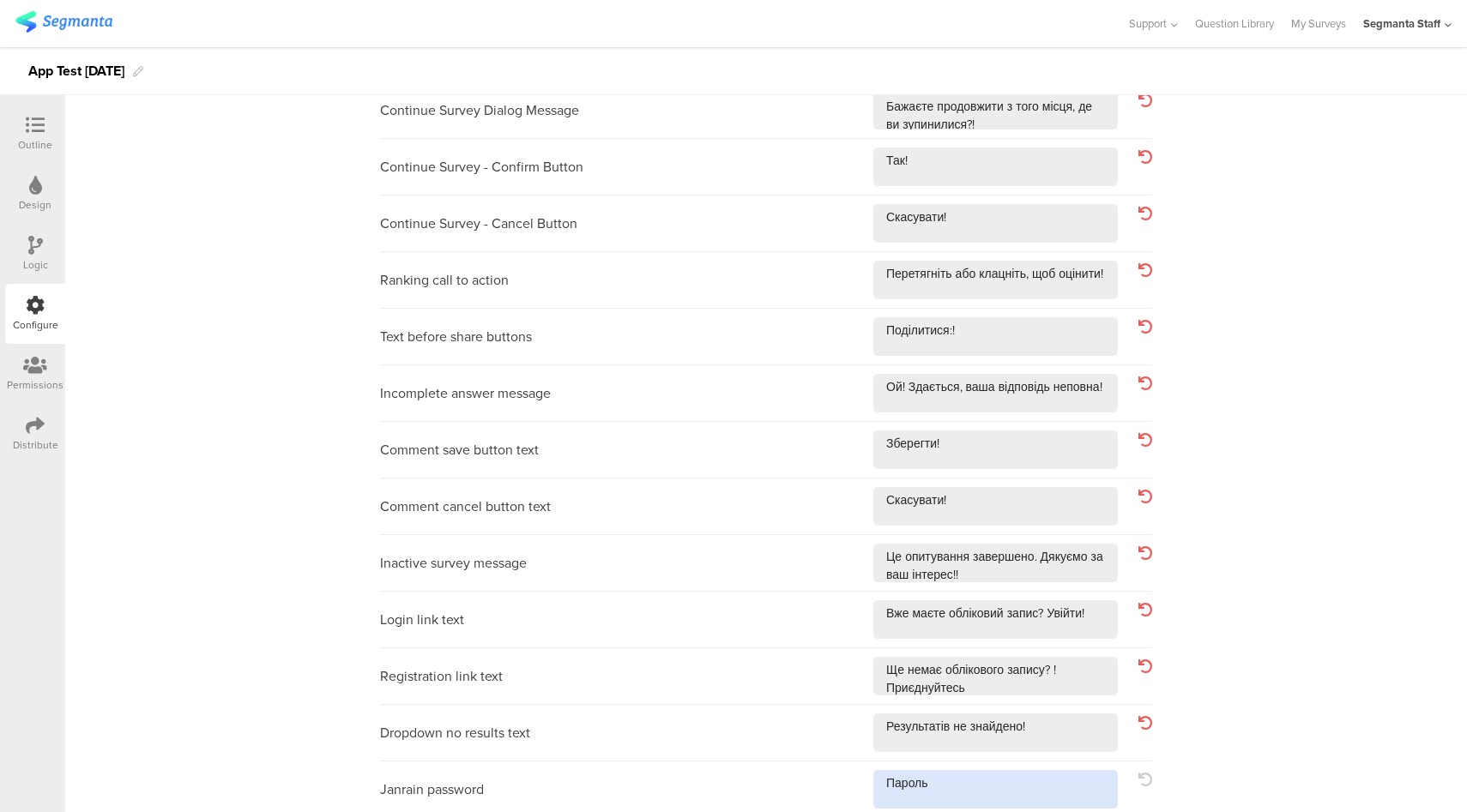
click at [1033, 783] on textarea at bounding box center [995, 789] width 244 height 38
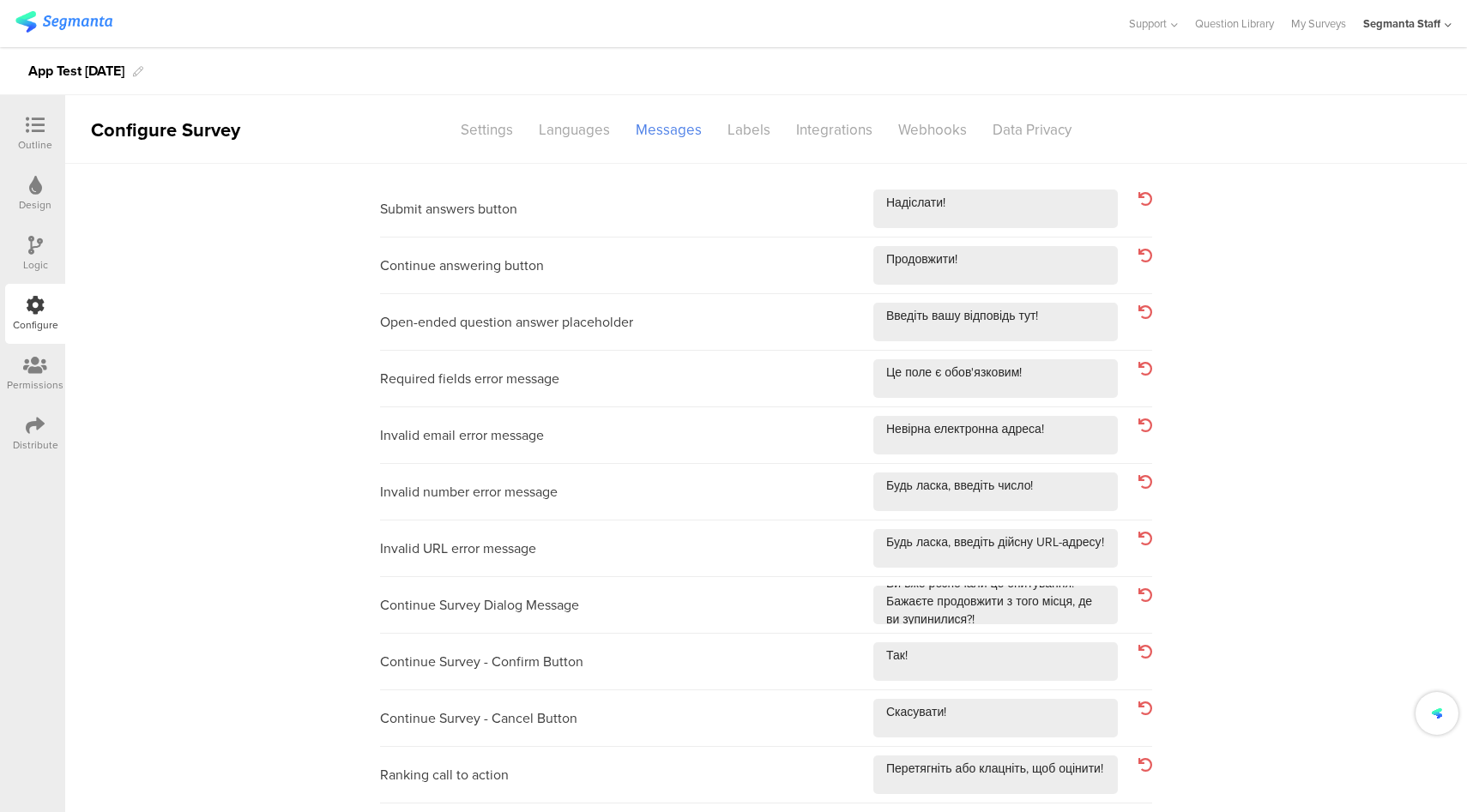
scroll to position [0, 0]
click at [581, 126] on div "Languages" at bounding box center [574, 130] width 97 height 30
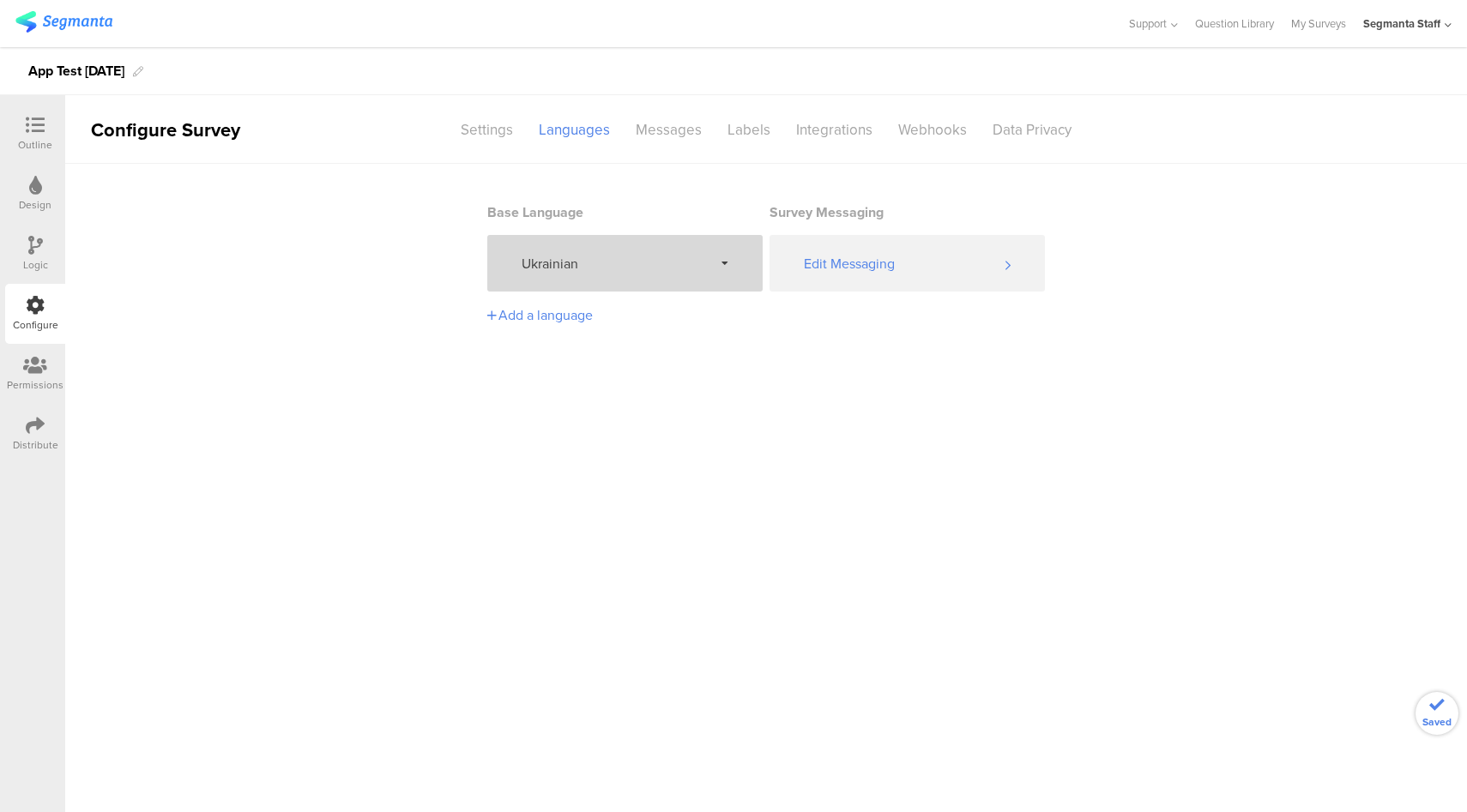
drag, startPoint x: 635, startPoint y: 248, endPoint x: 636, endPoint y: 266, distance: 18.0
click at [635, 248] on div "Ukrainian" at bounding box center [625, 263] width 276 height 56
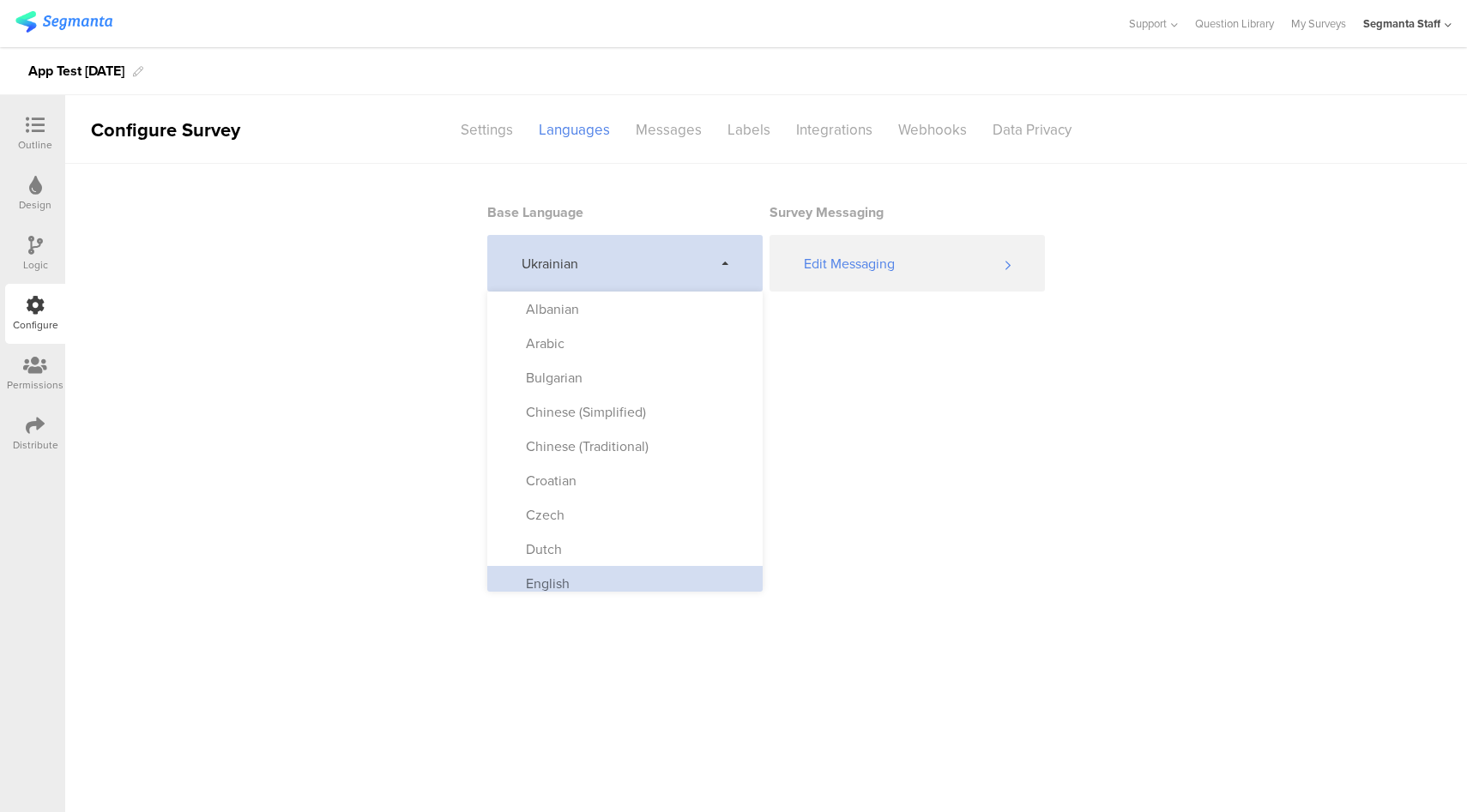
click at [567, 568] on div "English" at bounding box center [625, 583] width 276 height 34
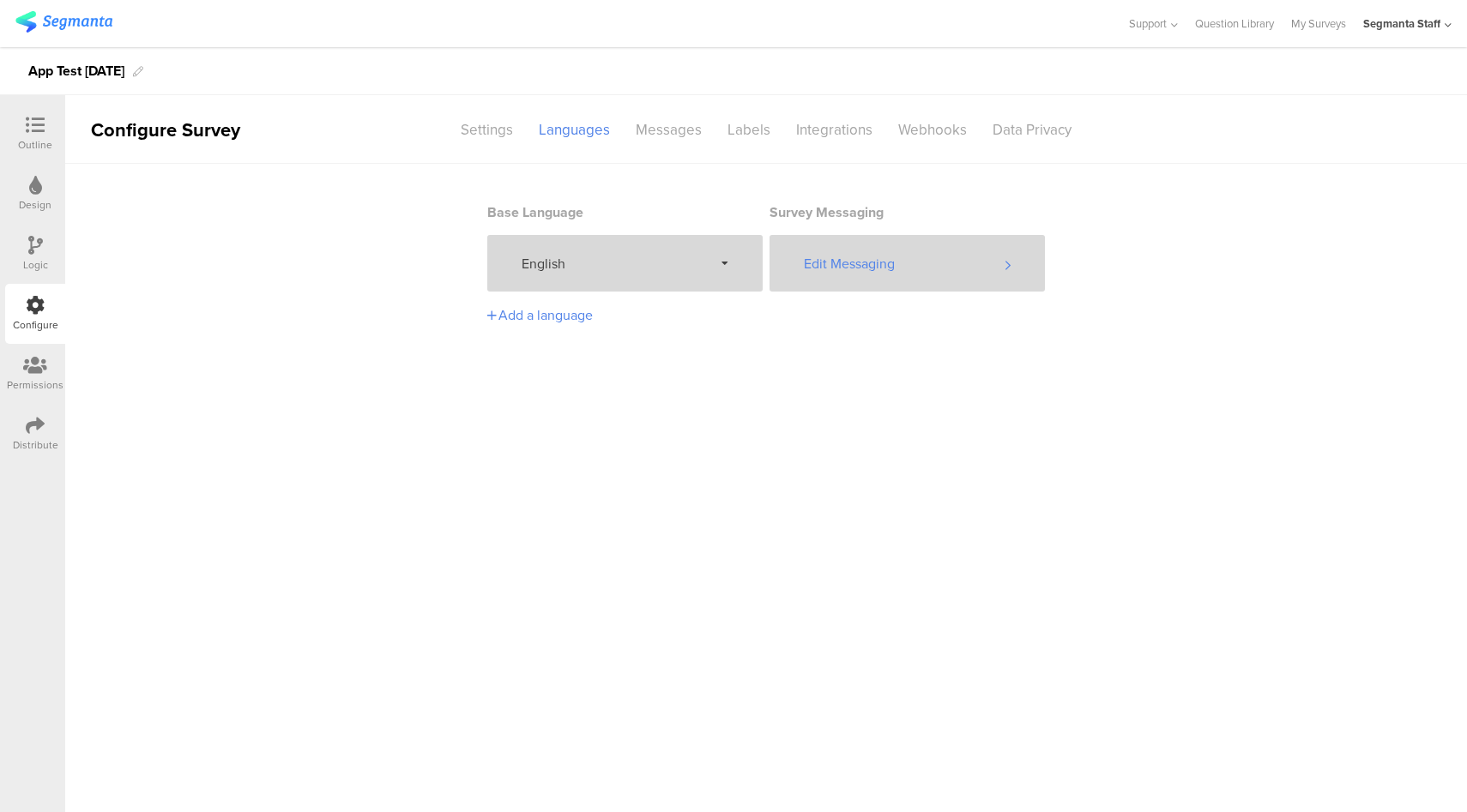
click at [937, 255] on div "Edit Messaging" at bounding box center [907, 263] width 276 height 56
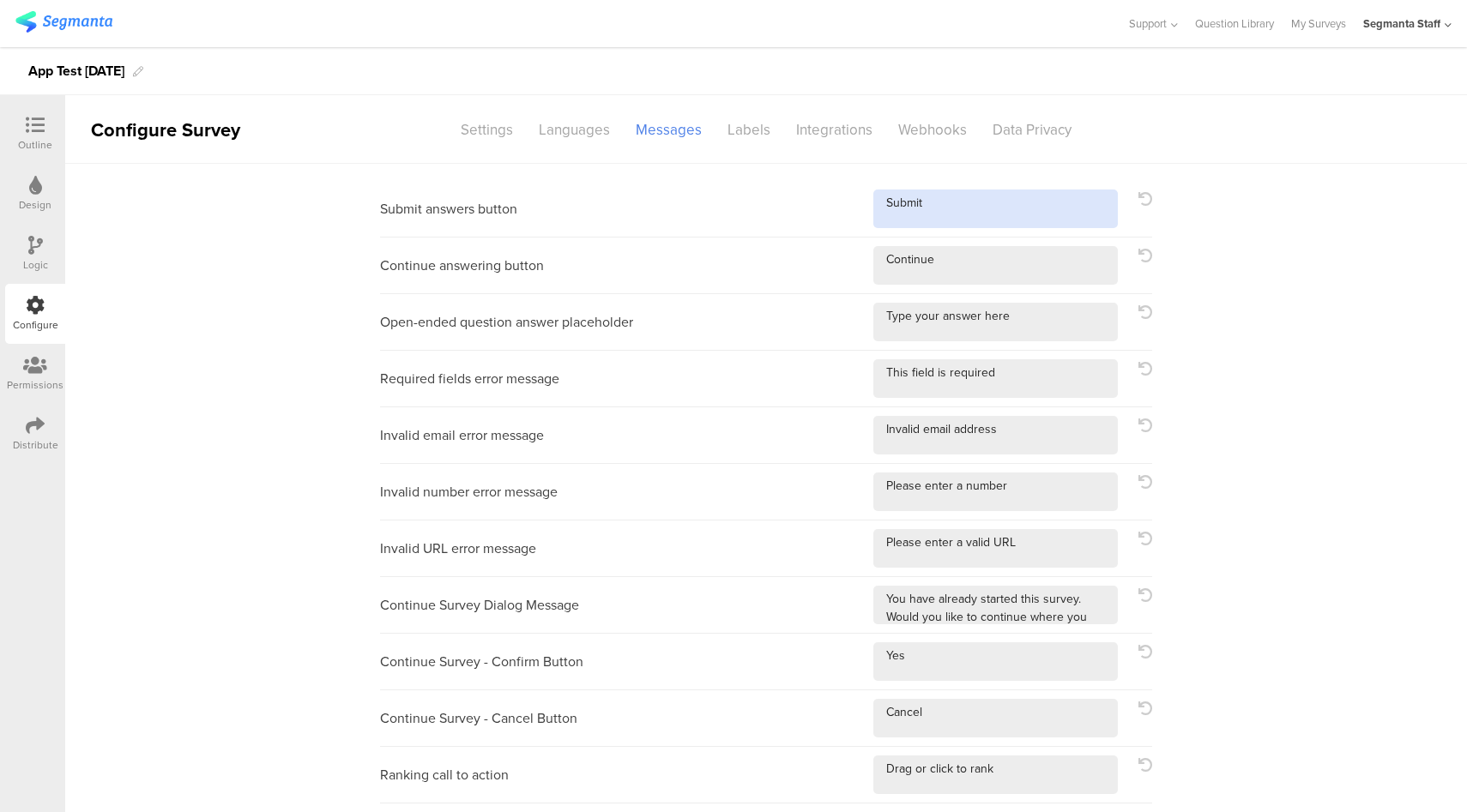
click at [1066, 205] on textarea at bounding box center [995, 208] width 244 height 38
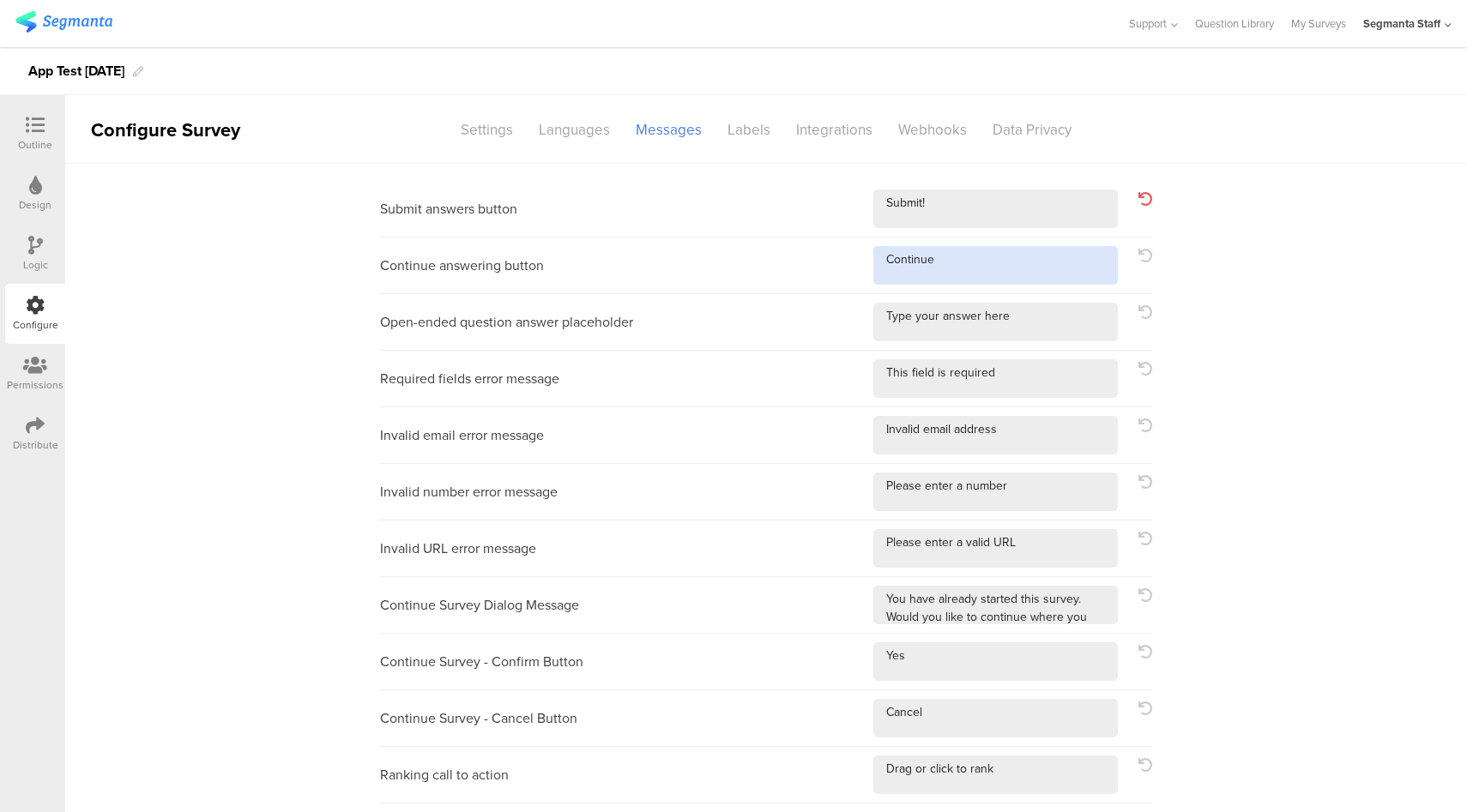
click at [1034, 279] on textarea at bounding box center [995, 265] width 244 height 38
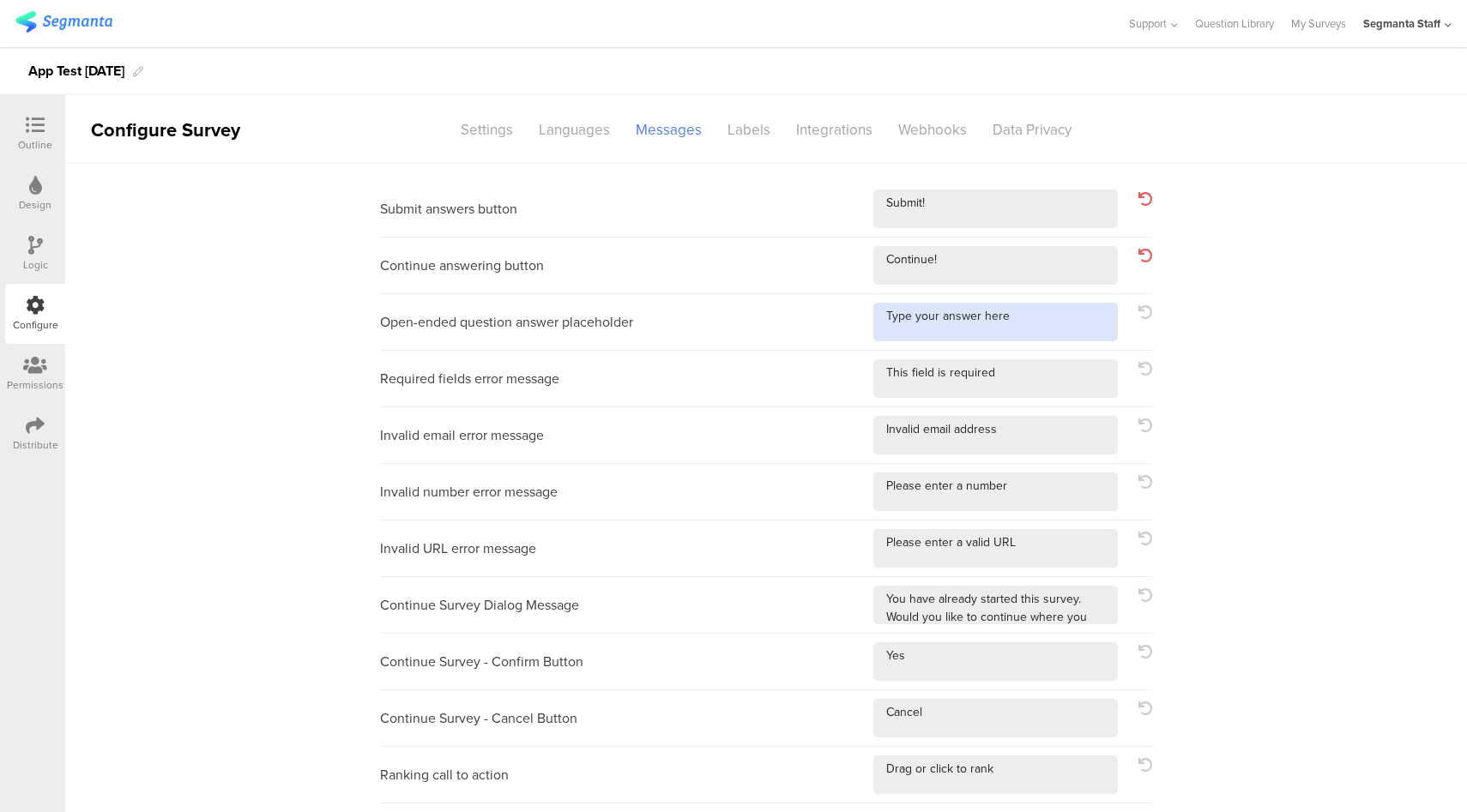
click at [1058, 333] on textarea at bounding box center [995, 321] width 244 height 38
click at [1141, 312] on icon at bounding box center [1144, 311] width 13 height 13
click at [1035, 320] on textarea at bounding box center [995, 321] width 244 height 38
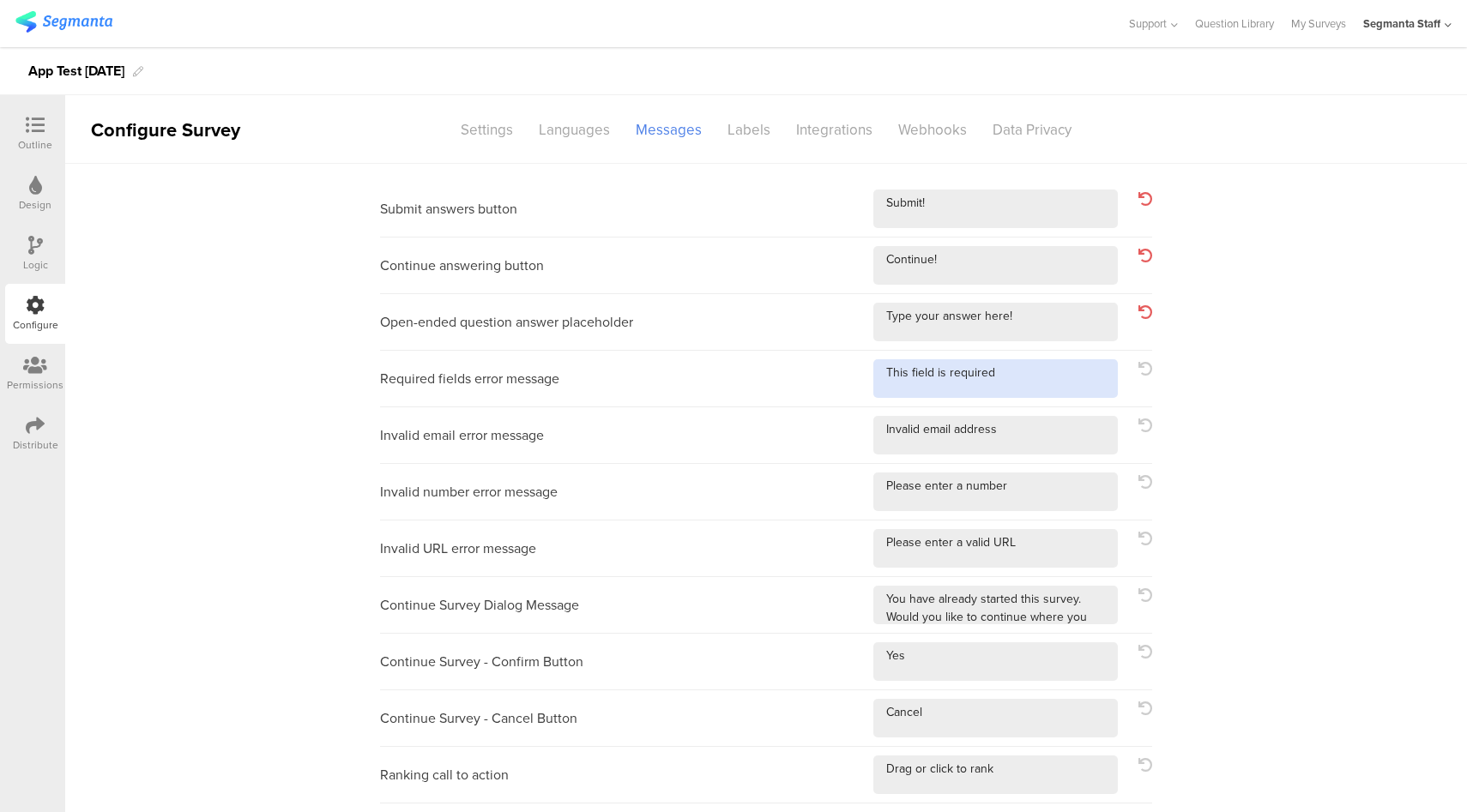
click at [1037, 366] on textarea at bounding box center [995, 378] width 244 height 38
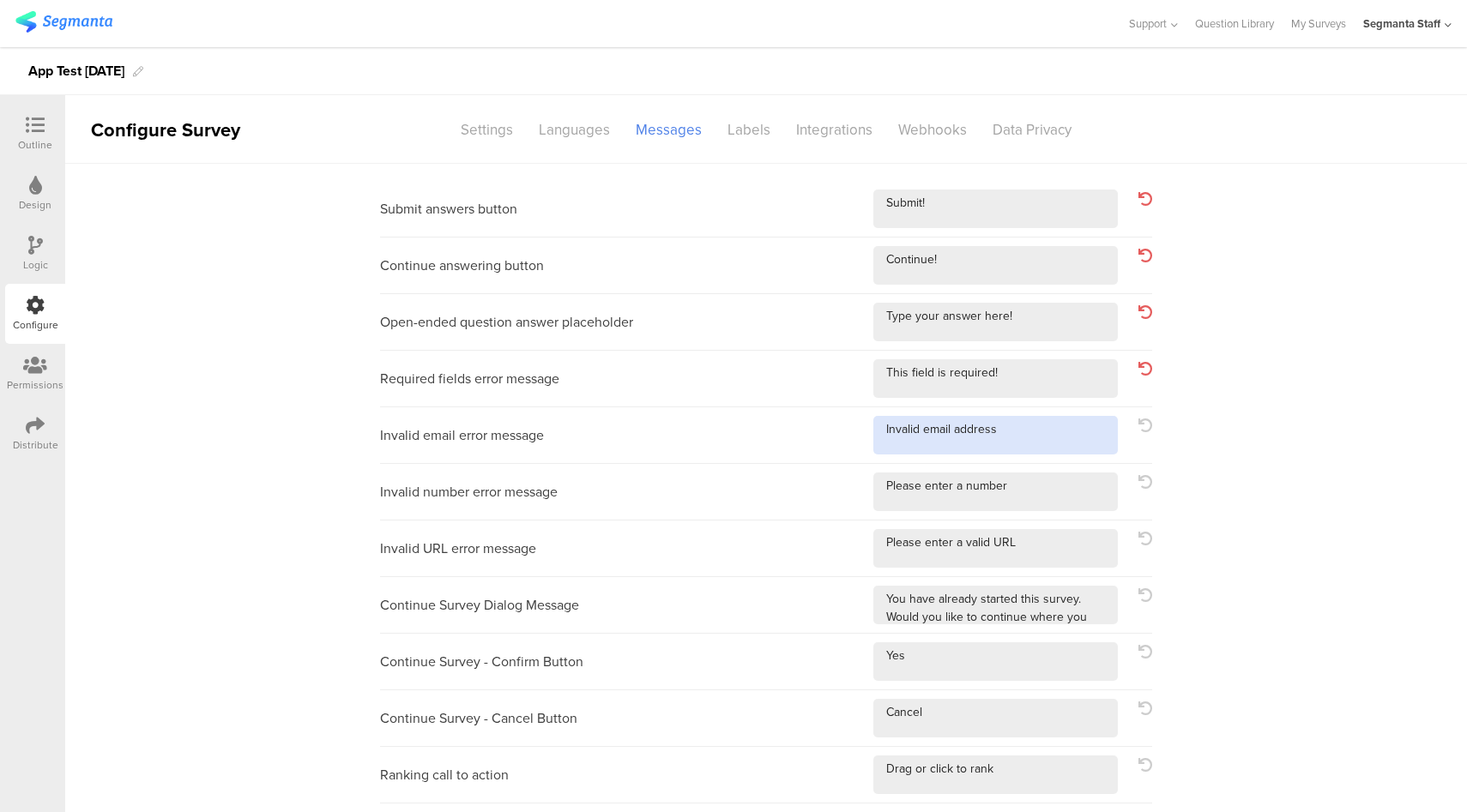
click at [1032, 433] on textarea at bounding box center [995, 435] width 244 height 38
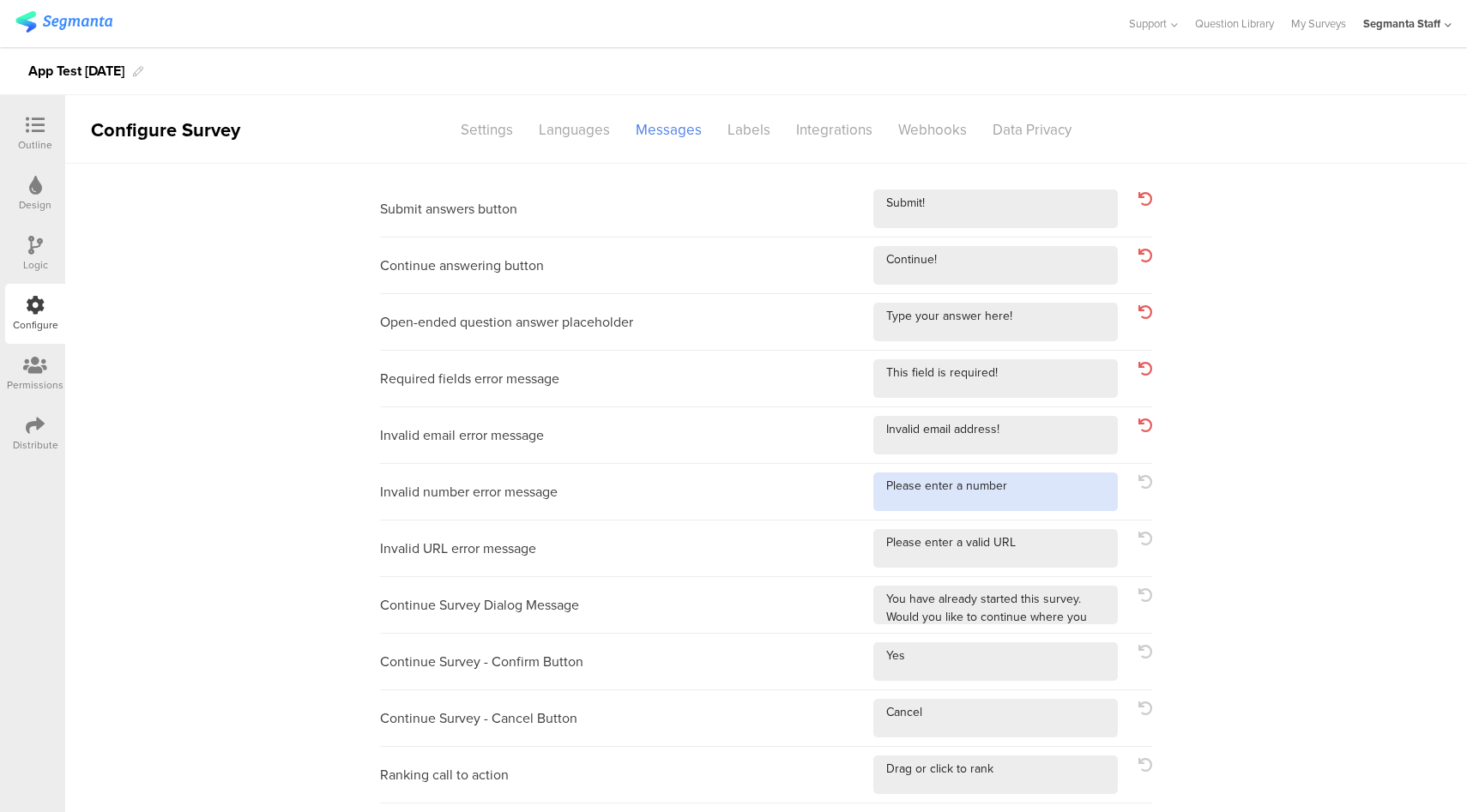
click at [1038, 490] on textarea at bounding box center [995, 491] width 244 height 38
click at [1038, 558] on textarea at bounding box center [995, 548] width 244 height 38
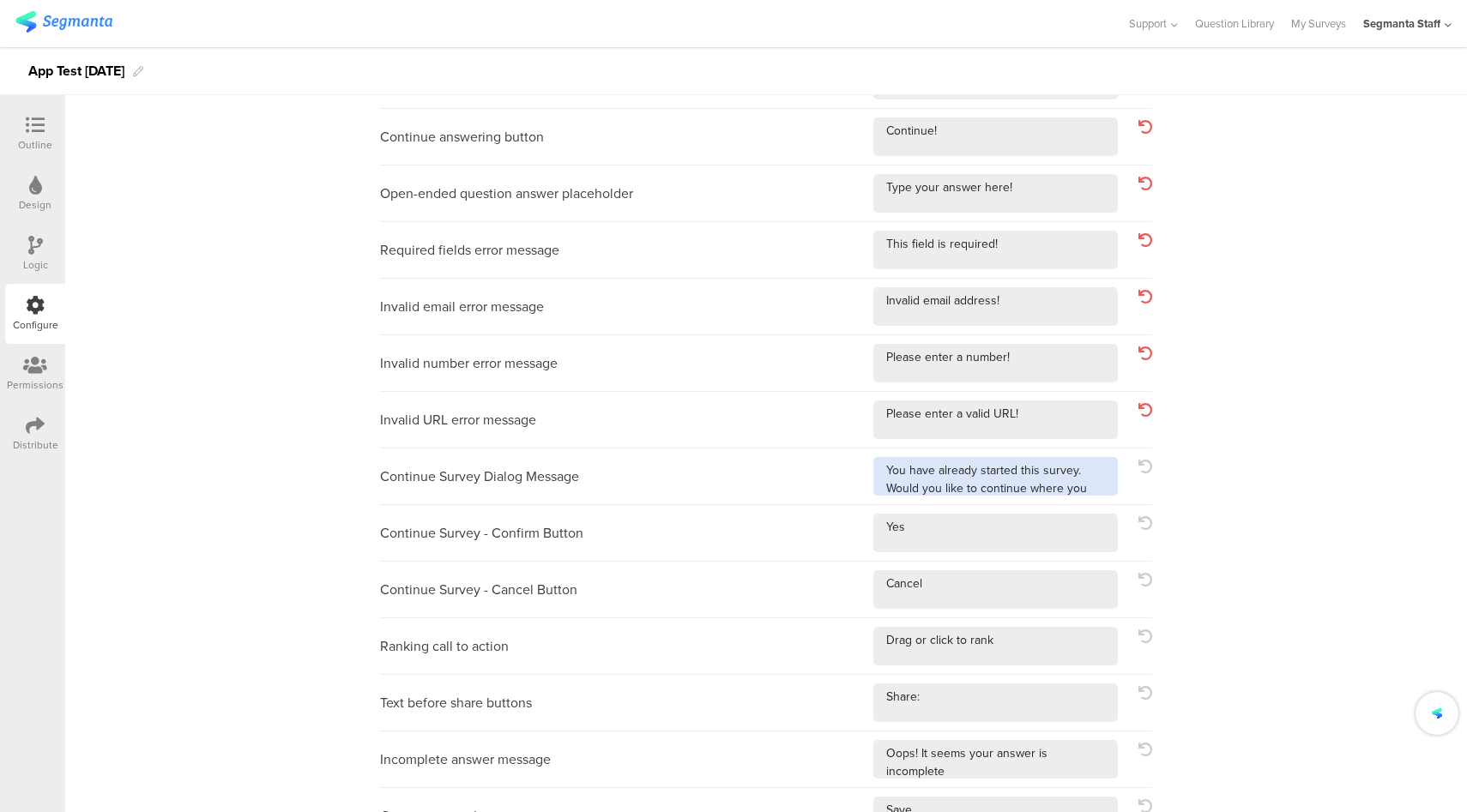
click at [1076, 493] on textarea at bounding box center [995, 476] width 244 height 38
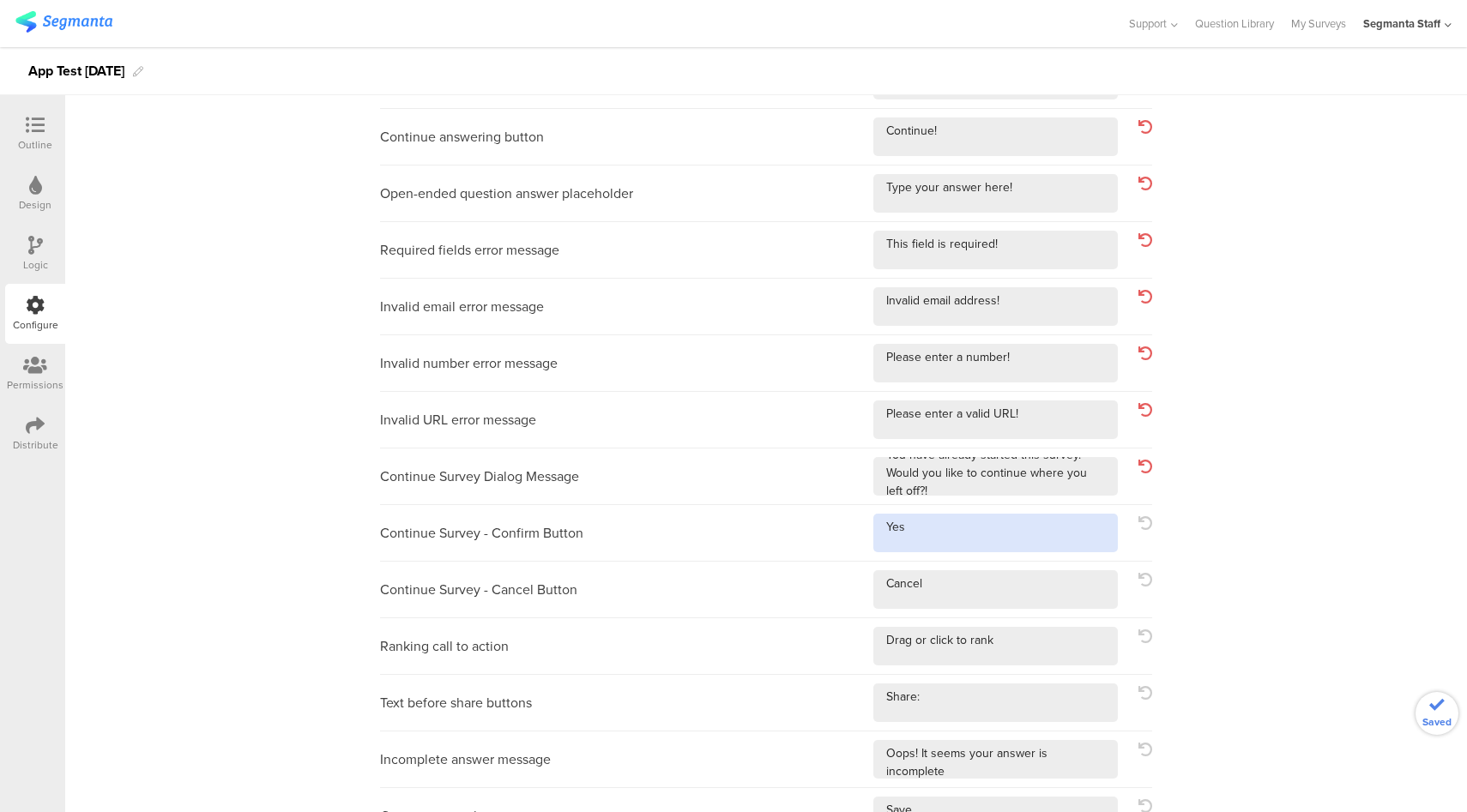
click at [1007, 529] on textarea at bounding box center [995, 532] width 244 height 38
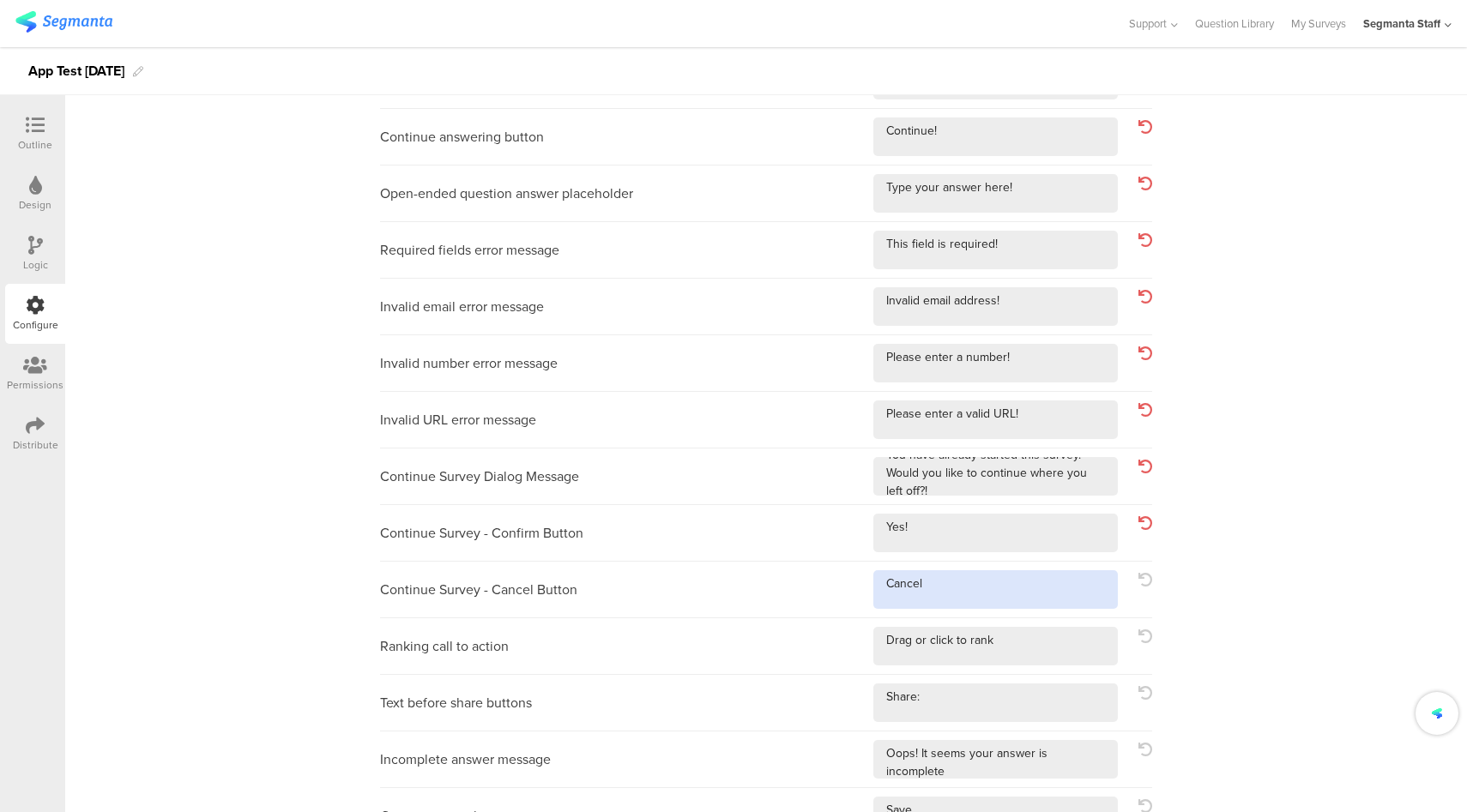
click at [1005, 582] on textarea at bounding box center [995, 589] width 244 height 38
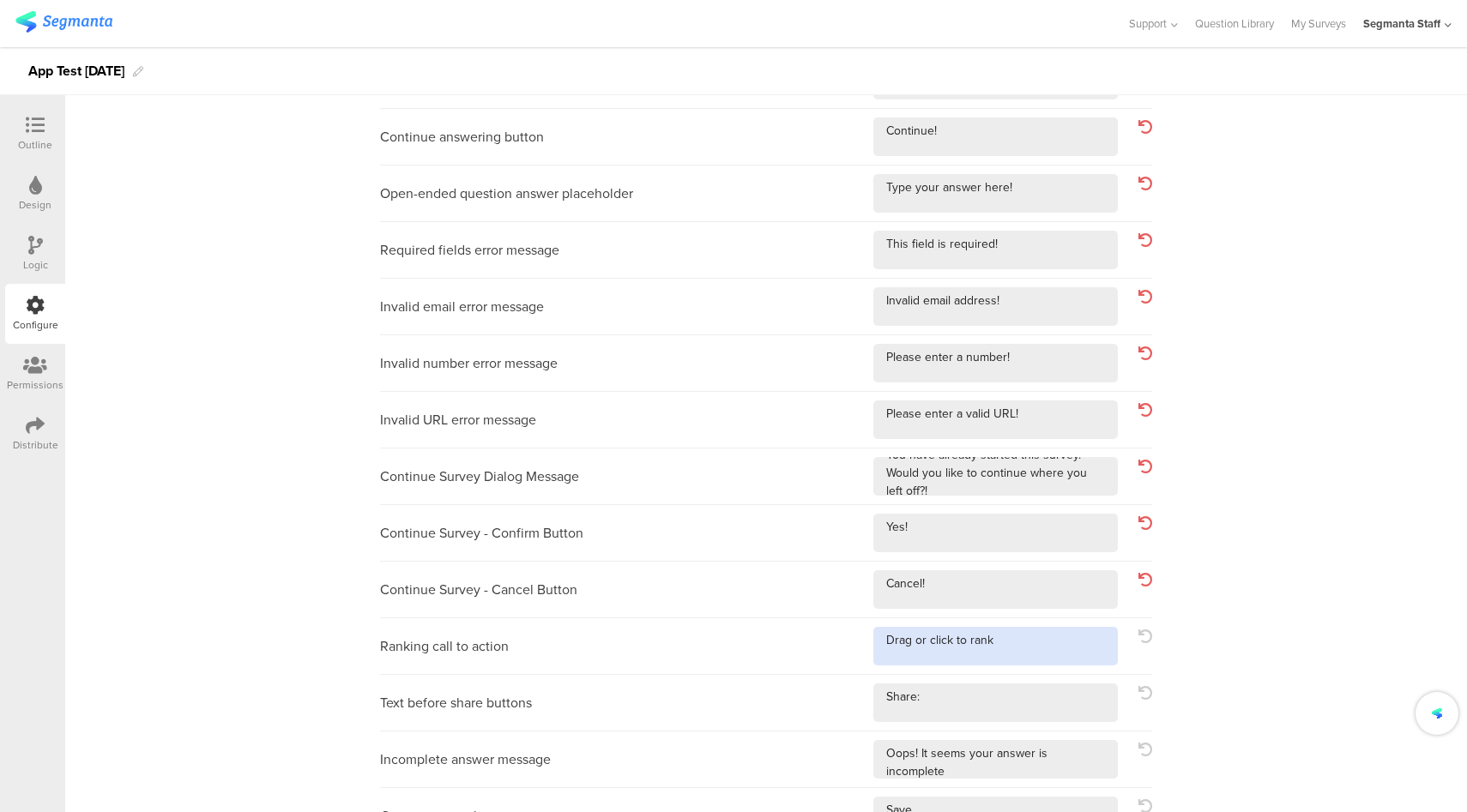
click at [1018, 638] on textarea at bounding box center [995, 646] width 244 height 38
click at [1001, 700] on textarea at bounding box center [995, 702] width 244 height 38
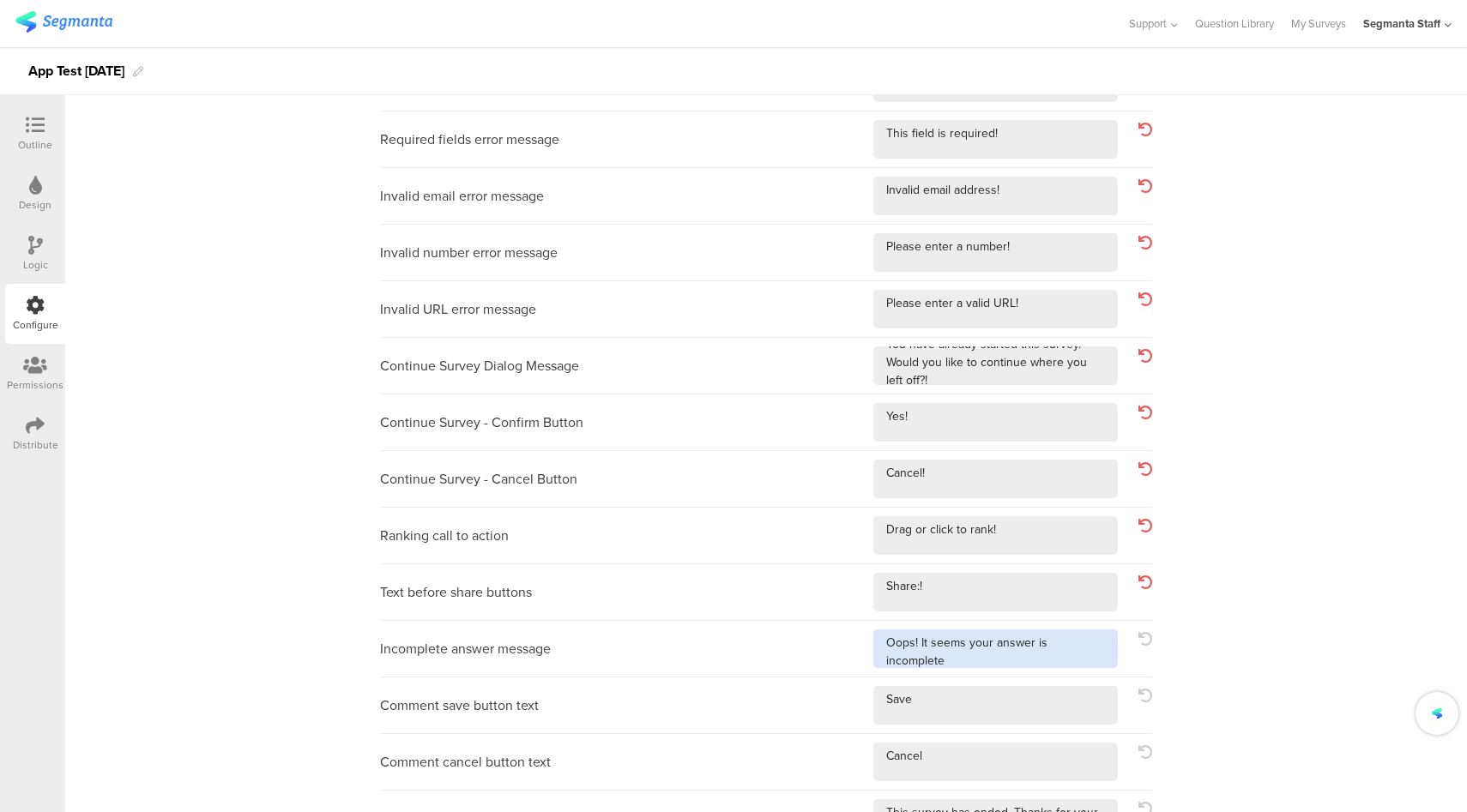
click at [1040, 656] on textarea at bounding box center [995, 648] width 244 height 38
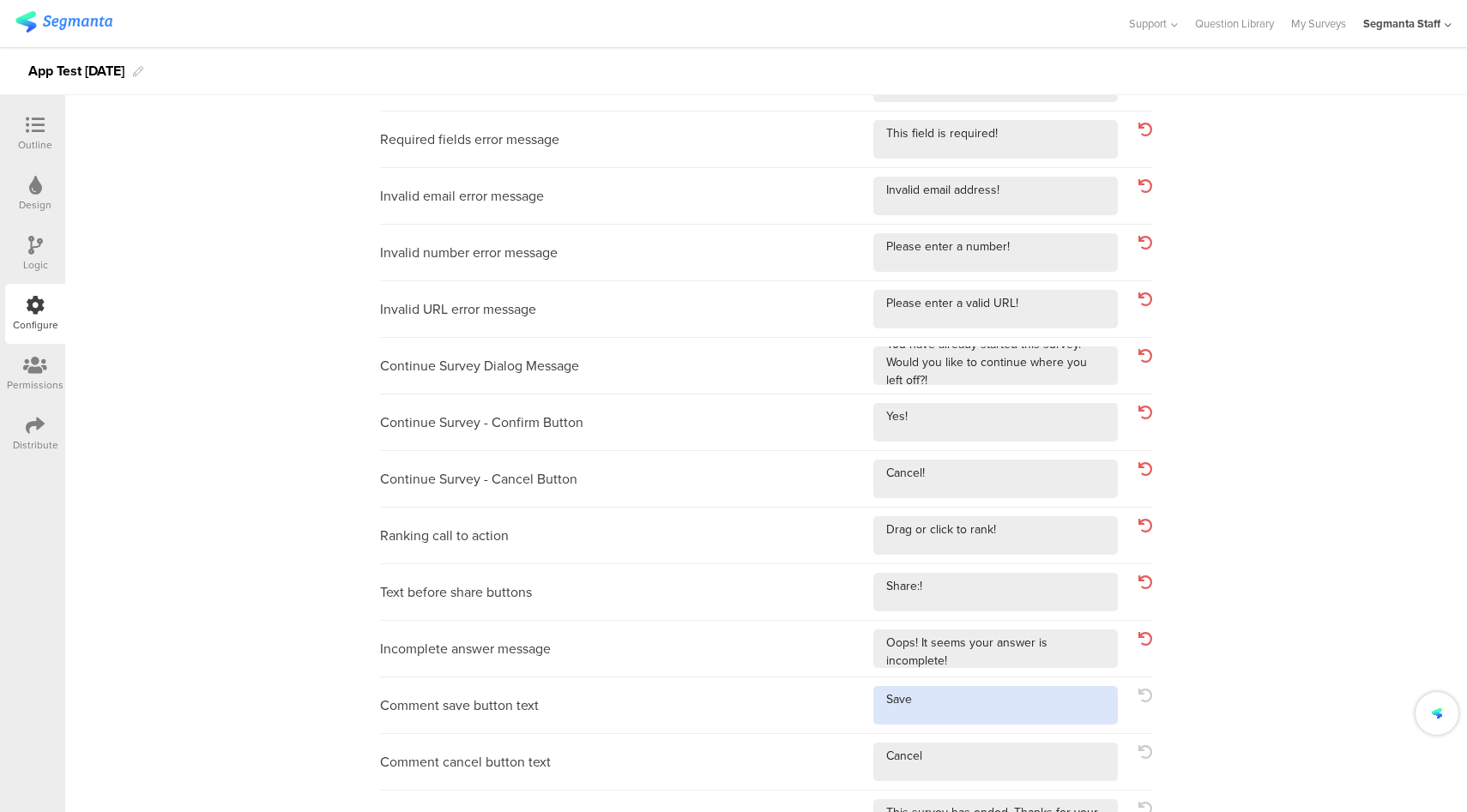
click at [1022, 696] on textarea at bounding box center [995, 705] width 244 height 38
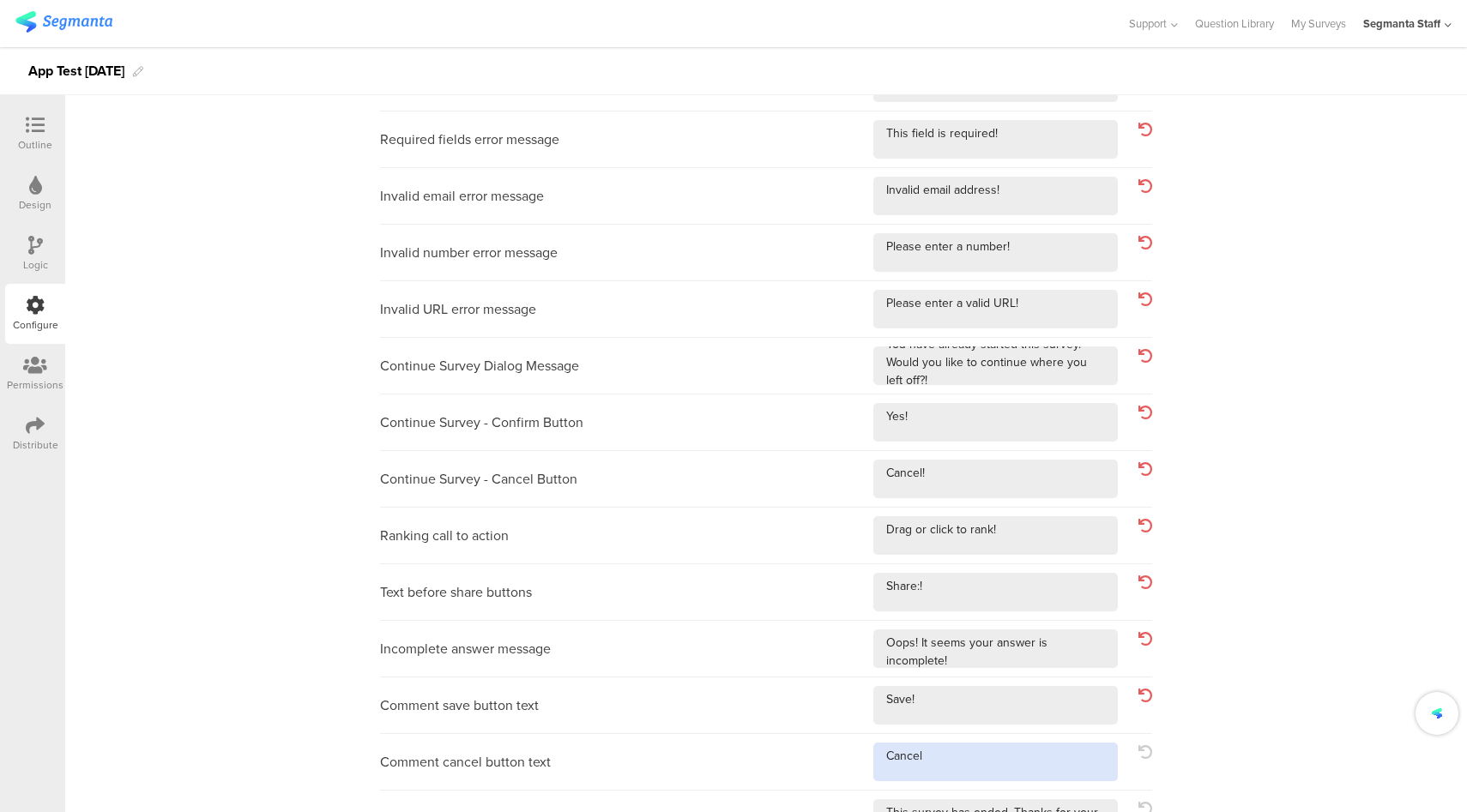
click at [1020, 766] on textarea at bounding box center [995, 761] width 244 height 38
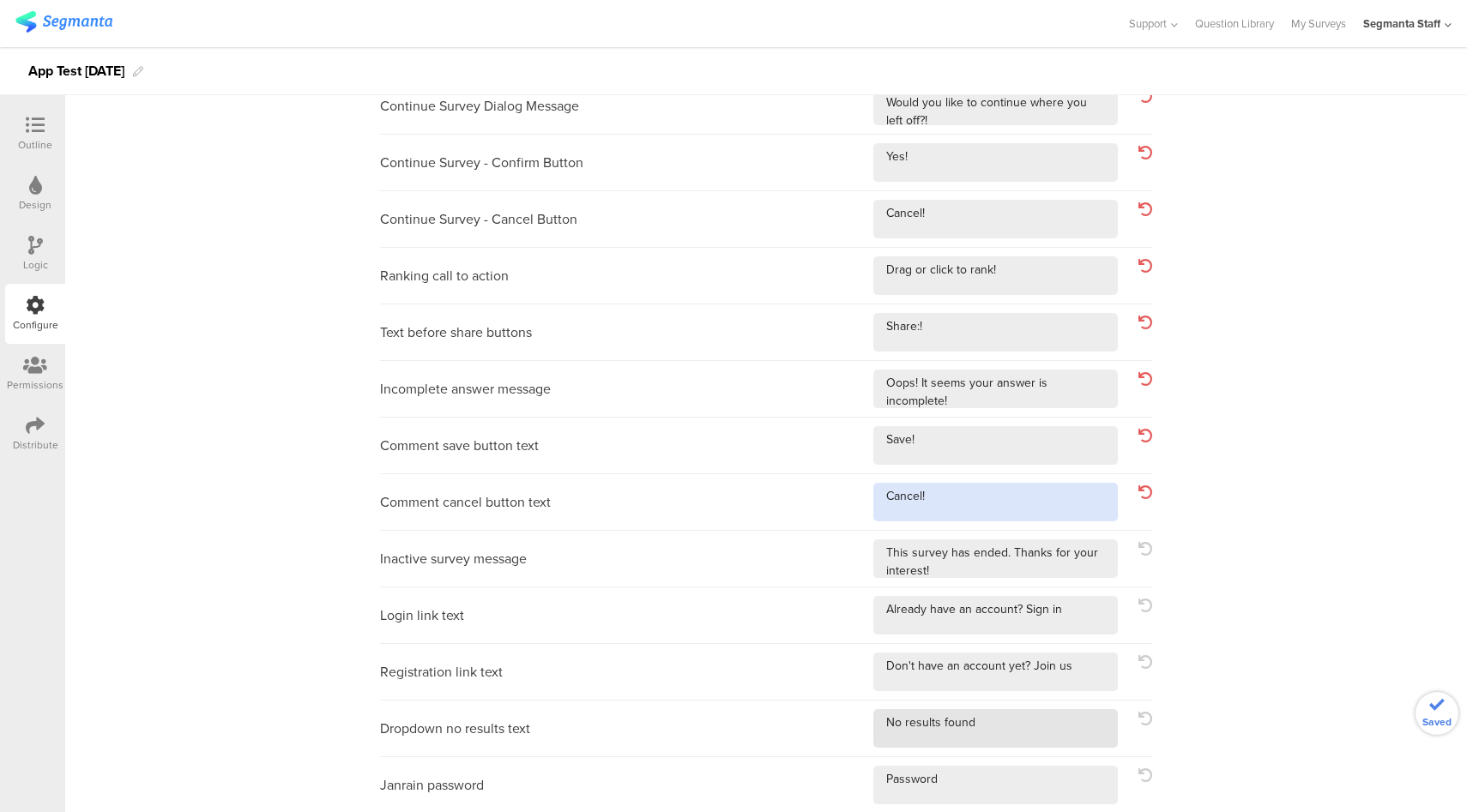
scroll to position [501, 0]
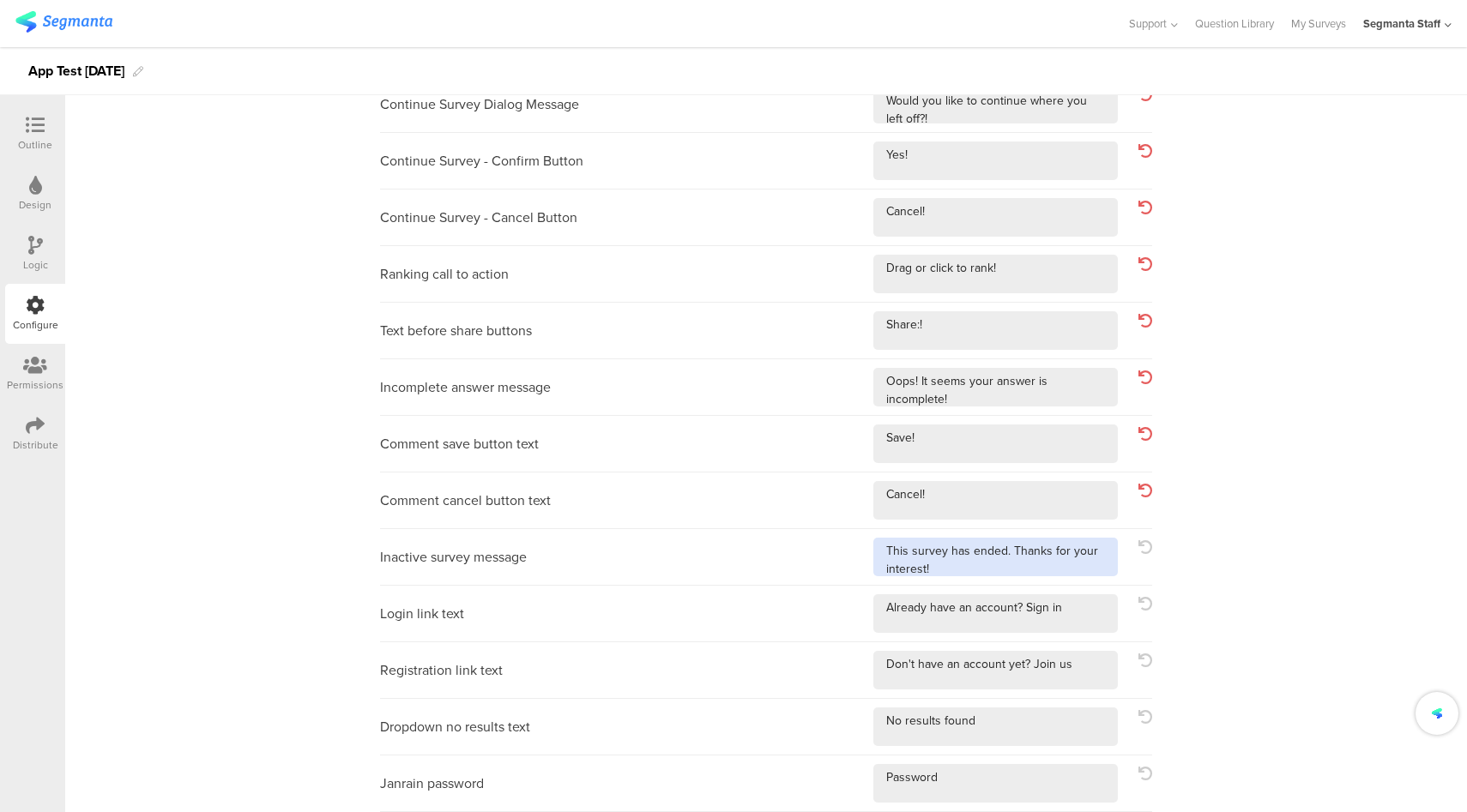
click at [1082, 570] on textarea at bounding box center [995, 556] width 244 height 38
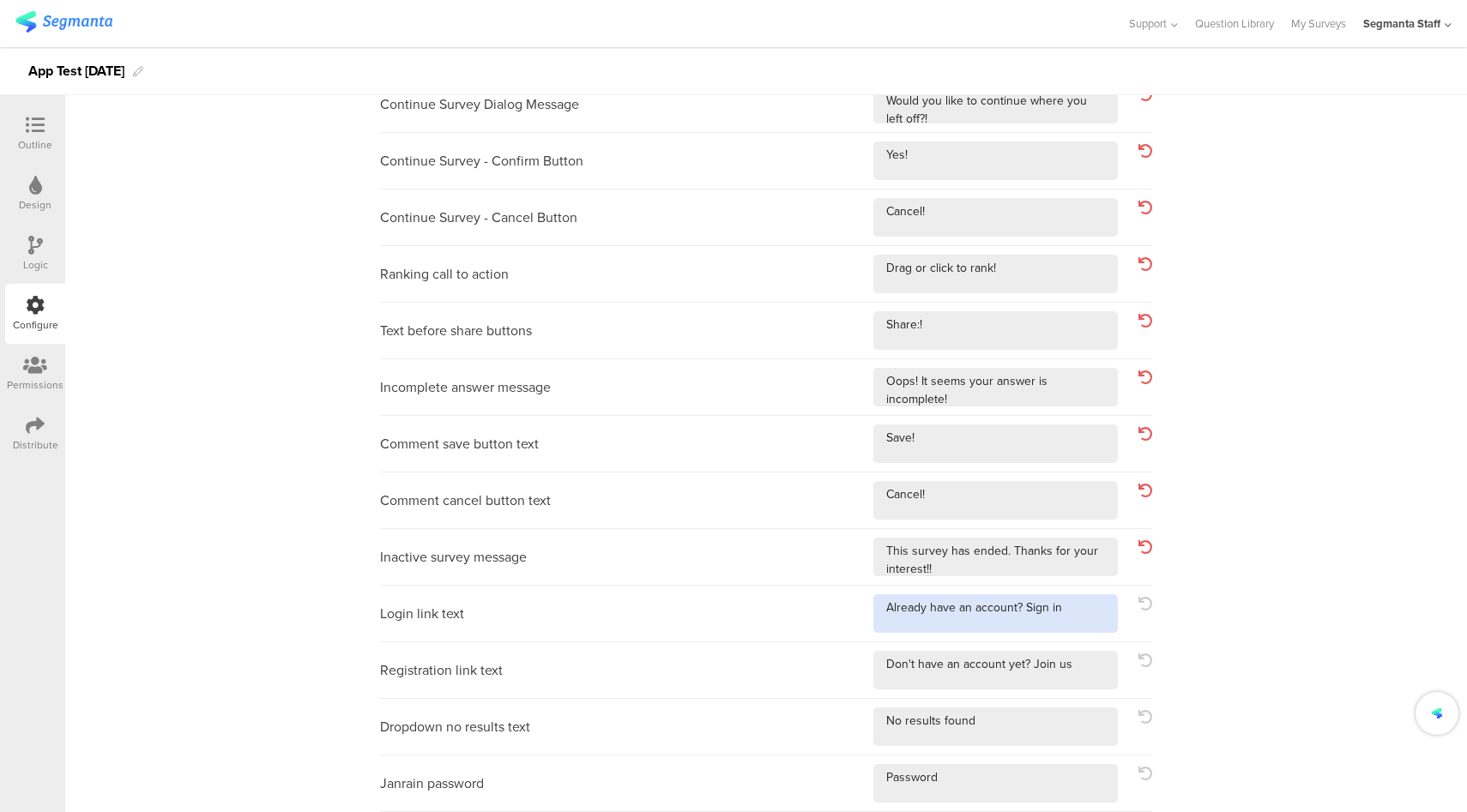
click at [1085, 613] on textarea at bounding box center [995, 613] width 244 height 38
click at [1076, 668] on textarea at bounding box center [995, 670] width 244 height 38
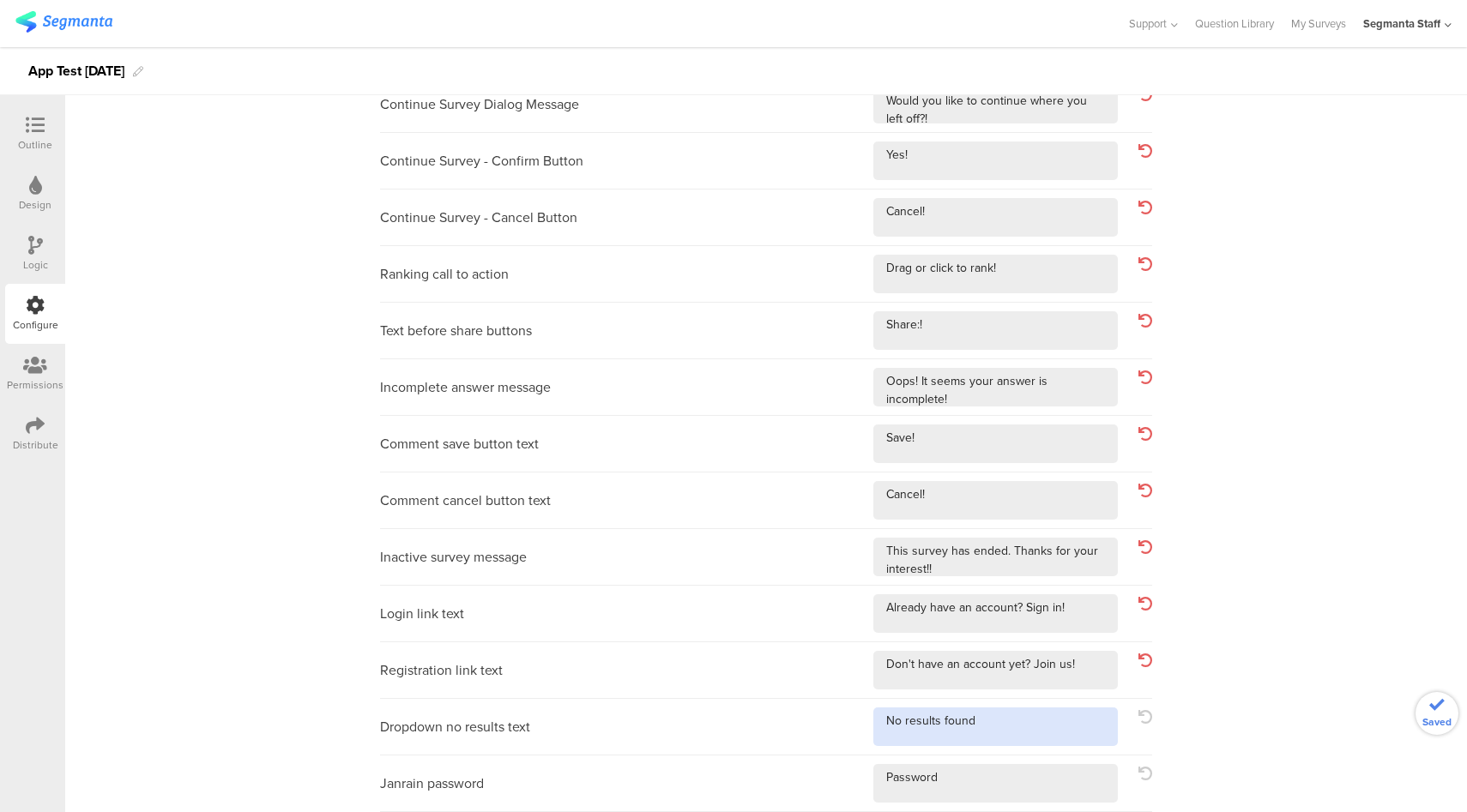
click at [1037, 725] on textarea at bounding box center [995, 726] width 244 height 38
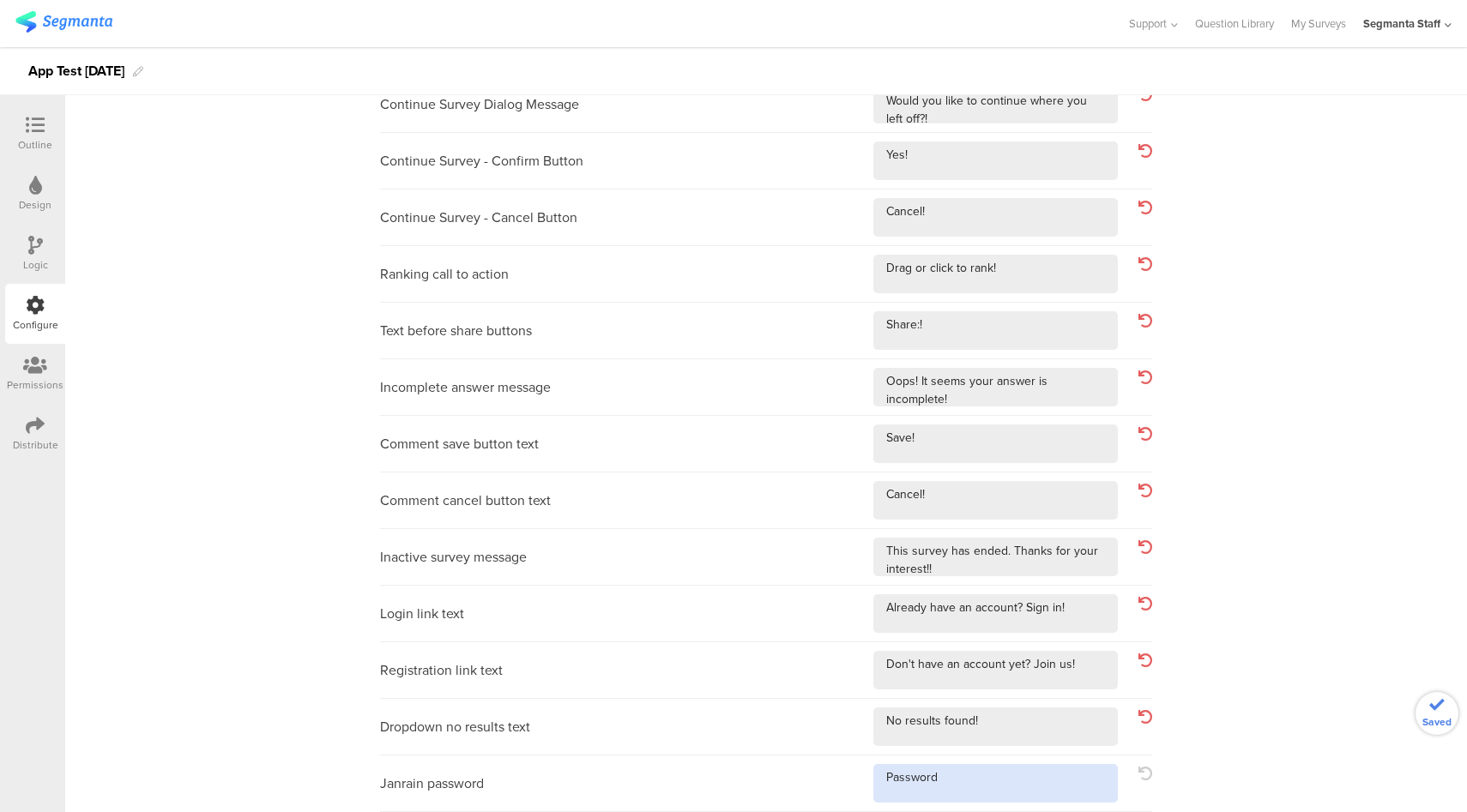
click at [1012, 782] on textarea at bounding box center [995, 782] width 244 height 38
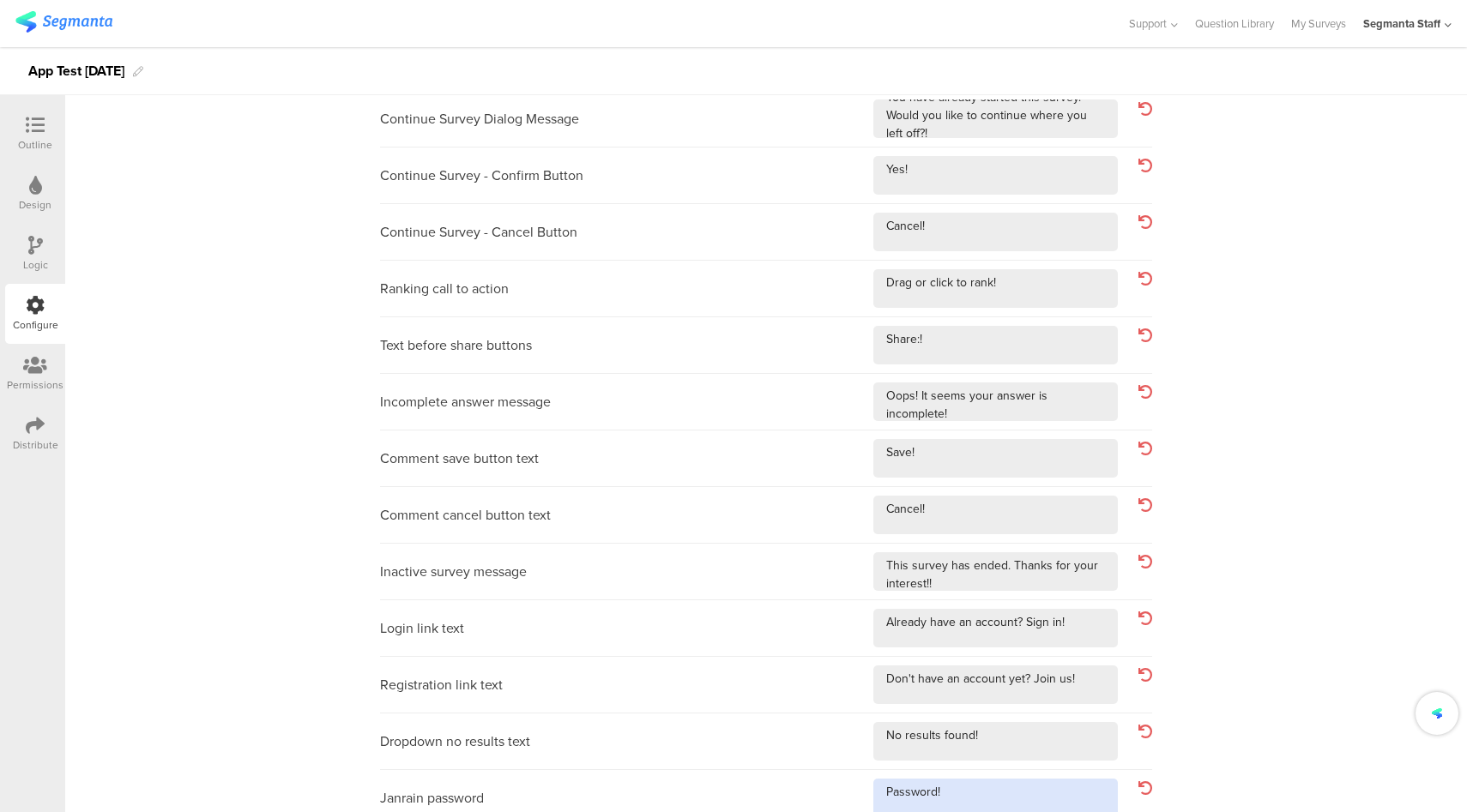
scroll to position [0, 0]
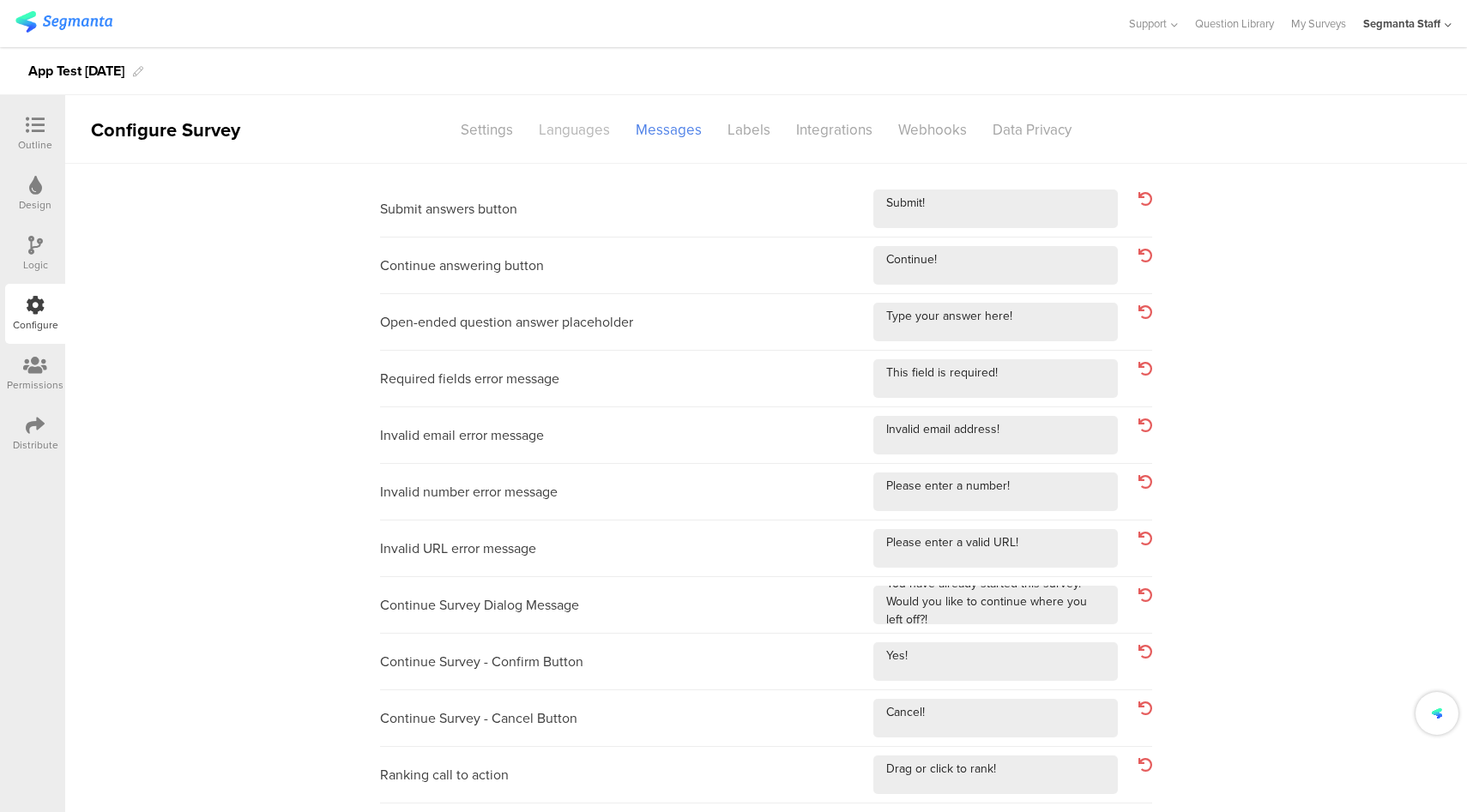
click at [570, 124] on div "Languages" at bounding box center [574, 130] width 97 height 30
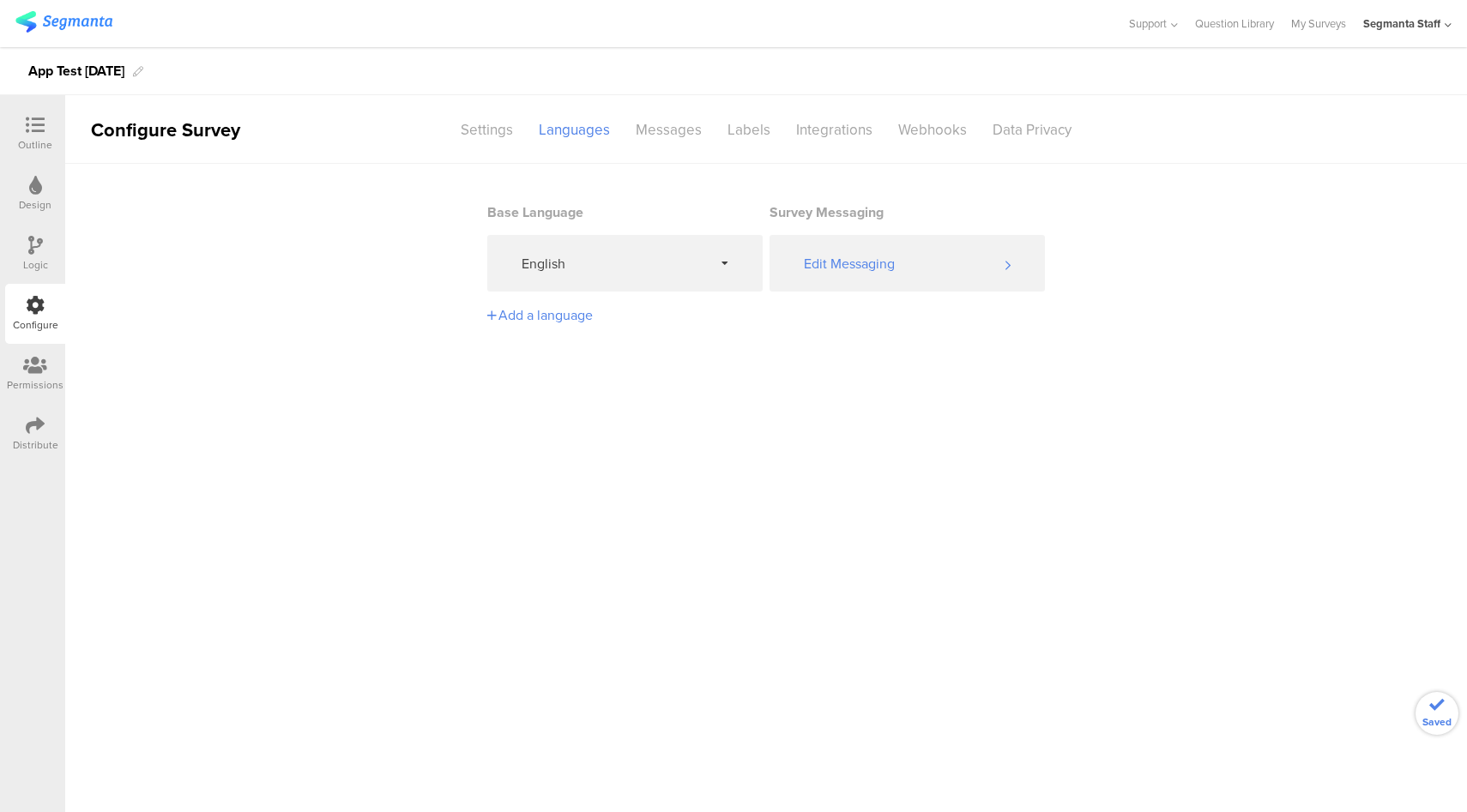
click at [570, 312] on div "Add a language" at bounding box center [623, 315] width 270 height 20
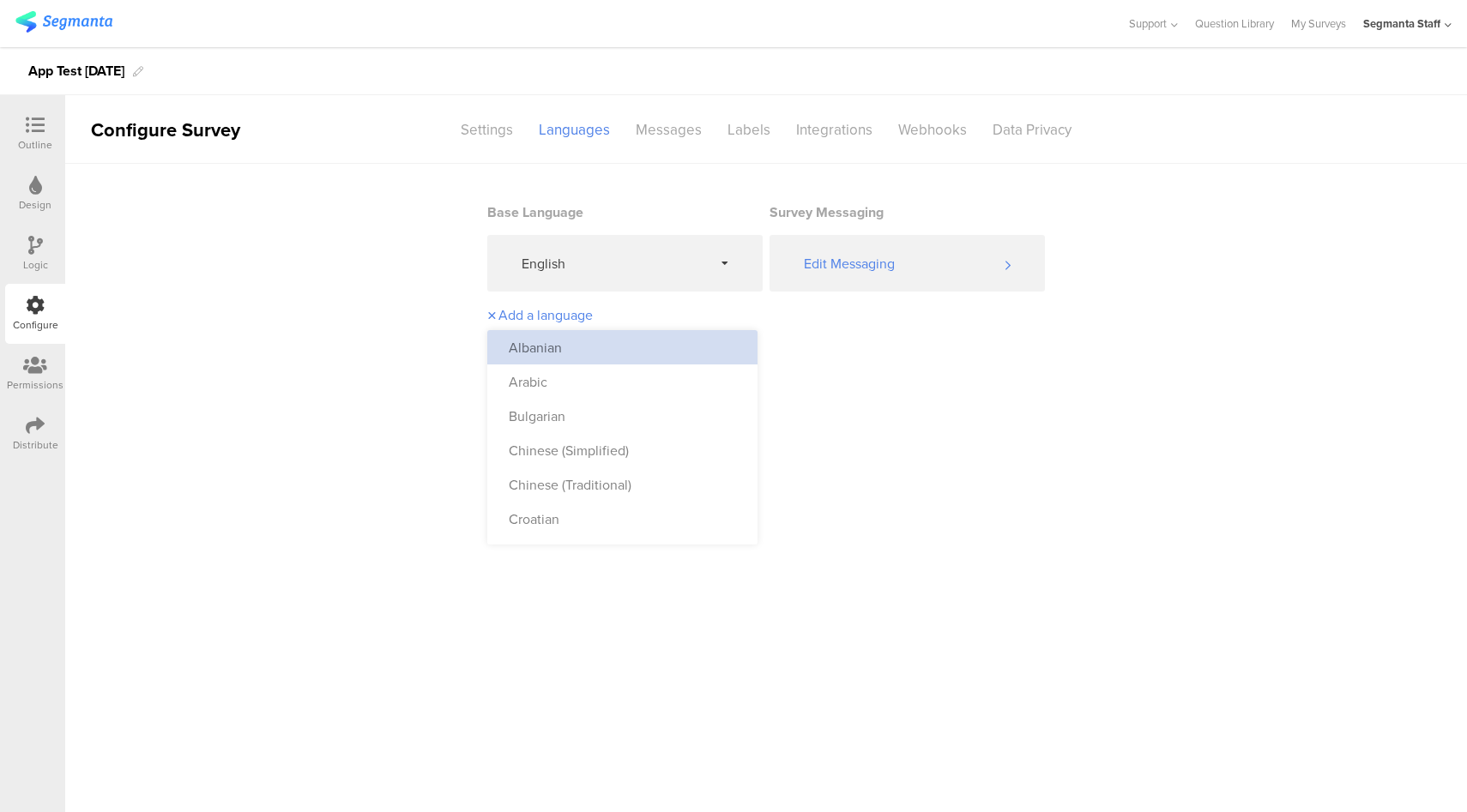
click at [649, 331] on div "Albanian" at bounding box center [623, 347] width 270 height 34
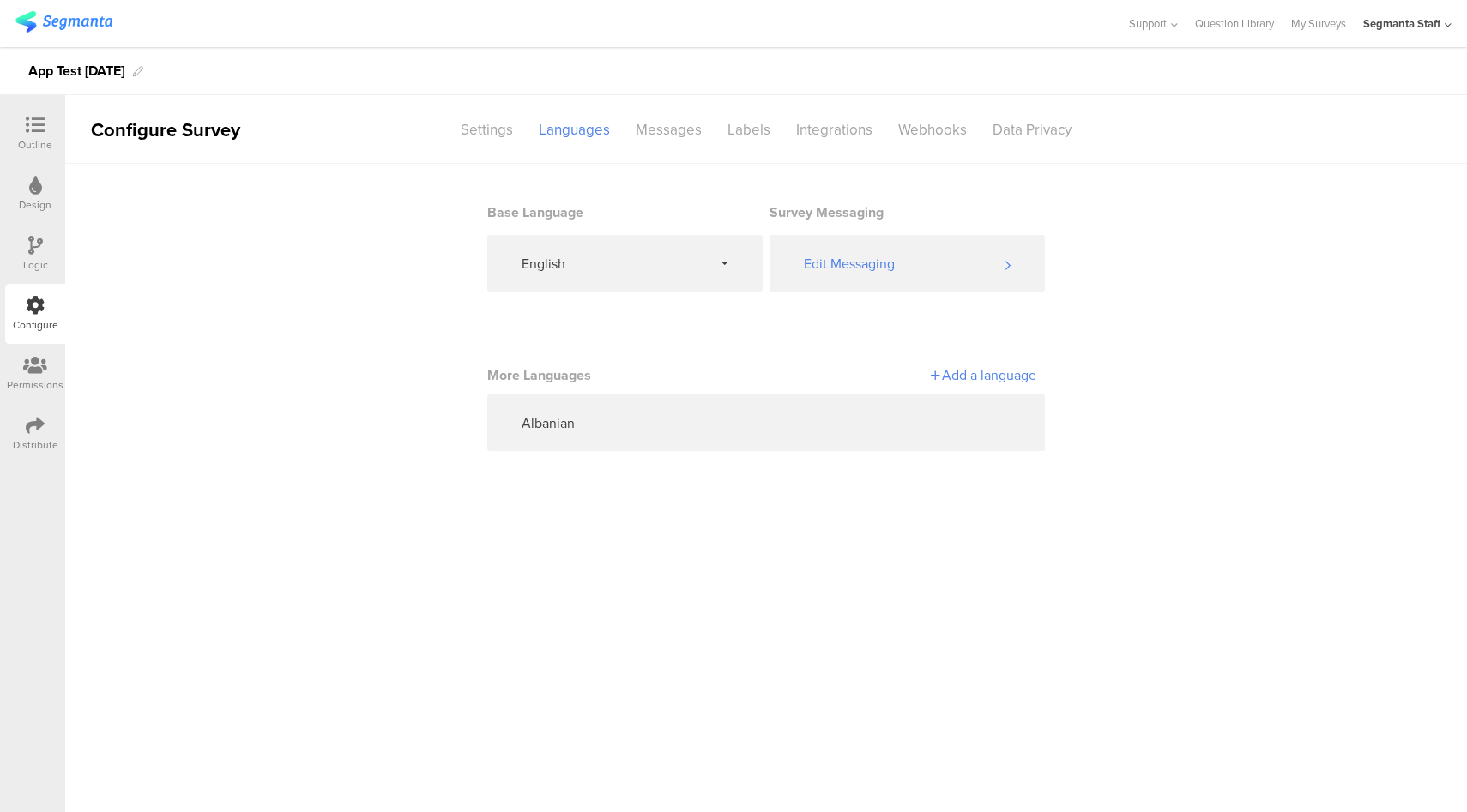
click at [968, 377] on div "Add a language" at bounding box center [901, 375] width 270 height 20
click at [885, 399] on div "Arabic" at bounding box center [901, 407] width 270 height 34
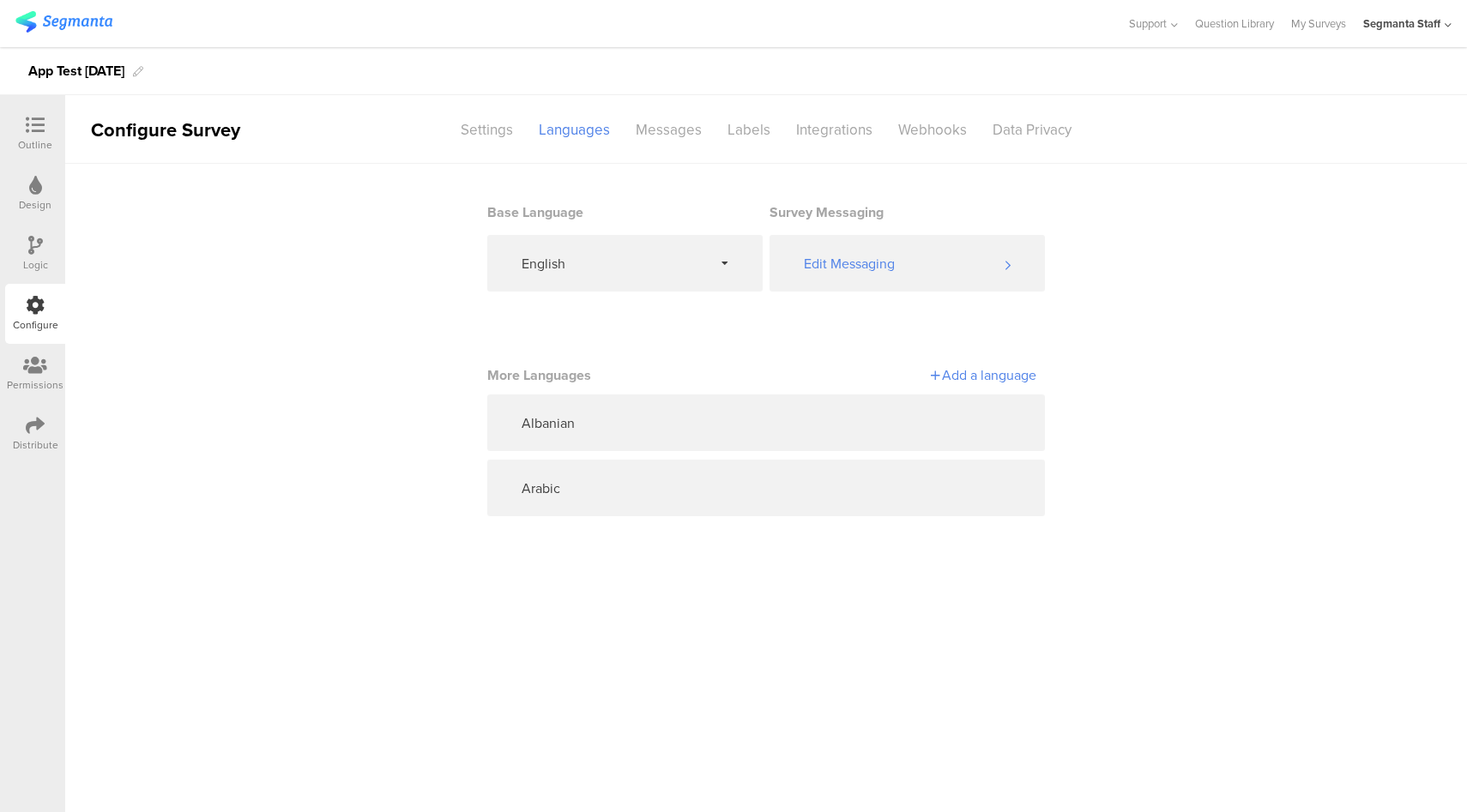
click at [988, 369] on div "Add a language" at bounding box center [901, 375] width 270 height 20
click at [955, 411] on div "Bulgarian" at bounding box center [901, 407] width 270 height 34
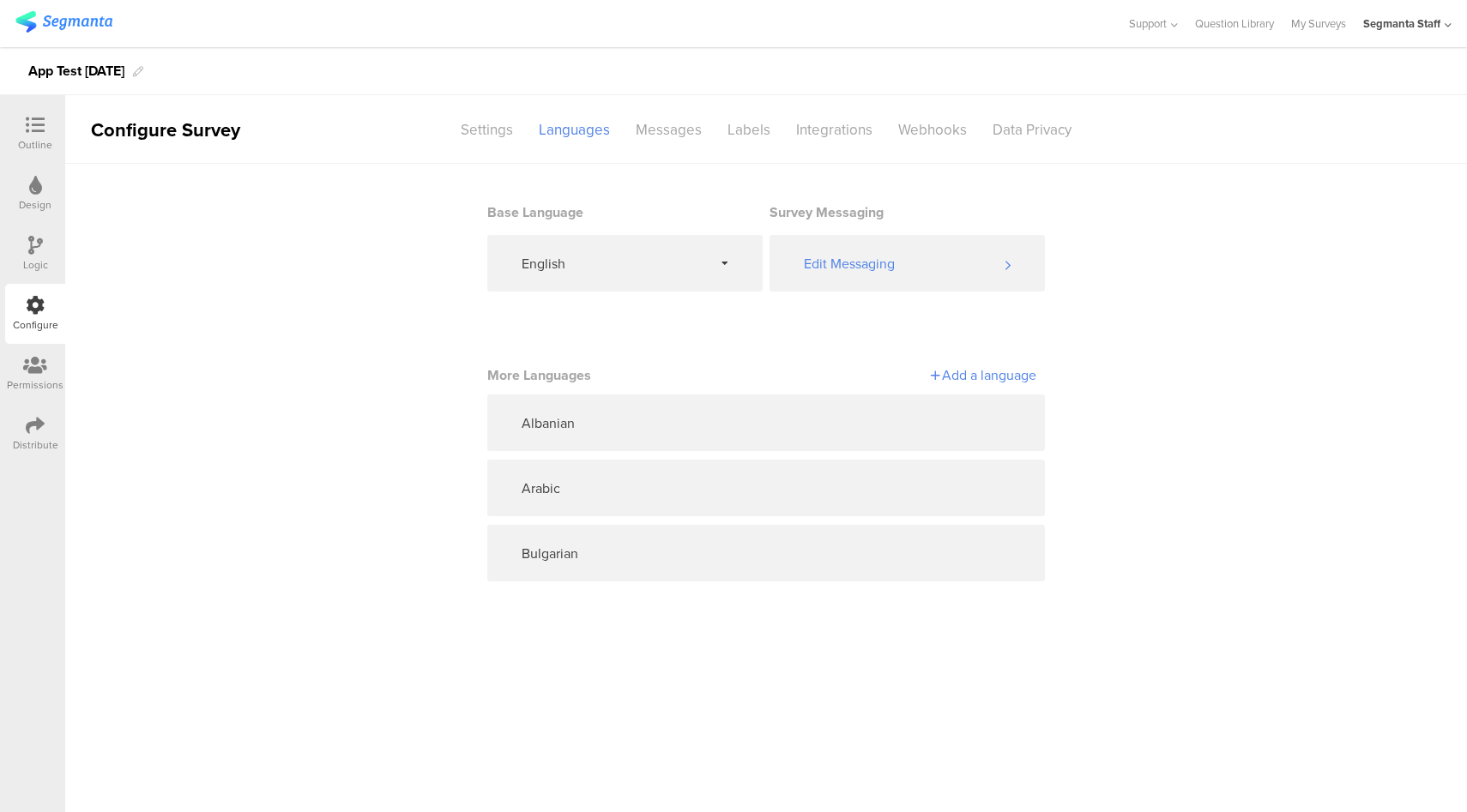
click at [987, 368] on div "Add a language" at bounding box center [901, 375] width 270 height 20
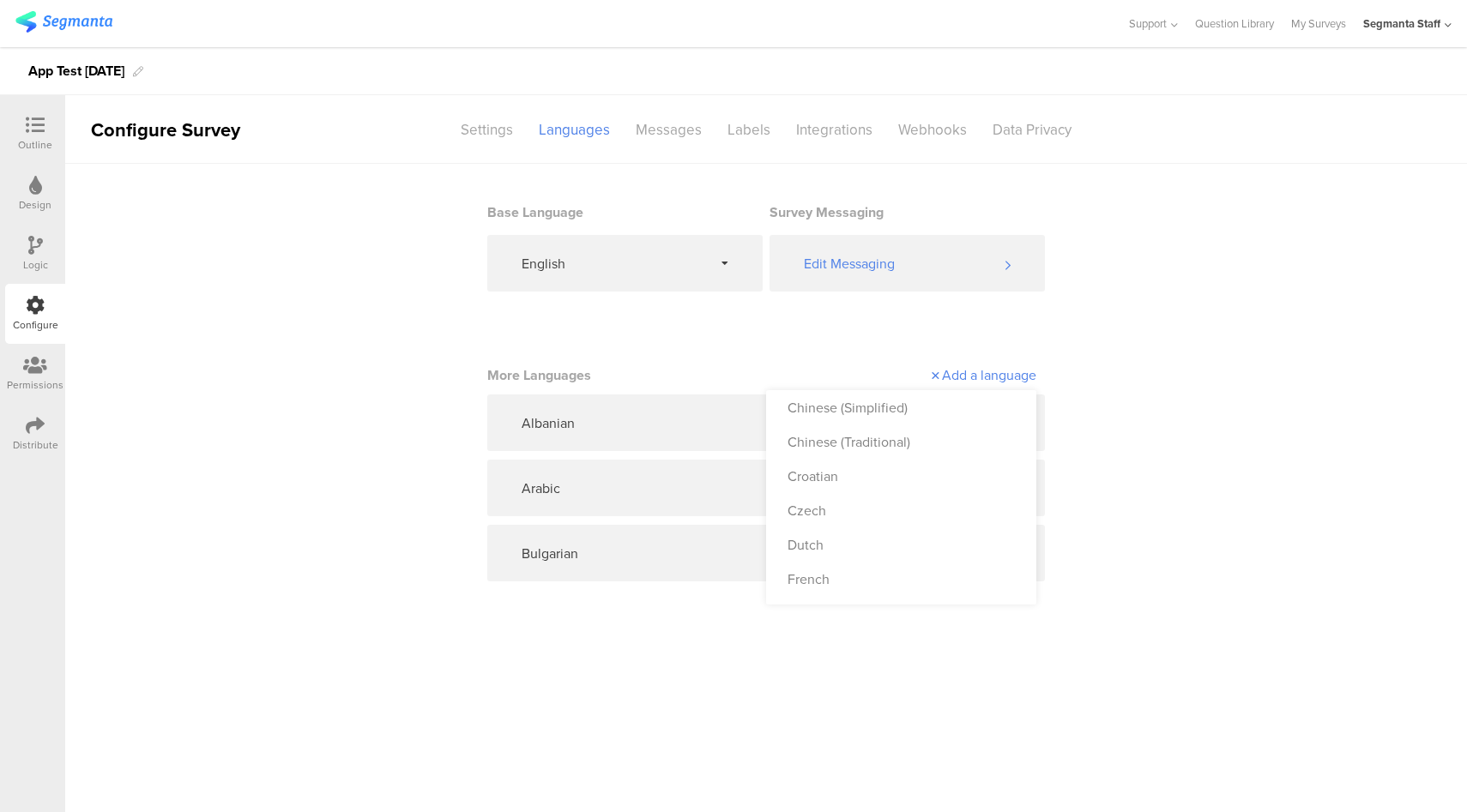
click at [968, 402] on div "Chinese (Simplified)" at bounding box center [901, 407] width 270 height 34
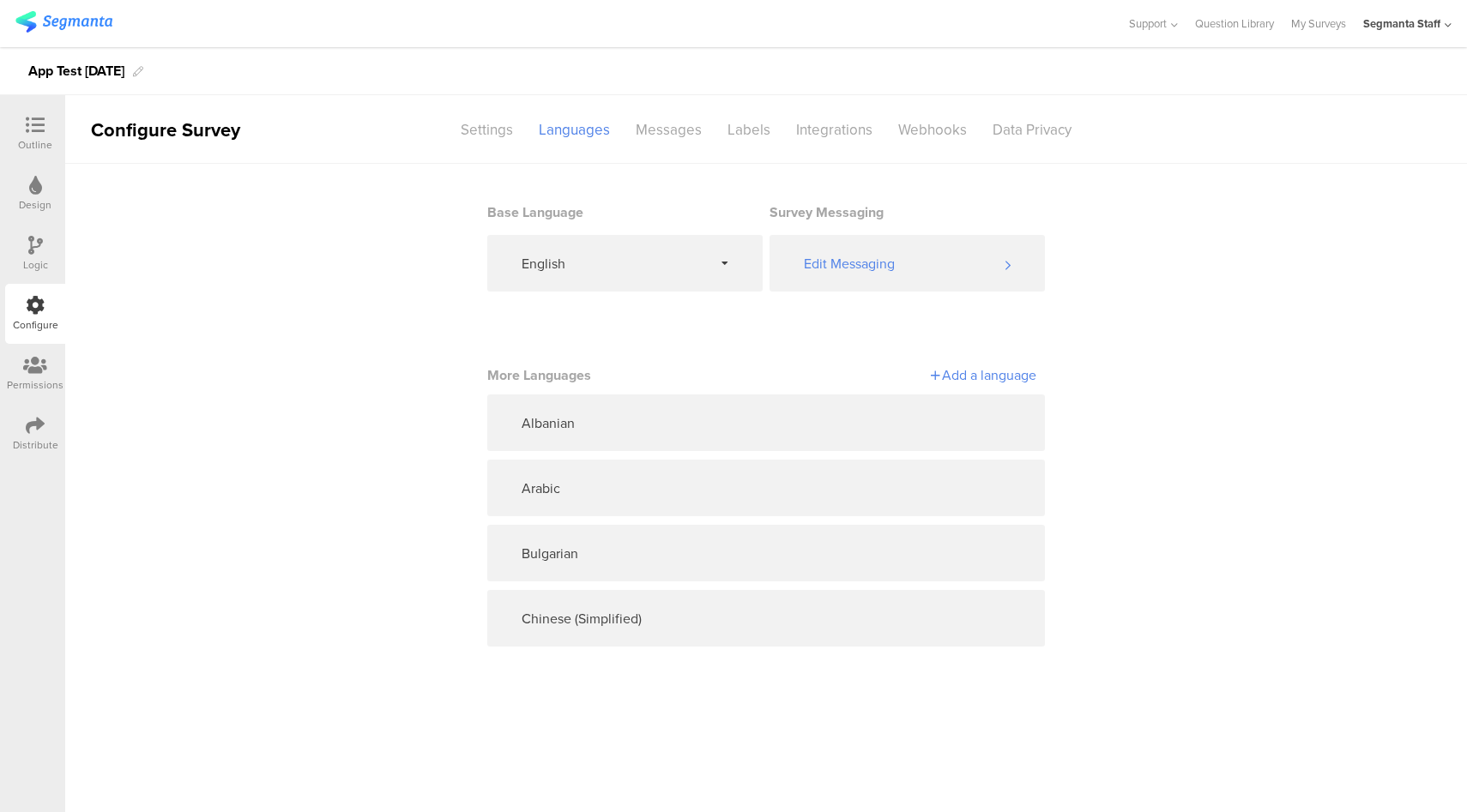
click at [977, 385] on div "Add a language" at bounding box center [901, 375] width 270 height 20
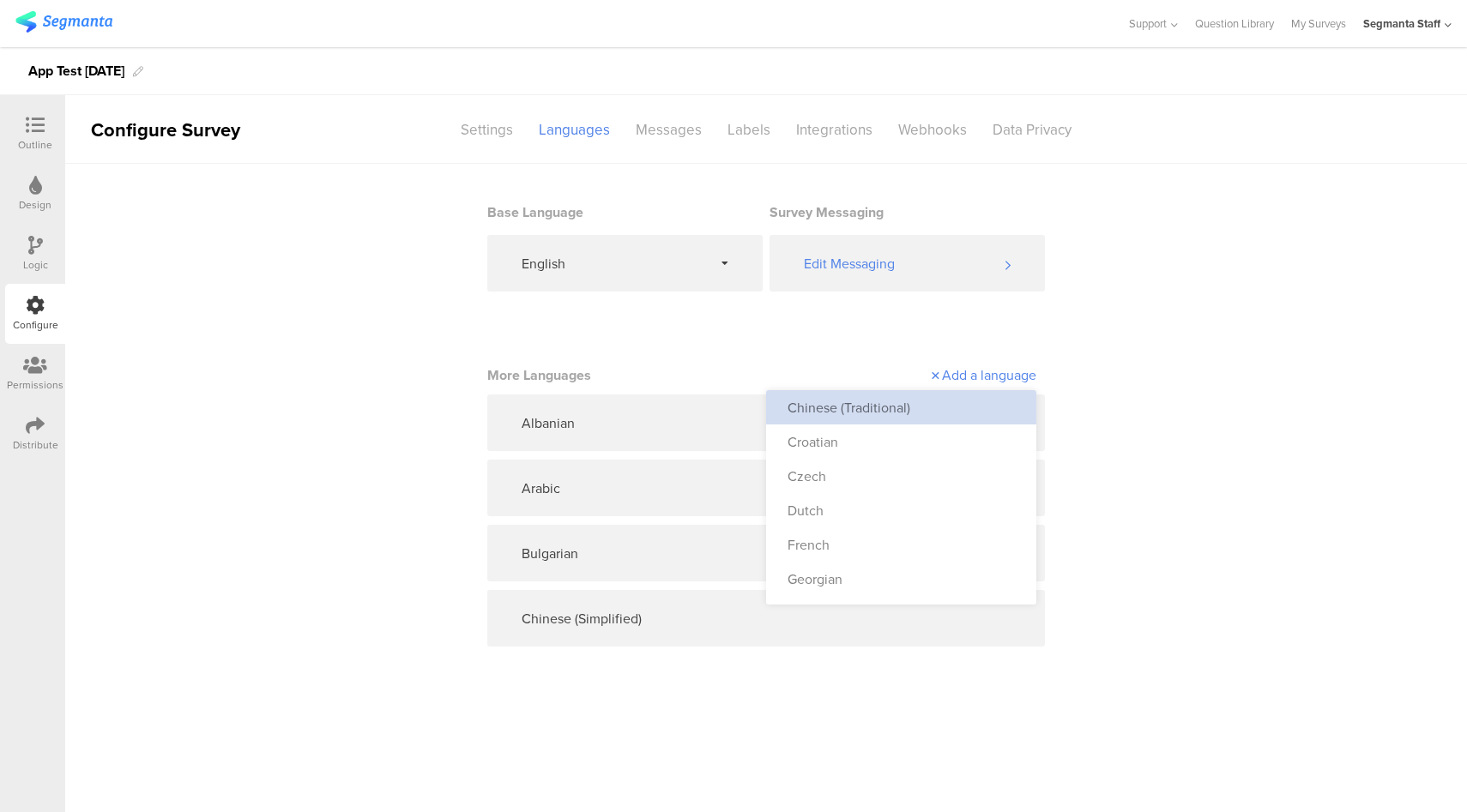
click at [967, 402] on div "Chinese (Traditional)" at bounding box center [901, 407] width 270 height 34
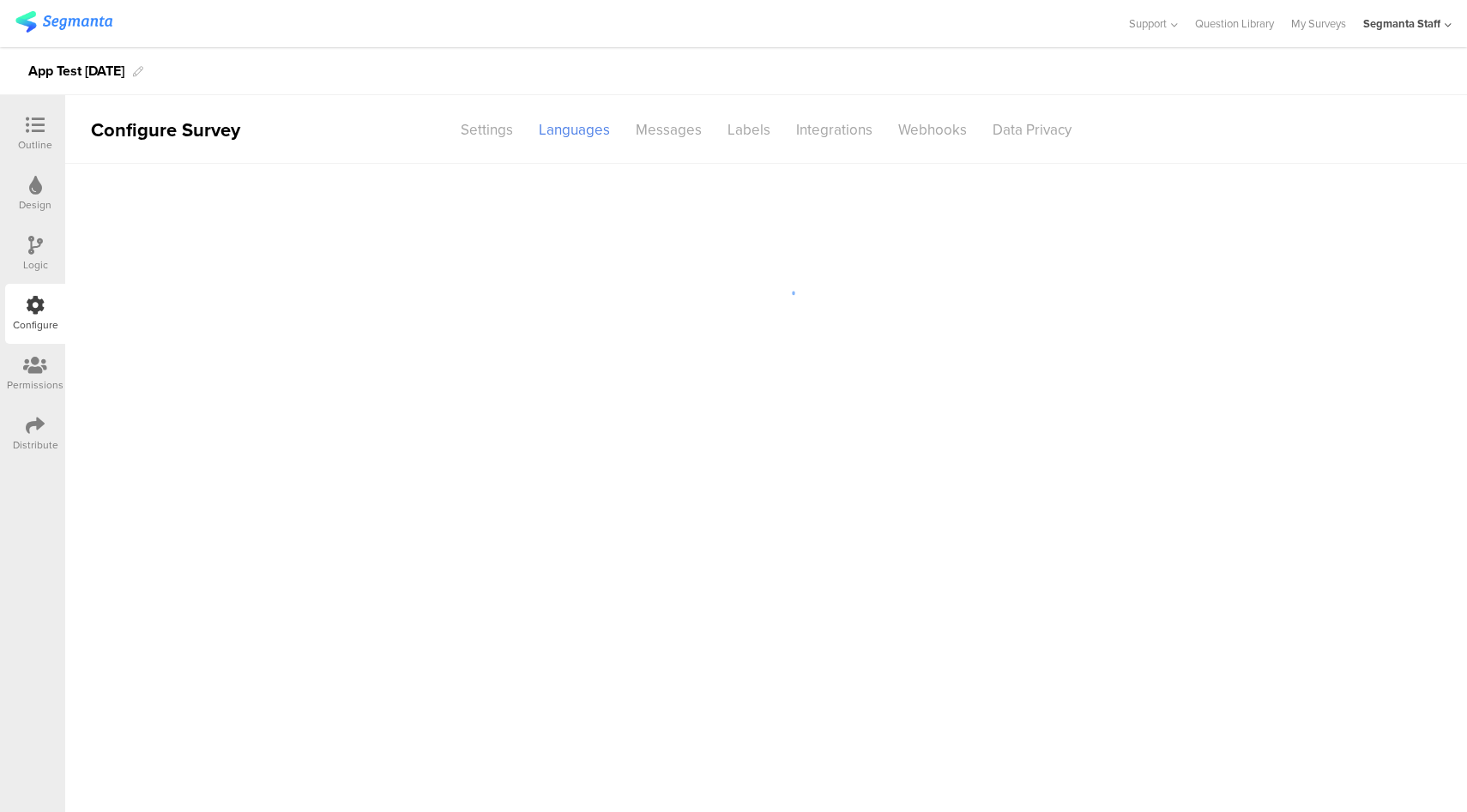
click at [988, 376] on div at bounding box center [766, 292] width 557 height 258
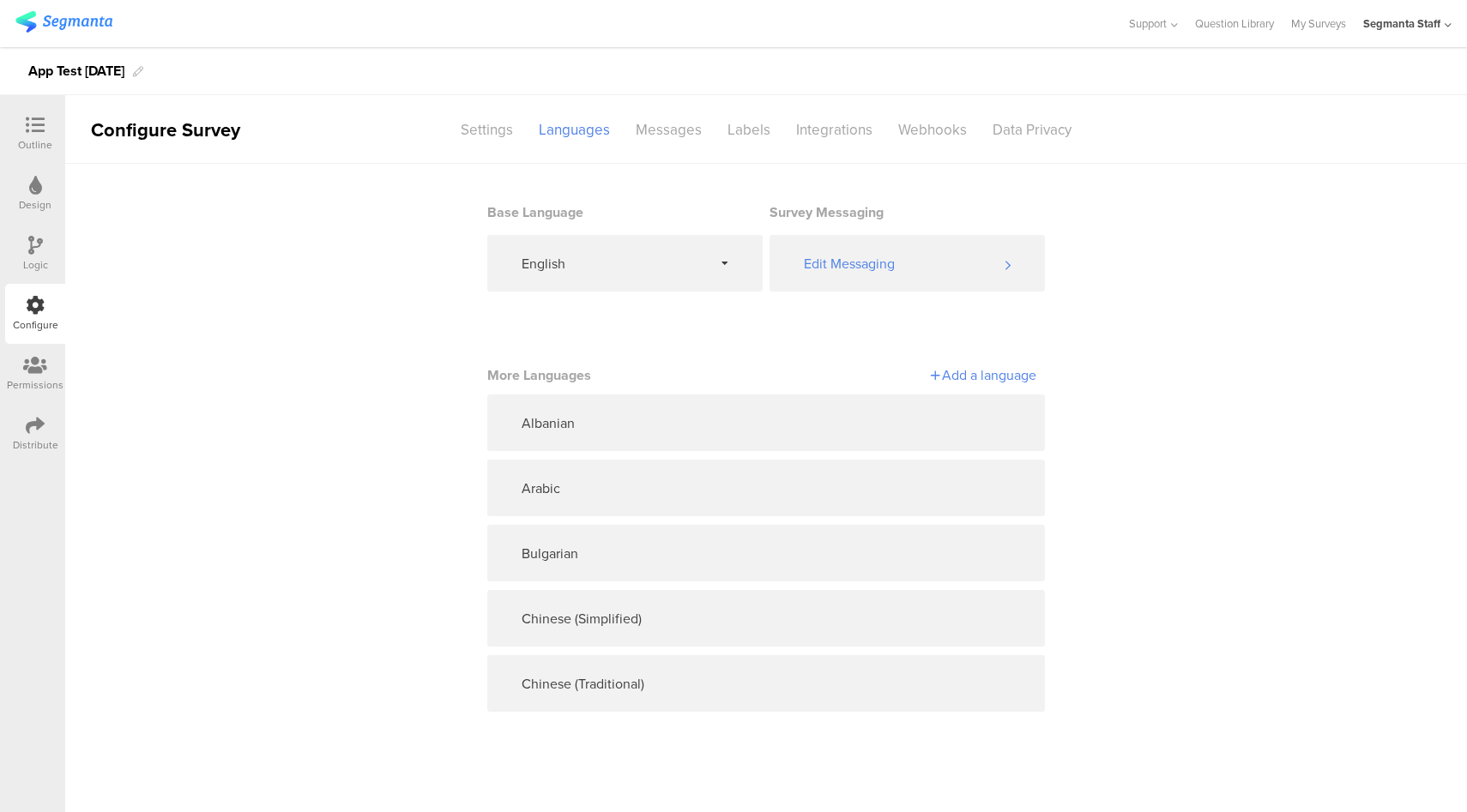
click at [988, 377] on div "Add a language" at bounding box center [901, 375] width 270 height 20
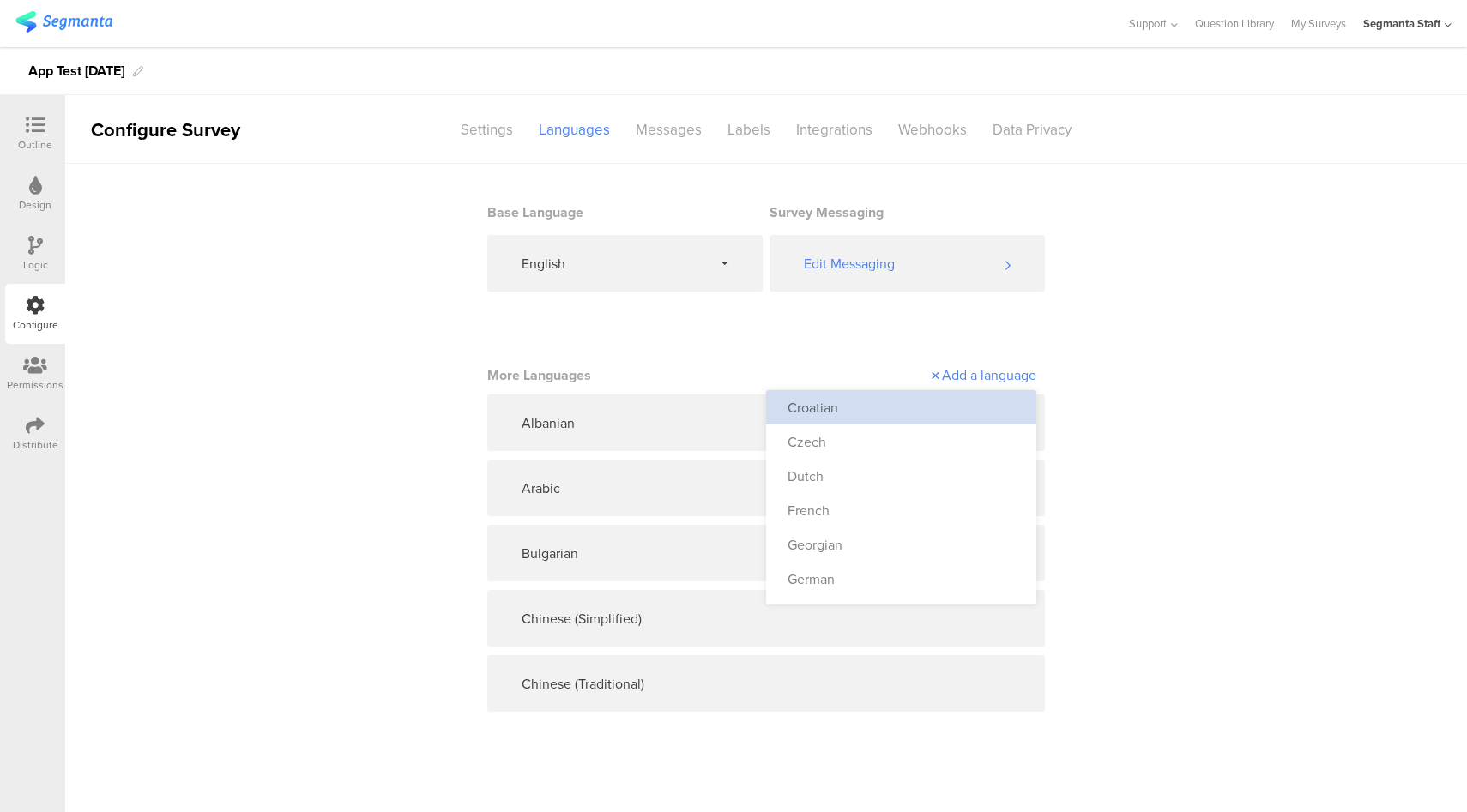
click at [960, 410] on div "Croatian" at bounding box center [901, 407] width 270 height 34
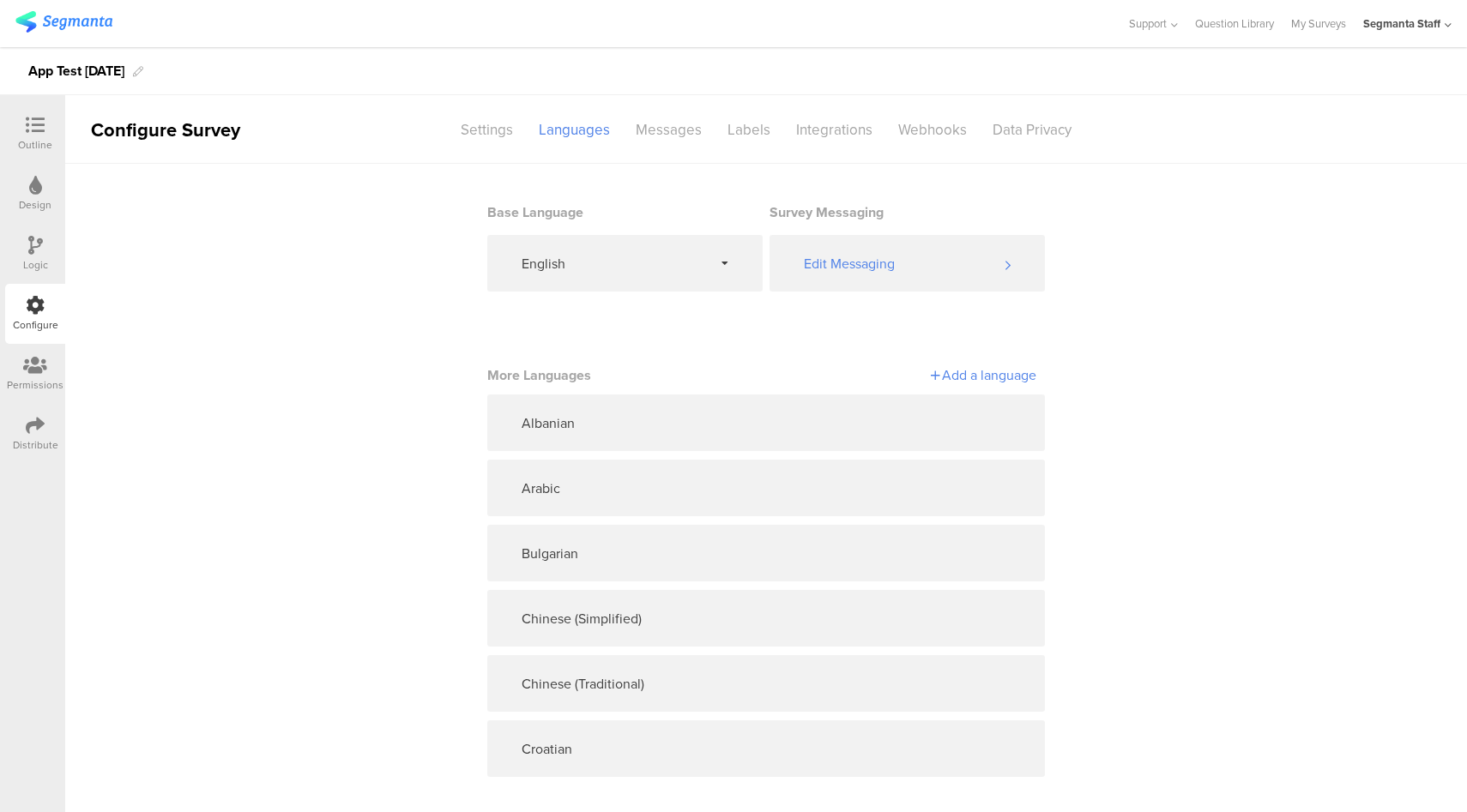
click at [987, 371] on div "Add a language" at bounding box center [901, 375] width 270 height 20
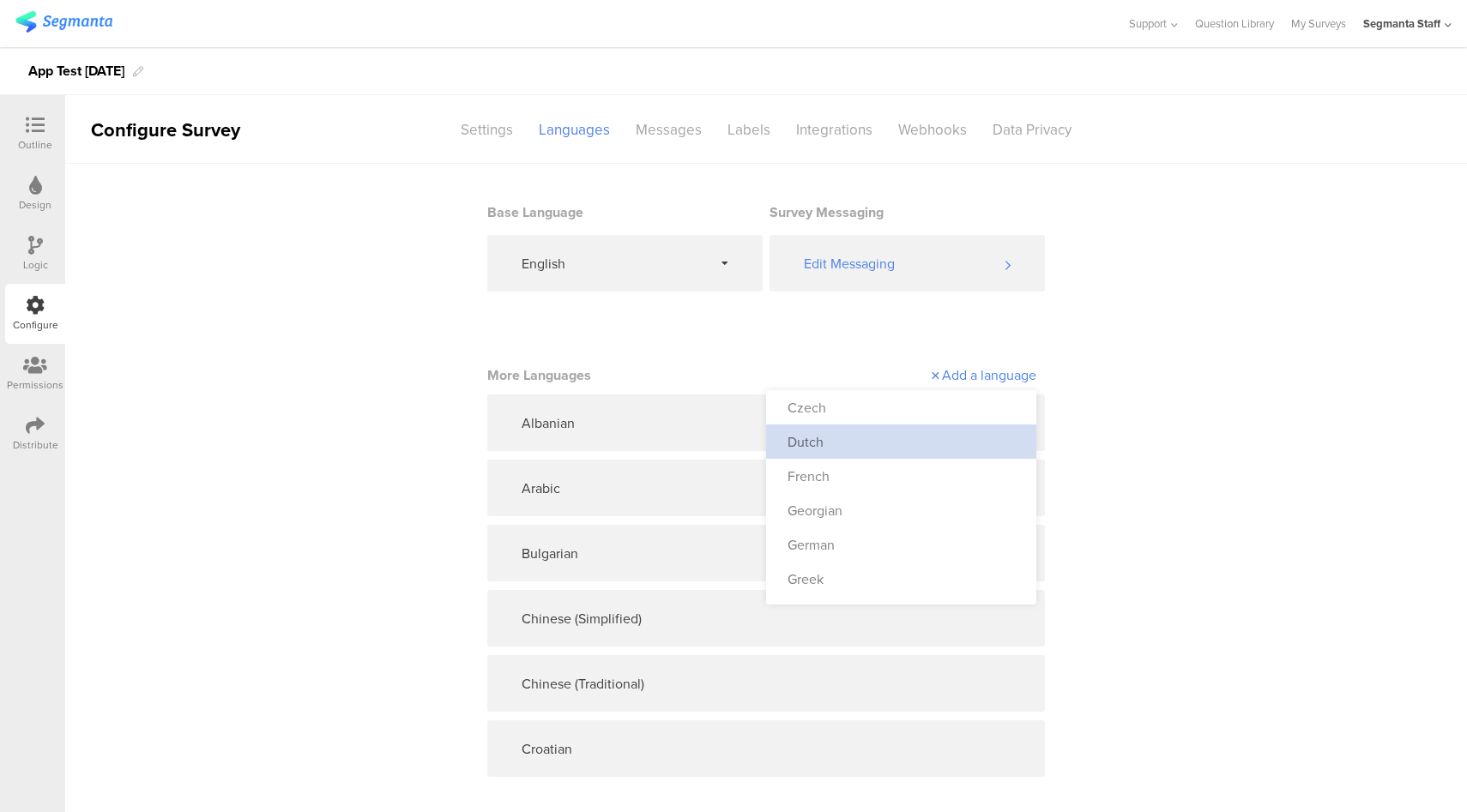
click at [922, 427] on div "Dutch" at bounding box center [901, 442] width 270 height 34
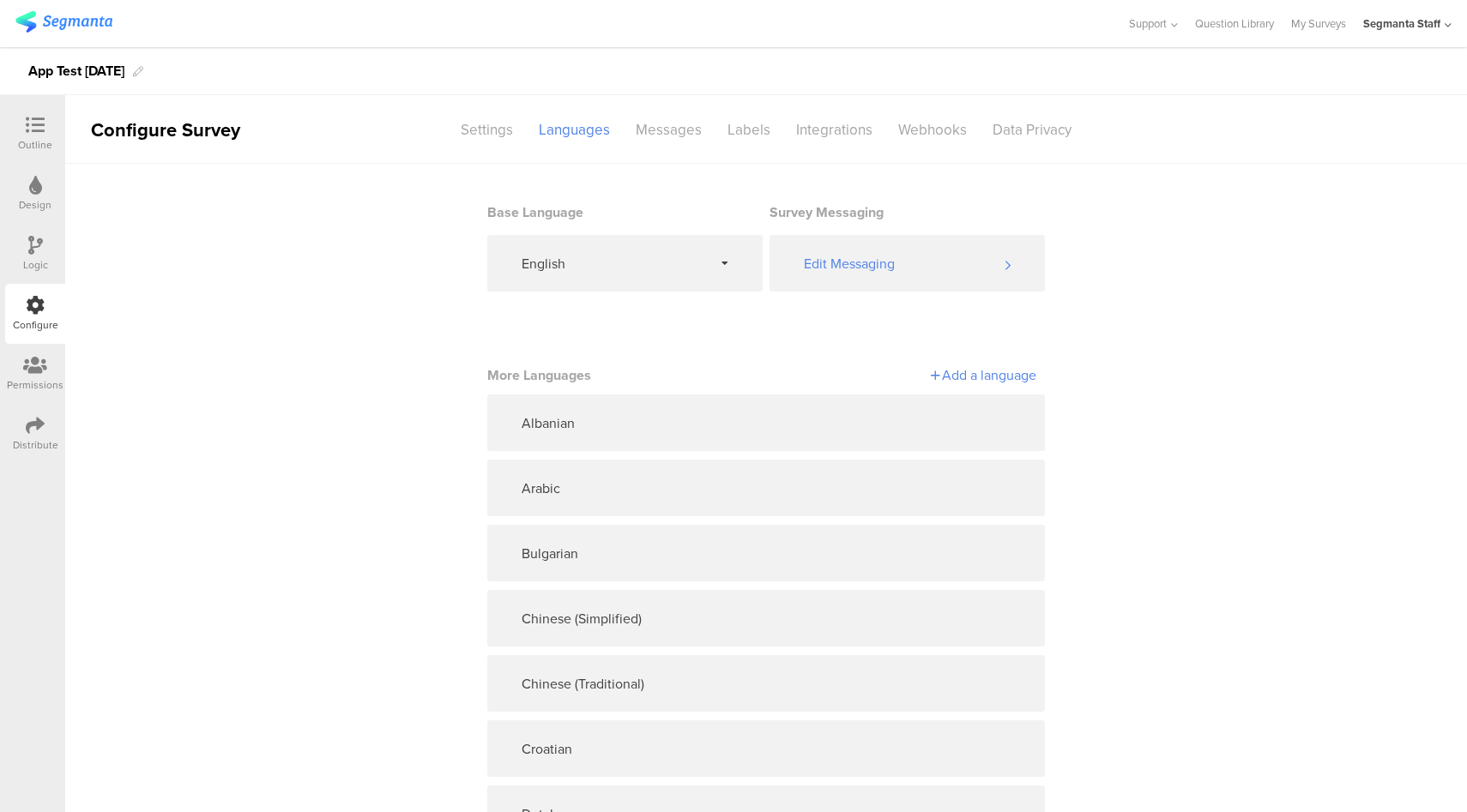
click at [955, 384] on div "Add a language" at bounding box center [901, 375] width 270 height 20
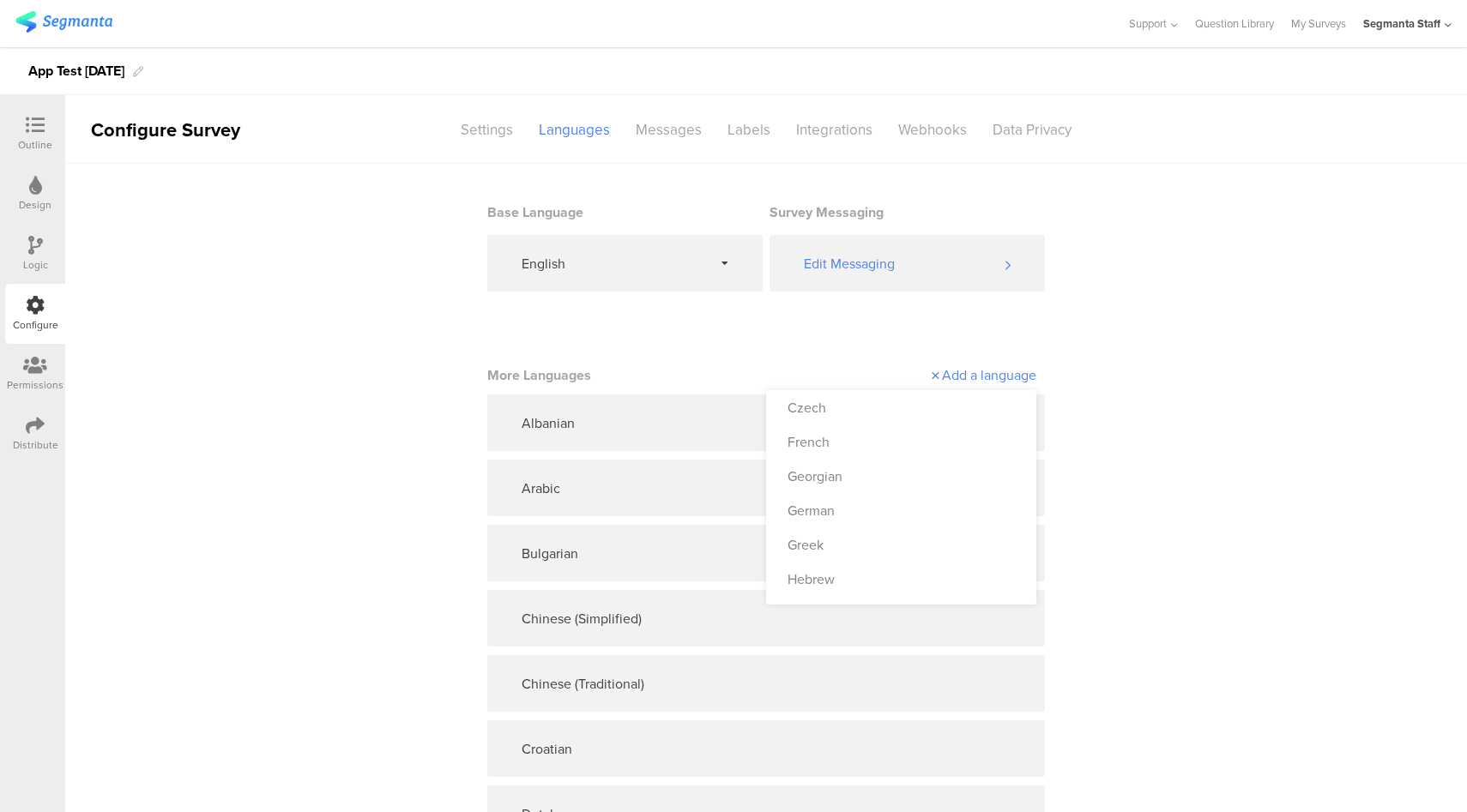
click at [937, 419] on div "Czech" at bounding box center [901, 407] width 270 height 34
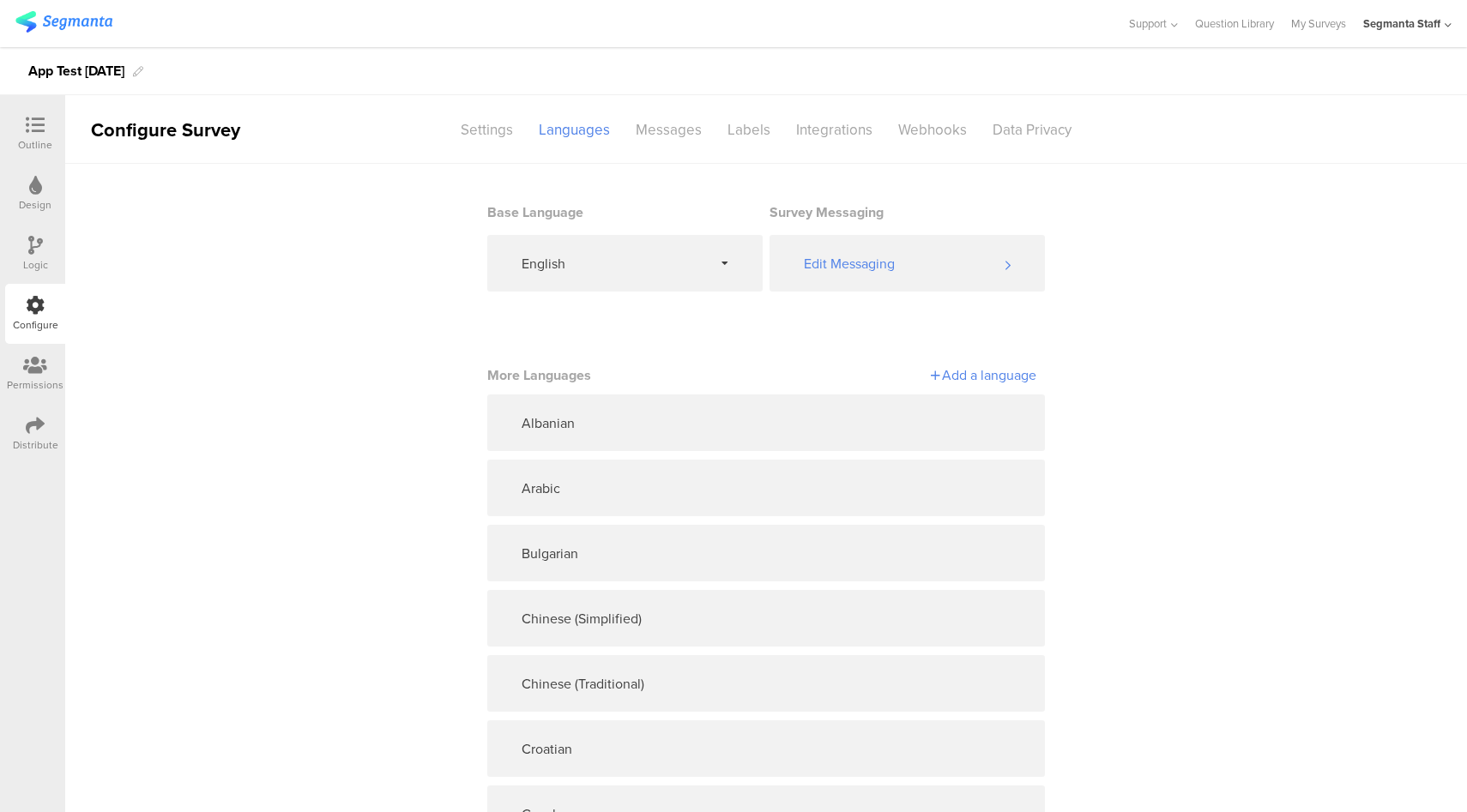
click at [971, 381] on div "Add a language" at bounding box center [901, 375] width 270 height 20
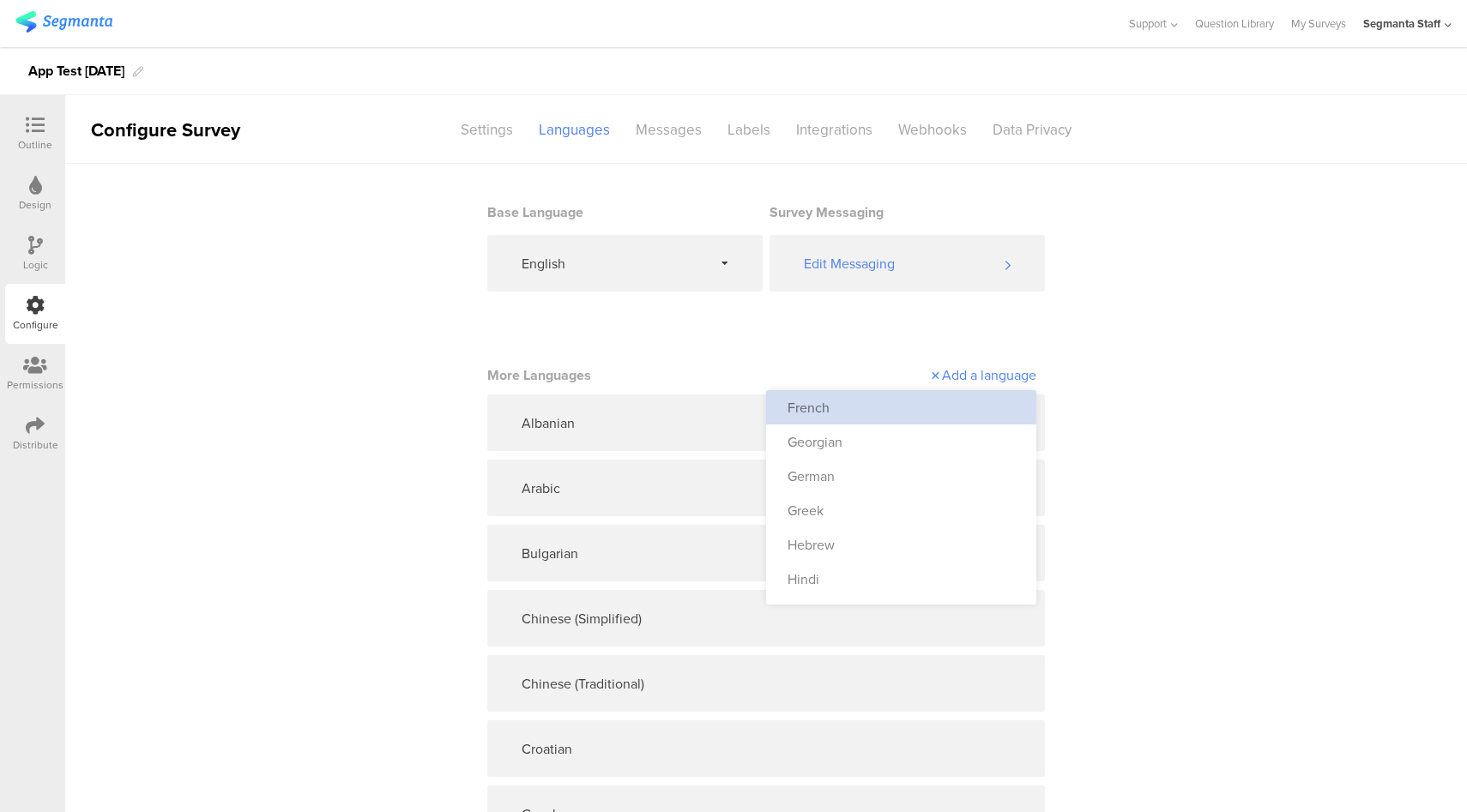
click at [964, 401] on div "French" at bounding box center [901, 407] width 270 height 34
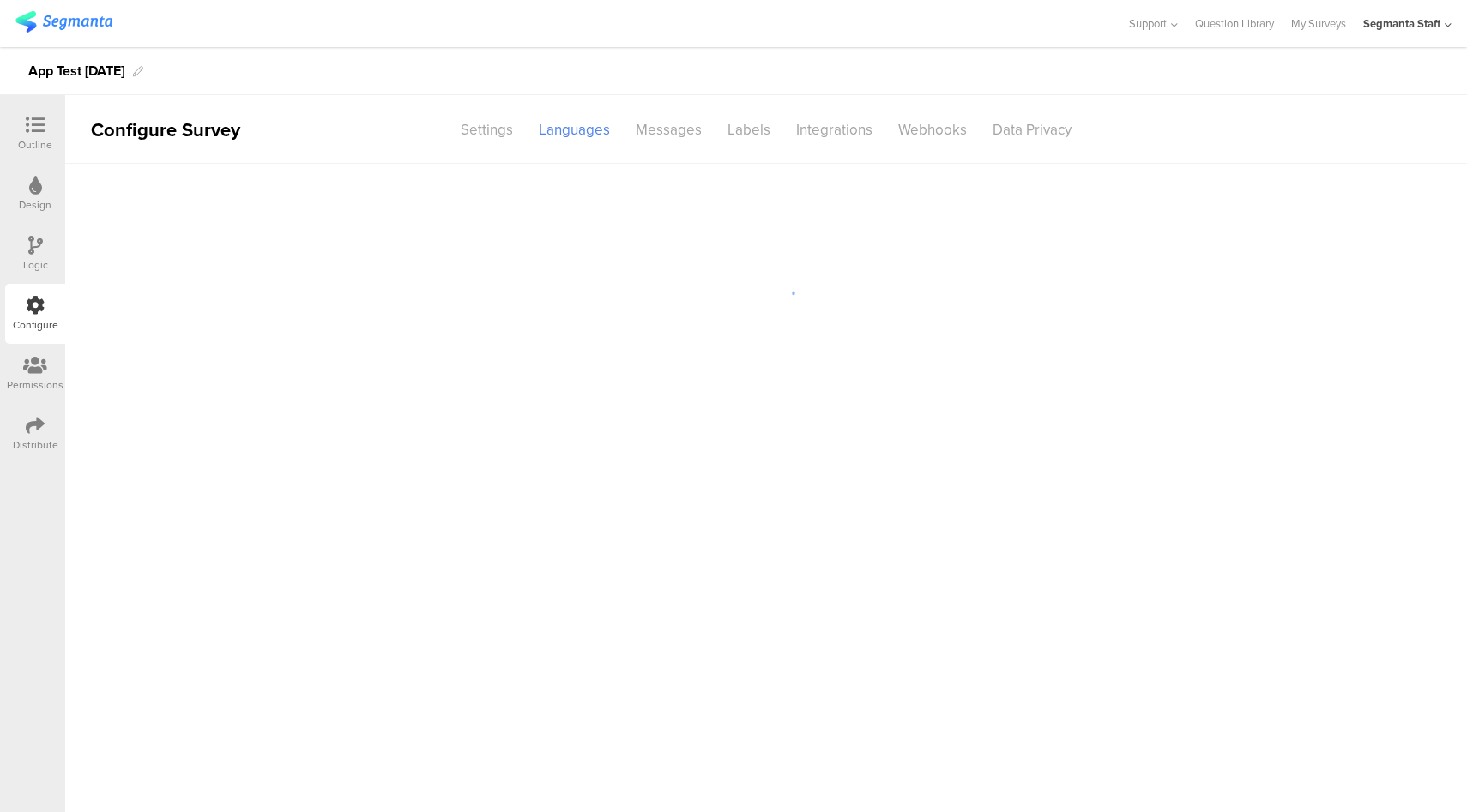
click at [0, 0] on div "Add a language" at bounding box center [0, 0] width 0 height 0
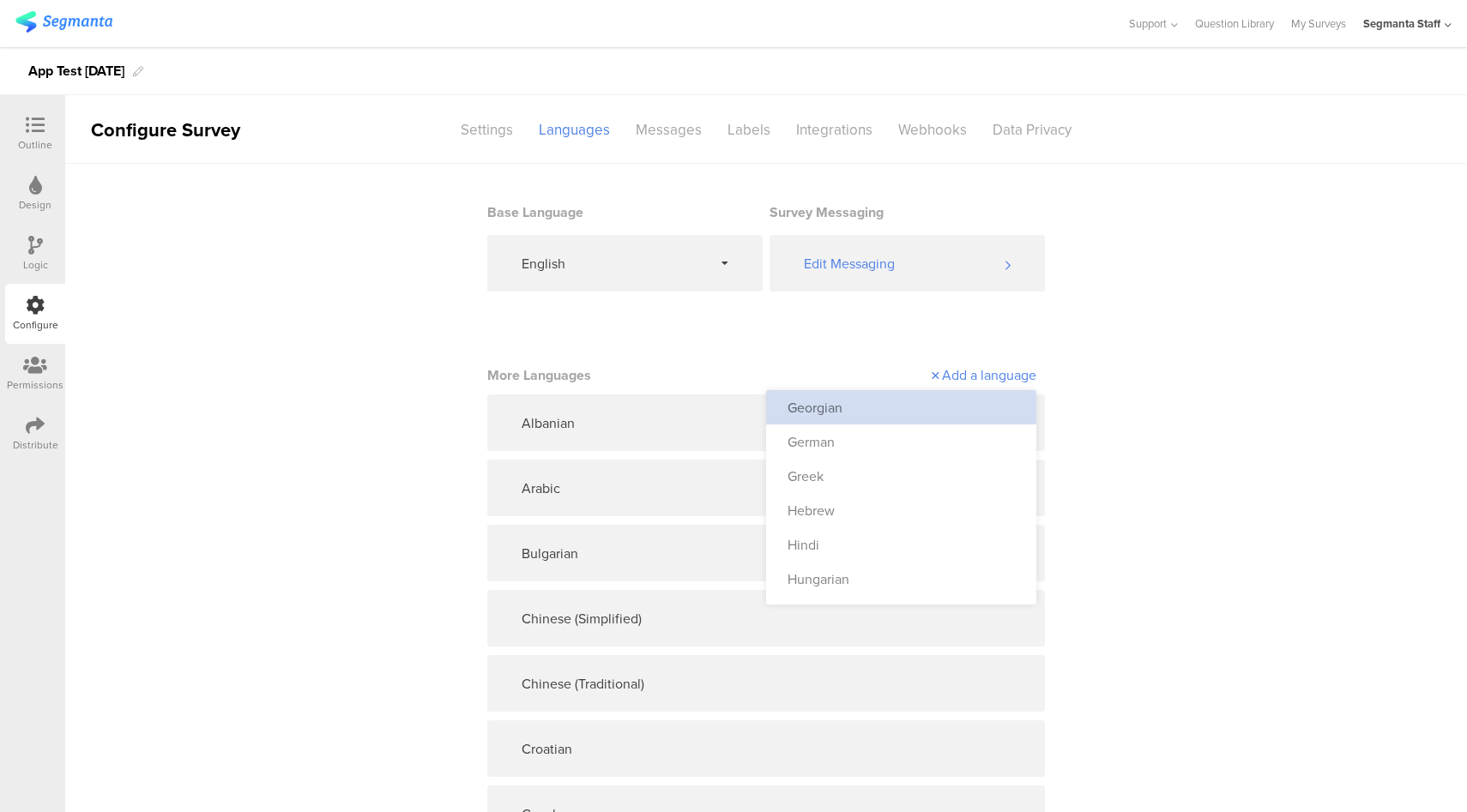
click at [962, 417] on div "Georgian" at bounding box center [901, 407] width 270 height 34
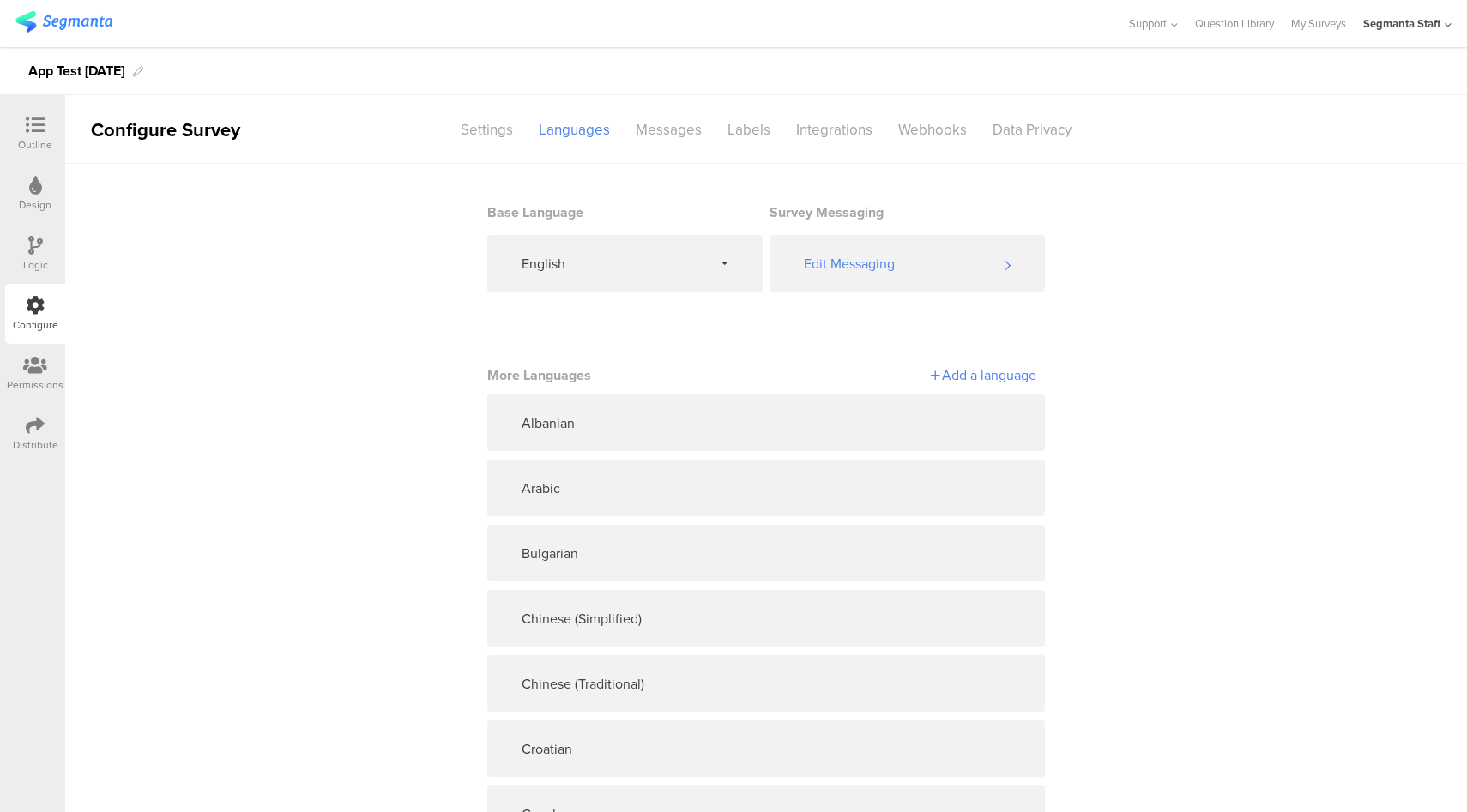
click at [994, 372] on div "Add a language" at bounding box center [901, 375] width 270 height 20
click at [942, 419] on div "German" at bounding box center [901, 407] width 270 height 34
click at [977, 379] on div "Add a language" at bounding box center [901, 375] width 270 height 20
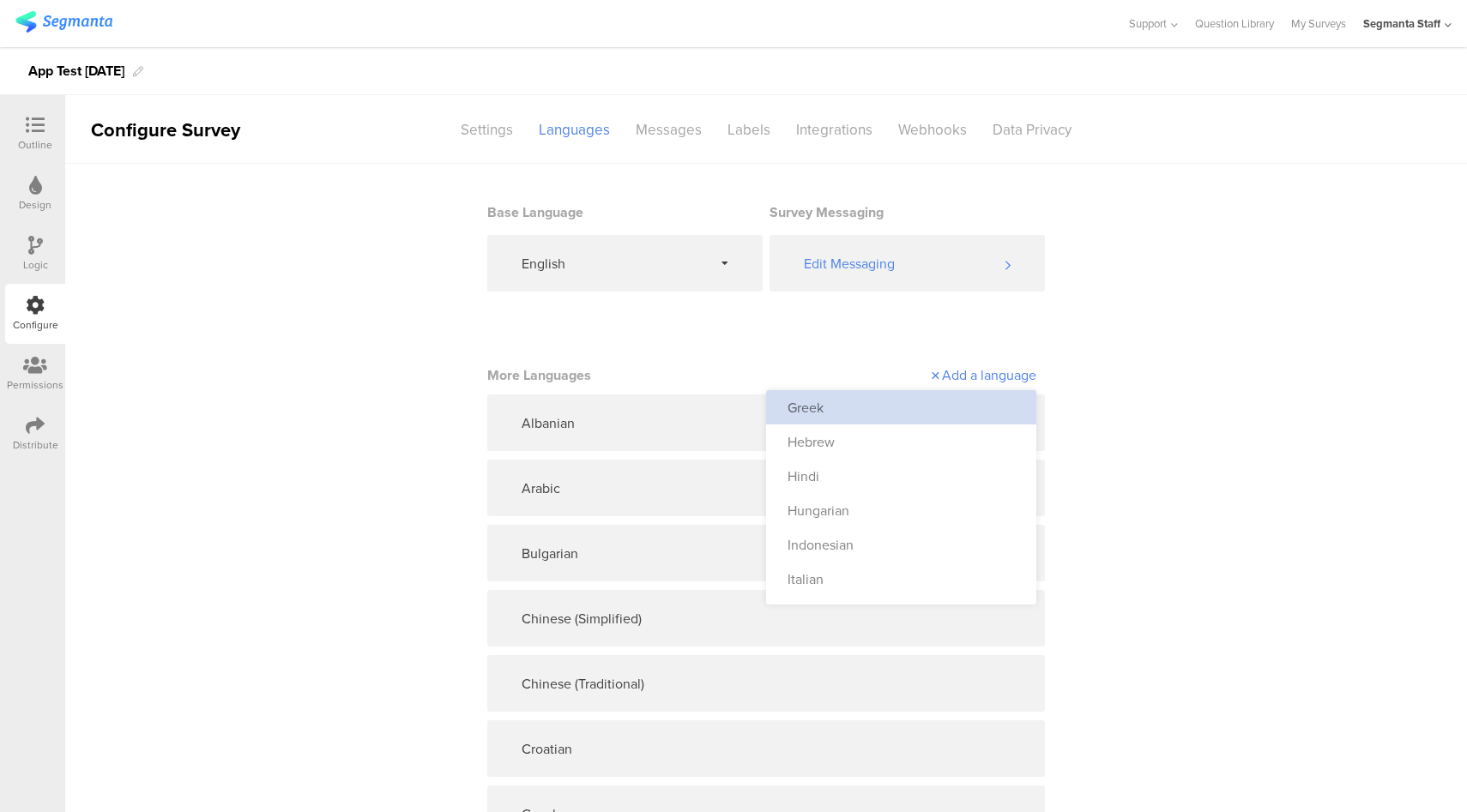
click at [949, 410] on div "Greek" at bounding box center [901, 407] width 270 height 34
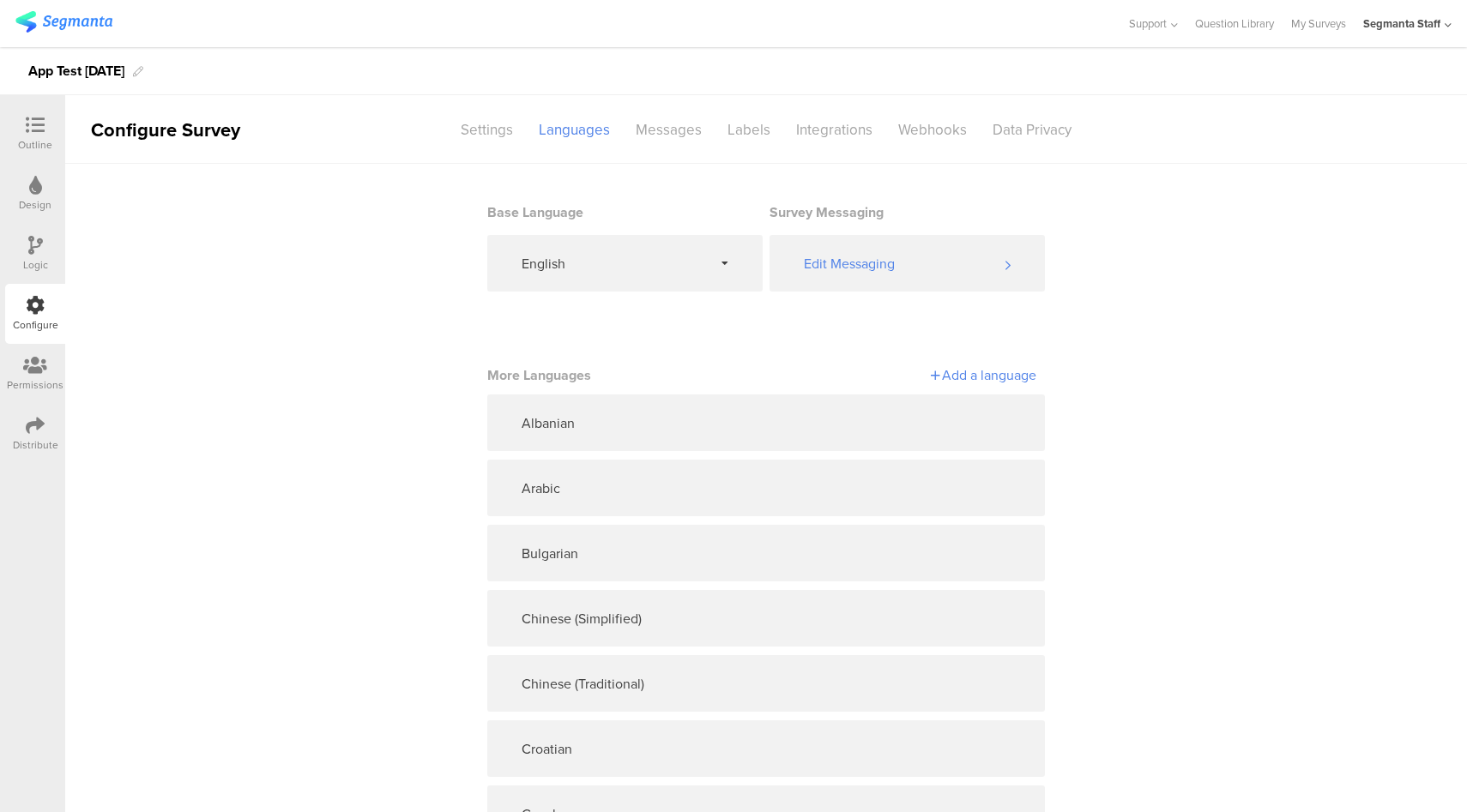
click at [993, 377] on div "Add a language" at bounding box center [901, 375] width 270 height 20
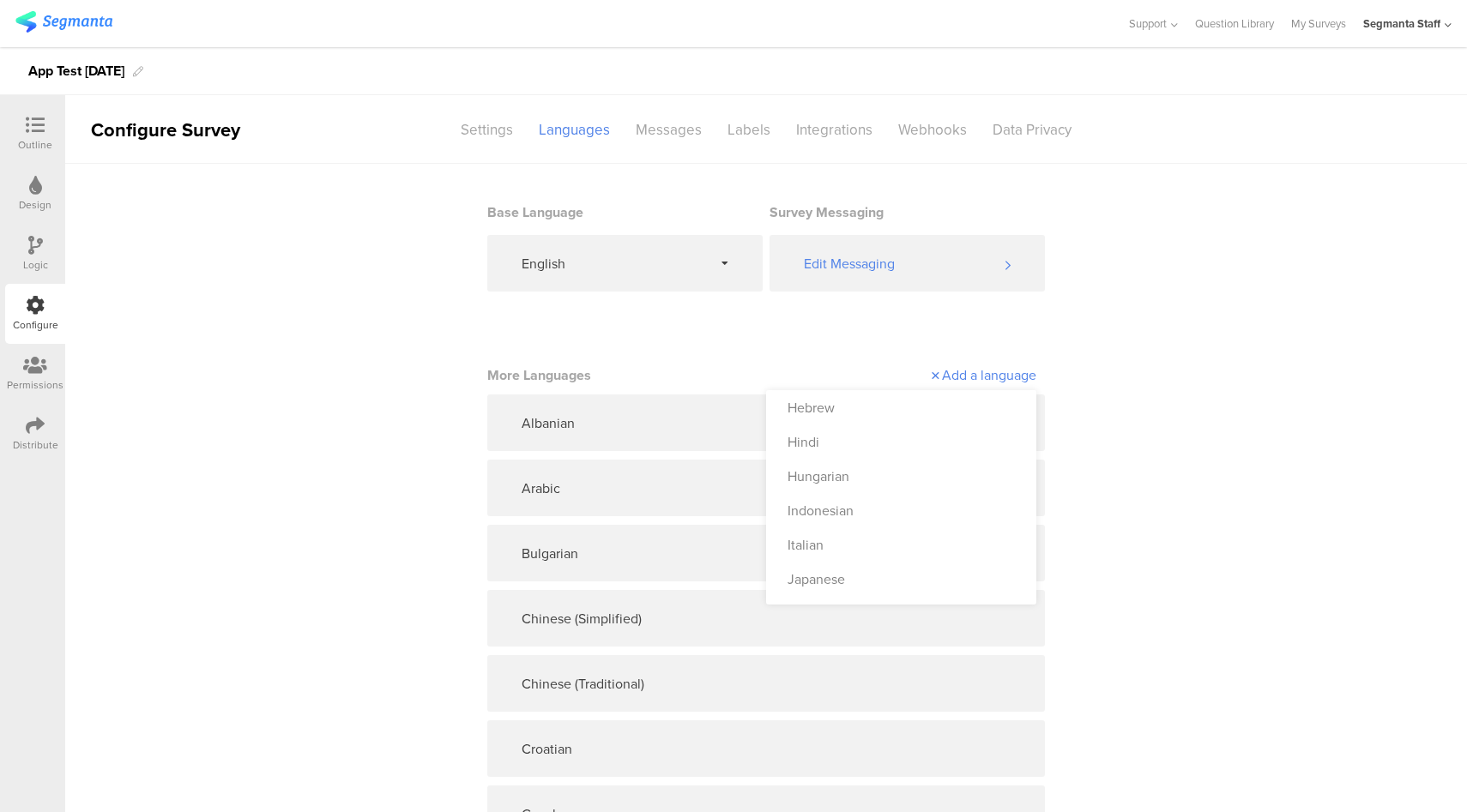
click at [957, 418] on div "Hebrew" at bounding box center [901, 407] width 270 height 34
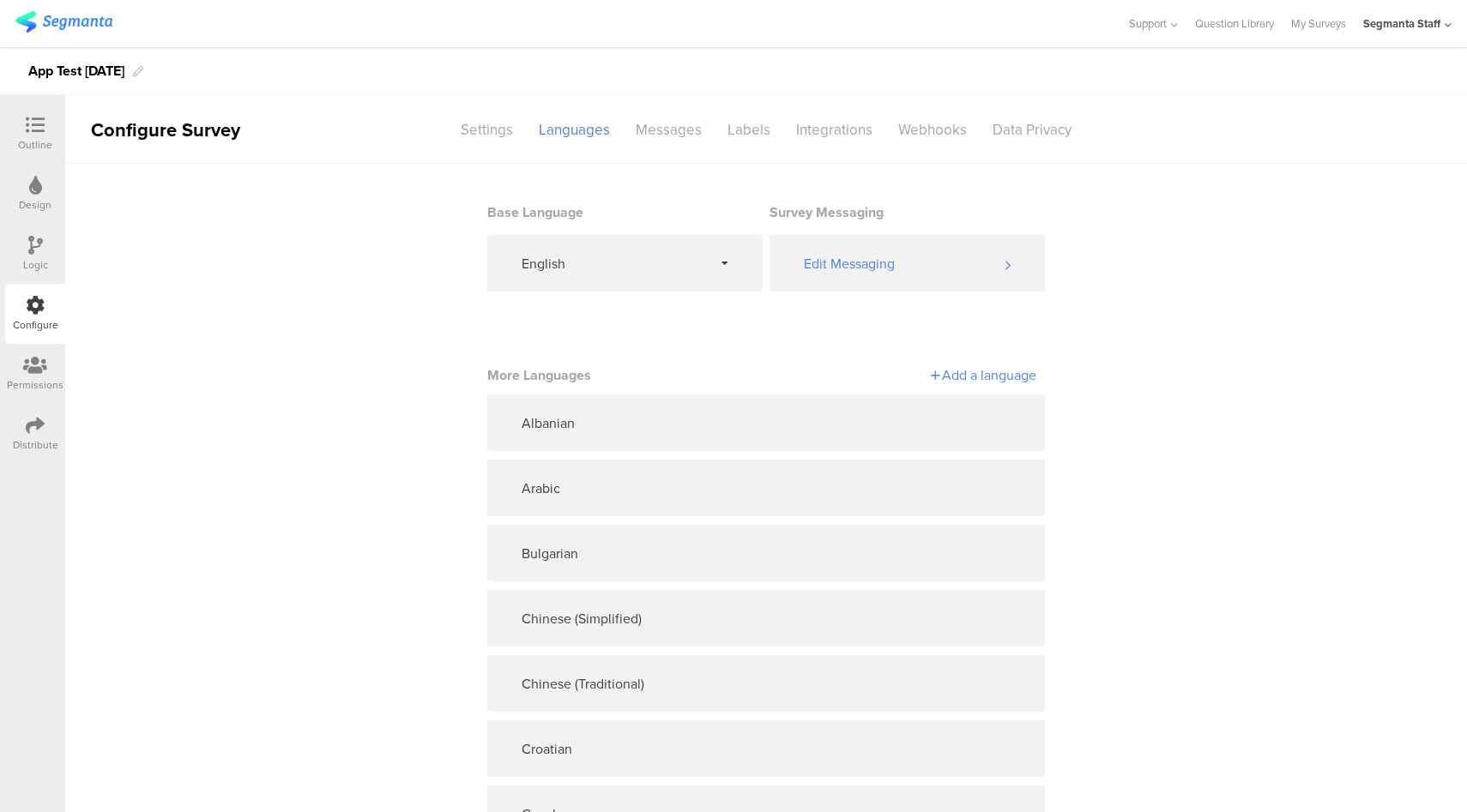
click at [988, 380] on div "Add a language" at bounding box center [901, 375] width 270 height 20
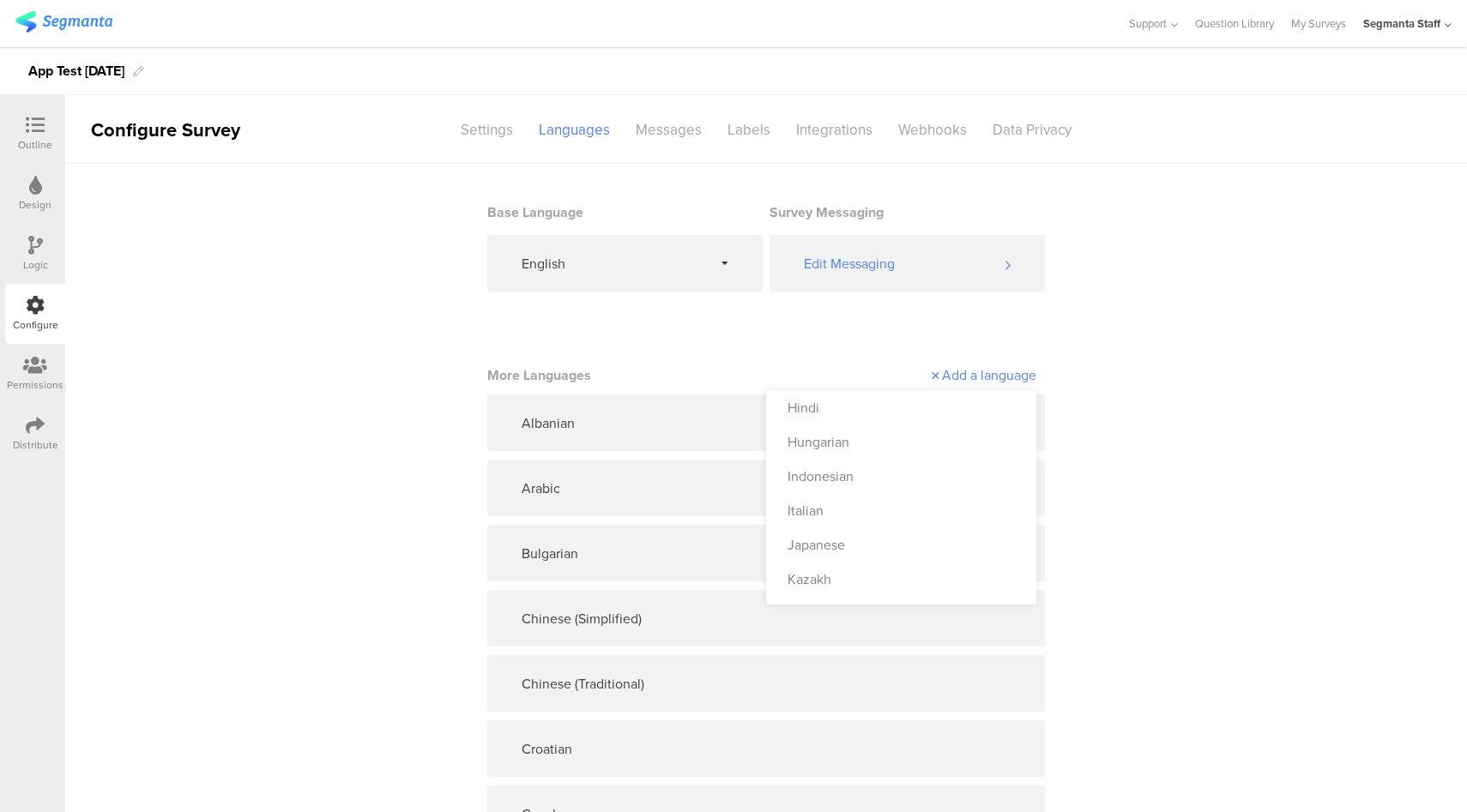
click at [976, 401] on div "Hindi" at bounding box center [901, 407] width 270 height 34
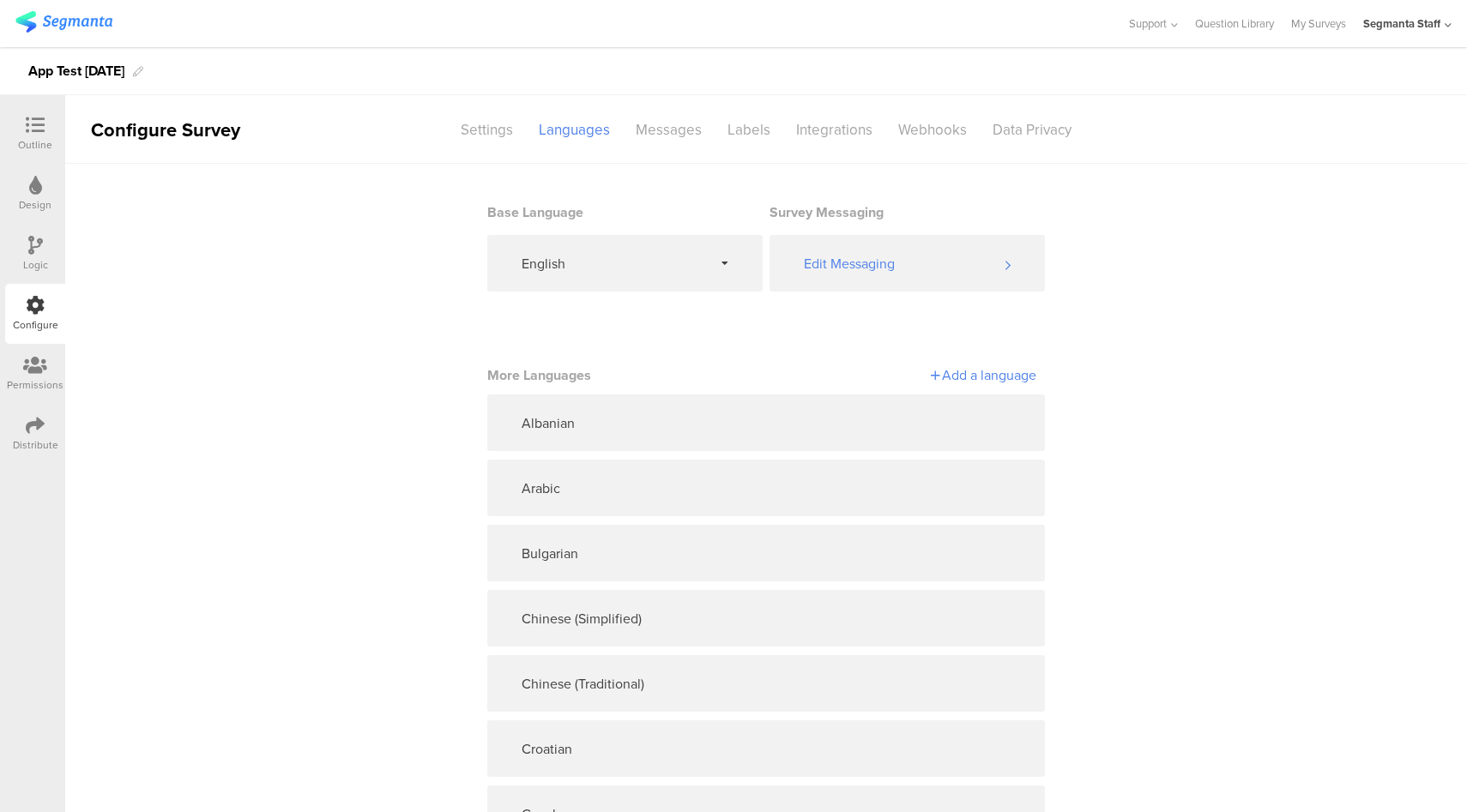
click at [991, 375] on div "Add a language" at bounding box center [901, 375] width 270 height 20
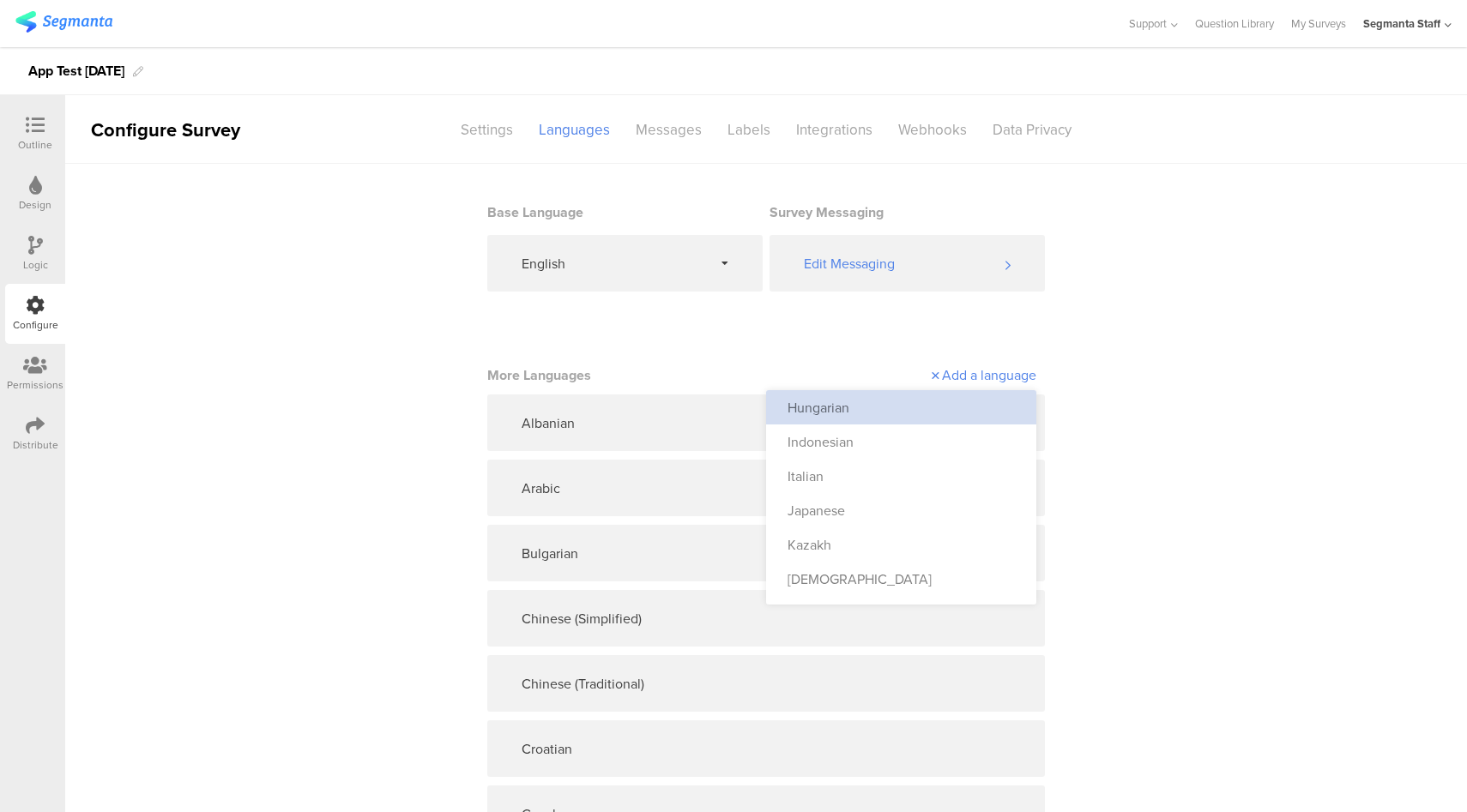
click at [969, 402] on div "Hungarian" at bounding box center [901, 407] width 270 height 34
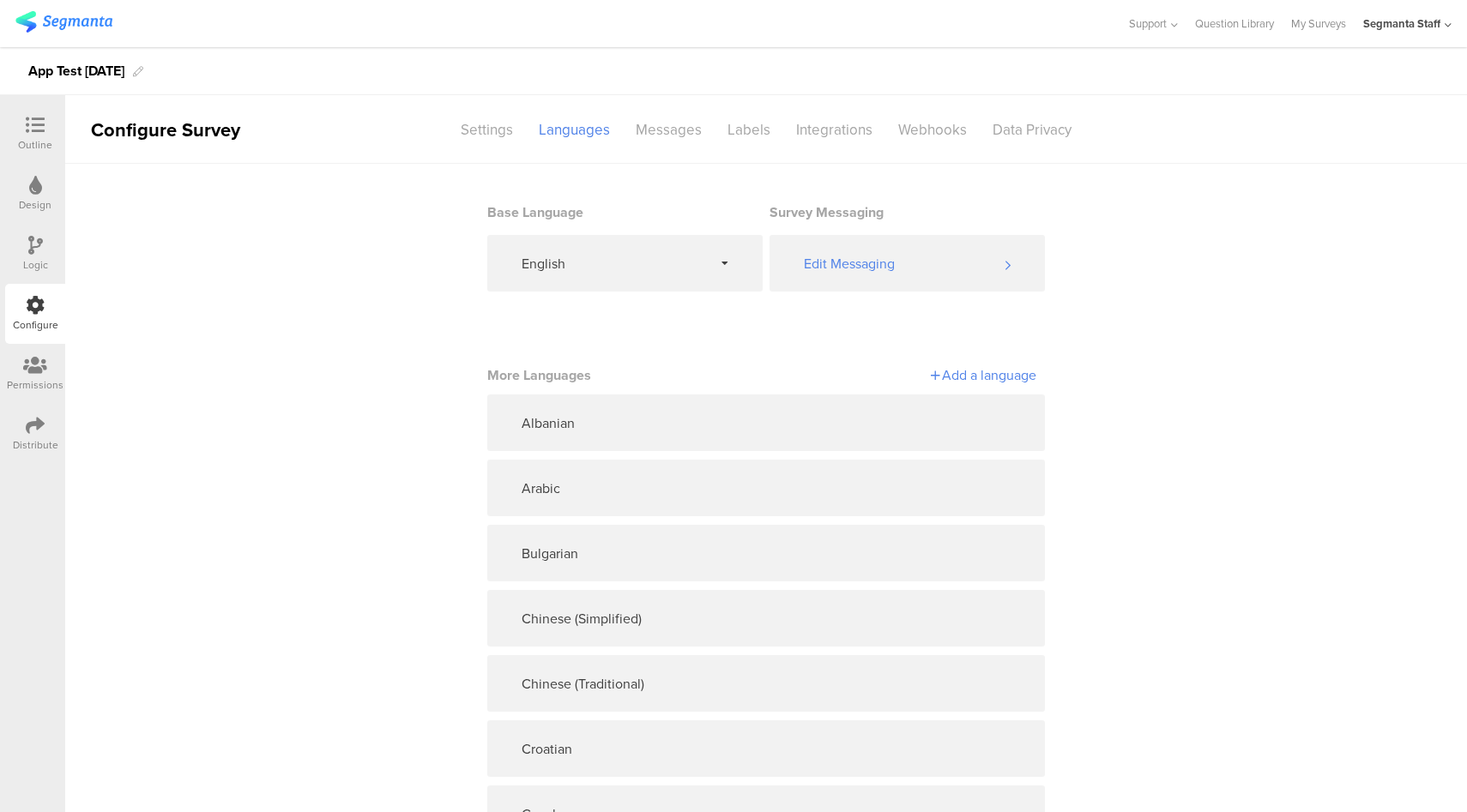
click at [988, 381] on div "Add a language" at bounding box center [901, 375] width 270 height 20
click at [992, 371] on div "Add a language" at bounding box center [901, 375] width 270 height 20
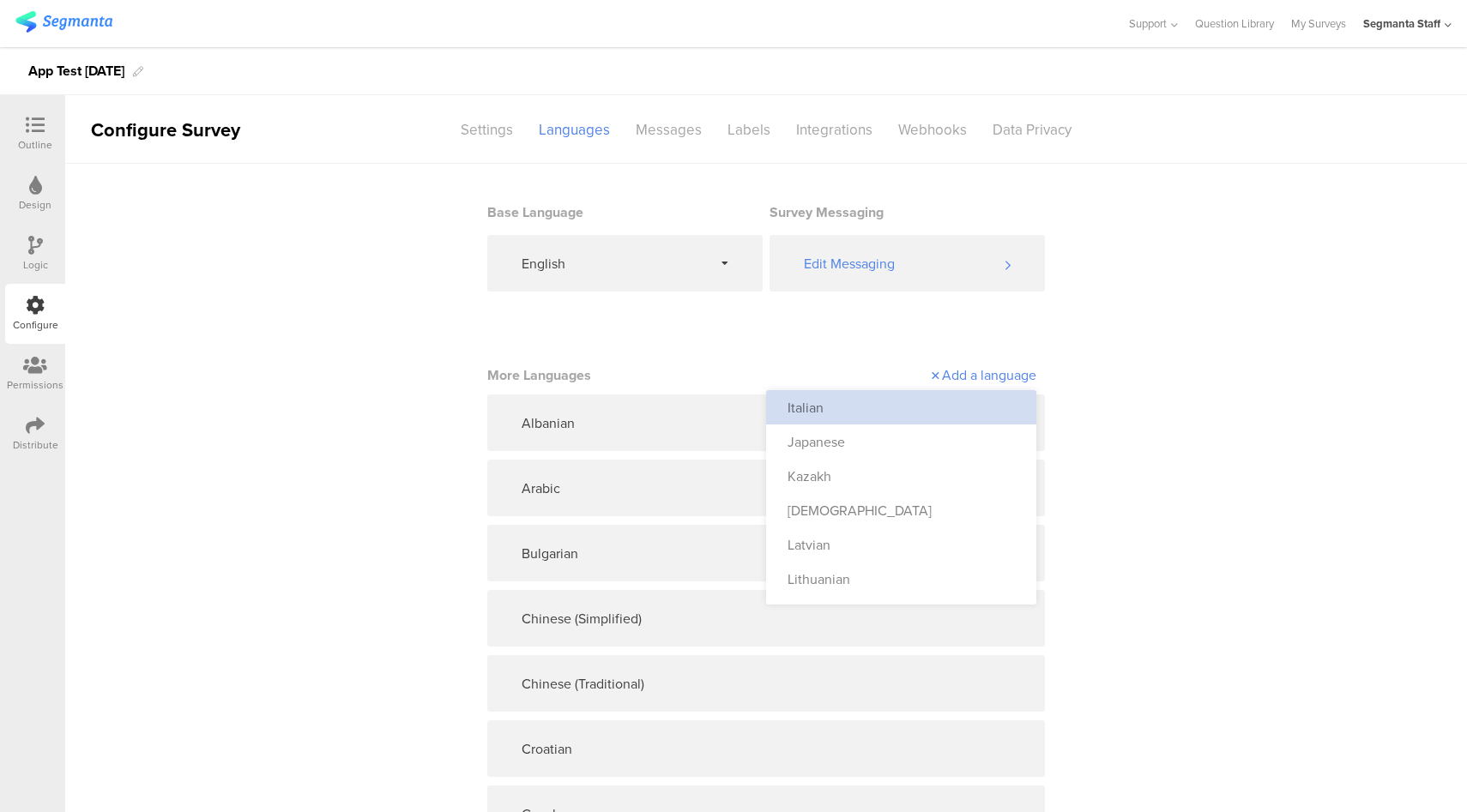
click at [969, 418] on div "Italian" at bounding box center [901, 407] width 270 height 34
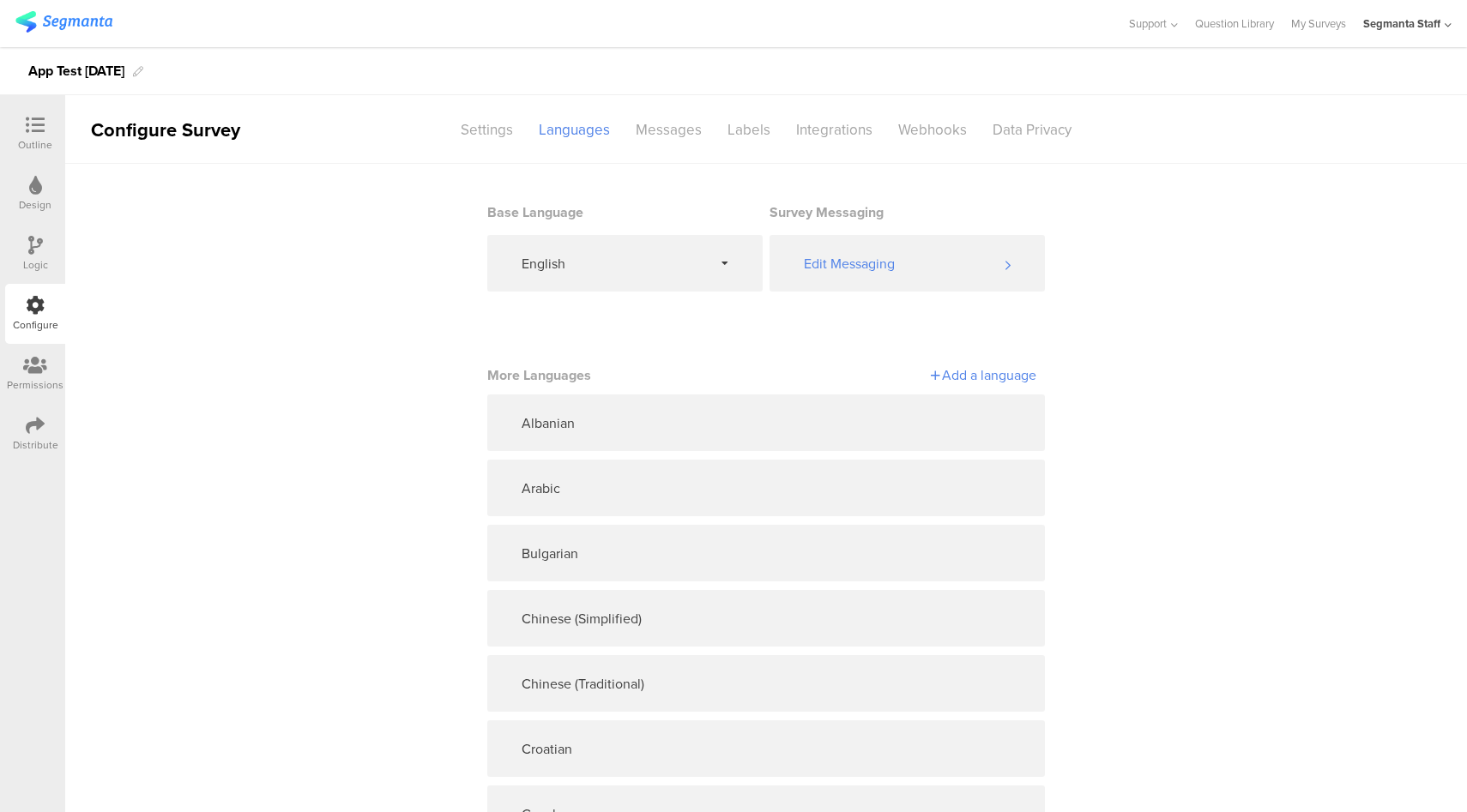
click at [994, 379] on div "Add a language" at bounding box center [901, 375] width 270 height 20
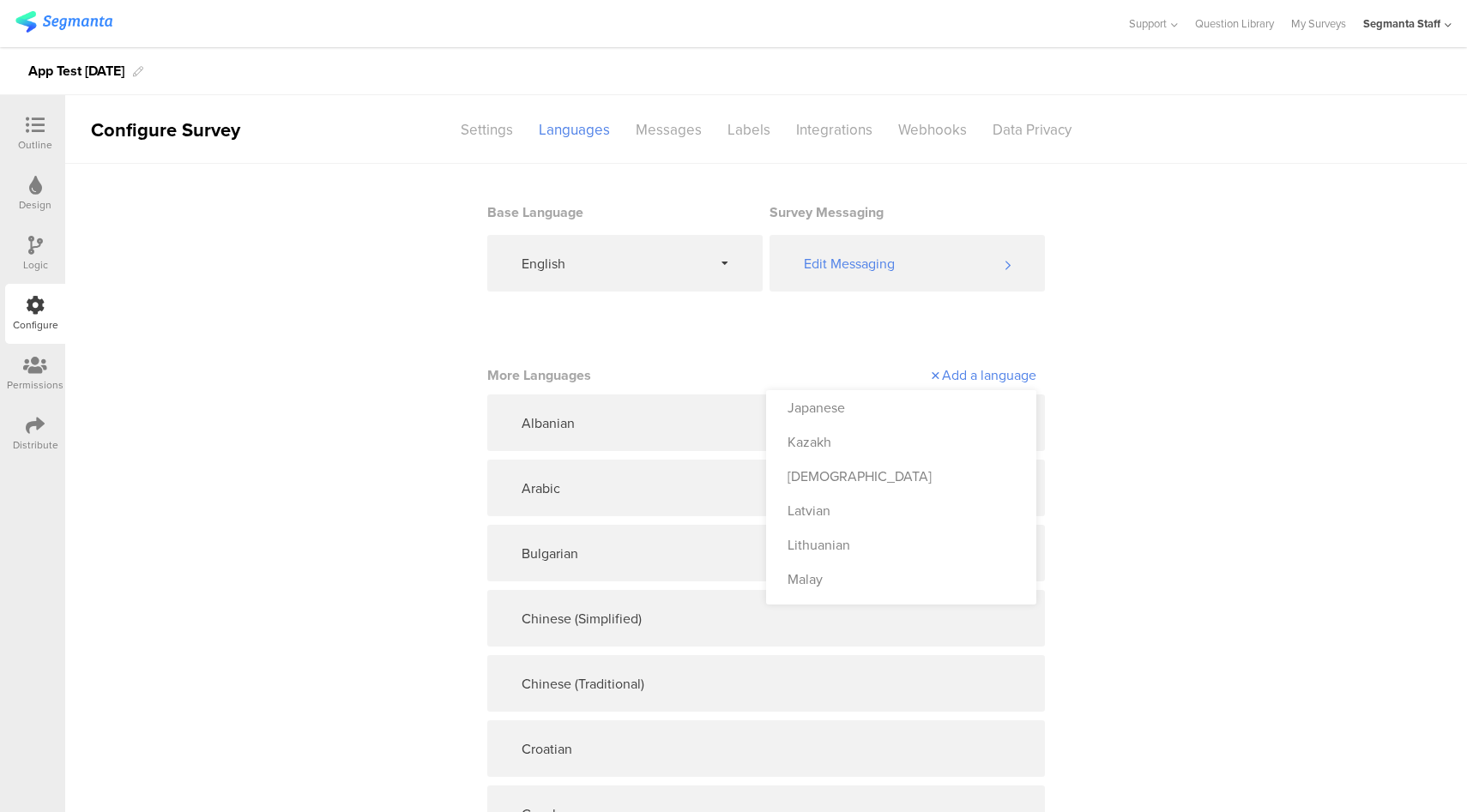
click at [975, 409] on div "Japanese" at bounding box center [901, 407] width 270 height 34
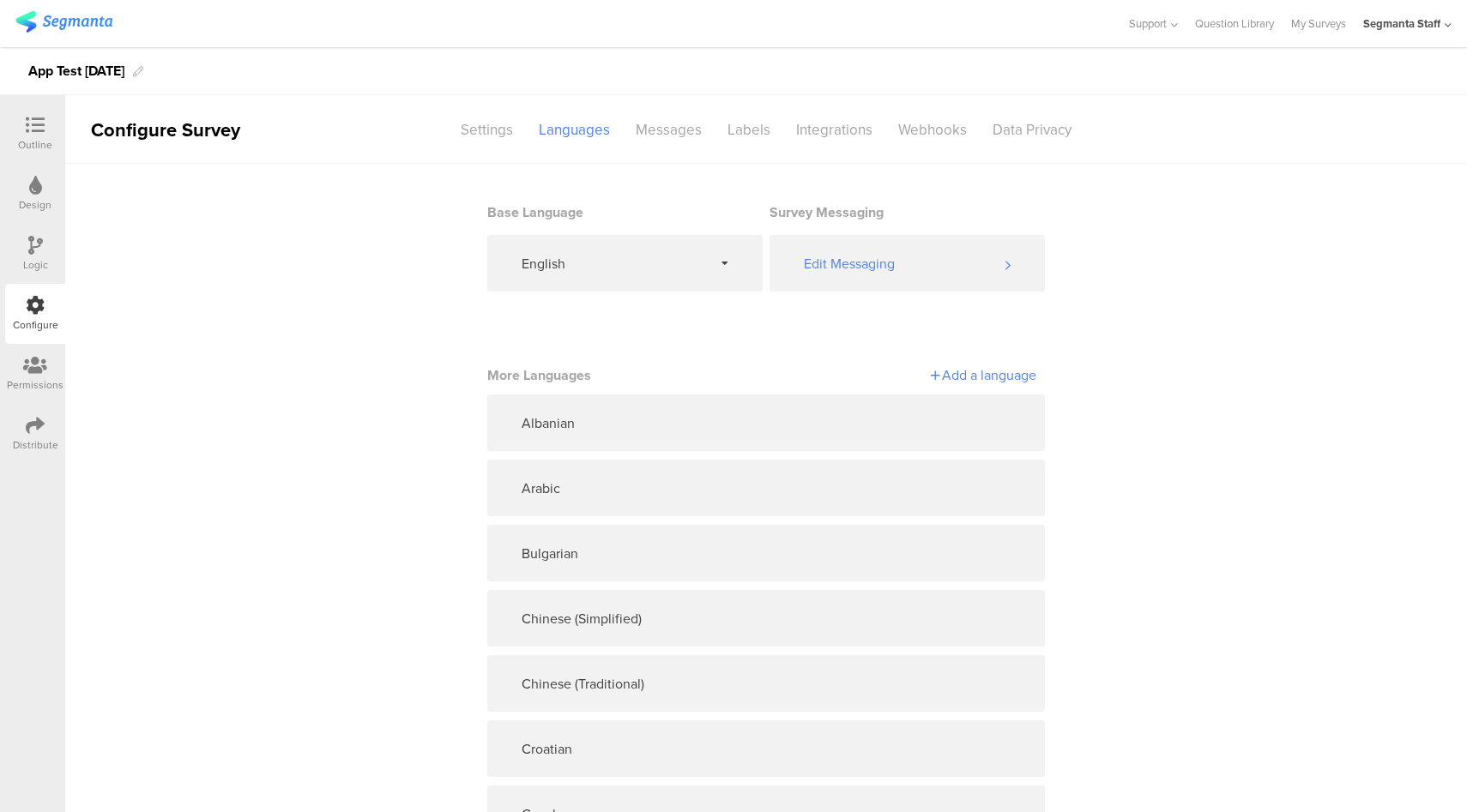
click at [965, 376] on div "Add a language" at bounding box center [901, 375] width 270 height 20
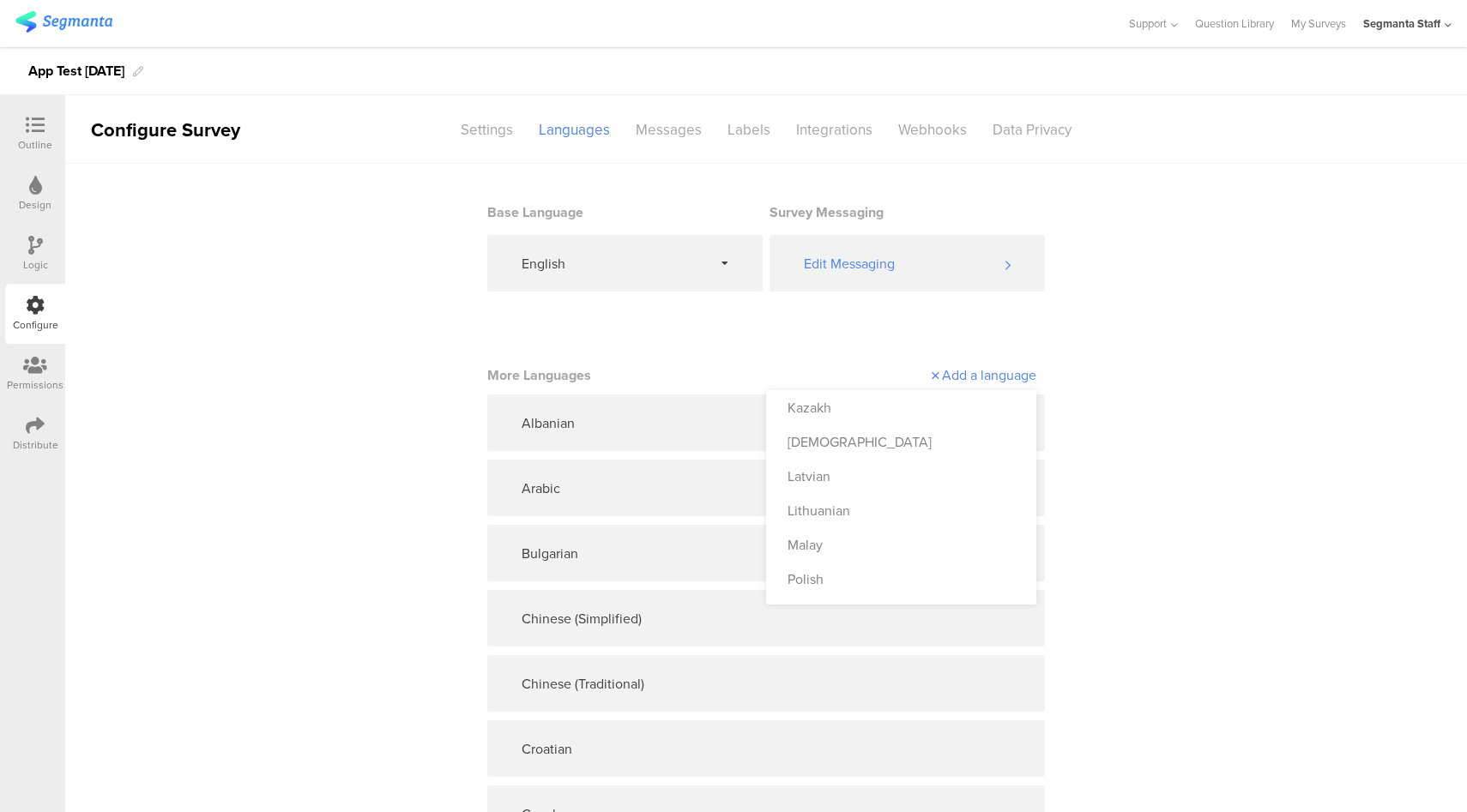
click at [940, 402] on div "Kazakh" at bounding box center [901, 407] width 270 height 34
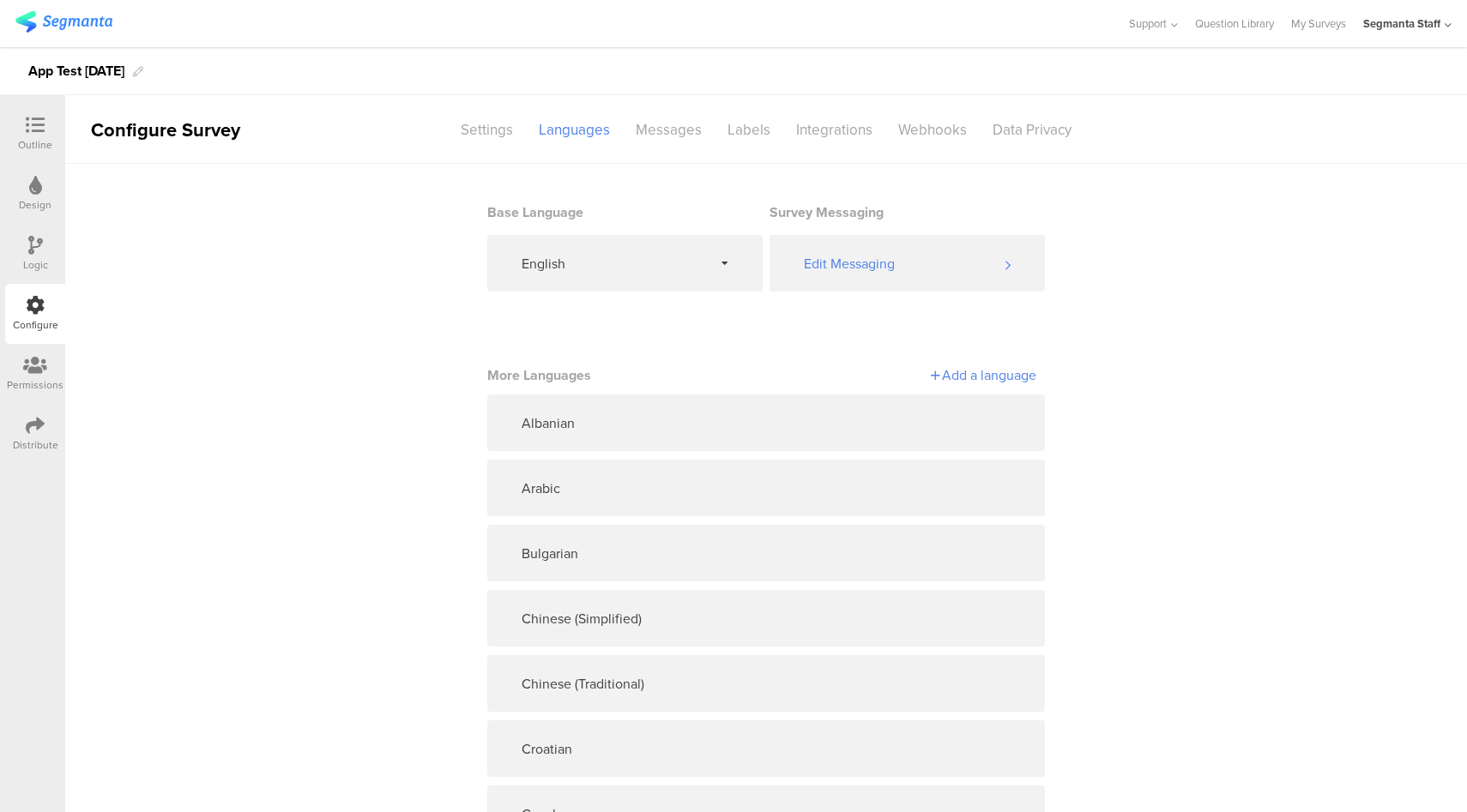
click at [995, 363] on div "Add a language" at bounding box center [901, 376] width 270 height 30
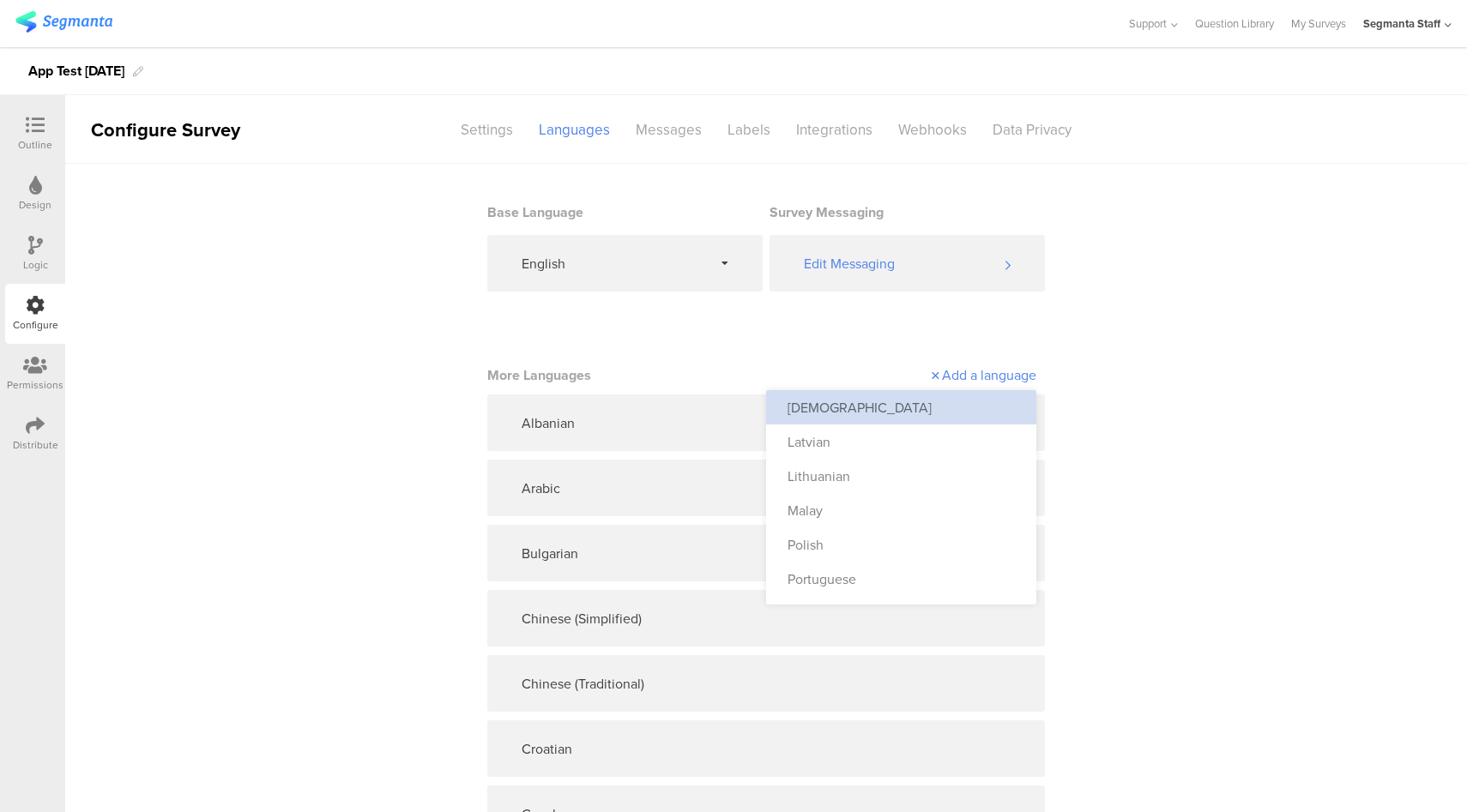
click at [955, 406] on div "[DEMOGRAPHIC_DATA]" at bounding box center [901, 407] width 270 height 34
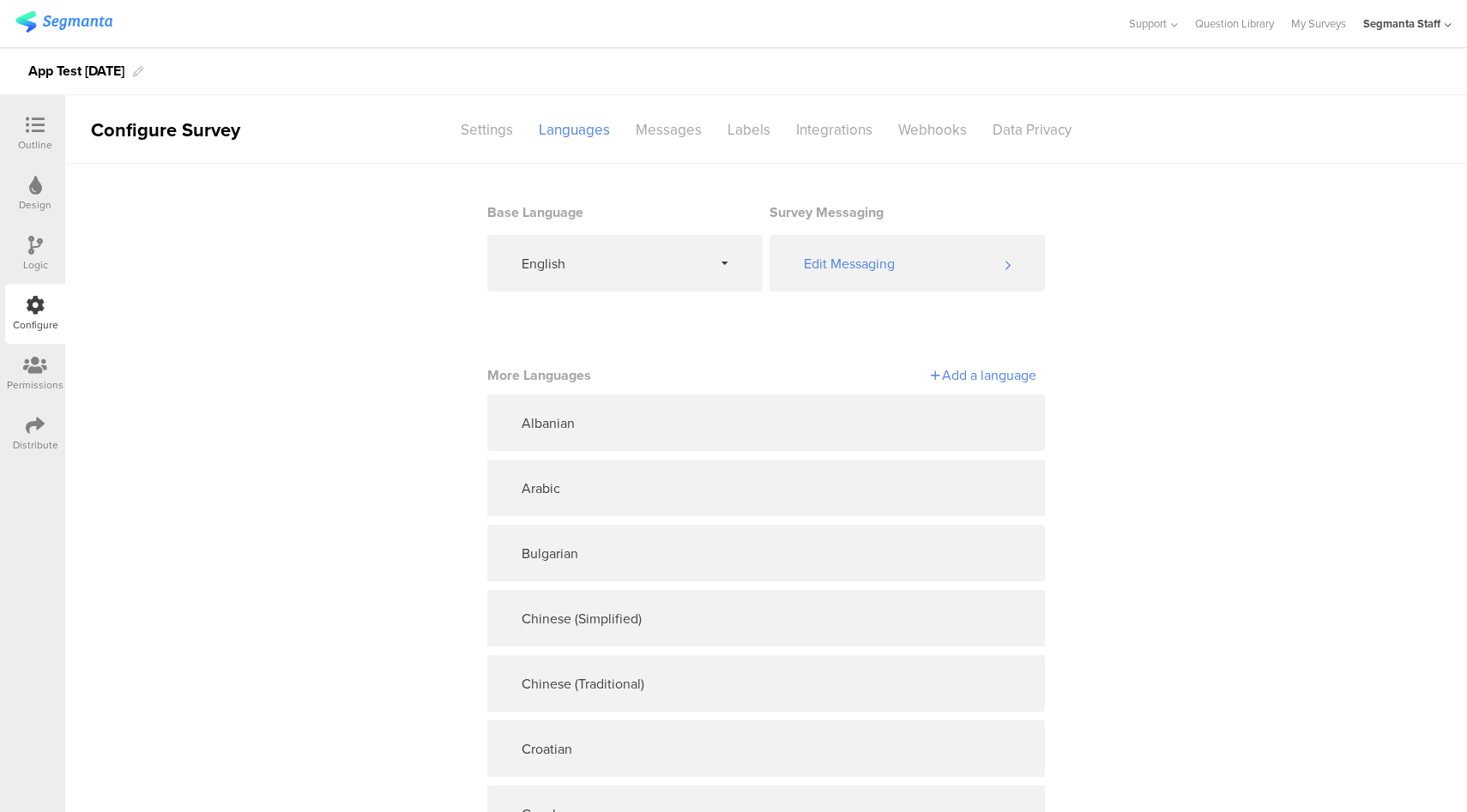
click at [998, 363] on div "Add a language" at bounding box center [901, 376] width 270 height 30
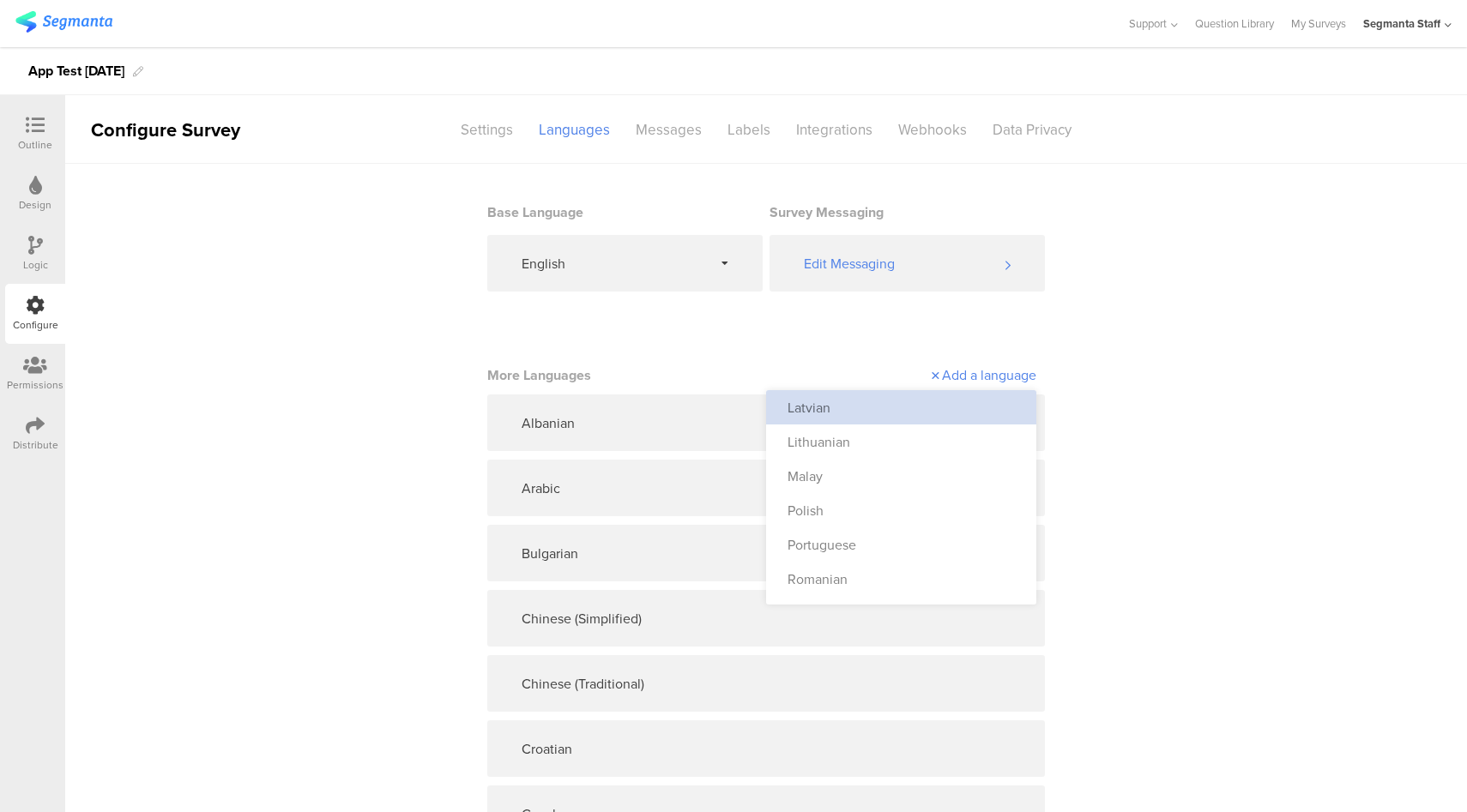
click at [948, 403] on div "Latvian" at bounding box center [901, 407] width 270 height 34
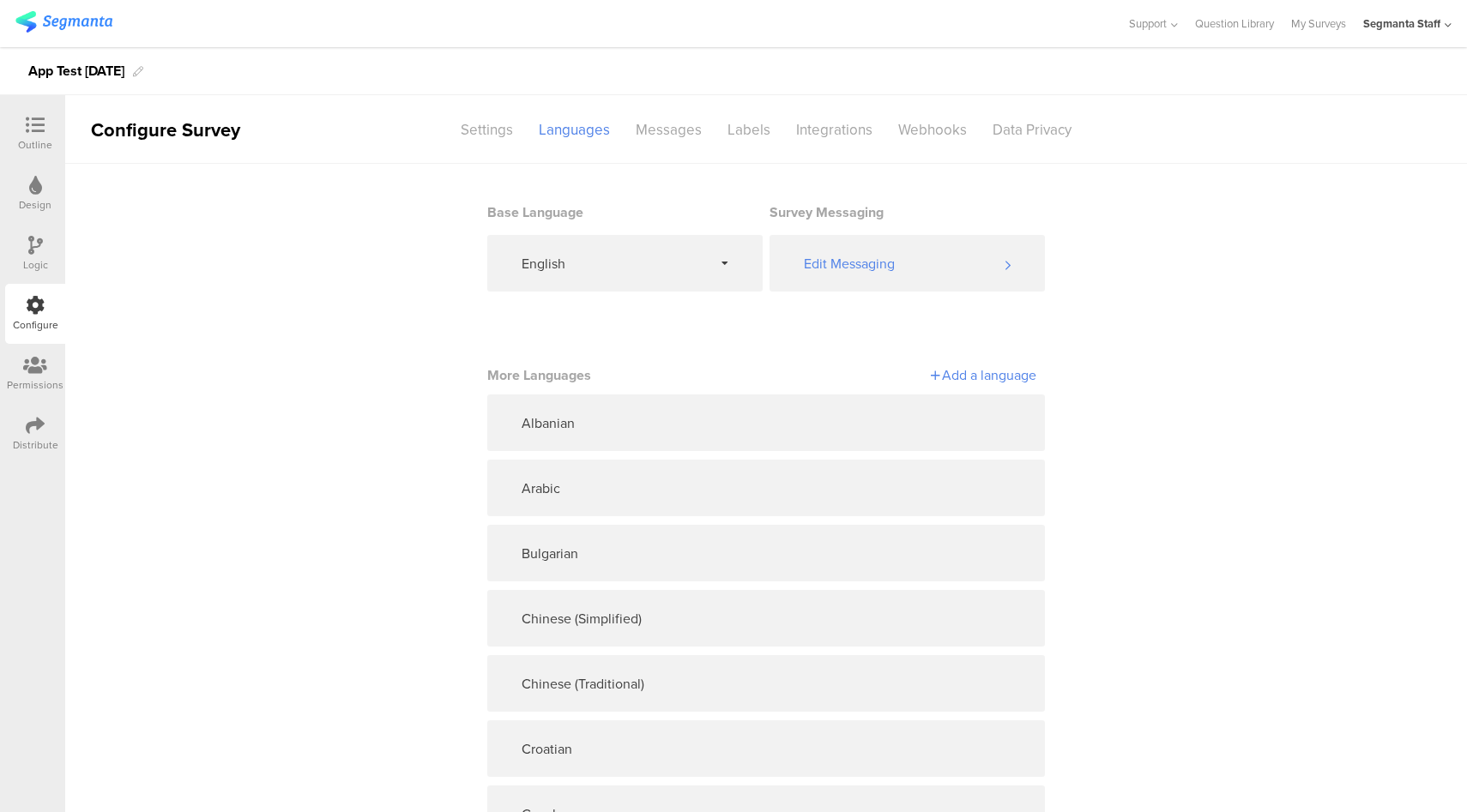
click at [981, 370] on div "Add a language" at bounding box center [901, 375] width 270 height 20
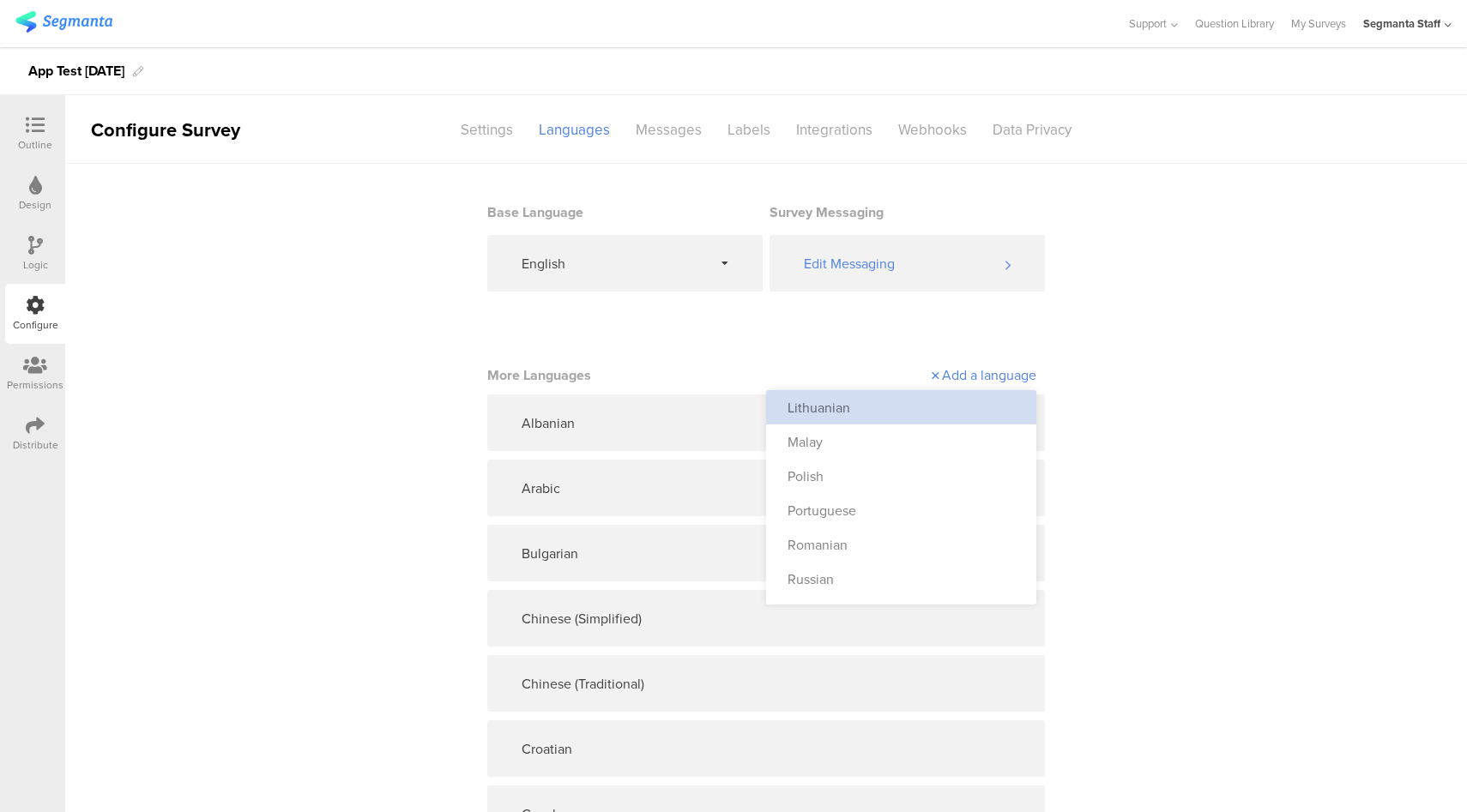
click at [942, 406] on div "Lithuanian" at bounding box center [901, 407] width 270 height 34
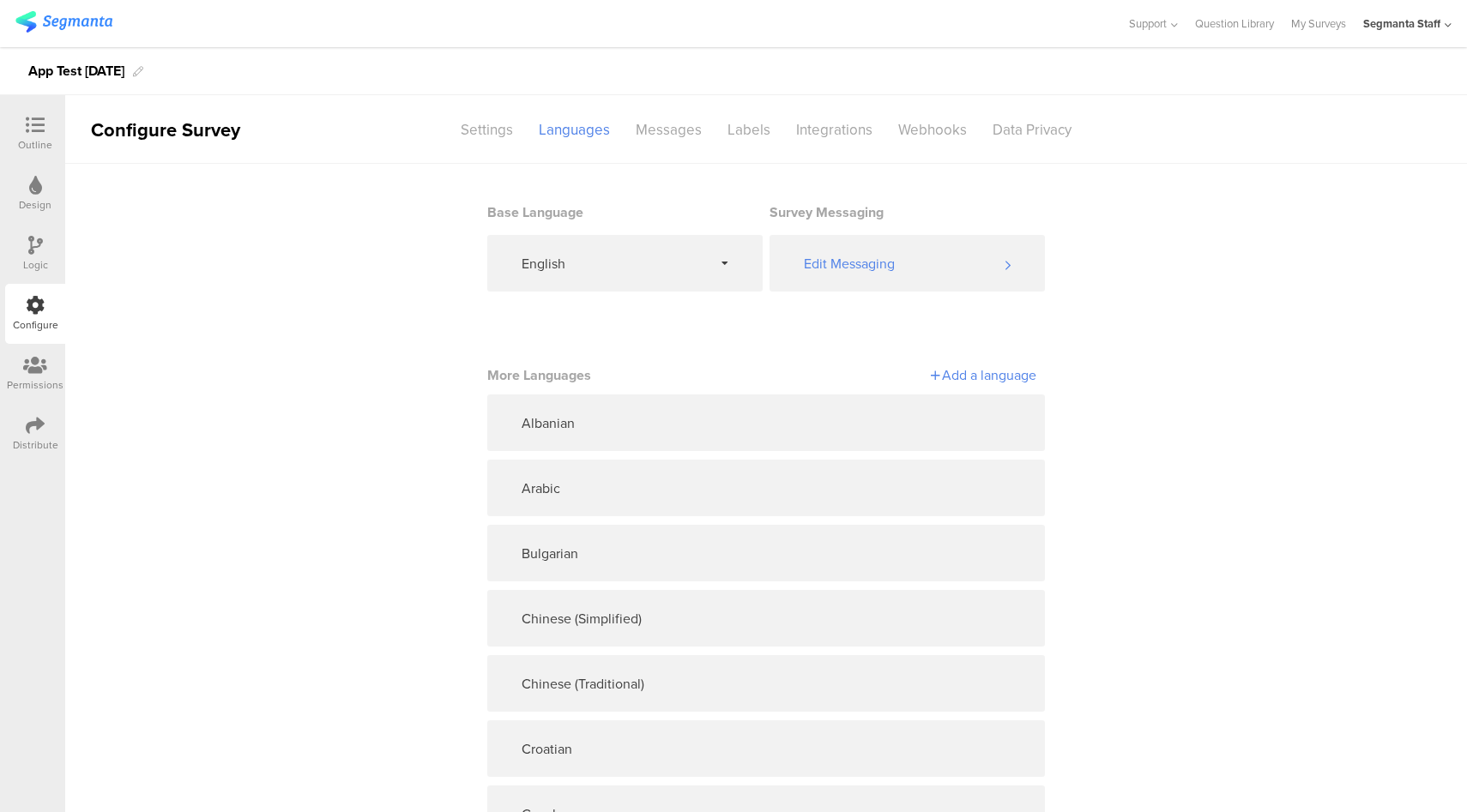
click at [960, 385] on div "Add a language" at bounding box center [901, 376] width 270 height 30
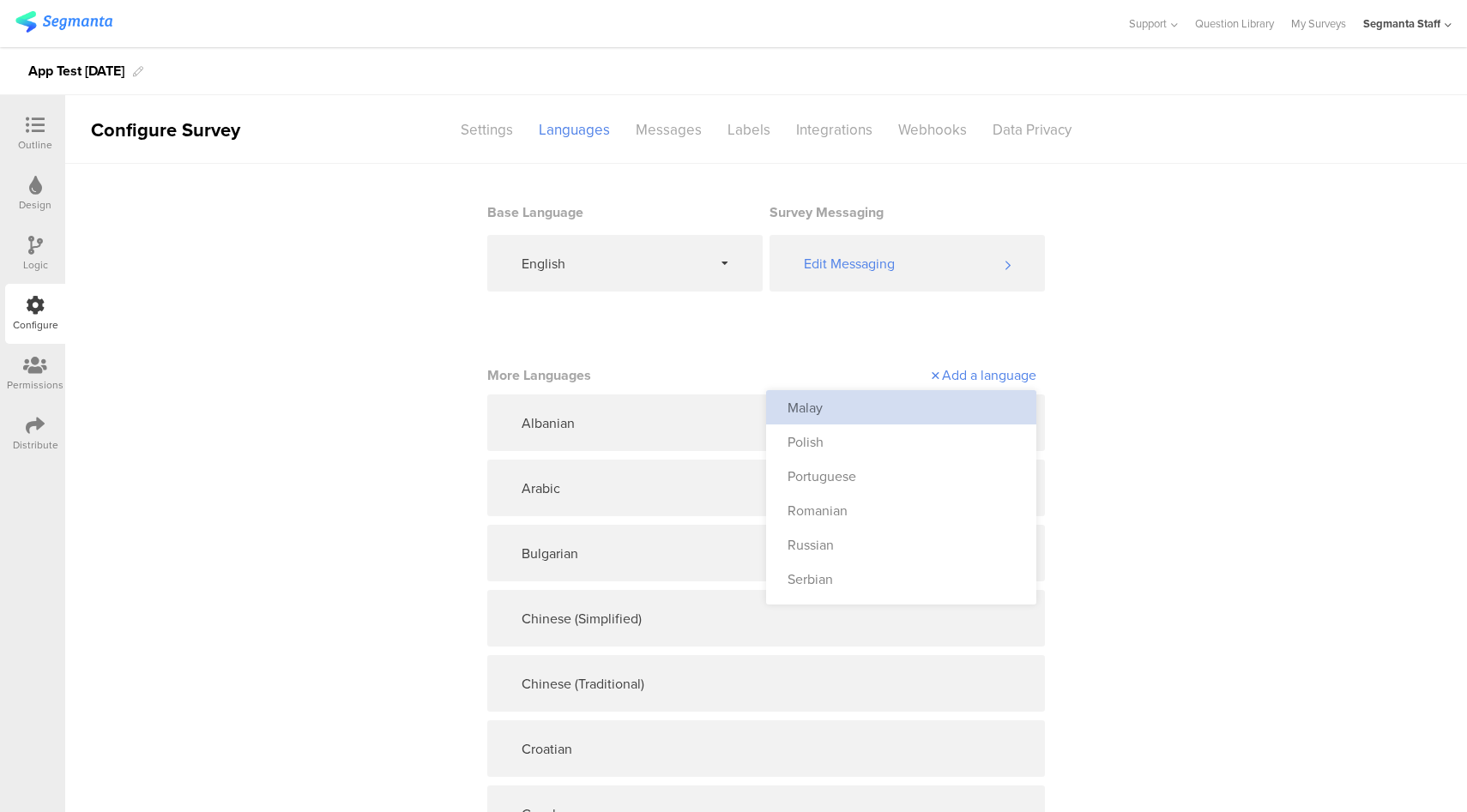
click at [949, 398] on div "Malay" at bounding box center [901, 407] width 270 height 34
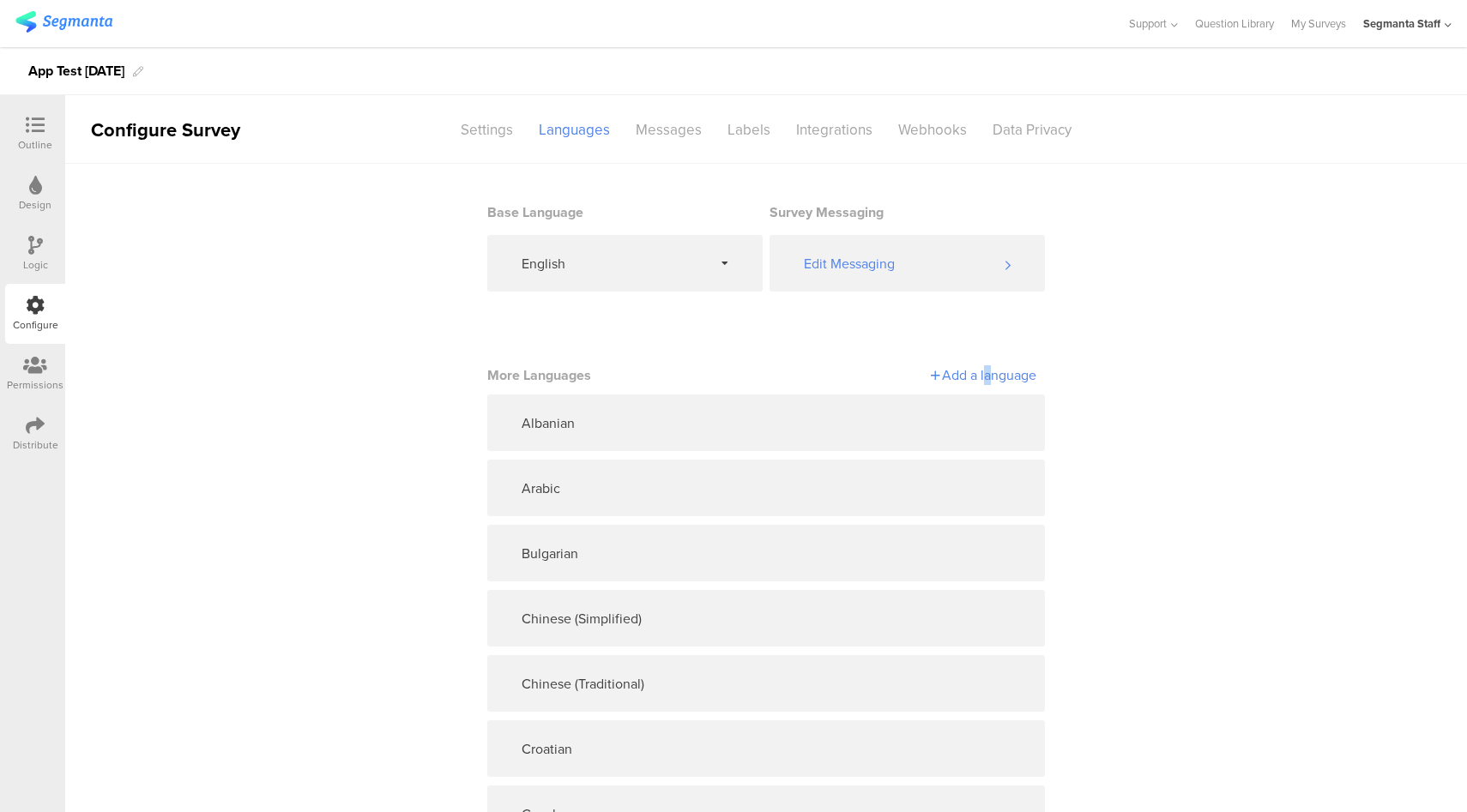
drag, startPoint x: 975, startPoint y: 370, endPoint x: 967, endPoint y: 384, distance: 16.1
click at [975, 370] on div "Add a language" at bounding box center [901, 375] width 270 height 20
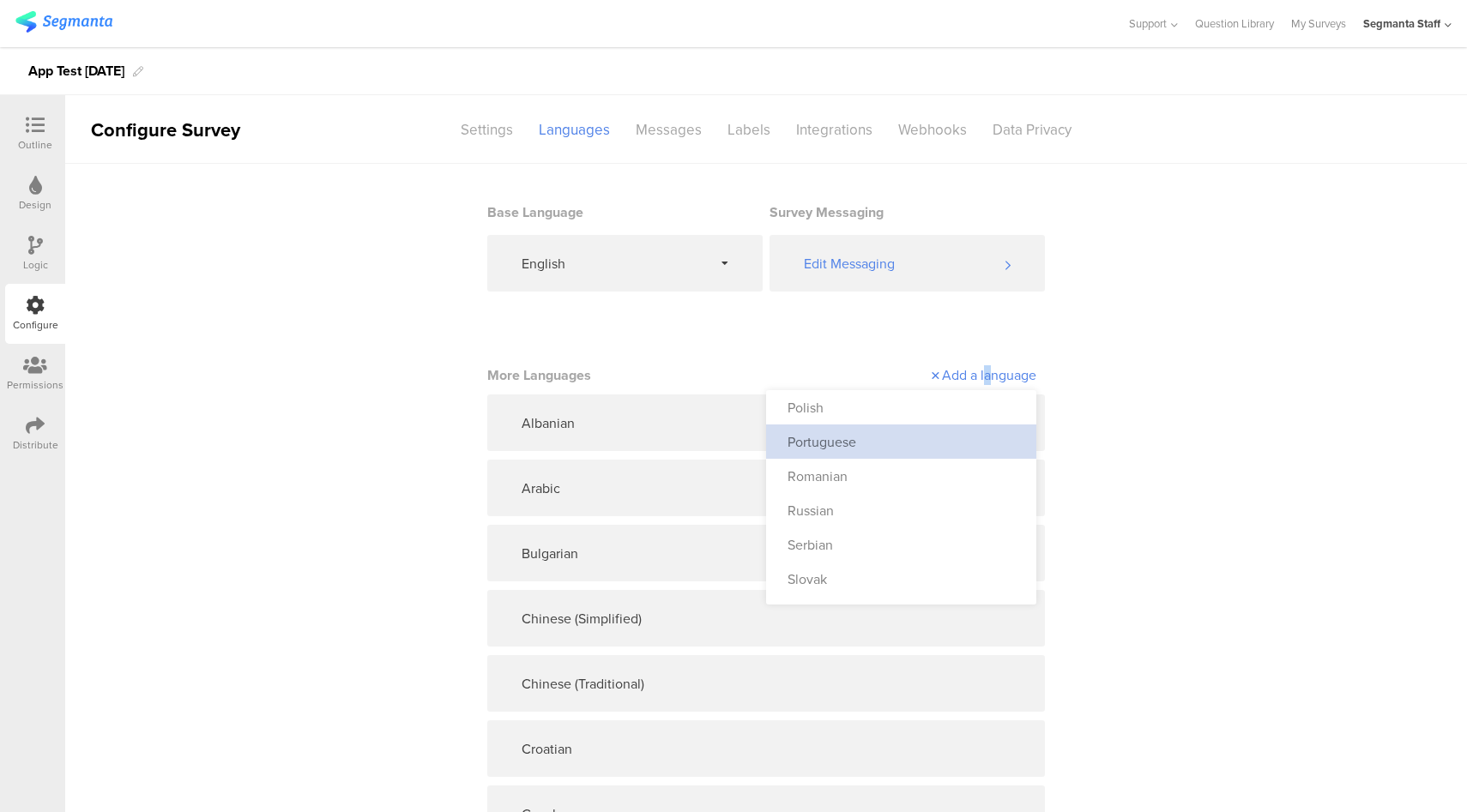
click at [933, 425] on div "Portuguese" at bounding box center [901, 442] width 270 height 34
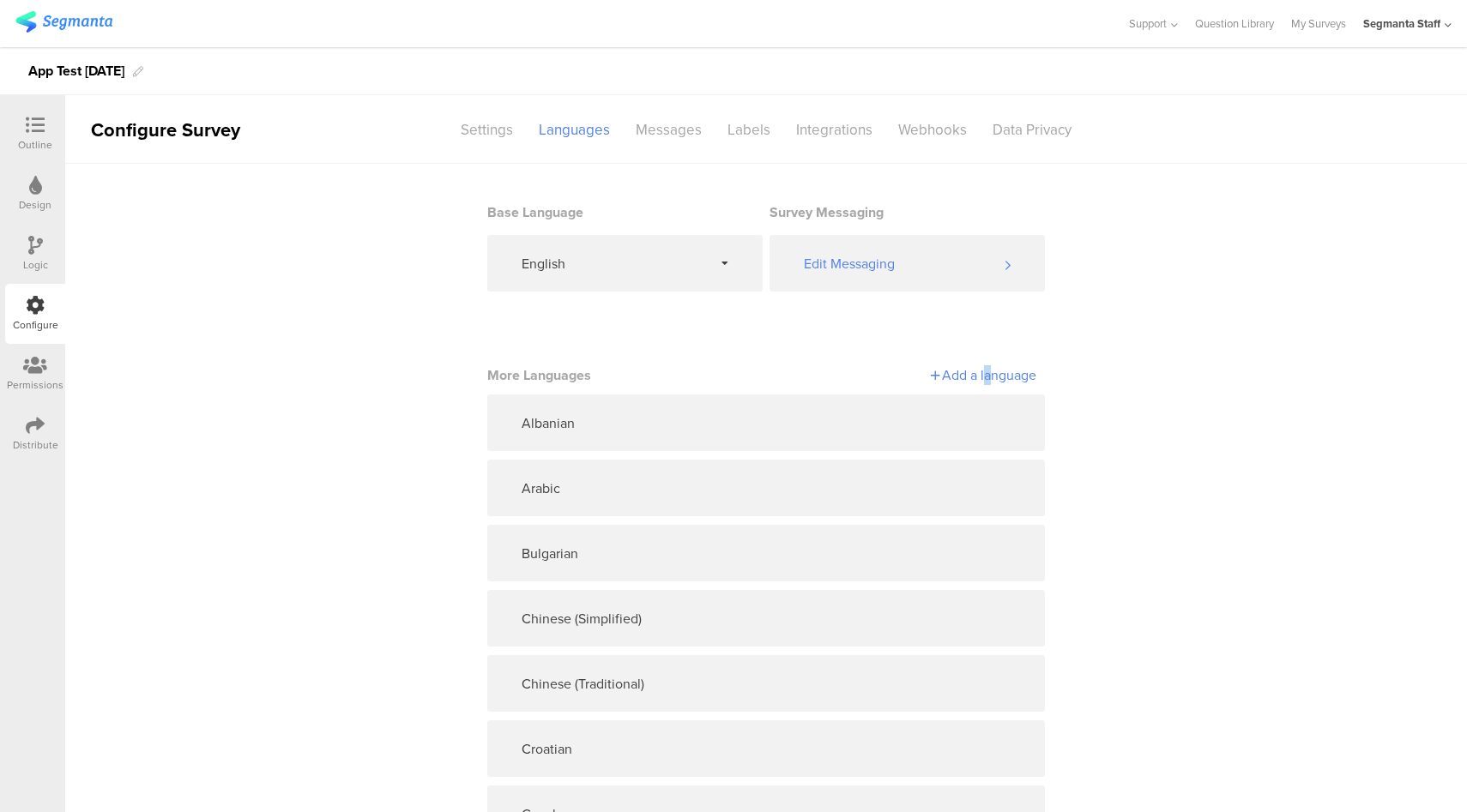
click at [976, 385] on div "Add a language" at bounding box center [901, 375] width 270 height 20
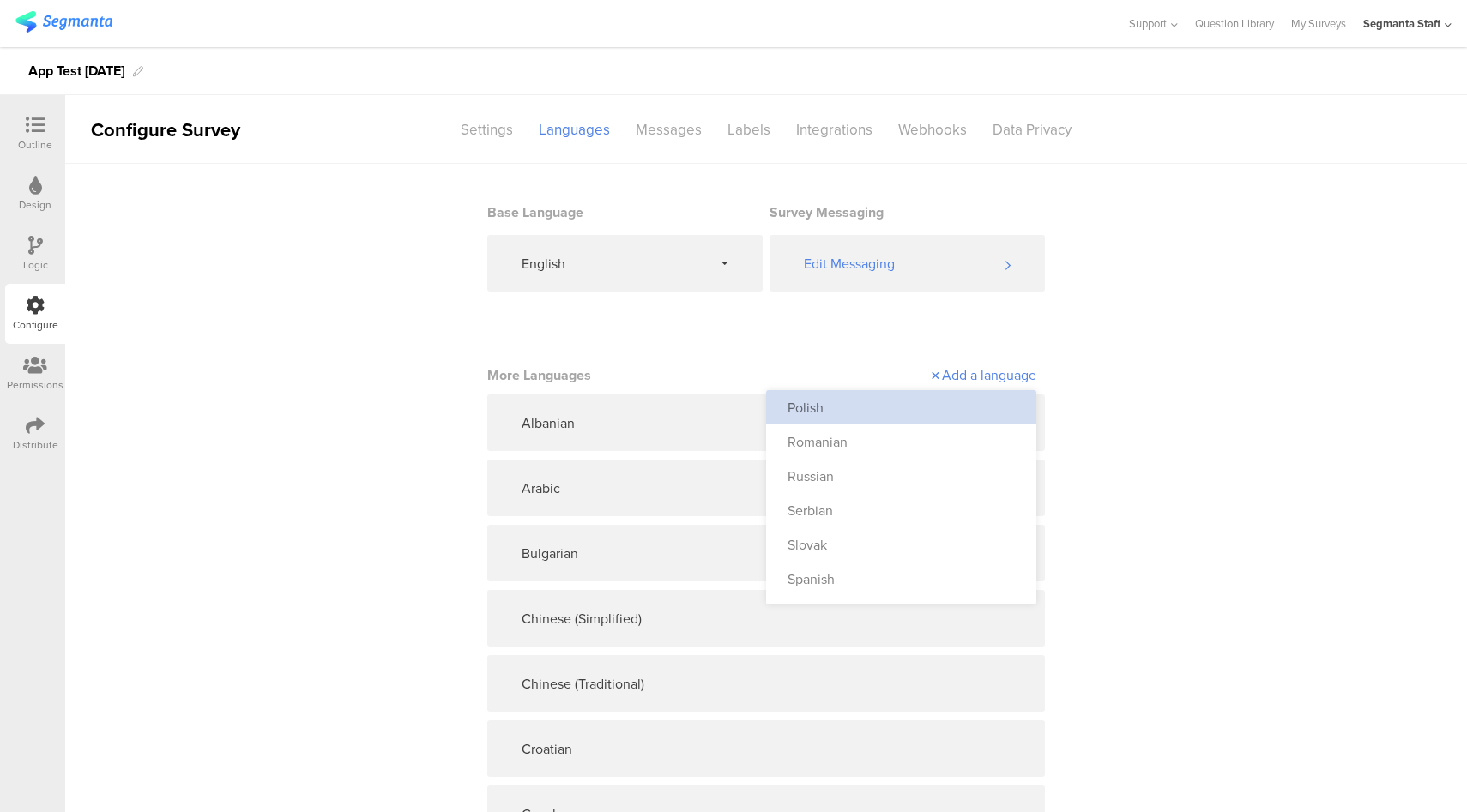
click at [915, 411] on div "Polish" at bounding box center [901, 407] width 270 height 34
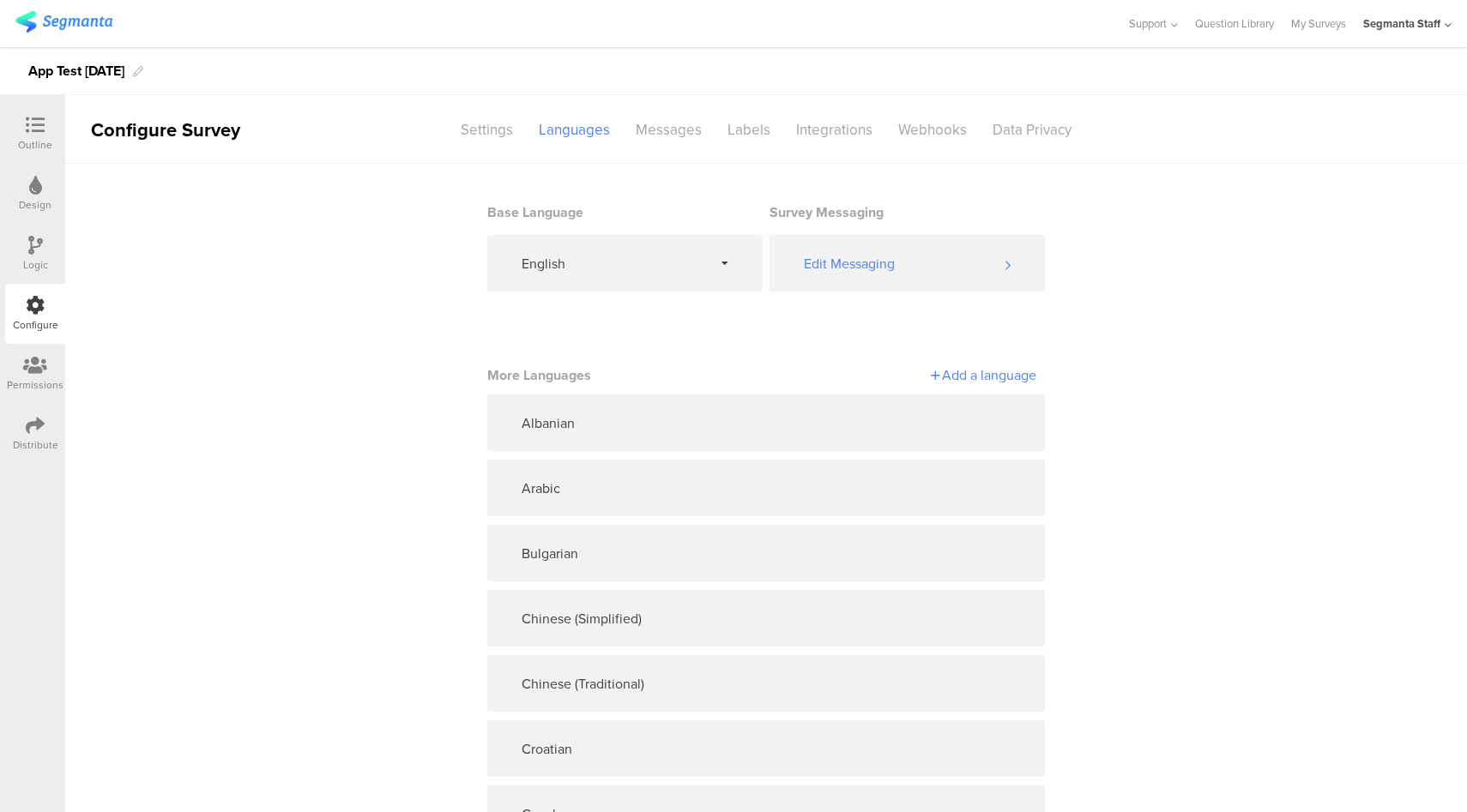
click at [981, 377] on div "Add a language" at bounding box center [901, 375] width 270 height 20
click at [910, 402] on div "Romanian" at bounding box center [901, 407] width 270 height 34
click at [993, 382] on div "Add a language" at bounding box center [901, 375] width 270 height 20
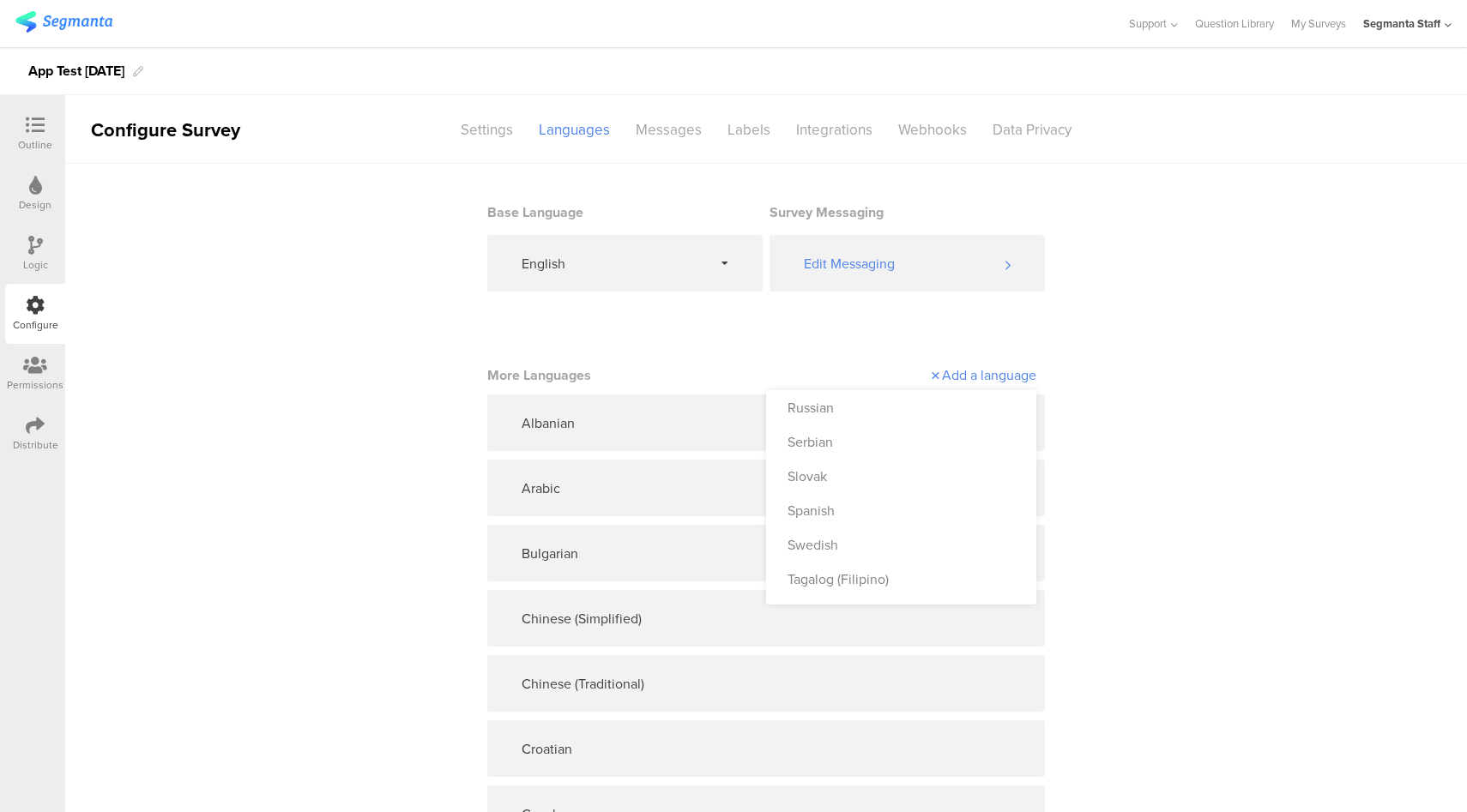
click at [907, 405] on div "Russian" at bounding box center [901, 407] width 270 height 34
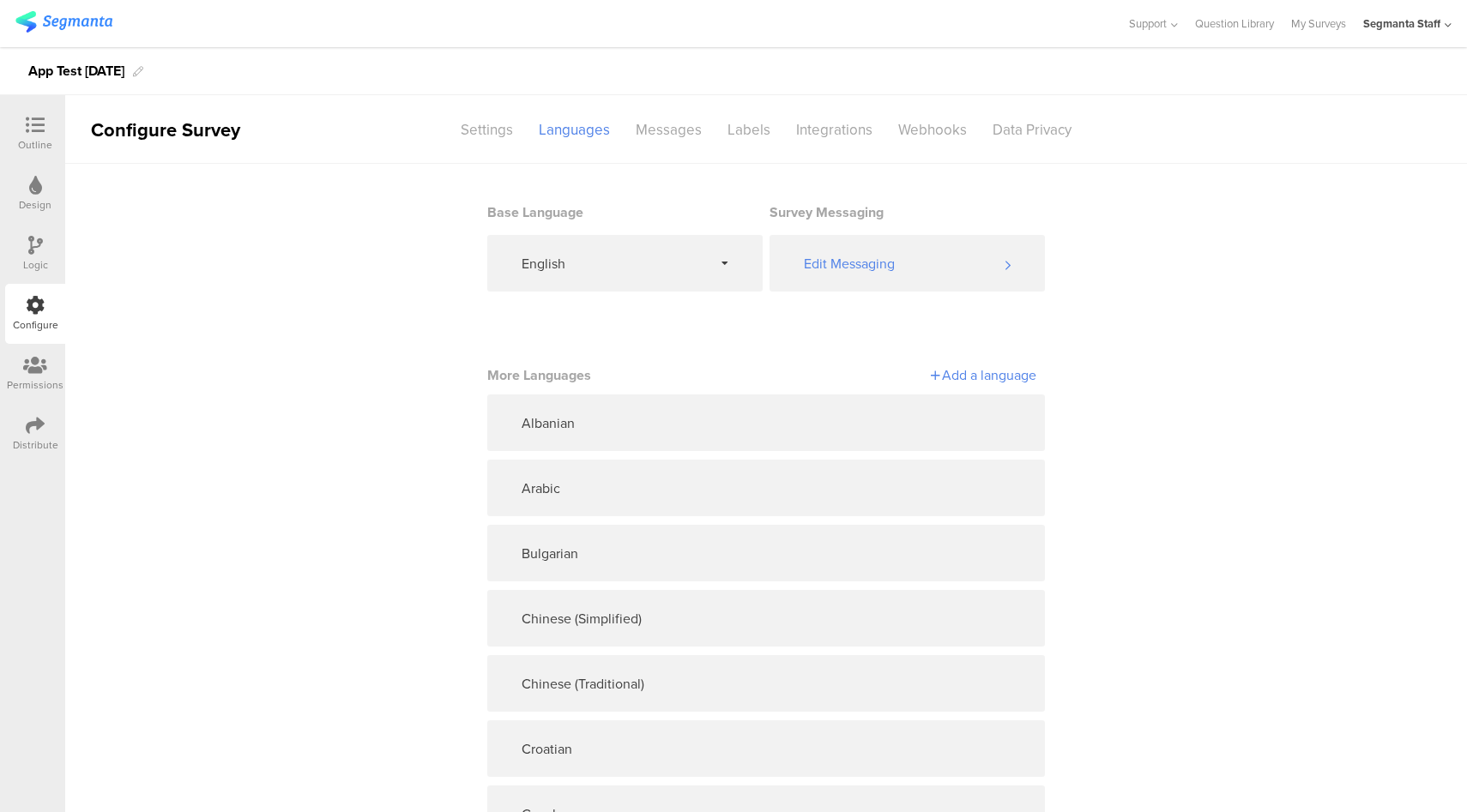
click at [986, 382] on div "Add a language" at bounding box center [901, 375] width 270 height 20
click at [978, 371] on div "Add a language" at bounding box center [901, 375] width 270 height 20
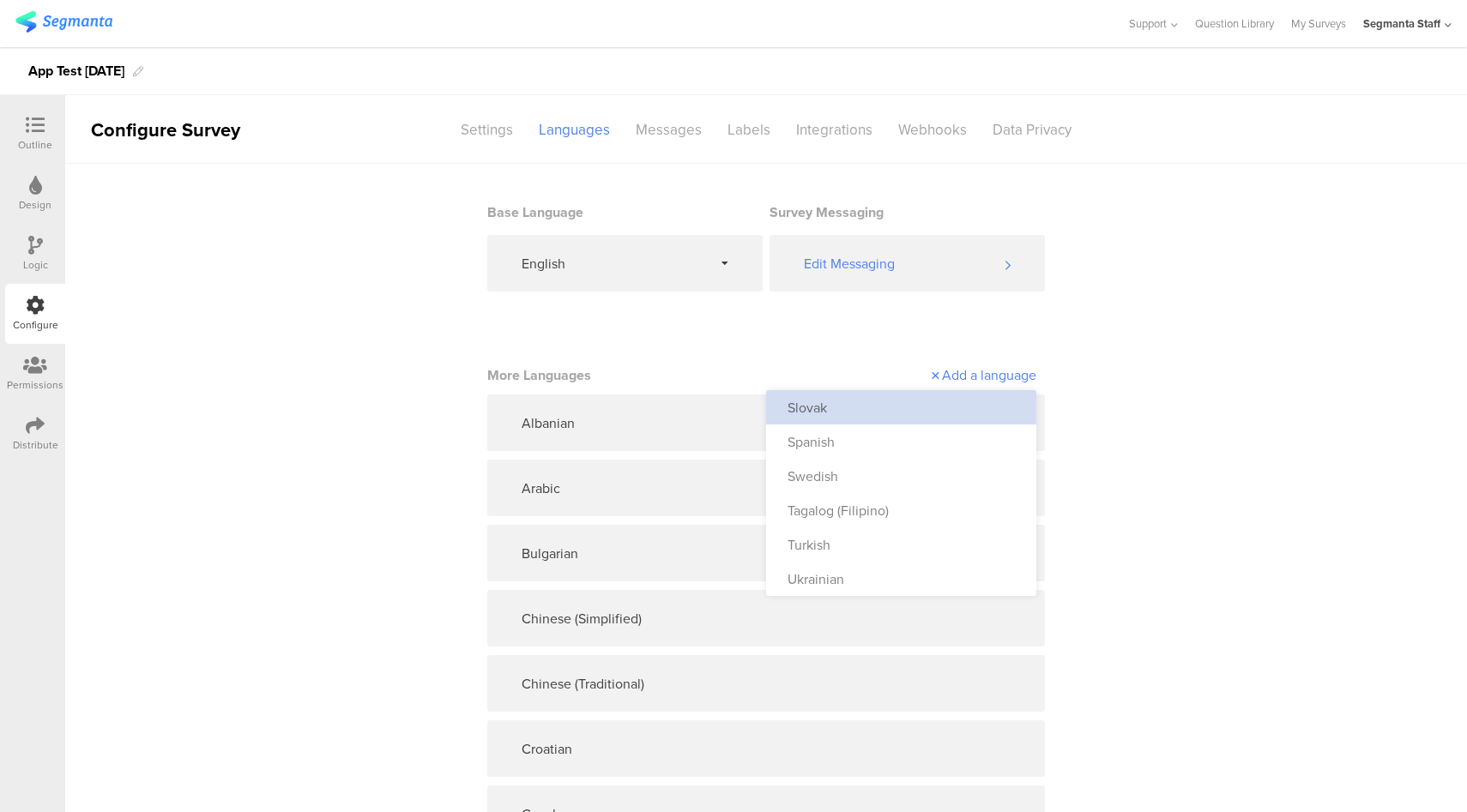
click at [954, 401] on div "Slovak" at bounding box center [901, 407] width 270 height 34
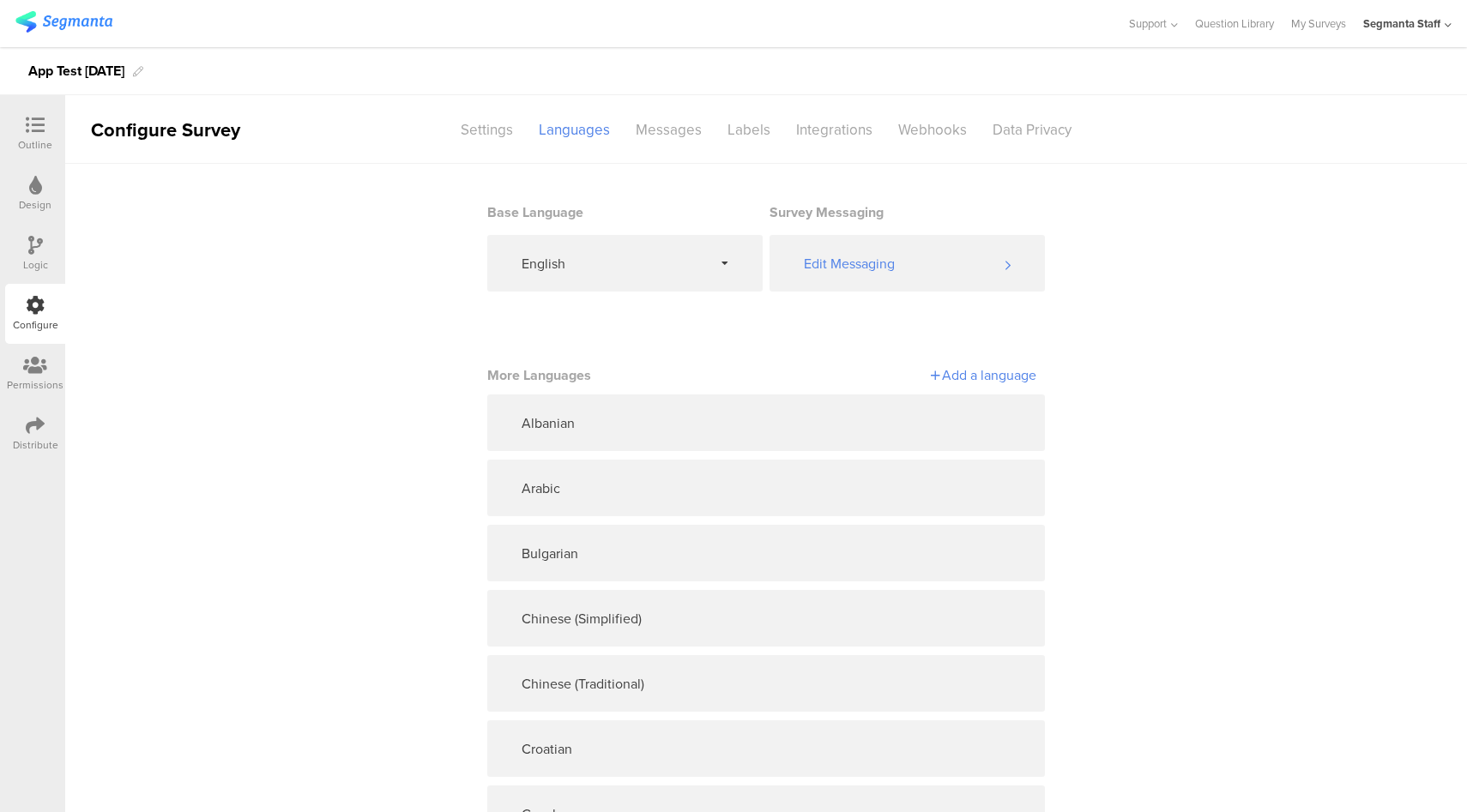
drag, startPoint x: 989, startPoint y: 375, endPoint x: 961, endPoint y: 386, distance: 30.1
click at [989, 375] on div "Add a language" at bounding box center [901, 375] width 270 height 20
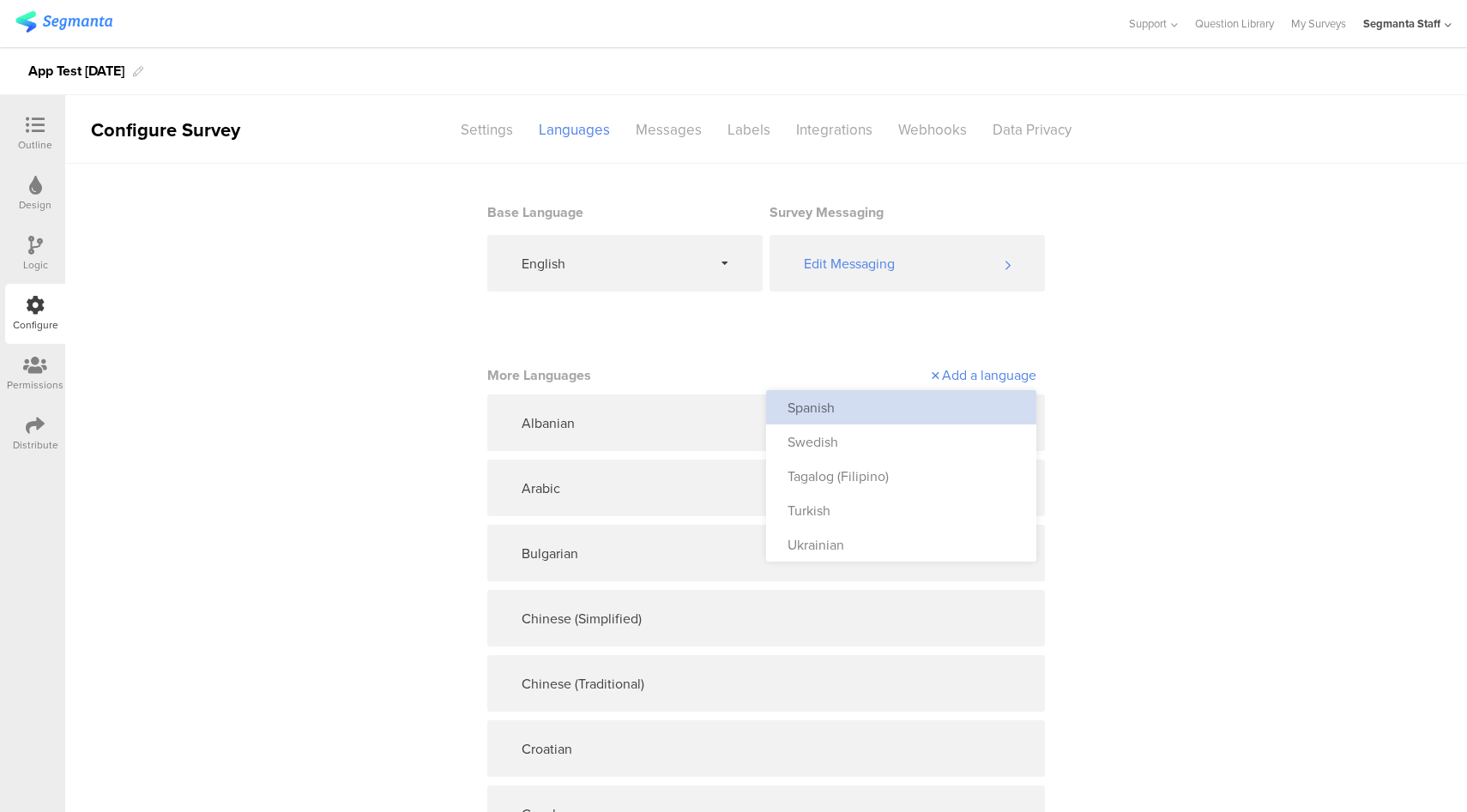
click at [940, 397] on div "Spanish" at bounding box center [901, 407] width 270 height 34
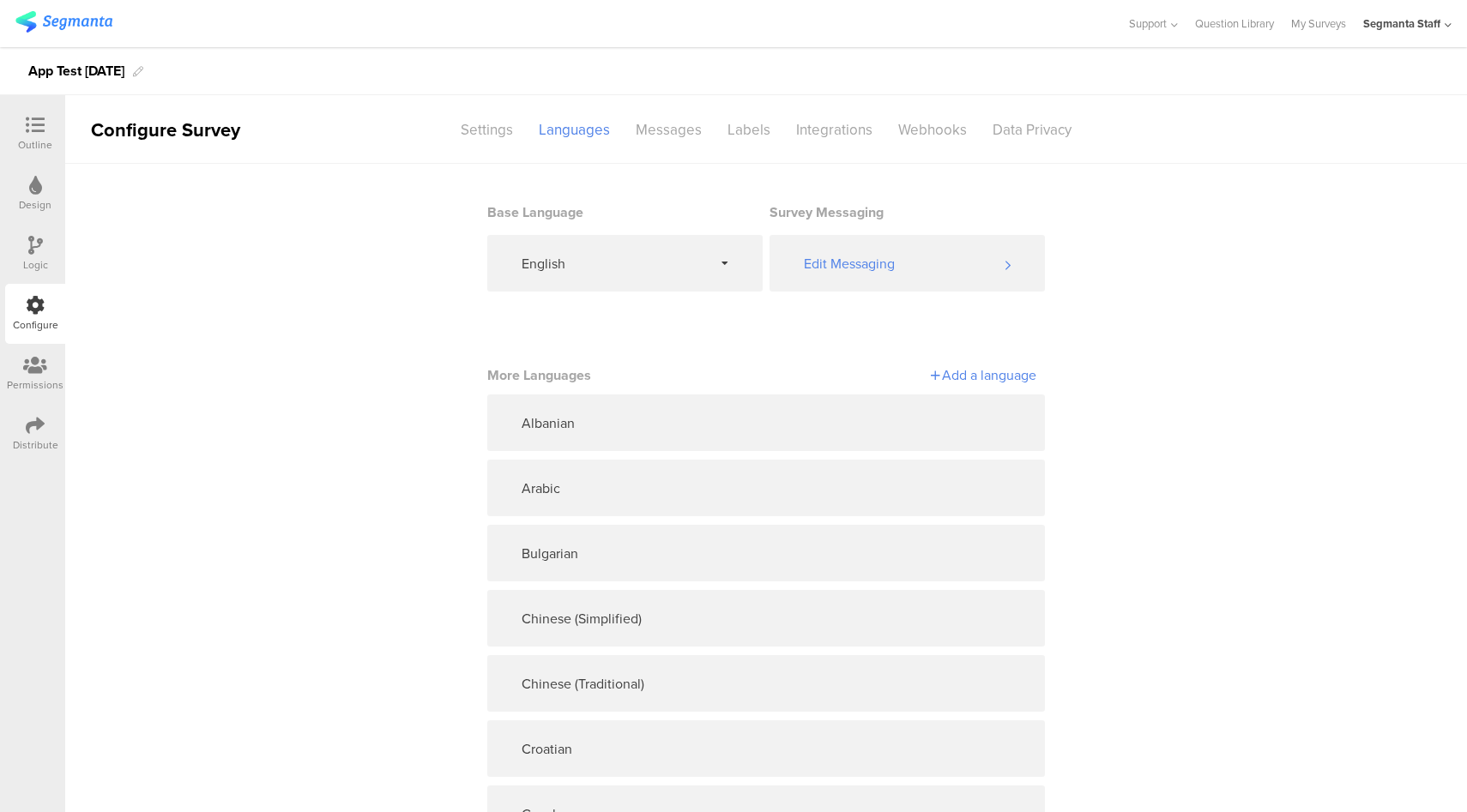
click at [975, 385] on div "Add a language" at bounding box center [901, 375] width 270 height 20
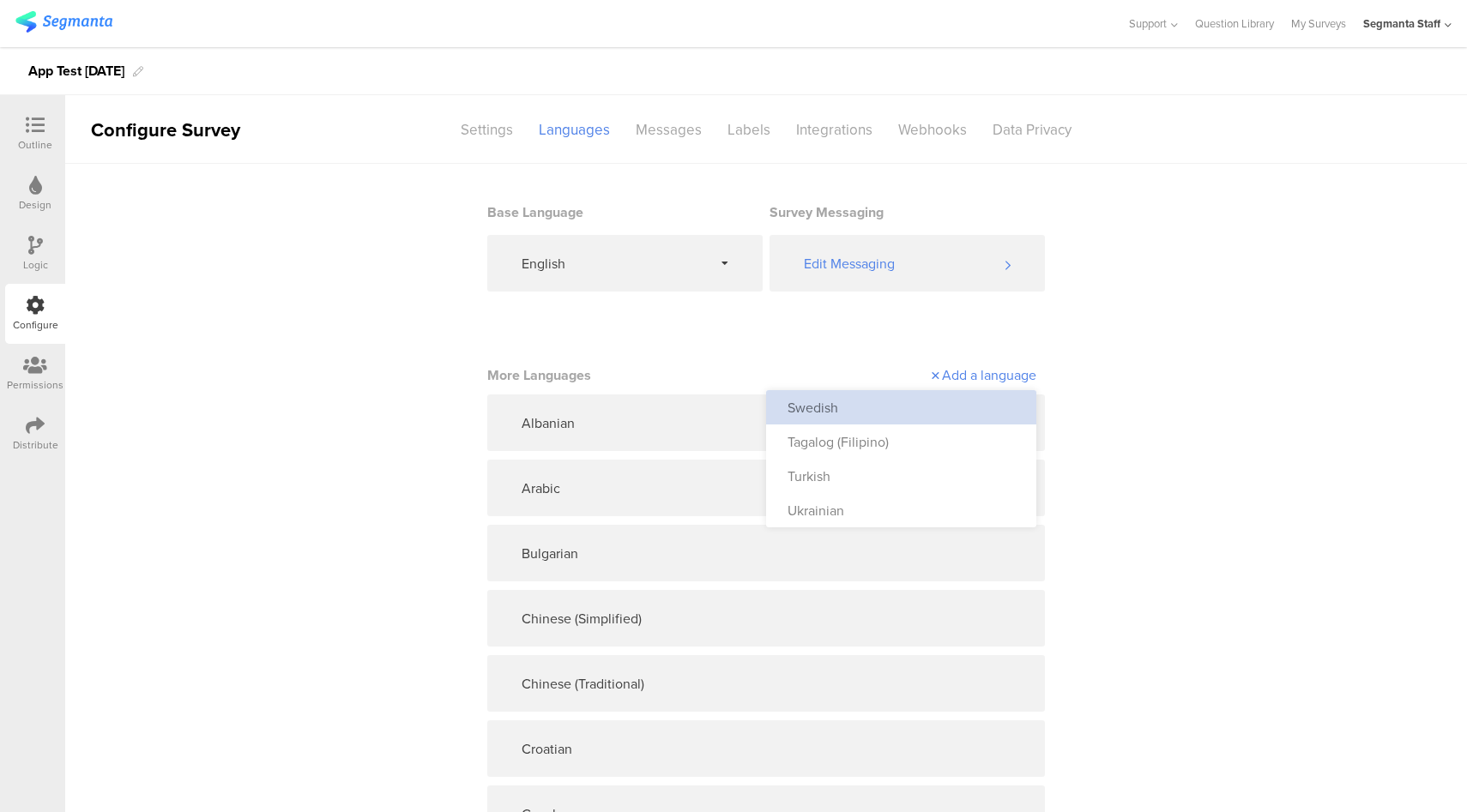
click at [949, 402] on div "Swedish" at bounding box center [901, 407] width 270 height 34
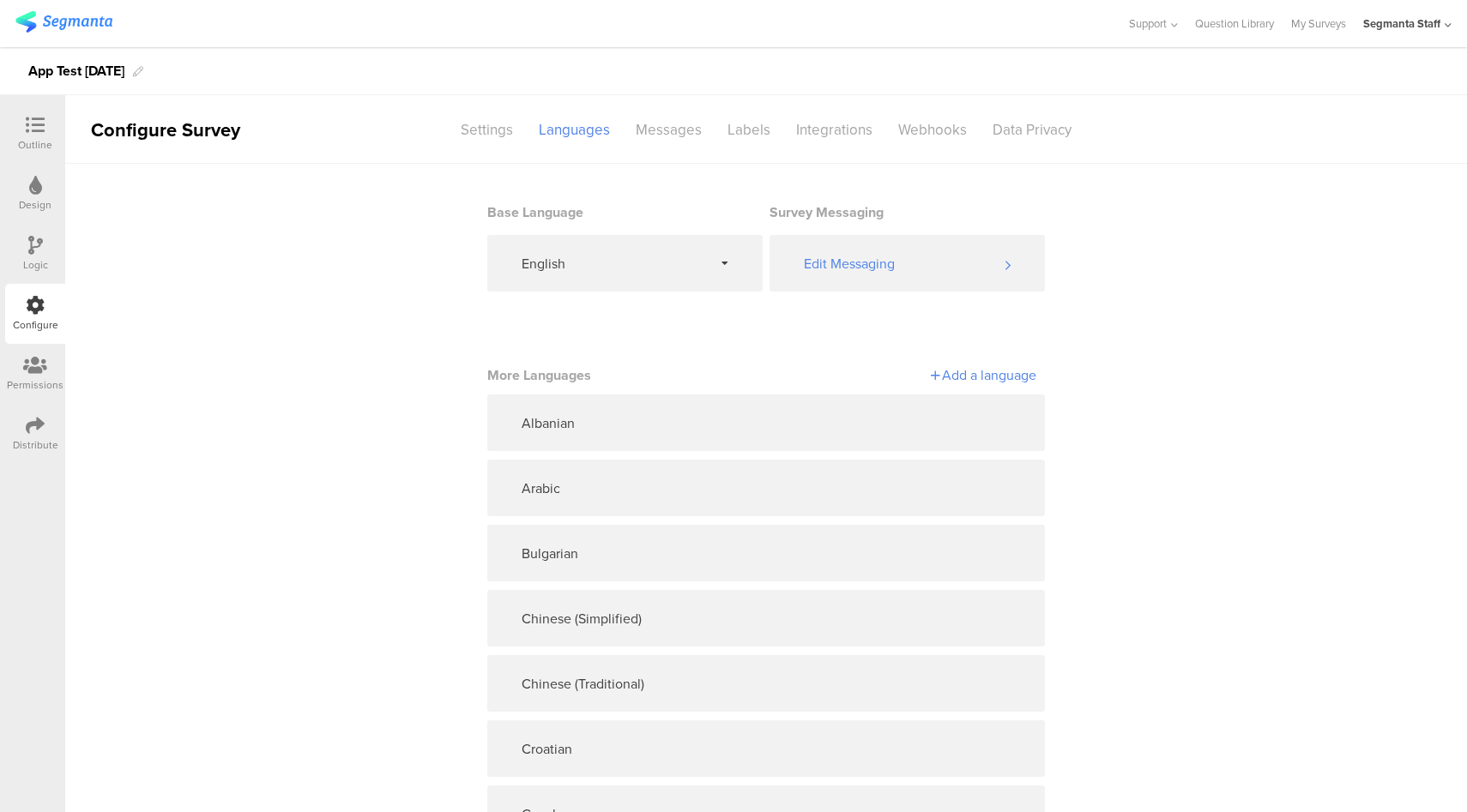
click at [995, 377] on div "Add a language" at bounding box center [901, 375] width 270 height 20
click at [929, 417] on div "Tagalog (Filipino)" at bounding box center [901, 407] width 270 height 34
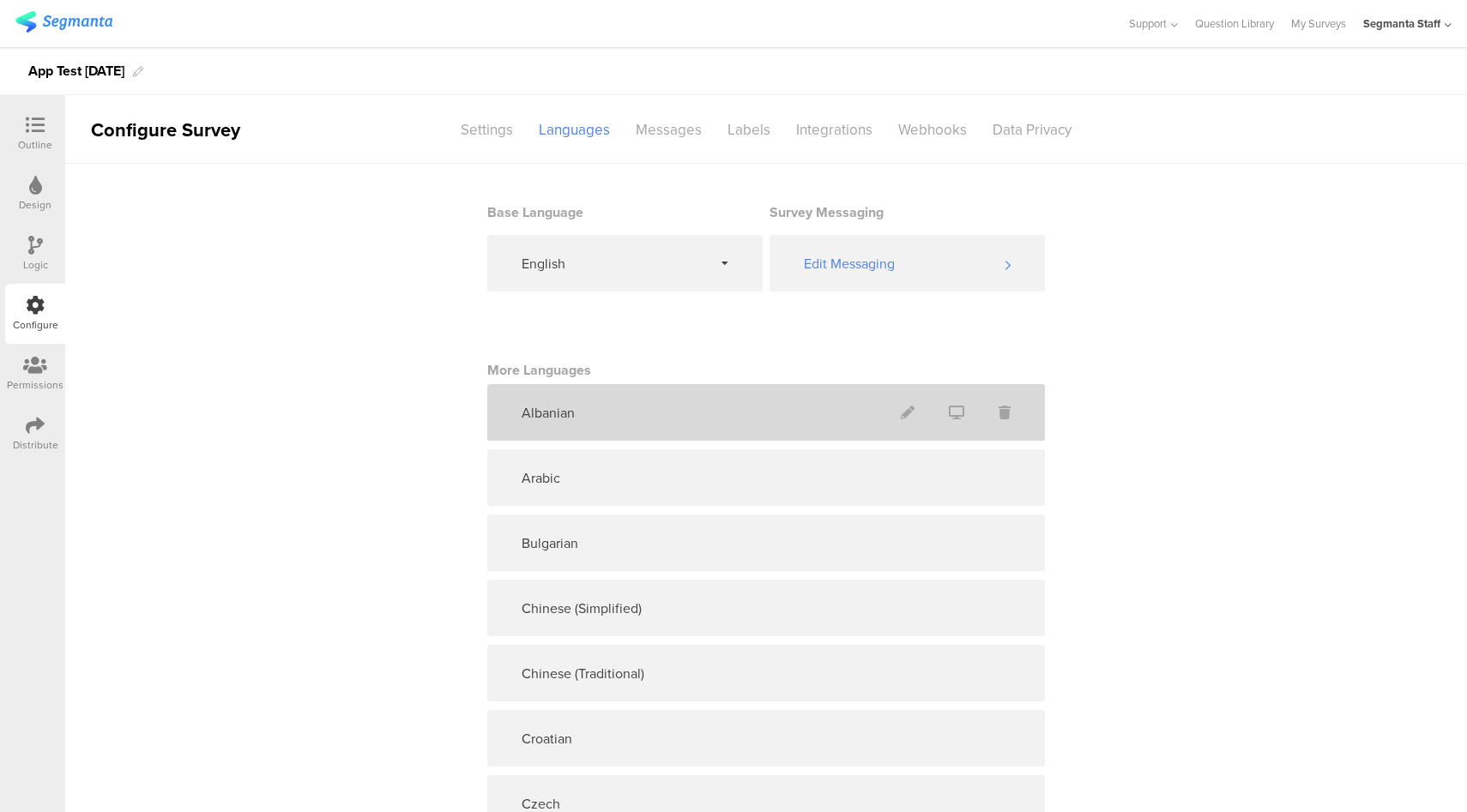
click at [988, 388] on div "Albanian" at bounding box center [766, 412] width 557 height 56
click at [998, 415] on icon at bounding box center [1004, 412] width 12 height 13
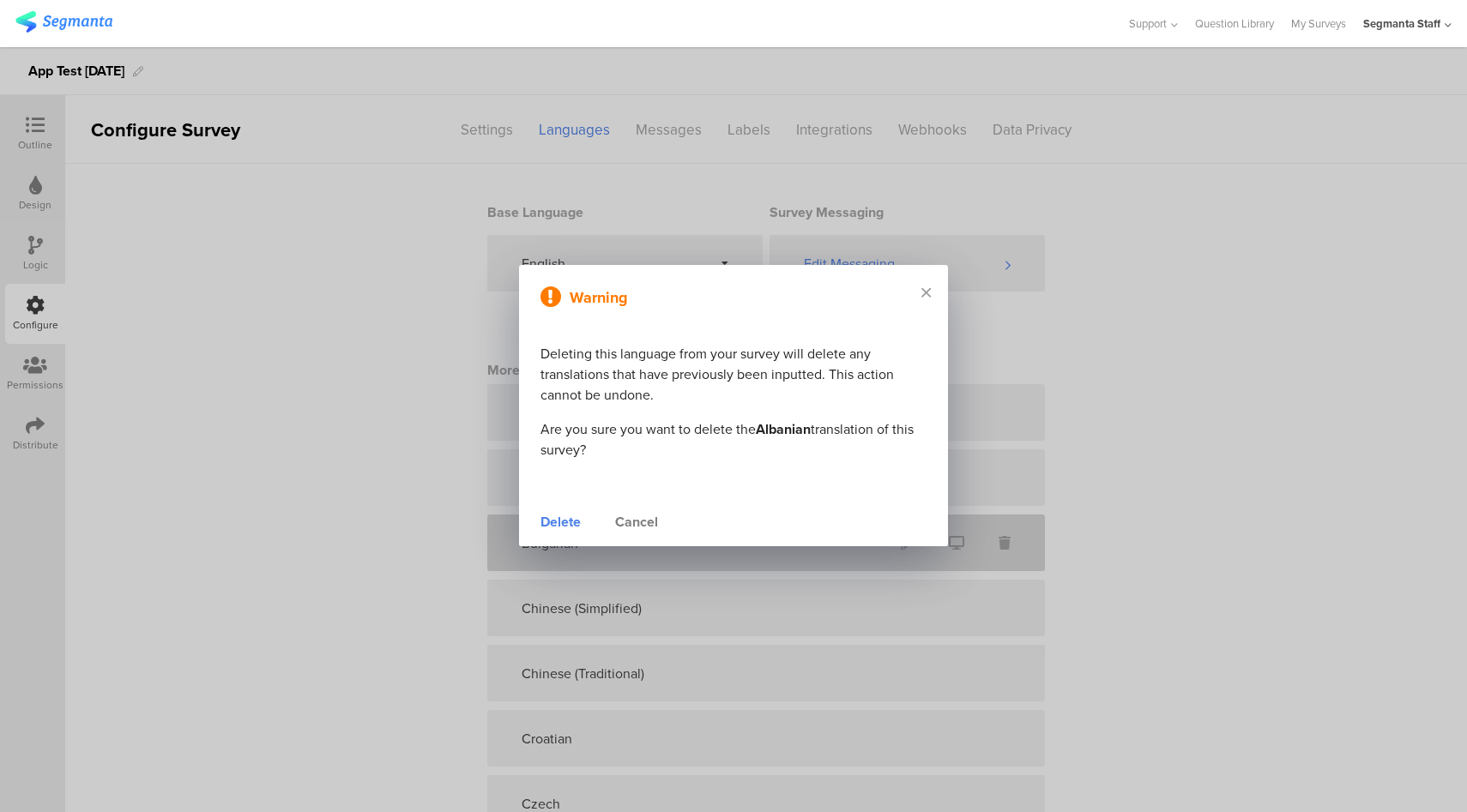
click at [636, 524] on div "Cancel" at bounding box center [637, 521] width 43 height 21
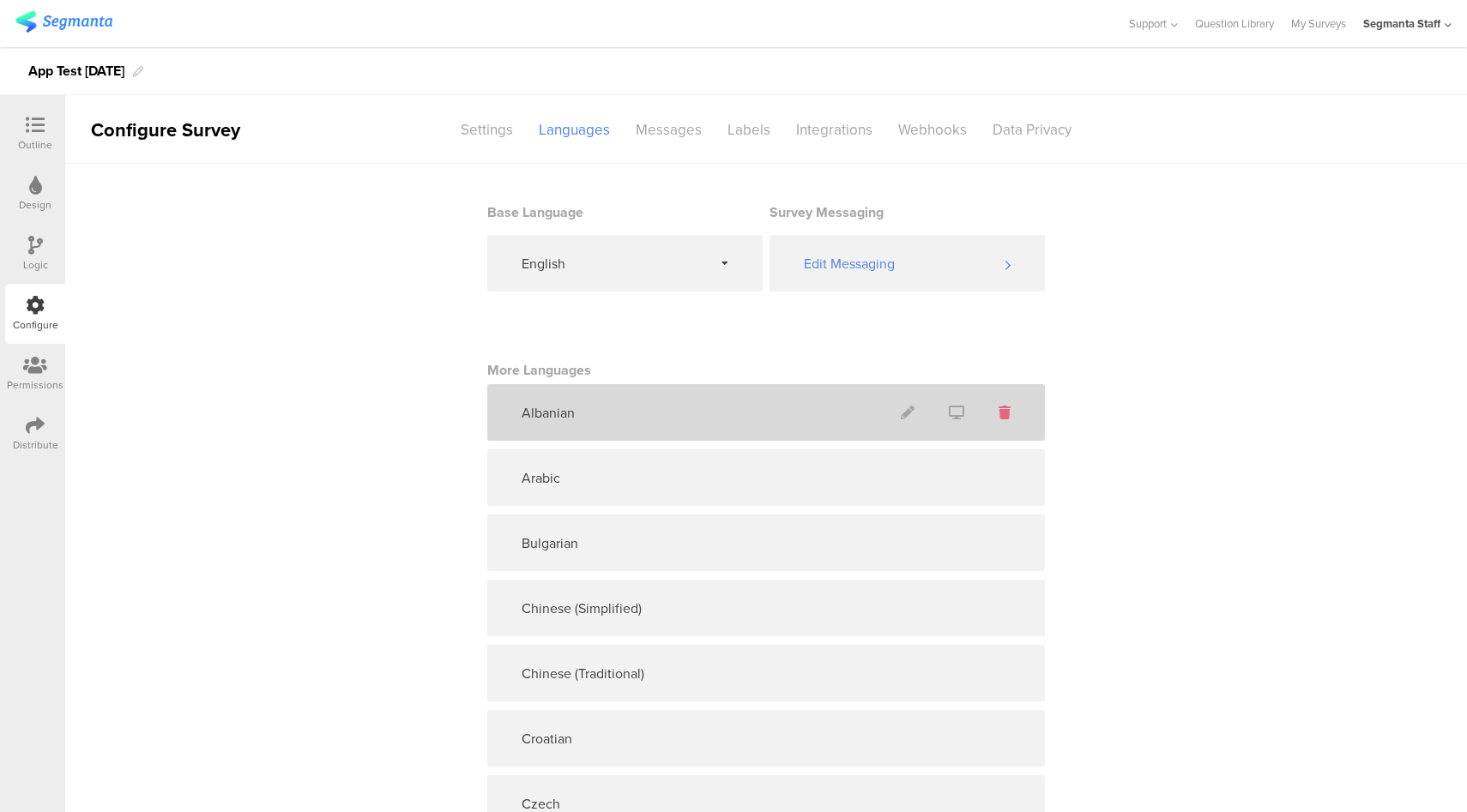
click at [999, 419] on icon at bounding box center [1004, 412] width 12 height 13
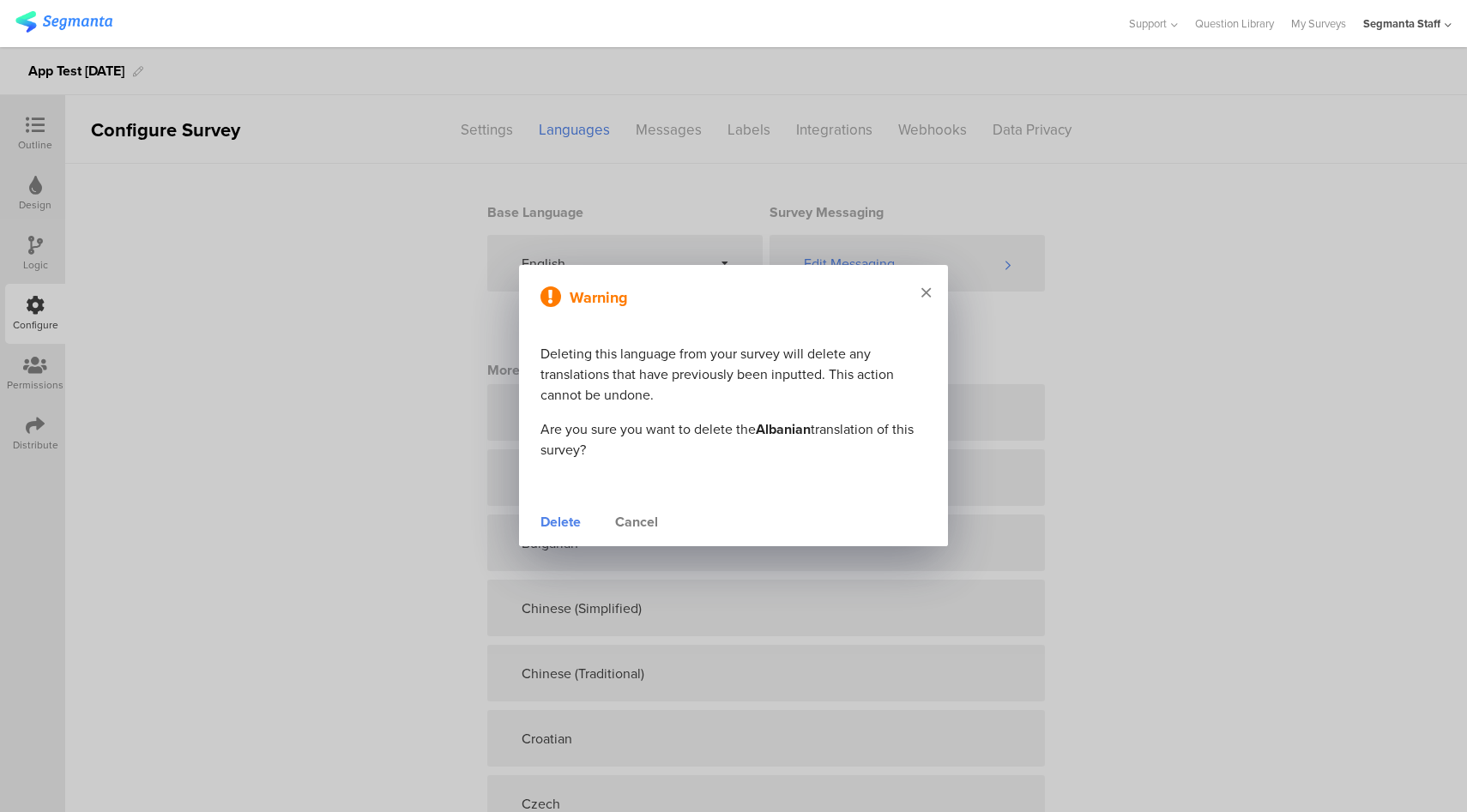
click at [926, 292] on icon at bounding box center [926, 292] width 10 height 15
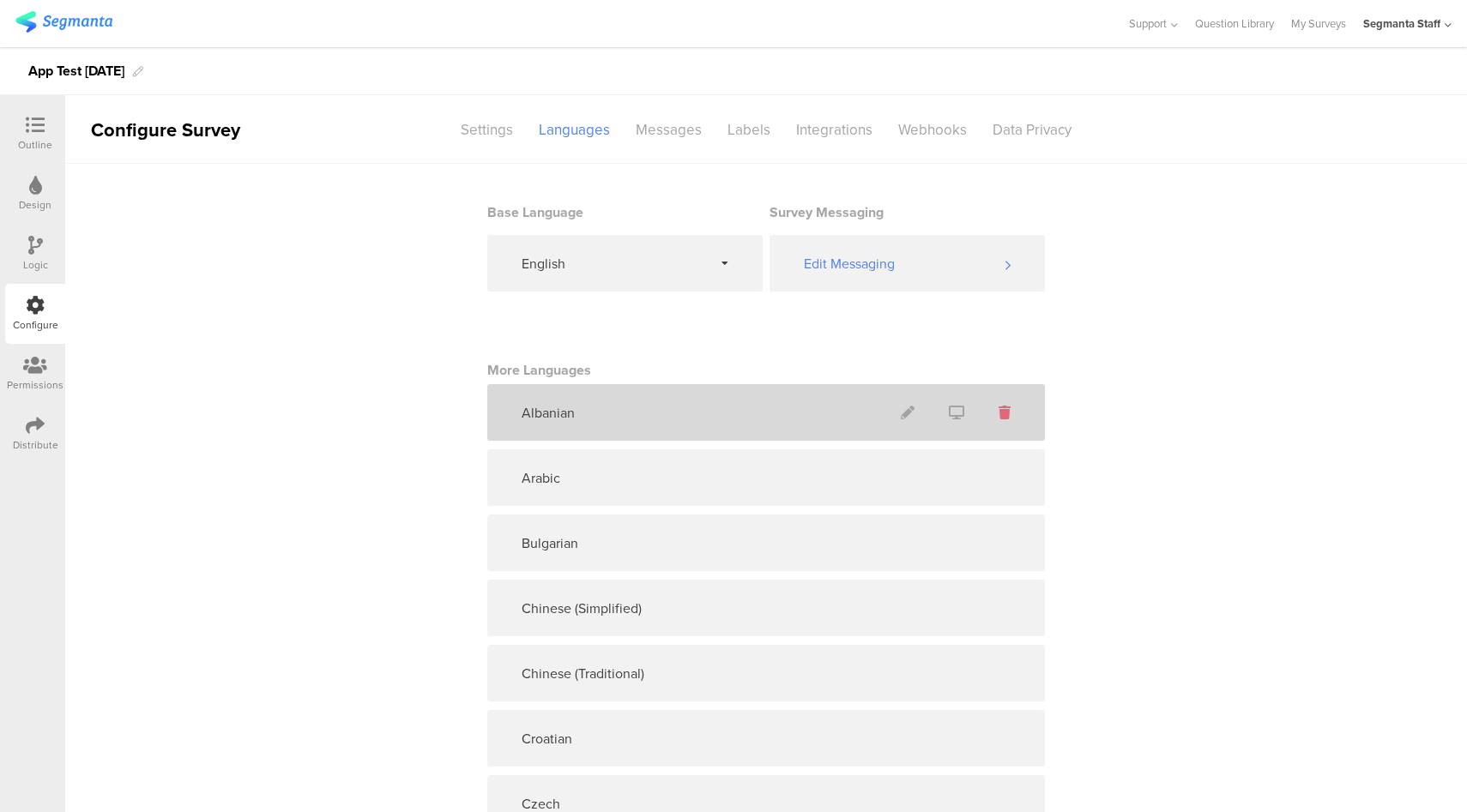
click at [998, 414] on icon at bounding box center [1004, 412] width 12 height 13
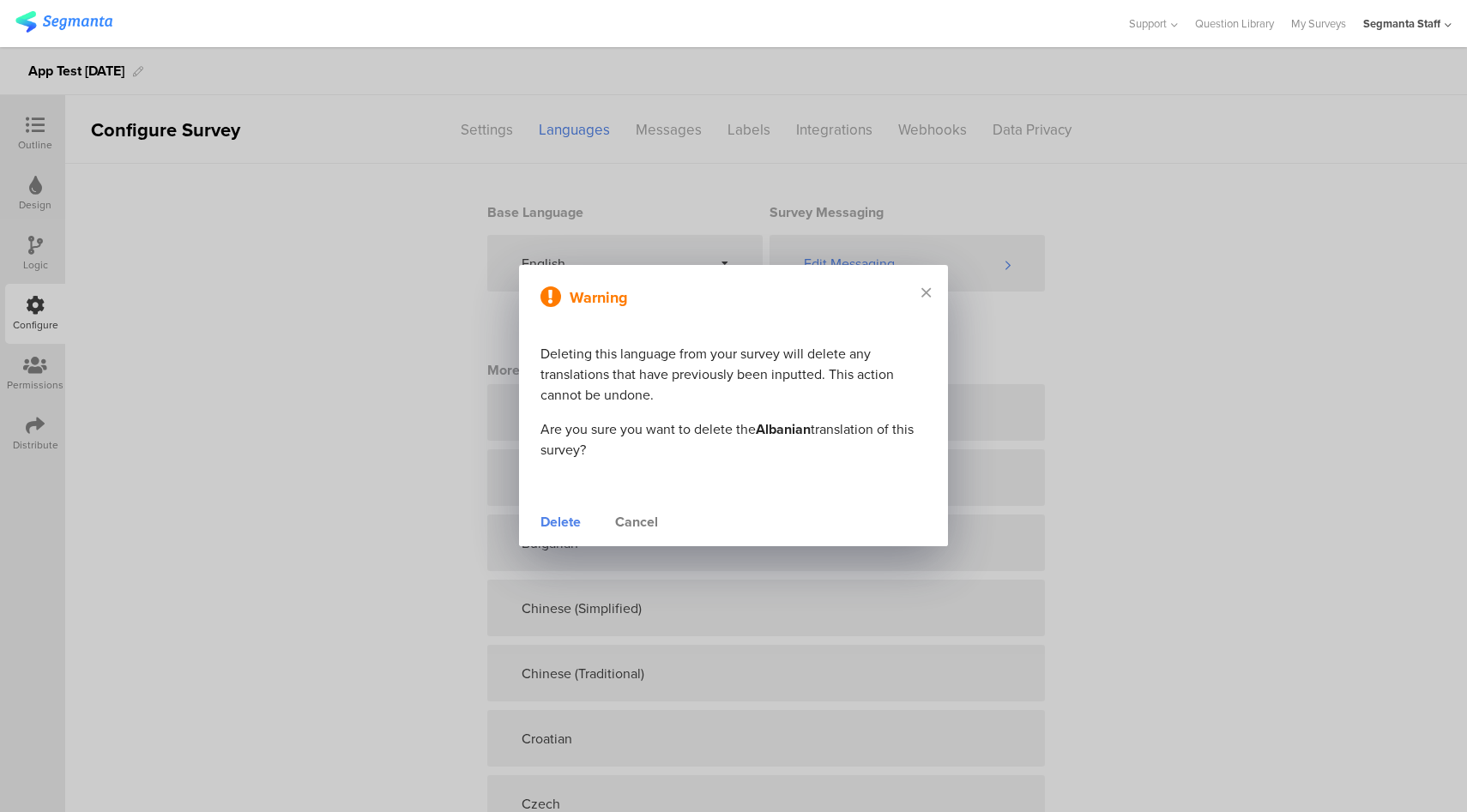
click at [557, 527] on div "Delete" at bounding box center [560, 521] width 40 height 21
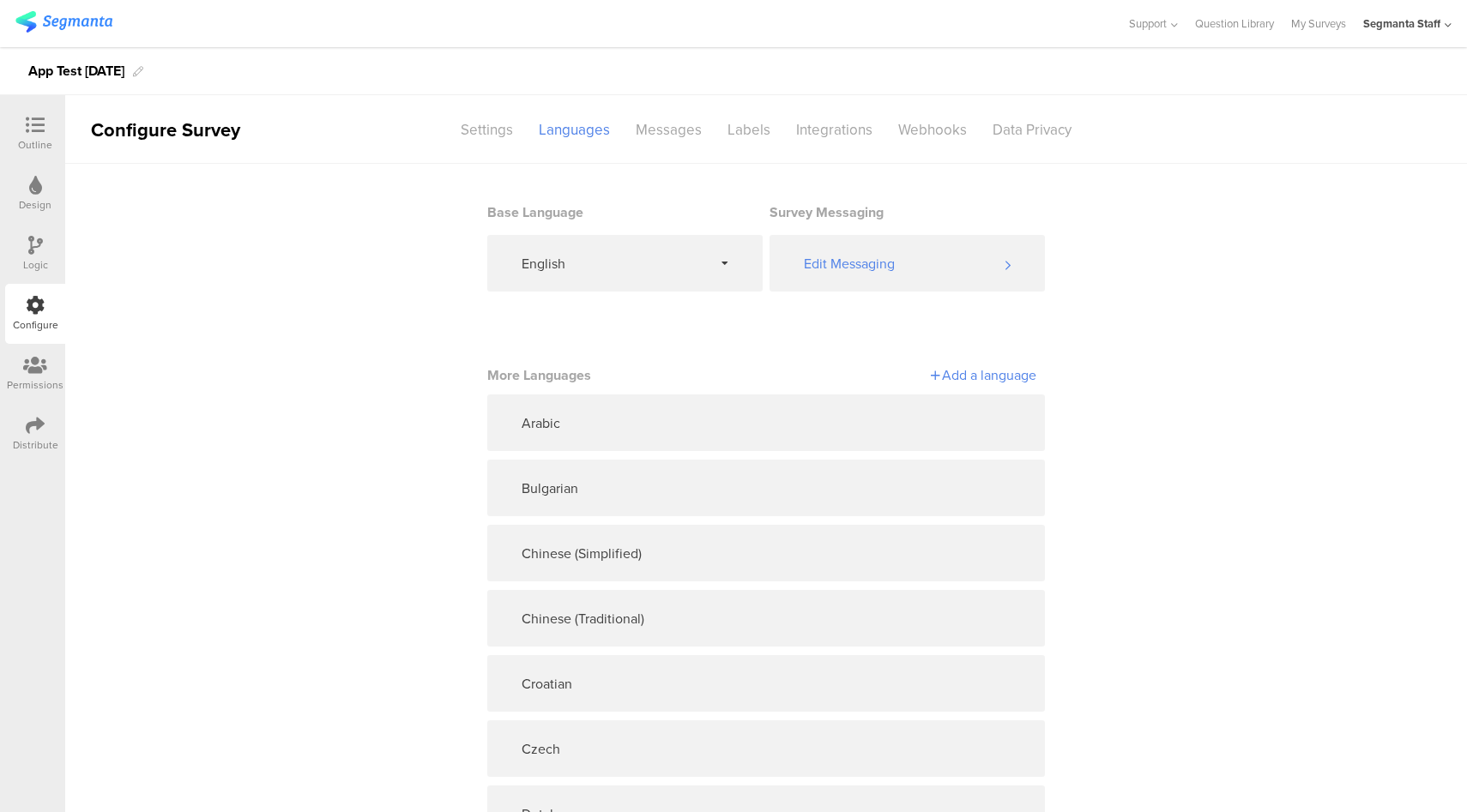
click at [995, 367] on div "Add a language" at bounding box center [901, 375] width 270 height 20
click at [882, 456] on div "Turkish" at bounding box center [901, 442] width 270 height 34
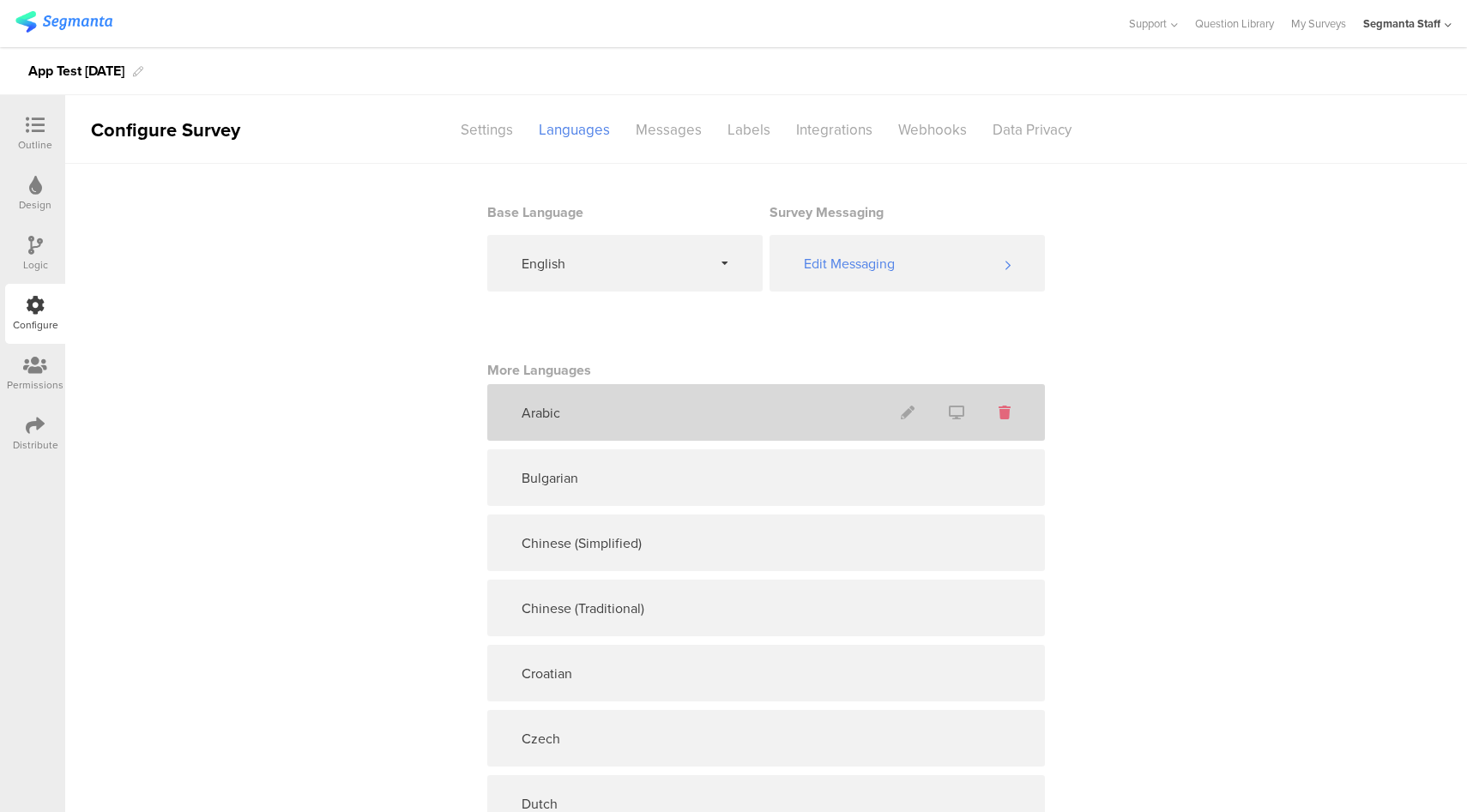
click at [998, 416] on icon at bounding box center [1004, 412] width 12 height 13
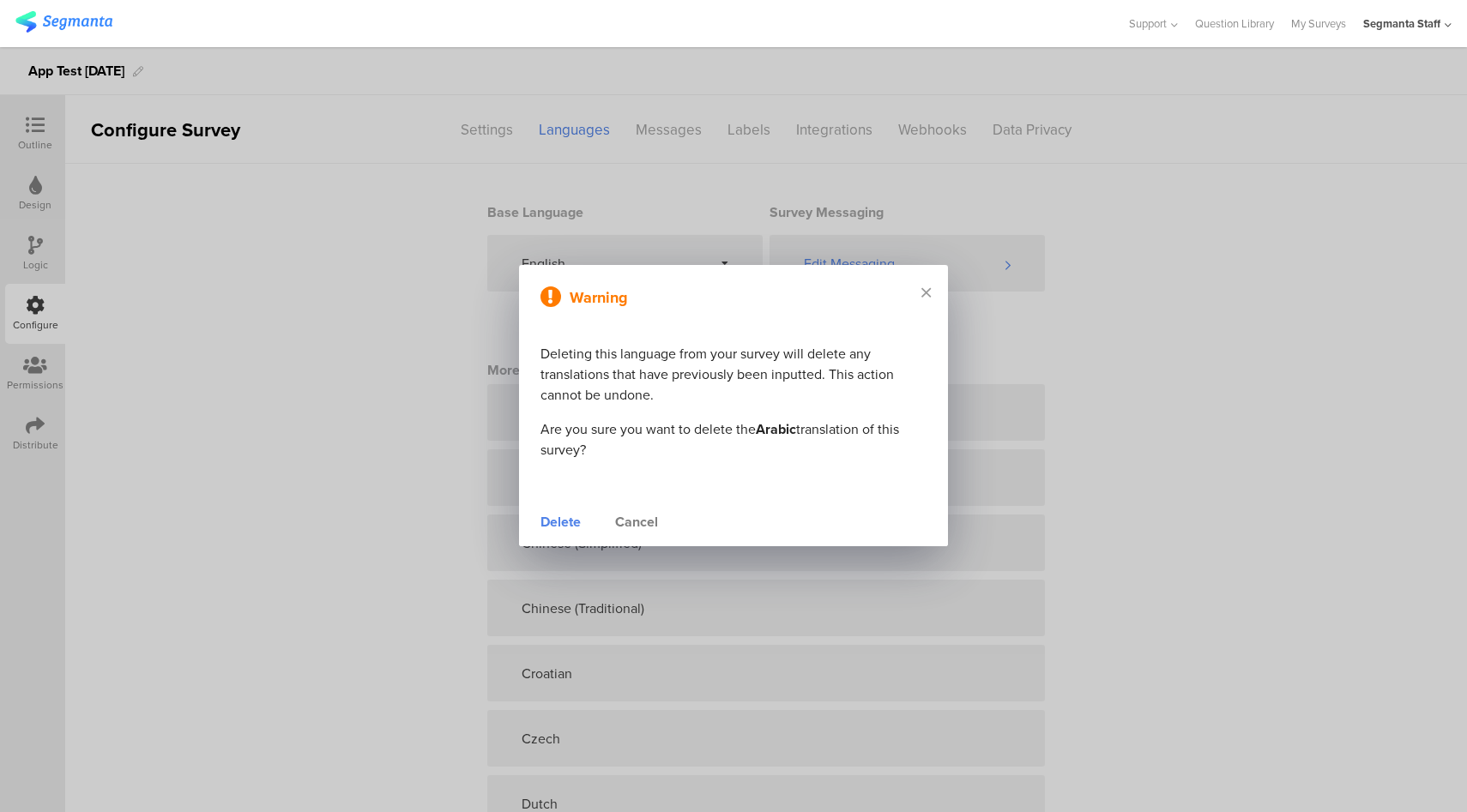
click at [564, 531] on div "Delete" at bounding box center [560, 521] width 40 height 21
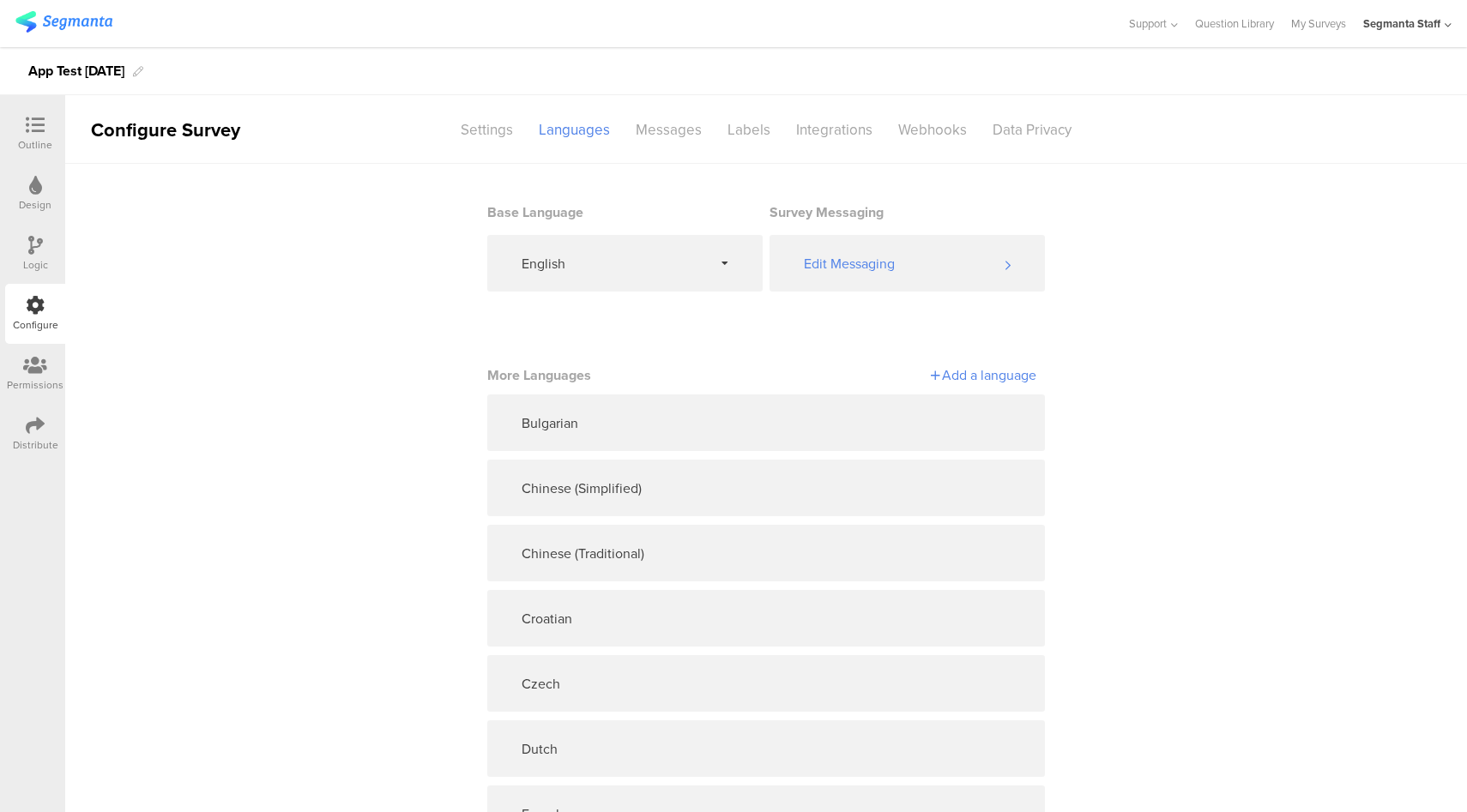
click at [993, 378] on div "Add a language" at bounding box center [901, 375] width 270 height 20
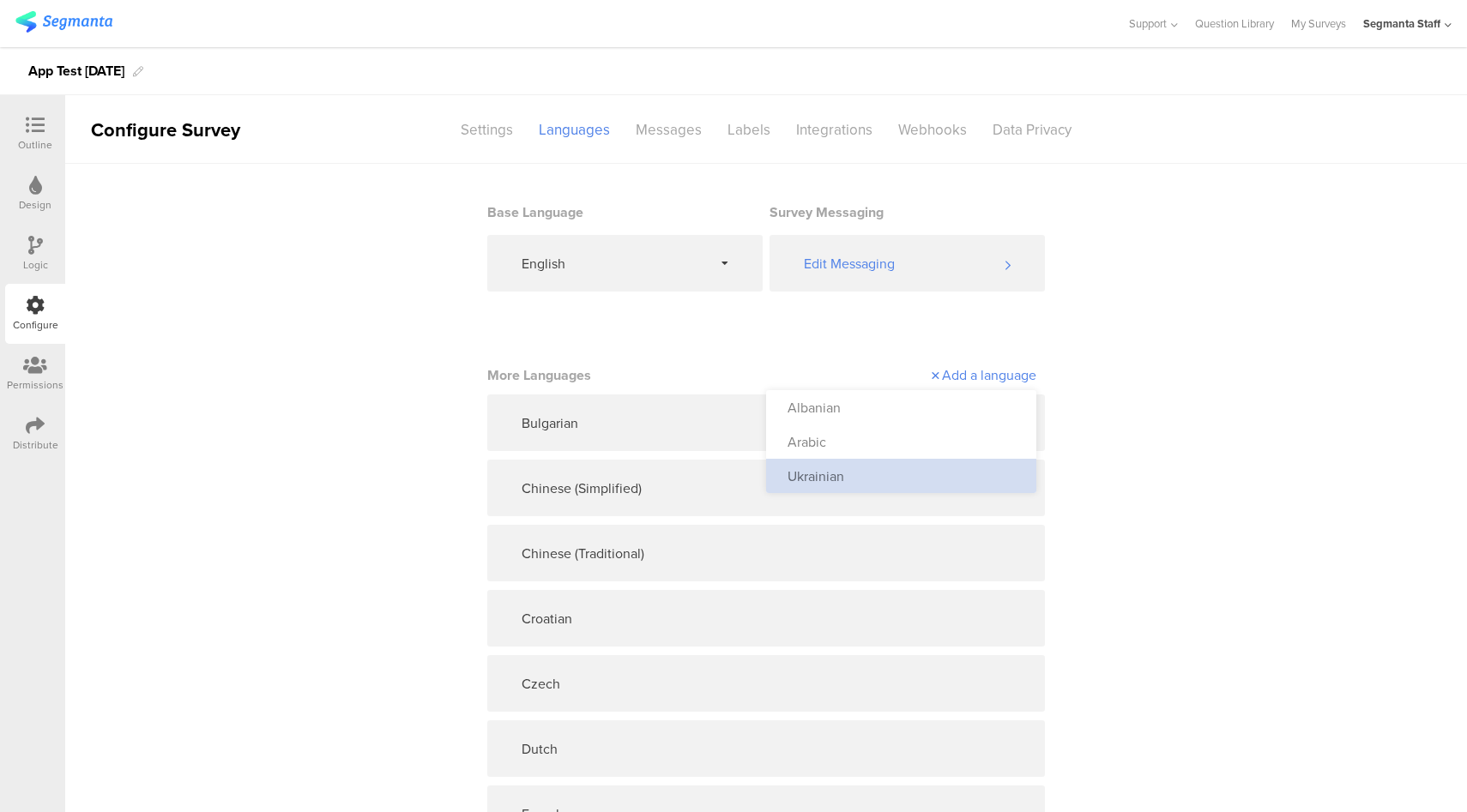
click at [871, 469] on div "Ukrainian" at bounding box center [901, 476] width 270 height 34
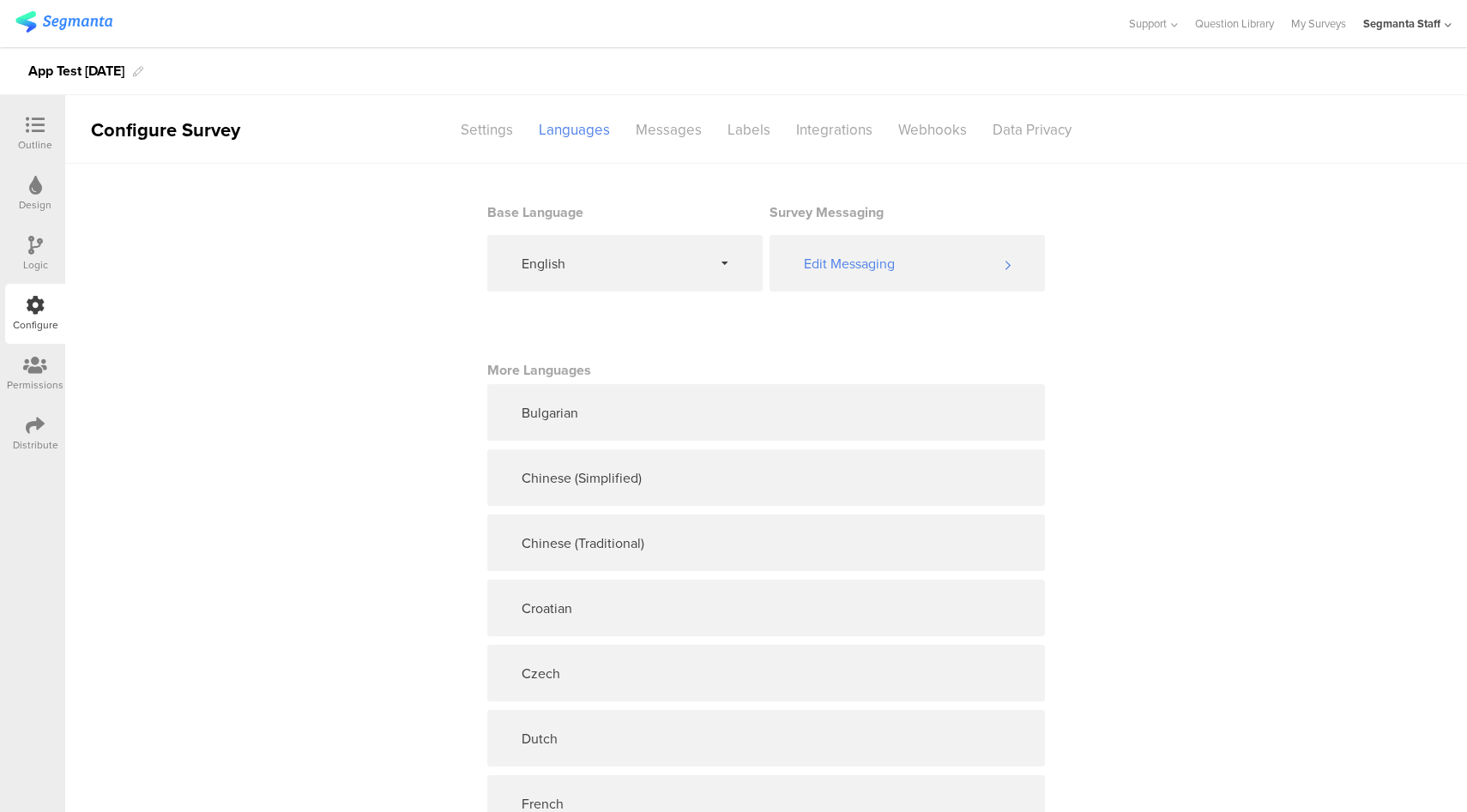
click at [39, 432] on icon at bounding box center [35, 425] width 19 height 19
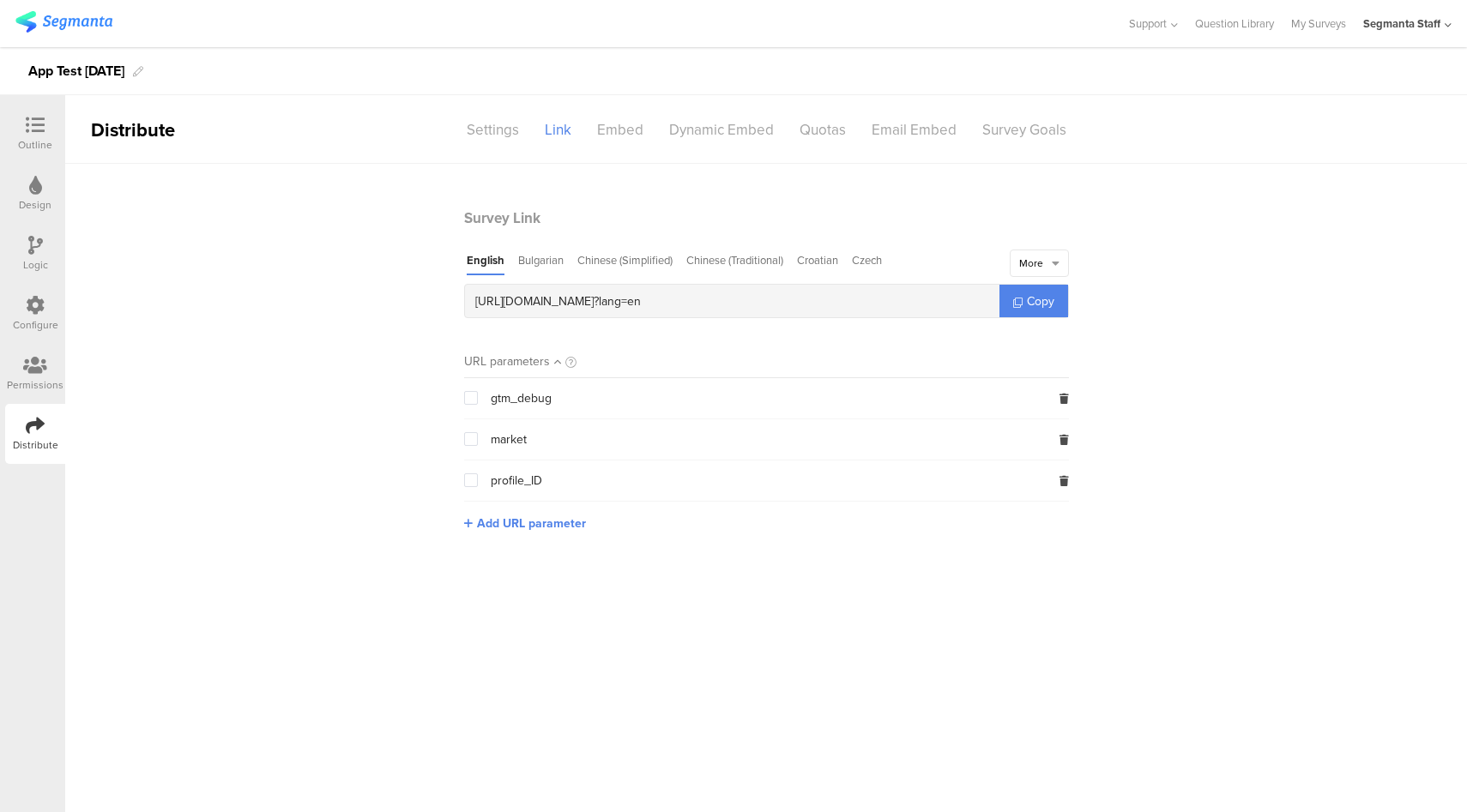
click at [676, 264] on div "English Bulgarian Chinese (Simplified) Chinese (Traditional) Croatian [GEOGRAPH…" at bounding box center [728, 264] width 528 height 23
click at [804, 261] on div "Croatian" at bounding box center [818, 264] width 41 height 23
click at [865, 260] on div "Czech" at bounding box center [865, 264] width 30 height 23
click at [1022, 260] on div "More" at bounding box center [1030, 263] width 24 height 15
click at [1048, 455] on div "Greek" at bounding box center [1076, 444] width 129 height 34
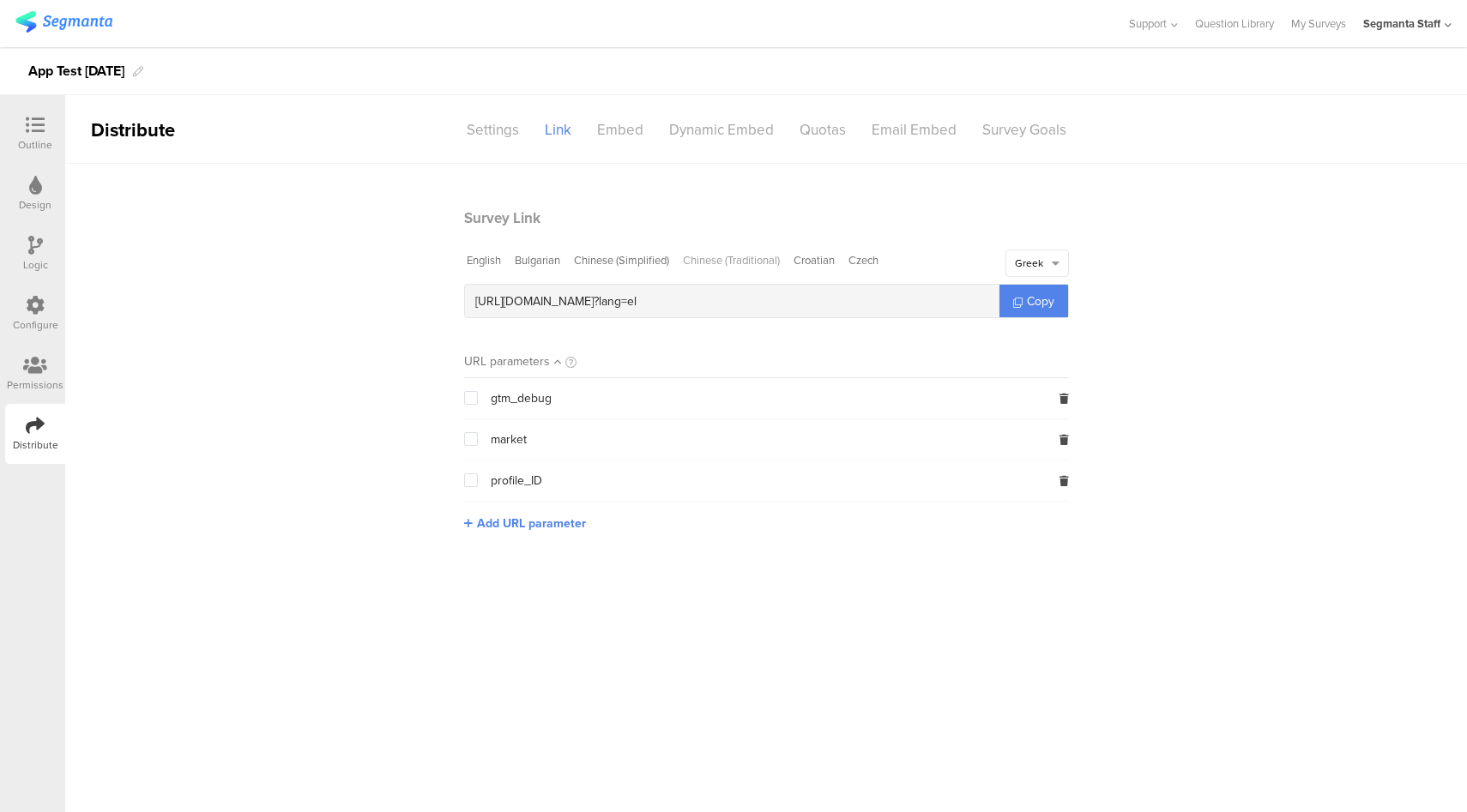
click at [772, 266] on div "Chinese (Traditional)" at bounding box center [731, 264] width 97 height 23
click at [1050, 253] on div "More" at bounding box center [1039, 263] width 59 height 28
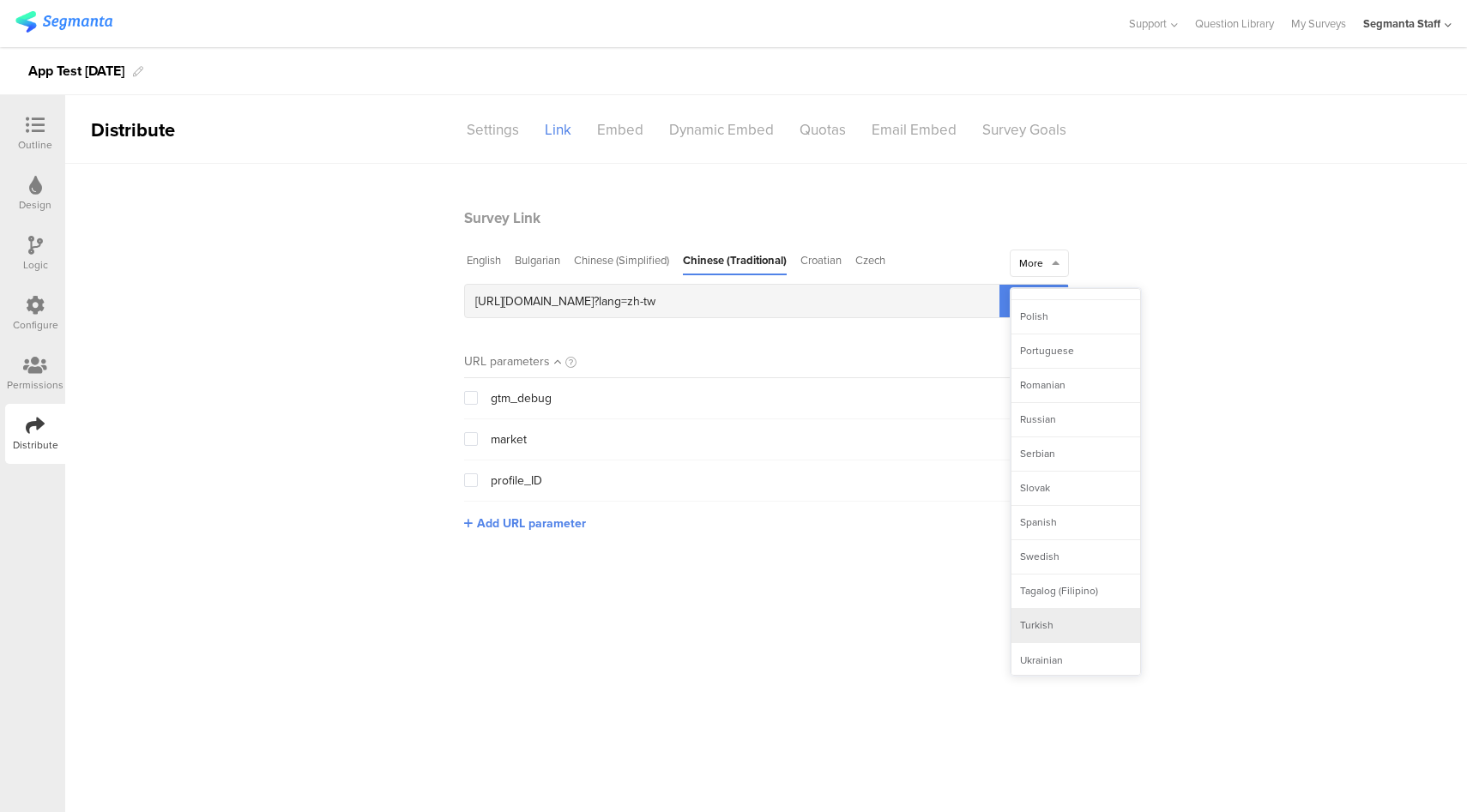
click at [1057, 641] on div "Turkish" at bounding box center [1076, 626] width 129 height 34
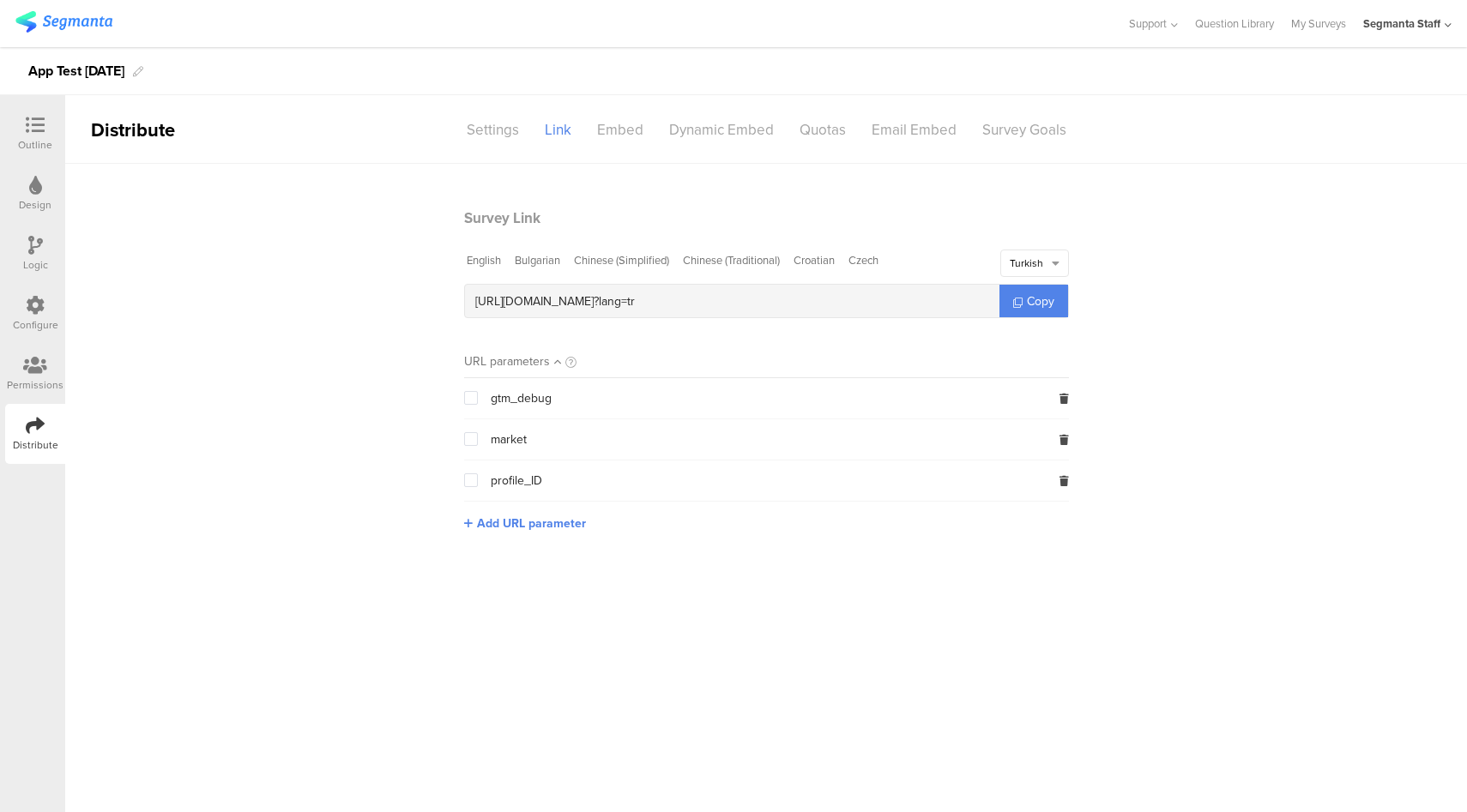
click at [31, 309] on icon at bounding box center [35, 305] width 19 height 19
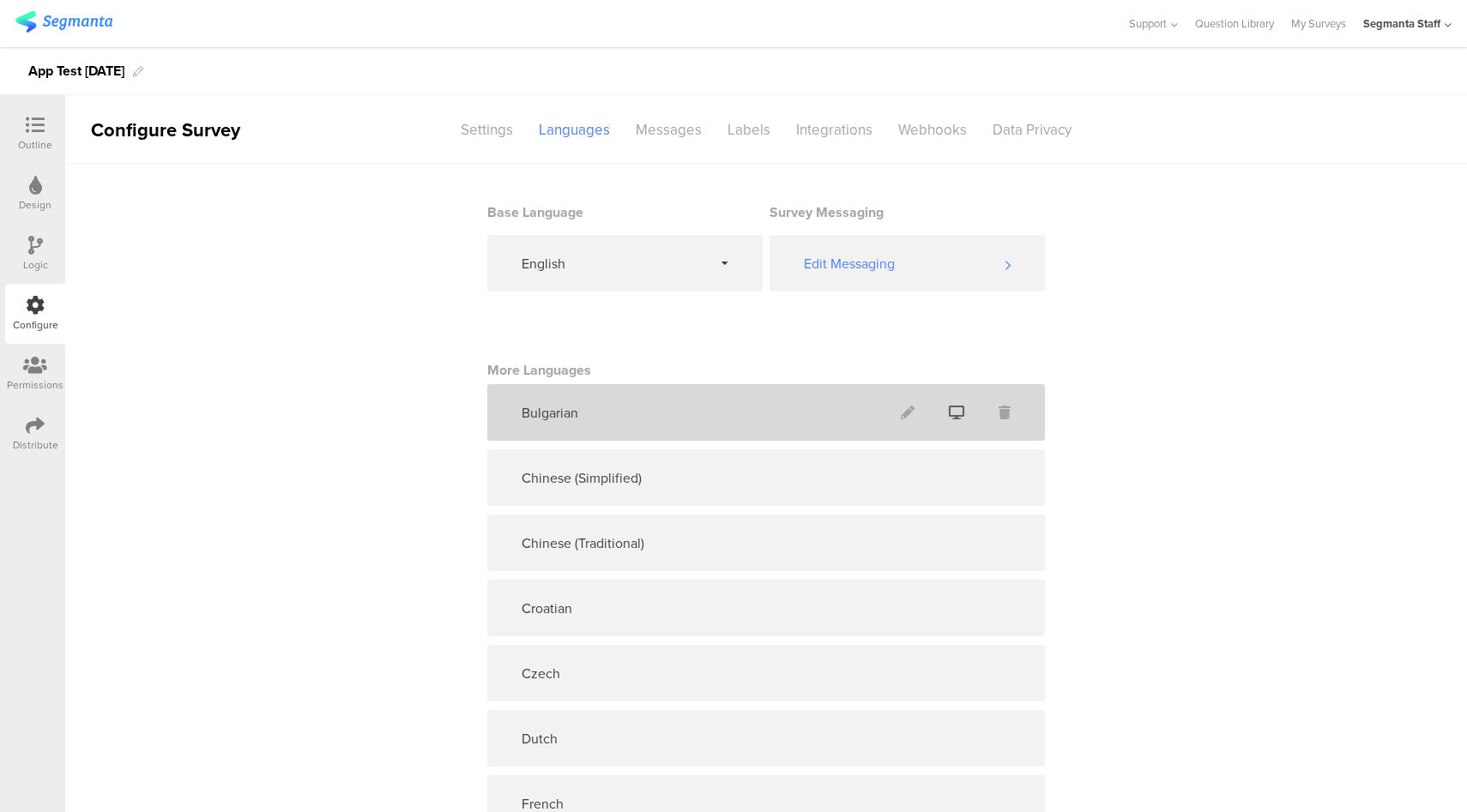
click at [960, 419] on span at bounding box center [956, 412] width 50 height 46
click at [949, 409] on icon at bounding box center [956, 412] width 15 height 13
click at [998, 414] on icon at bounding box center [1004, 412] width 12 height 13
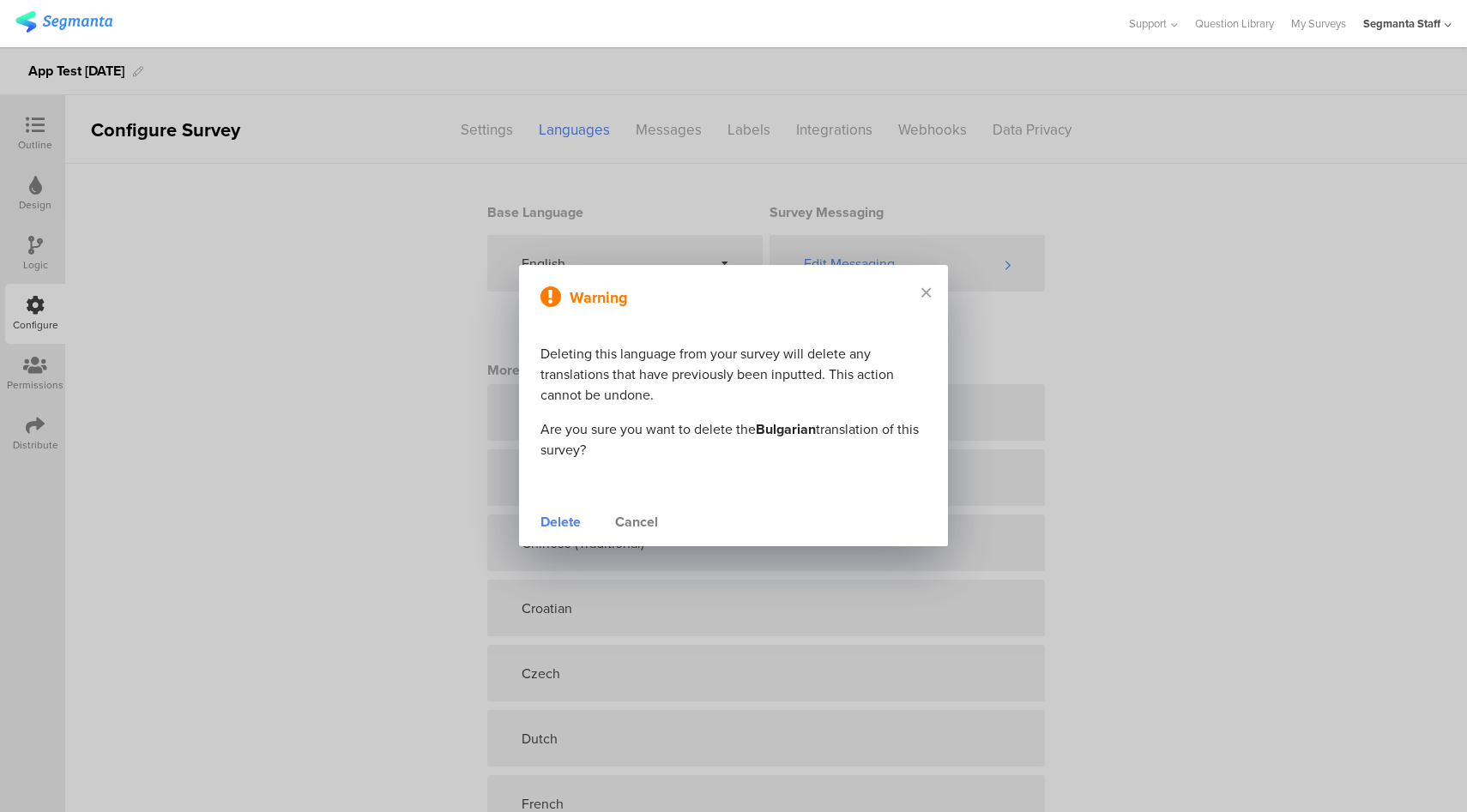
click at [561, 531] on div "Delete" at bounding box center [560, 521] width 40 height 21
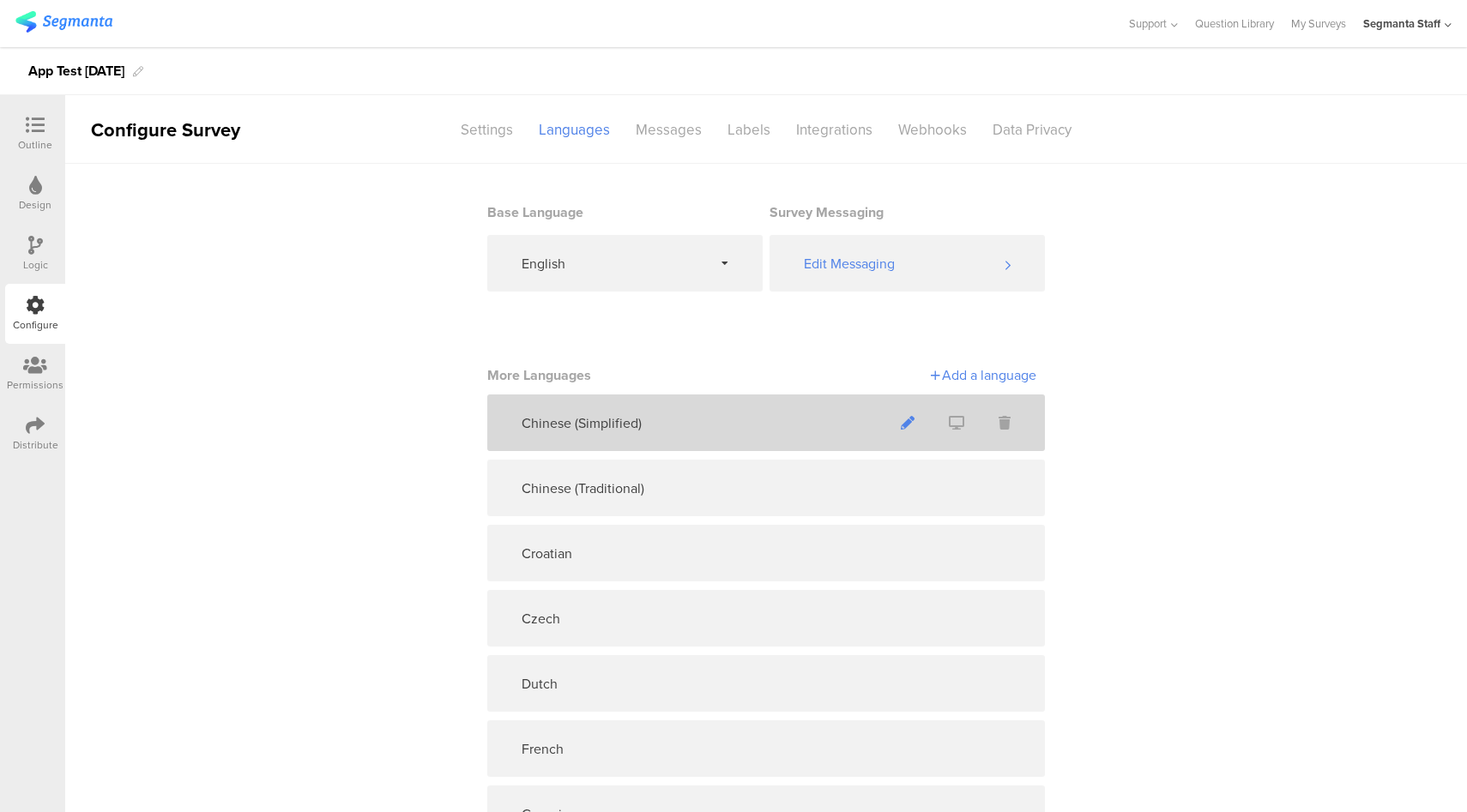
click at [901, 427] on icon at bounding box center [907, 422] width 13 height 13
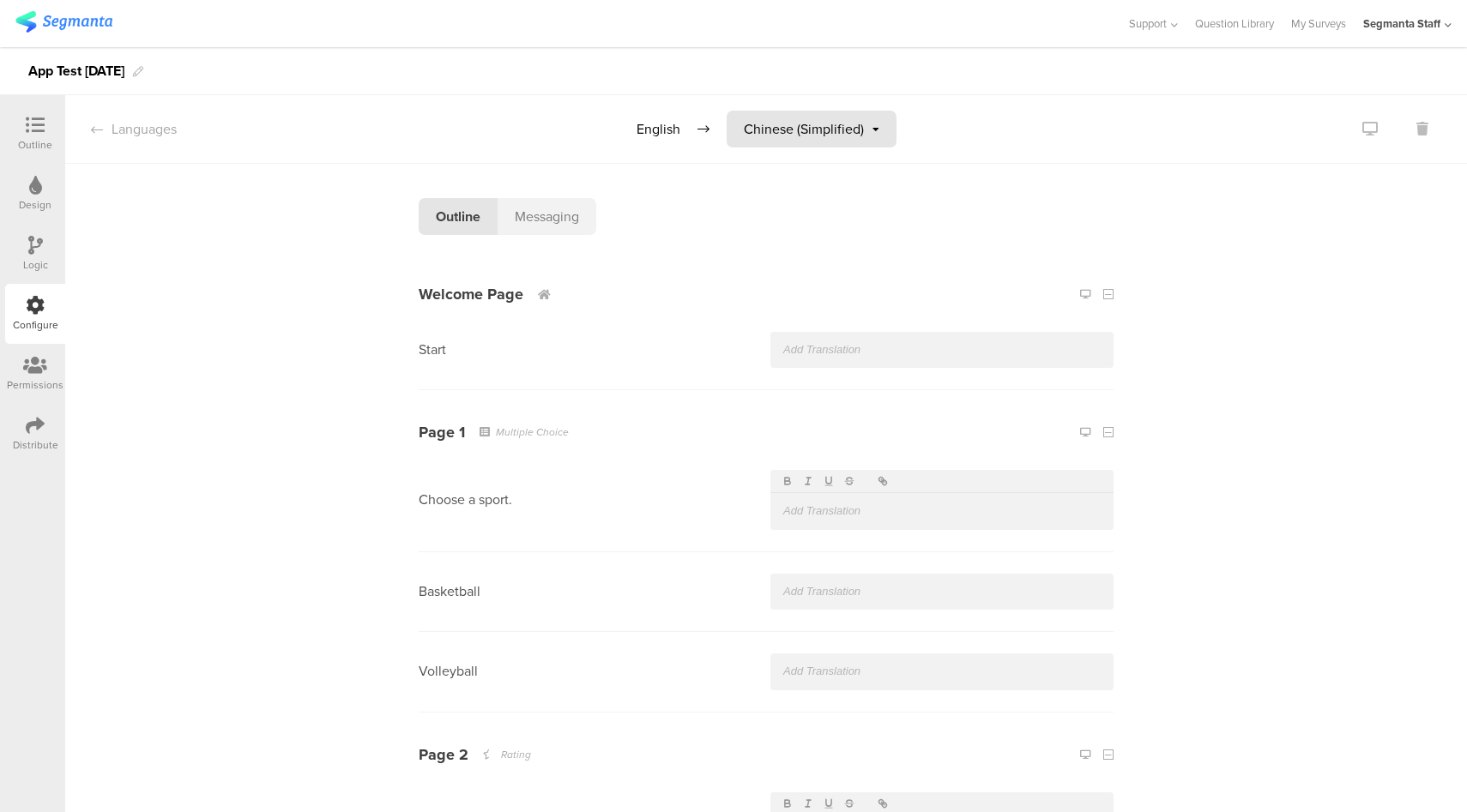
click at [861, 130] on div "Chinese (Simplified)" at bounding box center [811, 129] width 170 height 37
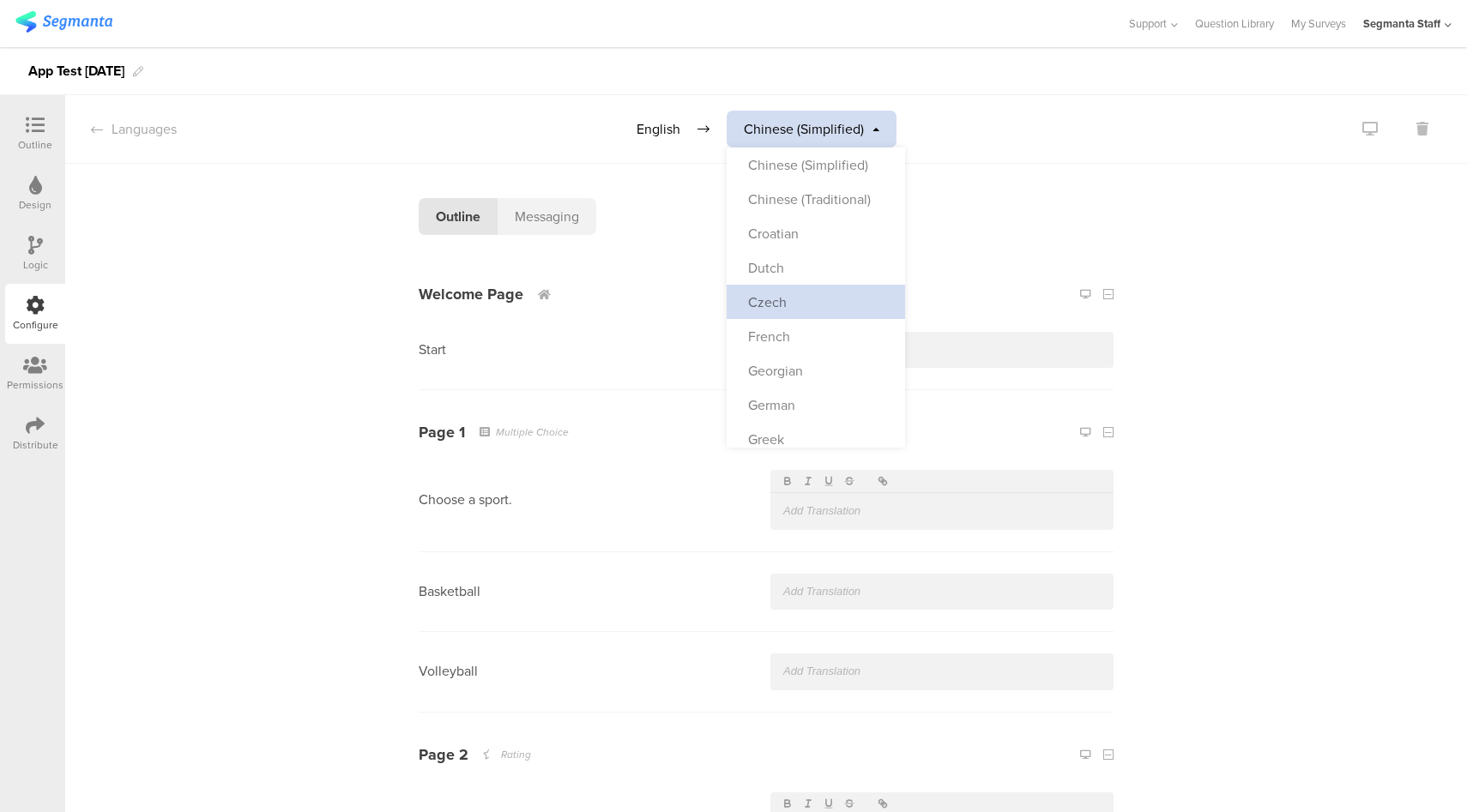
click at [802, 300] on div "Czech" at bounding box center [815, 301] width 178 height 34
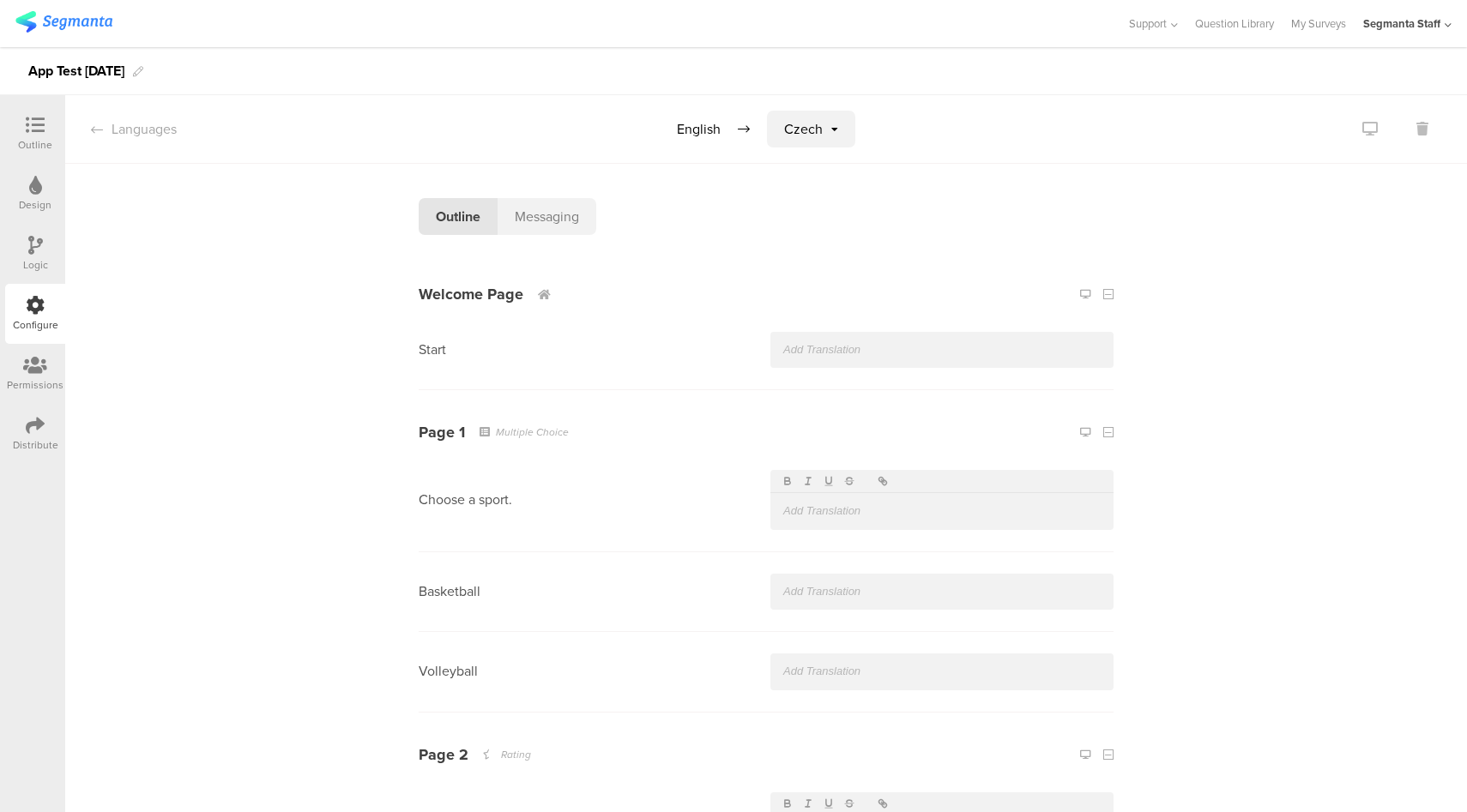
click at [581, 208] on div "Messaging" at bounding box center [547, 216] width 98 height 37
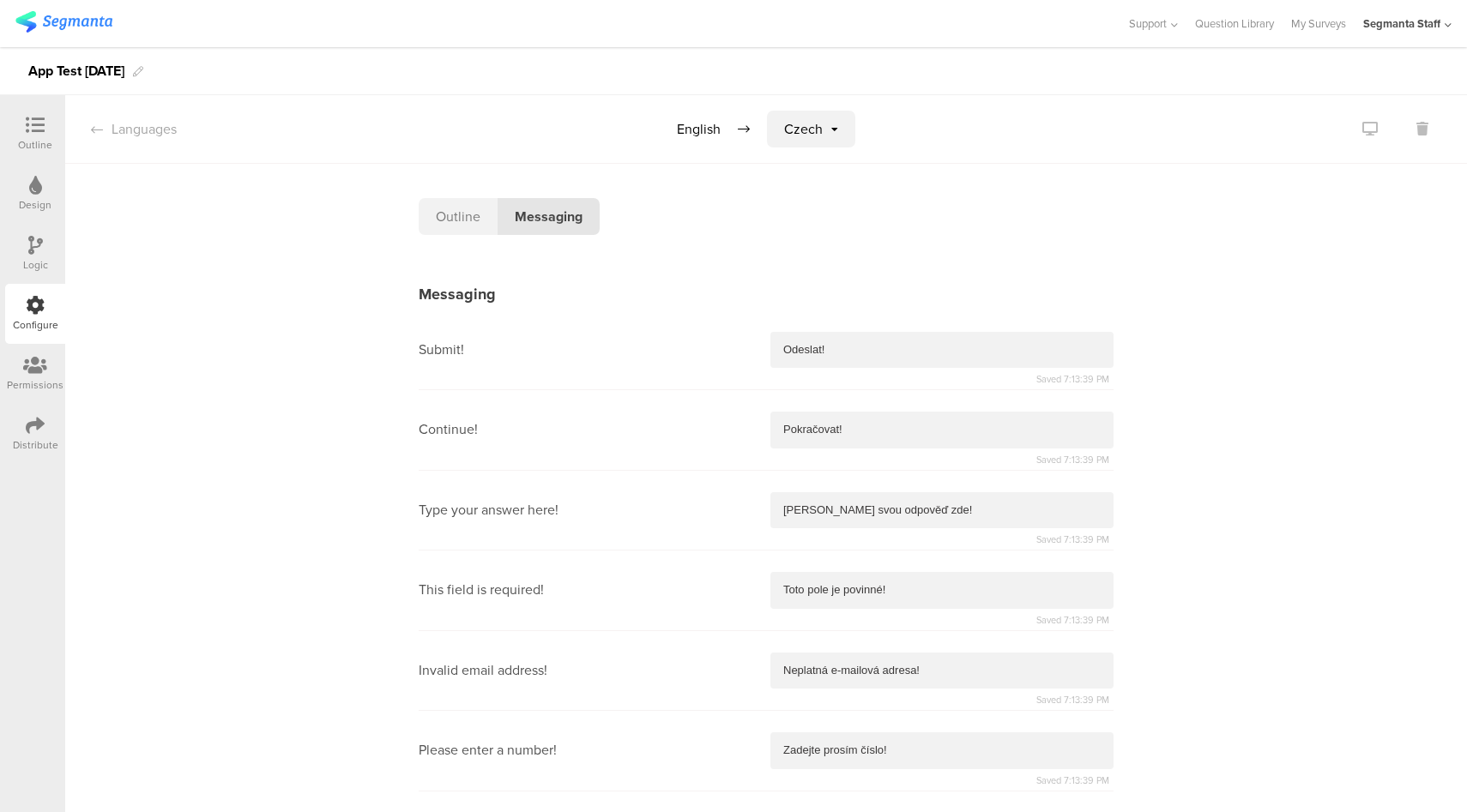
click at [447, 222] on div "Outline" at bounding box center [458, 216] width 79 height 37
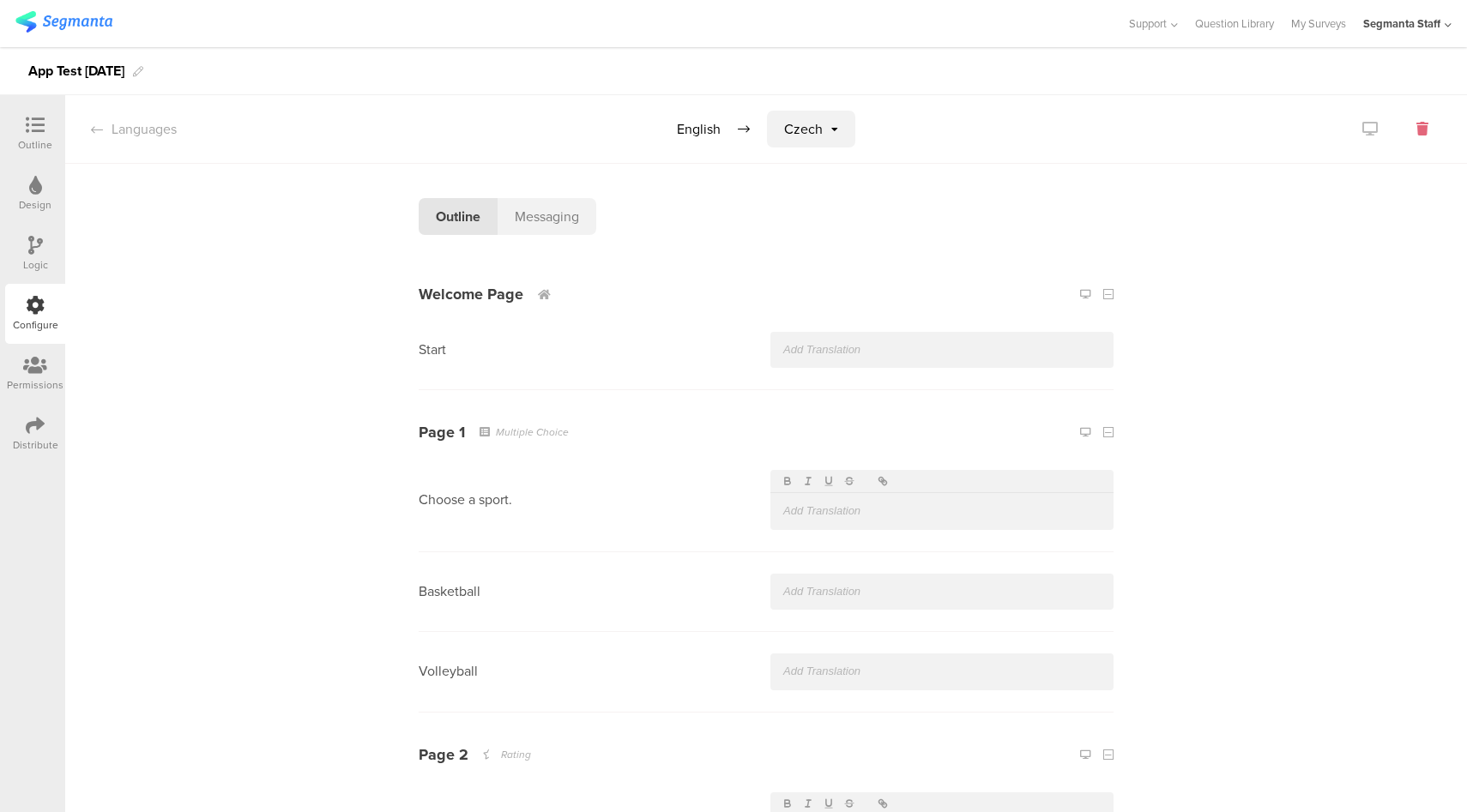
click at [1416, 130] on icon at bounding box center [1421, 128] width 12 height 13
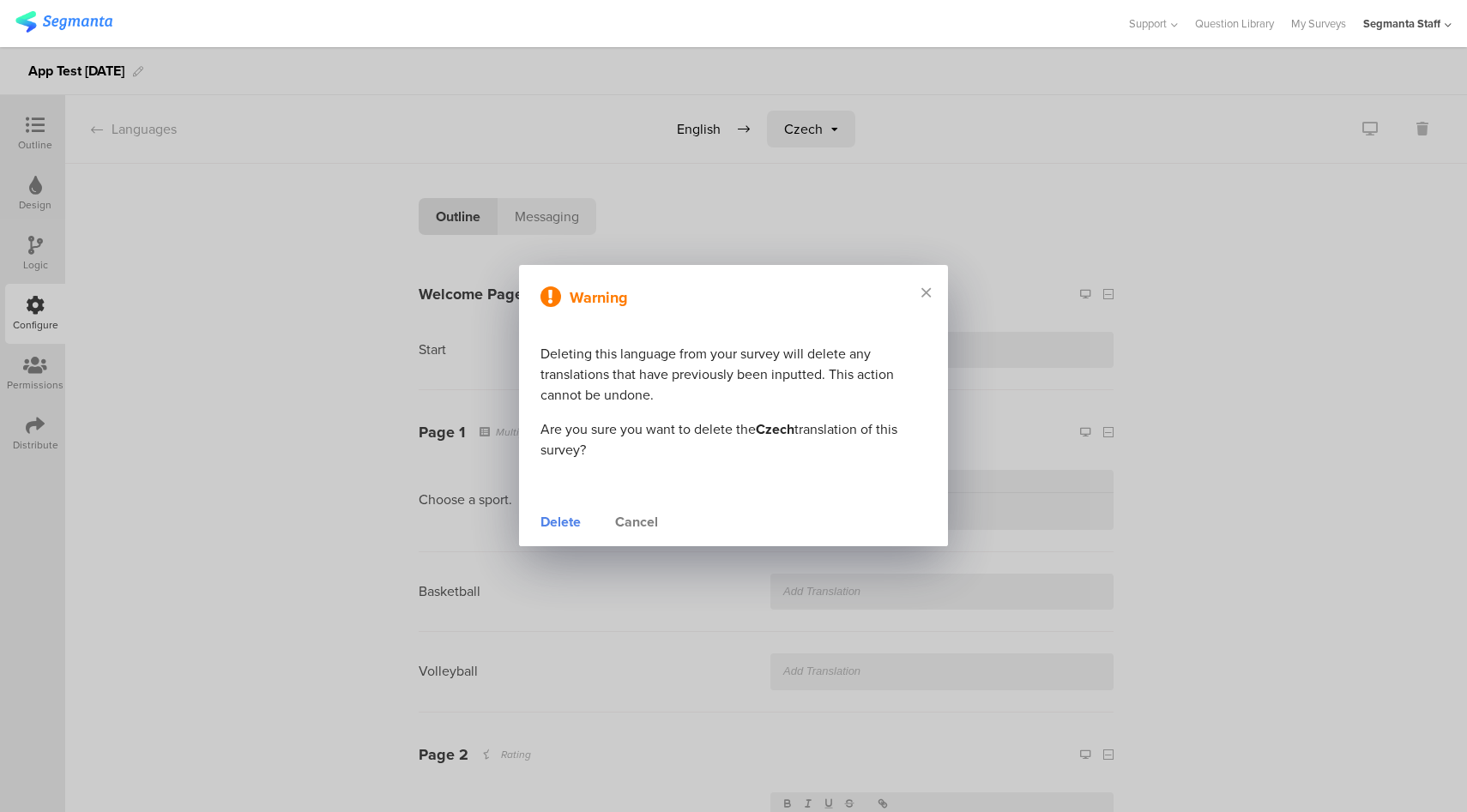
click at [574, 519] on div "Delete" at bounding box center [560, 521] width 40 height 21
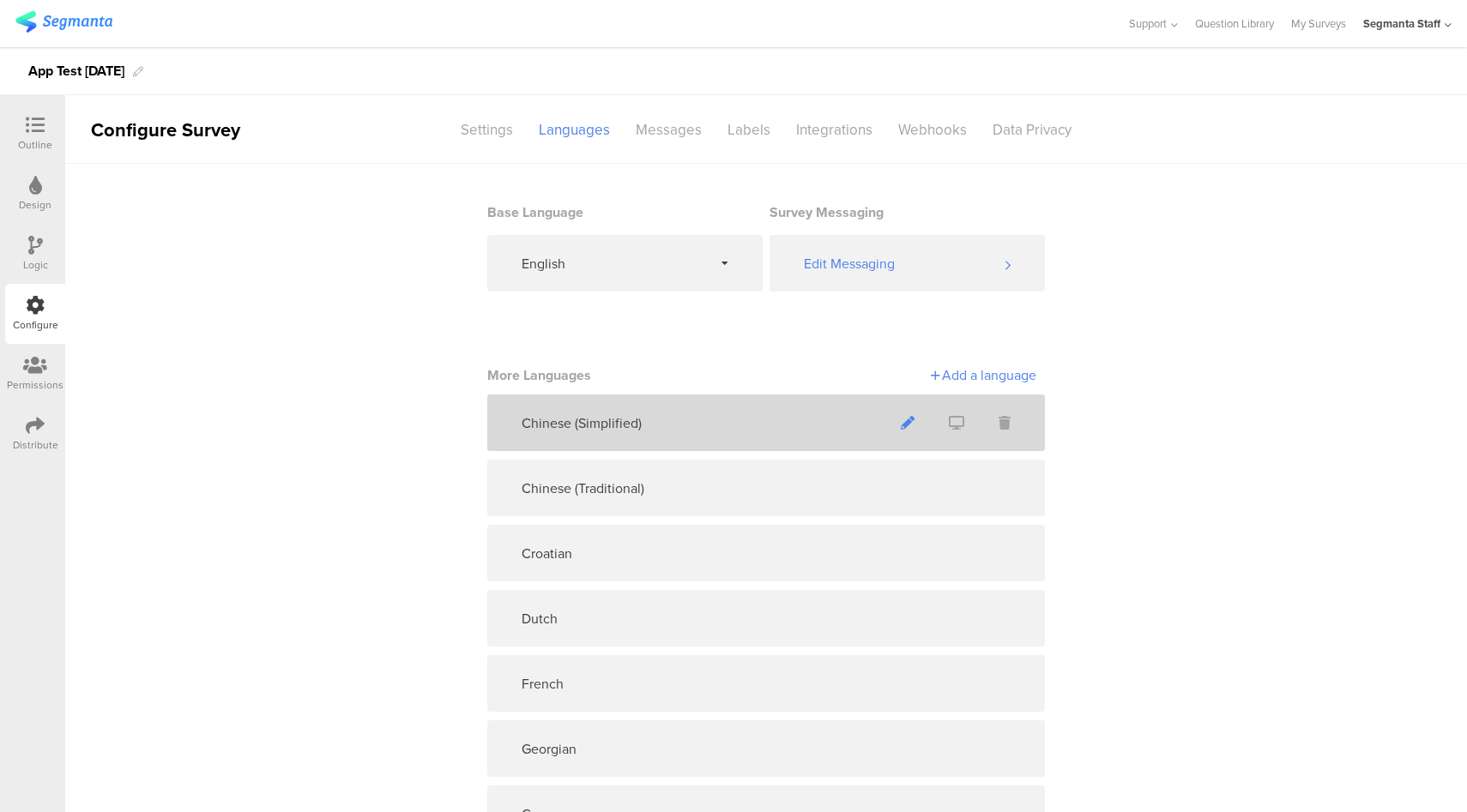
click at [901, 428] on icon at bounding box center [907, 422] width 13 height 13
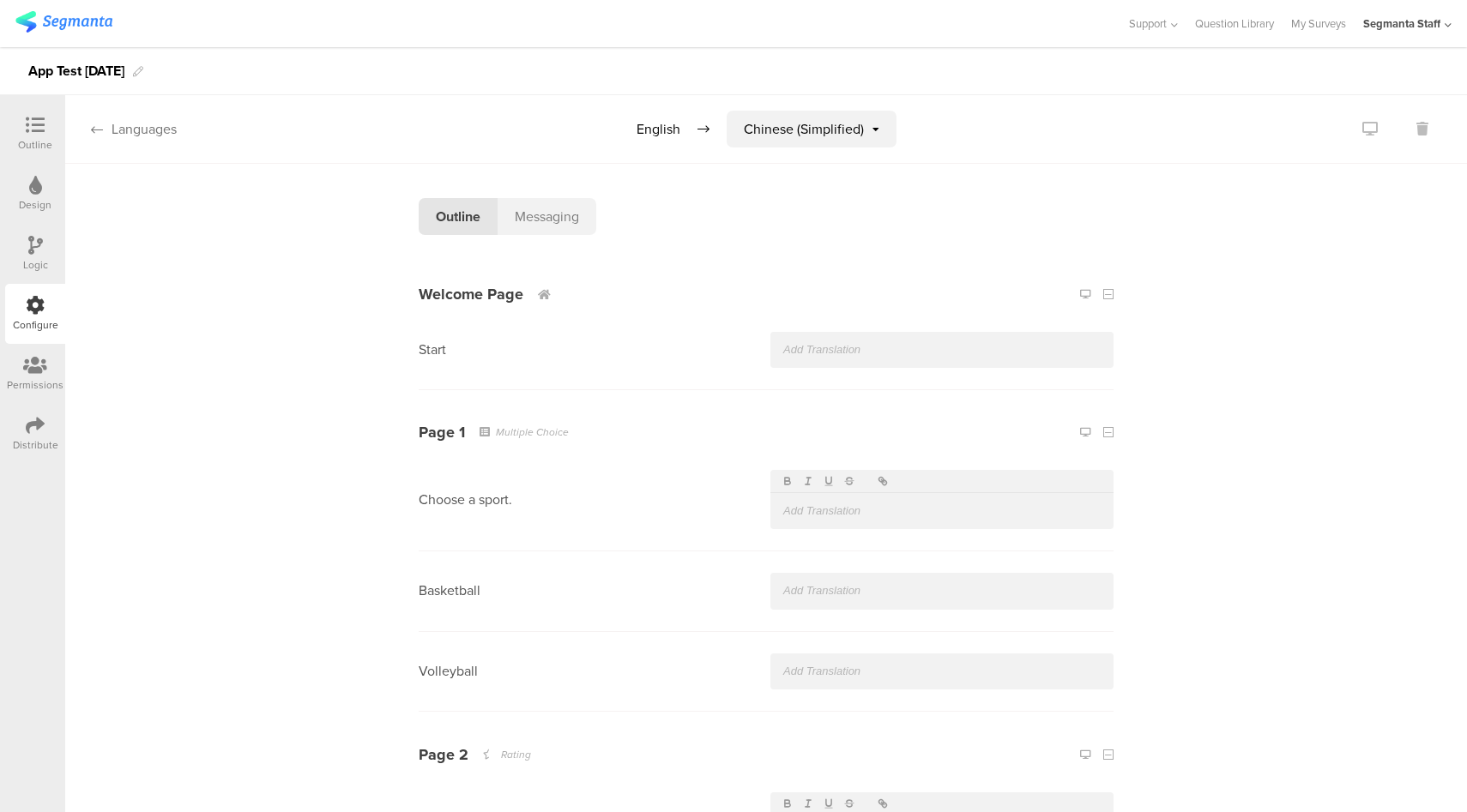
click at [118, 129] on div "Languages" at bounding box center [121, 129] width 112 height 20
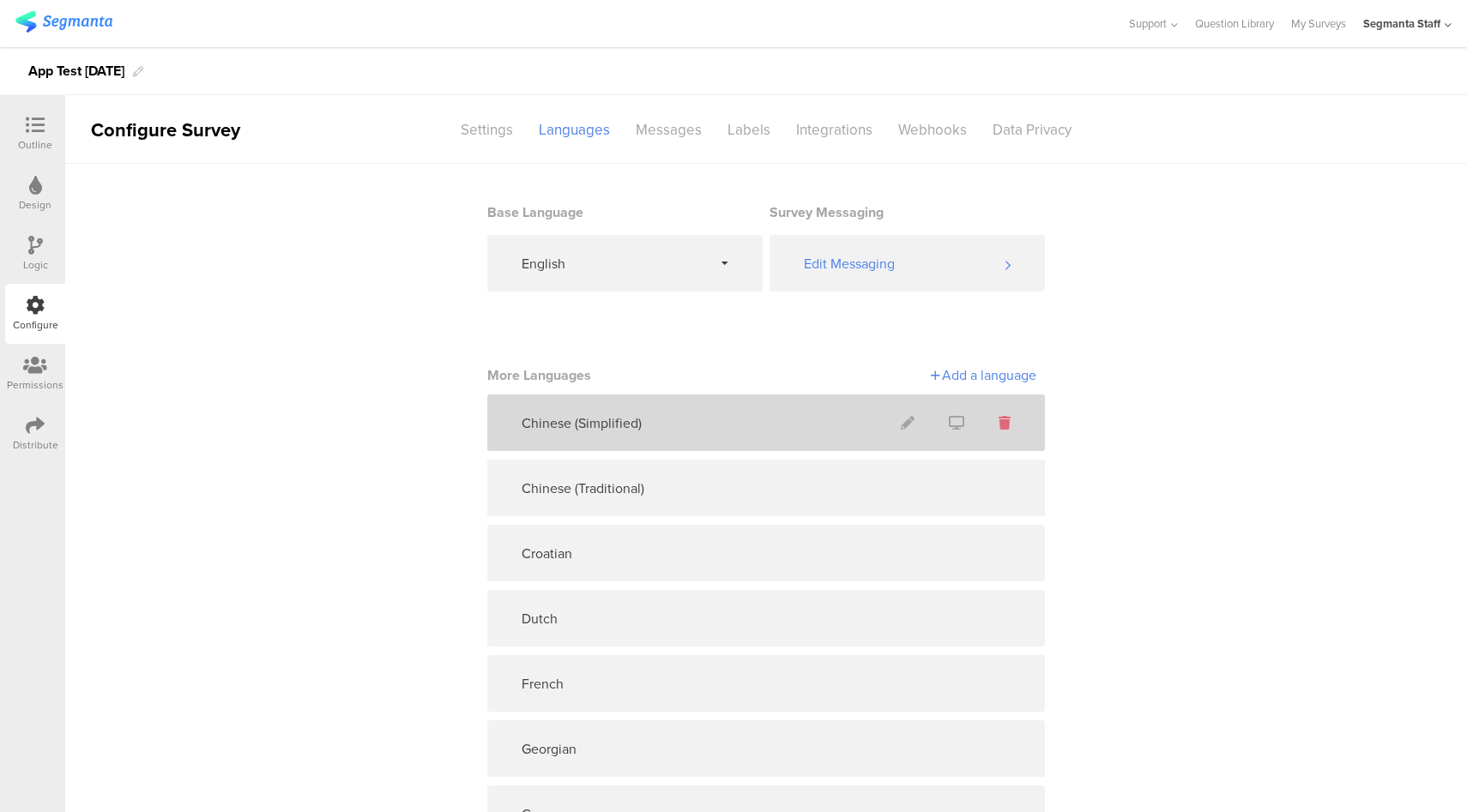
click at [998, 426] on icon at bounding box center [1004, 422] width 12 height 13
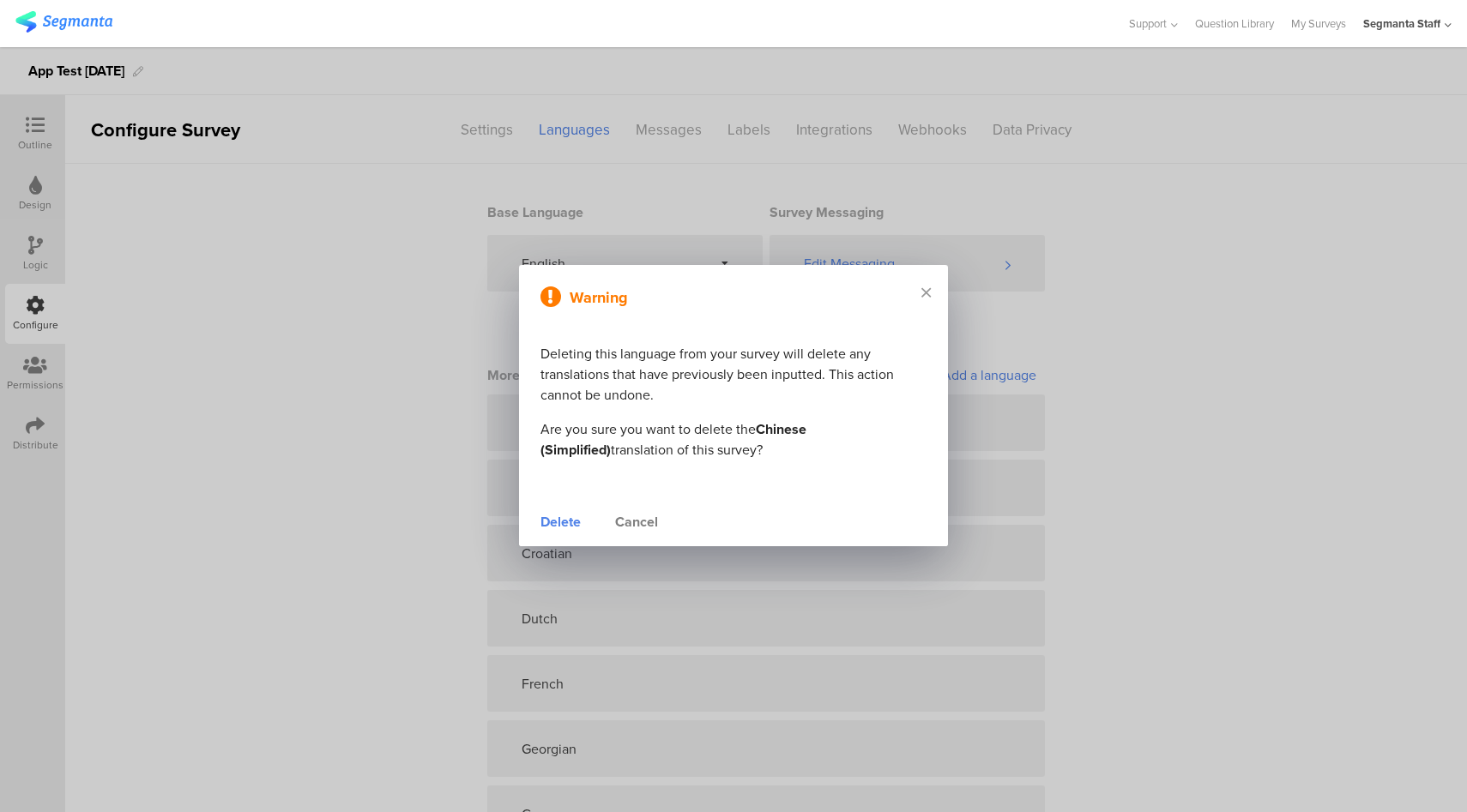
click at [566, 522] on div "Delete" at bounding box center [560, 521] width 40 height 21
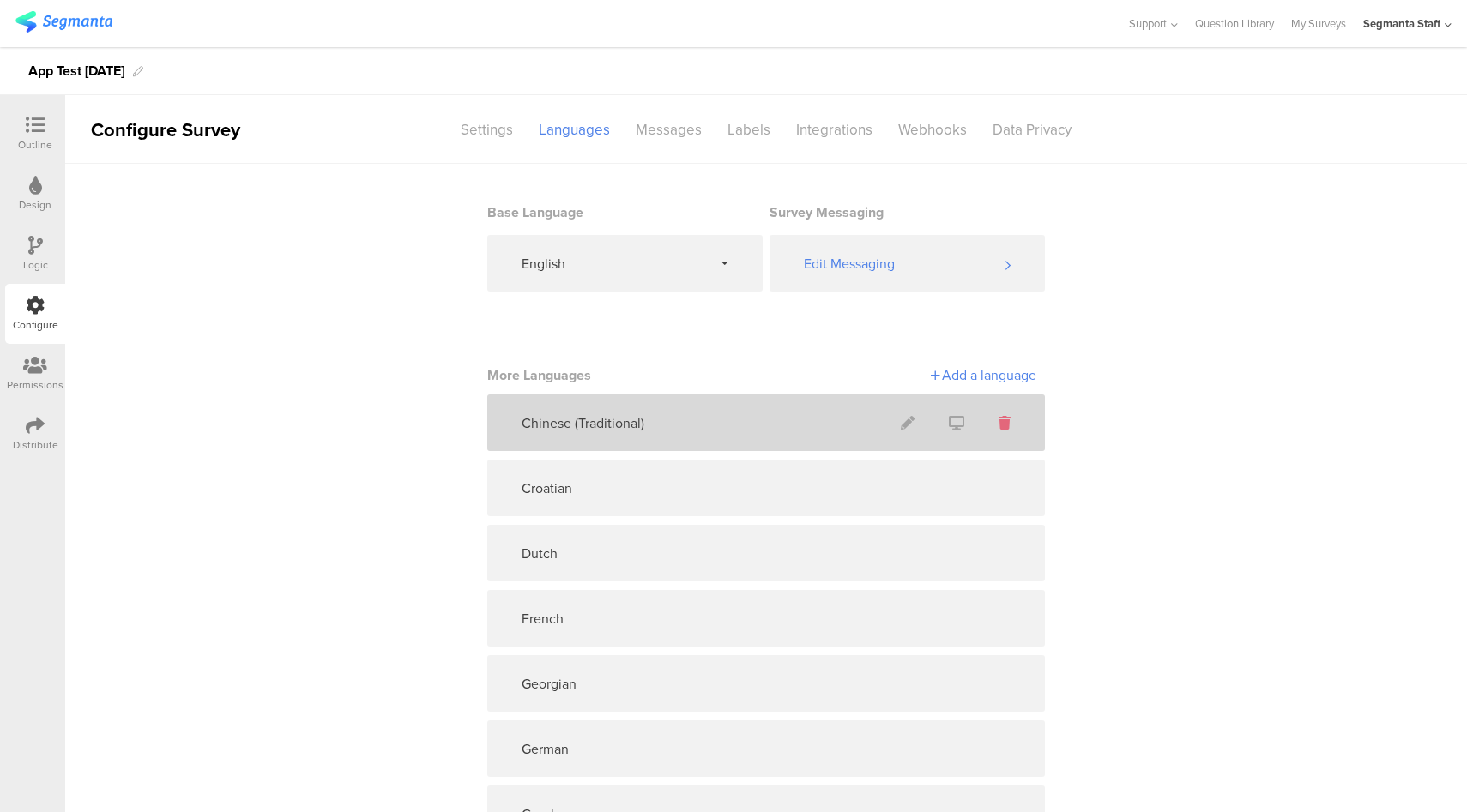
click at [999, 421] on icon at bounding box center [1004, 422] width 12 height 13
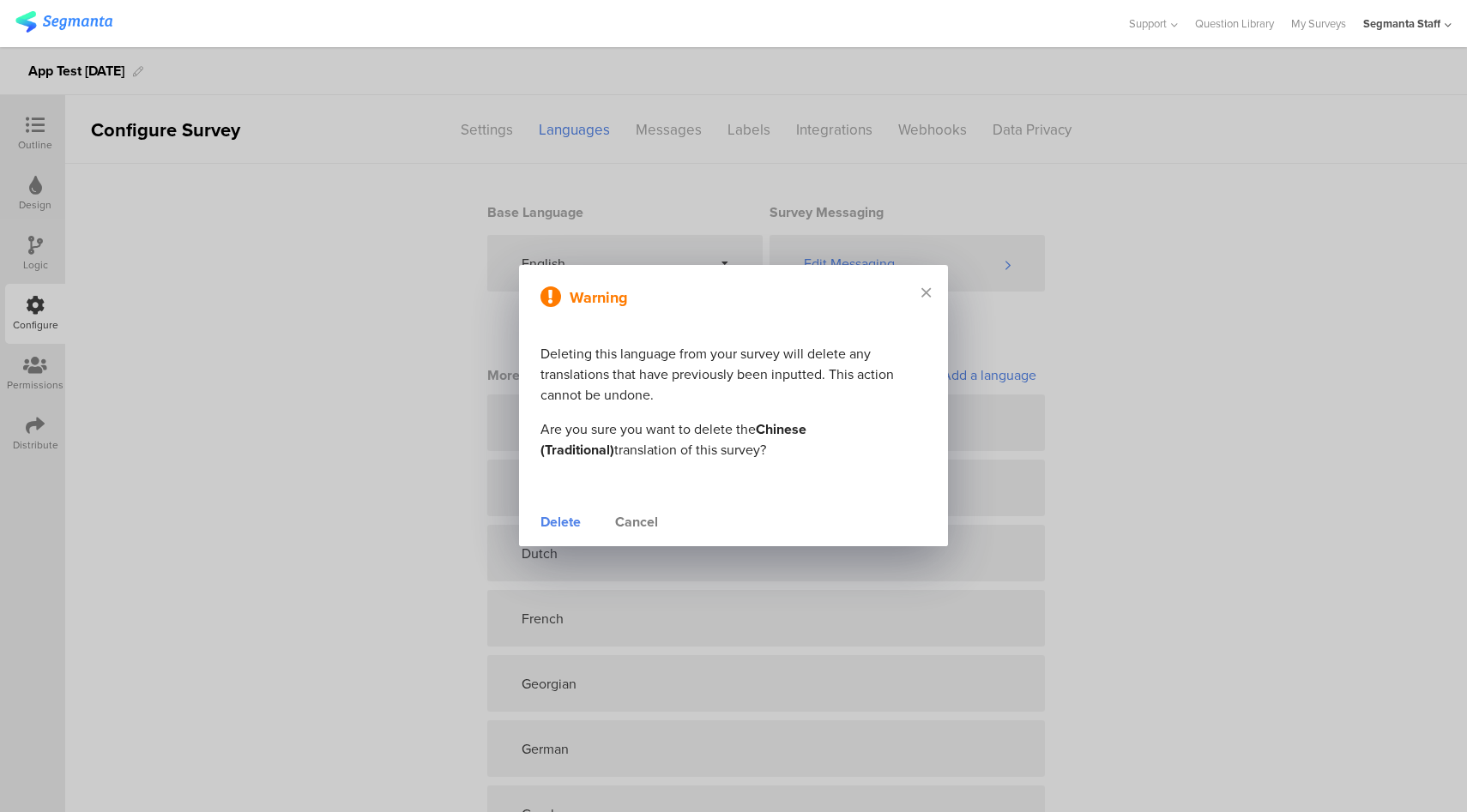
click at [553, 523] on div "Delete" at bounding box center [560, 521] width 40 height 21
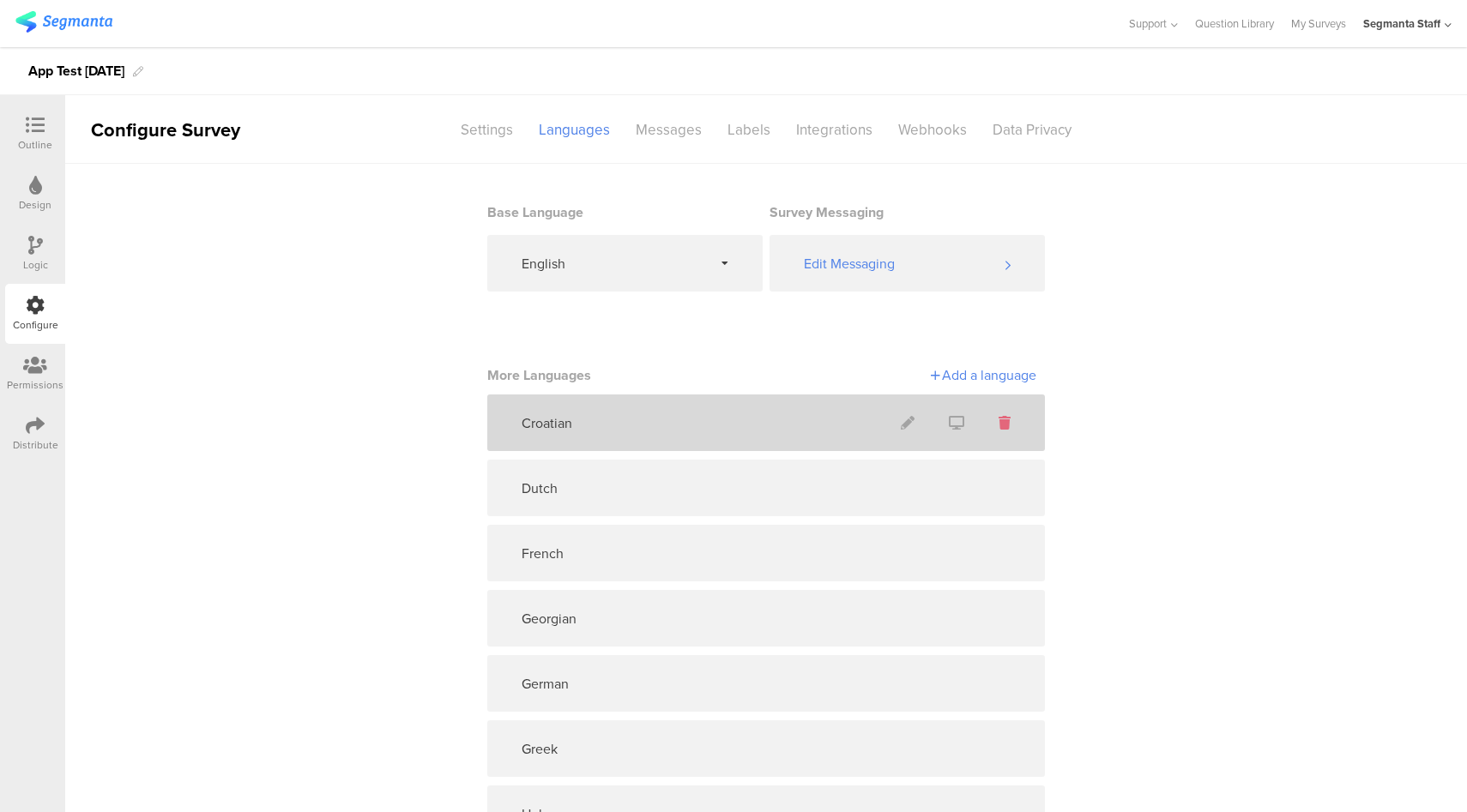
click at [998, 423] on icon at bounding box center [1004, 422] width 12 height 13
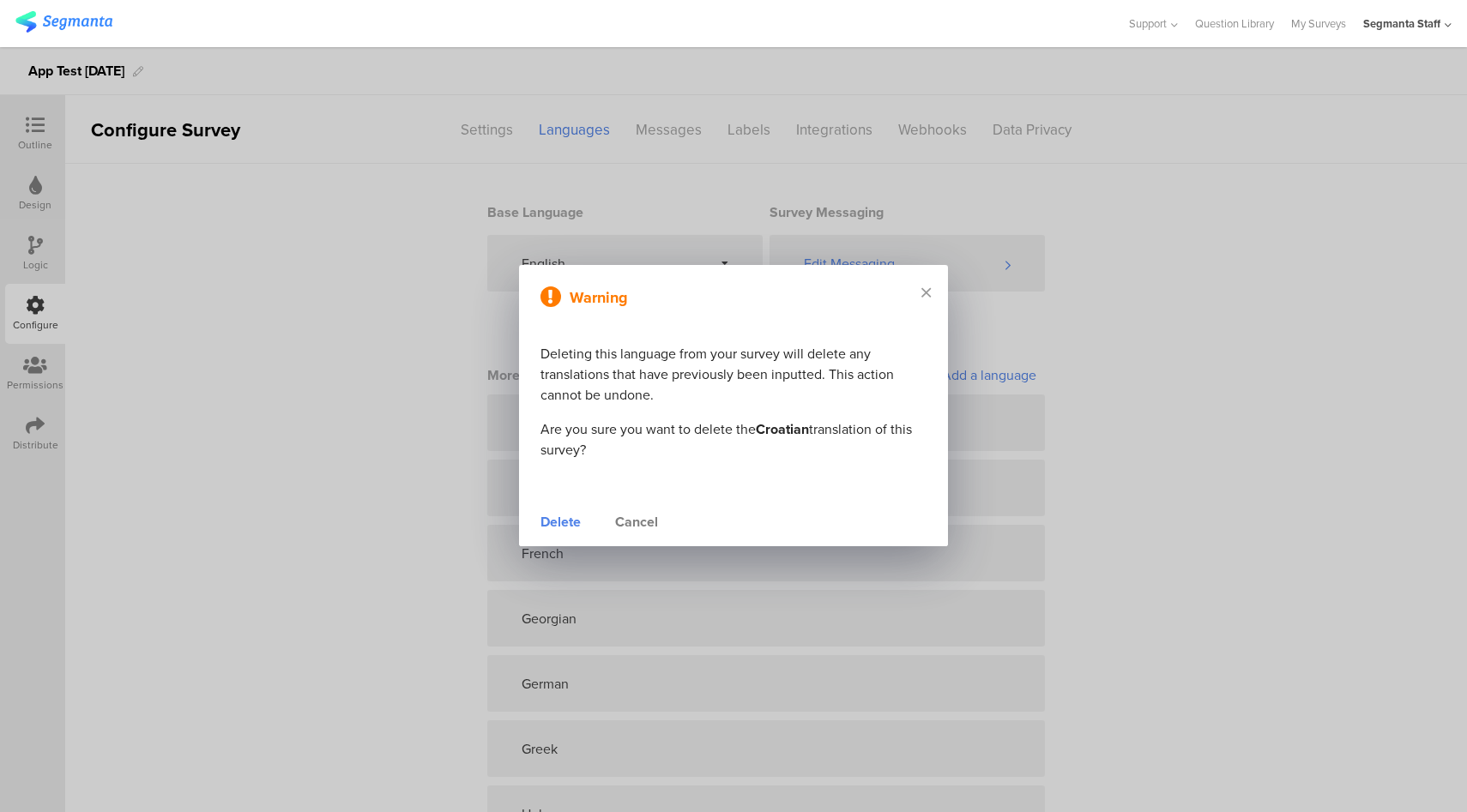
click at [547, 531] on div "Delete" at bounding box center [560, 521] width 40 height 21
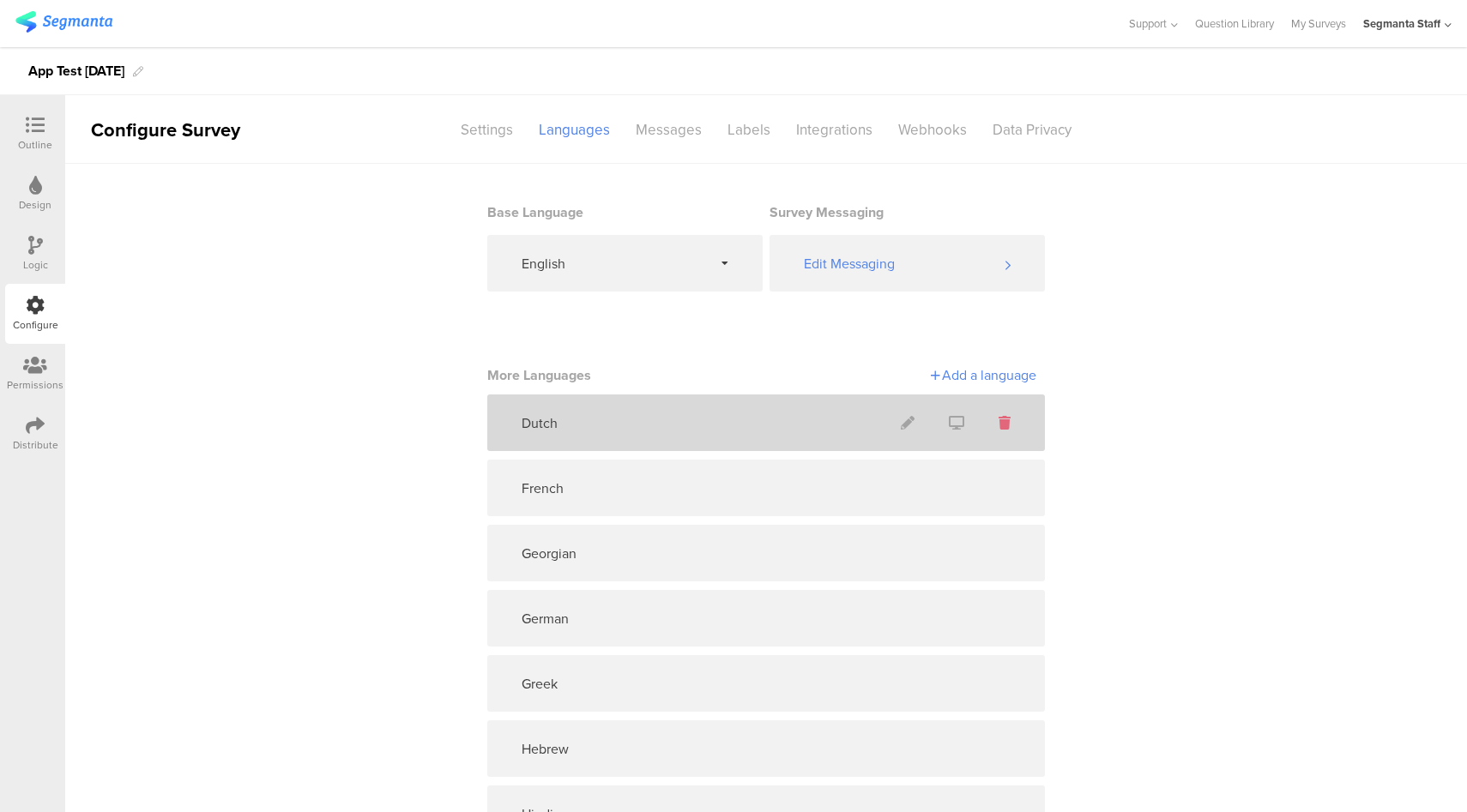
click at [998, 425] on icon at bounding box center [1004, 422] width 12 height 13
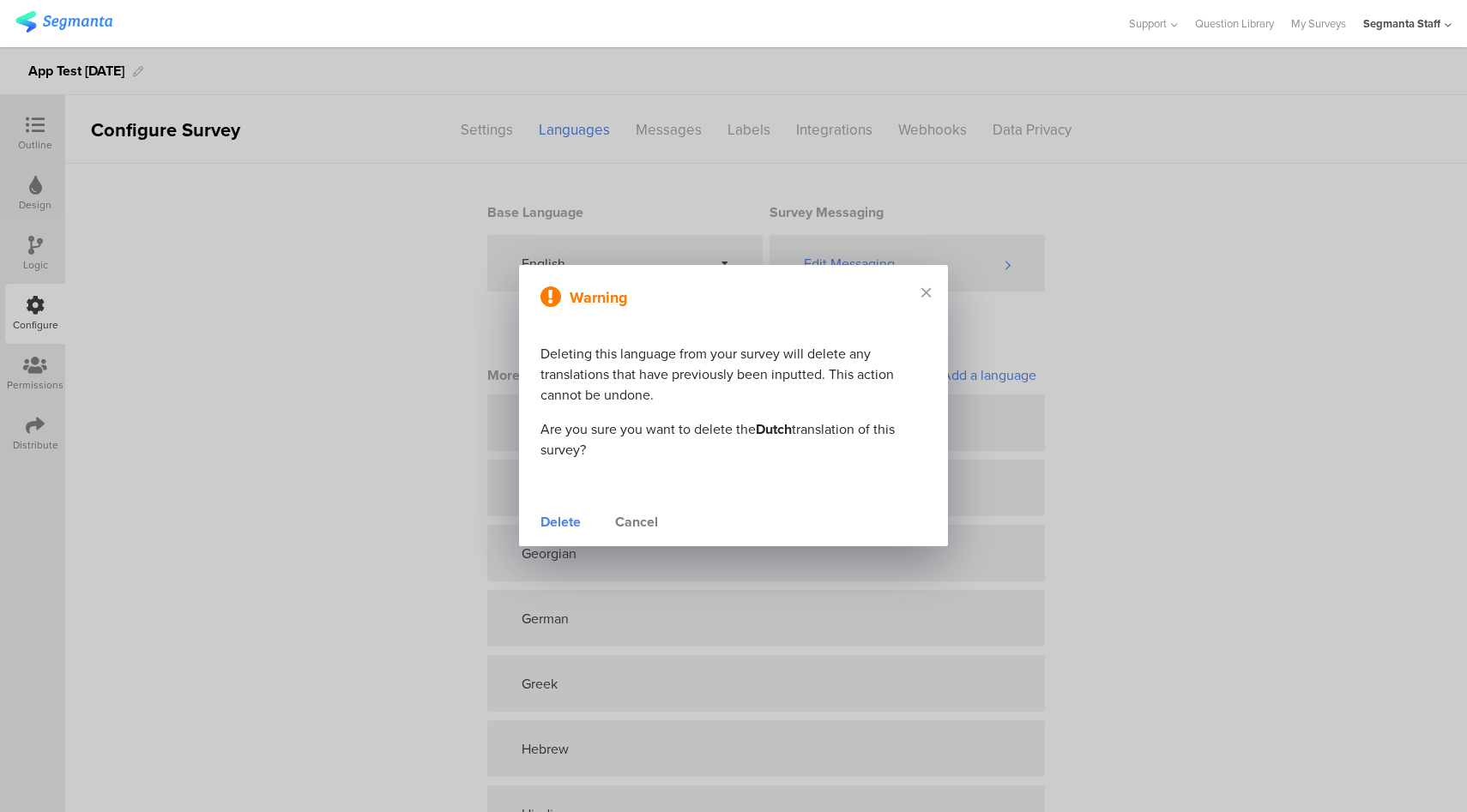
click at [558, 526] on div "Delete" at bounding box center [560, 521] width 40 height 21
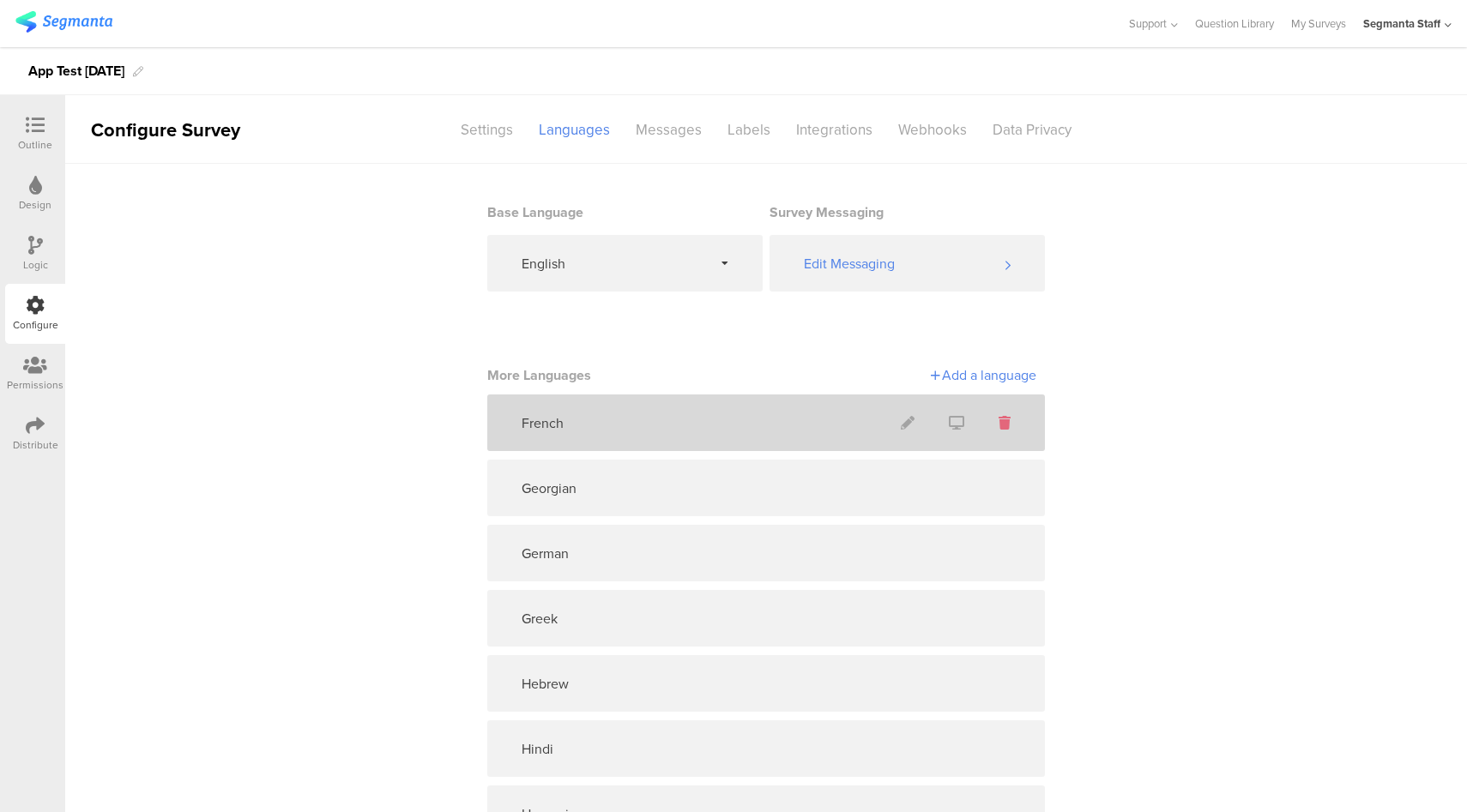
click at [998, 419] on icon at bounding box center [1004, 422] width 12 height 13
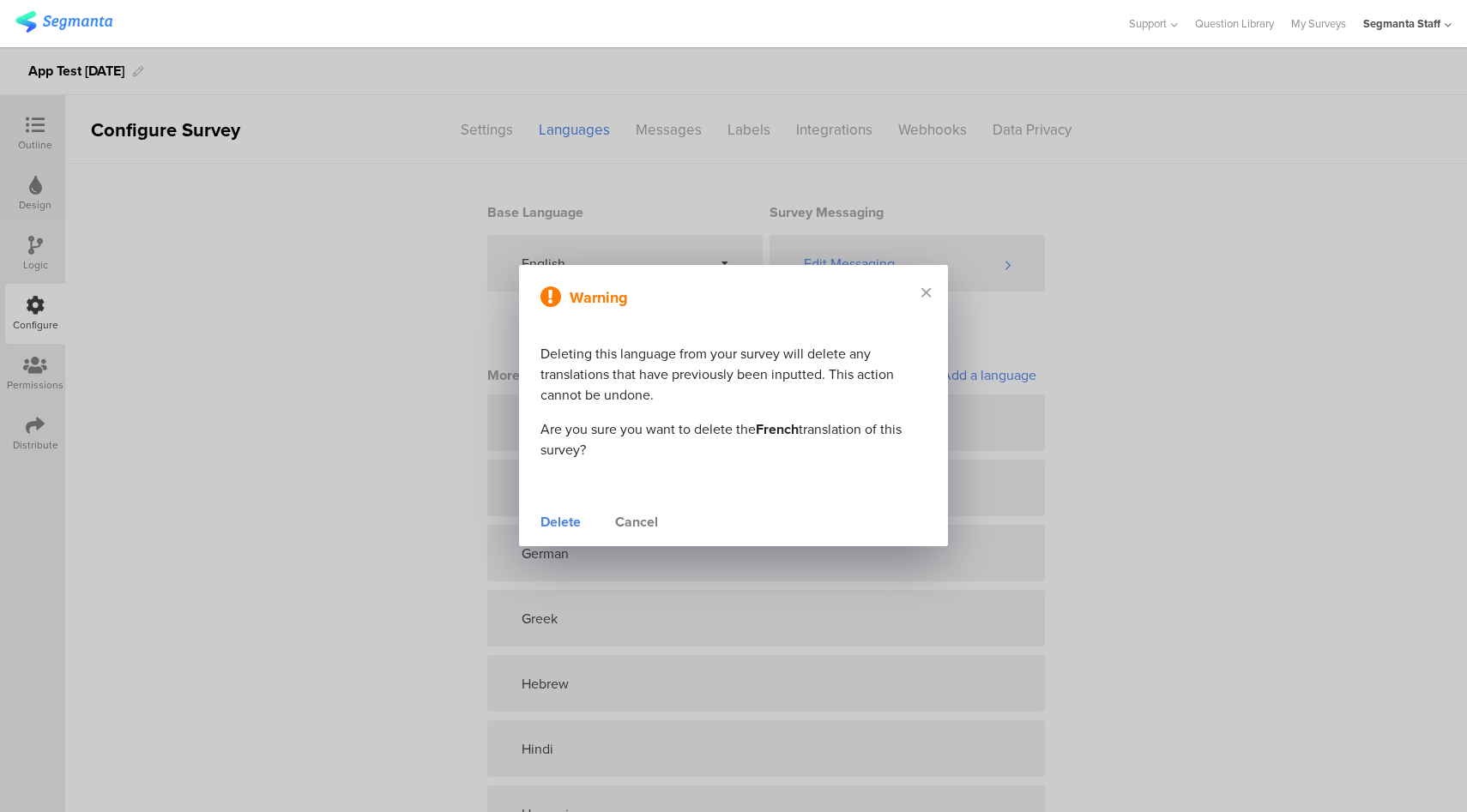
click at [563, 520] on div "Delete" at bounding box center [560, 521] width 40 height 21
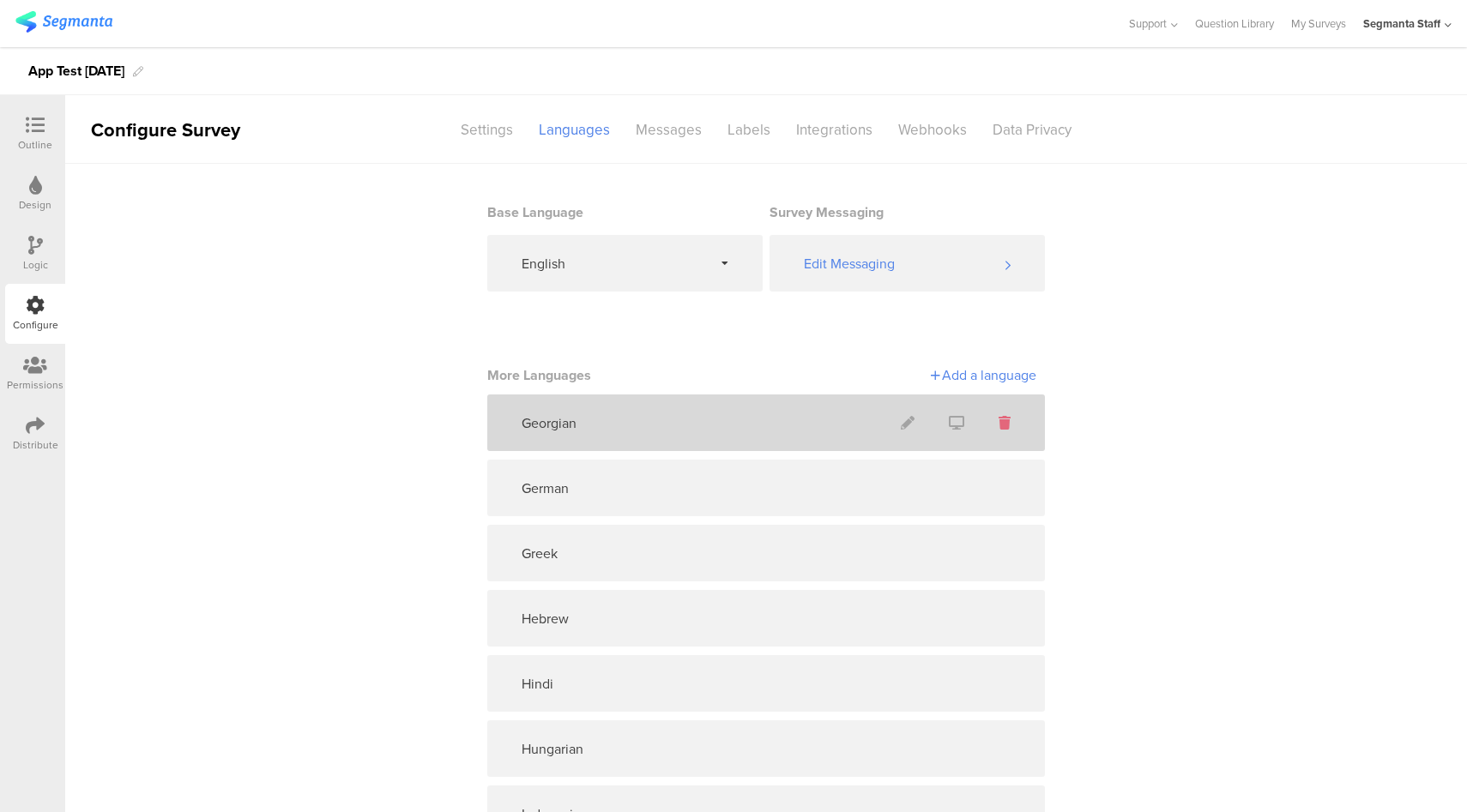
click at [1001, 424] on icon at bounding box center [1004, 422] width 12 height 13
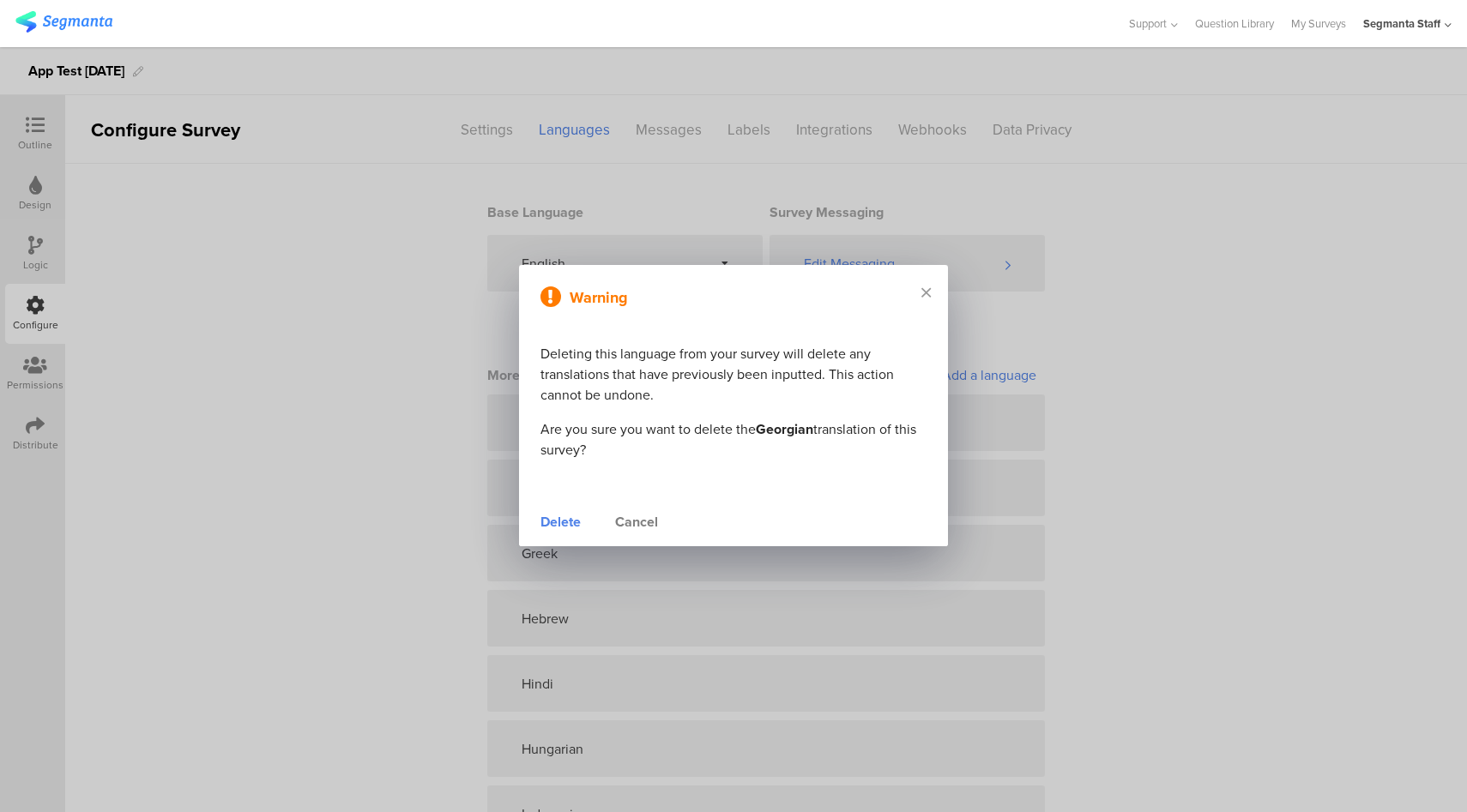
click at [553, 525] on div "Delete" at bounding box center [560, 521] width 40 height 21
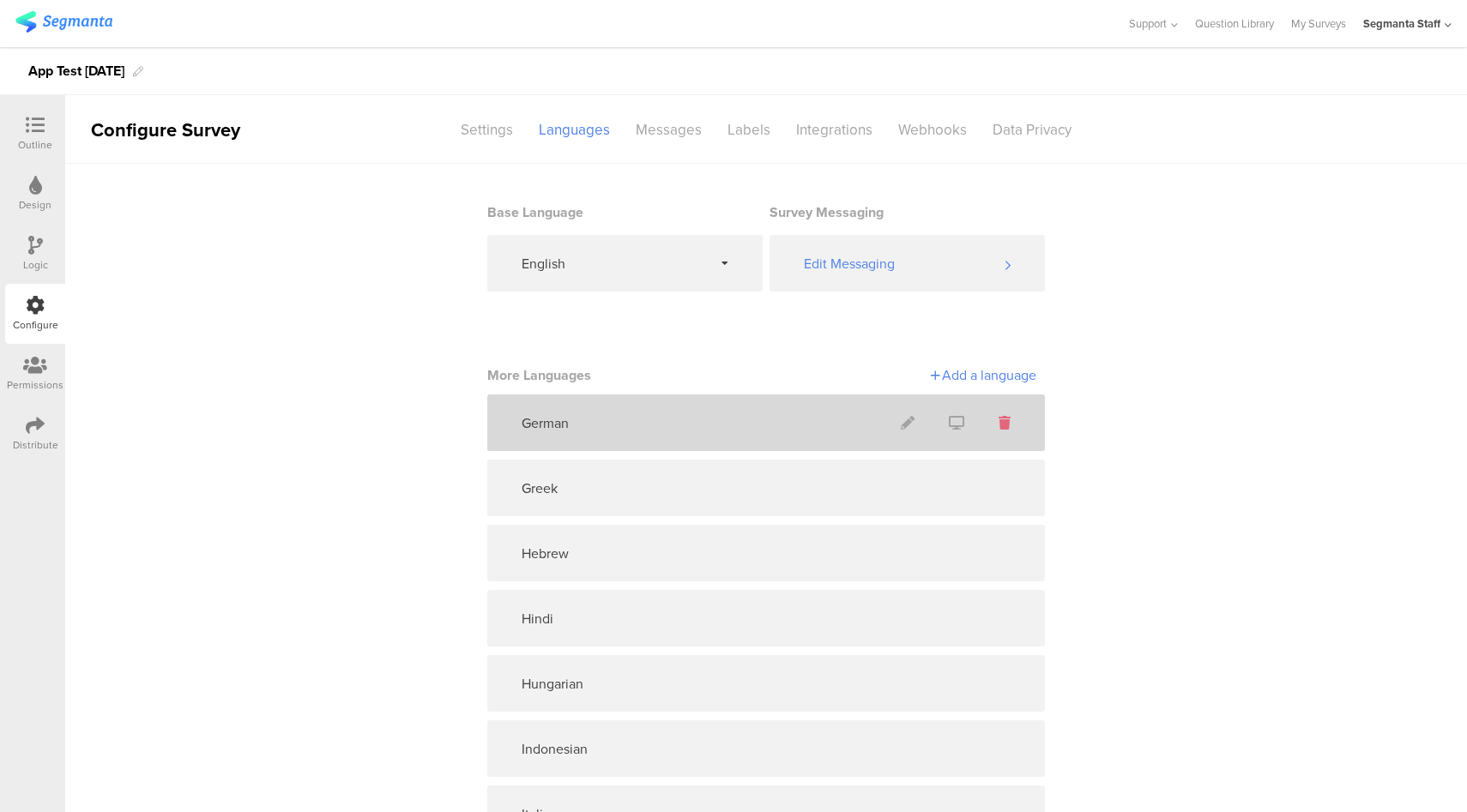
click at [998, 423] on icon at bounding box center [1004, 422] width 12 height 13
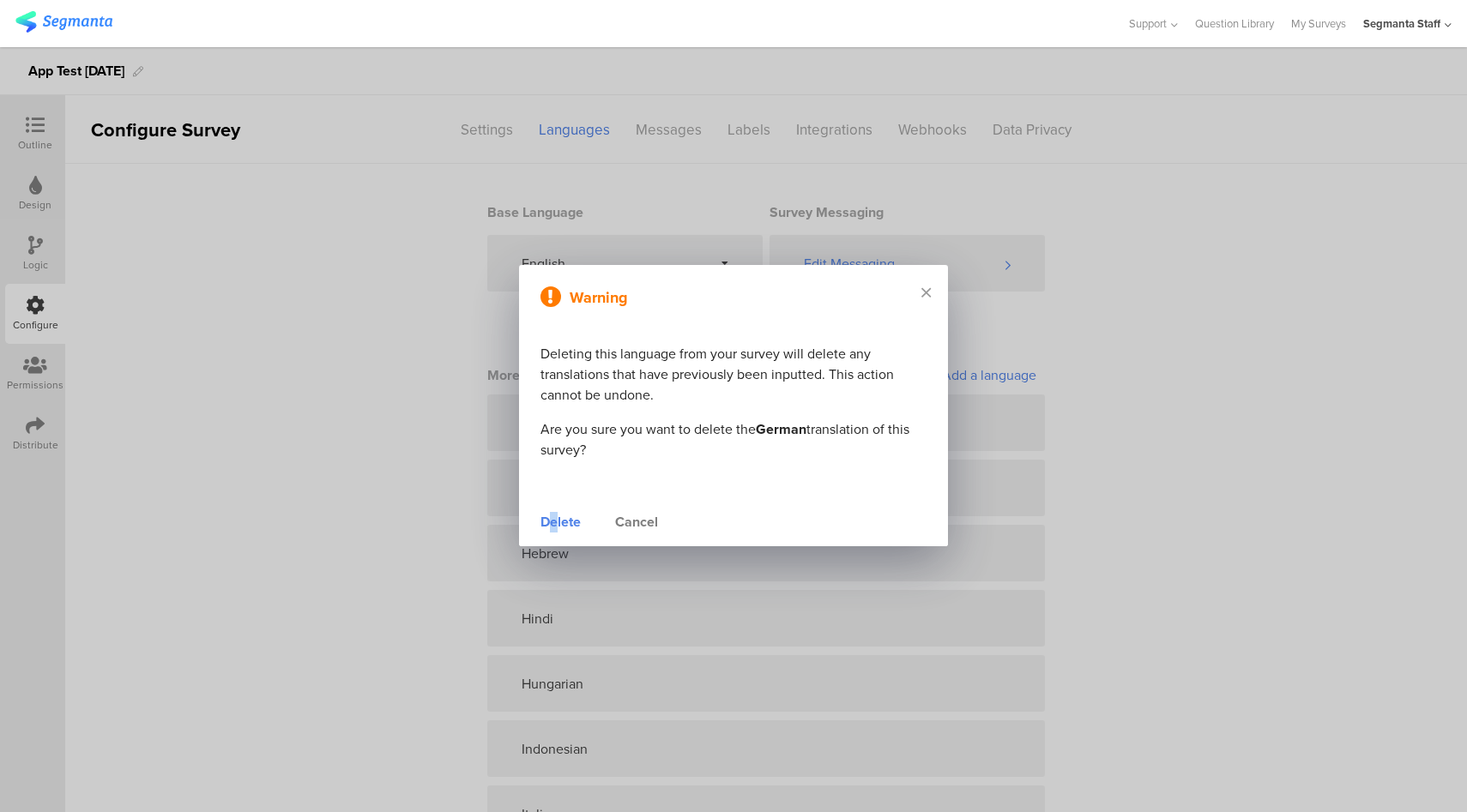
click at [553, 526] on div "Delete" at bounding box center [560, 521] width 40 height 21
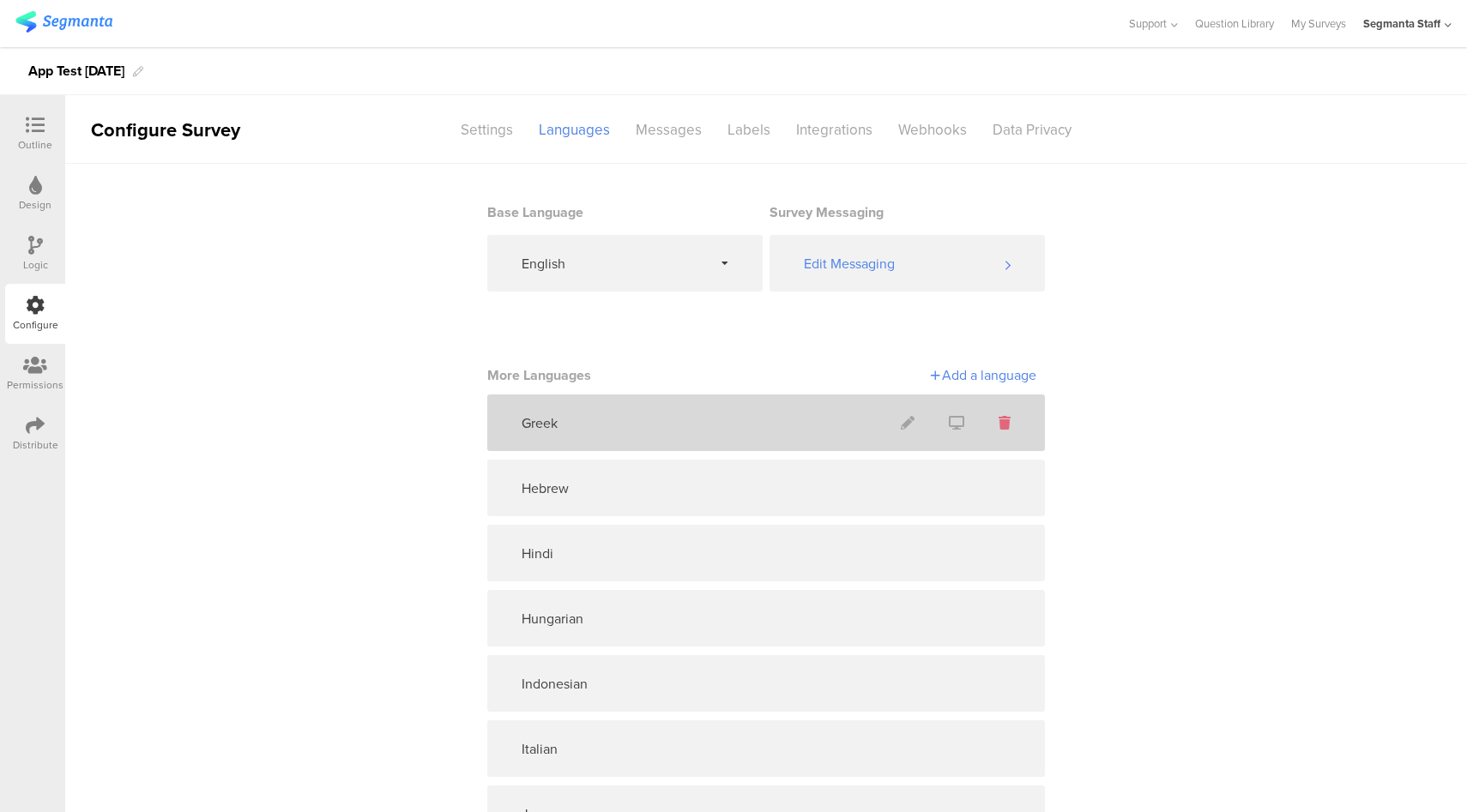
click at [999, 422] on icon at bounding box center [1004, 422] width 12 height 13
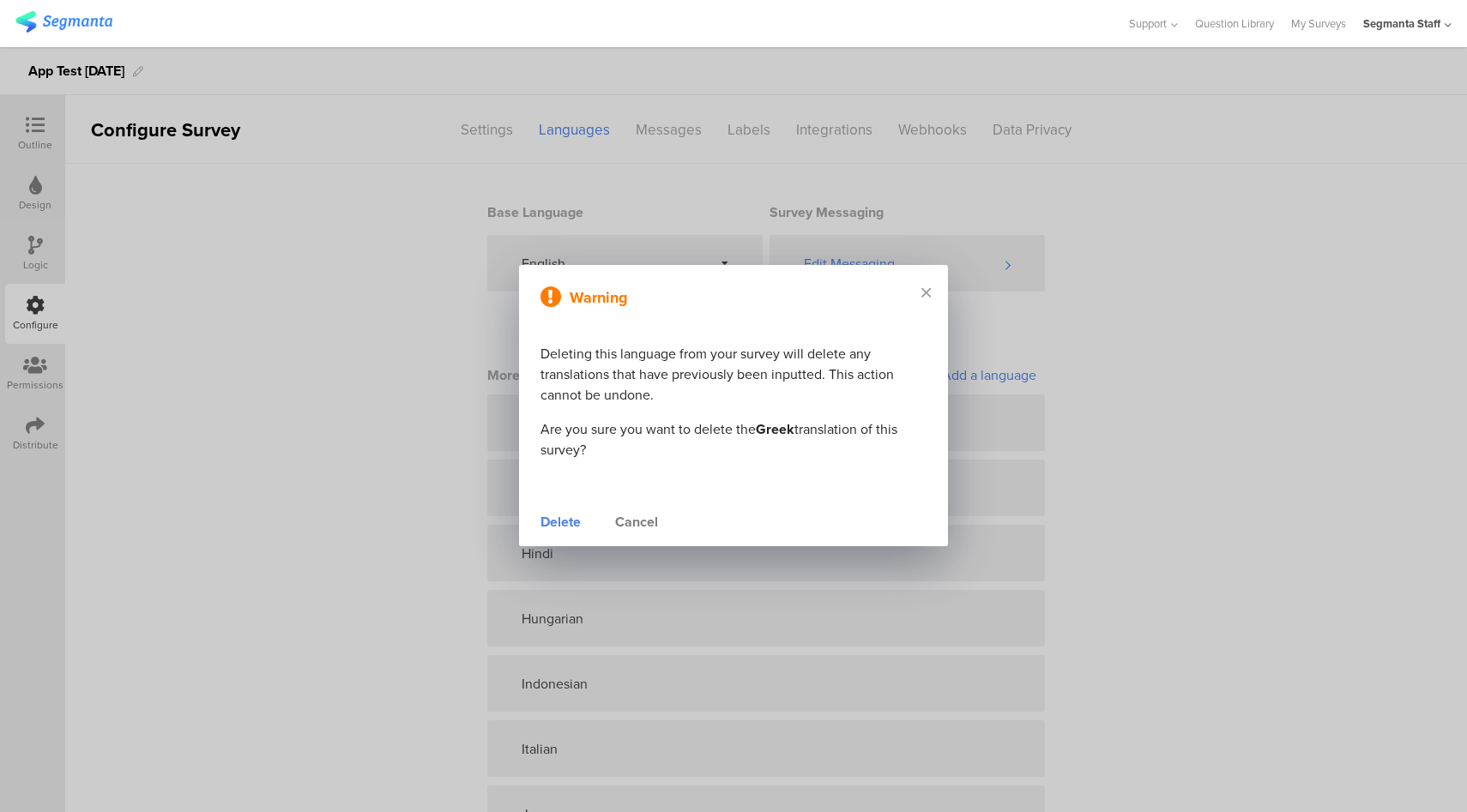
click at [566, 528] on div "Delete" at bounding box center [560, 521] width 40 height 21
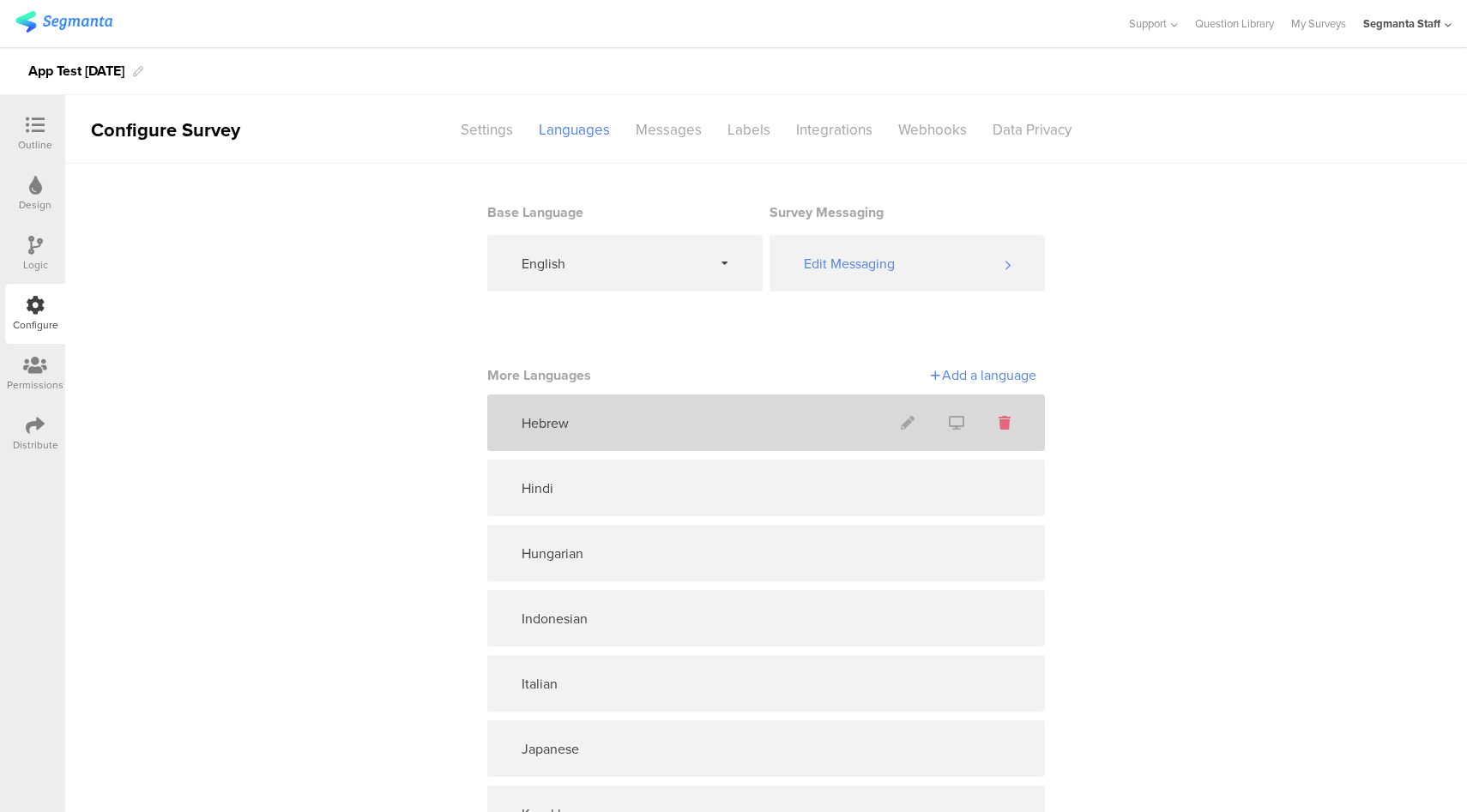
click at [998, 422] on icon at bounding box center [1004, 422] width 12 height 13
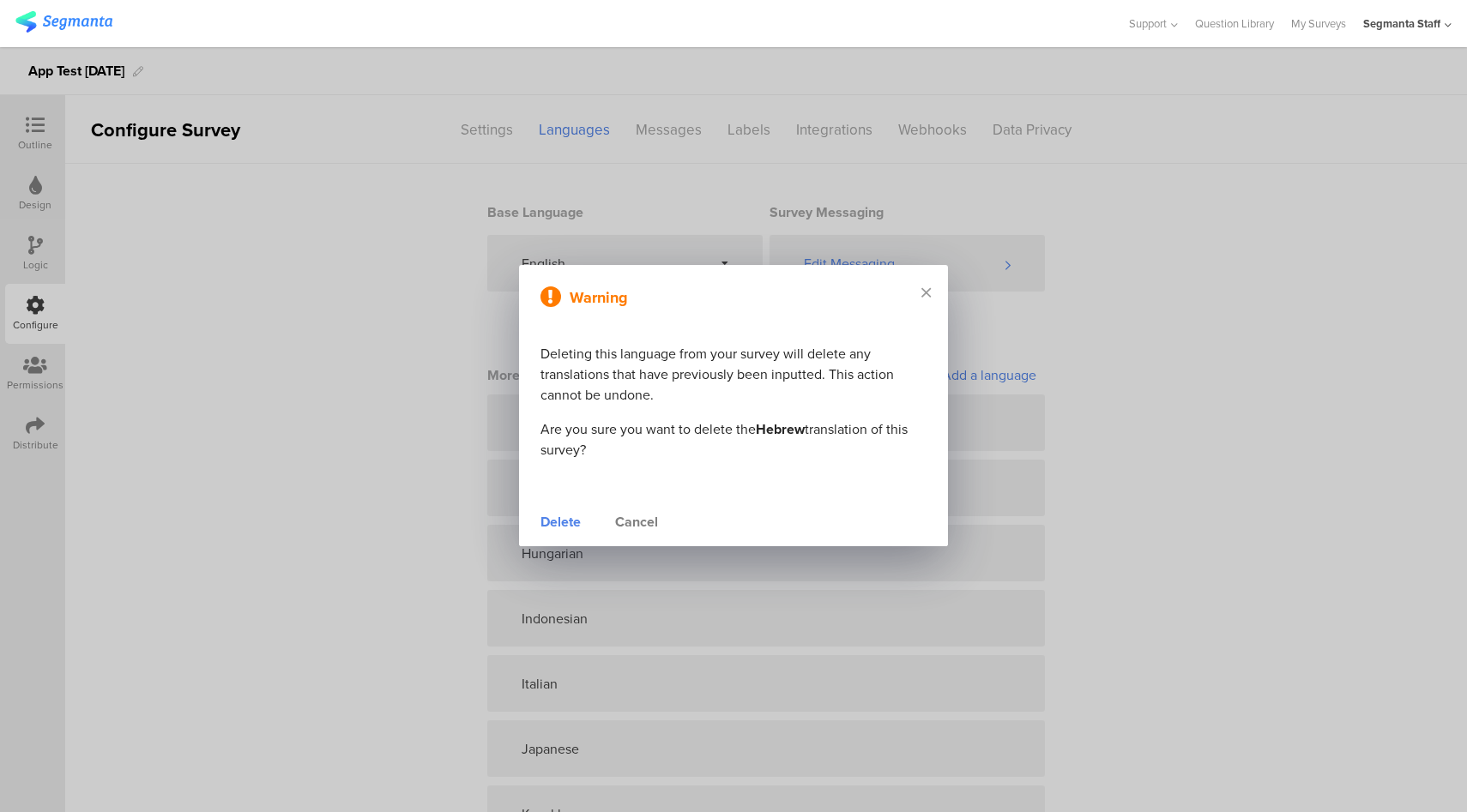
click at [559, 528] on div "Delete" at bounding box center [560, 521] width 40 height 21
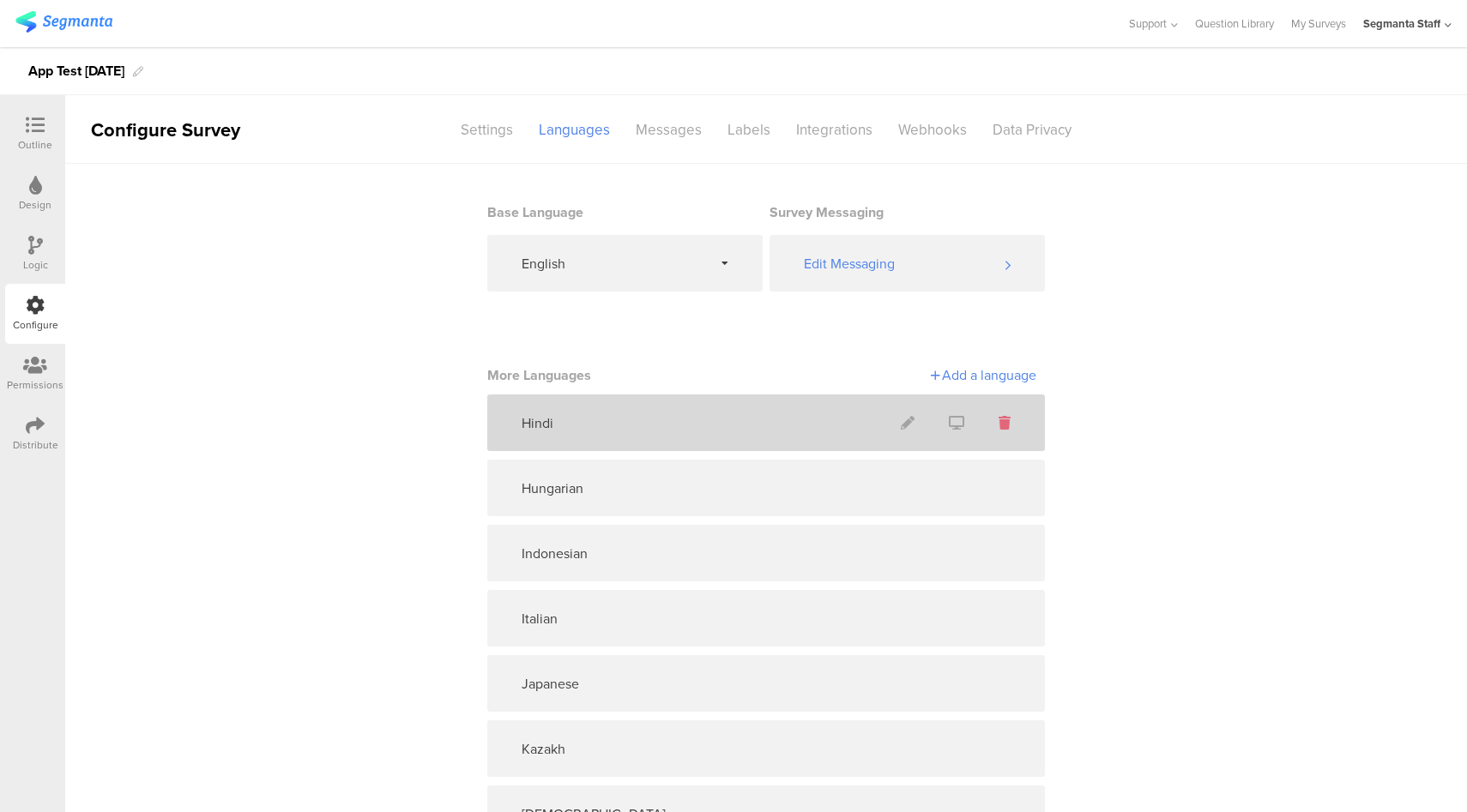
click at [998, 423] on icon at bounding box center [1004, 422] width 12 height 13
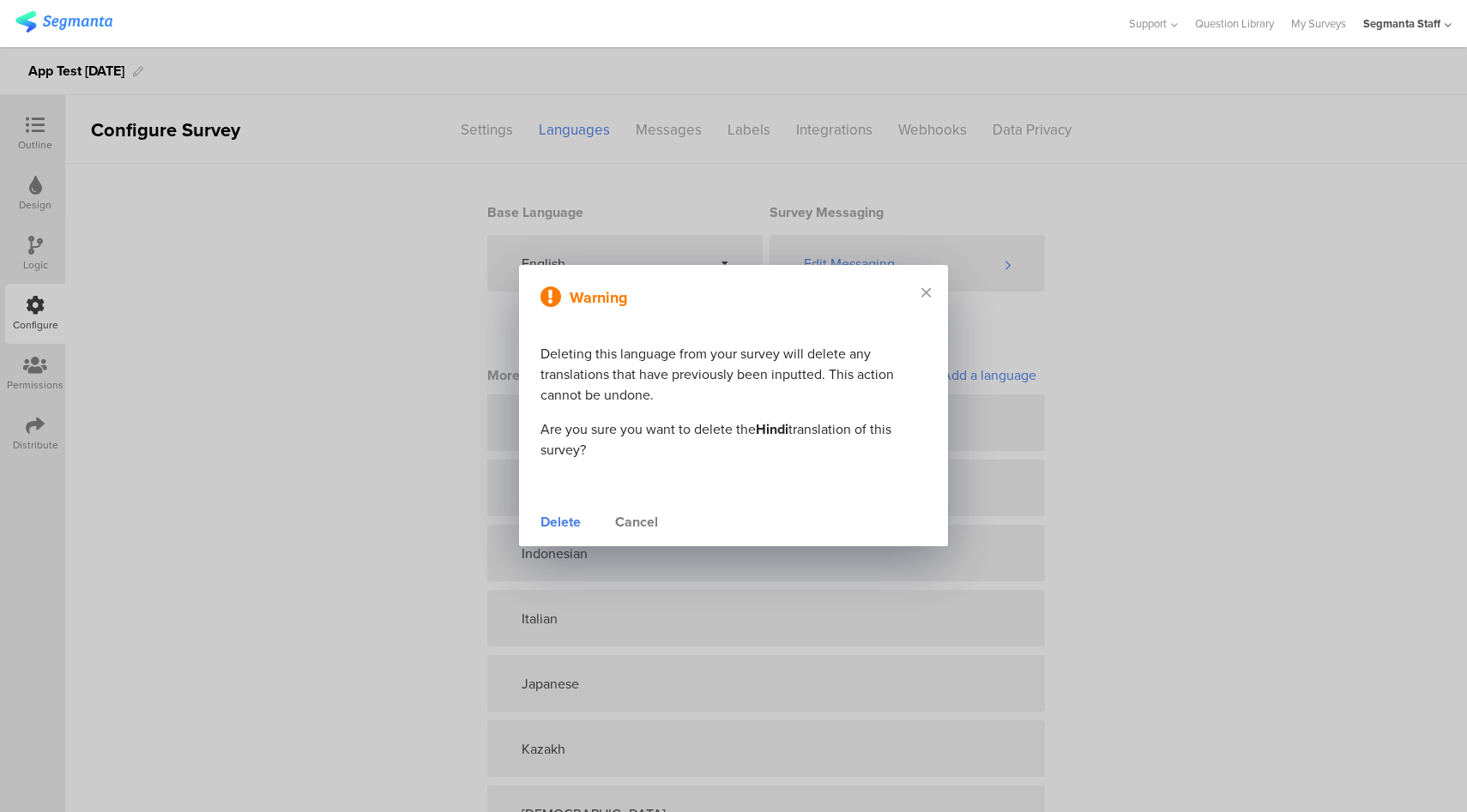
click at [565, 525] on div "Delete" at bounding box center [560, 521] width 40 height 21
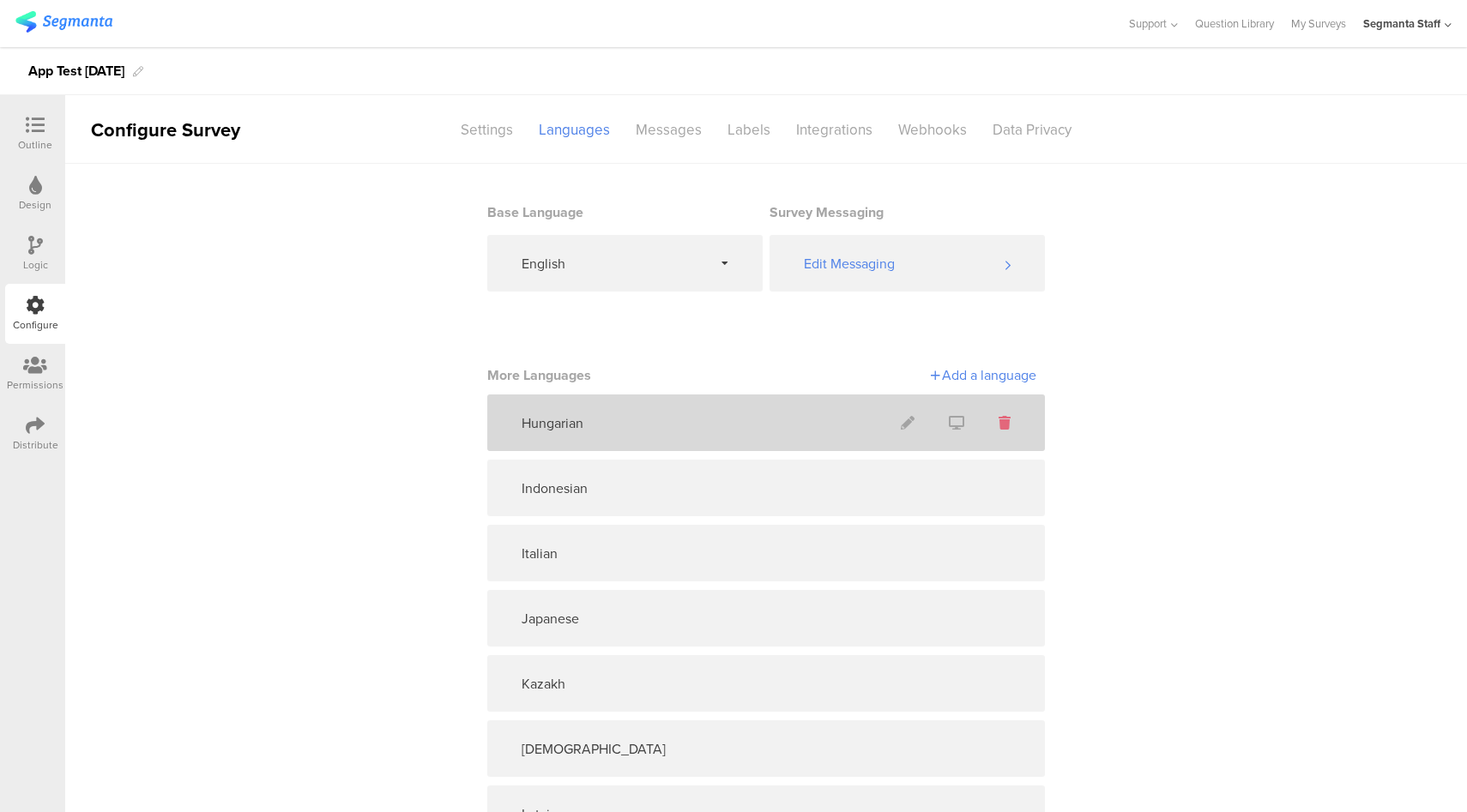
click at [1001, 426] on icon at bounding box center [1004, 422] width 12 height 13
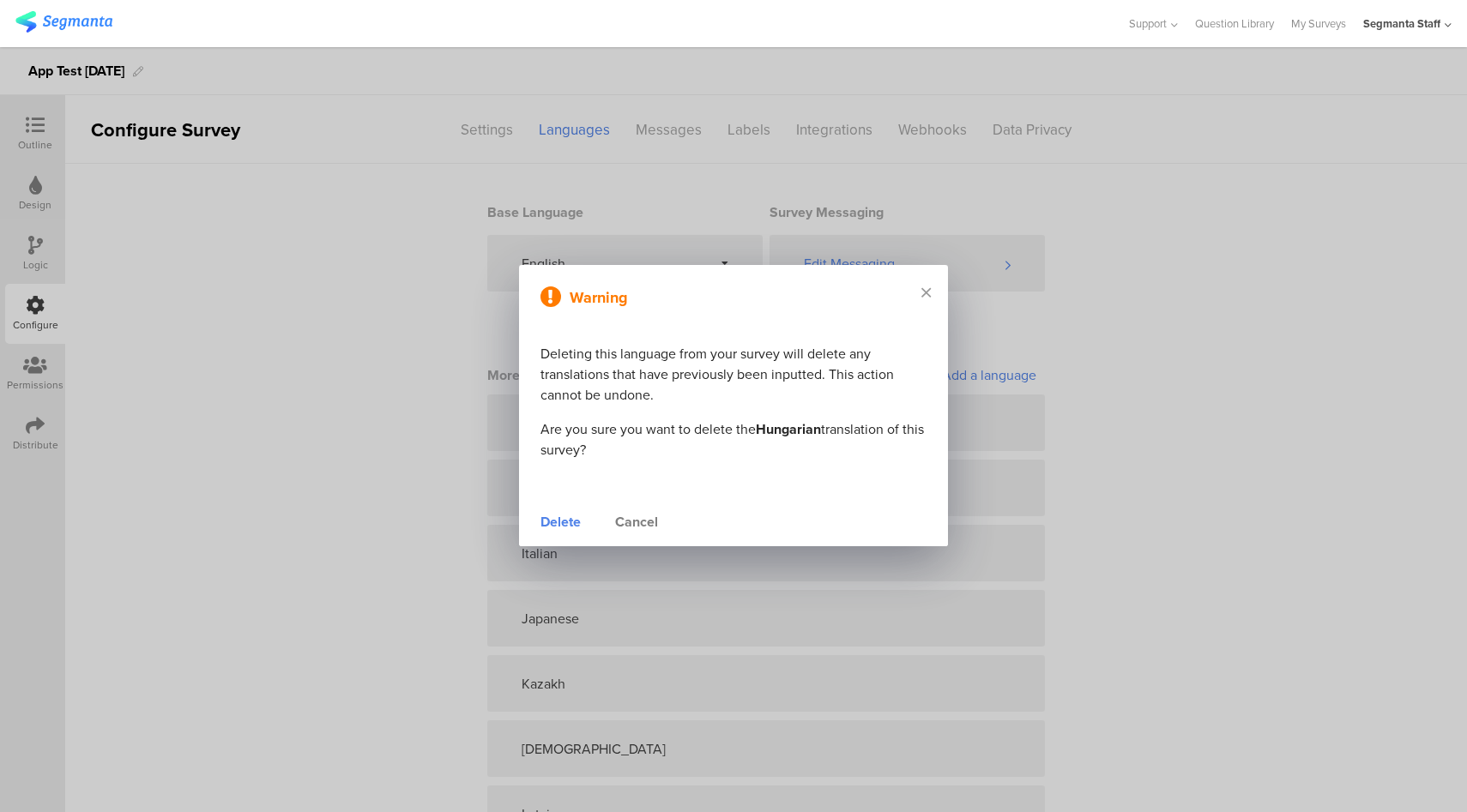
click at [559, 523] on div "Delete" at bounding box center [560, 521] width 40 height 21
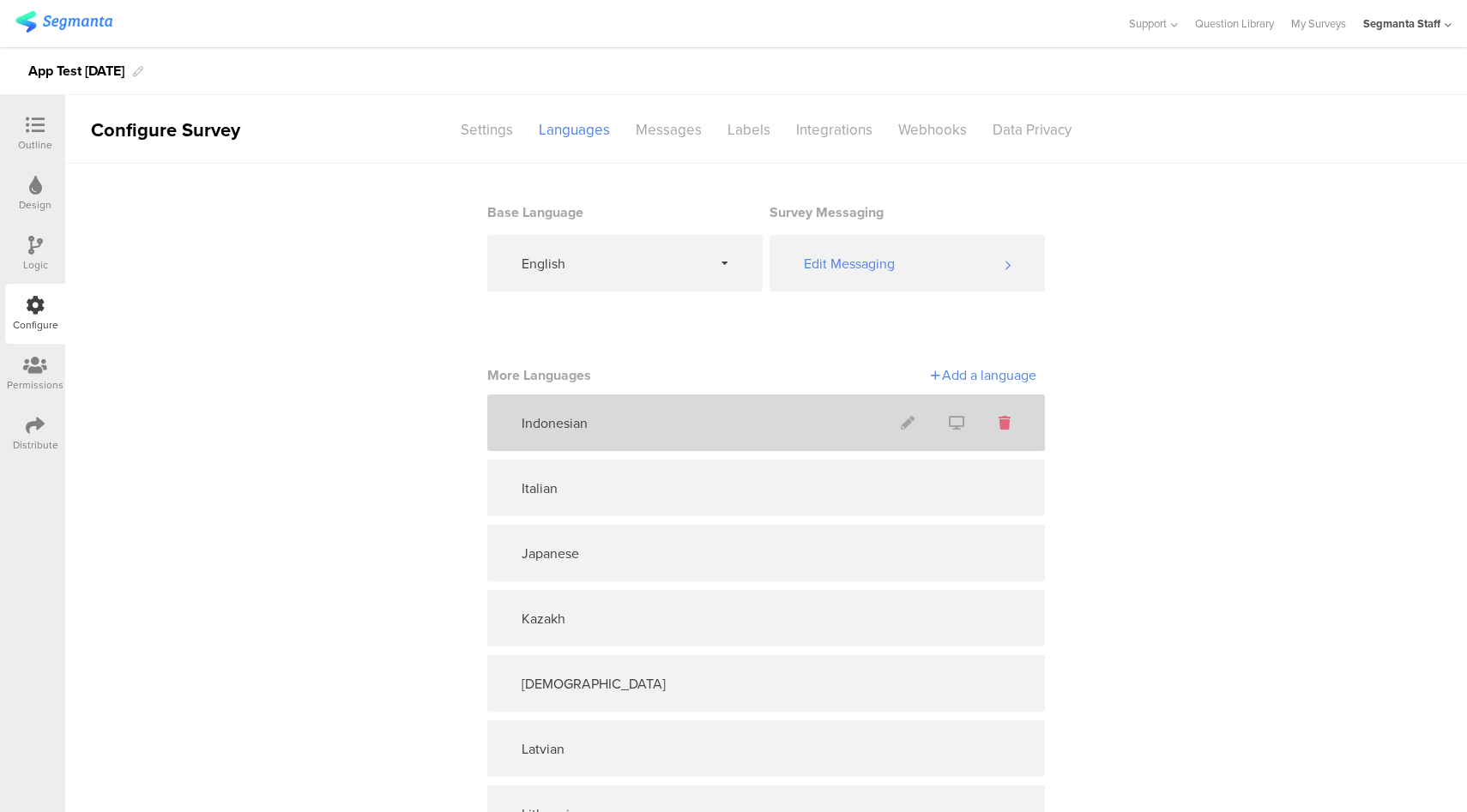
click at [998, 422] on icon at bounding box center [1004, 422] width 12 height 13
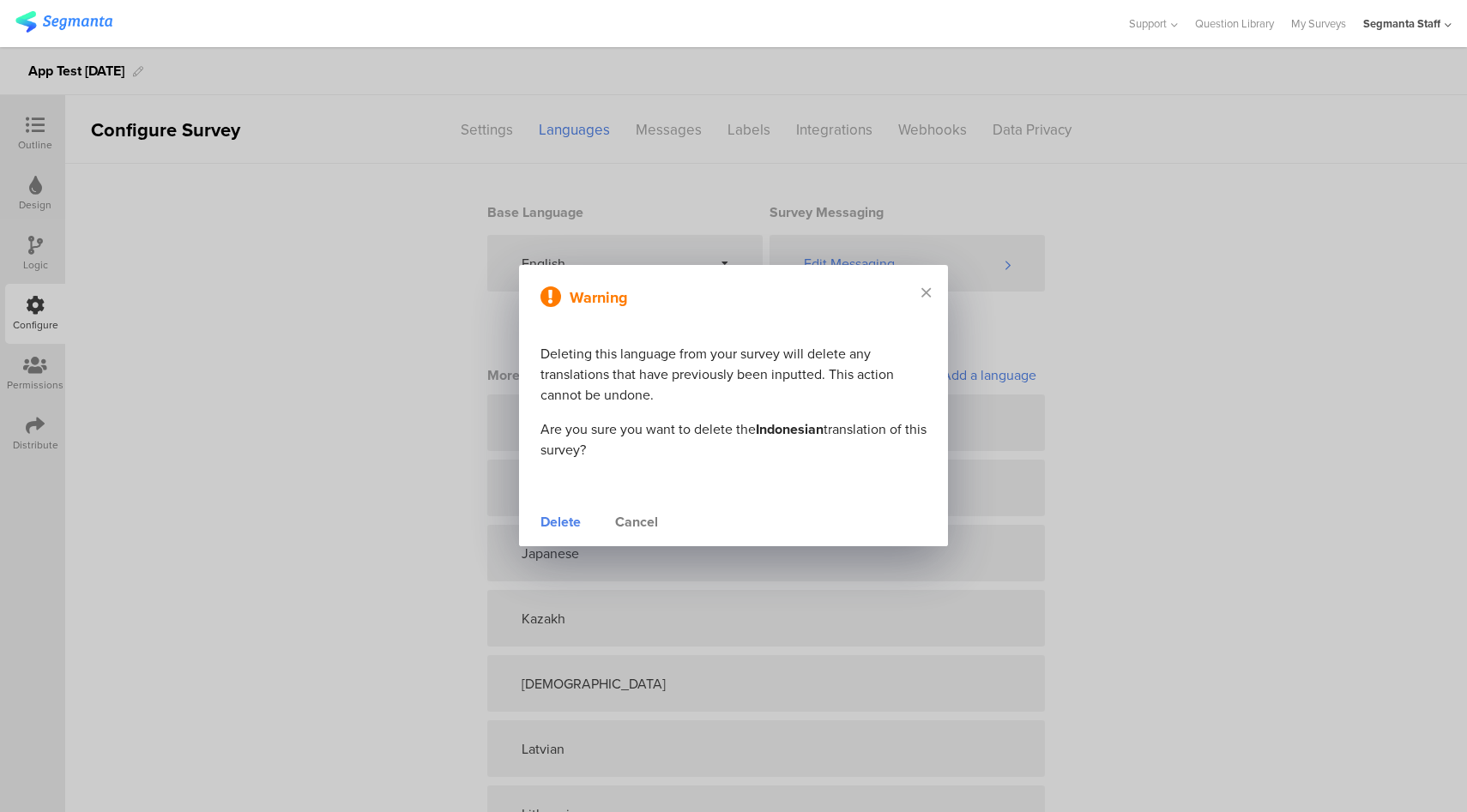
click at [563, 526] on div "Delete" at bounding box center [560, 521] width 40 height 21
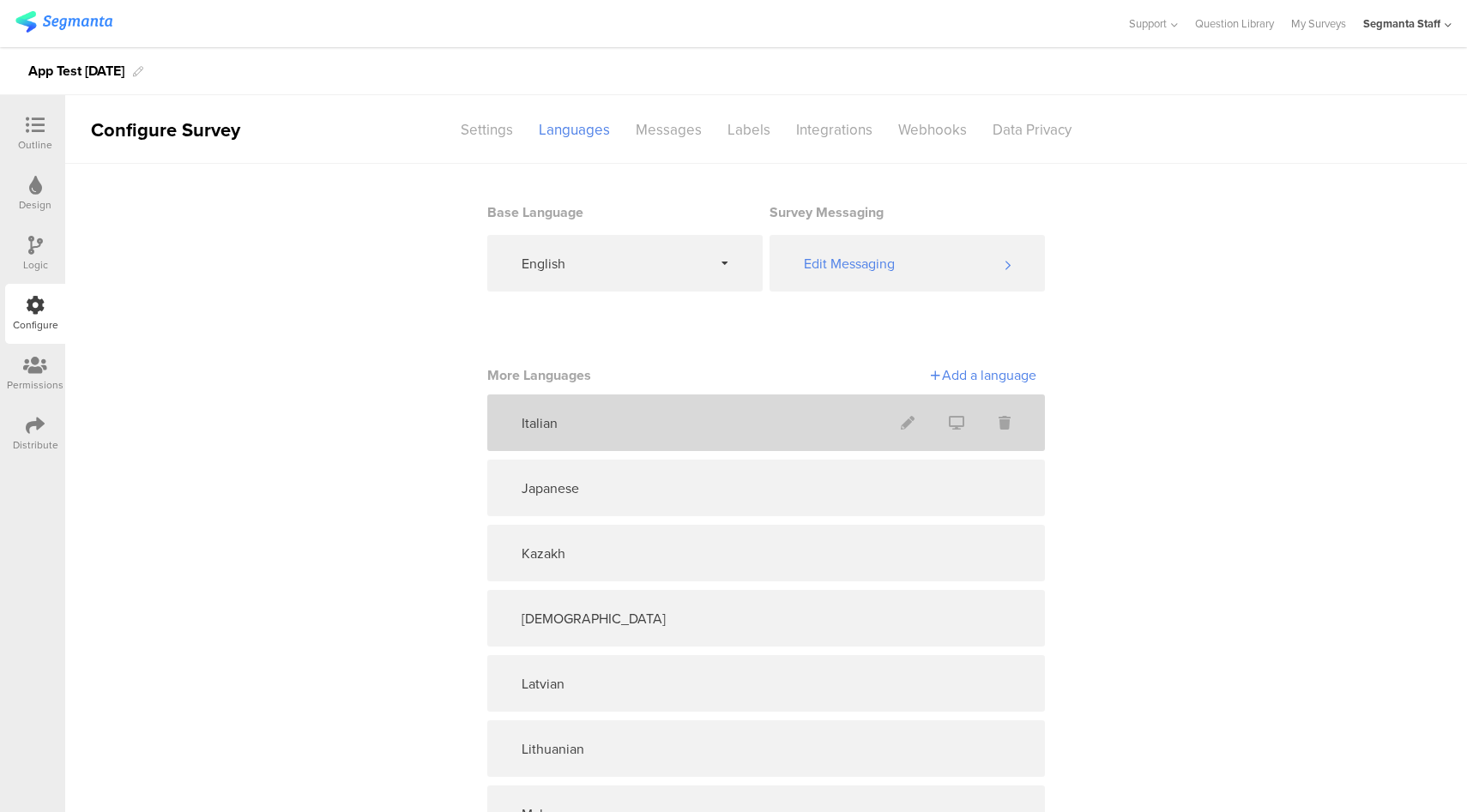
click at [998, 422] on icon at bounding box center [1004, 422] width 12 height 13
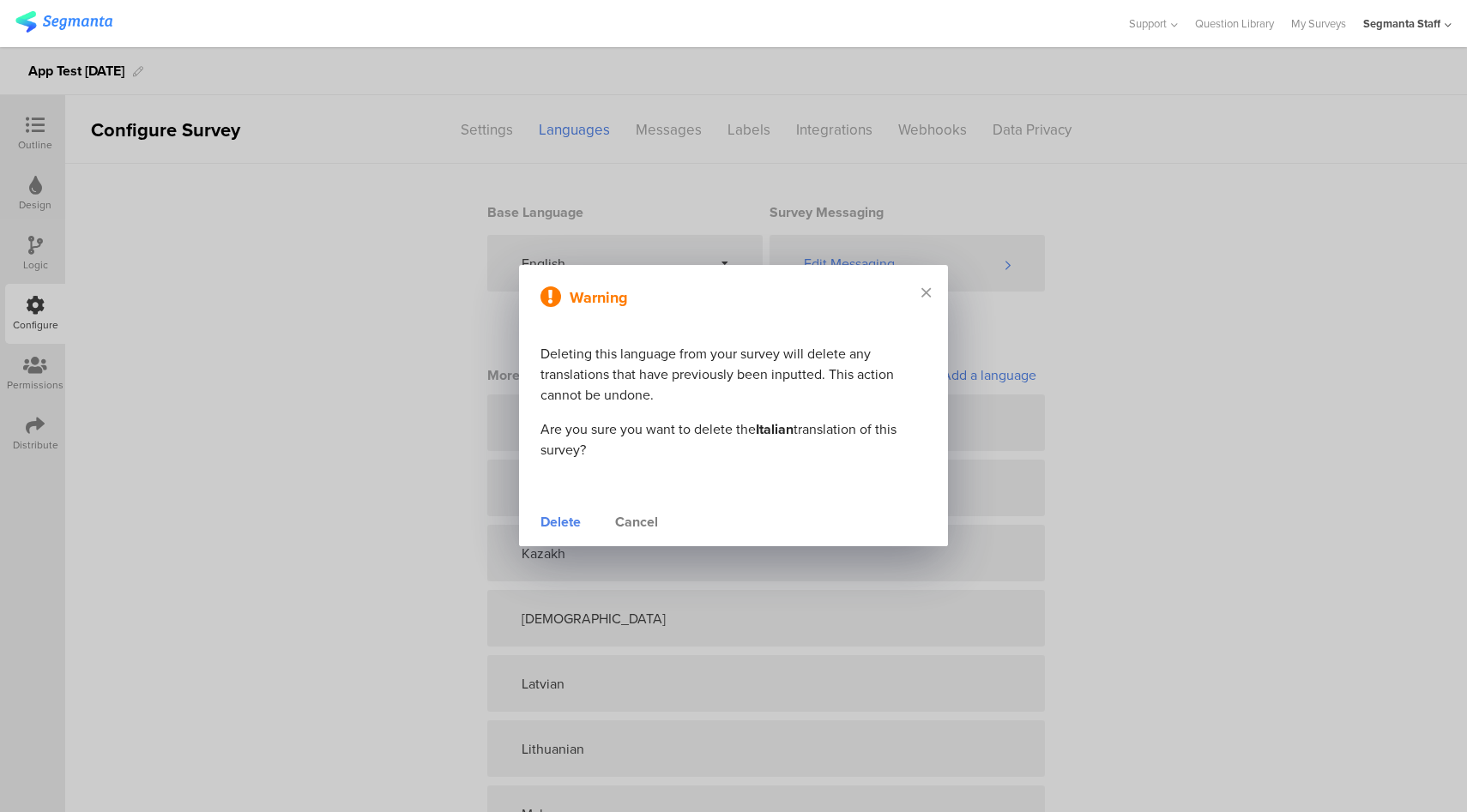
click at [568, 523] on div "Delete" at bounding box center [560, 521] width 40 height 21
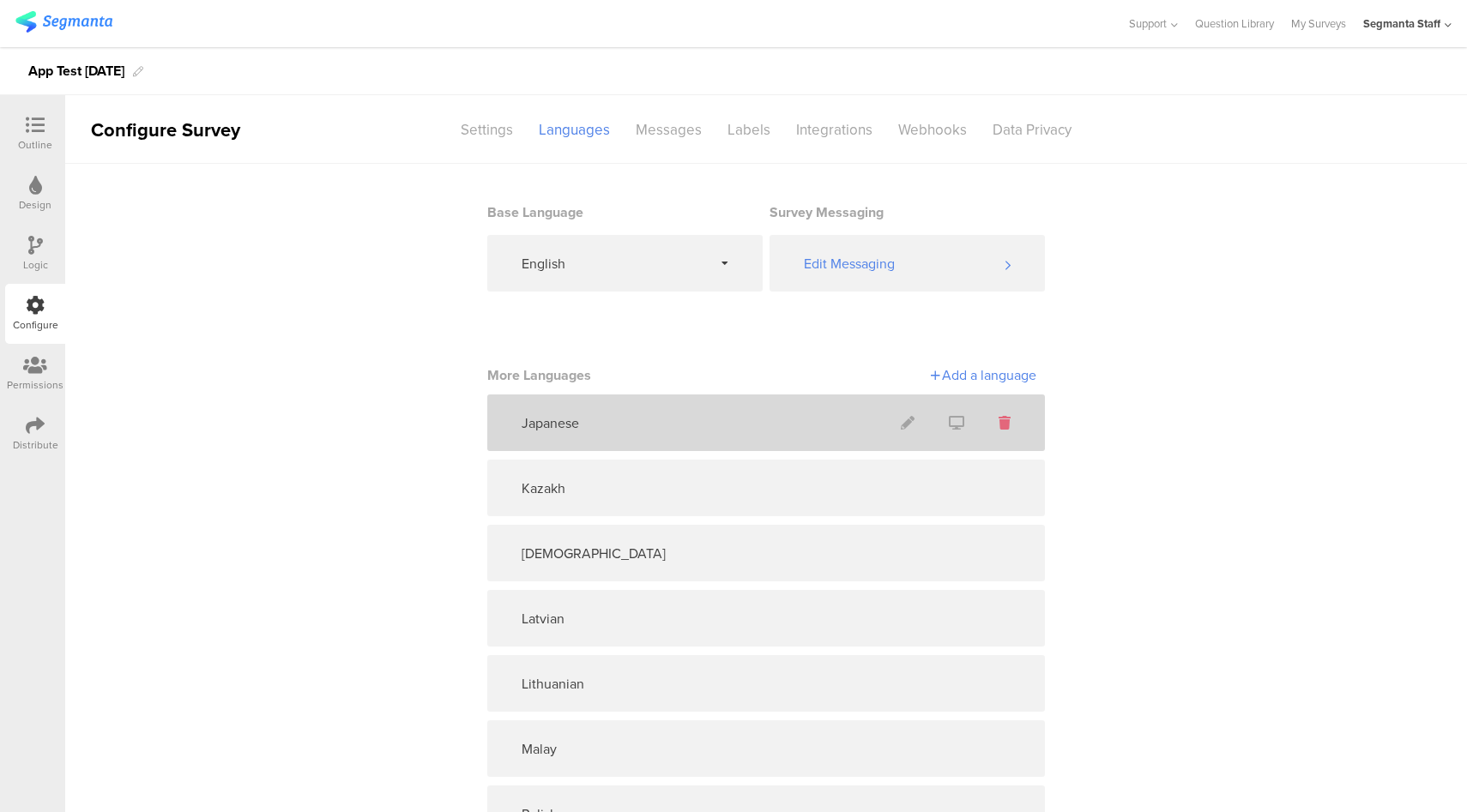
click at [998, 421] on icon at bounding box center [1004, 422] width 12 height 13
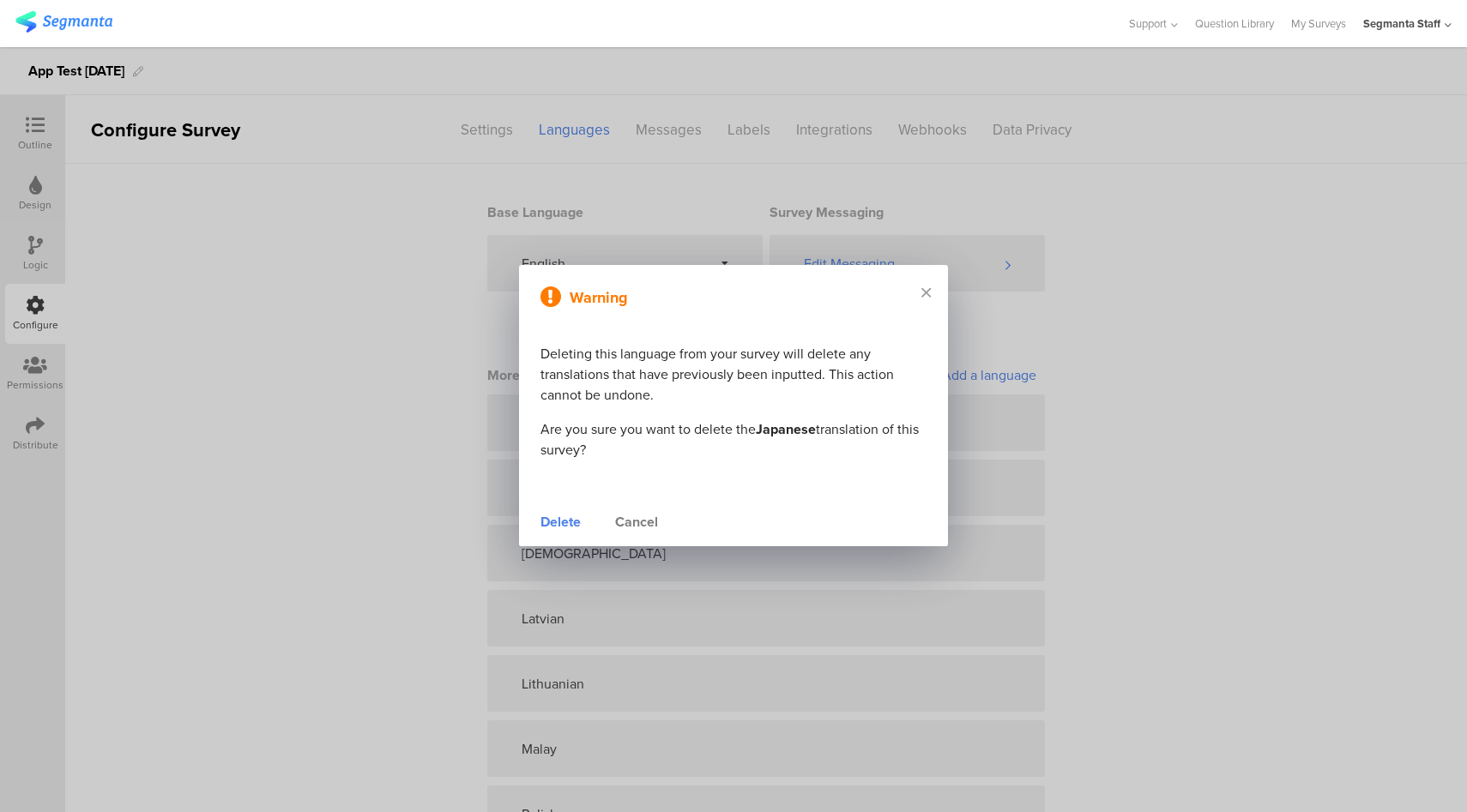
click at [559, 522] on div "Delete" at bounding box center [560, 521] width 40 height 21
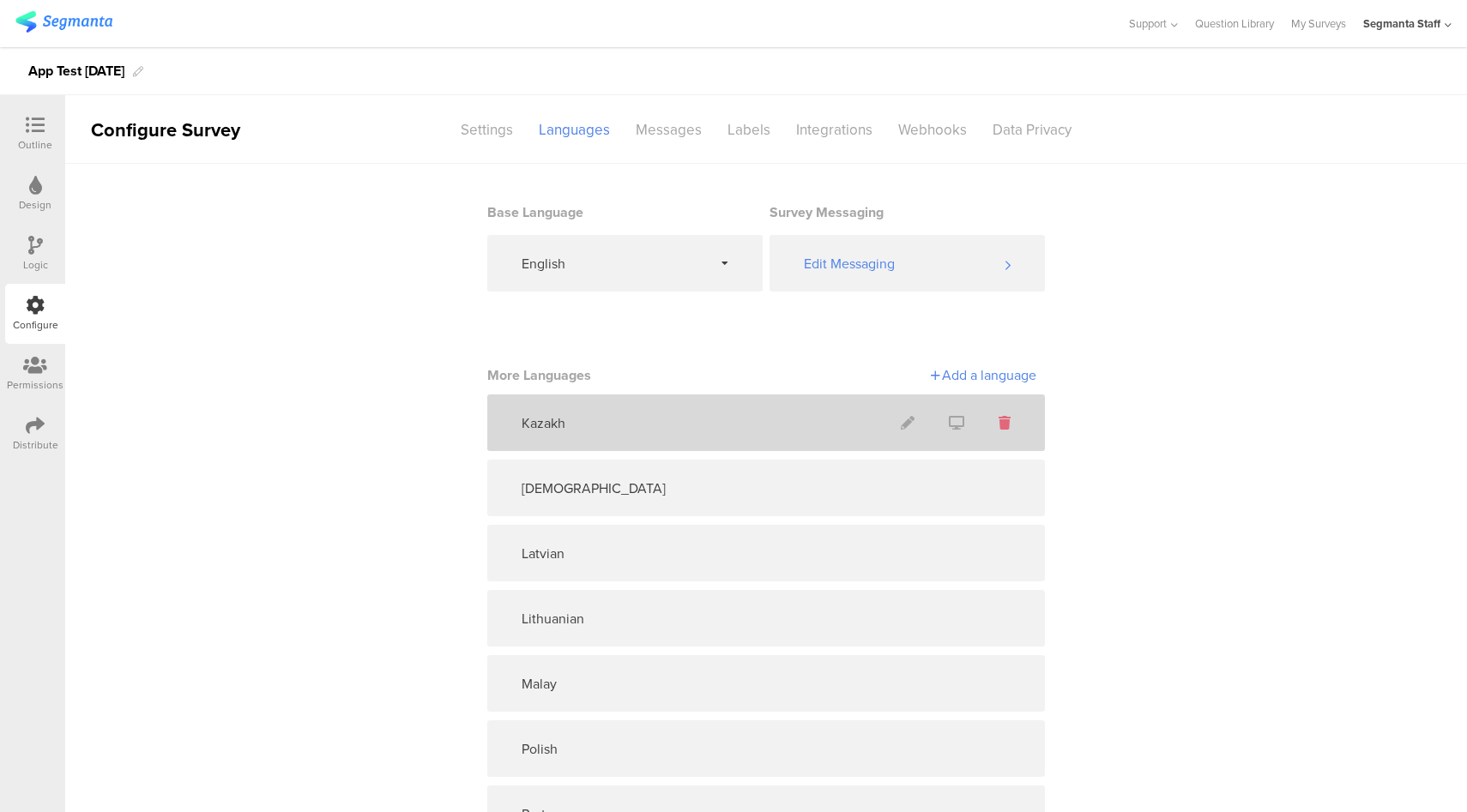
click at [998, 423] on icon at bounding box center [1004, 422] width 12 height 13
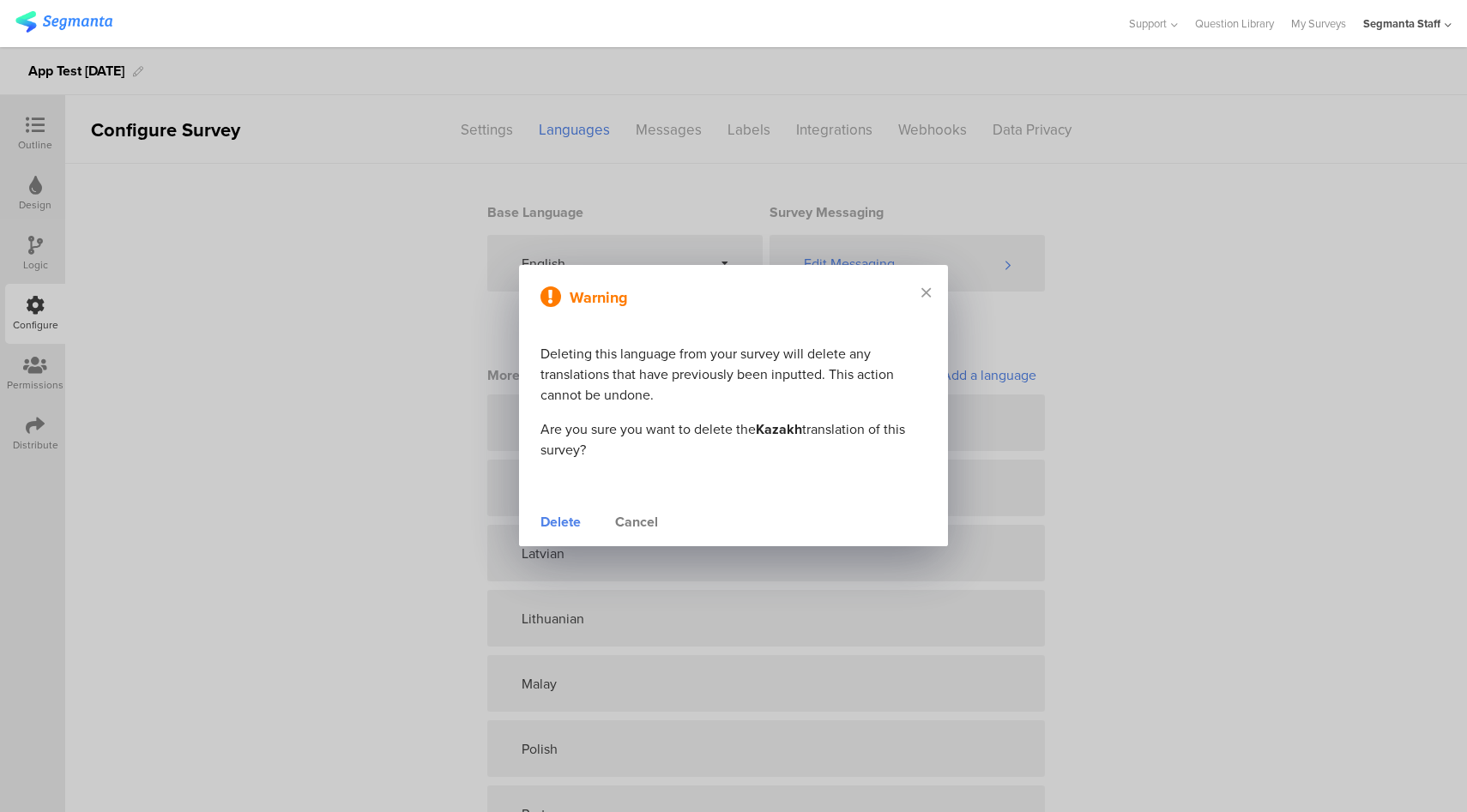
click at [561, 526] on div "Delete" at bounding box center [560, 521] width 40 height 21
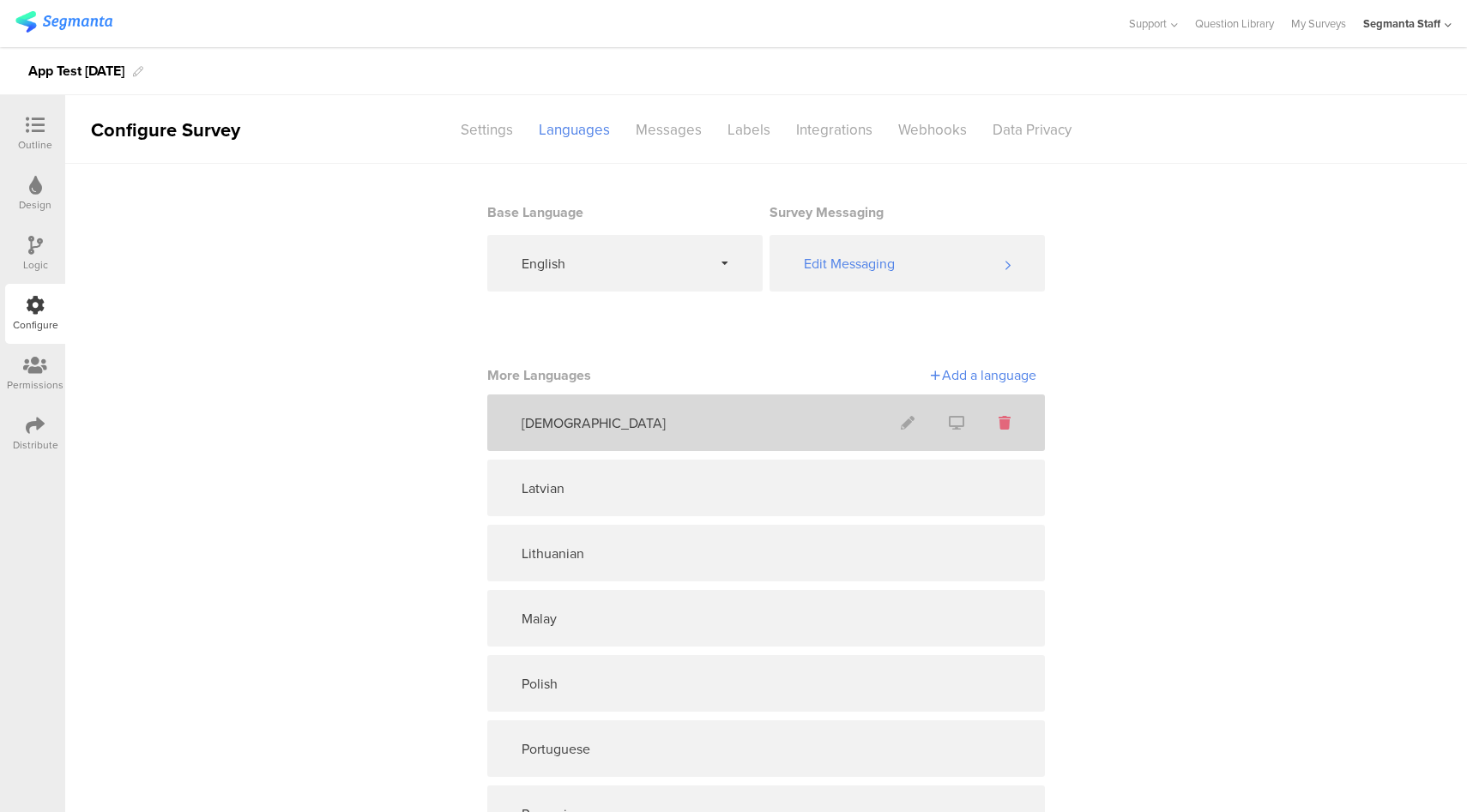
click at [998, 423] on icon at bounding box center [1004, 422] width 12 height 13
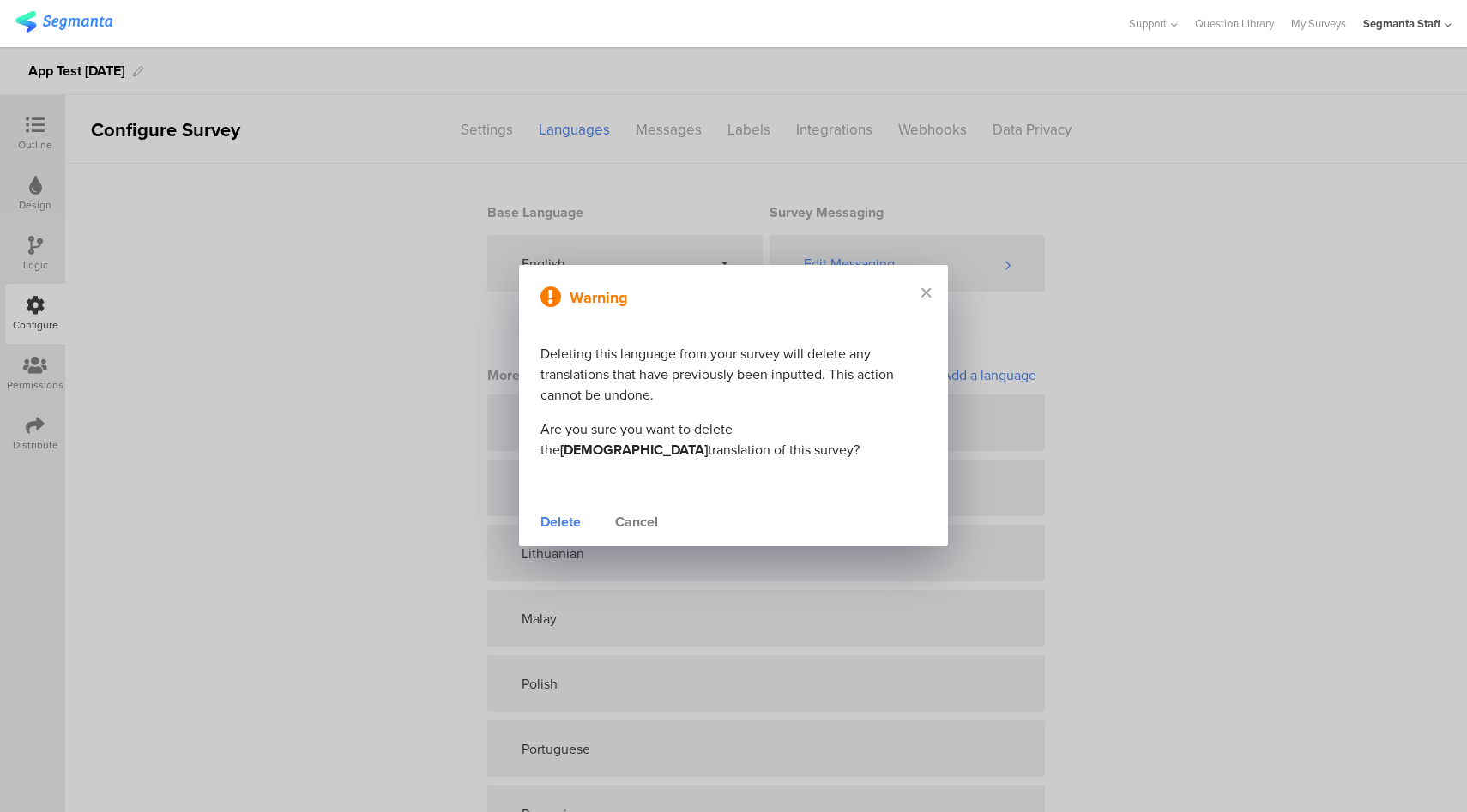
click at [543, 525] on div "Delete" at bounding box center [560, 521] width 40 height 21
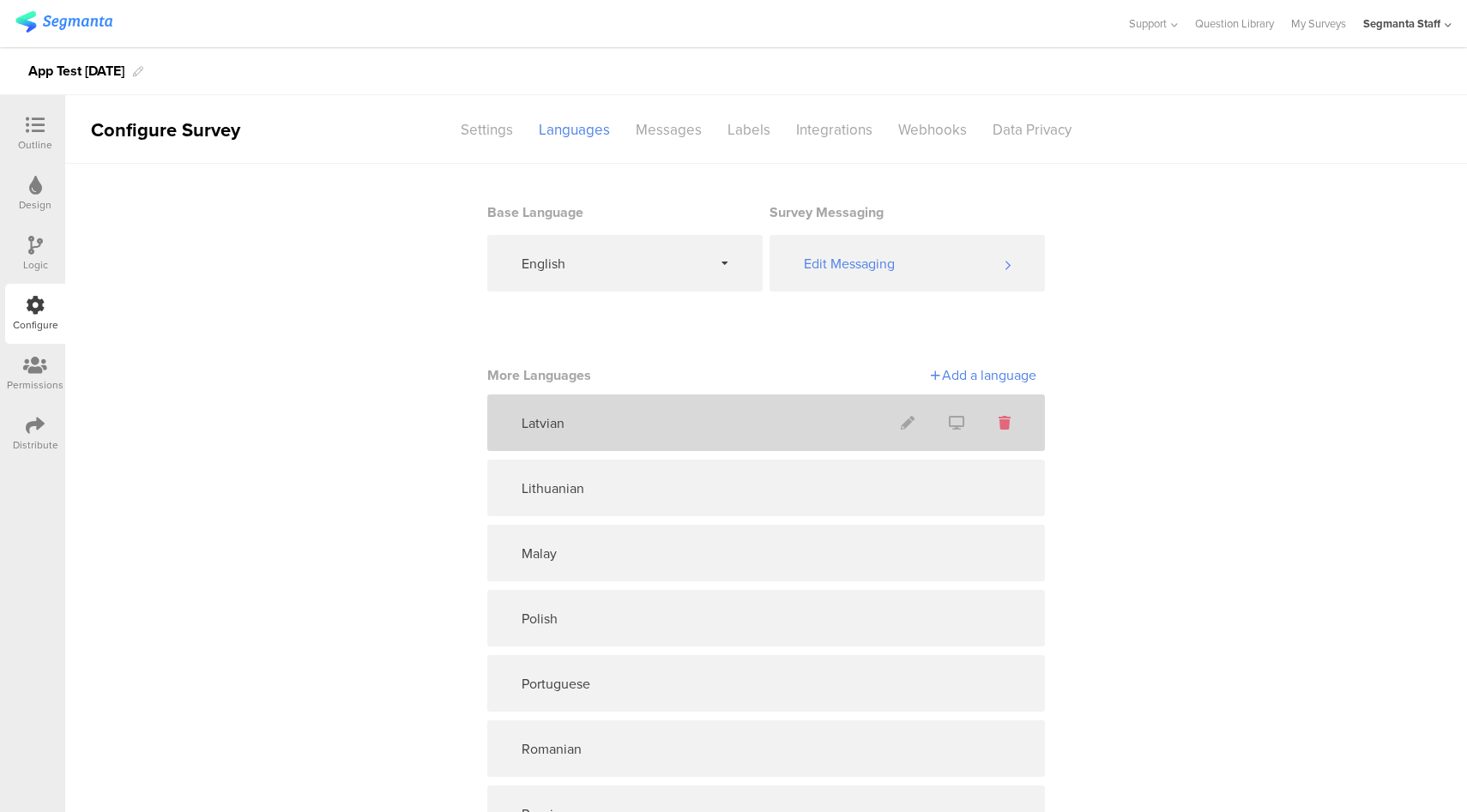
click at [1001, 426] on icon at bounding box center [1004, 422] width 12 height 13
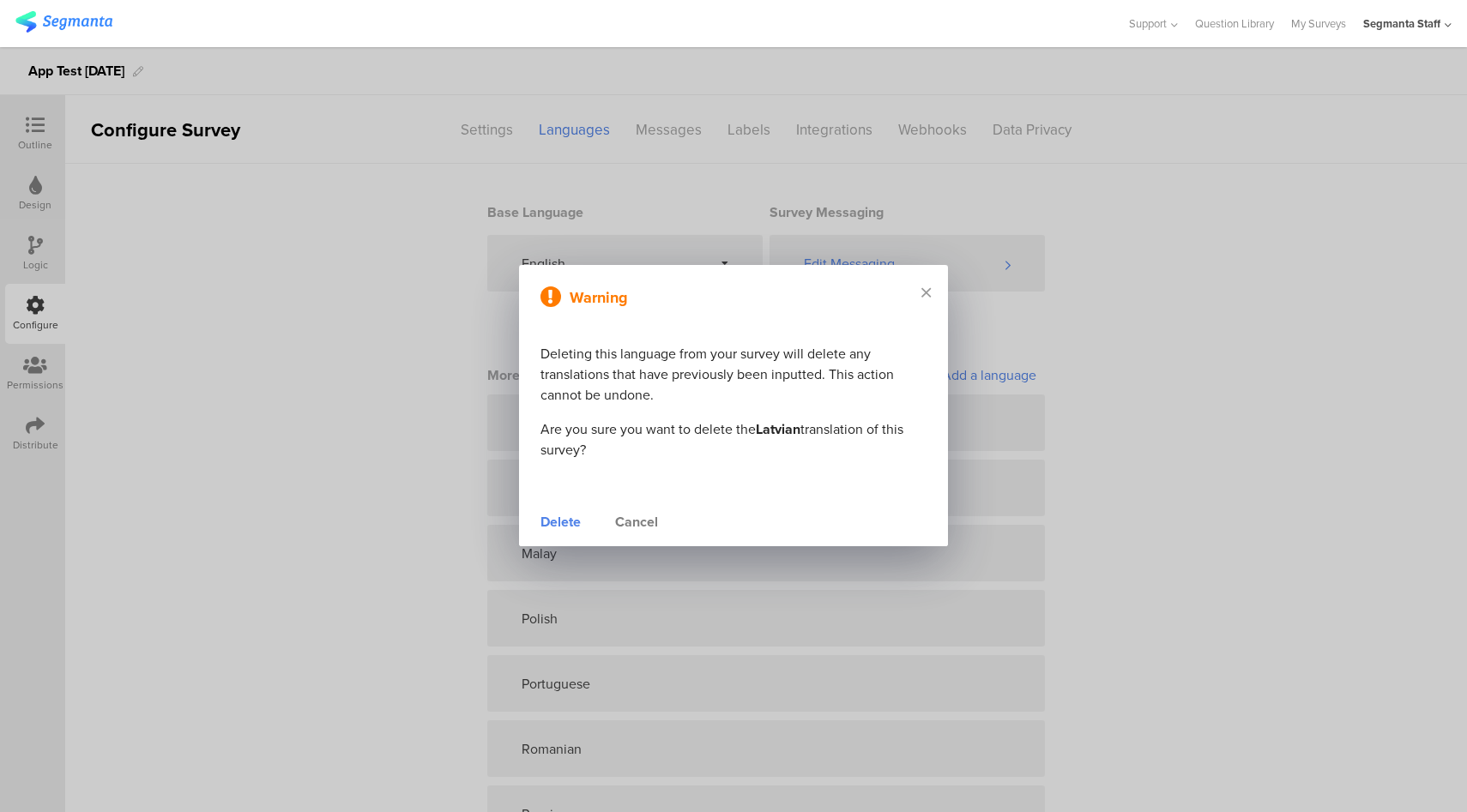
click at [573, 527] on div "Delete" at bounding box center [560, 521] width 40 height 21
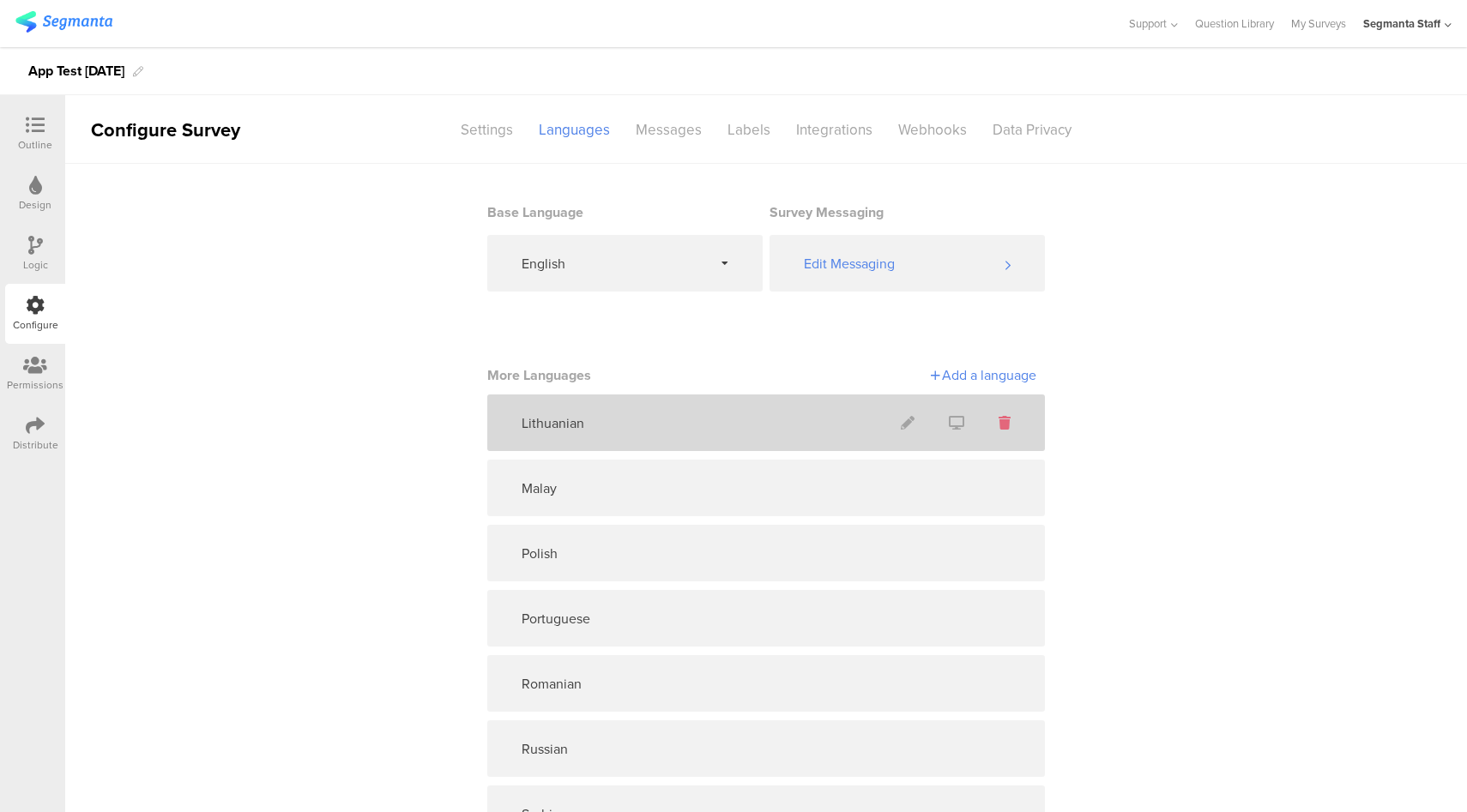
click at [998, 426] on icon at bounding box center [1004, 422] width 12 height 13
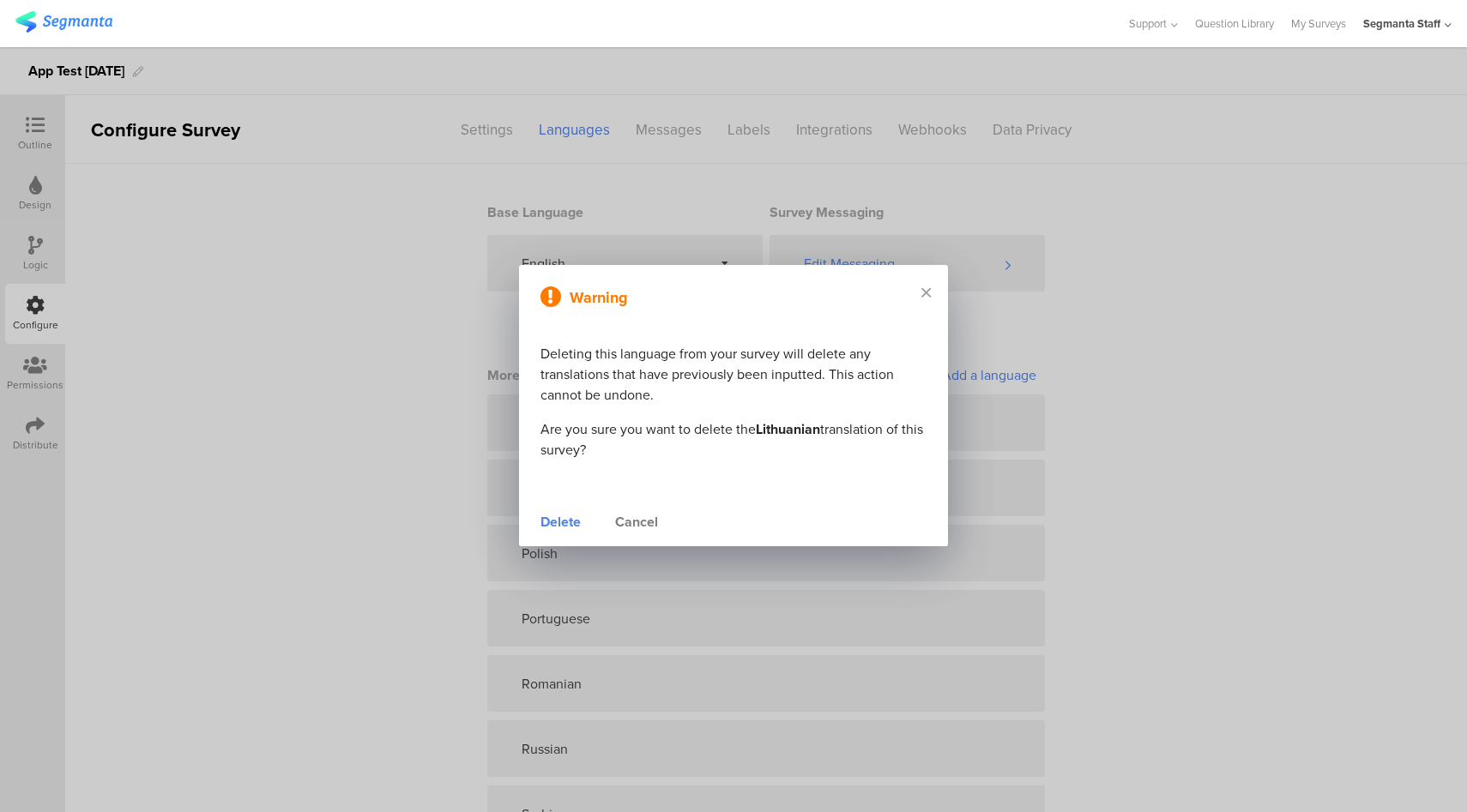
drag, startPoint x: 571, startPoint y: 521, endPoint x: 628, endPoint y: 498, distance: 61.5
click at [571, 521] on div "Delete" at bounding box center [560, 521] width 40 height 21
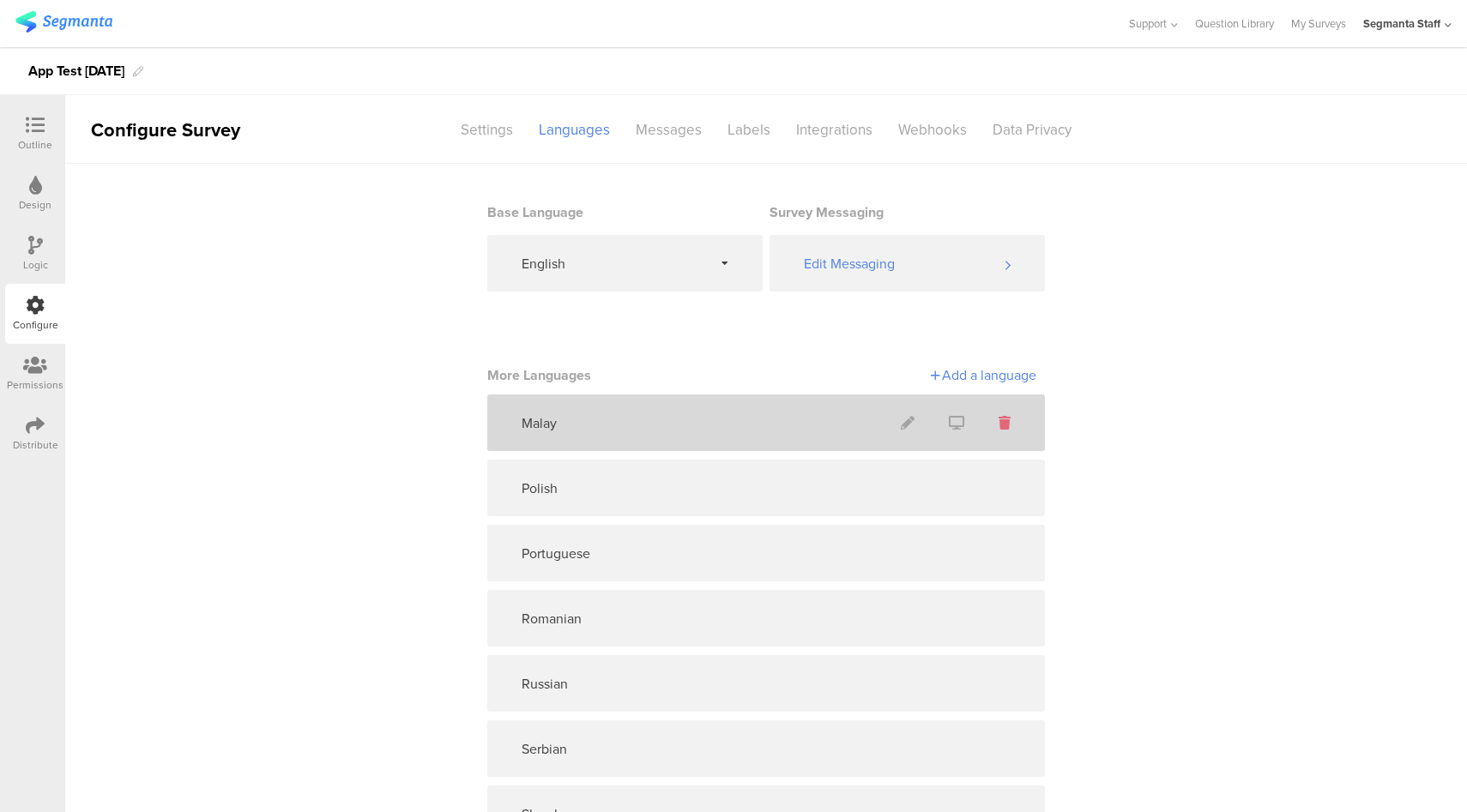
click at [1003, 424] on span at bounding box center [1005, 423] width 47 height 46
click at [1000, 425] on icon at bounding box center [1004, 422] width 12 height 13
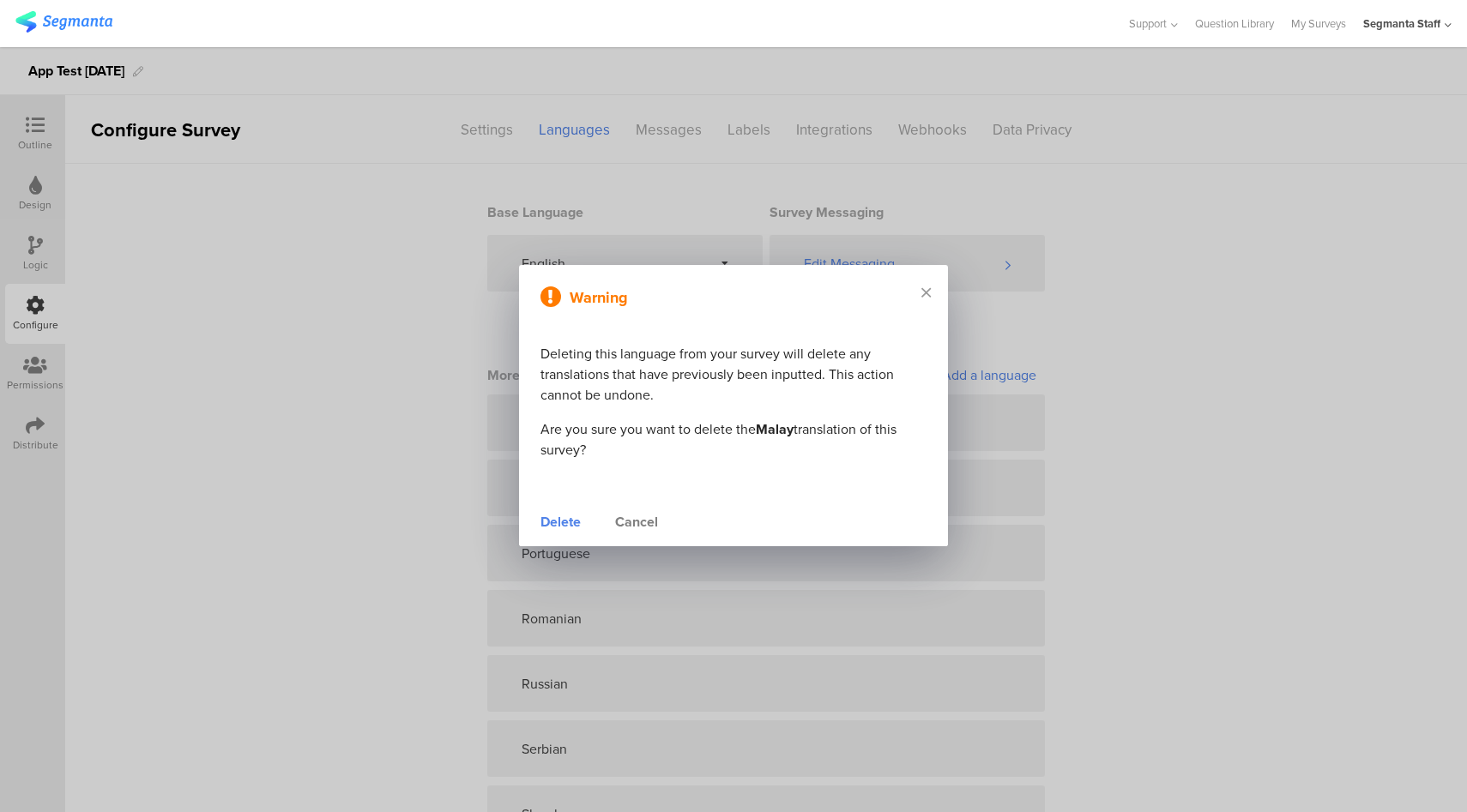
click at [571, 513] on div "Delete" at bounding box center [560, 521] width 40 height 21
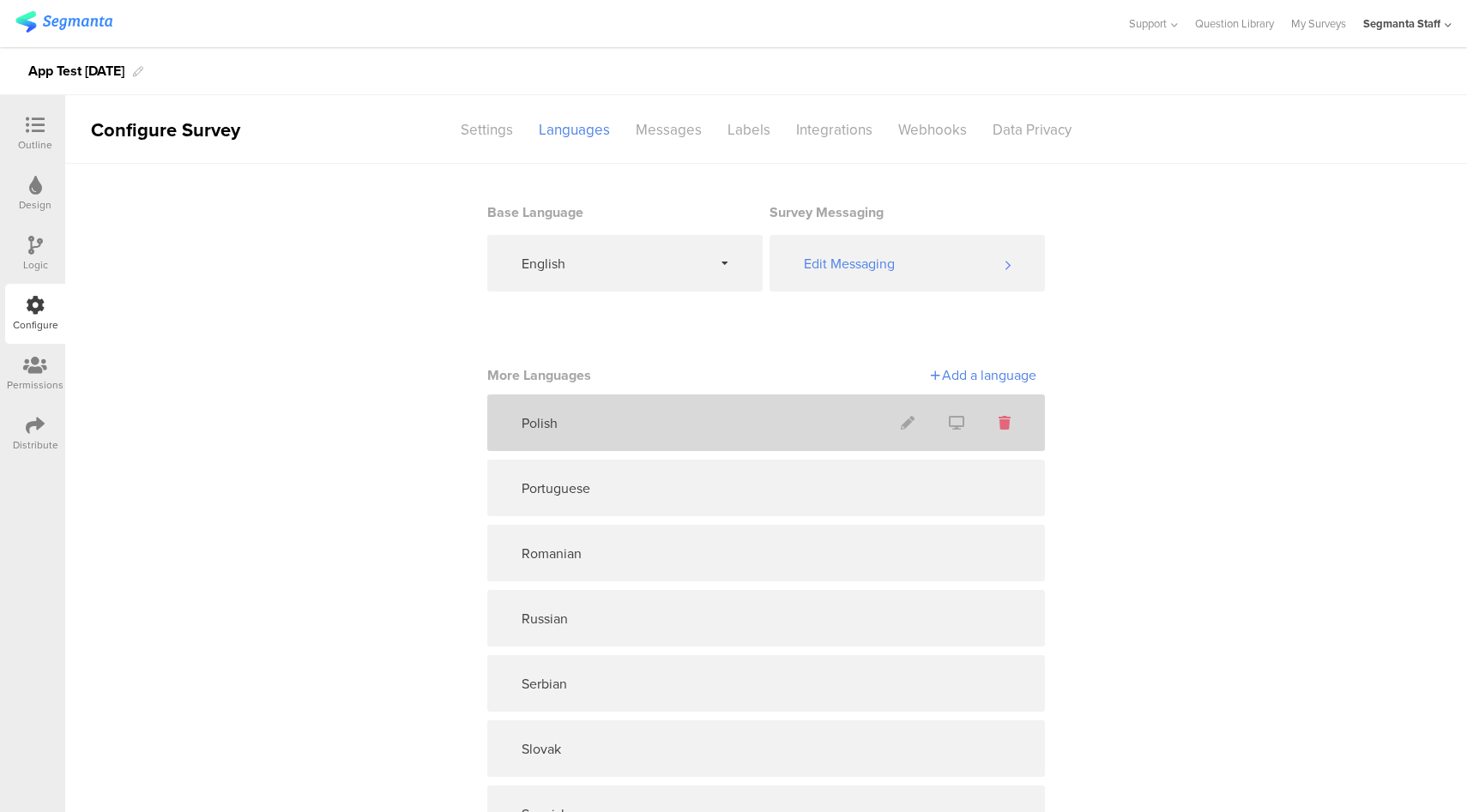
click
